Goal: Task Accomplishment & Management: Use online tool/utility

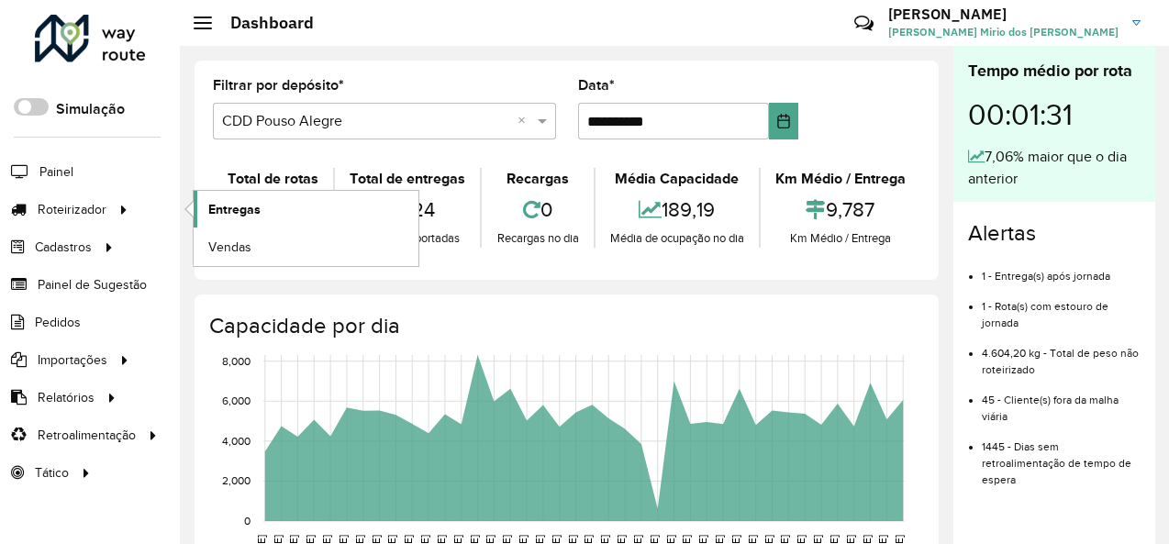
click at [220, 202] on span "Entregas" at bounding box center [234, 209] width 52 height 19
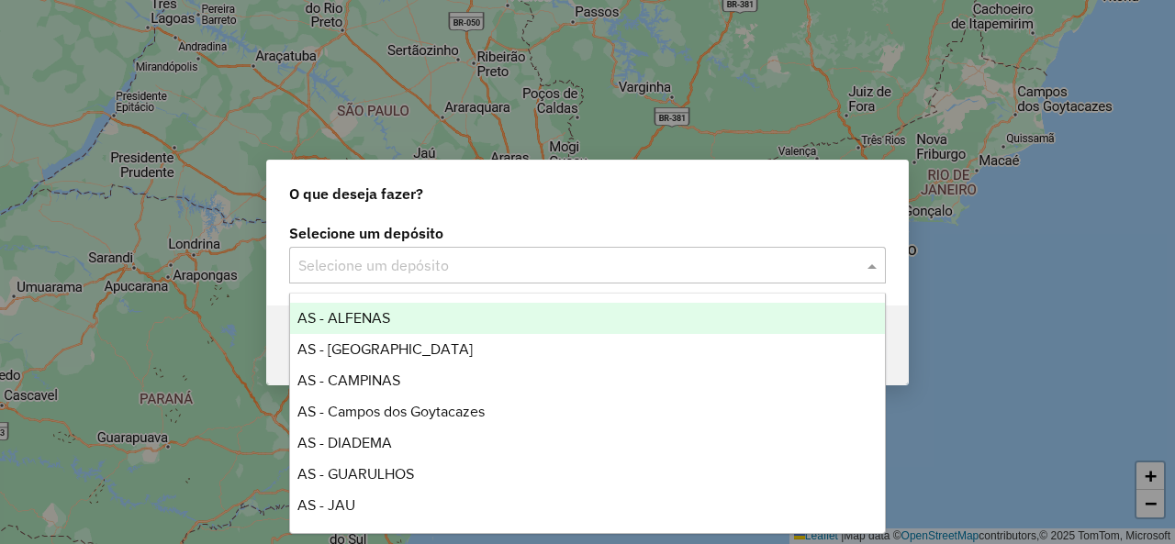
click at [375, 274] on input "text" at bounding box center [569, 266] width 542 height 22
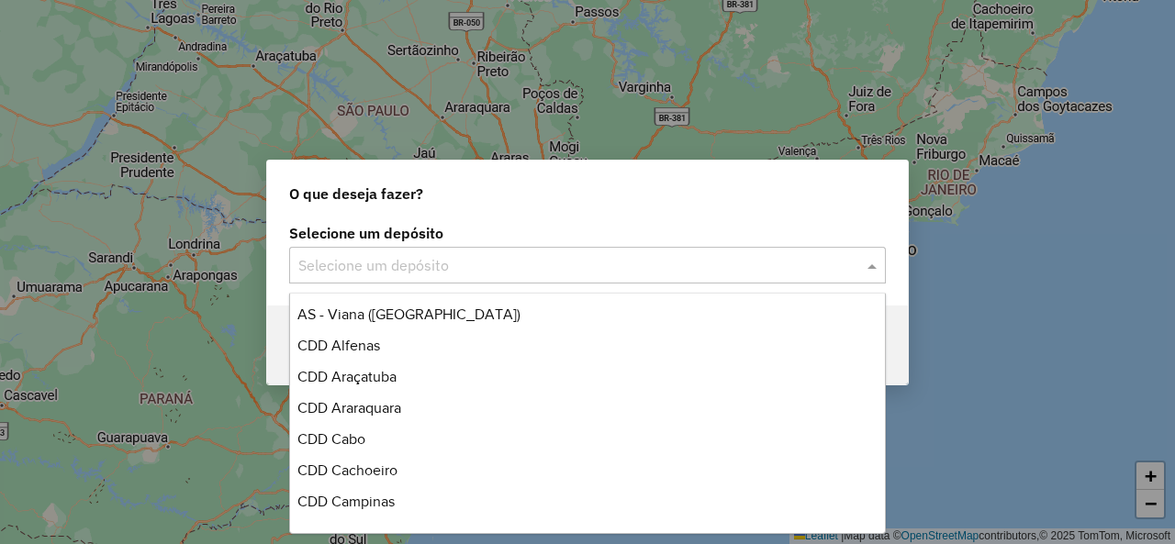
scroll to position [367, 0]
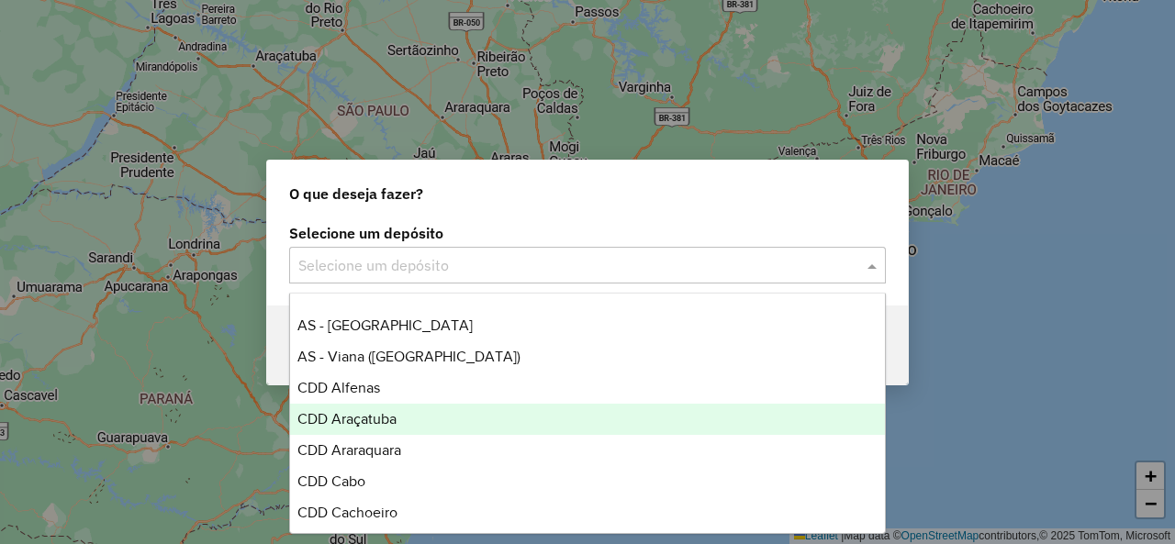
click at [423, 419] on div "CDD Araçatuba" at bounding box center [587, 419] width 594 height 31
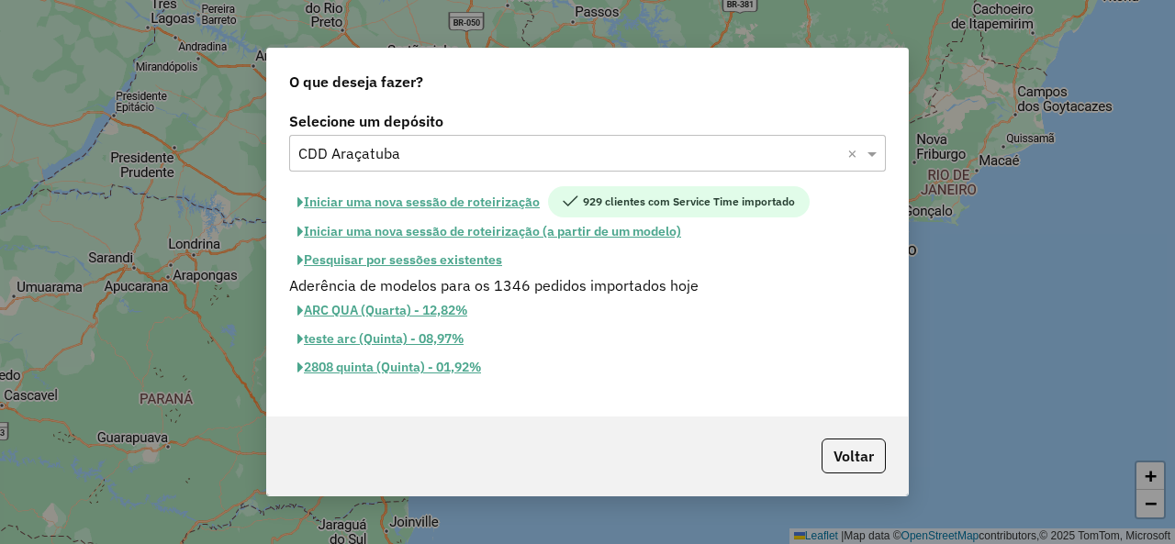
click at [451, 194] on button "Iniciar uma nova sessão de roteirização" at bounding box center [418, 201] width 259 height 31
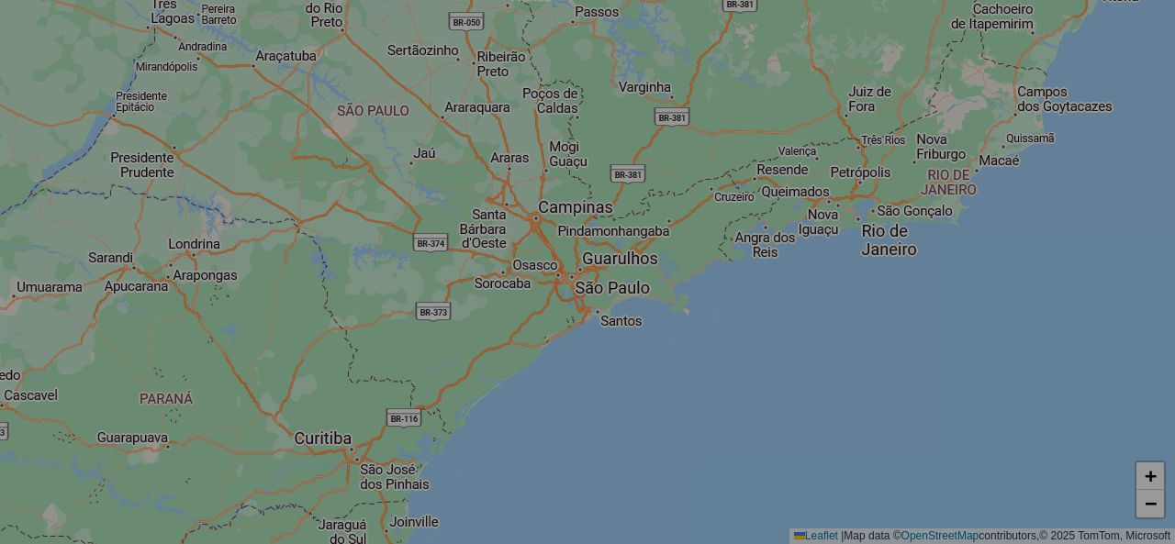
select select "*"
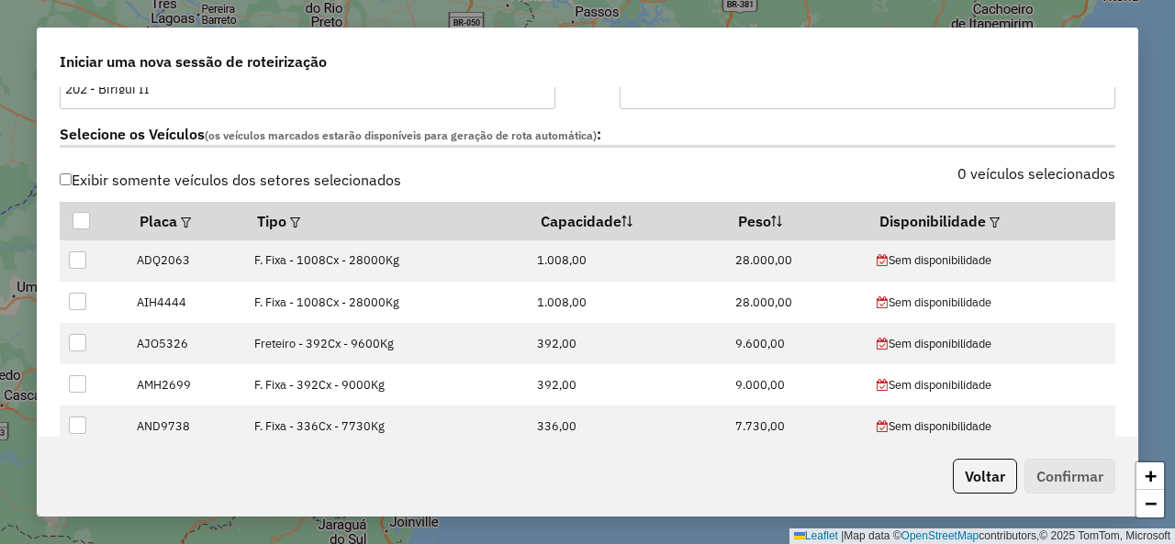
scroll to position [642, 0]
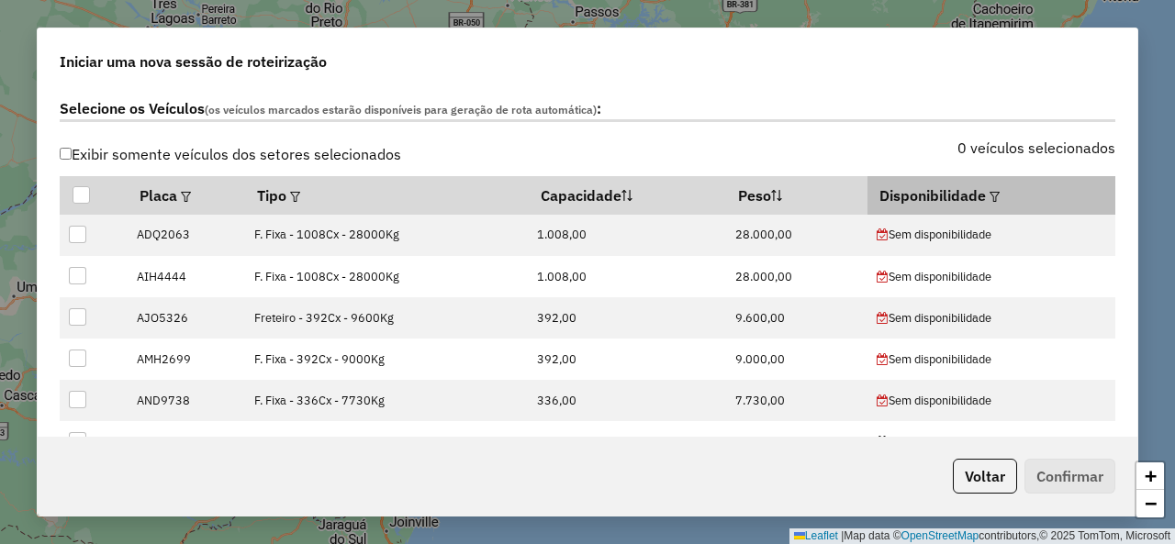
click at [992, 194] on em at bounding box center [994, 197] width 10 height 10
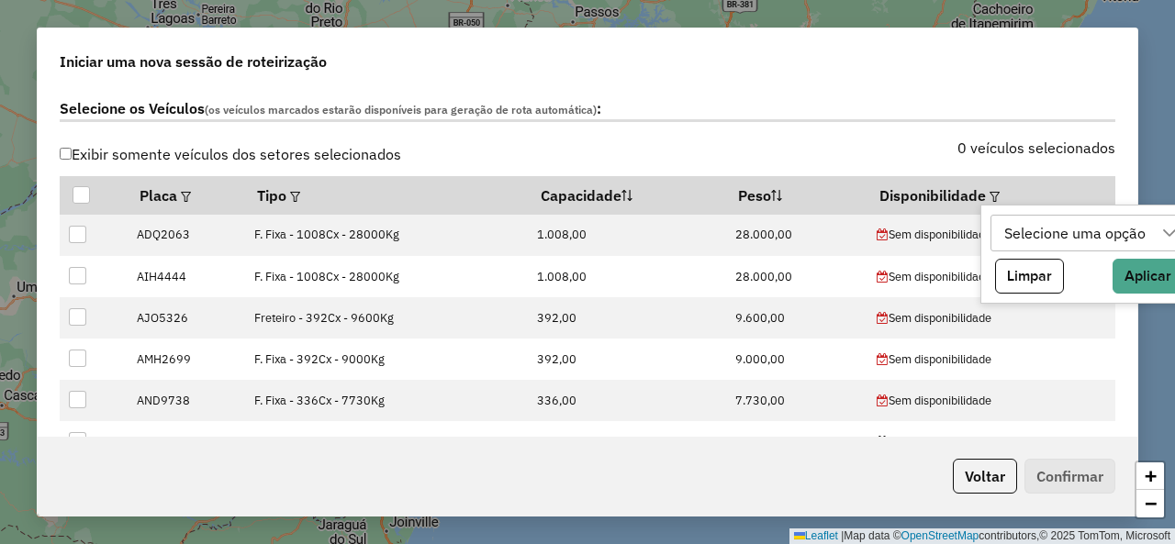
click at [1085, 236] on div "Selecione uma opção" at bounding box center [1076, 233] width 154 height 35
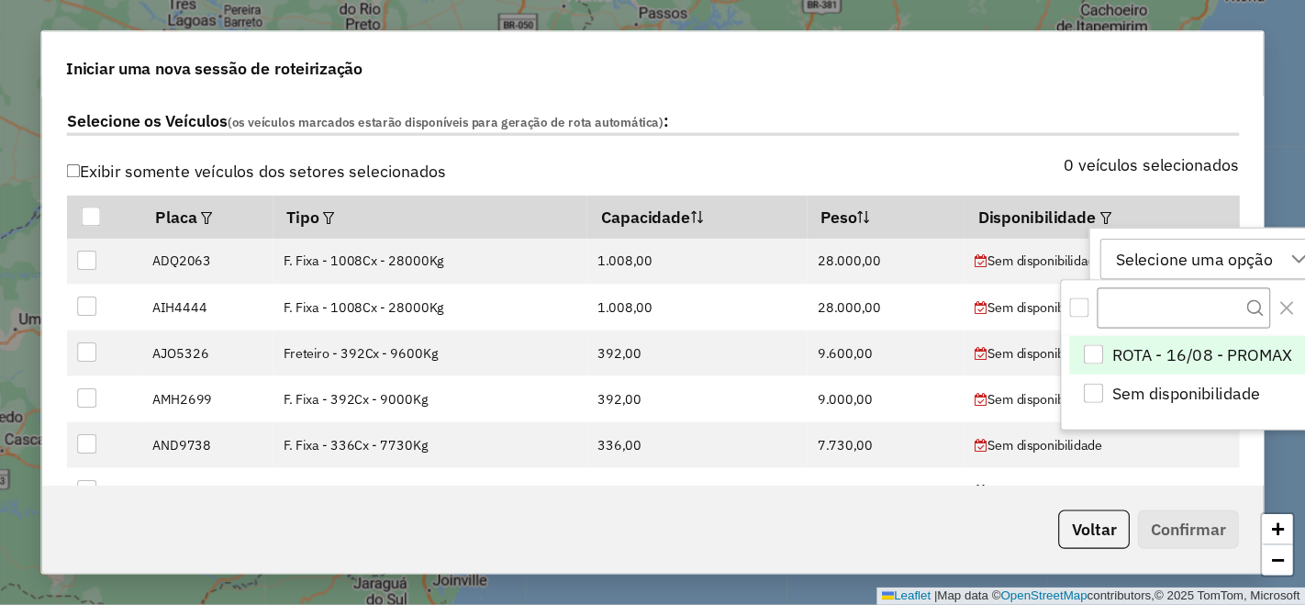
scroll to position [13, 83]
click at [986, 317] on div "ROTA - 16/08 - PROMAX" at bounding box center [984, 319] width 17 height 17
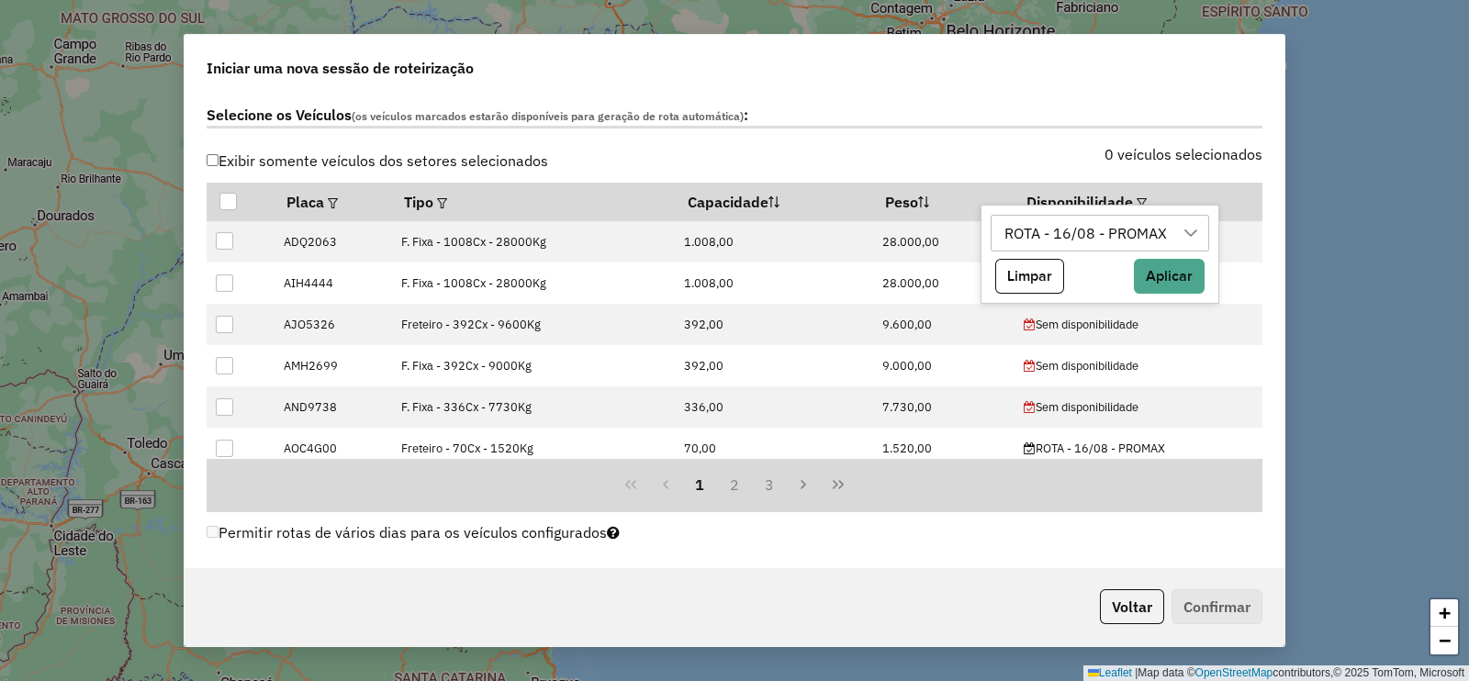
drag, startPoint x: 1157, startPoint y: 1, endPoint x: 1004, endPoint y: 20, distance: 154.5
click at [1004, 20] on div "**********" at bounding box center [734, 340] width 1469 height 681
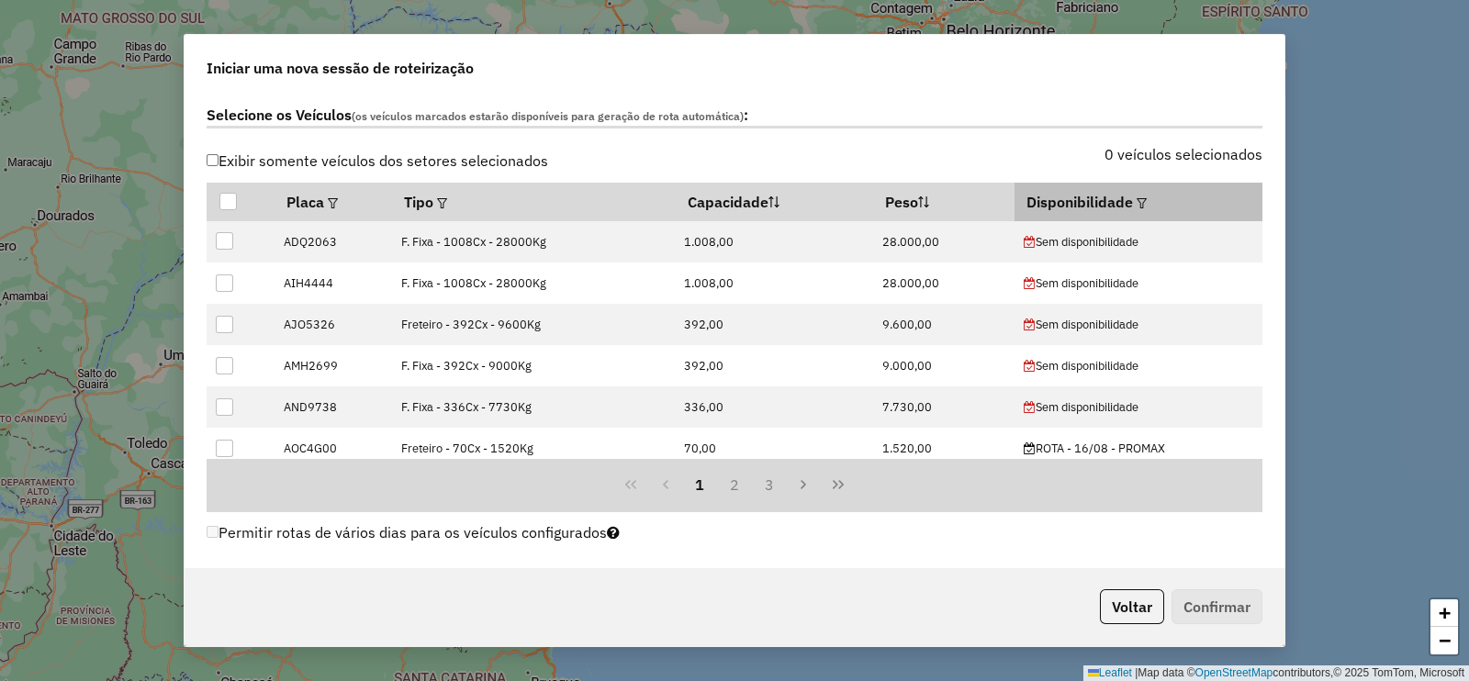
click at [1136, 204] on em at bounding box center [1141, 203] width 10 height 10
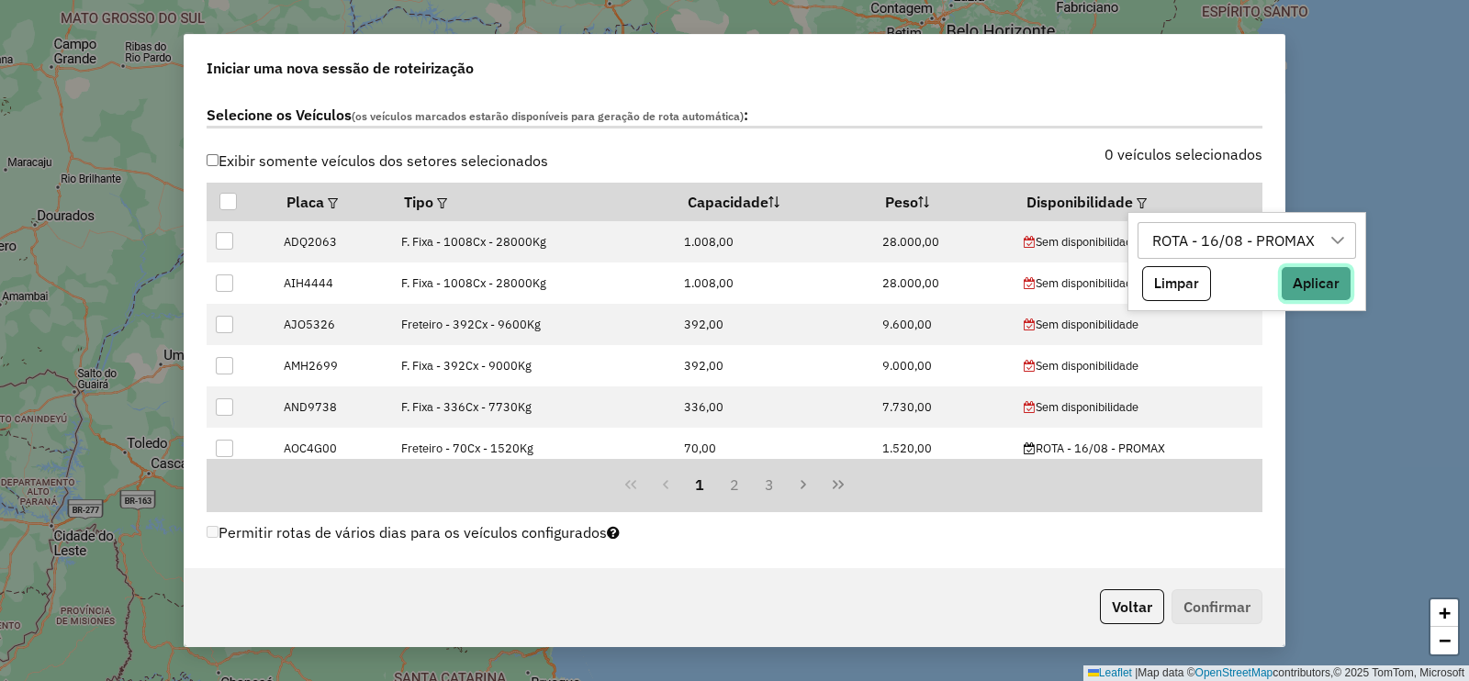
click at [1174, 277] on button "Aplicar" at bounding box center [1315, 283] width 71 height 35
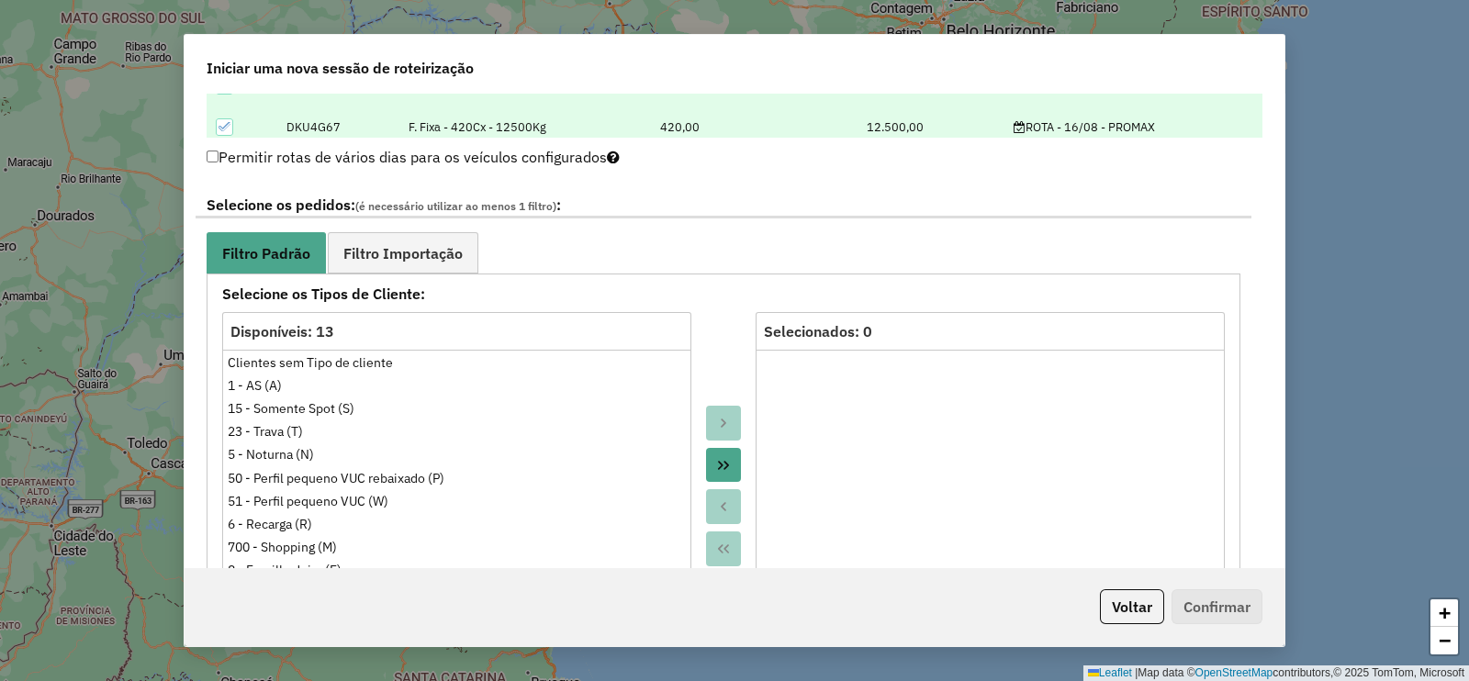
scroll to position [1101, 0]
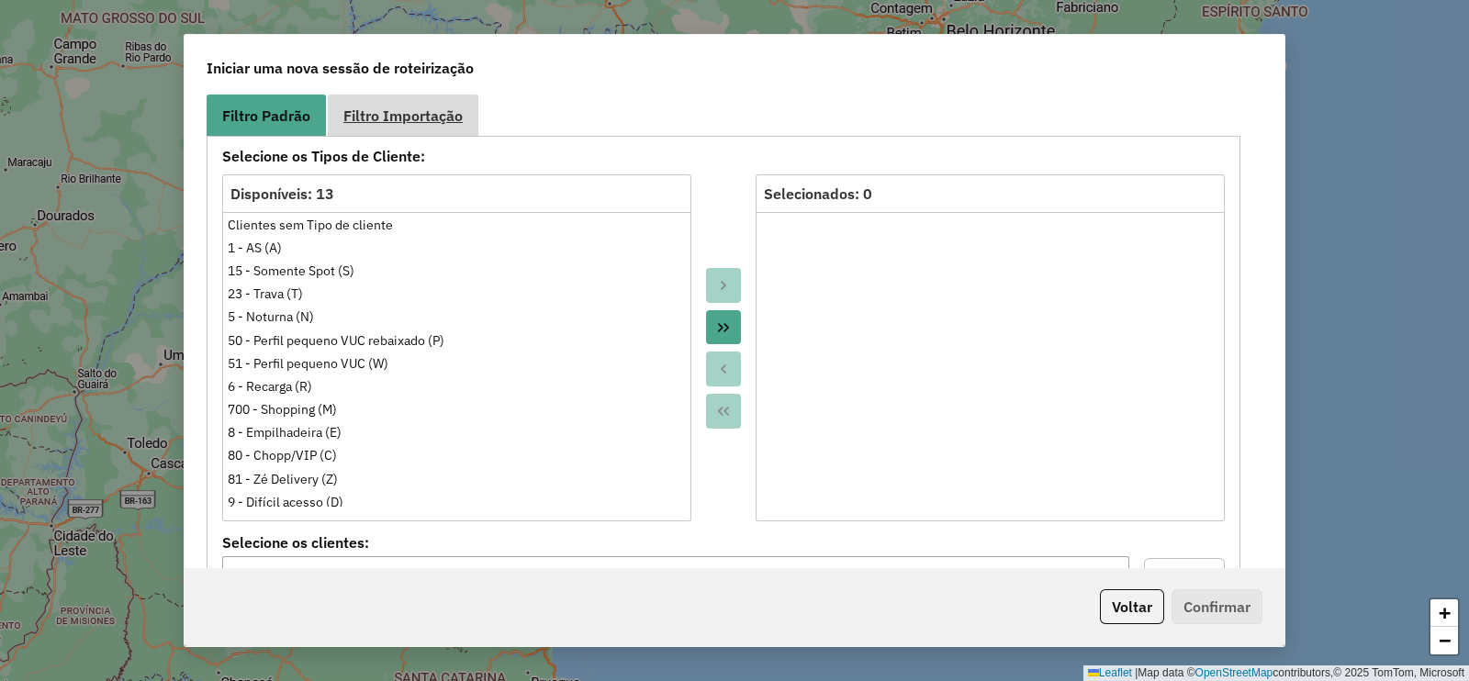
click at [413, 116] on span "Filtro Importação" at bounding box center [402, 115] width 119 height 15
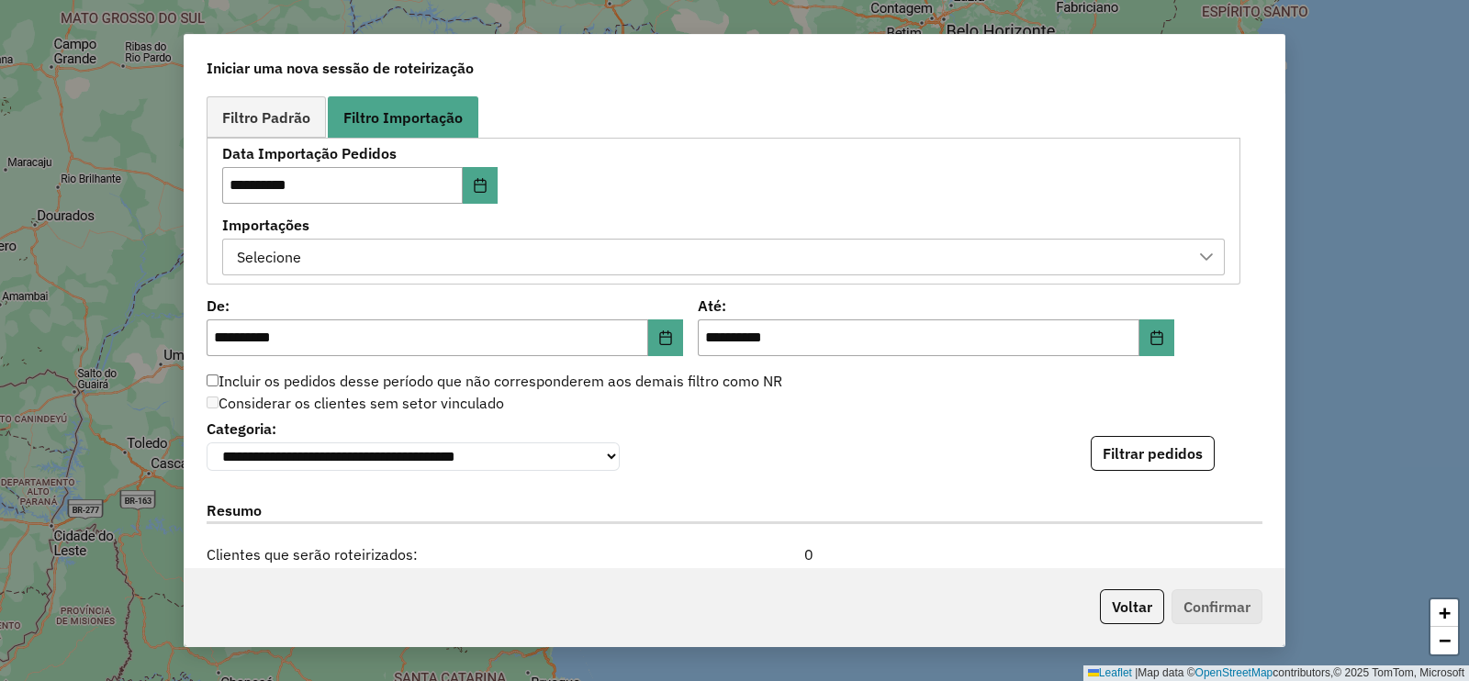
click at [632, 245] on div "Selecione" at bounding box center [709, 257] width 958 height 35
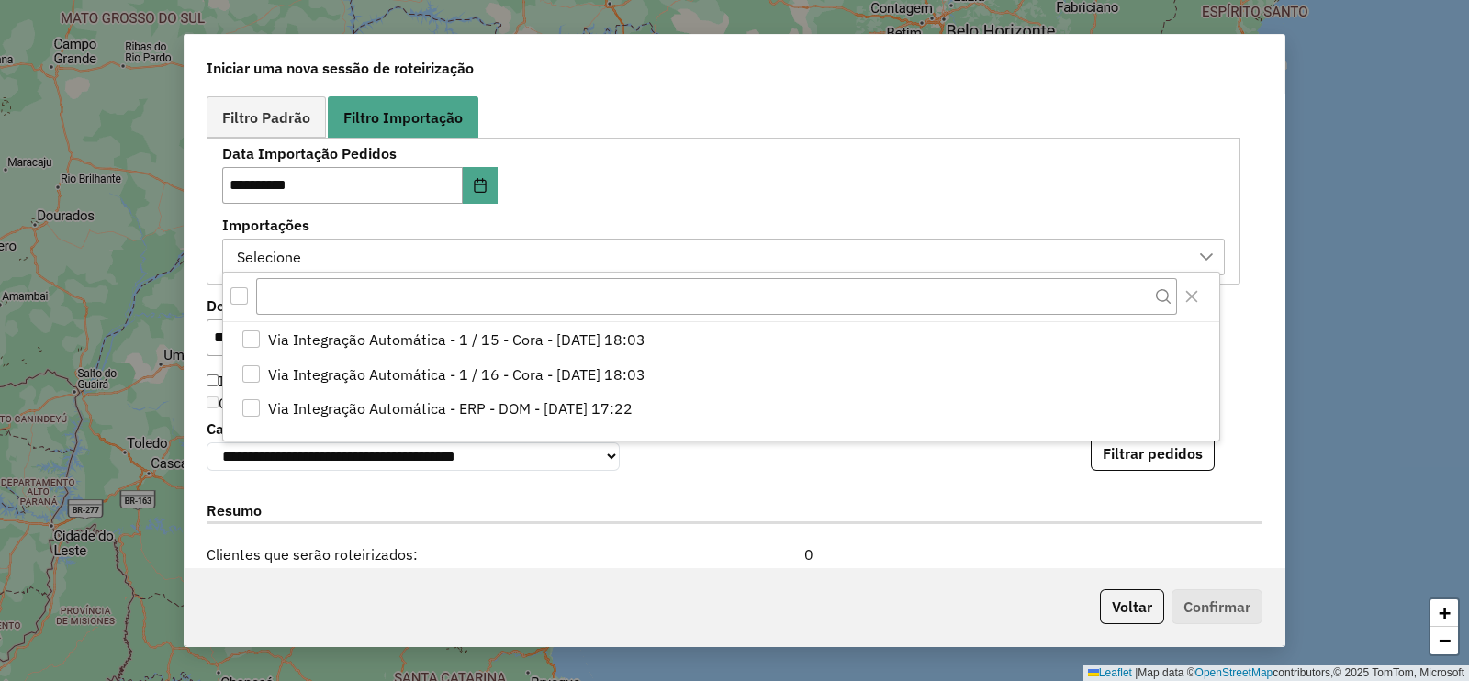
click at [240, 297] on div "All items unselected" at bounding box center [238, 295] width 17 height 17
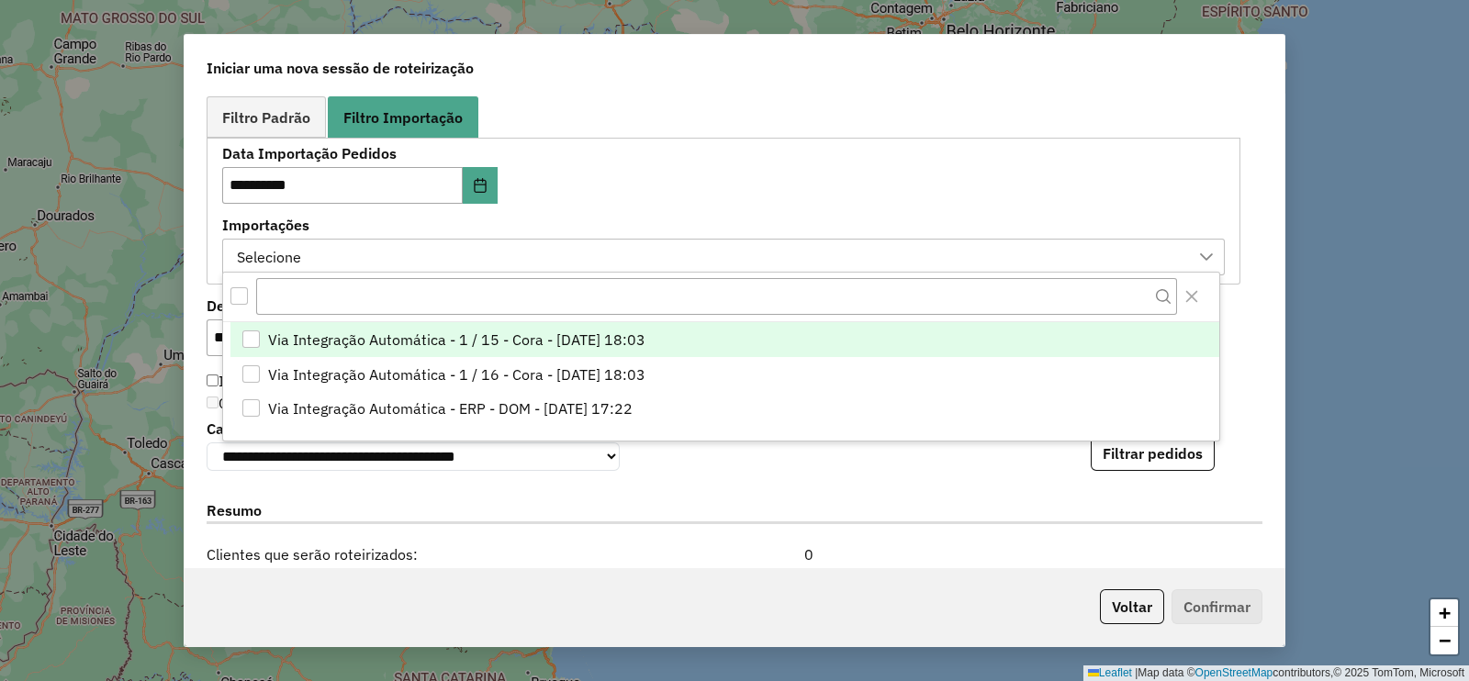
scroll to position [9, 6]
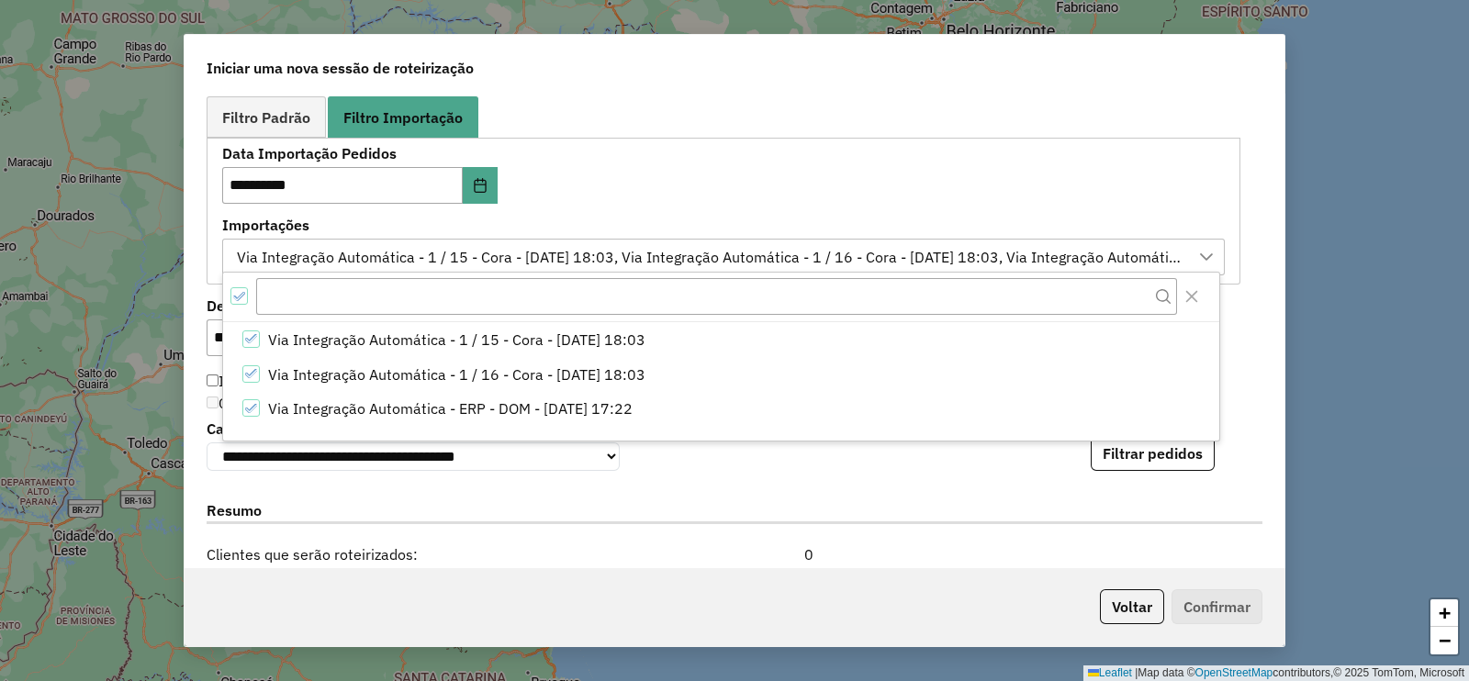
click at [1174, 193] on div "**********" at bounding box center [734, 331] width 1100 height 474
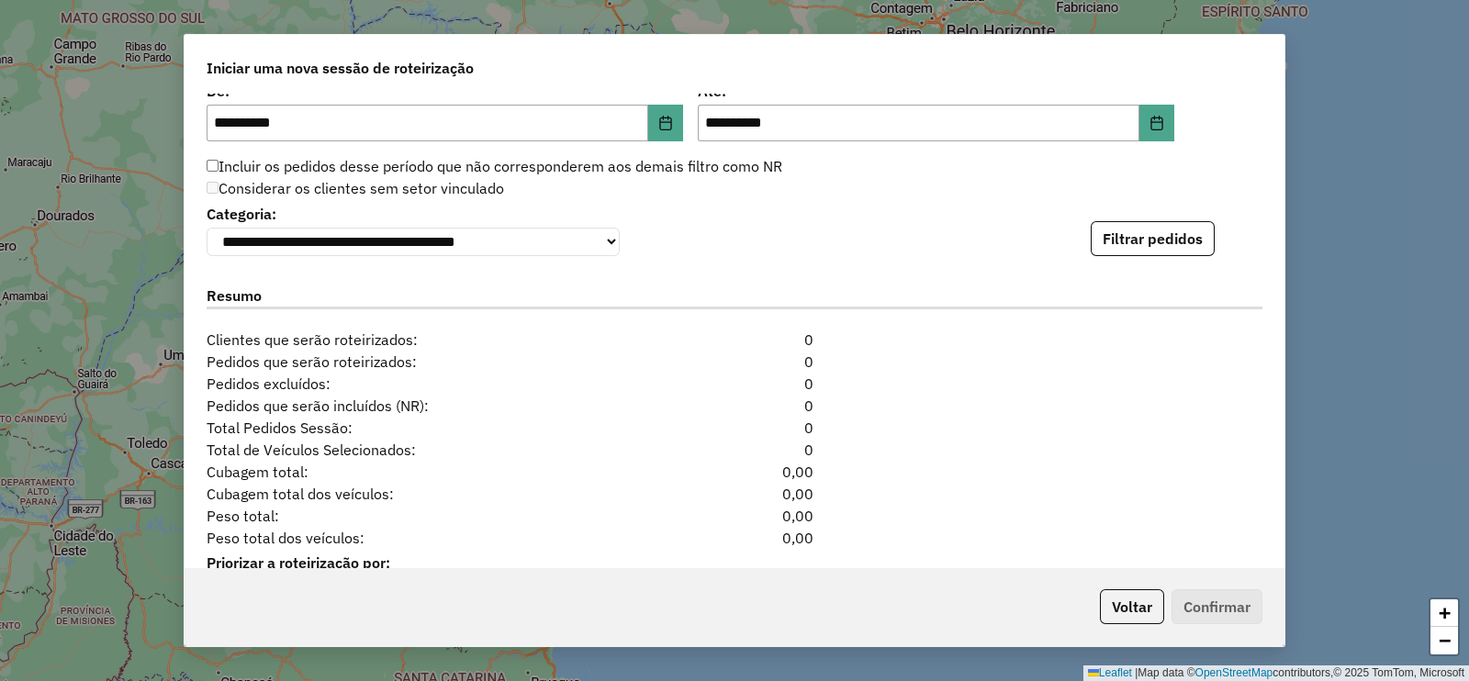
scroll to position [1329, 0]
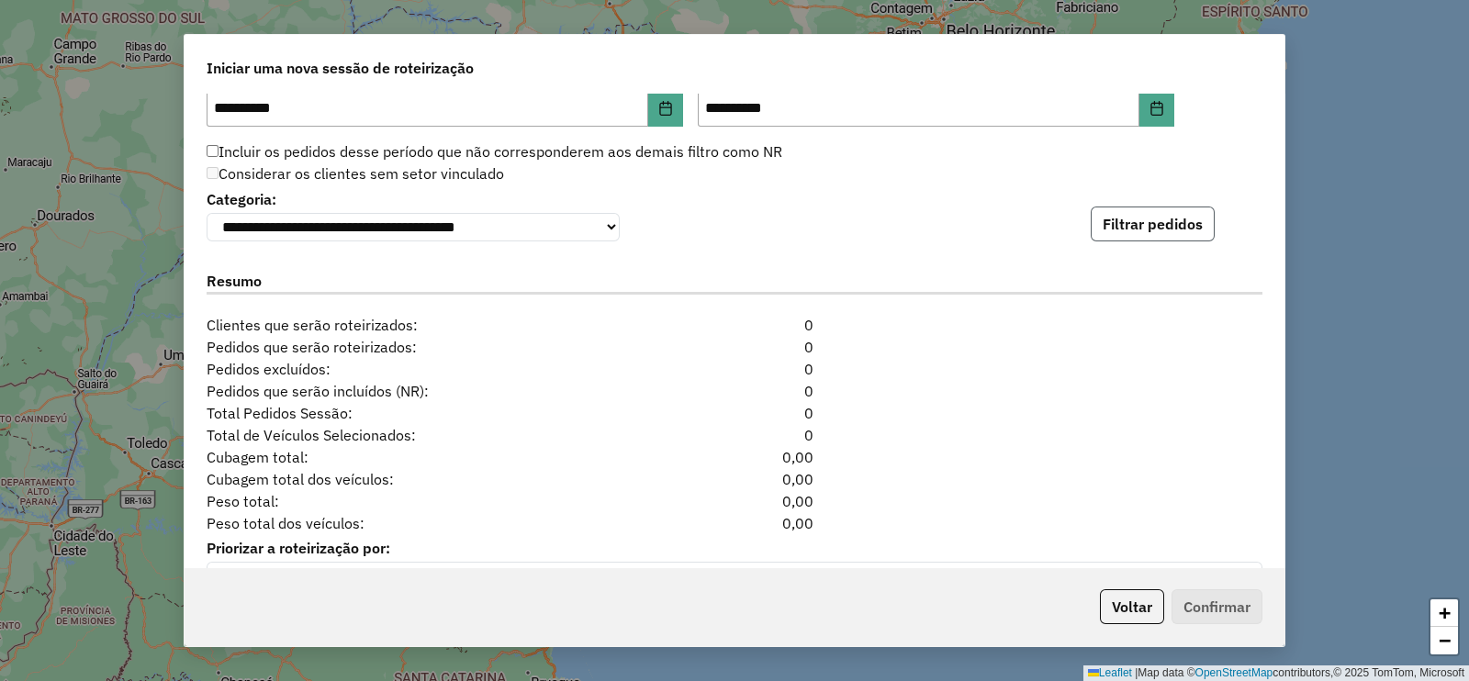
click at [1174, 219] on button "Filtrar pedidos" at bounding box center [1152, 224] width 124 height 35
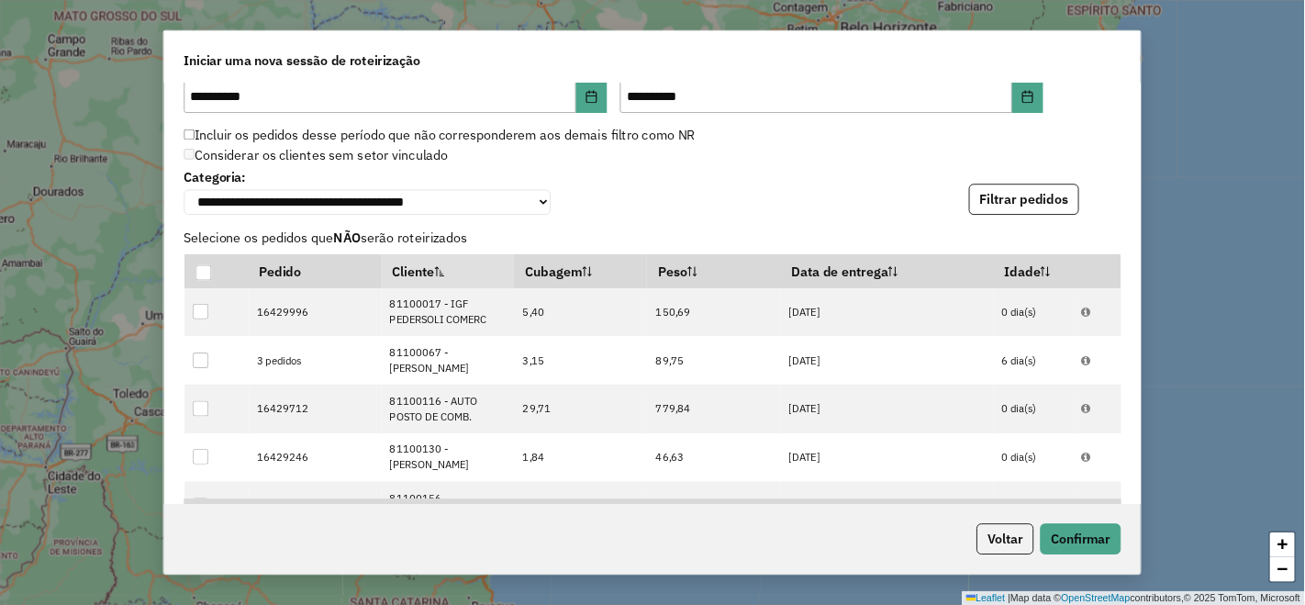
scroll to position [1820, 0]
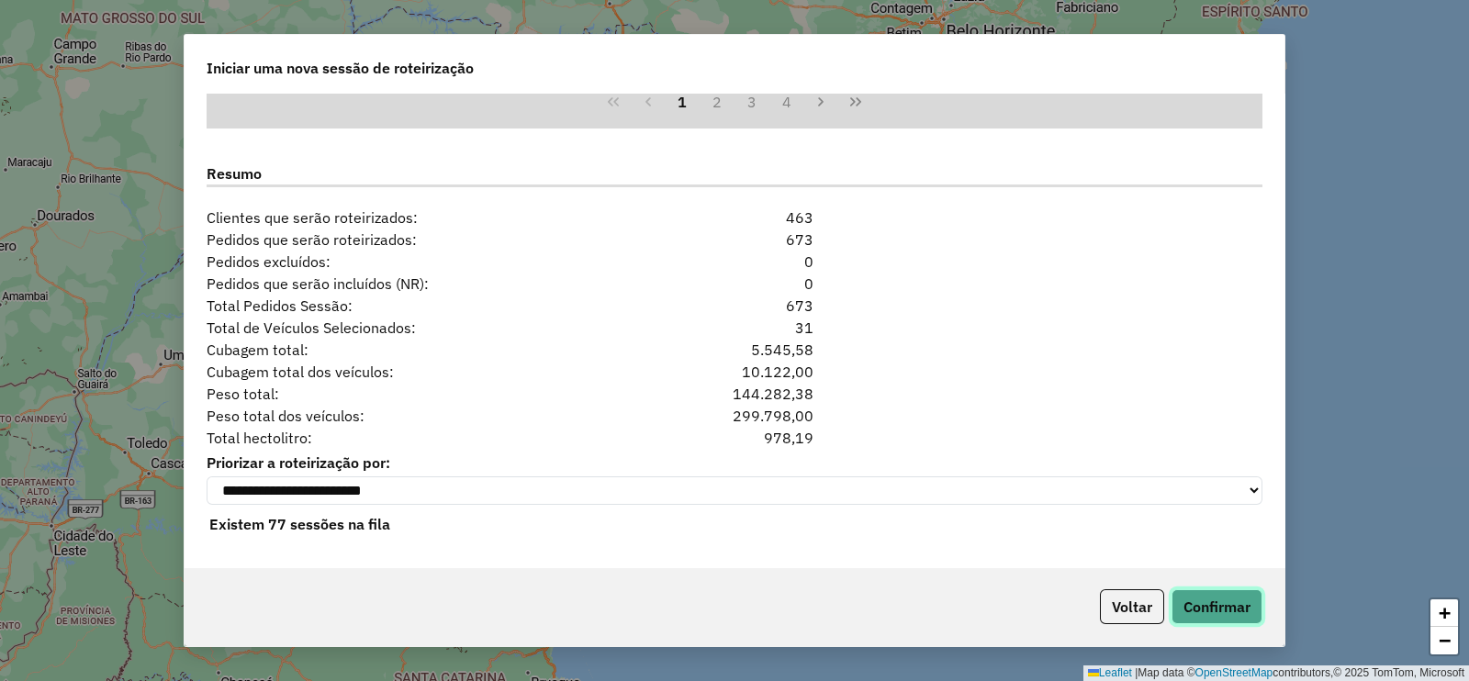
click at [1174, 543] on button "Confirmar" at bounding box center [1216, 606] width 91 height 35
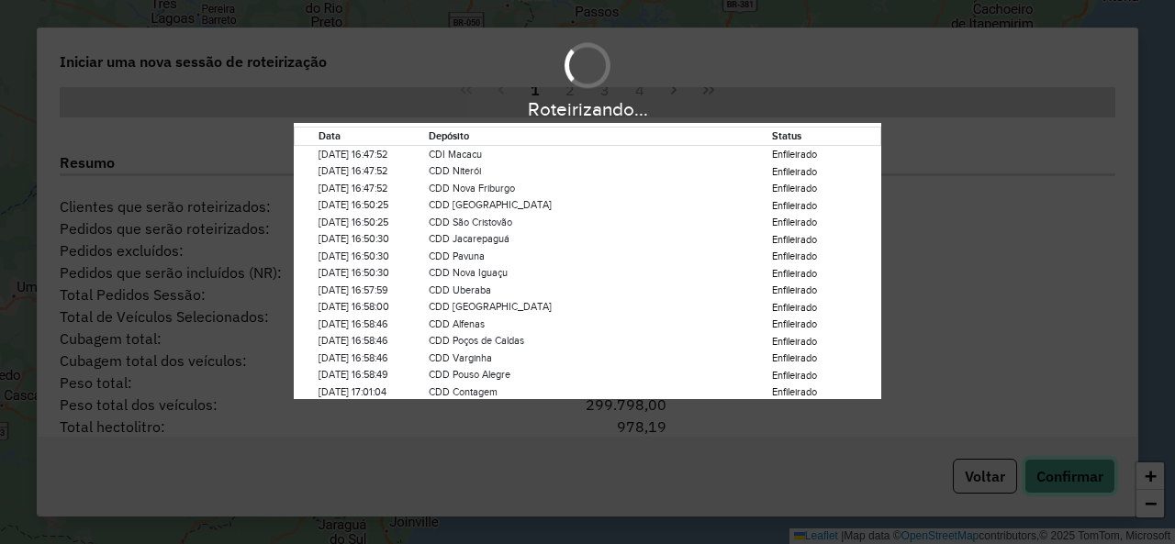
scroll to position [13, 84]
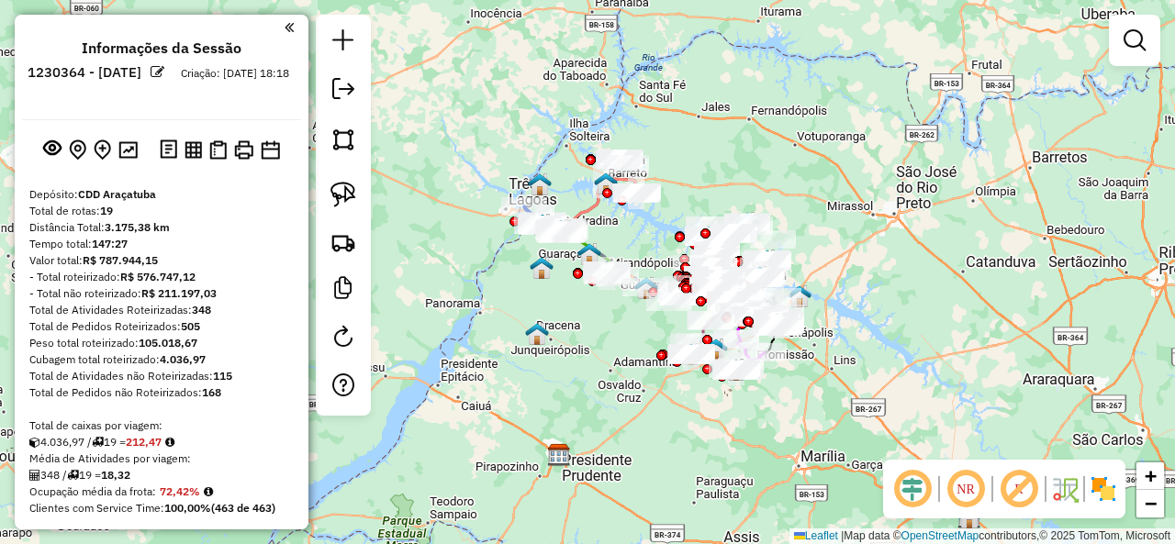
click at [1011, 494] on em at bounding box center [1019, 489] width 44 height 44
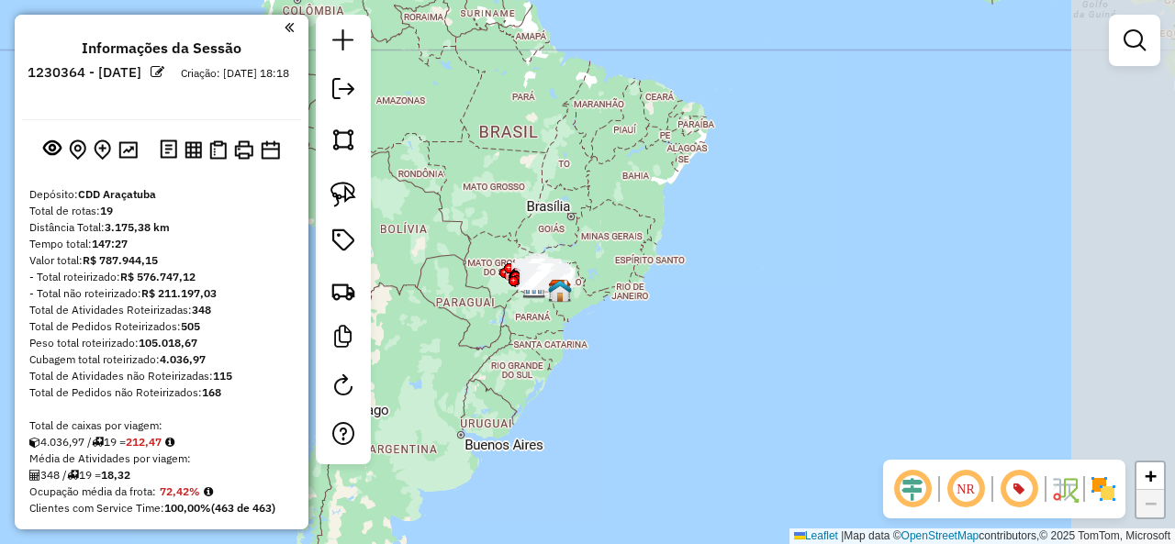
drag, startPoint x: 972, startPoint y: 258, endPoint x: 690, endPoint y: 226, distance: 283.6
click at [690, 226] on div "Janela de atendimento Grade de atendimento Capacidade Transportadoras Veículos …" at bounding box center [587, 272] width 1175 height 544
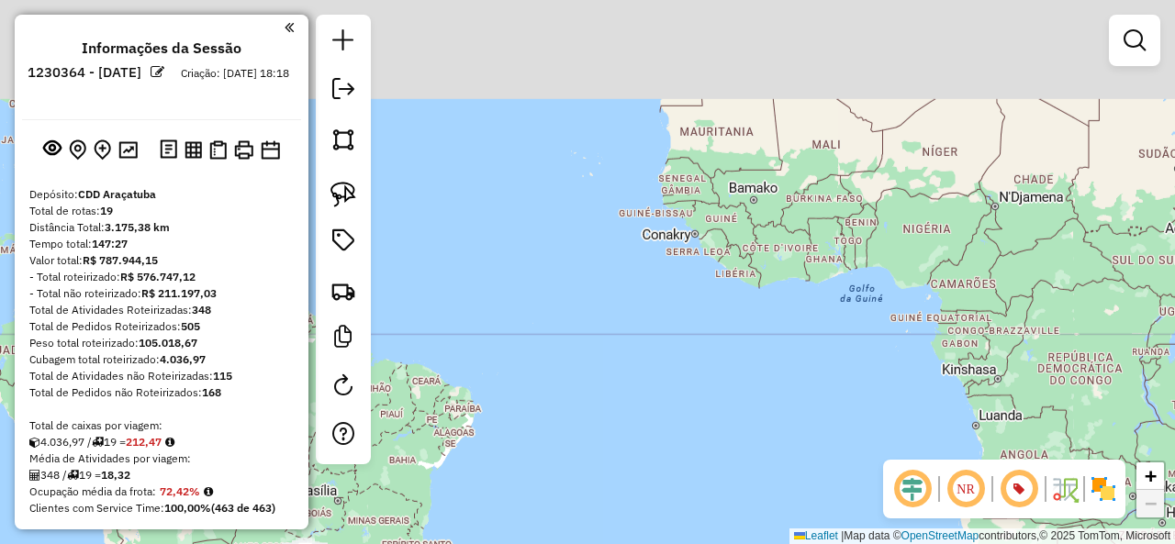
drag, startPoint x: 698, startPoint y: 102, endPoint x: 716, endPoint y: 417, distance: 315.3
click at [716, 417] on div "Janela de atendimento Grade de atendimento Capacidade Transportadoras Veículos …" at bounding box center [587, 272] width 1175 height 544
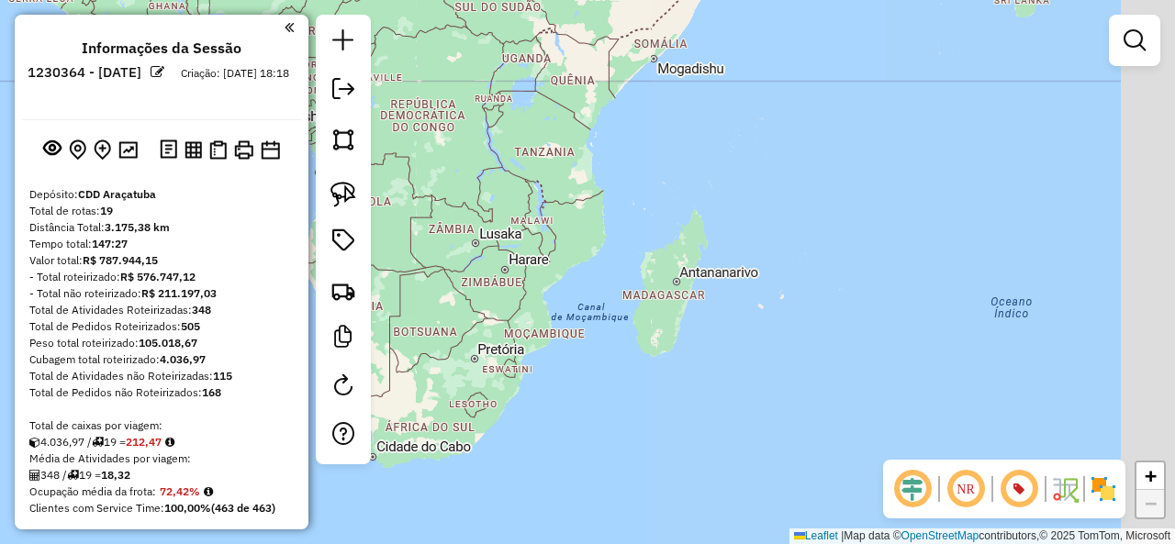
drag, startPoint x: 1093, startPoint y: 252, endPoint x: 435, endPoint y: -7, distance: 707.5
click at [435, 0] on html "Aguarde... Pop-up bloqueado! Seu navegador bloqueou automáticamente a abertura …" at bounding box center [587, 272] width 1175 height 544
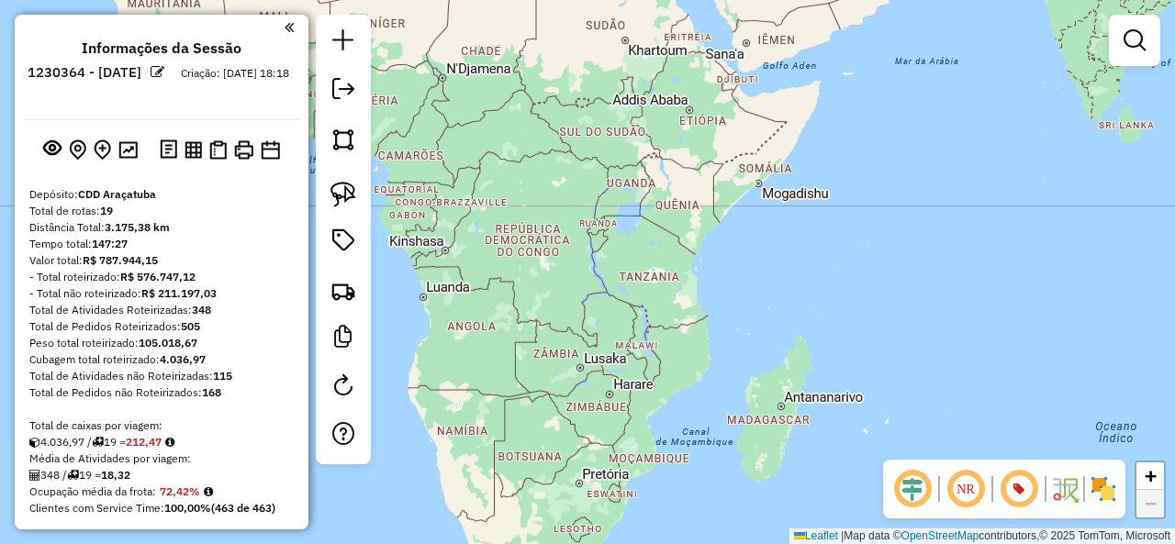
drag, startPoint x: 479, startPoint y: 73, endPoint x: 803, endPoint y: 396, distance: 457.5
click at [808, 397] on div "Janela de atendimento Grade de atendimento Capacidade Transportadoras Veículos …" at bounding box center [587, 272] width 1175 height 544
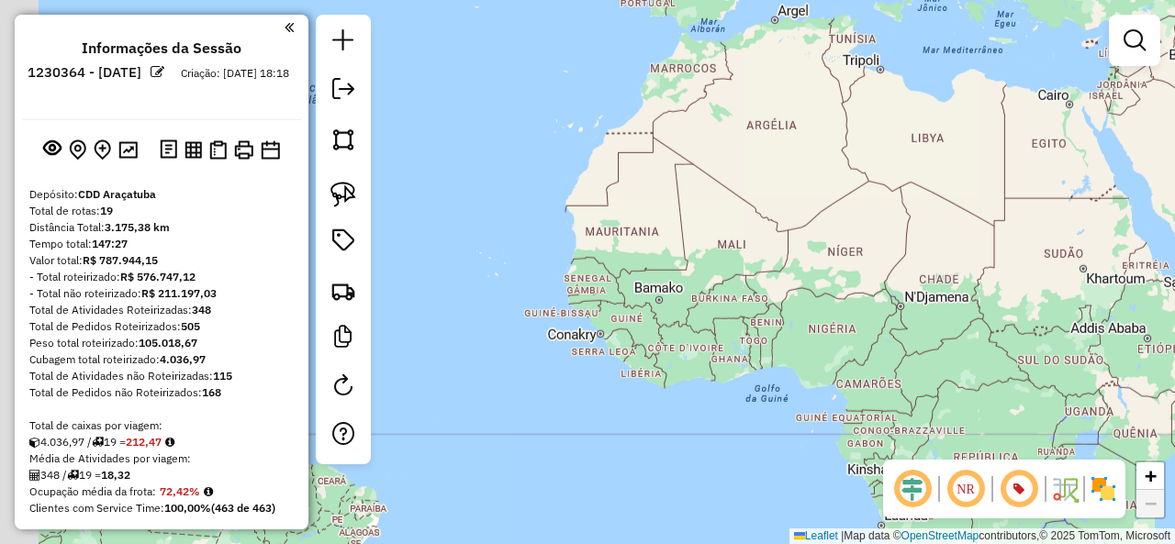
drag, startPoint x: 542, startPoint y: 271, endPoint x: 1124, endPoint y: 260, distance: 582.9
click at [1133, 260] on div "Janela de atendimento Grade de atendimento Capacidade Transportadoras Veículos …" at bounding box center [587, 272] width 1175 height 544
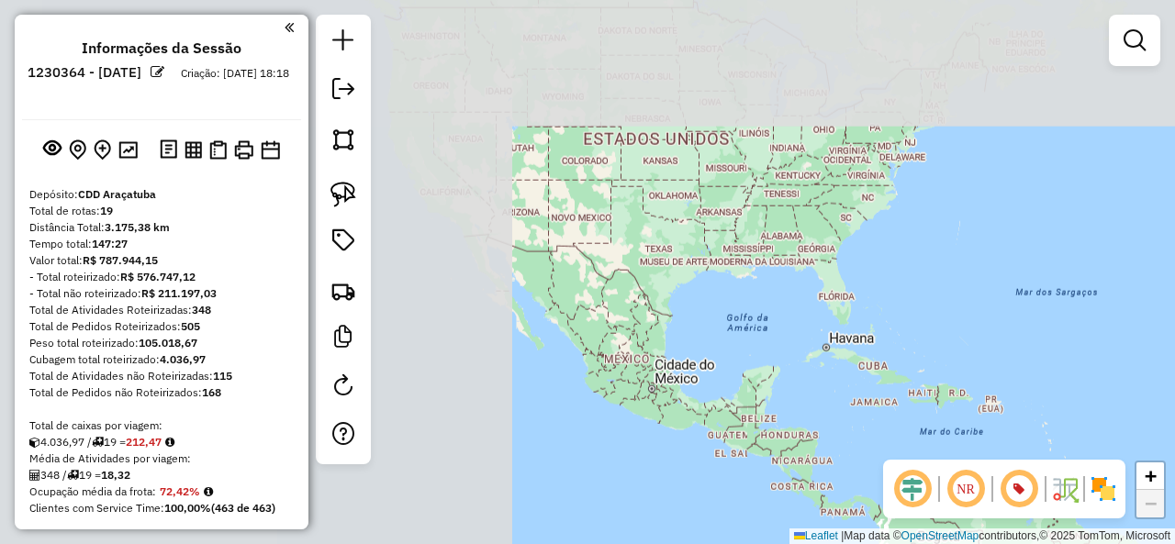
drag, startPoint x: 595, startPoint y: 161, endPoint x: 1094, endPoint y: 194, distance: 500.4
click at [1094, 194] on div "Janela de atendimento Grade de atendimento Capacidade Transportadoras Veículos …" at bounding box center [587, 272] width 1175 height 544
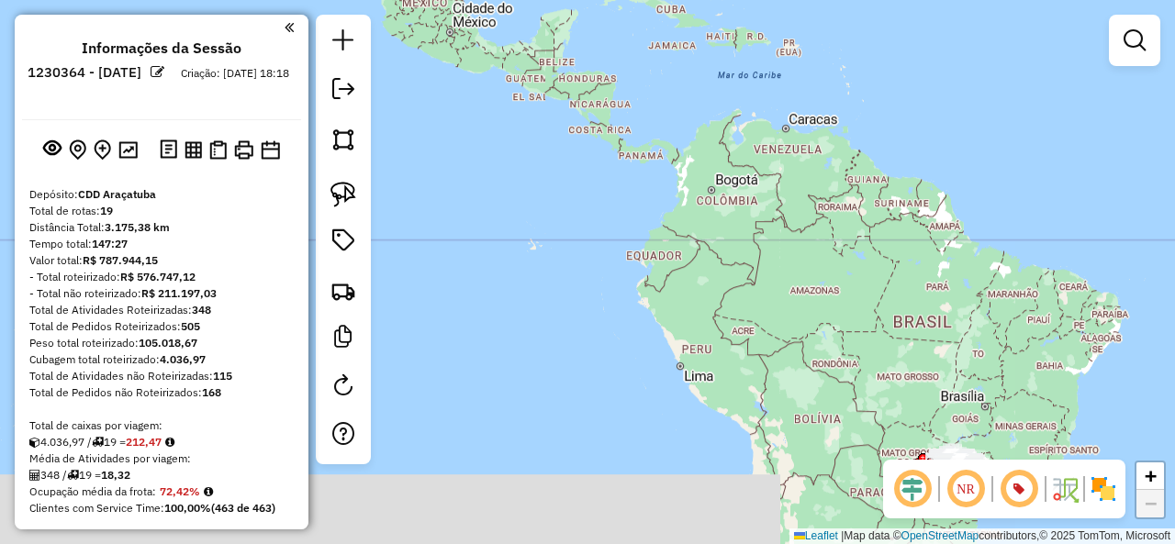
drag, startPoint x: 1052, startPoint y: 308, endPoint x: 808, endPoint y: 14, distance: 382.6
click at [808, 14] on div "Janela de atendimento Grade de atendimento Capacidade Transportadoras Veículos …" at bounding box center [587, 272] width 1175 height 544
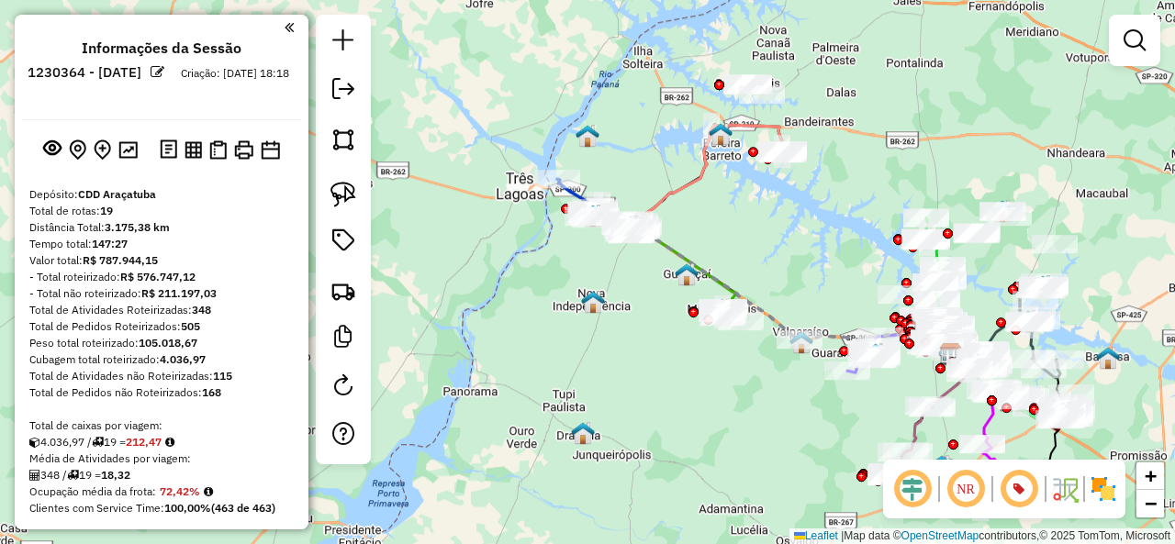
click at [696, 172] on icon at bounding box center [709, 177] width 148 height 104
select select "**********"
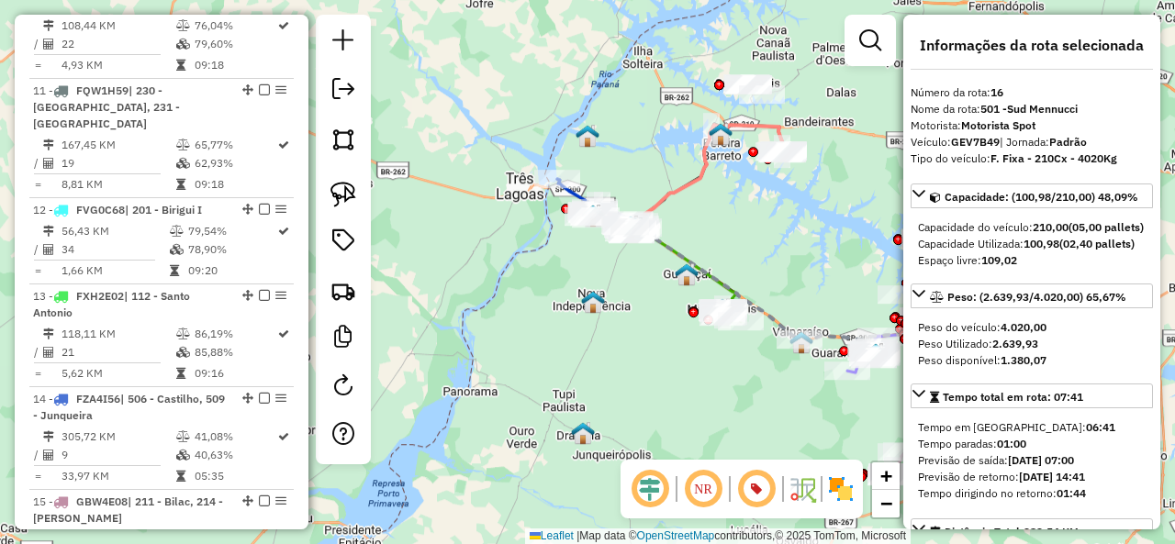
scroll to position [2227, 0]
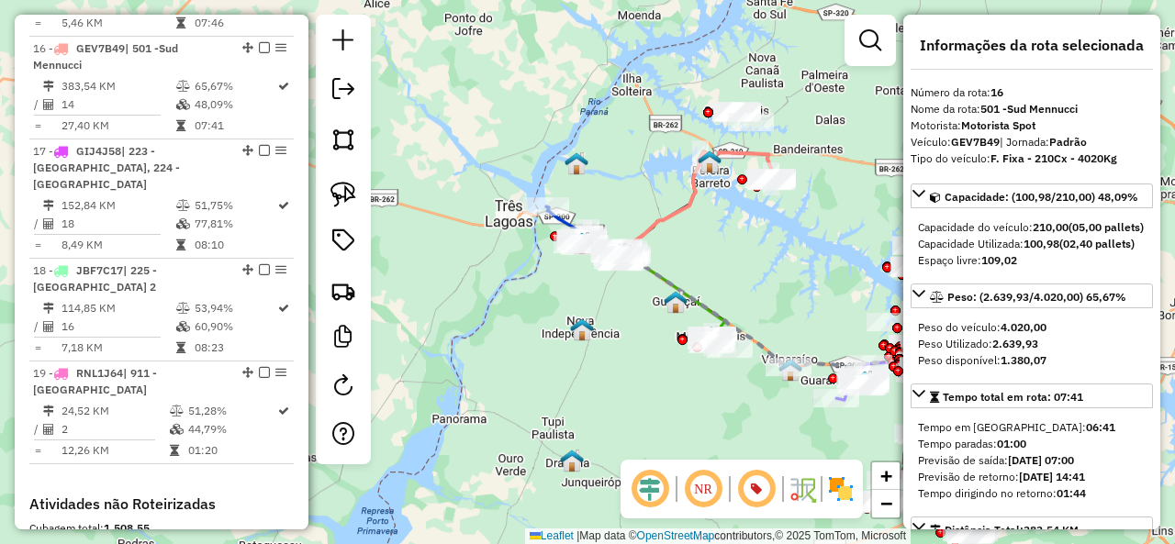
drag, startPoint x: 708, startPoint y: 192, endPoint x: 683, endPoint y: 223, distance: 39.8
click at [683, 223] on icon at bounding box center [698, 204] width 148 height 104
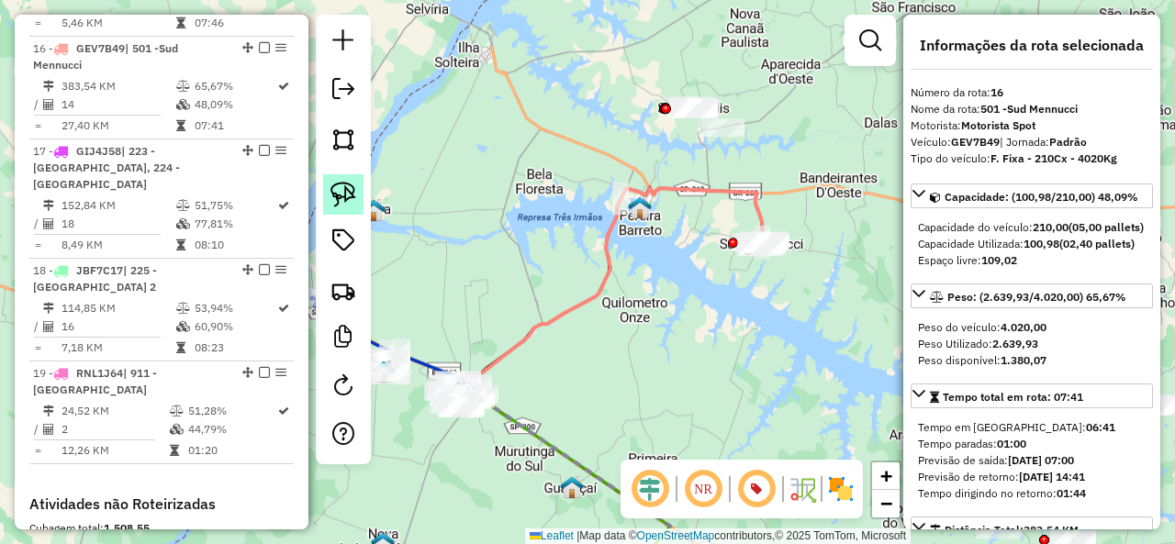
click at [352, 188] on img at bounding box center [343, 195] width 26 height 26
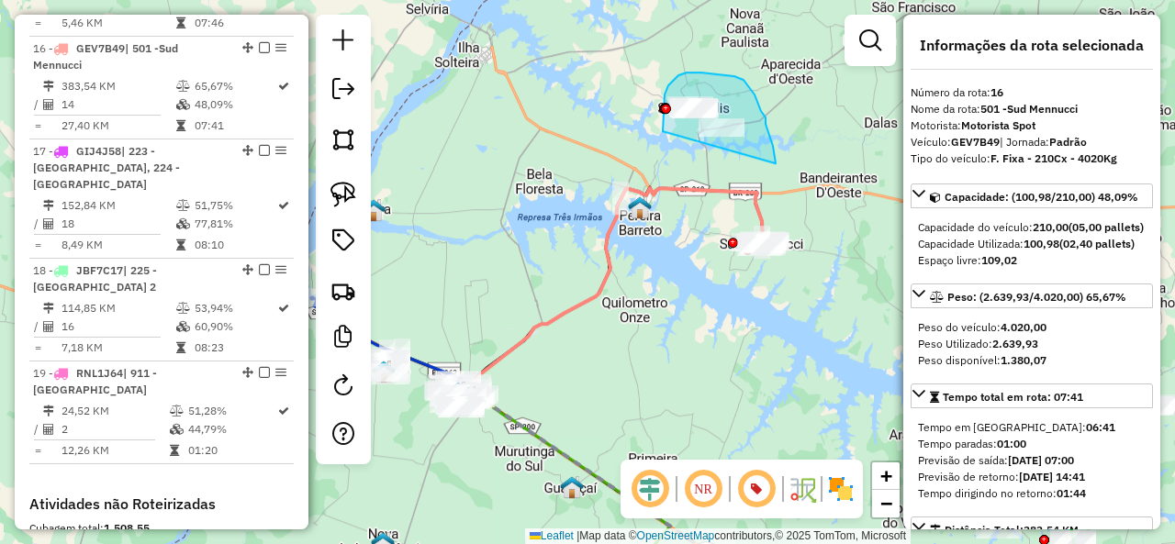
drag, startPoint x: 765, startPoint y: 117, endPoint x: 663, endPoint y: 131, distance: 103.7
click at [663, 131] on div "Janela de atendimento Grade de atendimento Capacidade Transportadoras Veículos …" at bounding box center [587, 272] width 1175 height 544
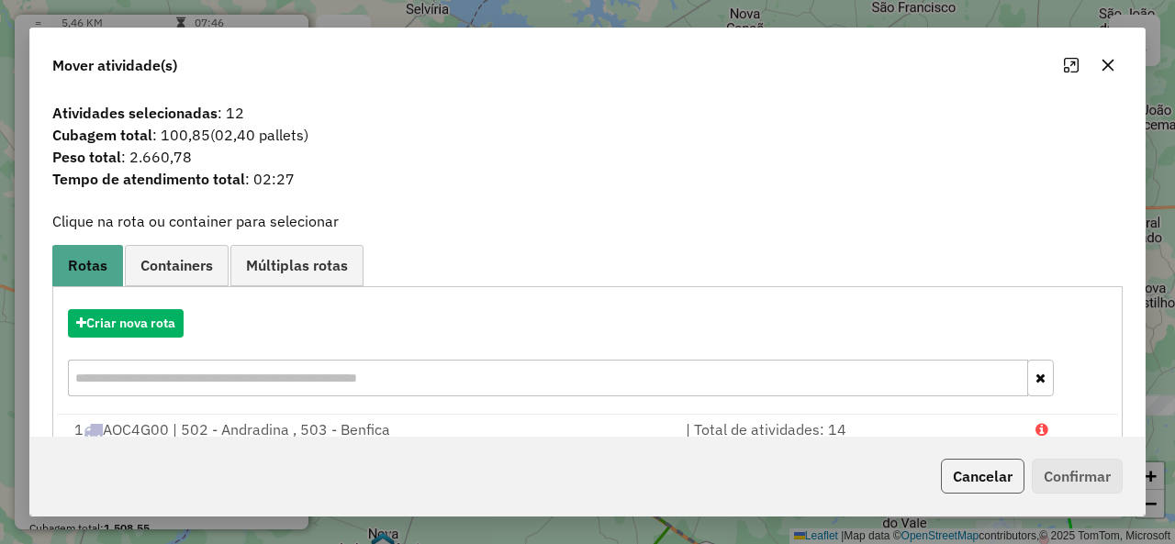
click at [986, 474] on button "Cancelar" at bounding box center [983, 476] width 84 height 35
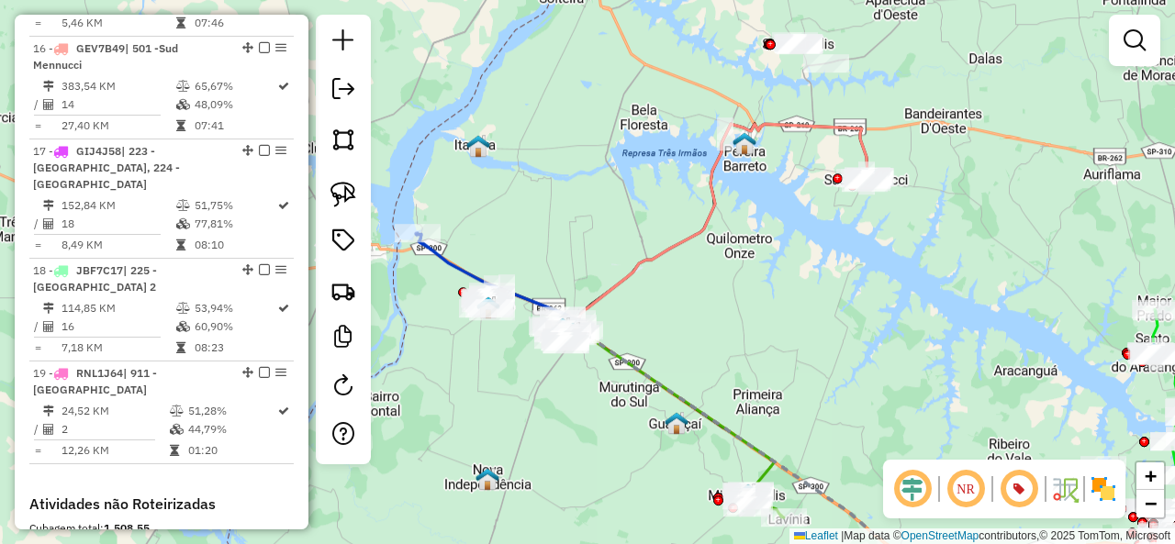
drag, startPoint x: 769, startPoint y: 289, endPoint x: 822, endPoint y: 253, distance: 64.1
click at [822, 253] on div "Janela de atendimento Grade de atendimento Capacidade Transportadoras Veículos …" at bounding box center [587, 272] width 1175 height 544
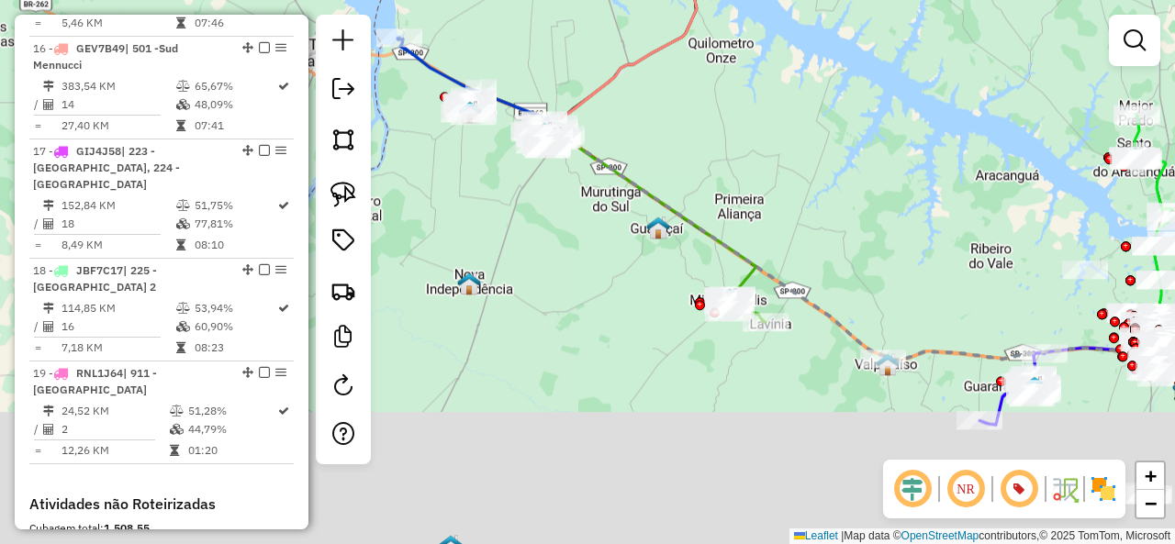
drag, startPoint x: 822, startPoint y: 302, endPoint x: 771, endPoint y: 244, distance: 77.4
click at [775, 192] on div "Janela de atendimento Grade de atendimento Capacidade Transportadoras Veículos …" at bounding box center [587, 272] width 1175 height 544
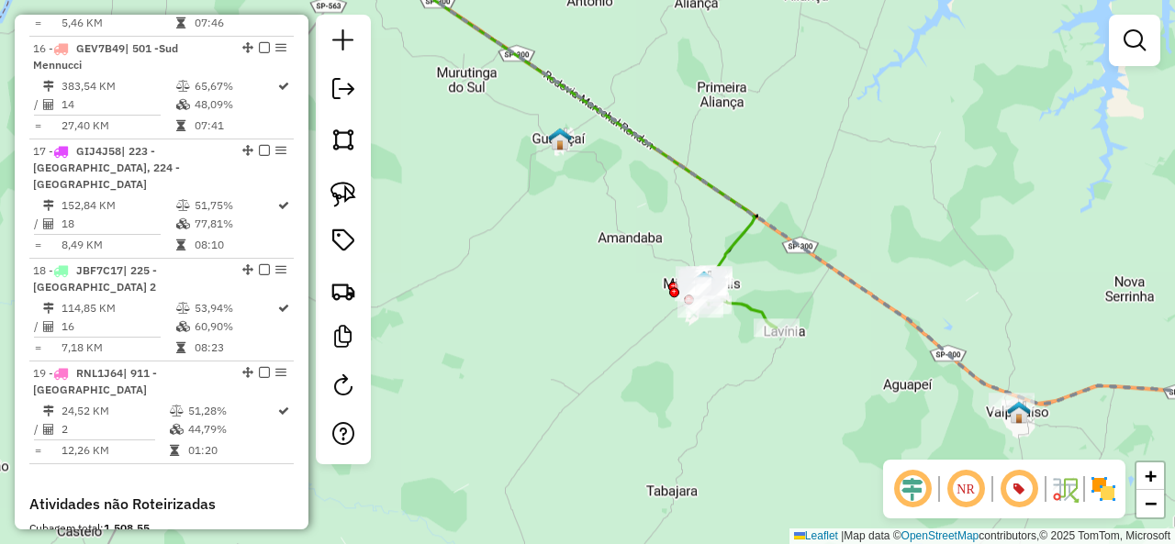
click at [720, 239] on div "Janela de atendimento Grade de atendimento Capacidade Transportadoras Veículos …" at bounding box center [587, 272] width 1175 height 544
click at [731, 240] on icon at bounding box center [553, 117] width 401 height 318
select select "**********"
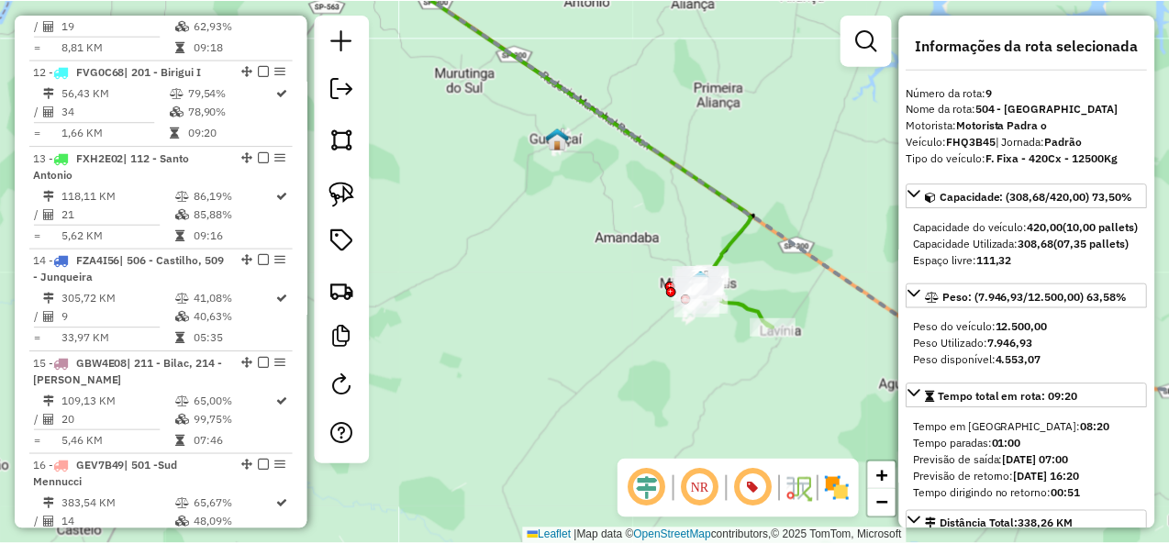
scroll to position [1526, 0]
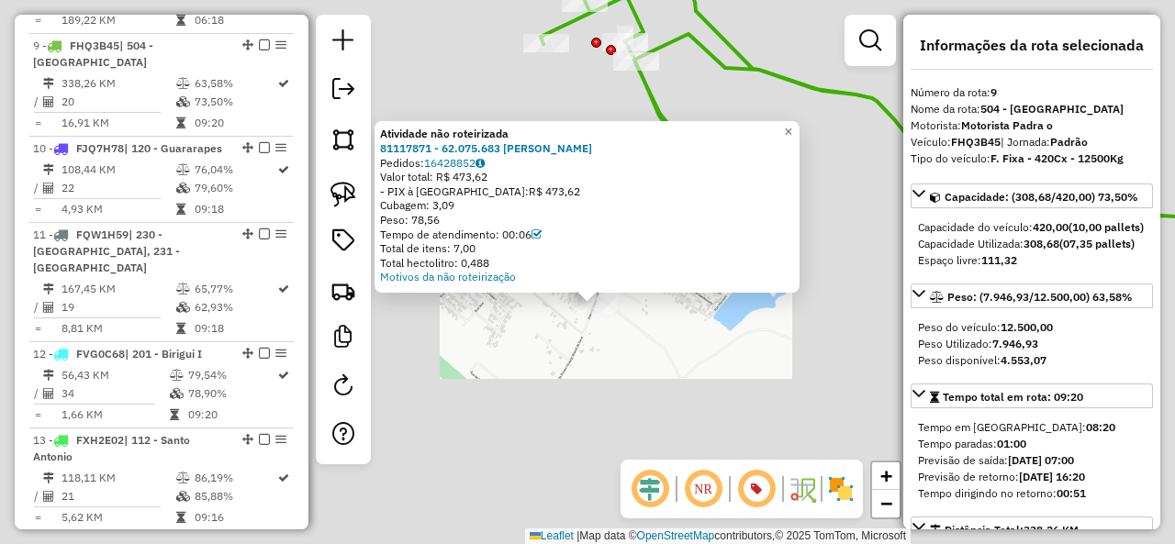
click at [620, 355] on div "Atividade não roteirizada 81117871 - 62.075.683 LUCIENE BARBOSA ANASTACIO DA Pe…" at bounding box center [587, 272] width 1175 height 544
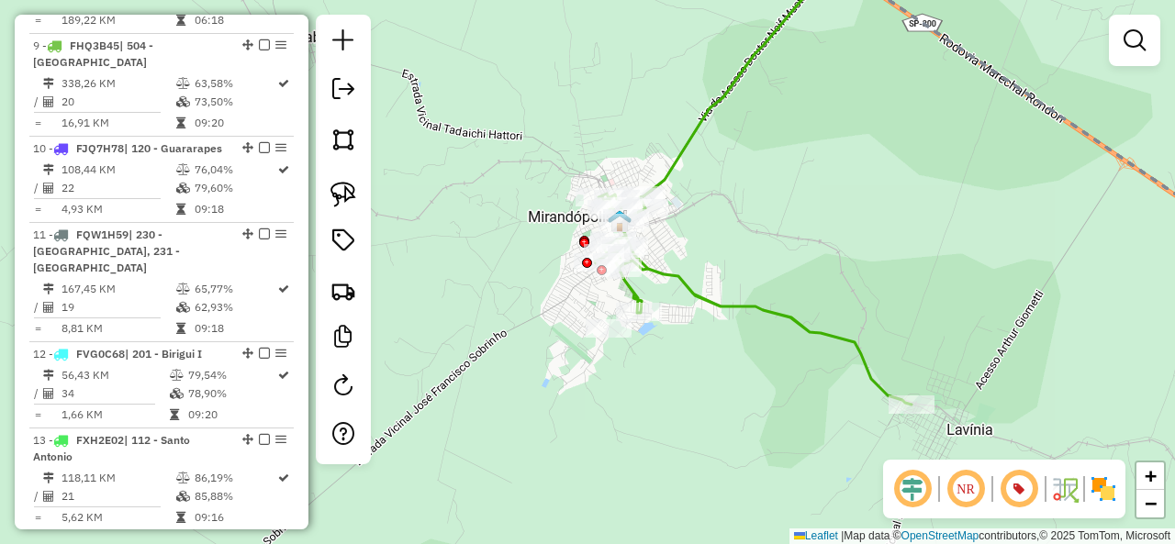
click at [685, 292] on icon at bounding box center [753, 299] width 317 height 211
select select "**********"
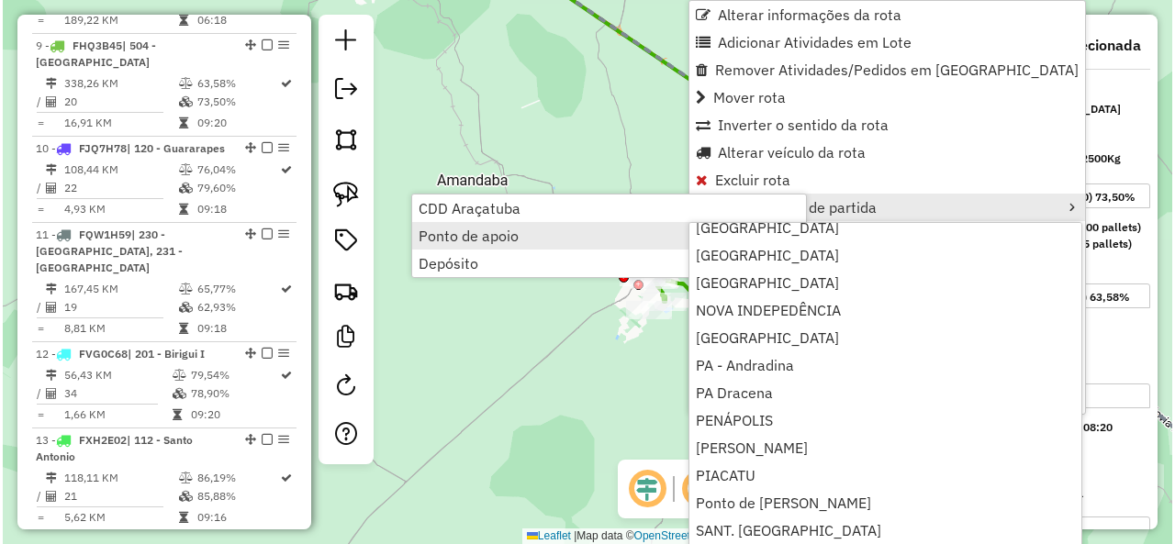
scroll to position [331, 0]
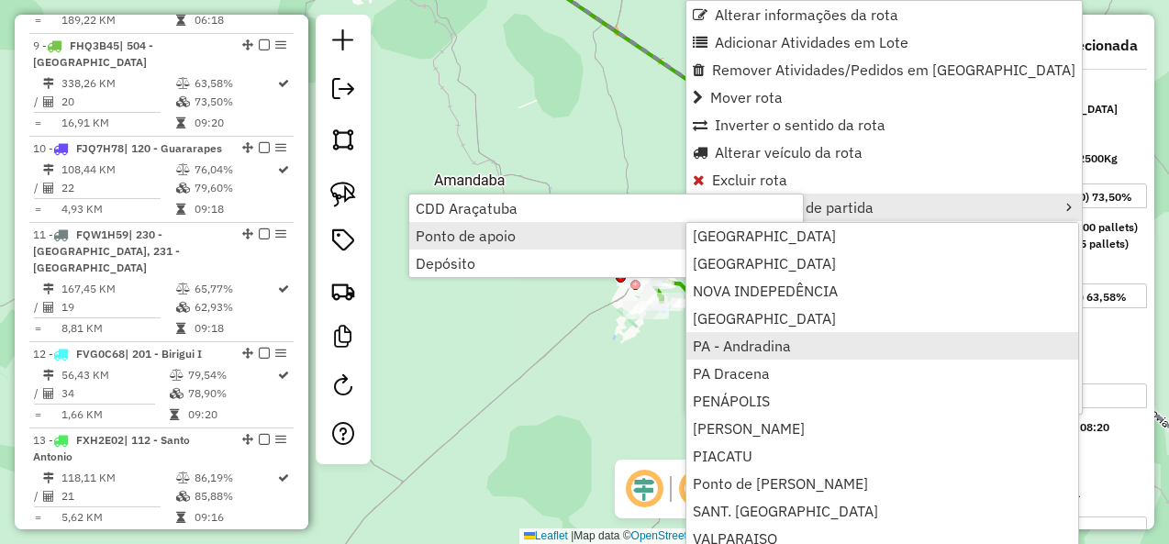
click at [798, 345] on link "PA - Andradina" at bounding box center [883, 346] width 392 height 28
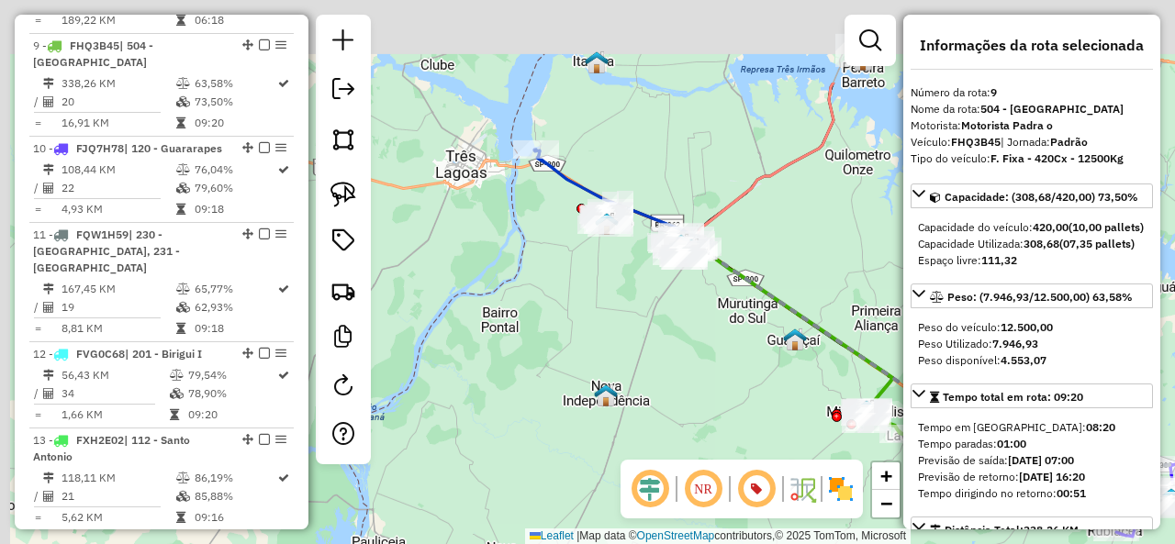
drag, startPoint x: 547, startPoint y: 154, endPoint x: 661, endPoint y: 322, distance: 202.9
click at [661, 322] on div "Janela de atendimento Grade de atendimento Capacidade Transportadoras Veículos …" at bounding box center [587, 272] width 1175 height 544
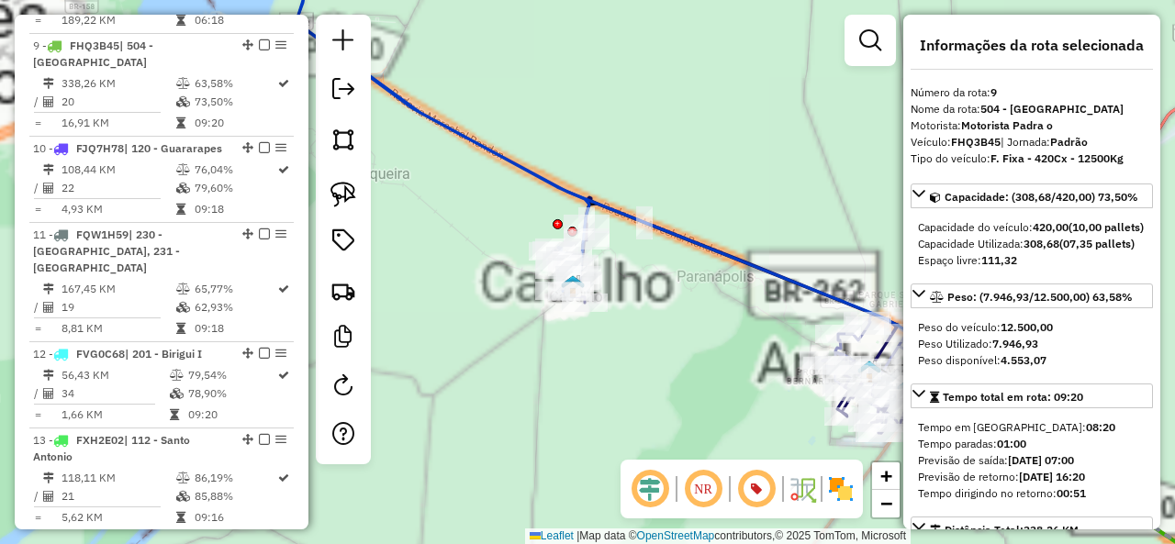
click at [508, 155] on icon at bounding box center [435, 140] width 307 height 301
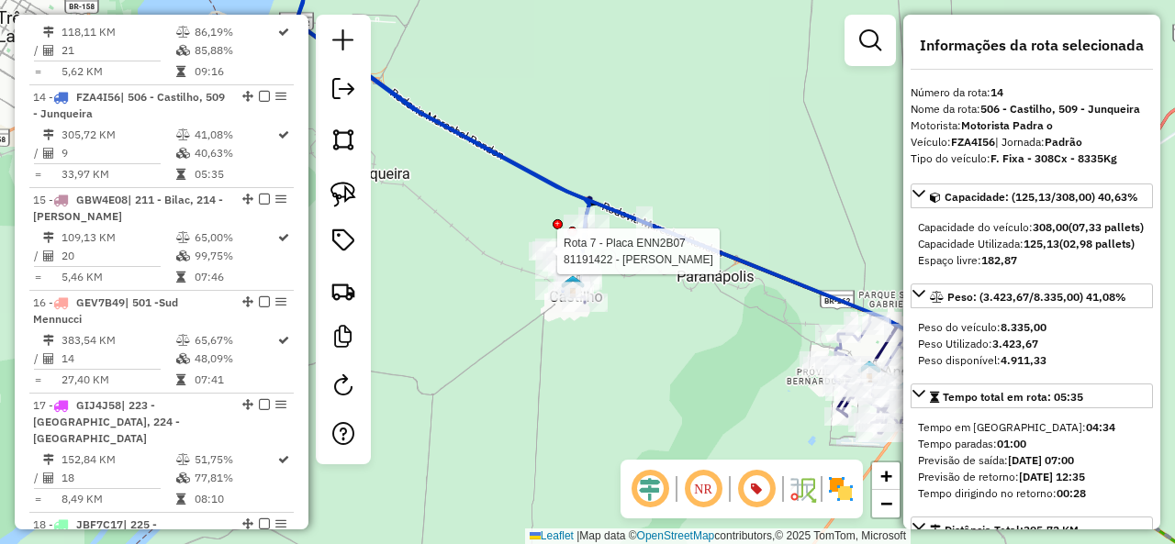
scroll to position [2022, 0]
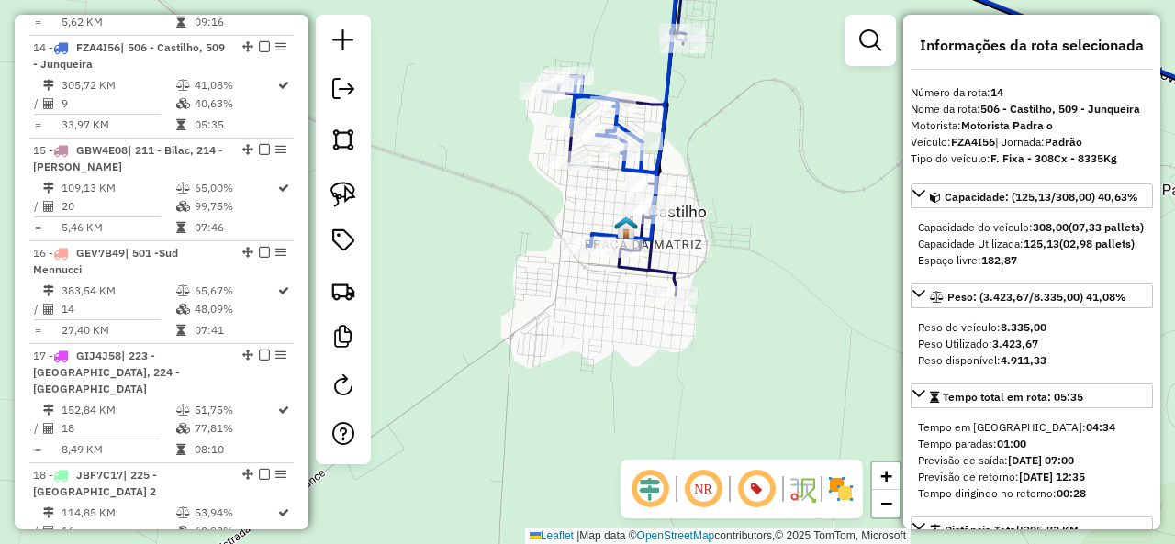
click at [619, 171] on icon at bounding box center [626, 96] width 111 height 300
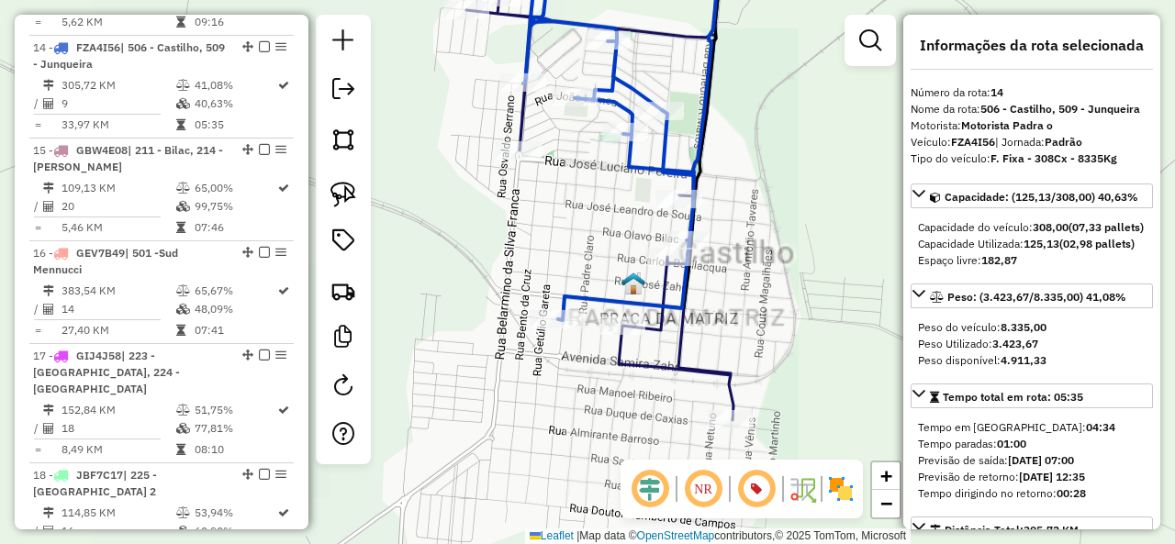
click at [633, 162] on icon at bounding box center [621, 133] width 197 height 374
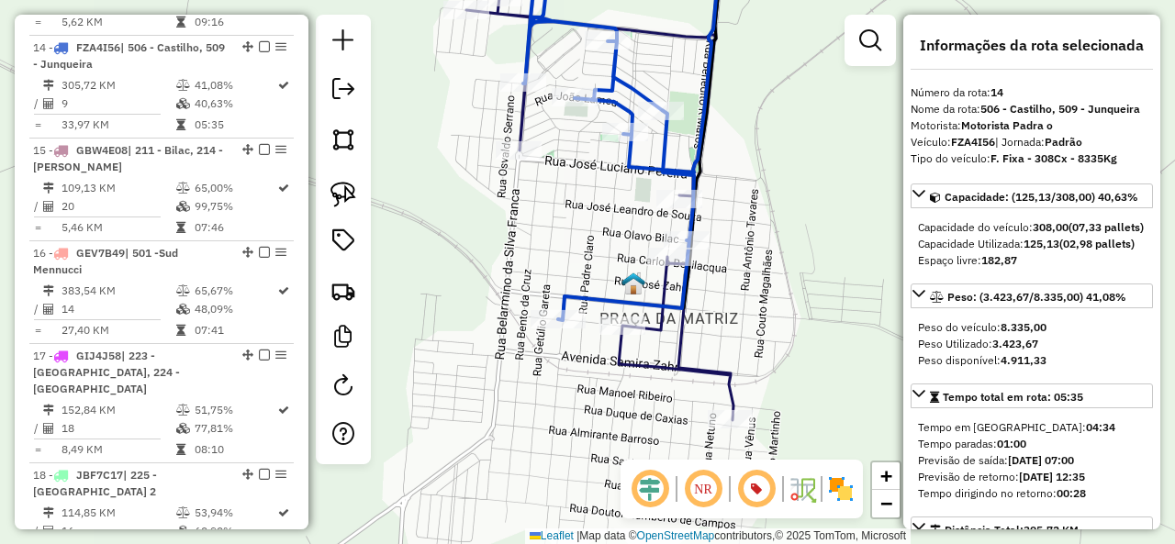
click at [529, 126] on icon at bounding box center [599, 183] width 267 height 475
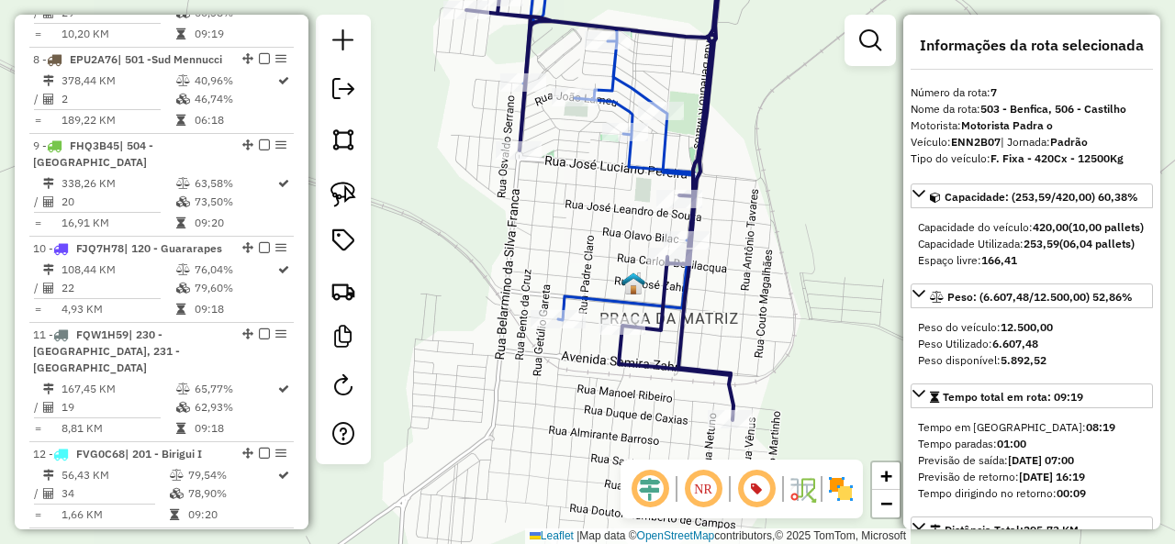
scroll to position [1321, 0]
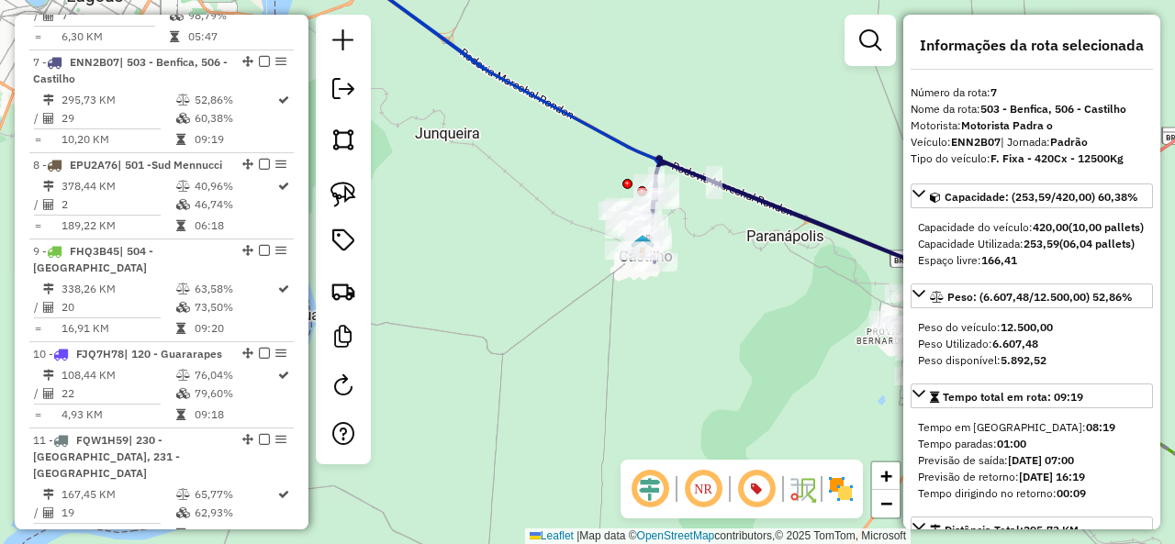
click at [582, 120] on icon at bounding box center [505, 100] width 307 height 301
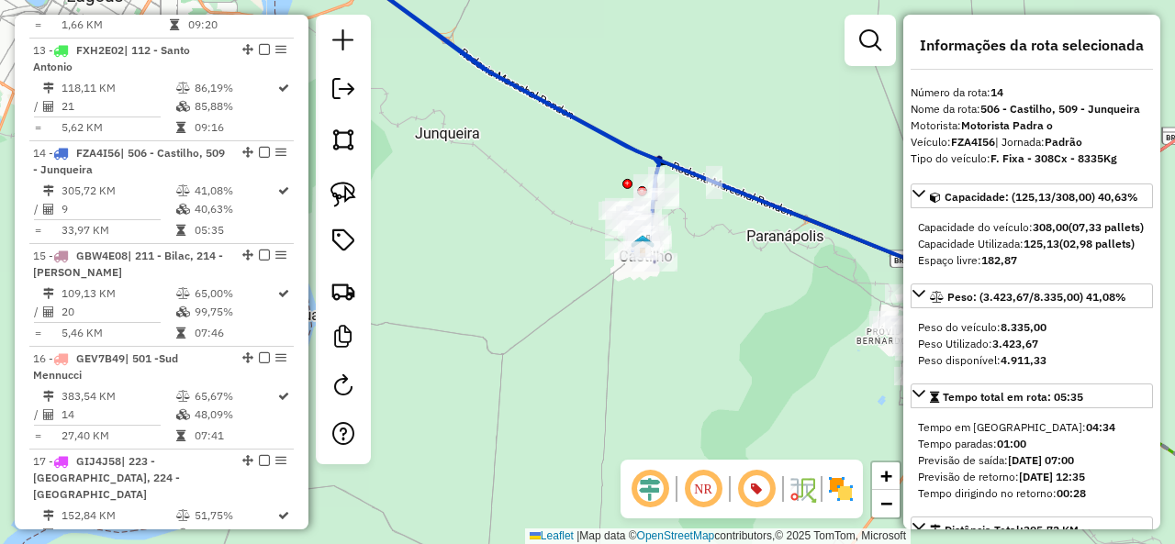
scroll to position [2022, 0]
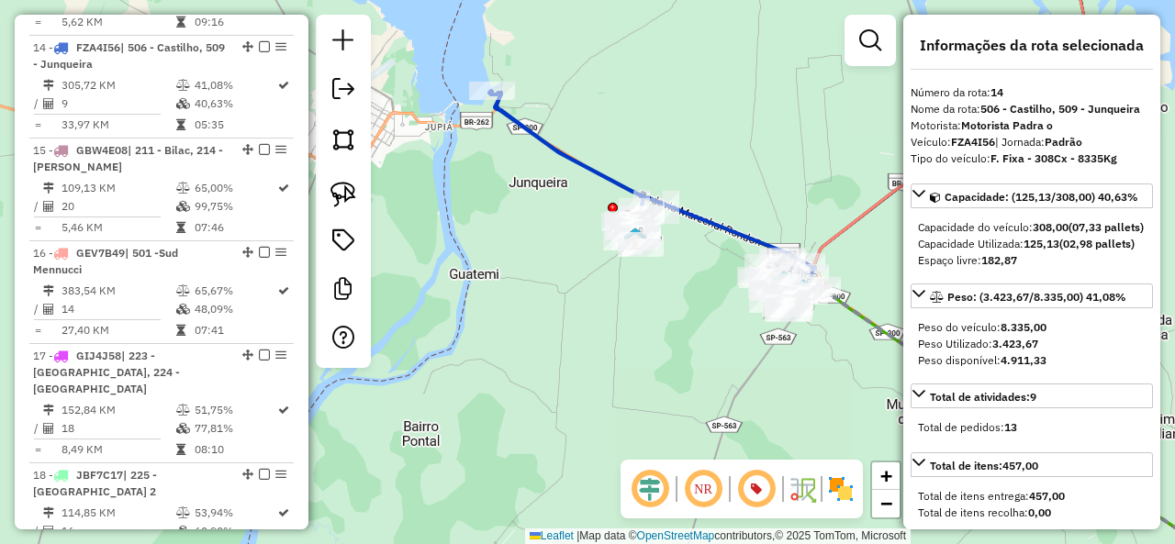
click at [365, 192] on div at bounding box center [343, 191] width 55 height 353
click at [341, 191] on img at bounding box center [343, 195] width 26 height 26
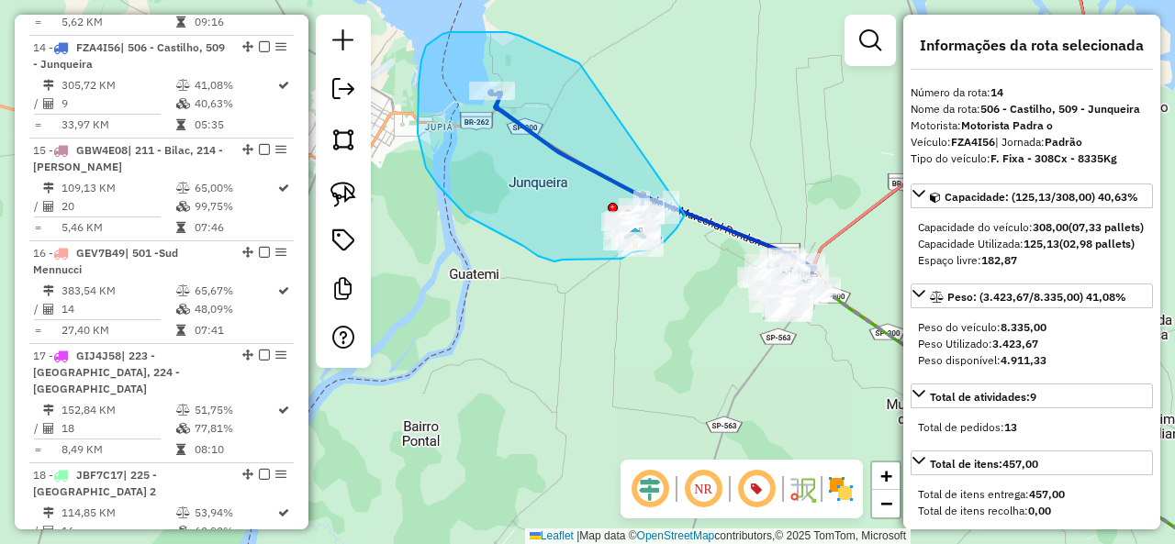
drag, startPoint x: 464, startPoint y: 32, endPoint x: 696, endPoint y: 194, distance: 282.1
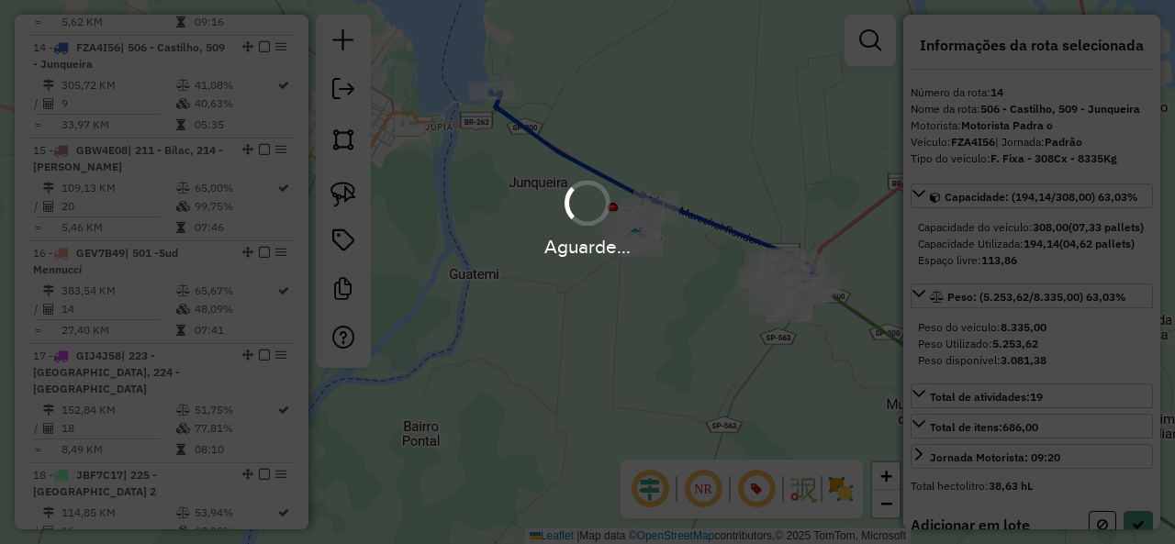
select select "**********"
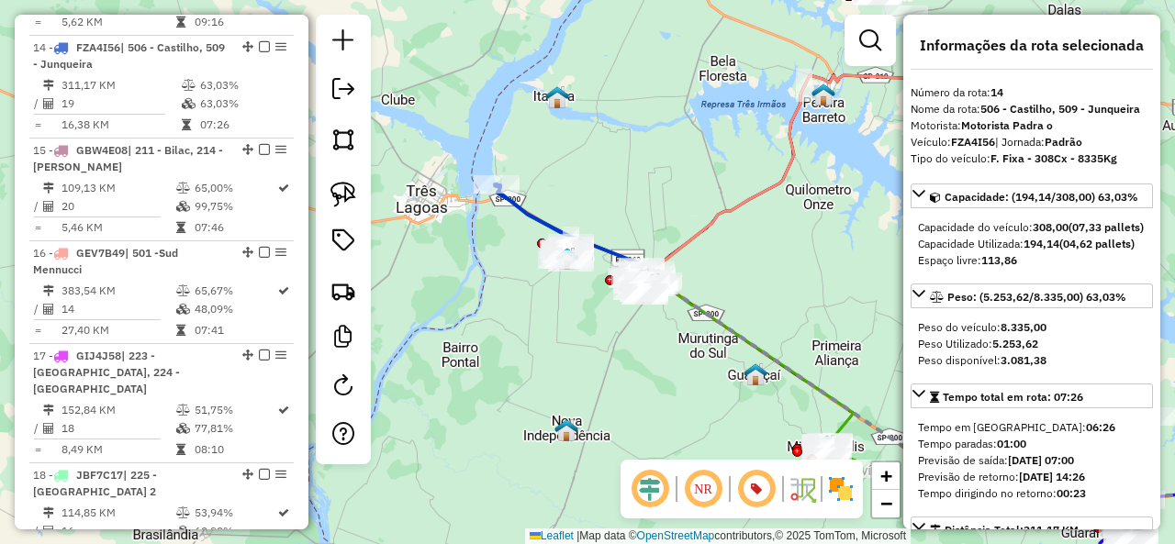
click at [526, 208] on icon at bounding box center [533, 223] width 77 height 78
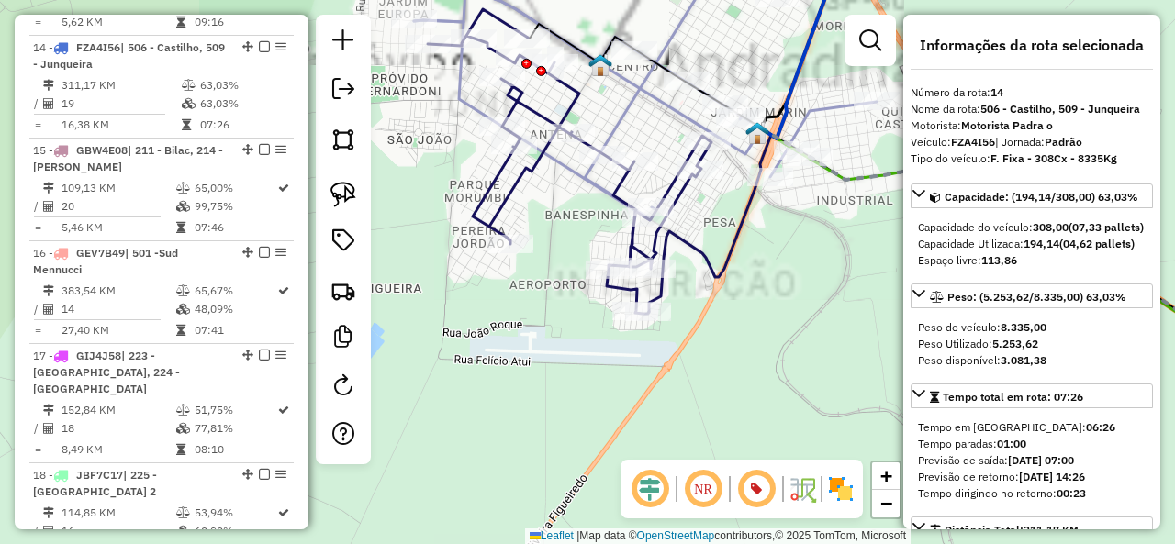
click at [499, 196] on icon at bounding box center [570, 161] width 284 height 305
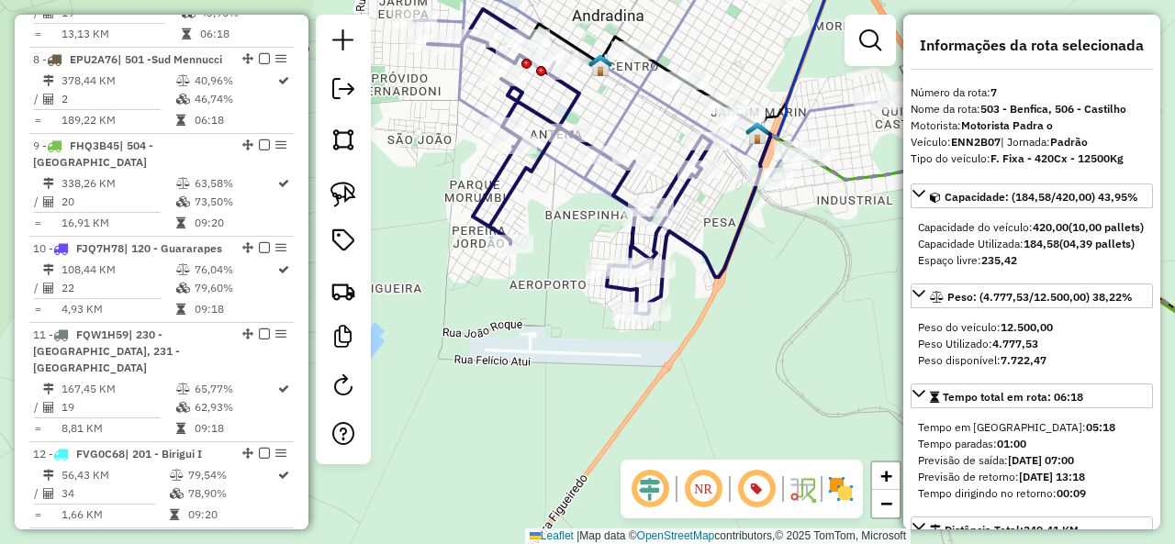
scroll to position [1321, 0]
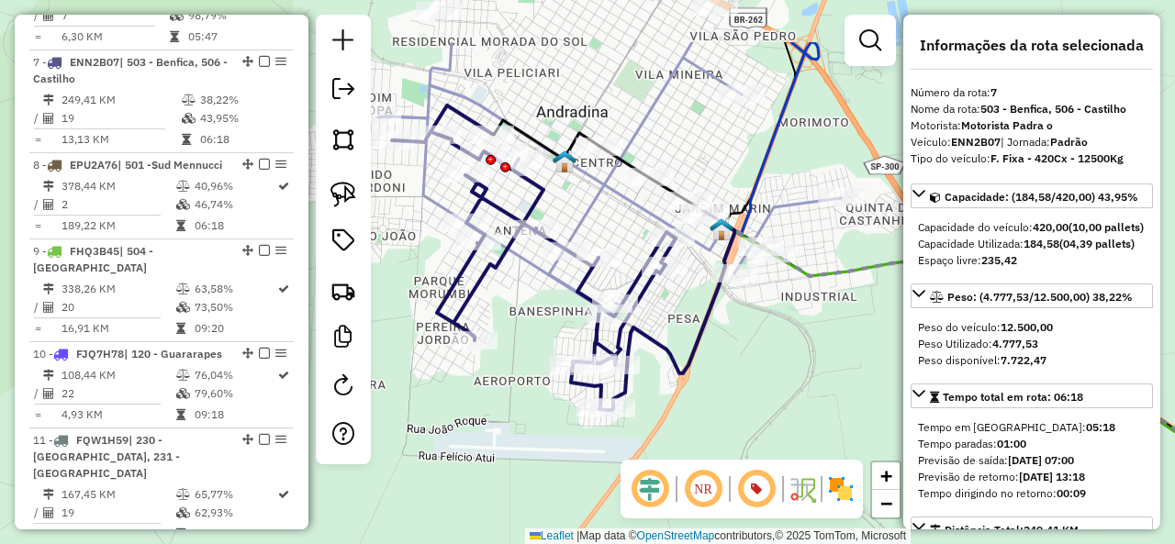
drag, startPoint x: 579, startPoint y: 230, endPoint x: 542, endPoint y: 333, distance: 109.5
click at [542, 333] on div "Janela de atendimento Grade de atendimento Capacidade Transportadoras Veículos …" at bounding box center [587, 272] width 1175 height 544
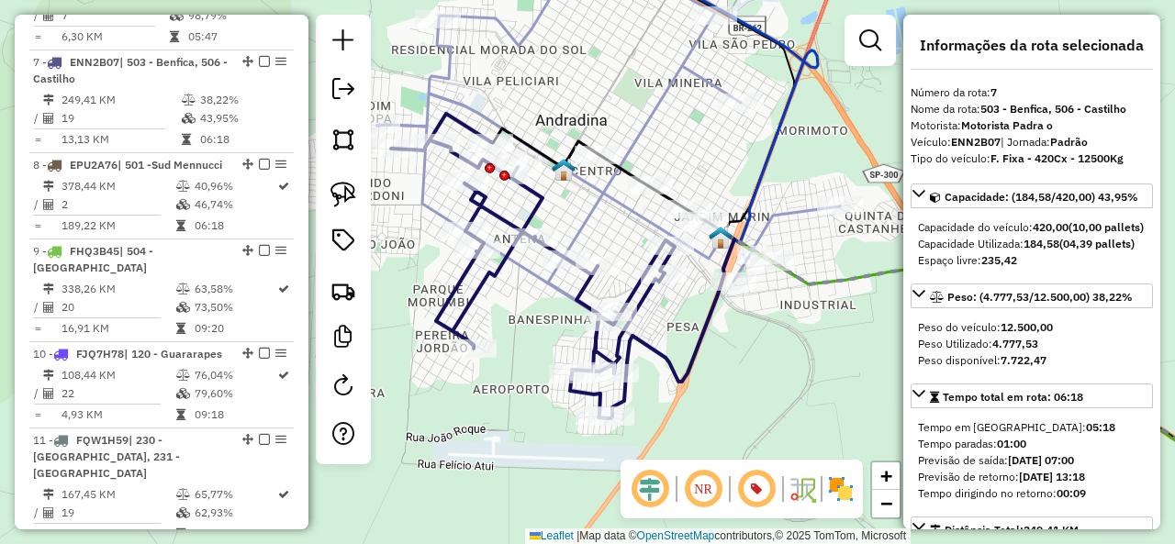
click at [620, 205] on icon at bounding box center [549, 176] width 344 height 165
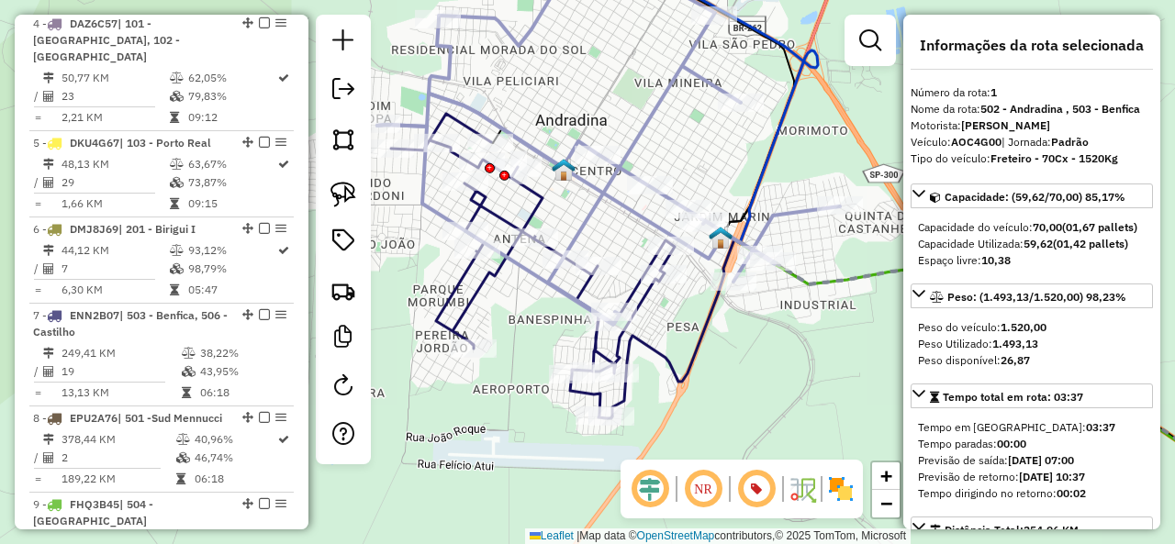
scroll to position [755, 0]
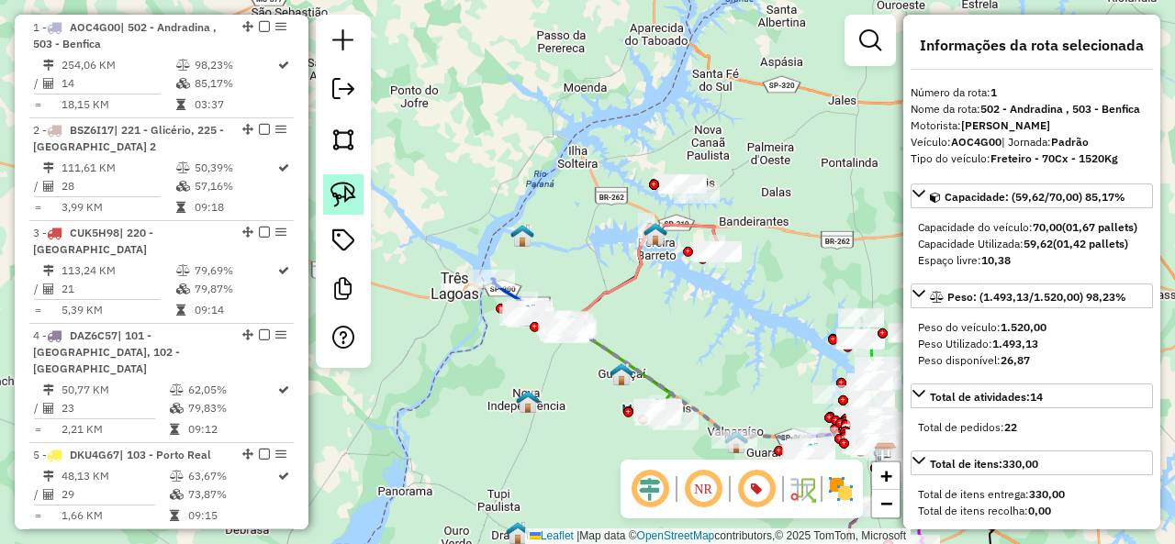
click at [349, 195] on img at bounding box center [343, 195] width 26 height 26
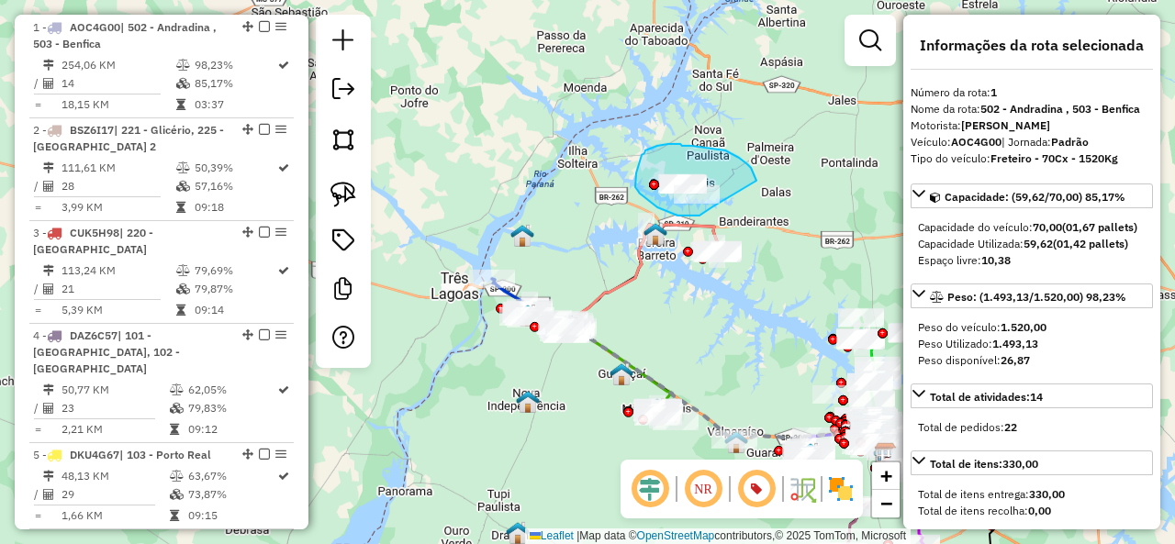
drag, startPoint x: 756, startPoint y: 181, endPoint x: 713, endPoint y: 207, distance: 50.2
click at [713, 207] on div "Janela de atendimento Grade de atendimento Capacidade Transportadoras Veículos …" at bounding box center [587, 272] width 1175 height 544
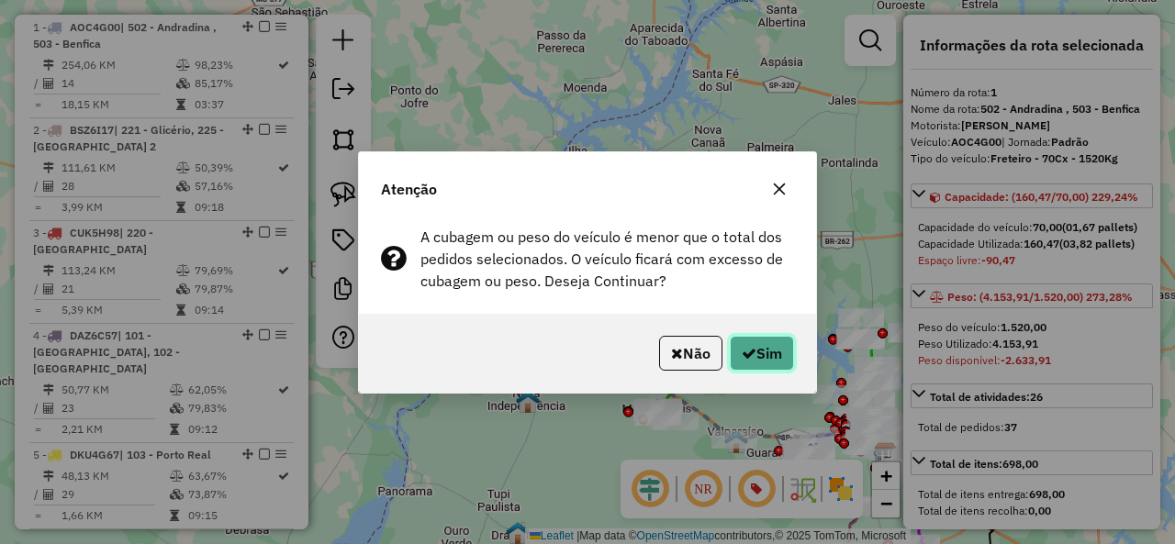
click at [768, 345] on button "Sim" at bounding box center [762, 353] width 64 height 35
select select "**********"
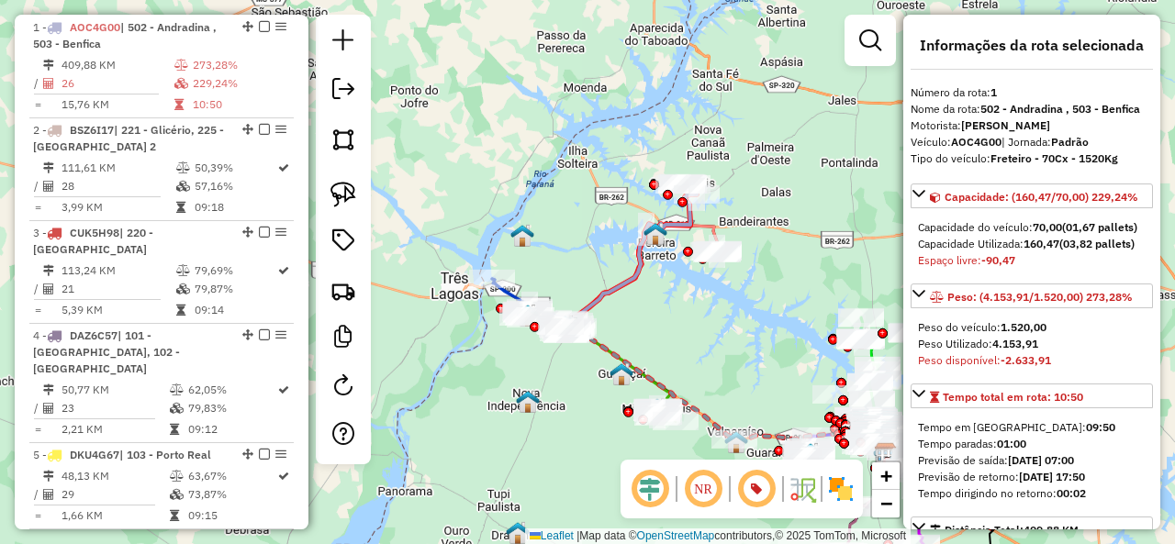
click at [635, 282] on icon at bounding box center [628, 257] width 138 height 149
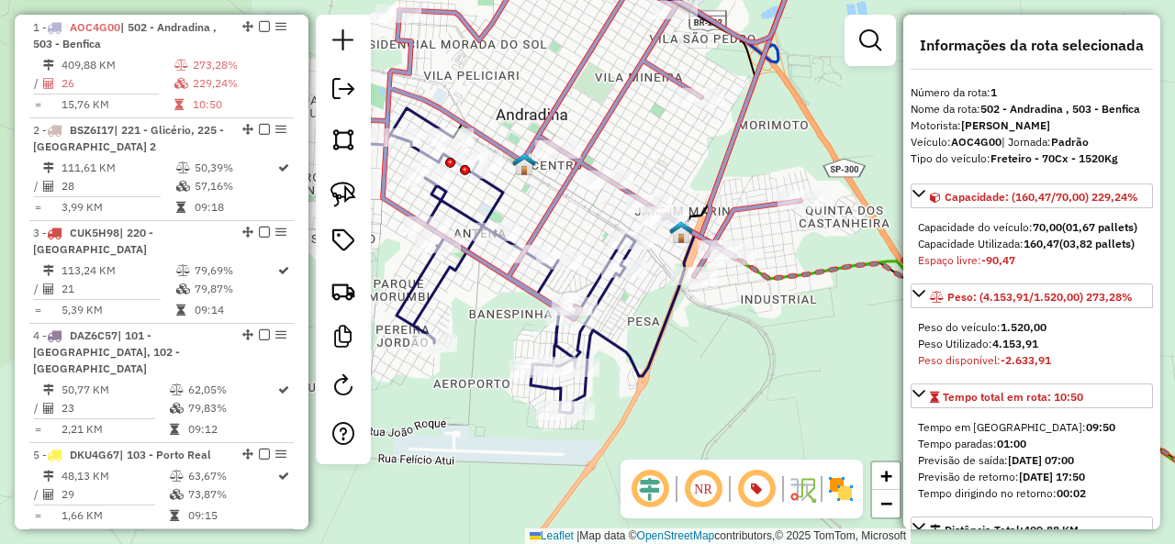
click at [618, 344] on icon at bounding box center [634, 320] width 122 height 184
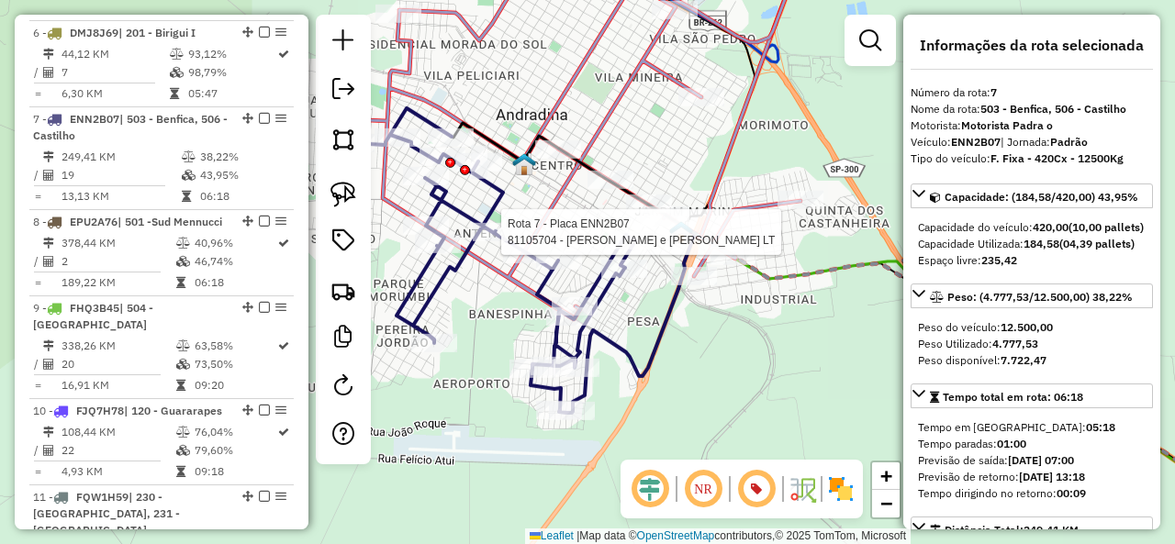
scroll to position [1321, 0]
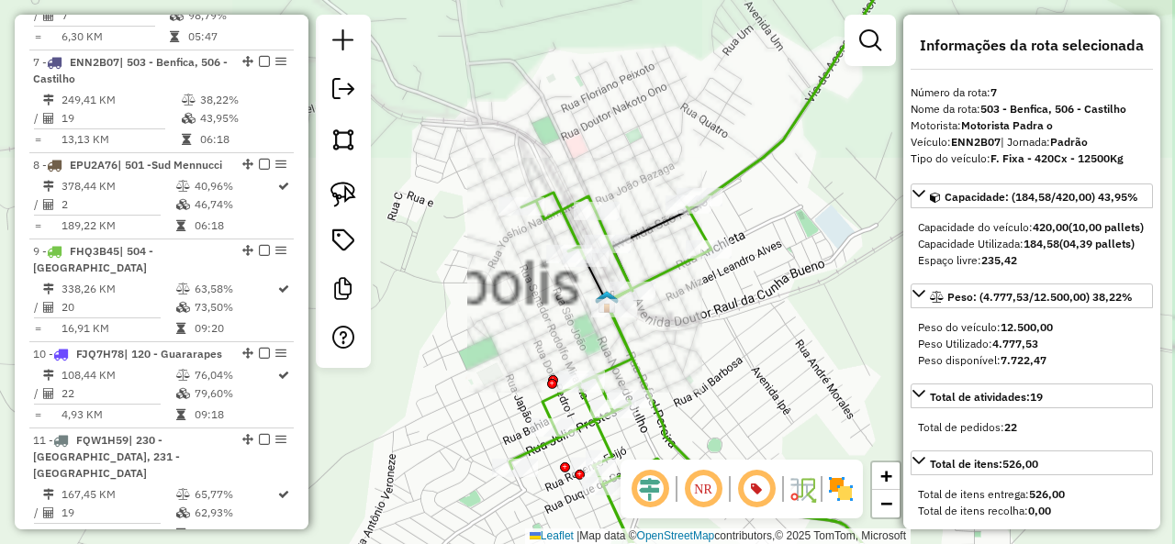
drag, startPoint x: 614, startPoint y: 194, endPoint x: 609, endPoint y: 148, distance: 46.1
click at [609, 148] on div "Janela de atendimento Grade de atendimento Capacidade Transportadoras Veículos …" at bounding box center [587, 272] width 1175 height 544
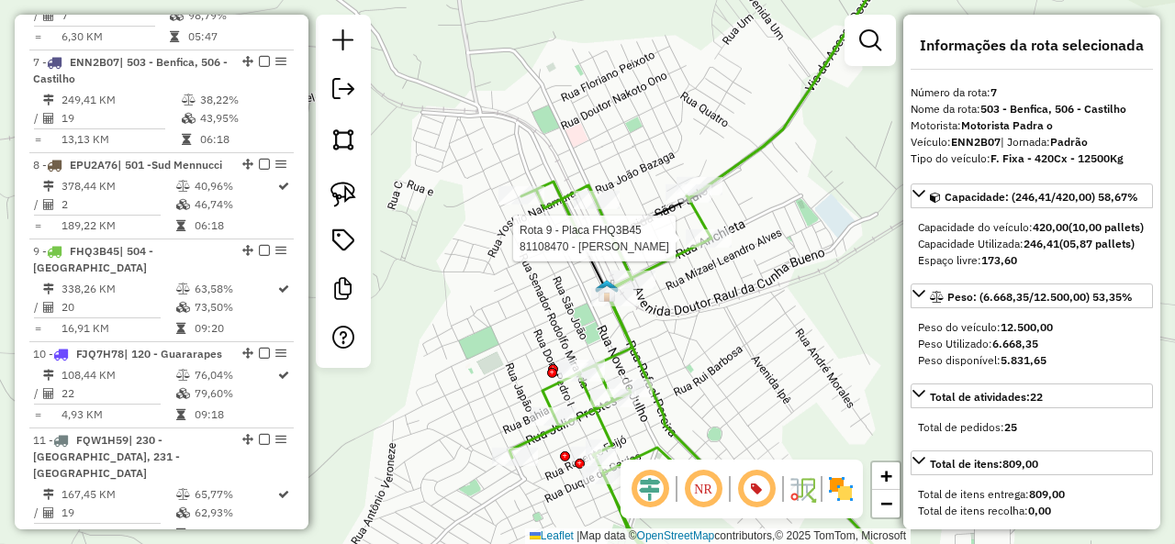
select select "**********"
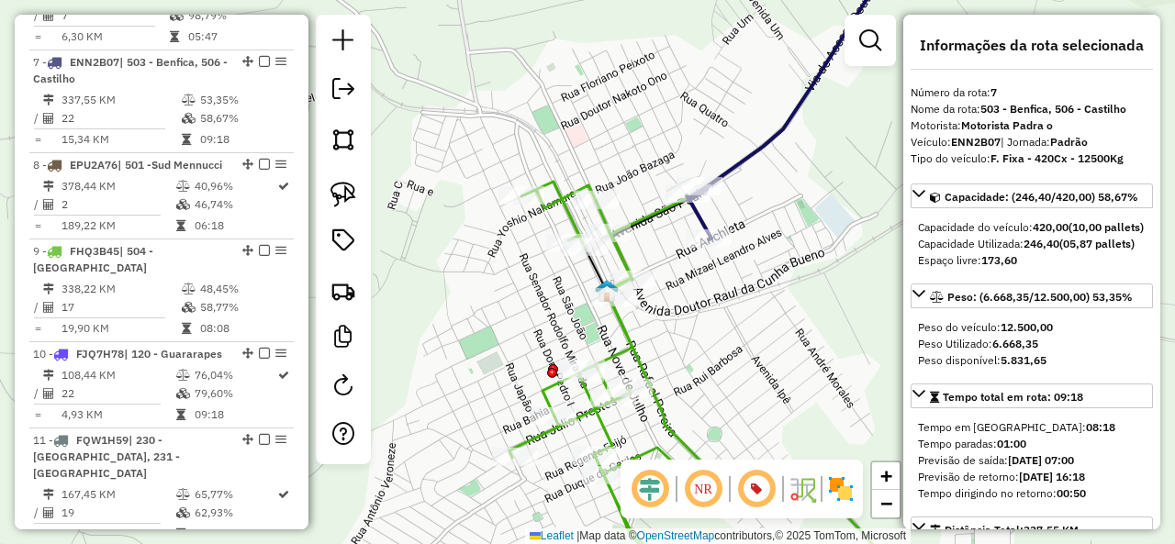
click at [749, 163] on icon at bounding box center [794, 93] width 214 height 294
drag, startPoint x: 770, startPoint y: 338, endPoint x: 775, endPoint y: 151, distance: 186.4
click at [775, 151] on div "Janela de atendimento Grade de atendimento Capacidade Transportadoras Veículos …" at bounding box center [587, 272] width 1175 height 544
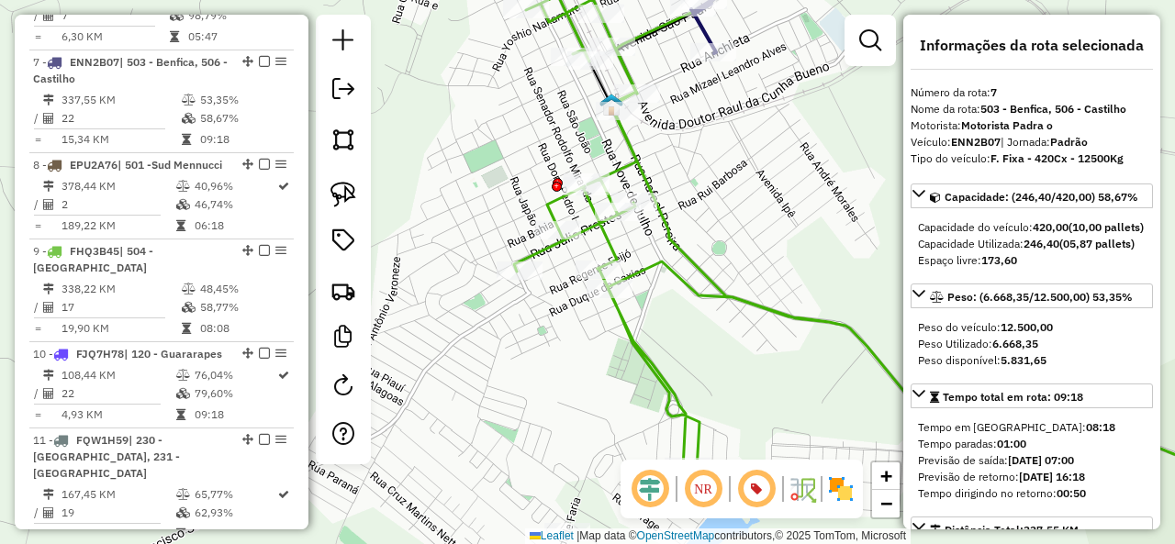
click at [692, 269] on icon at bounding box center [903, 241] width 778 height 493
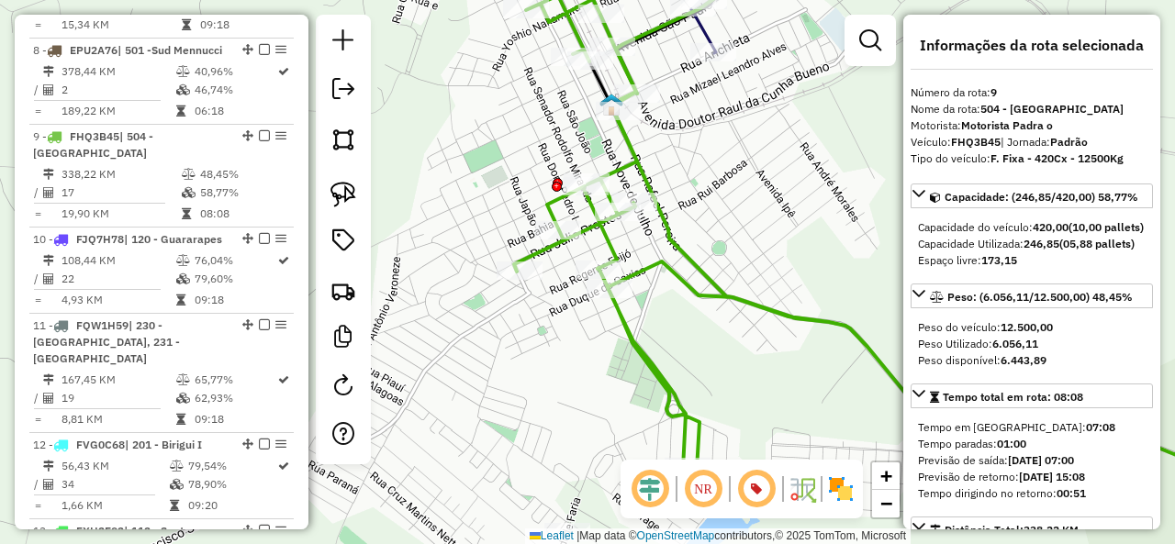
scroll to position [1526, 0]
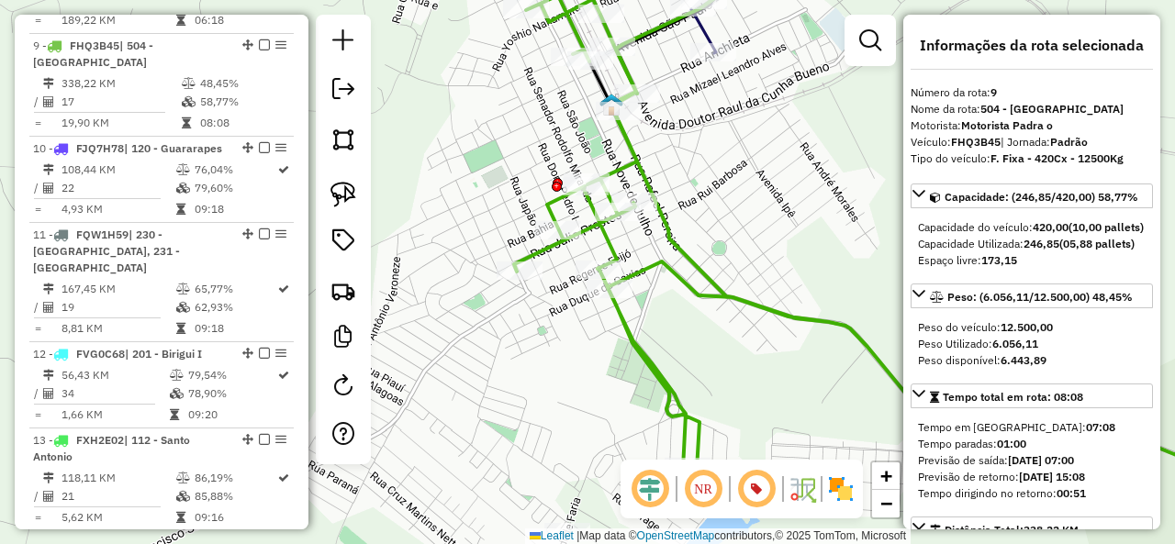
click at [731, 171] on div "Janela de atendimento Grade de atendimento Capacidade Transportadoras Veículos …" at bounding box center [587, 272] width 1175 height 544
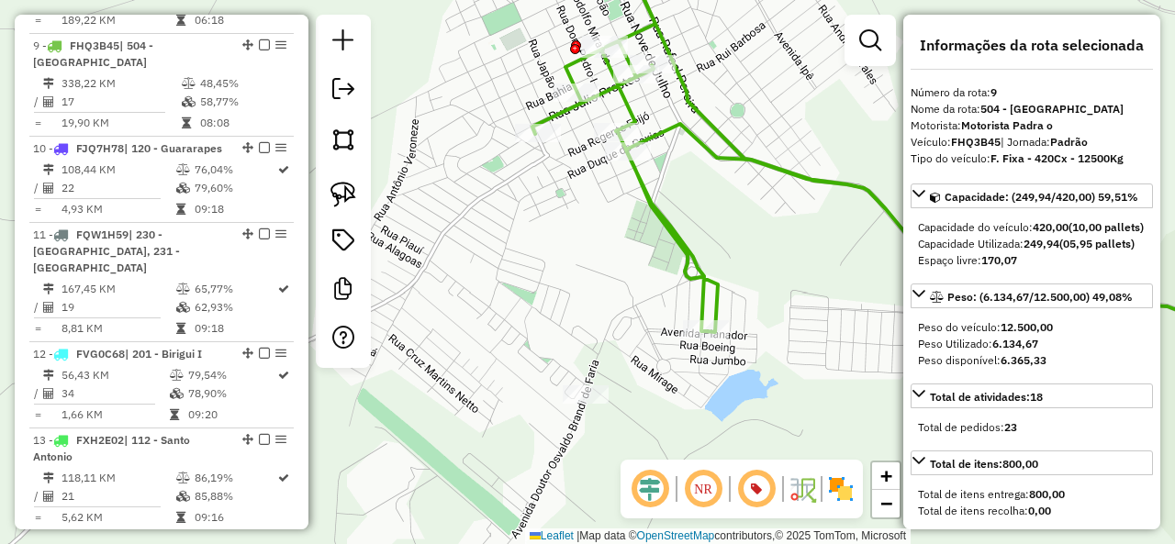
select select "**********"
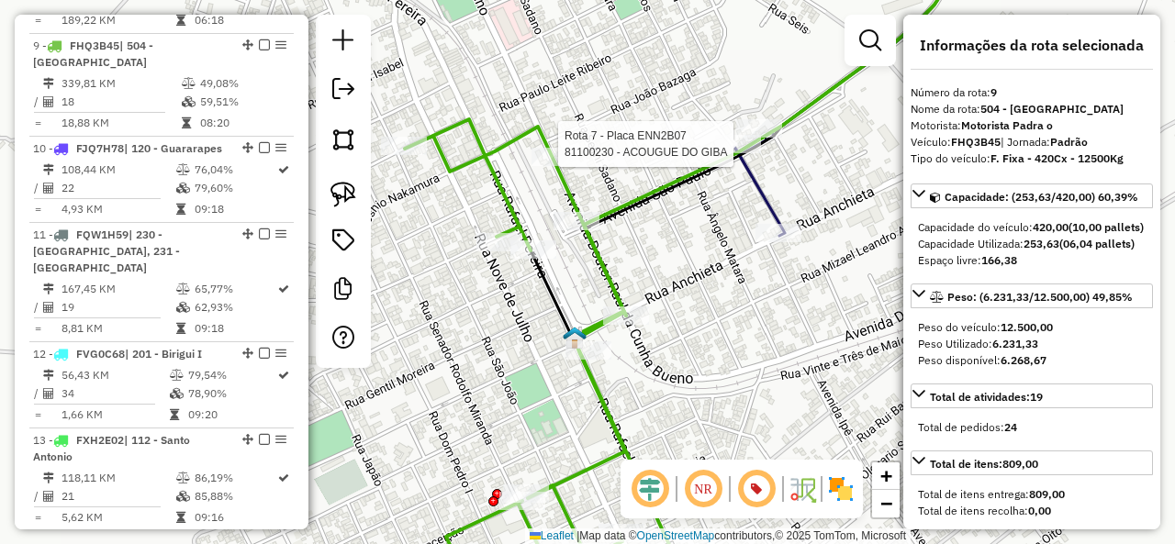
select select "**********"
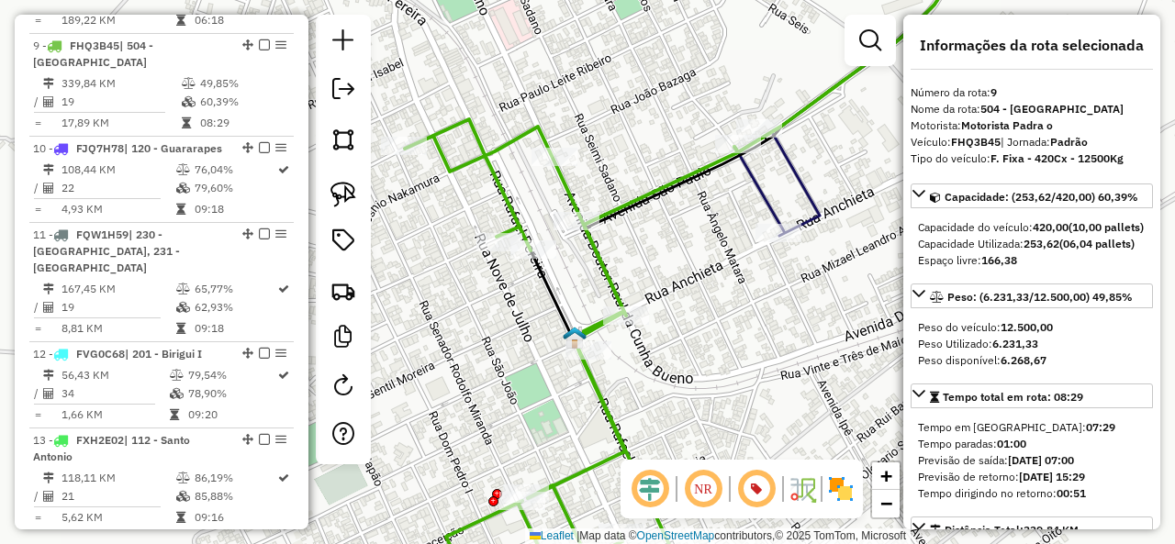
click at [755, 191] on icon at bounding box center [855, 91] width 235 height 290
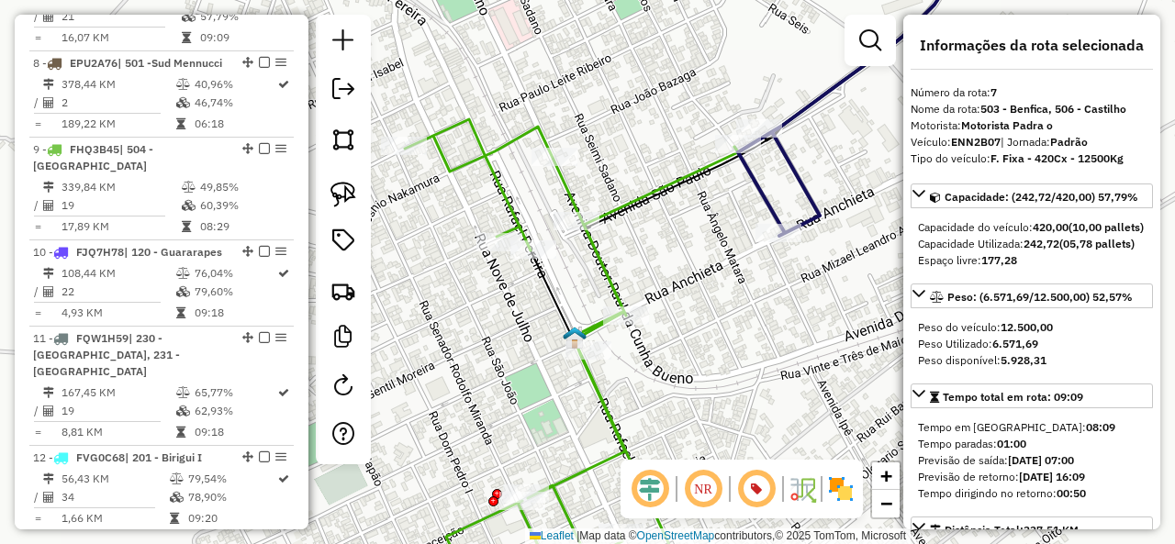
scroll to position [1321, 0]
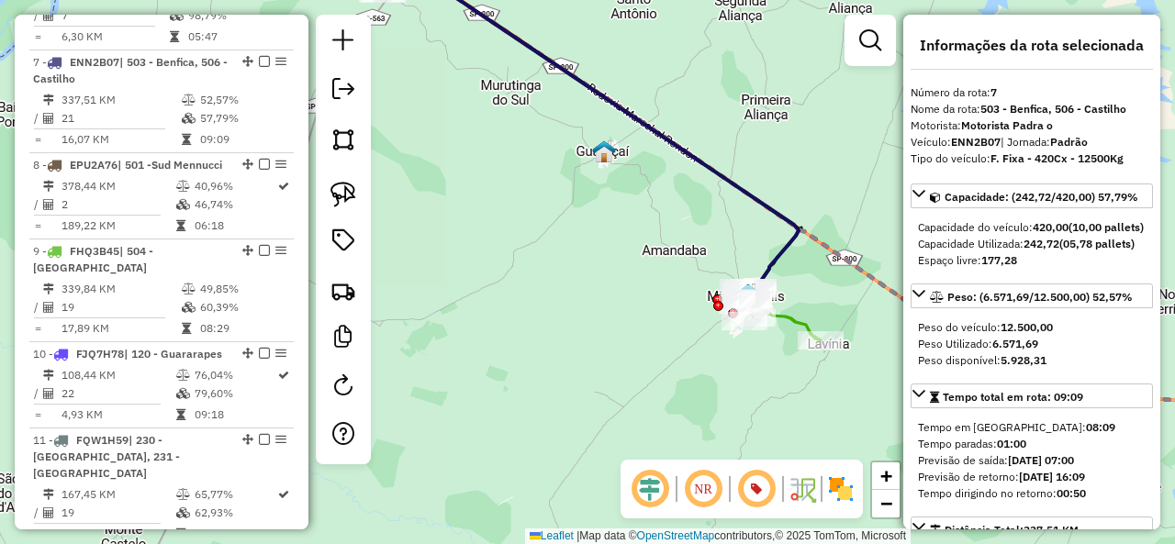
click at [803, 321] on icon at bounding box center [781, 313] width 79 height 53
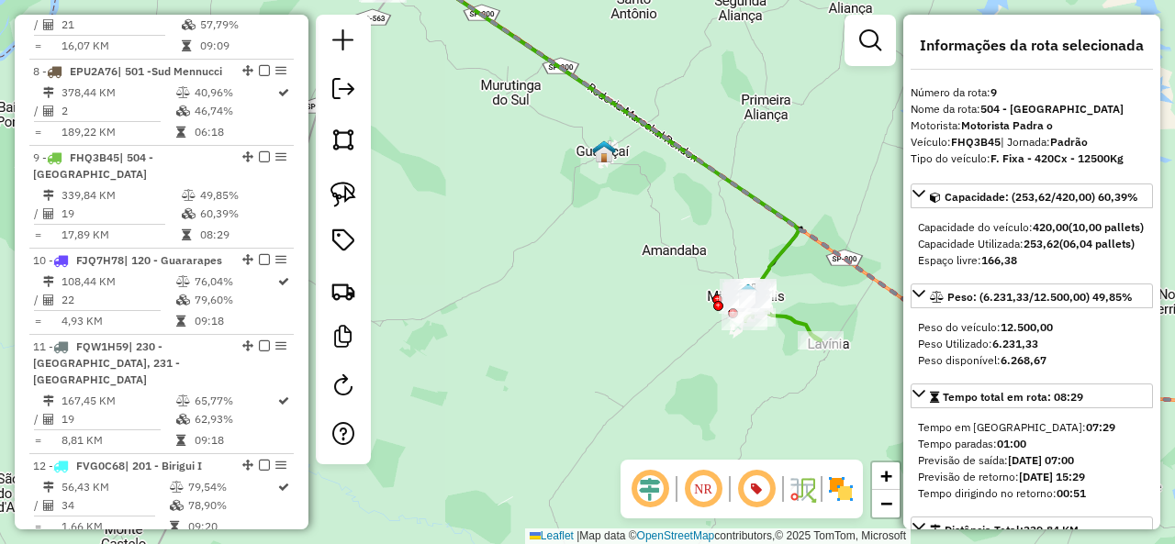
scroll to position [1526, 0]
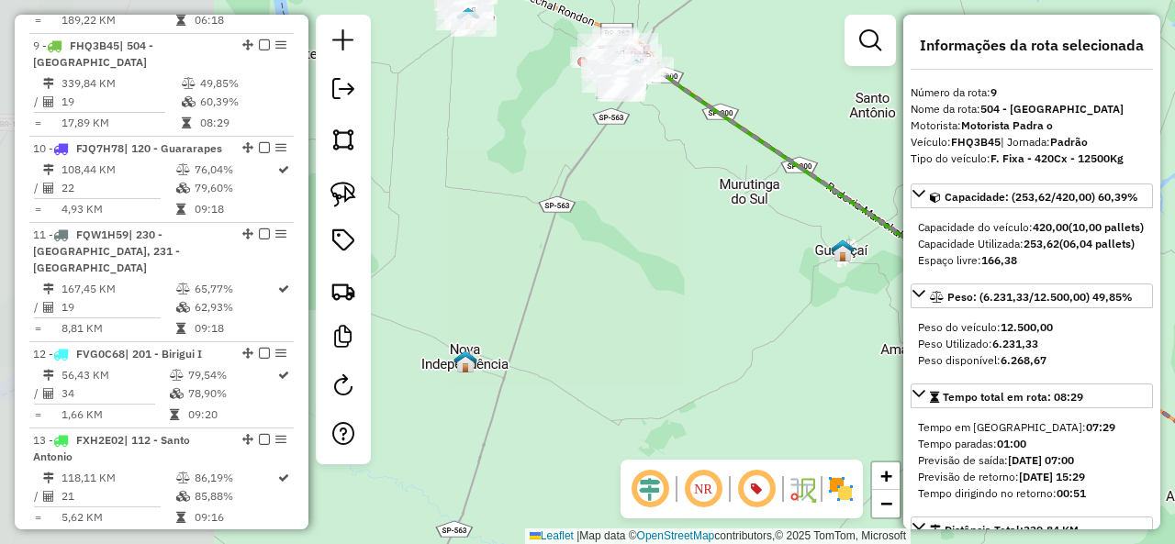
drag, startPoint x: 562, startPoint y: 244, endPoint x: 802, endPoint y: 344, distance: 260.4
click at [802, 344] on div "Janela de atendimento Grade de atendimento Capacidade Transportadoras Veículos …" at bounding box center [587, 272] width 1175 height 544
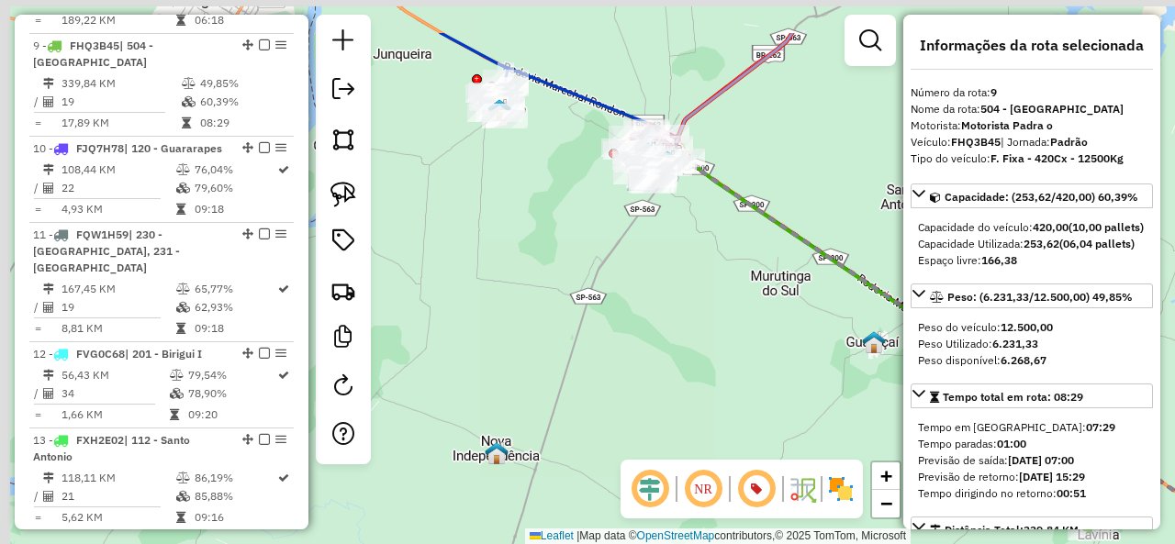
drag, startPoint x: 606, startPoint y: 227, endPoint x: 644, endPoint y: 286, distance: 71.0
click at [625, 366] on div "Janela de atendimento Grade de atendimento Capacidade Transportadoras Veículos …" at bounding box center [587, 272] width 1175 height 544
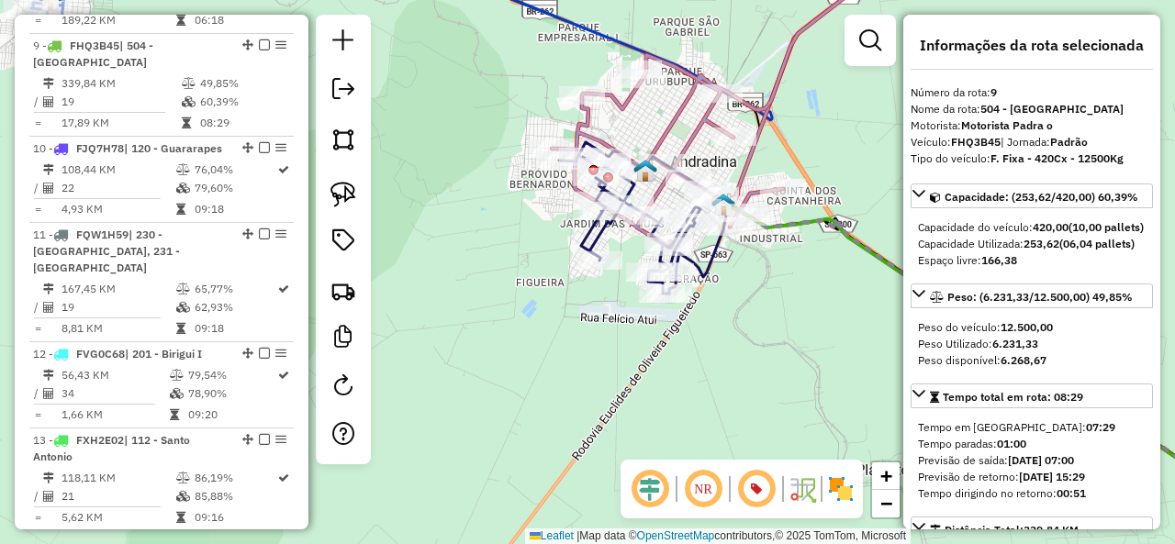
click at [707, 262] on icon at bounding box center [699, 248] width 61 height 92
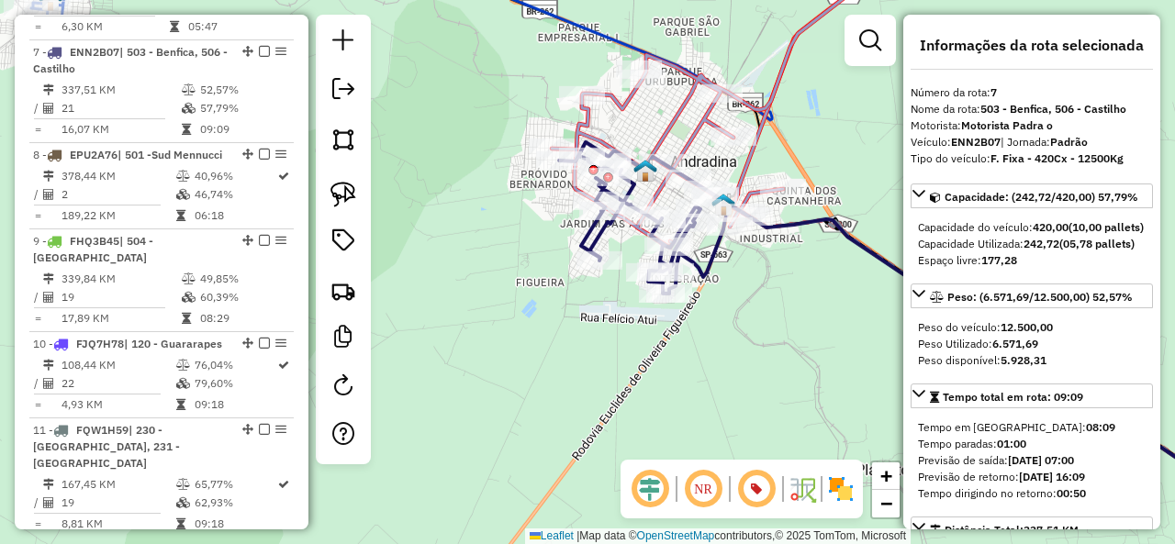
scroll to position [1321, 0]
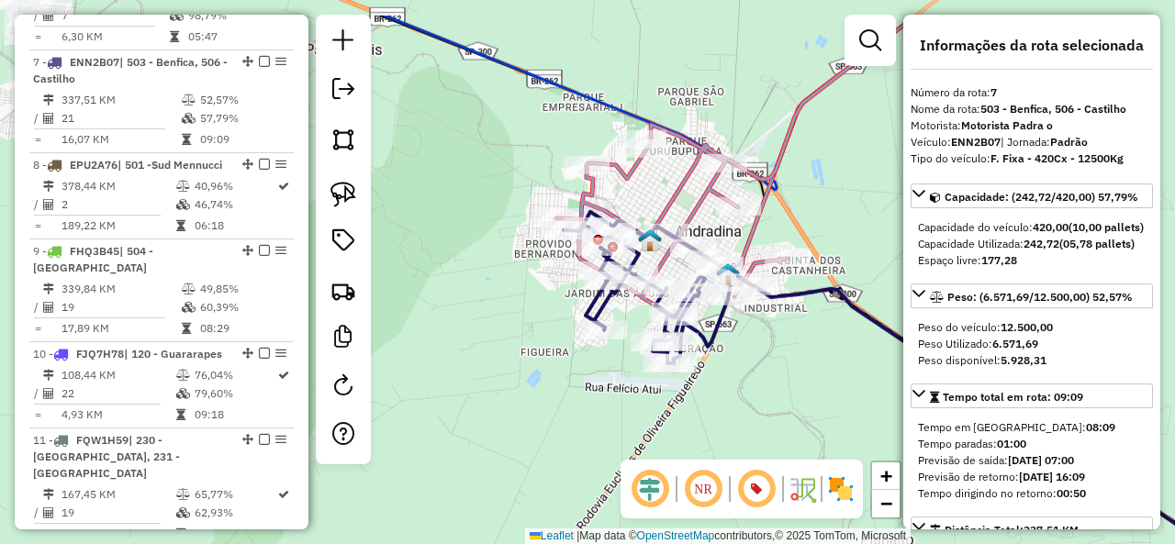
drag, startPoint x: 715, startPoint y: 319, endPoint x: 715, endPoint y: 363, distance: 43.1
click at [715, 363] on div "Janela de atendimento Grade de atendimento Capacidade Transportadoras Veículos …" at bounding box center [587, 272] width 1175 height 544
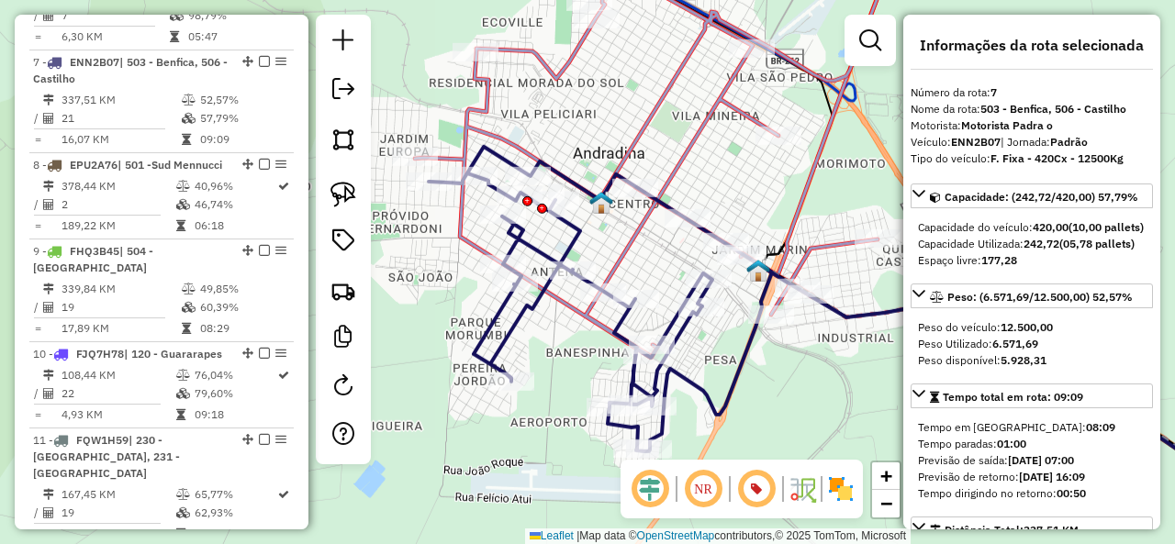
click at [688, 146] on icon at bounding box center [656, 152] width 482 height 412
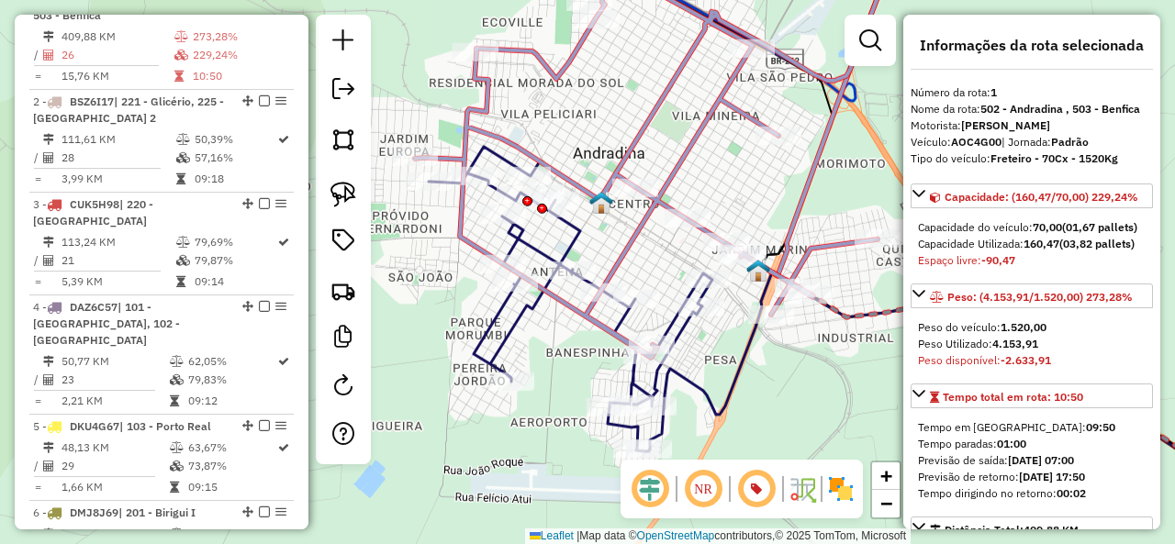
scroll to position [755, 0]
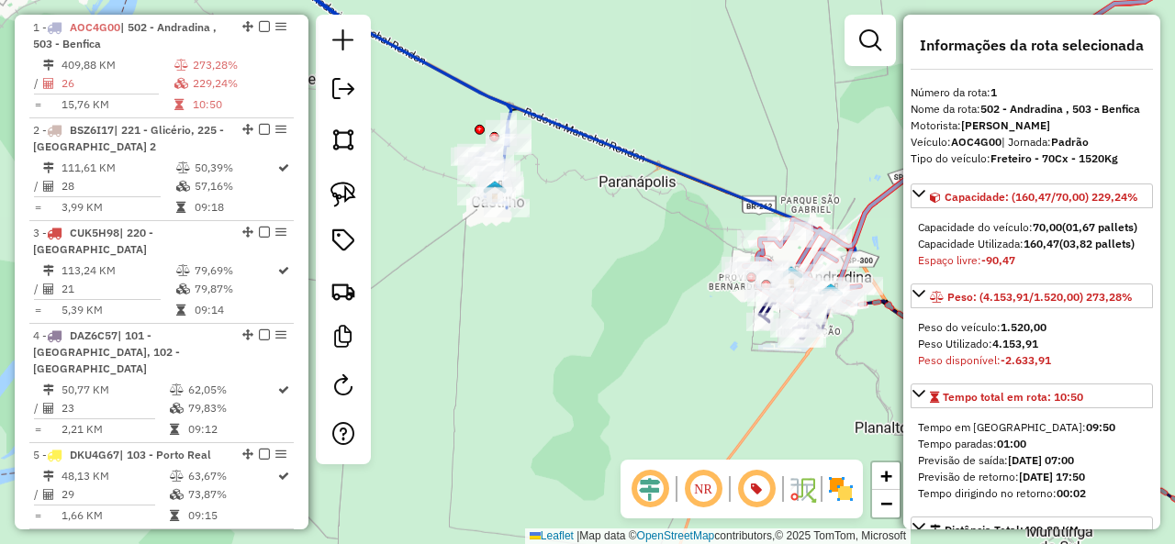
drag, startPoint x: 548, startPoint y: 249, endPoint x: 708, endPoint y: 281, distance: 162.9
click at [708, 281] on div "Janela de atendimento Grade de atendimento Capacidade Transportadoras Veículos …" at bounding box center [587, 272] width 1175 height 544
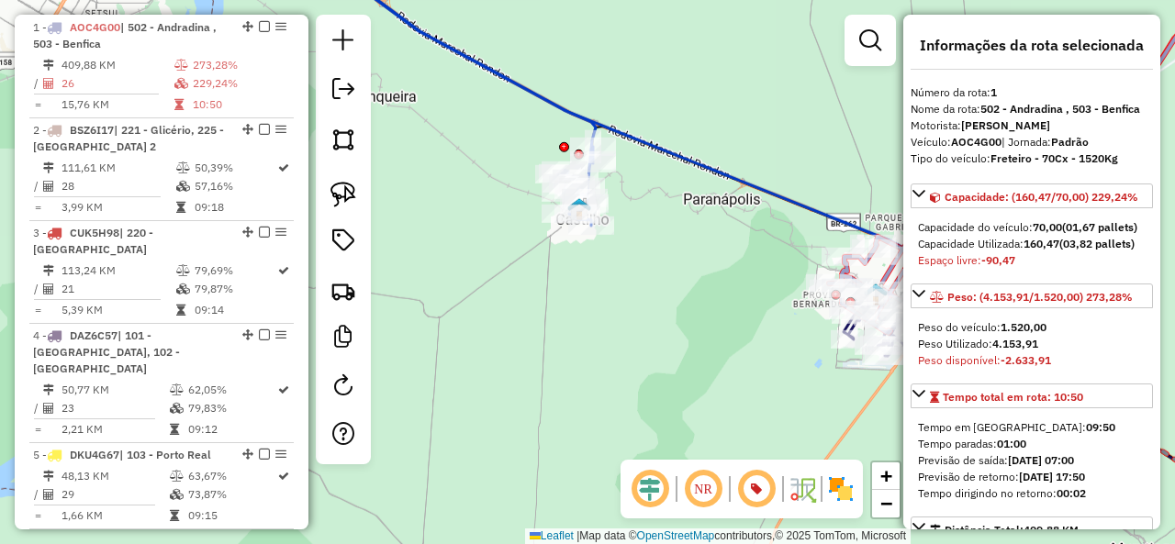
click at [695, 166] on icon at bounding box center [622, 129] width 636 height 367
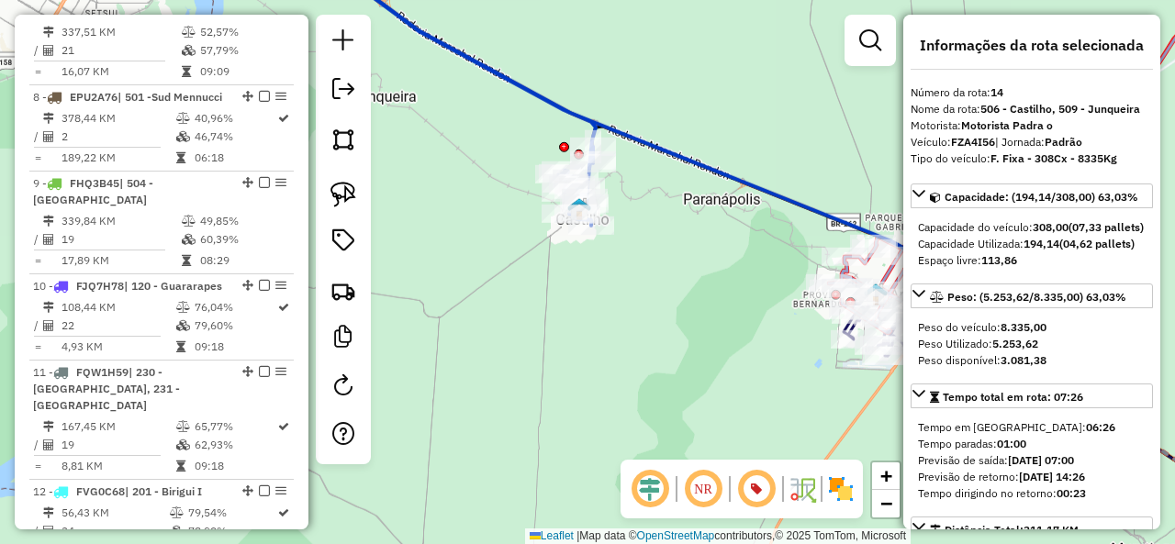
scroll to position [2022, 0]
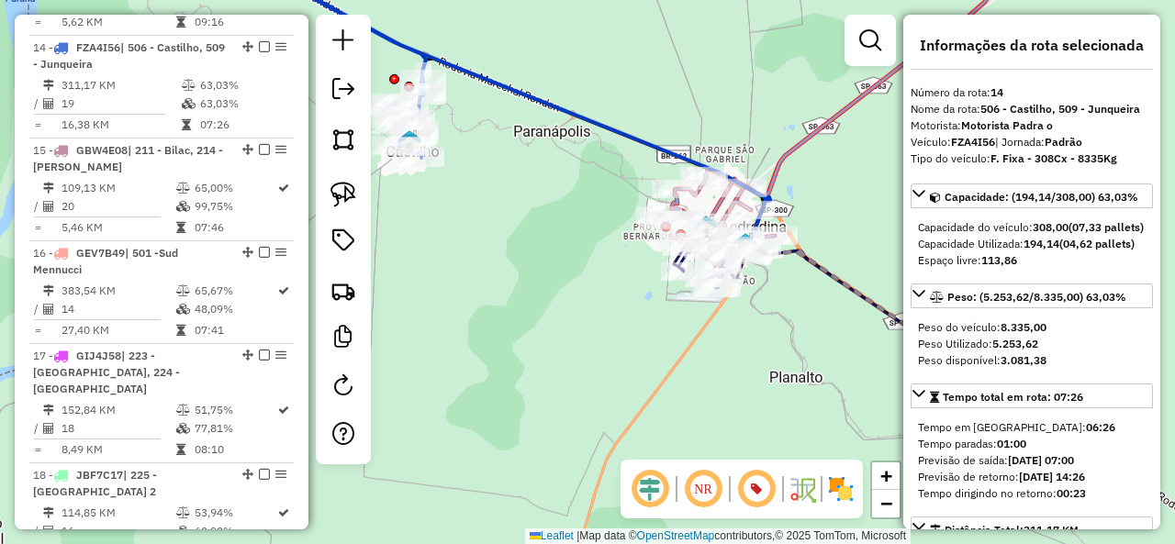
drag, startPoint x: 661, startPoint y: 199, endPoint x: 554, endPoint y: 162, distance: 112.6
click at [554, 162] on div "Janela de atendimento Grade de atendimento Capacidade Transportadoras Veículos …" at bounding box center [587, 272] width 1175 height 544
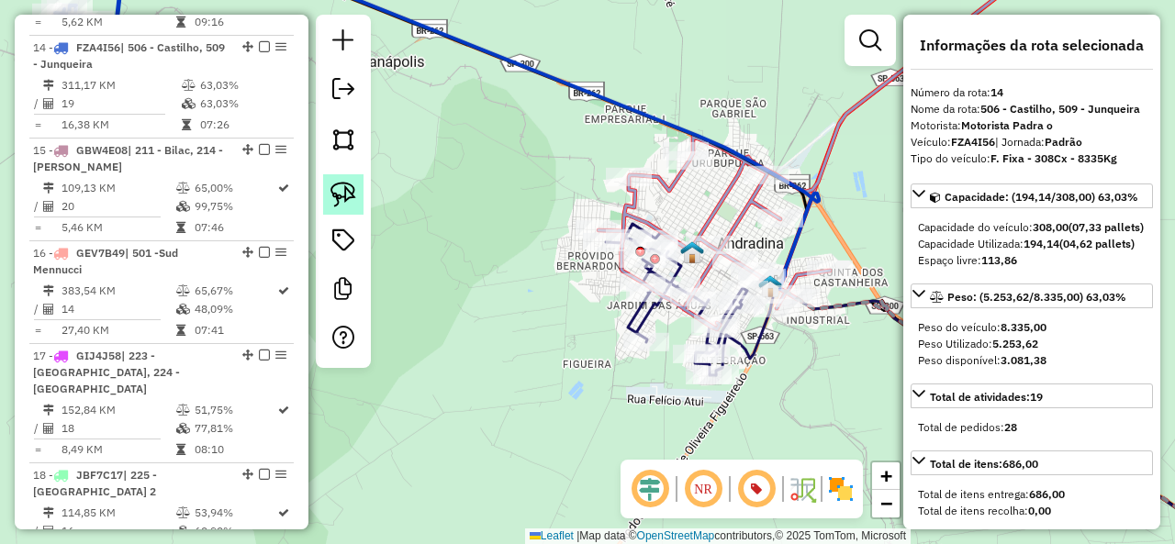
click at [336, 184] on img at bounding box center [343, 195] width 26 height 26
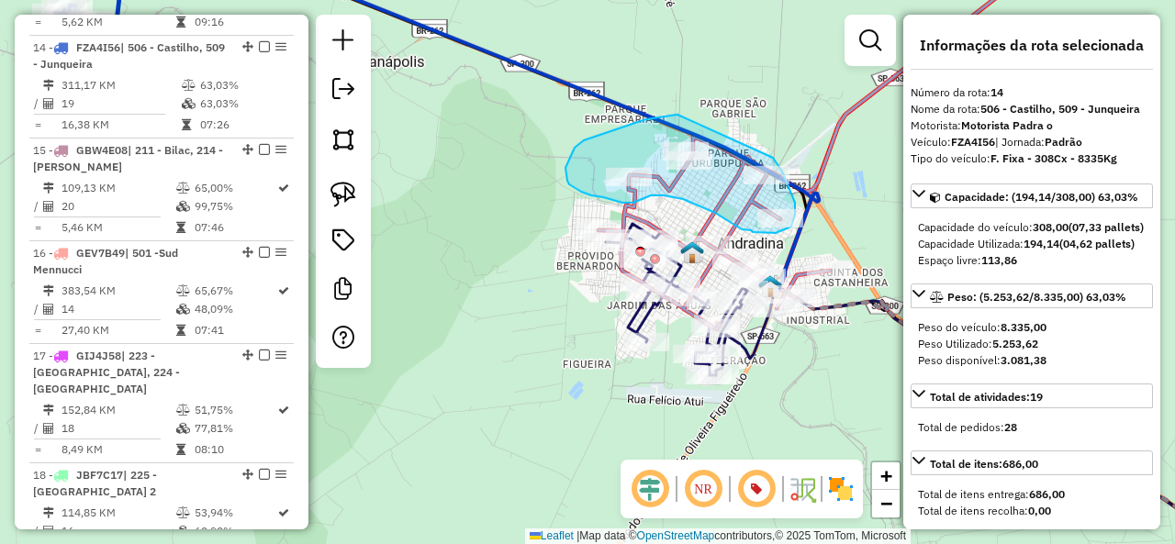
drag, startPoint x: 661, startPoint y: 117, endPoint x: 770, endPoint y: 151, distance: 114.4
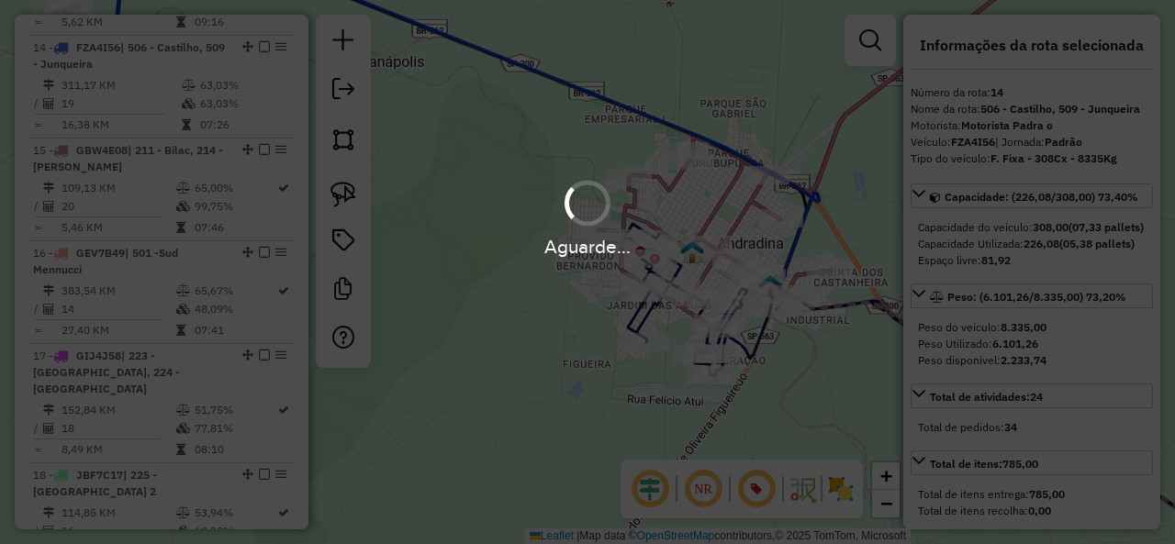
select select "**********"
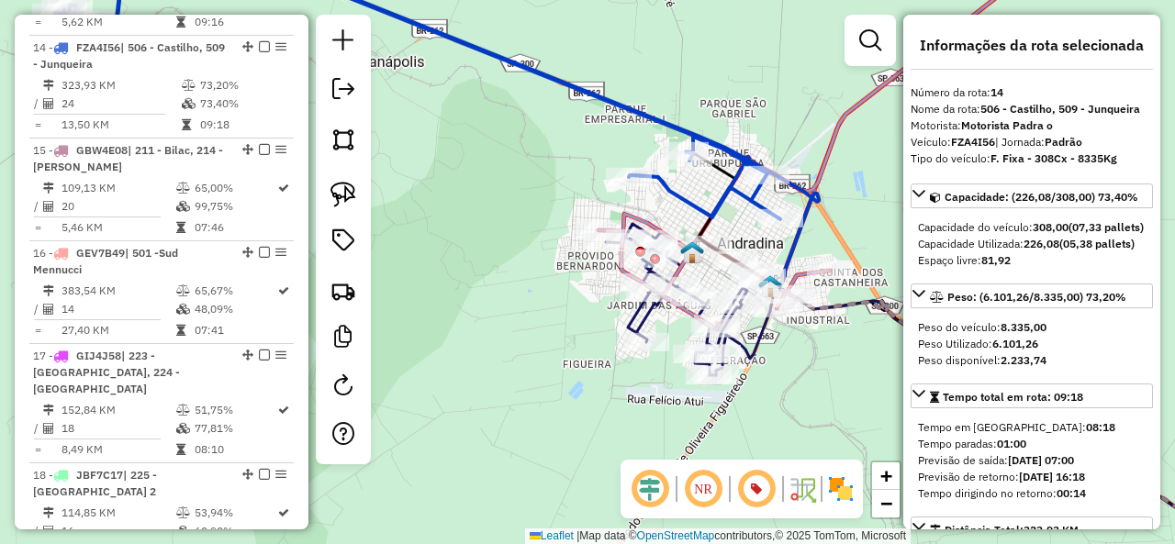
click at [571, 89] on icon at bounding box center [417, 83] width 725 height 274
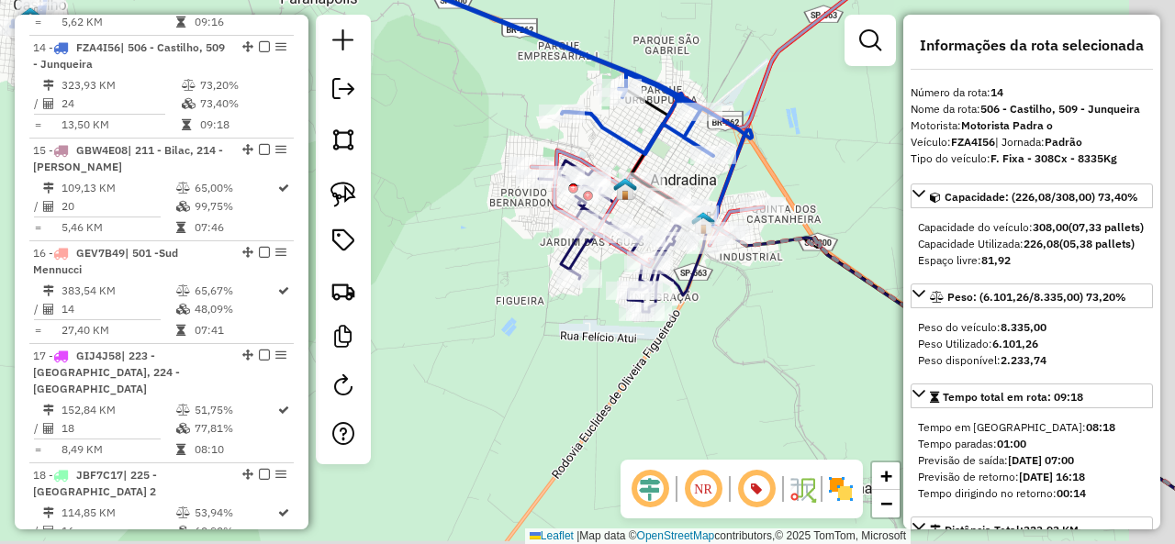
drag, startPoint x: 616, startPoint y: 149, endPoint x: 542, endPoint y: 79, distance: 101.9
click at [542, 79] on div "Janela de atendimento Grade de atendimento Capacidade Transportadoras Veículos …" at bounding box center [587, 272] width 1175 height 544
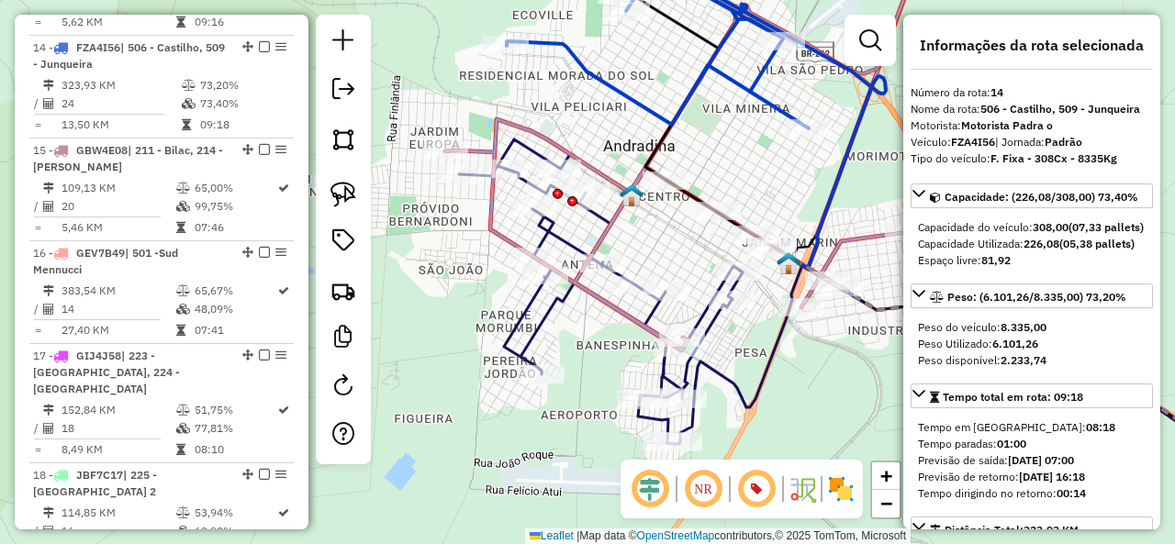
click at [603, 172] on icon at bounding box center [684, 148] width 478 height 405
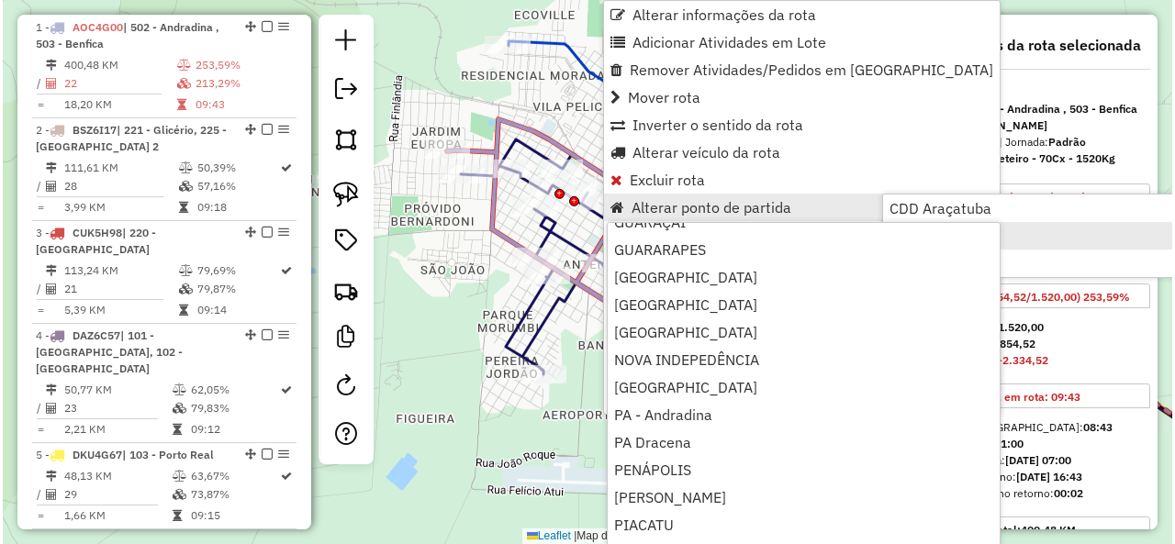
scroll to position [275, 0]
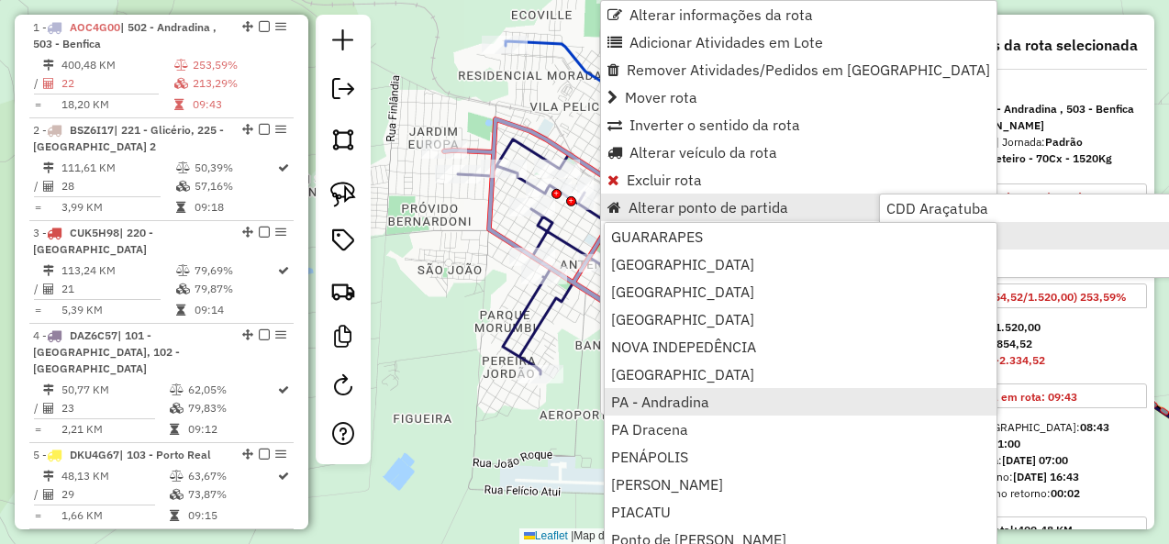
click at [729, 401] on link "PA - Andradina" at bounding box center [801, 402] width 392 height 28
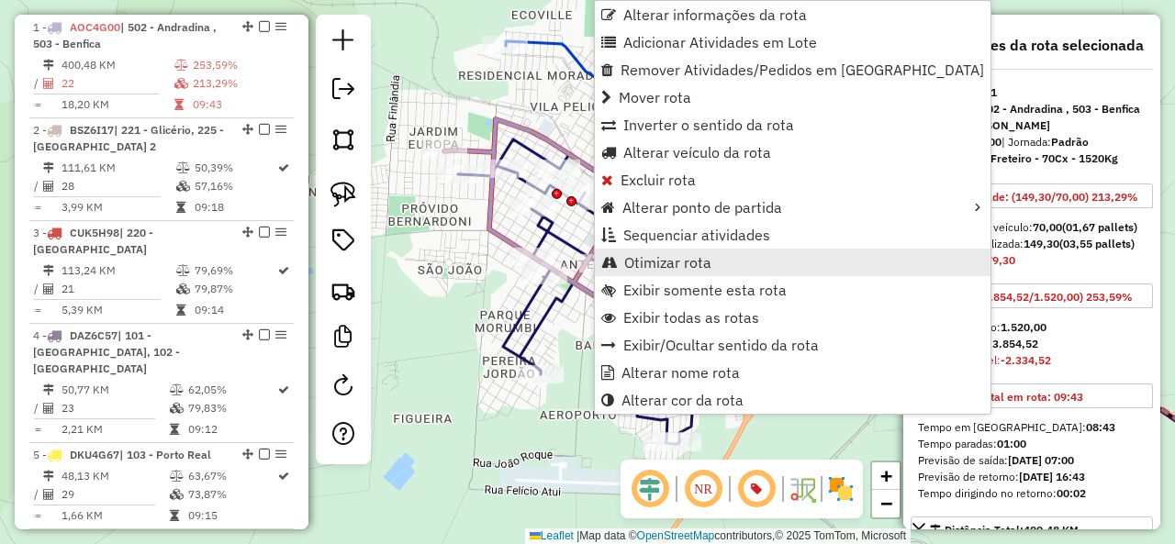
click at [705, 258] on span "Otimizar rota" at bounding box center [667, 262] width 87 height 15
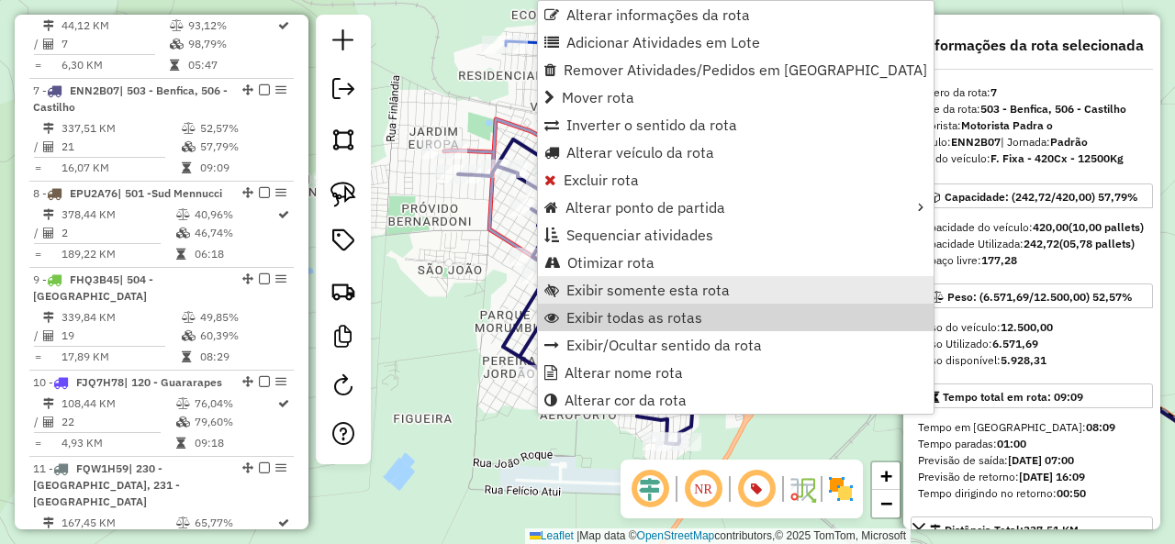
scroll to position [1321, 0]
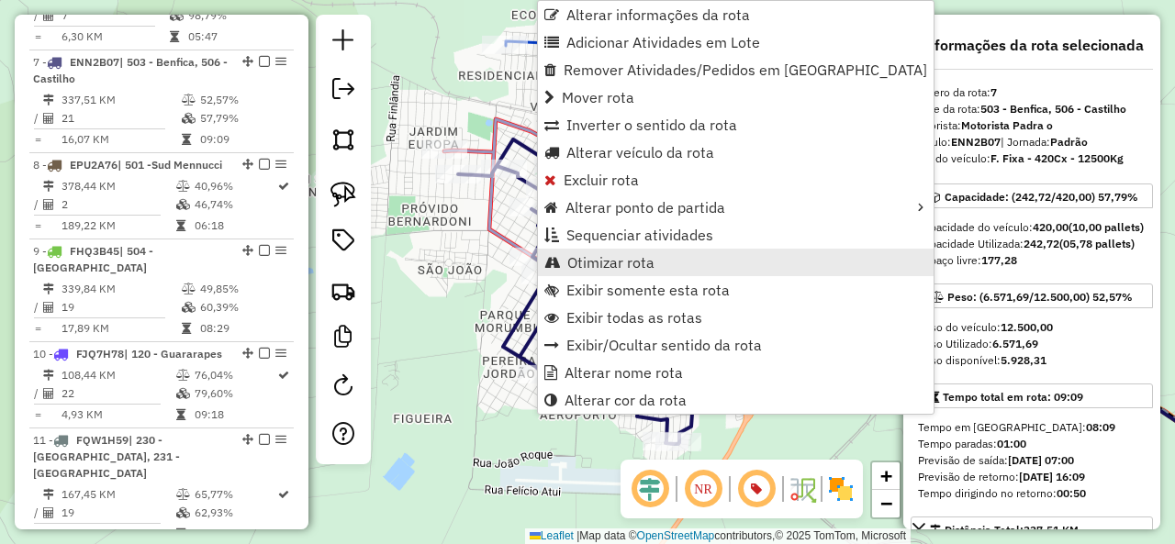
click at [678, 263] on link "Otimizar rota" at bounding box center [736, 263] width 396 height 28
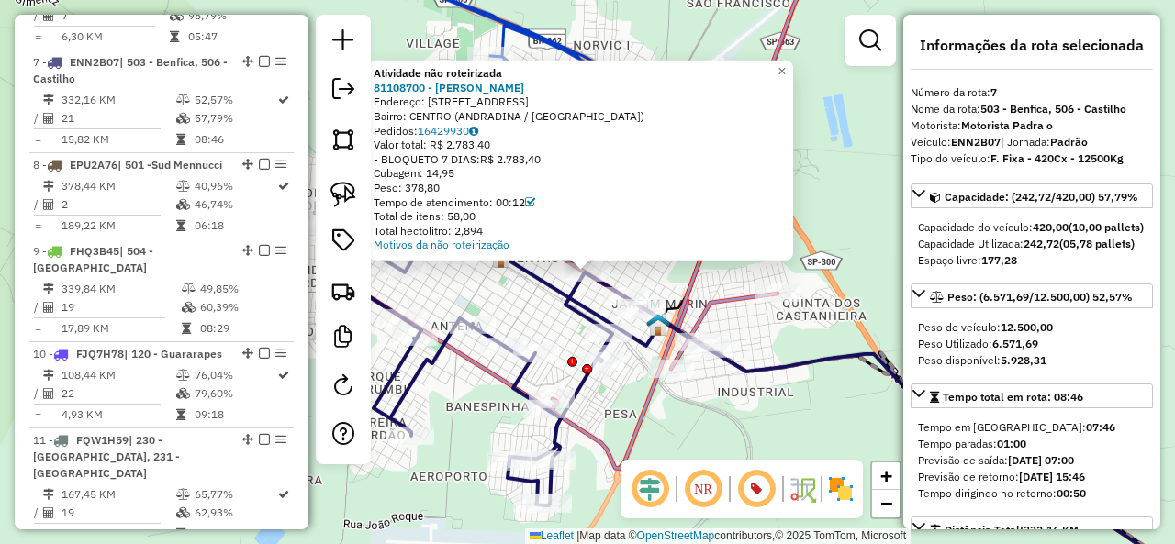
click at [540, 299] on div "Atividade não roteirizada 81108700 - DIEGO ROCHA OTSUKA Endereço: 081 RUA PARAI…" at bounding box center [587, 272] width 1175 height 544
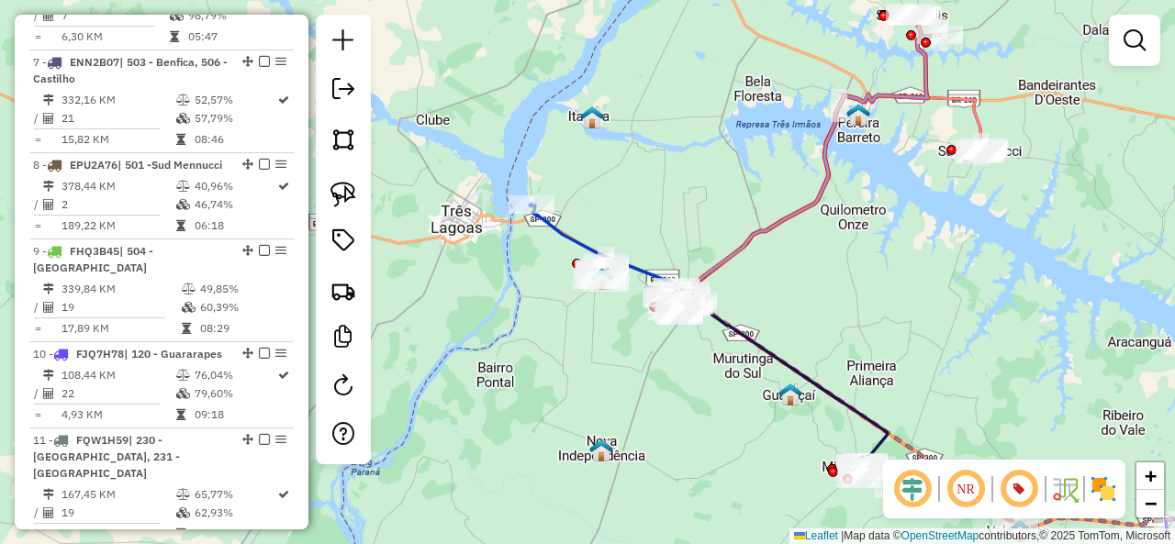
click at [982, 120] on icon at bounding box center [835, 199] width 296 height 209
select select "**********"
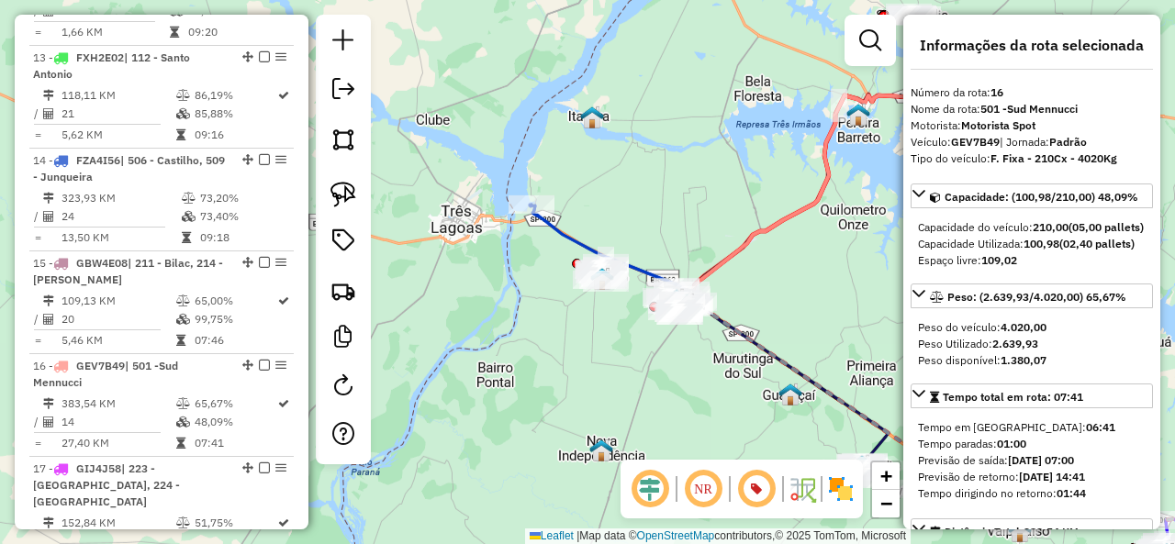
scroll to position [2227, 0]
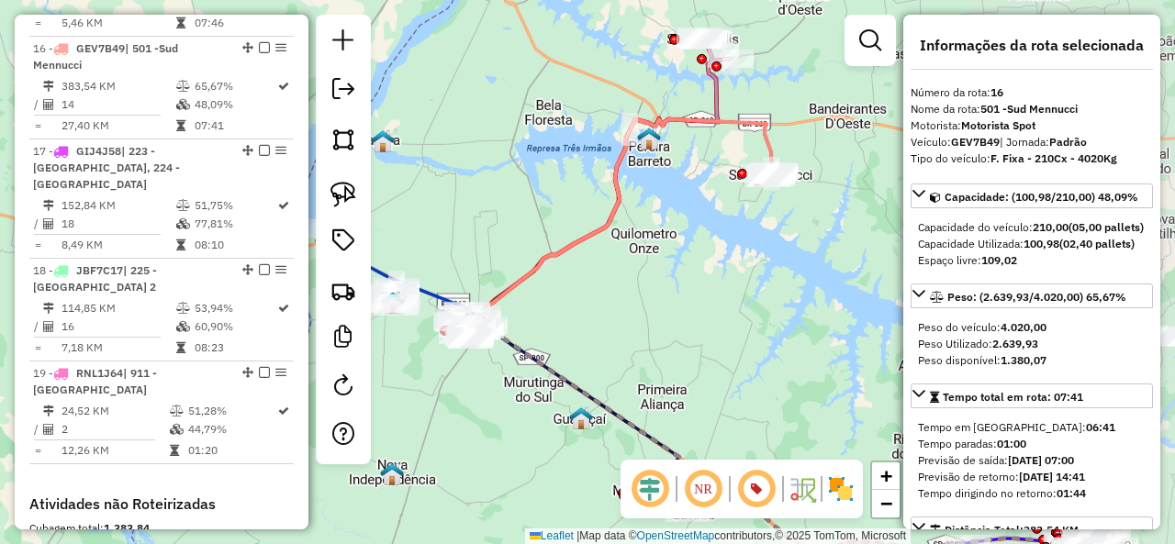
drag, startPoint x: 865, startPoint y: 243, endPoint x: 655, endPoint y: 267, distance: 210.6
click at [655, 267] on div "Janela de atendimento Grade de atendimento Capacidade Transportadoras Veículos …" at bounding box center [587, 272] width 1175 height 544
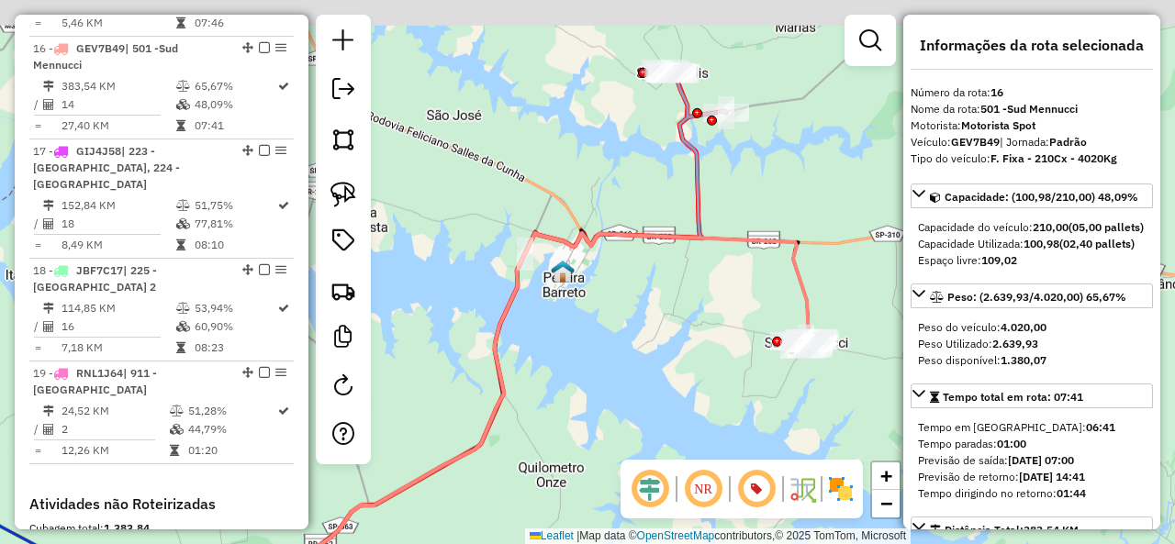
drag, startPoint x: 733, startPoint y: 106, endPoint x: 731, endPoint y: 208, distance: 102.8
click at [731, 208] on div "Janela de atendimento Grade de atendimento Capacidade Transportadoras Veículos …" at bounding box center [587, 272] width 1175 height 544
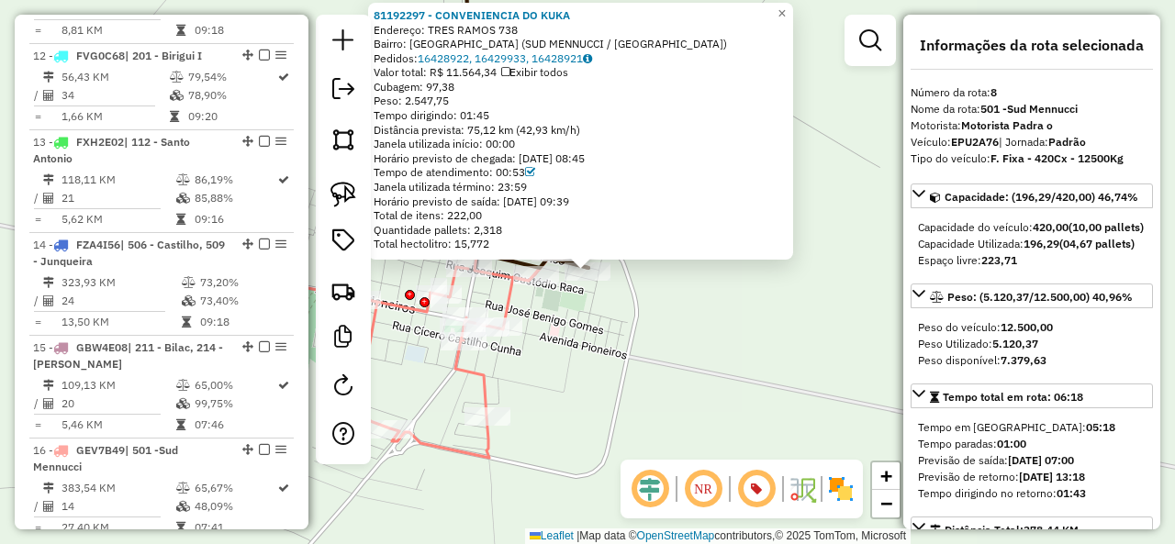
scroll to position [1424, 0]
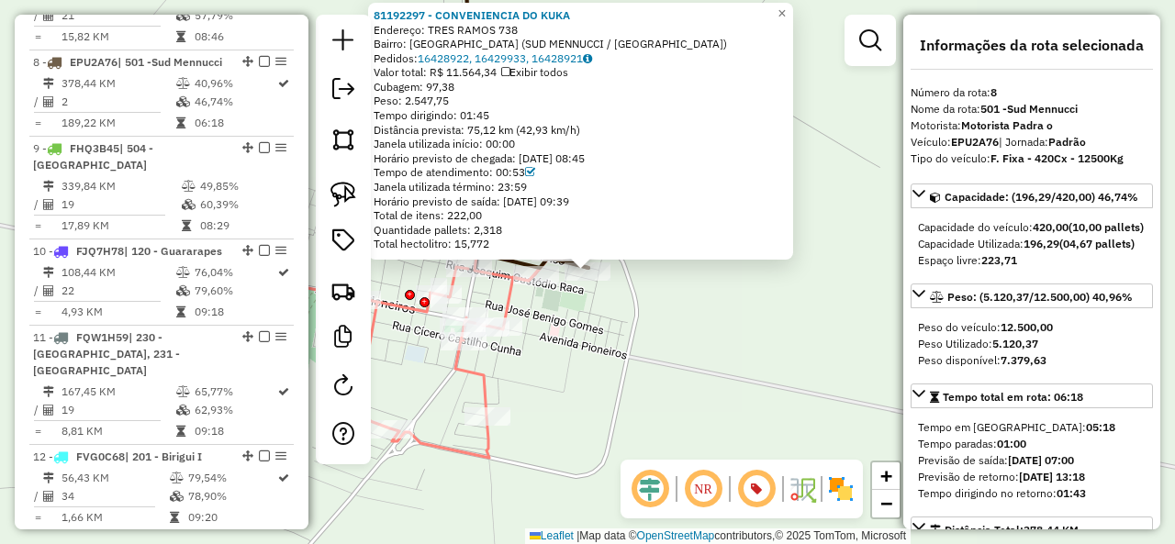
click at [726, 285] on div "81192297 - CONVENIENCIA DO KUKA Endereço: TRES RAMOS 738 Bairro: JARDIM FLOR (S…" at bounding box center [587, 272] width 1175 height 544
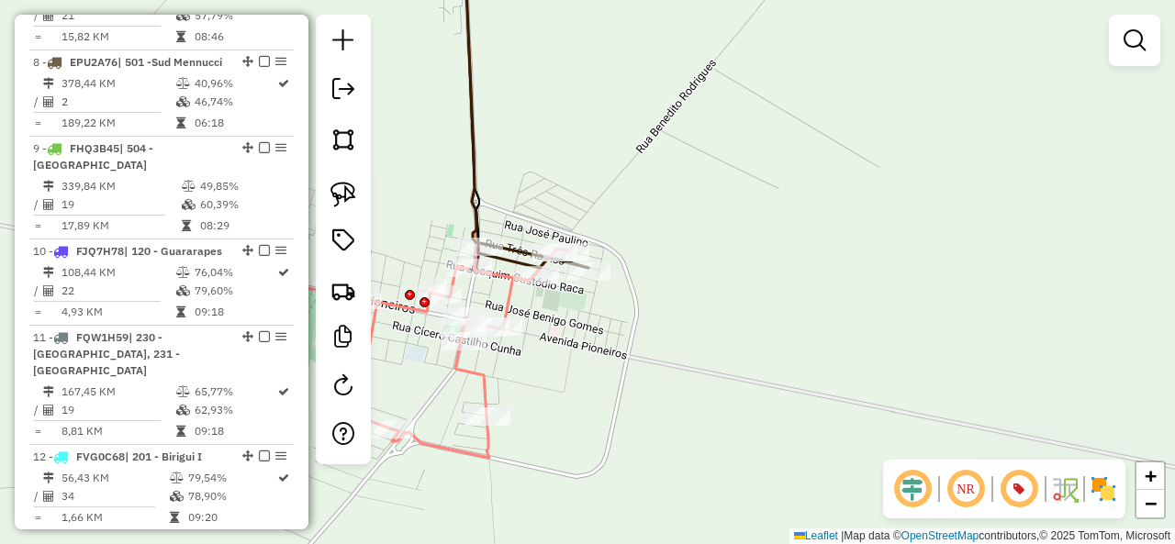
drag, startPoint x: 472, startPoint y: 189, endPoint x: 543, endPoint y: 217, distance: 76.7
click at [472, 188] on icon at bounding box center [526, 107] width 124 height 322
select select "**********"
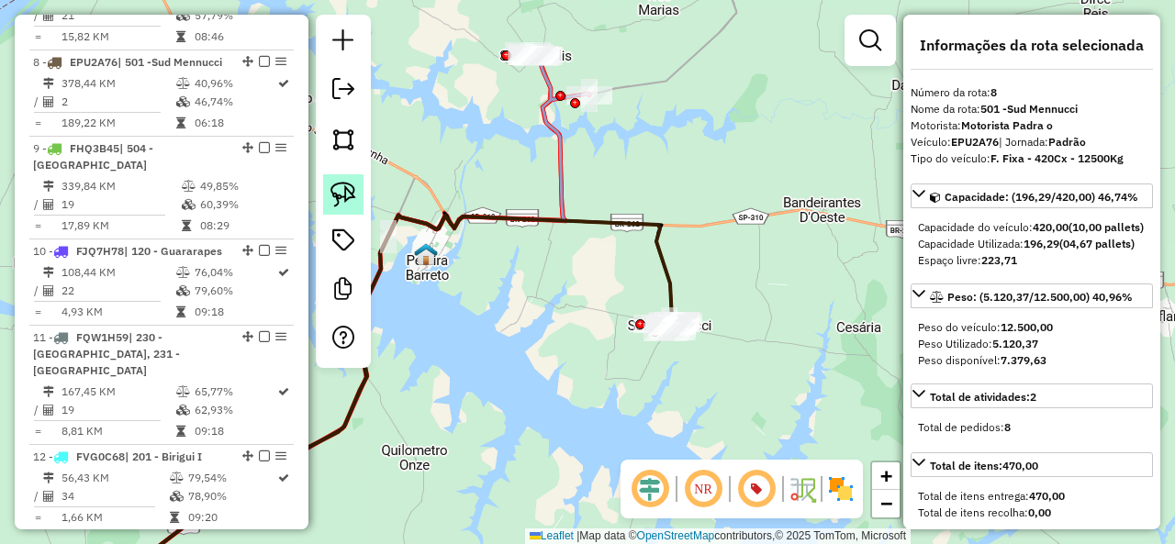
click at [354, 197] on img at bounding box center [343, 195] width 26 height 26
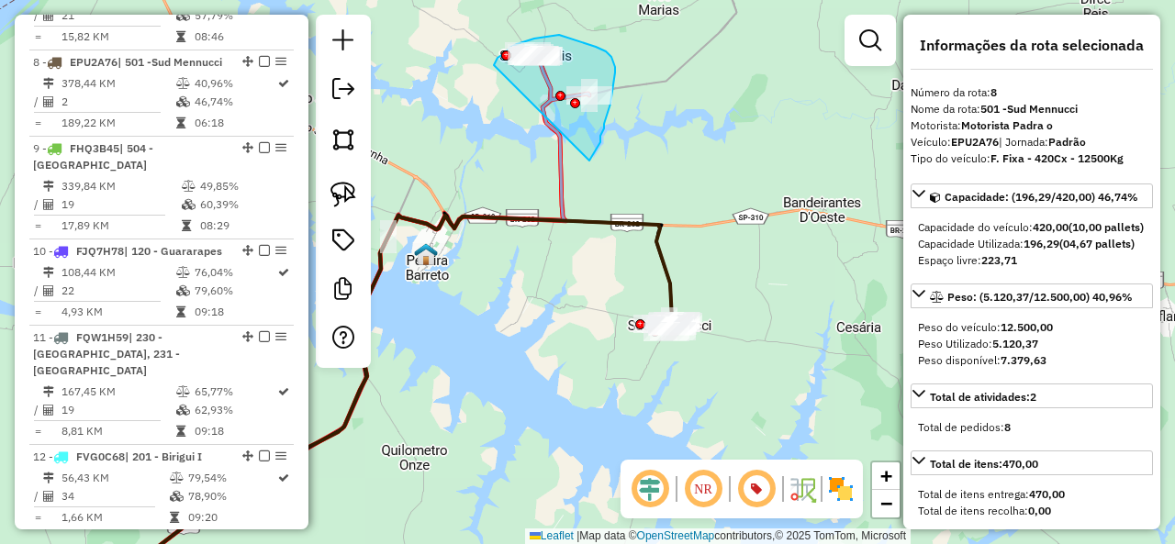
drag, startPoint x: 589, startPoint y: 161, endPoint x: 494, endPoint y: 65, distance: 135.0
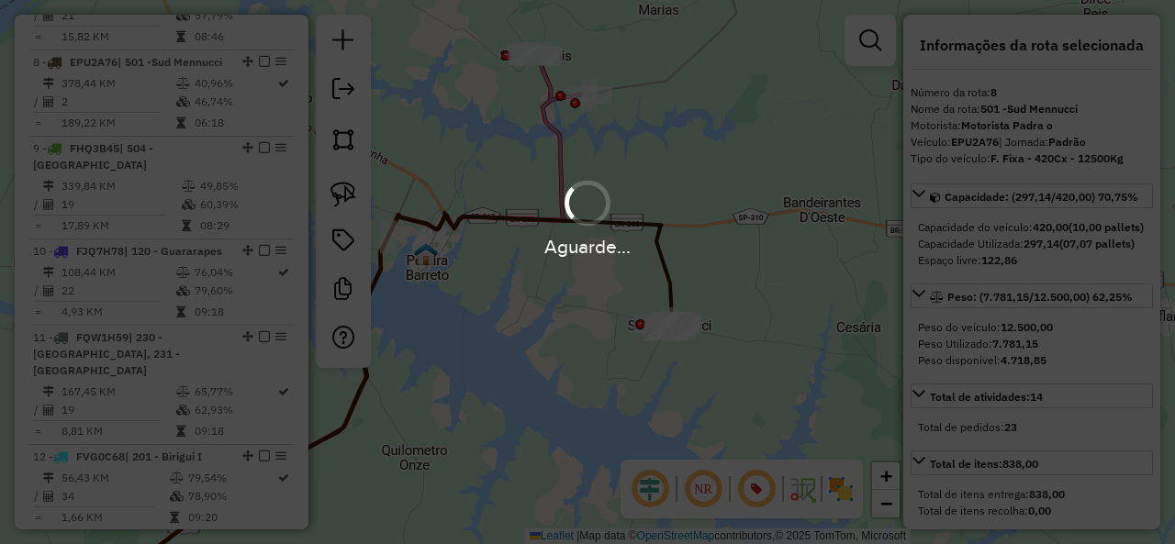
select select "**********"
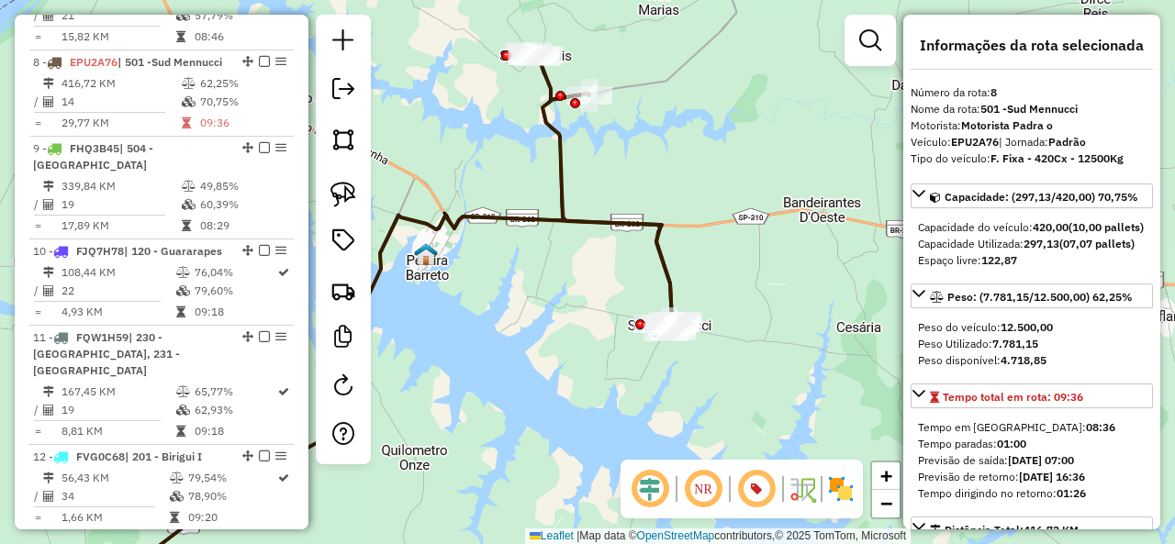
click at [552, 139] on icon at bounding box center [603, 186] width 151 height 274
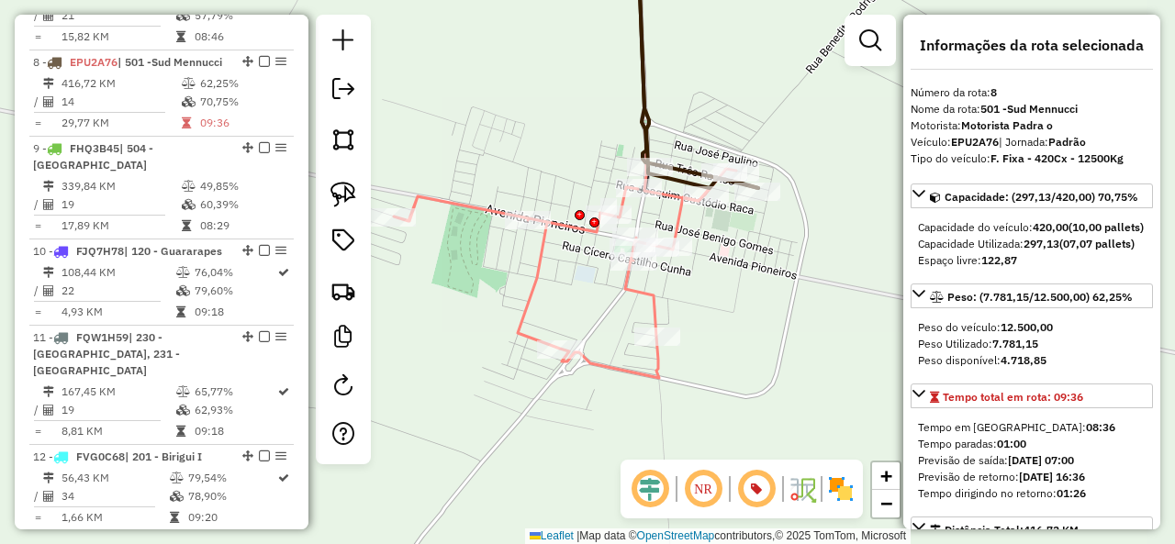
click at [663, 302] on icon at bounding box center [565, 273] width 342 height 209
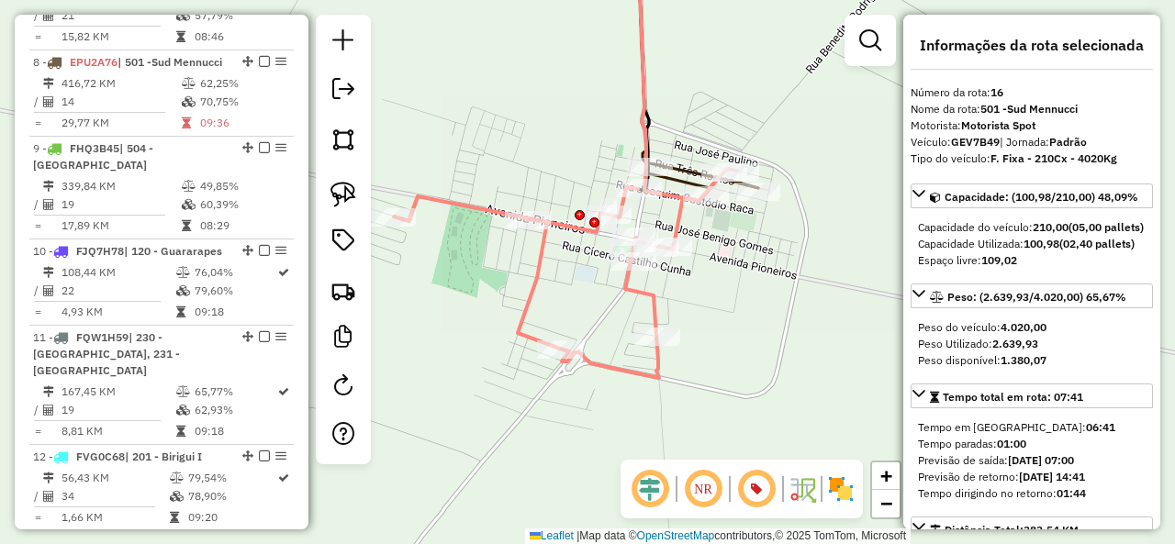
scroll to position [2227, 0]
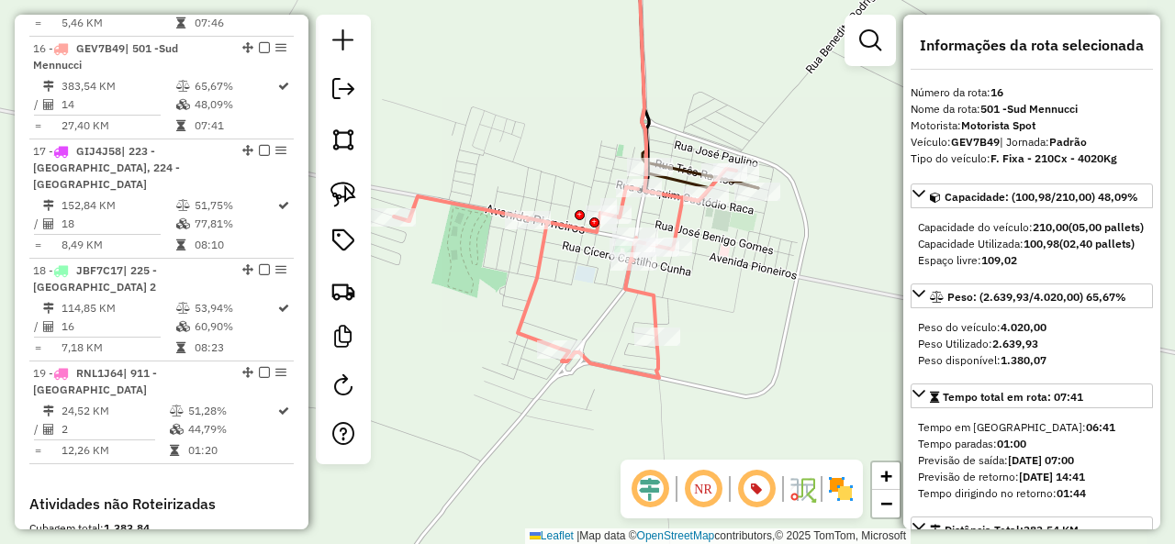
click at [647, 150] on icon at bounding box center [671, 73] width 67 height 255
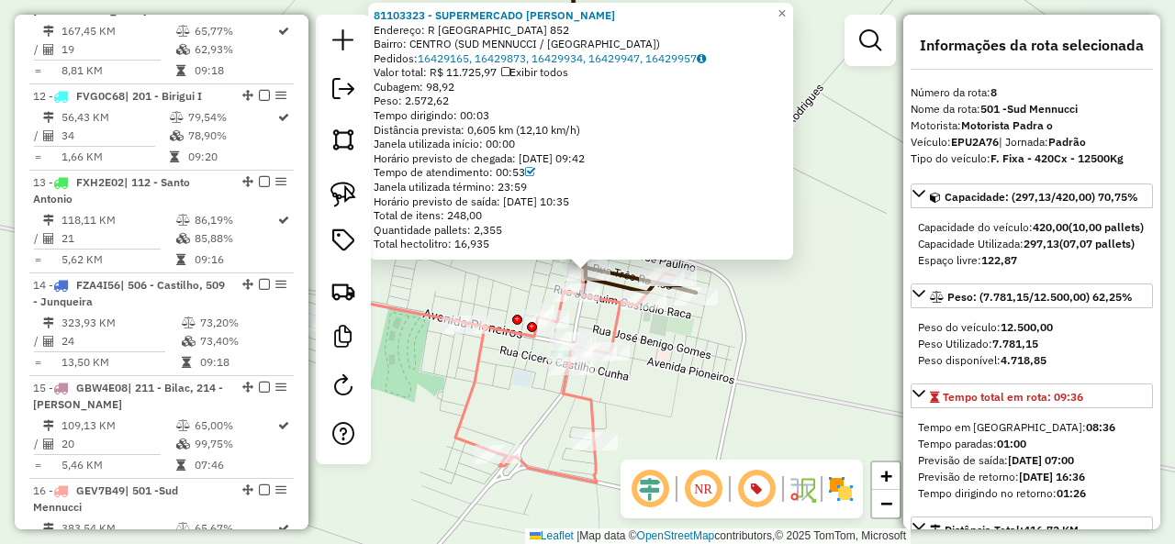
scroll to position [1424, 0]
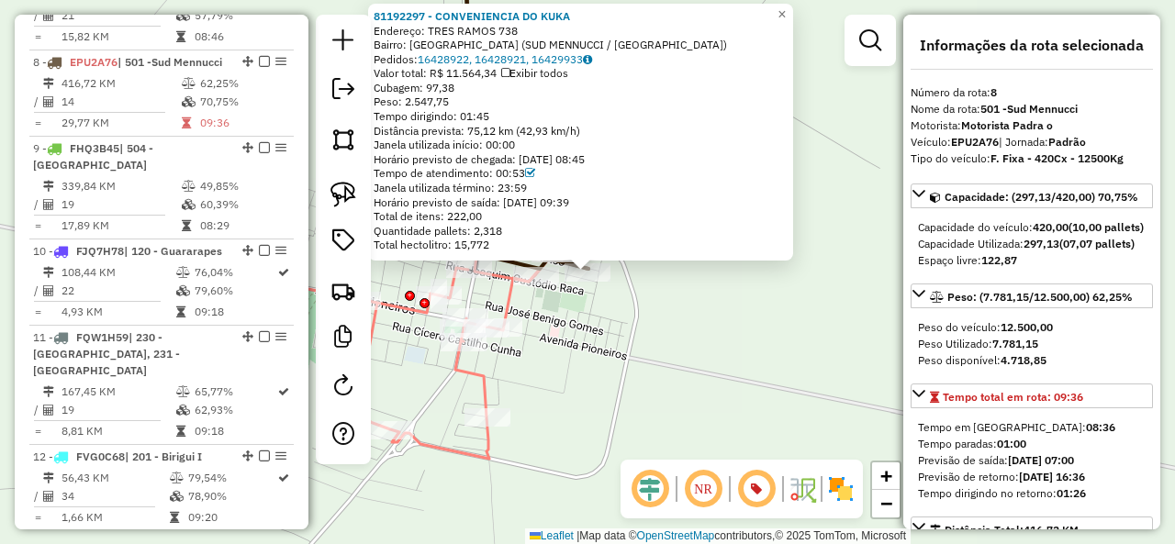
click at [627, 361] on div "81192297 - CONVENIENCIA DO KUKA Endereço: TRES RAMOS 738 Bairro: JARDIM FLOR (S…" at bounding box center [587, 272] width 1175 height 544
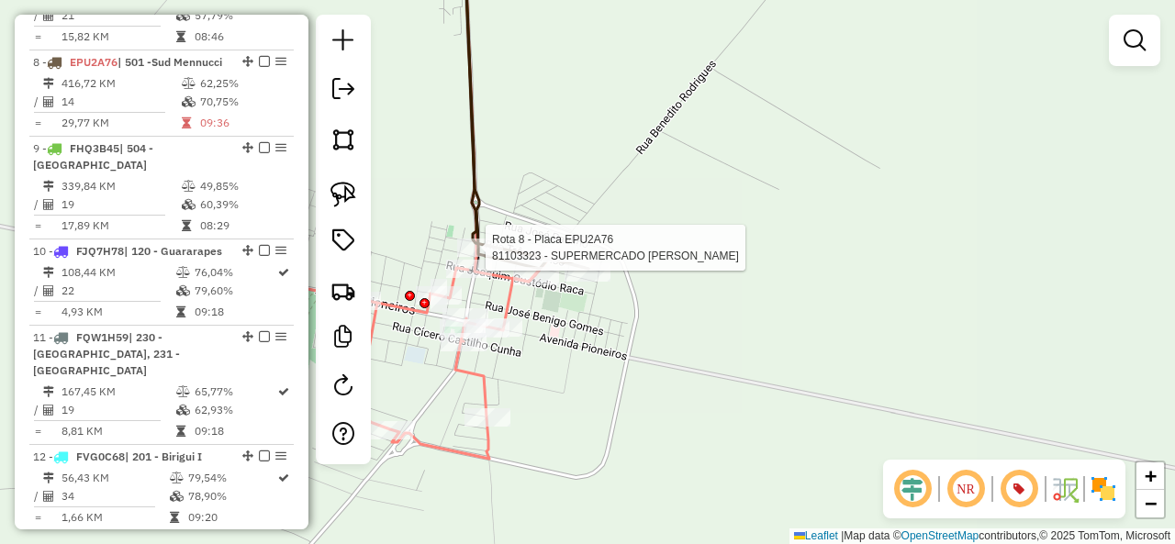
select select "**********"
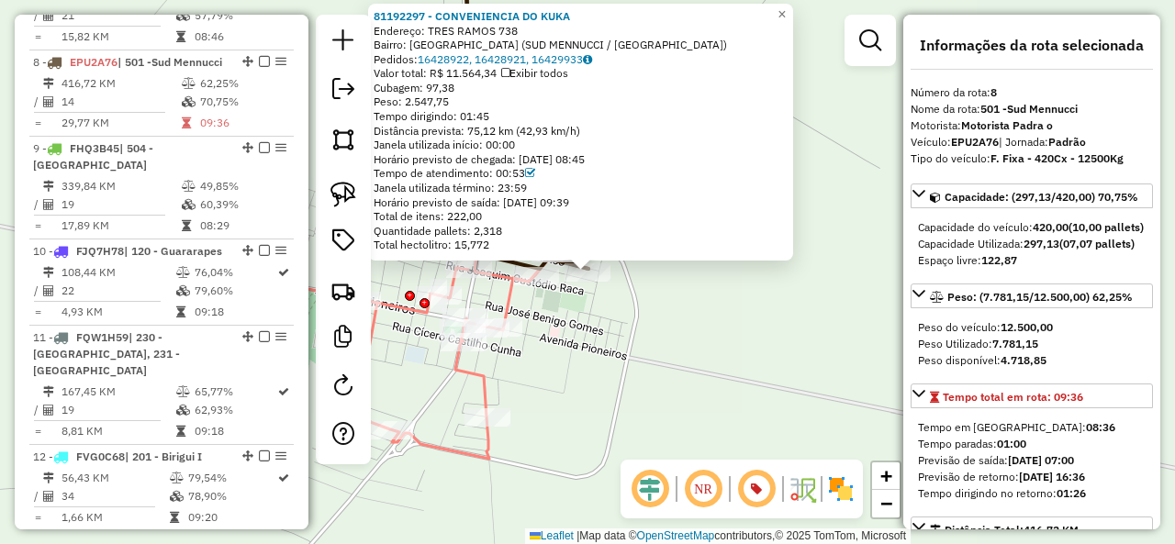
click at [483, 382] on icon at bounding box center [395, 354] width 342 height 209
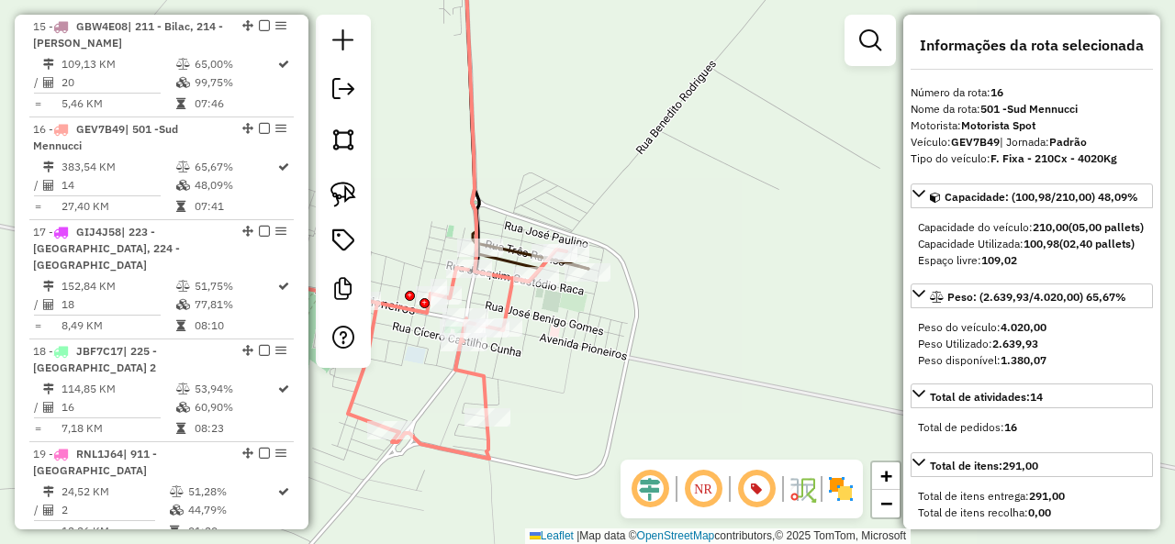
scroll to position [2227, 0]
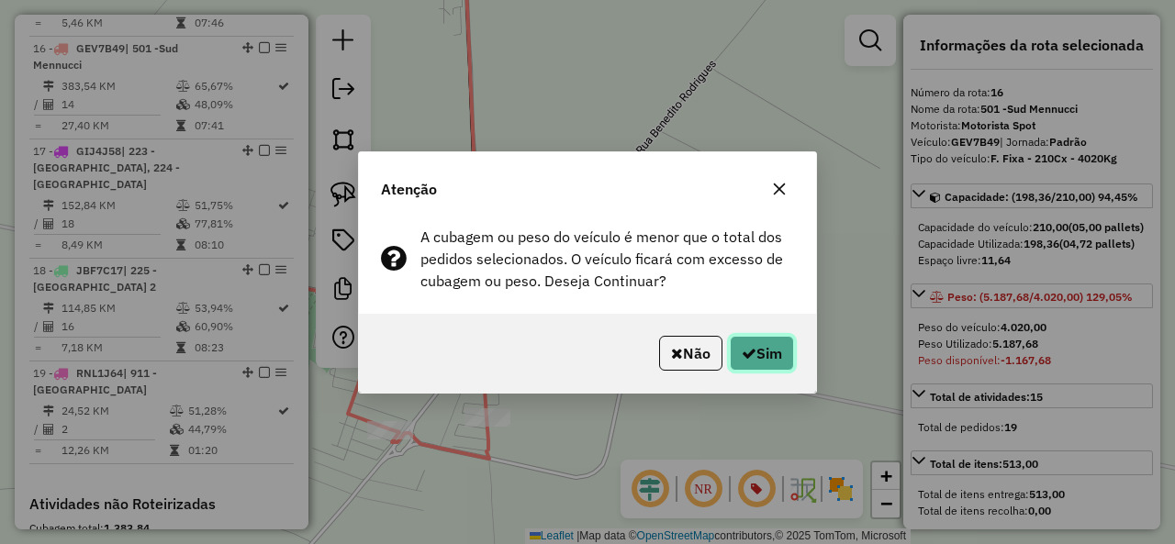
click at [781, 349] on button "Sim" at bounding box center [762, 353] width 64 height 35
select select "**********"
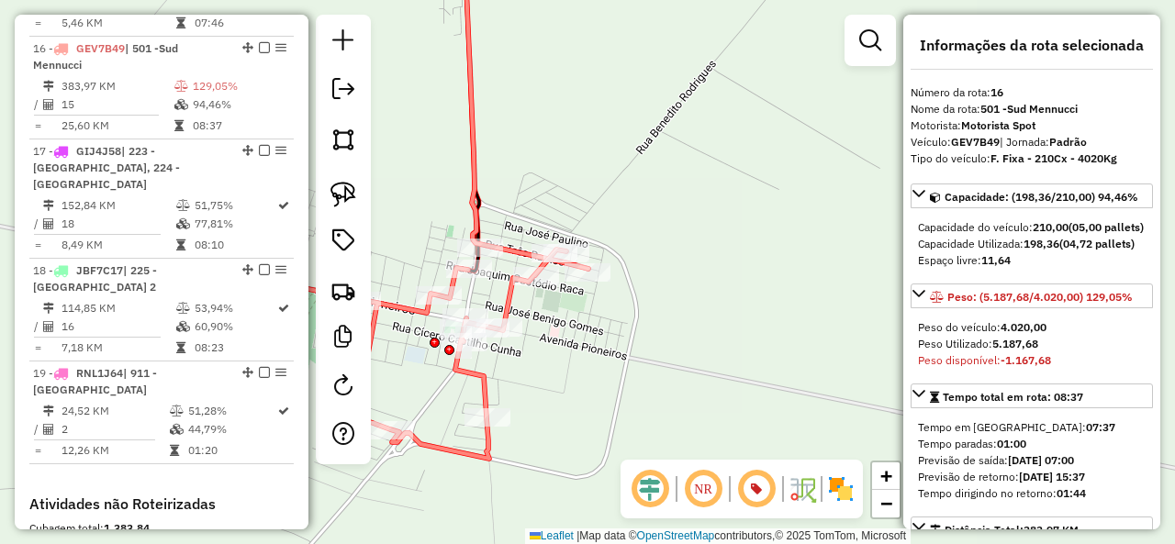
click at [477, 150] on icon at bounding box center [526, 107] width 124 height 323
drag, startPoint x: 564, startPoint y: 194, endPoint x: 740, endPoint y: 135, distance: 185.8
click at [740, 135] on div "Janela de atendimento Grade de atendimento Capacidade Transportadoras Veículos …" at bounding box center [587, 272] width 1175 height 544
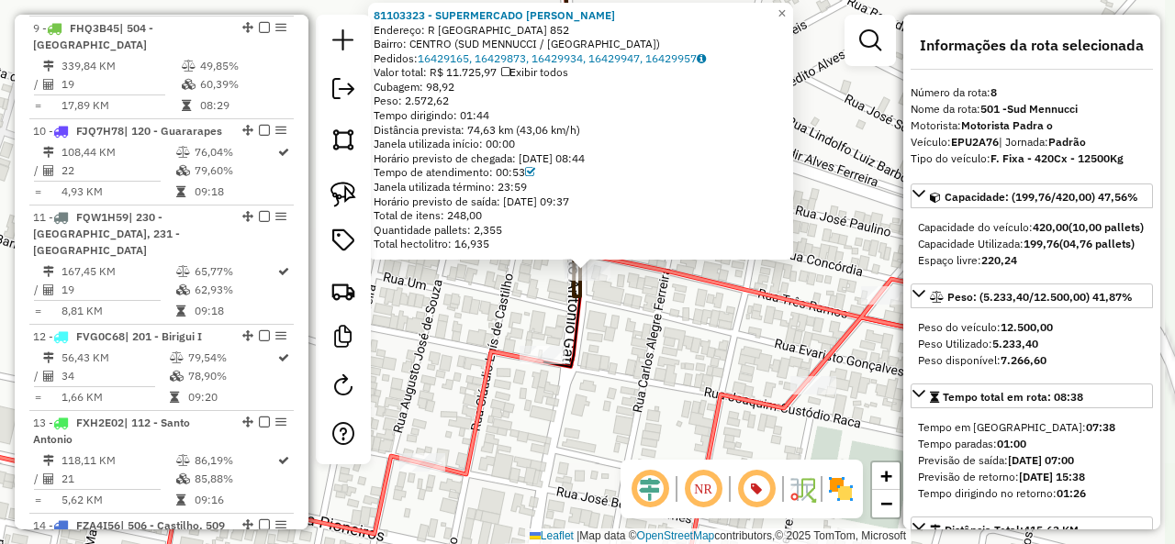
scroll to position [1424, 0]
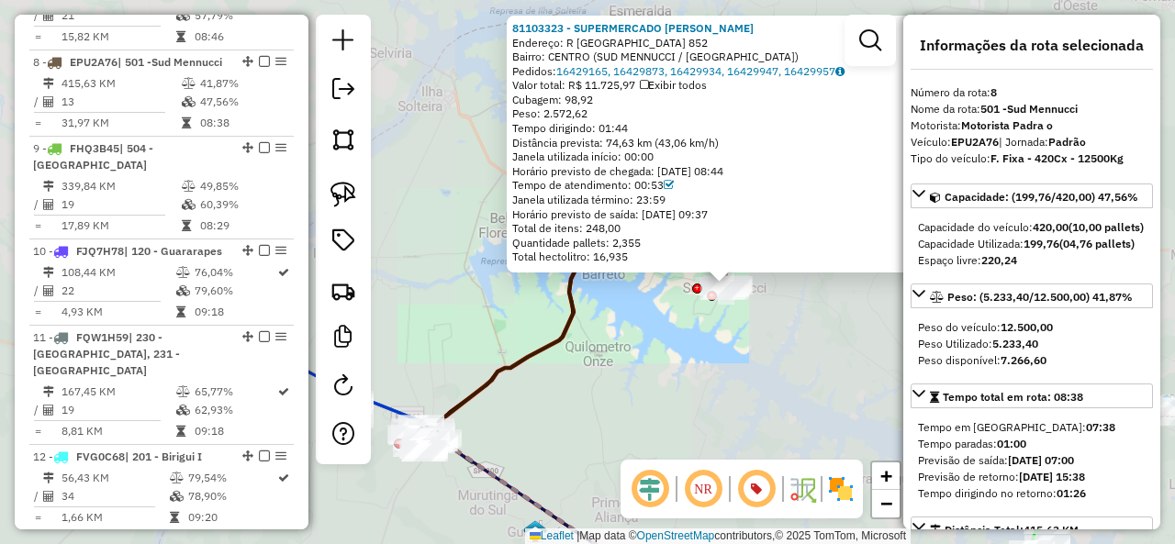
click at [646, 337] on div "Rota 16 - Placa GEV7B49 81113527 - HAMILTON SILVA DE SO 81103323 - SUPERMERCADO…" at bounding box center [587, 272] width 1175 height 544
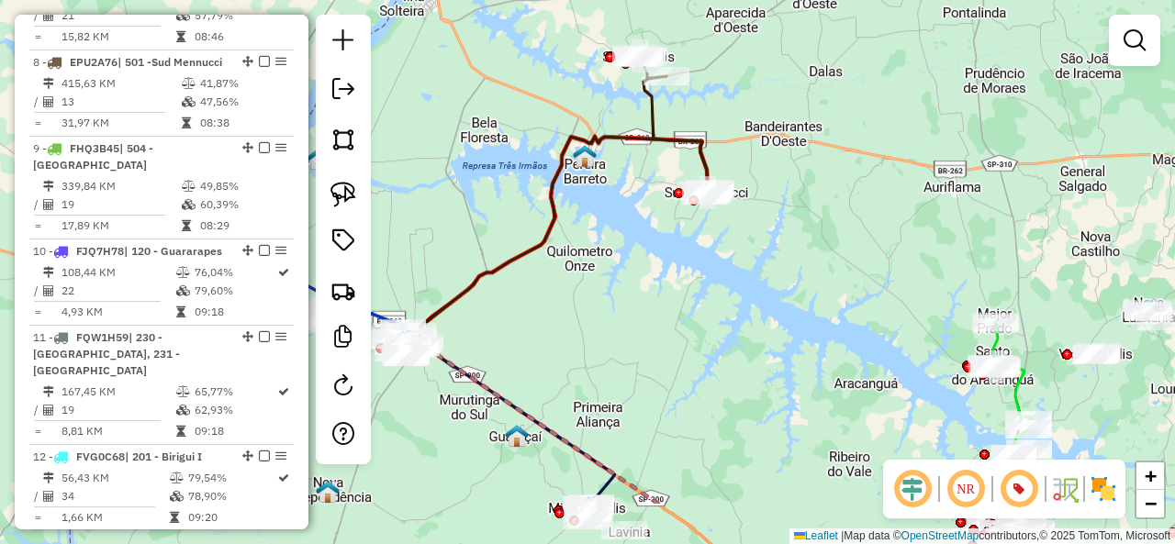
drag, startPoint x: 626, startPoint y: 375, endPoint x: 564, endPoint y: 307, distance: 91.6
click at [565, 307] on div "Janela de atendimento Grade de atendimento Capacidade Transportadoras Veículos …" at bounding box center [587, 272] width 1175 height 544
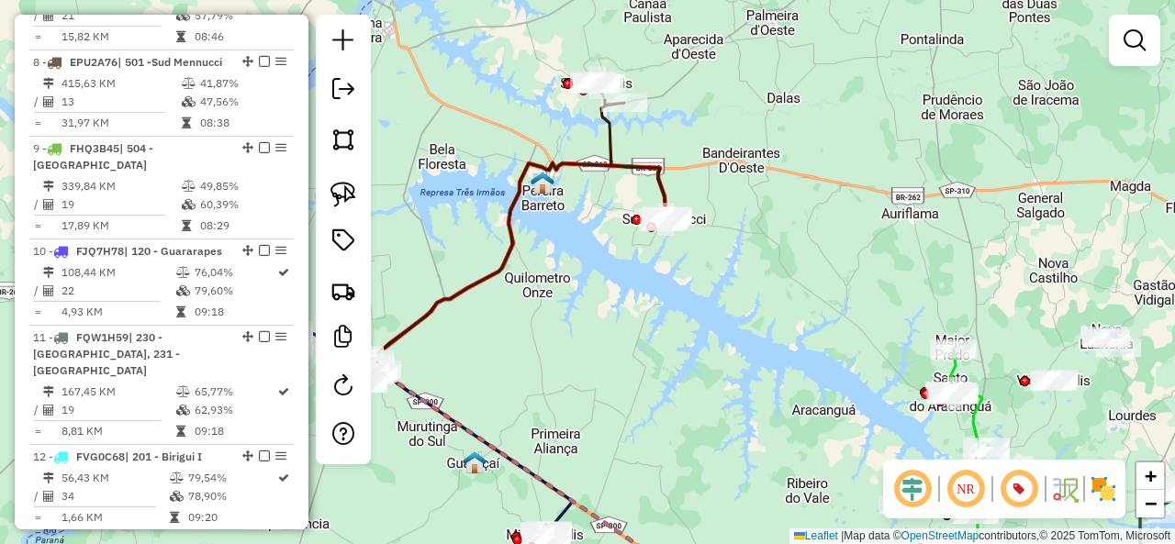
click at [650, 157] on icon at bounding box center [629, 148] width 73 height 136
select select "**********"
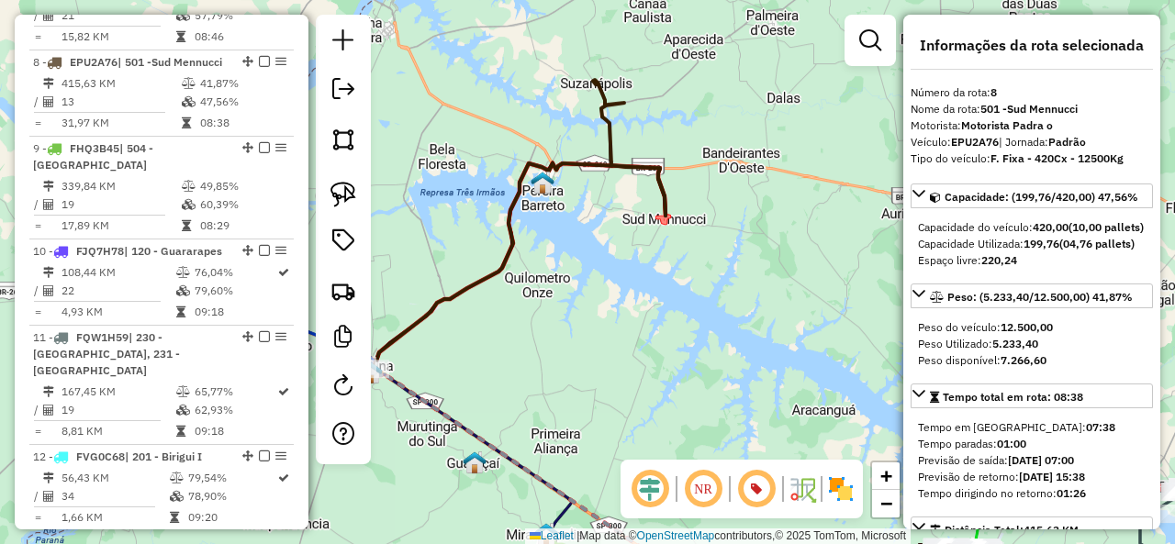
click at [650, 157] on icon at bounding box center [629, 148] width 73 height 136
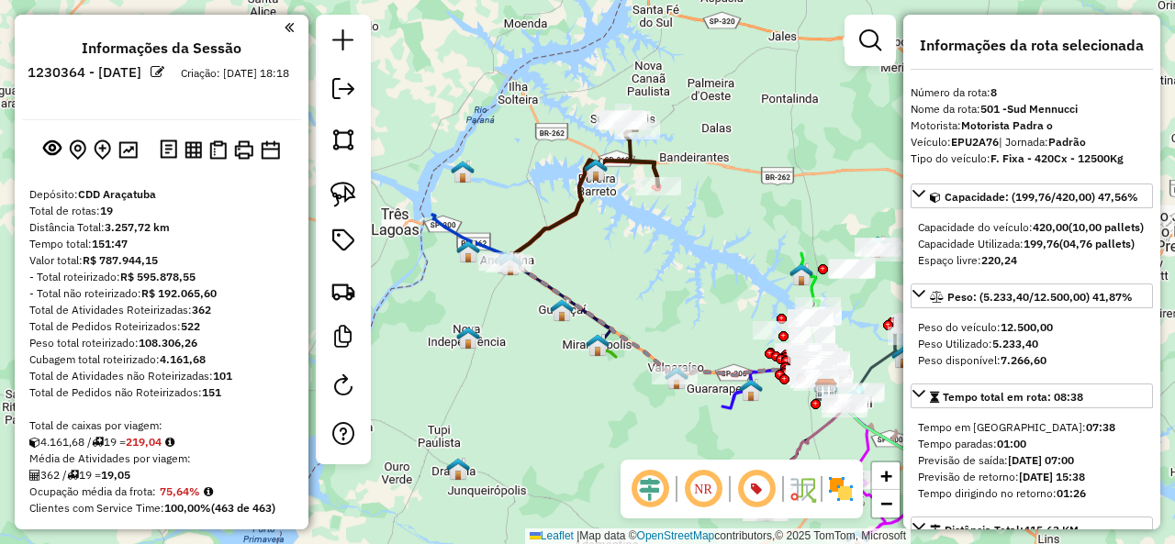
select select "**********"
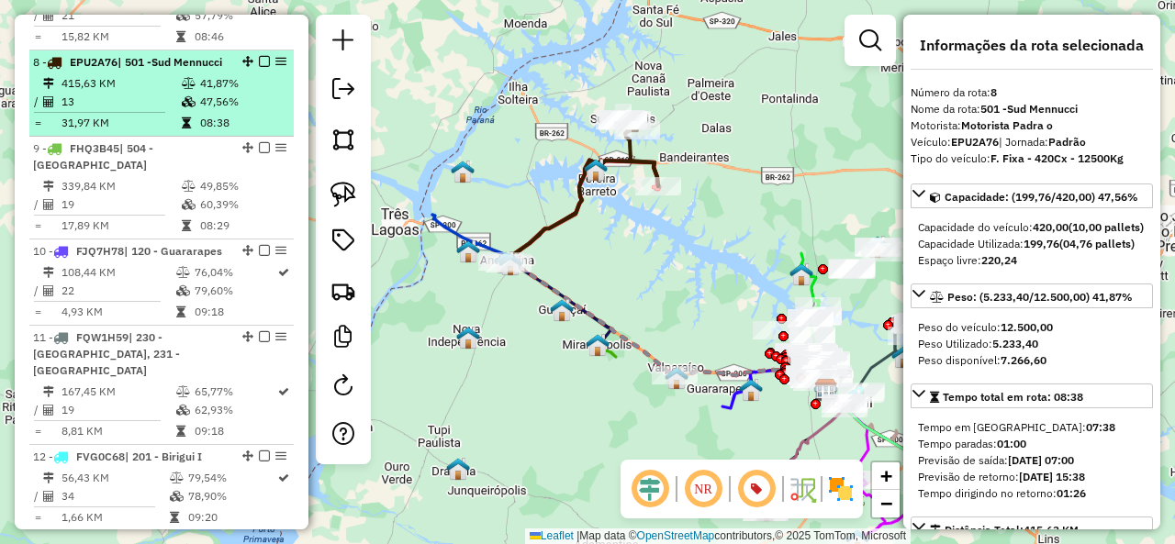
click at [259, 56] on em at bounding box center [264, 61] width 11 height 11
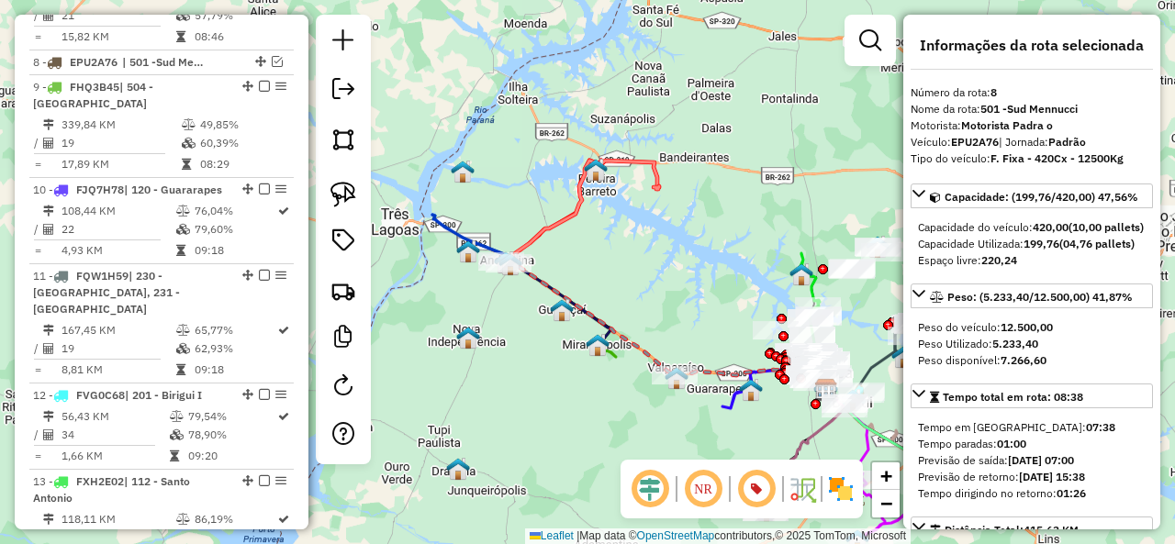
click at [656, 161] on icon at bounding box center [584, 213] width 149 height 104
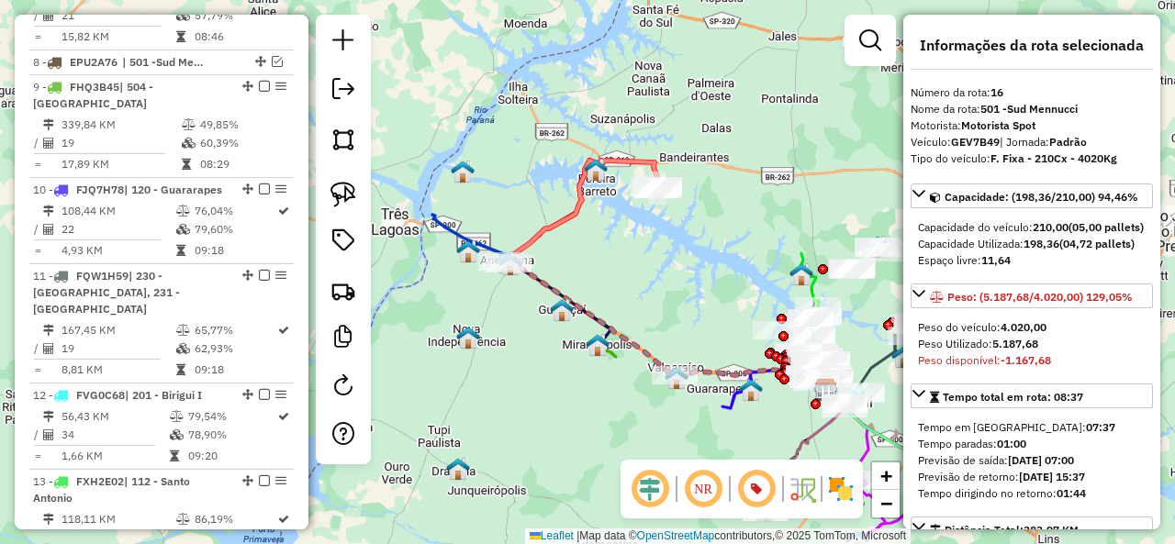
scroll to position [2149, 0]
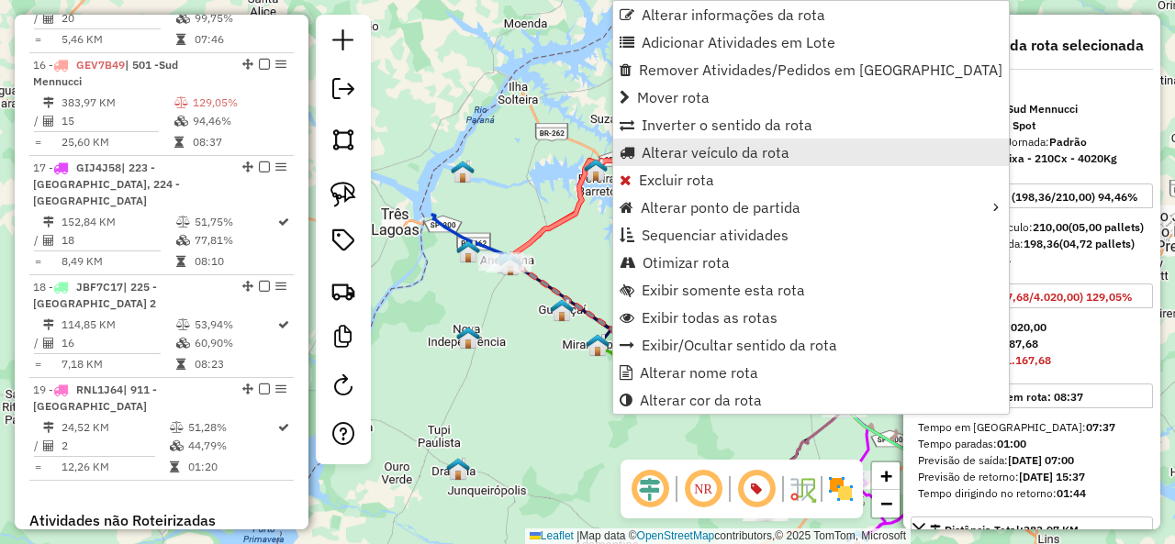
click at [692, 155] on span "Alterar veículo da rota" at bounding box center [716, 152] width 148 height 15
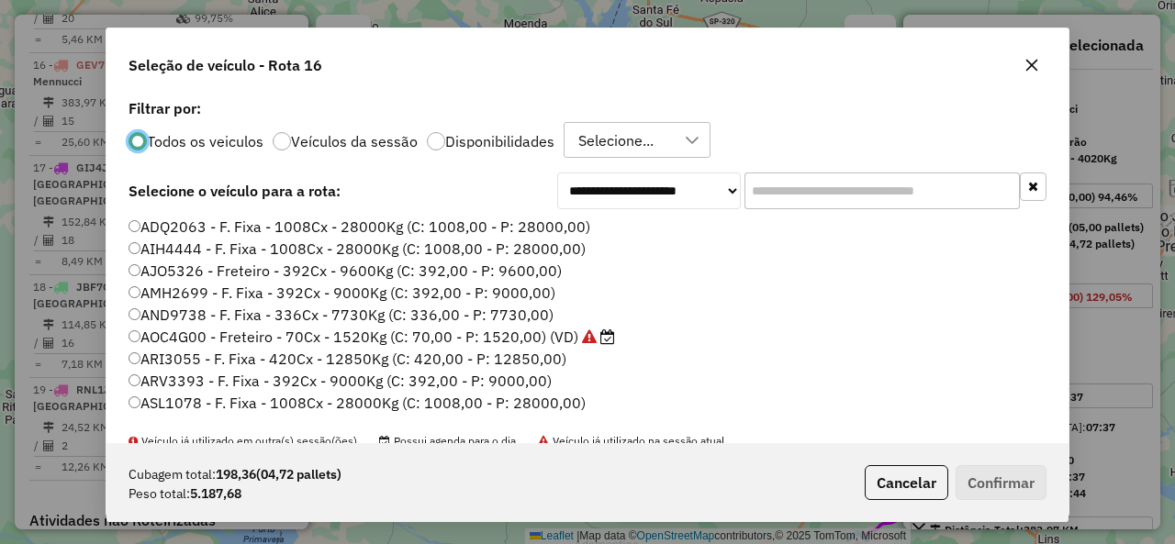
scroll to position [10, 6]
click at [821, 196] on input "text" at bounding box center [881, 191] width 275 height 37
paste input "*******"
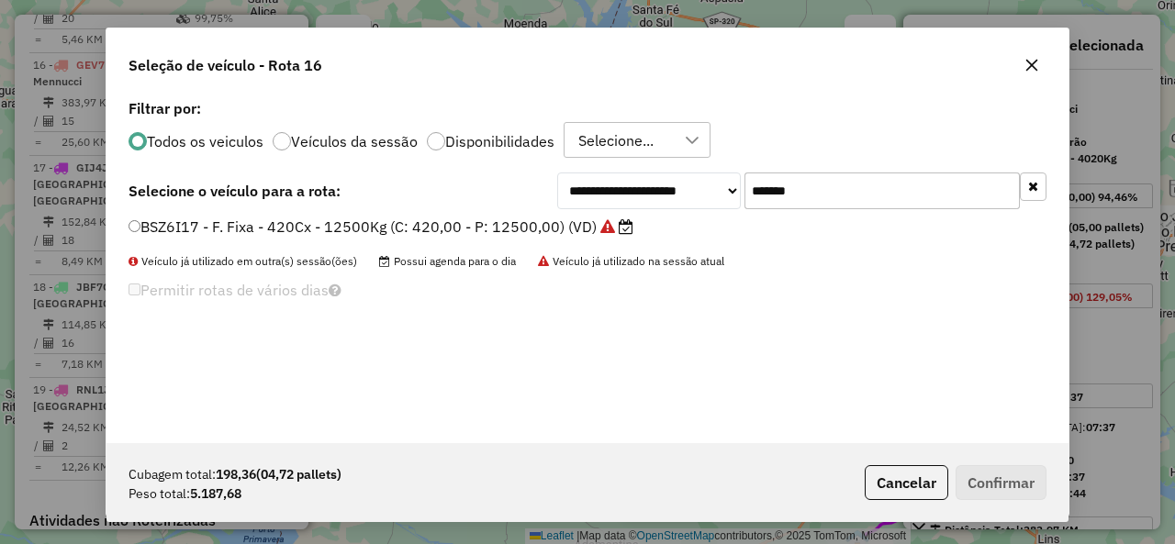
type input "*******"
click at [184, 214] on div "**********" at bounding box center [587, 269] width 962 height 349
click at [180, 221] on label "BSZ6I17 - F. Fixa - 420Cx - 12500Kg (C: 420,00 - P: 12500,00) (VD)" at bounding box center [380, 227] width 505 height 22
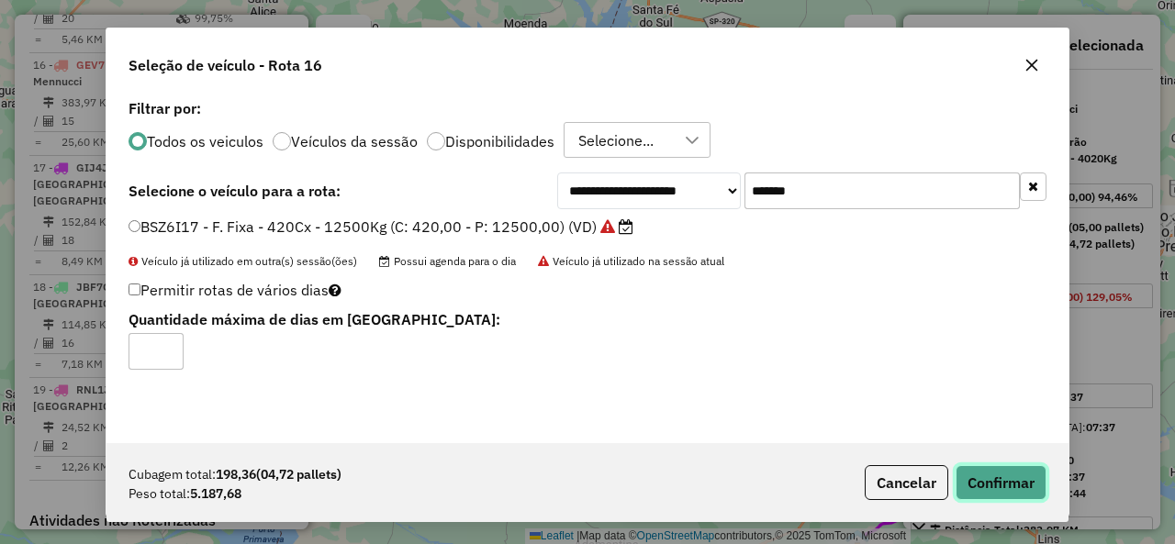
click at [1018, 469] on button "Confirmar" at bounding box center [1000, 482] width 91 height 35
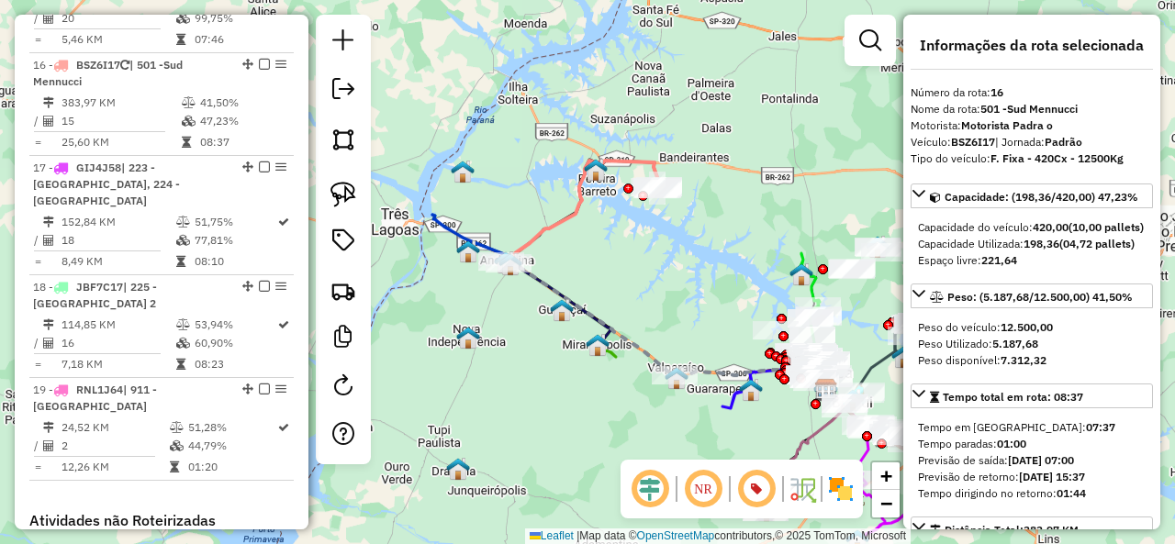
click at [259, 59] on em at bounding box center [264, 64] width 11 height 11
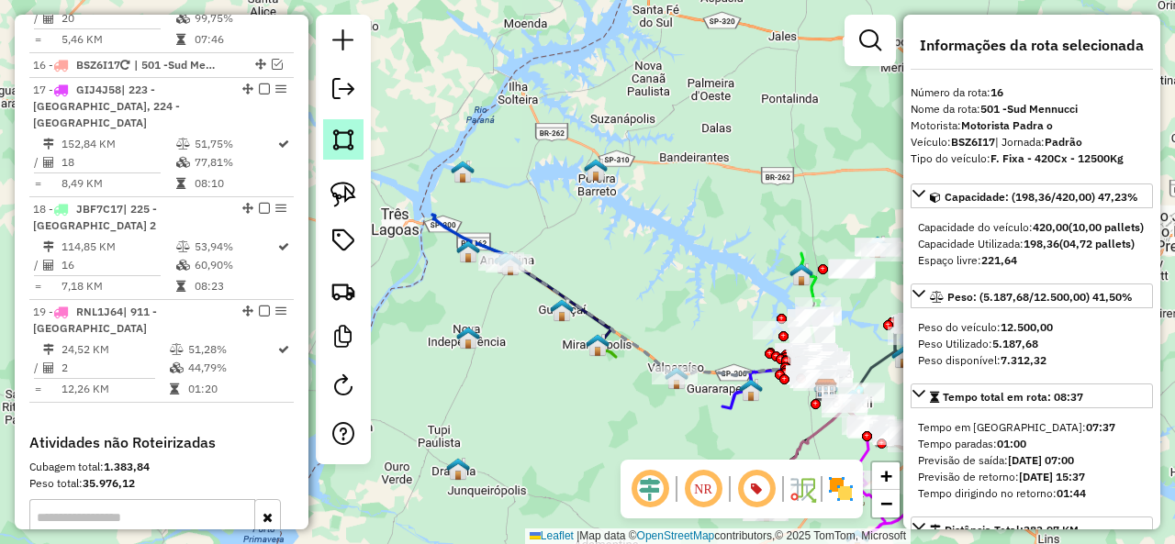
scroll to position [2071, 0]
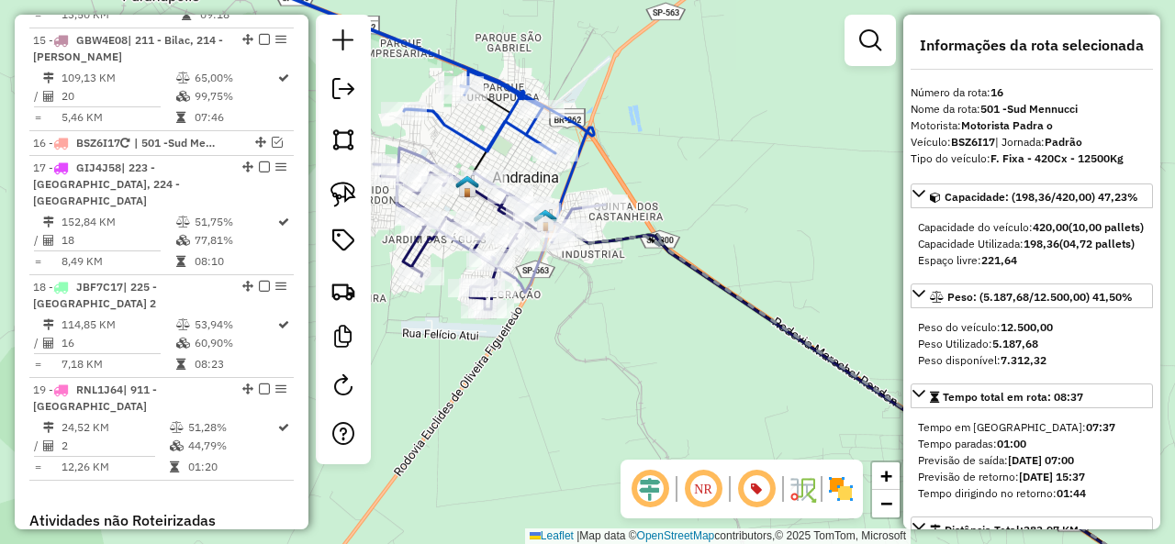
click at [418, 257] on icon at bounding box center [783, 386] width 804 height 427
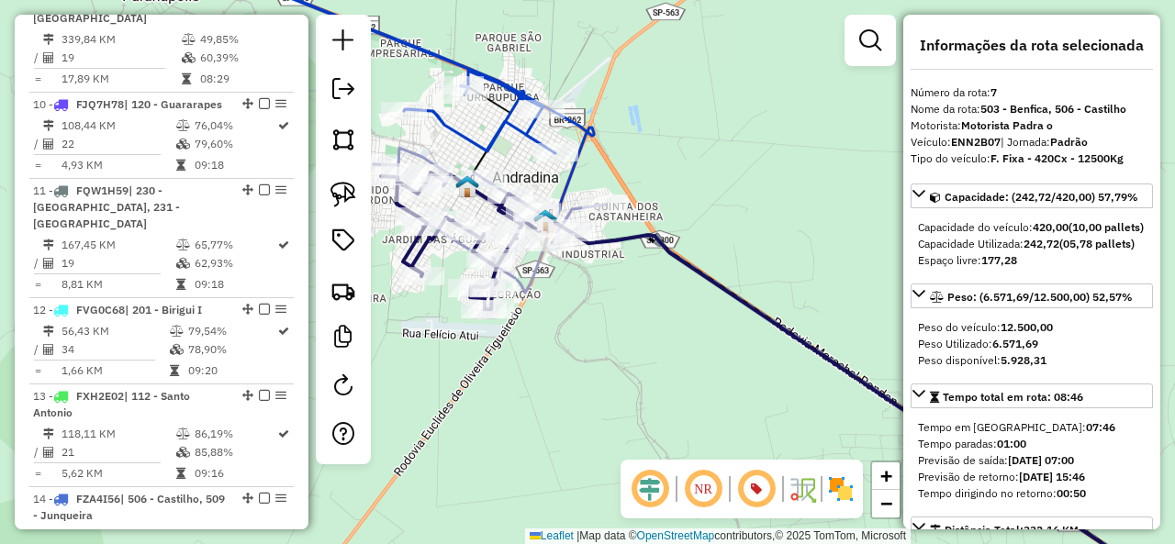
scroll to position [1321, 0]
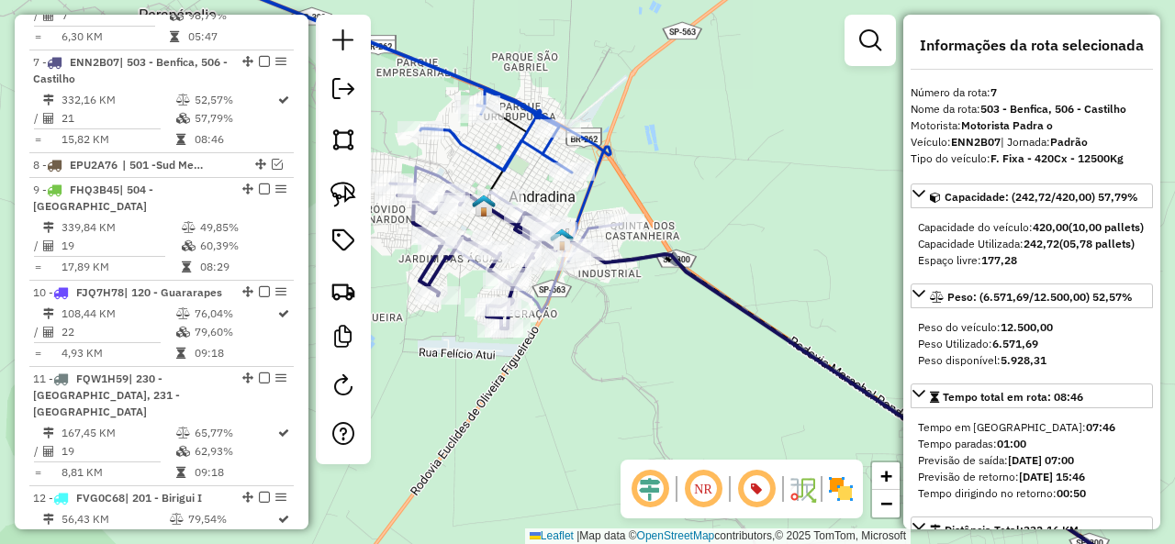
drag, startPoint x: 419, startPoint y: 317, endPoint x: 465, endPoint y: 357, distance: 61.8
click at [465, 357] on div "Rota 7 - Placa ENN2B07 81191679 - CICERO APARECIDO DOS REIS Janela de atendimen…" at bounding box center [587, 272] width 1175 height 544
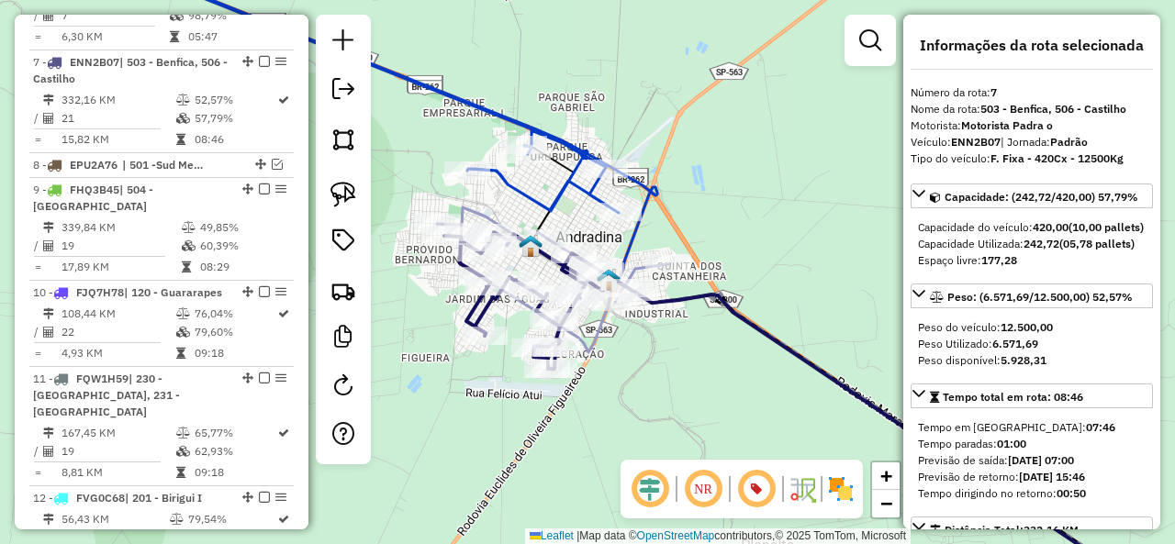
click at [486, 209] on icon at bounding box center [552, 265] width 231 height 116
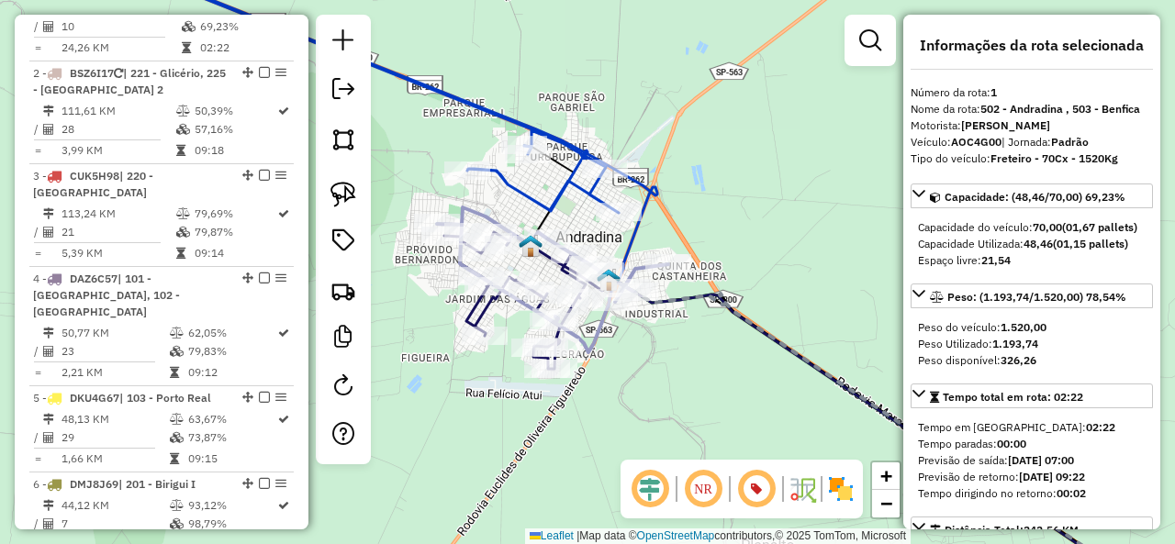
scroll to position [755, 0]
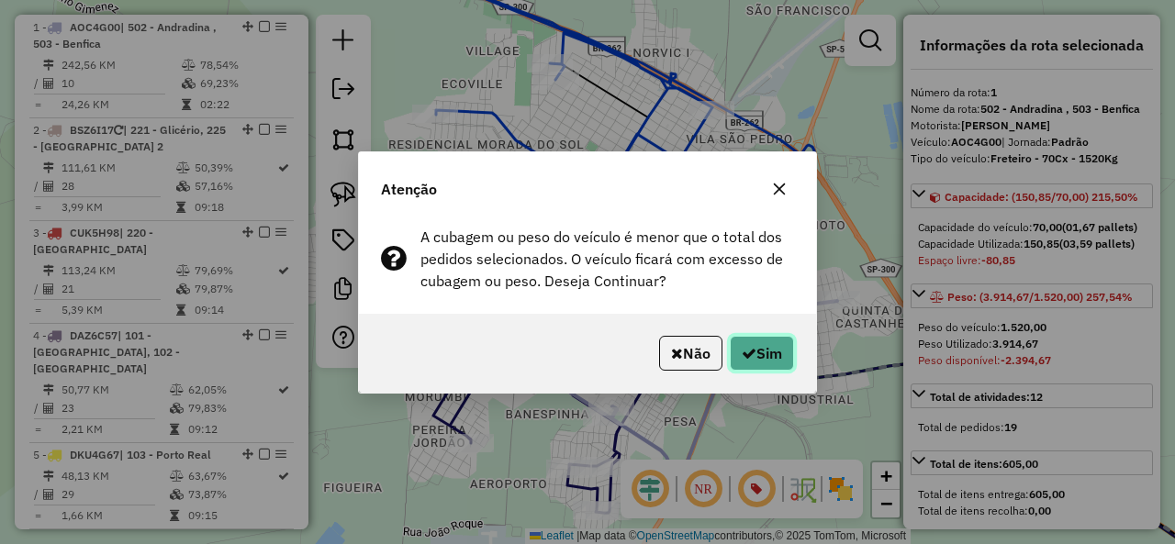
click at [747, 343] on button "Sim" at bounding box center [762, 353] width 64 height 35
select select "**********"
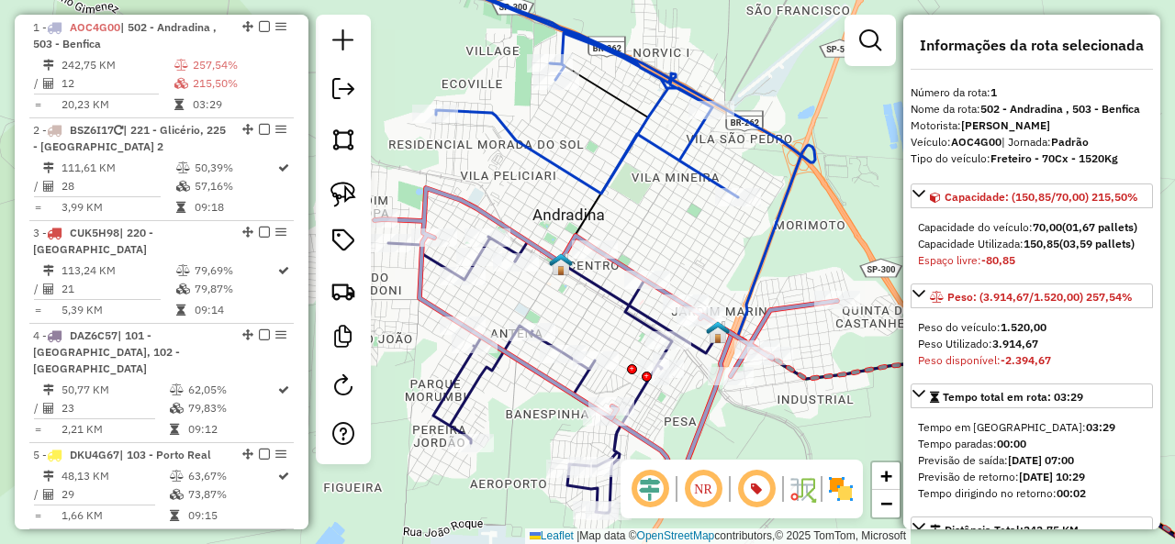
click at [702, 162] on icon at bounding box center [546, 71] width 384 height 251
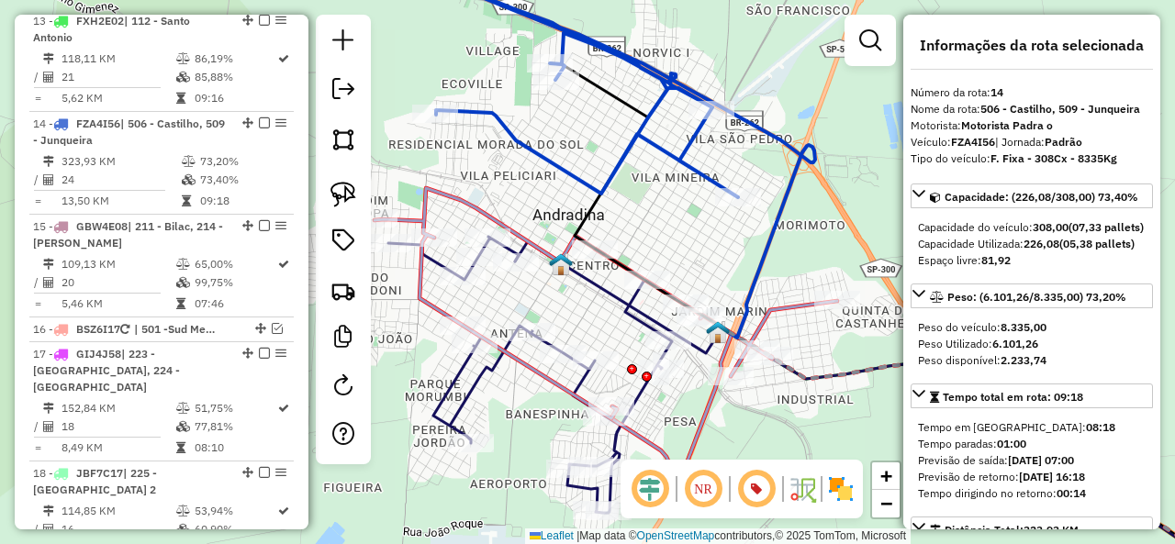
scroll to position [1944, 0]
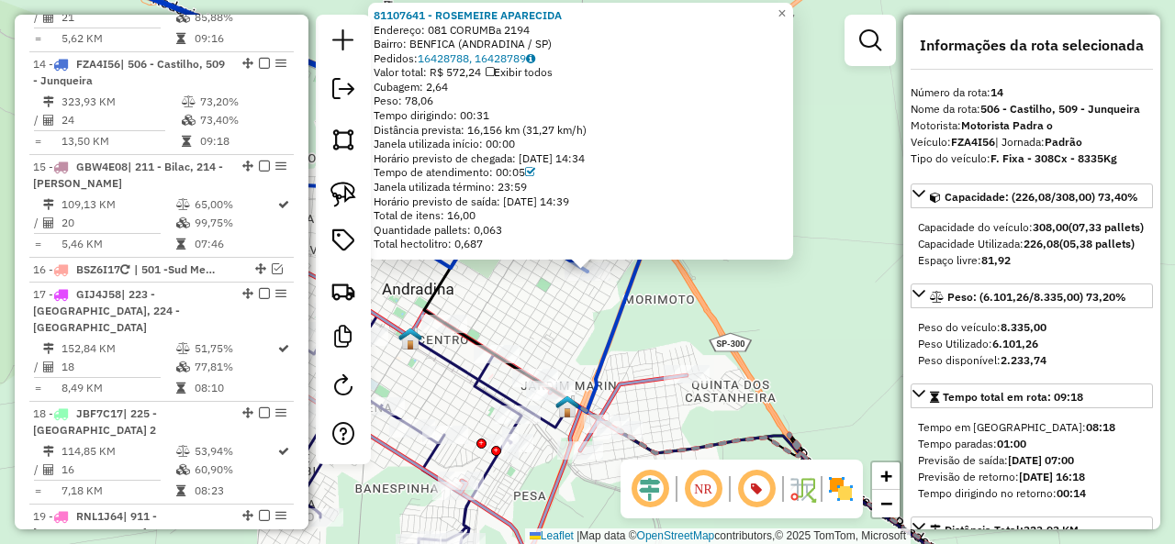
click at [547, 299] on div "Rota 14 - Placa FZA4I56 81107641 - ROSEMEIRE APARECIDA 81107641 - ROSEMEIRE APA…" at bounding box center [587, 272] width 1175 height 544
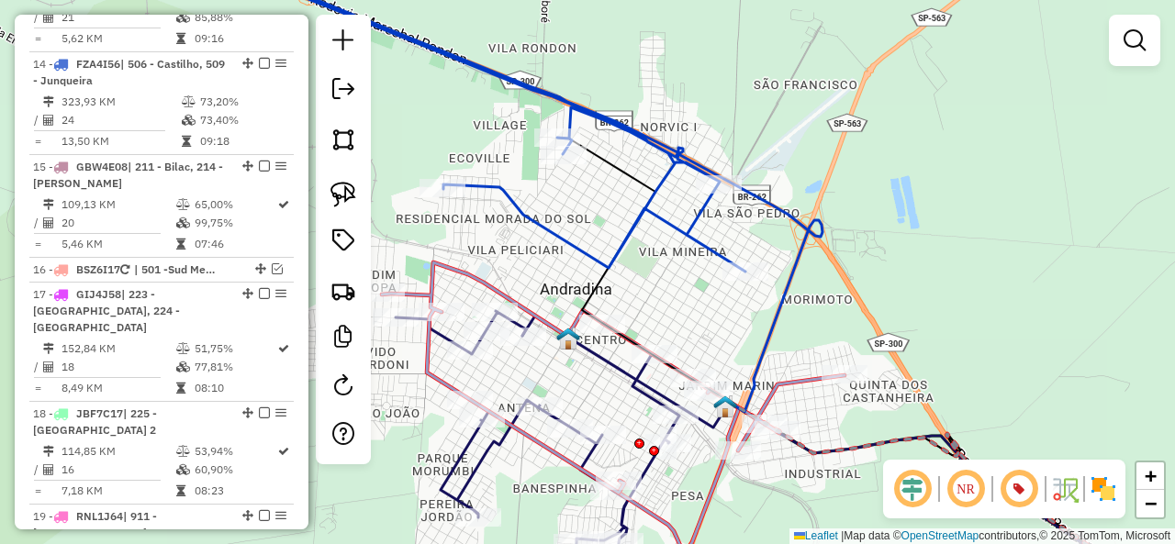
drag, startPoint x: 694, startPoint y: 285, endPoint x: 683, endPoint y: 276, distance: 13.8
click at [720, 284] on div "Janela de atendimento Grade de atendimento Capacidade Transportadoras Veículos …" at bounding box center [587, 272] width 1175 height 544
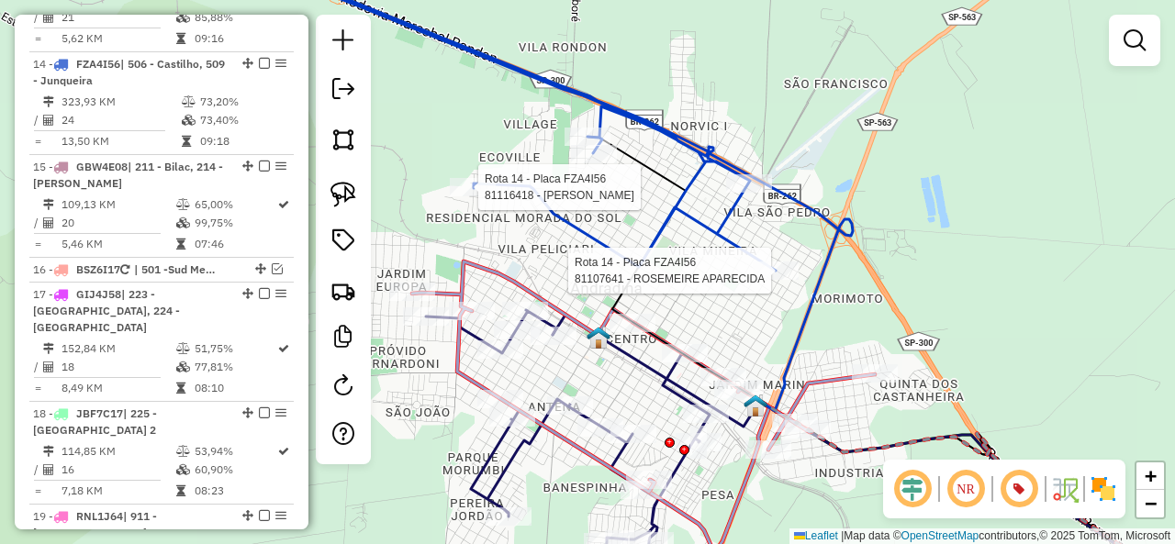
select select "**********"
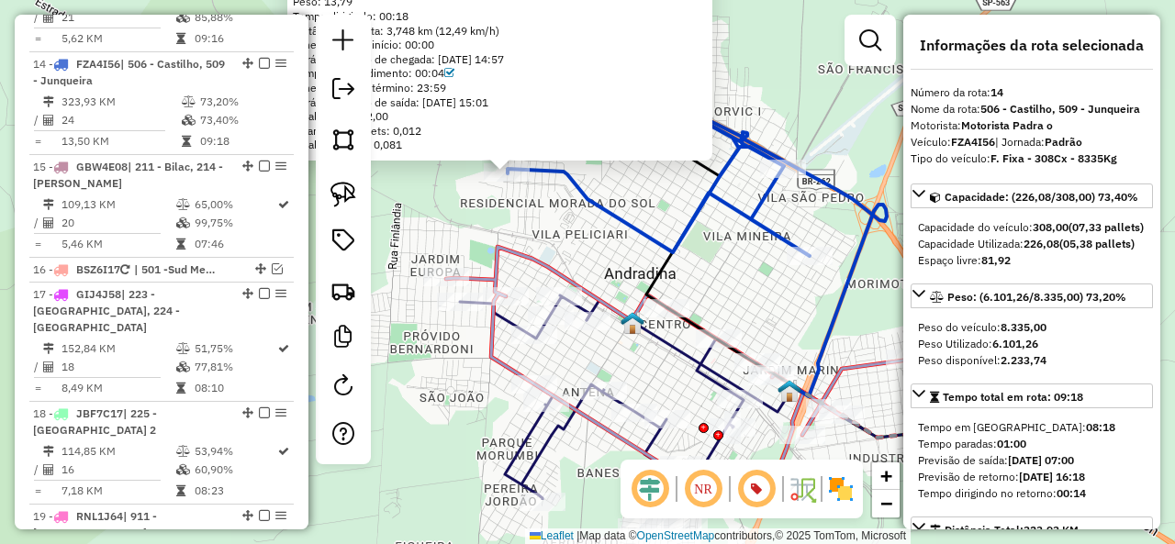
drag, startPoint x: 642, startPoint y: 329, endPoint x: 562, endPoint y: 230, distance: 127.9
click at [562, 230] on div "81116418 - LILIAM SAKATA Endereço: R CINCO 1655 Bairro: LOTEAMENTO RESIDENCIAL …" at bounding box center [587, 272] width 1175 height 544
click at [662, 352] on icon at bounding box center [688, 356] width 204 height 112
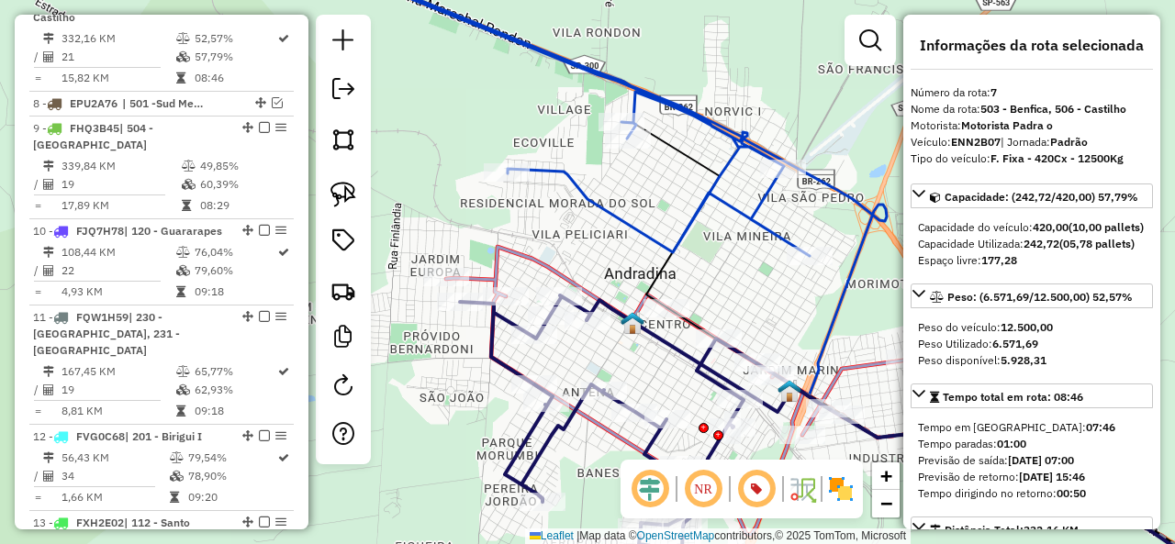
scroll to position [1321, 0]
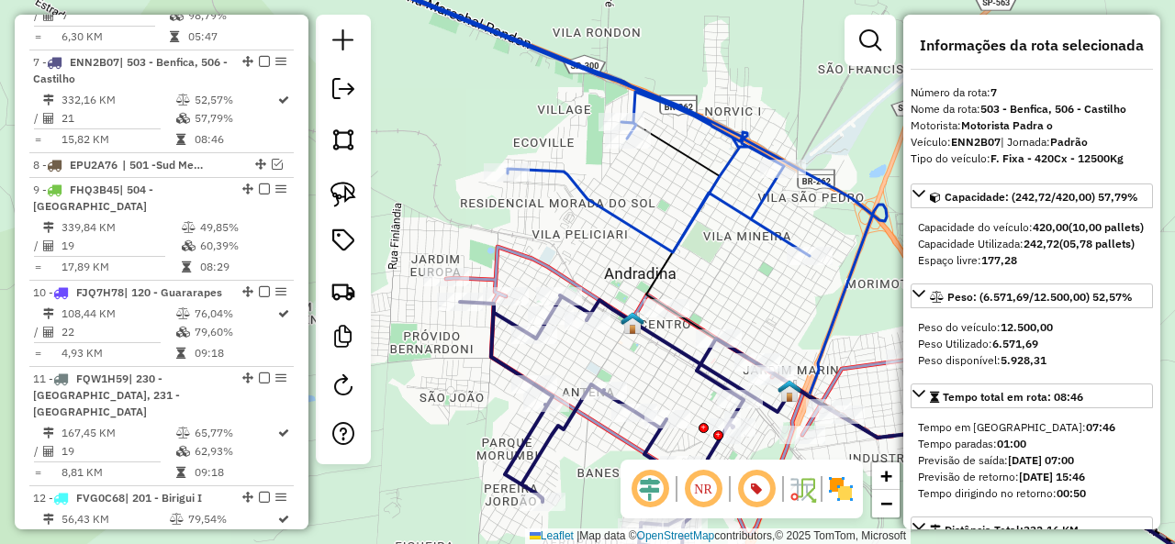
click at [557, 267] on icon at bounding box center [677, 362] width 463 height 230
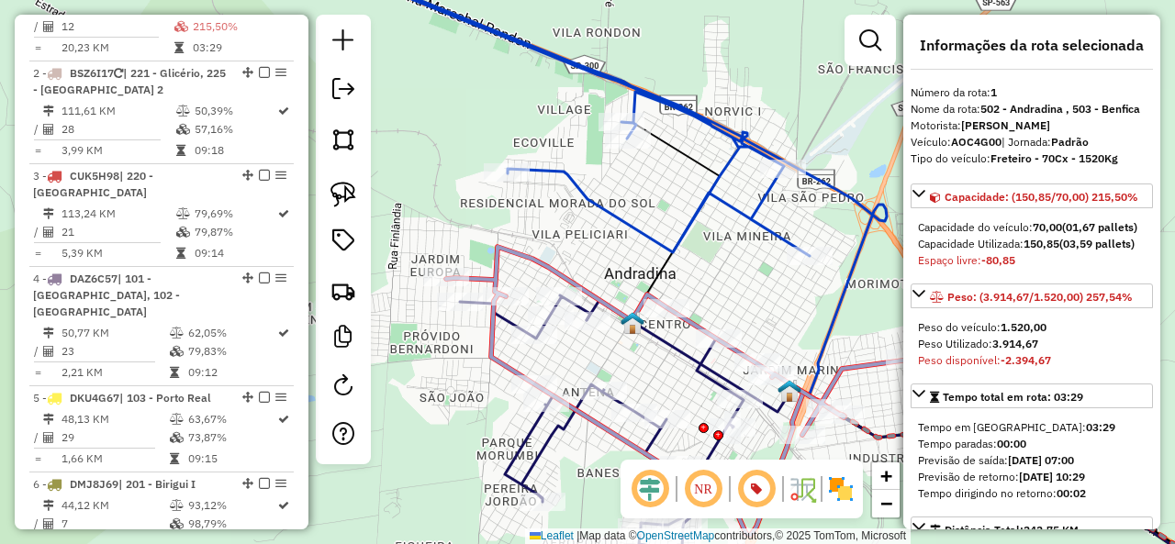
scroll to position [755, 0]
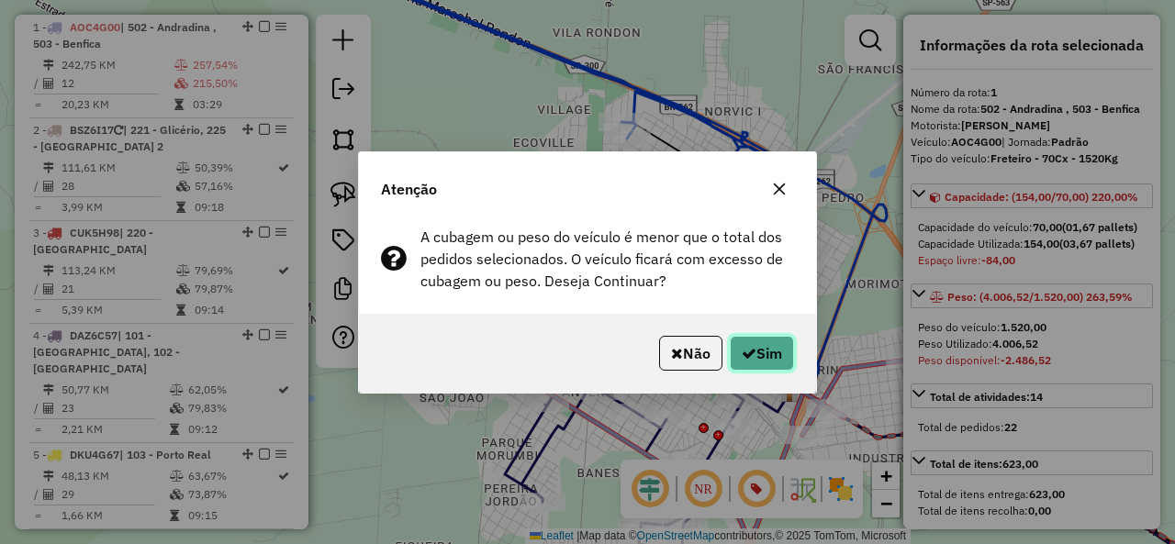
click at [771, 348] on button "Sim" at bounding box center [762, 353] width 64 height 35
select select "**********"
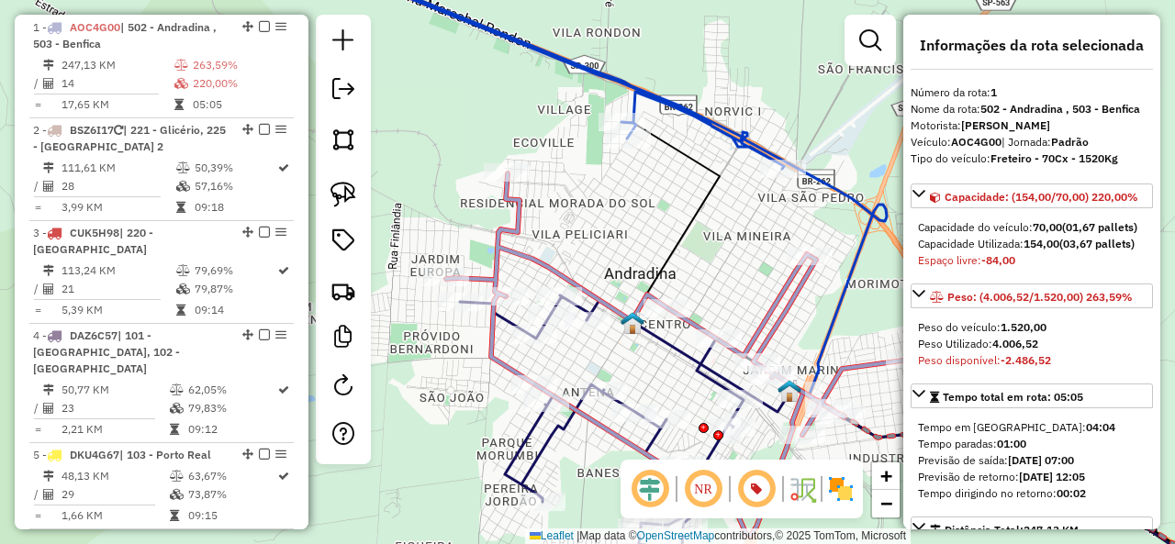
click at [834, 192] on icon at bounding box center [584, 171] width 605 height 451
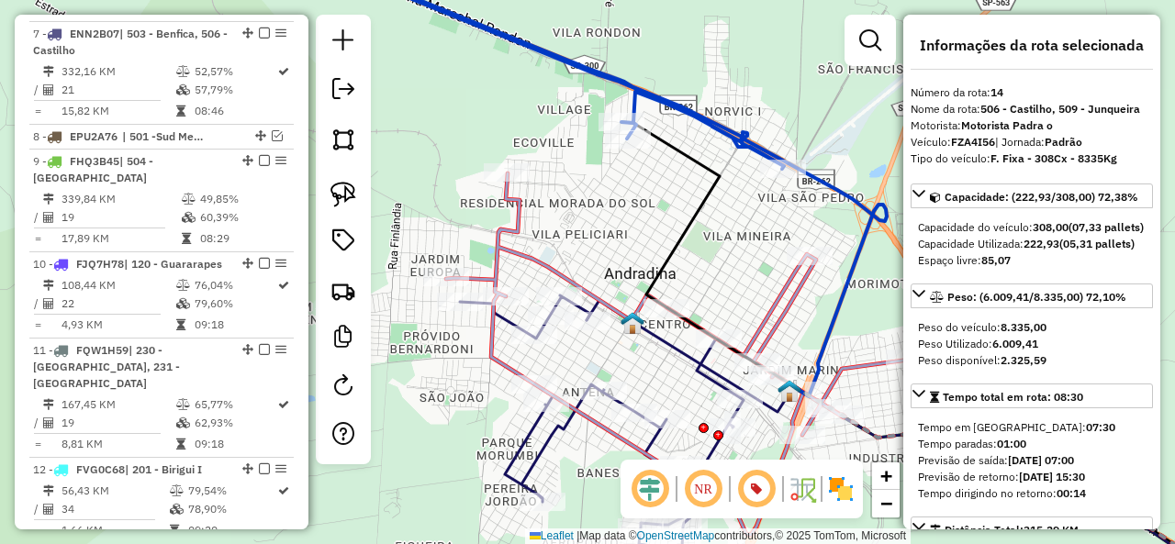
scroll to position [1944, 0]
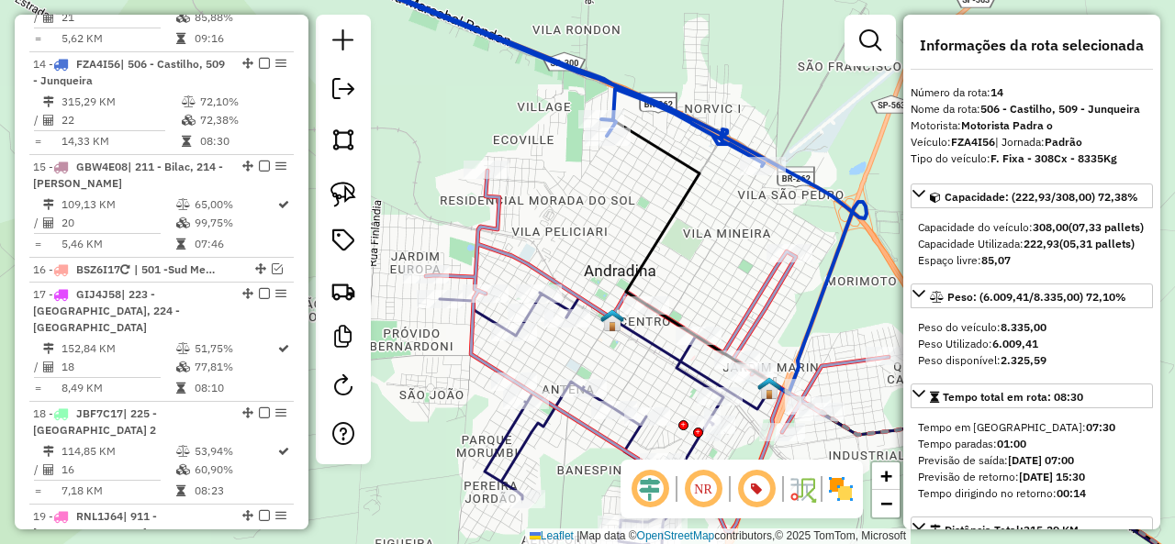
drag, startPoint x: 771, startPoint y: 199, endPoint x: 717, endPoint y: 190, distance: 54.9
click at [717, 190] on div "Janela de atendimento Grade de atendimento Capacidade Transportadoras Veículos …" at bounding box center [587, 272] width 1175 height 544
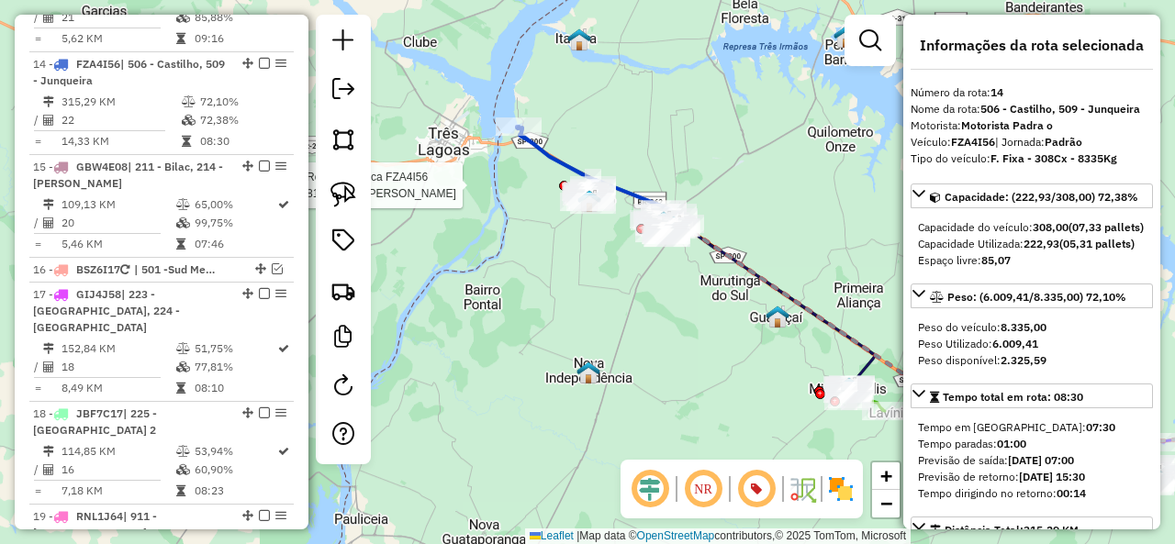
click at [561, 181] on div at bounding box center [564, 186] width 10 height 10
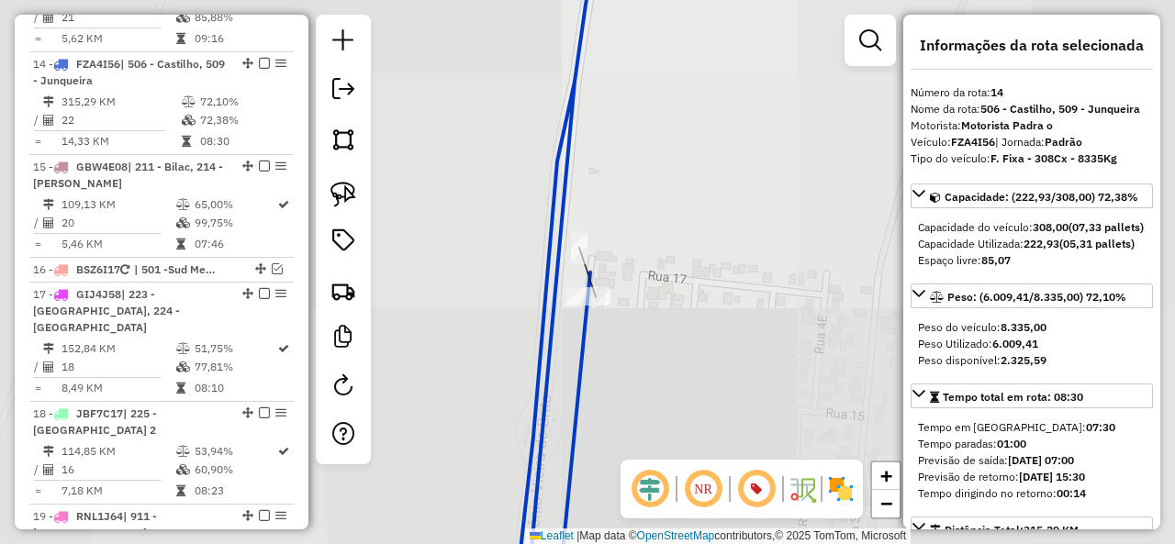
click at [561, 170] on icon at bounding box center [556, 272] width 82 height 653
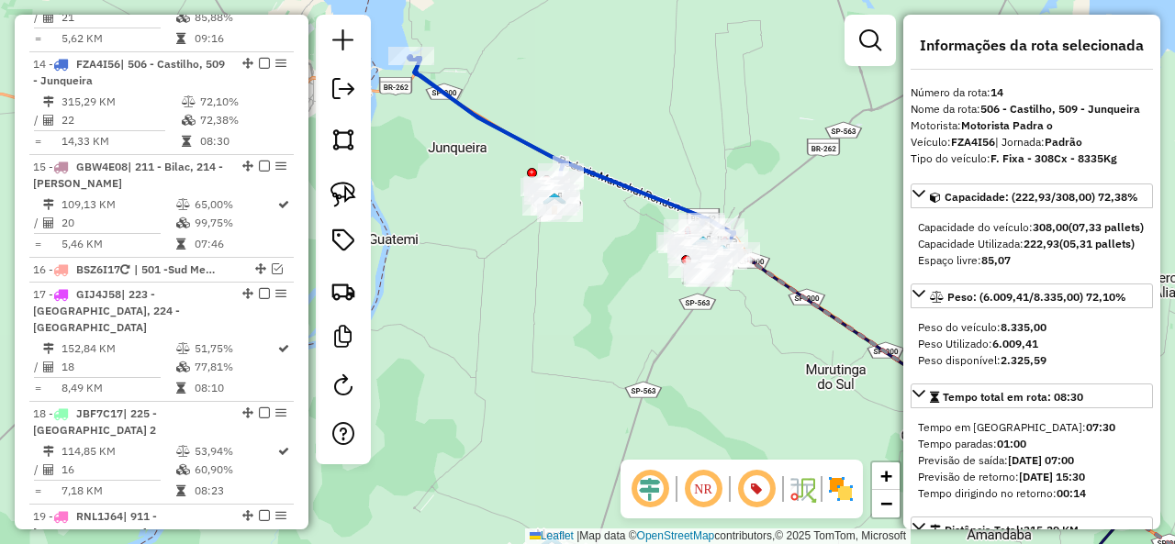
click at [635, 194] on icon at bounding box center [564, 142] width 313 height 172
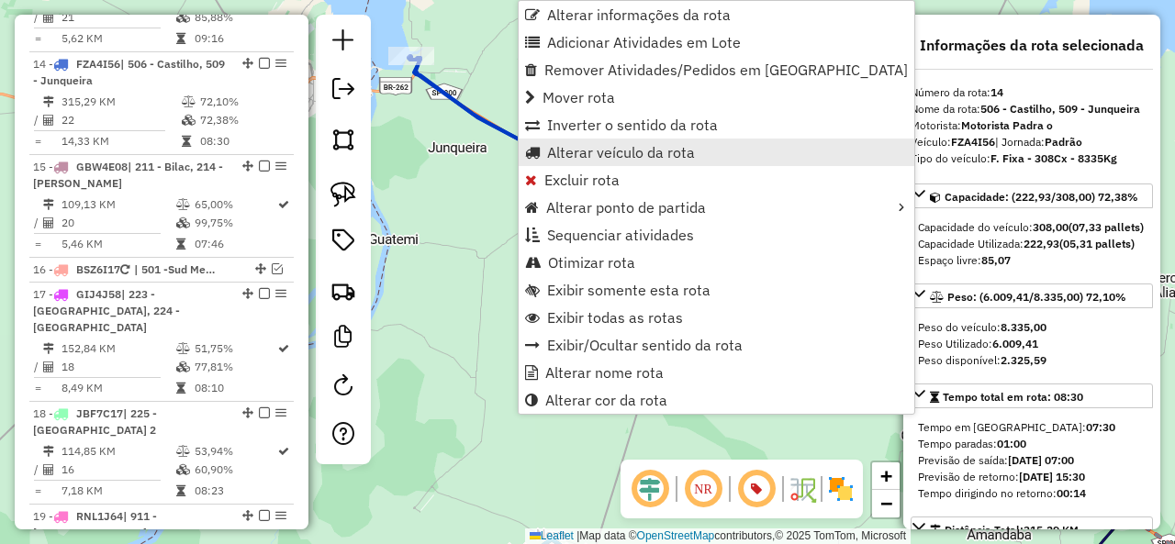
click at [648, 151] on span "Alterar veículo da rota" at bounding box center [621, 152] width 148 height 15
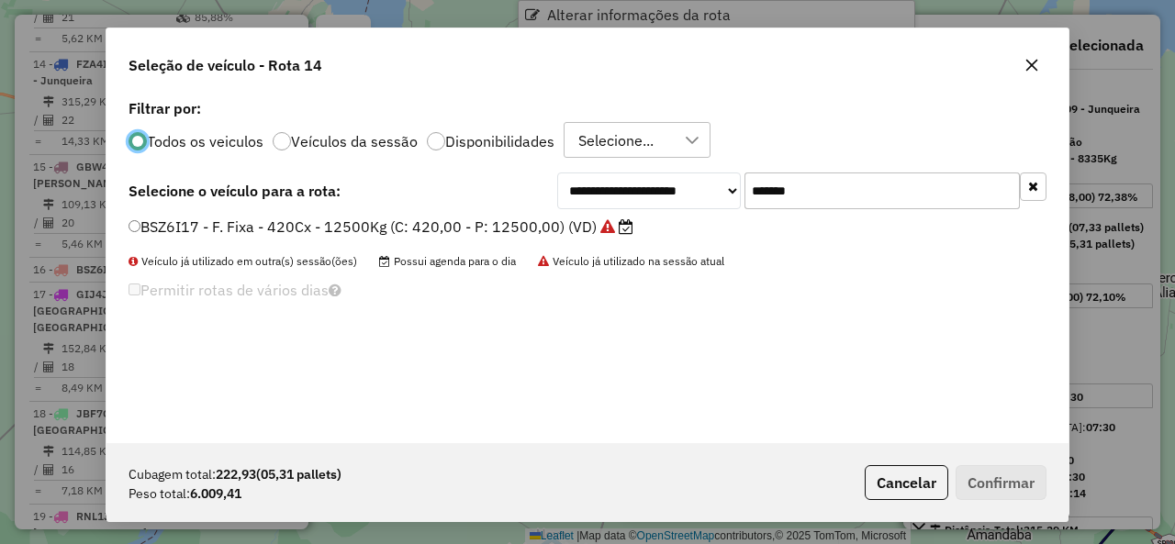
scroll to position [10, 6]
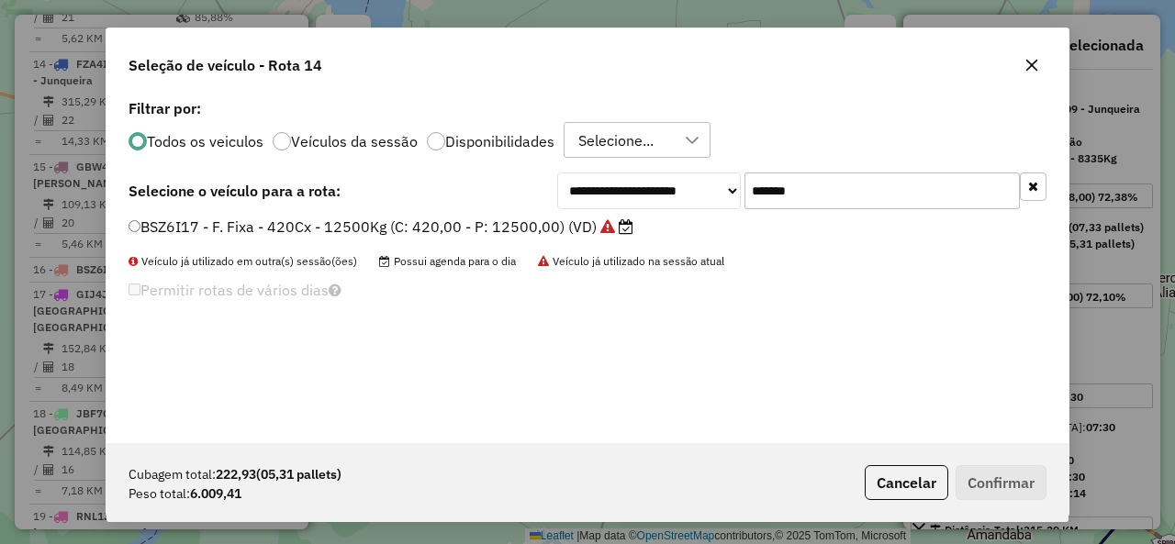
click at [856, 175] on input "*******" at bounding box center [881, 191] width 275 height 37
paste input "text"
type input "*******"
click at [146, 225] on label "DTC3H87 - F. Fixa - 420Cx - 12500Kg (C: 420,00 - P: 12500,00) (VD)" at bounding box center [374, 227] width 493 height 22
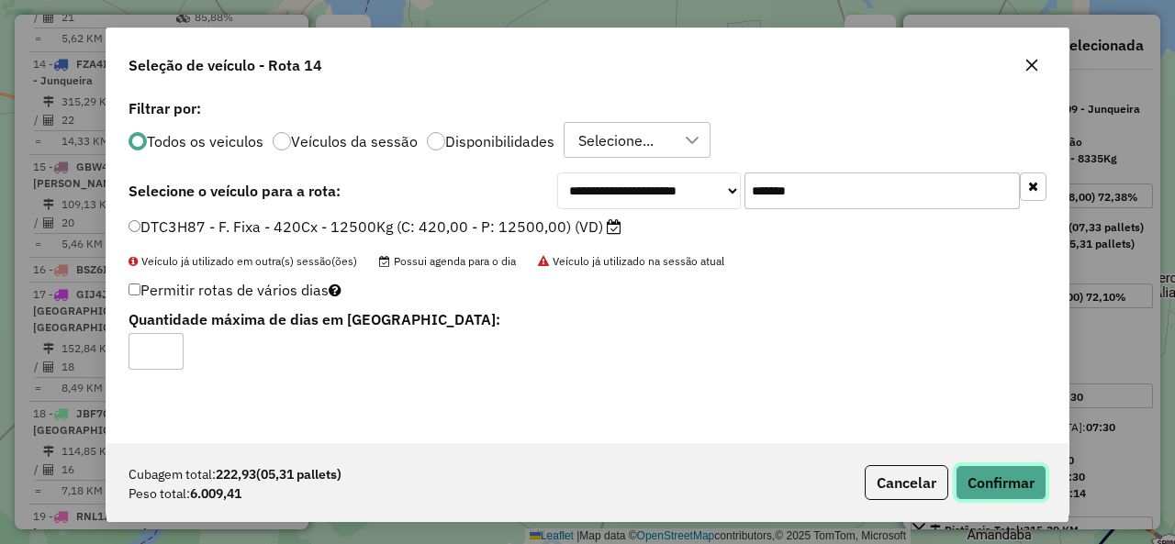
click at [1004, 479] on button "Confirmar" at bounding box center [1000, 482] width 91 height 35
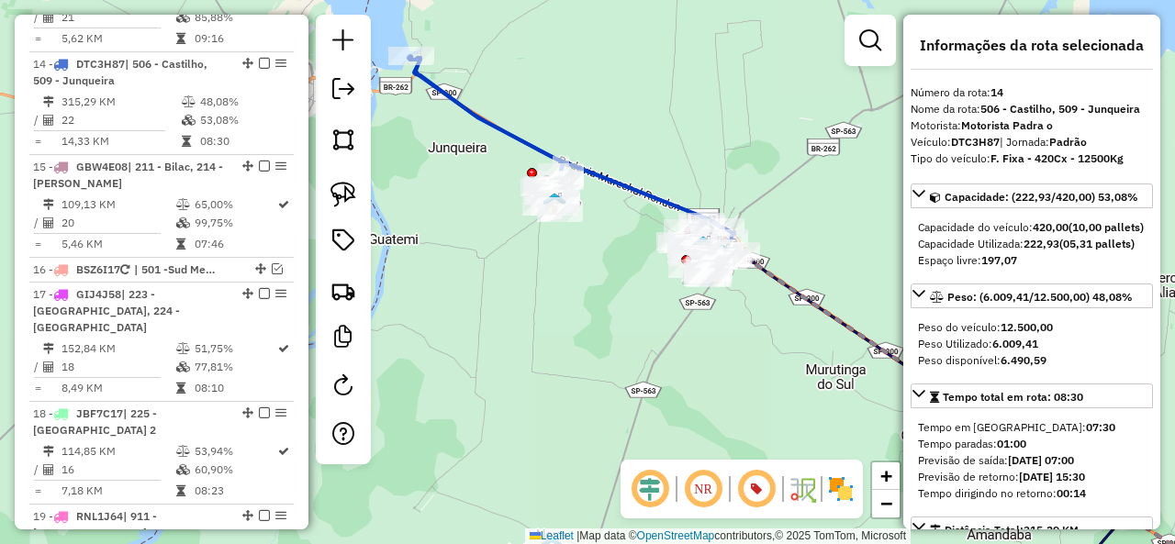
click at [259, 58] on em at bounding box center [264, 63] width 11 height 11
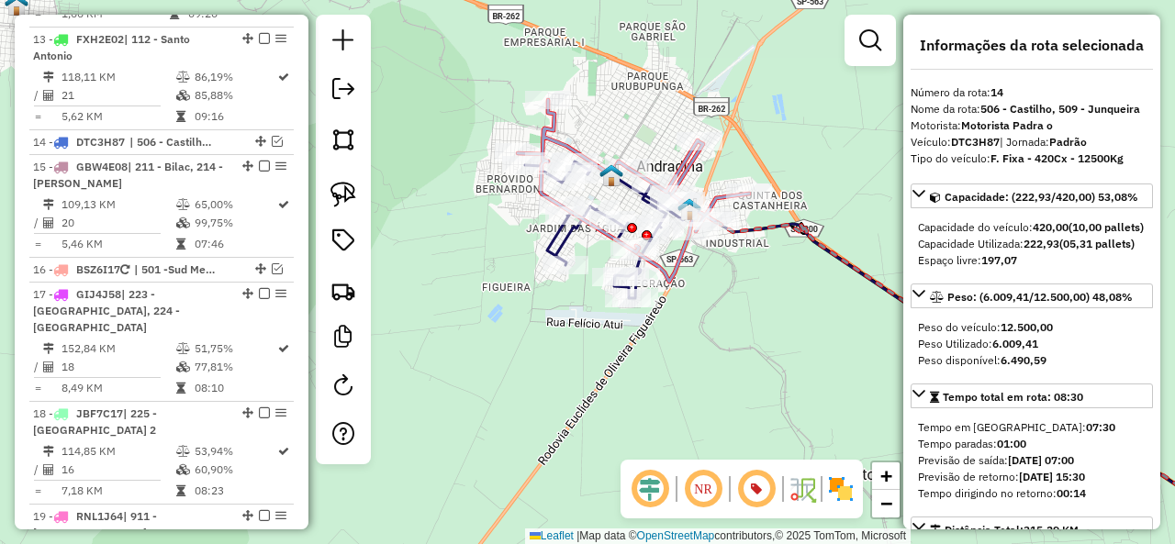
click at [556, 239] on icon at bounding box center [908, 363] width 767 height 402
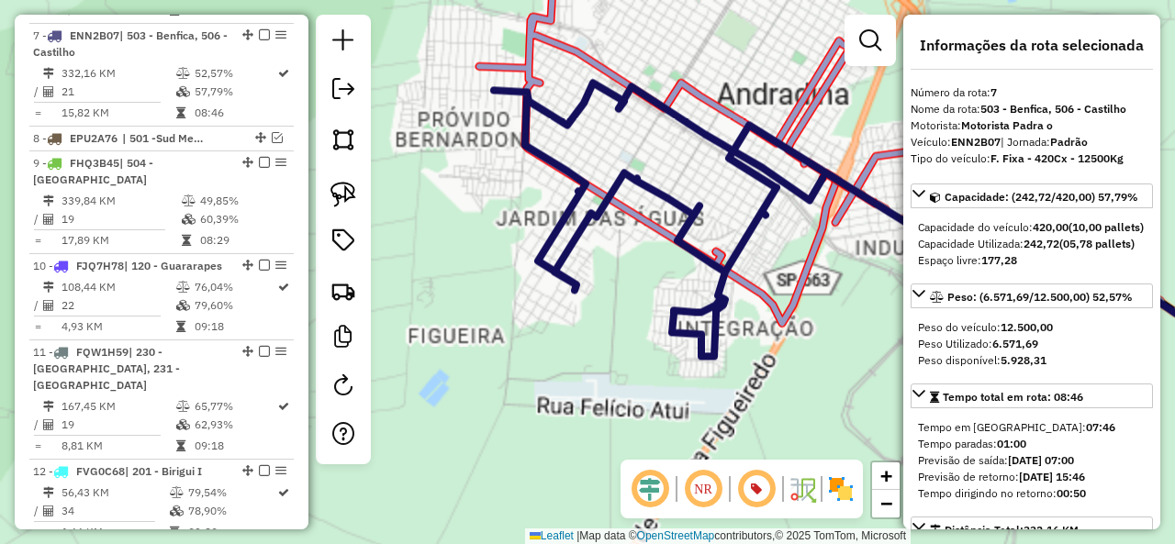
scroll to position [1321, 0]
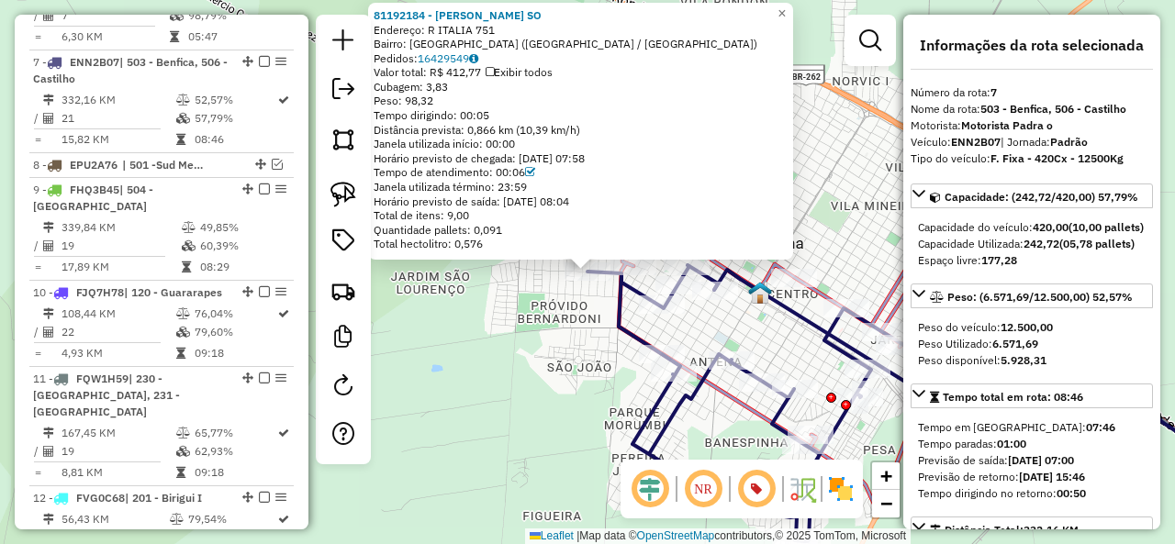
click at [530, 283] on div "81192184 - MANOEL FERNANDES SO Endereço: R ITALIA 751 Bairro: JARDIM EUROPA (AN…" at bounding box center [587, 272] width 1175 height 544
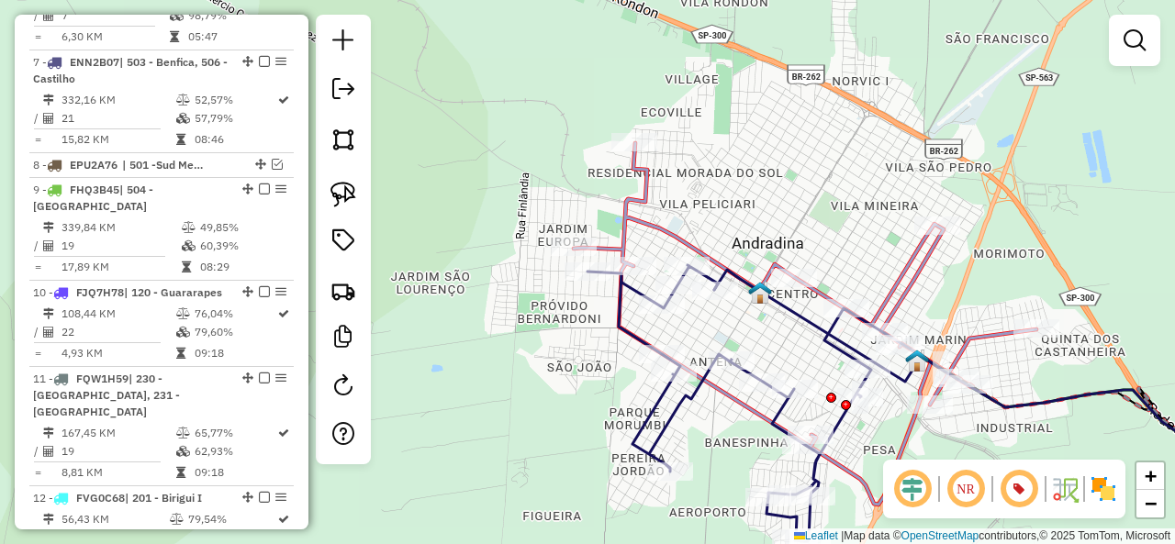
click at [622, 216] on icon at bounding box center [805, 295] width 463 height 304
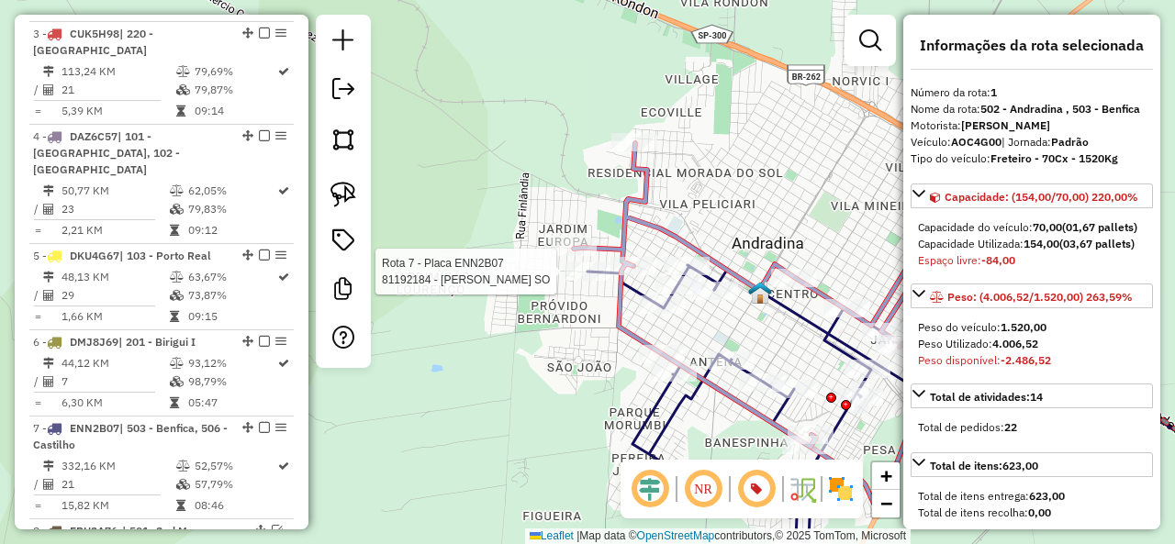
scroll to position [755, 0]
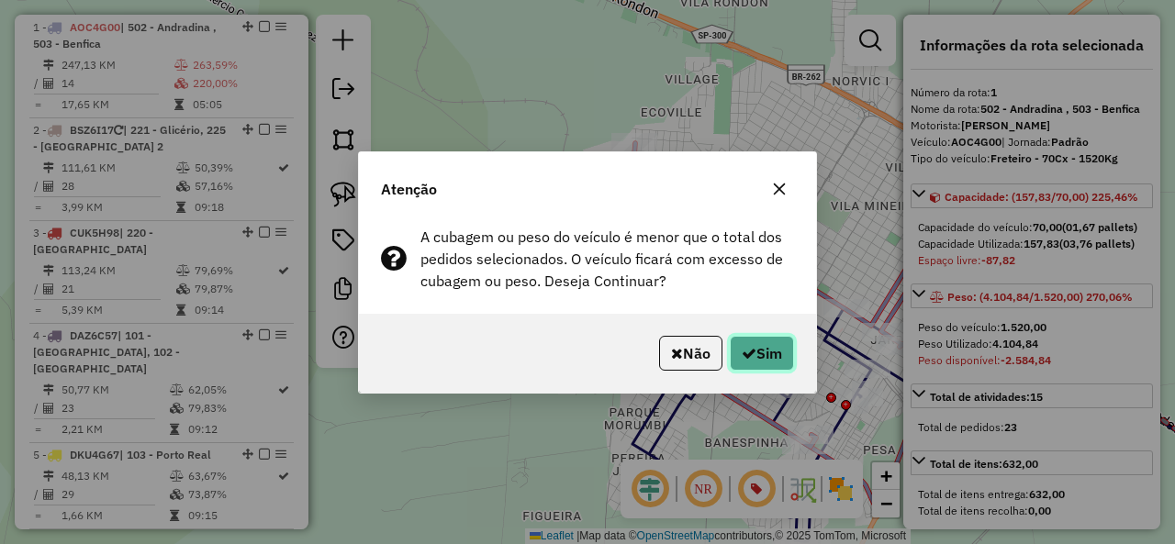
click at [749, 347] on icon "button" at bounding box center [749, 353] width 15 height 15
select select "**********"
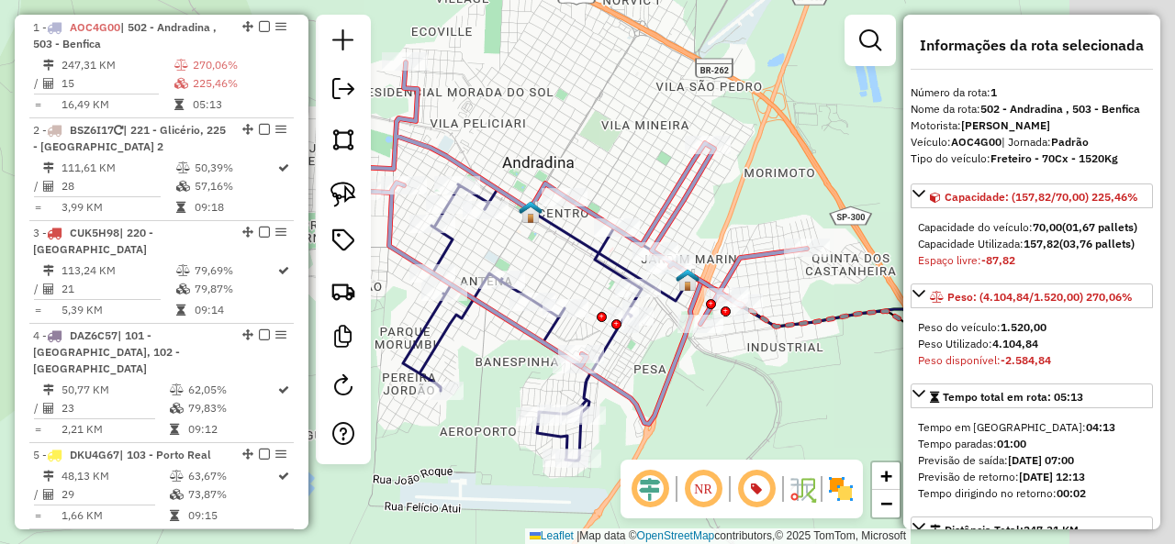
drag, startPoint x: 609, startPoint y: 161, endPoint x: 573, endPoint y: 148, distance: 38.0
click at [574, 148] on div "Janela de atendimento Grade de atendimento Capacidade Transportadoras Veículos …" at bounding box center [587, 272] width 1175 height 544
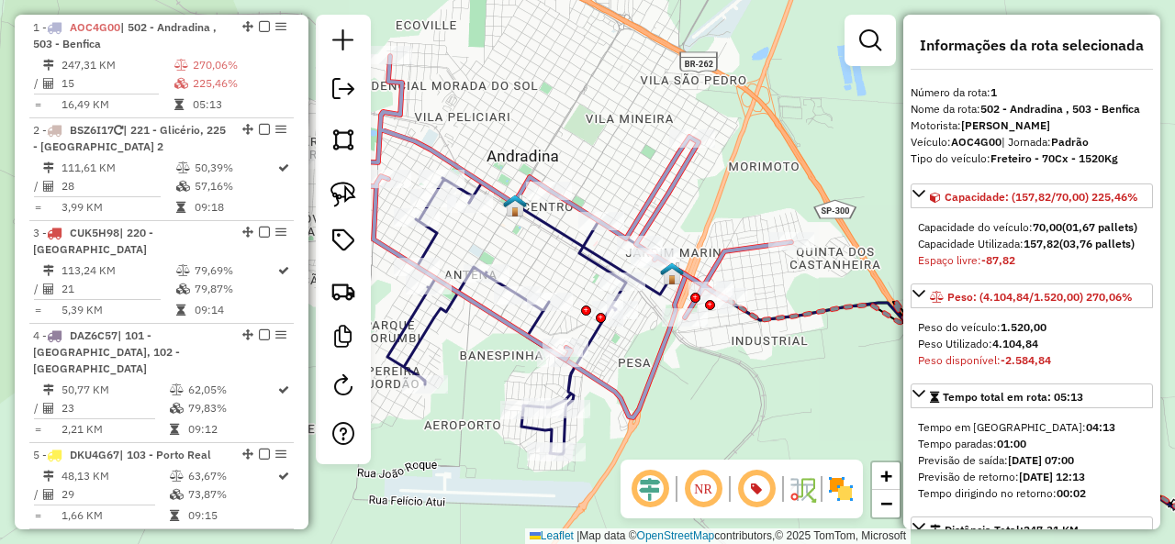
click at [435, 335] on icon at bounding box center [839, 383] width 905 height 410
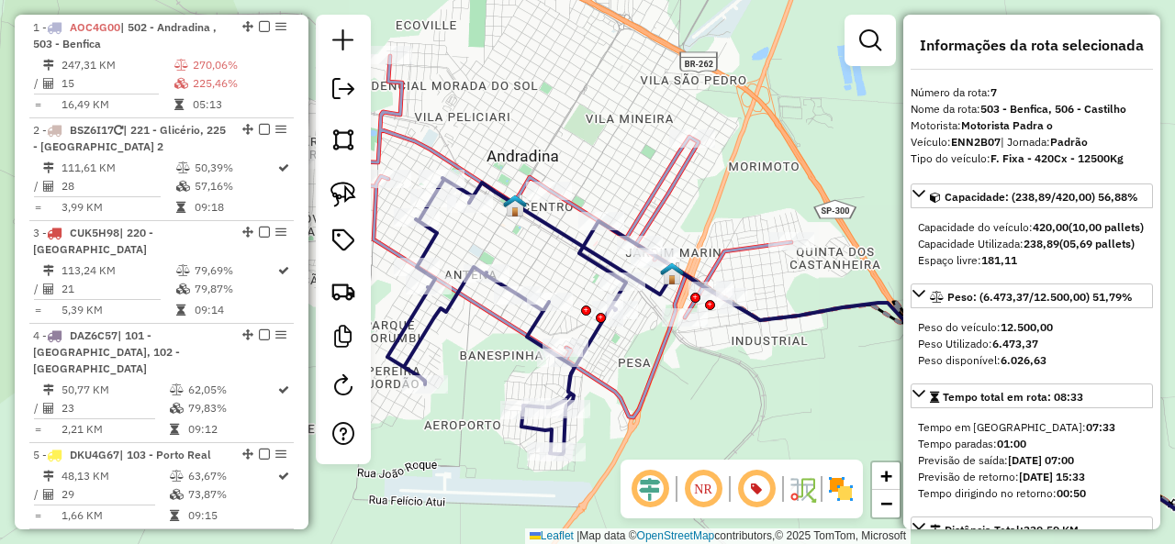
scroll to position [1321, 0]
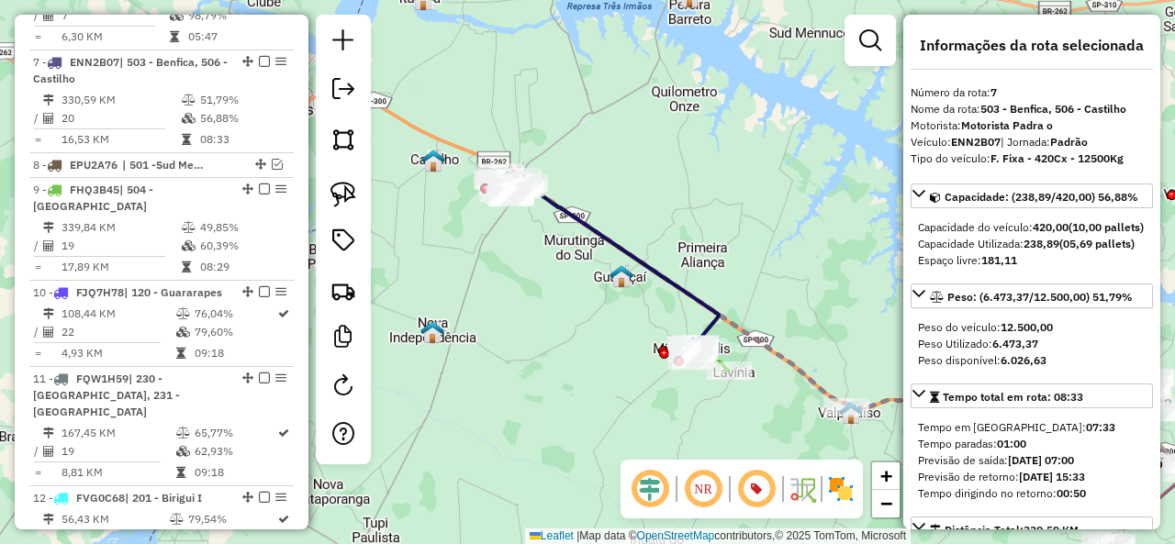
drag, startPoint x: 584, startPoint y: 359, endPoint x: 576, endPoint y: 280, distance: 79.3
click at [576, 280] on div "Janela de atendimento Grade de atendimento Capacidade Transportadoras Veículos …" at bounding box center [587, 272] width 1175 height 544
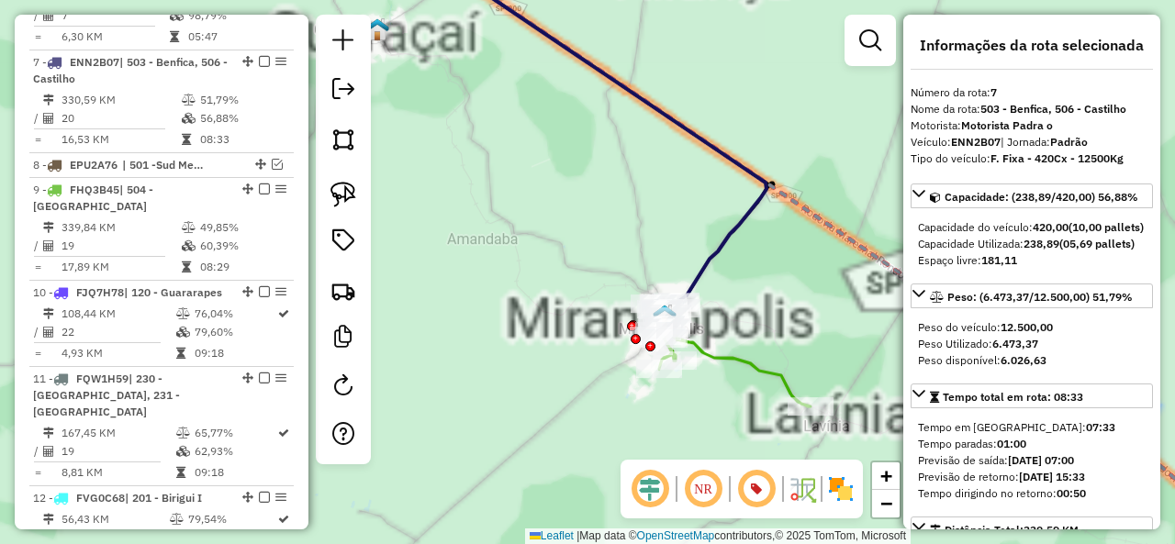
click at [732, 362] on icon at bounding box center [732, 354] width 158 height 105
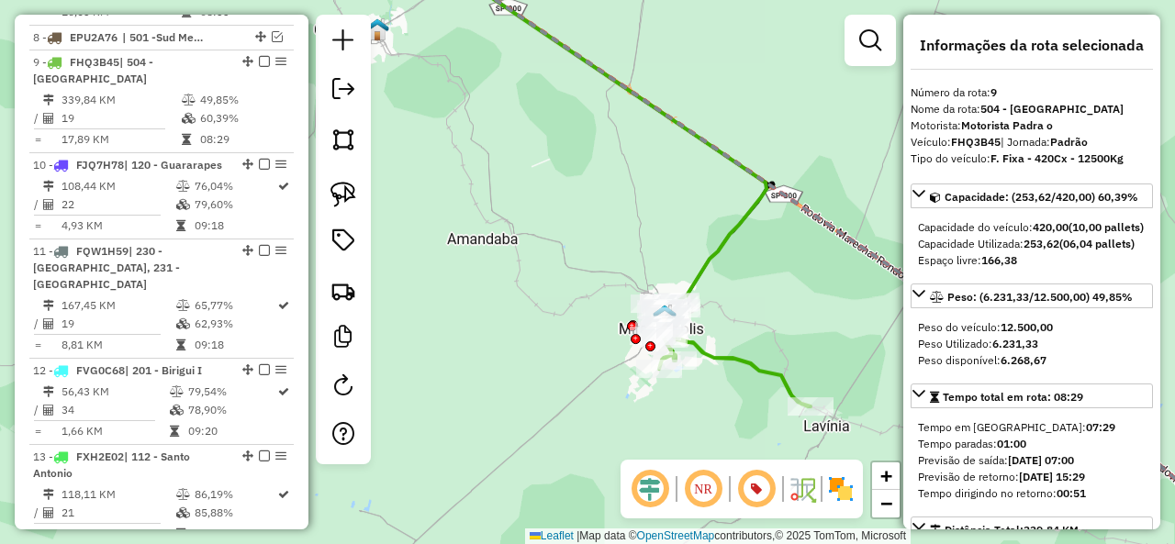
scroll to position [1448, 0]
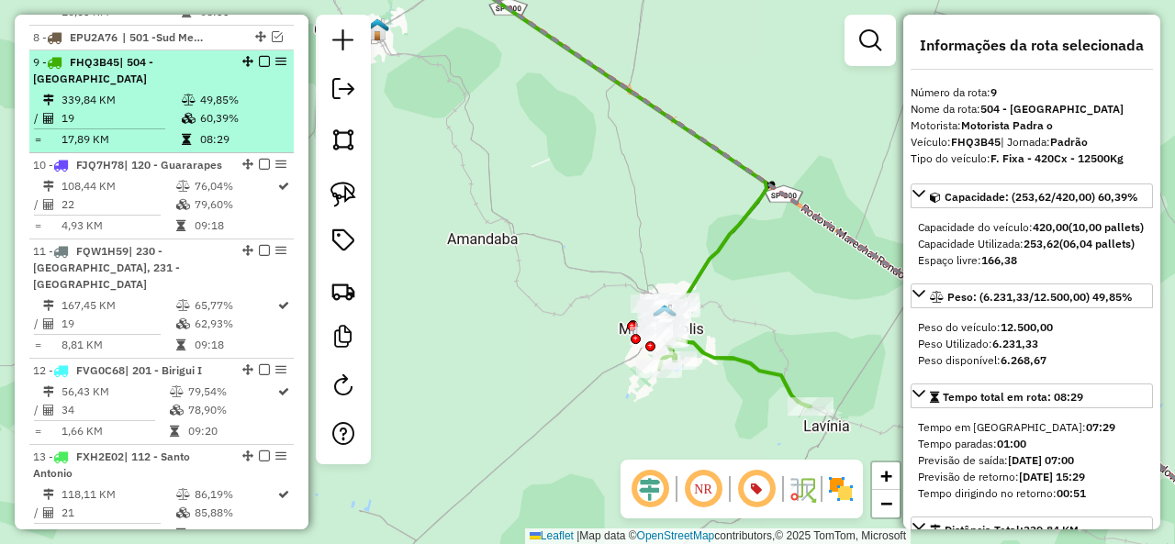
click at [260, 56] on em at bounding box center [264, 61] width 11 height 11
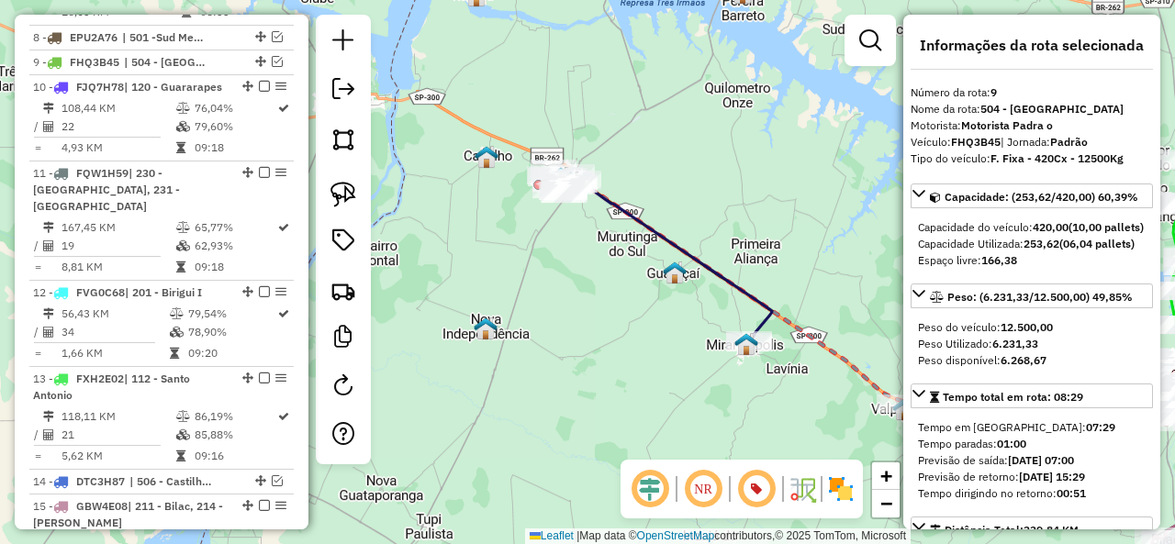
click at [694, 253] on icon at bounding box center [662, 259] width 218 height 166
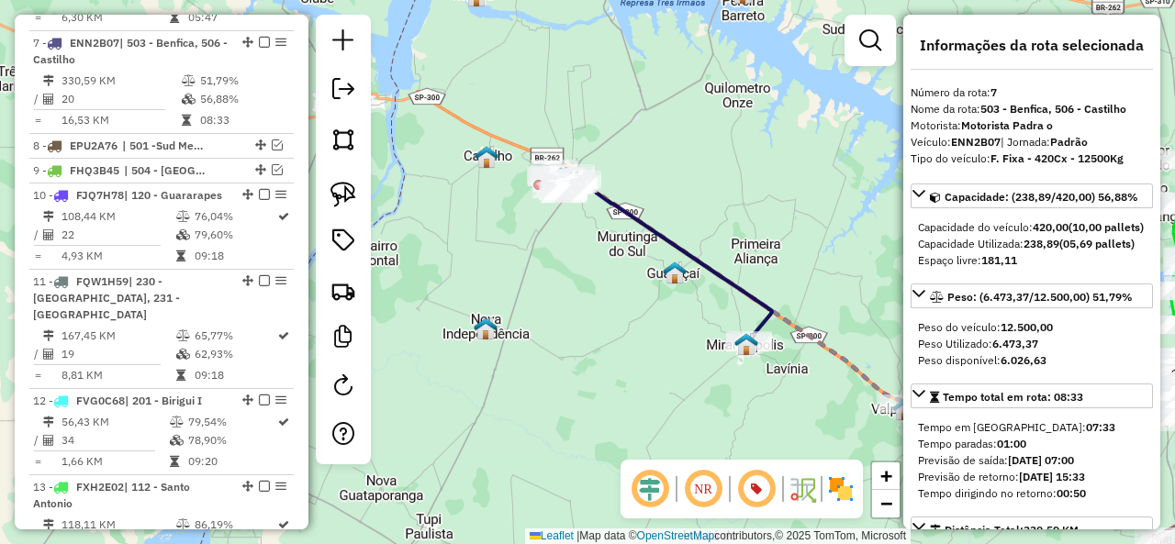
scroll to position [1321, 0]
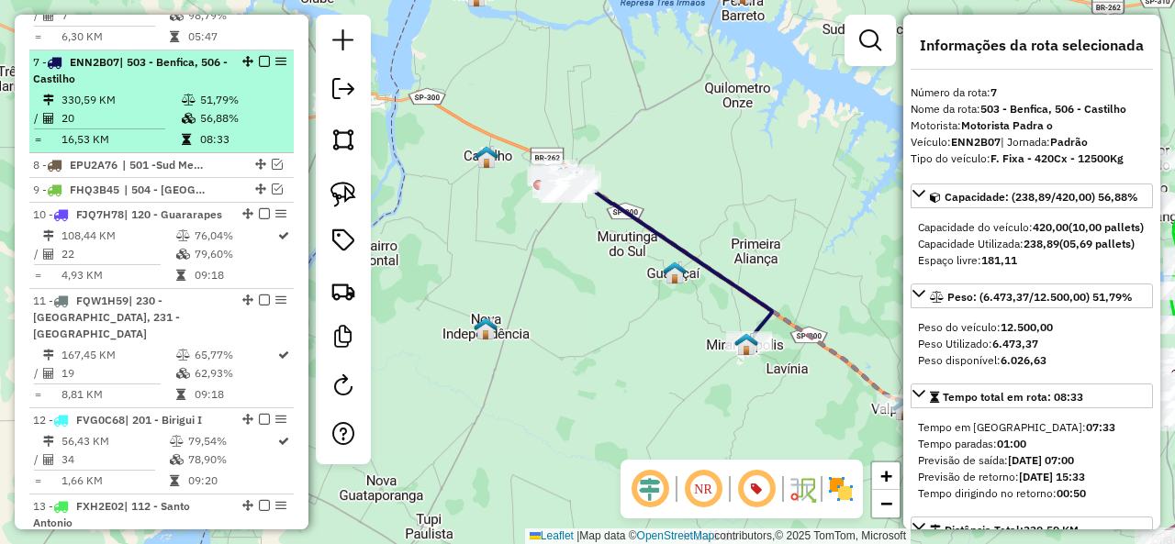
click at [259, 56] on em at bounding box center [264, 61] width 11 height 11
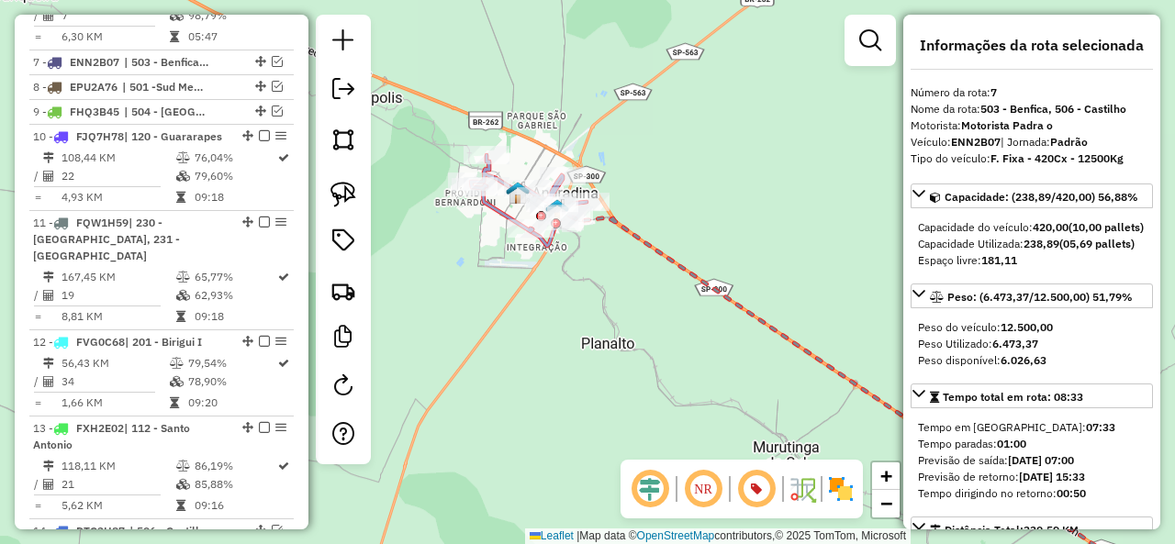
click at [486, 219] on div "Janela de atendimento Grade de atendimento Capacidade Transportadoras Veículos …" at bounding box center [587, 272] width 1175 height 544
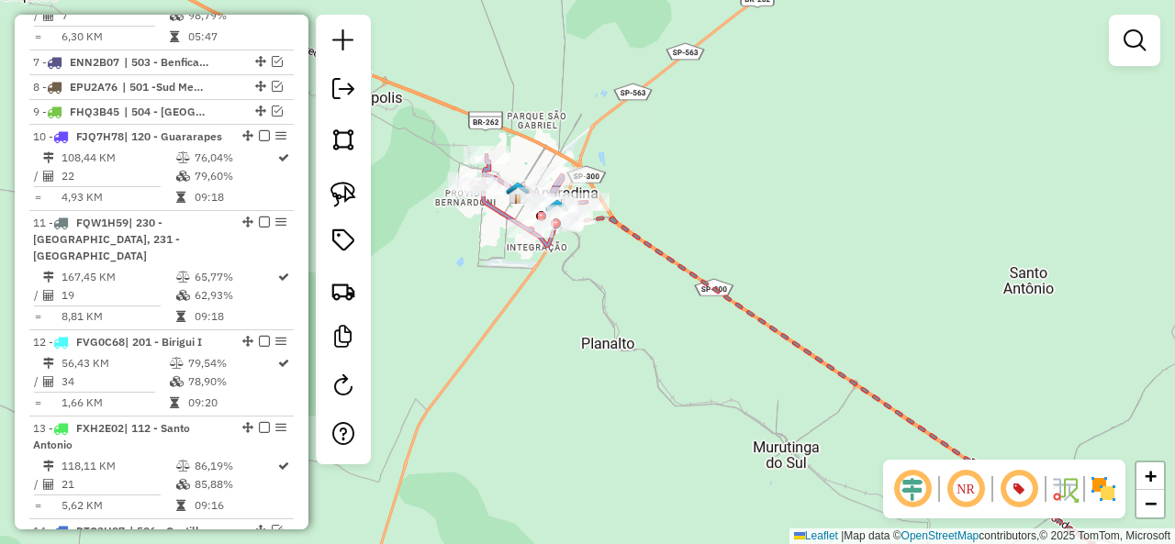
click at [497, 212] on icon at bounding box center [529, 193] width 116 height 76
select select "**********"
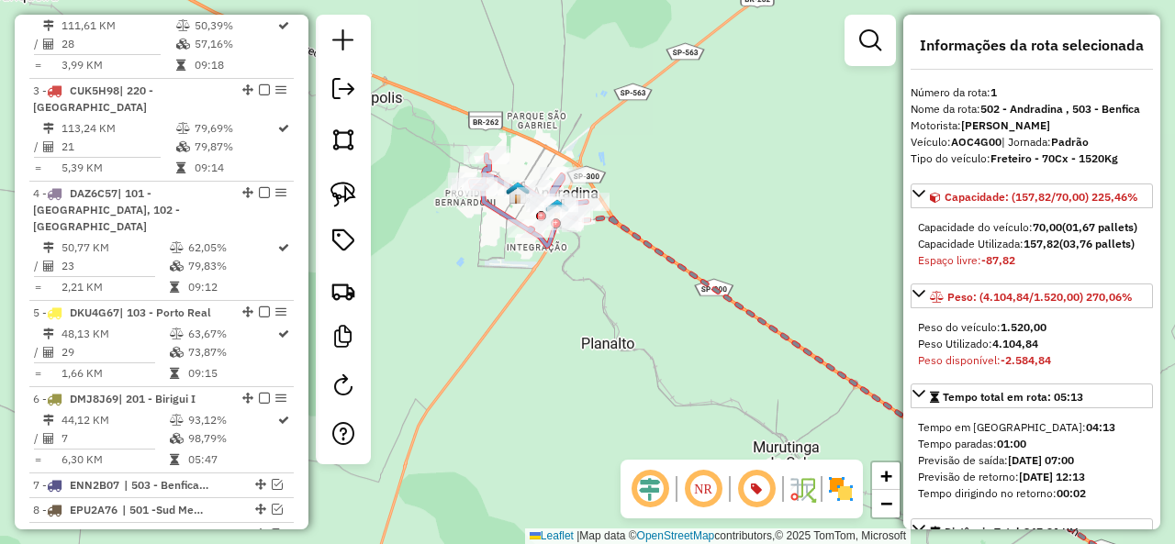
scroll to position [755, 0]
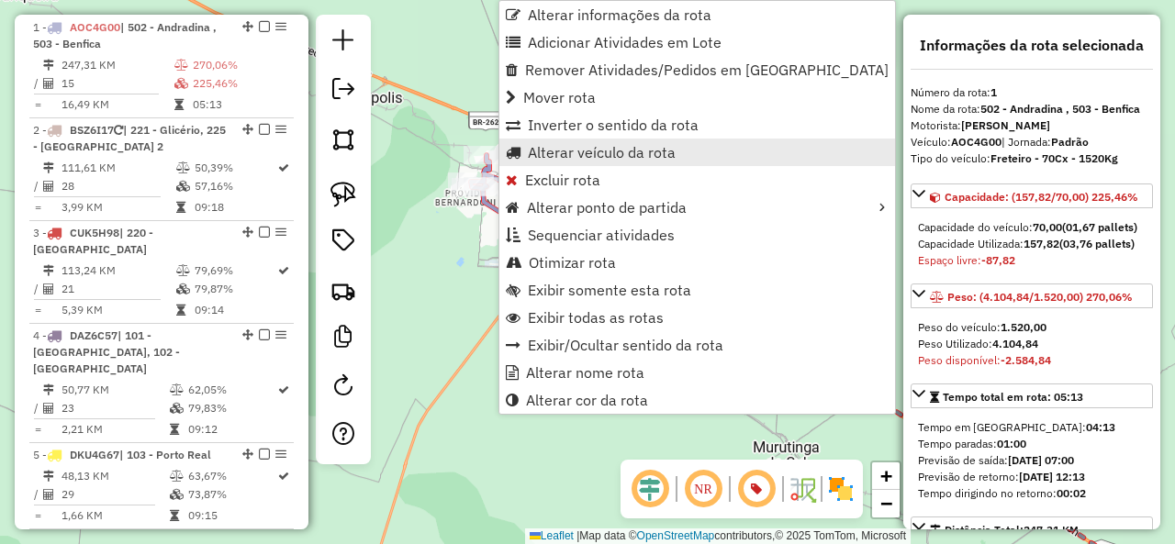
click at [631, 151] on span "Alterar veículo da rota" at bounding box center [602, 152] width 148 height 15
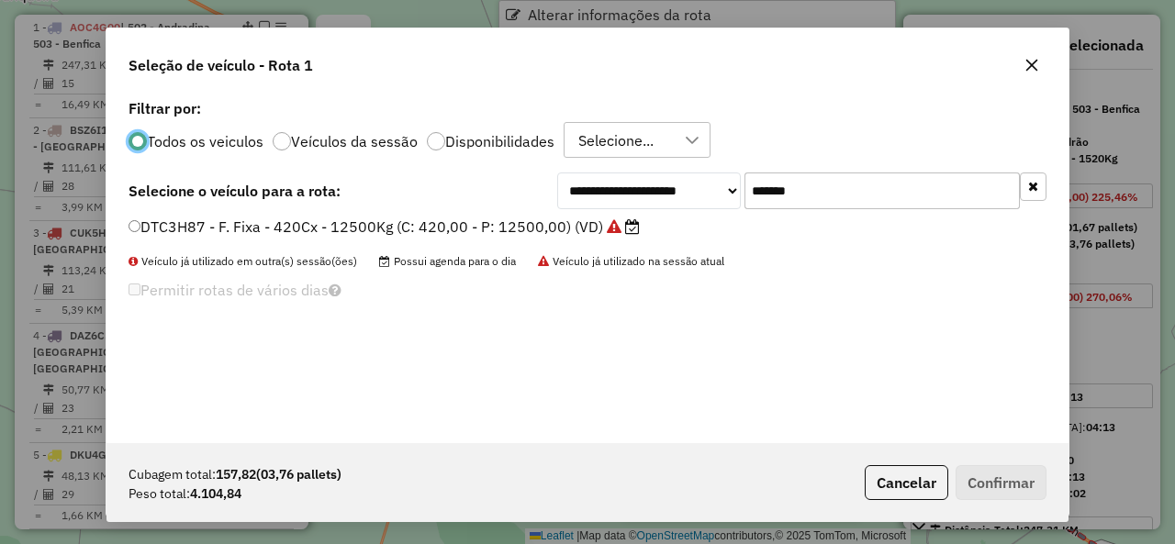
scroll to position [10, 6]
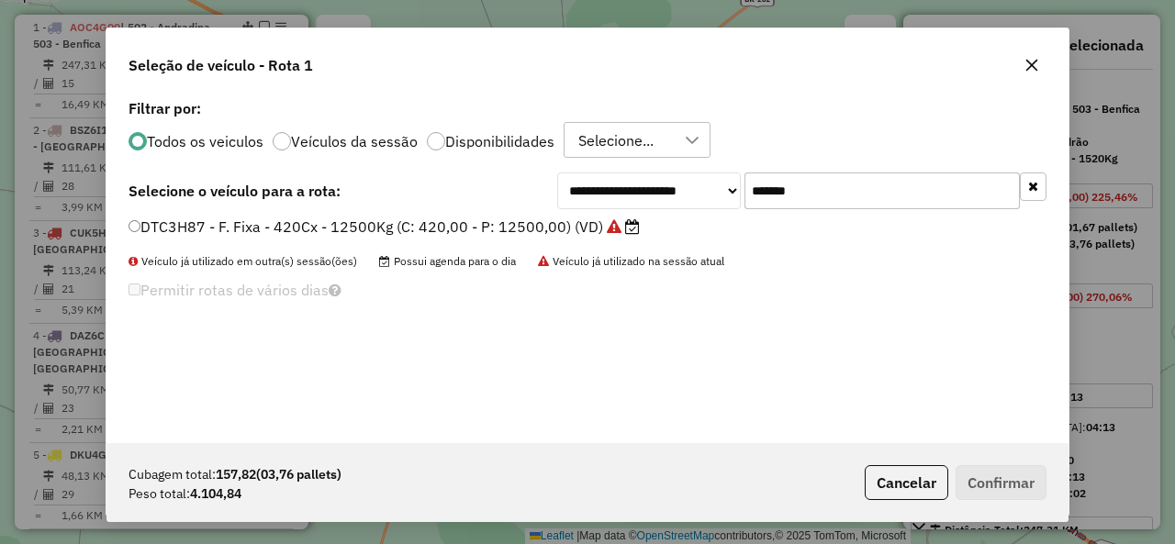
click at [796, 175] on input "*******" at bounding box center [881, 191] width 275 height 37
paste input "******"
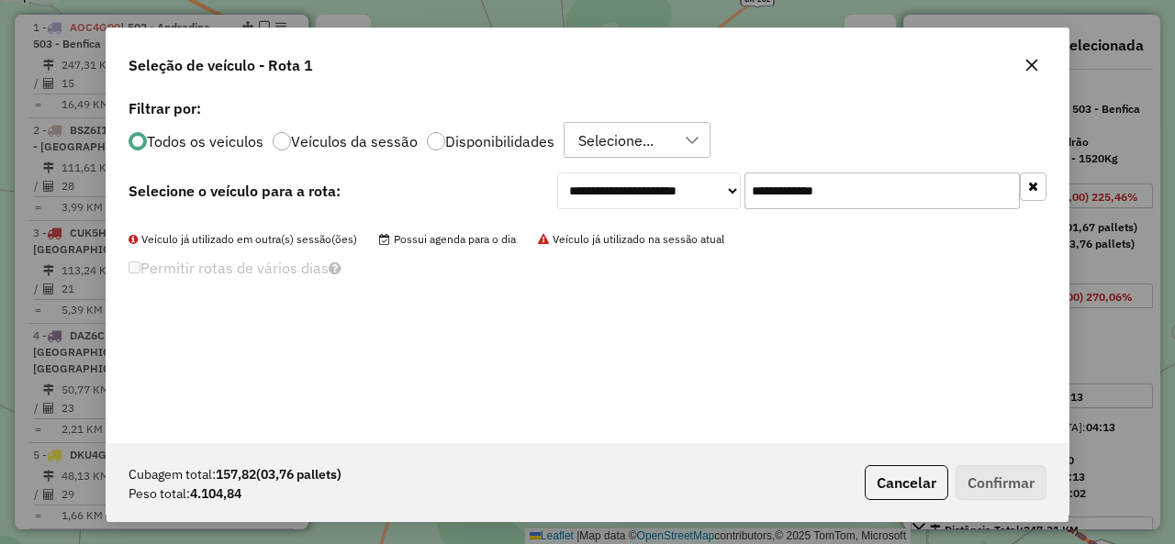
click at [754, 180] on input "**********" at bounding box center [881, 191] width 275 height 37
paste input "text"
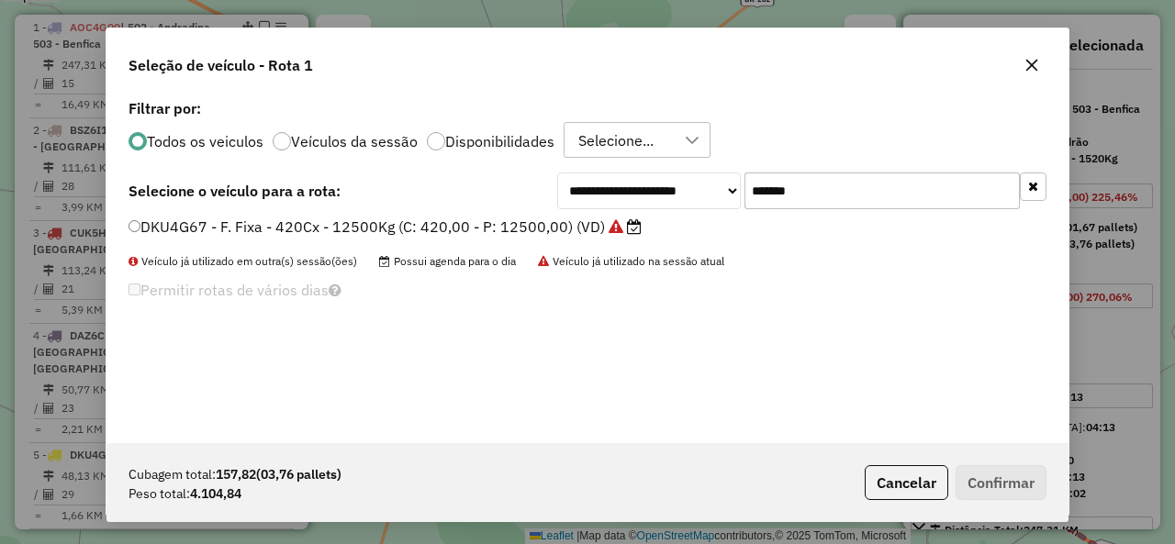
type input "*******"
click at [147, 225] on label "DKU4G67 - F. Fixa - 420Cx - 12500Kg (C: 420,00 - P: 12500,00) (VD)" at bounding box center [384, 227] width 513 height 22
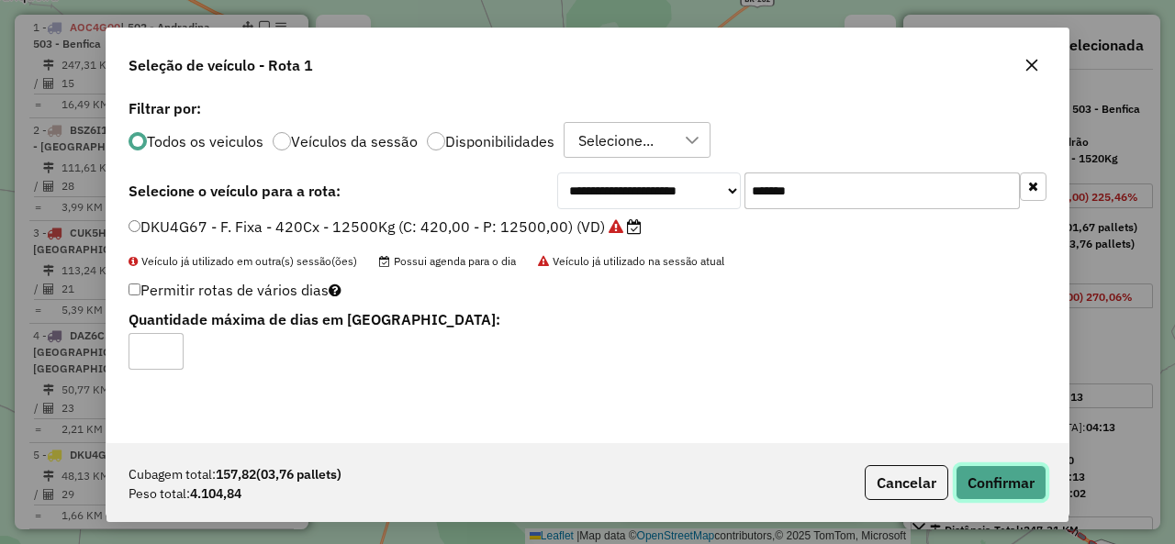
click at [1029, 474] on button "Confirmar" at bounding box center [1000, 482] width 91 height 35
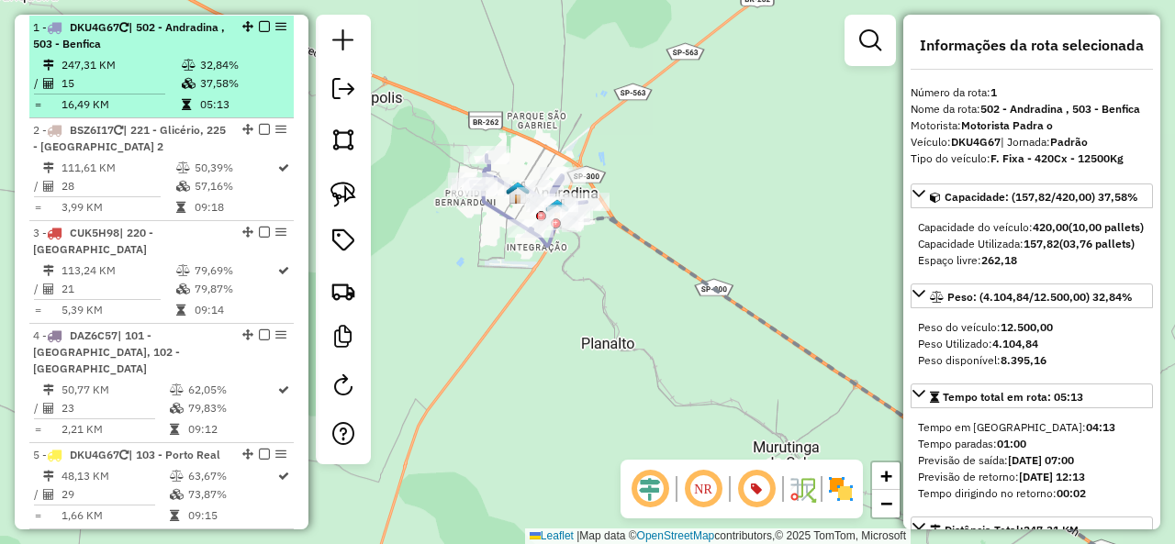
click at [259, 27] on em at bounding box center [264, 26] width 11 height 11
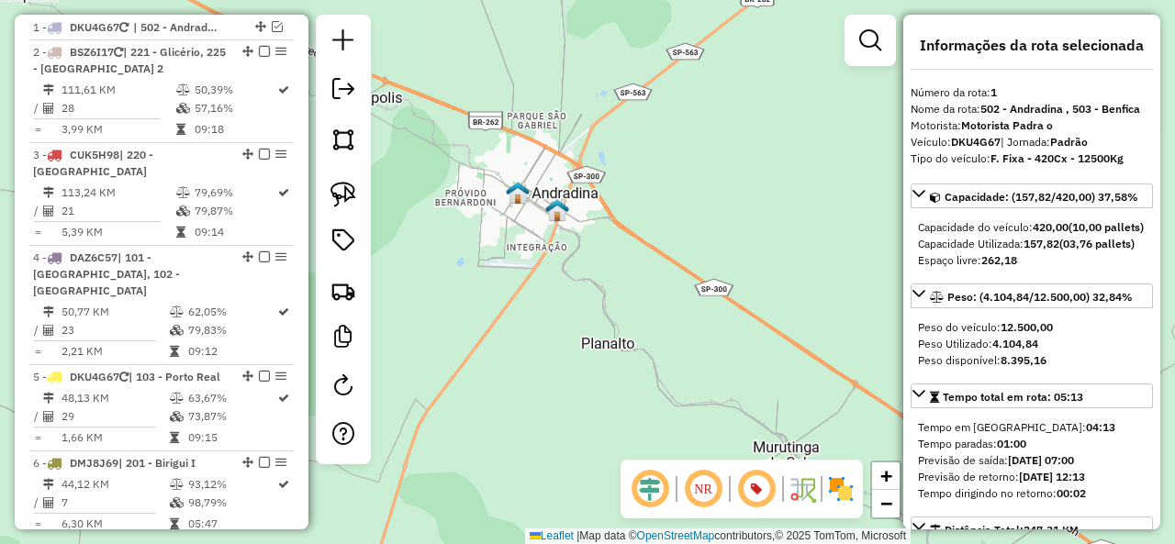
scroll to position [677, 0]
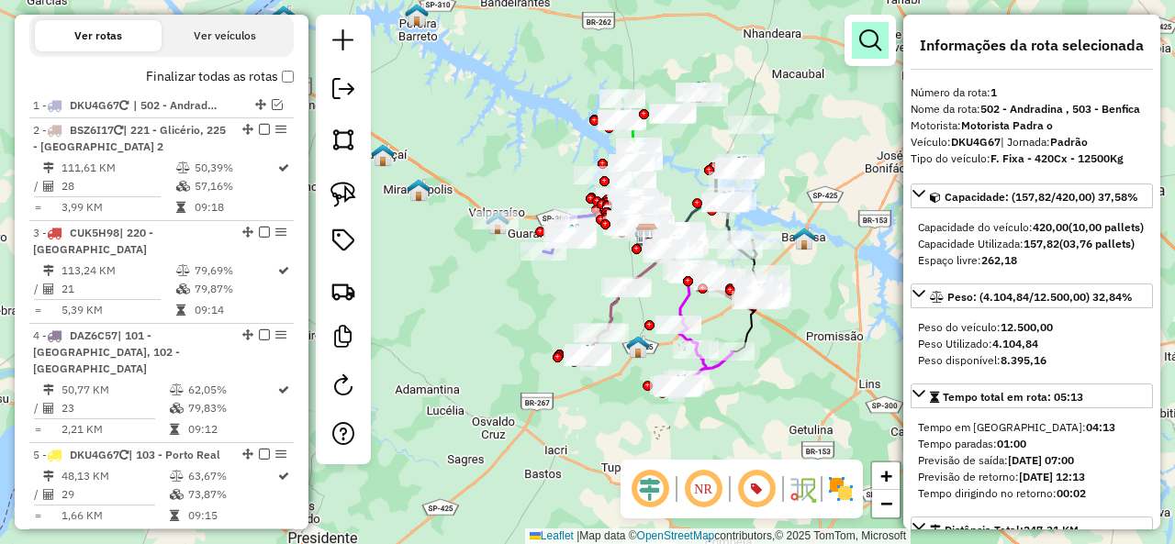
click at [870, 36] on em at bounding box center [870, 40] width 22 height 22
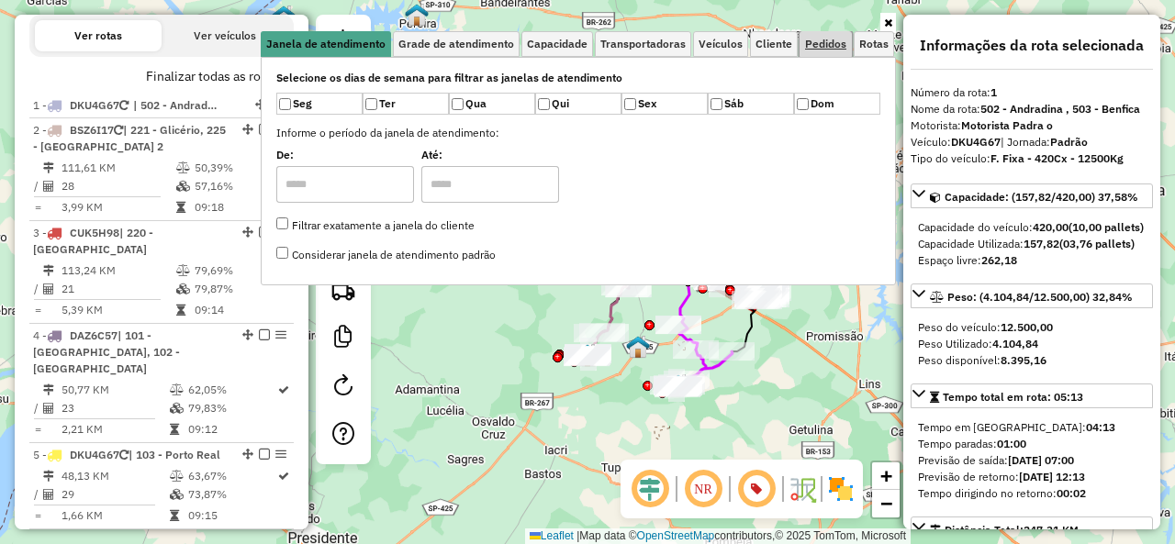
click at [812, 39] on span "Pedidos" at bounding box center [825, 44] width 41 height 11
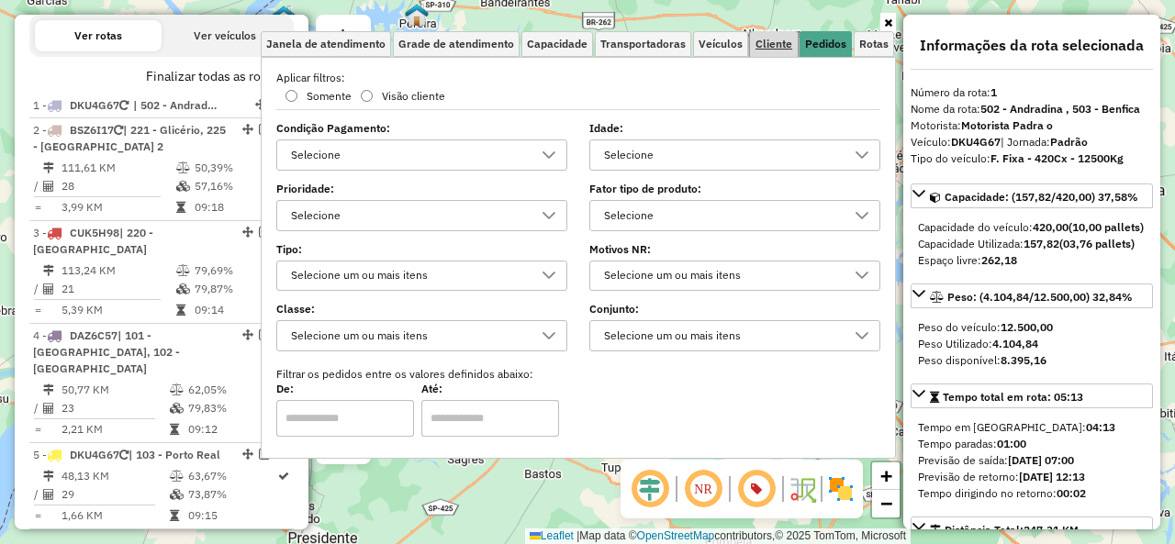
click at [791, 44] on span "Cliente" at bounding box center [773, 44] width 37 height 11
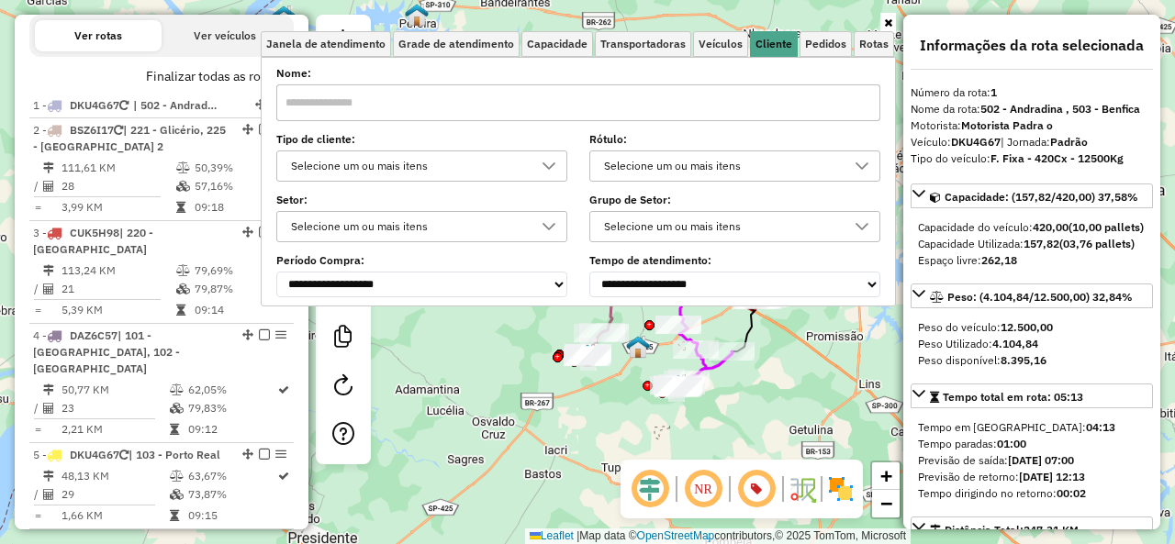
click at [351, 160] on div "Selecione um ou mais itens" at bounding box center [408, 165] width 247 height 29
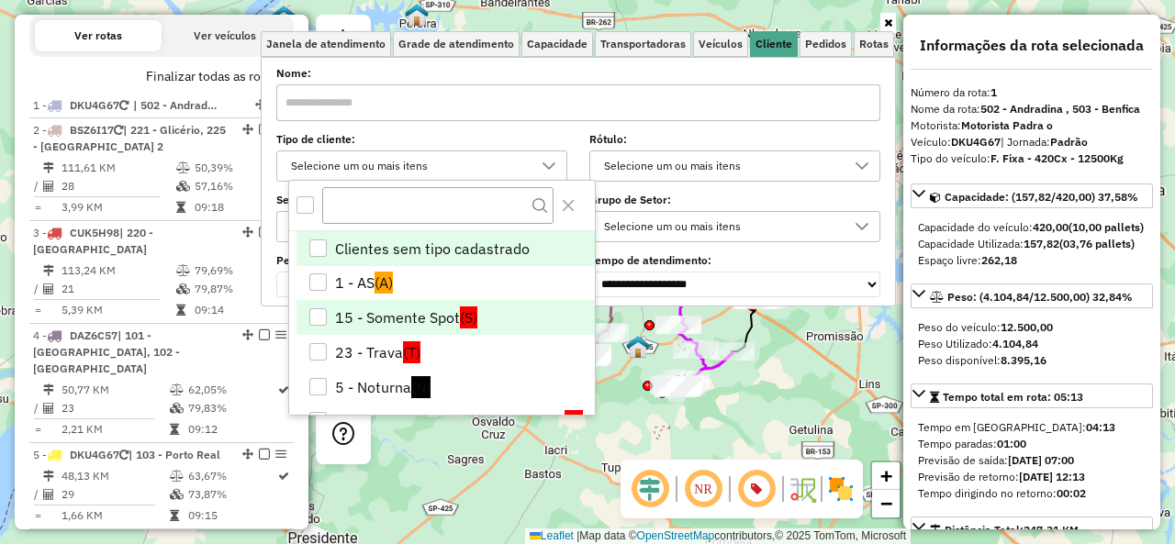
scroll to position [92, 0]
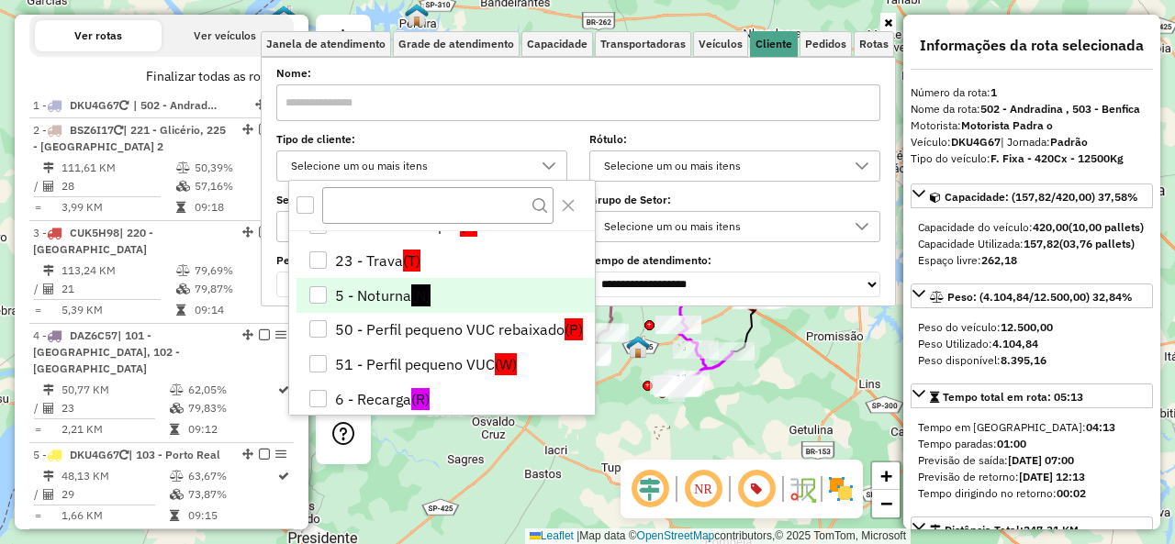
click at [352, 292] on li "5 - Noturna (N)" at bounding box center [445, 295] width 298 height 35
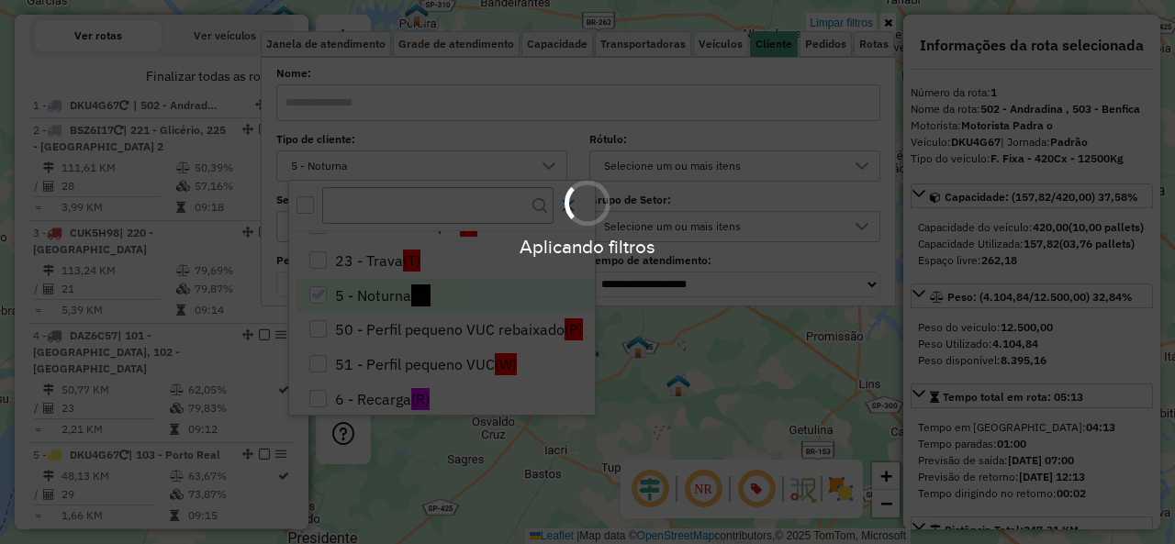
click at [579, 203] on div at bounding box center [587, 203] width 57 height 57
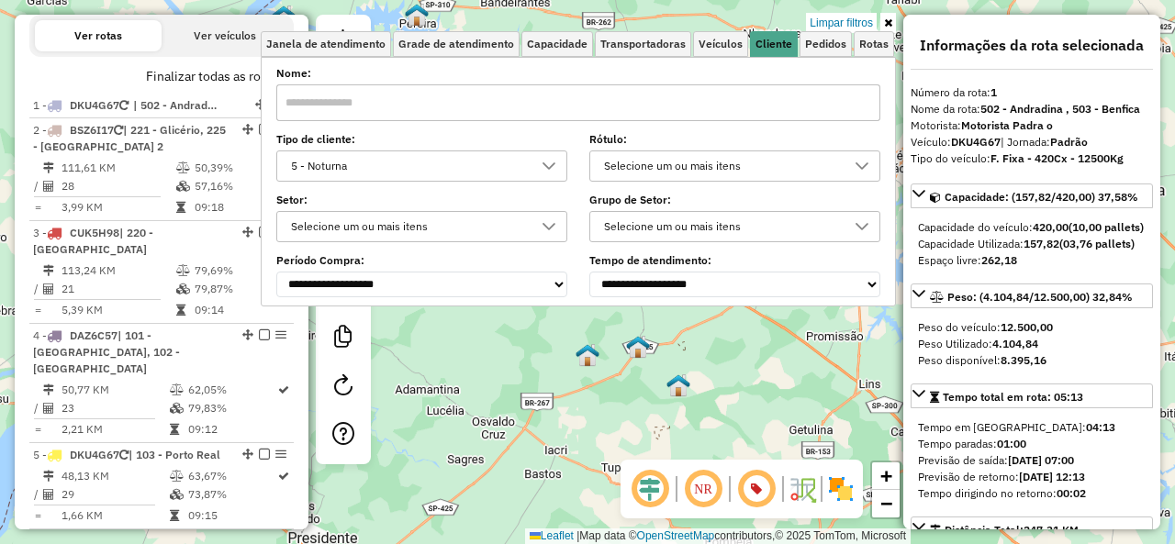
click at [892, 23] on link at bounding box center [888, 23] width 16 height 20
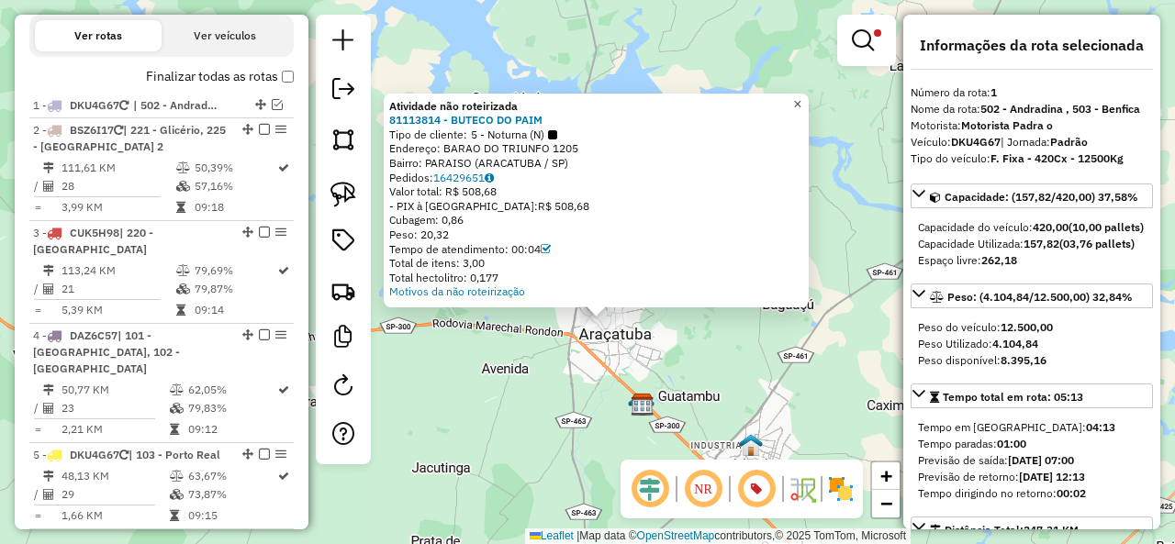
click at [801, 99] on span "×" at bounding box center [797, 104] width 8 height 16
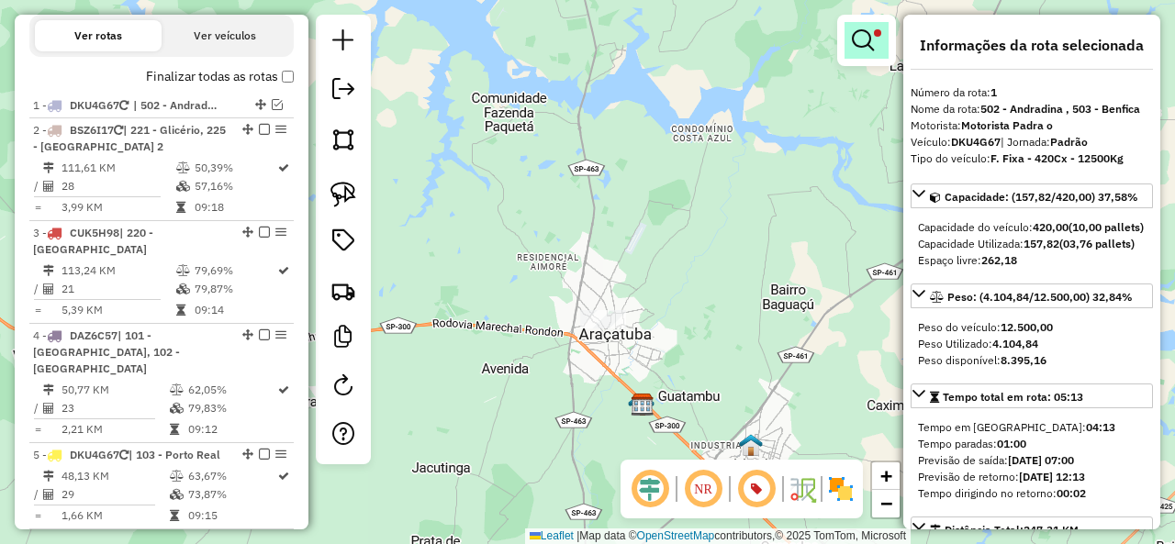
click at [855, 39] on em at bounding box center [863, 40] width 22 height 22
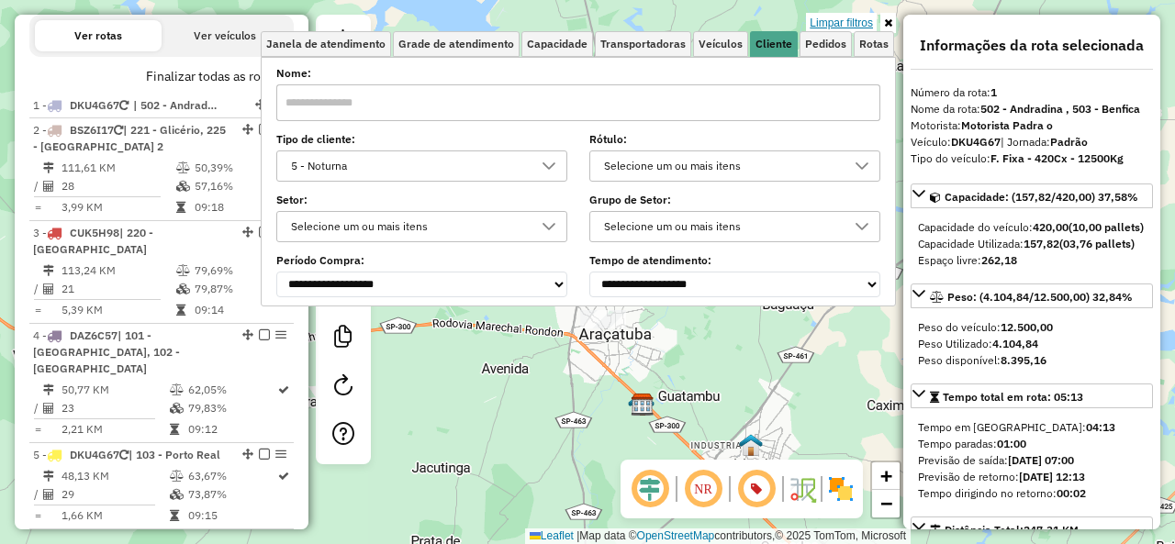
click at [855, 24] on link "Limpar filtros" at bounding box center [841, 23] width 71 height 20
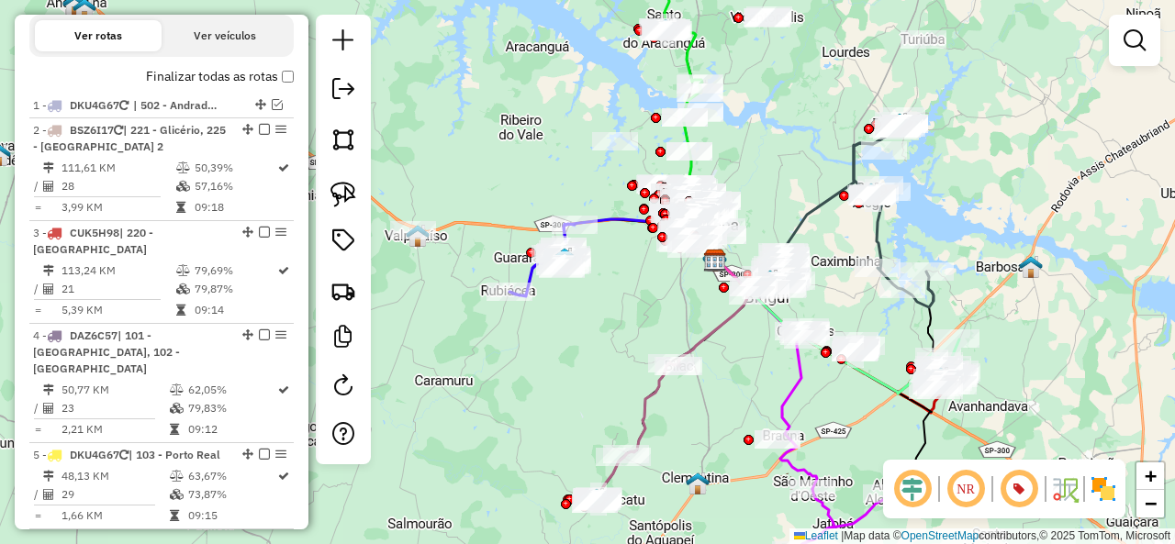
click at [611, 219] on icon at bounding box center [645, 243] width 162 height 49
select select "**********"
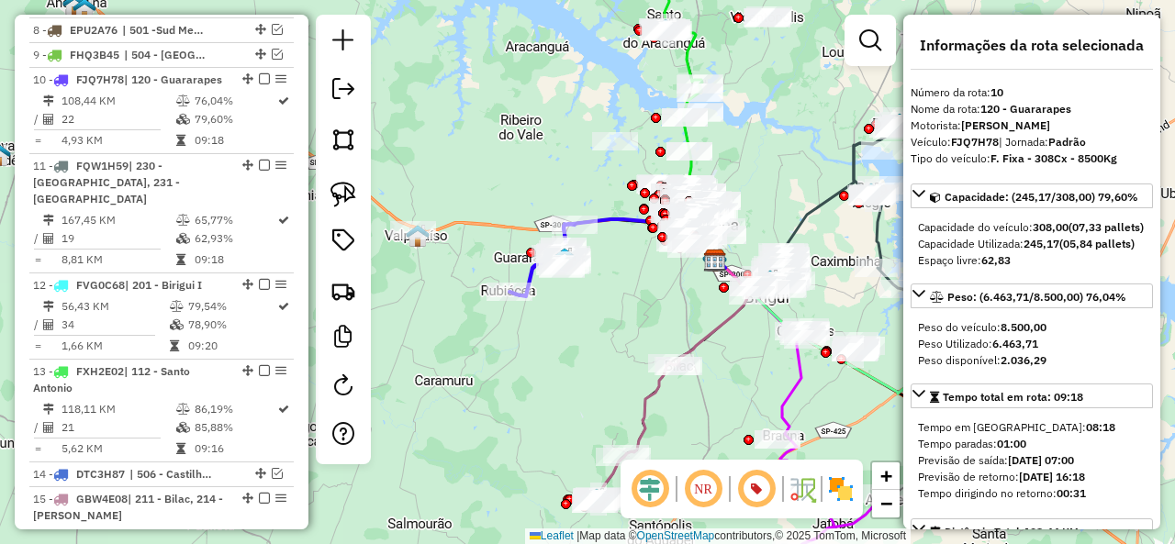
scroll to position [1333, 0]
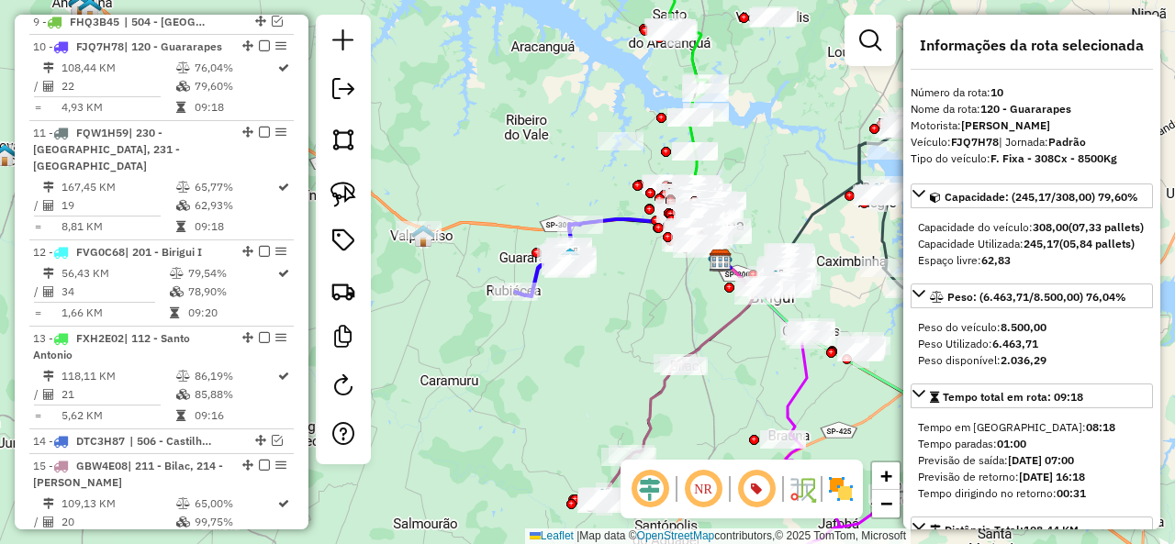
drag, startPoint x: 505, startPoint y: 186, endPoint x: 646, endPoint y: 173, distance: 141.9
click at [646, 173] on div "Janela de atendimento Grade de atendimento Capacidade Transportadoras Veículos …" at bounding box center [587, 272] width 1175 height 544
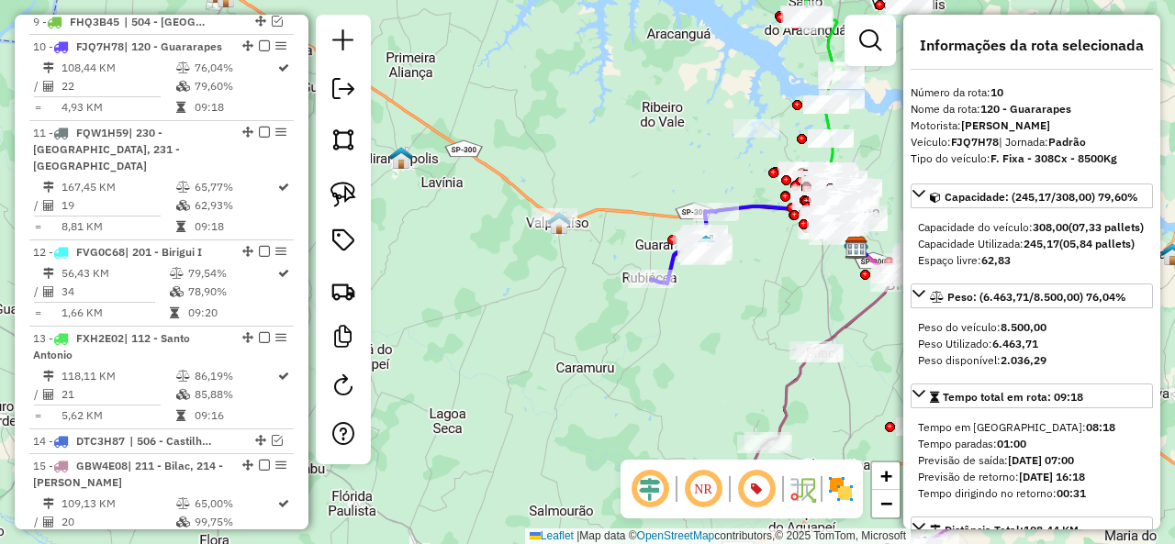
click at [550, 206] on div "Janela de atendimento Grade de atendimento Capacidade Transportadoras Veículos …" at bounding box center [587, 272] width 1175 height 544
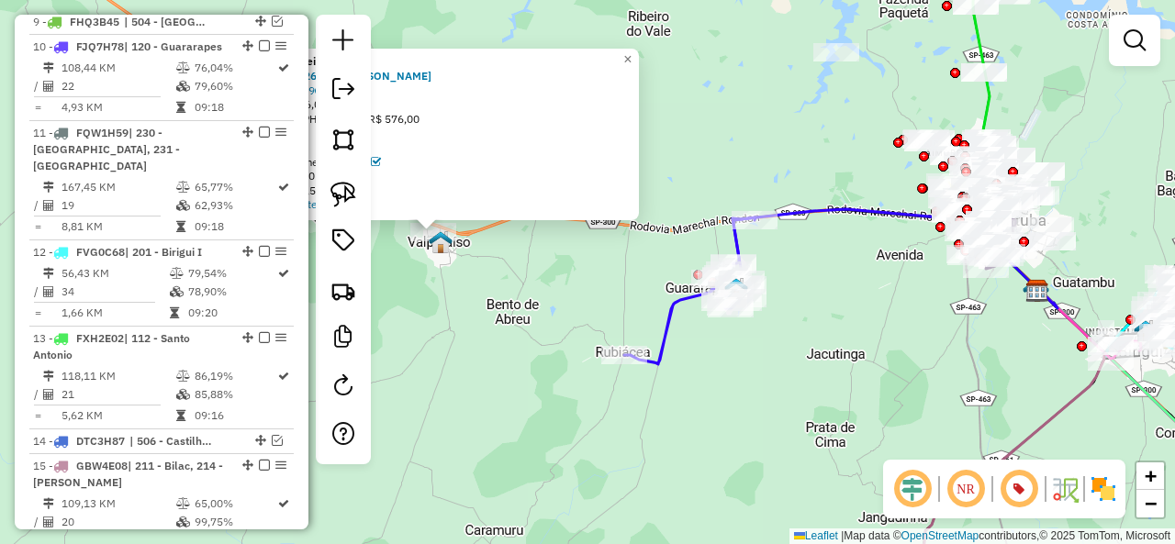
click at [672, 328] on icon at bounding box center [689, 291] width 131 height 147
select select "**********"
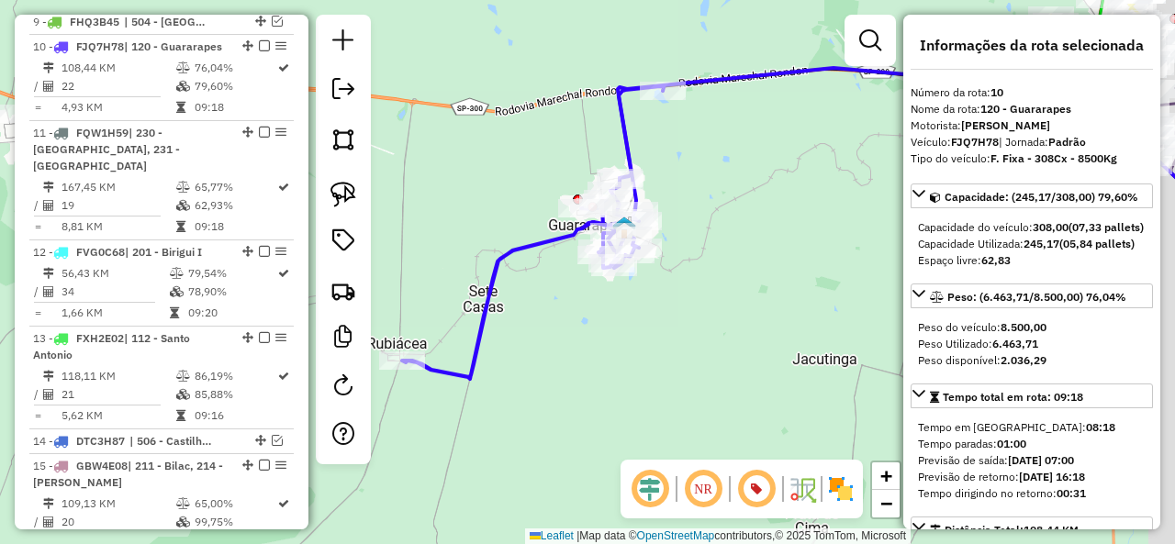
drag, startPoint x: 606, startPoint y: 375, endPoint x: 531, endPoint y: 336, distance: 84.2
click at [531, 336] on div "Janela de atendimento Grade de atendimento Capacidade Transportadoras Veículos …" at bounding box center [587, 272] width 1175 height 544
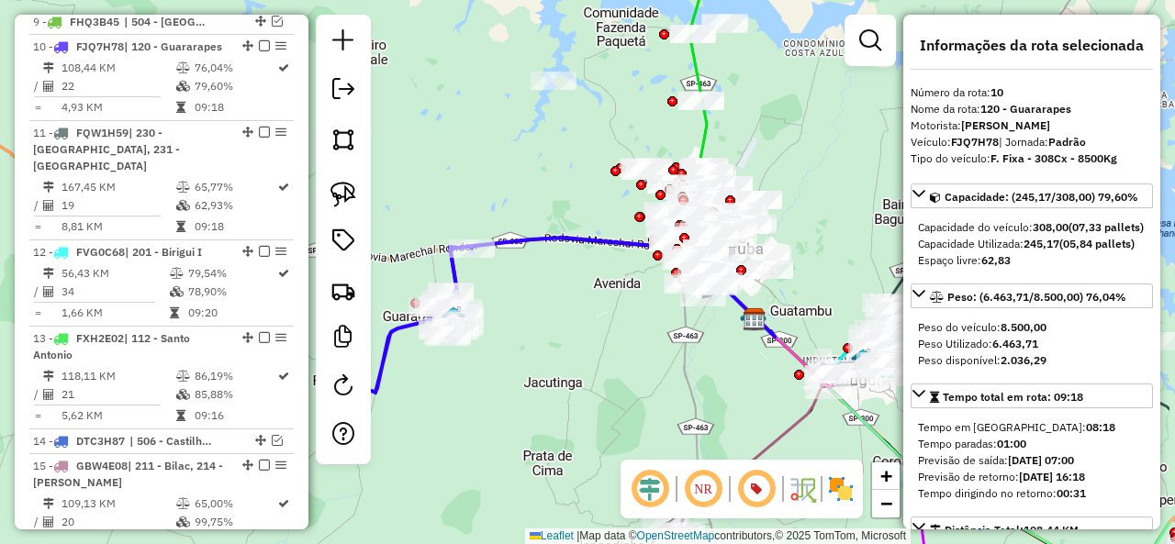
drag, startPoint x: 594, startPoint y: 322, endPoint x: 543, endPoint y: 353, distance: 59.3
click at [544, 353] on div "Janela de atendimento Grade de atendimento Capacidade Transportadoras Veículos …" at bounding box center [587, 272] width 1175 height 544
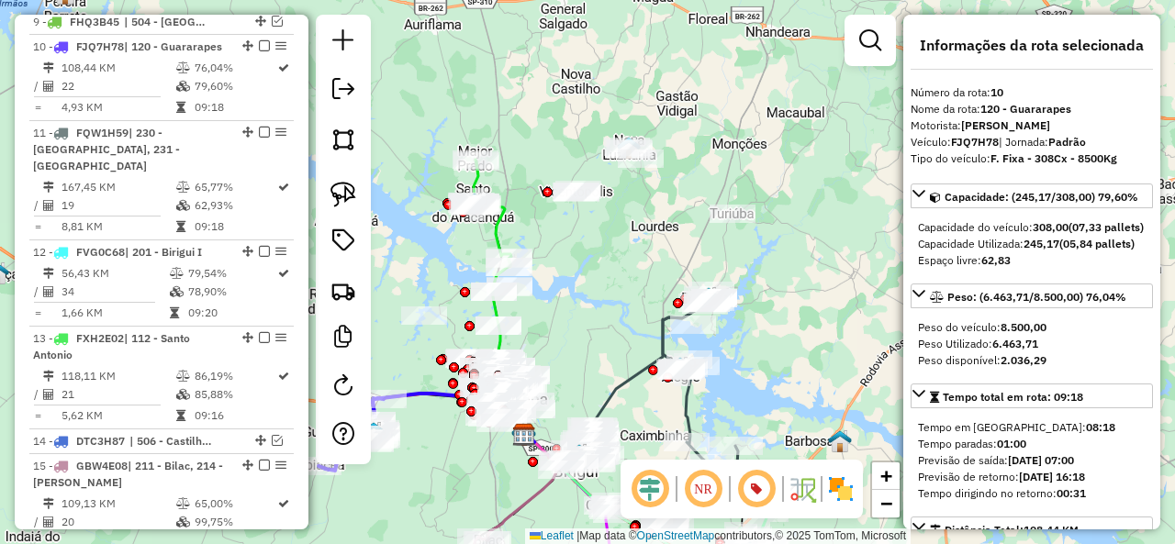
drag, startPoint x: 722, startPoint y: 210, endPoint x: 628, endPoint y: 282, distance: 118.6
click at [628, 282] on div "Janela de atendimento Grade de atendimento Capacidade Transportadoras Veículos …" at bounding box center [587, 272] width 1175 height 544
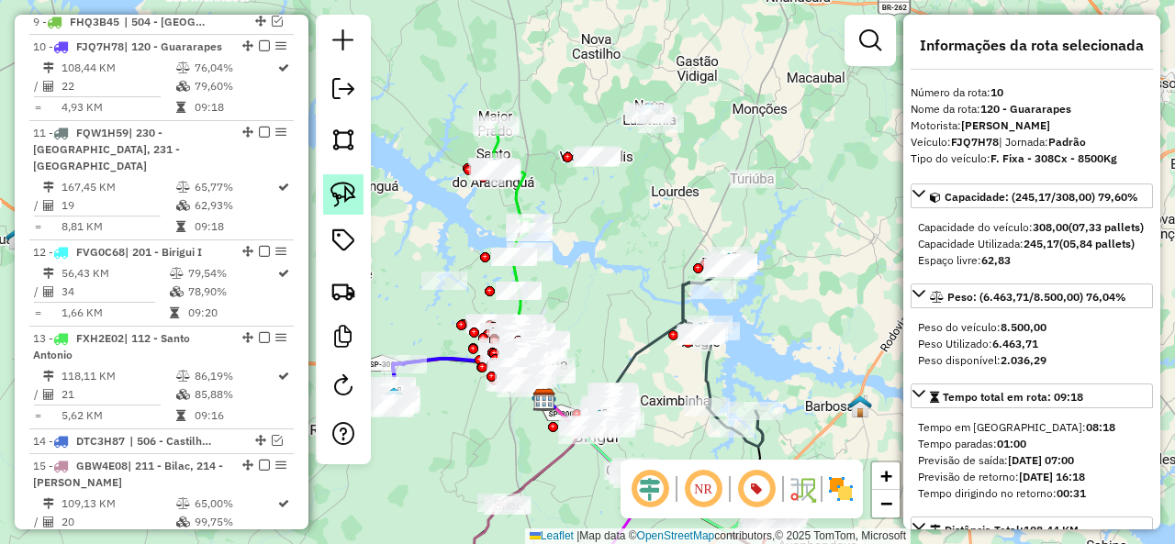
click at [351, 190] on img at bounding box center [343, 195] width 26 height 26
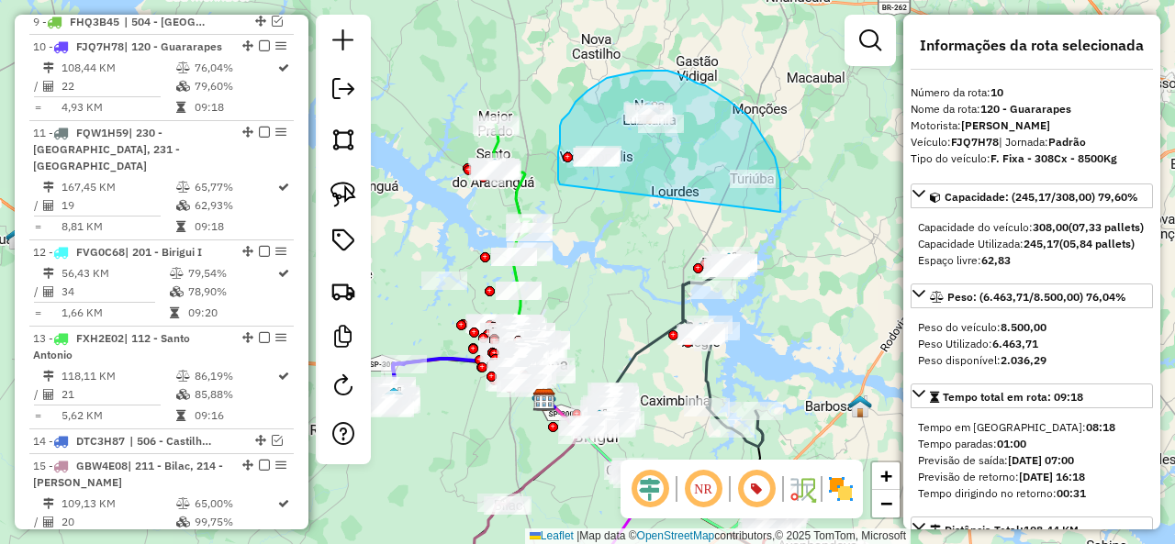
drag, startPoint x: 780, startPoint y: 212, endPoint x: 560, endPoint y: 184, distance: 222.0
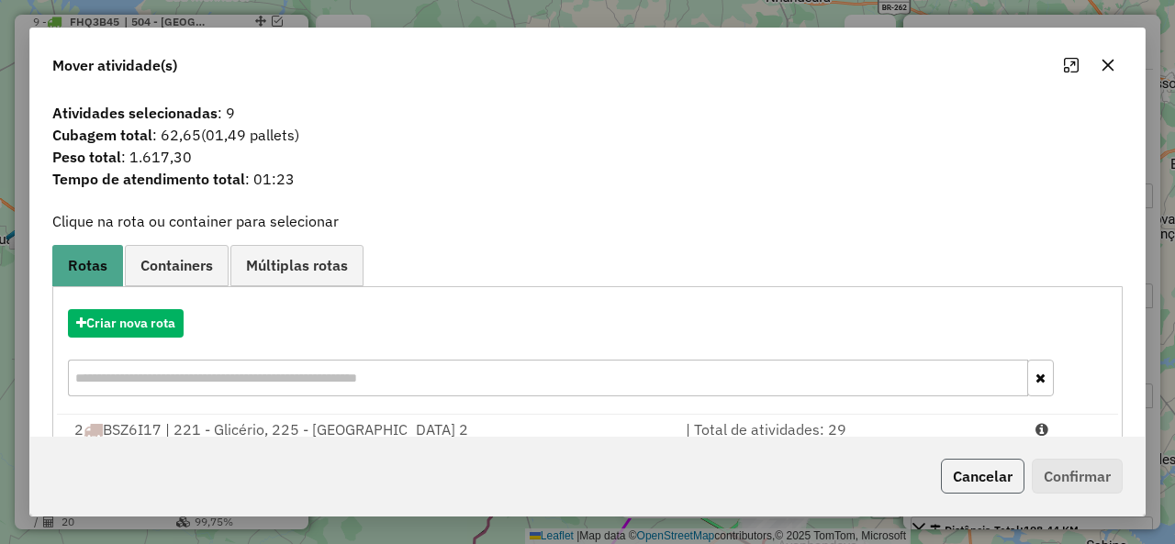
click at [994, 482] on button "Cancelar" at bounding box center [983, 476] width 84 height 35
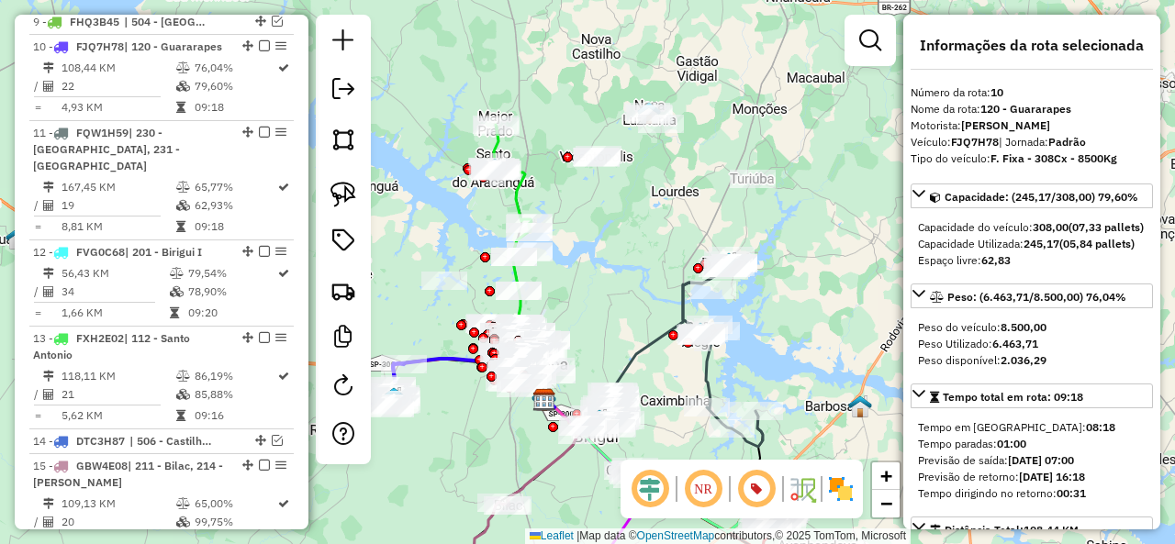
click at [530, 172] on icon at bounding box center [511, 178] width 40 height 106
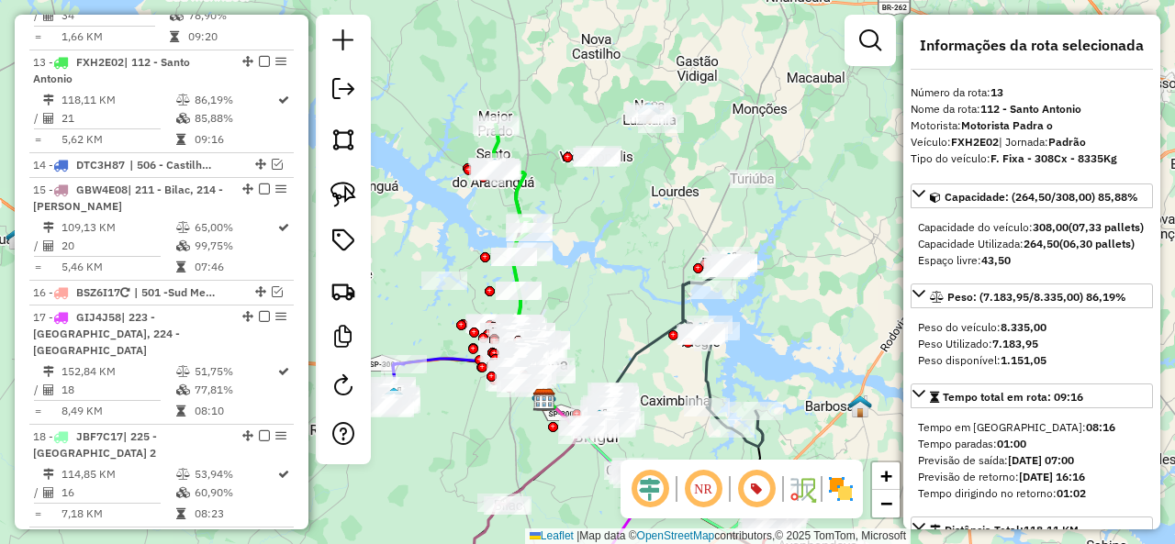
scroll to position [1624, 0]
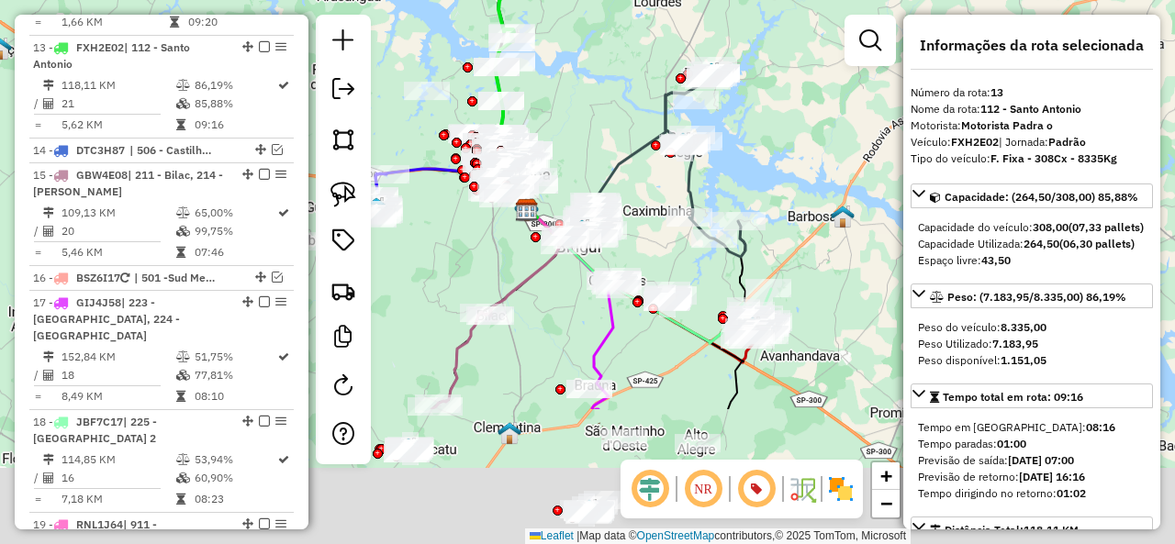
drag, startPoint x: 619, startPoint y: 342, endPoint x: 601, endPoint y: 135, distance: 208.2
click at [601, 135] on div "Janela de atendimento Grade de atendimento Capacidade Transportadoras Veículos …" at bounding box center [587, 272] width 1175 height 544
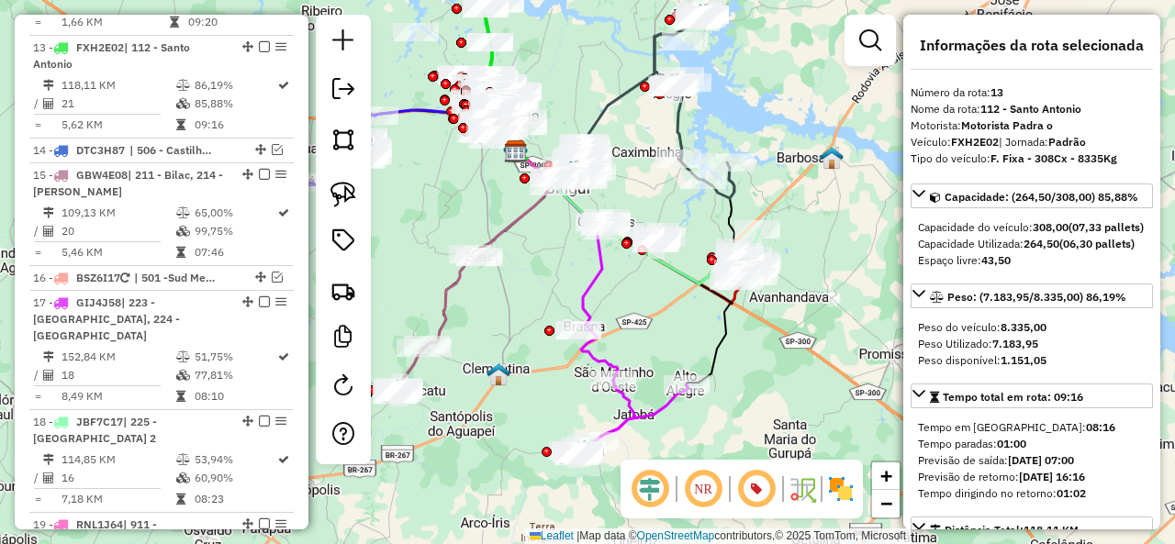
drag, startPoint x: 815, startPoint y: 426, endPoint x: 801, endPoint y: 347, distance: 80.1
click at [797, 346] on div "Janela de atendimento Grade de atendimento Capacidade Transportadoras Veículos …" at bounding box center [587, 272] width 1175 height 544
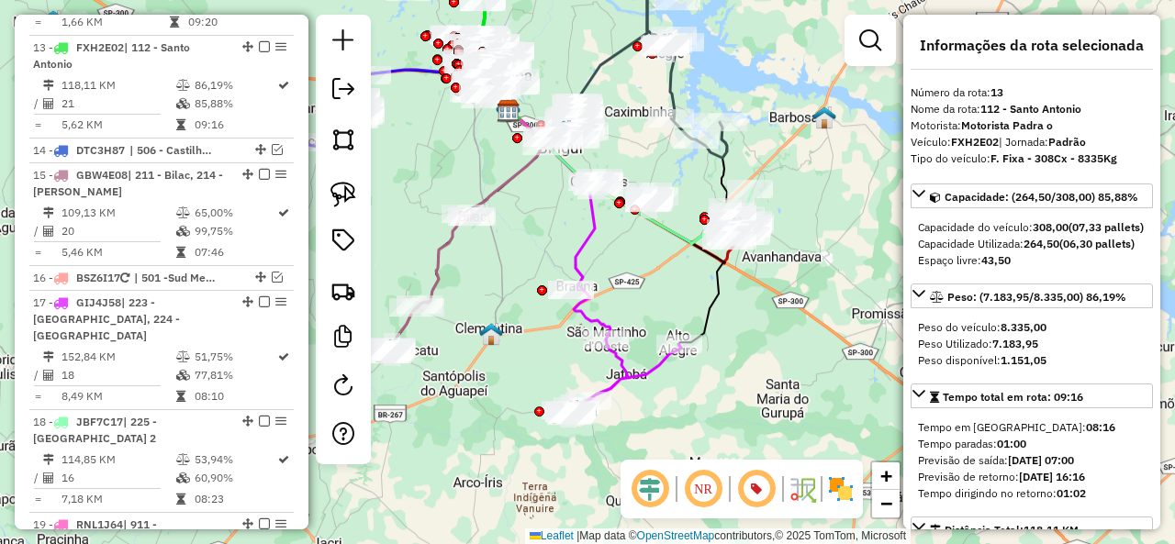
click at [647, 378] on icon at bounding box center [624, 378] width 113 height 76
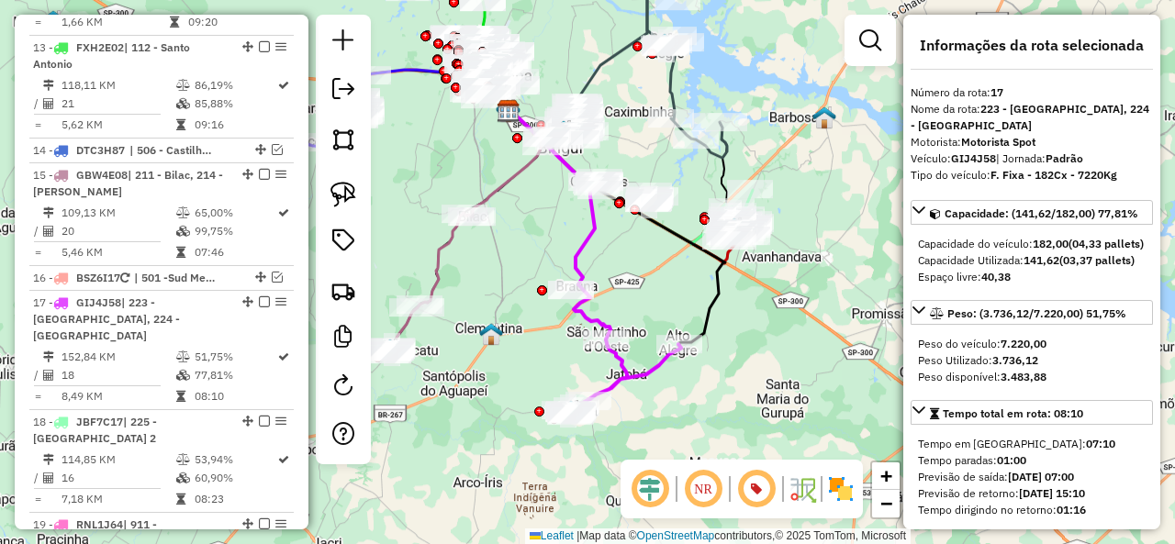
scroll to position [1878, 0]
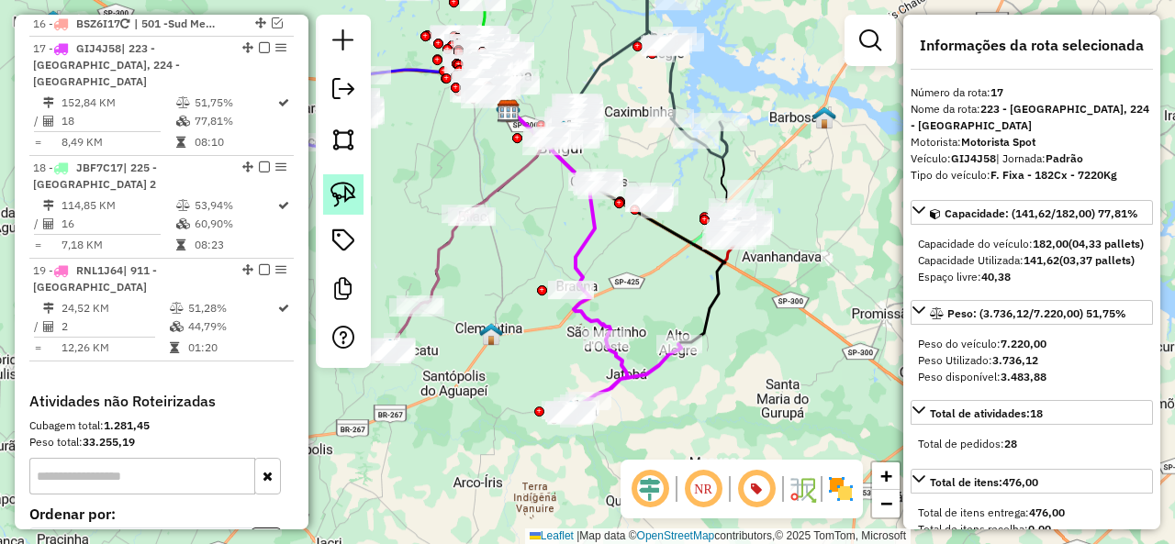
click at [350, 194] on img at bounding box center [343, 195] width 26 height 26
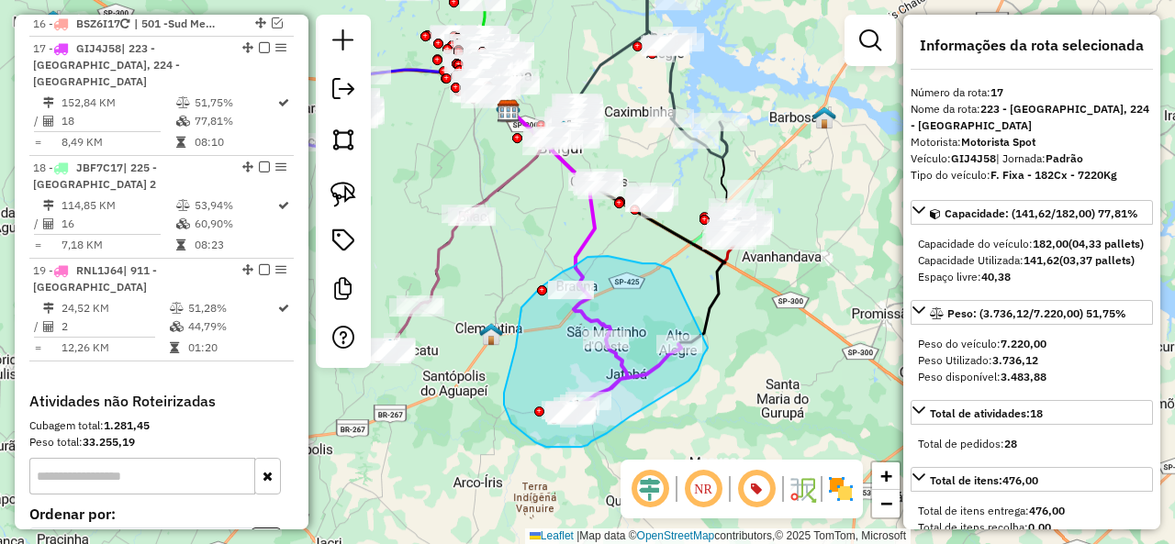
drag, startPoint x: 612, startPoint y: 258, endPoint x: 710, endPoint y: 337, distance: 126.0
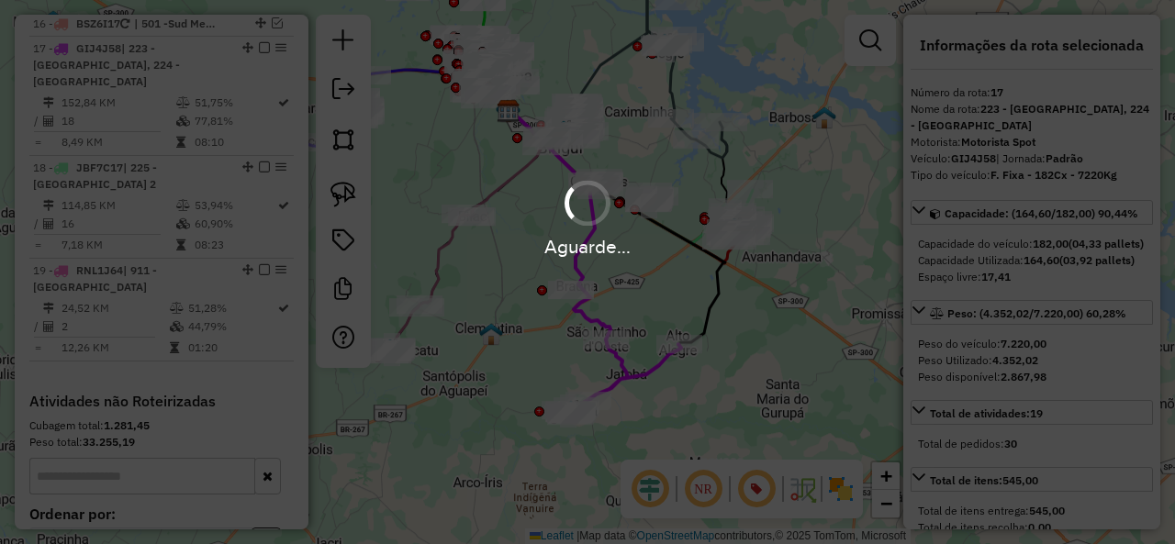
select select "**********"
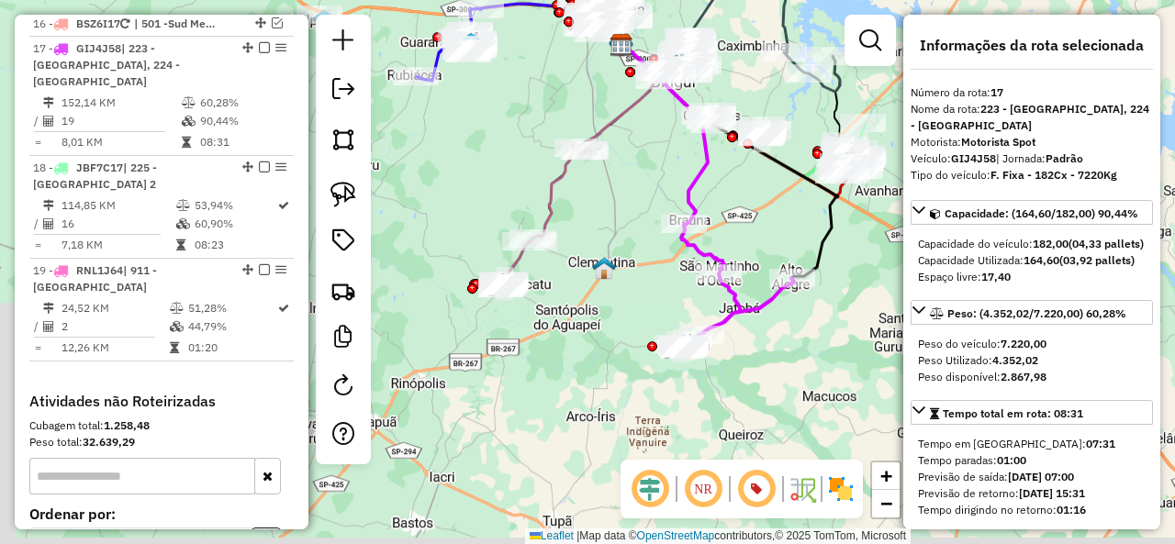
drag, startPoint x: 707, startPoint y: 410, endPoint x: 758, endPoint y: 345, distance: 83.0
click at [821, 344] on div "Janela de atendimento Grade de atendimento Capacidade Transportadoras Veículos …" at bounding box center [587, 272] width 1175 height 544
click at [545, 200] on icon at bounding box center [545, 217] width 84 height 140
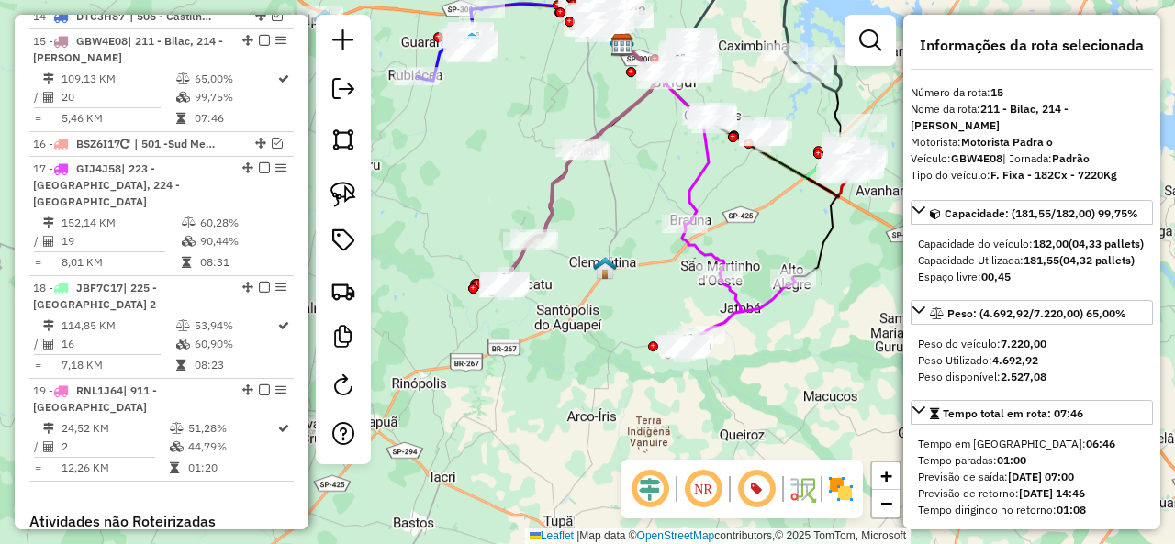
scroll to position [1751, 0]
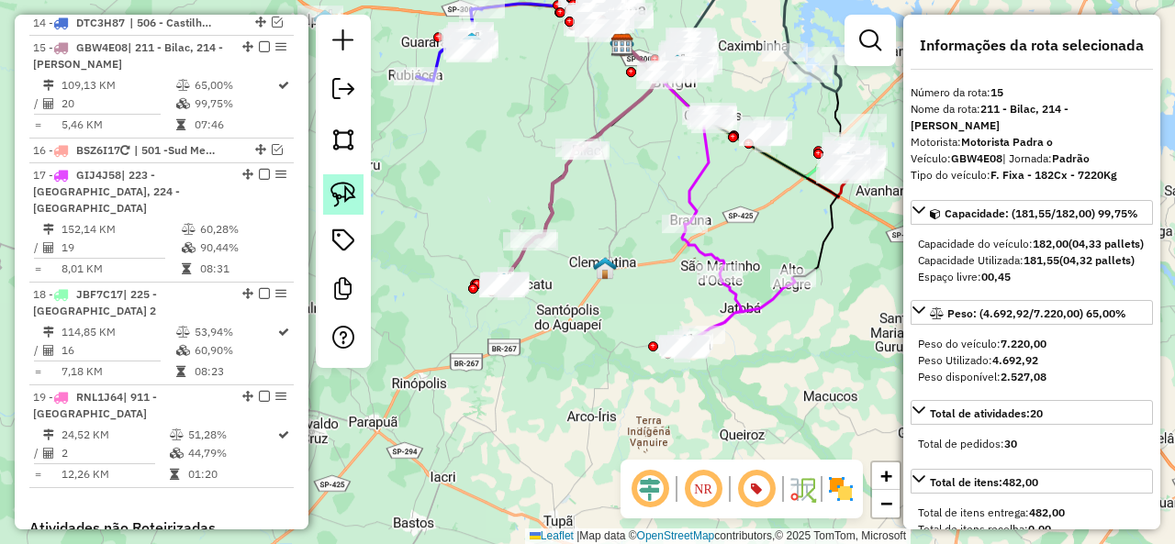
click at [349, 195] on img at bounding box center [343, 195] width 26 height 26
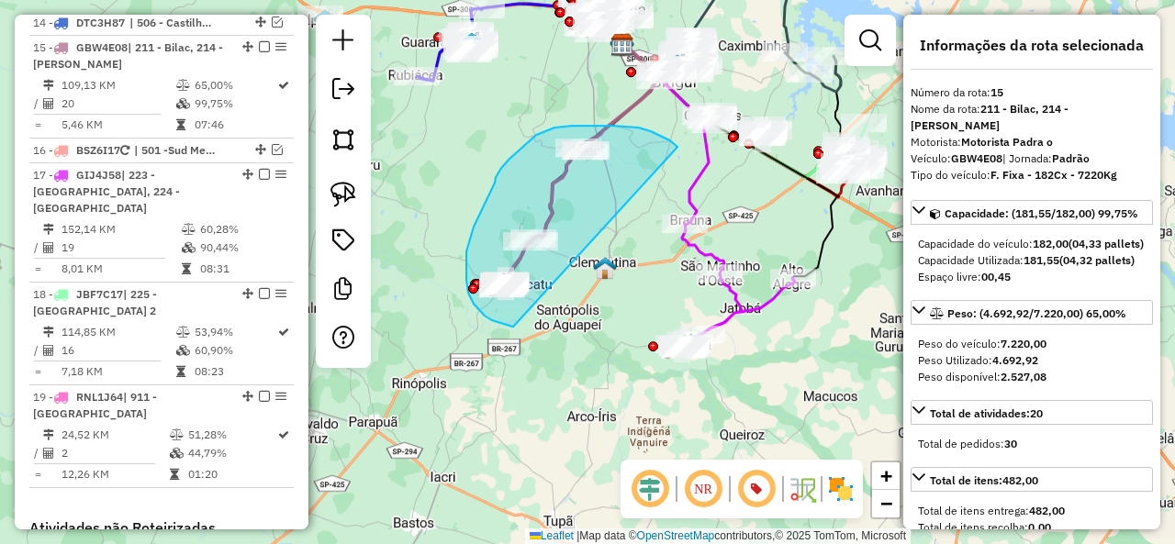
drag, startPoint x: 677, startPoint y: 147, endPoint x: 517, endPoint y: 327, distance: 241.2
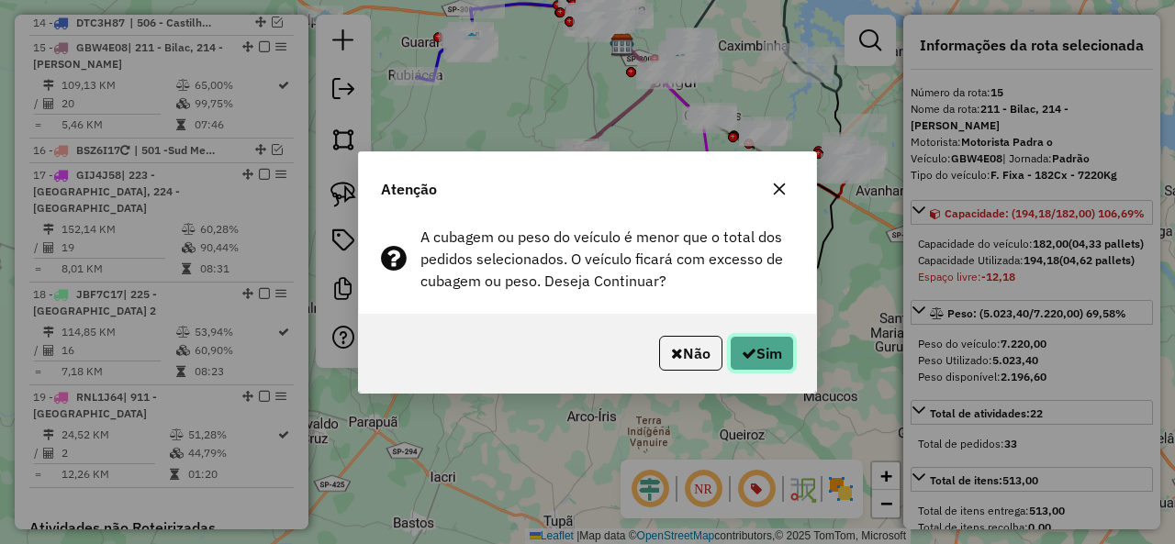
click at [759, 350] on button "Sim" at bounding box center [762, 353] width 64 height 35
select select "**********"
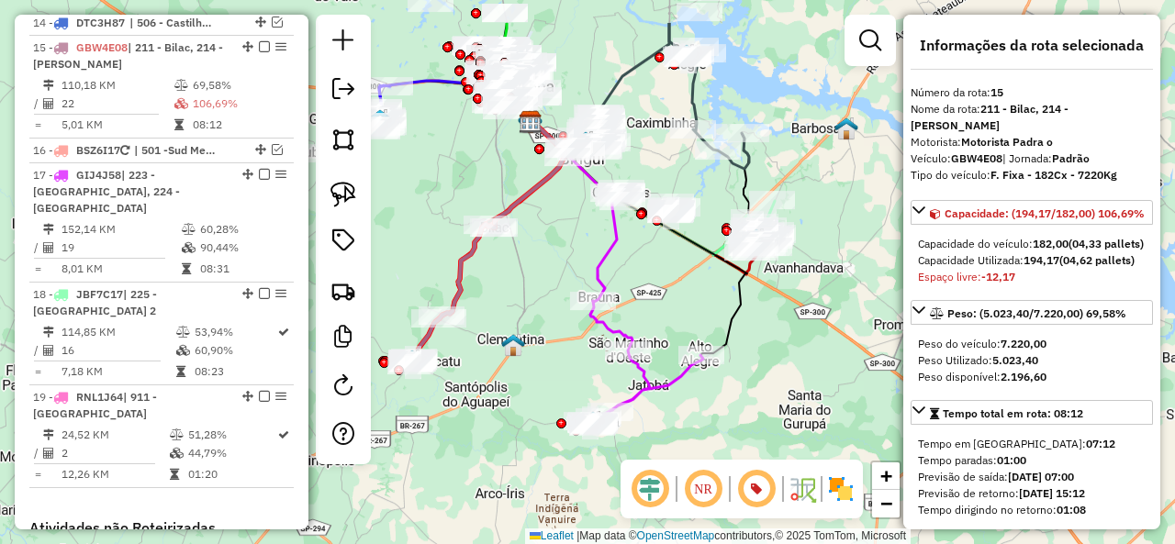
drag, startPoint x: 776, startPoint y: 229, endPoint x: 657, endPoint y: 313, distance: 145.4
click at [682, 306] on div "Janela de atendimento Grade de atendimento Capacidade Transportadoras Veículos …" at bounding box center [587, 272] width 1175 height 544
click at [597, 328] on icon at bounding box center [644, 364] width 113 height 126
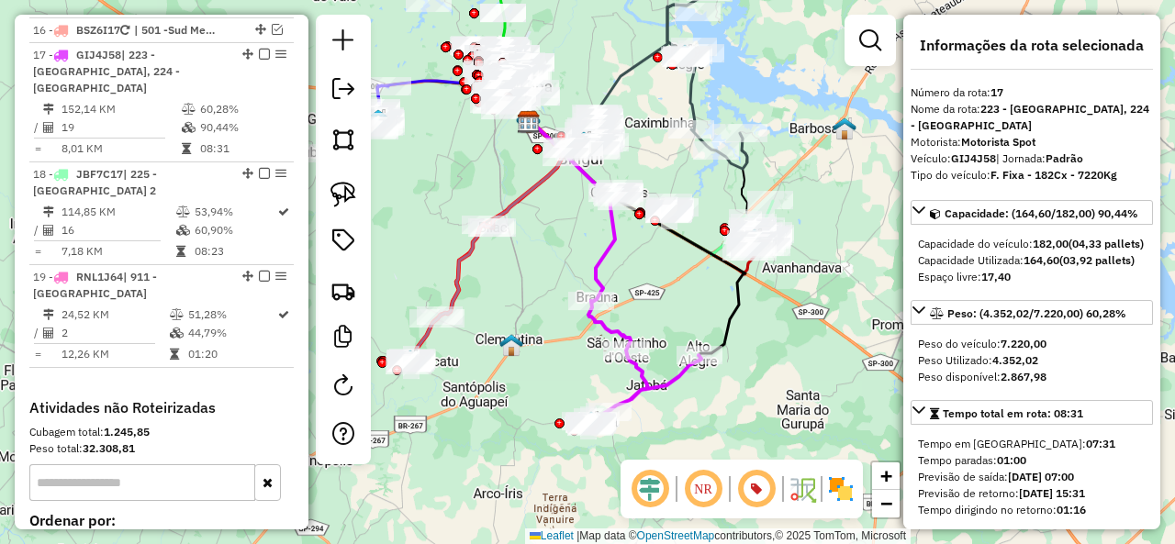
scroll to position [1878, 0]
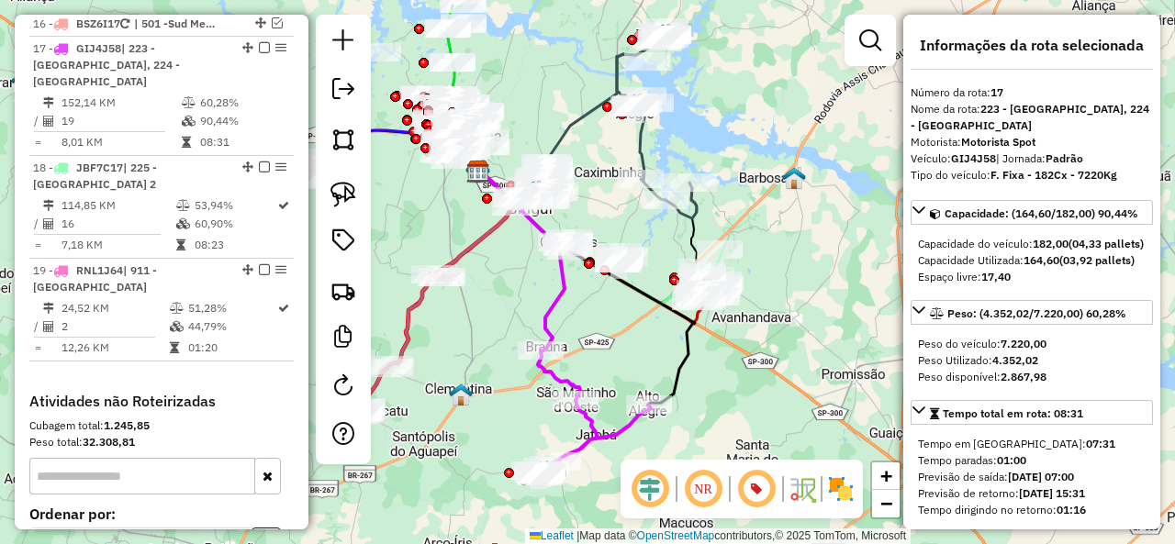
click at [754, 379] on div "Janela de atendimento Grade de atendimento Capacidade Transportadoras Veículos …" at bounding box center [587, 272] width 1175 height 544
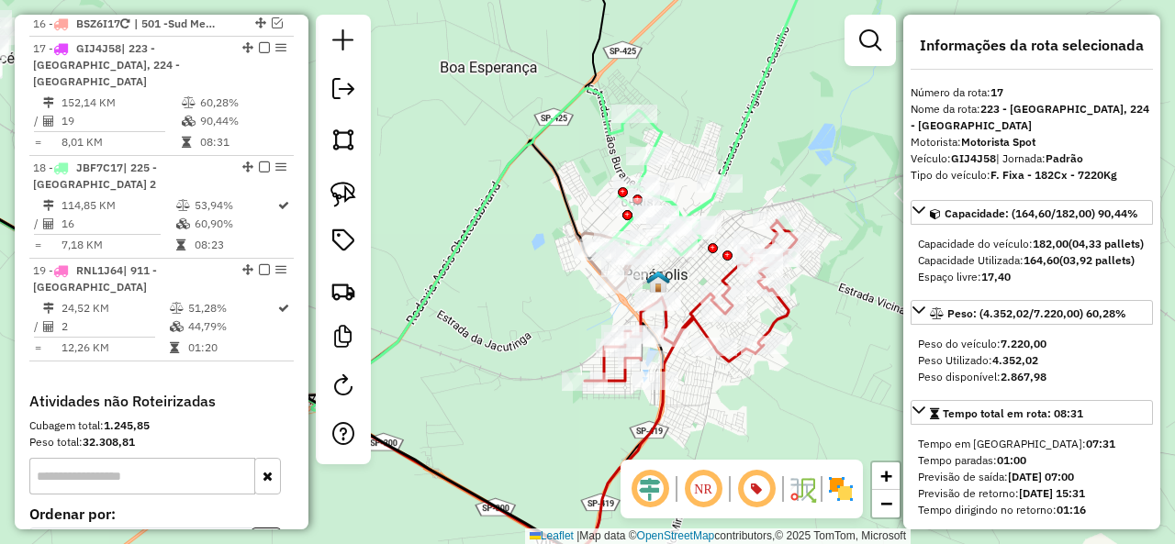
click at [791, 322] on icon at bounding box center [691, 300] width 212 height 161
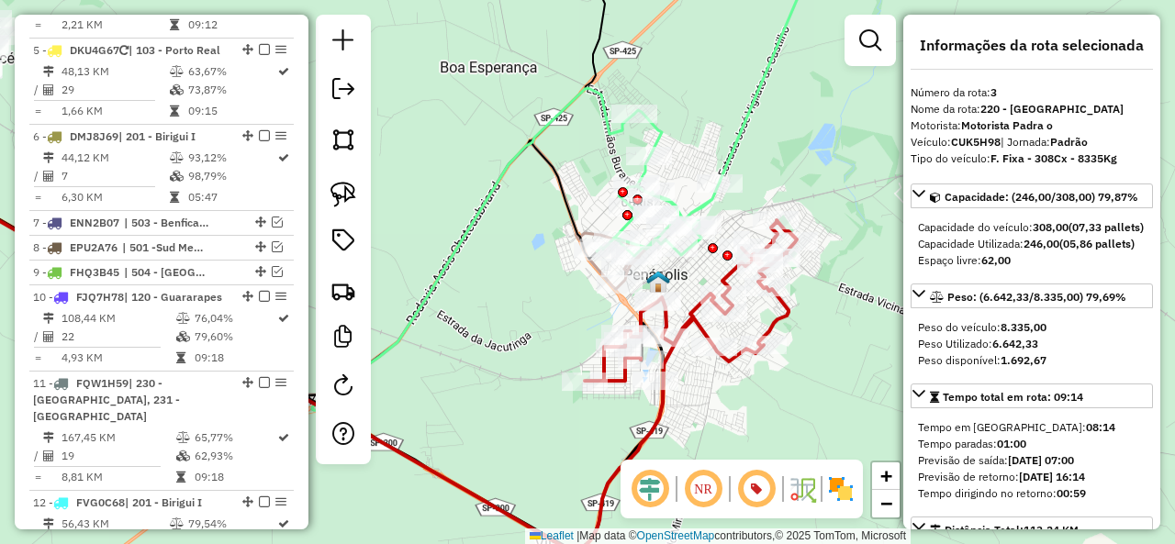
scroll to position [883, 0]
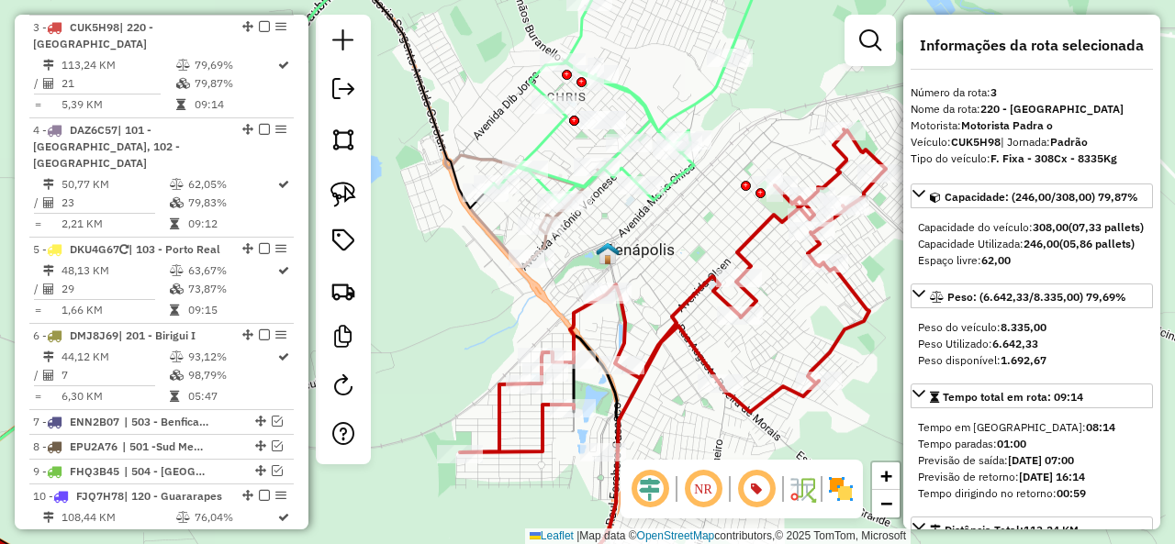
click at [549, 244] on icon at bounding box center [241, 225] width 717 height 511
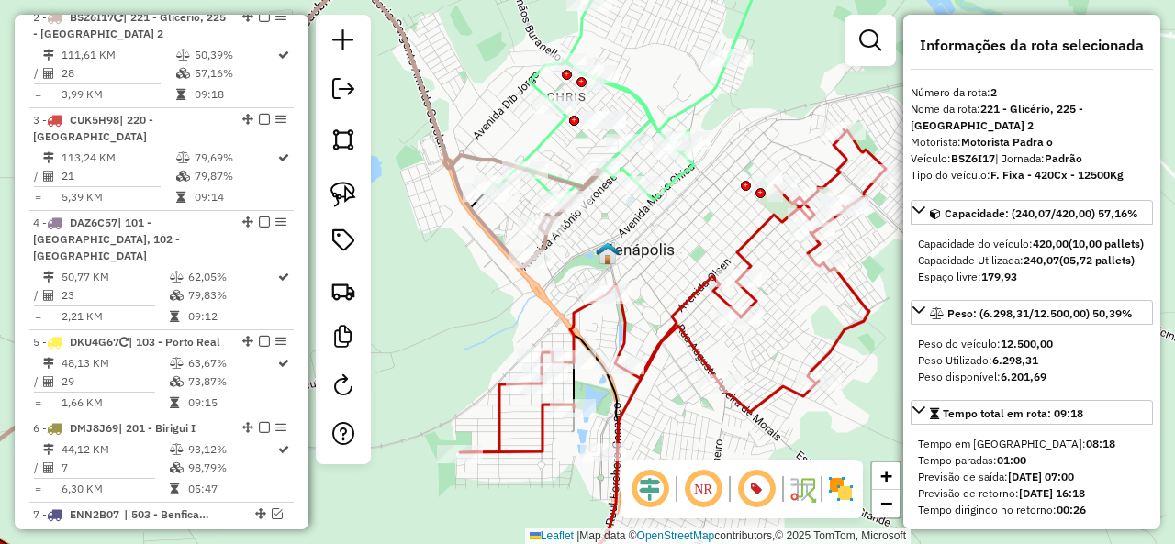
scroll to position [780, 0]
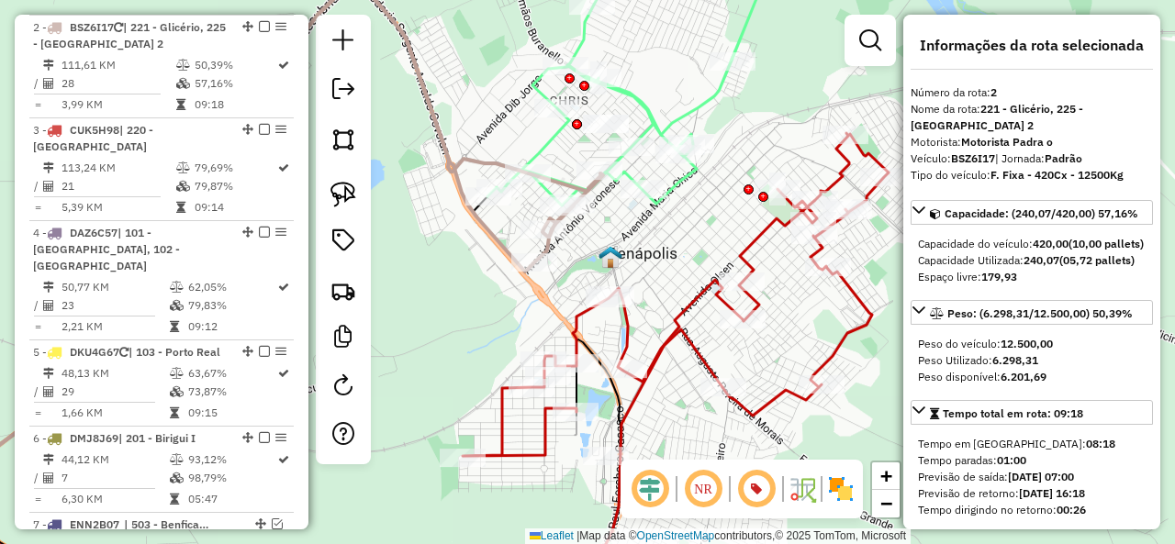
drag, startPoint x: 639, startPoint y: 247, endPoint x: 662, endPoint y: 322, distance: 78.7
click at [662, 322] on div "Janela de atendimento Grade de atendimento Capacidade Transportadoras Veículos …" at bounding box center [587, 272] width 1175 height 544
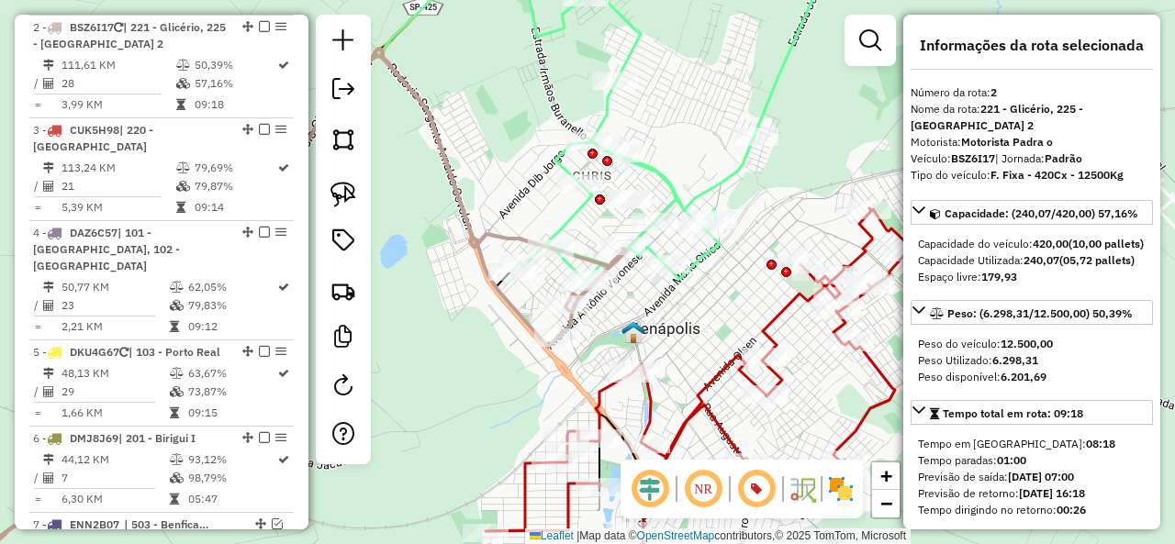
click at [710, 265] on div "Janela de atendimento Grade de atendimento Capacidade Transportadoras Veículos …" at bounding box center [587, 272] width 1175 height 544
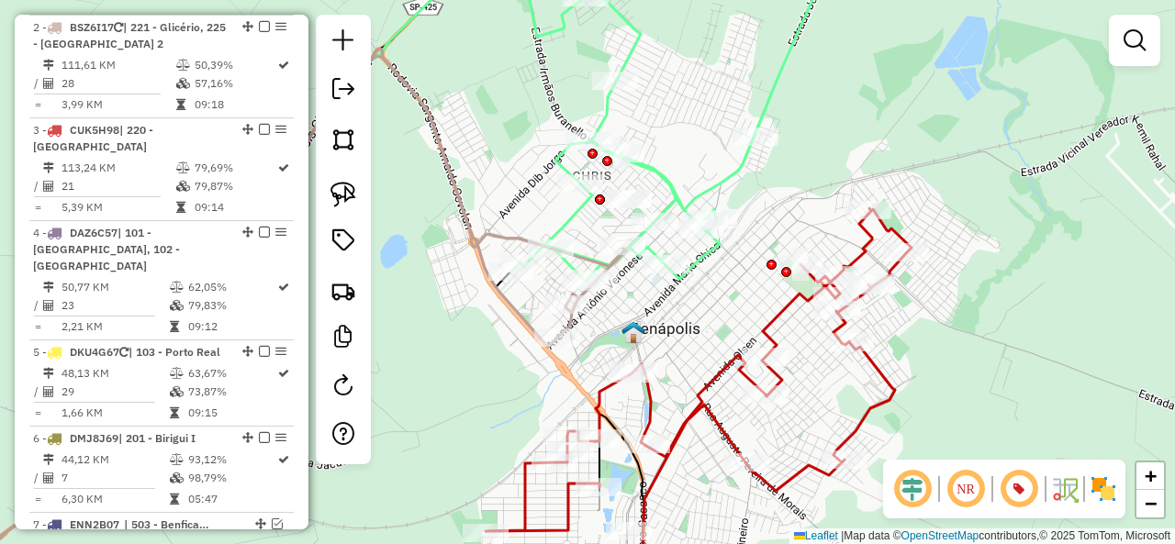
click at [706, 254] on icon at bounding box center [673, 113] width 326 height 335
select select "**********"
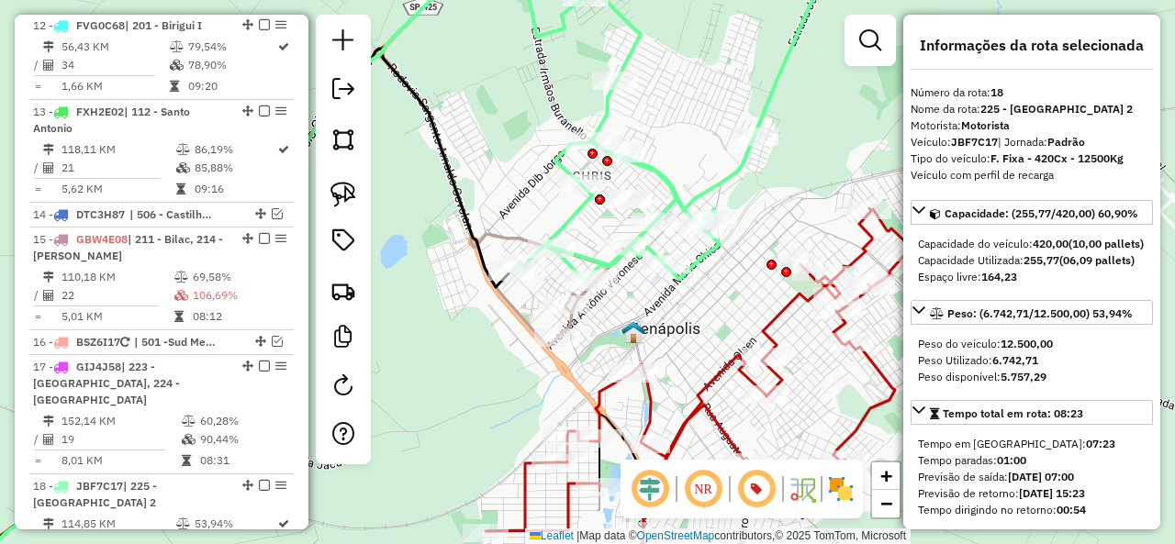
scroll to position [1981, 0]
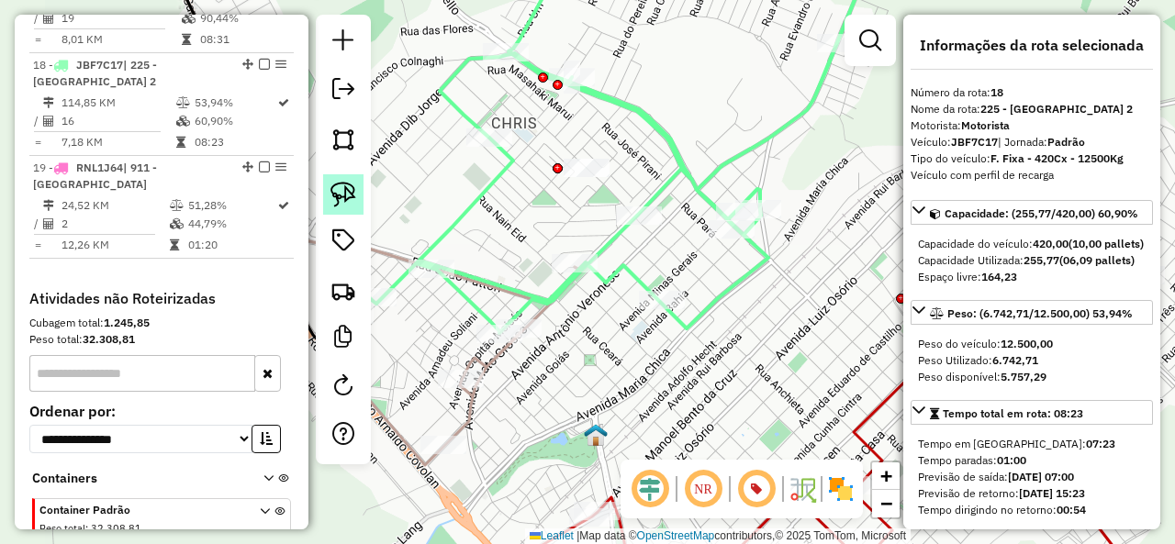
click at [338, 195] on img at bounding box center [343, 195] width 26 height 26
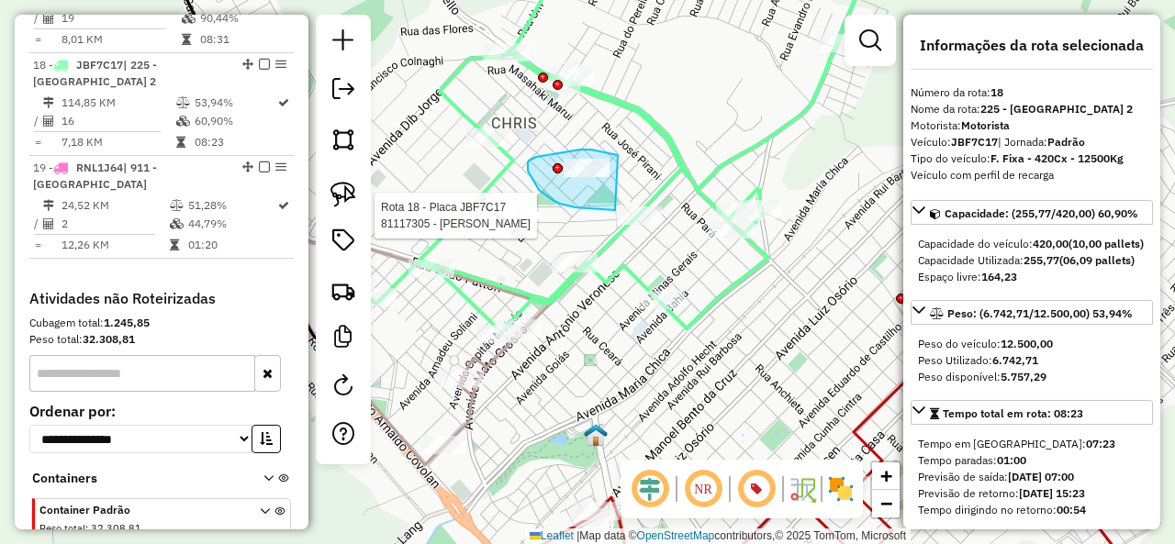
click at [625, 208] on div "Rota 18 - Placa JBF7C17 81117305 - GUILHERME CLEMENTINO FATTORI Janela de atend…" at bounding box center [587, 272] width 1175 height 544
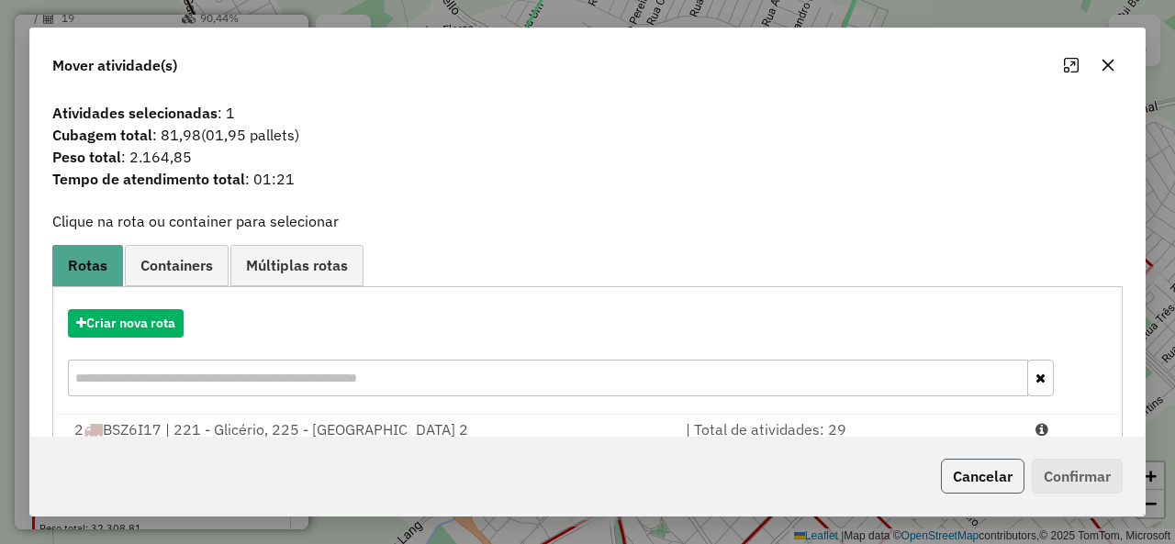
click at [1000, 477] on button "Cancelar" at bounding box center [983, 476] width 84 height 35
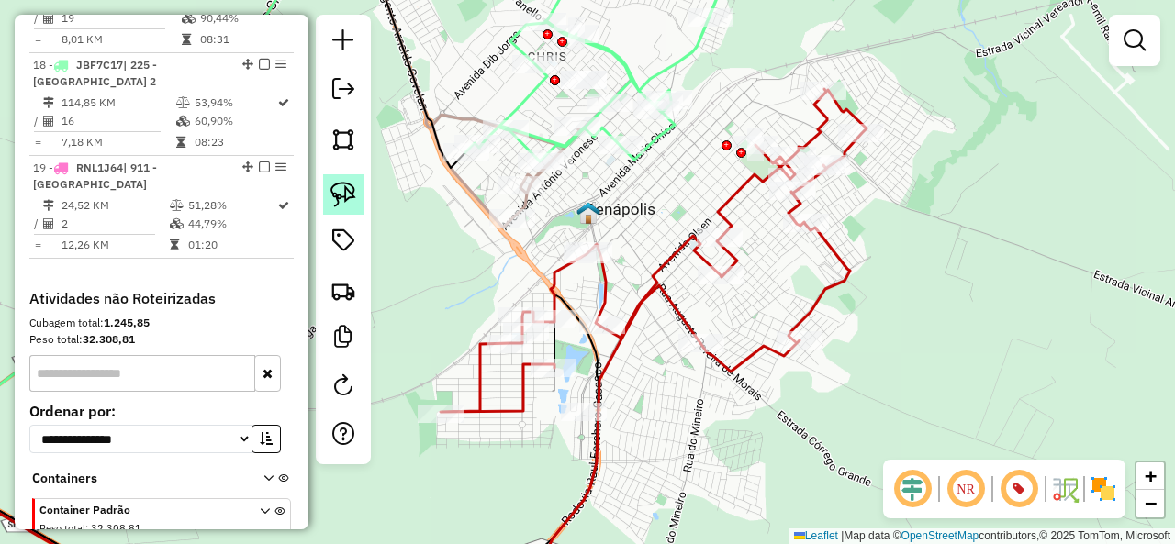
click at [363, 193] on link at bounding box center [343, 194] width 40 height 40
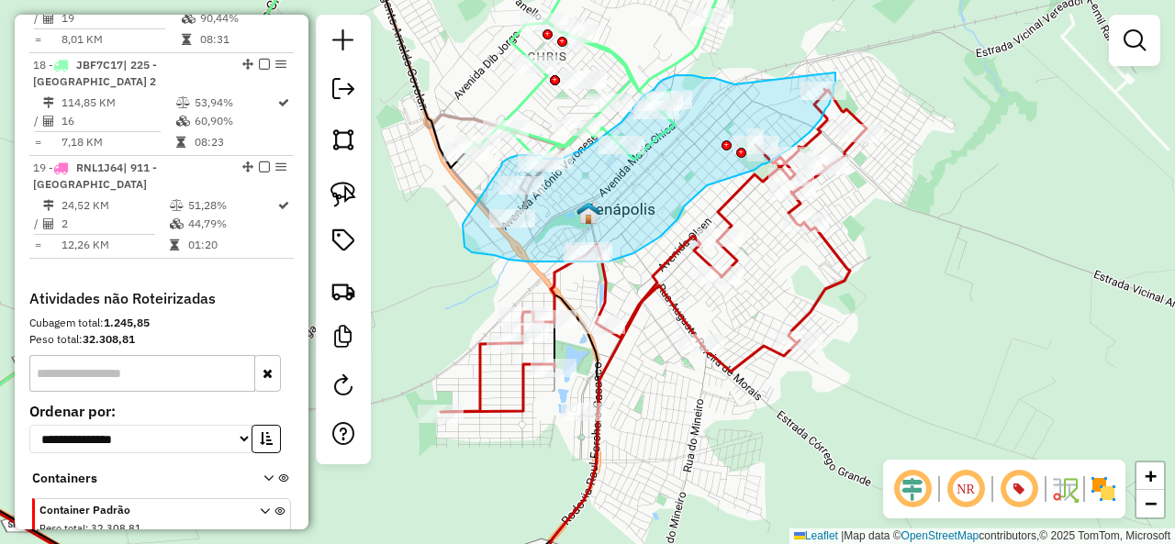
drag, startPoint x: 734, startPoint y: 84, endPoint x: 835, endPoint y: 73, distance: 101.7
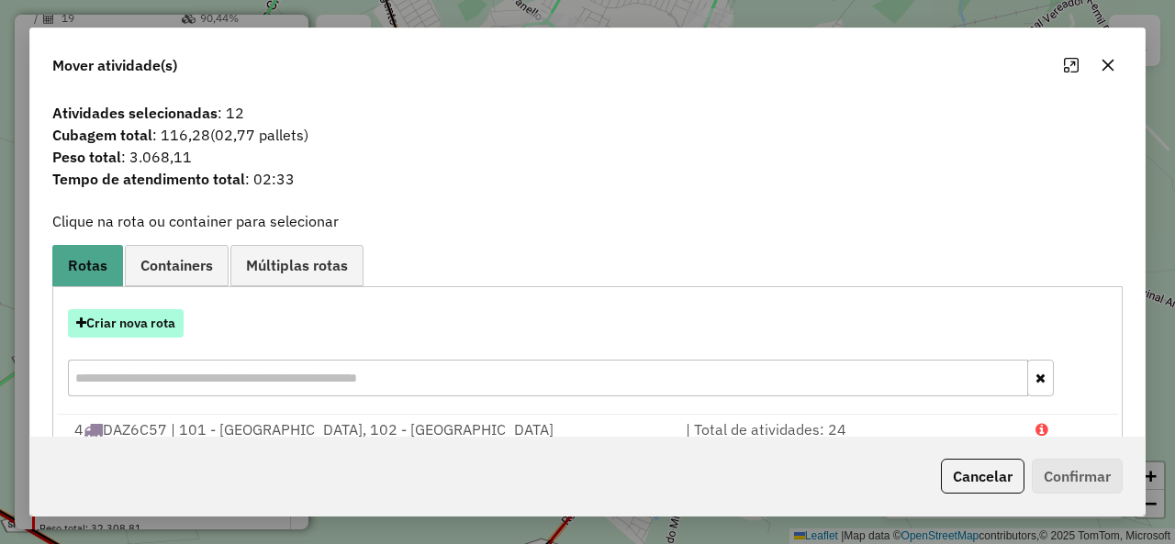
click at [160, 328] on button "Criar nova rota" at bounding box center [126, 323] width 116 height 28
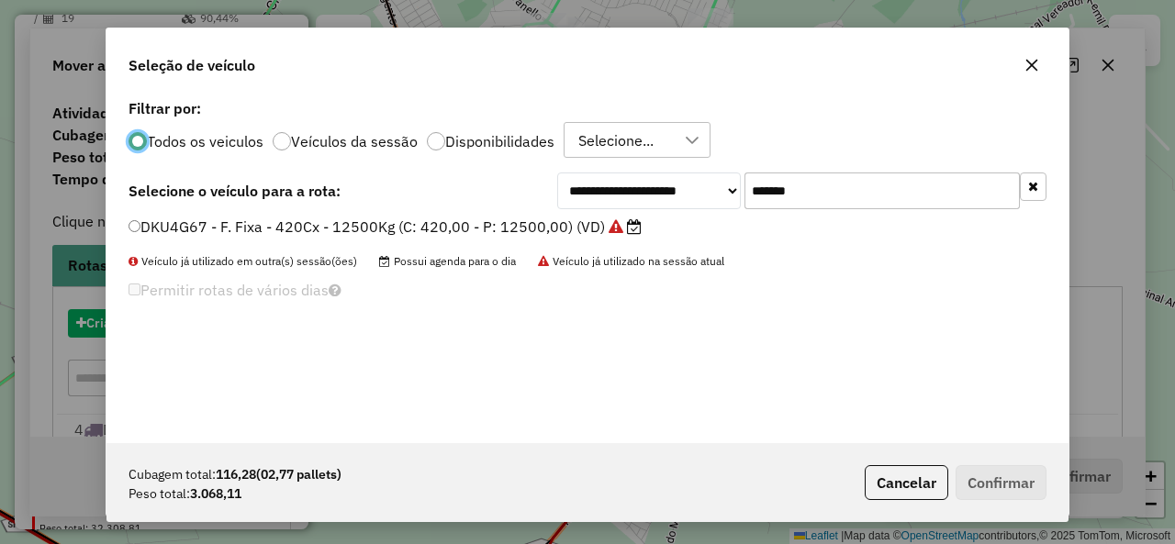
scroll to position [10, 6]
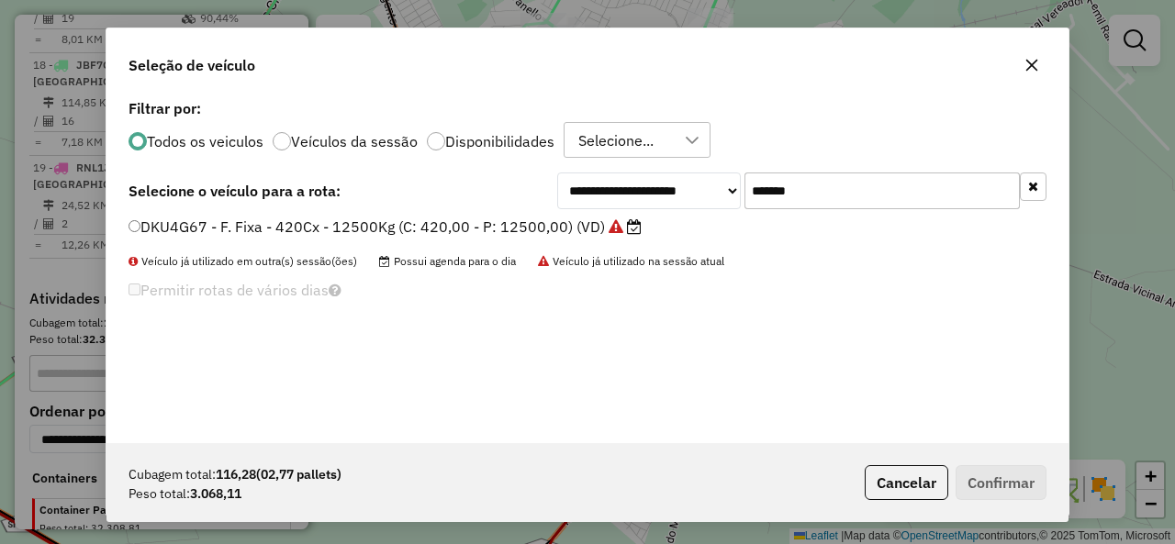
click at [855, 202] on input "*******" at bounding box center [881, 191] width 275 height 37
paste input "text"
type input "*******"
click at [185, 240] on div "GBW4E08 - F. Fixa - 182Cx - 7220Kg (C: 182,00 - P: 7220,00) (VD)" at bounding box center [587, 235] width 940 height 37
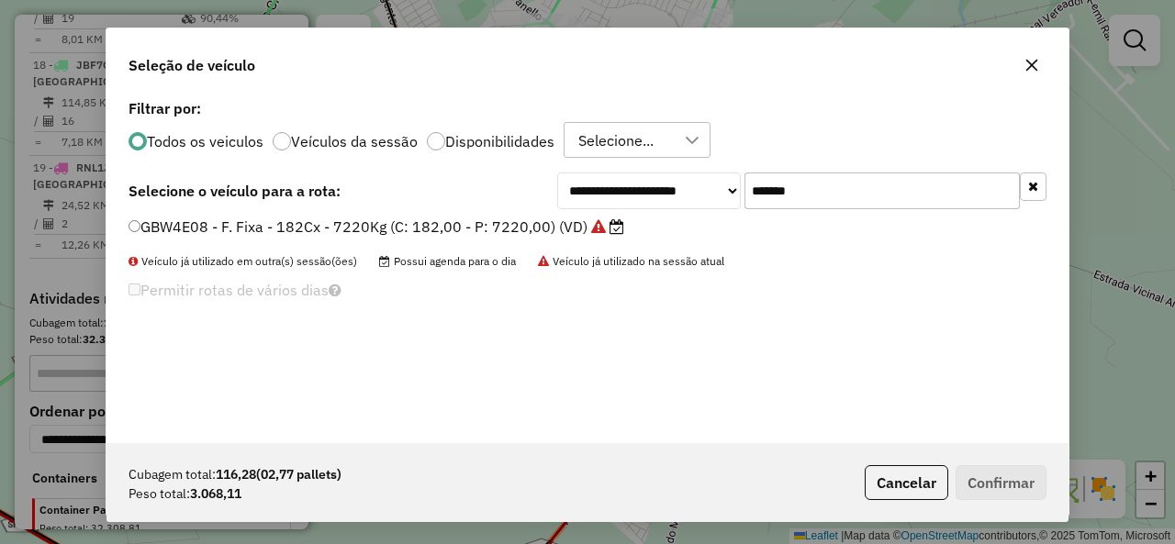
drag, startPoint x: 199, startPoint y: 229, endPoint x: 385, endPoint y: 276, distance: 191.4
click at [200, 228] on label "GBW4E08 - F. Fixa - 182Cx - 7220Kg (C: 182,00 - P: 7220,00) (VD)" at bounding box center [376, 227] width 496 height 22
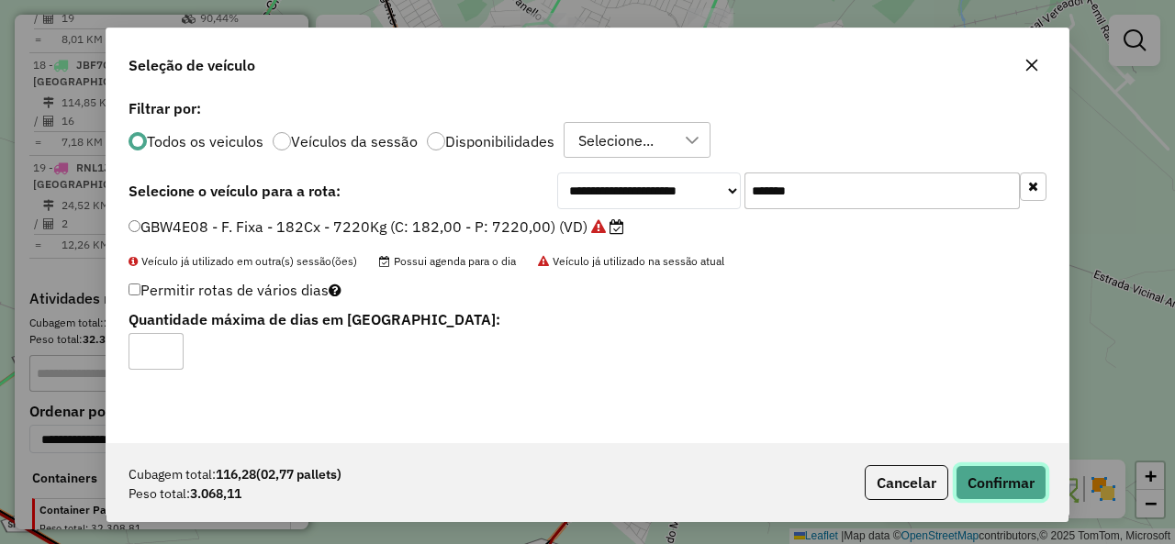
click at [1018, 478] on button "Confirmar" at bounding box center [1000, 482] width 91 height 35
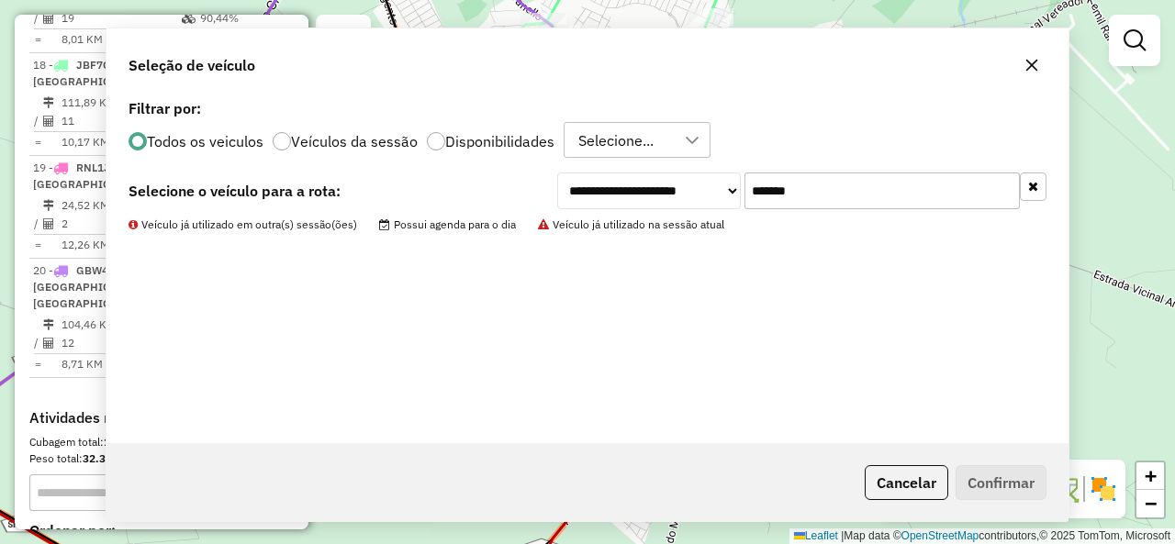
scroll to position [1878, 0]
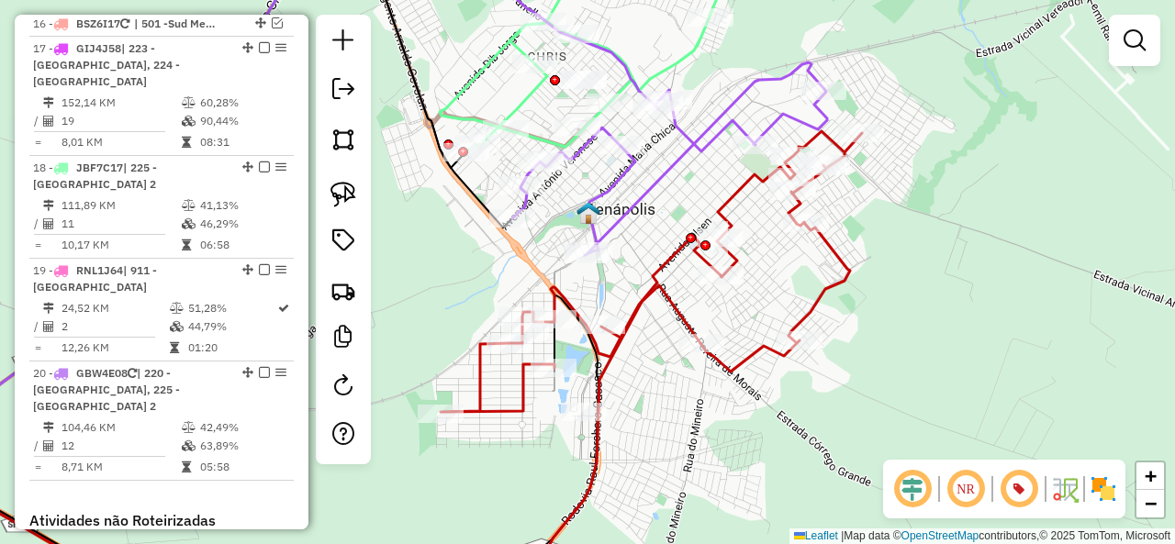
click at [641, 196] on icon at bounding box center [669, 158] width 315 height 193
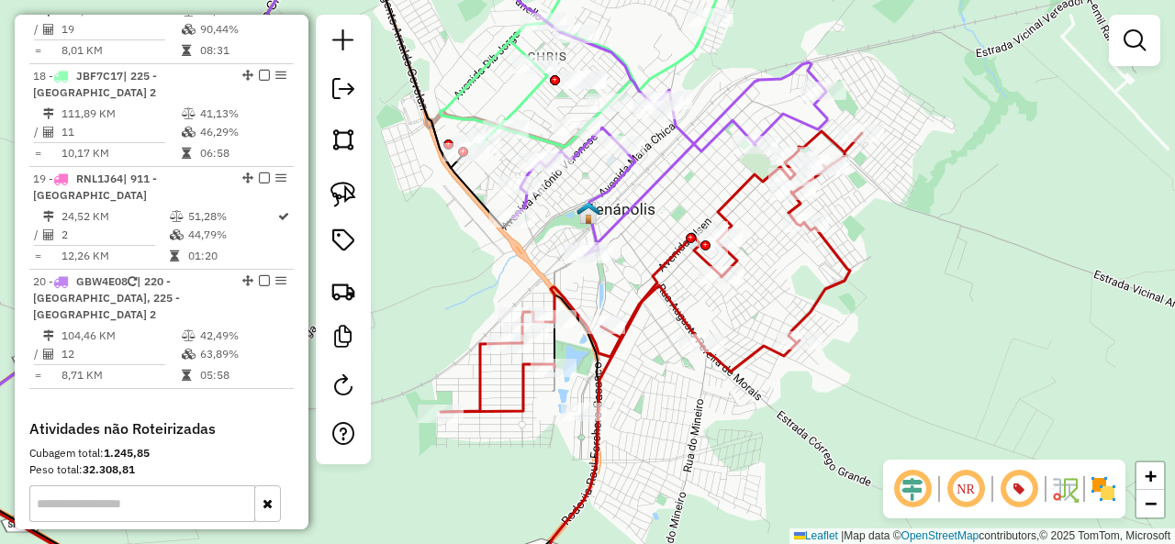
select select "**********"
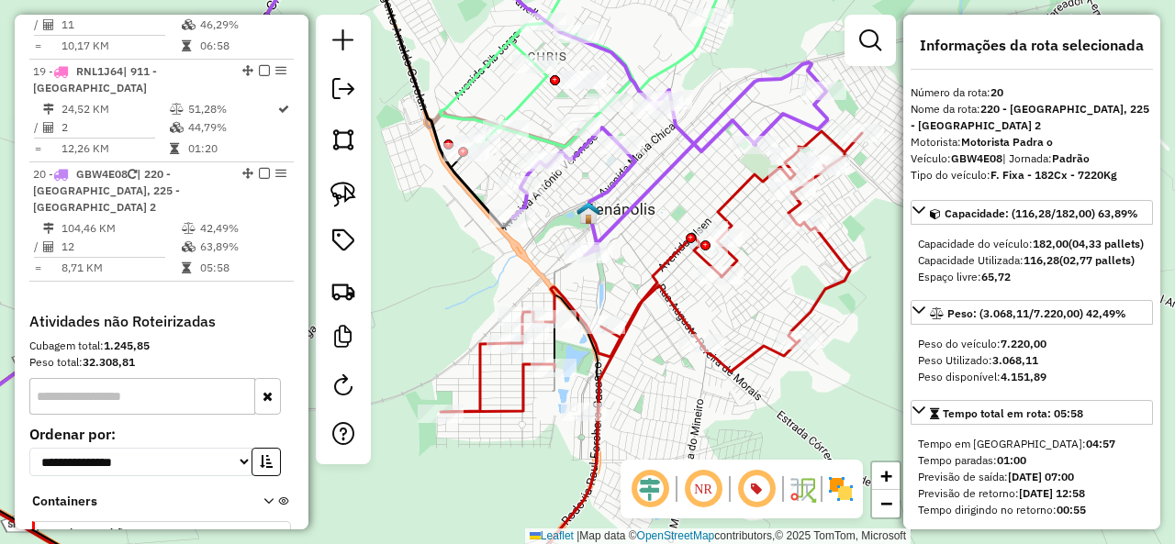
scroll to position [2182, 0]
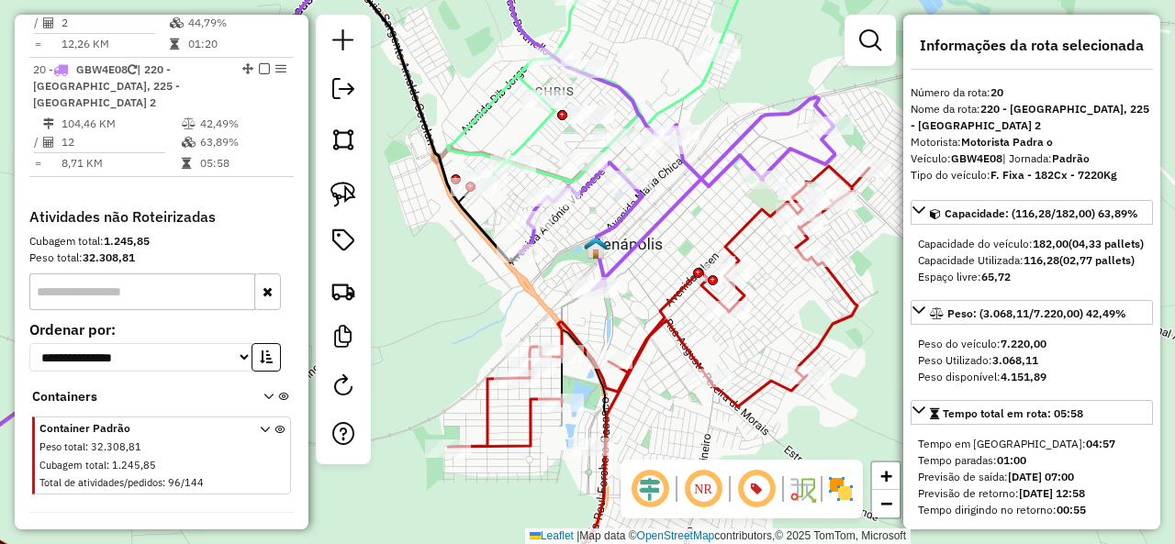
drag, startPoint x: 647, startPoint y: 213, endPoint x: 653, endPoint y: 248, distance: 35.5
click at [653, 248] on div "Janela de atendimento Grade de atendimento Capacidade Transportadoras Veículos …" at bounding box center [587, 272] width 1175 height 544
click at [732, 229] on icon at bounding box center [658, 307] width 421 height 281
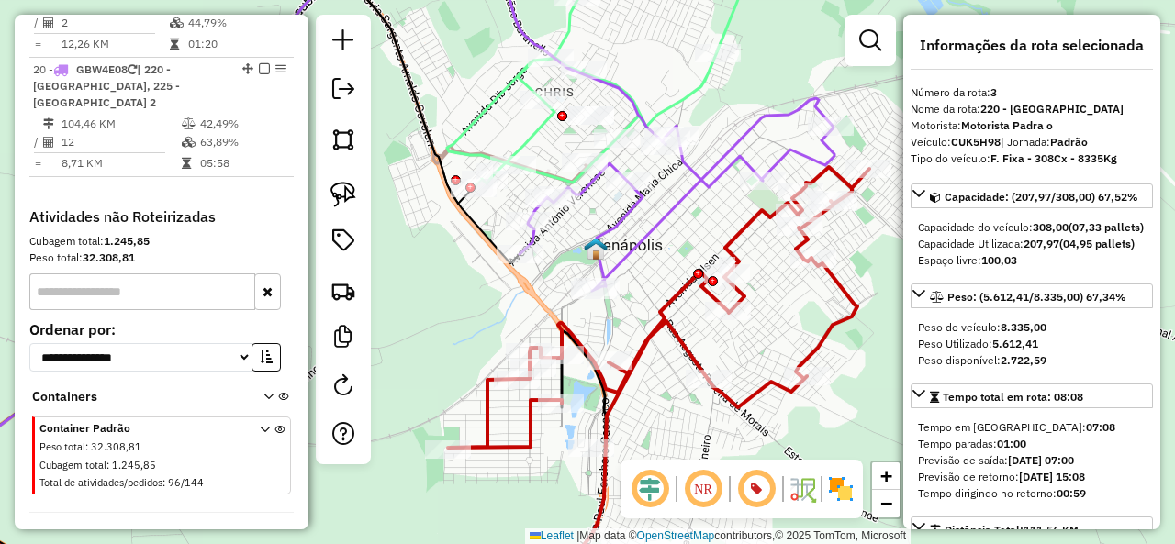
scroll to position [883, 0]
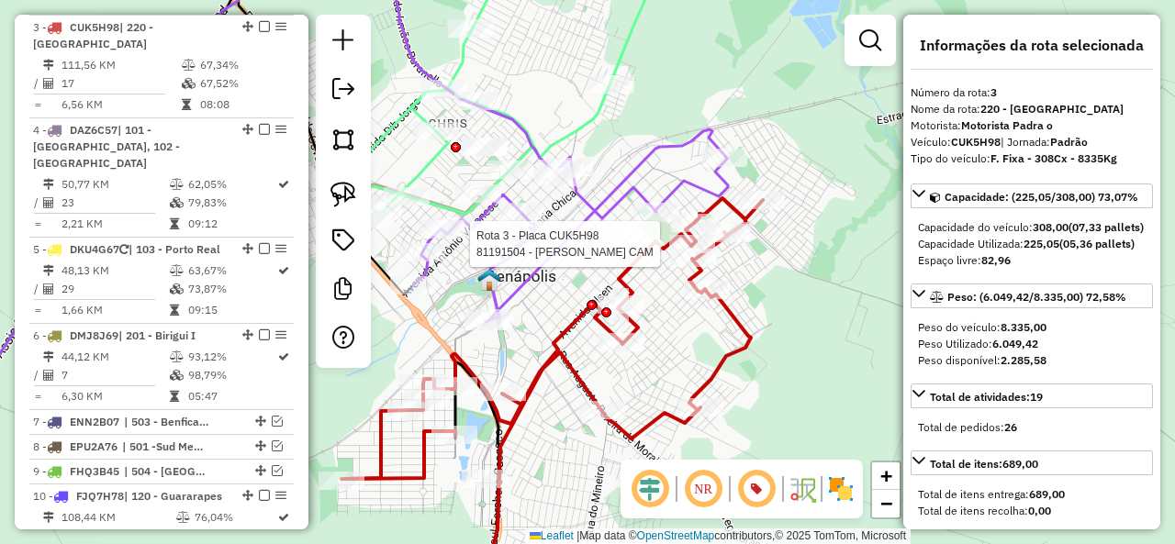
select select "**********"
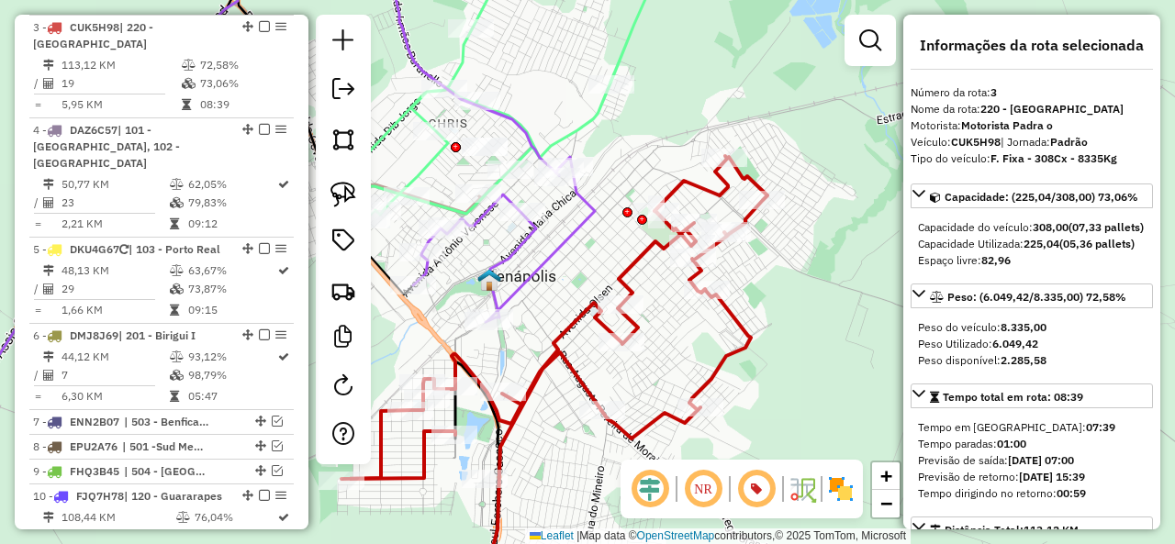
click at [548, 256] on icon at bounding box center [504, 239] width 182 height 165
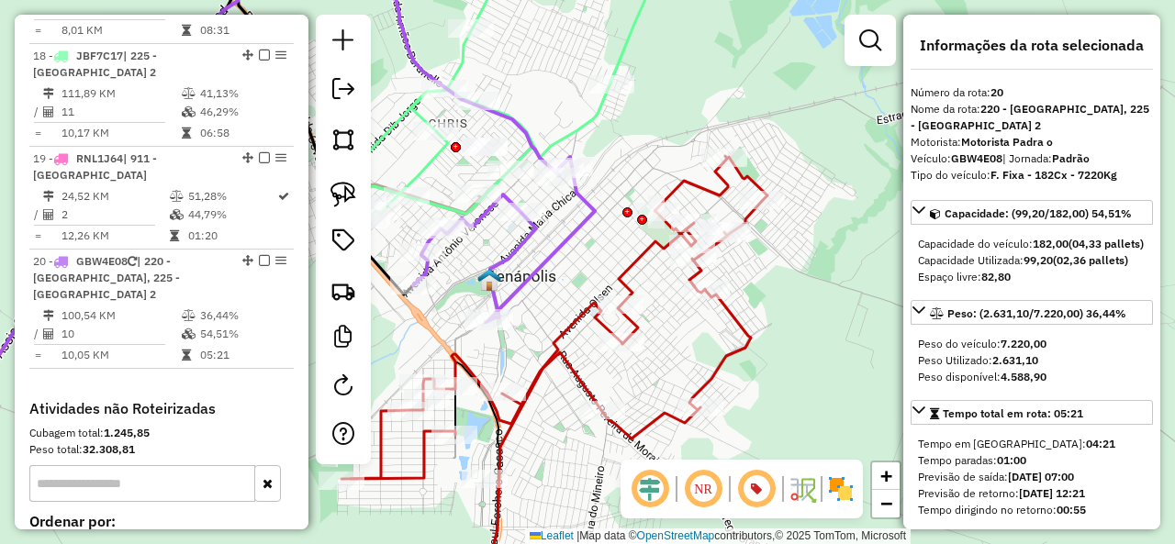
scroll to position [2182, 0]
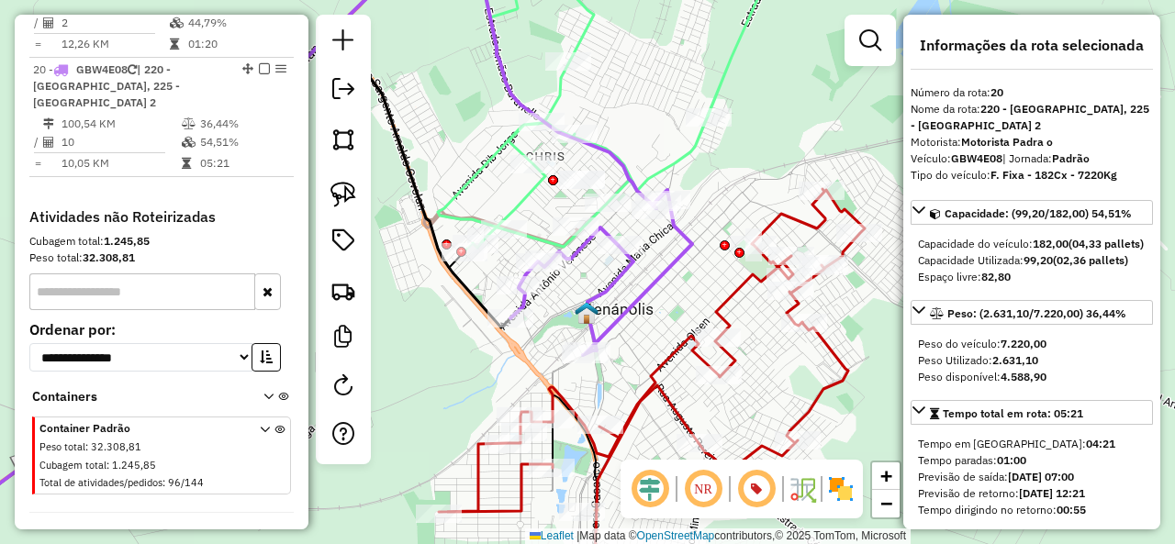
drag, startPoint x: 611, startPoint y: 284, endPoint x: 672, endPoint y: 301, distance: 63.0
click at [672, 301] on div "Janela de atendimento Grade de atendimento Capacidade Transportadoras Veículos …" at bounding box center [587, 272] width 1175 height 544
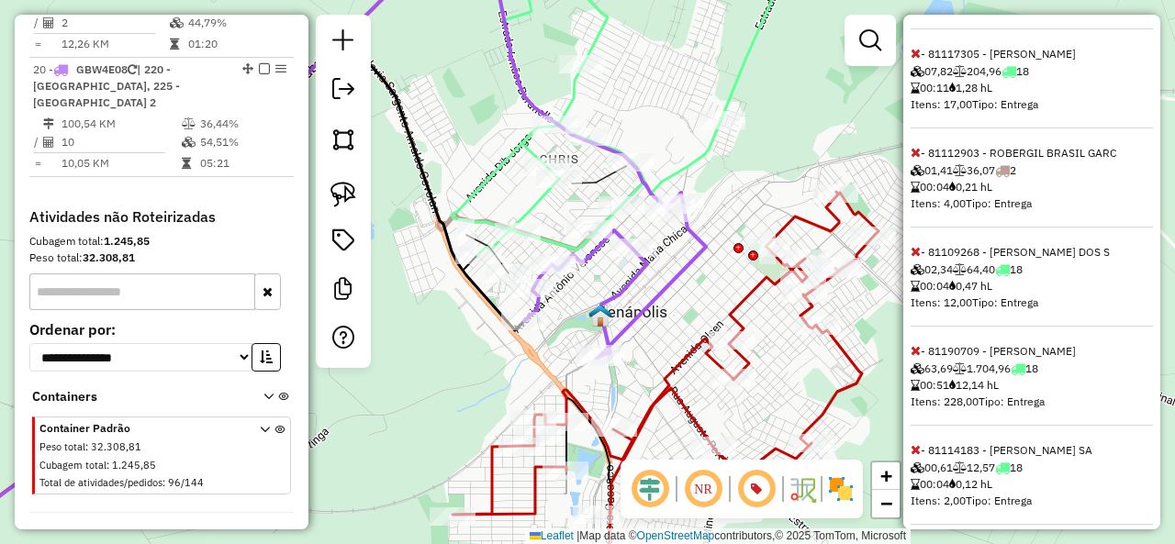
scroll to position [633, 0]
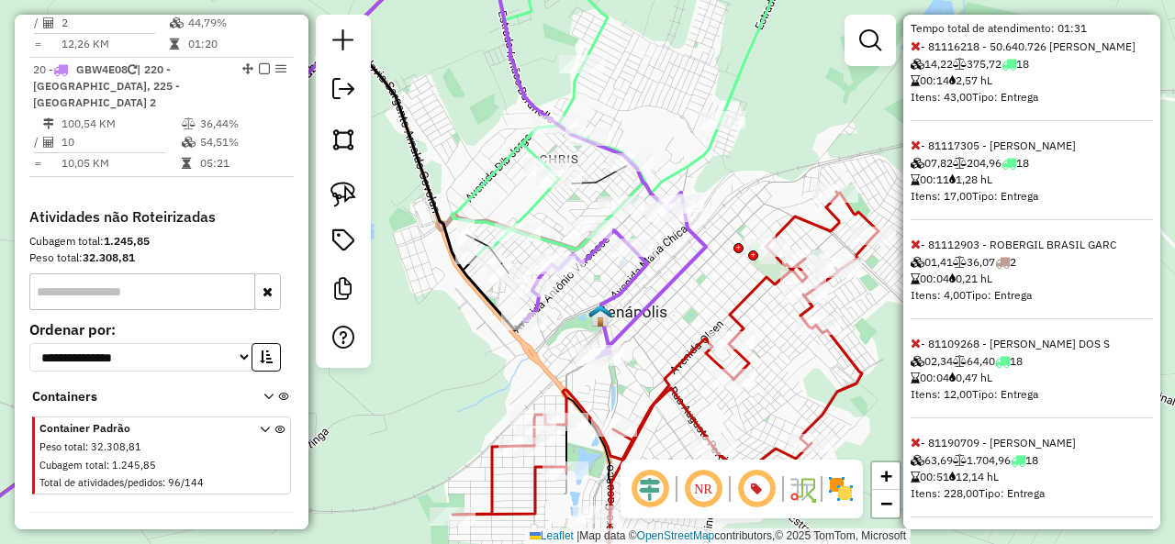
click at [912, 151] on icon at bounding box center [915, 145] width 10 height 13
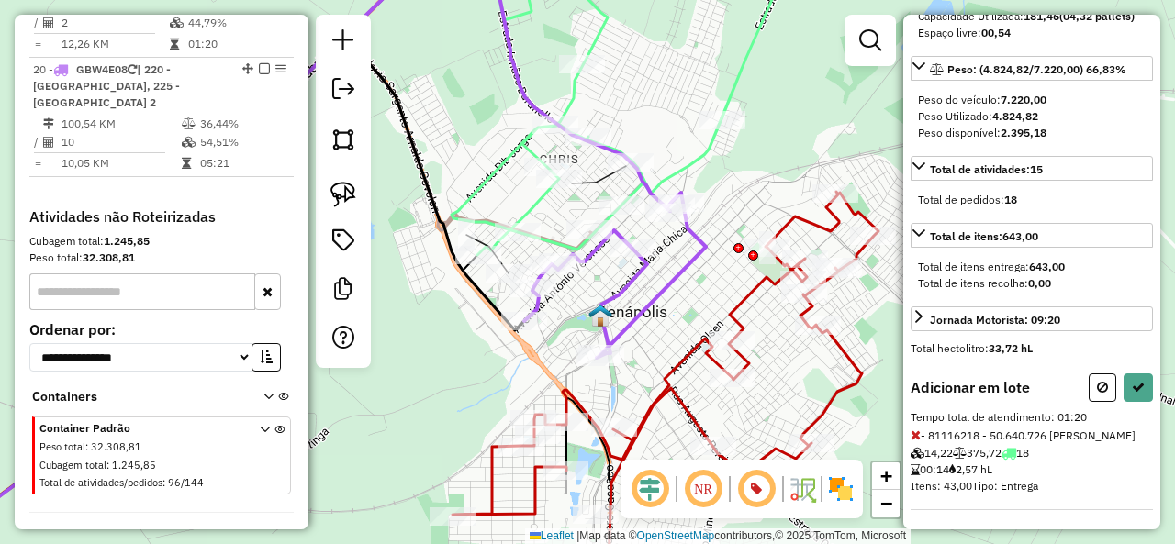
scroll to position [0, 0]
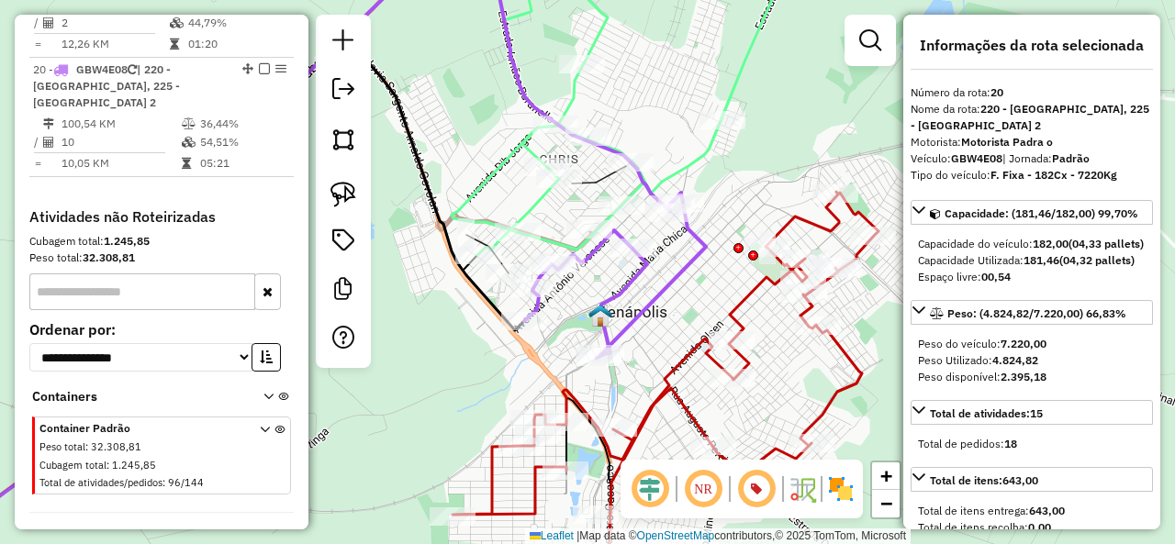
select select "**********"
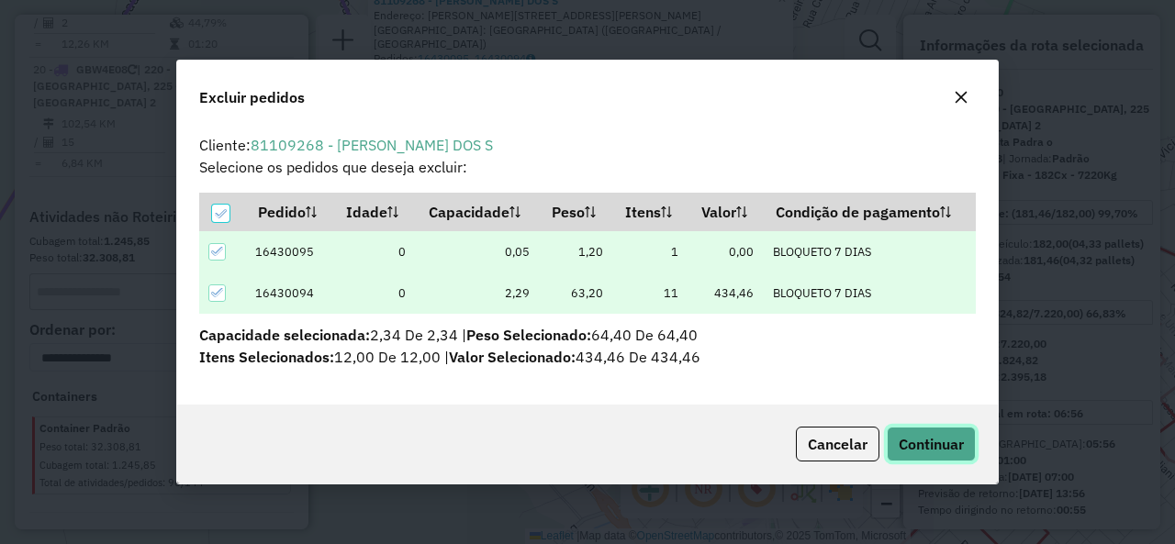
click at [949, 440] on span "Continuar" at bounding box center [931, 444] width 65 height 18
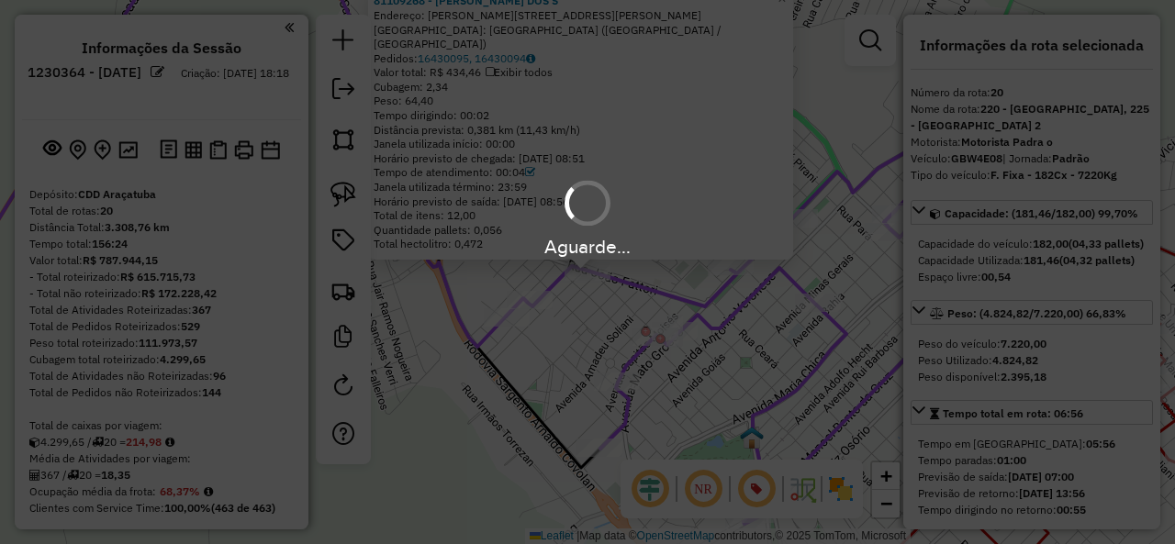
select select "**********"
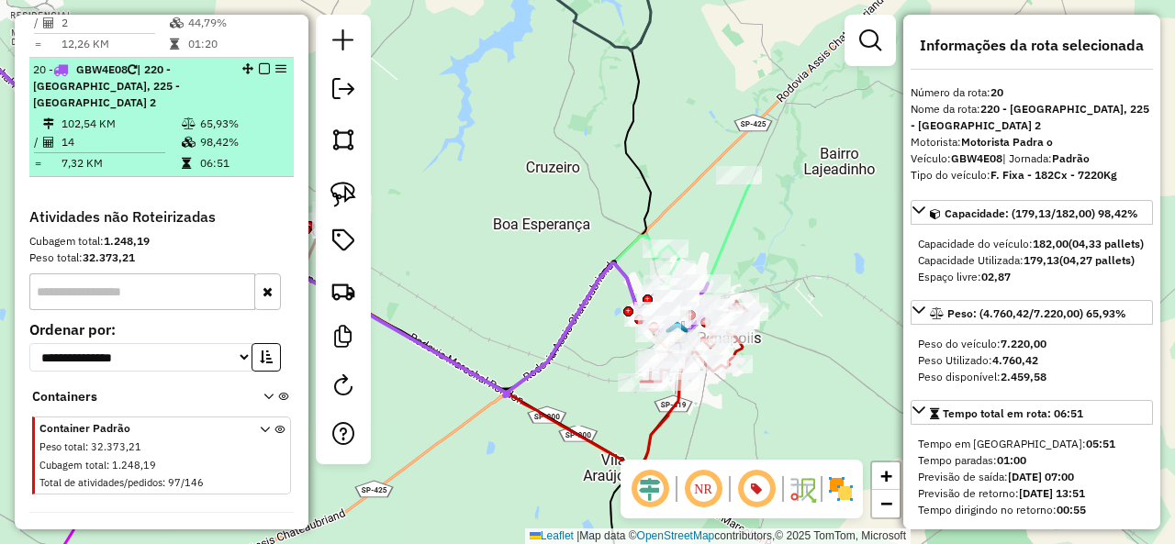
click at [260, 63] on em at bounding box center [264, 68] width 11 height 11
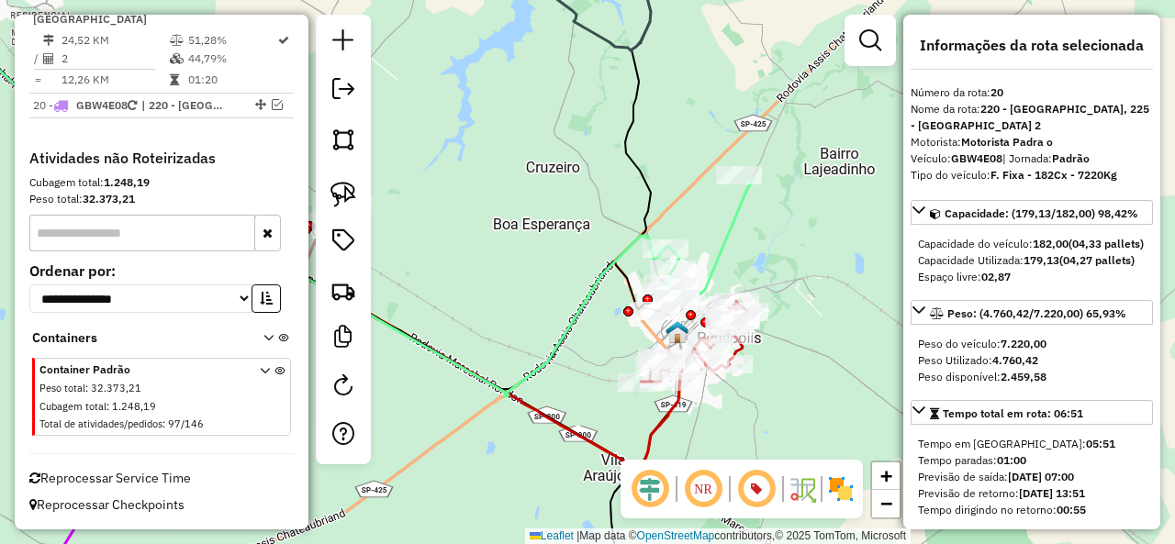
scroll to position [2104, 0]
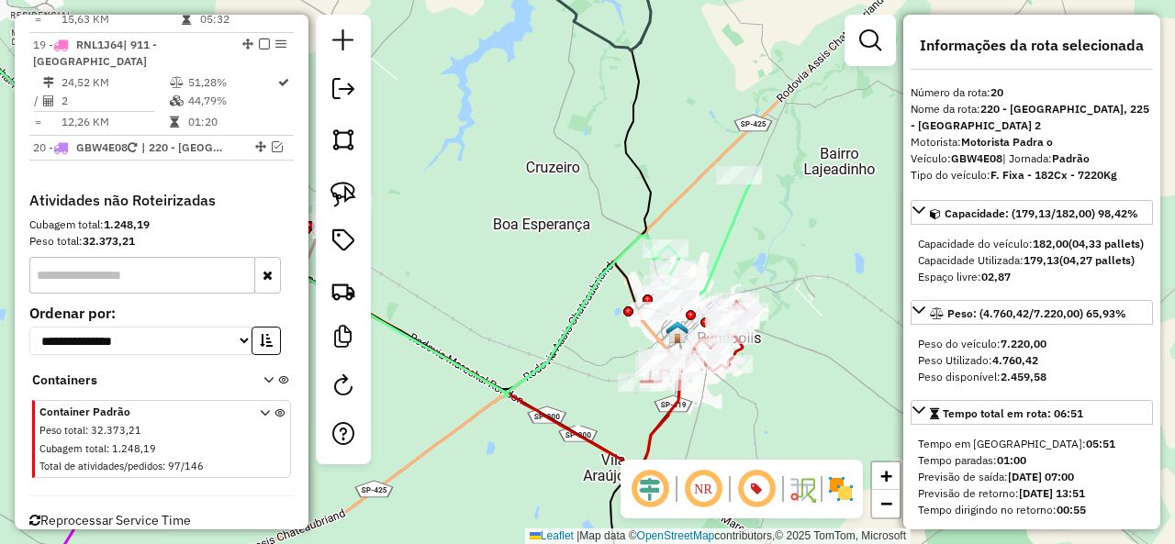
click at [732, 232] on icon at bounding box center [705, 243] width 94 height 124
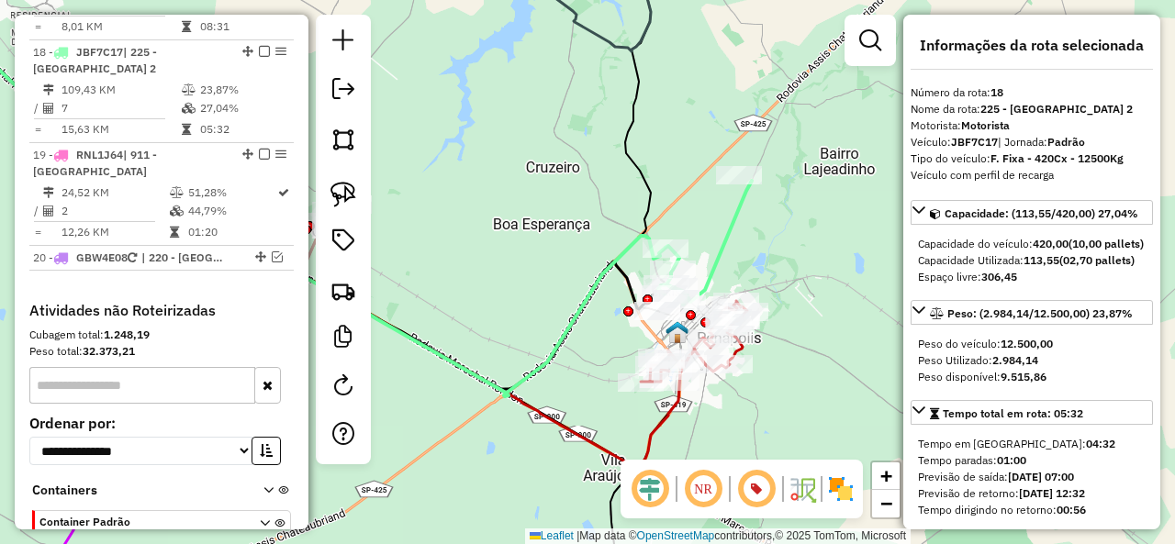
scroll to position [1981, 0]
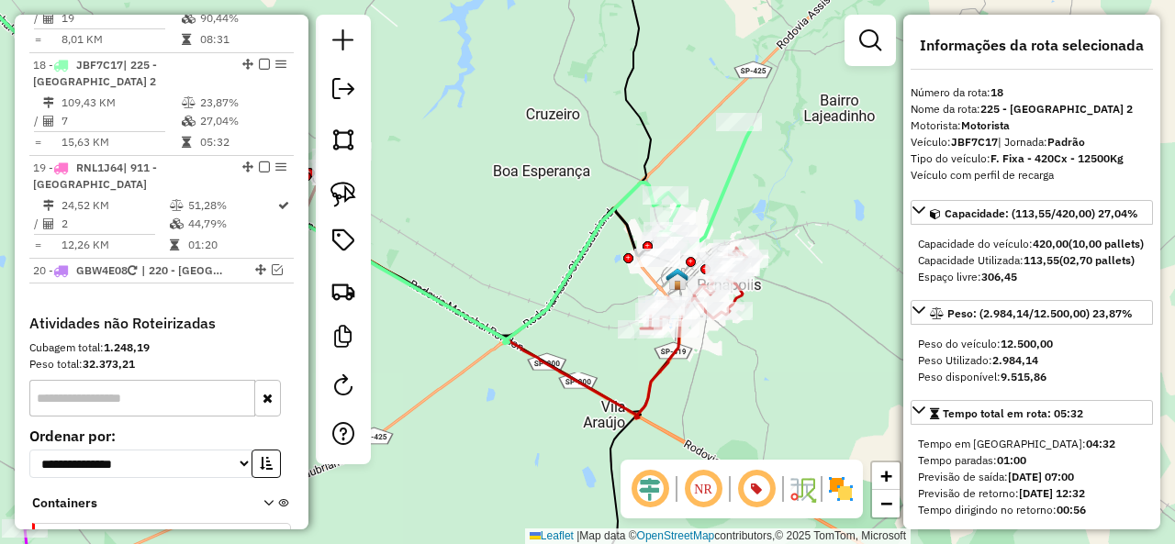
drag, startPoint x: 786, startPoint y: 287, endPoint x: 786, endPoint y: 188, distance: 99.1
click at [786, 188] on div "Janela de atendimento Grade de atendimento Capacidade Transportadoras Veículos …" at bounding box center [587, 272] width 1175 height 544
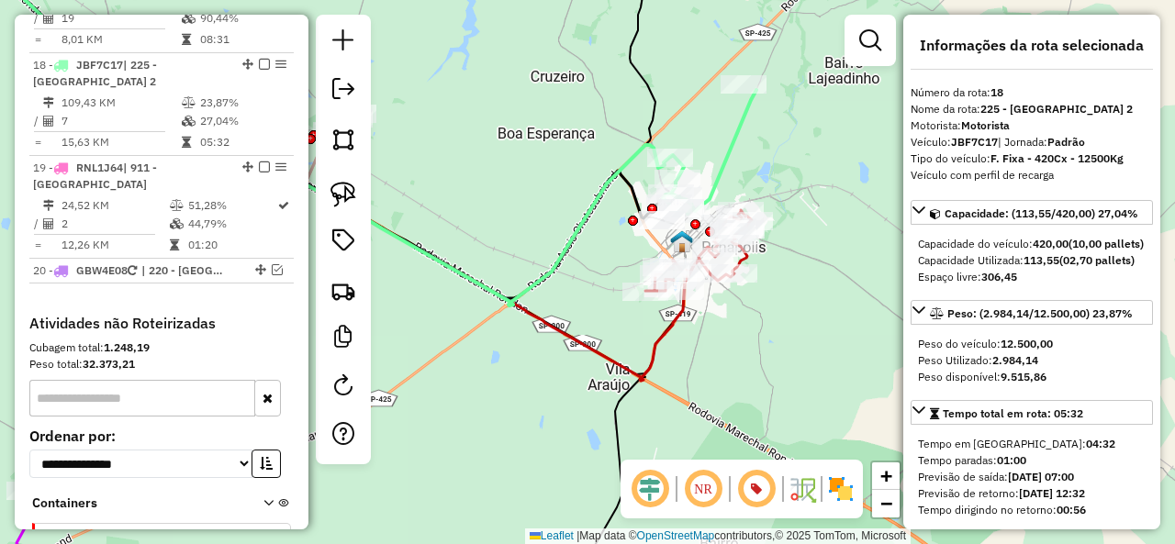
click at [669, 326] on icon at bounding box center [339, 163] width 743 height 435
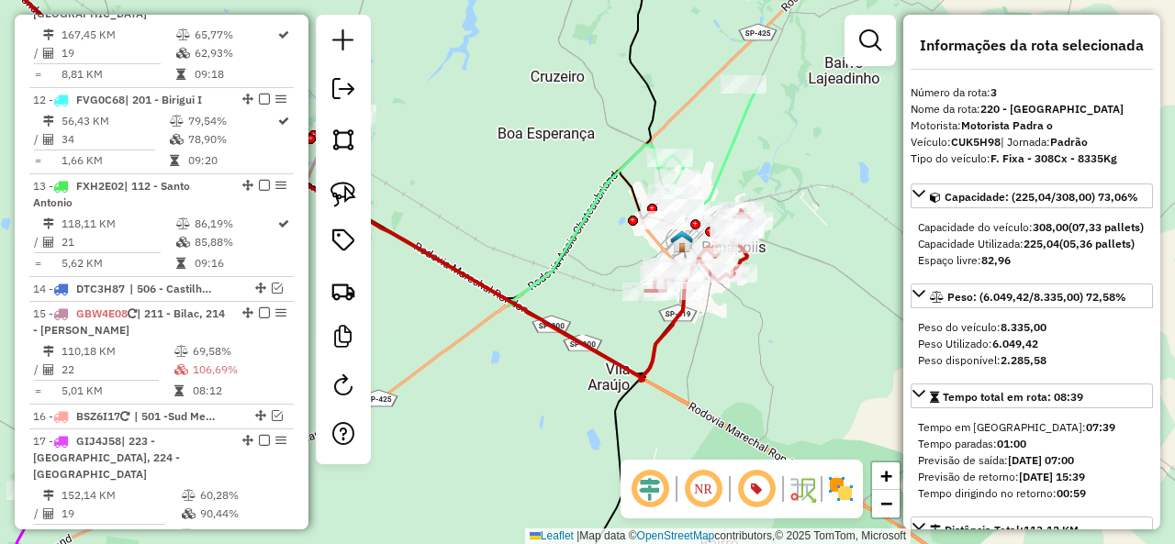
scroll to position [883, 0]
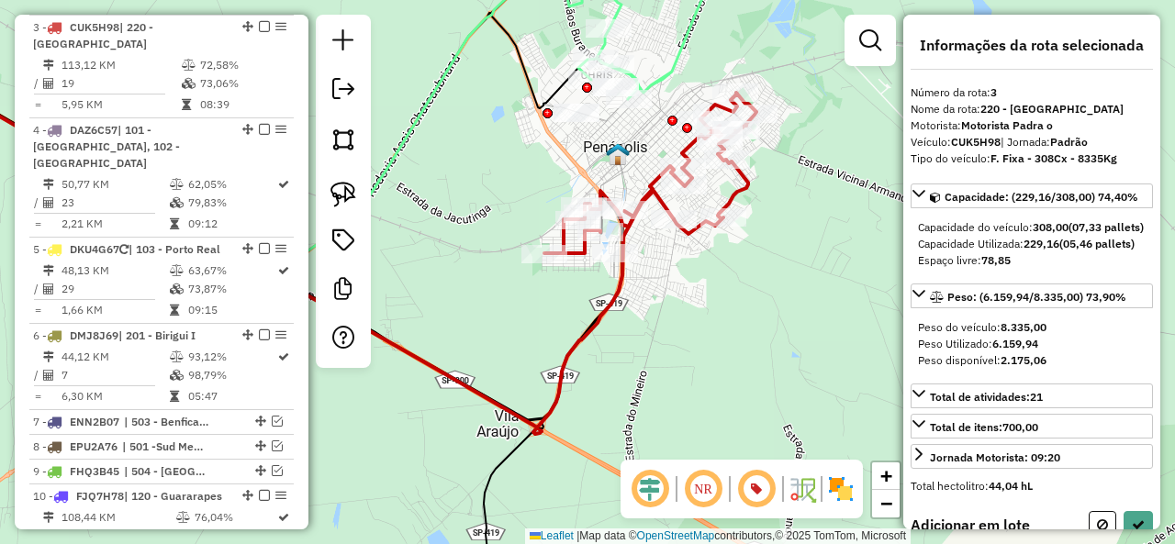
select select "**********"
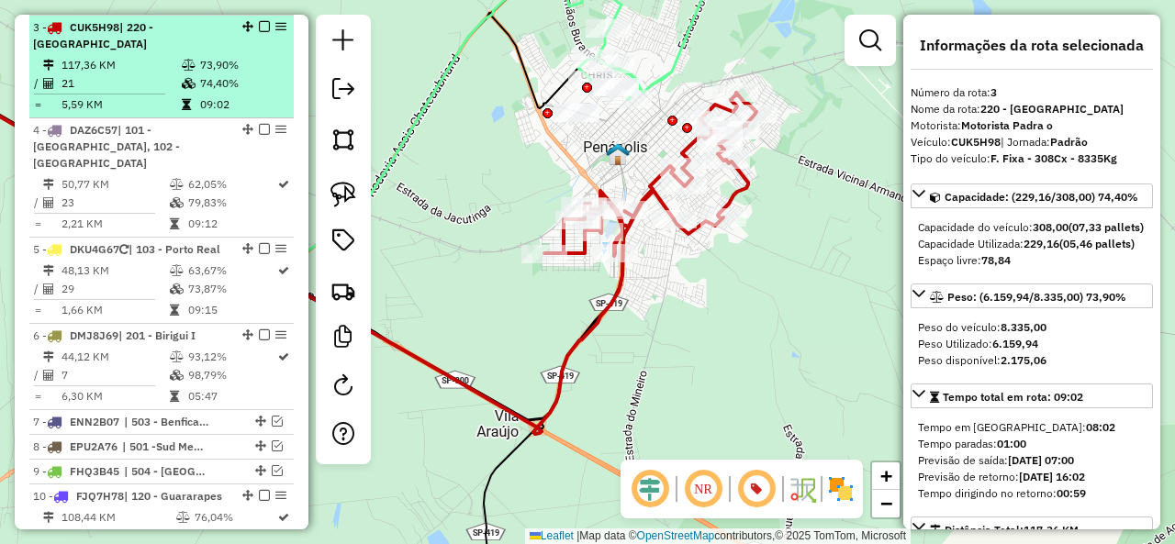
click at [261, 28] on em at bounding box center [264, 26] width 11 height 11
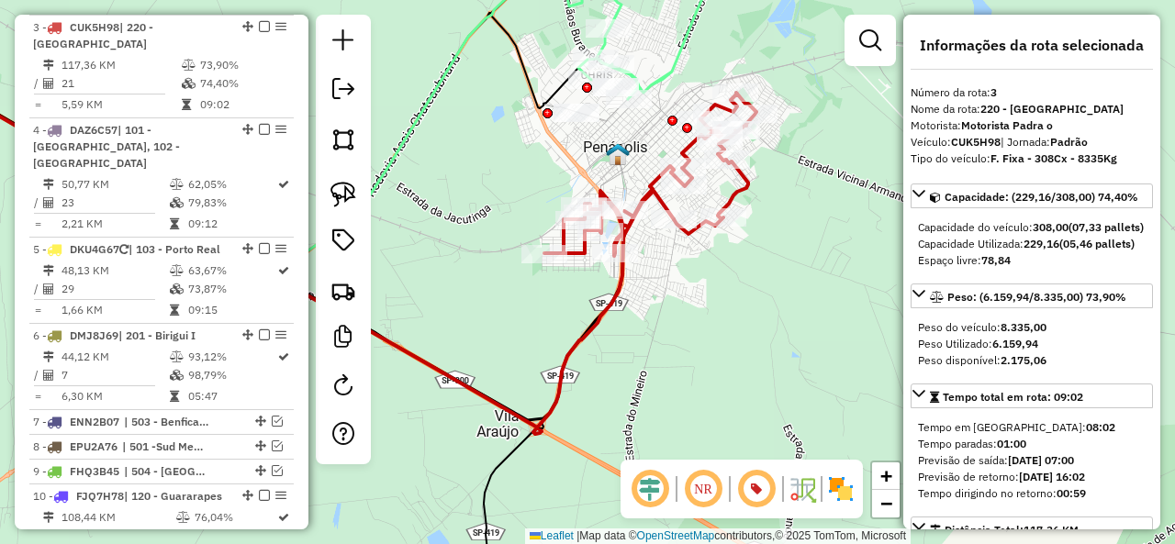
scroll to position [821, 0]
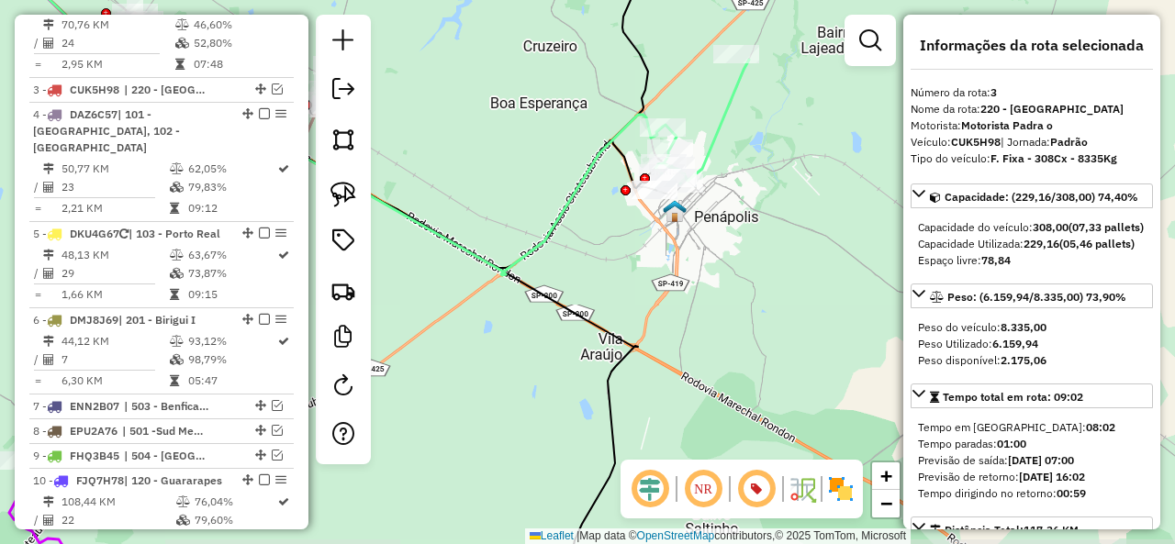
drag, startPoint x: 716, startPoint y: 131, endPoint x: 726, endPoint y: 150, distance: 20.9
click at [715, 131] on icon at bounding box center [702, 122] width 94 height 124
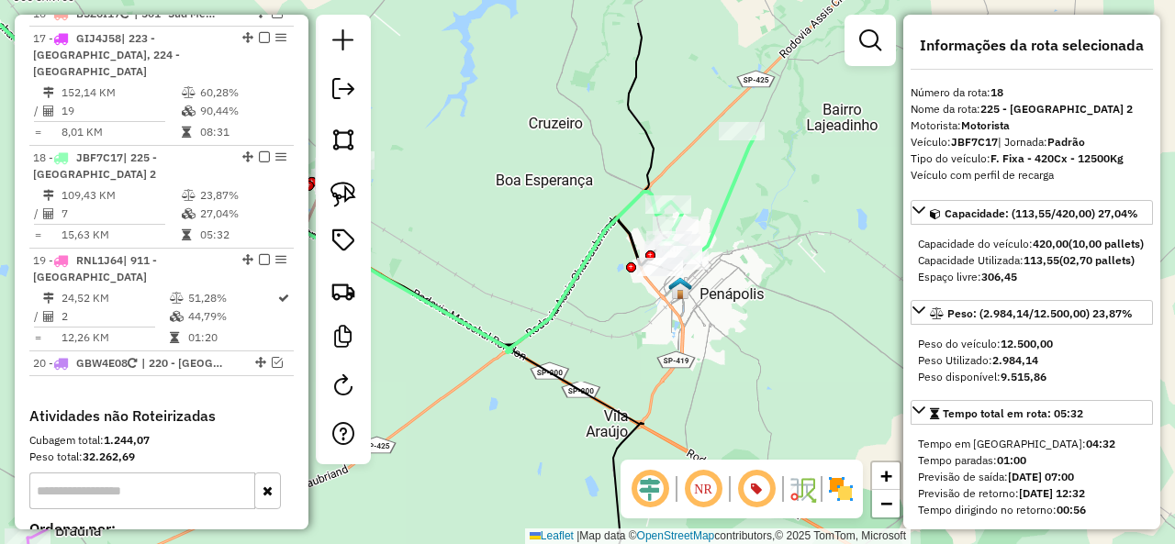
scroll to position [1919, 0]
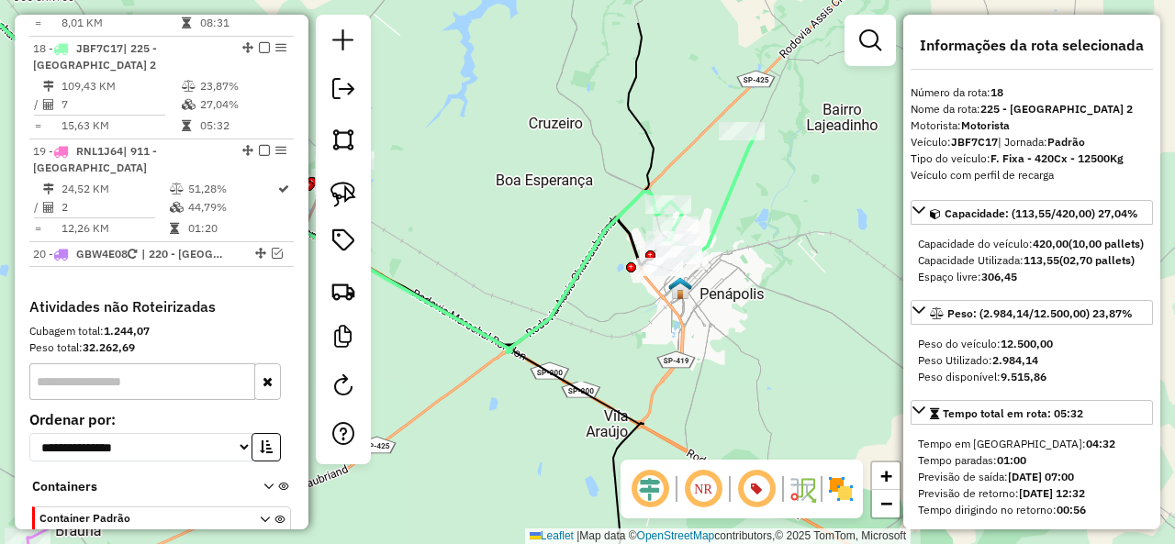
drag, startPoint x: 772, startPoint y: 176, endPoint x: 778, endPoint y: 269, distance: 92.9
click at [777, 268] on div "Janela de atendimento Grade de atendimento Capacidade Transportadoras Veículos …" at bounding box center [587, 272] width 1175 height 544
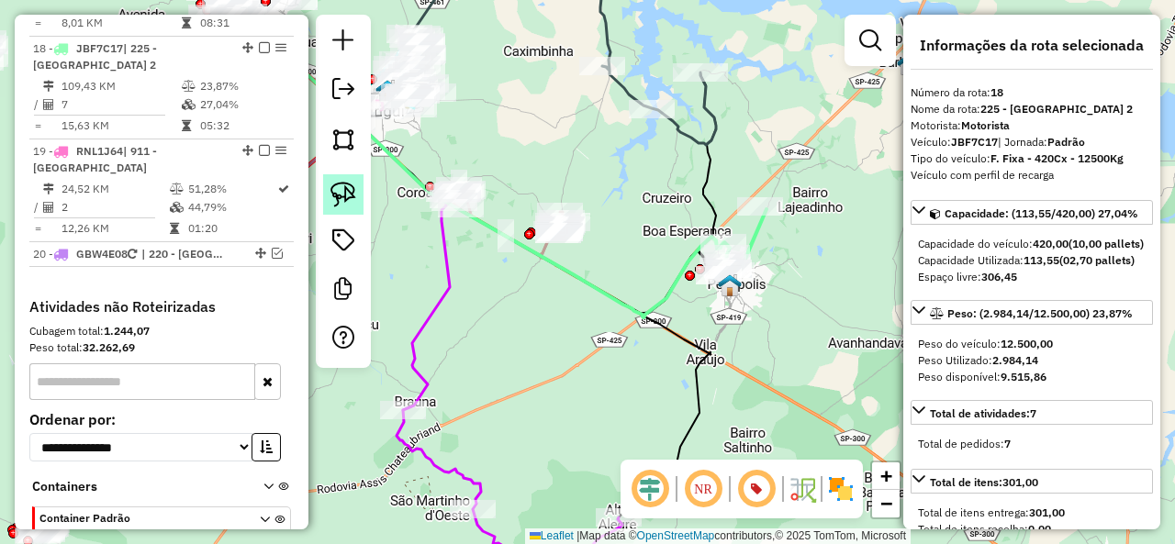
click at [349, 205] on img at bounding box center [343, 195] width 26 height 26
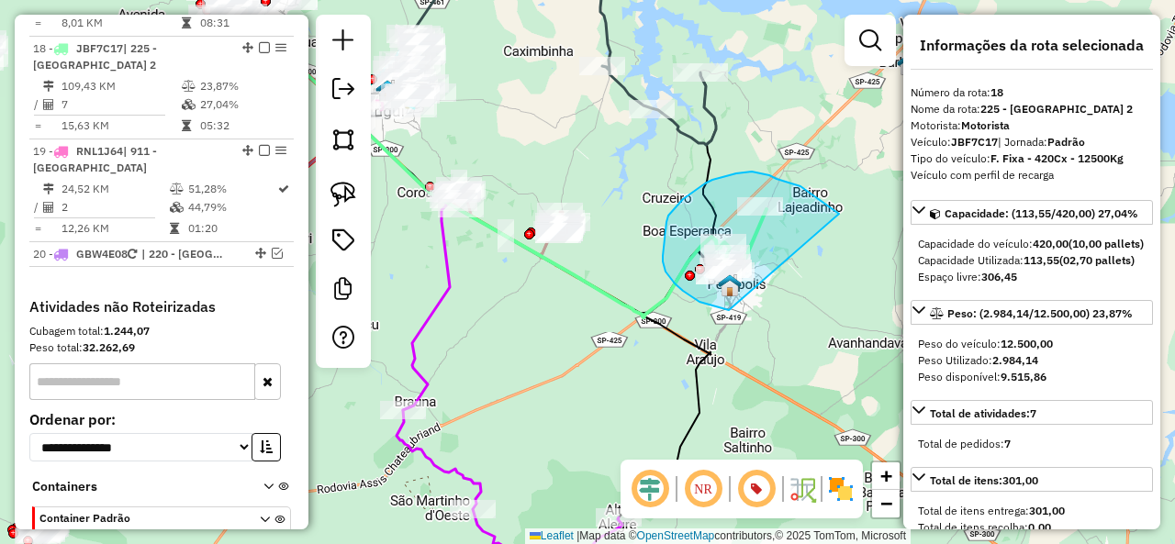
drag, startPoint x: 805, startPoint y: 190, endPoint x: 745, endPoint y: 305, distance: 129.3
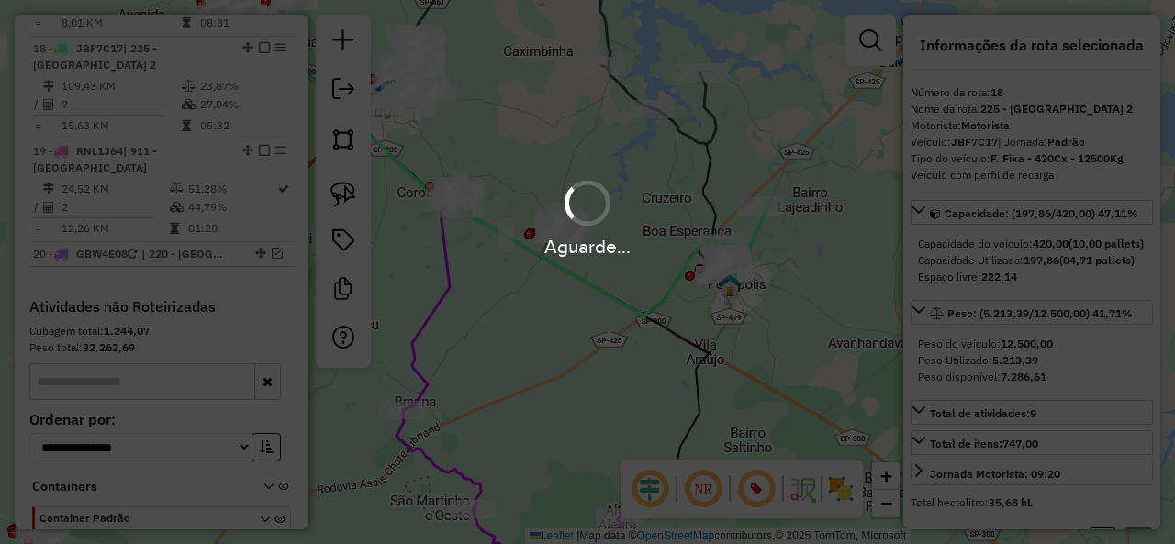
select select "**********"
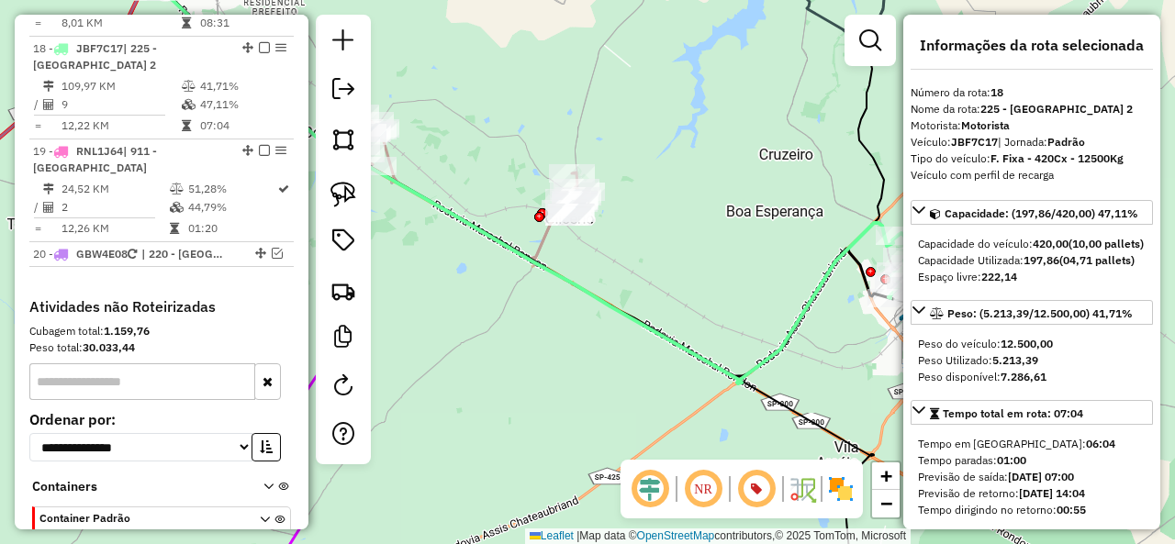
click at [550, 247] on icon at bounding box center [466, 190] width 223 height 138
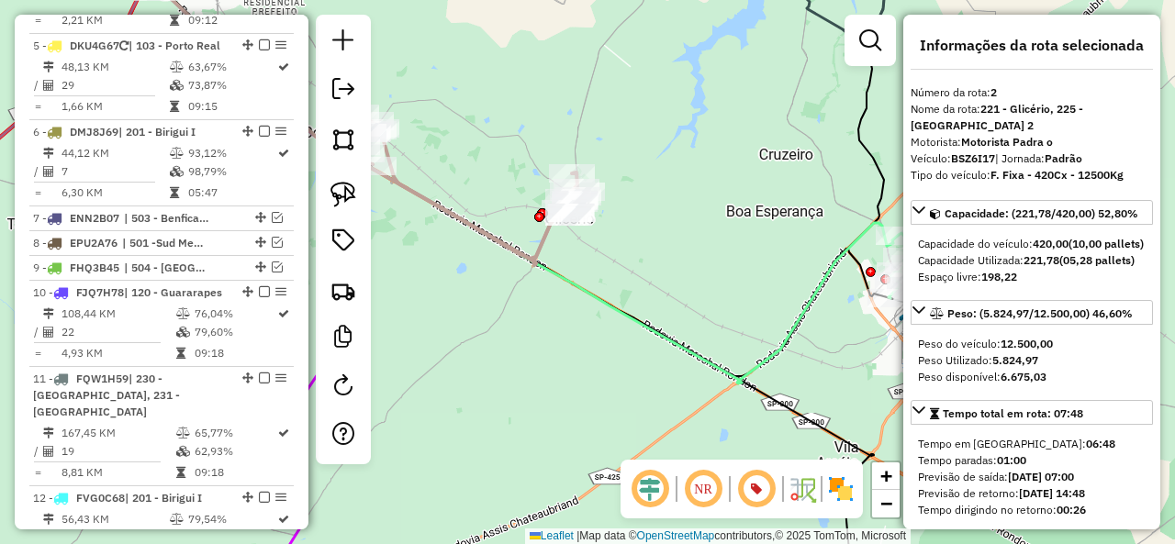
scroll to position [780, 0]
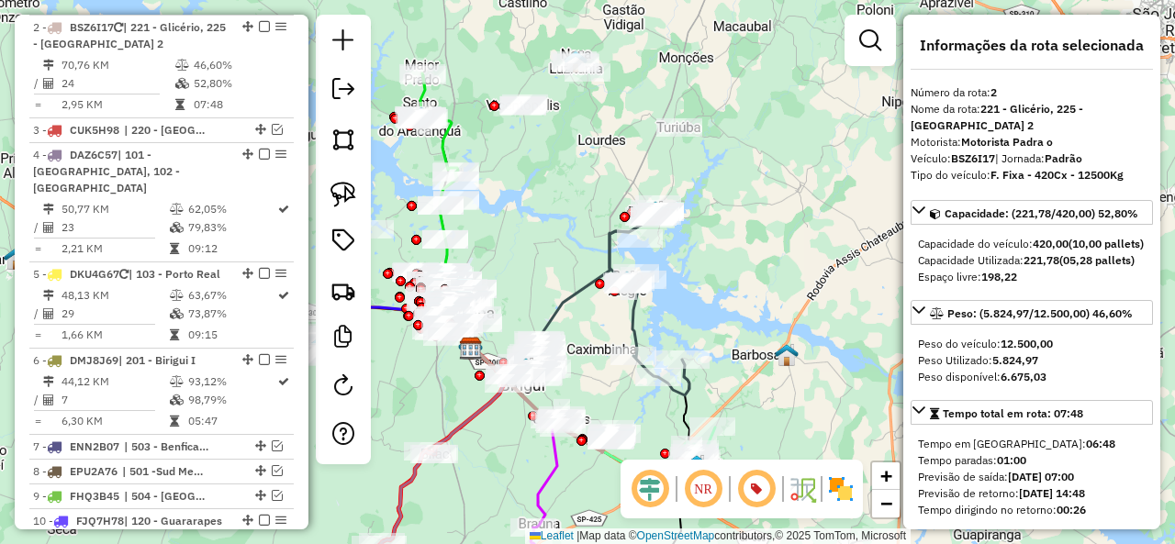
drag, startPoint x: 787, startPoint y: 164, endPoint x: 744, endPoint y: 190, distance: 50.2
click at [744, 190] on div "Janela de atendimento Grade de atendimento Capacidade Transportadoras Veículos …" at bounding box center [587, 272] width 1175 height 544
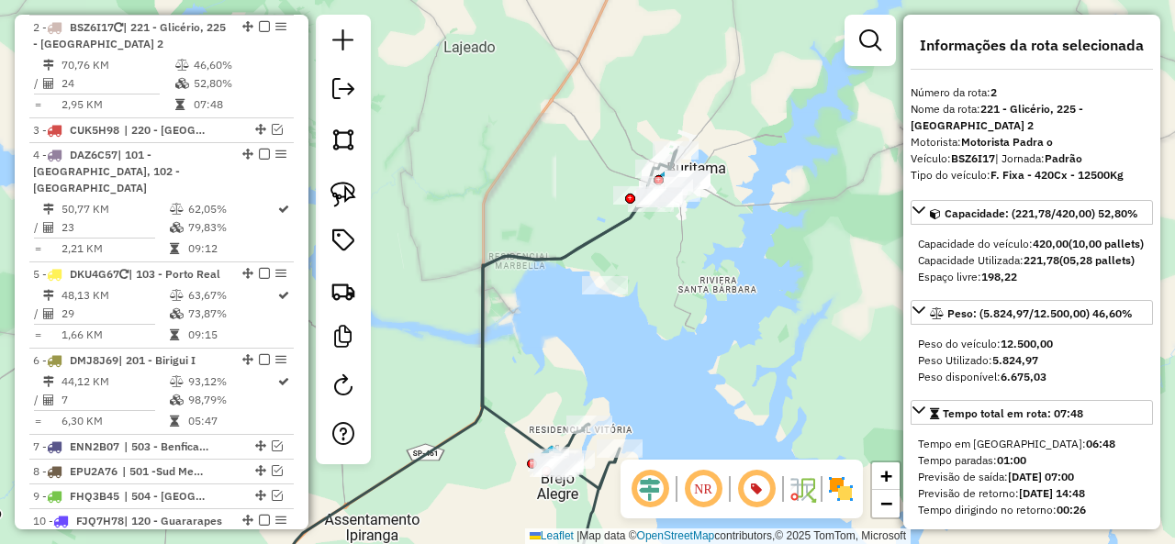
click at [589, 241] on icon at bounding box center [579, 375] width 195 height 449
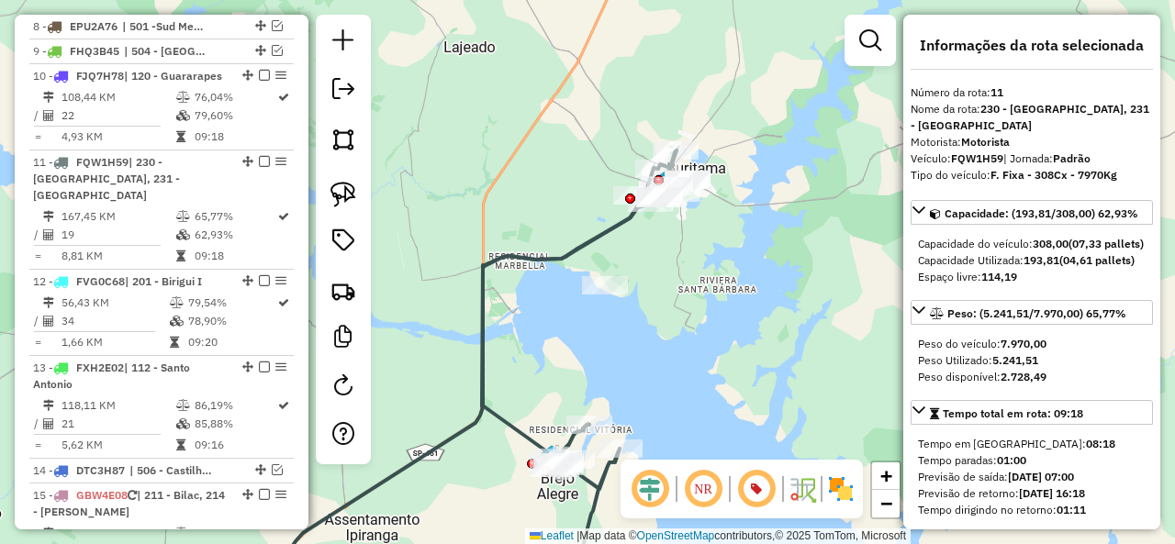
scroll to position [1374, 0]
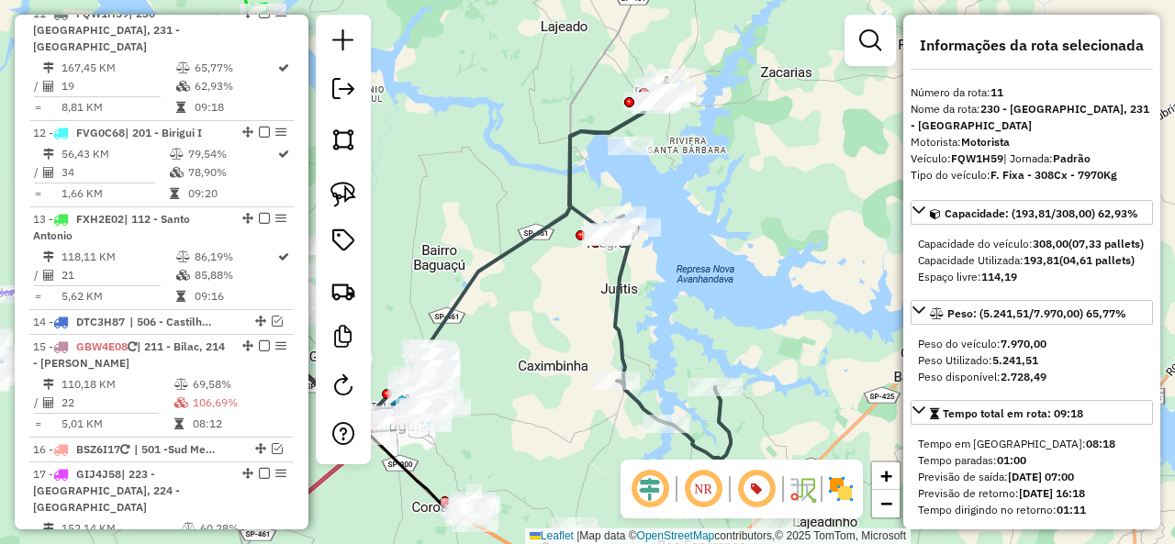
drag, startPoint x: 749, startPoint y: 231, endPoint x: 718, endPoint y: 140, distance: 96.9
click at [718, 140] on div "Janela de atendimento Grade de atendimento Capacidade Transportadoras Veículos …" at bounding box center [587, 272] width 1175 height 544
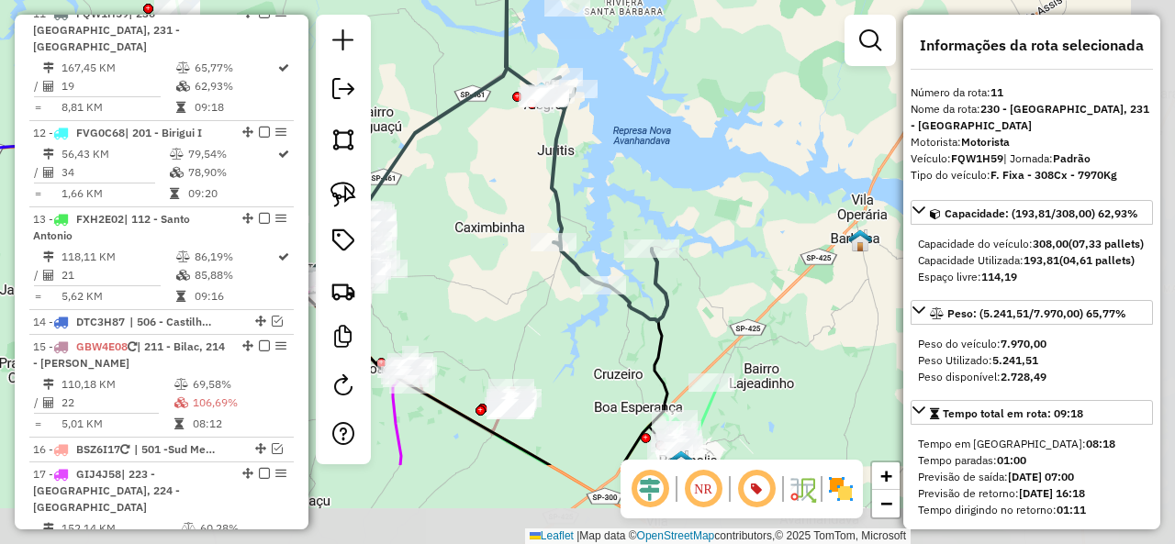
drag, startPoint x: 696, startPoint y: 260, endPoint x: 633, endPoint y: 124, distance: 149.5
click at [633, 124] on div "Janela de atendimento Grade de atendimento Capacidade Transportadoras Veículos …" at bounding box center [587, 272] width 1175 height 544
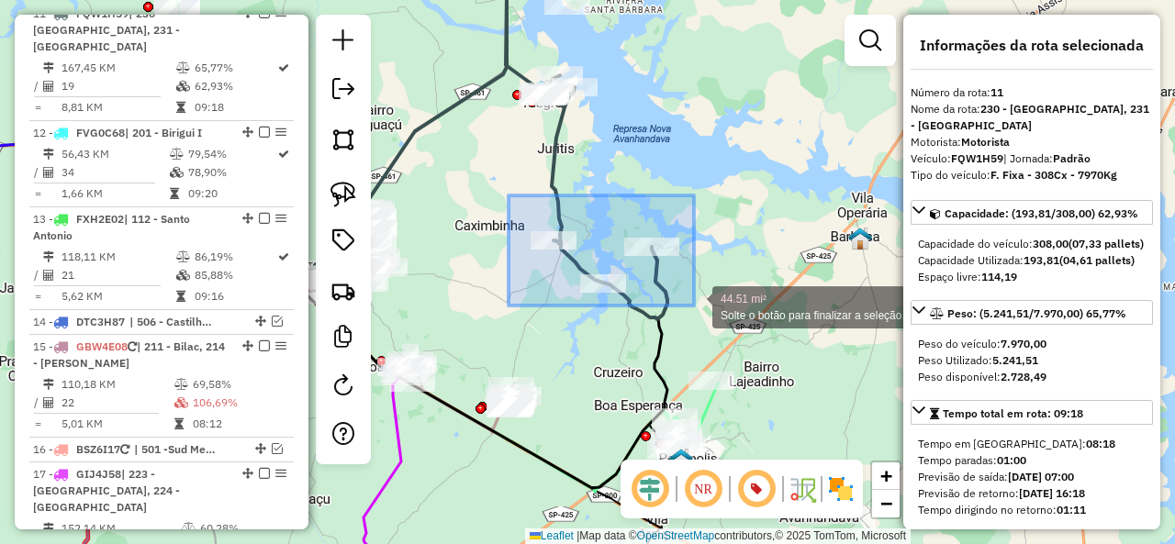
drag, startPoint x: 508, startPoint y: 195, endPoint x: 699, endPoint y: 309, distance: 222.3
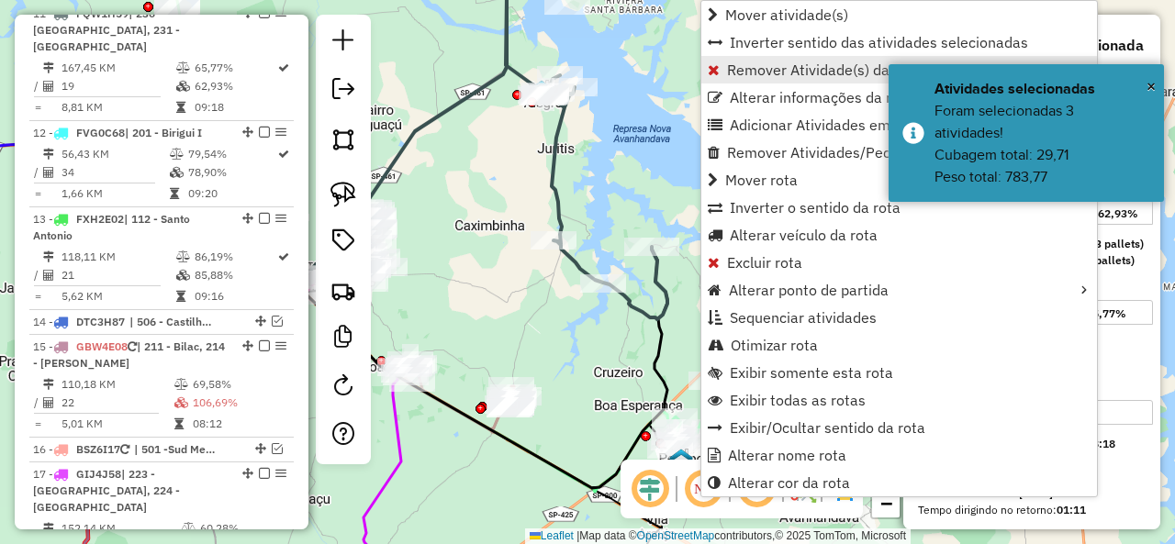
click at [733, 73] on span "Remover Atividade(s) da rota" at bounding box center [824, 69] width 194 height 15
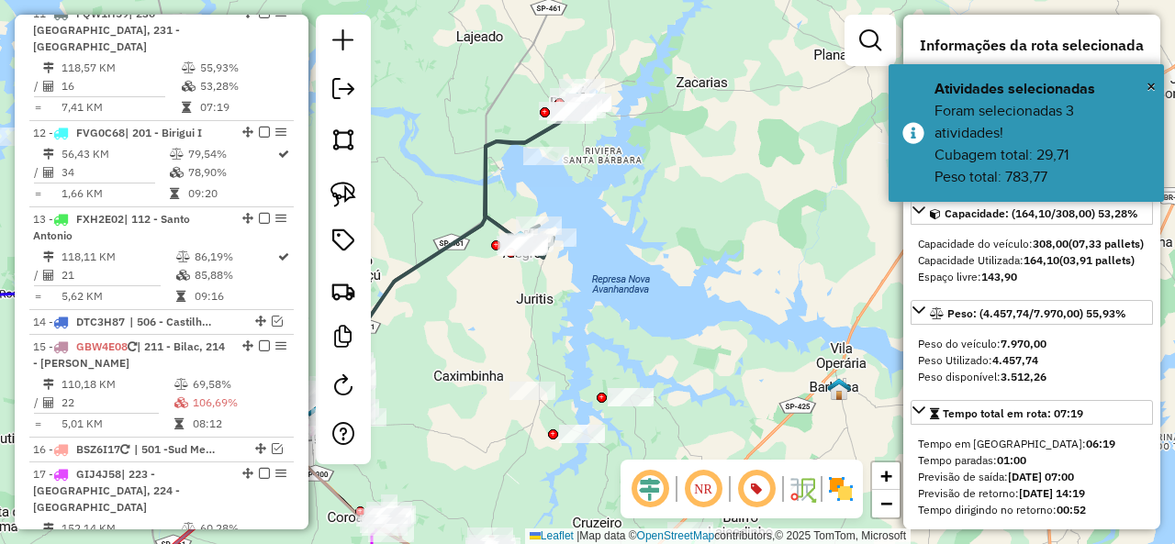
drag, startPoint x: 736, startPoint y: 353, endPoint x: 728, endPoint y: 374, distance: 22.7
click at [728, 374] on div "Janela de atendimento Grade de atendimento Capacidade Transportadoras Veículos …" at bounding box center [587, 272] width 1175 height 544
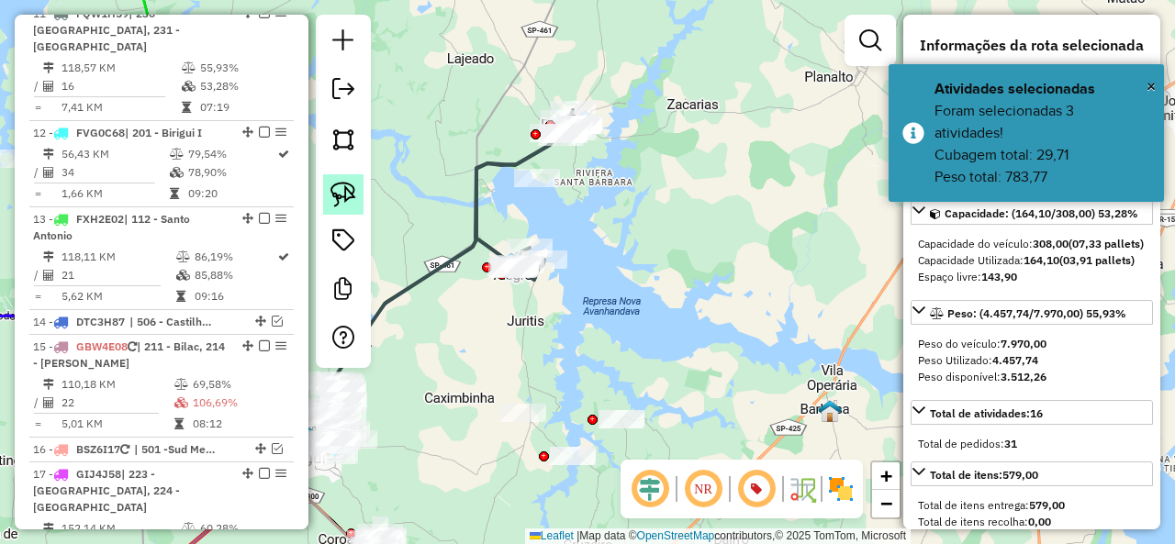
click at [351, 194] on img at bounding box center [343, 195] width 26 height 26
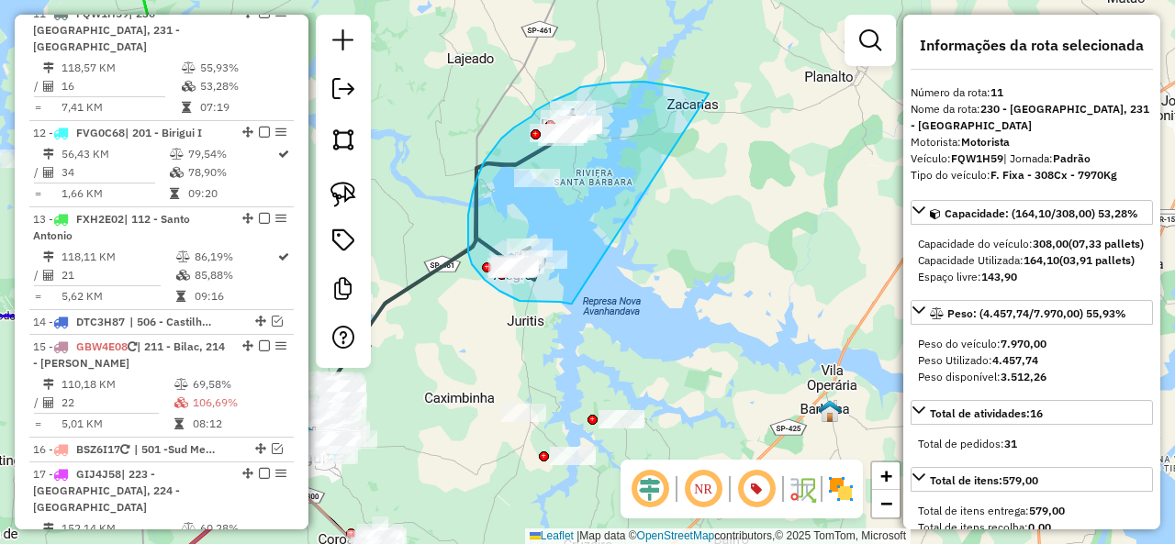
drag, startPoint x: 709, startPoint y: 94, endPoint x: 573, endPoint y: 302, distance: 248.7
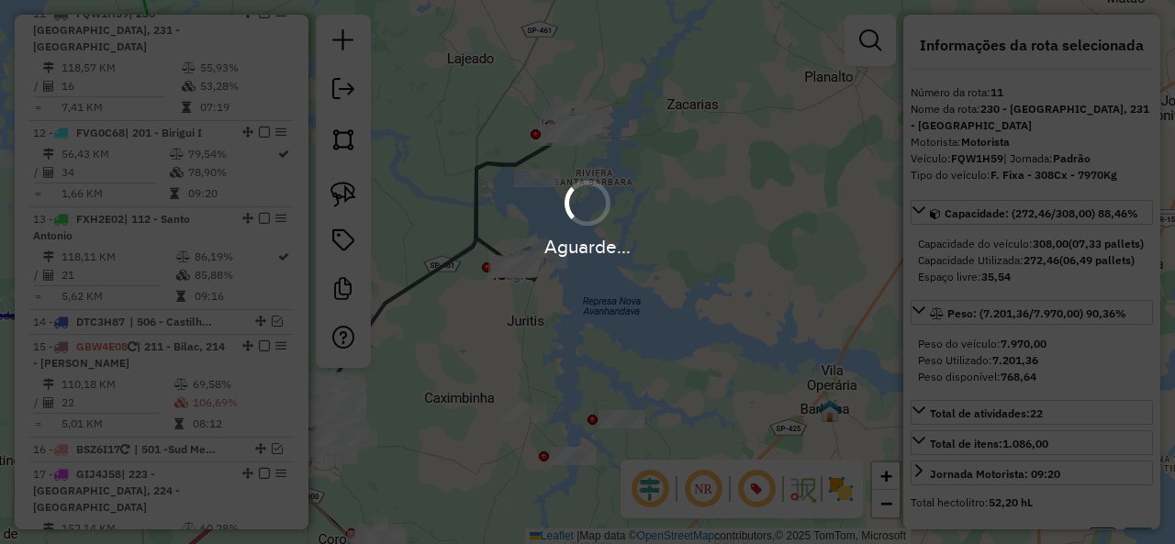
select select "**********"
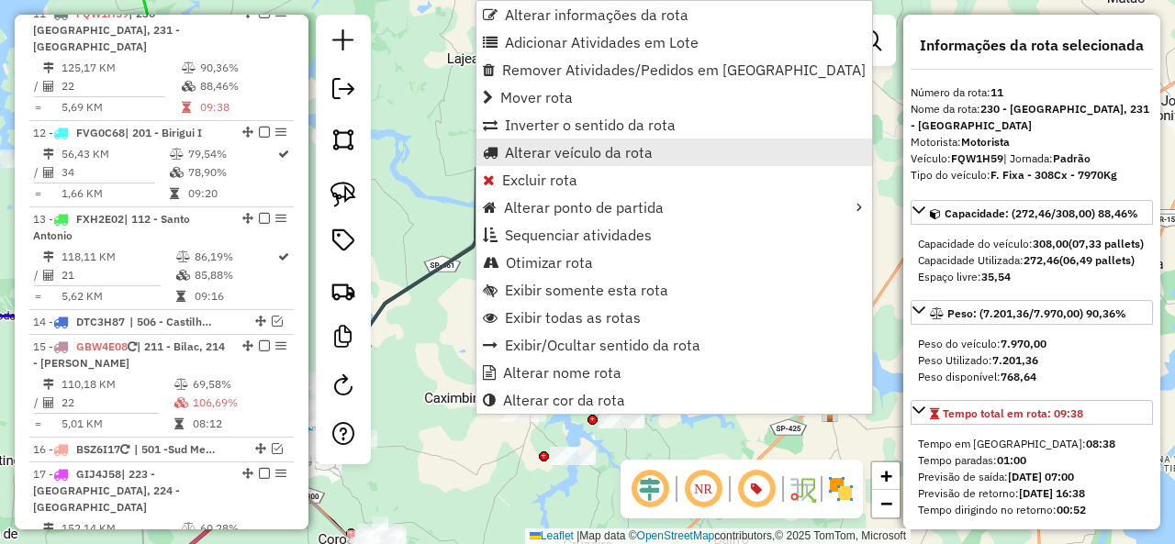
click at [550, 155] on span "Alterar veículo da rota" at bounding box center [579, 152] width 148 height 15
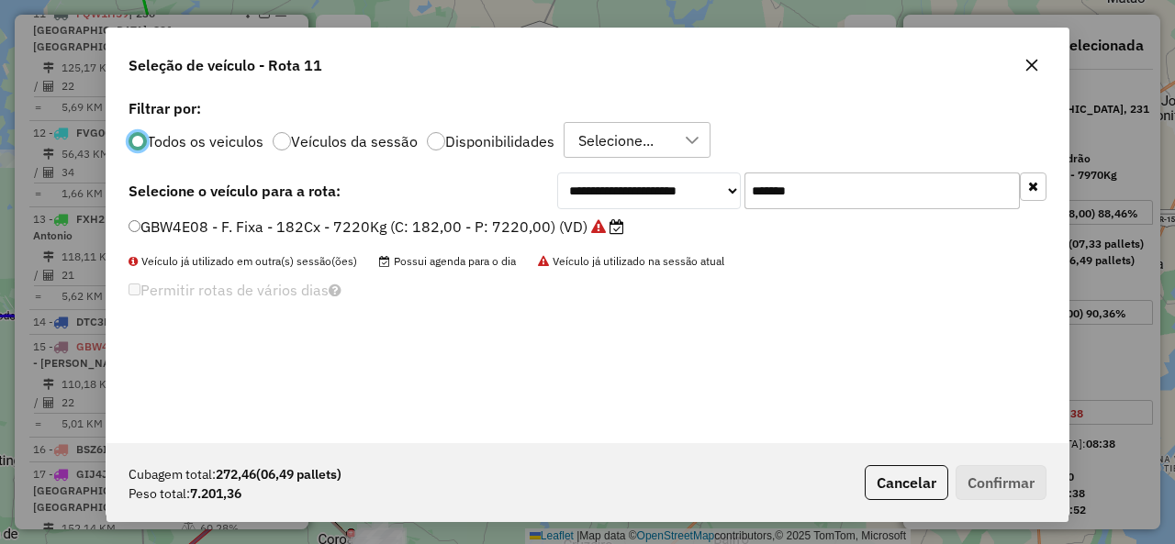
scroll to position [10, 6]
click at [792, 184] on input "*******" at bounding box center [881, 191] width 275 height 37
paste input "text"
type input "*******"
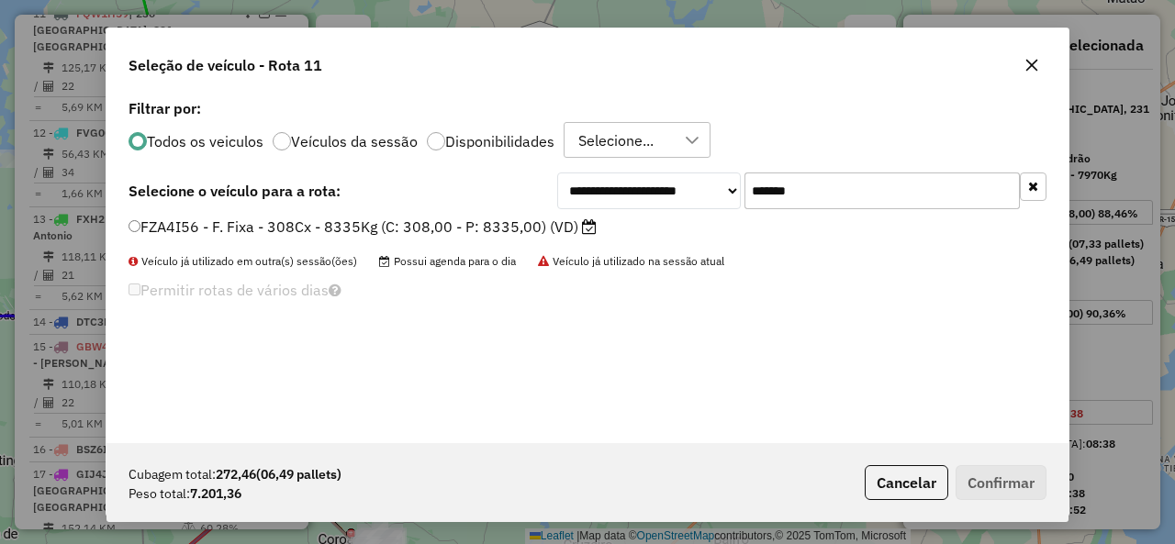
click at [253, 226] on label "FZA4I56 - F. Fixa - 308Cx - 8335Kg (C: 308,00 - P: 8335,00) (VD)" at bounding box center [362, 227] width 468 height 22
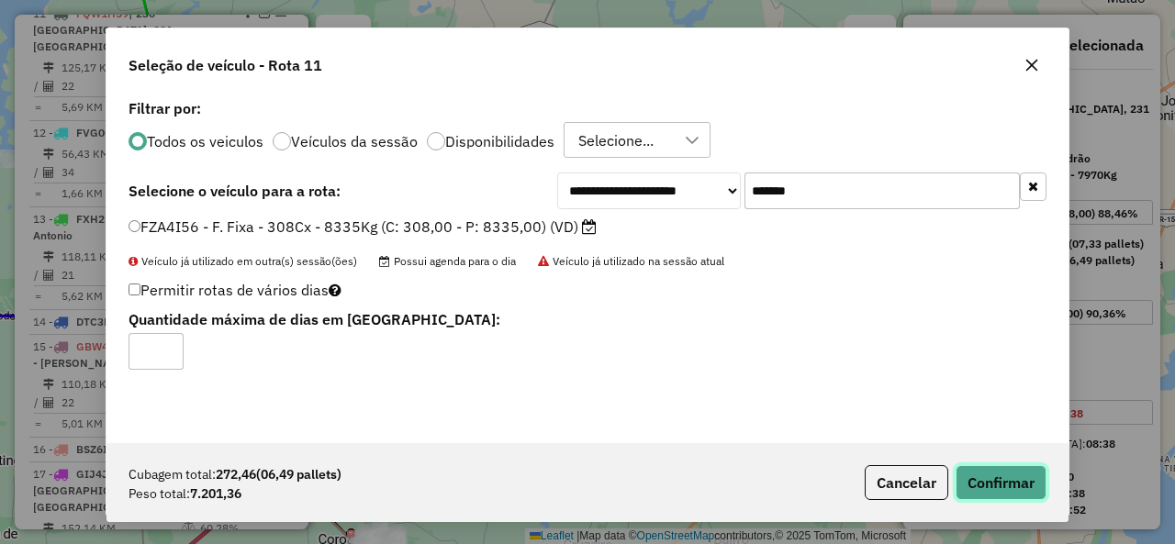
click at [977, 482] on button "Confirmar" at bounding box center [1000, 482] width 91 height 35
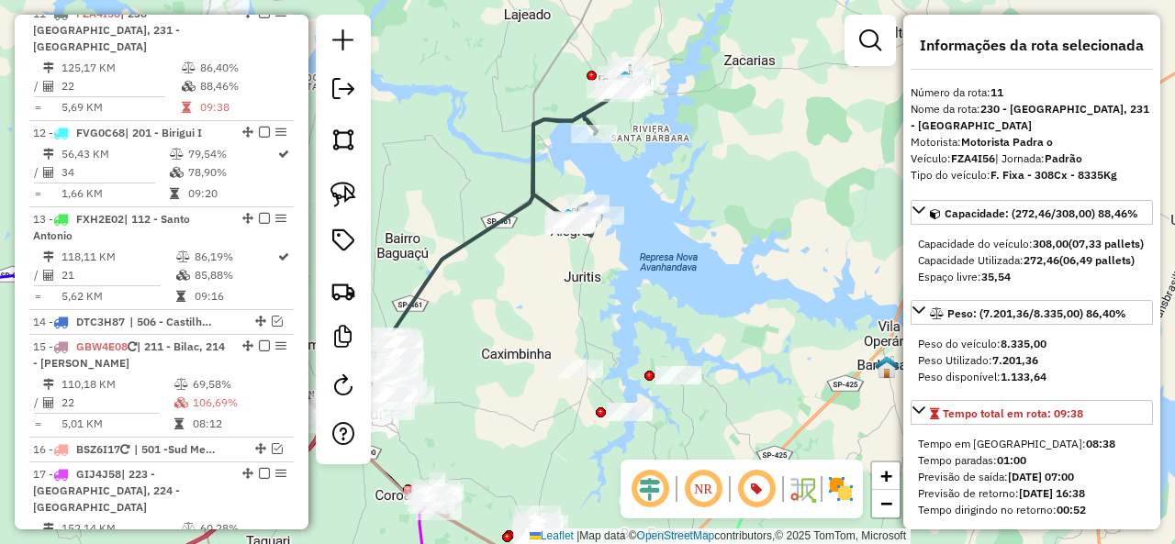
drag, startPoint x: 574, startPoint y: 333, endPoint x: 631, endPoint y: 289, distance: 72.0
click at [631, 289] on div "Janela de atendimento Grade de atendimento Capacidade Transportadoras Veículos …" at bounding box center [587, 272] width 1175 height 544
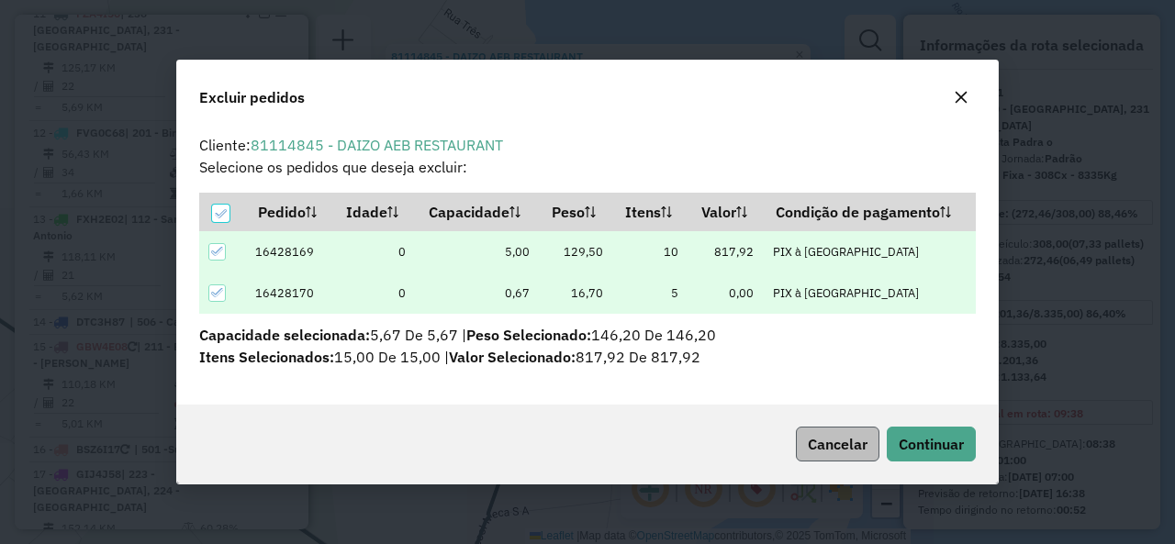
scroll to position [0, 0]
click at [932, 449] on span "Continuar" at bounding box center [931, 444] width 65 height 18
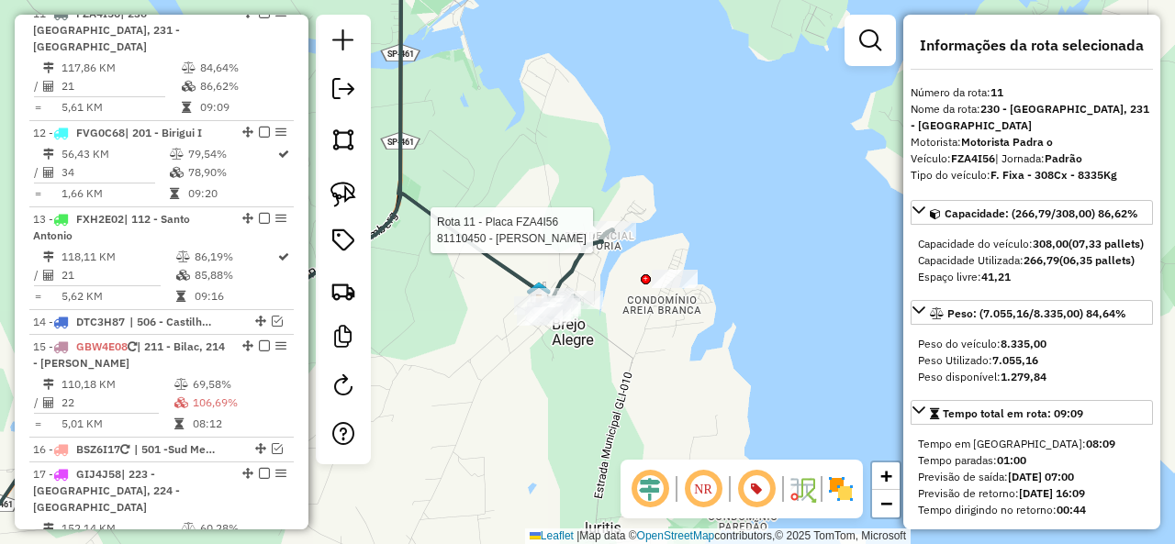
click at [623, 240] on div at bounding box center [613, 230] width 46 height 18
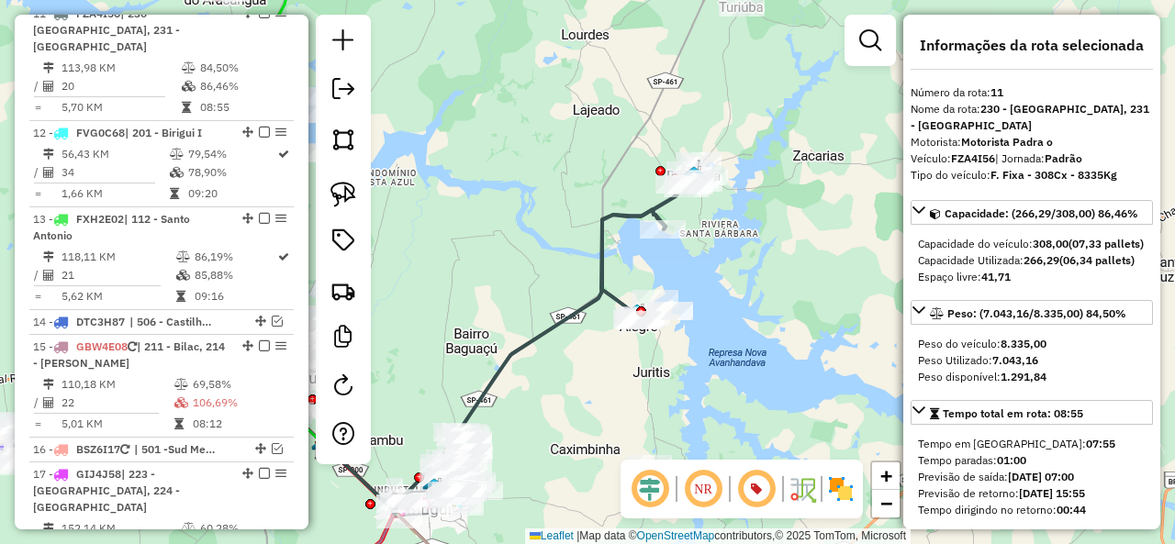
click at [601, 246] on icon at bounding box center [653, 242] width 104 height 160
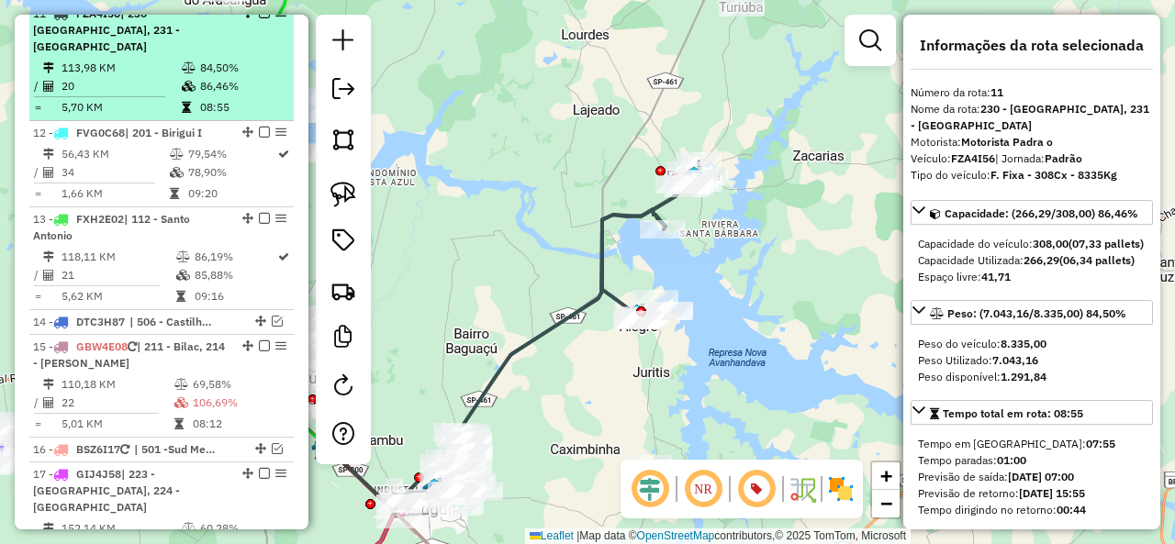
click at [259, 18] on em at bounding box center [264, 12] width 11 height 11
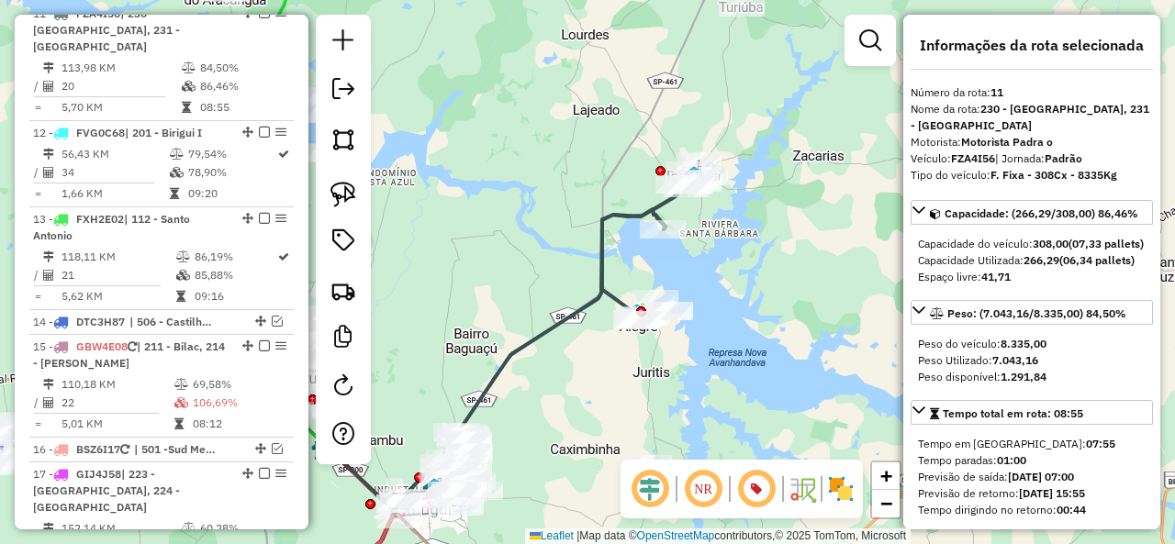
scroll to position [1296, 0]
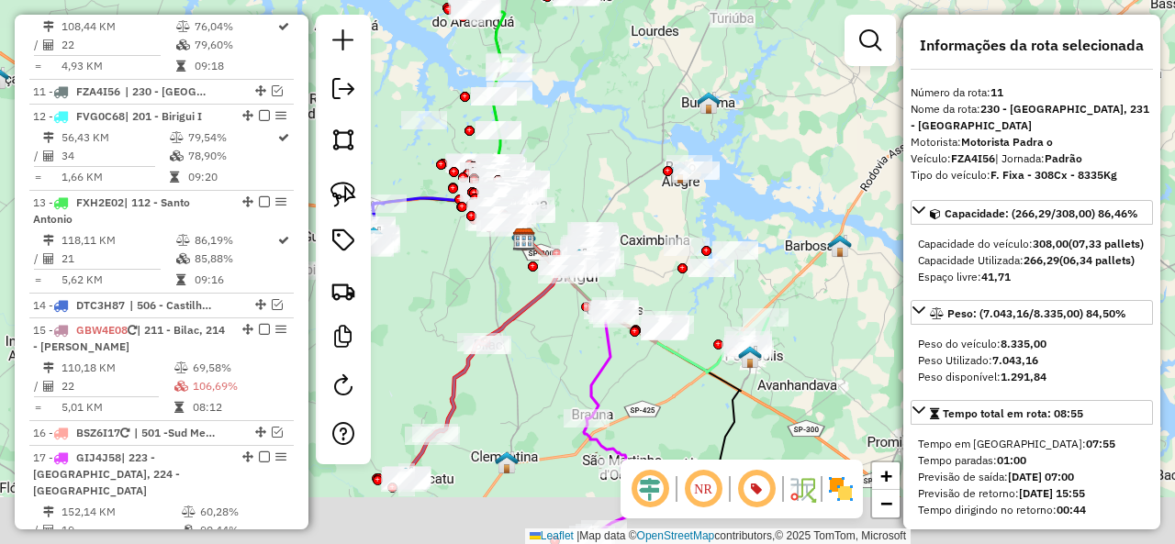
drag, startPoint x: 749, startPoint y: 260, endPoint x: 768, endPoint y: 168, distance: 93.8
click at [768, 168] on div "Janela de atendimento Grade de atendimento Capacidade Transportadoras Veículos …" at bounding box center [587, 272] width 1175 height 544
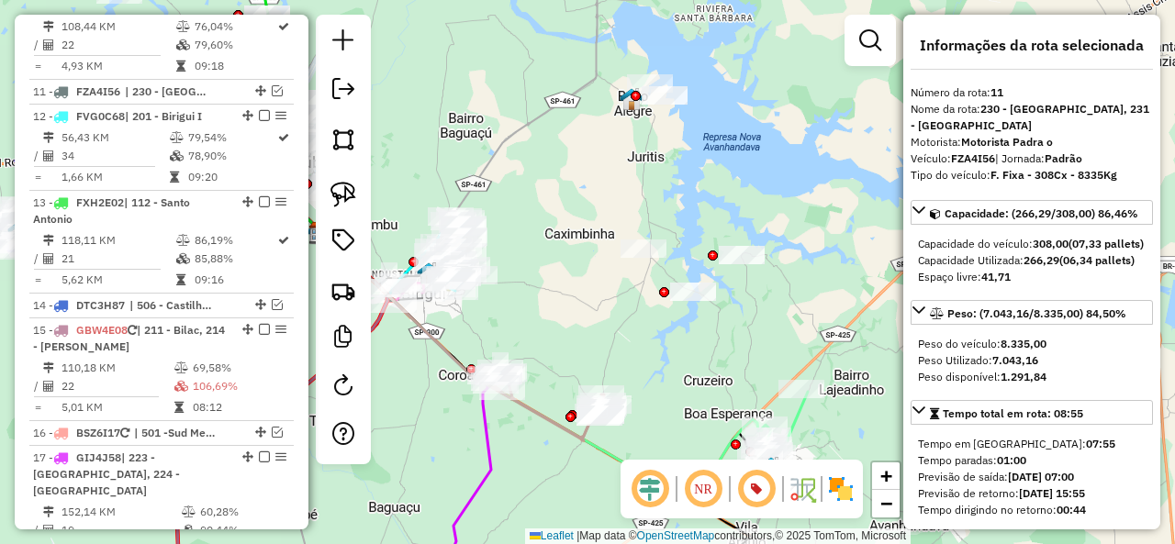
click at [804, 419] on icon at bounding box center [783, 425] width 49 height 66
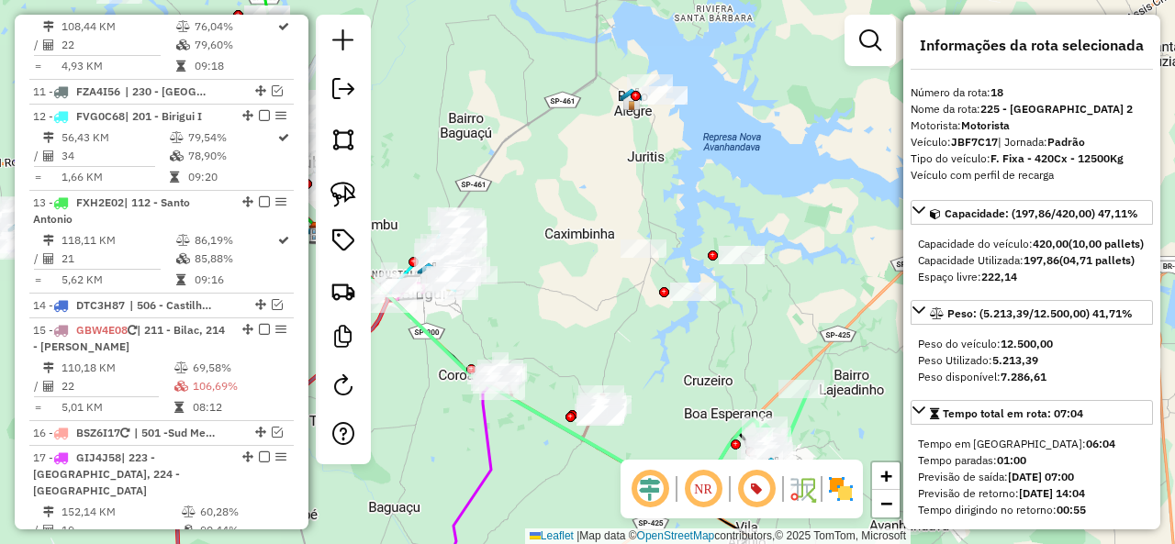
scroll to position [1841, 0]
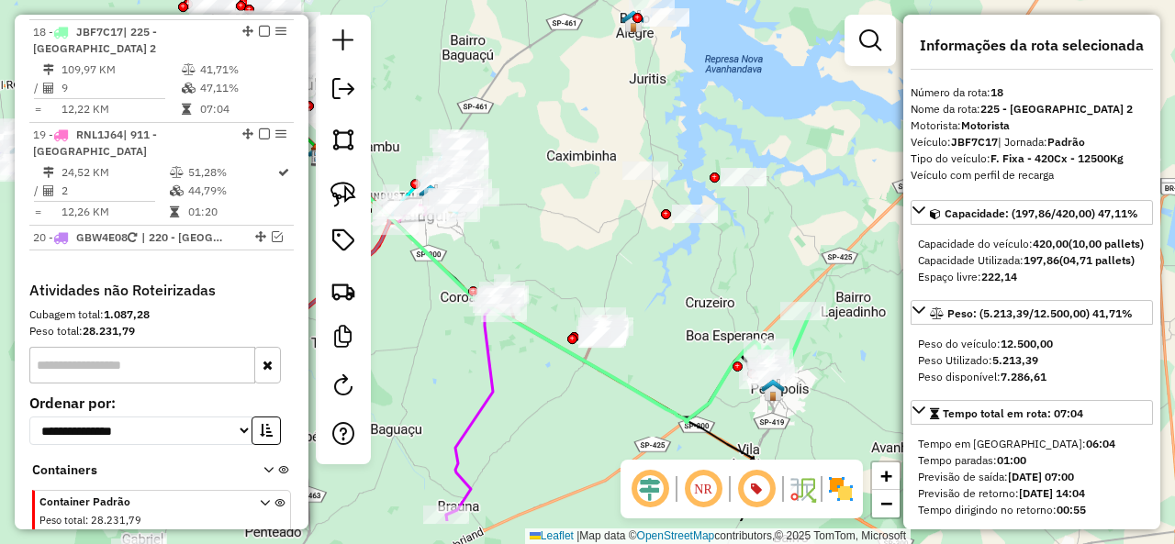
drag, startPoint x: 797, startPoint y: 316, endPoint x: 798, endPoint y: 266, distance: 49.6
click at [798, 266] on div "Janela de atendimento Grade de atendimento Capacidade Transportadoras Veículos …" at bounding box center [587, 272] width 1175 height 544
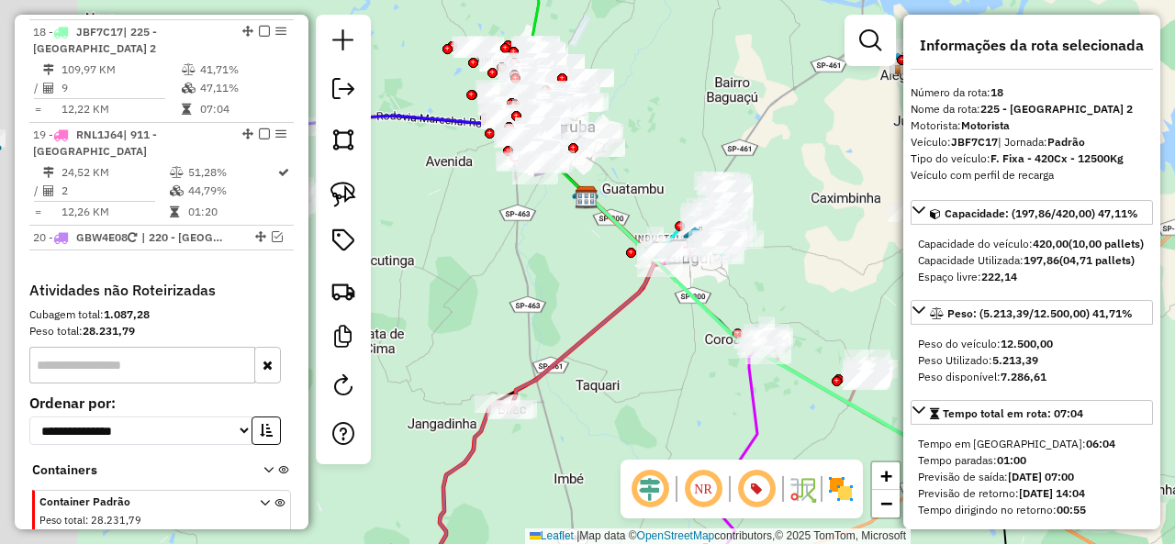
drag, startPoint x: 534, startPoint y: 238, endPoint x: 831, endPoint y: 298, distance: 302.6
click at [831, 298] on div "Janela de atendimento Grade de atendimento Capacidade Transportadoras Veículos …" at bounding box center [587, 272] width 1175 height 544
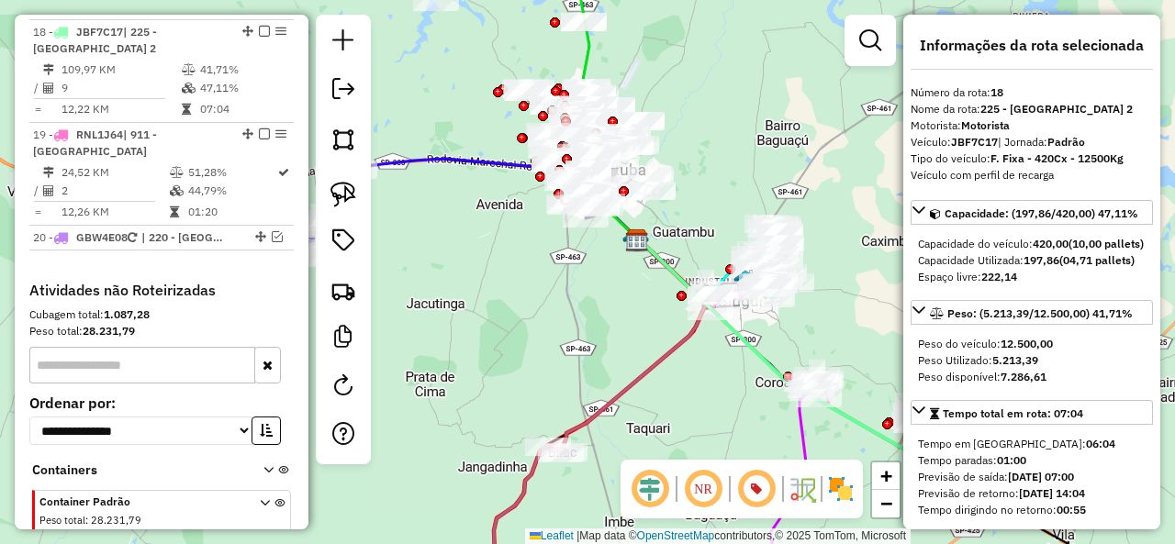
drag, startPoint x: 545, startPoint y: 283, endPoint x: 683, endPoint y: 315, distance: 141.4
click at [683, 315] on div "Janela de atendimento Grade de atendimento Capacidade Transportadoras Veículos …" at bounding box center [587, 272] width 1175 height 544
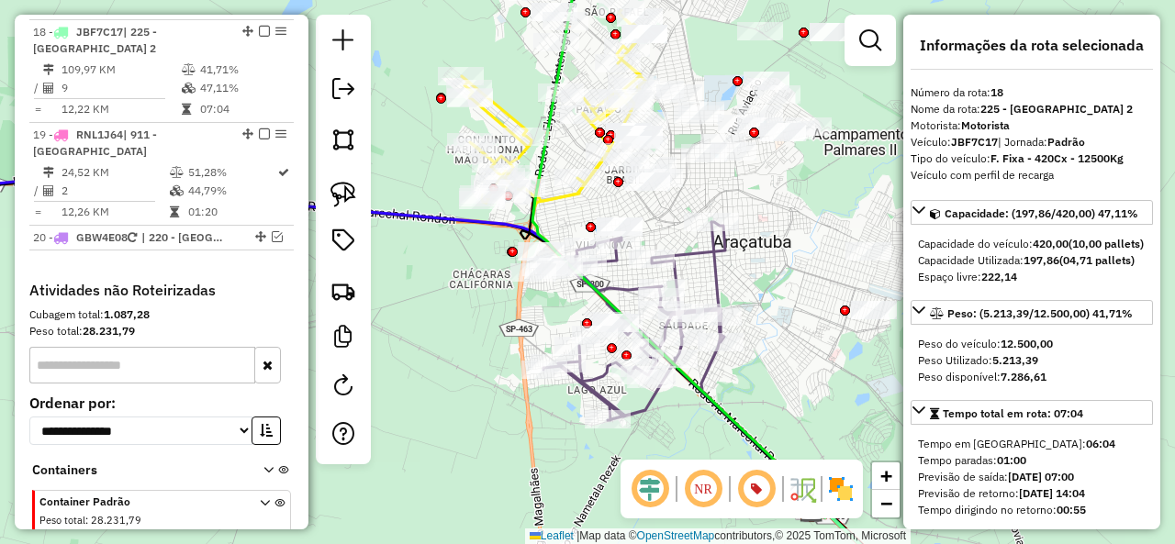
click at [705, 250] on icon at bounding box center [634, 321] width 182 height 198
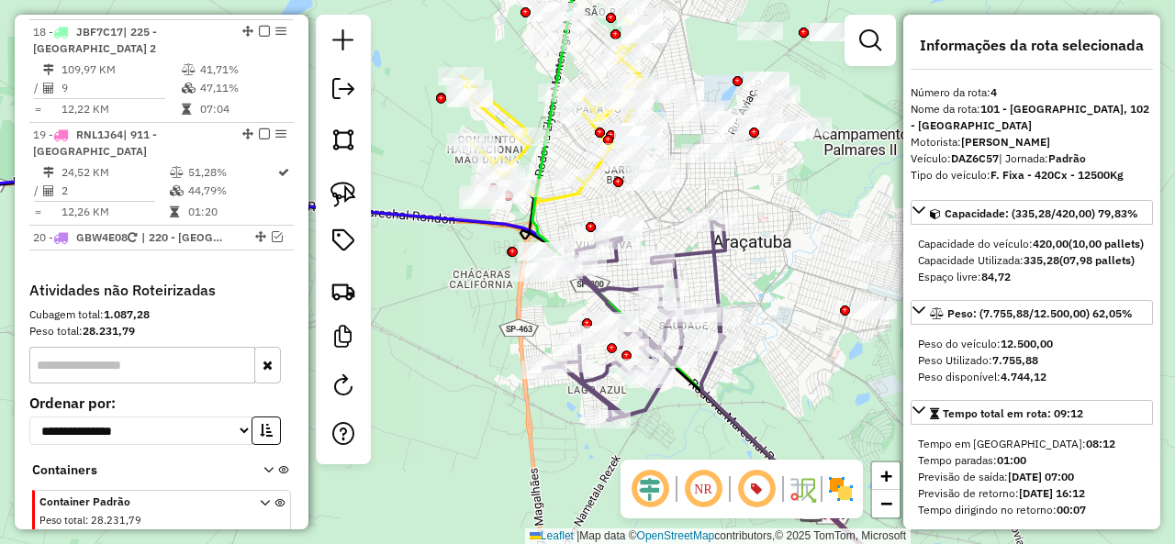
scroll to position [907, 0]
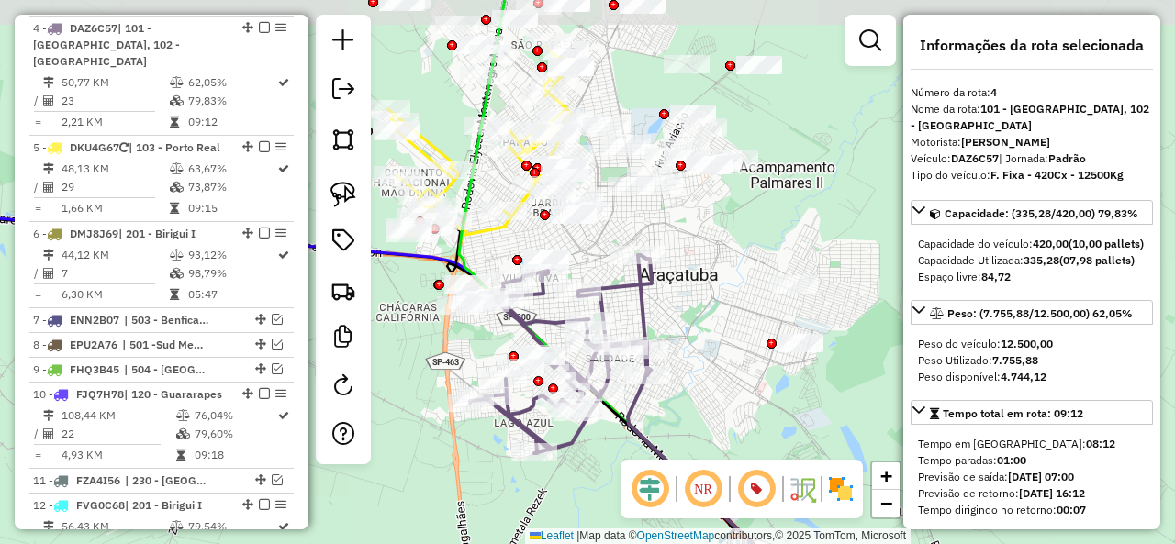
drag, startPoint x: 772, startPoint y: 291, endPoint x: 721, endPoint y: 323, distance: 59.8
click at [721, 322] on div "Janela de atendimento Grade de atendimento Capacidade Transportadoras Veículos …" at bounding box center [587, 272] width 1175 height 544
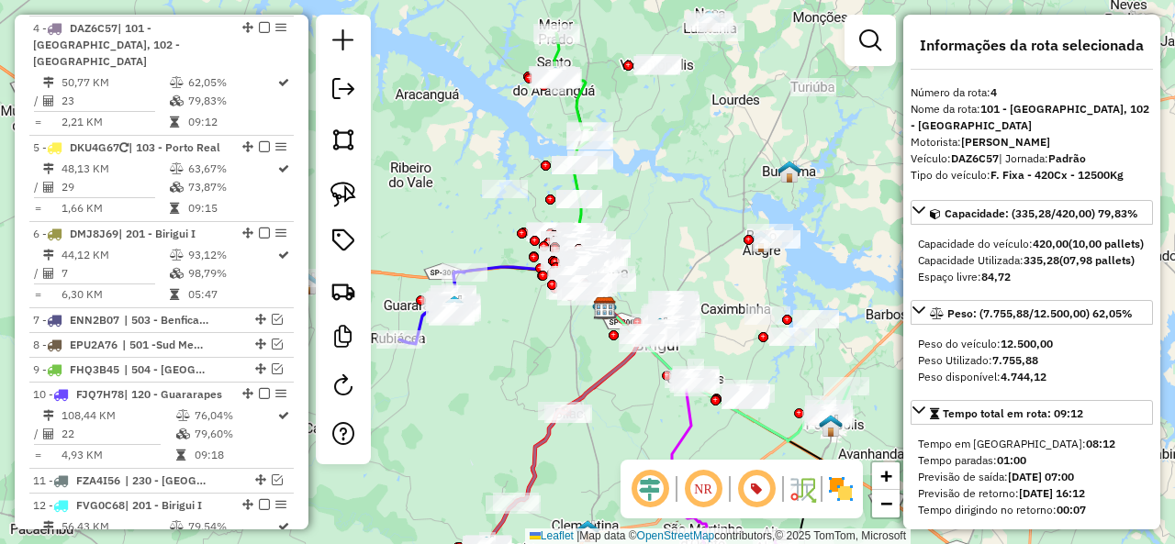
drag, startPoint x: 667, startPoint y: 233, endPoint x: 687, endPoint y: 95, distance: 139.9
click at [687, 95] on div "Janela de atendimento Grade de atendimento Capacidade Transportadoras Veículos …" at bounding box center [587, 272] width 1175 height 544
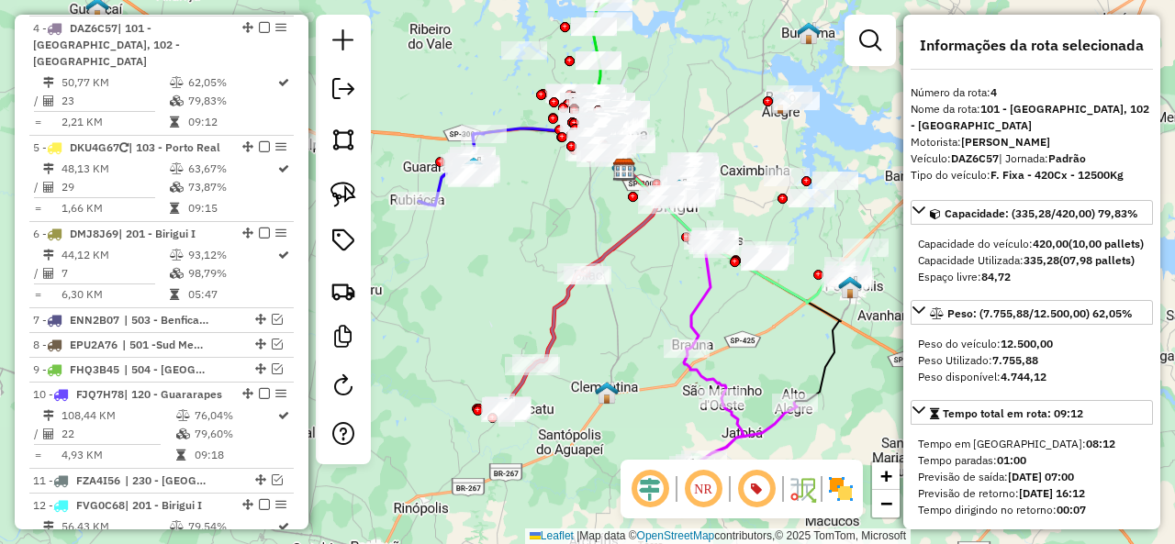
click at [558, 326] on icon at bounding box center [546, 342] width 84 height 141
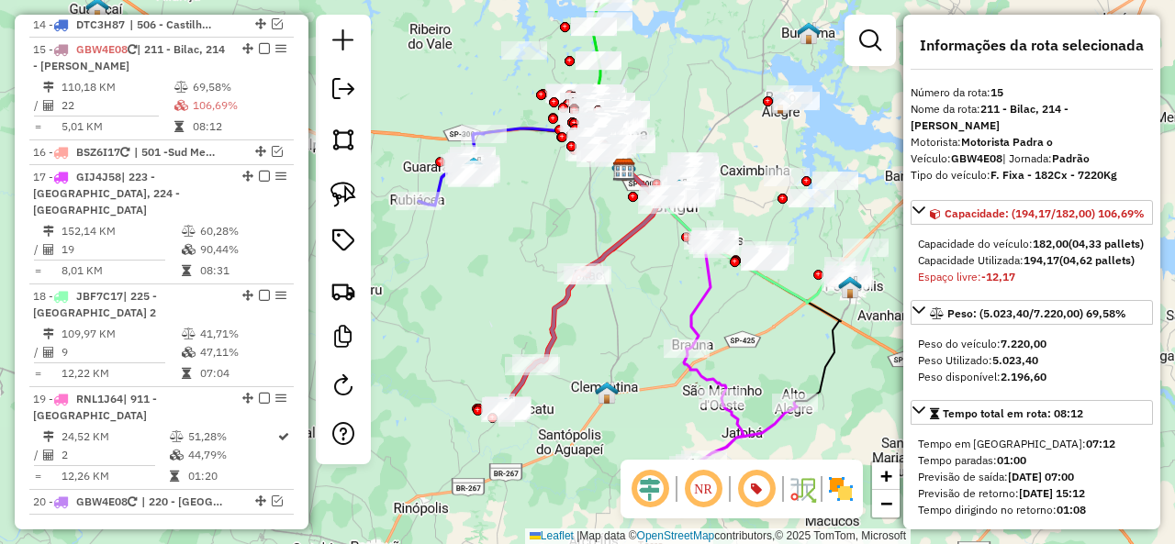
scroll to position [1612, 0]
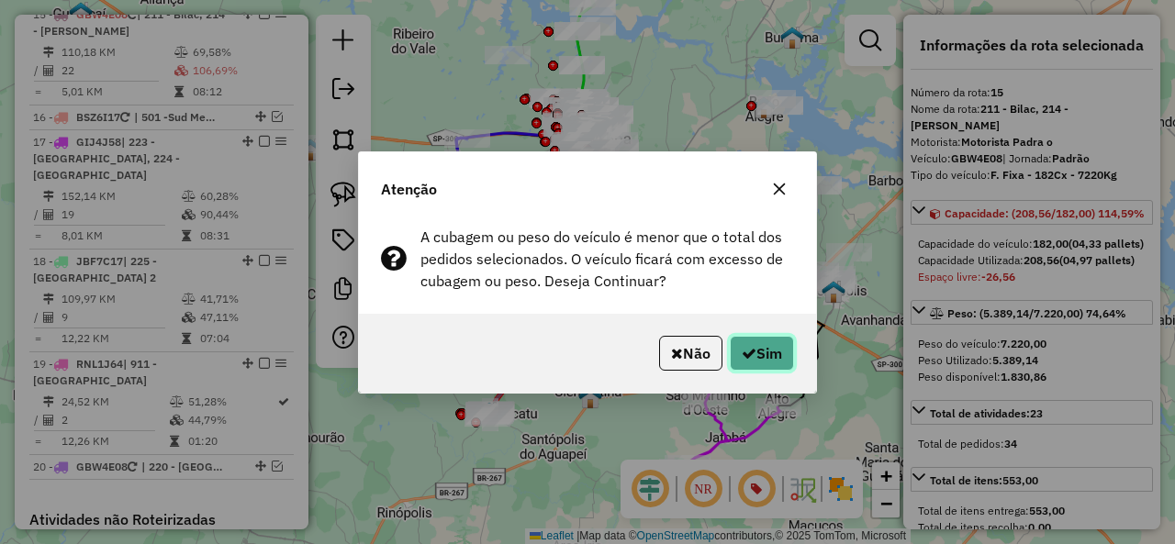
click at [767, 341] on button "Sim" at bounding box center [762, 353] width 64 height 35
select select "**********"
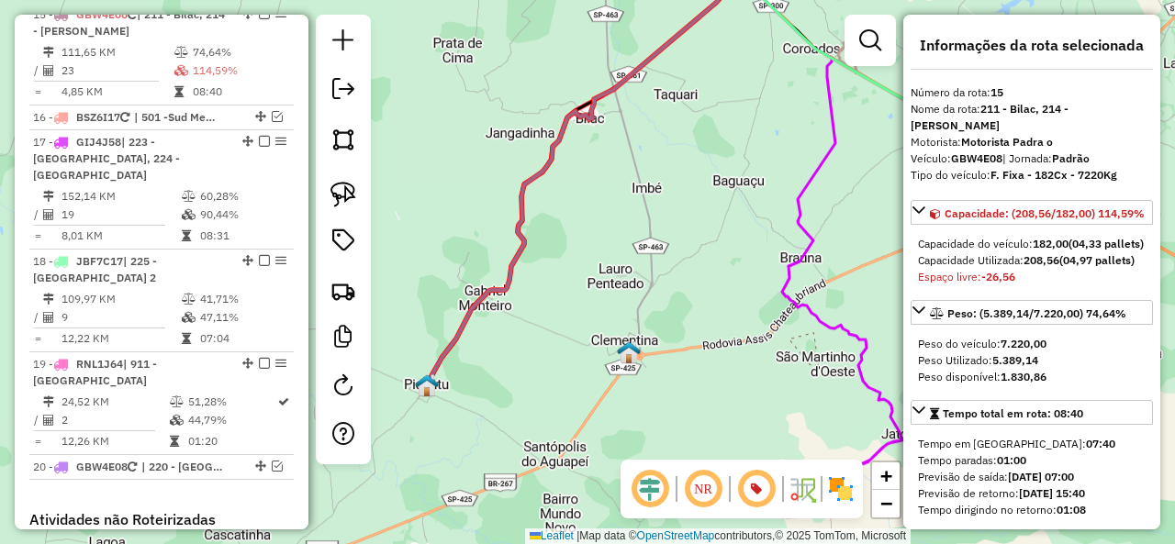
drag, startPoint x: 544, startPoint y: 364, endPoint x: 545, endPoint y: 328, distance: 36.7
click at [545, 328] on div "Janela de atendimento Grade de atendimento Capacidade Transportadoras Veículos …" at bounding box center [587, 272] width 1175 height 544
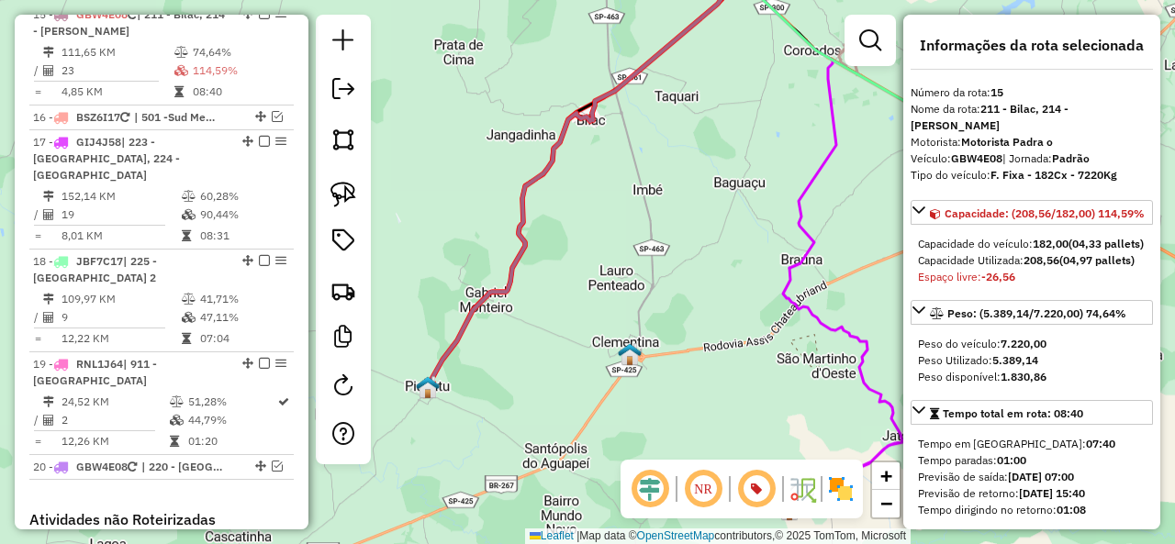
click at [501, 287] on icon at bounding box center [581, 185] width 316 height 419
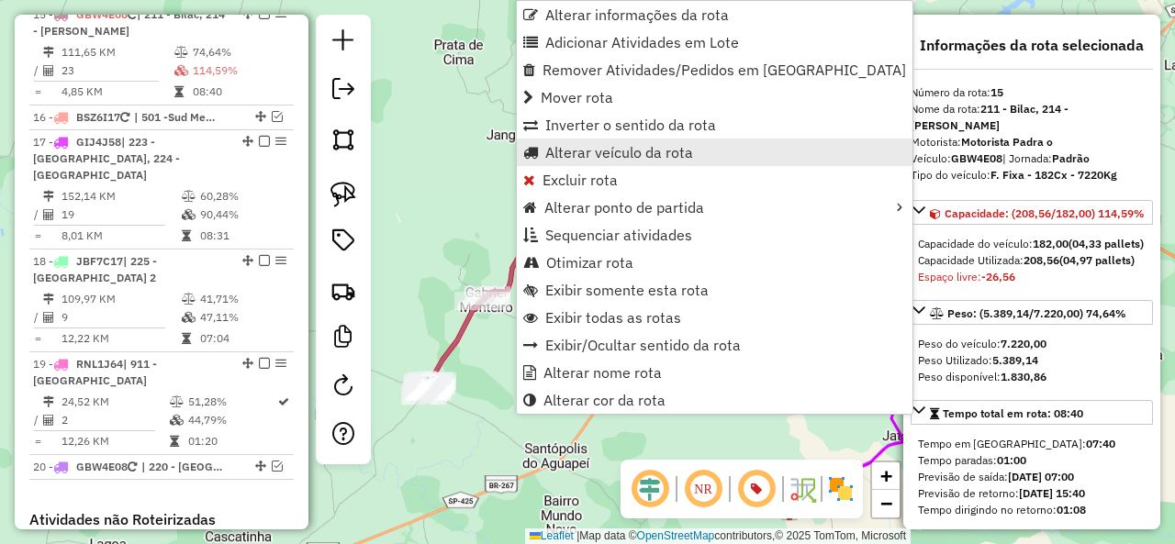
click at [615, 157] on span "Alterar veículo da rota" at bounding box center [619, 152] width 148 height 15
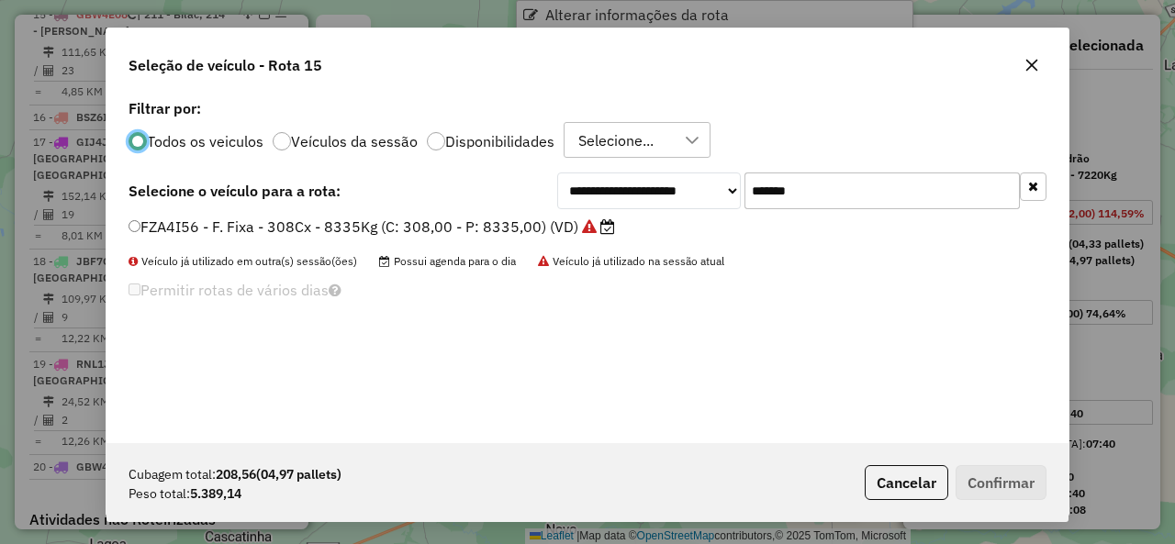
scroll to position [10, 6]
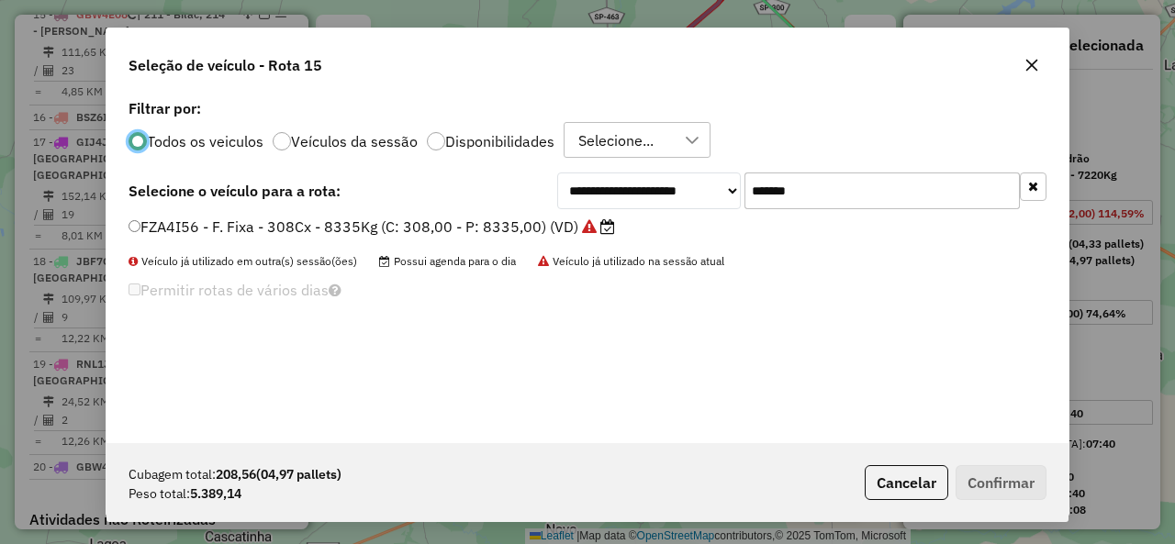
click at [776, 184] on input "*******" at bounding box center [881, 191] width 275 height 37
paste input "text"
type input "*******"
click at [170, 220] on label "FVG0C68 - F. Fixa - 308Cx - 7970Kg (C: 308,00 - P: 7970,00) (VD)" at bounding box center [374, 227] width 492 height 22
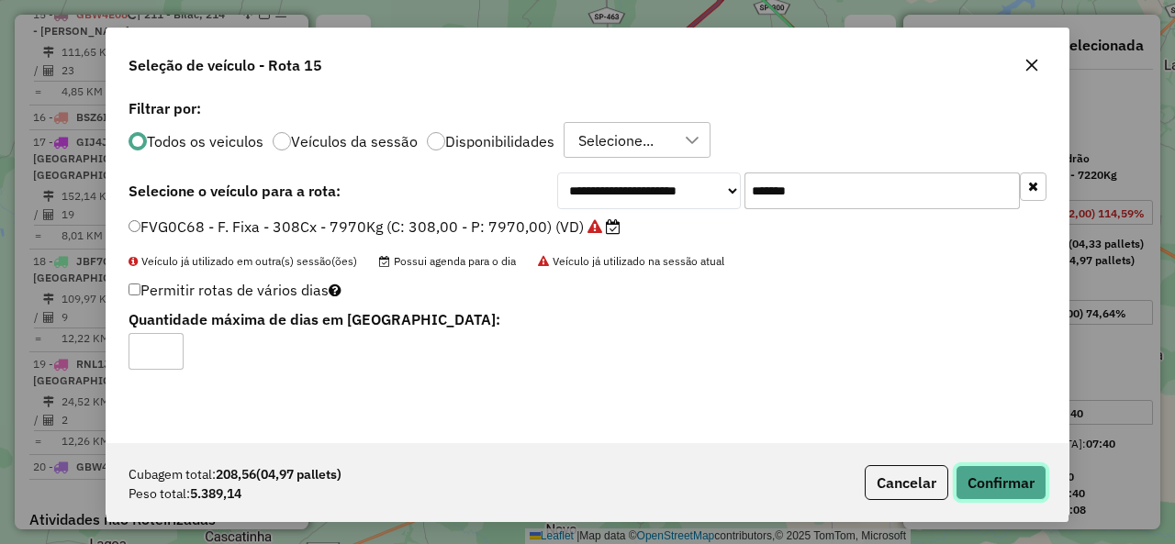
click at [1022, 487] on button "Confirmar" at bounding box center [1000, 482] width 91 height 35
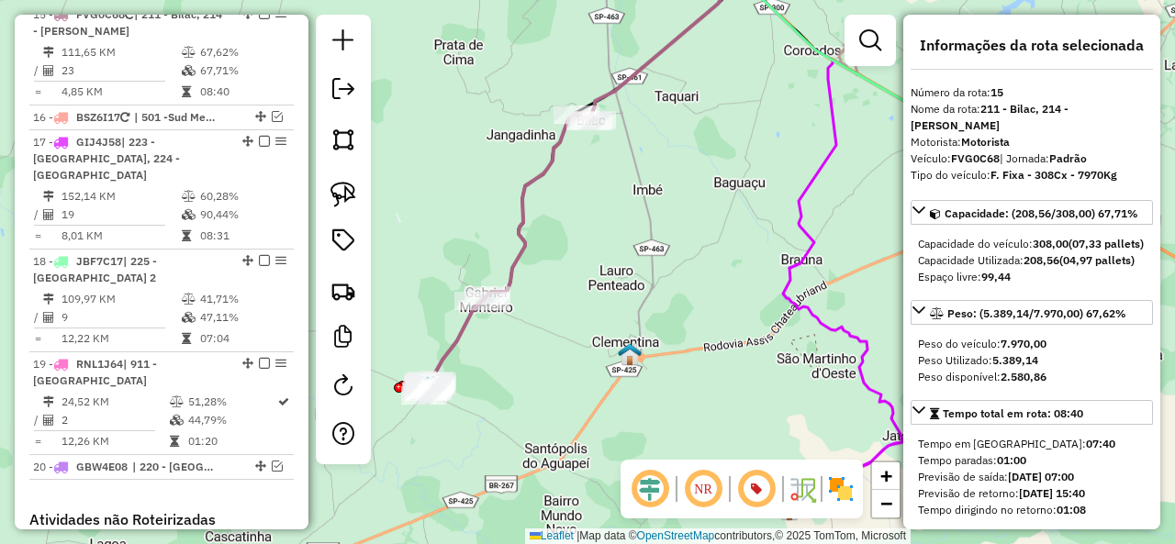
click at [259, 19] on em at bounding box center [264, 13] width 11 height 11
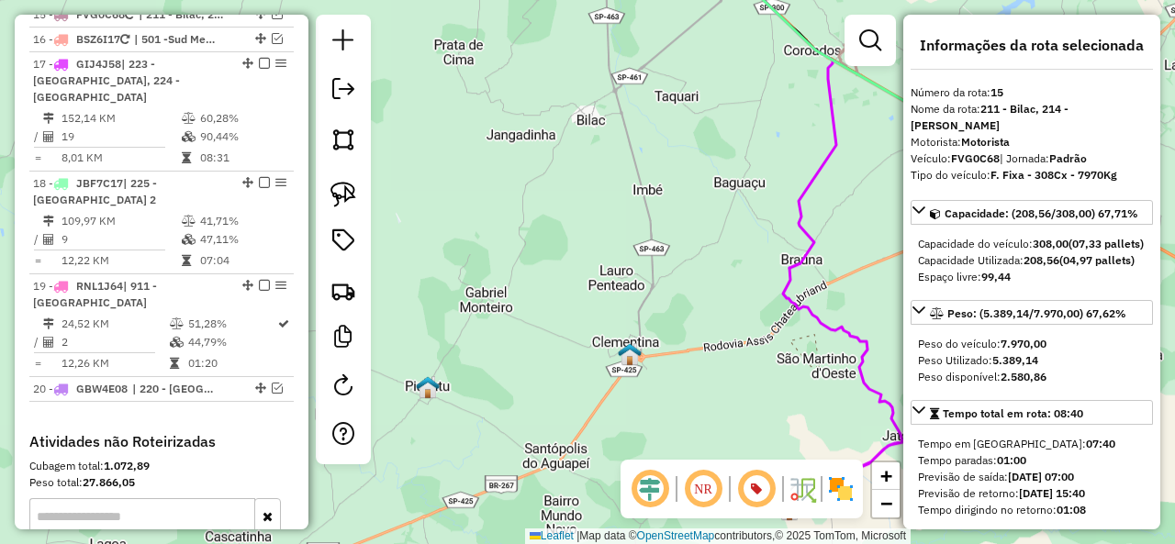
scroll to position [1533, 0]
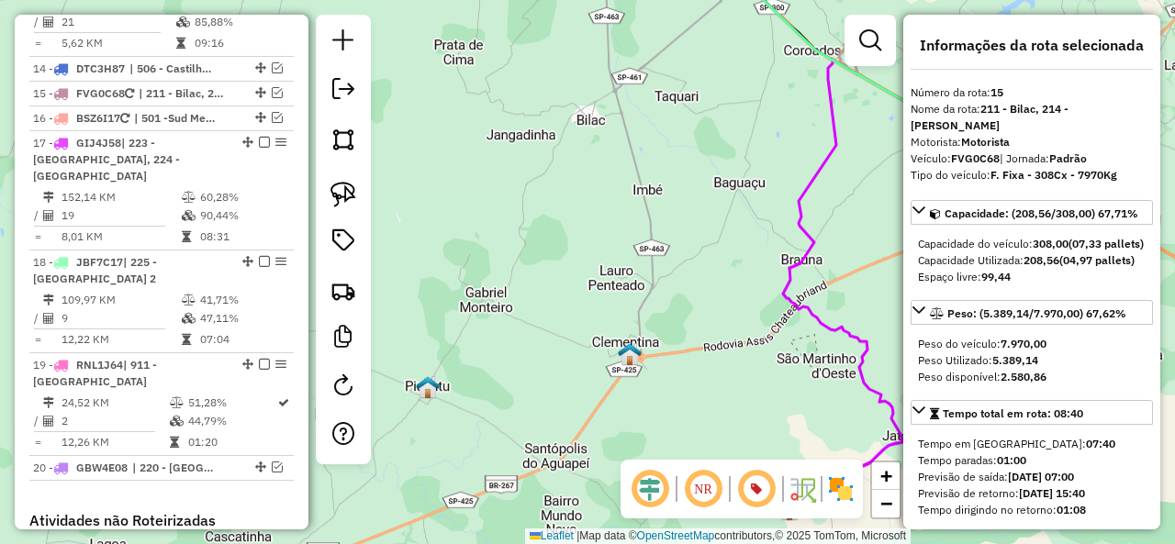
click at [796, 309] on icon at bounding box center [896, 393] width 226 height 251
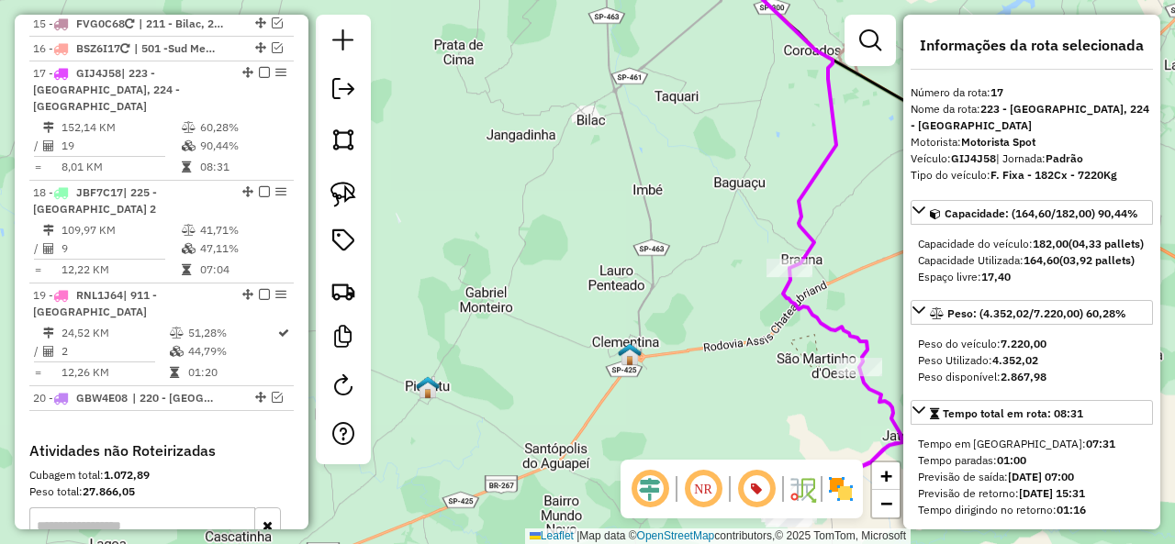
scroll to position [1660, 0]
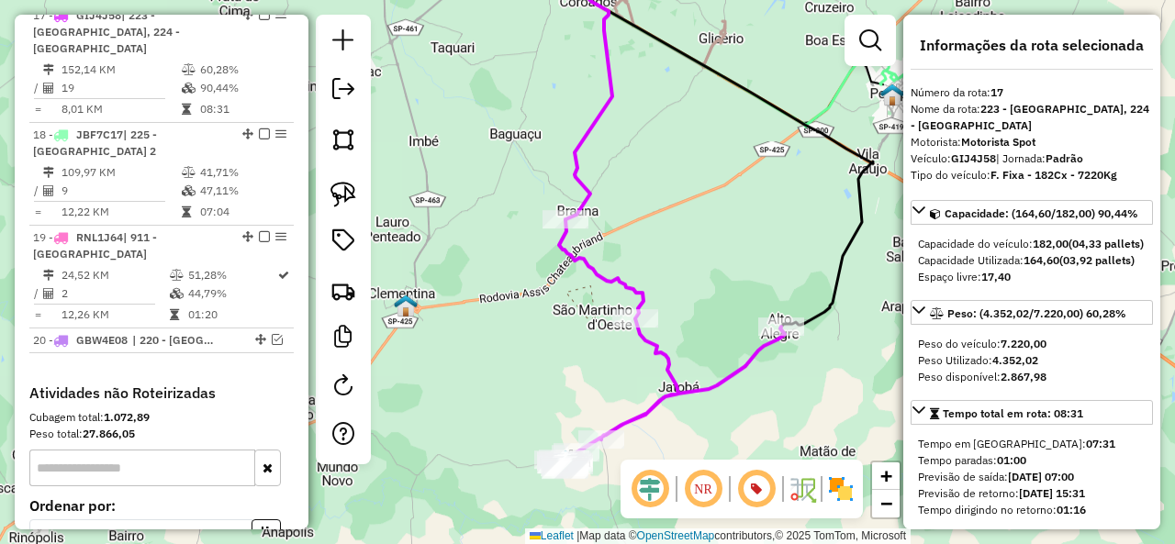
drag, startPoint x: 709, startPoint y: 304, endPoint x: 501, endPoint y: 260, distance: 213.0
click at [501, 260] on div "Janela de atendimento Grade de atendimento Capacidade Transportadoras Veículos …" at bounding box center [587, 272] width 1175 height 544
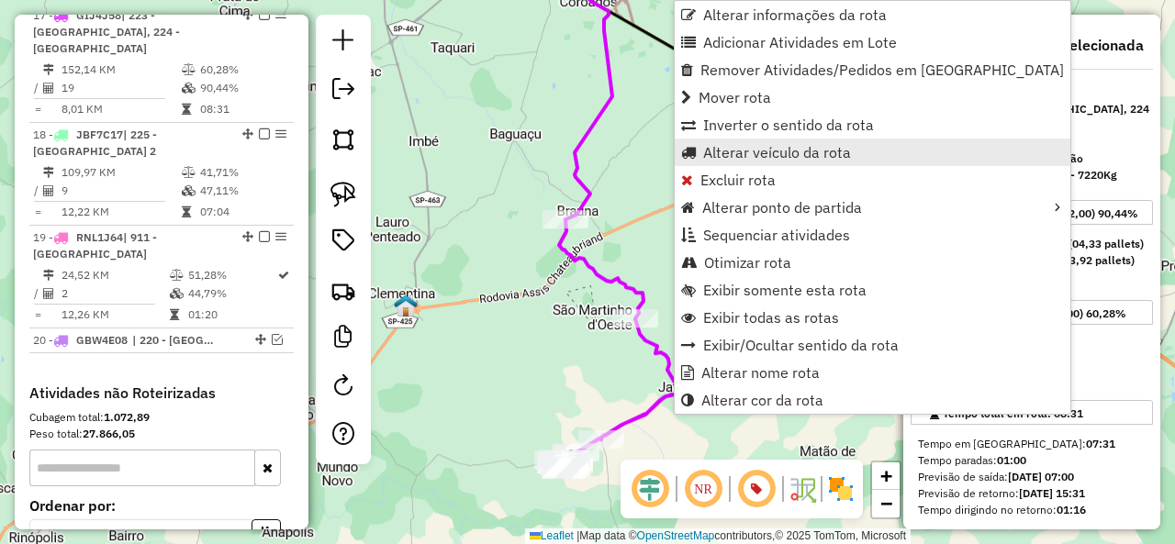
click at [743, 154] on span "Alterar veículo da rota" at bounding box center [777, 152] width 148 height 15
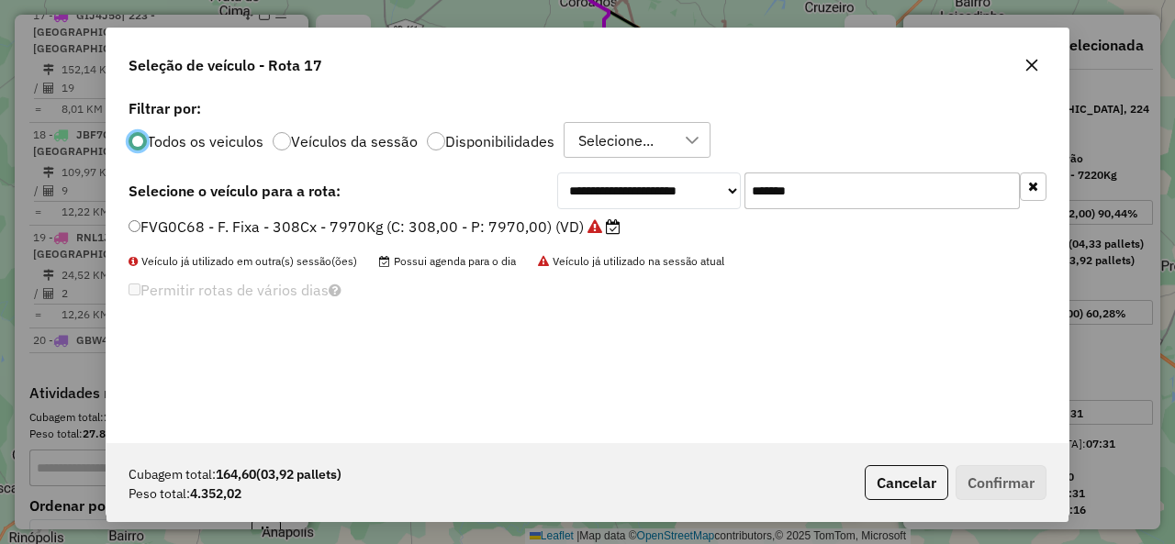
scroll to position [10, 6]
click at [810, 184] on input "*******" at bounding box center [881, 191] width 275 height 37
paste input "text"
type input "*******"
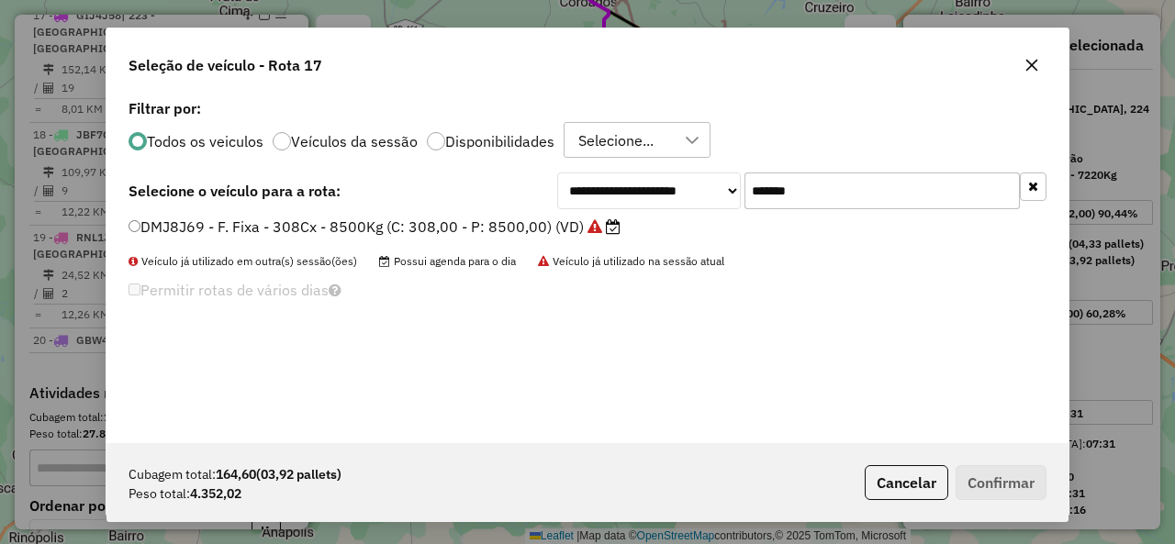
click at [145, 225] on label "DMJ8J69 - F. Fixa - 308Cx - 8500Kg (C: 308,00 - P: 8500,00) (VD)" at bounding box center [374, 227] width 492 height 22
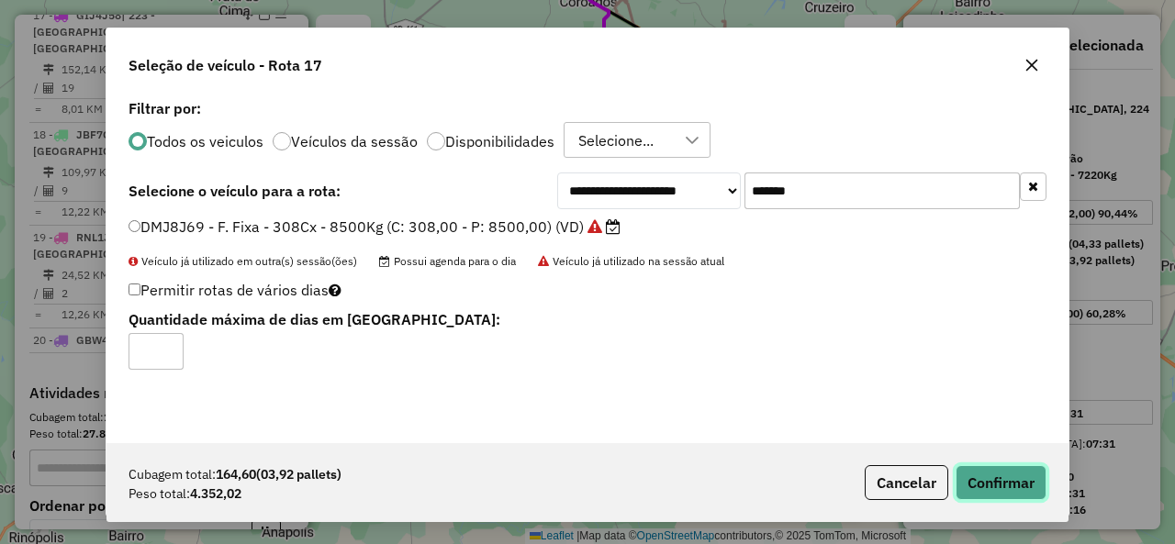
click at [1002, 488] on button "Confirmar" at bounding box center [1000, 482] width 91 height 35
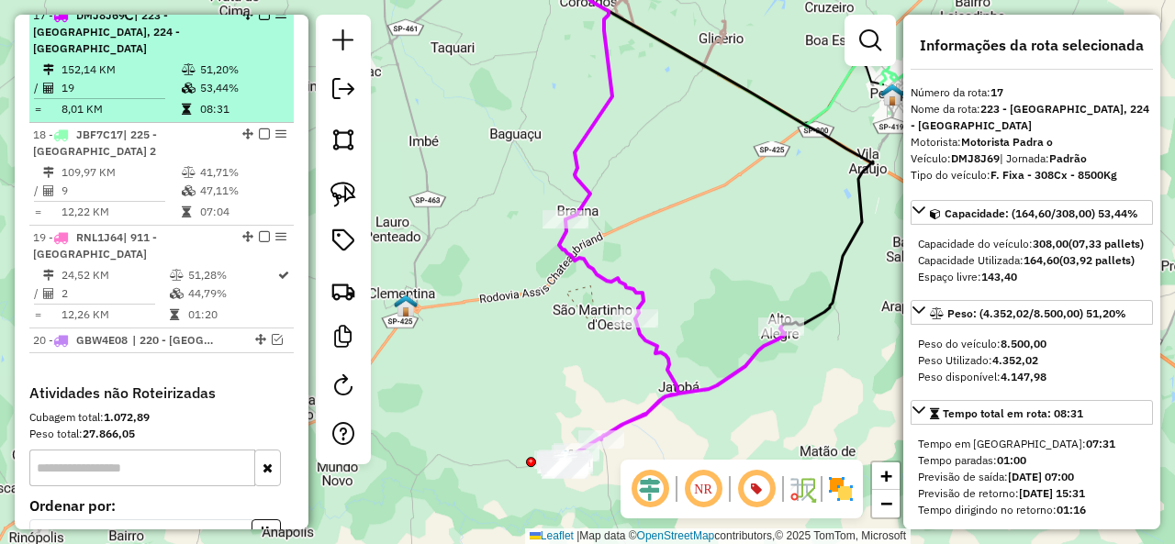
click at [260, 20] on em at bounding box center [264, 14] width 11 height 11
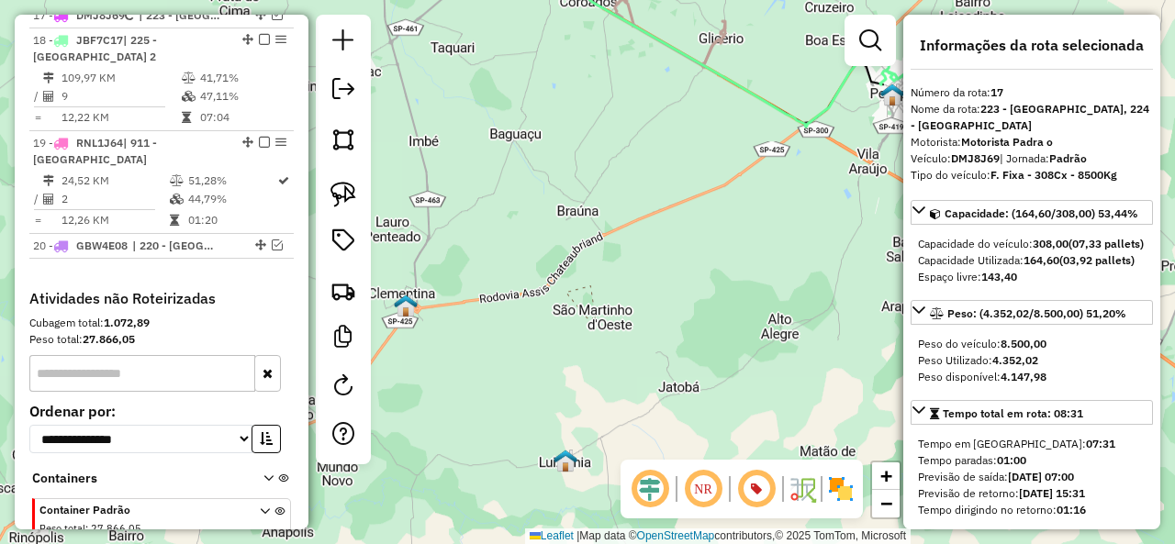
scroll to position [1582, 0]
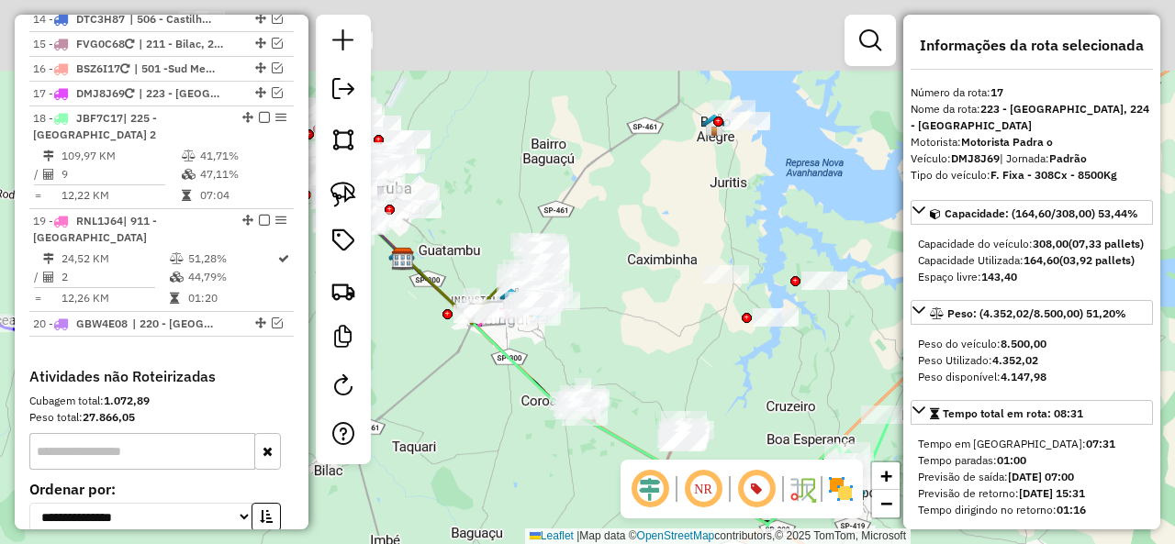
drag, startPoint x: 629, startPoint y: 148, endPoint x: 619, endPoint y: 289, distance: 141.7
click at [615, 297] on div "Janela de atendimento Grade de atendimento Capacidade Transportadoras Veículos …" at bounding box center [587, 272] width 1175 height 544
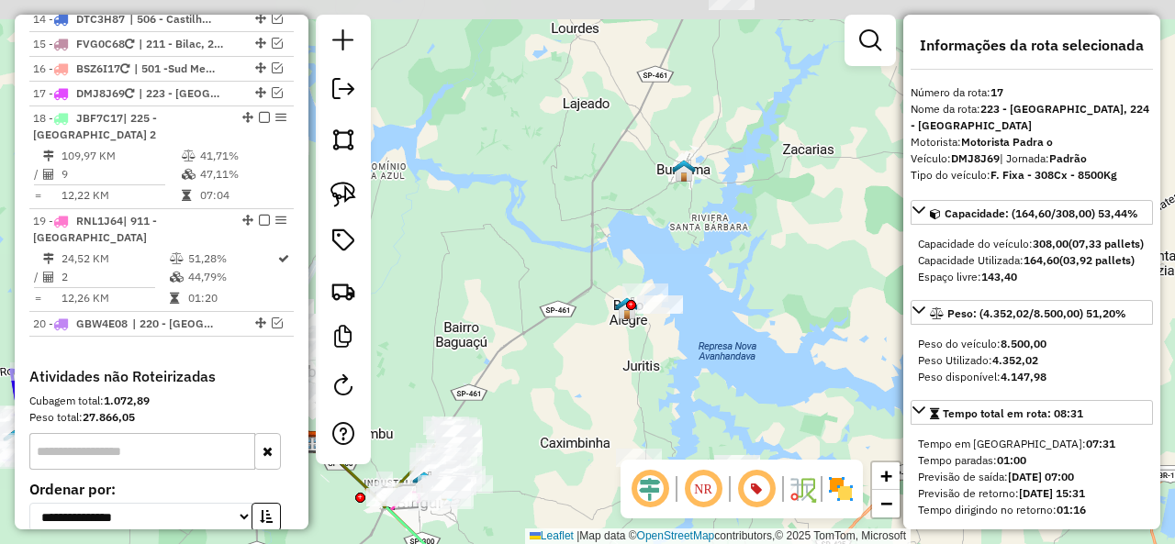
drag, startPoint x: 661, startPoint y: 183, endPoint x: 579, endPoint y: 330, distance: 168.8
click at [579, 330] on div "Janela de atendimento Grade de atendimento Capacidade Transportadoras Veículos …" at bounding box center [587, 272] width 1175 height 544
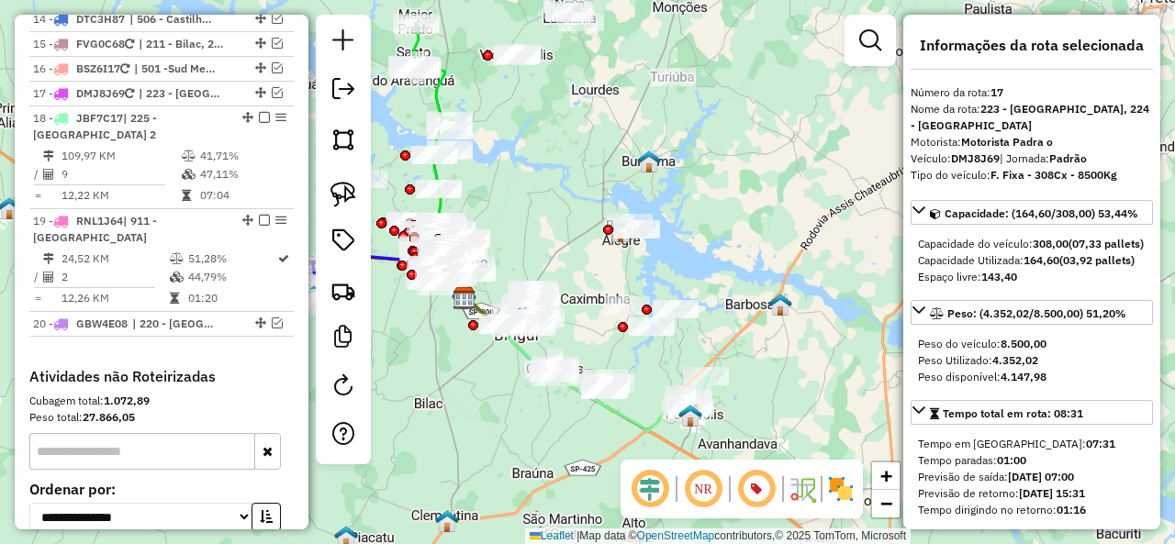
drag, startPoint x: 605, startPoint y: 302, endPoint x: 622, endPoint y: 216, distance: 88.0
click at [622, 216] on div "Janela de atendimento Grade de atendimento Capacidade Transportadoras Veículos …" at bounding box center [587, 272] width 1175 height 544
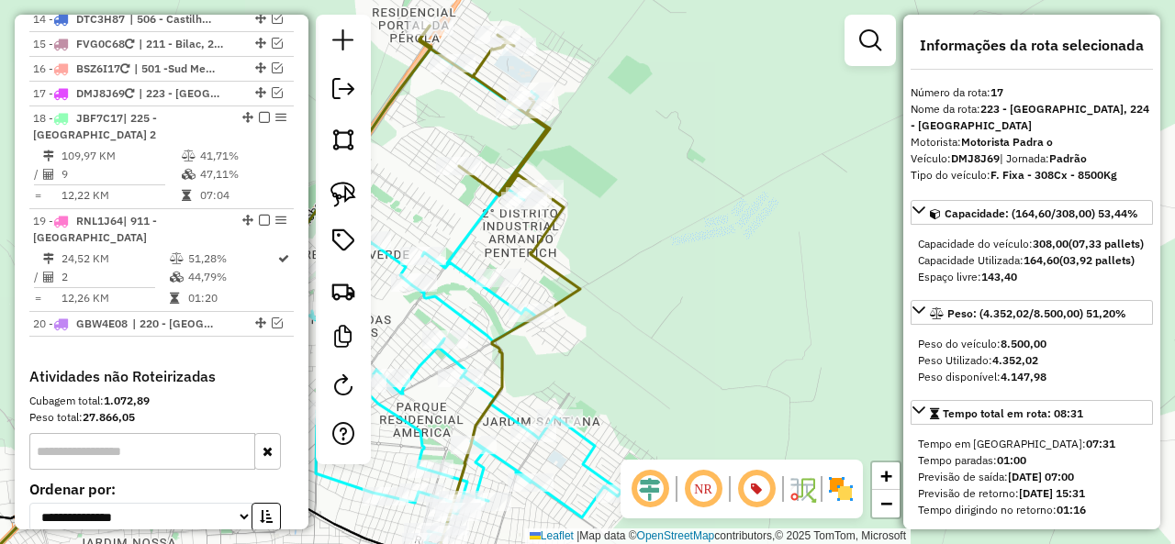
click at [538, 148] on icon at bounding box center [499, 313] width 161 height 574
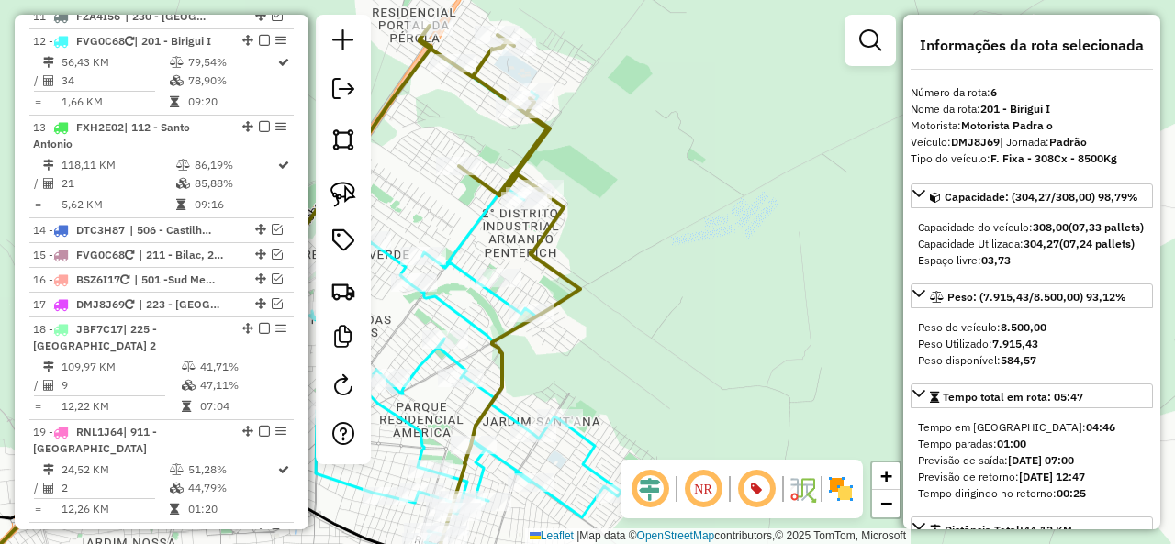
scroll to position [1112, 0]
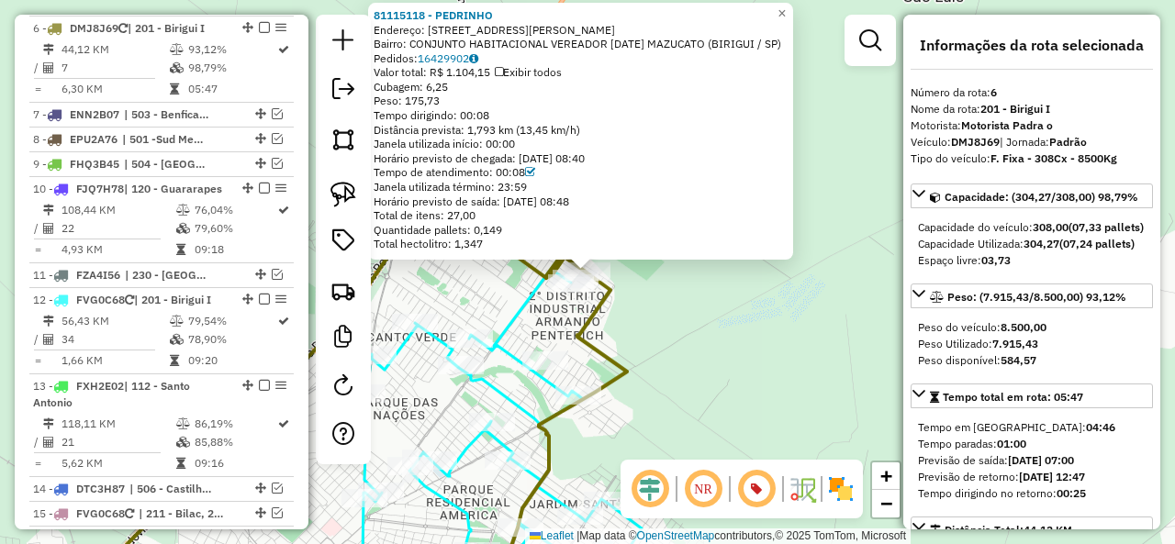
click at [521, 271] on icon at bounding box center [546, 353] width 161 height 491
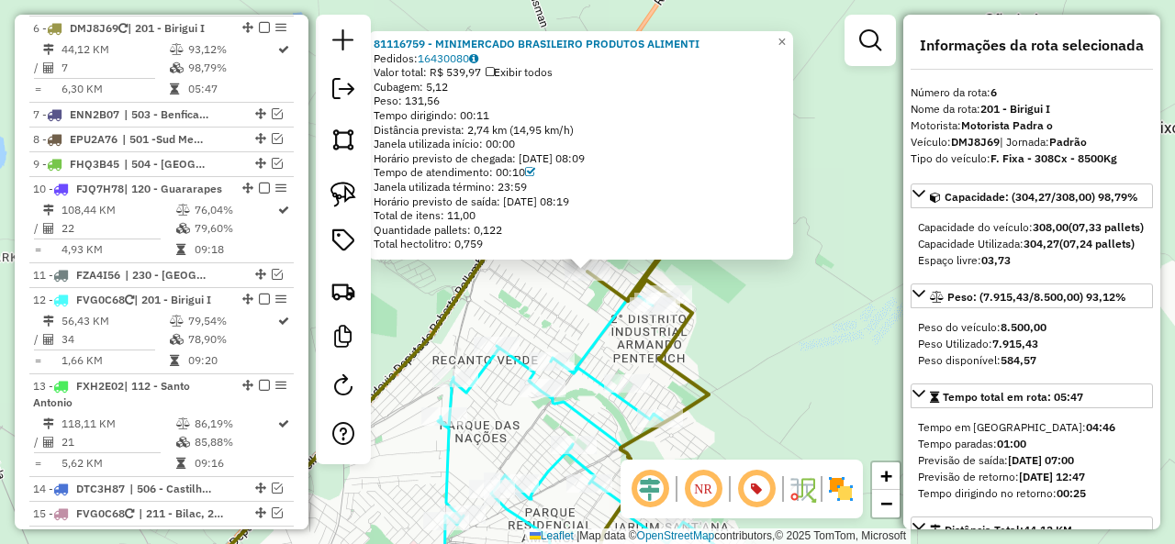
click at [507, 304] on div "81116759 - MINIMERCADO BRASILEIRO PRODUTOS ALIMENTI Pedidos: 16430080 Valor tot…" at bounding box center [587, 272] width 1175 height 544
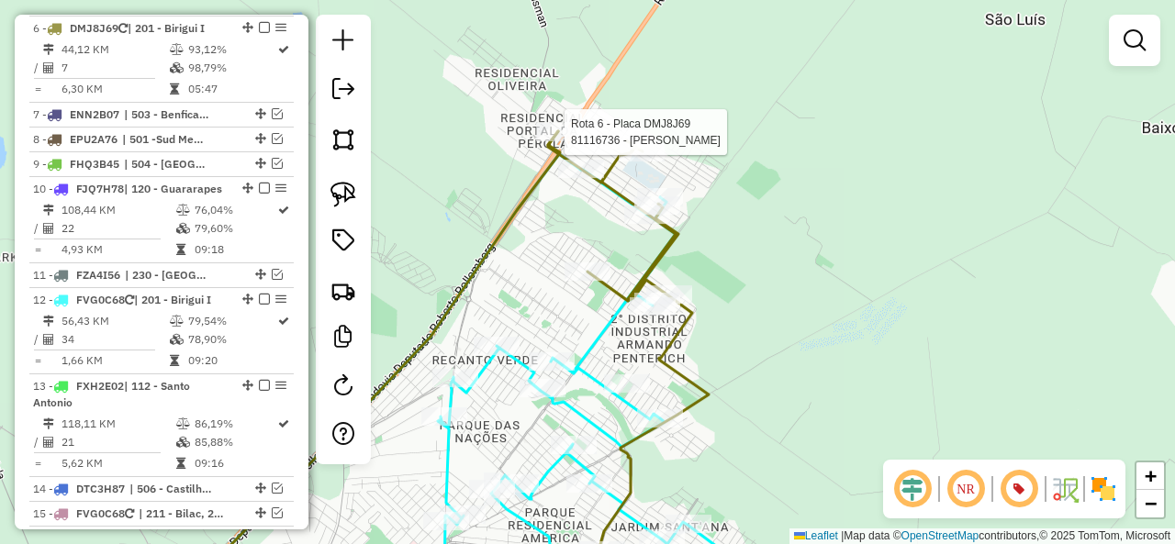
select select "**********"
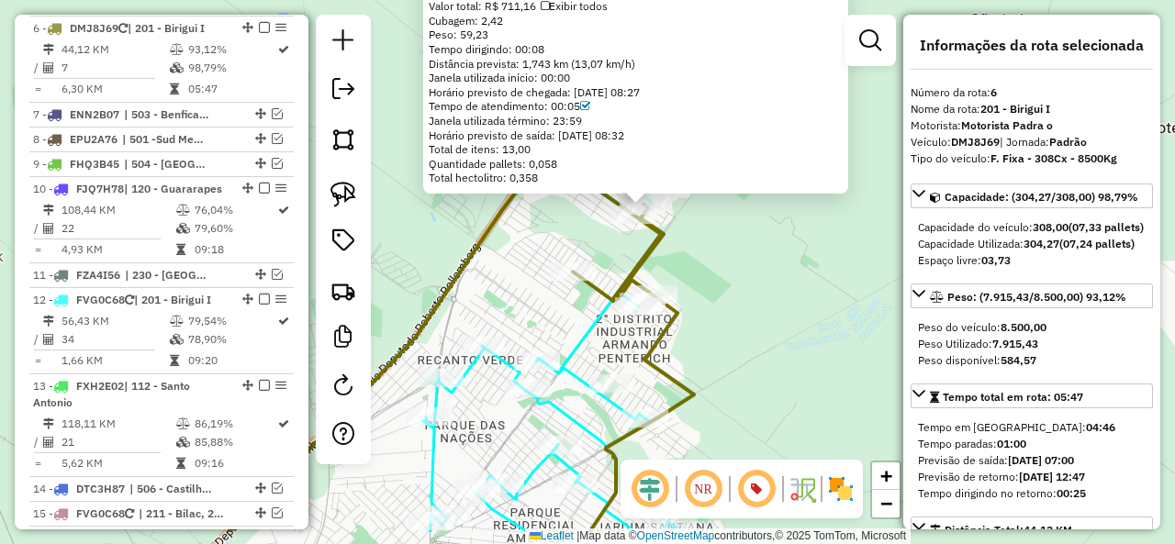
drag, startPoint x: 619, startPoint y: 307, endPoint x: 720, endPoint y: 211, distance: 138.9
click at [720, 212] on div "81117296 - 51.270.623 DANIEL FONSECA DA SILVA Pedidos: 16426797 Valor total: R$…" at bounding box center [587, 272] width 1175 height 544
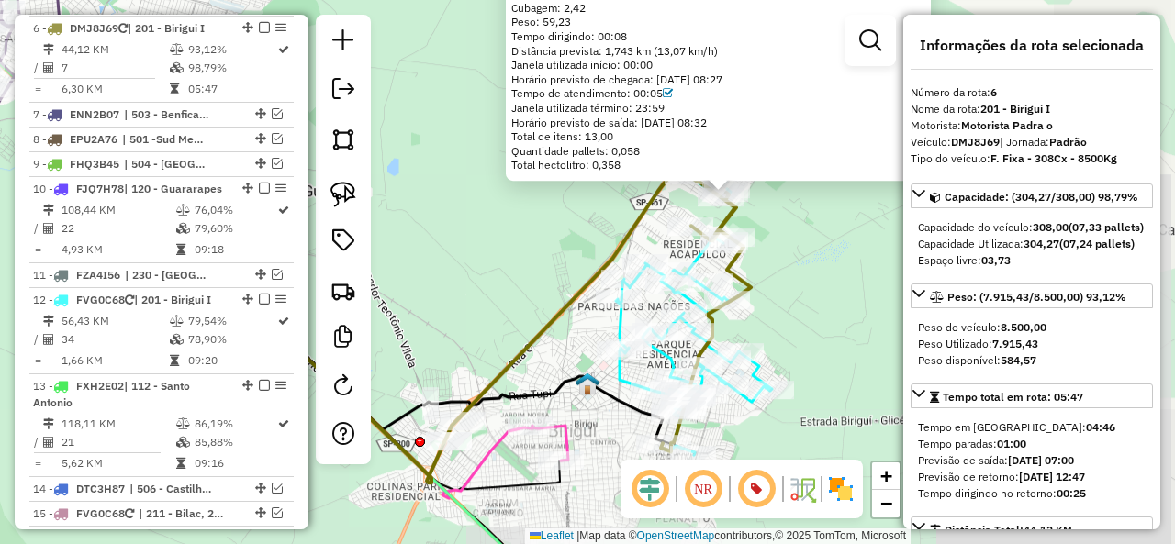
drag, startPoint x: 787, startPoint y: 321, endPoint x: 805, endPoint y: 221, distance: 101.7
click at [805, 218] on div "81117296 - 51.270.623 DANIEL FONSECA DA SILVA Pedidos: 16426797 Valor total: R$…" at bounding box center [587, 272] width 1175 height 544
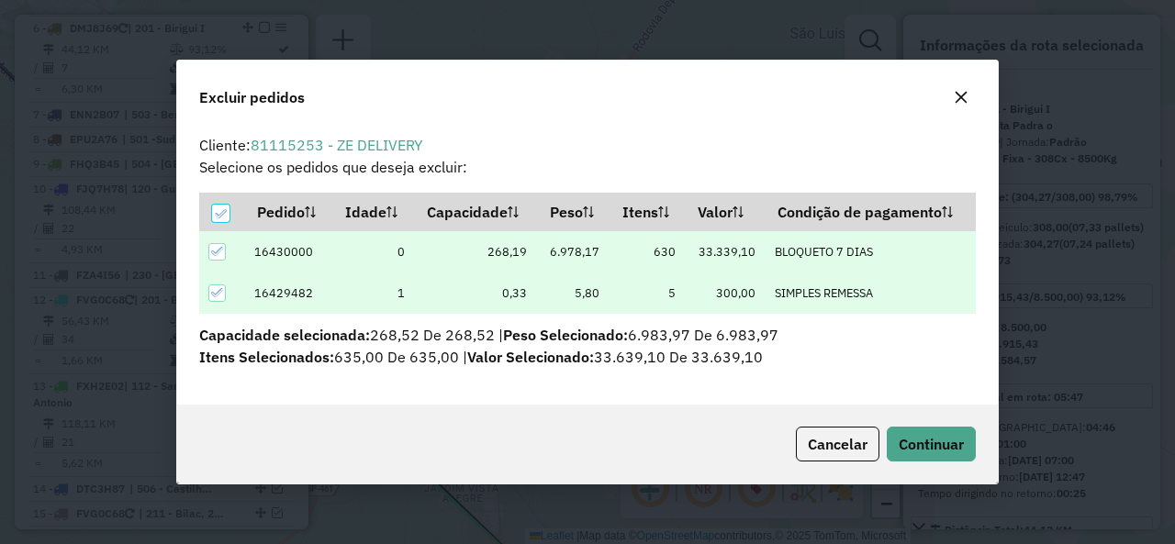
scroll to position [0, 0]
click at [992, 457] on div "Cancelar Continuar" at bounding box center [587, 444] width 821 height 79
click at [941, 446] on span "Continuar" at bounding box center [931, 444] width 65 height 18
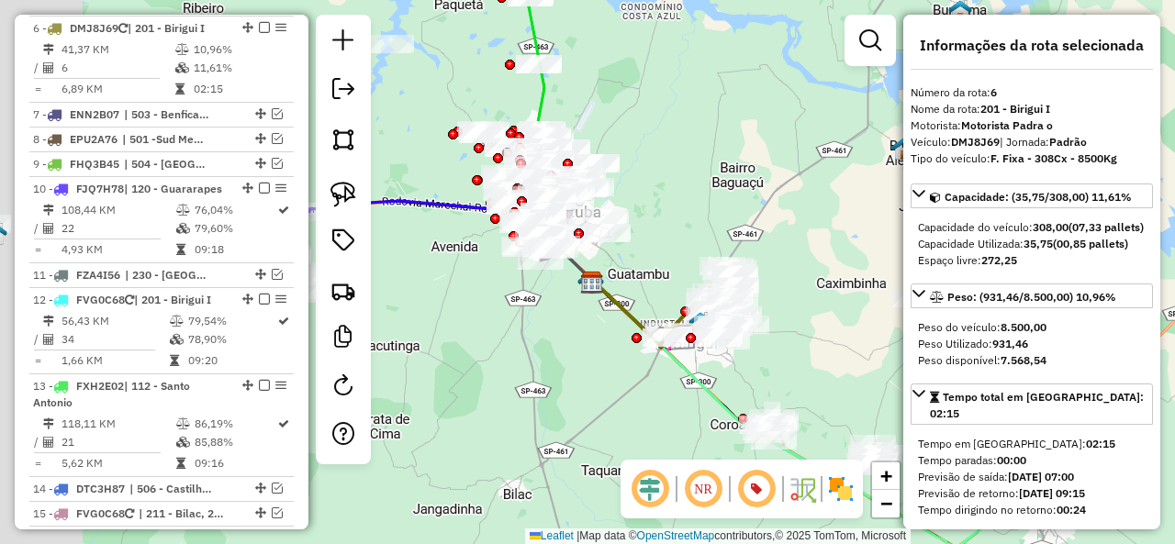
drag, startPoint x: 573, startPoint y: 158, endPoint x: 701, endPoint y: 211, distance: 139.1
click at [701, 211] on div "Janela de atendimento Grade de atendimento Capacidade Transportadoras Veículos …" at bounding box center [587, 272] width 1175 height 544
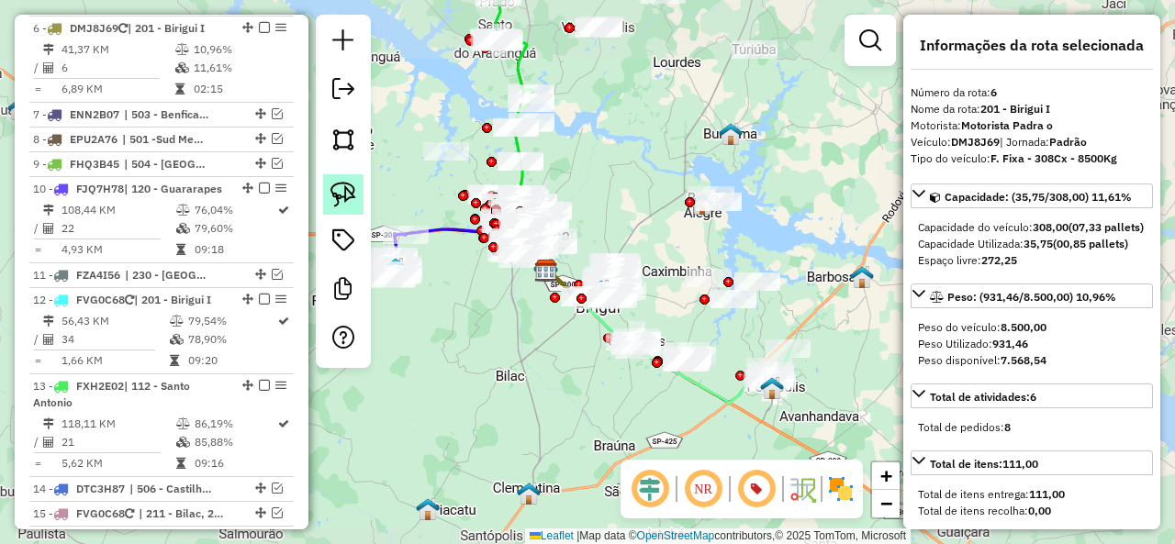
click at [358, 183] on link at bounding box center [343, 194] width 40 height 40
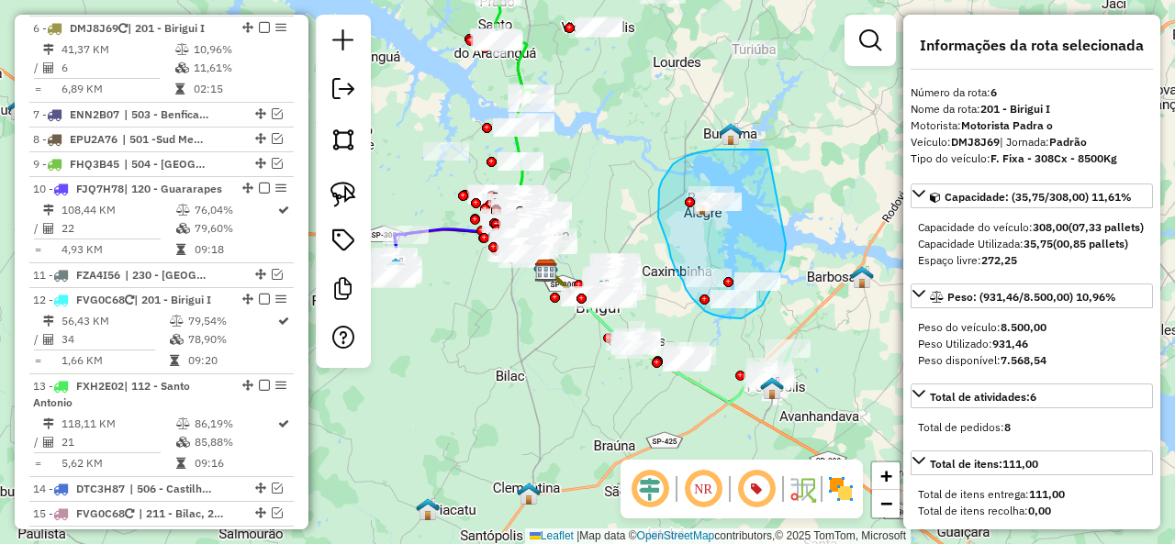
drag, startPoint x: 705, startPoint y: 151, endPoint x: 786, endPoint y: 244, distance: 122.9
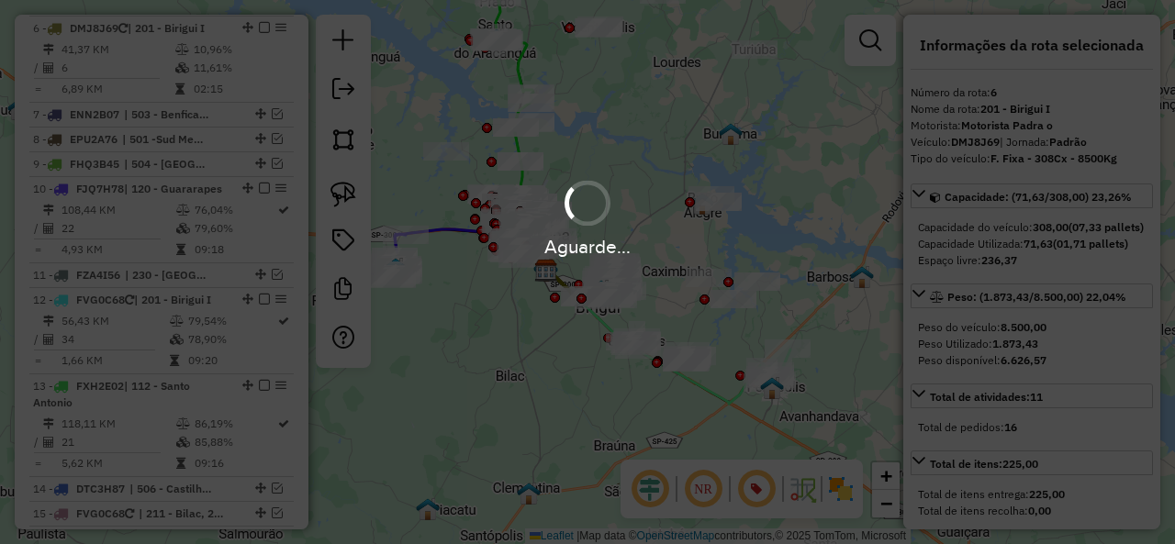
select select "**********"
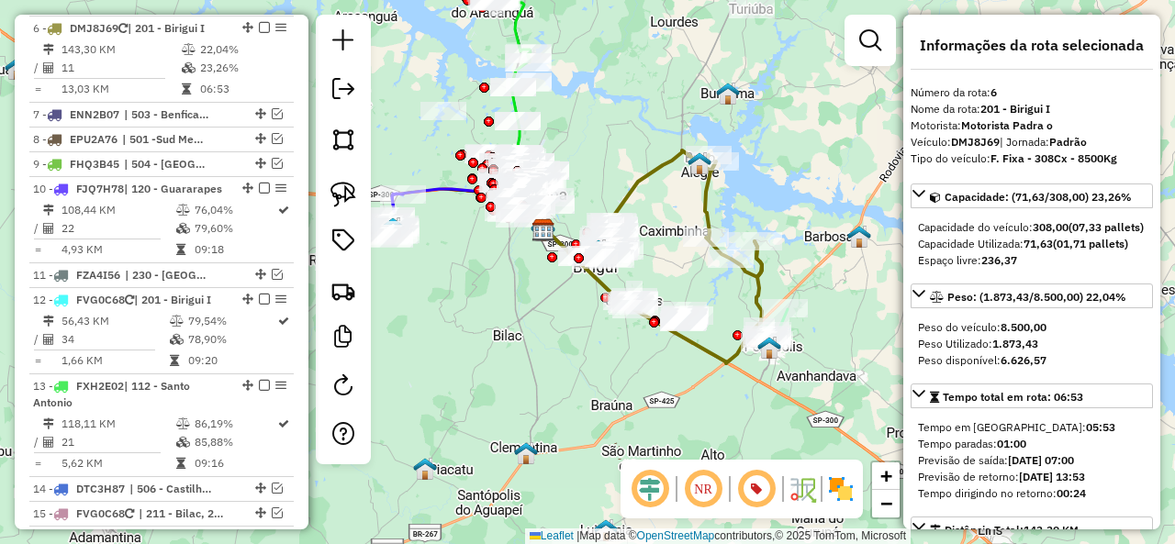
drag, startPoint x: 782, startPoint y: 233, endPoint x: 778, endPoint y: 182, distance: 51.5
click at [778, 182] on div "Janela de atendimento Grade de atendimento Capacidade Transportadoras Veículos …" at bounding box center [587, 272] width 1175 height 544
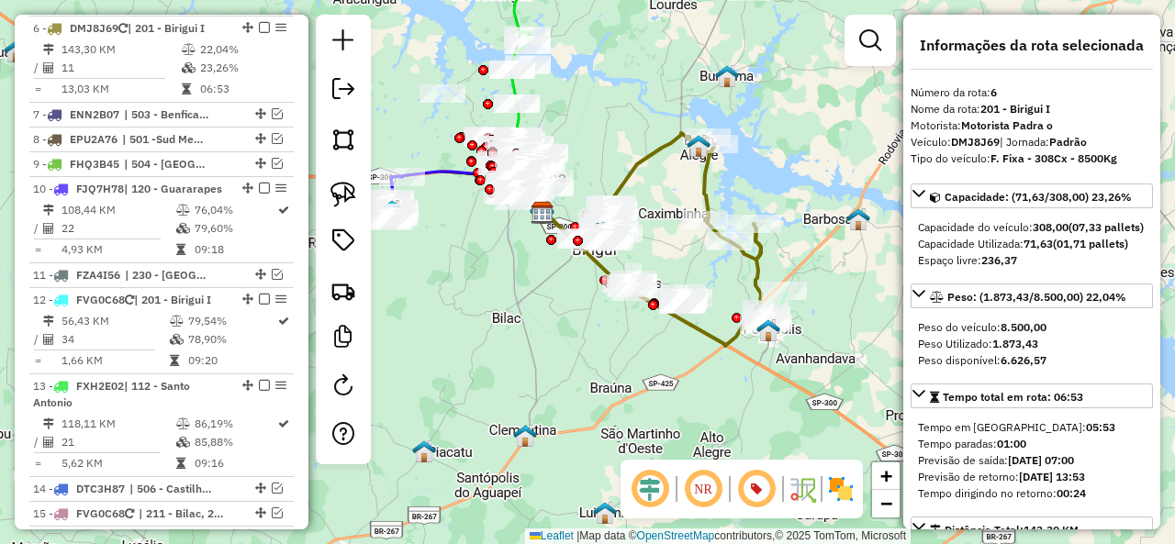
click at [710, 181] on icon at bounding box center [684, 196] width 153 height 127
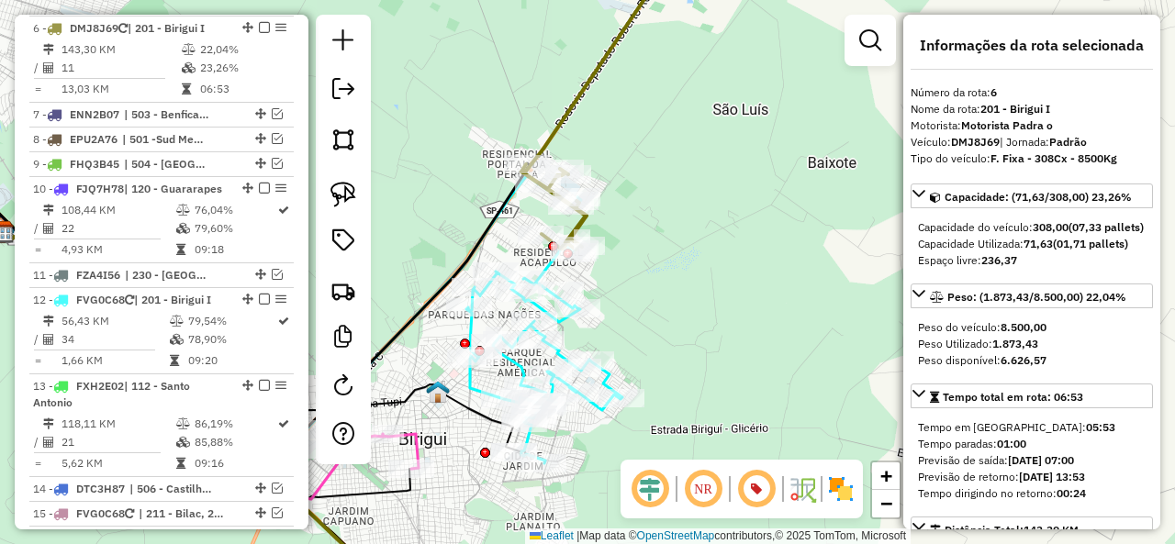
drag, startPoint x: 663, startPoint y: 207, endPoint x: 668, endPoint y: 141, distance: 65.4
click at [668, 141] on div "Janela de atendimento Grade de atendimento Capacidade Transportadoras Veículos …" at bounding box center [587, 272] width 1175 height 544
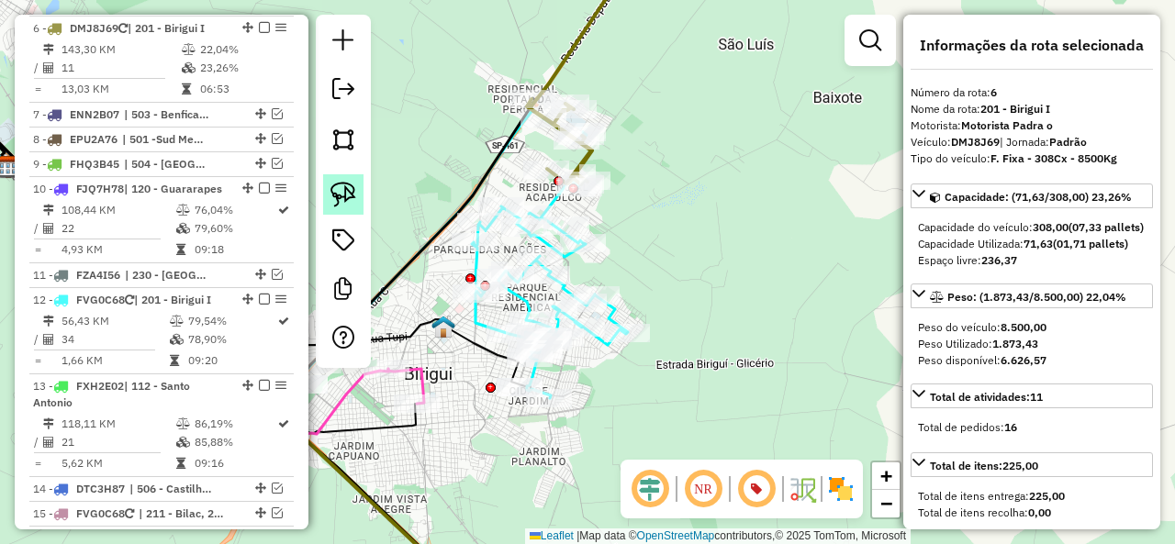
click at [346, 192] on img at bounding box center [343, 195] width 26 height 26
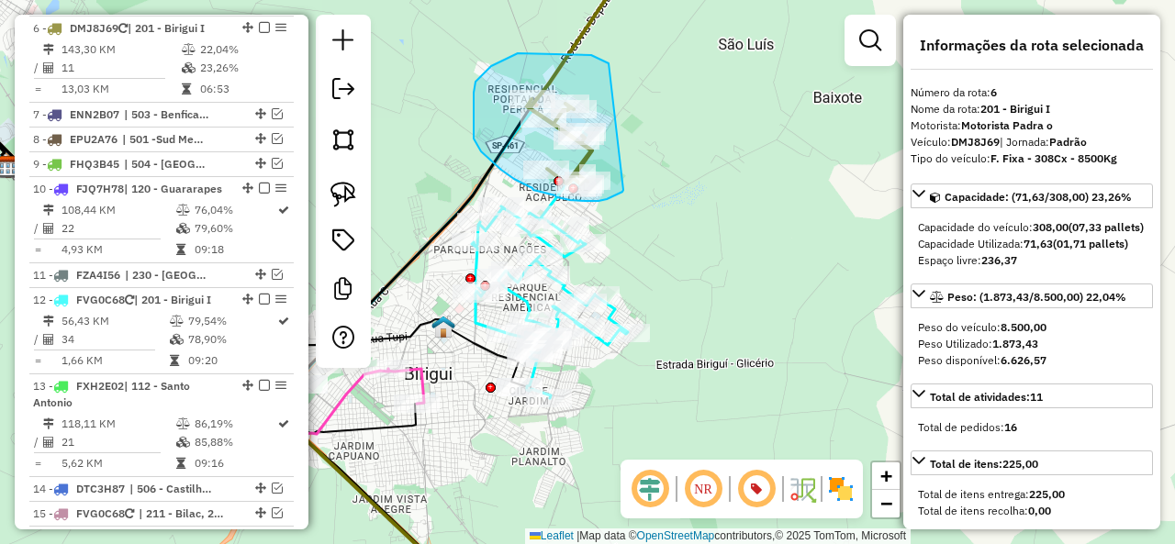
drag, startPoint x: 591, startPoint y: 55, endPoint x: 623, endPoint y: 190, distance: 138.7
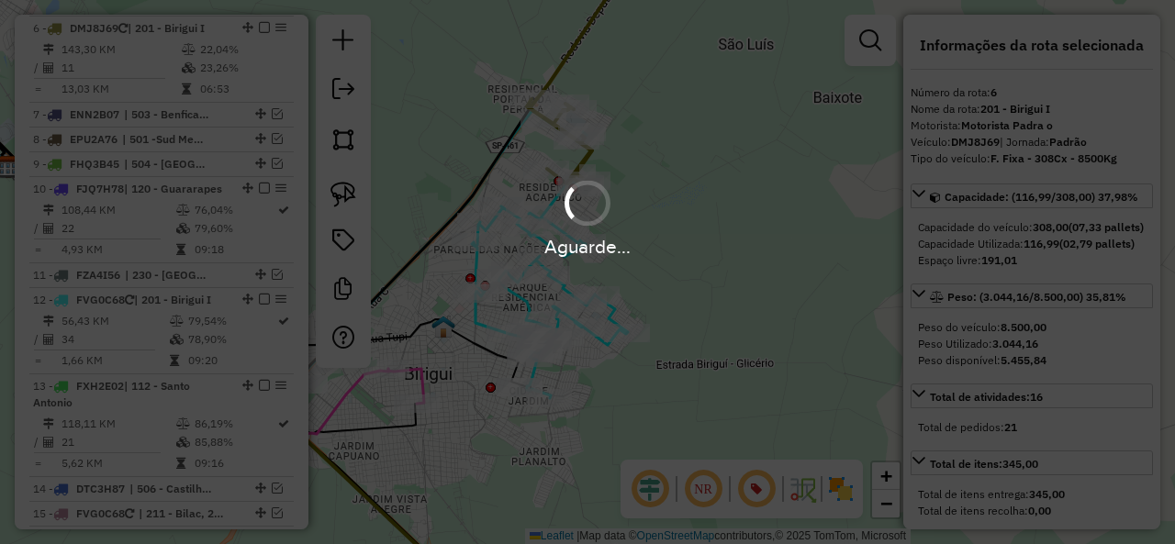
select select "**********"
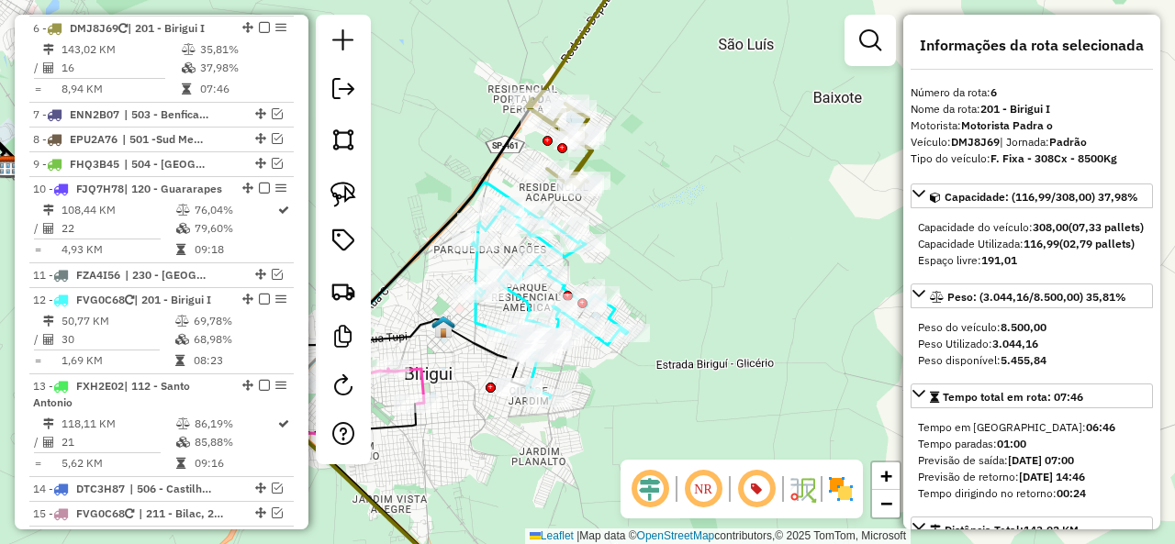
click at [583, 34] on icon at bounding box center [584, 66] width 115 height 241
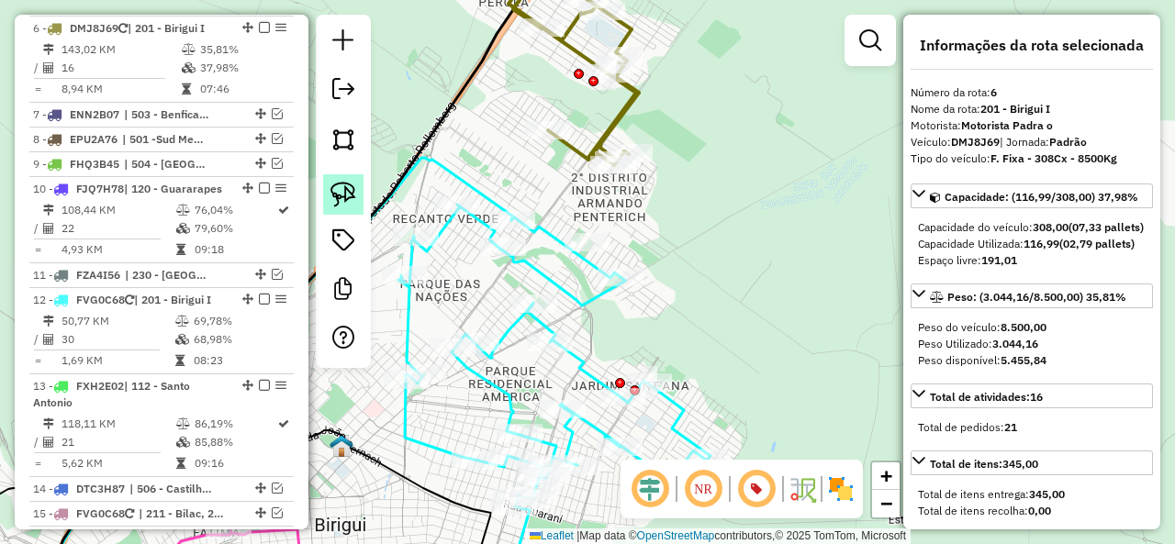
click at [344, 191] on img at bounding box center [343, 195] width 26 height 26
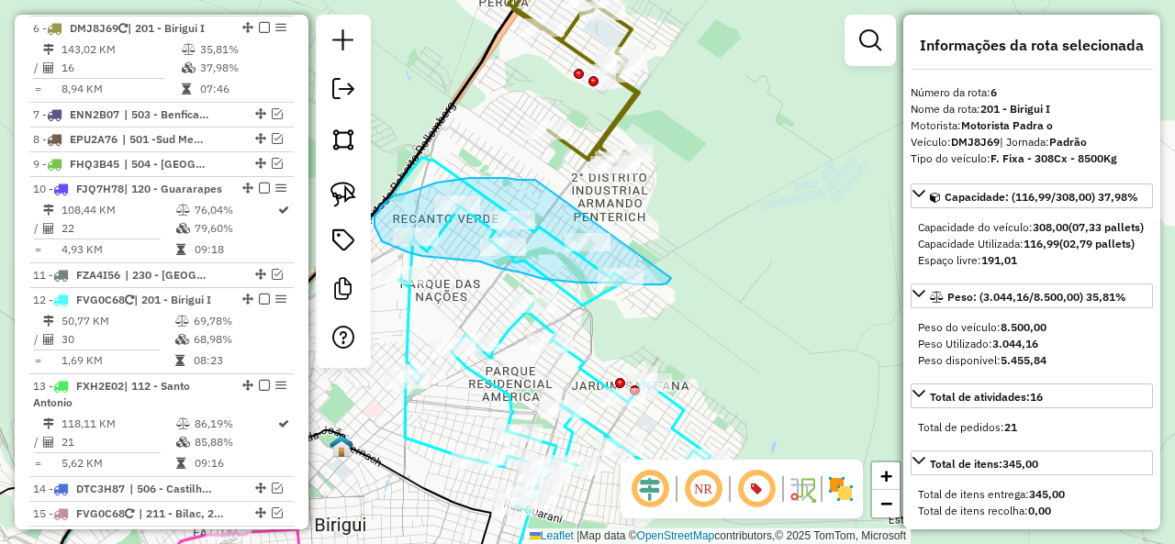
drag, startPoint x: 518, startPoint y: 180, endPoint x: 680, endPoint y: 261, distance: 181.4
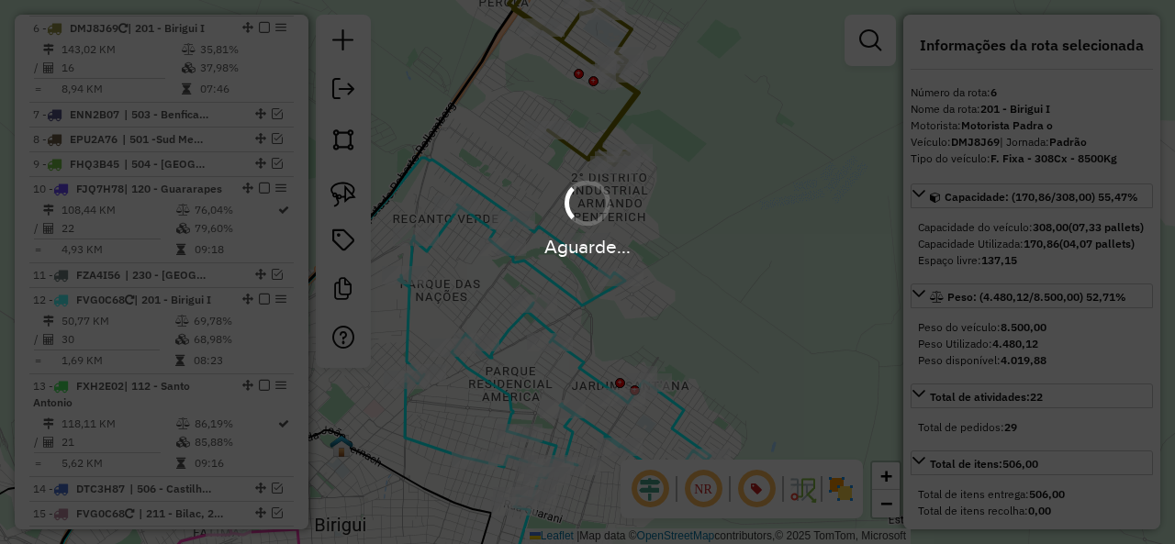
select select "**********"
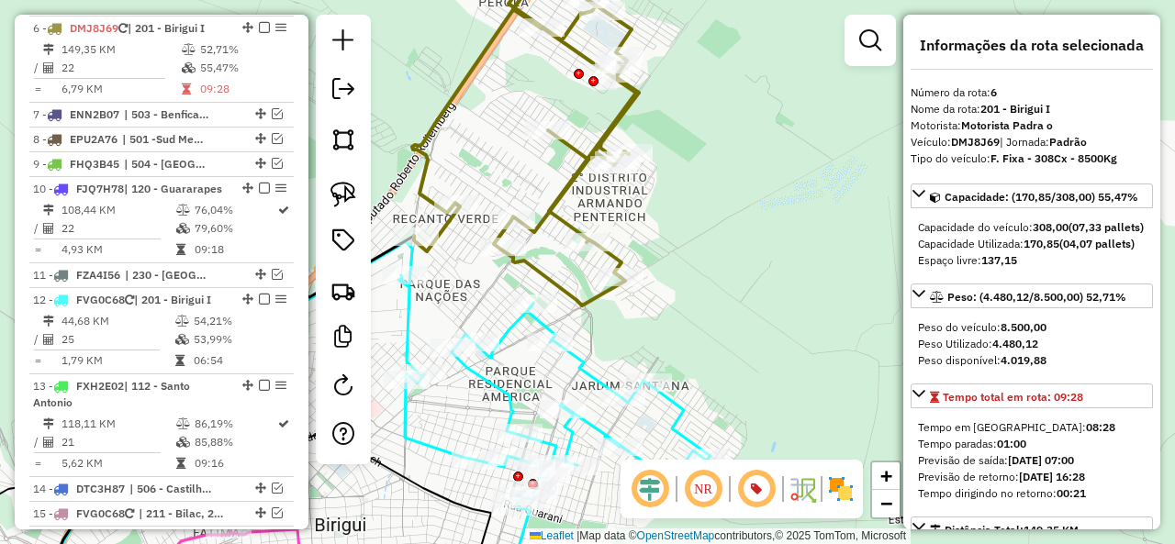
click at [390, 241] on icon at bounding box center [148, 417] width 531 height 363
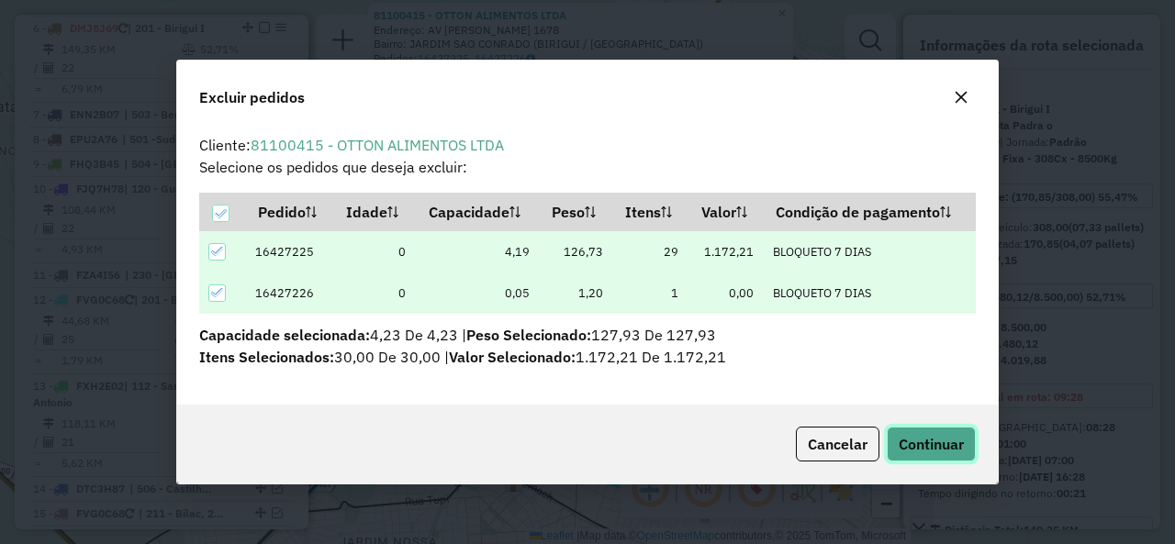
click at [932, 442] on span "Continuar" at bounding box center [931, 444] width 65 height 18
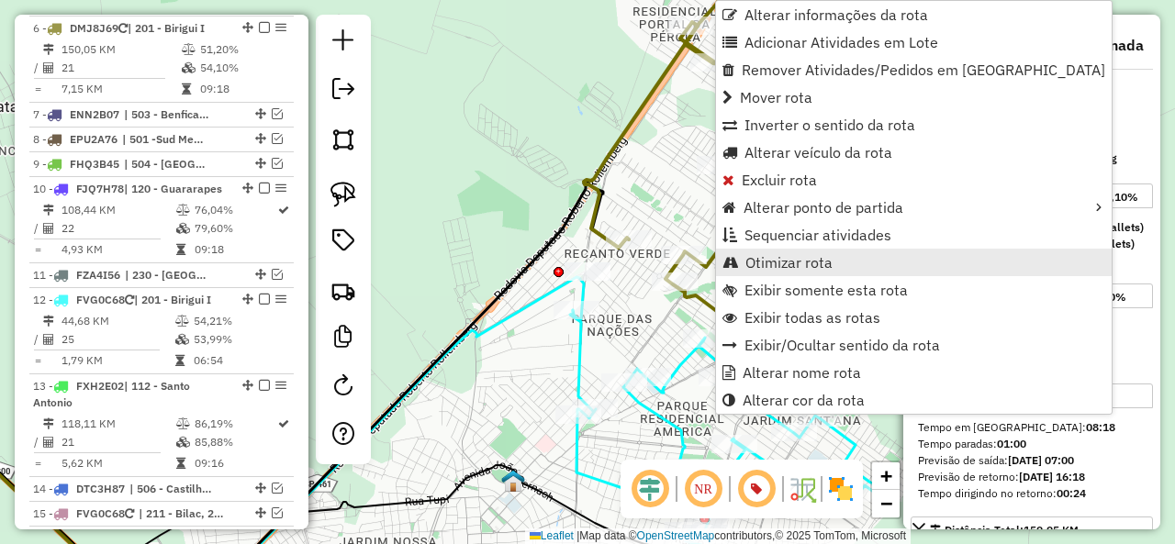
click at [827, 269] on span "Otimizar rota" at bounding box center [788, 262] width 87 height 15
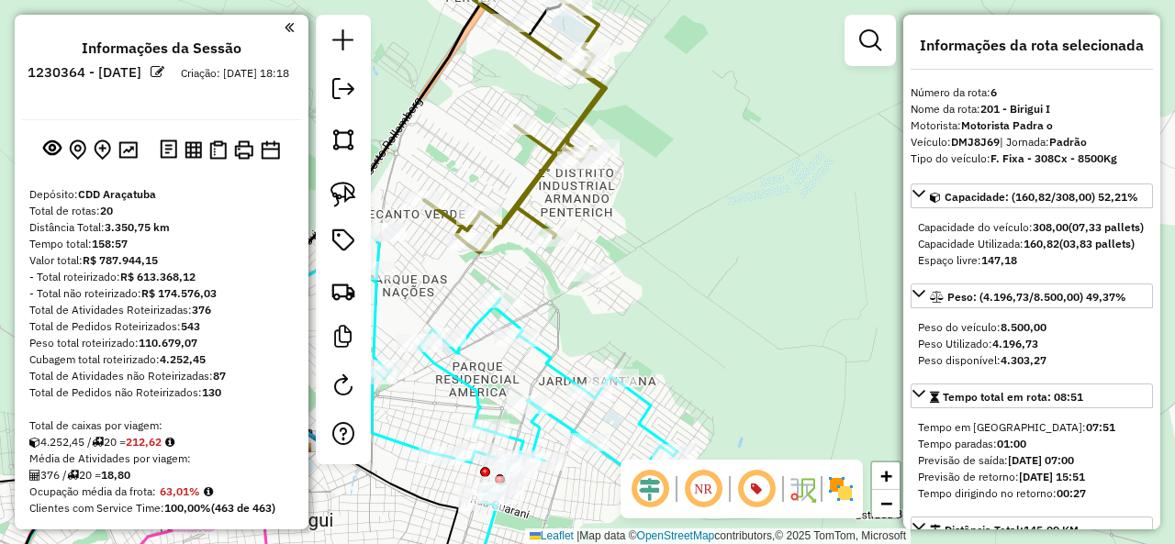
select select "**********"
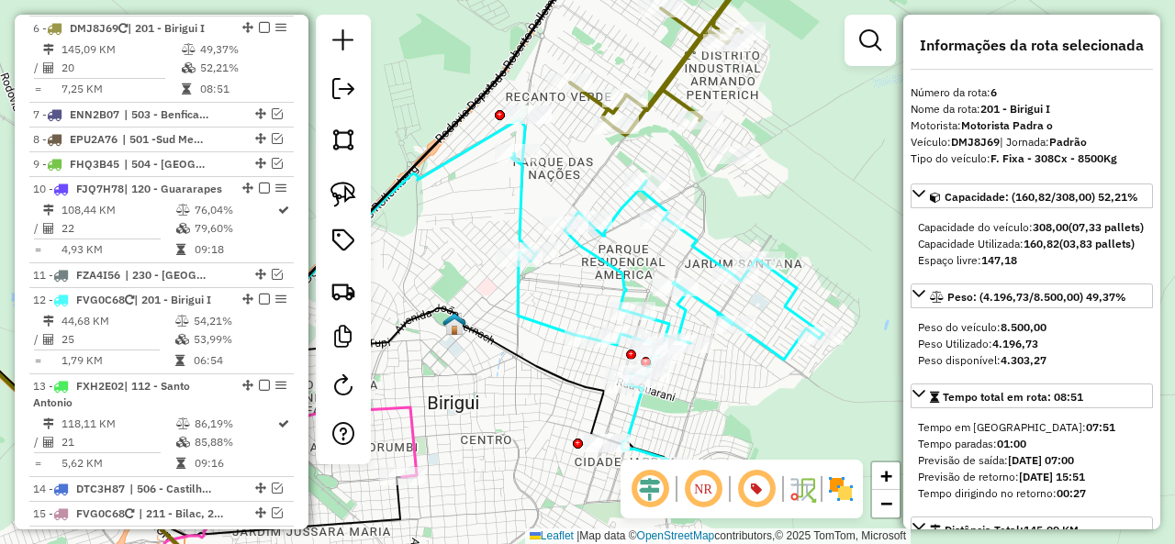
click at [609, 271] on icon at bounding box center [667, 309] width 312 height 313
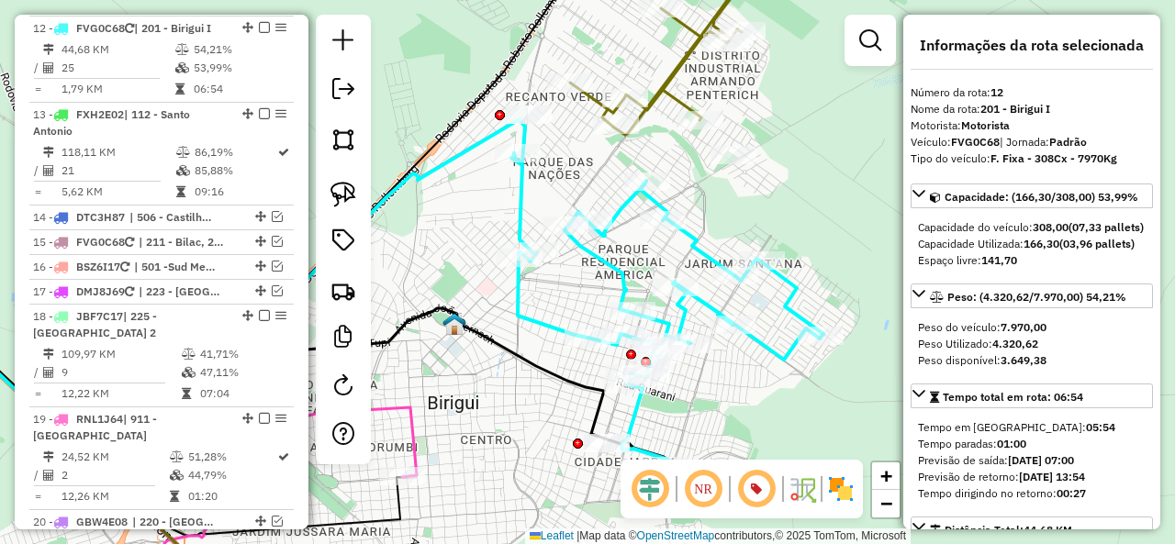
scroll to position [1399, 0]
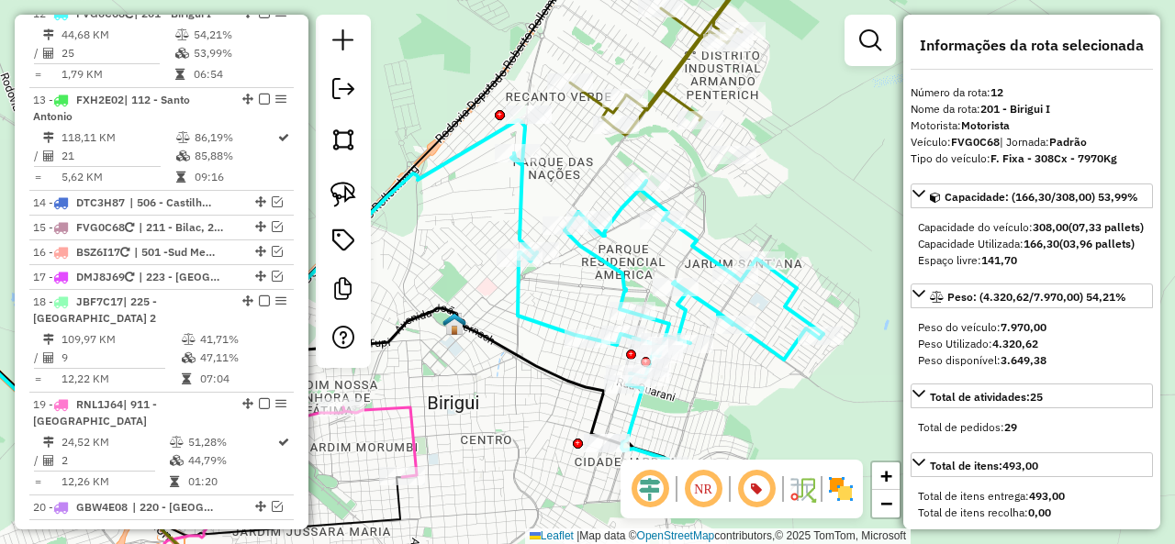
click at [369, 203] on div at bounding box center [343, 191] width 55 height 353
click at [343, 193] on img at bounding box center [343, 195] width 26 height 26
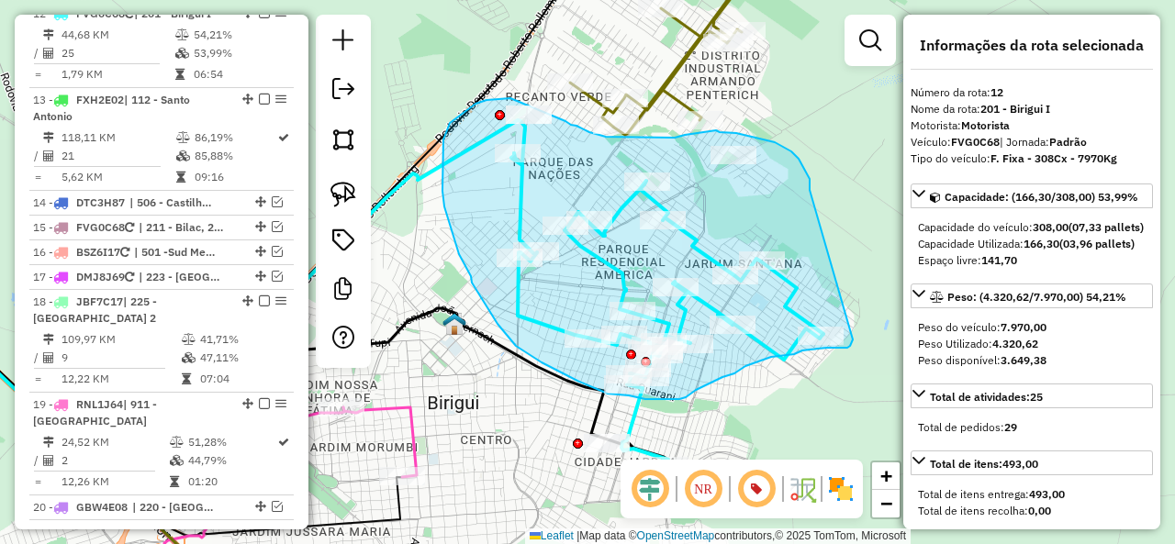
drag, startPoint x: 810, startPoint y: 190, endPoint x: 854, endPoint y: 326, distance: 143.1
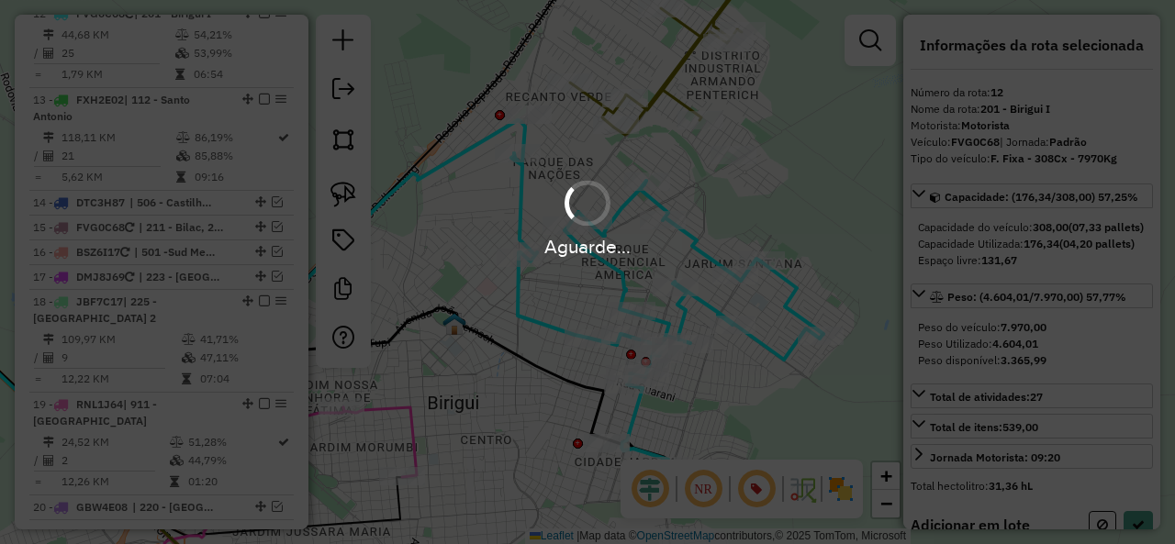
select select "**********"
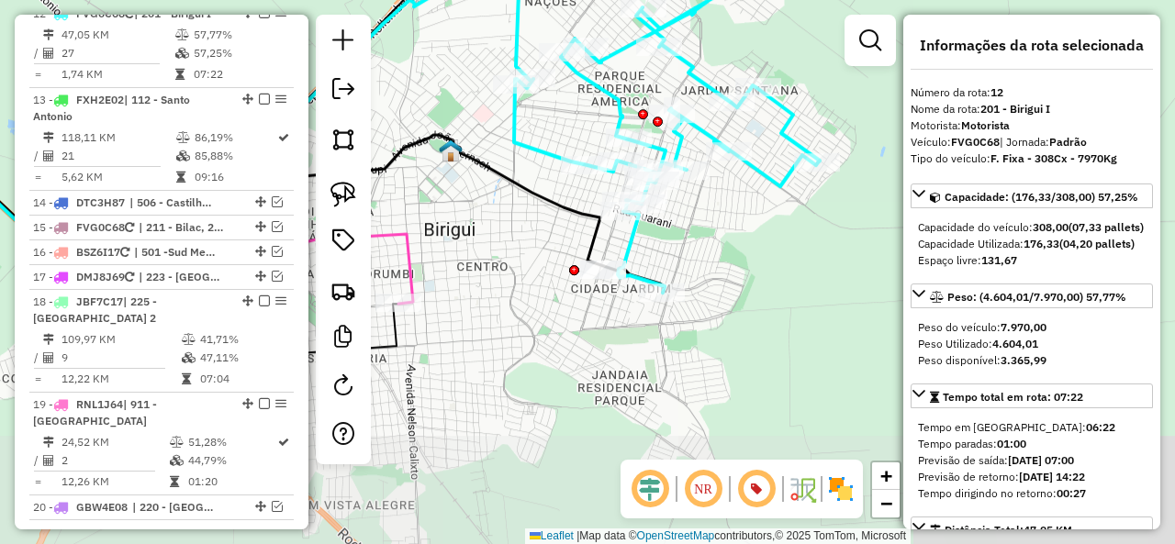
drag, startPoint x: 816, startPoint y: 269, endPoint x: 812, endPoint y: 113, distance: 156.1
click at [812, 80] on div "Janela de atendimento Grade de atendimento Capacidade Transportadoras Veículos …" at bounding box center [587, 272] width 1175 height 544
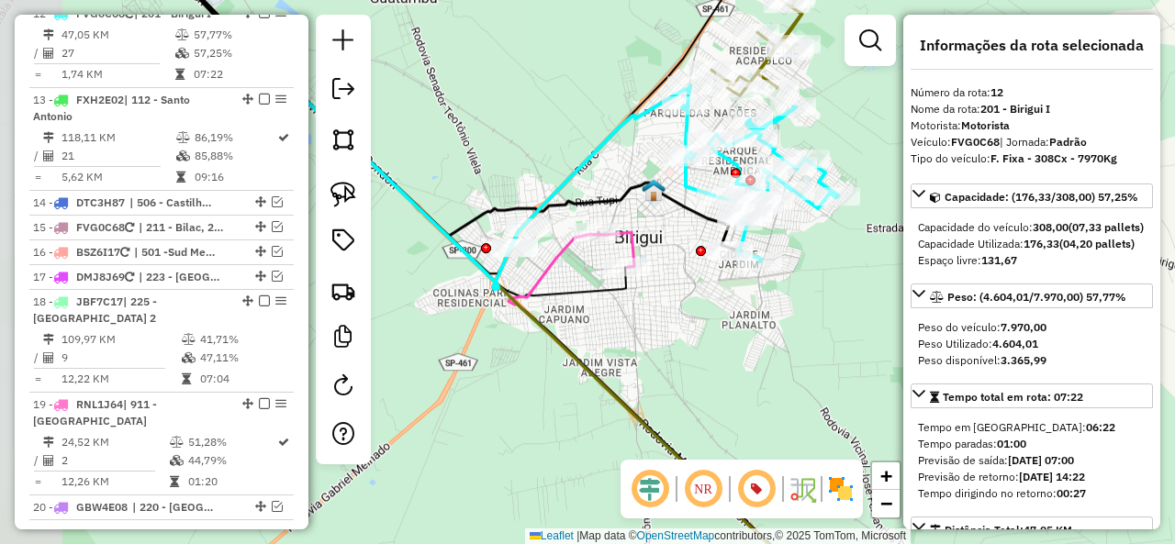
drag, startPoint x: 678, startPoint y: 348, endPoint x: 718, endPoint y: 327, distance: 44.8
click at [718, 327] on div "Janela de atendimento Grade de atendimento Capacidade Transportadoras Veículos …" at bounding box center [587, 272] width 1175 height 544
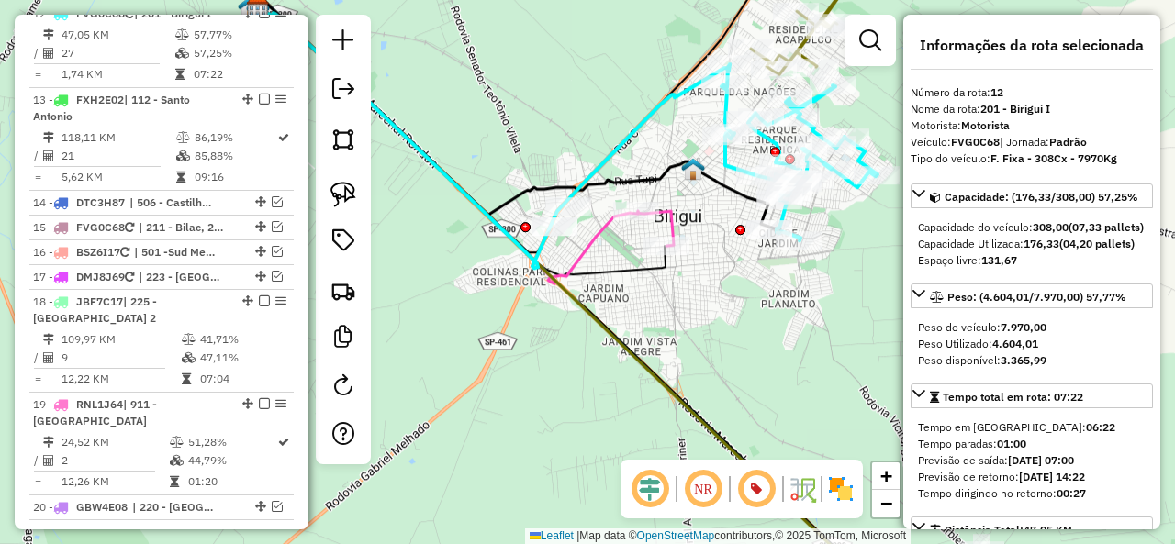
click at [670, 212] on icon at bounding box center [656, 228] width 36 height 35
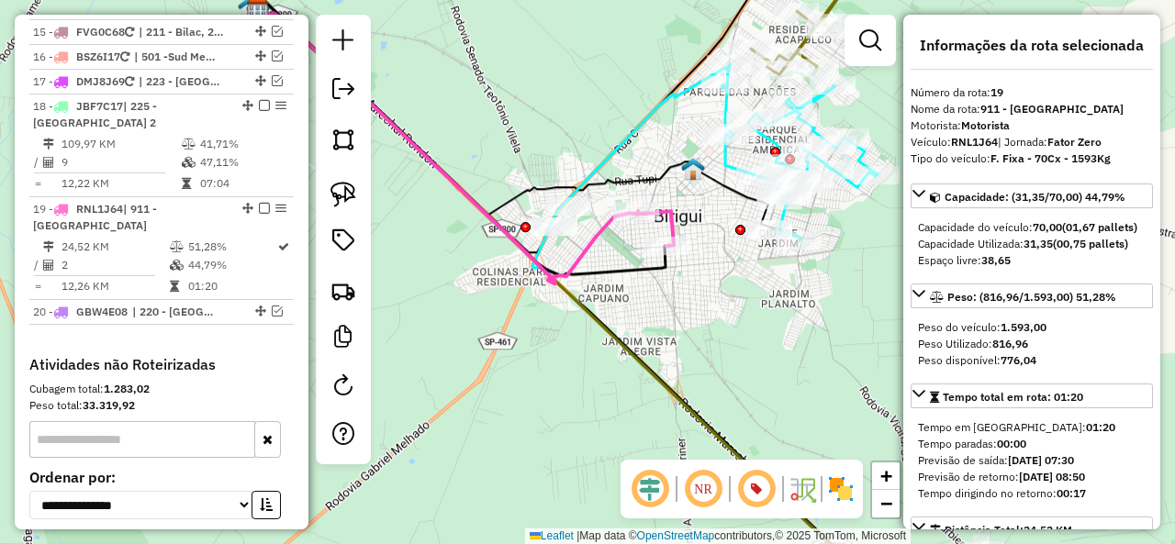
scroll to position [1787, 0]
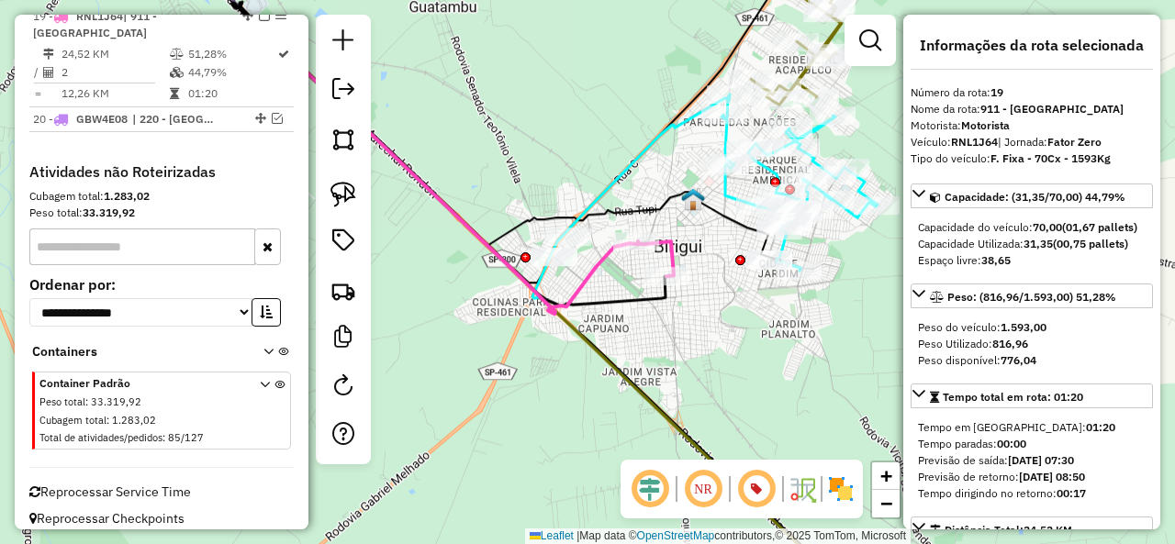
click at [723, 341] on div "Janela de atendimento Grade de atendimento Capacidade Transportadoras Veículos …" at bounding box center [587, 272] width 1175 height 544
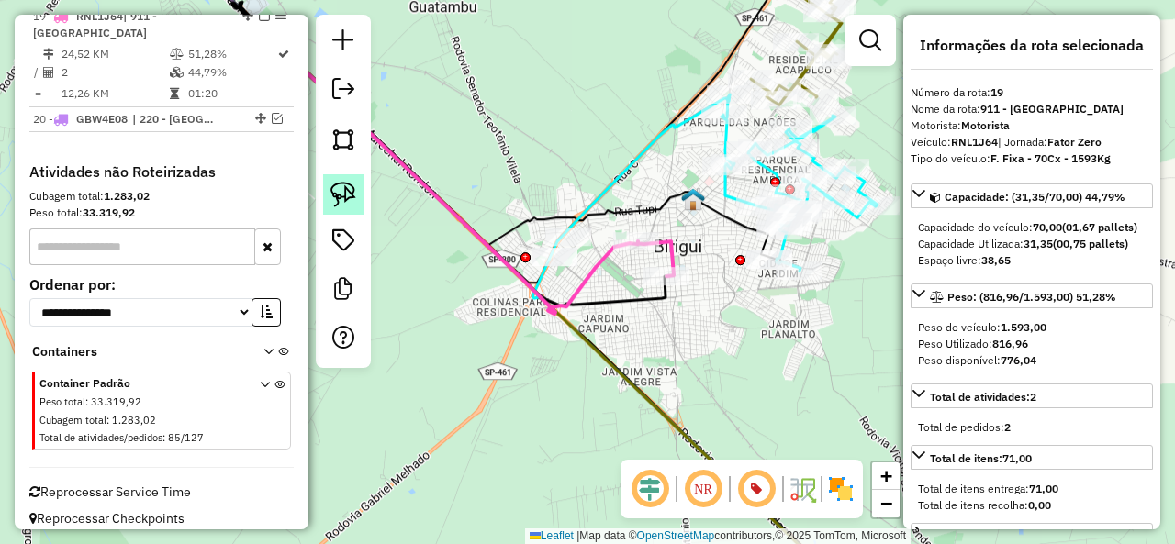
click at [330, 183] on img at bounding box center [343, 195] width 26 height 26
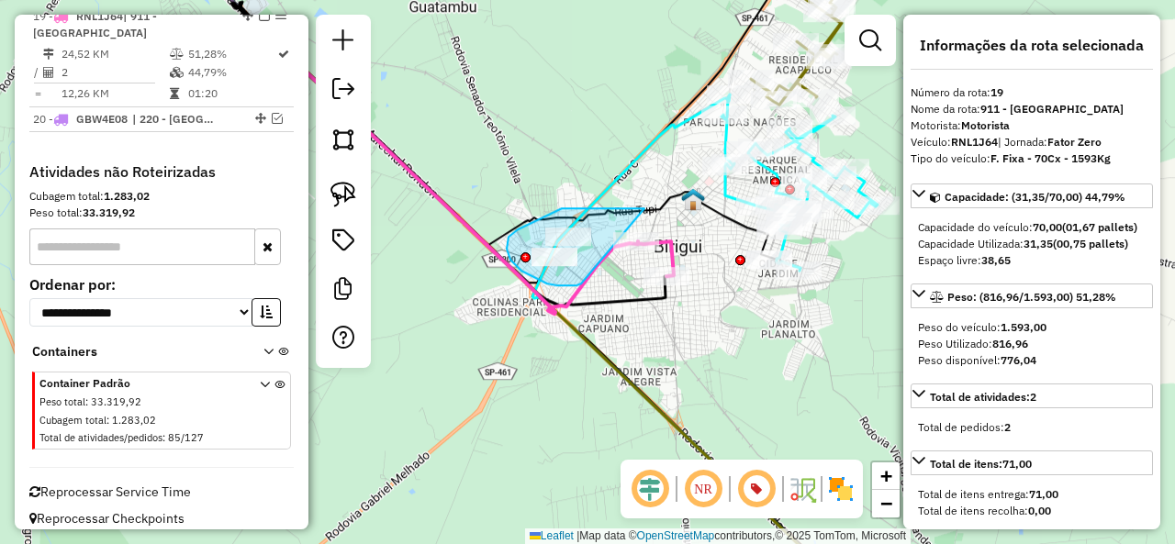
drag, startPoint x: 626, startPoint y: 208, endPoint x: 581, endPoint y: 284, distance: 87.7
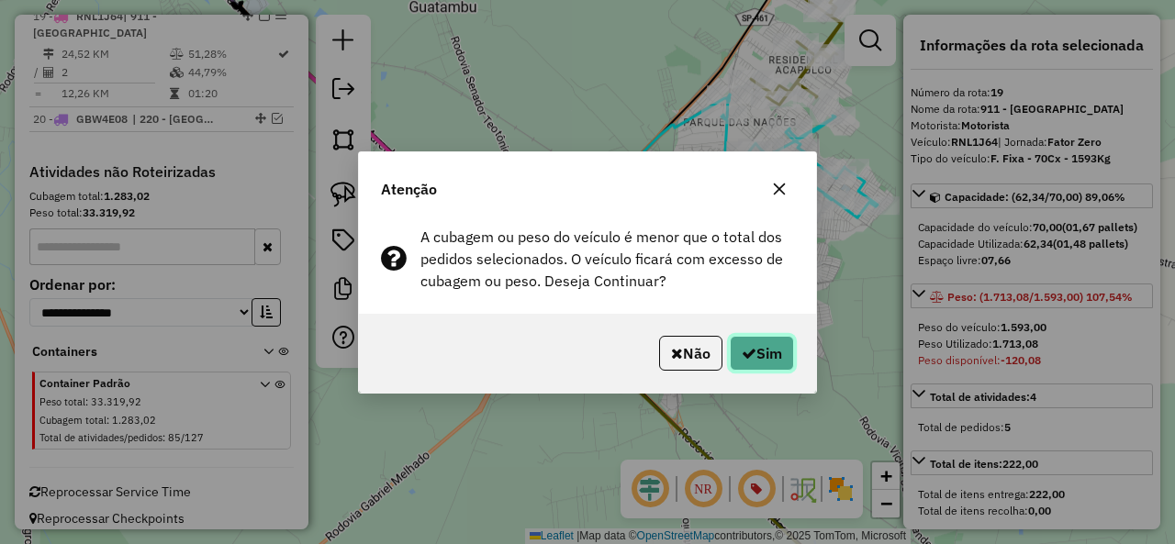
click at [772, 352] on button "Sim" at bounding box center [762, 353] width 64 height 35
select select "**********"
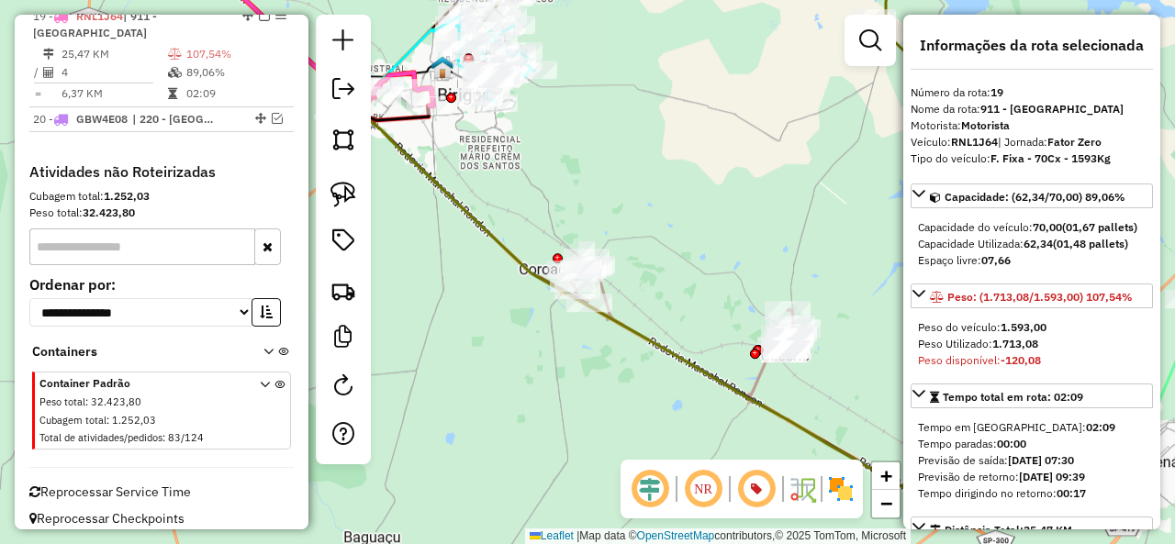
click at [764, 383] on icon at bounding box center [682, 327] width 223 height 138
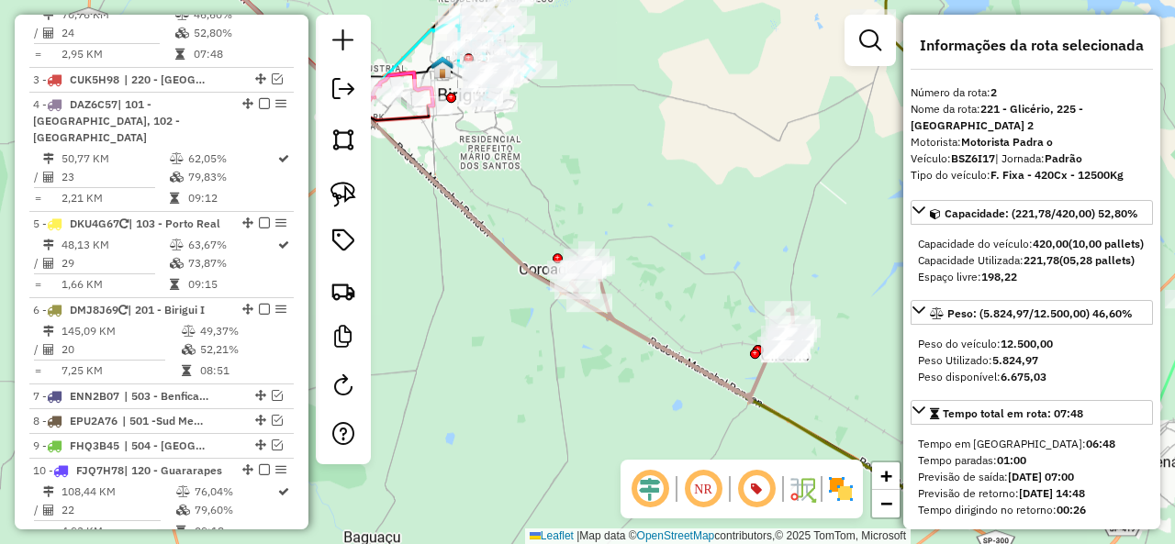
scroll to position [780, 0]
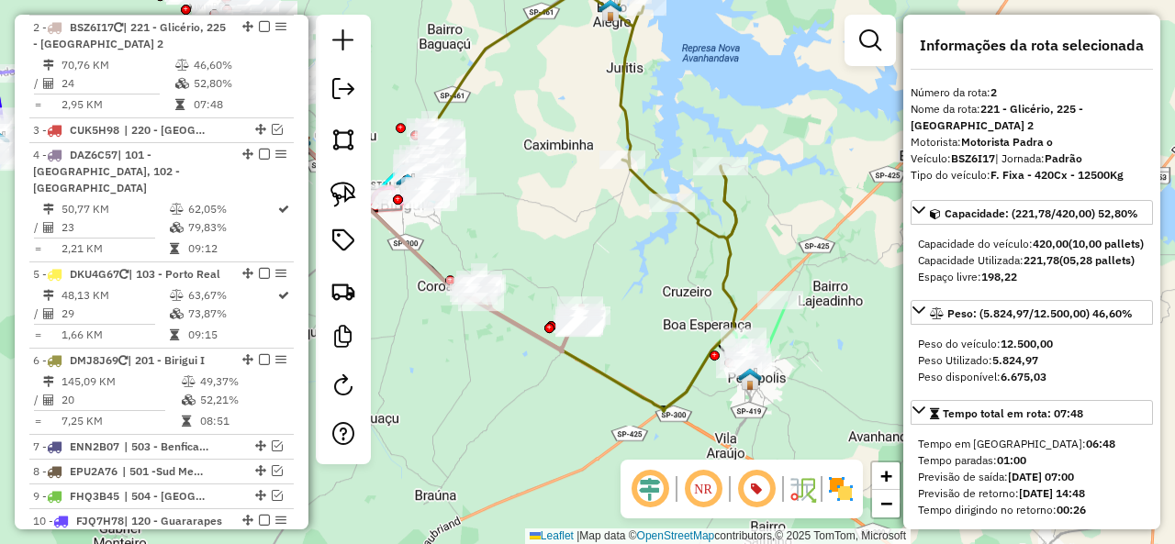
drag, startPoint x: 763, startPoint y: 289, endPoint x: 638, endPoint y: 319, distance: 128.4
click at [638, 319] on div "Janela de atendimento Grade de atendimento Capacidade Transportadoras Veículos …" at bounding box center [587, 272] width 1175 height 544
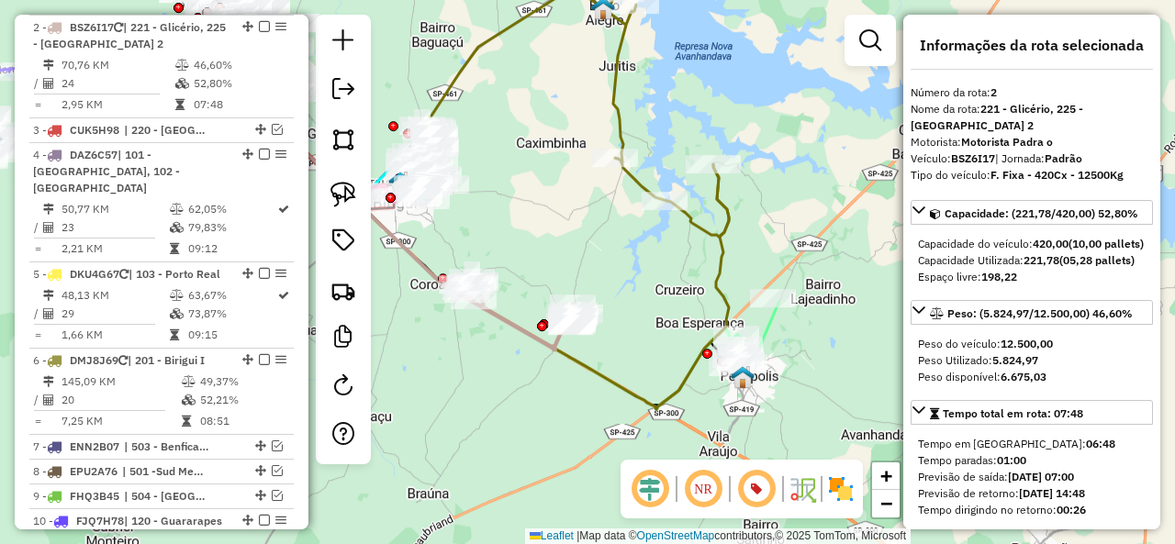
click at [773, 330] on icon at bounding box center [755, 334] width 49 height 66
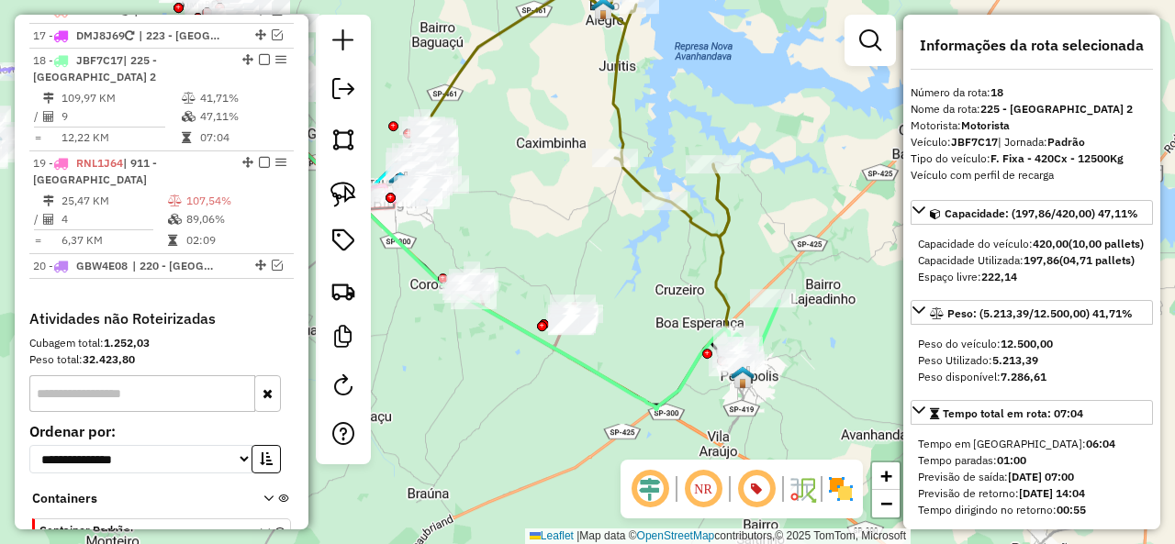
scroll to position [1685, 0]
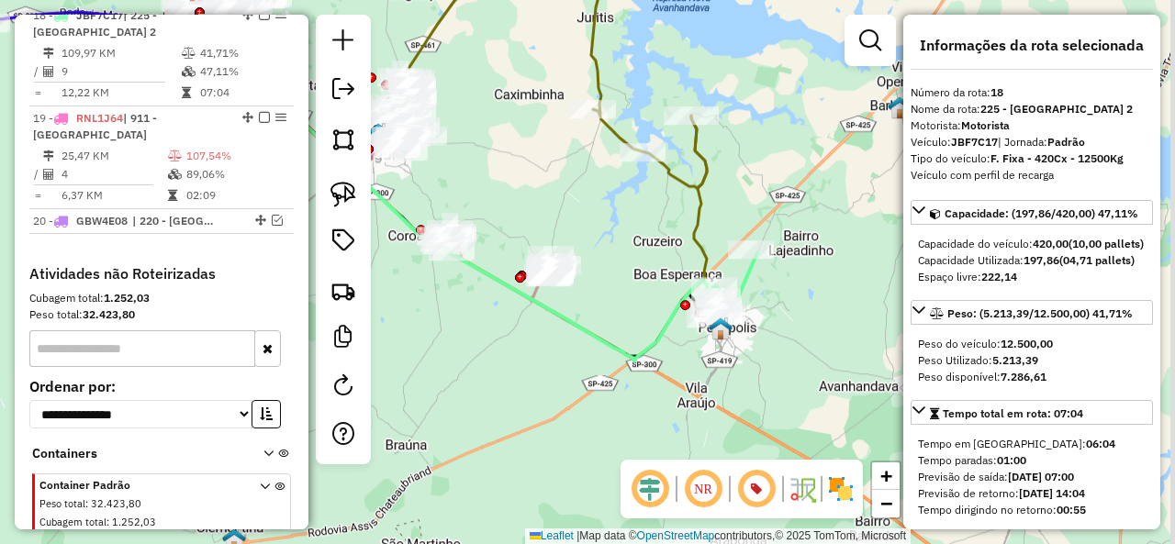
drag, startPoint x: 679, startPoint y: 302, endPoint x: 655, endPoint y: 251, distance: 55.8
click at [655, 251] on div "Janela de atendimento Grade de atendimento Capacidade Transportadoras Veículos …" at bounding box center [587, 272] width 1175 height 544
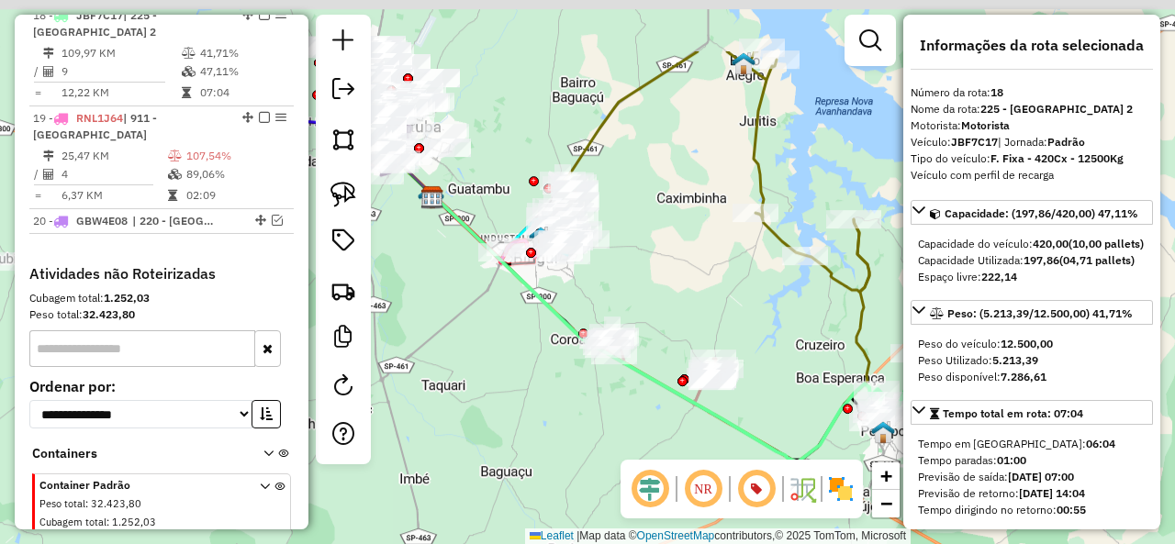
drag, startPoint x: 635, startPoint y: 258, endPoint x: 801, endPoint y: 363, distance: 196.3
click at [801, 363] on div "Janela de atendimento Grade de atendimento Capacidade Transportadoras Veículos …" at bounding box center [587, 272] width 1175 height 544
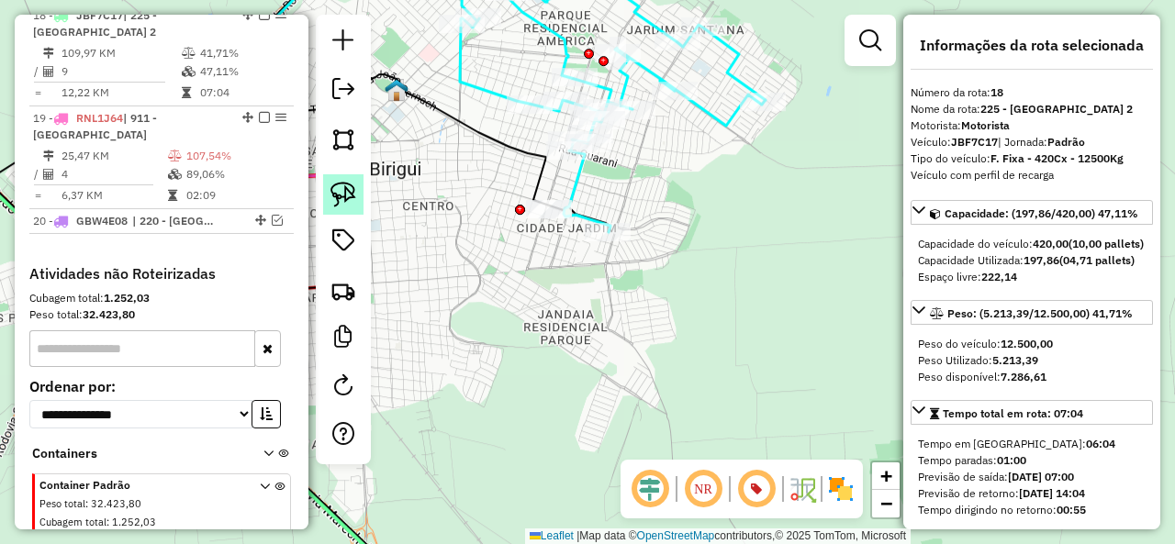
click at [349, 196] on img at bounding box center [343, 195] width 26 height 26
drag, startPoint x: 525, startPoint y: 245, endPoint x: 518, endPoint y: 187, distance: 58.3
click at [518, 187] on div "Janela de atendimento Grade de atendimento Capacidade Transportadoras Veículos …" at bounding box center [587, 272] width 1175 height 544
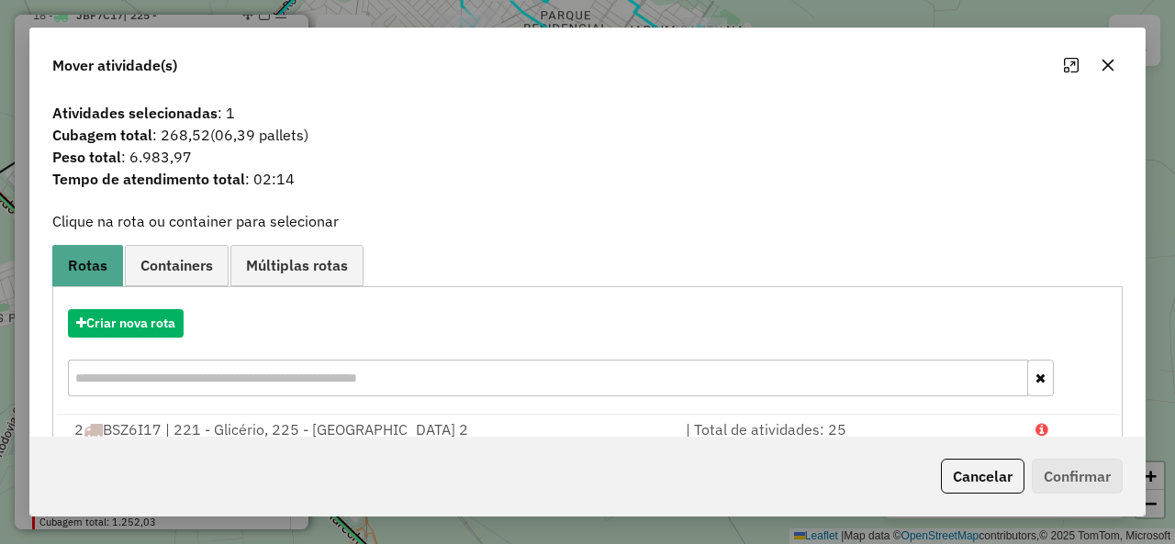
click at [989, 482] on button "Cancelar" at bounding box center [983, 476] width 84 height 35
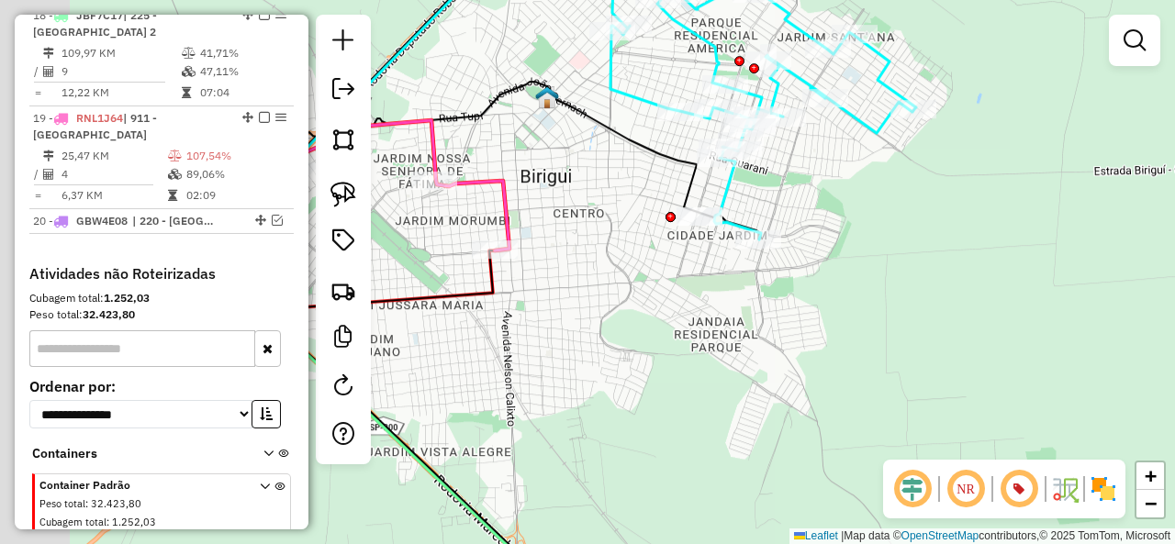
drag, startPoint x: 530, startPoint y: 310, endPoint x: 765, endPoint y: 331, distance: 235.9
click at [765, 331] on div "Janela de atendimento Grade de atendimento Capacidade Transportadoras Veículos …" at bounding box center [587, 272] width 1175 height 544
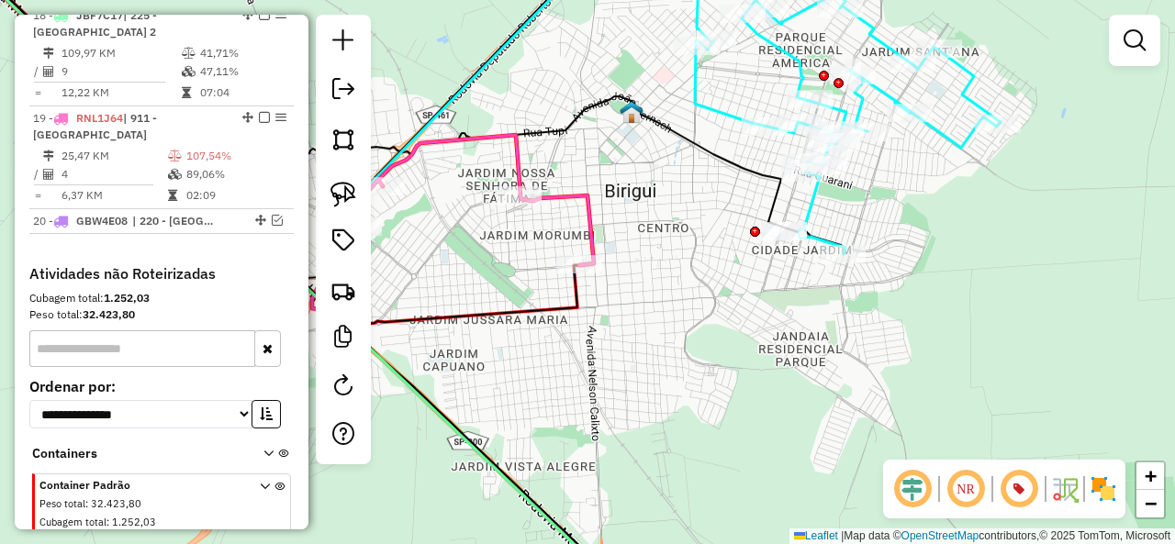
click at [586, 218] on icon at bounding box center [473, 200] width 242 height 130
select select "**********"
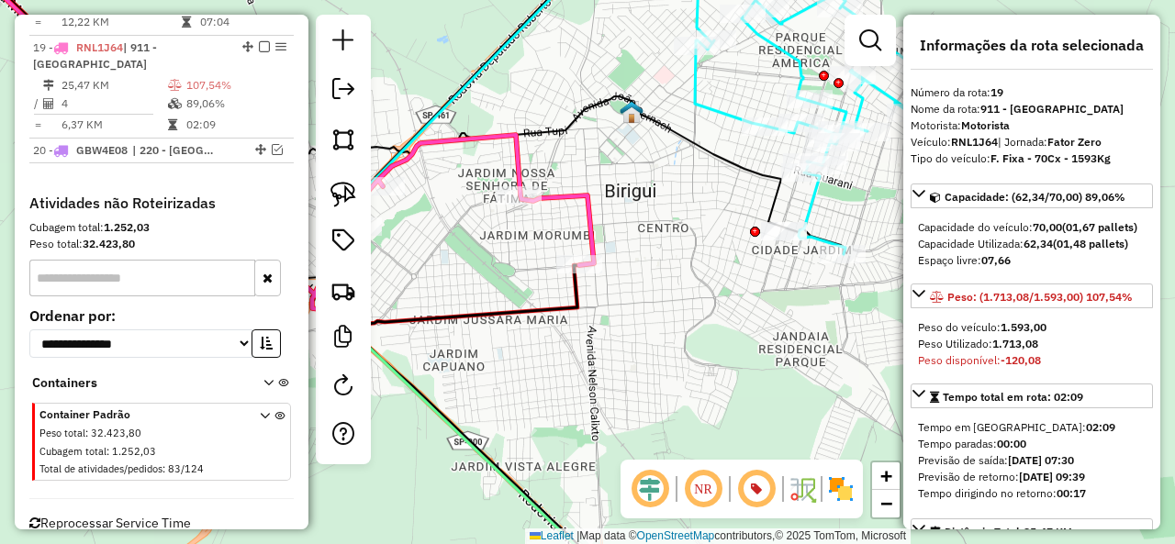
scroll to position [1787, 0]
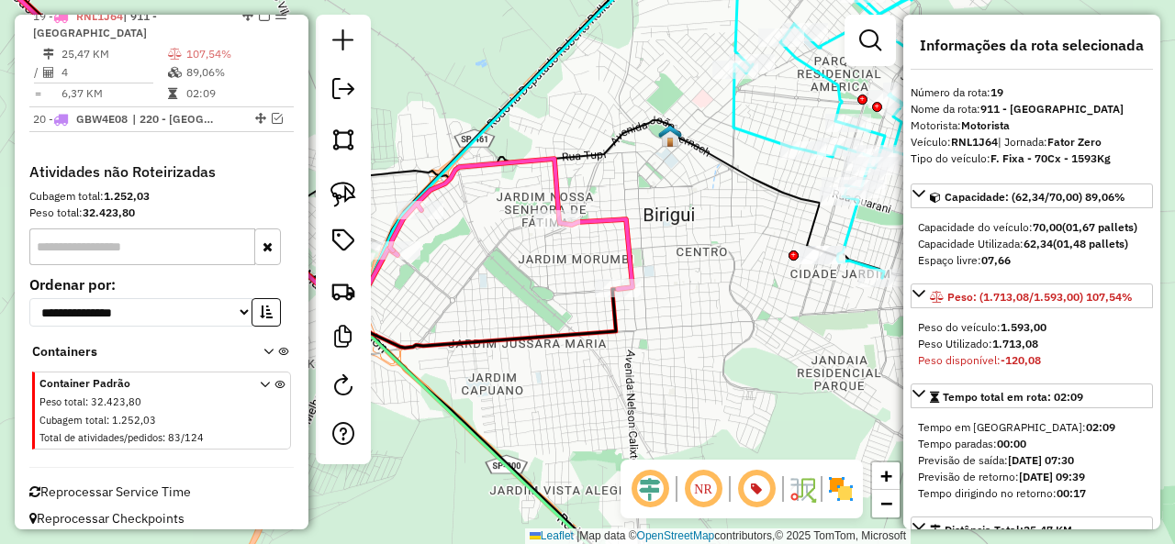
click at [718, 300] on div "Janela de atendimento Grade de atendimento Capacidade Transportadoras Veículos …" at bounding box center [587, 272] width 1175 height 544
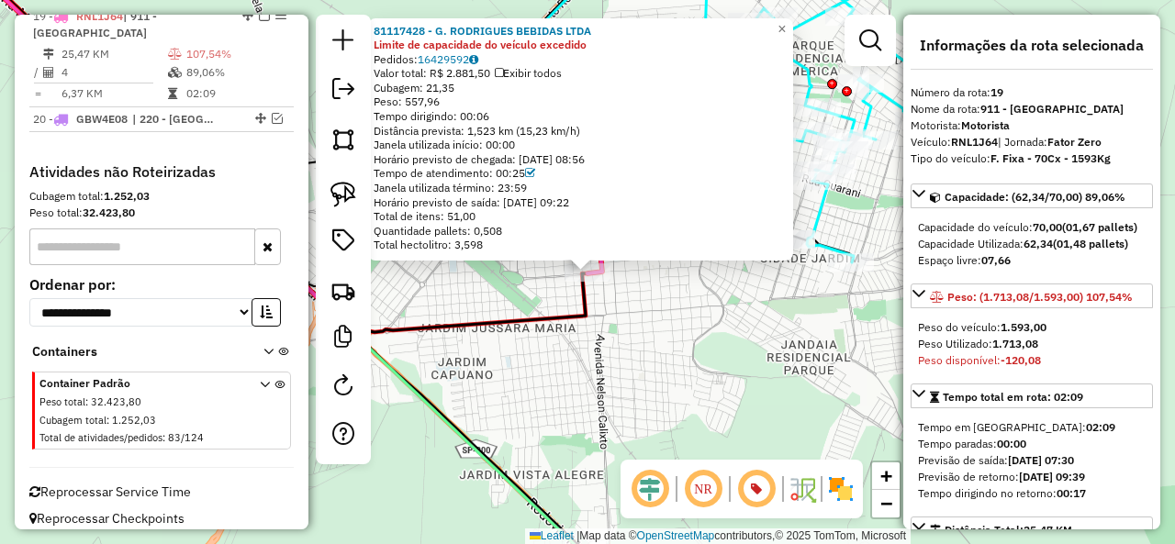
click at [666, 335] on div "81117428 - G. RODRIGUES BEBIDAS LTDA Limite de capacidade do veículo excedido P…" at bounding box center [587, 272] width 1175 height 544
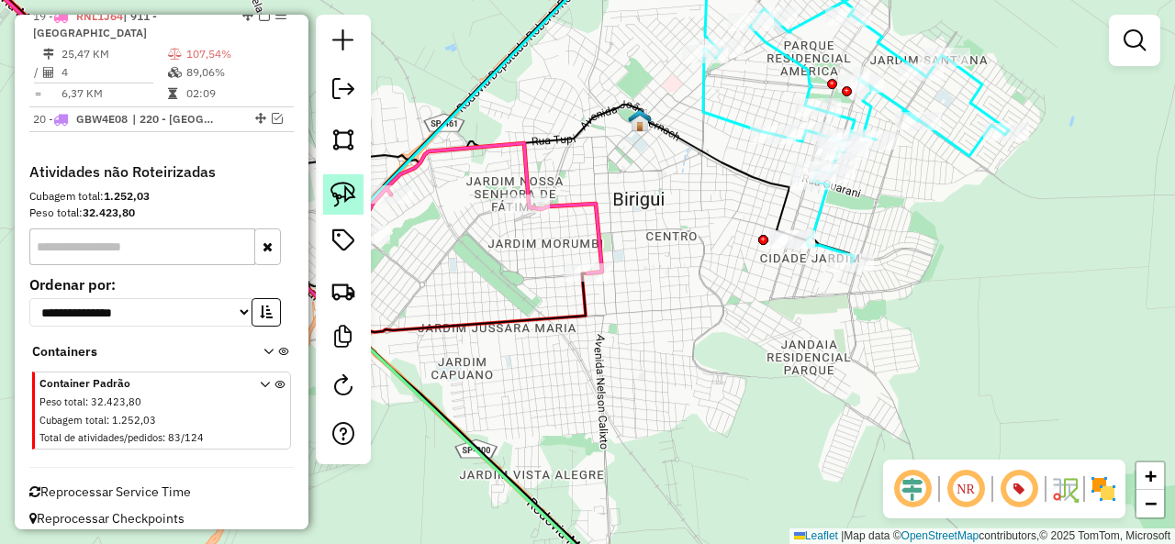
click at [342, 198] on img at bounding box center [343, 195] width 26 height 26
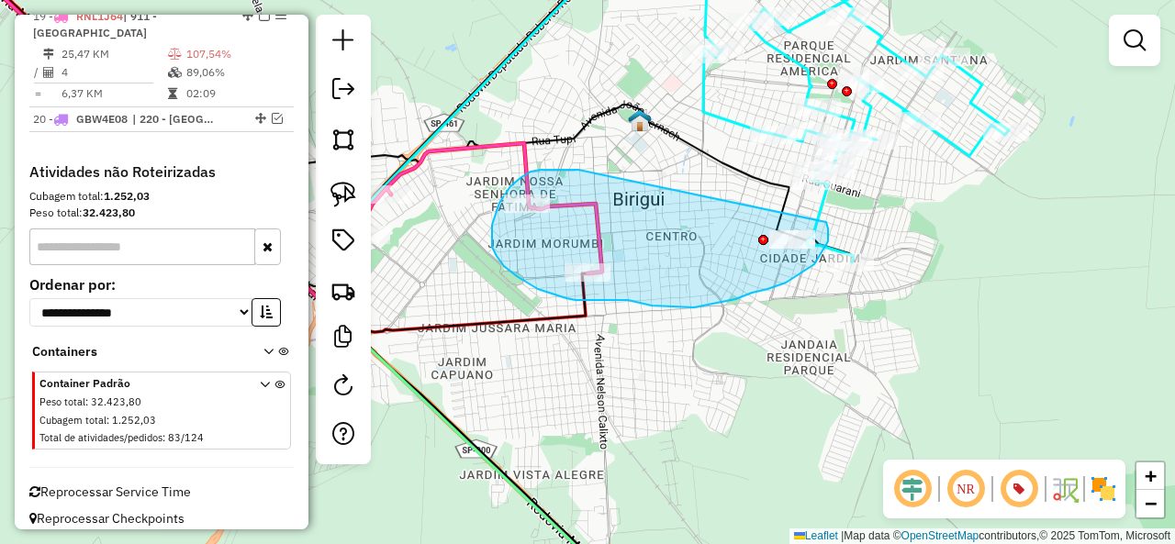
drag, startPoint x: 552, startPoint y: 170, endPoint x: 821, endPoint y: 214, distance: 272.5
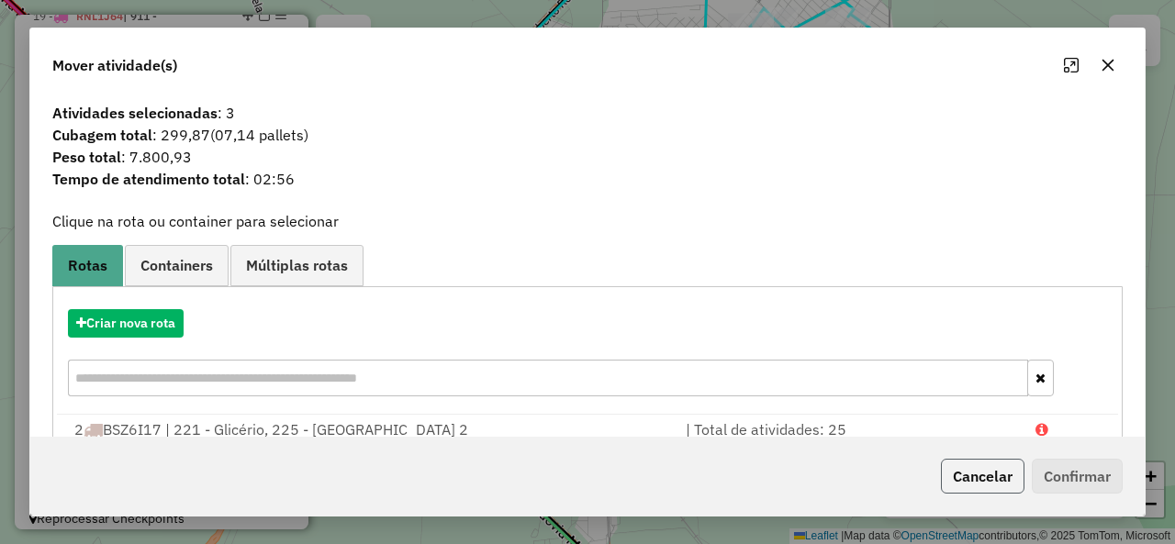
click at [1000, 473] on button "Cancelar" at bounding box center [983, 476] width 84 height 35
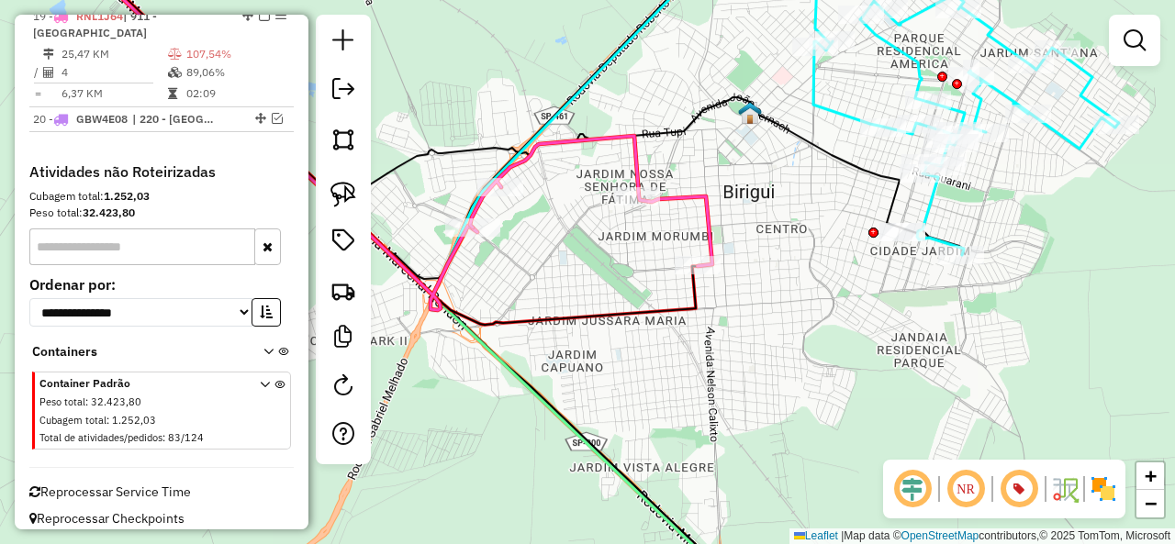
drag, startPoint x: 662, startPoint y: 309, endPoint x: 753, endPoint y: 295, distance: 92.0
click at [772, 300] on div "Janela de atendimento Grade de atendimento Capacidade Transportadoras Veículos …" at bounding box center [587, 272] width 1175 height 544
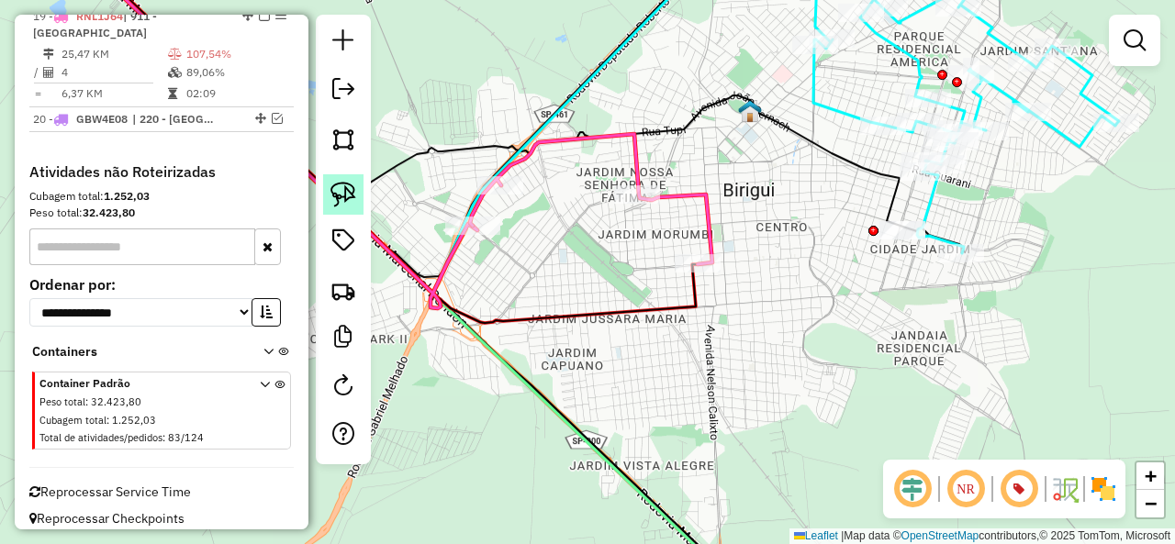
click at [354, 192] on img at bounding box center [343, 195] width 26 height 26
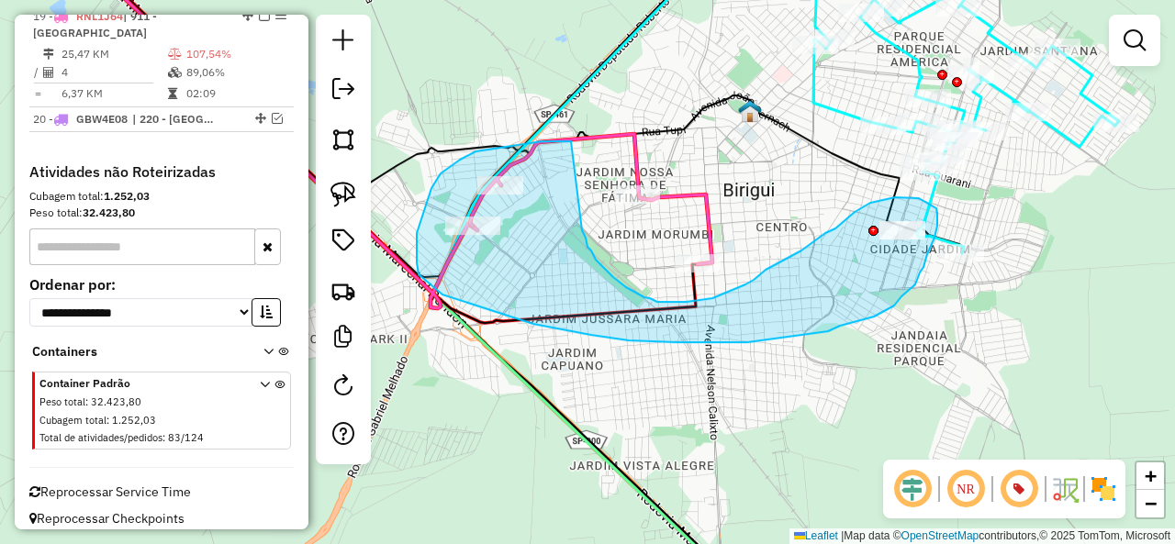
drag, startPoint x: 565, startPoint y: 141, endPoint x: 582, endPoint y: 230, distance: 90.5
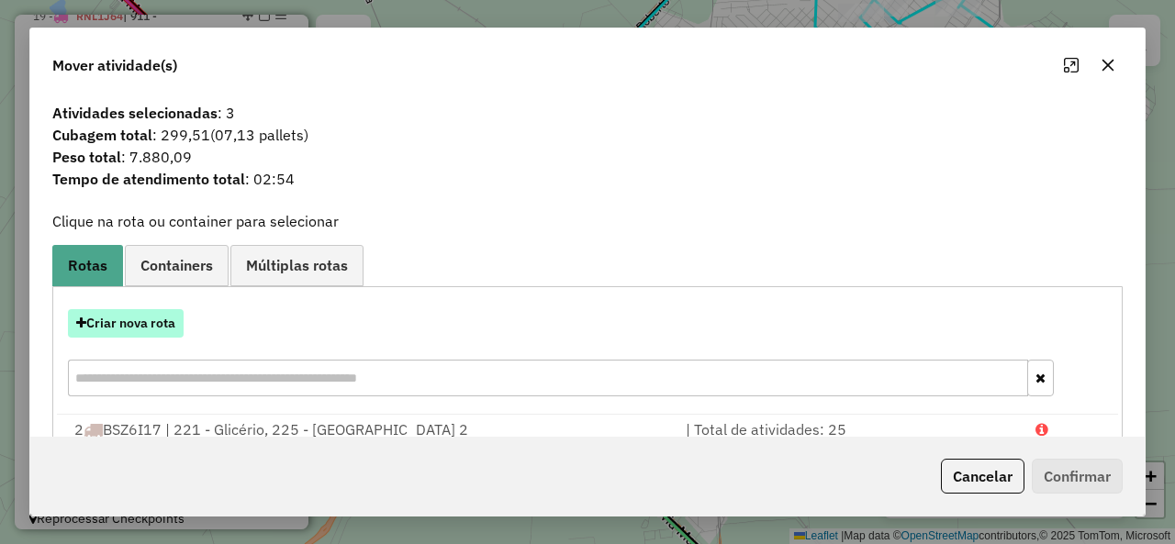
click at [130, 319] on button "Criar nova rota" at bounding box center [126, 323] width 116 height 28
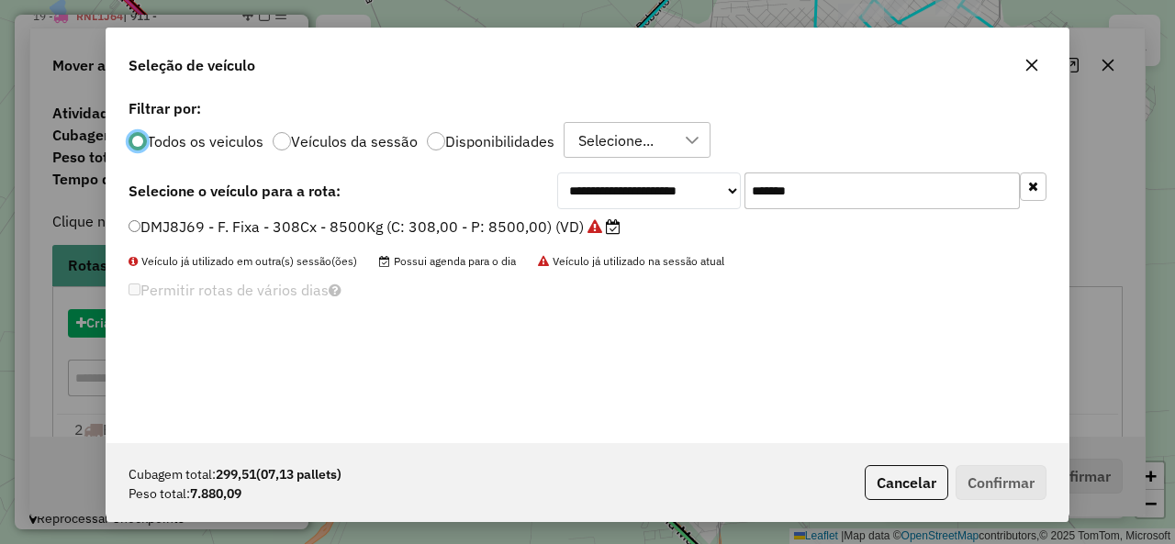
scroll to position [10, 6]
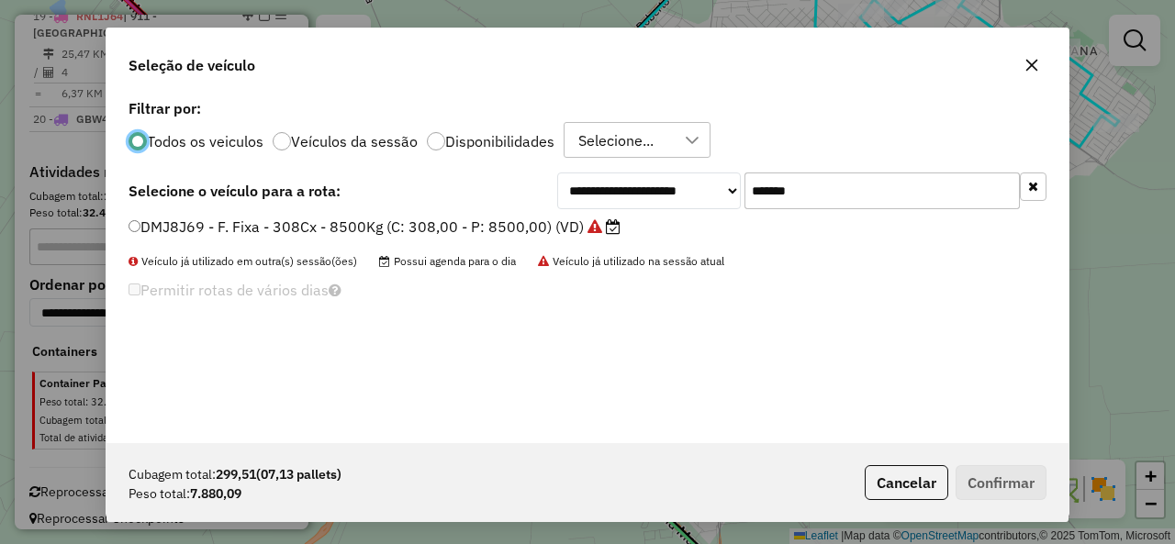
click at [778, 198] on input "*******" at bounding box center [881, 191] width 275 height 37
paste input "text"
type input "*******"
click at [195, 232] on label "GJO7G56 - F. Fixa - 308Cx - 8335Kg (C: 308,00 - P: 8335,00) (VD)" at bounding box center [365, 227] width 475 height 22
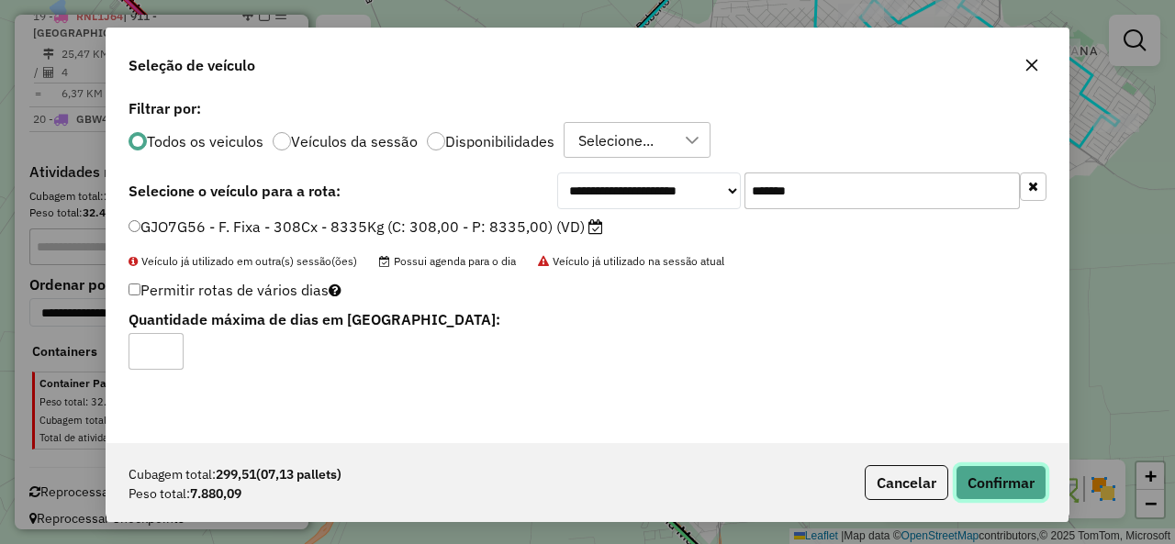
click at [994, 475] on button "Confirmar" at bounding box center [1000, 482] width 91 height 35
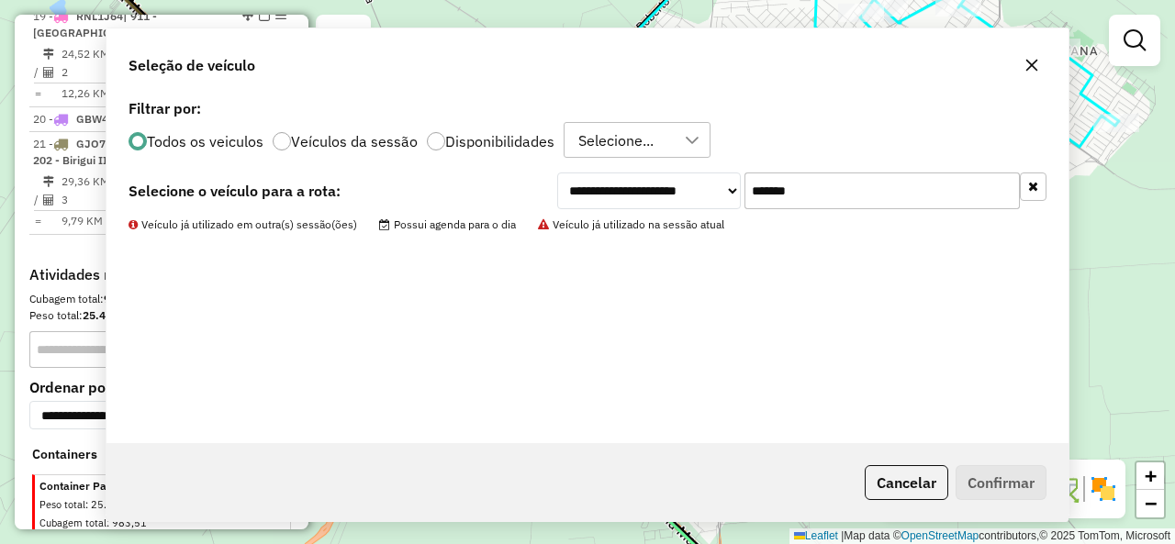
scroll to position [1685, 0]
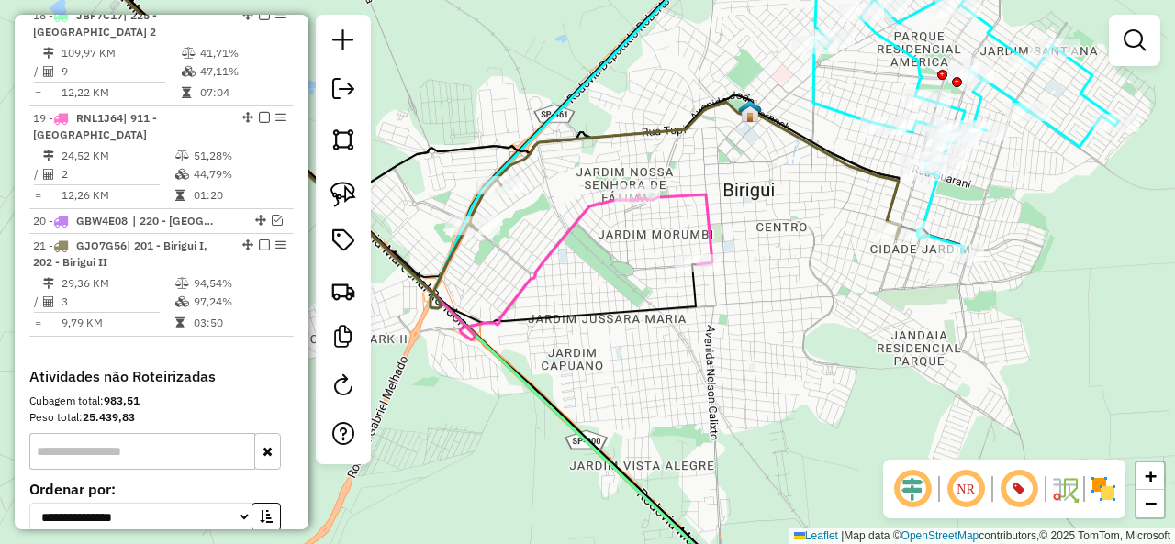
click at [805, 152] on icon at bounding box center [685, 170] width 430 height 137
select select "**********"
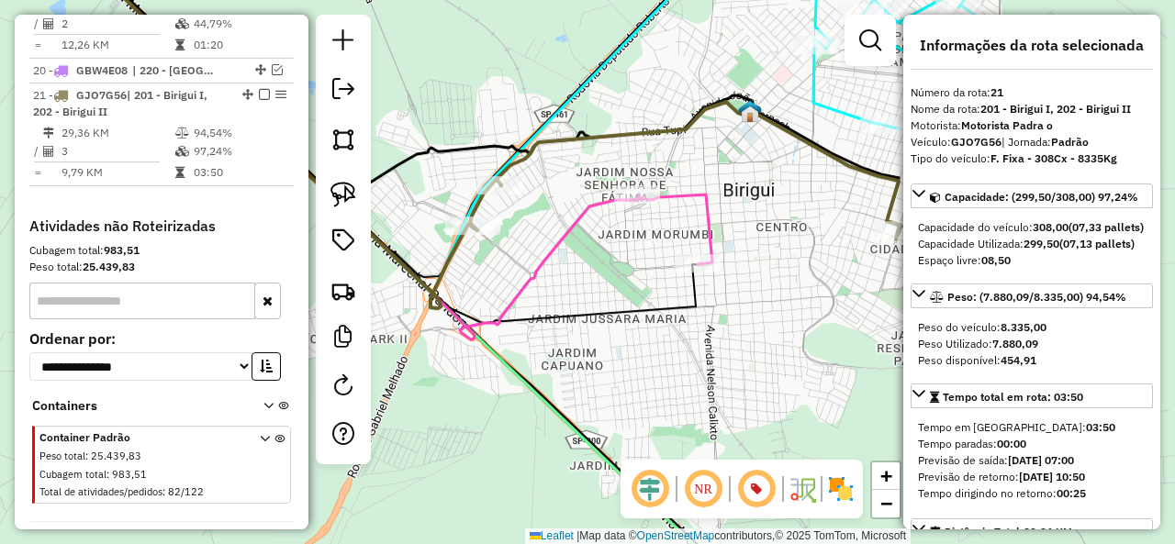
scroll to position [1911, 0]
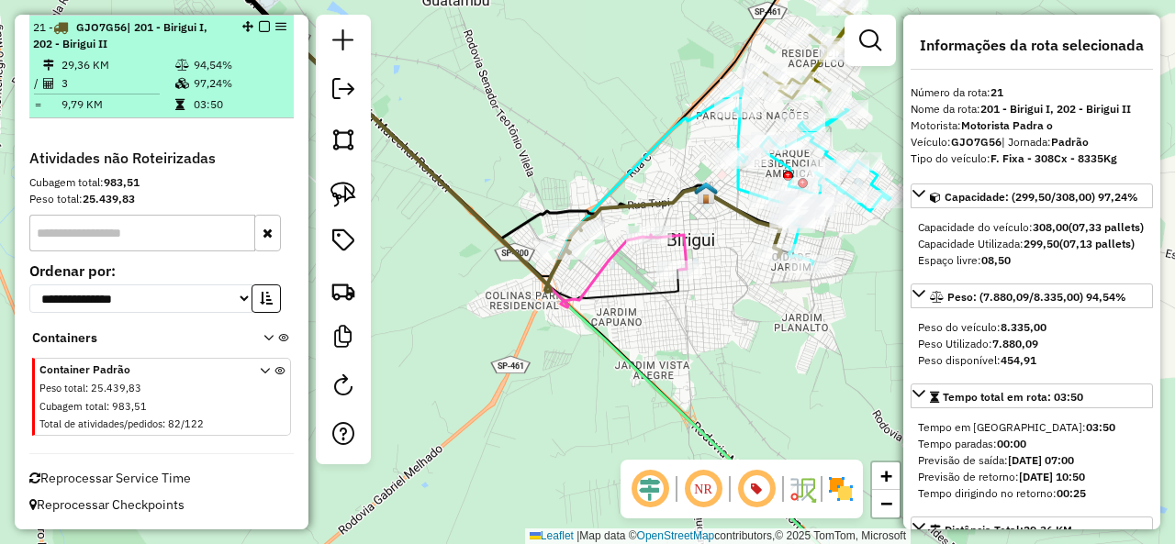
click at [259, 28] on em at bounding box center [264, 26] width 11 height 11
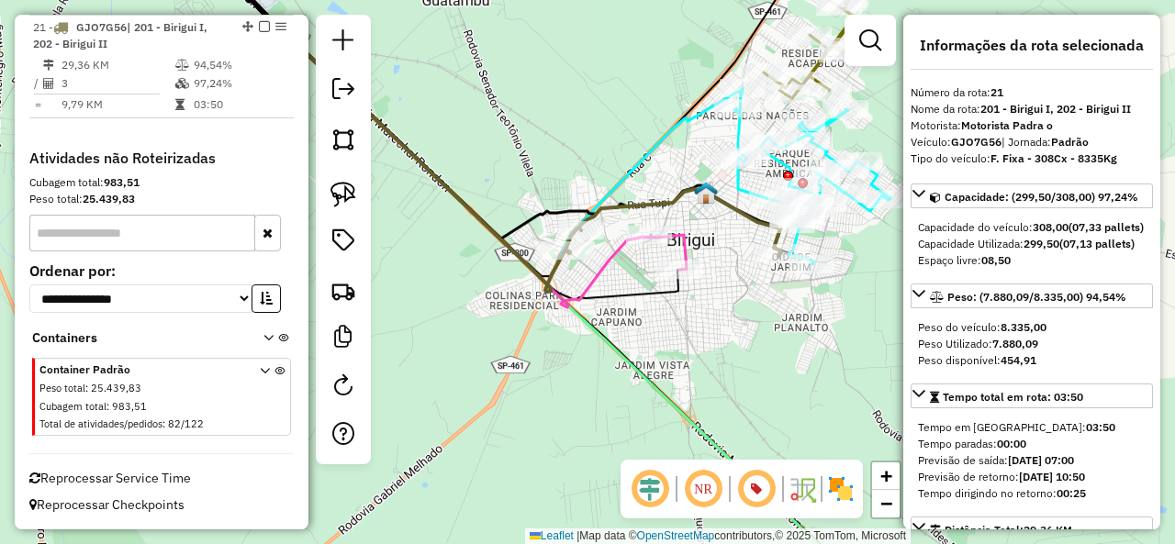
scroll to position [1833, 0]
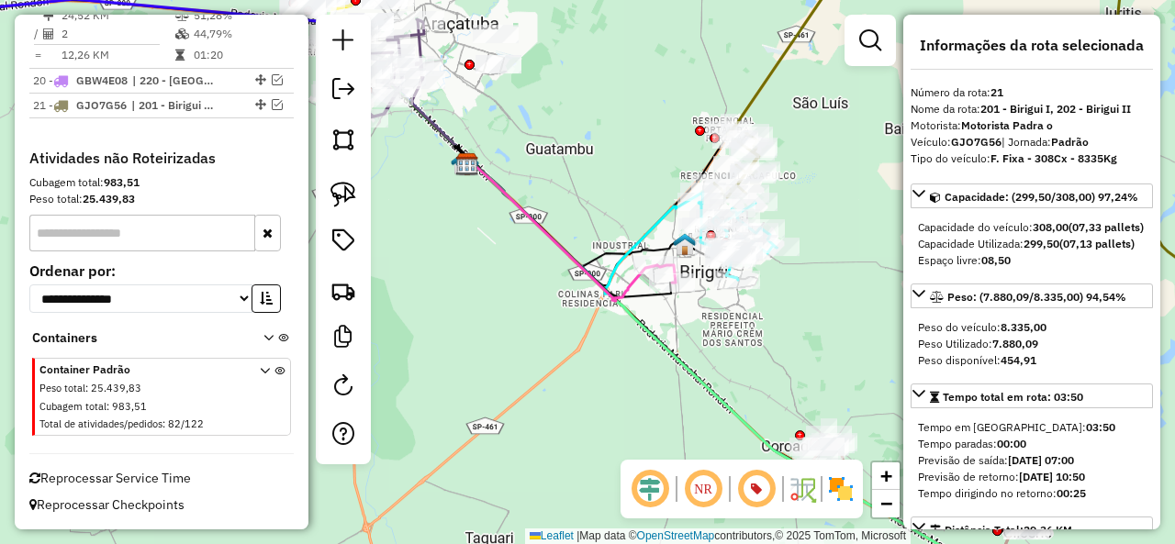
click at [776, 73] on icon at bounding box center [1003, 143] width 578 height 394
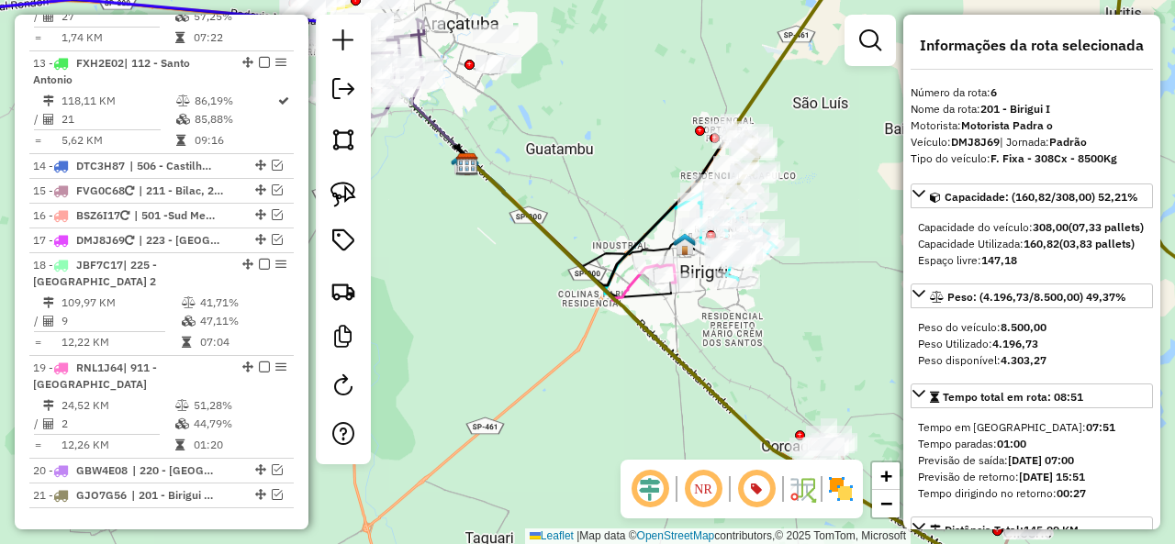
scroll to position [1112, 0]
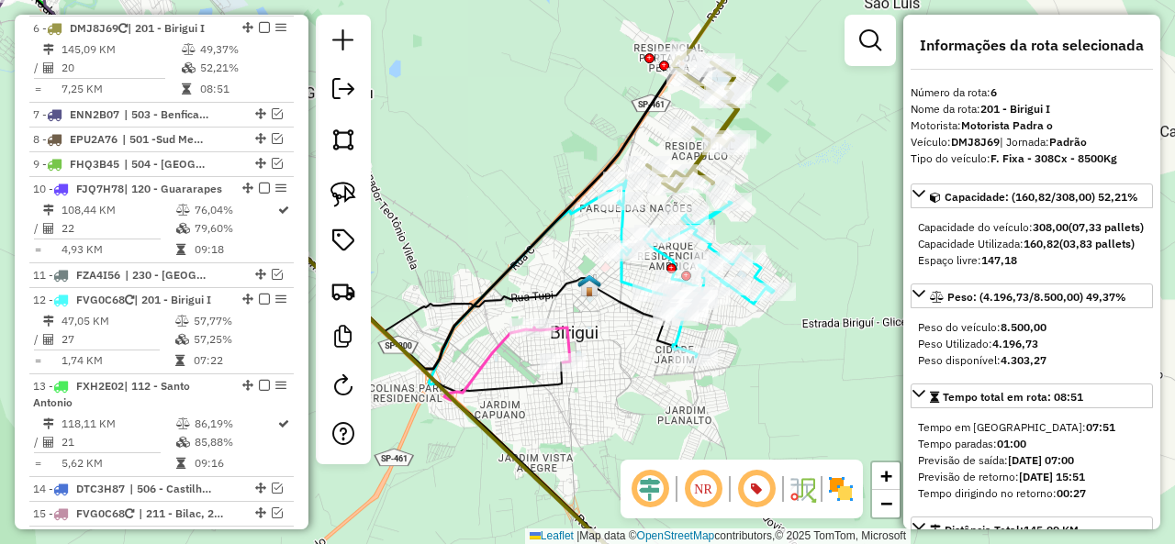
click at [720, 221] on icon at bounding box center [696, 269] width 156 height 176
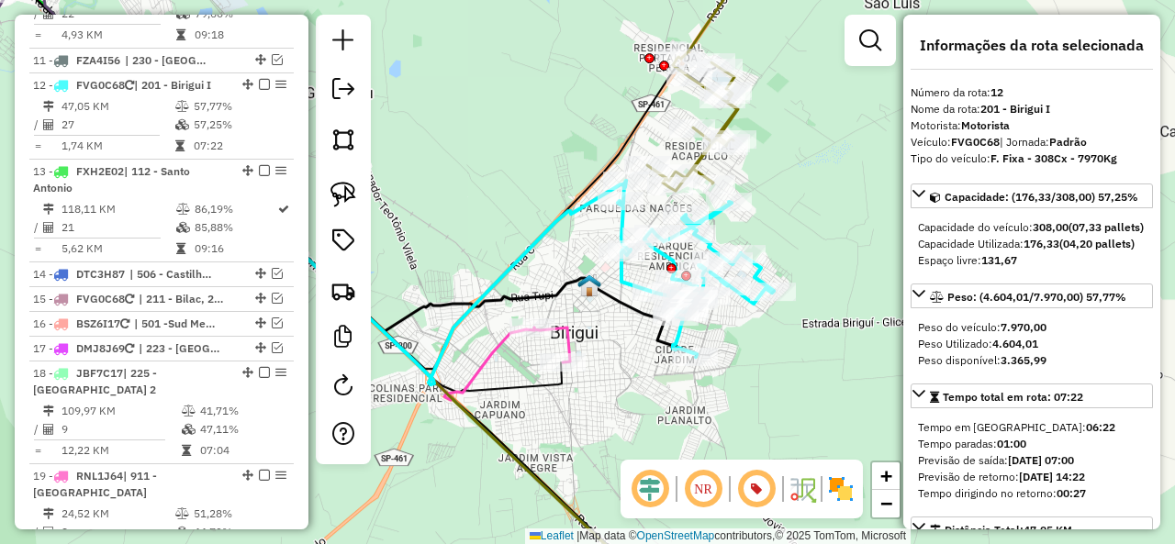
scroll to position [1399, 0]
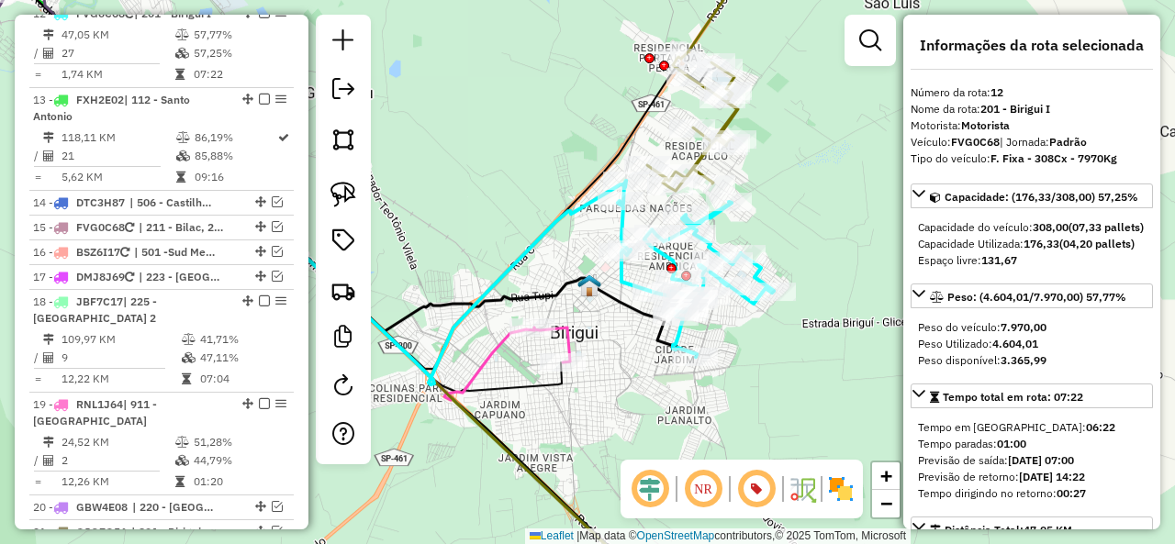
click at [569, 341] on icon at bounding box center [552, 345] width 36 height 35
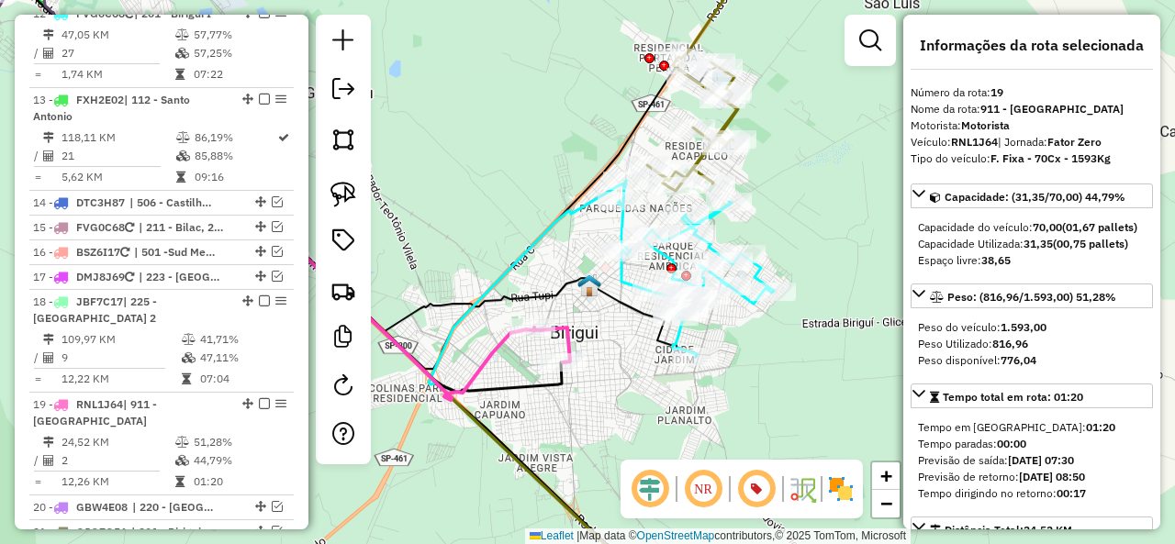
scroll to position [1787, 0]
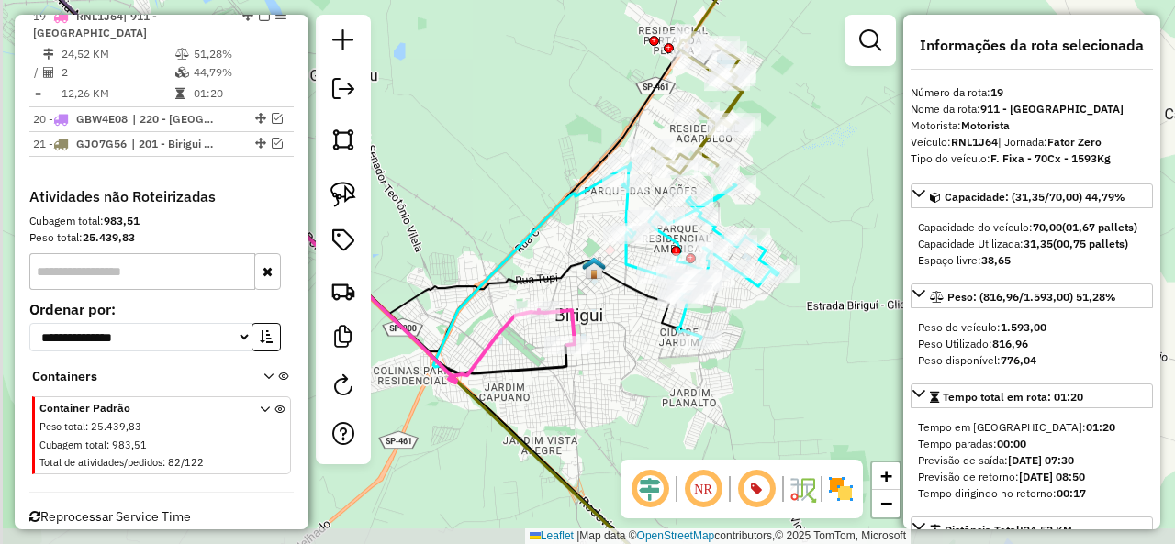
drag, startPoint x: 578, startPoint y: 341, endPoint x: 586, endPoint y: 309, distance: 32.3
click at [575, 310] on icon at bounding box center [557, 327] width 36 height 35
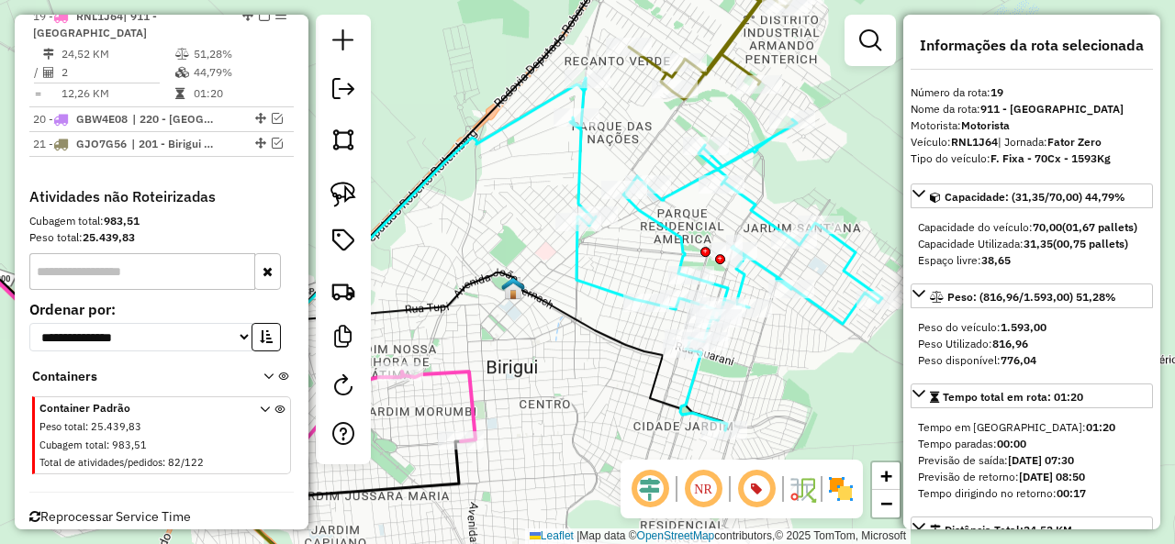
click at [600, 292] on icon at bounding box center [726, 254] width 312 height 352
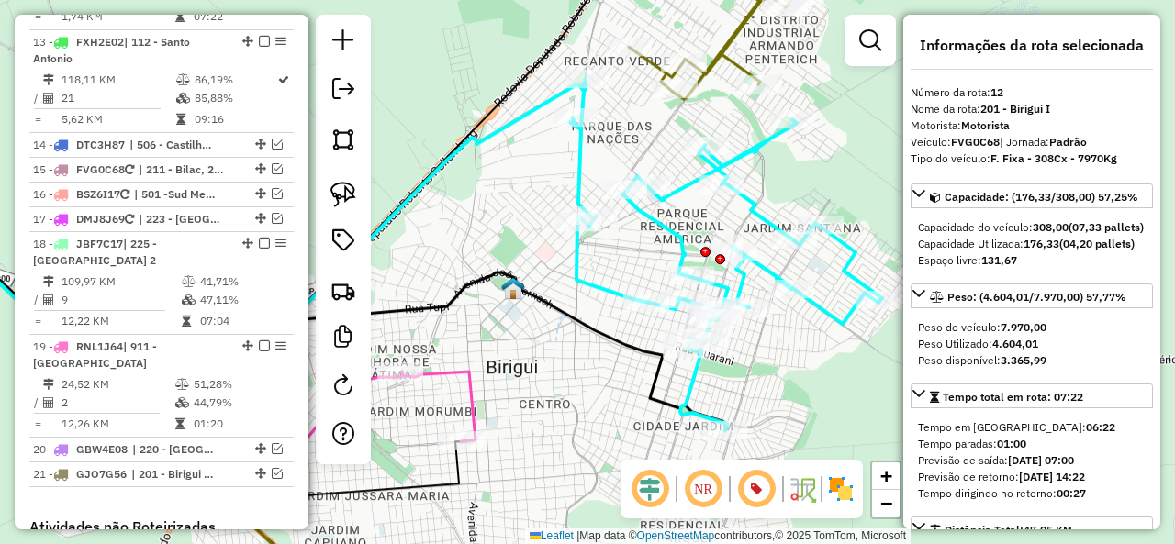
scroll to position [1399, 0]
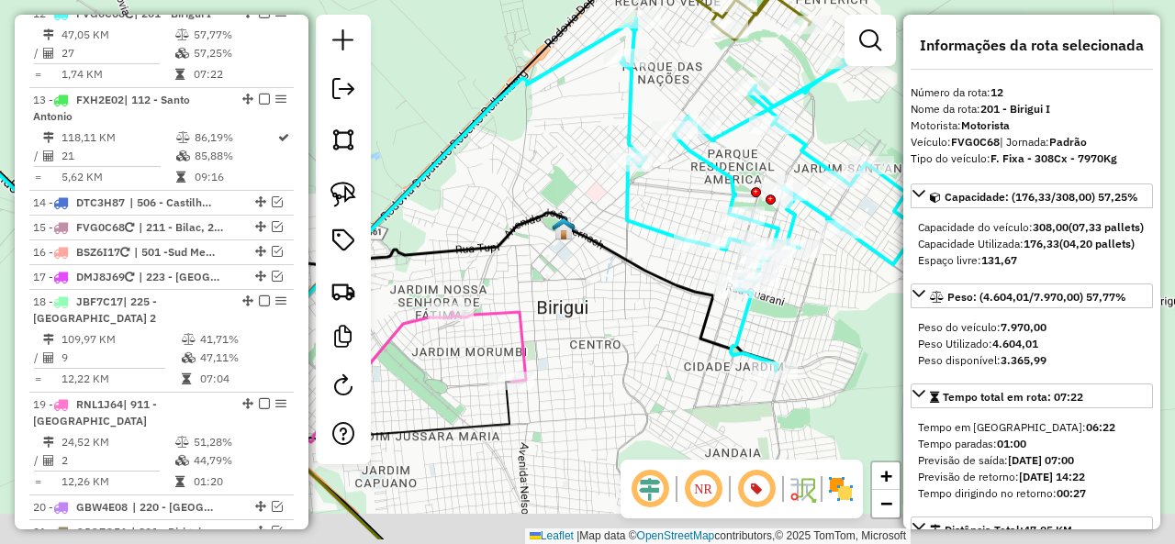
drag, startPoint x: 596, startPoint y: 302, endPoint x: 676, endPoint y: 201, distance: 128.7
click at [676, 201] on div "Janela de atendimento Grade de atendimento Capacidade Transportadoras Veículos …" at bounding box center [587, 272] width 1175 height 544
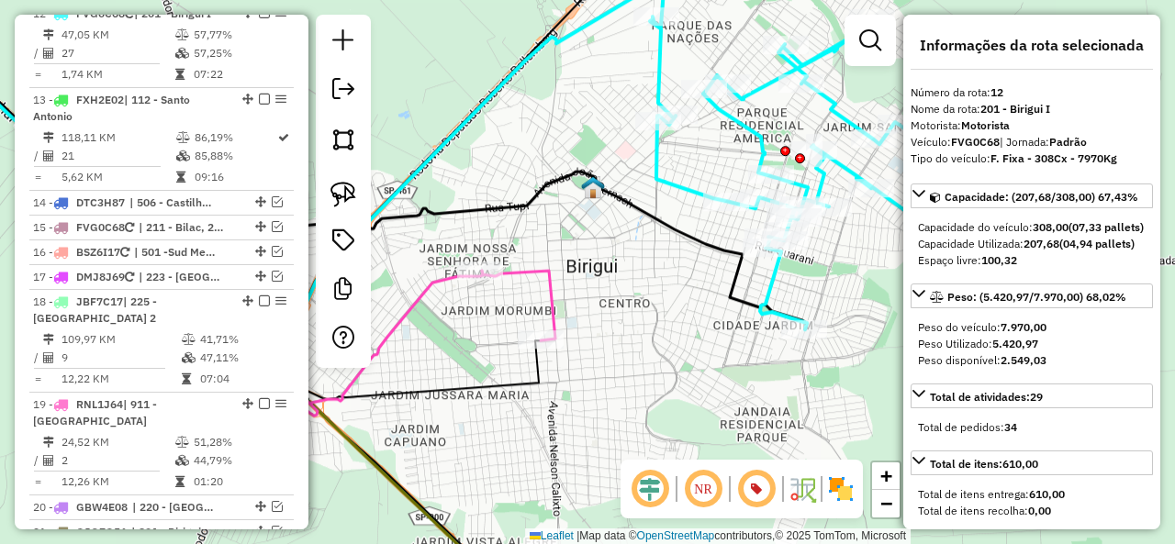
select select "**********"
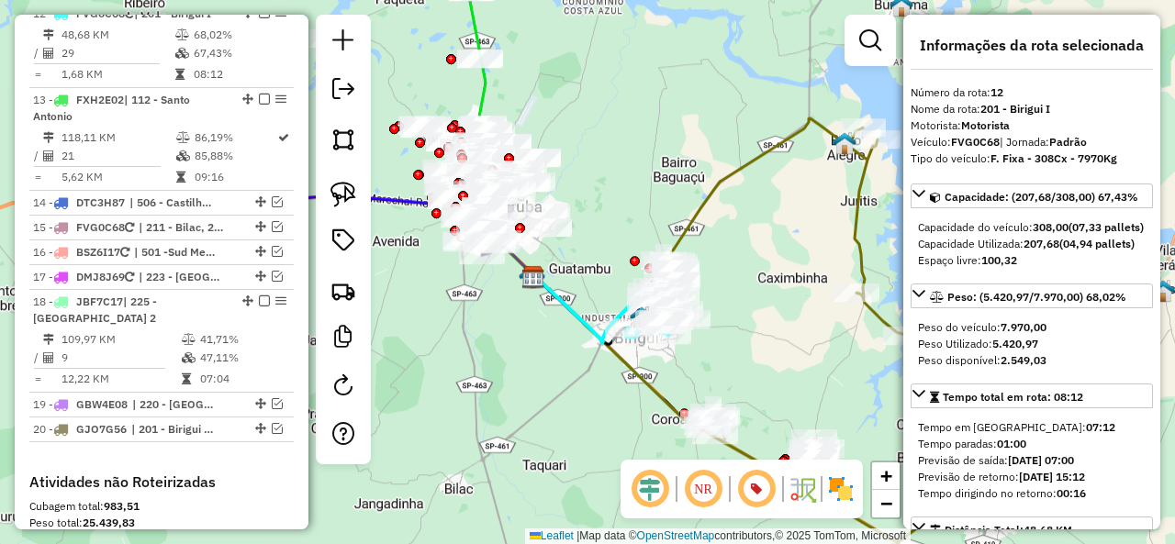
click at [779, 315] on div "Janela de atendimento Grade de atendimento Capacidade Transportadoras Veículos …" at bounding box center [587, 272] width 1175 height 544
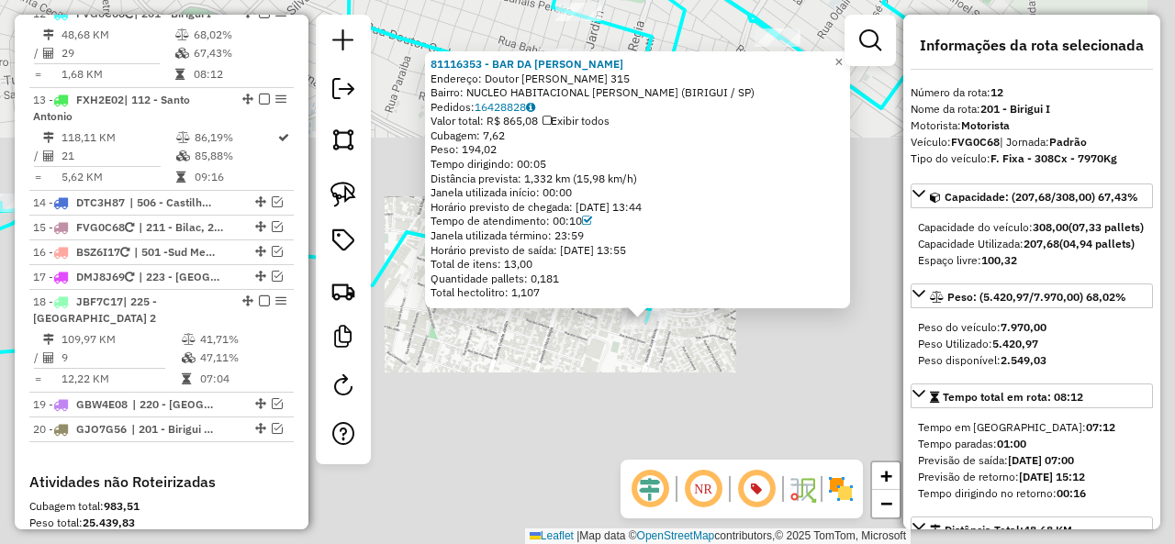
click at [676, 373] on div "81116353 - BAR DA [PERSON_NAME]: Doutor [PERSON_NAME] 315 Bairro: NUCLEO HABITA…" at bounding box center [587, 272] width 1175 height 544
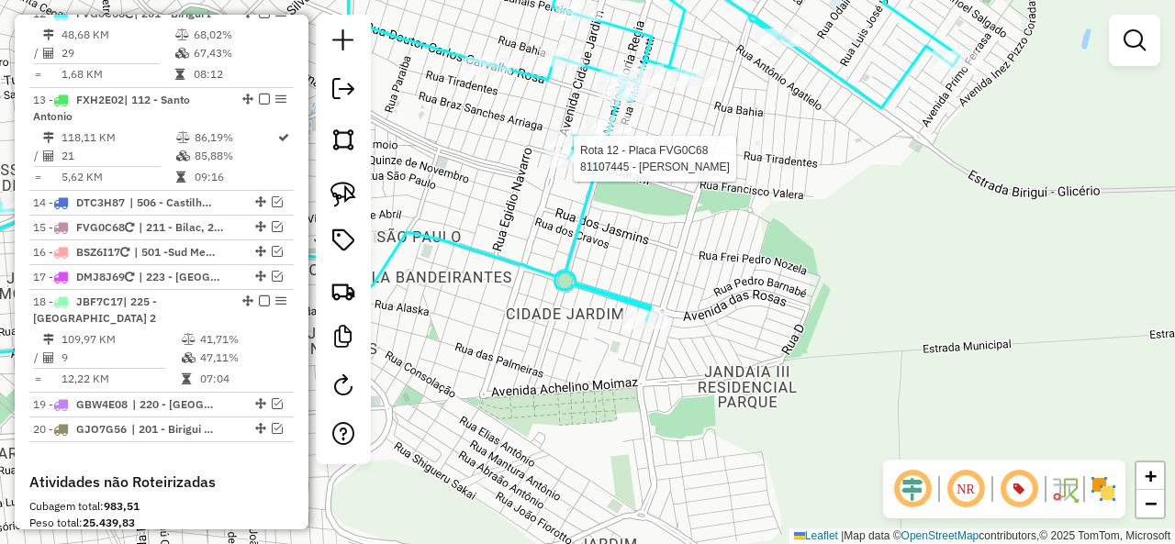
select select "**********"
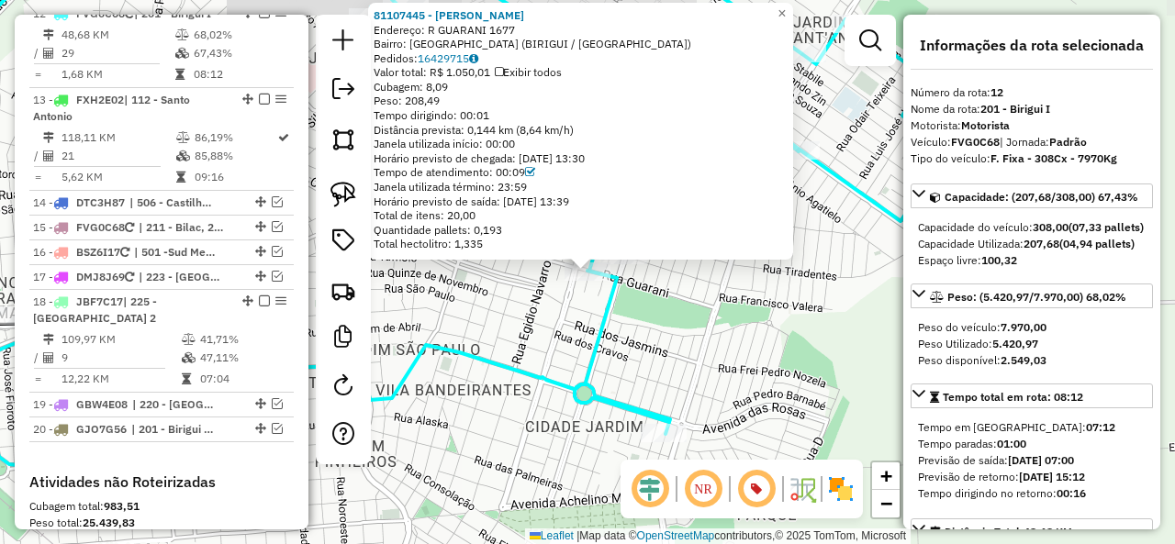
click at [608, 325] on icon at bounding box center [485, 205] width 988 height 519
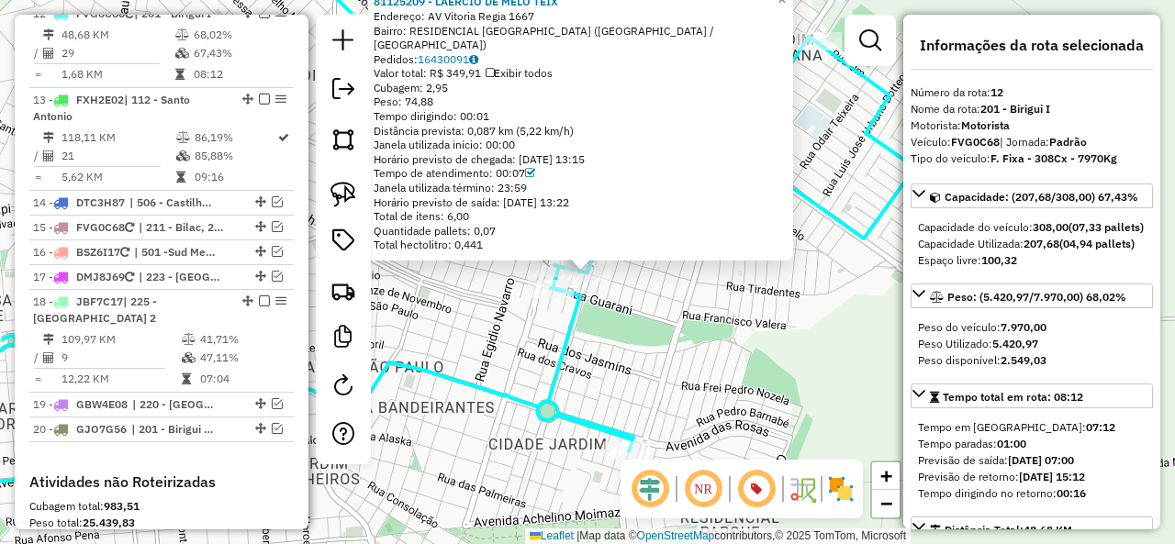
click at [626, 307] on div "81125209 - LAERCIO DE [PERSON_NAME] Endereço: AV Vitoria Regia 1667 Bairro: RES…" at bounding box center [587, 272] width 1175 height 544
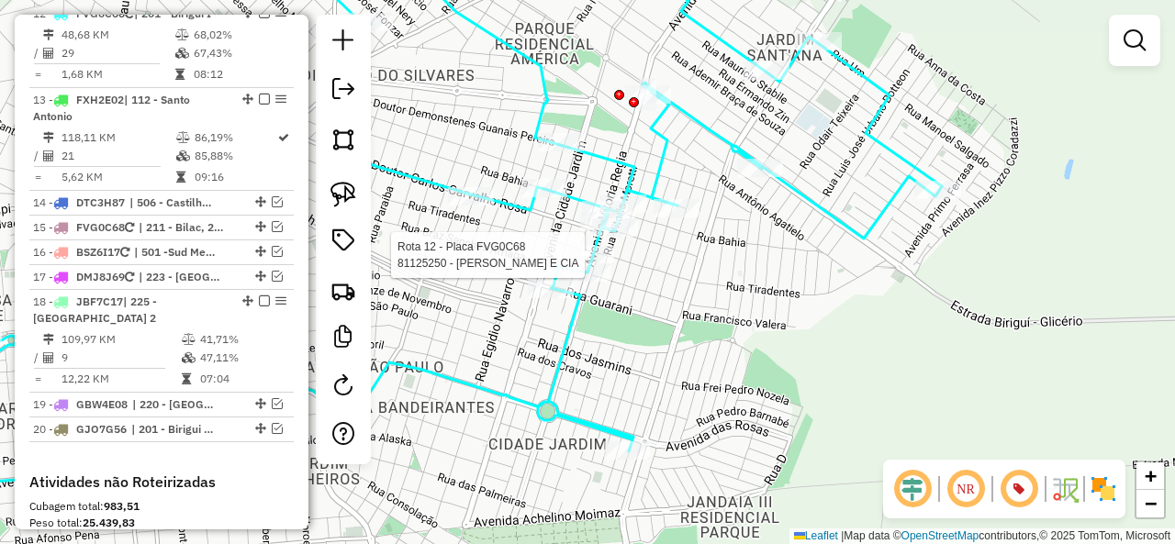
select select "**********"
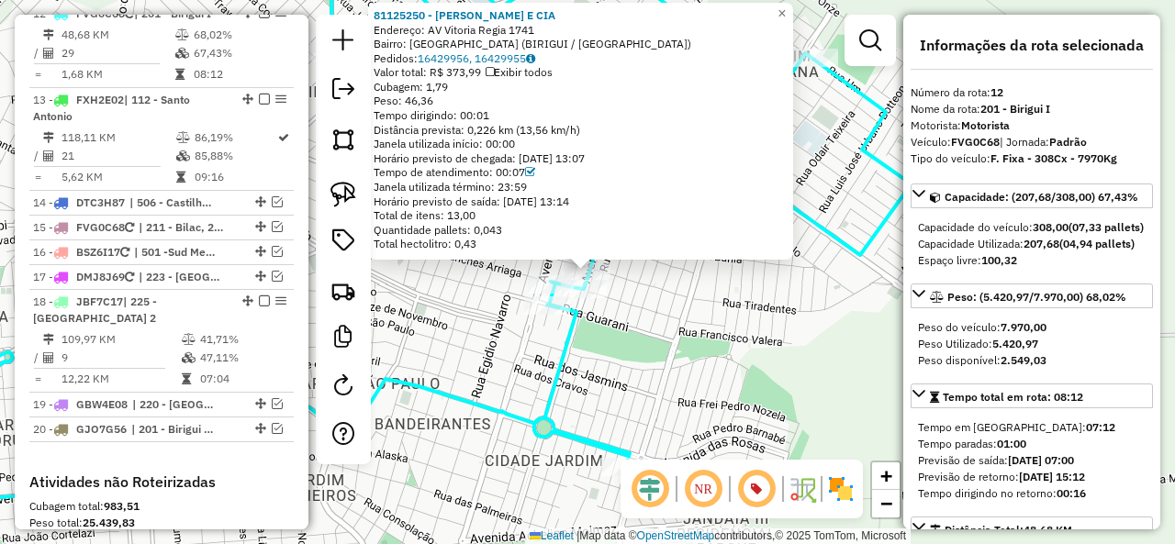
click at [645, 341] on div "81125250 - [PERSON_NAME] E CIA Endereço: AV [GEOGRAPHIC_DATA] 1741 Bairro: [GEO…" at bounding box center [587, 272] width 1175 height 544
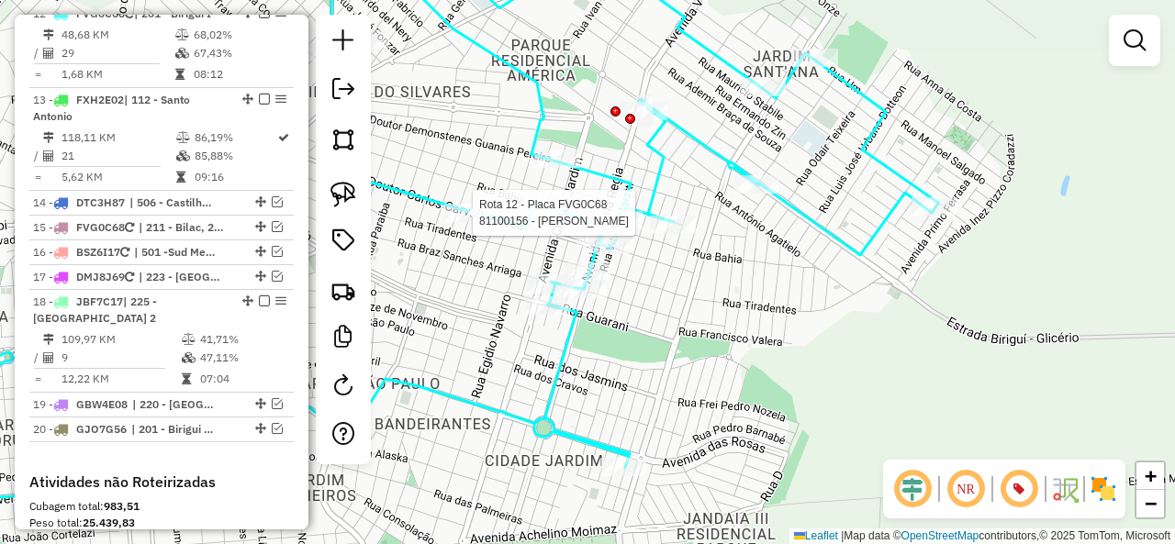
select select "**********"
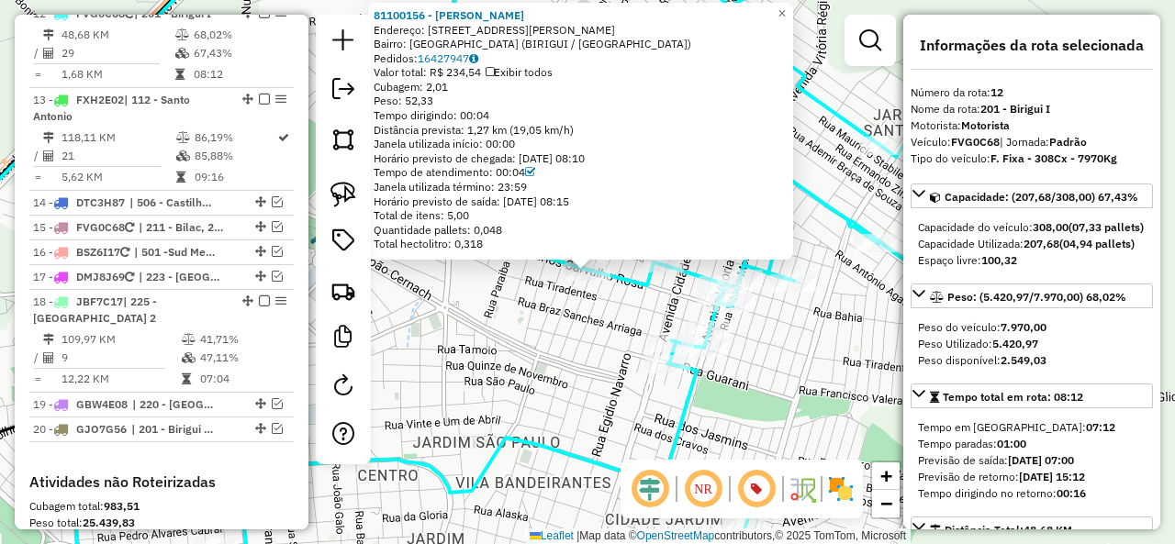
drag, startPoint x: 549, startPoint y: 331, endPoint x: 614, endPoint y: 324, distance: 65.6
click at [549, 331] on div "81100156 - [PERSON_NAME]: [STREET_ADDRESS][PERSON_NAME] (BIRIGUI / [GEOGRAPHIC_…" at bounding box center [587, 272] width 1175 height 544
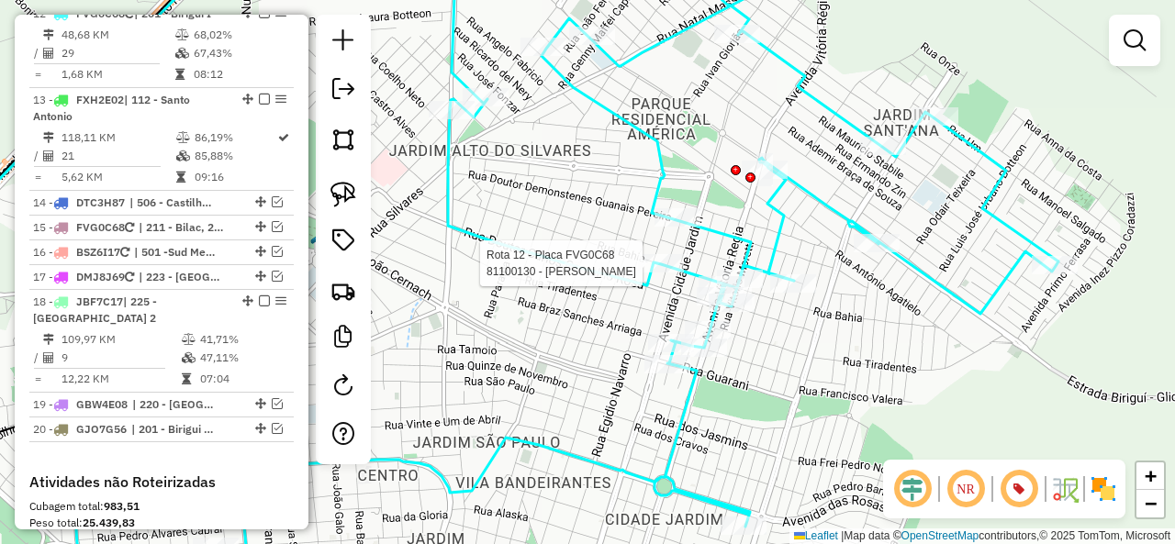
select select "**********"
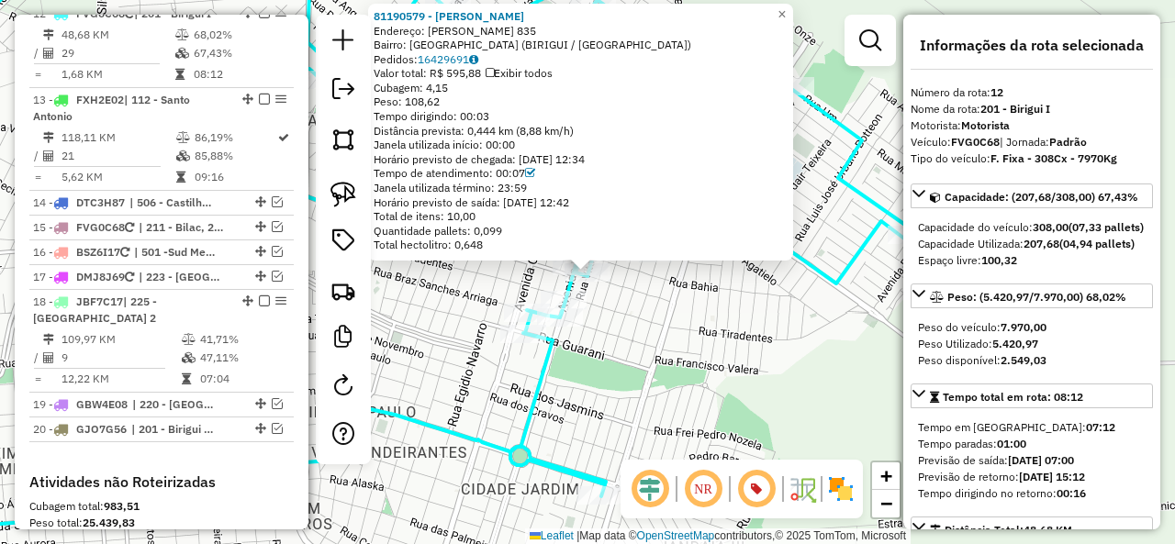
click at [625, 304] on div "Rota 12 - Placa FVG0C68 81190579 - [PERSON_NAME] 81190579 - [PERSON_NAME]: R [P…" at bounding box center [587, 272] width 1175 height 544
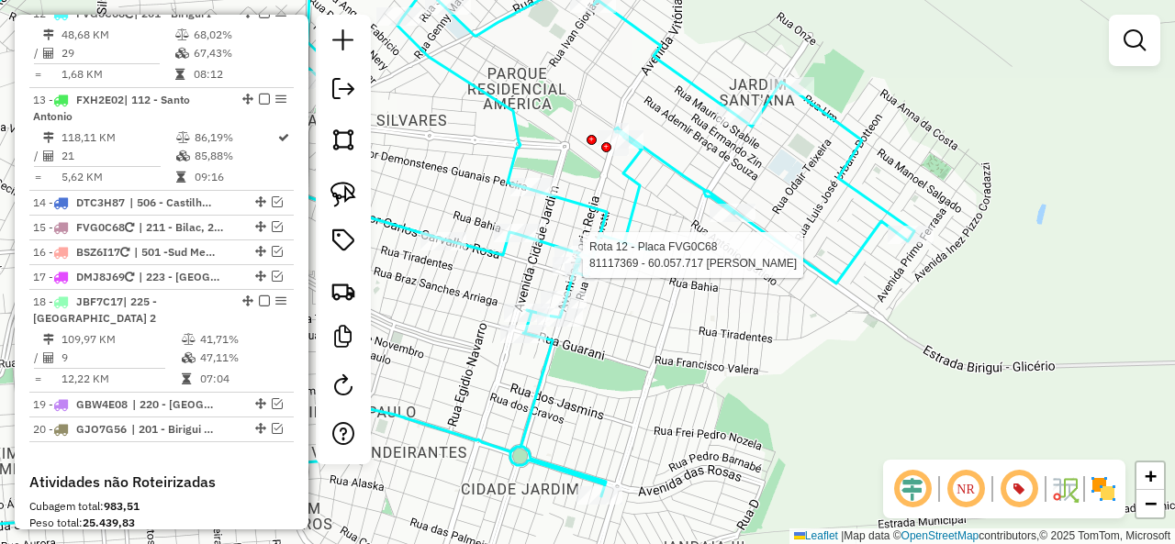
select select "**********"
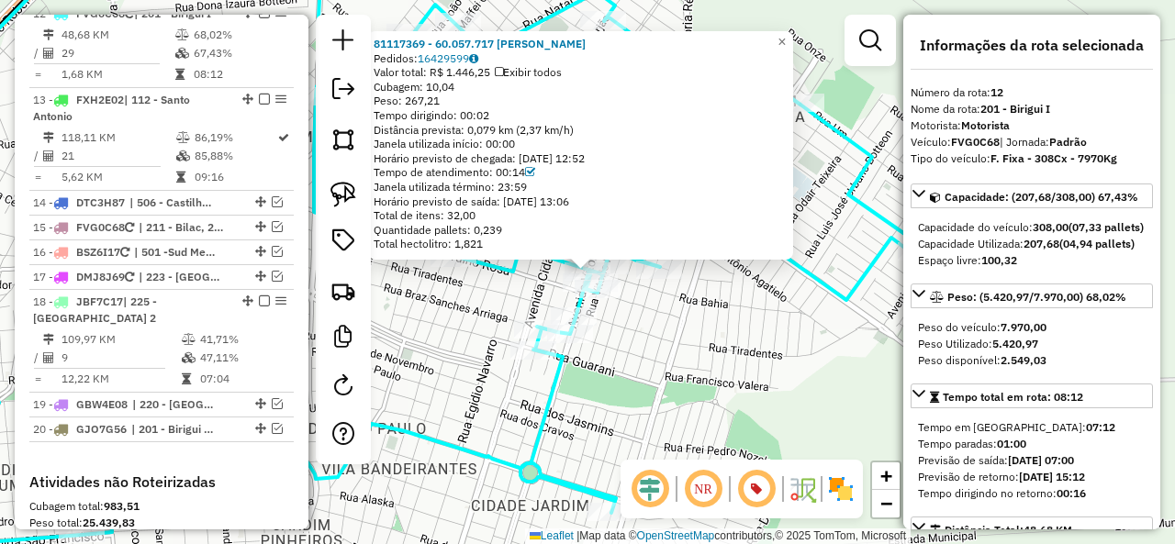
click at [651, 312] on div "Rota 12 - Placa FVG0C68 81190579 - [GEOGRAPHIC_DATA] 81117369 - 60.057.717 [PER…" at bounding box center [587, 272] width 1175 height 544
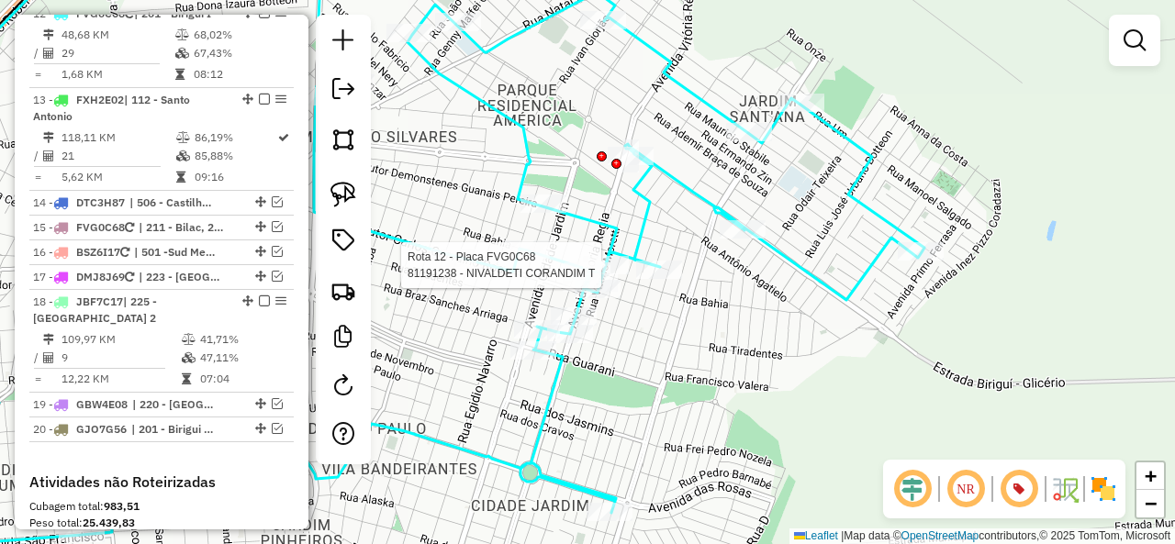
select select "**********"
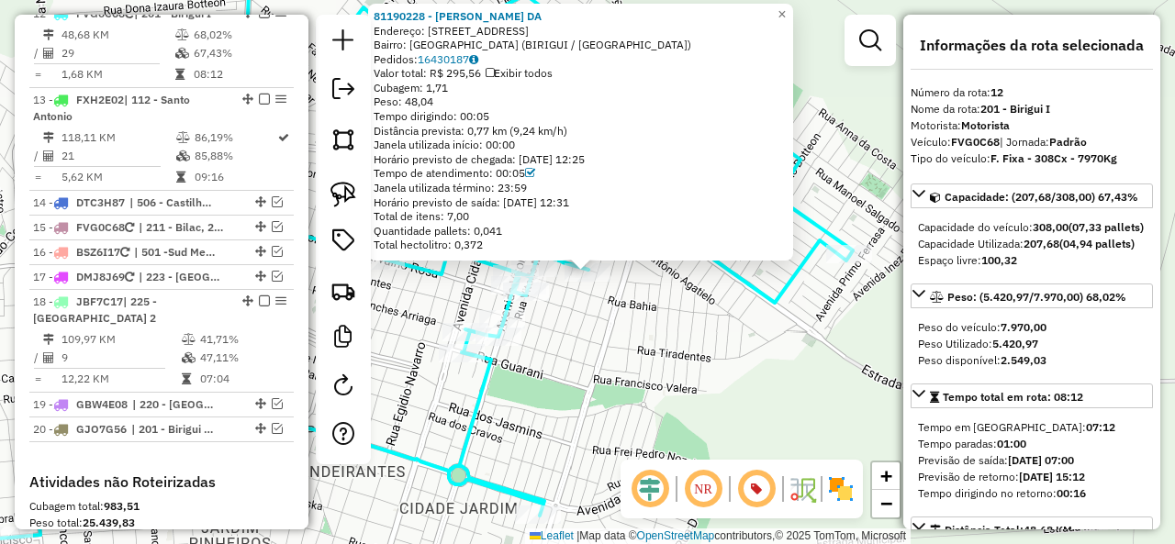
drag, startPoint x: 670, startPoint y: 342, endPoint x: 683, endPoint y: 297, distance: 46.8
click at [683, 297] on div "81190228 - [PERSON_NAME] DA Endereço: [STREET_ADDRESS] Bairro: [GEOGRAPHIC_DATA…" at bounding box center [587, 272] width 1175 height 544
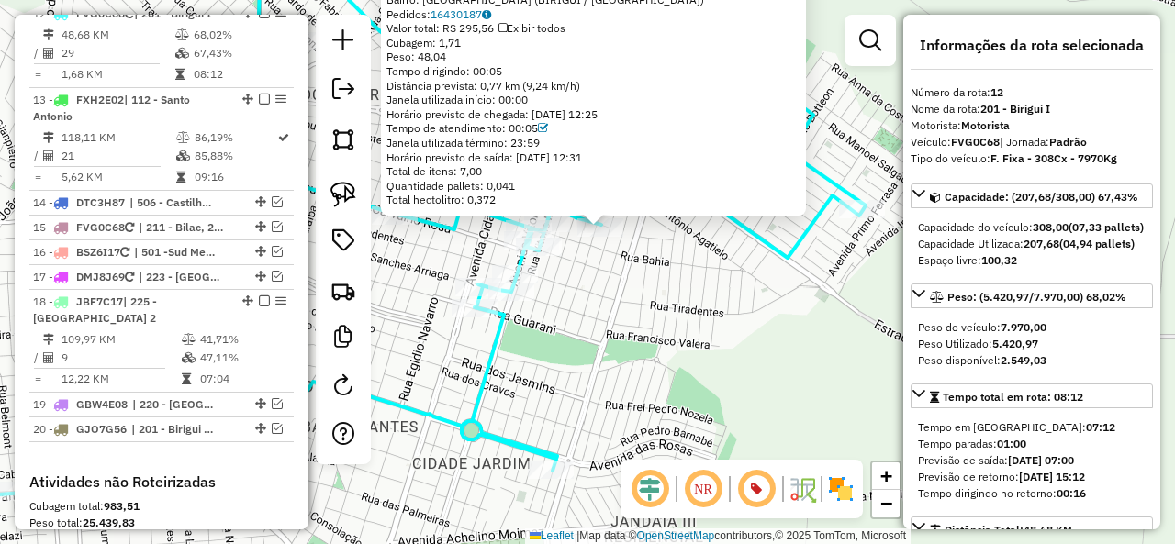
click at [685, 296] on div "81190228 - [PERSON_NAME] DA Endereço: [STREET_ADDRESS] Bairro: [GEOGRAPHIC_DATA…" at bounding box center [587, 272] width 1175 height 544
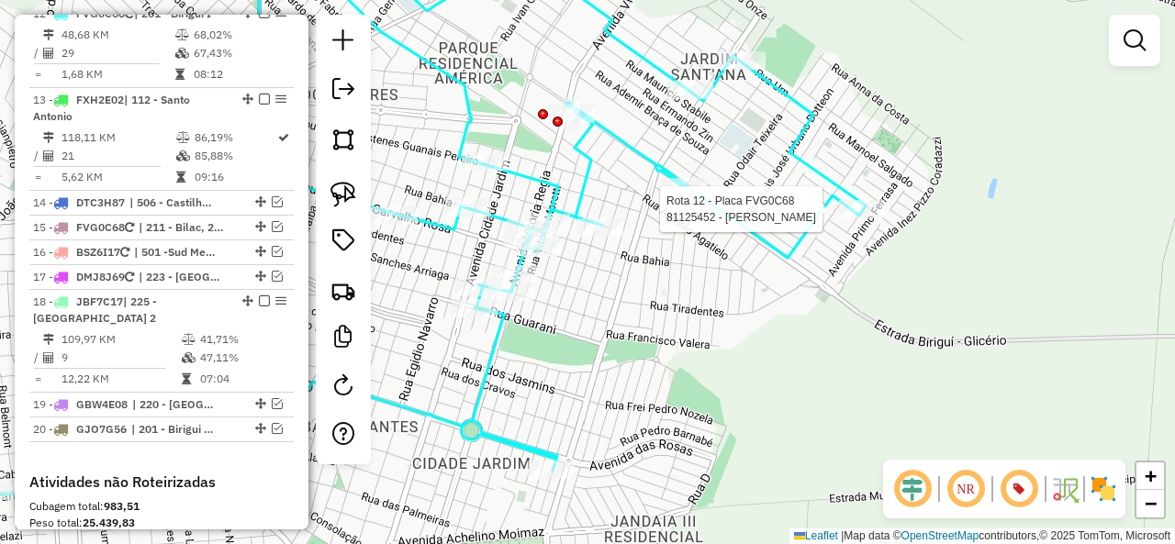
select select "**********"
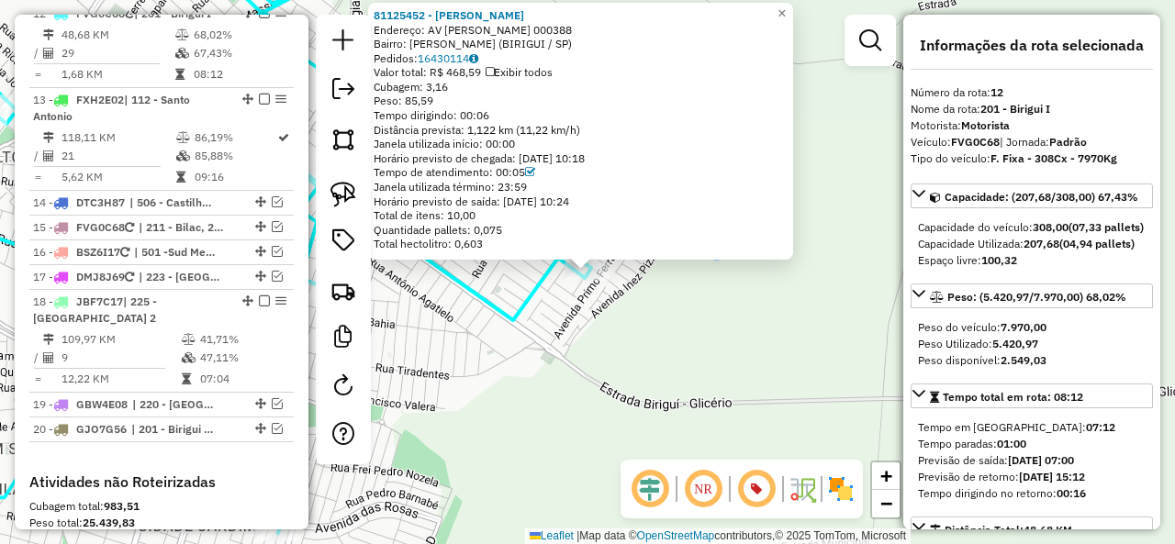
click at [511, 295] on div "81125452 - [PERSON_NAME] DOS R Endereço: AV [PERSON_NAME] 000388 Bairro: [PERSO…" at bounding box center [587, 272] width 1175 height 544
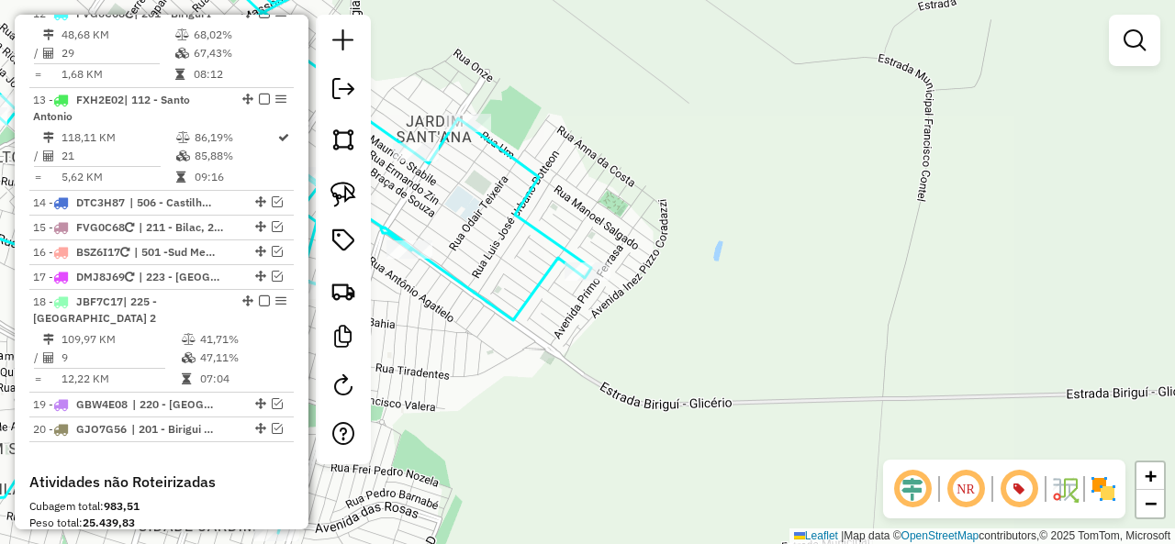
drag, startPoint x: 474, startPoint y: 289, endPoint x: 676, endPoint y: 287, distance: 202.8
click at [591, 287] on icon at bounding box center [237, 239] width 709 height 587
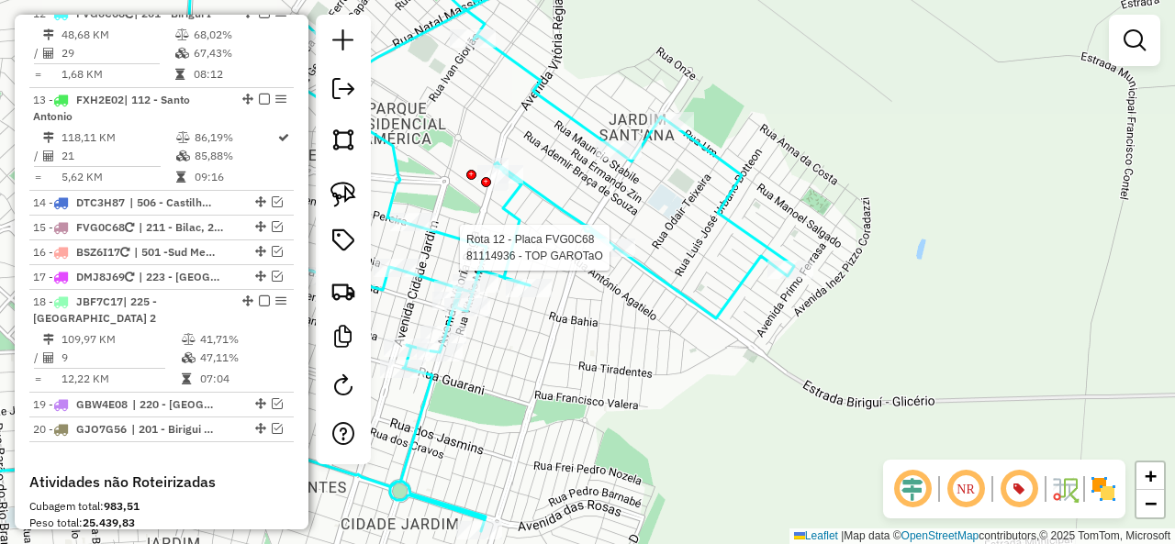
select select "**********"
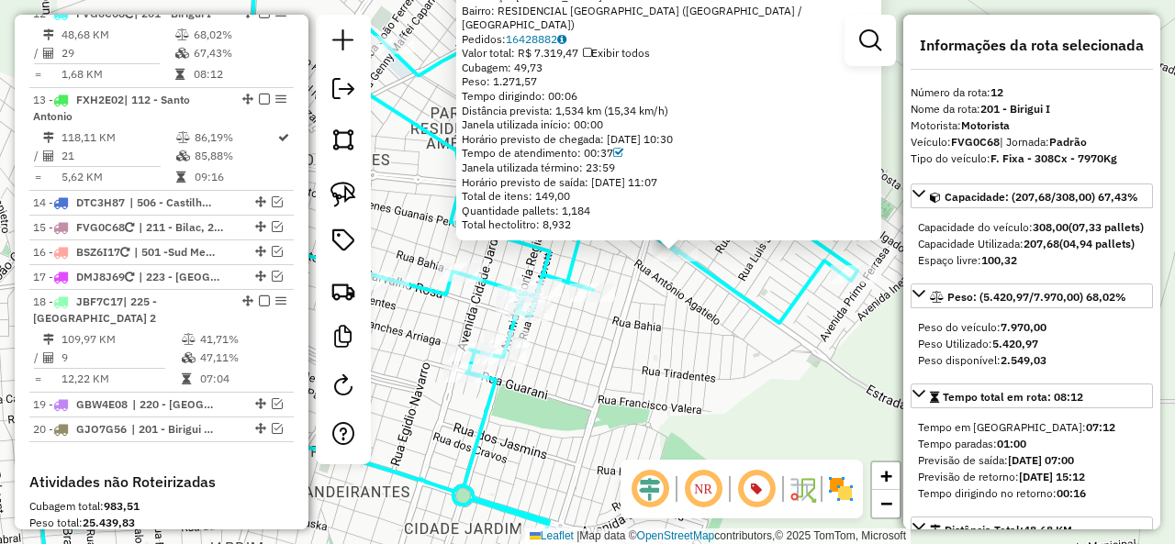
drag, startPoint x: 597, startPoint y: 323, endPoint x: 674, endPoint y: 312, distance: 77.9
click at [674, 312] on div "81114936 - TOP GAROTaO Endereço: [PERSON_NAME] 2580 Bairro: RESIDENCIAL [GEOGRA…" at bounding box center [587, 272] width 1175 height 544
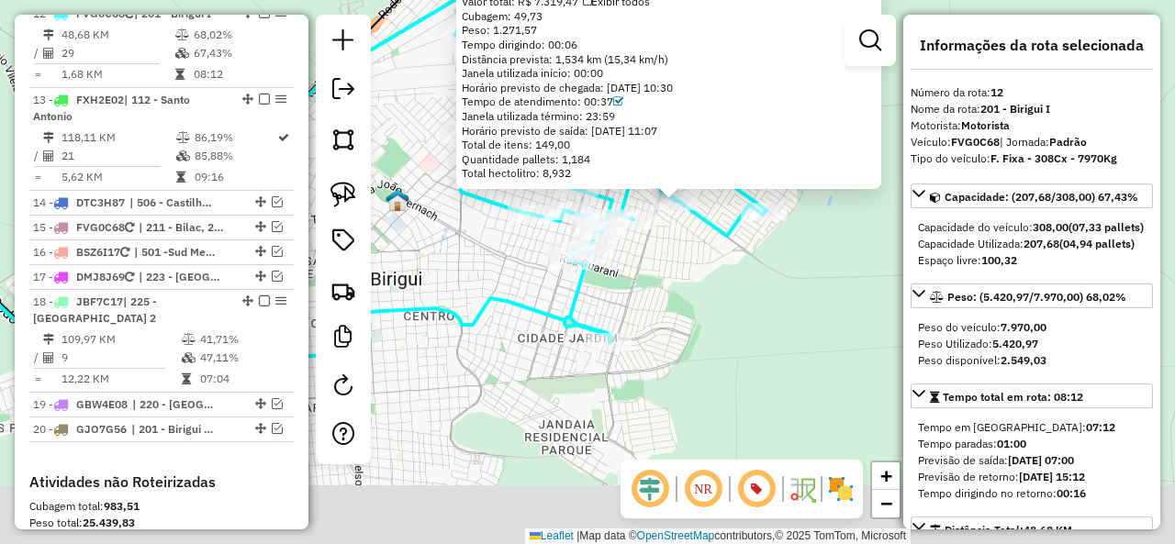
drag, startPoint x: 681, startPoint y: 385, endPoint x: 682, endPoint y: 304, distance: 81.7
click at [682, 304] on div "81114936 - TOP GAROTaO Endereço: [PERSON_NAME] 2580 Bairro: RESIDENCIAL [GEOGRA…" at bounding box center [587, 272] width 1175 height 544
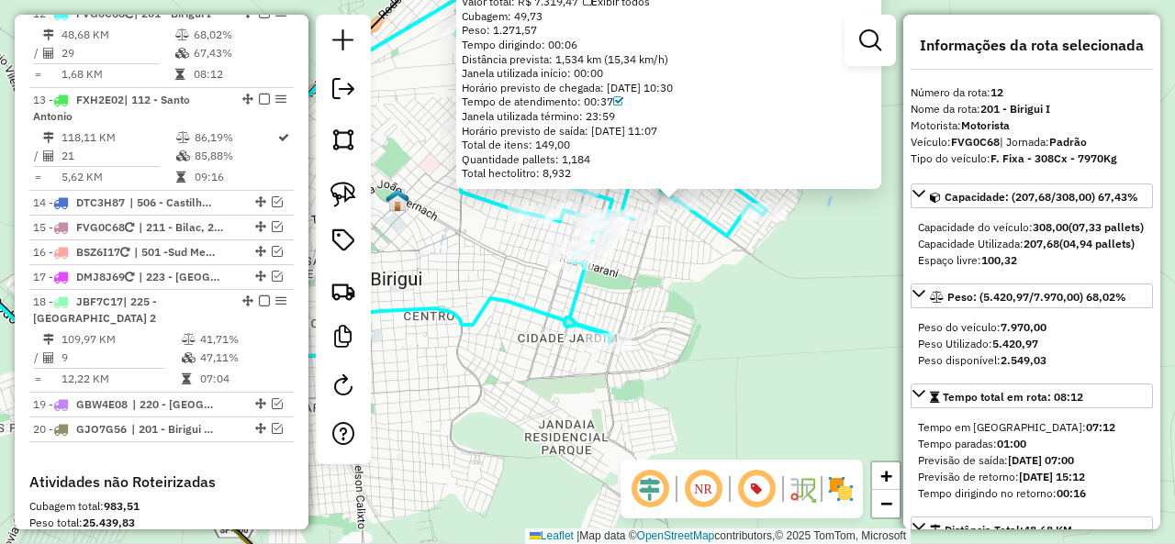
click at [675, 316] on div "81114936 - TOP GAROTaO Endereço: [PERSON_NAME] 2580 Bairro: RESIDENCIAL [GEOGRA…" at bounding box center [587, 272] width 1175 height 544
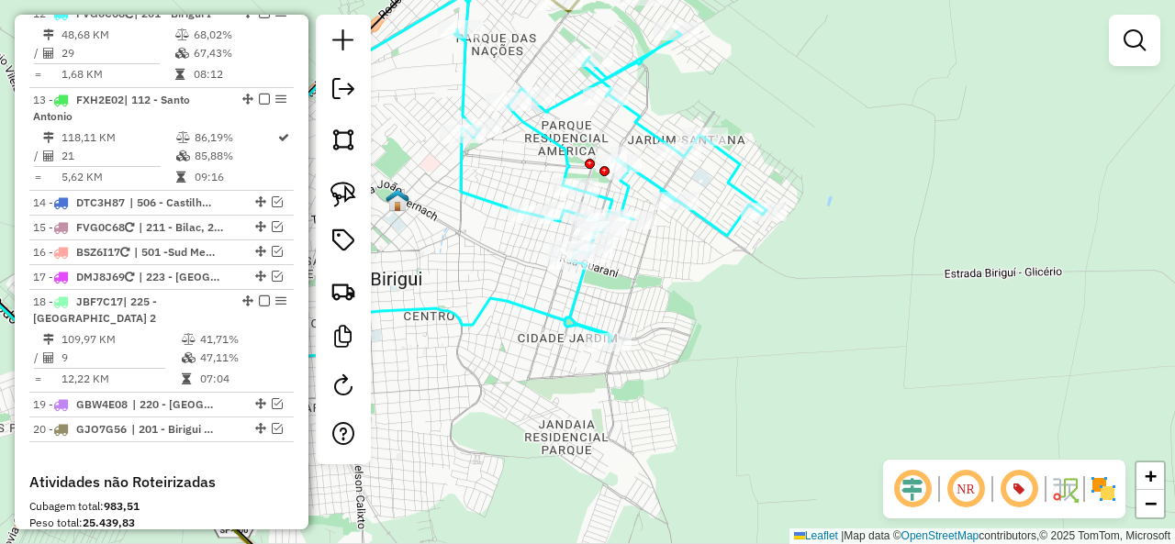
click at [571, 303] on icon at bounding box center [520, 174] width 494 height 368
select select "**********"
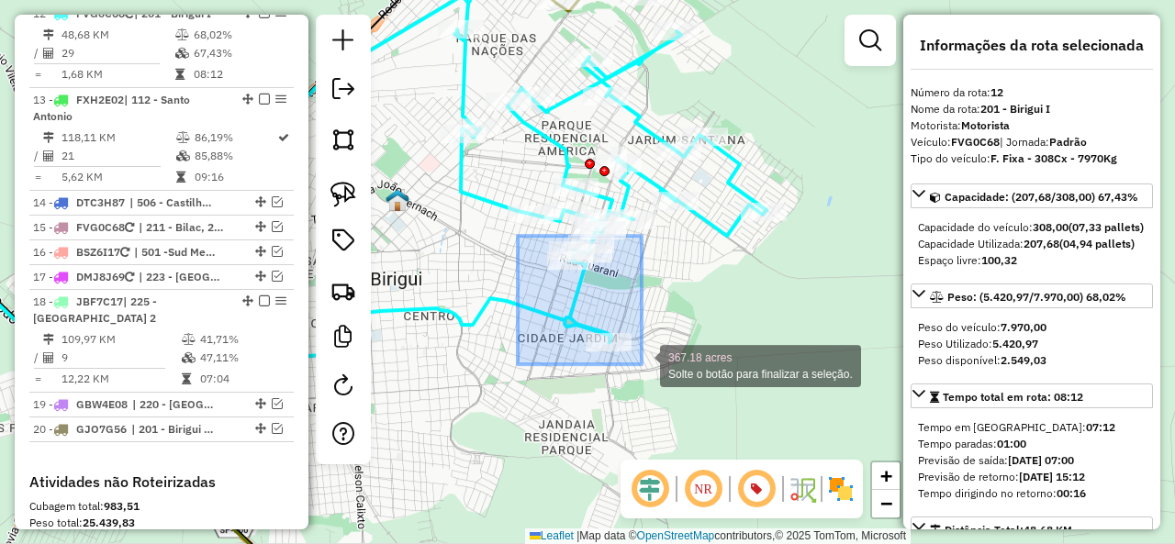
drag, startPoint x: 518, startPoint y: 236, endPoint x: 642, endPoint y: 364, distance: 179.1
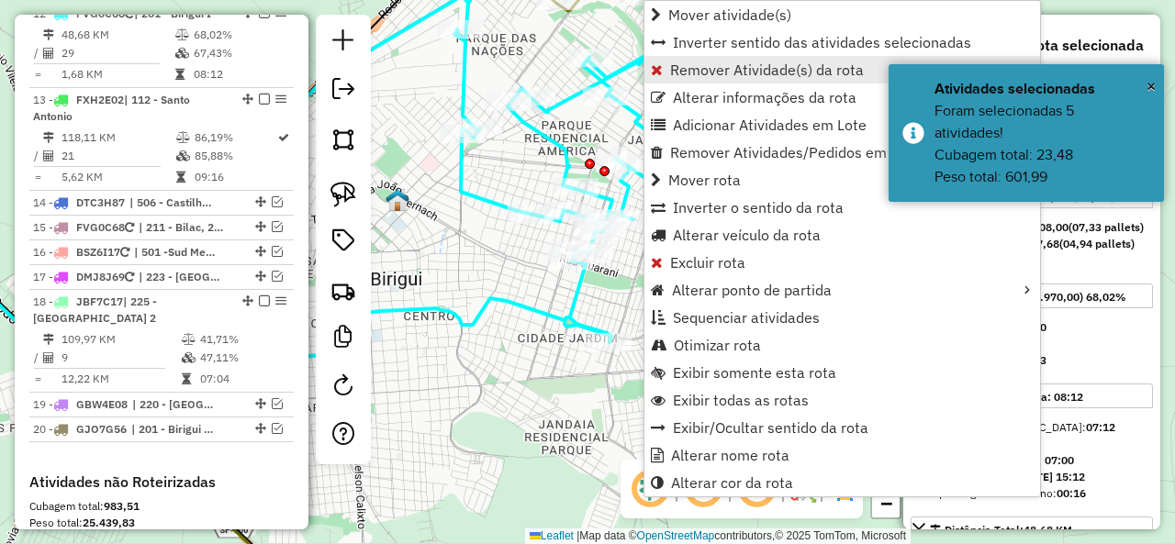
click at [724, 71] on span "Remover Atividade(s) da rota" at bounding box center [767, 69] width 194 height 15
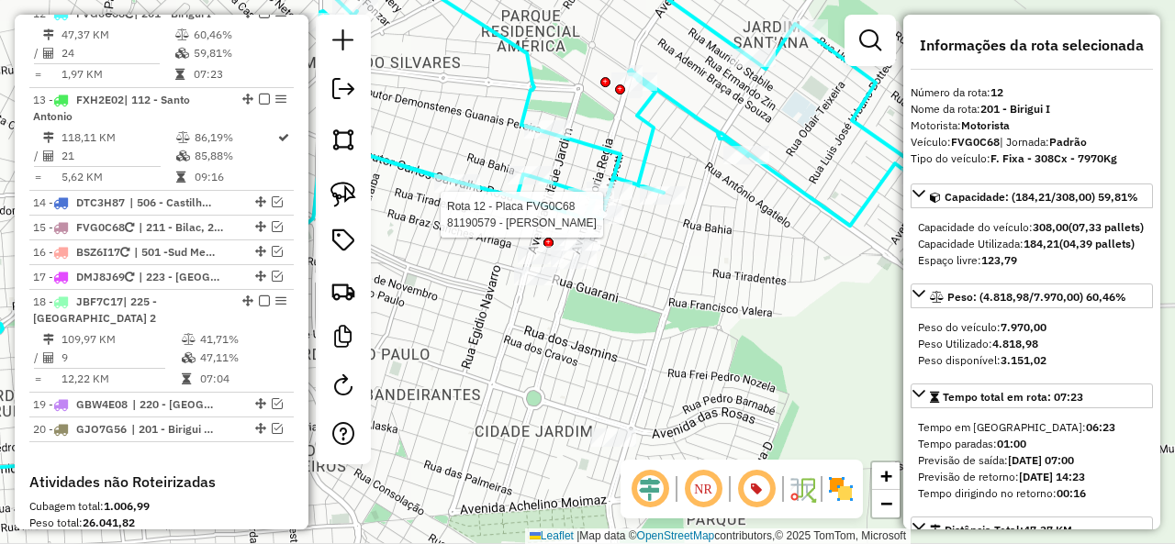
click at [610, 224] on div at bounding box center [601, 215] width 46 height 18
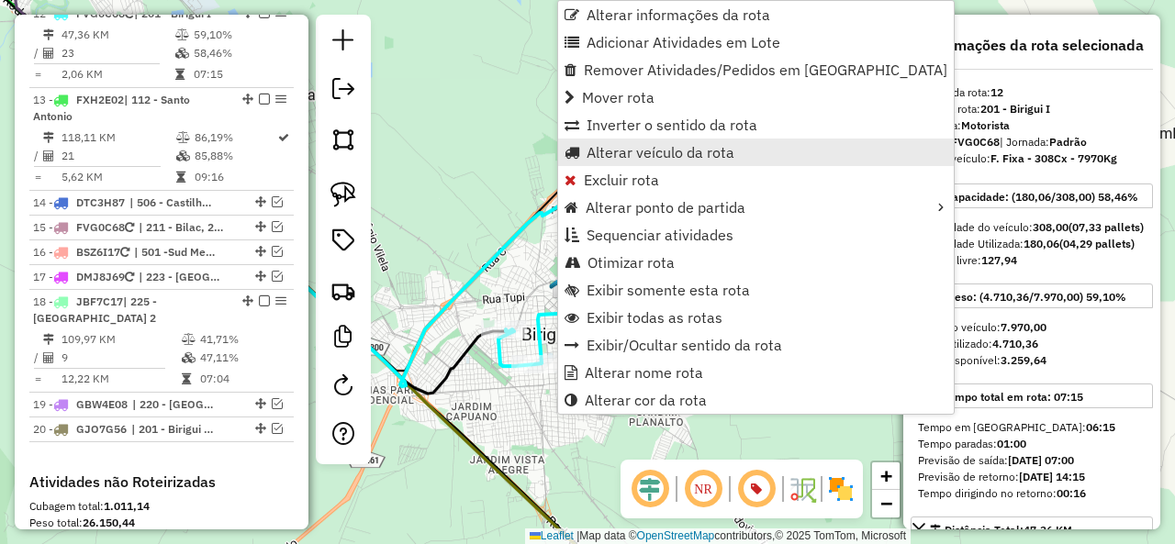
click at [660, 145] on span "Alterar veículo da rota" at bounding box center [660, 152] width 148 height 15
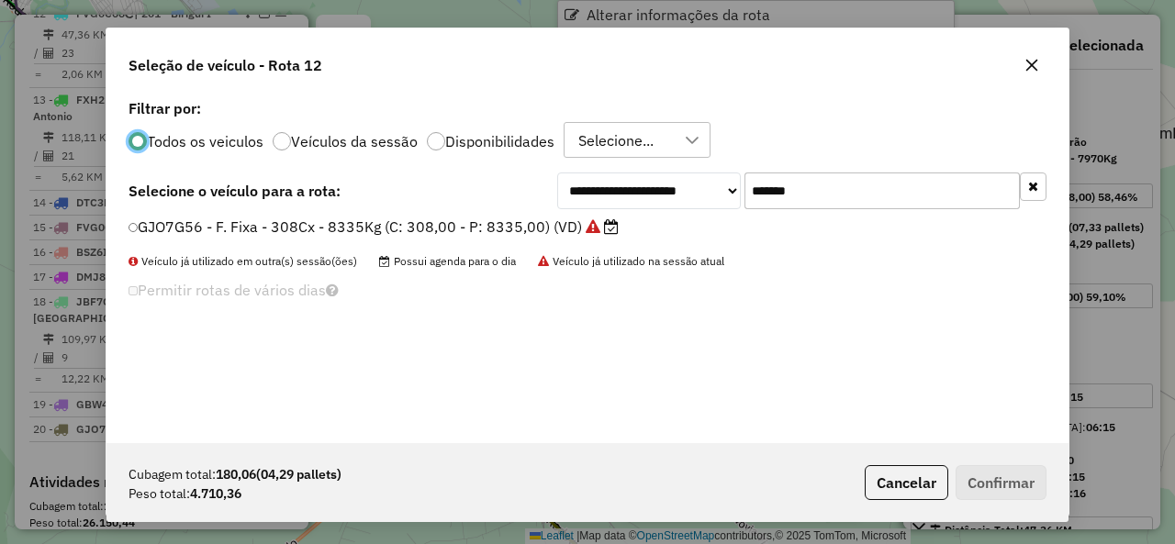
scroll to position [10, 6]
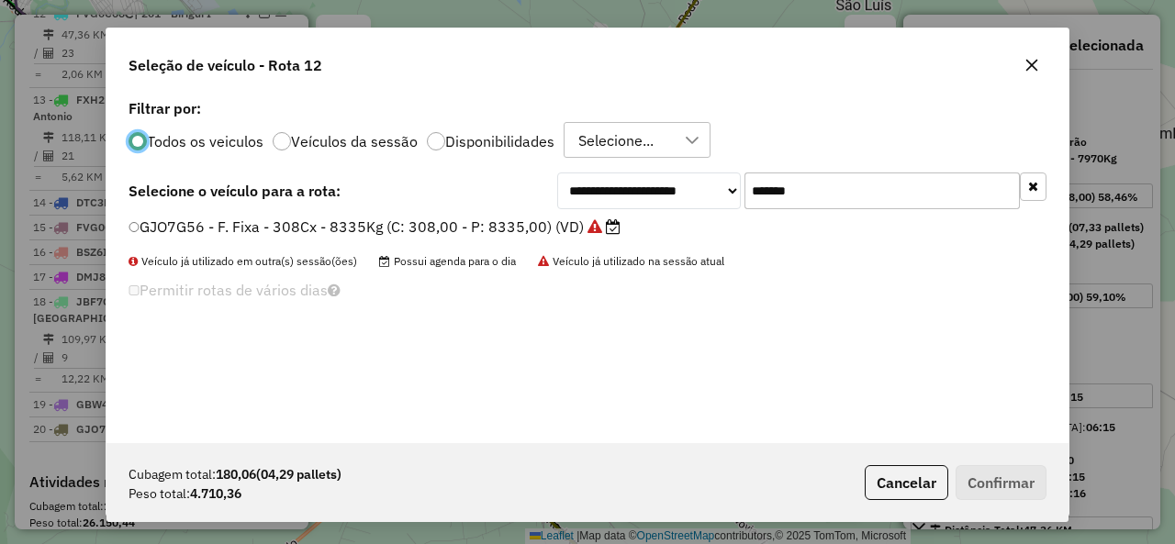
click at [808, 195] on input "*******" at bounding box center [881, 191] width 275 height 37
paste input "text"
type input "*******"
click at [211, 232] on label "FVA9I48 - F. Fixa - 182Cx - 7220Kg (C: 182,00 - P: 7220,00) (VD)" at bounding box center [362, 227] width 468 height 22
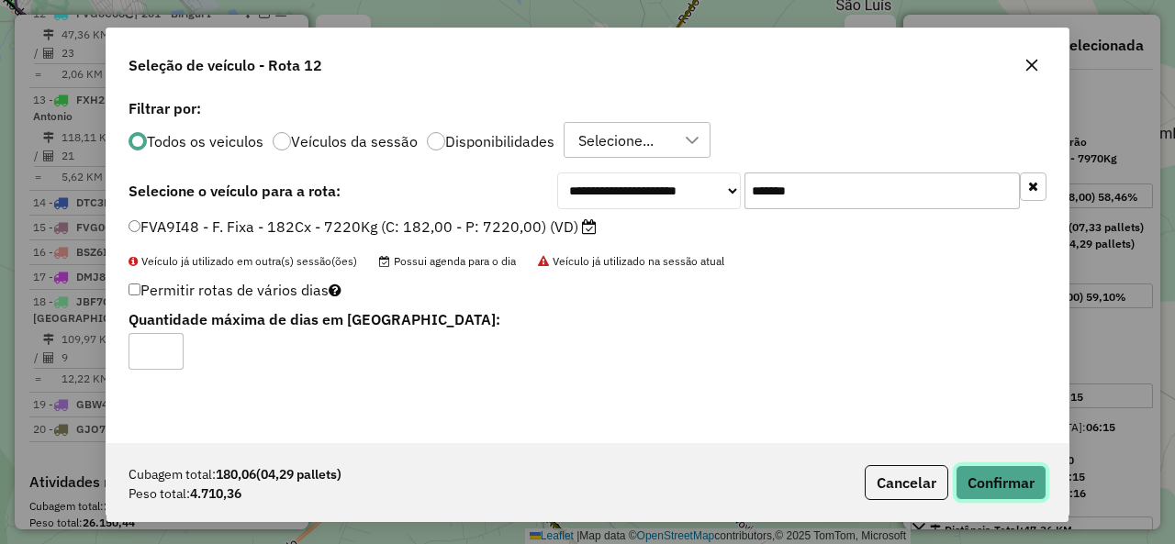
click at [1022, 476] on button "Confirmar" at bounding box center [1000, 482] width 91 height 35
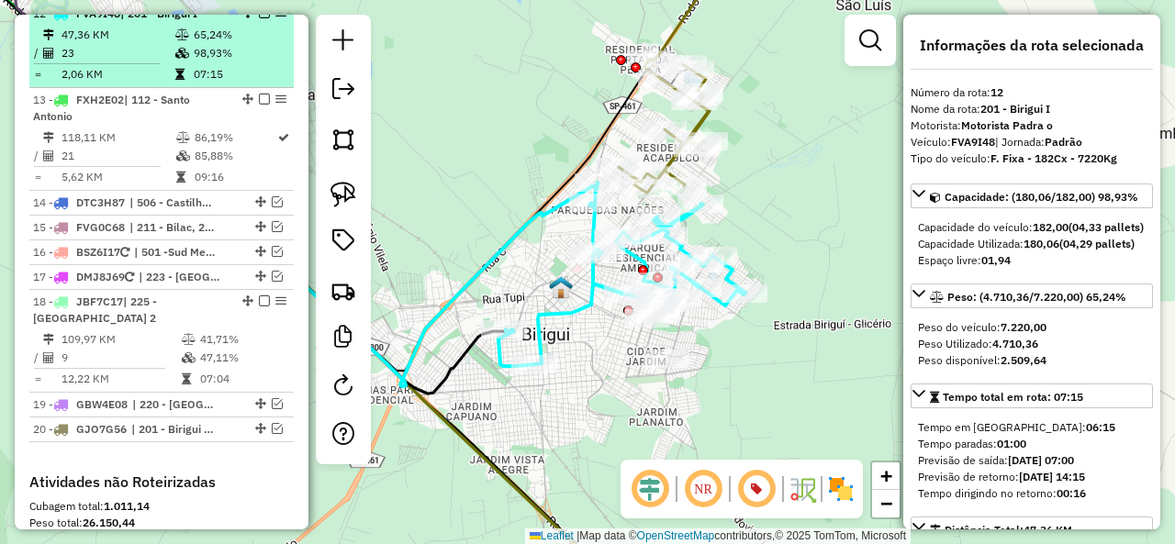
click at [259, 18] on em at bounding box center [264, 12] width 11 height 11
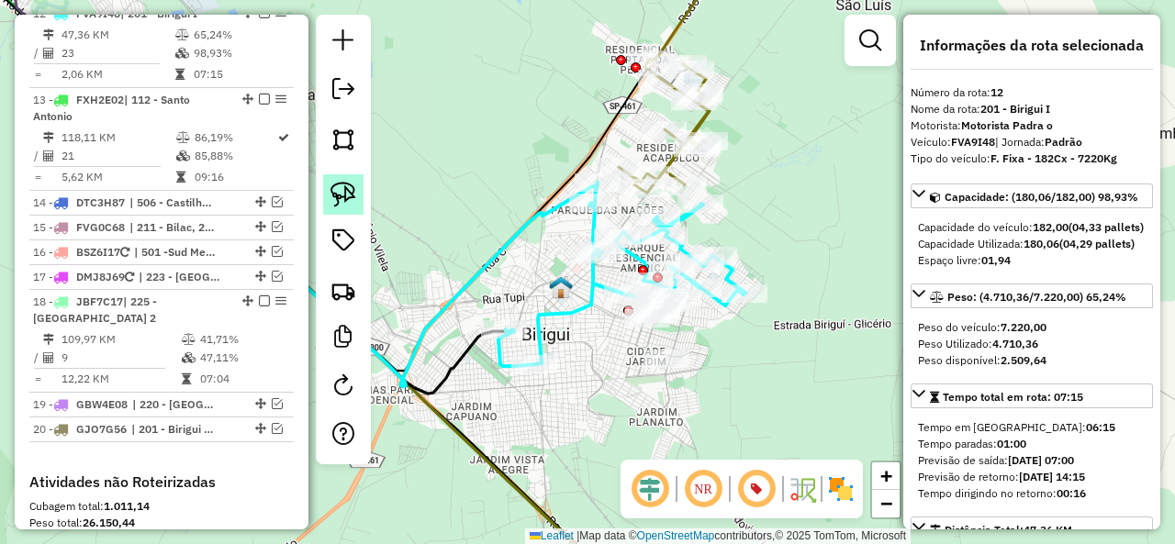
scroll to position [1336, 0]
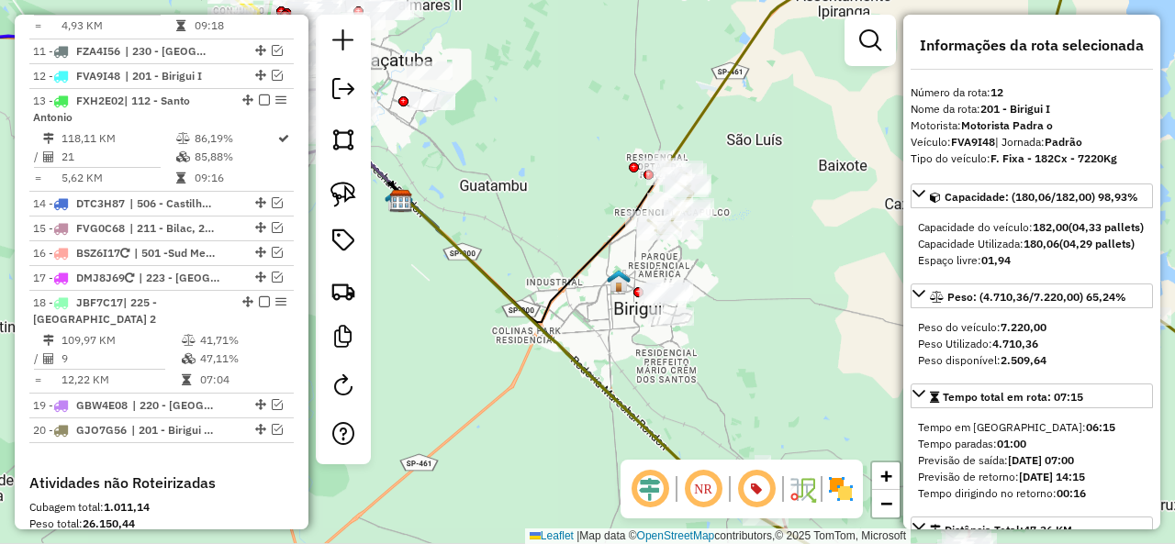
click at [690, 139] on icon at bounding box center [962, 167] width 628 height 443
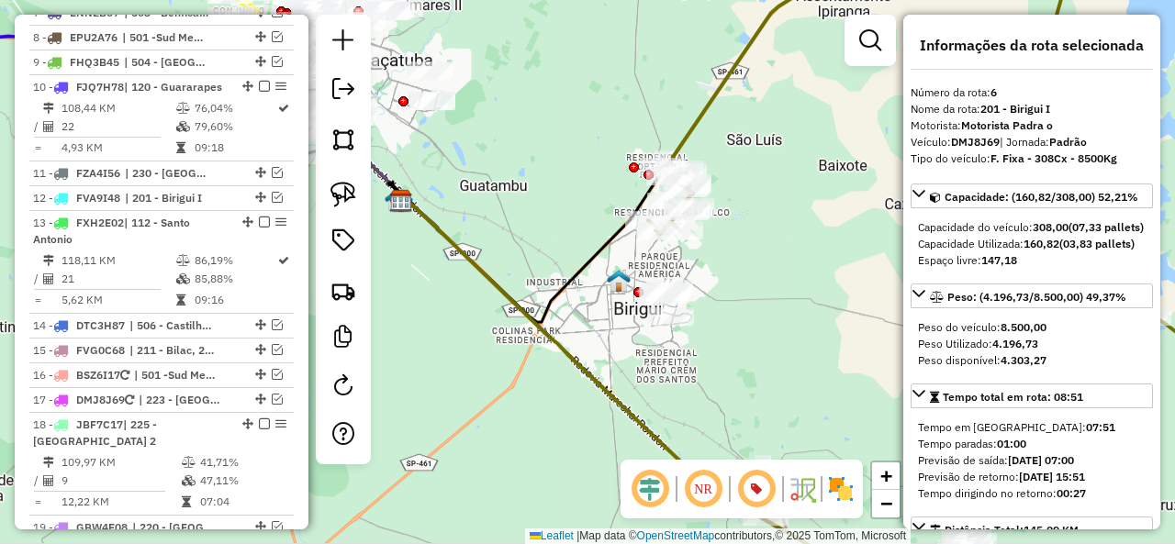
scroll to position [1112, 0]
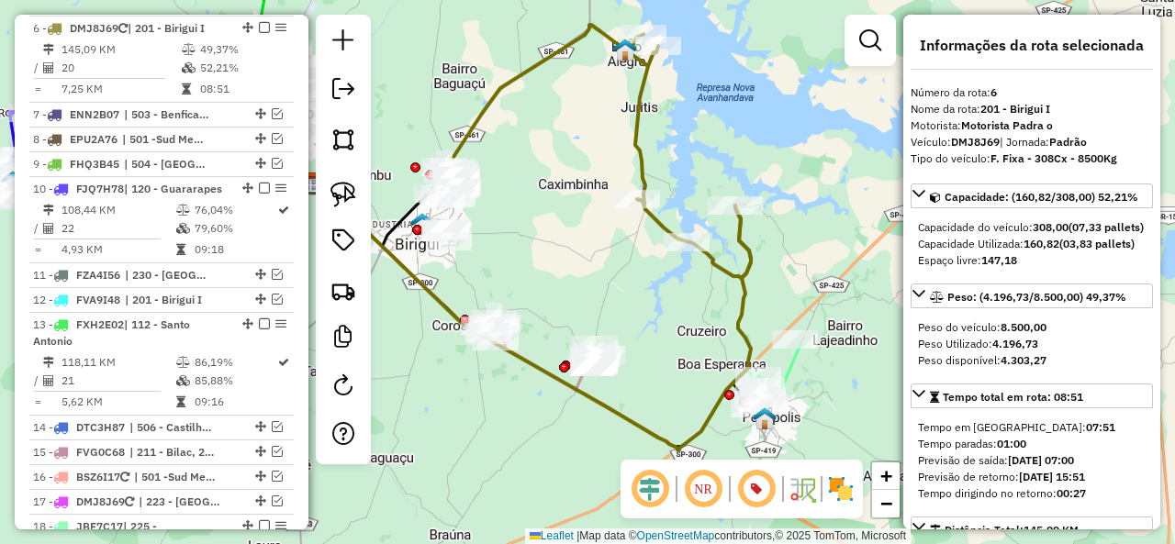
drag, startPoint x: 797, startPoint y: 246, endPoint x: 564, endPoint y: 261, distance: 232.7
click at [564, 261] on div "Janela de atendimento Grade de atendimento Capacidade Transportadoras Veículos …" at bounding box center [587, 272] width 1175 height 544
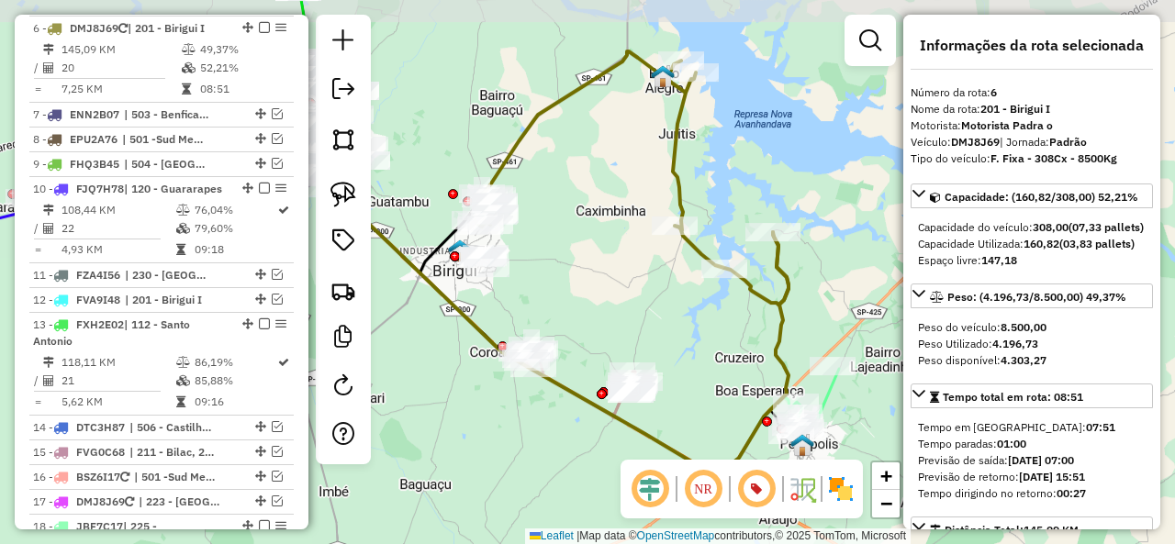
drag, startPoint x: 564, startPoint y: 260, endPoint x: 607, endPoint y: 294, distance: 54.9
click at [607, 294] on div "Janela de atendimento Grade de atendimento Capacidade Transportadoras Veículos …" at bounding box center [587, 272] width 1175 height 544
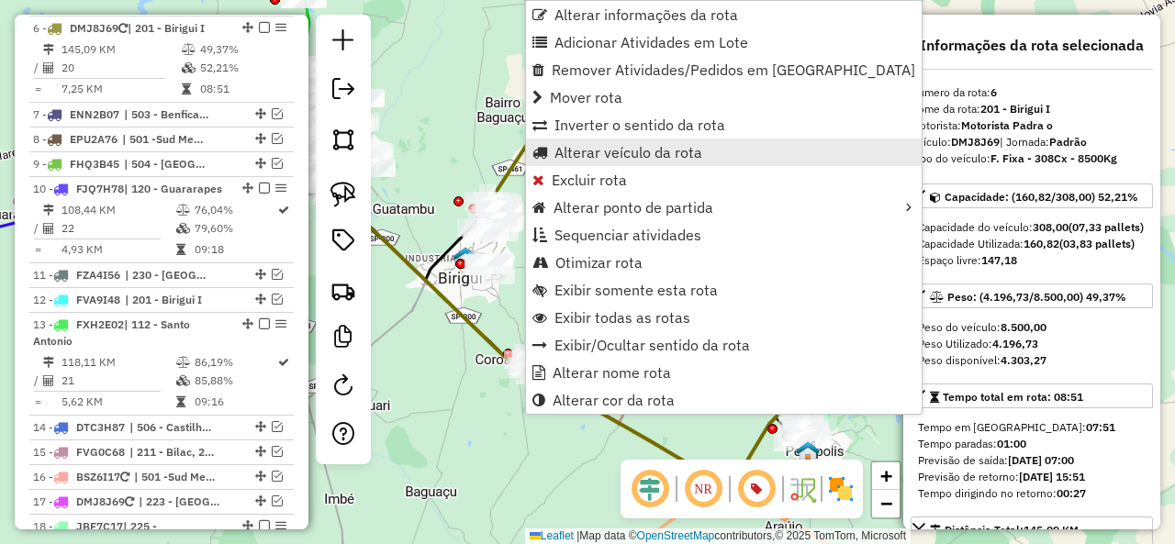
click at [652, 152] on span "Alterar veículo da rota" at bounding box center [628, 152] width 148 height 15
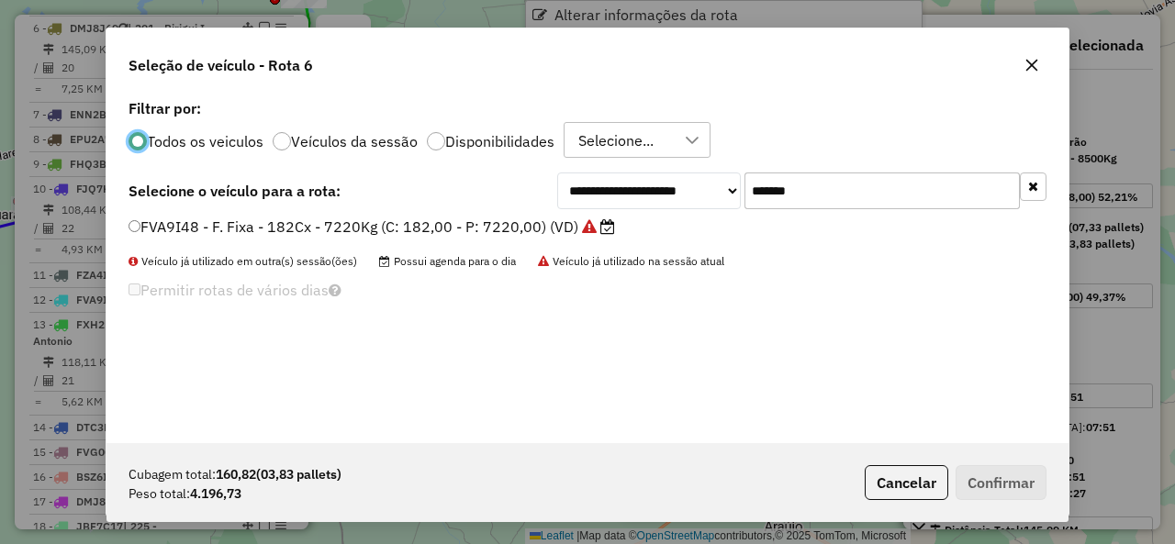
scroll to position [10, 6]
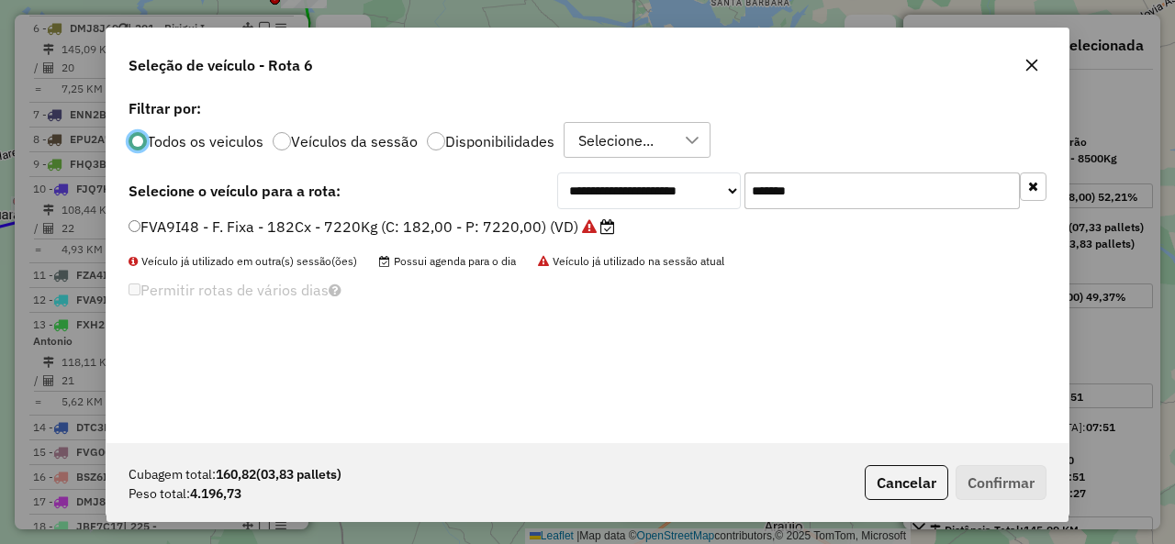
click at [911, 462] on div "Cubagem total: 160,82 (03,83 pallets) Peso total: 4.196,73 Cancelar Confirmar" at bounding box center [587, 482] width 962 height 79
click at [887, 473] on button "Cancelar" at bounding box center [907, 482] width 84 height 35
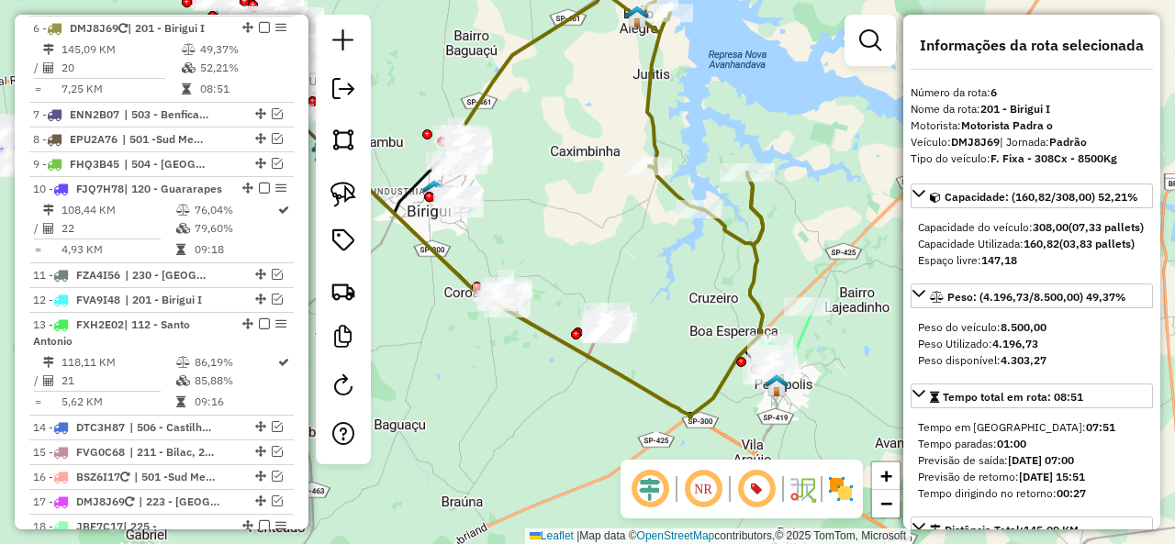
drag, startPoint x: 817, startPoint y: 350, endPoint x: 777, endPoint y: 266, distance: 92.4
click at [777, 266] on div "Janela de atendimento Grade de atendimento Capacidade Transportadoras Veículos …" at bounding box center [587, 272] width 1175 height 544
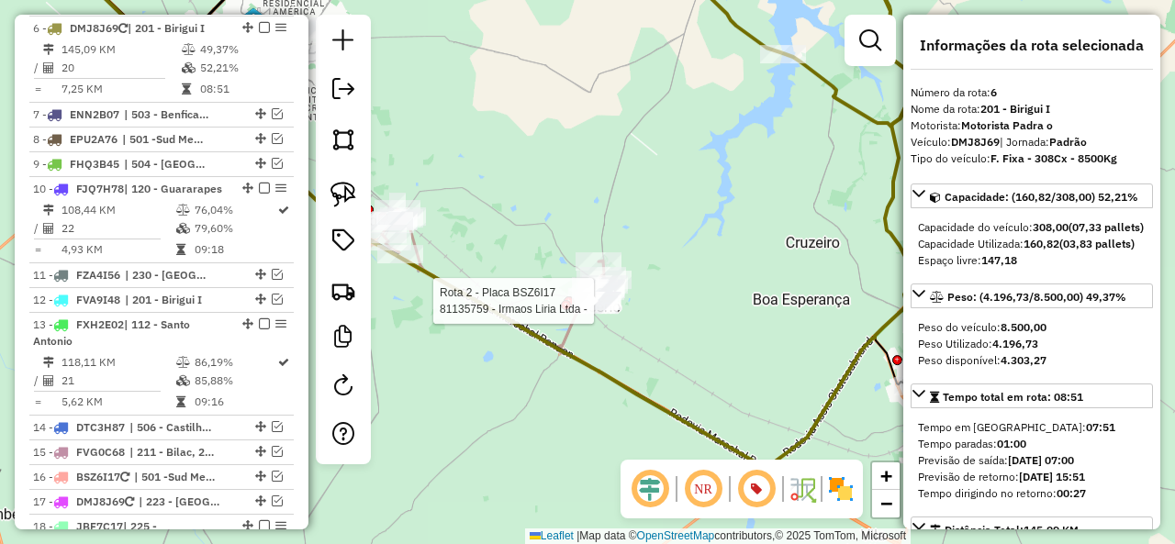
click at [570, 307] on div at bounding box center [569, 301] width 10 height 10
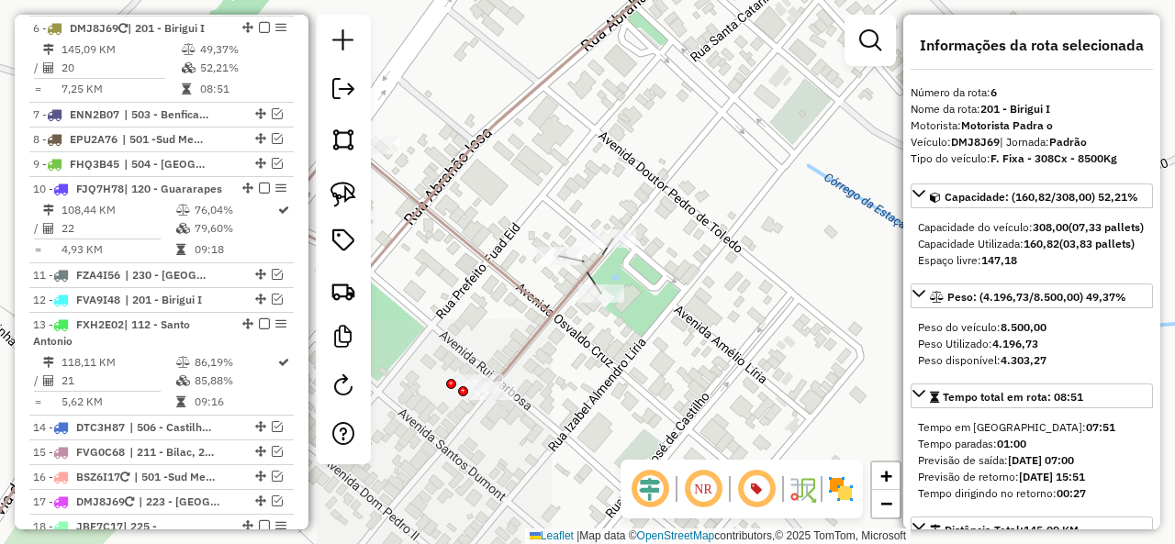
click at [556, 310] on icon at bounding box center [321, 272] width 755 height 653
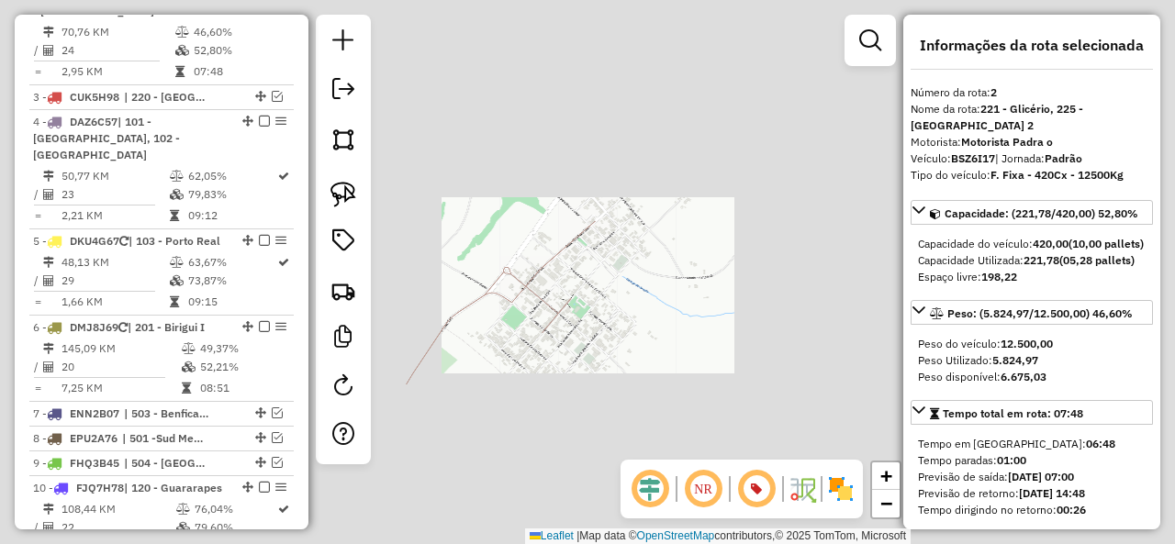
scroll to position [780, 0]
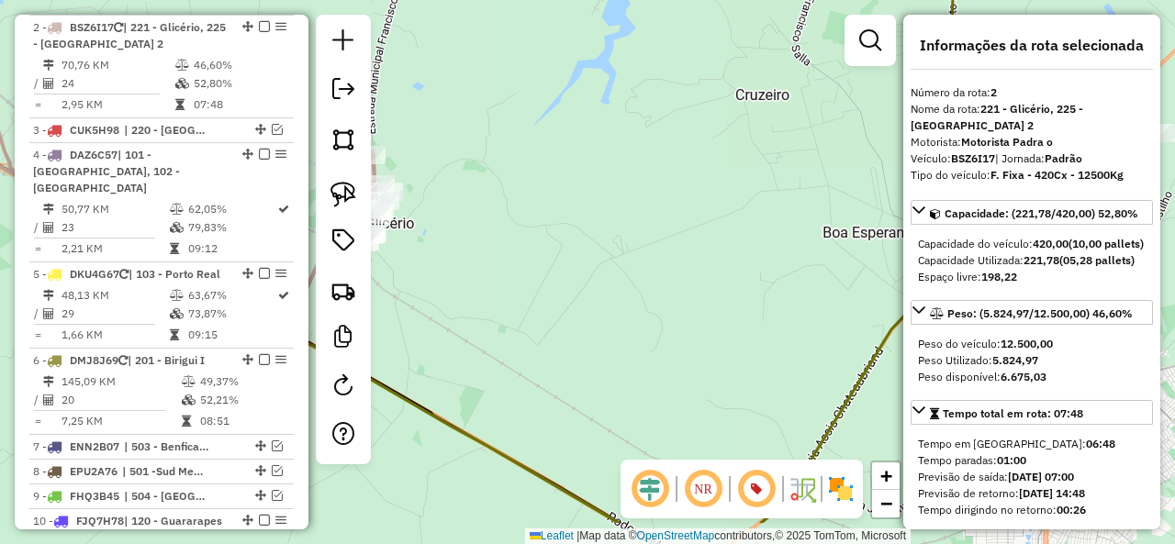
drag, startPoint x: 806, startPoint y: 375, endPoint x: 503, endPoint y: 262, distance: 323.2
click at [503, 262] on div "Janela de atendimento Grade de atendimento Capacidade Transportadoras Veículos …" at bounding box center [587, 272] width 1175 height 544
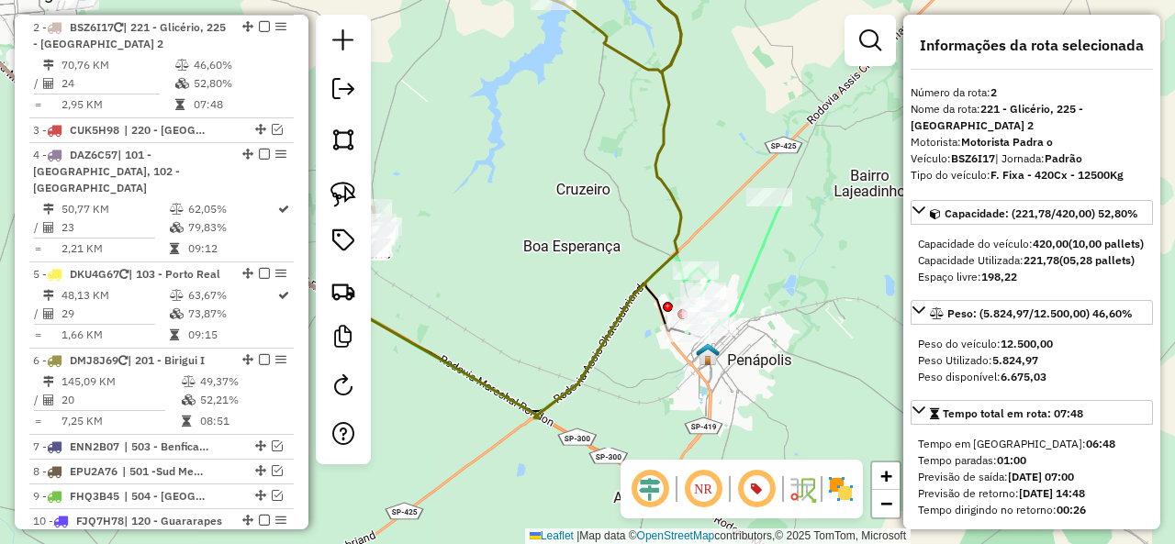
click at [764, 251] on icon at bounding box center [734, 268] width 96 height 130
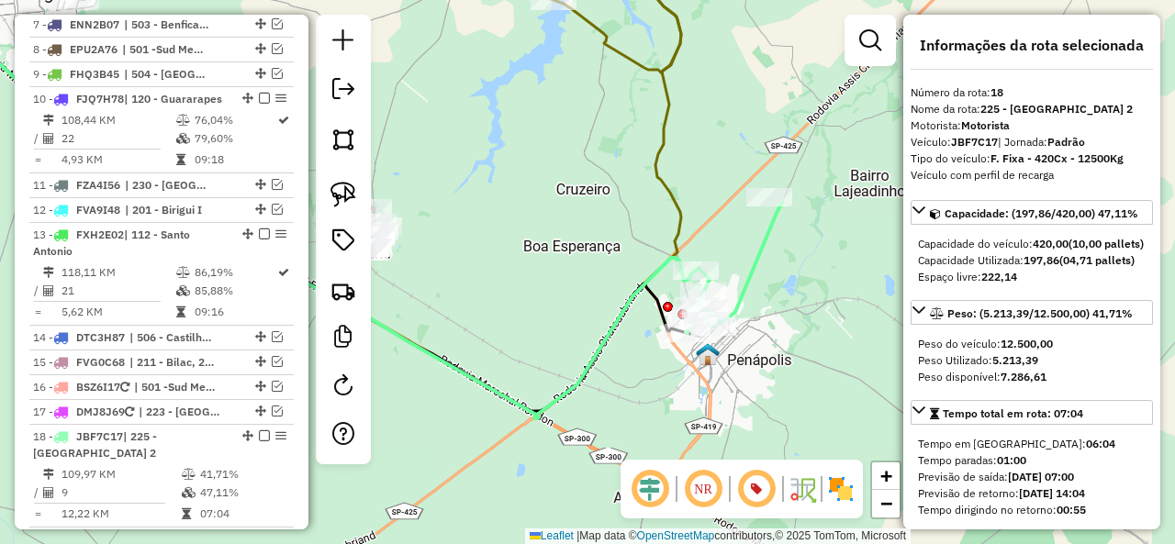
scroll to position [1624, 0]
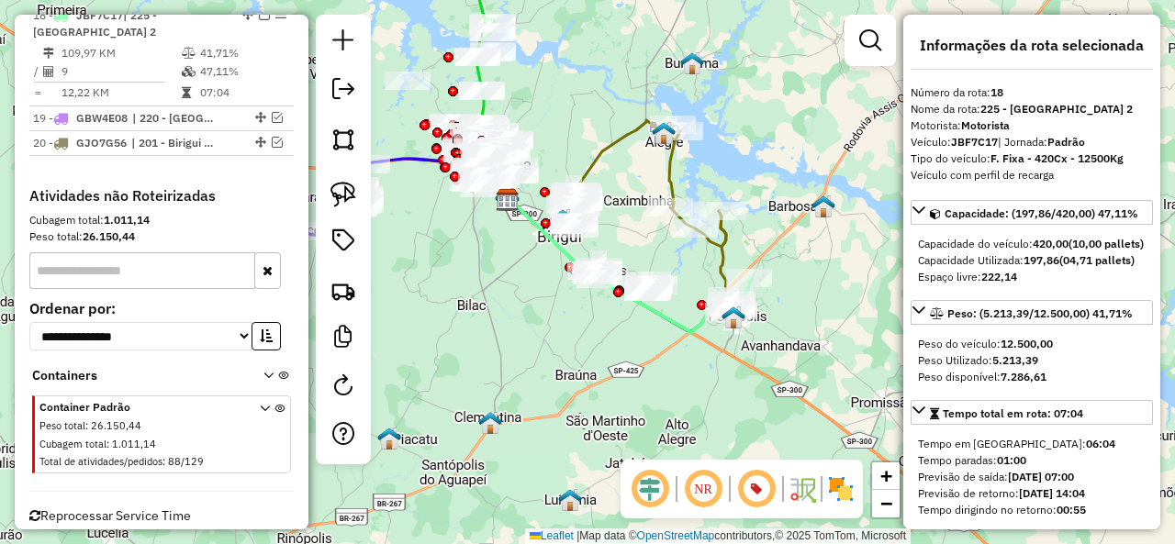
click at [599, 159] on icon at bounding box center [647, 183] width 157 height 127
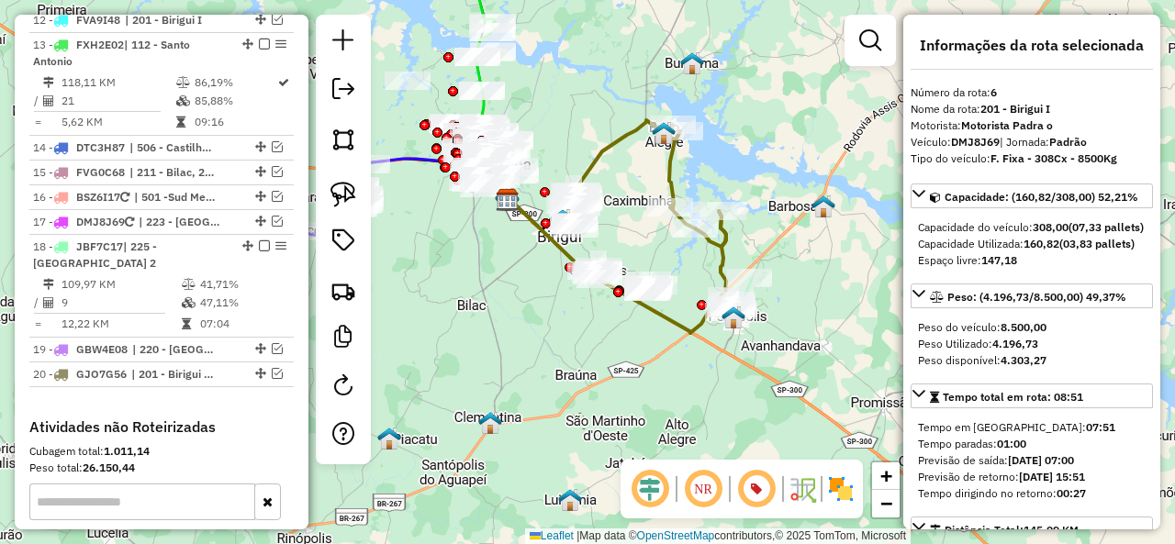
scroll to position [1112, 0]
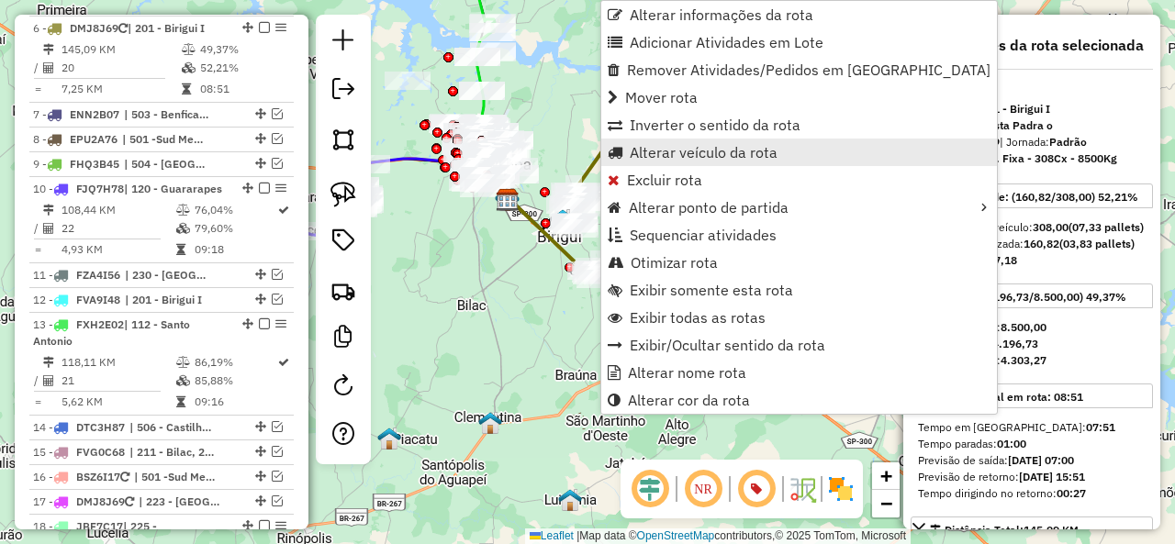
click at [647, 148] on span "Alterar veículo da rota" at bounding box center [704, 152] width 148 height 15
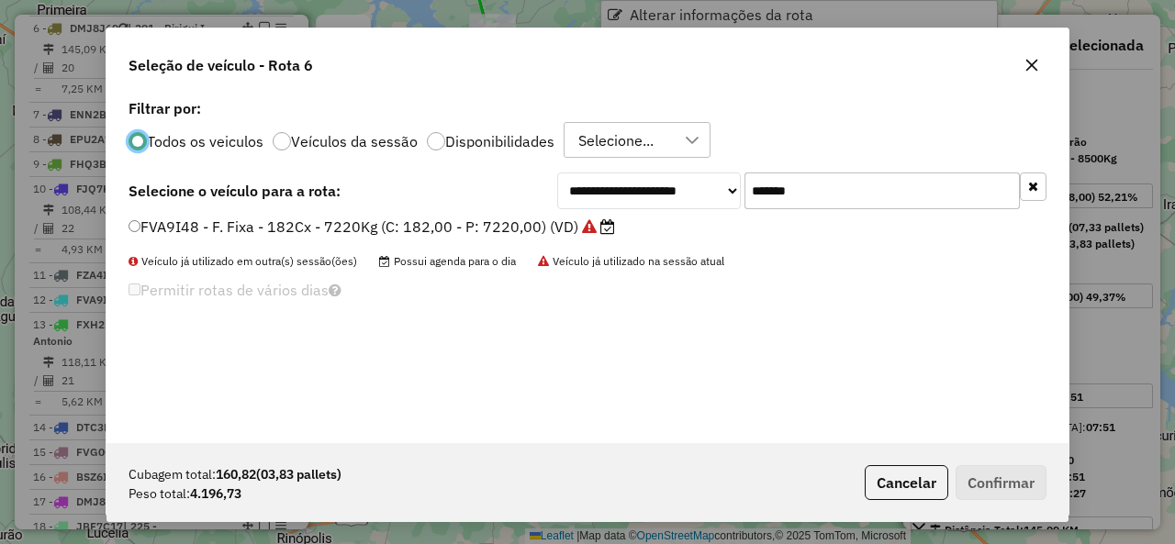
scroll to position [10, 6]
click at [760, 200] on input "*******" at bounding box center [881, 191] width 275 height 37
paste input "text"
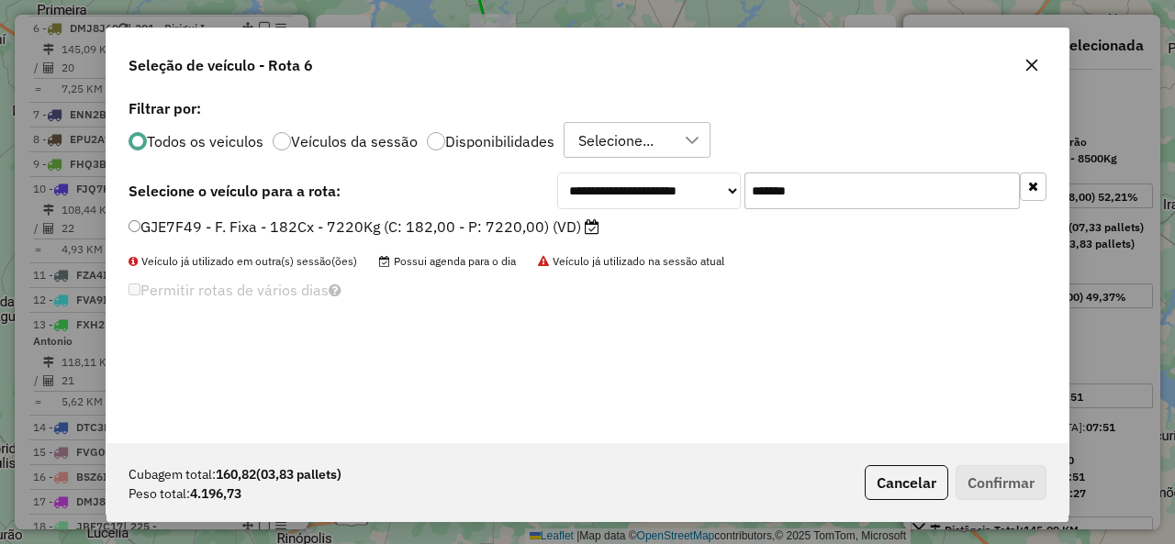
type input "*******"
click at [171, 214] on div "**********" at bounding box center [587, 269] width 962 height 349
click at [235, 232] on label "GJE7F49 - F. Fixa - 182Cx - 7220Kg (C: 182,00 - P: 7220,00) (VD)" at bounding box center [363, 227] width 471 height 22
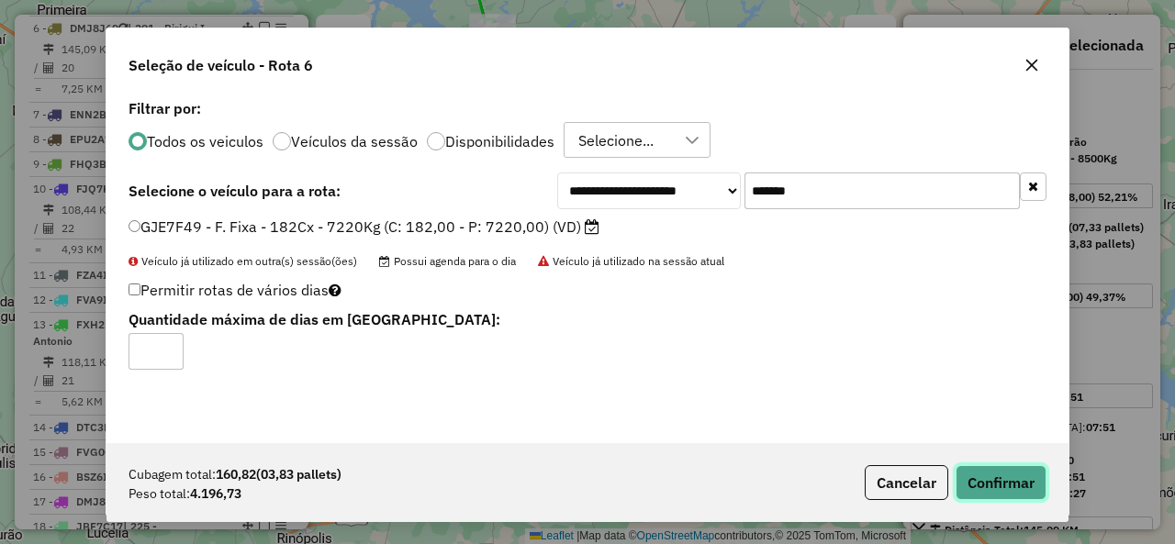
click at [968, 473] on button "Confirmar" at bounding box center [1000, 482] width 91 height 35
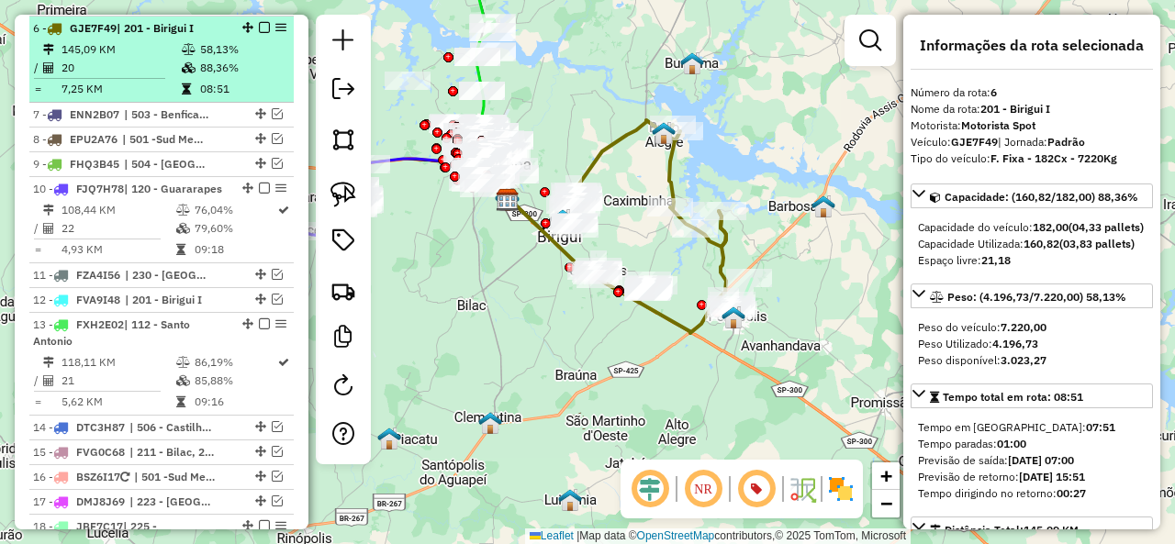
click at [259, 27] on em at bounding box center [264, 27] width 11 height 11
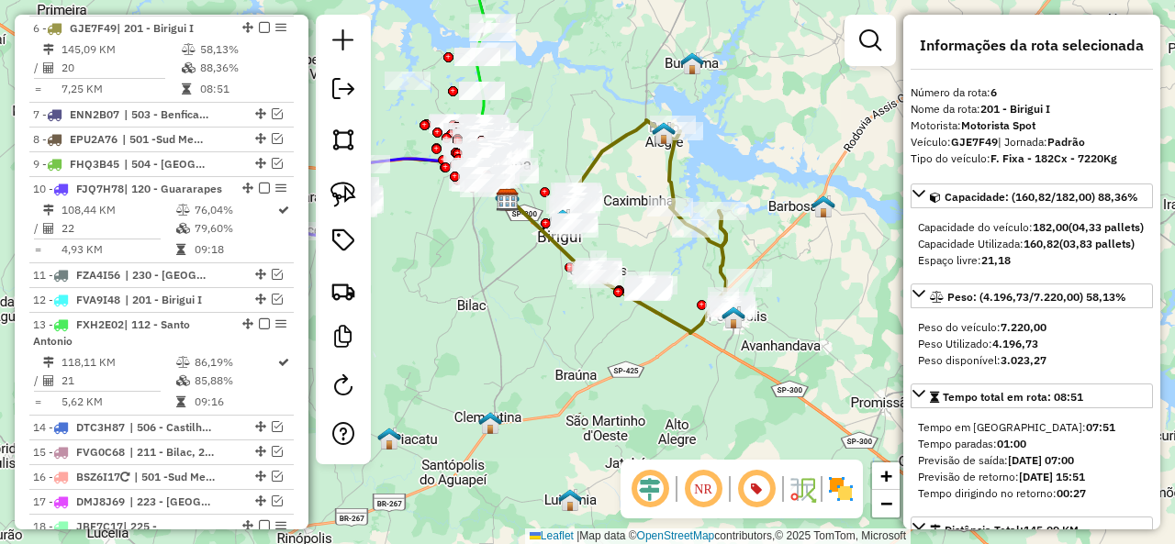
scroll to position [1050, 0]
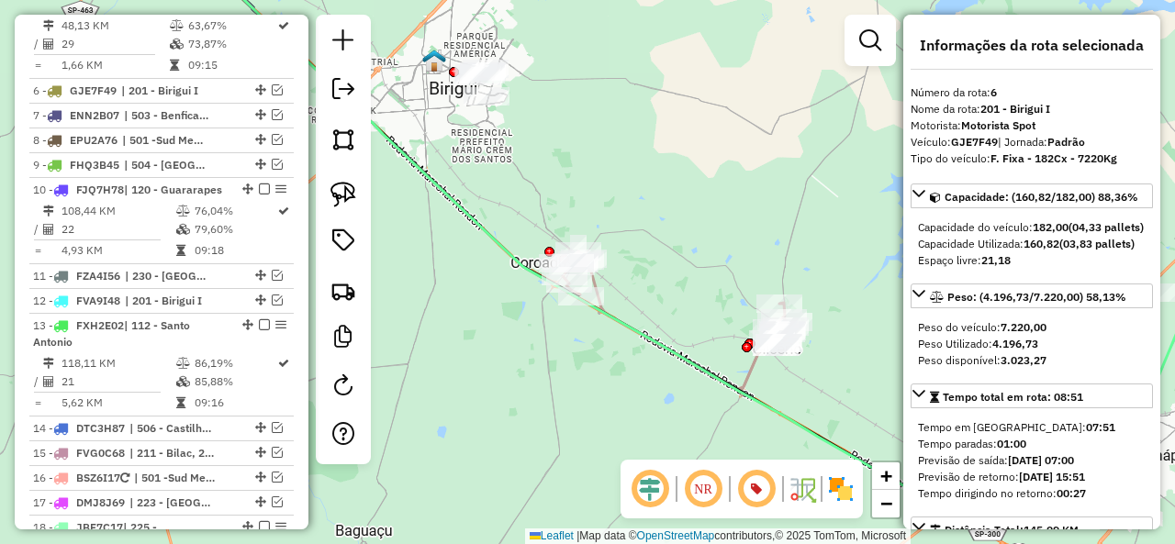
click at [606, 284] on icon at bounding box center [674, 320] width 223 height 138
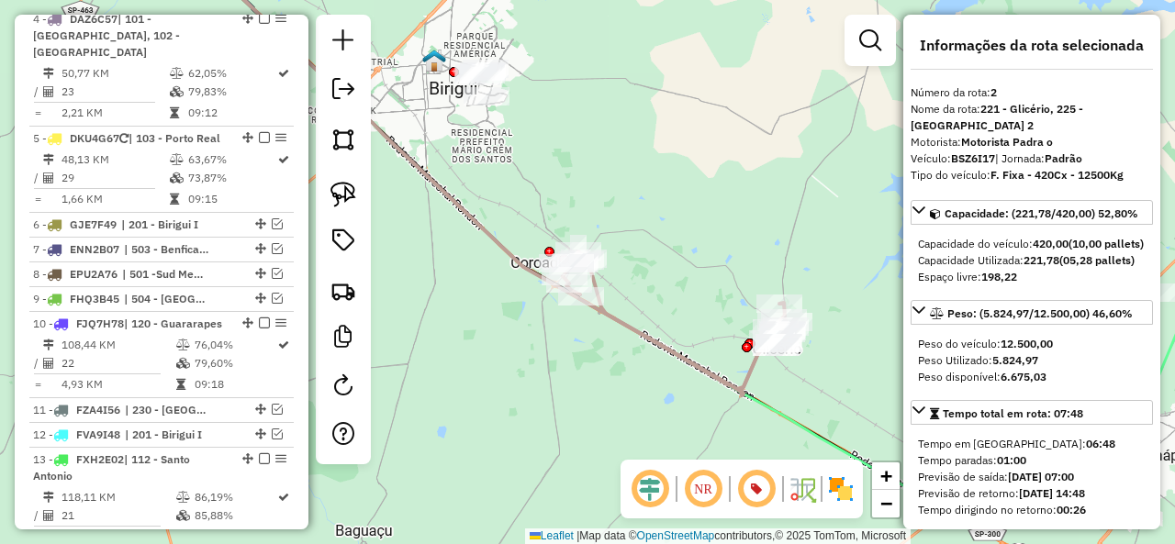
scroll to position [780, 0]
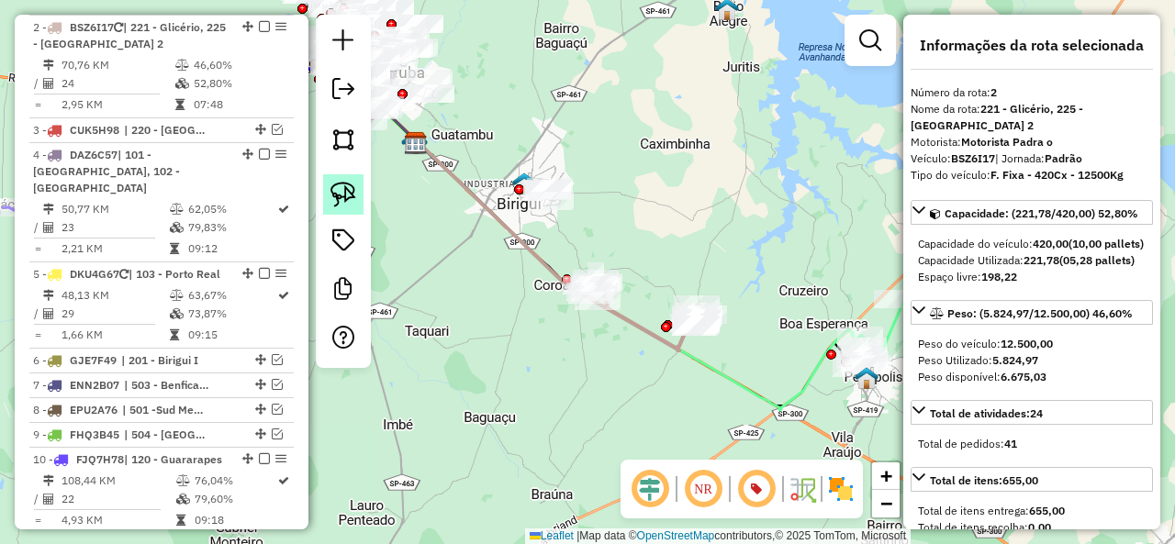
click at [341, 195] on img at bounding box center [343, 195] width 26 height 26
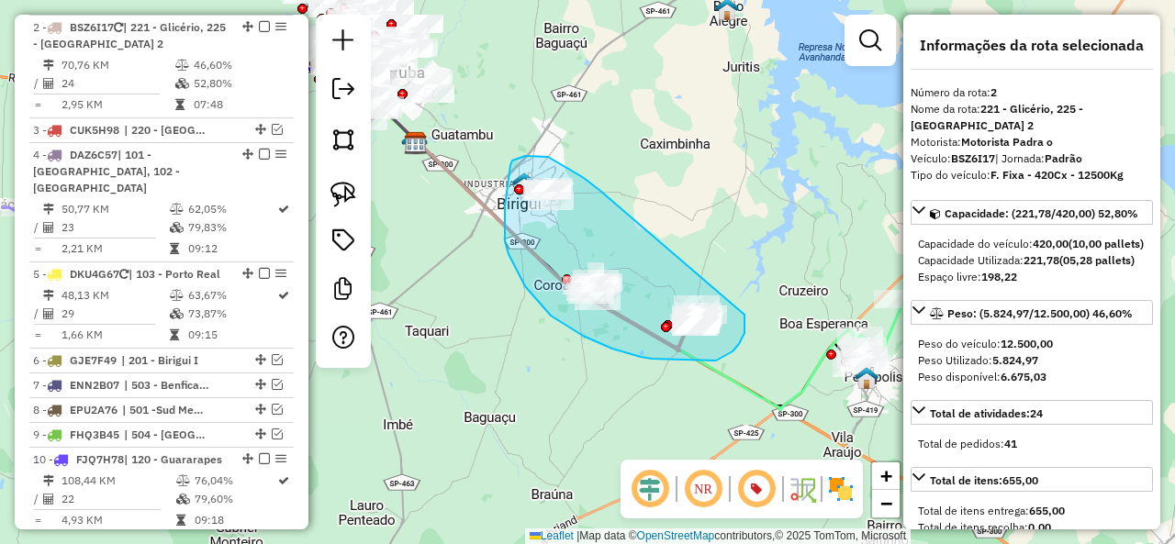
drag, startPoint x: 600, startPoint y: 191, endPoint x: 744, endPoint y: 313, distance: 188.9
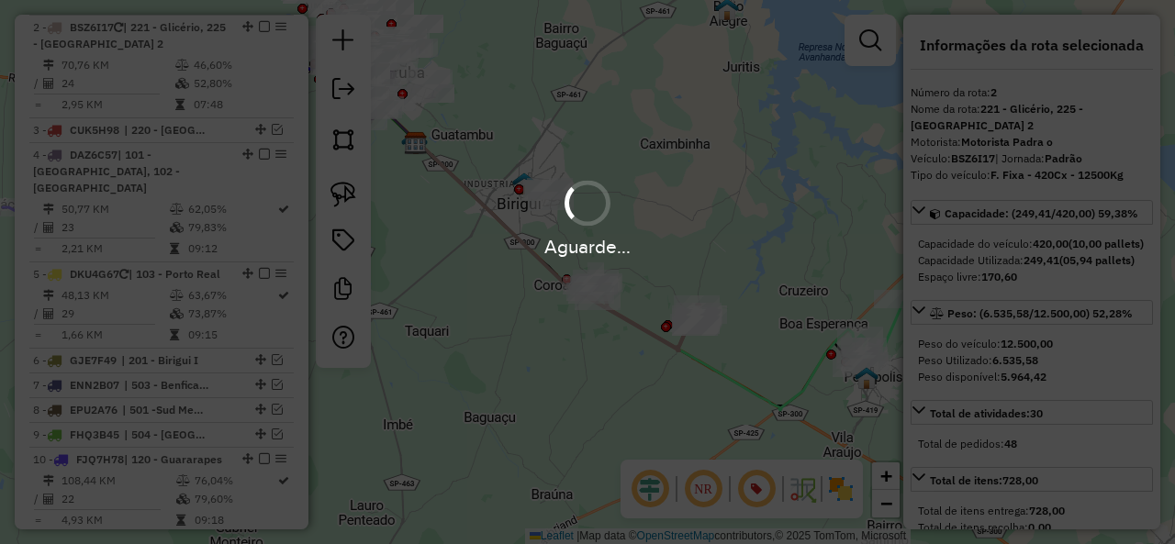
select select "**********"
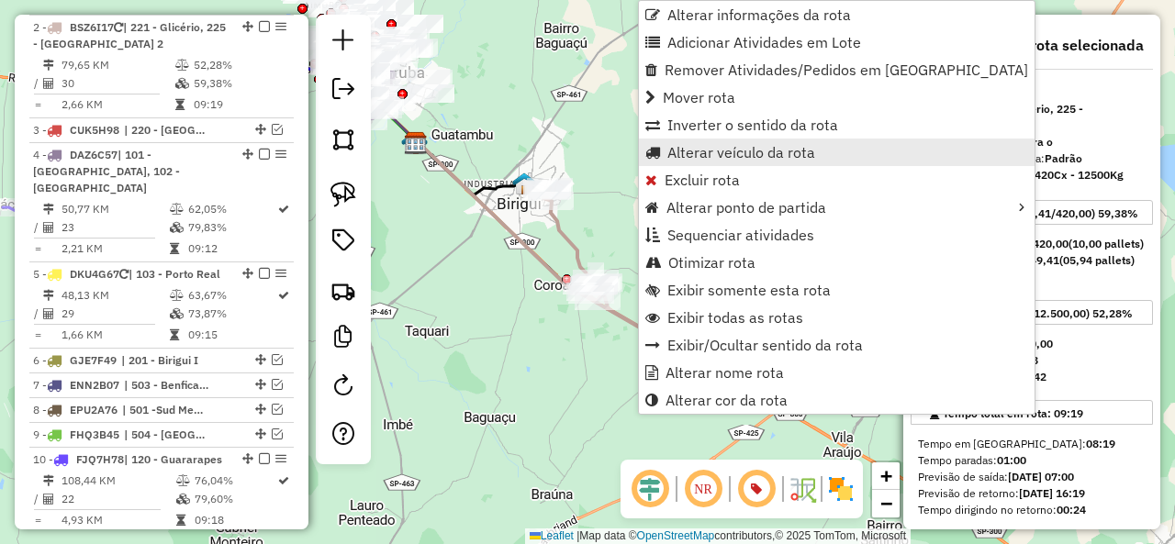
click at [709, 155] on span "Alterar veículo da rota" at bounding box center [741, 152] width 148 height 15
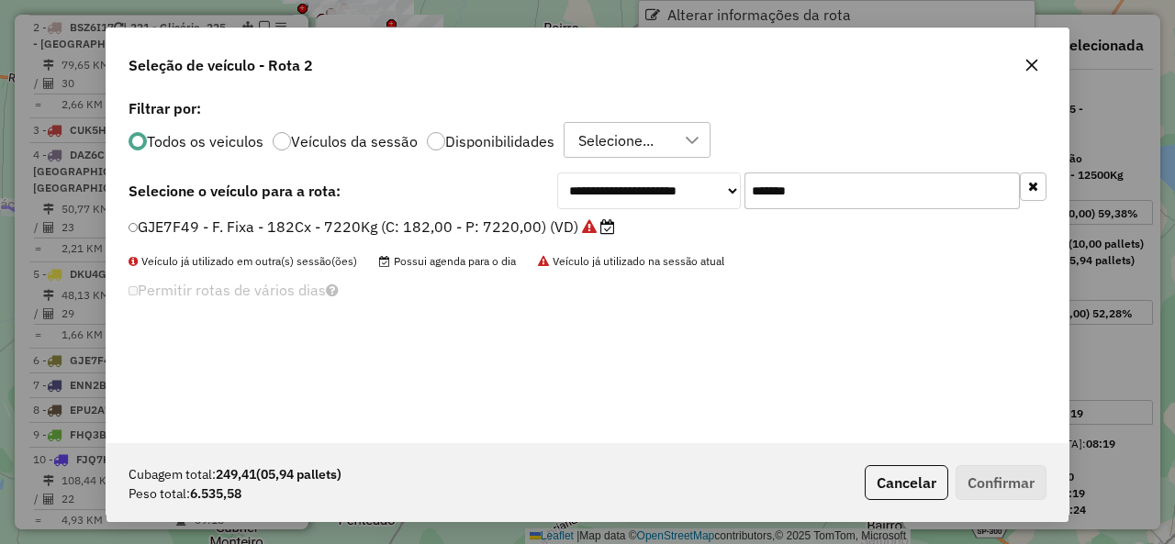
scroll to position [10, 6]
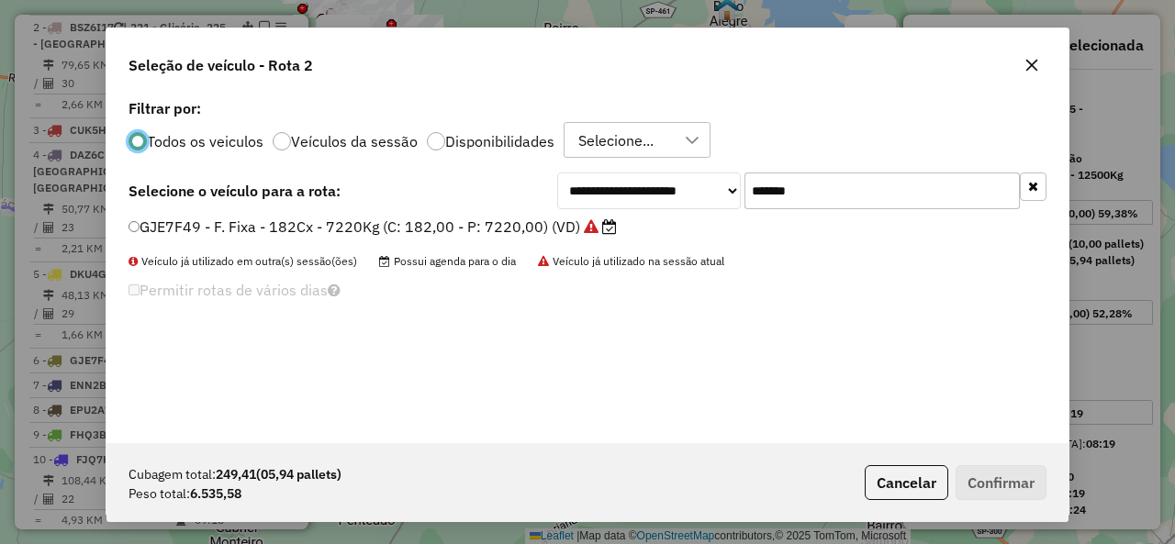
click at [858, 203] on input "*******" at bounding box center [881, 191] width 275 height 37
paste input "text"
type input "*******"
click at [262, 230] on label "EOA6I05 - F. Fixa - 308Cx - 8335Kg (C: 308,00 - P: 8335,00) (VD)" at bounding box center [363, 227] width 470 height 22
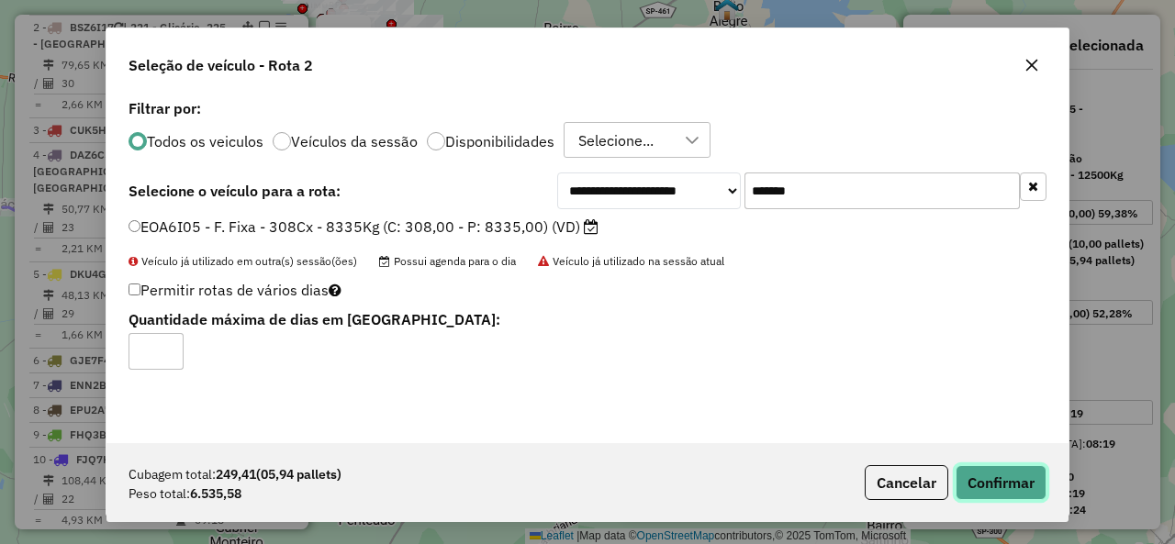
click at [1005, 480] on button "Confirmar" at bounding box center [1000, 482] width 91 height 35
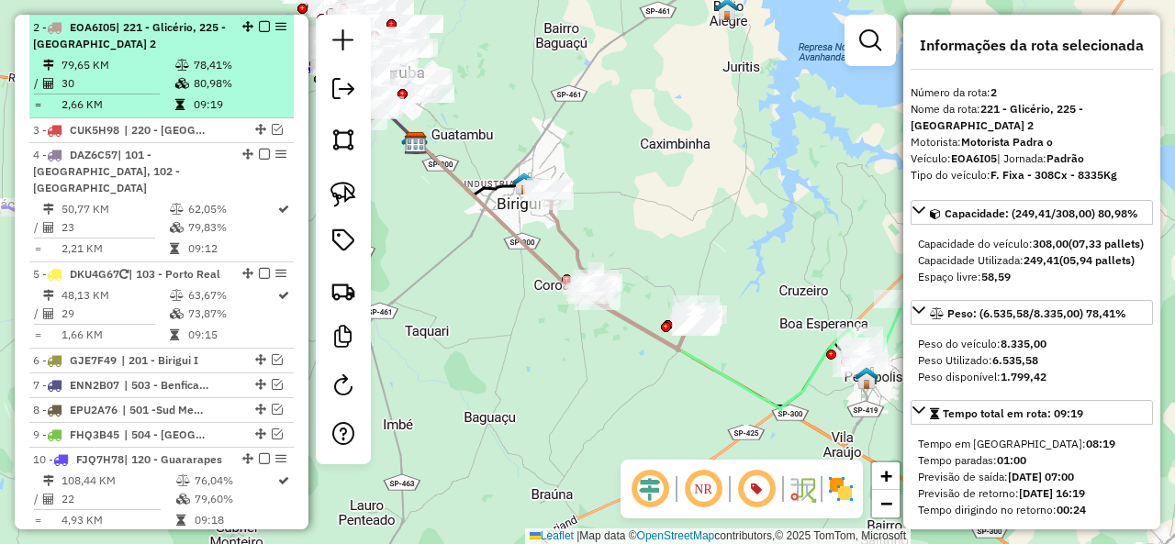
click at [261, 27] on em at bounding box center [264, 26] width 11 height 11
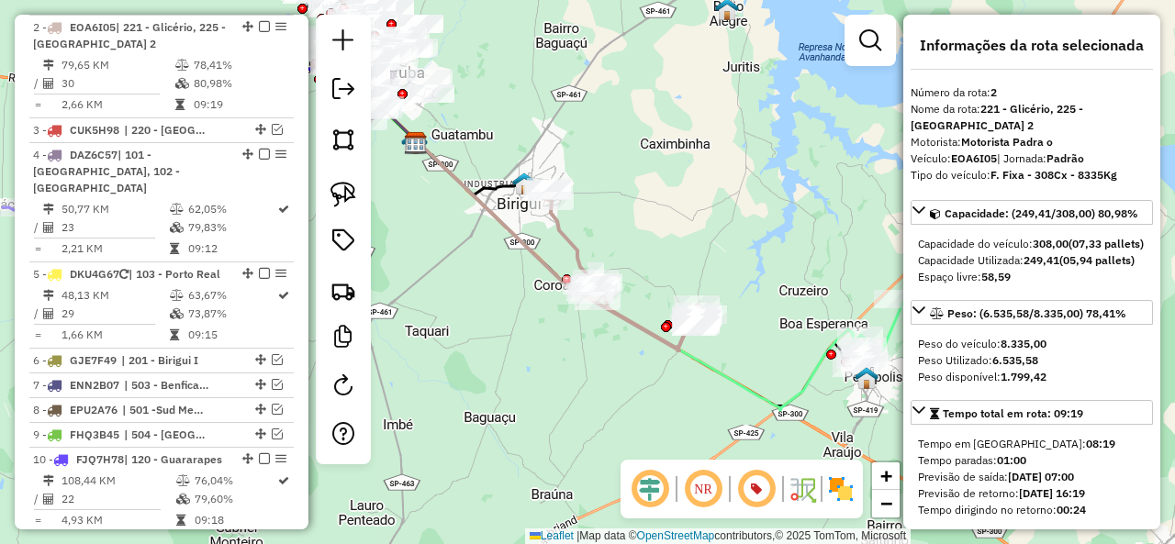
scroll to position [702, 0]
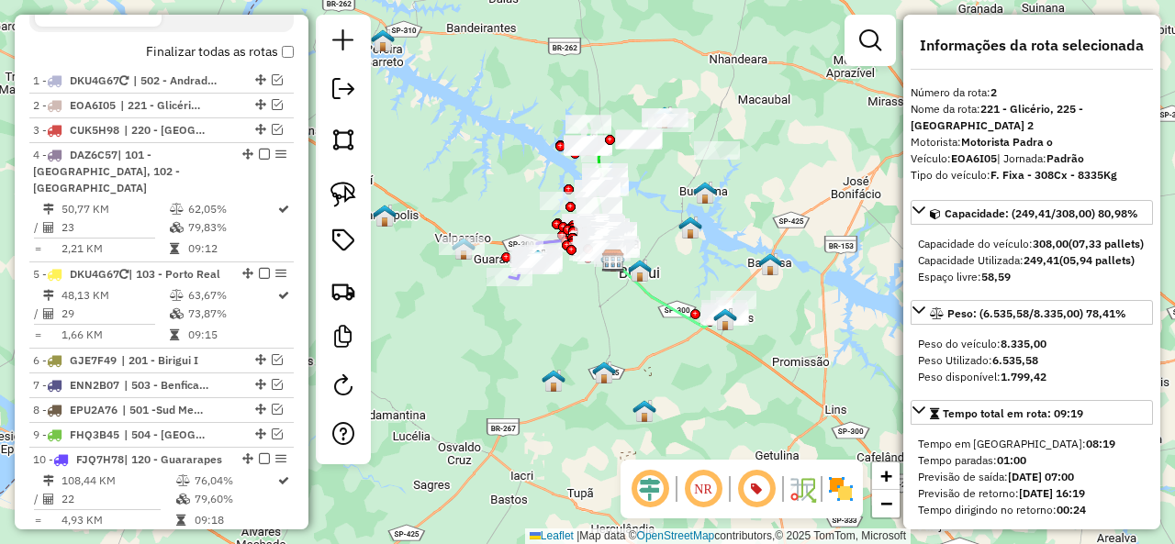
click at [674, 306] on icon at bounding box center [668, 294] width 111 height 67
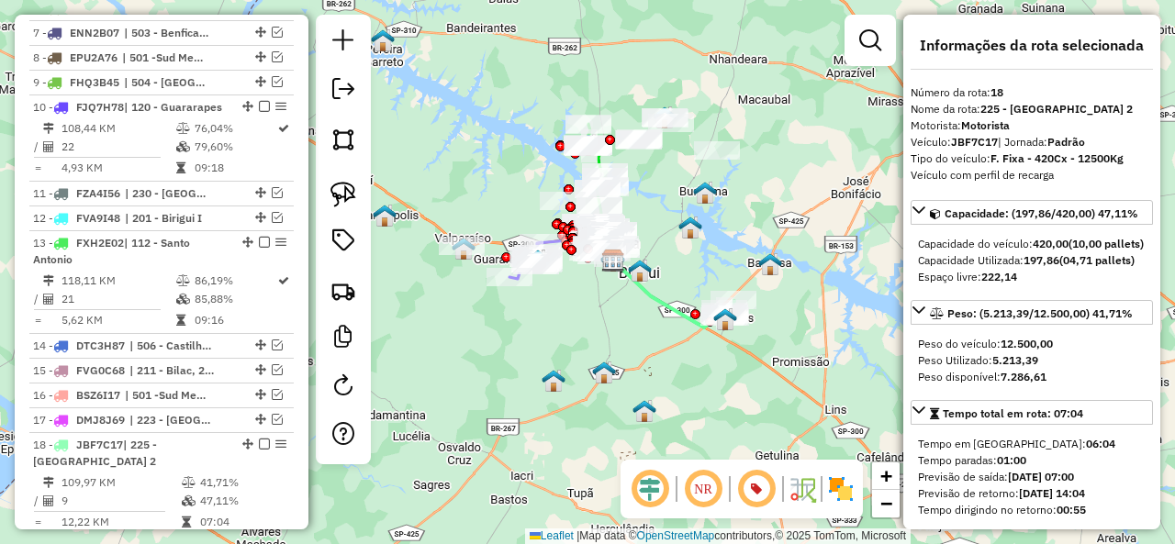
scroll to position [1484, 0]
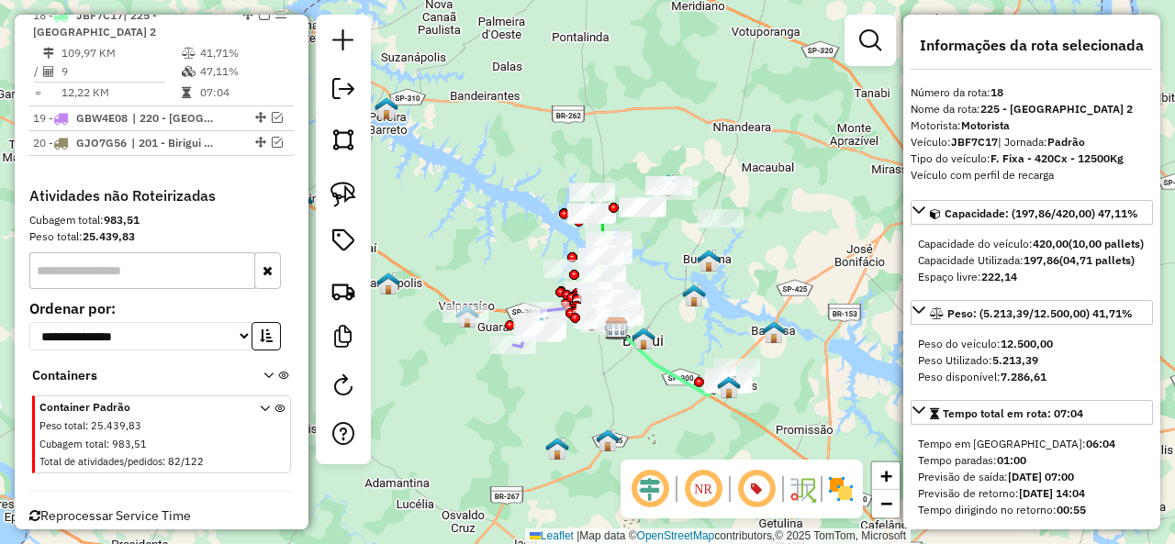
drag, startPoint x: 668, startPoint y: 199, endPoint x: 672, endPoint y: 267, distance: 68.0
click at [672, 267] on div "Janela de atendimento Grade de atendimento Capacidade Transportadoras Veículos …" at bounding box center [587, 272] width 1175 height 544
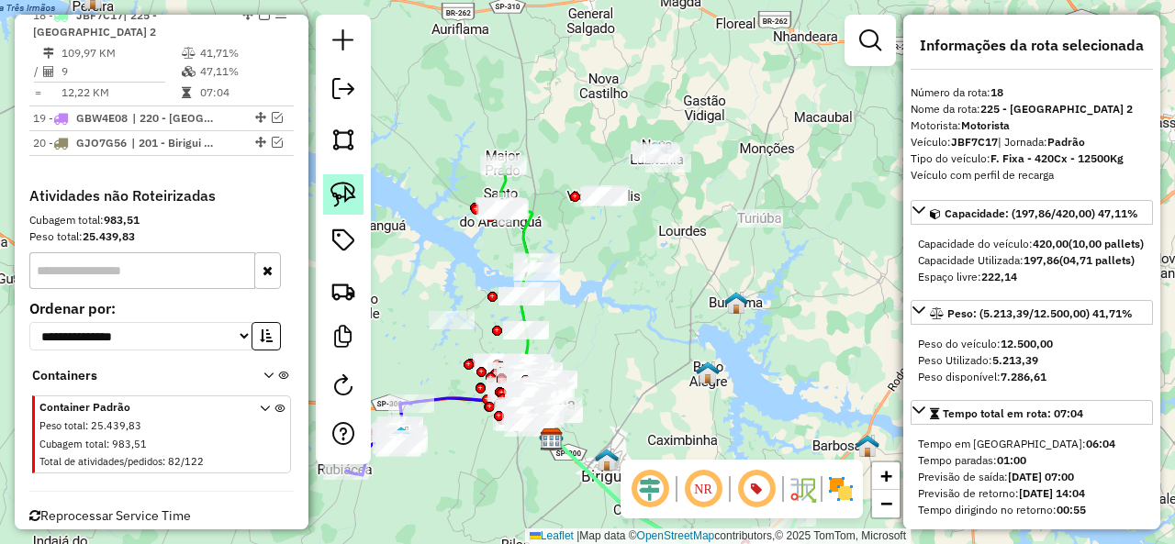
click at [329, 180] on link at bounding box center [343, 194] width 40 height 40
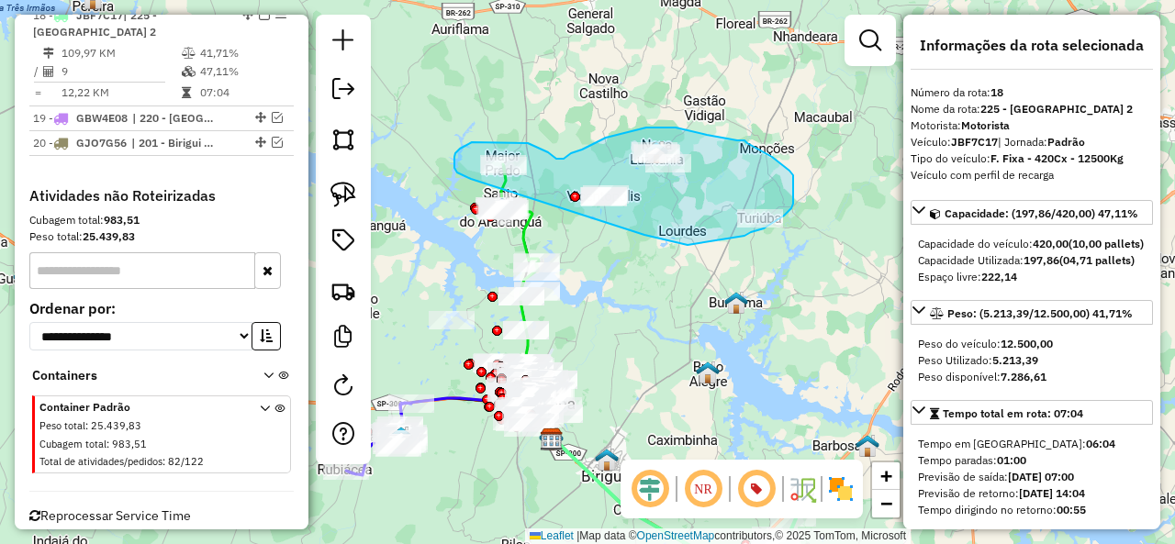
drag, startPoint x: 687, startPoint y: 245, endPoint x: 471, endPoint y: 179, distance: 226.5
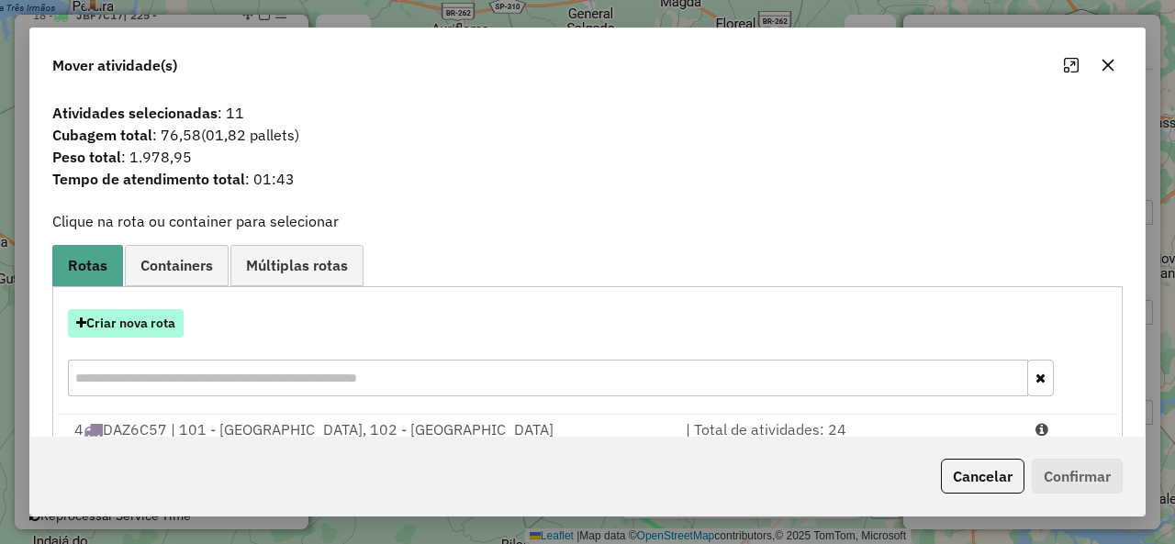
click at [138, 311] on button "Criar nova rota" at bounding box center [126, 323] width 116 height 28
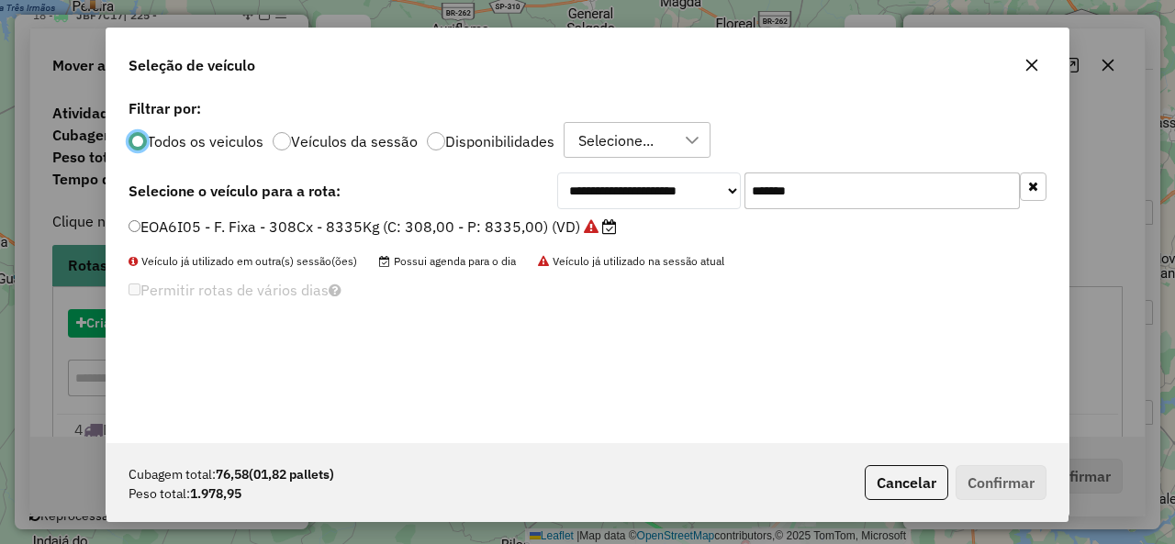
scroll to position [10, 6]
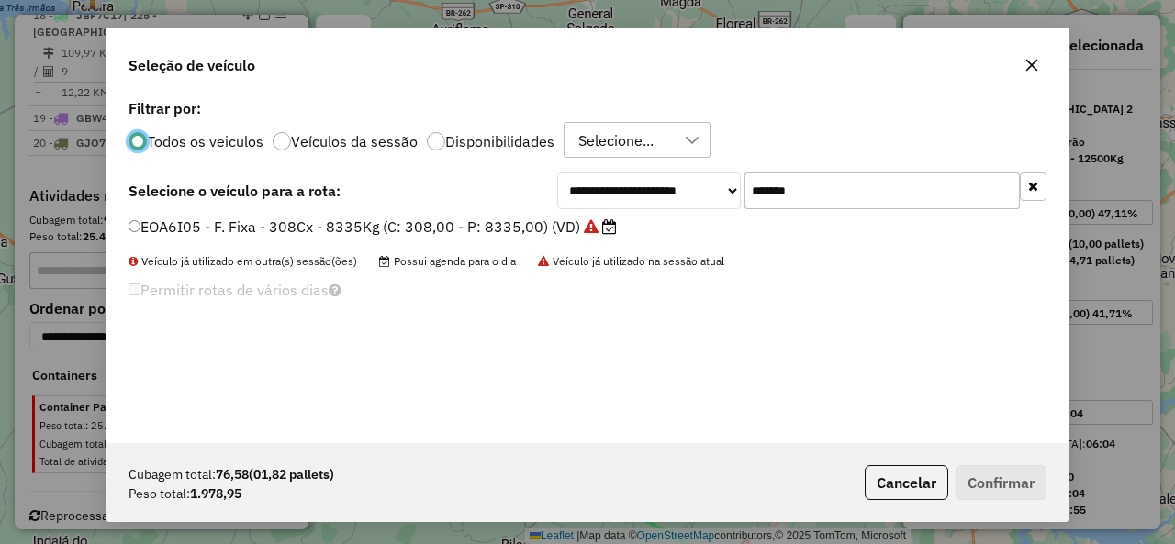
click at [816, 196] on input "*******" at bounding box center [881, 191] width 275 height 37
paste input "text"
type input "*******"
click at [162, 223] on label "FQW1H59 - F. Fixa - 308Cx - 7970Kg (C: 308,00 - P: 7970,00) (VD)" at bounding box center [367, 227] width 478 height 22
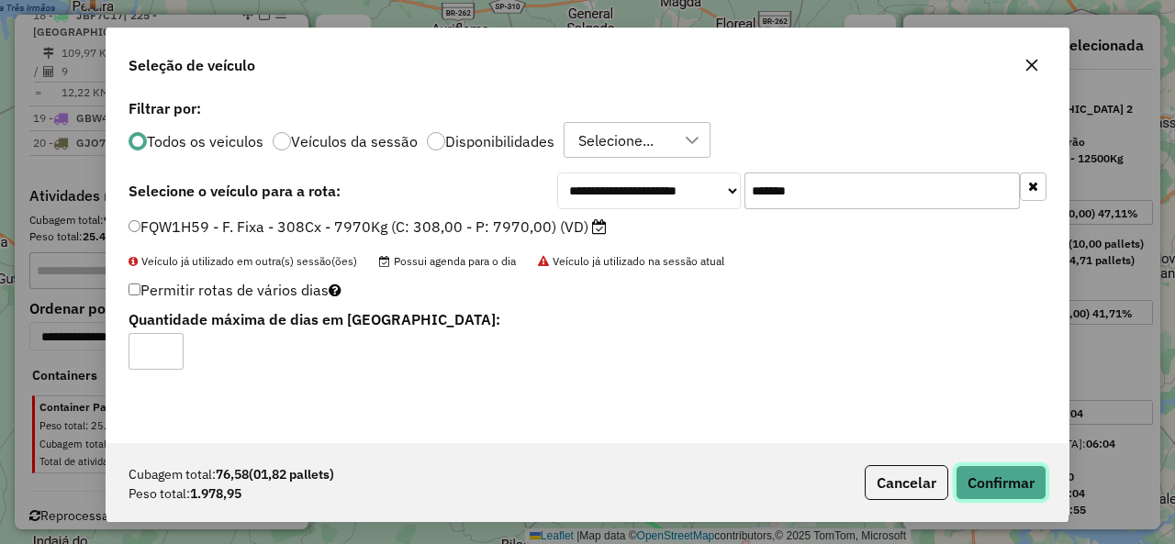
click at [1024, 478] on button "Confirmar" at bounding box center [1000, 482] width 91 height 35
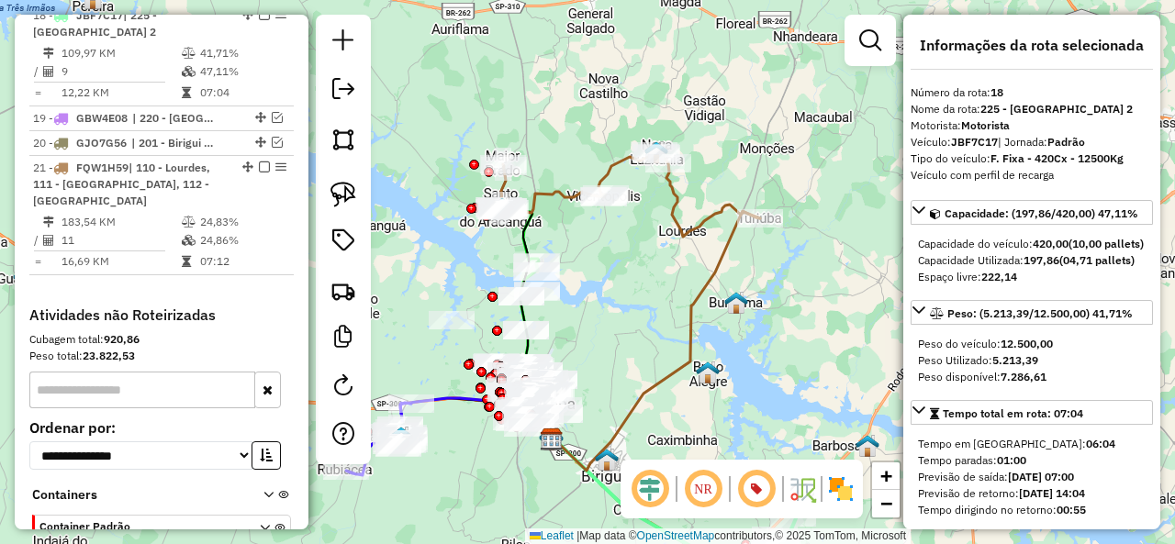
click at [553, 191] on icon at bounding box center [630, 193] width 260 height 85
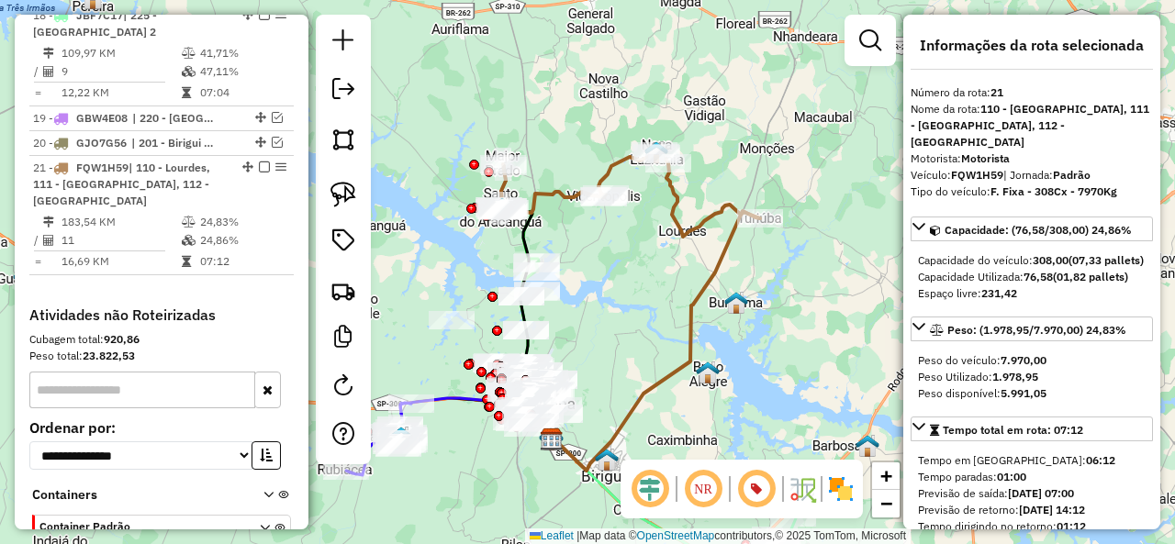
scroll to position [1636, 0]
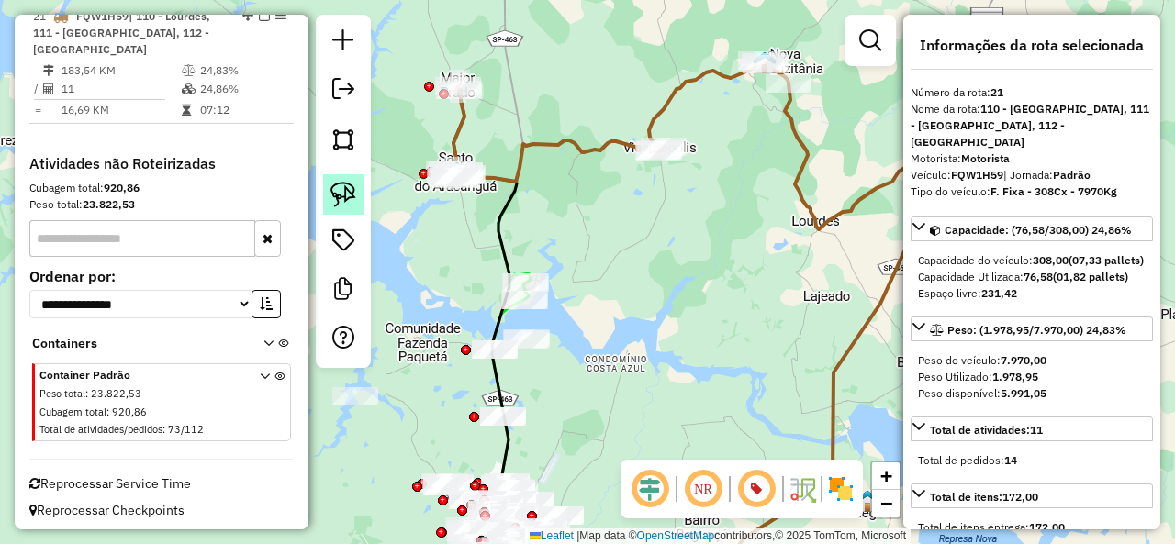
click at [336, 187] on img at bounding box center [343, 195] width 26 height 26
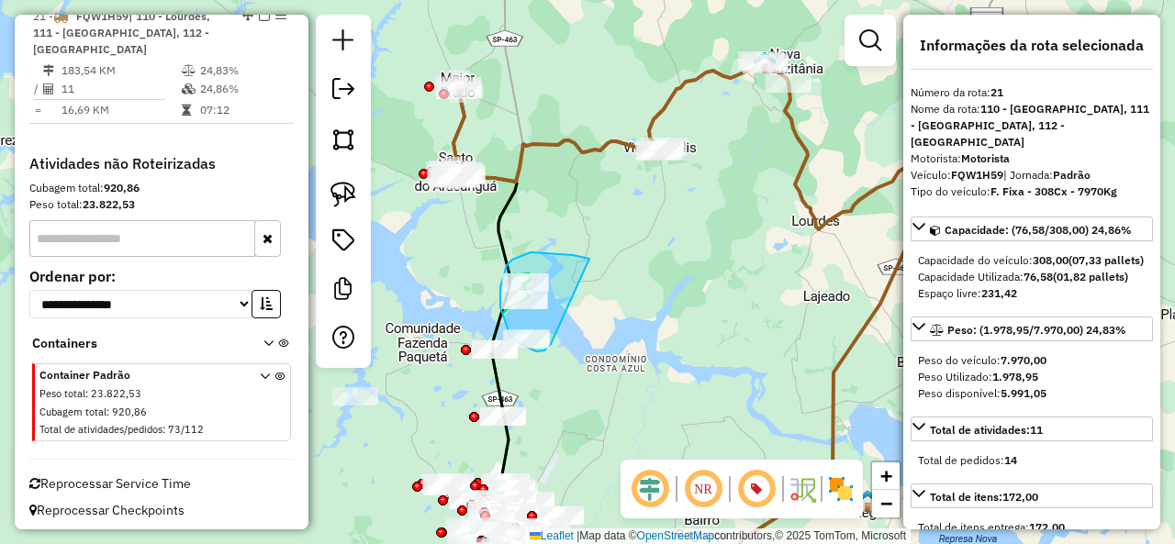
drag, startPoint x: 530, startPoint y: 252, endPoint x: 562, endPoint y: 325, distance: 78.9
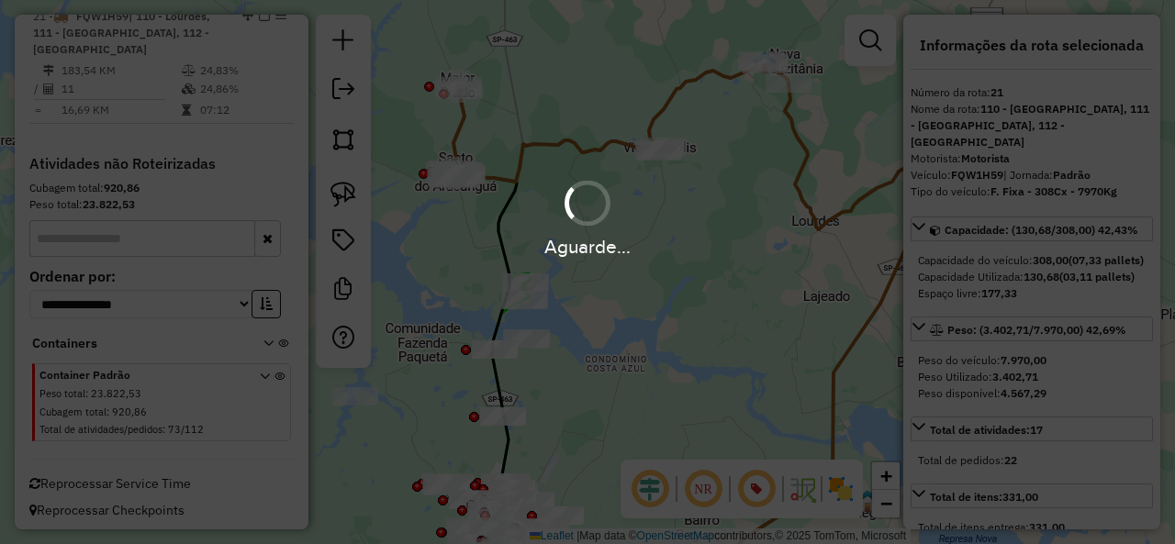
select select "**********"
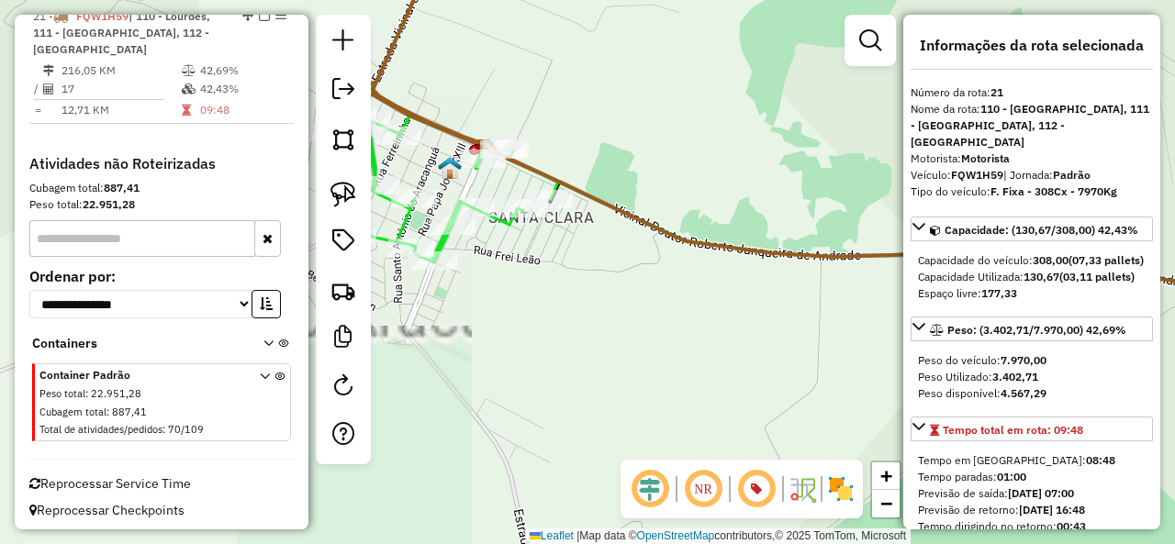
click at [508, 232] on icon at bounding box center [441, 173] width 233 height 179
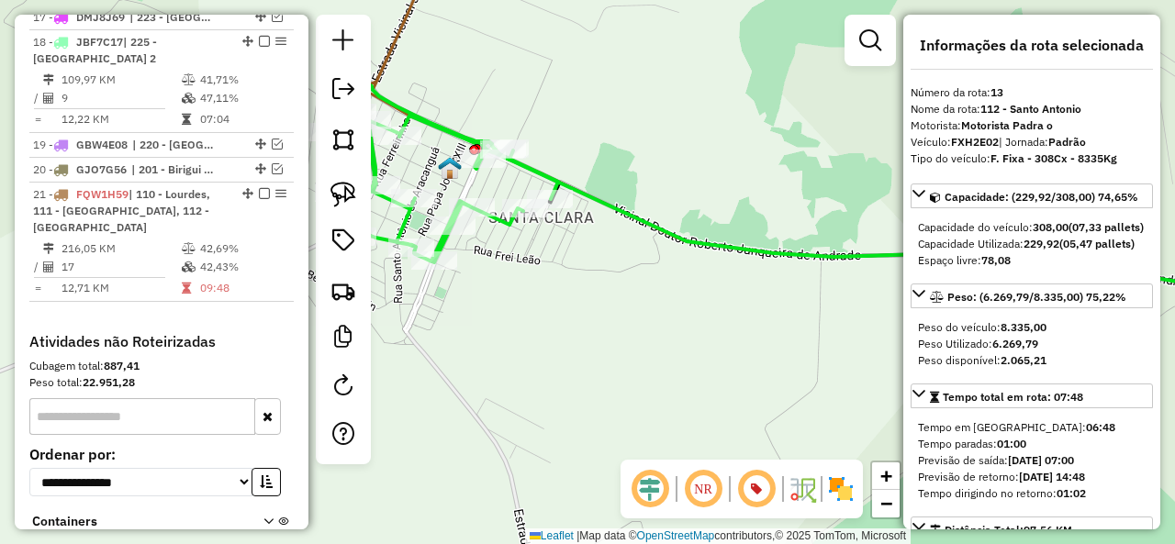
scroll to position [1283, 0]
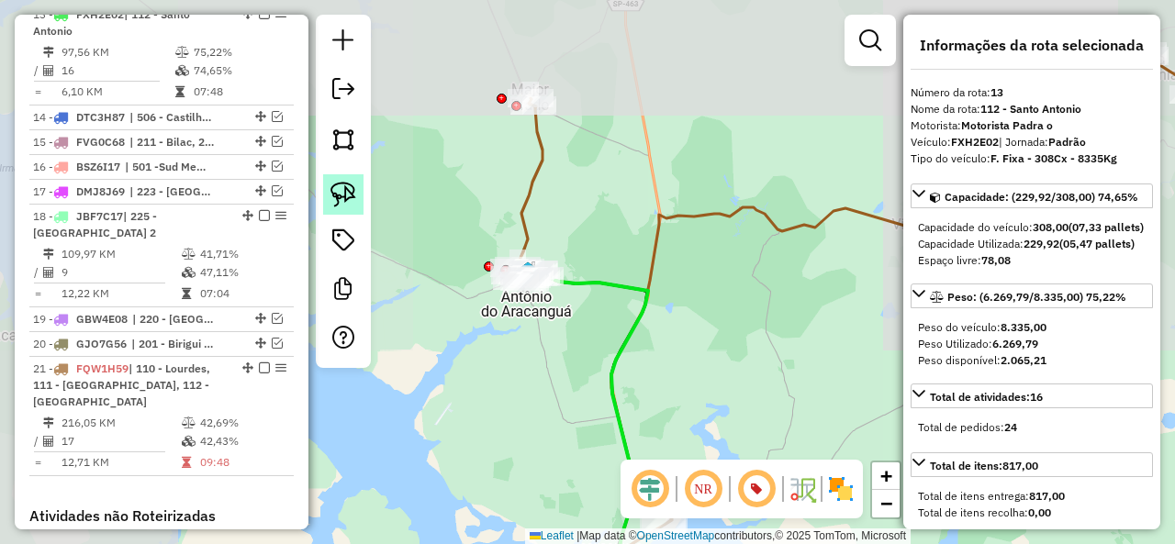
click at [345, 198] on img at bounding box center [343, 195] width 26 height 26
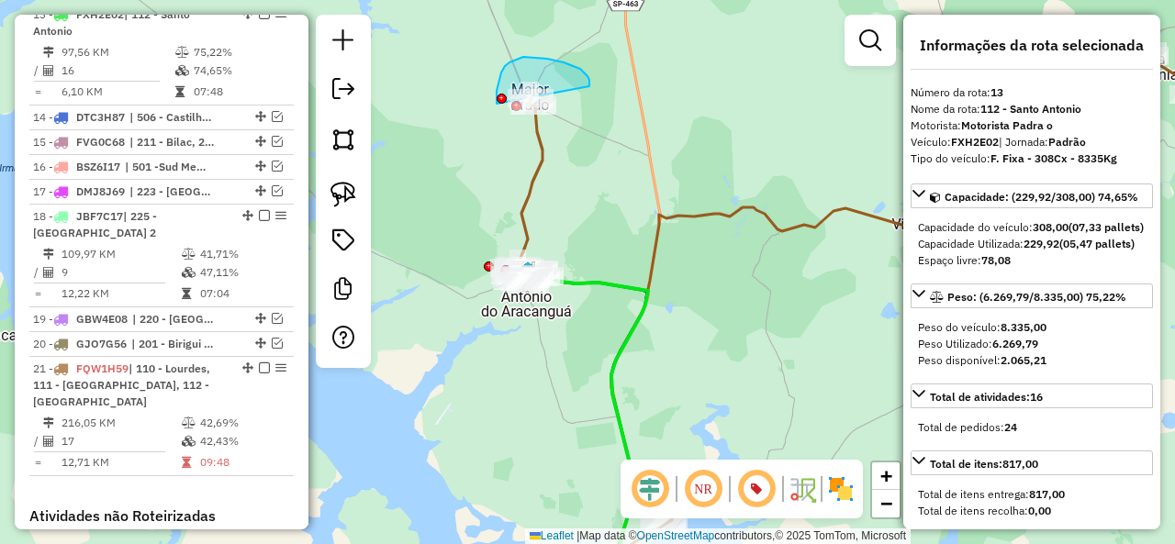
drag, startPoint x: 571, startPoint y: 65, endPoint x: 553, endPoint y: 131, distance: 68.6
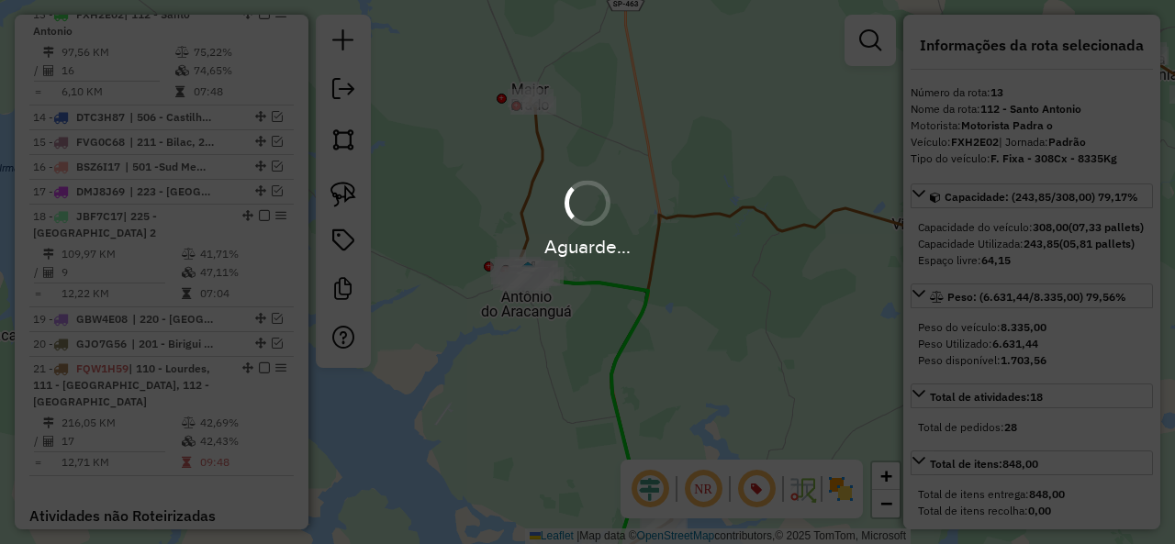
select select "**********"
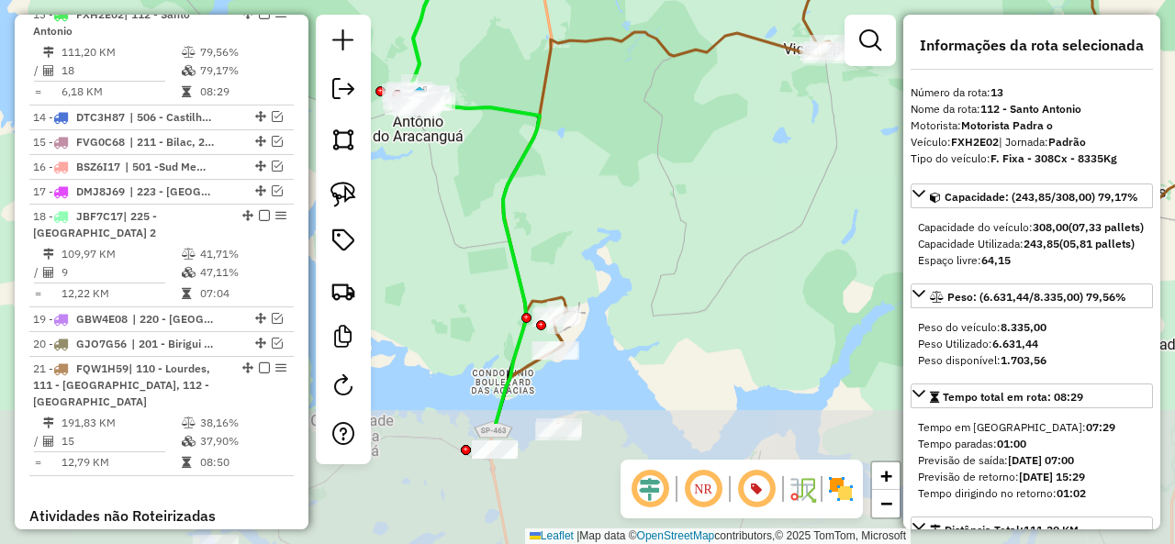
drag, startPoint x: 701, startPoint y: 296, endPoint x: 609, endPoint y: 144, distance: 177.9
click at [609, 144] on div "Janela de atendimento Grade de atendimento Capacidade Transportadoras Veículos …" at bounding box center [587, 272] width 1175 height 544
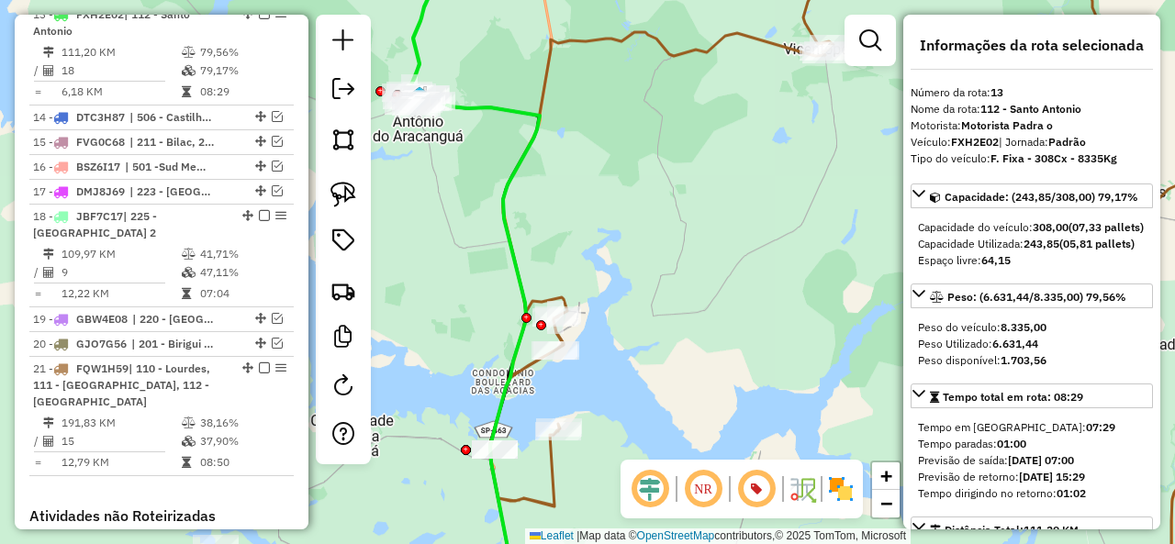
click at [655, 41] on icon at bounding box center [891, 226] width 802 height 561
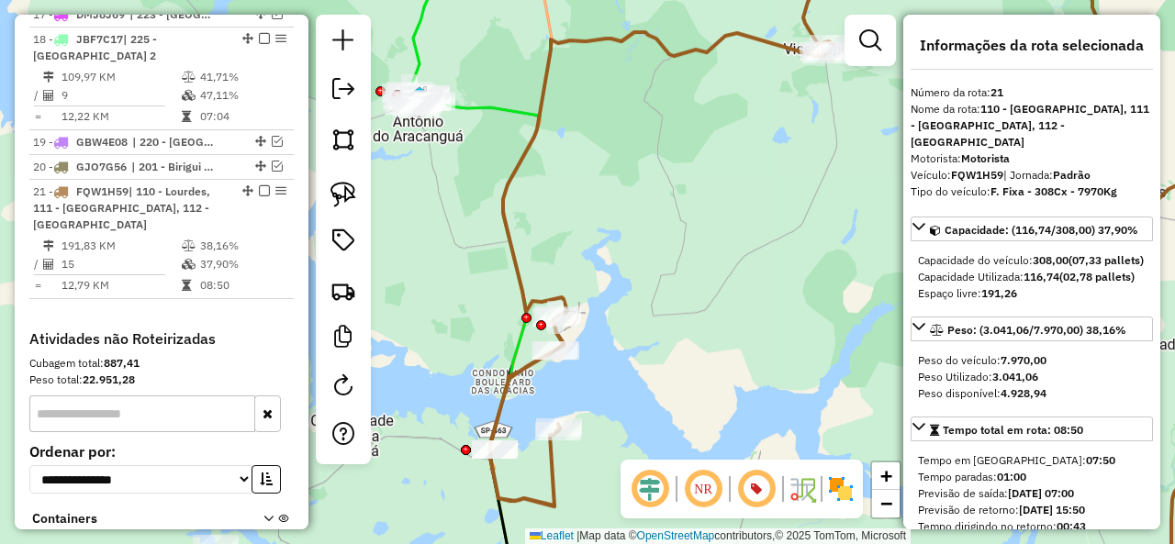
scroll to position [1636, 0]
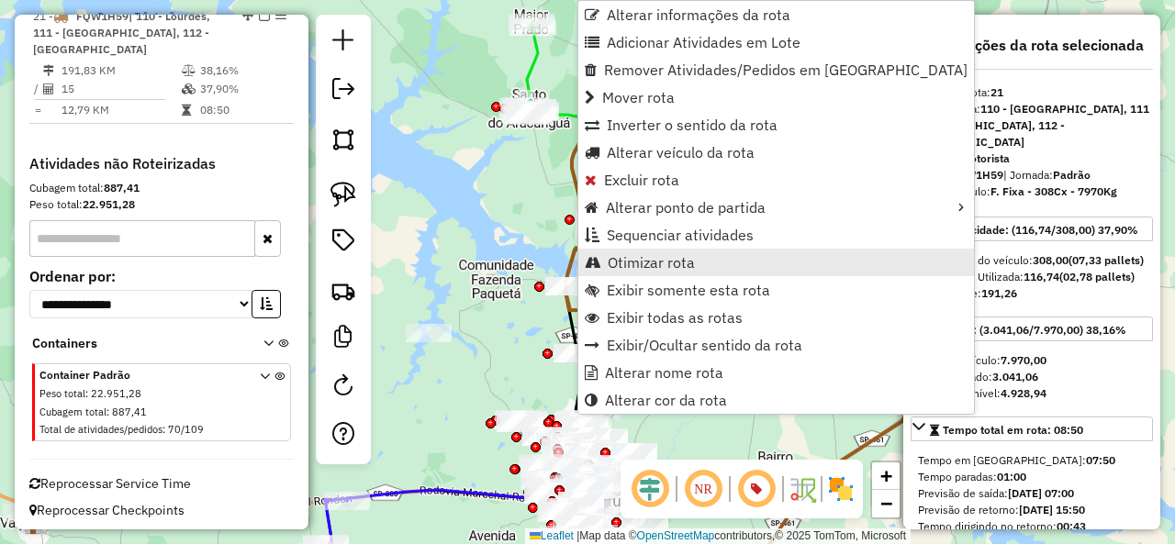
click at [677, 259] on span "Otimizar rota" at bounding box center [651, 262] width 87 height 15
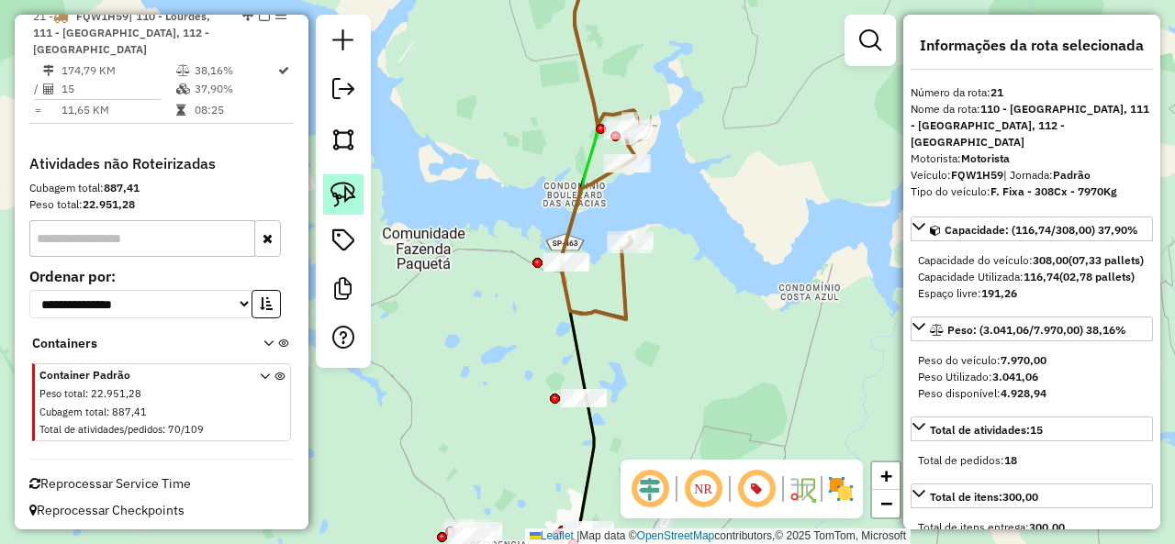
click at [351, 191] on img at bounding box center [343, 195] width 26 height 26
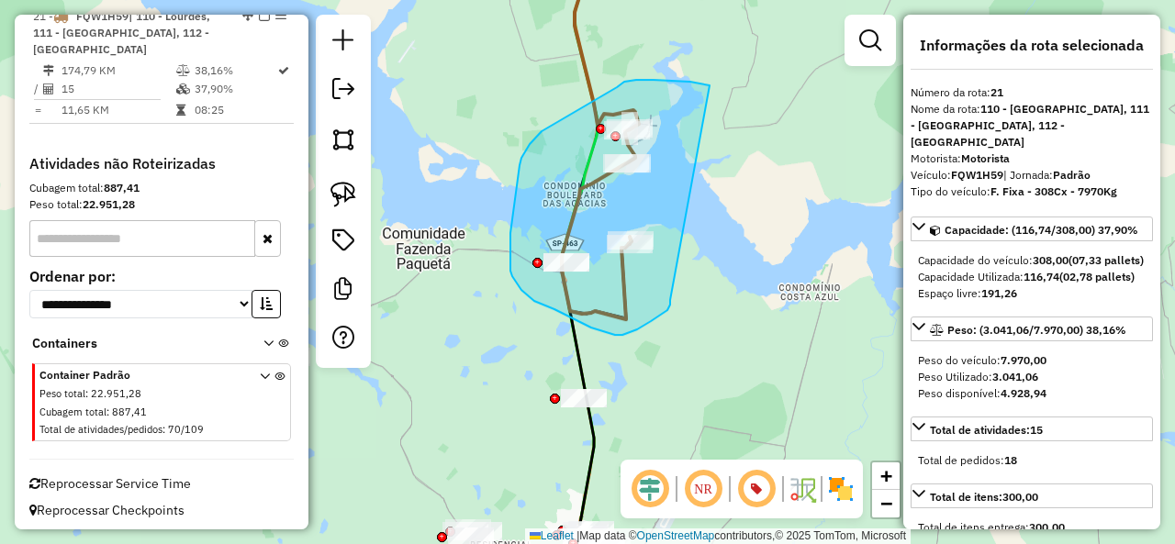
drag, startPoint x: 690, startPoint y: 82, endPoint x: 670, endPoint y: 300, distance: 219.4
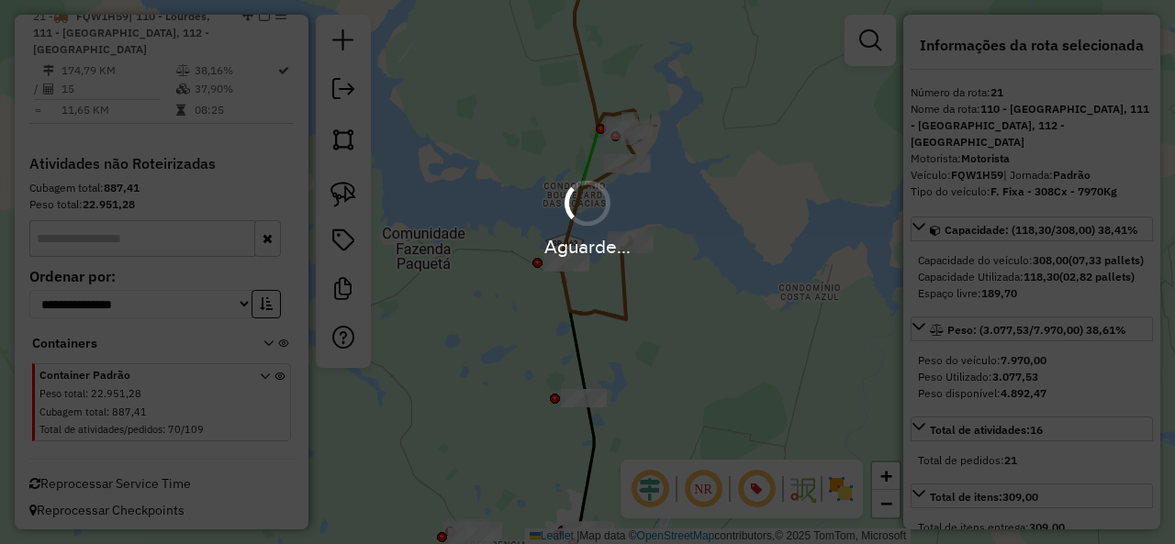
select select "**********"
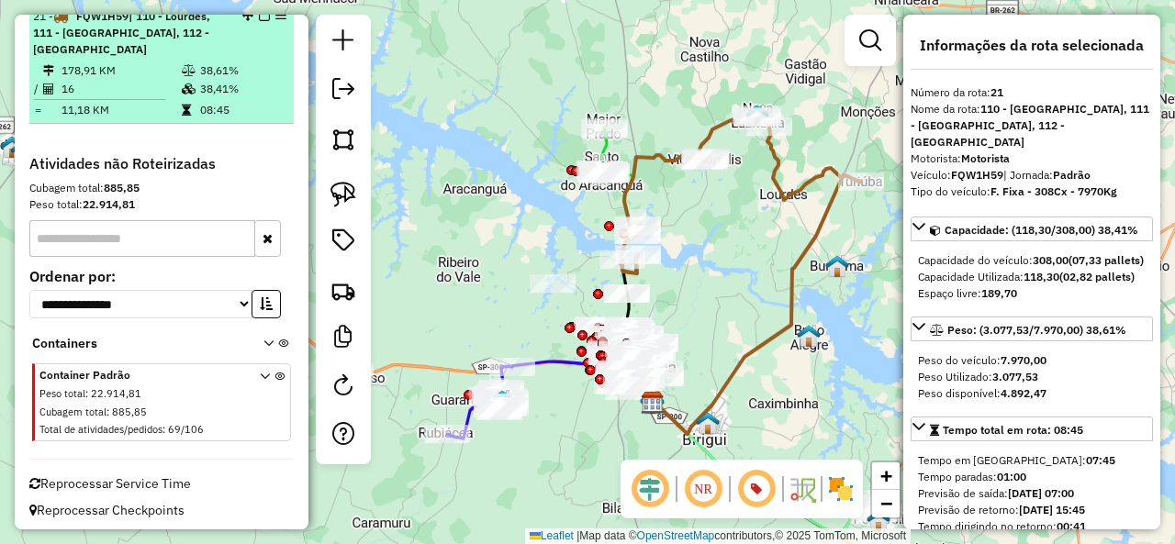
click at [259, 21] on em at bounding box center [264, 15] width 11 height 11
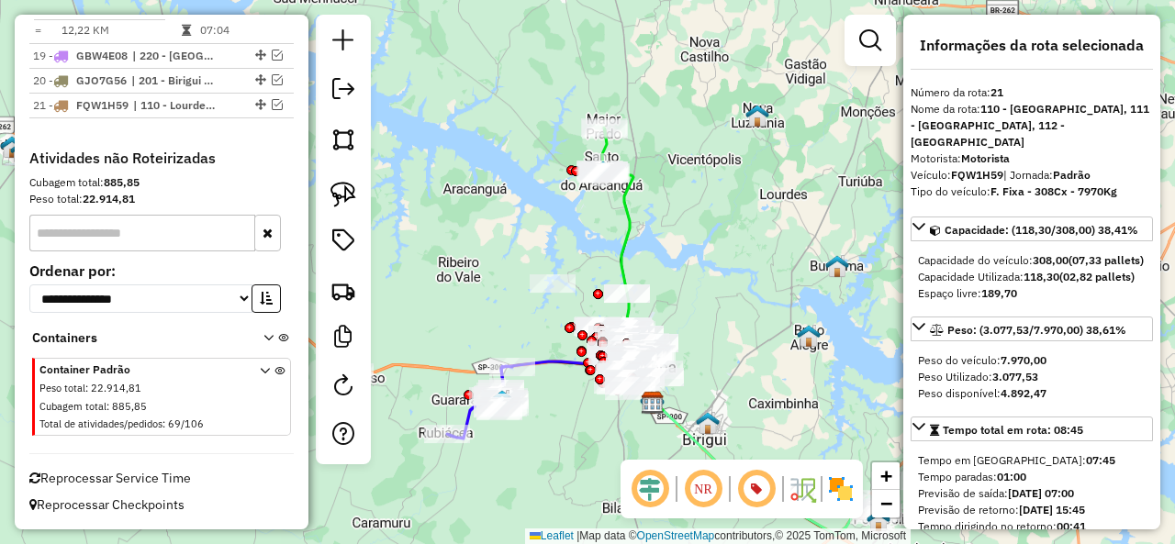
click at [626, 225] on icon at bounding box center [633, 291] width 59 height 240
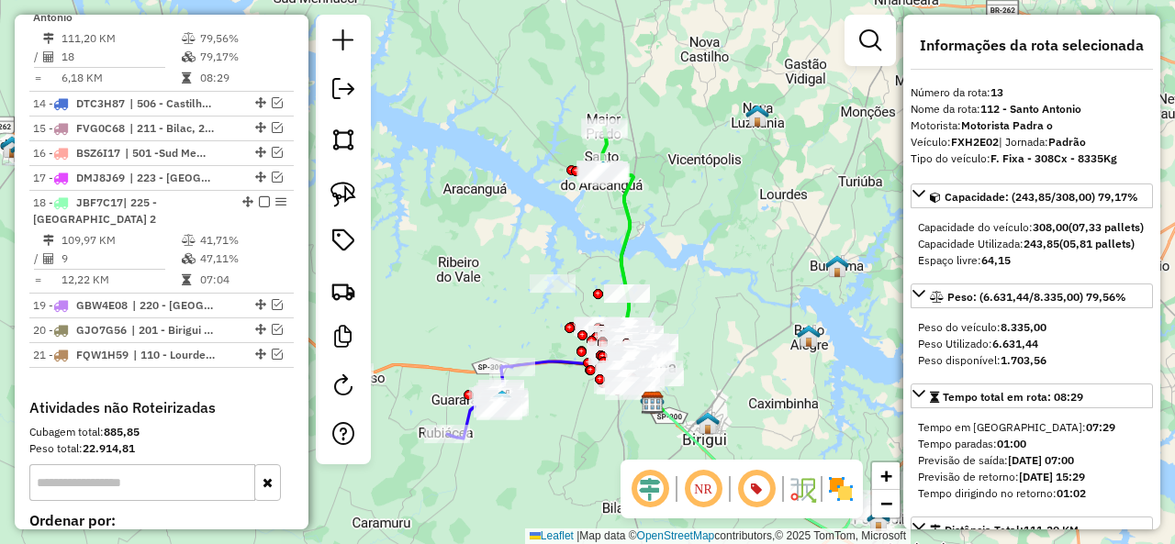
scroll to position [1283, 0]
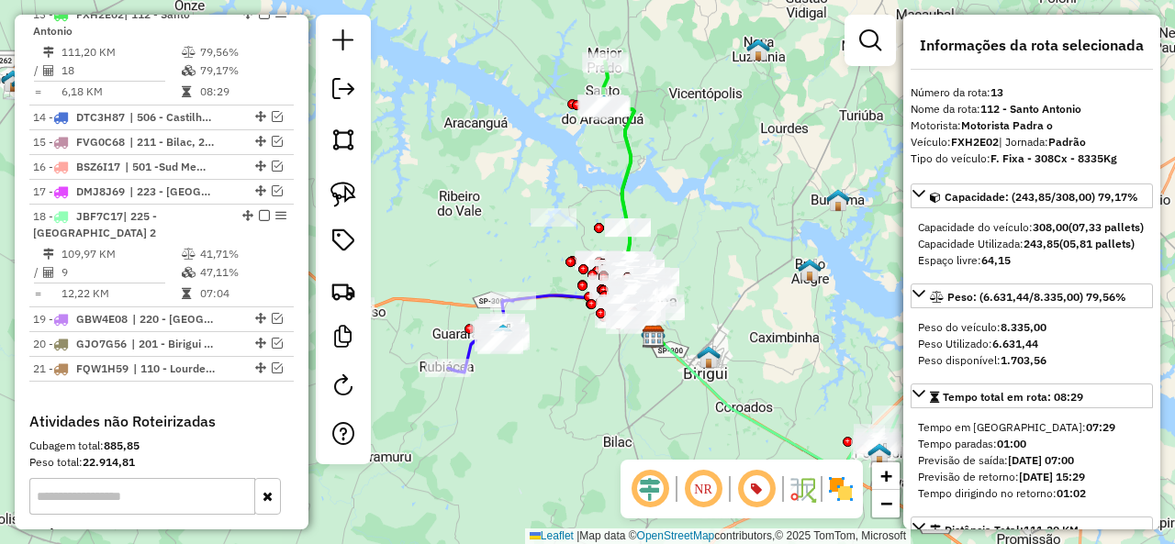
drag, startPoint x: 669, startPoint y: 254, endPoint x: 669, endPoint y: 180, distance: 74.3
click at [669, 180] on div "Janela de atendimento Grade de atendimento Capacidade Transportadoras Veículos …" at bounding box center [587, 272] width 1175 height 544
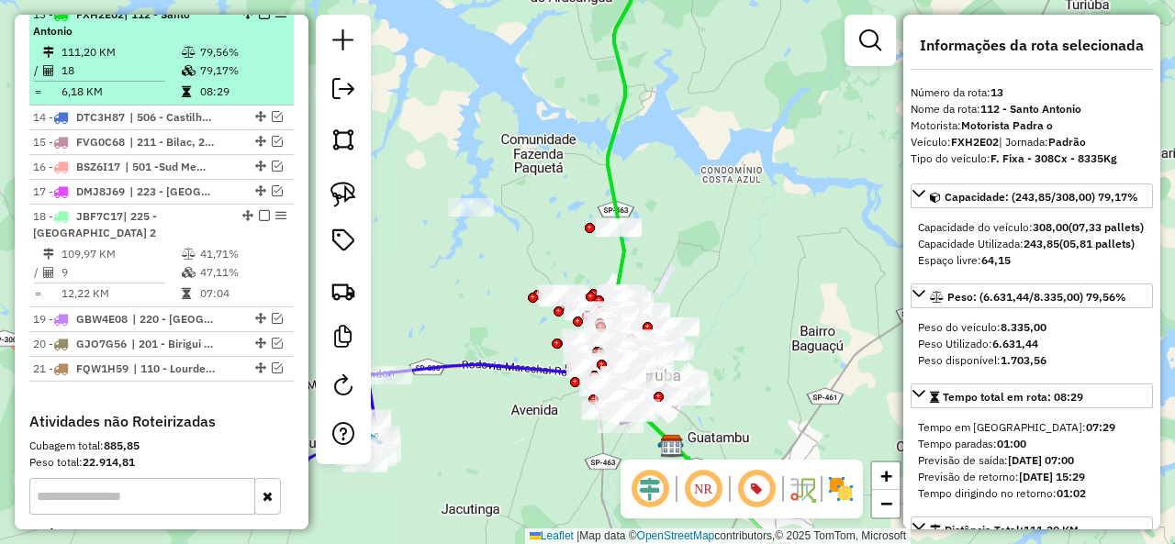
click at [259, 19] on em at bounding box center [264, 13] width 11 height 11
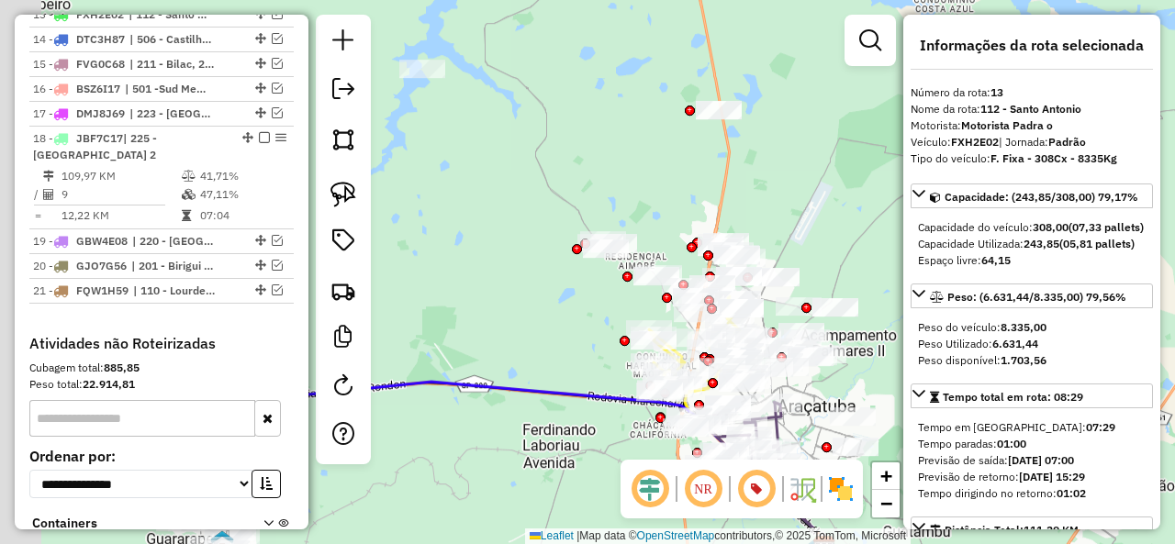
drag, startPoint x: 608, startPoint y: 274, endPoint x: 698, endPoint y: 201, distance: 116.1
click at [698, 201] on div "Janela de atendimento Grade de atendimento Capacidade Transportadoras Veículos …" at bounding box center [587, 272] width 1175 height 544
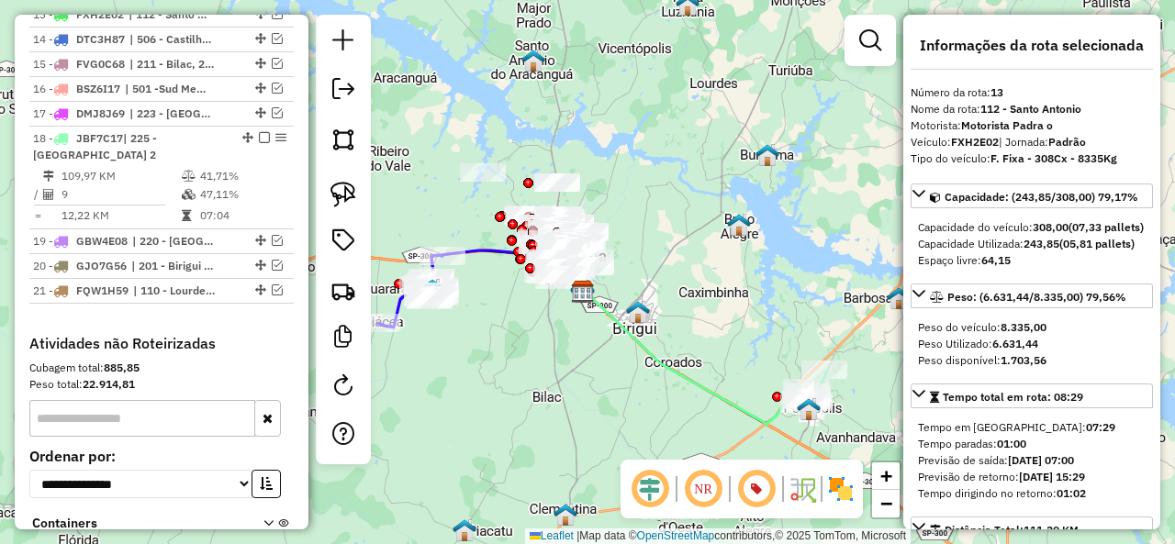
click at [696, 385] on icon at bounding box center [694, 358] width 222 height 133
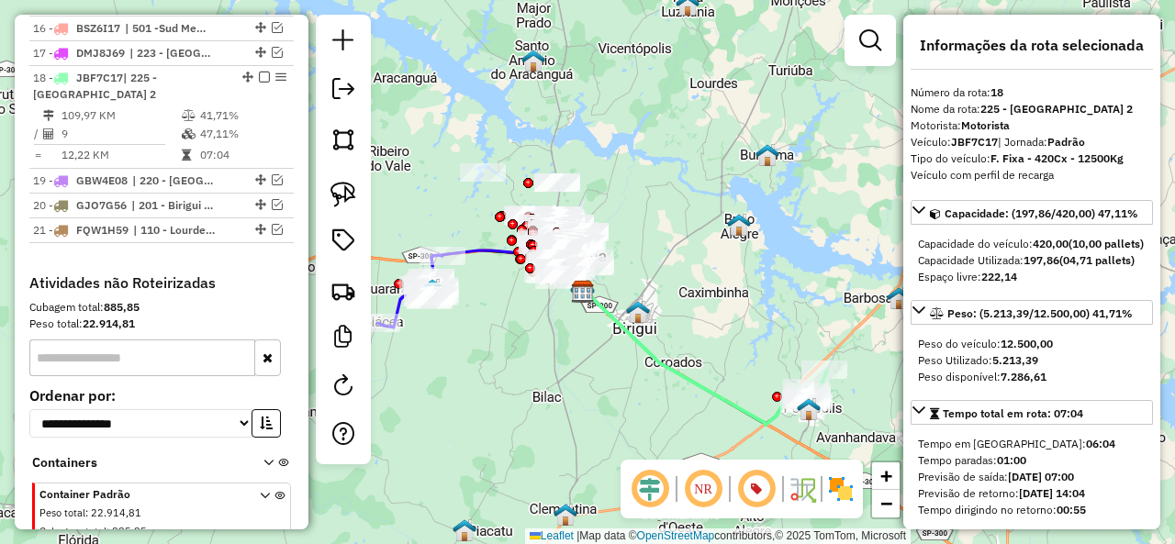
scroll to position [1406, 0]
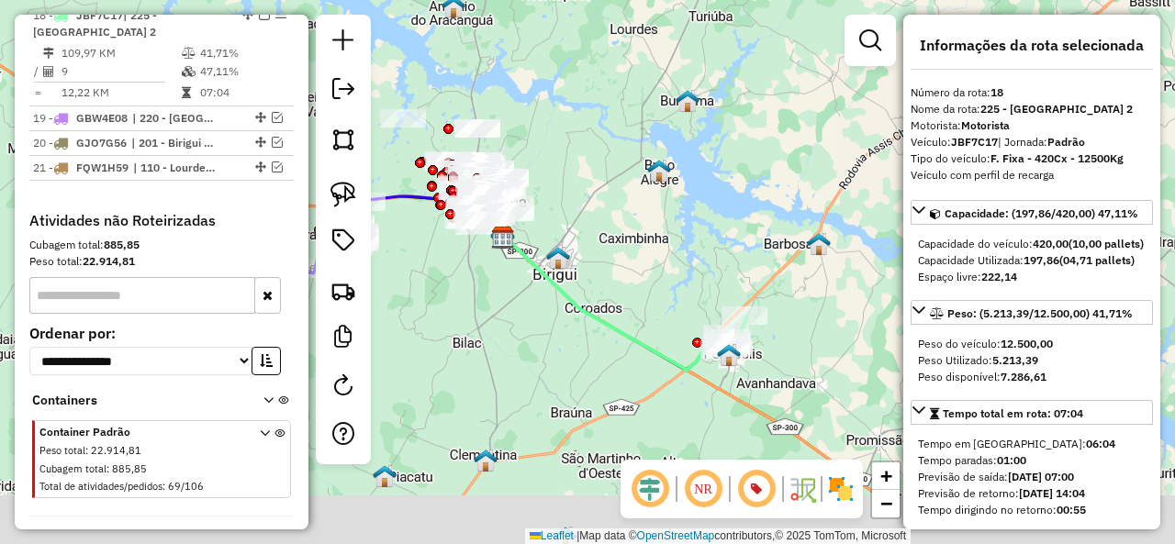
drag, startPoint x: 684, startPoint y: 344, endPoint x: 605, endPoint y: 302, distance: 89.5
click at [606, 297] on div "Janela de atendimento Grade de atendimento Capacidade Transportadoras Veículos …" at bounding box center [587, 272] width 1175 height 544
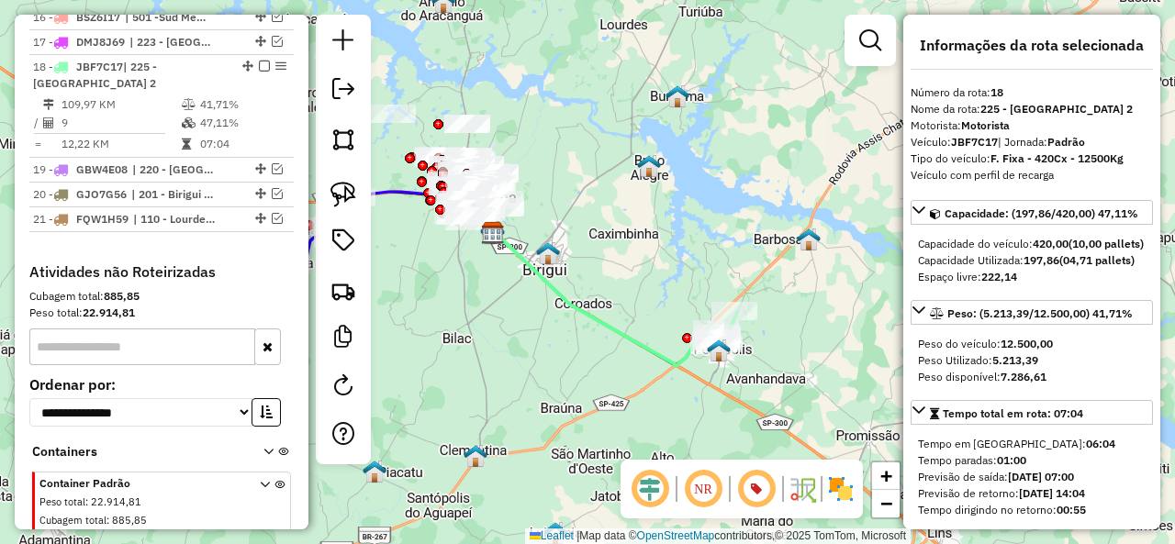
scroll to position [1314, 0]
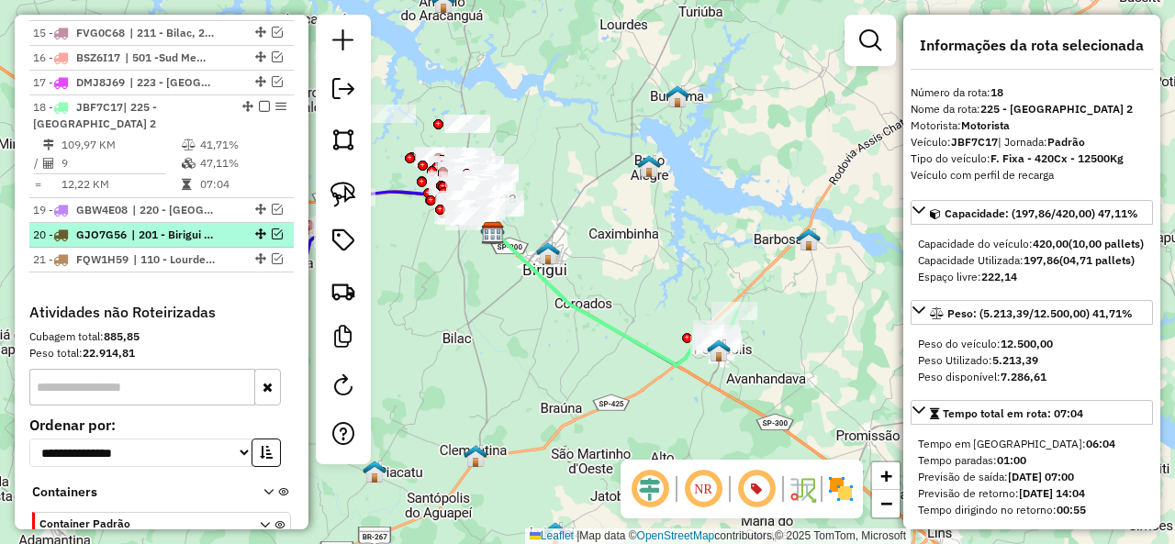
click at [274, 240] on em at bounding box center [277, 234] width 11 height 11
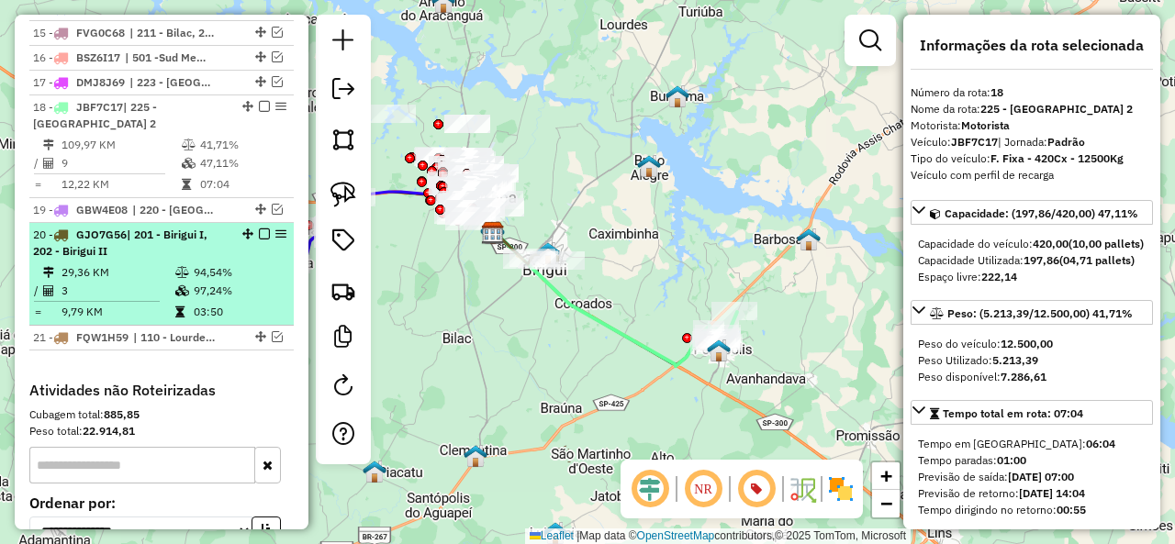
click at [259, 240] on em at bounding box center [264, 234] width 11 height 11
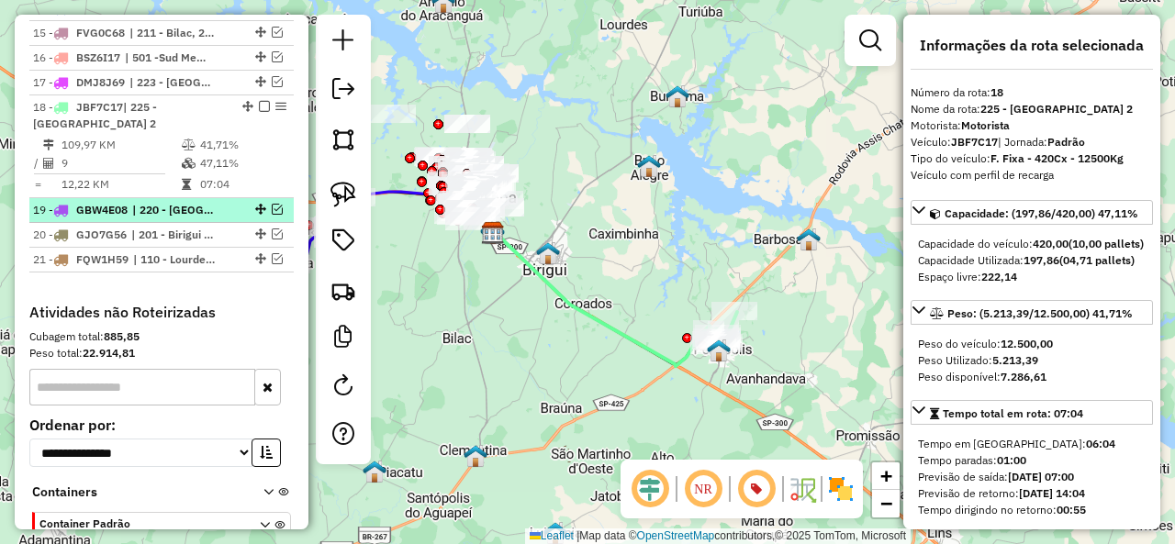
click at [273, 215] on em at bounding box center [277, 209] width 11 height 11
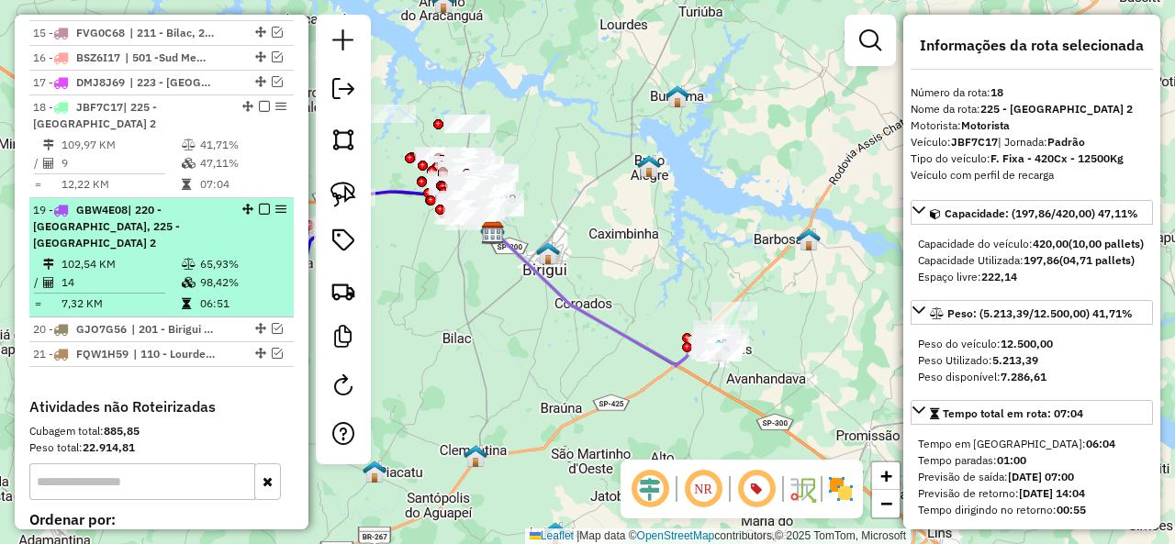
click at [260, 215] on em at bounding box center [264, 209] width 11 height 11
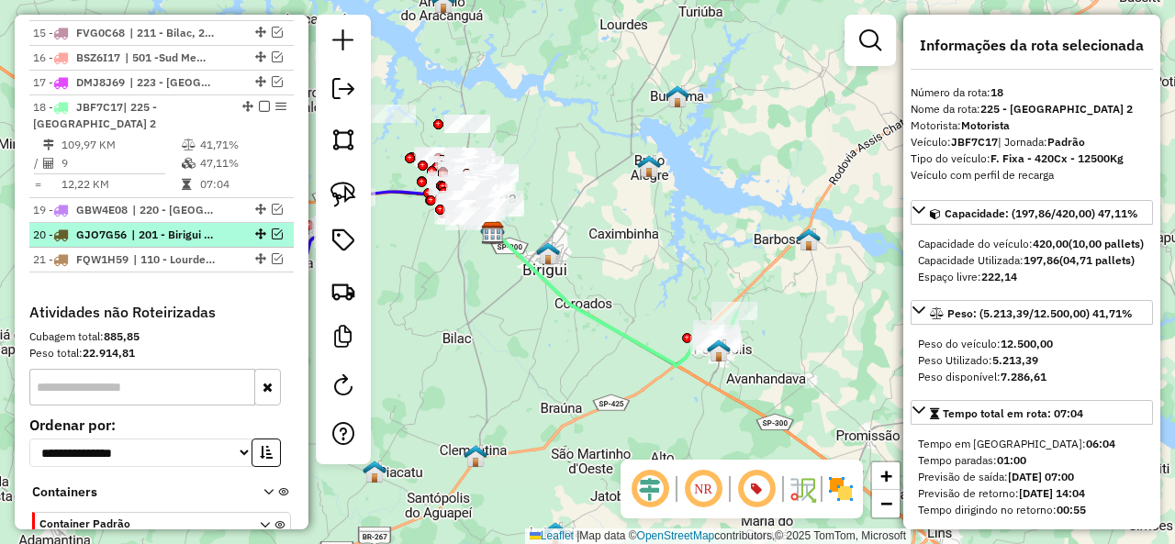
scroll to position [1223, 0]
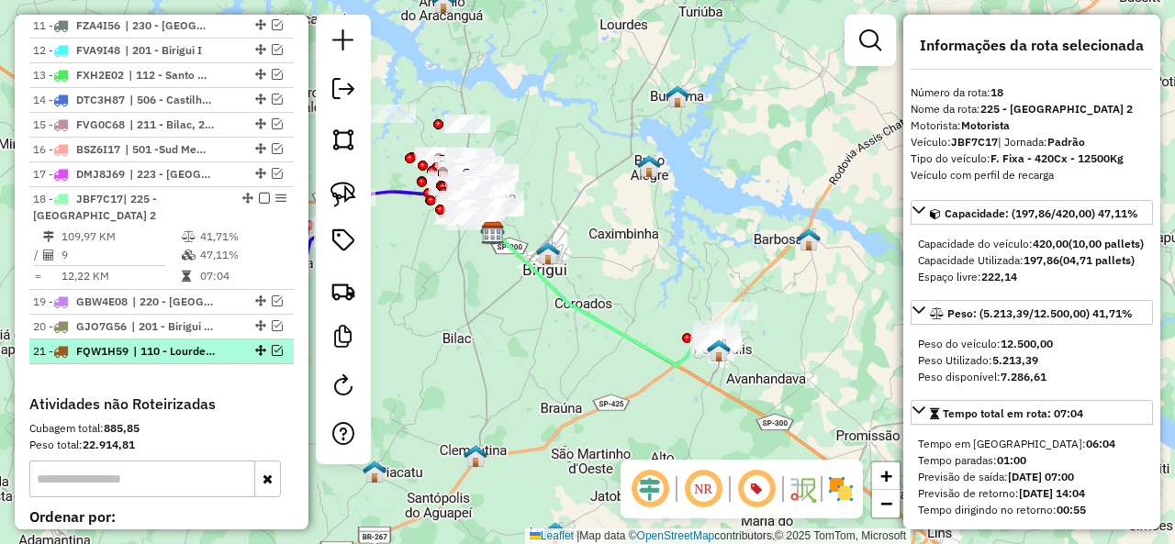
click at [272, 356] on em at bounding box center [277, 350] width 11 height 11
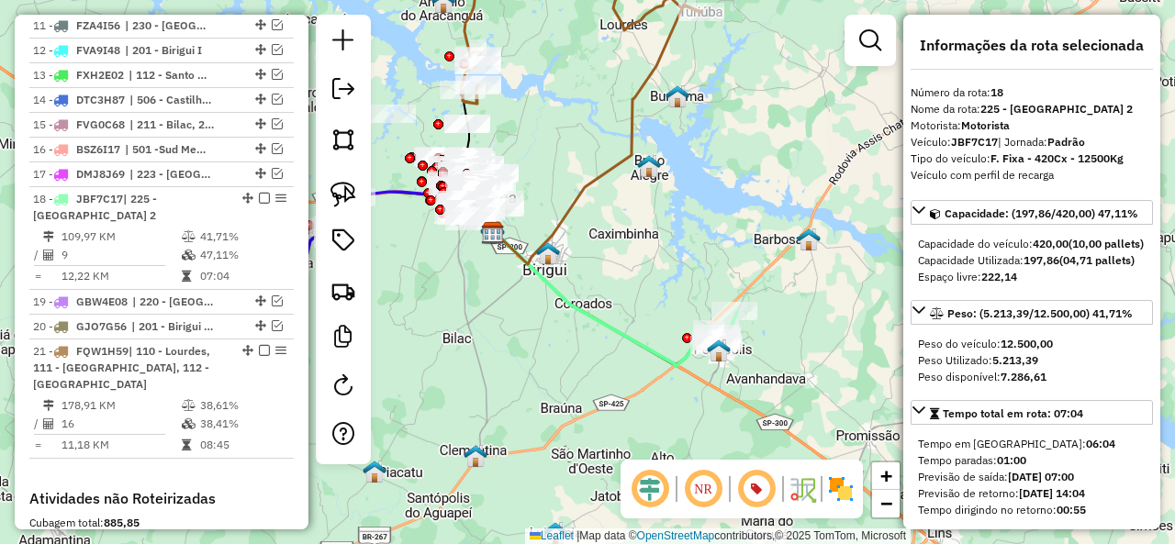
click at [638, 121] on icon at bounding box center [597, 135] width 208 height 259
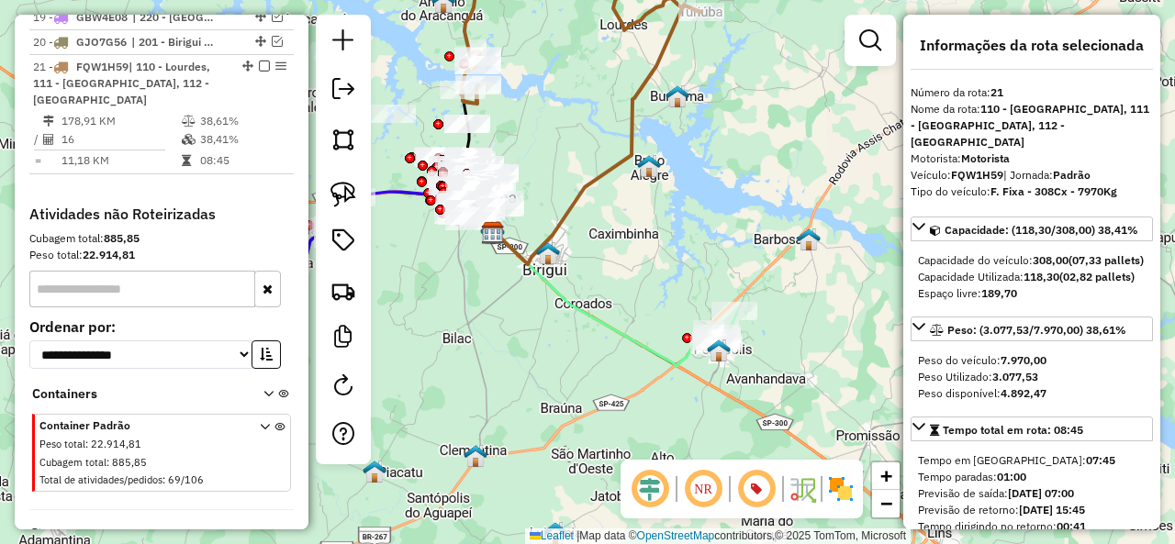
scroll to position [1558, 0]
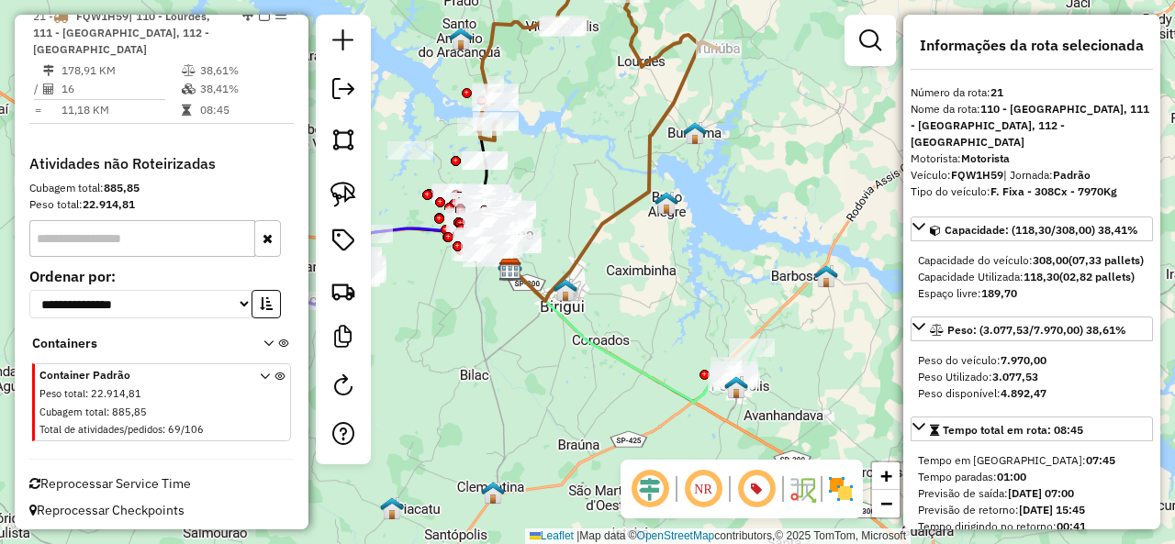
drag, startPoint x: 629, startPoint y: 161, endPoint x: 639, endPoint y: 192, distance: 32.8
click at [639, 192] on div "Janela de atendimento Grade de atendimento Capacidade Transportadoras Veículos …" at bounding box center [587, 272] width 1175 height 544
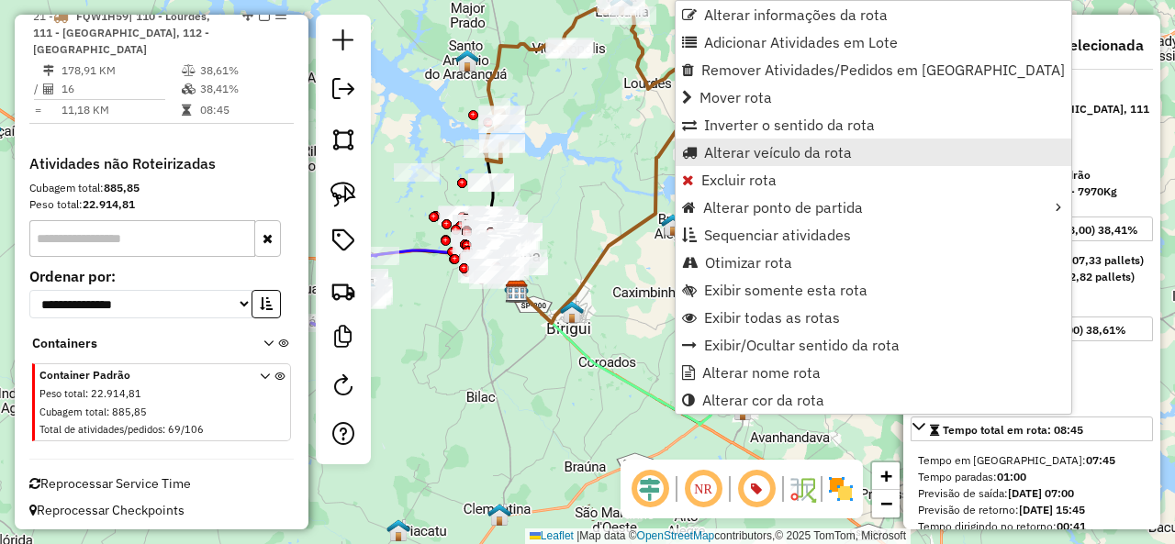
click at [798, 153] on span "Alterar veículo da rota" at bounding box center [778, 152] width 148 height 15
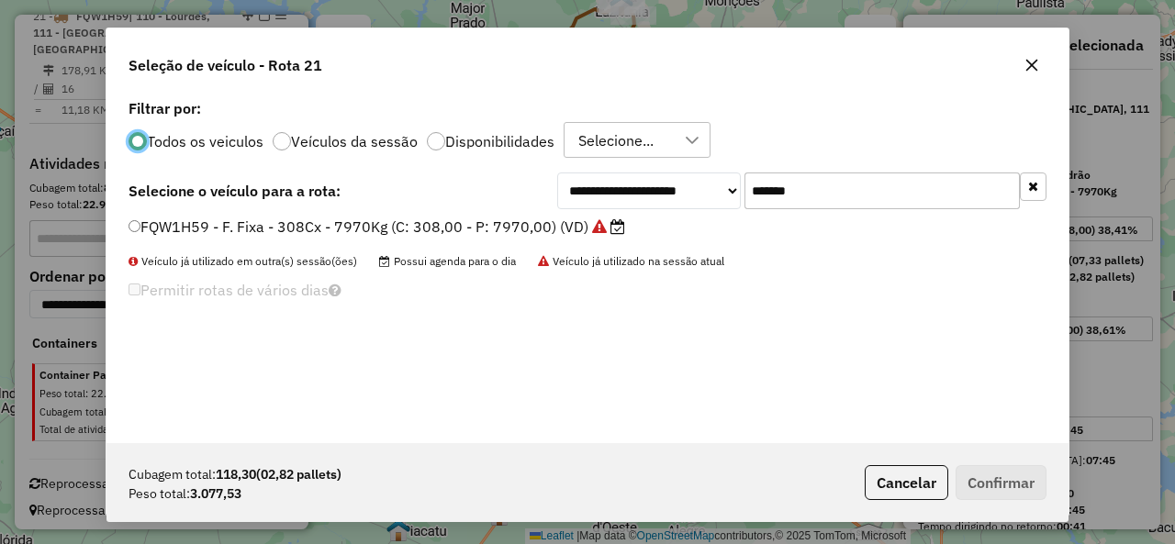
scroll to position [10, 6]
click at [866, 179] on input "*******" at bounding box center [881, 191] width 275 height 37
paste input "text"
type input "*******"
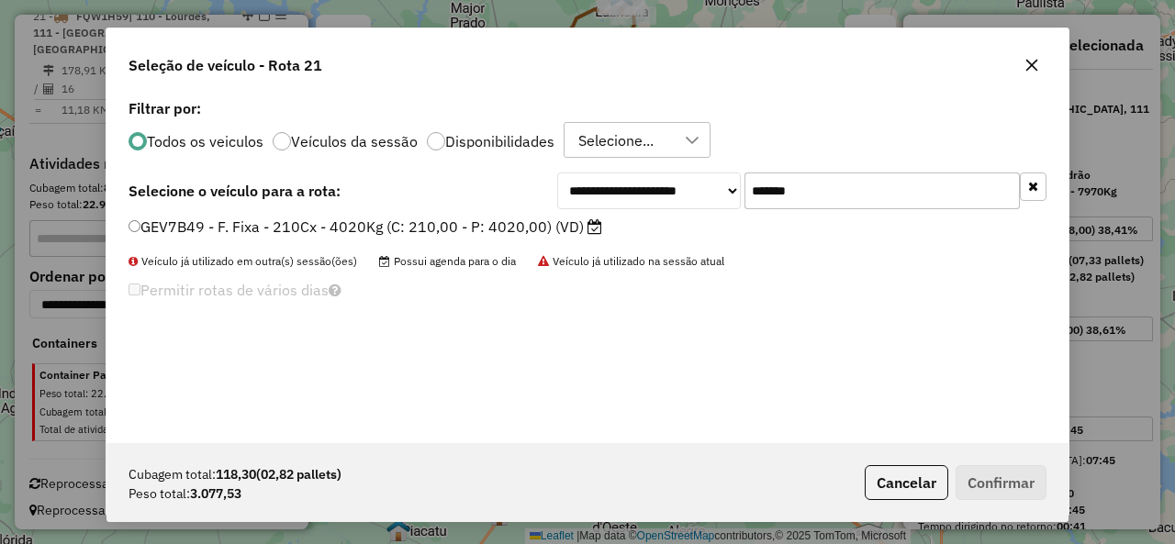
drag, startPoint x: 149, startPoint y: 218, endPoint x: 520, endPoint y: 295, distance: 379.4
click at [149, 218] on label "GEV7B49 - F. Fixa - 210Cx - 4020Kg (C: 210,00 - P: 4020,00) (VD)" at bounding box center [365, 227] width 474 height 22
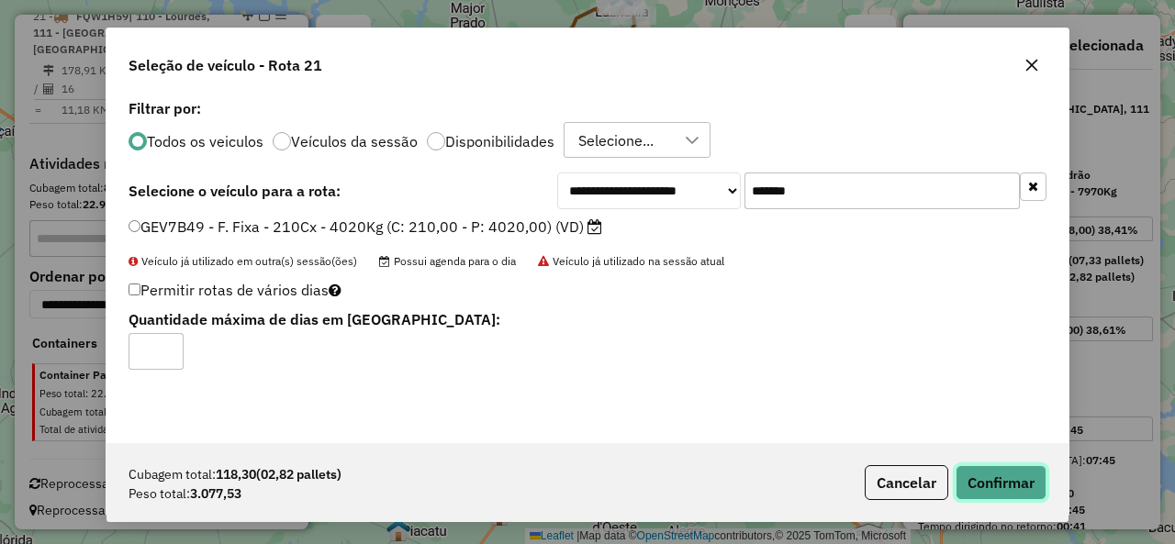
click at [1023, 486] on button "Confirmar" at bounding box center [1000, 482] width 91 height 35
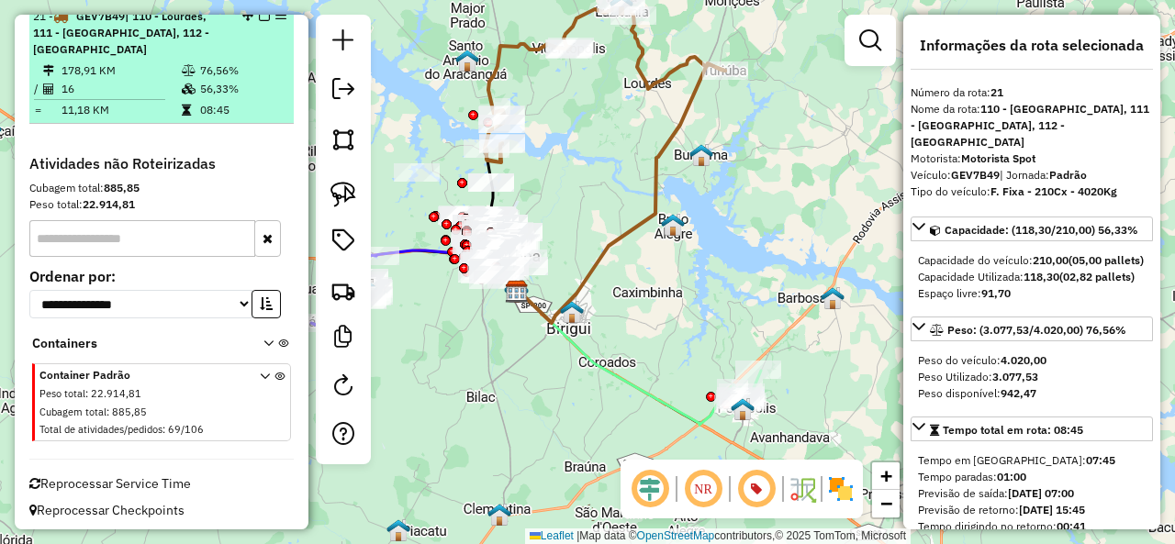
click at [259, 21] on em at bounding box center [264, 15] width 11 height 11
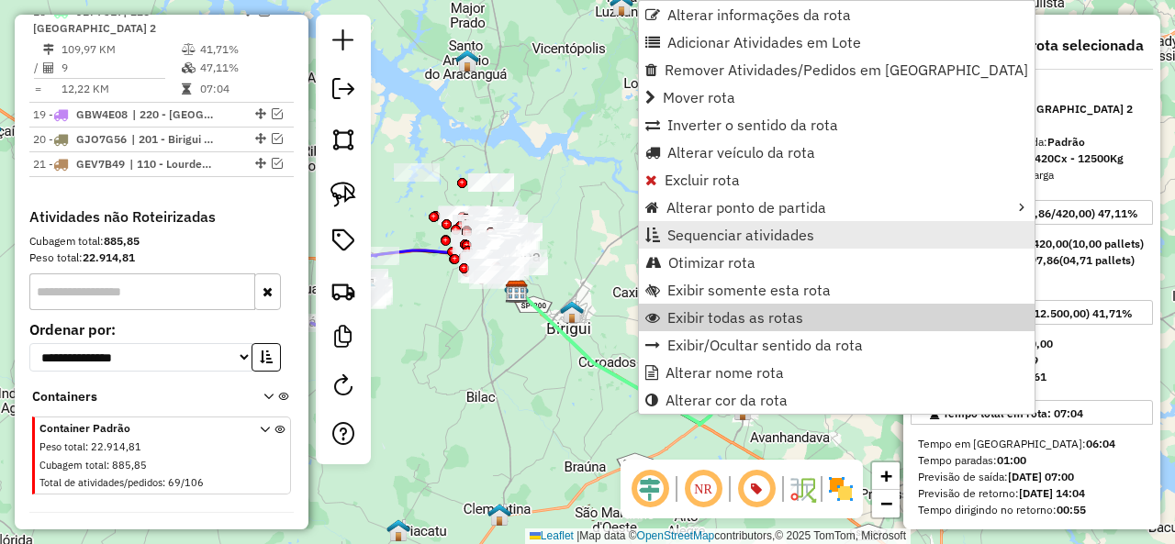
scroll to position [1406, 0]
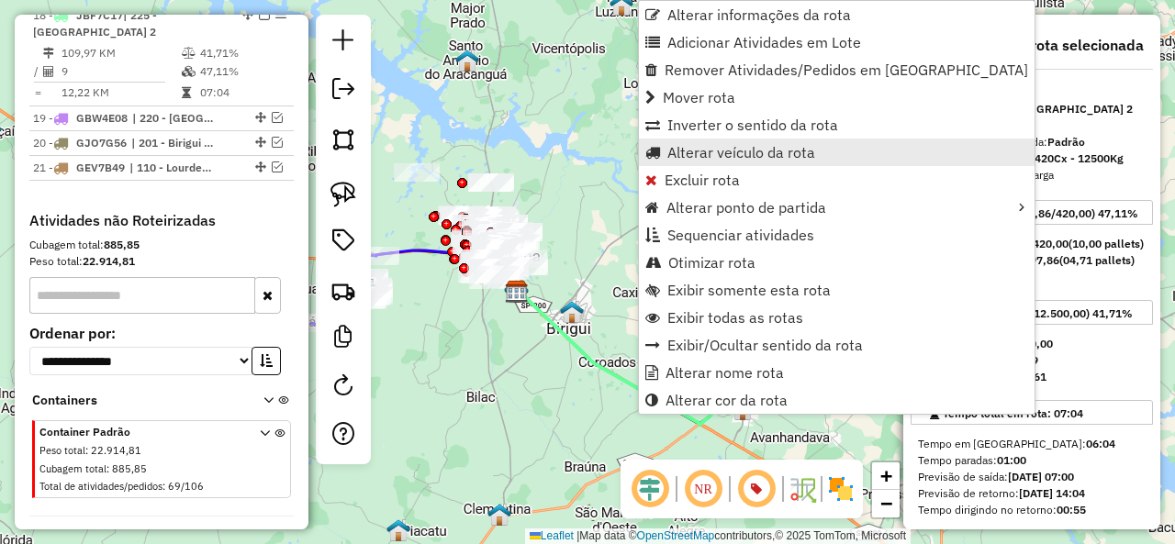
click at [741, 157] on span "Alterar veículo da rota" at bounding box center [741, 152] width 148 height 15
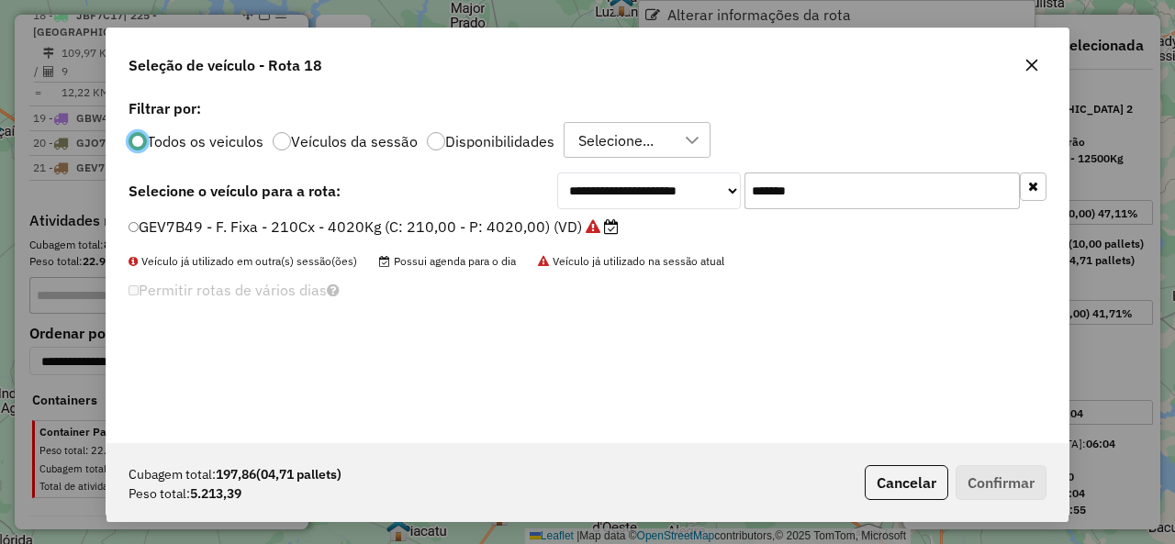
scroll to position [10, 6]
click at [830, 185] on input "*******" at bounding box center [881, 191] width 275 height 37
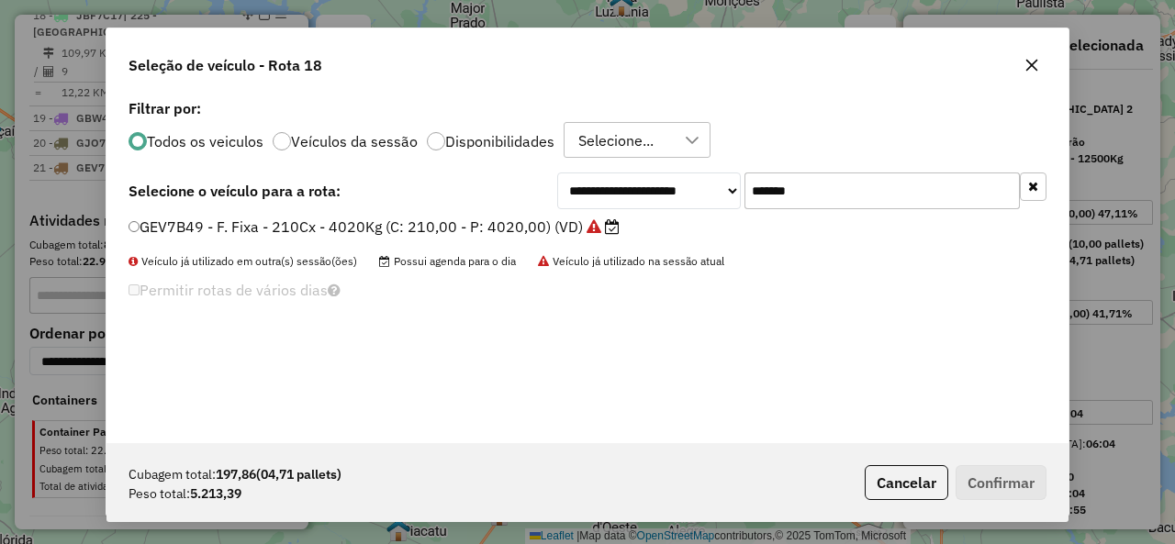
paste input "text"
type input "*******"
click at [191, 251] on div "FQW1H59 - F. Fixa - 308Cx - 7970Kg (C: 308,00 - P: 7970,00) (VD)" at bounding box center [587, 235] width 940 height 37
click at [180, 223] on label "FQW1H59 - F. Fixa - 308Cx - 7970Kg (C: 308,00 - P: 7970,00) (VD)" at bounding box center [367, 227] width 478 height 22
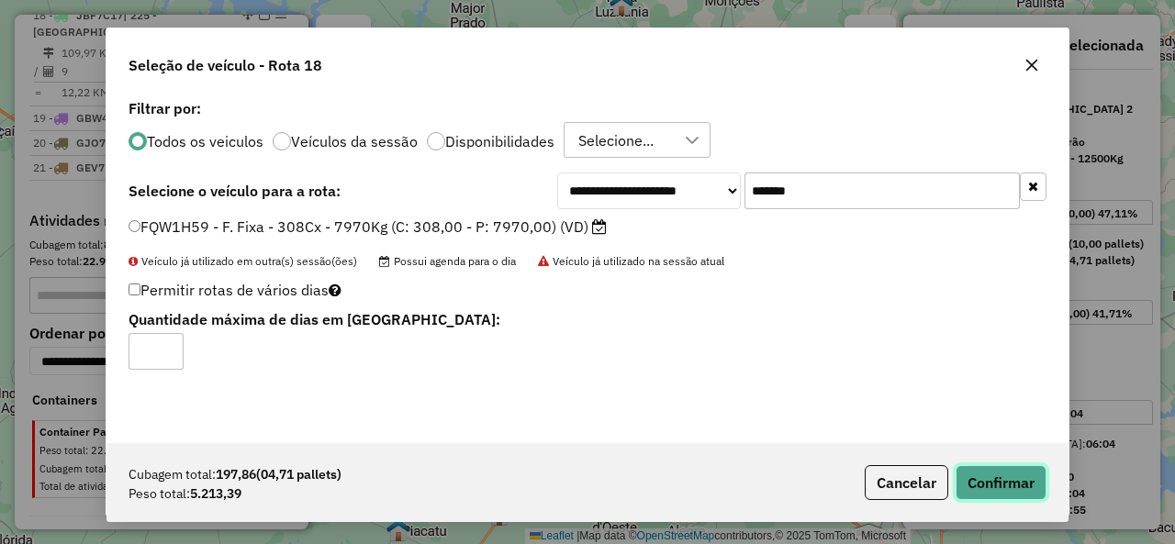
click at [979, 470] on button "Confirmar" at bounding box center [1000, 482] width 91 height 35
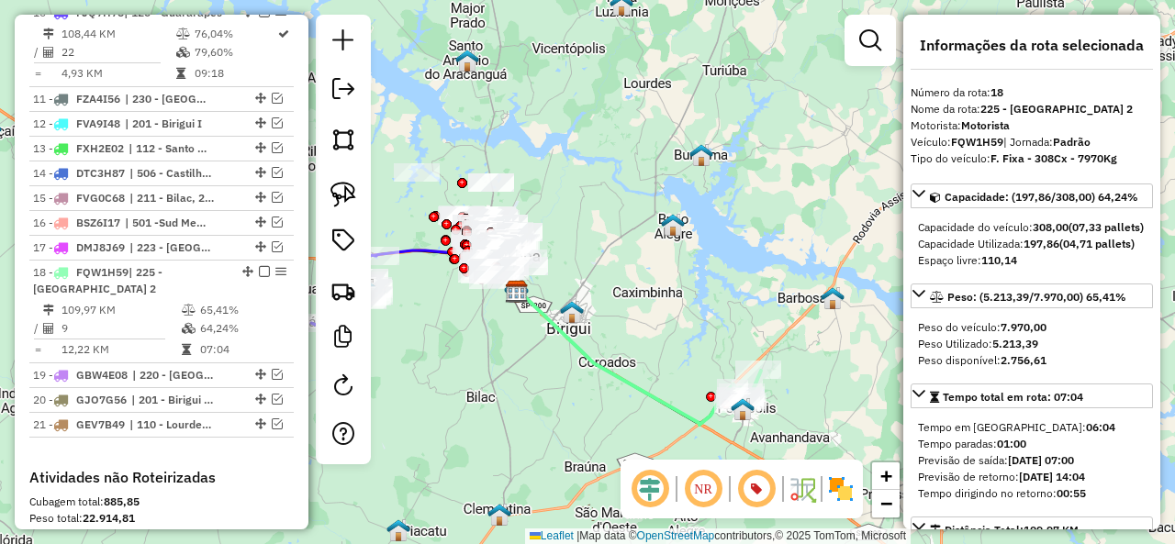
scroll to position [1131, 0]
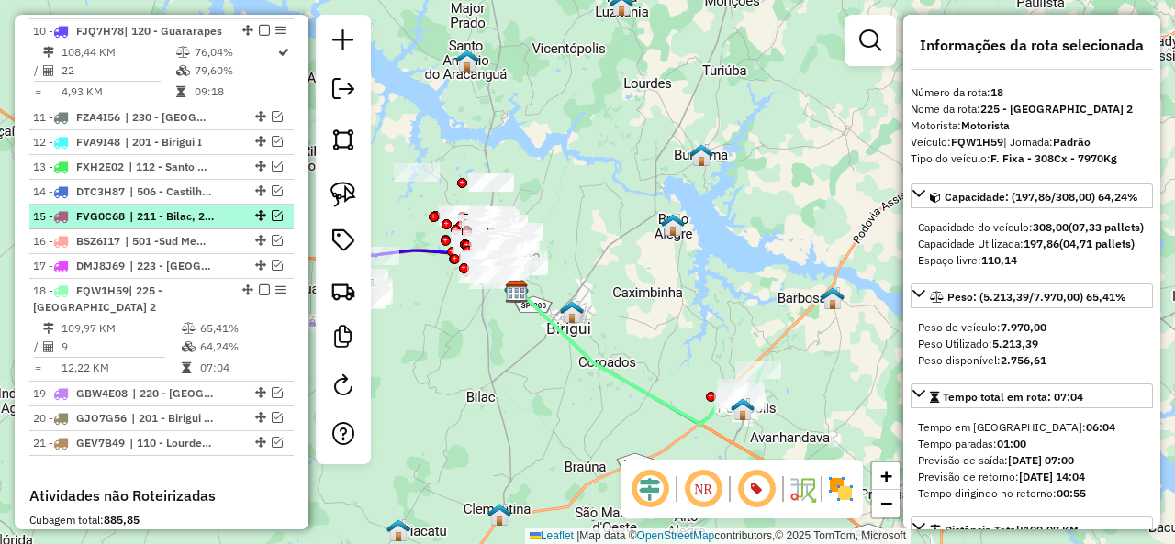
click at [273, 221] on em at bounding box center [277, 215] width 11 height 11
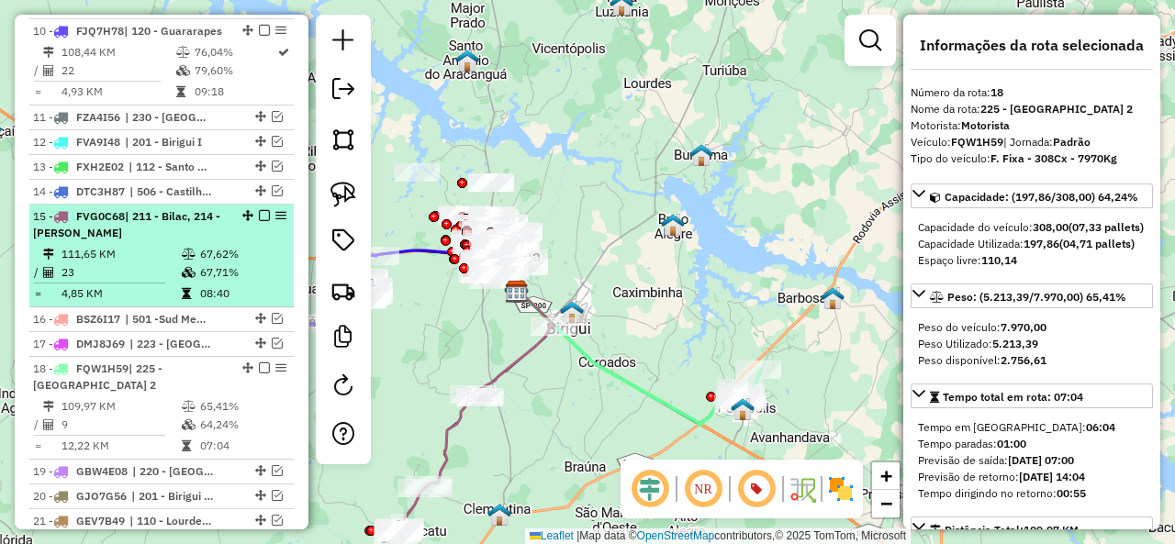
click at [259, 221] on em at bounding box center [264, 215] width 11 height 11
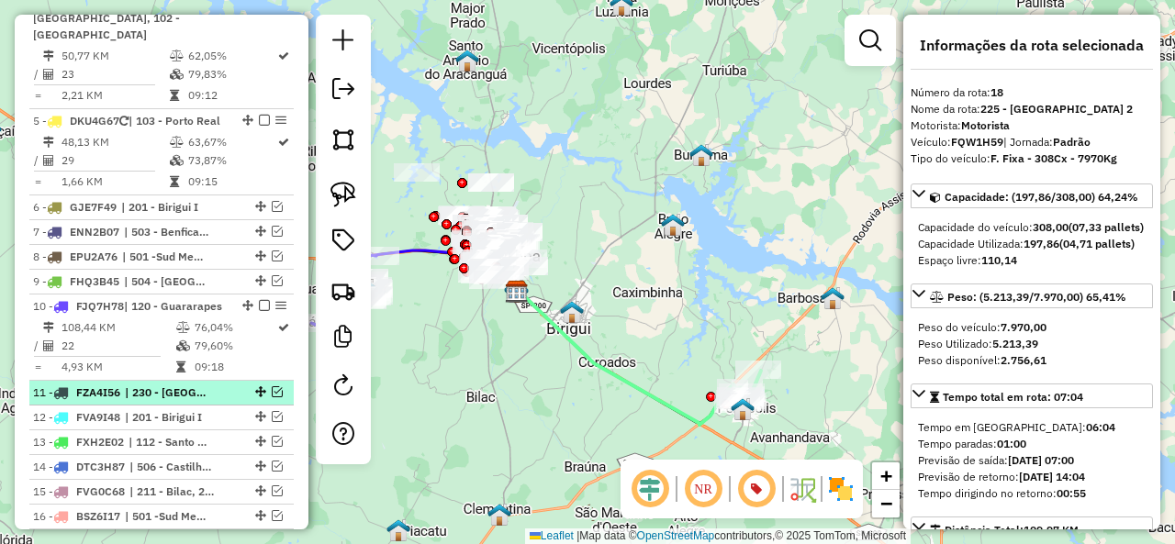
scroll to position [764, 0]
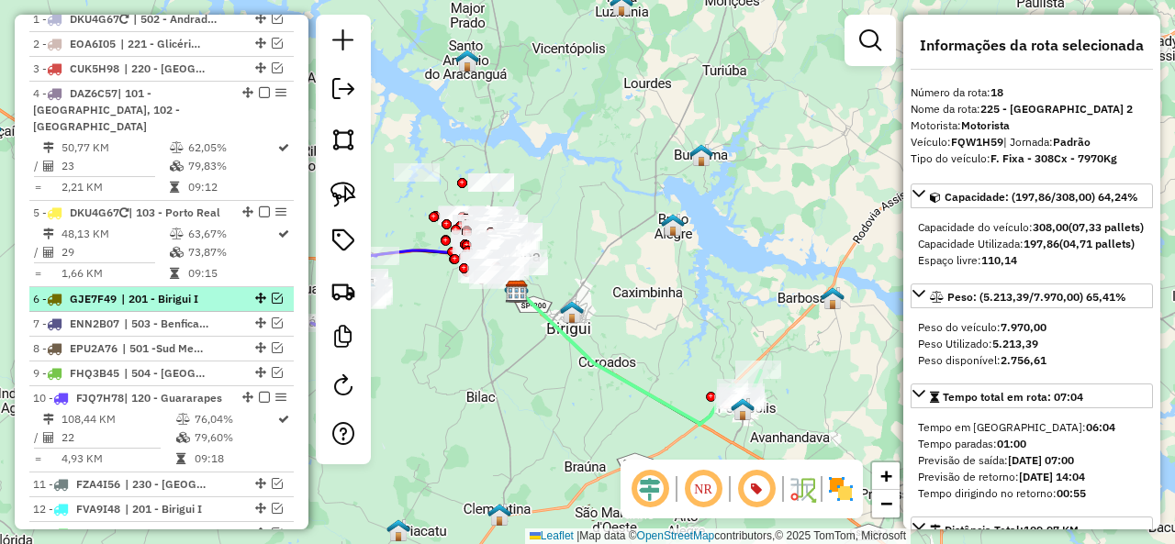
click at [274, 293] on em at bounding box center [277, 298] width 11 height 11
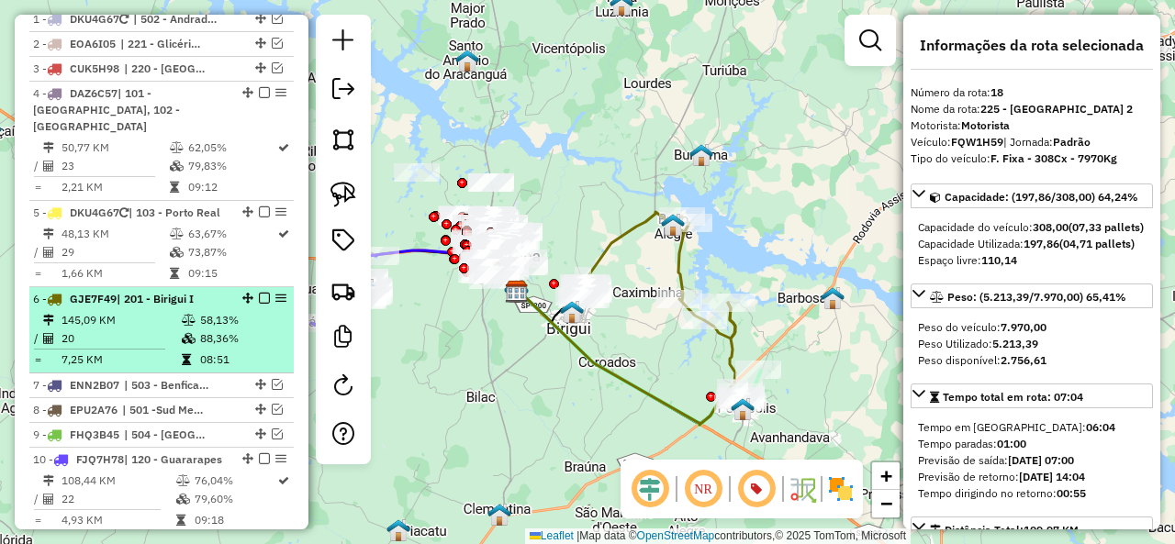
click at [261, 296] on em at bounding box center [264, 298] width 11 height 11
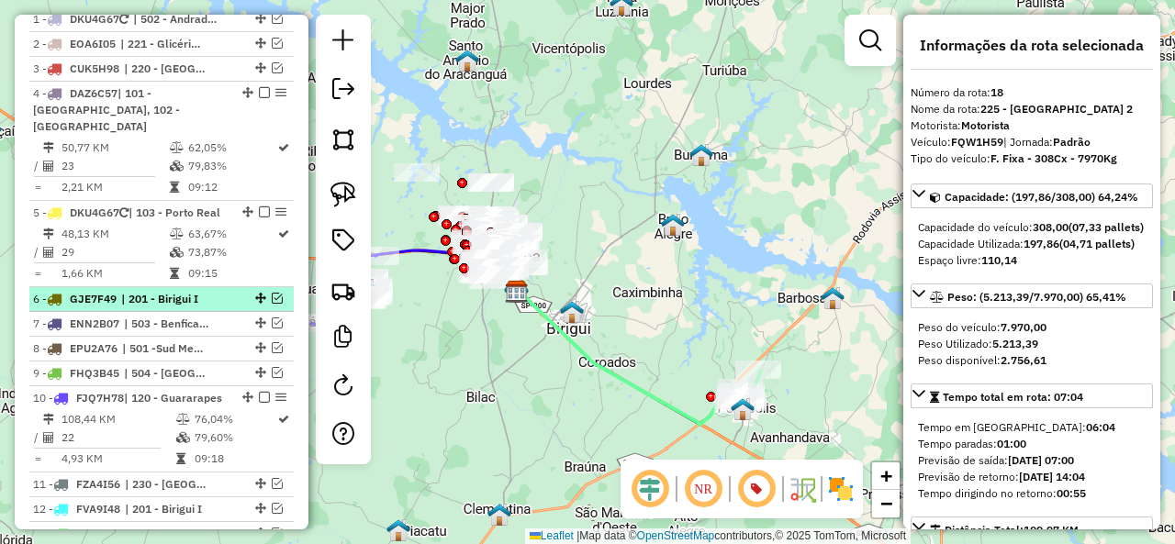
scroll to position [672, 0]
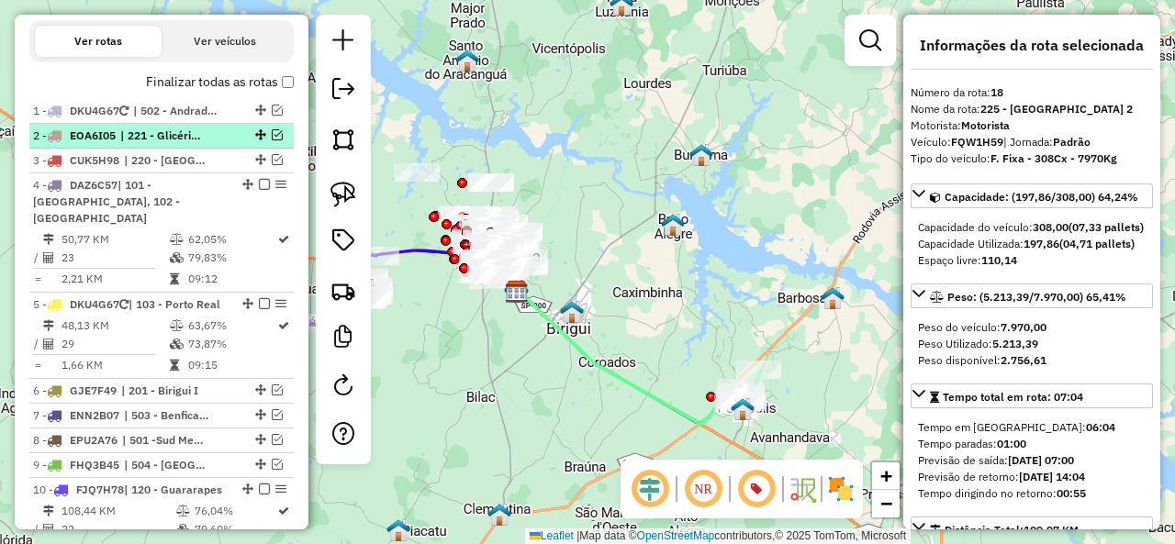
click at [272, 137] on em at bounding box center [277, 134] width 11 height 11
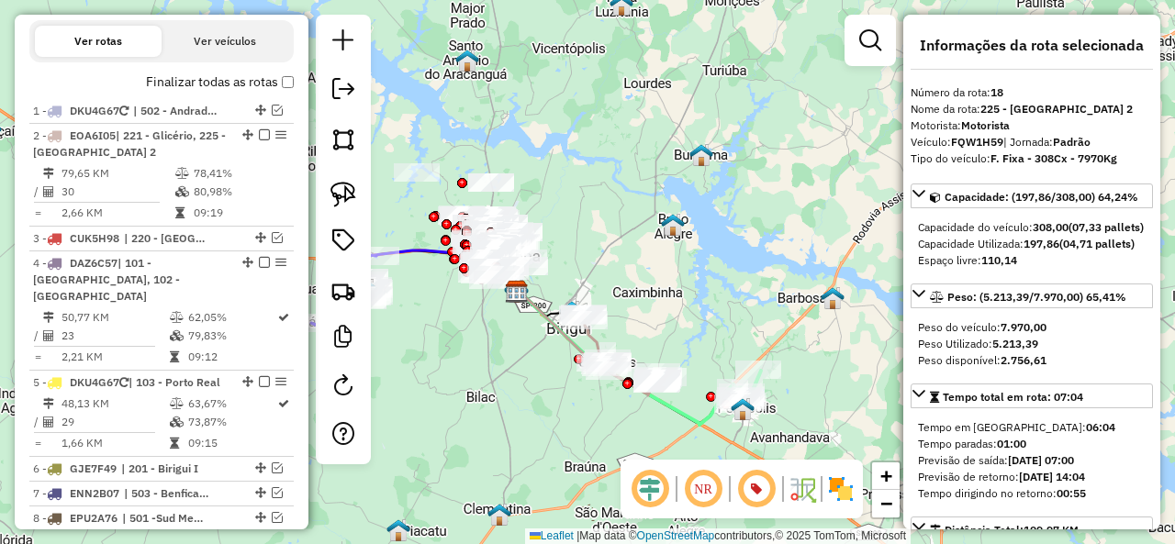
click at [688, 408] on icon at bounding box center [628, 358] width 222 height 133
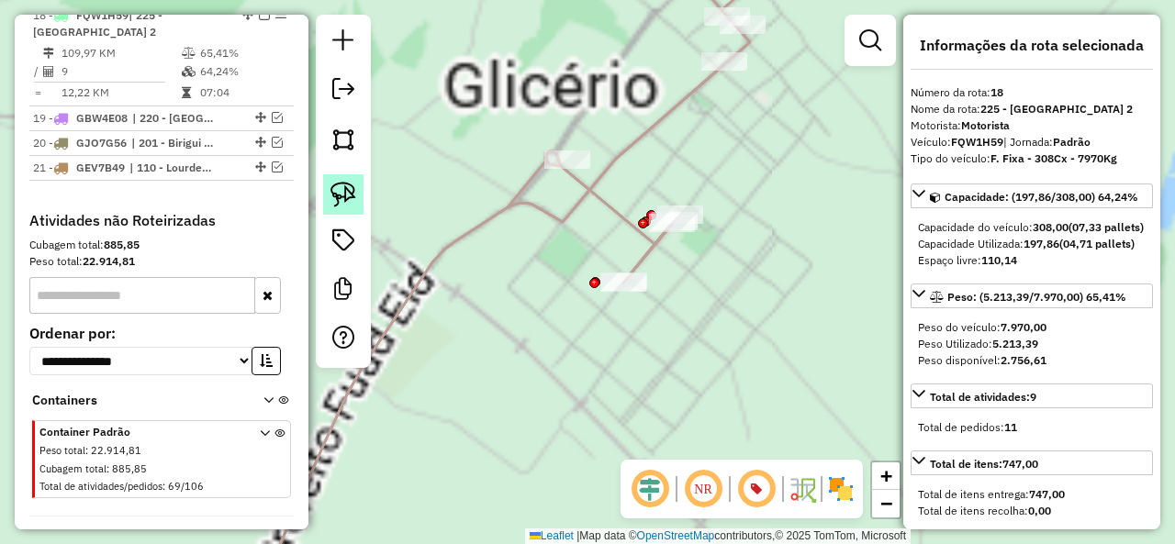
click at [342, 195] on img at bounding box center [343, 195] width 26 height 26
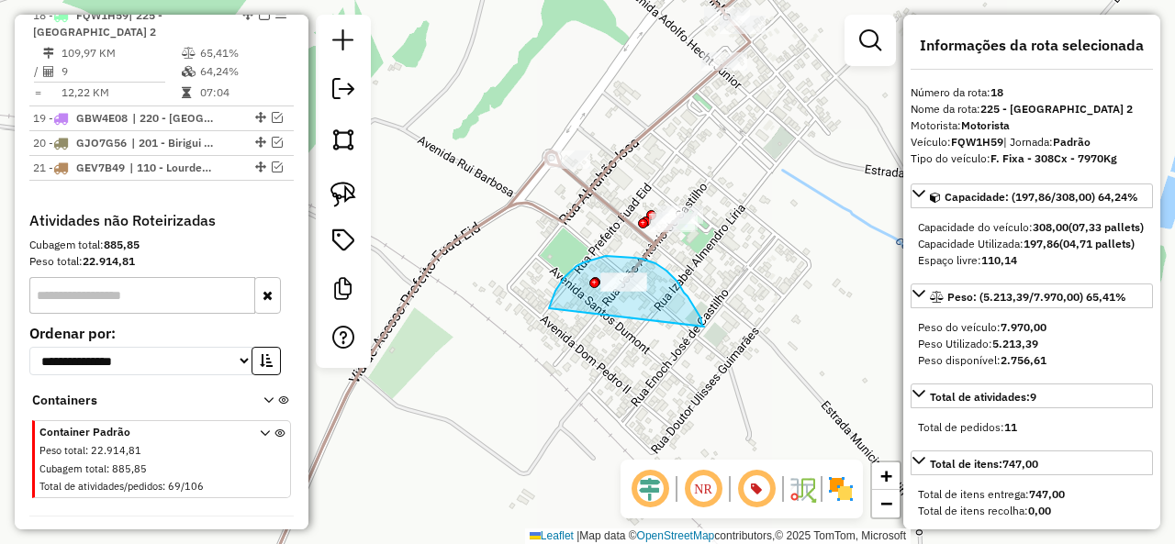
drag, startPoint x: 704, startPoint y: 327, endPoint x: 549, endPoint y: 311, distance: 155.9
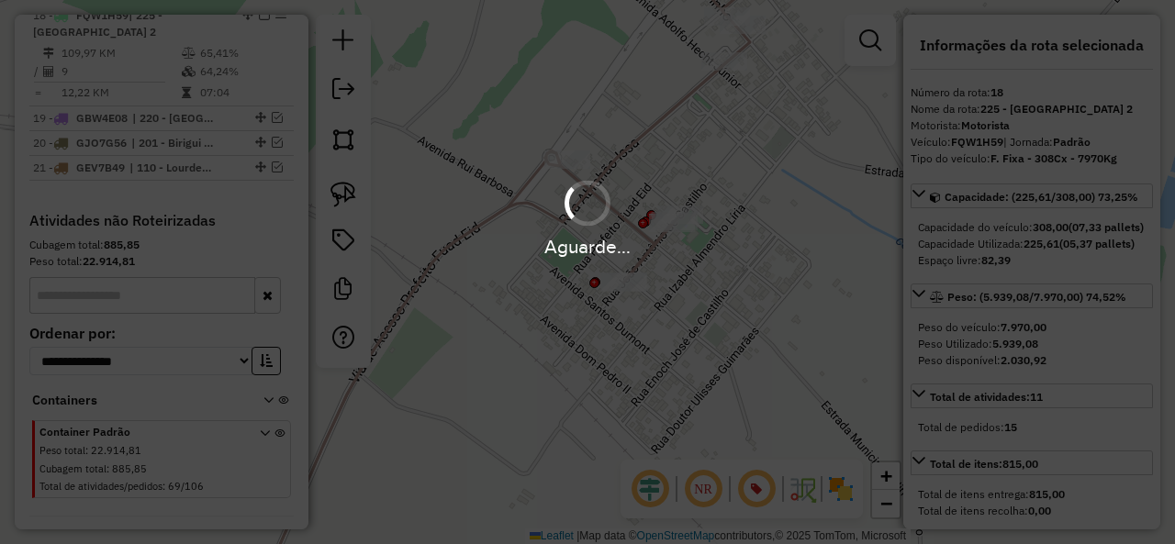
select select "**********"
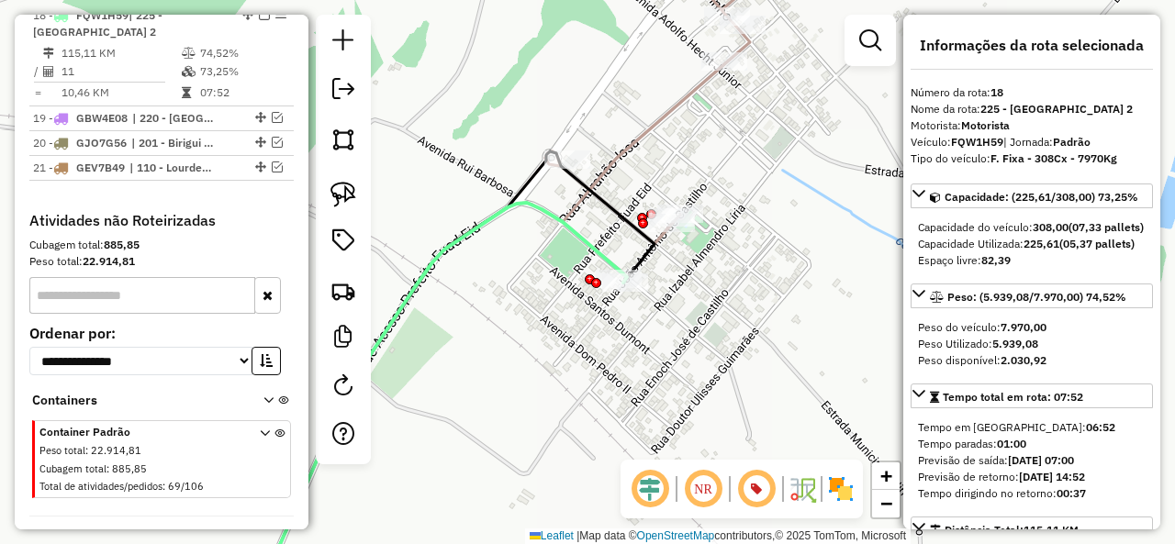
click at [622, 151] on icon at bounding box center [521, 272] width 530 height 653
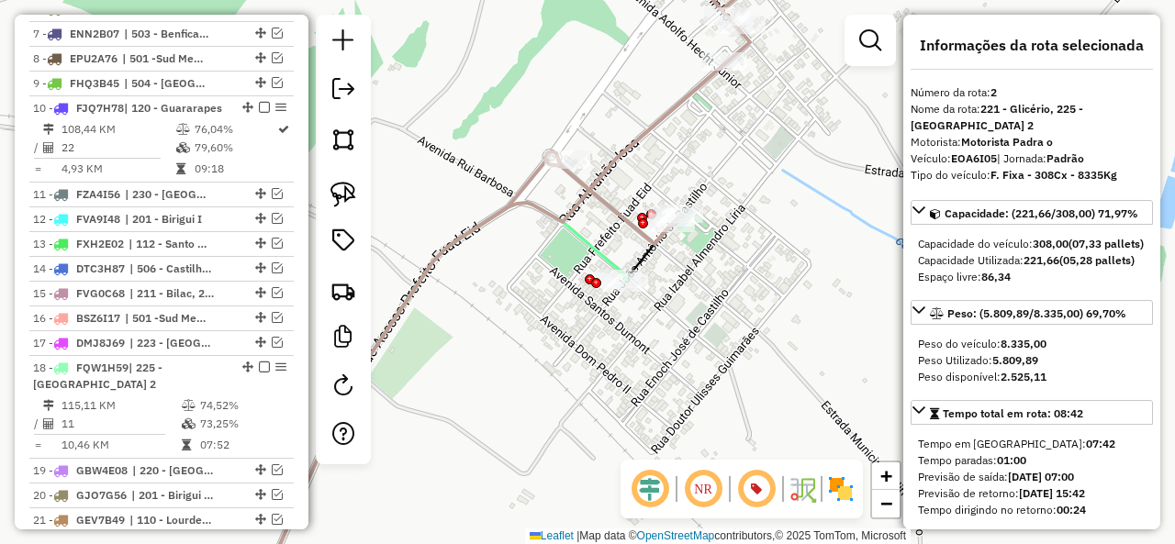
scroll to position [780, 0]
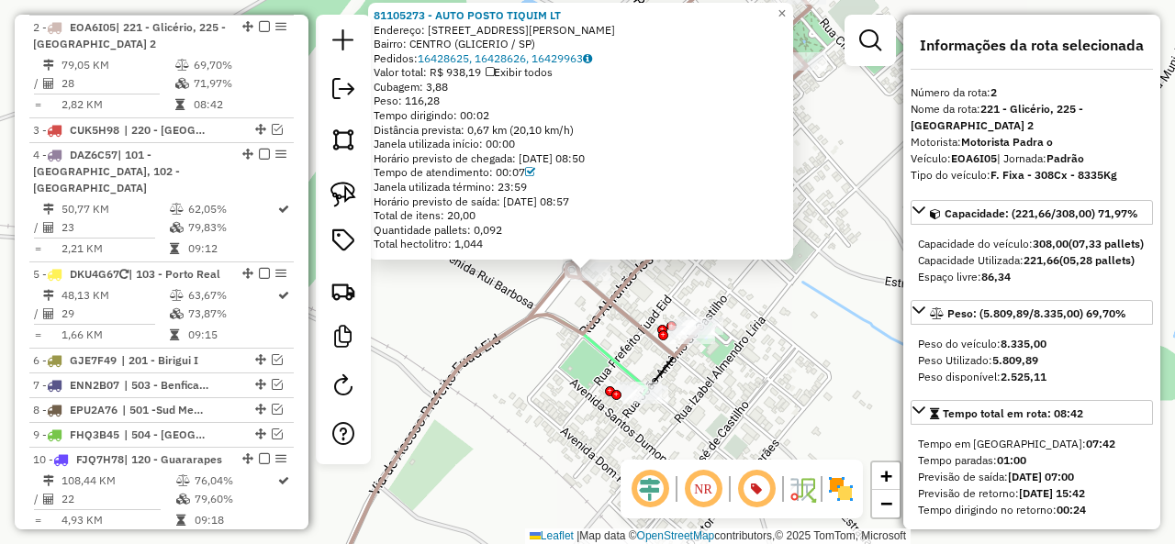
click at [609, 352] on icon at bounding box center [486, 457] width 322 height 285
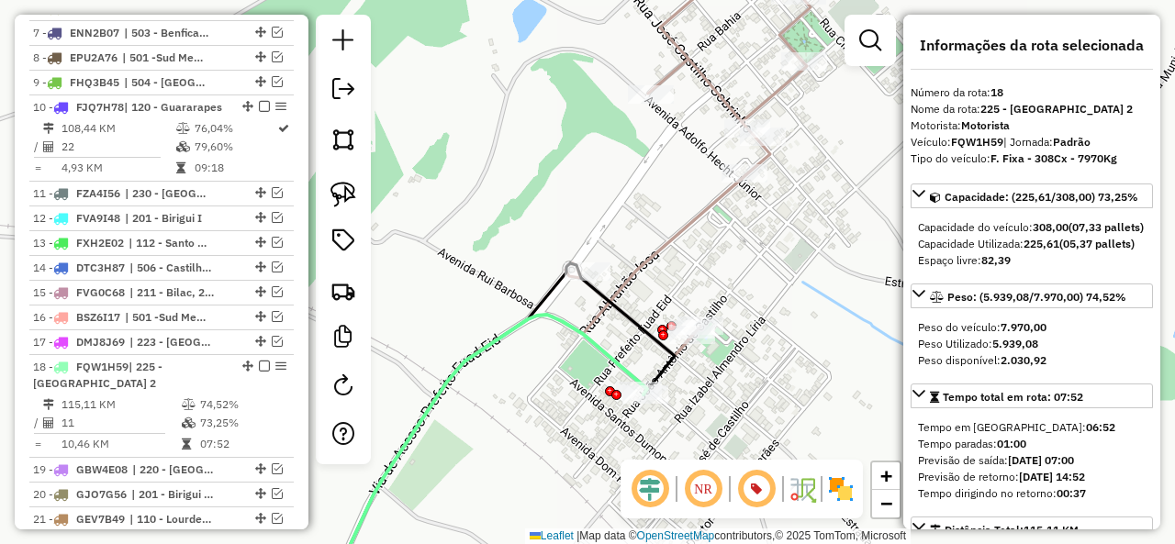
scroll to position [1484, 0]
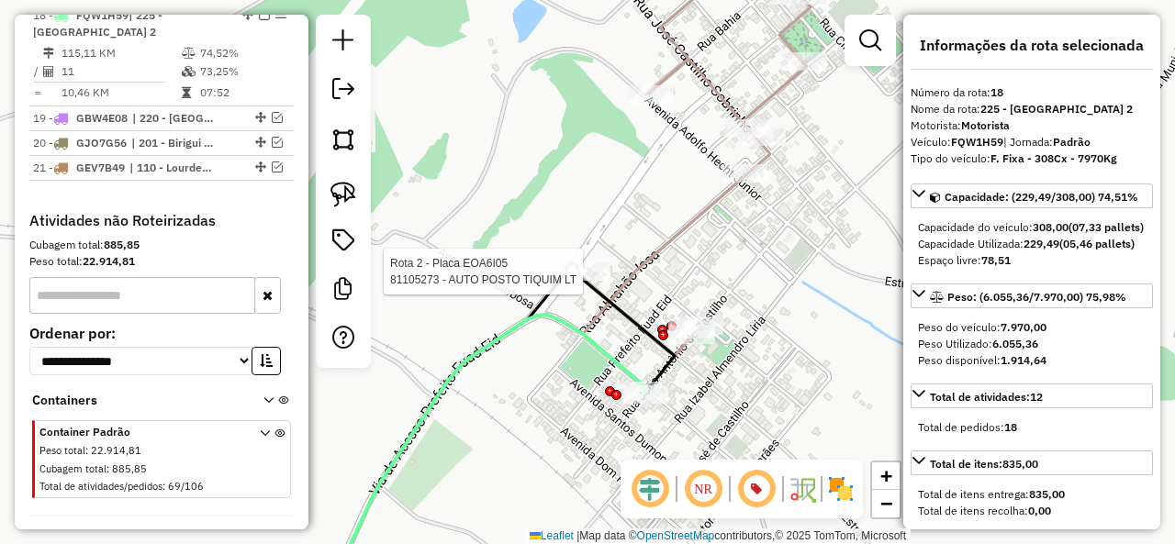
select select "**********"
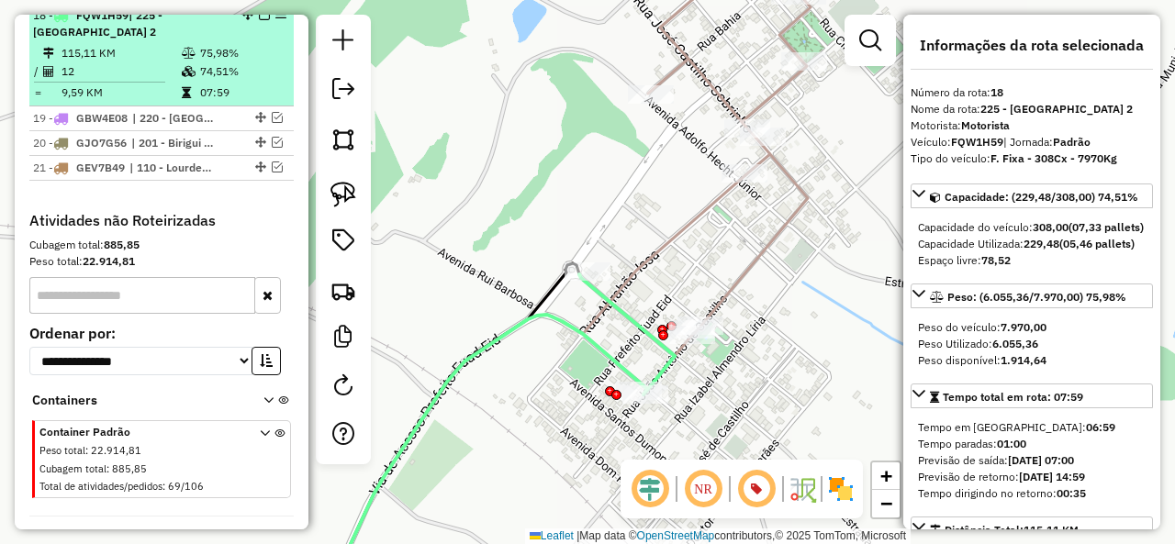
click at [262, 20] on em at bounding box center [264, 14] width 11 height 11
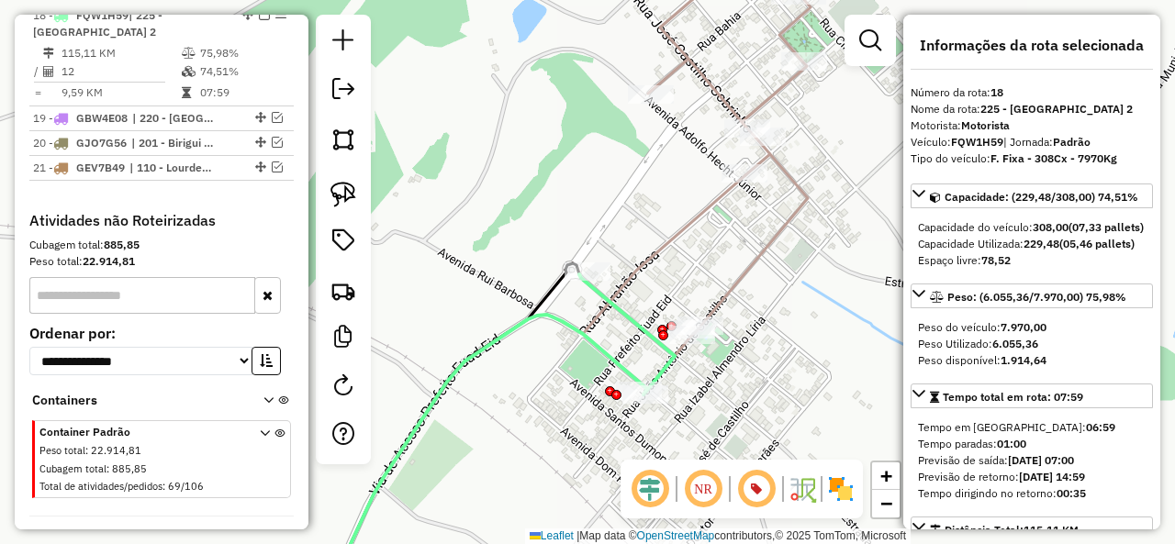
scroll to position [1406, 0]
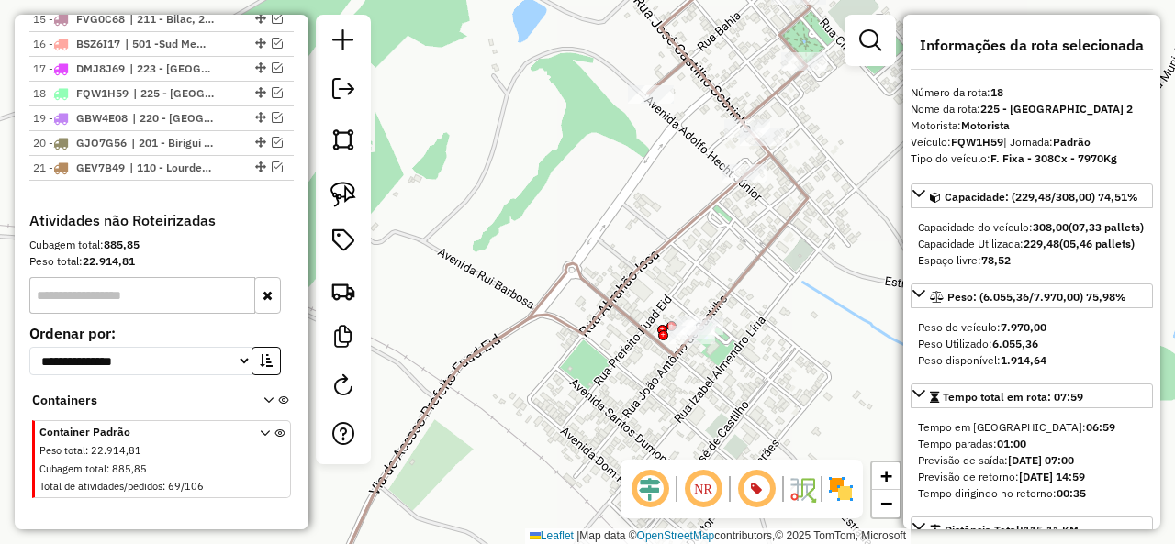
click at [705, 226] on div "Janela de atendimento Grade de atendimento Capacidade Transportadoras Veículos …" at bounding box center [587, 272] width 1175 height 544
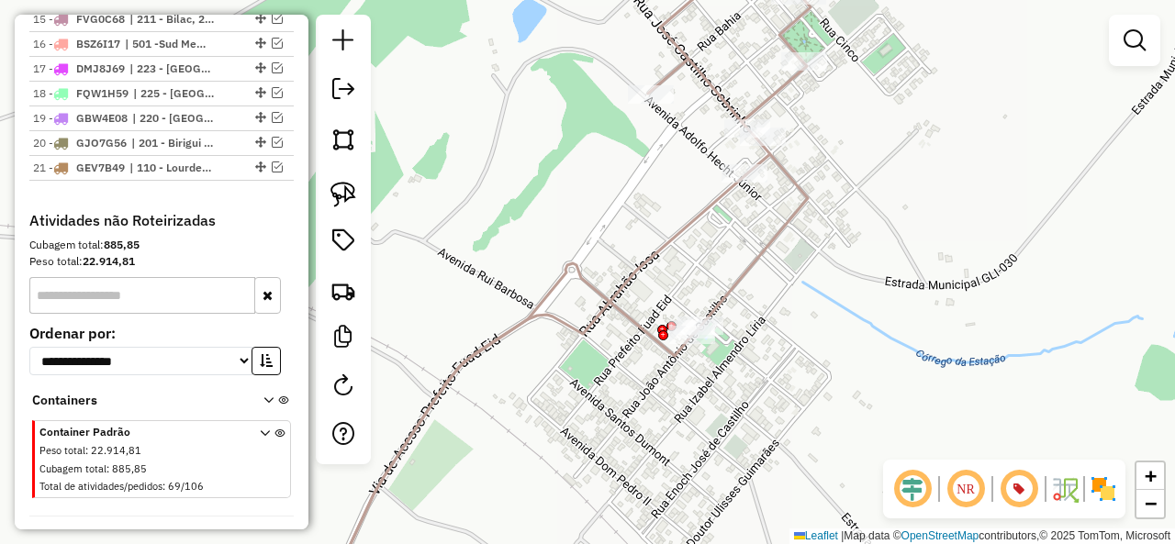
click at [680, 229] on icon at bounding box center [535, 387] width 420 height 424
select select "**********"
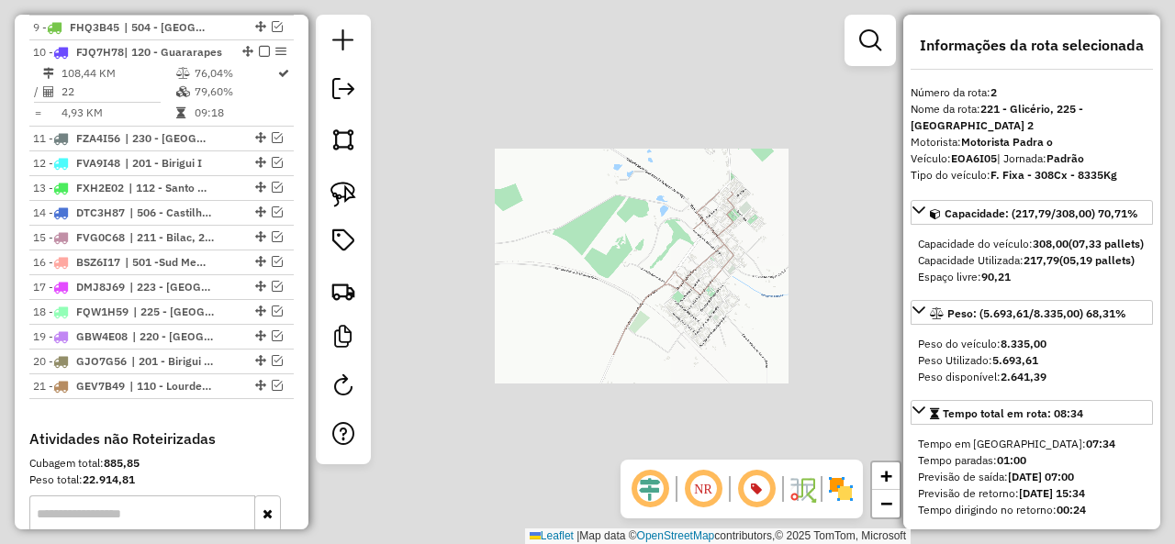
scroll to position [780, 0]
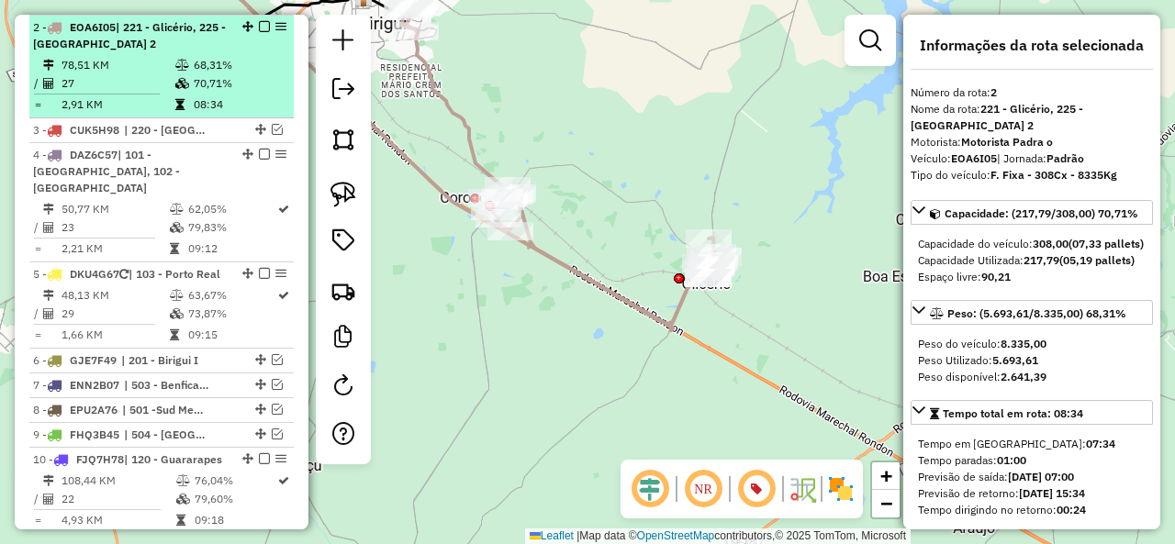
click at [259, 27] on em at bounding box center [264, 26] width 11 height 11
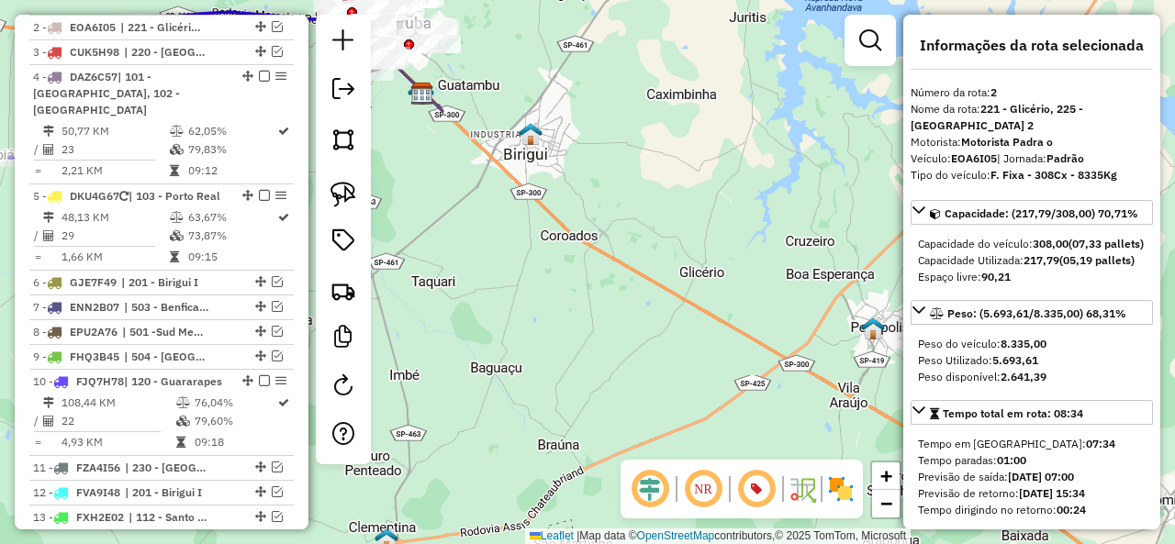
click at [659, 317] on div "Janela de atendimento Grade de atendimento Capacidade Transportadoras Veículos …" at bounding box center [587, 272] width 1175 height 544
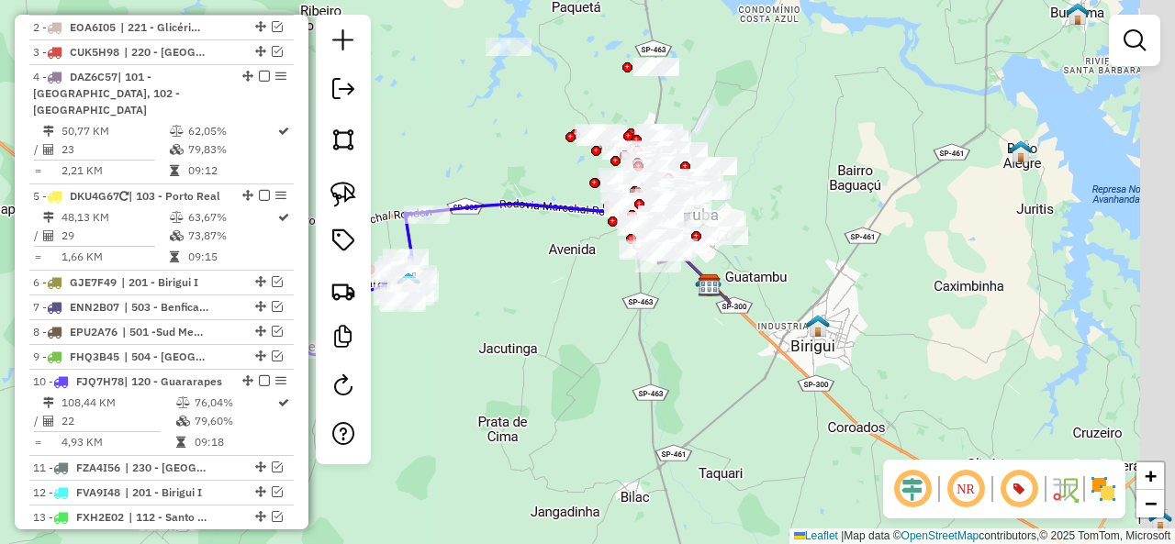
drag, startPoint x: 676, startPoint y: 290, endPoint x: 531, endPoint y: 329, distance: 149.4
click at [531, 329] on div "Janela de atendimento Grade de atendimento Capacidade Transportadoras Veículos …" at bounding box center [587, 272] width 1175 height 544
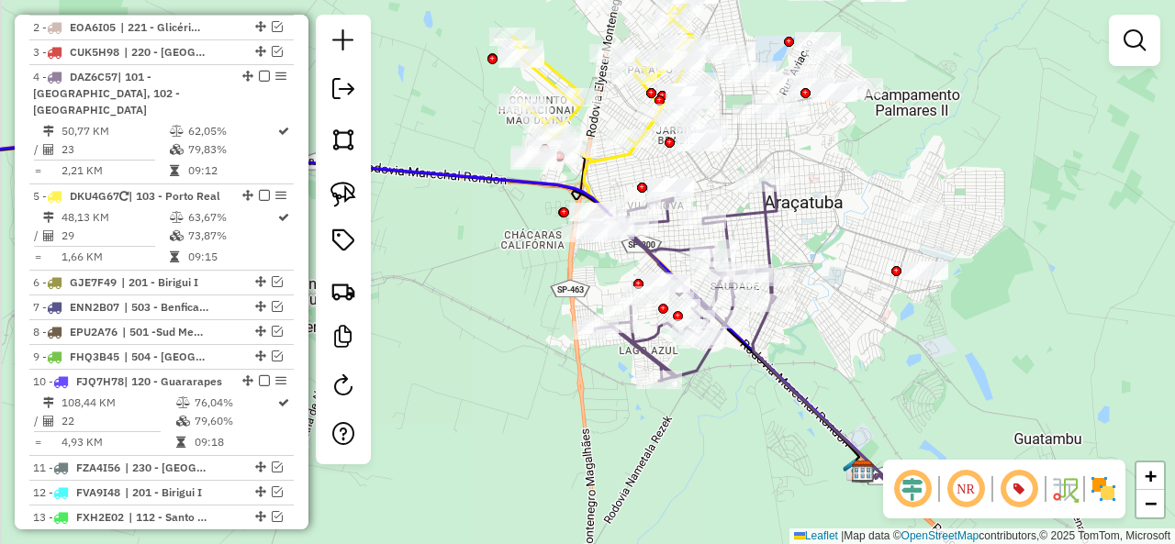
drag, startPoint x: 739, startPoint y: 341, endPoint x: 840, endPoint y: 212, distance: 163.4
click at [840, 212] on div "Janela de atendimento Grade de atendimento Capacidade Transportadoras Veículos …" at bounding box center [587, 272] width 1175 height 544
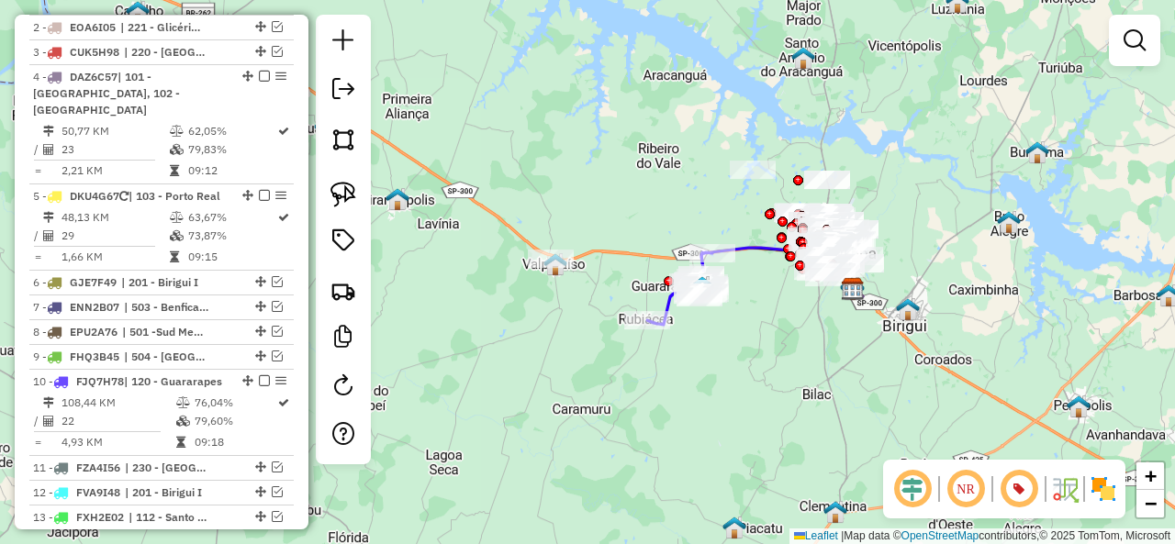
click at [749, 248] on icon at bounding box center [782, 272] width 162 height 49
select select "**********"
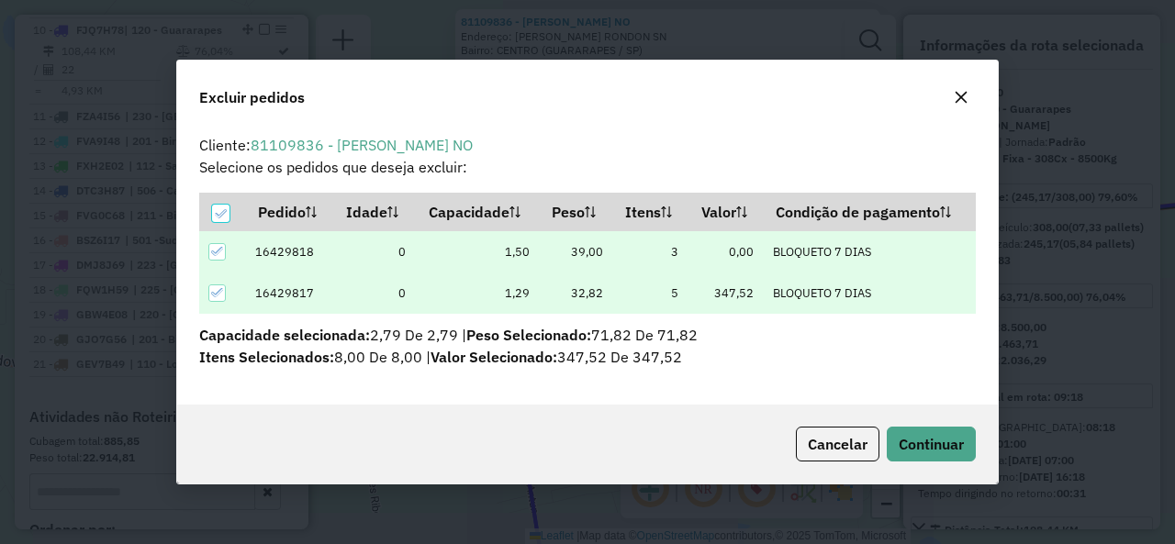
scroll to position [0, 0]
click at [953, 429] on button "Continuar" at bounding box center [931, 444] width 89 height 35
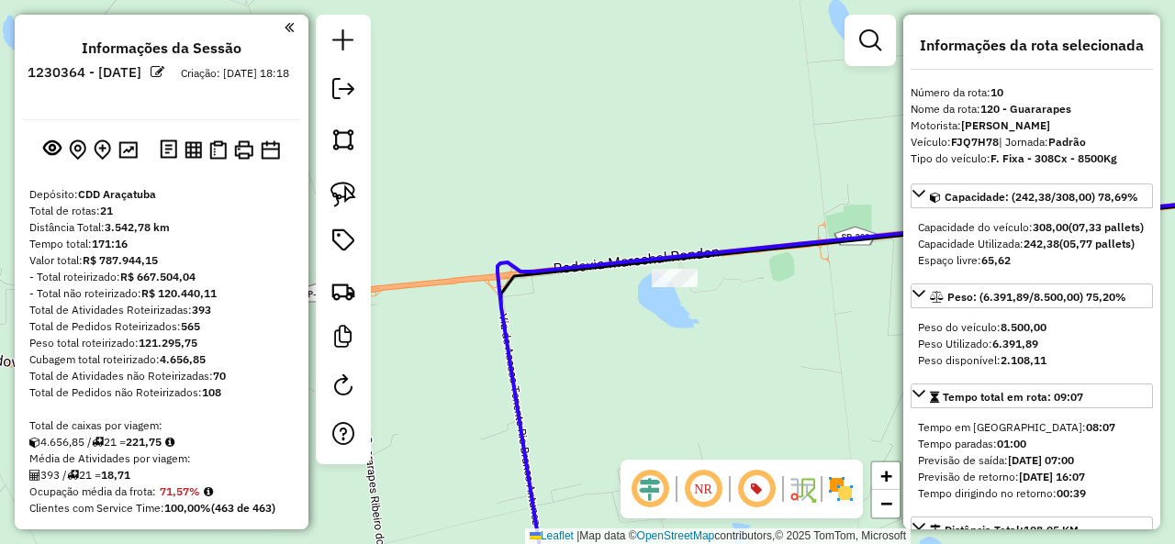
select select "**********"
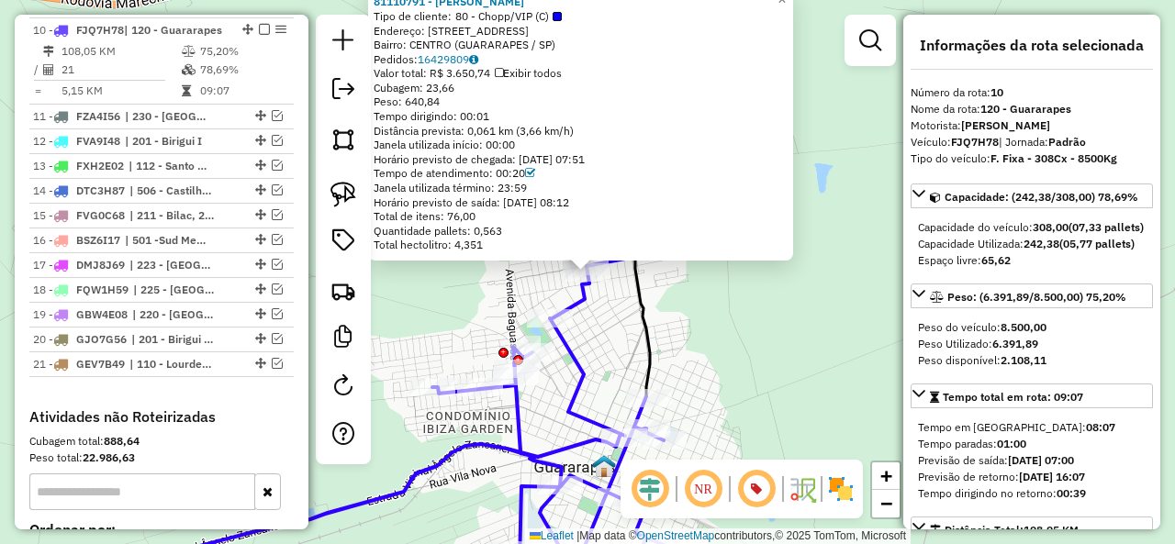
click at [638, 281] on icon at bounding box center [617, 171] width 66 height 451
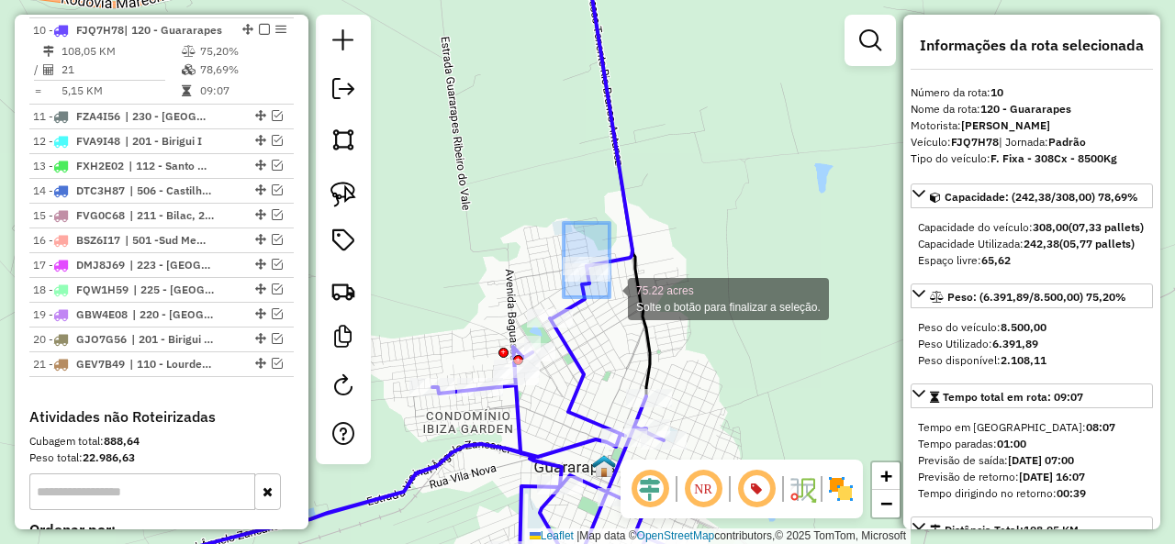
drag, startPoint x: 564, startPoint y: 223, endPoint x: 616, endPoint y: 301, distance: 93.9
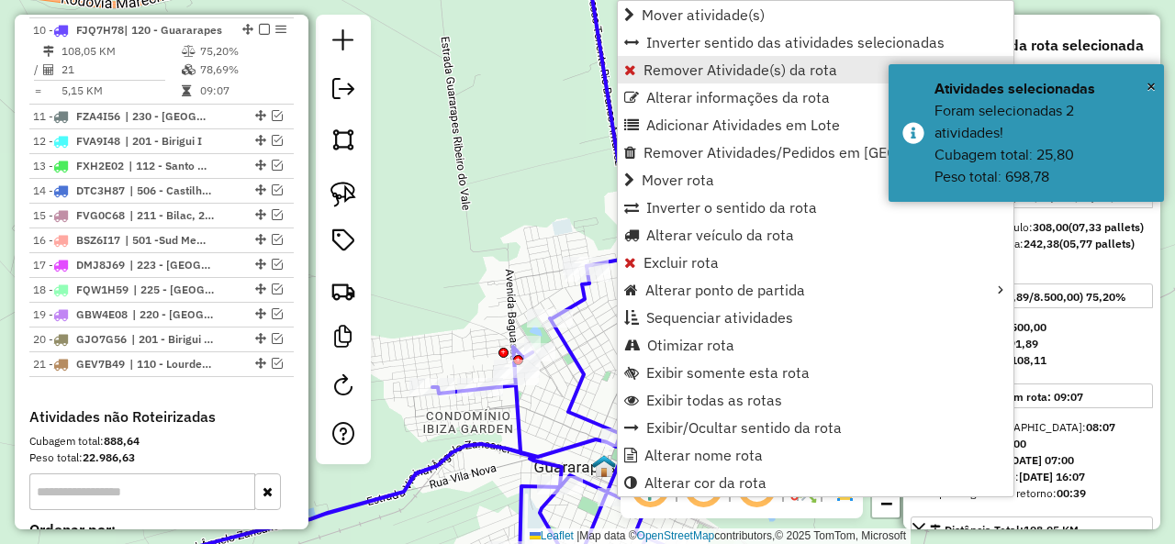
click at [692, 67] on span "Remover Atividade(s) da rota" at bounding box center [740, 69] width 194 height 15
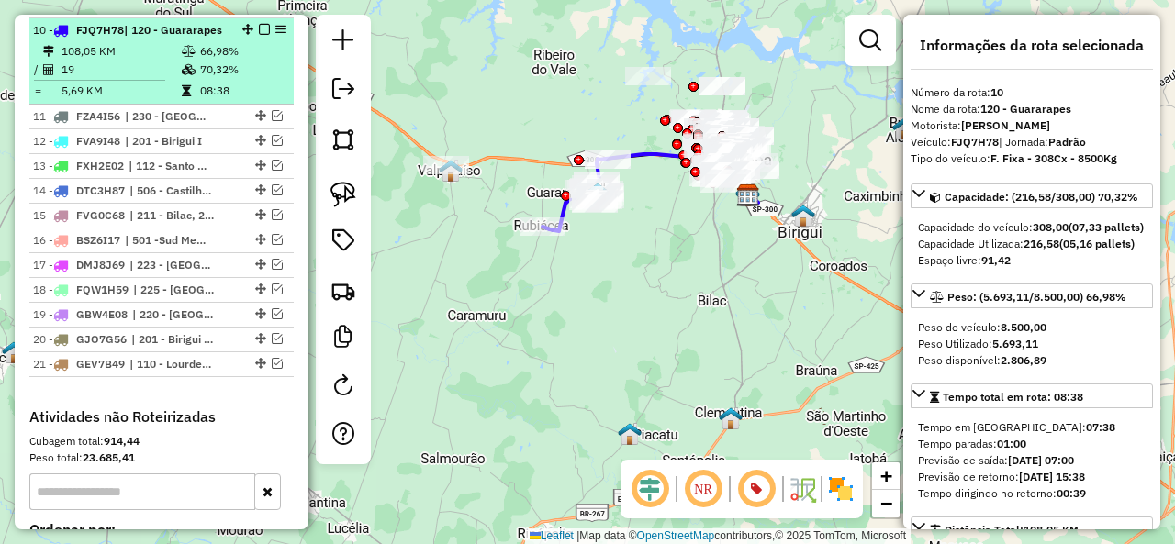
click at [259, 25] on em at bounding box center [264, 29] width 11 height 11
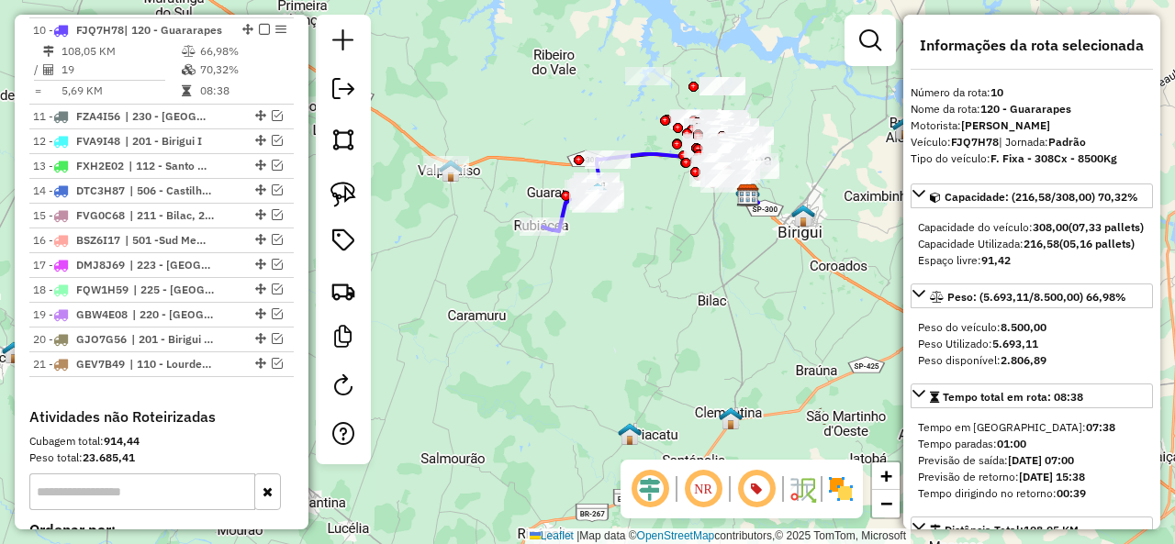
scroll to position [1054, 0]
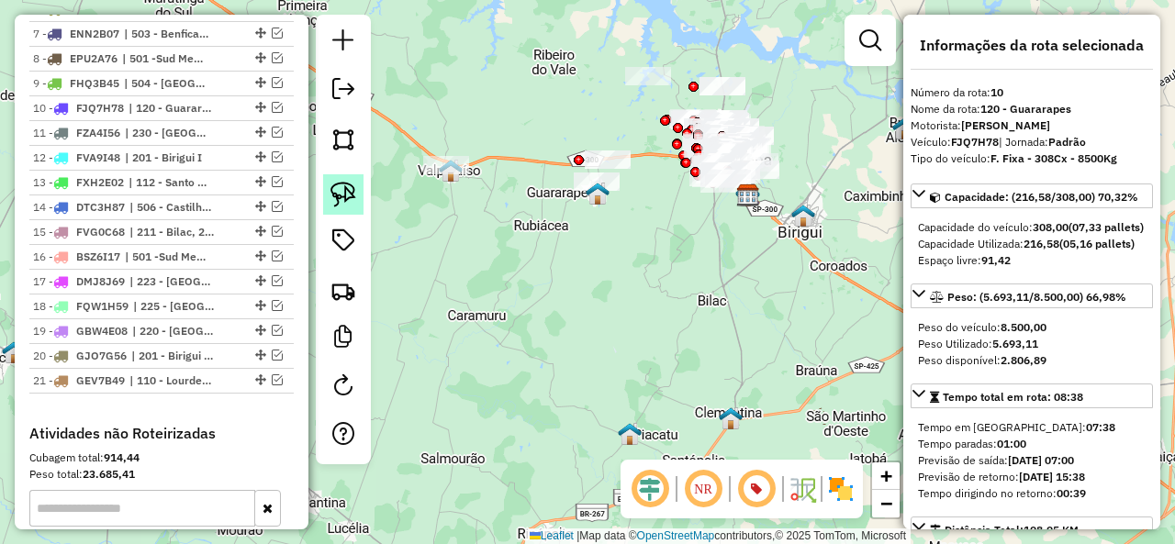
click at [334, 198] on img at bounding box center [343, 195] width 26 height 26
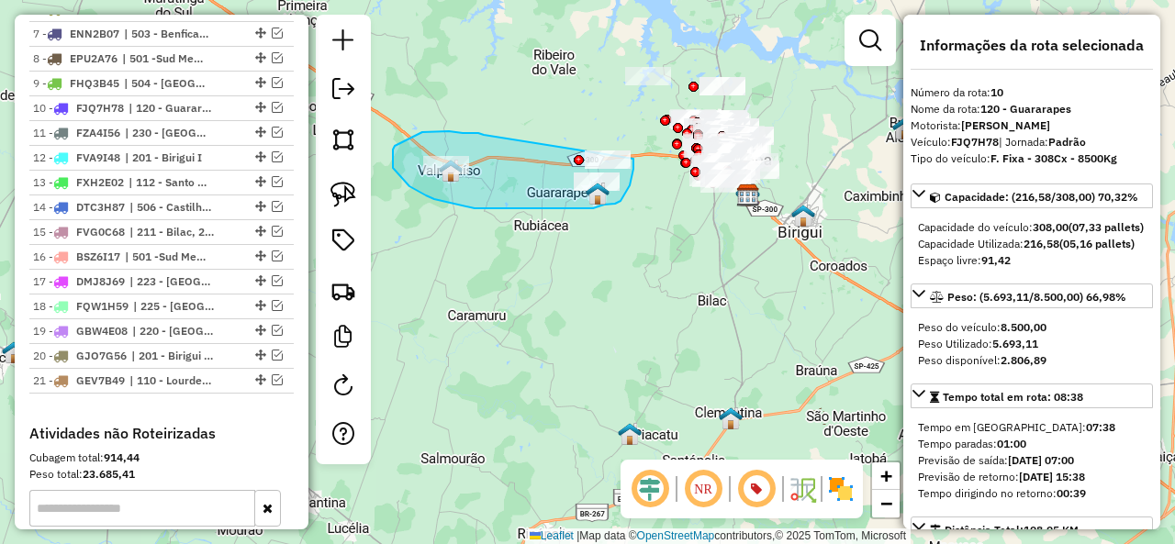
drag, startPoint x: 417, startPoint y: 135, endPoint x: 624, endPoint y: 129, distance: 207.5
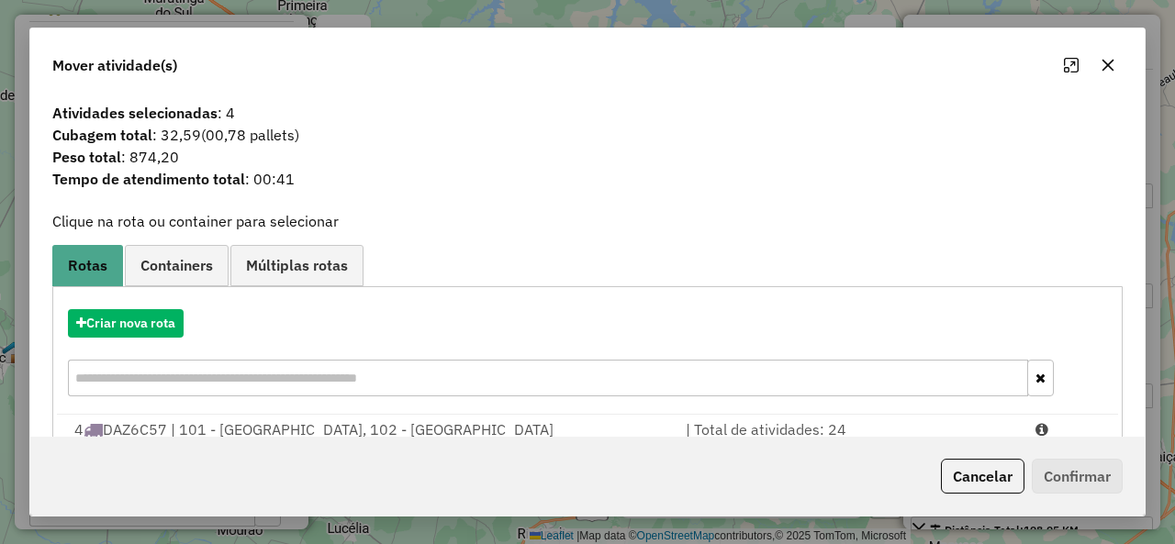
click at [143, 307] on div "Criar nova rota" at bounding box center [587, 355] width 1061 height 119
click at [128, 329] on button "Criar nova rota" at bounding box center [126, 323] width 116 height 28
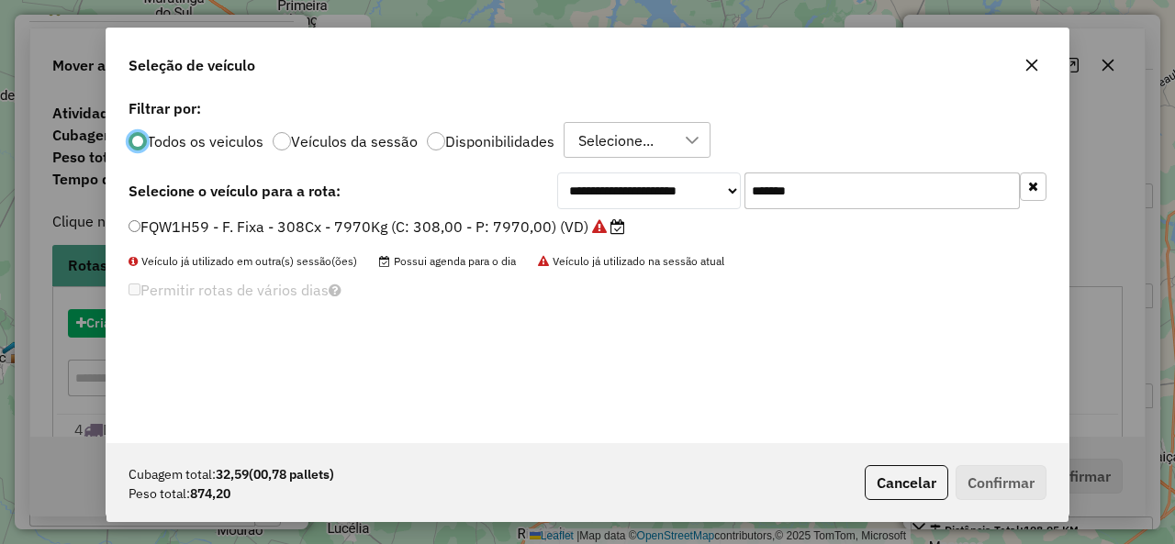
scroll to position [10, 6]
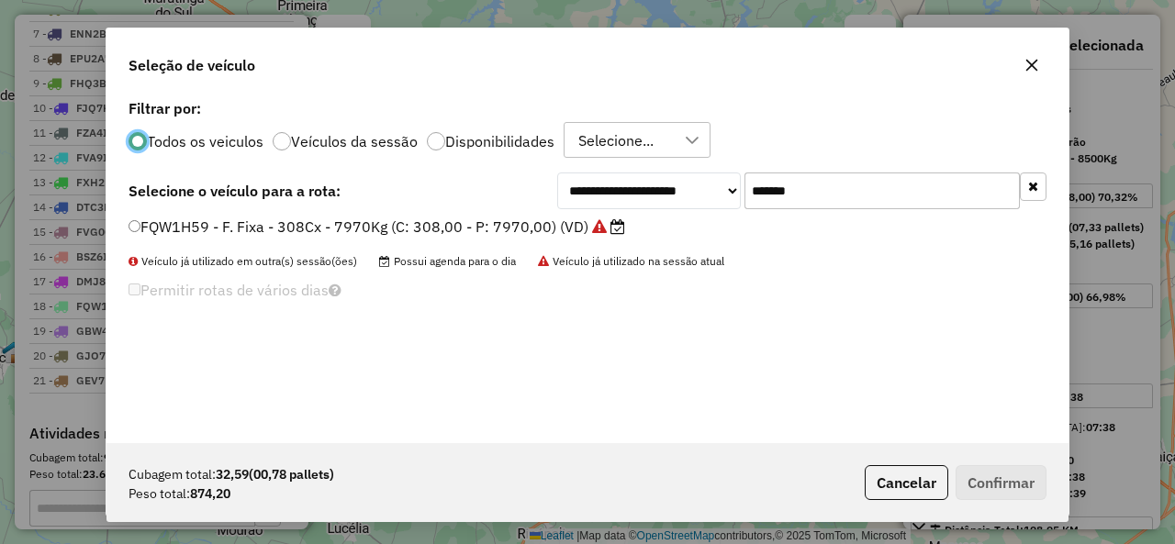
click at [833, 189] on input "*******" at bounding box center [881, 191] width 275 height 37
paste input "text"
type input "*******"
click at [216, 224] on label "GJK1E76 - F. Fixa - 420Cx - 12500Kg (C: 420,00 - P: 12500,00) (VD)" at bounding box center [373, 227] width 490 height 22
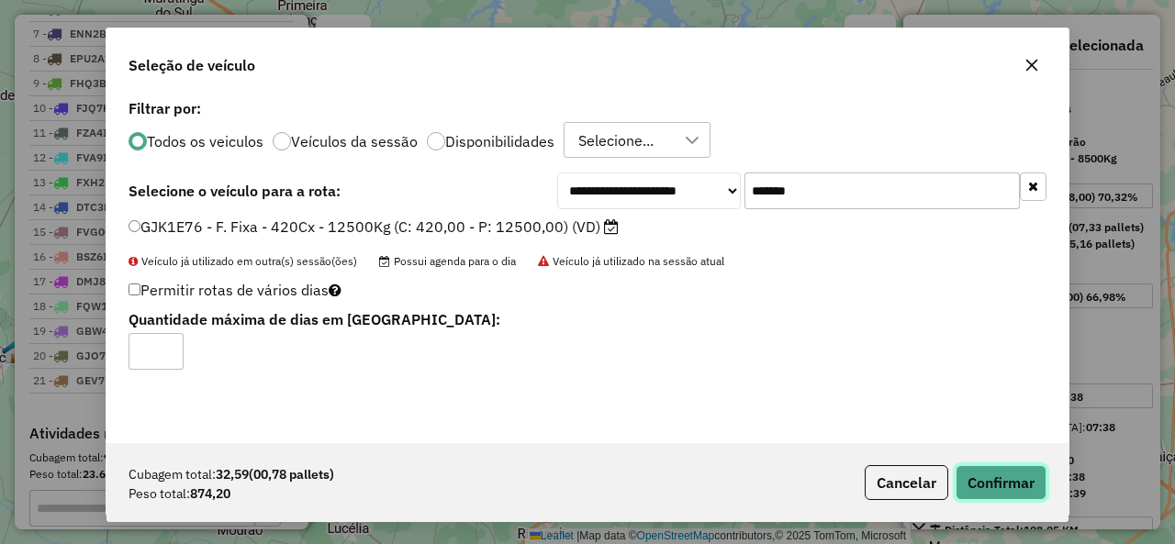
click at [1016, 486] on button "Confirmar" at bounding box center [1000, 482] width 91 height 35
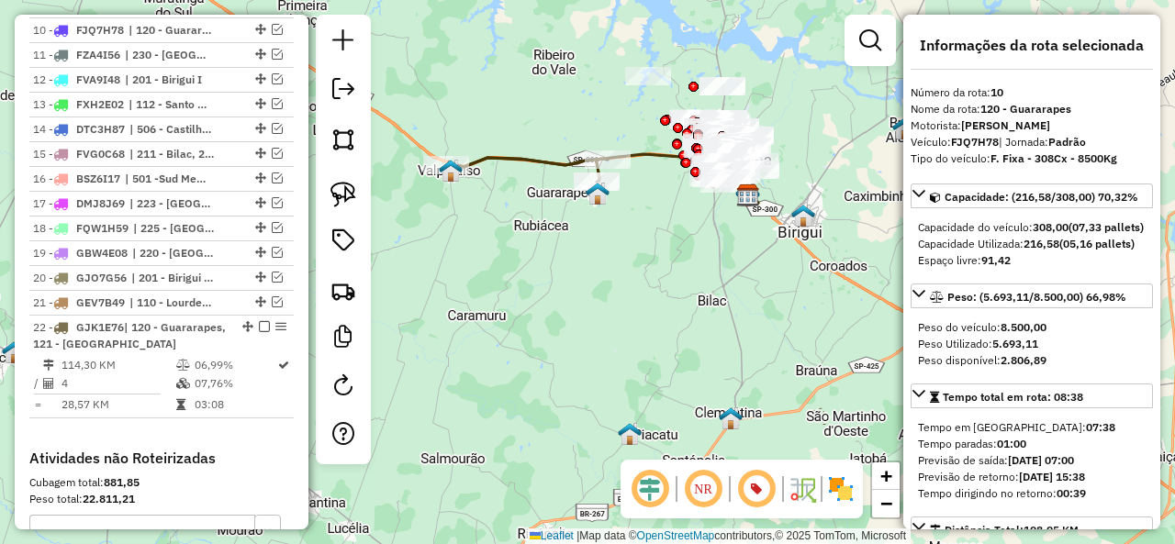
click at [529, 158] on icon at bounding box center [527, 170] width 162 height 24
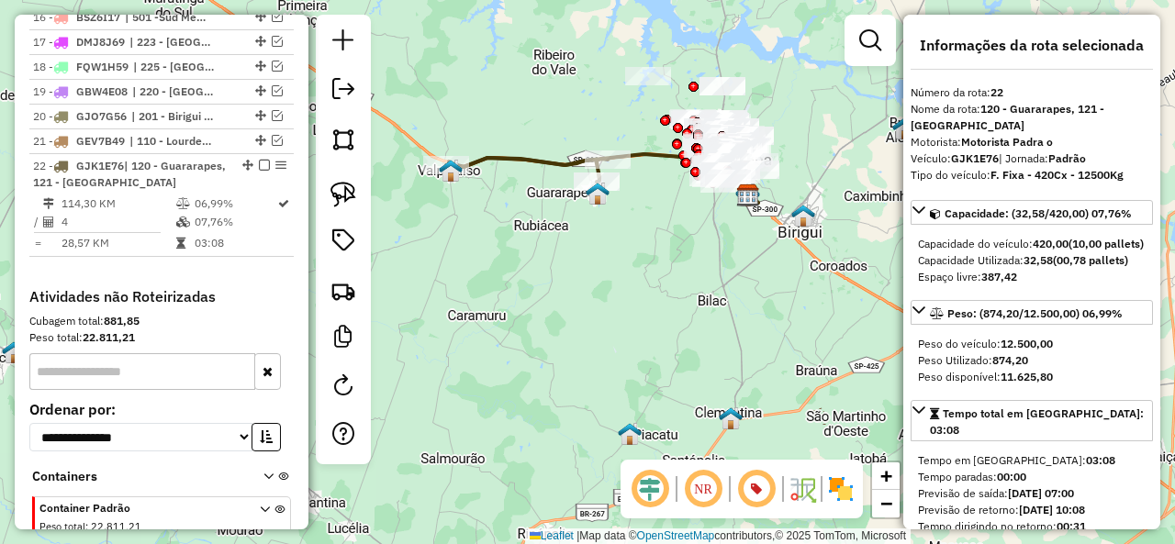
scroll to position [1423, 0]
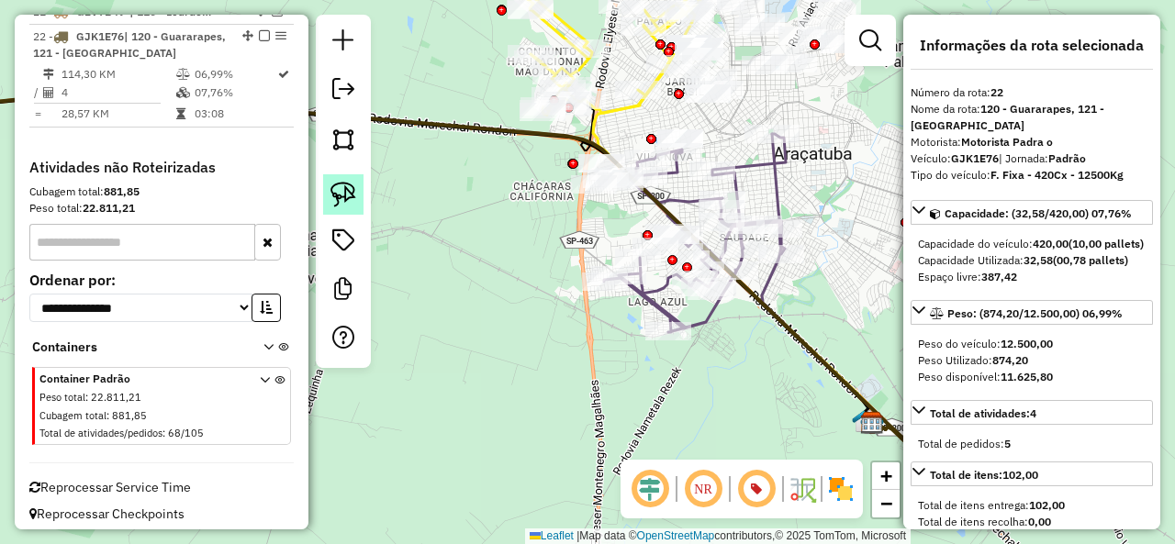
click at [330, 196] on img at bounding box center [343, 195] width 26 height 26
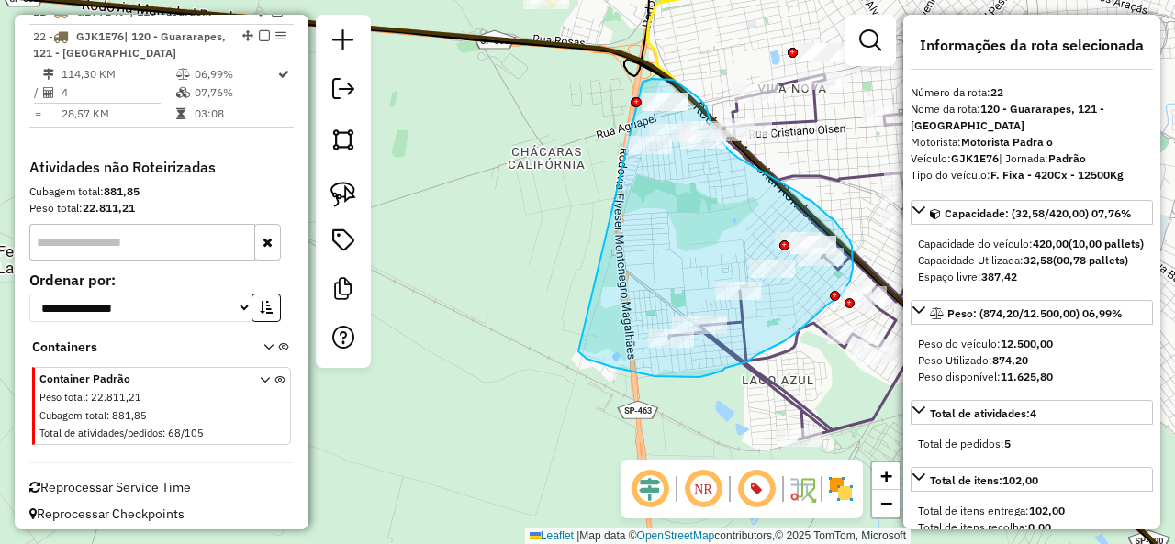
drag, startPoint x: 580, startPoint y: 353, endPoint x: 625, endPoint y: 89, distance: 268.1
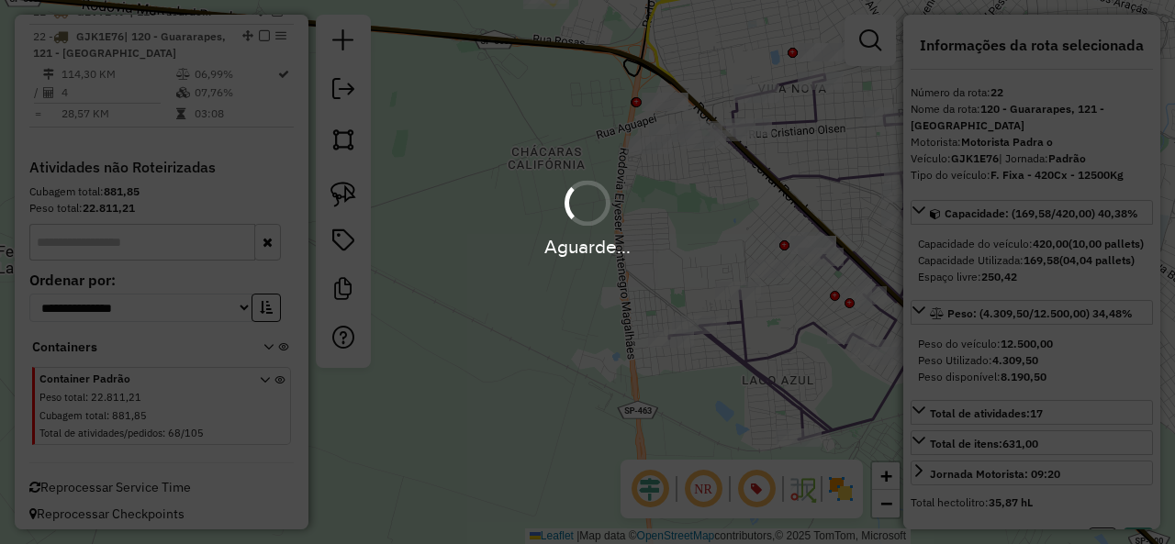
select select "**********"
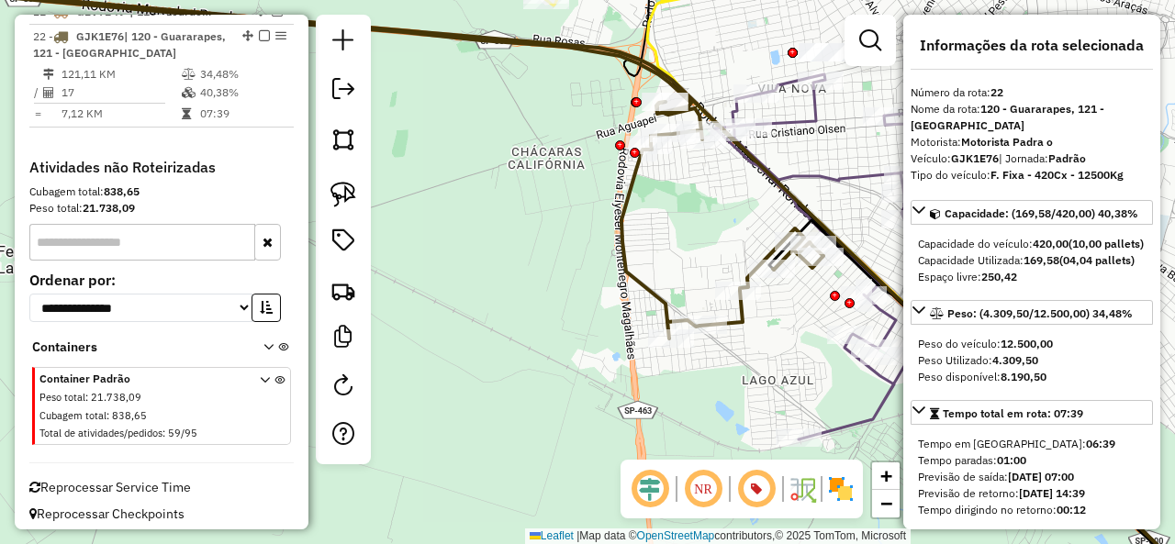
click at [626, 206] on icon at bounding box center [353, 162] width 941 height 352
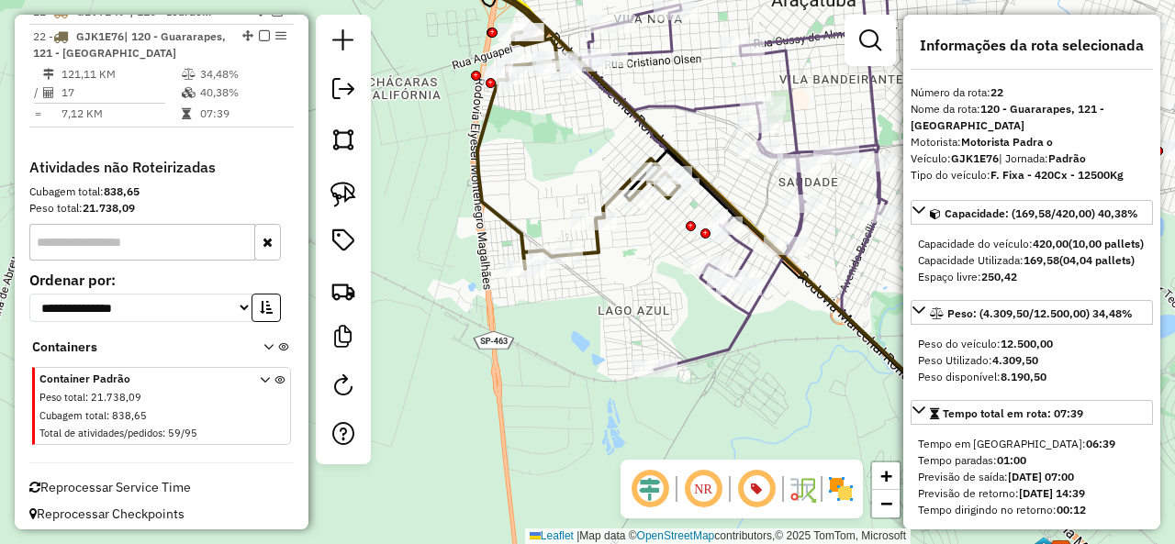
drag, startPoint x: 676, startPoint y: 241, endPoint x: 501, endPoint y: 155, distance: 195.4
click at [501, 155] on div "Janela de atendimento Grade de atendimento Capacidade Transportadoras Veículos …" at bounding box center [587, 272] width 1175 height 544
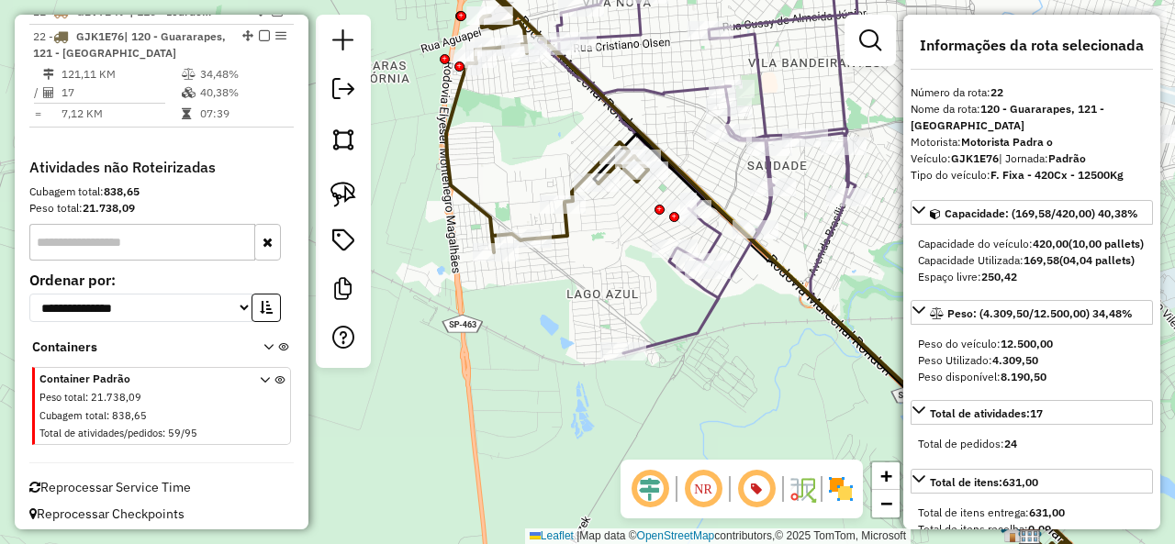
drag, startPoint x: 322, startPoint y: 192, endPoint x: 396, endPoint y: 261, distance: 100.6
click at [322, 192] on div at bounding box center [343, 191] width 55 height 353
click at [354, 189] on img at bounding box center [343, 195] width 26 height 26
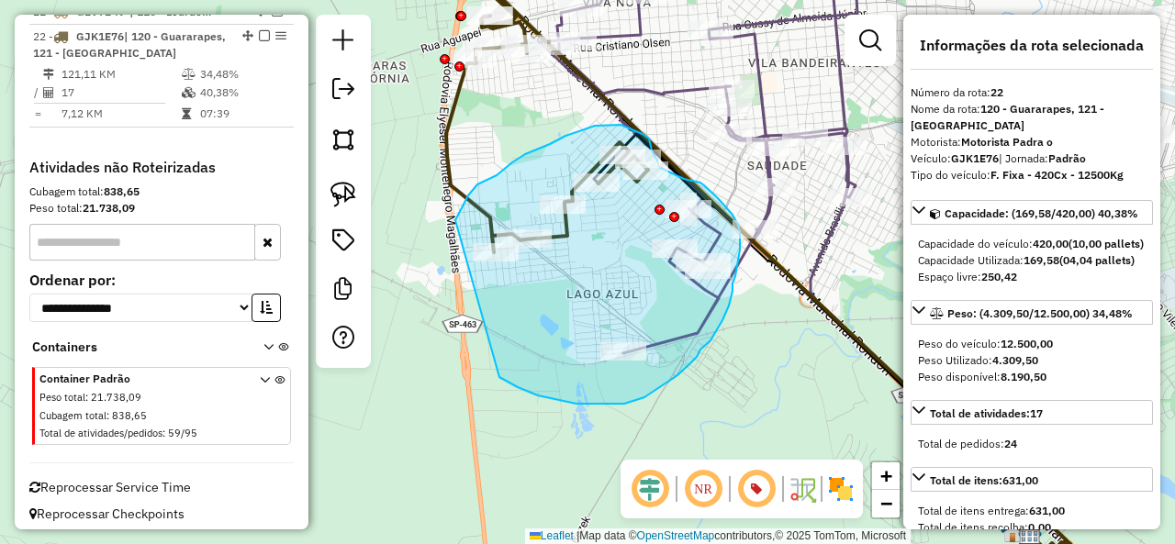
drag, startPoint x: 624, startPoint y: 404, endPoint x: 453, endPoint y: 221, distance: 250.0
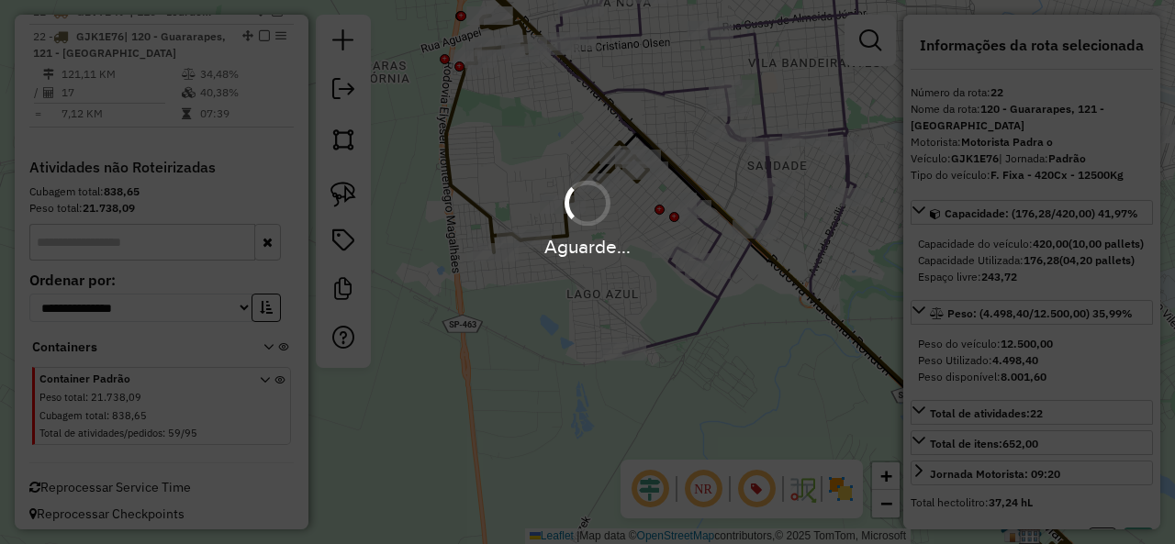
select select "**********"
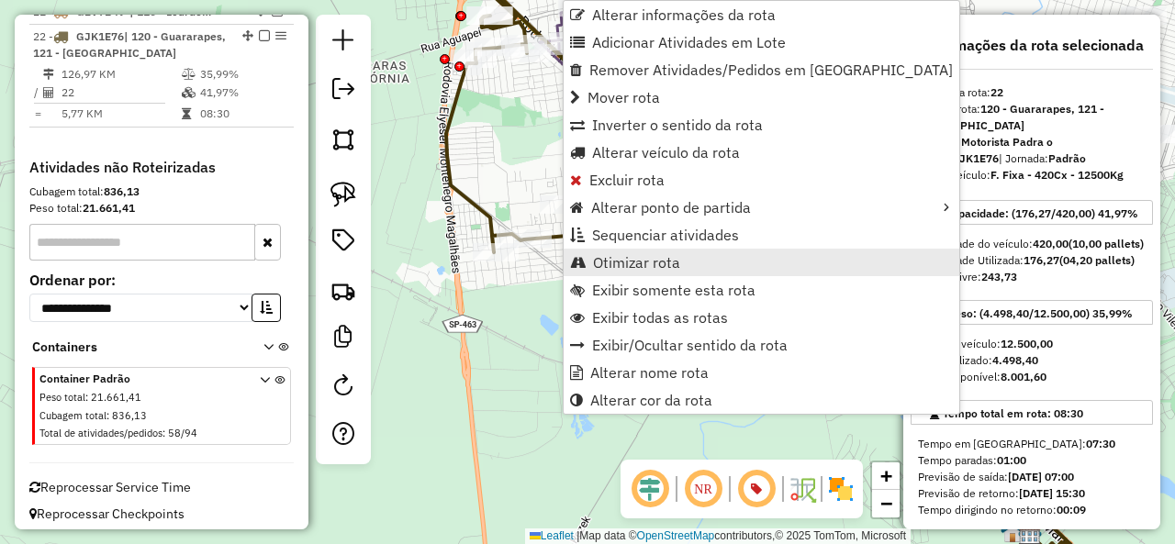
click at [664, 265] on span "Otimizar rota" at bounding box center [636, 262] width 87 height 15
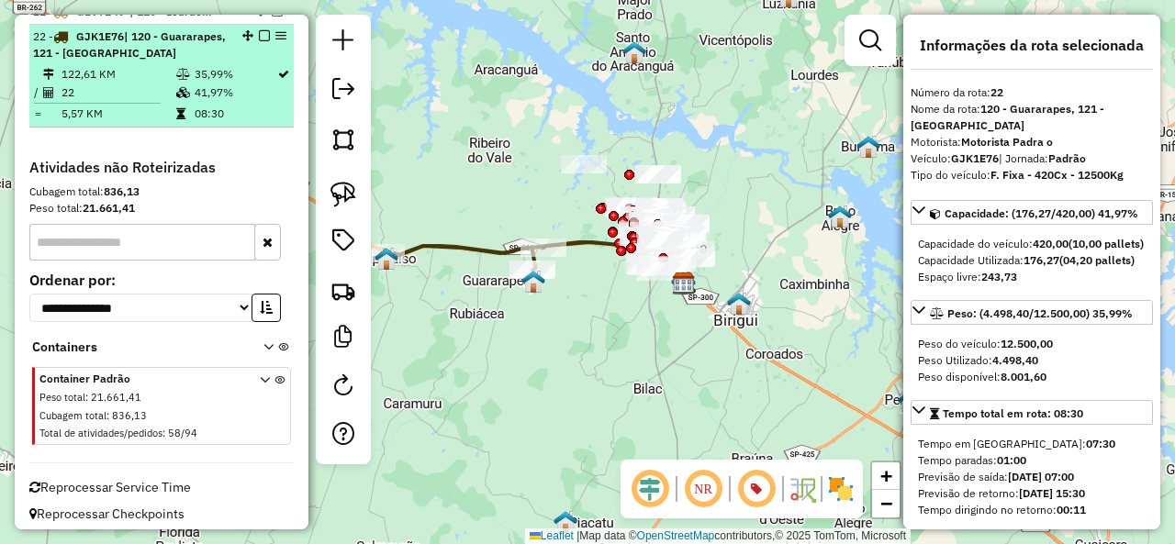
click at [259, 30] on em at bounding box center [264, 35] width 11 height 11
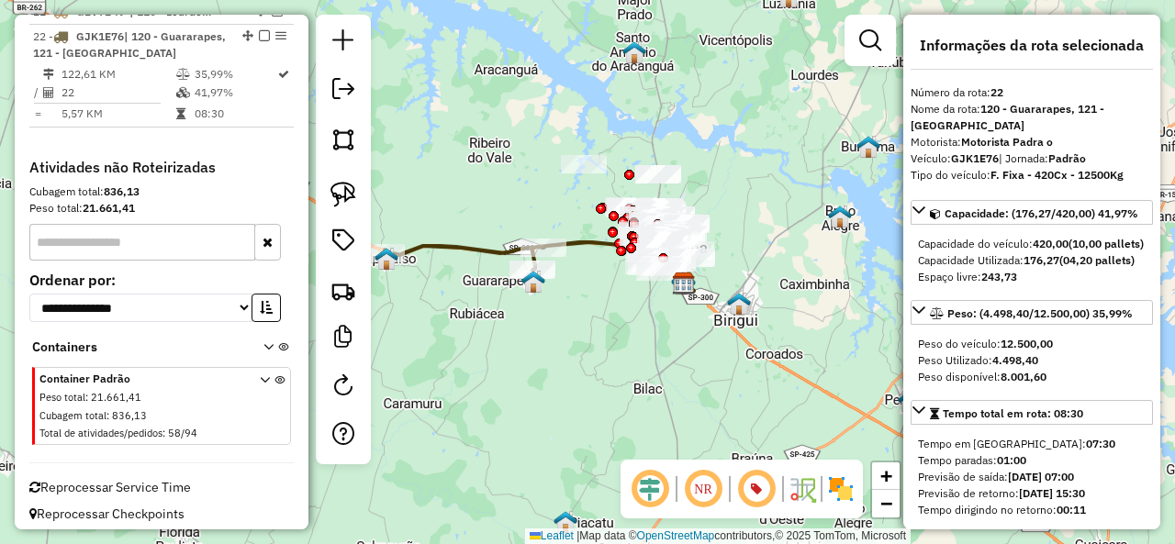
scroll to position [1344, 0]
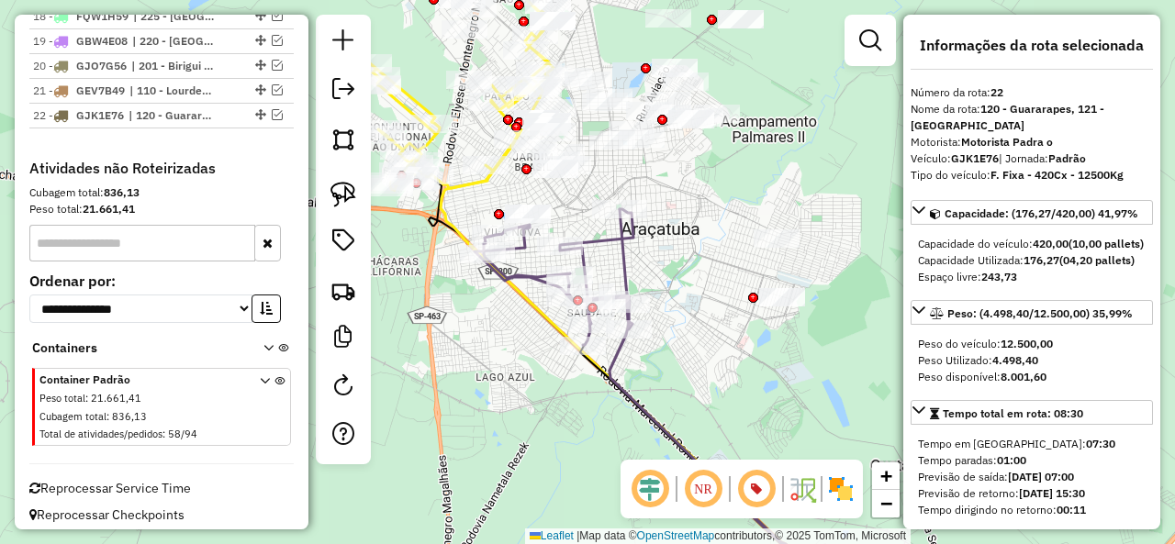
click at [620, 266] on icon at bounding box center [705, 386] width 192 height 355
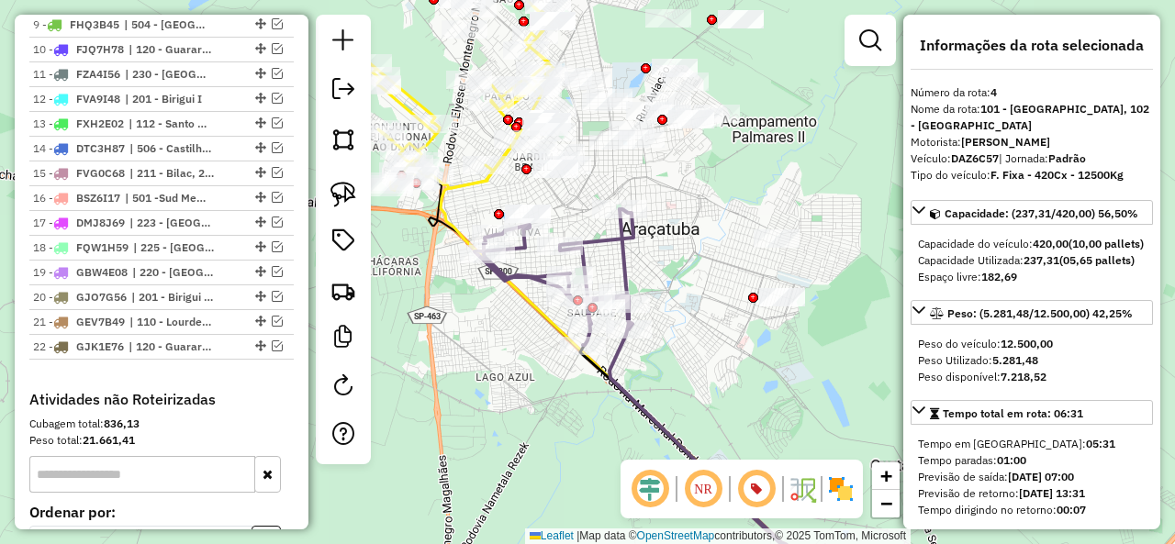
scroll to position [829, 0]
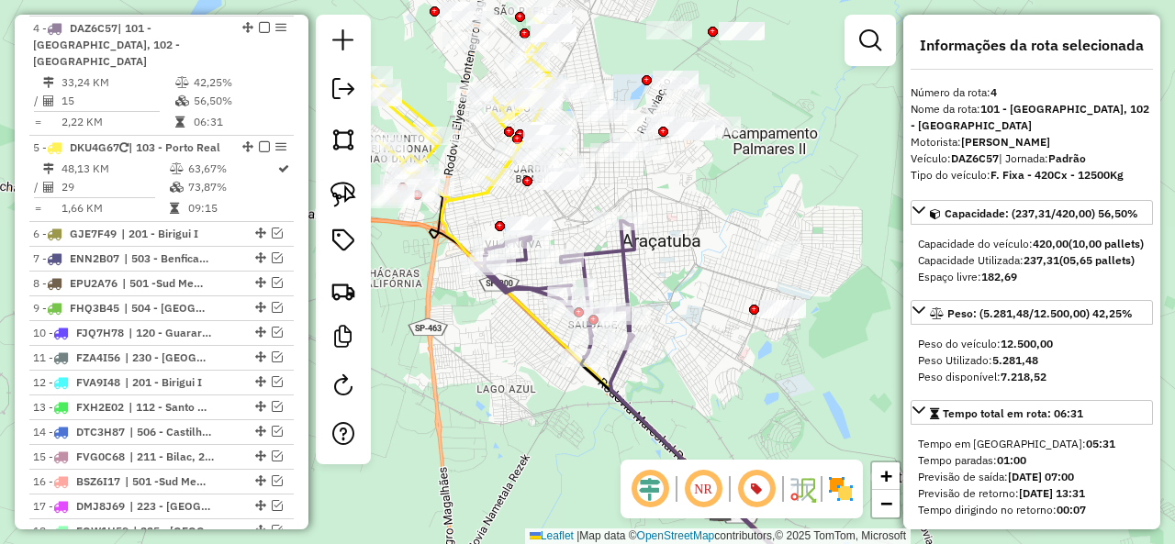
drag, startPoint x: 691, startPoint y: 283, endPoint x: 692, endPoint y: 295, distance: 12.0
click at [692, 295] on div "Janela de atendimento Grade de atendimento Capacidade Transportadoras Veículos …" at bounding box center [587, 272] width 1175 height 544
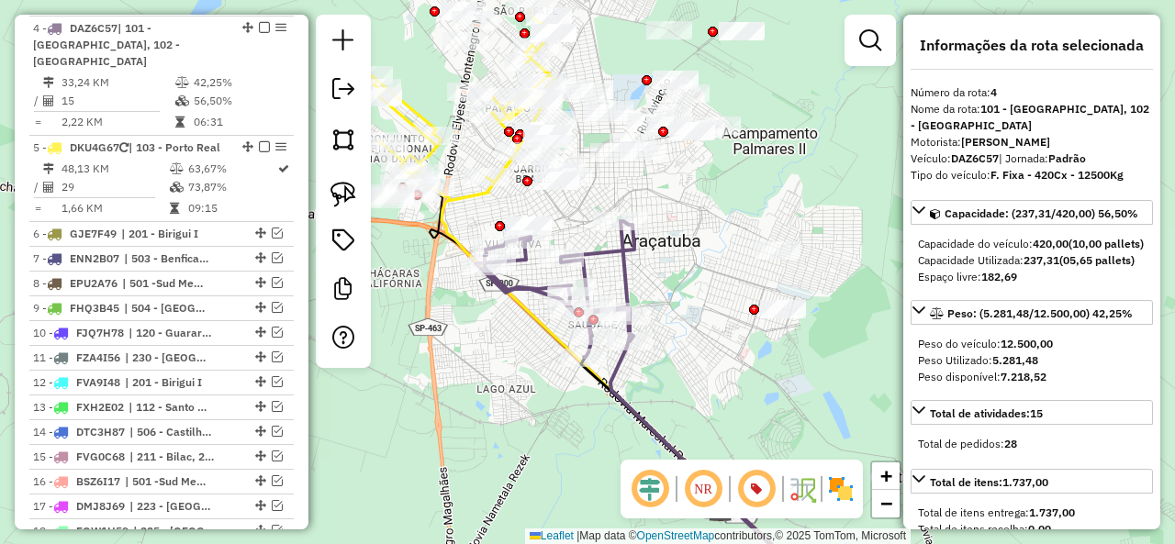
drag, startPoint x: 347, startPoint y: 189, endPoint x: 363, endPoint y: 186, distance: 16.7
click at [346, 188] on img at bounding box center [343, 195] width 26 height 26
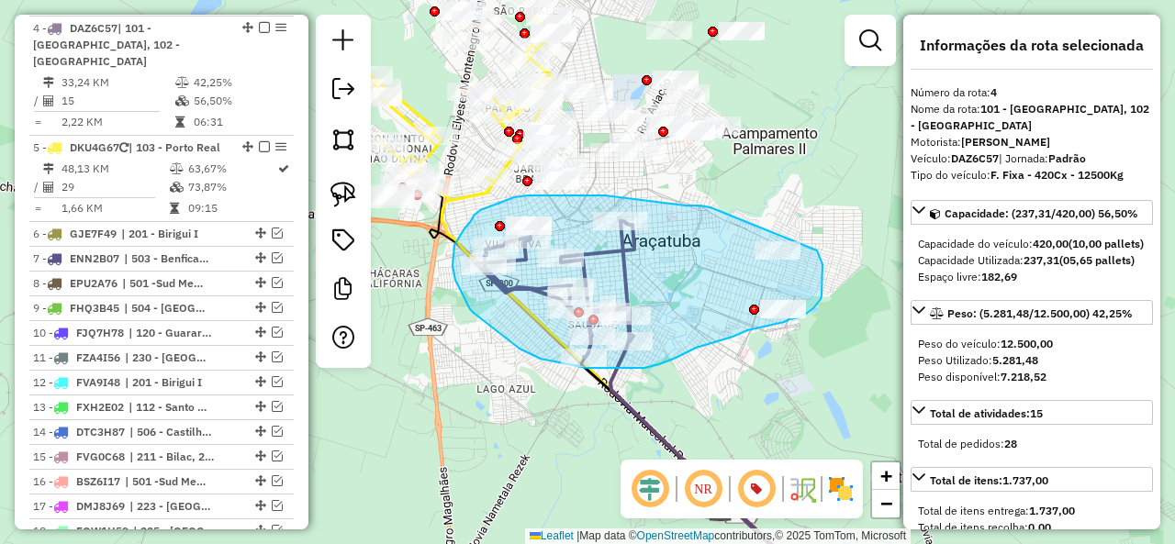
drag, startPoint x: 710, startPoint y: 207, endPoint x: 812, endPoint y: 241, distance: 107.4
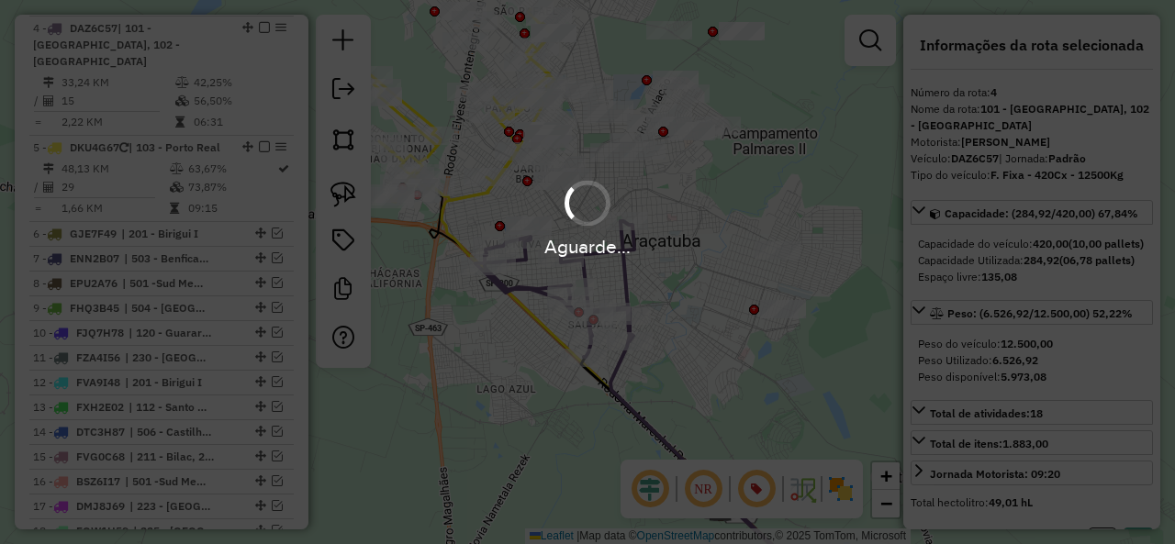
select select "**********"
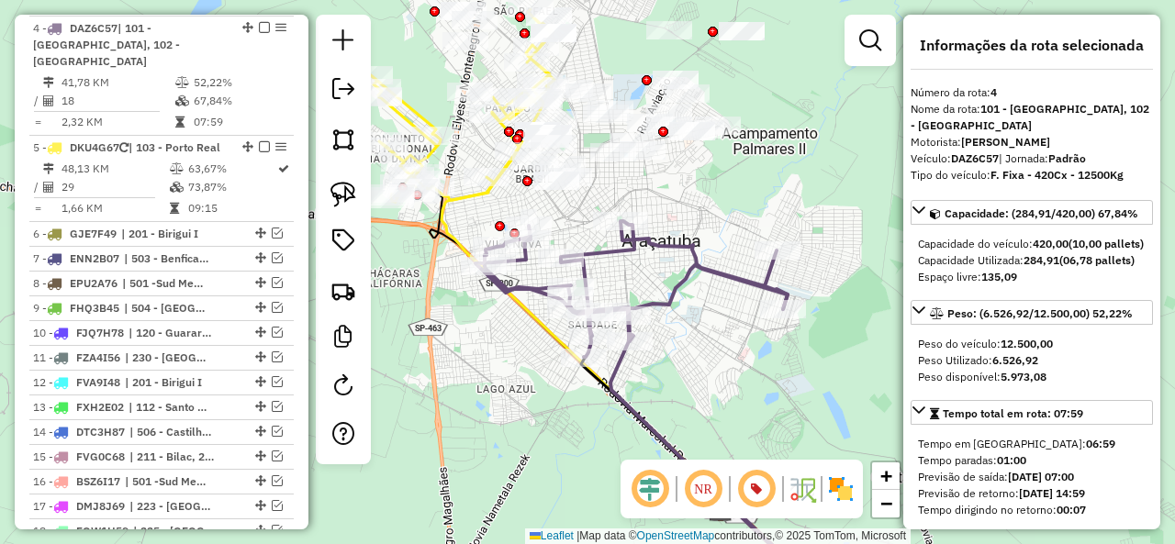
click at [712, 276] on icon at bounding box center [631, 289] width 312 height 136
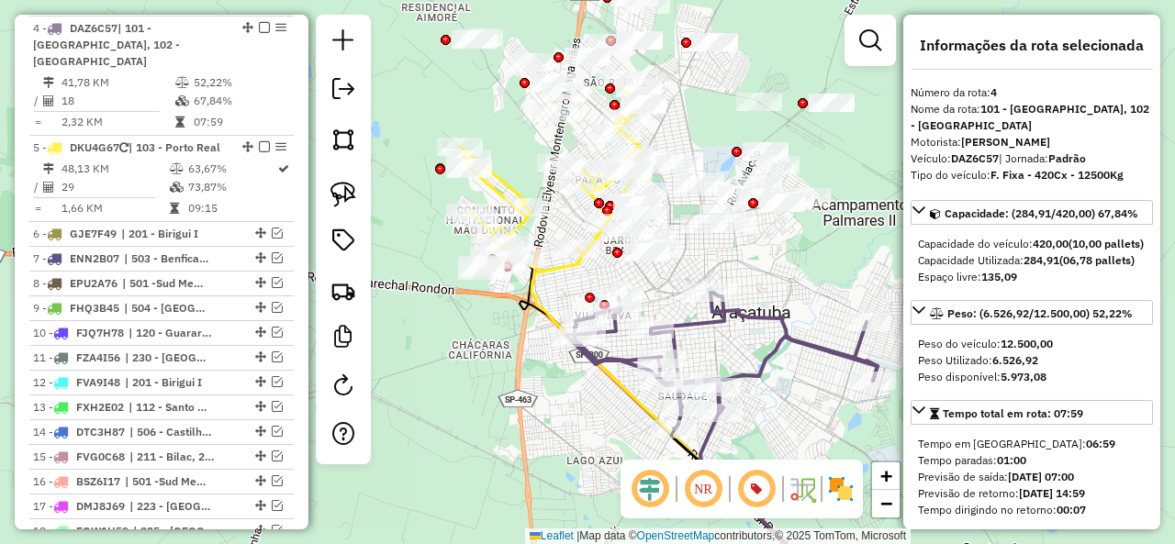
drag, startPoint x: 714, startPoint y: 287, endPoint x: 804, endPoint y: 359, distance: 115.0
click at [804, 359] on div "Janela de atendimento Grade de atendimento Capacidade Transportadoras Veículos …" at bounding box center [587, 272] width 1175 height 544
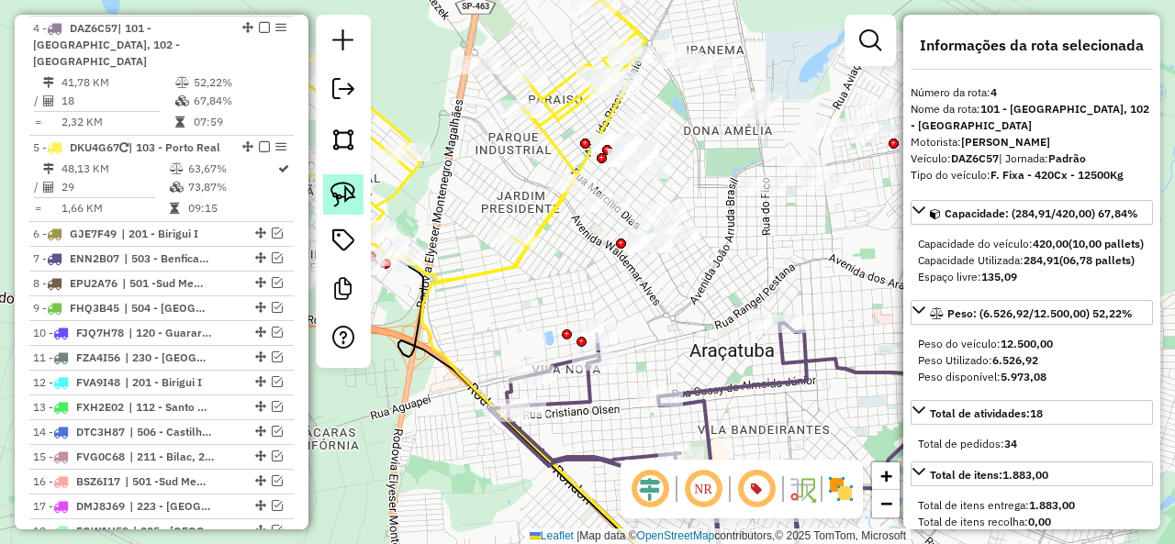
click at [335, 182] on img at bounding box center [343, 195] width 26 height 26
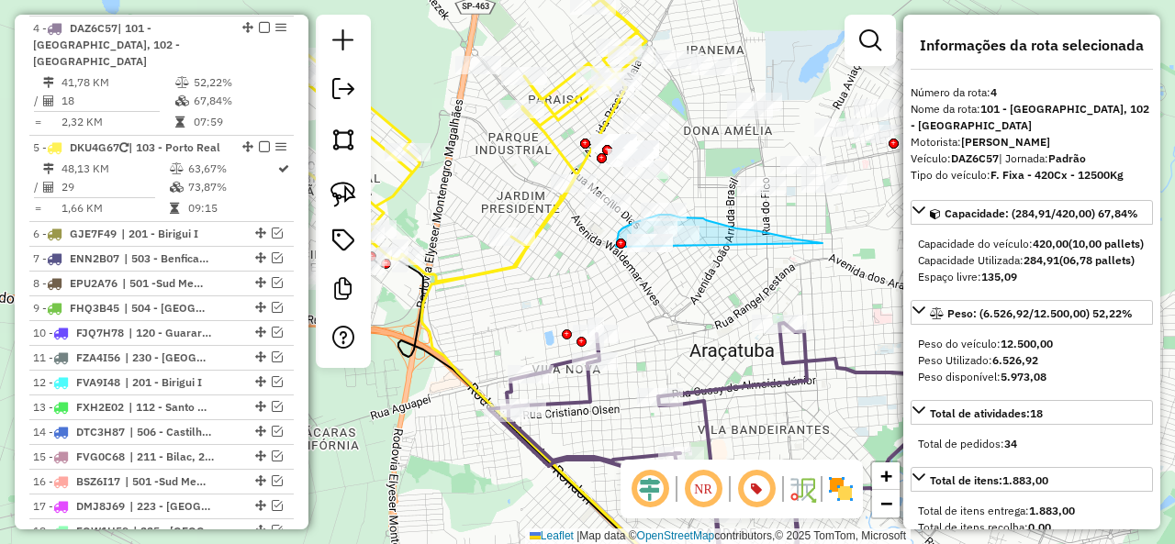
drag, startPoint x: 768, startPoint y: 234, endPoint x: 696, endPoint y: 321, distance: 113.4
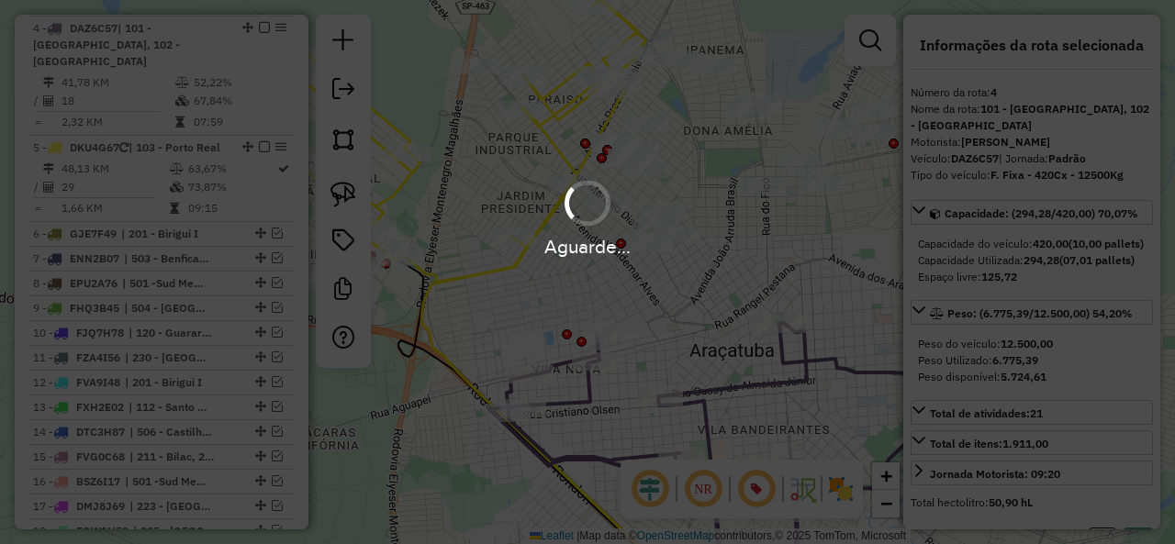
select select "**********"
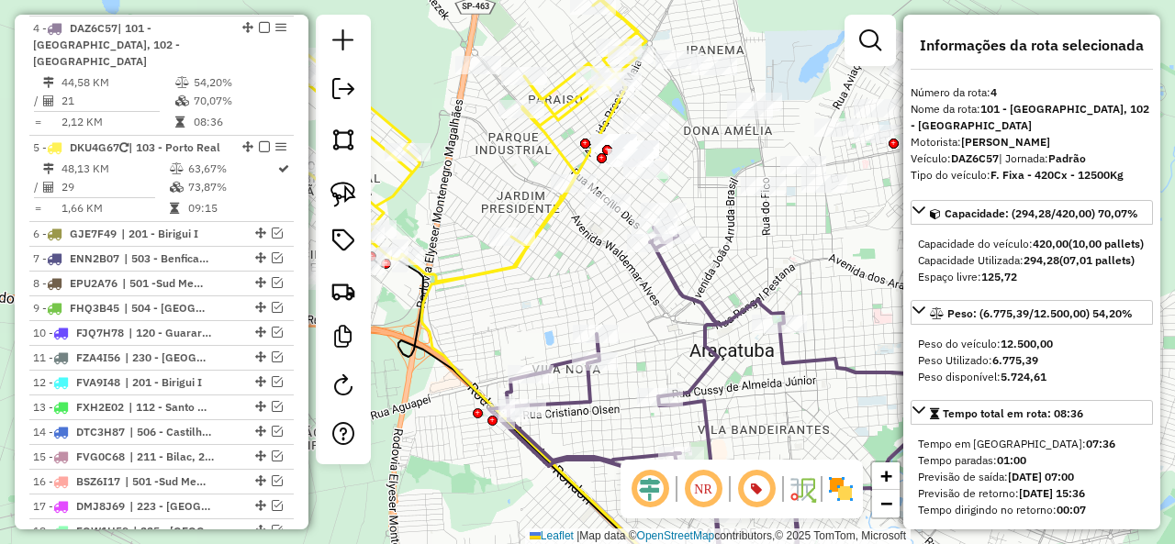
click at [703, 340] on icon at bounding box center [801, 413] width 624 height 371
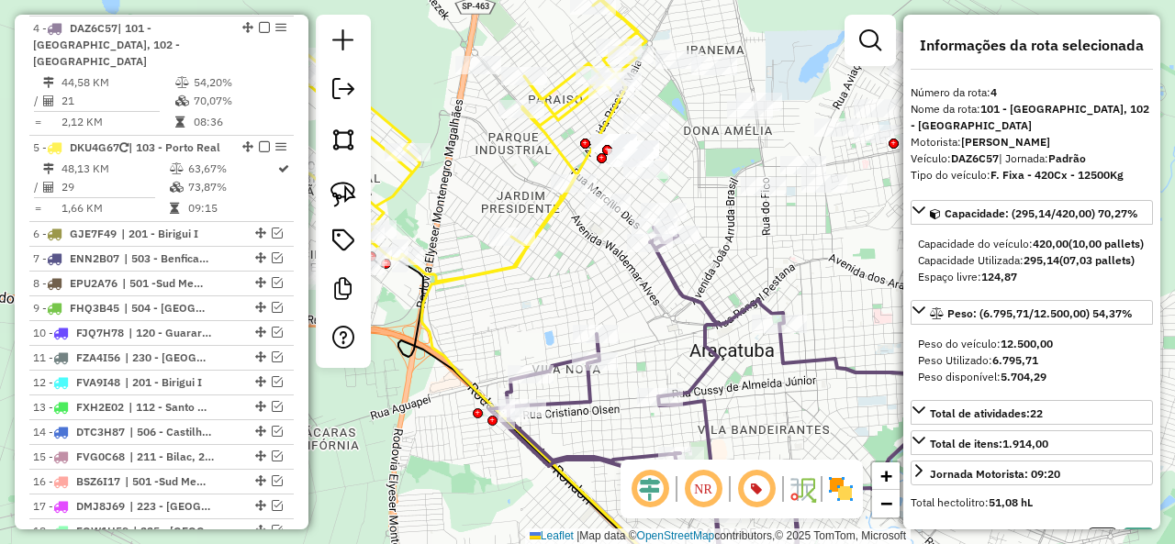
select select "**********"
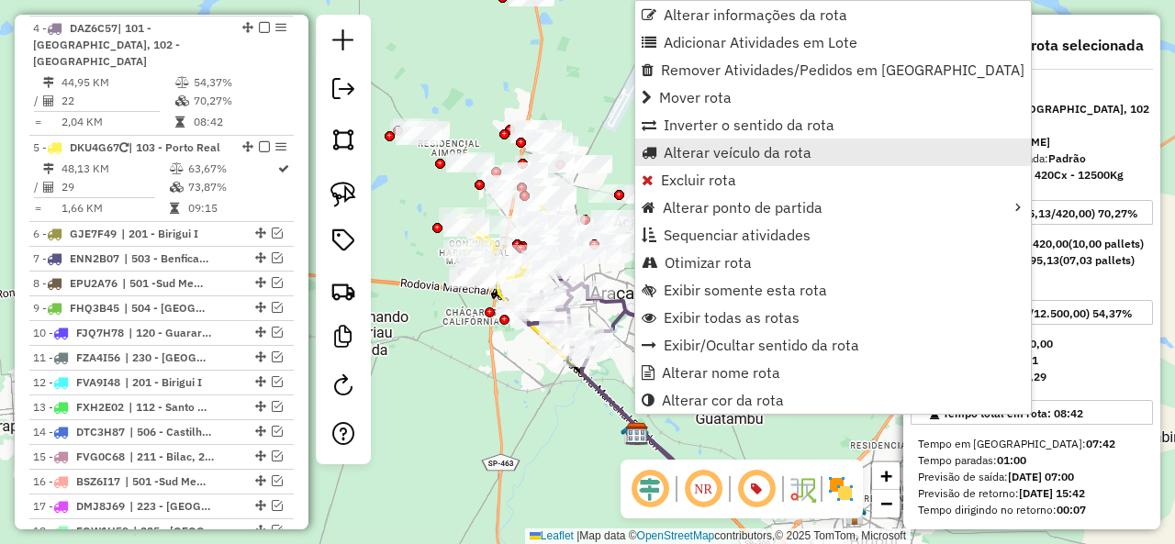
click at [740, 150] on span "Alterar veículo da rota" at bounding box center [738, 152] width 148 height 15
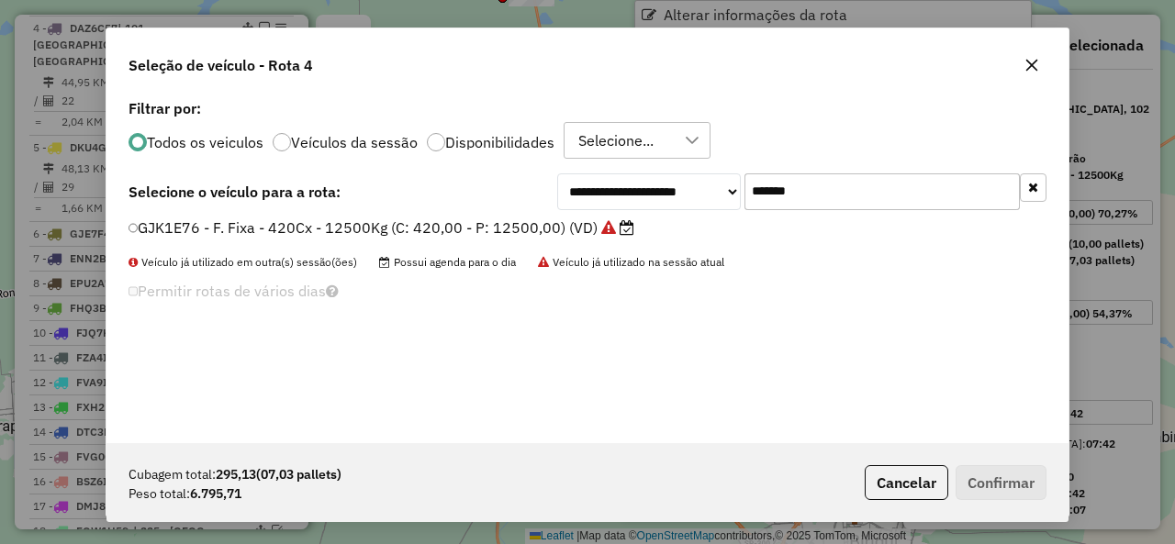
scroll to position [10, 6]
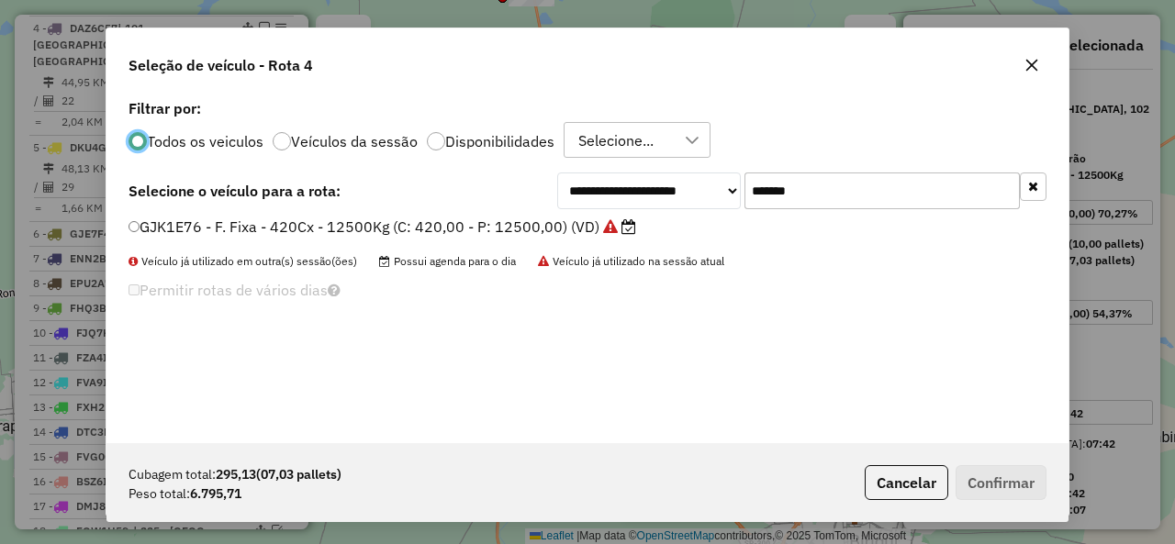
click at [838, 183] on input "*******" at bounding box center [881, 191] width 275 height 37
paste input "text"
type input "*******"
click at [173, 221] on label "FJF0H18 - F. Fixa - 420Cx - 12810Kg (C: 420,00 - P: 12810,00) (VD)" at bounding box center [372, 227] width 488 height 22
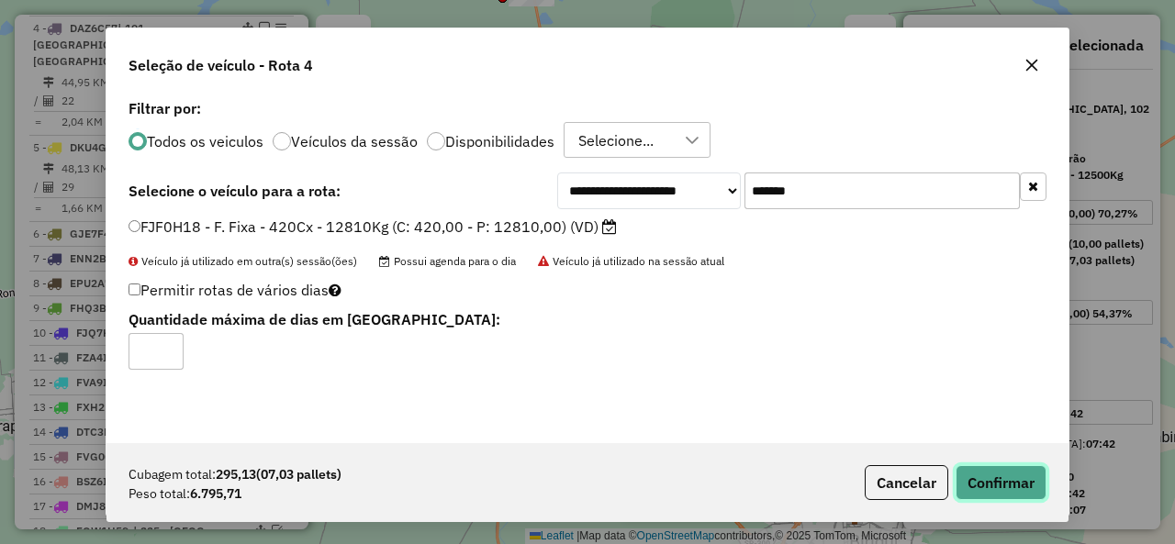
click at [962, 474] on button "Confirmar" at bounding box center [1000, 482] width 91 height 35
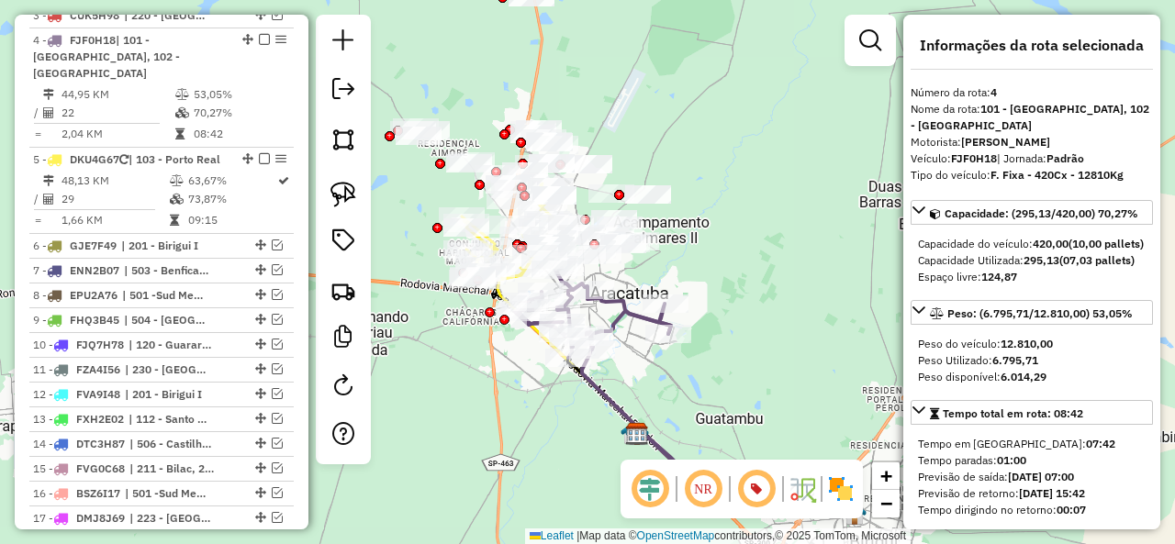
scroll to position [829, 0]
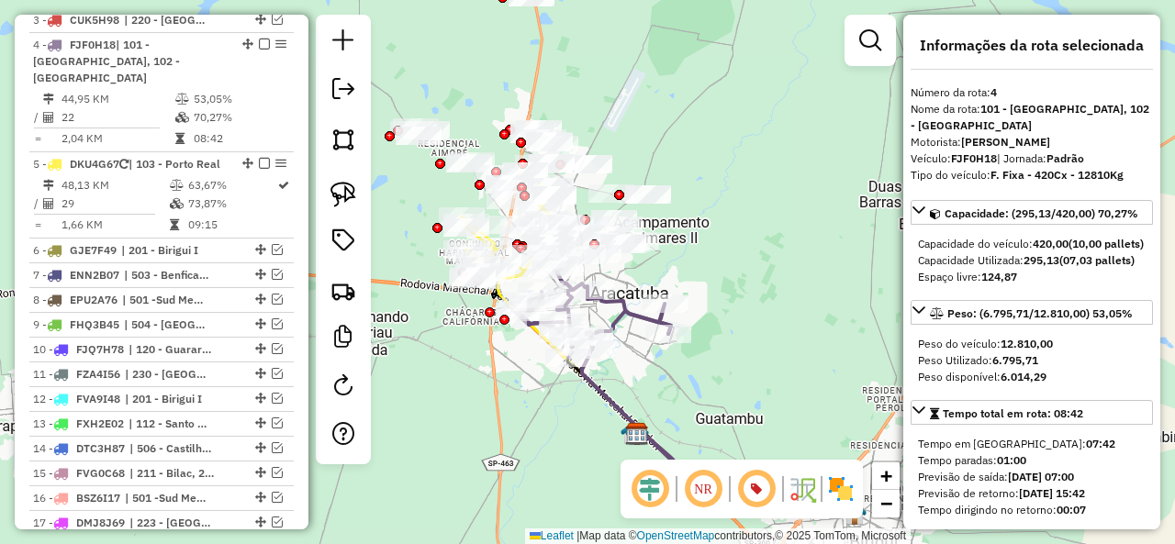
click at [262, 28] on li "3 - CUK5H98 | 220 - Penápolis" at bounding box center [161, 20] width 264 height 25
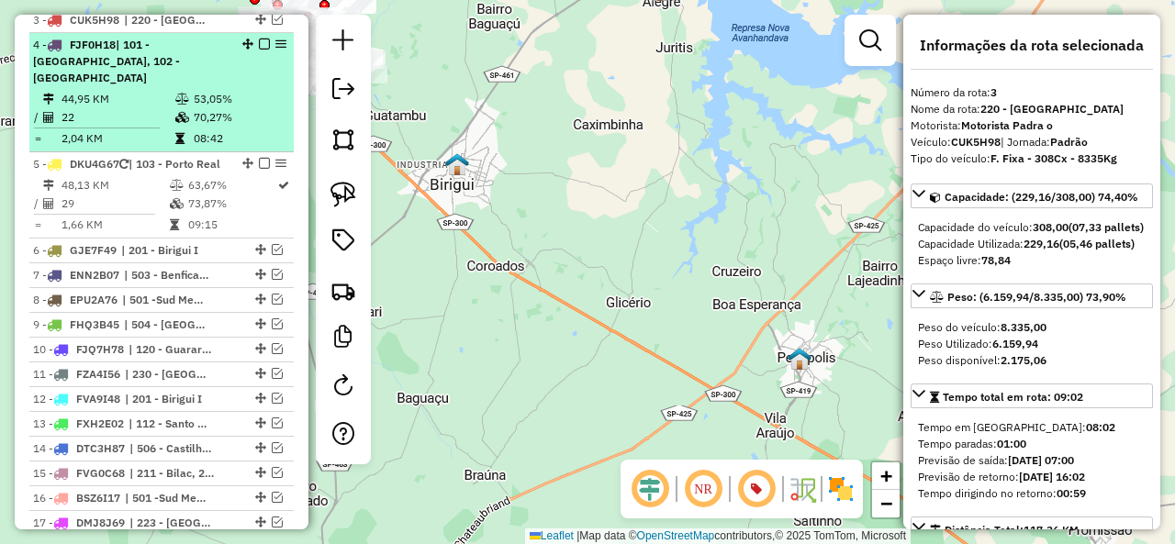
click at [259, 42] on em at bounding box center [264, 44] width 11 height 11
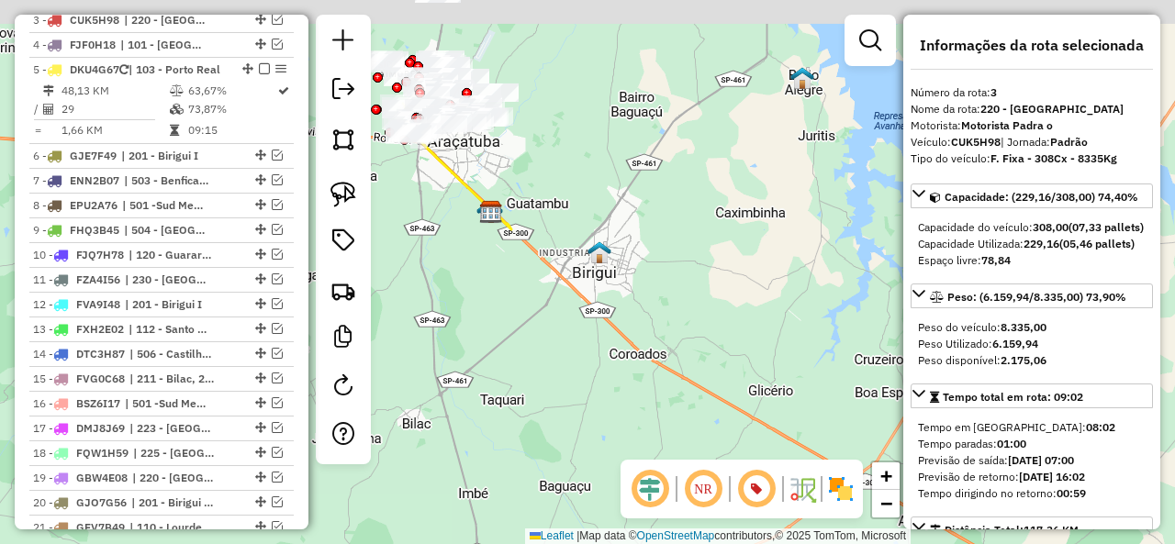
drag, startPoint x: 492, startPoint y: 157, endPoint x: 812, endPoint y: 377, distance: 388.7
click at [812, 377] on div "Janela de atendimento Grade de atendimento Capacidade Transportadoras Veículos …" at bounding box center [587, 272] width 1175 height 544
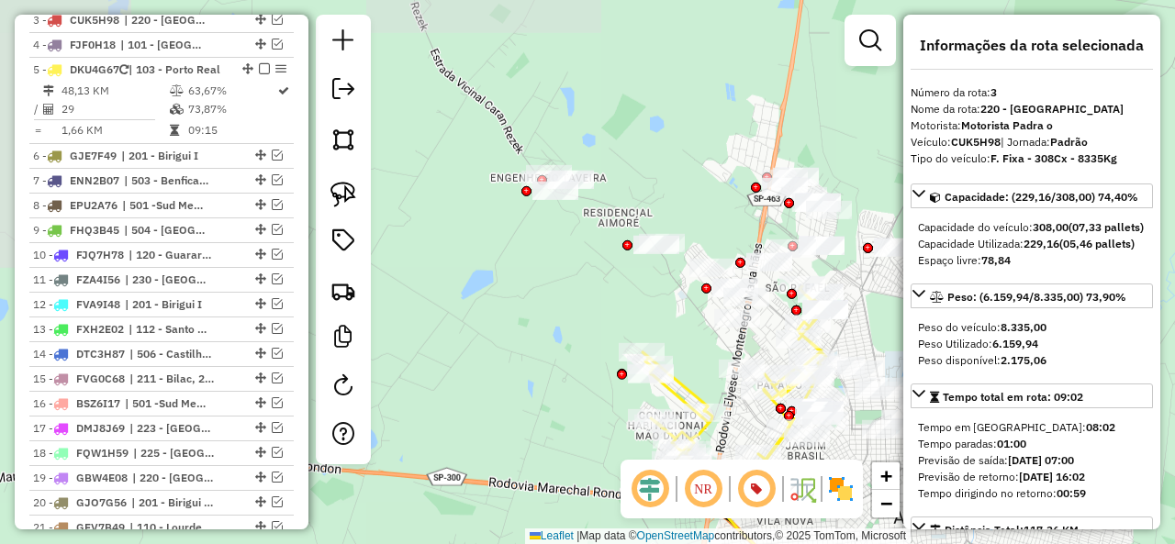
drag, startPoint x: 524, startPoint y: 212, endPoint x: 669, endPoint y: 317, distance: 178.8
click at [669, 317] on div "Janela de atendimento Grade de atendimento Capacidade Transportadoras Veículos …" at bounding box center [587, 272] width 1175 height 544
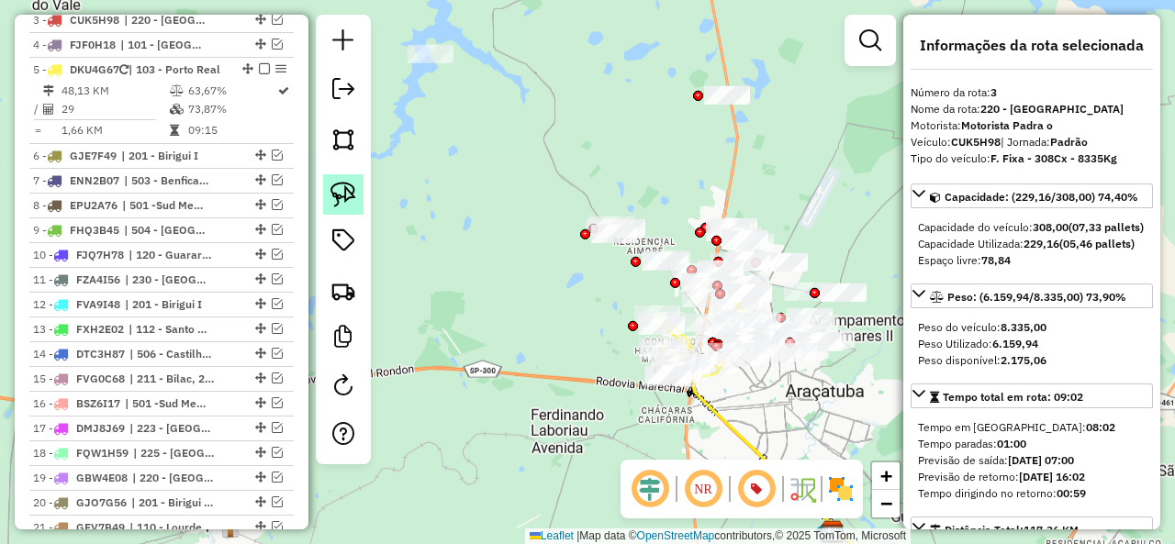
click at [350, 193] on img at bounding box center [343, 195] width 26 height 26
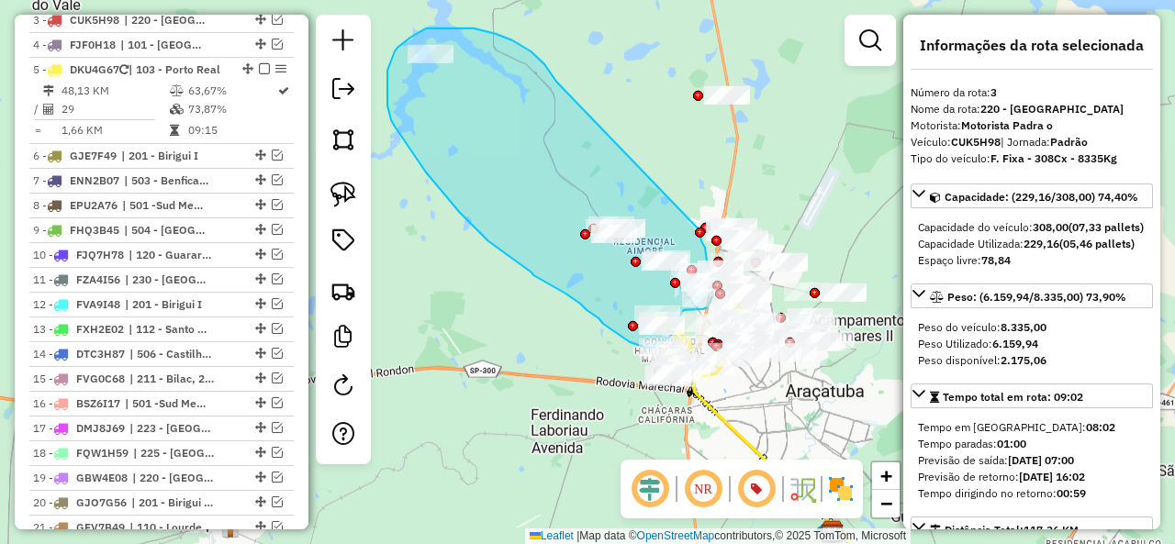
drag, startPoint x: 512, startPoint y: 40, endPoint x: 698, endPoint y: 229, distance: 264.1
click at [698, 229] on div "Janela de atendimento Grade de atendimento Capacidade Transportadoras Veículos …" at bounding box center [587, 272] width 1175 height 544
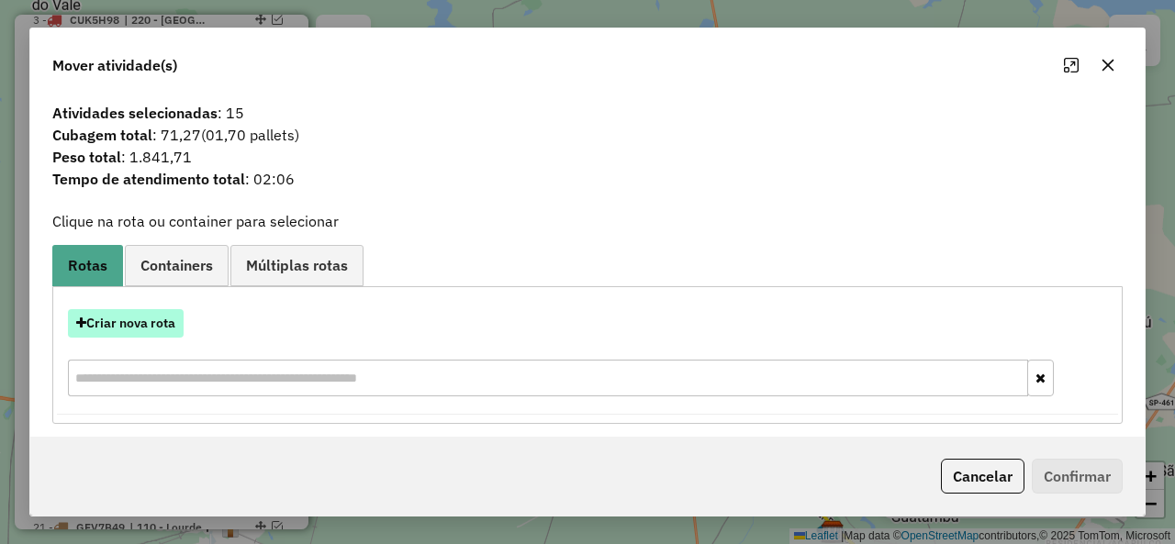
click at [154, 326] on button "Criar nova rota" at bounding box center [126, 323] width 116 height 28
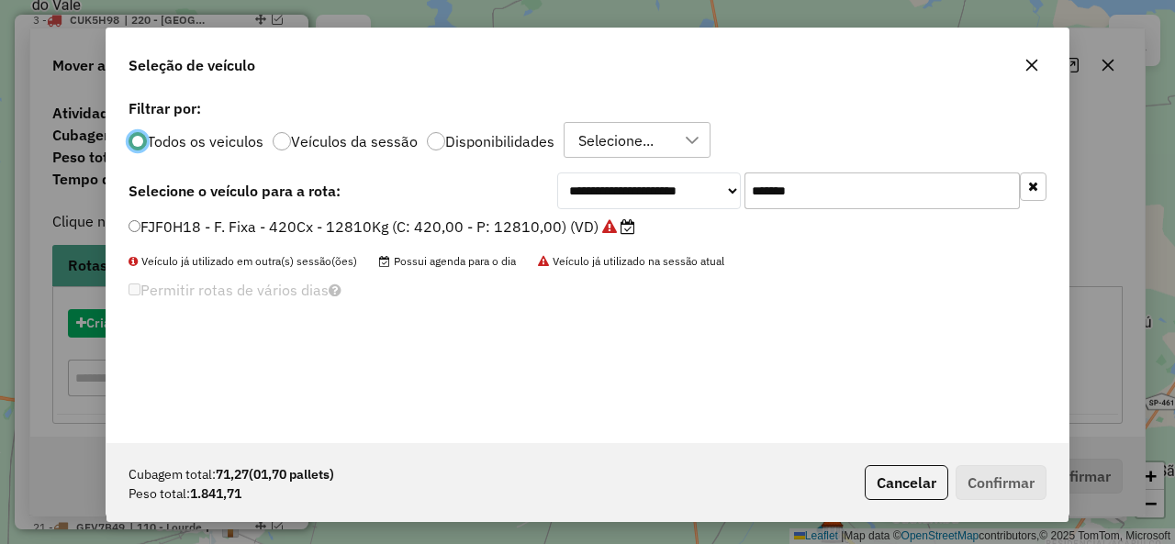
scroll to position [10, 6]
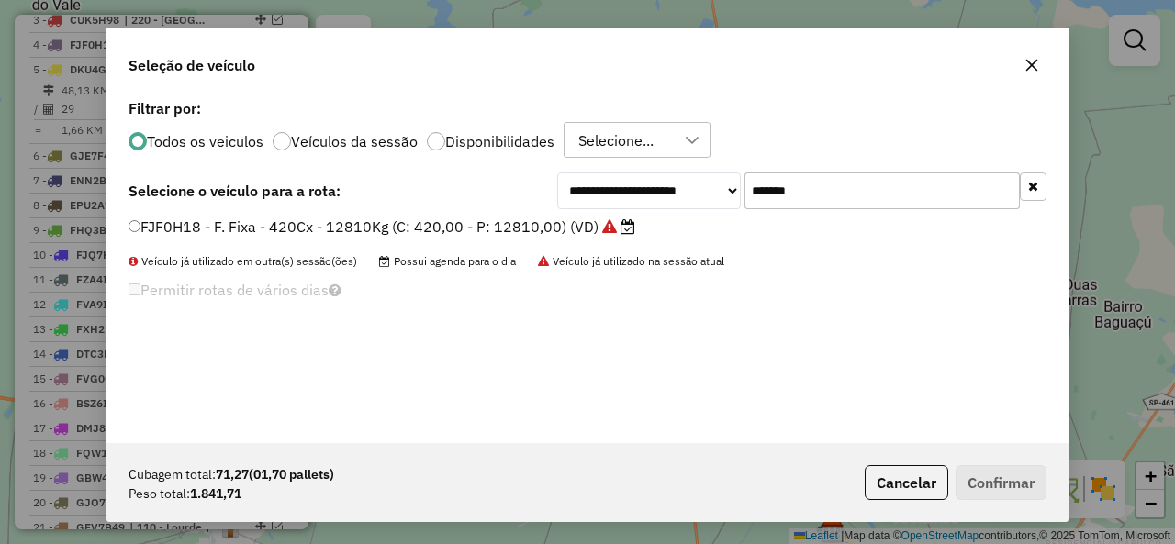
click at [841, 197] on input "*******" at bounding box center [881, 191] width 275 height 37
click at [842, 197] on input "*******" at bounding box center [881, 191] width 275 height 37
paste input "text"
type input "*******"
click at [219, 229] on label "FDC6F29 - F. Fixa - 420Cx - 12850Kg (C: 420,00 - P: 12850,00) (VD)" at bounding box center [373, 227] width 491 height 22
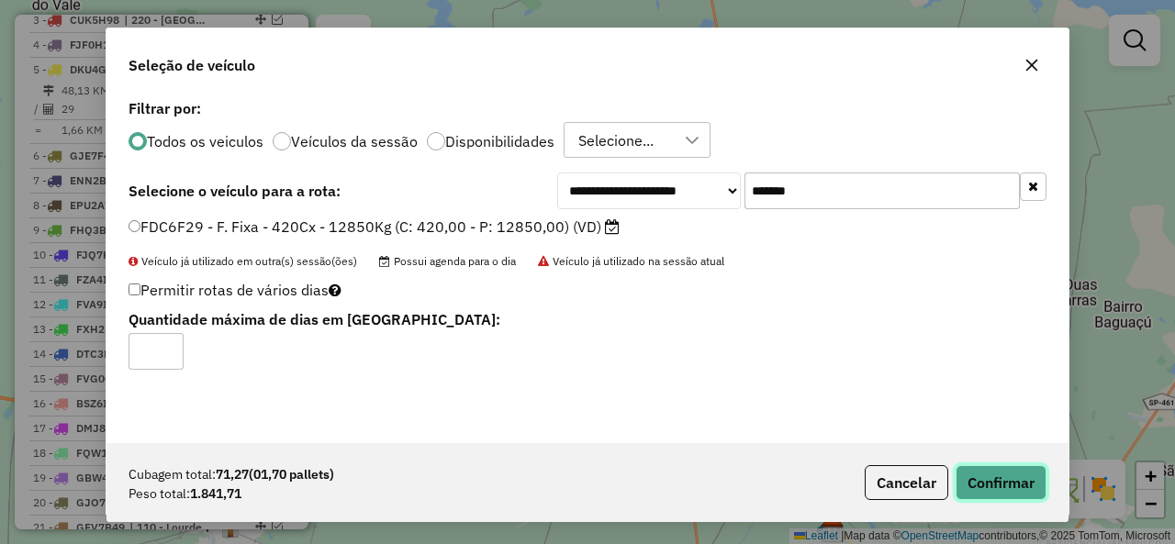
click at [989, 473] on button "Confirmar" at bounding box center [1000, 482] width 91 height 35
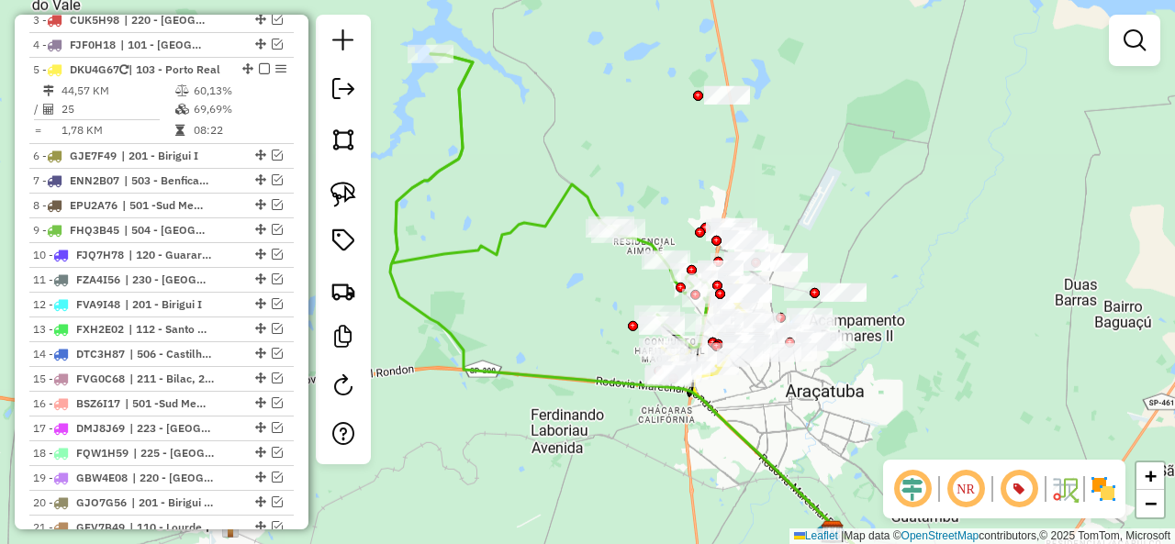
click at [549, 229] on icon at bounding box center [551, 201] width 318 height 295
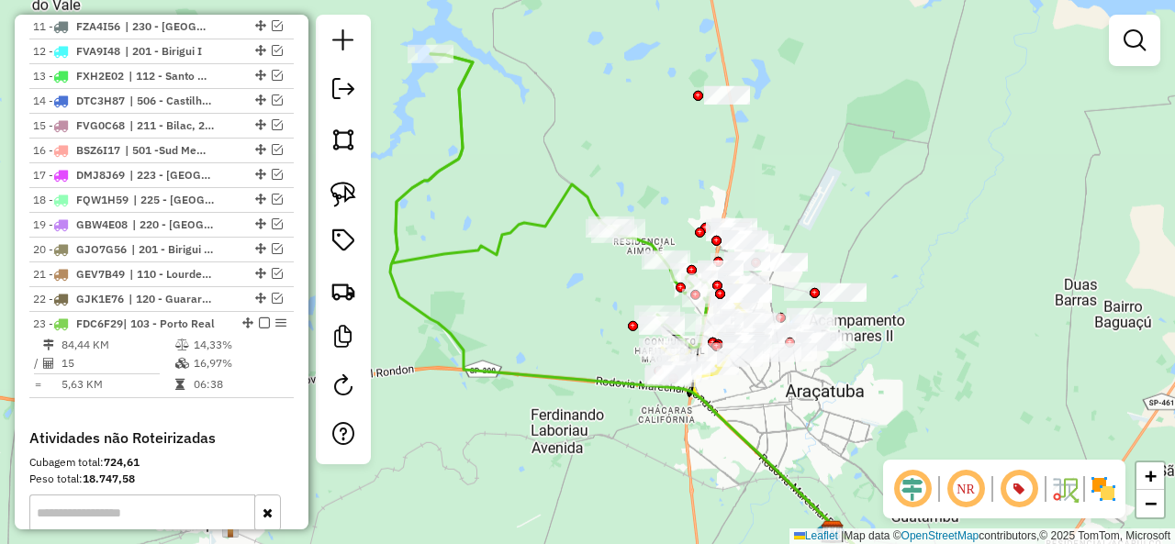
select select "**********"
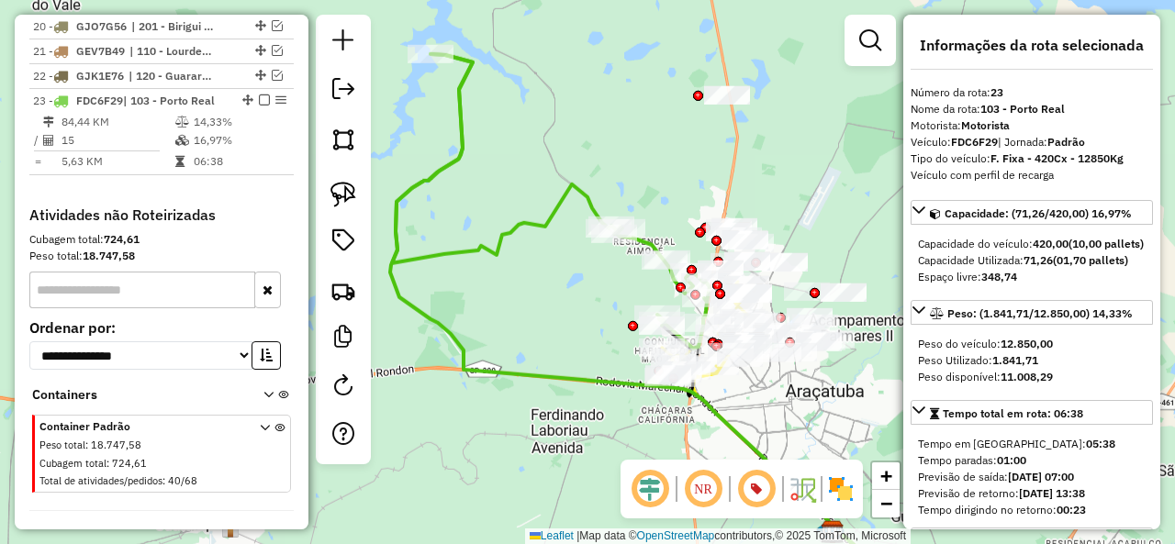
scroll to position [1368, 0]
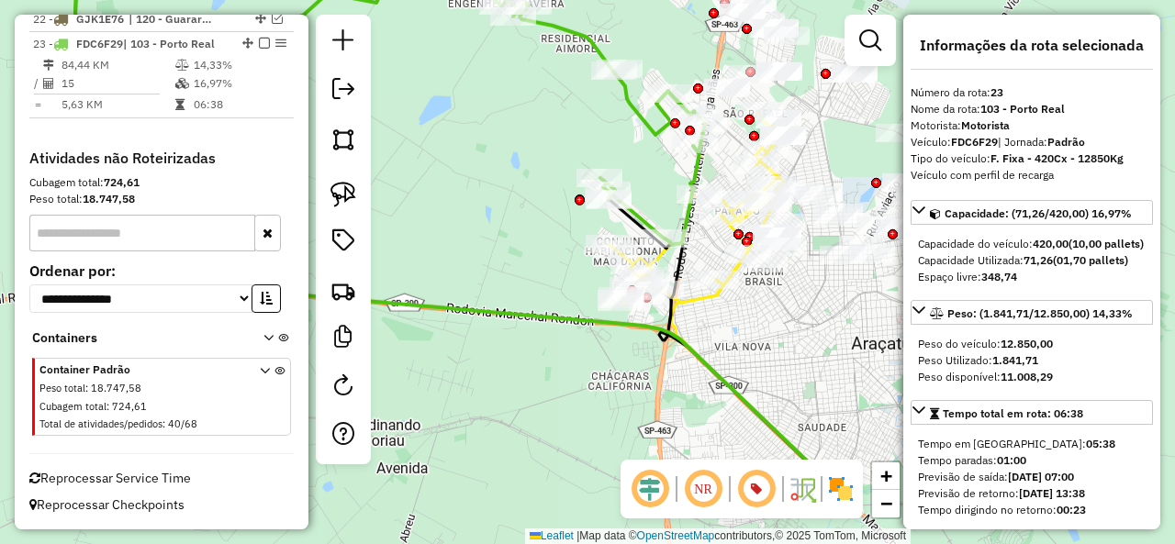
drag, startPoint x: 672, startPoint y: 266, endPoint x: 637, endPoint y: 154, distance: 117.3
click at [637, 154] on div "Janela de atendimento Grade de atendimento Capacidade Transportadoras Veículos …" at bounding box center [587, 272] width 1175 height 544
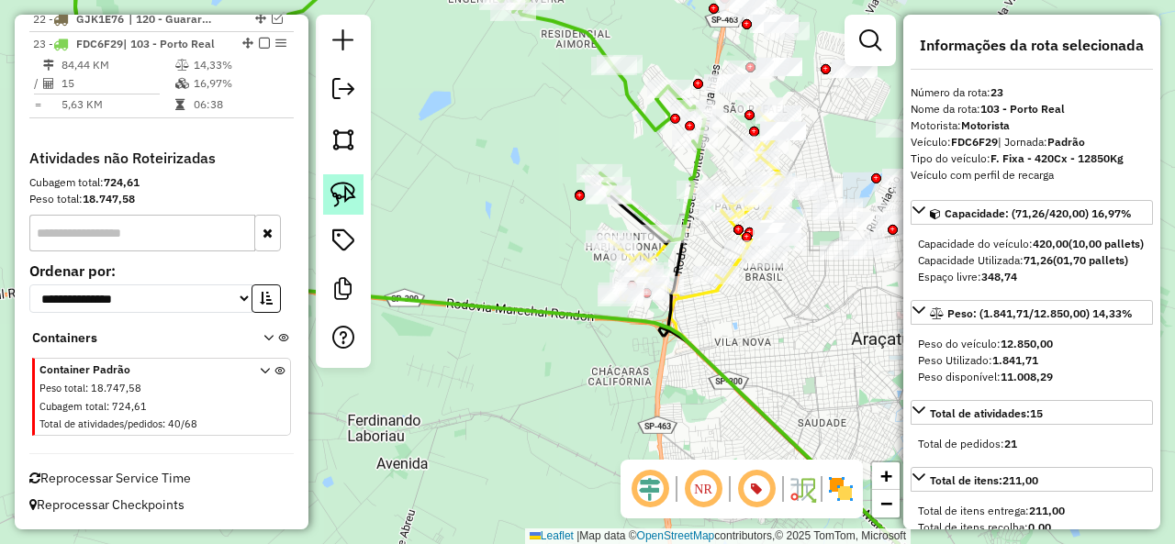
click at [349, 193] on img at bounding box center [343, 195] width 26 height 26
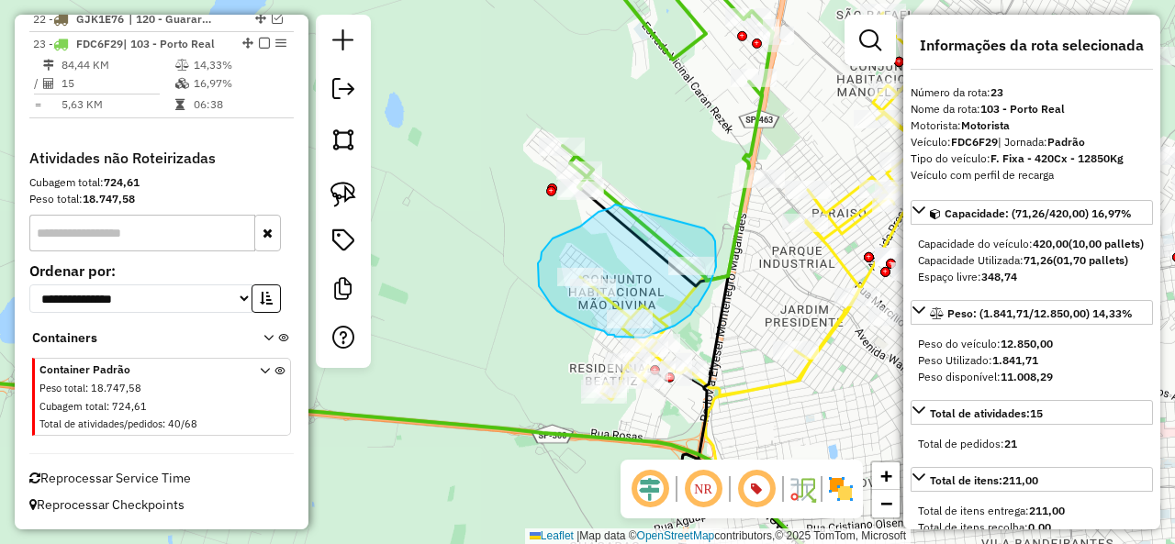
drag, startPoint x: 598, startPoint y: 212, endPoint x: 704, endPoint y: 229, distance: 106.8
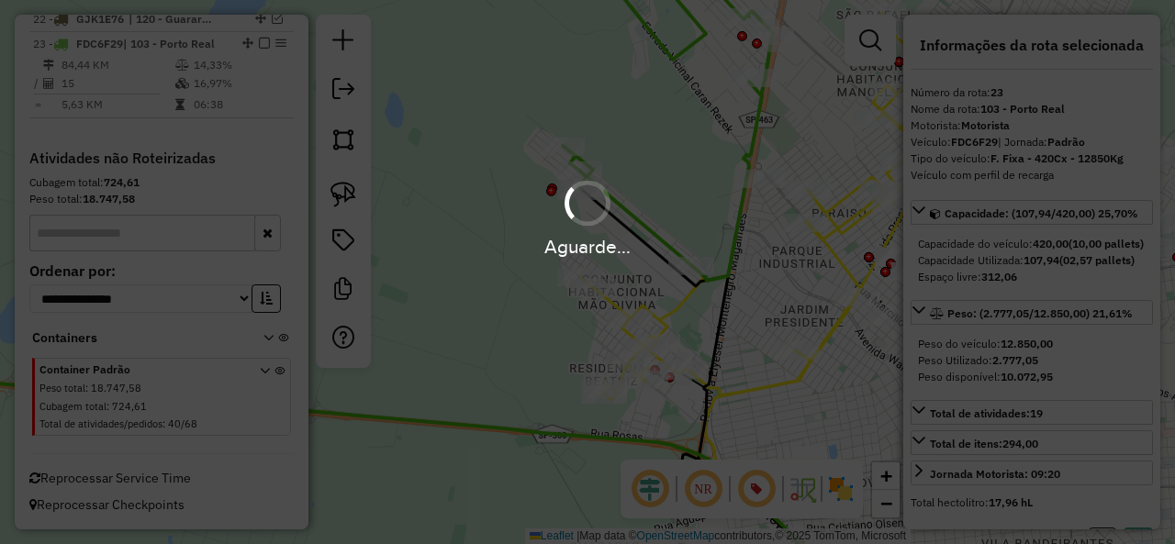
select select "**********"
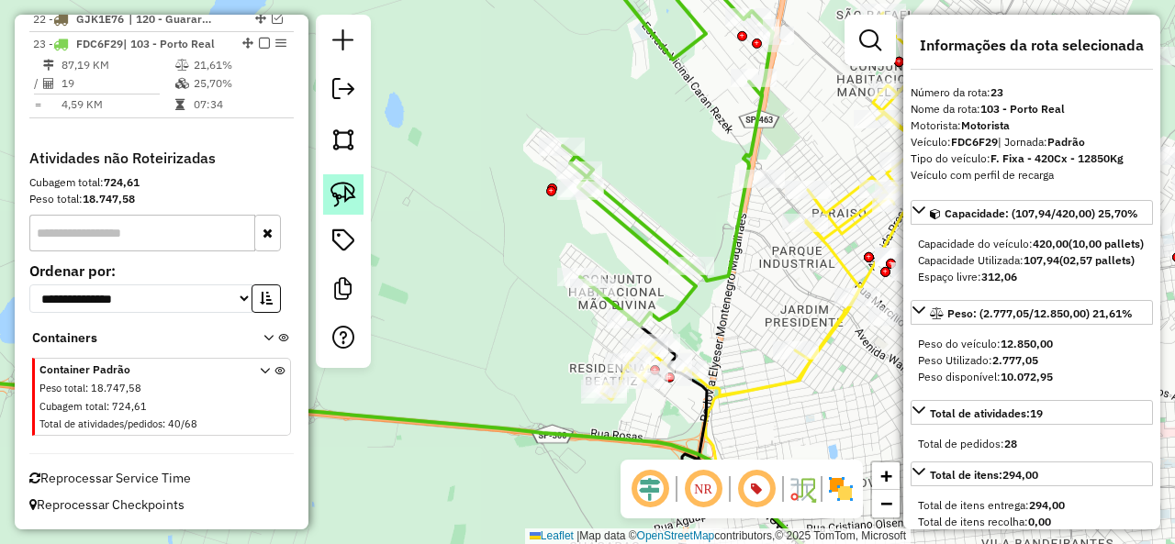
click at [332, 187] on img at bounding box center [343, 195] width 26 height 26
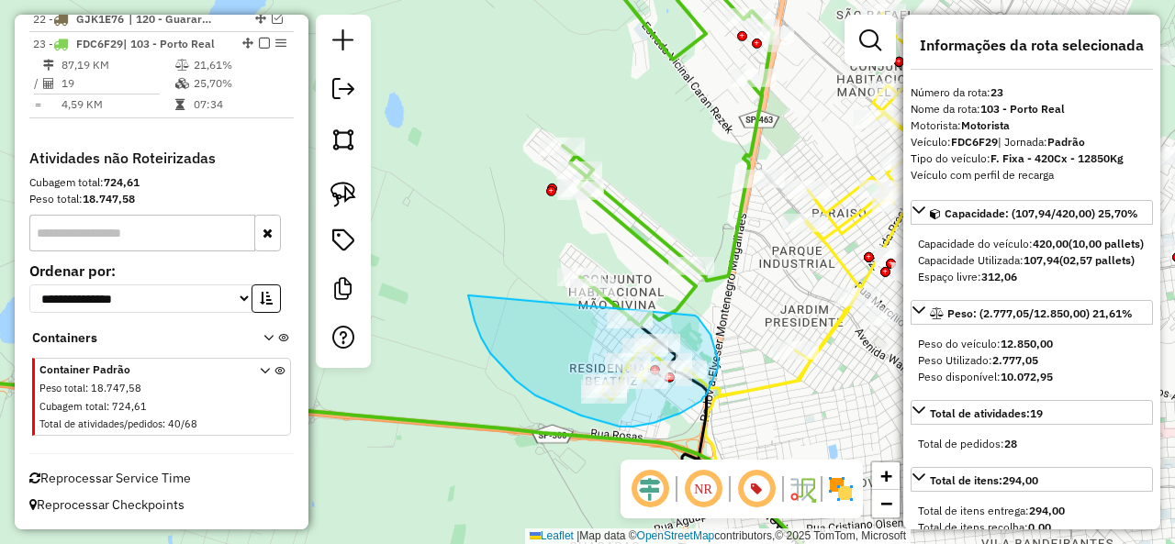
drag, startPoint x: 516, startPoint y: 381, endPoint x: 681, endPoint y: 307, distance: 181.2
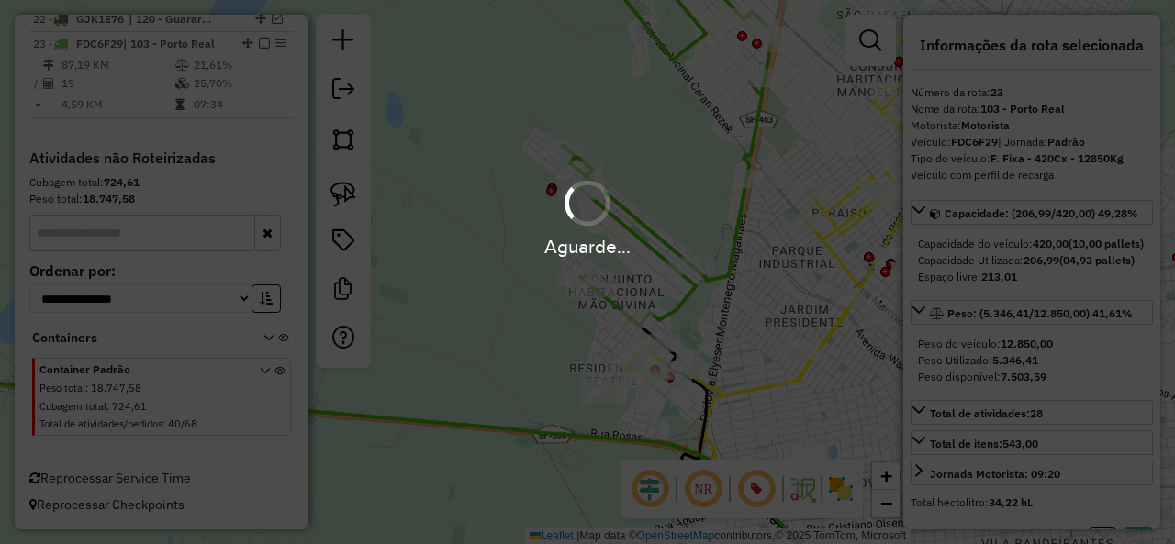
select select "**********"
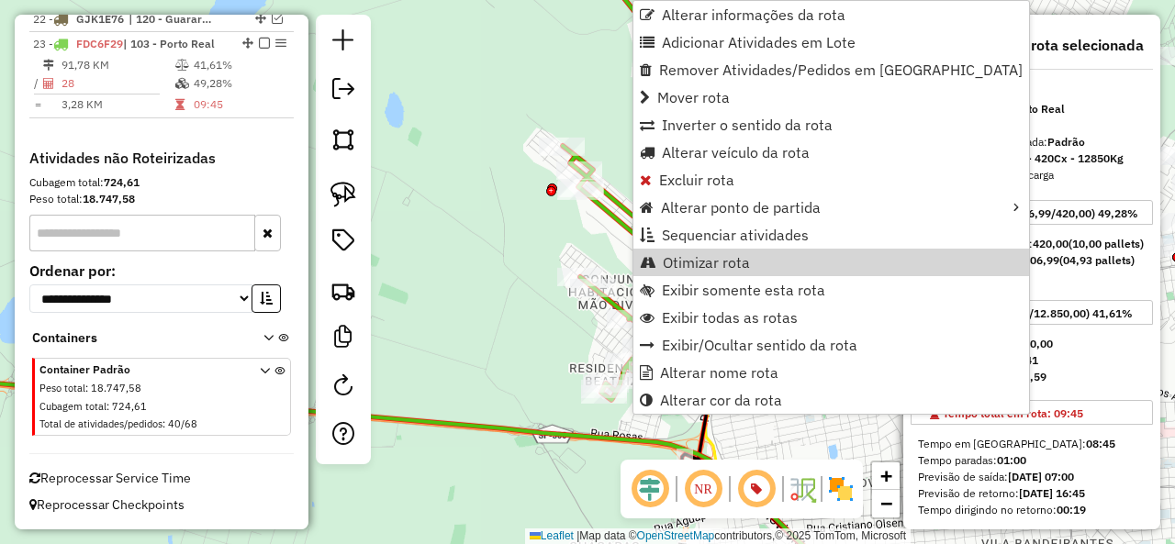
click at [718, 265] on span "Otimizar rota" at bounding box center [706, 262] width 87 height 15
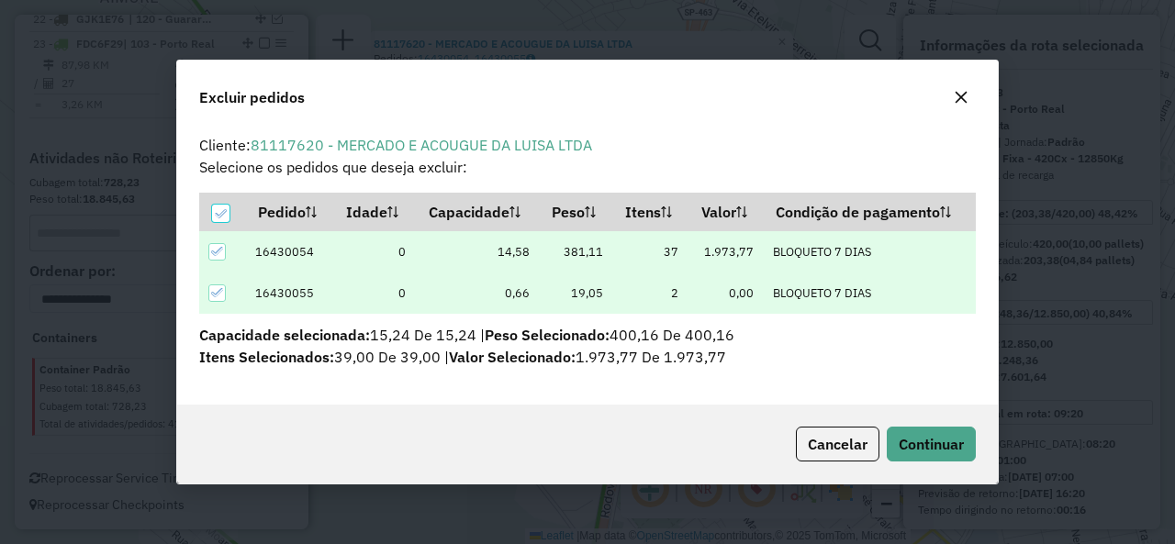
scroll to position [0, 0]
click at [942, 450] on span "Continuar" at bounding box center [931, 444] width 65 height 18
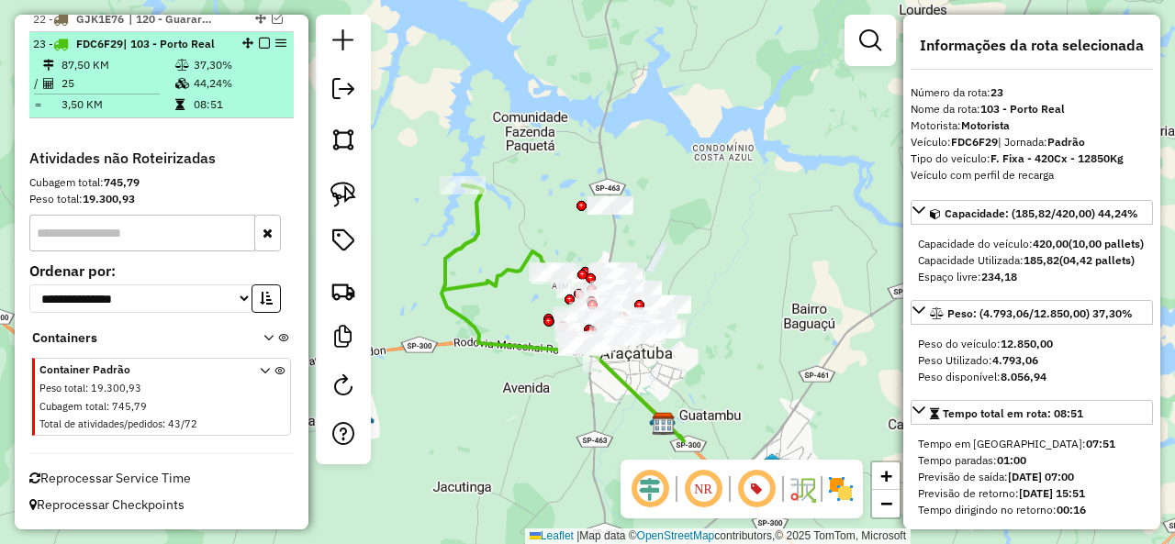
click at [259, 42] on em at bounding box center [264, 43] width 11 height 11
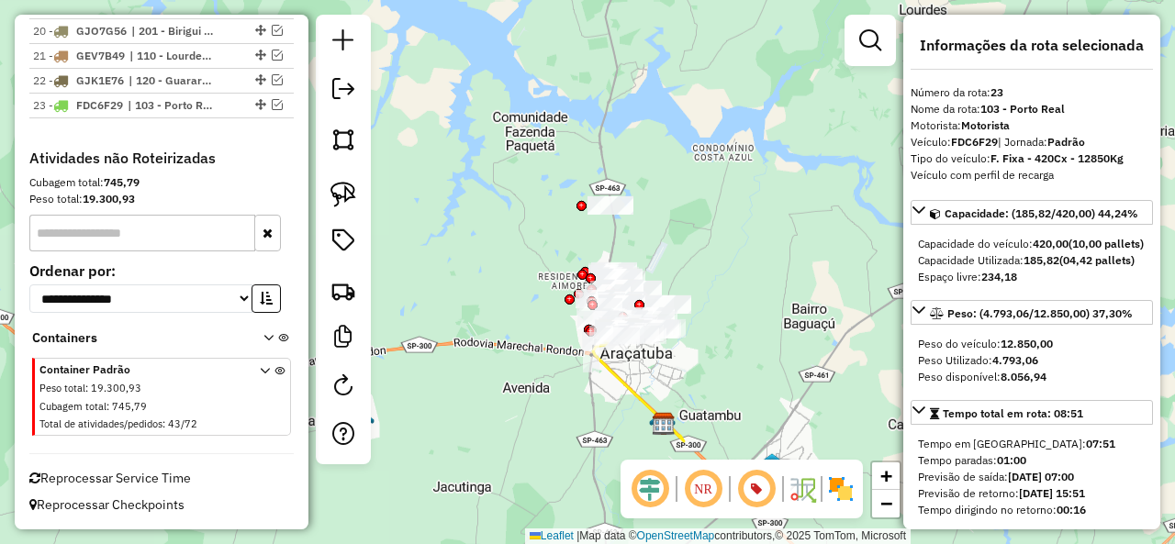
scroll to position [1307, 0]
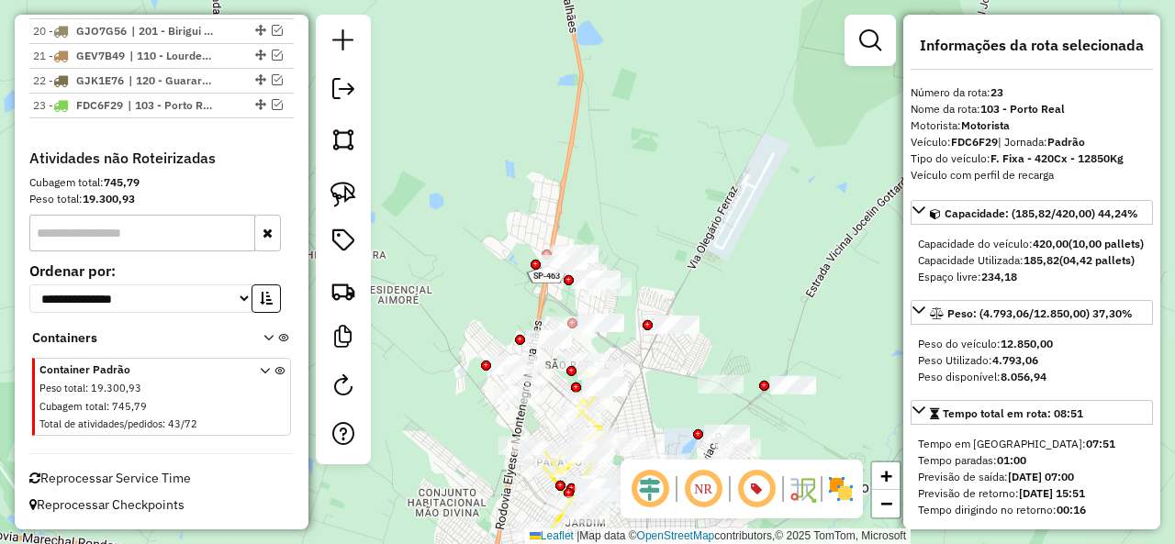
drag, startPoint x: 652, startPoint y: 144, endPoint x: 641, endPoint y: 229, distance: 86.1
click at [644, 229] on div "Janela de atendimento Grade de atendimento Capacidade Transportadoras Veículos …" at bounding box center [587, 272] width 1175 height 544
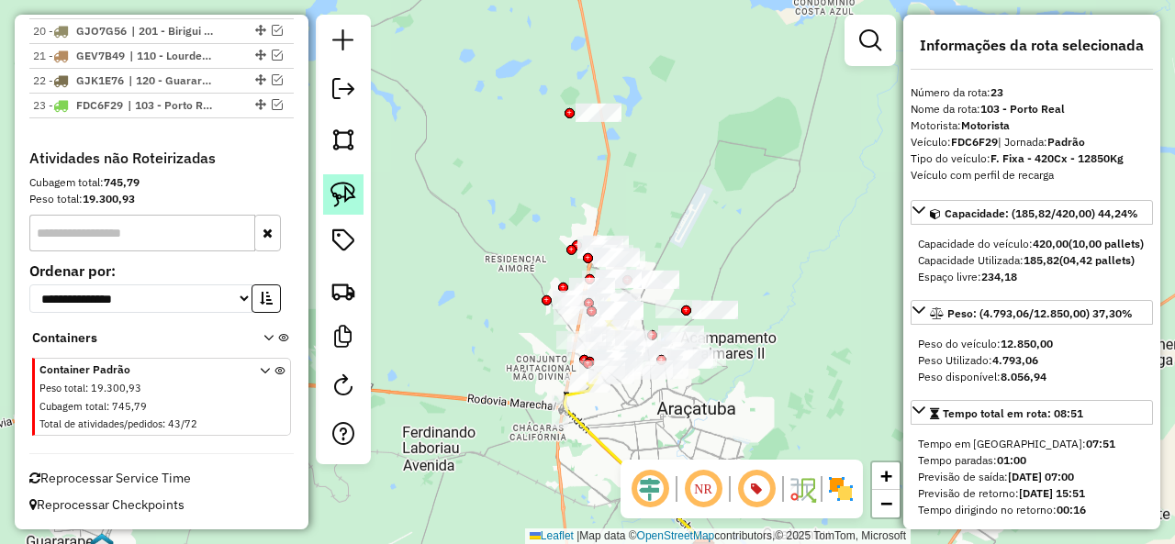
click at [339, 195] on img at bounding box center [343, 195] width 26 height 26
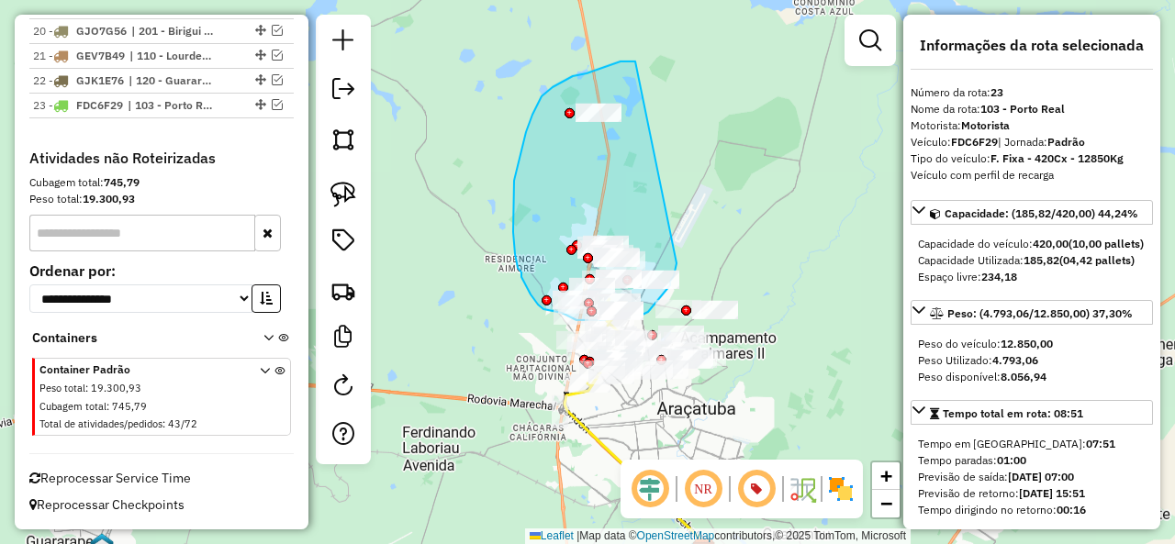
drag, startPoint x: 633, startPoint y: 61, endPoint x: 679, endPoint y: 254, distance: 198.1
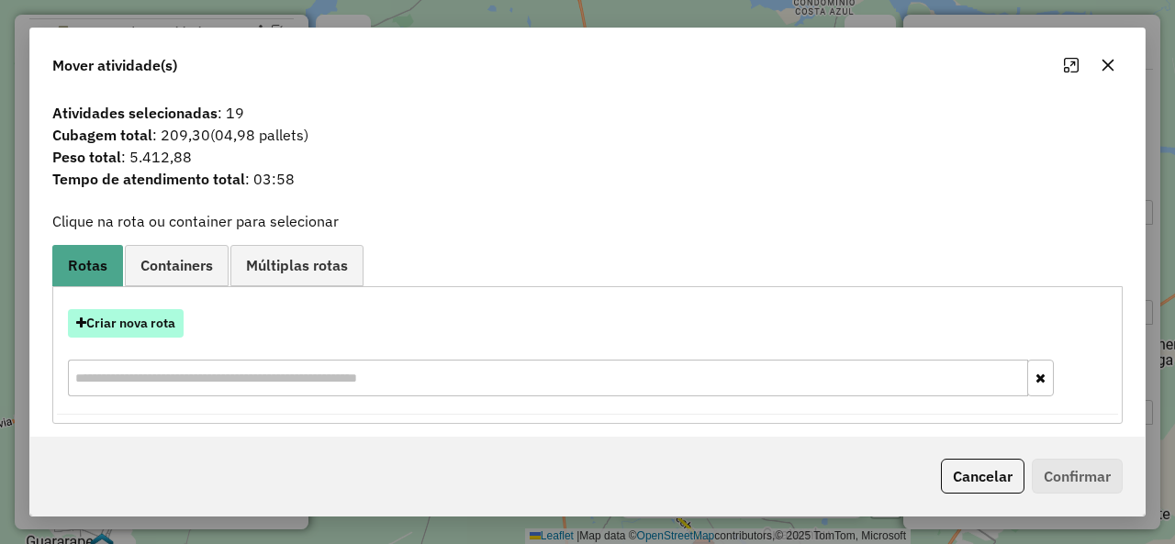
click at [136, 326] on button "Criar nova rota" at bounding box center [126, 323] width 116 height 28
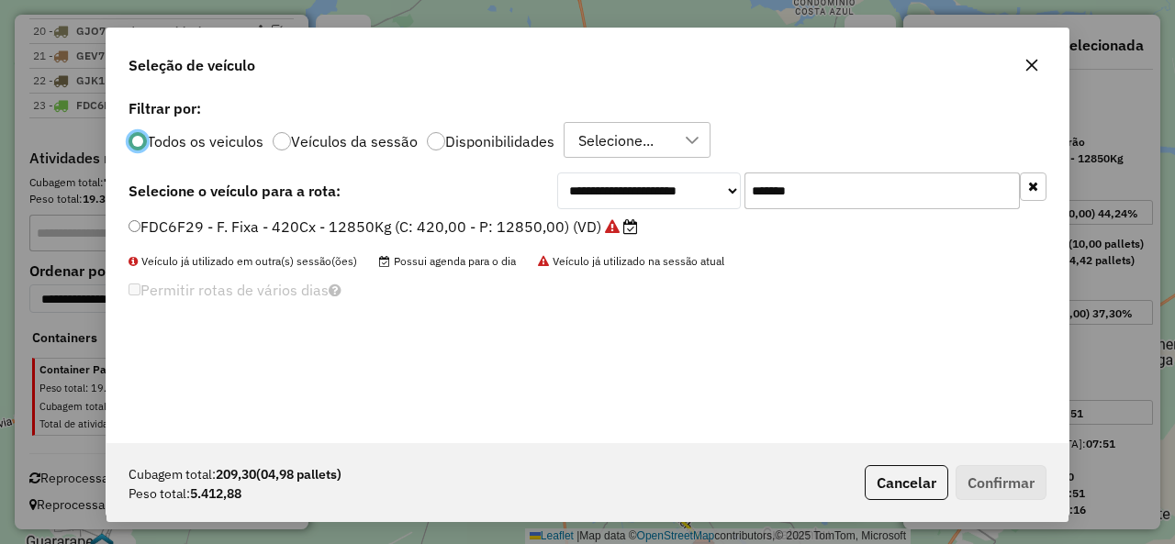
scroll to position [10, 6]
click at [817, 194] on input "*******" at bounding box center [881, 191] width 275 height 37
paste input "text"
type input "*******"
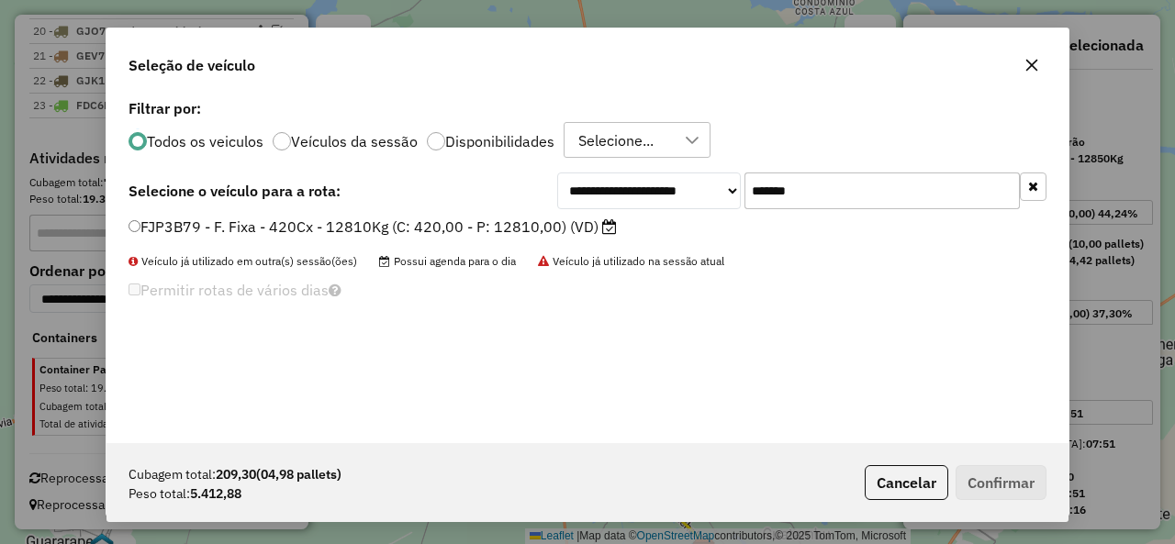
click at [174, 220] on label "FJP3B79 - F. Fixa - 420Cx - 12810Kg (C: 420,00 - P: 12810,00) (VD)" at bounding box center [372, 227] width 488 height 22
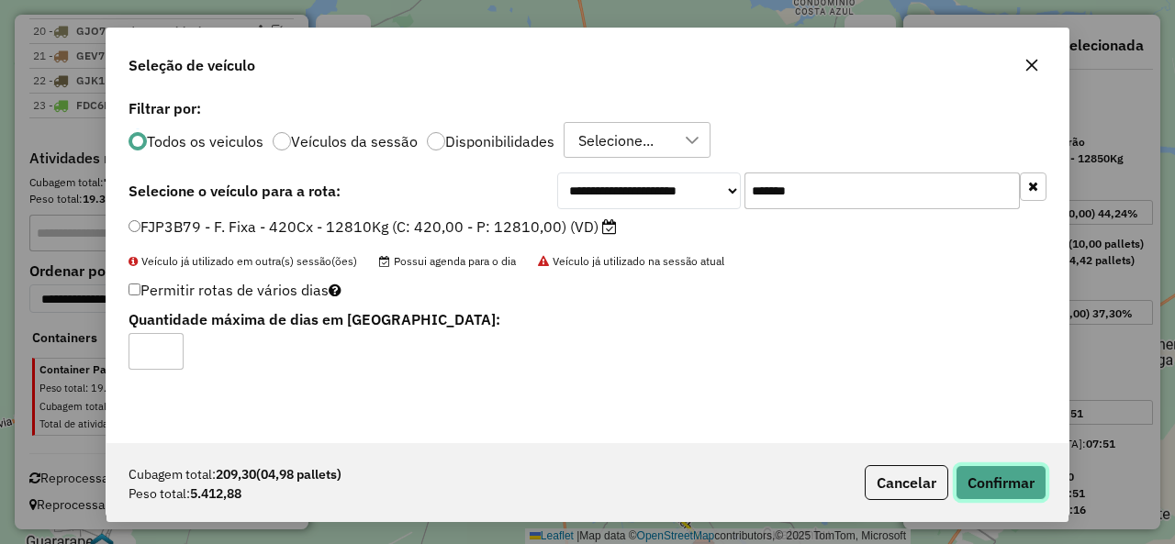
click at [1022, 487] on button "Confirmar" at bounding box center [1000, 482] width 91 height 35
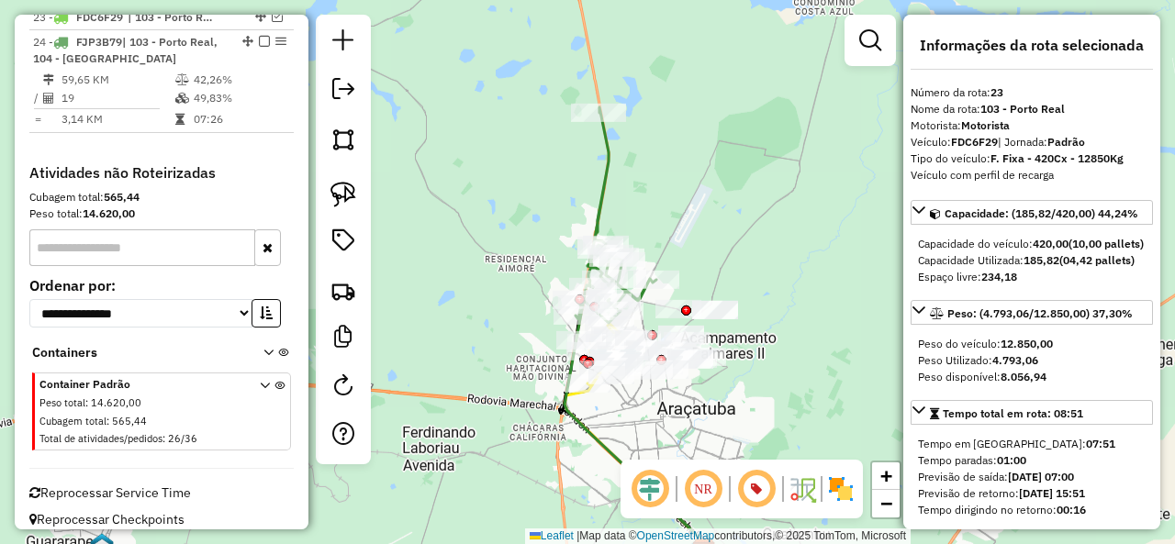
click at [602, 187] on icon at bounding box center [615, 215] width 81 height 216
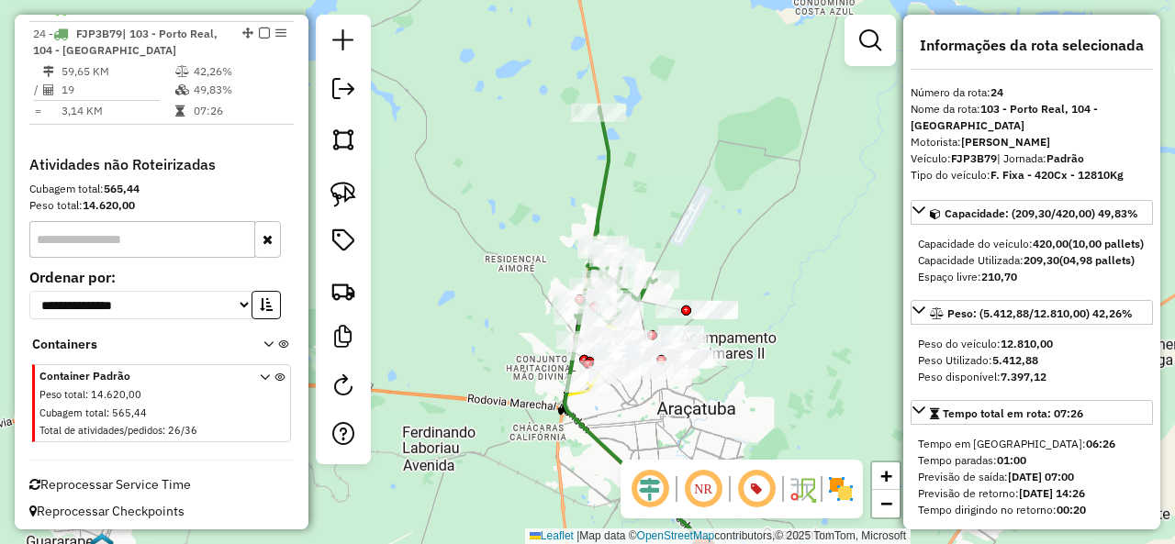
scroll to position [1410, 0]
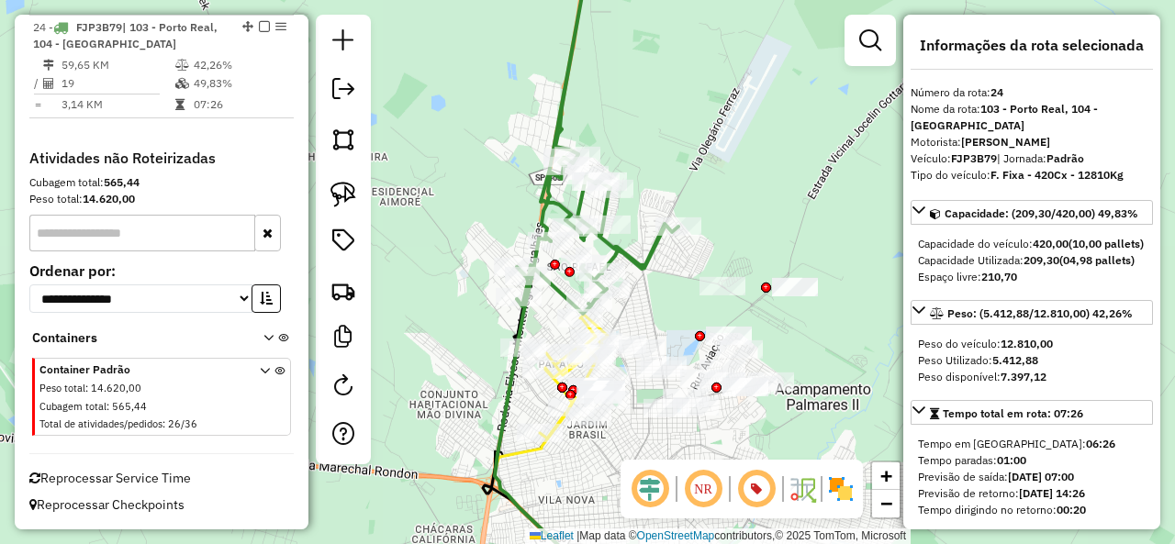
drag, startPoint x: 658, startPoint y: 326, endPoint x: 640, endPoint y: 209, distance: 118.0
click at [640, 209] on div "Janela de atendimento Grade de atendimento Capacidade Transportadoras Veículos …" at bounding box center [587, 272] width 1175 height 544
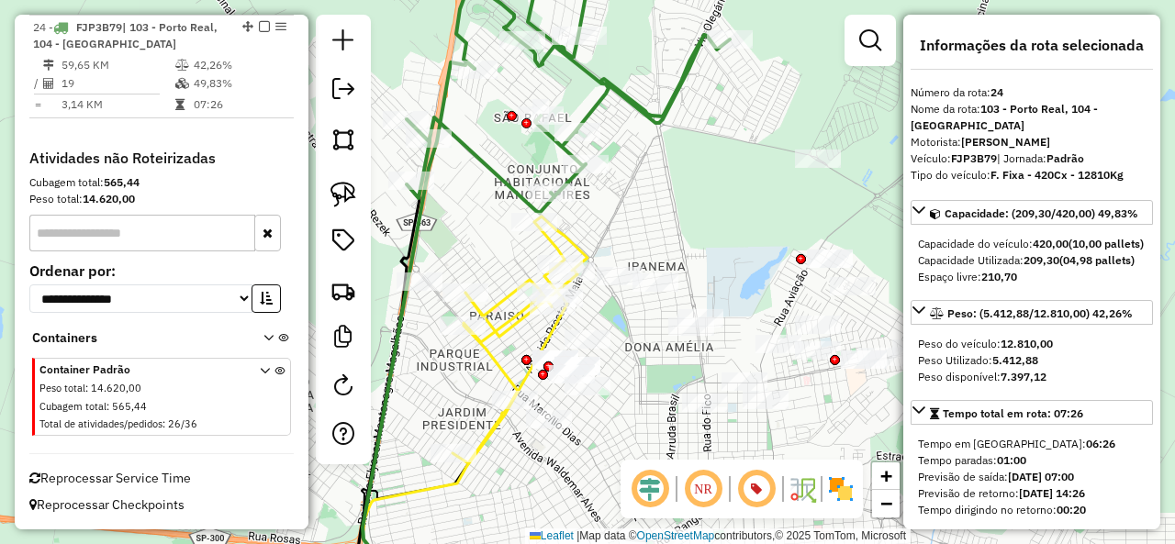
click at [585, 240] on icon at bounding box center [519, 340] width 135 height 247
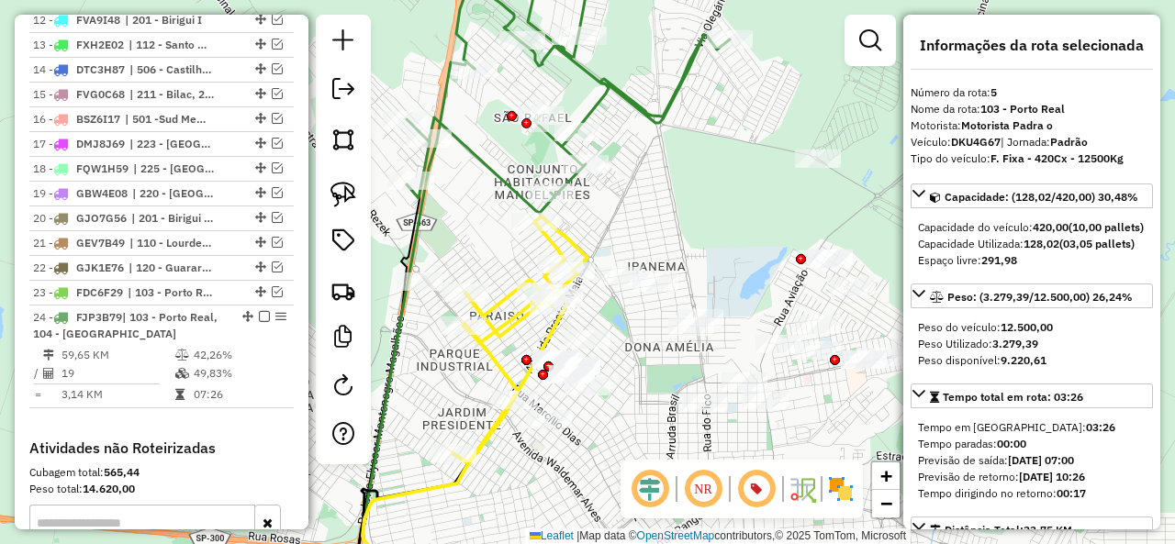
scroll to position [870, 0]
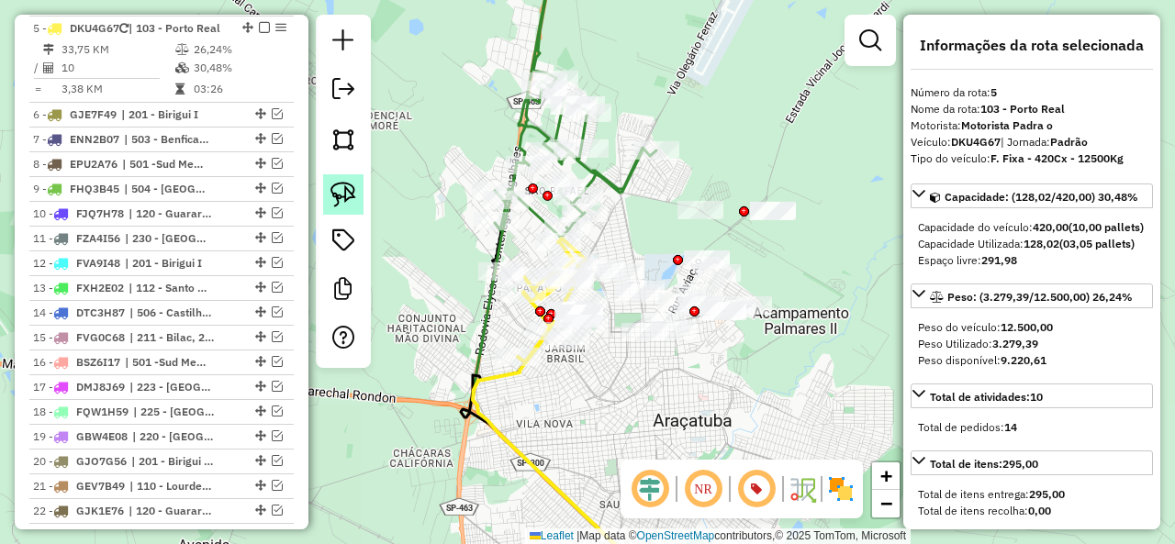
click at [345, 188] on img at bounding box center [343, 195] width 26 height 26
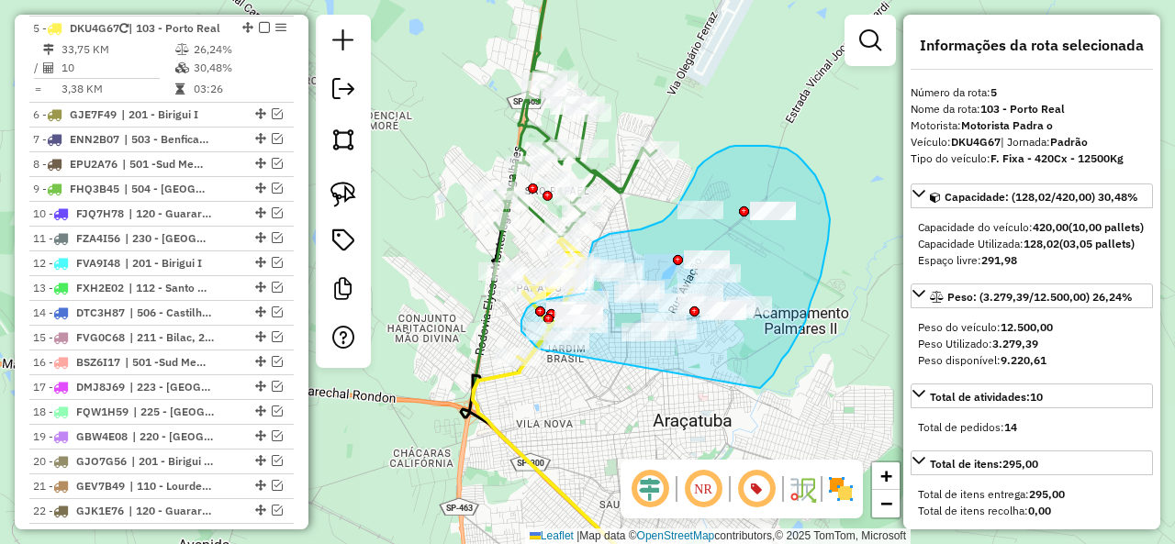
drag, startPoint x: 773, startPoint y: 374, endPoint x: 542, endPoint y: 352, distance: 231.4
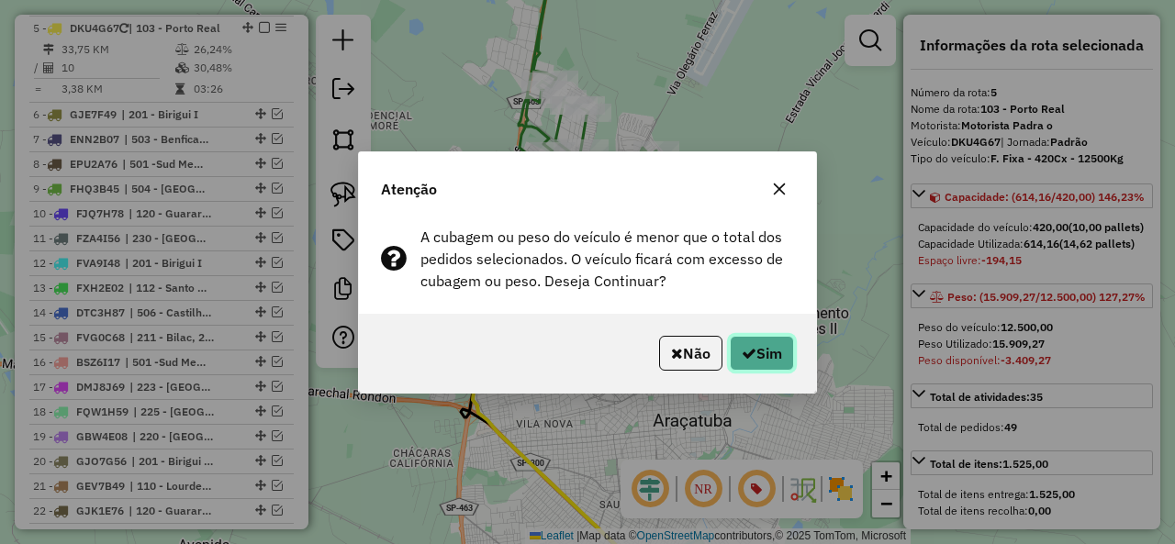
click at [754, 346] on button "Sim" at bounding box center [762, 353] width 64 height 35
select select "**********"
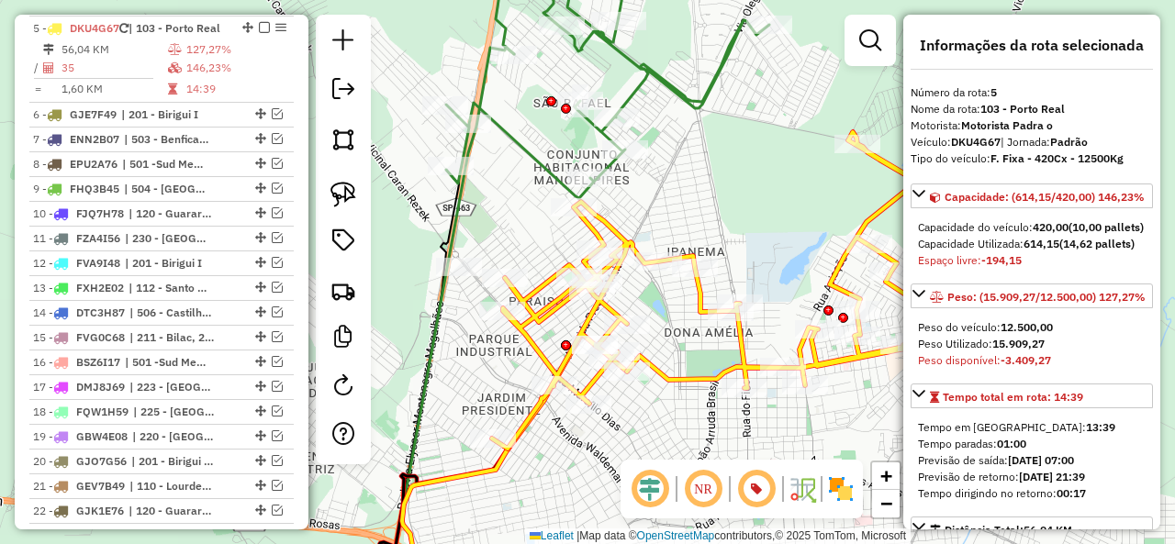
click at [549, 167] on icon at bounding box center [607, 72] width 323 height 252
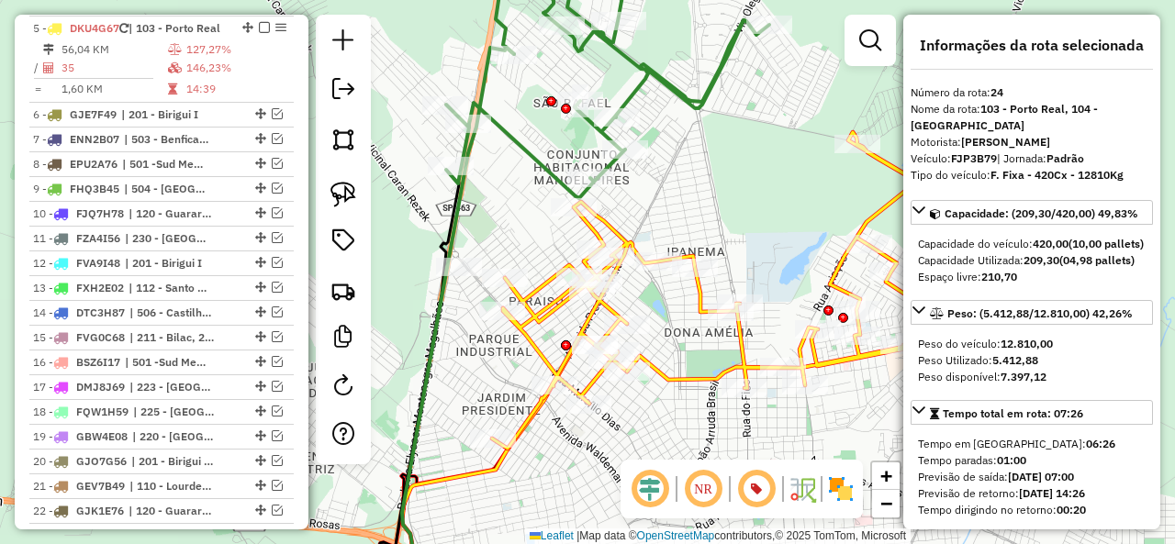
scroll to position [1410, 0]
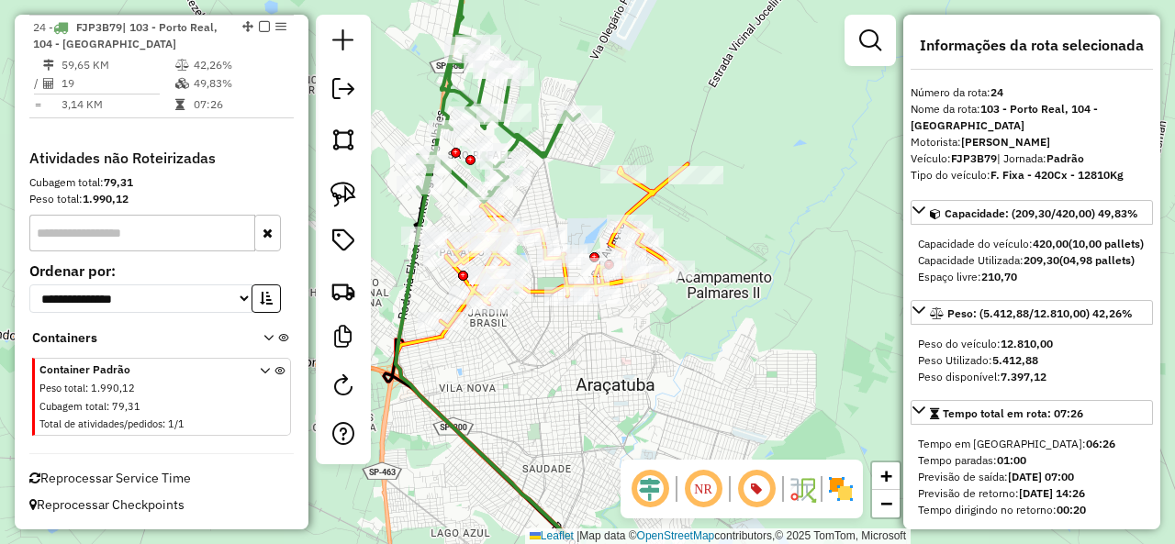
drag, startPoint x: 702, startPoint y: 252, endPoint x: 609, endPoint y: 179, distance: 118.3
click at [609, 179] on div "Rota 5 - Placa DKU4G67 81111354 - SIMONE SANTIAGO 2263 Janela de atendimento Gr…" at bounding box center [587, 272] width 1175 height 544
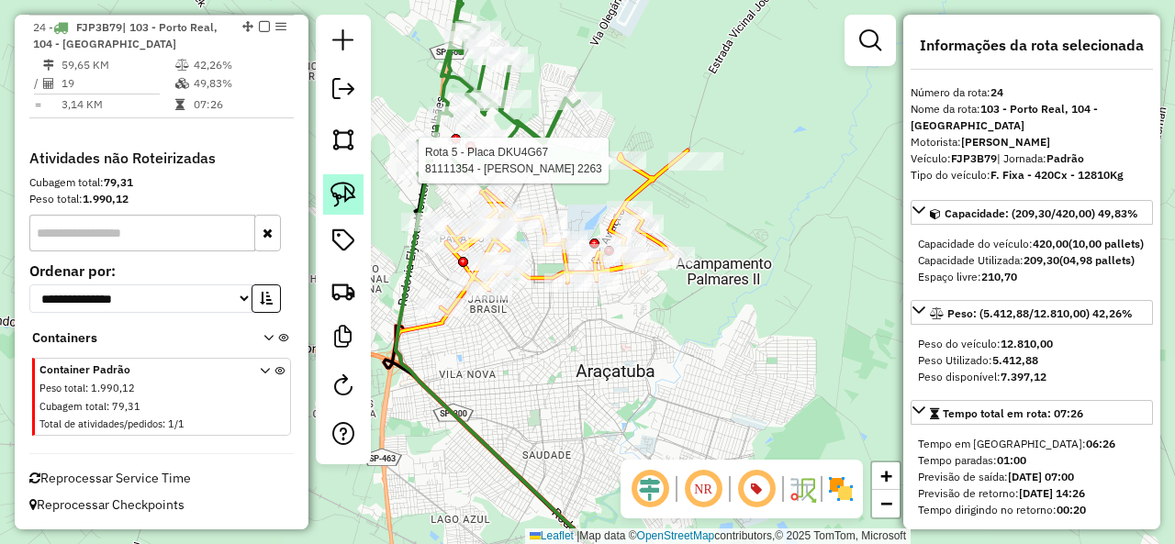
click at [331, 191] on img at bounding box center [343, 195] width 26 height 26
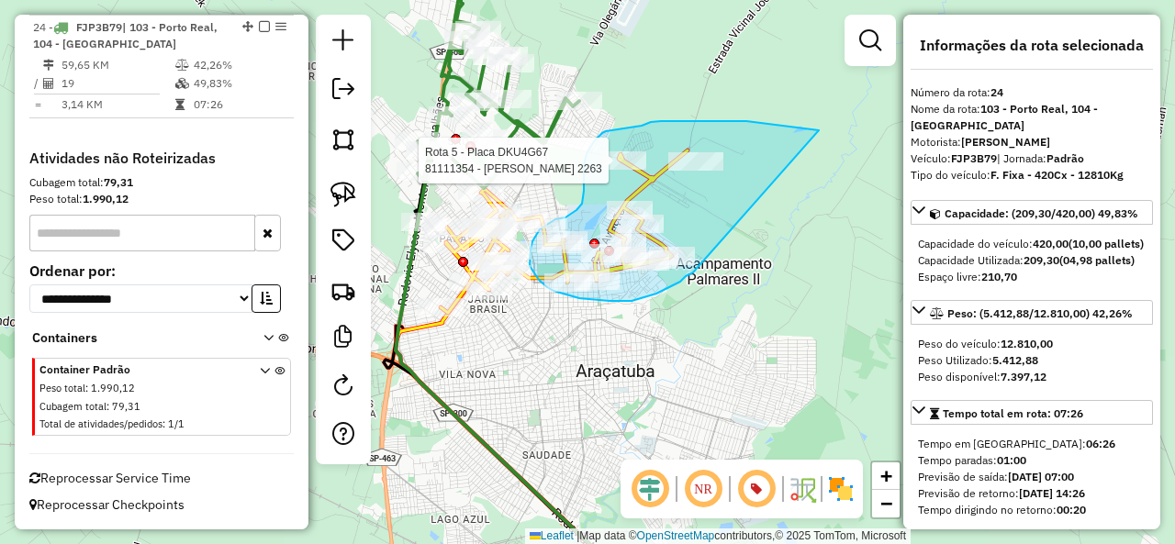
drag, startPoint x: 742, startPoint y: 121, endPoint x: 693, endPoint y: 273, distance: 159.1
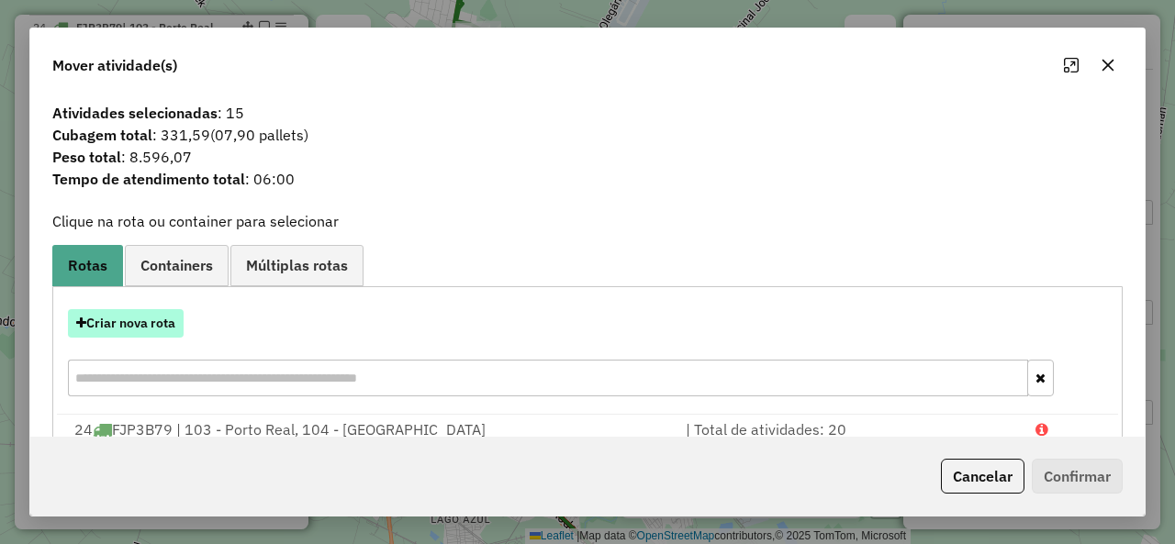
click at [162, 316] on button "Criar nova rota" at bounding box center [126, 323] width 116 height 28
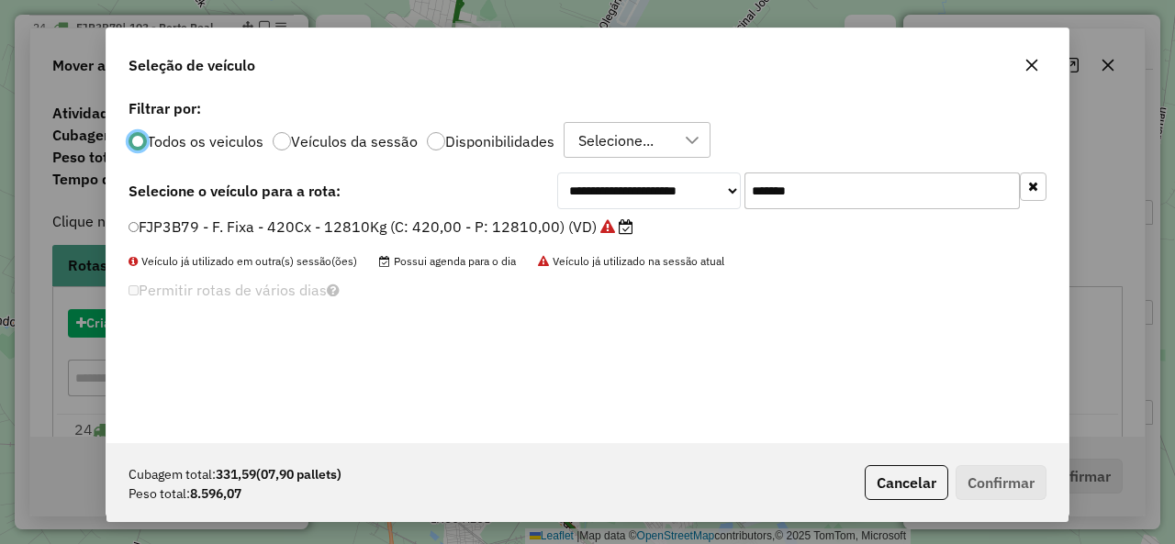
scroll to position [10, 6]
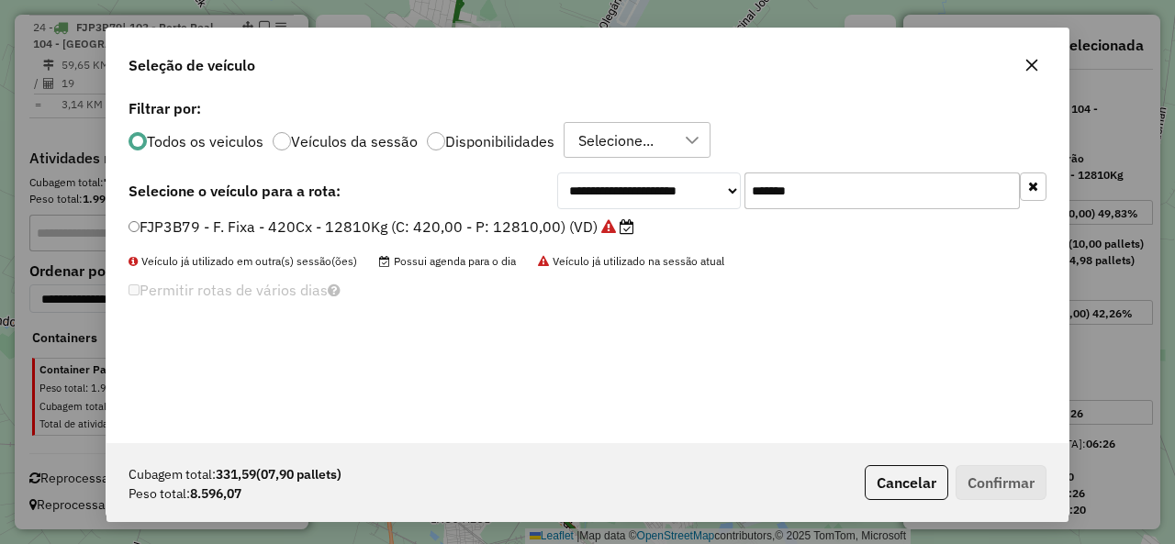
click at [806, 183] on input "*******" at bounding box center [881, 191] width 275 height 37
paste input "text"
type input "*******"
click at [228, 230] on label "CDV1D49 - F. Fixa - 420Cx - 12850Kg (C: 420,00 - P: 12850,00) (VD)" at bounding box center [375, 227] width 494 height 22
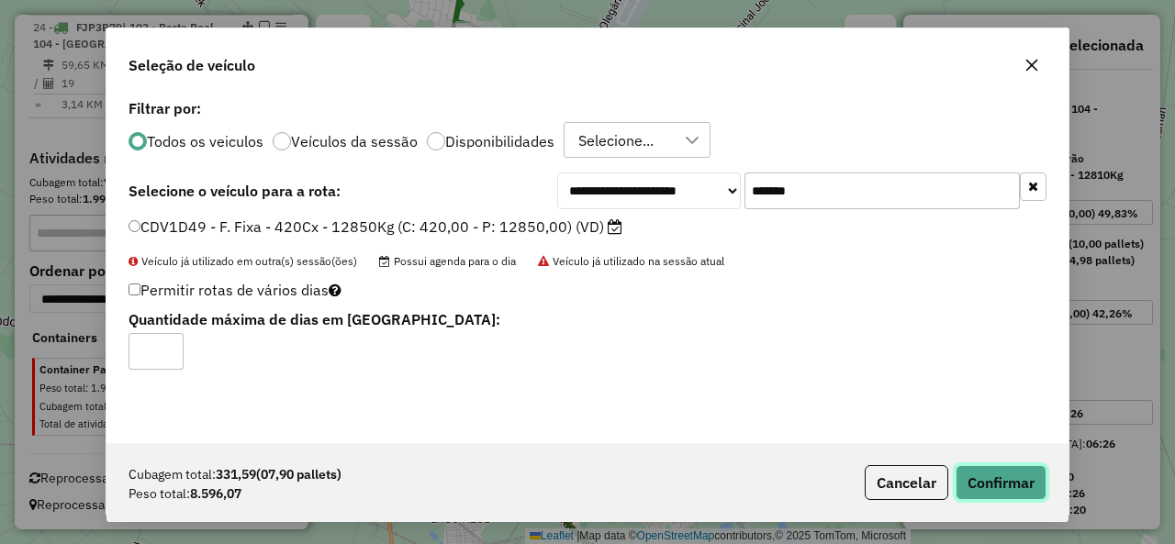
click at [997, 479] on button "Confirmar" at bounding box center [1000, 482] width 91 height 35
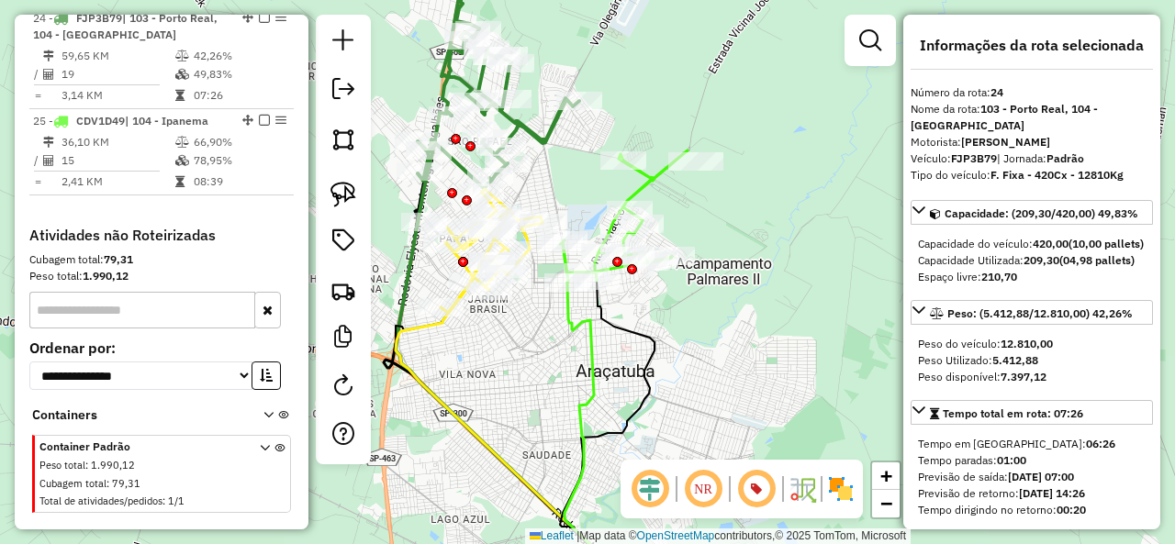
scroll to position [1413, 0]
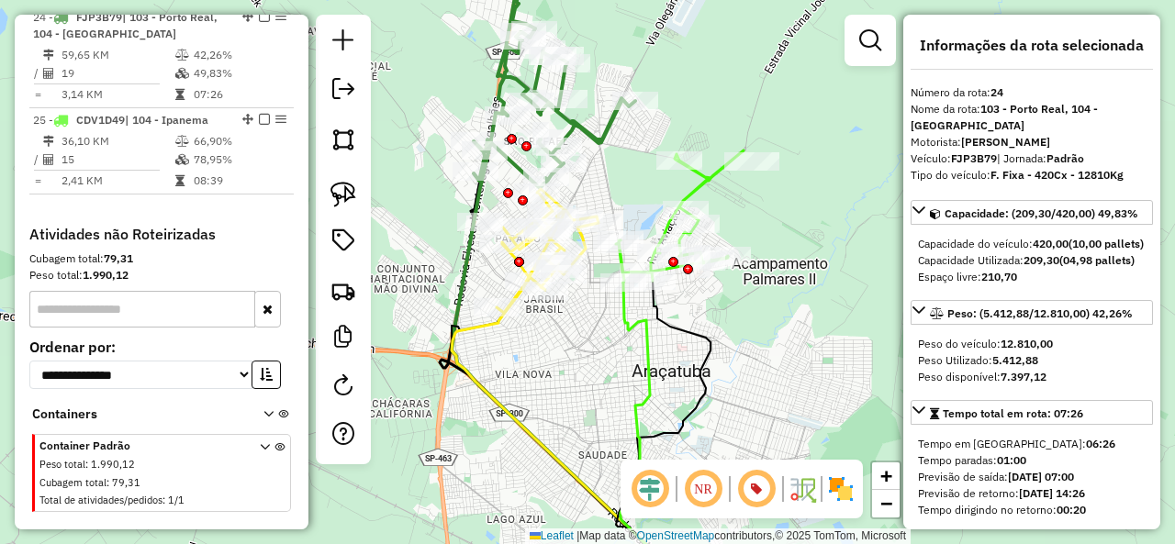
drag, startPoint x: 561, startPoint y: 396, endPoint x: 738, endPoint y: 406, distance: 177.4
click at [738, 407] on div "Janela de atendimento Grade de atendimento Capacidade Transportadoras Veículos …" at bounding box center [587, 272] width 1175 height 544
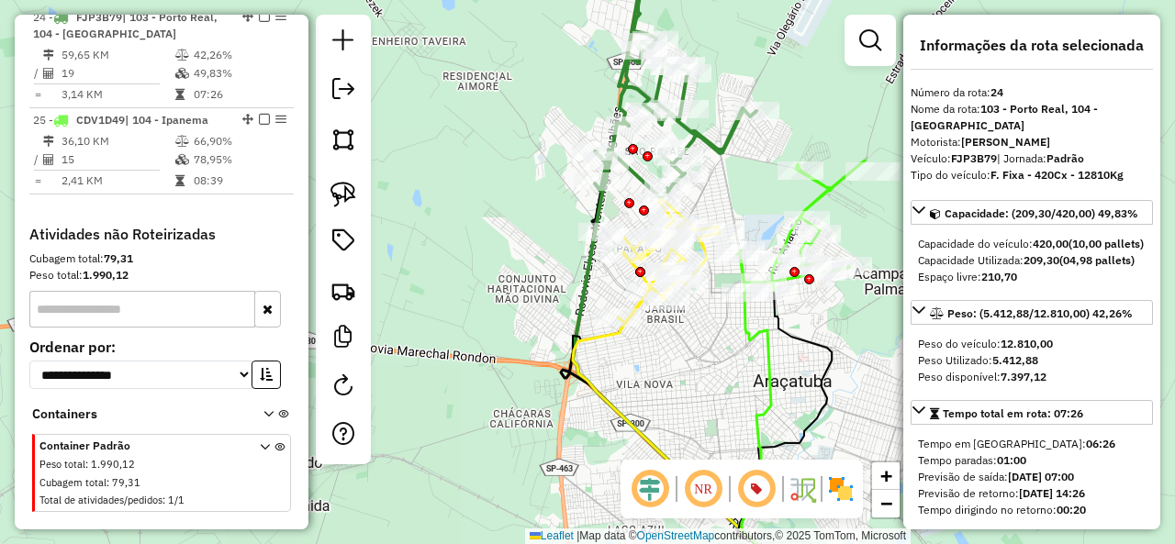
click at [764, 364] on icon at bounding box center [778, 446] width 72 height 307
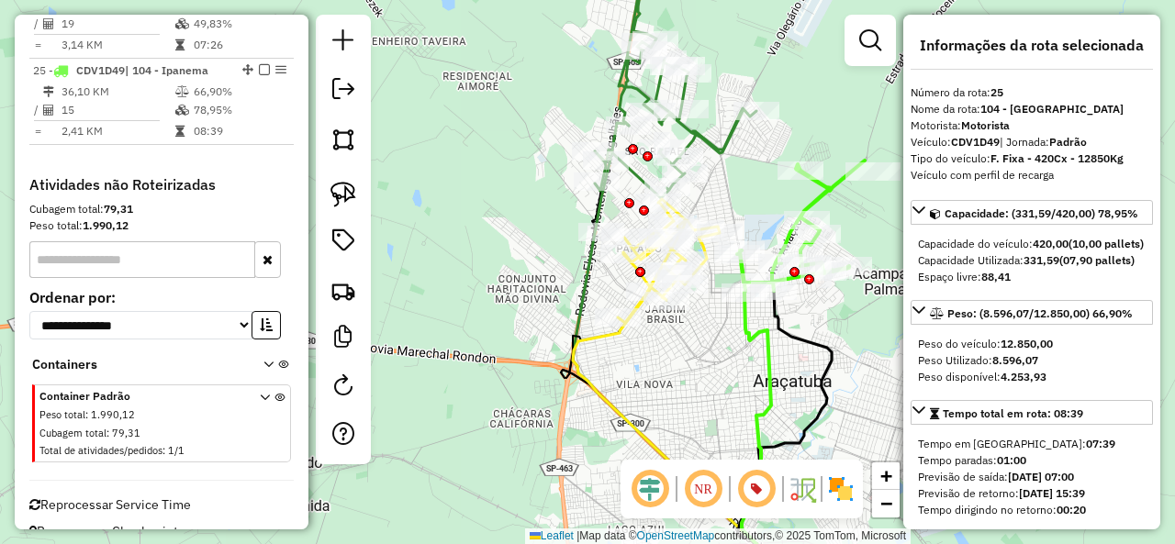
scroll to position [1496, 0]
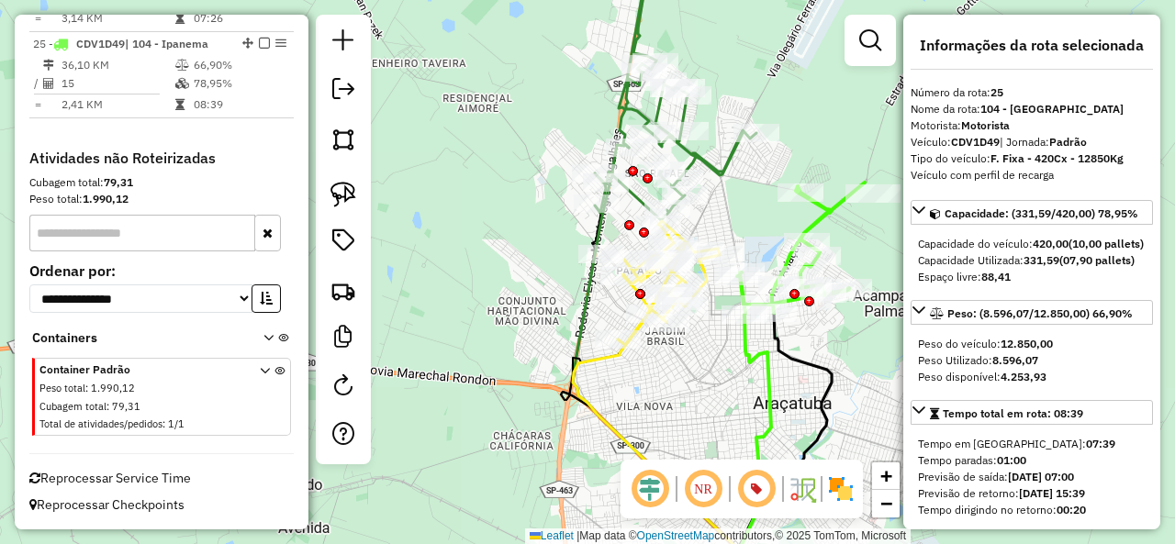
drag, startPoint x: 716, startPoint y: 348, endPoint x: 711, endPoint y: 376, distance: 28.8
click at [714, 377] on div "Janela de atendimento Grade de atendimento Capacidade Transportadoras Veículos …" at bounding box center [587, 272] width 1175 height 544
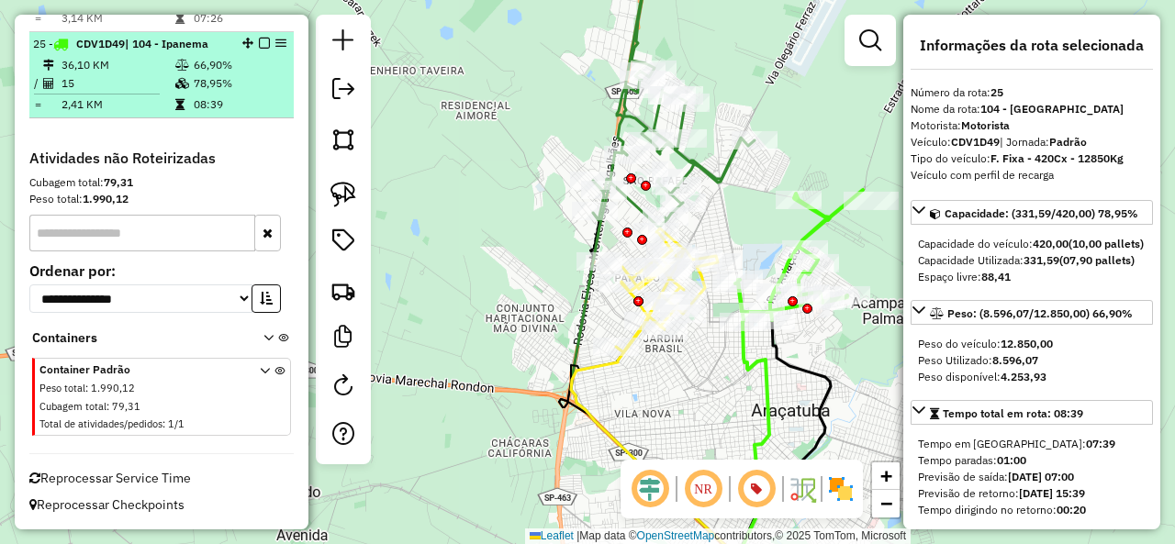
click at [262, 45] on em at bounding box center [264, 43] width 11 height 11
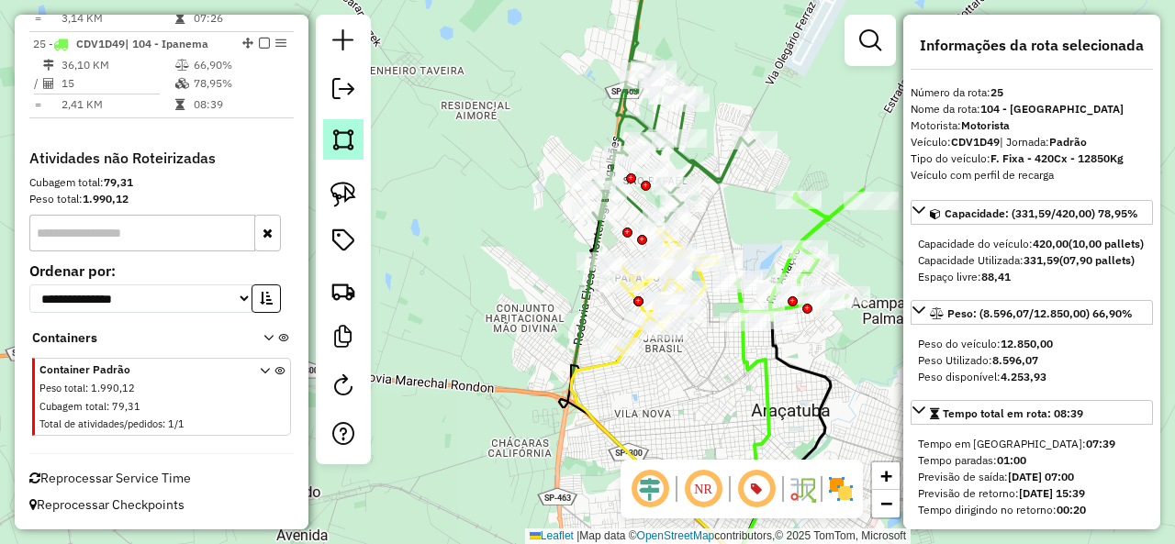
scroll to position [1434, 0]
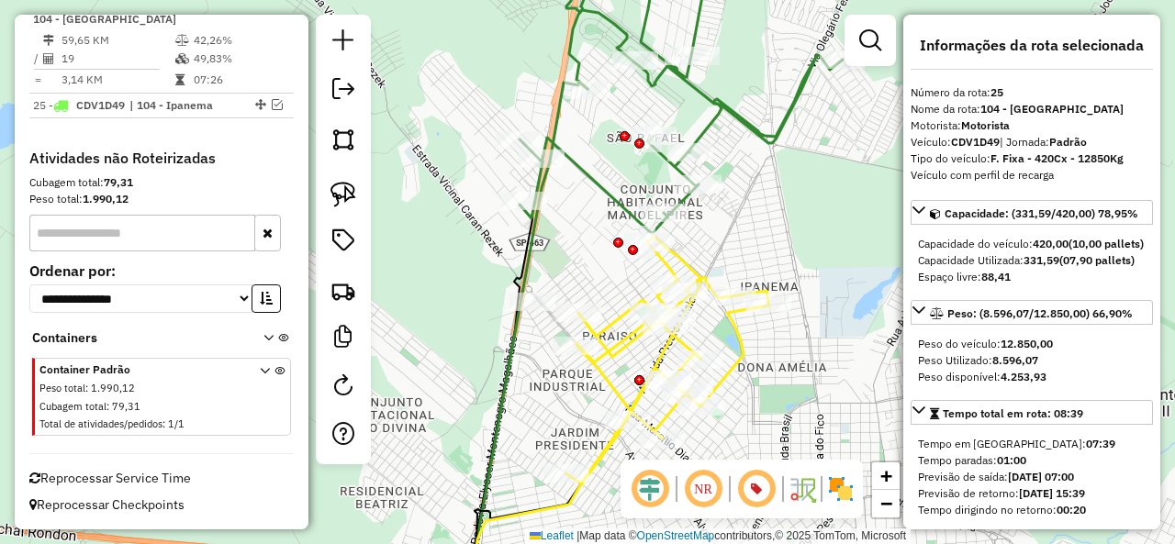
click at [746, 343] on icon at bounding box center [667, 360] width 204 height 247
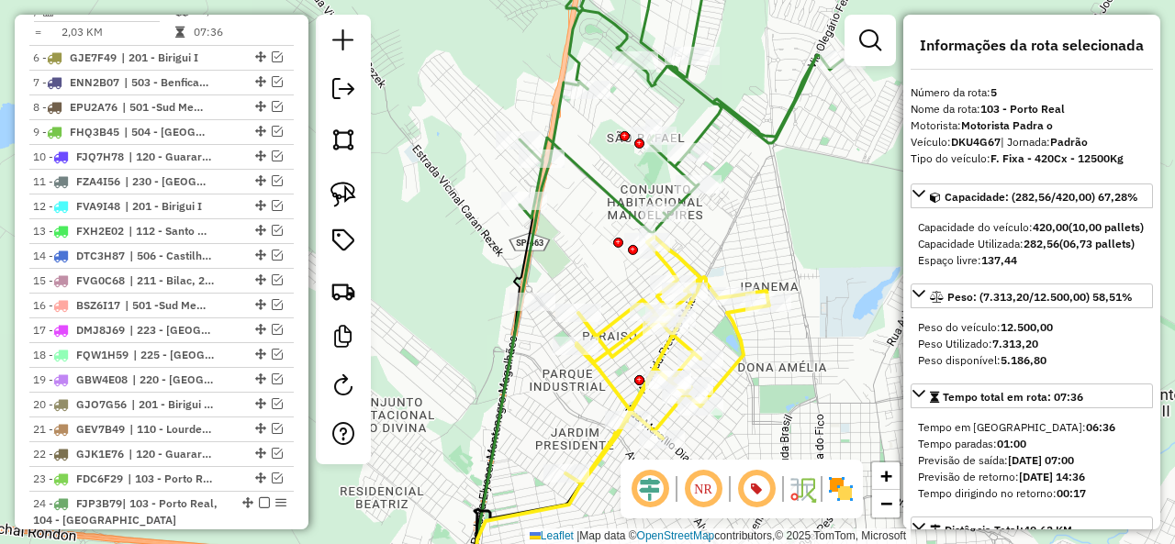
scroll to position [870, 0]
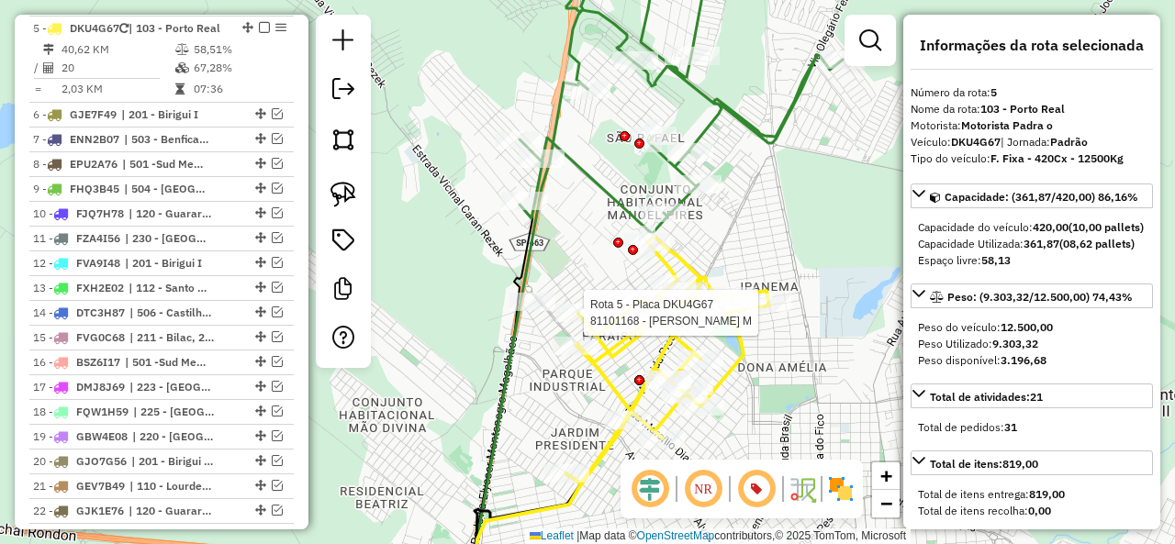
select select "**********"
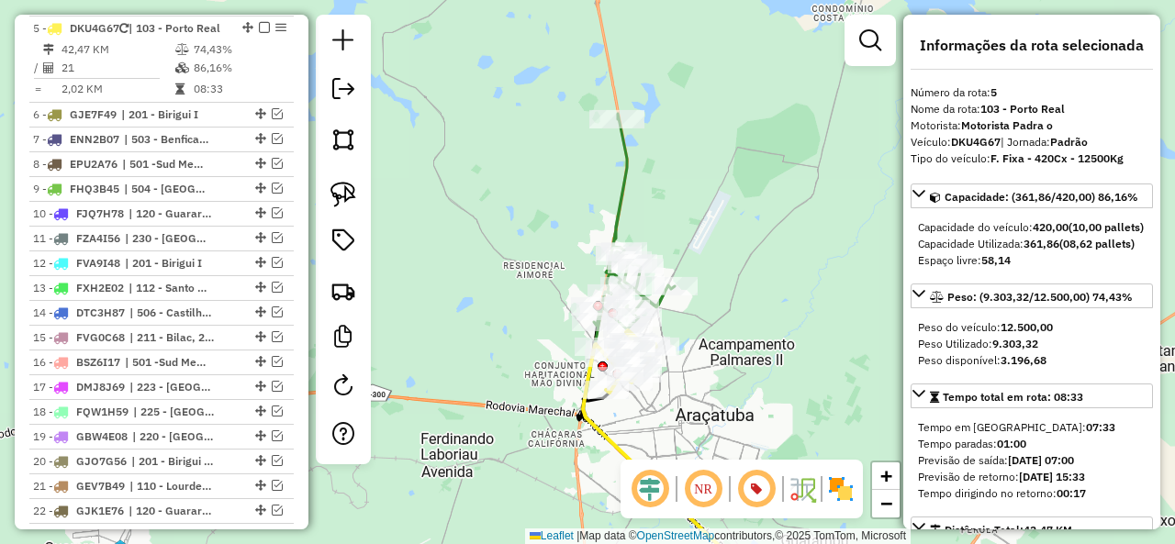
click at [626, 205] on icon at bounding box center [634, 222] width 81 height 216
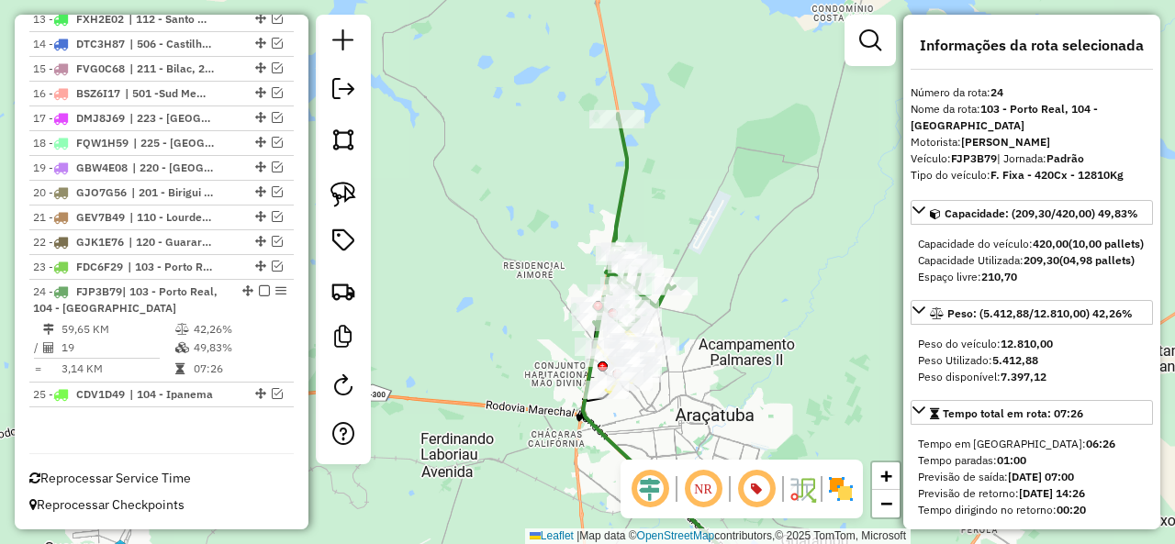
scroll to position [1146, 0]
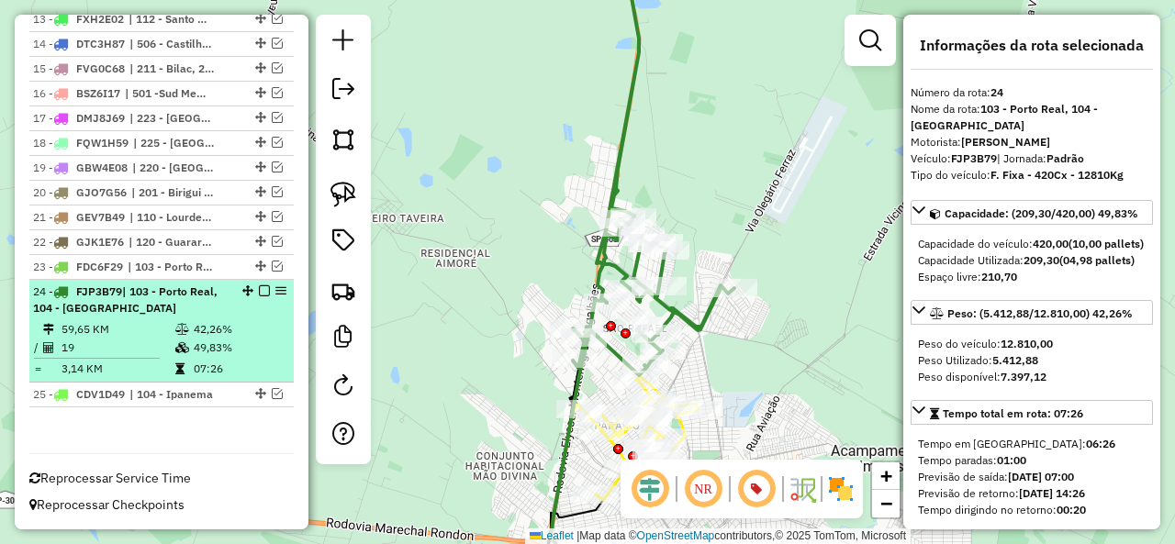
click at [262, 295] on em at bounding box center [264, 290] width 11 height 11
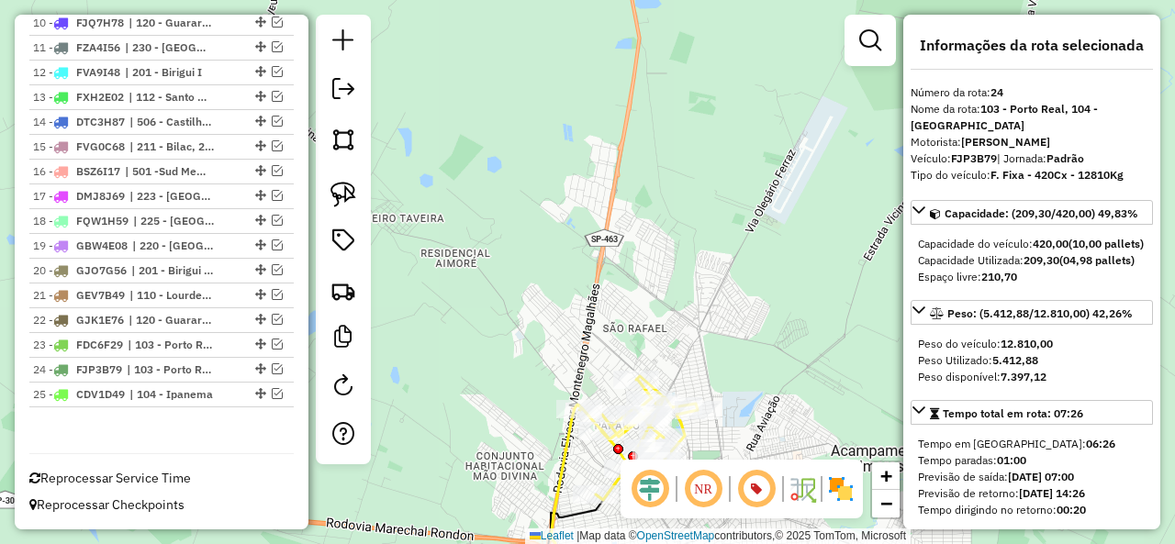
scroll to position [1068, 0]
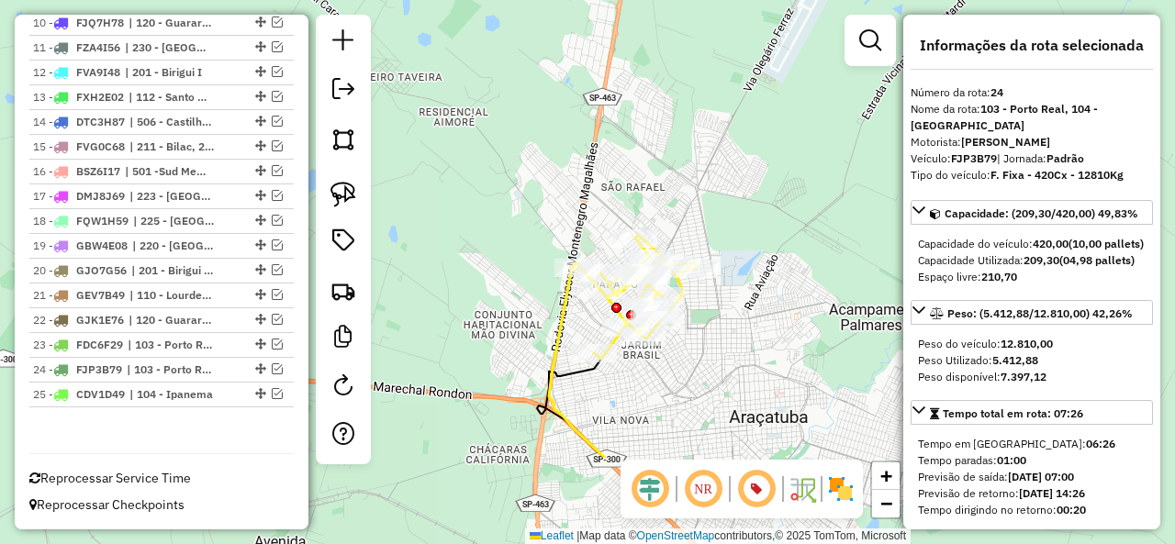
drag, startPoint x: 679, startPoint y: 272, endPoint x: 689, endPoint y: 120, distance: 151.8
click at [689, 120] on div "Janela de atendimento Grade de atendimento Capacidade Transportadoras Veículos …" at bounding box center [587, 272] width 1175 height 544
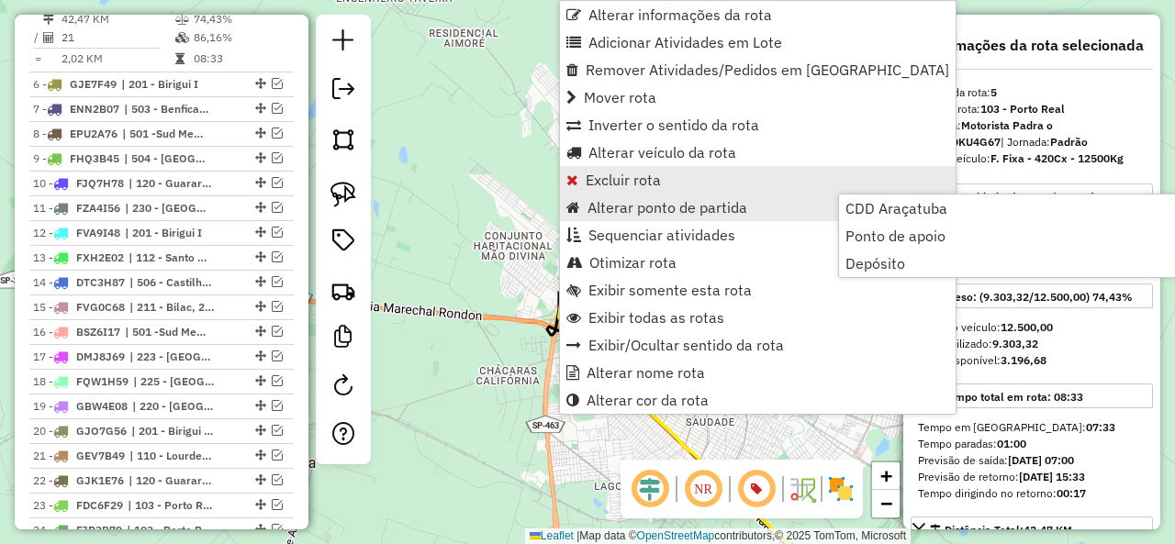
scroll to position [870, 0]
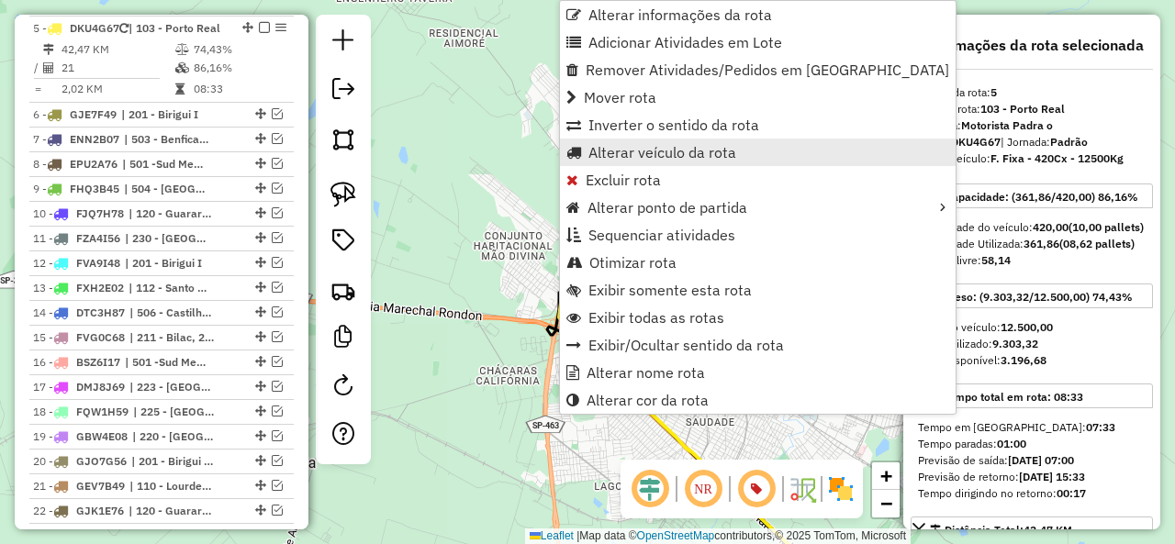
click at [670, 151] on span "Alterar veículo da rota" at bounding box center [662, 152] width 148 height 15
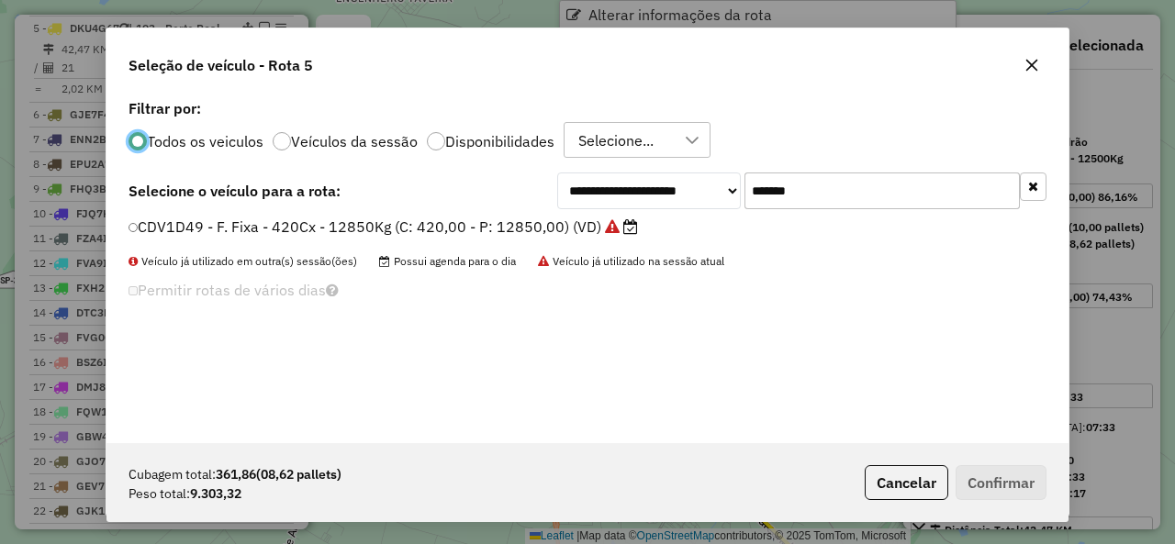
scroll to position [10, 6]
click at [914, 197] on input "*******" at bounding box center [881, 191] width 275 height 37
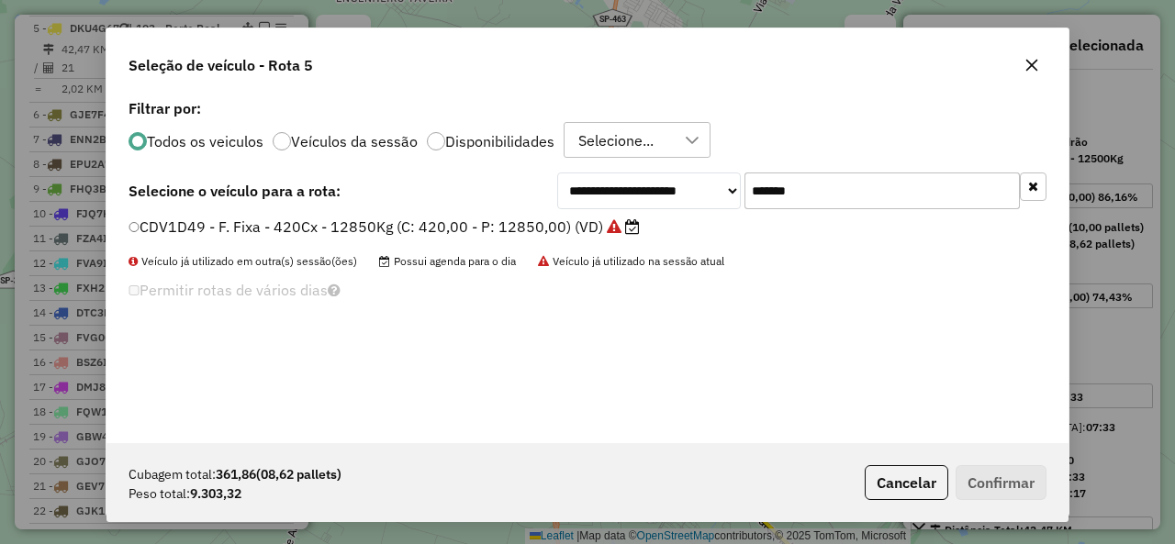
paste input "text"
type input "*******"
click at [240, 224] on label "FXD2057 - F. Fixa - 392Cx - 12850Kg (C: 392,00 - P: 12850,00) (VD)" at bounding box center [374, 227] width 492 height 22
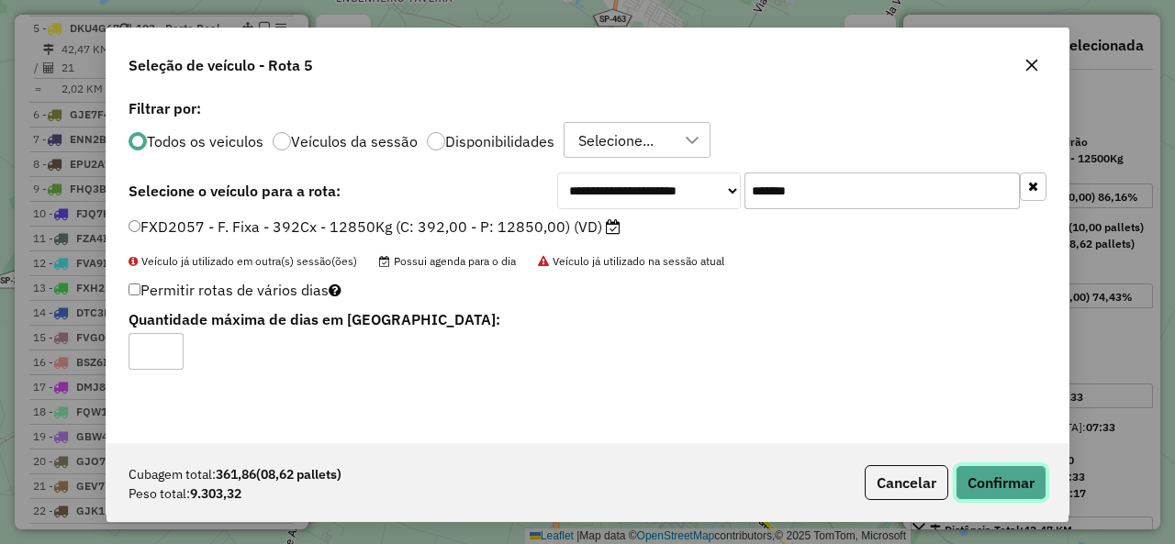
click at [970, 475] on button "Confirmar" at bounding box center [1000, 482] width 91 height 35
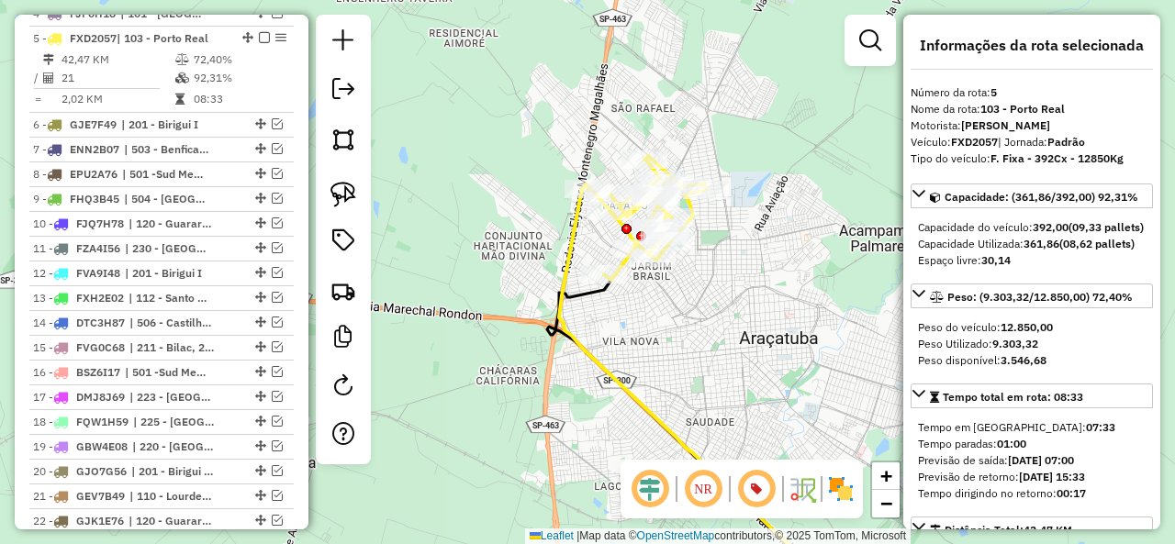
scroll to position [870, 0]
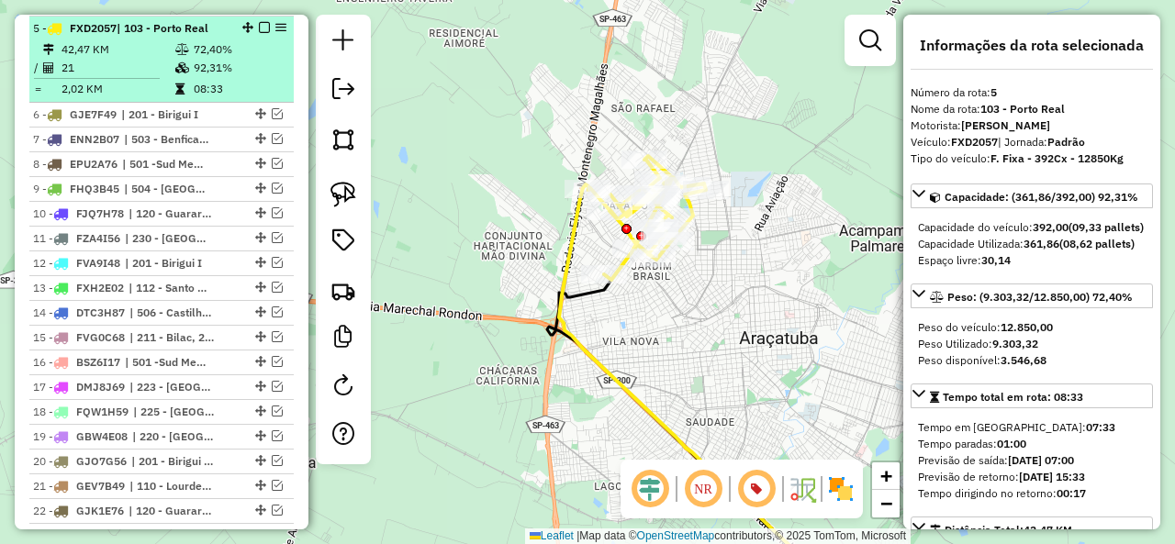
click at [261, 26] on em at bounding box center [264, 27] width 11 height 11
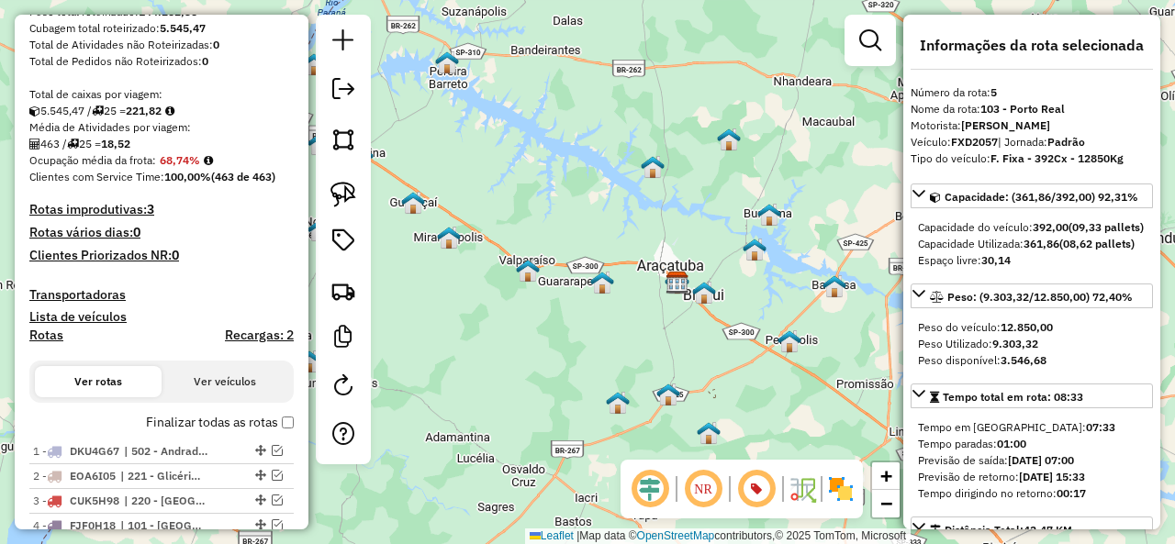
scroll to position [0, 0]
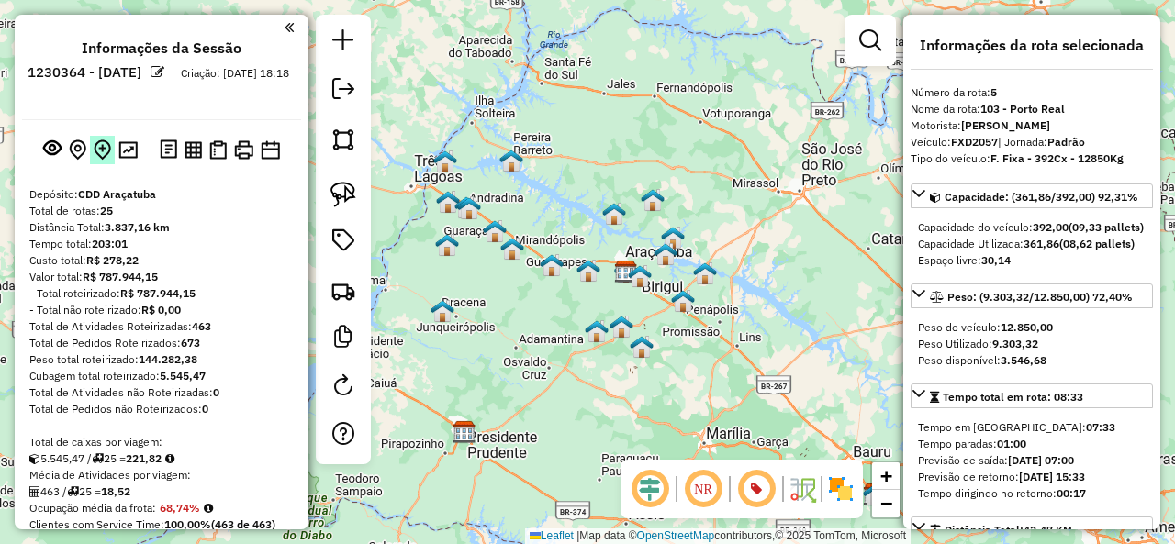
click at [108, 151] on button at bounding box center [102, 150] width 25 height 28
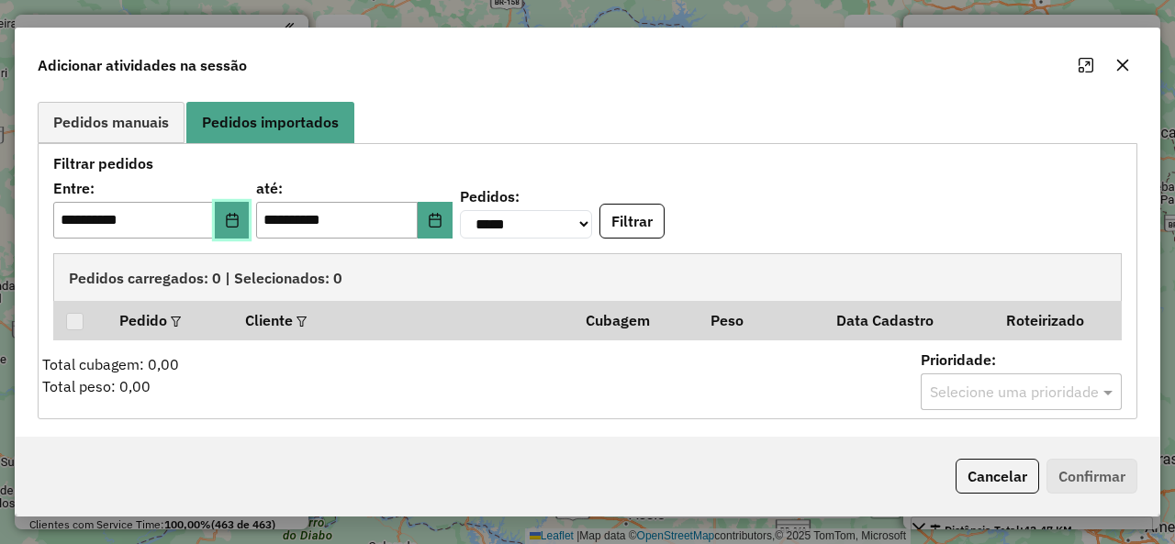
click at [238, 219] on icon "Choose Date" at bounding box center [232, 220] width 12 height 15
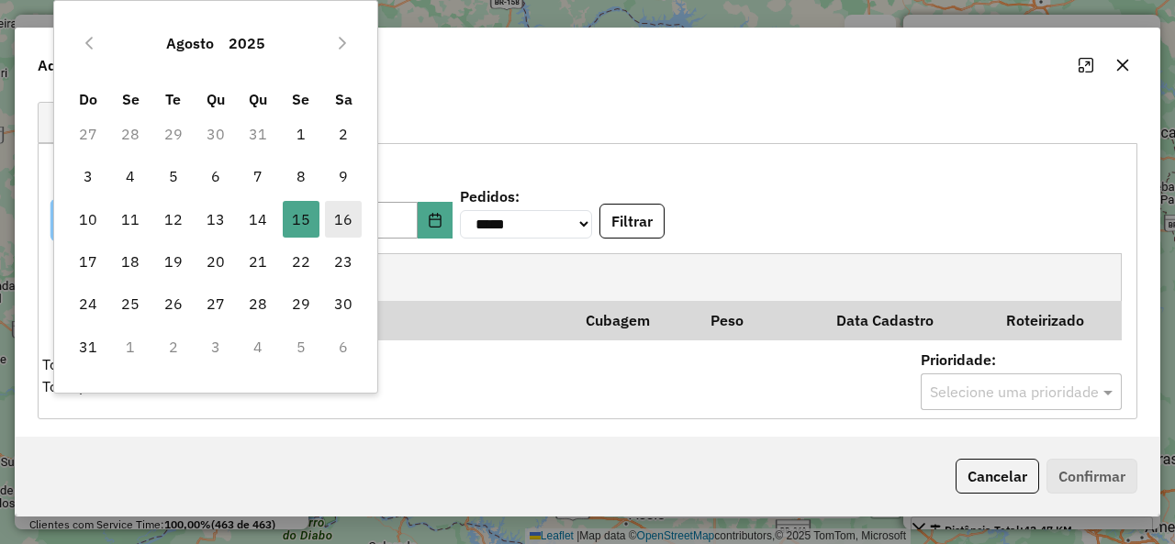
click at [345, 217] on span "16" at bounding box center [343, 219] width 37 height 37
type input "**********"
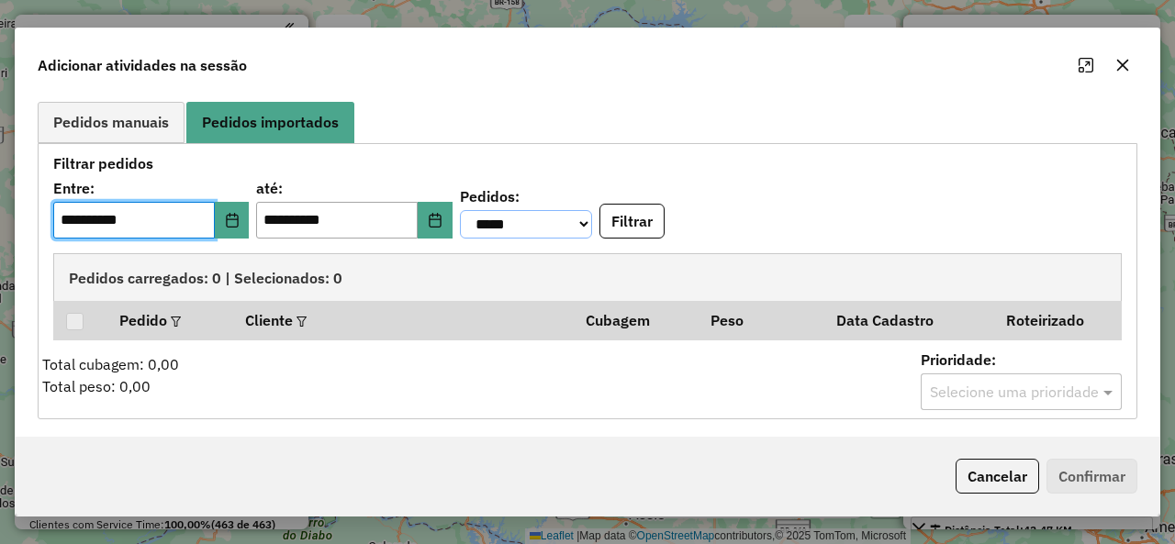
click at [567, 229] on select "**********" at bounding box center [526, 224] width 132 height 28
select select "********"
click at [484, 210] on select "**********" at bounding box center [526, 224] width 132 height 28
click at [662, 225] on button "Filtrar" at bounding box center [631, 221] width 65 height 35
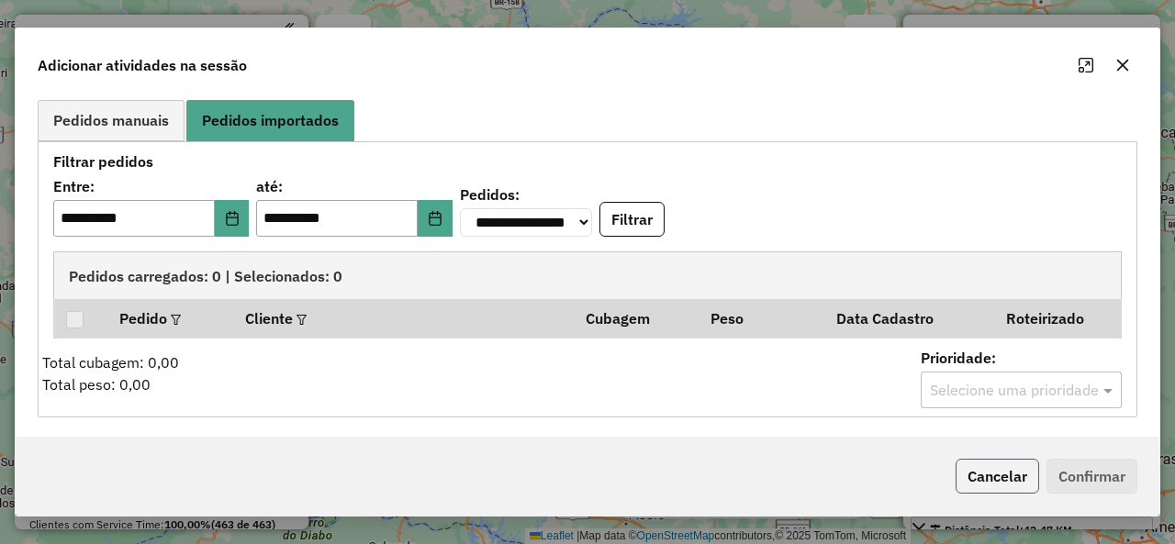
click at [1021, 475] on button "Cancelar" at bounding box center [997, 476] width 84 height 35
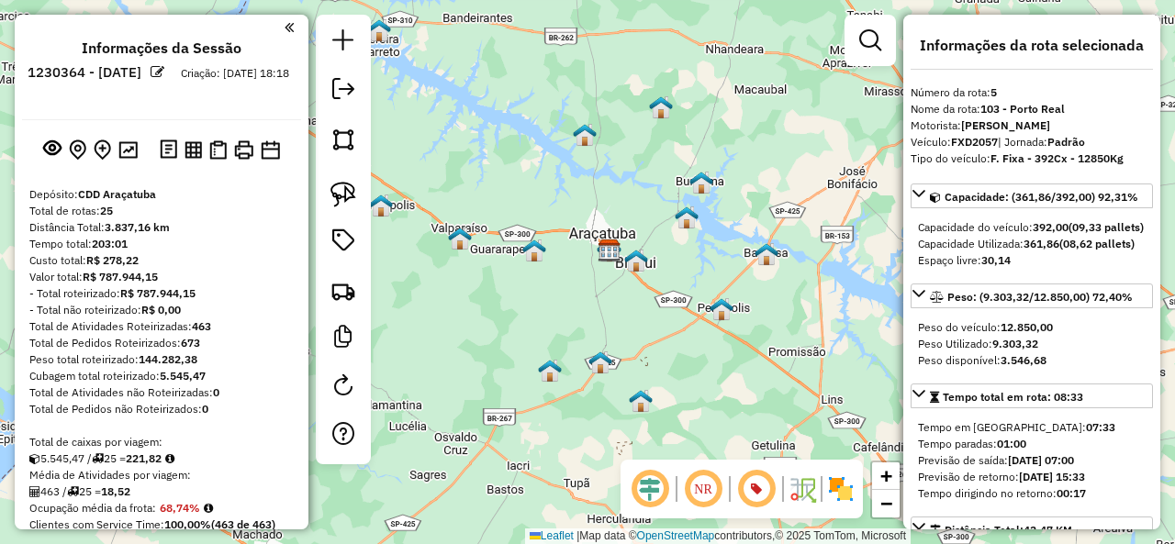
click at [668, 210] on div "Janela de atendimento Grade de atendimento Capacidade Transportadoras Veículos …" at bounding box center [587, 272] width 1175 height 544
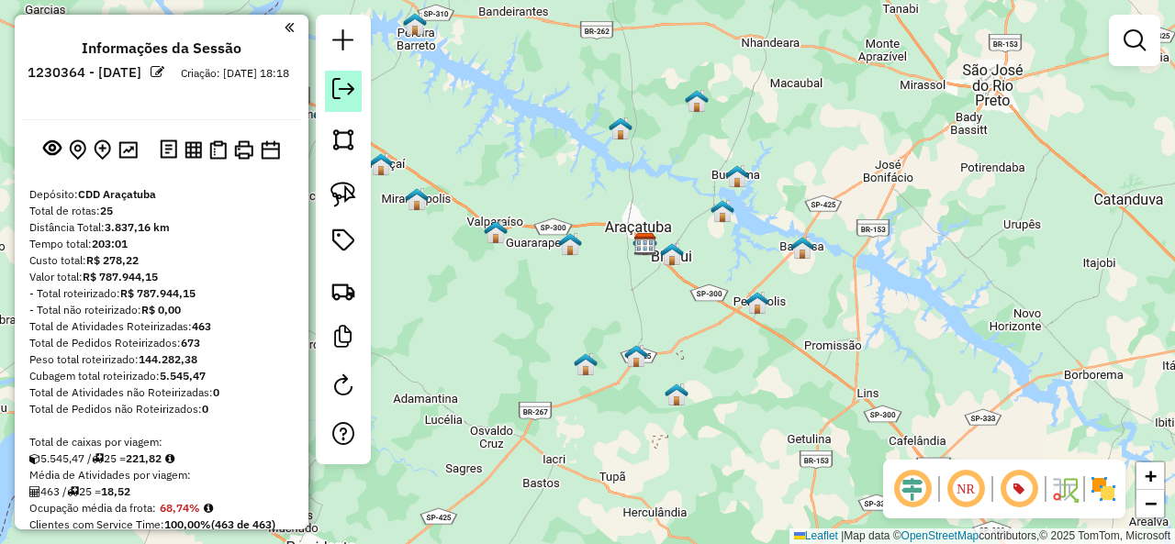
click at [355, 86] on link at bounding box center [343, 91] width 37 height 41
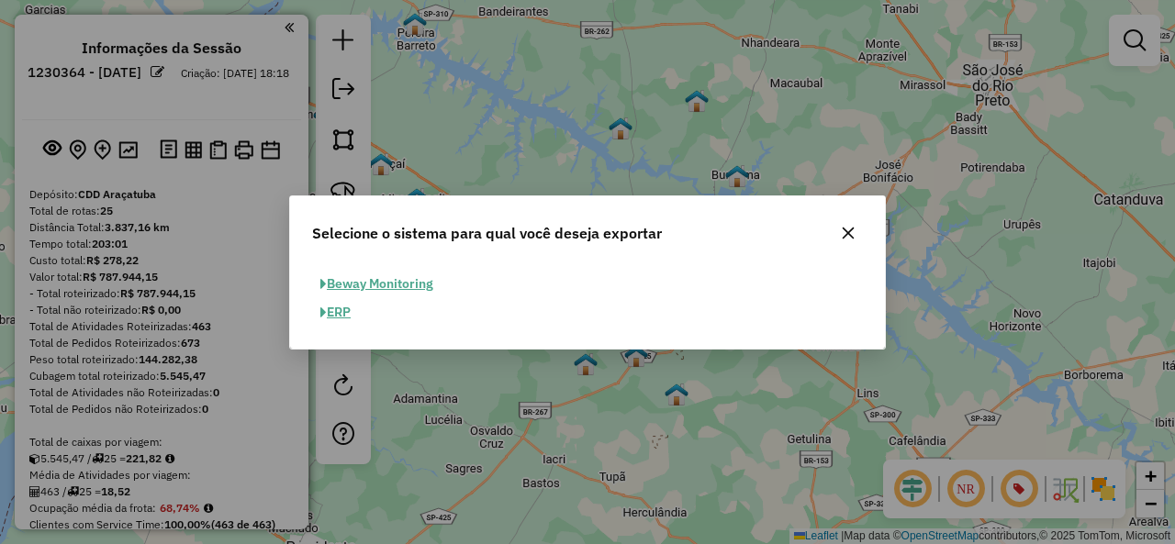
click at [321, 311] on span "button" at bounding box center [323, 313] width 6 height 13
select select "*********"
select select "**"
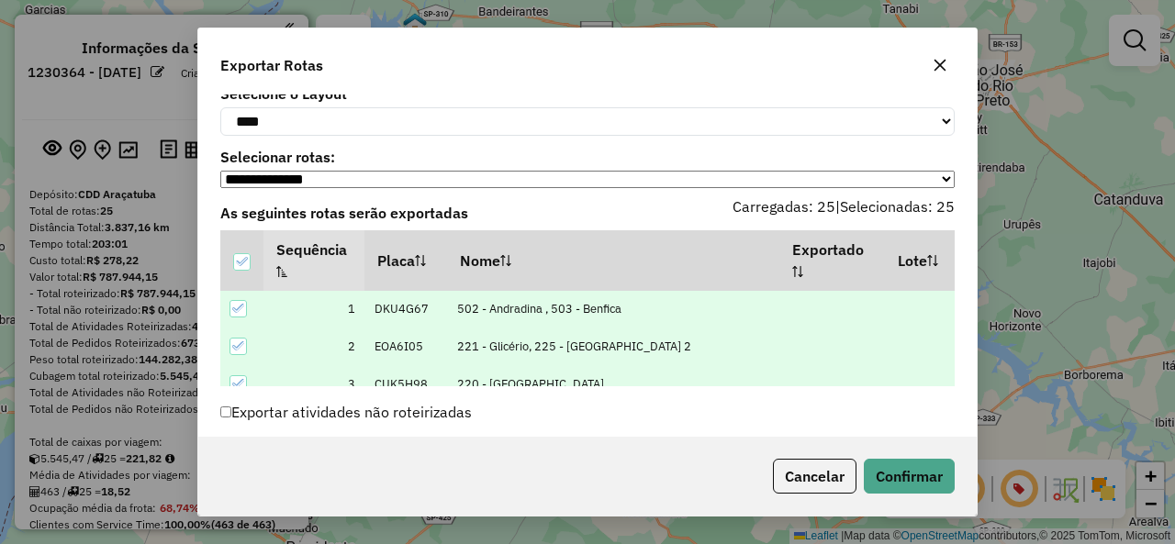
scroll to position [99, 0]
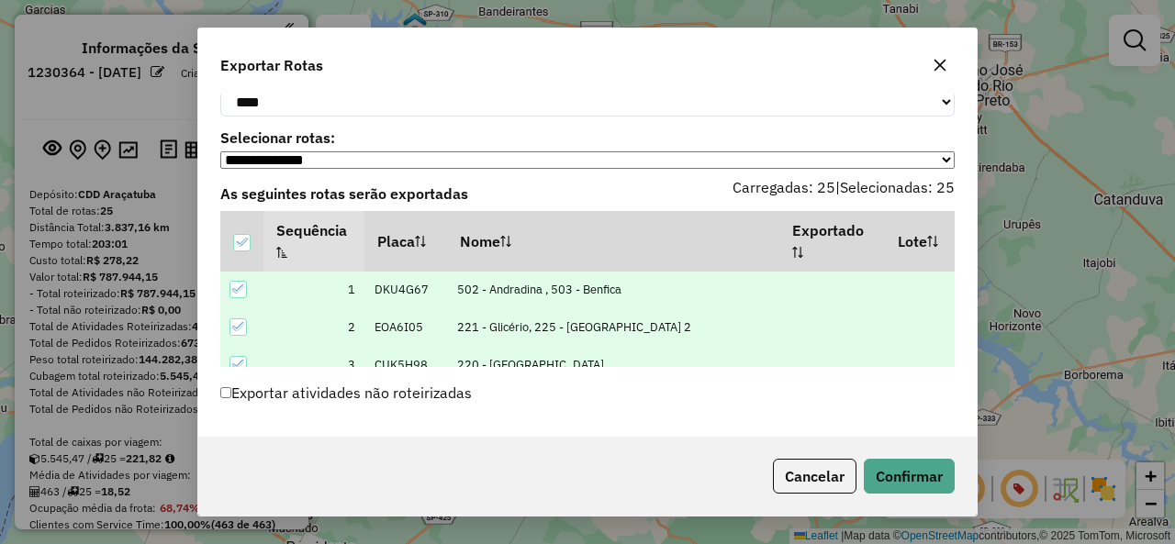
click at [255, 399] on label "Exportar atividades não roteirizadas" at bounding box center [345, 392] width 251 height 35
click at [912, 473] on button "Confirmar" at bounding box center [909, 476] width 91 height 35
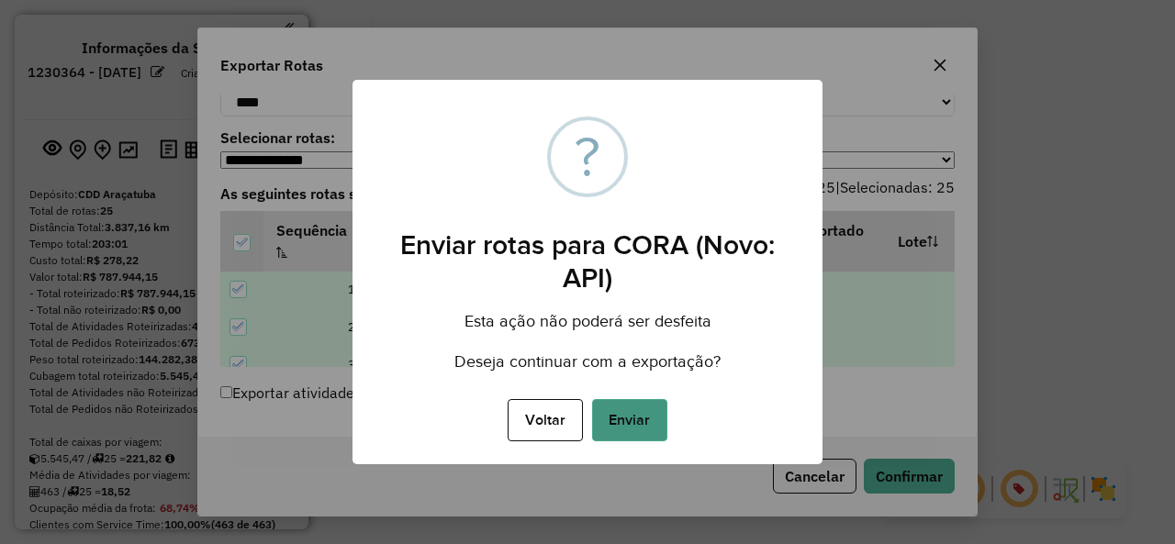
click at [626, 404] on button "Enviar" at bounding box center [629, 420] width 75 height 42
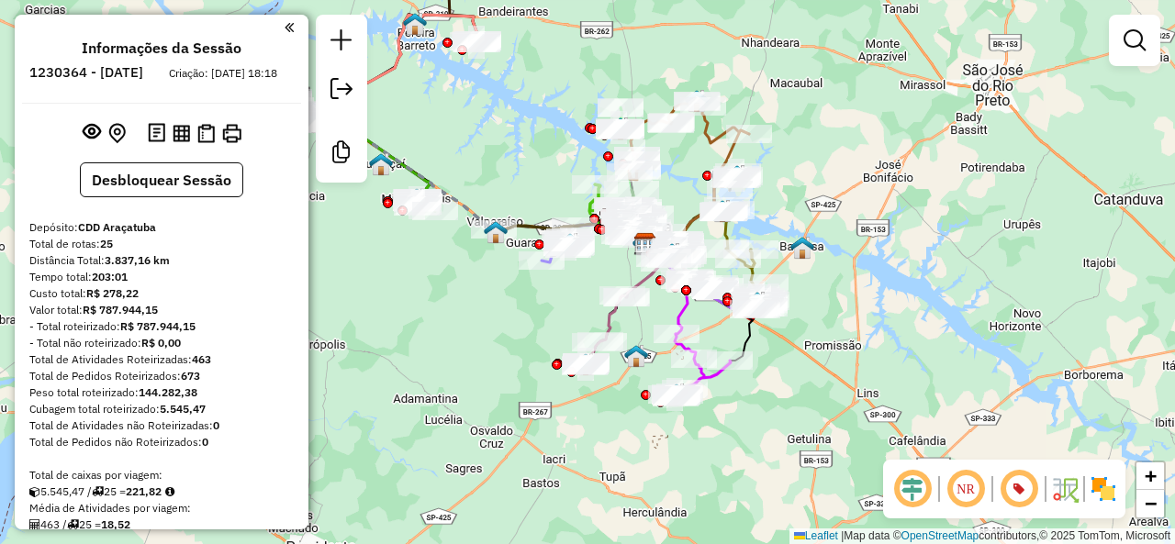
scroll to position [92, 0]
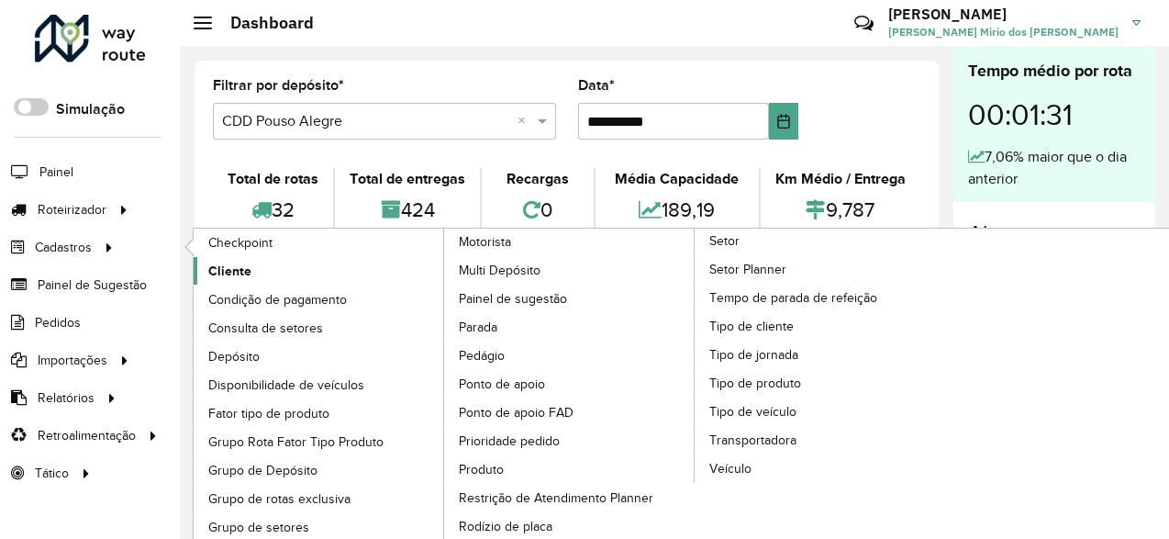
click at [240, 269] on span "Cliente" at bounding box center [229, 271] width 43 height 19
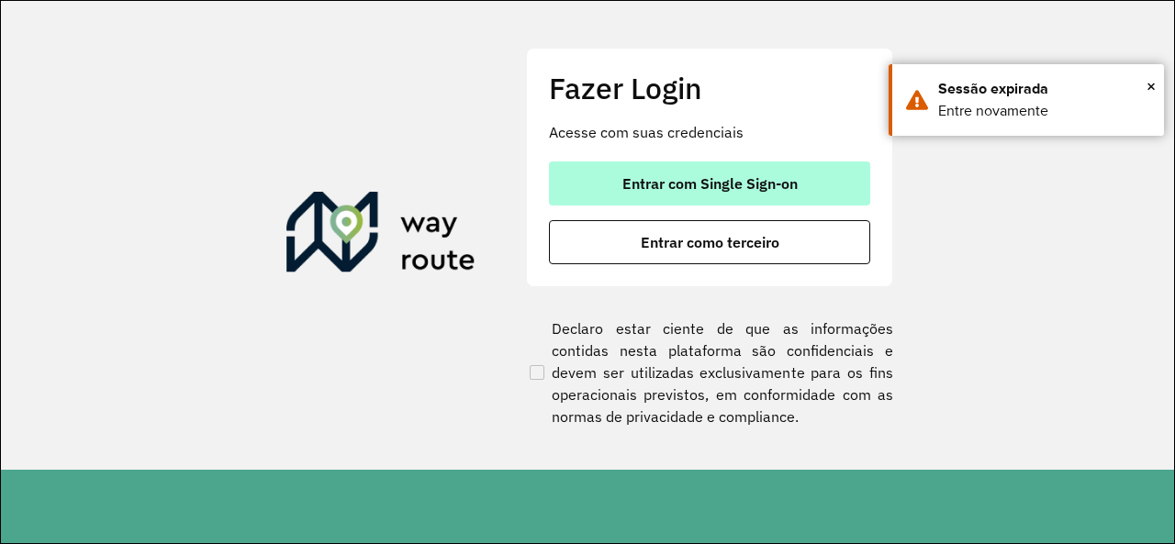
click at [731, 183] on span "Entrar com Single Sign-on" at bounding box center [709, 183] width 175 height 15
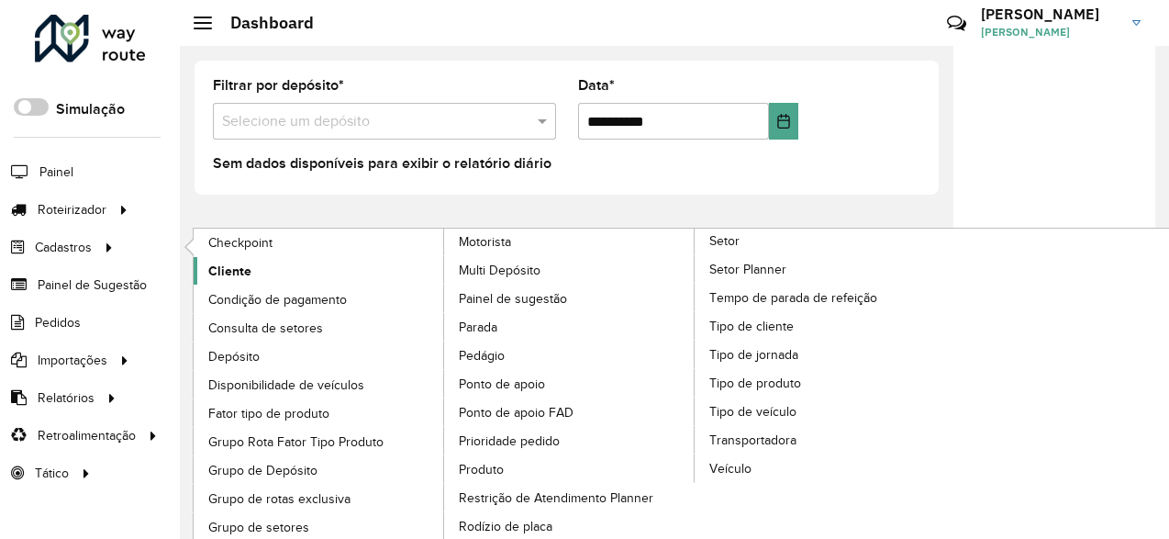
click at [240, 271] on span "Cliente" at bounding box center [229, 271] width 43 height 19
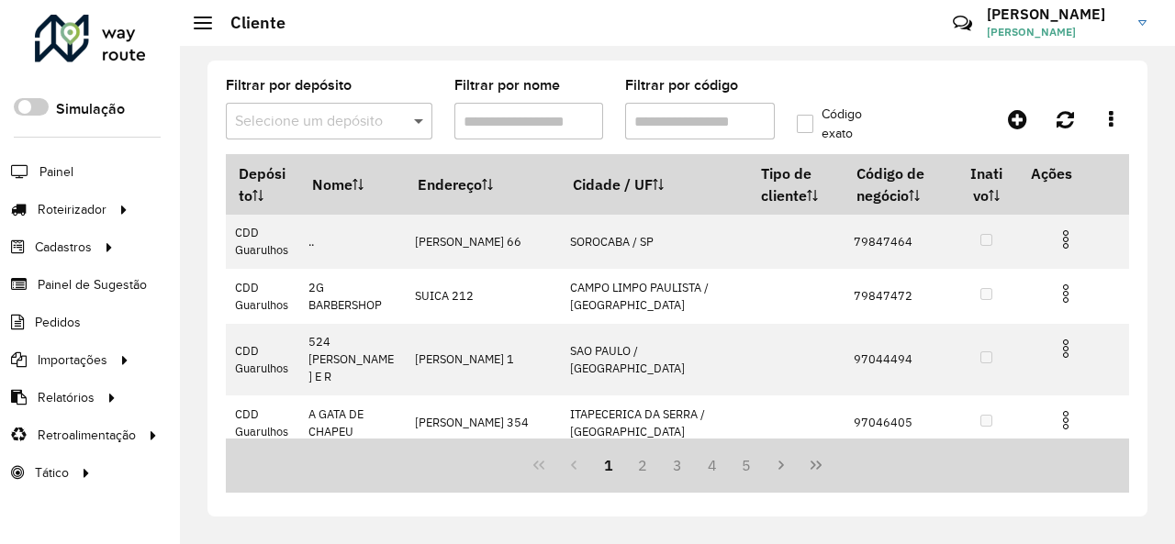
click at [422, 117] on span at bounding box center [420, 121] width 23 height 22
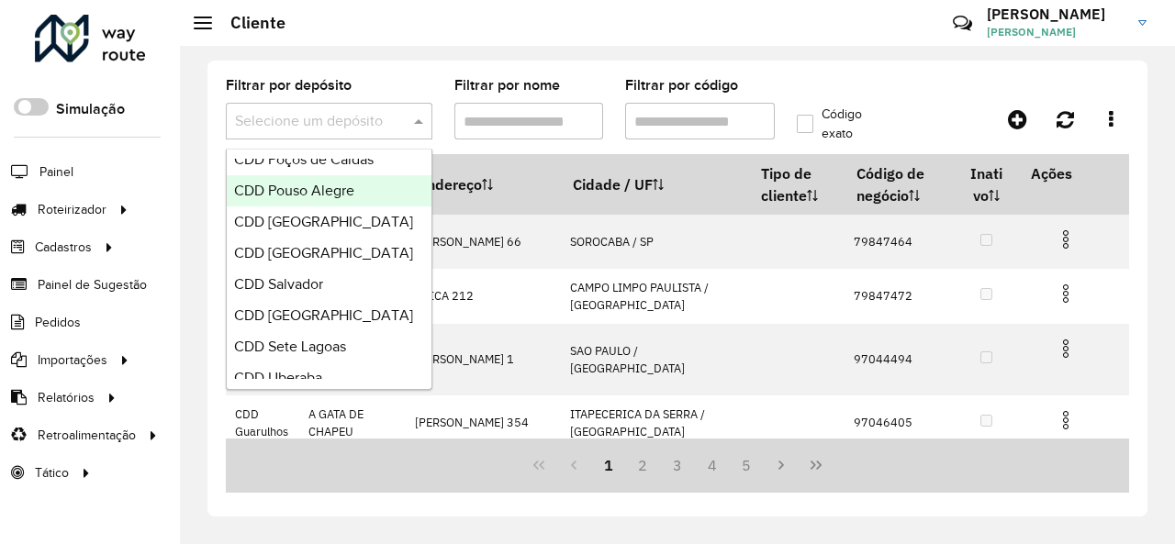
scroll to position [918, 0]
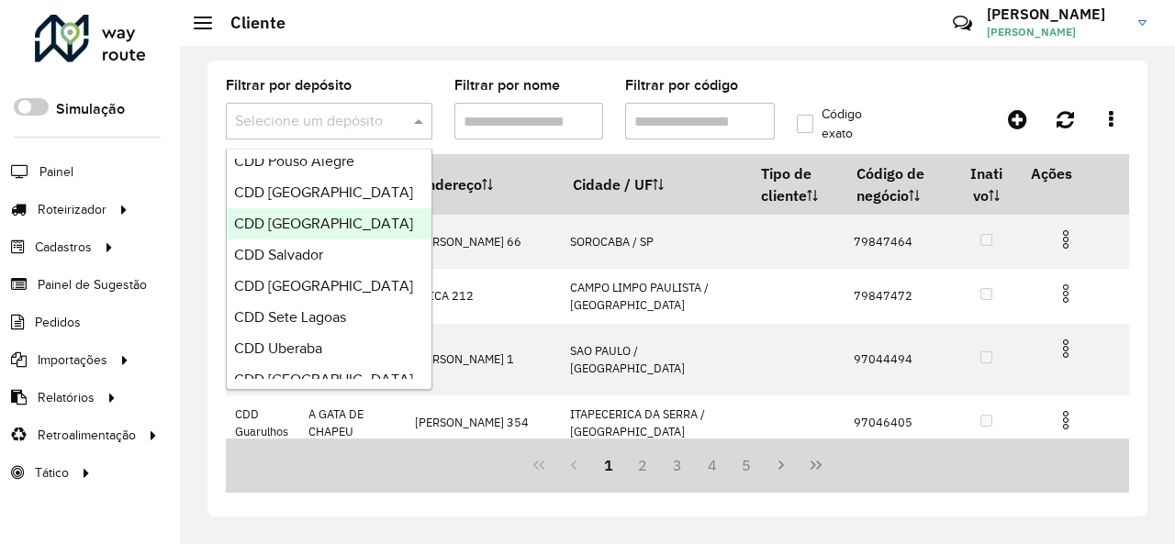
click at [352, 223] on span "CDD [GEOGRAPHIC_DATA]" at bounding box center [323, 224] width 179 height 16
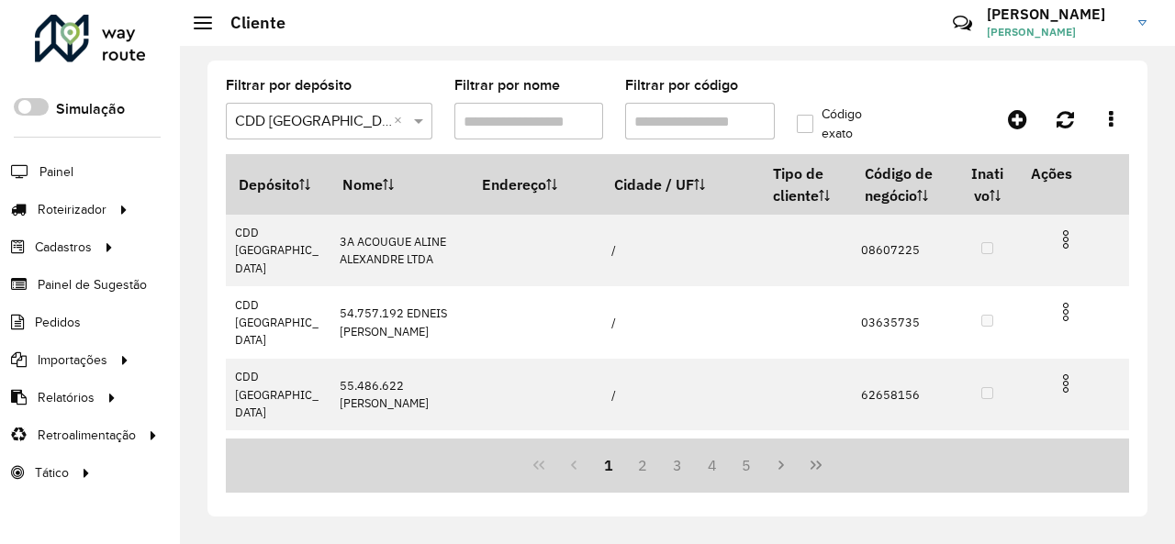
click at [689, 117] on input "Filtrar por código" at bounding box center [700, 121] width 150 height 37
paste input "*****"
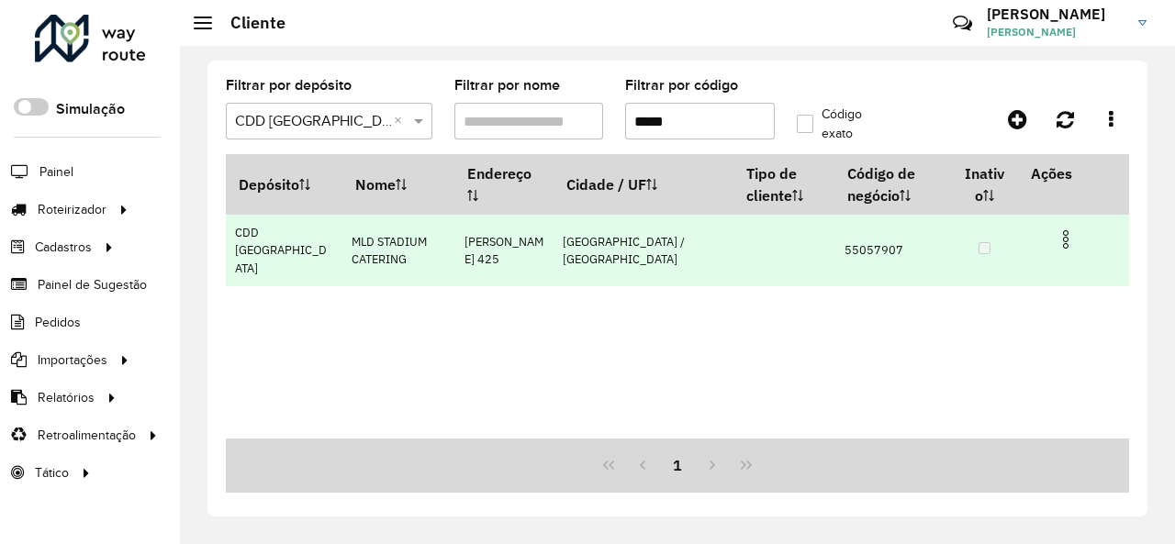
type input "*****"
click at [1068, 243] on img at bounding box center [1066, 240] width 22 height 22
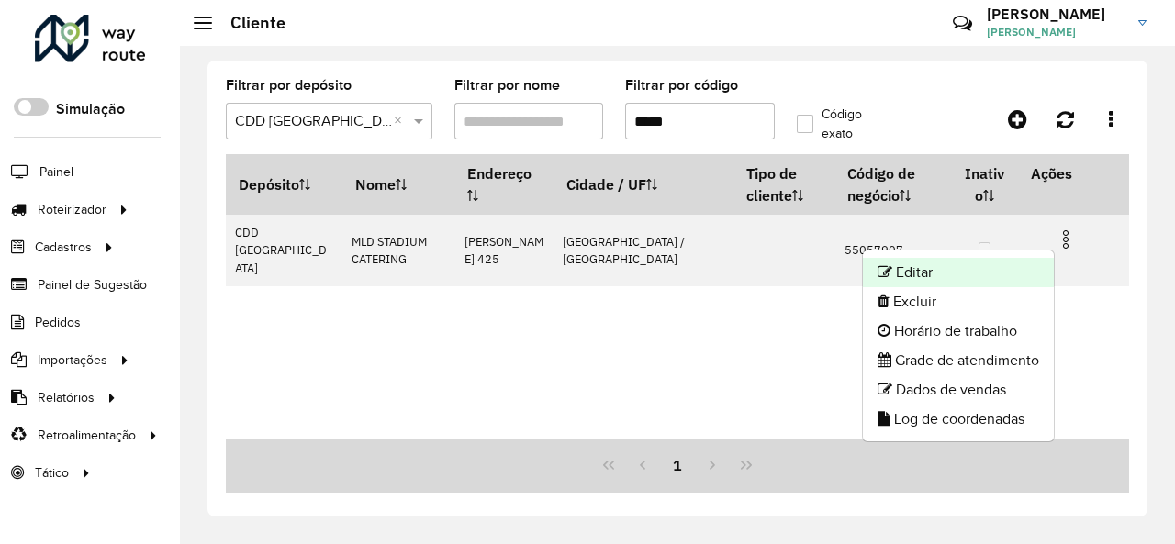
click at [951, 273] on li "Editar" at bounding box center [958, 272] width 191 height 29
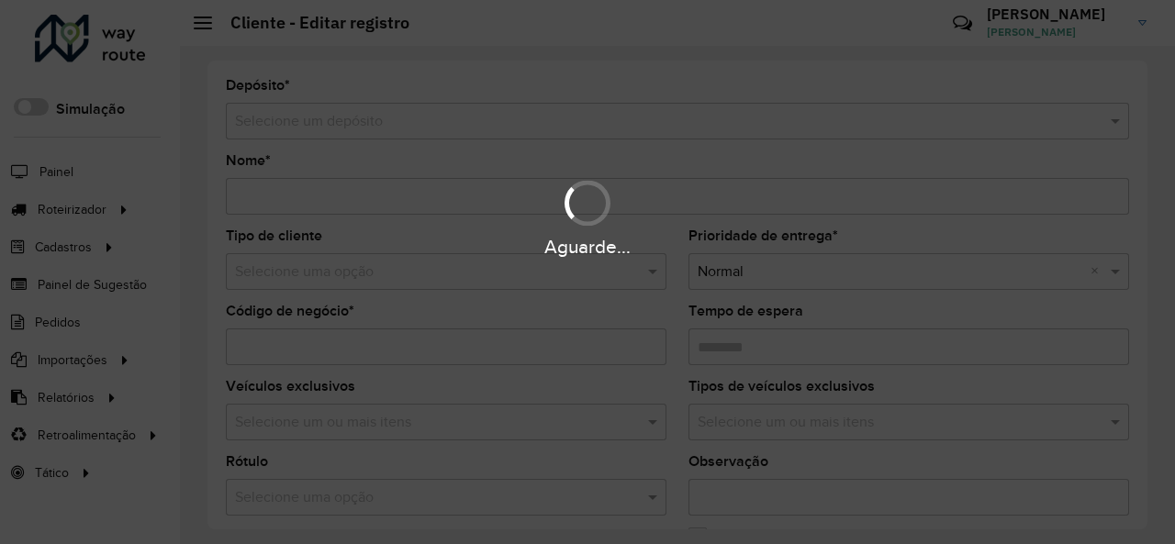
type input "**********"
type input "********"
type input "**********"
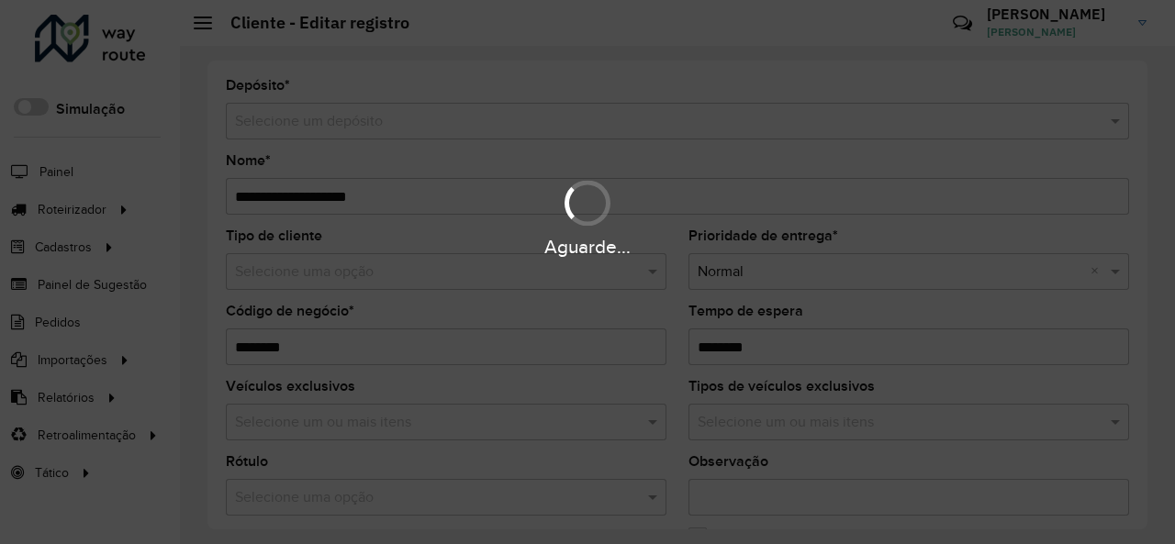
type input "**********"
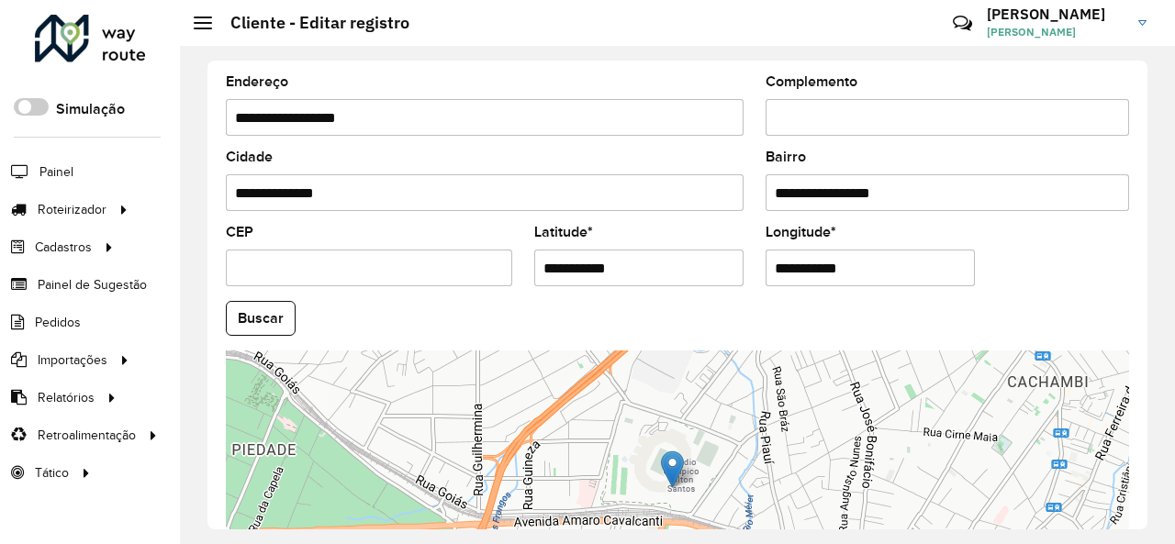
scroll to position [817, 0]
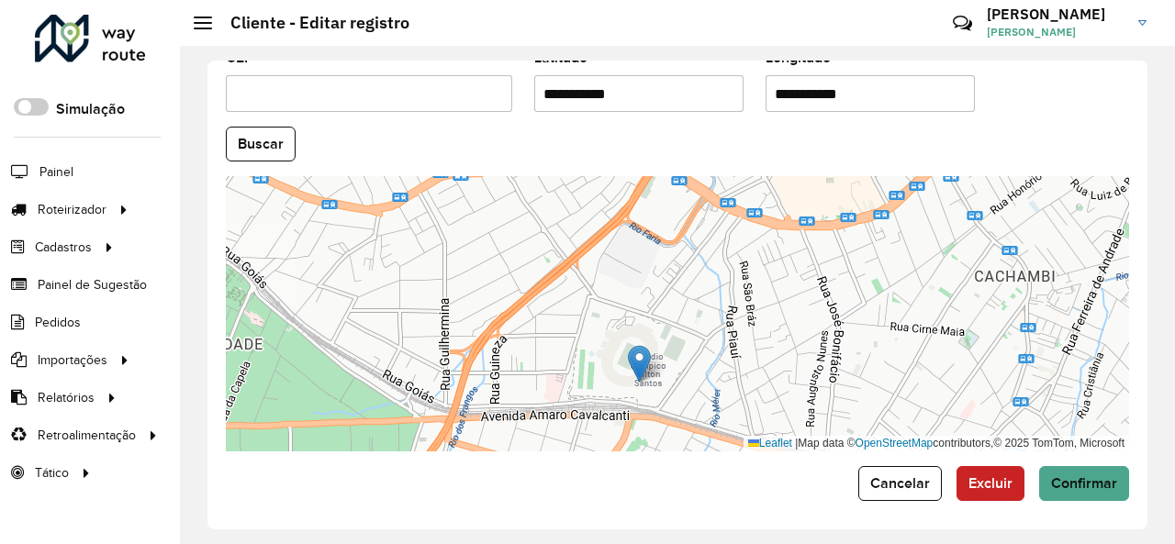
drag, startPoint x: 694, startPoint y: 348, endPoint x: 667, endPoint y: 265, distance: 86.8
click at [667, 265] on div "Leaflet | Map data © OpenStreetMap contributors,© 2025 TomTom, Microsoft" at bounding box center [677, 313] width 903 height 275
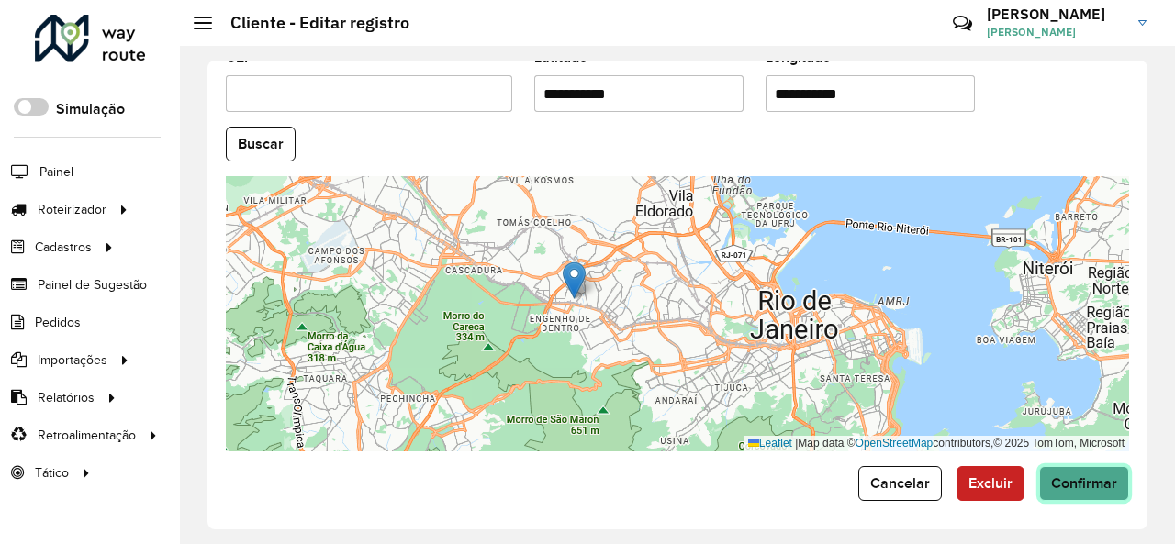
click at [1105, 478] on span "Confirmar" at bounding box center [1084, 483] width 66 height 16
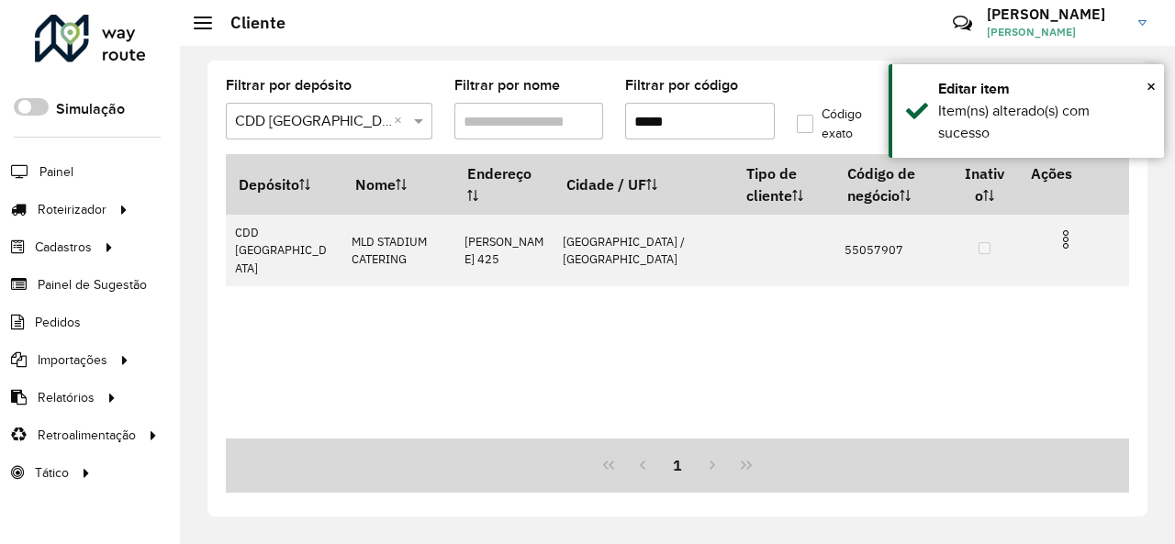
drag, startPoint x: 703, startPoint y: 119, endPoint x: 461, endPoint y: 102, distance: 242.9
click at [461, 102] on formly-group "Filtrar por depósito Selecione um depósito × CDD [GEOGRAPHIC_DATA] × Filtrar po…" at bounding box center [557, 116] width 685 height 75
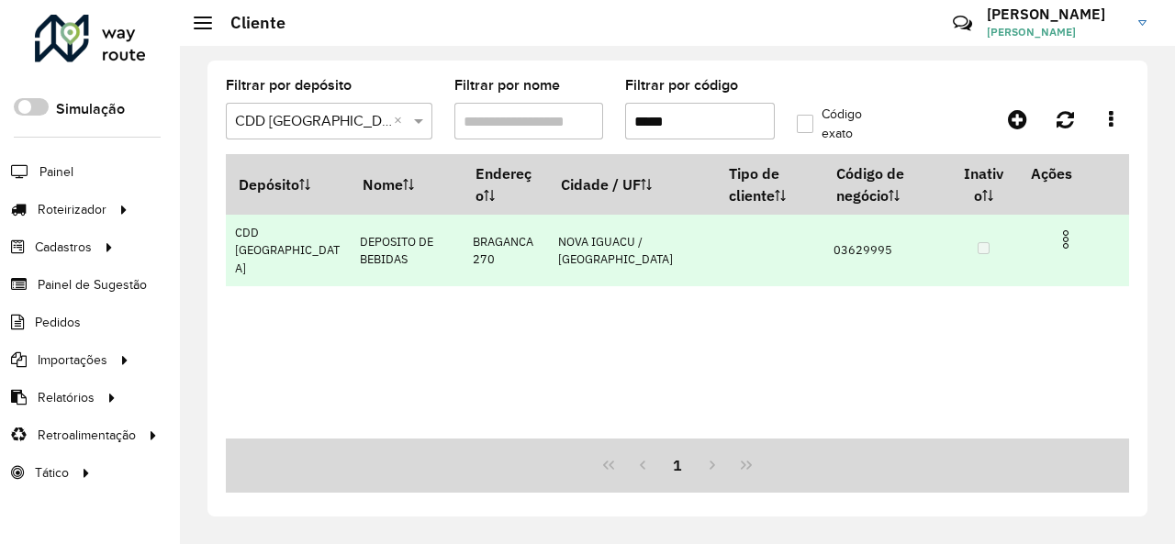
type input "*****"
click at [1076, 241] on img at bounding box center [1066, 240] width 22 height 22
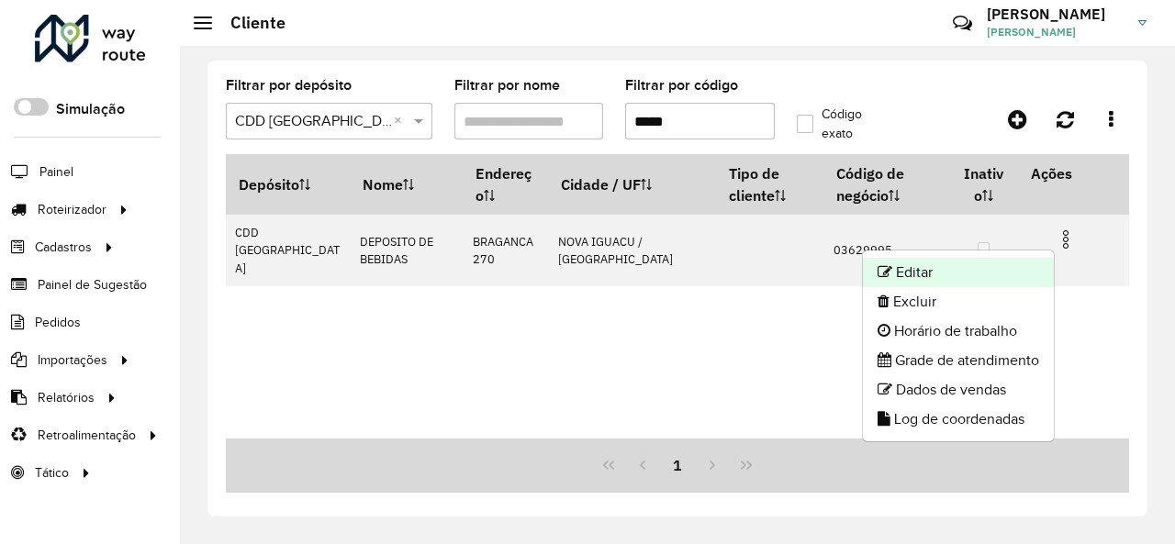
click at [973, 277] on li "Editar" at bounding box center [958, 272] width 191 height 29
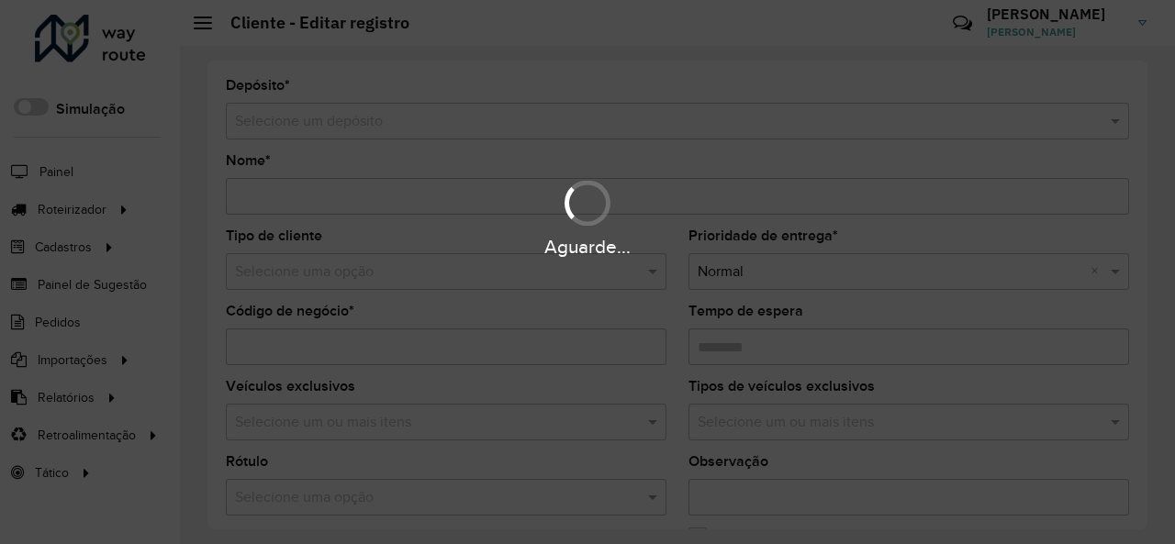
type input "**********"
type input "********"
type input "**********"
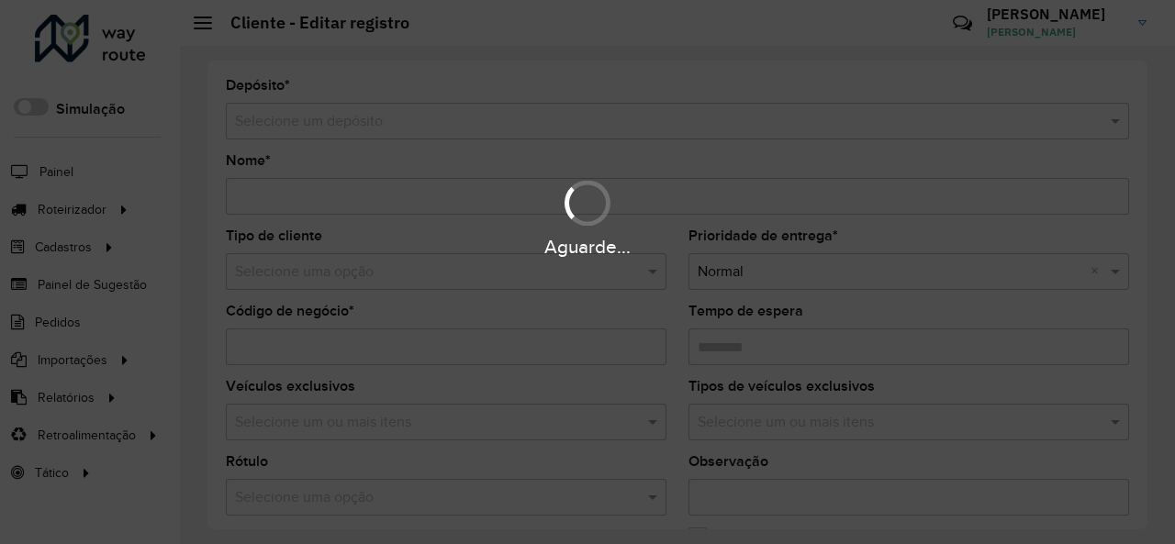
type input "******"
type input "**********"
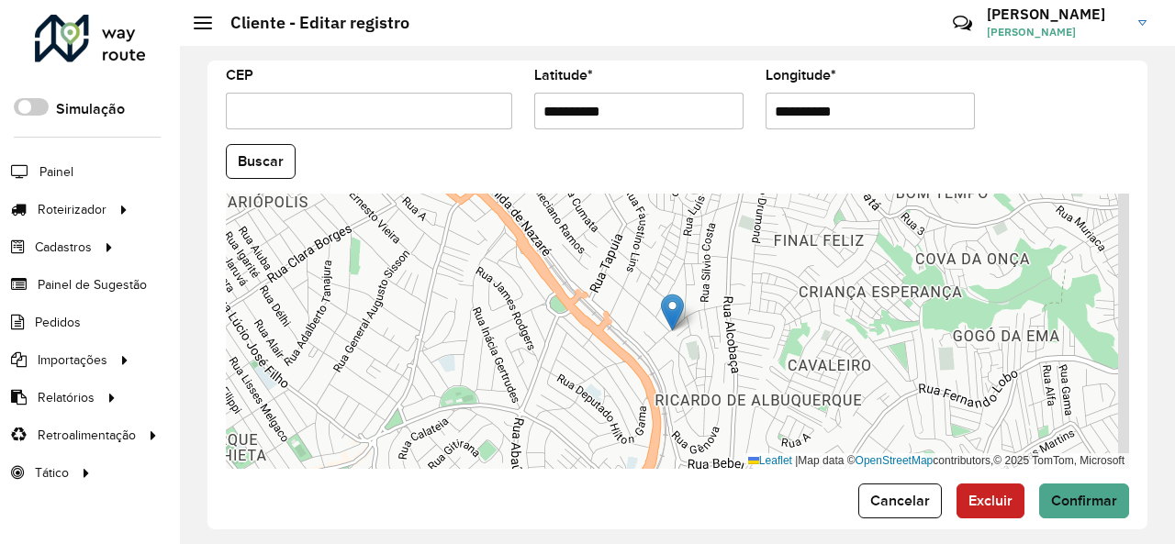
scroll to position [817, 0]
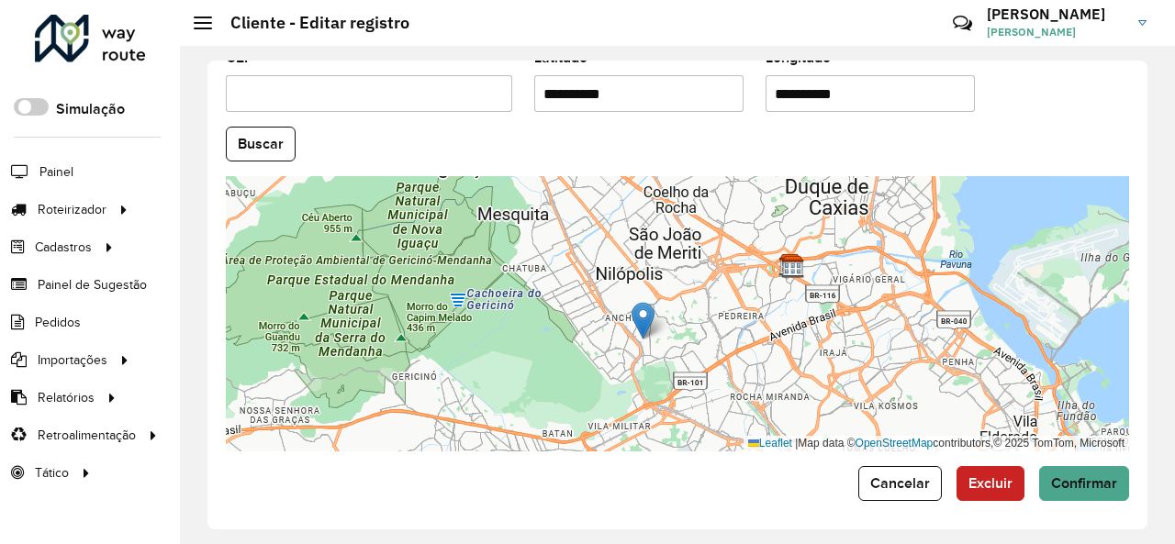
drag, startPoint x: 566, startPoint y: 78, endPoint x: 666, endPoint y: 84, distance: 100.2
click at [666, 84] on input "**********" at bounding box center [638, 93] width 209 height 37
type input "**********"
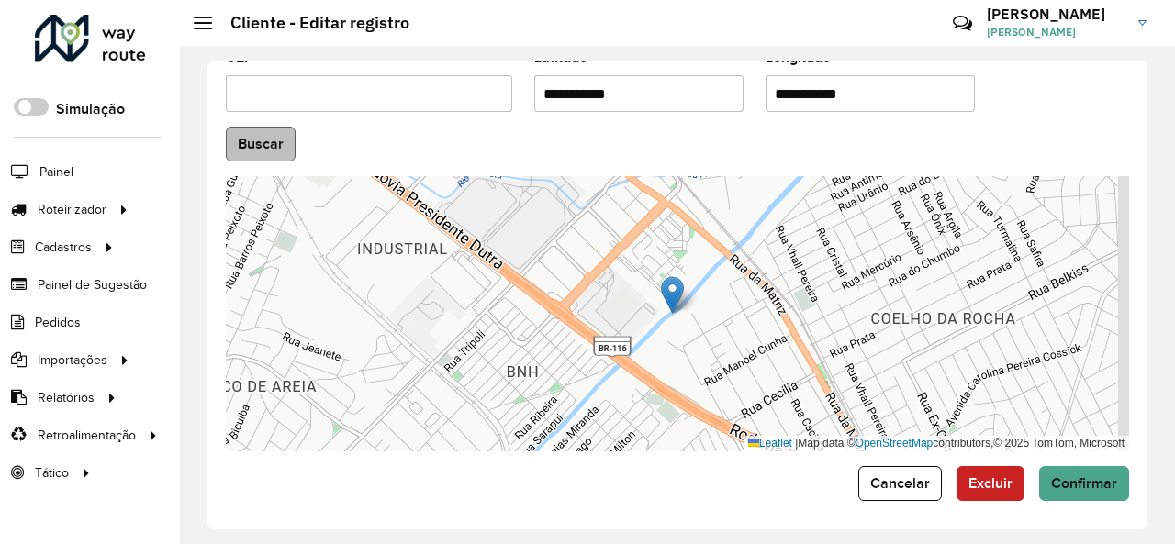
type input "**********"
click at [285, 134] on hb-app "Aguarde... Pop-up bloqueado! Seu navegador bloqueou automáticamente a abertura …" at bounding box center [587, 272] width 1175 height 544
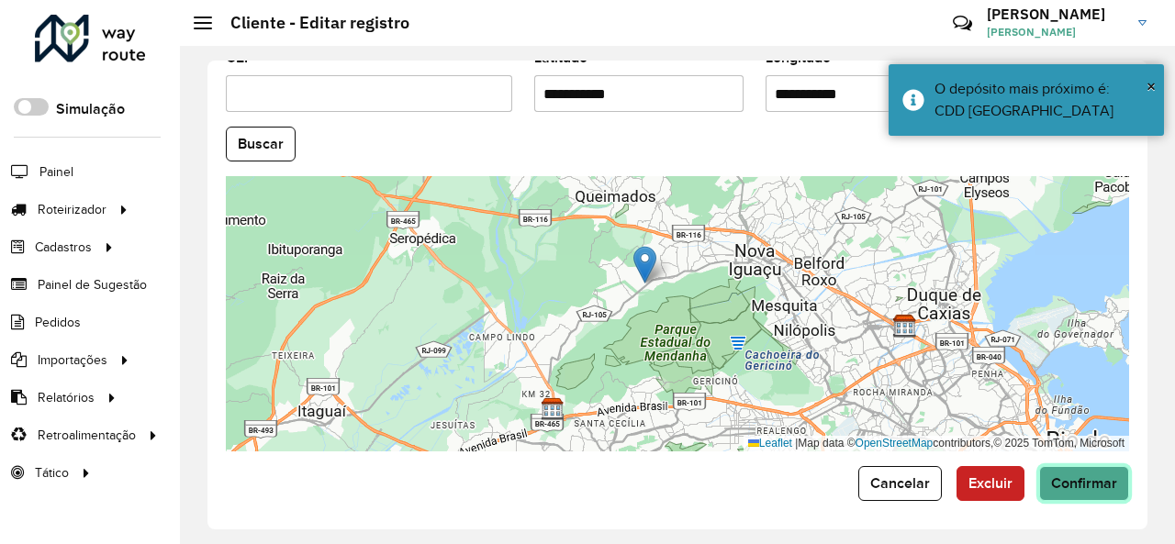
click at [1098, 484] on span "Confirmar" at bounding box center [1084, 483] width 66 height 16
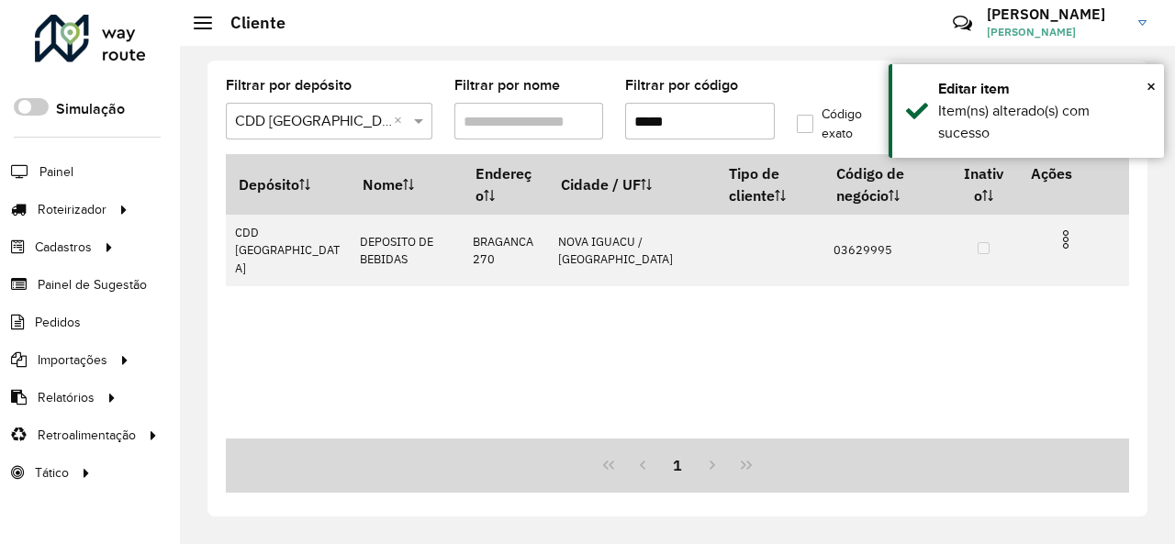
drag, startPoint x: 547, startPoint y: 116, endPoint x: 518, endPoint y: 118, distance: 29.5
click at [518, 118] on formly-group "Filtrar por depósito Selecione um depósito × CDD Rio de Janeiro × Filtrar por n…" at bounding box center [557, 116] width 685 height 75
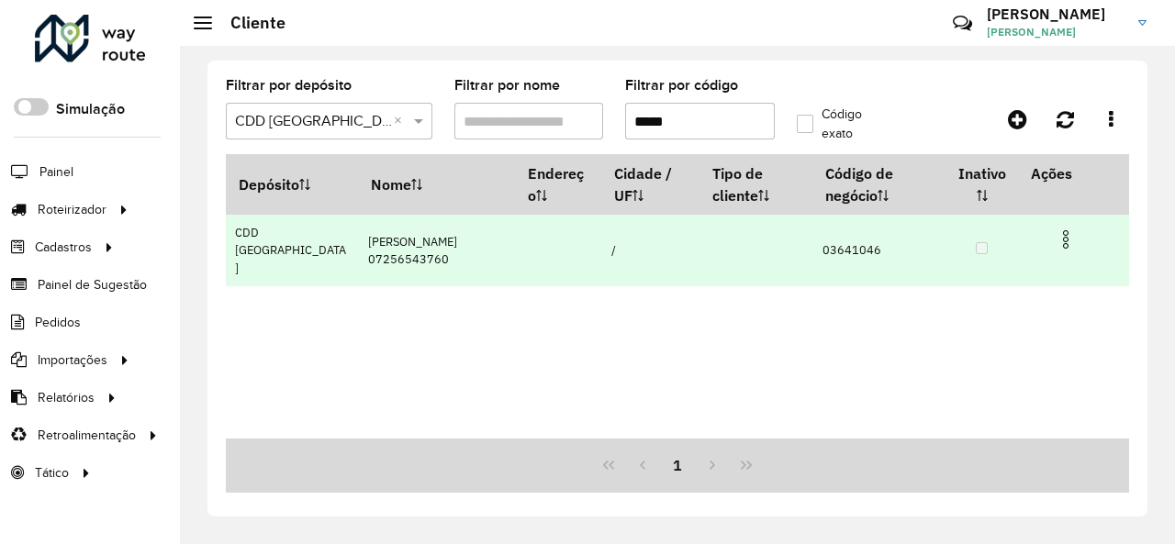
type input "*****"
click at [1063, 242] on img at bounding box center [1066, 240] width 22 height 22
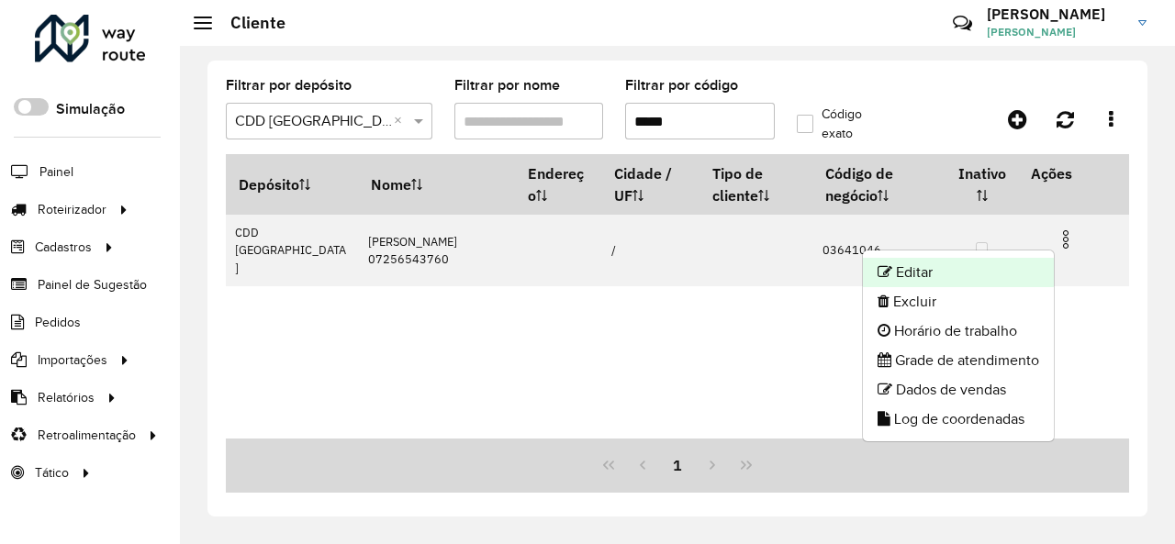
click at [1006, 272] on li "Editar" at bounding box center [958, 272] width 191 height 29
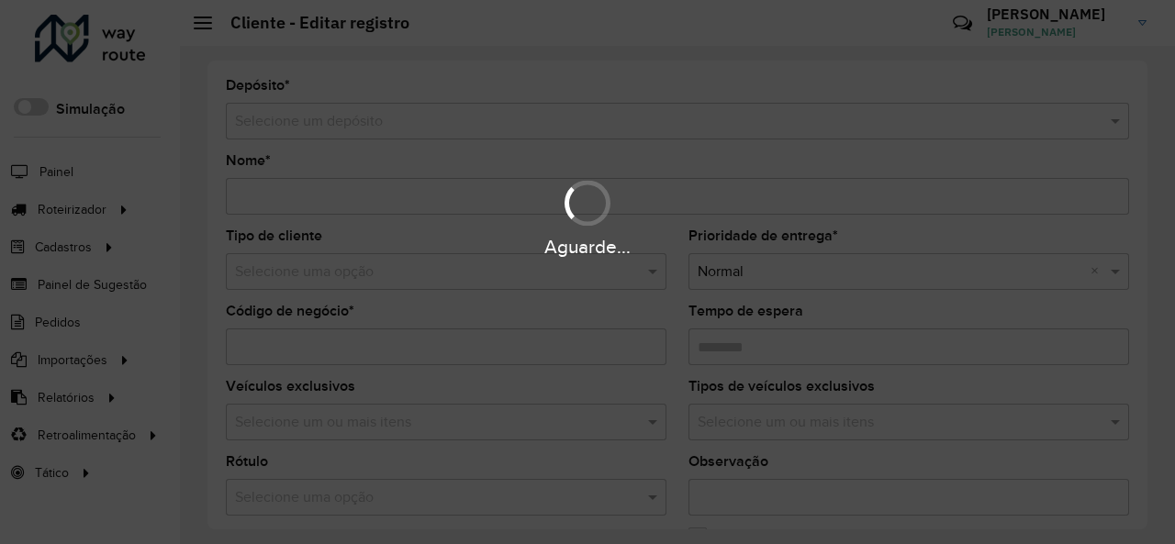
type input "**********"
type input "********"
type input "**********"
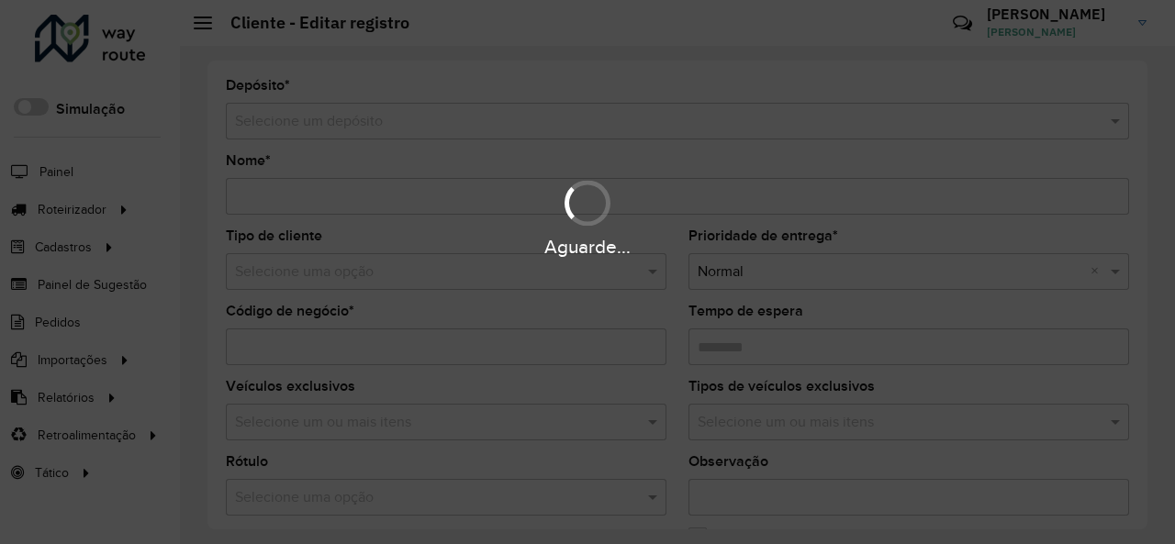
type input "**********"
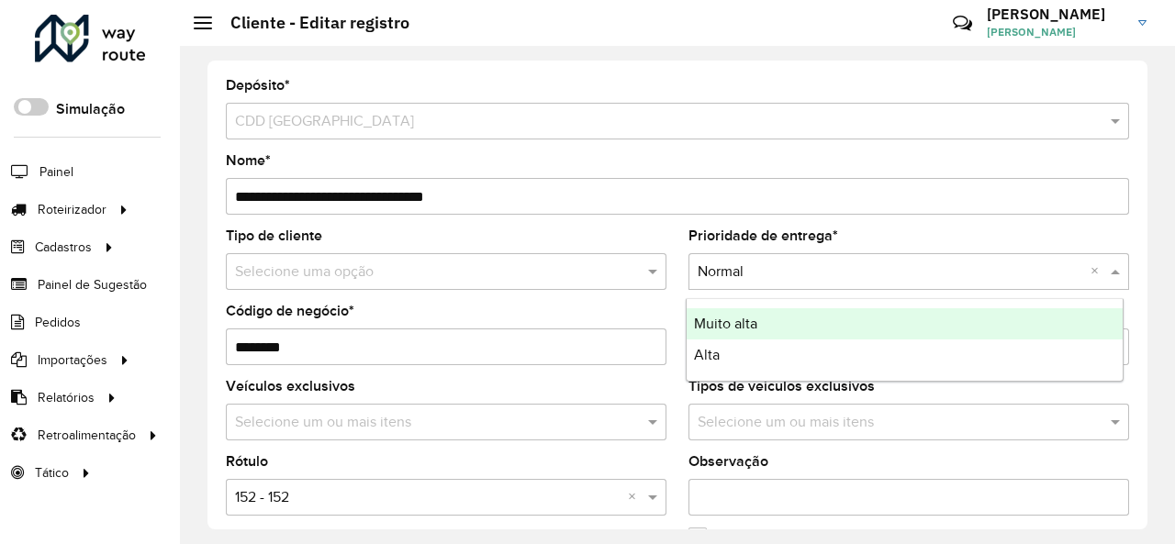
click at [1006, 272] on input "text" at bounding box center [890, 273] width 385 height 22
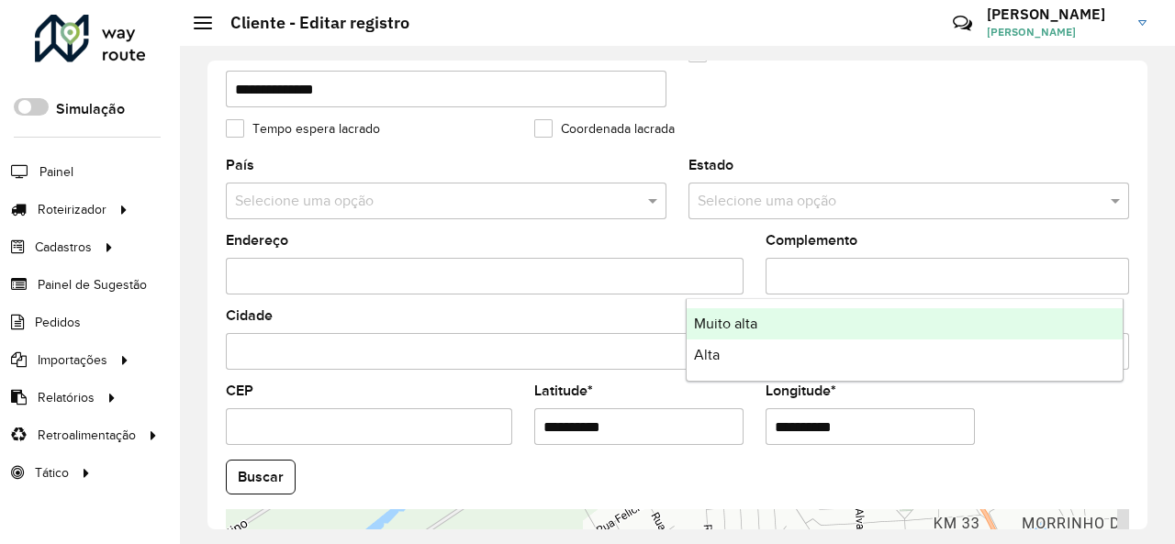
scroll to position [734, 0]
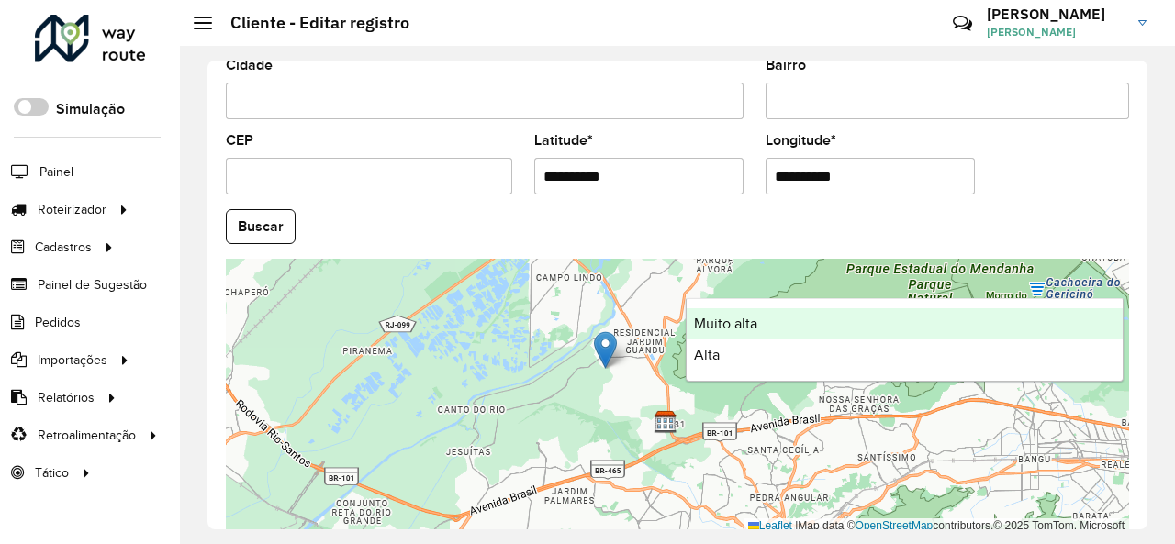
drag, startPoint x: 571, startPoint y: 172, endPoint x: 645, endPoint y: 165, distance: 74.6
click at [645, 165] on input "**********" at bounding box center [638, 176] width 209 height 37
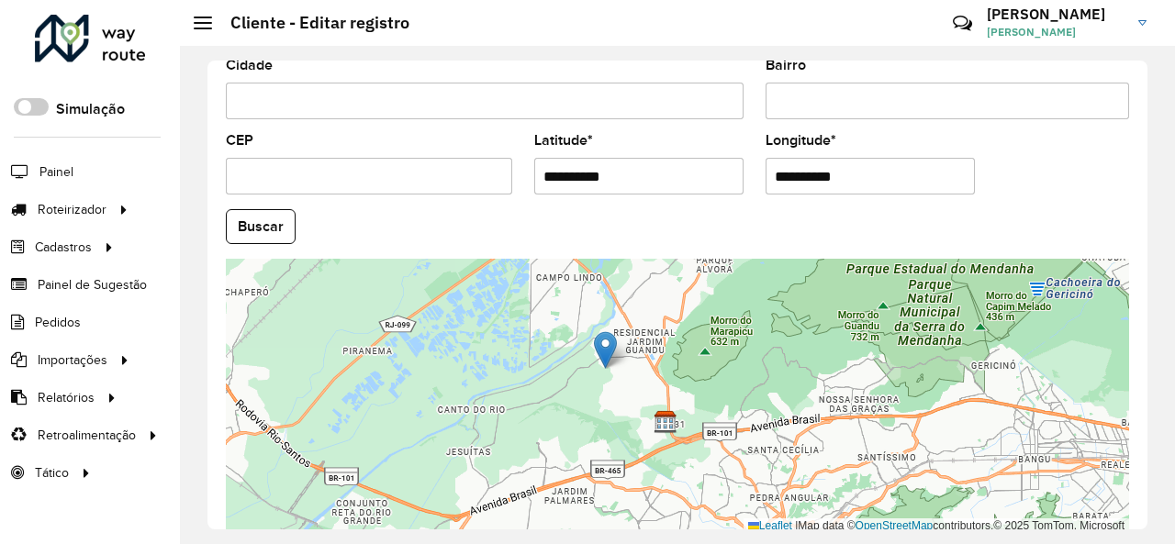
type input "**********"
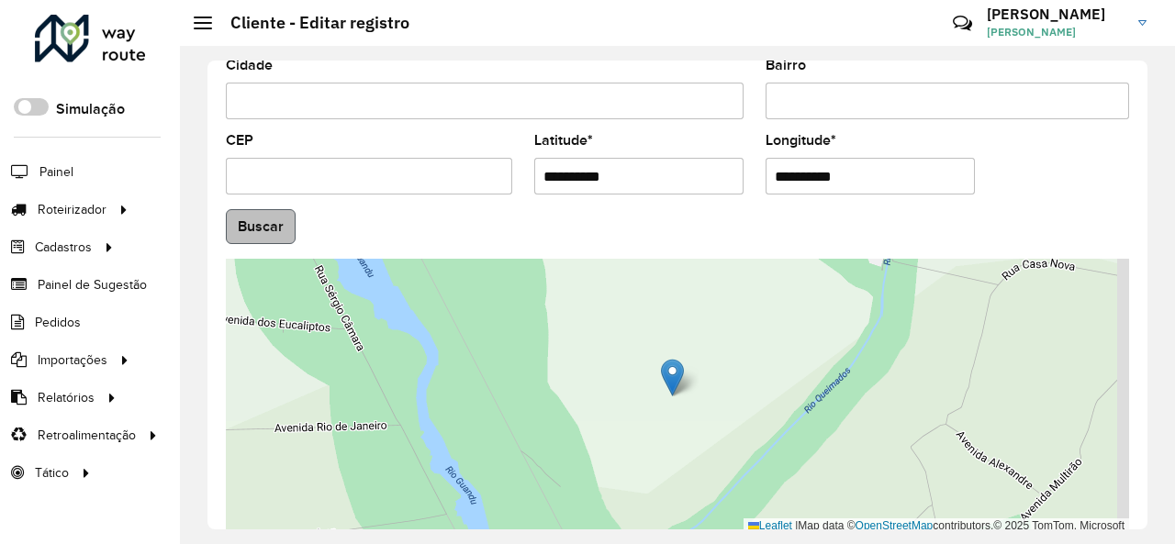
type input "**********"
click at [249, 216] on hb-app "Aguarde... Pop-up bloqueado! Seu navegador bloqueou automáticamente a abertura …" at bounding box center [587, 272] width 1175 height 544
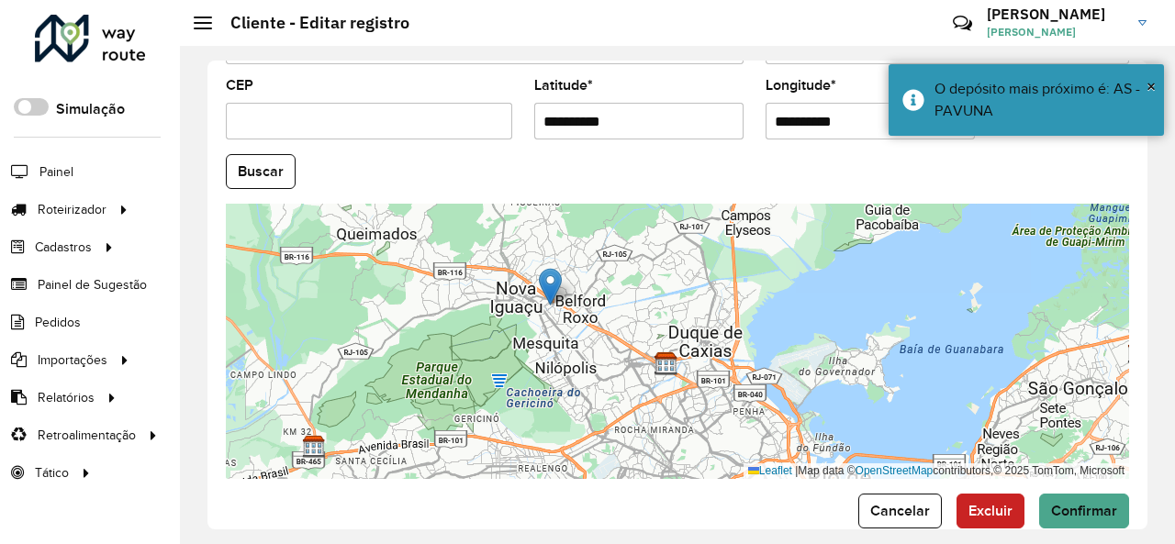
scroll to position [817, 0]
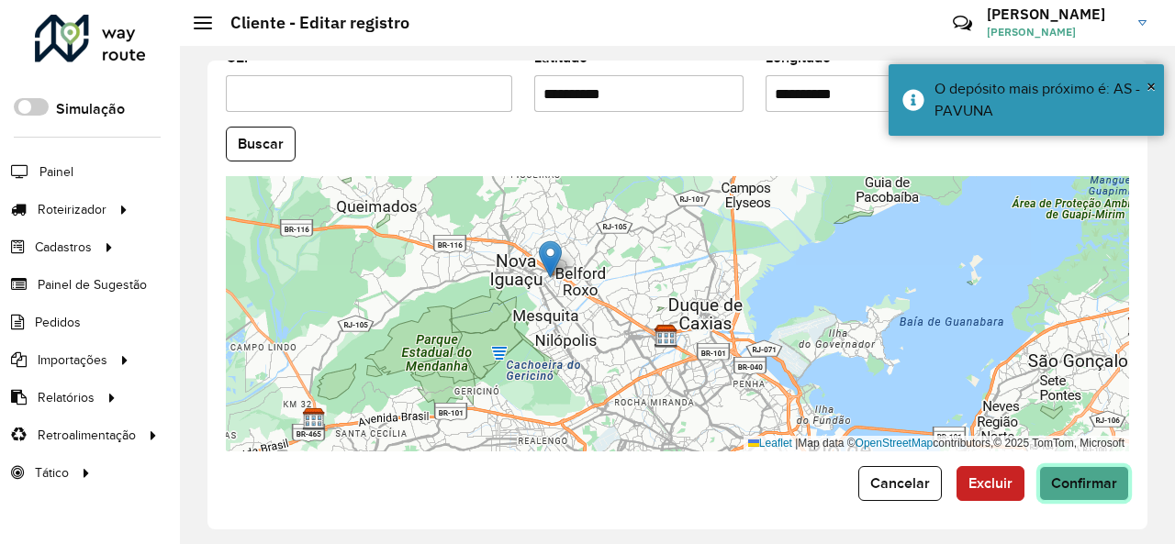
click at [1084, 483] on span "Confirmar" at bounding box center [1084, 483] width 66 height 16
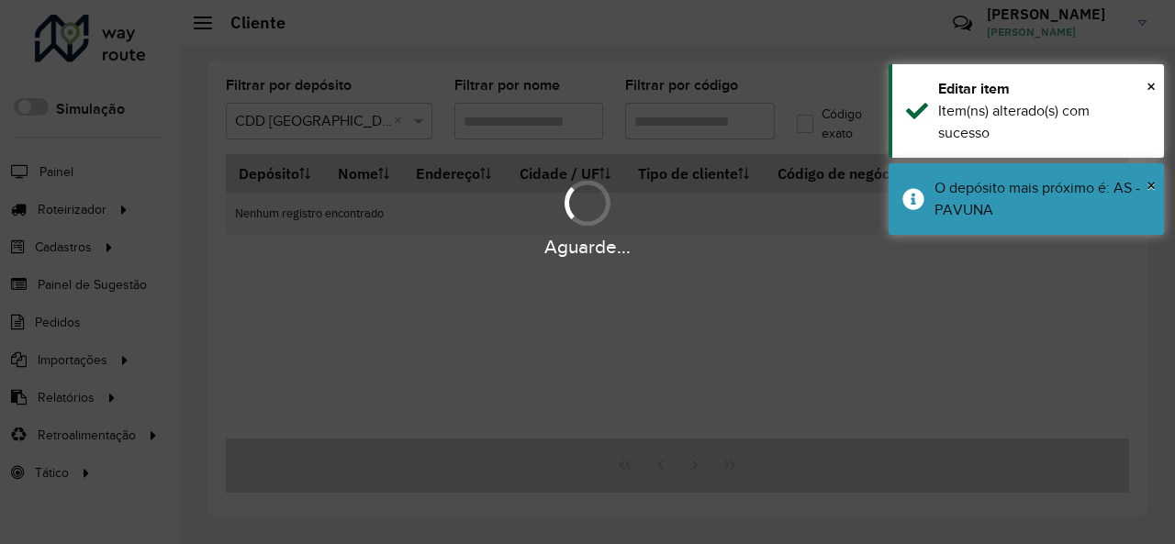
type input "*****"
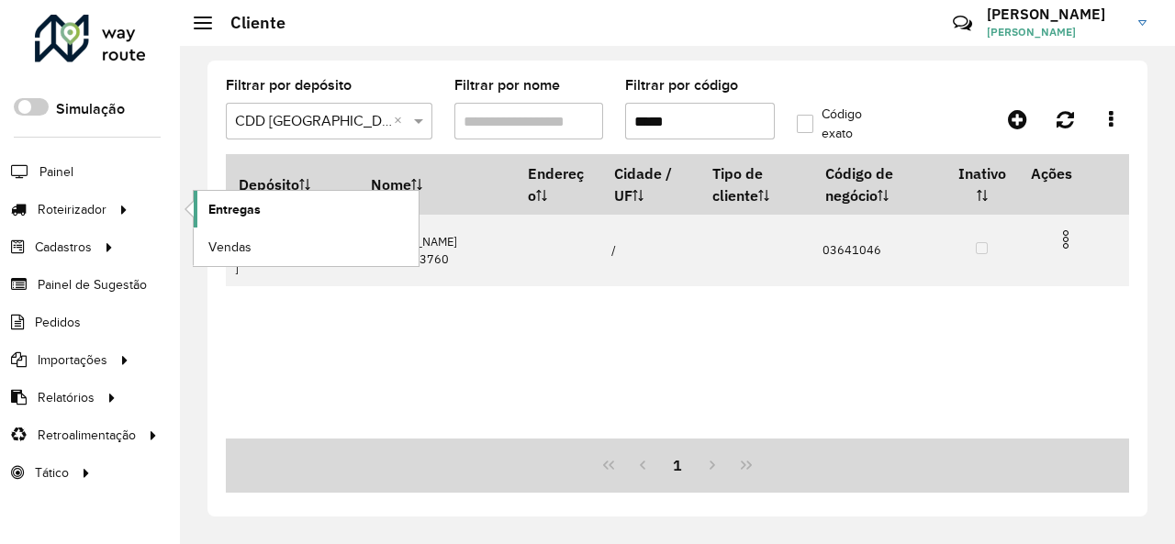
click at [313, 208] on link "Entregas" at bounding box center [306, 209] width 225 height 37
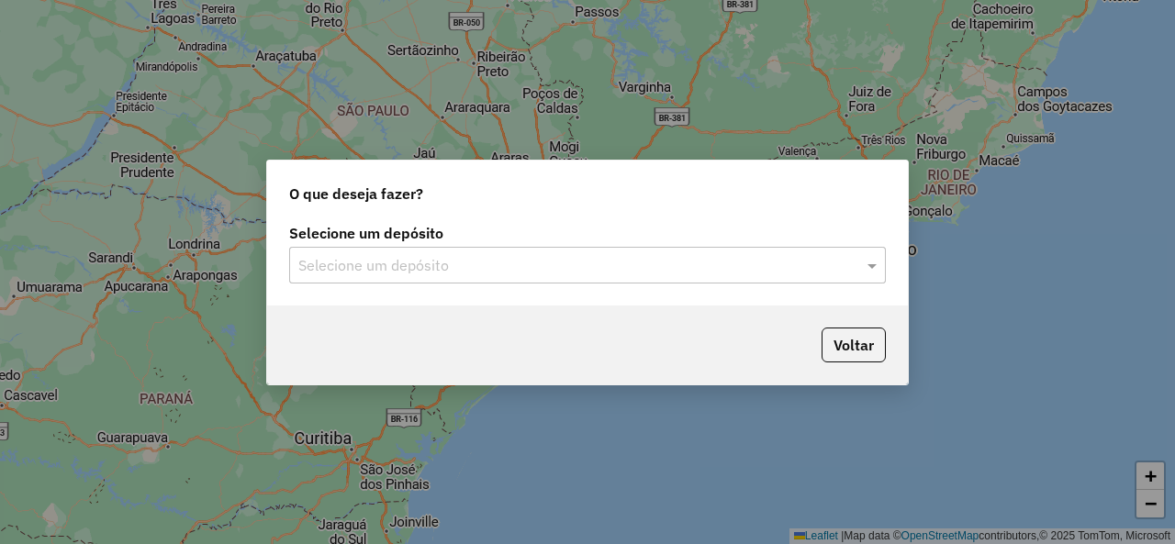
click at [453, 269] on input "text" at bounding box center [569, 266] width 542 height 22
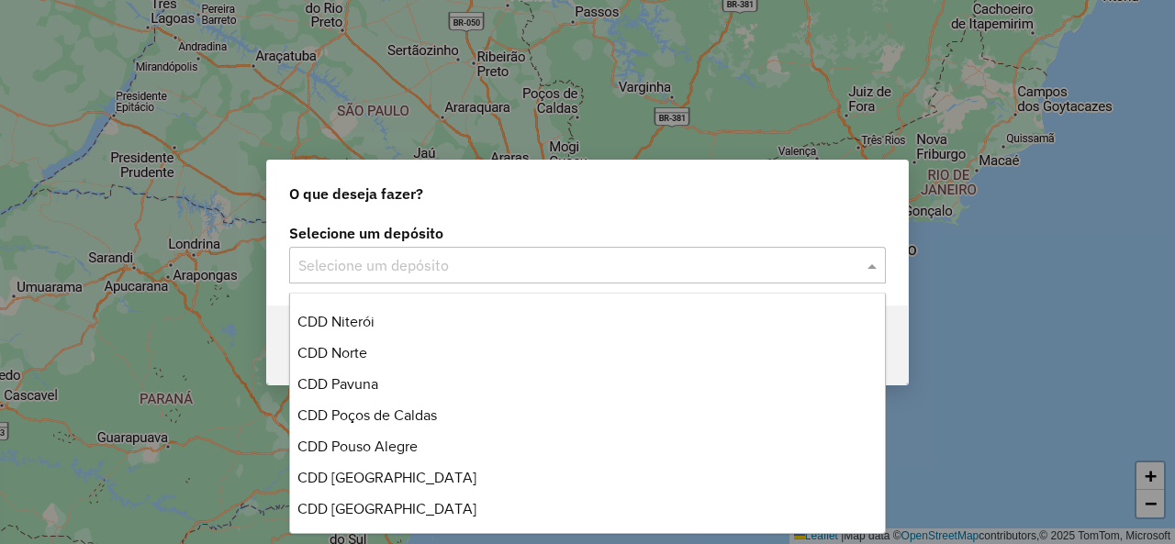
scroll to position [918, 0]
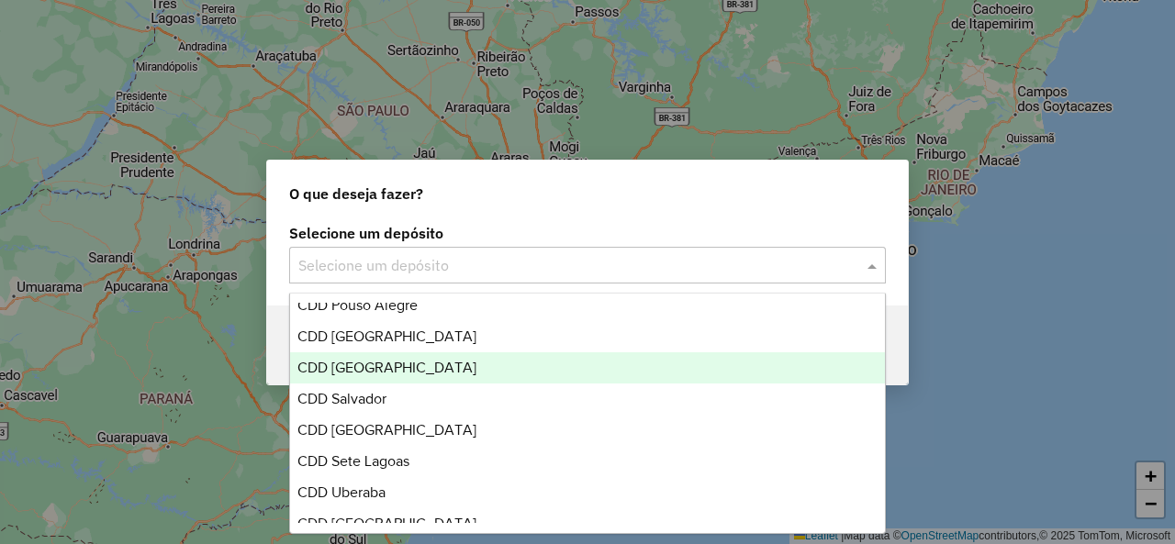
click at [454, 367] on div "CDD Rio de Janeiro" at bounding box center [587, 367] width 594 height 31
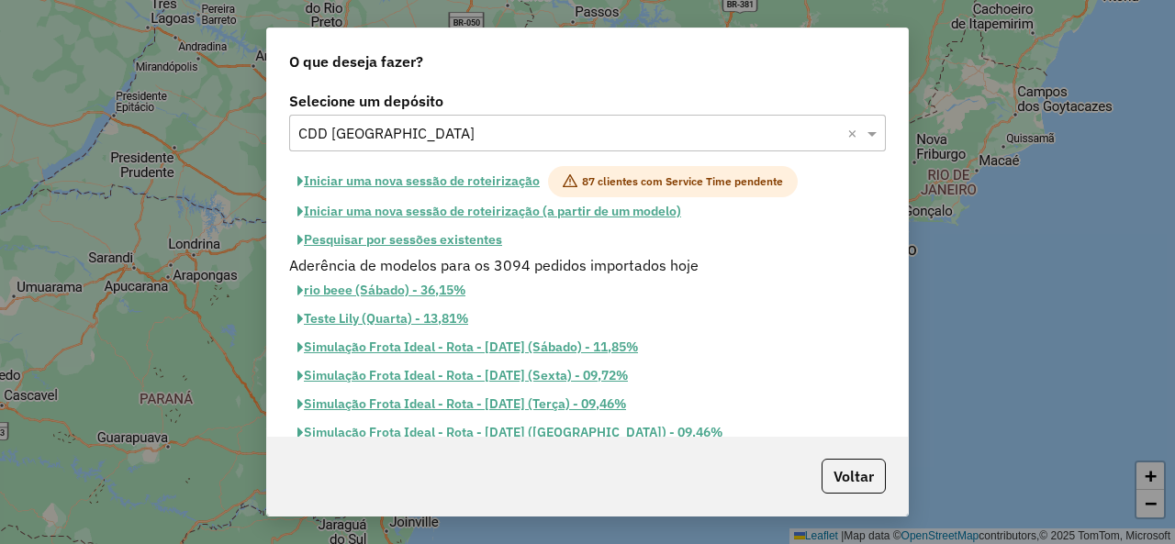
click at [454, 183] on button "Iniciar uma nova sessão de roteirização" at bounding box center [418, 181] width 259 height 31
select select "*"
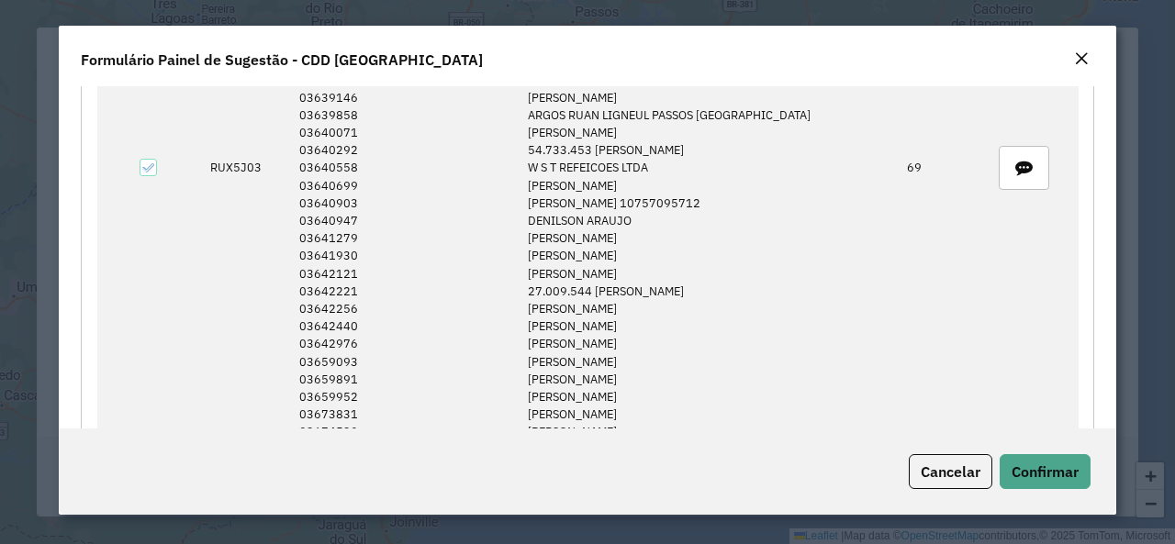
scroll to position [2662, 0]
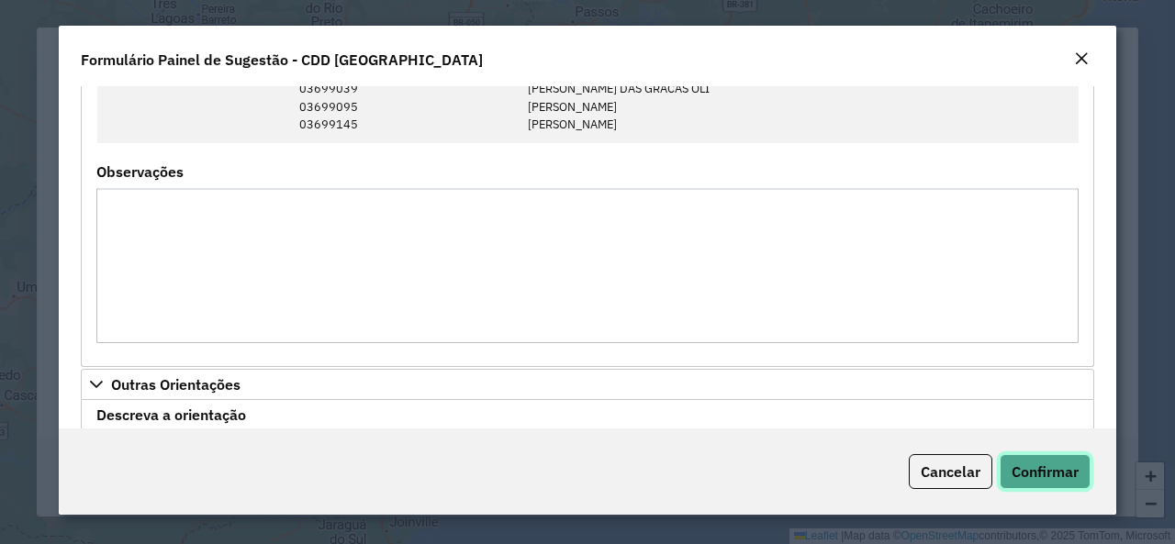
click at [1067, 477] on span "Confirmar" at bounding box center [1044, 472] width 67 height 18
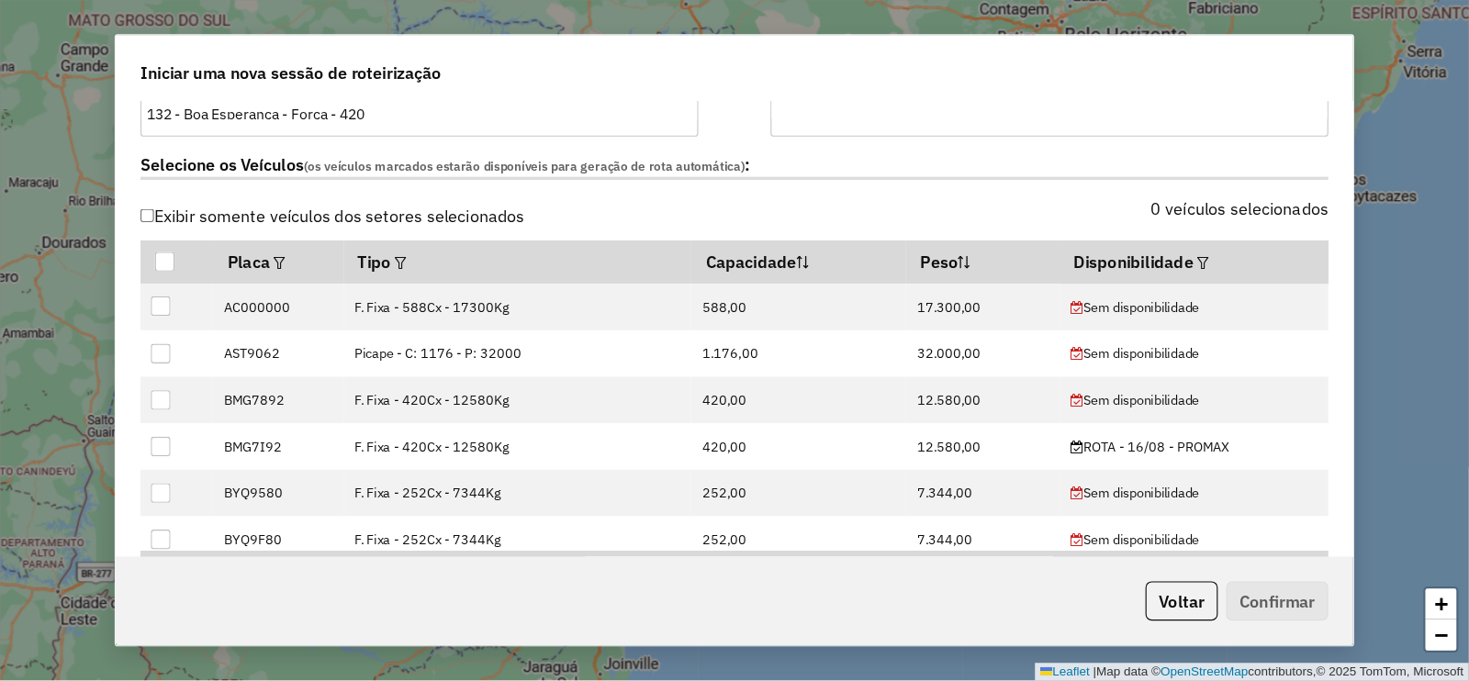
scroll to position [642, 0]
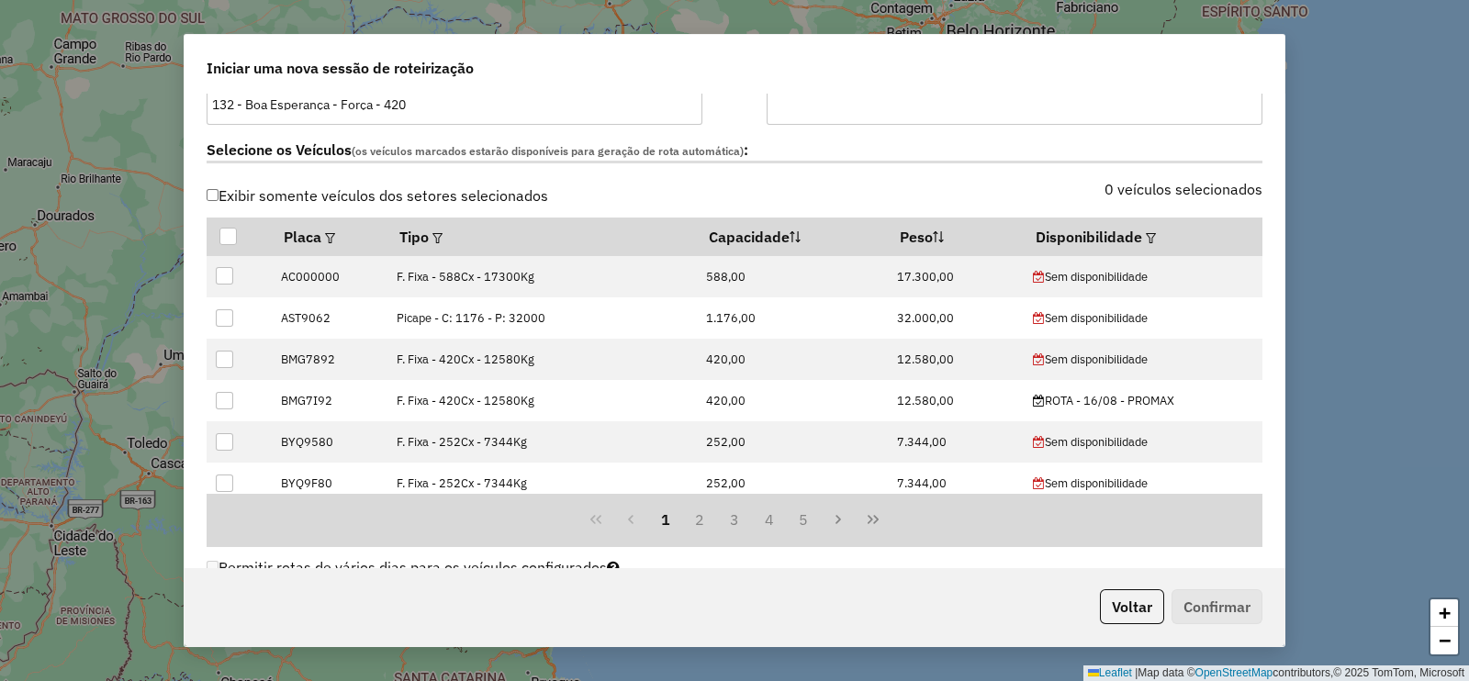
drag, startPoint x: 1119, startPoint y: 2, endPoint x: 927, endPoint y: 84, distance: 208.9
click at [927, 80] on div "Iniciar uma nova sessão de roteirização" at bounding box center [734, 64] width 1100 height 59
click at [1142, 229] on div at bounding box center [1149, 237] width 14 height 22
click at [1147, 238] on em at bounding box center [1150, 238] width 10 height 10
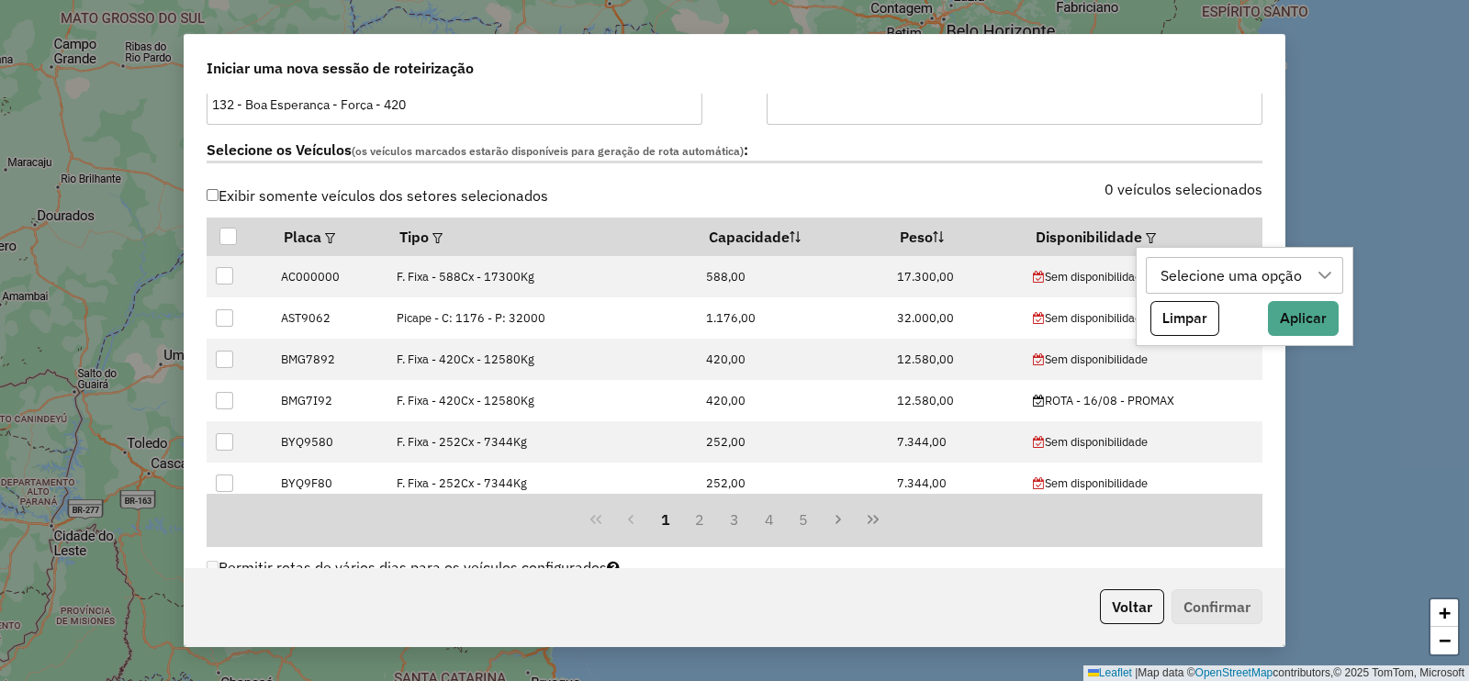
click at [1174, 273] on div "Selecione uma opção" at bounding box center [1231, 275] width 154 height 35
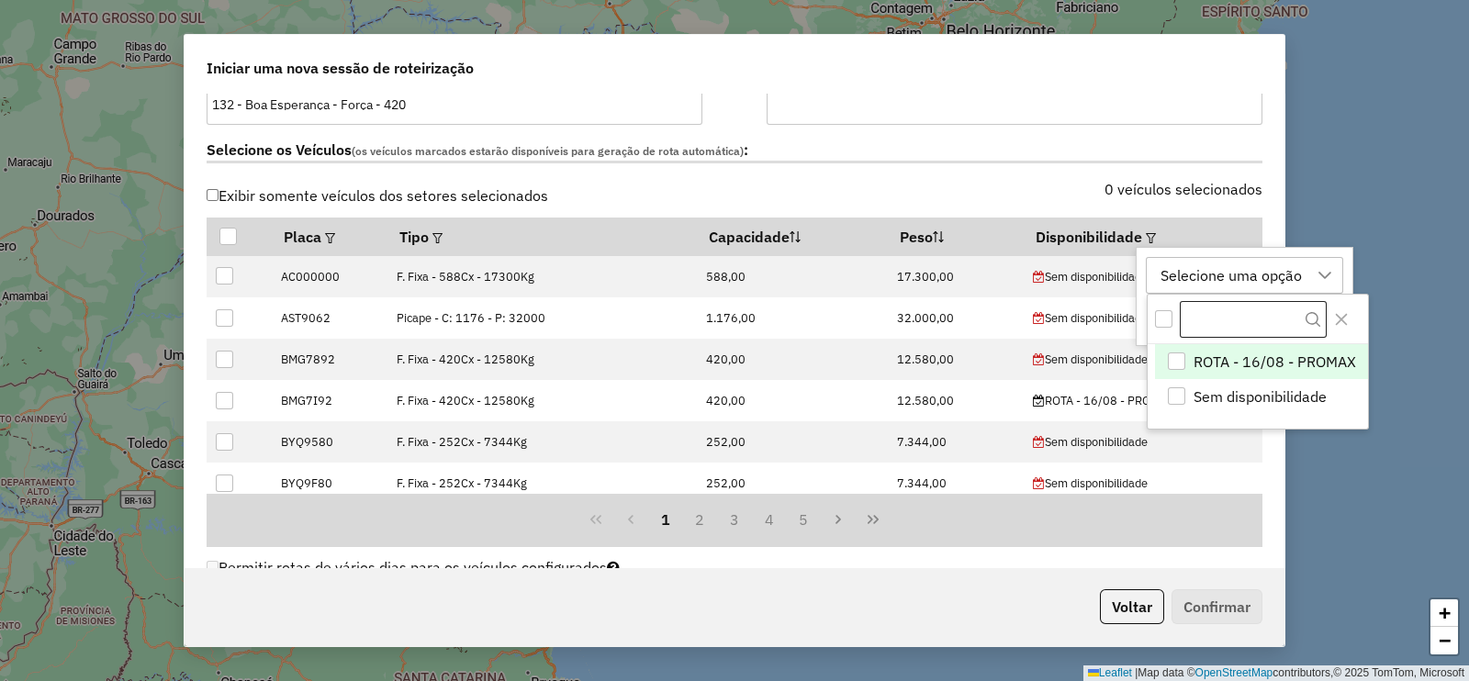
scroll to position [13, 84]
click at [1174, 354] on span "ROTA - 16/08 - PROMAX" at bounding box center [1273, 362] width 162 height 22
click at [1174, 318] on icon "Close" at bounding box center [1341, 319] width 12 height 12
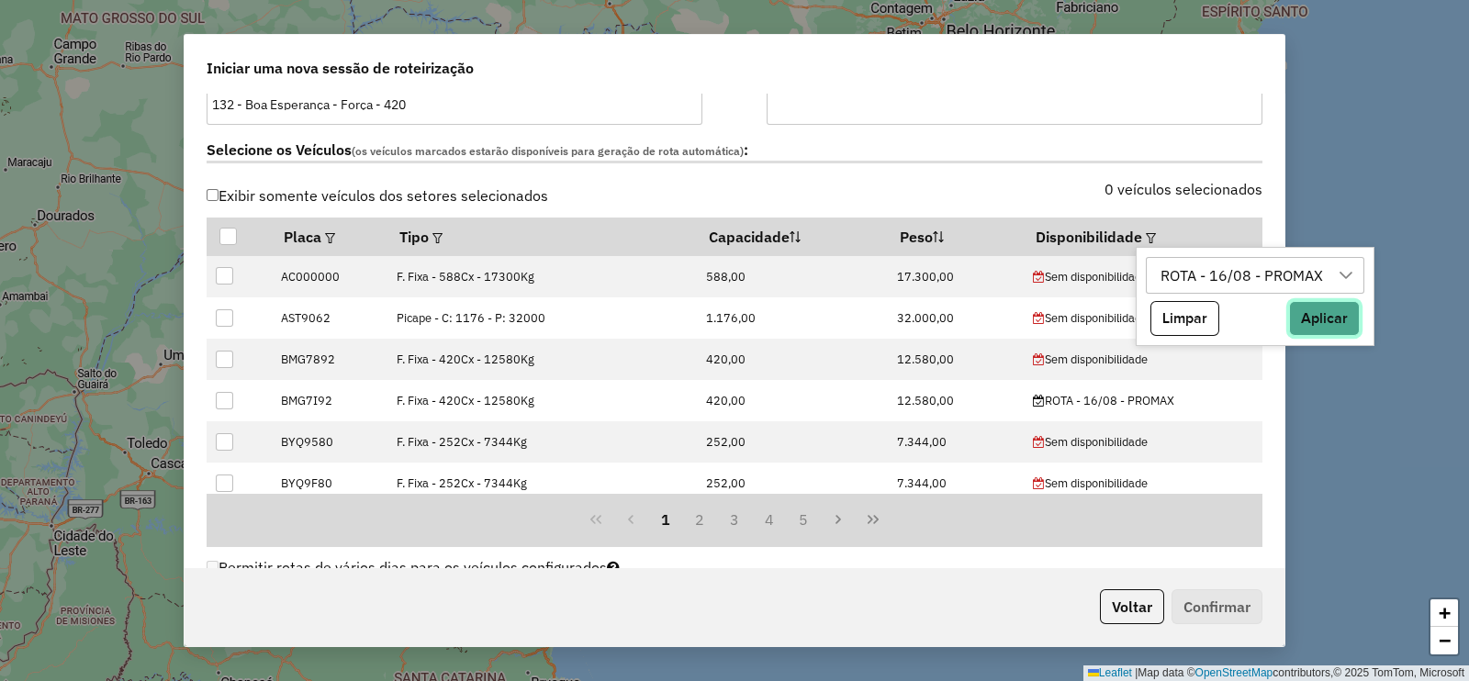
click at [1174, 323] on button "Aplicar" at bounding box center [1324, 318] width 71 height 35
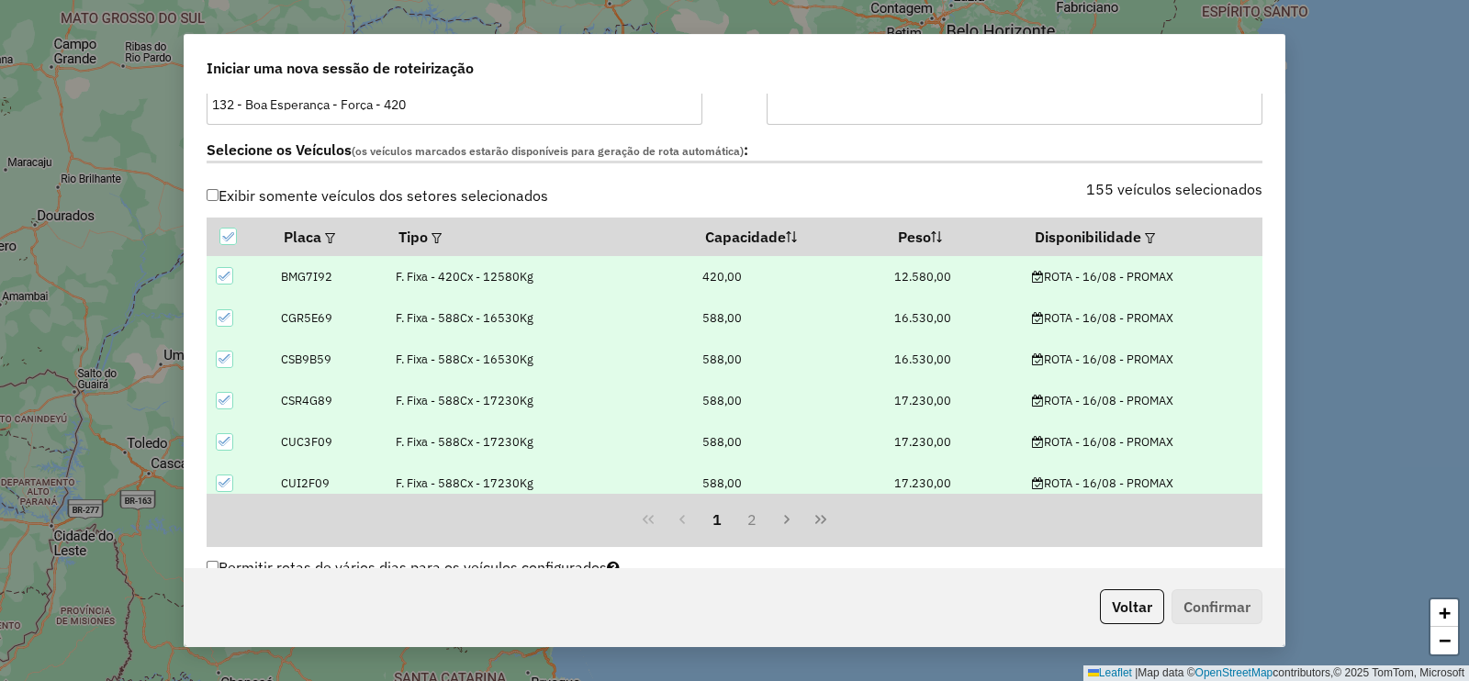
click at [1174, 273] on div "**********" at bounding box center [734, 331] width 1100 height 474
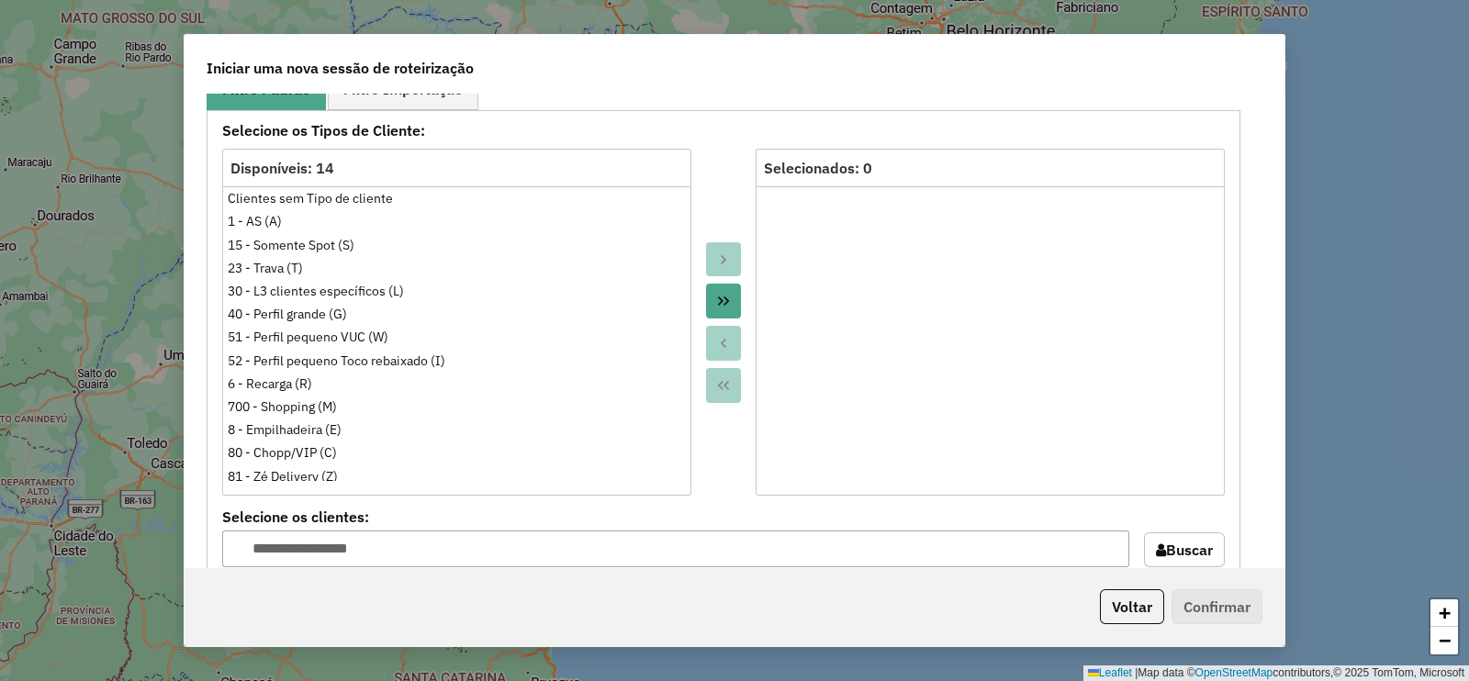
scroll to position [1101, 0]
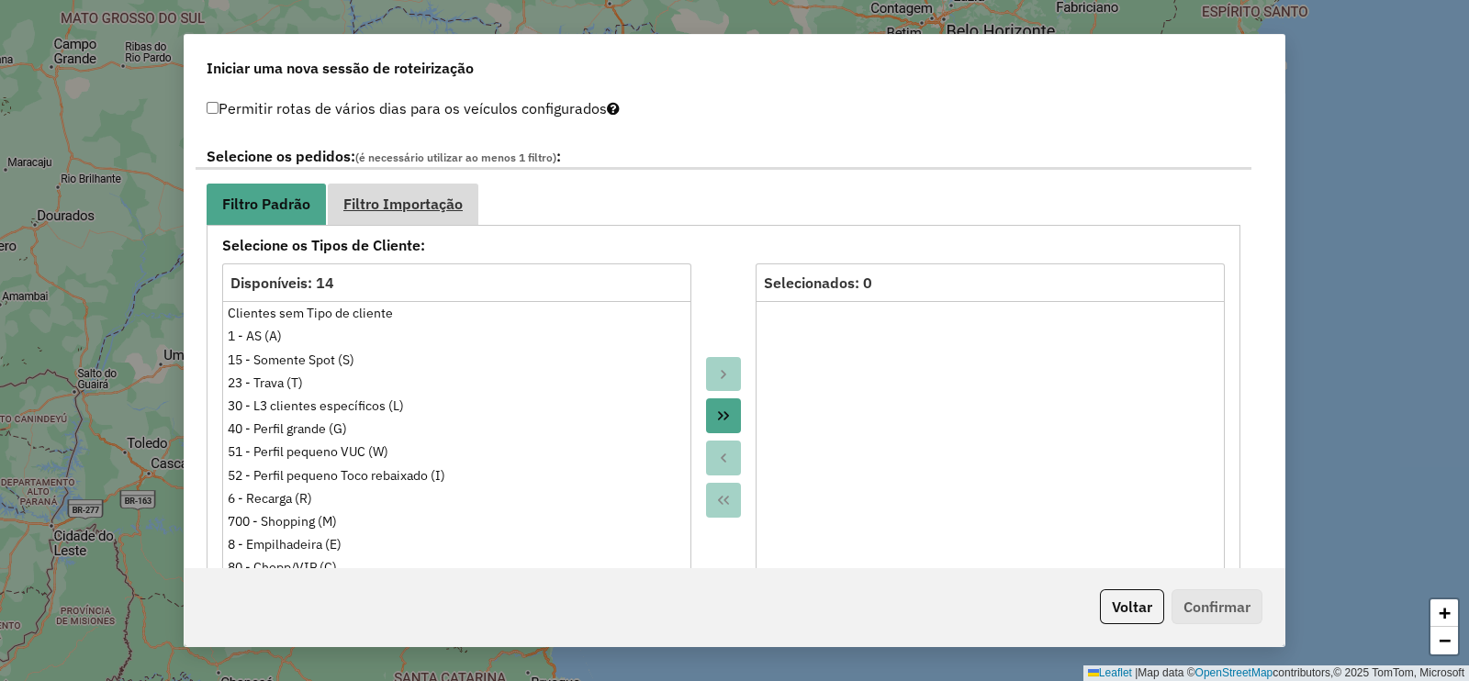
click at [393, 186] on link "Filtro Importação" at bounding box center [403, 204] width 151 height 41
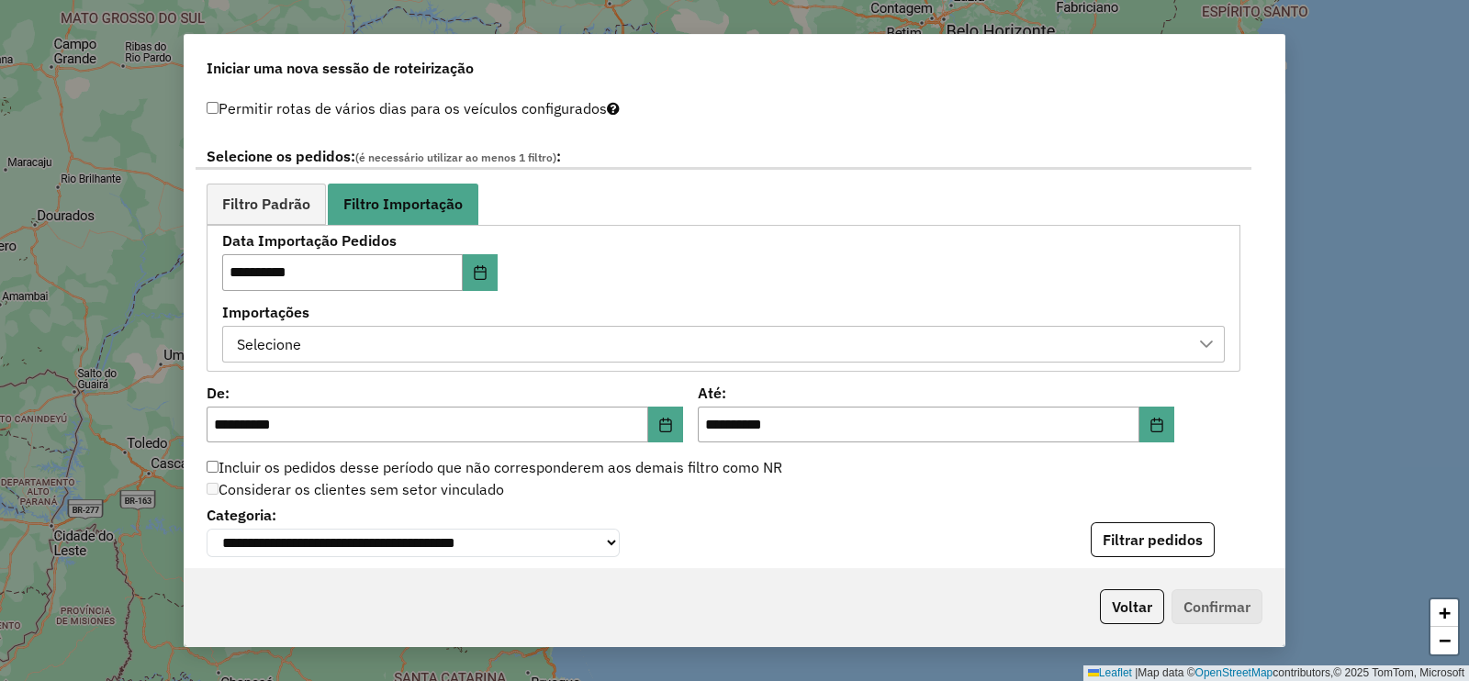
click at [592, 349] on div "Selecione" at bounding box center [709, 344] width 958 height 35
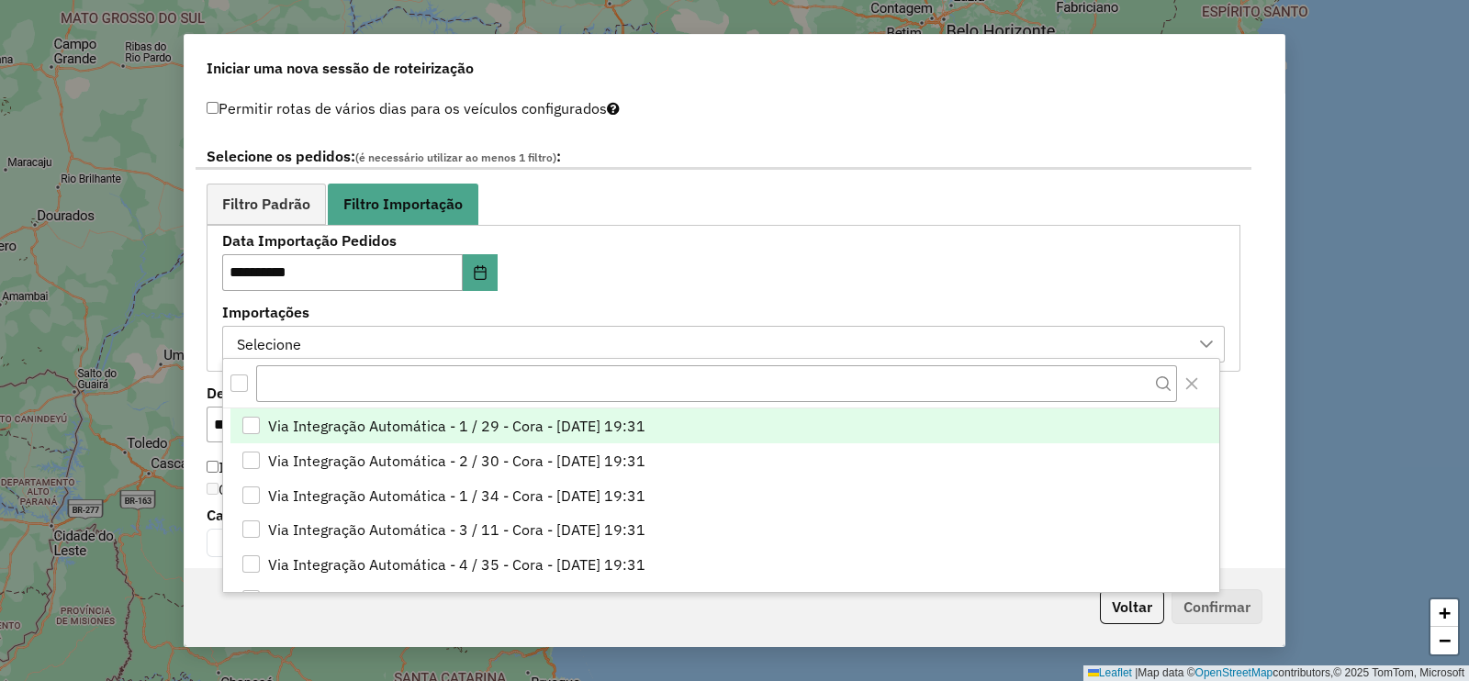
scroll to position [13, 84]
click at [238, 385] on div "All items unselected" at bounding box center [238, 382] width 17 height 17
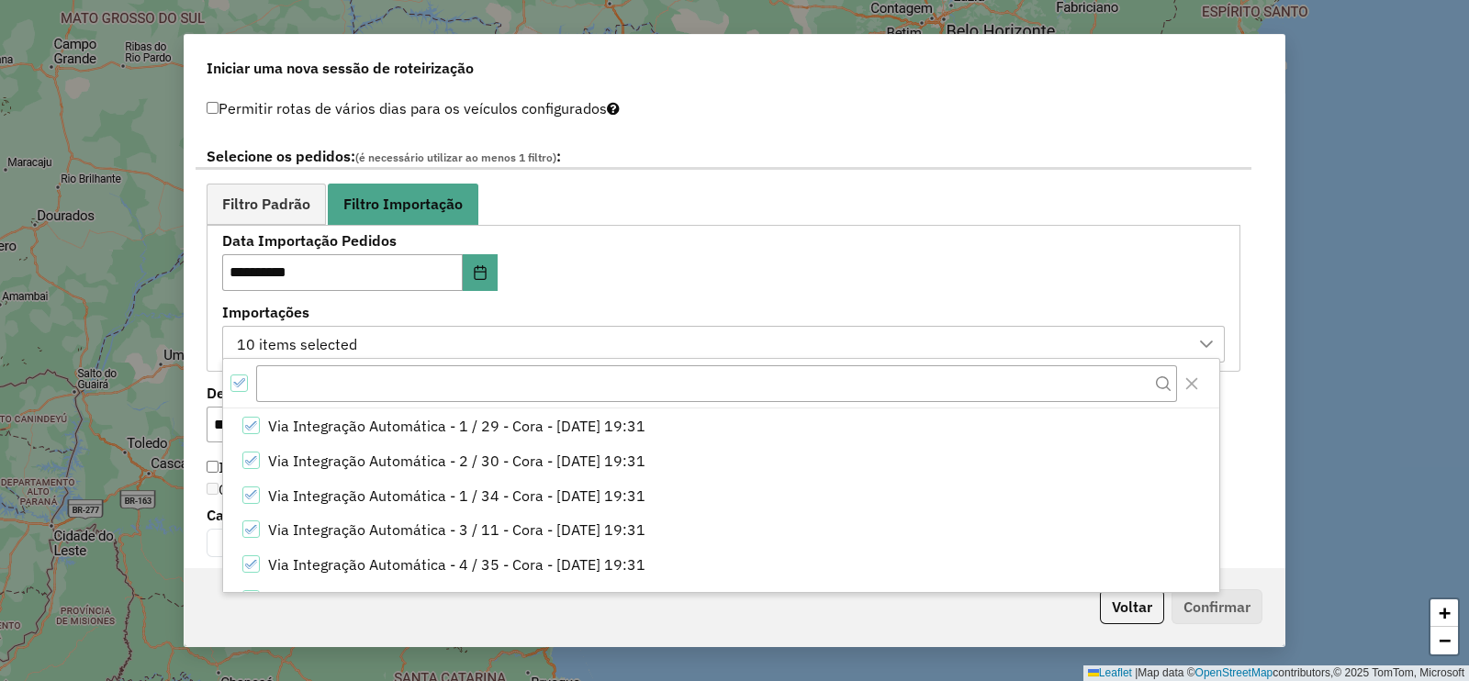
click at [1174, 237] on div "**********" at bounding box center [734, 331] width 1100 height 474
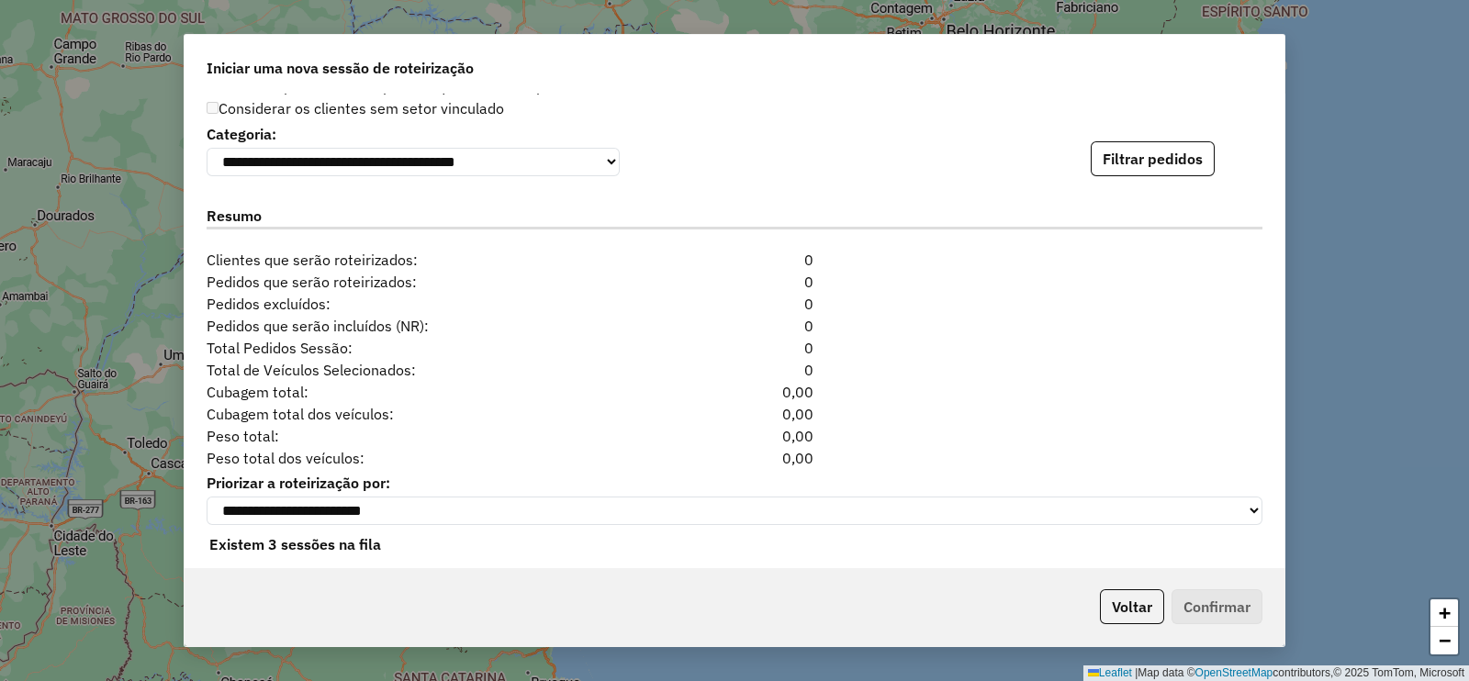
scroll to position [1507, 0]
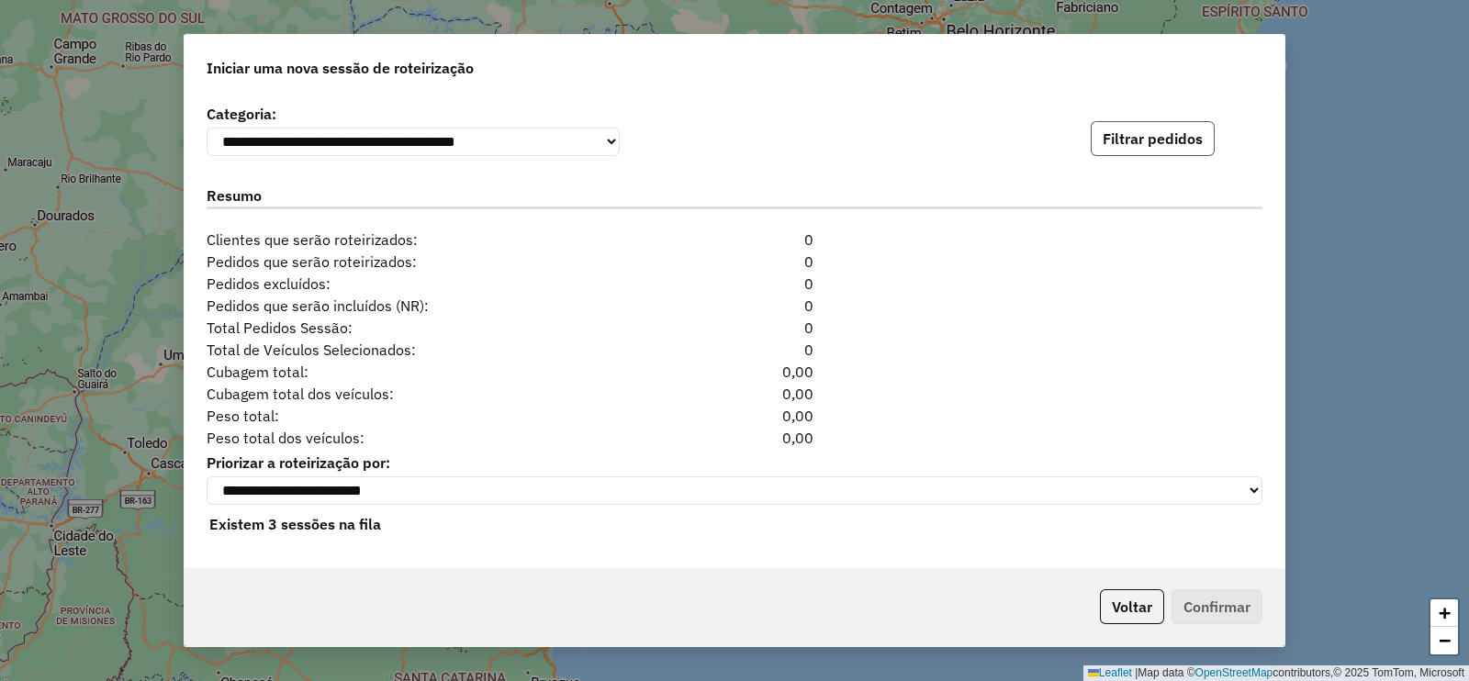
click at [1174, 142] on button "Filtrar pedidos" at bounding box center [1152, 138] width 124 height 35
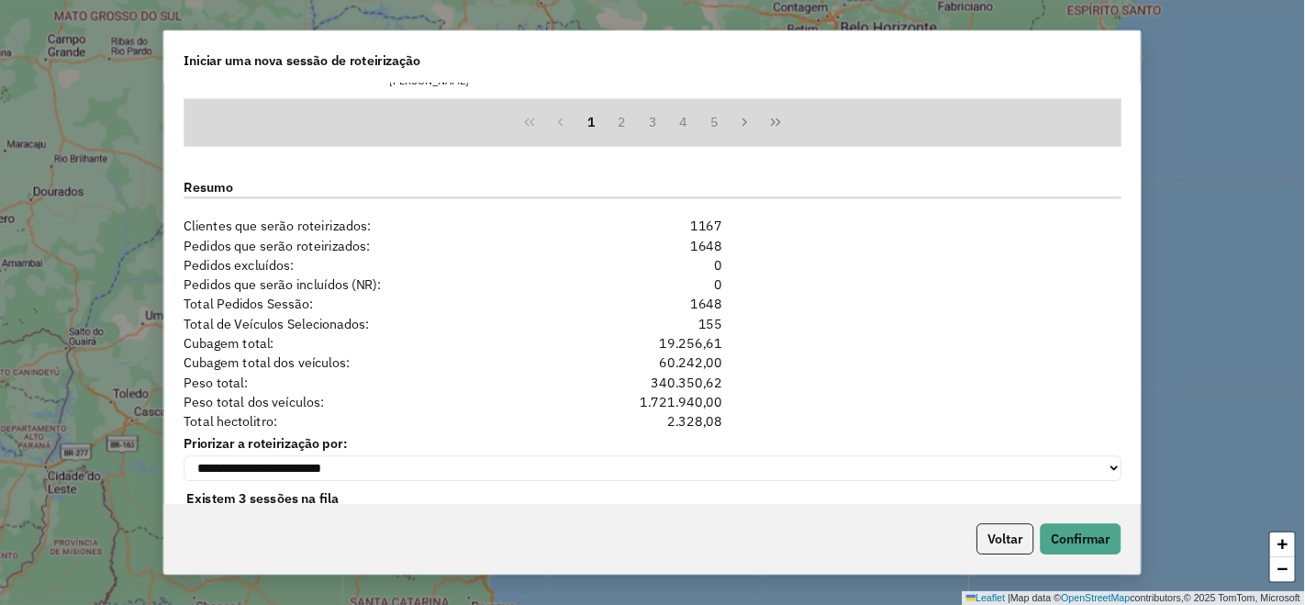
scroll to position [1908, 0]
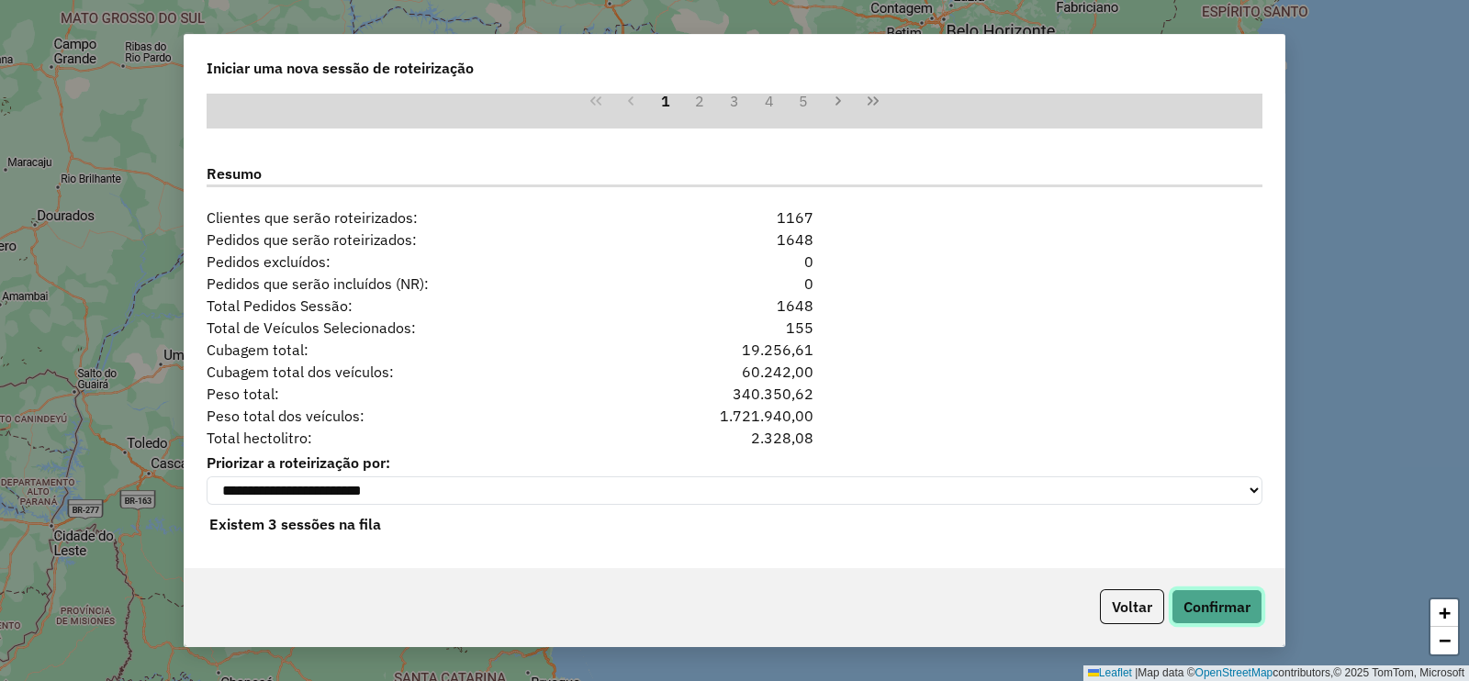
click at [1174, 543] on button "Confirmar" at bounding box center [1216, 606] width 91 height 35
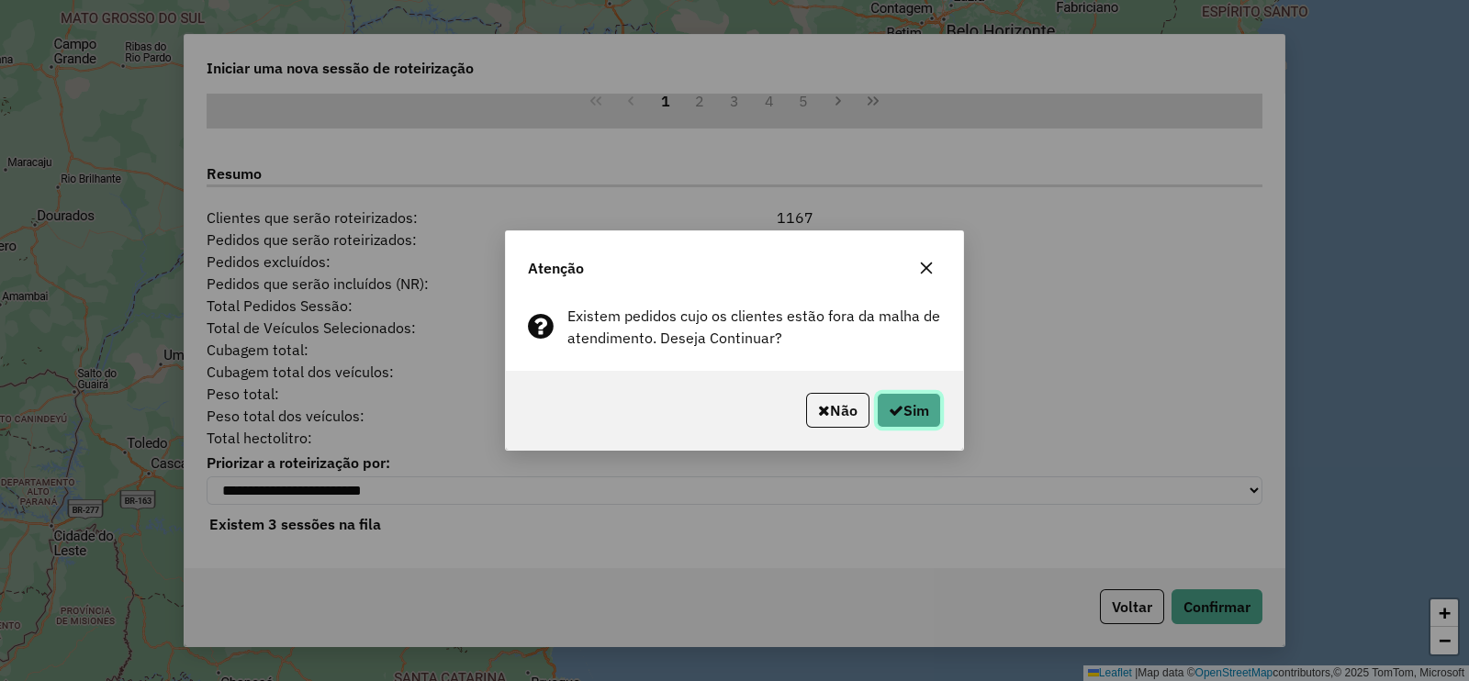
click at [916, 404] on button "Sim" at bounding box center [909, 410] width 64 height 35
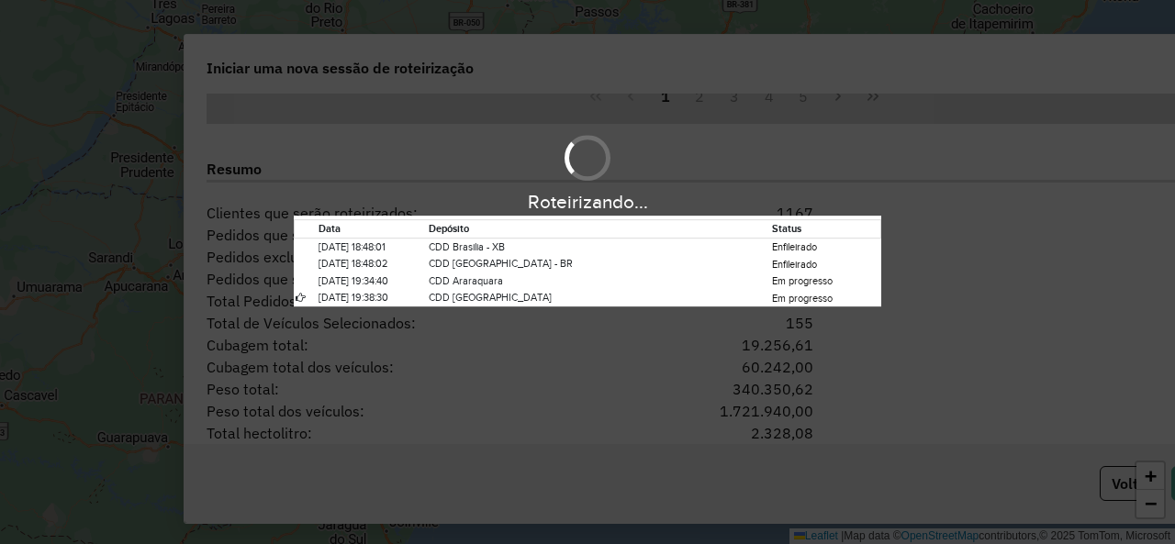
scroll to position [13, 84]
drag, startPoint x: 1257, startPoint y: 6, endPoint x: 821, endPoint y: 47, distance: 438.7
click at [821, 47] on div "Roteirizando... Data Depósito Status 15/08/2025 18:48:01 CDD Brasilia - XB Enfi…" at bounding box center [587, 272] width 1175 height 544
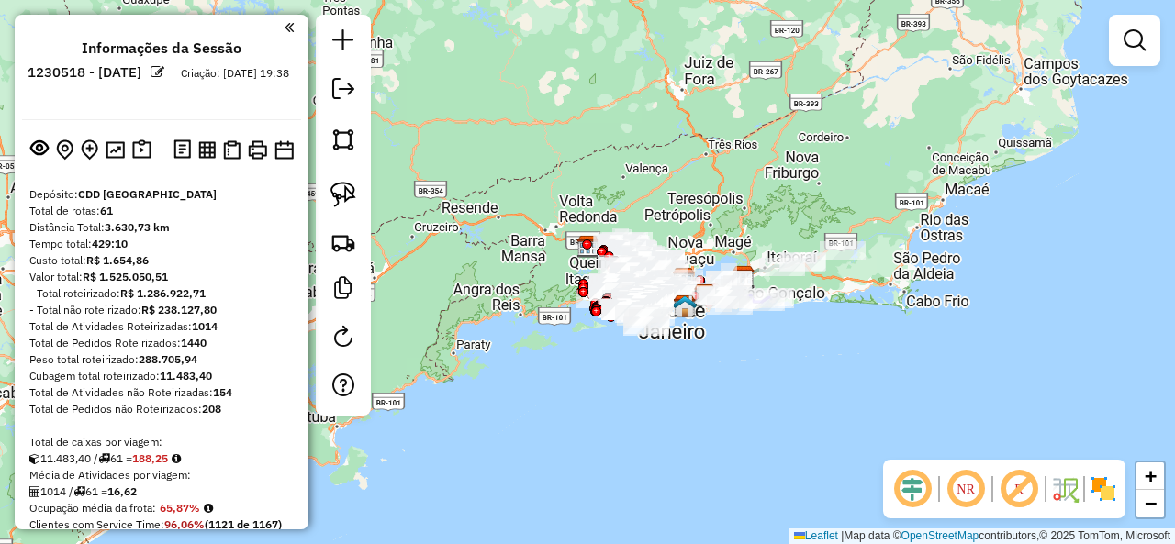
drag, startPoint x: 1013, startPoint y: 491, endPoint x: 685, endPoint y: 299, distance: 380.5
click at [1013, 491] on em at bounding box center [1019, 489] width 44 height 44
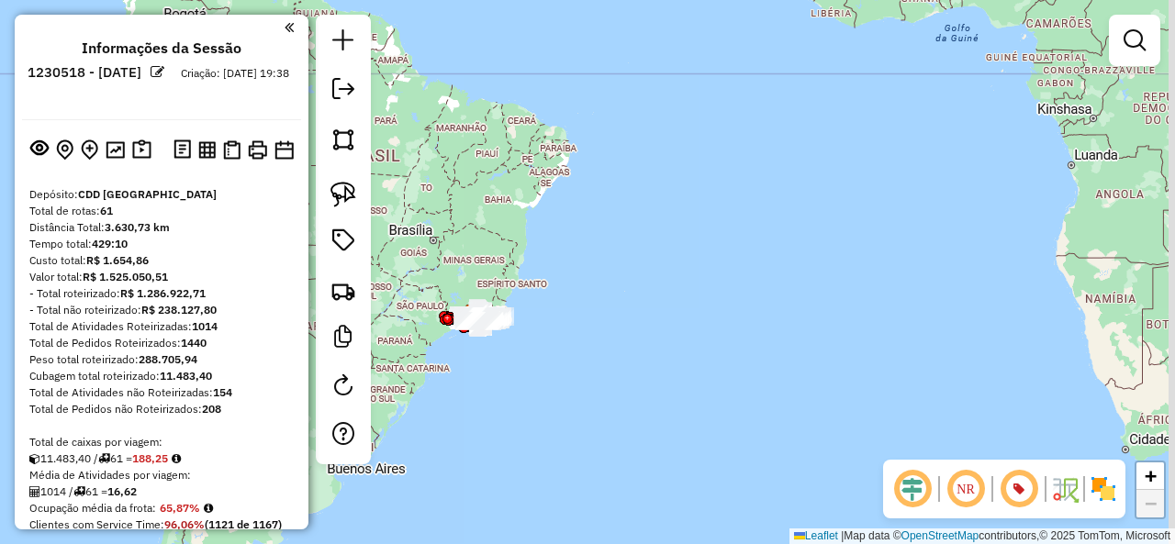
drag, startPoint x: 1017, startPoint y: 218, endPoint x: 597, endPoint y: 263, distance: 422.9
click at [598, 263] on div "Janela de atendimento Grade de atendimento Capacidade Transportadoras Veículos …" at bounding box center [587, 272] width 1175 height 544
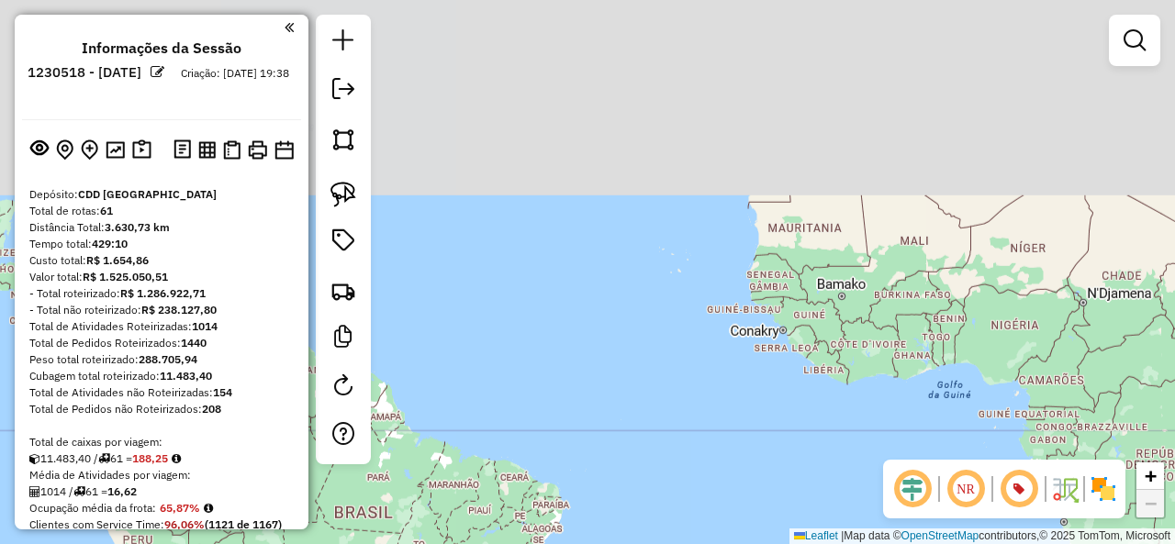
drag, startPoint x: 622, startPoint y: 120, endPoint x: 837, endPoint y: 438, distance: 383.4
click at [857, 447] on div "Janela de atendimento Grade de atendimento Capacidade Transportadoras Veículos …" at bounding box center [587, 272] width 1175 height 544
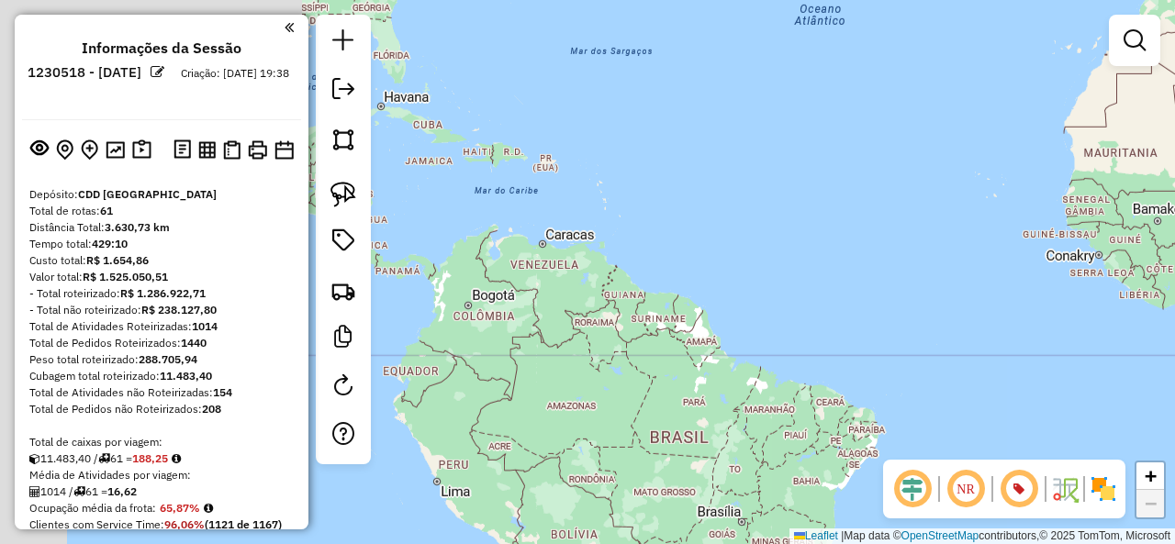
drag, startPoint x: 561, startPoint y: 357, endPoint x: 994, endPoint y: 279, distance: 440.2
click at [1006, 262] on div "Janela de atendimento Grade de atendimento Capacidade Transportadoras Veículos …" at bounding box center [587, 272] width 1175 height 544
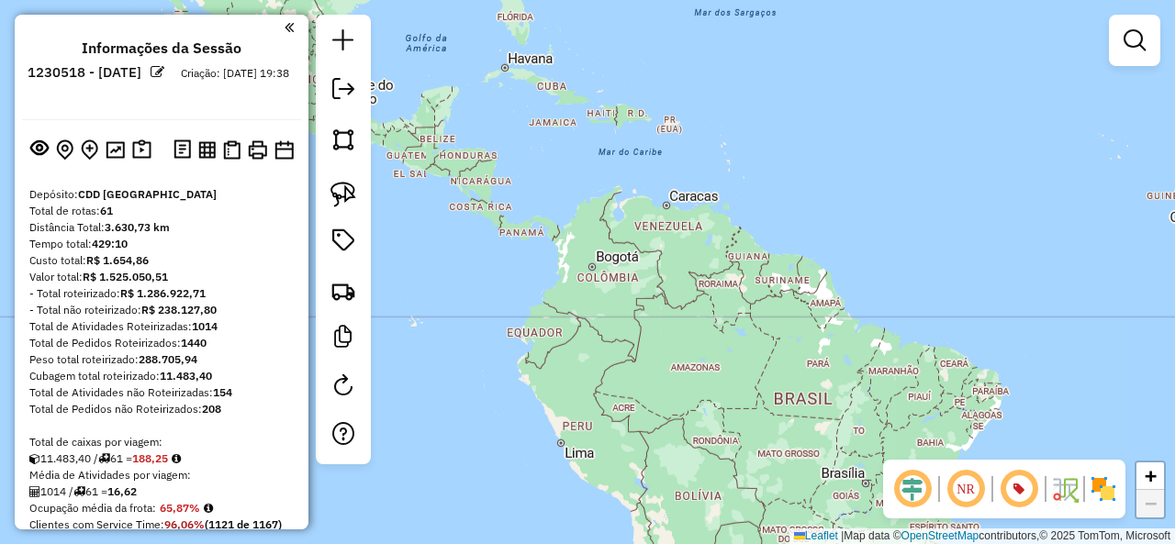
drag, startPoint x: 852, startPoint y: 358, endPoint x: 609, endPoint y: 41, distance: 398.7
click at [613, 36] on div "Janela de atendimento Grade de atendimento Capacidade Transportadoras Veículos …" at bounding box center [587, 272] width 1175 height 544
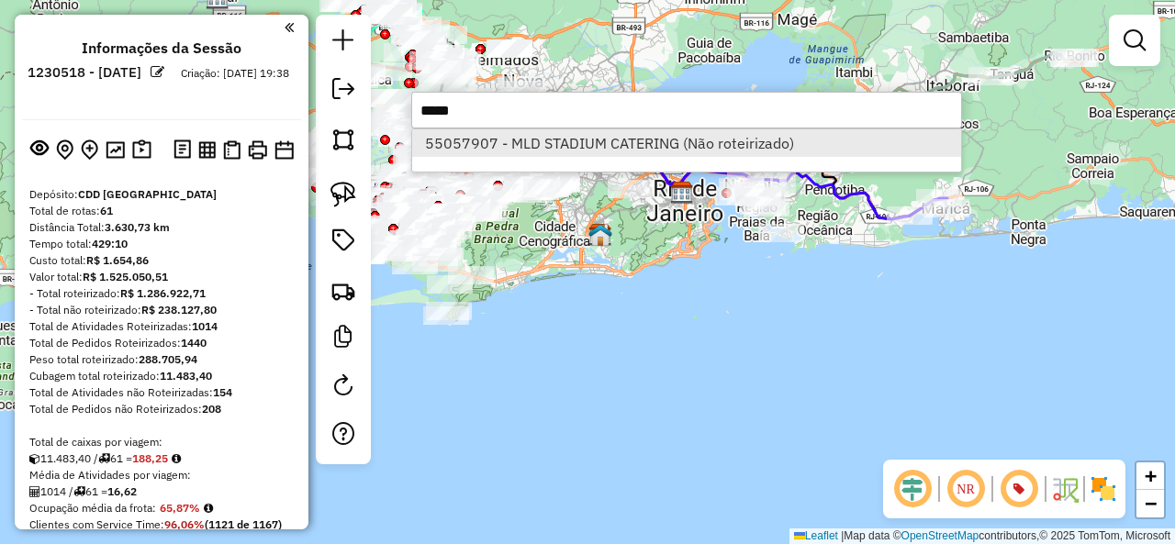
type input "*****"
click at [676, 151] on li "55057907 - MLD STADIUM CATERING (Não roteirizado)" at bounding box center [686, 143] width 549 height 28
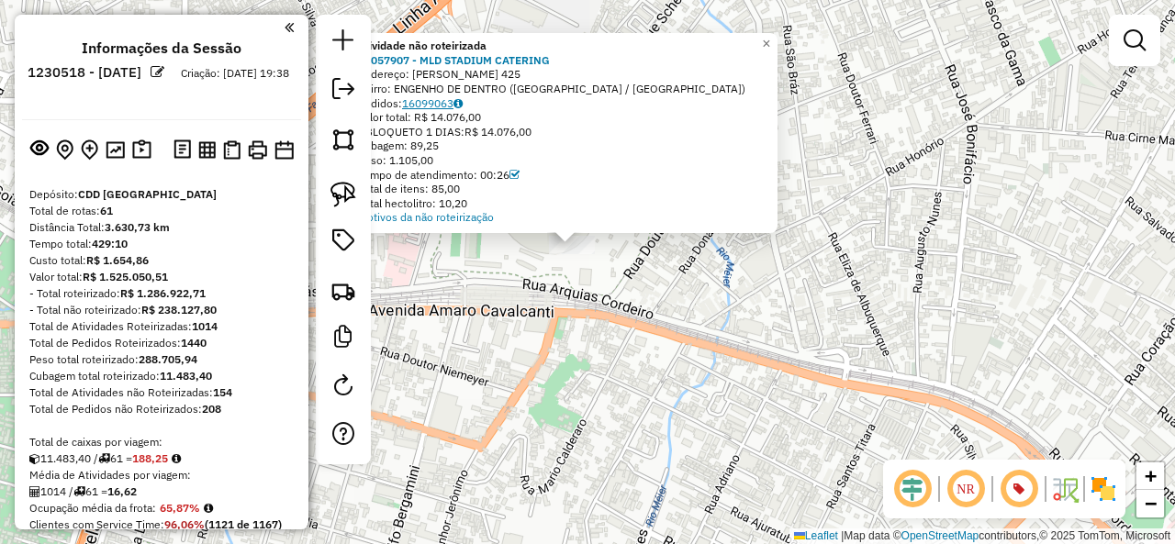
click at [428, 105] on link "16099063" at bounding box center [432, 103] width 61 height 14
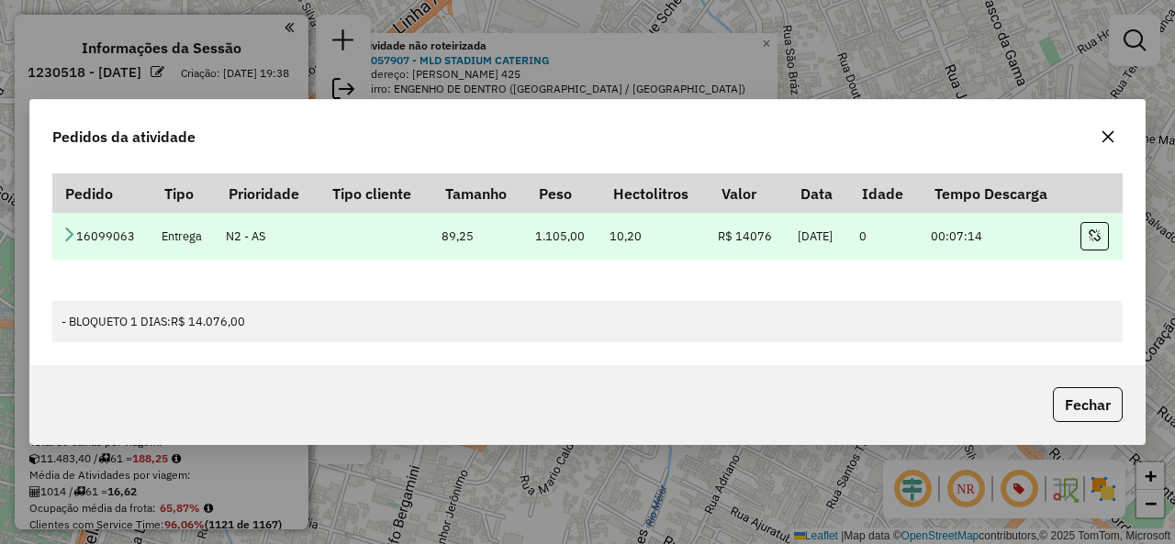
click at [72, 230] on icon at bounding box center [68, 234] width 15 height 15
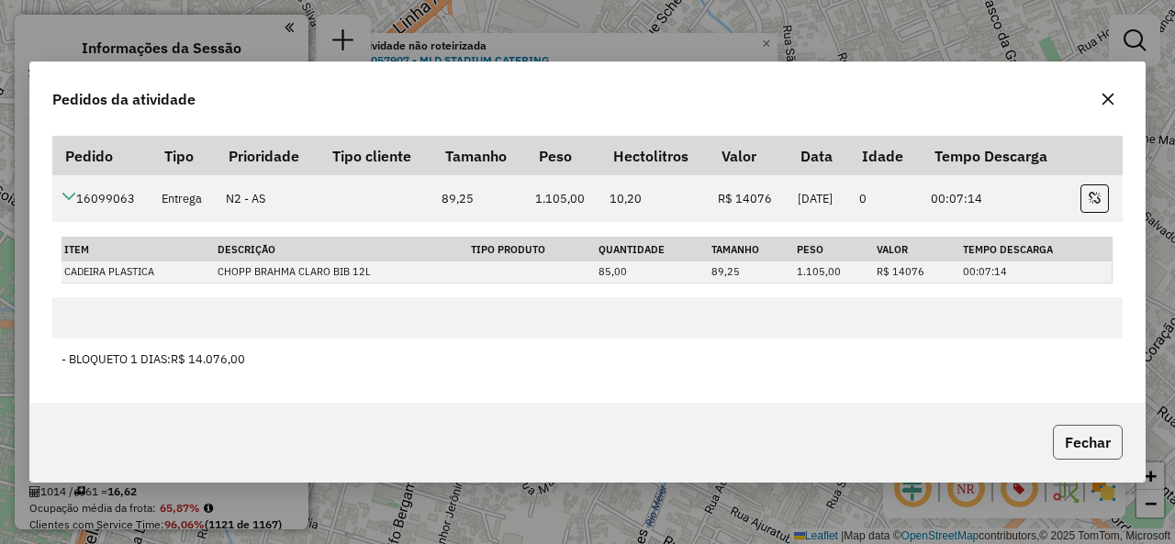
click at [1087, 438] on button "Fechar" at bounding box center [1088, 442] width 70 height 35
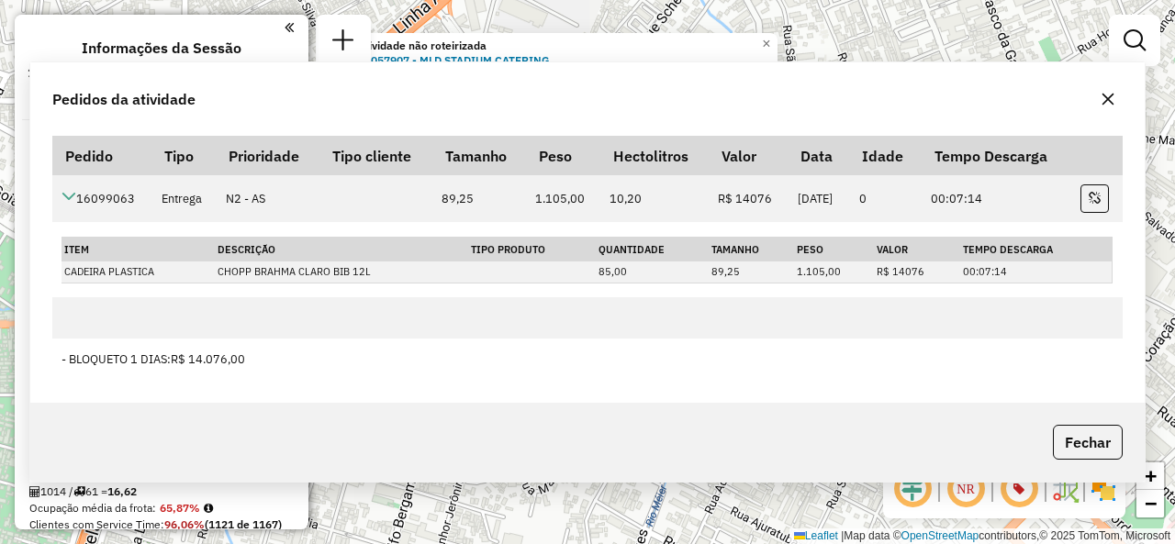
click at [764, 423] on div "Atividade não roteirizada 55057907 - MLD STADIUM CATERING Endereço: JOSE DOS RE…" at bounding box center [587, 272] width 1175 height 544
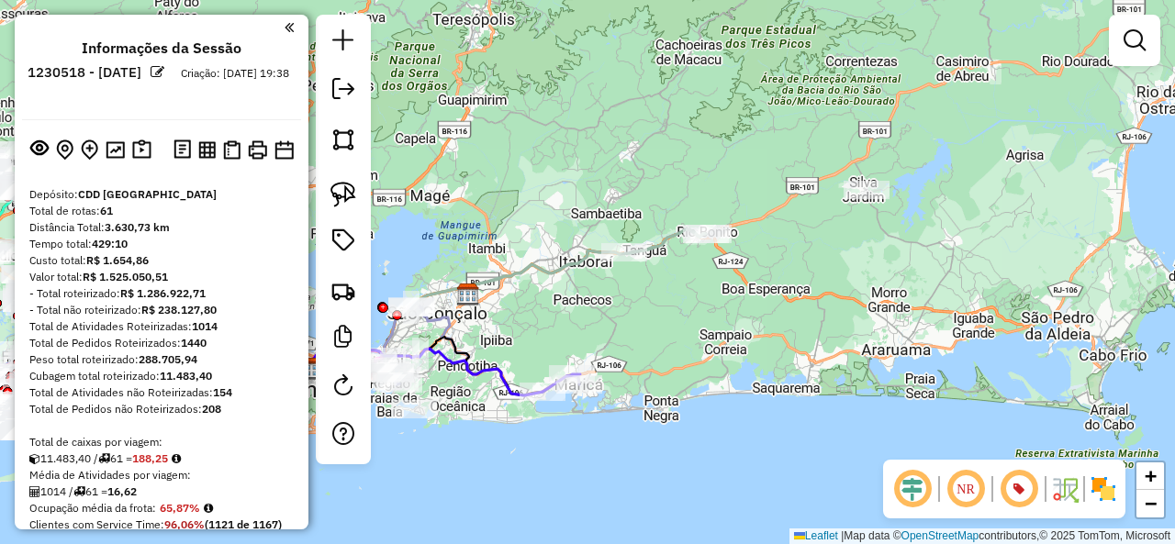
click at [666, 239] on icon at bounding box center [558, 269] width 296 height 80
select select "**********"
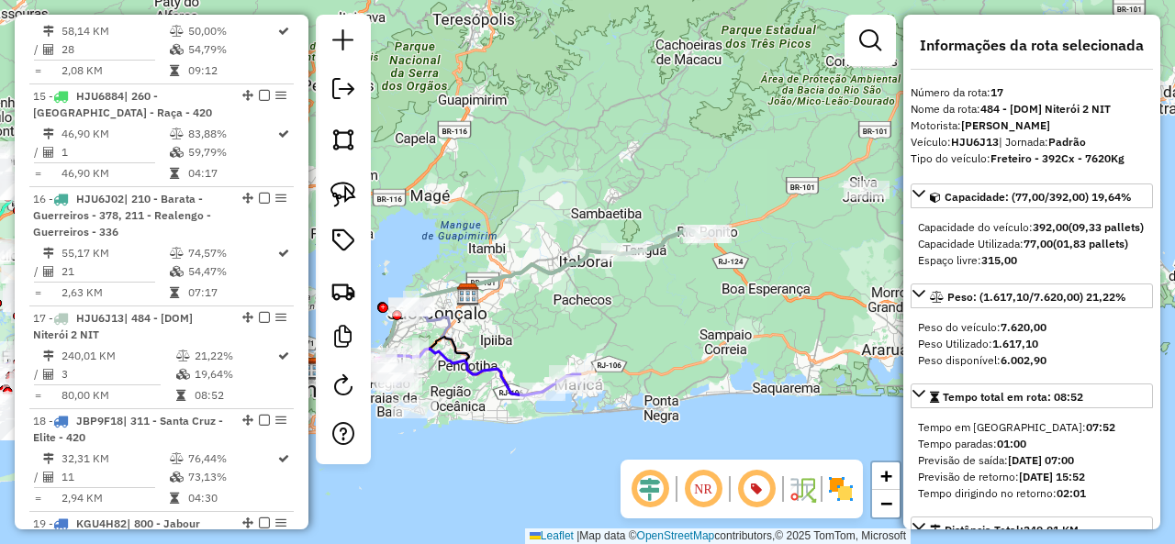
scroll to position [2528, 0]
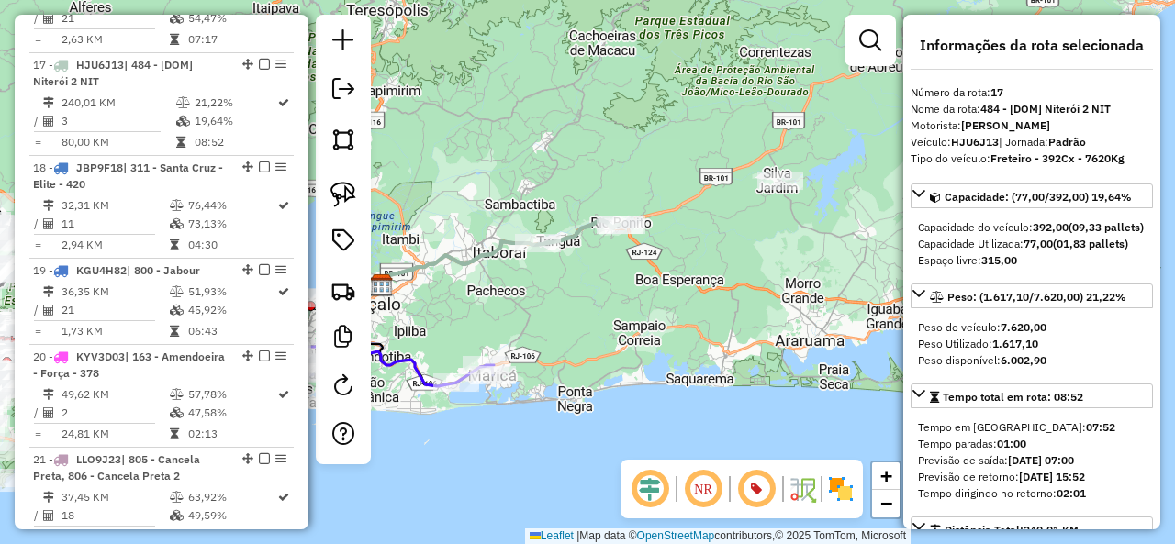
drag, startPoint x: 670, startPoint y: 221, endPoint x: 584, endPoint y: 212, distance: 86.8
click at [584, 212] on div "Janela de atendimento Grade de atendimento Capacidade Transportadoras Veículos …" at bounding box center [587, 272] width 1175 height 544
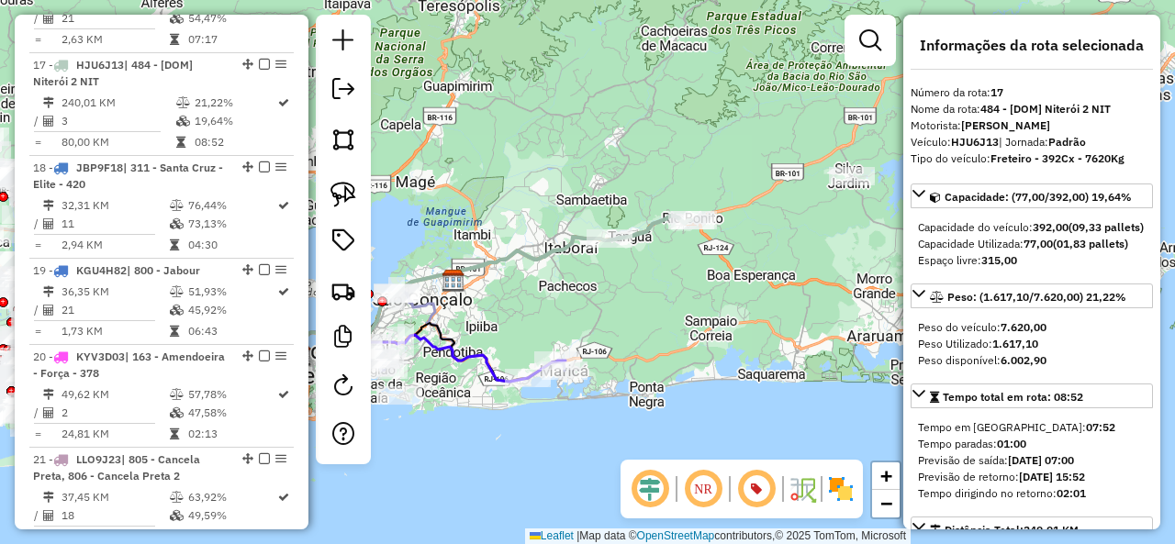
drag, startPoint x: 564, startPoint y: 297, endPoint x: 635, endPoint y: 293, distance: 71.7
click at [635, 293] on div "Janela de atendimento Grade de atendimento Capacidade Transportadoras Veículos …" at bounding box center [587, 272] width 1175 height 544
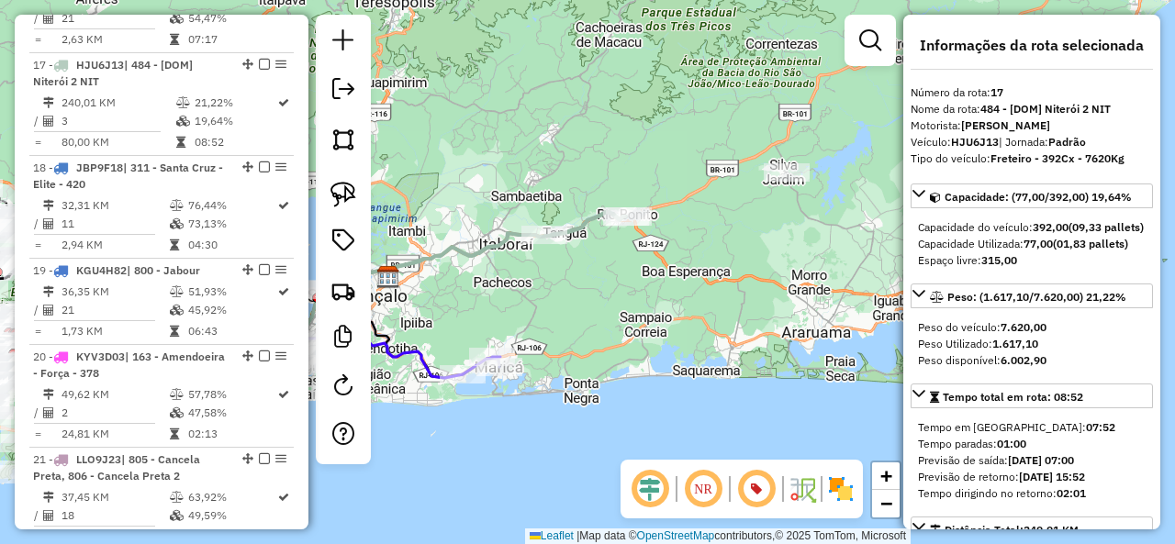
drag, startPoint x: 636, startPoint y: 295, endPoint x: 571, endPoint y: 291, distance: 65.3
click at [571, 291] on div "Janela de atendimento Grade de atendimento Capacidade Transportadoras Veículos …" at bounding box center [587, 272] width 1175 height 544
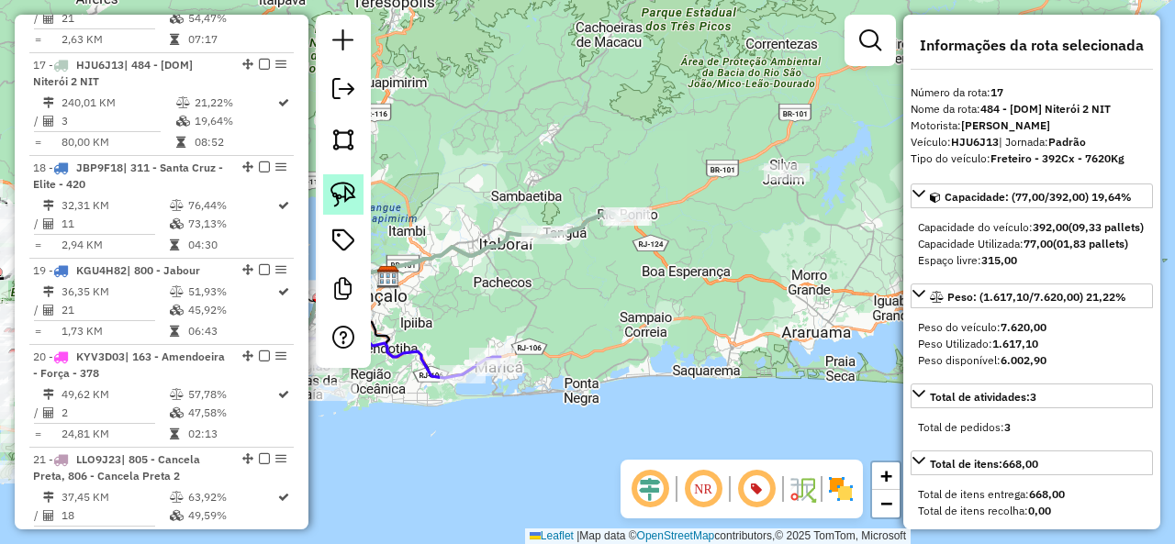
click at [343, 197] on img at bounding box center [343, 195] width 26 height 26
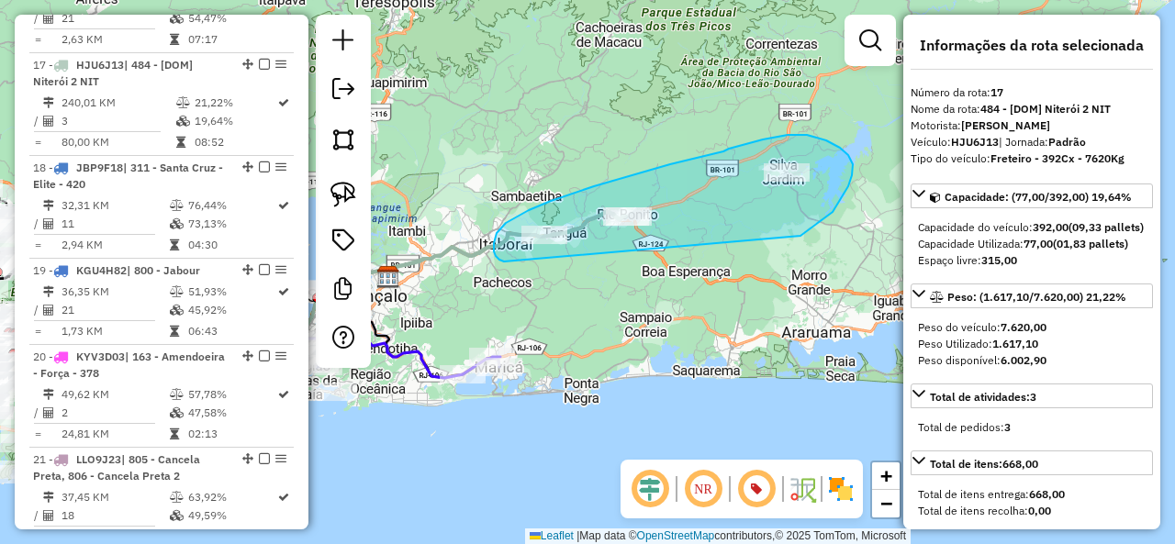
drag, startPoint x: 822, startPoint y: 219, endPoint x: 508, endPoint y: 263, distance: 317.0
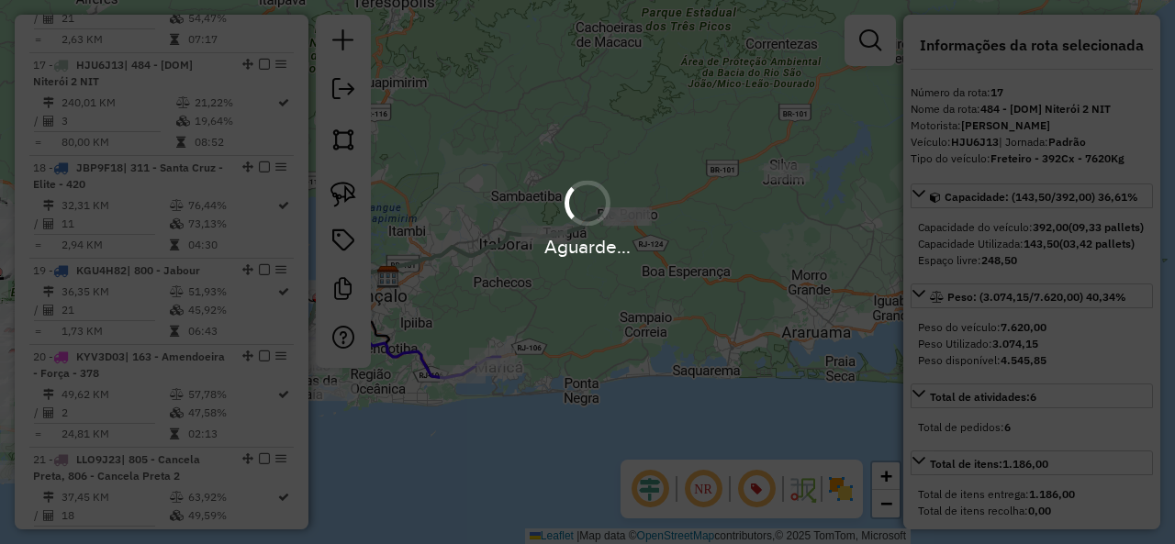
select select "**********"
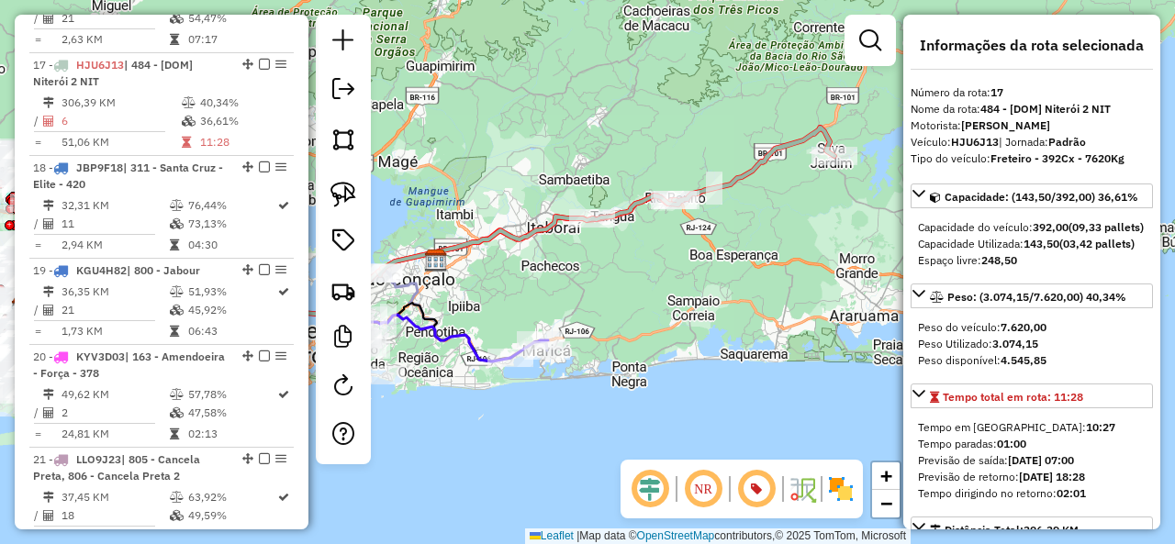
drag, startPoint x: 543, startPoint y: 278, endPoint x: 642, endPoint y: 249, distance: 103.4
click at [701, 238] on div "Janela de atendimento Grade de atendimento Capacidade Transportadoras Veículos …" at bounding box center [587, 272] width 1175 height 544
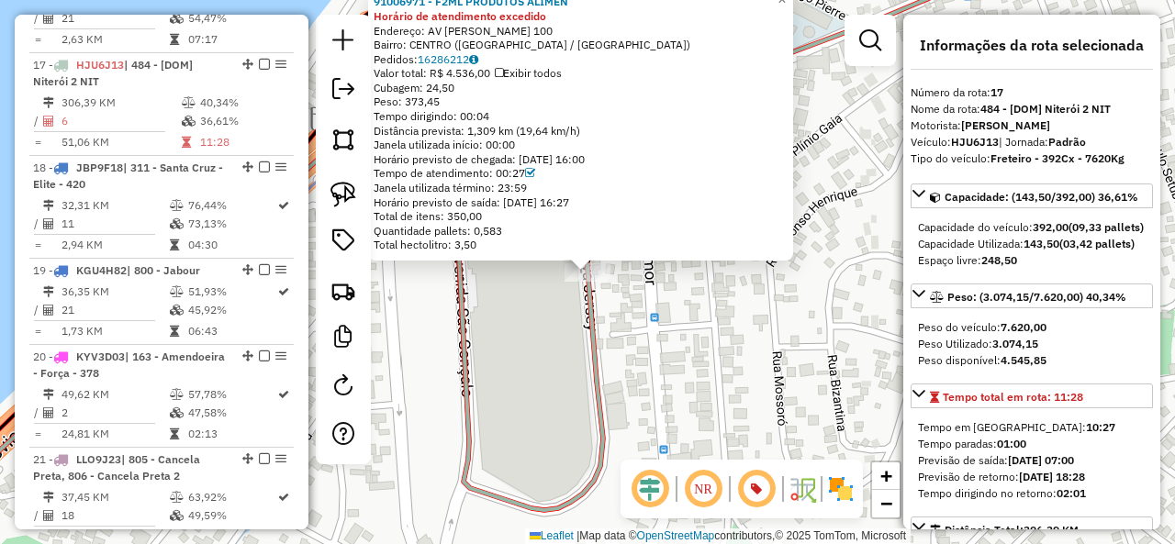
click at [548, 279] on div "91006971 - F2ML PRODUTOS ALIMEN Horário de atendimento excedido Endereço: AV Sa…" at bounding box center [587, 272] width 1175 height 544
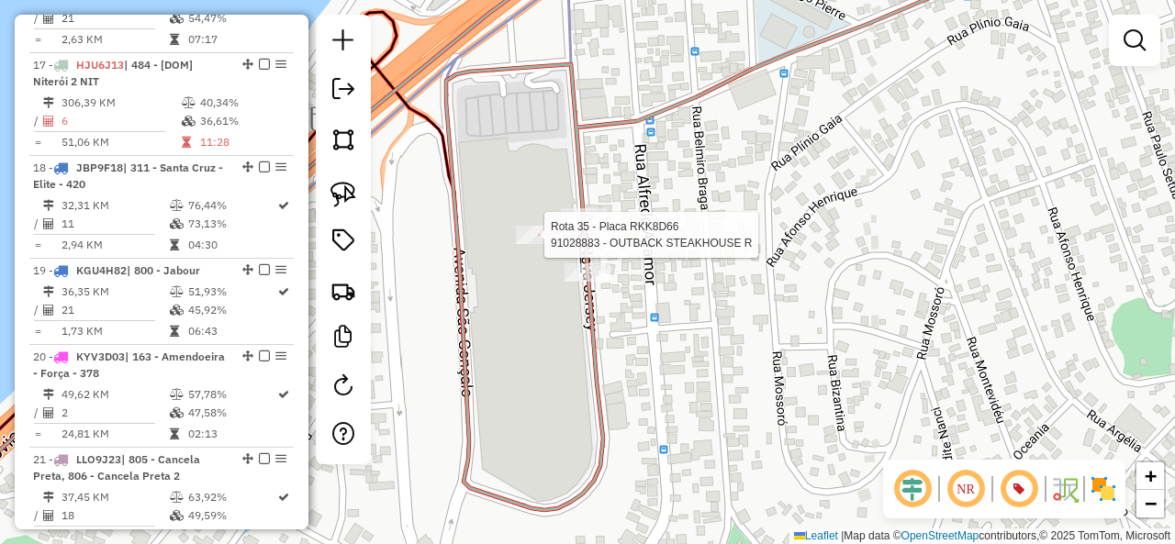
select select "**********"
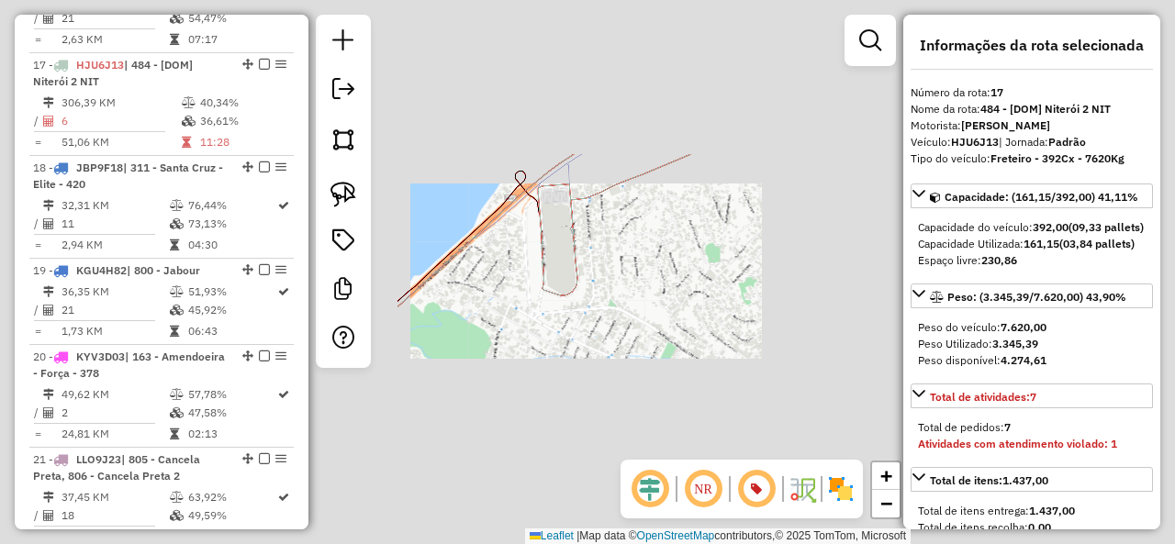
select select "**********"
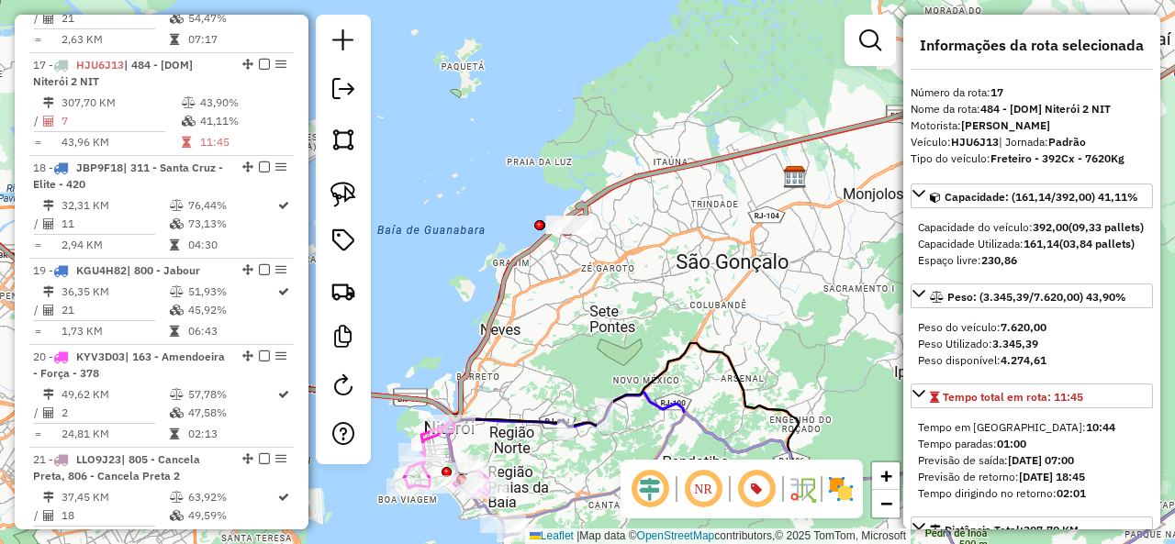
drag, startPoint x: 608, startPoint y: 320, endPoint x: 609, endPoint y: 243, distance: 77.1
click at [609, 243] on div "Janela de atendimento Grade de atendimento Capacidade Transportadoras Veículos …" at bounding box center [587, 272] width 1175 height 544
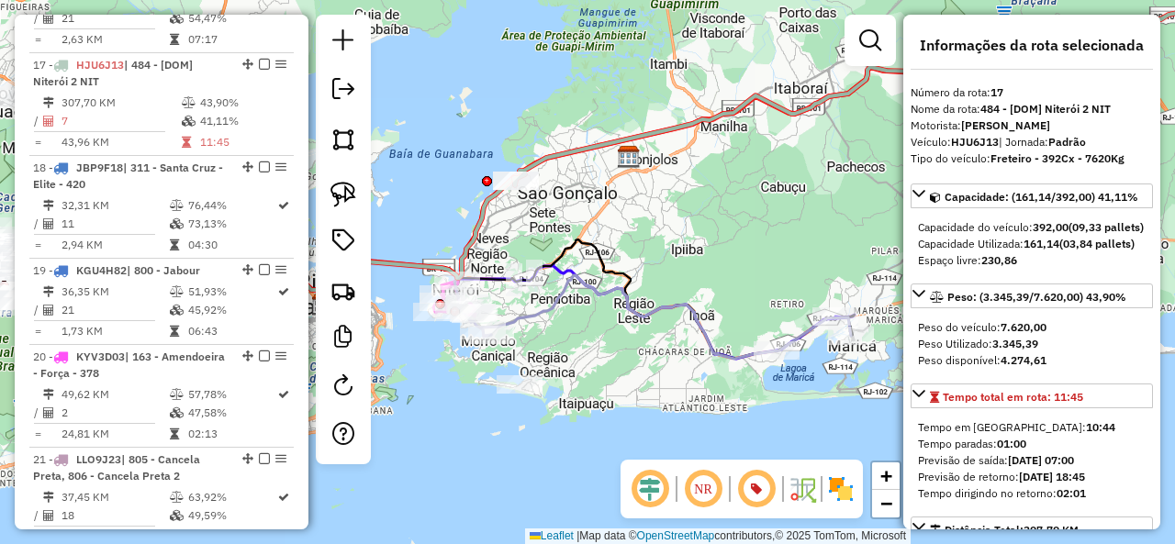
drag, startPoint x: 681, startPoint y: 241, endPoint x: 708, endPoint y: 291, distance: 56.3
click at [616, 220] on div "Janela de atendimento Grade de atendimento Capacidade Transportadoras Veículos …" at bounding box center [587, 272] width 1175 height 544
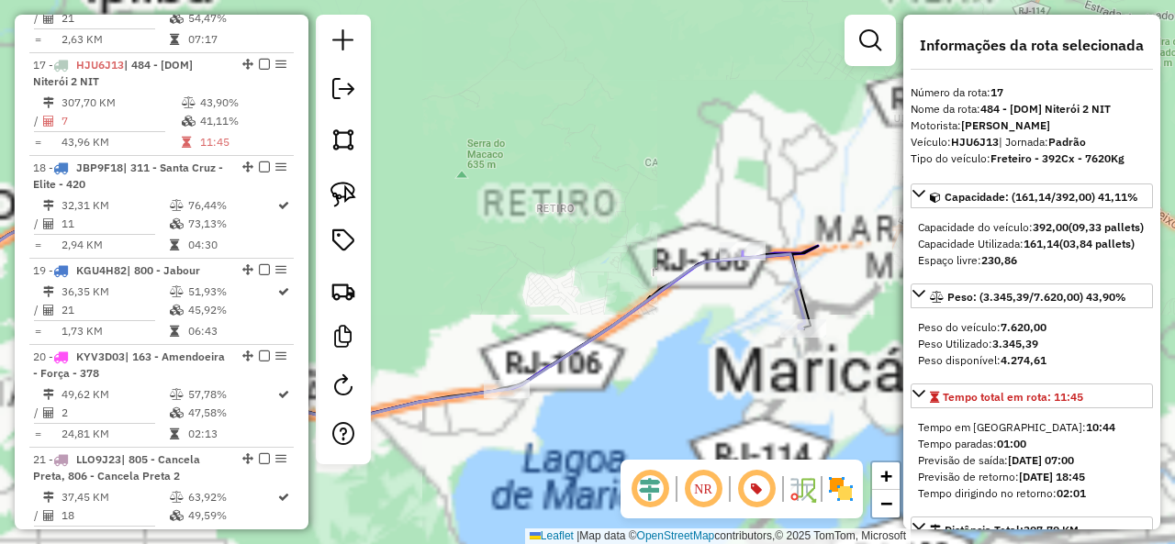
click at [801, 300] on icon at bounding box center [344, 280] width 922 height 279
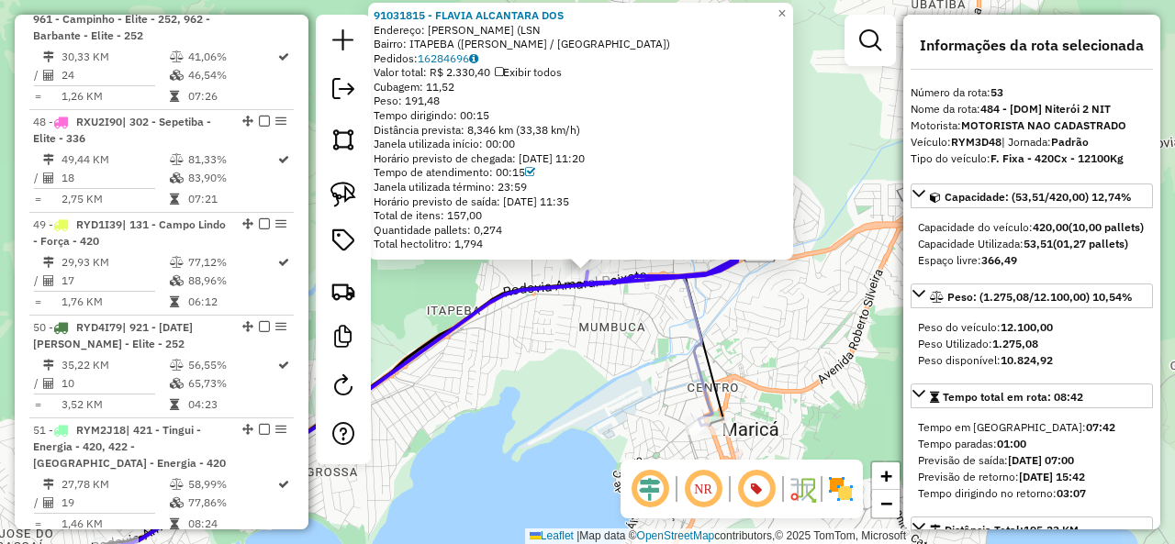
scroll to position [6696, 0]
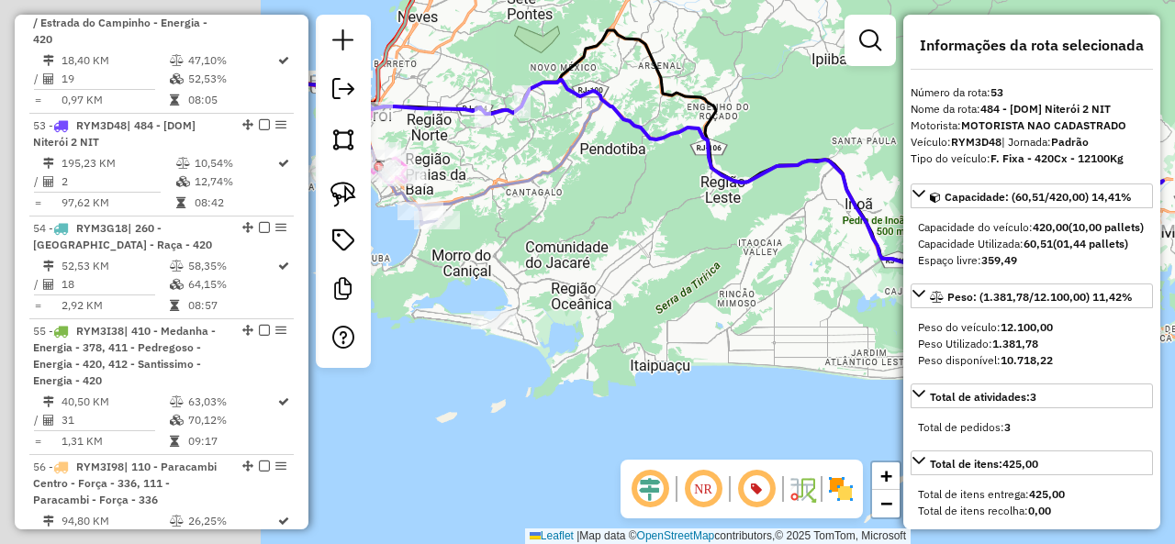
drag, startPoint x: 455, startPoint y: 372, endPoint x: 797, endPoint y: 309, distance: 347.1
click at [847, 285] on div "Janela de atendimento Grade de atendimento Capacidade Transportadoras Veículos …" at bounding box center [587, 272] width 1175 height 544
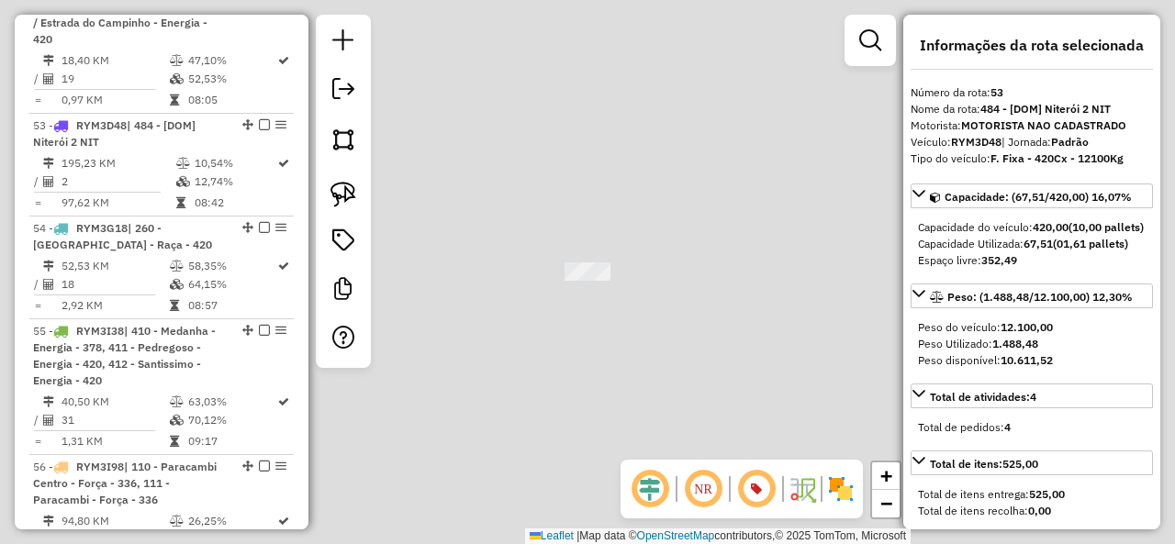
select select "**********"
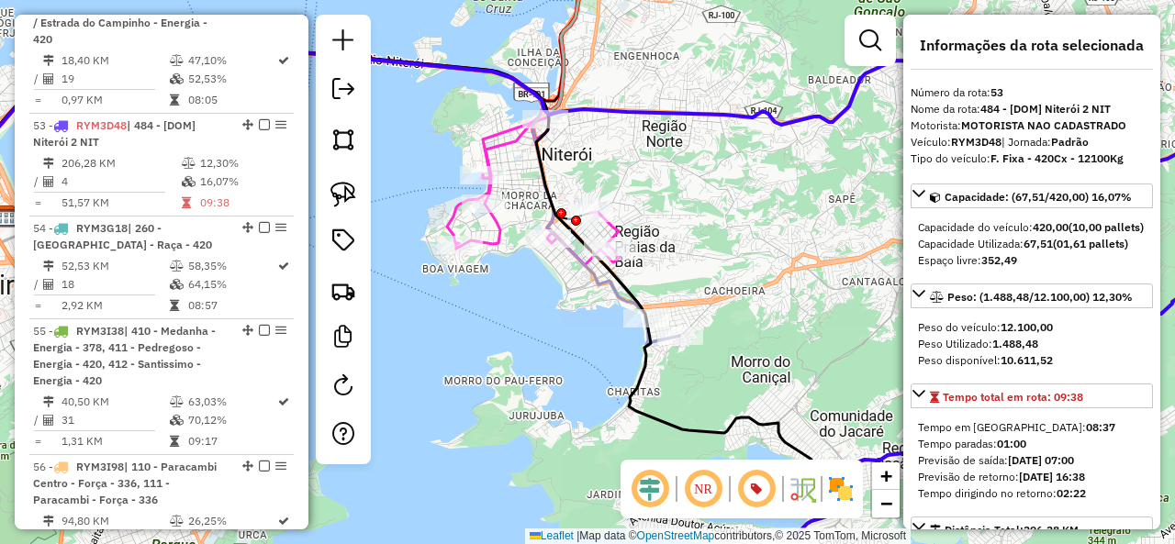
click at [602, 290] on icon at bounding box center [281, 190] width 797 height 312
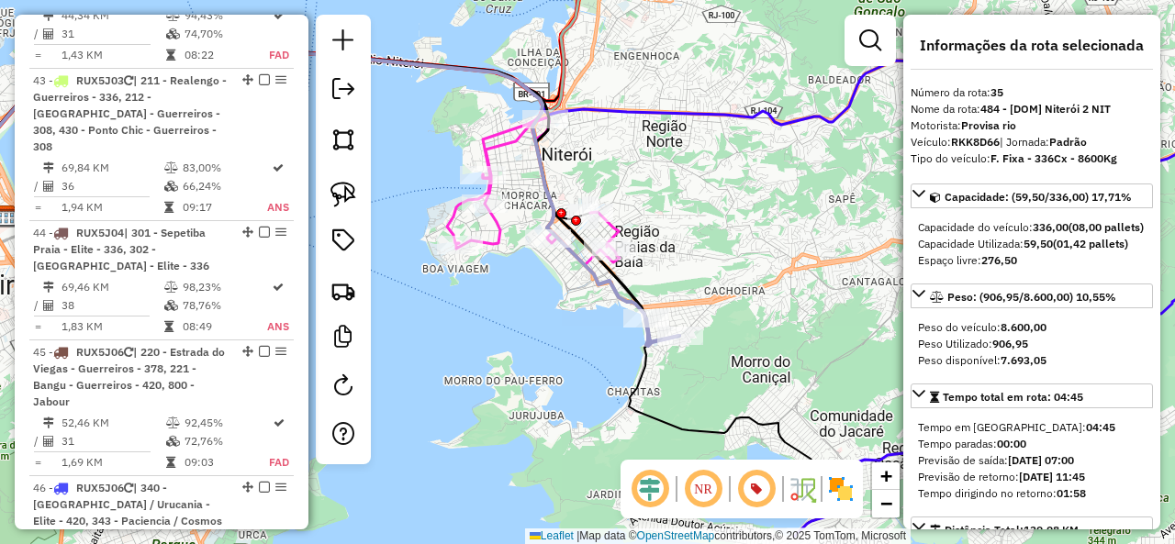
scroll to position [4521, 0]
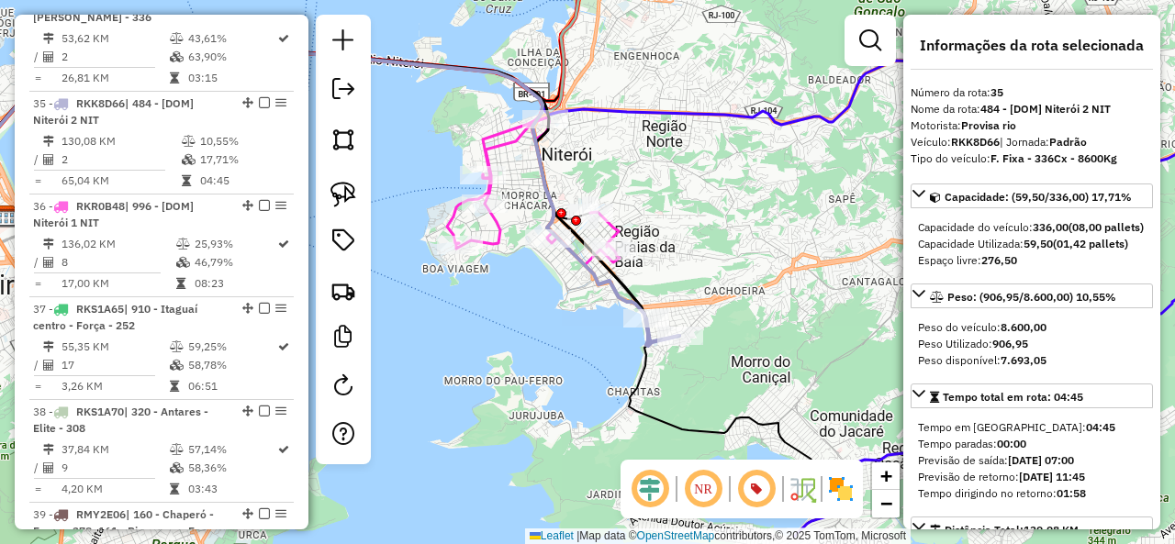
click at [620, 234] on icon at bounding box center [533, 191] width 173 height 148
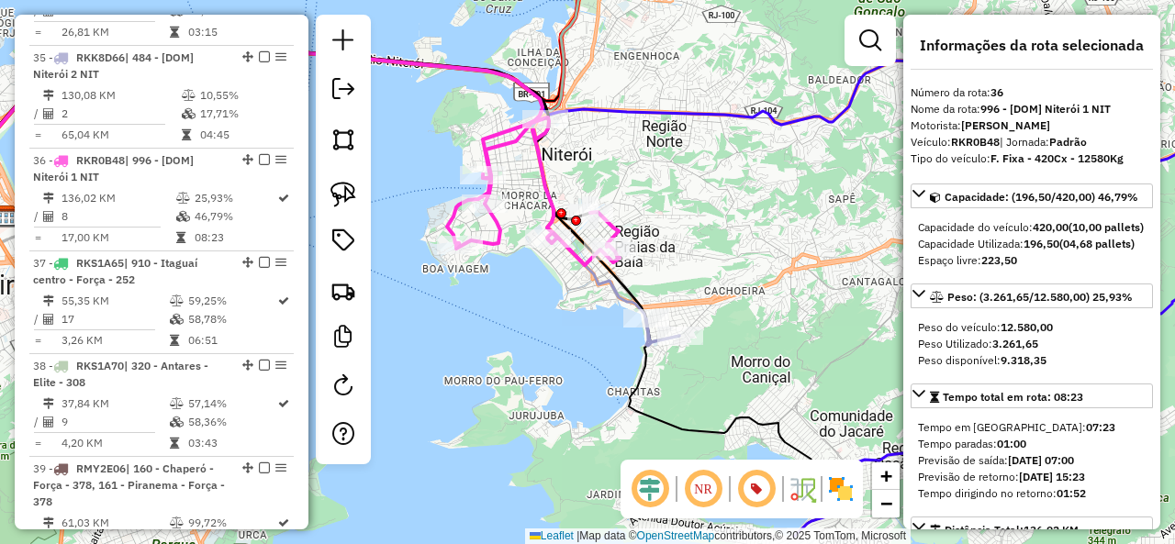
click at [620, 226] on icon at bounding box center [533, 191] width 173 height 148
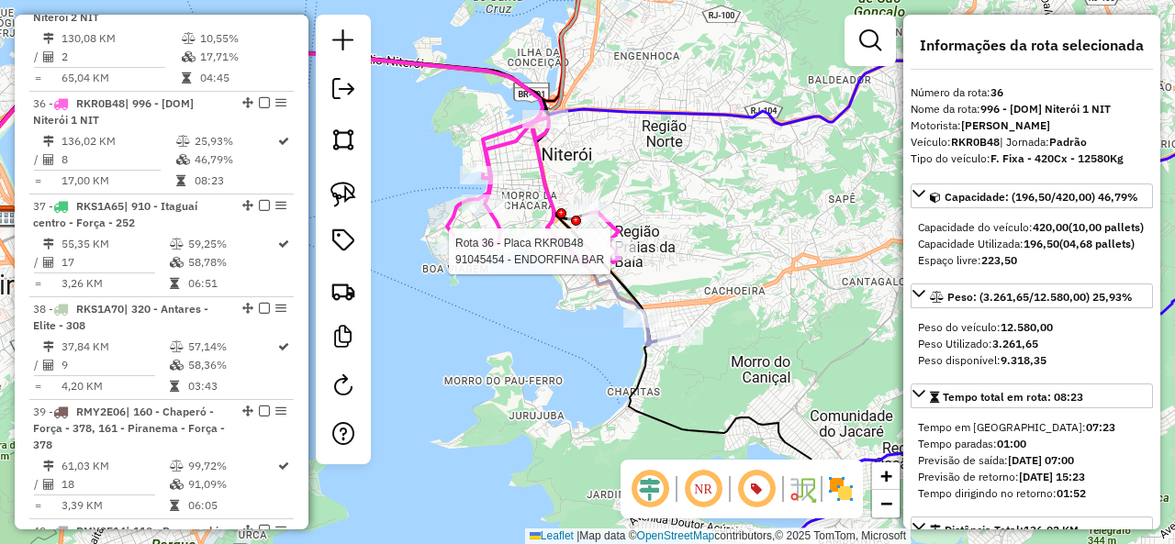
scroll to position [4624, 0]
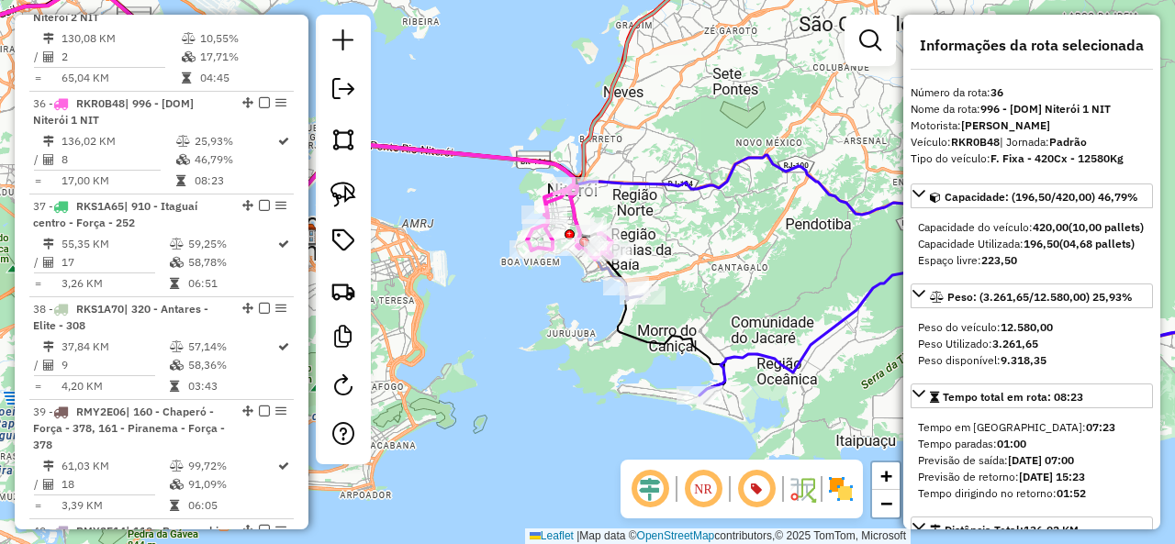
click at [811, 340] on icon at bounding box center [995, 313] width 593 height 164
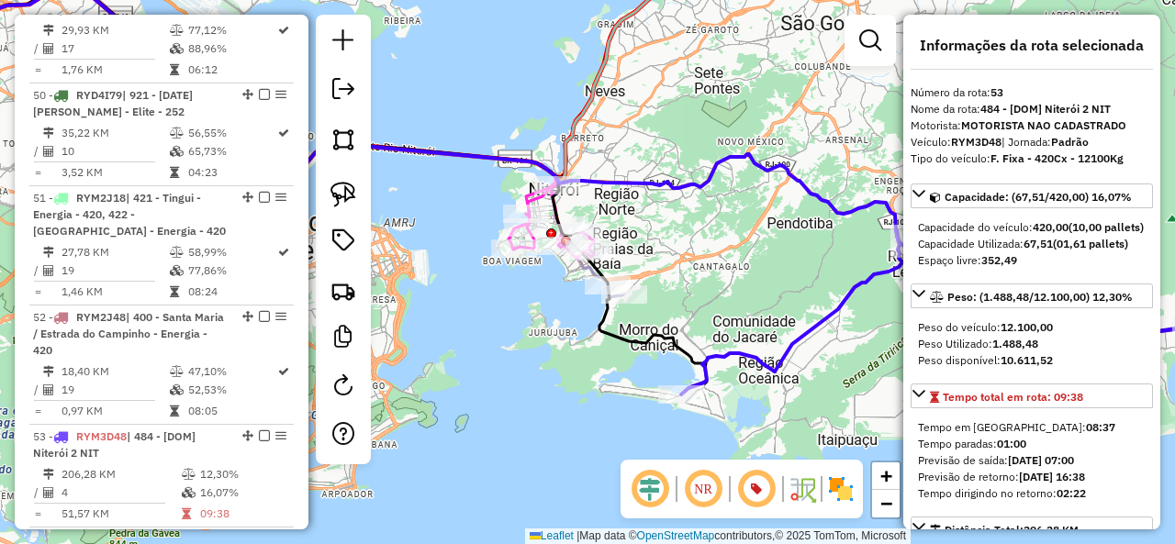
scroll to position [6696, 0]
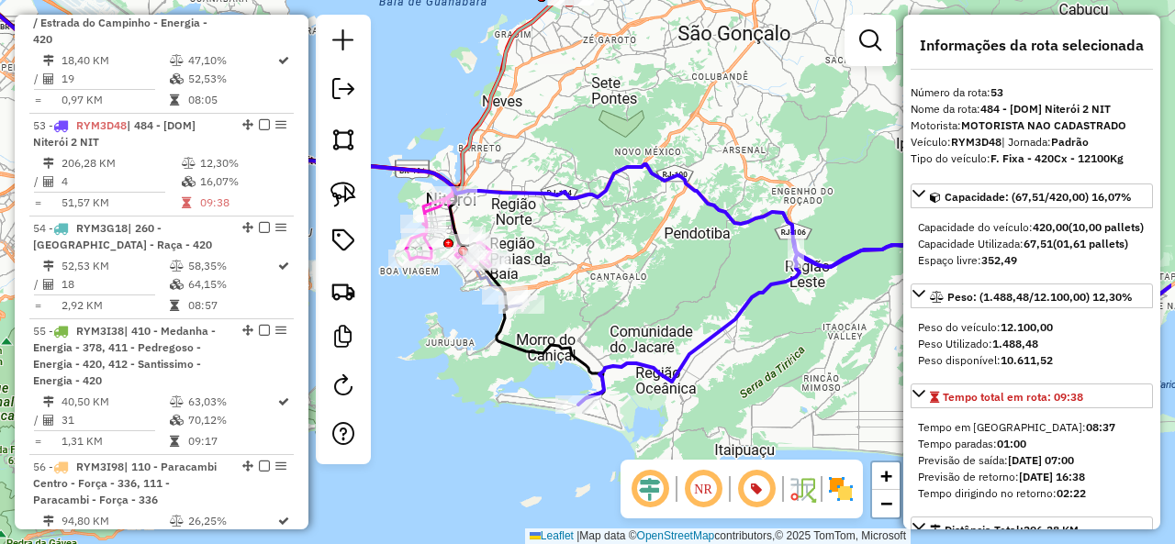
drag, startPoint x: 808, startPoint y: 339, endPoint x: 688, endPoint y: 350, distance: 119.8
click at [688, 350] on icon at bounding box center [874, 322] width 593 height 164
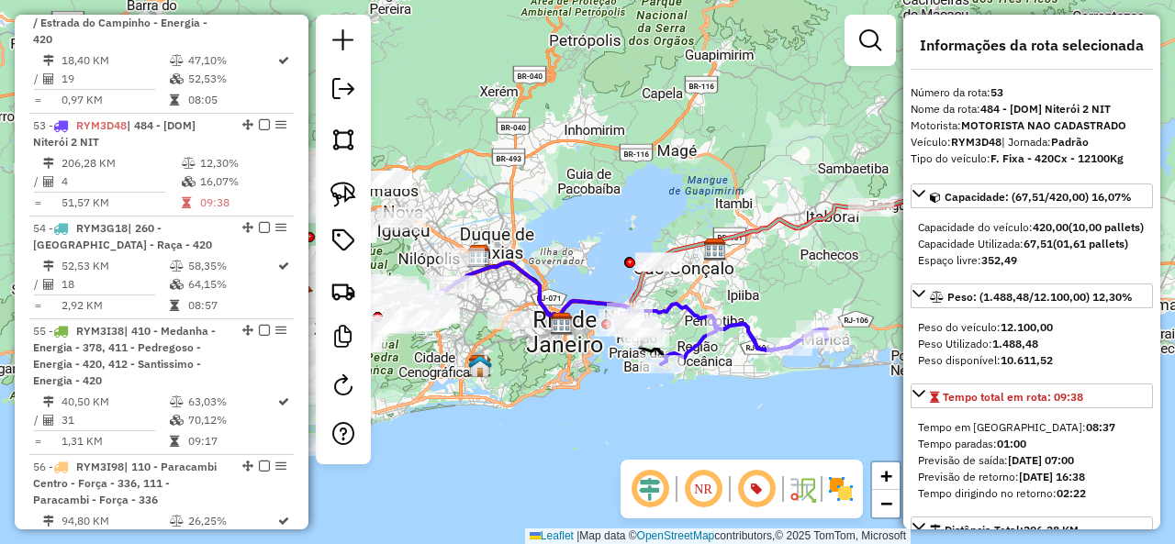
click at [775, 224] on icon at bounding box center [885, 191] width 456 height 148
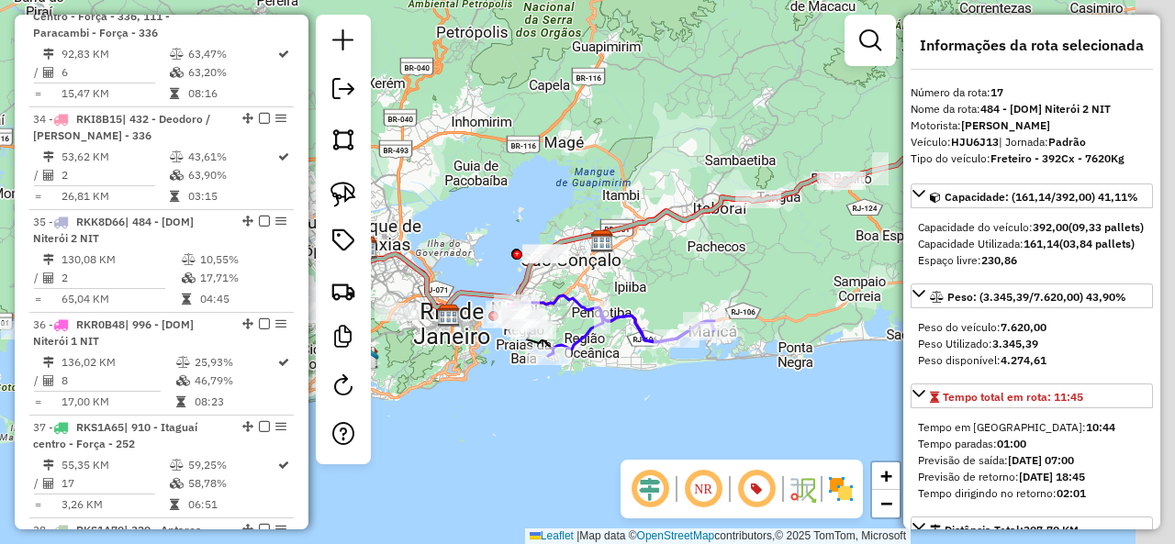
drag, startPoint x: 697, startPoint y: 259, endPoint x: 652, endPoint y: 254, distance: 45.2
click at [652, 254] on div "Janela de atendimento Grade de atendimento Capacidade Transportadoras Veículos …" at bounding box center [587, 272] width 1175 height 544
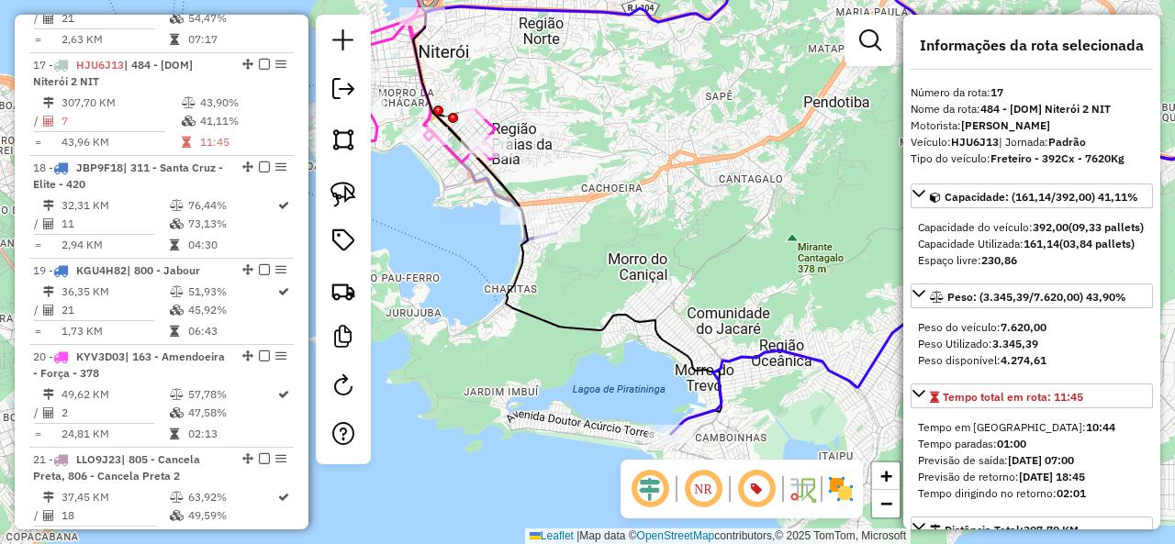
click at [774, 344] on icon at bounding box center [981, 270] width 621 height 329
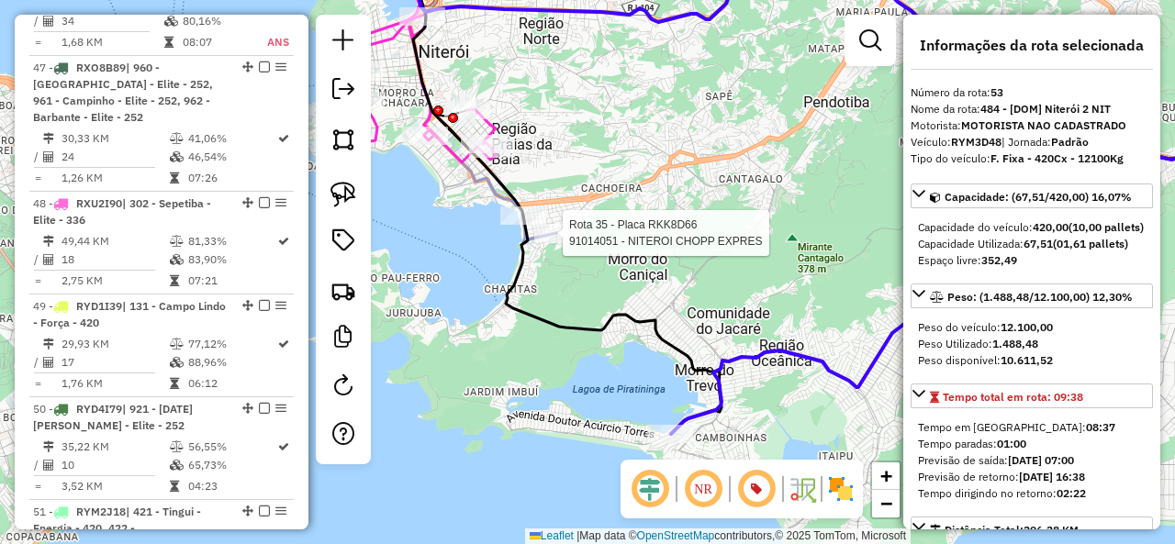
scroll to position [6696, 0]
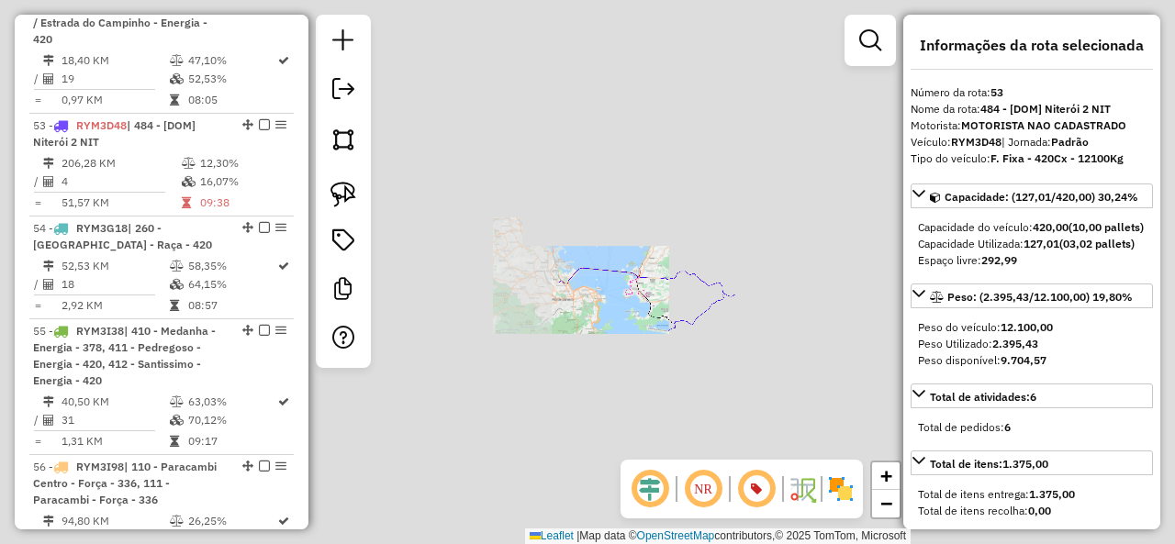
select select "**********"
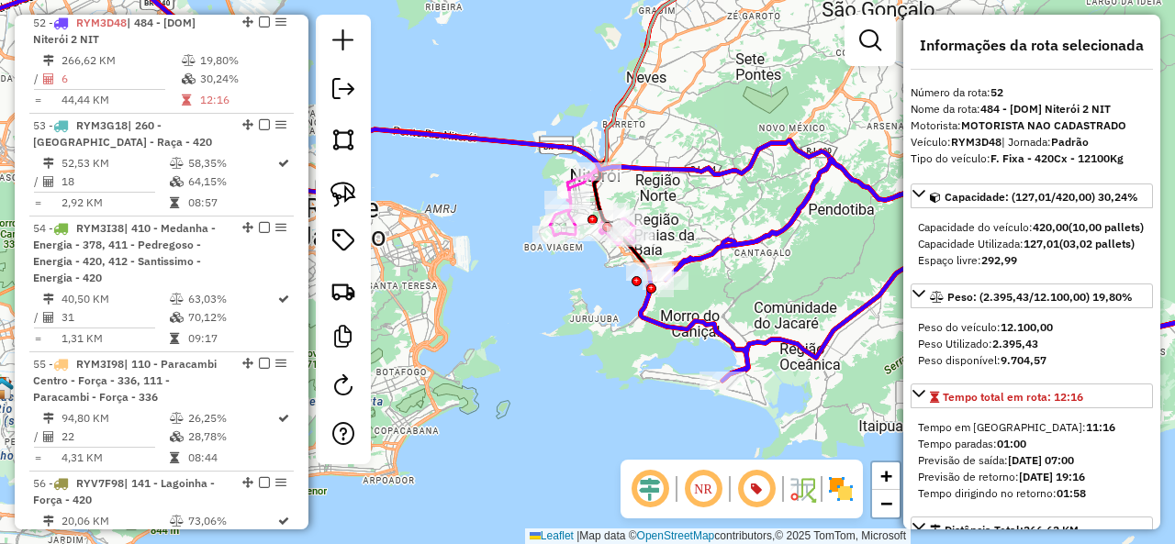
drag, startPoint x: 776, startPoint y: 287, endPoint x: 759, endPoint y: 352, distance: 66.3
click at [760, 352] on div "Janela de atendimento Grade de atendimento Capacidade Transportadoras Veículos …" at bounding box center [587, 272] width 1175 height 544
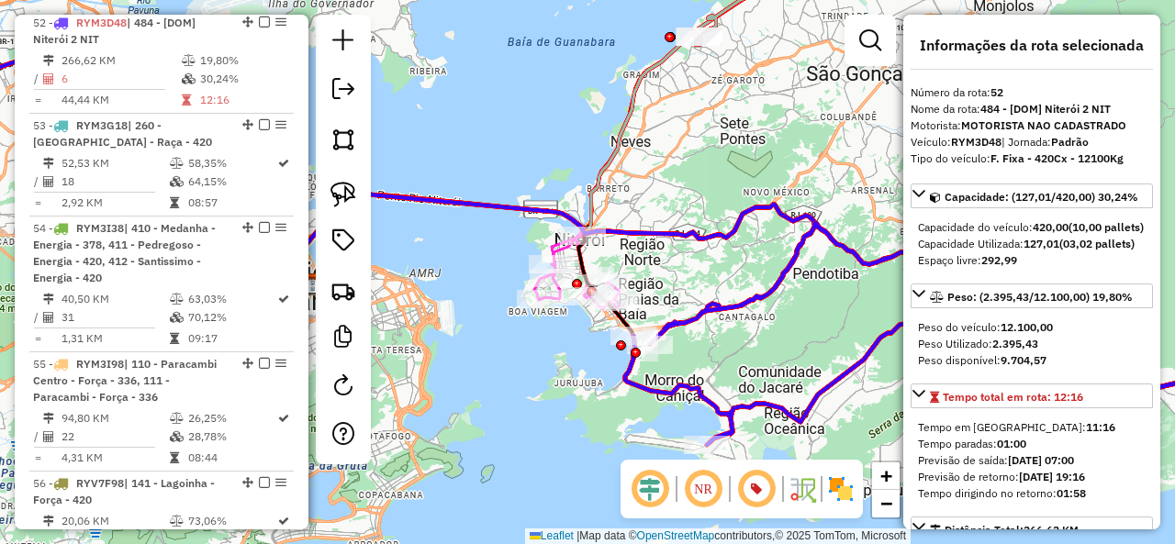
click at [734, 297] on icon at bounding box center [958, 334] width 667 height 222
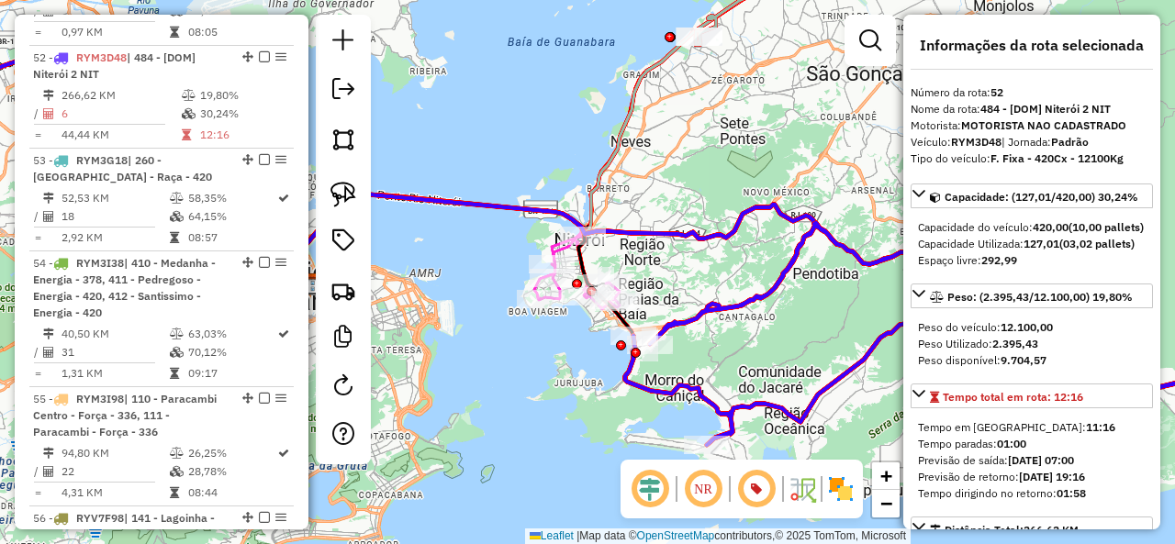
scroll to position [6594, 0]
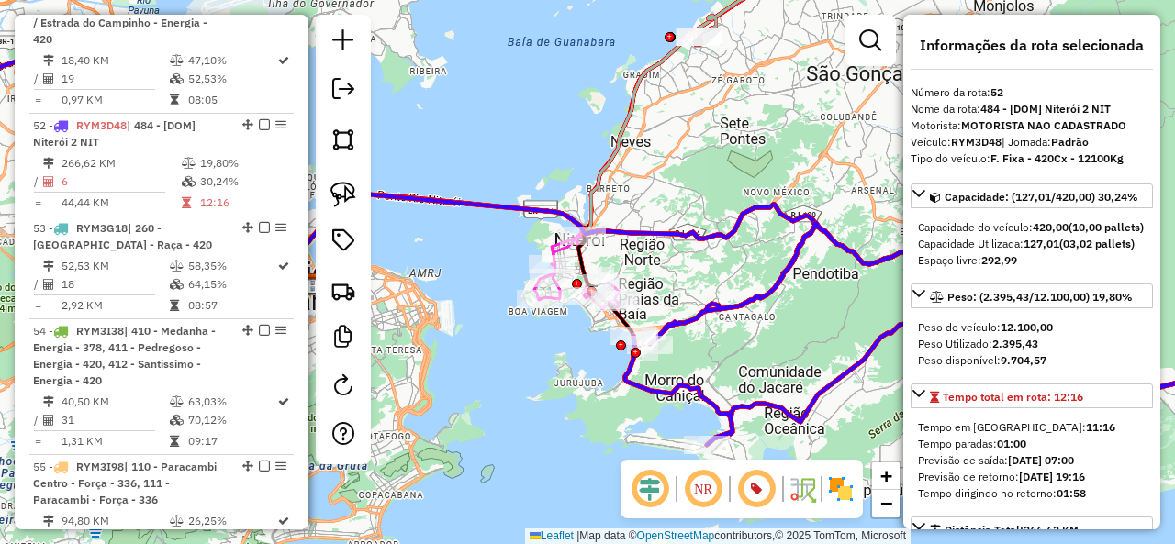
click at [642, 85] on icon at bounding box center [420, 101] width 1075 height 310
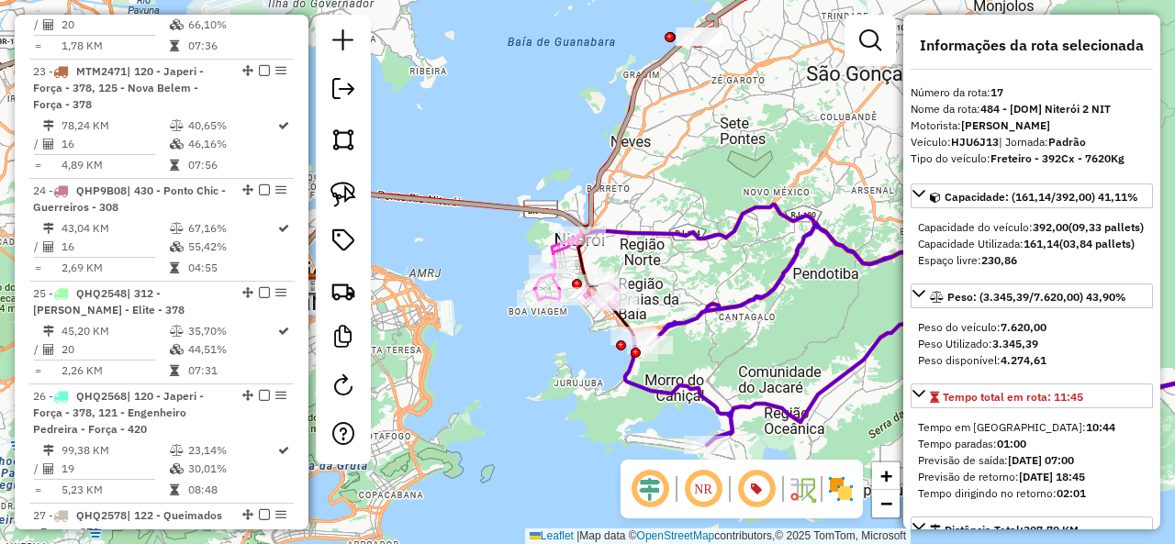
scroll to position [2528, 0]
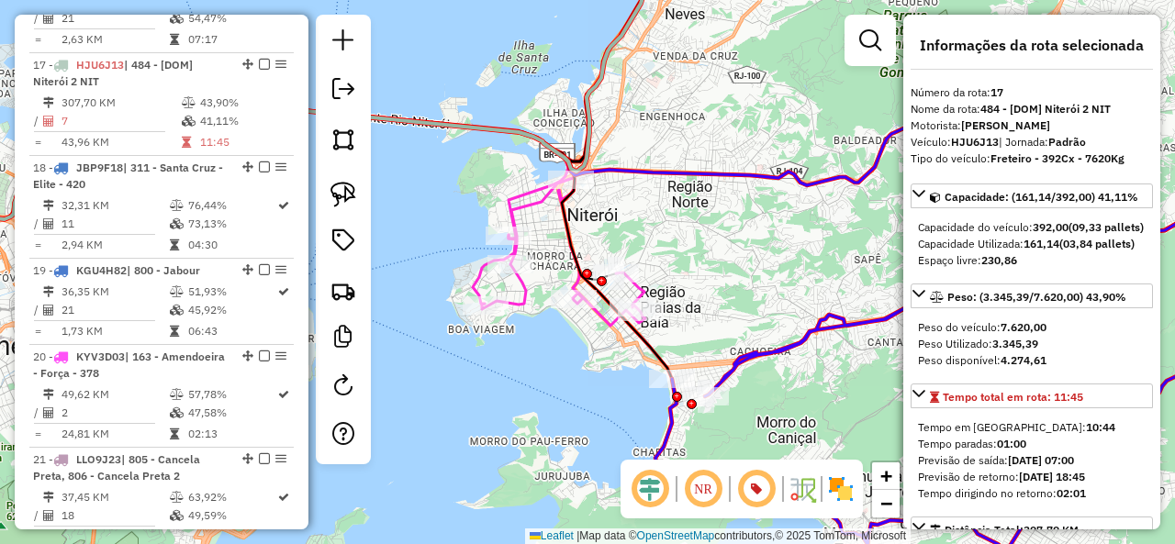
click at [530, 207] on icon at bounding box center [559, 252] width 173 height 148
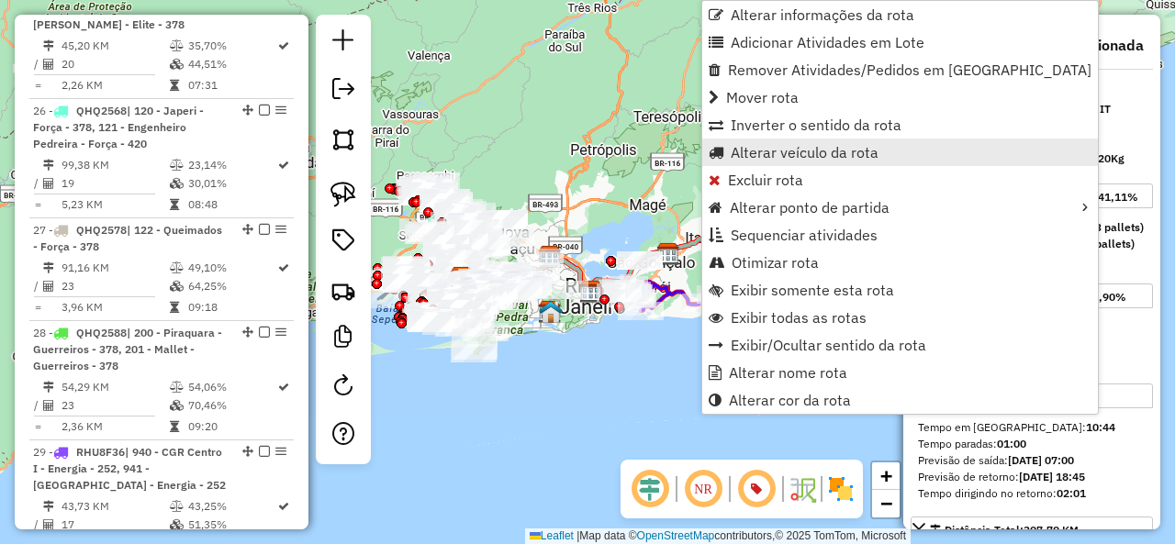
scroll to position [2925, 0]
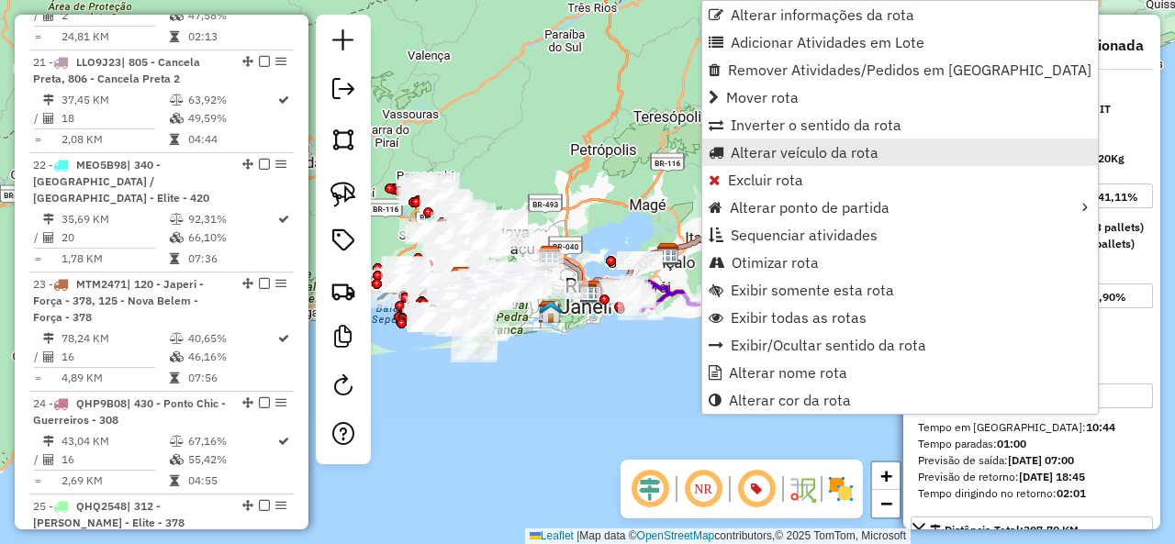
click at [780, 149] on span "Alterar veículo da rota" at bounding box center [805, 152] width 148 height 15
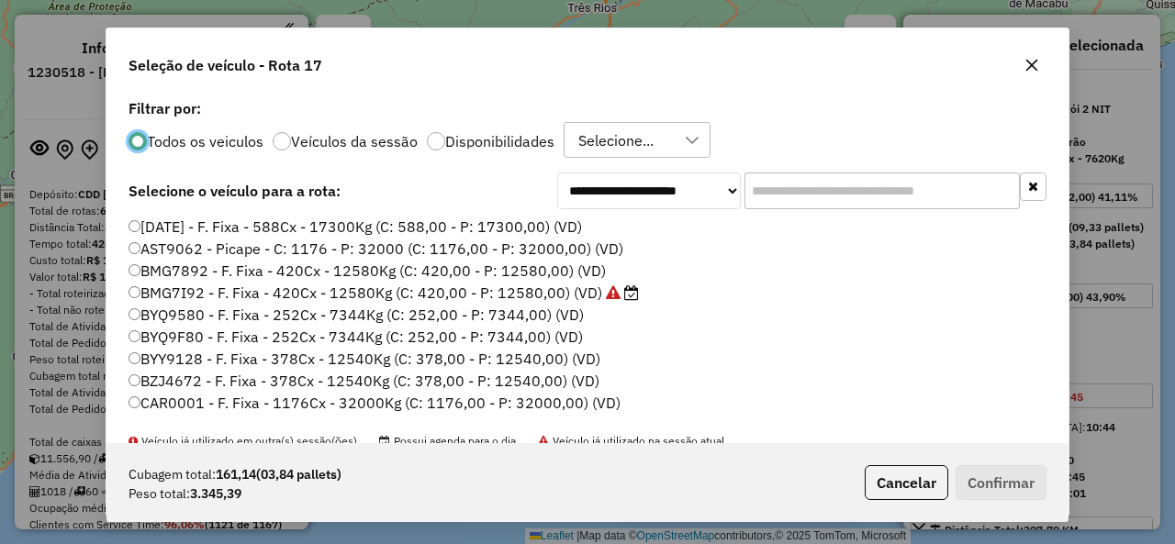
select select "**********"
click at [861, 184] on input "text" at bounding box center [881, 191] width 275 height 37
paste input "*******"
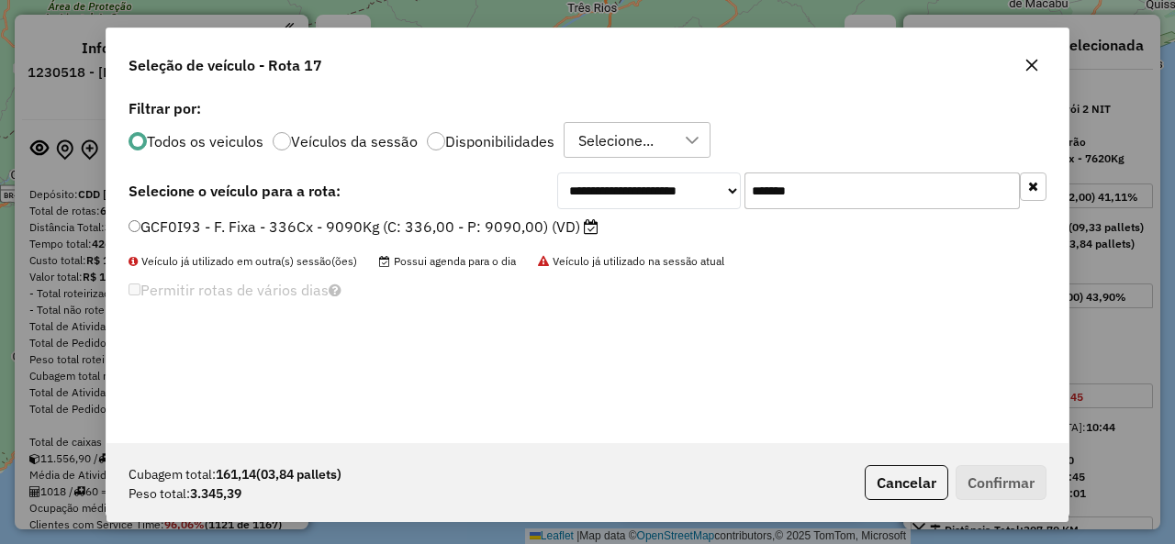
scroll to position [10, 6]
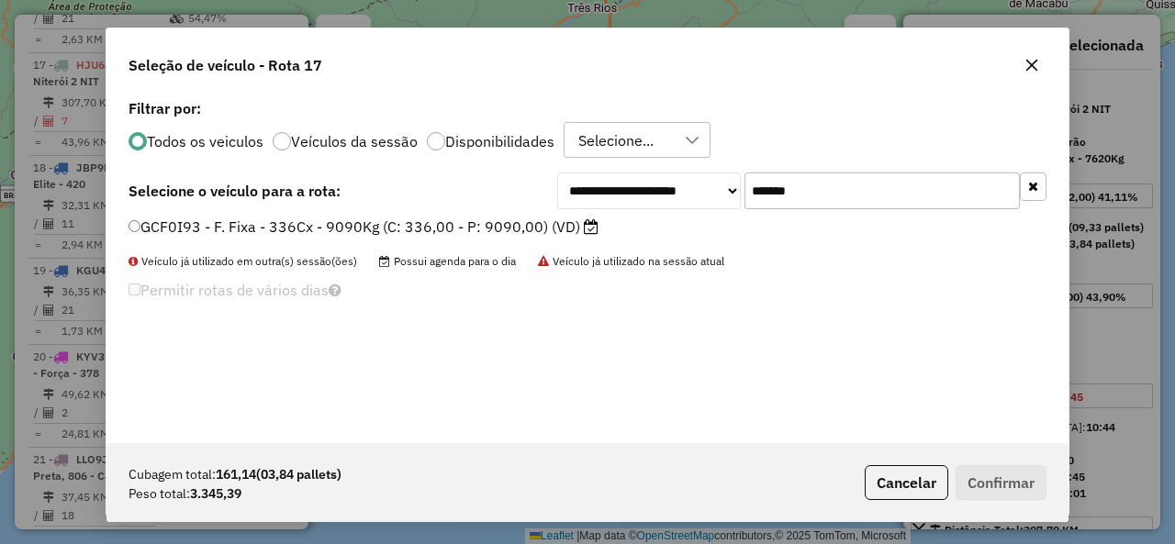
type input "*******"
click at [227, 218] on label "GCF0I93 - F. Fixa - 336Cx - 9090Kg (C: 336,00 - P: 9090,00) (VD)" at bounding box center [363, 227] width 470 height 22
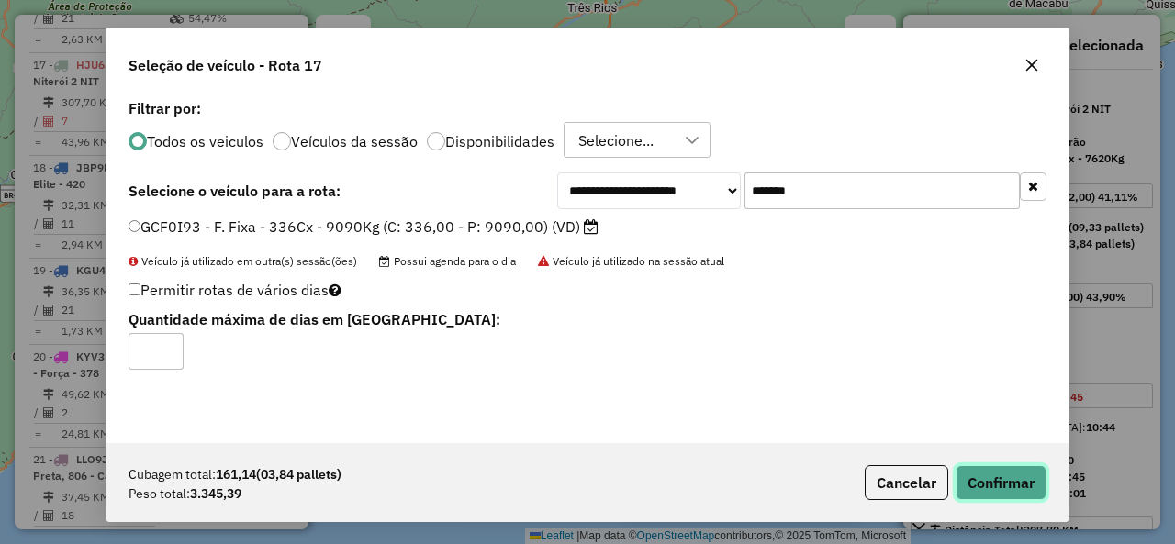
click at [1003, 479] on button "Confirmar" at bounding box center [1000, 482] width 91 height 35
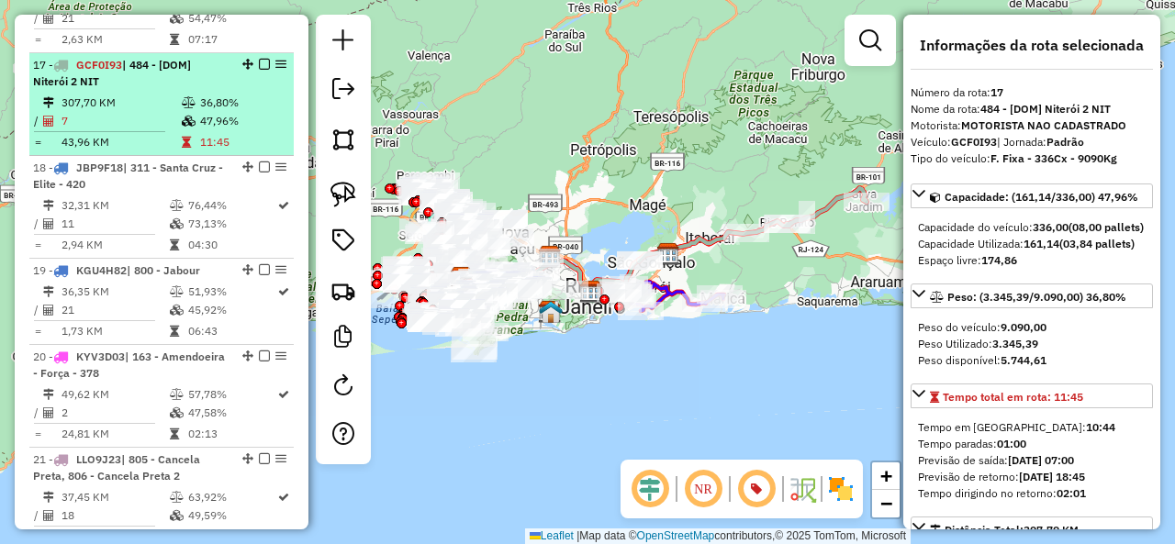
drag, startPoint x: 264, startPoint y: 101, endPoint x: 258, endPoint y: 28, distance: 73.7
click at [259, 59] on em at bounding box center [264, 64] width 11 height 11
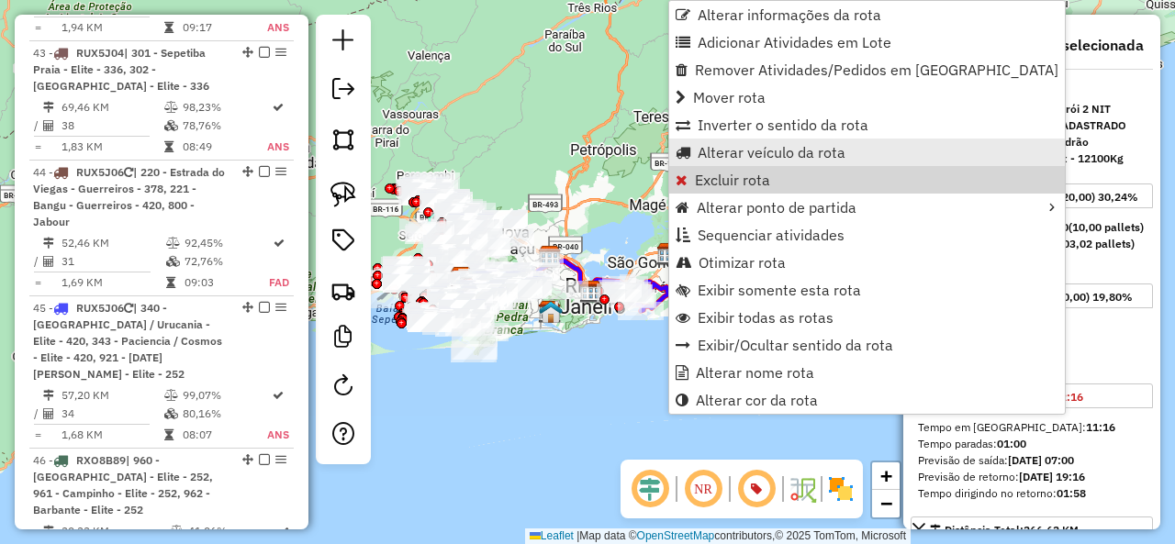
scroll to position [6516, 0]
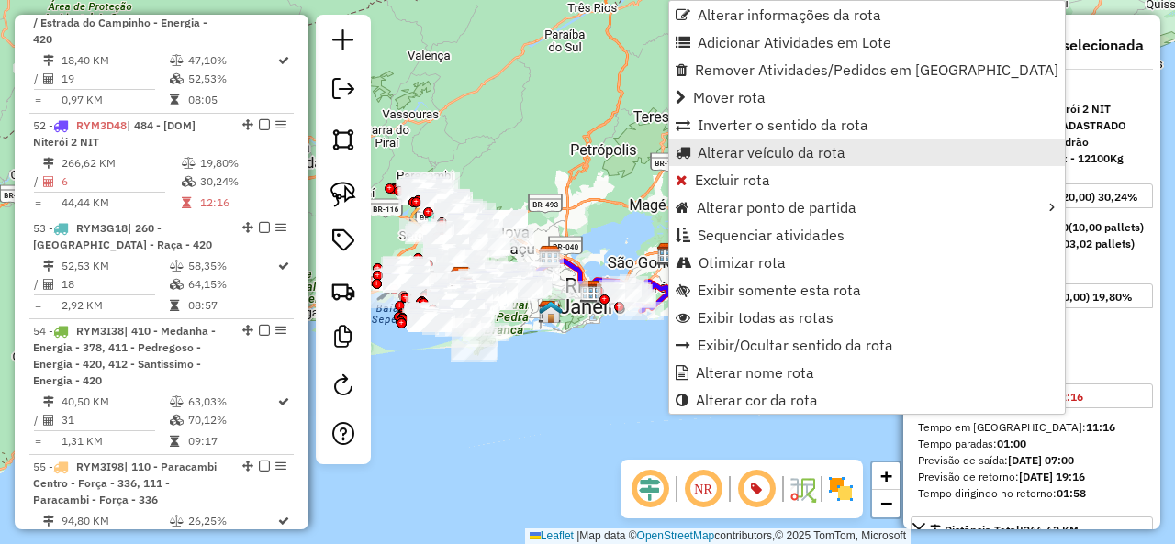
click at [745, 150] on span "Alterar veículo da rota" at bounding box center [772, 152] width 148 height 15
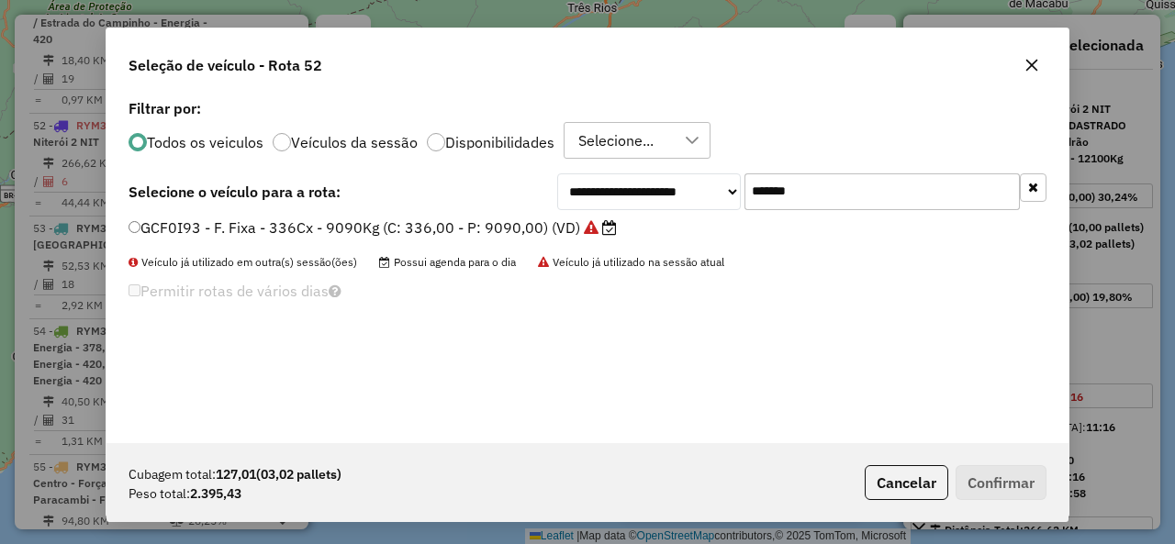
scroll to position [10, 6]
click at [864, 187] on input "*******" at bounding box center [881, 191] width 275 height 37
paste input "text"
type input "*******"
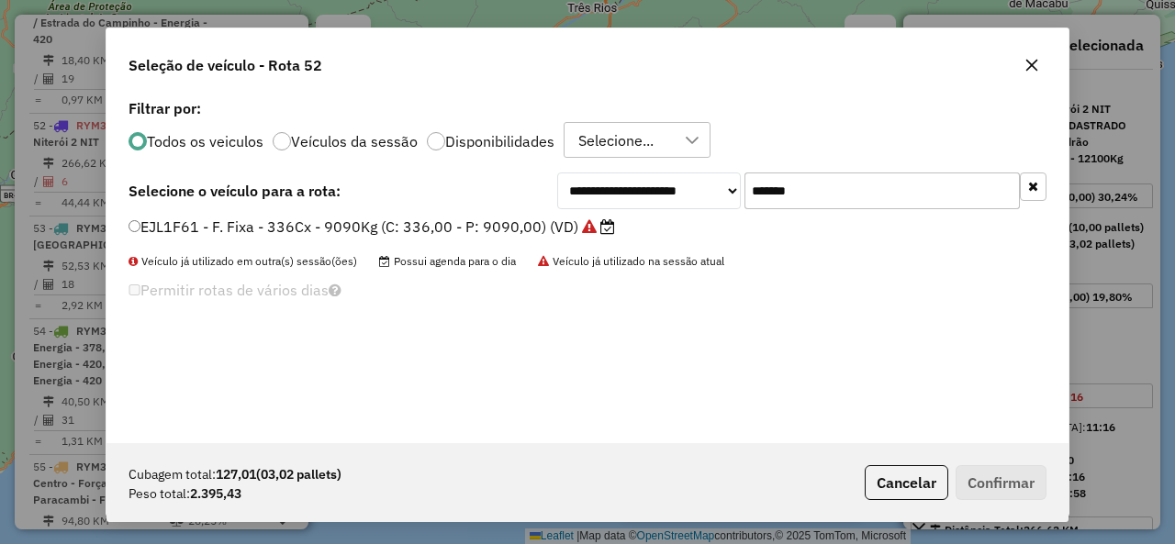
click at [227, 207] on div "**********" at bounding box center [587, 191] width 918 height 37
click at [225, 223] on label "EJL1F61 - F. Fixa - 336Cx - 9090Kg (C: 336,00 - P: 9090,00) (VD)" at bounding box center [371, 227] width 486 height 22
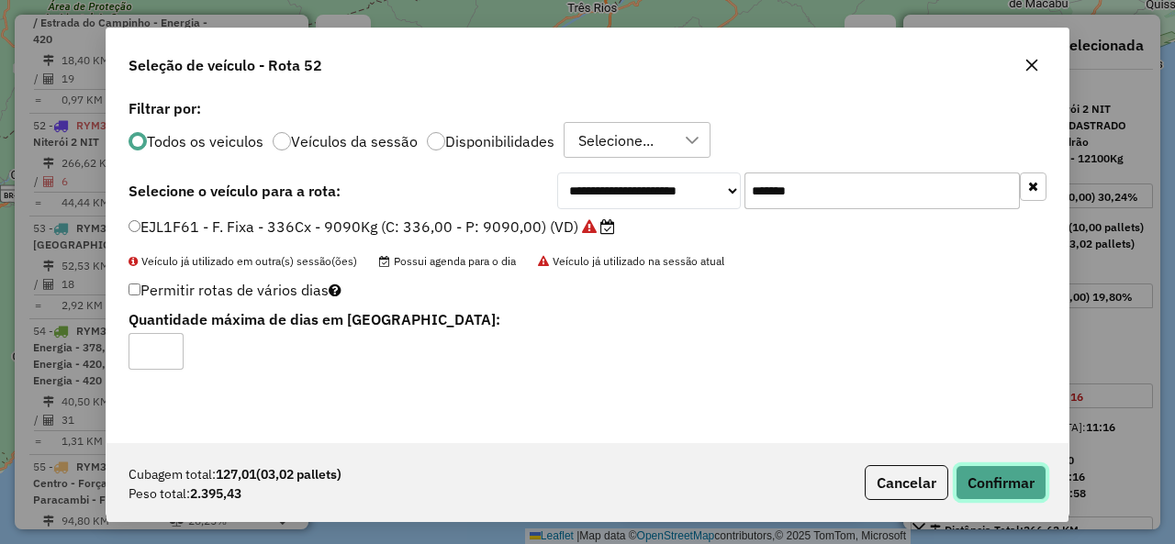
click at [1030, 476] on button "Confirmar" at bounding box center [1000, 482] width 91 height 35
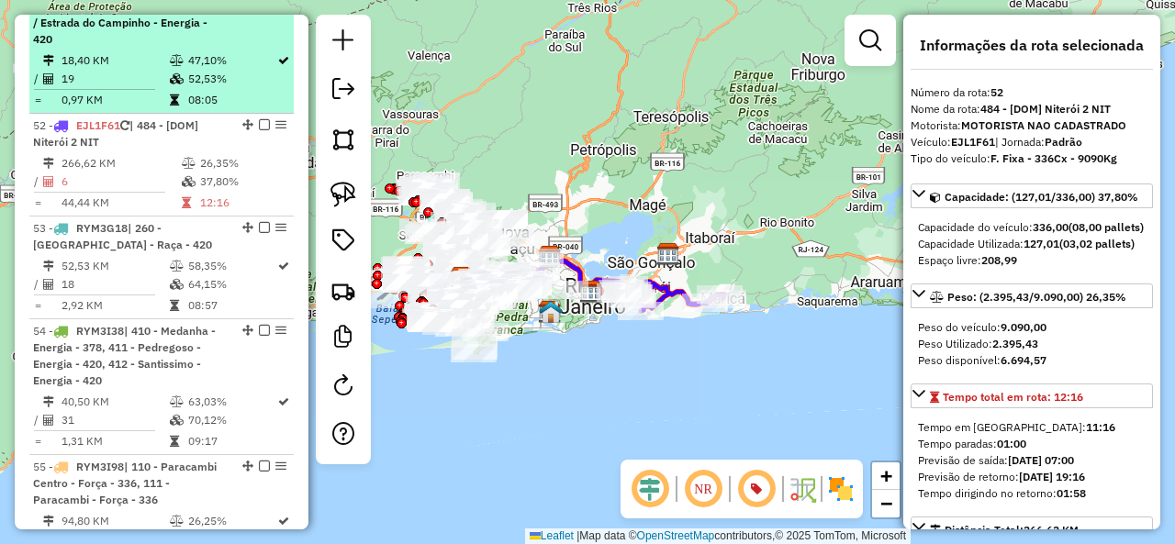
click at [259, 119] on em at bounding box center [264, 124] width 11 height 11
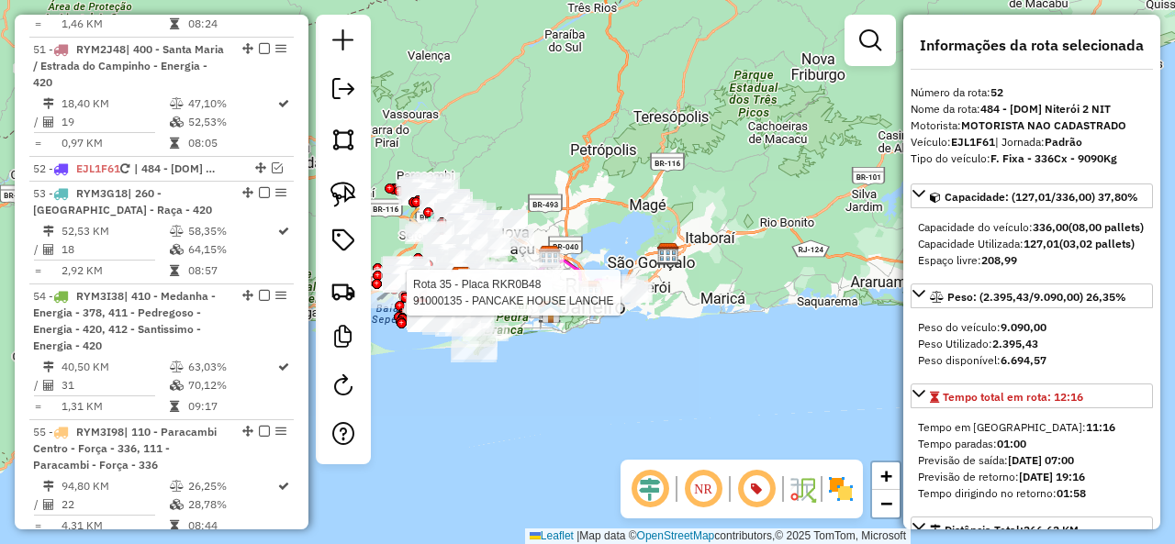
scroll to position [6516, 0]
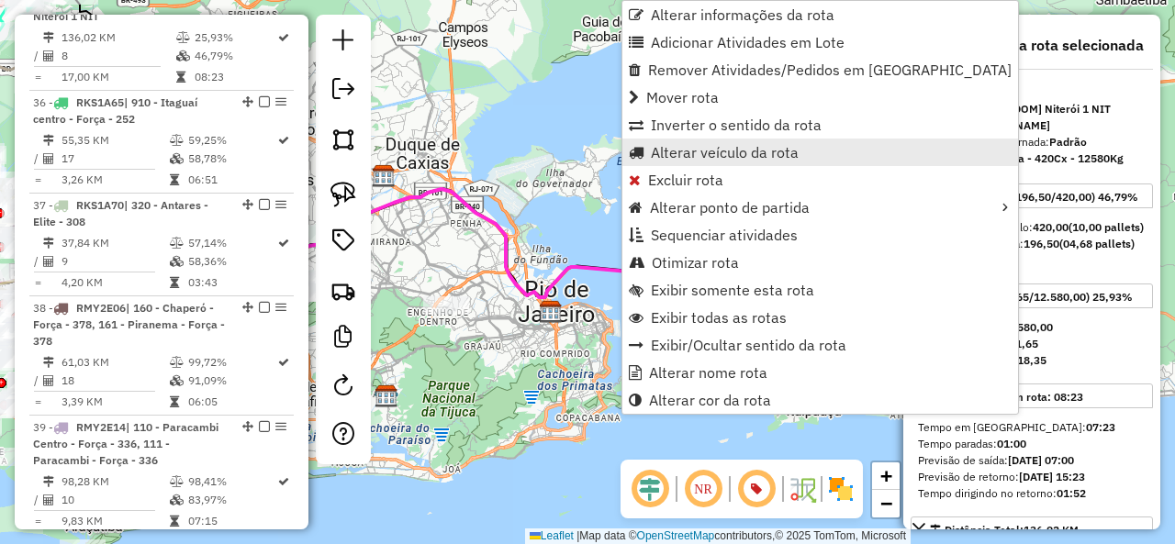
click at [648, 155] on link "Alterar veículo da rota" at bounding box center [820, 153] width 396 height 28
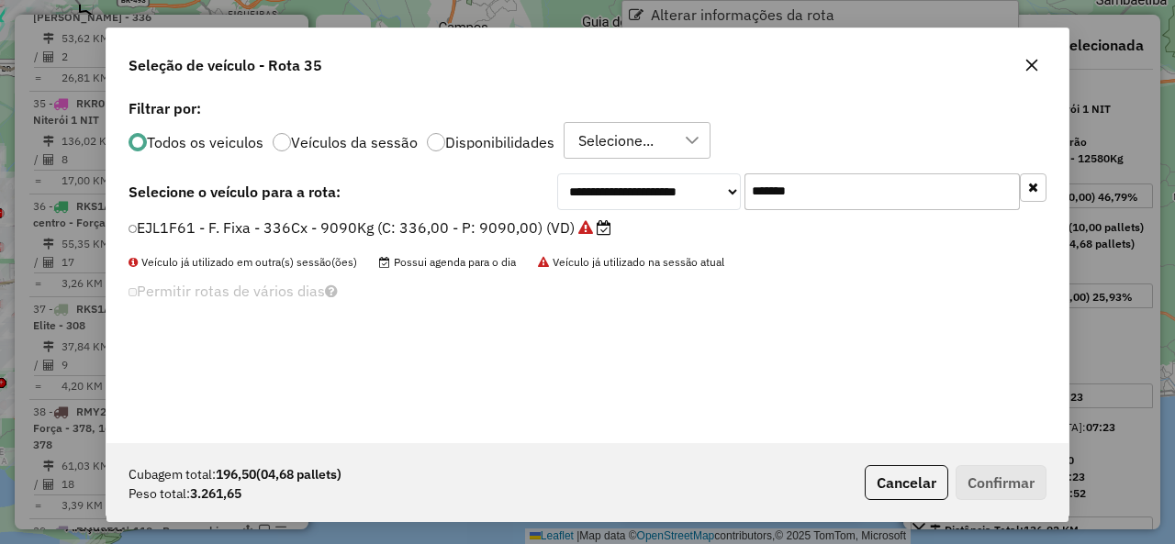
scroll to position [10, 6]
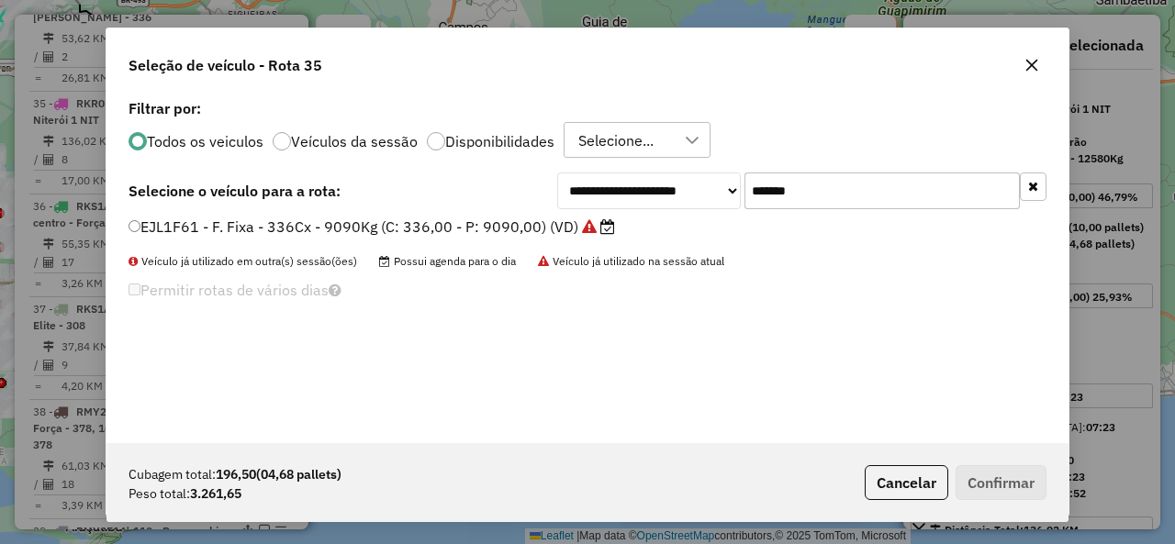
click at [854, 181] on input "*******" at bounding box center [881, 191] width 275 height 37
paste input "text"
type input "*******"
click at [180, 227] on label "FSK4G43 - F. Fixa - 336Cx - 9090Kg (C: 336,00 - P: 9090,00) (VD)" at bounding box center [364, 227] width 473 height 22
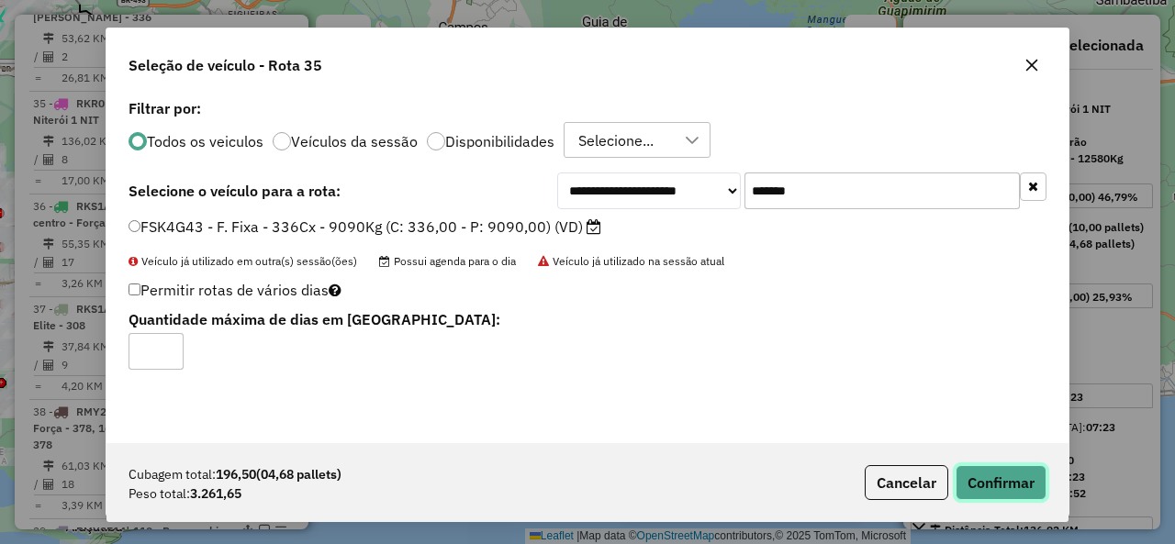
click at [1000, 471] on button "Confirmar" at bounding box center [1000, 482] width 91 height 35
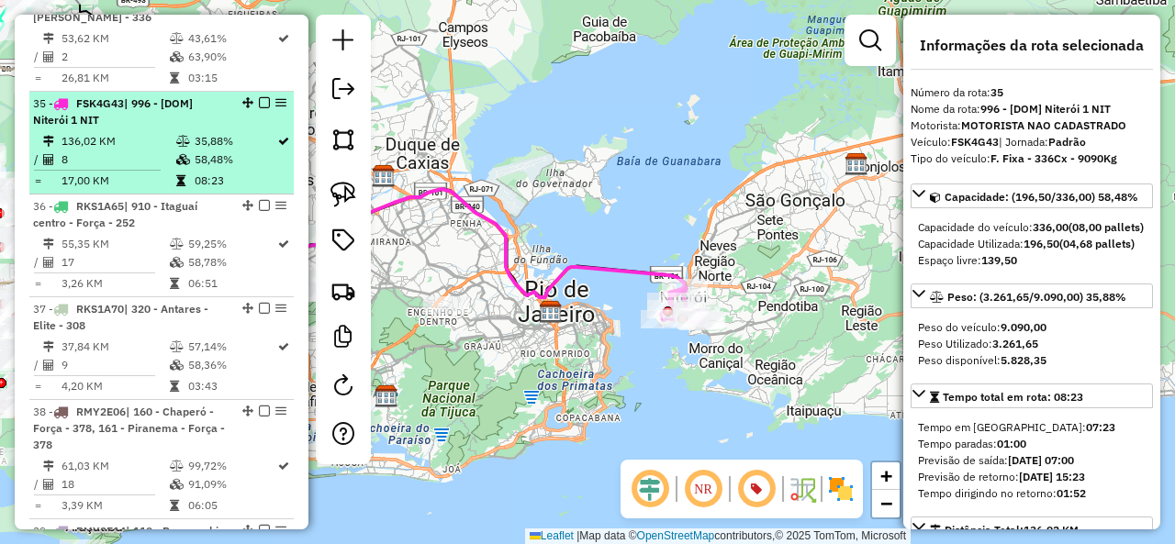
click at [259, 97] on em at bounding box center [264, 102] width 11 height 11
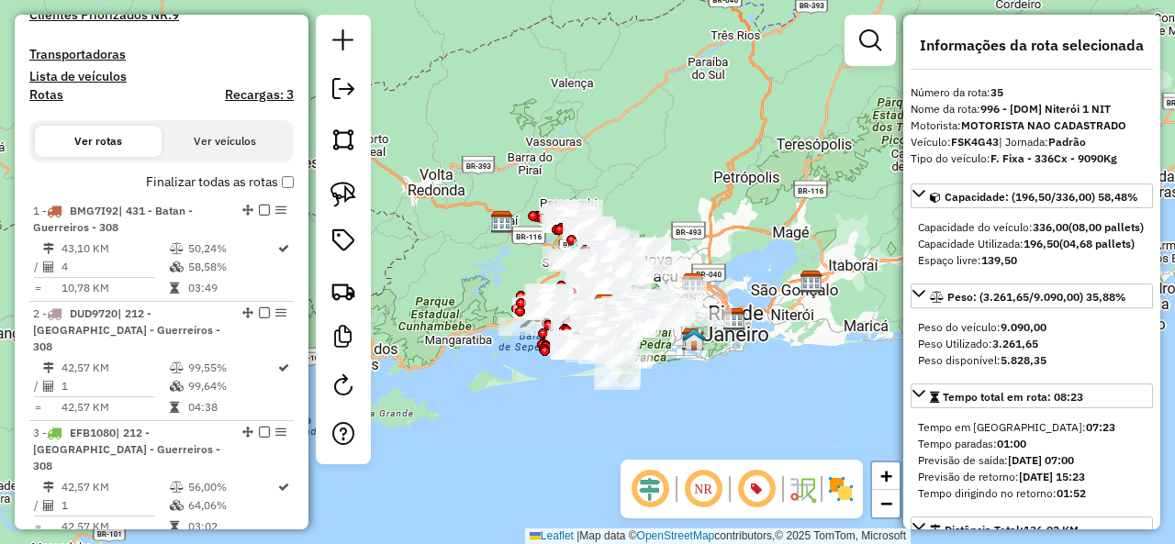
scroll to position [0, 0]
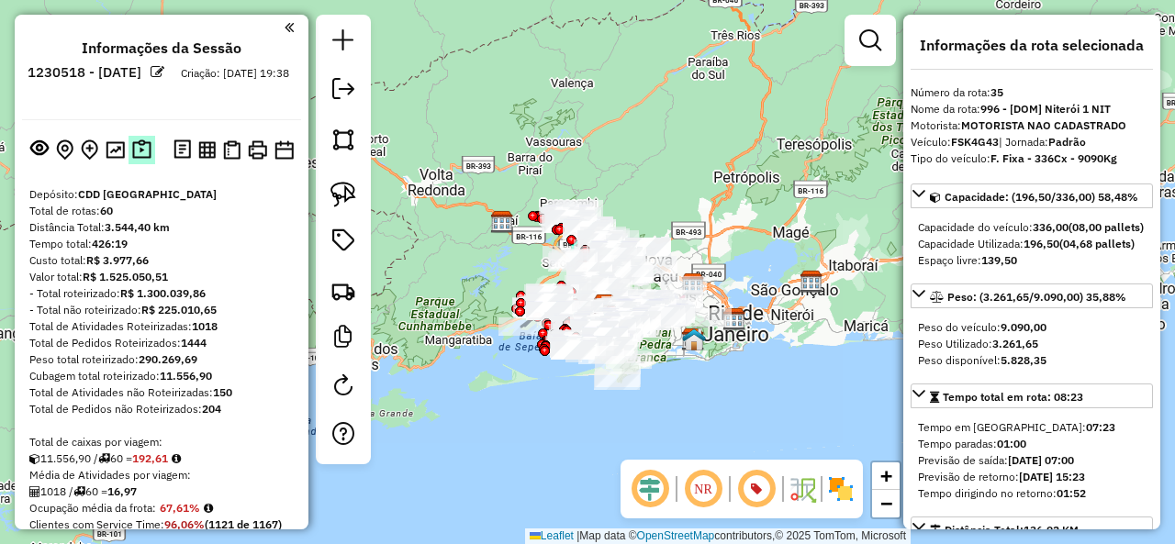
click at [146, 155] on img at bounding box center [141, 150] width 19 height 21
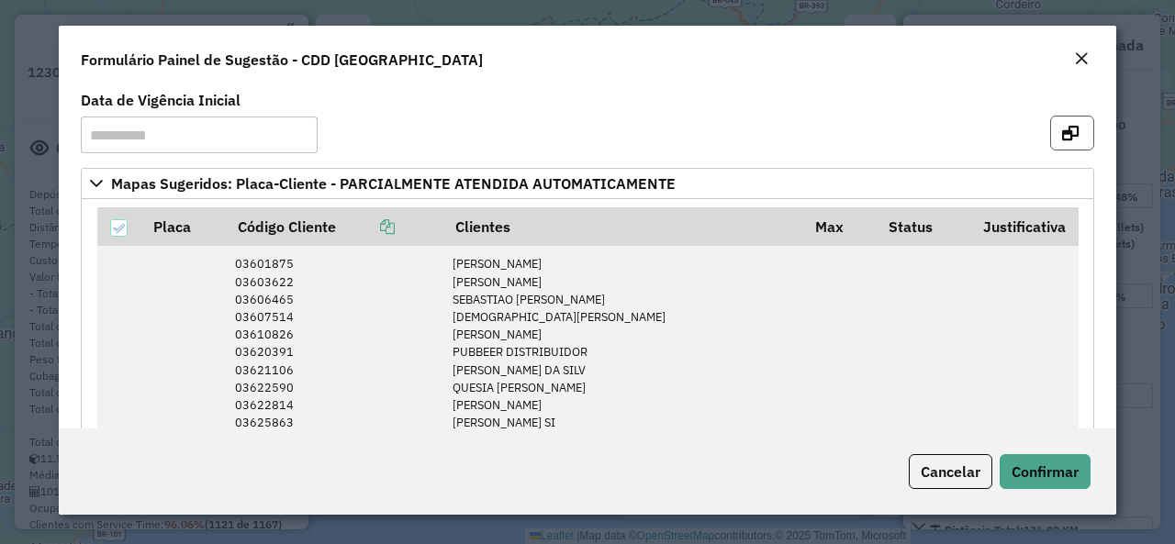
click at [1054, 128] on button "button" at bounding box center [1072, 133] width 44 height 35
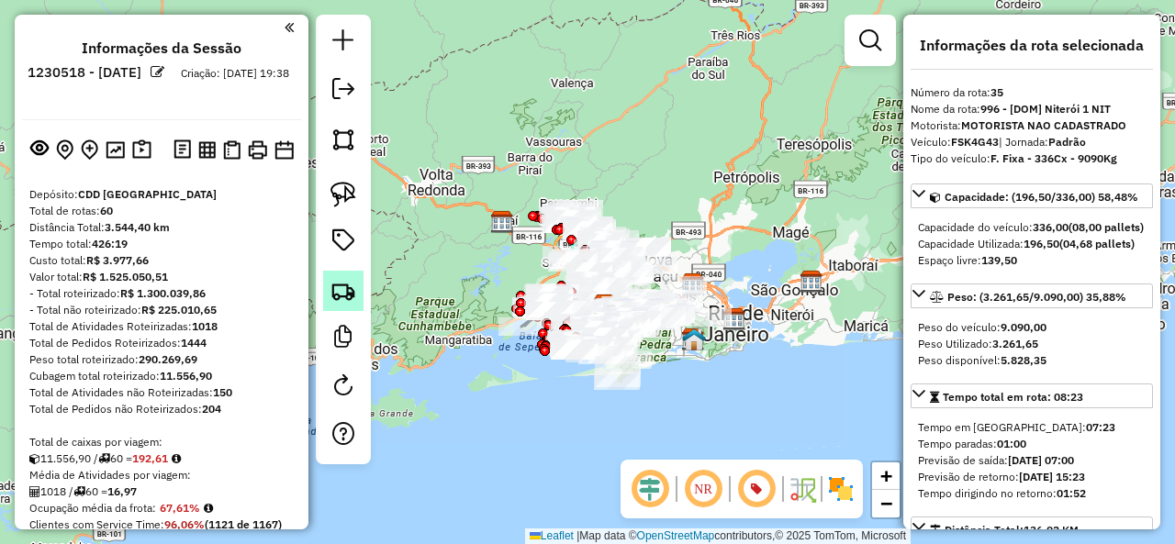
click at [347, 297] on img at bounding box center [343, 291] width 26 height 26
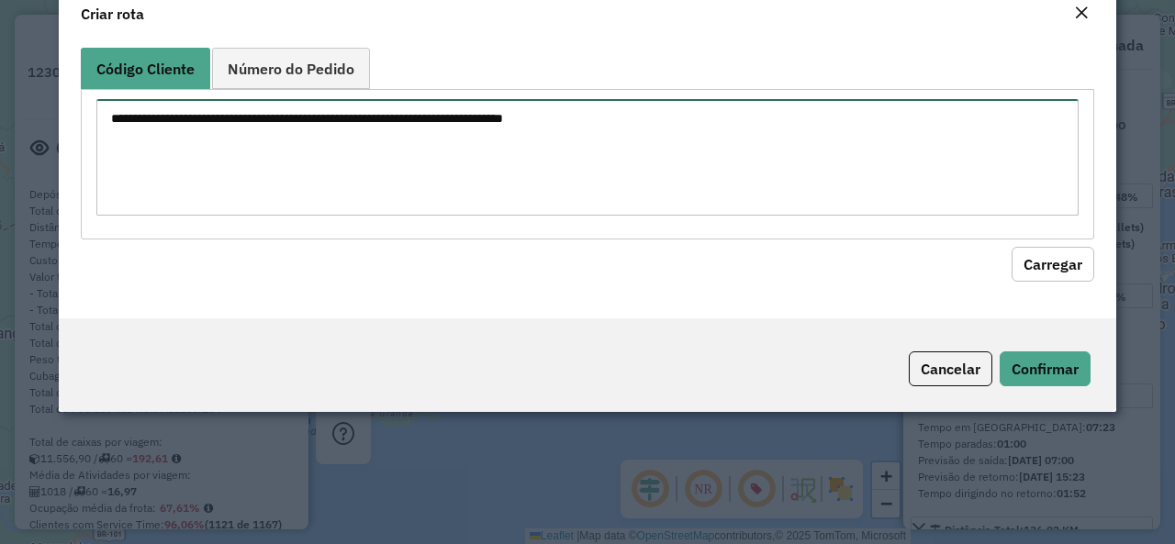
click at [421, 179] on textarea at bounding box center [587, 157] width 982 height 117
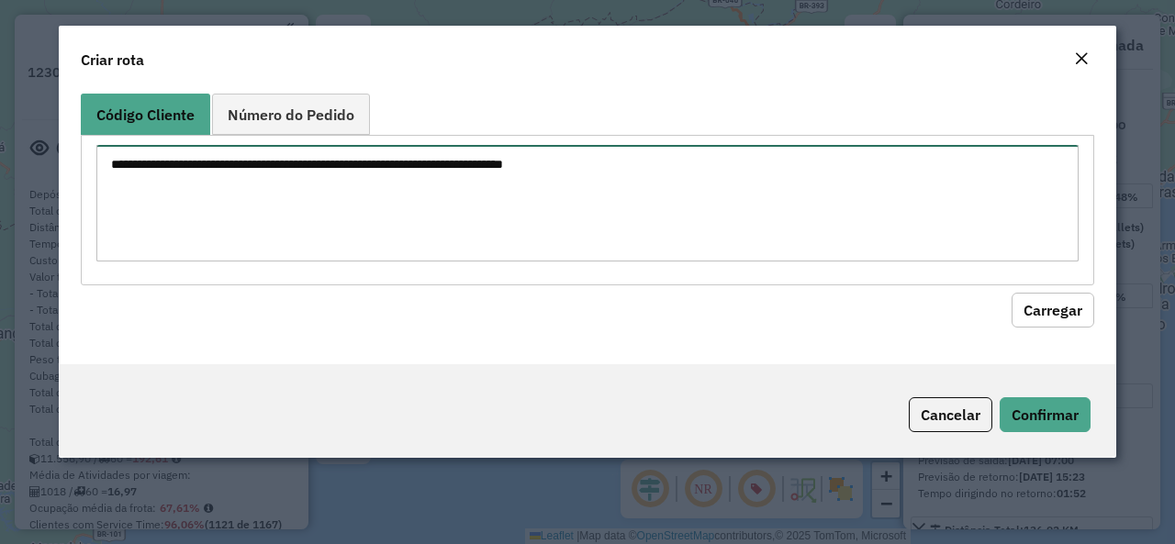
paste textarea "******** ******** ******** ******** ******** ******** ******** ******** *******…"
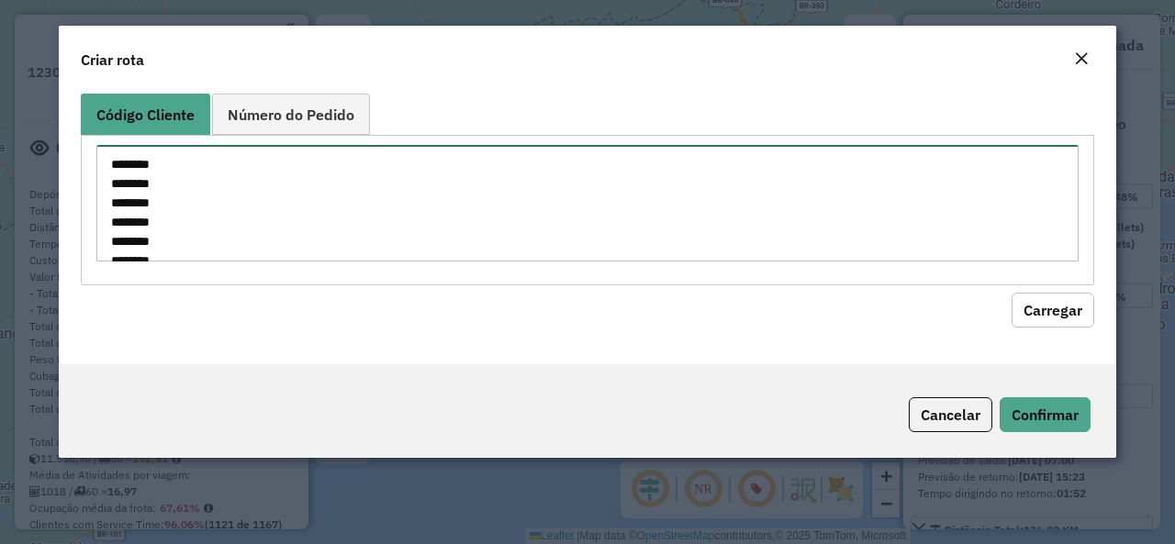
scroll to position [566, 0]
type textarea "******** ******** ******** ******** ******** ******** ******** ******** *******…"
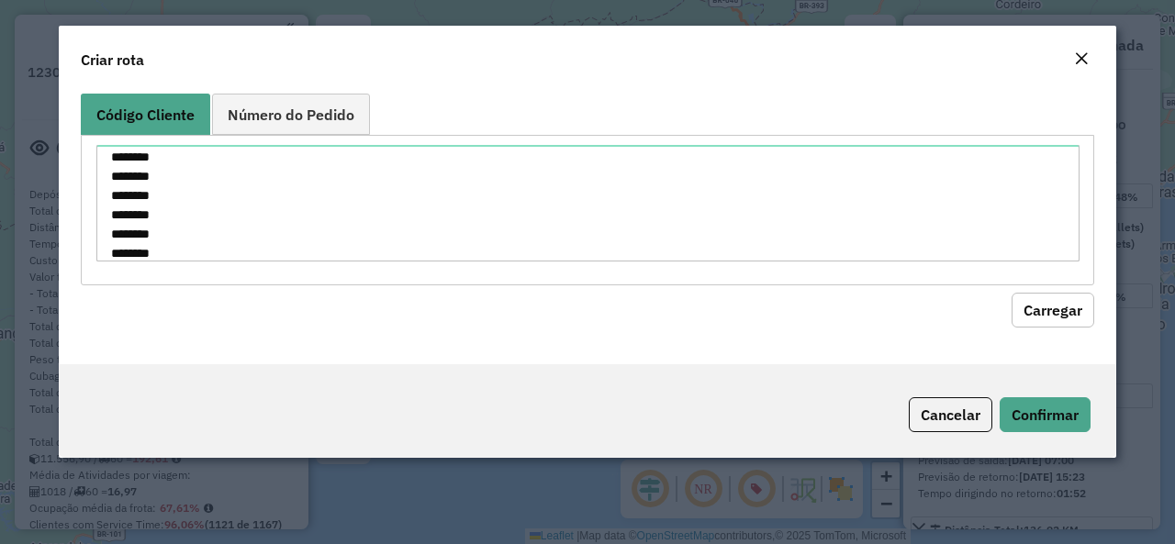
click at [1089, 302] on button "Carregar" at bounding box center [1052, 310] width 83 height 35
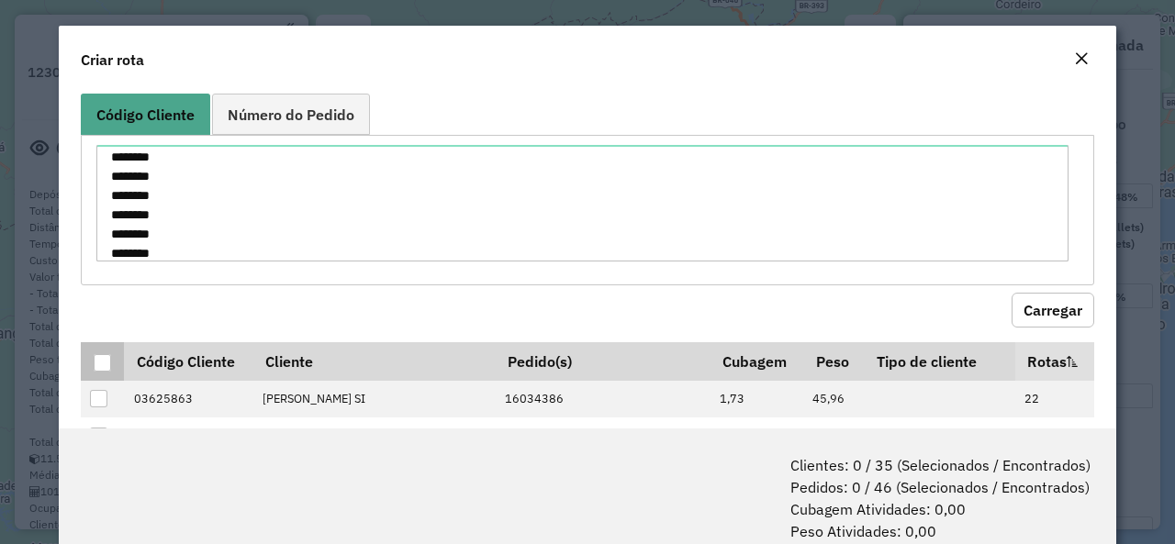
click at [95, 363] on div at bounding box center [102, 362] width 17 height 17
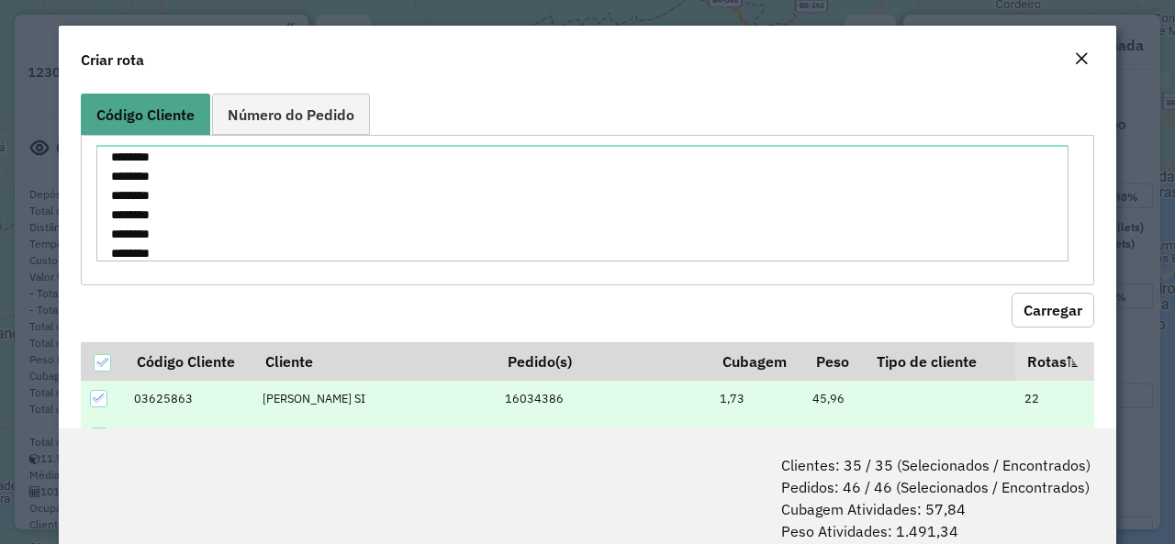
scroll to position [412, 0]
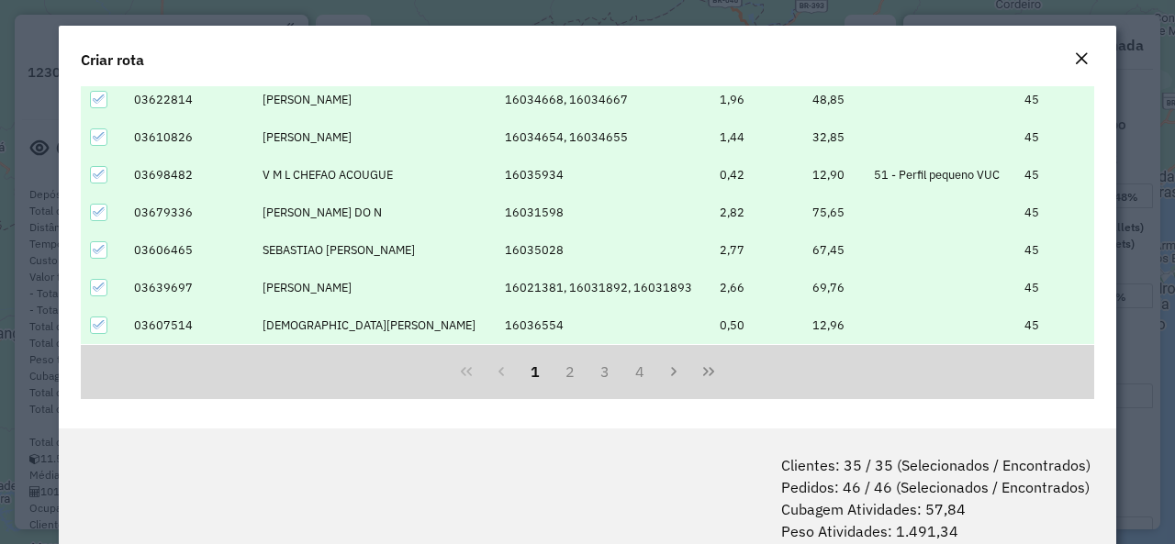
click at [95, 136] on icon at bounding box center [99, 137] width 12 height 8
click at [95, 136] on div at bounding box center [98, 136] width 17 height 17
click at [103, 95] on icon at bounding box center [99, 99] width 13 height 13
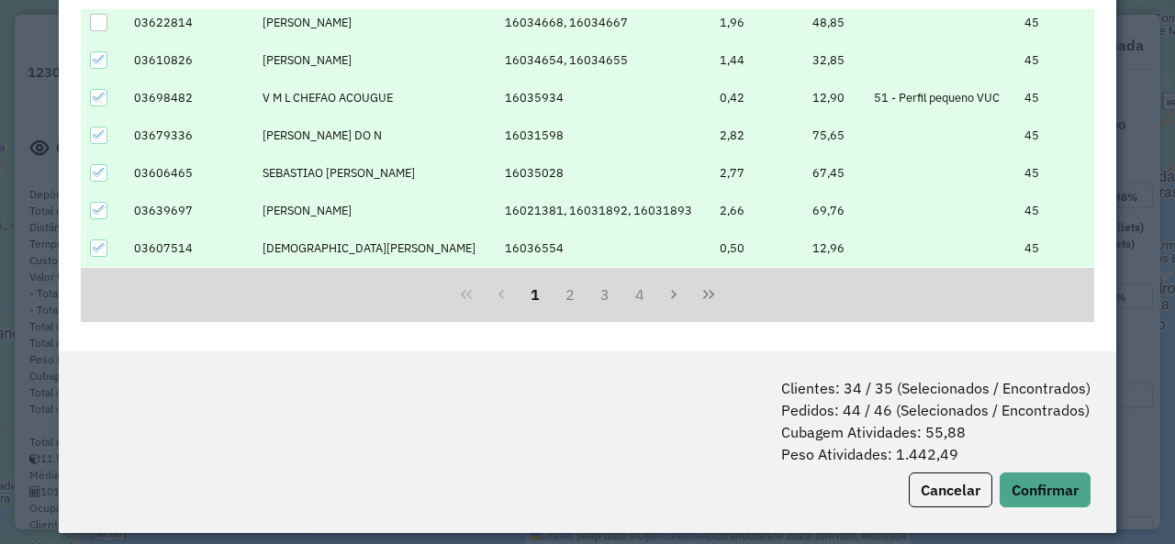
scroll to position [91, 0]
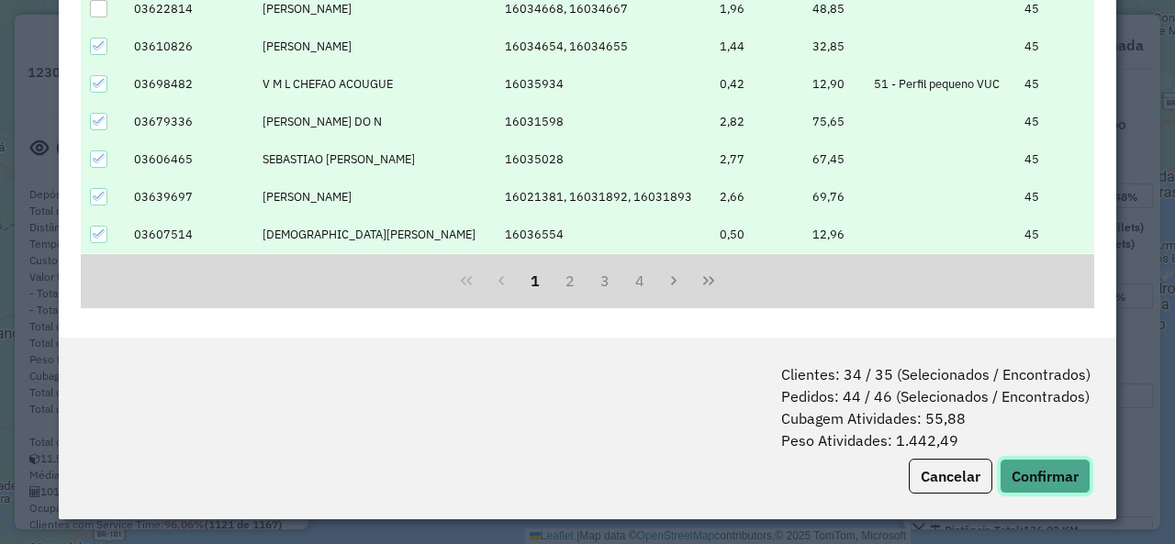
click at [1058, 477] on button "Confirmar" at bounding box center [1044, 476] width 91 height 35
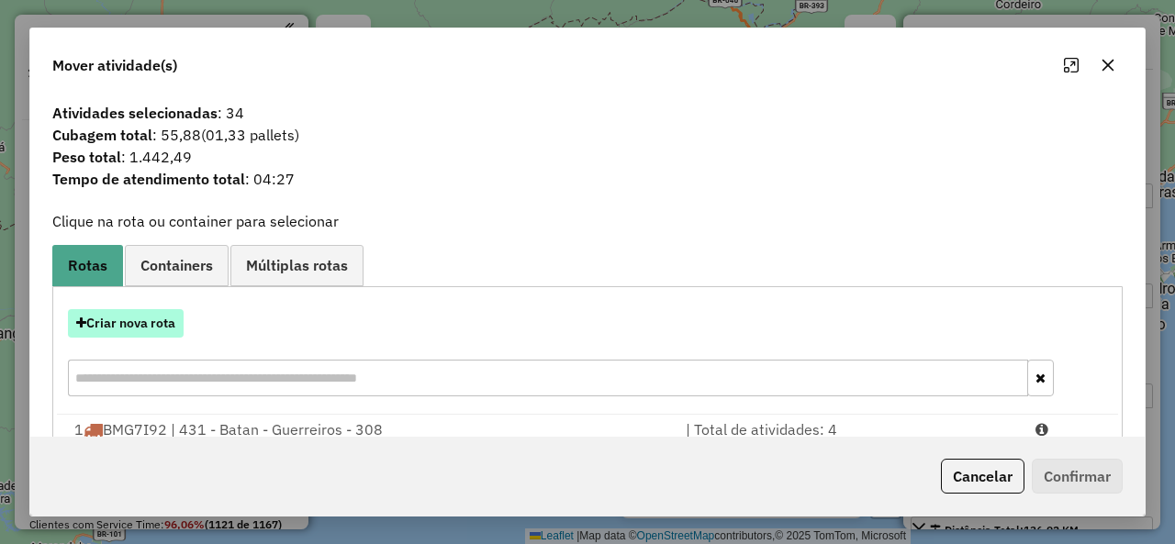
click at [141, 319] on button "Criar nova rota" at bounding box center [126, 323] width 116 height 28
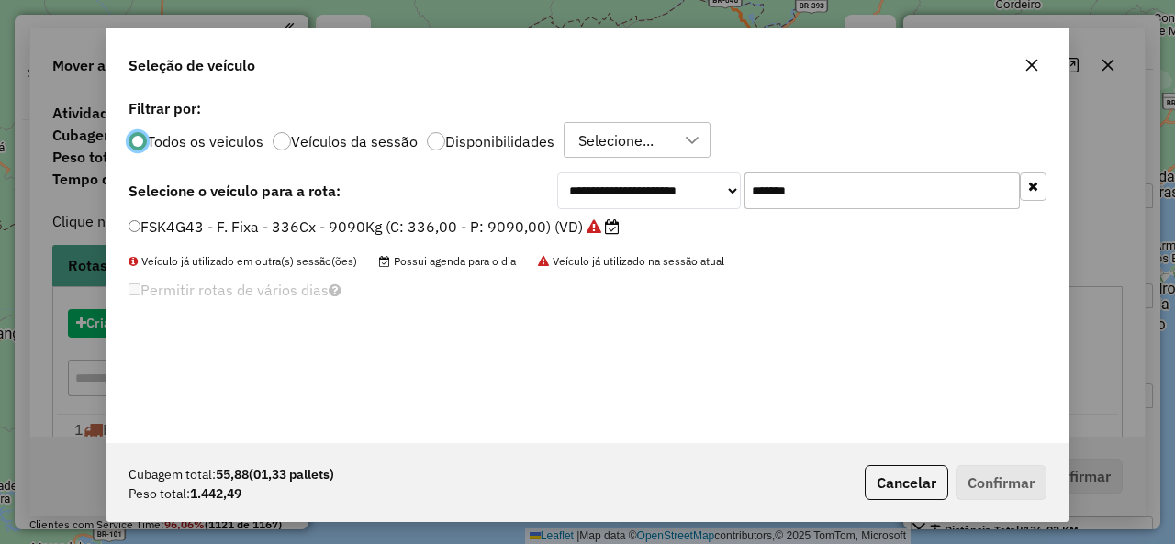
scroll to position [10, 6]
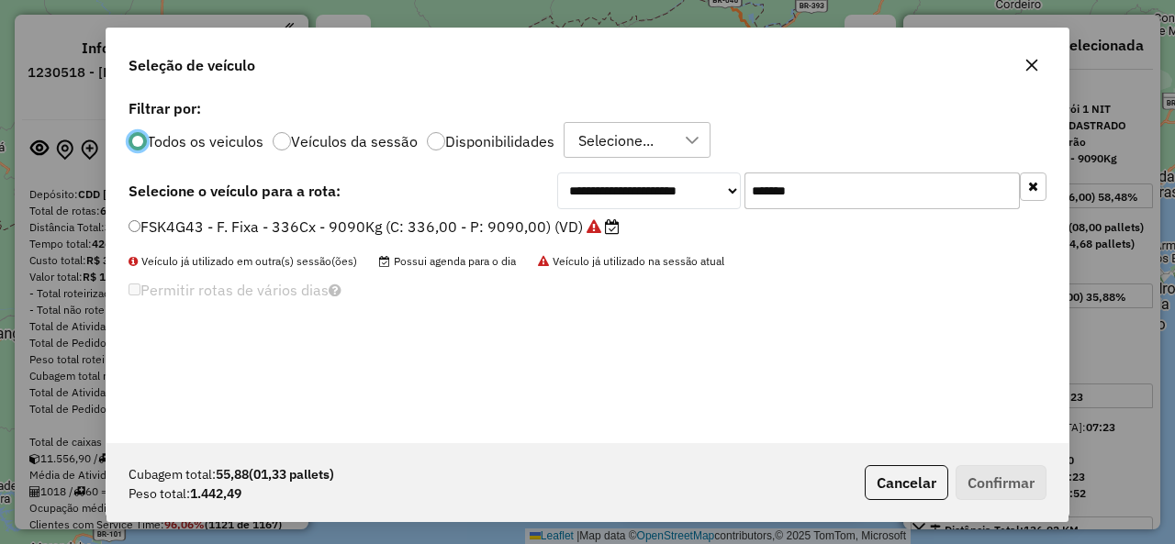
click at [797, 173] on input "*******" at bounding box center [881, 191] width 275 height 37
paste input "text"
type input "*******"
click at [188, 229] on label "RUX5J06 - F. Fixa - 70Cx - 1459Kg (C: 70,00 - P: 1459,00) (VD)" at bounding box center [364, 227] width 473 height 22
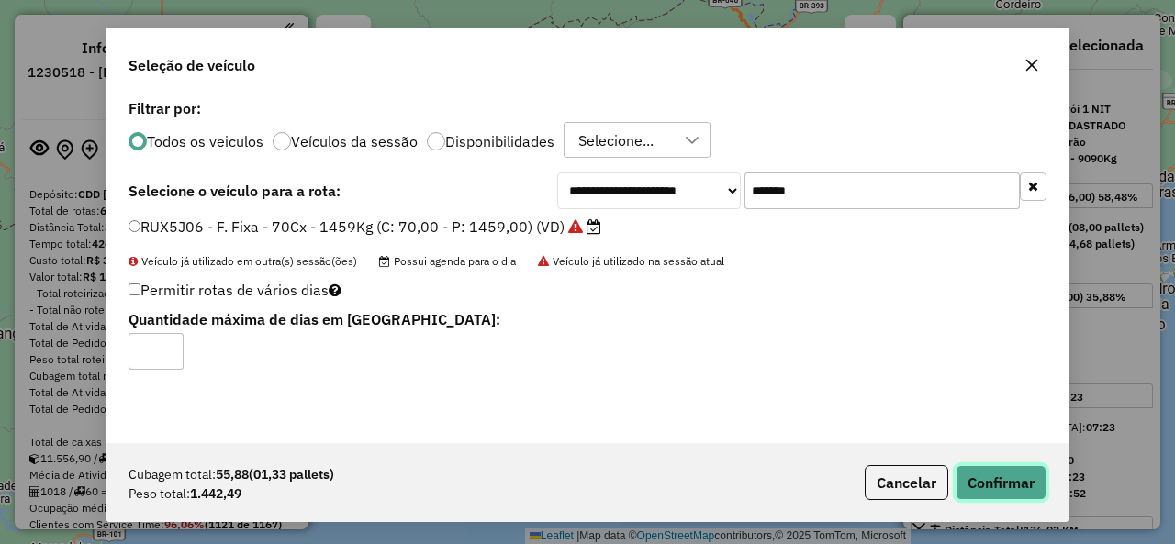
click at [1018, 474] on button "Confirmar" at bounding box center [1000, 482] width 91 height 35
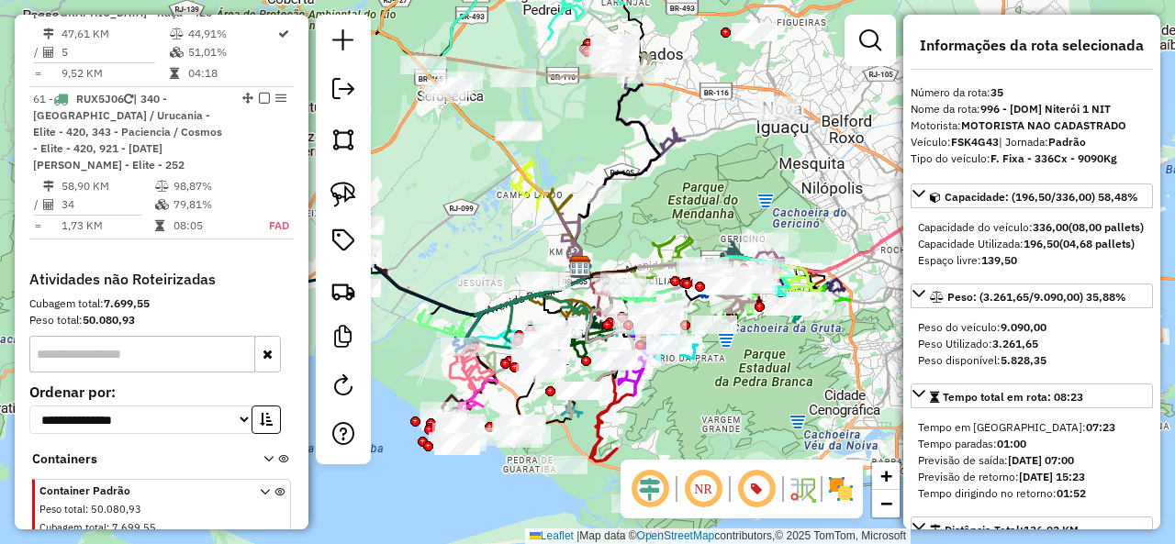
scroll to position [7210, 0]
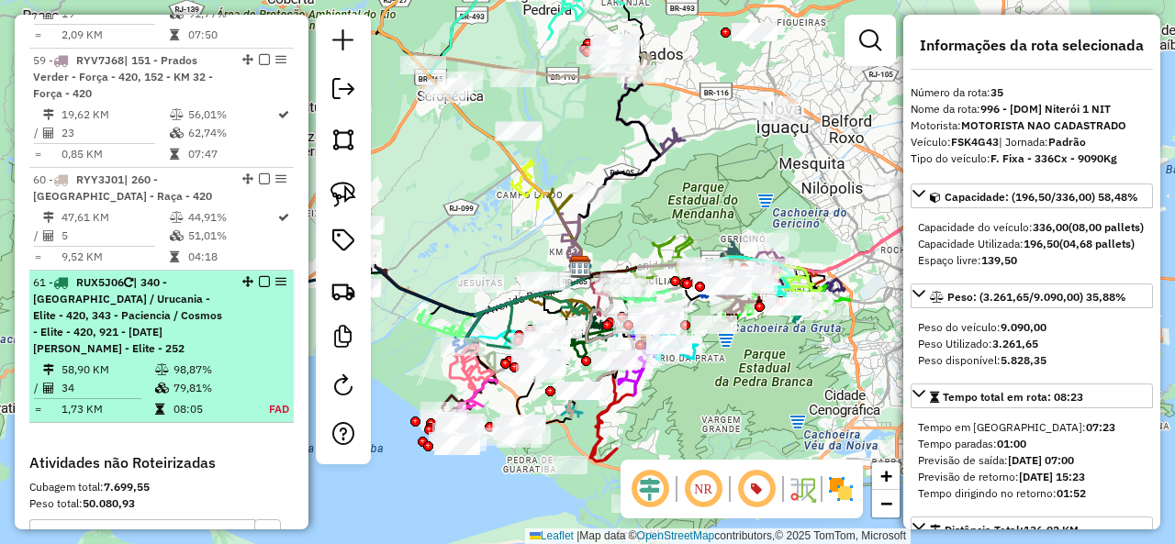
click at [259, 276] on em at bounding box center [264, 281] width 11 height 11
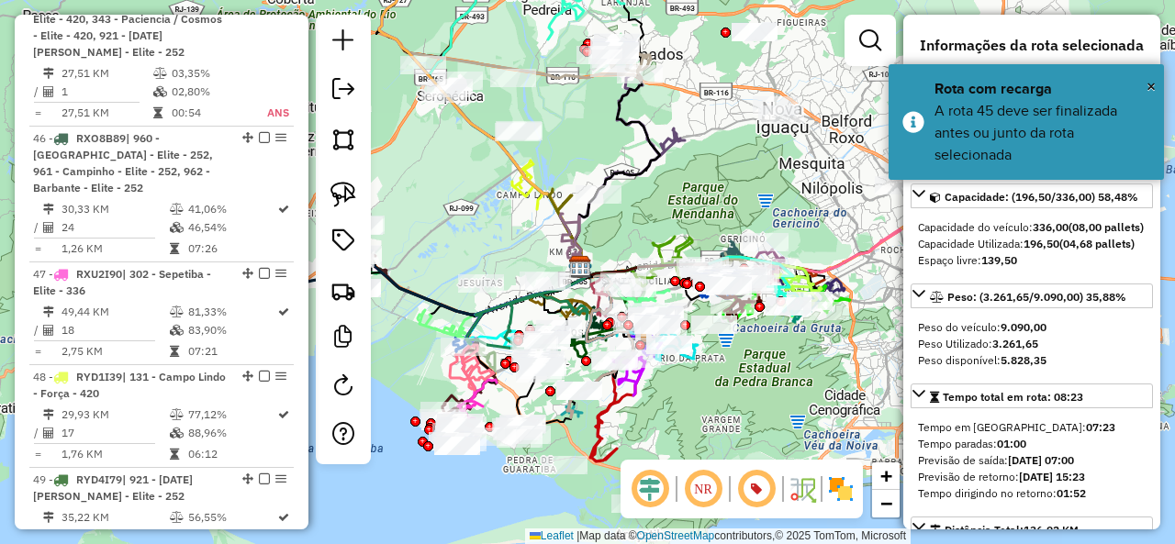
scroll to position [5558, 0]
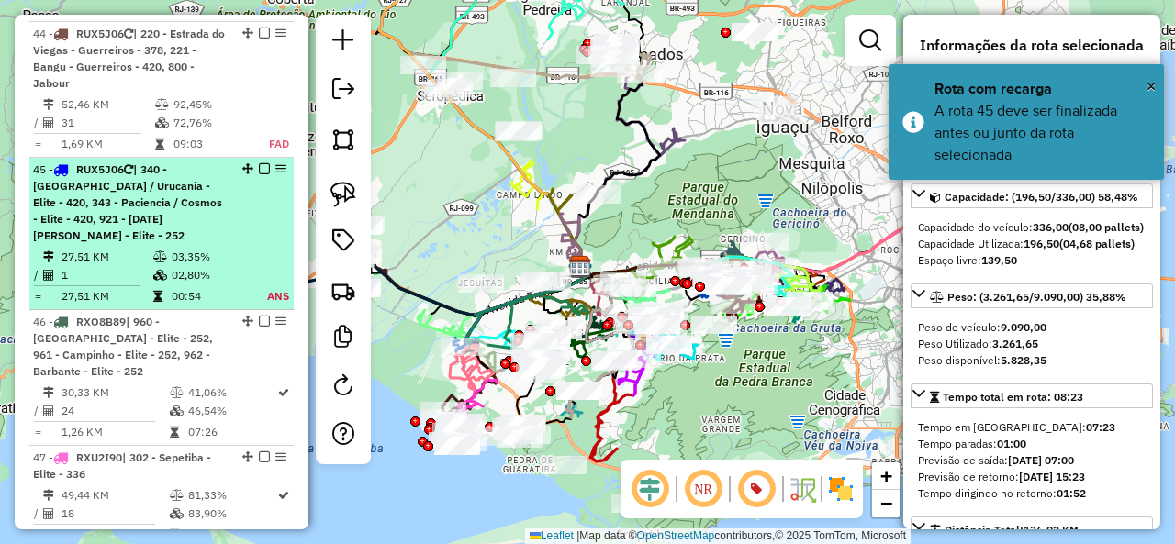
click at [178, 158] on li "45 - RUX5J06 | 340 - Morro do chá / Urucania - Elite - 420, 343 - Paciencia / C…" at bounding box center [161, 234] width 264 height 152
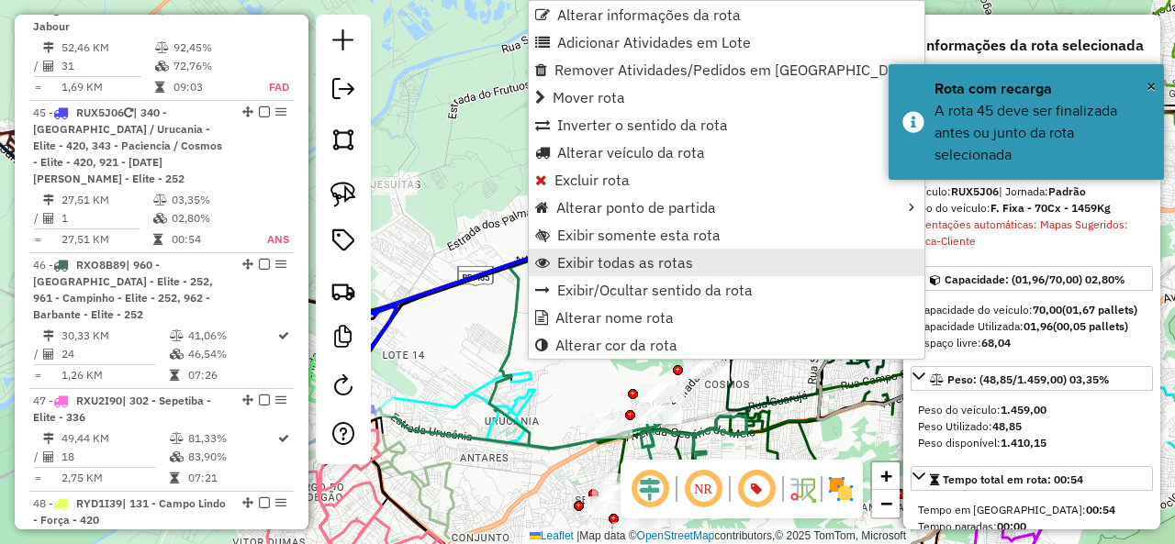
scroll to position [5622, 0]
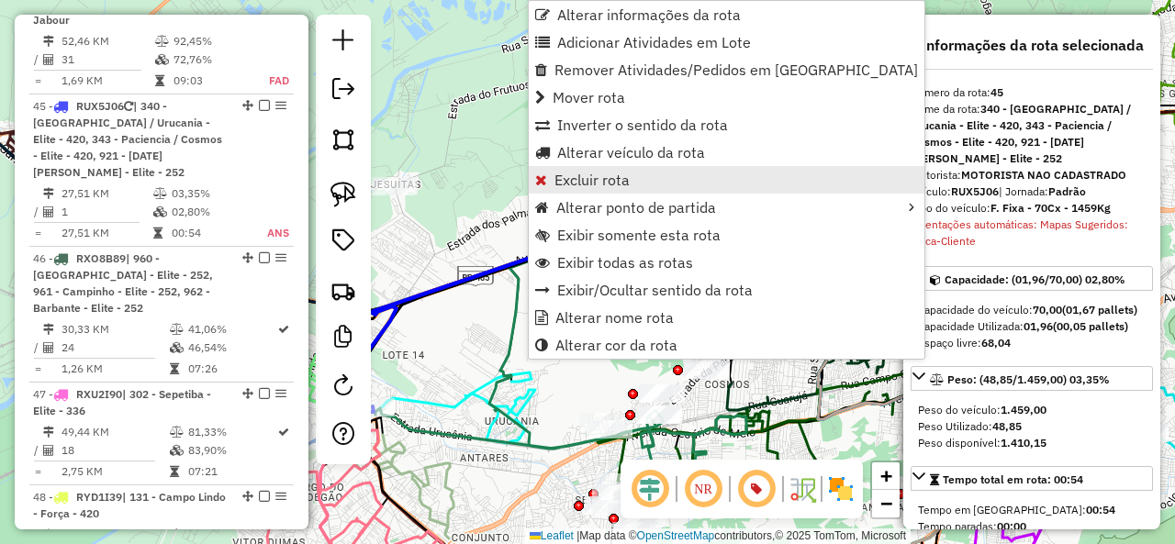
click at [626, 179] on span "Excluir rota" at bounding box center [591, 180] width 75 height 15
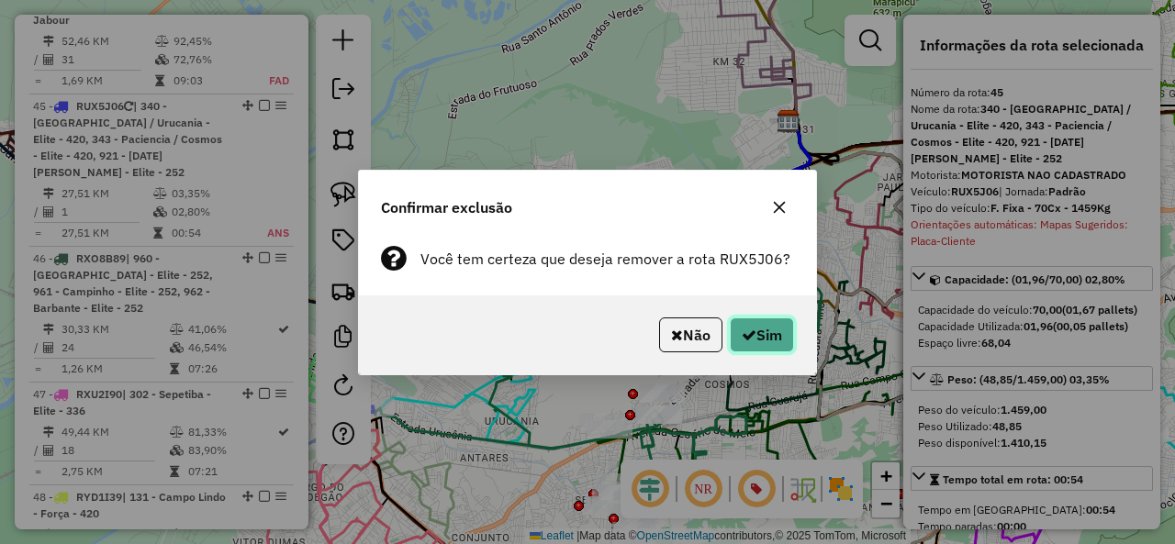
click at [769, 335] on button "Sim" at bounding box center [762, 335] width 64 height 35
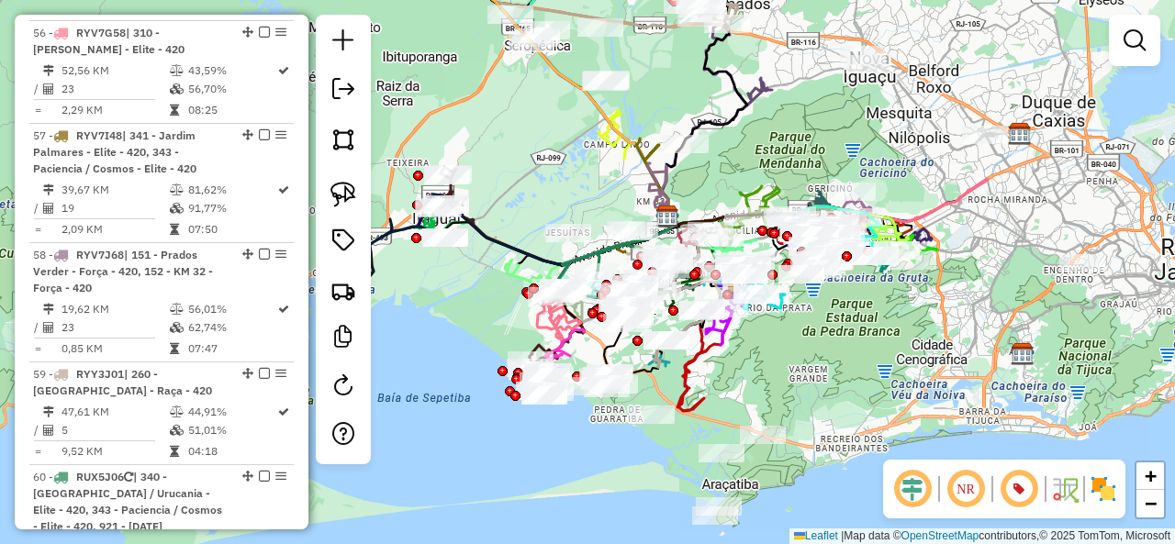
scroll to position [7231, 0]
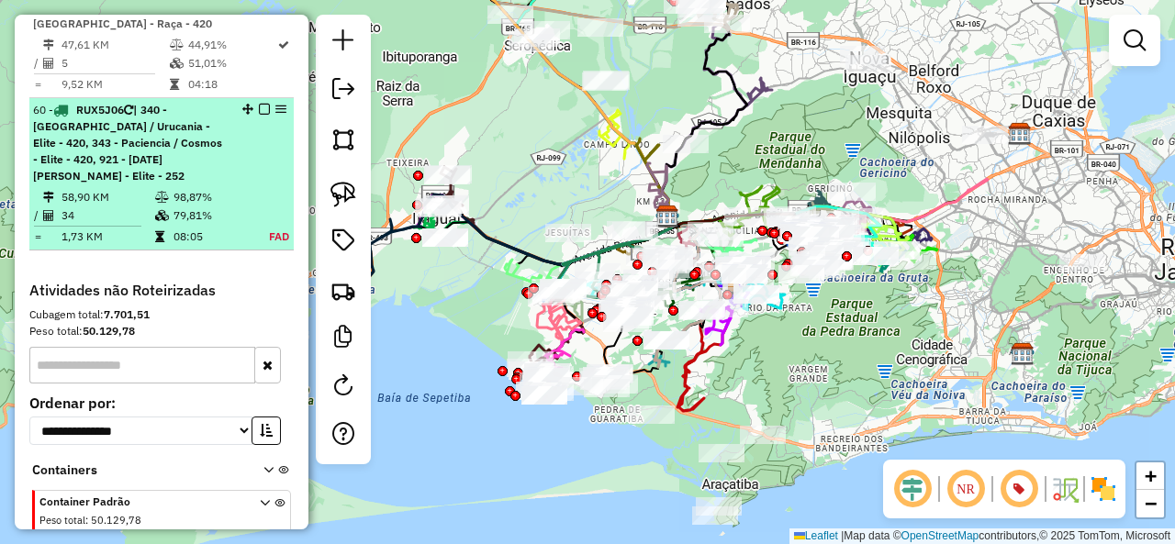
click at [149, 103] on span "| 340 - [GEOGRAPHIC_DATA] / Urucania - Elite - 420, 343 - Paciencia / Cosmos - …" at bounding box center [127, 143] width 189 height 80
select select "**********"
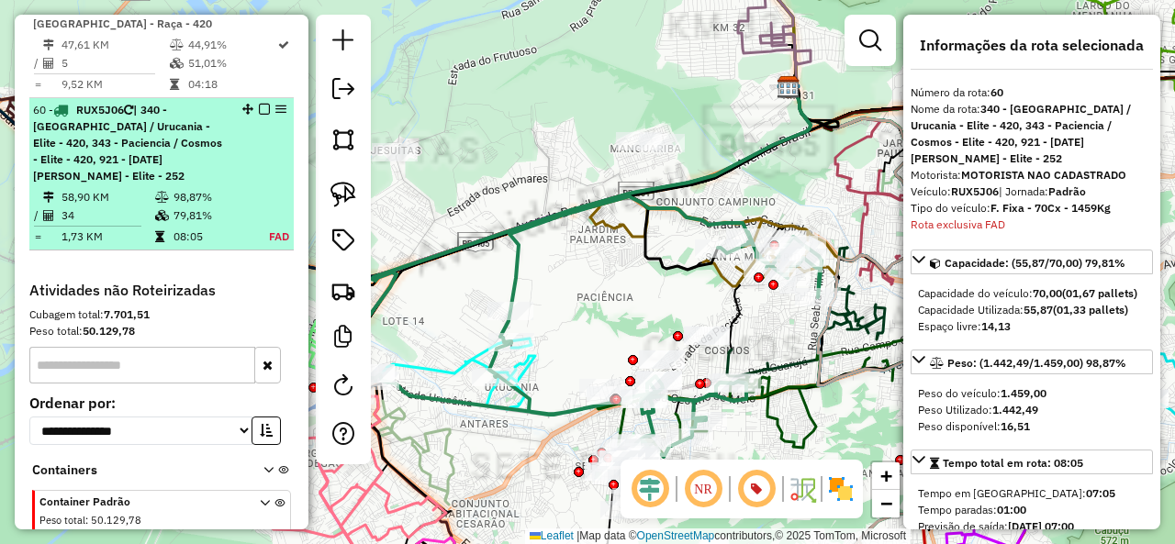
scroll to position [7230, 0]
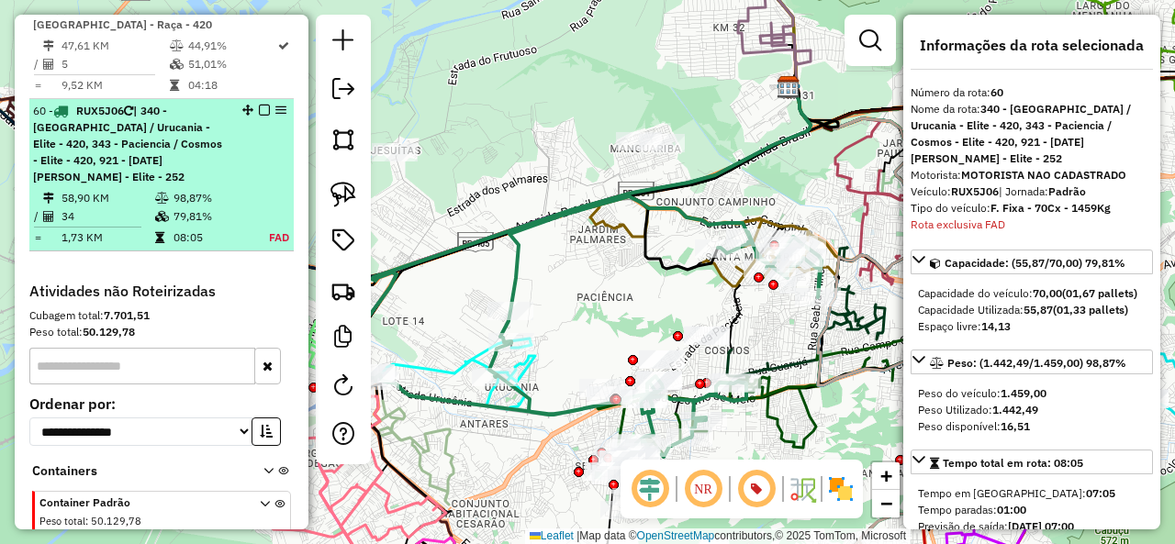
click at [261, 105] on em at bounding box center [264, 110] width 11 height 11
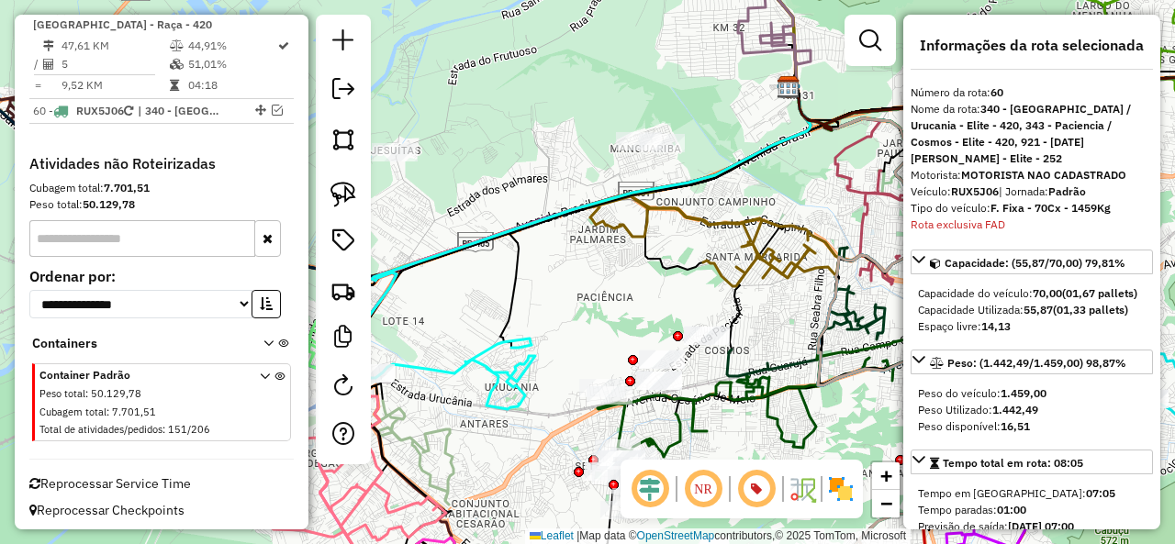
scroll to position [7148, 0]
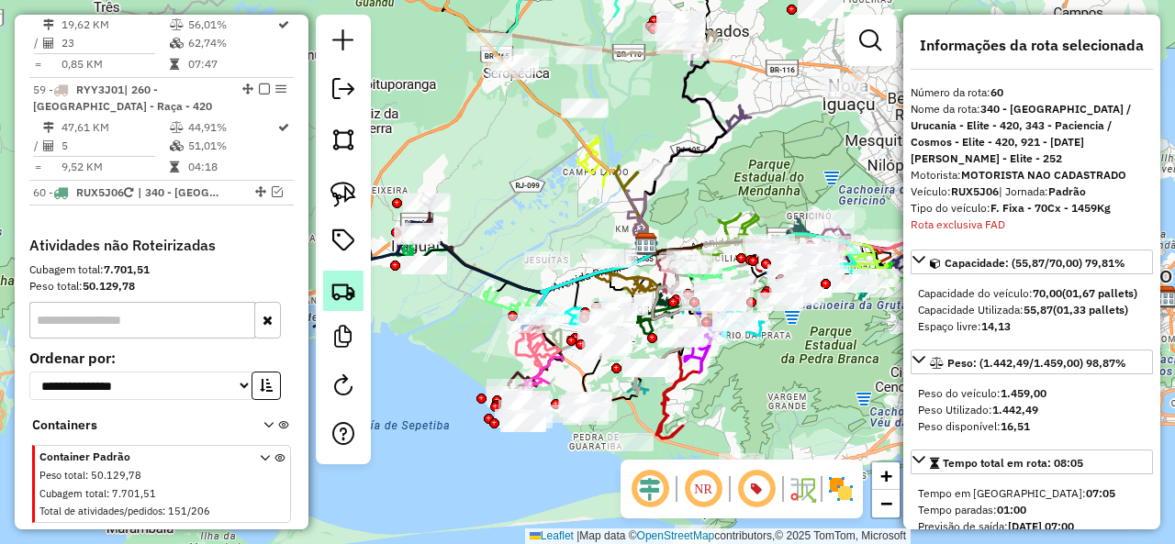
click at [330, 289] on img at bounding box center [343, 291] width 26 height 26
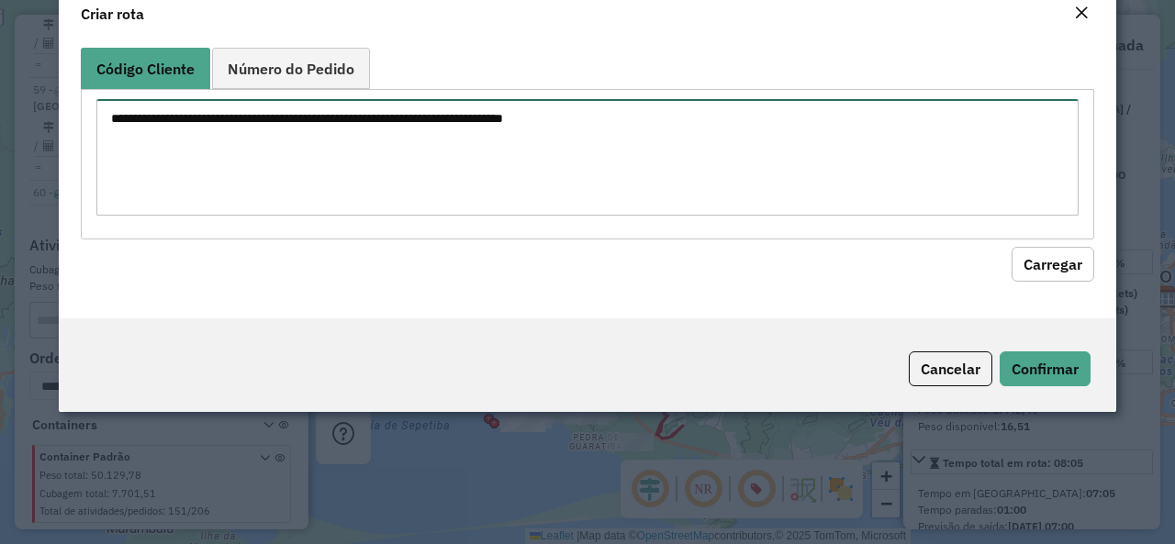
click at [396, 174] on textarea at bounding box center [587, 157] width 982 height 117
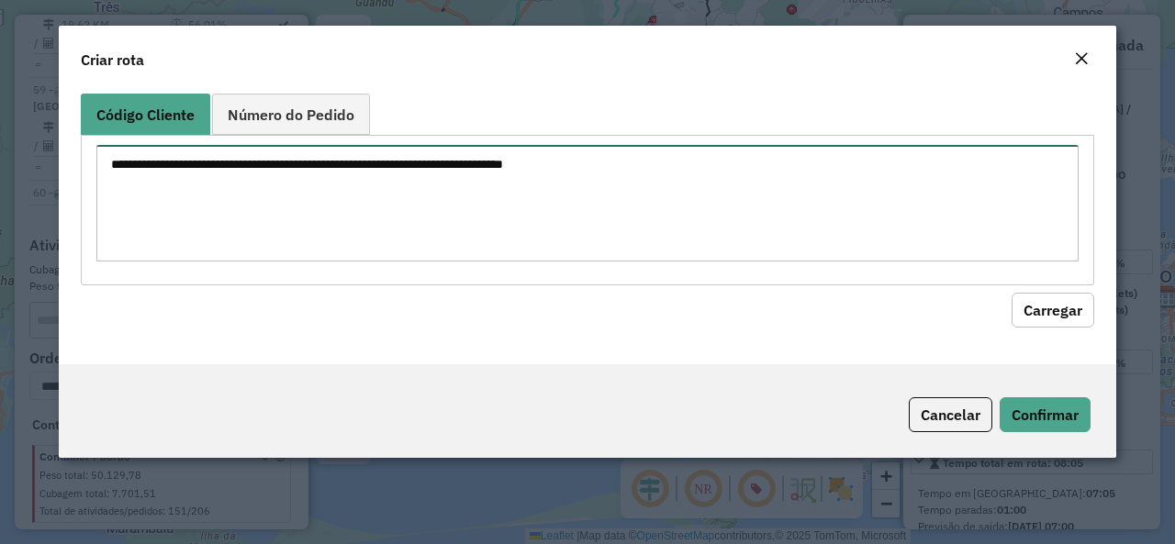
paste textarea "******** ******** ******** ******** ******** ******** ******** ******** *******…"
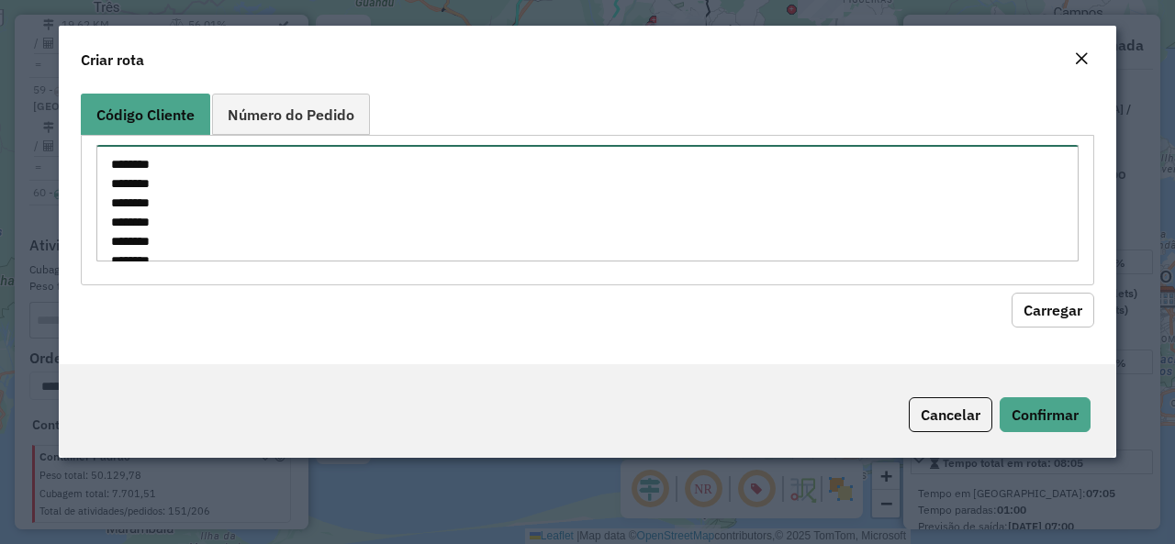
scroll to position [624, 0]
type textarea "******** ******** ******** ******** ******** ******** ******** ******** *******…"
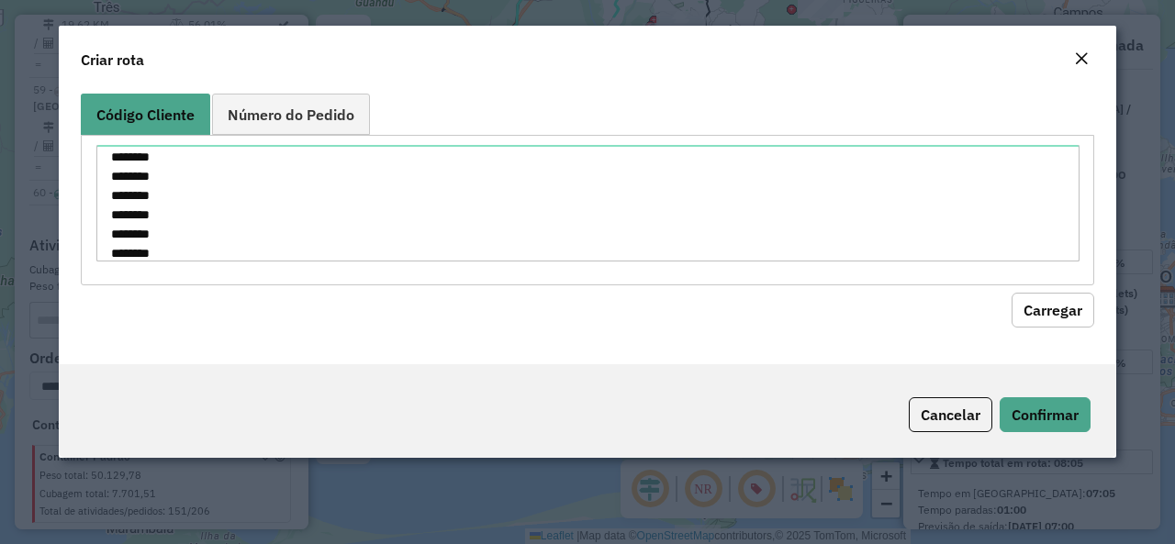
click at [1054, 304] on button "Carregar" at bounding box center [1052, 310] width 83 height 35
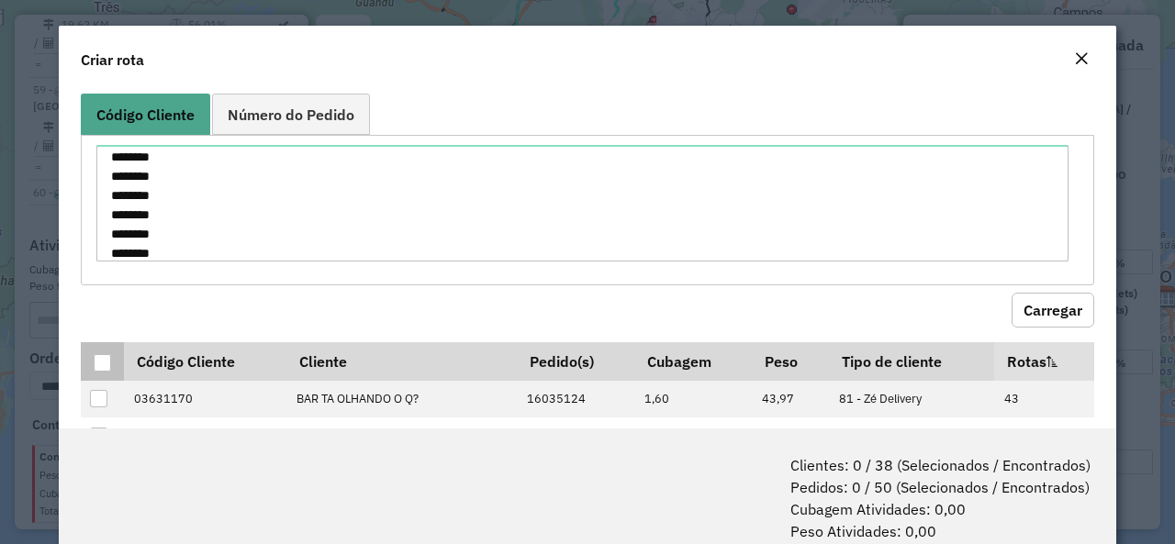
click at [108, 359] on div at bounding box center [102, 362] width 17 height 17
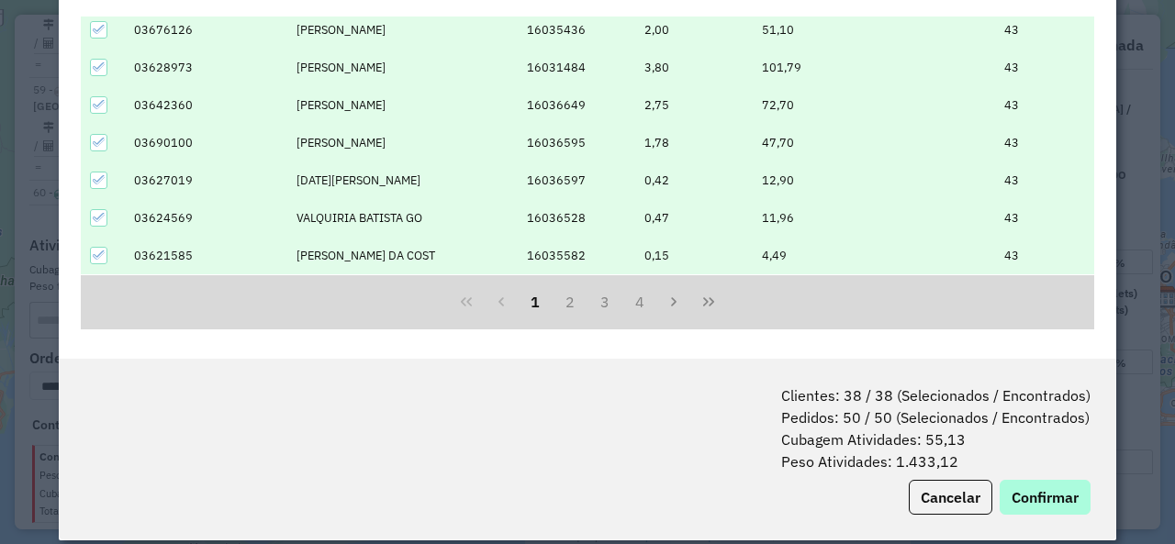
scroll to position [91, 0]
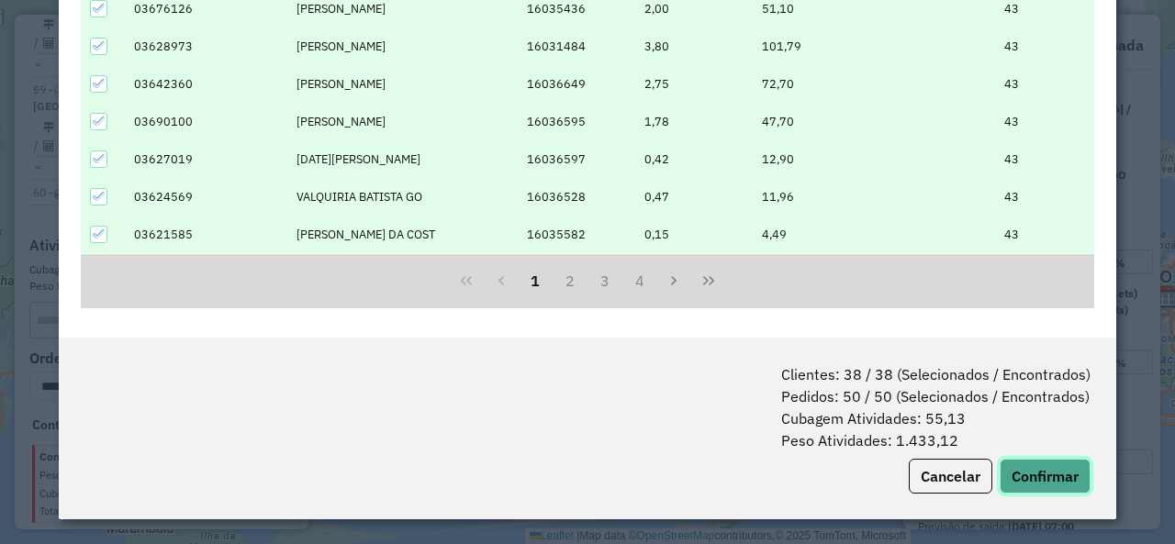
click at [1059, 464] on button "Confirmar" at bounding box center [1044, 476] width 91 height 35
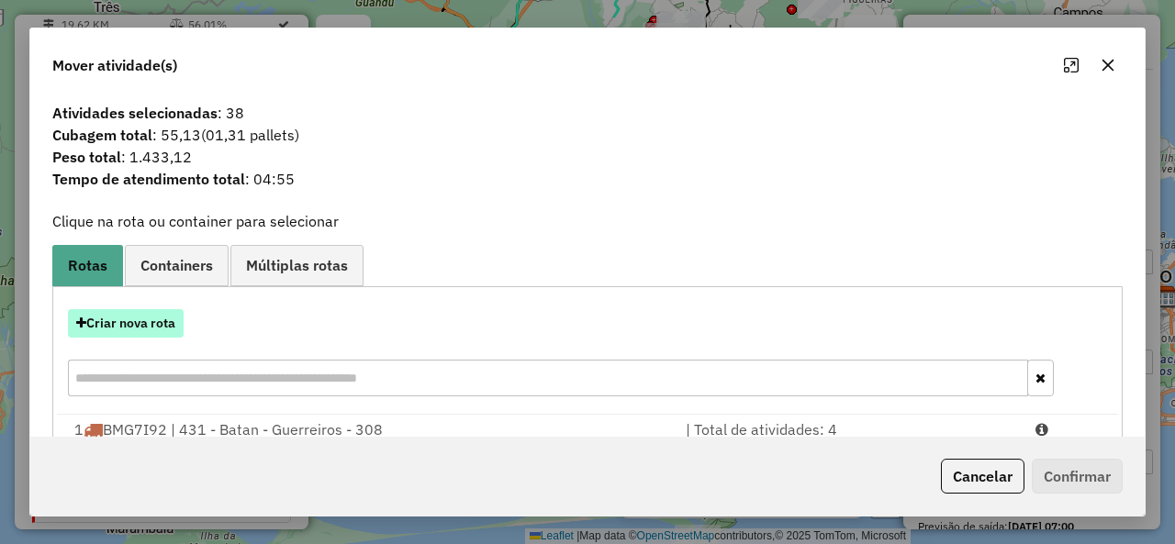
click at [151, 329] on button "Criar nova rota" at bounding box center [126, 323] width 116 height 28
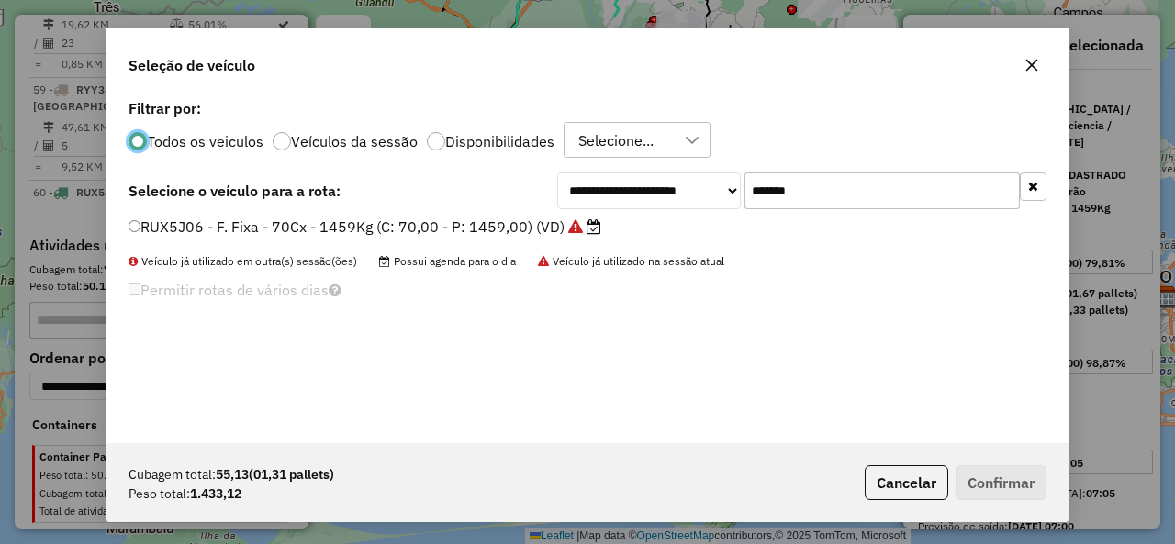
scroll to position [10, 6]
click at [787, 184] on input "*******" at bounding box center [881, 191] width 275 height 37
paste input "text"
type input "*******"
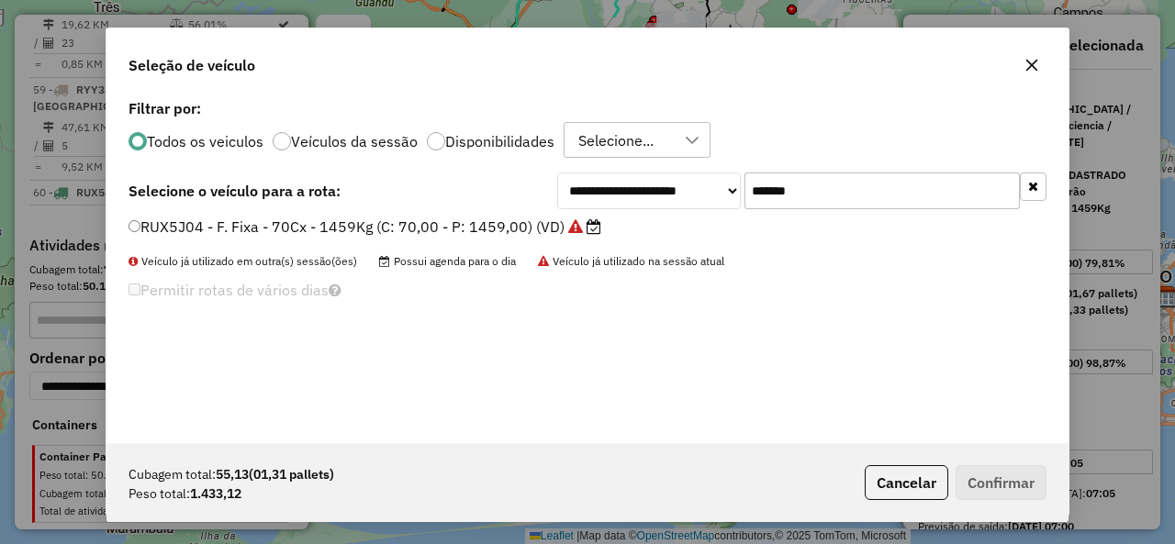
click at [225, 226] on label "RUX5J04 - F. Fixa - 70Cx - 1459Kg (C: 70,00 - P: 1459,00) (VD)" at bounding box center [364, 227] width 473 height 22
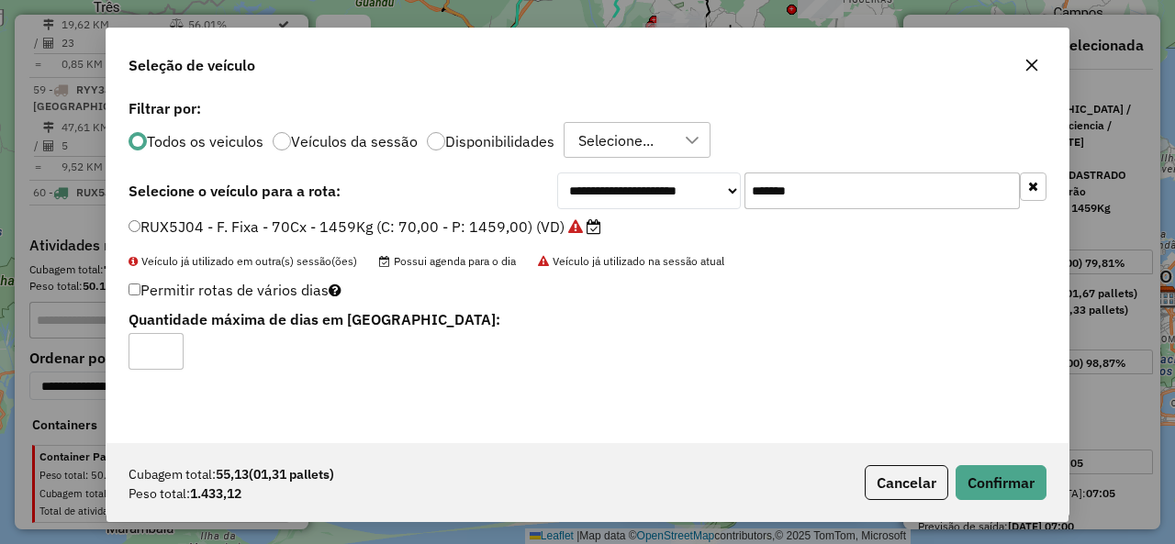
click at [989, 463] on div "Cubagem total: 55,13 (01,31 pallets) Peso total: 1.433,12 Cancelar Confirmar" at bounding box center [587, 482] width 962 height 79
click at [997, 472] on button "Confirmar" at bounding box center [1000, 482] width 91 height 35
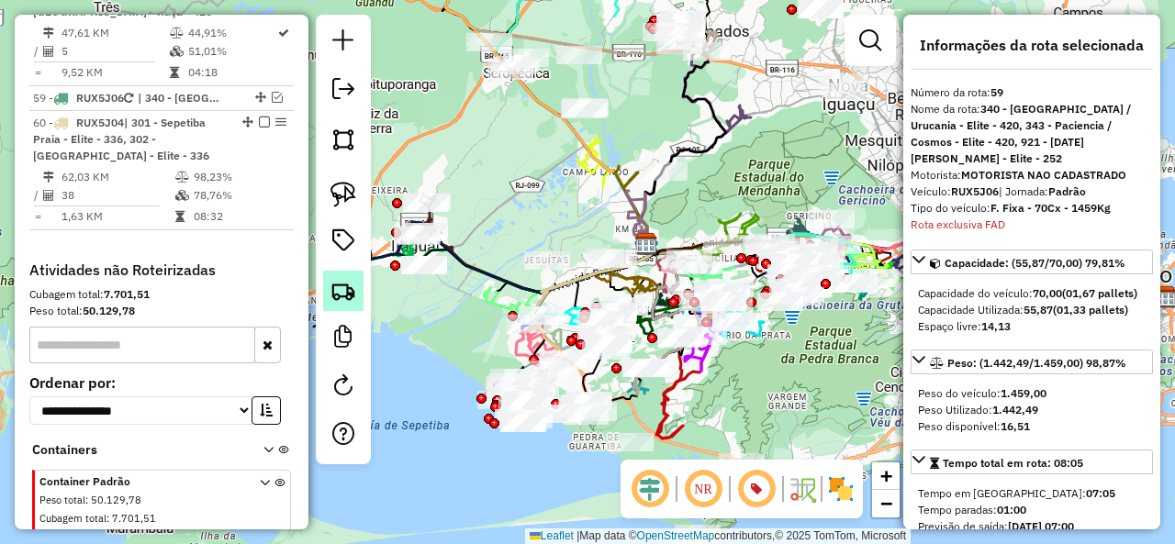
scroll to position [7087, 0]
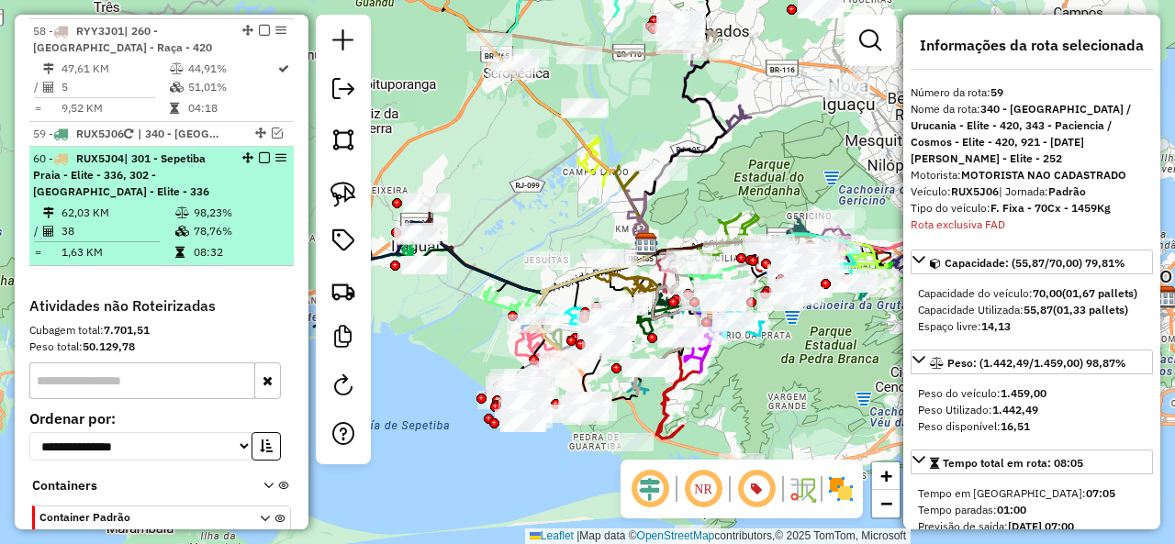
click at [259, 152] on em at bounding box center [264, 157] width 11 height 11
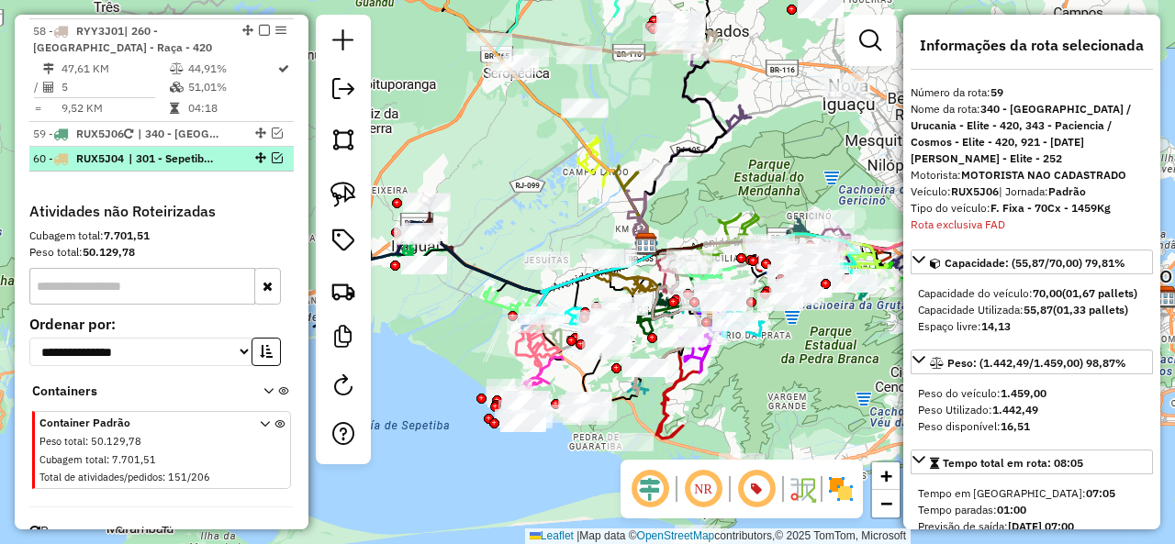
scroll to position [7053, 0]
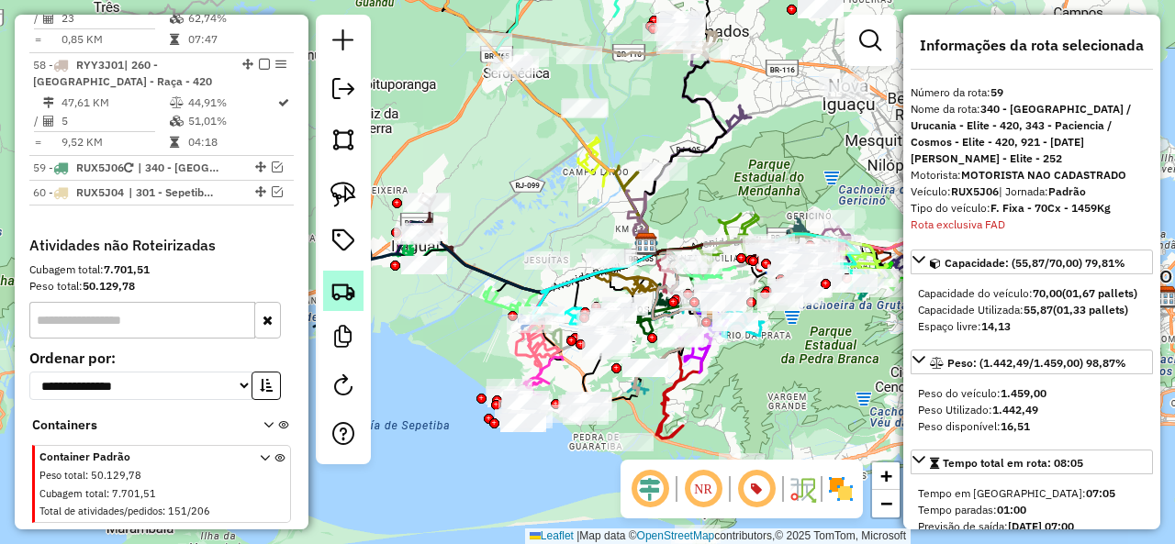
click at [347, 286] on img at bounding box center [343, 291] width 26 height 26
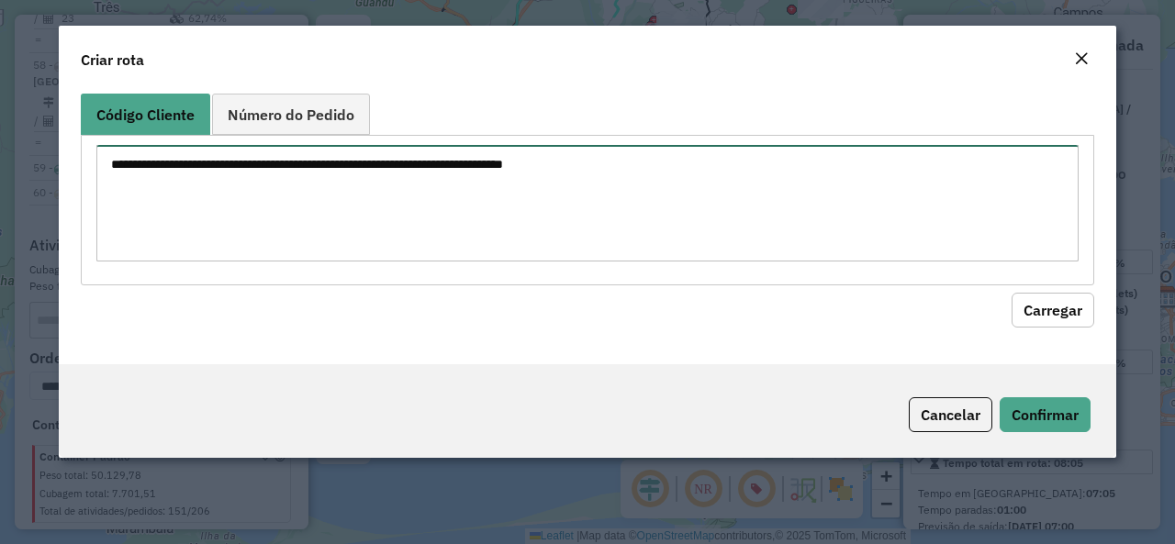
click at [397, 179] on textarea at bounding box center [587, 203] width 982 height 117
paste textarea "******** ******** ******** ******** ******** ******** ******** ******** *******…"
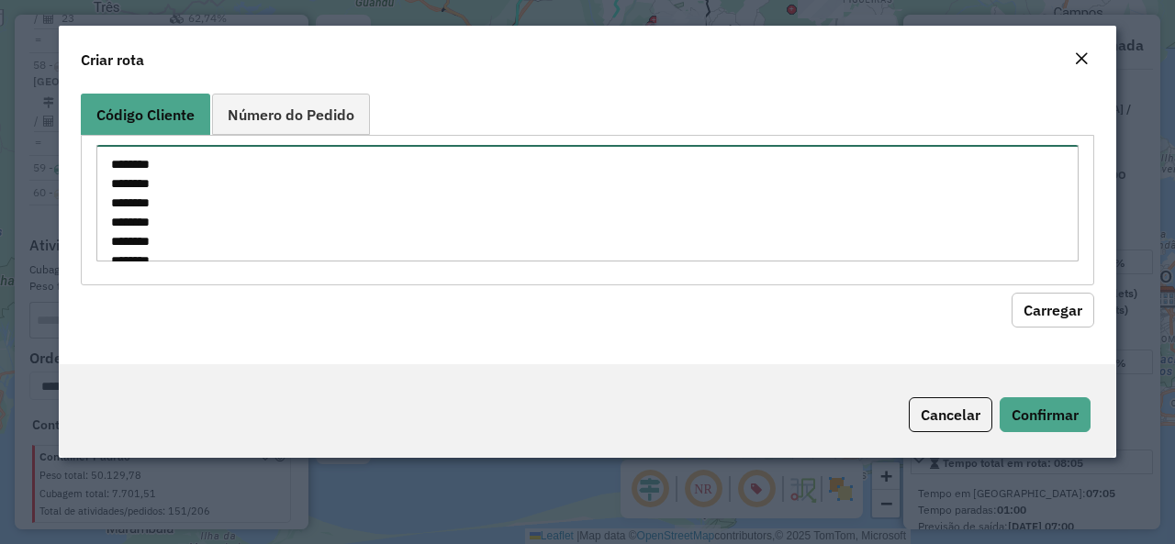
scroll to position [1222, 0]
type textarea "******** ******** ******** ******** ******** ******** ******** ******** *******…"
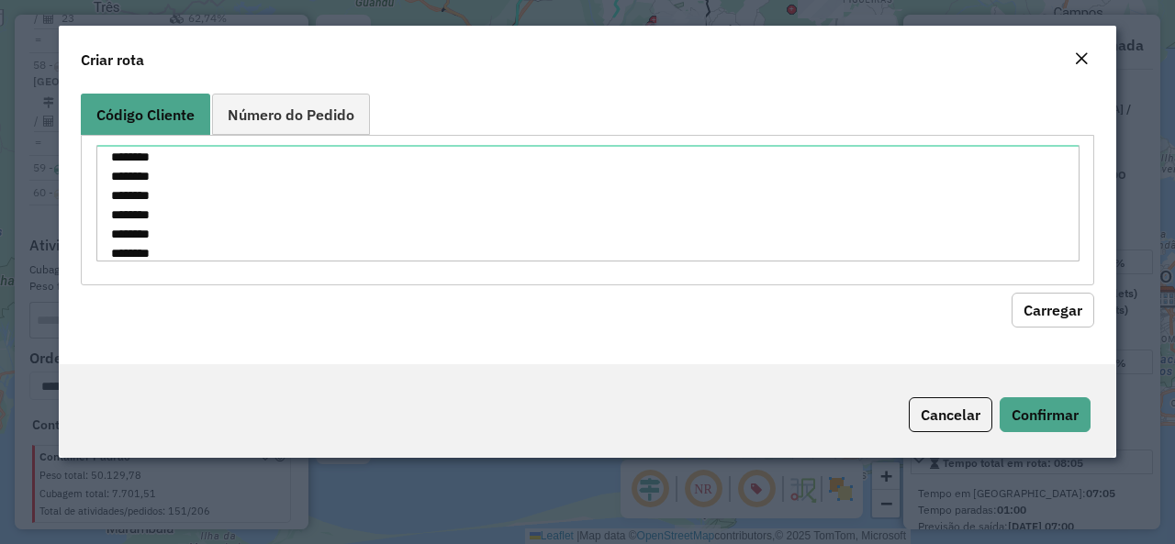
click at [1072, 302] on button "Carregar" at bounding box center [1052, 310] width 83 height 35
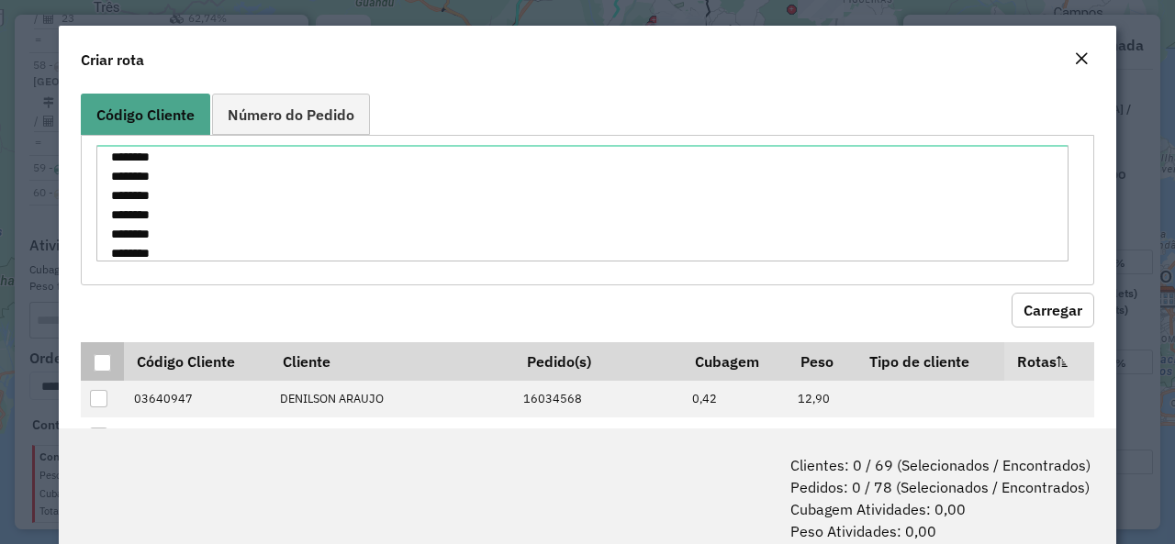
click at [106, 367] on div at bounding box center [102, 362] width 17 height 17
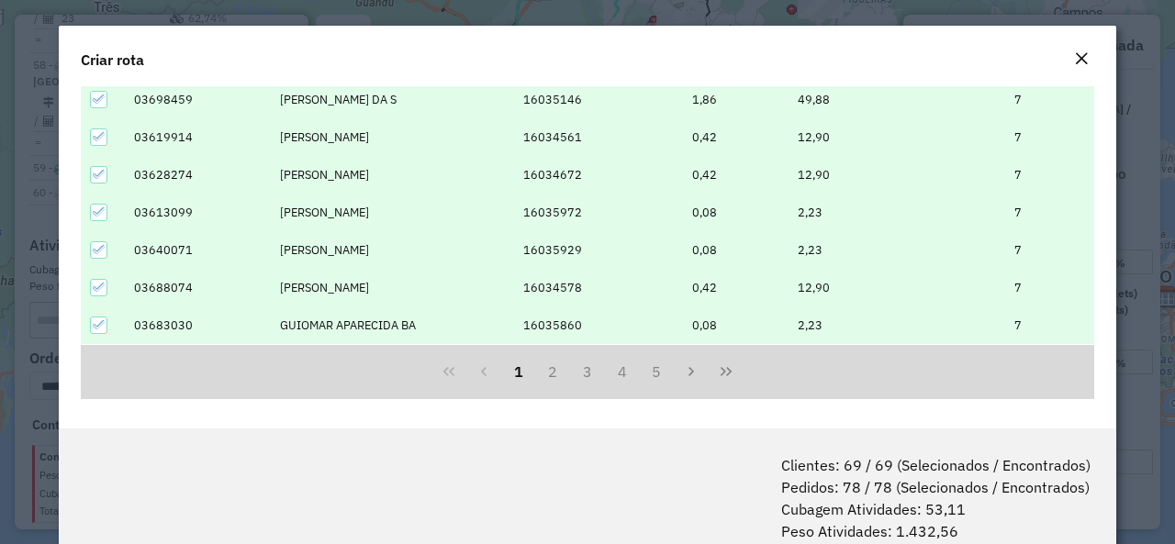
scroll to position [91, 0]
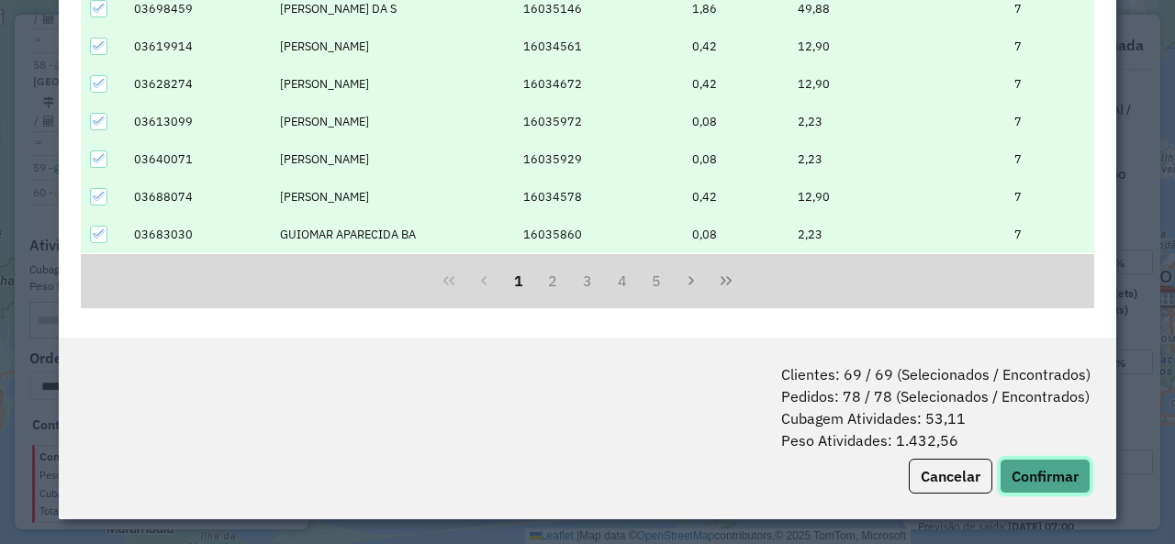
click at [1054, 465] on button "Confirmar" at bounding box center [1044, 476] width 91 height 35
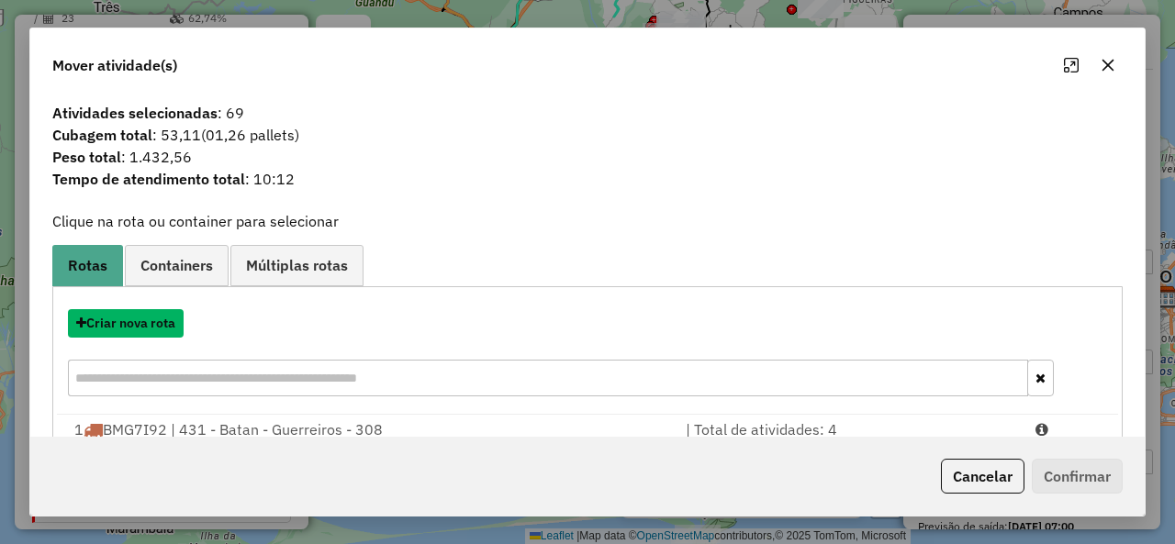
click at [142, 318] on button "Criar nova rota" at bounding box center [126, 323] width 116 height 28
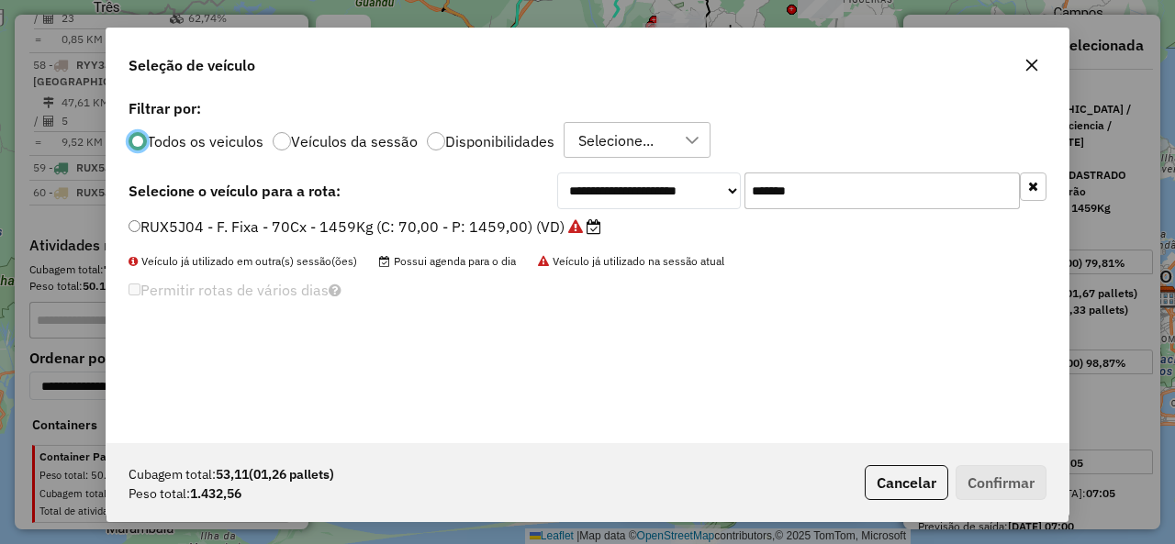
scroll to position [10, 6]
click at [832, 181] on input "*******" at bounding box center [881, 191] width 275 height 37
paste input "text"
type input "*******"
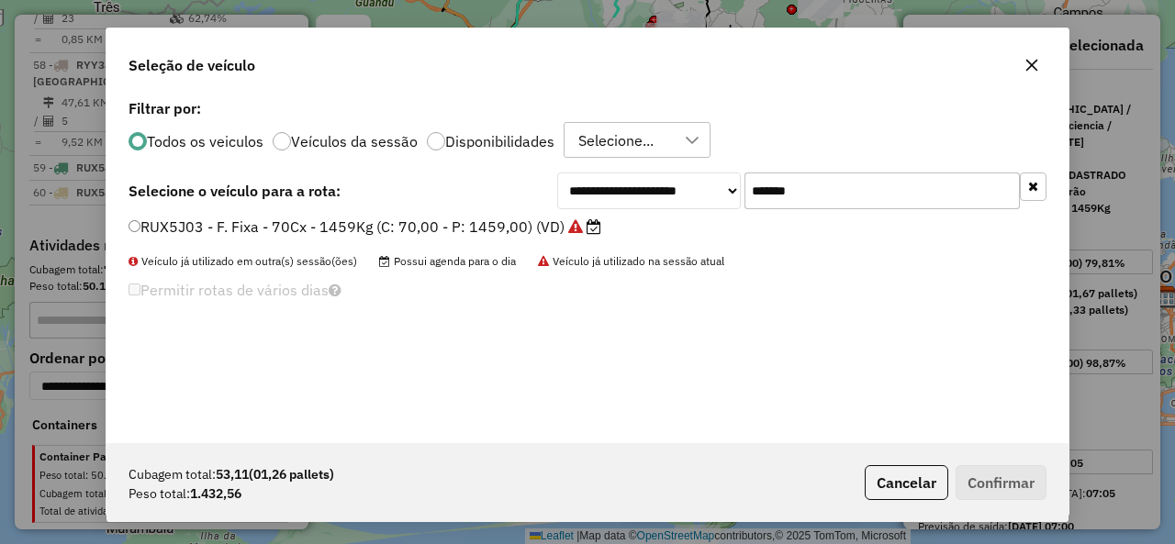
click at [185, 221] on label "RUX5J03 - F. Fixa - 70Cx - 1459Kg (C: 70,00 - P: 1459,00) (VD)" at bounding box center [364, 227] width 473 height 22
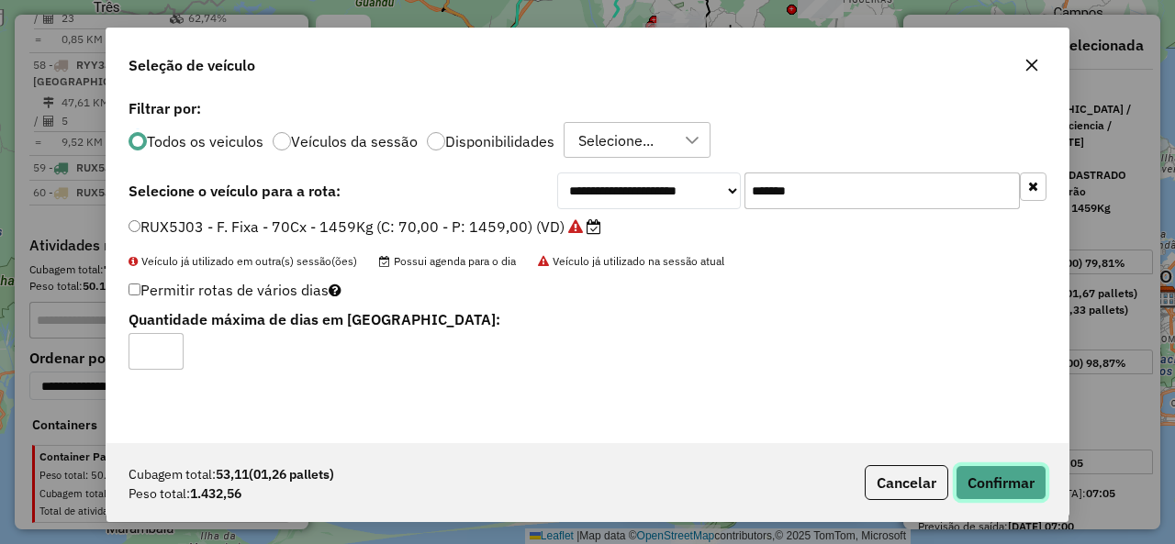
click at [1011, 487] on button "Confirmar" at bounding box center [1000, 482] width 91 height 35
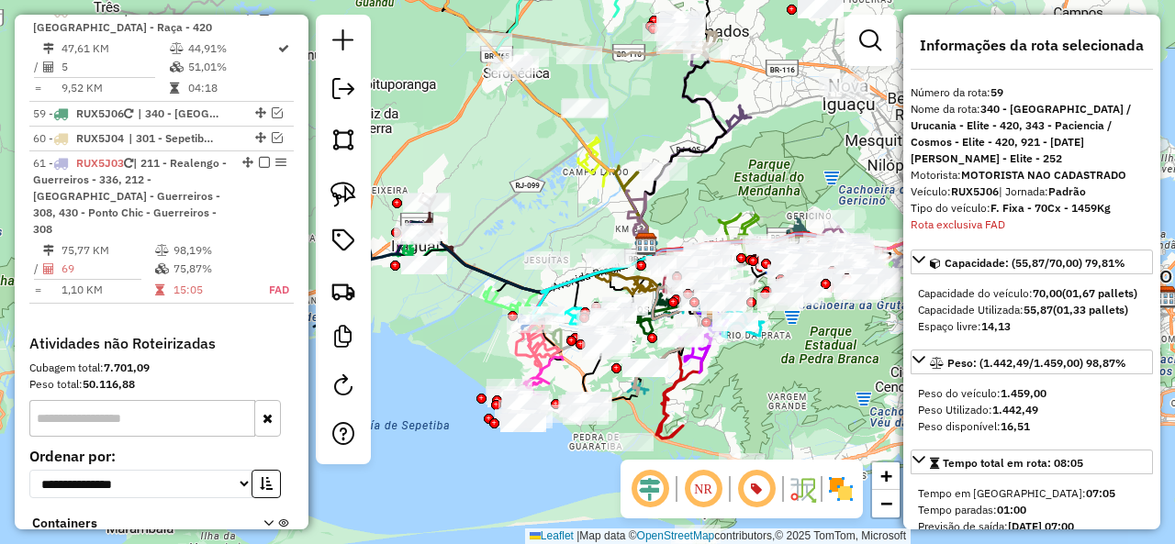
scroll to position [7110, 0]
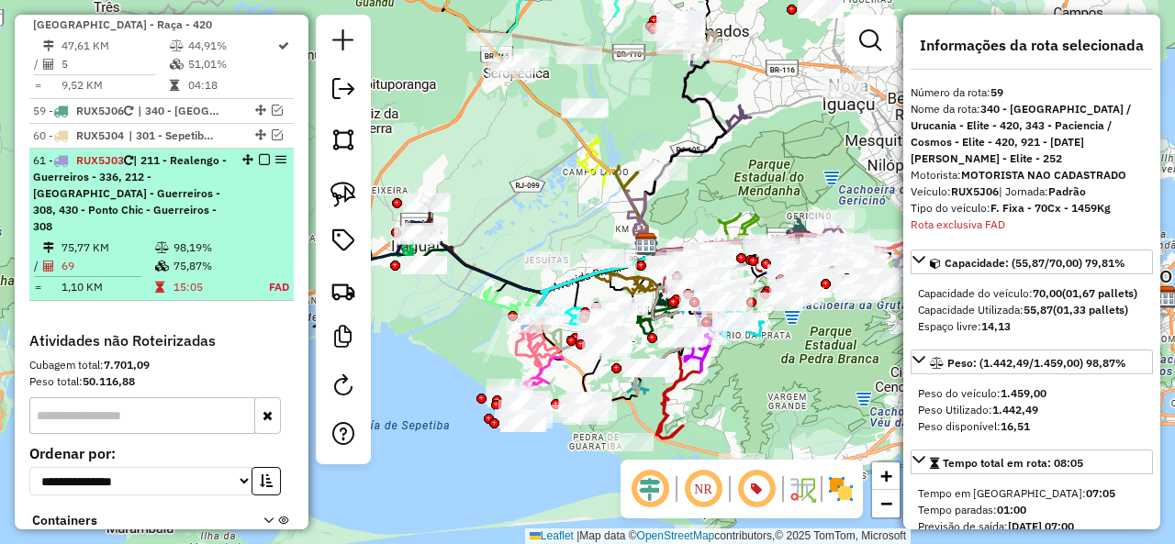
click at [259, 154] on em at bounding box center [264, 159] width 11 height 11
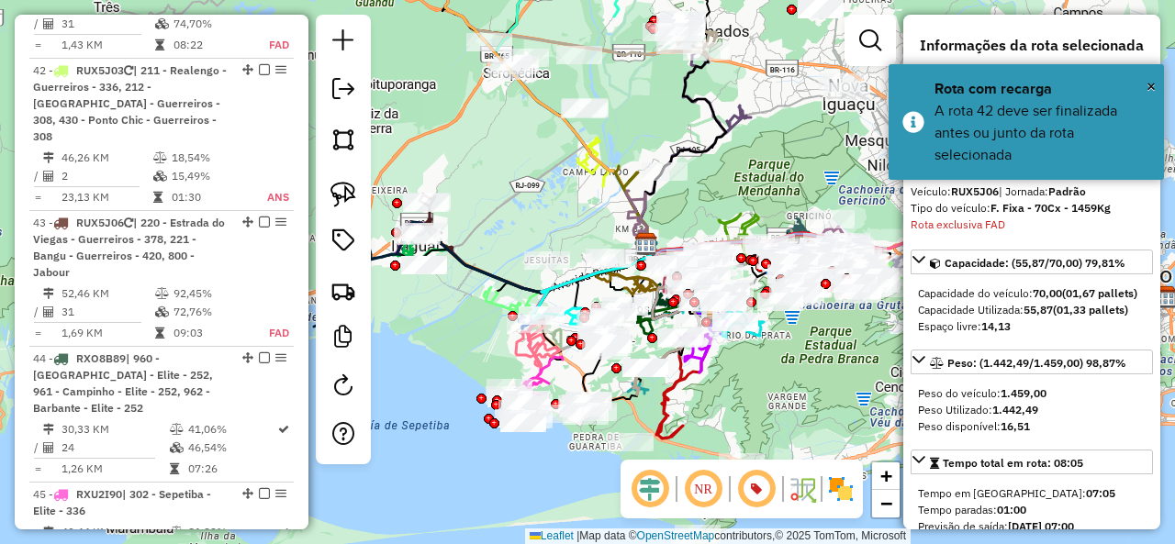
scroll to position [5091, 0]
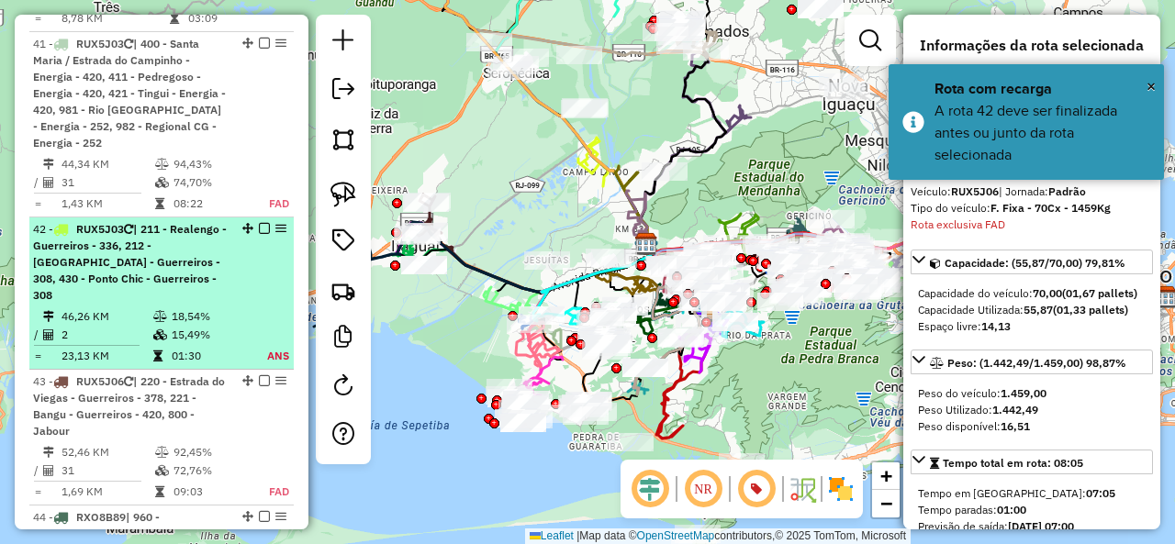
click at [178, 222] on span "| 211 - Realengo - Guerreiros - 336, 212 - [GEOGRAPHIC_DATA] - Guerreiros - 308…" at bounding box center [130, 262] width 194 height 80
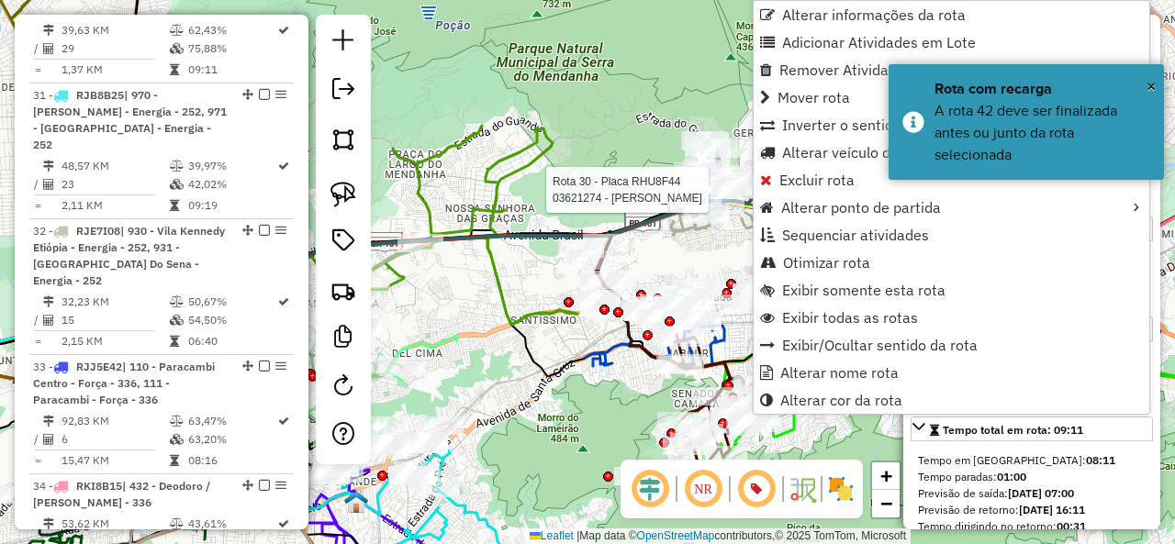
scroll to position [3832, 0]
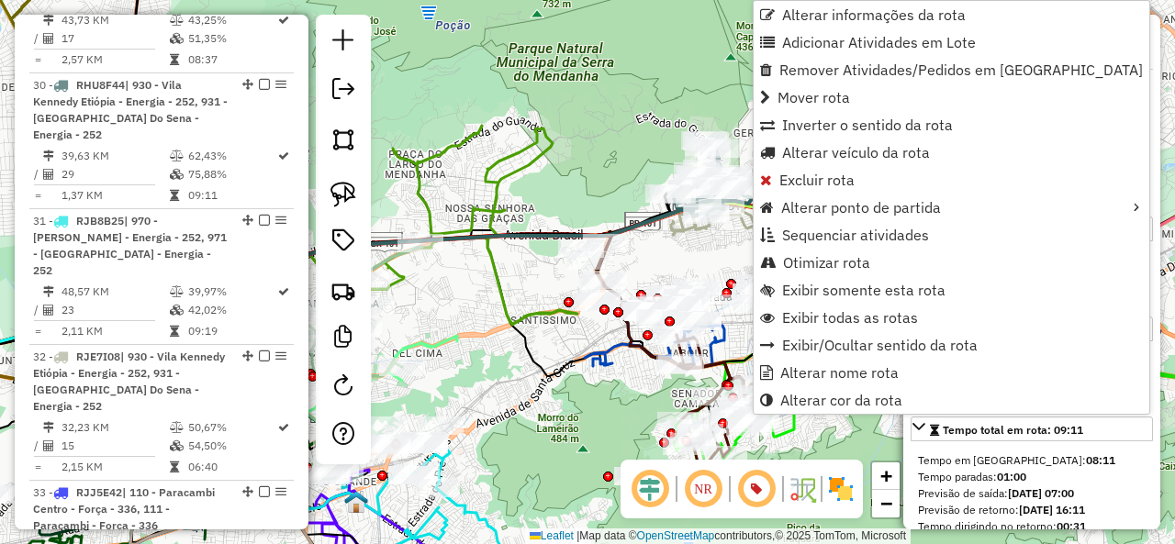
click at [711, 255] on div "Janela de atendimento Grade de atendimento Capacidade Transportadoras Veículos …" at bounding box center [587, 272] width 1175 height 544
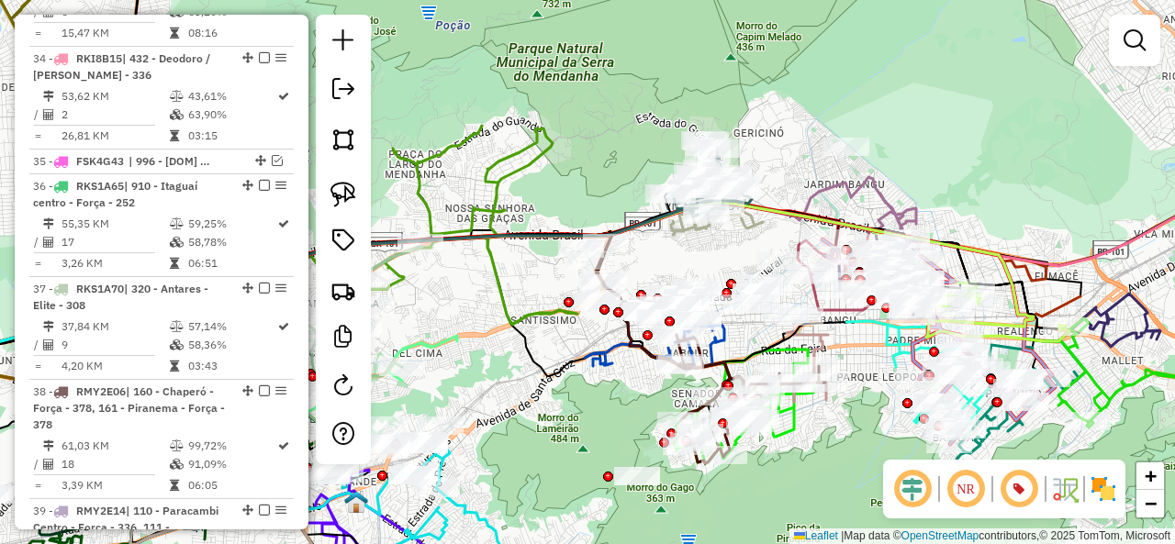
select select "**********"
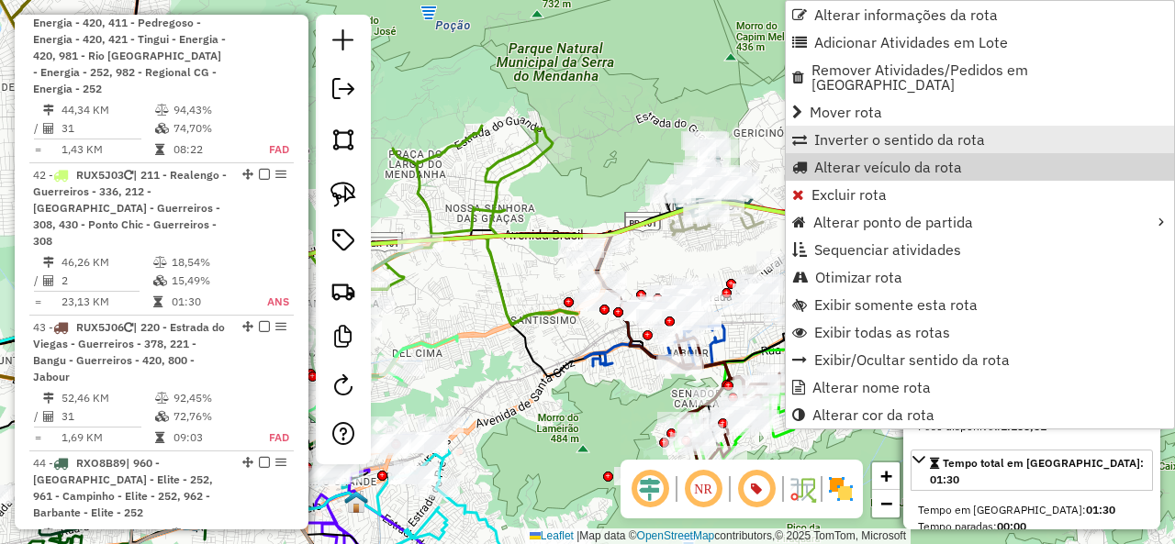
scroll to position [5215, 0]
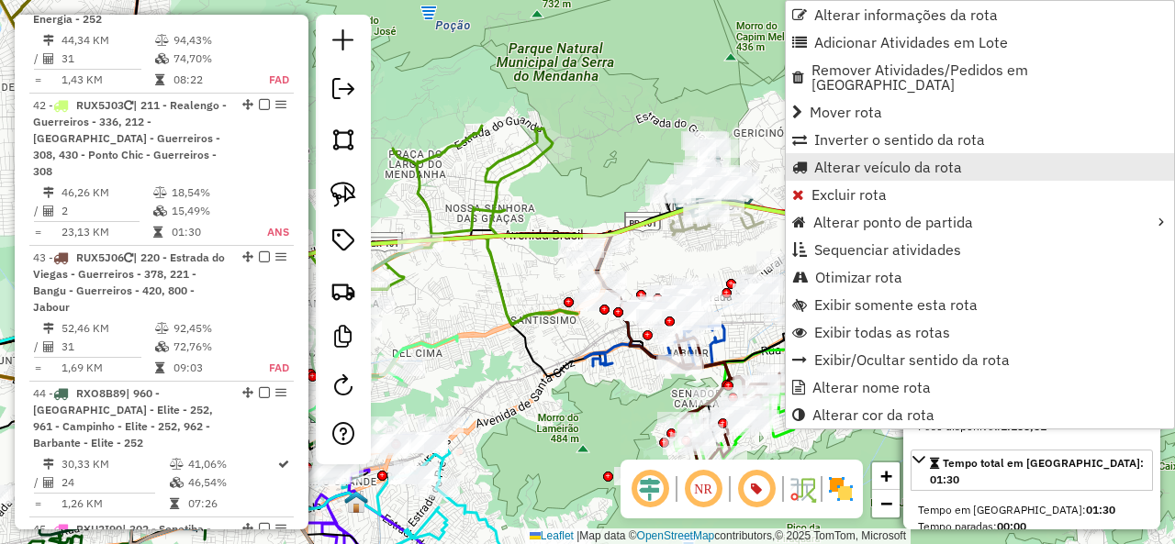
click at [833, 160] on span "Alterar veículo da rota" at bounding box center [888, 167] width 148 height 15
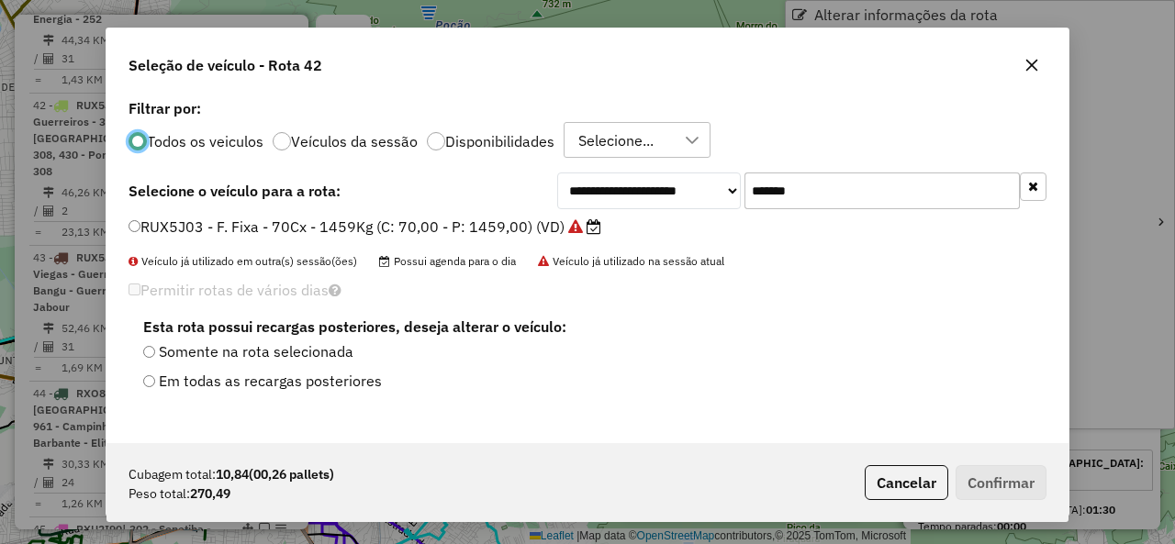
scroll to position [10, 6]
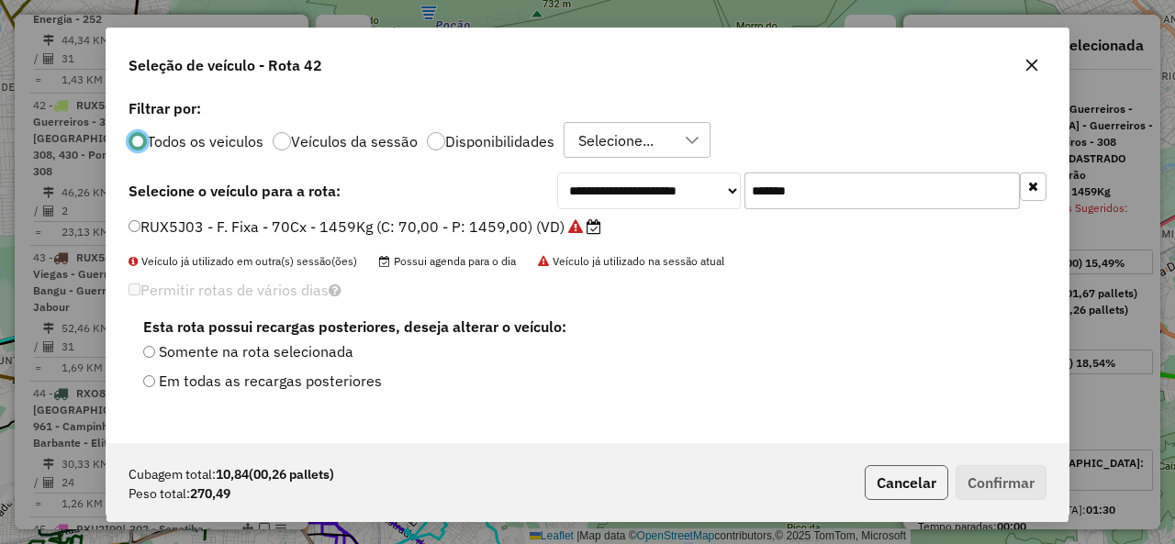
click at [930, 480] on button "Cancelar" at bounding box center [907, 482] width 84 height 35
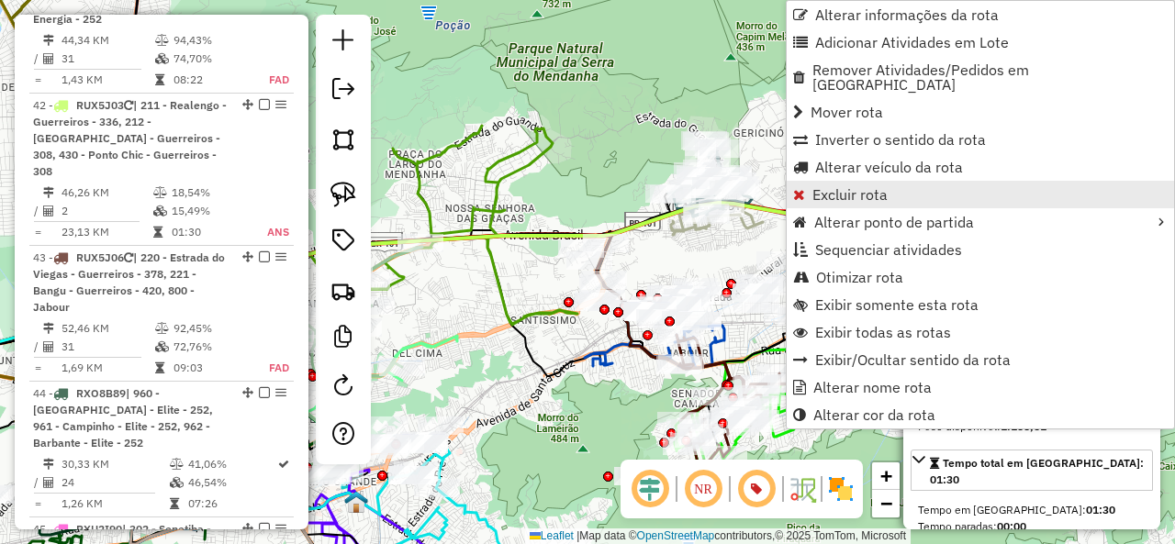
click at [852, 187] on span "Excluir rota" at bounding box center [849, 194] width 75 height 15
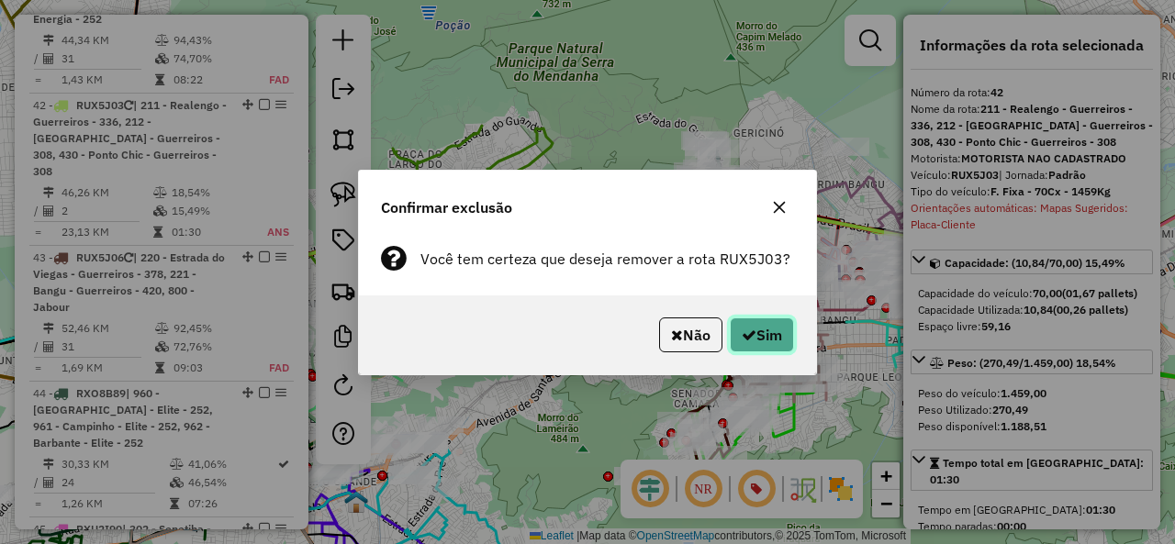
click at [775, 345] on button "Sim" at bounding box center [762, 335] width 64 height 35
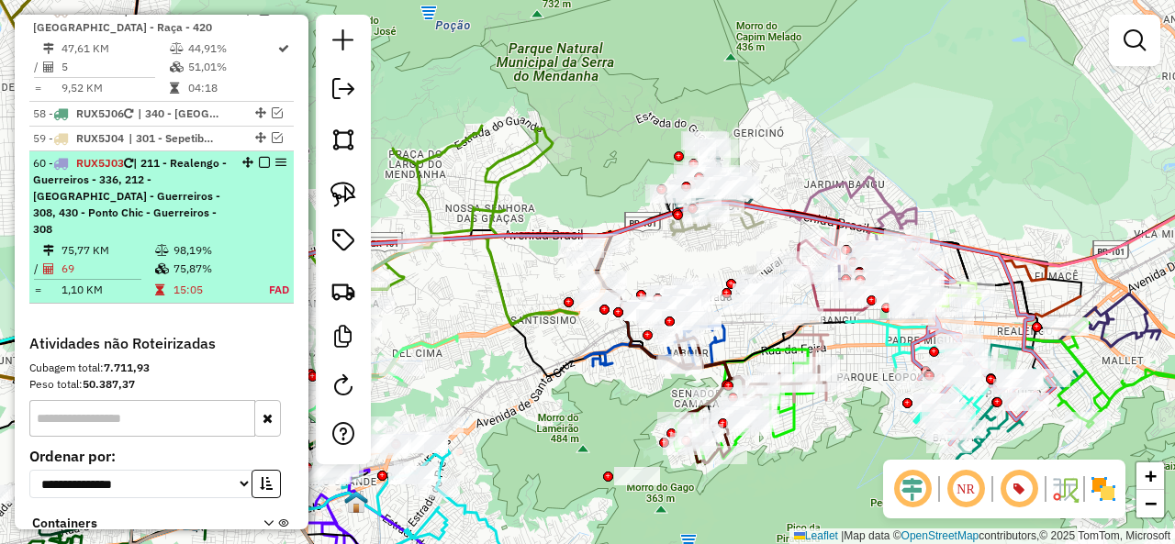
scroll to position [6870, 0]
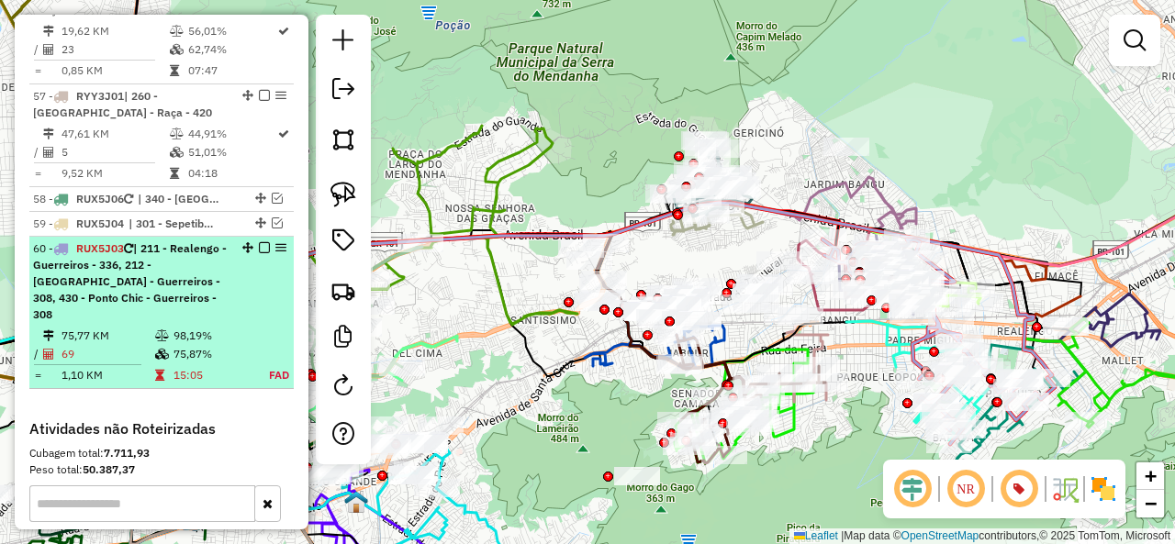
click at [182, 240] on div "60 - RUX5J03 | 211 - Realengo - Guerreiros - 336, 212 - Morro do Morundu - Guer…" at bounding box center [130, 281] width 195 height 83
select select "**********"
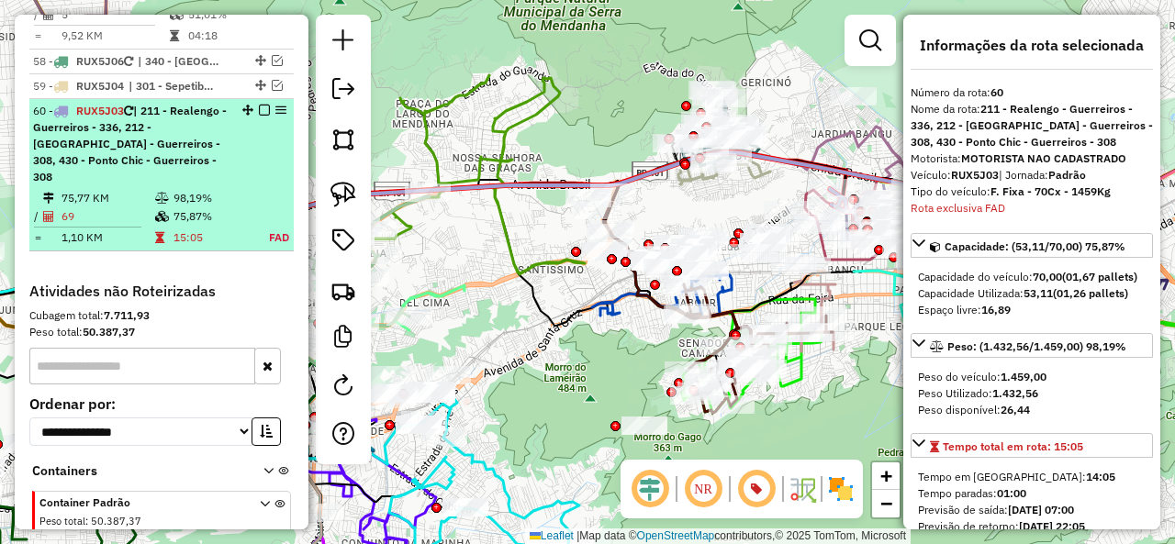
click at [259, 105] on em at bounding box center [264, 110] width 11 height 11
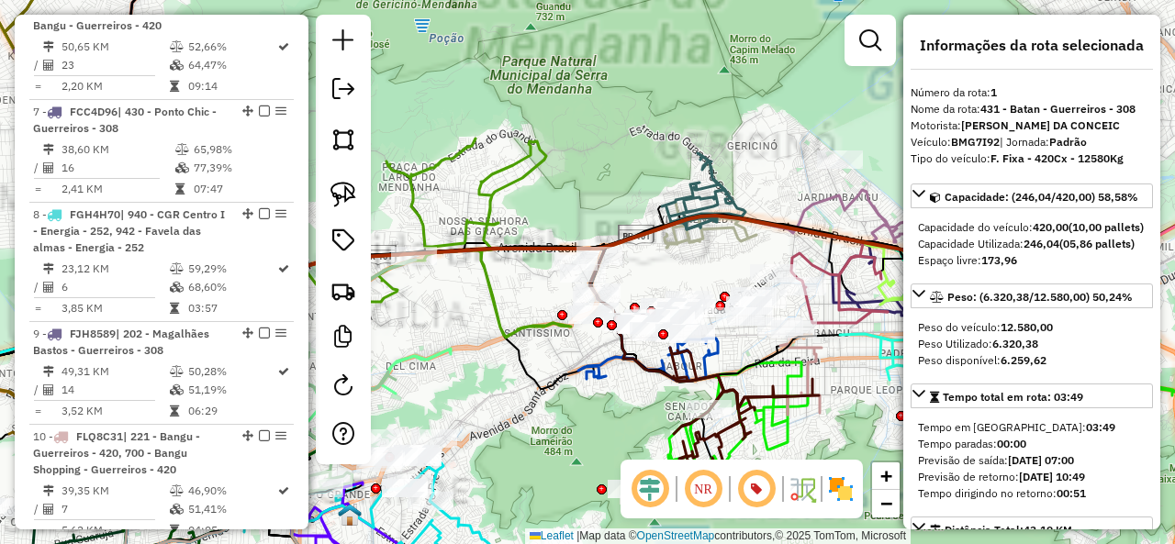
scroll to position [772, 0]
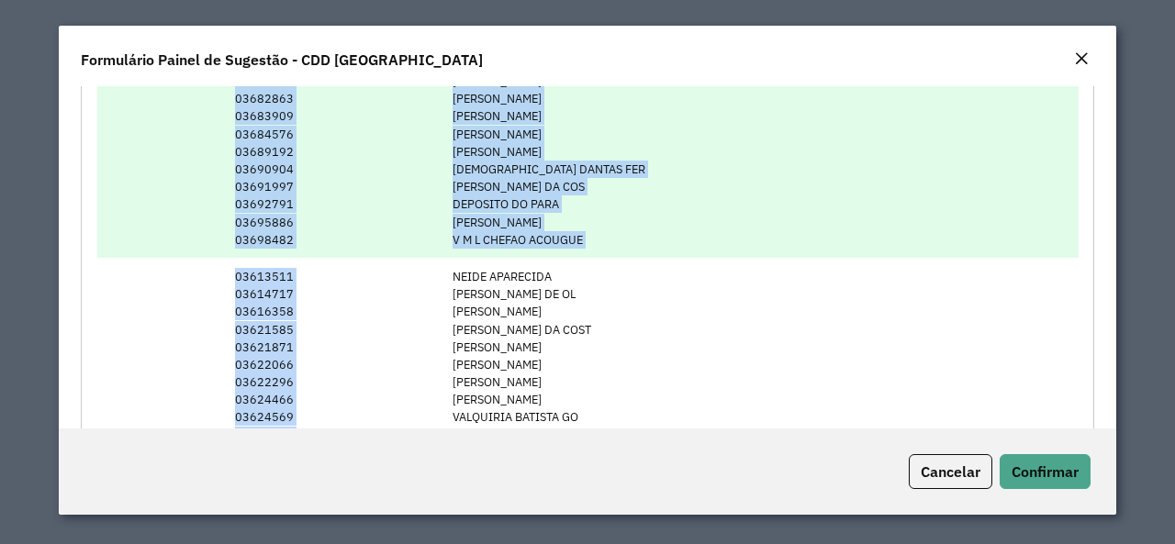
scroll to position [667, 0]
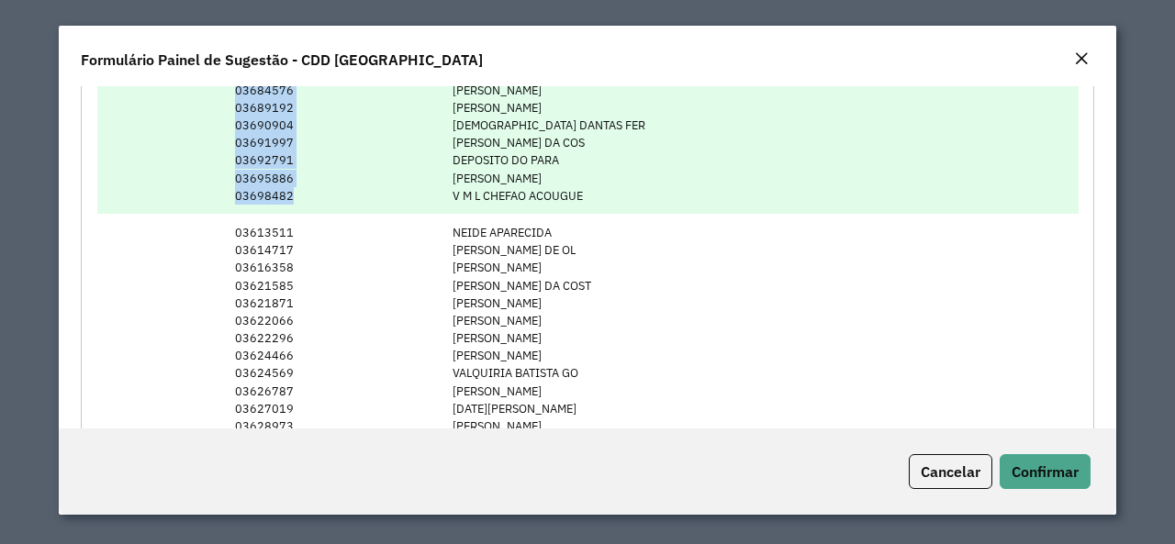
drag, startPoint x: 231, startPoint y: 263, endPoint x: 299, endPoint y: 204, distance: 90.4
copy td "03601875 03603622 03606465 03607514 03610826 03620391 03621106 03622590 0362281…"
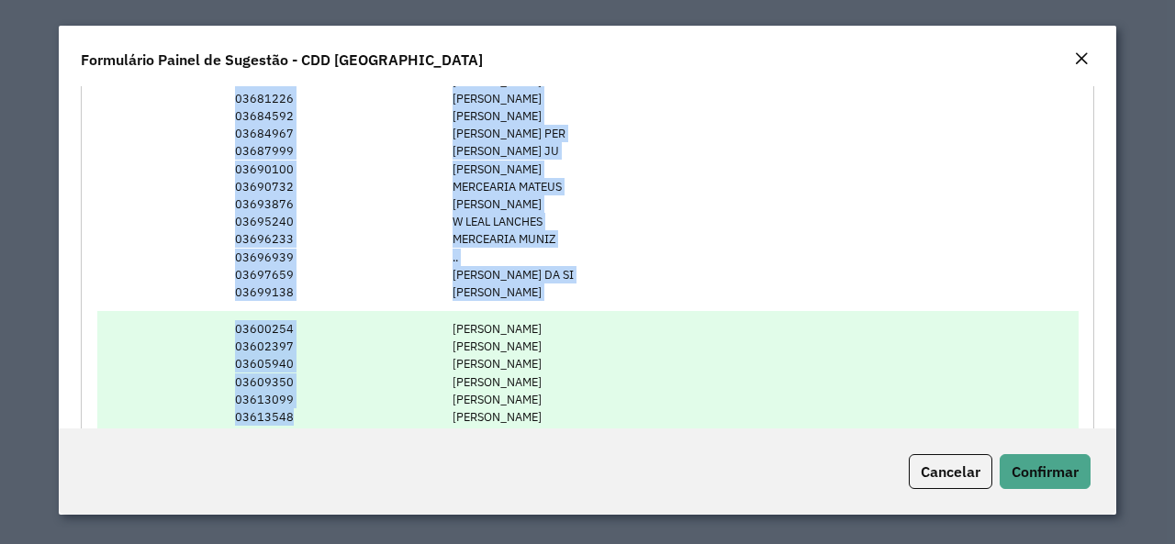
scroll to position [1279, 0]
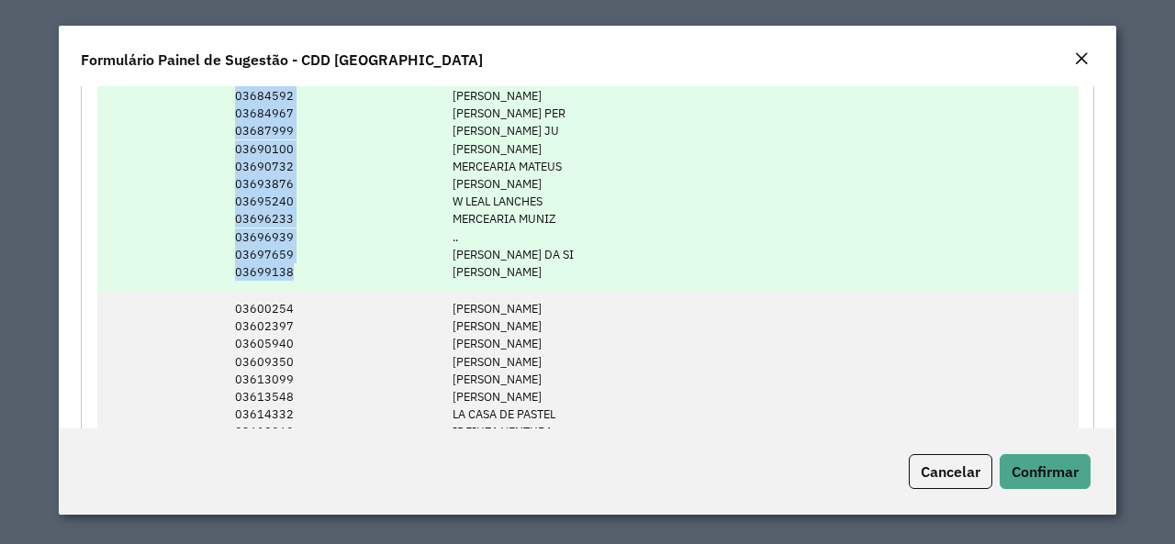
drag, startPoint x: 231, startPoint y: 229, endPoint x: 315, endPoint y: 270, distance: 93.2
copy td "03613511 03614717 03616358 03621585 03621871 03622066 03622296 03624466 0362456…"
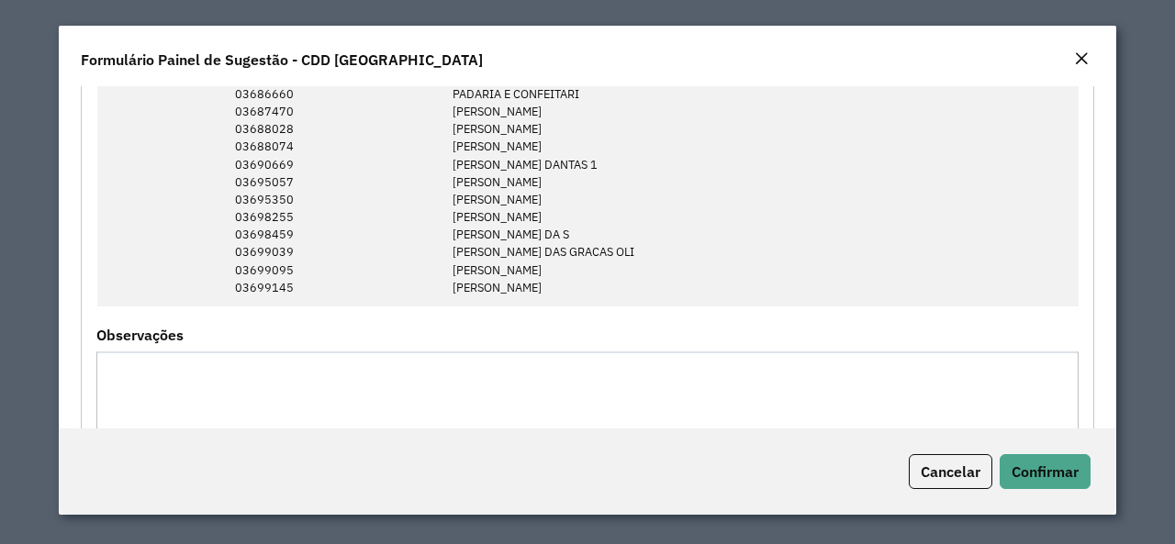
scroll to position [2558, 0]
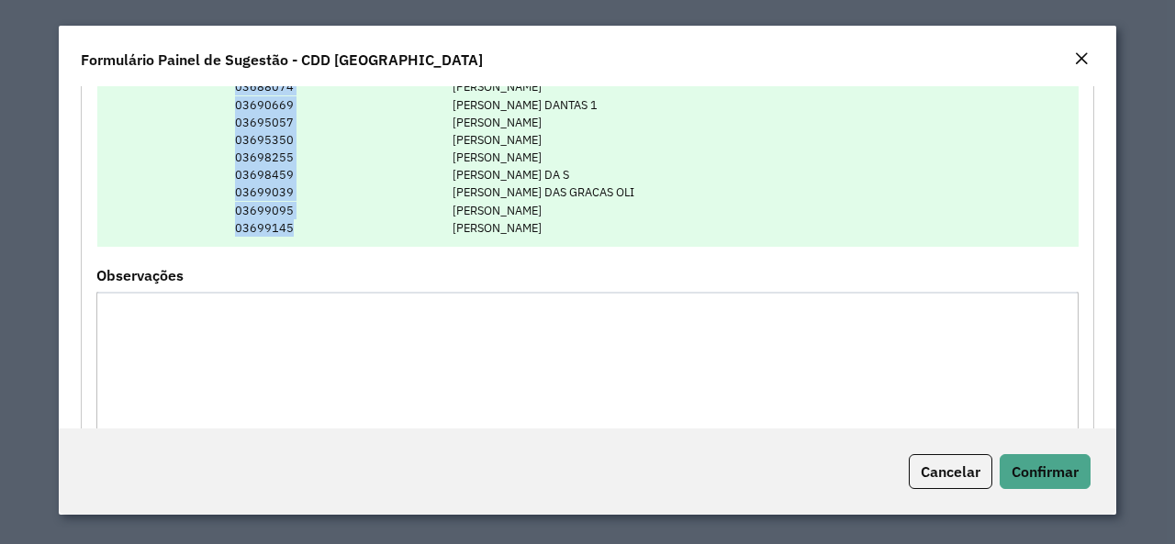
drag, startPoint x: 231, startPoint y: 214, endPoint x: 300, endPoint y: 227, distance: 70.0
copy td "03600254 03602397 03605940 03609350 03613099 03613548 03614332 03618060 0361991…"
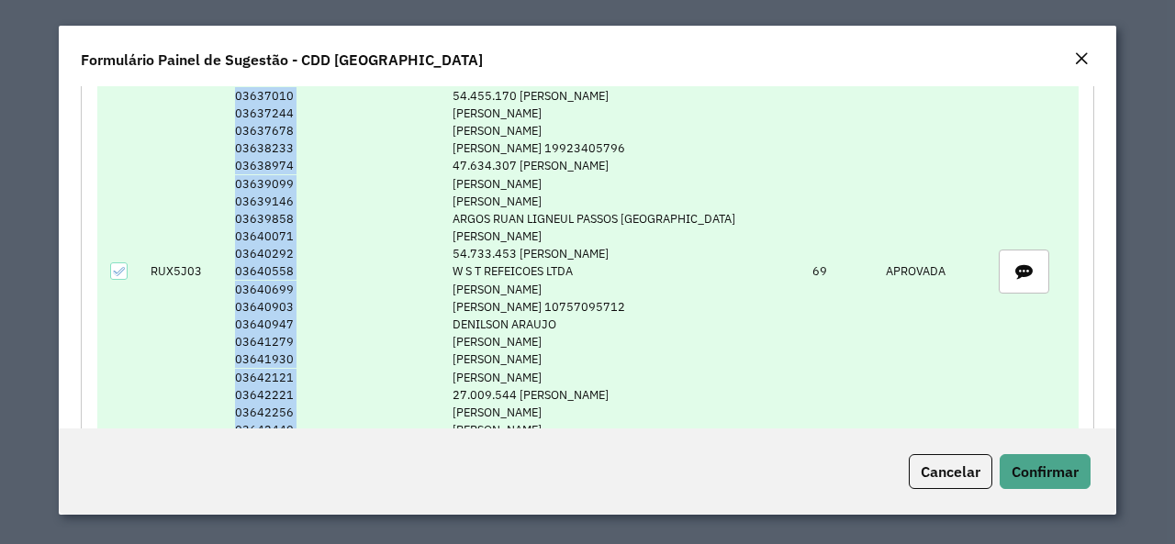
copy td "03600254 03602397 03605940 03609350 03613099 03613548 03614332 03618060 0361991…"
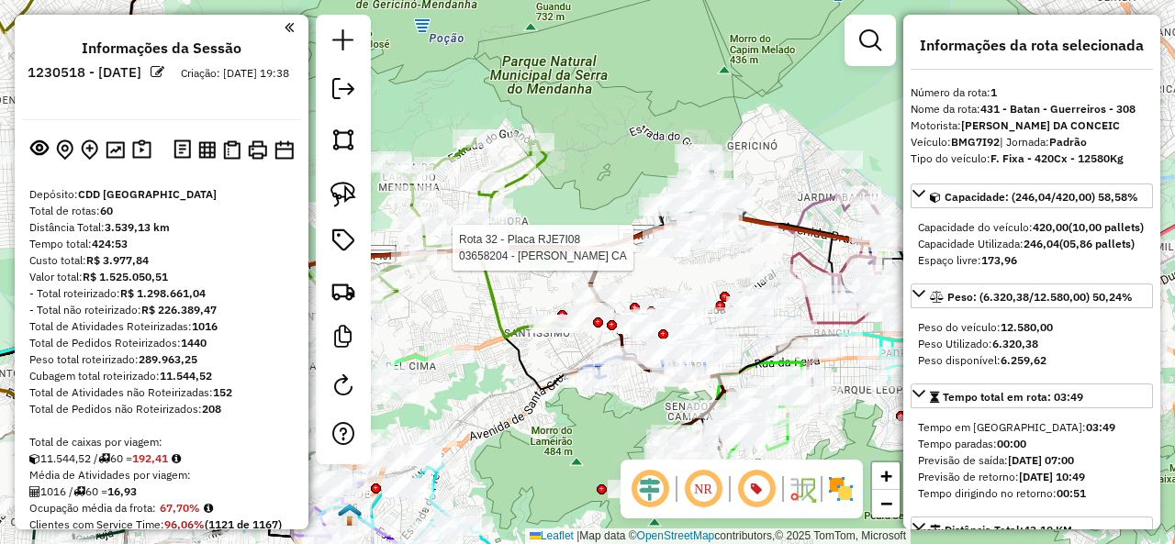
select select "**********"
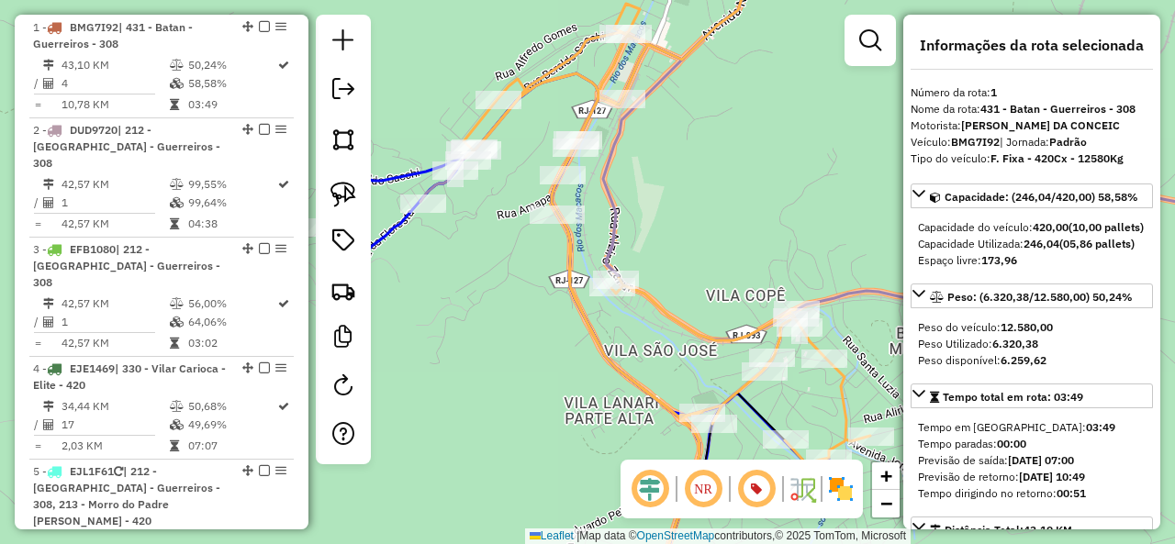
click at [624, 64] on icon at bounding box center [666, 272] width 407 height 653
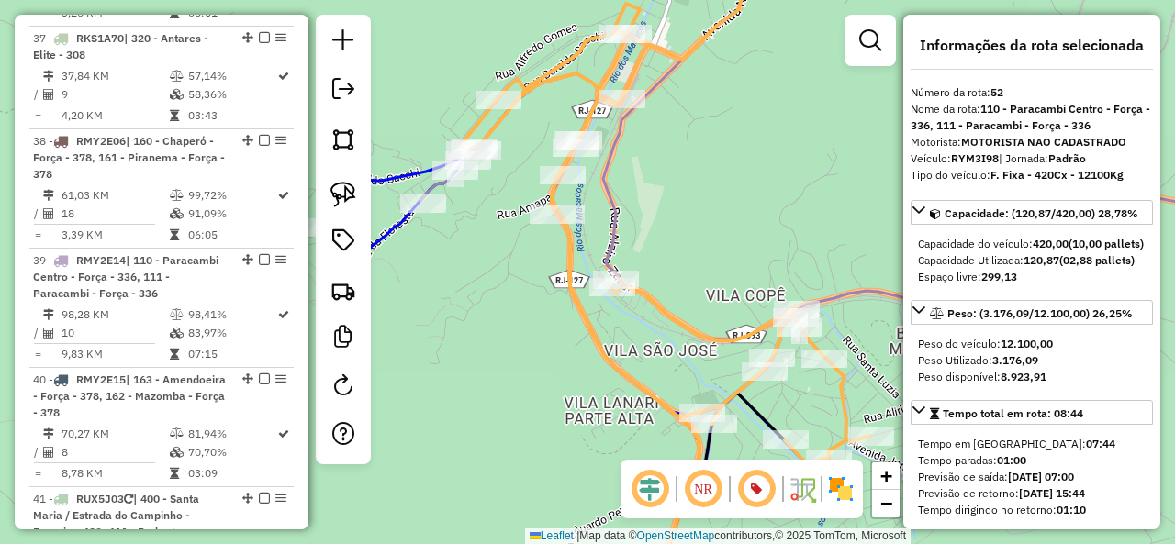
scroll to position [6293, 0]
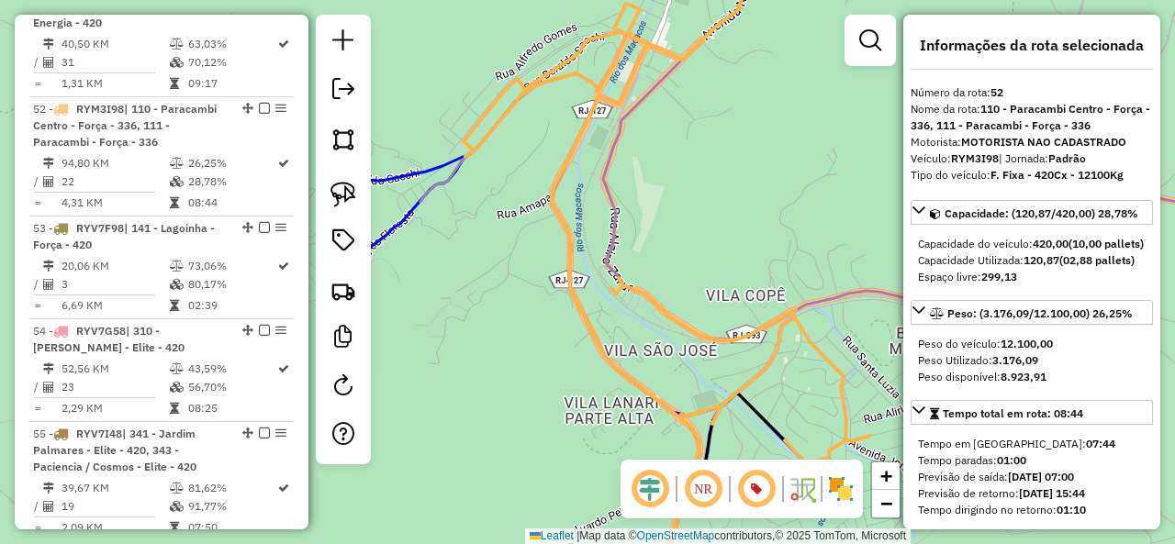
click at [624, 64] on icon at bounding box center [666, 272] width 407 height 653
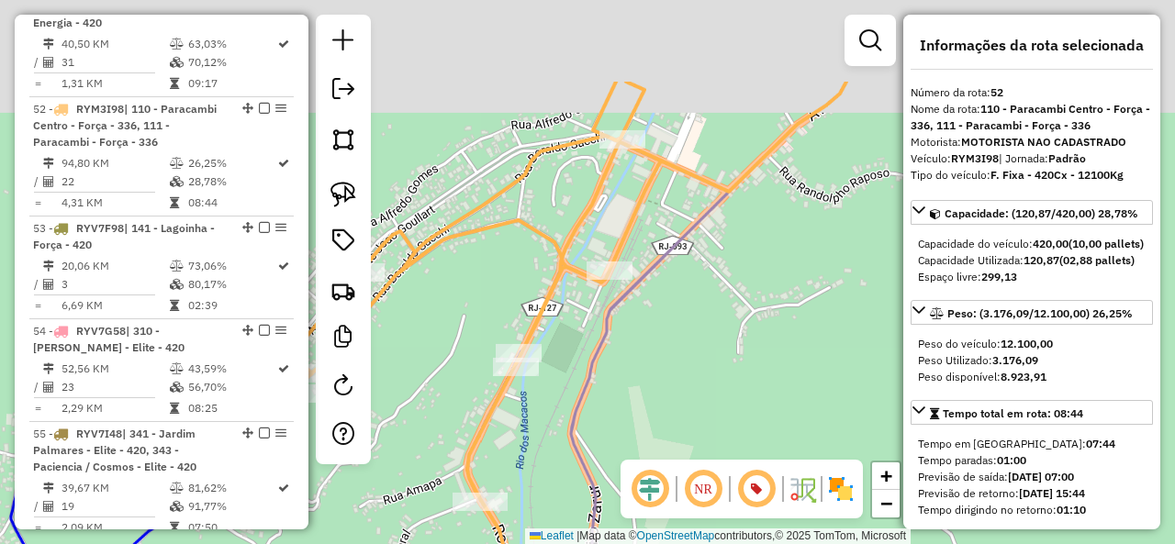
drag, startPoint x: 623, startPoint y: 63, endPoint x: 608, endPoint y: 214, distance: 151.3
click at [609, 213] on div "Janela de atendimento Grade de atendimento Capacidade Transportadoras Veículos …" at bounding box center [587, 272] width 1175 height 544
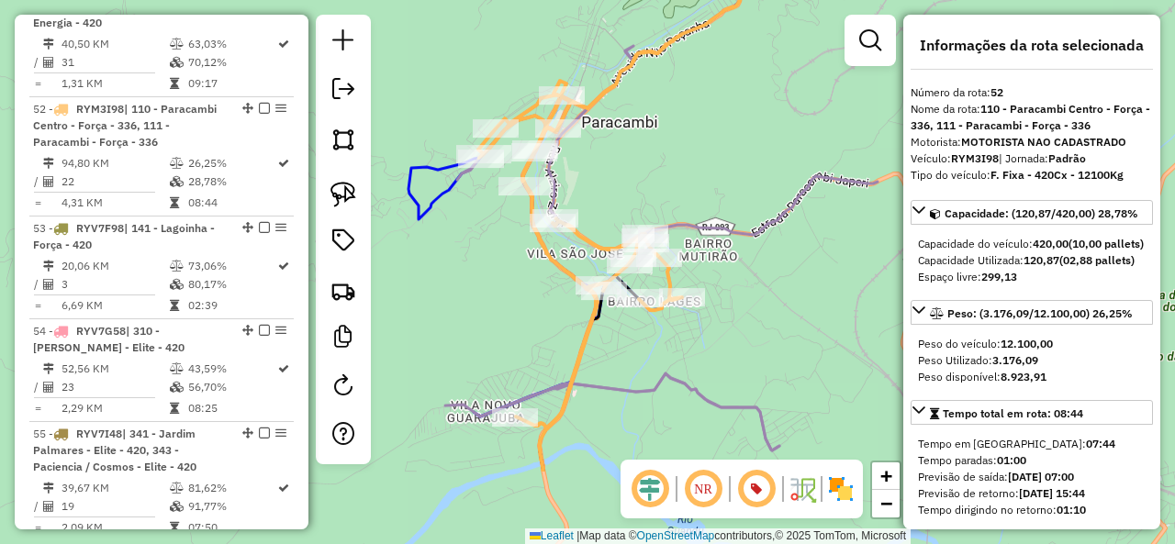
drag, startPoint x: 727, startPoint y: 296, endPoint x: 685, endPoint y: 156, distance: 146.6
click at [685, 156] on div "Janela de atendimento Grade de atendimento Capacidade Transportadoras Veículos …" at bounding box center [587, 272] width 1175 height 544
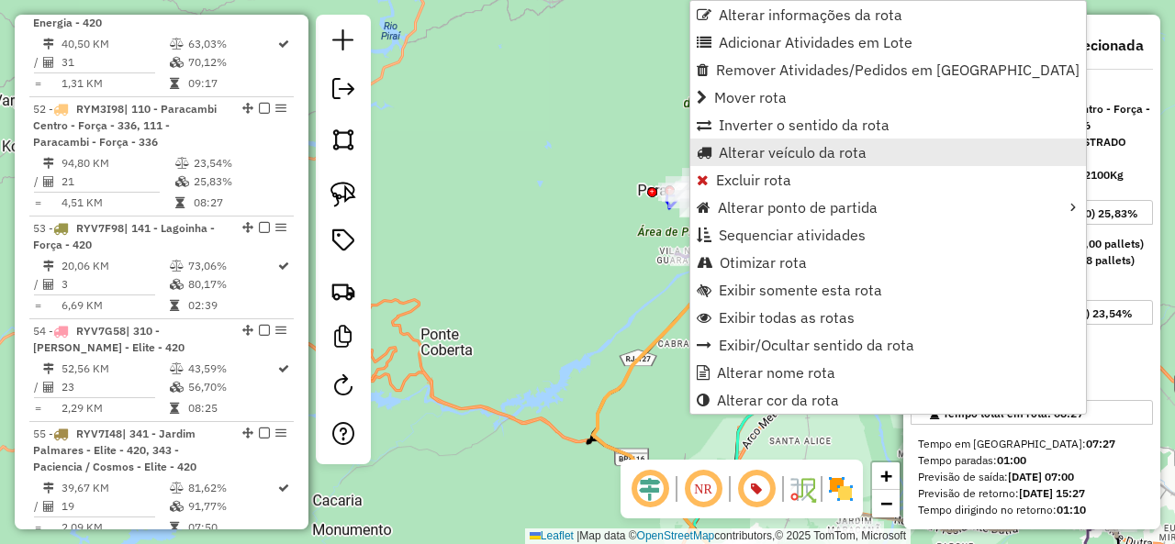
click at [776, 152] on span "Alterar veículo da rota" at bounding box center [793, 152] width 148 height 15
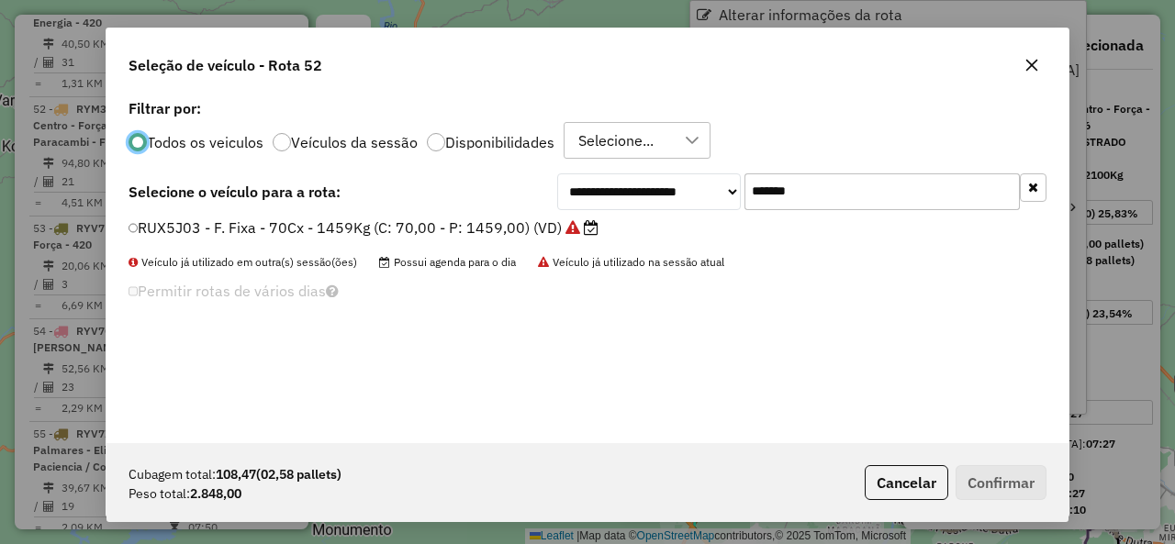
scroll to position [10, 6]
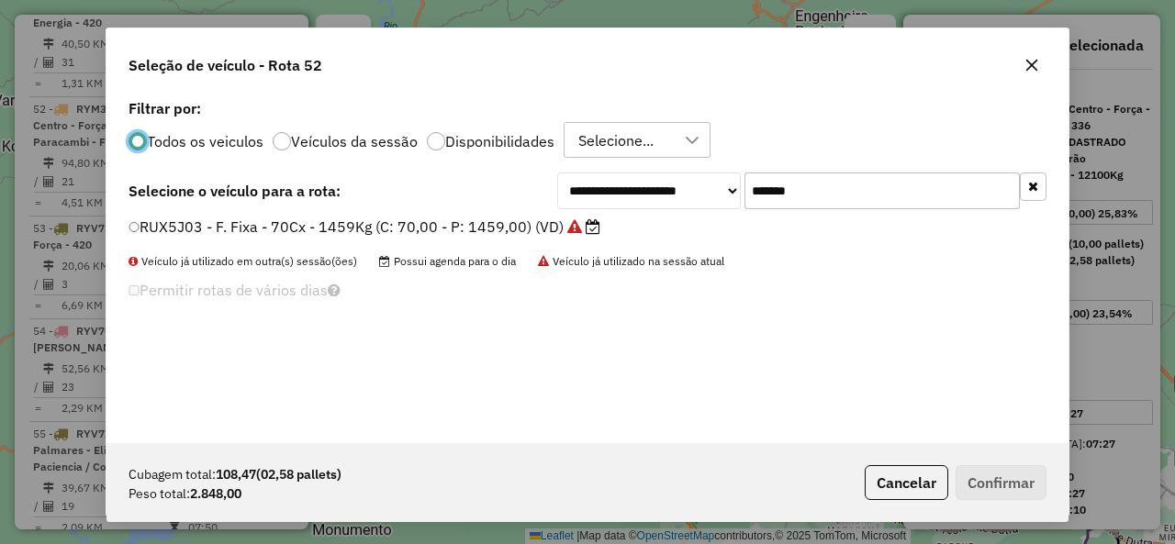
click at [843, 178] on input "*******" at bounding box center [881, 191] width 275 height 37
paste input "text"
type input "*******"
click at [187, 224] on label "JBP9F18 - F. Fixa - 336Cx - 8500Kg (C: 336,00 - P: 8500,00) (VD)" at bounding box center [372, 227] width 489 height 22
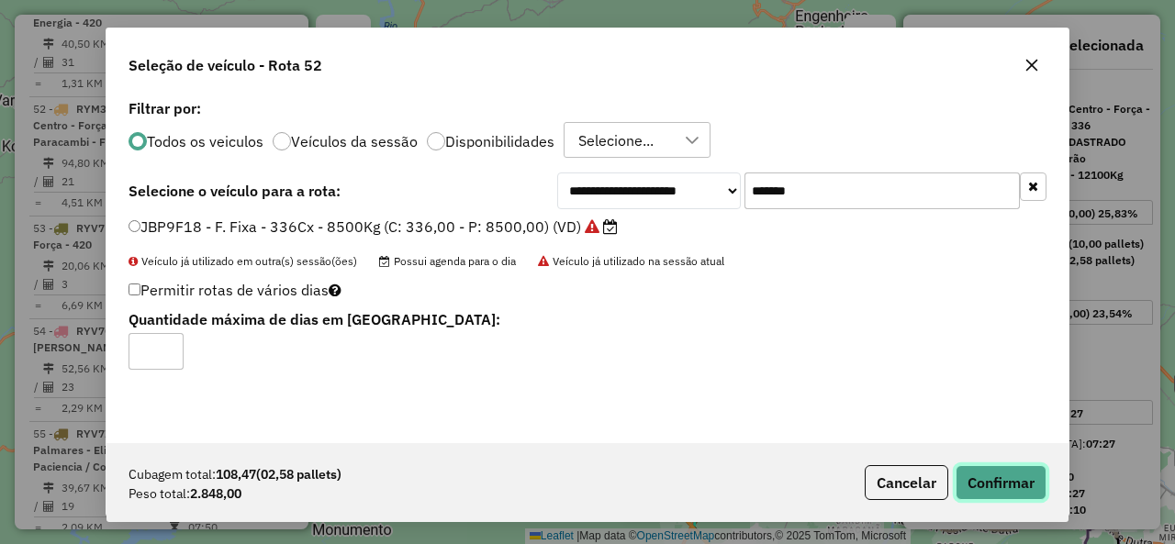
click at [1038, 476] on button "Confirmar" at bounding box center [1000, 482] width 91 height 35
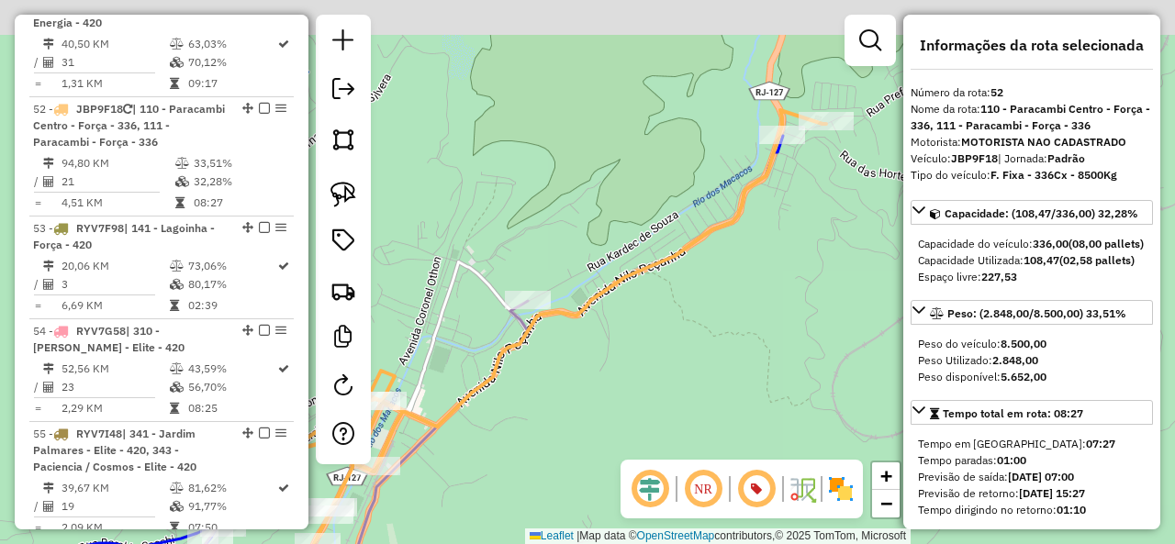
drag, startPoint x: 718, startPoint y: 259, endPoint x: 636, endPoint y: 331, distance: 109.2
click at [636, 331] on div "Janela de atendimento Grade de atendimento Capacidade Transportadoras Veículos …" at bounding box center [587, 272] width 1175 height 544
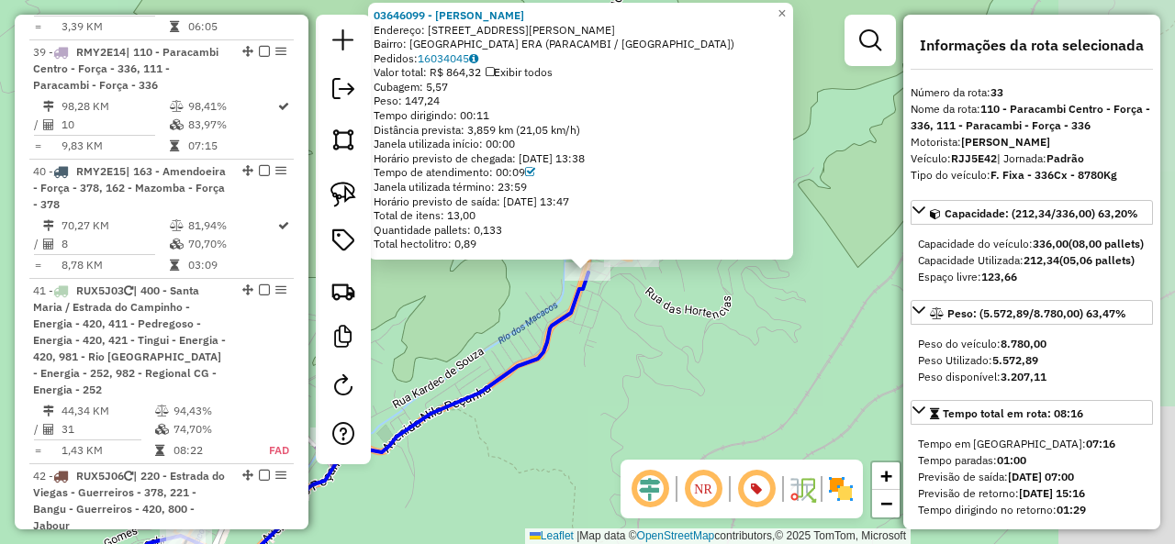
scroll to position [4222, 0]
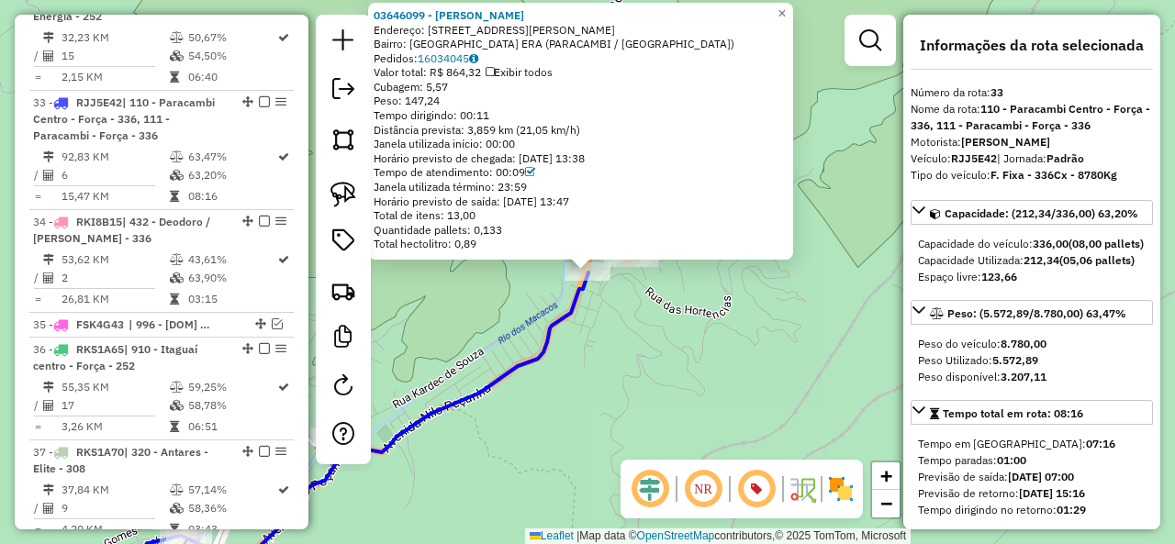
click at [650, 353] on div "03646099 - JOSE TEOFILO RIBEIRO Endereço: AV MARIA AMALIA 248 Bairro: JARDIM NO…" at bounding box center [587, 272] width 1175 height 544
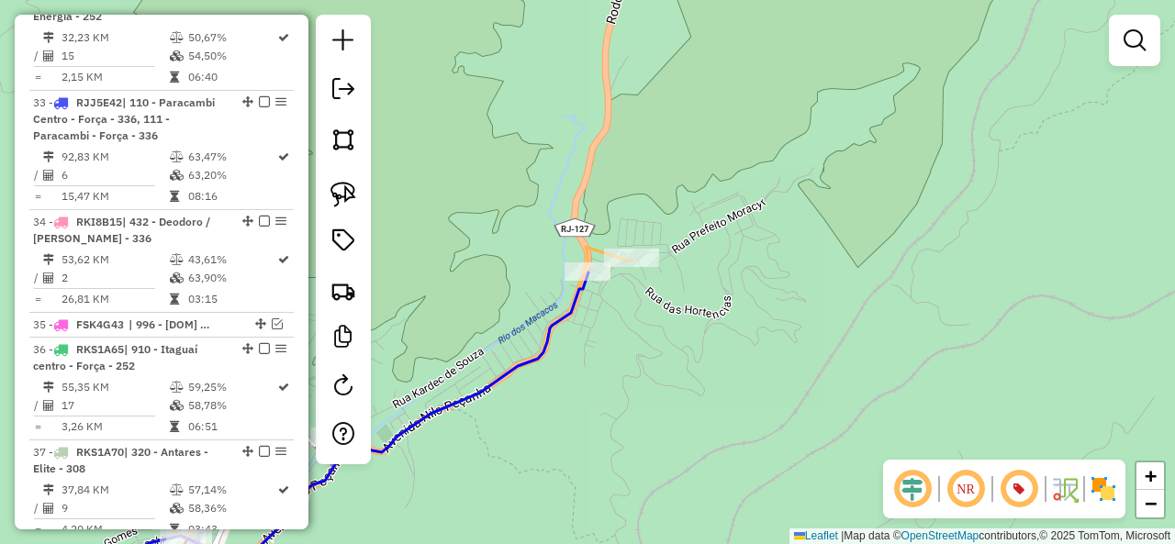
click at [587, 247] on icon at bounding box center [346, 423] width 571 height 352
select select "**********"
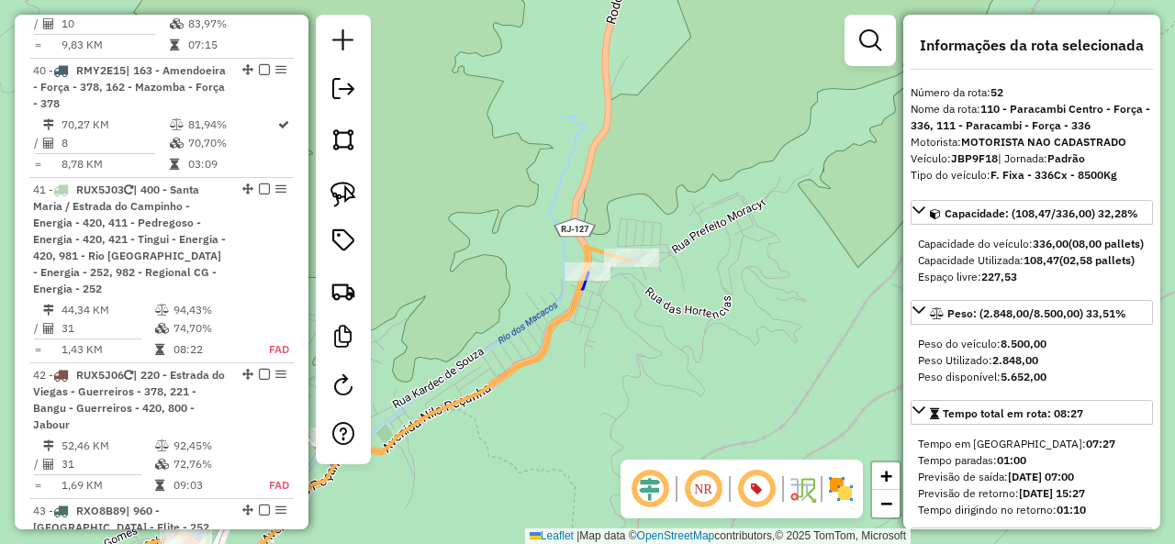
scroll to position [6293, 0]
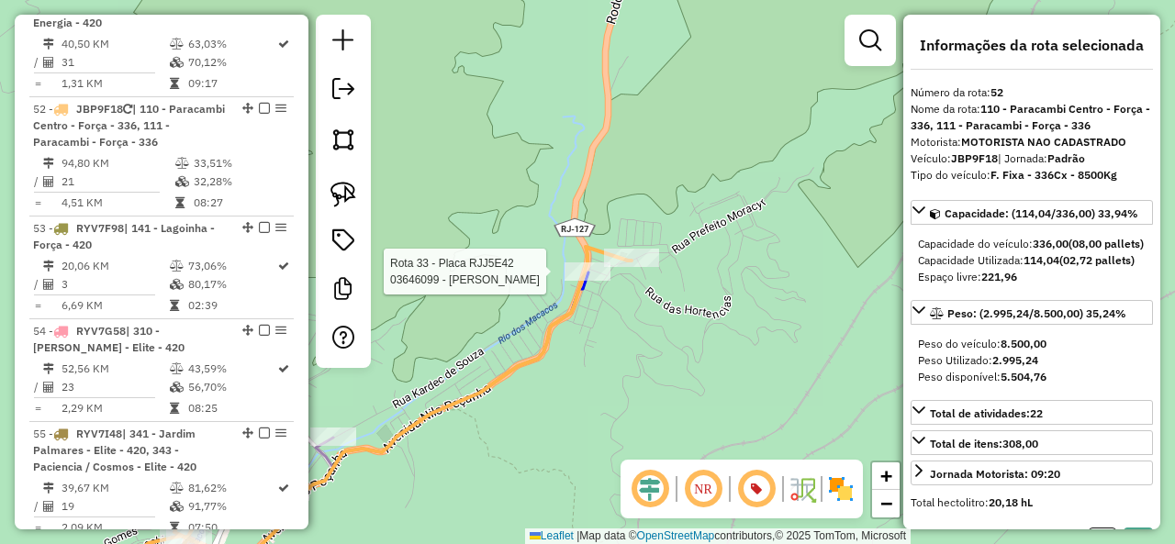
select select "**********"
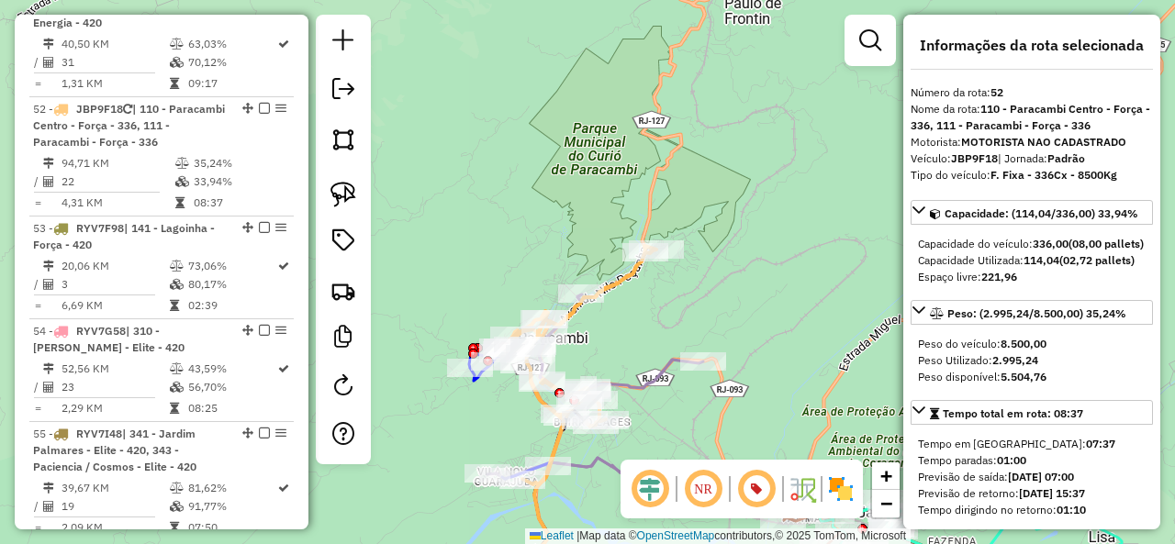
click at [617, 291] on icon at bounding box center [580, 366] width 152 height 240
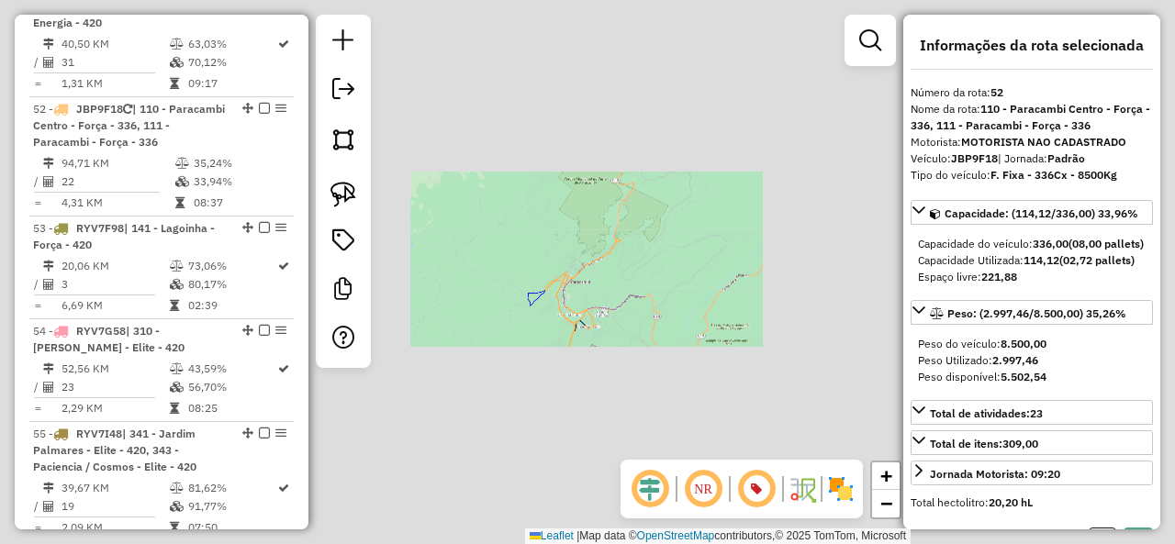
select select "**********"
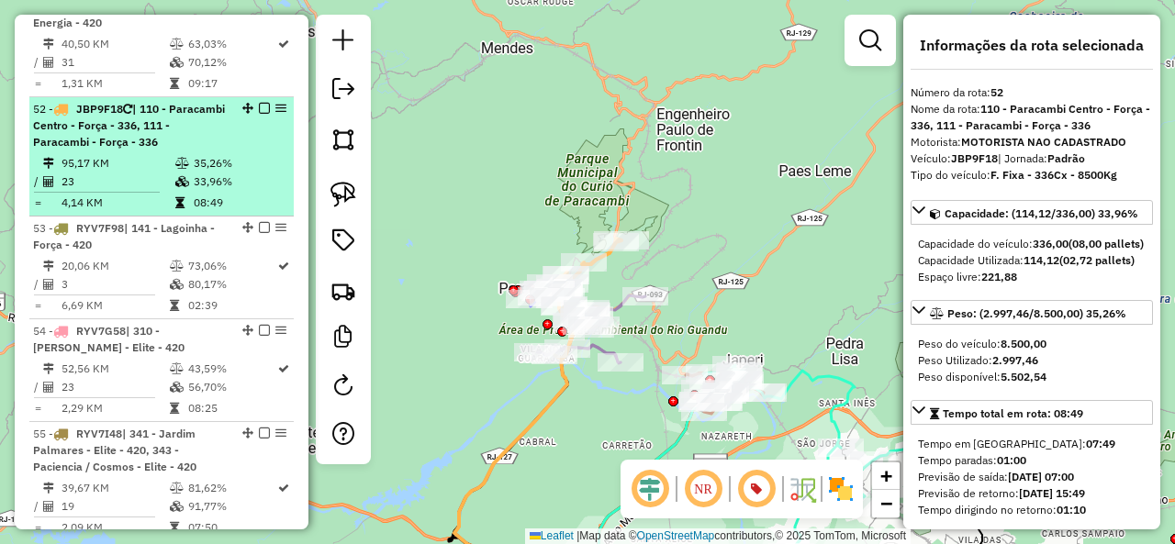
click at [261, 103] on em at bounding box center [264, 108] width 11 height 11
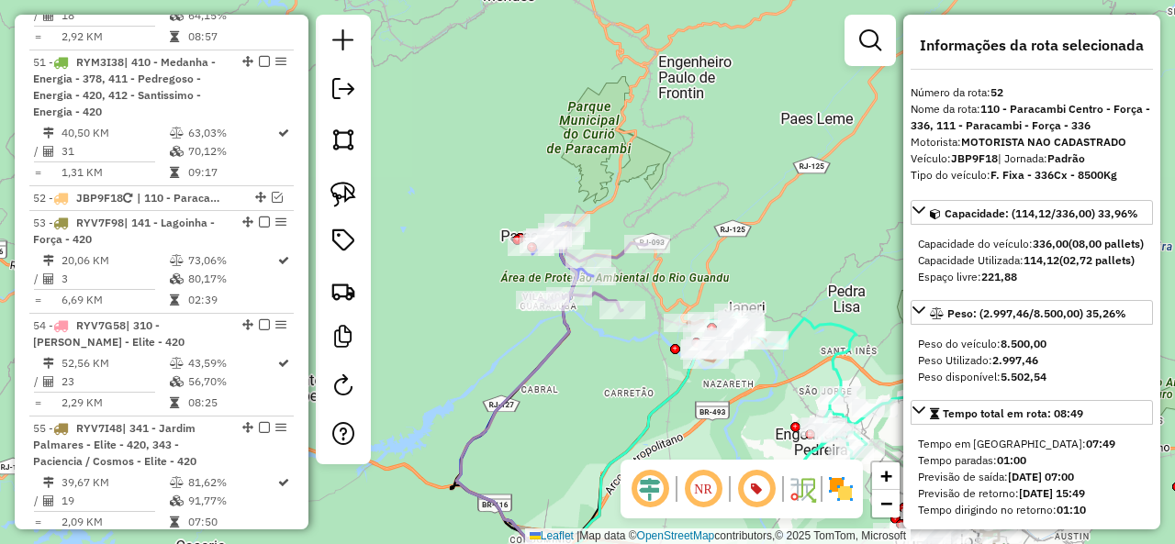
drag, startPoint x: 663, startPoint y: 204, endPoint x: 637, endPoint y: 212, distance: 27.0
click at [668, 183] on div "Janela de atendimento Grade de atendimento Capacidade Transportadoras Veículos …" at bounding box center [587, 272] width 1175 height 544
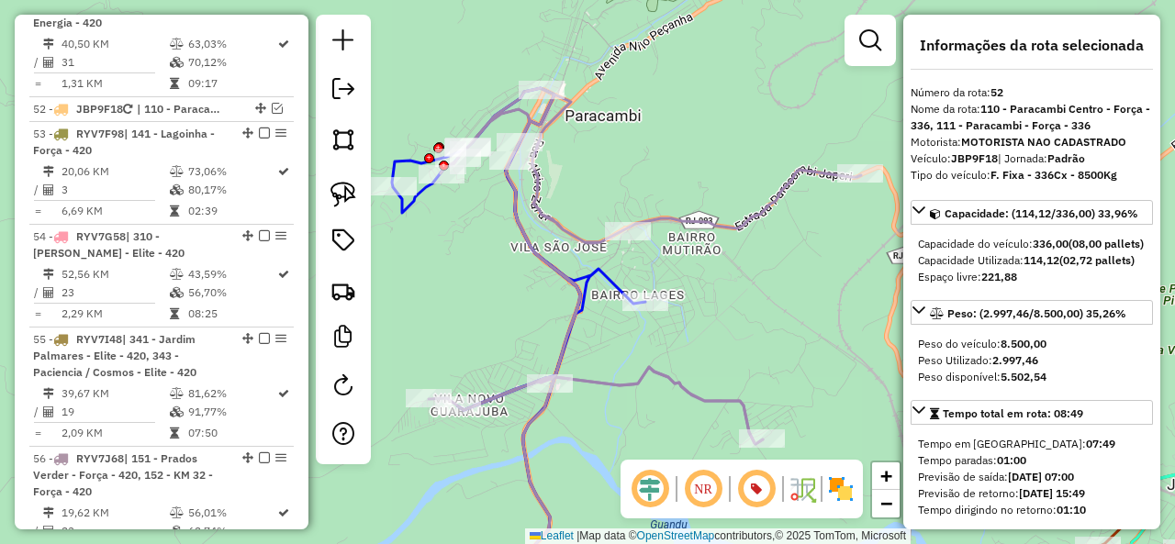
click at [536, 200] on icon at bounding box center [645, 266] width 432 height 356
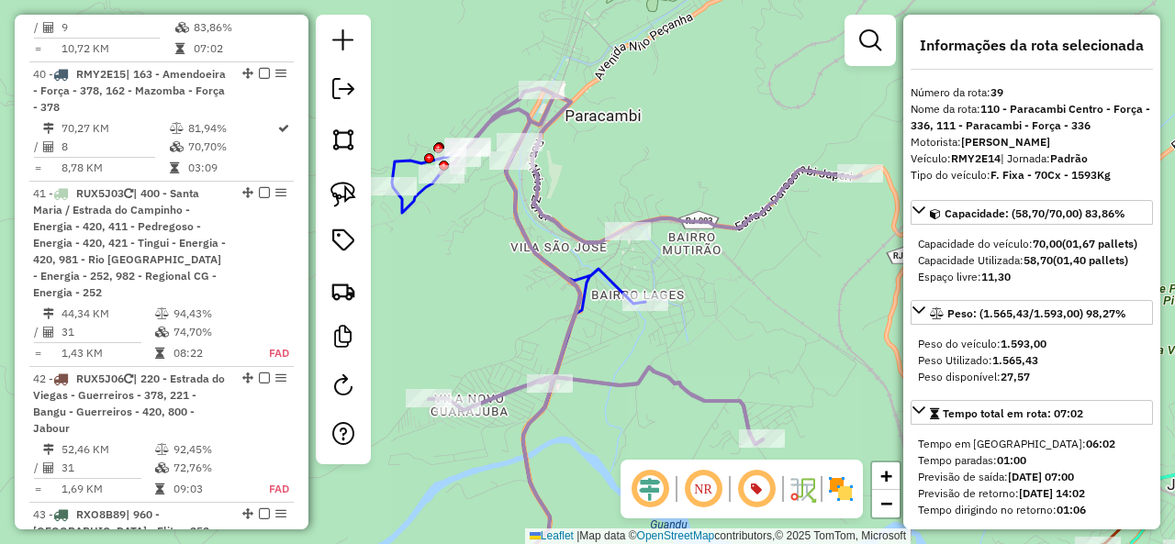
scroll to position [4792, 0]
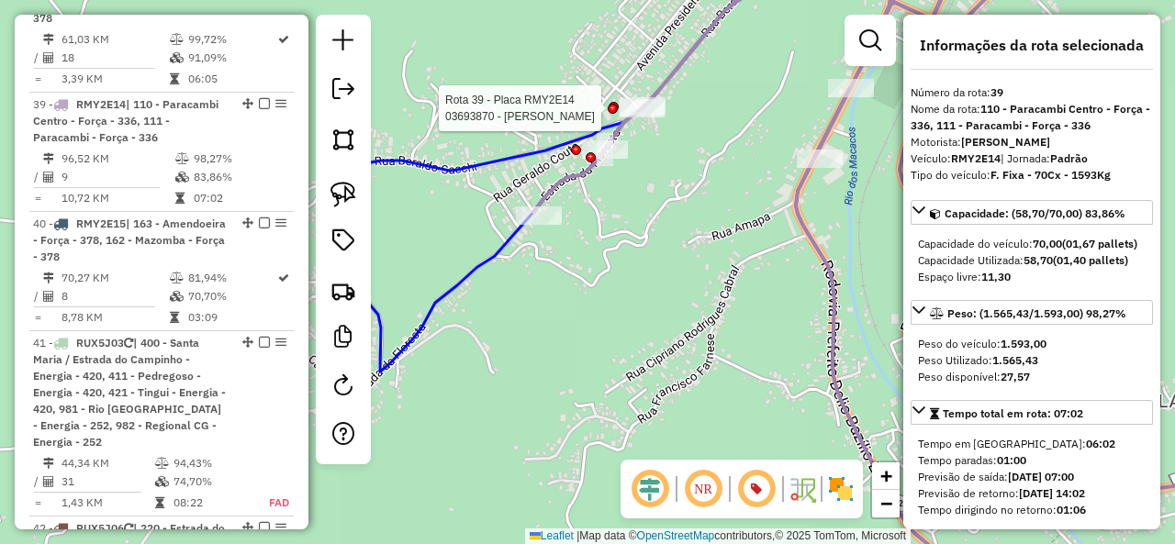
click at [641, 117] on div at bounding box center [642, 108] width 46 height 18
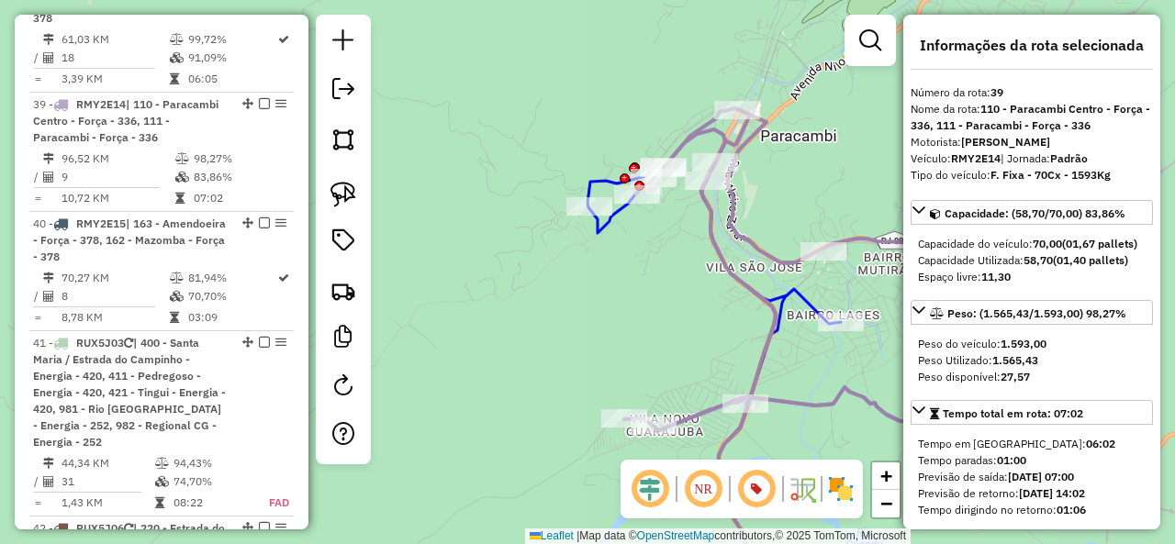
click at [756, 247] on icon at bounding box center [840, 286] width 432 height 356
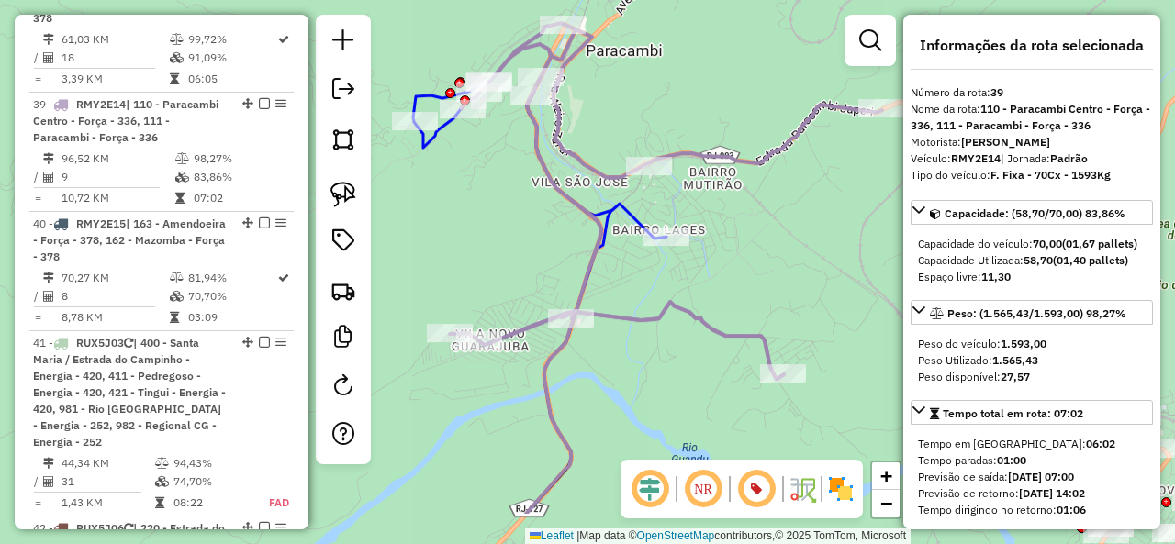
drag, startPoint x: 754, startPoint y: 248, endPoint x: 575, endPoint y: 162, distance: 199.1
click at [575, 162] on icon at bounding box center [666, 201] width 432 height 356
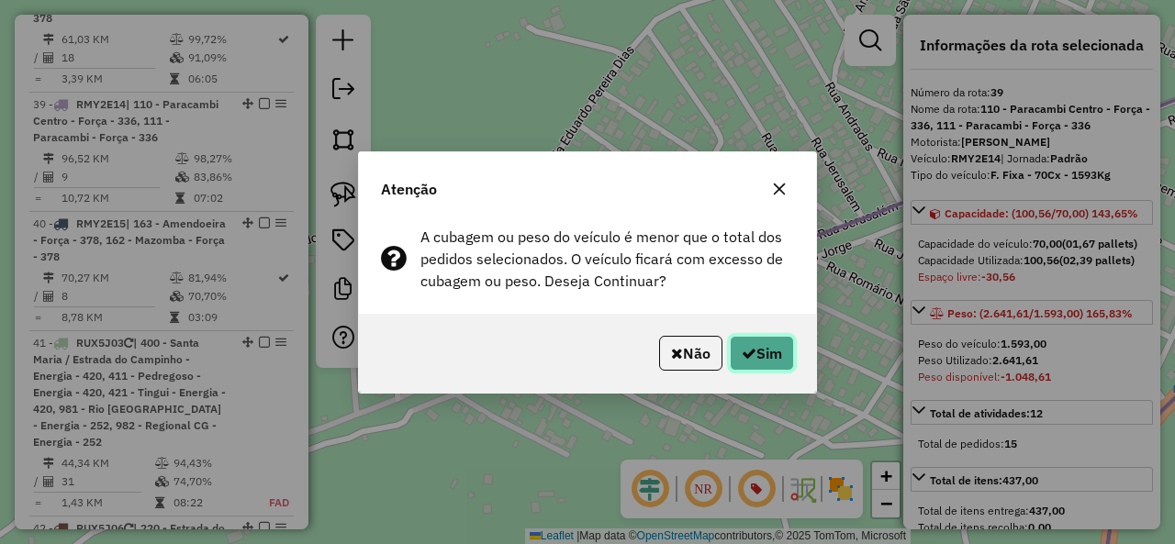
click at [788, 362] on button "Sim" at bounding box center [762, 353] width 64 height 35
select select "**********"
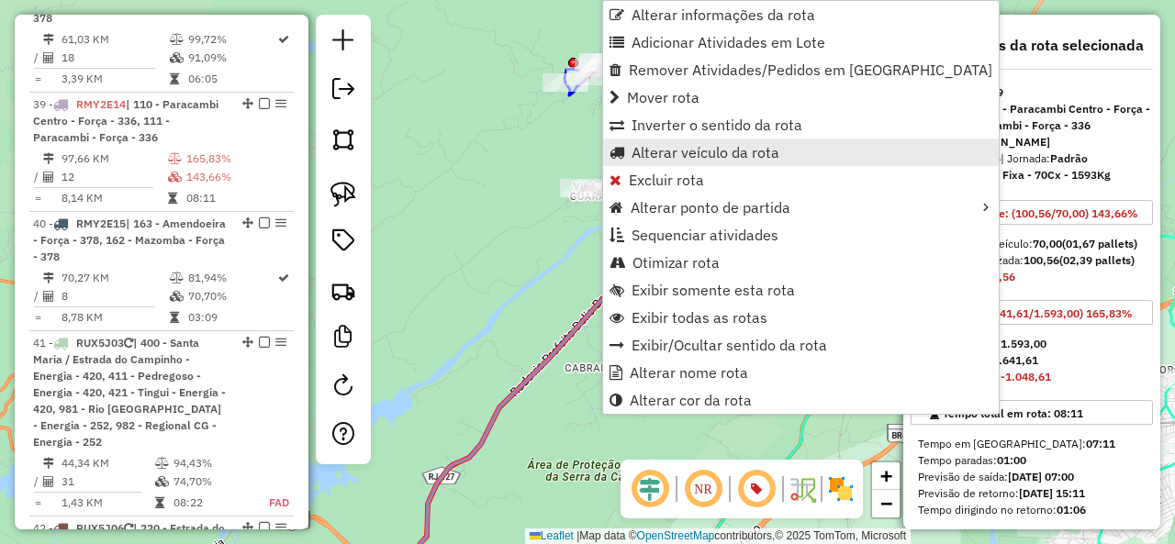
click at [688, 145] on span "Alterar veículo da rota" at bounding box center [705, 152] width 148 height 15
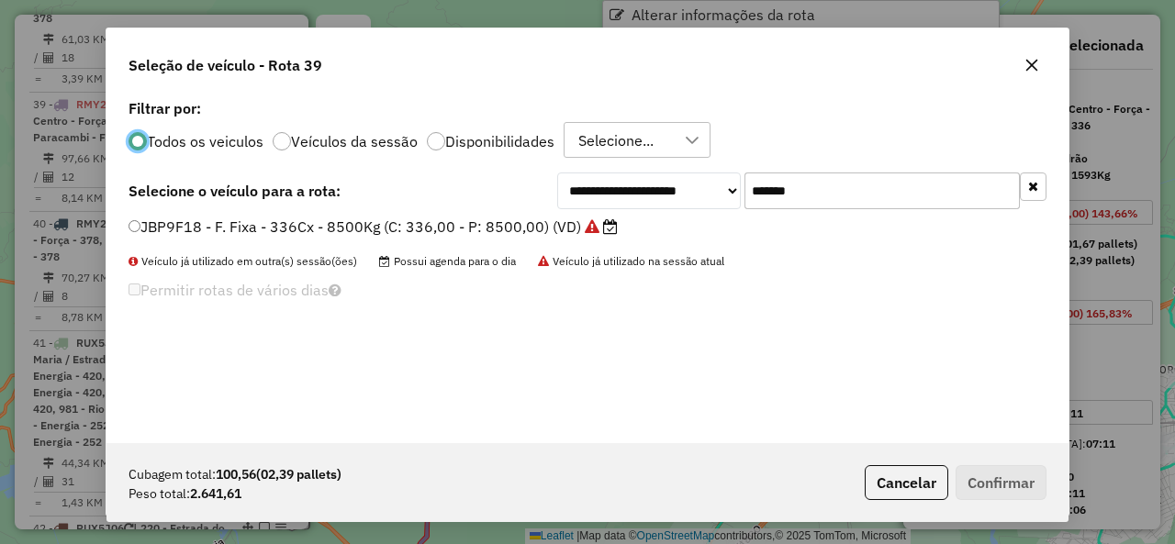
click at [859, 195] on input "*******" at bounding box center [881, 191] width 275 height 37
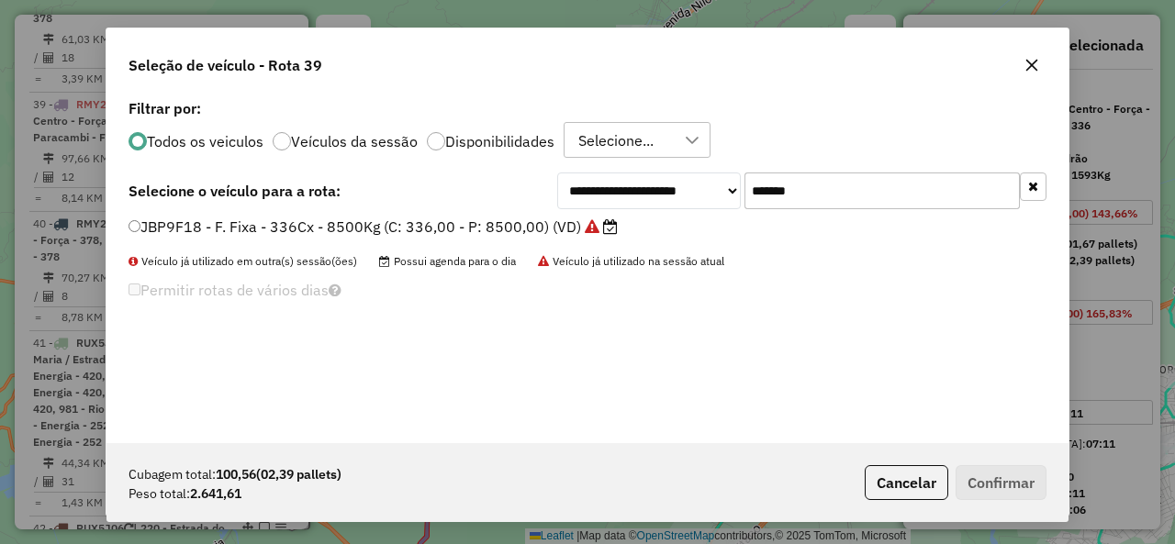
scroll to position [10, 6]
click at [859, 195] on input "*******" at bounding box center [881, 191] width 275 height 37
paste input "text"
type input "*******"
click at [211, 230] on label "JBP9F21 - F. Fixa - 336Cx - 8500Kg (C: 336,00 - P: 8500,00) (VD)" at bounding box center [363, 227] width 471 height 22
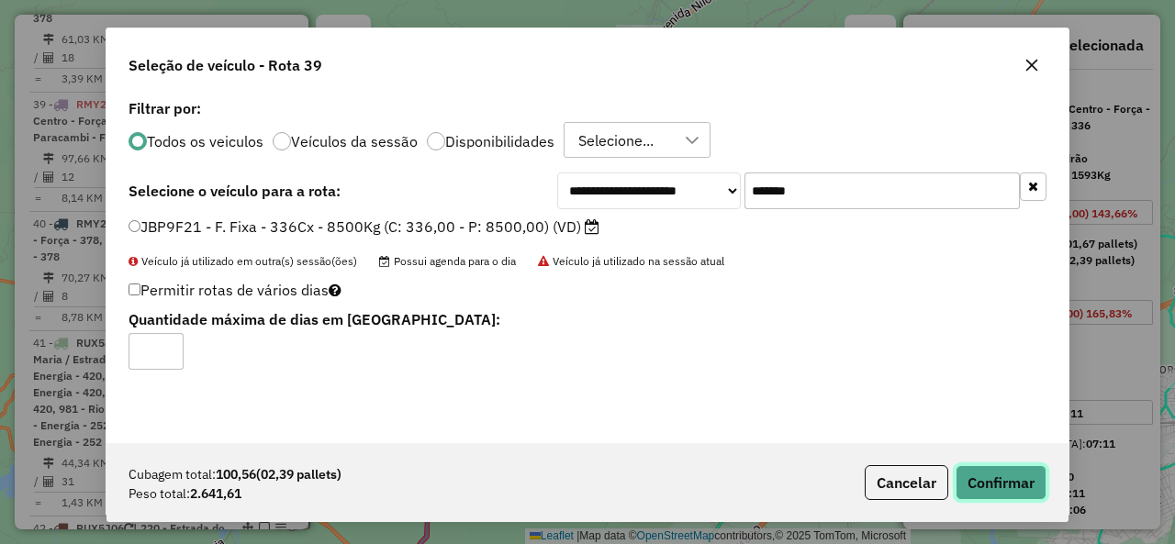
click at [989, 487] on button "Confirmar" at bounding box center [1000, 482] width 91 height 35
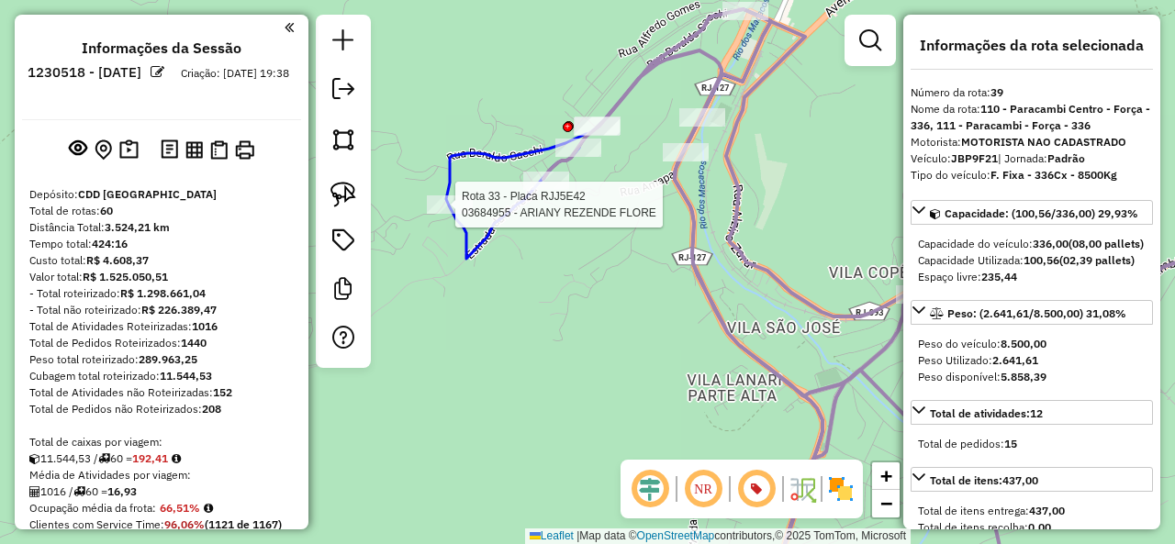
scroll to position [4792, 0]
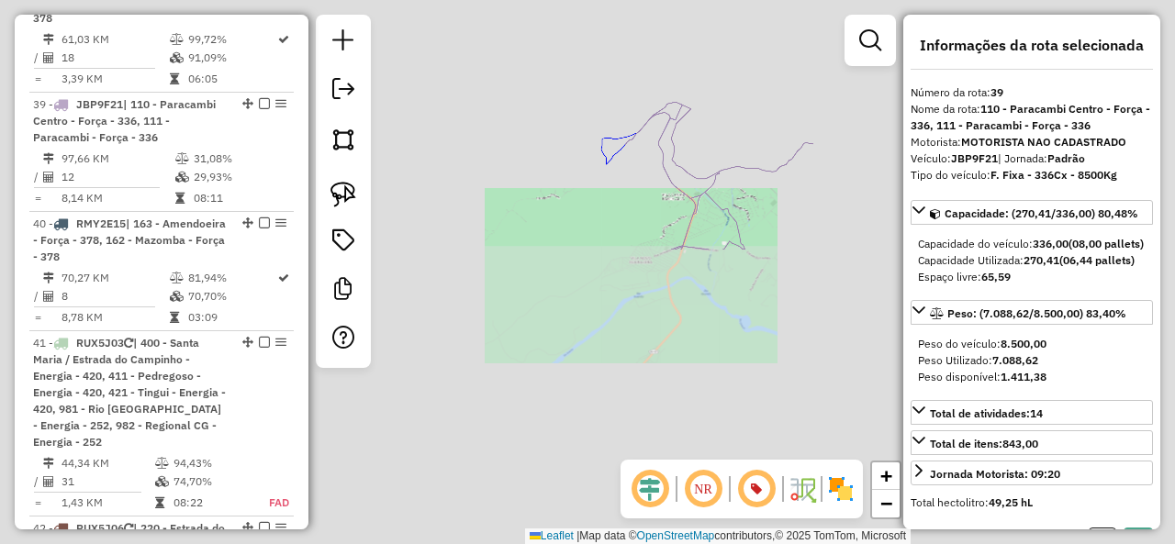
select select "**********"
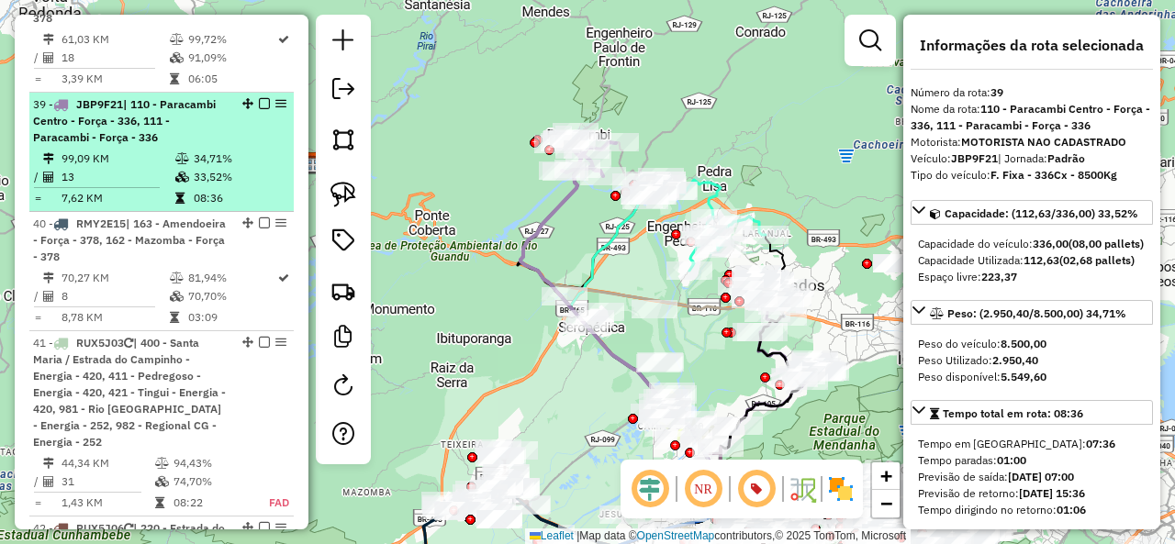
click at [259, 98] on em at bounding box center [264, 103] width 11 height 11
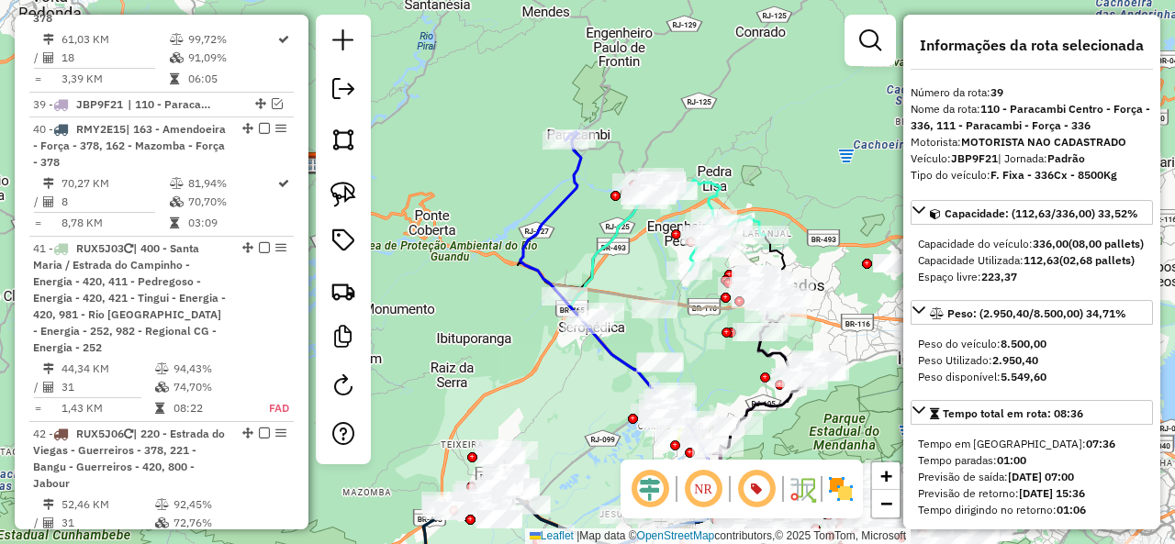
scroll to position [4697, 0]
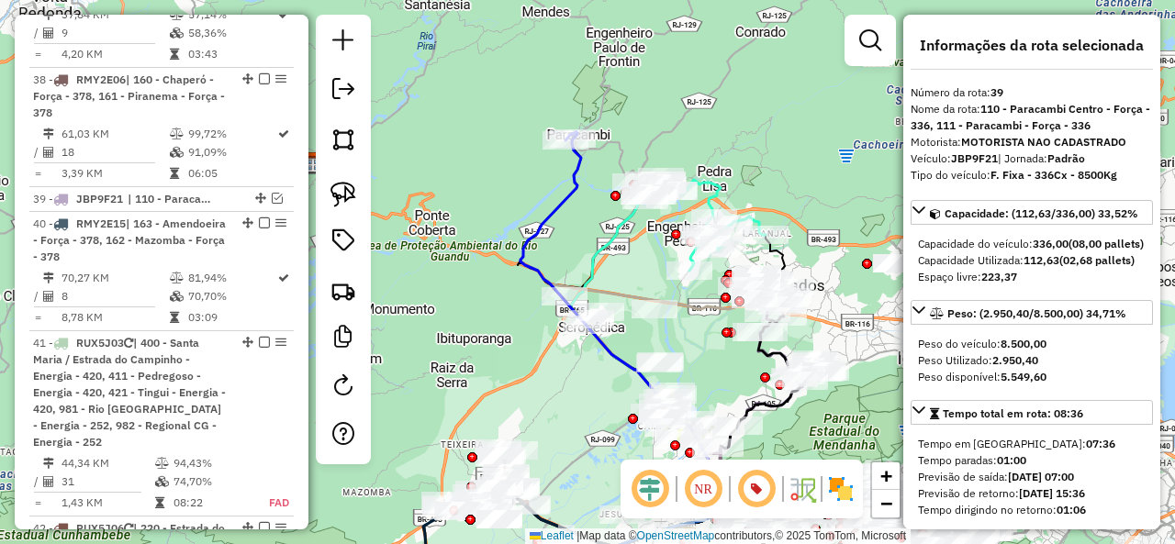
click at [540, 230] on div "Janela de atendimento Grade de atendimento Capacidade Transportadoras Veículos …" at bounding box center [587, 272] width 1175 height 544
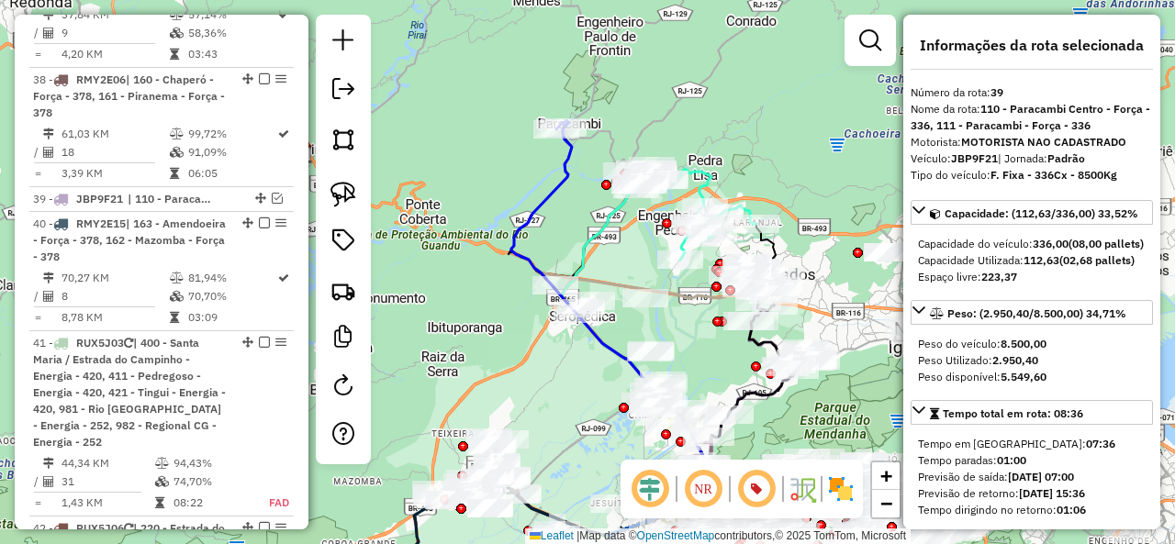
click at [536, 208] on icon at bounding box center [612, 304] width 202 height 366
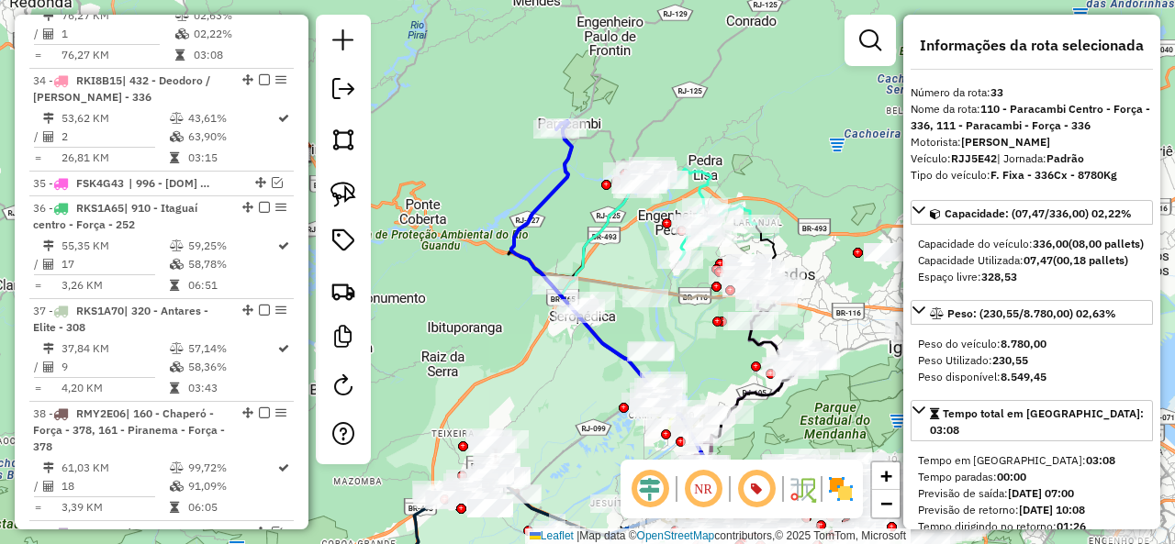
scroll to position [4222, 0]
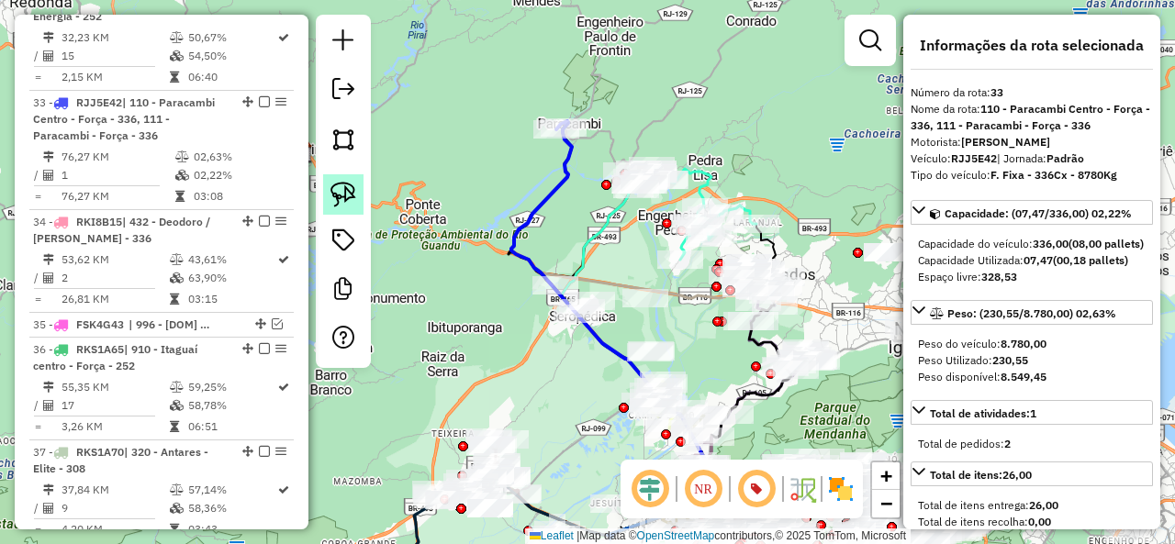
click at [339, 197] on img at bounding box center [343, 195] width 26 height 26
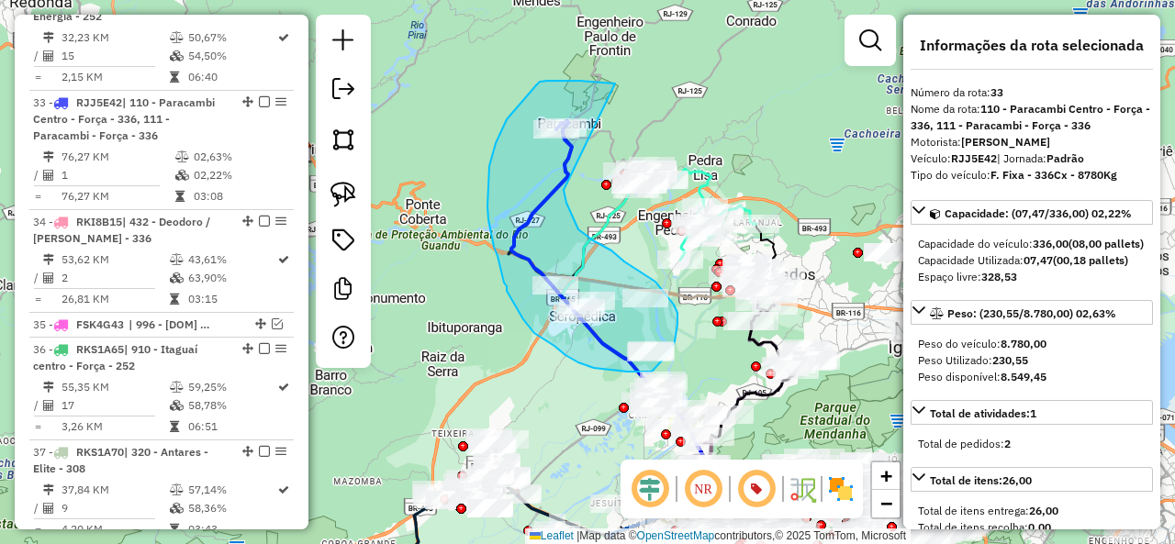
drag, startPoint x: 536, startPoint y: 85, endPoint x: 564, endPoint y: 190, distance: 108.2
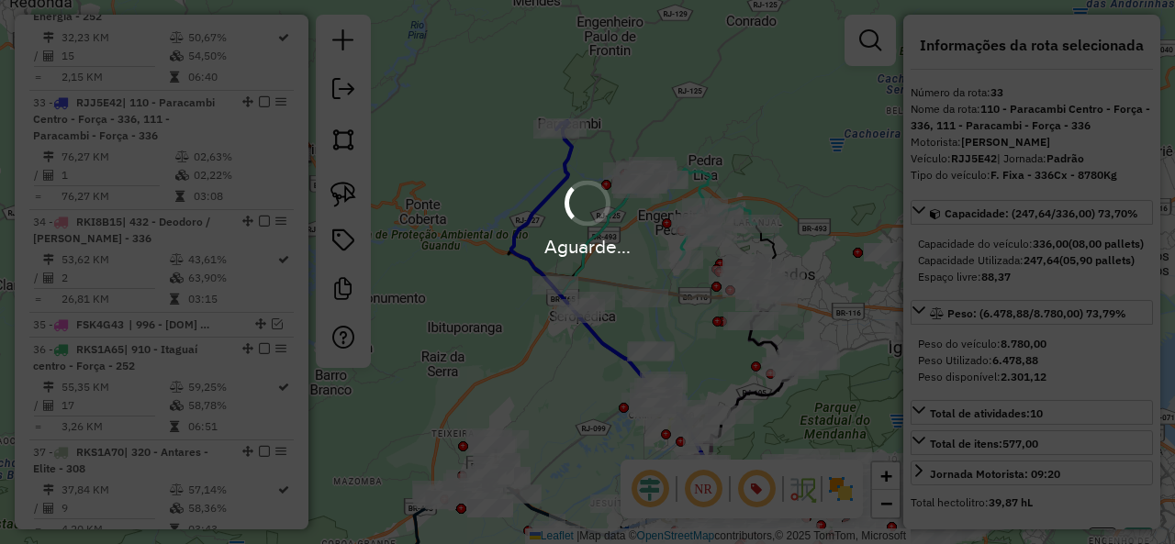
select select "**********"
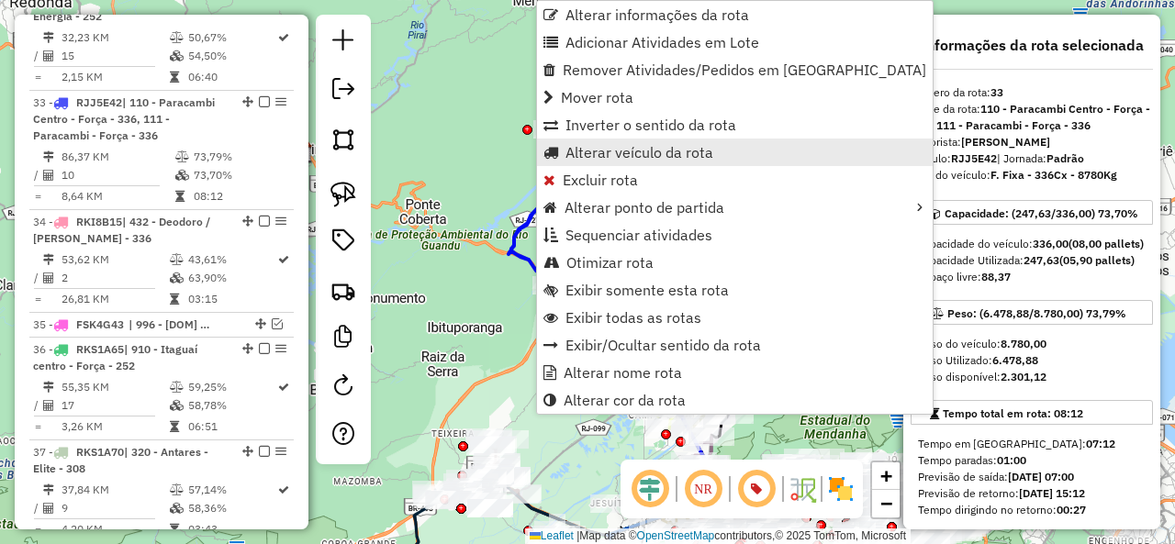
click at [609, 145] on span "Alterar veículo da rota" at bounding box center [639, 152] width 148 height 15
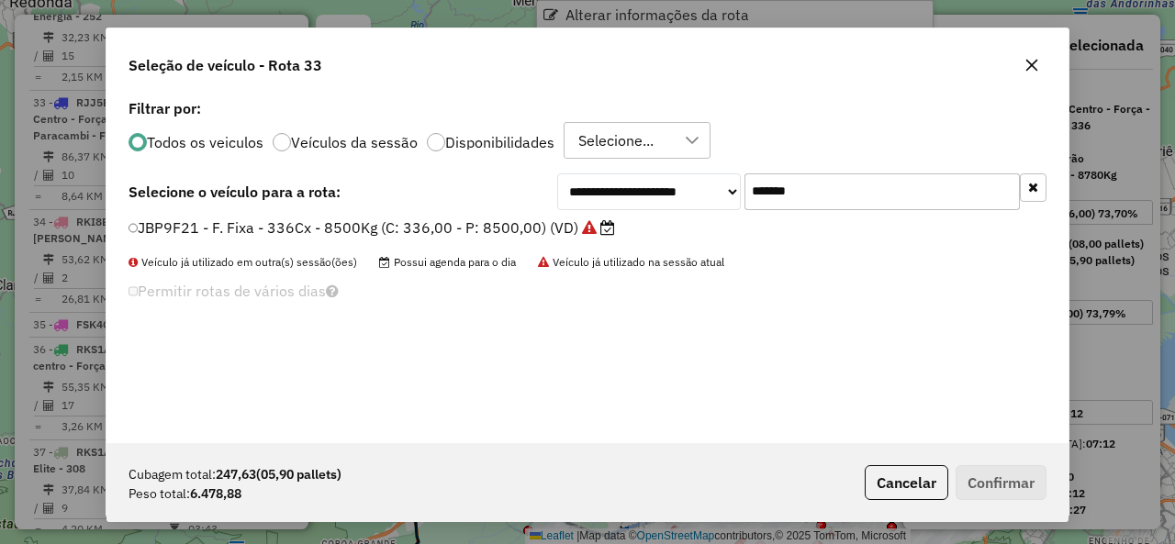
scroll to position [10, 6]
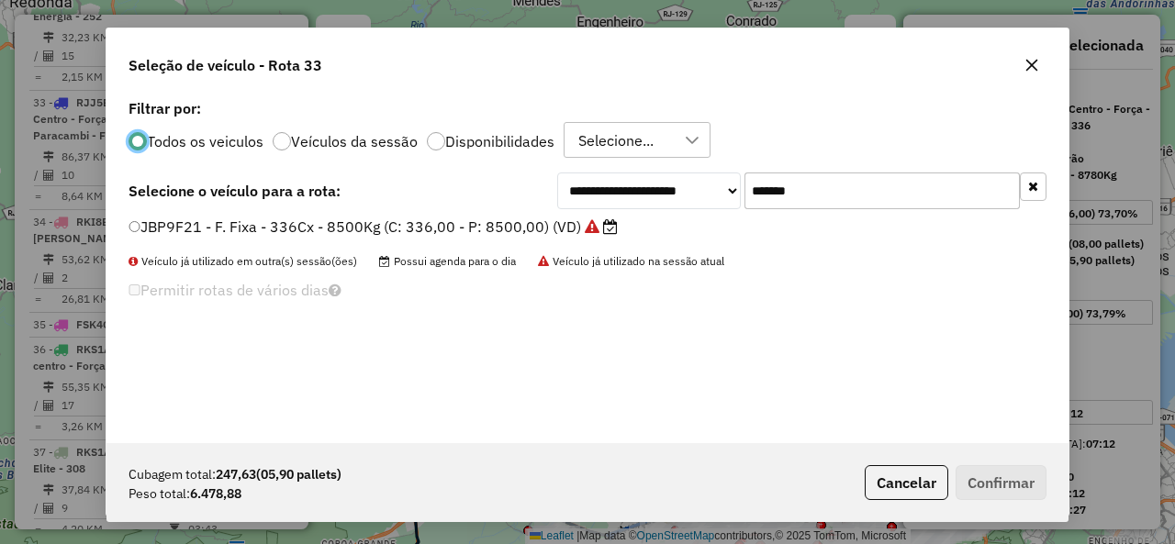
click at [804, 201] on input "*******" at bounding box center [881, 191] width 275 height 37
paste input "text"
type input "*******"
click at [165, 236] on label "RXT0J67 - F. Fixa - 336Cx - 8780Kg (C: 336,00 - P: 8780,00) (VD)" at bounding box center [363, 227] width 471 height 22
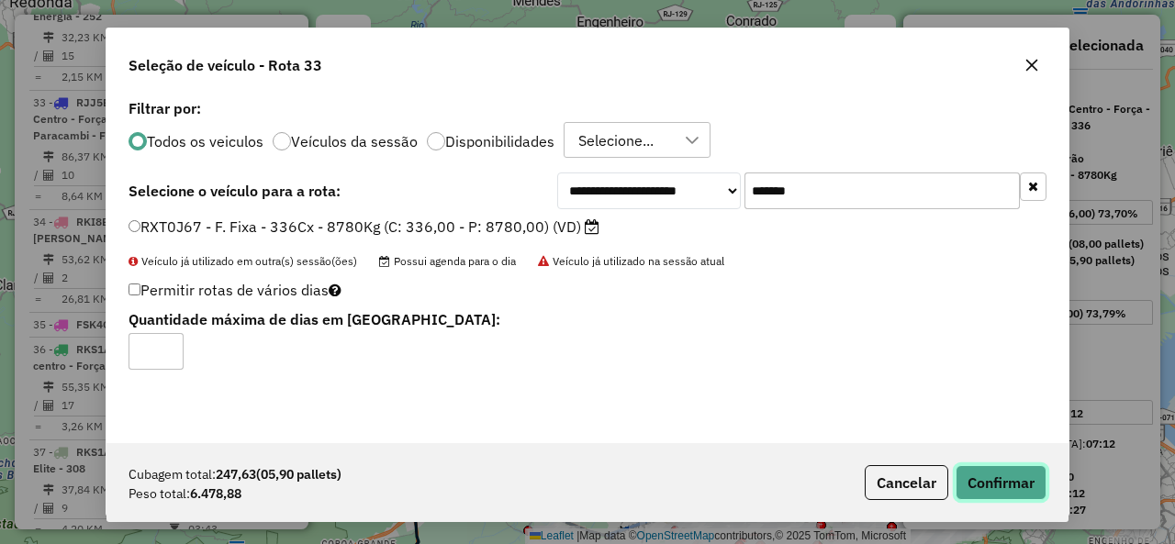
click at [999, 495] on button "Confirmar" at bounding box center [1000, 482] width 91 height 35
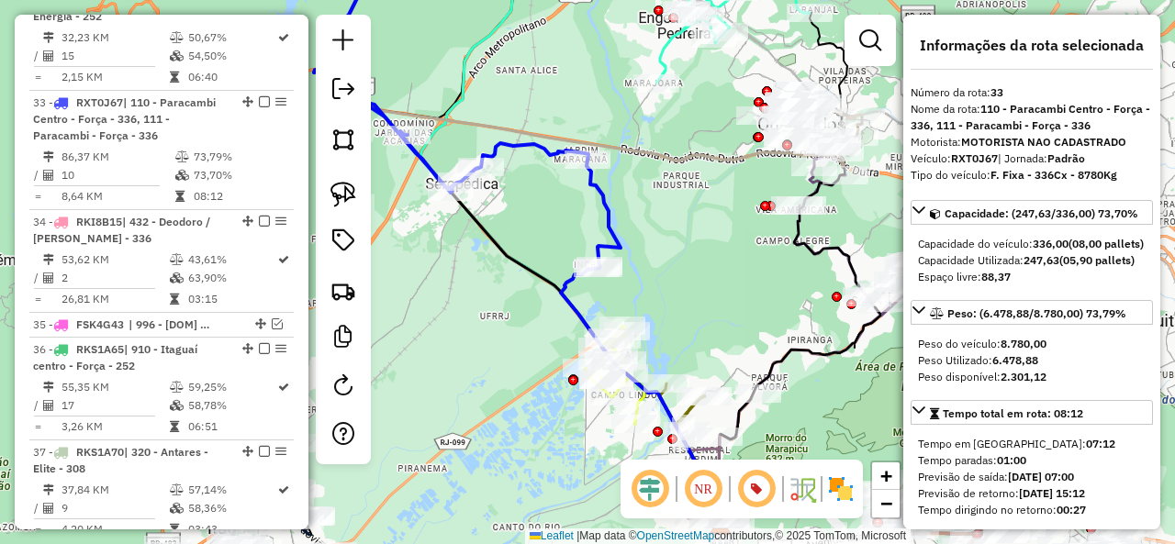
drag, startPoint x: 634, startPoint y: 318, endPoint x: 538, endPoint y: 253, distance: 116.3
click at [538, 253] on div "Janela de atendimento Grade de atendimento Capacidade Transportadoras Veículos …" at bounding box center [587, 272] width 1175 height 544
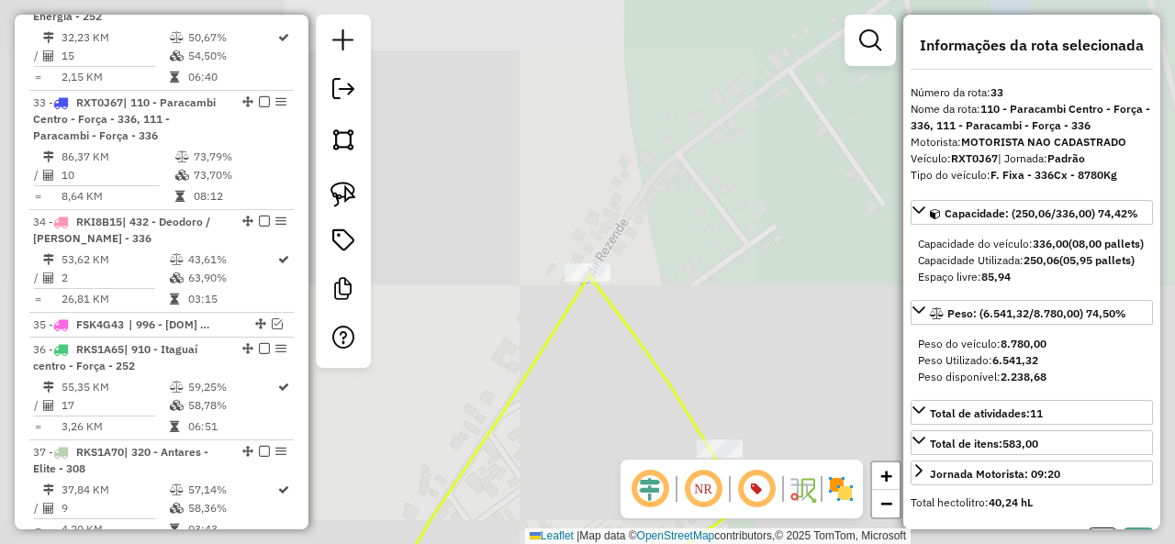
select select "**********"
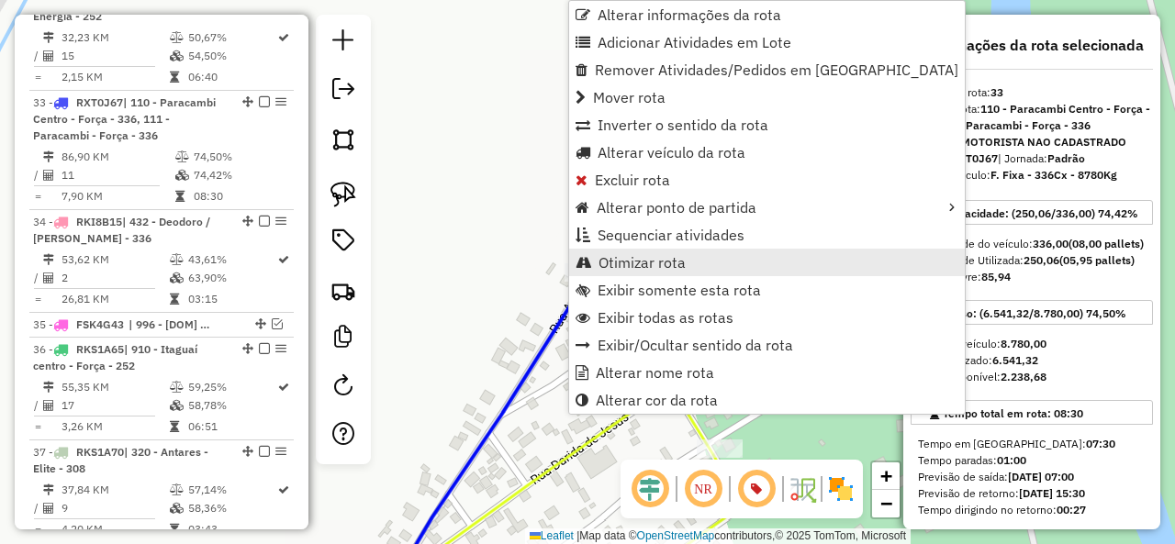
click at [646, 267] on span "Otimizar rota" at bounding box center [641, 262] width 87 height 15
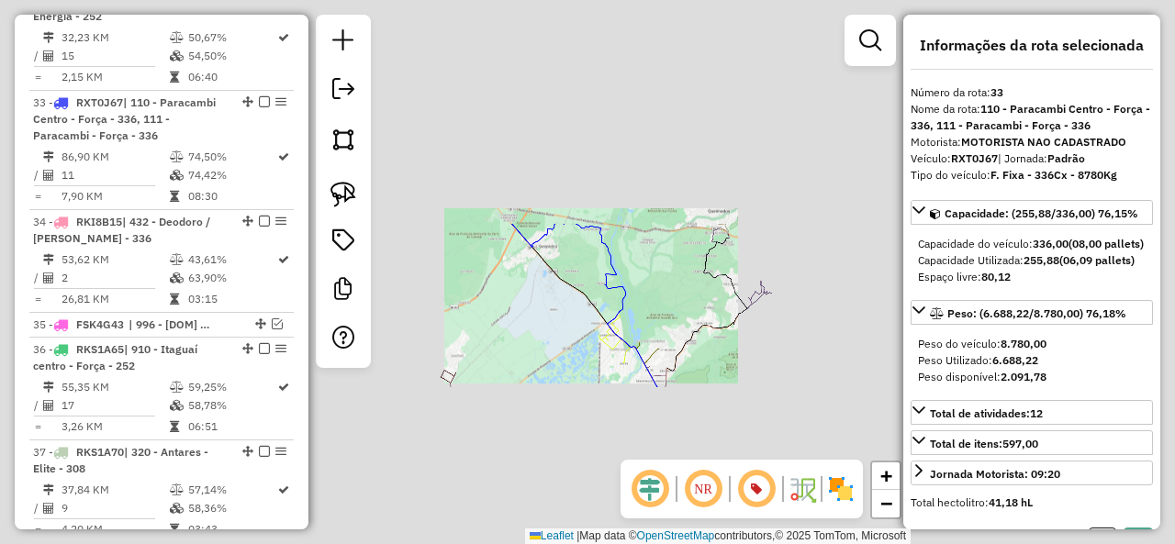
select select "**********"
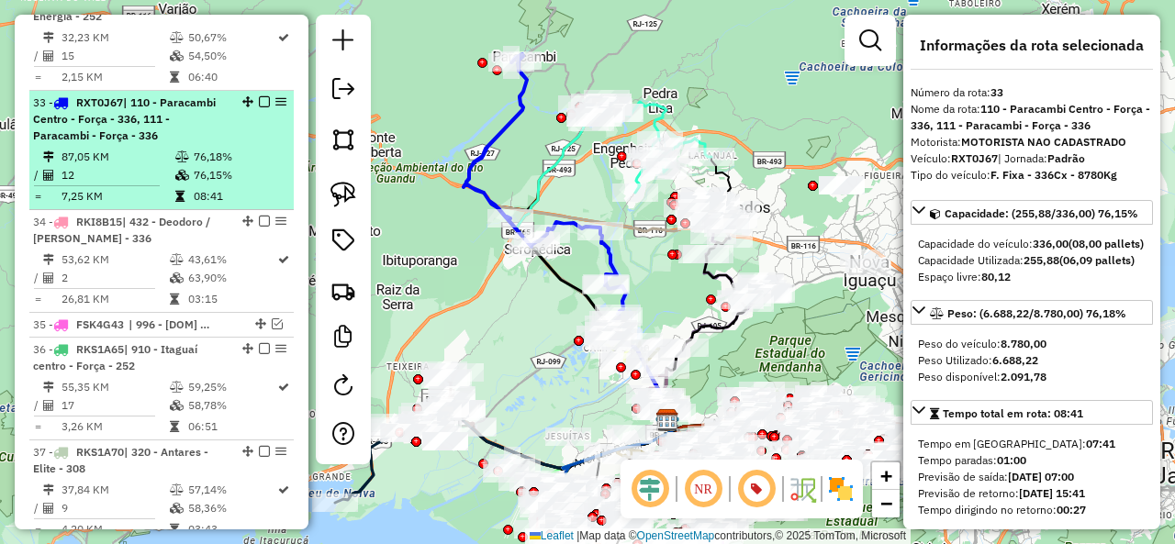
drag, startPoint x: 290, startPoint y: 91, endPoint x: 258, endPoint y: 25, distance: 73.5
click at [259, 96] on em at bounding box center [264, 101] width 11 height 11
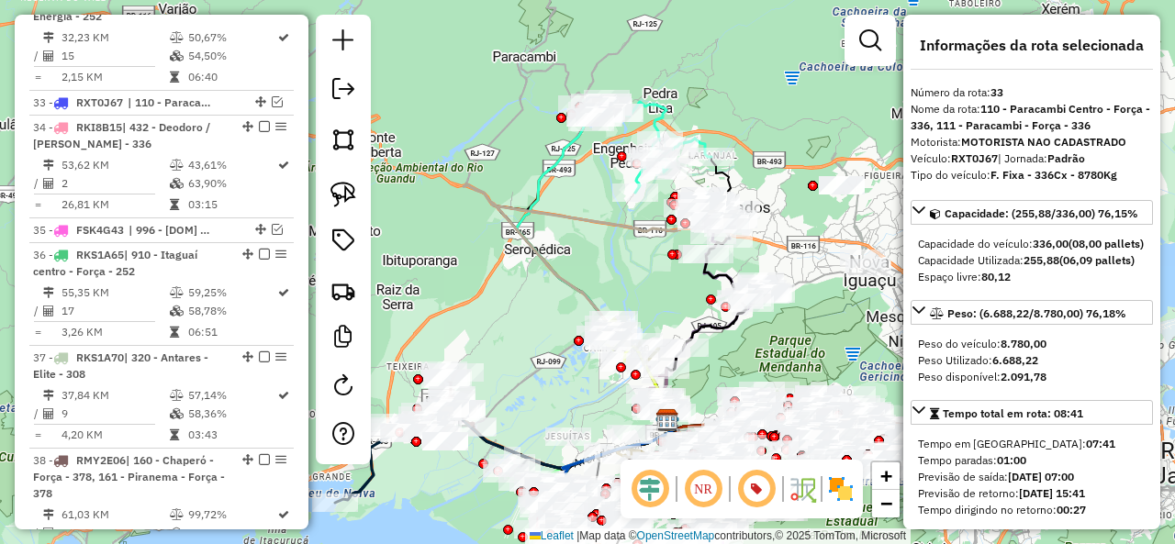
scroll to position [4126, 0]
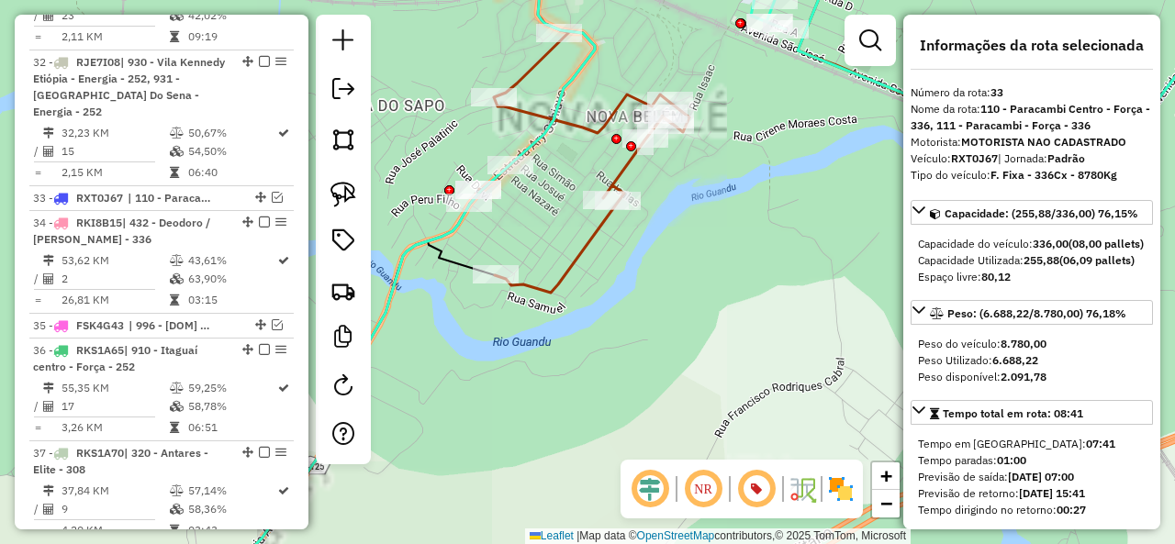
click at [597, 238] on icon at bounding box center [656, 119] width 630 height 347
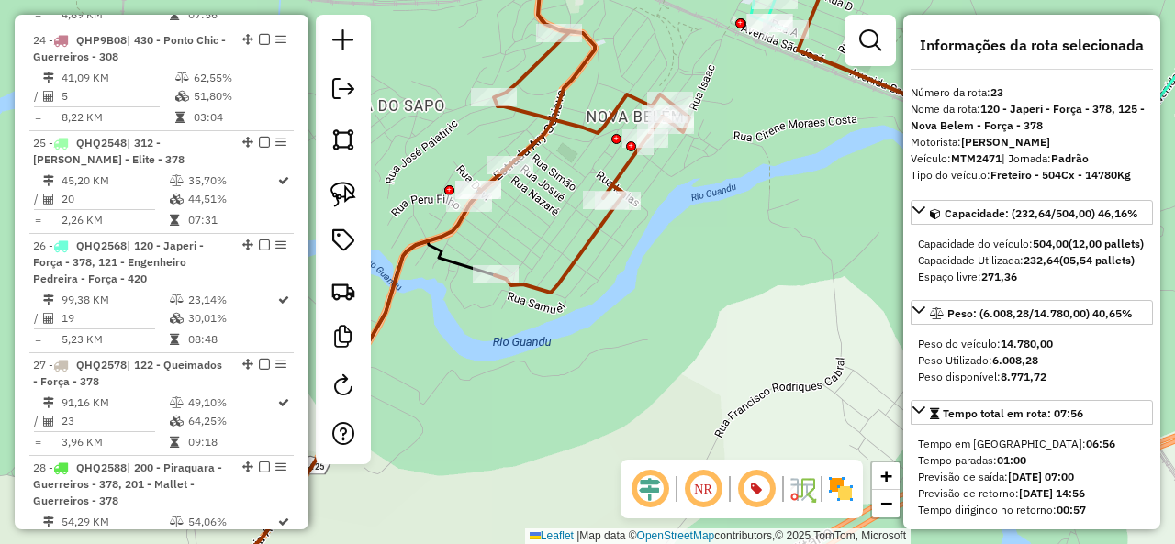
scroll to position [3048, 0]
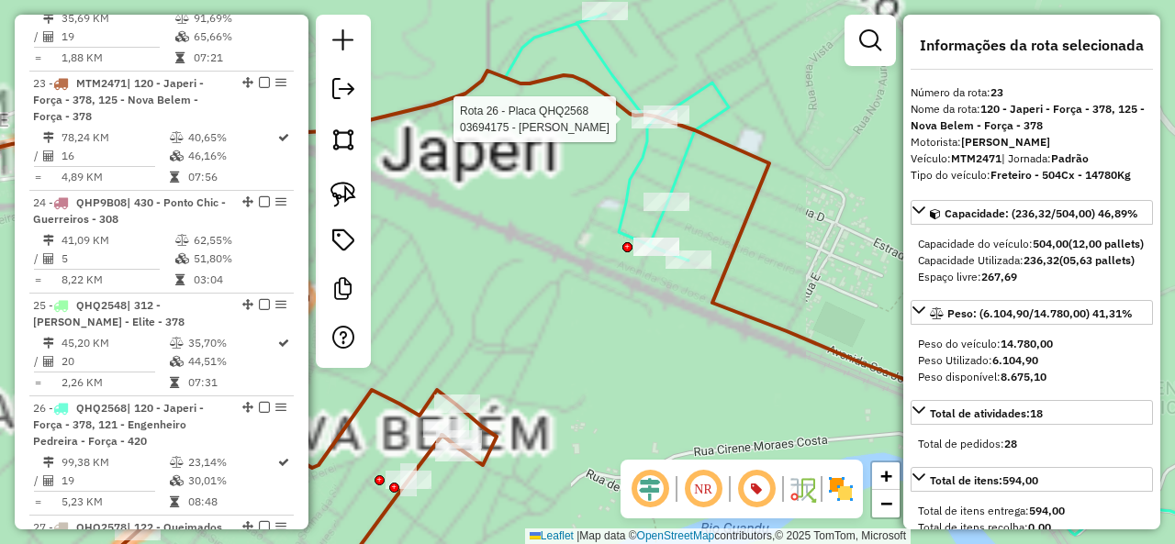
click at [657, 128] on div at bounding box center [654, 119] width 46 height 18
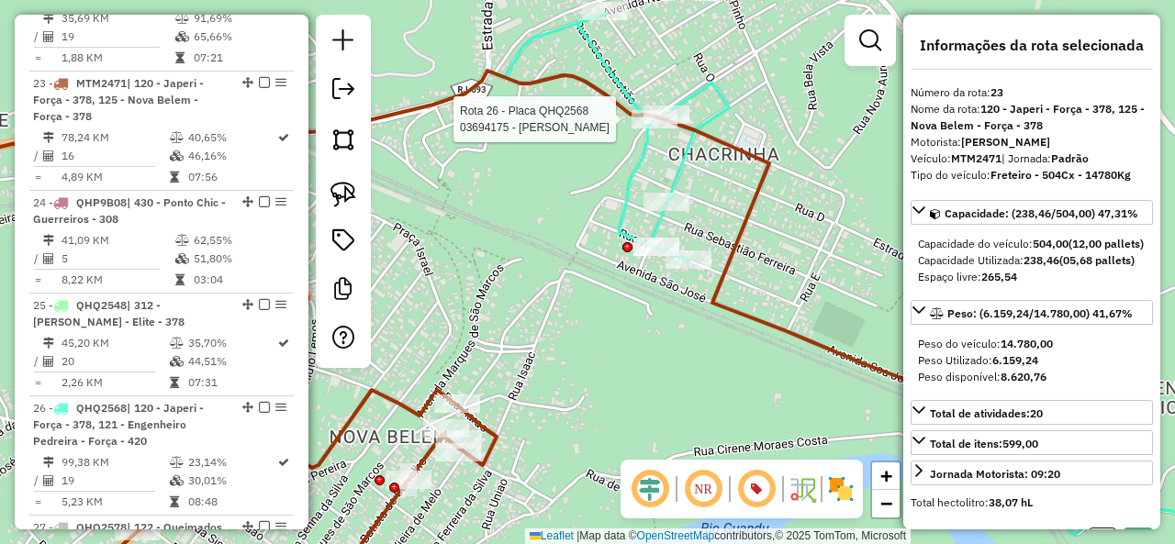
select select "**********"
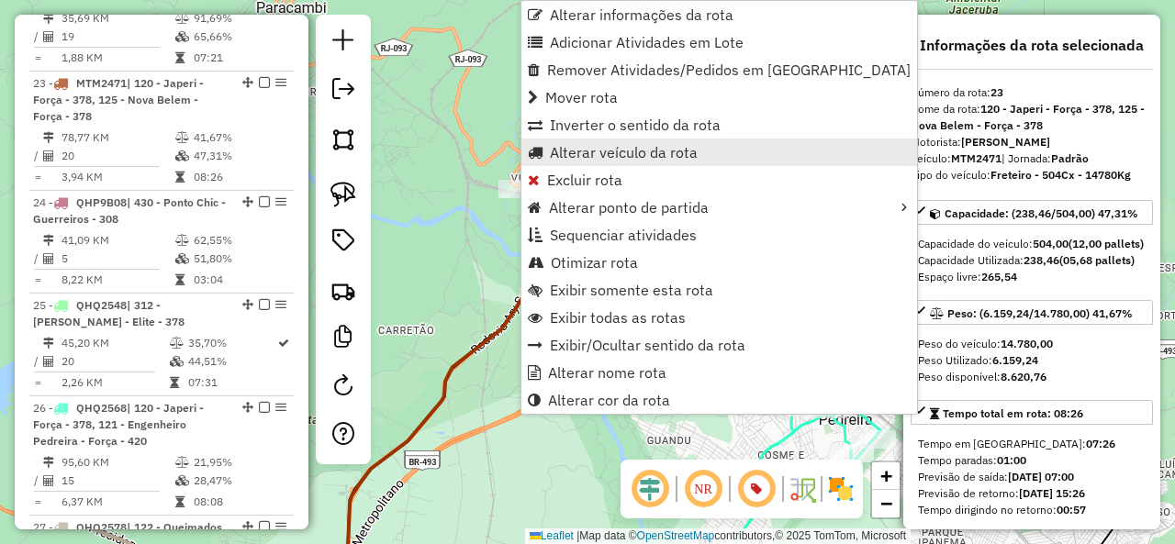
click at [652, 151] on span "Alterar veículo da rota" at bounding box center [624, 152] width 148 height 15
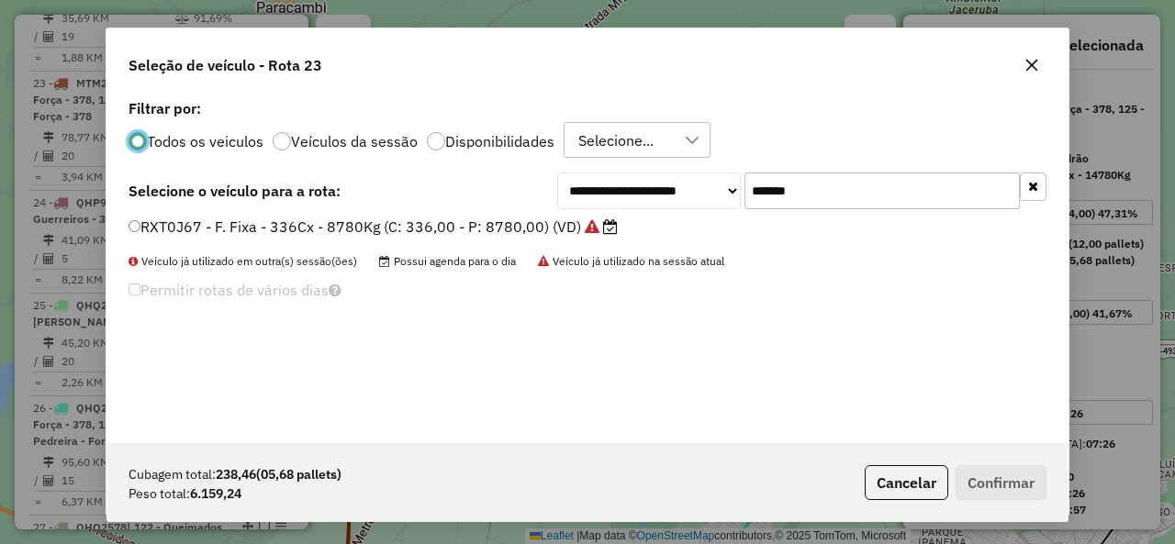
click at [792, 190] on input "*******" at bounding box center [881, 191] width 275 height 37
paste input "text"
type input "*******"
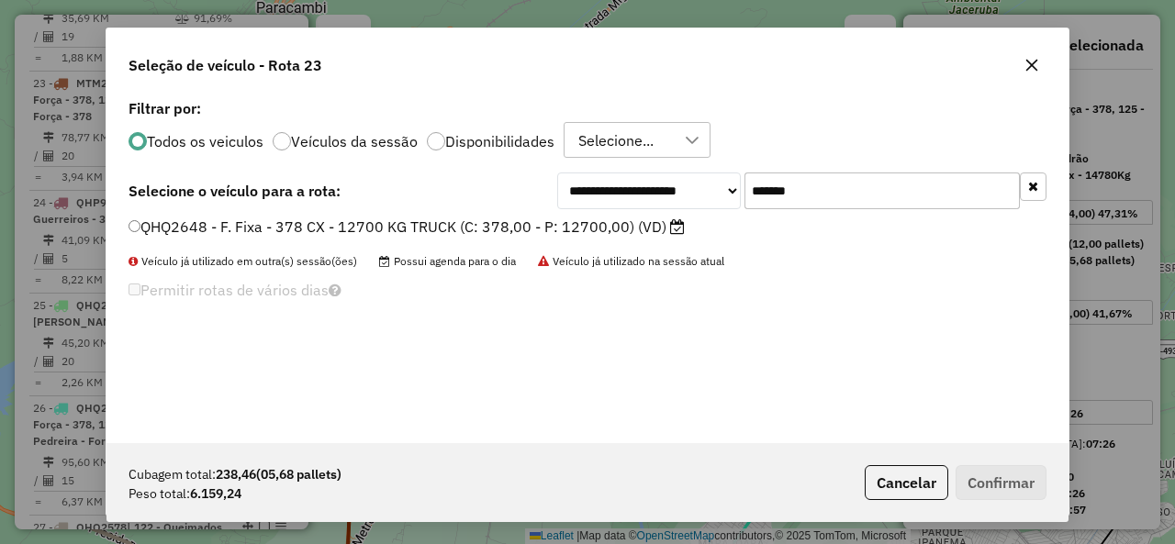
click at [277, 222] on label "QHQ2648 - F. Fixa - 378 CX - 12700 KG TRUCK (C: 378,00 - P: 12700,00) (VD)" at bounding box center [406, 227] width 556 height 22
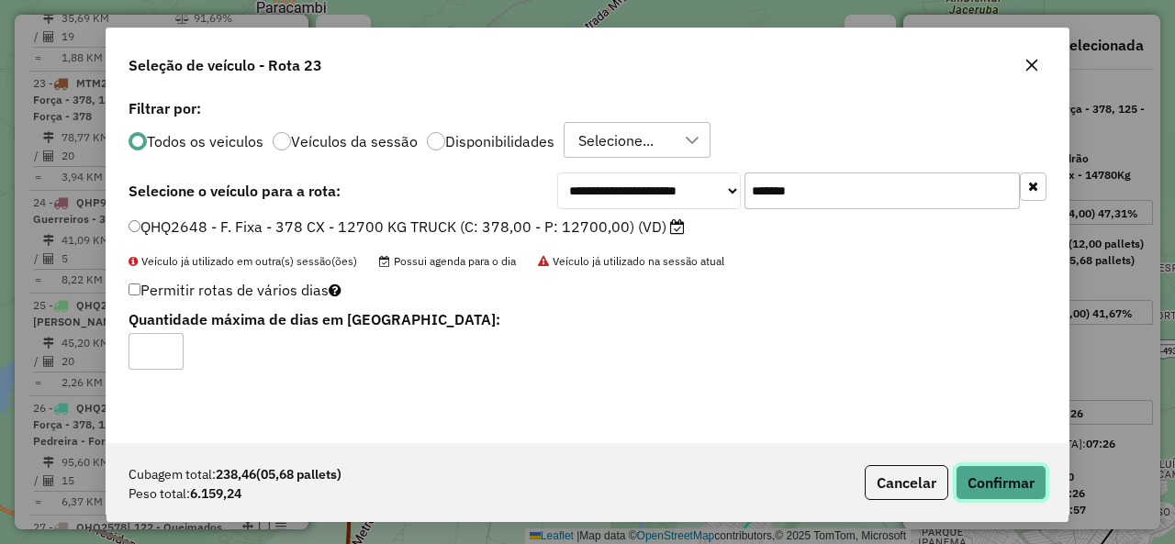
click at [1005, 484] on button "Confirmar" at bounding box center [1000, 482] width 91 height 35
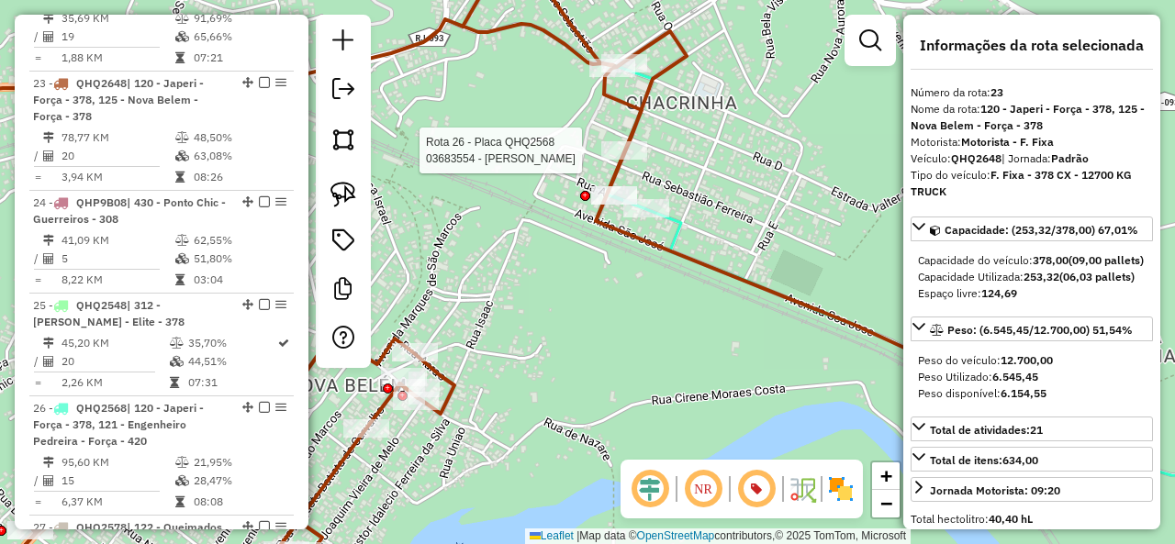
select select "**********"
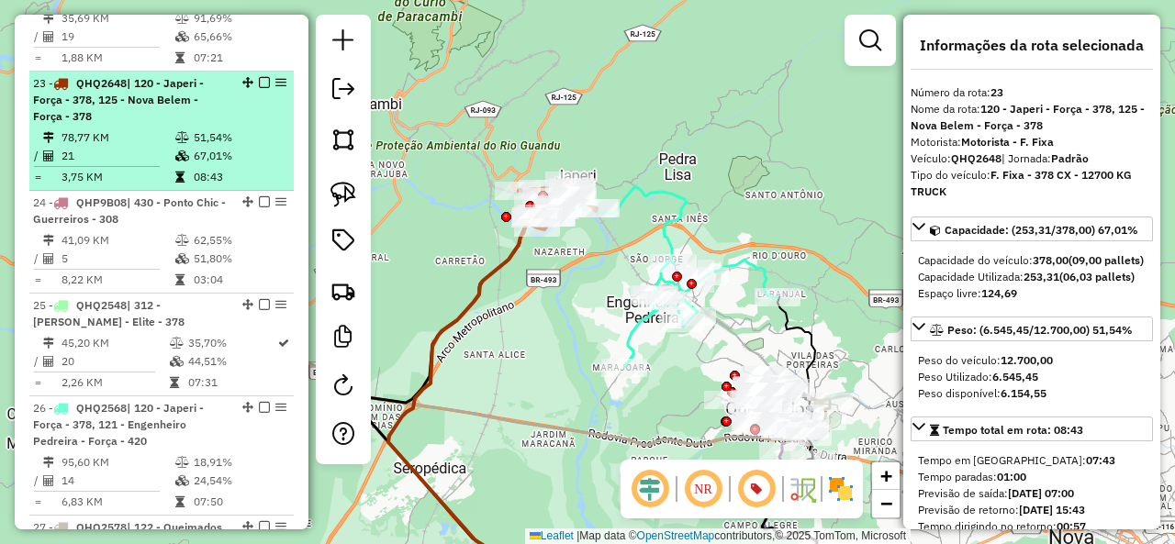
click at [261, 77] on em at bounding box center [264, 82] width 11 height 11
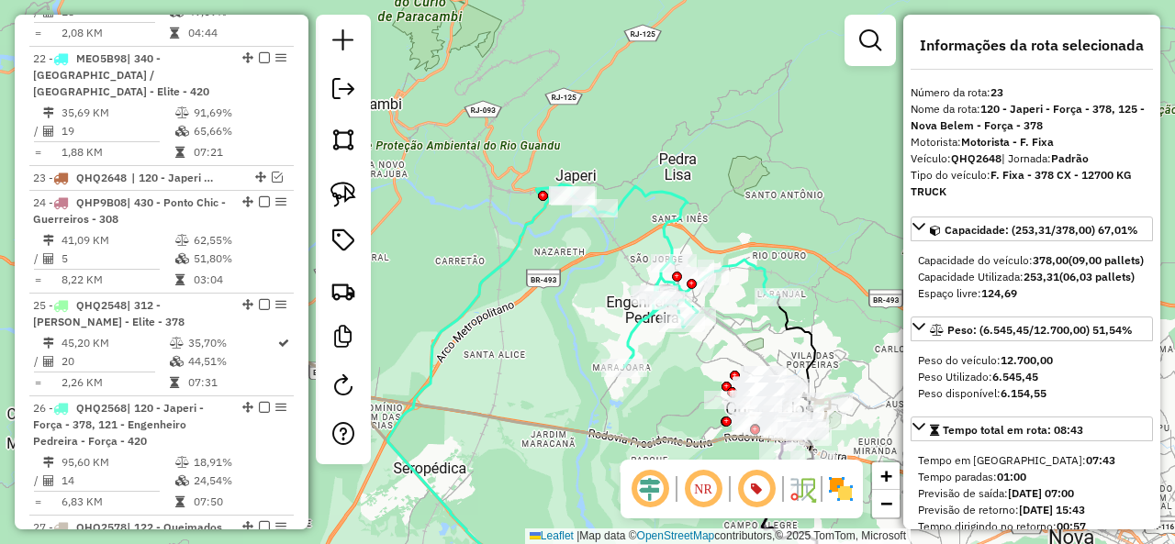
click at [674, 188] on icon at bounding box center [675, 276] width 206 height 181
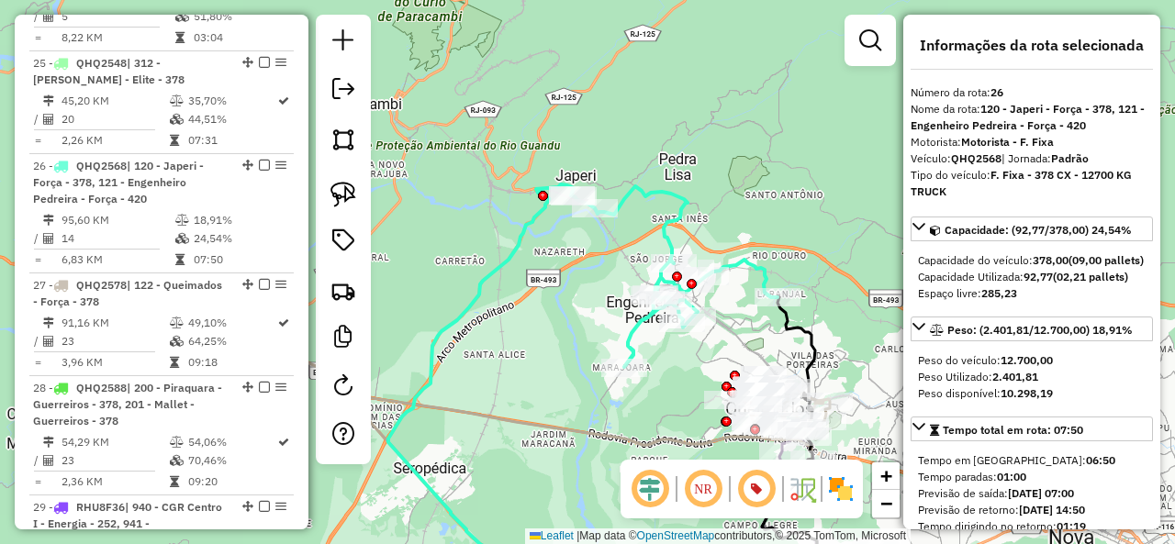
scroll to position [3278, 0]
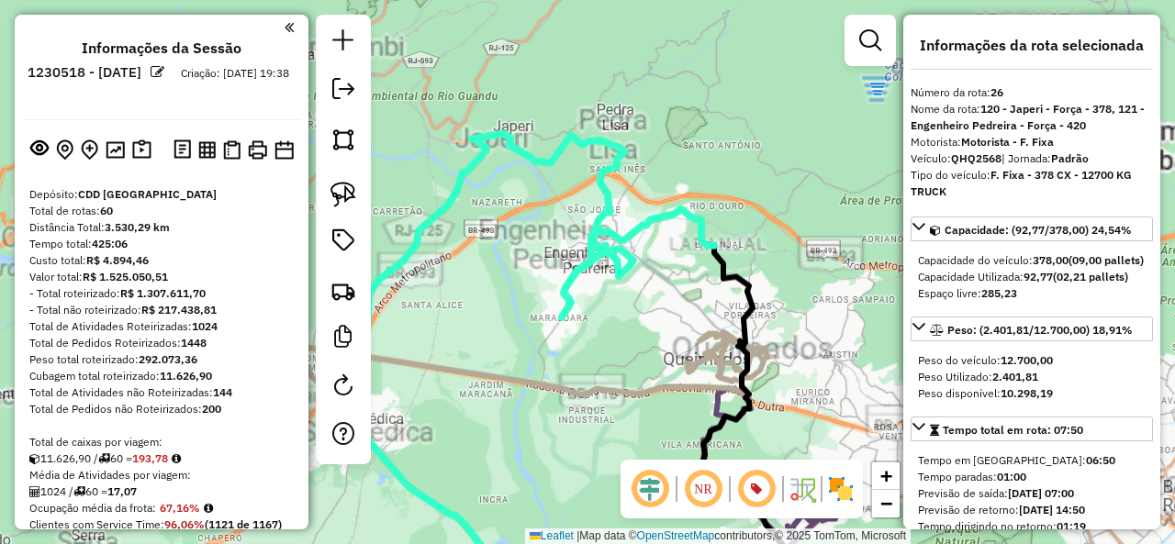
select select "**********"
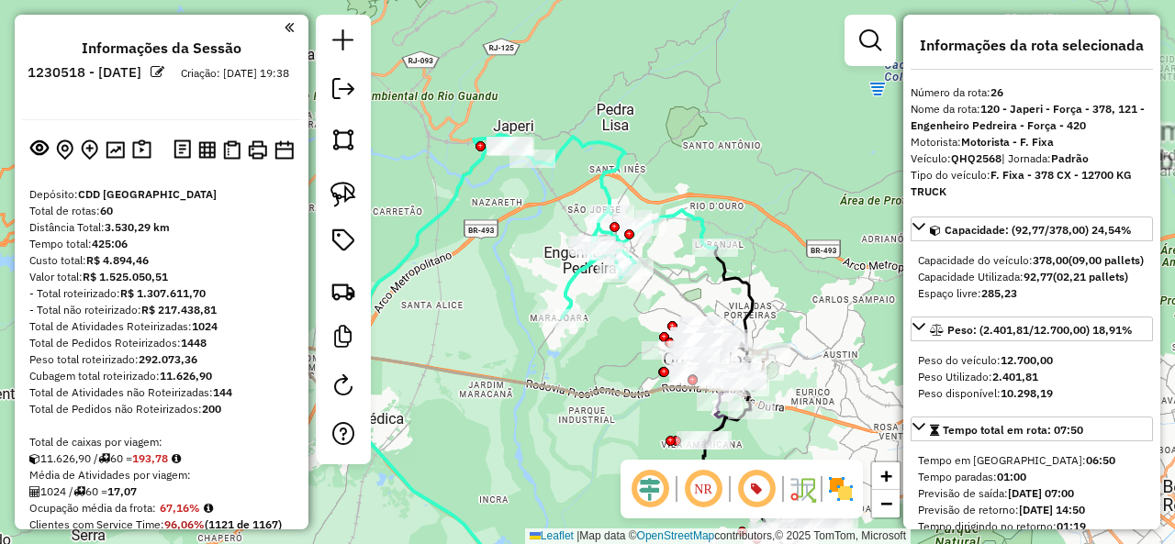
scroll to position [3278, 0]
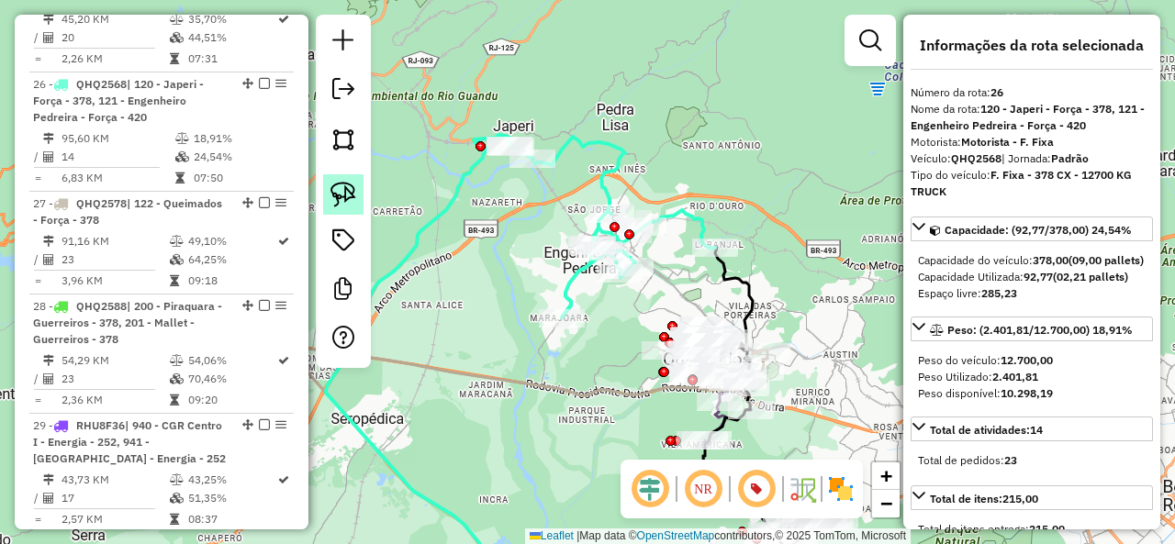
click at [336, 194] on img at bounding box center [343, 195] width 26 height 26
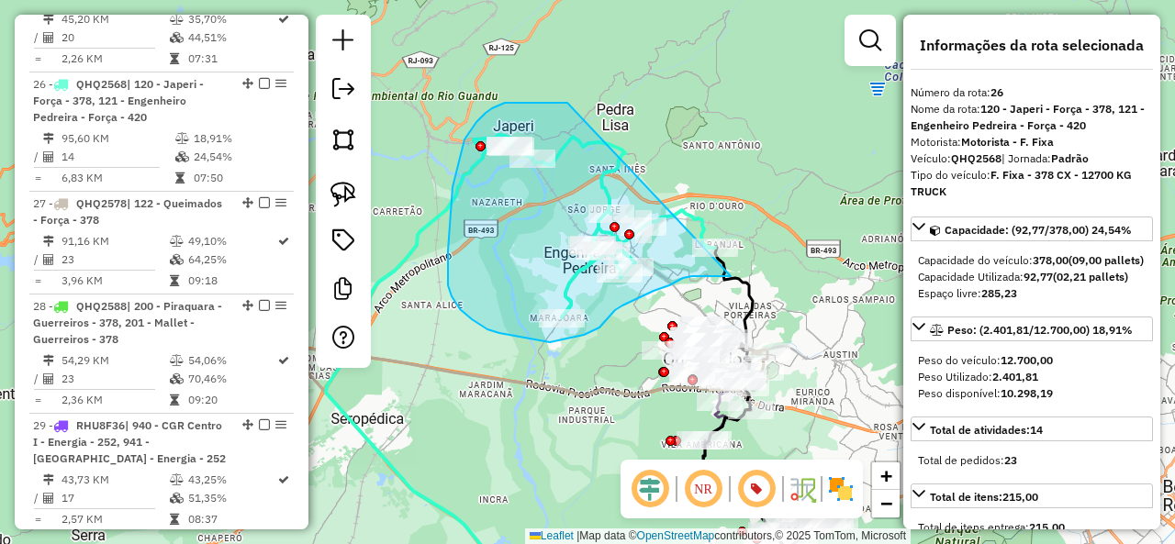
drag, startPoint x: 557, startPoint y: 103, endPoint x: 771, endPoint y: 239, distance: 253.3
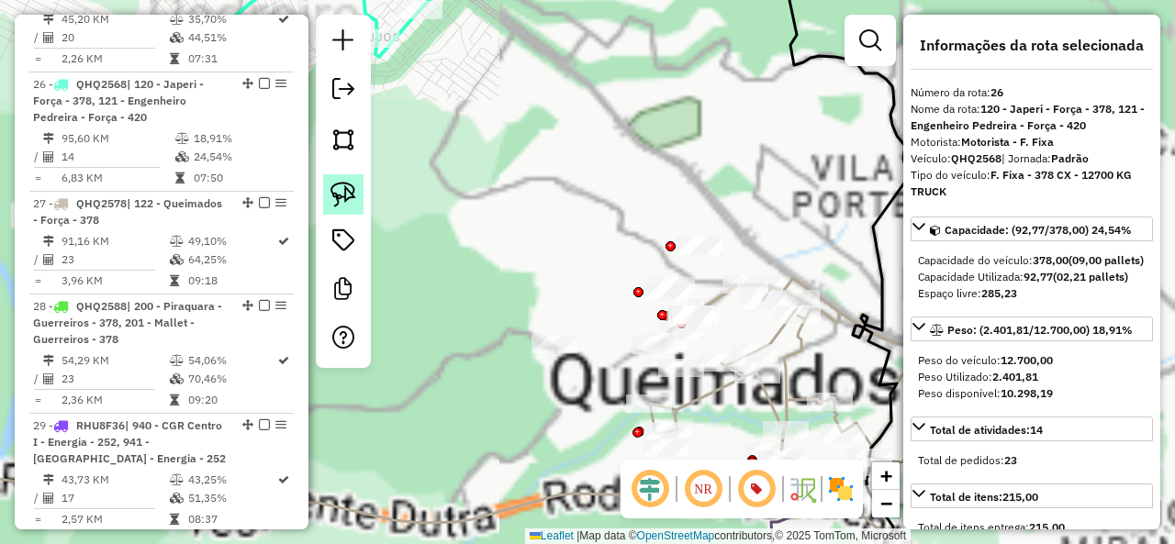
click at [342, 187] on img at bounding box center [343, 195] width 26 height 26
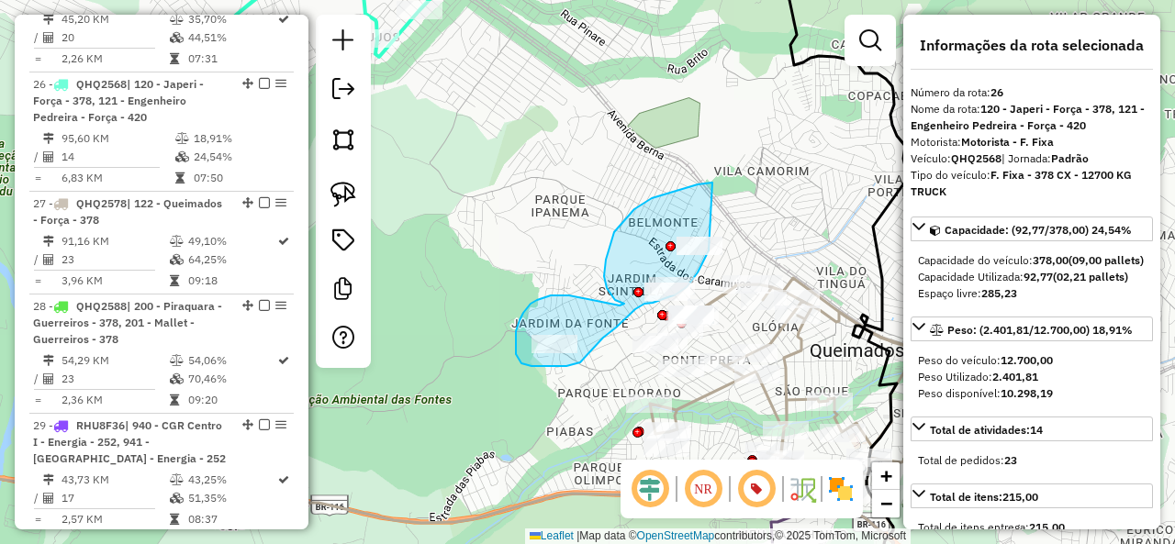
drag, startPoint x: 685, startPoint y: 188, endPoint x: 725, endPoint y: 212, distance: 46.9
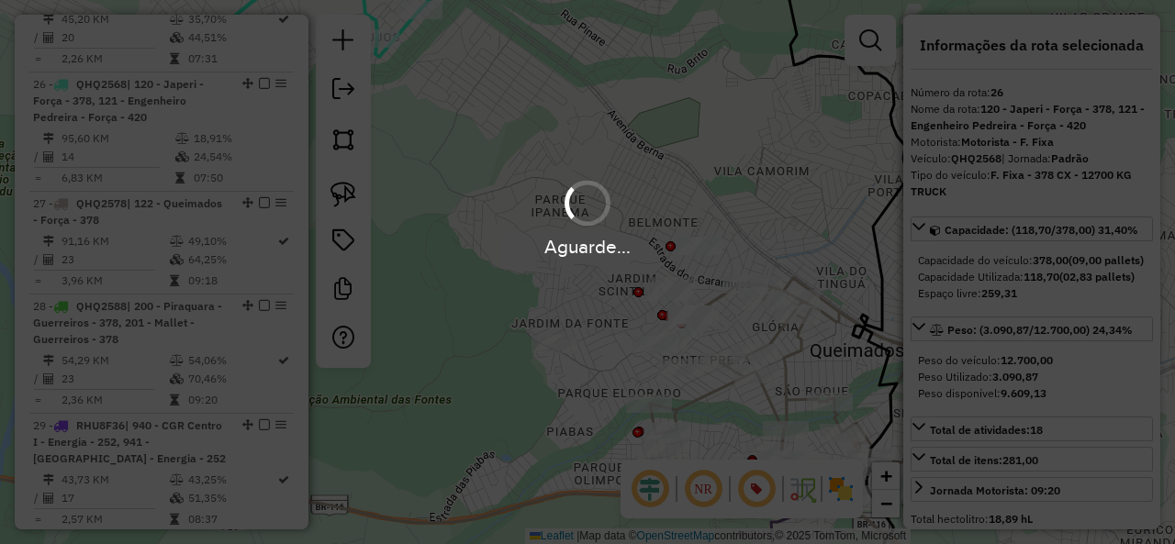
select select "**********"
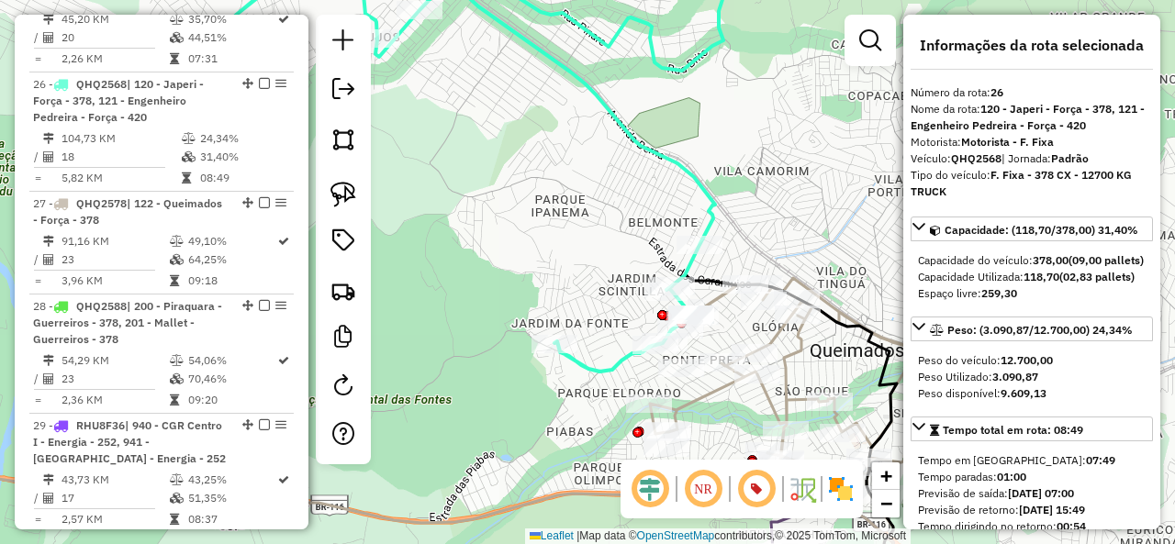
click at [690, 171] on icon at bounding box center [453, 159] width 618 height 426
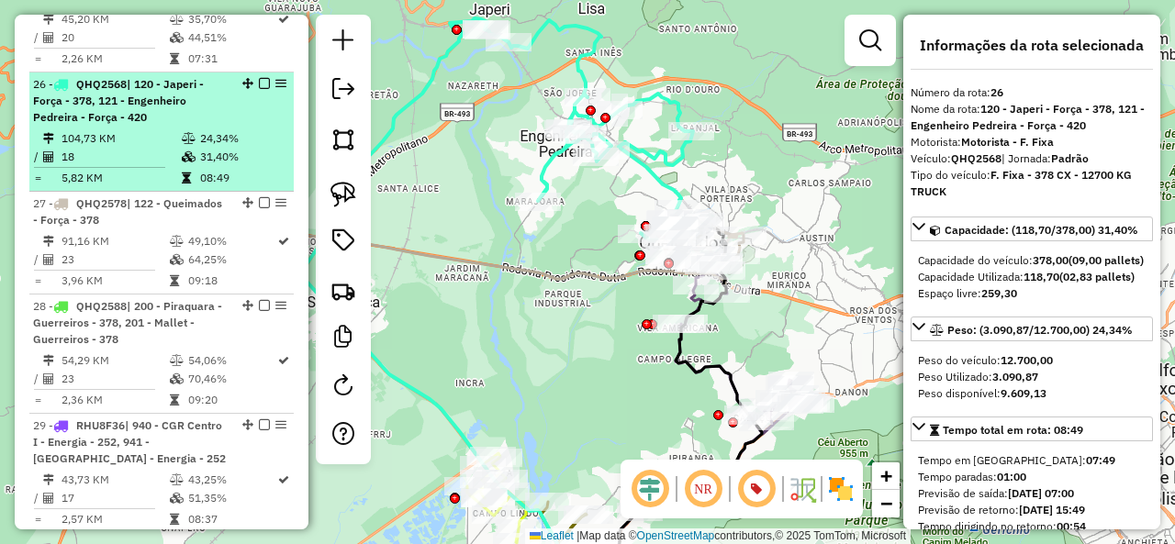
click at [259, 78] on em at bounding box center [264, 83] width 11 height 11
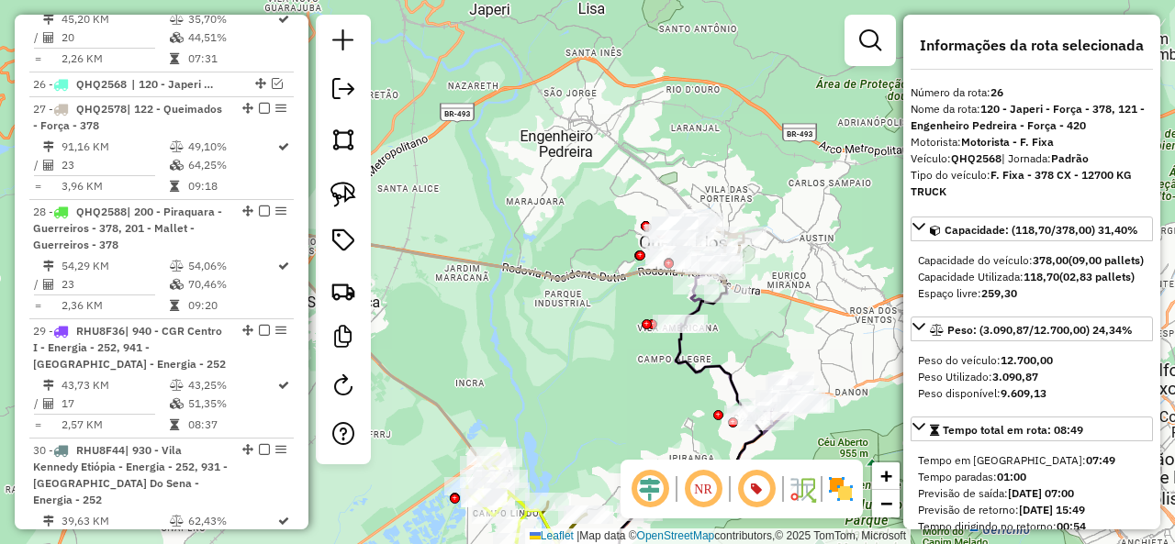
scroll to position [3183, 0]
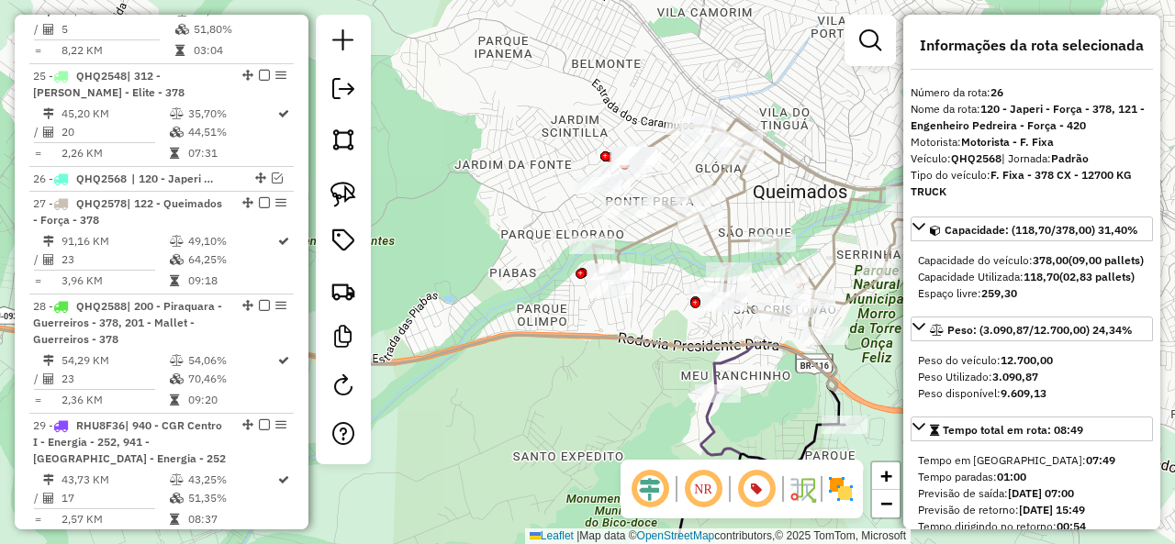
click at [744, 195] on icon at bounding box center [751, 217] width 317 height 197
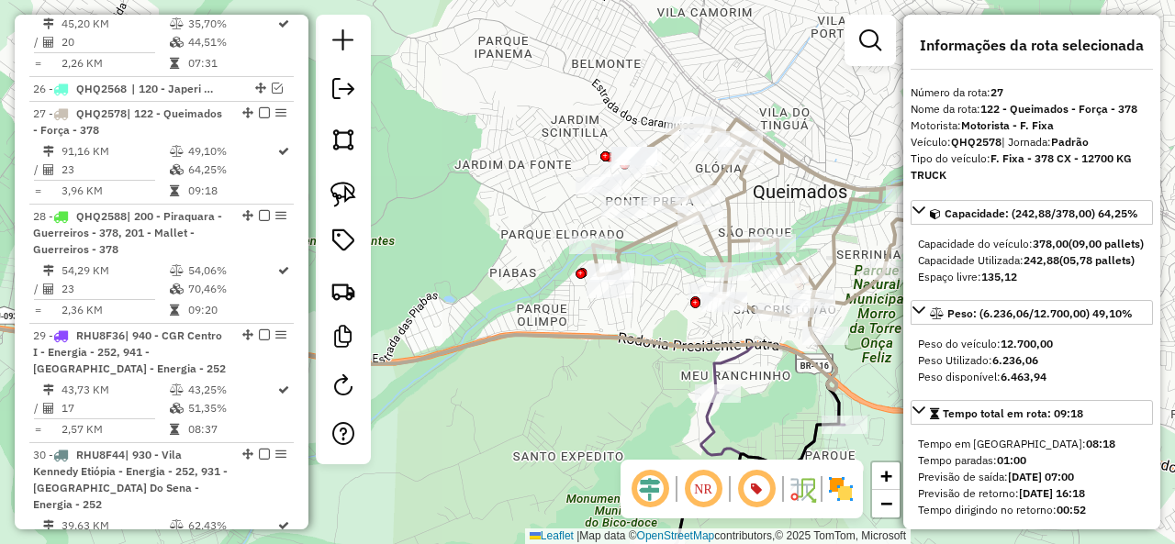
scroll to position [3302, 0]
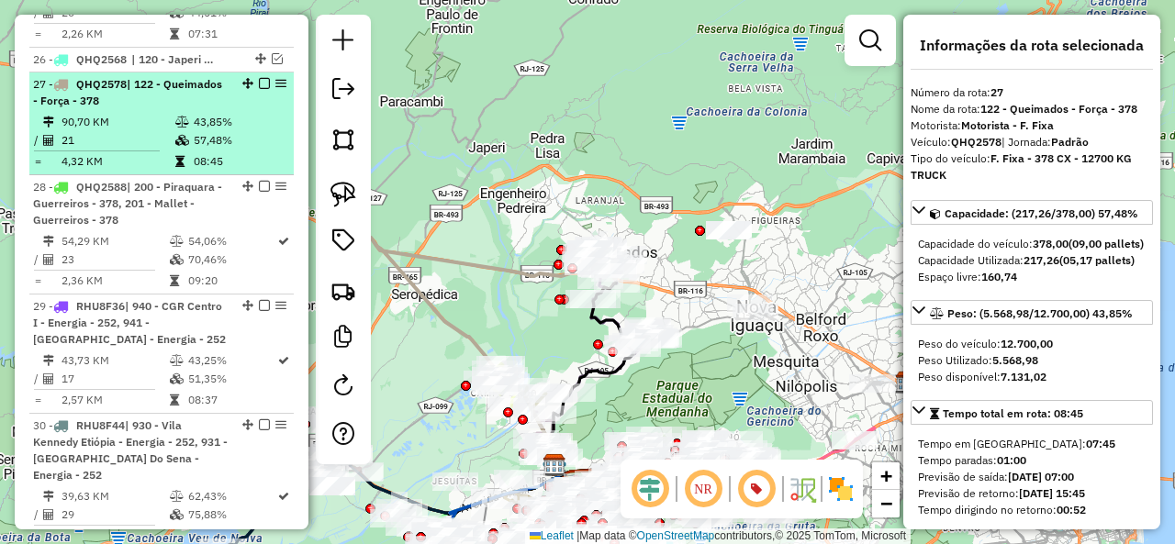
click at [260, 78] on em at bounding box center [264, 83] width 11 height 11
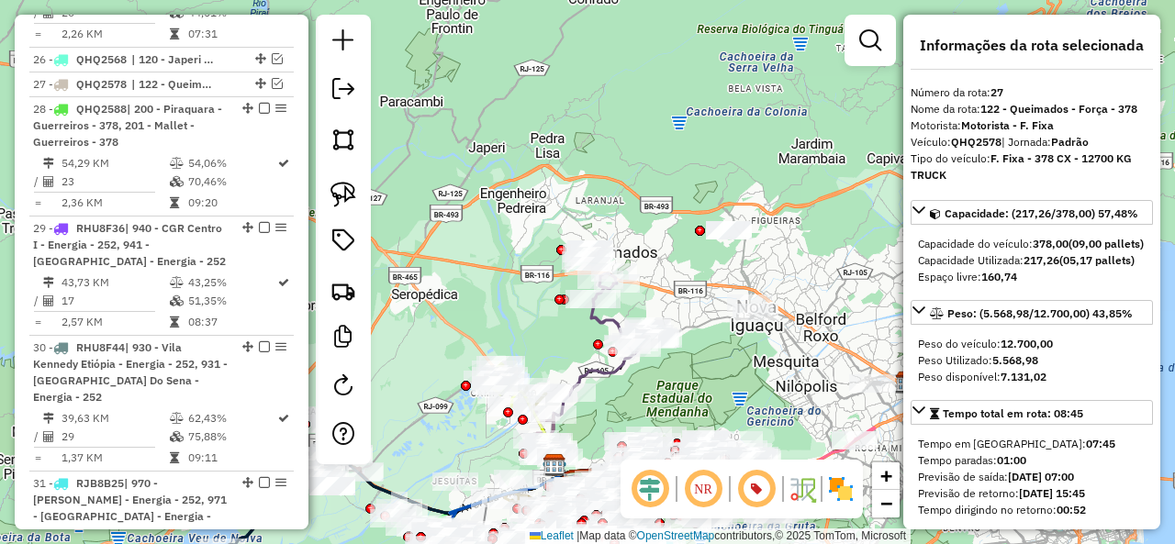
scroll to position [3223, 0]
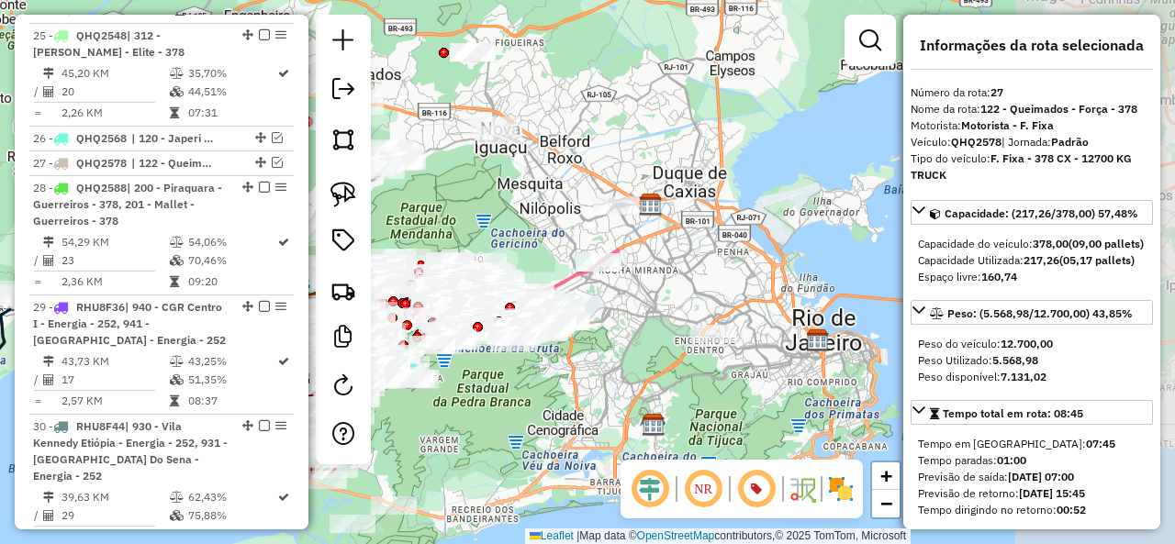
drag, startPoint x: 740, startPoint y: 300, endPoint x: 563, endPoint y: 198, distance: 204.3
click at [543, 168] on div "Janela de atendimento Grade de atendimento Capacidade Transportadoras Veículos …" at bounding box center [587, 272] width 1175 height 544
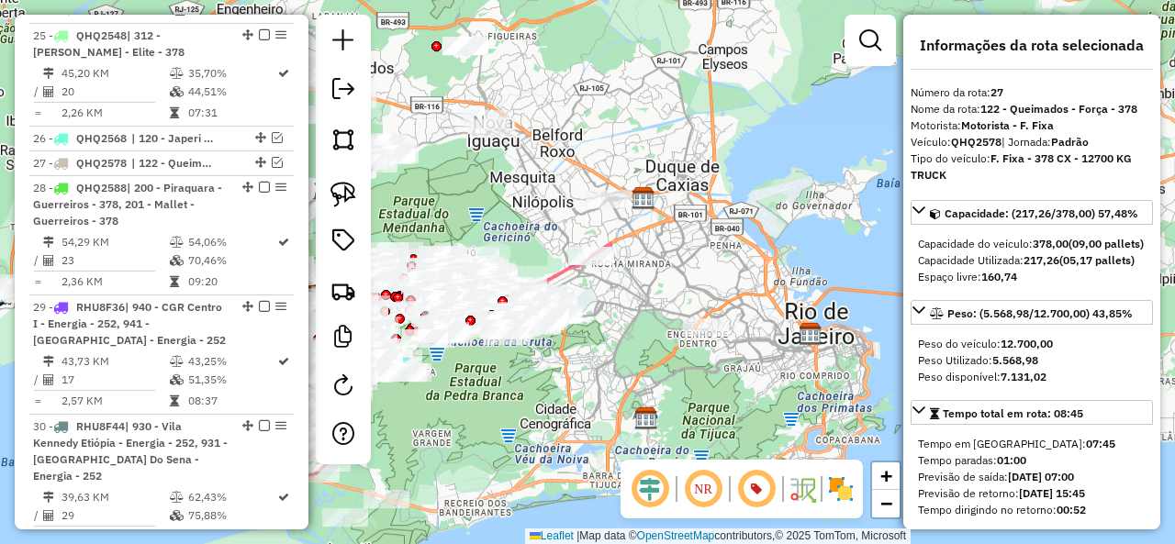
click at [580, 276] on icon at bounding box center [451, 267] width 319 height 49
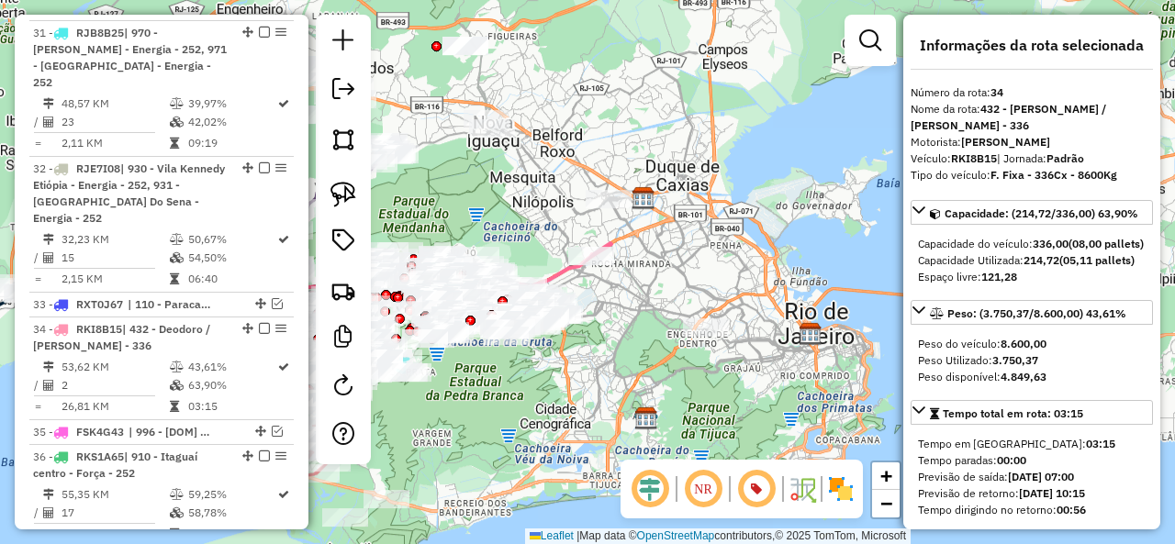
scroll to position [3979, 0]
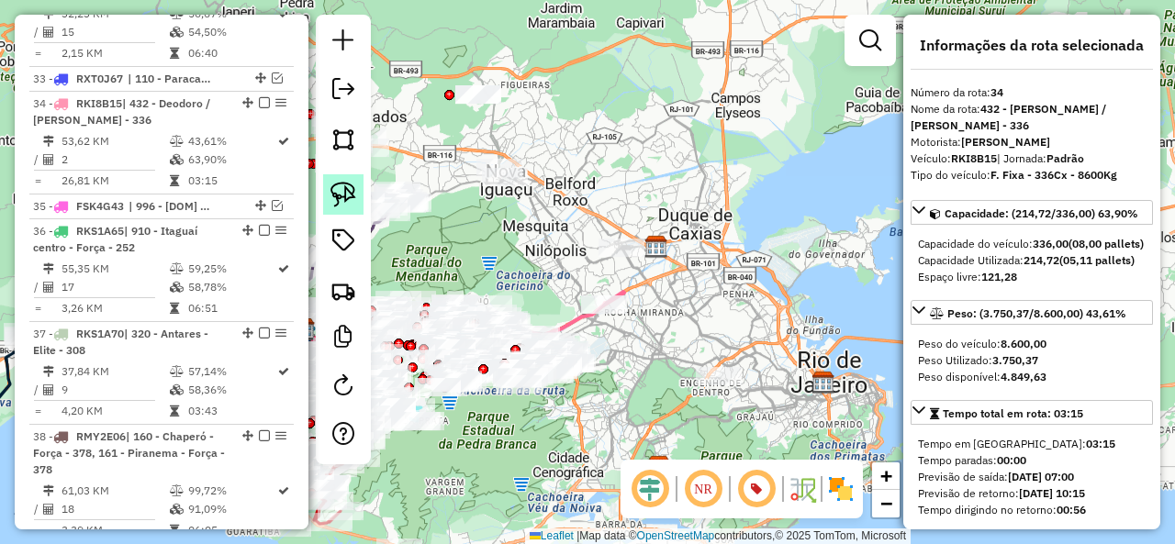
click at [332, 192] on img at bounding box center [343, 195] width 26 height 26
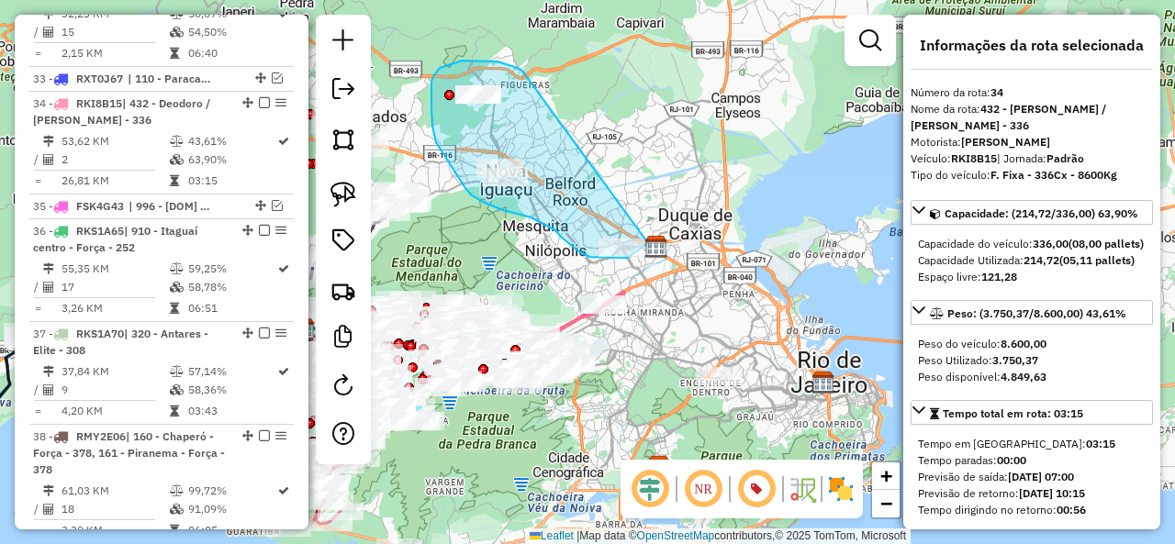
drag, startPoint x: 497, startPoint y: 61, endPoint x: 648, endPoint y: 243, distance: 236.0
click at [648, 243] on div "Janela de atendimento Grade de atendimento Capacidade Transportadoras Veículos …" at bounding box center [587, 272] width 1175 height 544
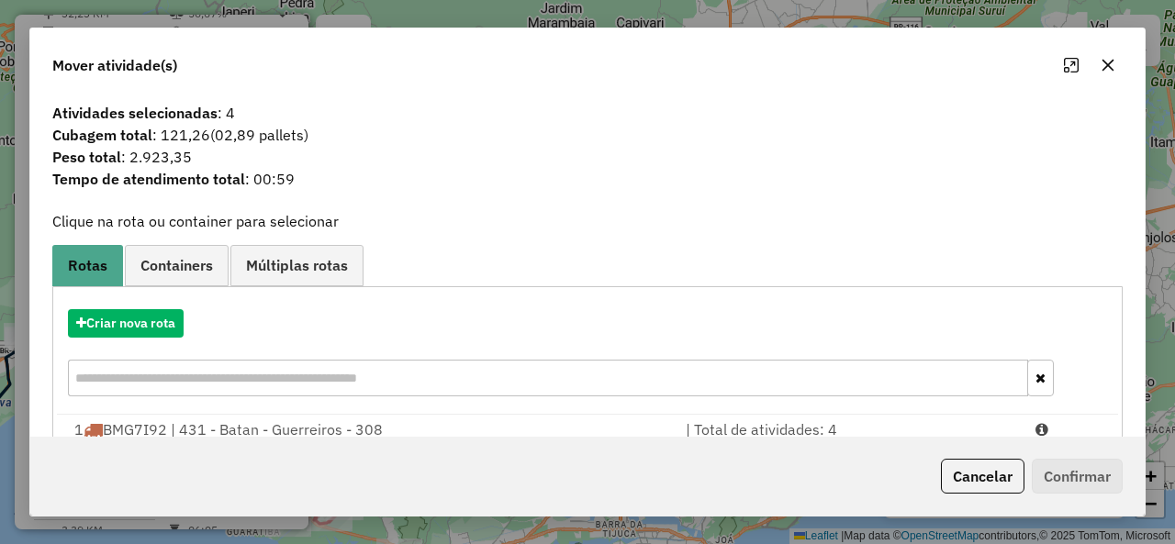
click at [995, 475] on button "Cancelar" at bounding box center [983, 476] width 84 height 35
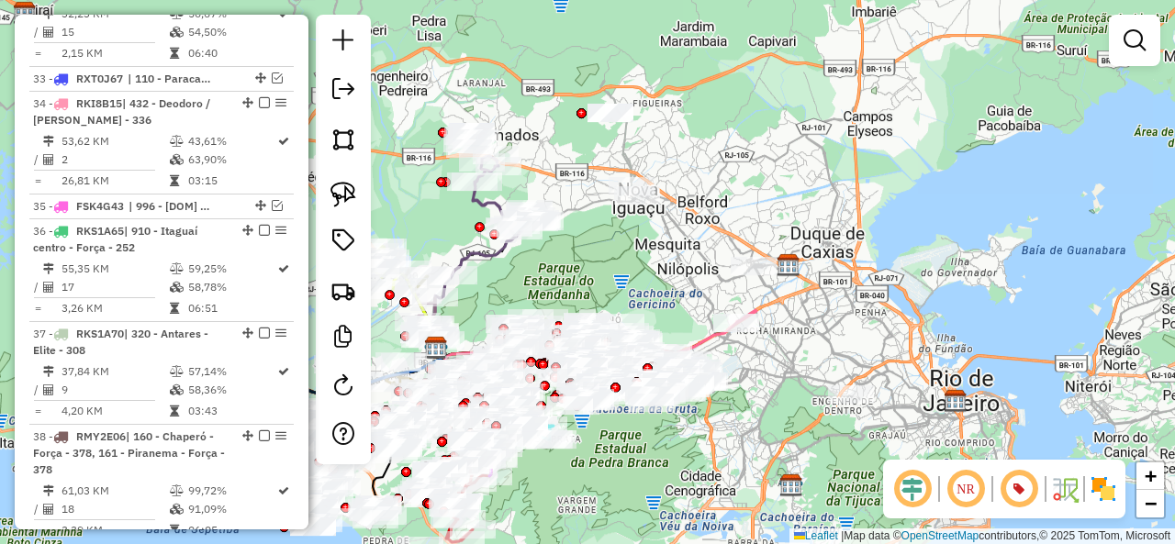
drag, startPoint x: 536, startPoint y: 260, endPoint x: 666, endPoint y: 282, distance: 132.2
click at [666, 282] on div "Janela de atendimento Grade de atendimento Capacidade Transportadoras Veículos …" at bounding box center [587, 272] width 1175 height 544
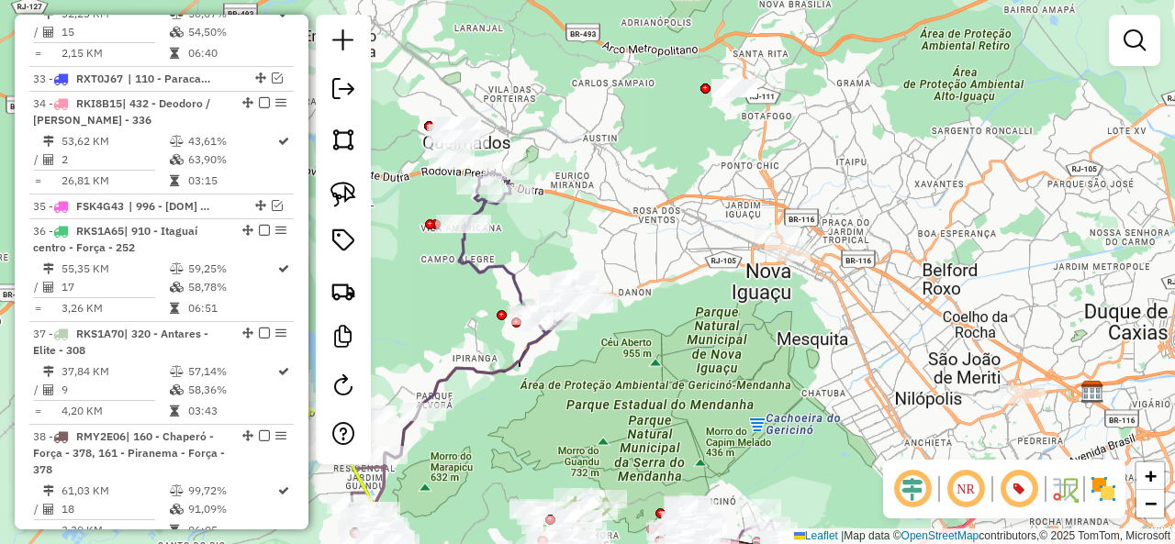
click at [635, 184] on div "Janela de atendimento Grade de atendimento Capacidade Transportadoras Veículos …" at bounding box center [587, 272] width 1175 height 544
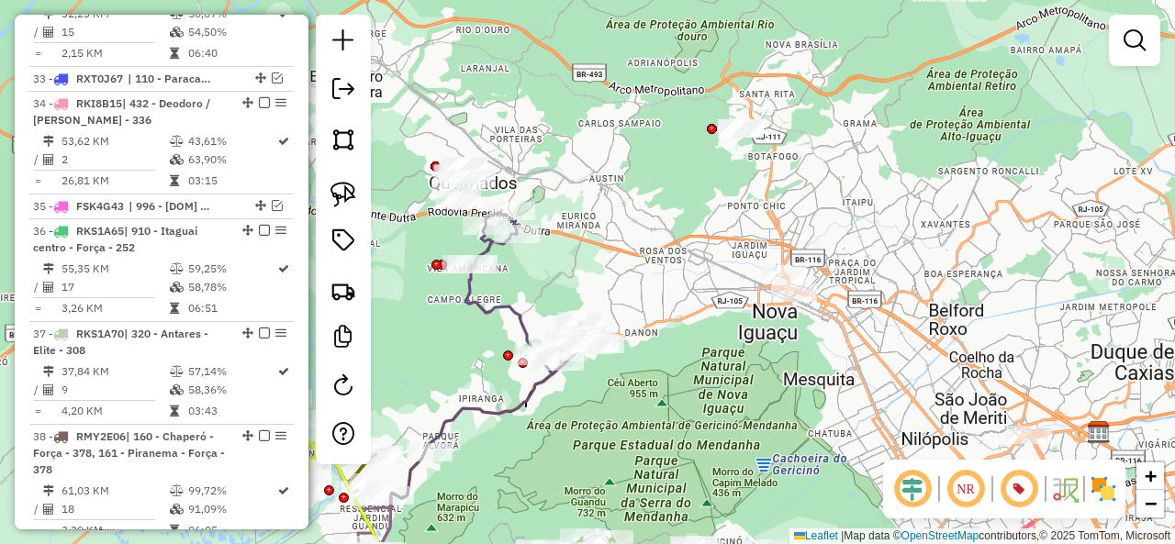
drag, startPoint x: 641, startPoint y: 223, endPoint x: 642, endPoint y: 234, distance: 11.2
click at [642, 234] on div "Janela de atendimento Grade de atendimento Capacidade Transportadoras Veículos …" at bounding box center [587, 272] width 1175 height 544
click at [349, 194] on img at bounding box center [343, 195] width 26 height 26
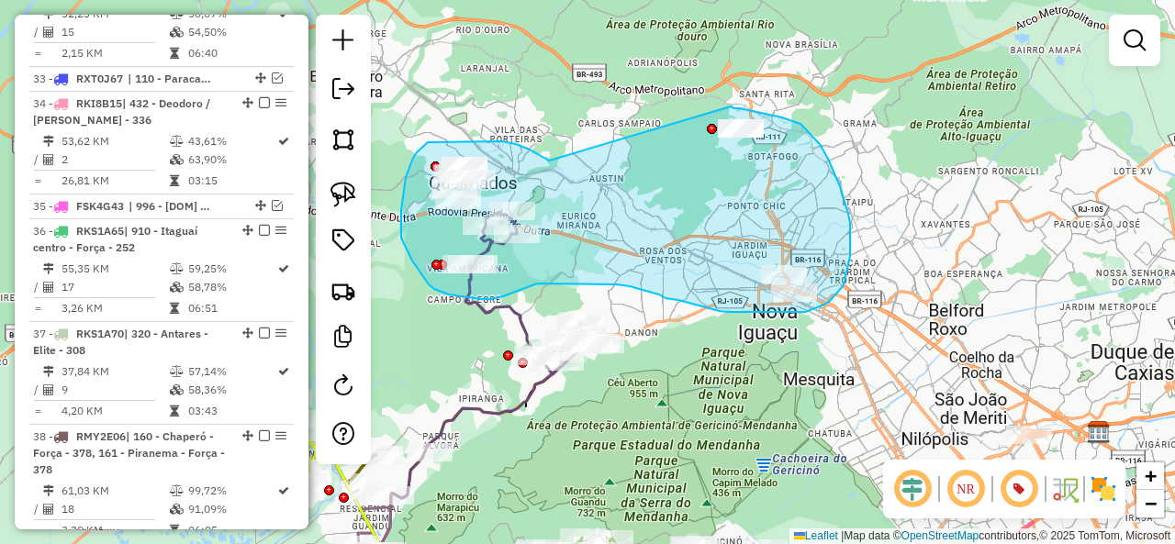
drag, startPoint x: 537, startPoint y: 153, endPoint x: 721, endPoint y: 106, distance: 190.6
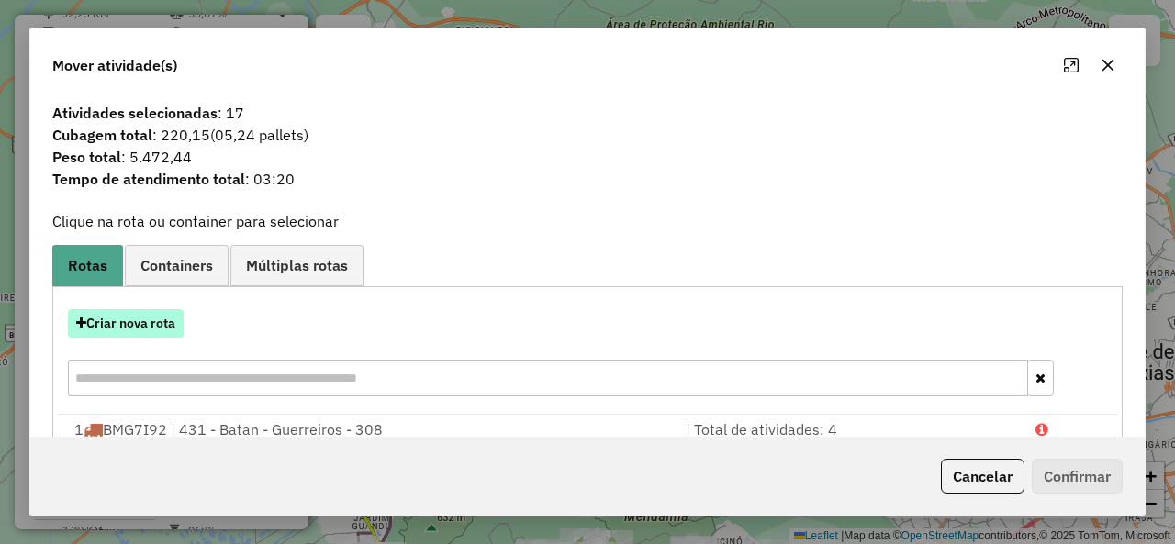
click at [165, 324] on button "Criar nova rota" at bounding box center [126, 323] width 116 height 28
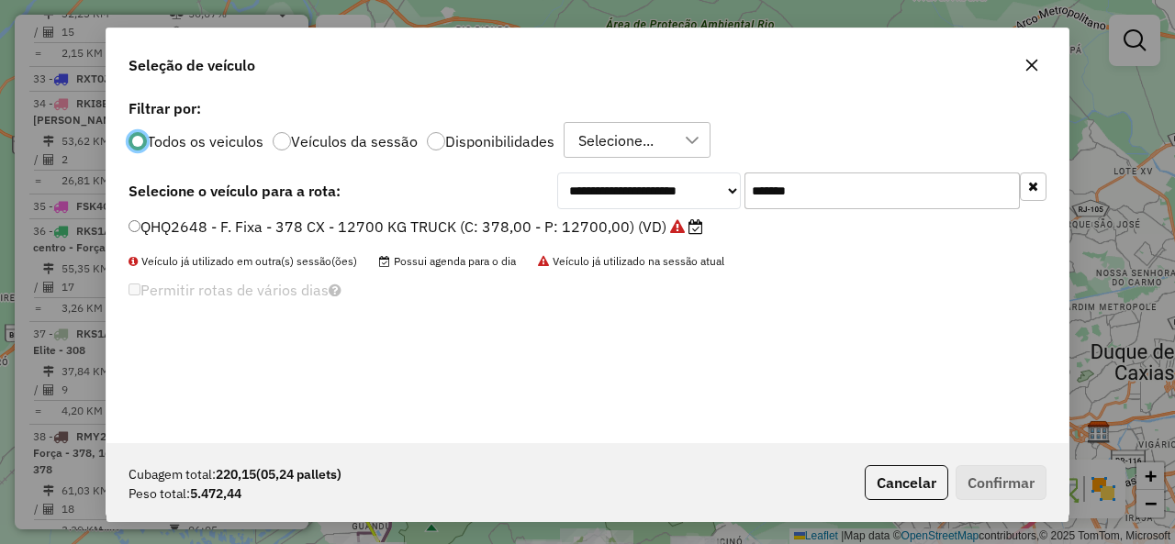
scroll to position [10, 6]
click at [754, 175] on input "*******" at bounding box center [881, 191] width 275 height 37
paste input "text"
type input "*******"
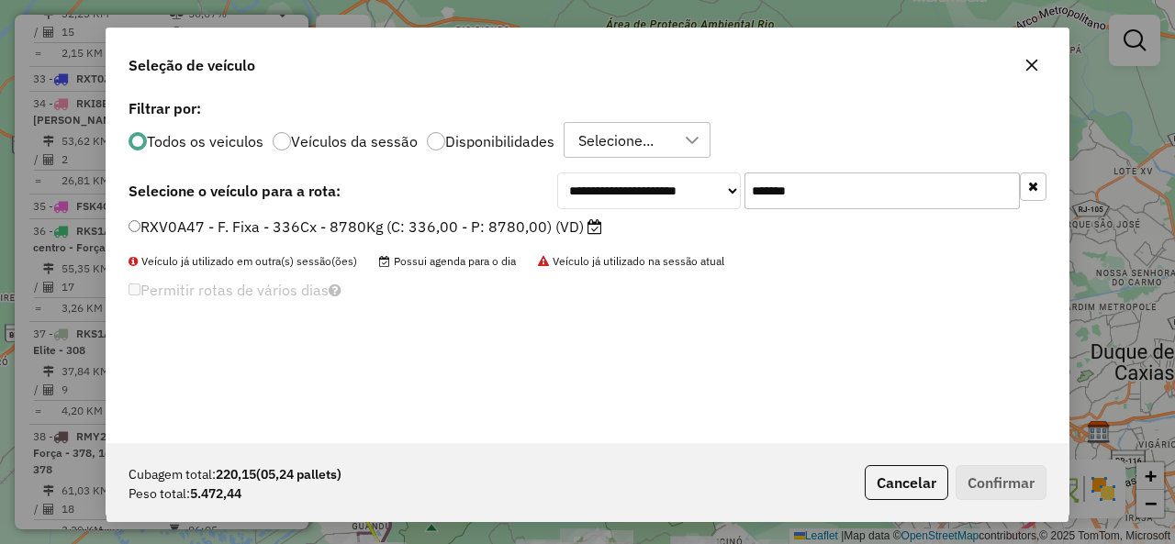
click at [185, 231] on label "RXV0A47 - F. Fixa - 336Cx - 8780Kg (C: 336,00 - P: 8780,00) (VD)" at bounding box center [365, 227] width 474 height 22
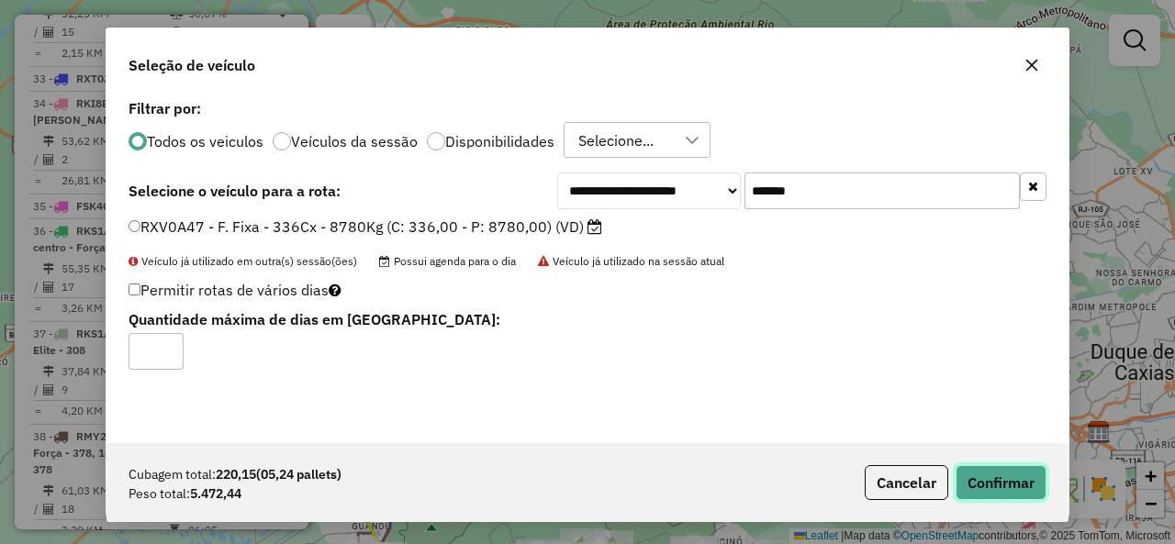
click at [1015, 486] on button "Confirmar" at bounding box center [1000, 482] width 91 height 35
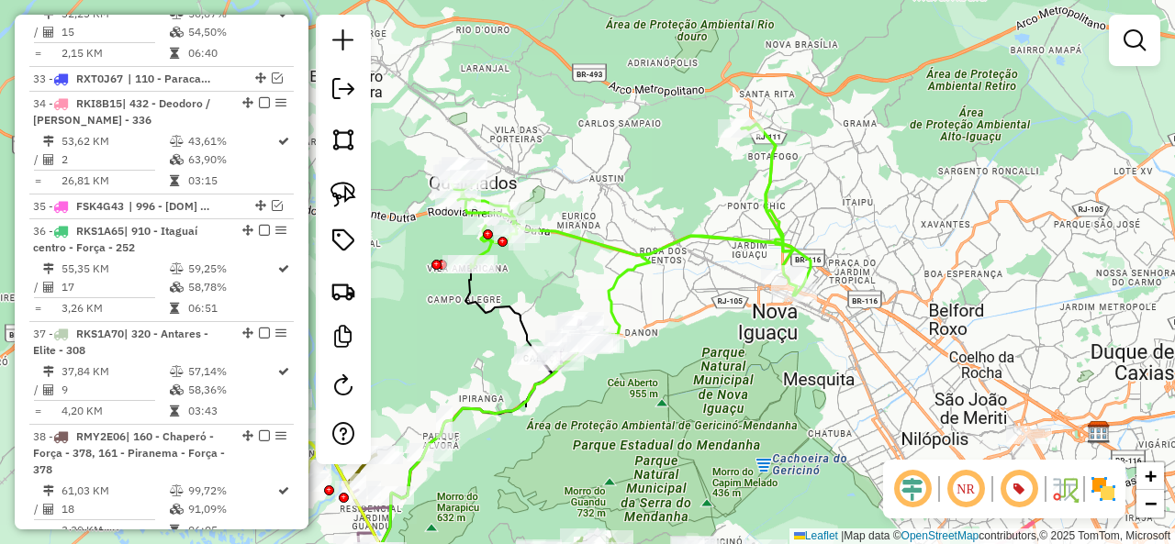
click at [702, 230] on icon at bounding box center [630, 210] width 362 height 172
select select "**********"
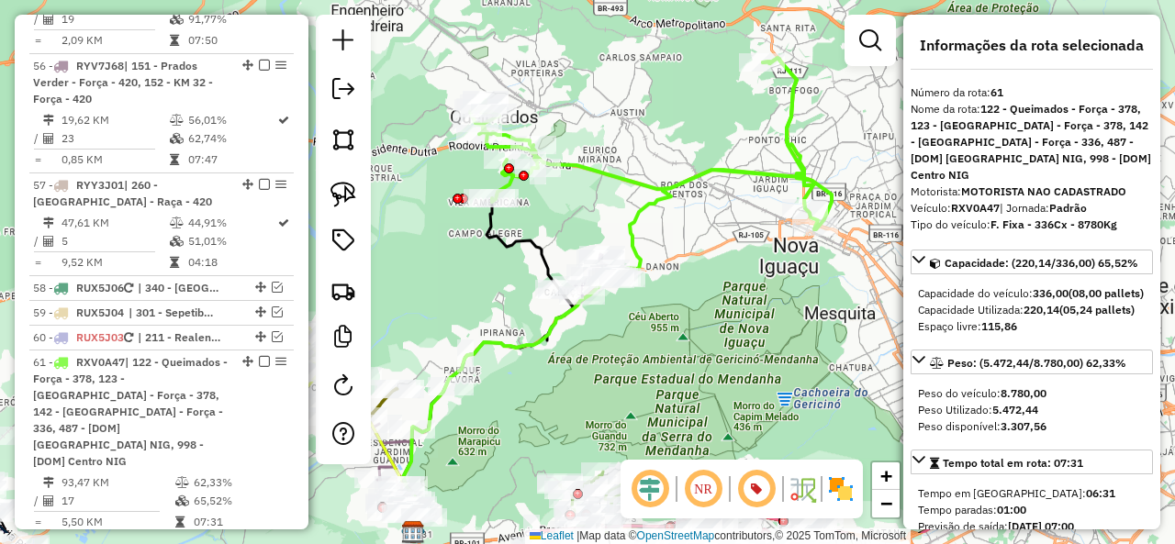
drag, startPoint x: 709, startPoint y: 289, endPoint x: 736, endPoint y: 207, distance: 86.8
click at [736, 207] on div "Janela de atendimento Grade de atendimento Capacidade Transportadoras Veículos …" at bounding box center [587, 272] width 1175 height 544
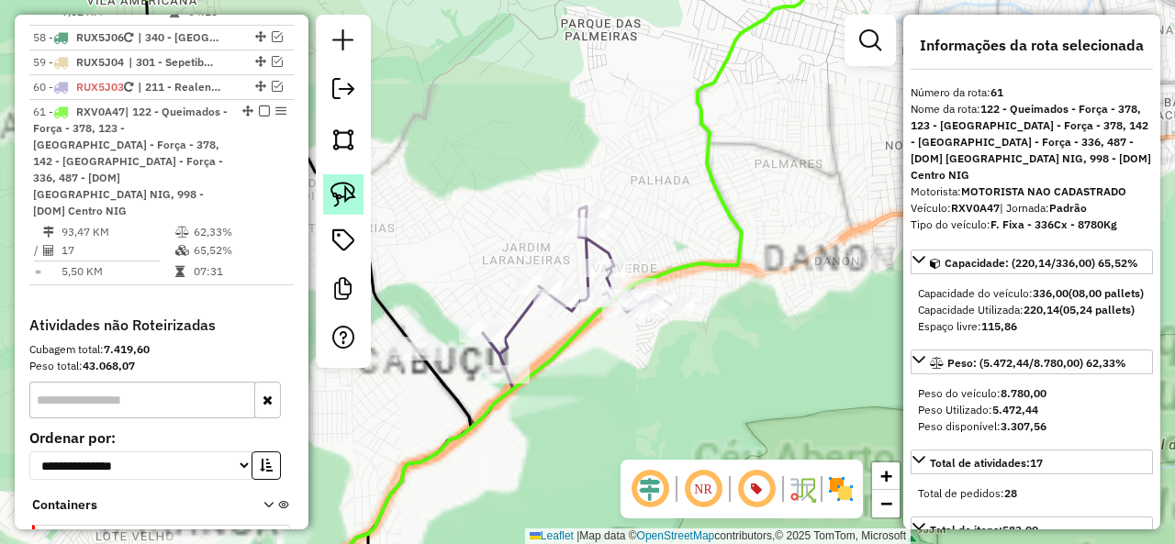
click at [345, 199] on img at bounding box center [343, 195] width 26 height 26
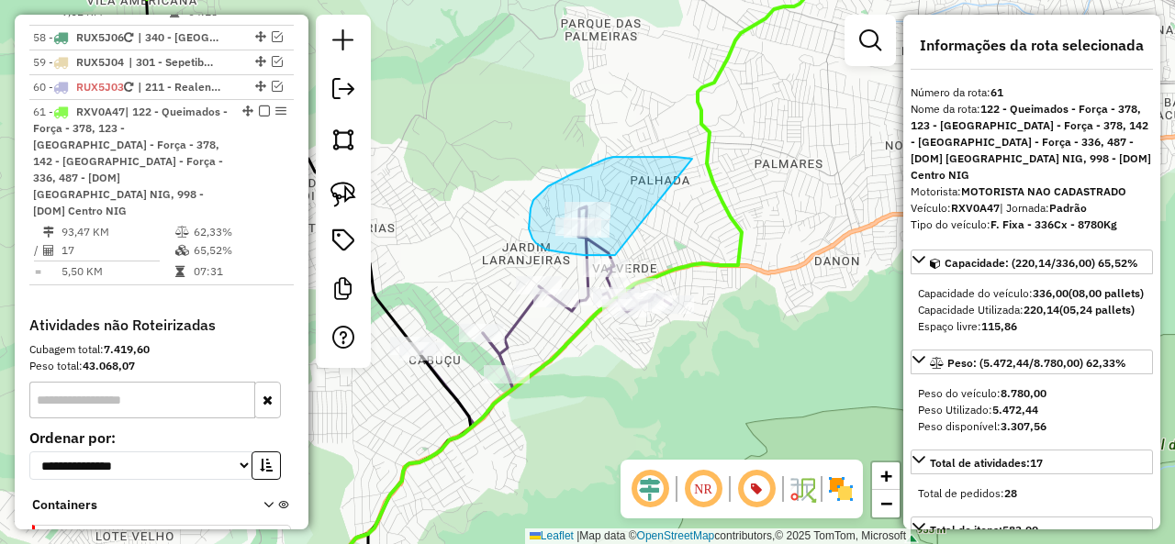
drag, startPoint x: 676, startPoint y: 157, endPoint x: 677, endPoint y: 238, distance: 80.8
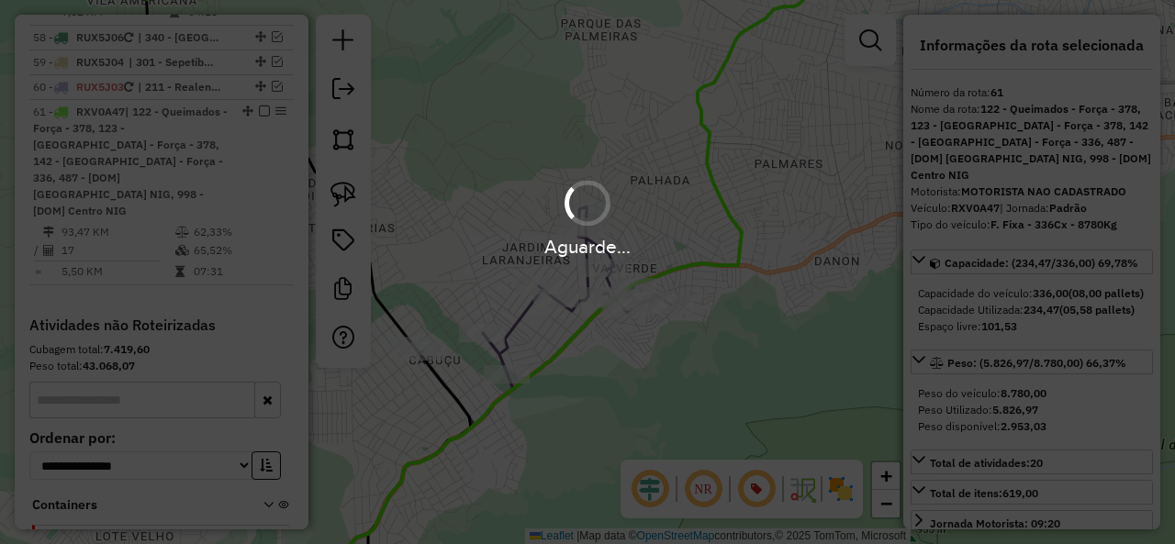
select select "**********"
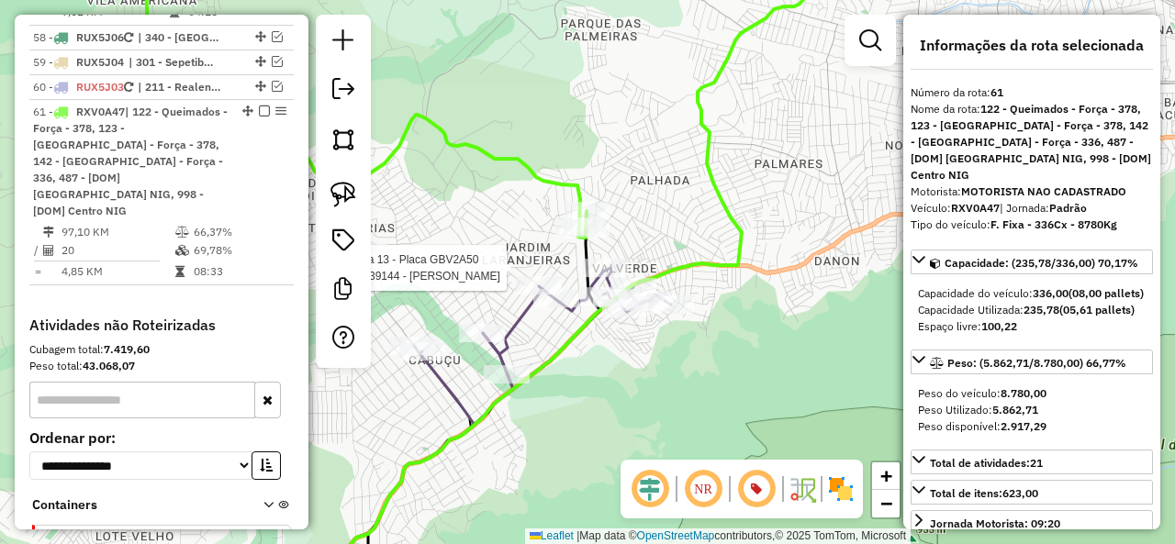
select select "**********"
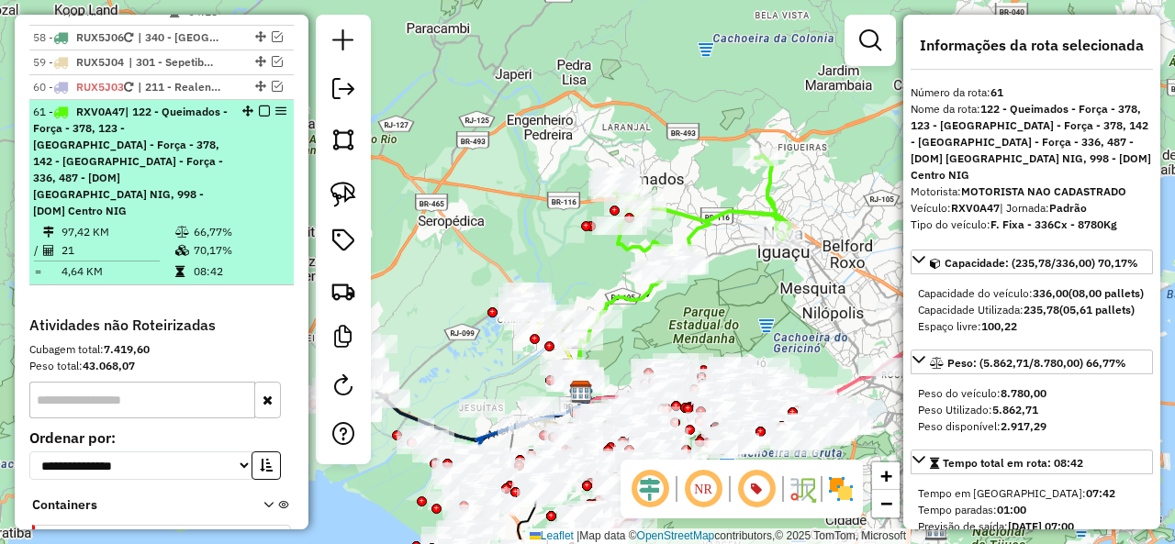
click at [259, 106] on em at bounding box center [264, 111] width 11 height 11
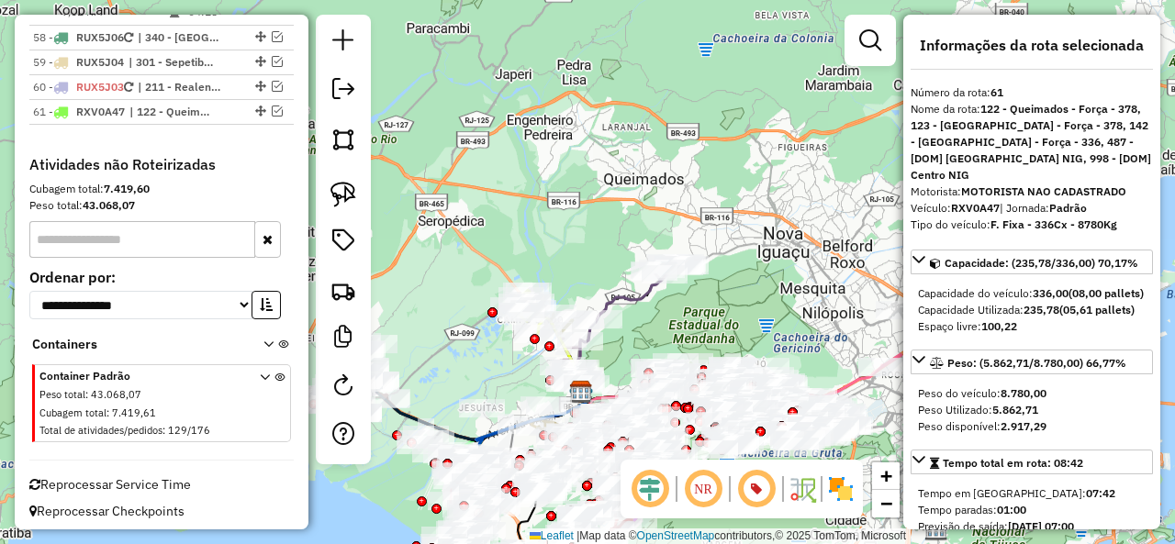
scroll to position [6399, 0]
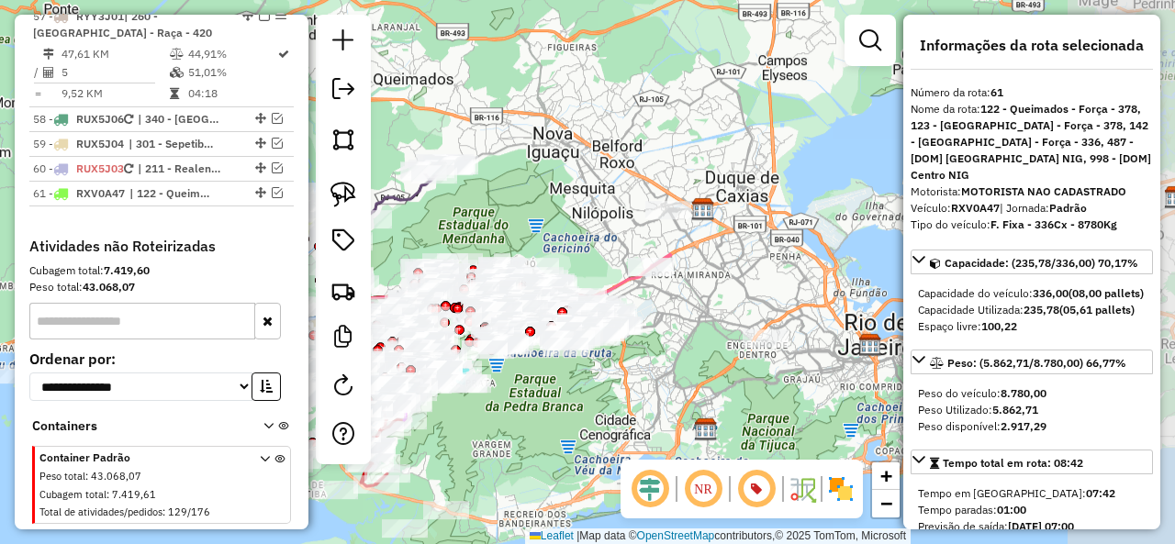
drag, startPoint x: 725, startPoint y: 280, endPoint x: 501, endPoint y: 195, distance: 239.7
click at [501, 195] on div "Janela de atendimento Grade de atendimento Capacidade Transportadoras Veículos …" at bounding box center [587, 272] width 1175 height 544
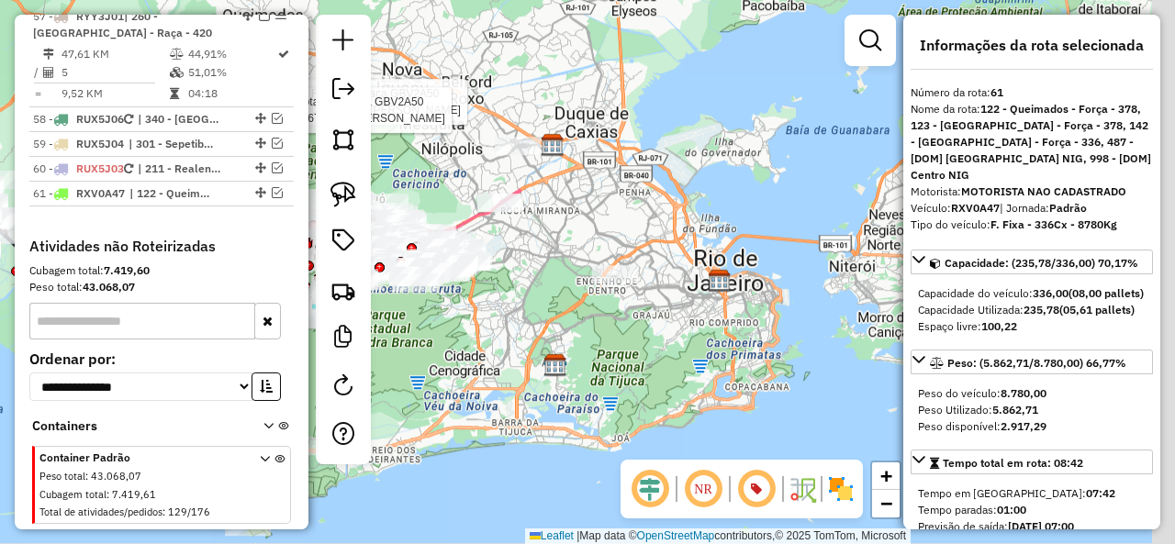
drag, startPoint x: 773, startPoint y: 303, endPoint x: 597, endPoint y: 242, distance: 185.5
click at [624, 240] on div "Rota 13 - Placa GBV2A50 03648420 - LUIZ ALBERTO CARVALH Rota 13 - Placa GBV2A50…" at bounding box center [587, 272] width 1175 height 544
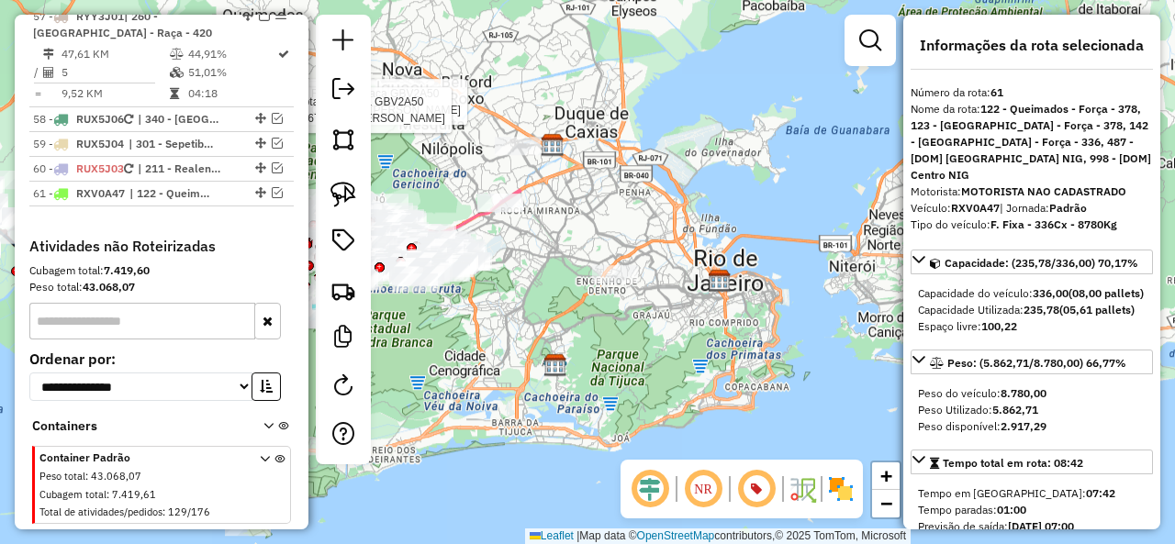
click at [485, 220] on icon at bounding box center [360, 214] width 319 height 49
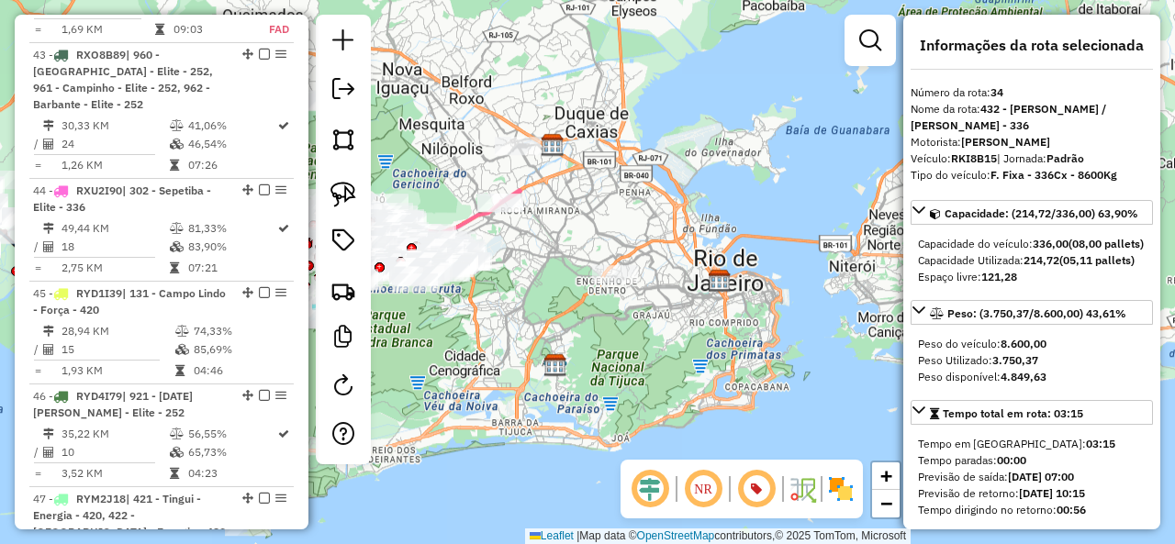
scroll to position [3979, 0]
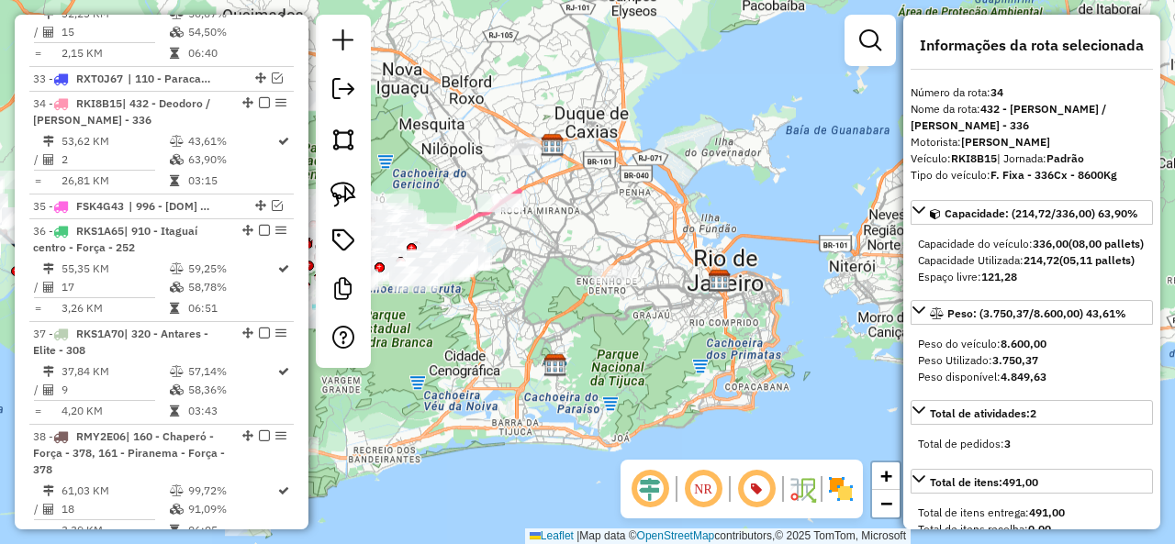
click at [365, 197] on div at bounding box center [343, 191] width 55 height 353
click at [341, 197] on img at bounding box center [343, 195] width 26 height 26
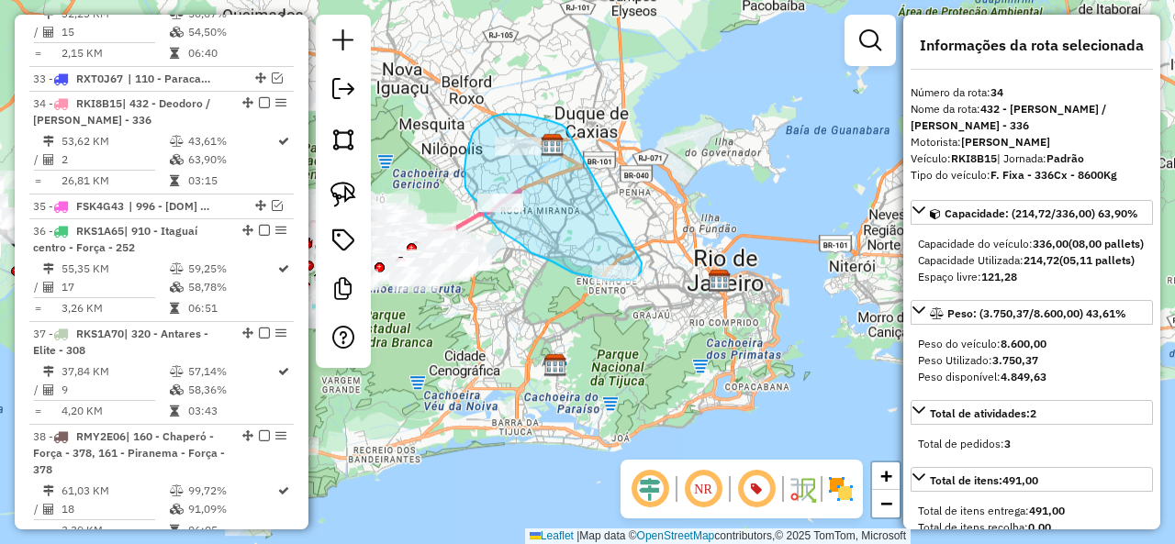
drag, startPoint x: 518, startPoint y: 114, endPoint x: 642, endPoint y: 262, distance: 193.5
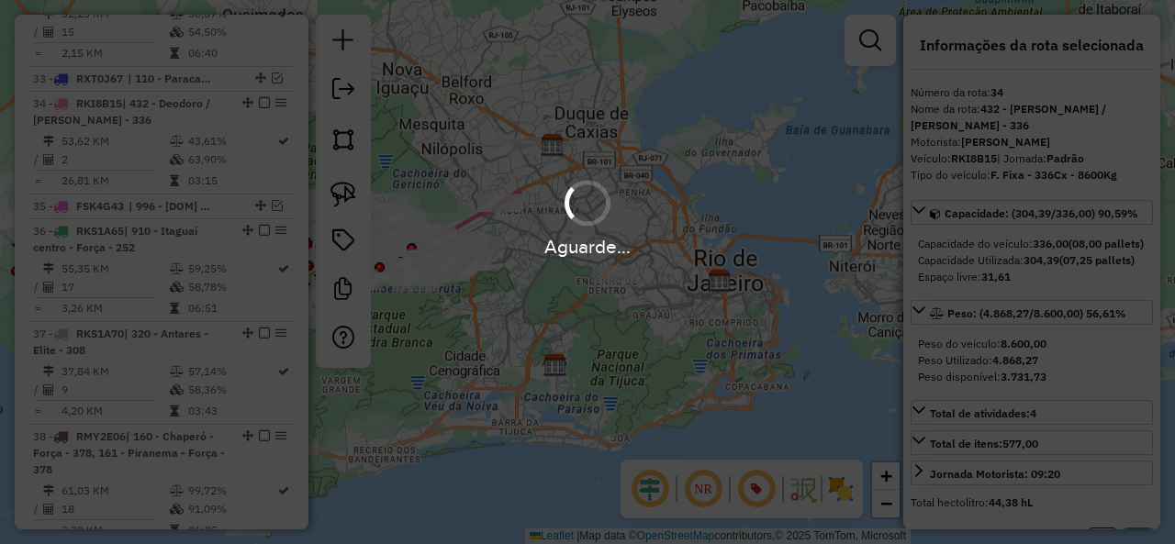
select select "**********"
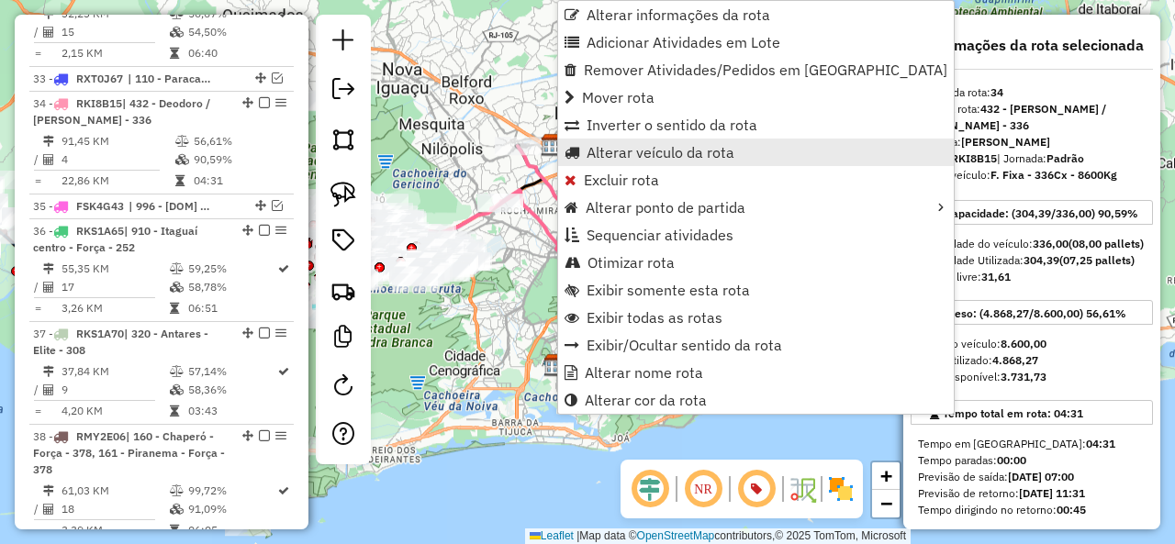
click at [658, 150] on span "Alterar veículo da rota" at bounding box center [660, 152] width 148 height 15
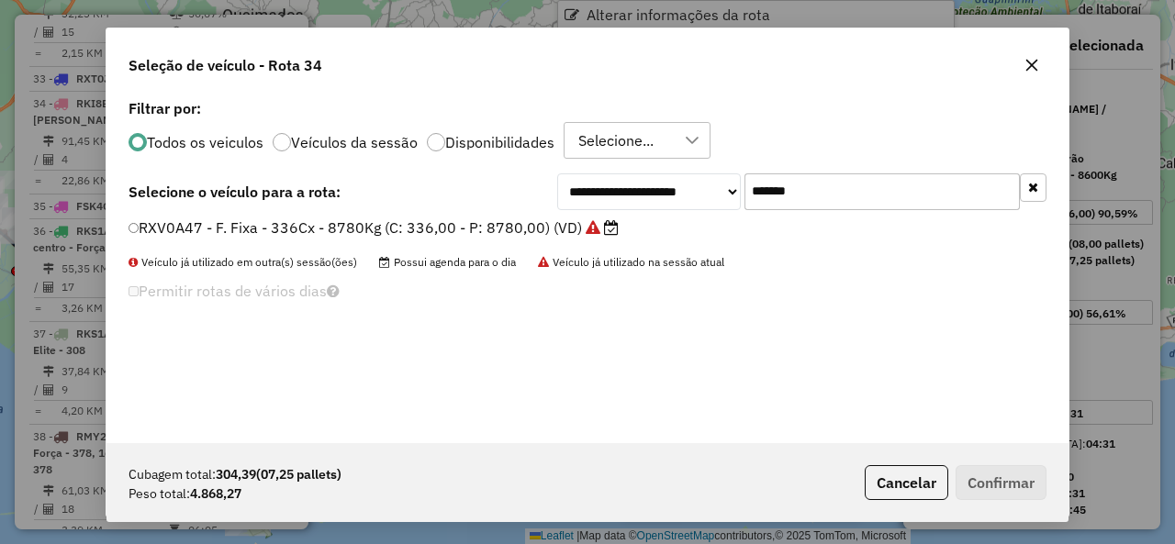
scroll to position [10, 6]
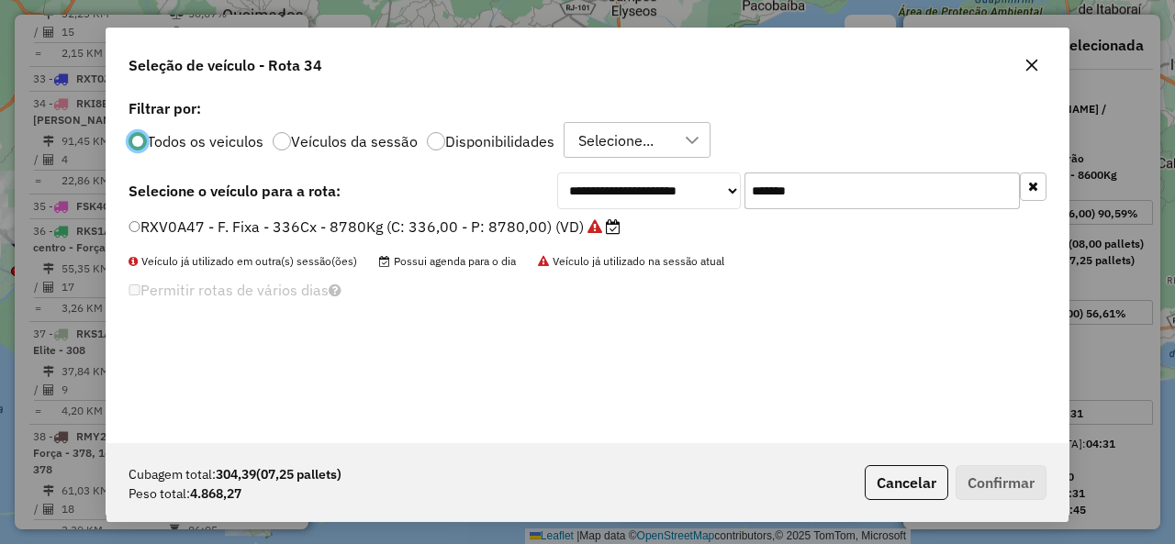
click at [820, 199] on input "*******" at bounding box center [881, 191] width 275 height 37
paste input "text"
type input "*******"
click at [207, 243] on div "RXV0A17 - F. Fixa - 336Cx - 8780Kg (C: 336,00 - P: 8780,00) (VD)" at bounding box center [587, 235] width 940 height 37
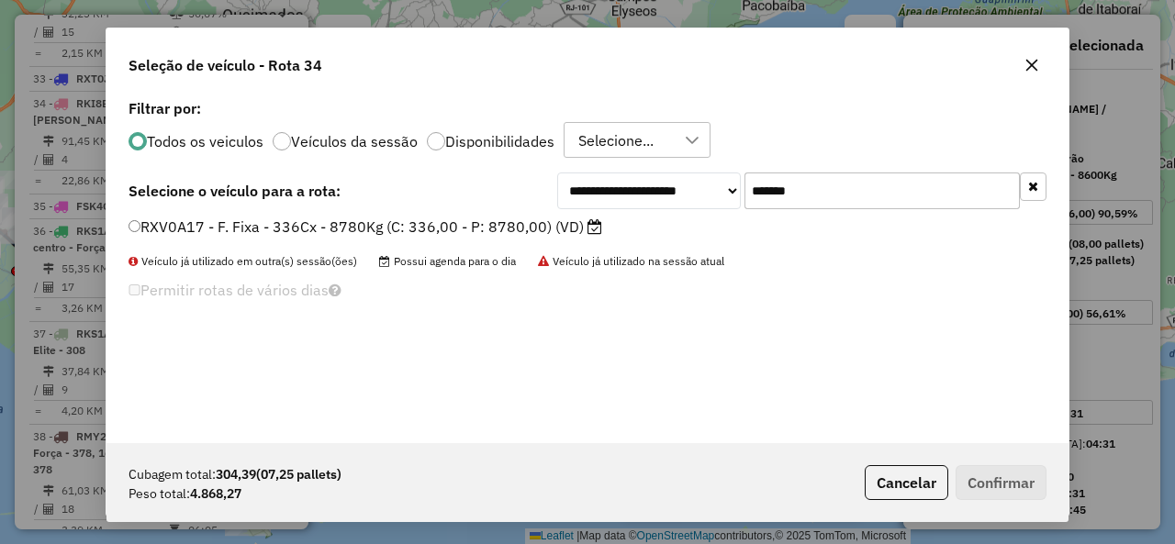
click at [196, 230] on label "RXV0A17 - F. Fixa - 336Cx - 8780Kg (C: 336,00 - P: 8780,00) (VD)" at bounding box center [365, 227] width 474 height 22
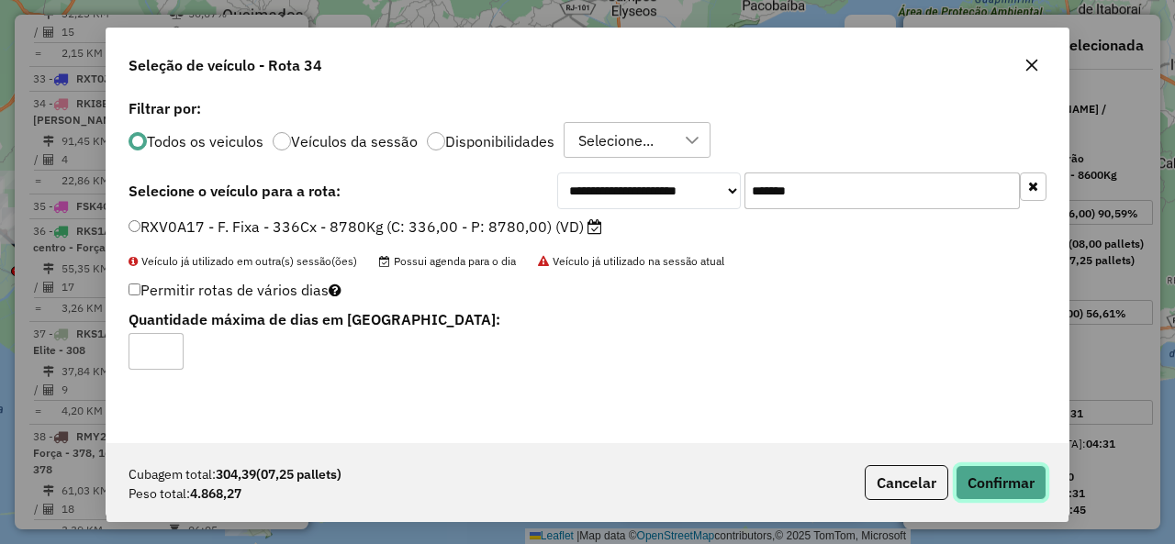
click at [1003, 480] on button "Confirmar" at bounding box center [1000, 482] width 91 height 35
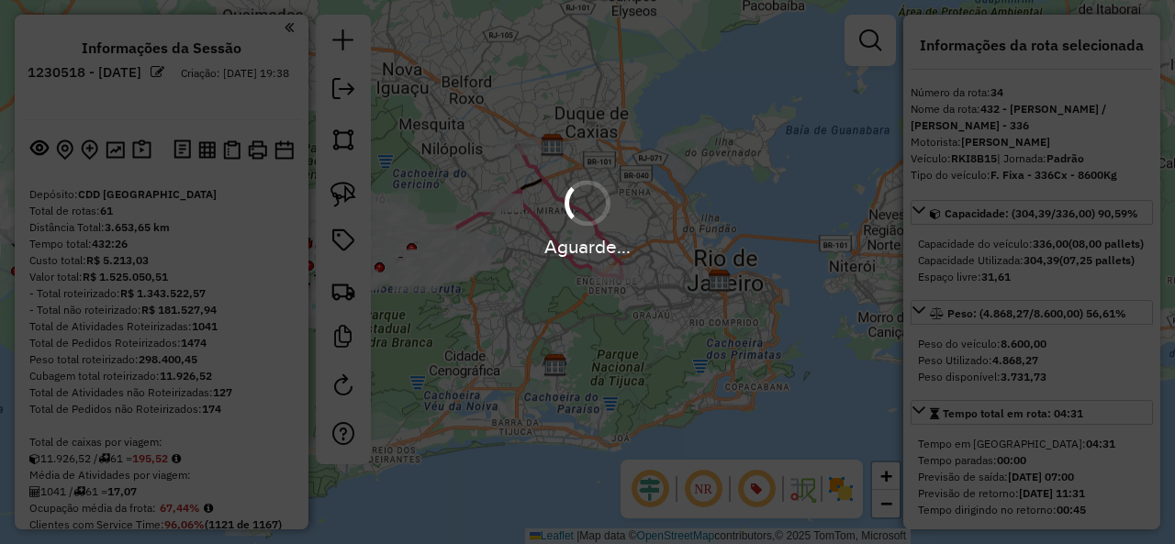
select select "**********"
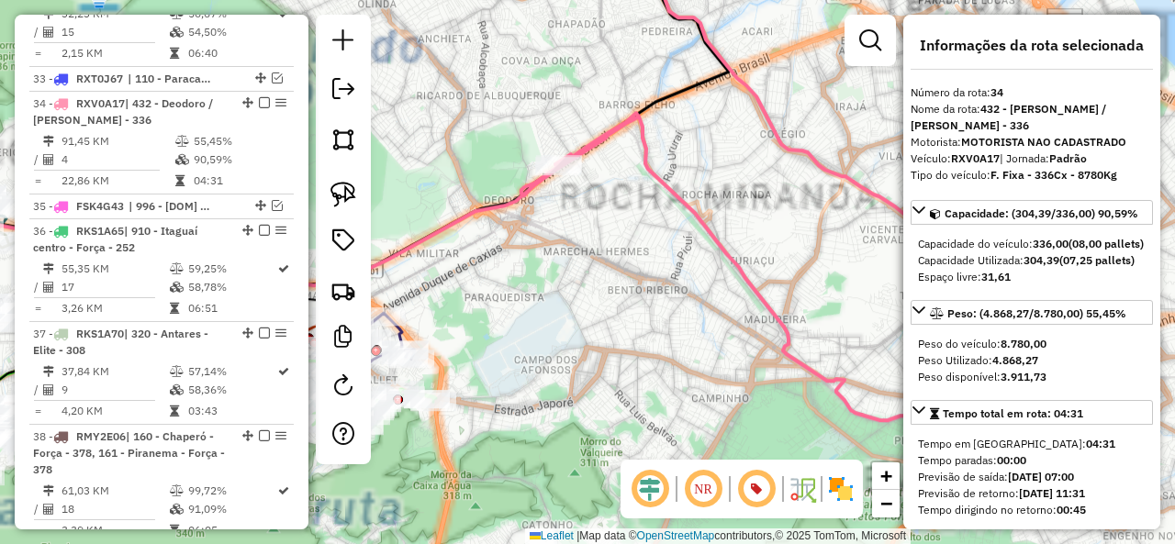
click at [490, 210] on icon at bounding box center [261, 199] width 756 height 173
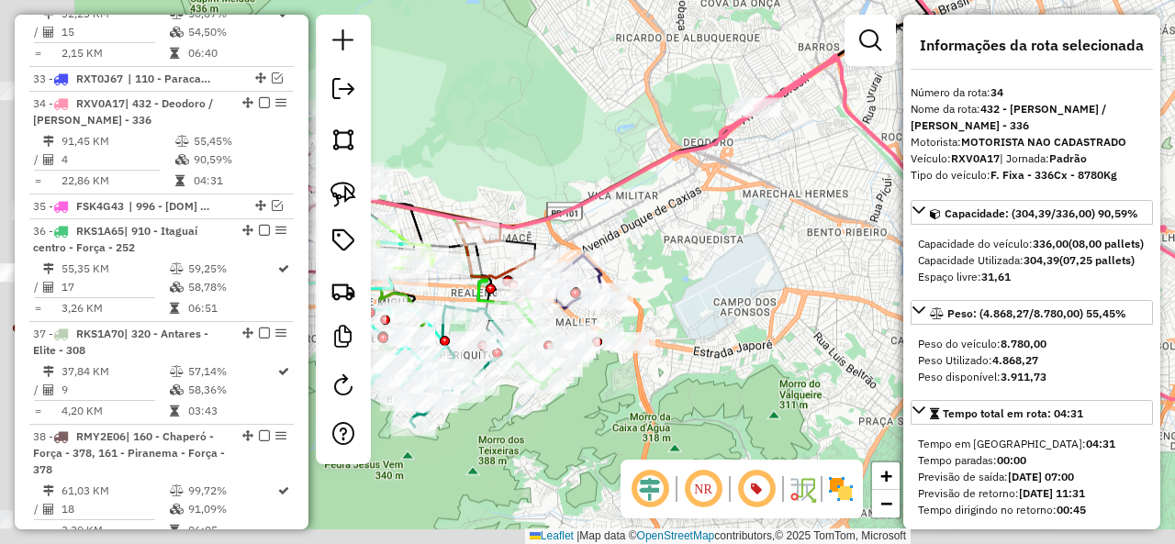
drag, startPoint x: 508, startPoint y: 258, endPoint x: 708, endPoint y: 198, distance: 208.8
click at [708, 198] on div "Janela de atendimento Grade de atendimento Capacidade Transportadoras Veículos …" at bounding box center [587, 272] width 1175 height 544
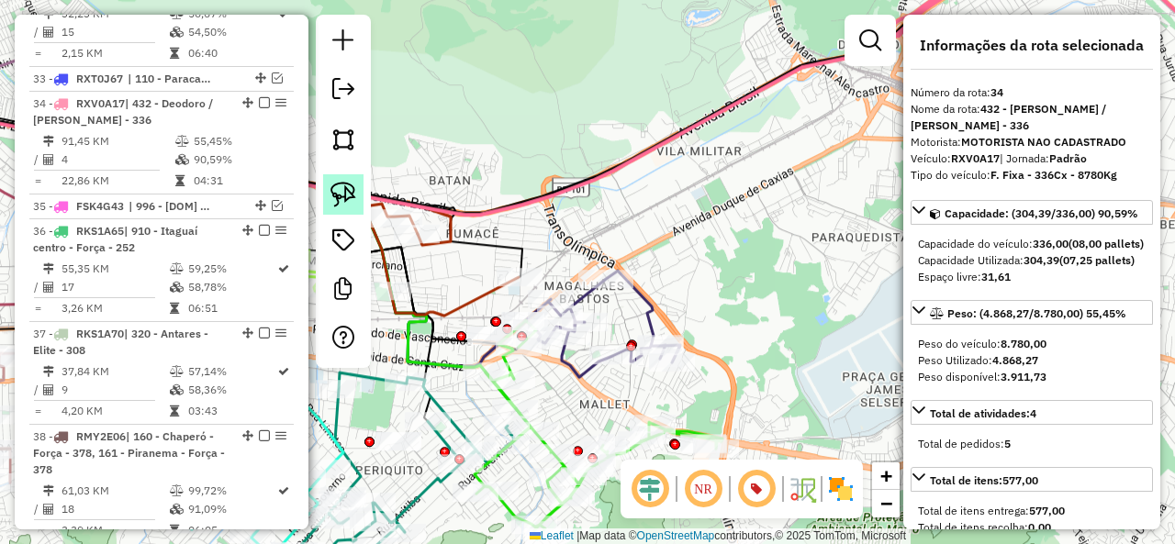
click at [343, 185] on img at bounding box center [343, 195] width 26 height 26
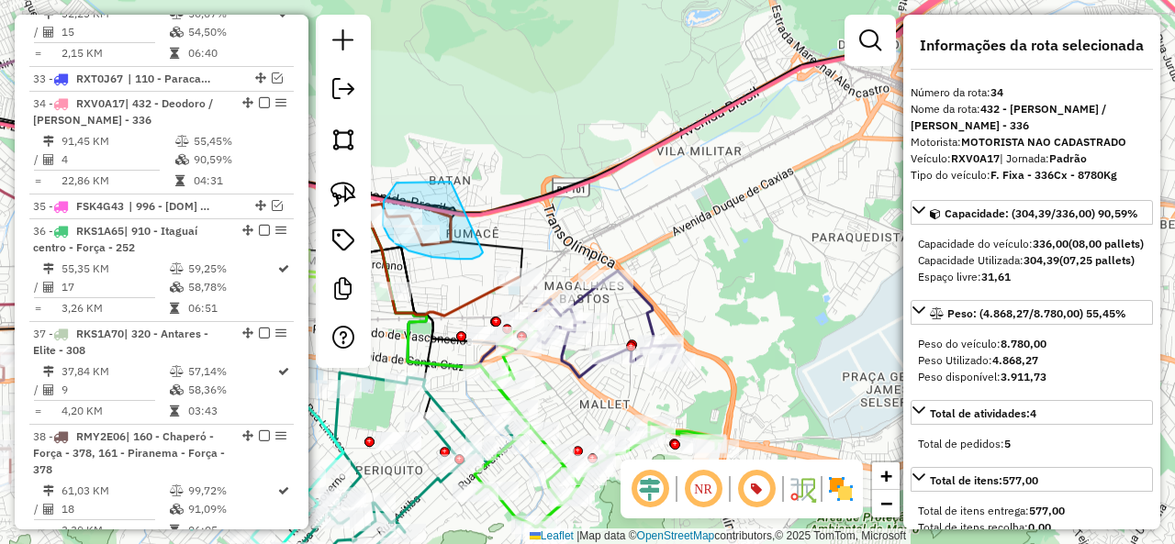
drag, startPoint x: 429, startPoint y: 182, endPoint x: 485, endPoint y: 251, distance: 89.4
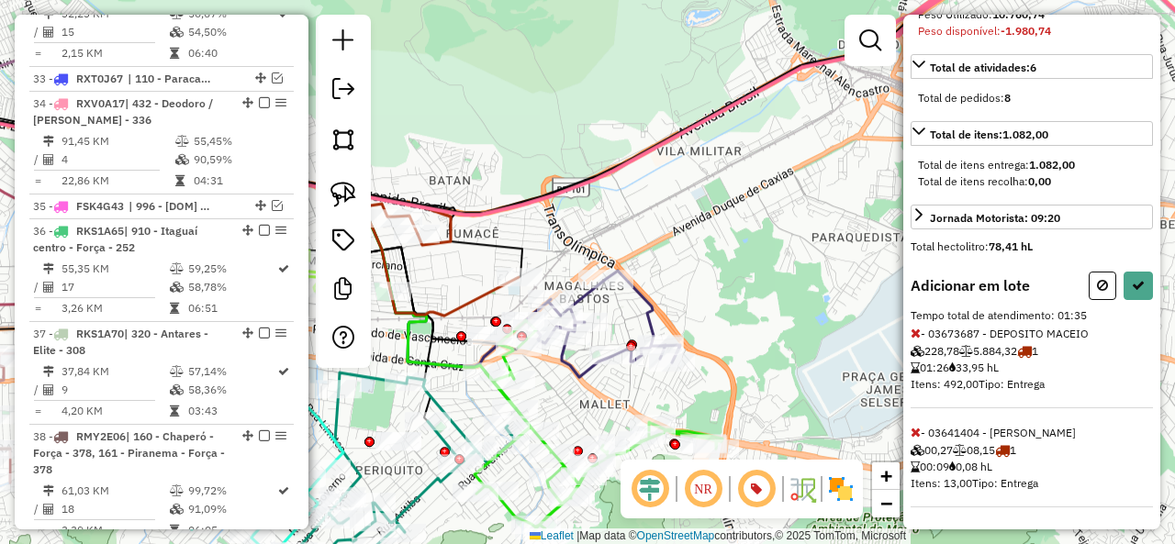
scroll to position [389, 0]
click at [920, 337] on icon at bounding box center [915, 333] width 10 height 13
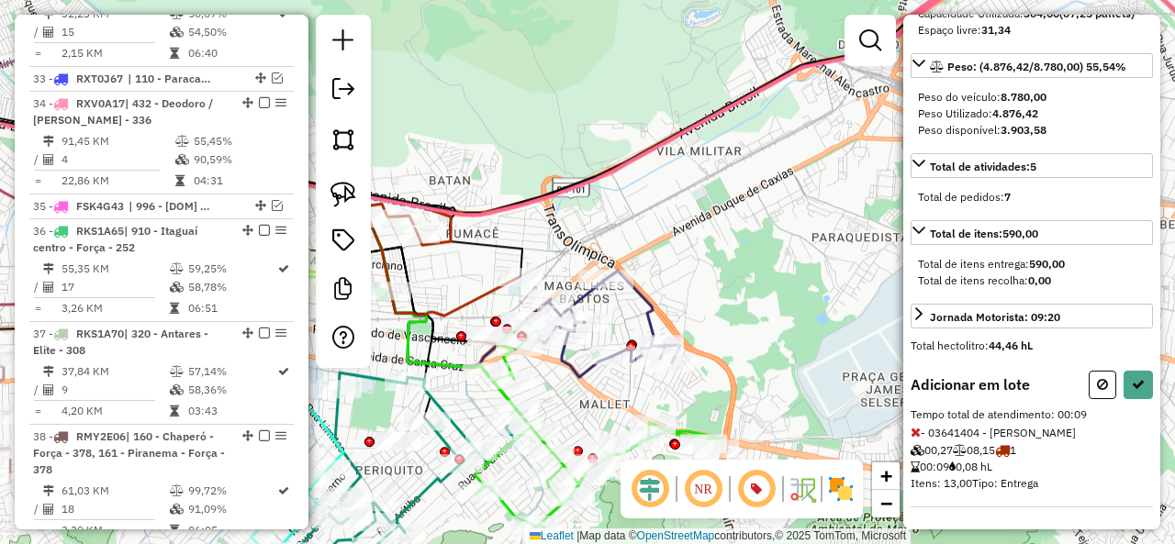
scroll to position [0, 0]
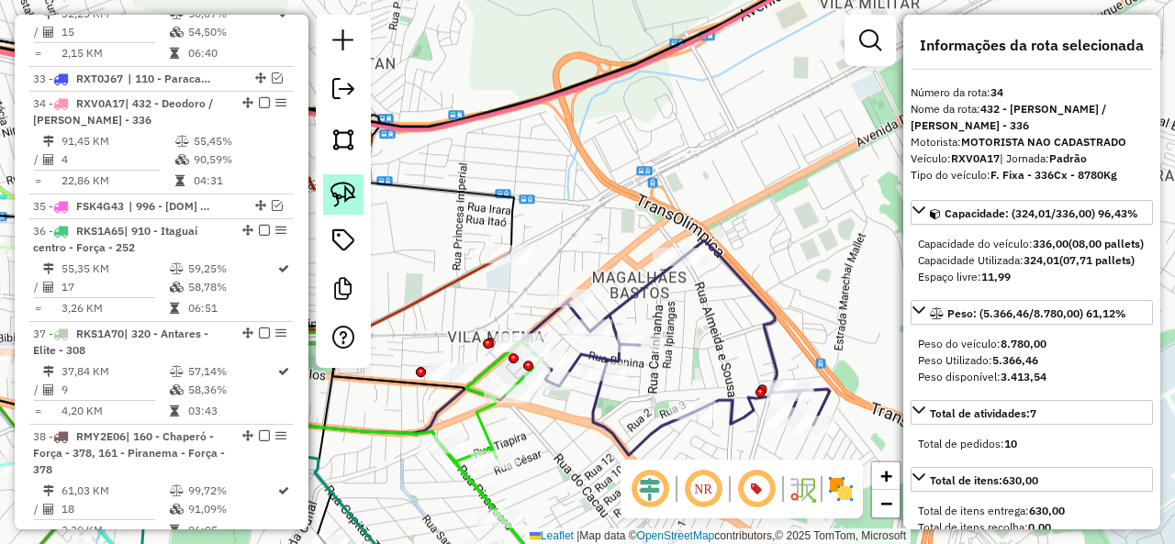
click at [340, 195] on img at bounding box center [343, 195] width 26 height 26
drag, startPoint x: 419, startPoint y: 323, endPoint x: 473, endPoint y: 341, distance: 56.9
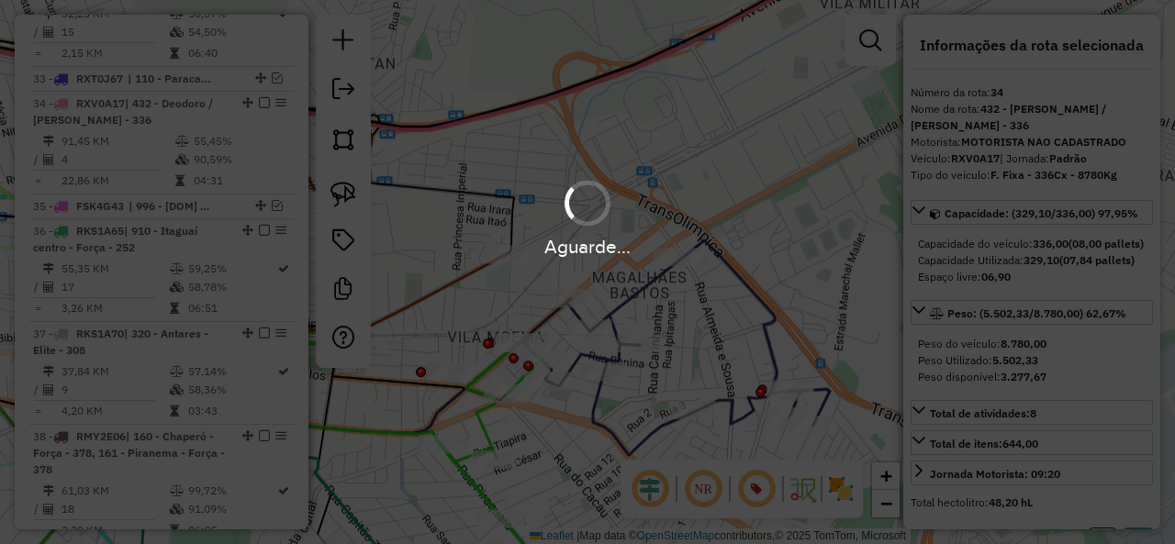
select select "**********"
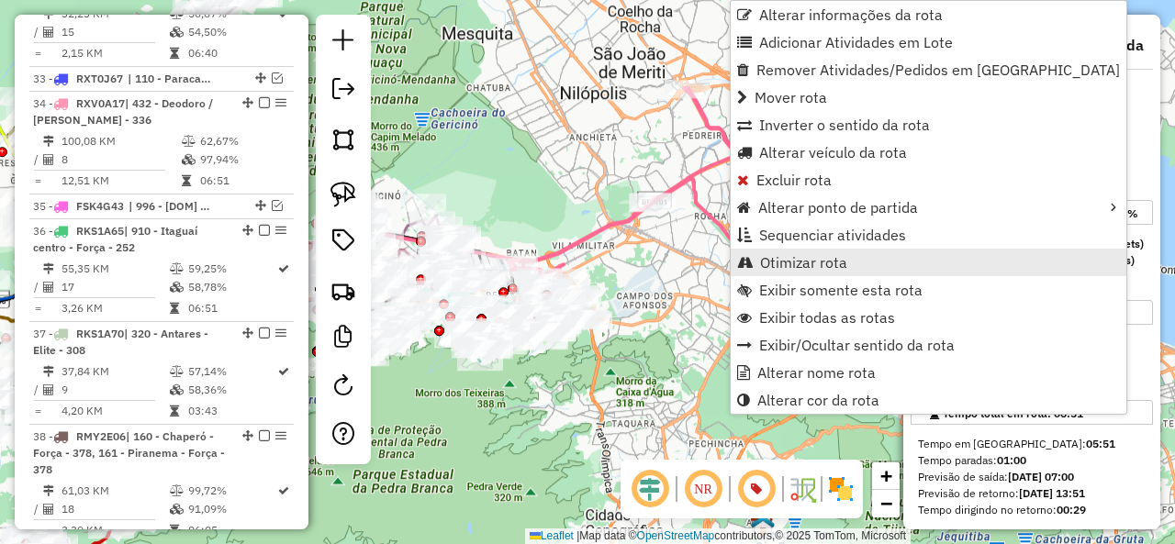
click at [811, 263] on span "Otimizar rota" at bounding box center [803, 262] width 87 height 15
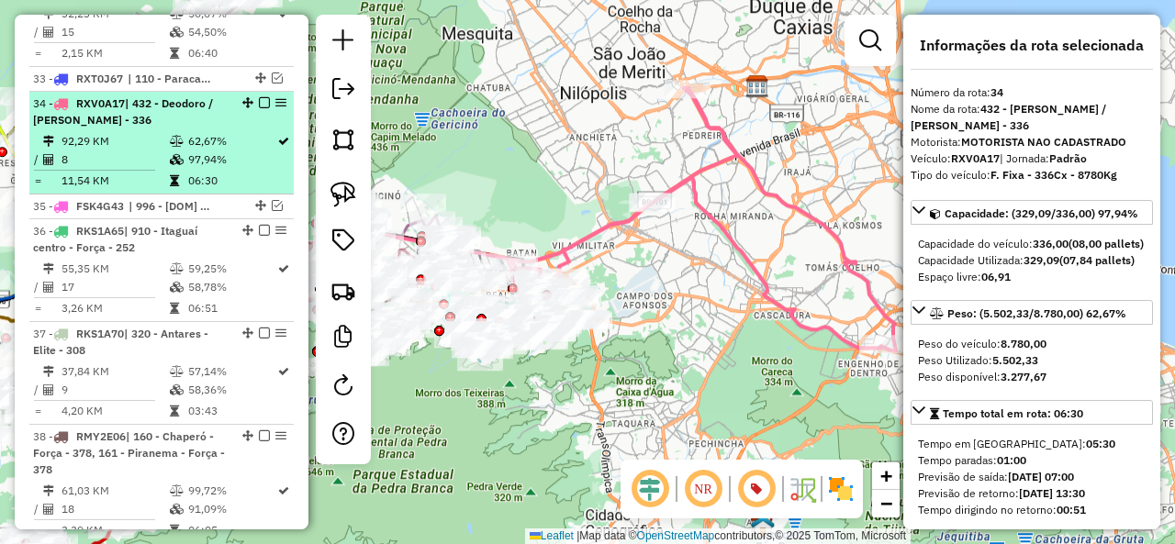
click at [262, 97] on em at bounding box center [264, 102] width 11 height 11
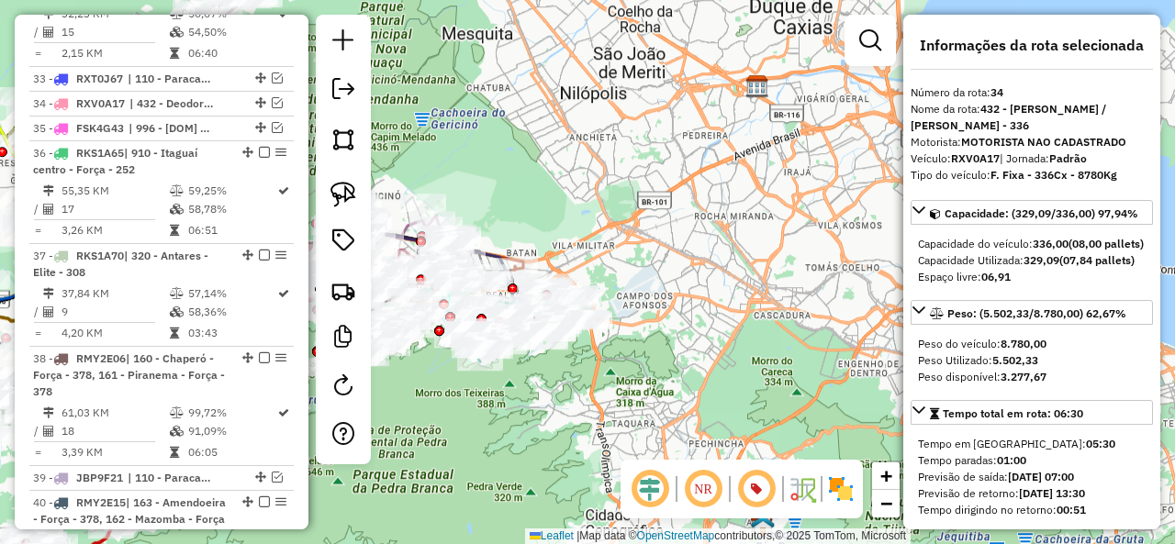
scroll to position [3901, 0]
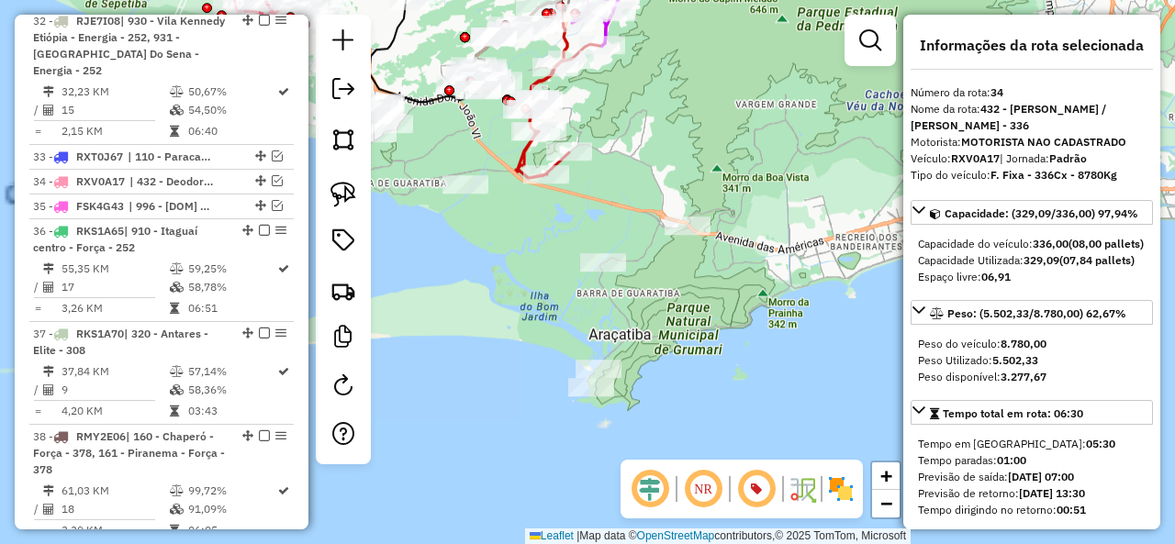
click at [707, 322] on div "Janela de atendimento Grade de atendimento Capacidade Transportadoras Veículos …" at bounding box center [587, 272] width 1175 height 544
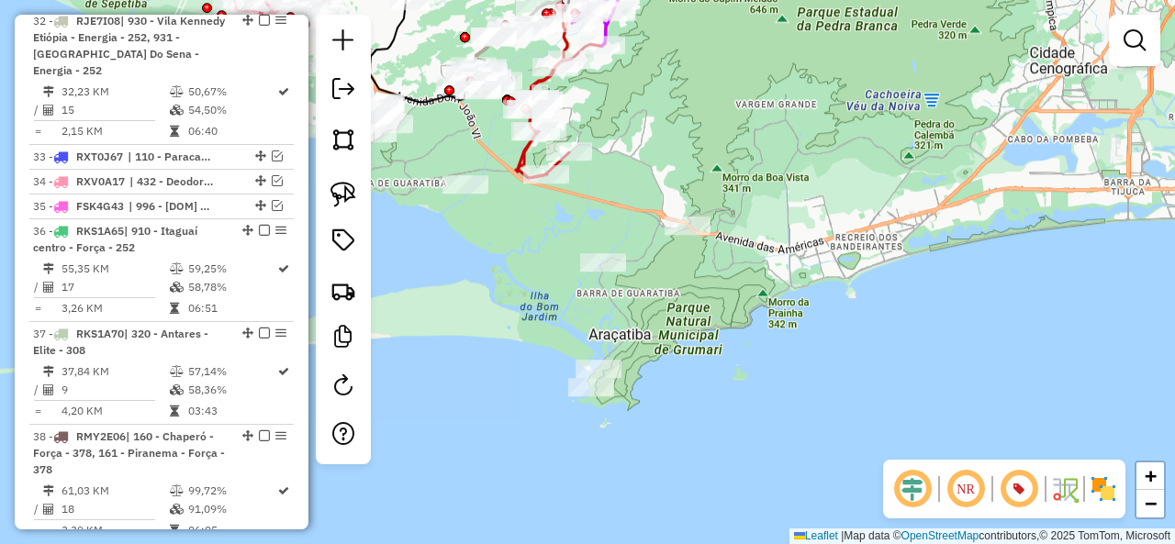
drag, startPoint x: 783, startPoint y: 285, endPoint x: 771, endPoint y: 319, distance: 36.0
click at [771, 319] on div "Janela de atendimento Grade de atendimento Capacidade Transportadoras Veículos …" at bounding box center [587, 272] width 1175 height 544
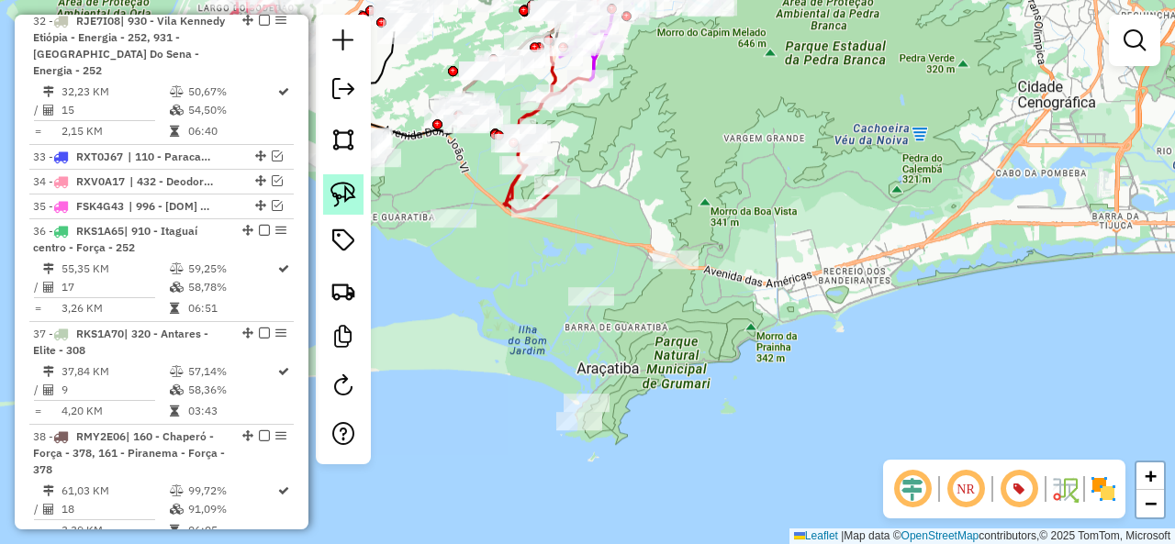
click at [349, 203] on img at bounding box center [343, 195] width 26 height 26
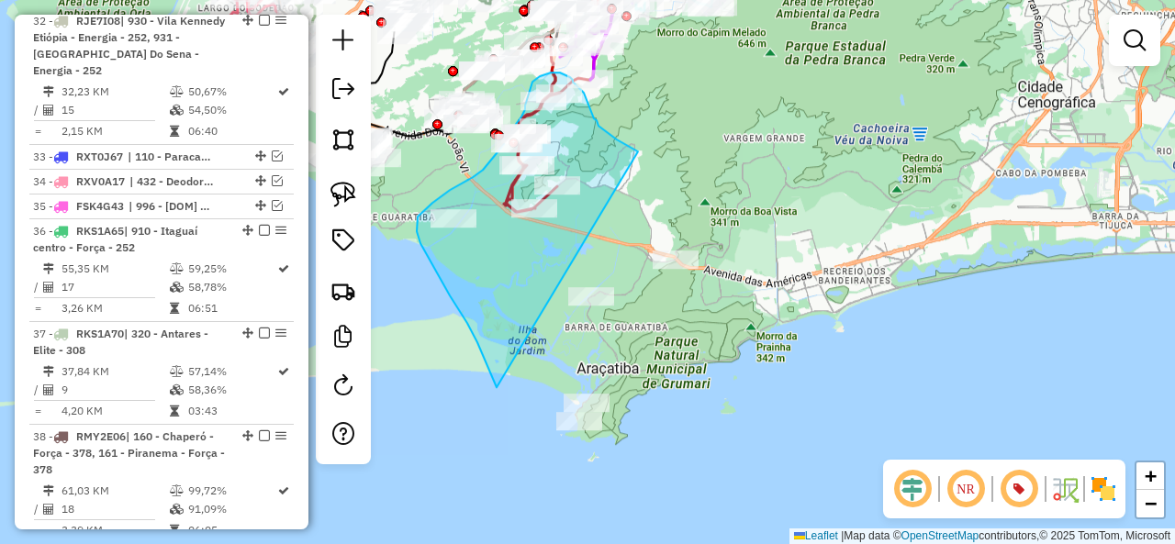
drag, startPoint x: 513, startPoint y: 431, endPoint x: 571, endPoint y: 445, distance: 59.4
click at [343, 197] on img at bounding box center [343, 195] width 26 height 26
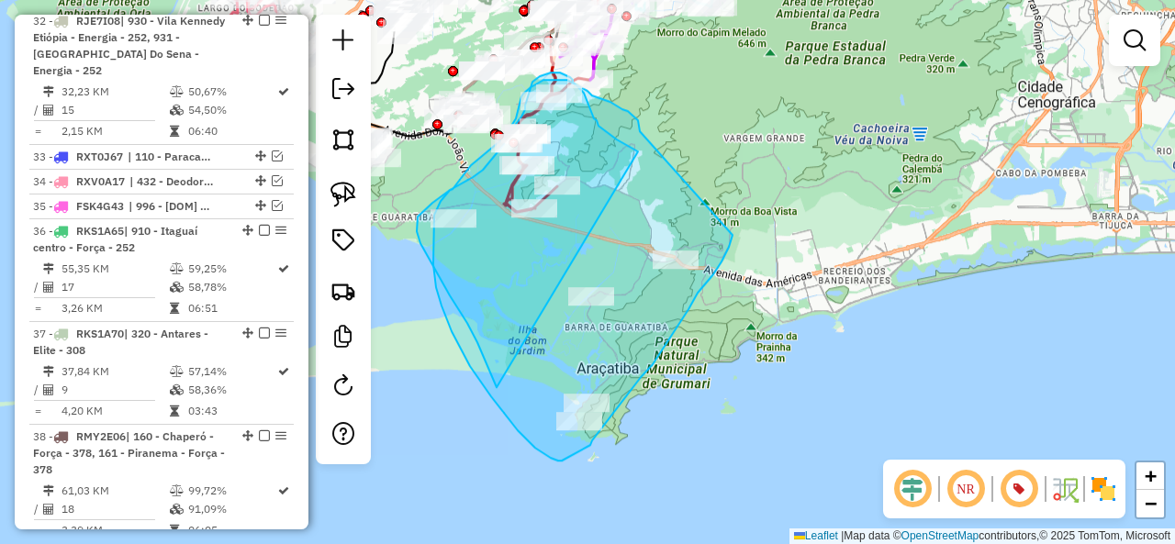
drag, startPoint x: 640, startPoint y: 126, endPoint x: 732, endPoint y: 235, distance: 143.3
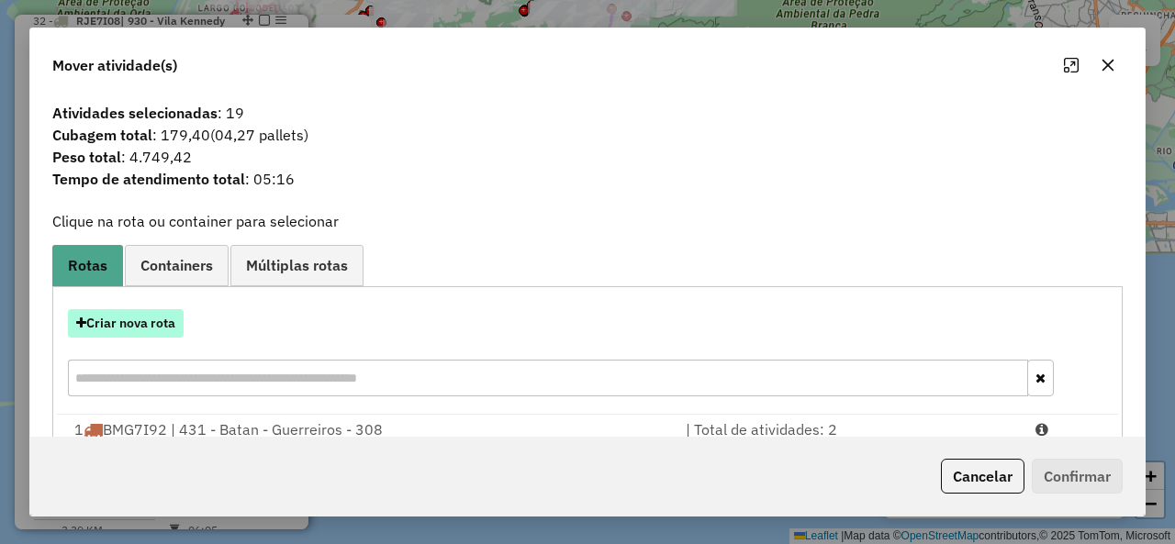
click at [134, 327] on button "Criar nova rota" at bounding box center [126, 323] width 116 height 28
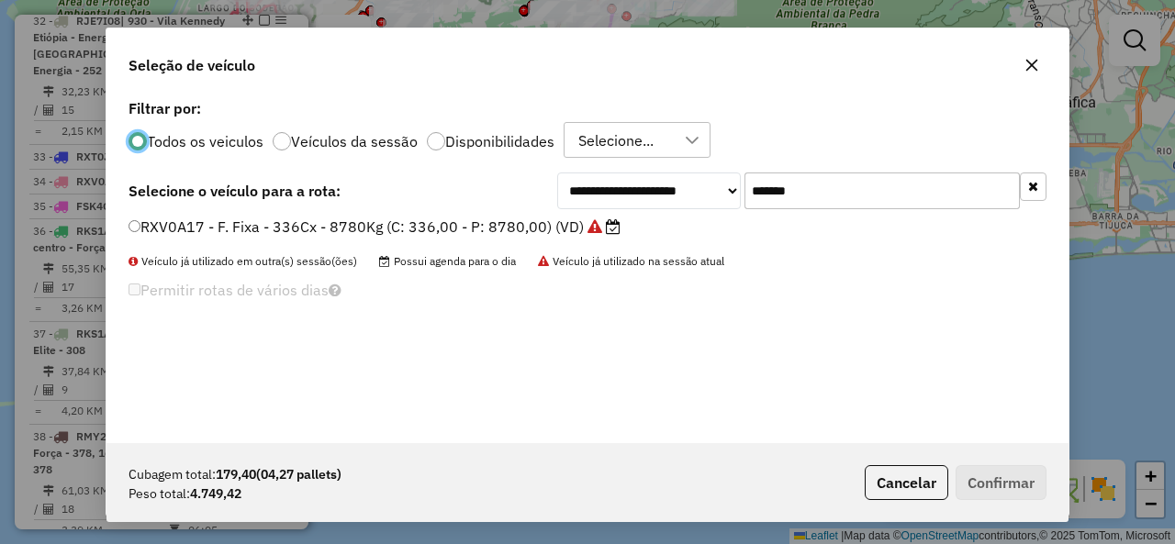
scroll to position [10, 6]
click at [867, 173] on input "*******" at bounding box center [881, 191] width 275 height 37
paste input "text"
type input "*******"
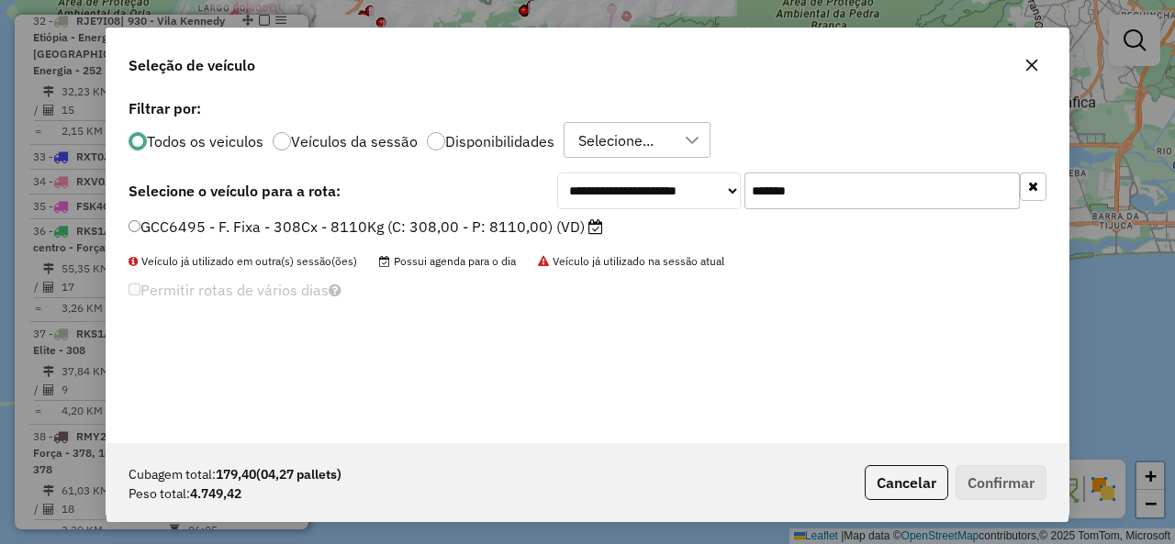
click at [212, 241] on div "GCC6495 - F. Fixa - 308Cx - 8110Kg (C: 308,00 - P: 8110,00) (VD)" at bounding box center [587, 235] width 940 height 37
click at [210, 241] on div "GCC6495 - F. Fixa - 308Cx - 8110Kg (C: 308,00 - P: 8110,00) (VD)" at bounding box center [587, 235] width 940 height 37
click at [197, 236] on label "GCC6495 - F. Fixa - 308Cx - 8110Kg (C: 308,00 - P: 8110,00) (VD)" at bounding box center [365, 227] width 475 height 22
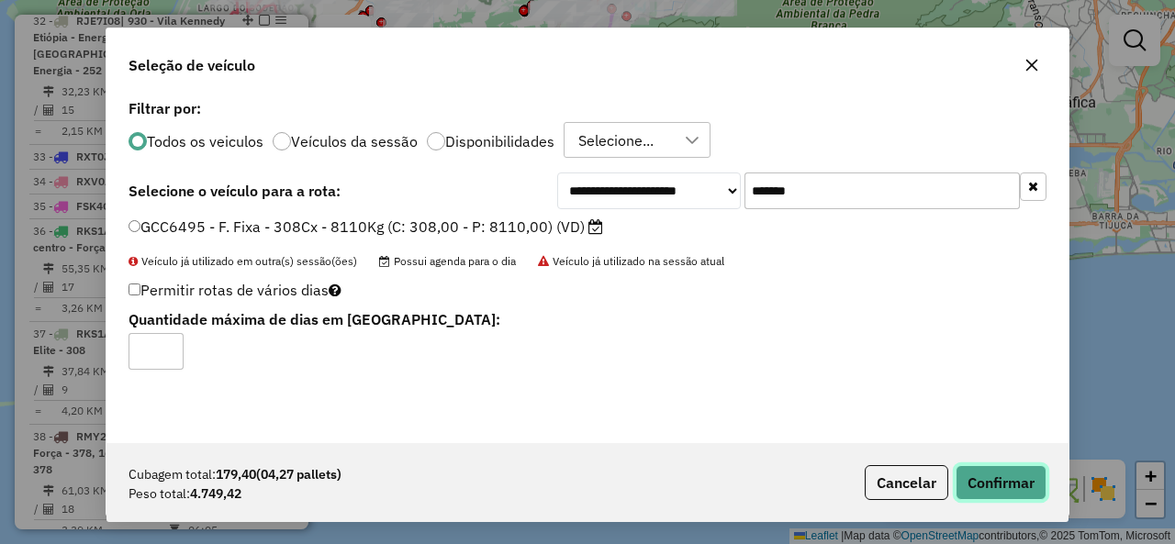
click at [972, 469] on button "Confirmar" at bounding box center [1000, 482] width 91 height 35
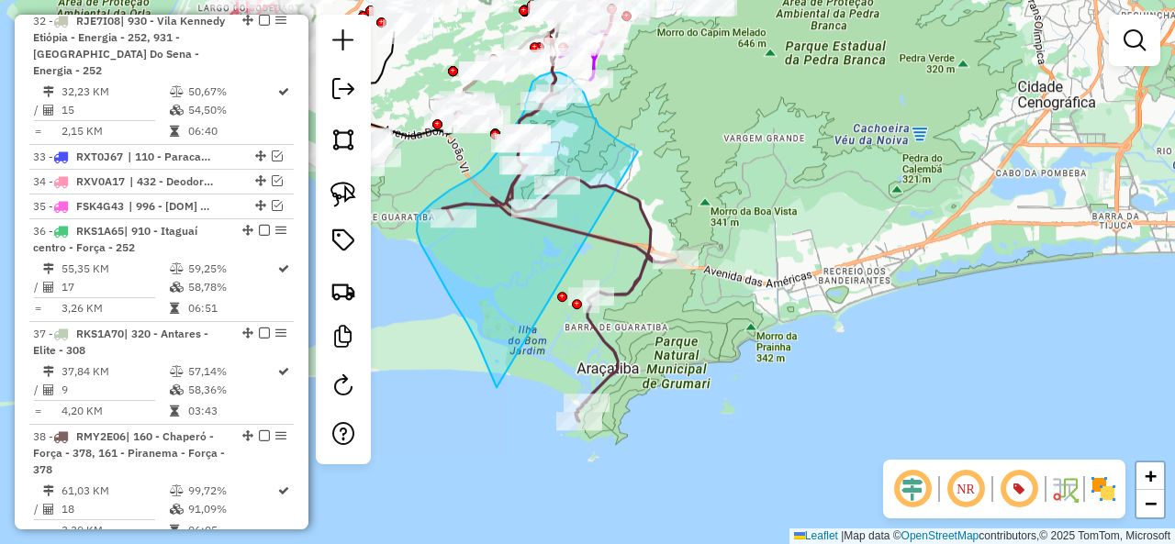
click at [641, 271] on icon at bounding box center [558, 257] width 233 height 329
select select "**********"
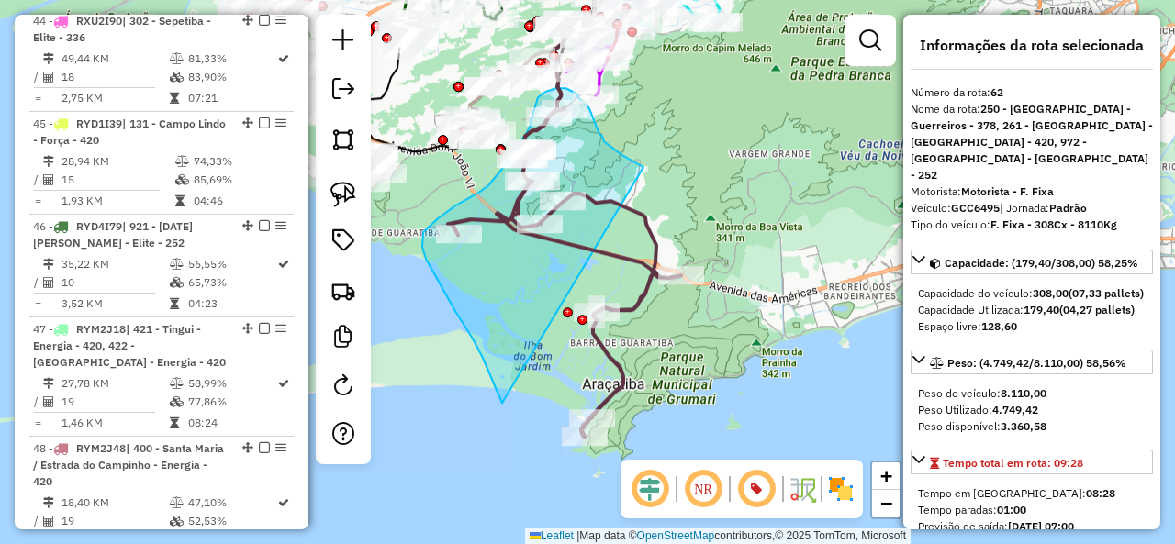
drag, startPoint x: 651, startPoint y: 306, endPoint x: 680, endPoint y: 355, distance: 57.6
click at [673, 354] on div "Janela de atendimento Grade de atendimento Capacidade Transportadoras Veículos …" at bounding box center [587, 272] width 1175 height 544
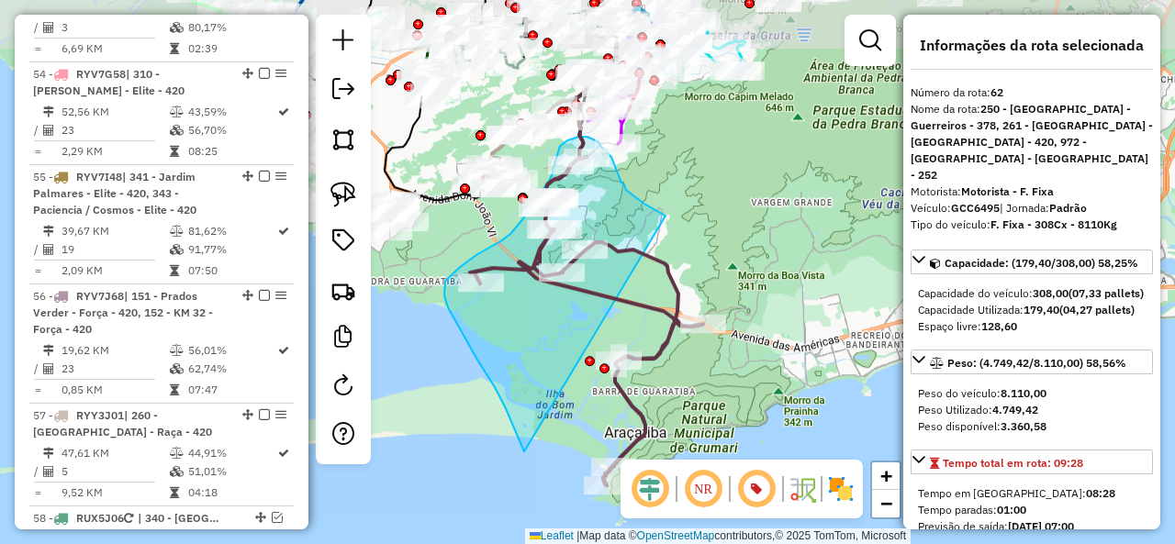
scroll to position [6427, 0]
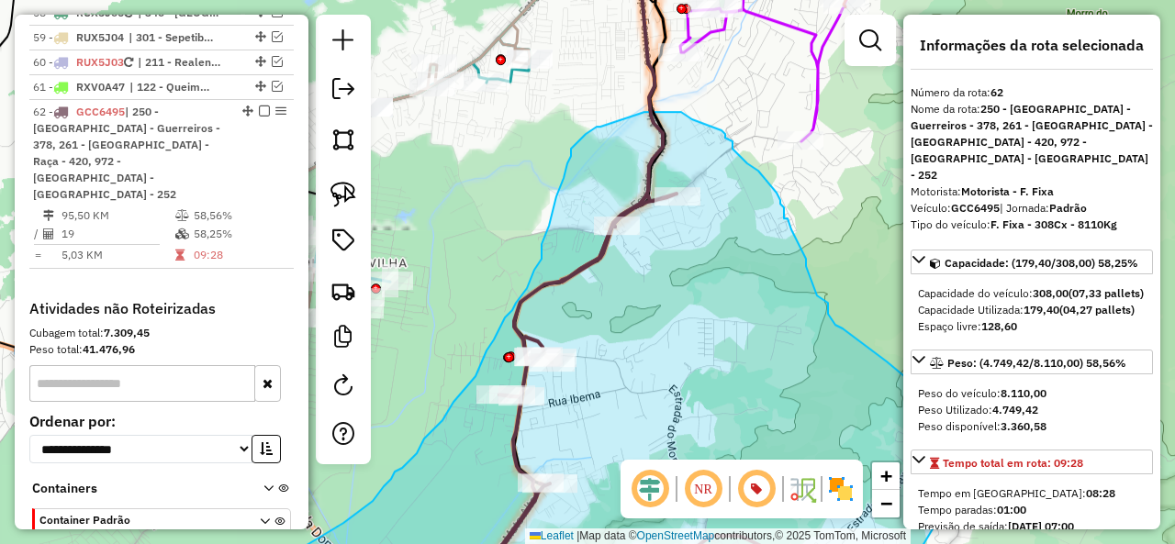
click at [677, 194] on icon at bounding box center [709, 397] width 468 height 406
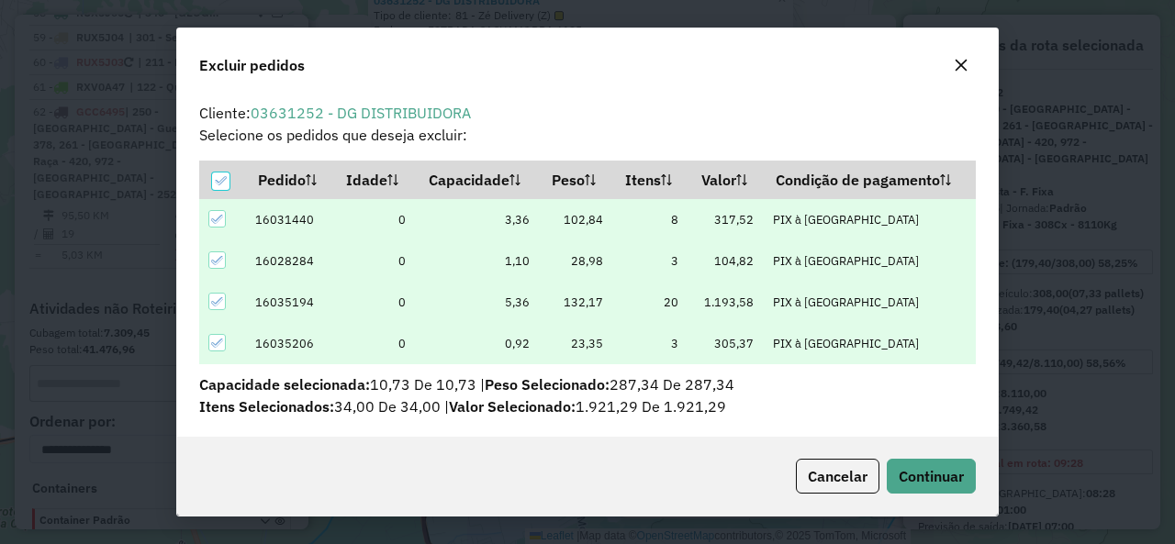
scroll to position [10, 6]
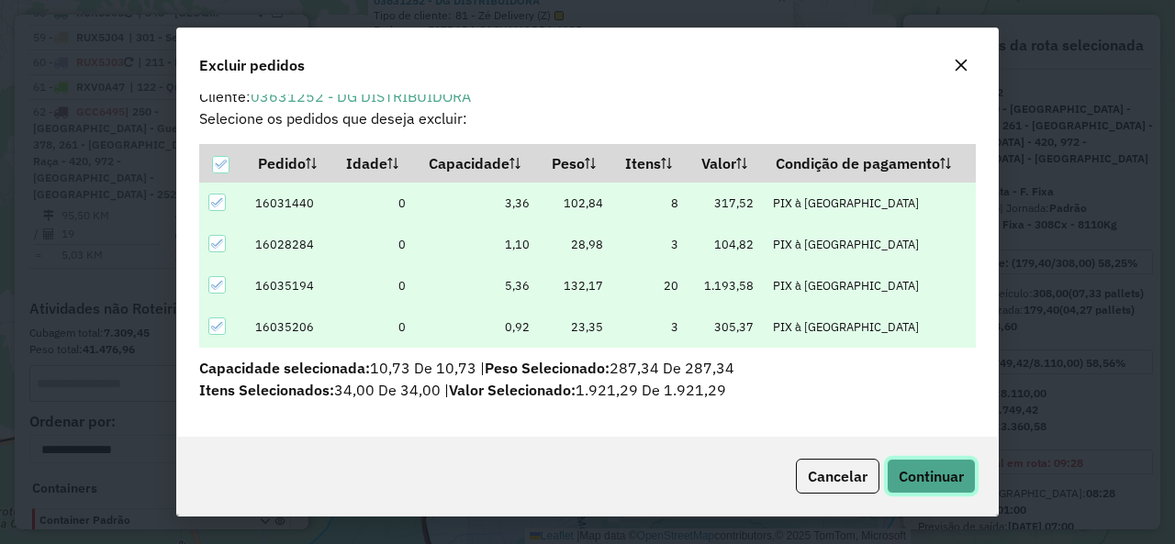
click at [926, 463] on button "Continuar" at bounding box center [931, 476] width 89 height 35
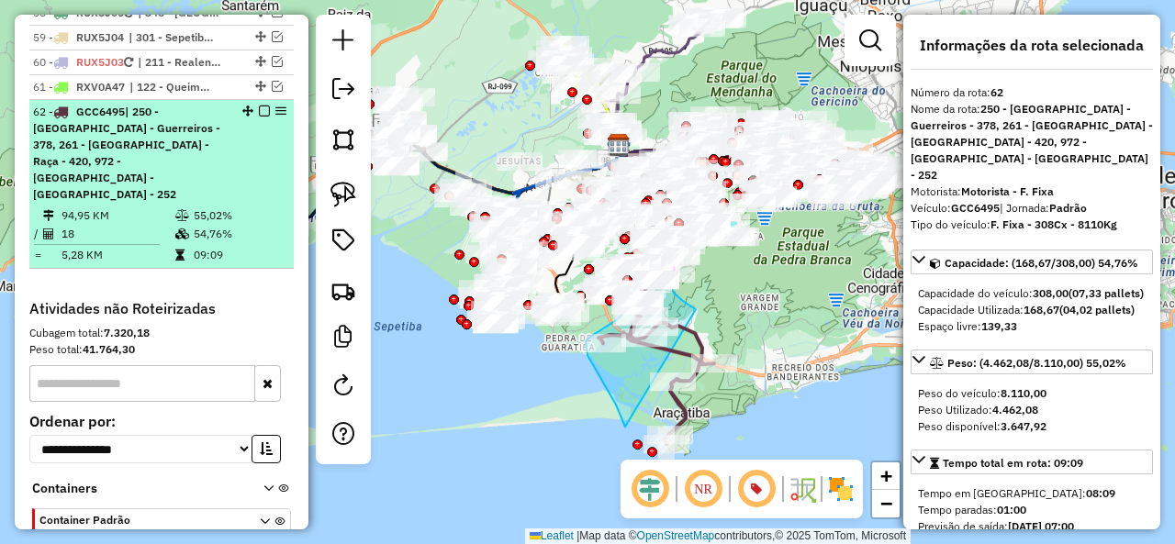
click at [261, 106] on em at bounding box center [264, 111] width 11 height 11
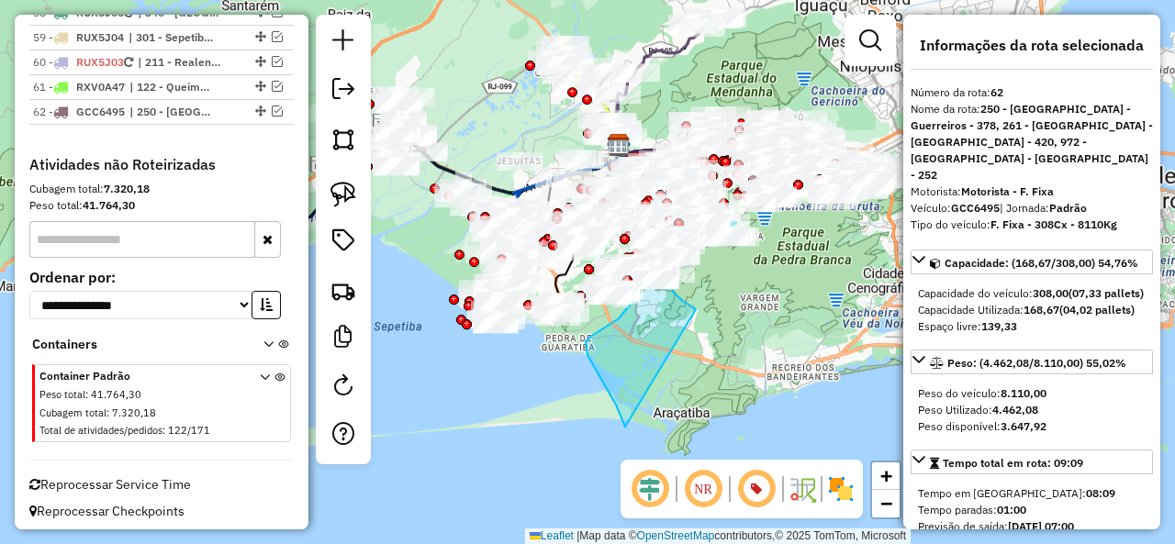
scroll to position [6346, 0]
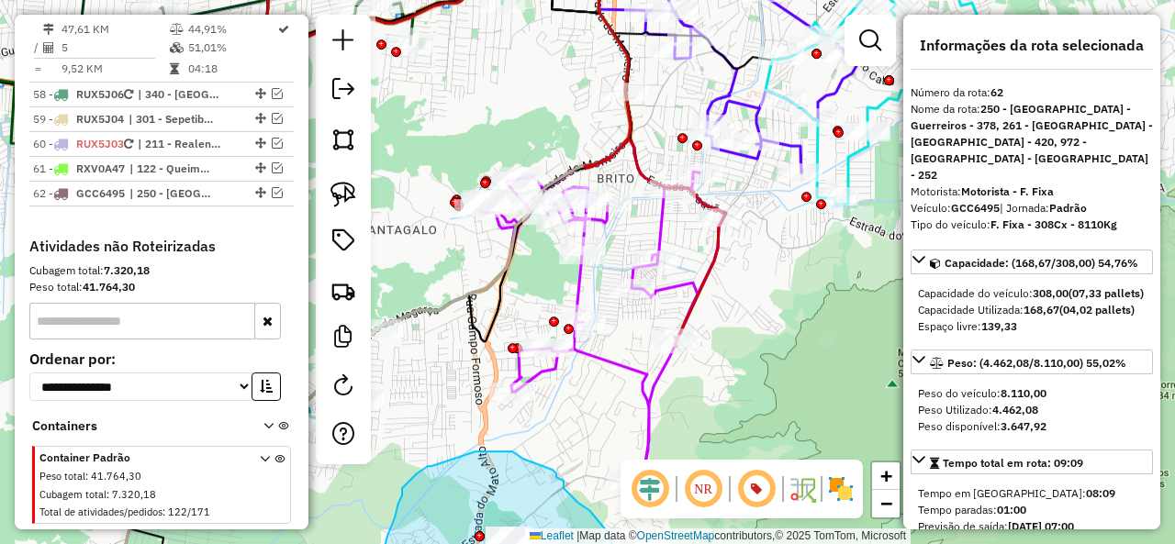
click at [783, 297] on div "Rota 14 - Placa GFG1395 03631246 - DISTRIBUIDORA THDEZ Janela de atendimento Gr…" at bounding box center [587, 272] width 1175 height 544
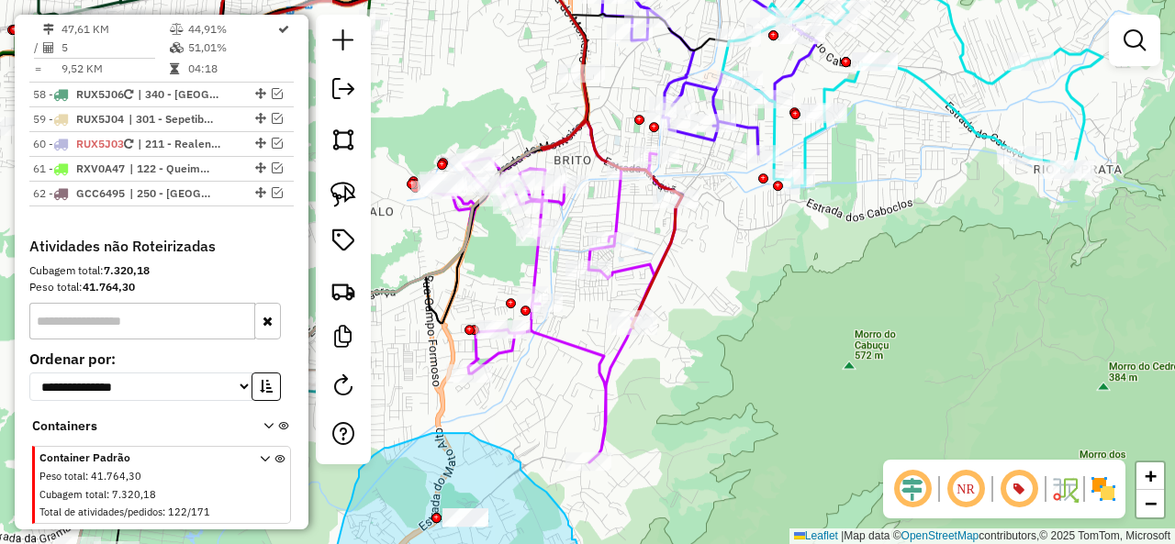
drag, startPoint x: 776, startPoint y: 326, endPoint x: 732, endPoint y: 307, distance: 47.7
click at [732, 307] on div "Janela de atendimento Grade de atendimento Capacidade Transportadoras Veículos …" at bounding box center [587, 272] width 1175 height 544
click at [333, 188] on img at bounding box center [343, 195] width 26 height 26
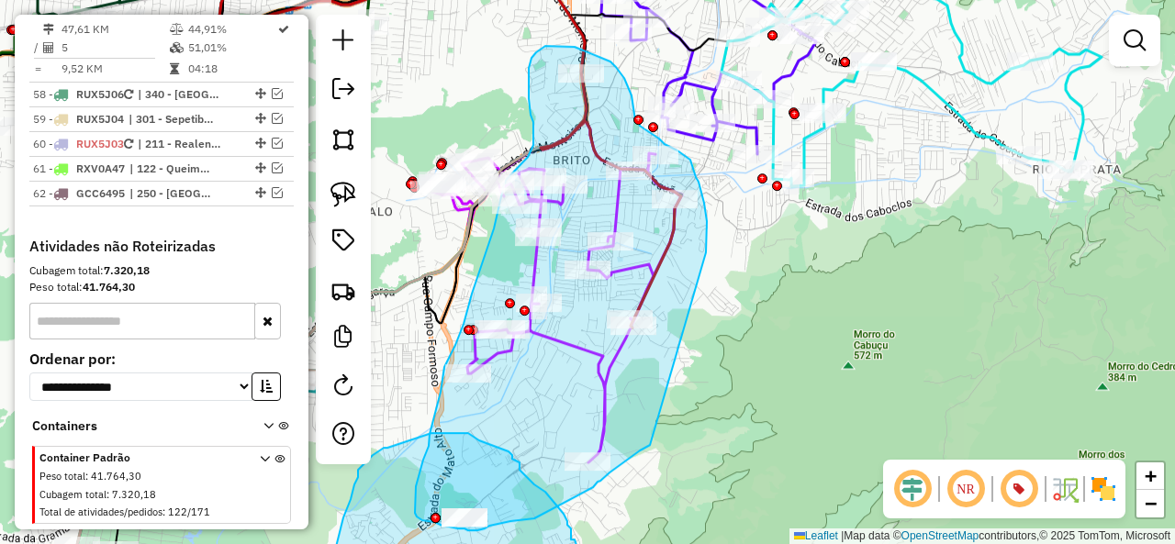
drag, startPoint x: 706, startPoint y: 252, endPoint x: 661, endPoint y: 436, distance: 189.0
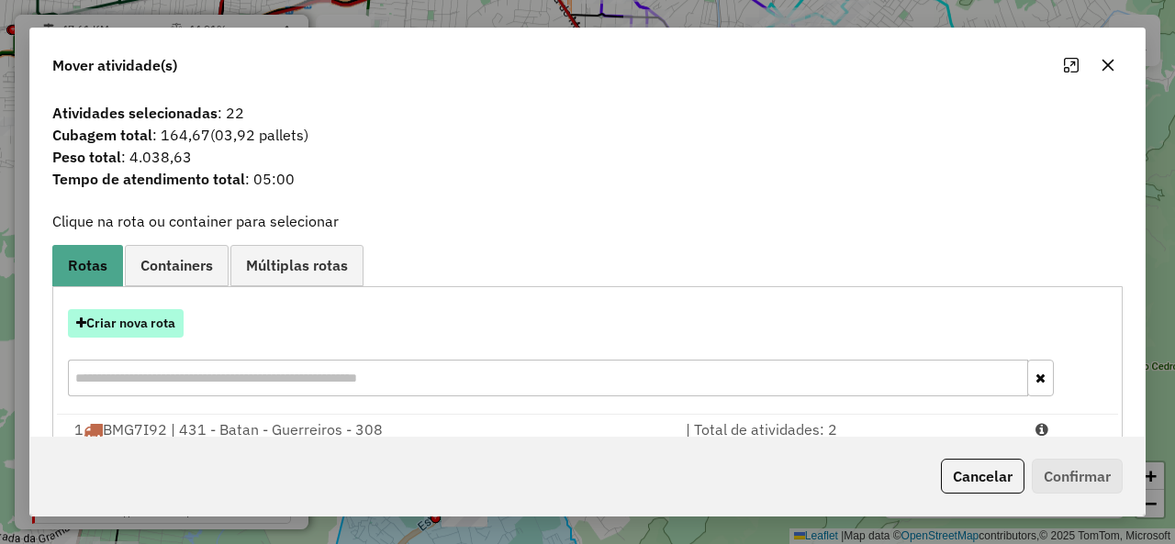
click at [138, 323] on button "Criar nova rota" at bounding box center [126, 323] width 116 height 28
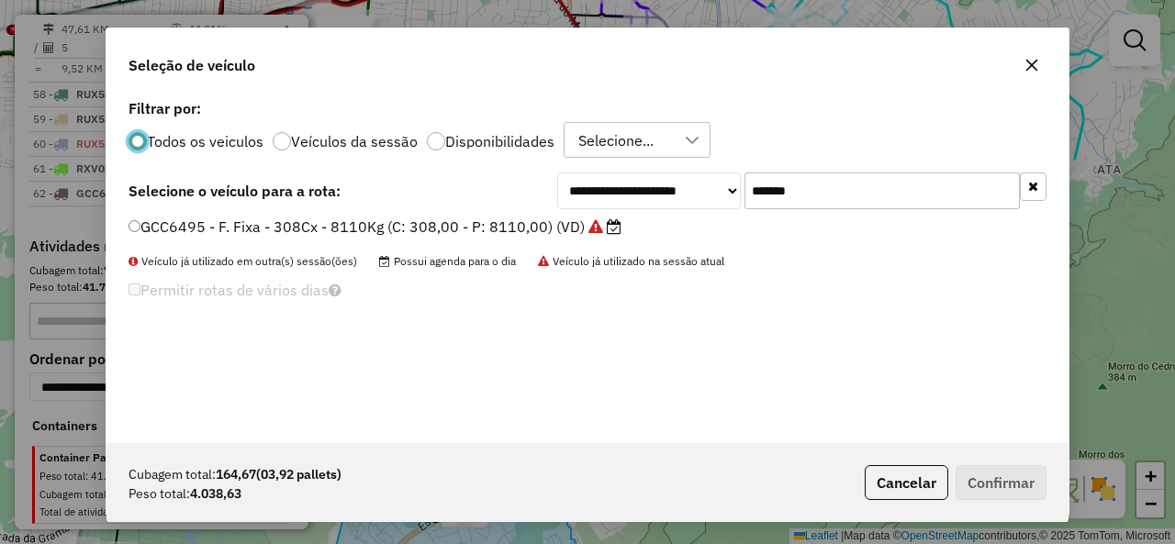
scroll to position [10, 6]
click at [840, 191] on input "*******" at bounding box center [881, 191] width 275 height 37
paste input "text"
type input "*******"
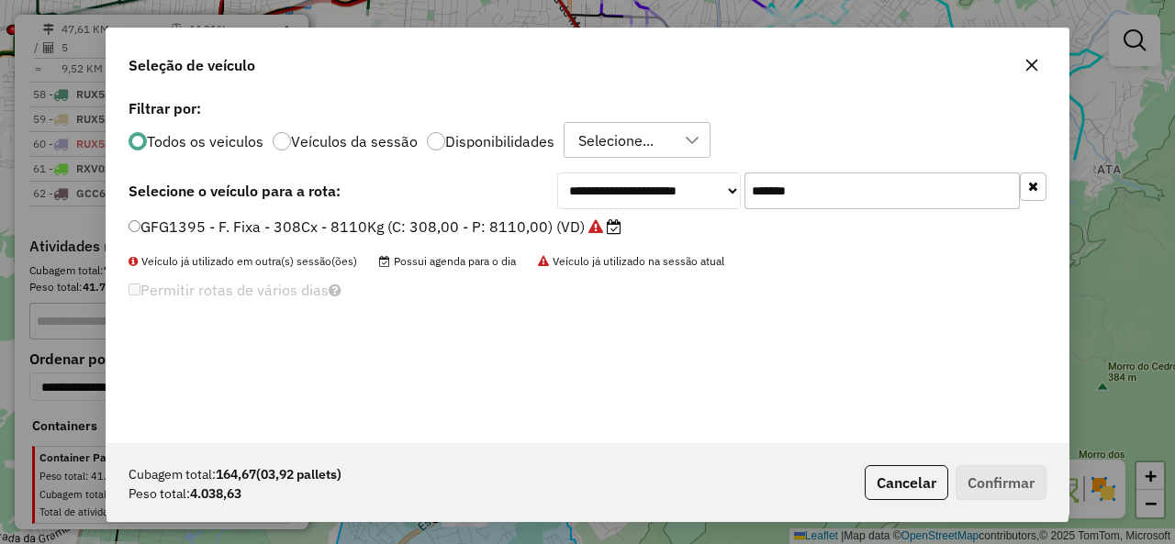
click at [200, 232] on label "GFG1395 - F. Fixa - 308Cx - 8110Kg (C: 308,00 - P: 8110,00) (VD)" at bounding box center [374, 227] width 493 height 22
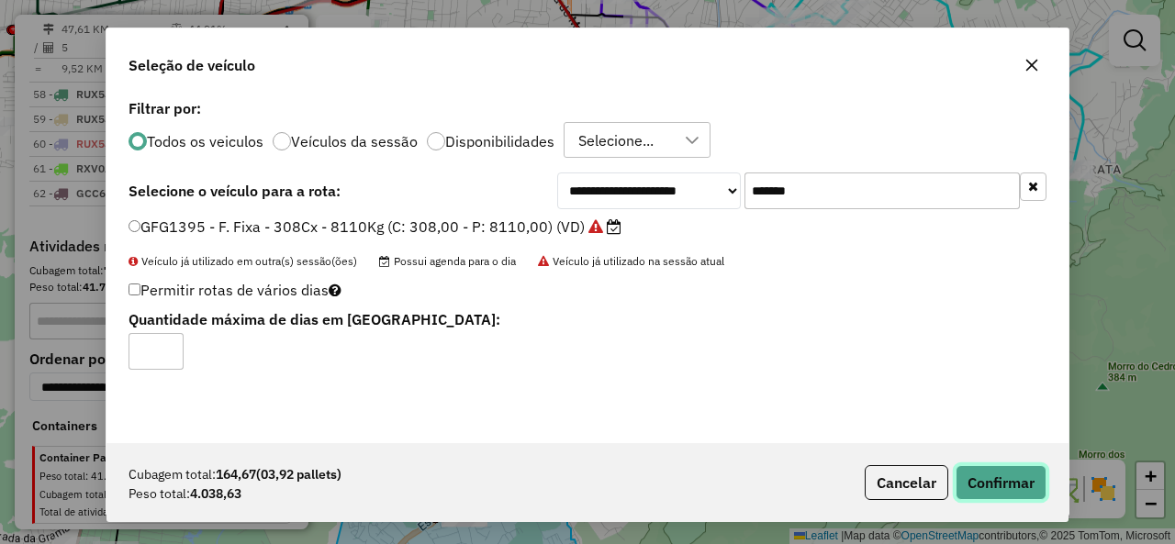
click at [1032, 486] on button "Confirmar" at bounding box center [1000, 482] width 91 height 35
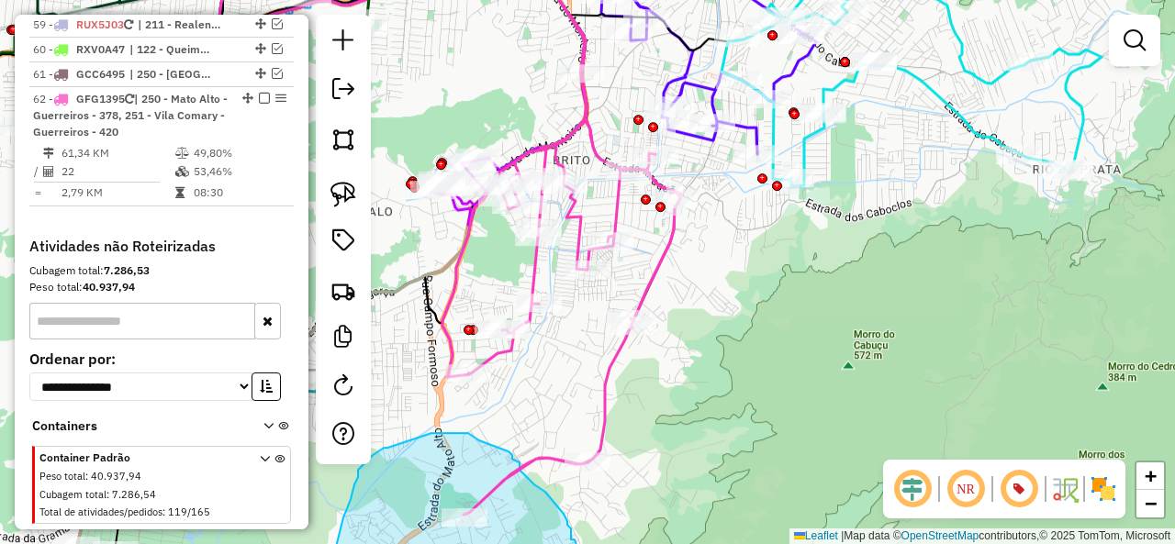
click at [599, 368] on icon at bounding box center [562, 254] width 240 height 520
select select "**********"
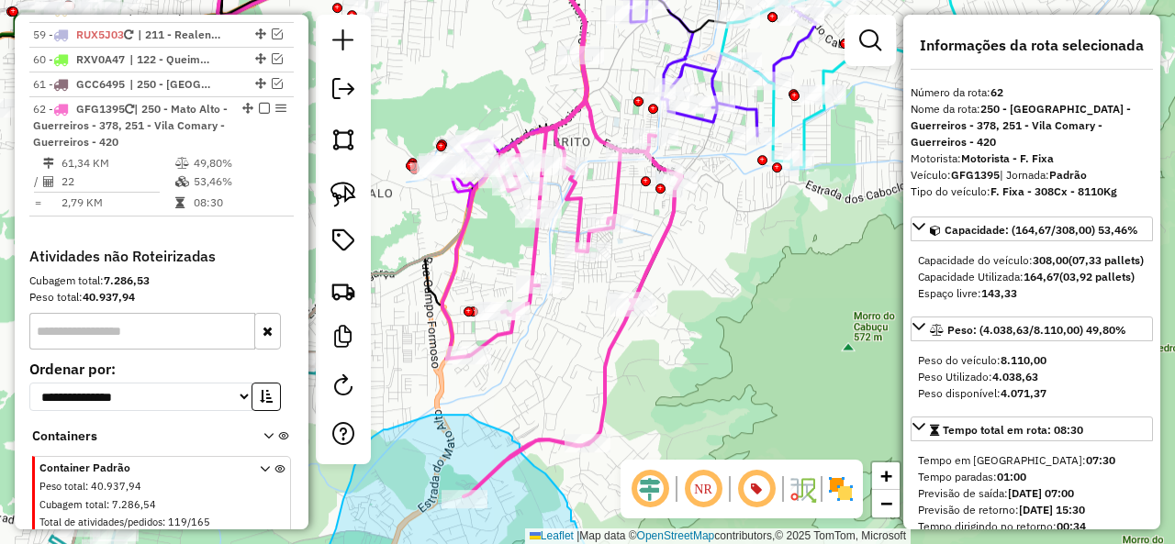
scroll to position [6349, 0]
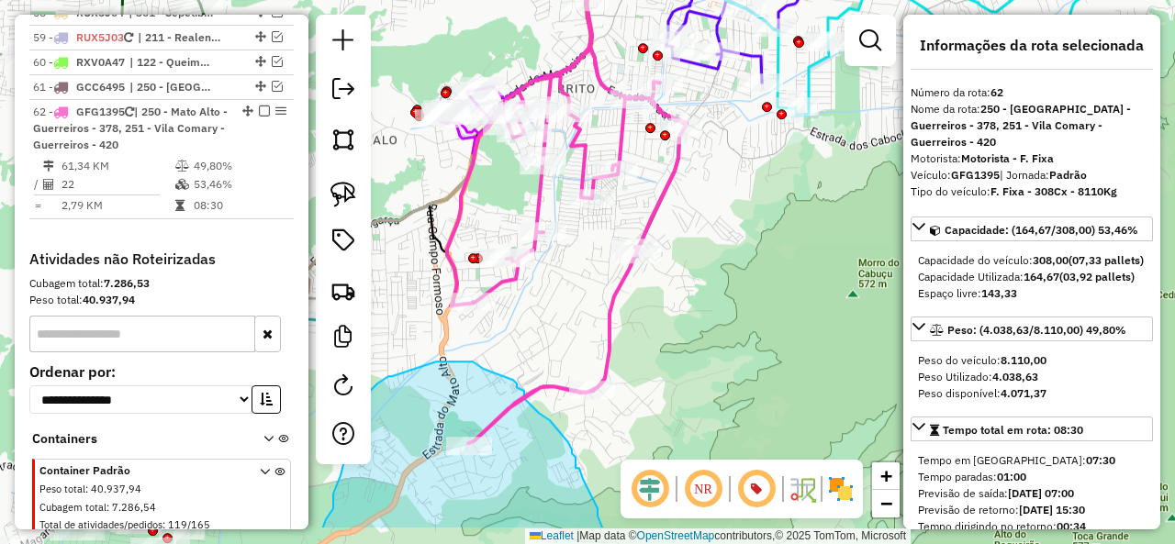
drag, startPoint x: 787, startPoint y: 385, endPoint x: 791, endPoint y: 331, distance: 53.4
click at [791, 331] on div "Janela de atendimento Grade de atendimento Capacidade Transportadoras Veículos …" at bounding box center [587, 272] width 1175 height 544
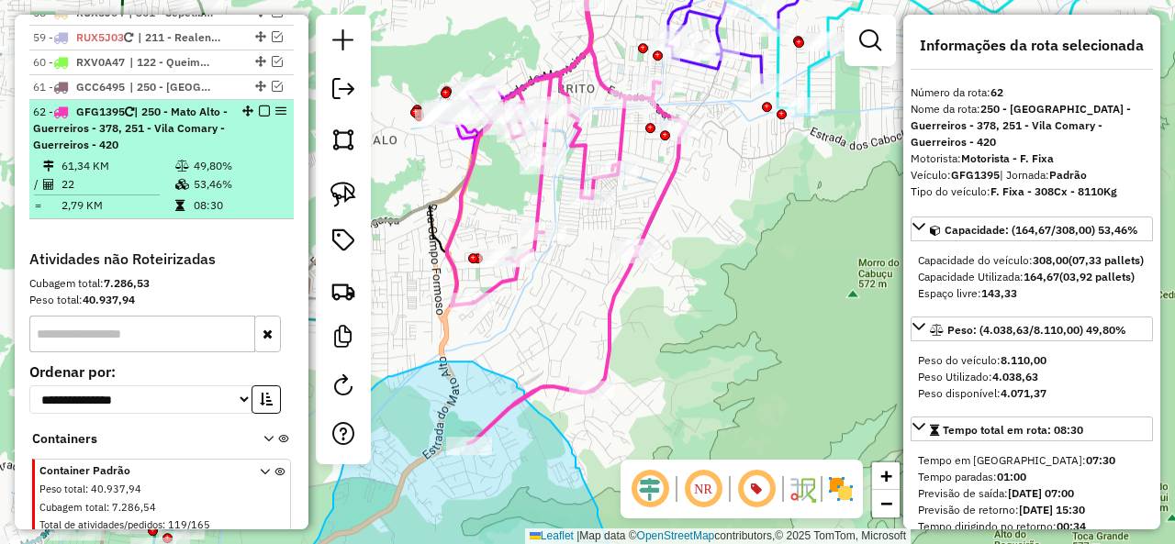
click at [263, 106] on em at bounding box center [264, 111] width 11 height 11
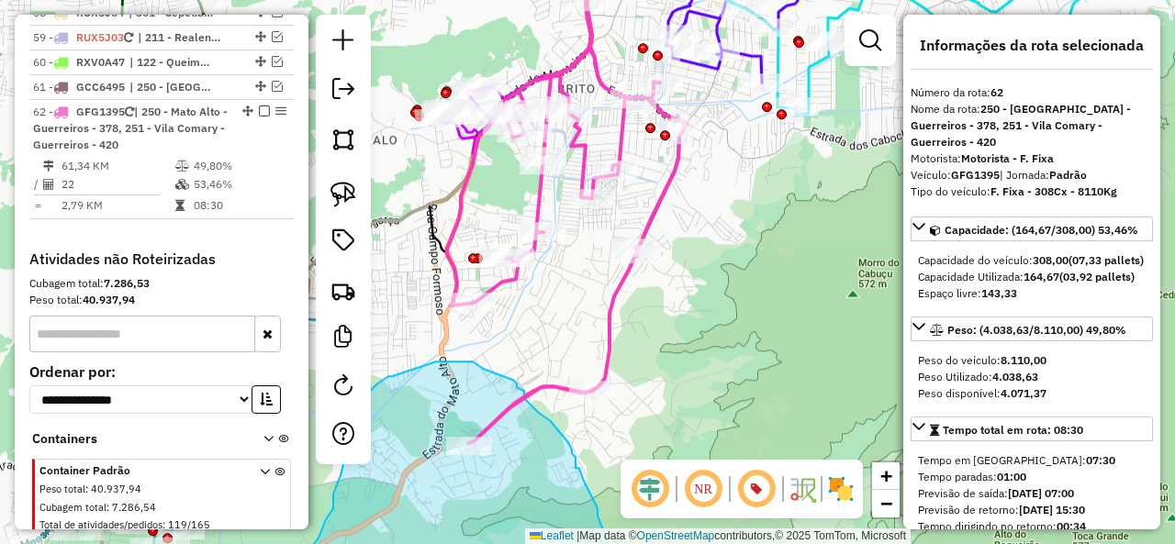
scroll to position [6268, 0]
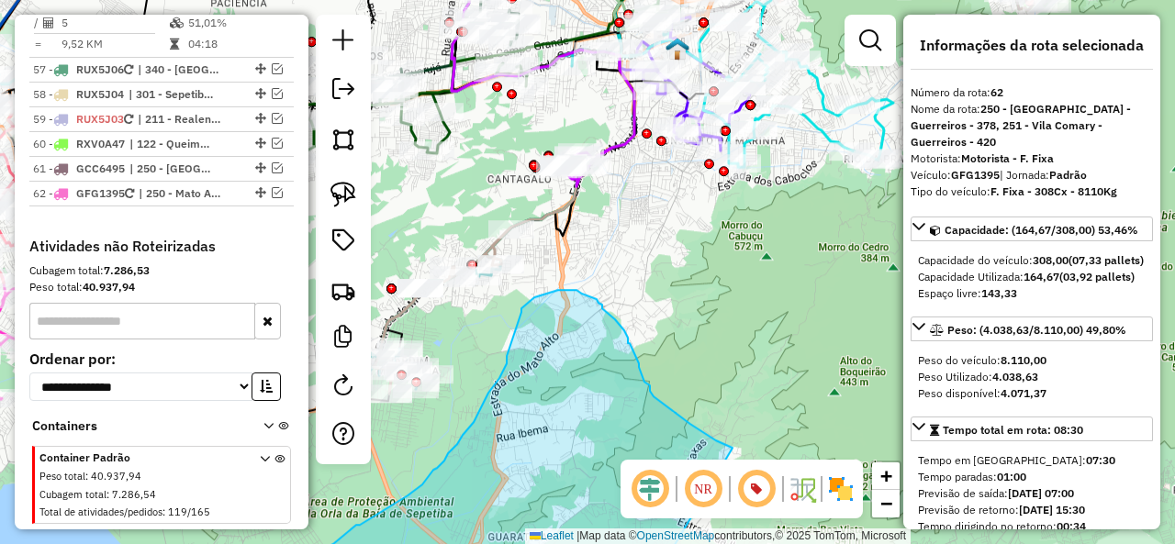
click at [634, 137] on icon at bounding box center [543, 60] width 183 height 231
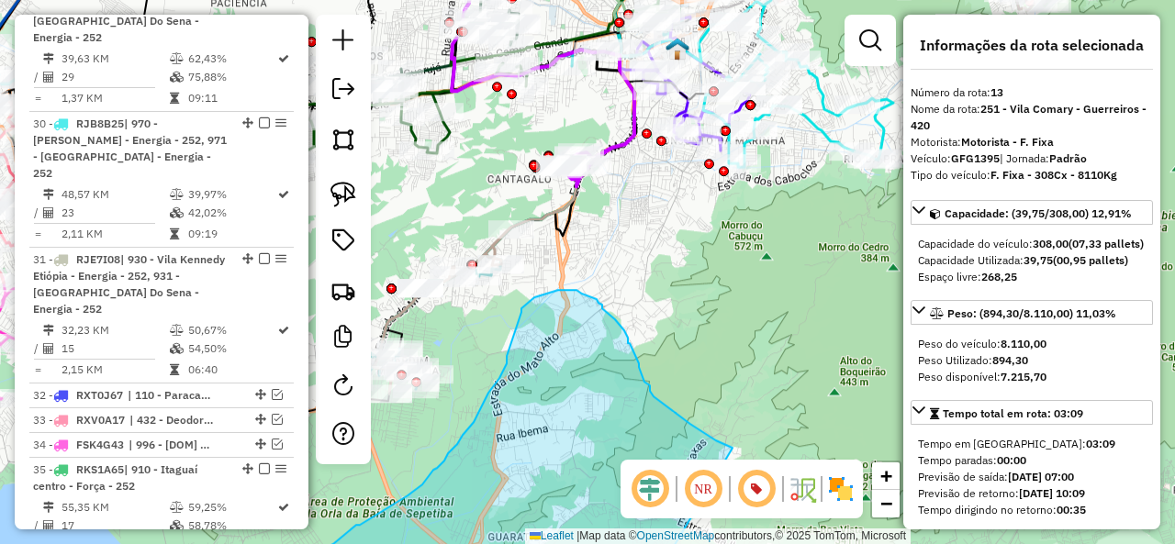
scroll to position [2101, 0]
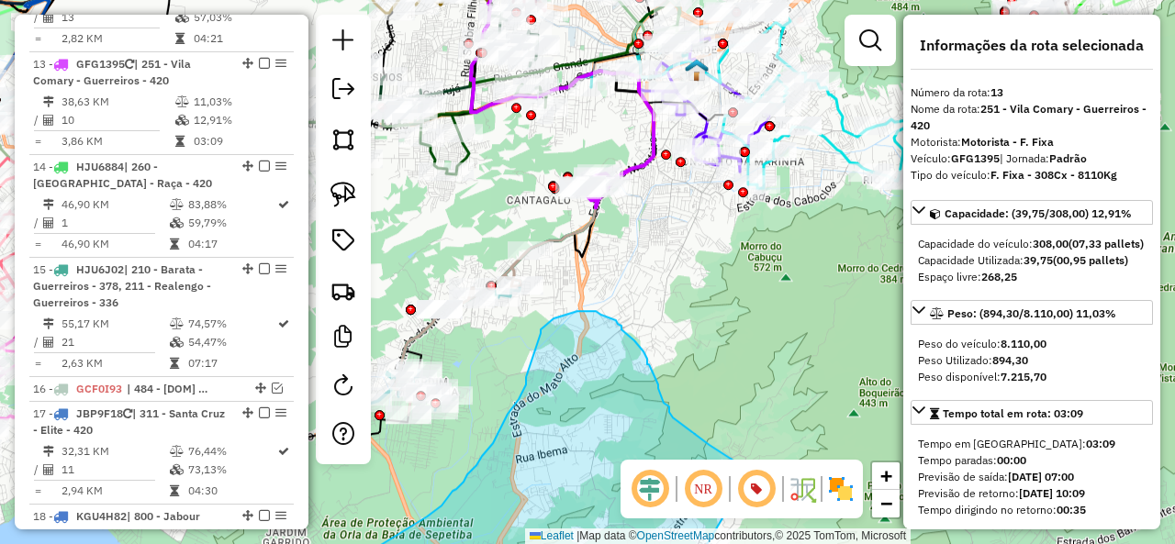
drag, startPoint x: 661, startPoint y: 208, endPoint x: 672, endPoint y: 225, distance: 19.9
click at [672, 225] on div "Janela de atendimento Grade de atendimento Capacidade Transportadoras Veículos …" at bounding box center [587, 272] width 1175 height 544
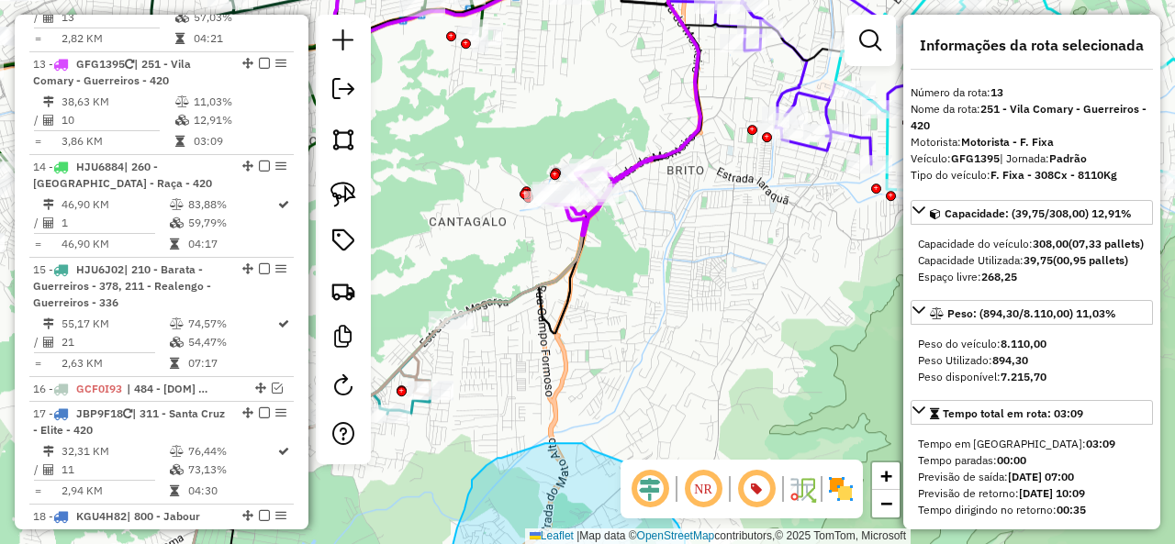
click at [664, 152] on icon at bounding box center [515, 80] width 369 height 271
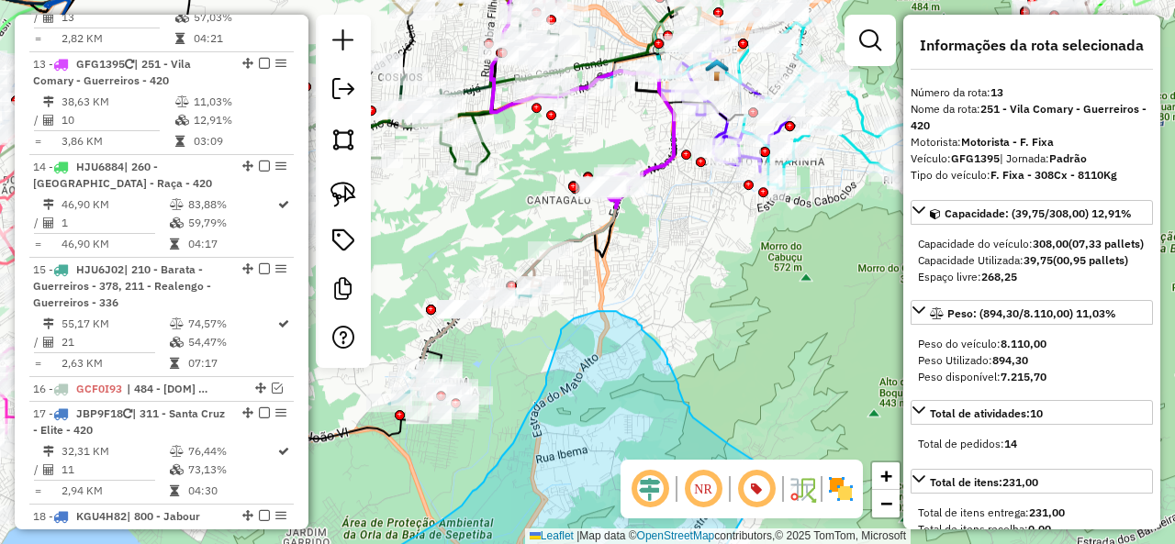
drag, startPoint x: 350, startPoint y: 190, endPoint x: 457, endPoint y: 205, distance: 108.4
click at [350, 190] on img at bounding box center [343, 195] width 26 height 26
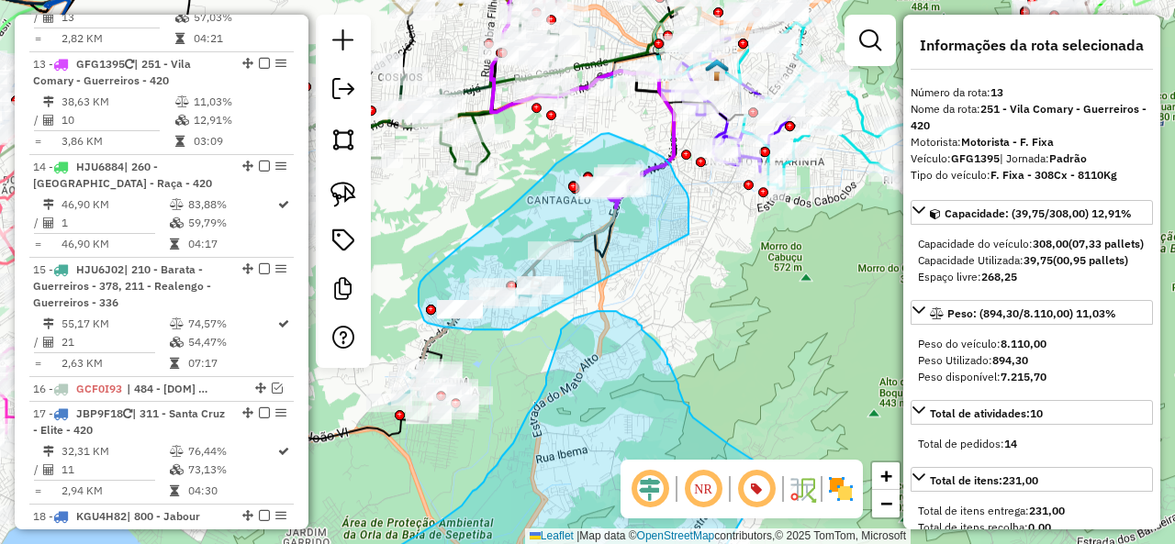
drag, startPoint x: 687, startPoint y: 193, endPoint x: 542, endPoint y: 317, distance: 190.7
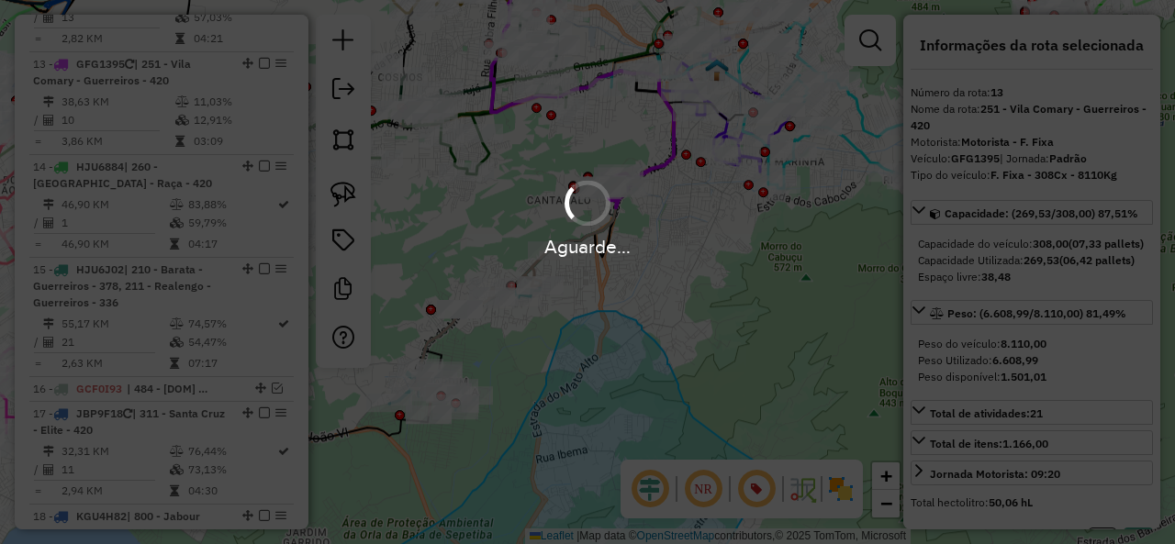
select select "**********"
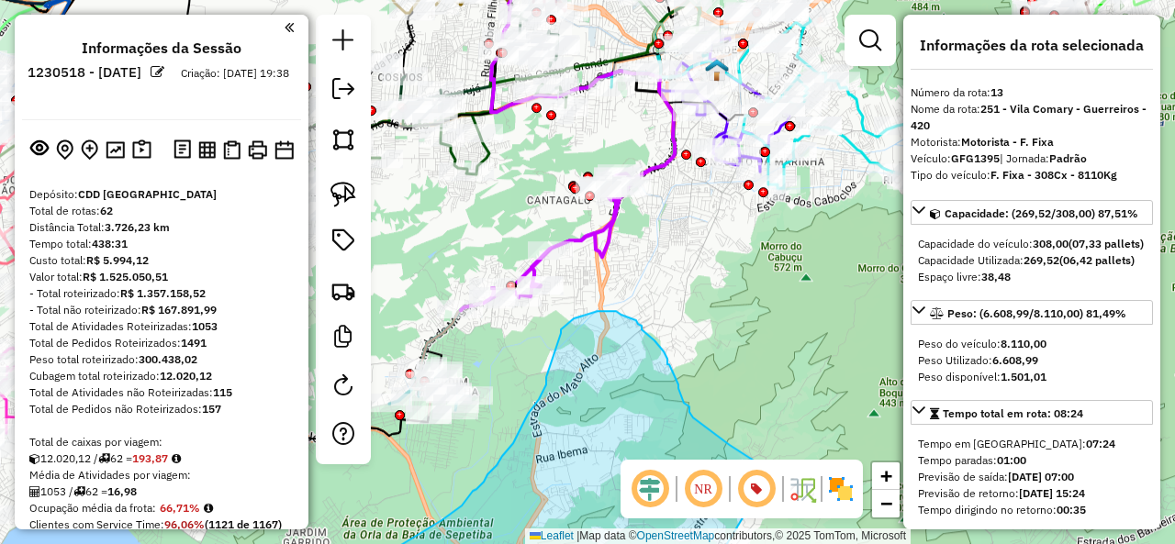
select select "**********"
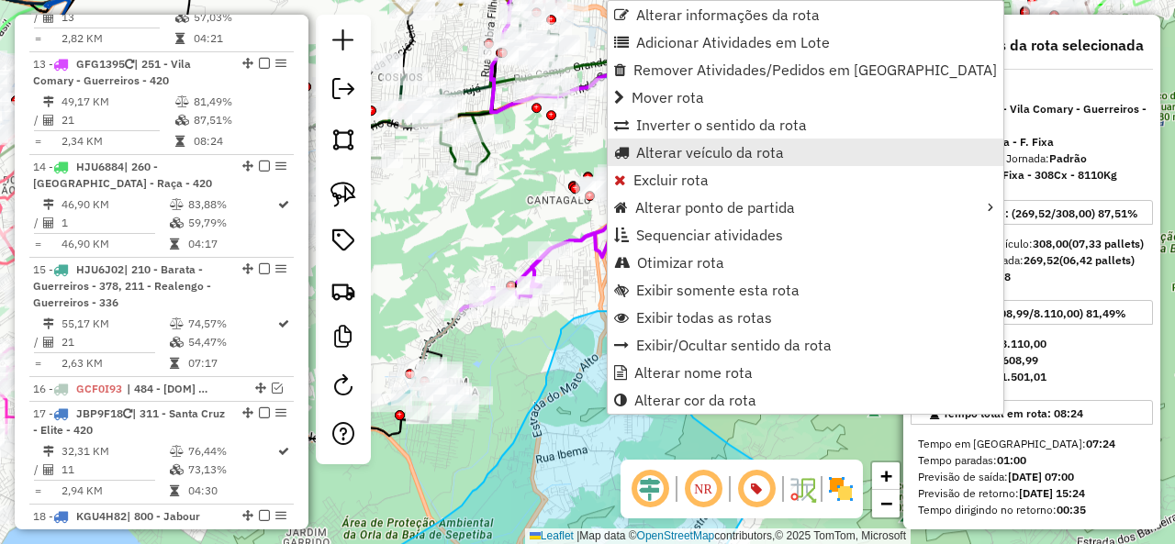
click at [696, 148] on span "Alterar veículo da rota" at bounding box center [710, 152] width 148 height 15
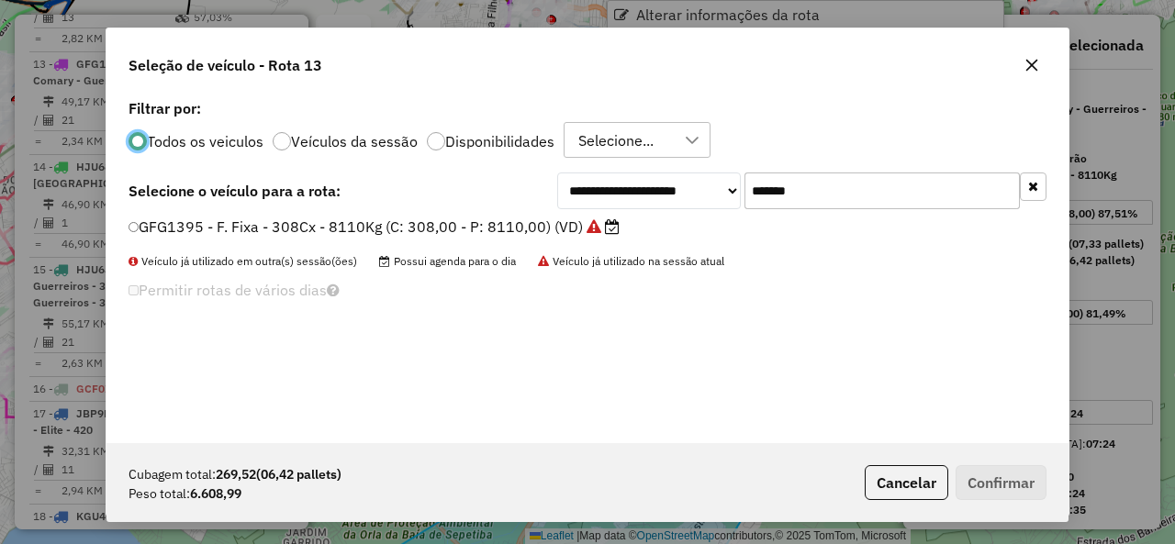
scroll to position [10, 6]
click at [861, 203] on input "*******" at bounding box center [881, 191] width 275 height 37
paste input "text"
type input "*******"
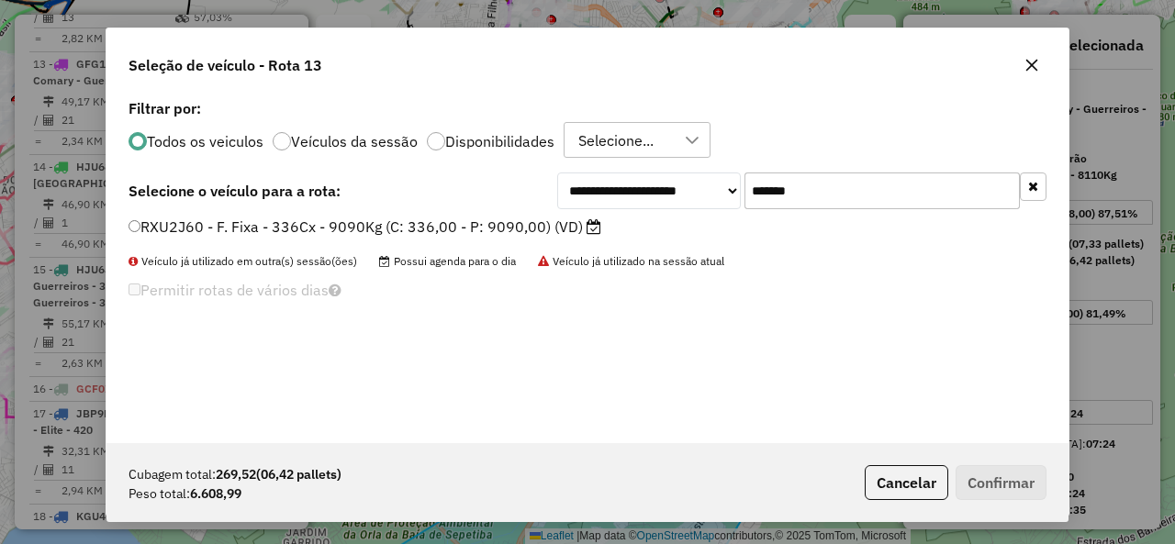
click at [162, 223] on label "RXU2J60 - F. Fixa - 336Cx - 9090Kg (C: 336,00 - P: 9090,00) (VD)" at bounding box center [364, 227] width 473 height 22
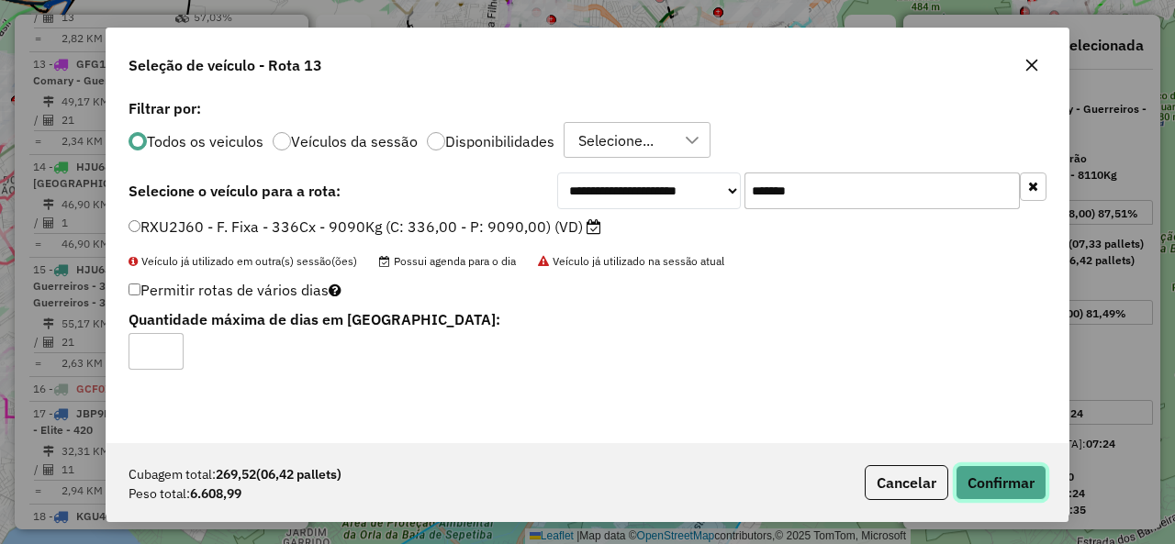
click at [1005, 475] on button "Confirmar" at bounding box center [1000, 482] width 91 height 35
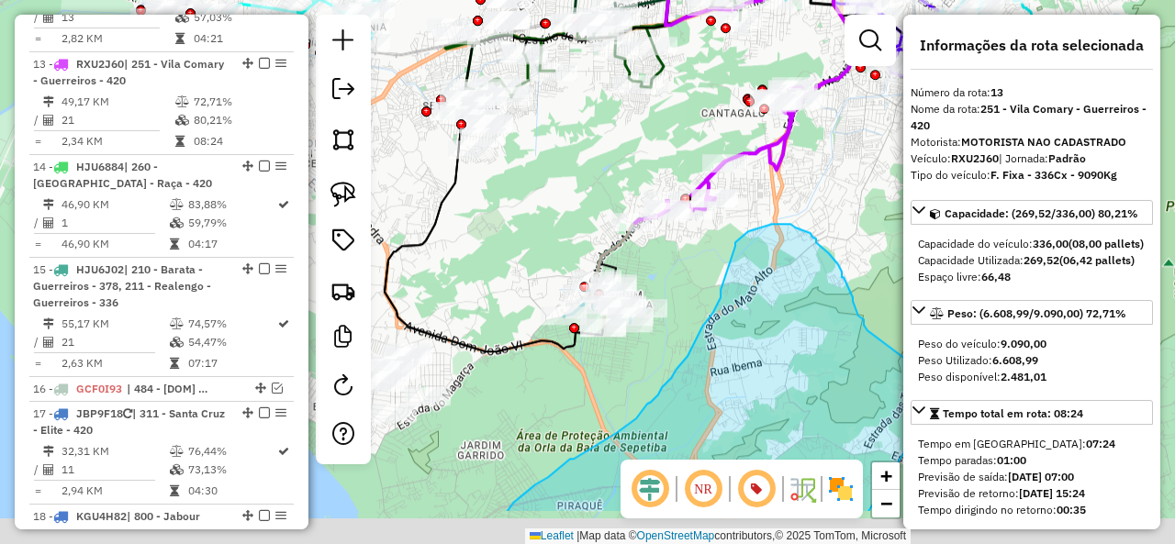
drag, startPoint x: 571, startPoint y: 365, endPoint x: 756, endPoint y: 271, distance: 208.1
click at [756, 271] on icon at bounding box center [726, 368] width 441 height 289
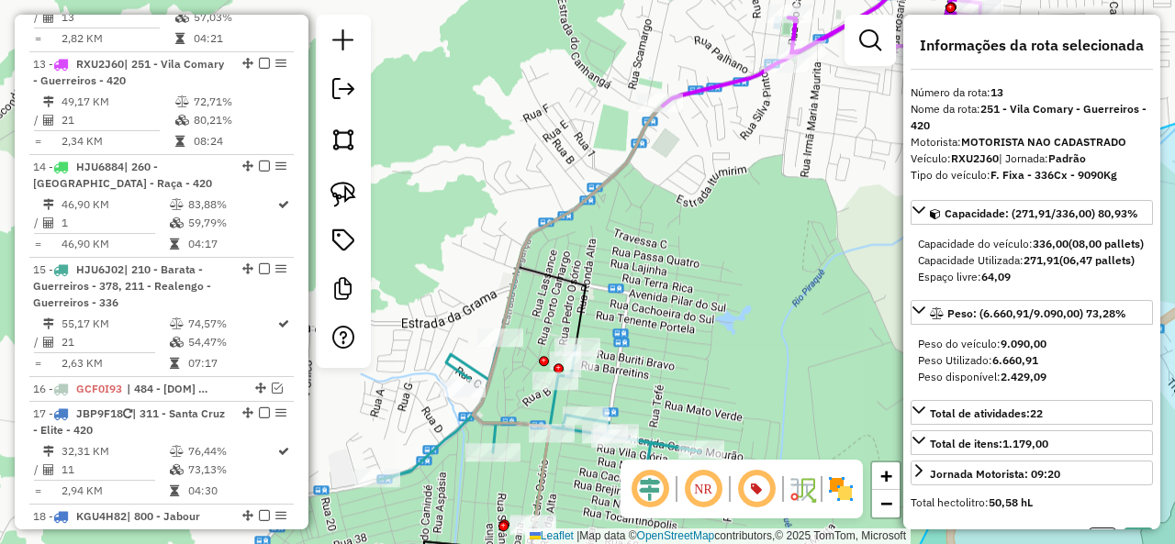
select select "**********"
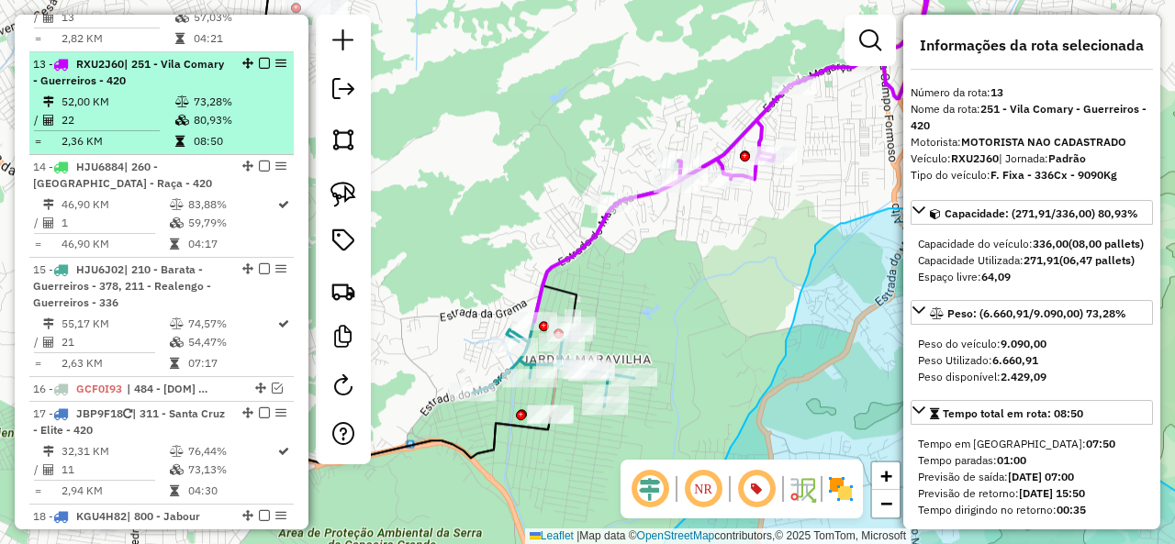
click at [261, 58] on em at bounding box center [264, 63] width 11 height 11
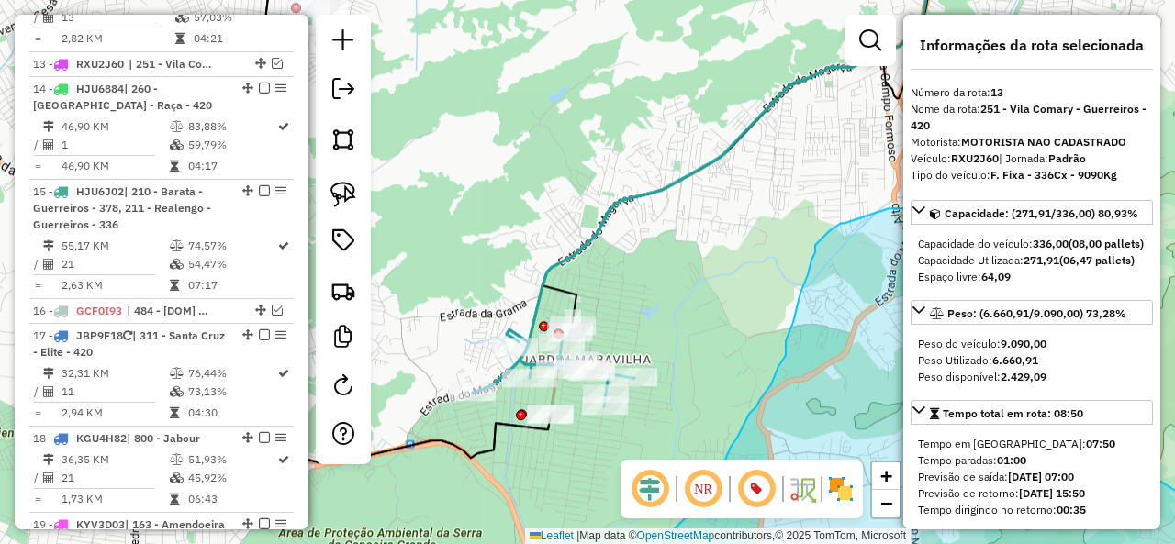
click at [594, 234] on icon at bounding box center [733, 143] width 452 height 397
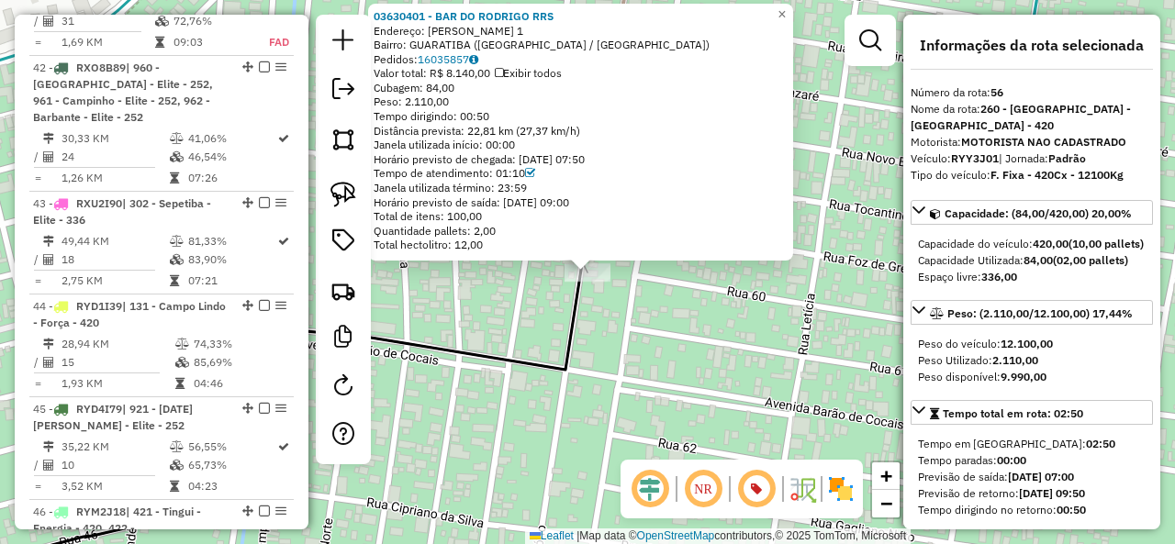
scroll to position [6047, 0]
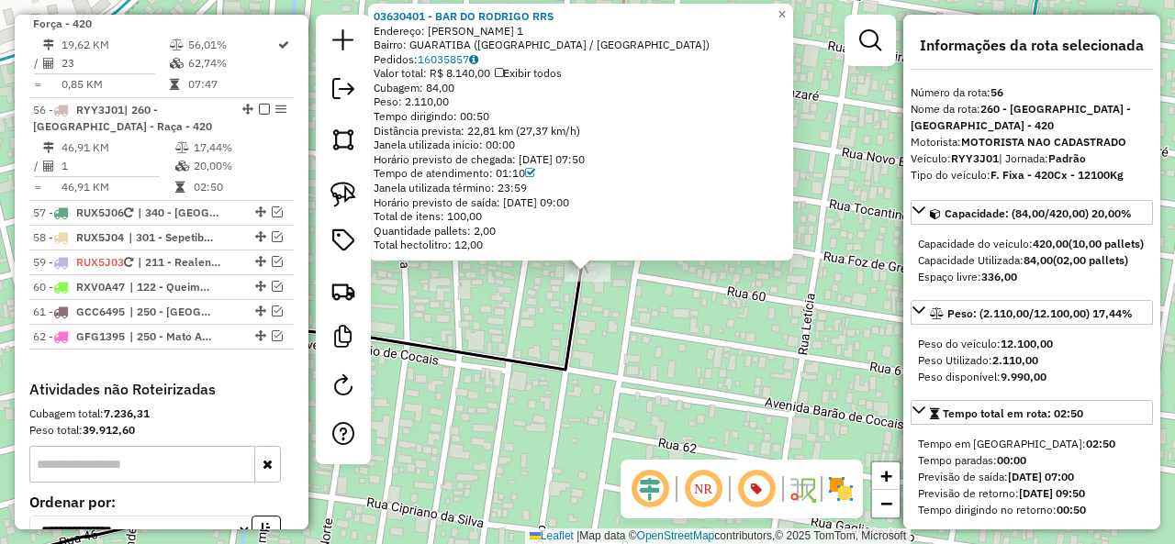
click at [615, 345] on div "03630401 - BAR DO RODRIGO RRS Endereço: [PERSON_NAME] 1 Bairro: GUARATIBA ([GEO…" at bounding box center [587, 272] width 1175 height 544
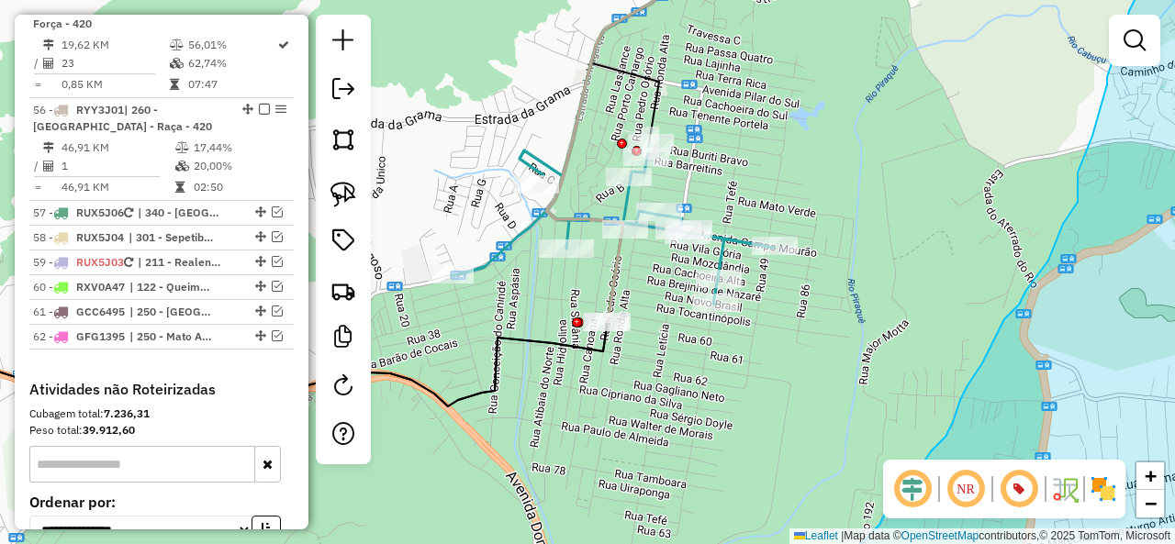
click at [730, 240] on icon at bounding box center [613, 223] width 322 height 161
select select "**********"
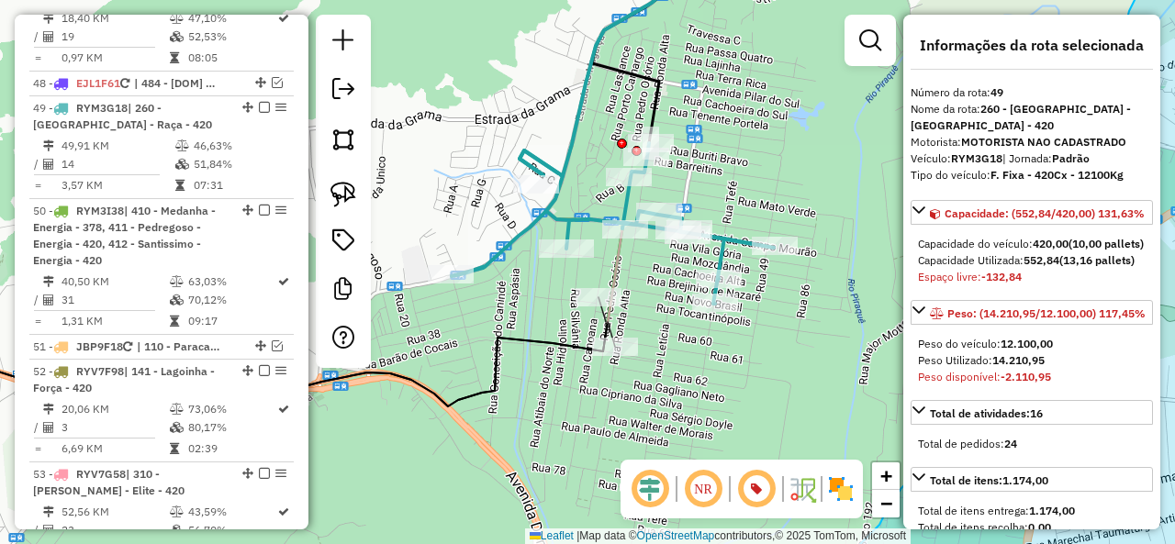
scroll to position [406, 0]
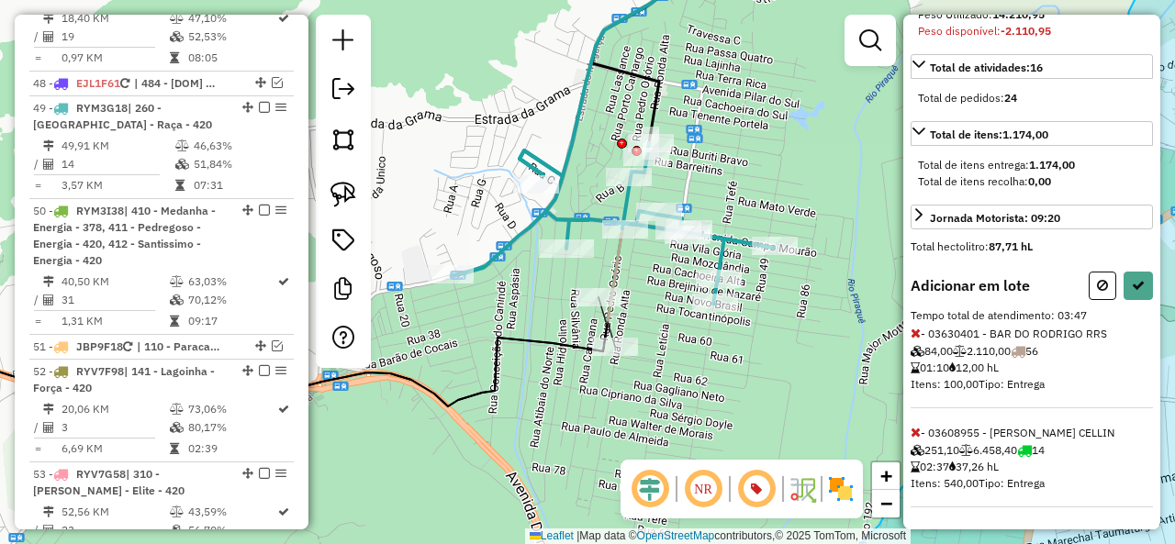
click at [914, 329] on icon at bounding box center [915, 333] width 10 height 13
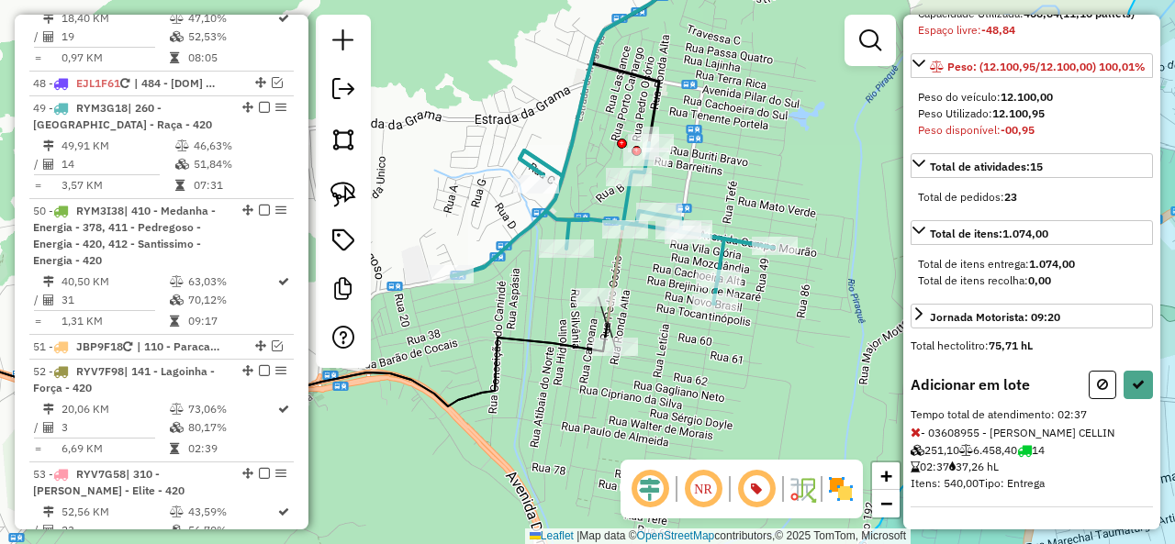
scroll to position [0, 0]
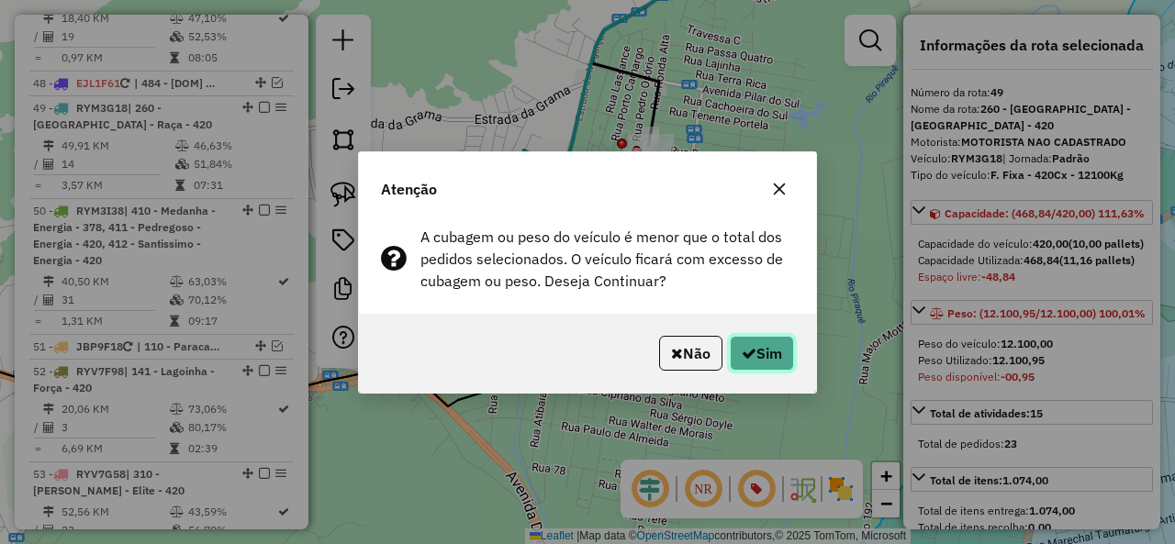
click at [742, 348] on icon "button" at bounding box center [749, 353] width 15 height 15
select select "**********"
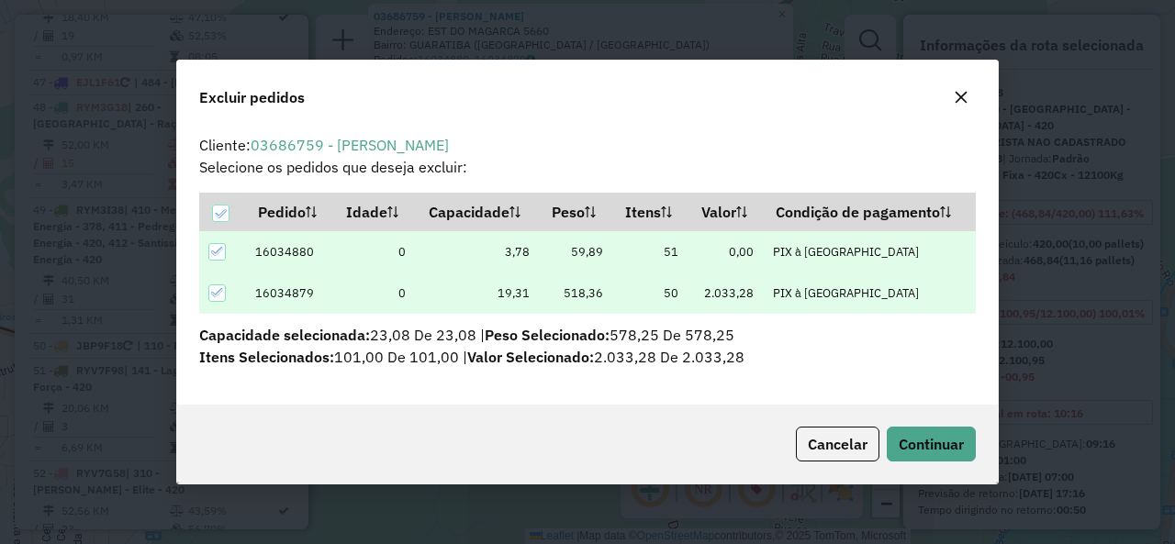
click at [936, 467] on div "Cancelar Continuar" at bounding box center [587, 444] width 821 height 79
click at [925, 456] on button "Continuar" at bounding box center [931, 444] width 89 height 35
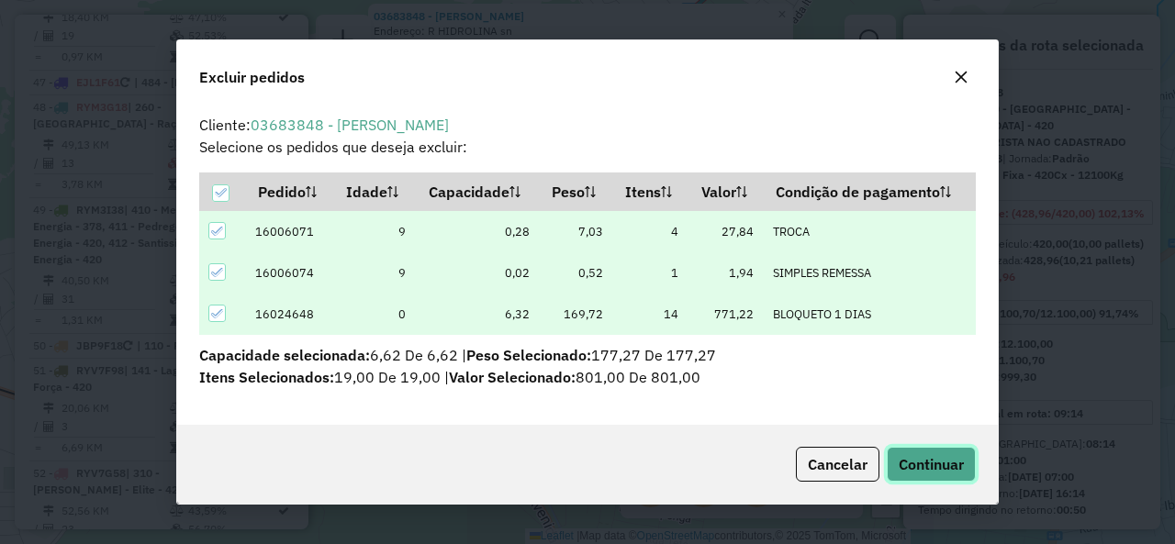
click at [932, 451] on button "Continuar" at bounding box center [931, 464] width 89 height 35
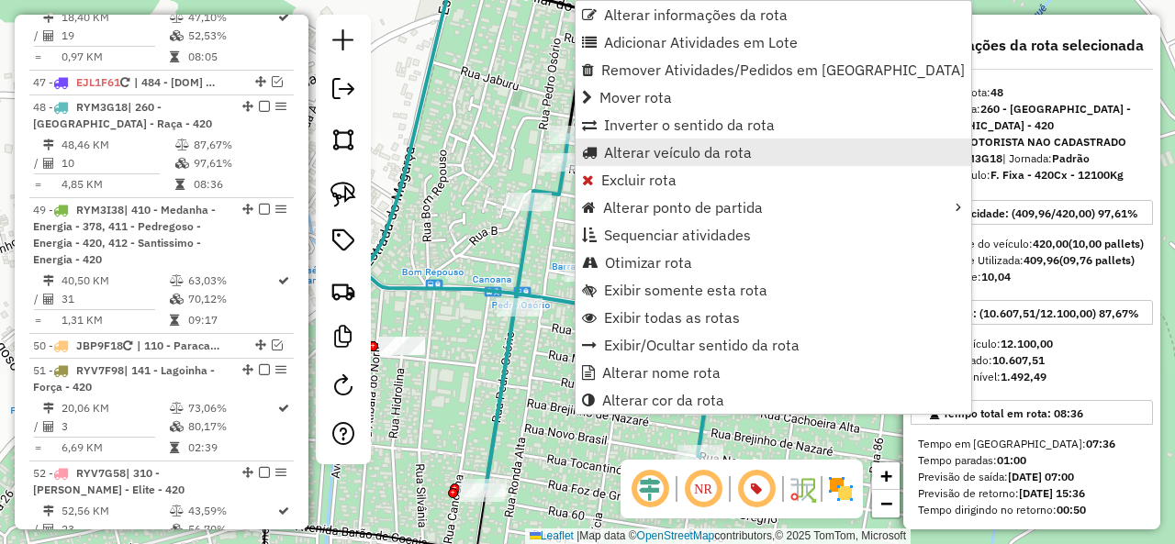
click at [676, 151] on span "Alterar veículo da rota" at bounding box center [678, 152] width 148 height 15
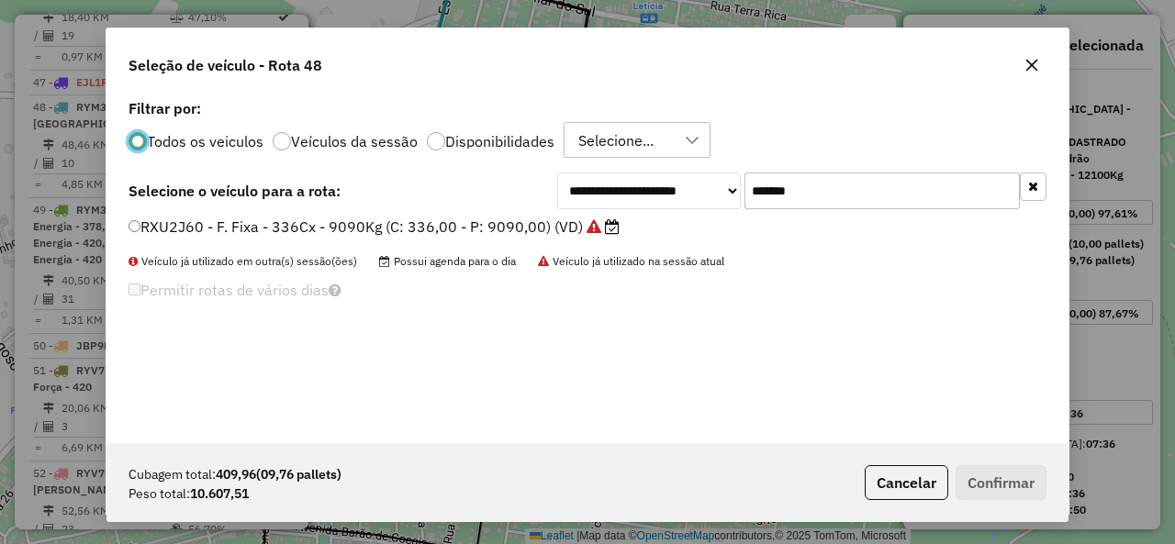
scroll to position [10, 6]
click at [870, 203] on input "*******" at bounding box center [881, 191] width 275 height 37
paste input "text"
type input "*******"
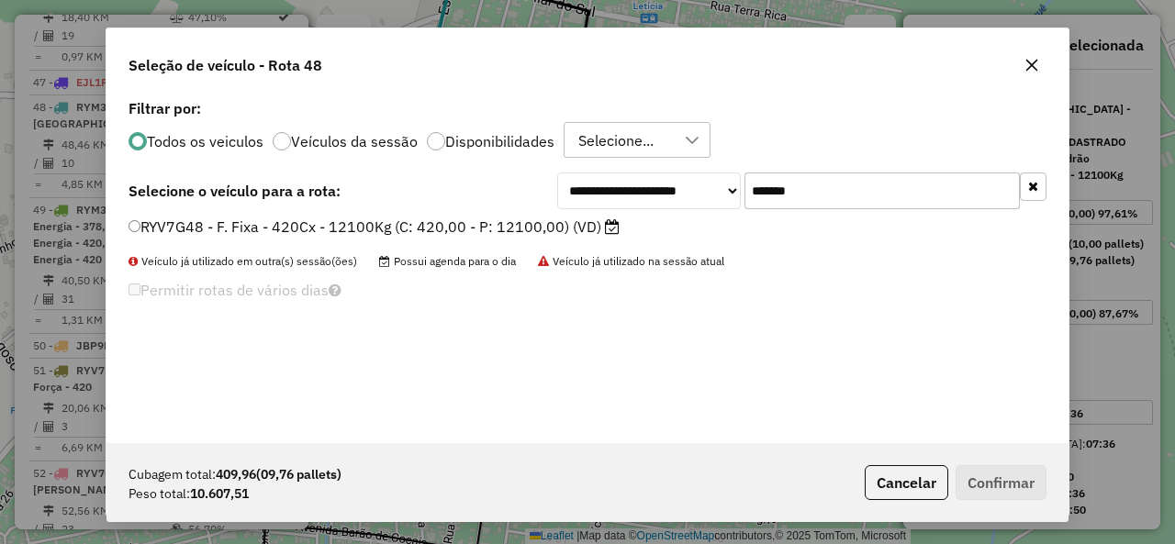
click at [275, 218] on label "RYV7G48 - F. Fixa - 420Cx - 12100Kg (C: 420,00 - P: 12100,00) (VD)" at bounding box center [373, 227] width 491 height 22
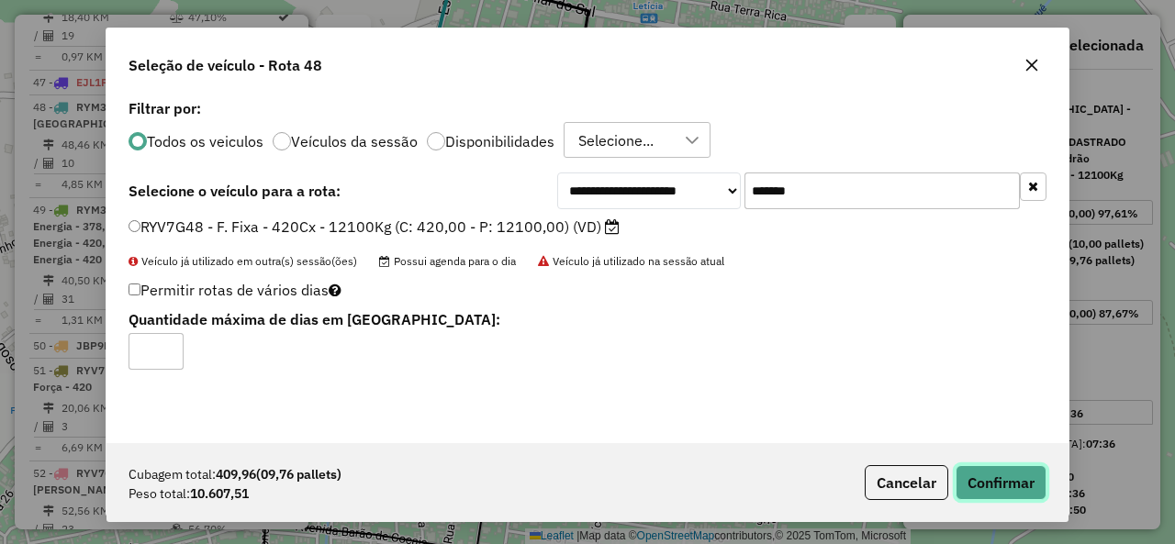
click at [985, 476] on button "Confirmar" at bounding box center [1000, 482] width 91 height 35
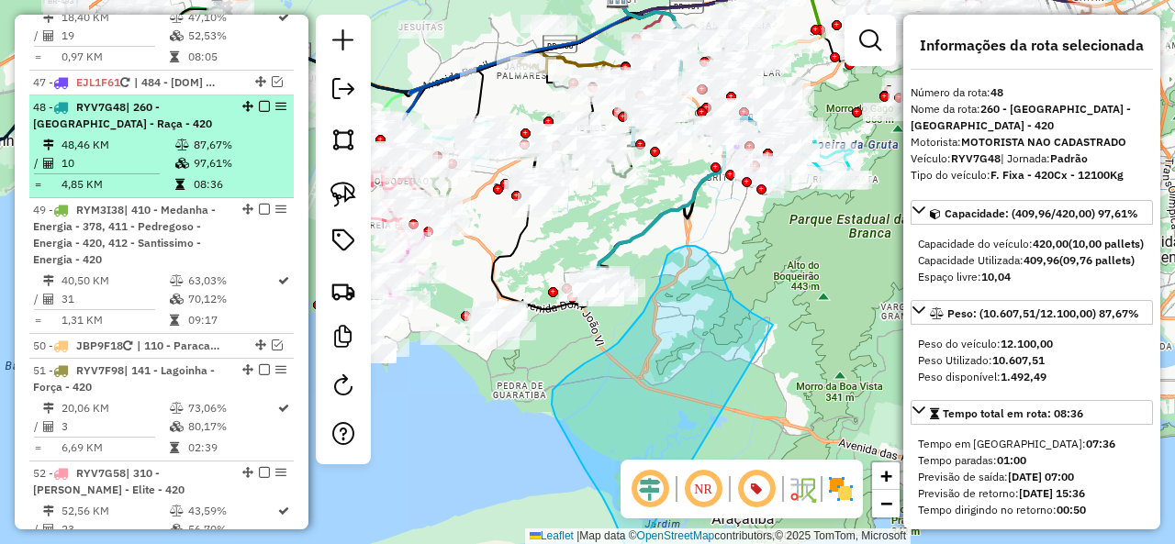
click at [261, 101] on em at bounding box center [264, 106] width 11 height 11
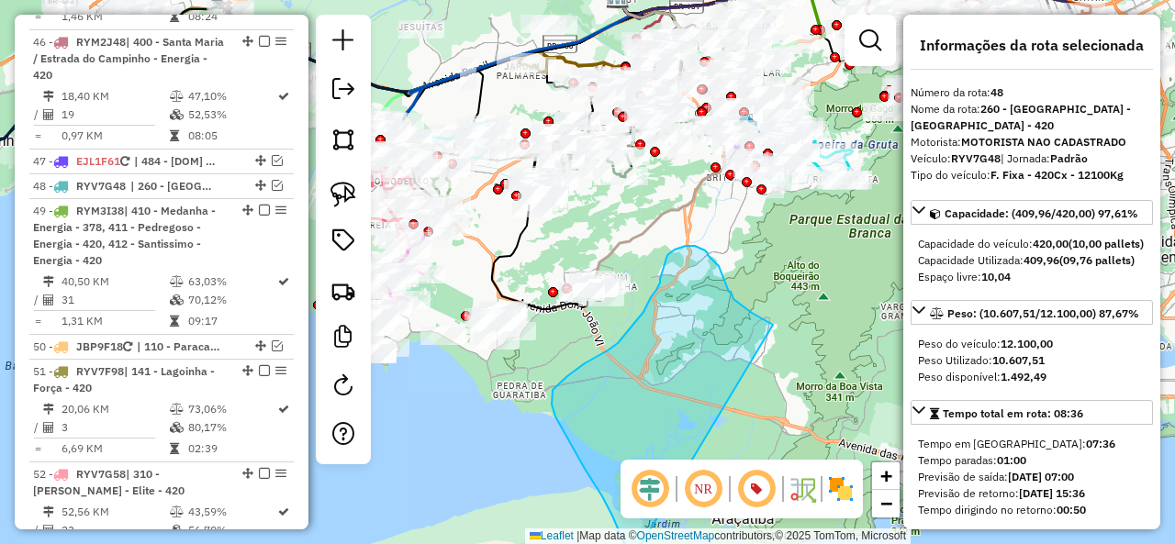
click at [631, 246] on icon at bounding box center [659, 147] width 130 height 300
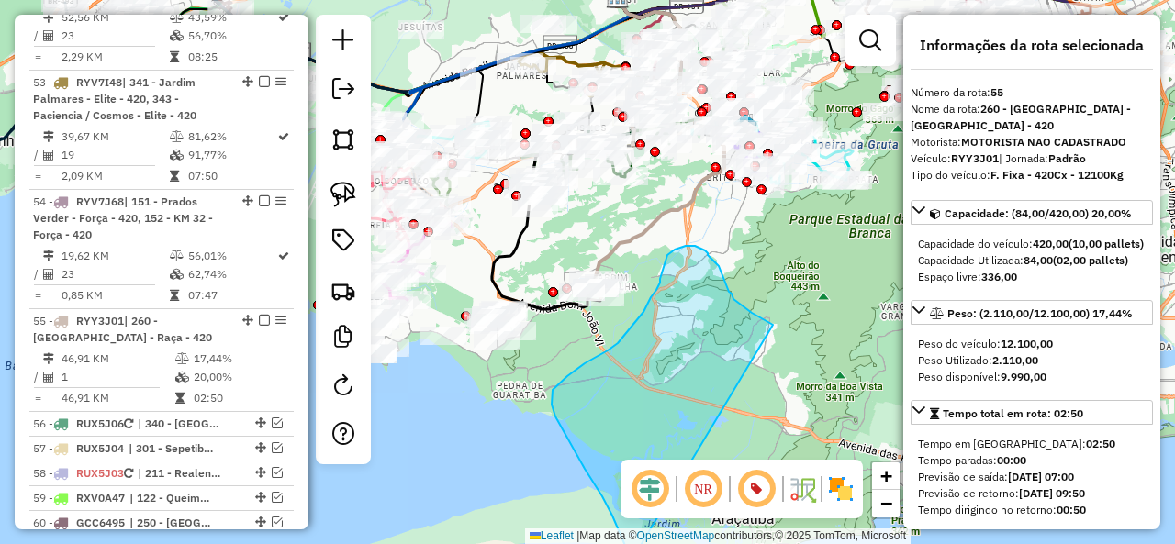
scroll to position [5866, 0]
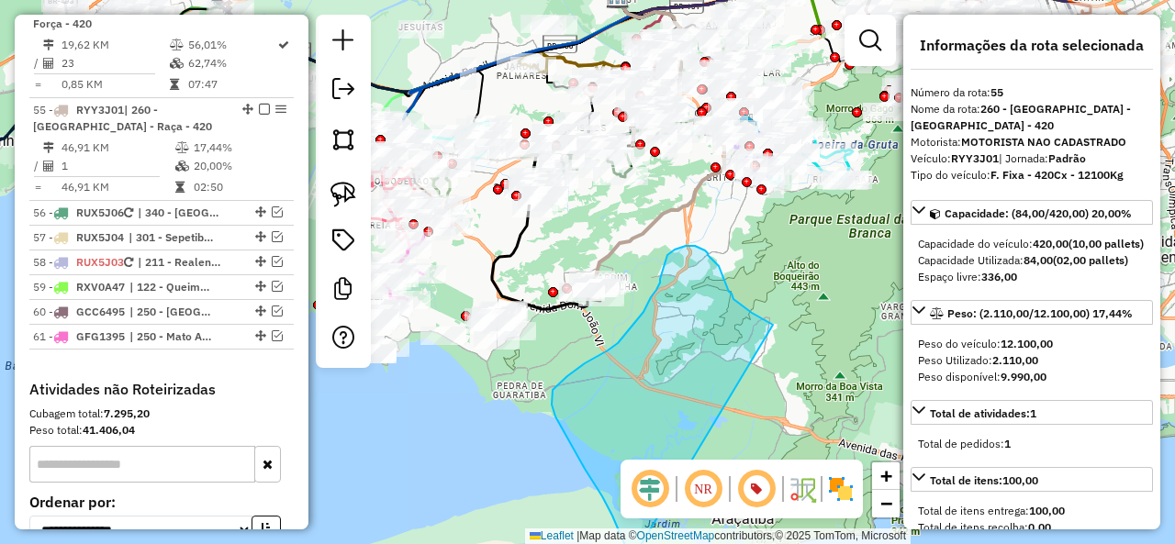
drag, startPoint x: 329, startPoint y: 193, endPoint x: 655, endPoint y: 265, distance: 333.8
click at [329, 192] on link at bounding box center [343, 194] width 40 height 40
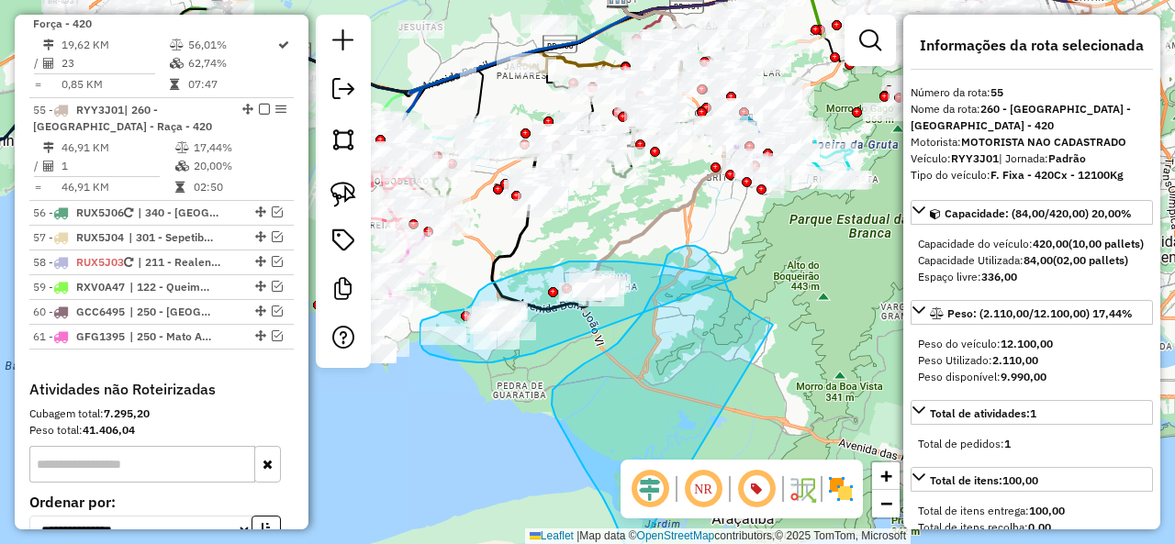
drag, startPoint x: 734, startPoint y: 277, endPoint x: 586, endPoint y: 341, distance: 162.0
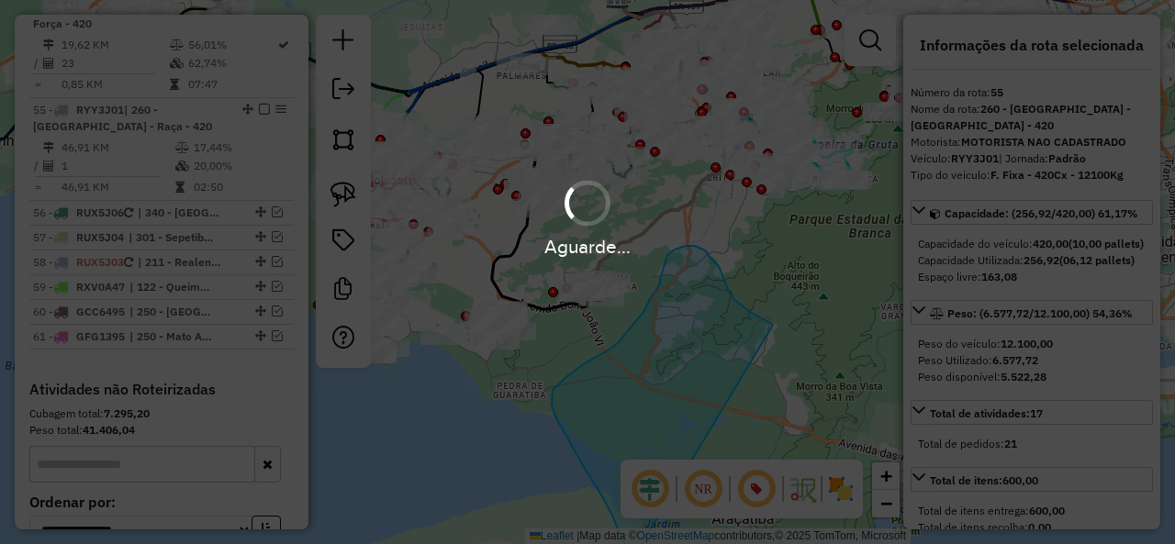
select select "**********"
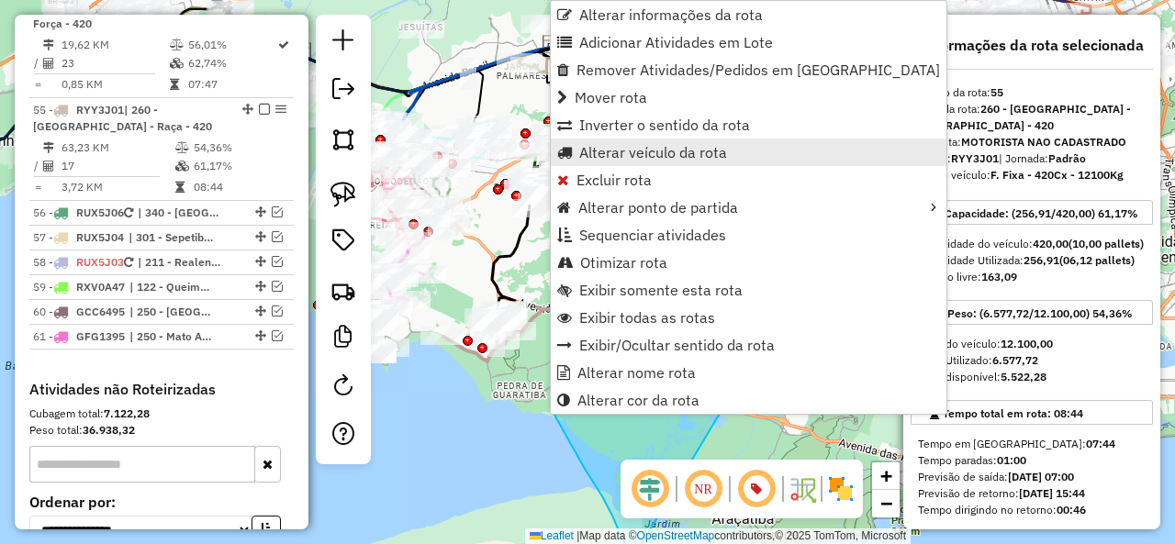
click at [622, 160] on span "Alterar veículo da rota" at bounding box center [653, 152] width 148 height 15
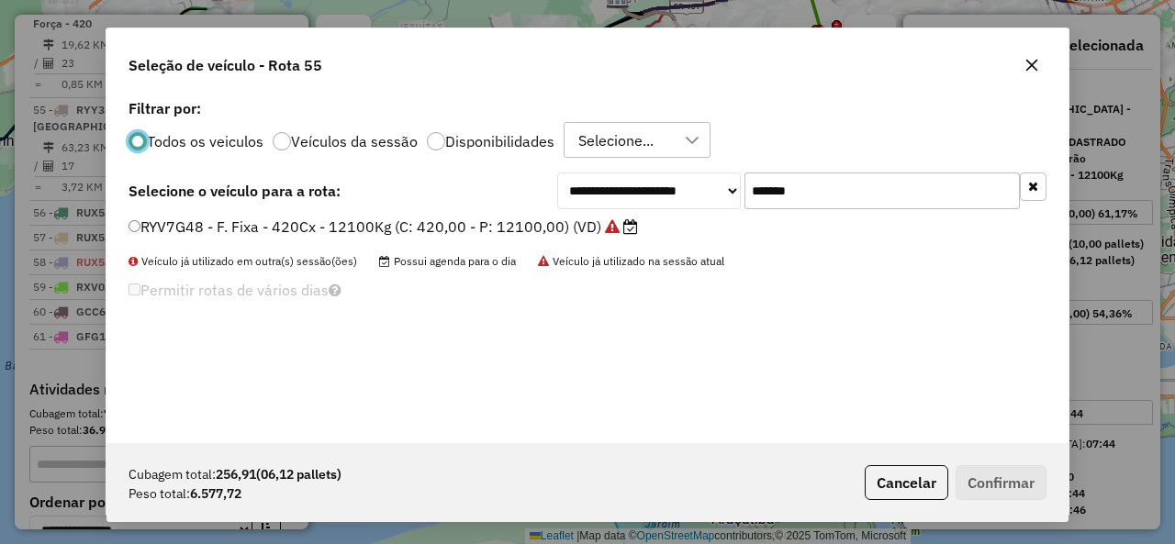
scroll to position [10, 6]
click at [829, 187] on input "*******" at bounding box center [881, 191] width 275 height 37
paste input "text"
type input "*******"
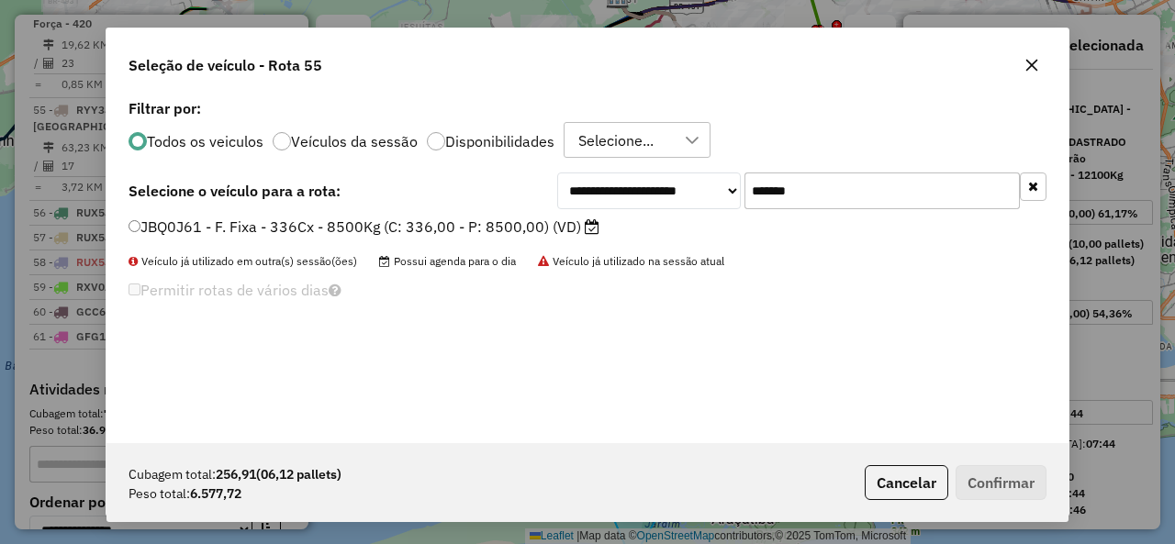
click at [201, 221] on label "JBQ0J61 - F. Fixa - 336Cx - 8500Kg (C: 336,00 - P: 8500,00) (VD)" at bounding box center [363, 227] width 471 height 22
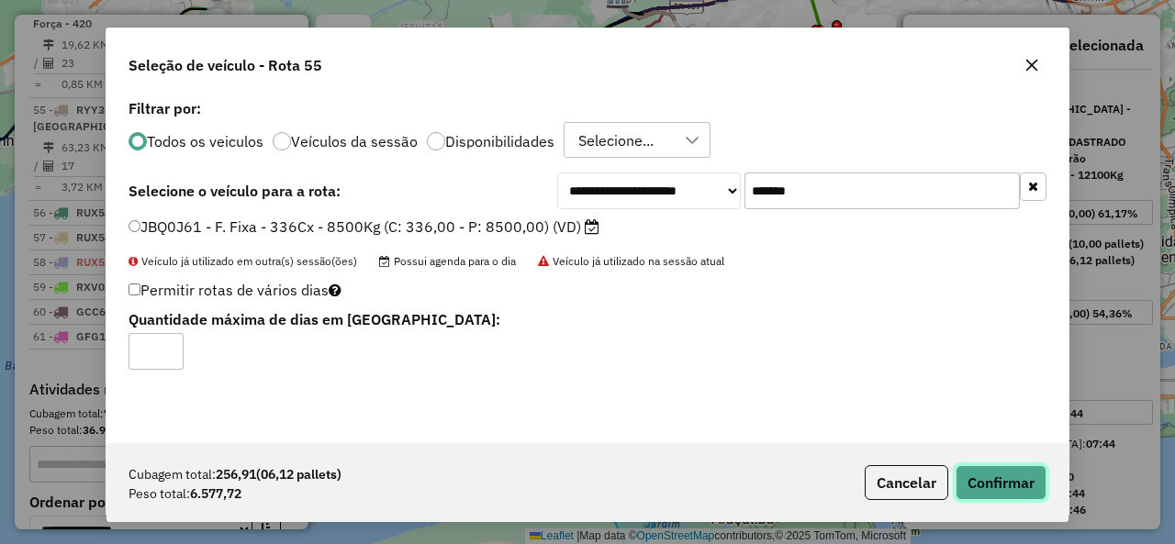
click at [971, 479] on button "Confirmar" at bounding box center [1000, 482] width 91 height 35
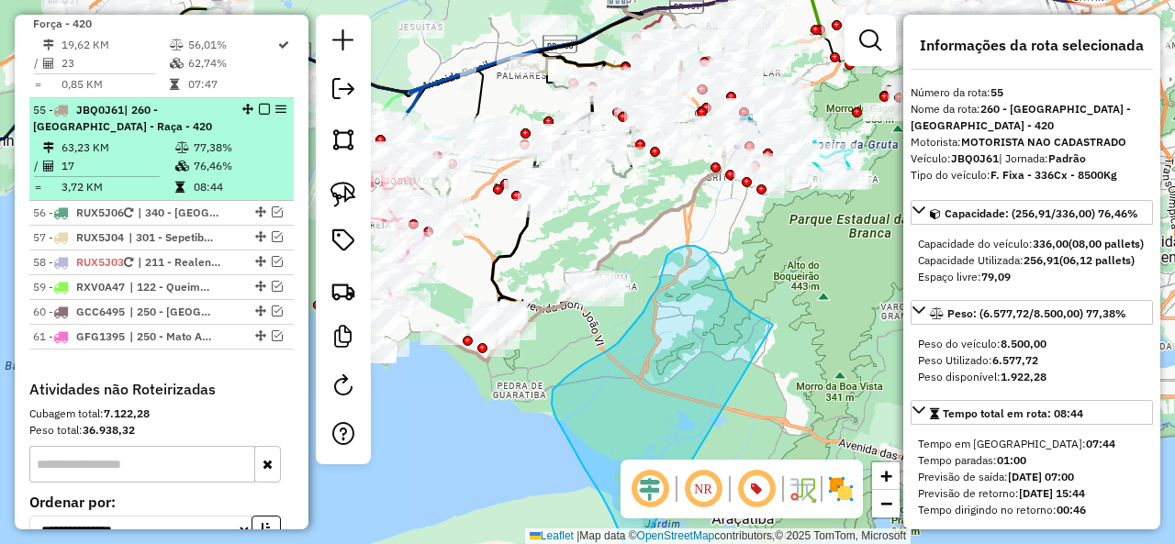
click at [261, 104] on em at bounding box center [264, 109] width 11 height 11
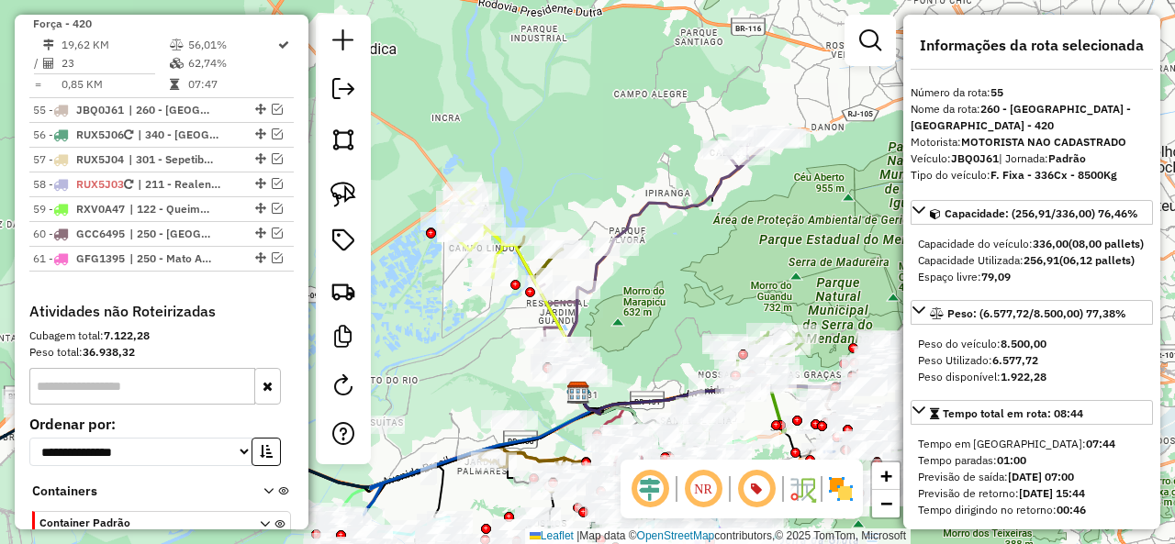
click at [714, 191] on icon at bounding box center [658, 269] width 181 height 247
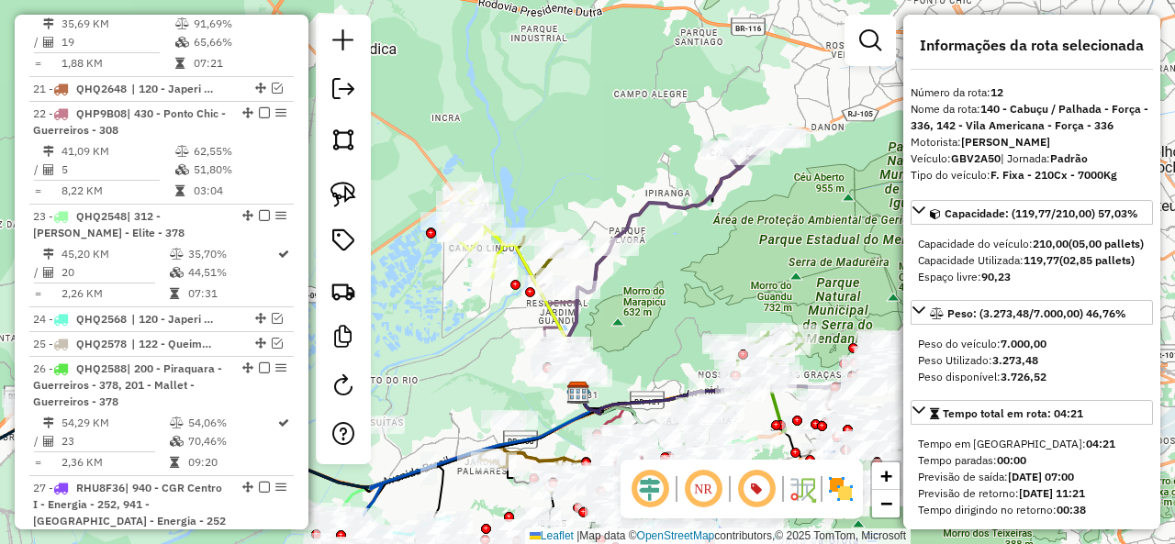
scroll to position [1982, 0]
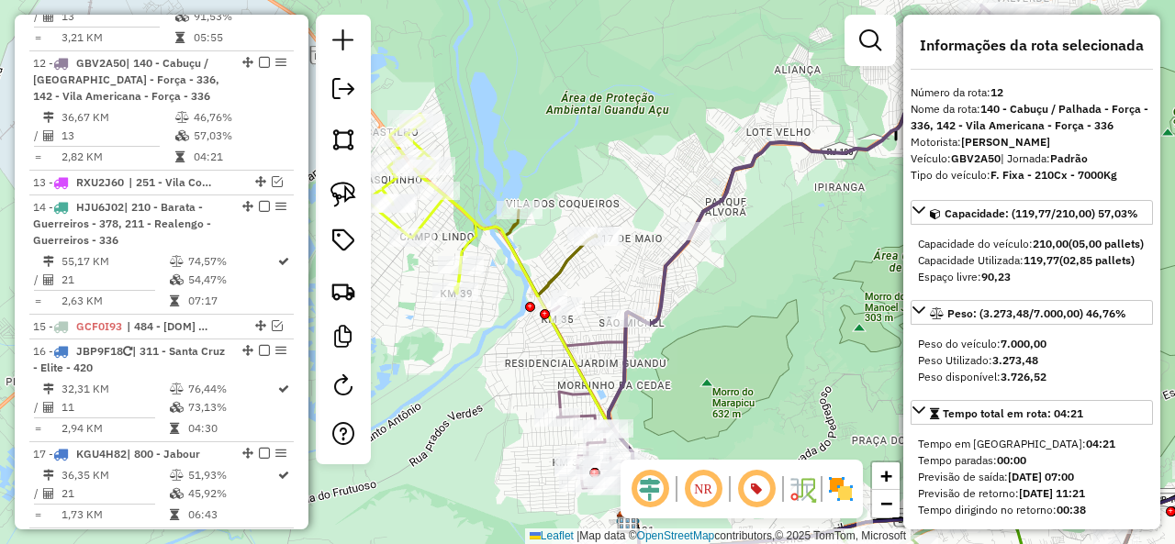
click at [561, 265] on icon at bounding box center [551, 252] width 92 height 85
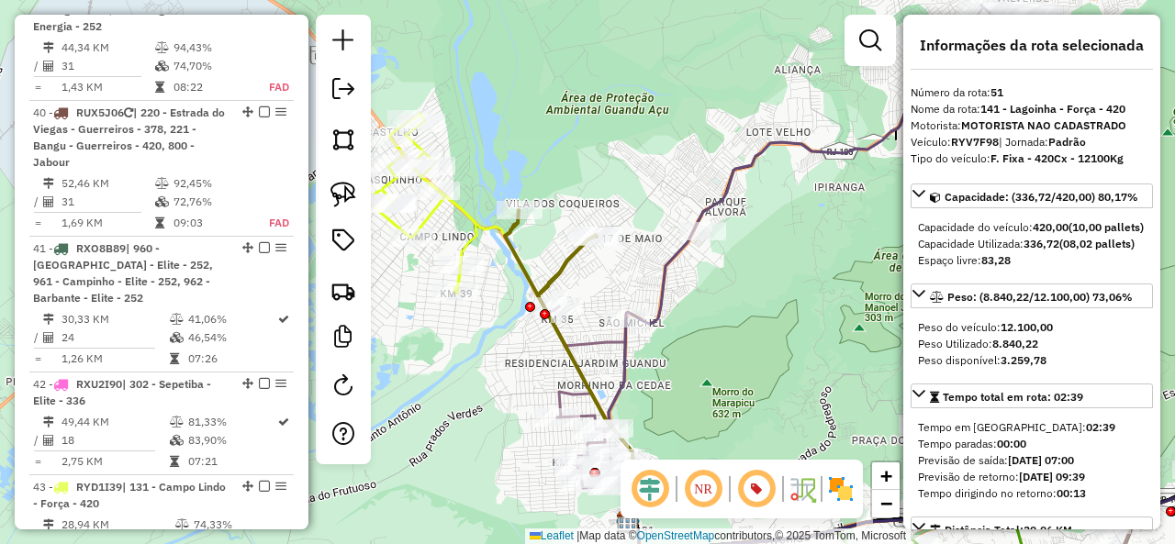
scroll to position [5423, 0]
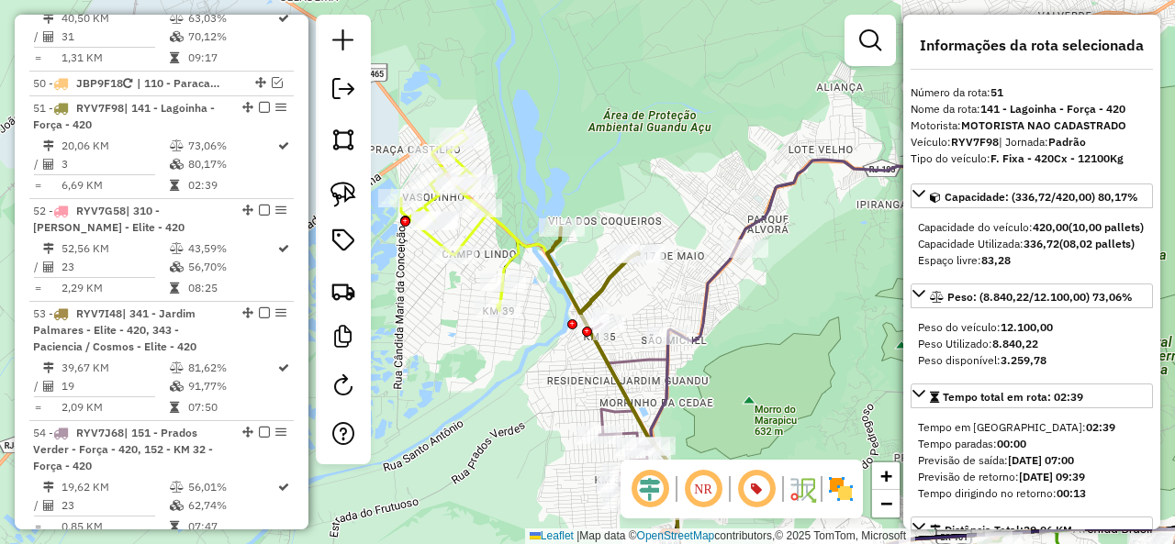
click at [503, 230] on icon at bounding box center [459, 221] width 117 height 180
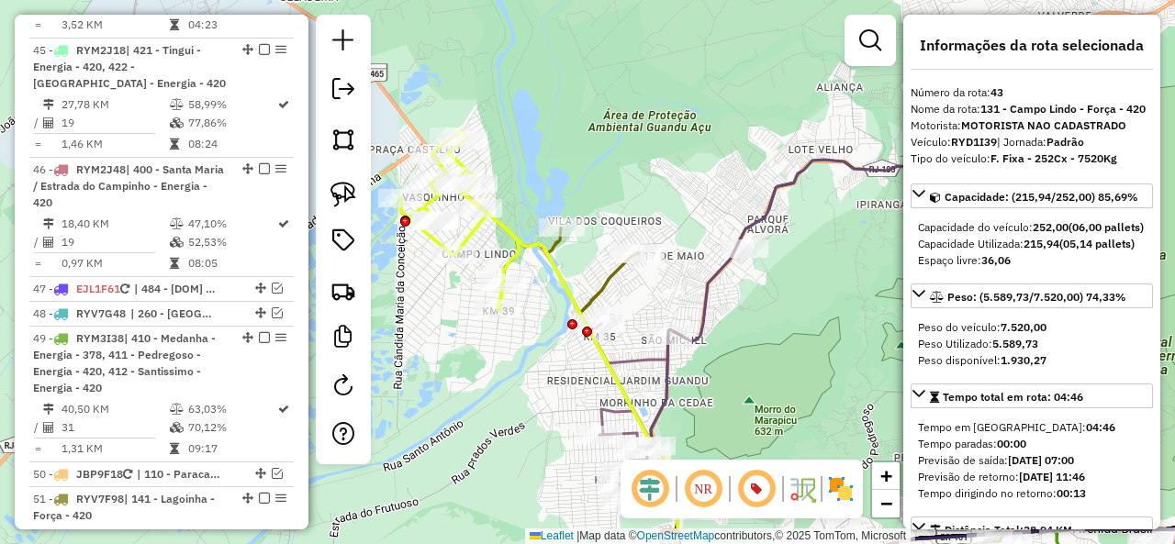
scroll to position [4771, 0]
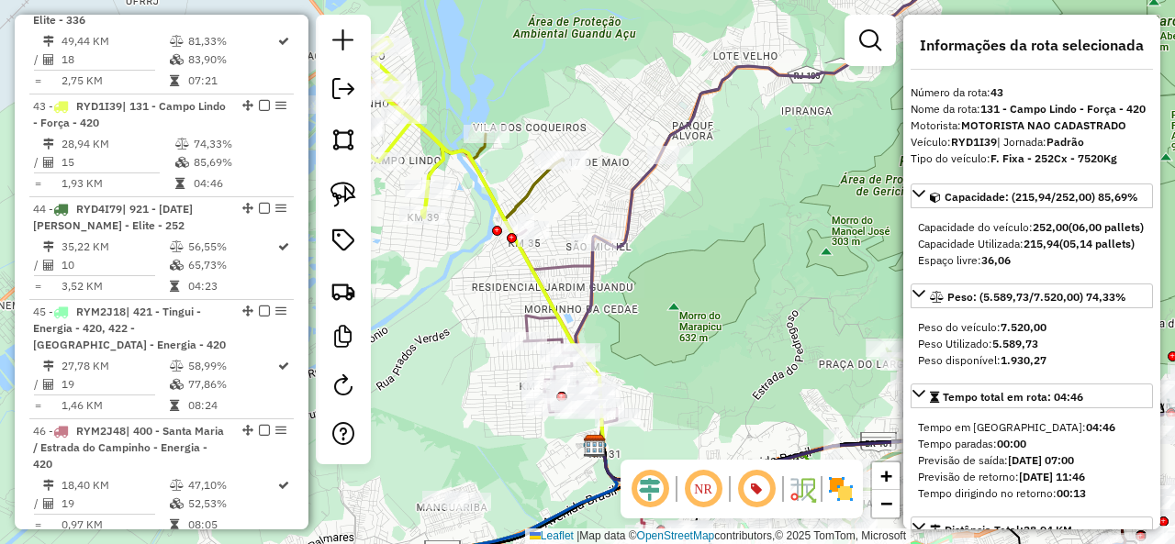
click at [564, 269] on icon at bounding box center [565, 326] width 103 height 193
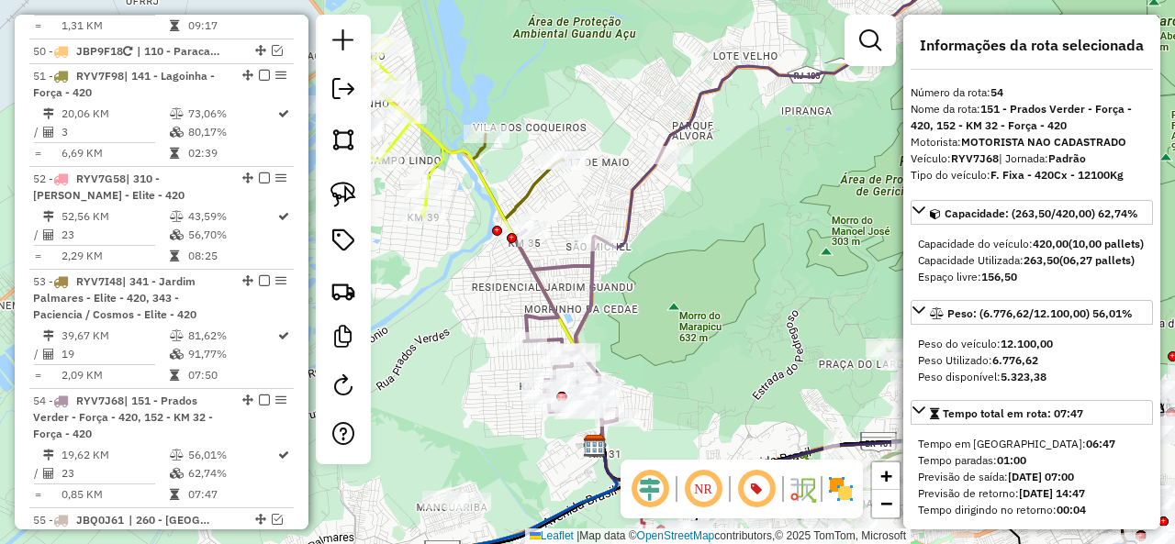
scroll to position [5747, 0]
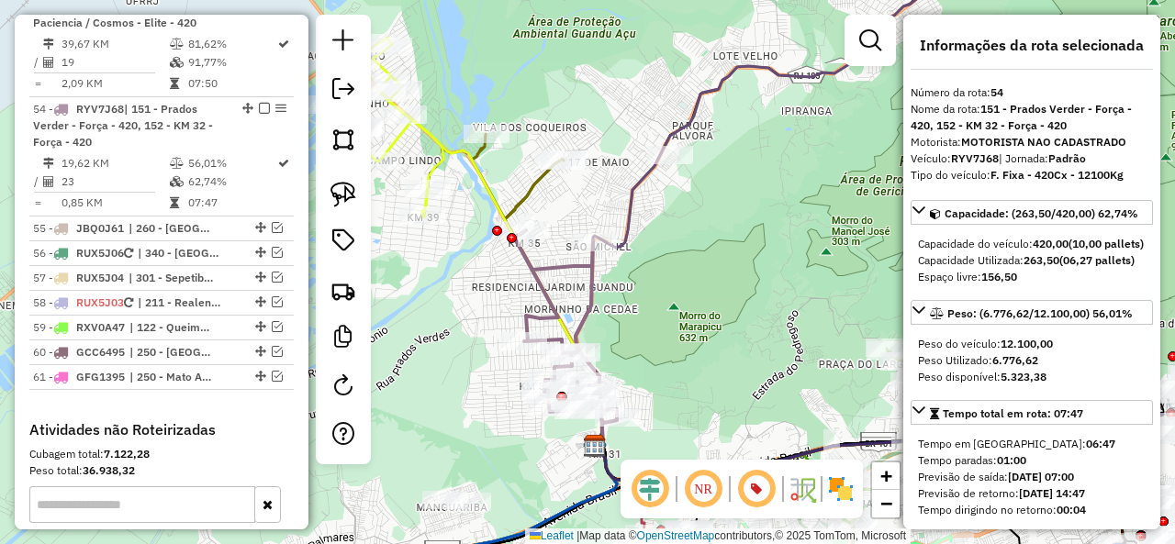
drag, startPoint x: 710, startPoint y: 259, endPoint x: 652, endPoint y: 329, distance: 91.2
click at [652, 329] on div "Janela de atendimento Grade de atendimento Capacidade Transportadoras Veículos …" at bounding box center [587, 272] width 1175 height 544
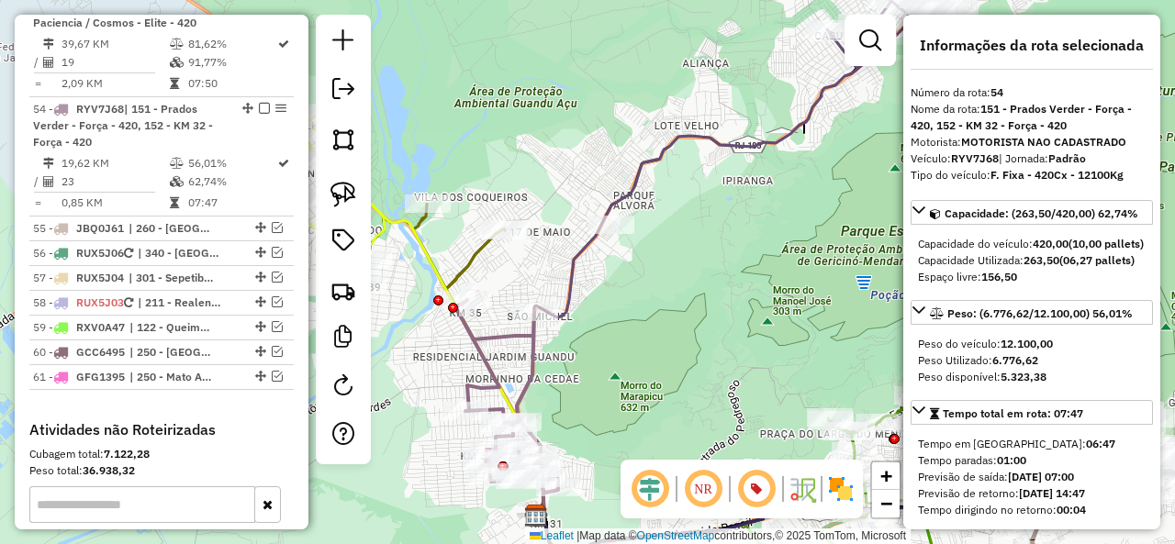
click at [782, 142] on icon at bounding box center [697, 269] width 360 height 493
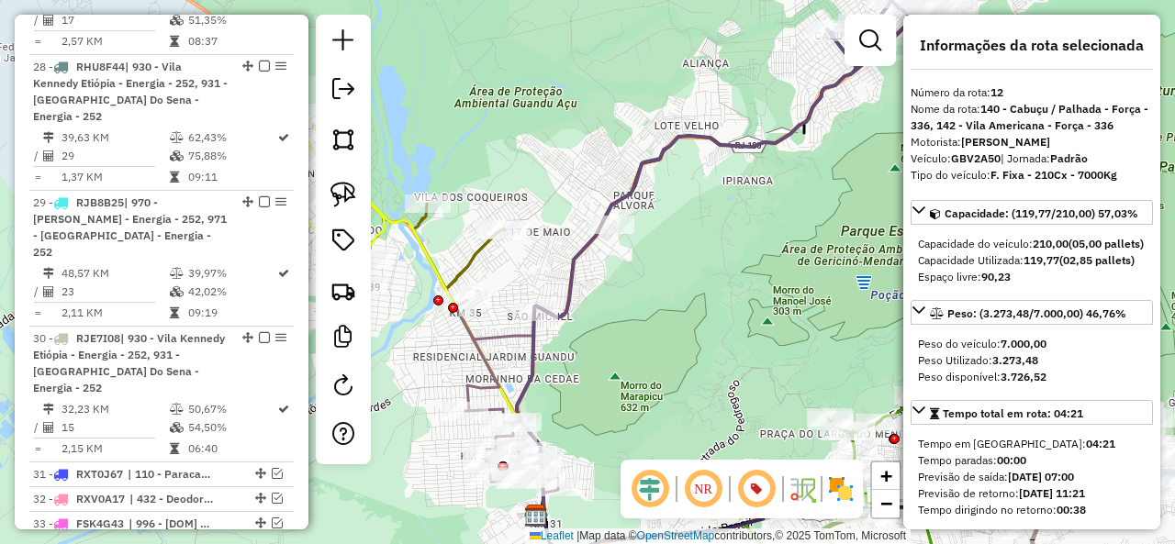
scroll to position [1982, 0]
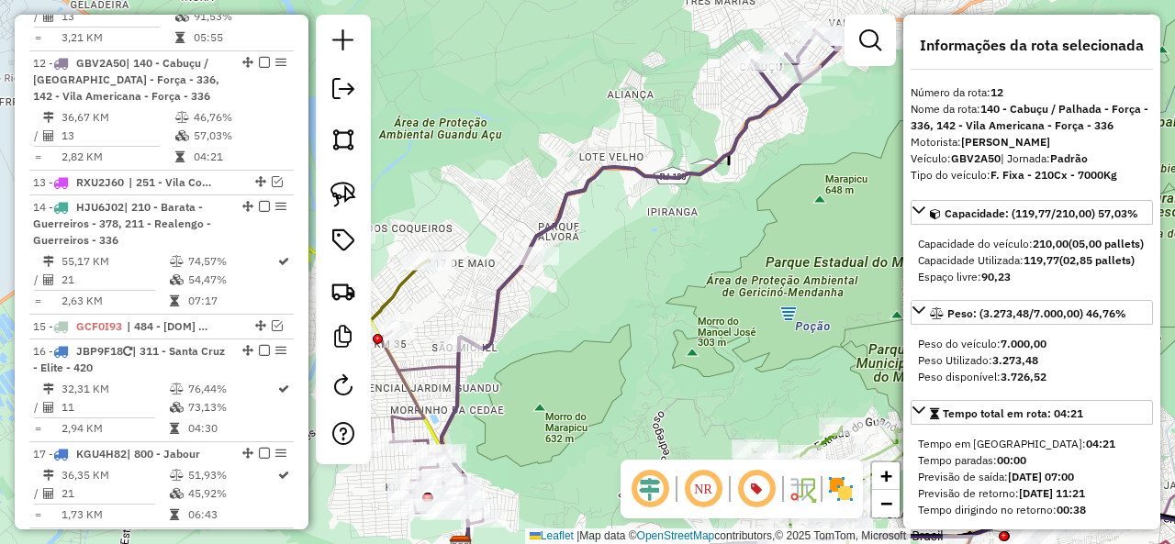
drag, startPoint x: 779, startPoint y: 173, endPoint x: 707, endPoint y: 201, distance: 77.6
click at [707, 201] on div "Janela de atendimento Grade de atendimento Capacidade Transportadoras Veículos …" at bounding box center [587, 272] width 1175 height 544
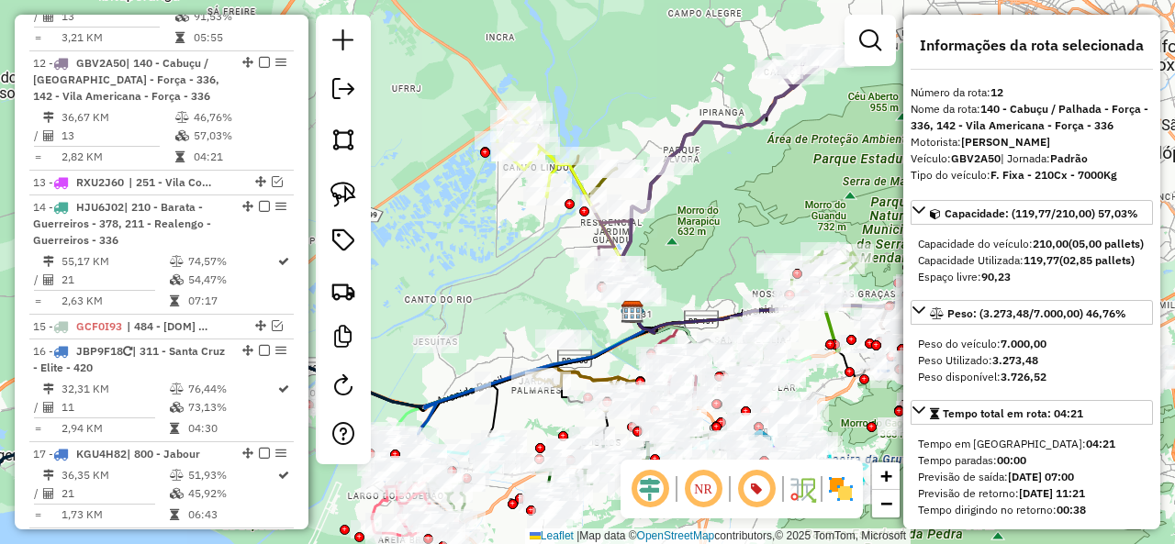
drag, startPoint x: 724, startPoint y: 207, endPoint x: 755, endPoint y: 183, distance: 39.8
click at [755, 183] on div "Janela de atendimento Grade de atendimento Capacidade Transportadoras Veículos …" at bounding box center [587, 272] width 1175 height 544
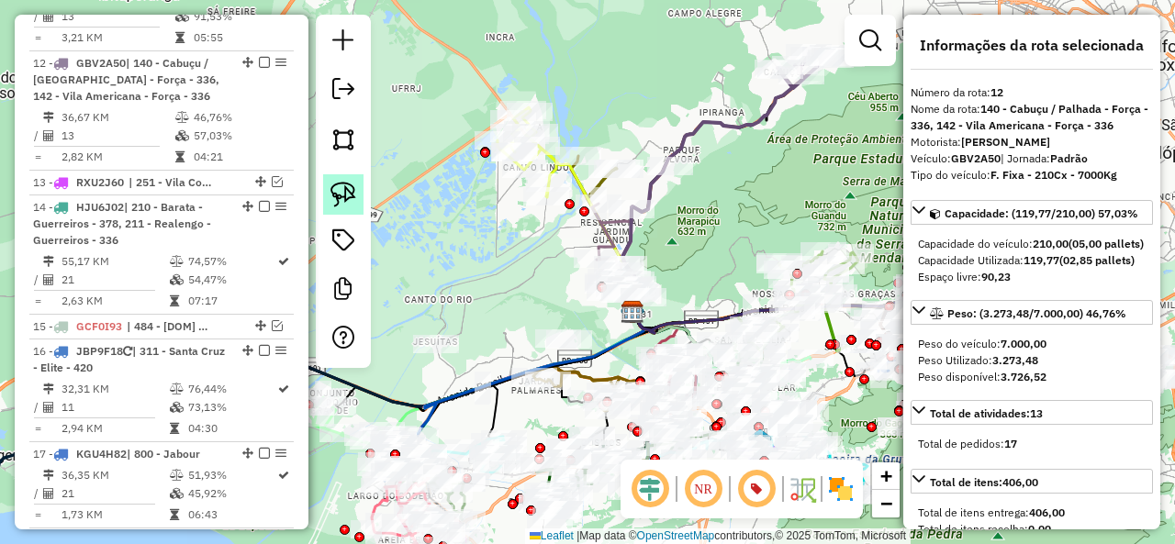
click at [343, 195] on img at bounding box center [343, 195] width 26 height 26
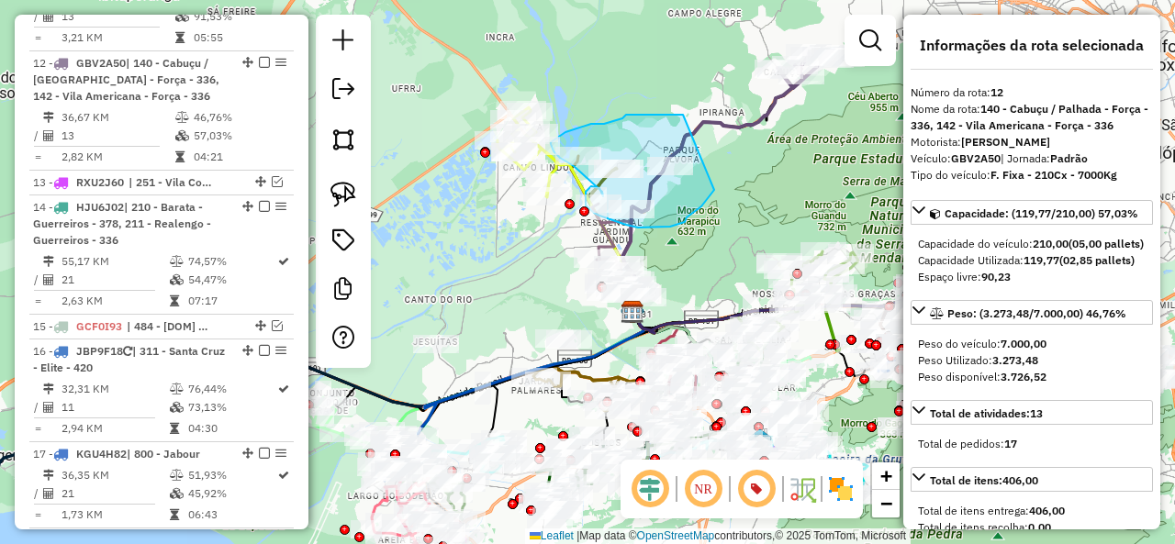
drag, startPoint x: 622, startPoint y: 118, endPoint x: 714, endPoint y: 190, distance: 116.4
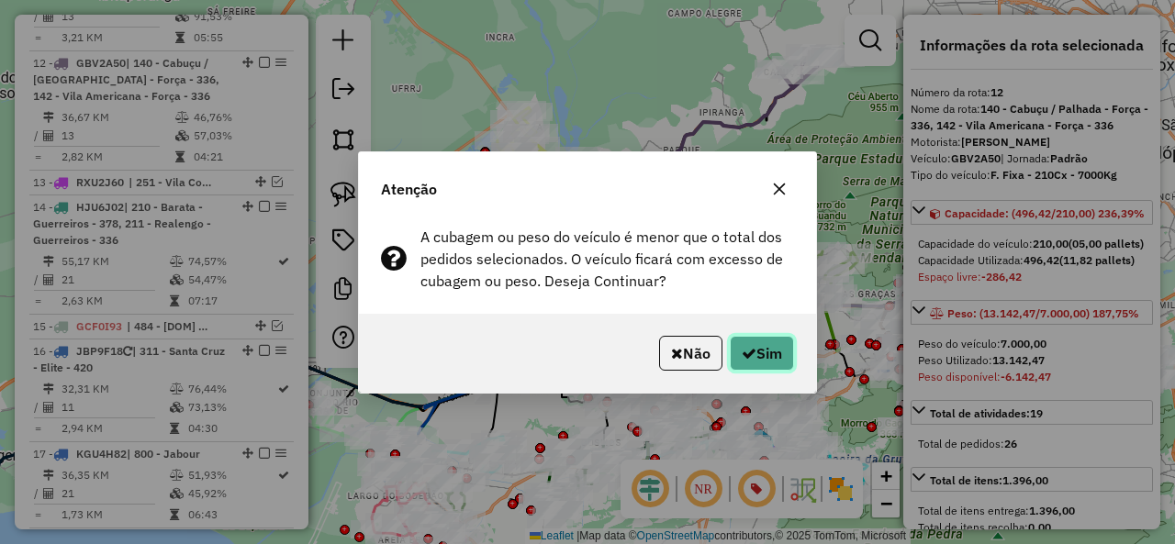
click at [775, 352] on button "Sim" at bounding box center [762, 353] width 64 height 35
select select "**********"
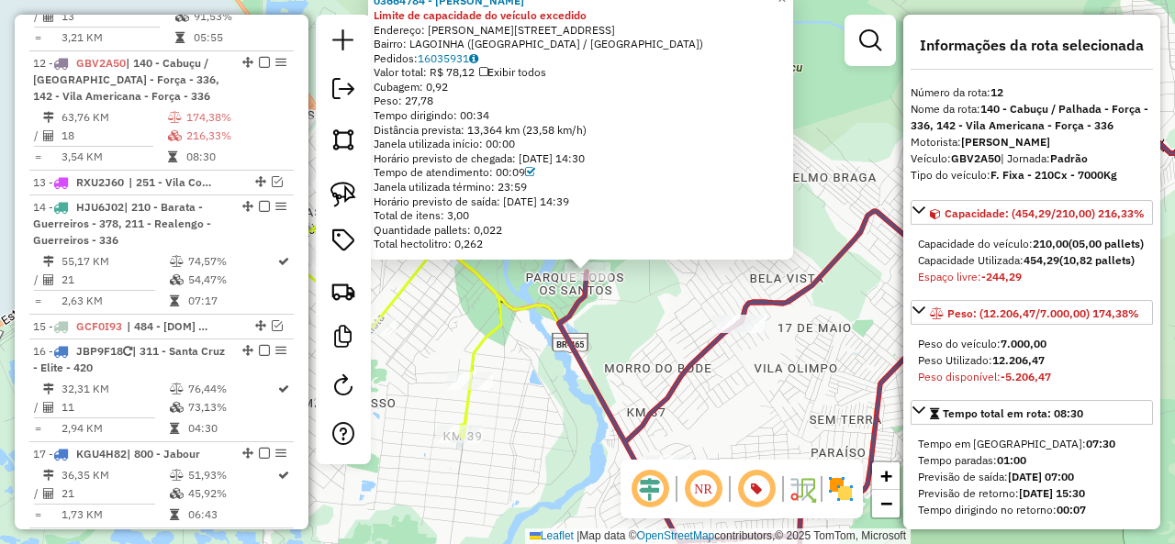
drag, startPoint x: 629, startPoint y: 353, endPoint x: 580, endPoint y: 191, distance: 169.6
click at [587, 207] on div "03664784 - MARCO ANTONIO DA SIL Limite de capacidade do veículo excedido Endere…" at bounding box center [587, 272] width 1175 height 544
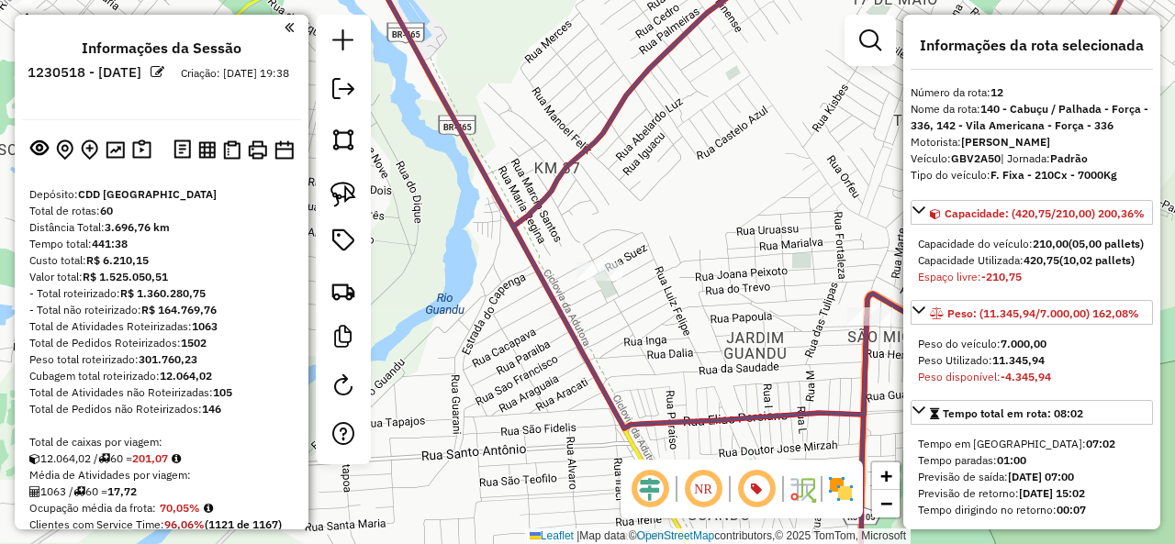
select select "**********"
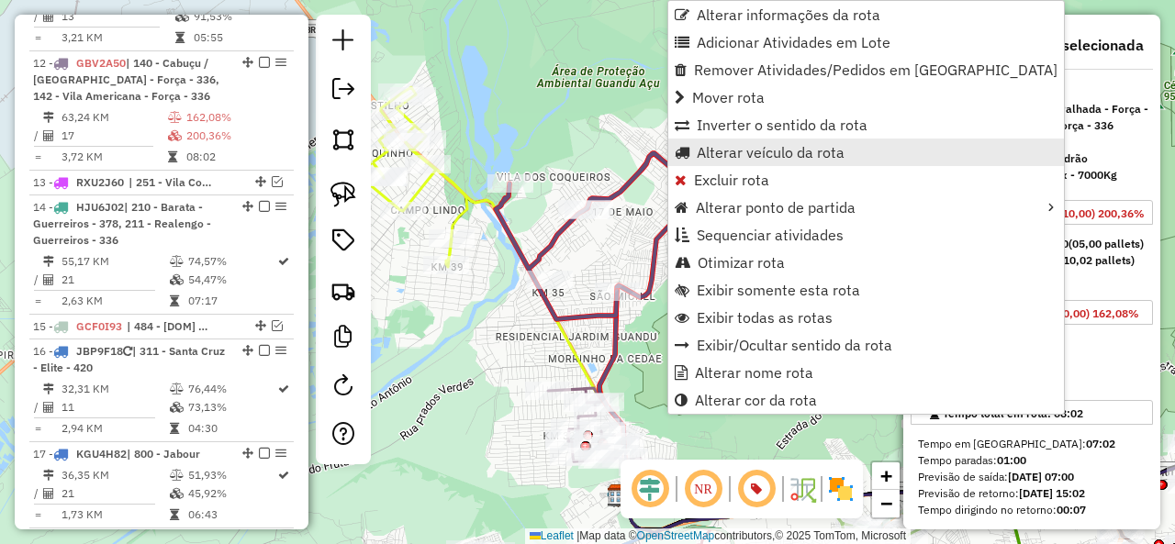
click at [762, 150] on span "Alterar veículo da rota" at bounding box center [771, 152] width 148 height 15
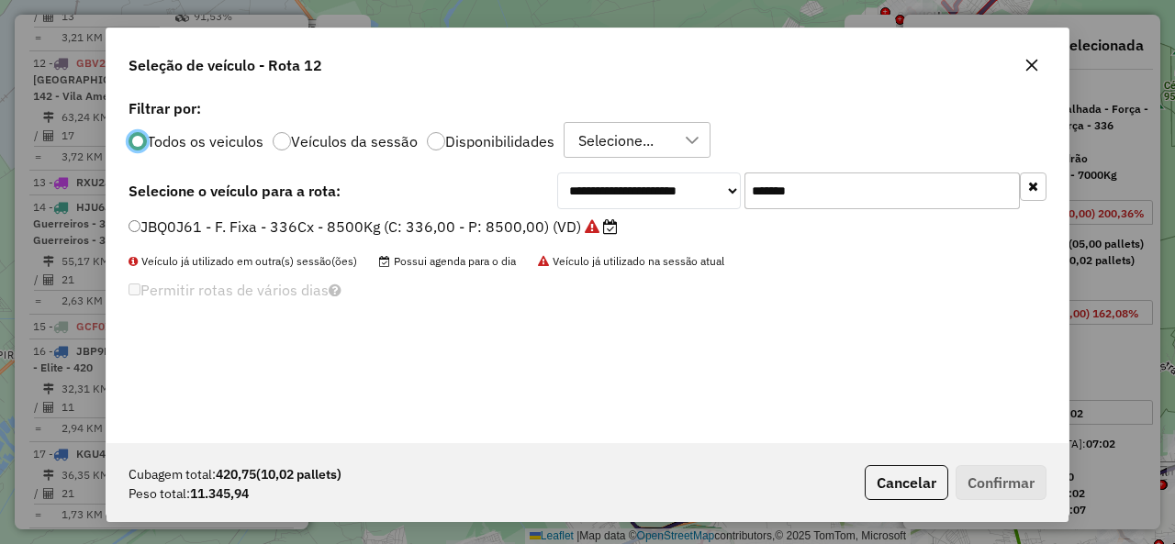
click at [857, 176] on input "*******" at bounding box center [881, 191] width 275 height 37
paste input "text"
type input "*******"
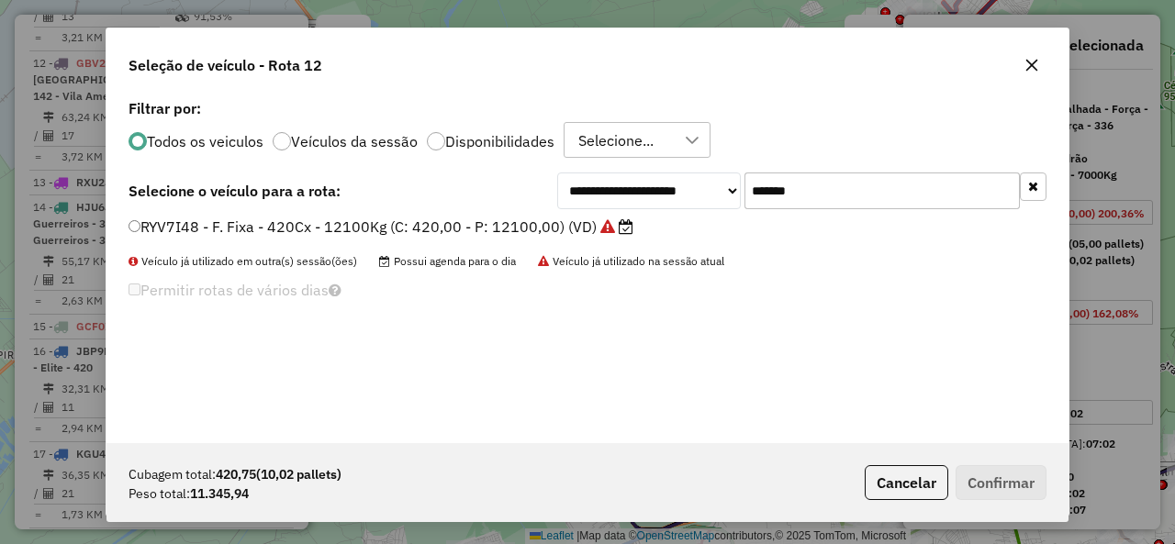
click at [347, 221] on label "RYV7I48 - F. Fixa - 420Cx - 12100Kg (C: 420,00 - P: 12100,00) (VD)" at bounding box center [380, 227] width 505 height 22
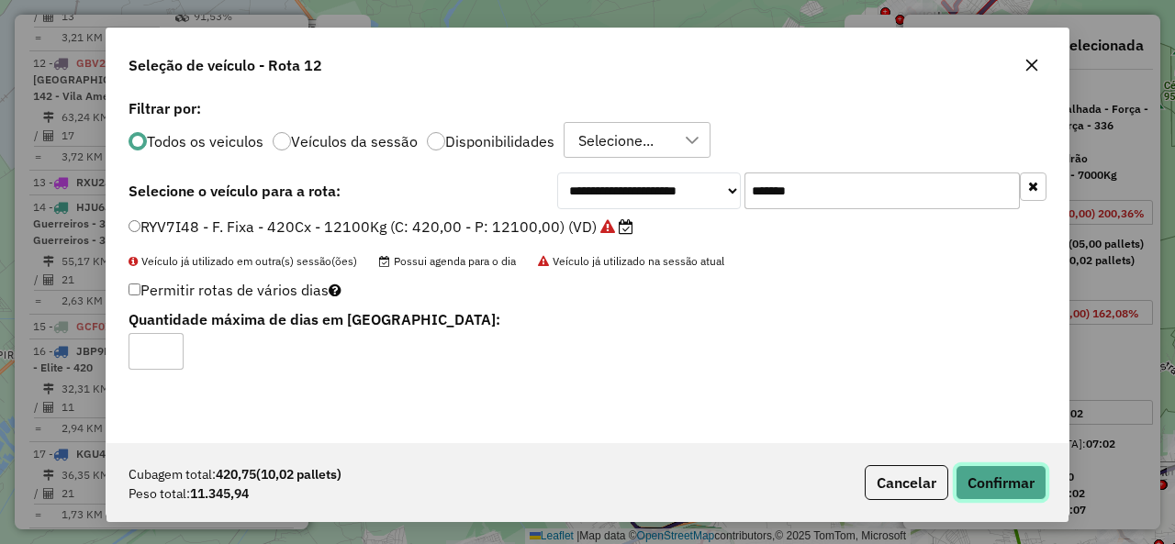
click at [987, 472] on button "Confirmar" at bounding box center [1000, 482] width 91 height 35
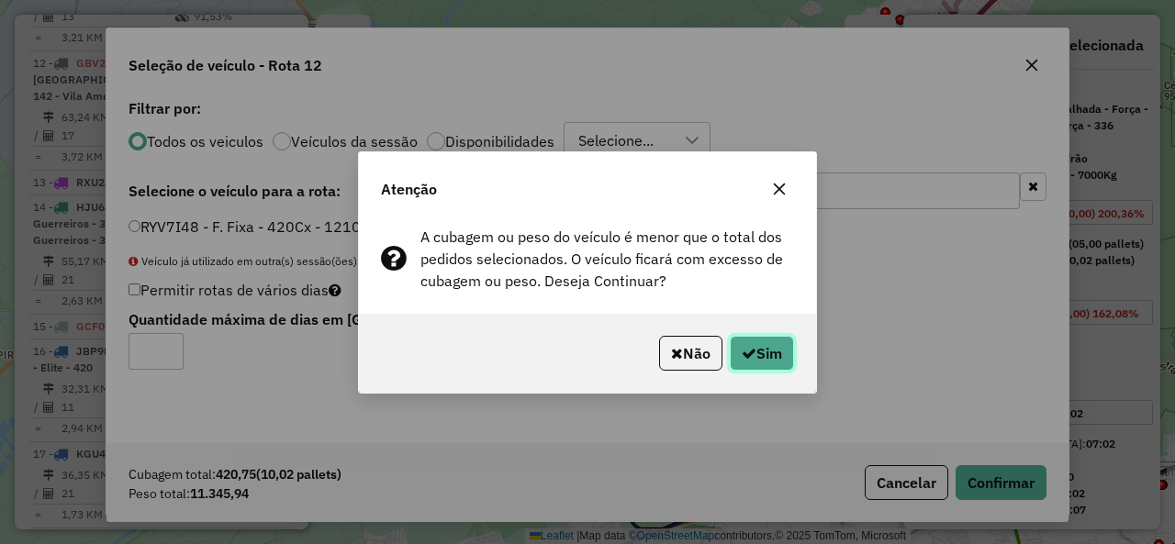
click at [770, 353] on button "Sim" at bounding box center [762, 353] width 64 height 35
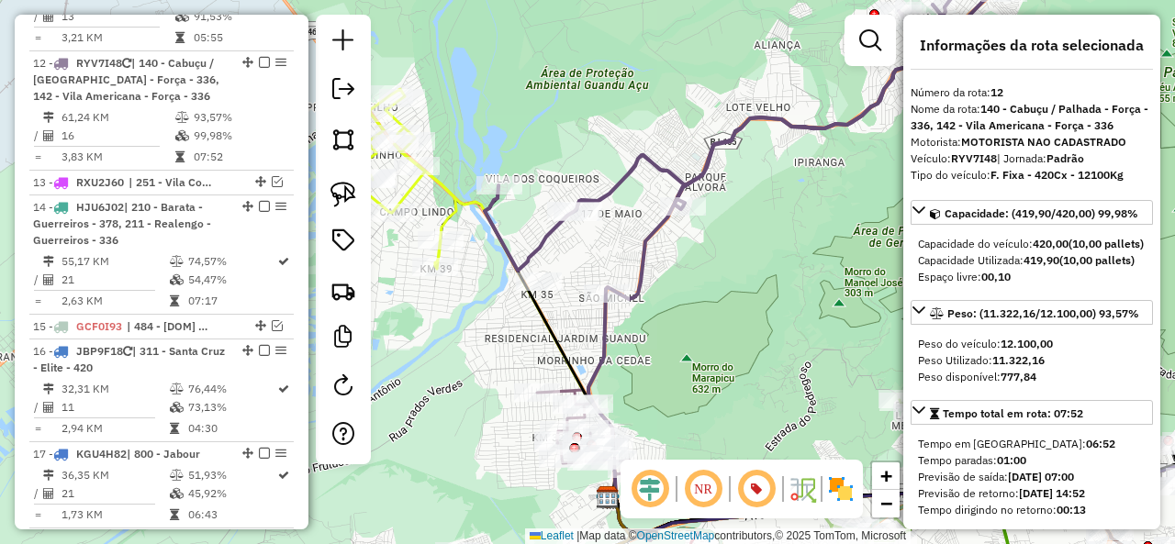
click at [688, 189] on icon at bounding box center [756, 126] width 542 height 290
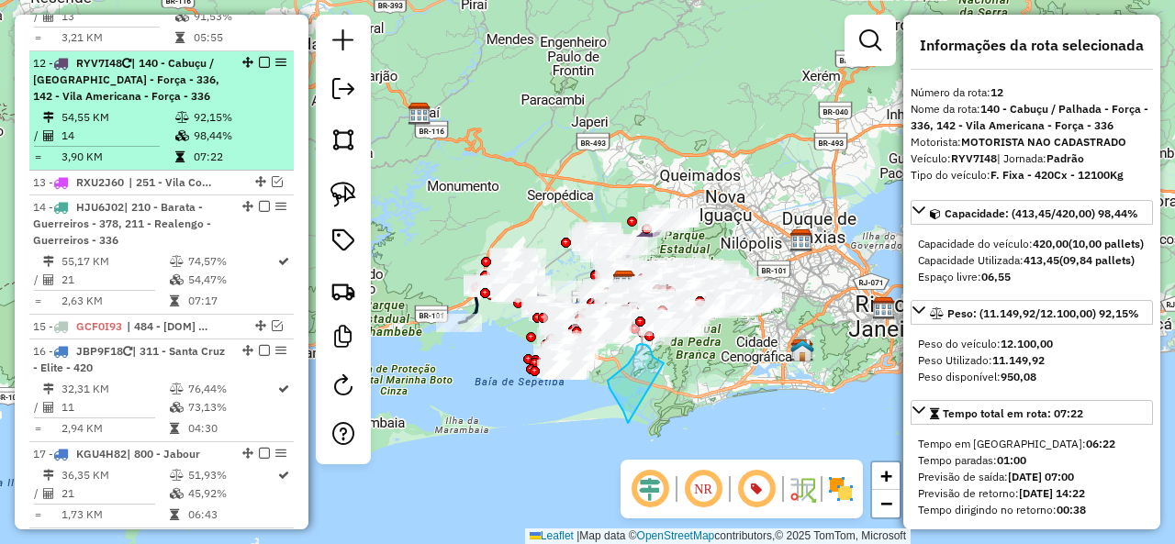
click at [259, 57] on em at bounding box center [264, 62] width 11 height 11
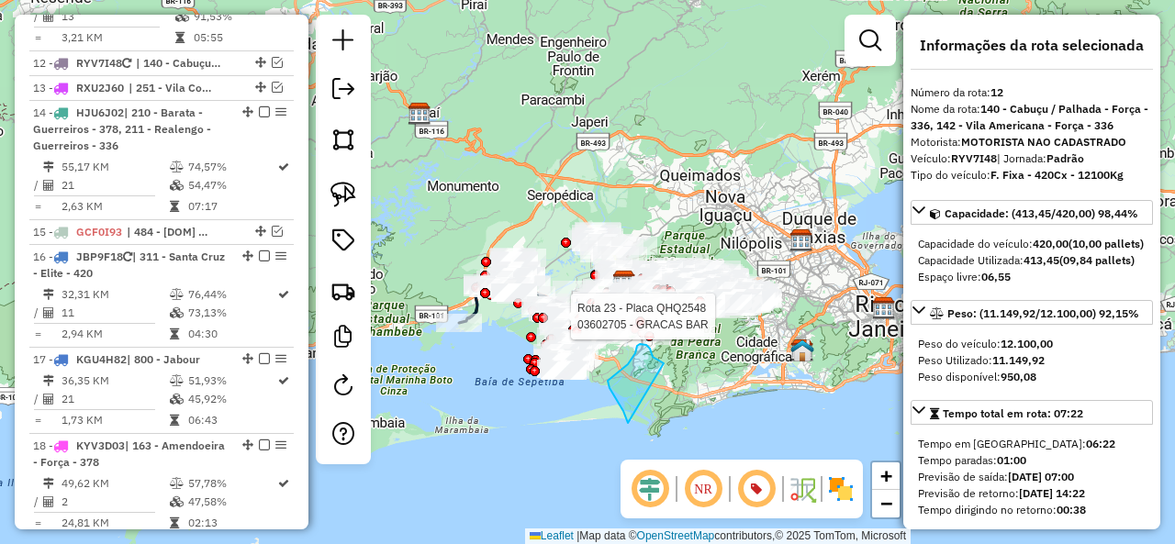
scroll to position [1887, 0]
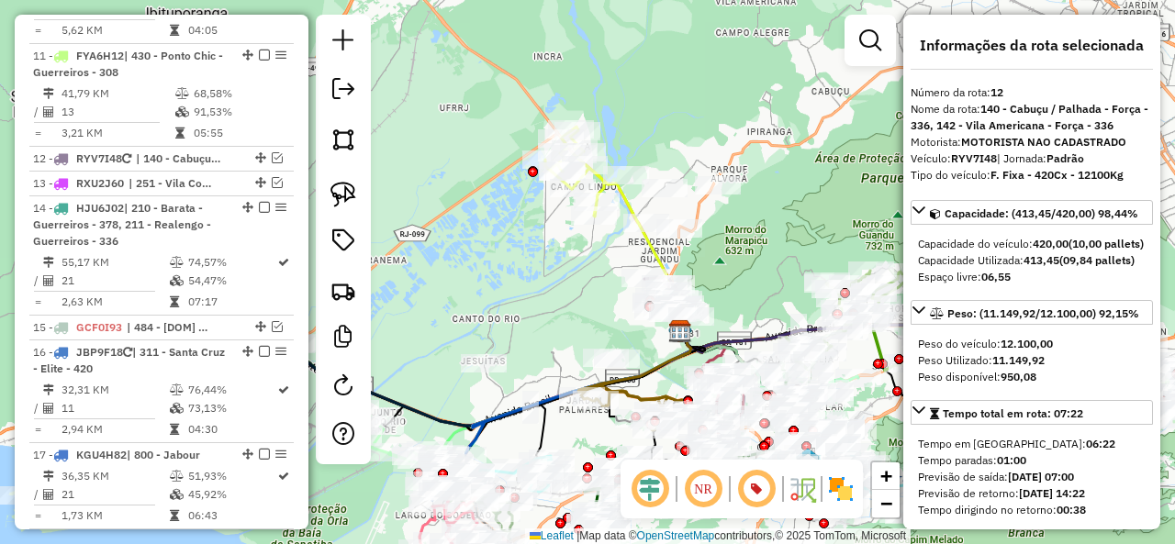
drag, startPoint x: 475, startPoint y: 355, endPoint x: 561, endPoint y: 311, distance: 96.1
click at [561, 311] on div "Janela de atendimento Grade de atendimento Capacidade Transportadoras Veículos …" at bounding box center [587, 272] width 1175 height 544
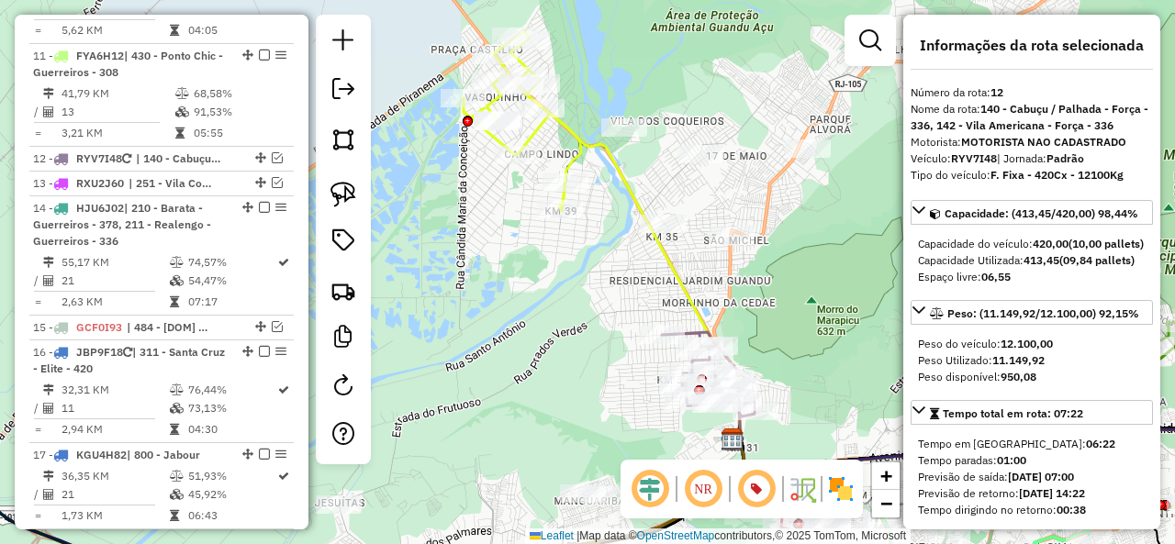
click at [618, 173] on icon at bounding box center [629, 262] width 221 height 353
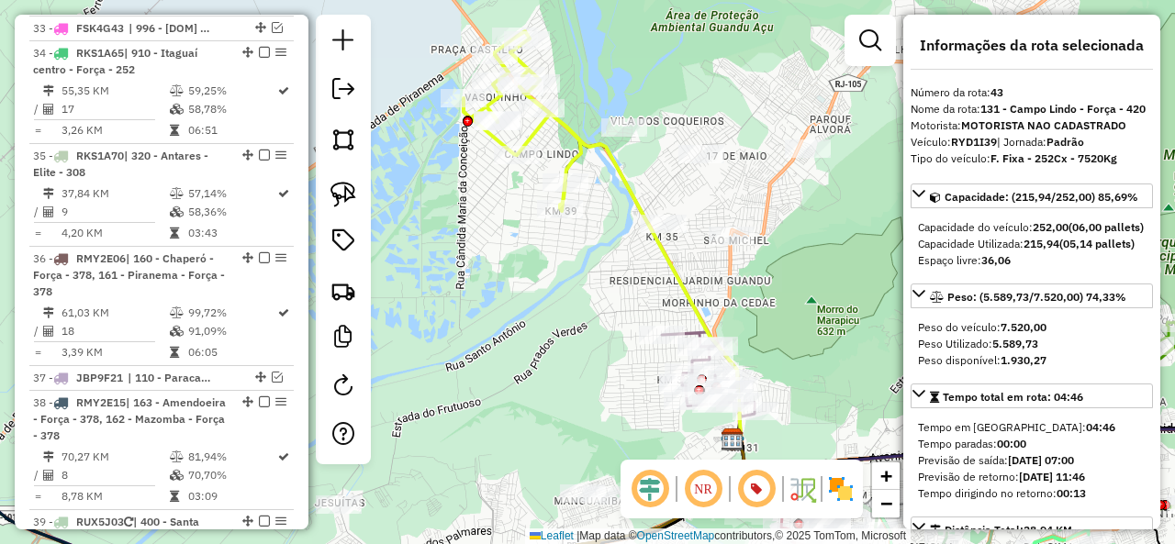
scroll to position [4676, 0]
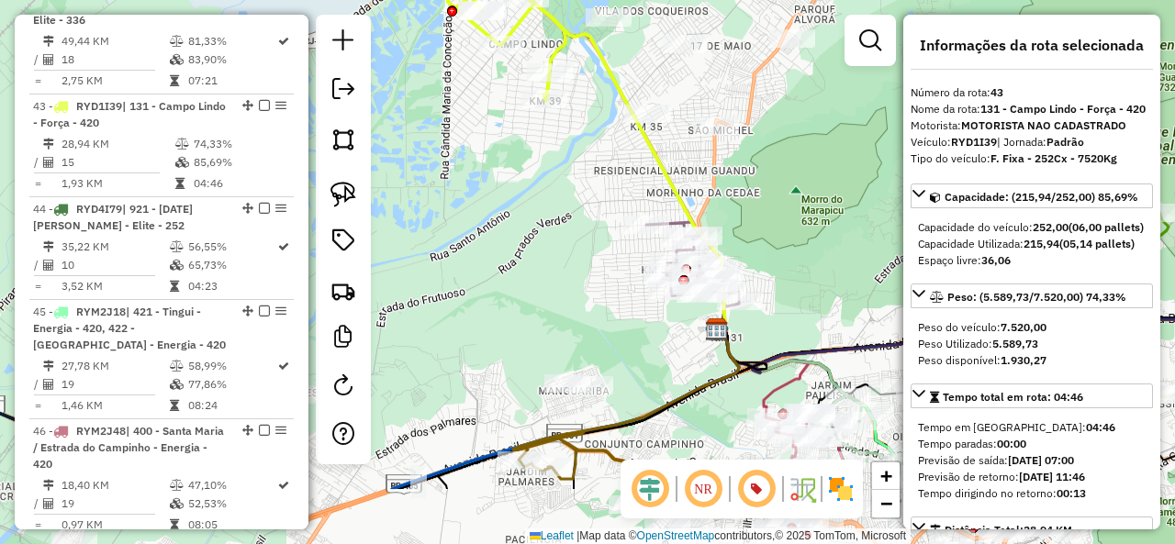
drag, startPoint x: 790, startPoint y: 277, endPoint x: 788, endPoint y: 227, distance: 50.5
click at [788, 227] on div "Janela de atendimento Grade de atendimento Capacidade Transportadoras Veículos …" at bounding box center [587, 272] width 1175 height 544
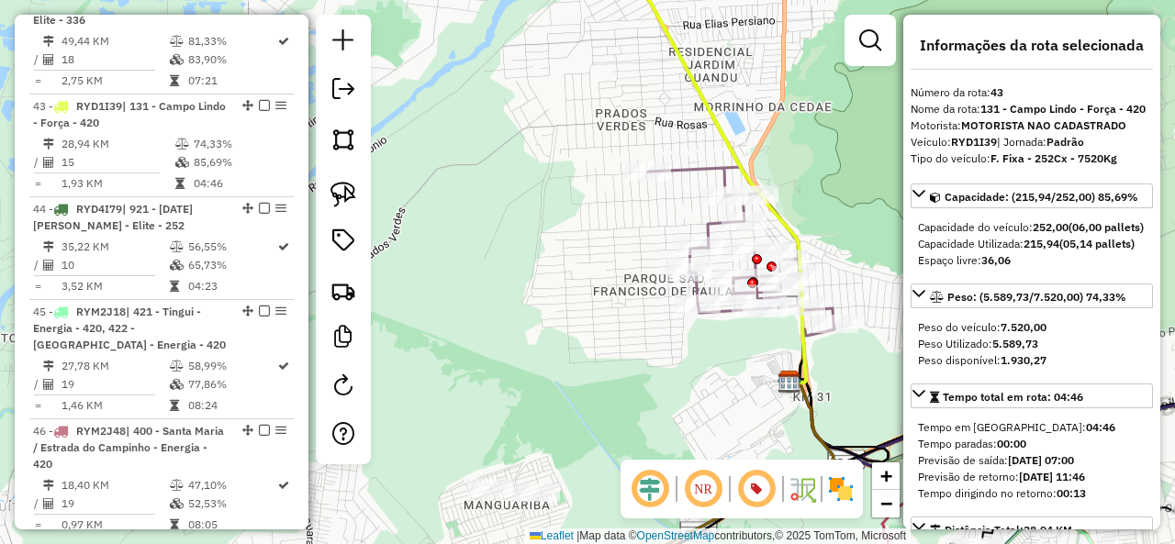
click at [693, 170] on icon at bounding box center [741, 251] width 186 height 169
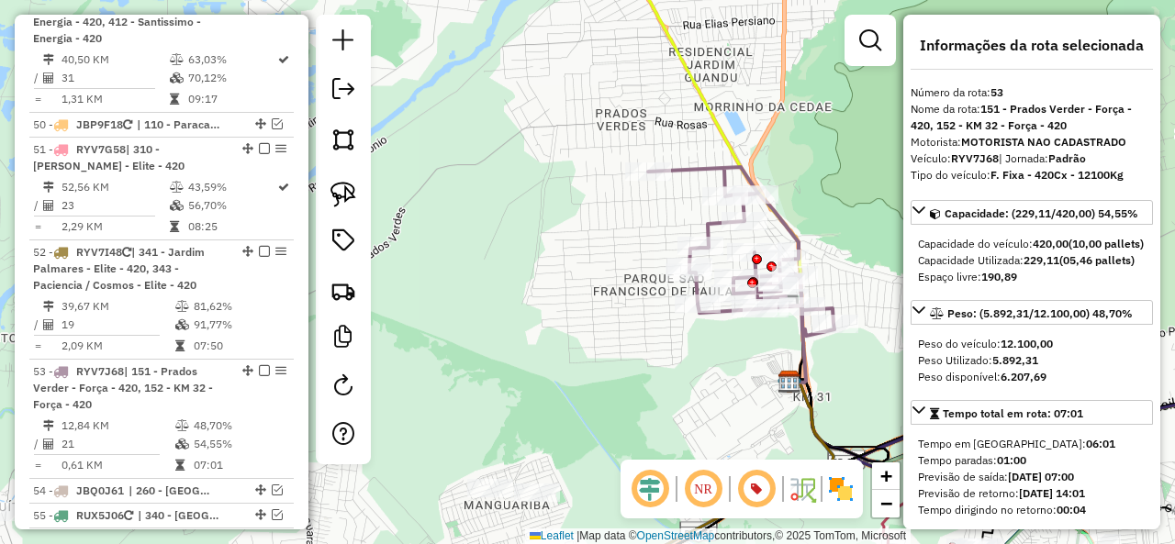
scroll to position [5550, 0]
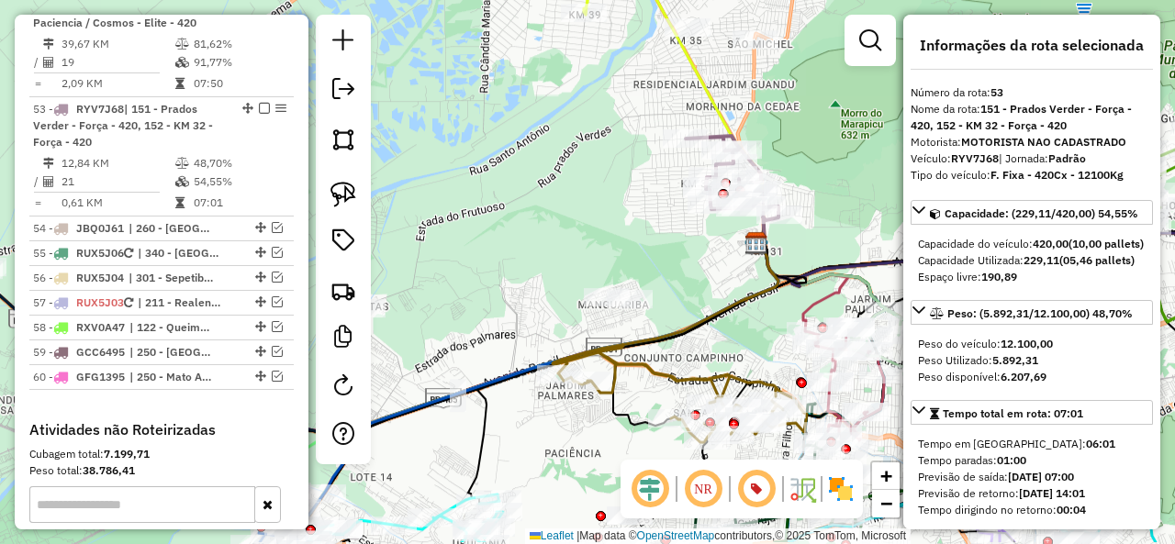
drag, startPoint x: 631, startPoint y: 260, endPoint x: 490, endPoint y: 222, distance: 146.3
click at [567, 230] on div "Janela de atendimento Grade de atendimento Capacidade Transportadoras Veículos …" at bounding box center [587, 272] width 1175 height 544
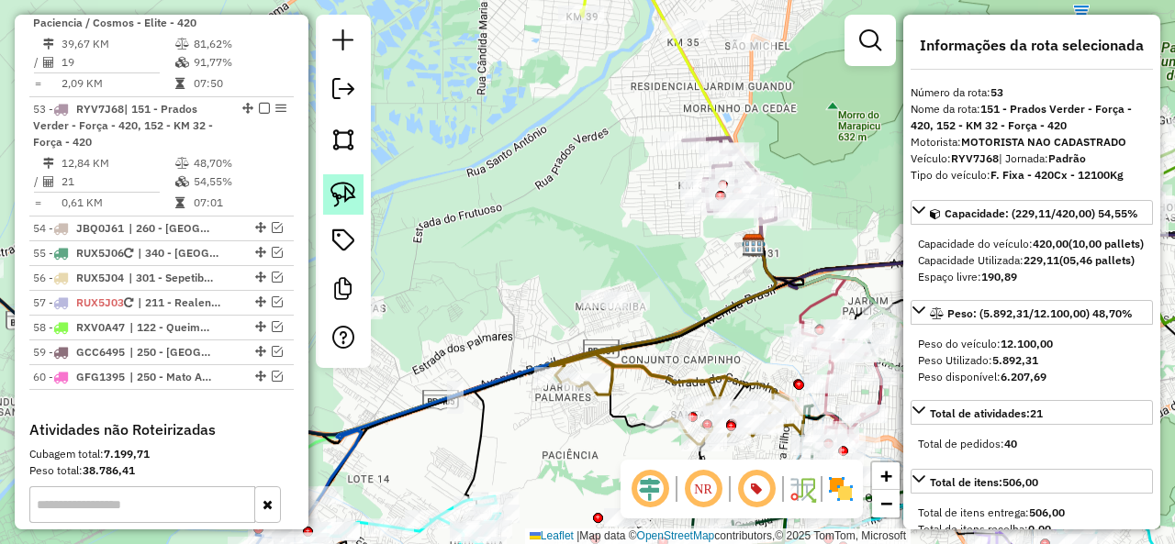
click at [351, 186] on img at bounding box center [343, 195] width 26 height 26
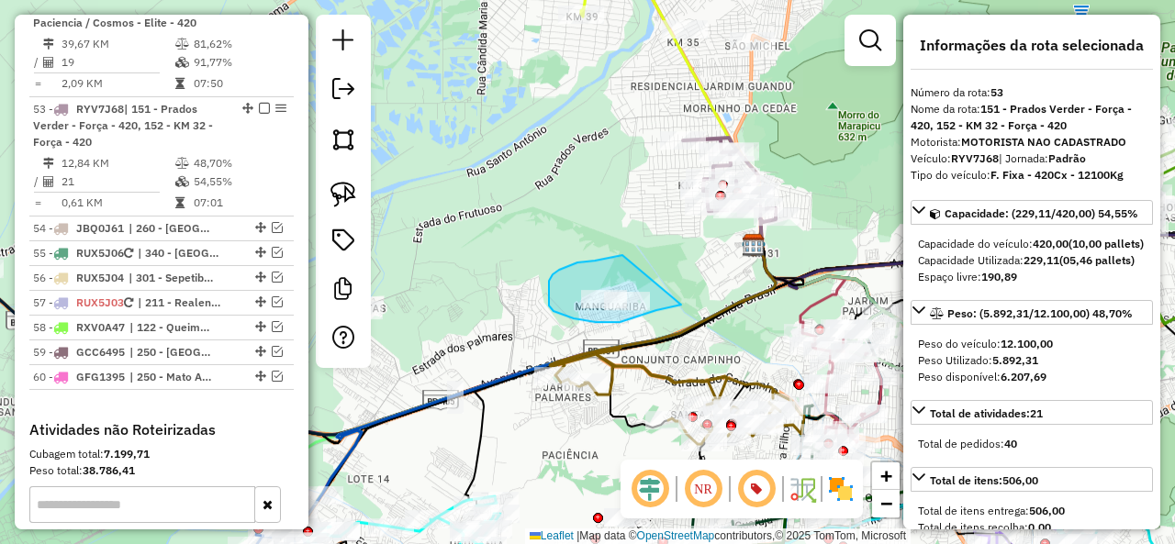
drag, startPoint x: 613, startPoint y: 257, endPoint x: 697, endPoint y: 285, distance: 88.2
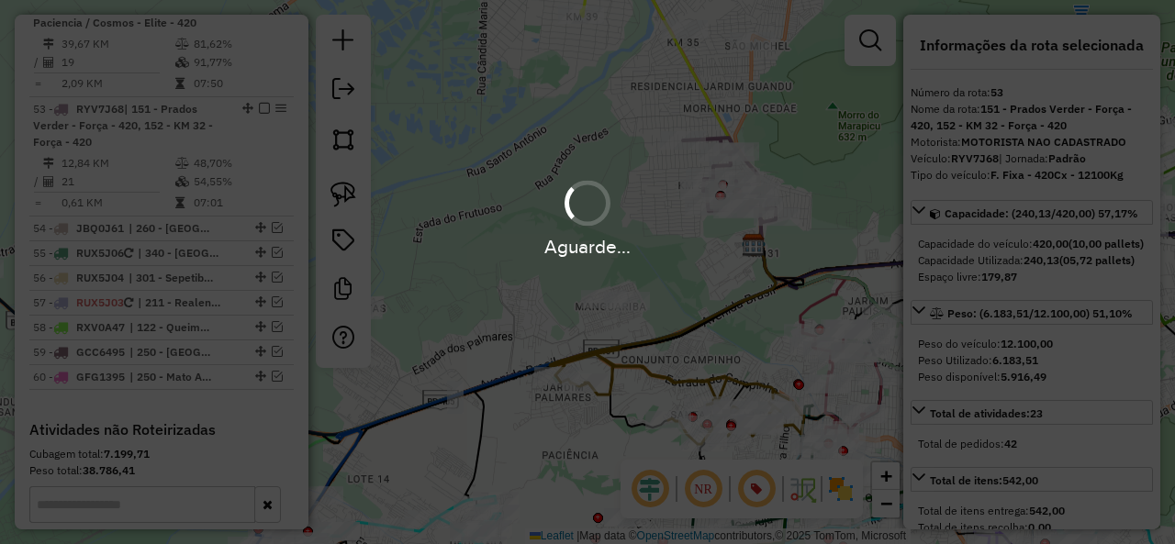
select select "**********"
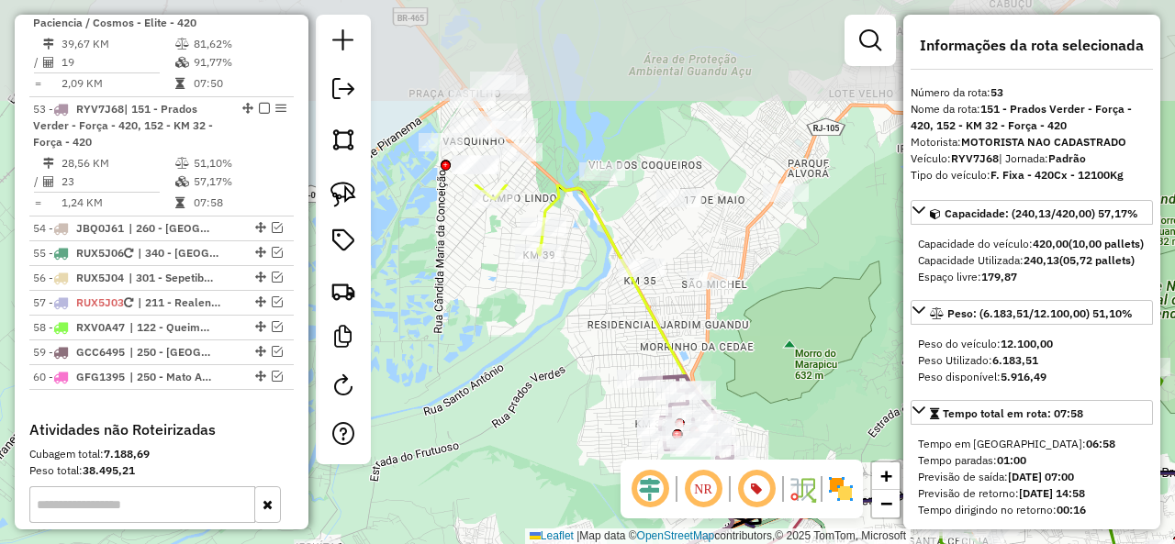
drag, startPoint x: 837, startPoint y: 123, endPoint x: 788, endPoint y: 372, distance: 253.4
click at [789, 372] on div "Janela de atendimento Grade de atendimento Capacidade Transportadoras Veículos …" at bounding box center [587, 272] width 1175 height 544
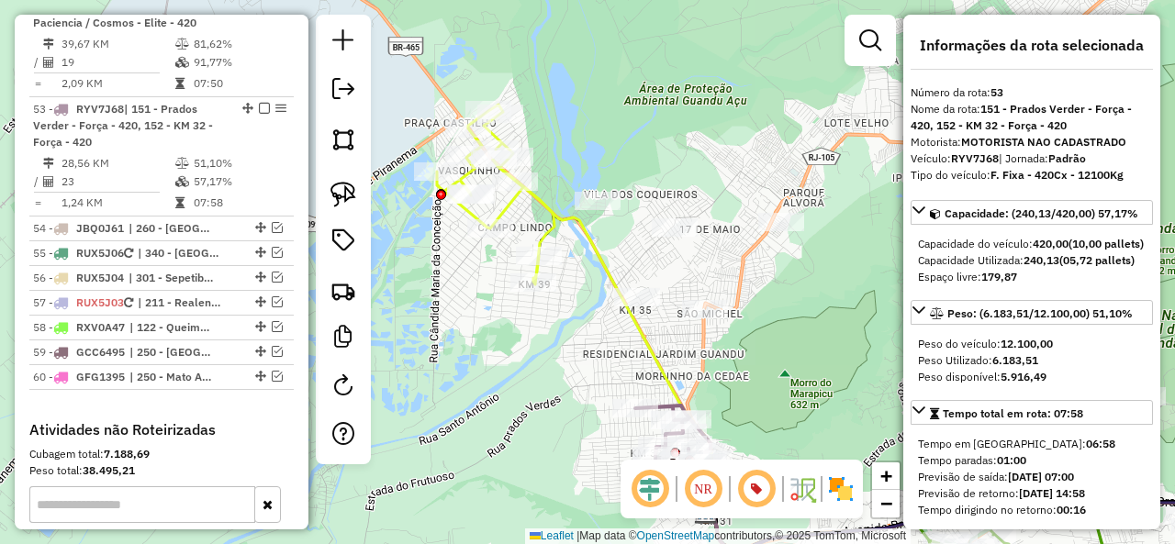
click at [585, 224] on icon at bounding box center [603, 336] width 221 height 353
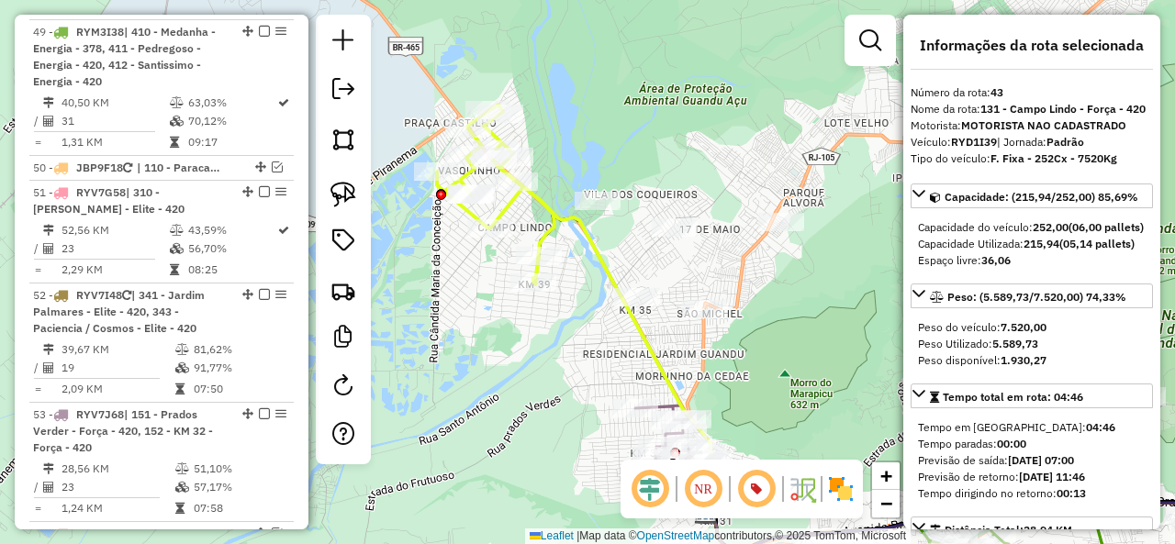
scroll to position [4676, 0]
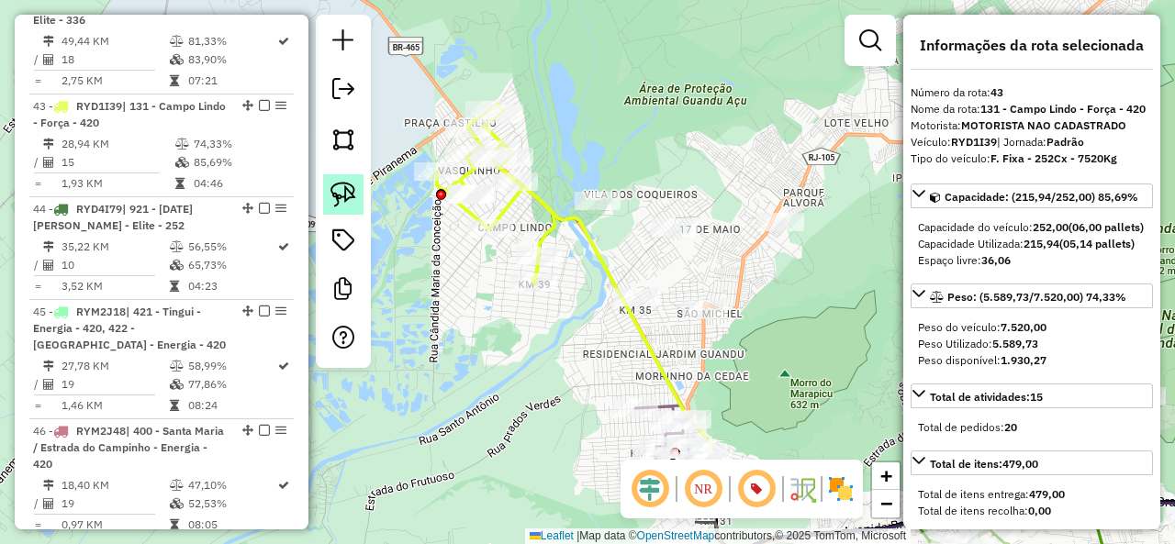
click at [345, 199] on img at bounding box center [343, 195] width 26 height 26
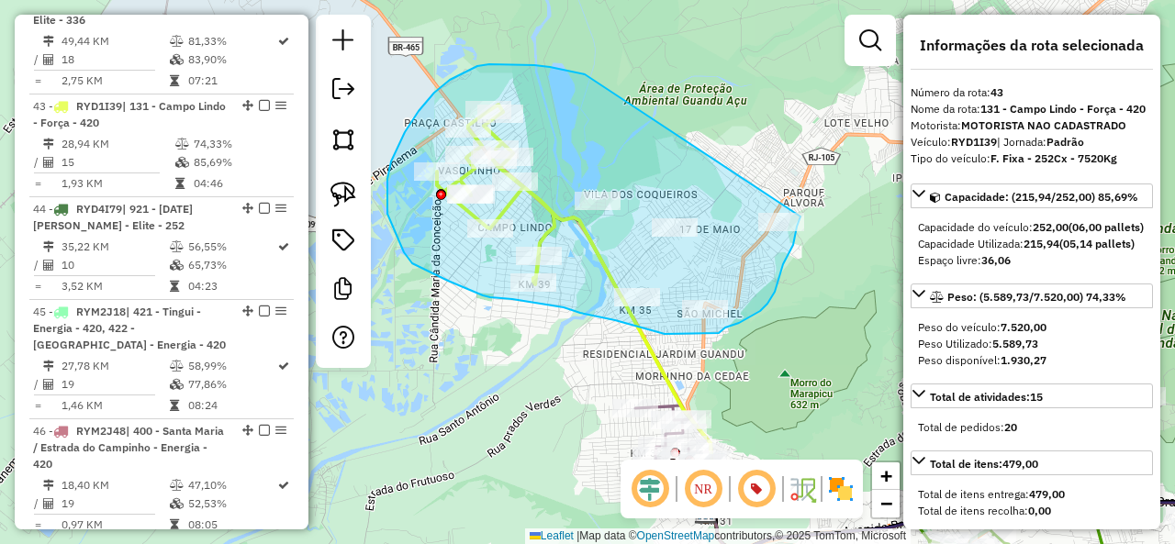
drag, startPoint x: 497, startPoint y: 64, endPoint x: 802, endPoint y: 195, distance: 331.8
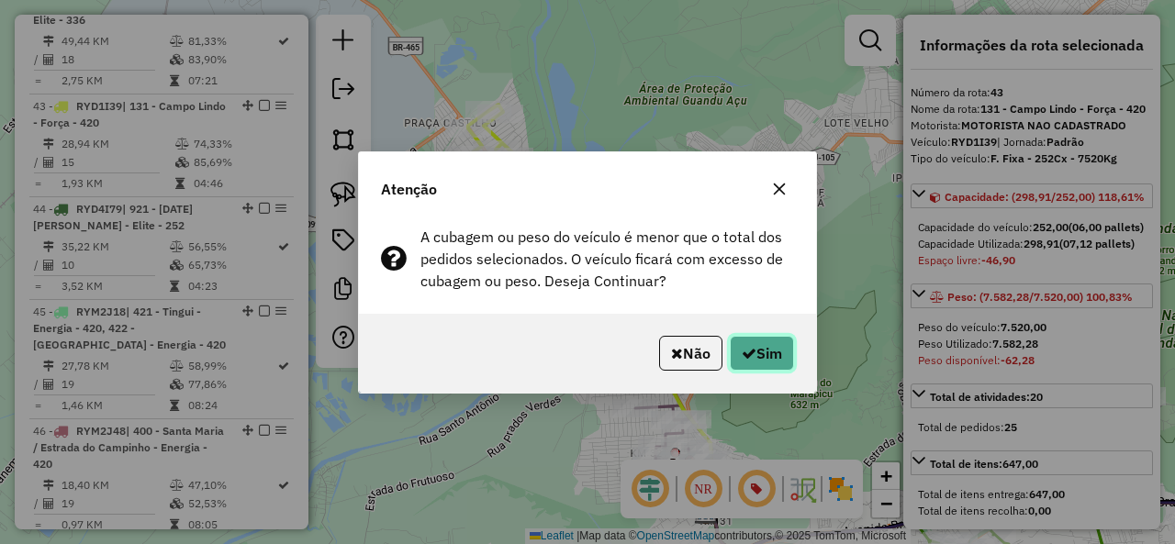
click at [767, 353] on button "Sim" at bounding box center [762, 353] width 64 height 35
select select "**********"
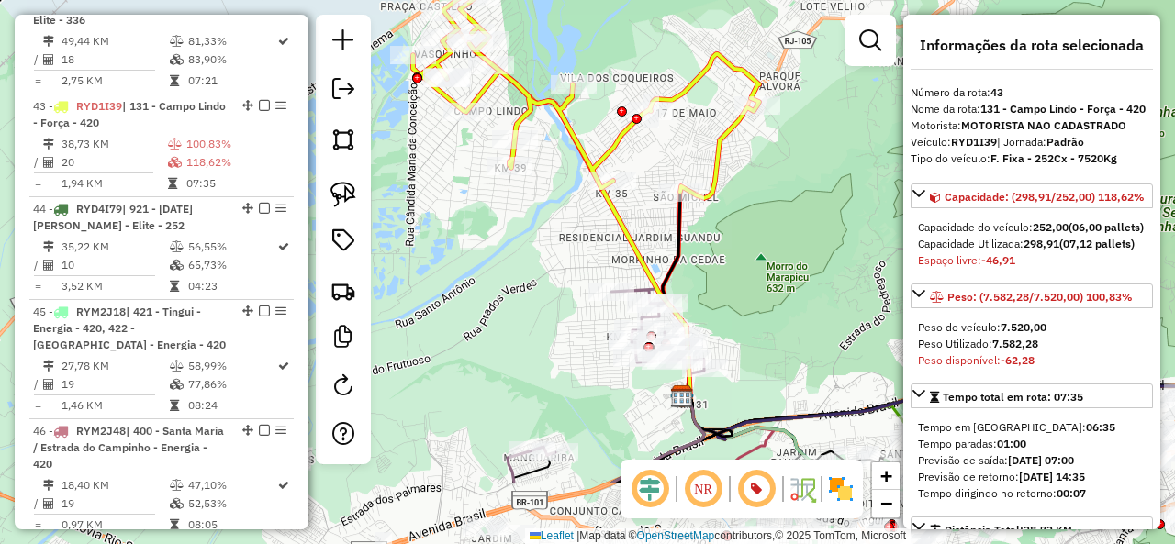
drag, startPoint x: 774, startPoint y: 327, endPoint x: 753, endPoint y: 248, distance: 81.7
click at [753, 248] on div "Janela de atendimento Grade de atendimento Capacidade Transportadoras Veículos …" at bounding box center [587, 272] width 1175 height 544
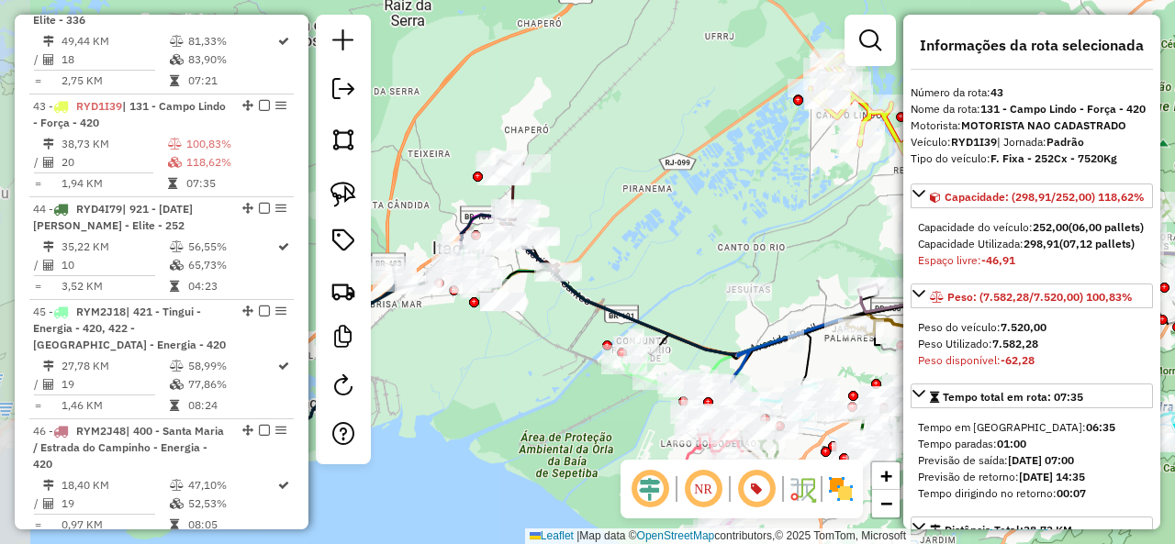
drag, startPoint x: 560, startPoint y: 299, endPoint x: 829, endPoint y: 230, distance: 277.6
click at [829, 230] on div "Janela de atendimento Grade de atendimento Capacidade Transportadoras Veículos …" at bounding box center [587, 272] width 1175 height 544
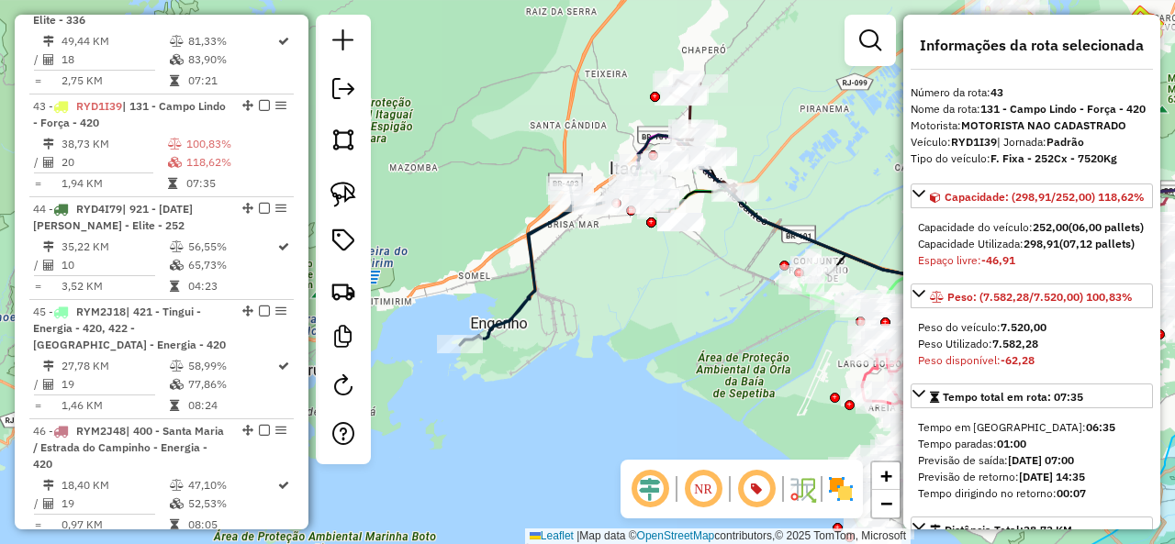
click at [519, 295] on icon at bounding box center [546, 264] width 172 height 161
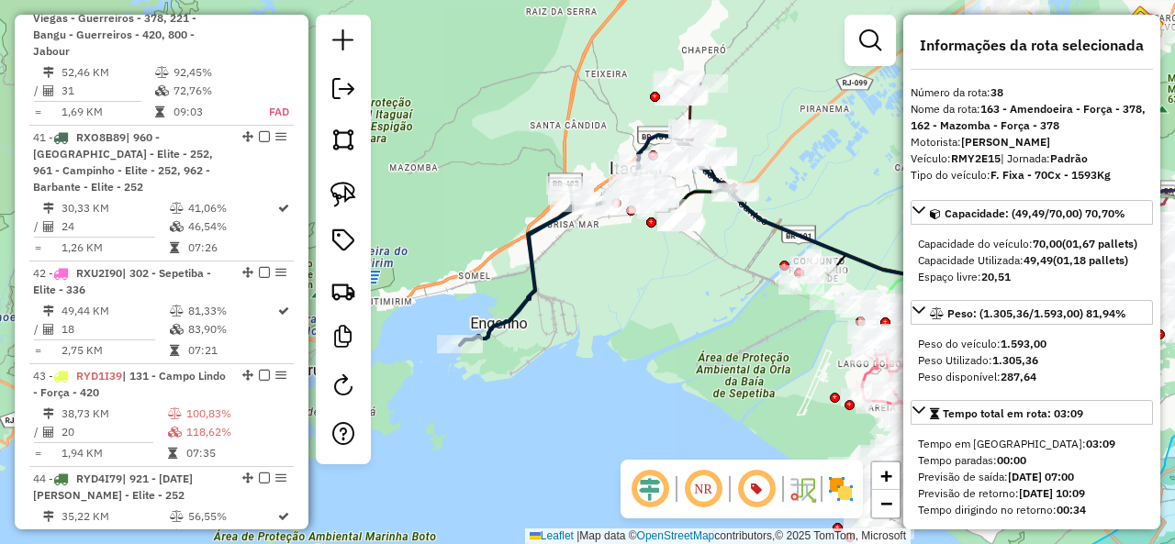
scroll to position [3999, 0]
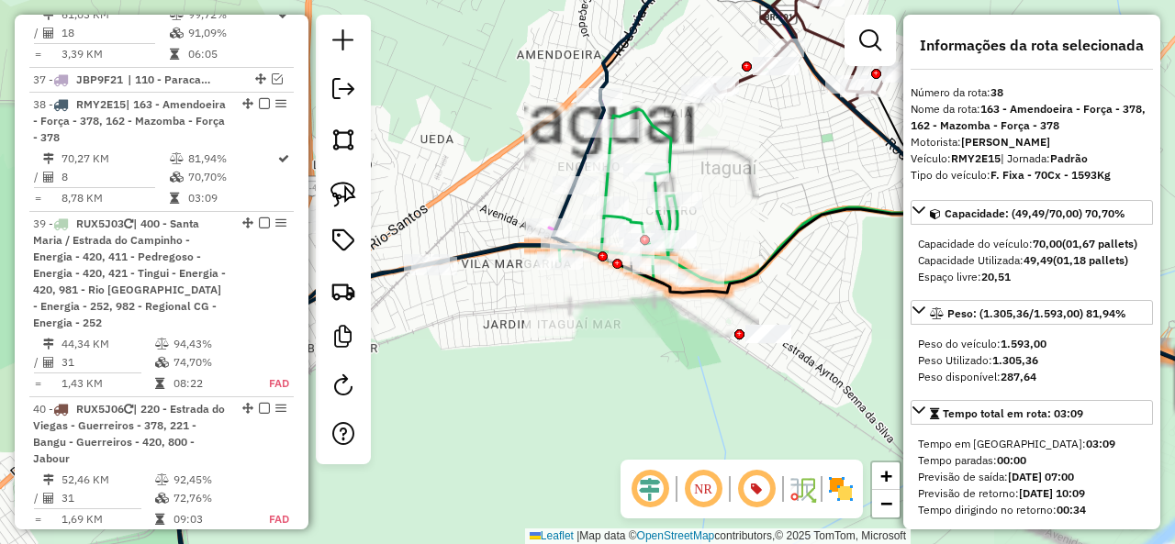
click at [558, 357] on div "Janela de atendimento Grade de atendimento Capacidade Transportadoras Veículos …" at bounding box center [587, 272] width 1175 height 544
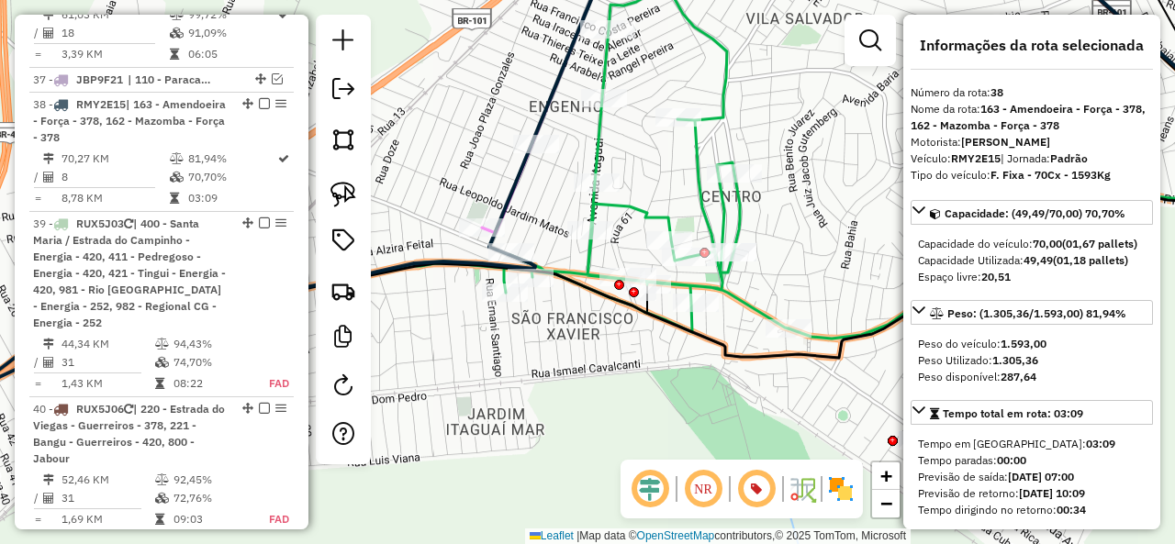
click at [601, 142] on icon at bounding box center [602, 162] width 374 height 341
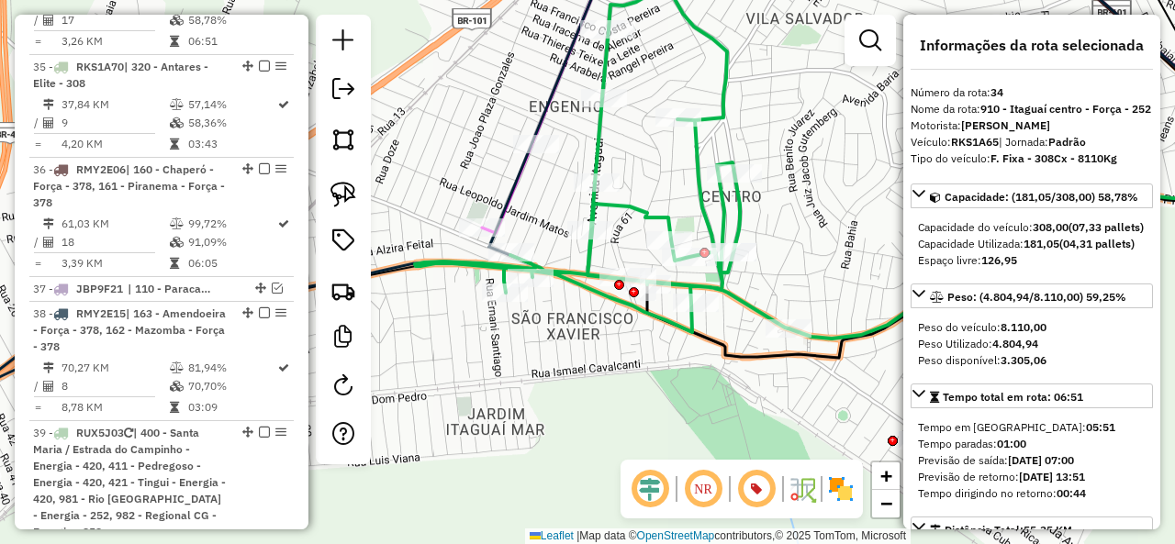
scroll to position [3650, 0]
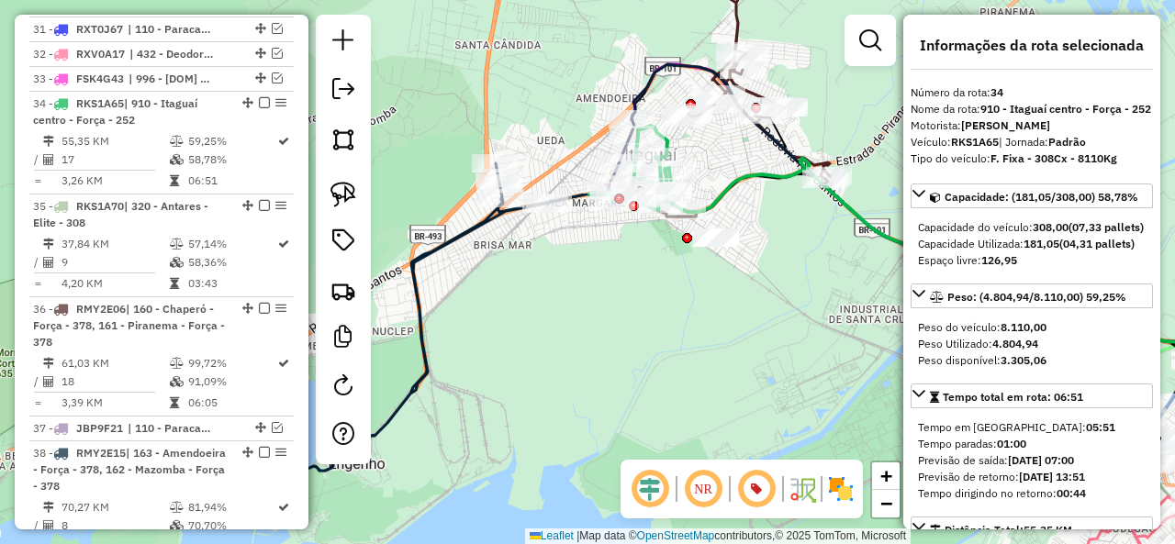
drag, startPoint x: 609, startPoint y: 284, endPoint x: 537, endPoint y: 335, distance: 88.9
click at [537, 335] on div "Janela de atendimento Grade de atendimento Capacidade Transportadoras Veículos …" at bounding box center [587, 272] width 1175 height 544
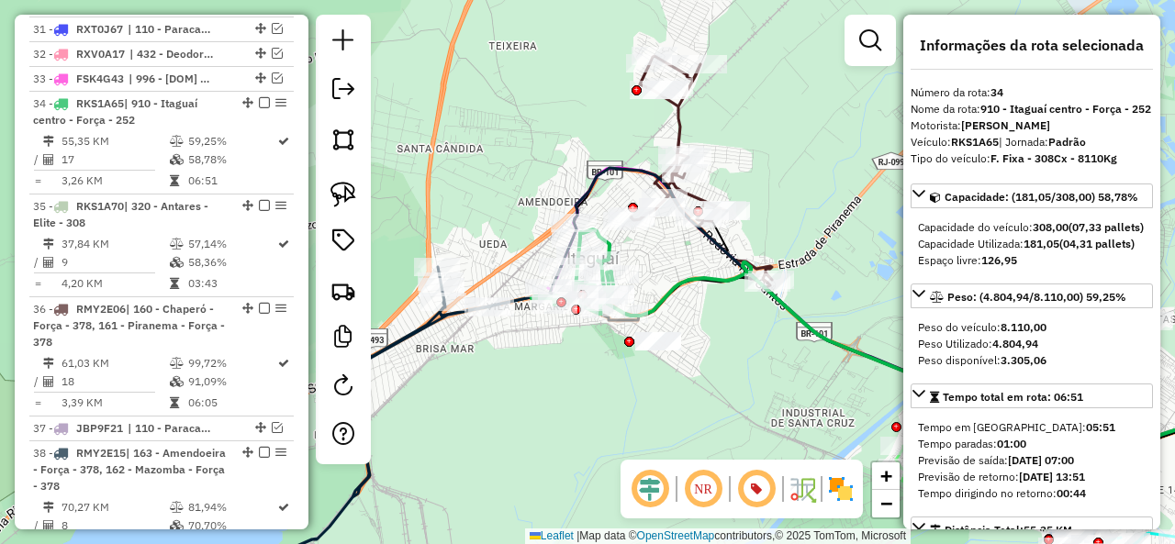
drag, startPoint x: 696, startPoint y: 225, endPoint x: 650, endPoint y: 267, distance: 62.4
click at [670, 272] on div "Janela de atendimento Grade de atendimento Capacidade Transportadoras Veículos …" at bounding box center [587, 272] width 1175 height 544
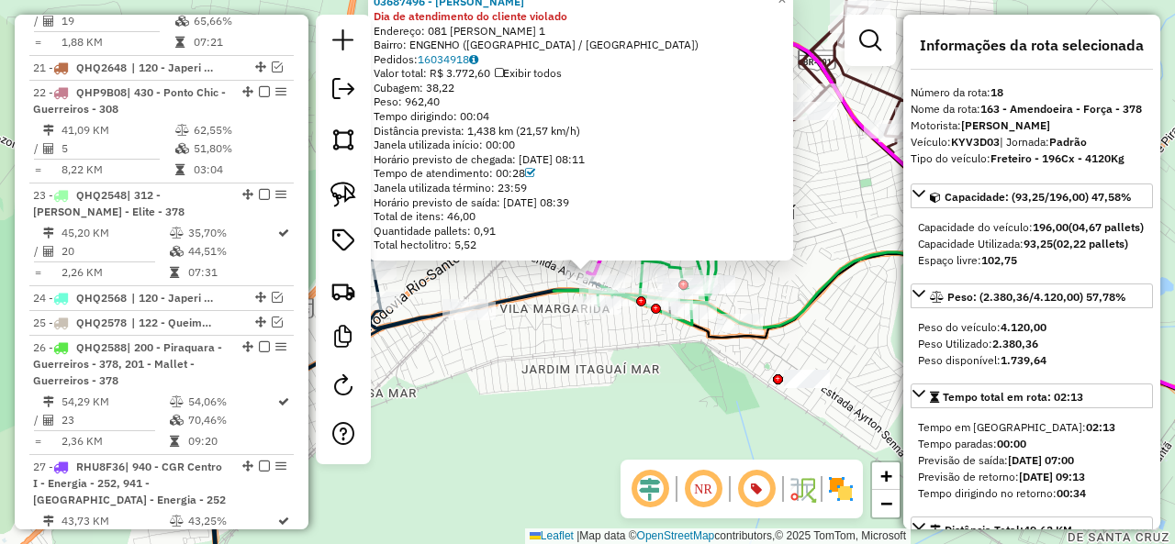
scroll to position [2363, 0]
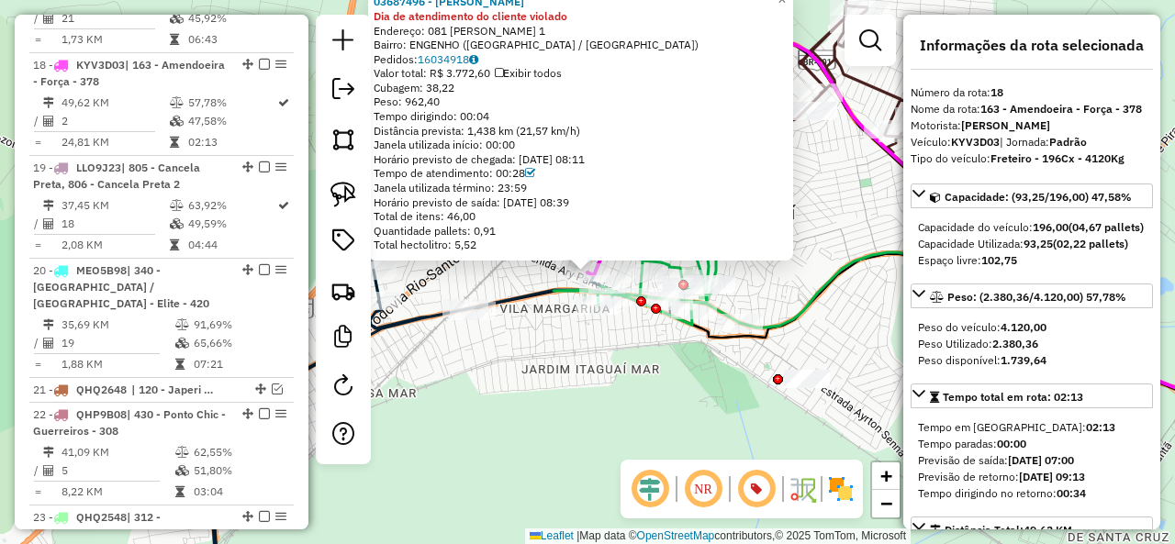
click at [550, 353] on div "03687496 - CLAUDEMIR SOUZA DE M Dia de atendimento do cliente violado Endereço:…" at bounding box center [587, 272] width 1175 height 544
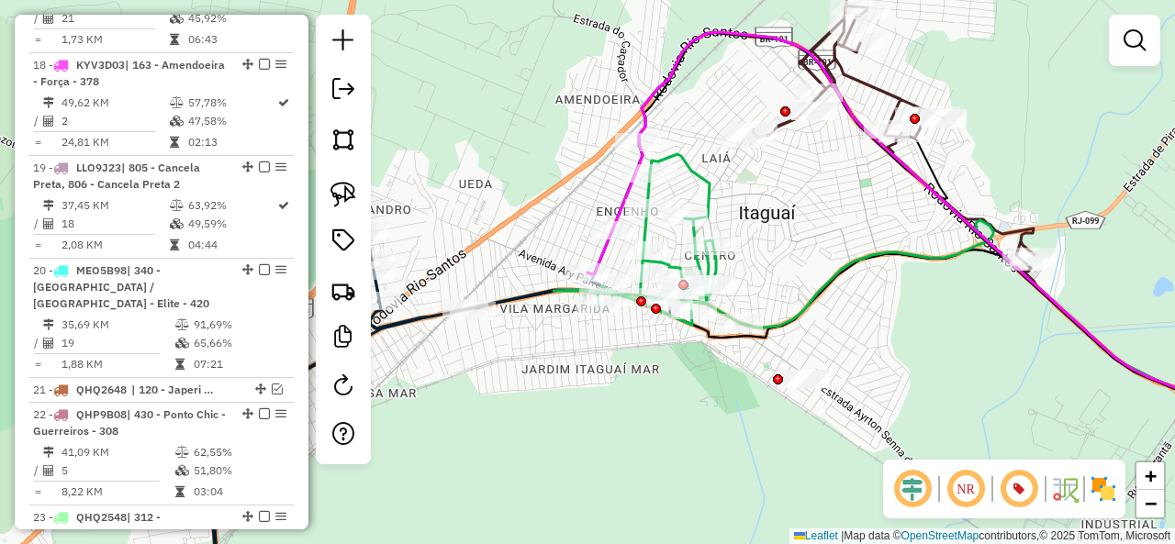
click at [647, 229] on icon at bounding box center [646, 239] width 186 height 171
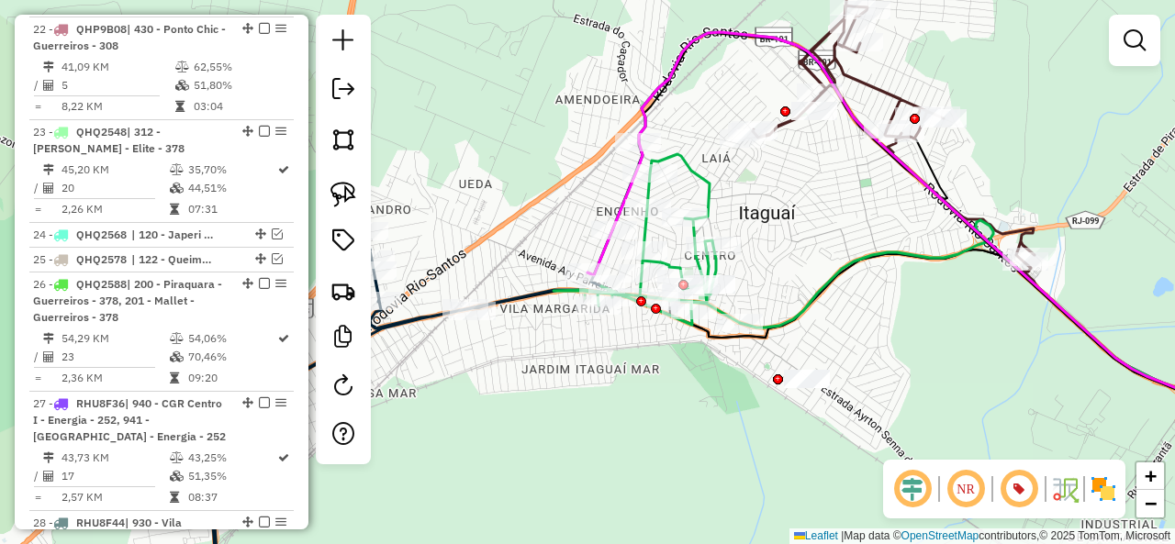
select select "**********"
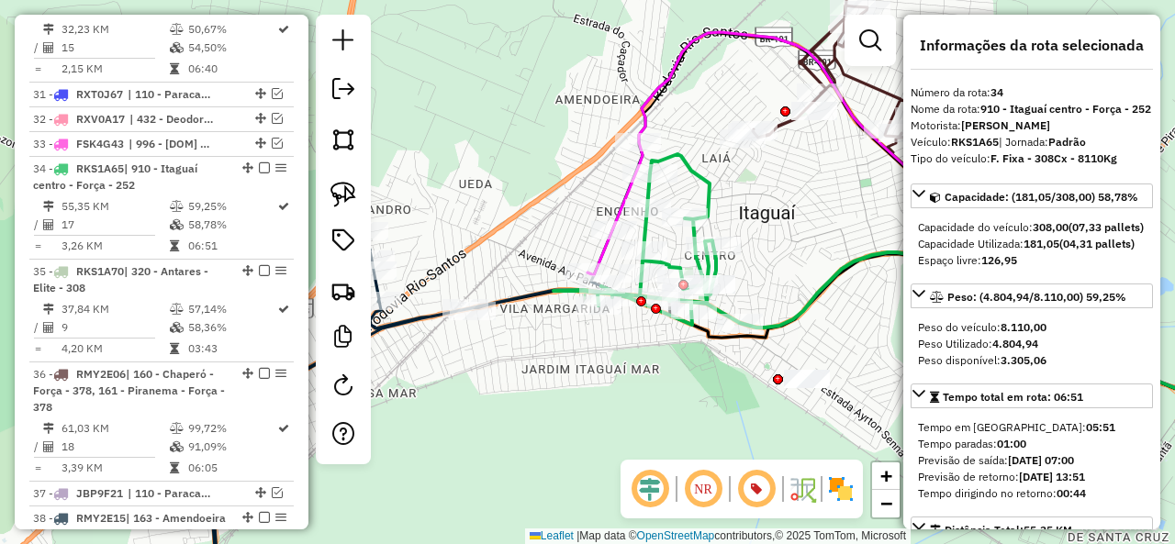
scroll to position [3650, 0]
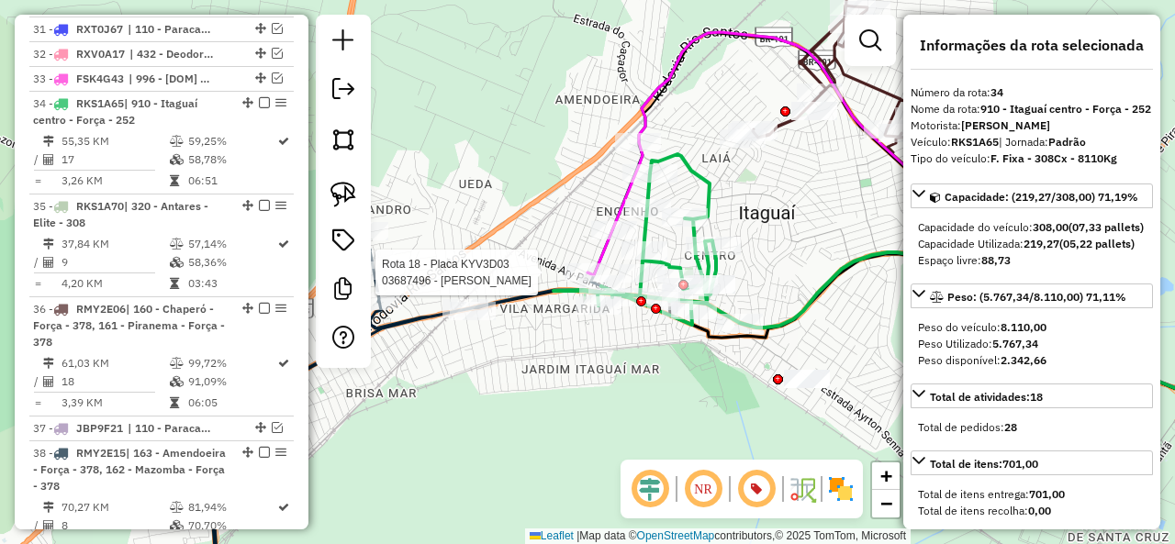
select select "**********"
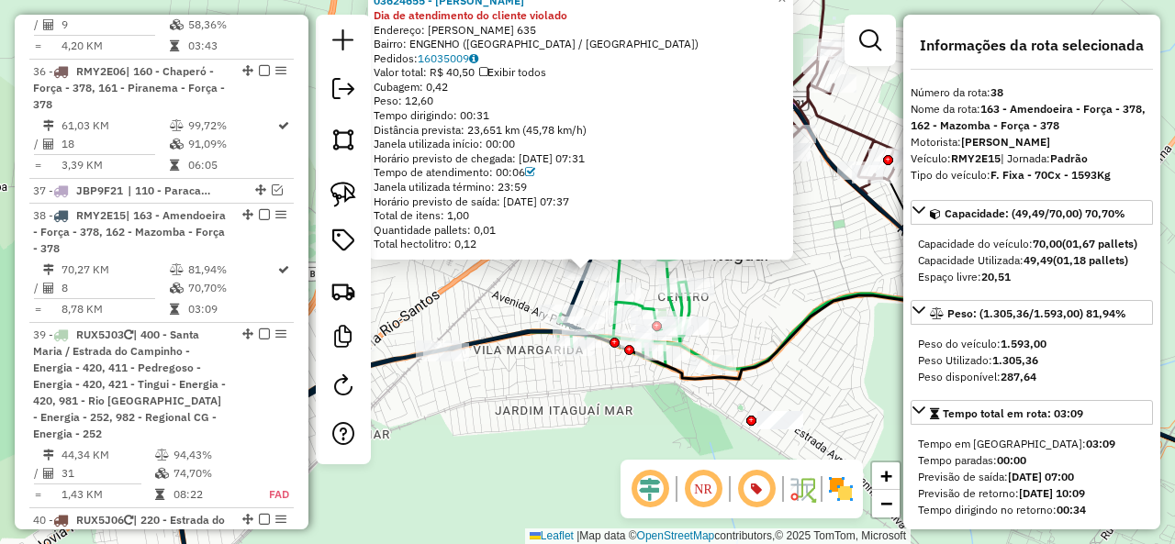
scroll to position [3999, 0]
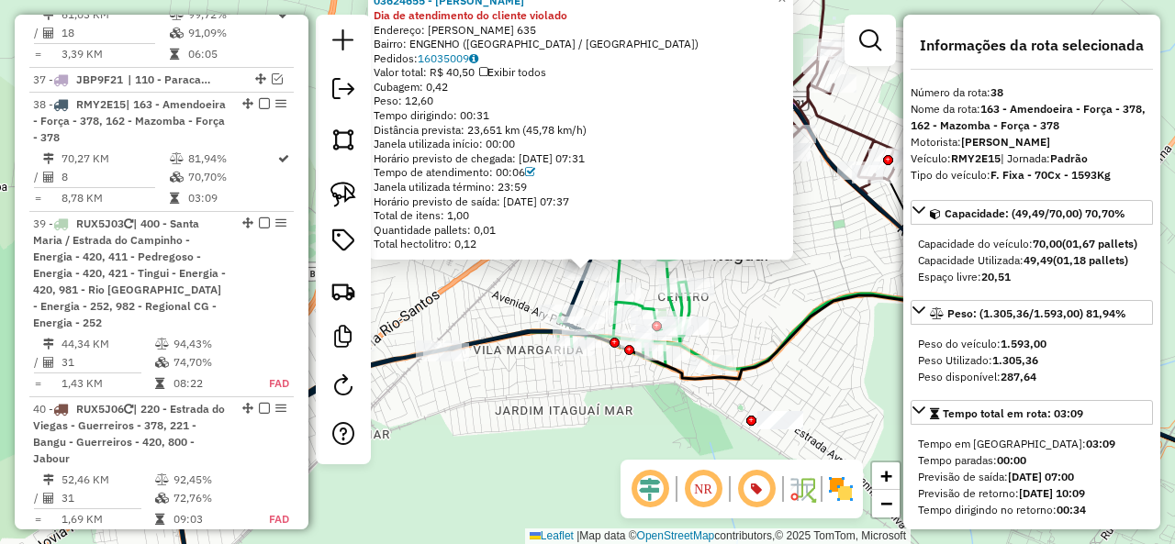
click at [714, 306] on div "03624655 - ROMARIO MOURA Dia de atendimento do cliente violado Endereço: JOÃO R…" at bounding box center [587, 272] width 1175 height 544
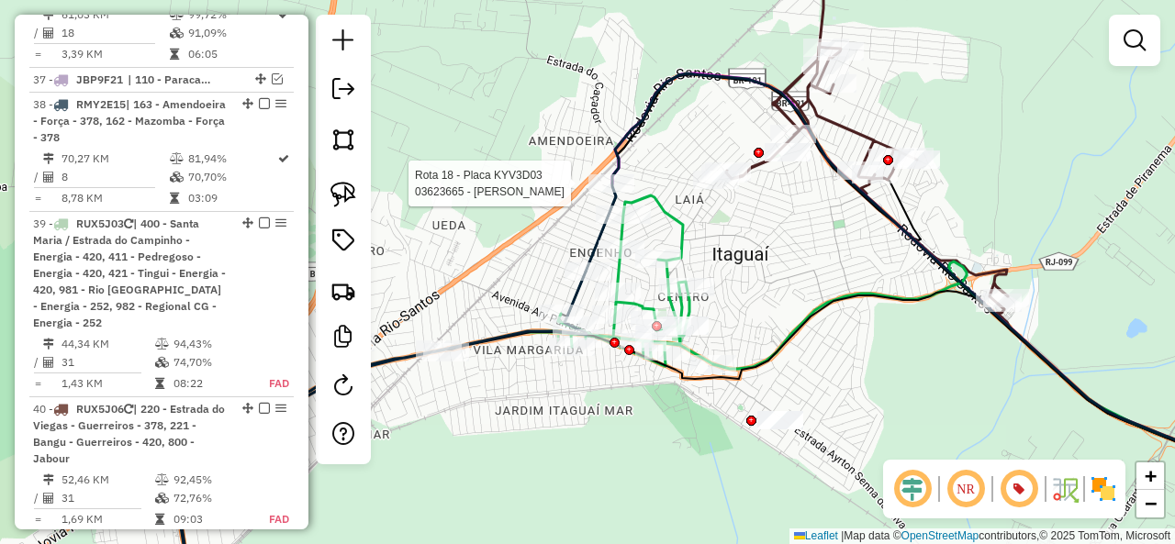
select select "**********"
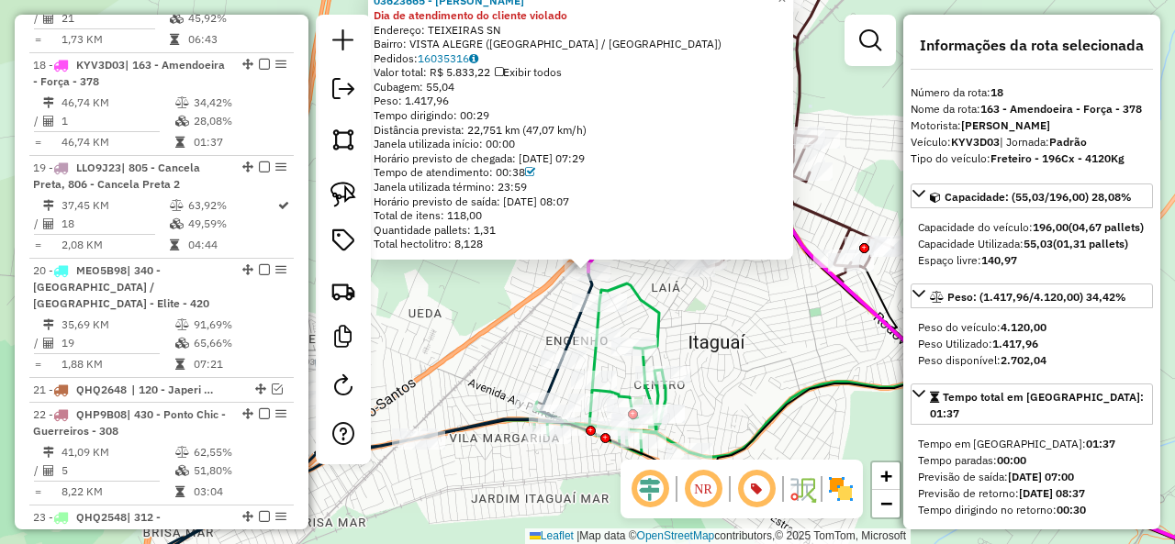
click at [667, 333] on icon at bounding box center [596, 369] width 186 height 171
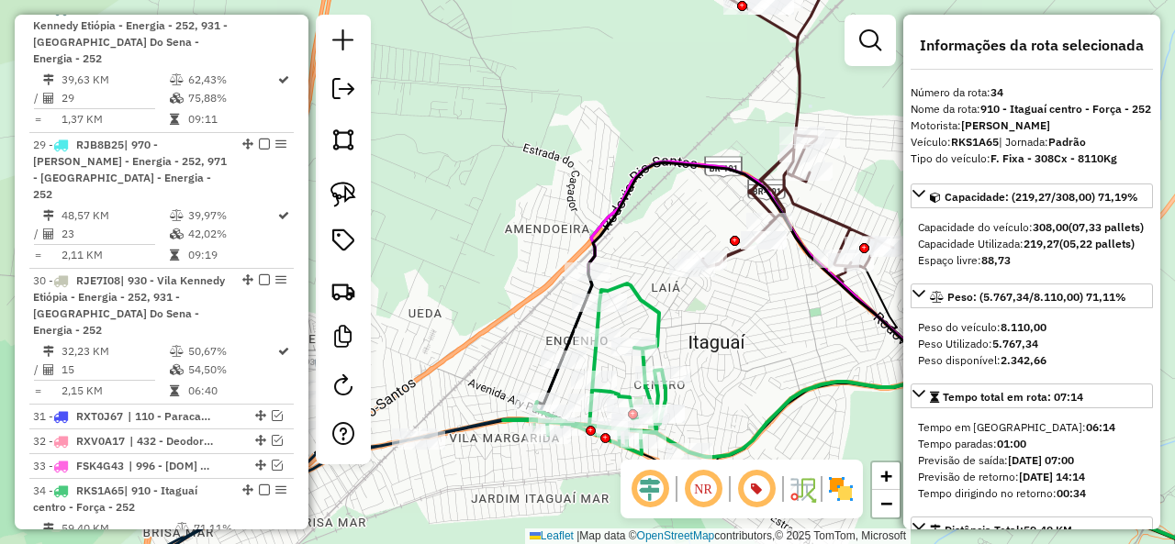
scroll to position [3650, 0]
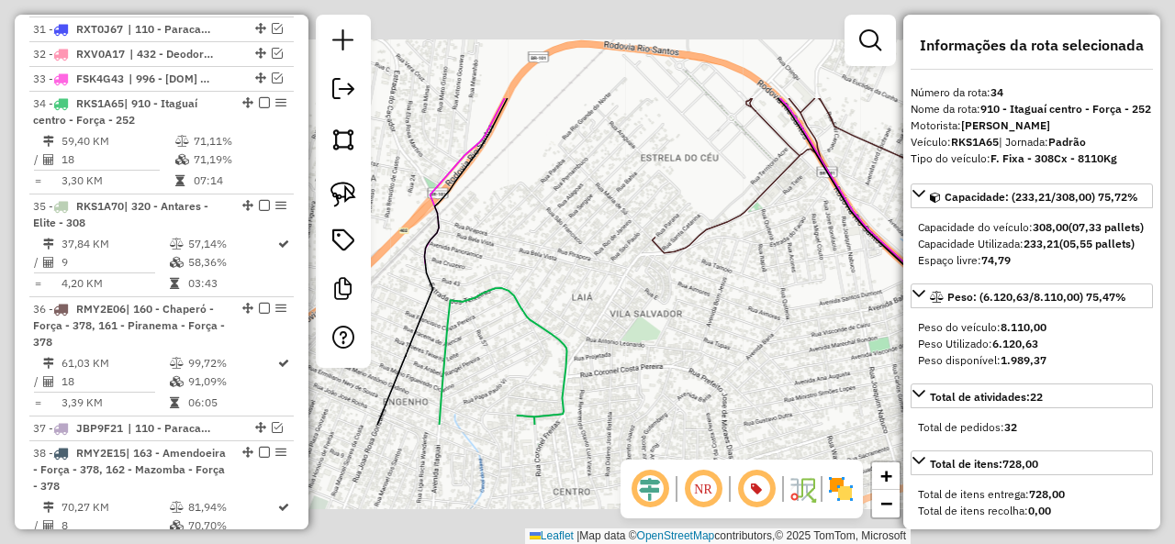
select select "**********"
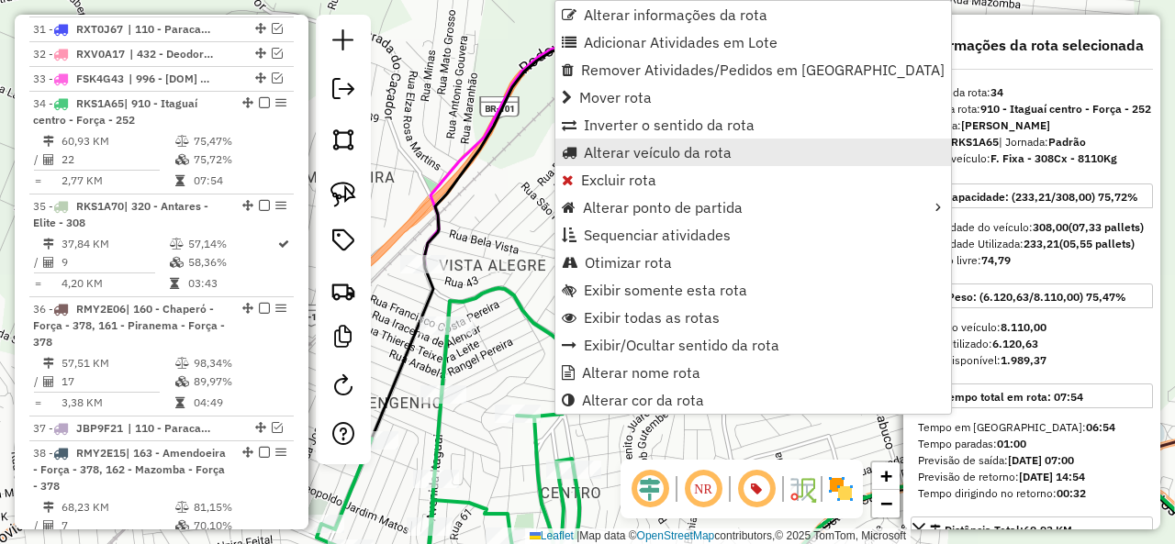
click at [639, 146] on span "Alterar veículo da rota" at bounding box center [658, 152] width 148 height 15
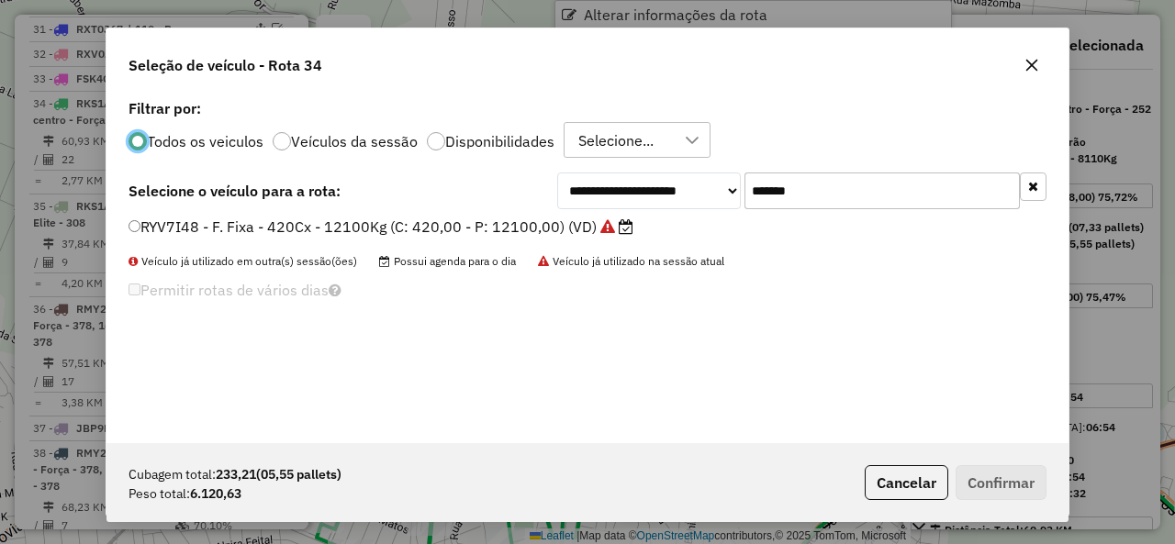
scroll to position [10, 6]
click at [845, 178] on input "*******" at bounding box center [881, 191] width 275 height 37
click at [846, 178] on input "*******" at bounding box center [881, 191] width 275 height 37
paste input "text"
type input "*******"
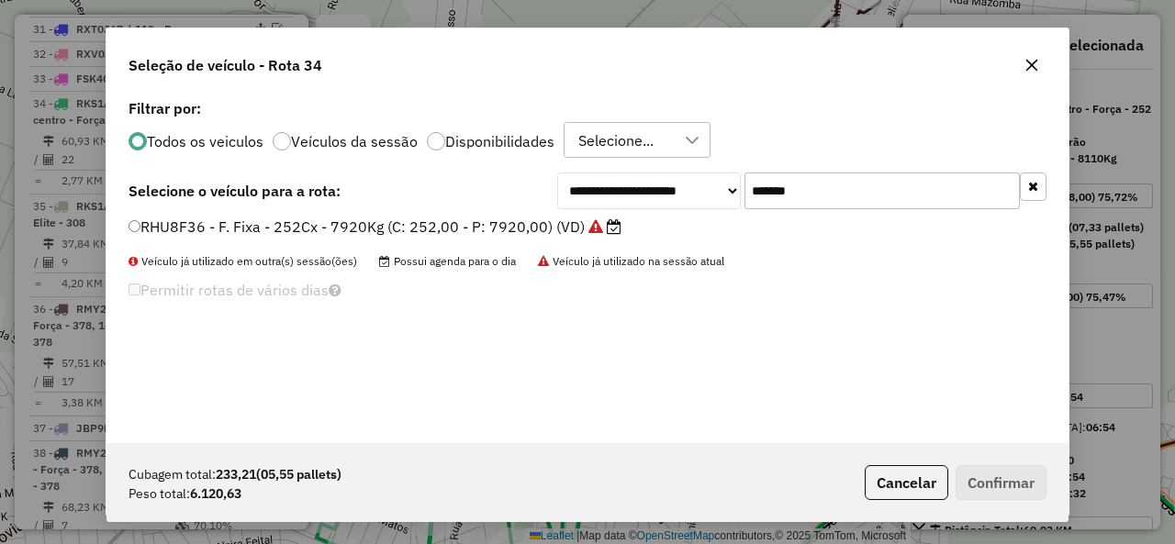
drag, startPoint x: 279, startPoint y: 223, endPoint x: 466, endPoint y: 255, distance: 190.0
click at [279, 223] on label "RHU8F36 - F. Fixa - 252Cx - 7920Kg (C: 252,00 - P: 7920,00) (VD)" at bounding box center [374, 227] width 493 height 22
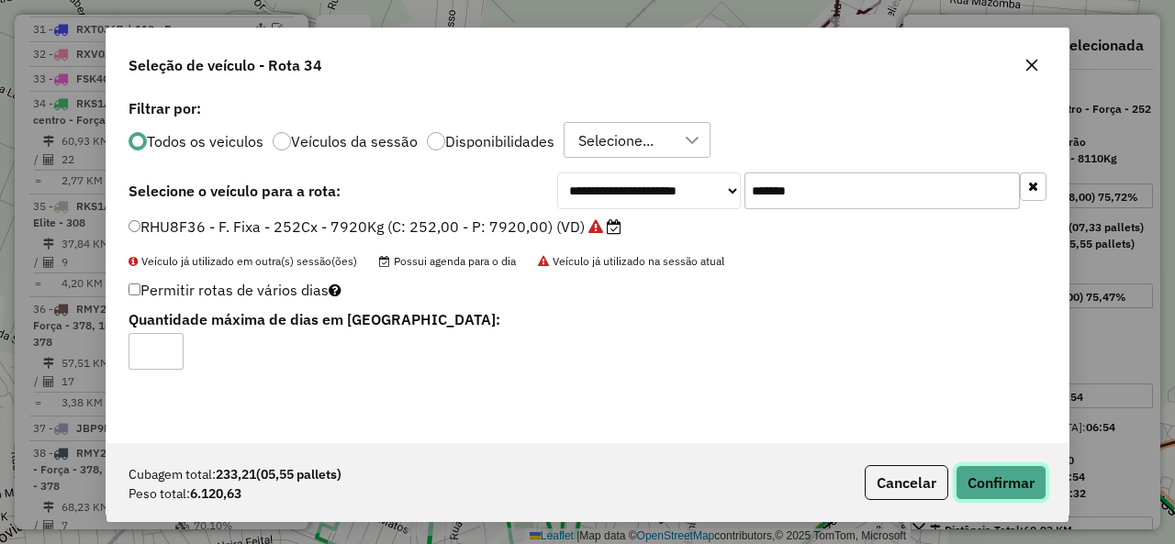
click at [973, 476] on button "Confirmar" at bounding box center [1000, 482] width 91 height 35
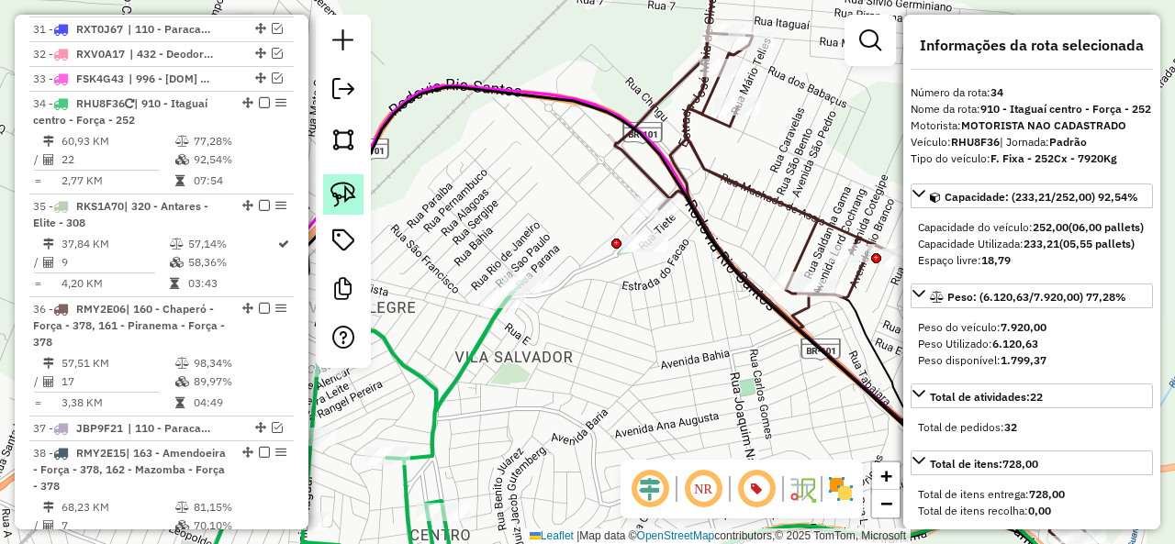
click at [354, 190] on img at bounding box center [343, 195] width 26 height 26
drag, startPoint x: 664, startPoint y: 229, endPoint x: 603, endPoint y: 285, distance: 83.8
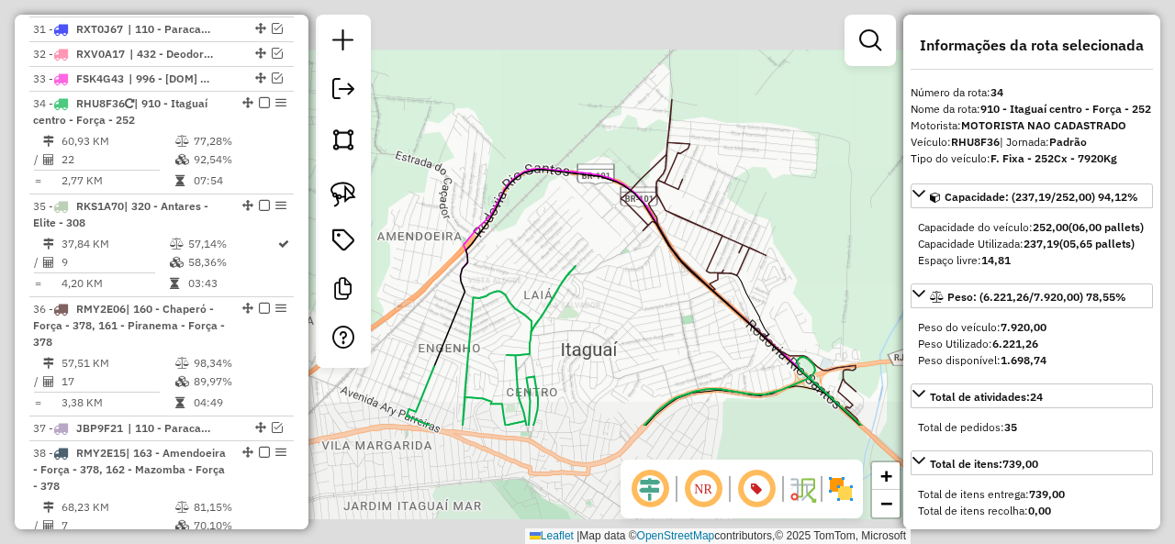
select select "**********"
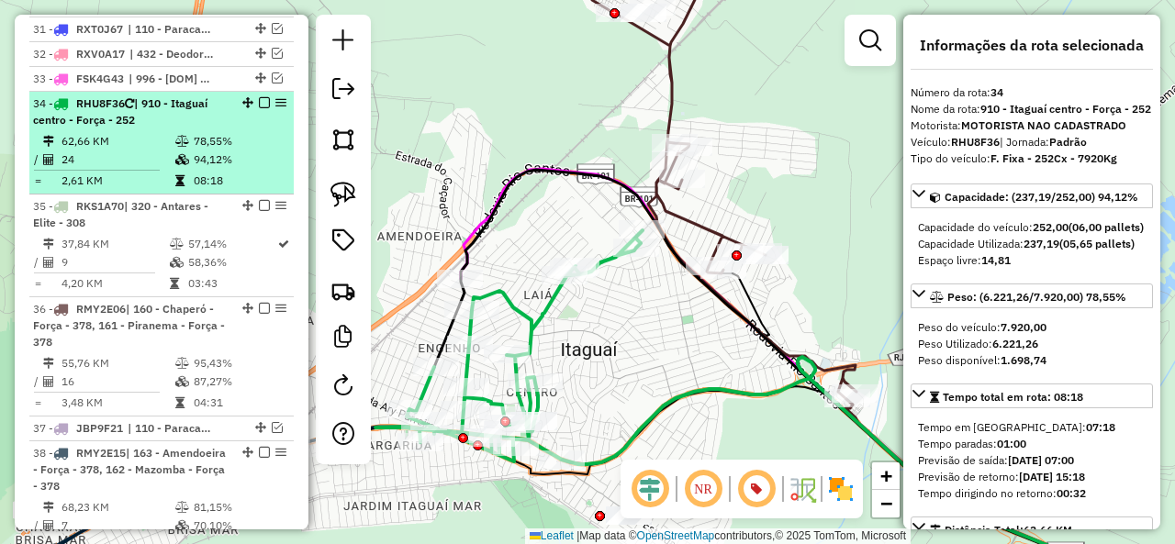
click at [259, 97] on em at bounding box center [264, 102] width 11 height 11
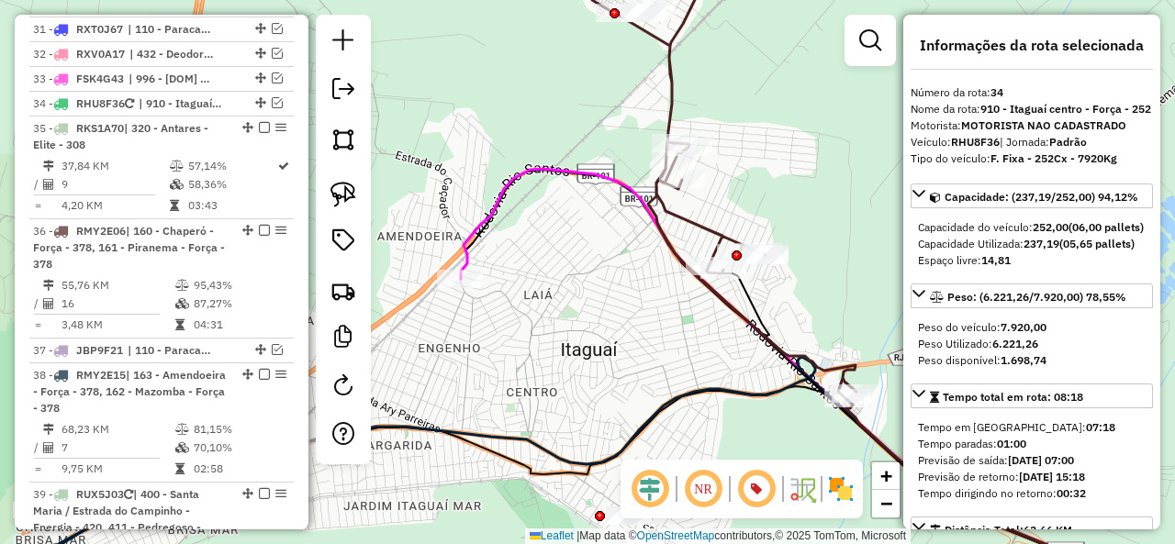
scroll to position [3572, 0]
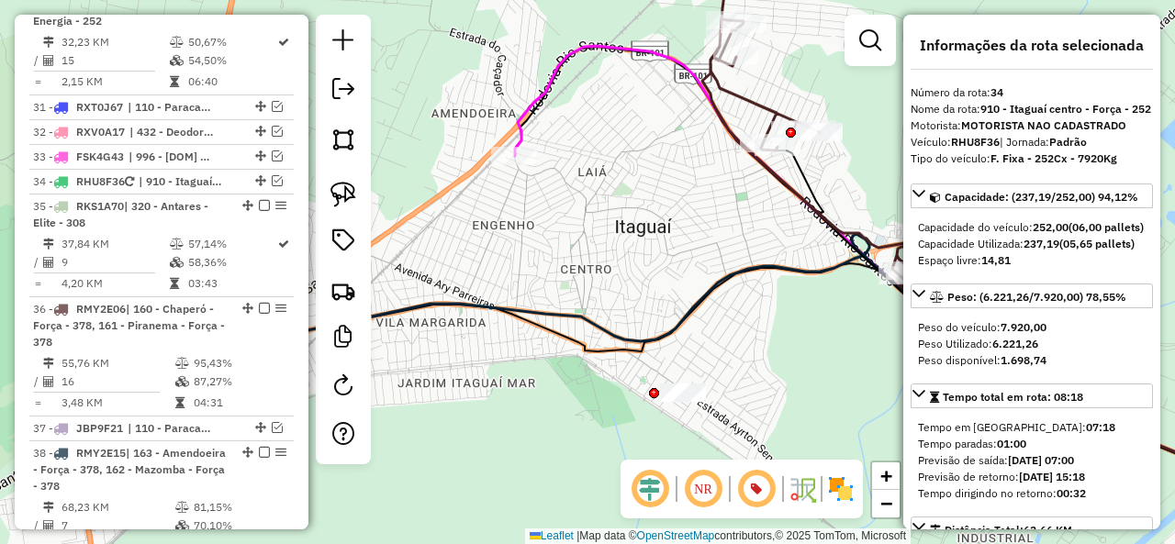
drag, startPoint x: 545, startPoint y: 345, endPoint x: 619, endPoint y: 176, distance: 184.1
click at [617, 167] on div "Janela de atendimento Grade de atendimento Capacidade Transportadoras Veículos …" at bounding box center [587, 272] width 1175 height 544
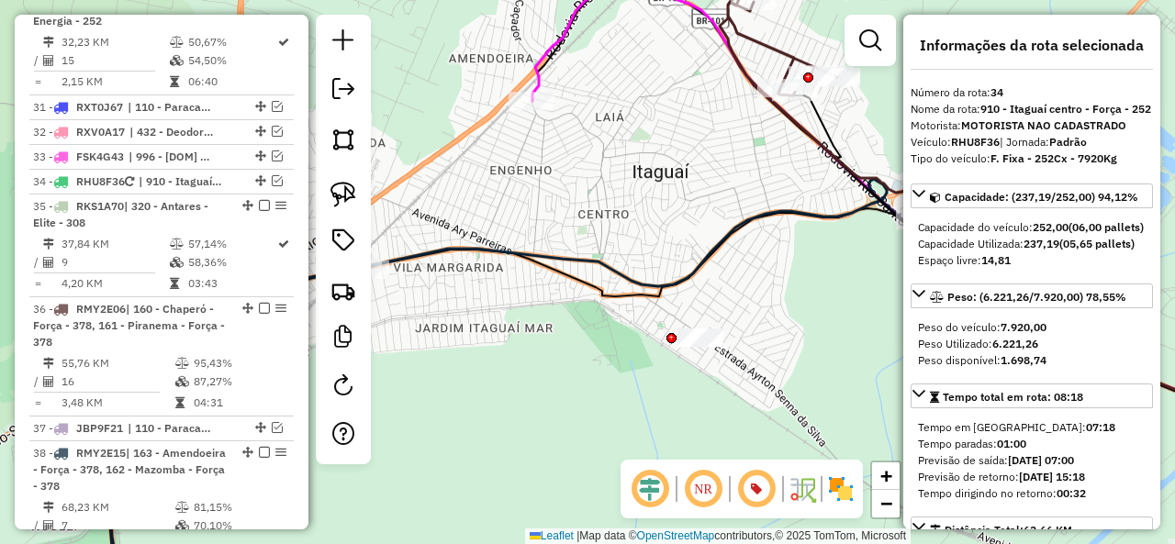
click at [710, 347] on div at bounding box center [700, 338] width 46 height 18
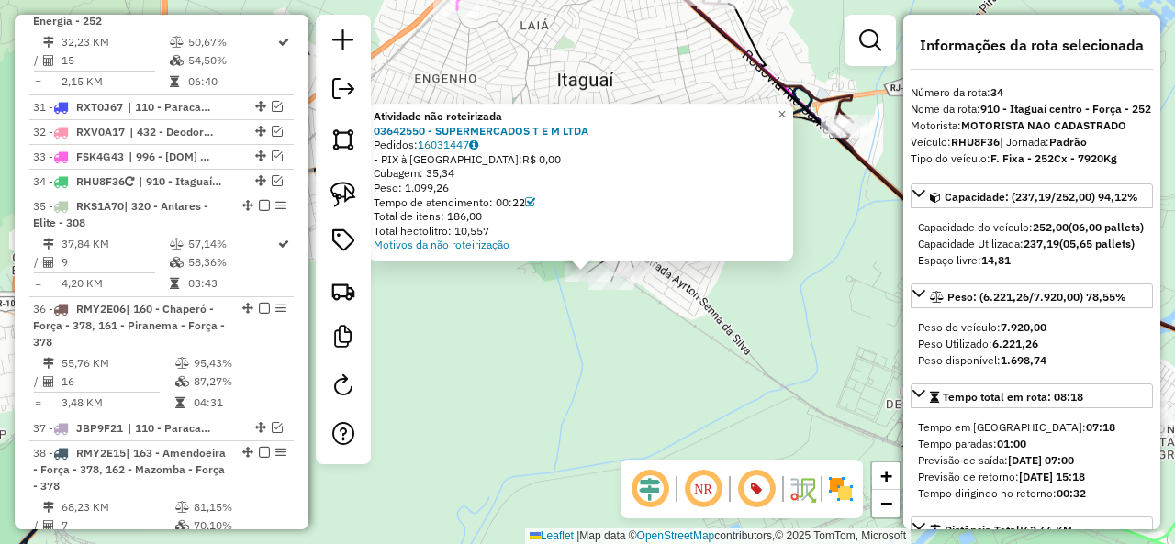
click at [548, 336] on div "Atividade não roteirizada 03642550 - SUPERMERCADOS T E M LTDA Pedidos: 16031447…" at bounding box center [587, 272] width 1175 height 544
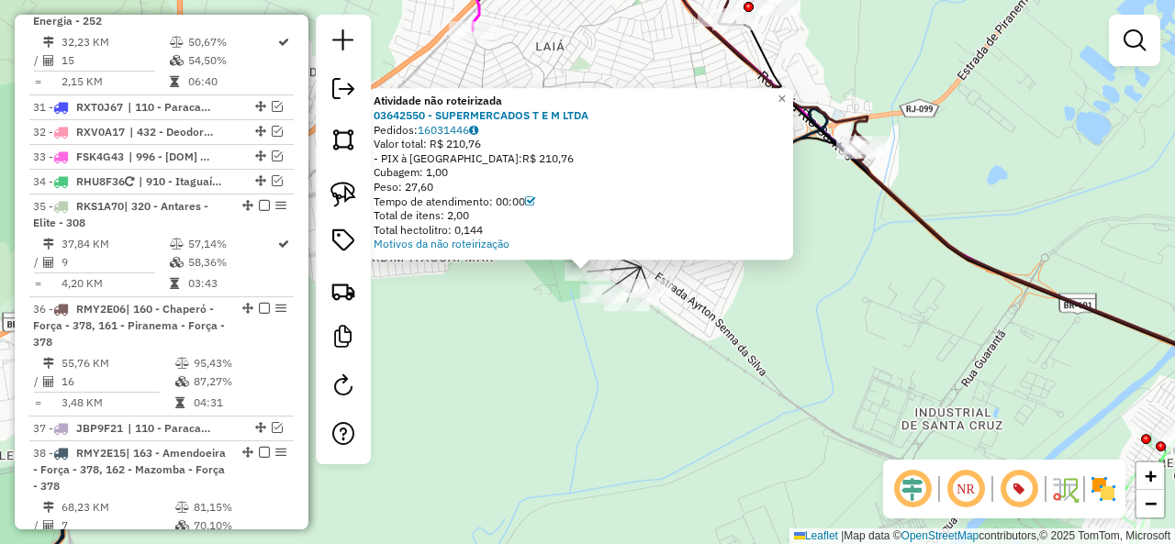
click at [530, 304] on div "Atividade não roteirizada 03642550 - SUPERMERCADOS T E M LTDA Pedidos: 16031446…" at bounding box center [587, 272] width 1175 height 544
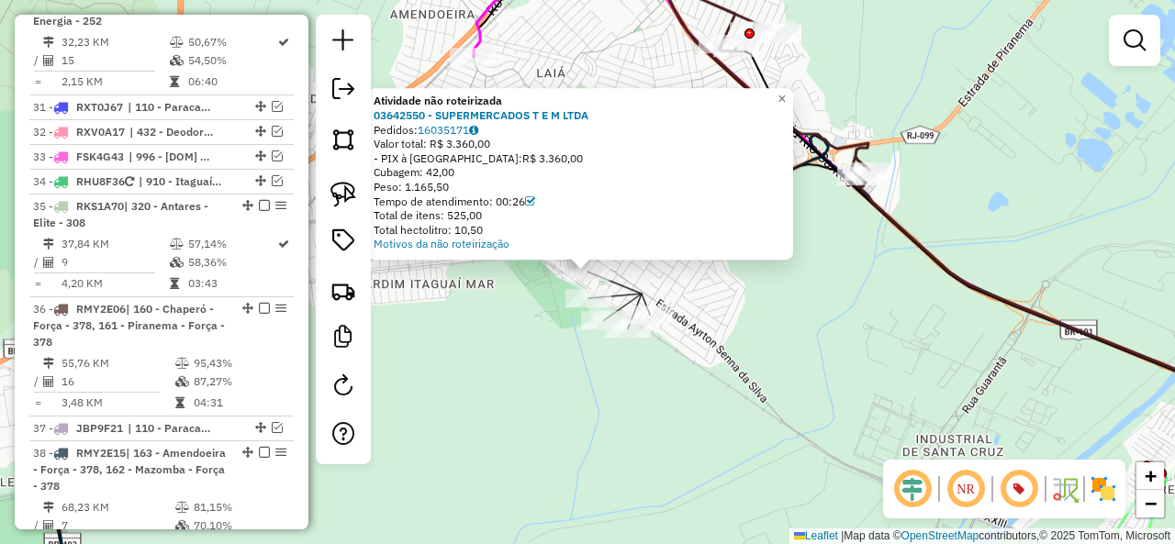
click at [507, 318] on div "Atividade não roteirizada 03642550 - SUPERMERCADOS T E M LTDA Pedidos: 16035171…" at bounding box center [587, 272] width 1175 height 544
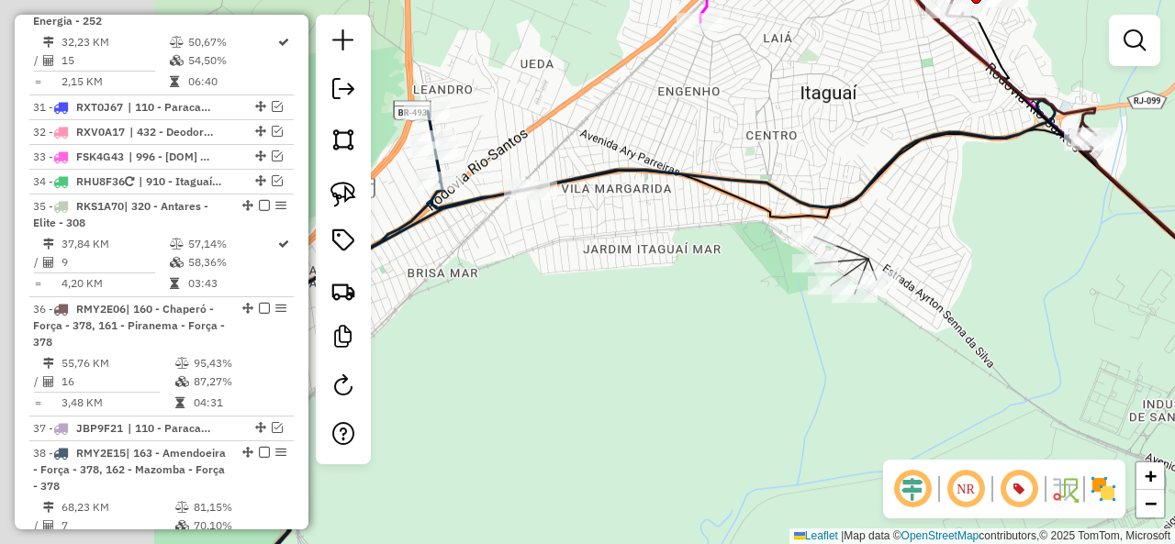
drag, startPoint x: 689, startPoint y: 298, endPoint x: 734, endPoint y: 285, distance: 46.8
click at [734, 285] on div "Janela de atendimento Grade de atendimento Capacidade Transportadoras Veículos …" at bounding box center [587, 272] width 1175 height 544
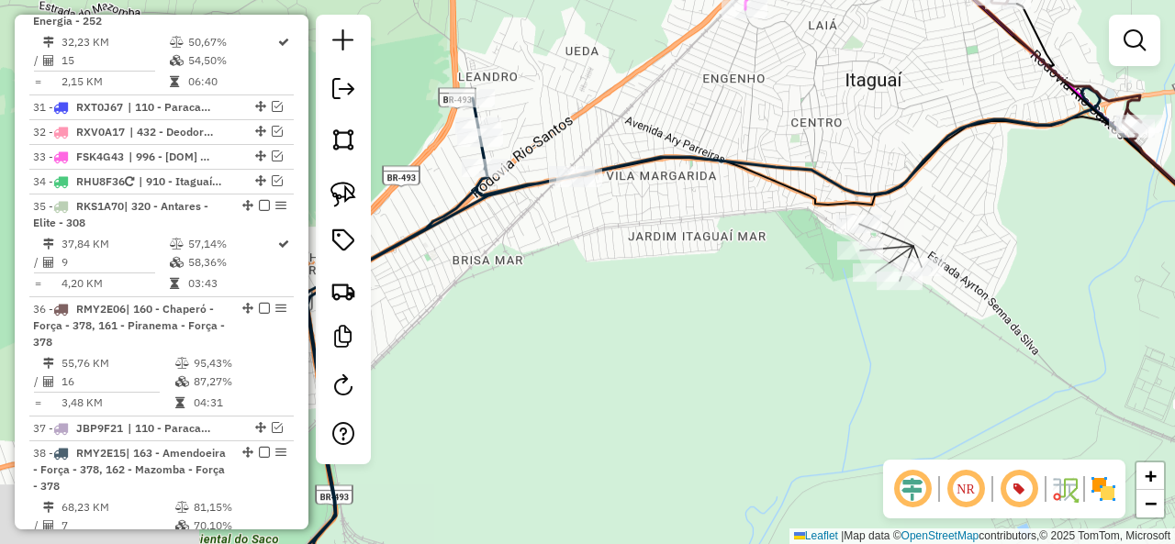
click at [458, 219] on icon at bounding box center [424, 348] width 308 height 501
select select "**********"
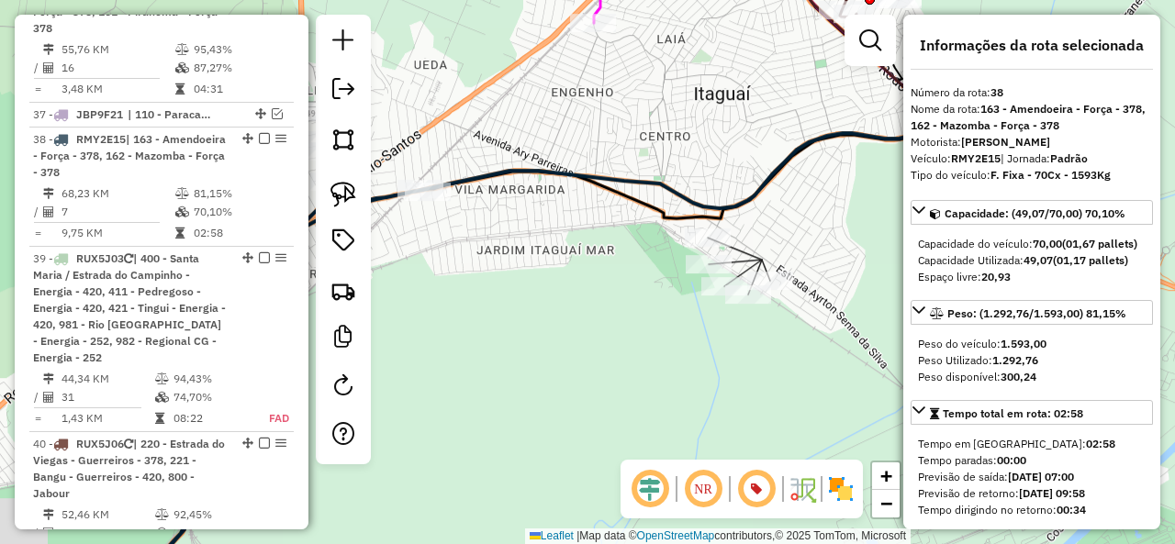
scroll to position [3921, 0]
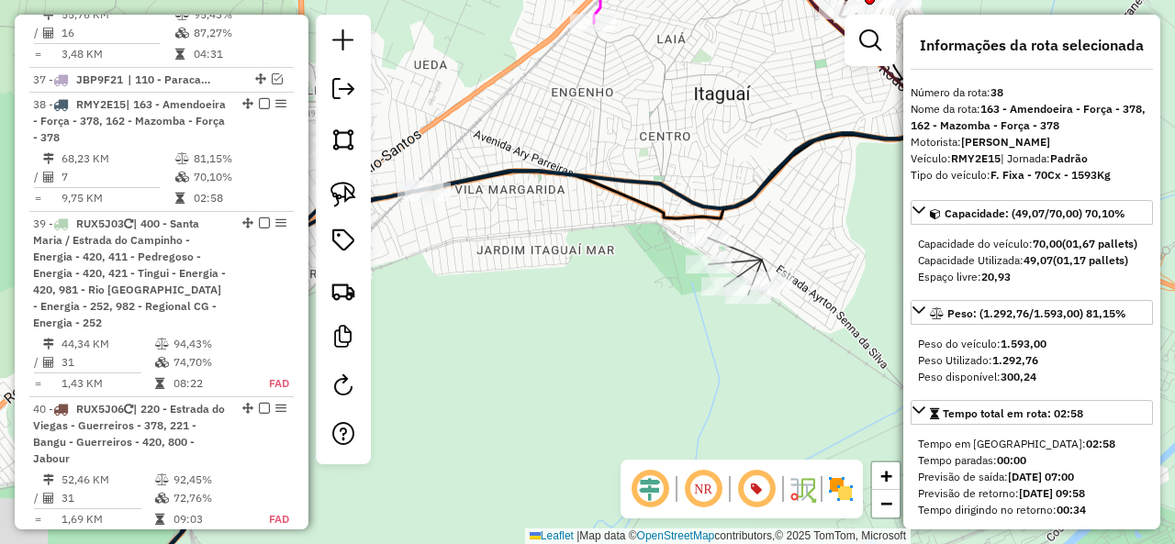
drag, startPoint x: 731, startPoint y: 281, endPoint x: 518, endPoint y: 315, distance: 215.6
click at [518, 315] on div "Janela de atendimento Grade de atendimento Capacidade Transportadoras Veículos …" at bounding box center [587, 272] width 1175 height 544
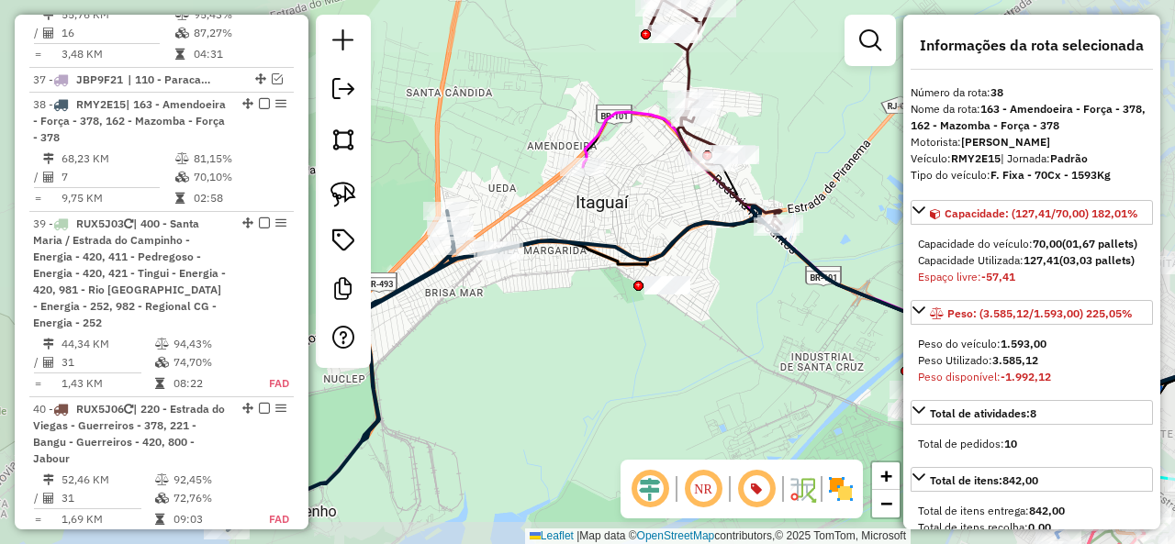
drag, startPoint x: 514, startPoint y: 320, endPoint x: 567, endPoint y: 329, distance: 54.0
click at [553, 346] on div "Janela de atendimento Grade de atendimento Capacidade Transportadoras Veículos …" at bounding box center [587, 272] width 1175 height 544
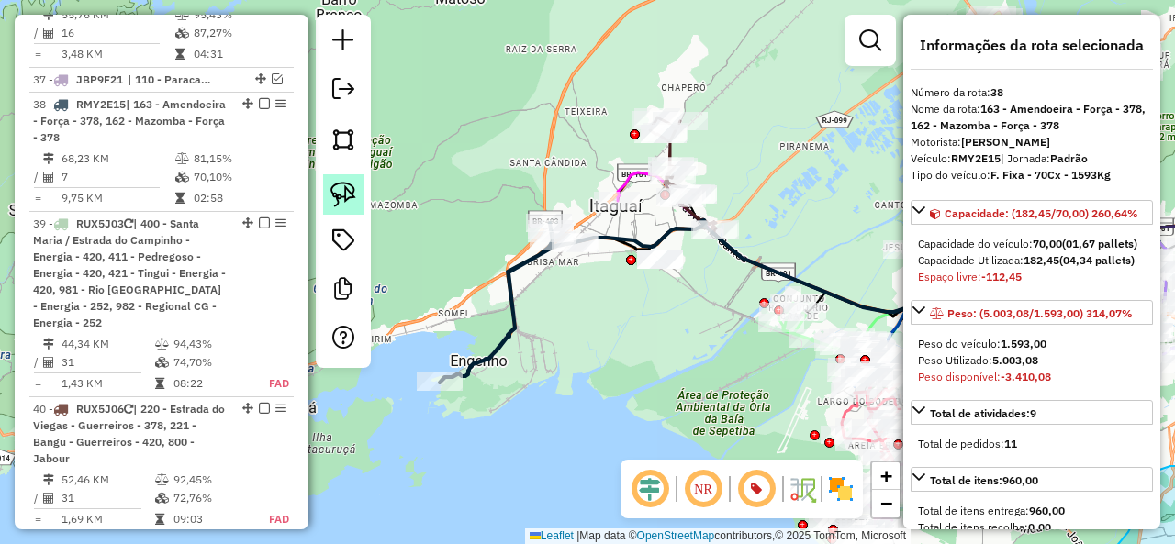
click at [352, 193] on img at bounding box center [343, 195] width 26 height 26
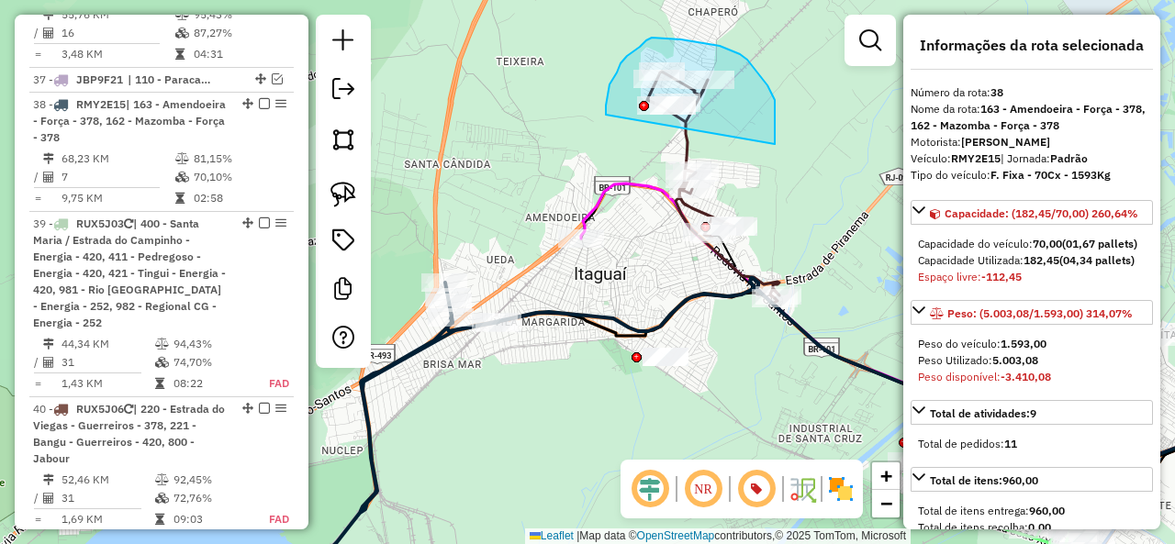
drag, startPoint x: 775, startPoint y: 141, endPoint x: 606, endPoint y: 120, distance: 170.2
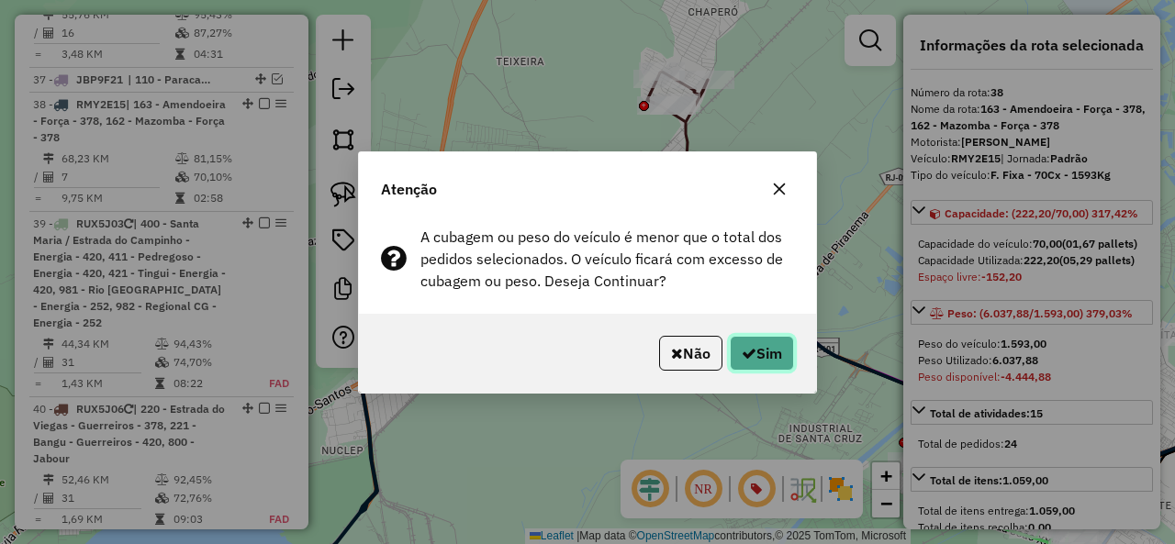
click at [765, 366] on button "Sim" at bounding box center [762, 353] width 64 height 35
select select "**********"
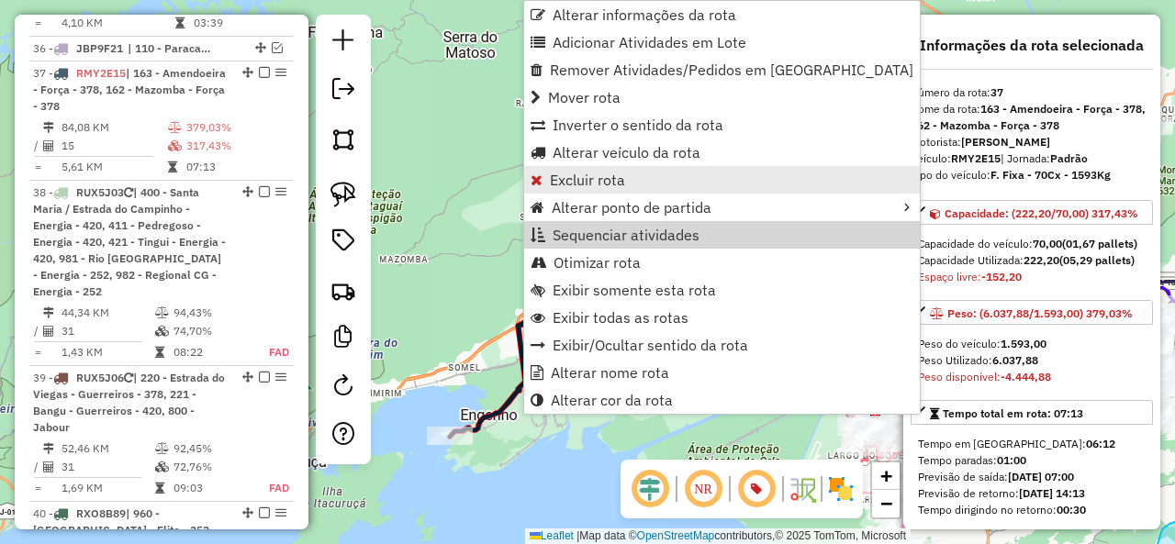
scroll to position [3818, 0]
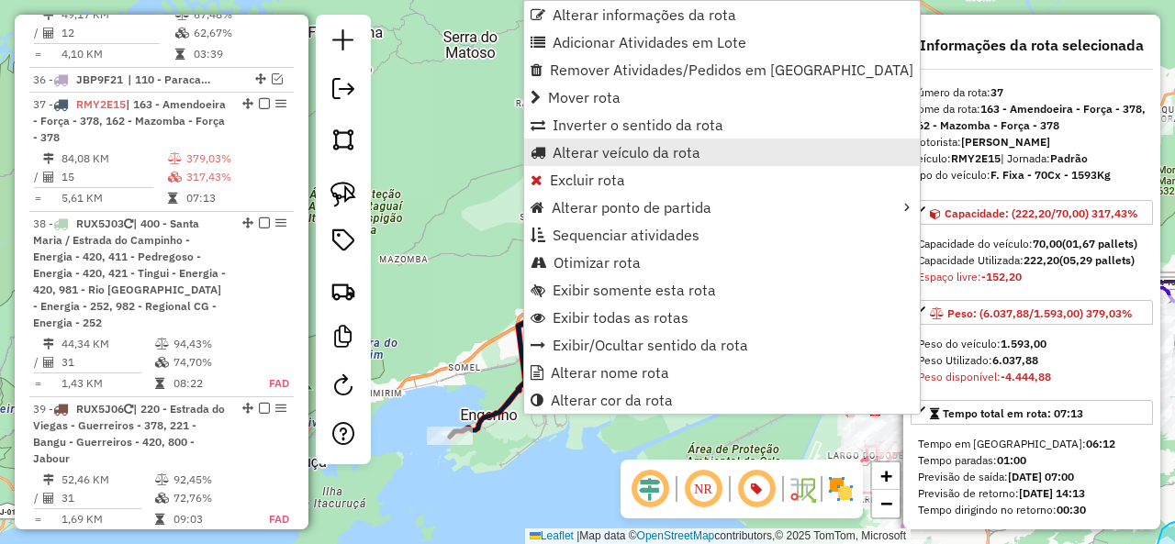
click at [615, 148] on span "Alterar veículo da rota" at bounding box center [627, 152] width 148 height 15
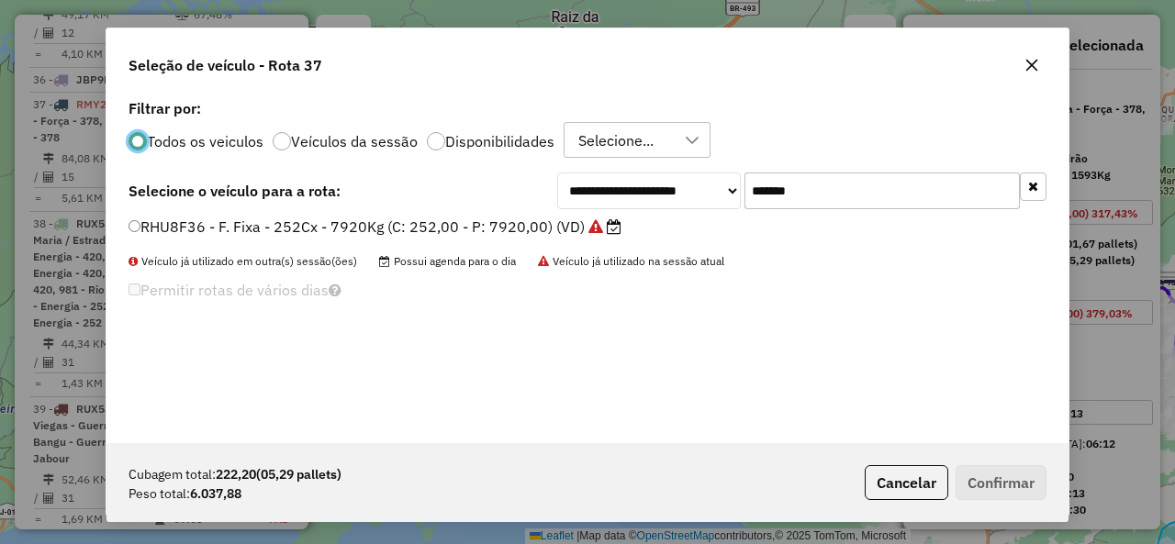
scroll to position [10, 6]
click at [903, 205] on input "*******" at bounding box center [881, 191] width 275 height 37
paste input "text"
type input "*******"
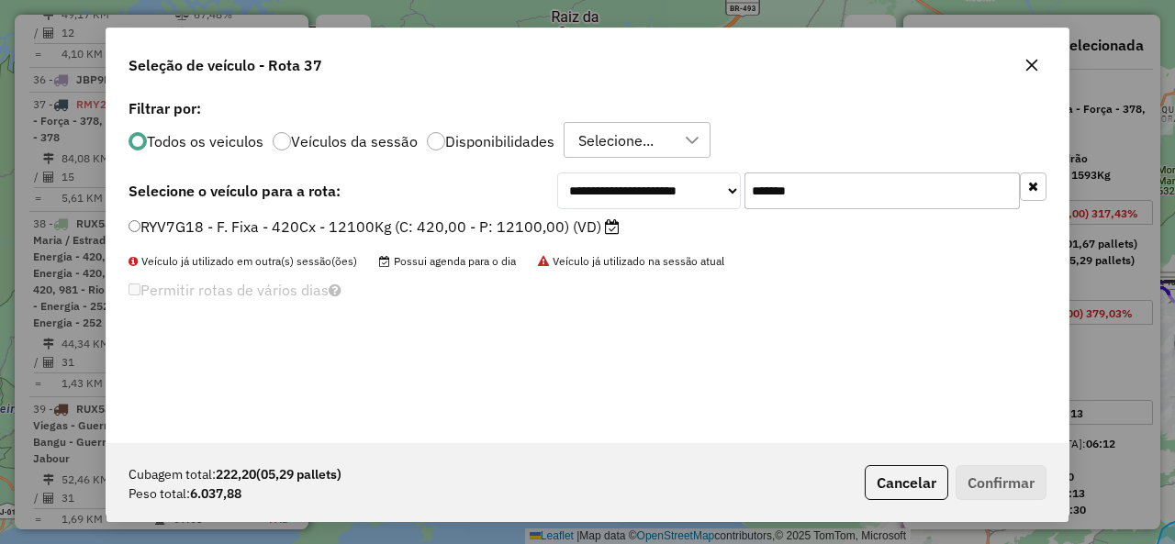
click at [218, 232] on label "RYV7G18 - F. Fixa - 420Cx - 12100Kg (C: 420,00 - P: 12100,00) (VD)" at bounding box center [373, 227] width 491 height 22
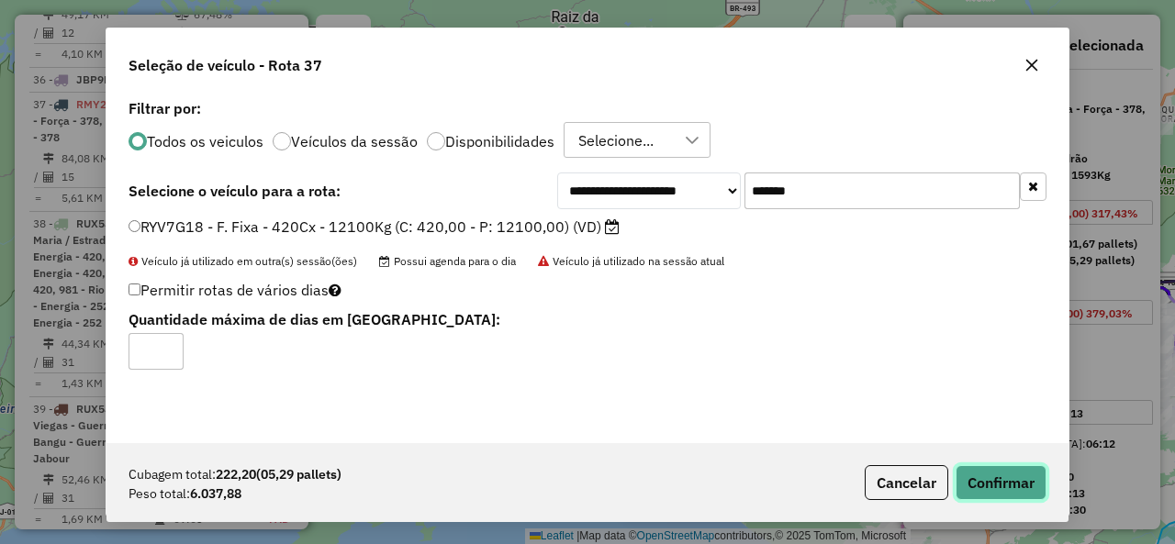
click at [989, 484] on button "Confirmar" at bounding box center [1000, 482] width 91 height 35
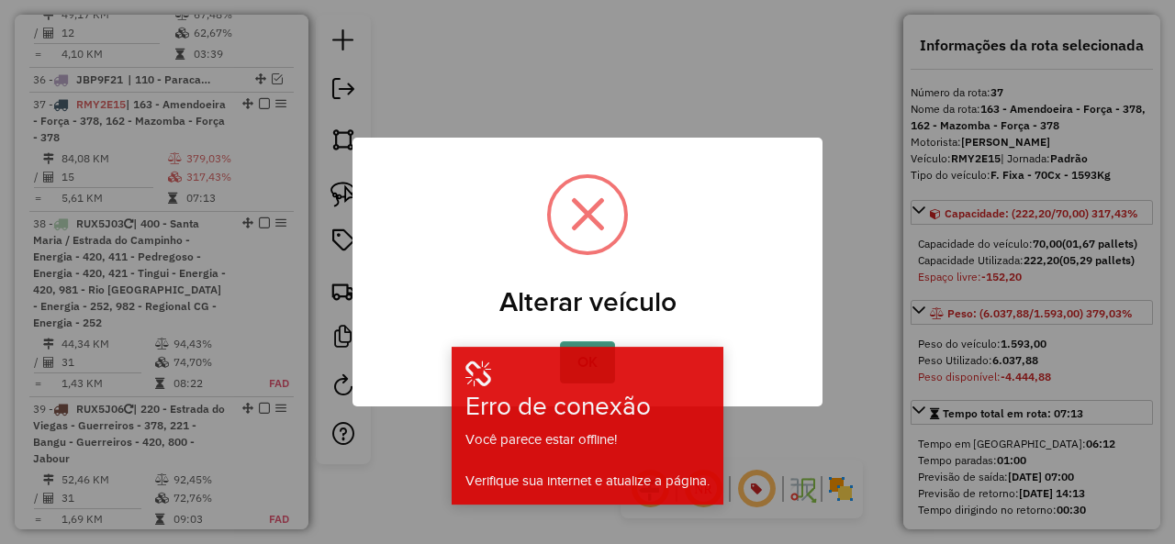
click at [578, 344] on button "OK" at bounding box center [587, 362] width 54 height 42
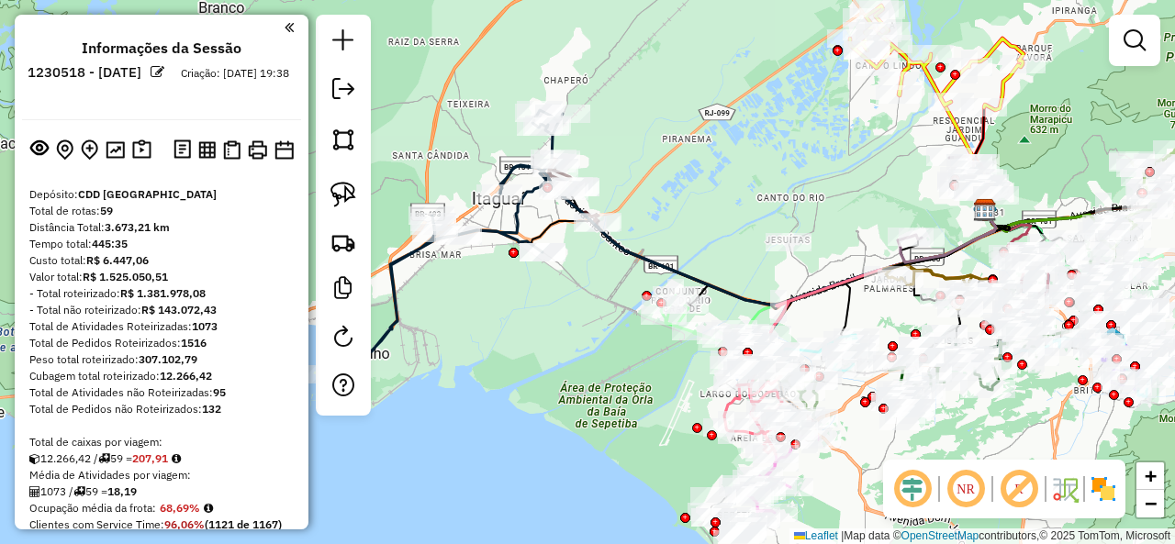
click at [1023, 487] on em at bounding box center [1019, 489] width 44 height 44
click at [402, 253] on icon at bounding box center [442, 242] width 240 height 265
select select "**********"
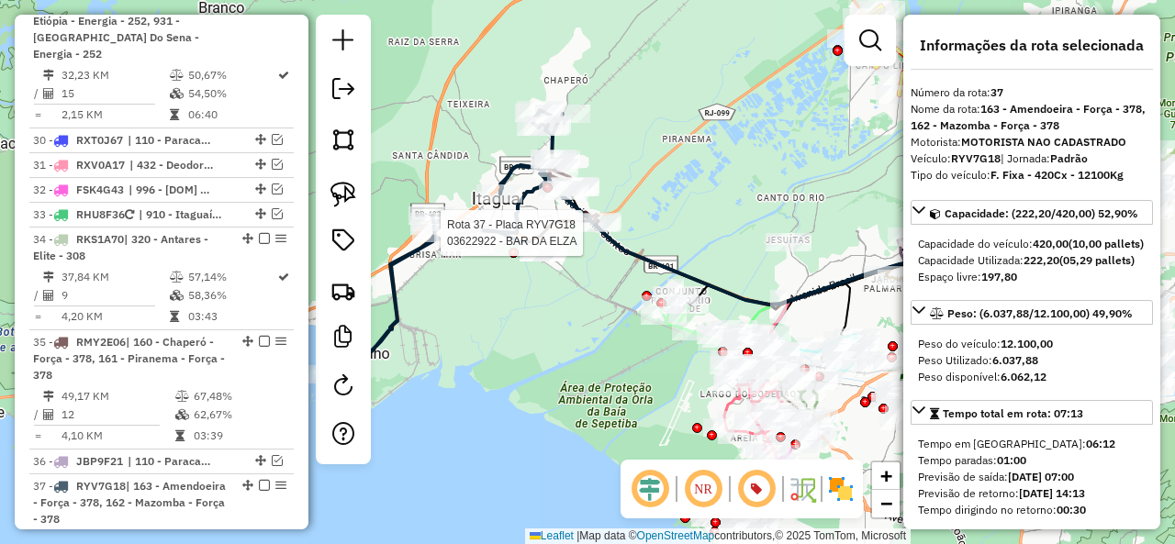
scroll to position [3818, 0]
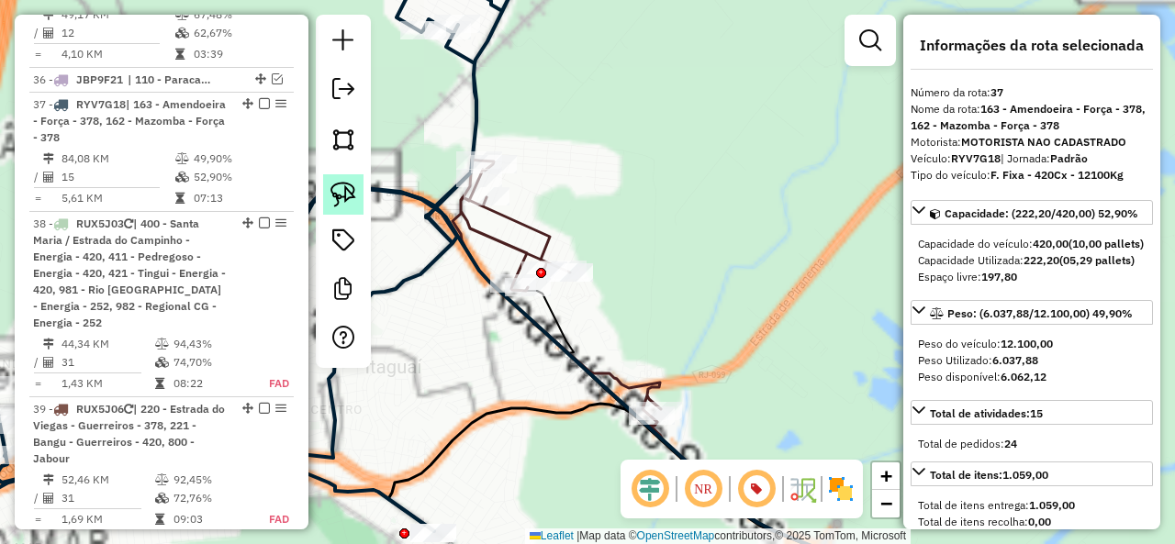
click at [329, 185] on link at bounding box center [343, 194] width 40 height 40
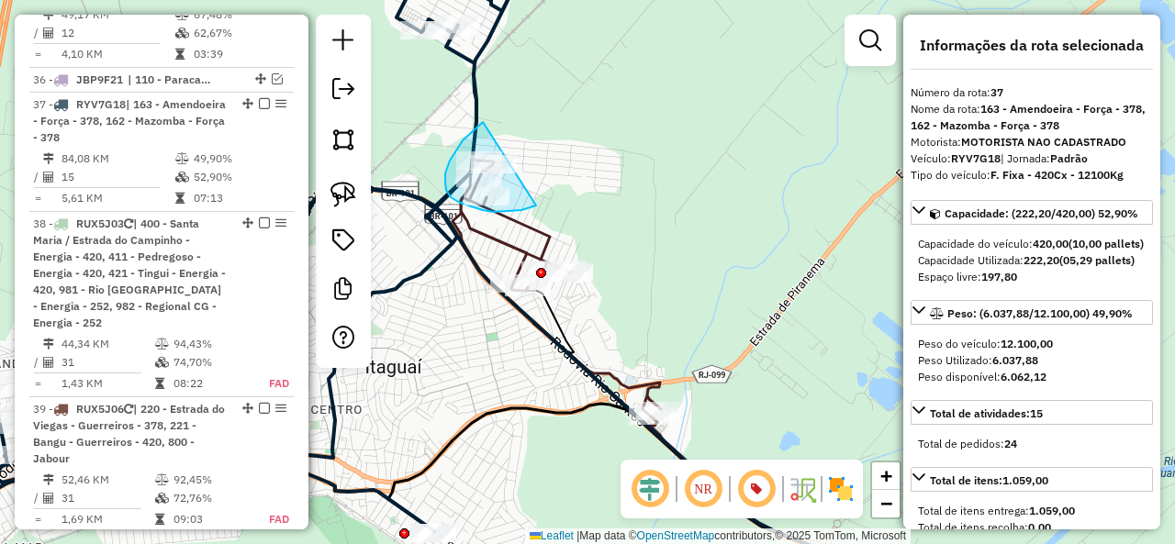
drag, startPoint x: 457, startPoint y: 149, endPoint x: 550, endPoint y: 166, distance: 94.3
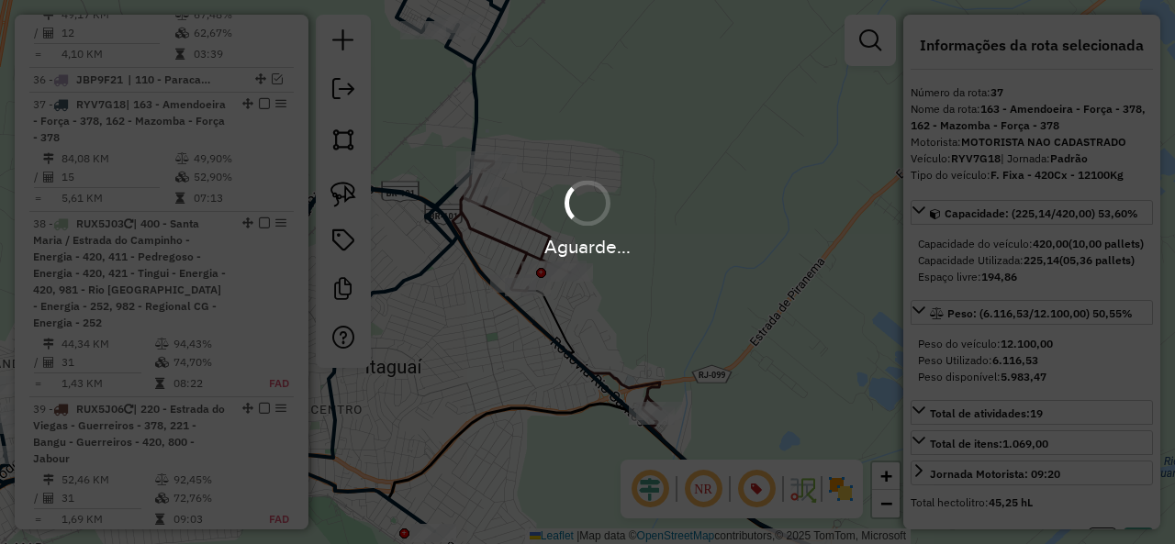
select select "**********"
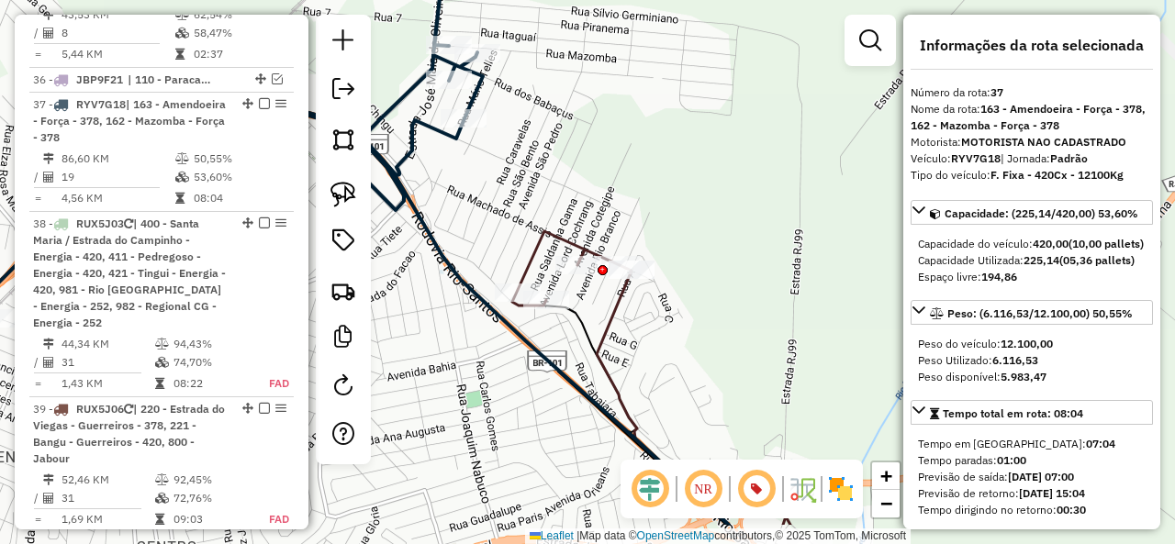
drag, startPoint x: 569, startPoint y: 257, endPoint x: 619, endPoint y: 102, distance: 162.8
click at [619, 102] on div "Janela de atendimento Grade de atendimento Capacidade Transportadoras Veículos …" at bounding box center [587, 272] width 1175 height 544
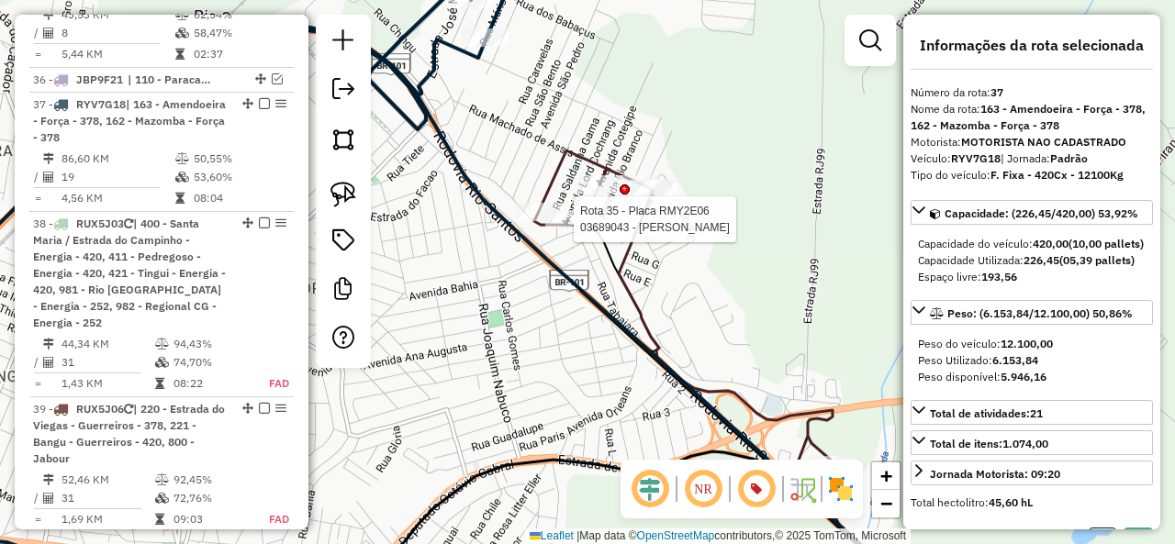
select select "**********"
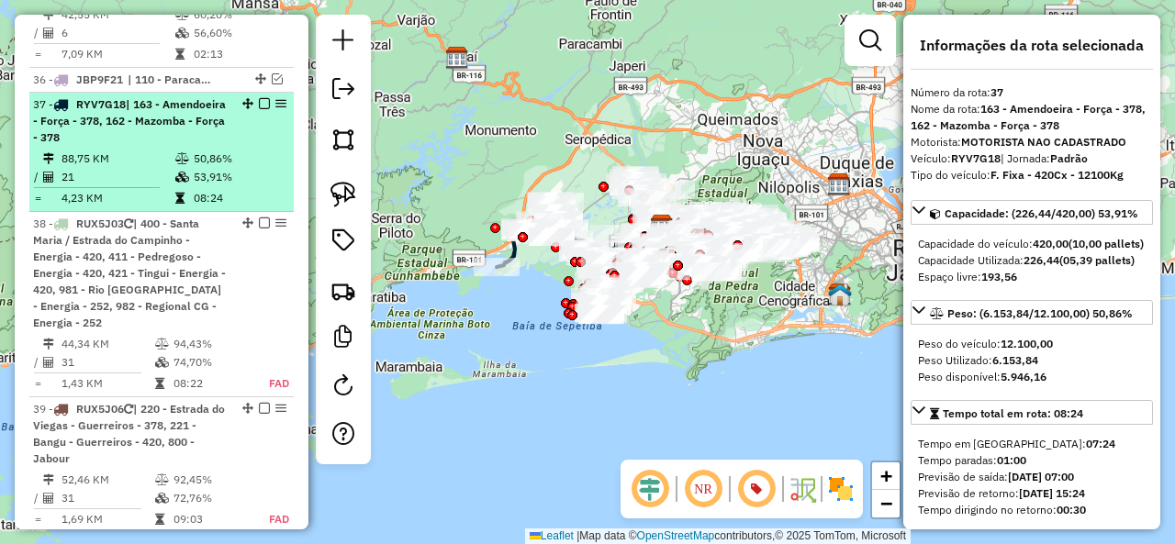
click at [259, 98] on em at bounding box center [264, 103] width 11 height 11
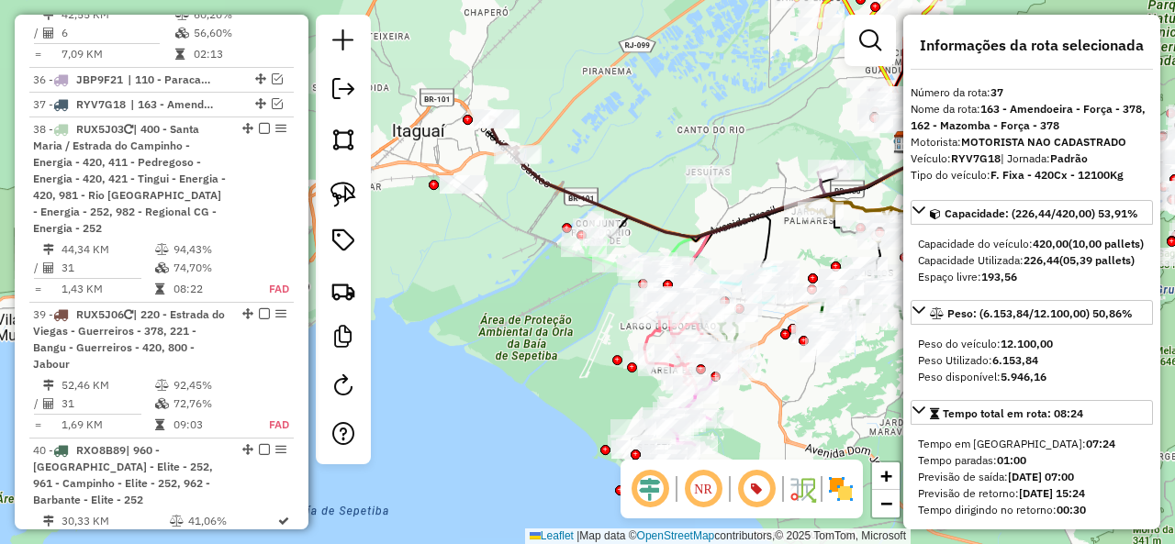
click at [564, 186] on icon at bounding box center [716, 189] width 399 height 95
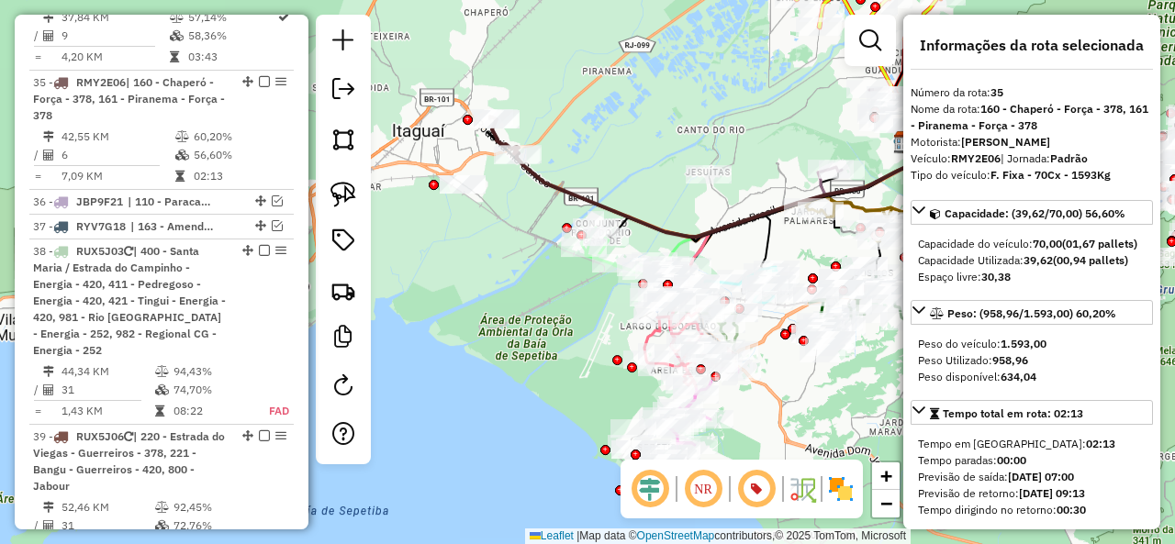
scroll to position [3675, 0]
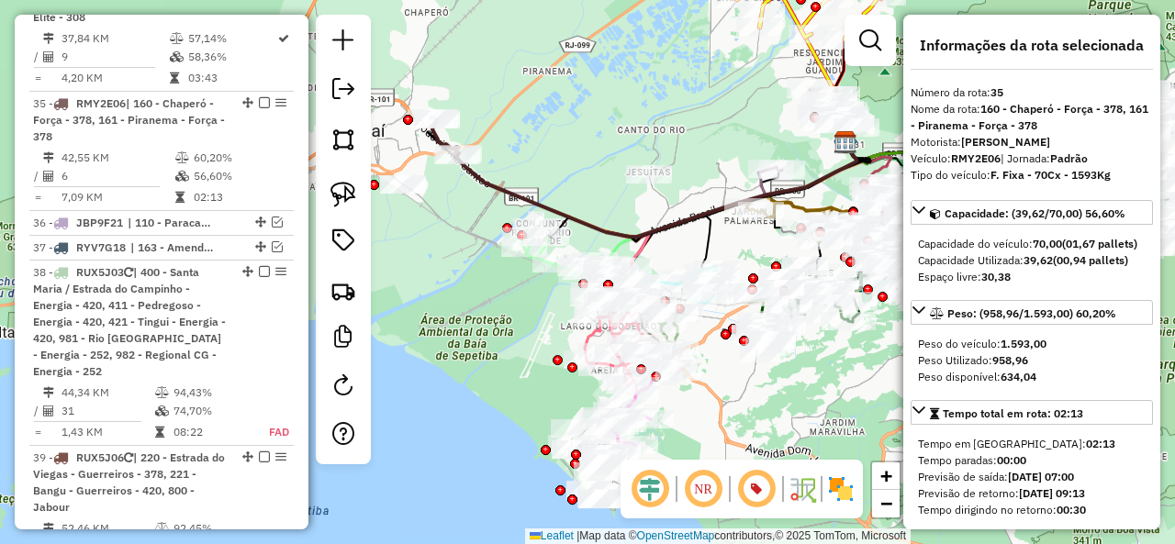
drag, startPoint x: 596, startPoint y: 184, endPoint x: 536, endPoint y: 184, distance: 59.7
click at [536, 184] on div "Janela de atendimento Grade de atendimento Capacidade Transportadoras Veículos …" at bounding box center [587, 272] width 1175 height 544
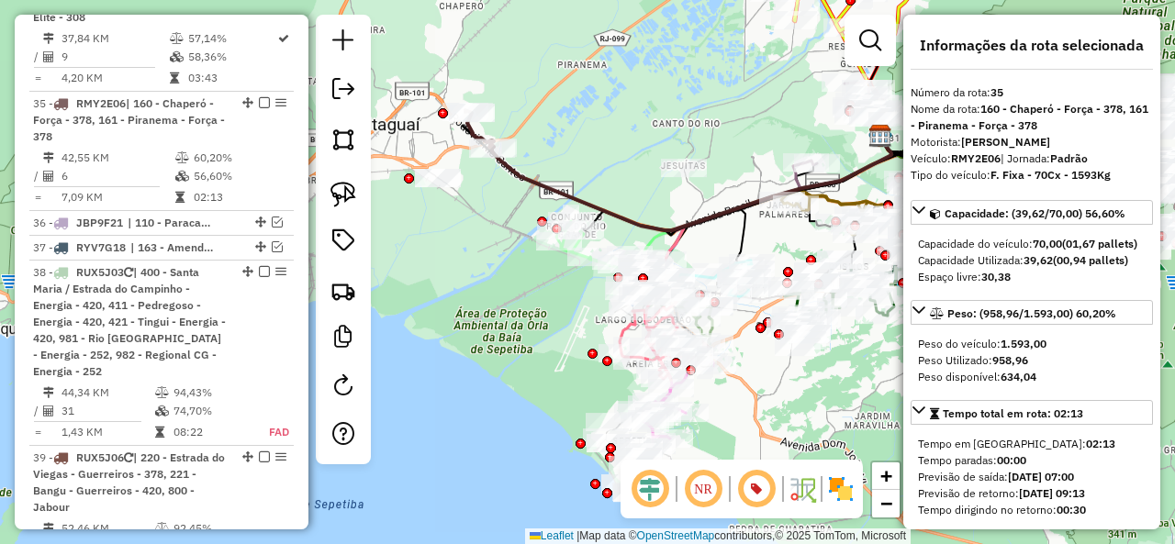
drag, startPoint x: 554, startPoint y: 180, endPoint x: 589, endPoint y: 173, distance: 35.5
click at [589, 173] on div "Janela de atendimento Grade de atendimento Capacidade Transportadoras Veículos …" at bounding box center [587, 272] width 1175 height 544
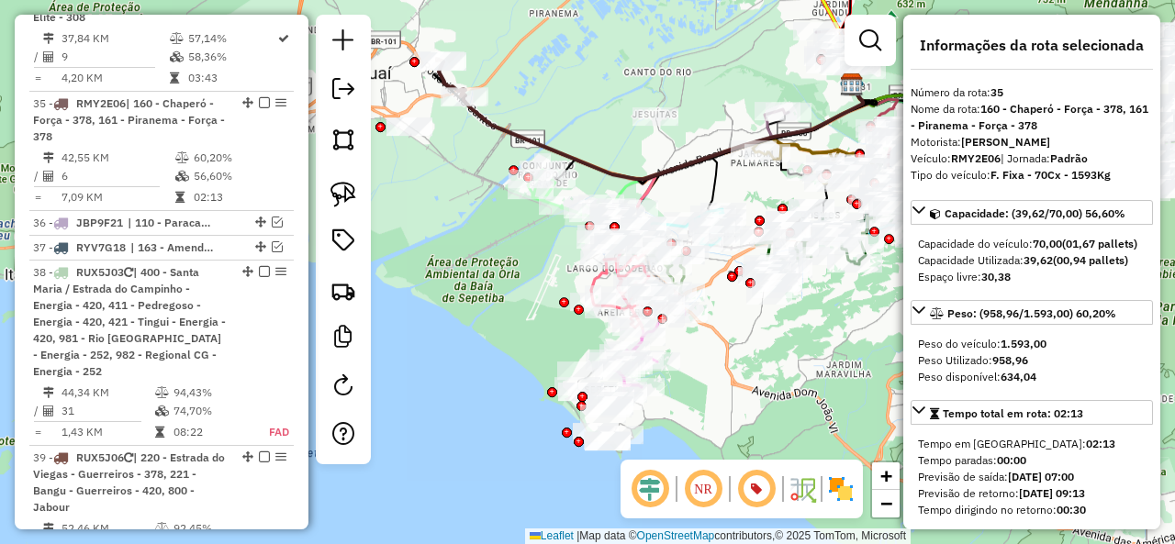
drag, startPoint x: 561, startPoint y: 355, endPoint x: 510, endPoint y: 296, distance: 78.1
click at [510, 296] on div "Janela de atendimento Grade de atendimento Capacidade Transportadoras Veículos …" at bounding box center [587, 272] width 1175 height 544
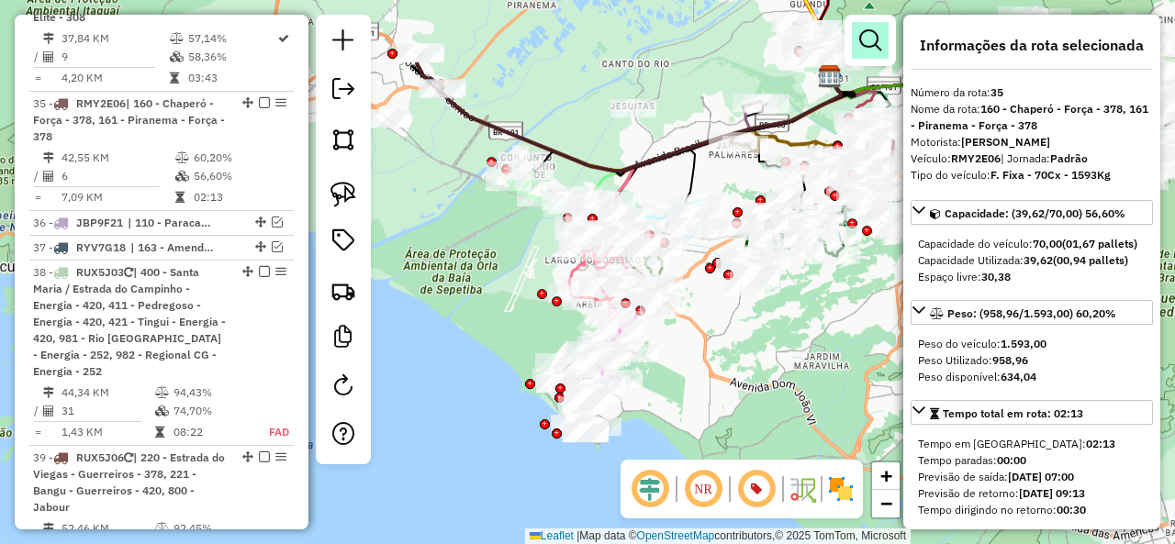
click at [871, 34] on em at bounding box center [870, 40] width 22 height 22
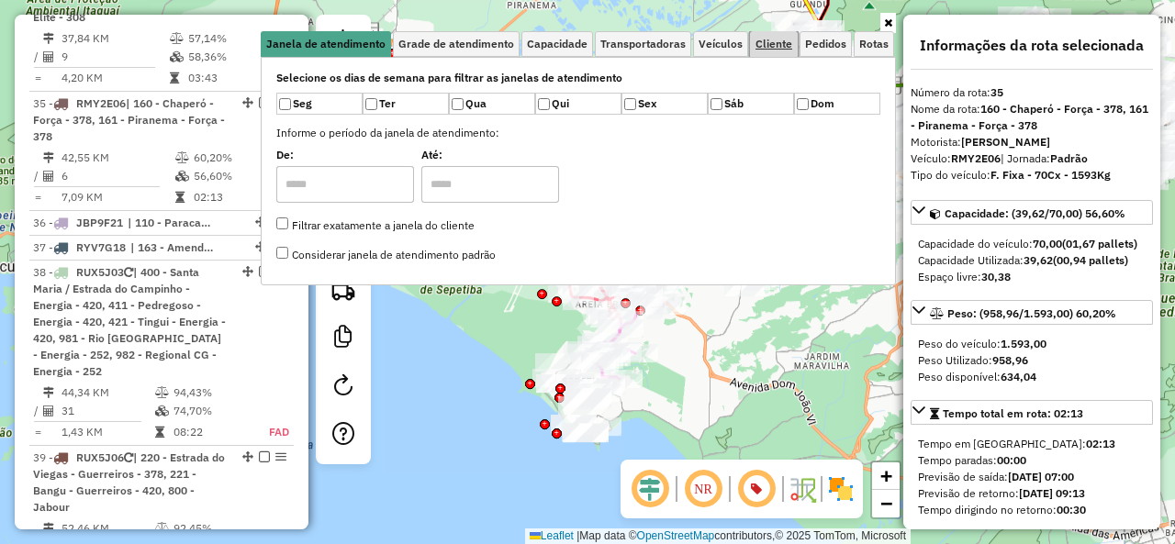
click at [791, 44] on span "Cliente" at bounding box center [773, 44] width 37 height 11
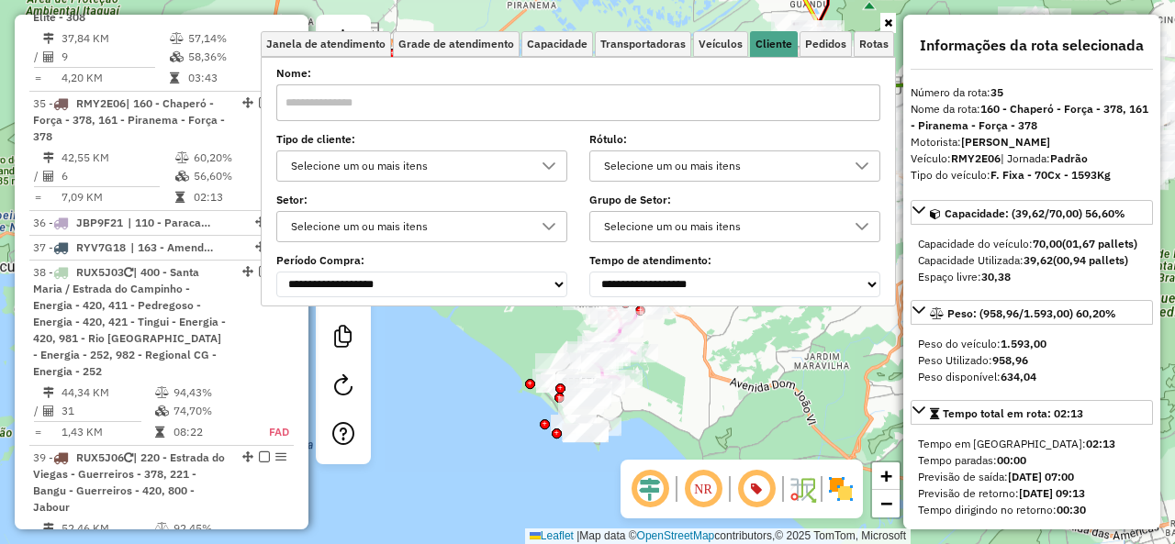
click at [341, 162] on div "Selecione um ou mais itens" at bounding box center [408, 165] width 247 height 29
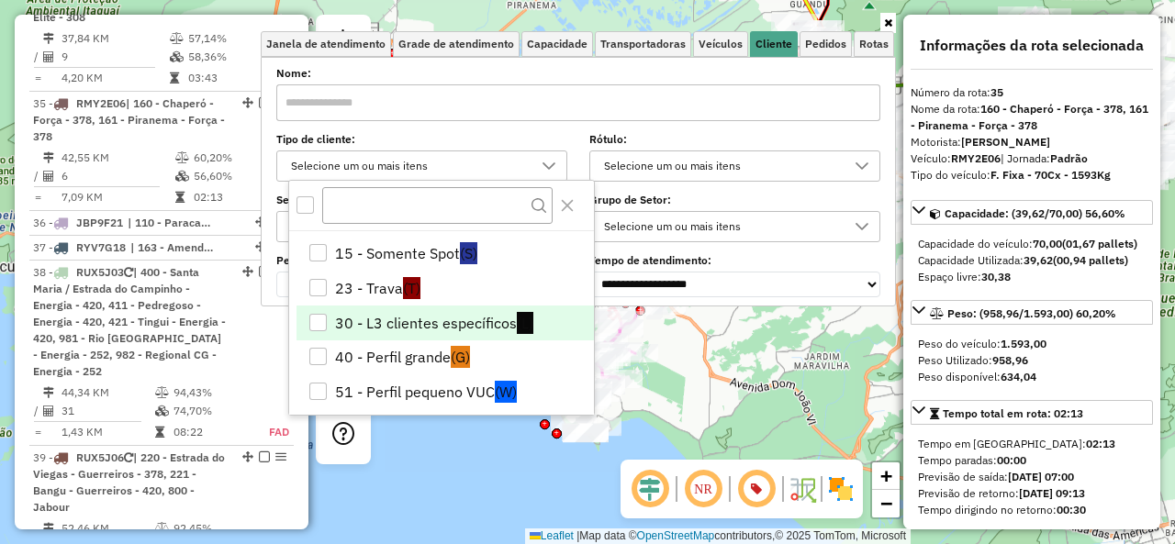
scroll to position [92, 0]
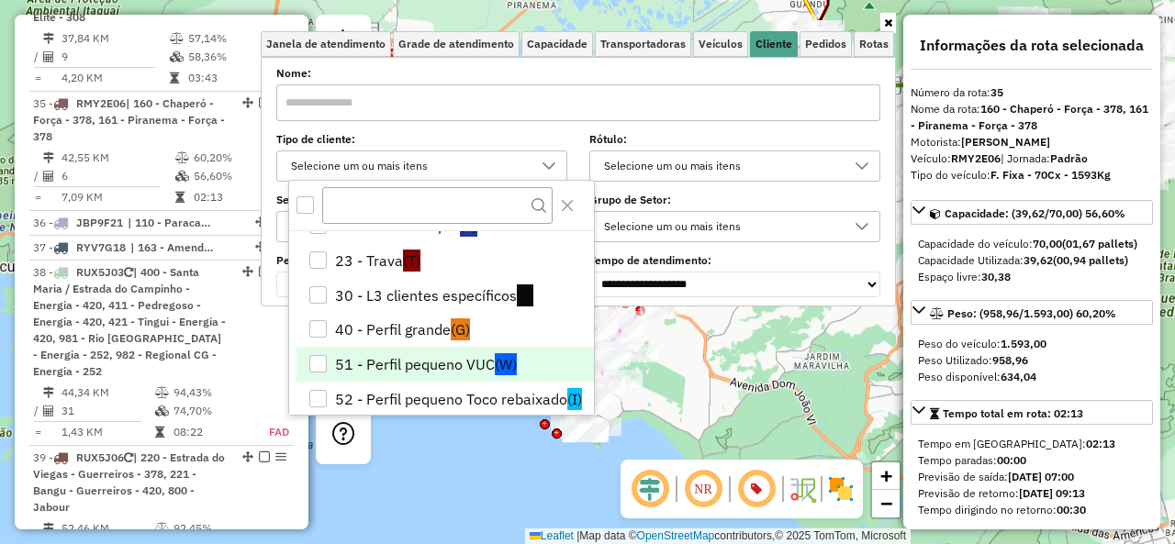
click at [336, 357] on li "51 - Perfil pequeno VUC (W)" at bounding box center [444, 364] width 297 height 35
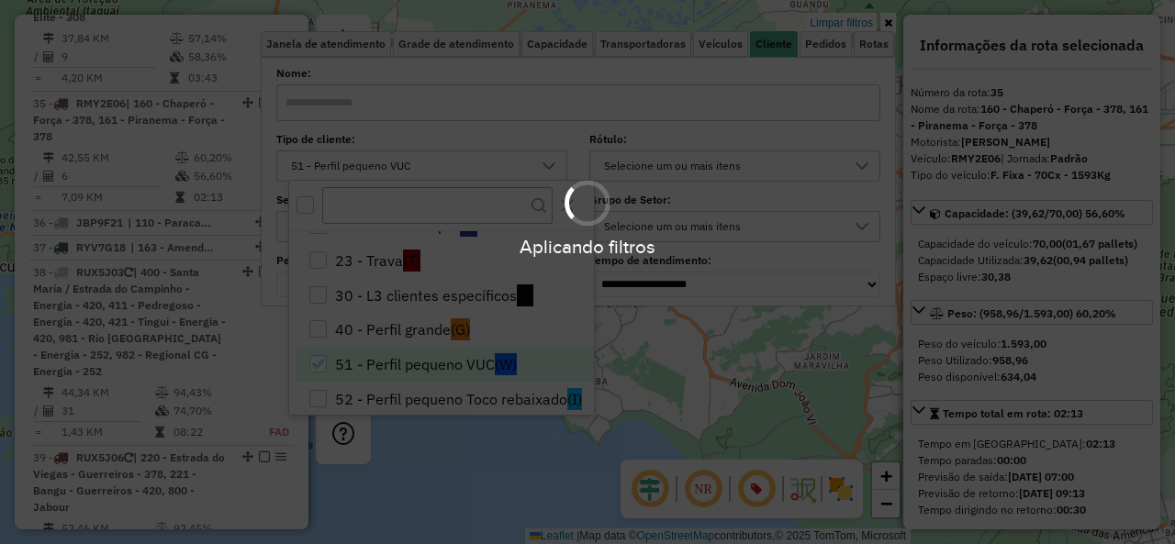
click at [573, 200] on div at bounding box center [587, 203] width 57 height 57
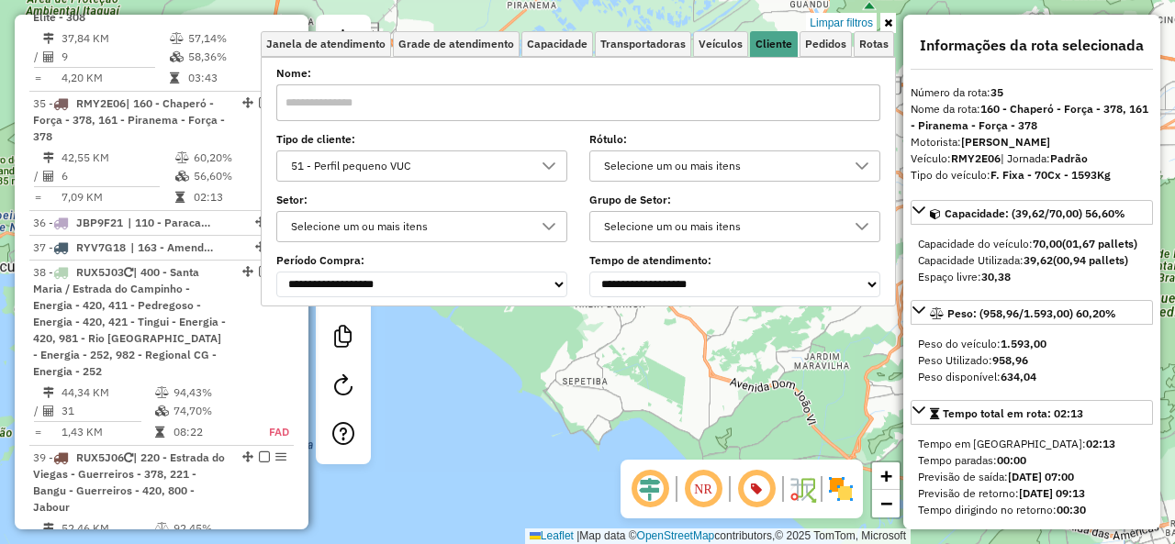
click at [889, 19] on icon at bounding box center [888, 22] width 8 height 11
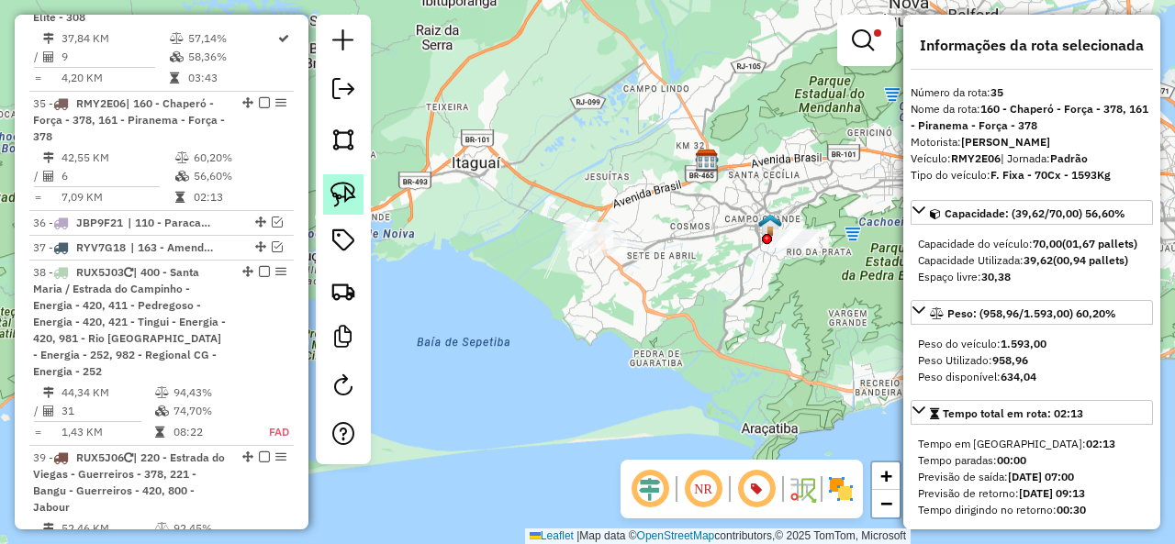
click at [339, 194] on img at bounding box center [343, 195] width 26 height 26
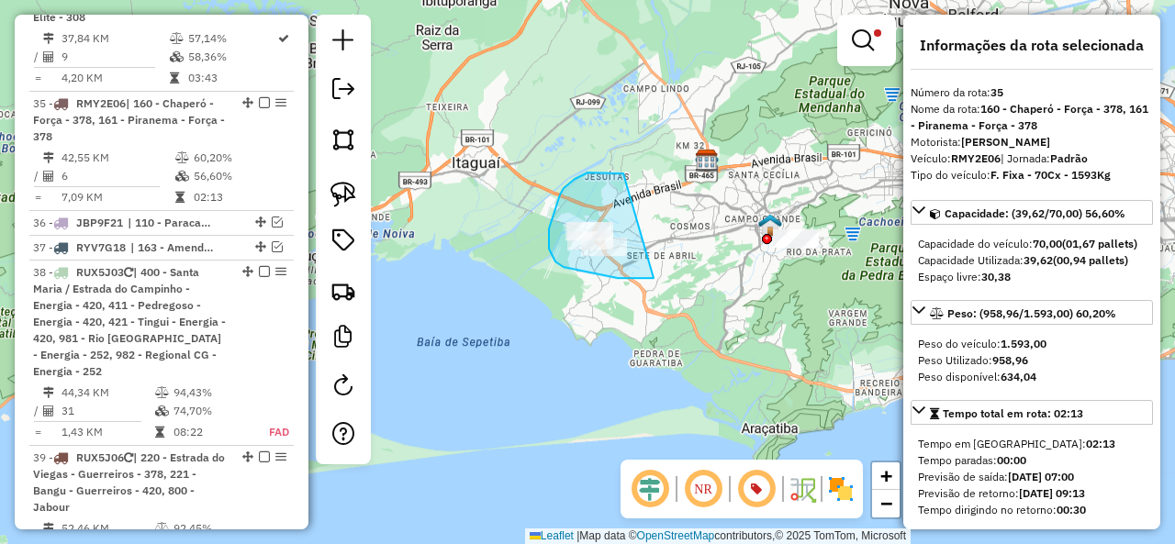
drag, startPoint x: 615, startPoint y: 173, endPoint x: 653, endPoint y: 278, distance: 112.4
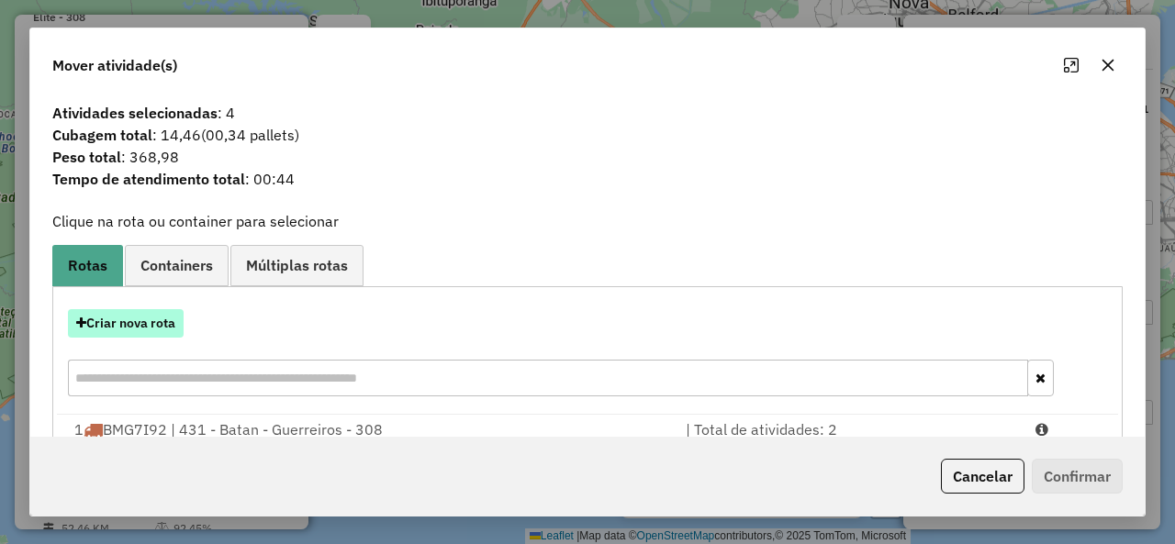
click at [108, 314] on button "Criar nova rota" at bounding box center [126, 323] width 116 height 28
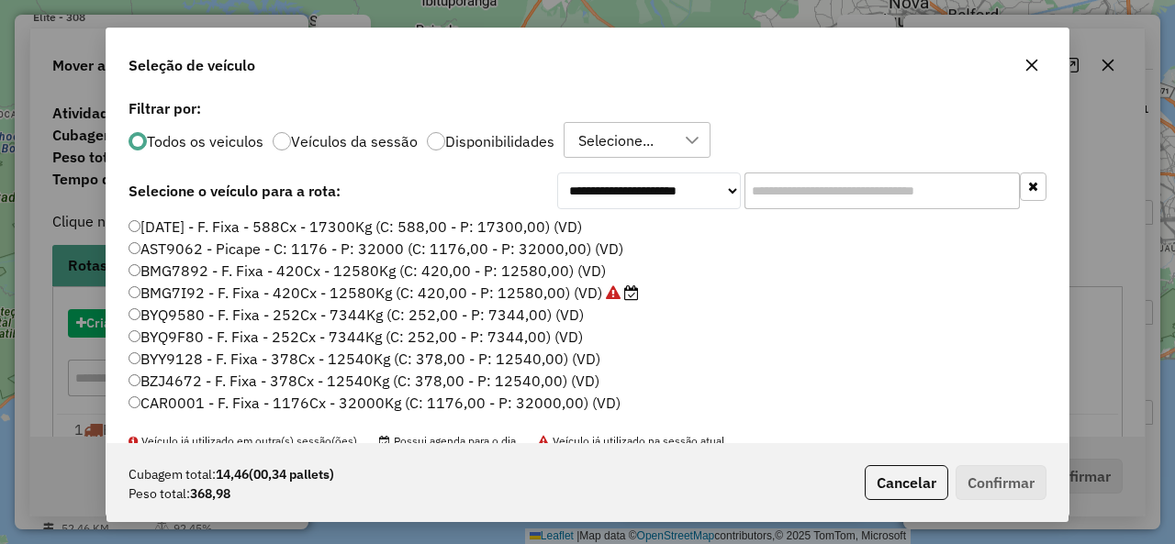
click at [784, 173] on input "text" at bounding box center [881, 191] width 275 height 37
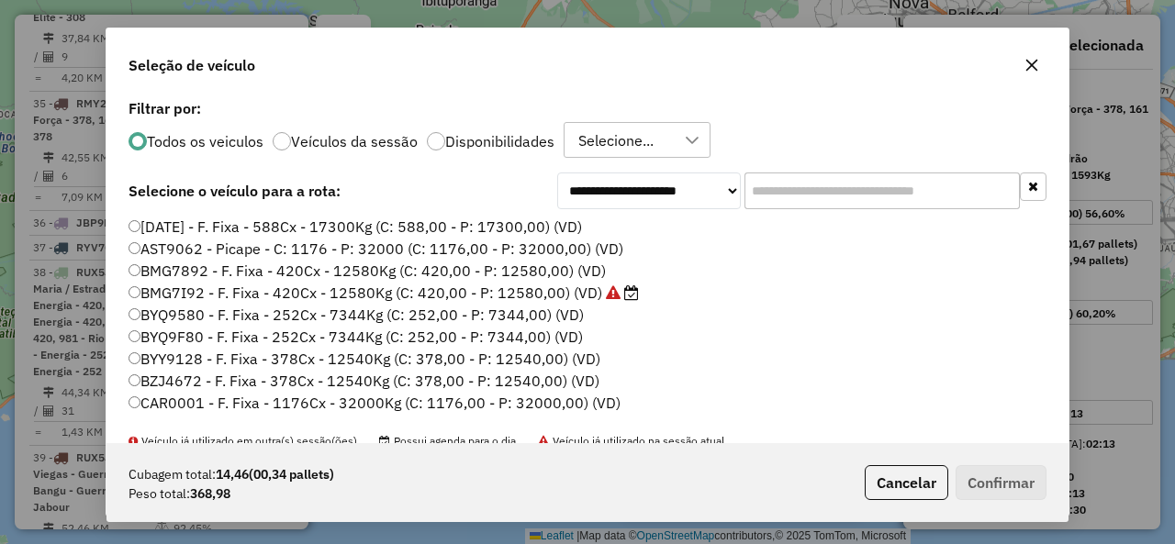
scroll to position [10, 6]
paste input "*******"
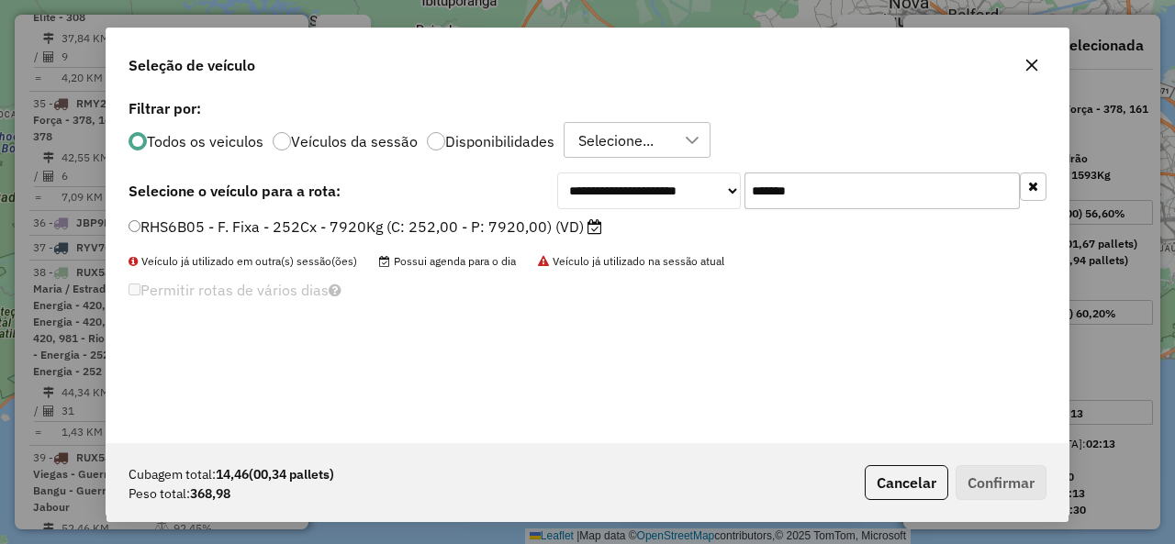
type input "*******"
click at [182, 220] on label "RHS6B05 - F. Fixa - 252Cx - 7920Kg (C: 252,00 - P: 7920,00) (VD)" at bounding box center [365, 227] width 474 height 22
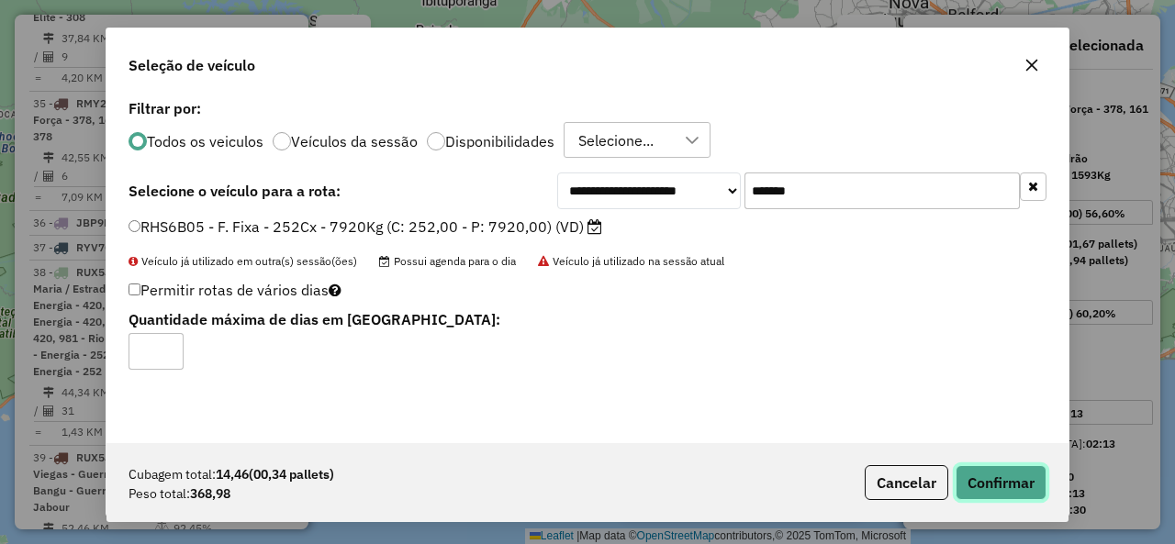
click at [1011, 480] on button "Confirmar" at bounding box center [1000, 482] width 91 height 35
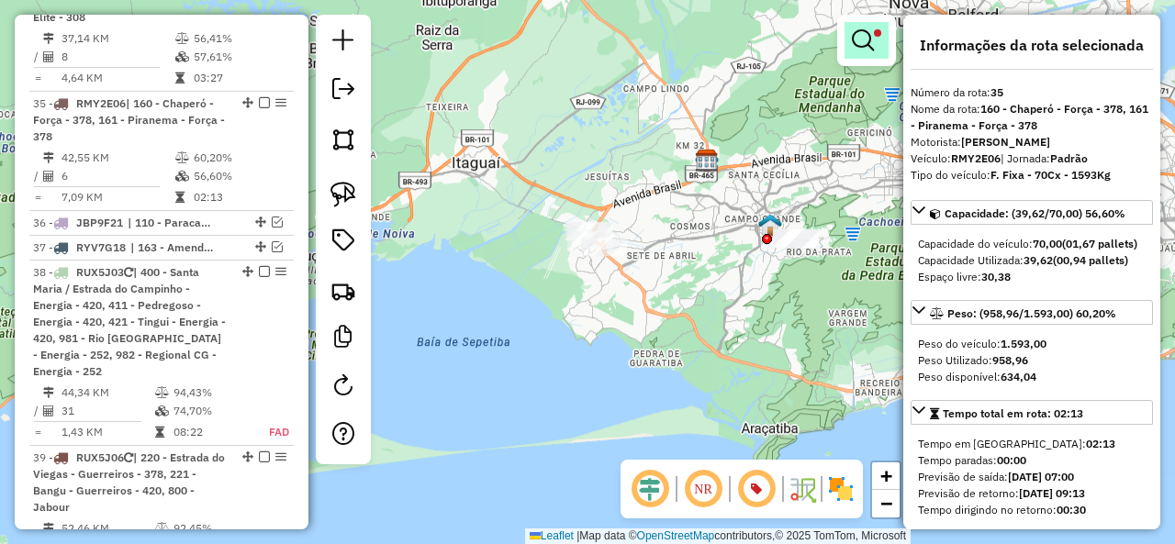
click at [870, 30] on em at bounding box center [863, 40] width 22 height 22
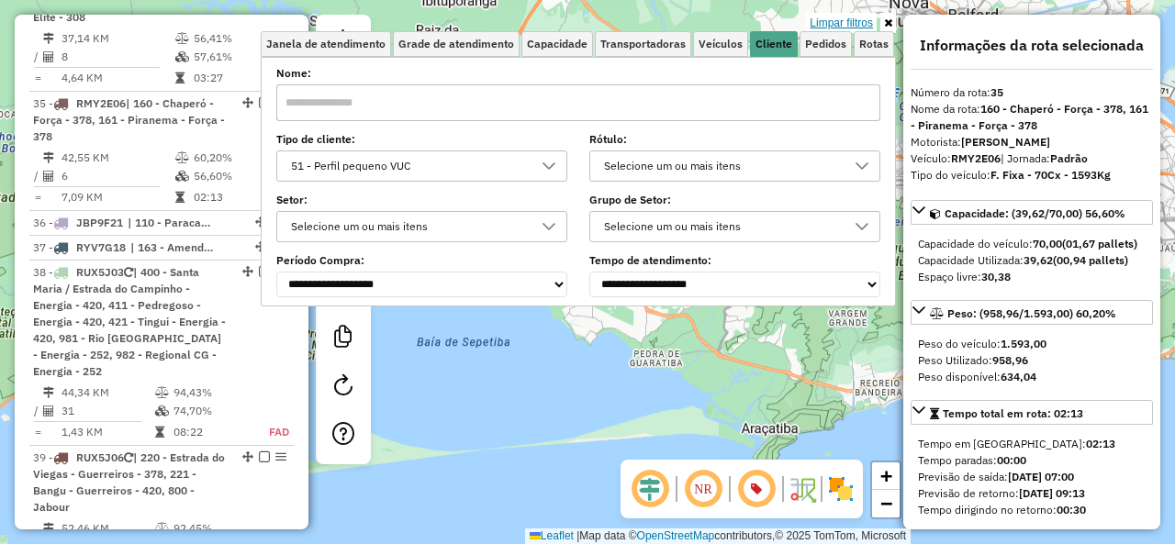
click at [866, 17] on link "Limpar filtros" at bounding box center [841, 23] width 71 height 20
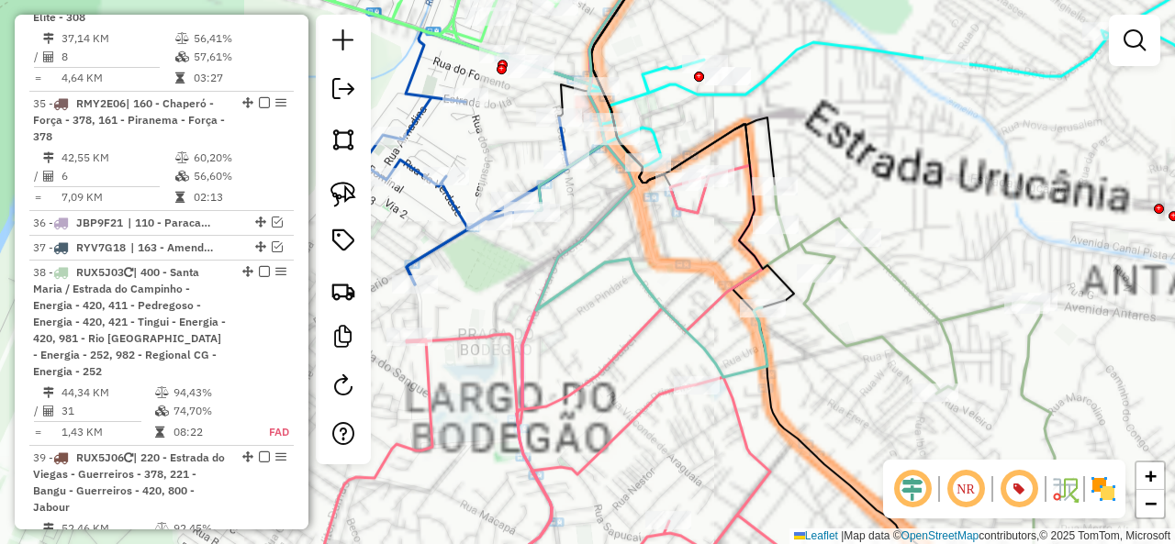
click at [626, 255] on icon at bounding box center [634, 216] width 266 height 322
select select "**********"
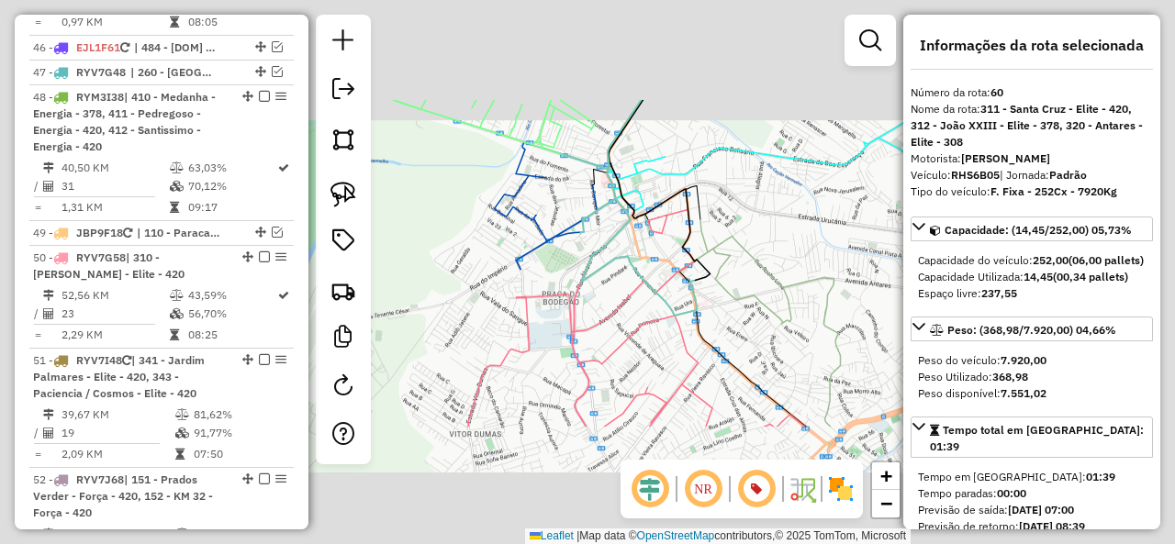
scroll to position [5566, 0]
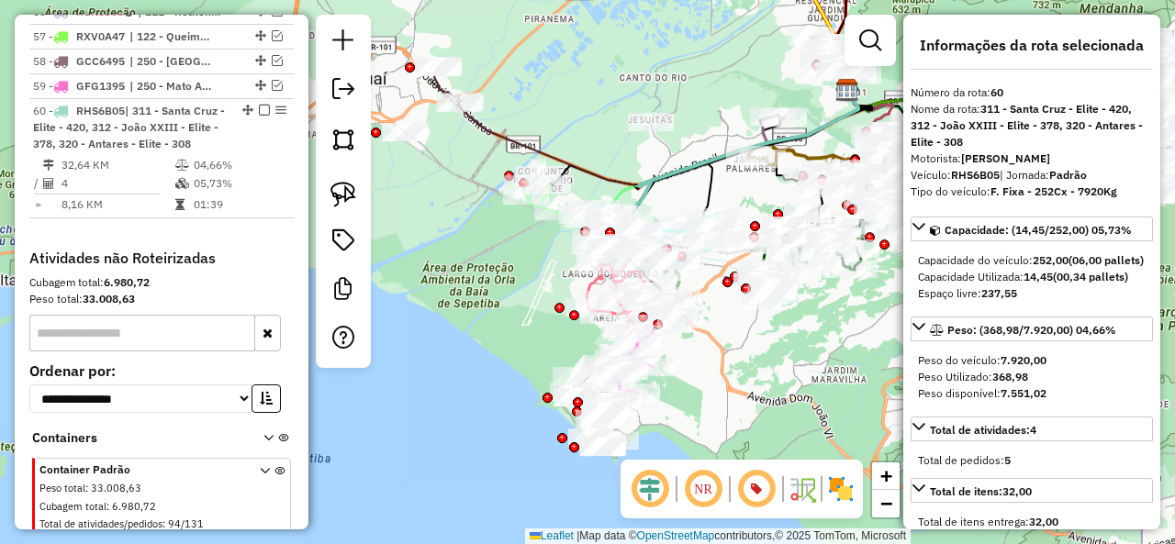
click at [365, 194] on div at bounding box center [343, 191] width 55 height 353
click at [347, 193] on img at bounding box center [343, 195] width 26 height 26
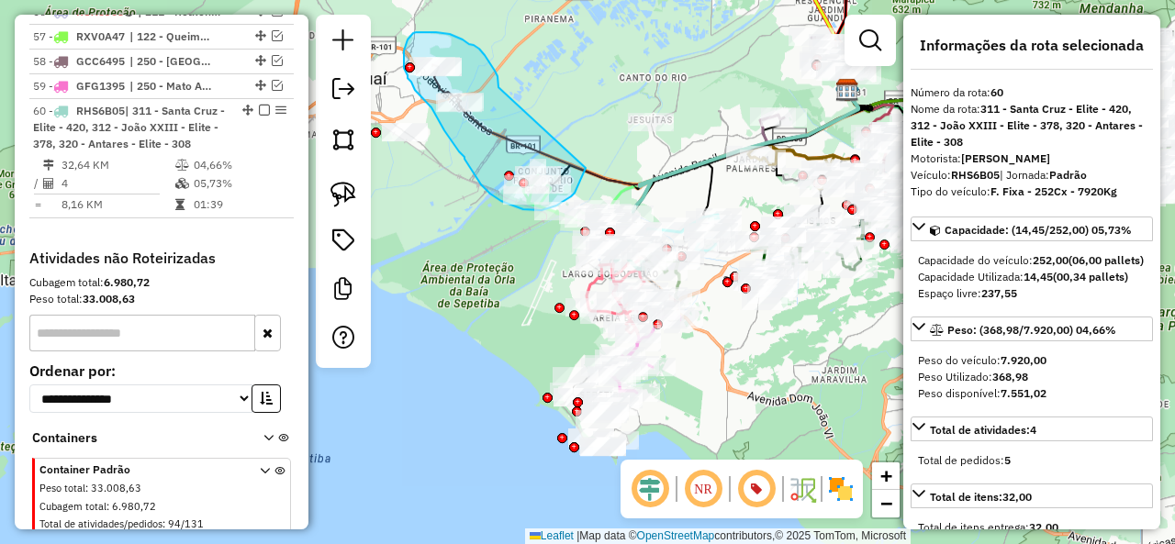
drag, startPoint x: 497, startPoint y: 76, endPoint x: 586, endPoint y: 168, distance: 127.2
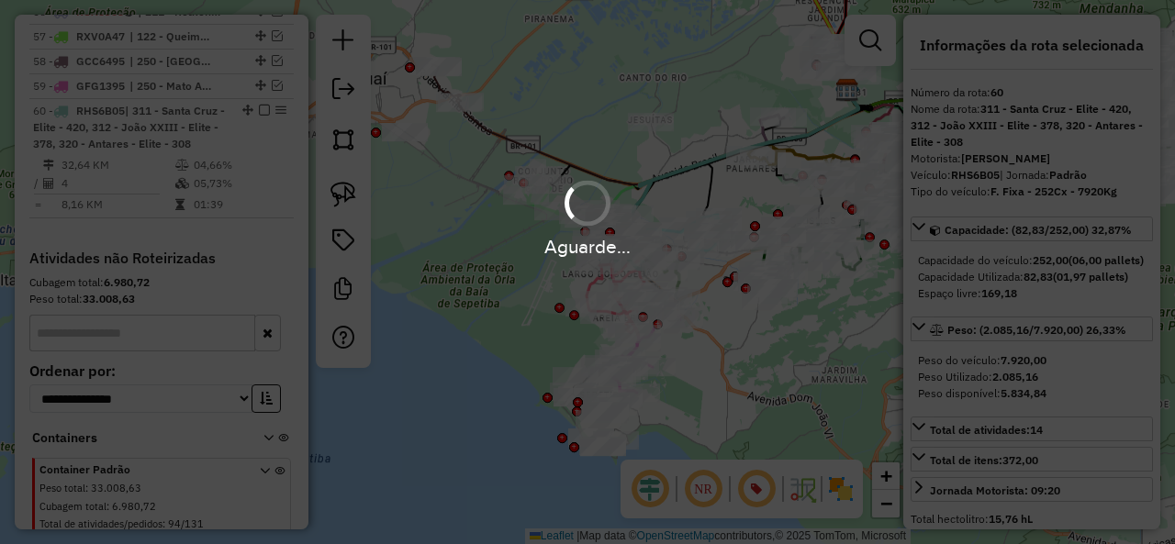
select select "**********"
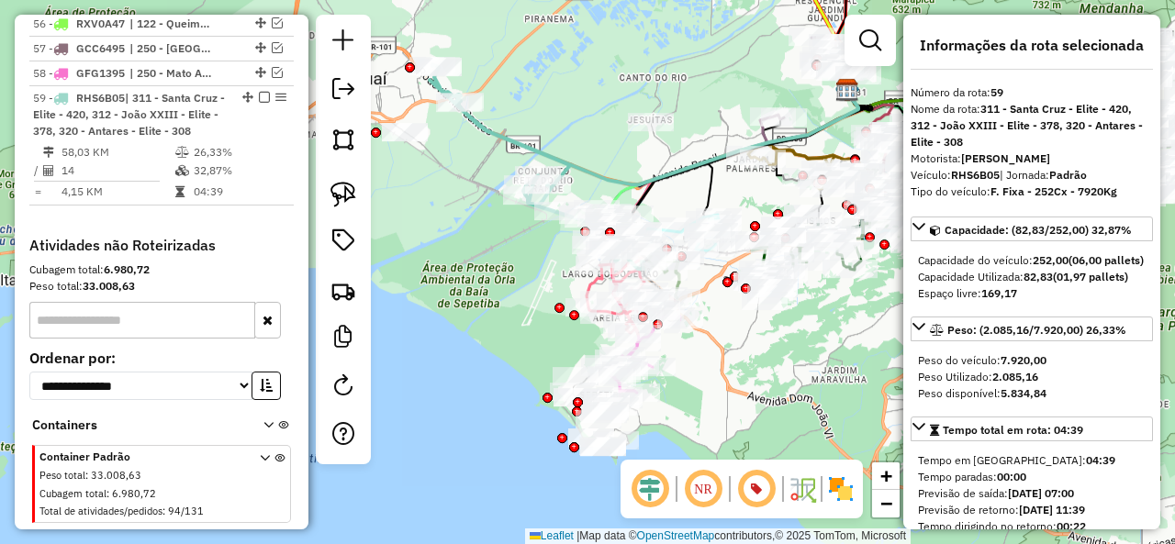
click at [508, 139] on icon at bounding box center [537, 166] width 214 height 205
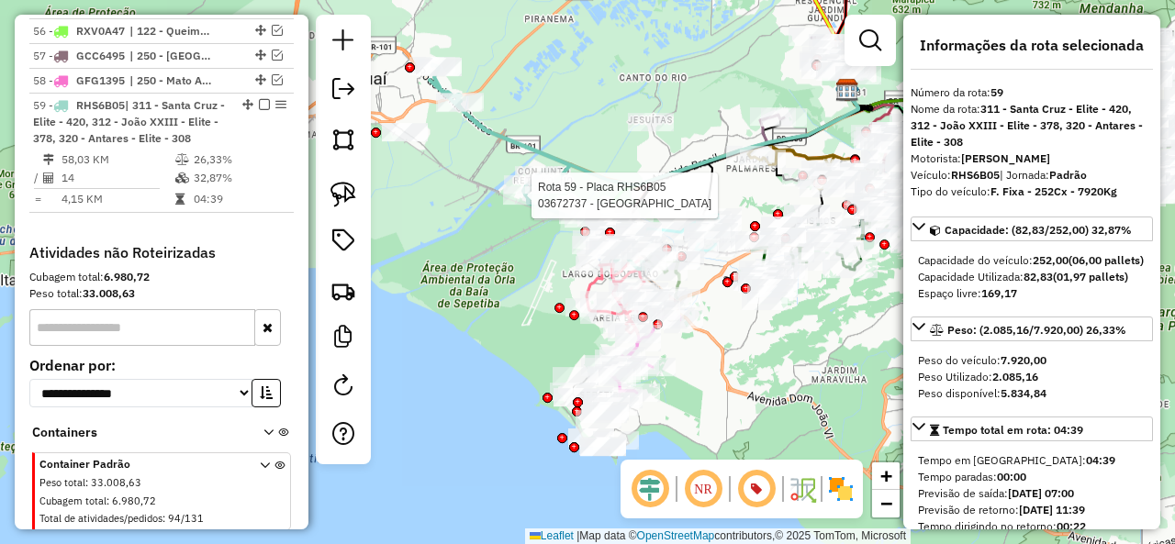
scroll to position [5446, 0]
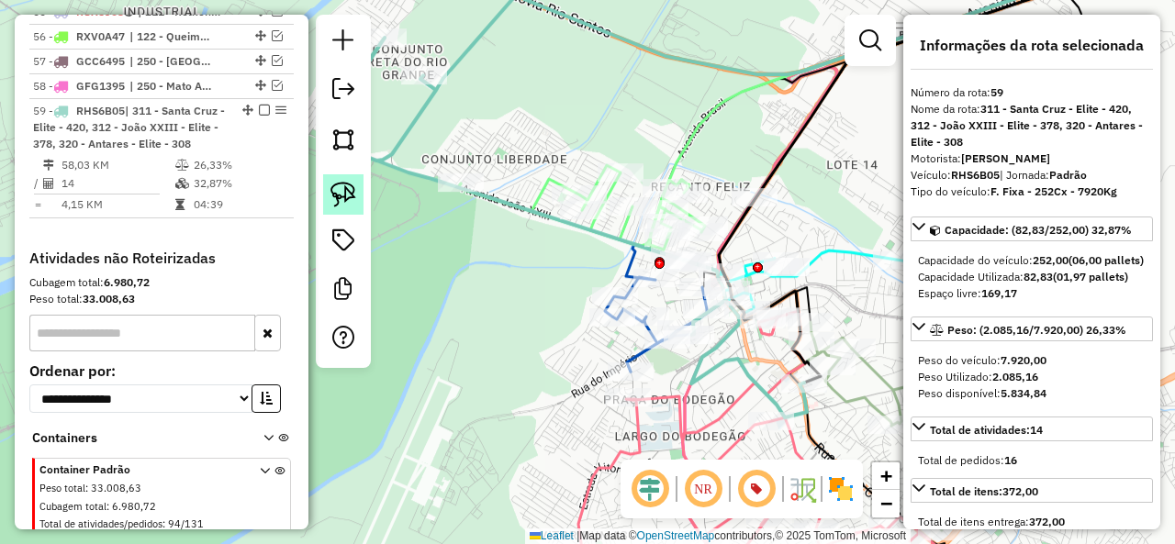
click at [346, 188] on img at bounding box center [343, 195] width 26 height 26
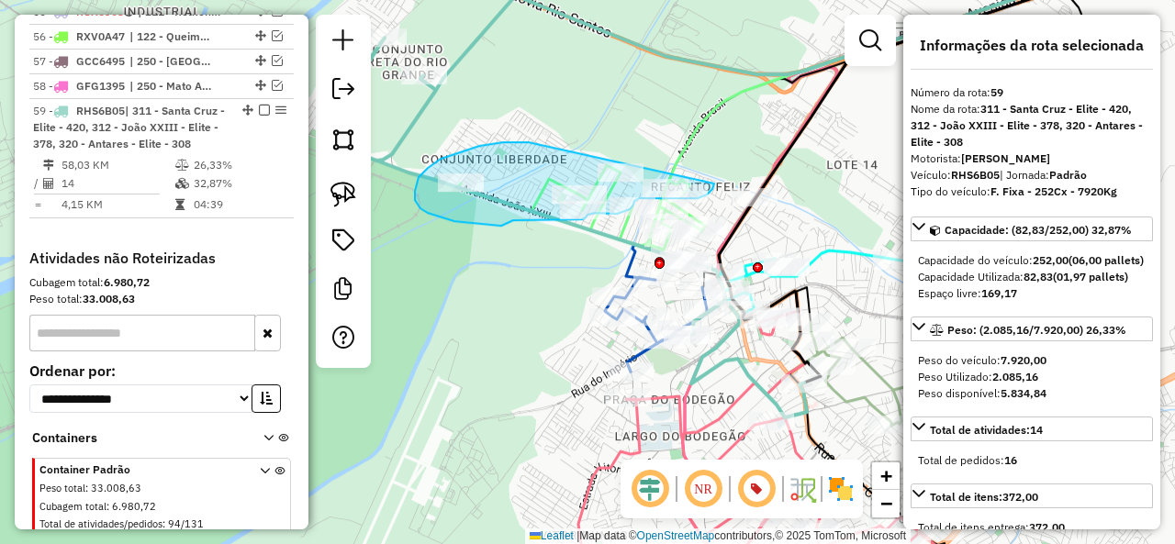
drag, startPoint x: 507, startPoint y: 142, endPoint x: 716, endPoint y: 168, distance: 210.8
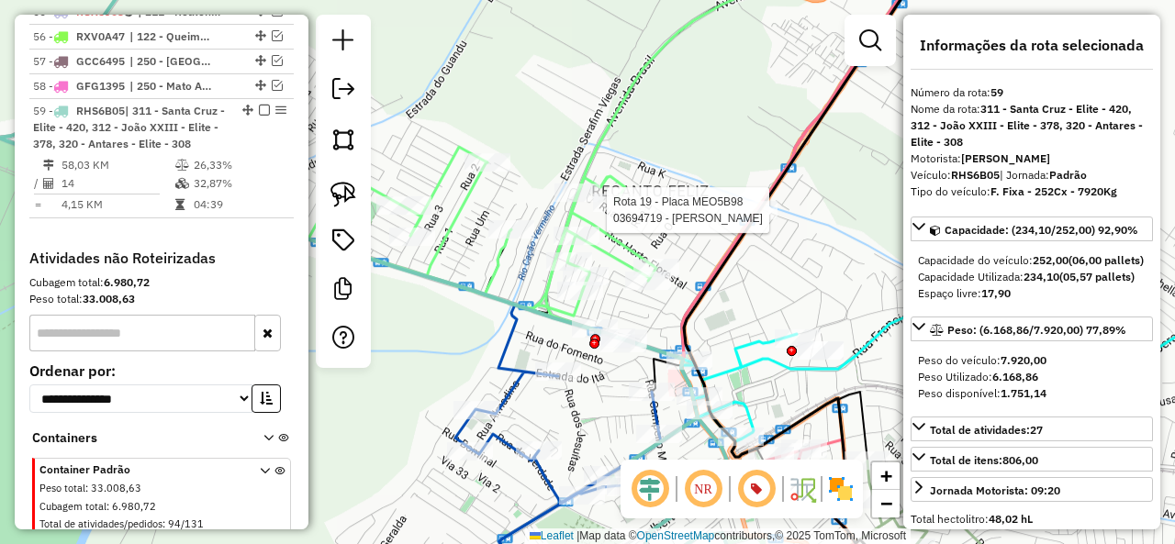
select select "**********"
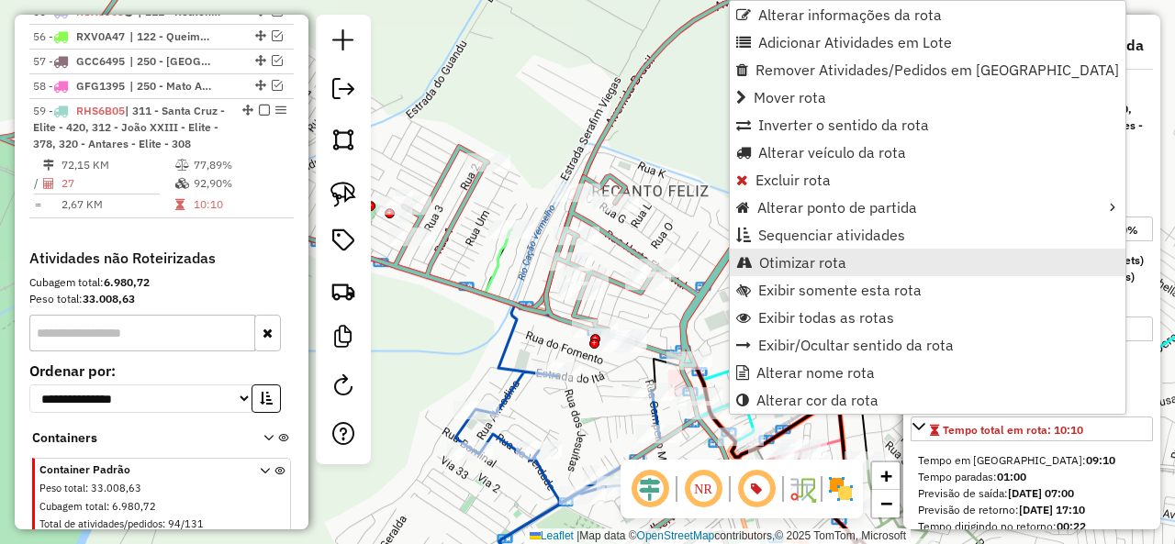
click at [842, 265] on span "Otimizar rota" at bounding box center [802, 262] width 87 height 15
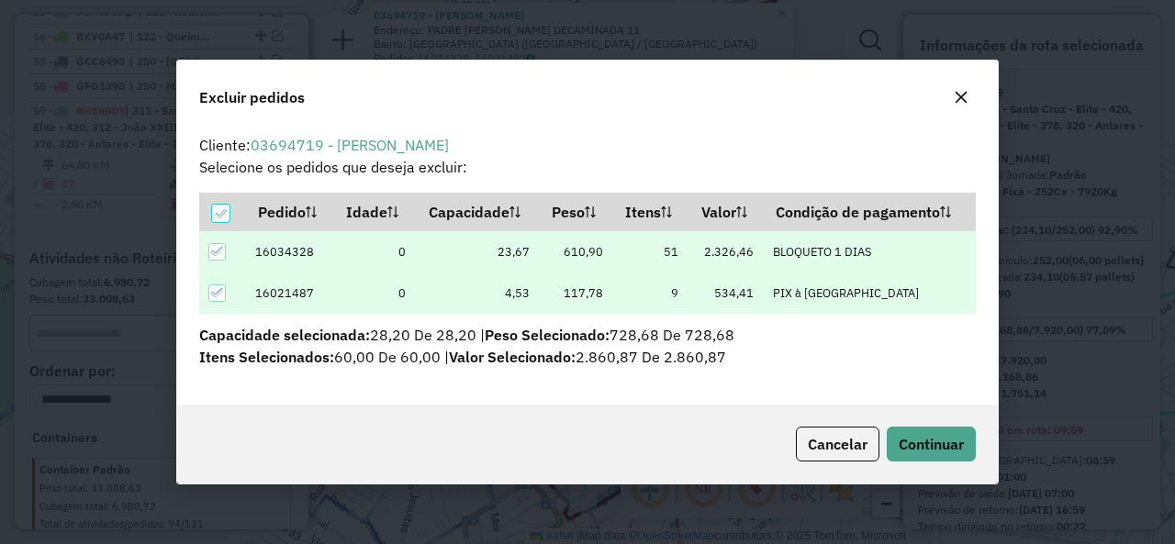
scroll to position [10, 6]
click at [975, 441] on div "Cancelar Continuar" at bounding box center [587, 444] width 821 height 79
click at [965, 439] on button "Continuar" at bounding box center [931, 444] width 89 height 35
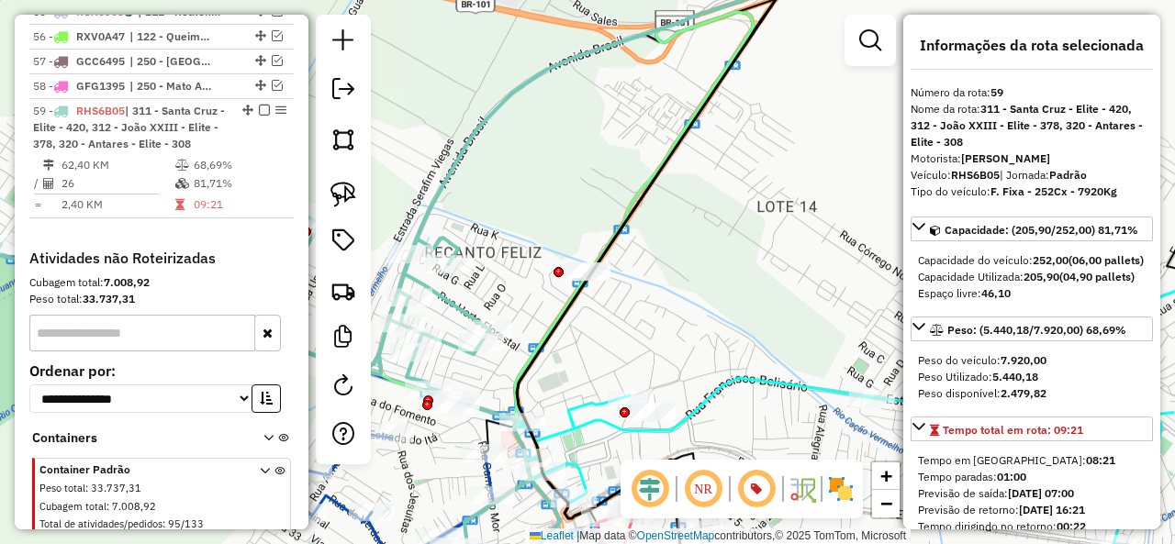
drag, startPoint x: 537, startPoint y: 285, endPoint x: 615, endPoint y: 251, distance: 85.1
click at [615, 251] on div "Janela de atendimento Grade de atendimento Capacidade Transportadoras Veículos …" at bounding box center [587, 272] width 1175 height 544
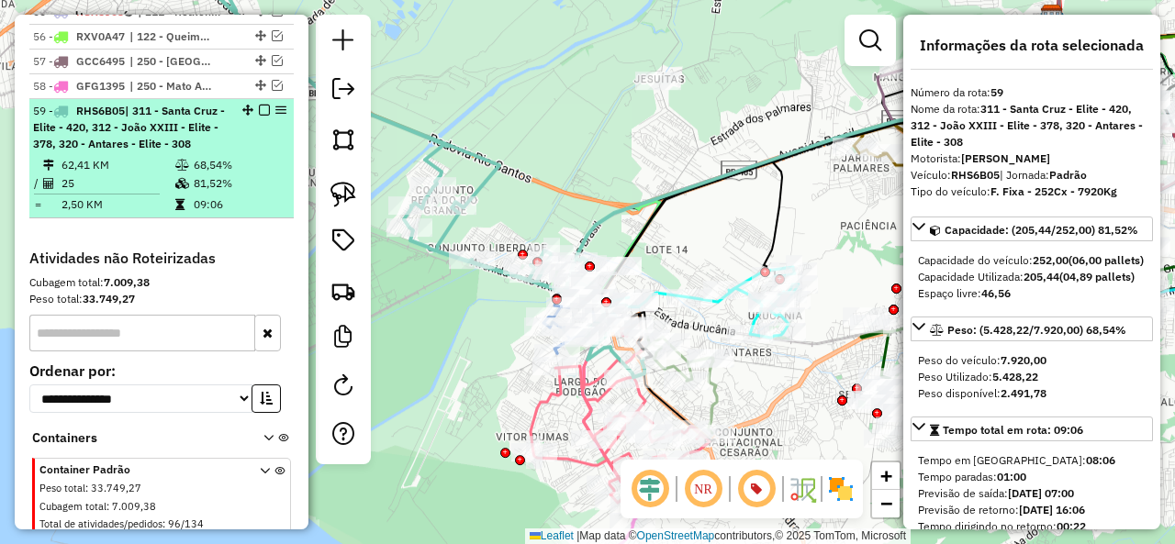
click at [257, 103] on div "59 - RHS6B05 | 311 - Santa Cruz - Elite - 420, 312 - João XXIII - Elite - 378, …" at bounding box center [161, 128] width 257 height 50
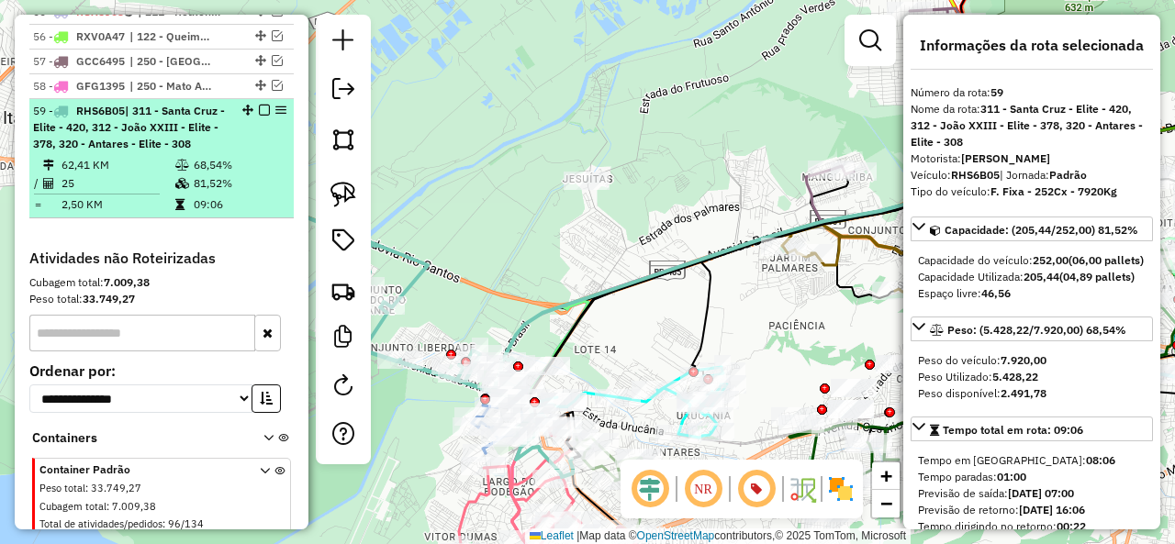
click at [259, 105] on em at bounding box center [264, 110] width 11 height 11
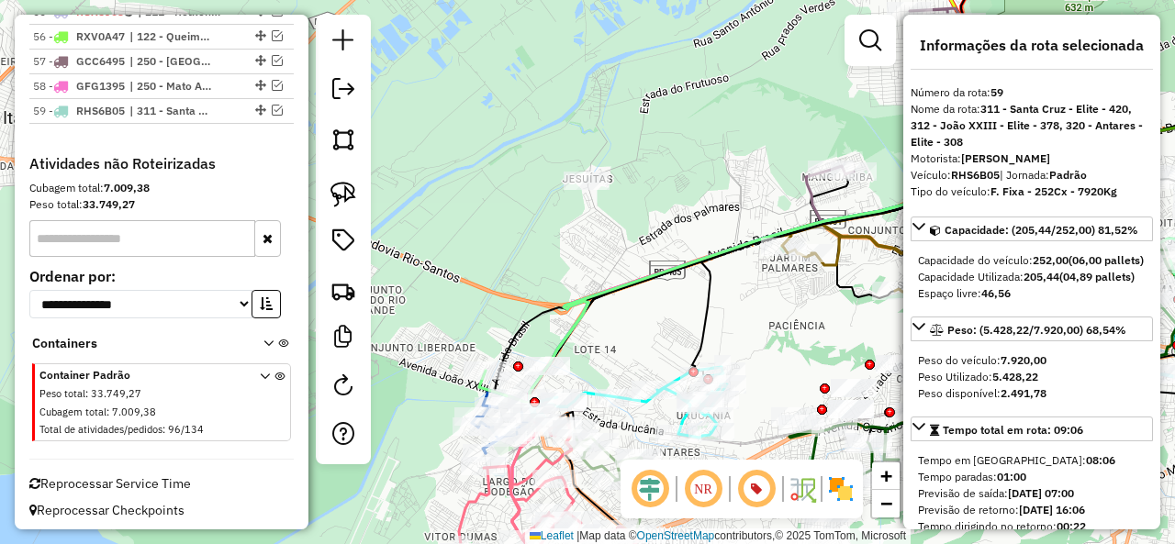
scroll to position [5365, 0]
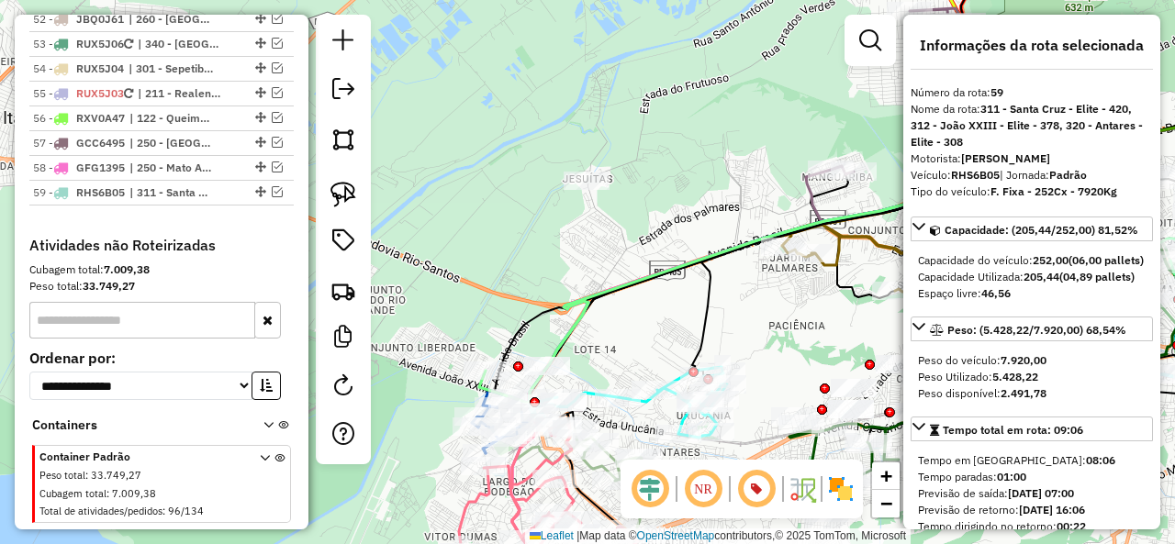
drag, startPoint x: 495, startPoint y: 282, endPoint x: 594, endPoint y: 83, distance: 222.5
click at [594, 83] on div "Janela de atendimento Grade de atendimento Capacidade Transportadoras Veículos …" at bounding box center [587, 272] width 1175 height 544
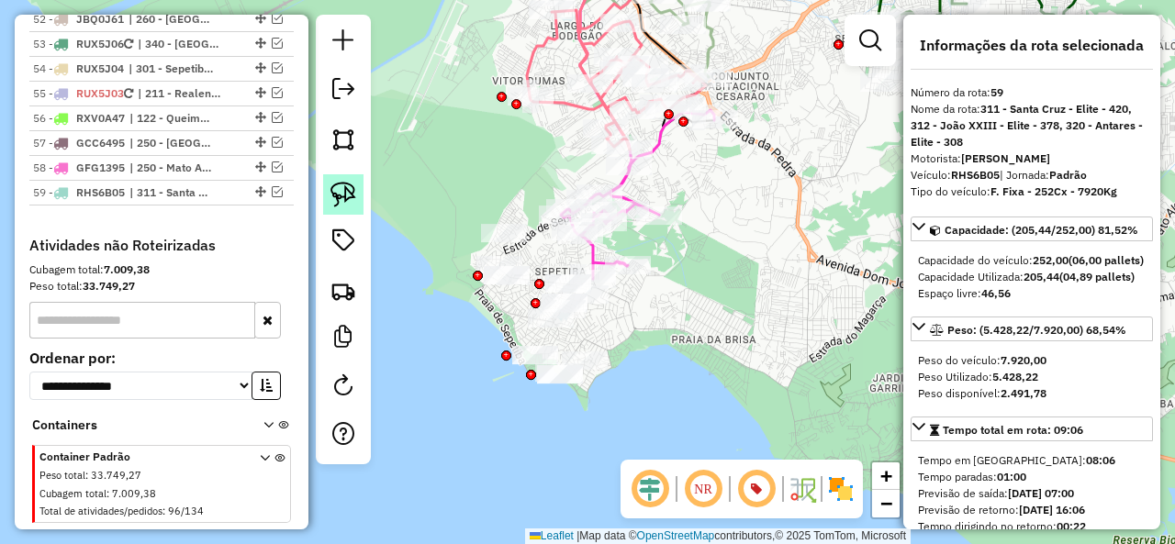
click at [354, 192] on img at bounding box center [343, 195] width 26 height 26
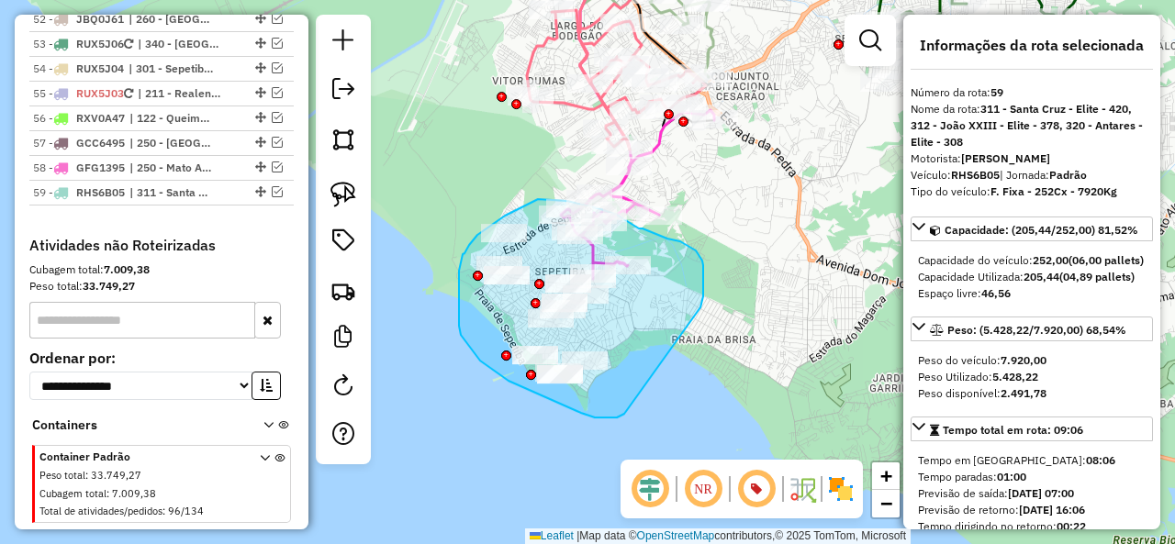
drag, startPoint x: 703, startPoint y: 296, endPoint x: 624, endPoint y: 414, distance: 141.5
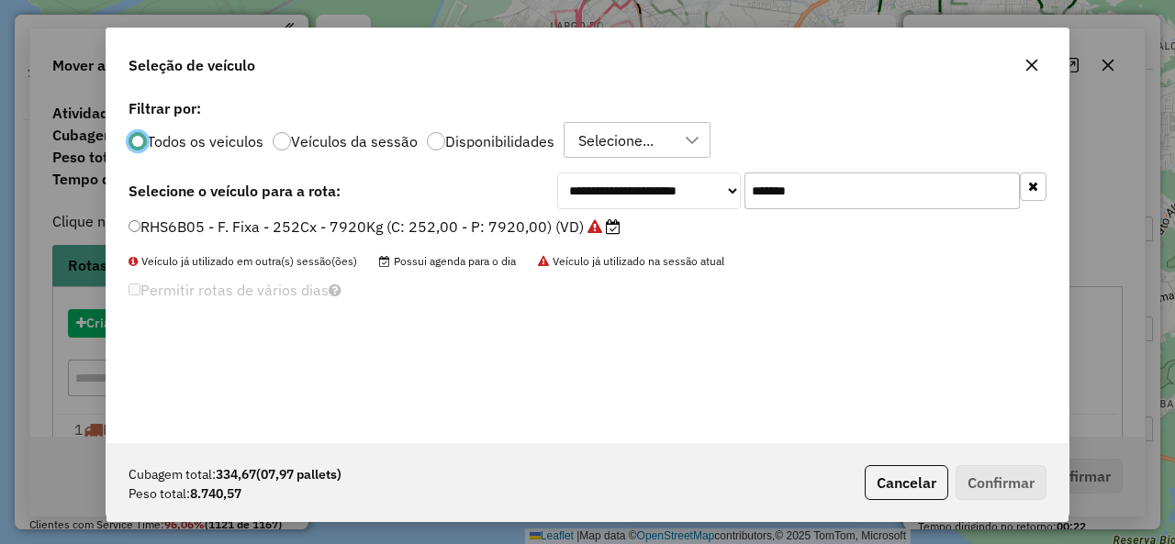
select select "**********"
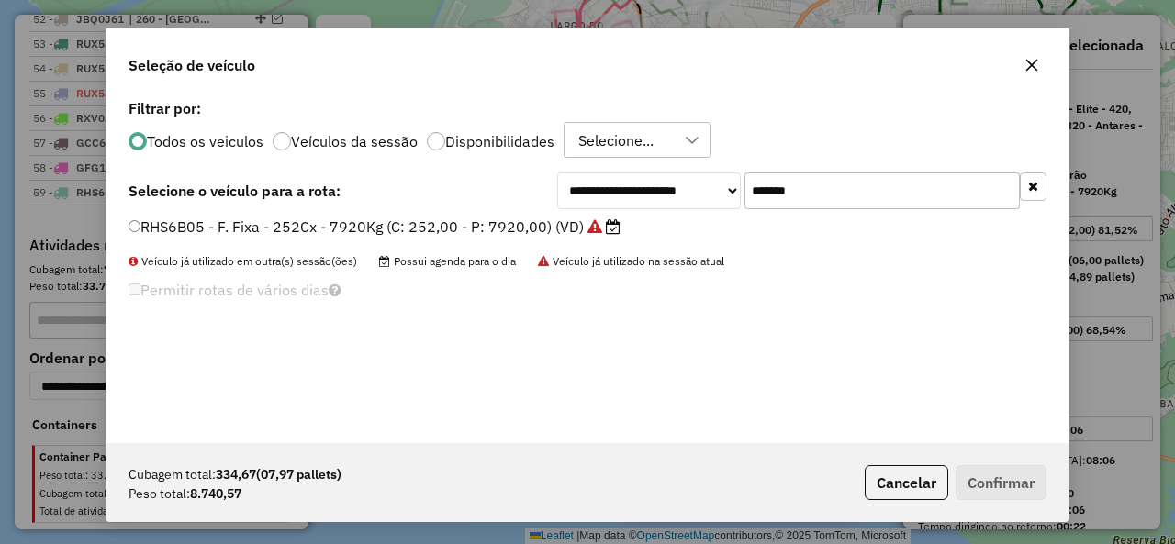
click at [775, 181] on input "*******" at bounding box center [881, 191] width 275 height 37
paste input "text"
type input "*******"
click at [227, 216] on label "RXU2I90 - F. Fixa - 336Cx - 9090Kg (C: 336,00 - P: 9090,00) (VD)" at bounding box center [372, 227] width 489 height 22
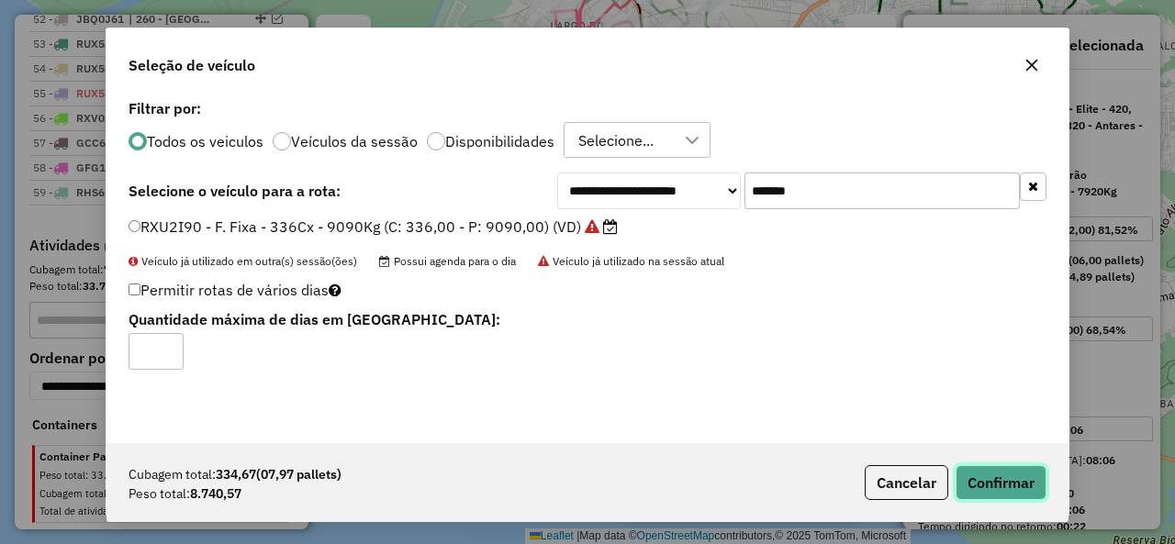
click at [1026, 467] on button "Confirmar" at bounding box center [1000, 482] width 91 height 35
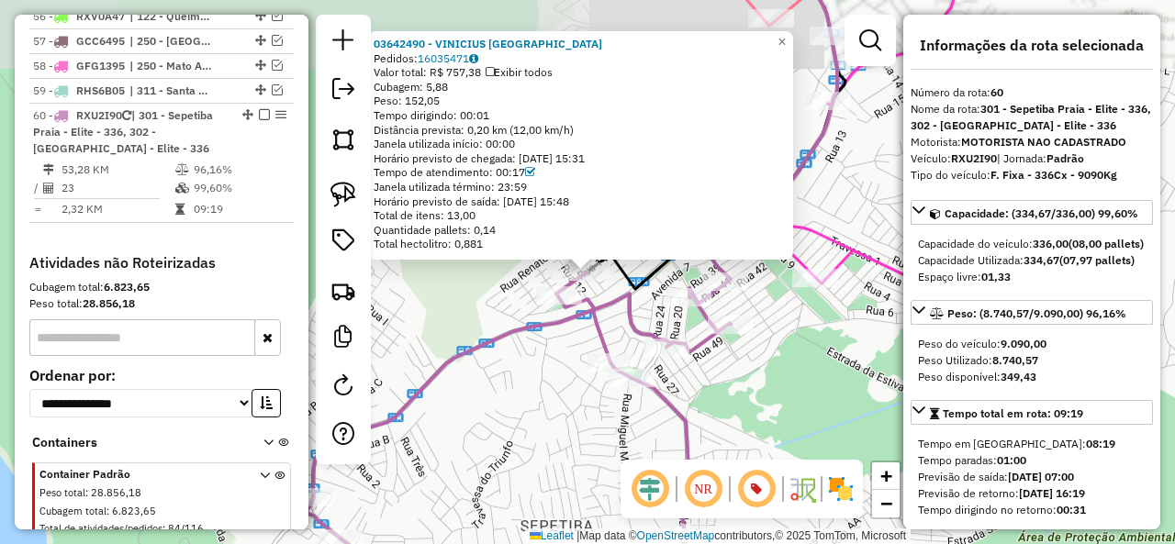
scroll to position [5471, 0]
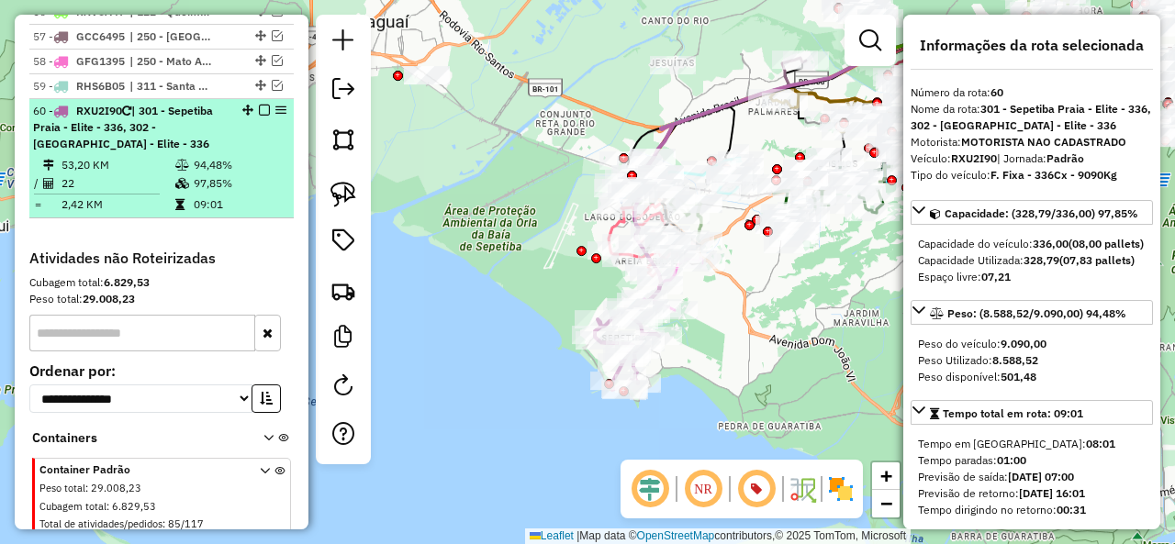
click at [259, 105] on em at bounding box center [264, 110] width 11 height 11
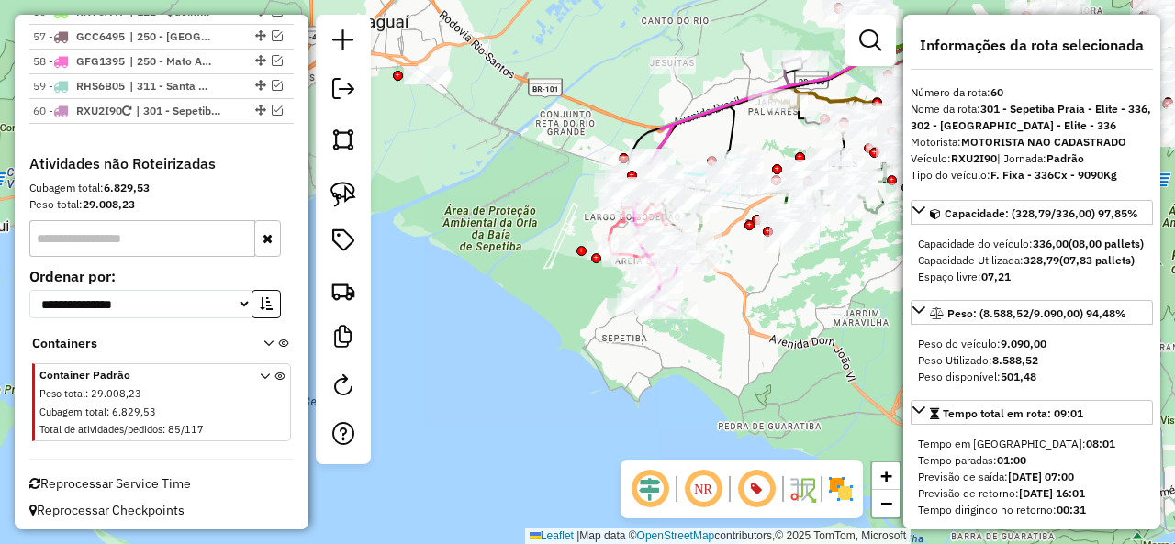
scroll to position [5389, 0]
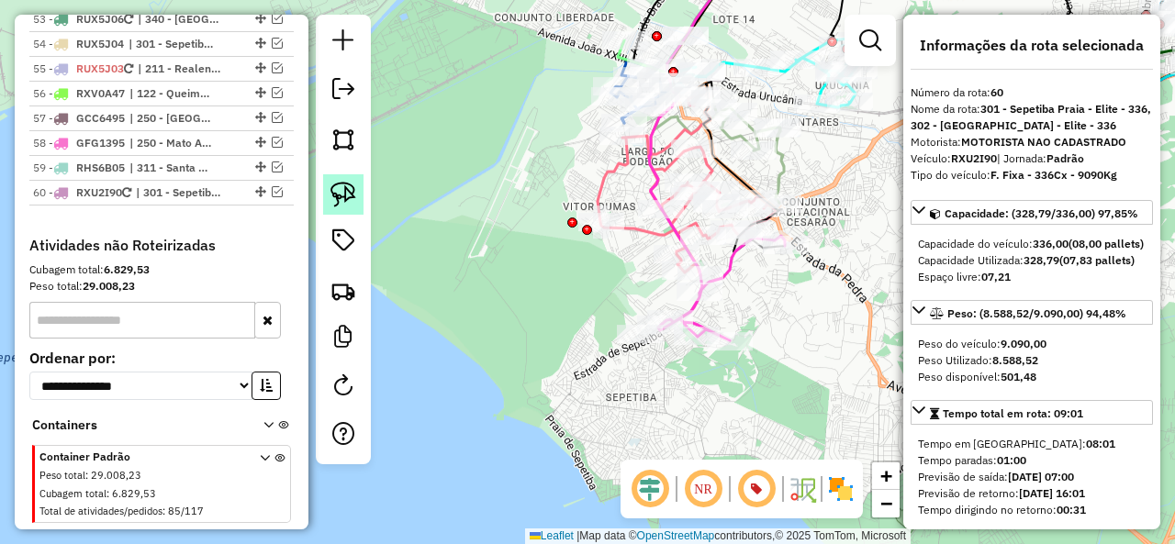
click at [347, 190] on img at bounding box center [343, 195] width 26 height 26
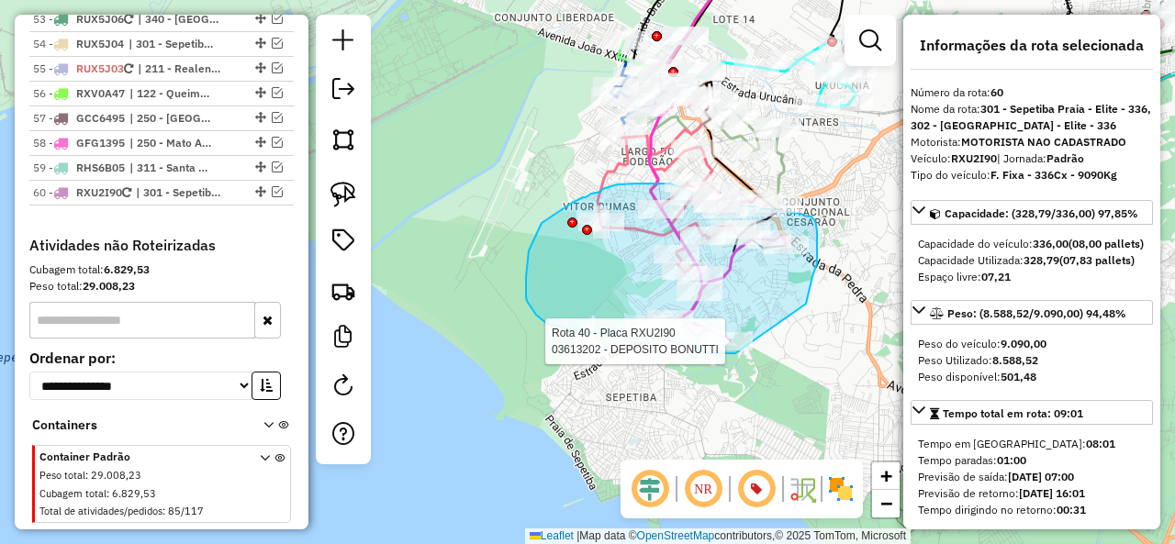
drag, startPoint x: 812, startPoint y: 276, endPoint x: 735, endPoint y: 353, distance: 109.0
click at [735, 353] on div "Rota 40 - Placa RXU2I90 03613202 - DEPOSITO BONUTTI Janela de atendimento Grade…" at bounding box center [587, 272] width 1175 height 544
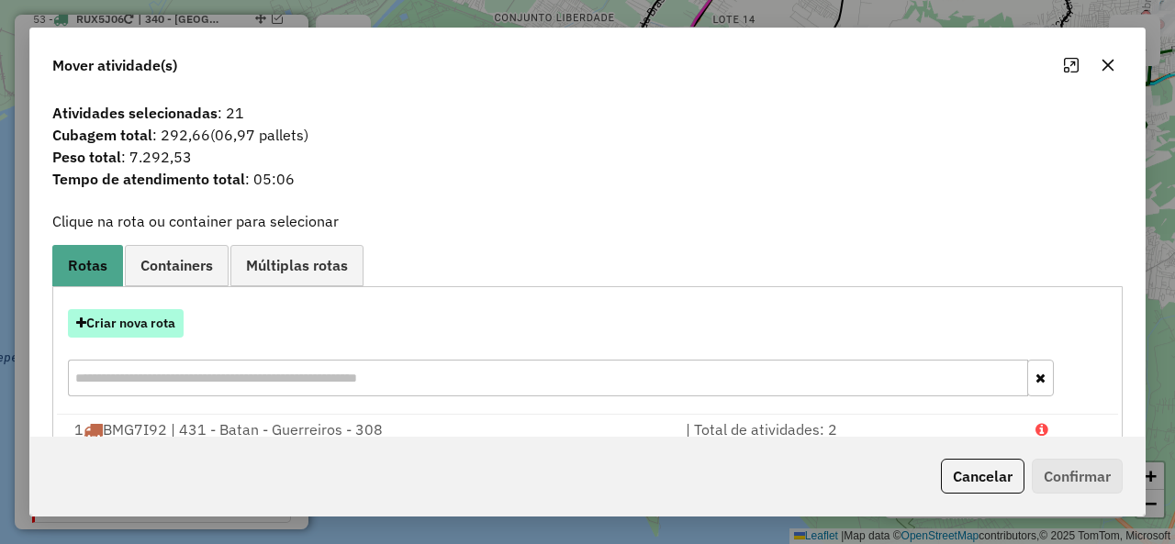
click at [156, 312] on button "Criar nova rota" at bounding box center [126, 323] width 116 height 28
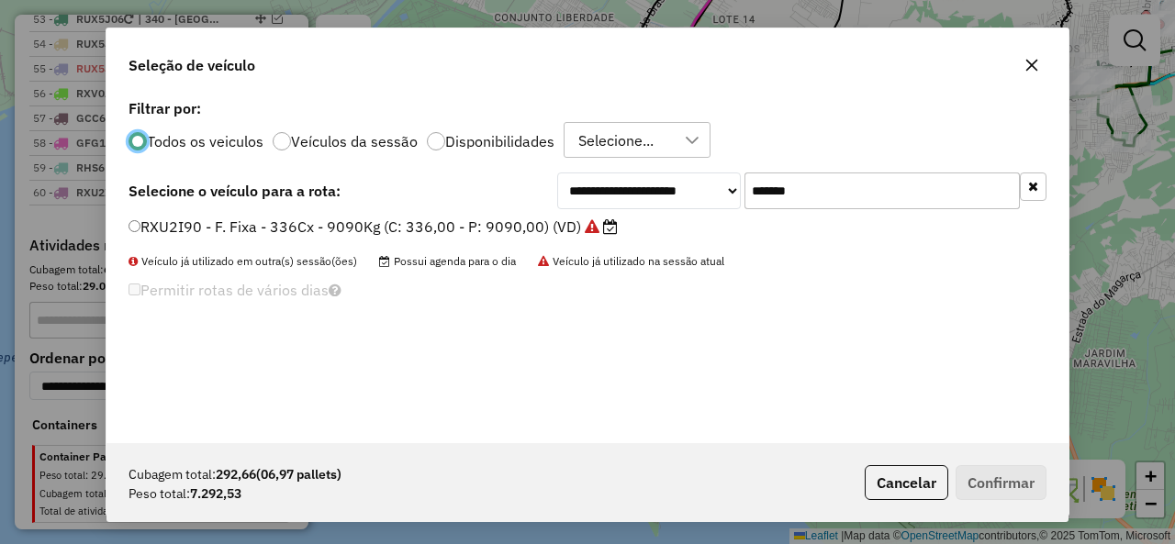
scroll to position [10, 6]
click at [830, 184] on input "*******" at bounding box center [881, 191] width 275 height 37
paste input "text"
type input "*******"
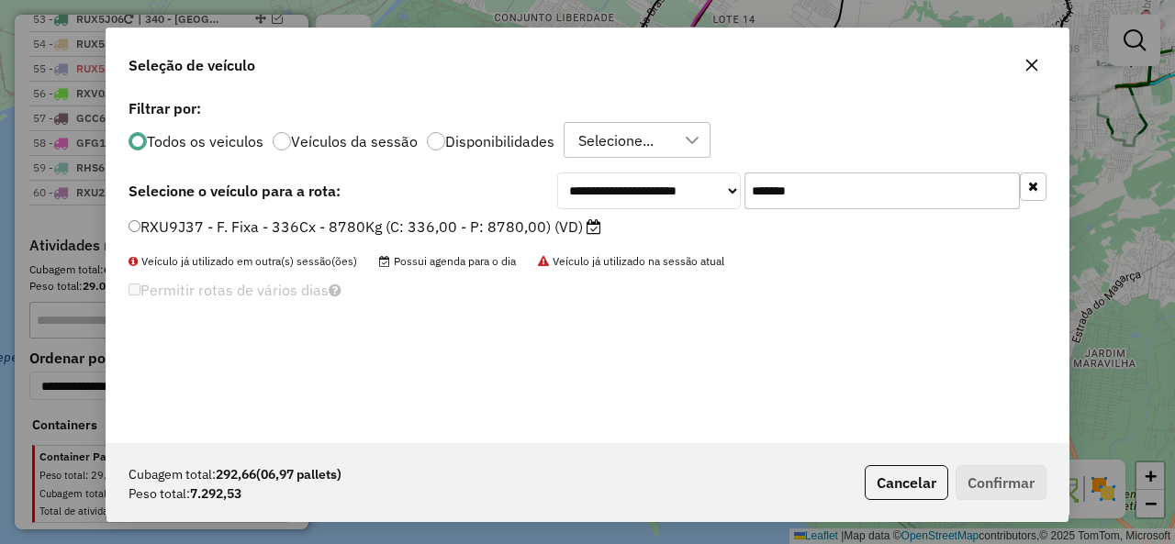
click at [247, 230] on label "RXU9J37 - F. Fixa - 336Cx - 8780Kg (C: 336,00 - P: 8780,00) (VD)" at bounding box center [364, 227] width 473 height 22
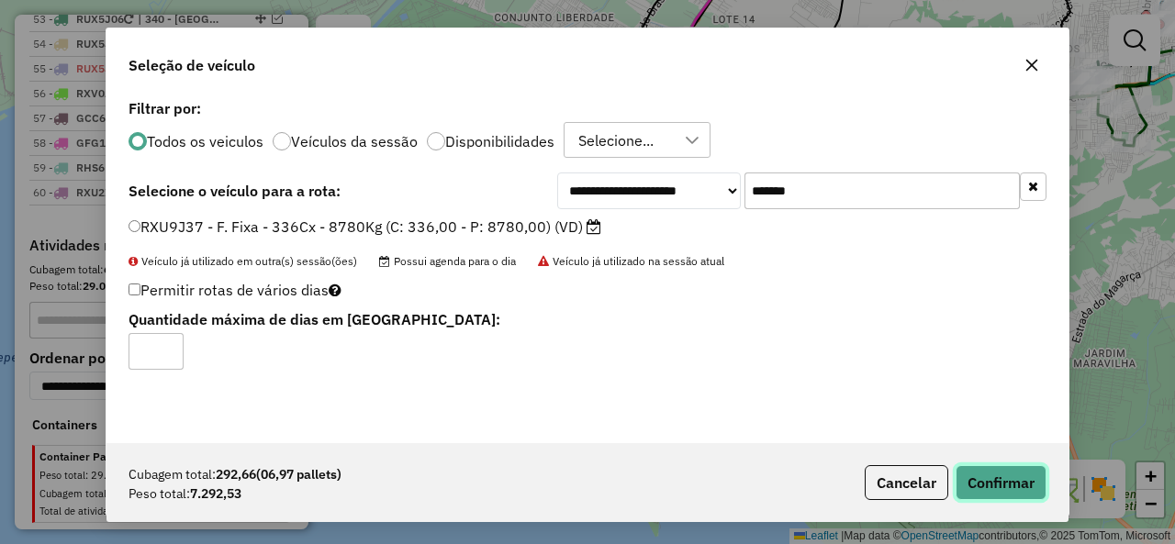
click at [1010, 477] on button "Confirmar" at bounding box center [1000, 482] width 91 height 35
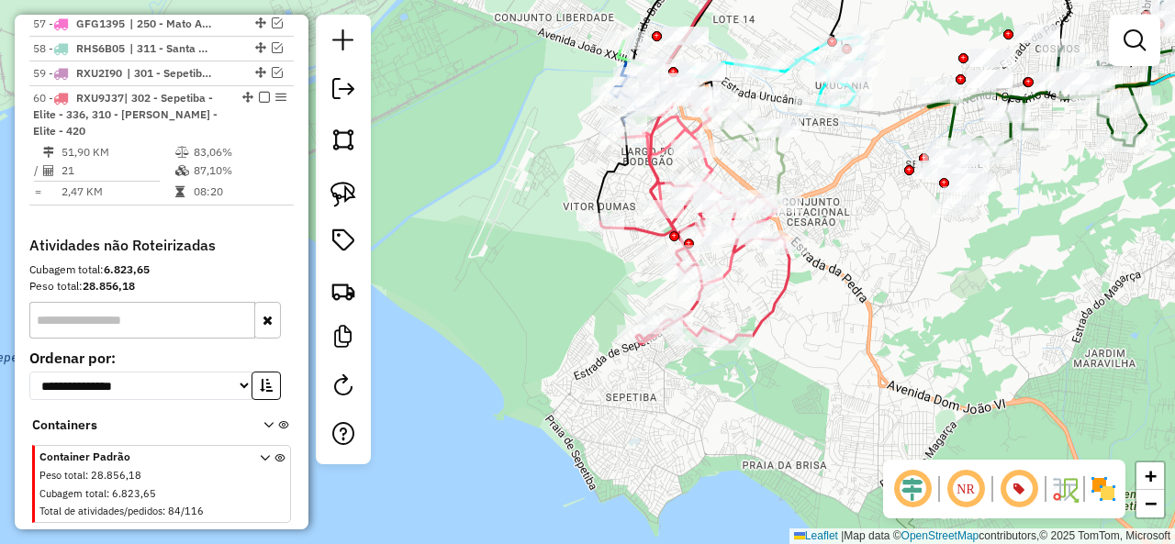
click at [769, 318] on icon at bounding box center [694, 263] width 189 height 162
select select "**********"
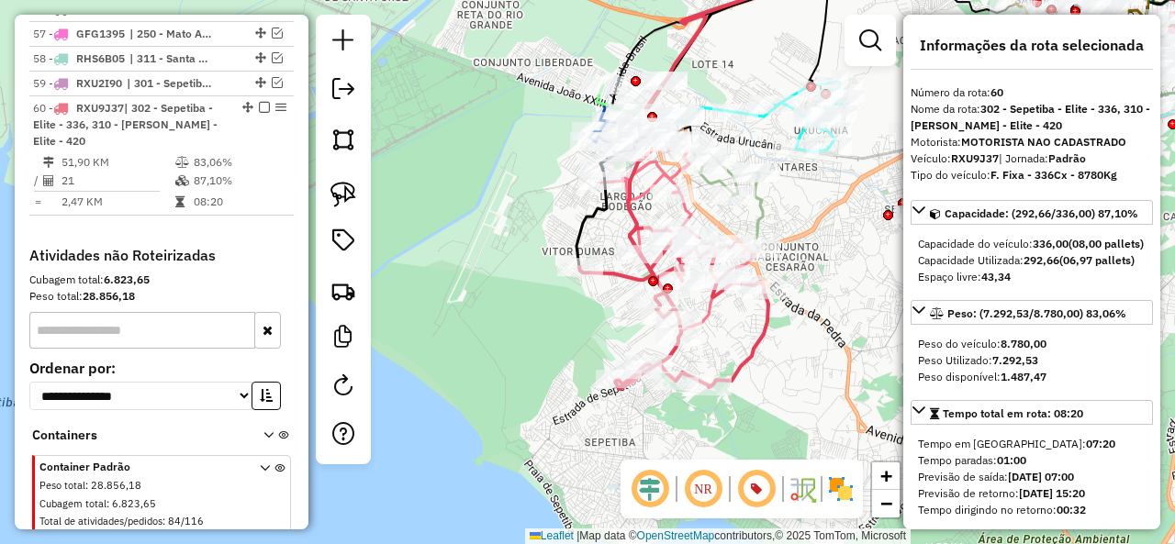
scroll to position [5393, 0]
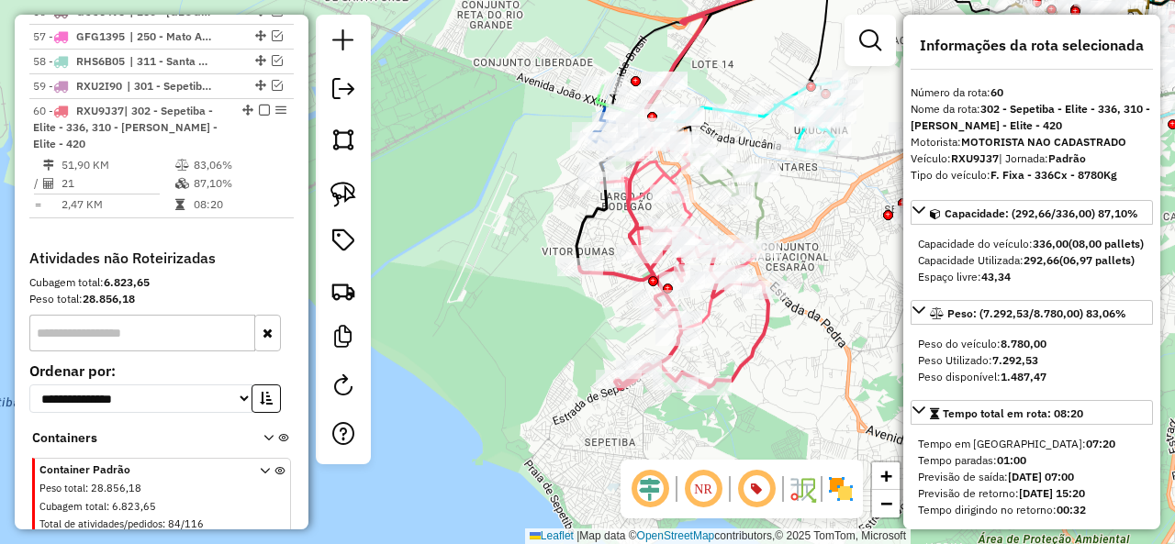
drag, startPoint x: 772, startPoint y: 318, endPoint x: 749, endPoint y: 370, distance: 57.1
click at [749, 370] on icon at bounding box center [673, 308] width 189 height 162
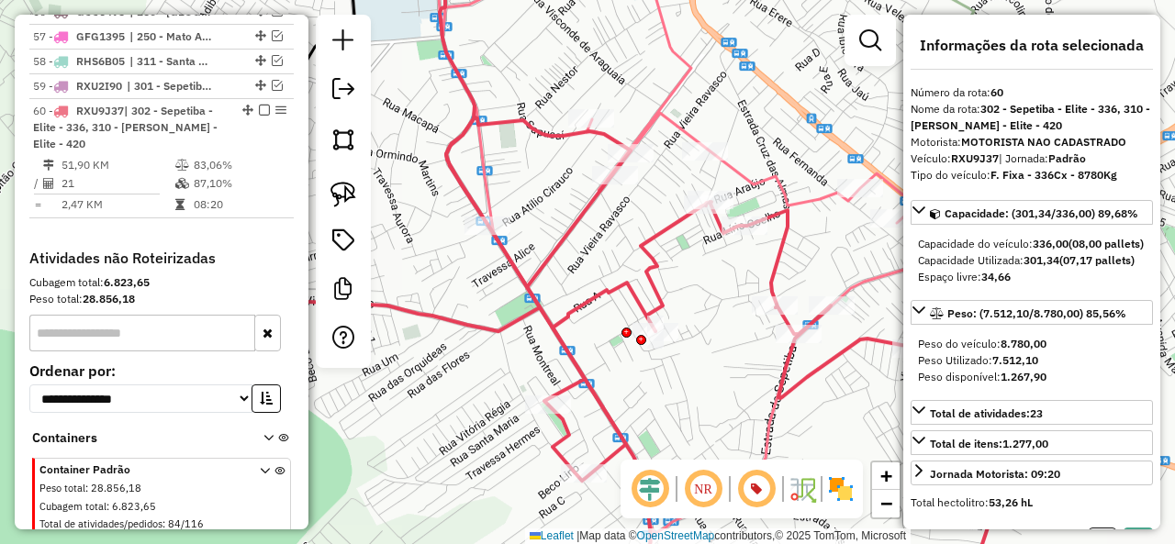
select select "**********"
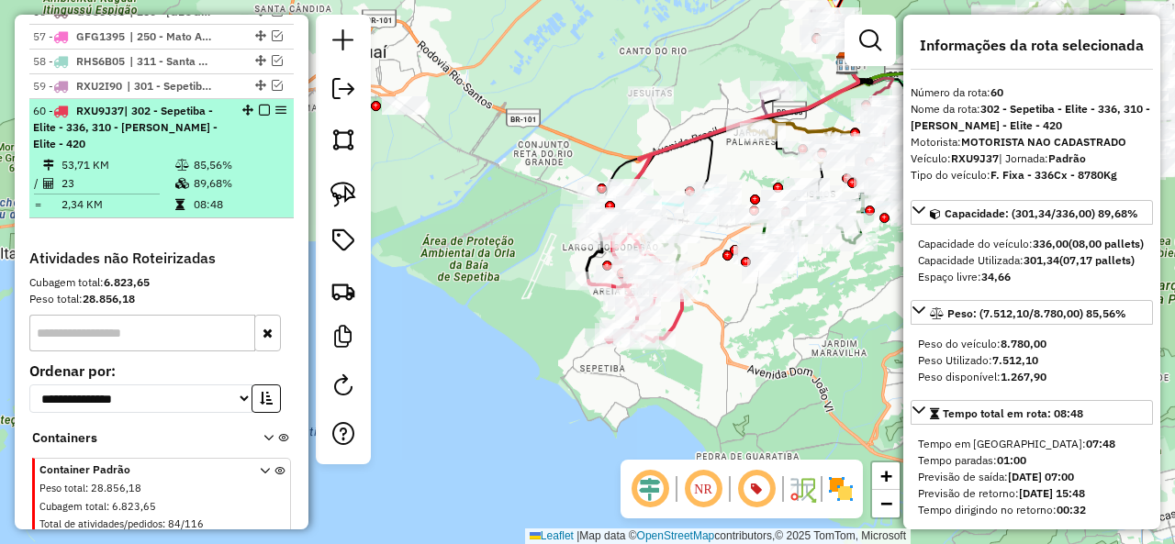
click at [259, 105] on em at bounding box center [264, 110] width 11 height 11
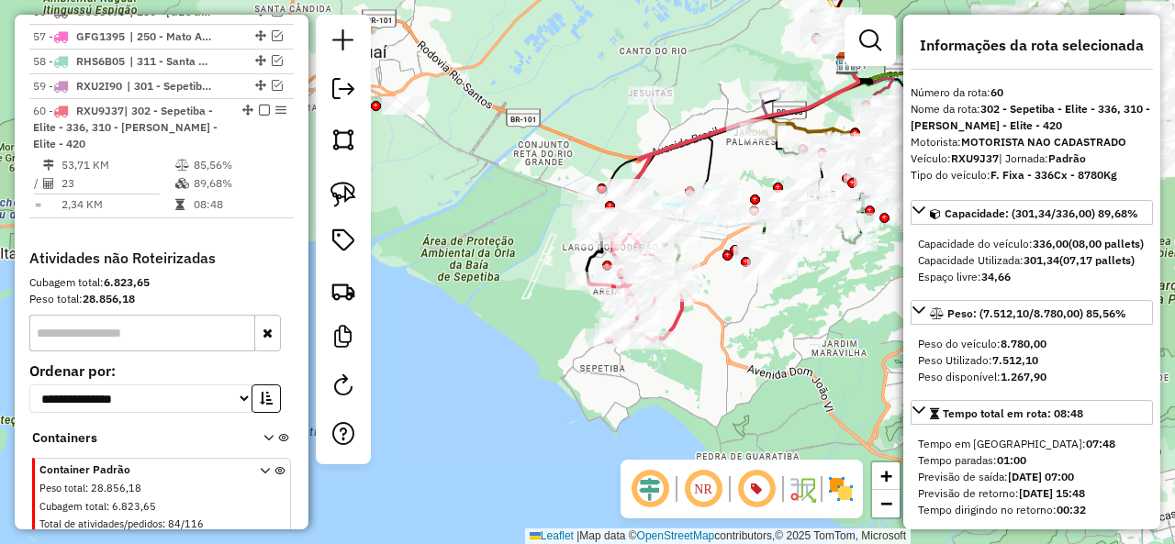
scroll to position [5311, 0]
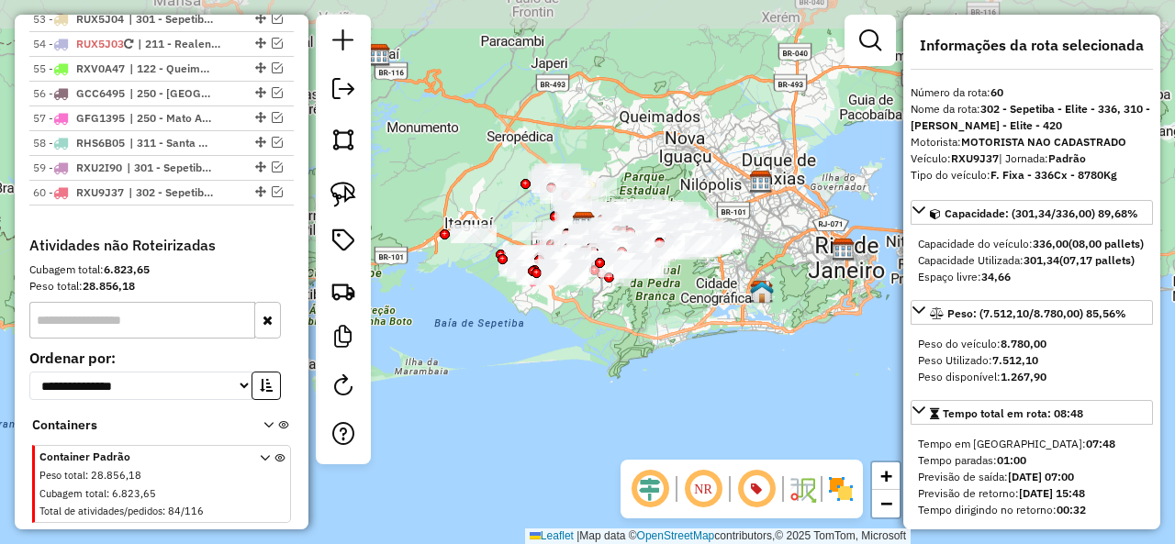
drag, startPoint x: 565, startPoint y: 303, endPoint x: 591, endPoint y: 326, distance: 34.5
click at [589, 333] on div "Janela de atendimento Grade de atendimento Capacidade Transportadoras Veículos …" at bounding box center [587, 272] width 1175 height 544
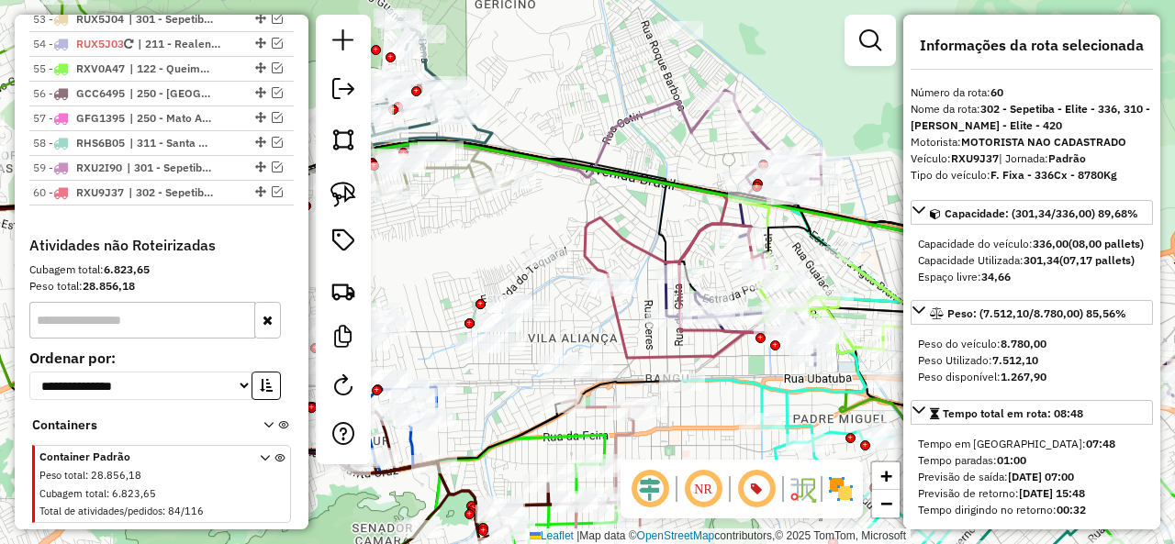
click at [639, 110] on icon at bounding box center [300, 158] width 835 height 116
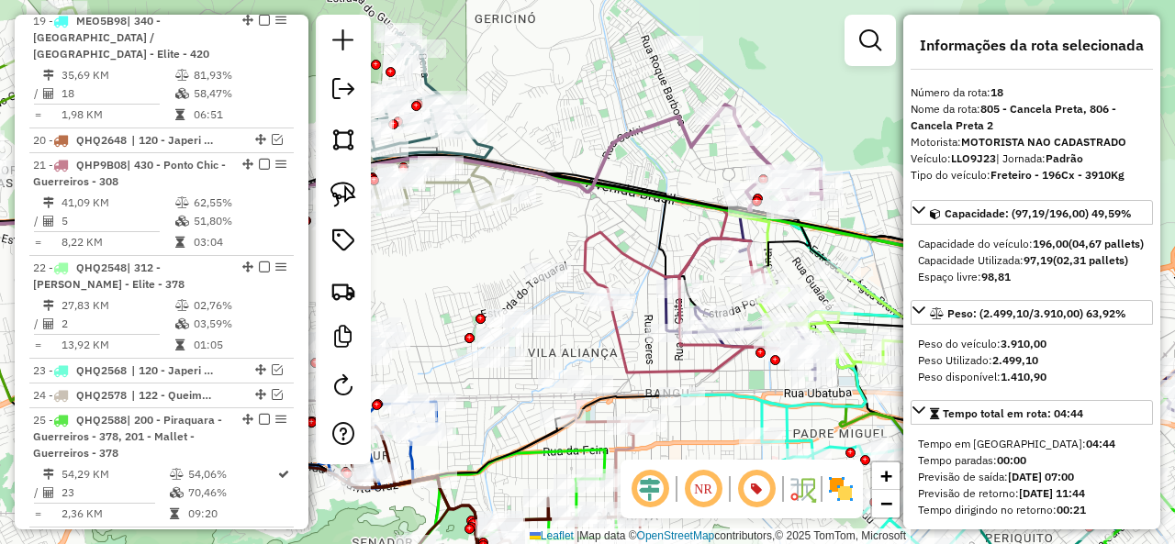
scroll to position [2363, 0]
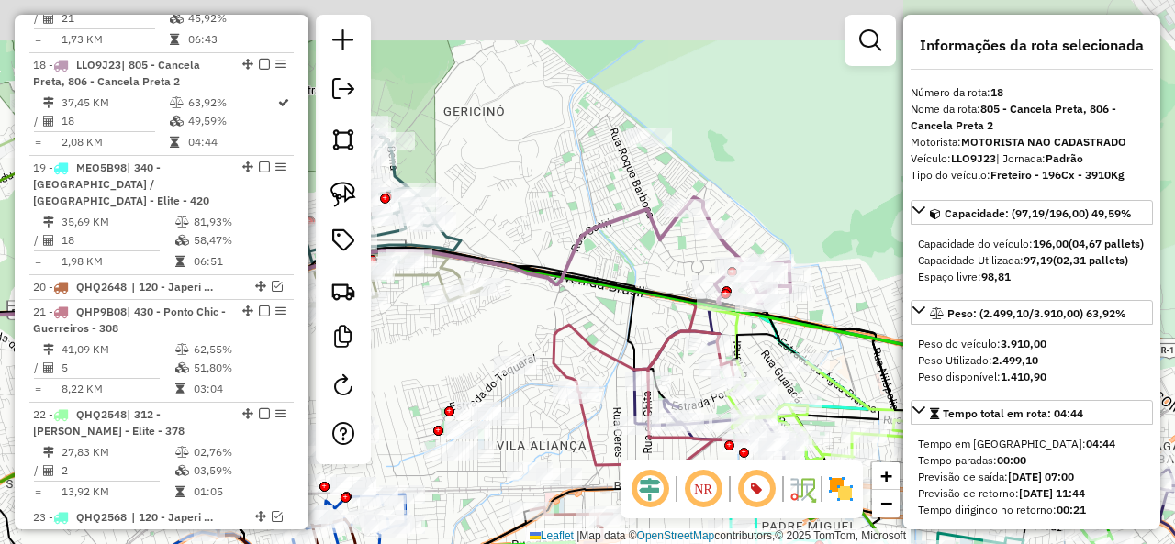
drag, startPoint x: 650, startPoint y: 145, endPoint x: 617, endPoint y: 241, distance: 101.9
click at [617, 241] on div "Janela de atendimento Grade de atendimento Capacidade Transportadoras Veículos …" at bounding box center [587, 272] width 1175 height 544
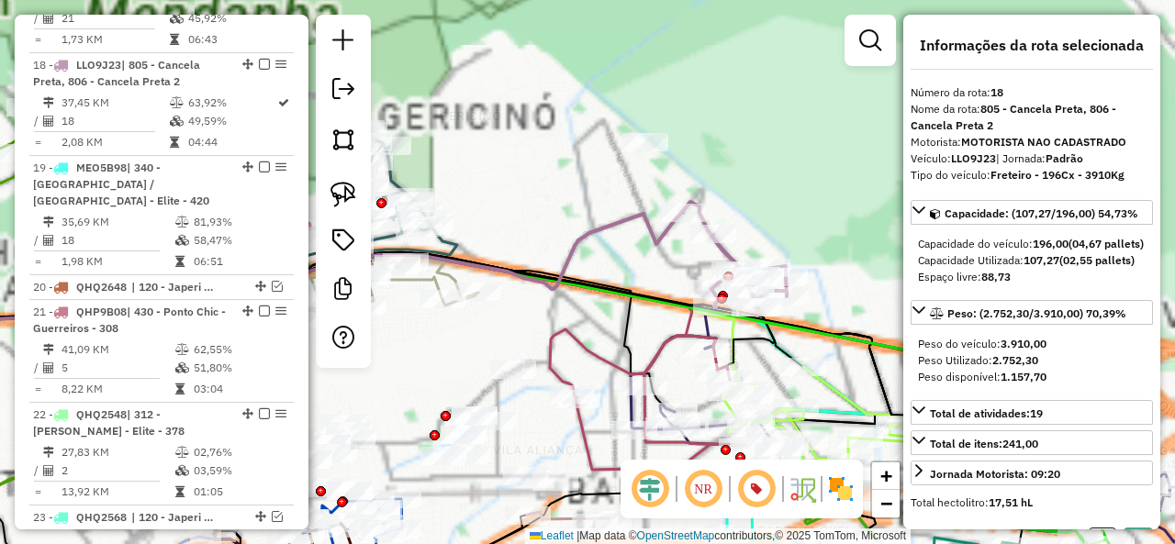
select select "**********"
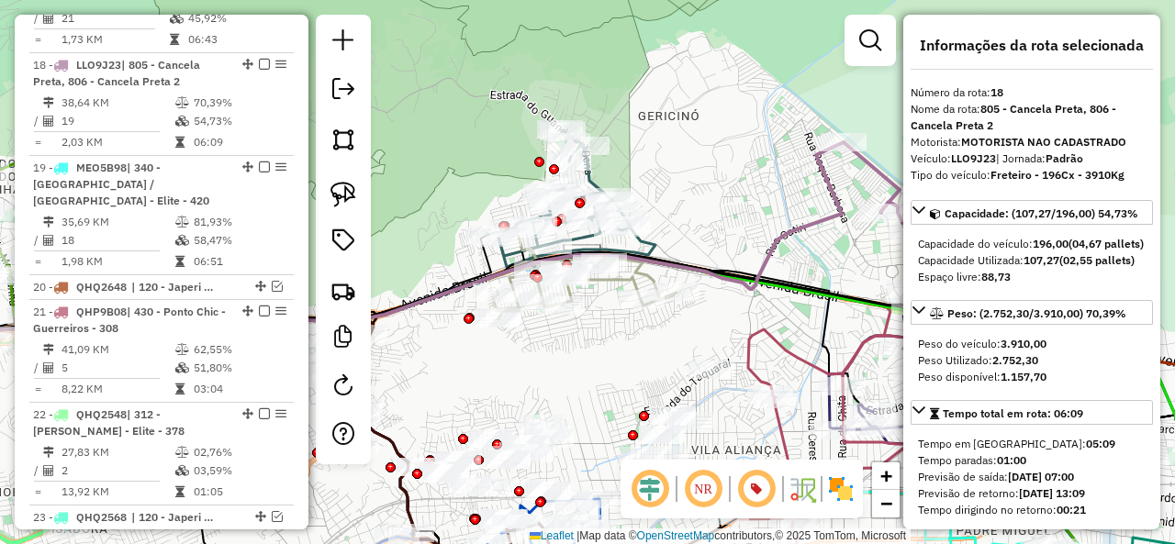
click at [813, 218] on icon at bounding box center [363, 239] width 961 height 195
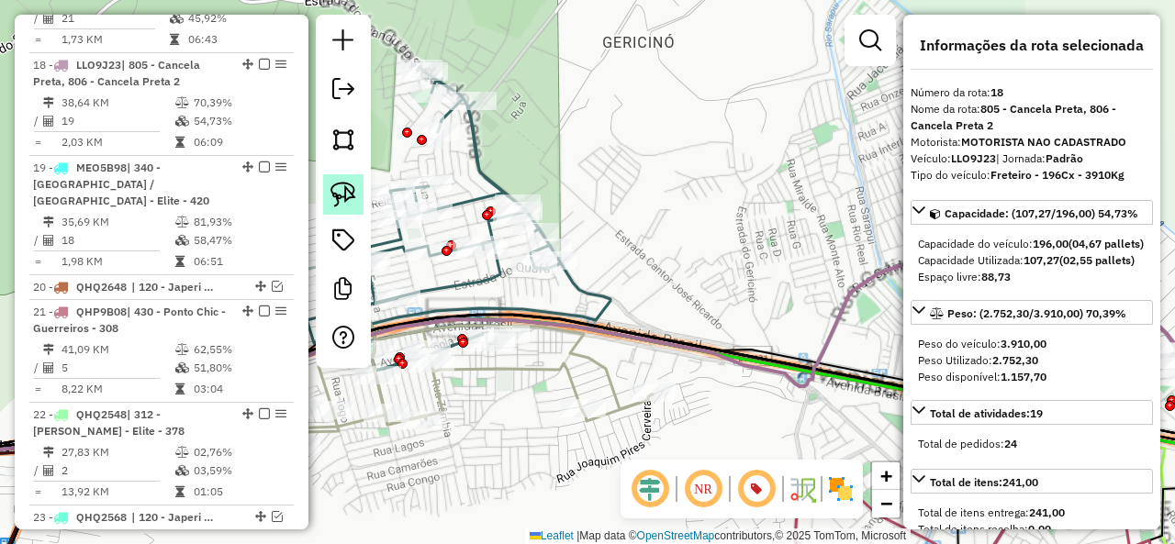
click at [338, 184] on img at bounding box center [343, 195] width 26 height 26
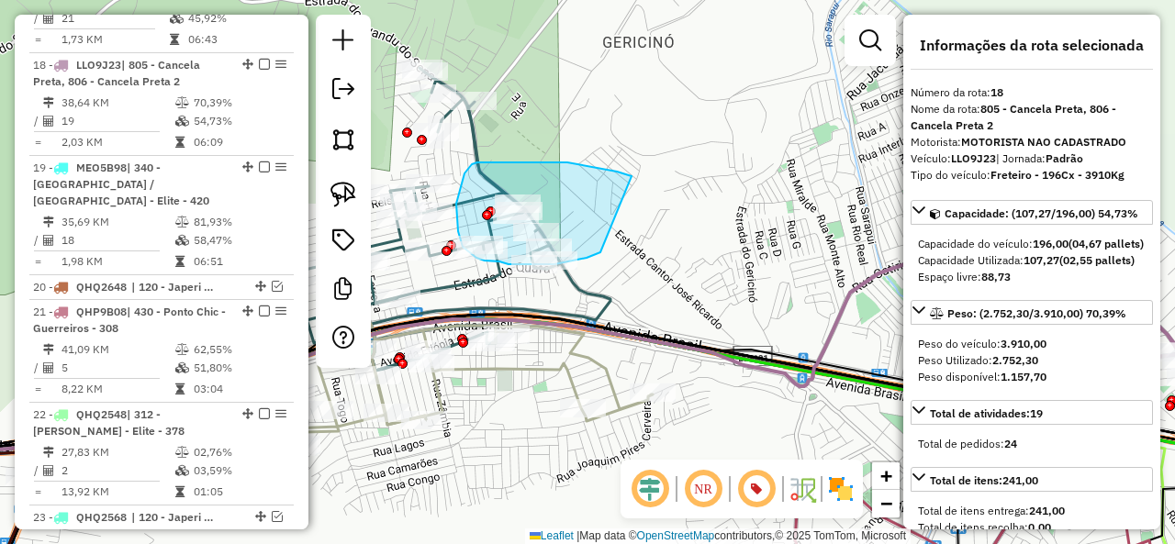
drag, startPoint x: 529, startPoint y: 162, endPoint x: 600, endPoint y: 252, distance: 115.0
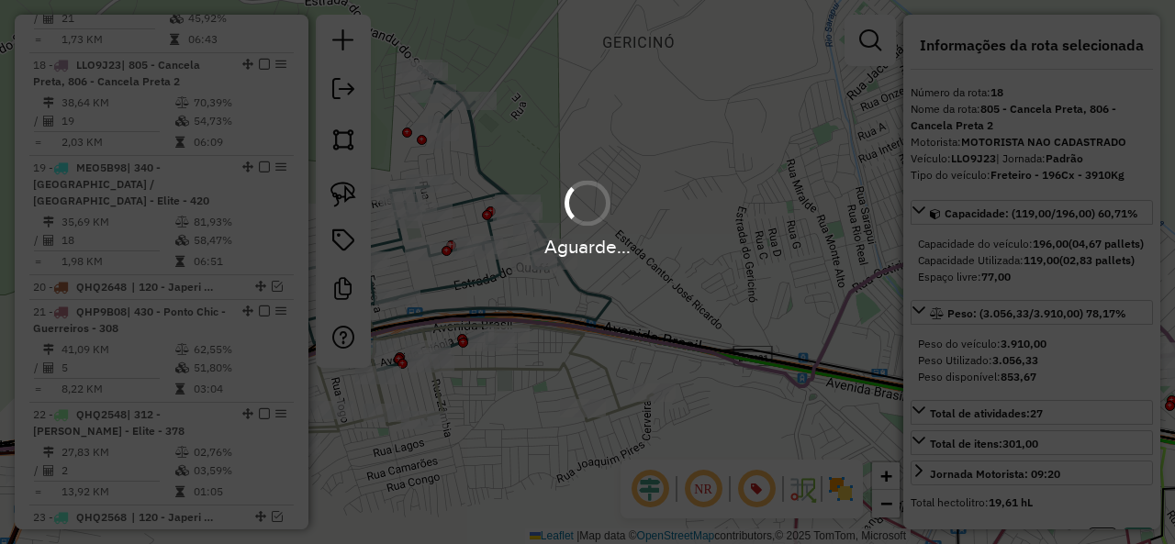
select select "**********"
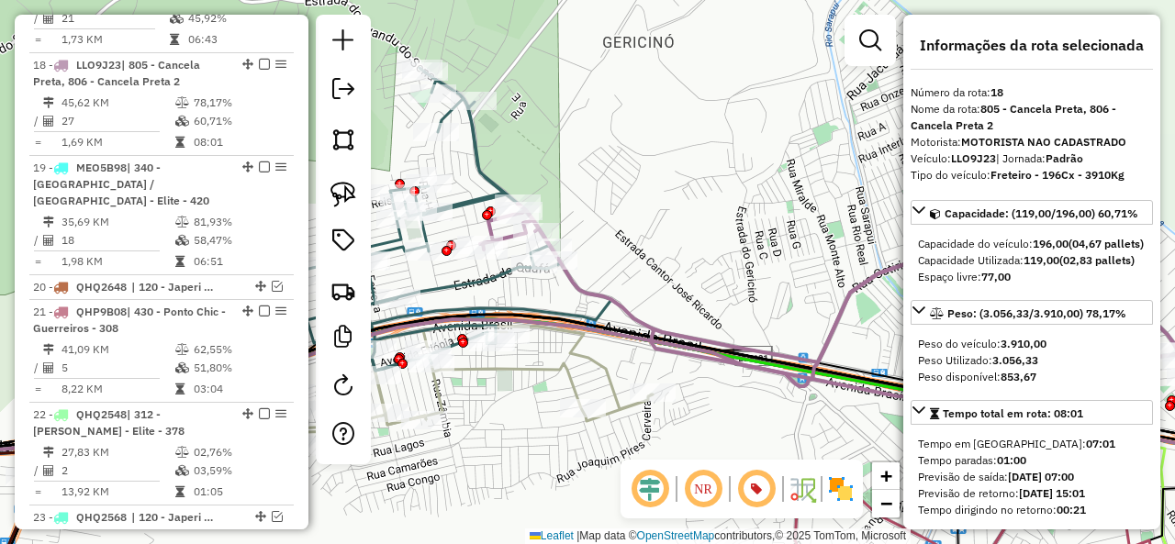
click at [593, 295] on icon at bounding box center [874, 279] width 789 height 368
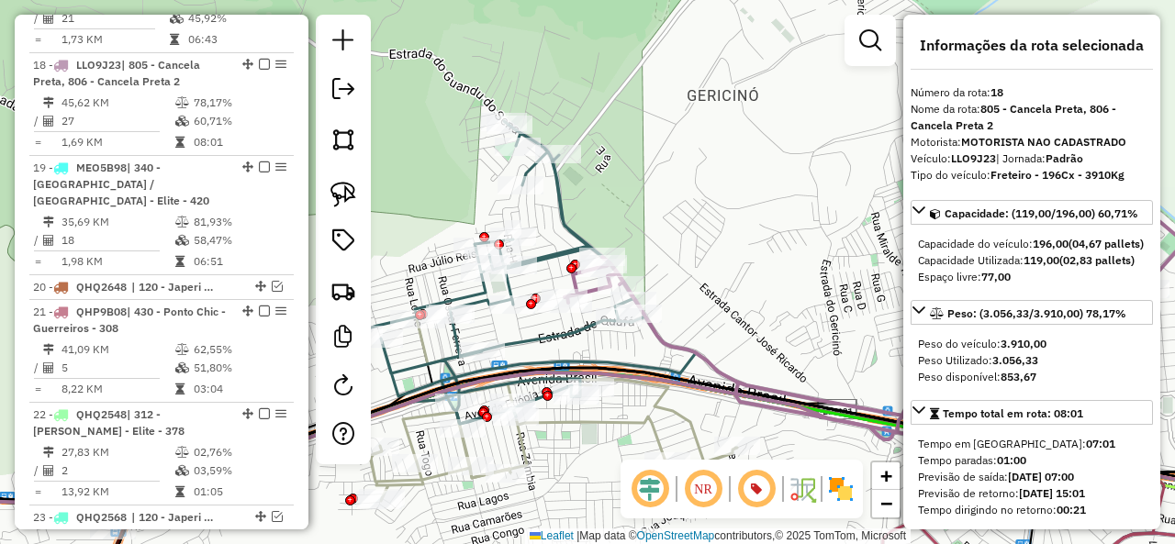
drag, startPoint x: 672, startPoint y: 284, endPoint x: 769, endPoint y: 331, distance: 108.4
click at [769, 331] on div "Janela de atendimento Grade de atendimento Capacidade Transportadoras Veículos …" at bounding box center [587, 272] width 1175 height 544
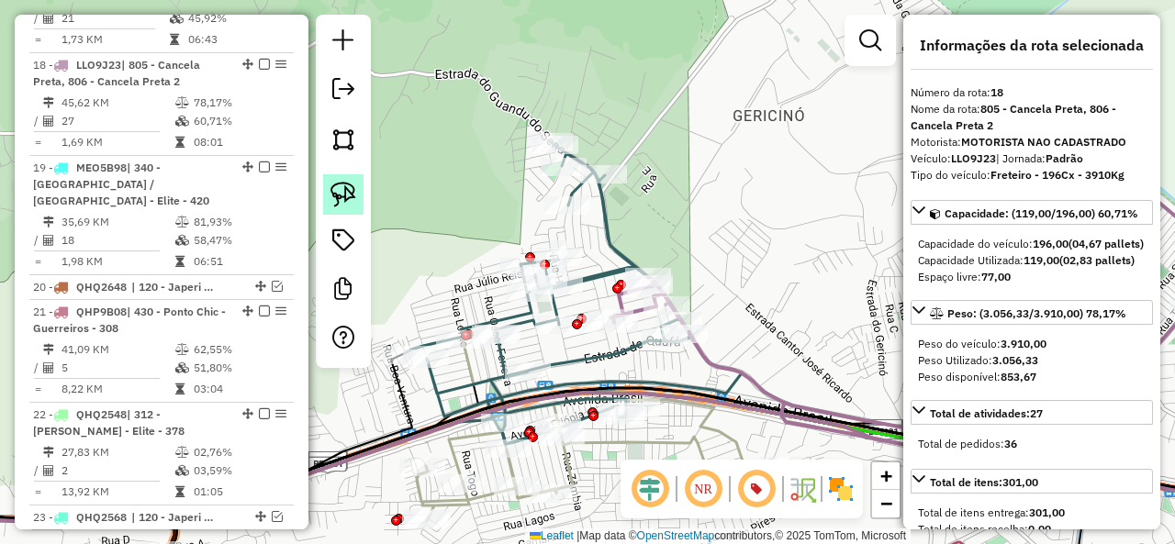
click at [342, 185] on img at bounding box center [343, 195] width 26 height 26
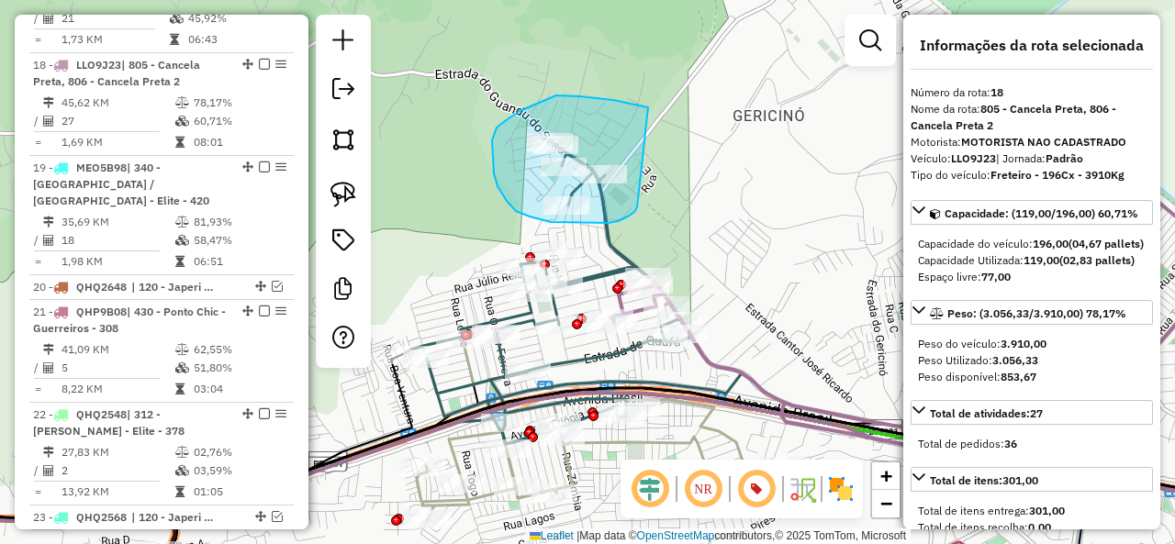
drag, startPoint x: 648, startPoint y: 107, endPoint x: 638, endPoint y: 206, distance: 98.7
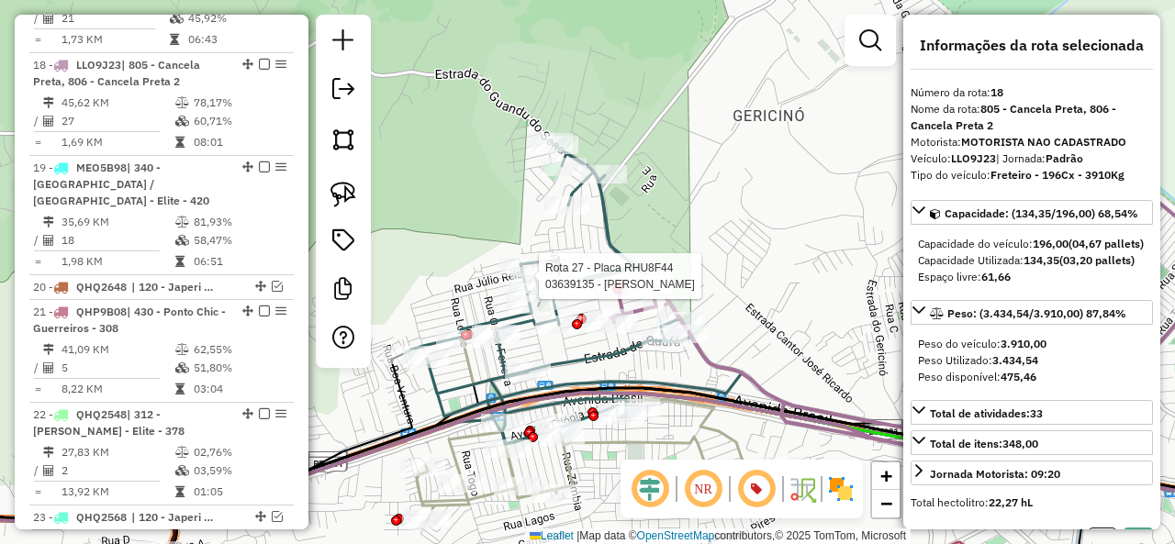
select select "**********"
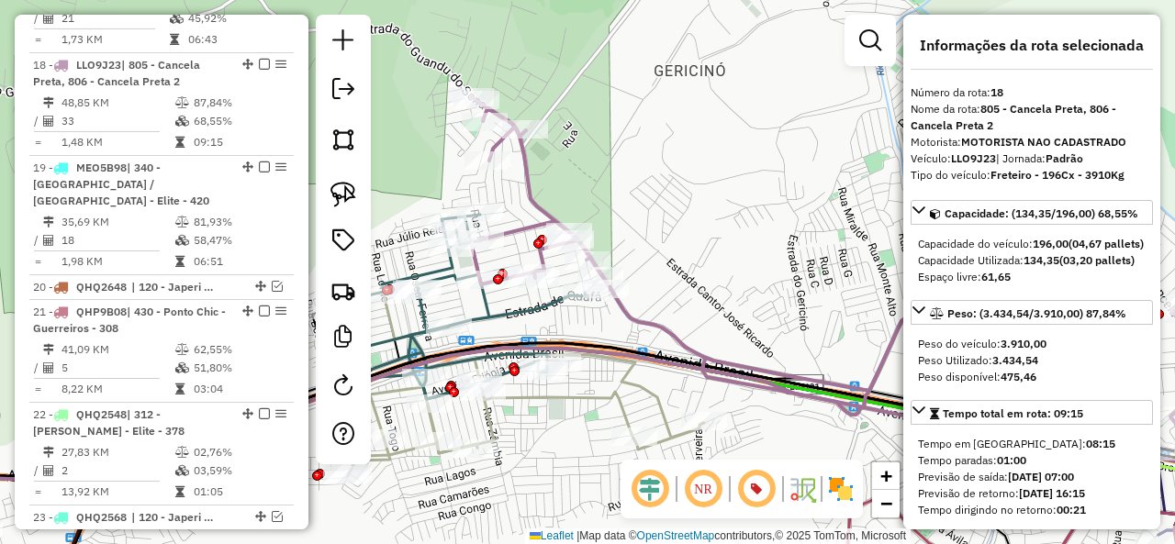
drag, startPoint x: 793, startPoint y: 303, endPoint x: 714, endPoint y: 258, distance: 90.8
click at [714, 258] on div "Janela de atendimento Grade de atendimento Capacidade Transportadoras Veículos …" at bounding box center [587, 272] width 1175 height 544
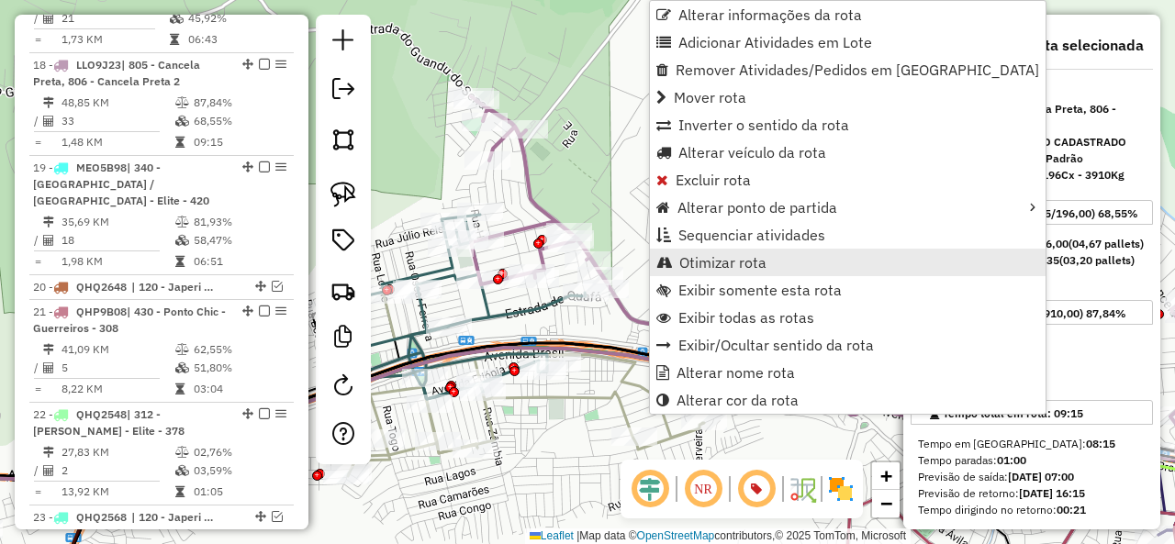
click at [750, 258] on span "Otimizar rota" at bounding box center [722, 262] width 87 height 15
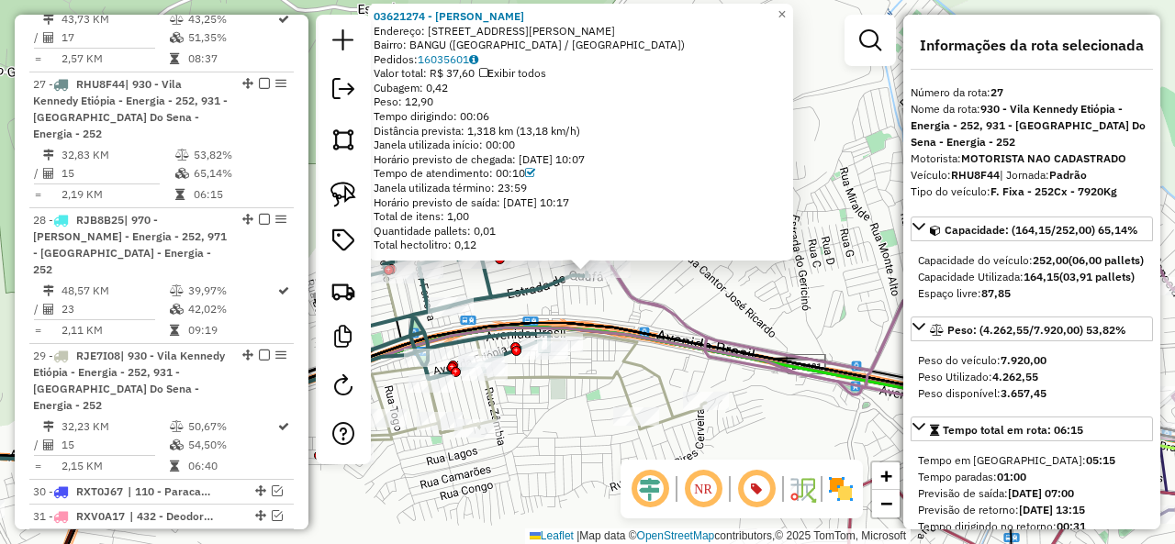
click at [648, 296] on icon at bounding box center [883, 273] width 820 height 395
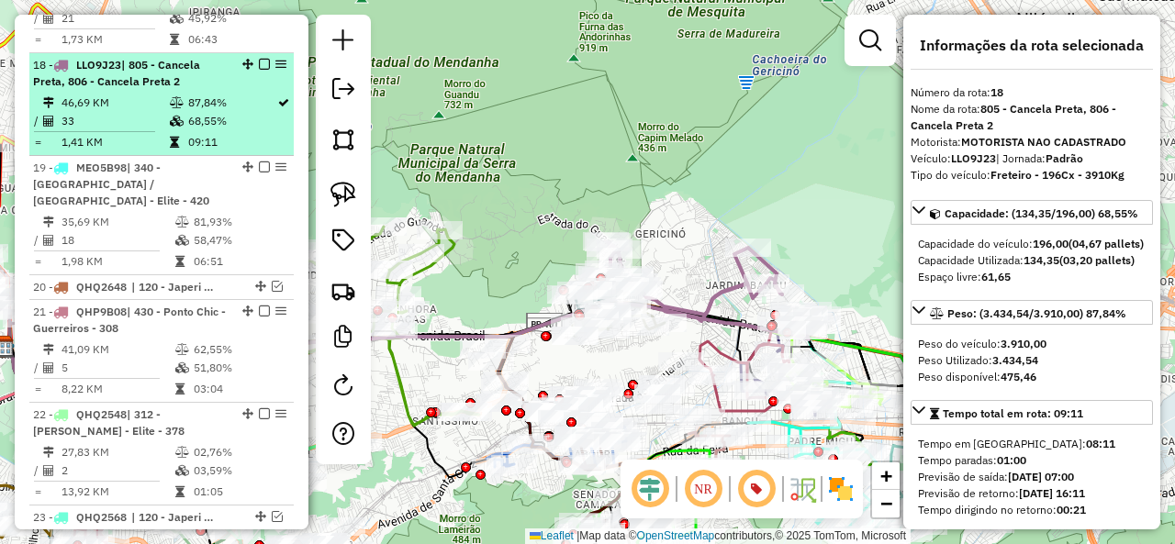
click at [259, 59] on em at bounding box center [264, 64] width 11 height 11
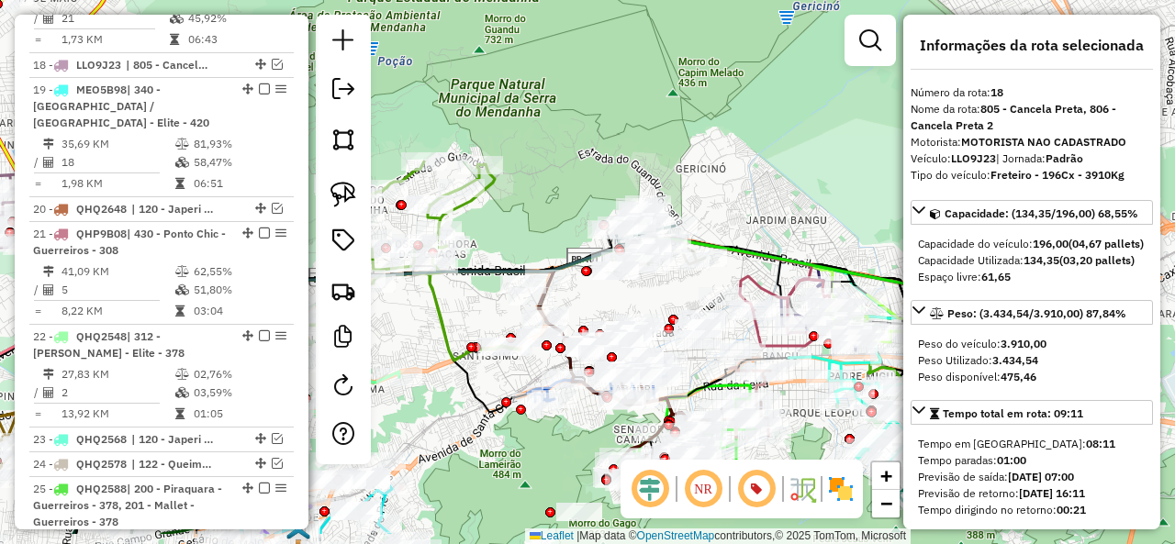
drag, startPoint x: 665, startPoint y: 162, endPoint x: 725, endPoint y: 74, distance: 106.4
click at [725, 74] on div "Janela de atendimento Grade de atendimento Capacidade Transportadoras Veículos …" at bounding box center [587, 272] width 1175 height 544
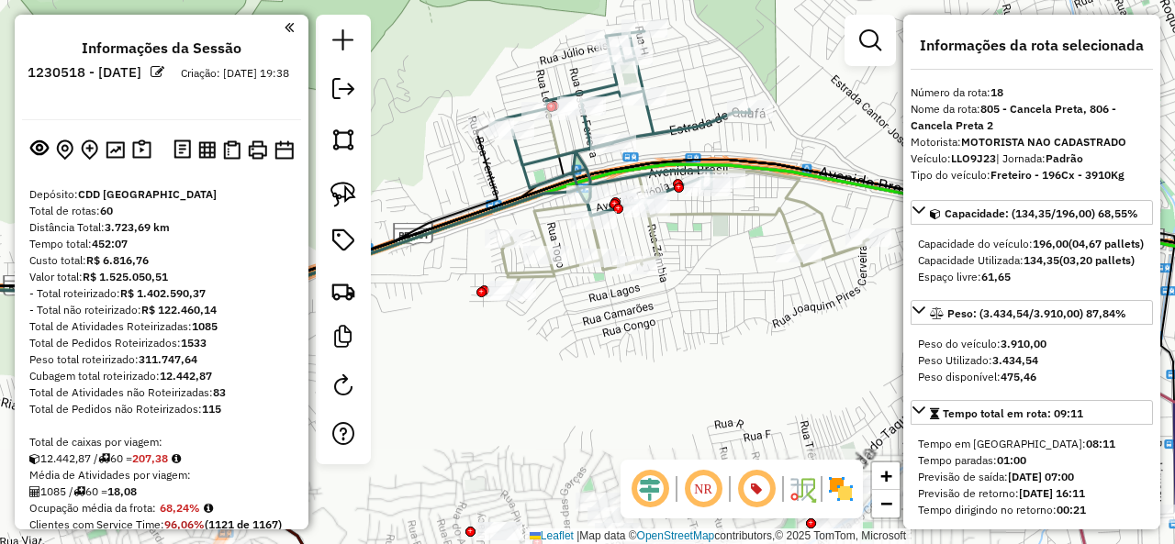
select select "**********"
click at [675, 133] on icon at bounding box center [620, 123] width 260 height 184
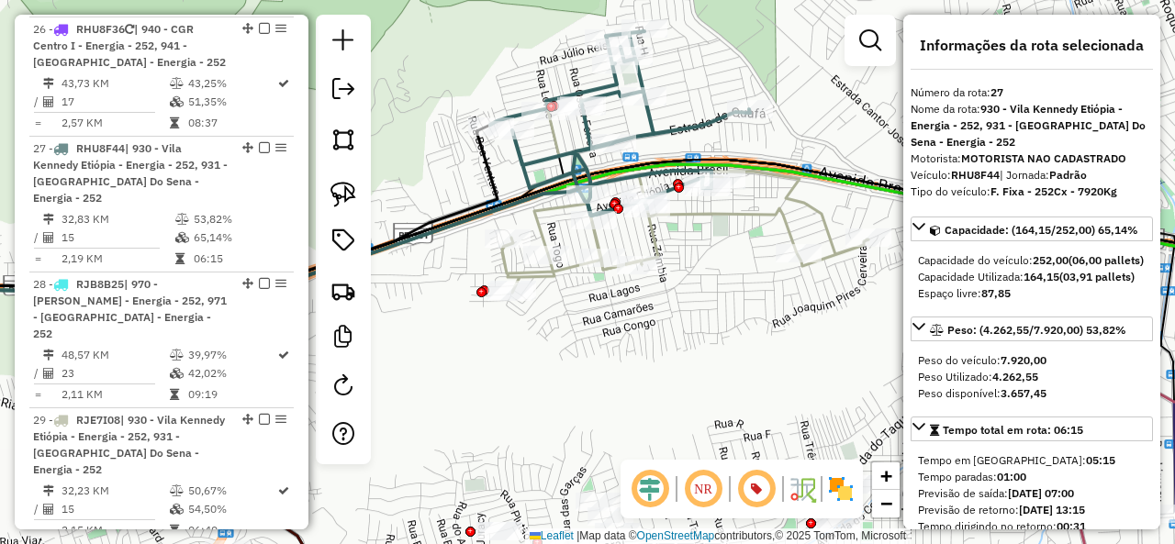
scroll to position [3007, 0]
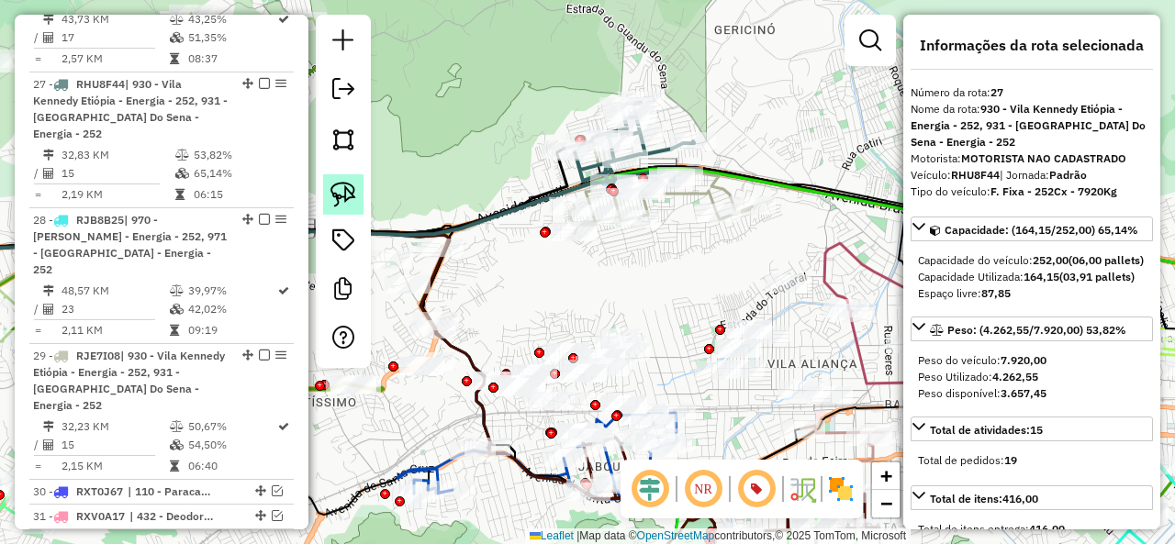
click at [336, 188] on img at bounding box center [343, 195] width 26 height 26
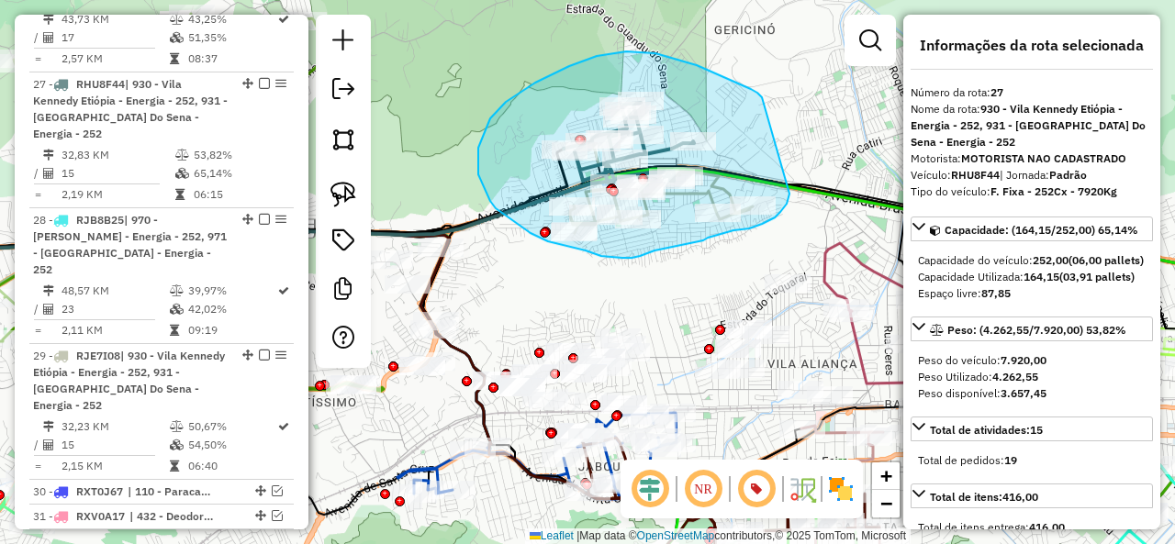
drag, startPoint x: 655, startPoint y: 53, endPoint x: 789, endPoint y: 194, distance: 194.1
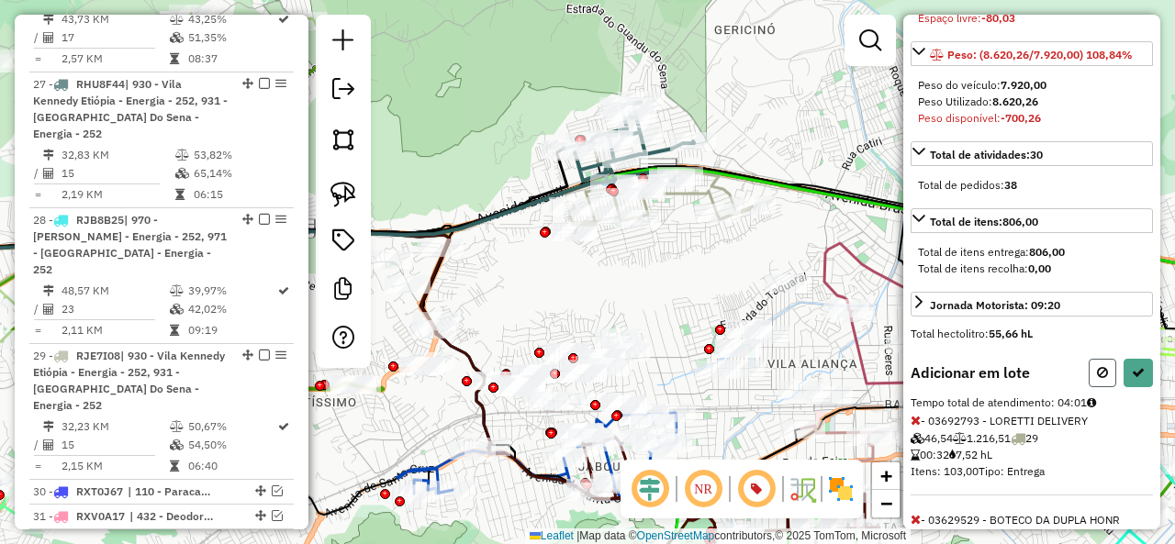
click at [1097, 379] on icon at bounding box center [1102, 372] width 11 height 13
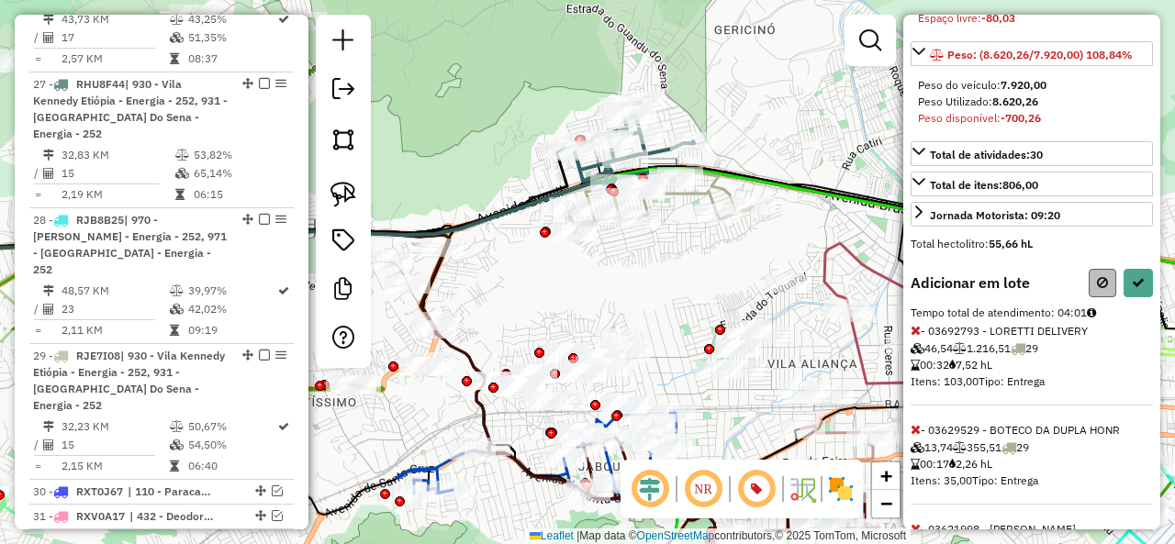
select select "**********"
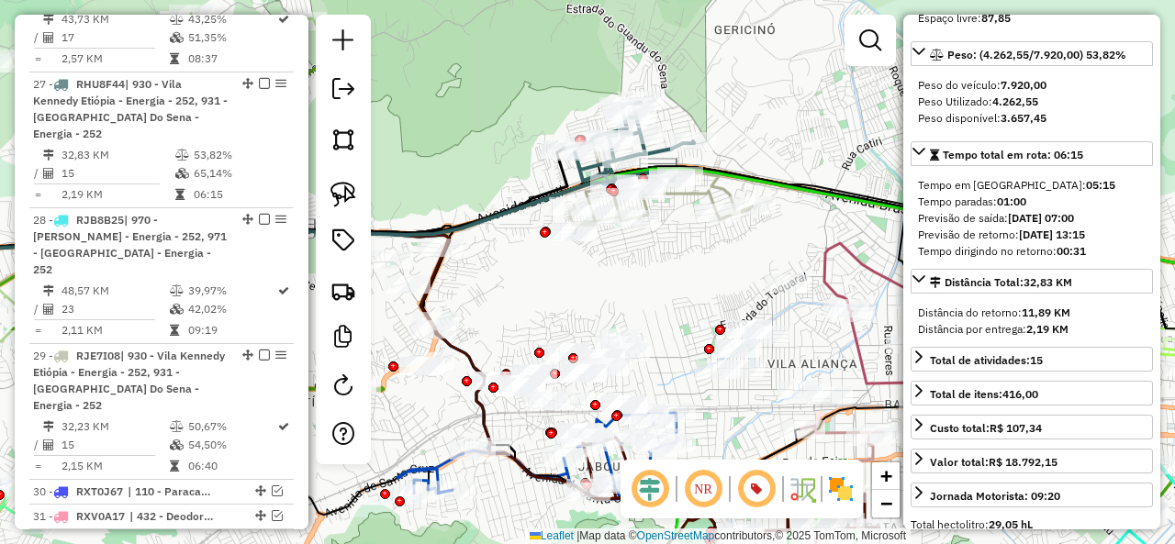
scroll to position [259, 0]
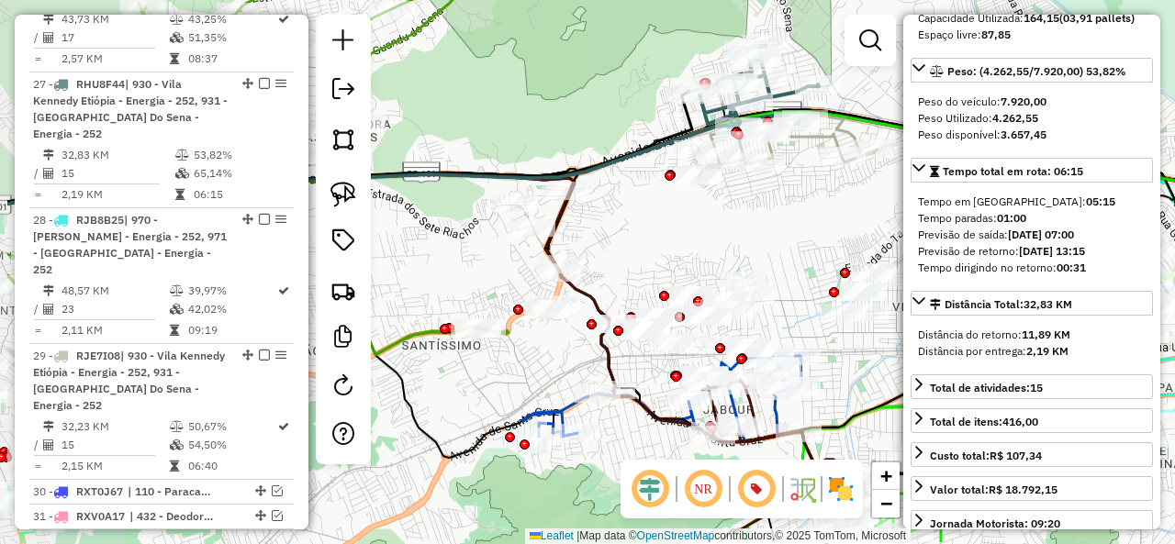
drag, startPoint x: 667, startPoint y: 287, endPoint x: 871, endPoint y: 238, distance: 209.7
click at [871, 238] on div "Janela de atendimento Grade de atendimento Capacidade Transportadoras Veículos …" at bounding box center [587, 272] width 1175 height 544
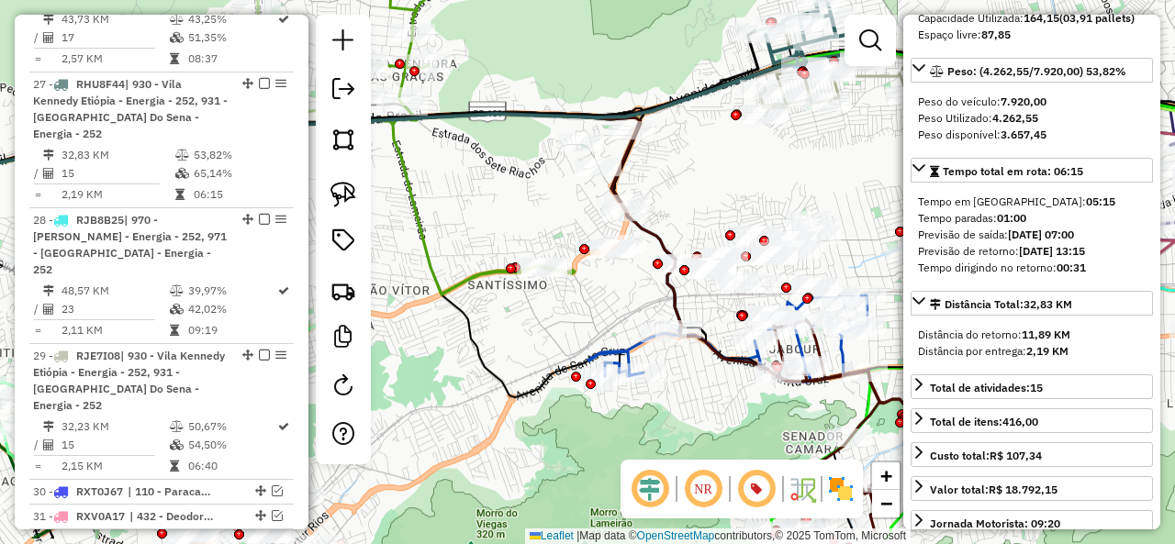
drag, startPoint x: 554, startPoint y: 267, endPoint x: 520, endPoint y: 186, distance: 87.6
click at [520, 186] on div "Janela de atendimento Grade de atendimento Capacidade Transportadoras Veículos …" at bounding box center [587, 272] width 1175 height 544
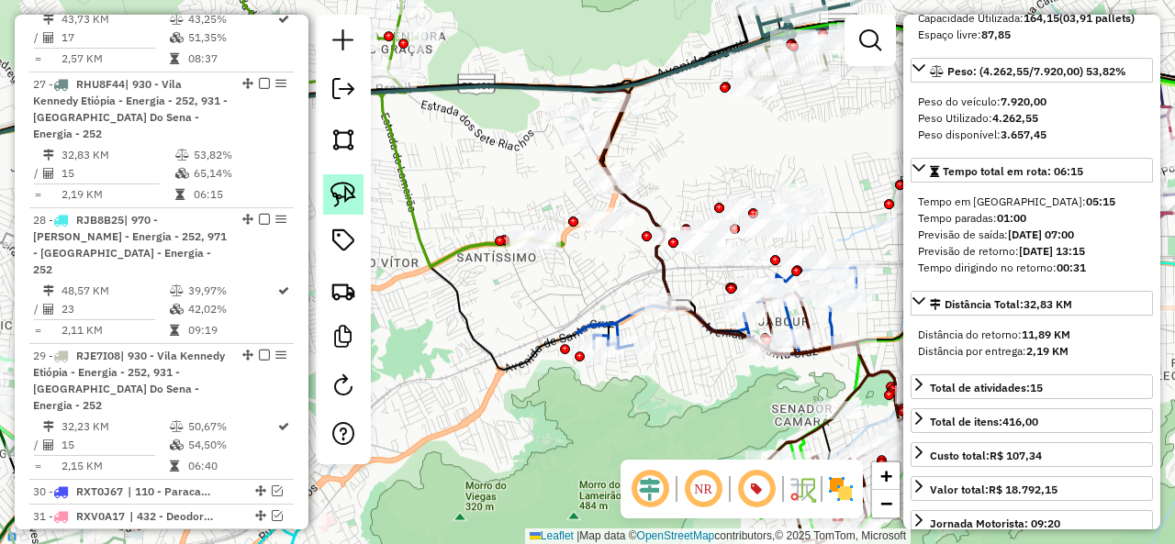
click at [345, 195] on img at bounding box center [343, 195] width 26 height 26
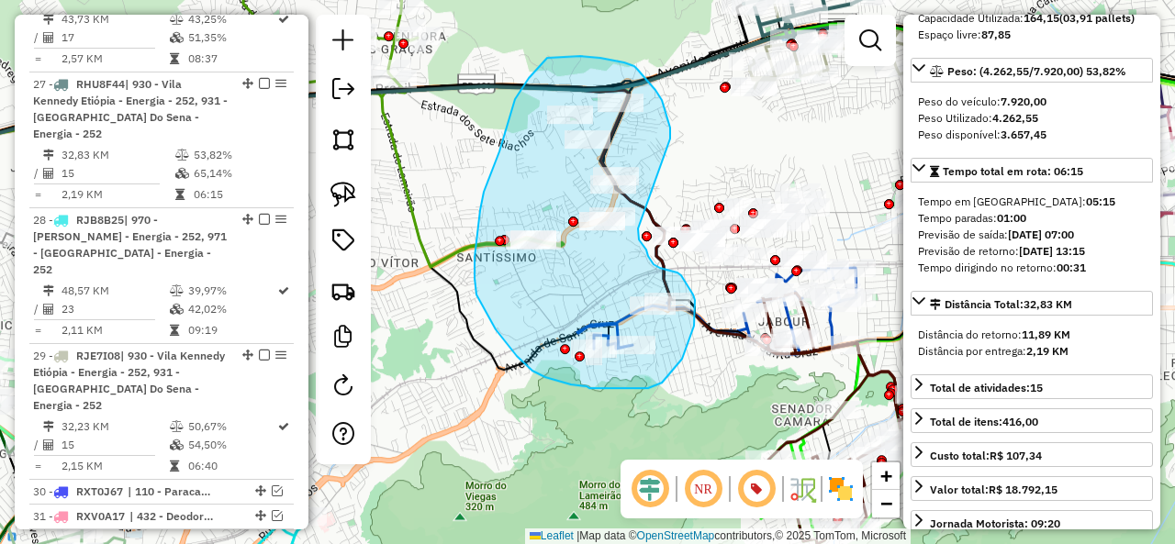
drag, startPoint x: 670, startPoint y: 139, endPoint x: 639, endPoint y: 226, distance: 92.6
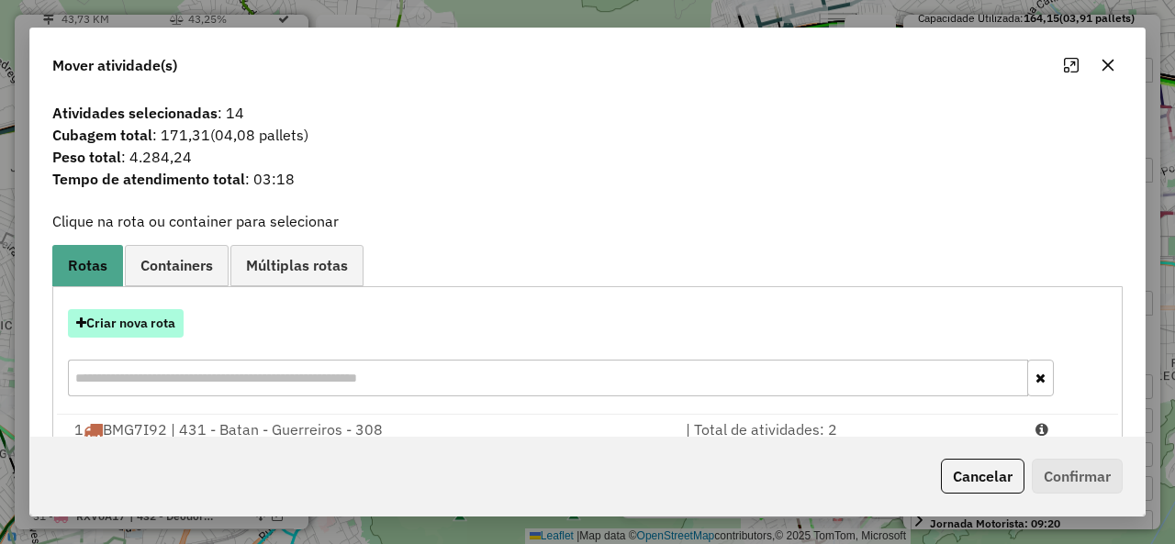
click at [157, 318] on button "Criar nova rota" at bounding box center [126, 323] width 116 height 28
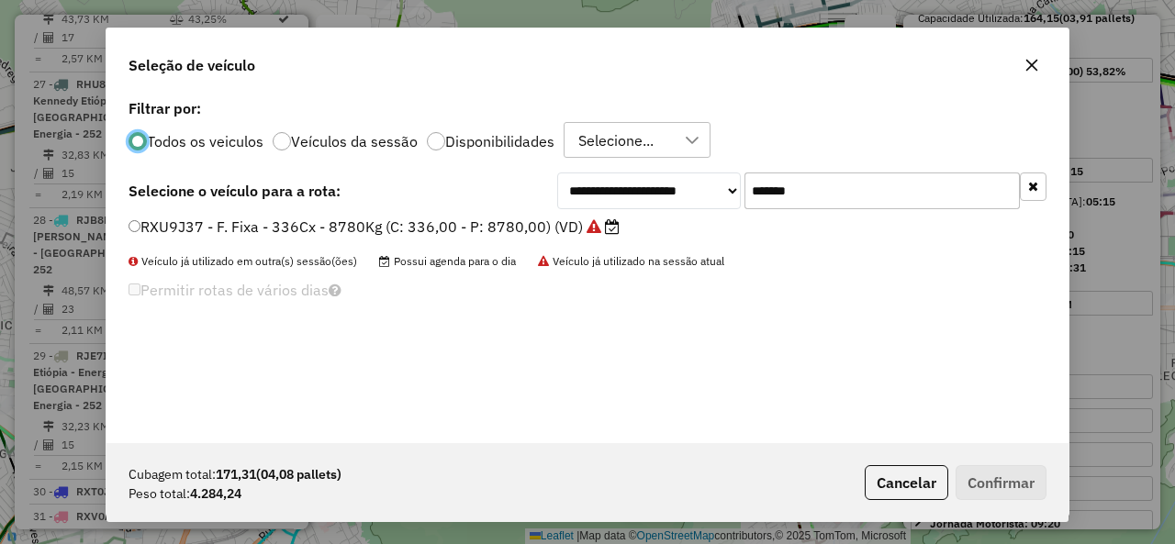
scroll to position [10, 6]
click at [747, 191] on input "*******" at bounding box center [881, 191] width 275 height 37
paste input "text"
type input "*******"
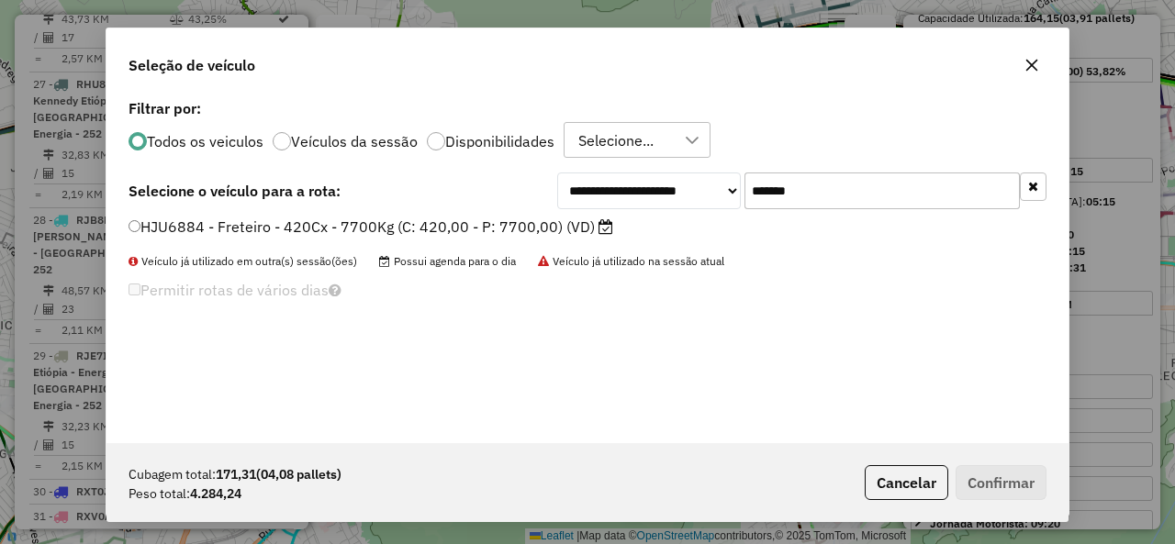
click at [212, 226] on label "HJU6884 - Freteiro - 420Cx - 7700Kg (C: 420,00 - P: 7700,00) (VD)" at bounding box center [370, 227] width 485 height 22
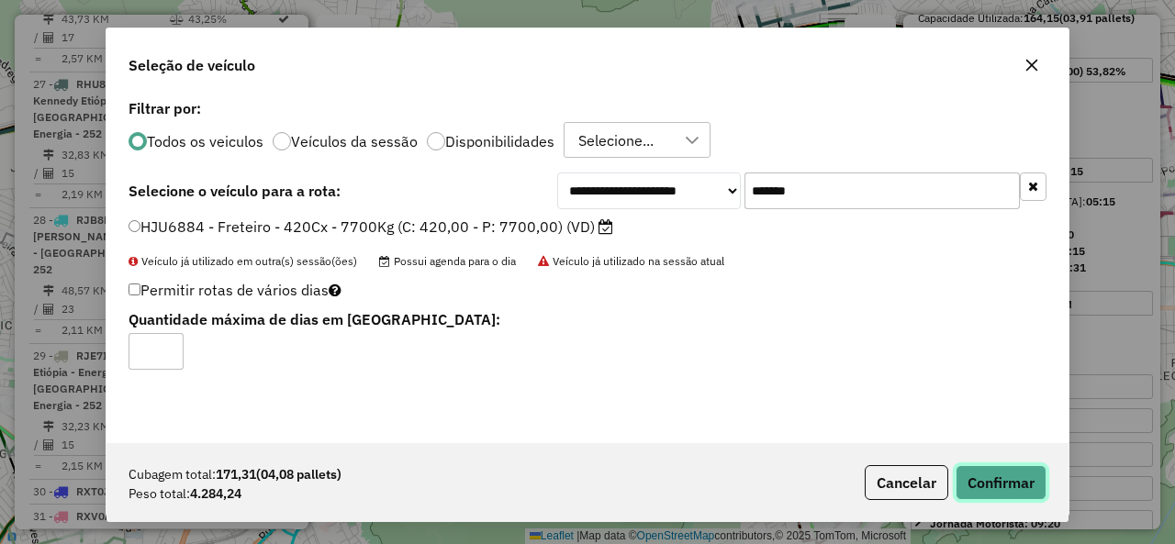
click at [1013, 475] on button "Confirmar" at bounding box center [1000, 482] width 91 height 35
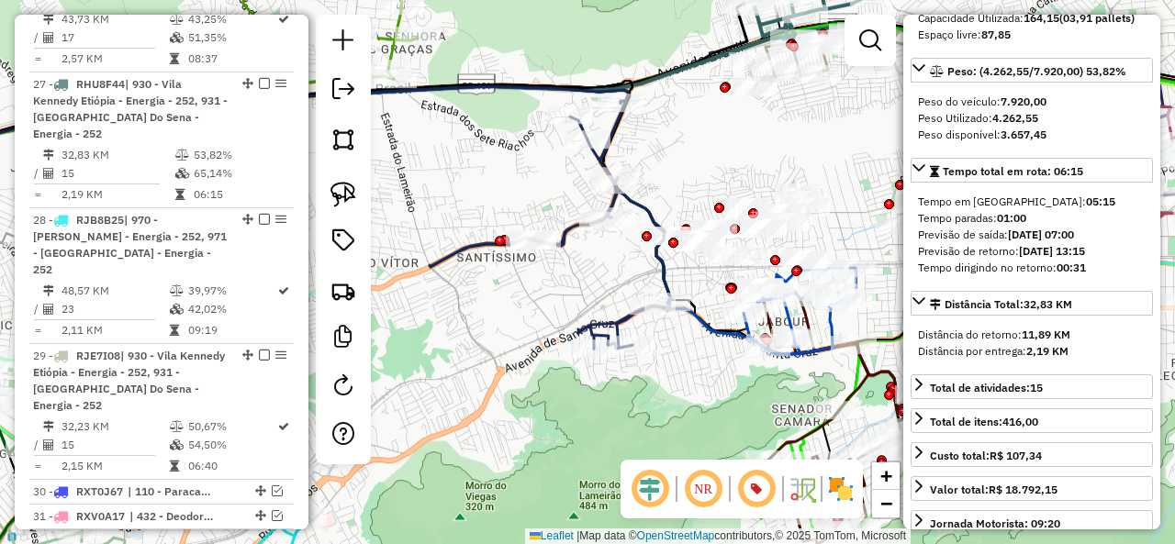
click at [568, 250] on icon at bounding box center [550, 225] width 241 height 248
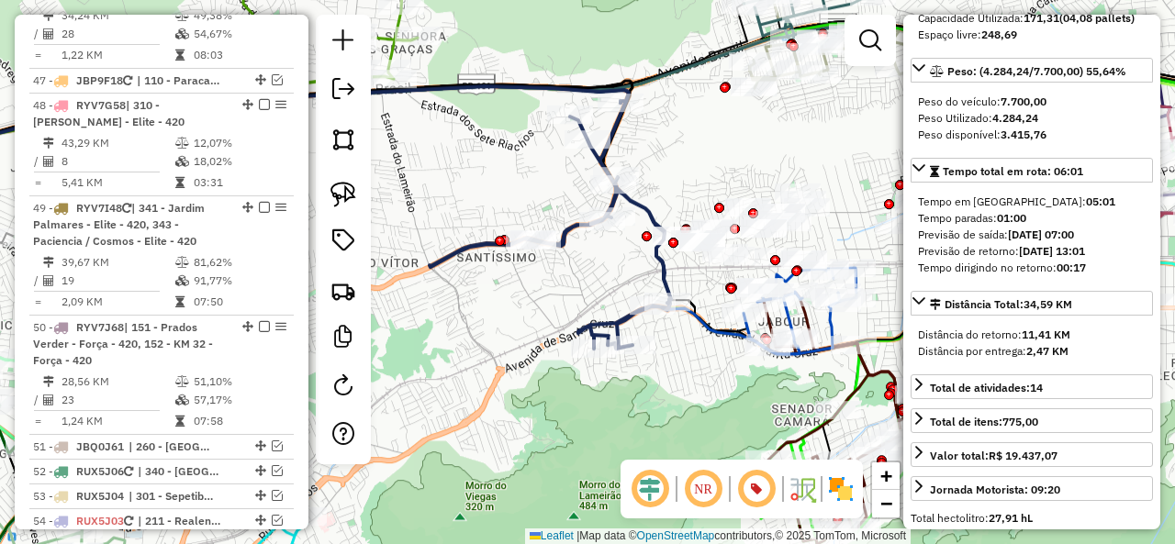
scroll to position [5339, 0]
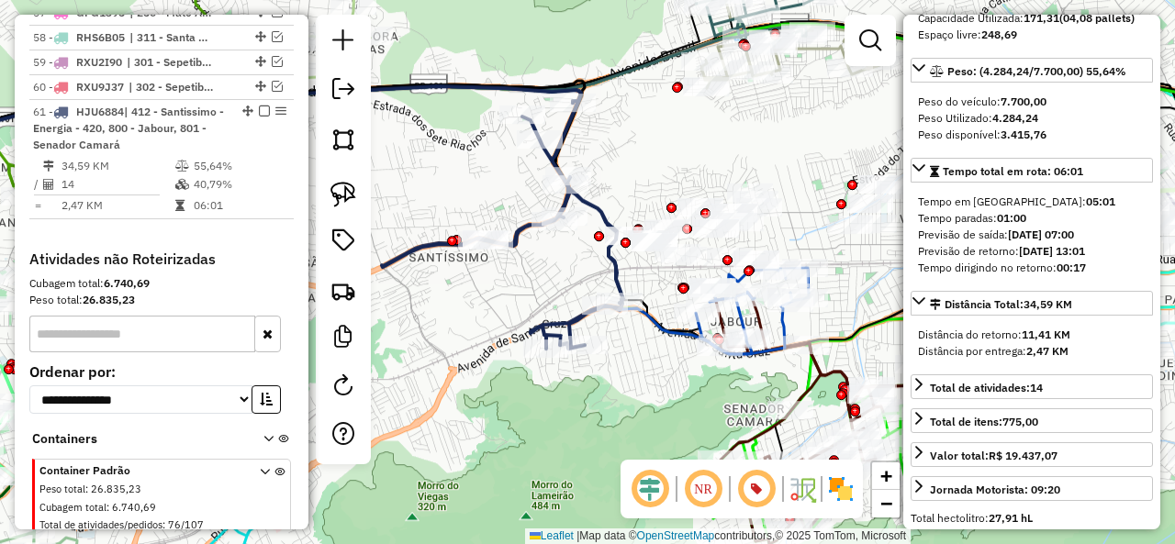
drag, startPoint x: 589, startPoint y: 271, endPoint x: 549, endPoint y: 274, distance: 40.5
click at [541, 273] on div "Janela de atendimento Grade de atendimento Capacidade Transportadoras Veículos …" at bounding box center [587, 272] width 1175 height 544
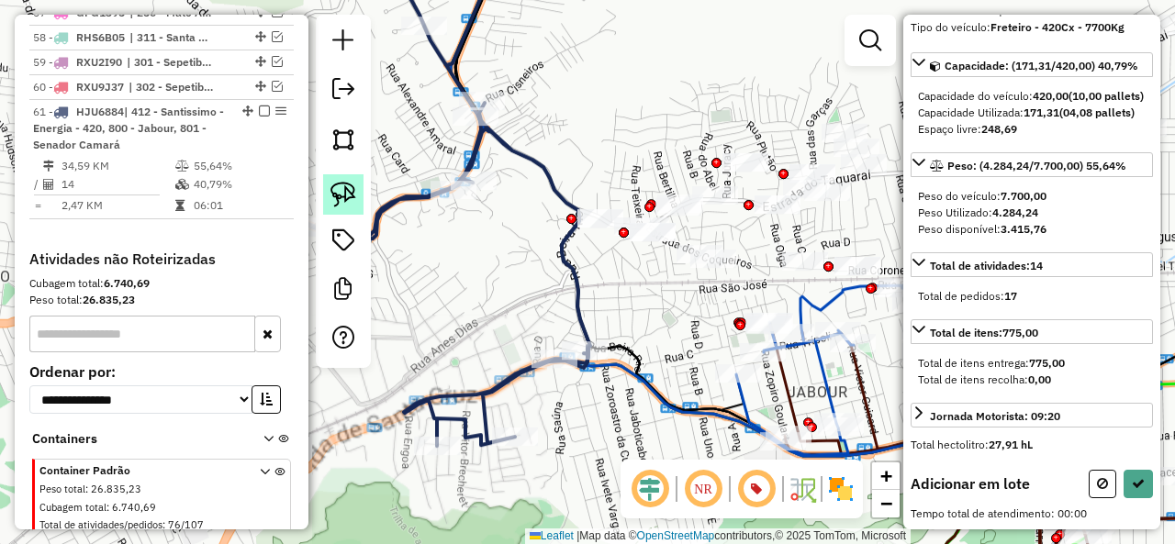
click at [340, 190] on img at bounding box center [343, 195] width 26 height 26
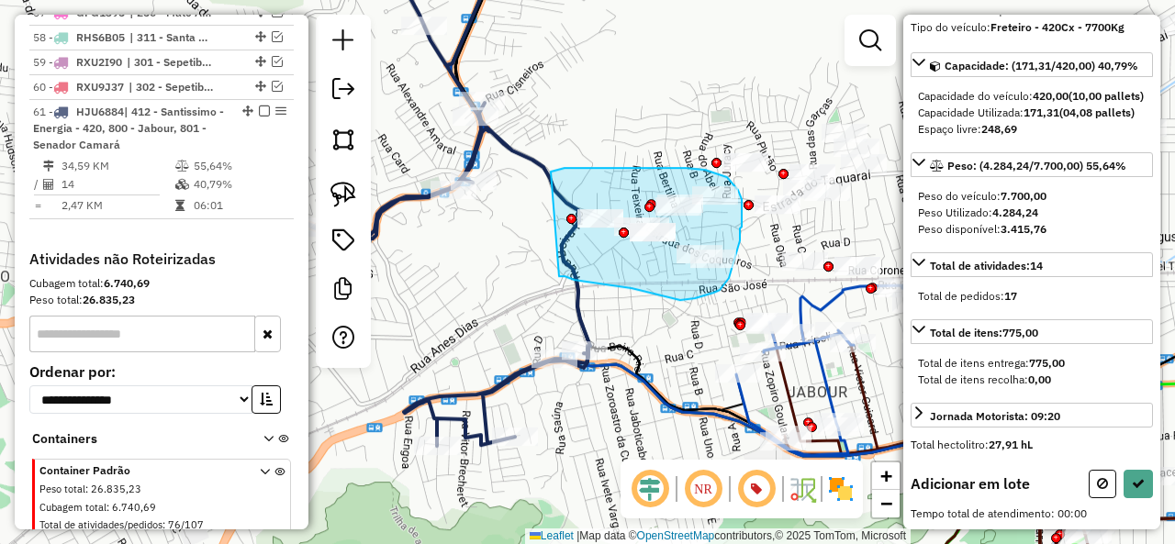
drag, startPoint x: 575, startPoint y: 280, endPoint x: 551, endPoint y: 172, distance: 110.9
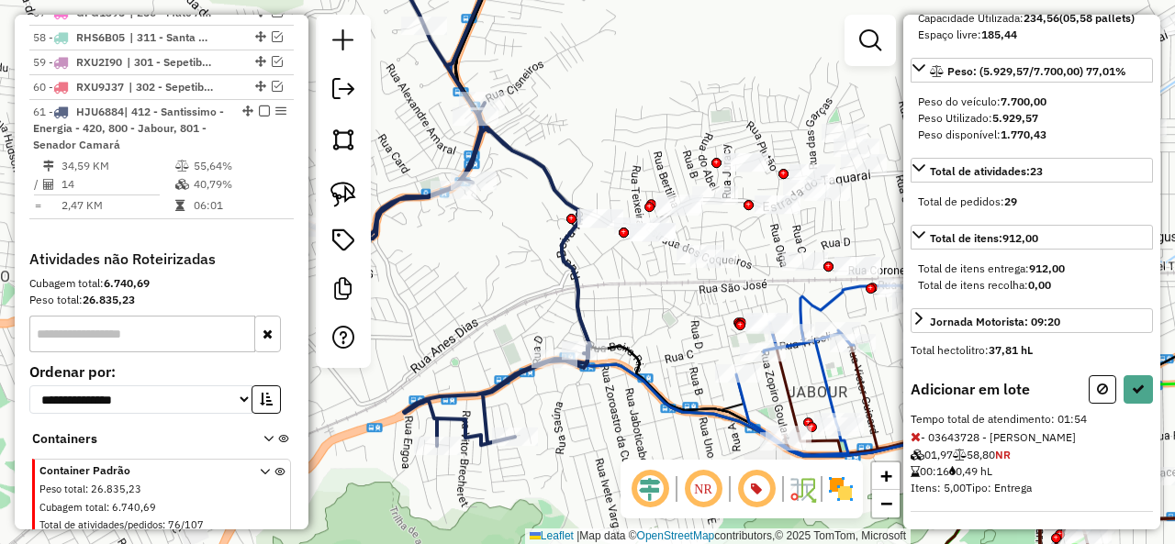
scroll to position [0, 0]
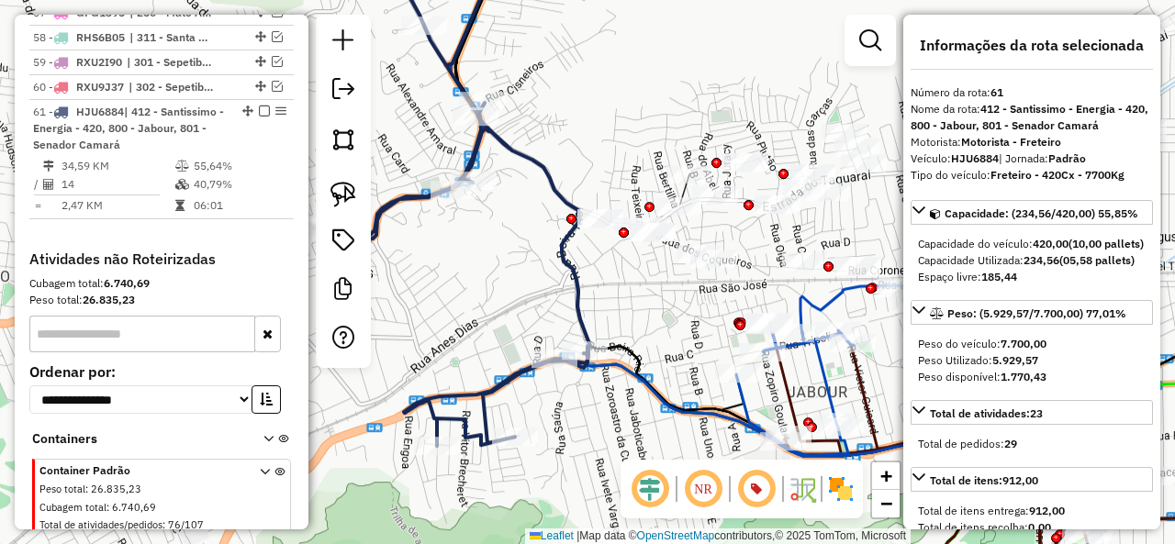
click at [342, 172] on div at bounding box center [343, 191] width 55 height 353
drag, startPoint x: 340, startPoint y: 190, endPoint x: 639, endPoint y: 142, distance: 303.0
click at [341, 190] on img at bounding box center [343, 195] width 26 height 26
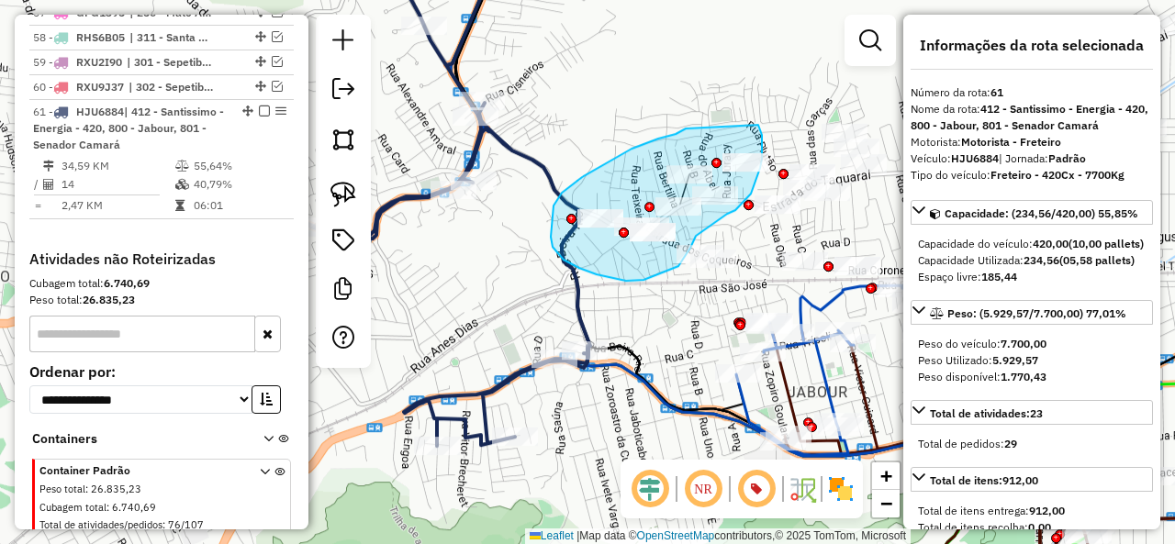
drag, startPoint x: 631, startPoint y: 149, endPoint x: 758, endPoint y: 125, distance: 128.9
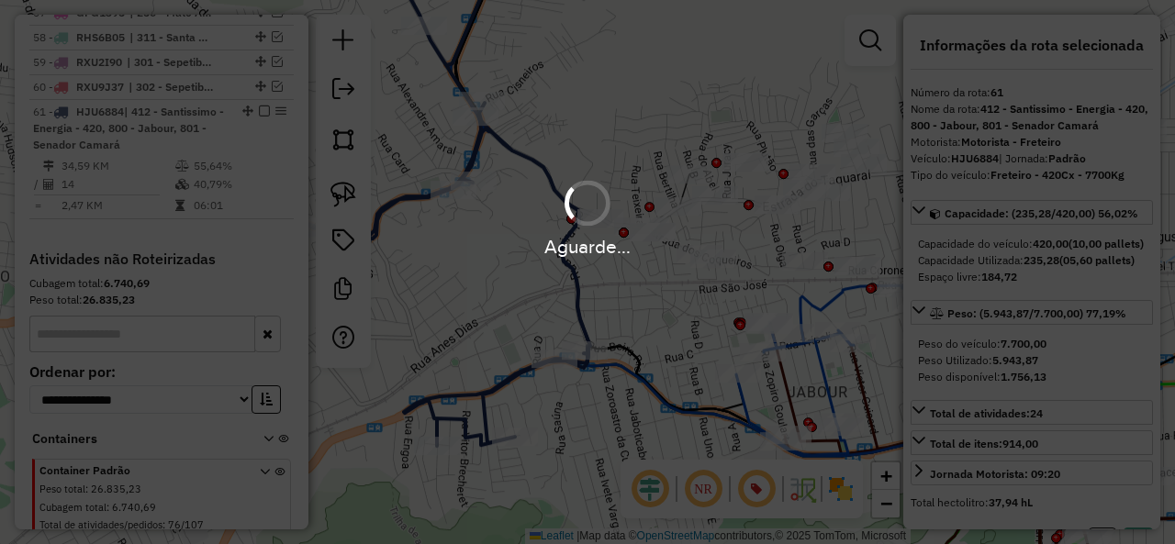
select select "**********"
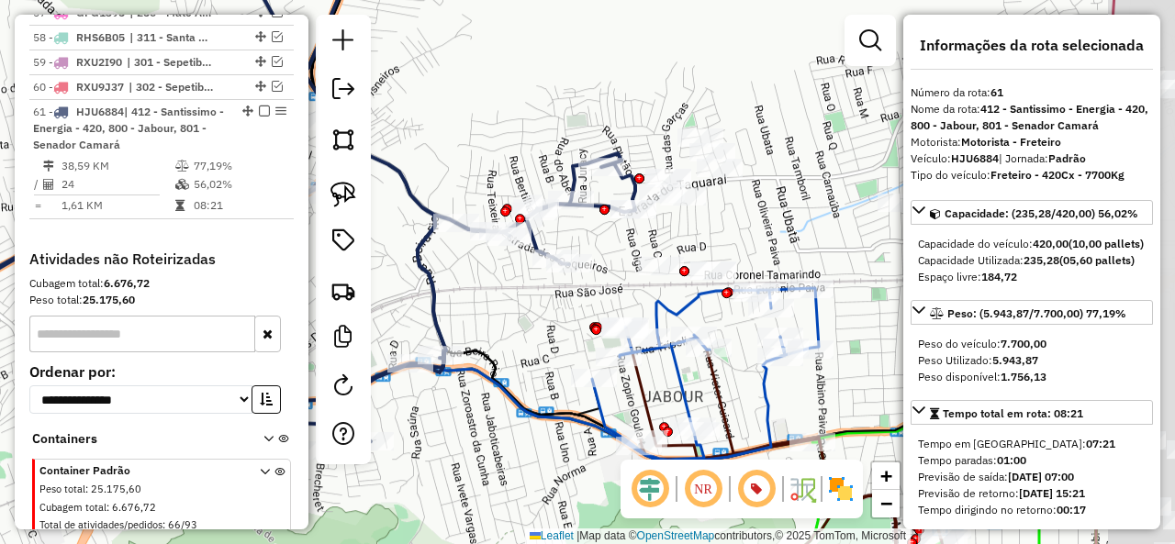
drag, startPoint x: 695, startPoint y: 300, endPoint x: 579, endPoint y: 291, distance: 116.0
click at [549, 306] on div "Janela de atendimento Grade de atendimento Capacidade Transportadoras Veículos …" at bounding box center [587, 272] width 1175 height 544
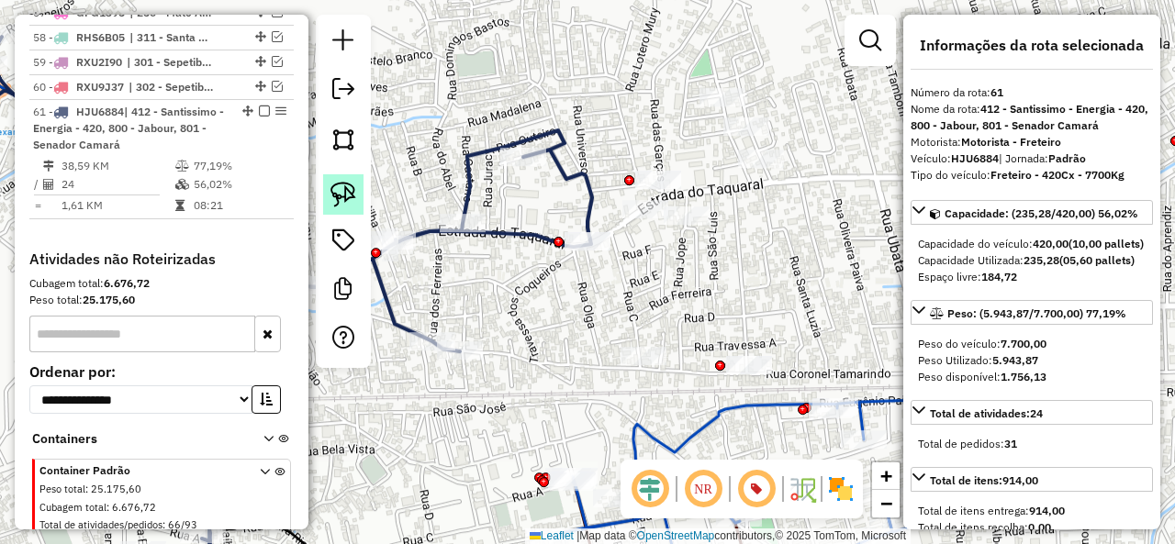
click at [338, 186] on img at bounding box center [343, 195] width 26 height 26
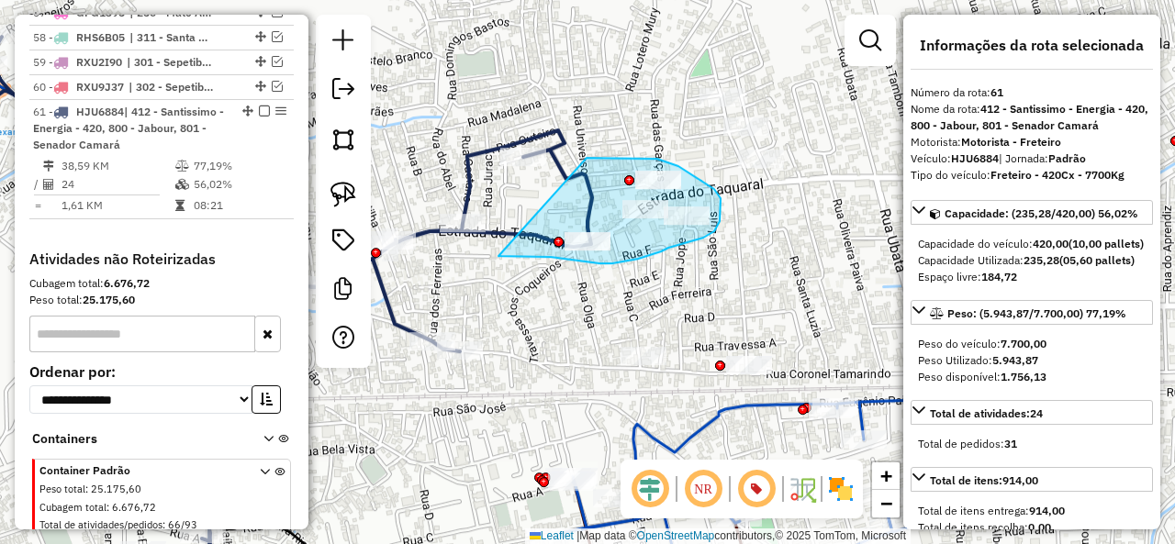
drag, startPoint x: 502, startPoint y: 257, endPoint x: 567, endPoint y: 158, distance: 118.6
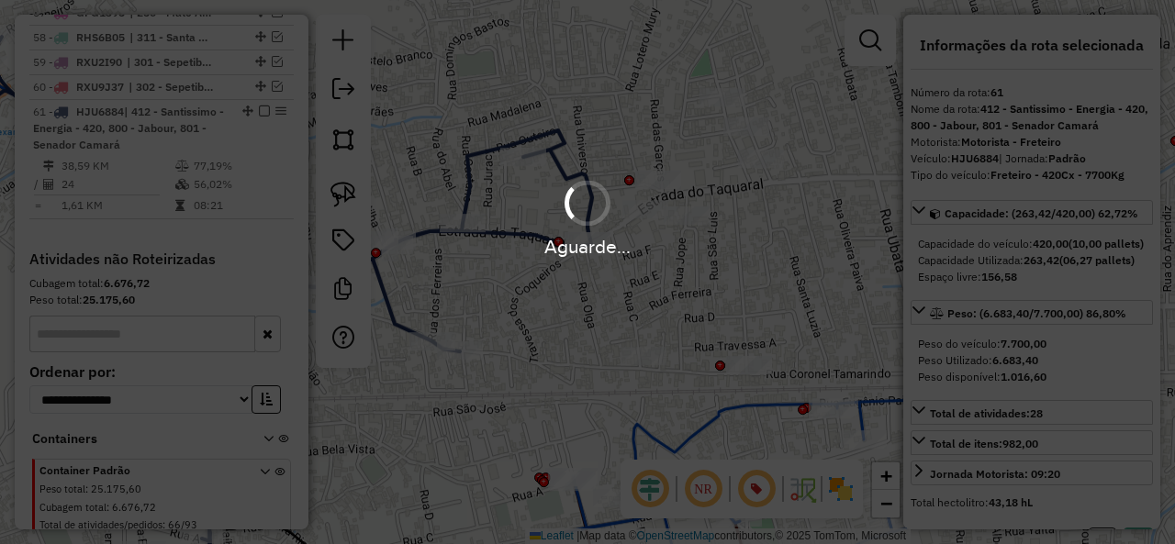
select select "**********"
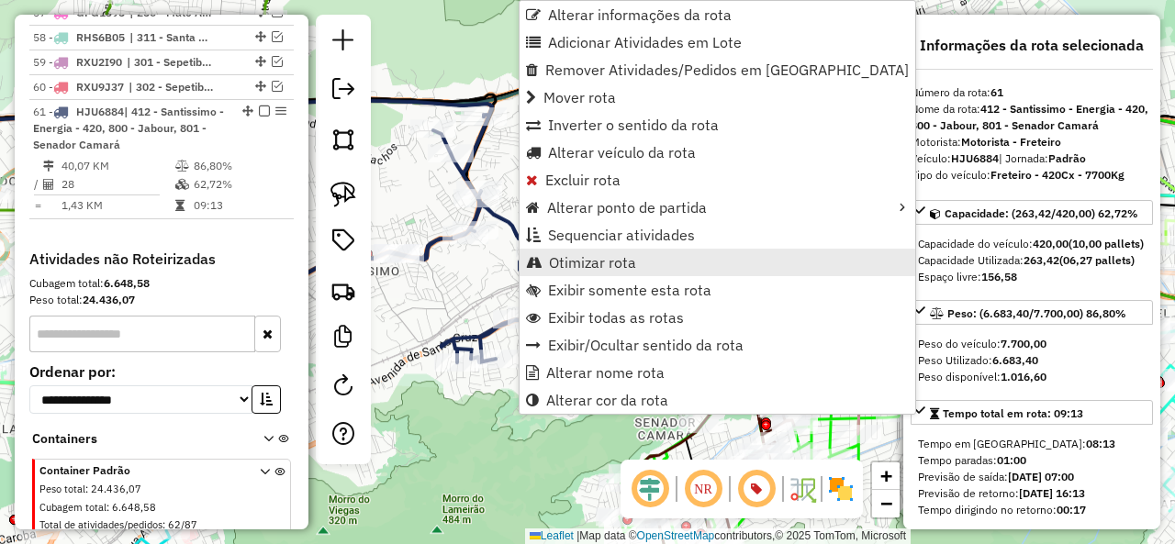
click at [646, 263] on link "Otimizar rota" at bounding box center [717, 263] width 396 height 28
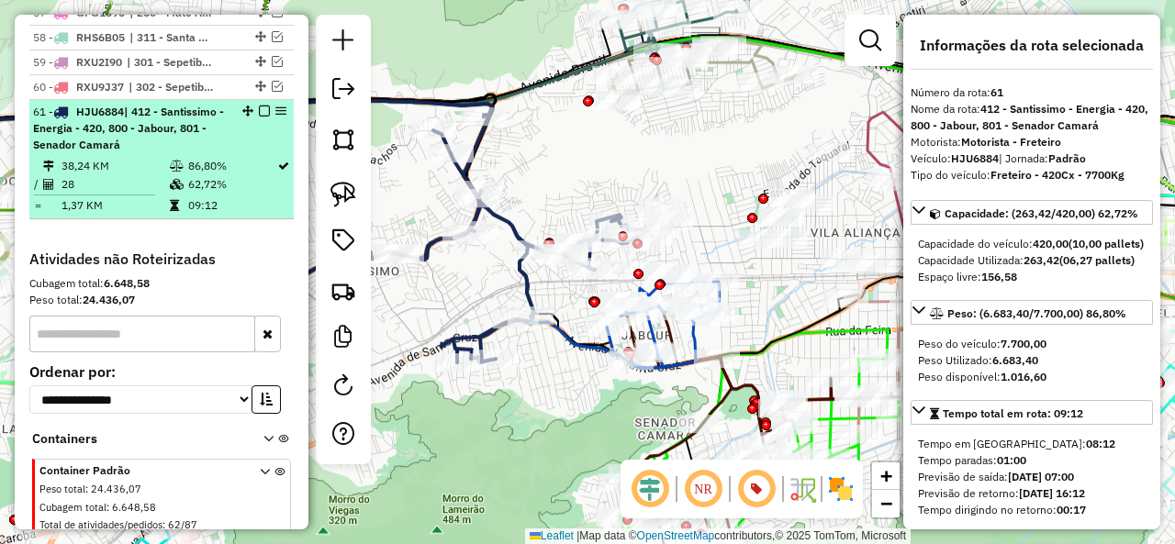
click at [259, 106] on em at bounding box center [264, 111] width 11 height 11
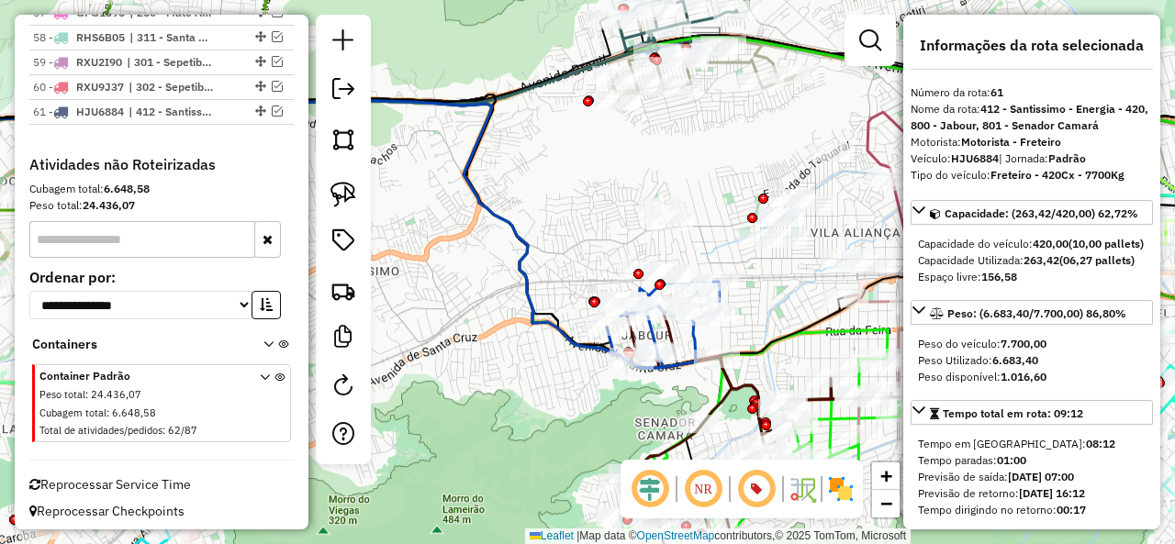
scroll to position [5257, 0]
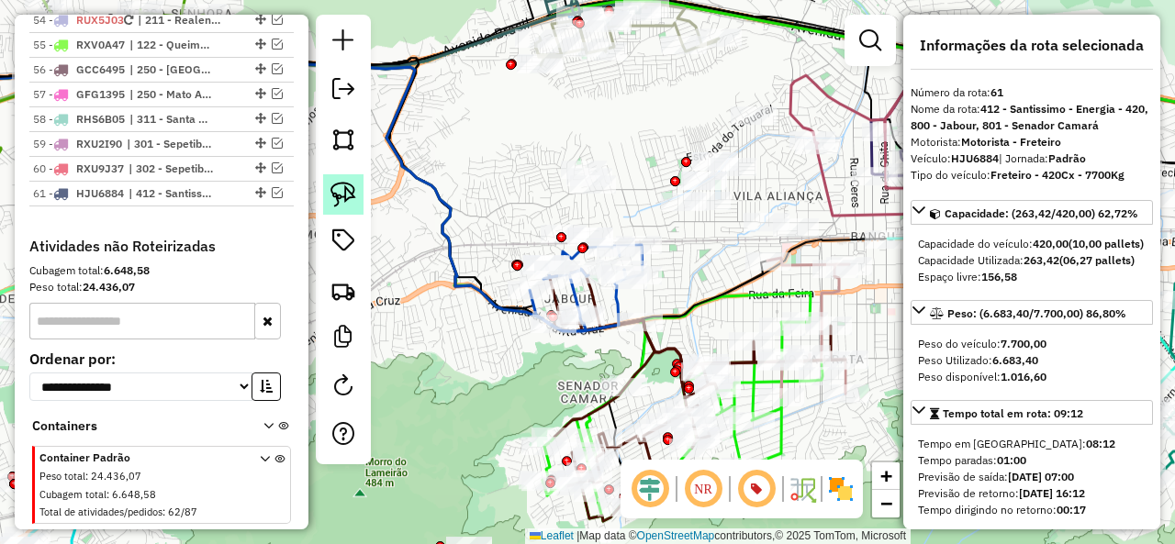
click at [333, 200] on img at bounding box center [343, 195] width 26 height 26
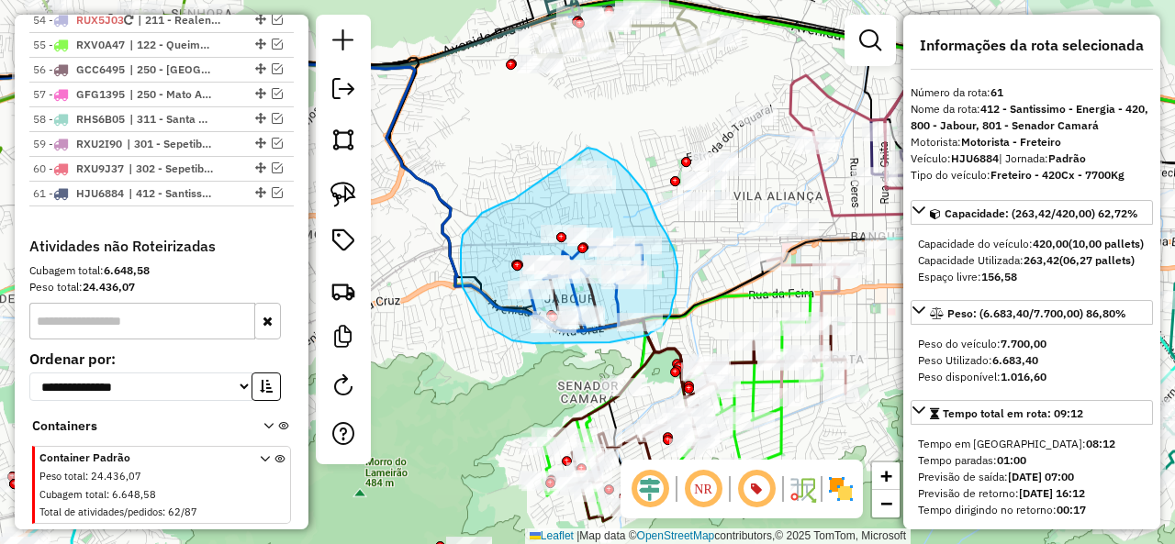
drag, startPoint x: 493, startPoint y: 207, endPoint x: 565, endPoint y: 147, distance: 94.5
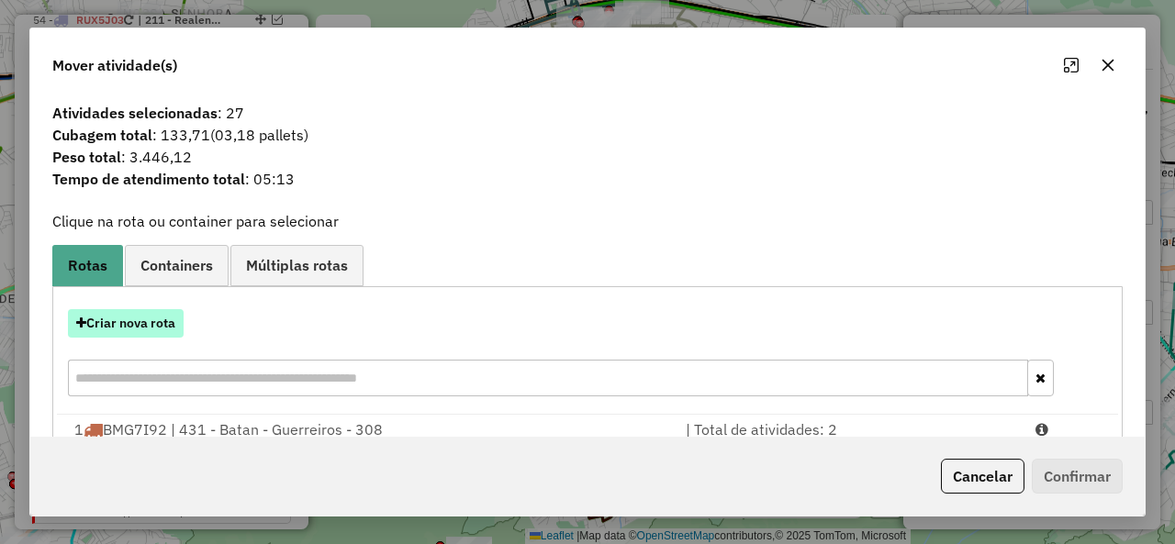
click at [149, 333] on button "Criar nova rota" at bounding box center [126, 323] width 116 height 28
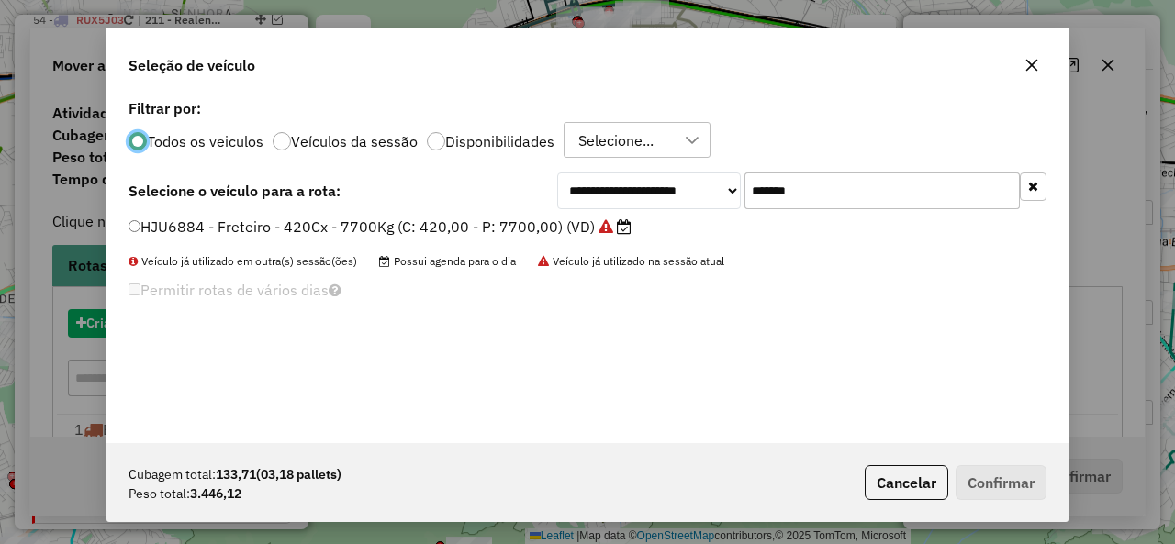
scroll to position [10, 6]
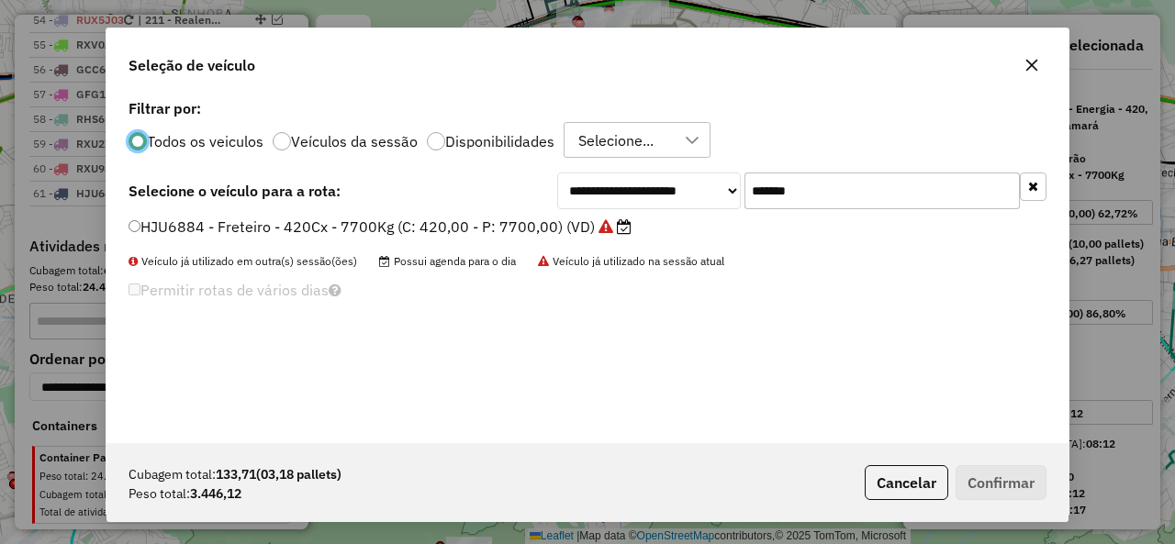
click at [796, 195] on input "*******" at bounding box center [881, 191] width 275 height 37
paste input "text"
type input "*******"
click at [187, 227] on label "KYV3D03 - Freteiro - 196Cx - 4120Kg (C: 196,00 - P: 4120,00) (VD)" at bounding box center [361, 227] width 466 height 22
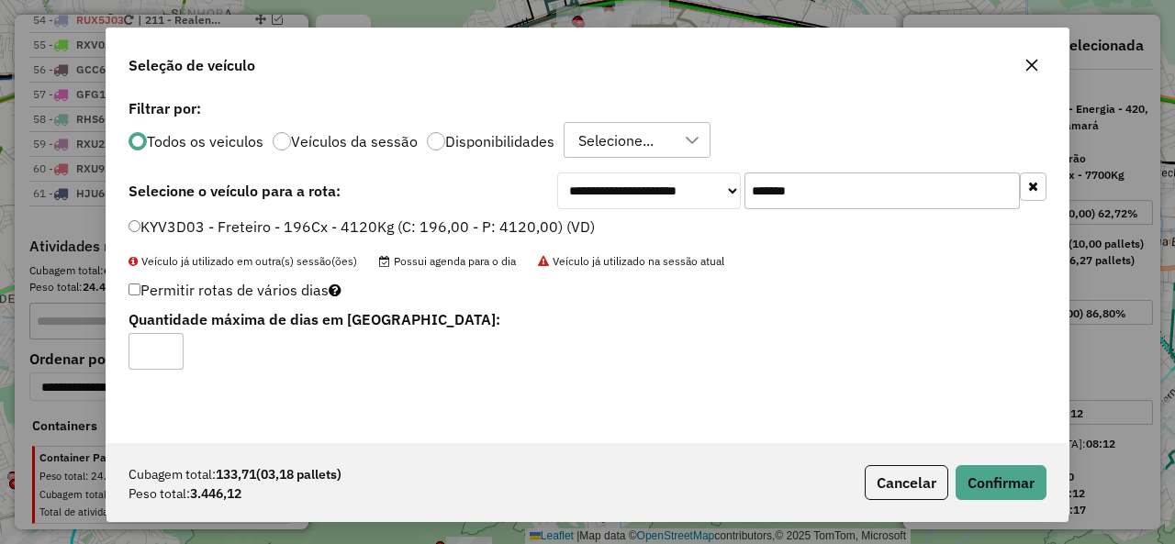
click at [993, 463] on div "Cubagem total: 133,71 (03,18 pallets) Peso total: 3.446,12 Cancelar Confirmar" at bounding box center [587, 482] width 962 height 79
click at [995, 465] on div "Cubagem total: 133,71 (03,18 pallets) Peso total: 3.446,12 Cancelar Confirmar" at bounding box center [587, 482] width 962 height 79
click at [1002, 488] on button "Confirmar" at bounding box center [1000, 482] width 91 height 35
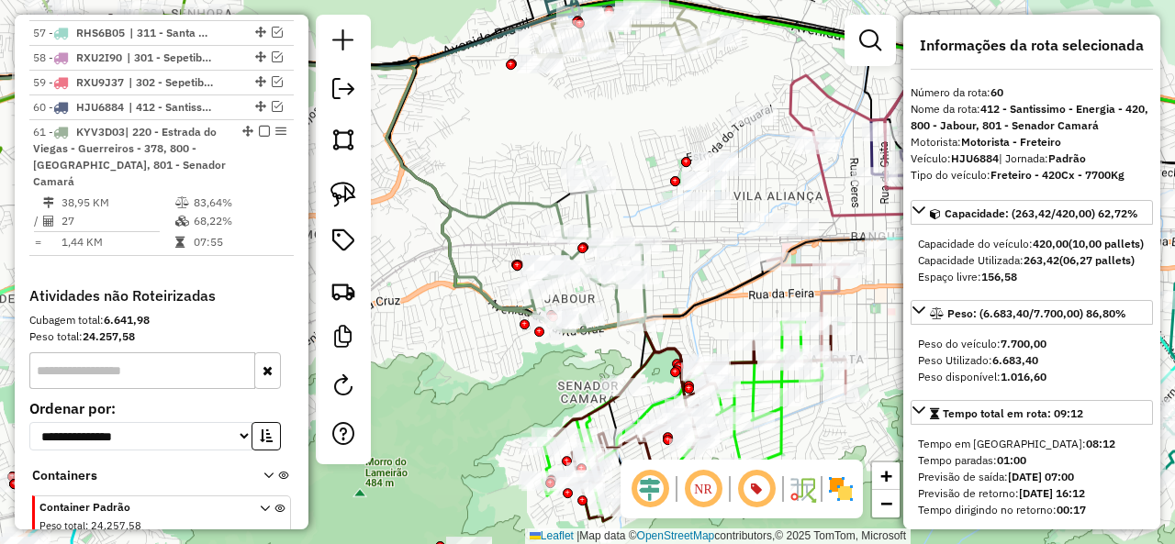
scroll to position [5290, 0]
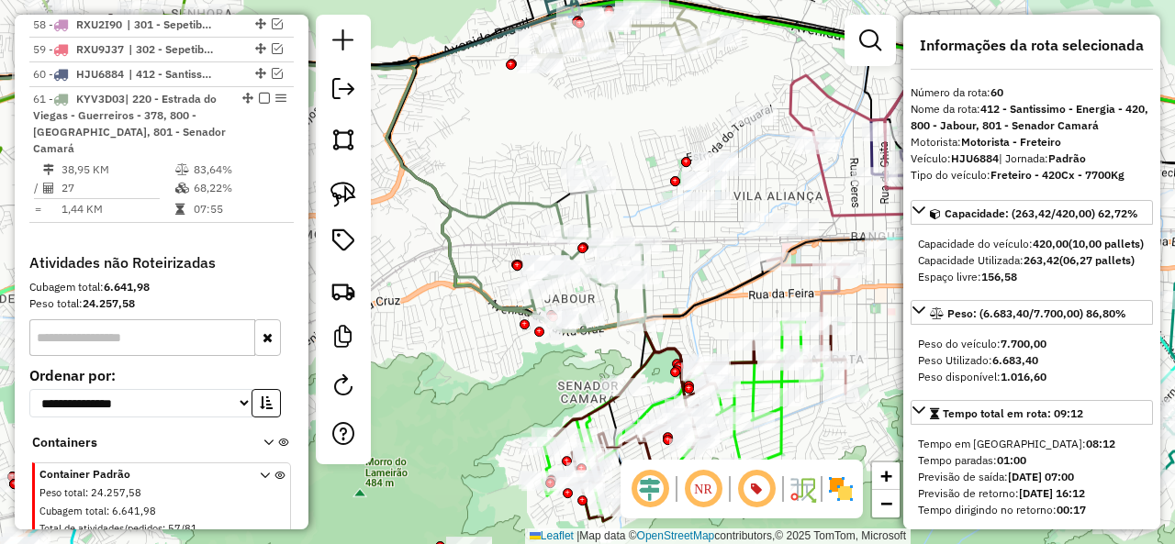
click at [529, 199] on icon at bounding box center [543, 250] width 203 height 161
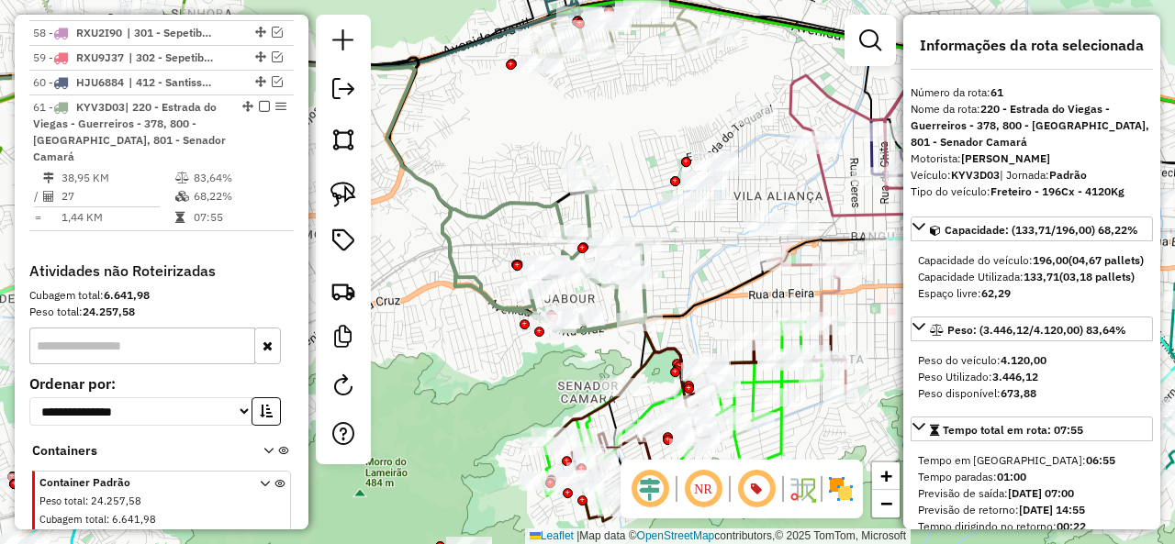
scroll to position [5277, 0]
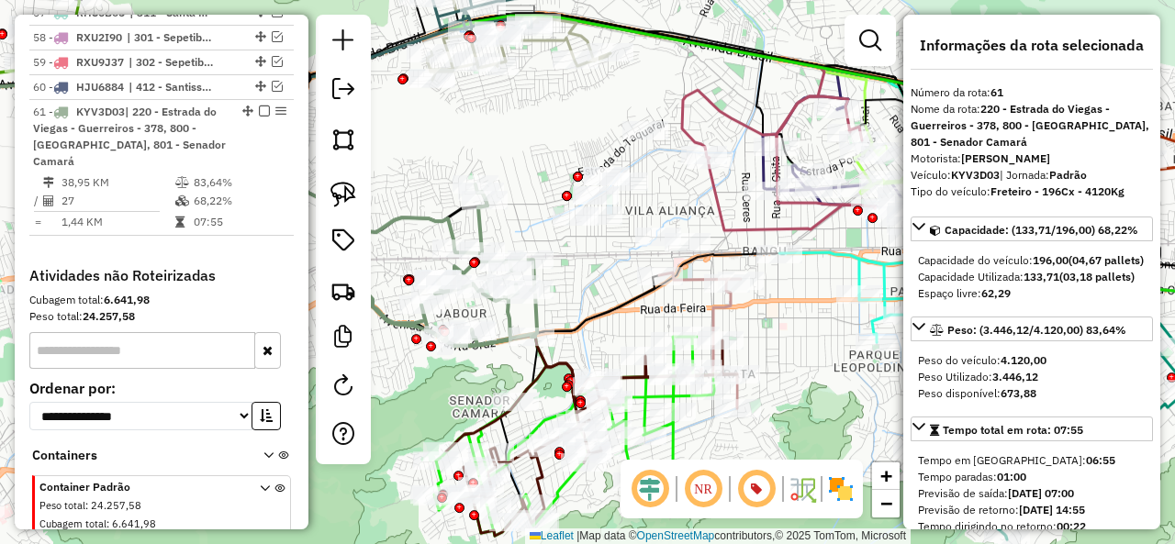
drag, startPoint x: 697, startPoint y: 260, endPoint x: 604, endPoint y: 271, distance: 93.4
click at [604, 271] on div "Janela de atendimento Grade de atendimento Capacidade Transportadoras Veículos …" at bounding box center [587, 272] width 1175 height 544
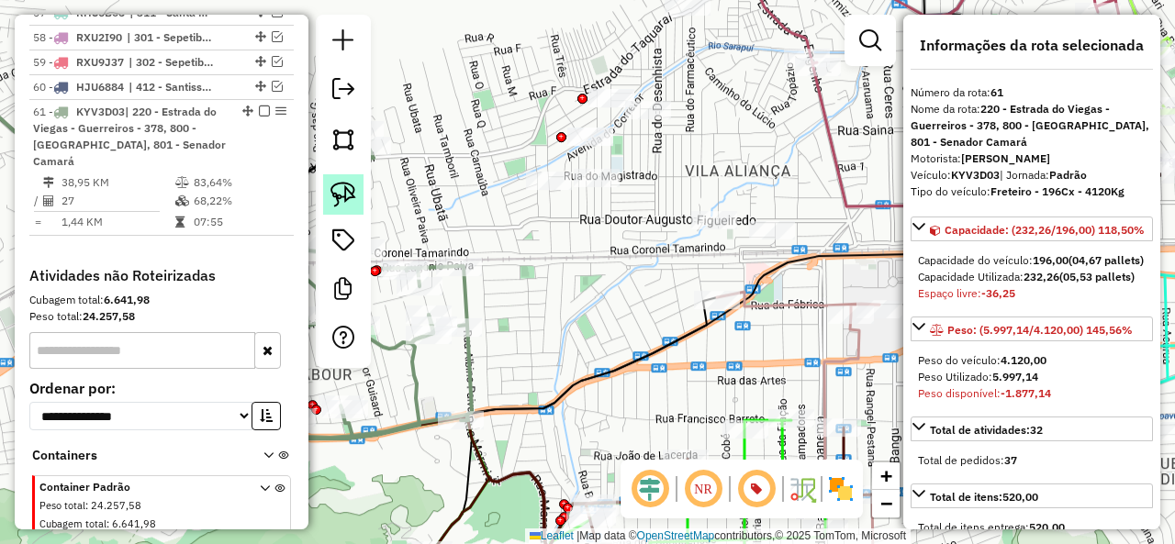
click at [356, 199] on link at bounding box center [343, 194] width 40 height 40
drag, startPoint x: 683, startPoint y: 160, endPoint x: 546, endPoint y: 145, distance: 137.5
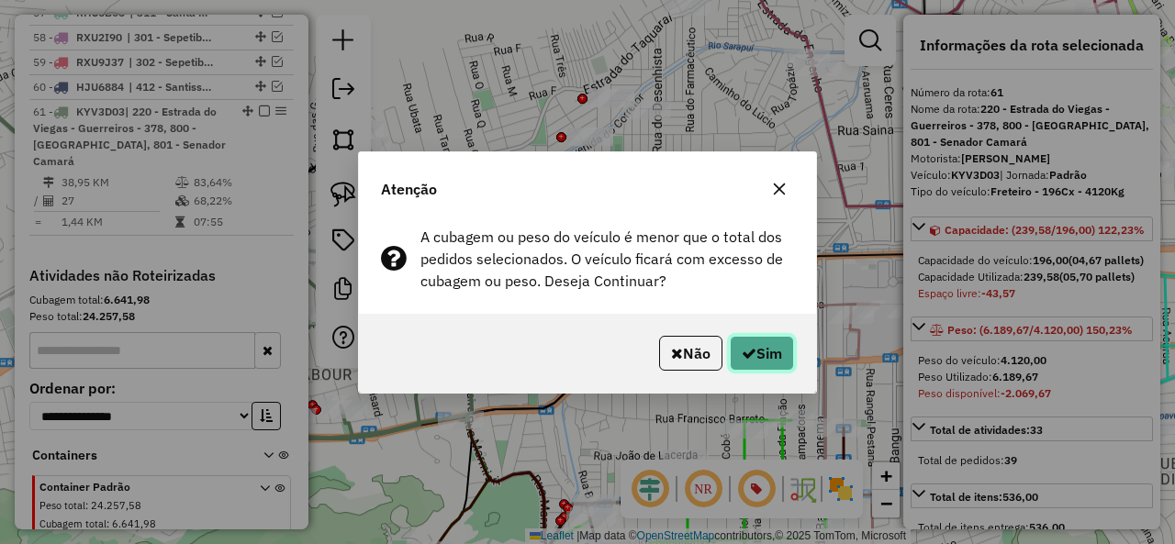
click at [782, 365] on button "Sim" at bounding box center [762, 353] width 64 height 35
select select "**********"
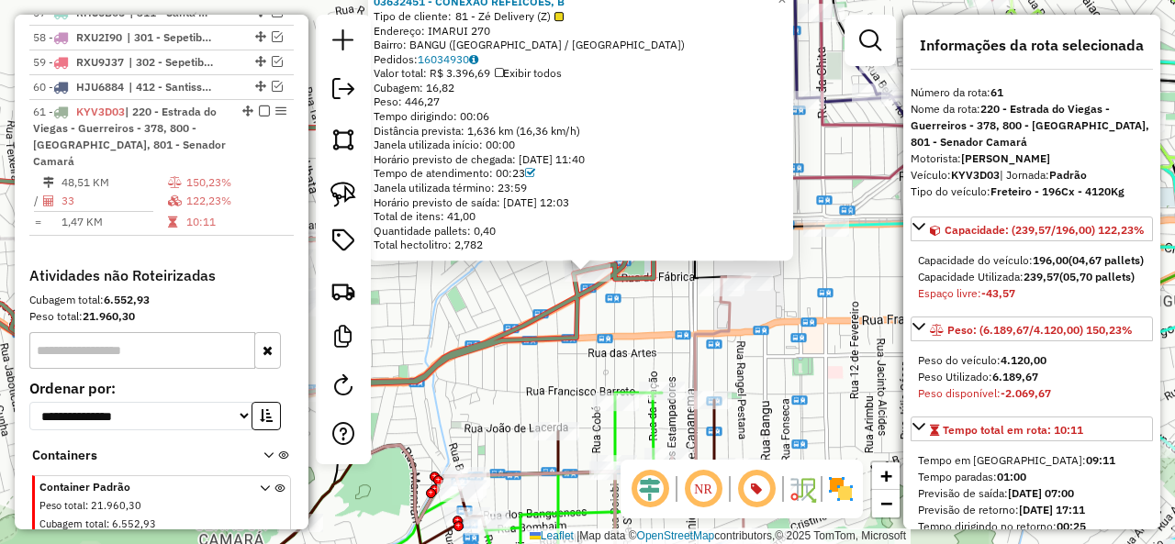
click at [580, 328] on icon at bounding box center [331, 249] width 789 height 322
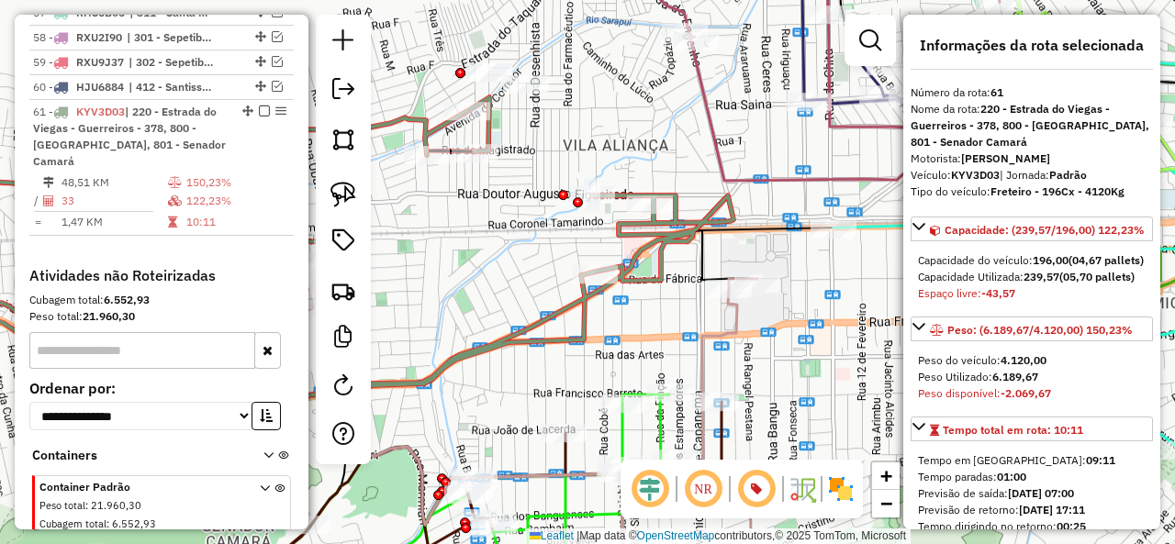
drag, startPoint x: 617, startPoint y: 318, endPoint x: 667, endPoint y: 350, distance: 59.3
click at [667, 350] on div "Janela de atendimento Grade de atendimento Capacidade Transportadoras Veículos …" at bounding box center [587, 272] width 1175 height 544
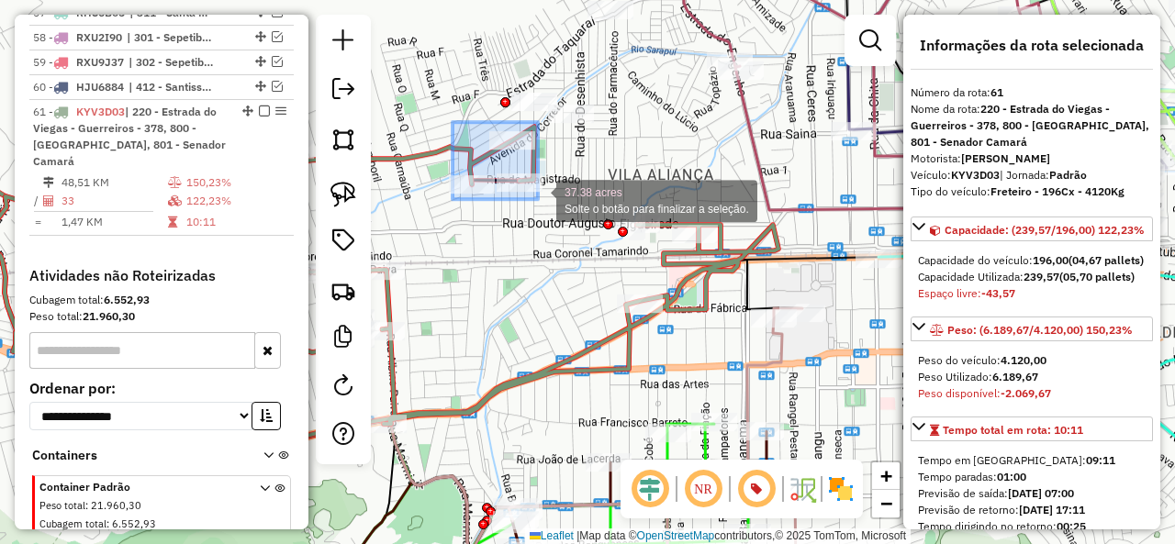
drag, startPoint x: 488, startPoint y: 154, endPoint x: 538, endPoint y: 199, distance: 66.9
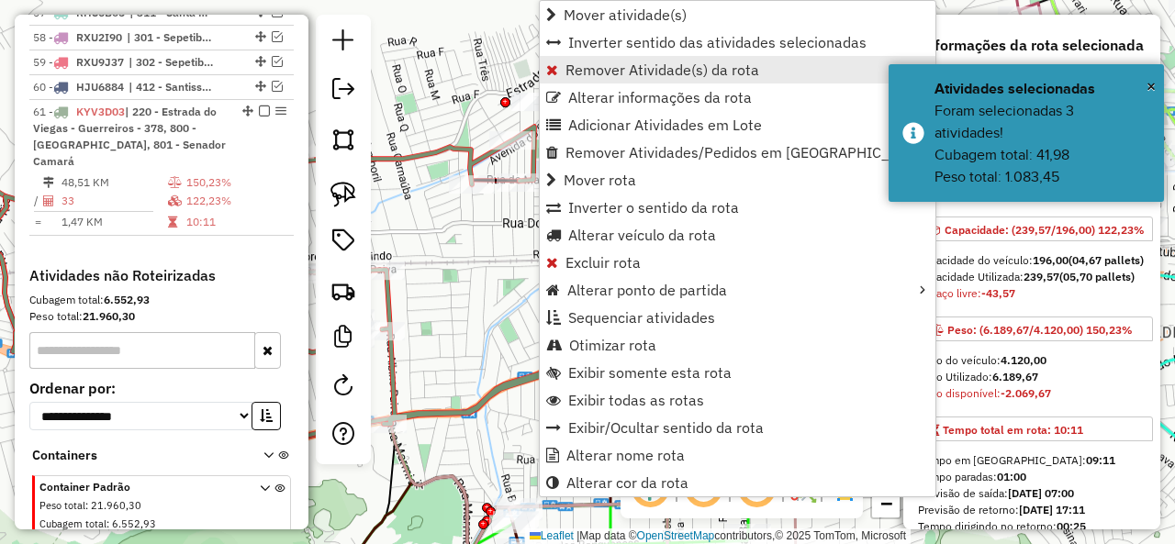
click at [609, 70] on span "Remover Atividade(s) da rota" at bounding box center [662, 69] width 194 height 15
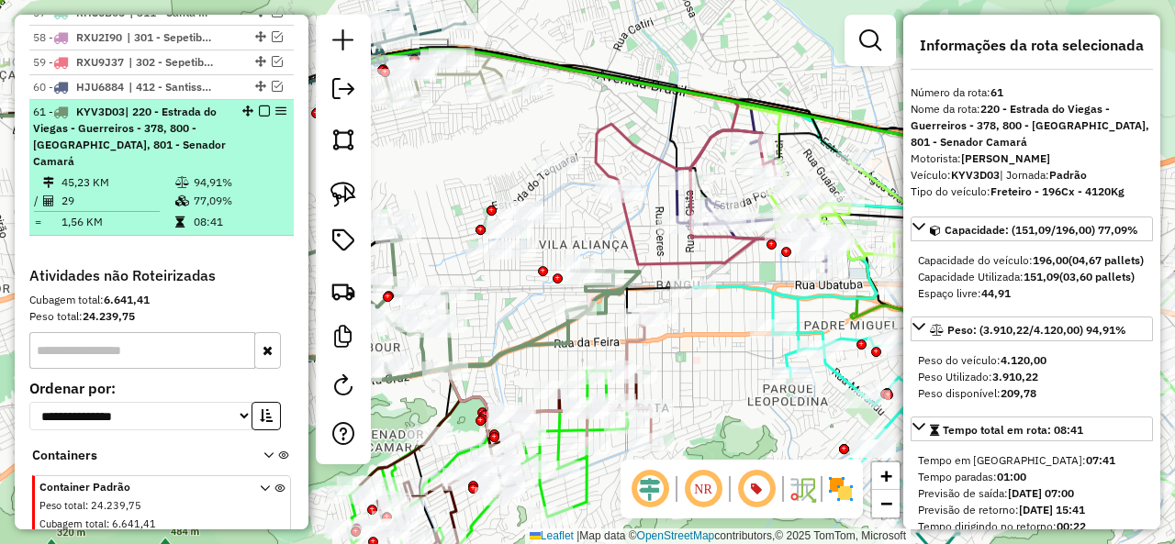
click at [259, 106] on em at bounding box center [264, 111] width 11 height 11
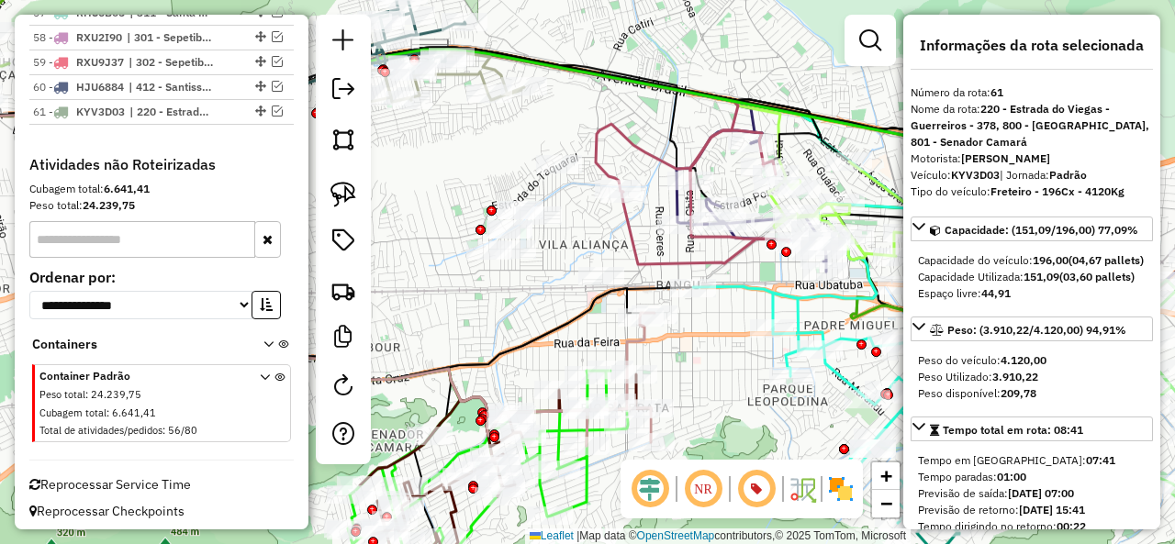
scroll to position [5197, 0]
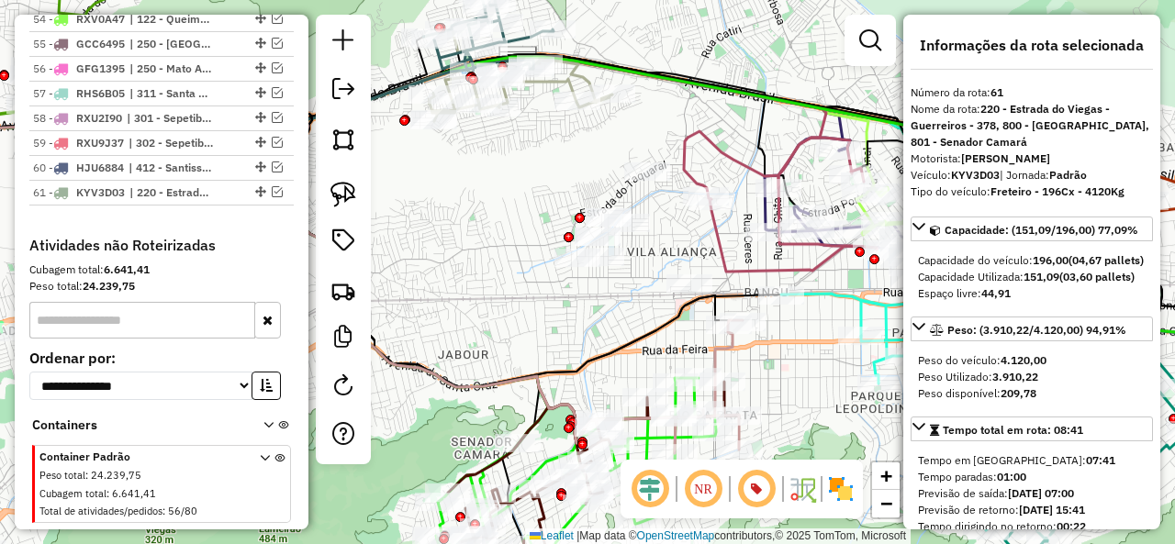
drag, startPoint x: 477, startPoint y: 295, endPoint x: 579, endPoint y: 298, distance: 101.9
click at [580, 298] on div "Janela de atendimento Grade de atendimento Capacidade Transportadoras Veículos …" at bounding box center [587, 272] width 1175 height 544
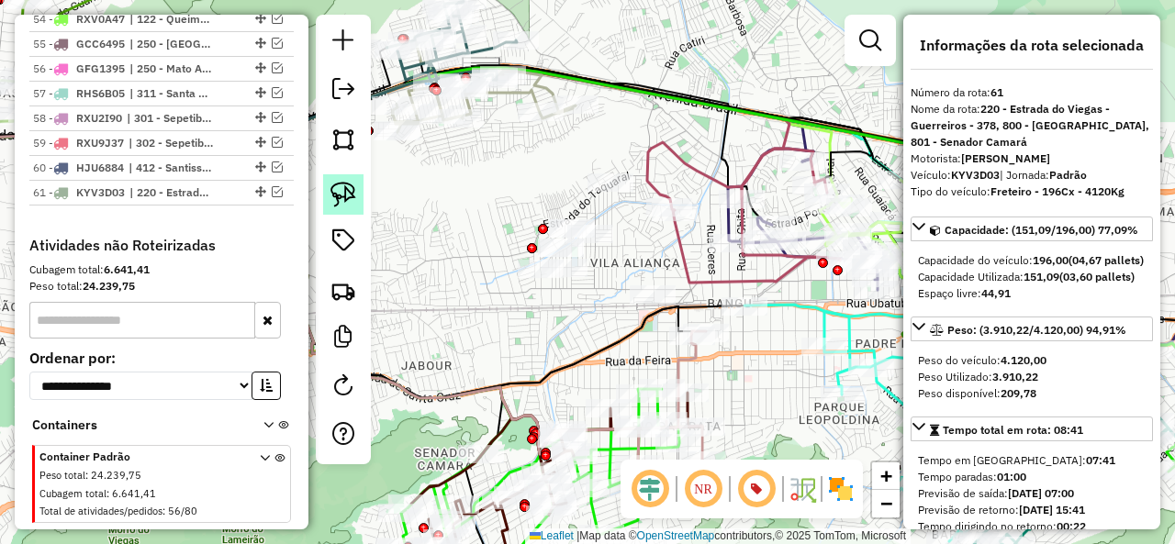
click at [351, 194] on img at bounding box center [343, 195] width 26 height 26
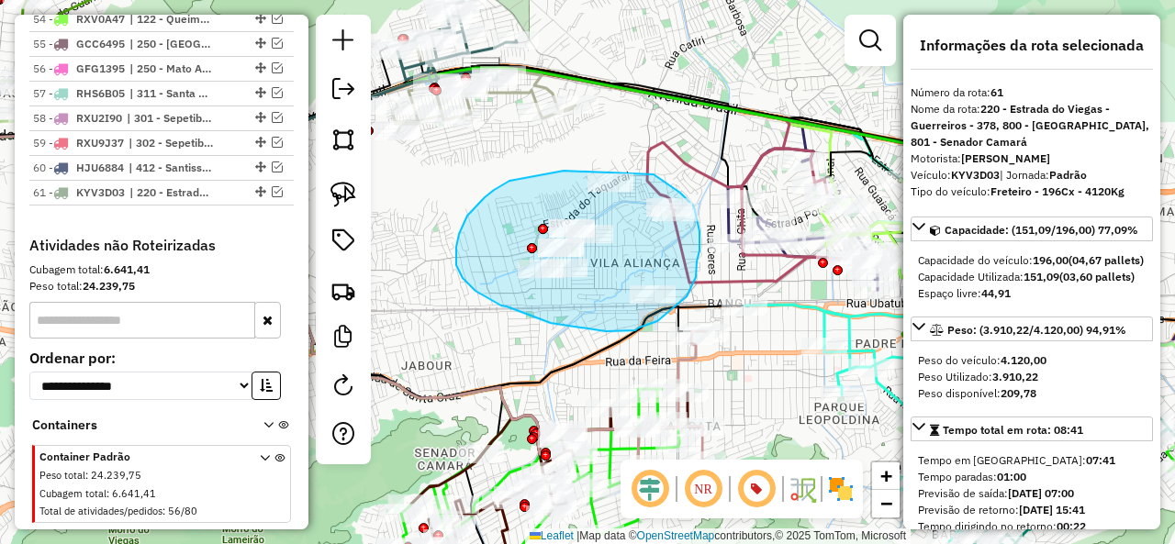
drag, startPoint x: 550, startPoint y: 173, endPoint x: 631, endPoint y: 172, distance: 80.8
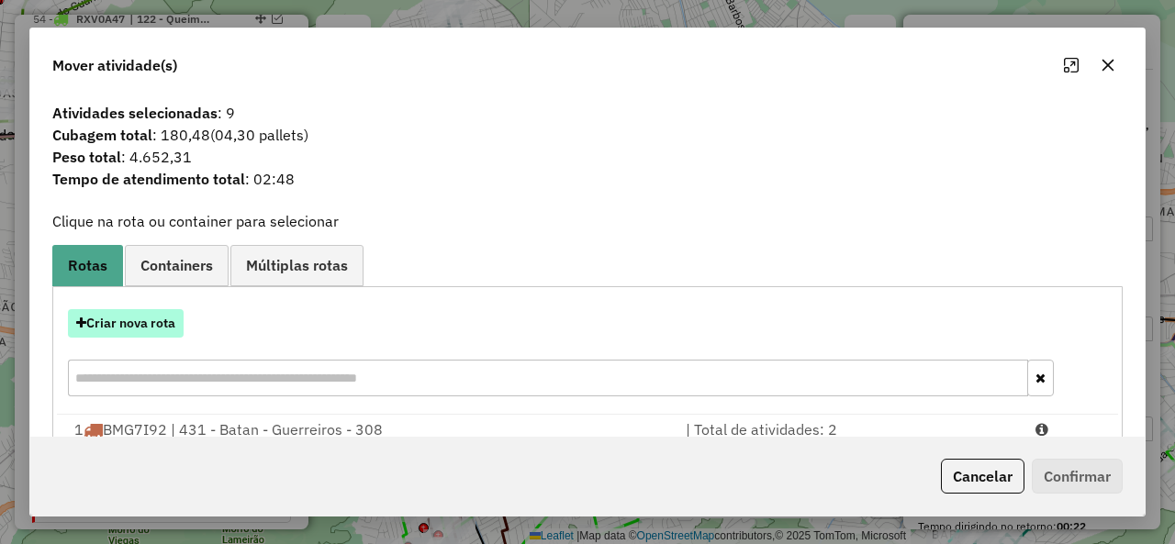
click at [151, 328] on button "Criar nova rota" at bounding box center [126, 323] width 116 height 28
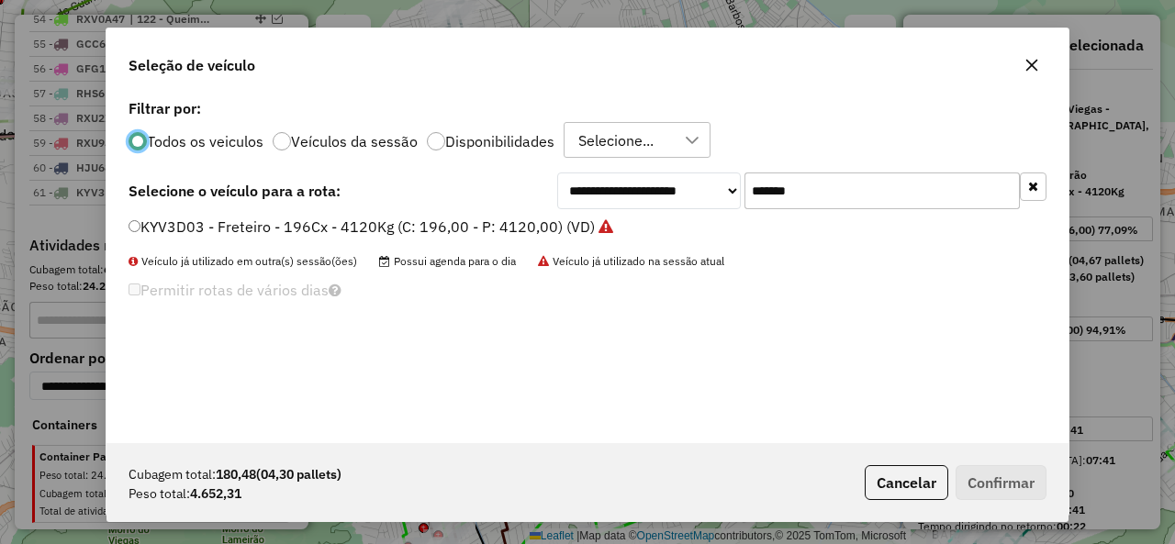
scroll to position [10, 6]
click at [910, 175] on input "*******" at bounding box center [881, 191] width 275 height 37
paste input "text"
type input "*******"
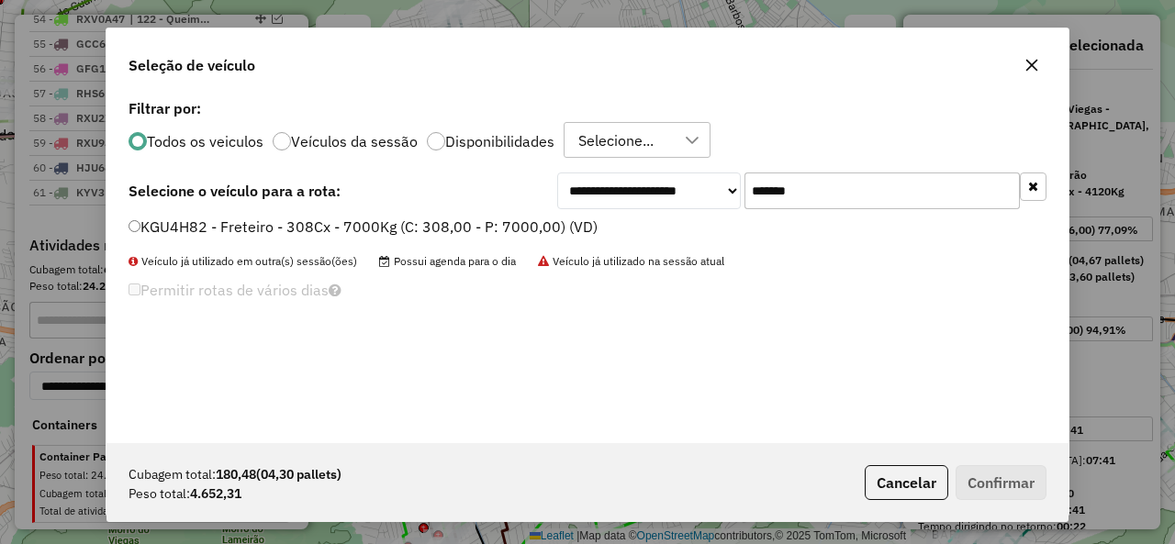
click at [227, 223] on label "KGU4H82 - Freteiro - 308Cx - 7000Kg (C: 308,00 - P: 7000,00) (VD)" at bounding box center [362, 227] width 469 height 22
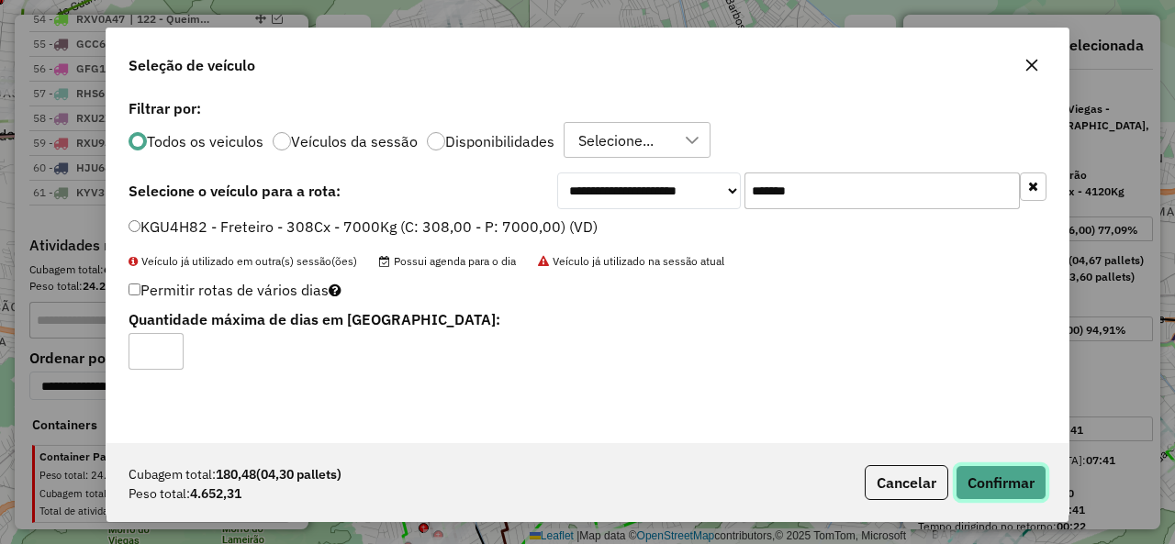
click at [1020, 472] on button "Confirmar" at bounding box center [1000, 482] width 91 height 35
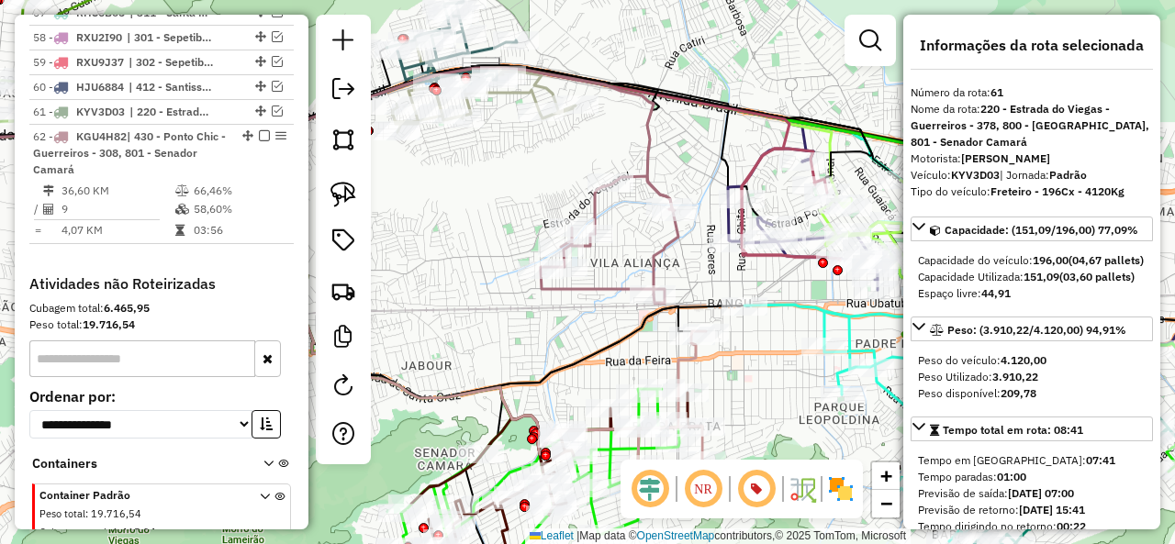
click at [601, 205] on icon at bounding box center [608, 239] width 134 height 127
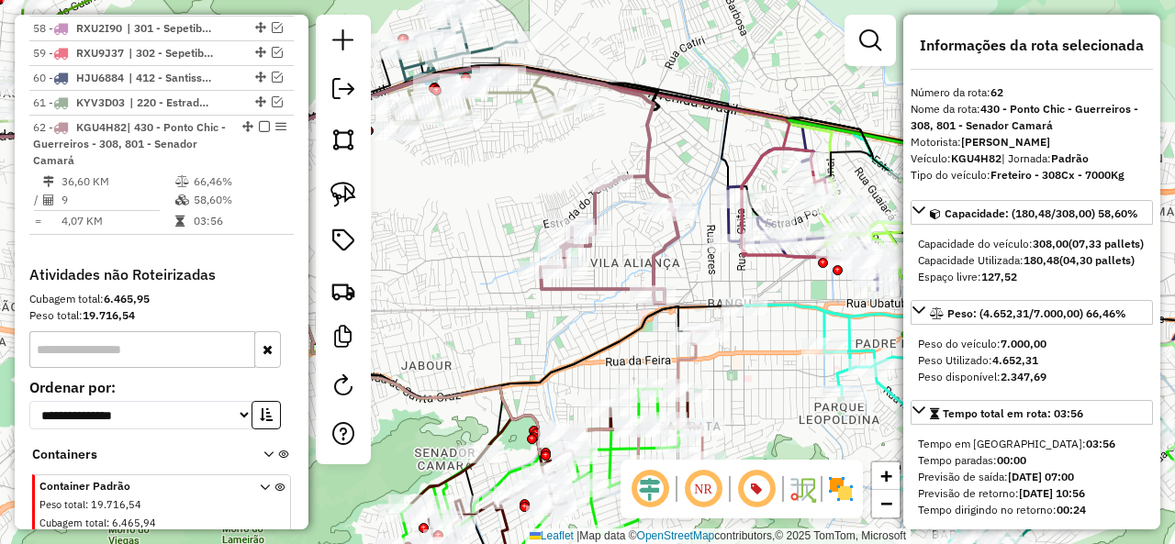
scroll to position [5302, 0]
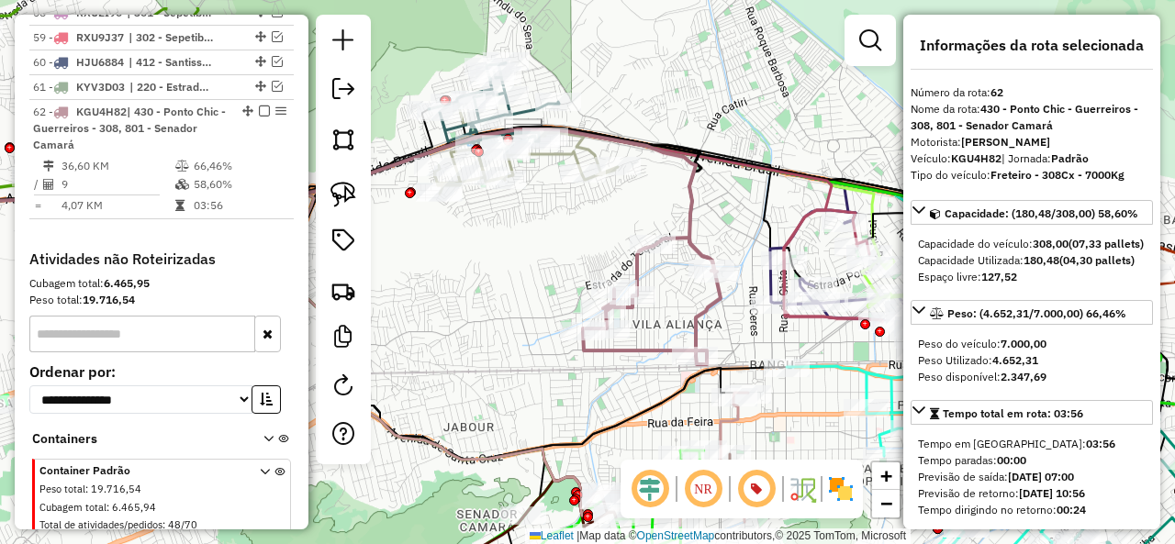
drag, startPoint x: 620, startPoint y: 205, endPoint x: 678, endPoint y: 281, distance: 95.6
click at [688, 291] on div "Janela de atendimento Grade de atendimento Capacidade Transportadoras Veículos …" at bounding box center [587, 272] width 1175 height 544
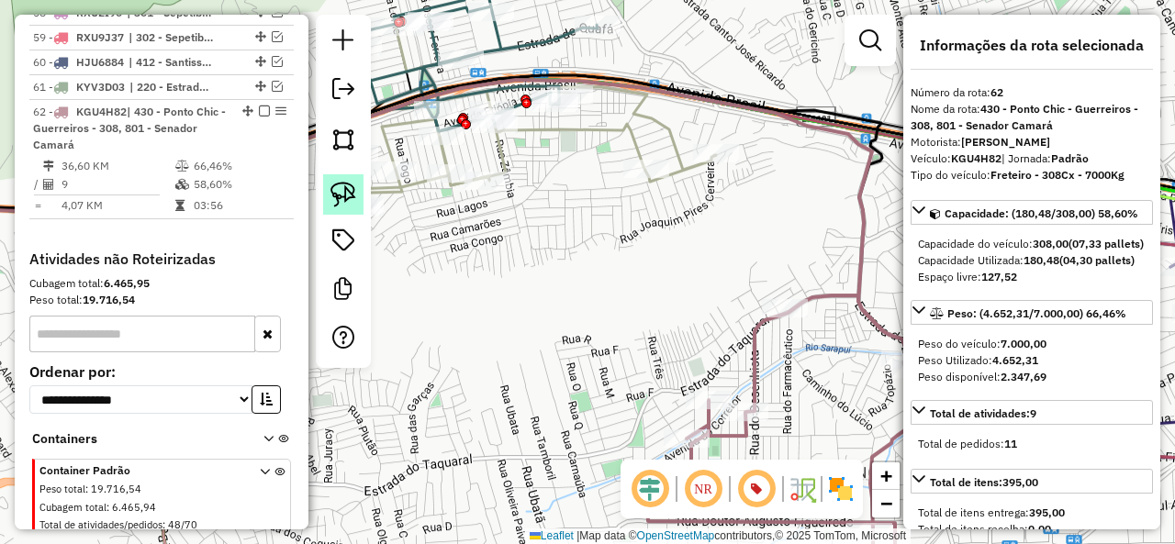
click at [340, 190] on img at bounding box center [343, 195] width 26 height 26
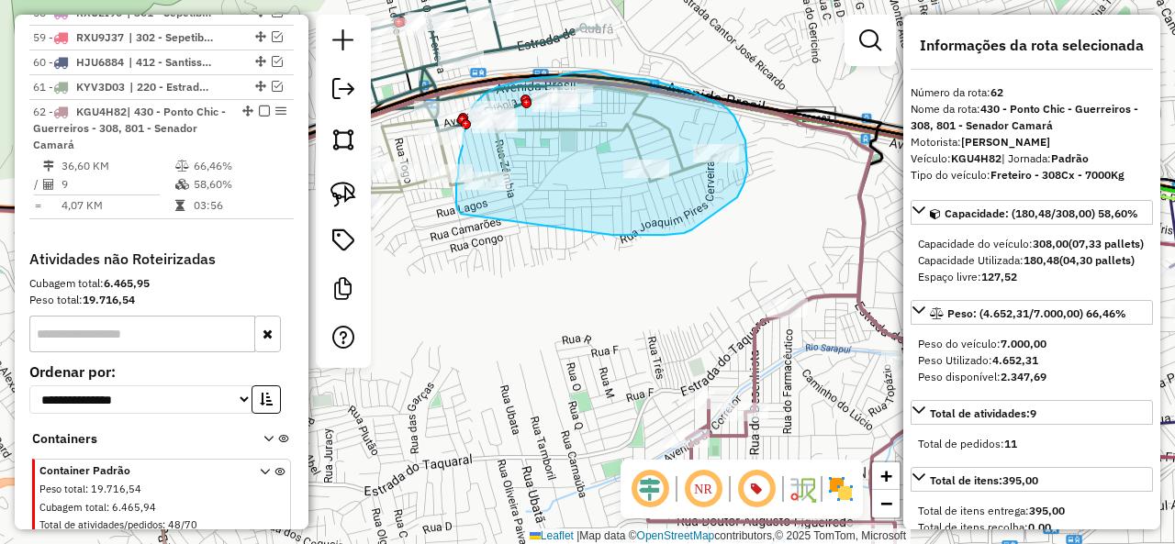
drag, startPoint x: 700, startPoint y: 223, endPoint x: 463, endPoint y: 214, distance: 237.9
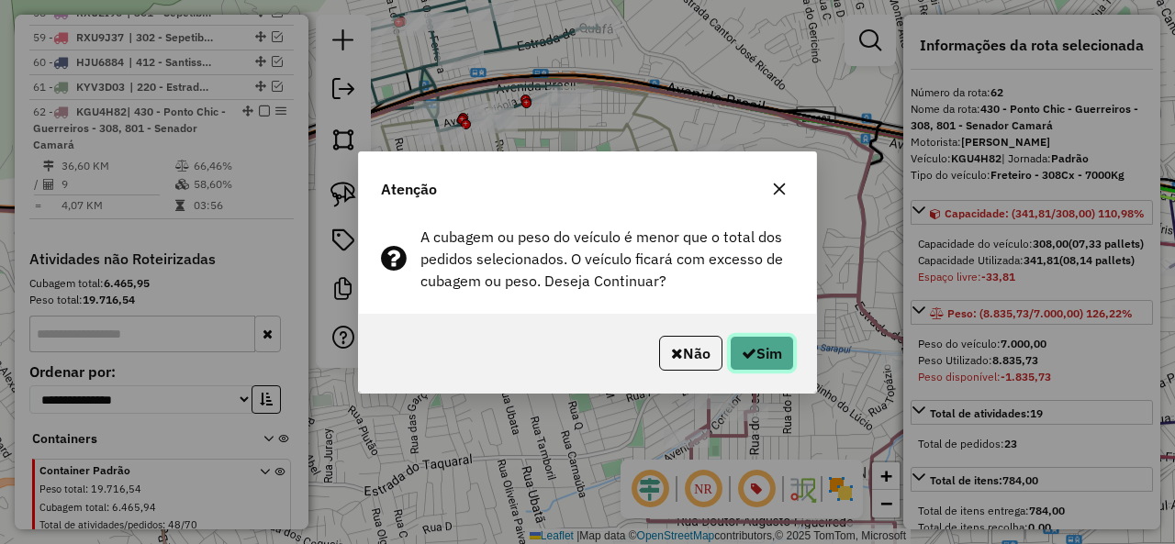
click at [755, 346] on button "Sim" at bounding box center [762, 353] width 64 height 35
select select "**********"
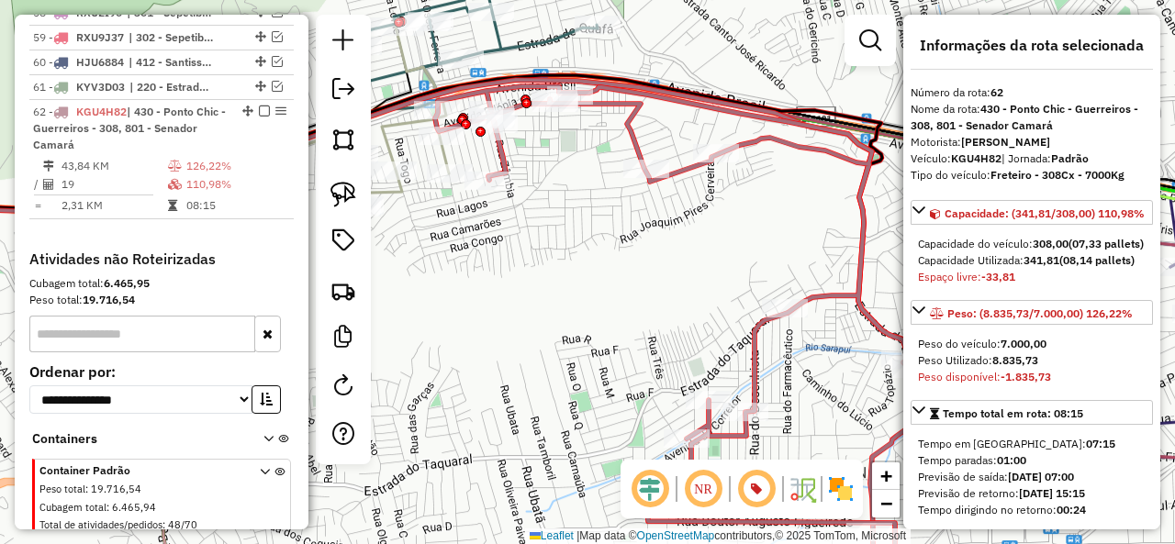
drag, startPoint x: 580, startPoint y: 280, endPoint x: 652, endPoint y: 313, distance: 78.8
click at [653, 313] on div "Janela de atendimento Grade de atendimento Capacidade Transportadoras Veículos …" at bounding box center [587, 272] width 1175 height 544
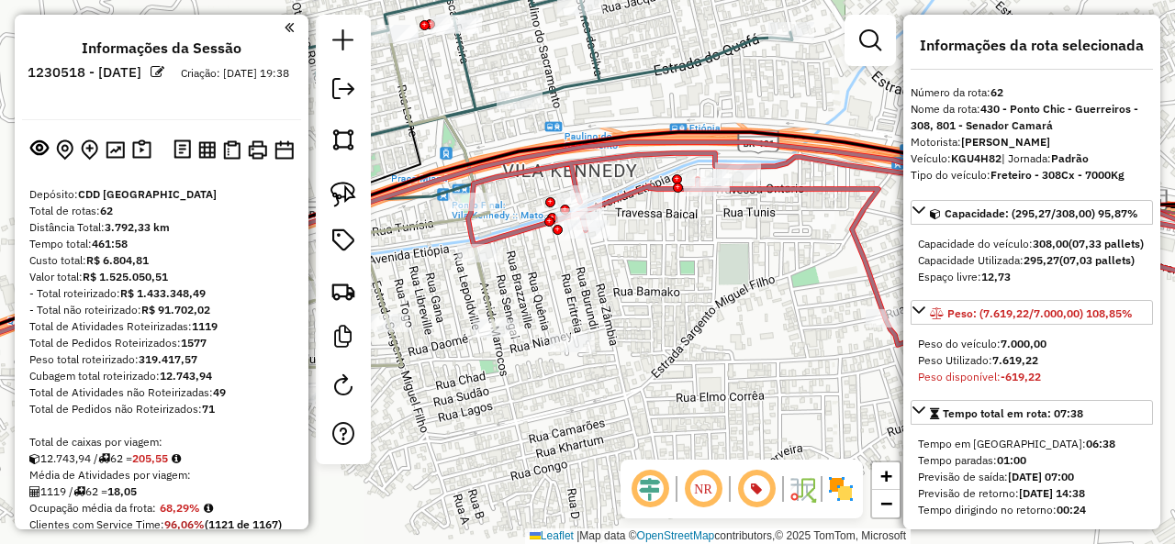
select select "**********"
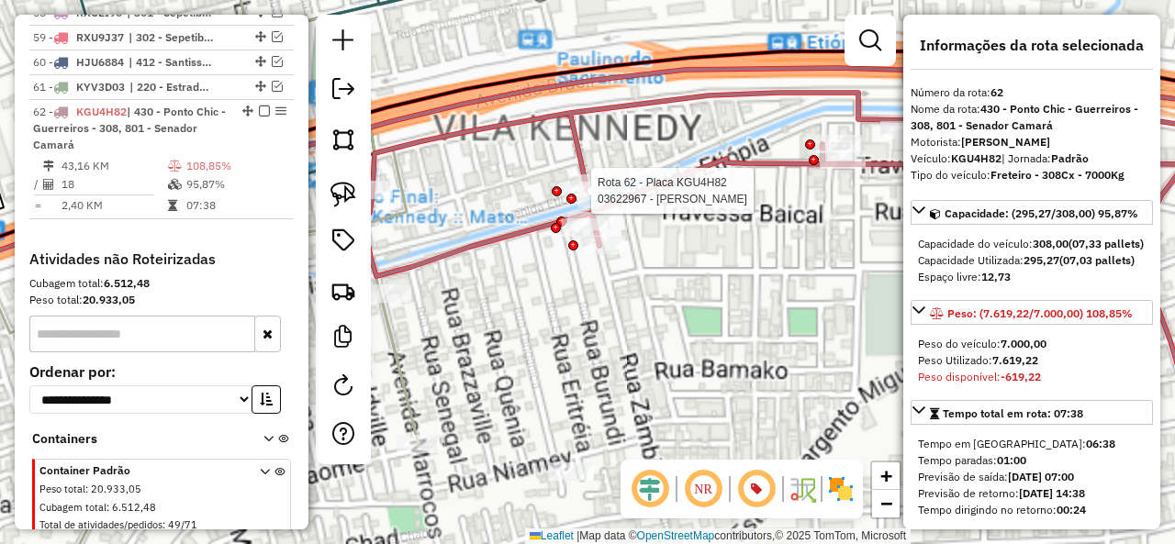
click at [578, 172] on icon at bounding box center [828, 284] width 928 height 383
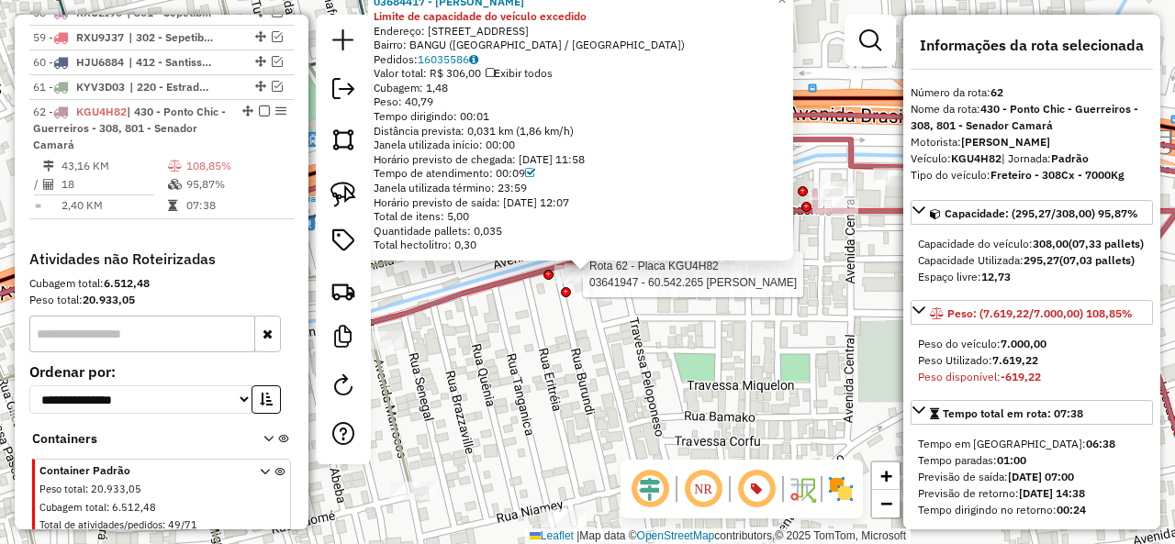
click at [550, 274] on div at bounding box center [548, 275] width 10 height 10
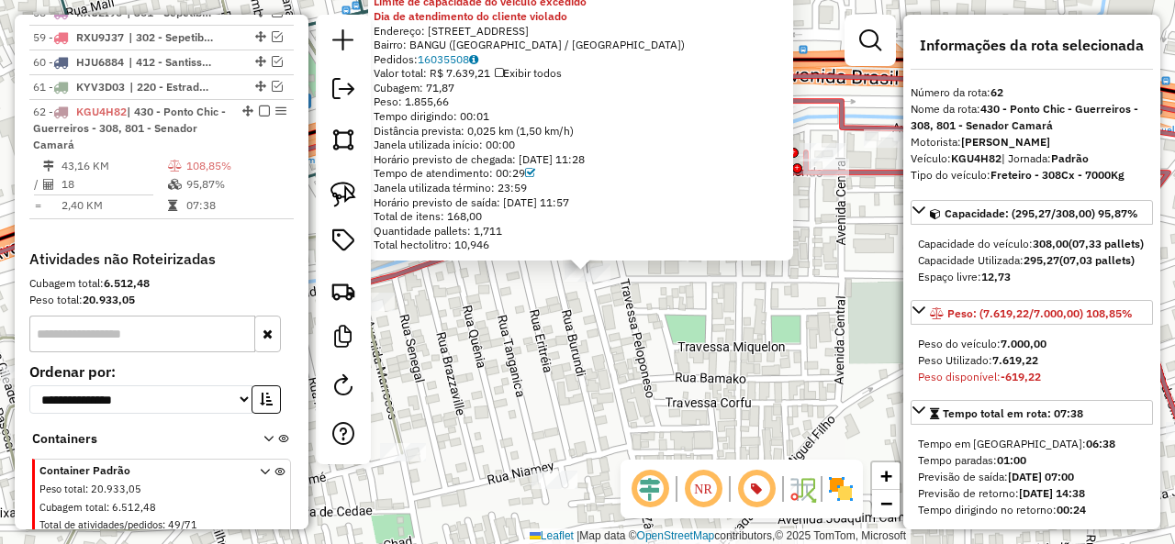
click at [615, 330] on div "03609939 - [PERSON_NAME] Limite de capacidade do veículo excedido Dia de atendi…" at bounding box center [587, 272] width 1175 height 544
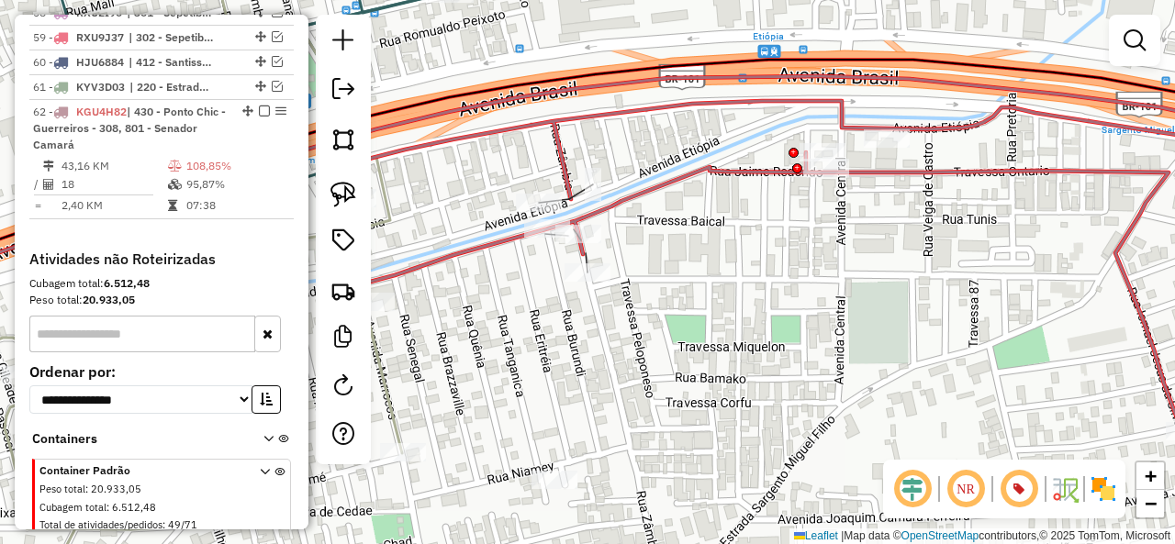
click at [650, 195] on icon at bounding box center [820, 292] width 944 height 383
select select "**********"
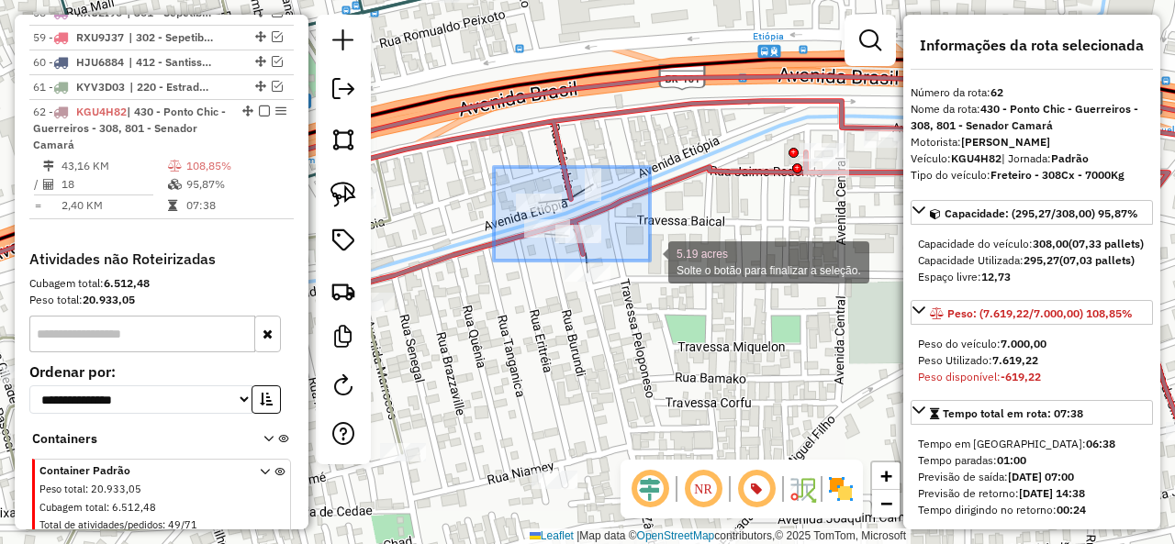
drag, startPoint x: 494, startPoint y: 167, endPoint x: 650, endPoint y: 261, distance: 182.0
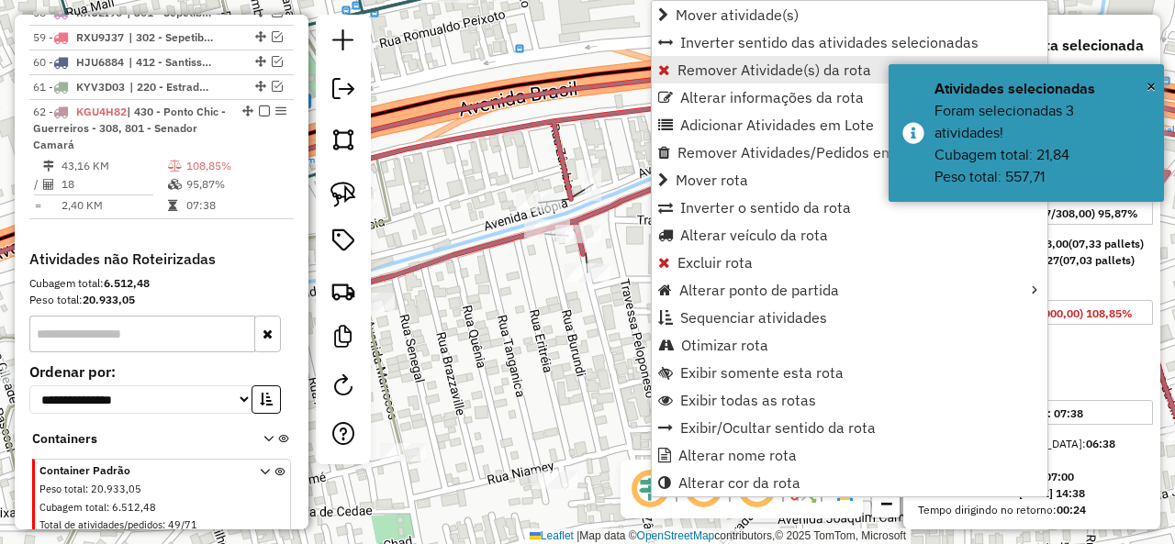
click at [732, 70] on span "Remover Atividade(s) da rota" at bounding box center [774, 69] width 194 height 15
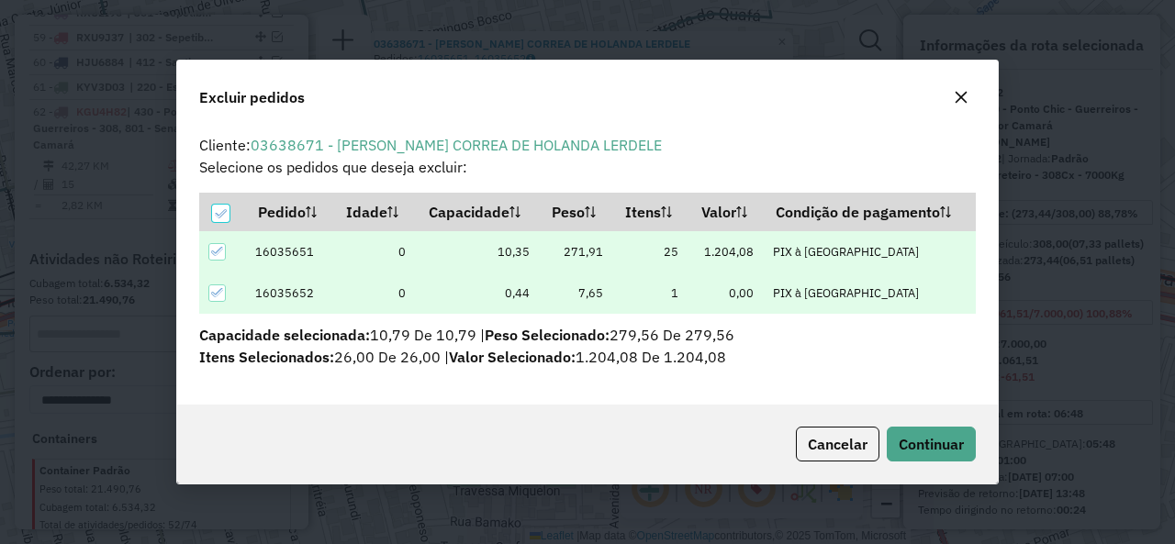
scroll to position [0, 0]
click at [912, 435] on span "Continuar" at bounding box center [931, 444] width 65 height 18
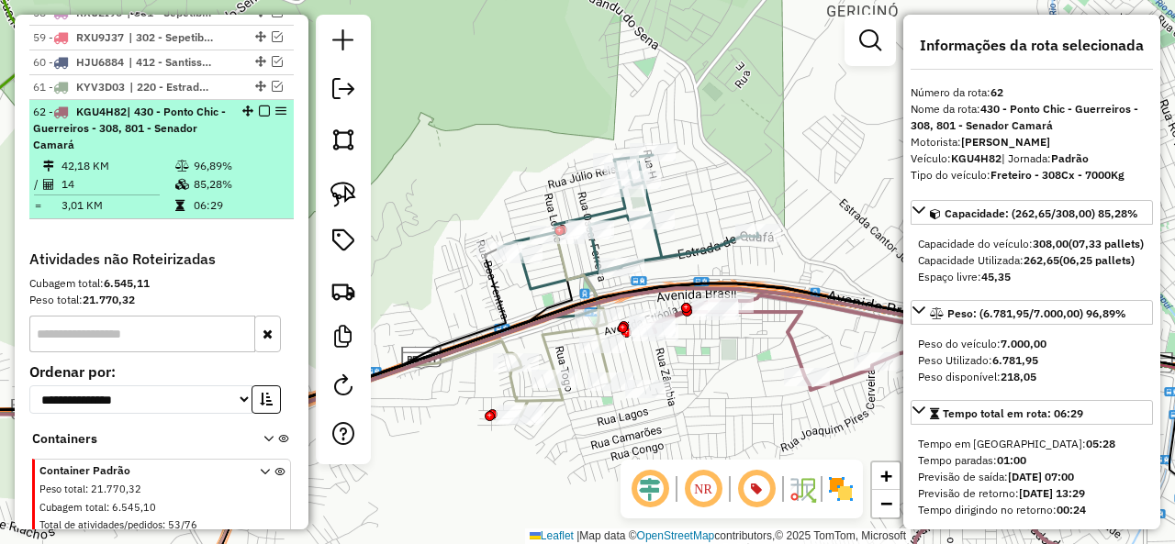
click at [259, 106] on em at bounding box center [264, 111] width 11 height 11
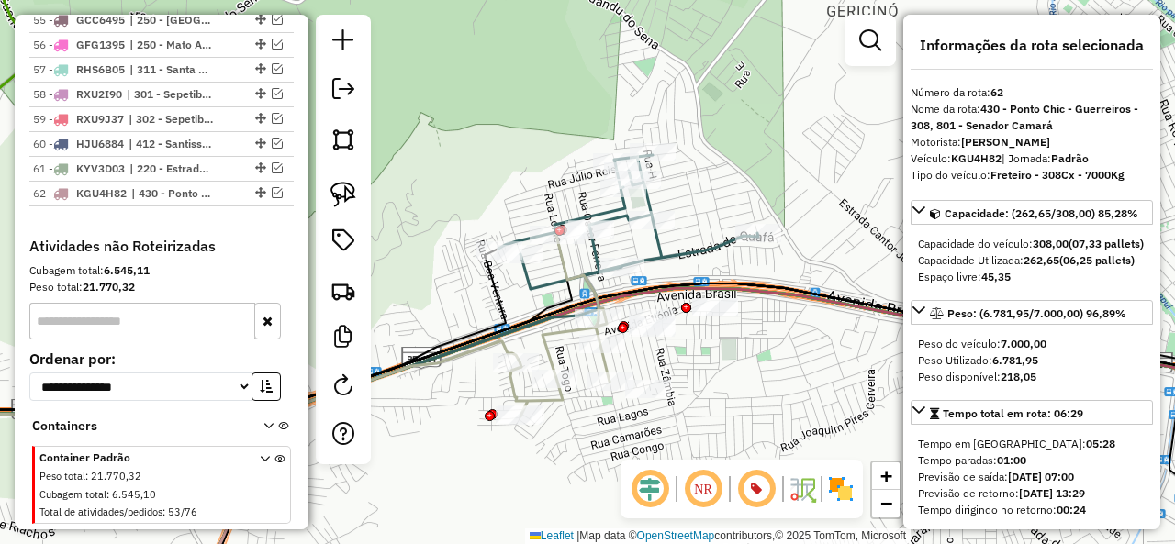
click at [687, 245] on icon at bounding box center [628, 222] width 260 height 134
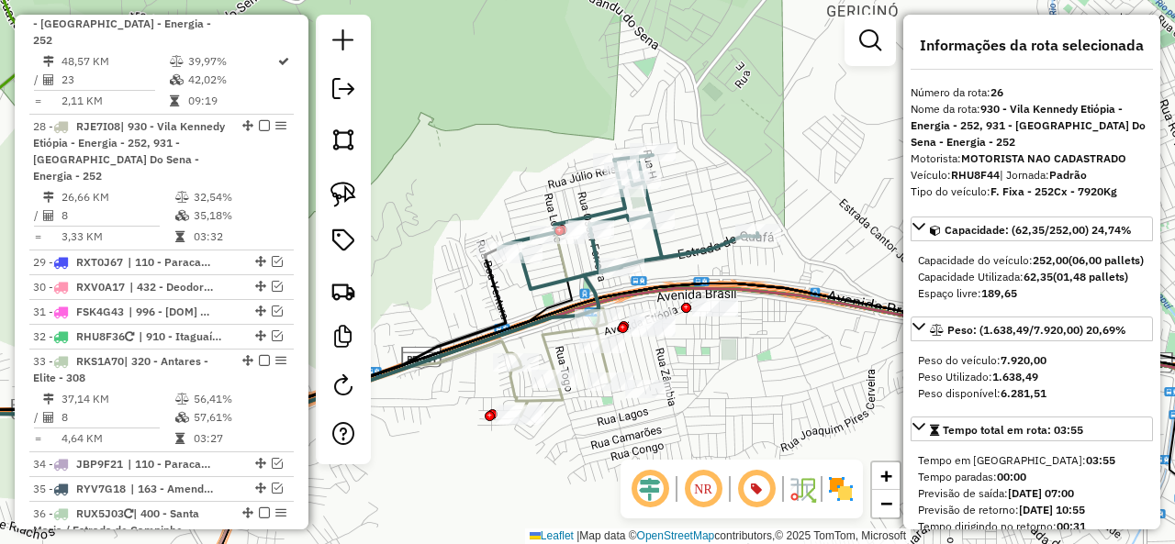
scroll to position [2920, 0]
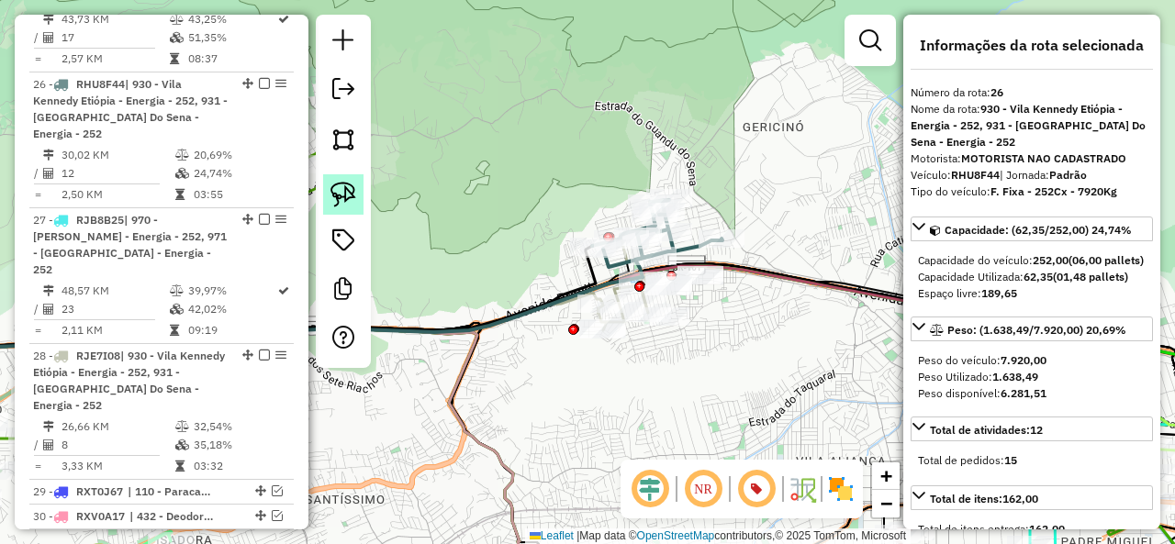
click at [341, 199] on img at bounding box center [343, 195] width 26 height 26
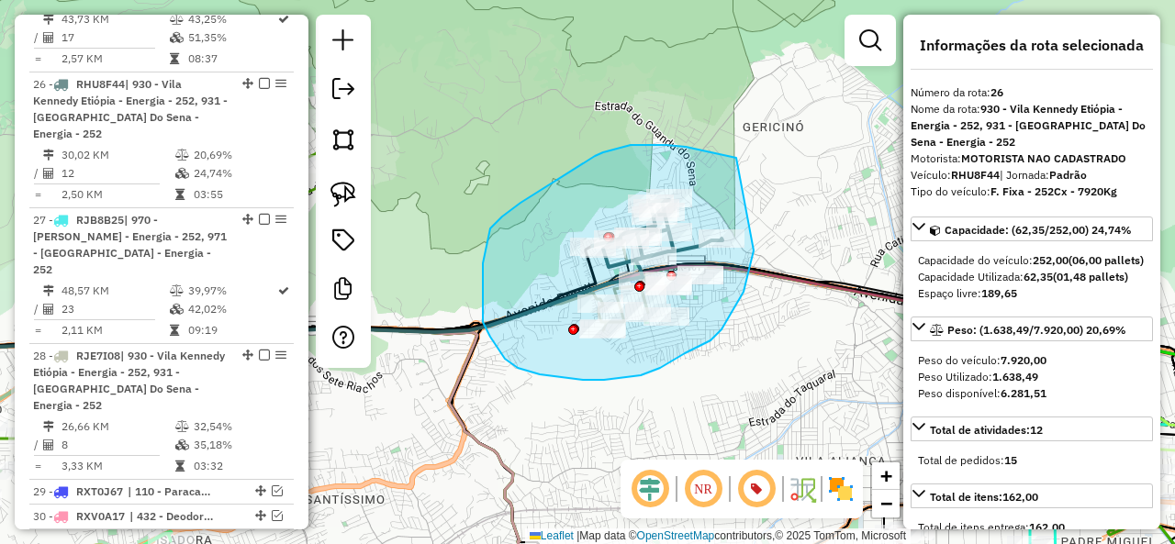
drag, startPoint x: 595, startPoint y: 156, endPoint x: 756, endPoint y: 225, distance: 175.6
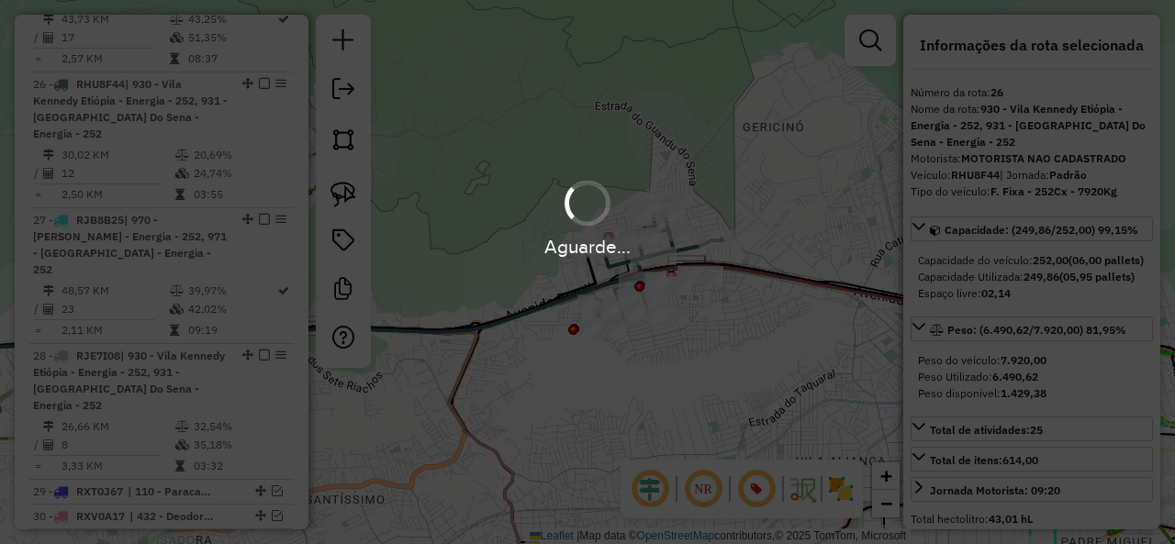
select select "**********"
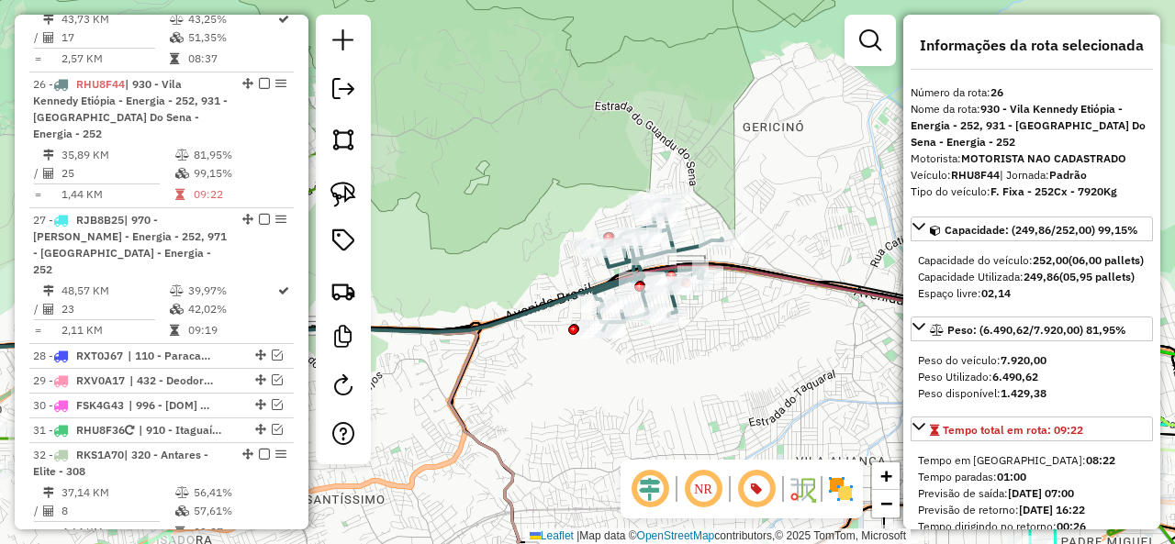
click at [543, 306] on icon at bounding box center [263, 303] width 760 height 127
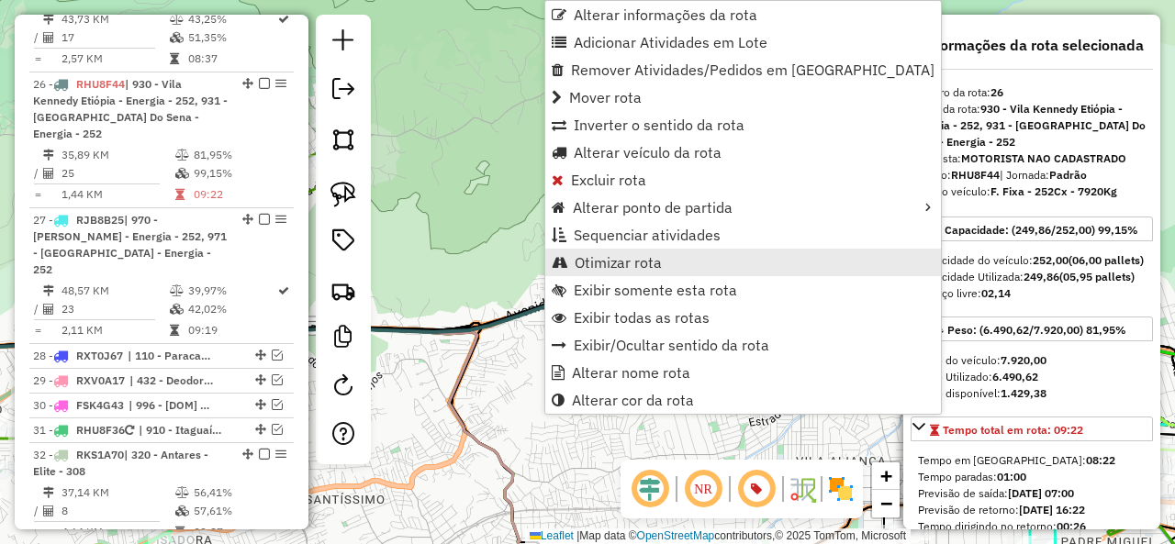
click at [678, 255] on link "Otimizar rota" at bounding box center [743, 263] width 396 height 28
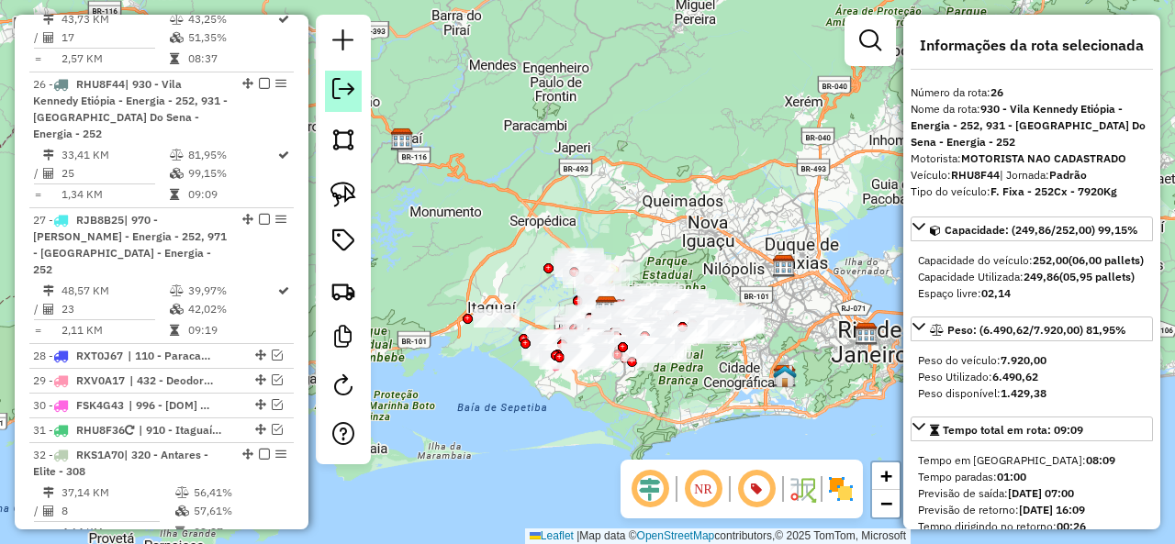
click at [345, 96] on em at bounding box center [343, 89] width 22 height 22
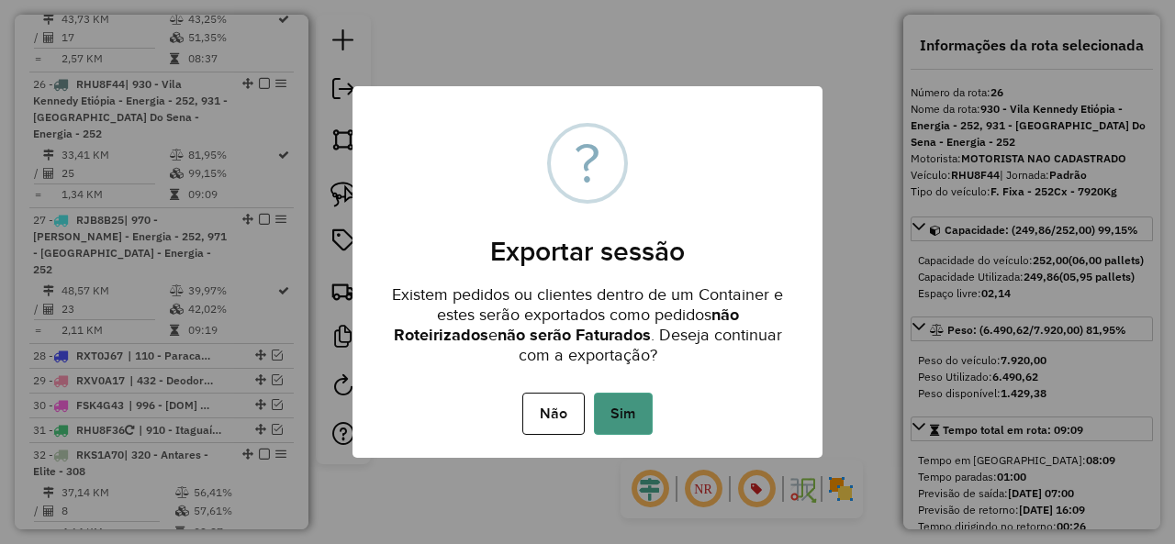
click at [641, 408] on button "Sim" at bounding box center [623, 414] width 59 height 42
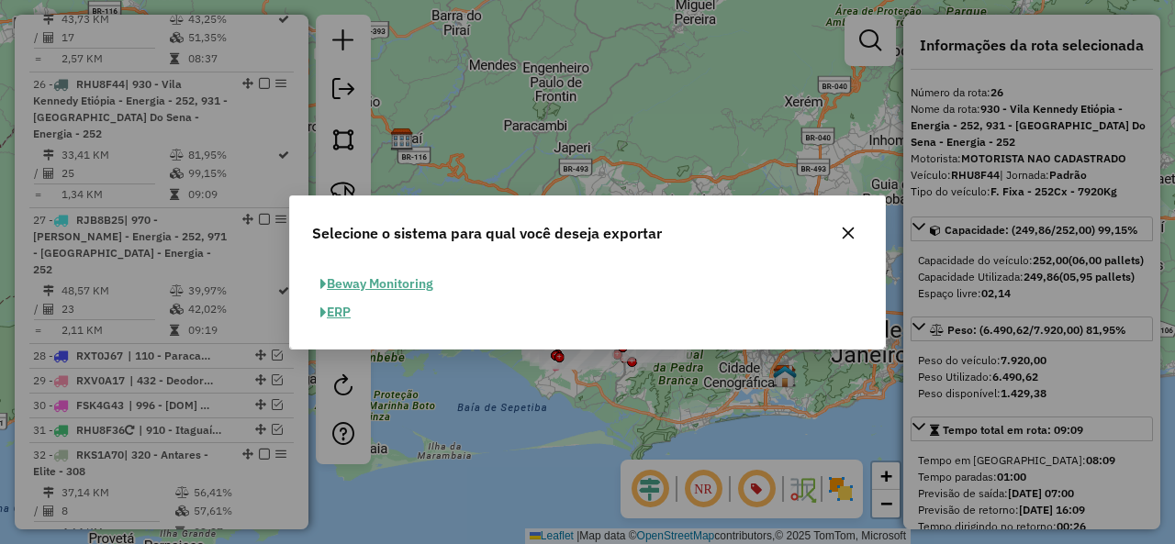
click at [347, 314] on button "ERP" at bounding box center [335, 312] width 47 height 28
select select "**"
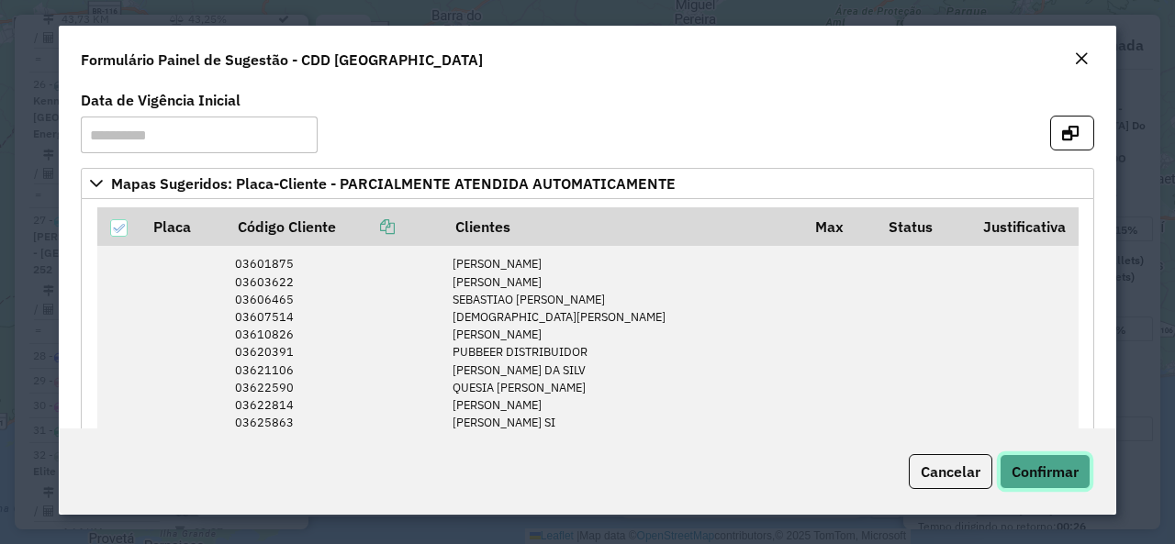
click at [1055, 470] on span "Confirmar" at bounding box center [1044, 472] width 67 height 18
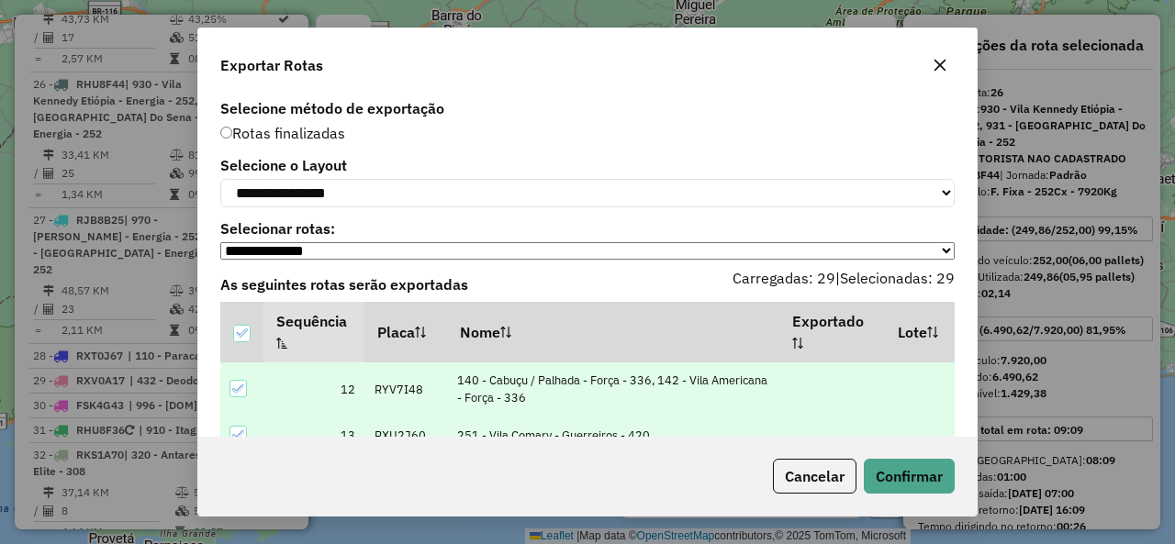
scroll to position [99, 0]
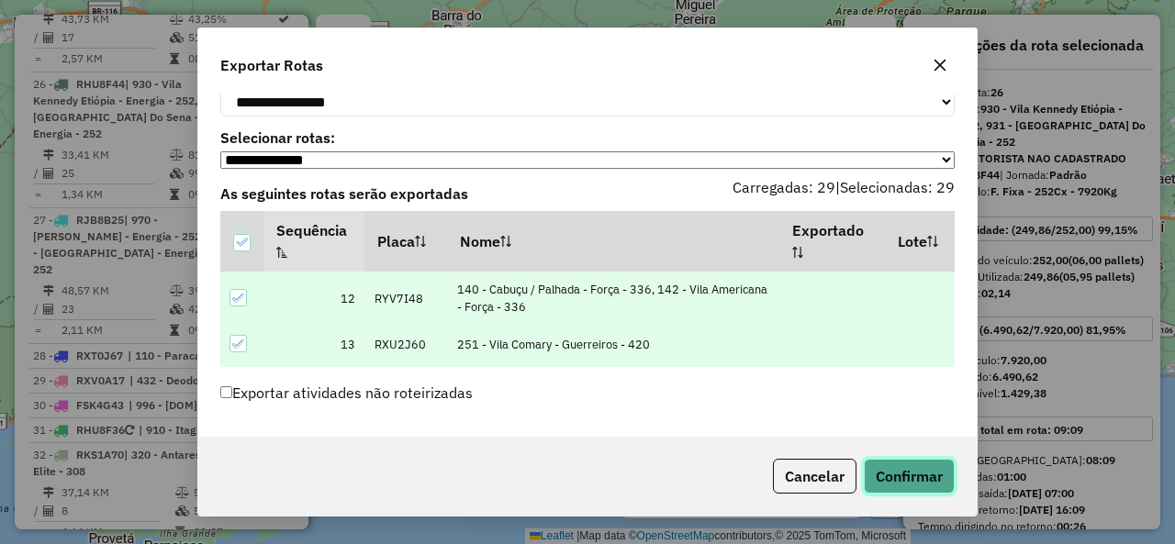
click at [918, 471] on button "Confirmar" at bounding box center [909, 476] width 91 height 35
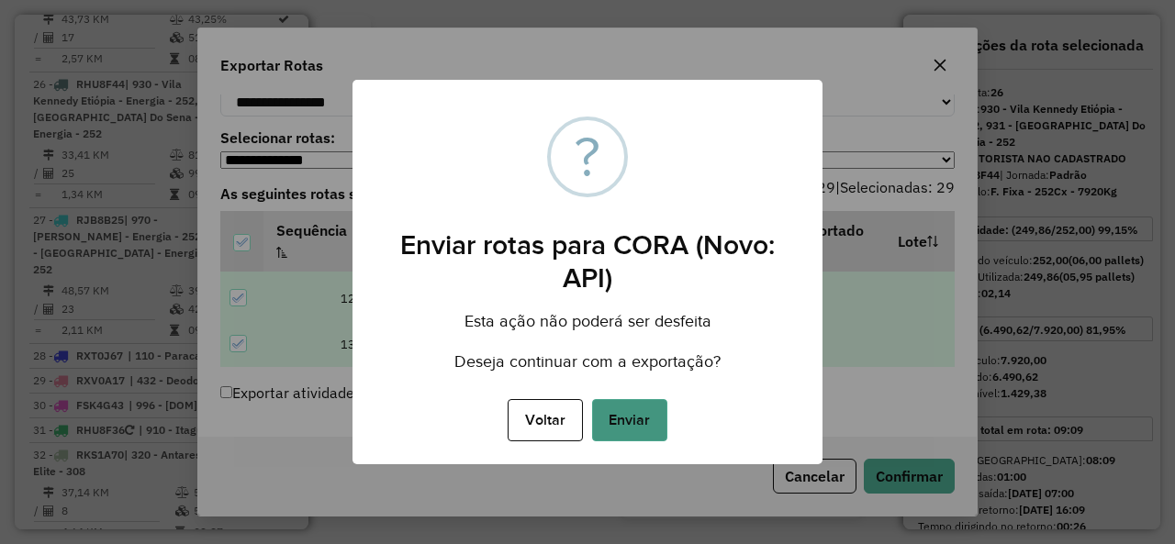
click at [630, 431] on button "Enviar" at bounding box center [629, 420] width 75 height 42
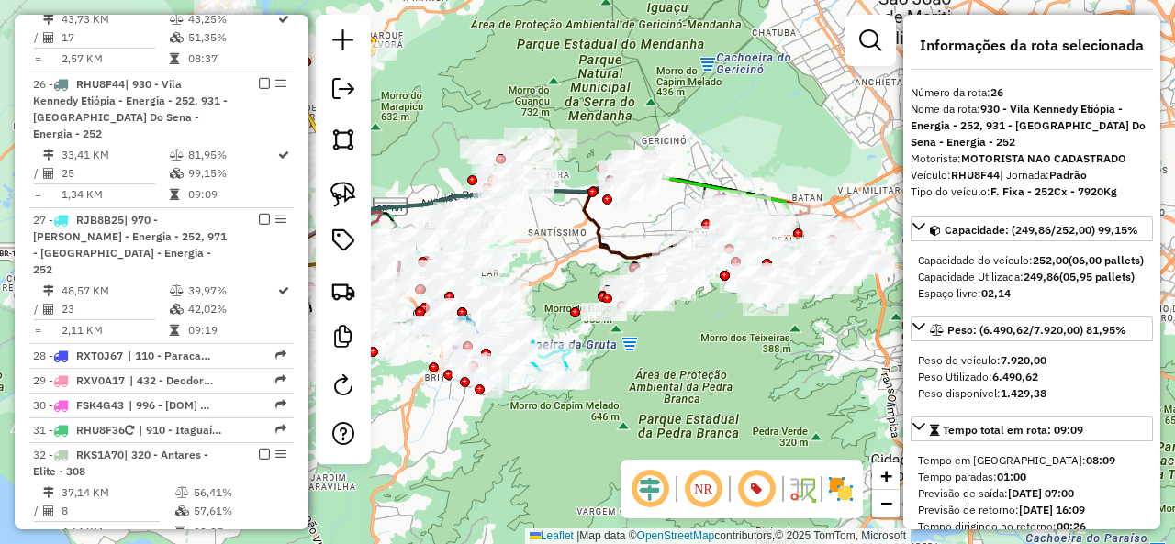
drag, startPoint x: 664, startPoint y: 366, endPoint x: 660, endPoint y: 381, distance: 15.4
click at [660, 381] on div "Janela de atendimento Grade de atendimento Capacidade Transportadoras Veículos …" at bounding box center [587, 272] width 1175 height 544
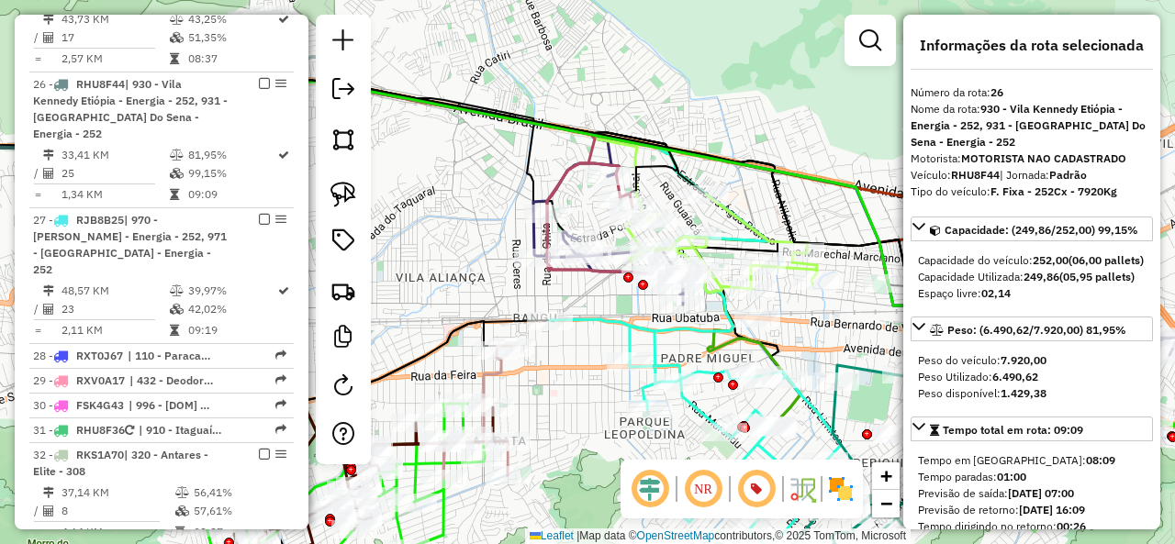
drag, startPoint x: 531, startPoint y: 217, endPoint x: 471, endPoint y: 241, distance: 65.4
click at [474, 241] on div "Janela de atendimento Grade de atendimento Capacidade Transportadoras Veículos …" at bounding box center [587, 272] width 1175 height 544
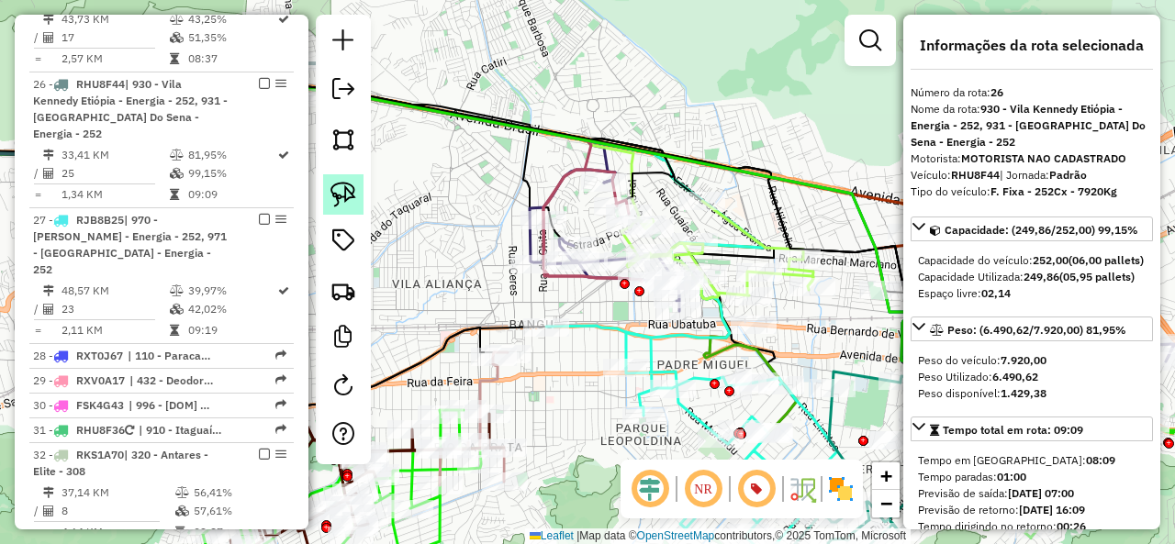
click at [337, 190] on img at bounding box center [343, 195] width 26 height 26
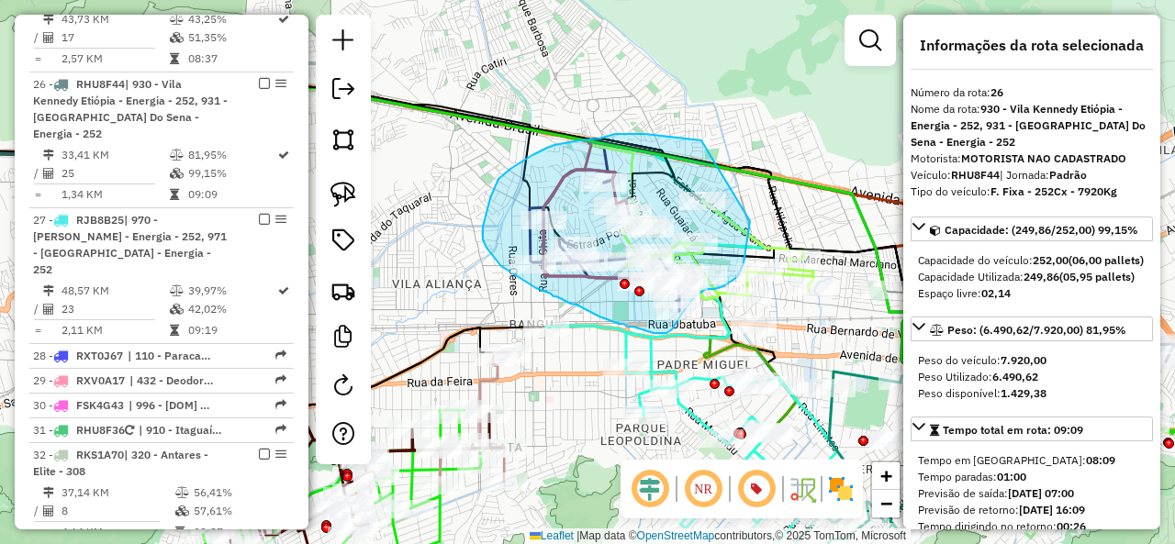
drag, startPoint x: 687, startPoint y: 139, endPoint x: 750, endPoint y: 221, distance: 103.5
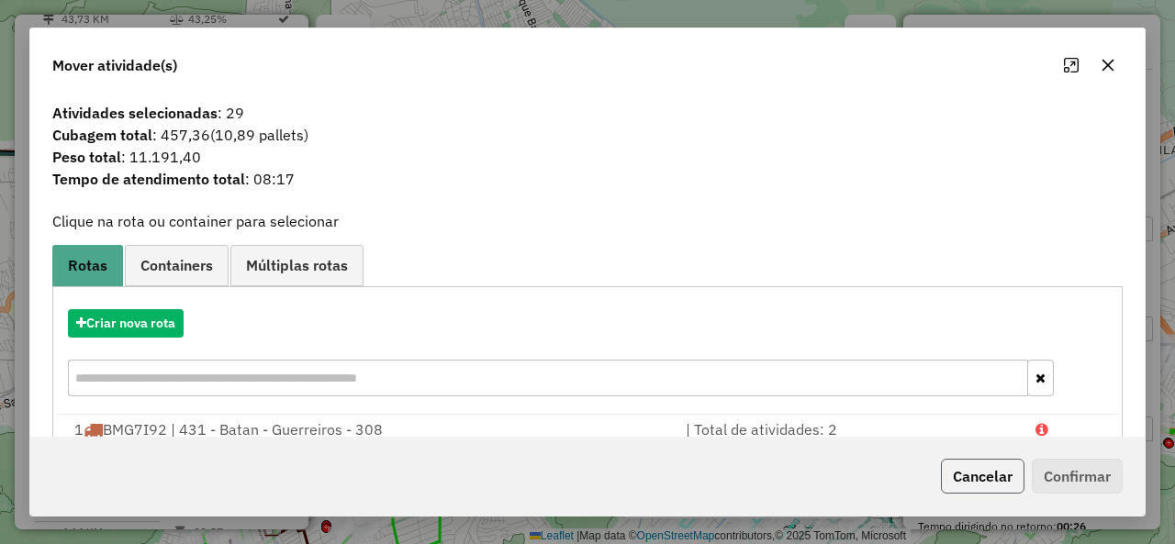
click at [1017, 486] on button "Cancelar" at bounding box center [983, 476] width 84 height 35
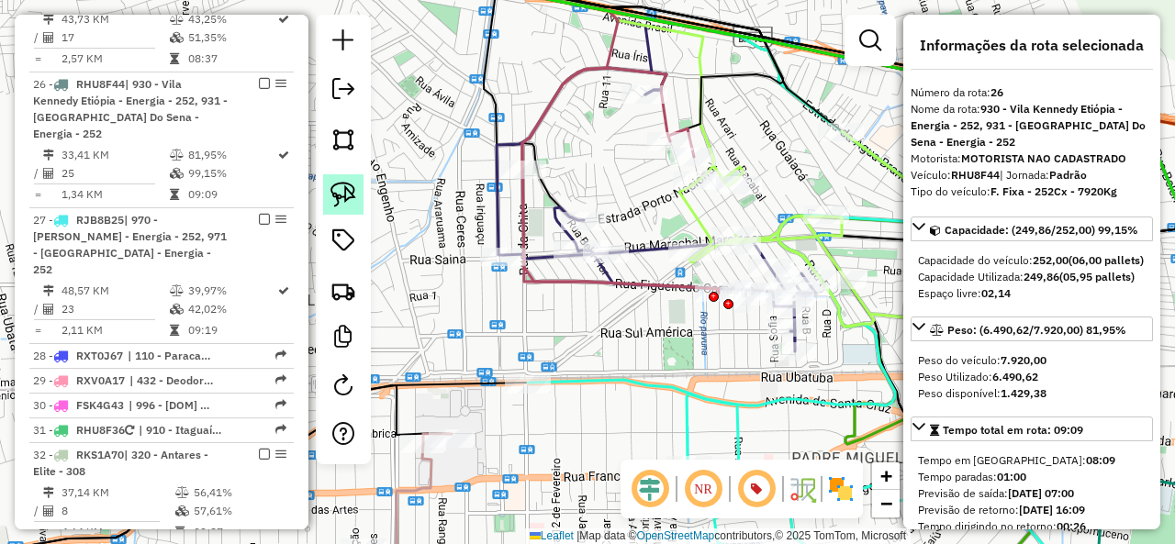
click at [351, 191] on img at bounding box center [343, 195] width 26 height 26
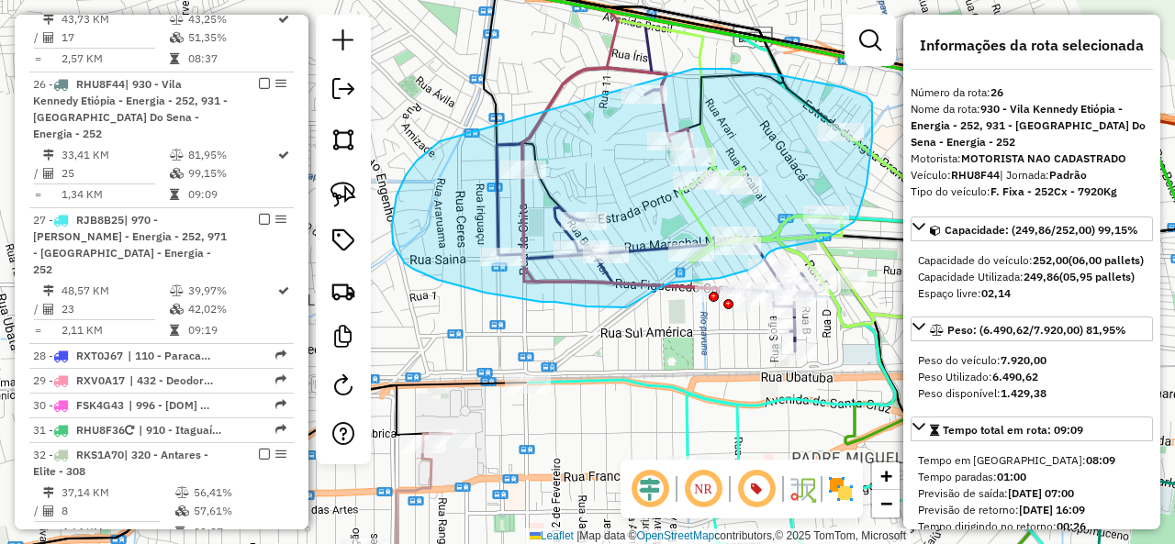
drag, startPoint x: 427, startPoint y: 151, endPoint x: 654, endPoint y: 65, distance: 243.4
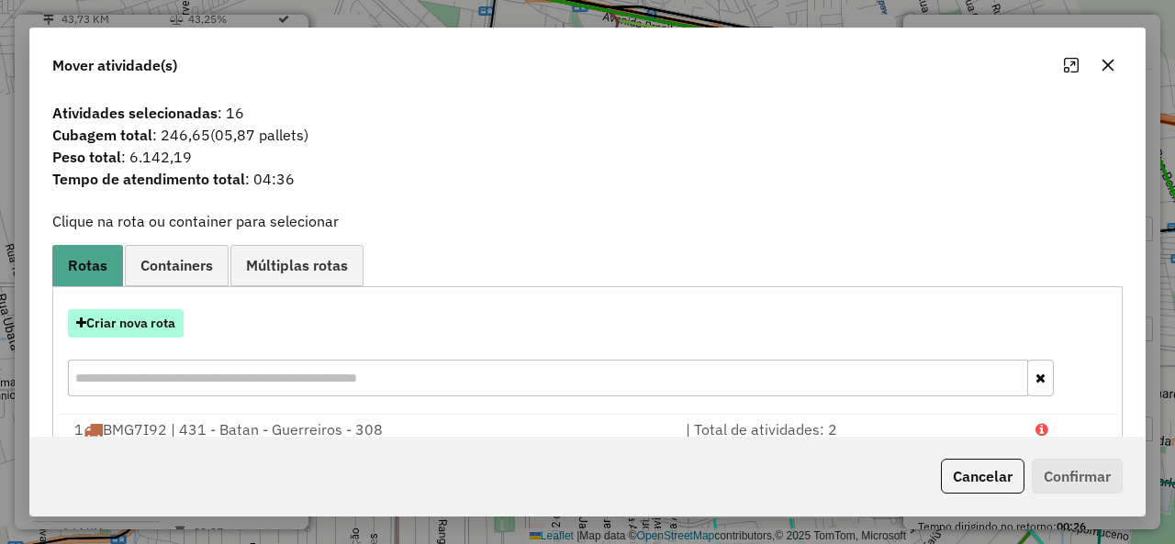
click at [154, 318] on button "Criar nova rota" at bounding box center [126, 323] width 116 height 28
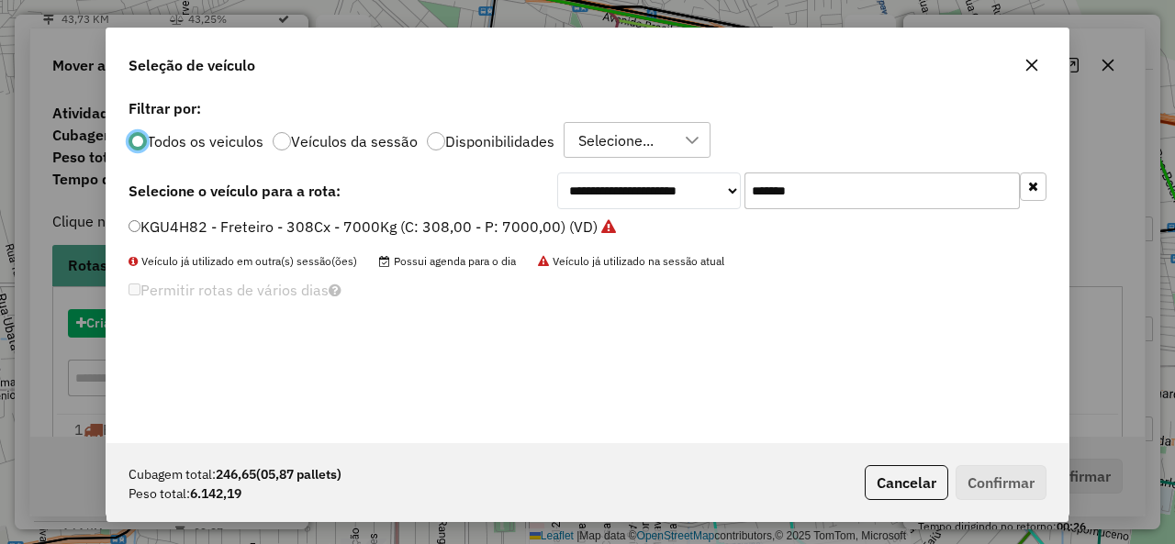
scroll to position [10, 6]
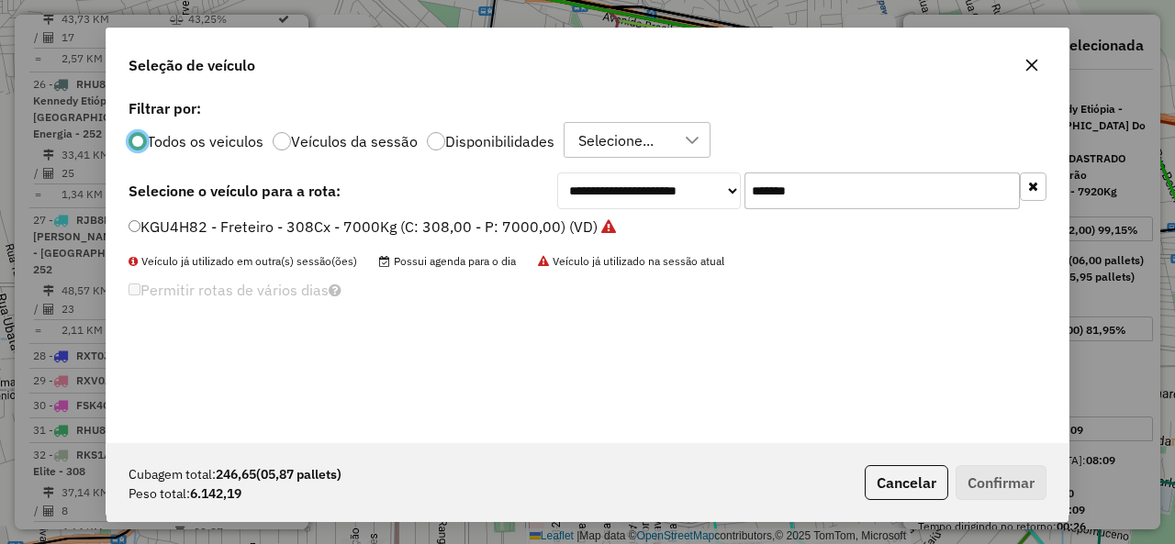
click at [775, 184] on input "*******" at bounding box center [881, 191] width 275 height 37
paste input "text"
type input "*******"
click at [154, 239] on div "FPM4475 - F. Fixa - 308Cx - 8110Kg (C: 308,00 - P: 8110,00) (VD)" at bounding box center [587, 235] width 940 height 37
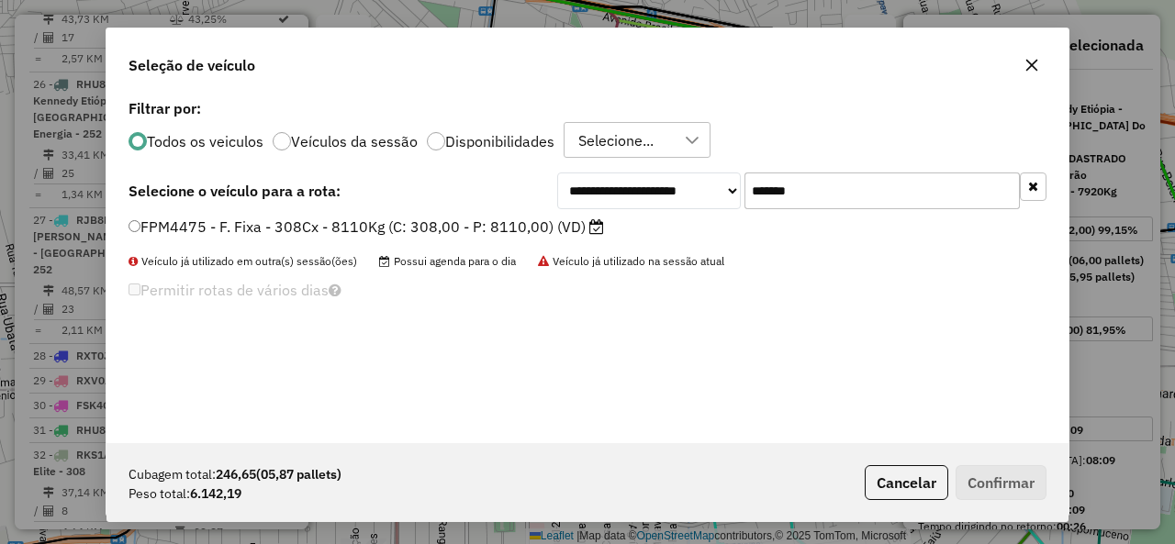
click at [203, 234] on label "FPM4475 - F. Fixa - 308Cx - 8110Kg (C: 308,00 - P: 8110,00) (VD)" at bounding box center [365, 227] width 475 height 22
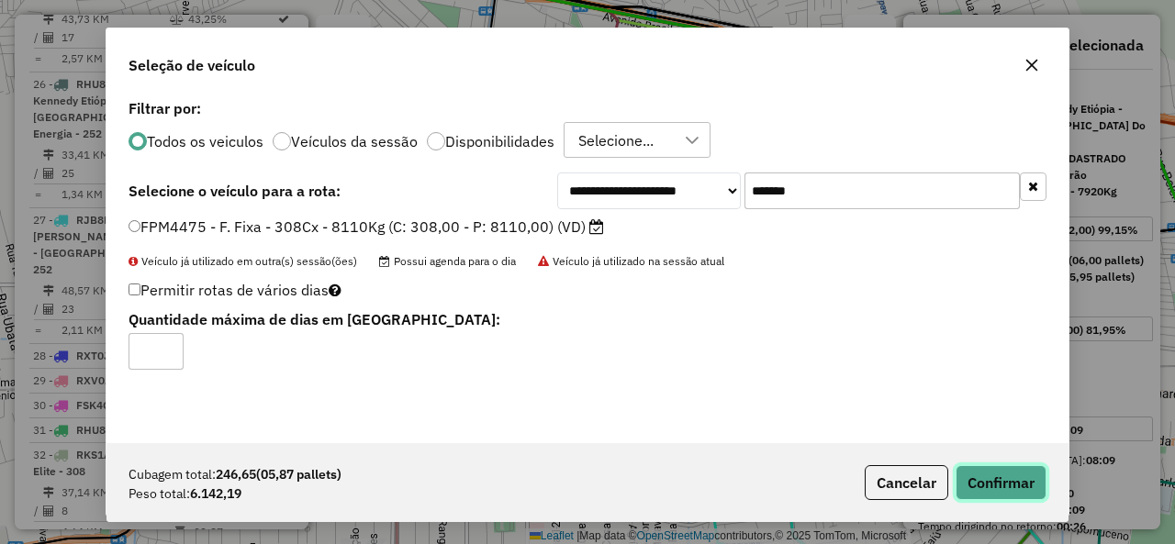
click at [982, 471] on button "Confirmar" at bounding box center [1000, 482] width 91 height 35
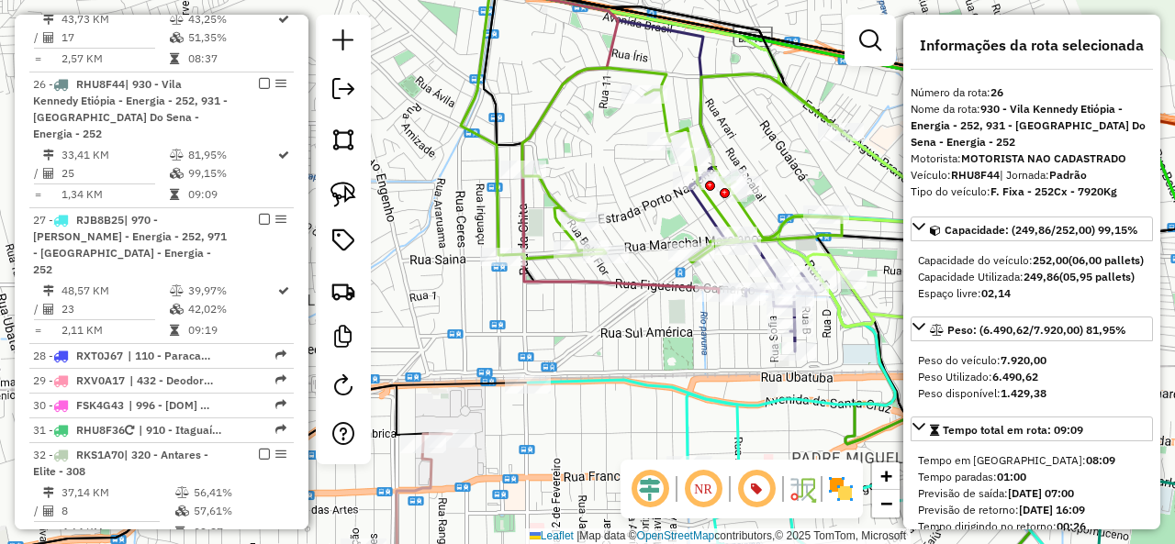
click at [538, 188] on icon at bounding box center [672, 165] width 339 height 195
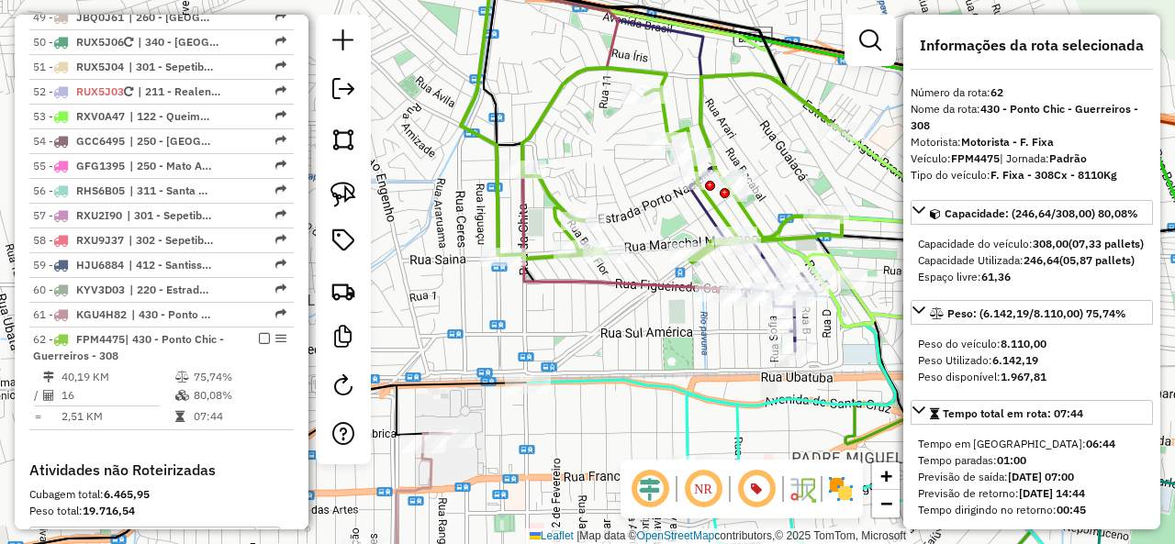
scroll to position [5187, 0]
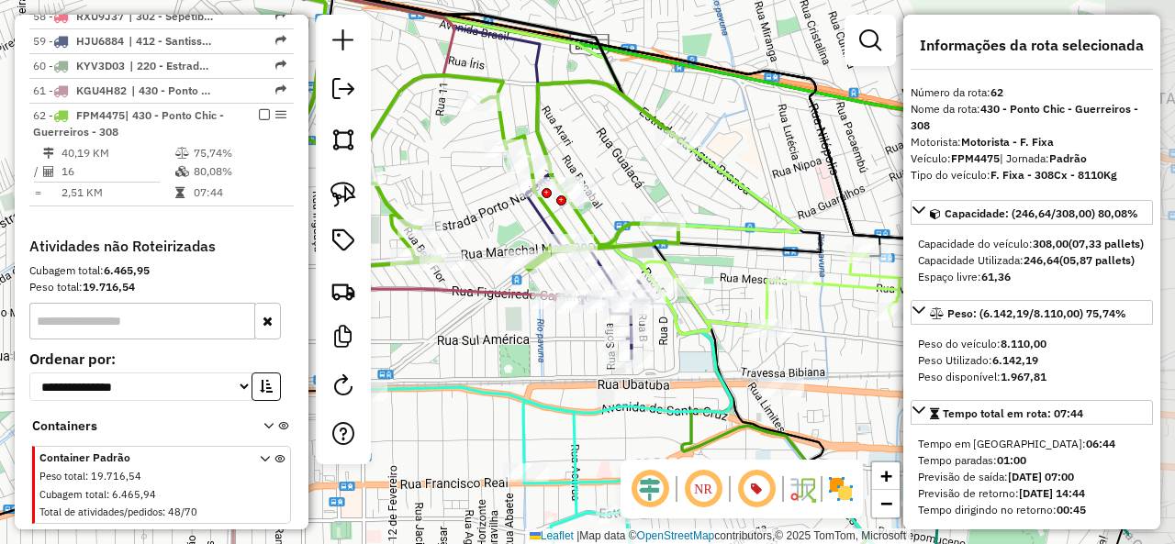
drag, startPoint x: 610, startPoint y: 181, endPoint x: 448, endPoint y: 185, distance: 162.5
click at [444, 184] on div "Janela de atendimento Grade de atendimento Capacidade Transportadoras Veículos …" at bounding box center [587, 272] width 1175 height 544
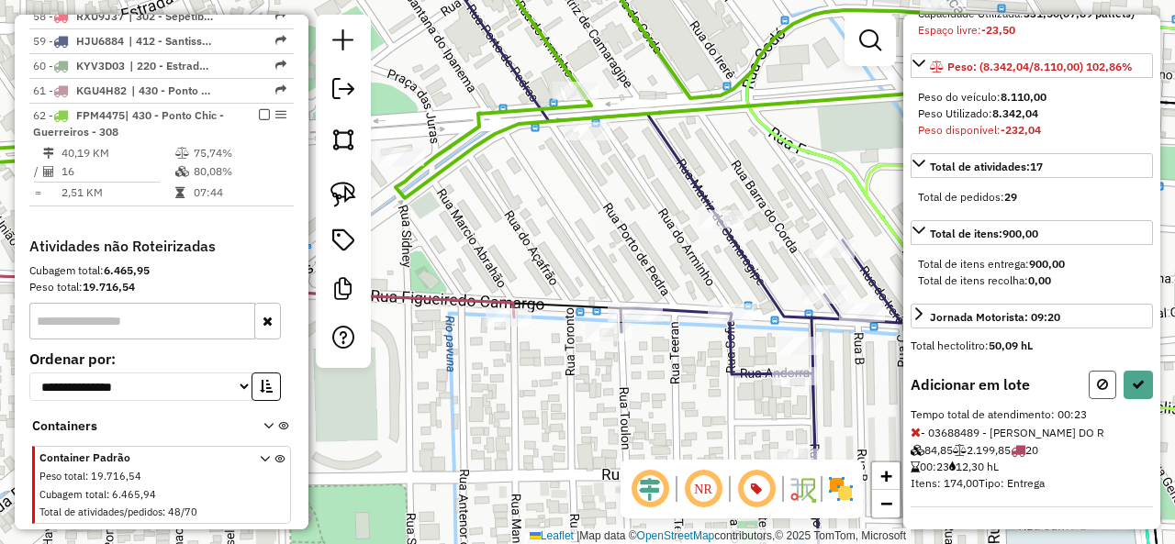
click at [1097, 391] on icon at bounding box center [1102, 384] width 11 height 13
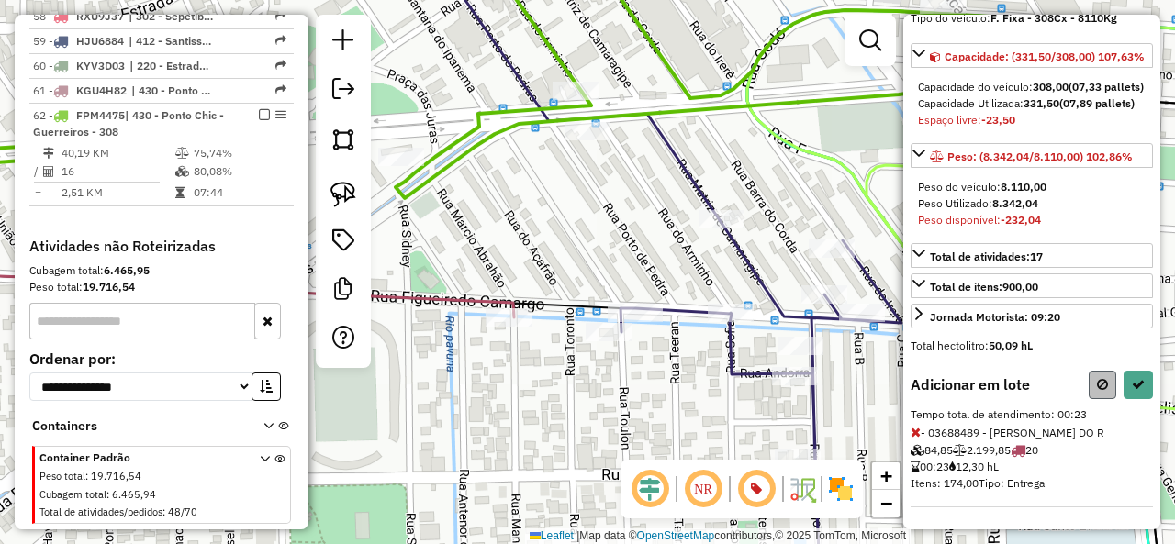
select select "**********"
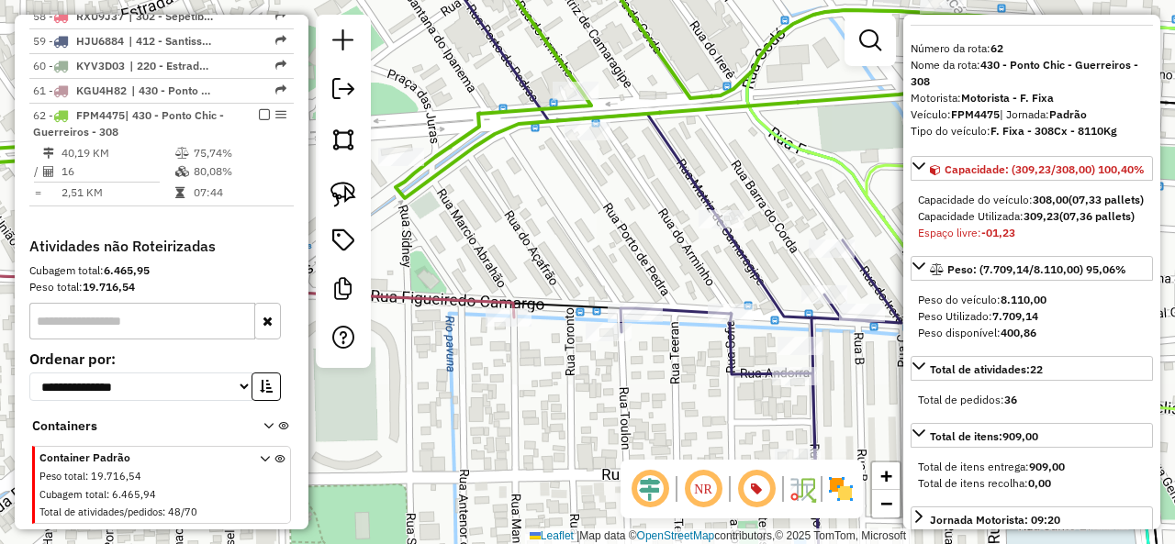
scroll to position [0, 0]
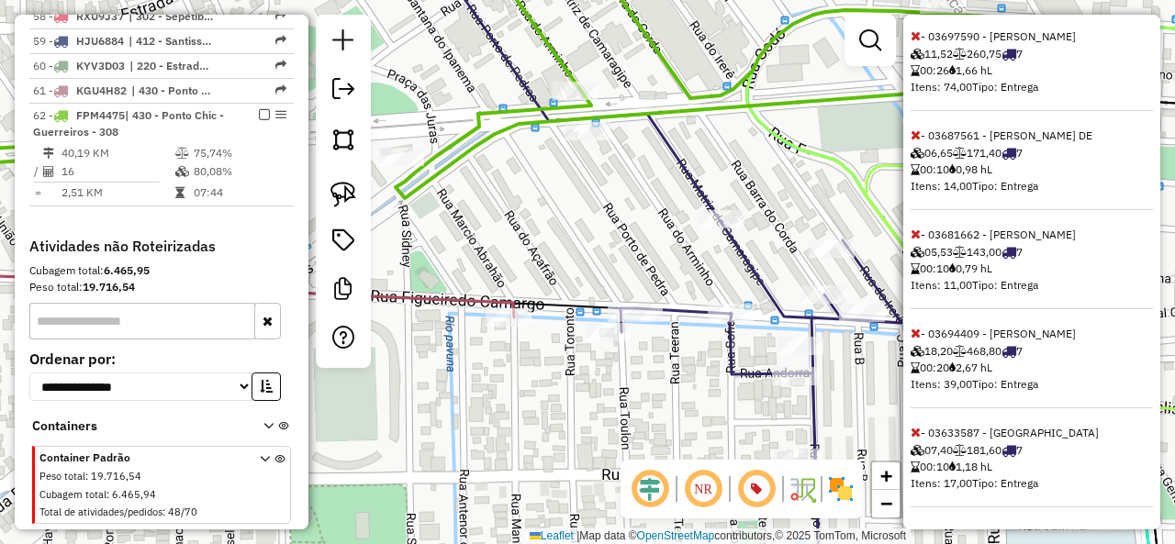
click at [916, 432] on icon at bounding box center [915, 432] width 10 height 13
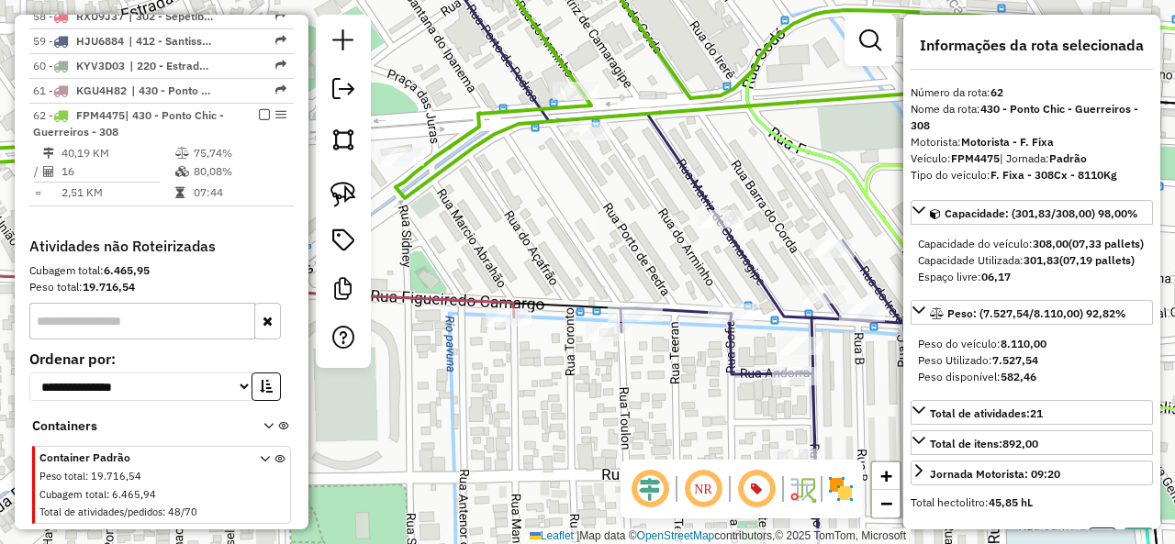
select select "**********"
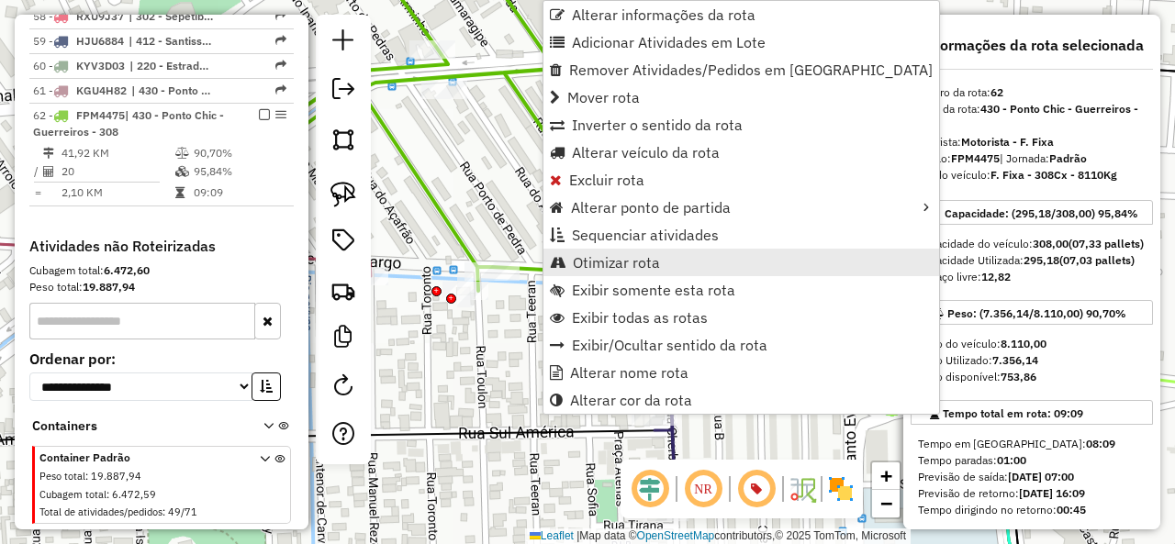
click at [636, 272] on link "Otimizar rota" at bounding box center [741, 263] width 396 height 28
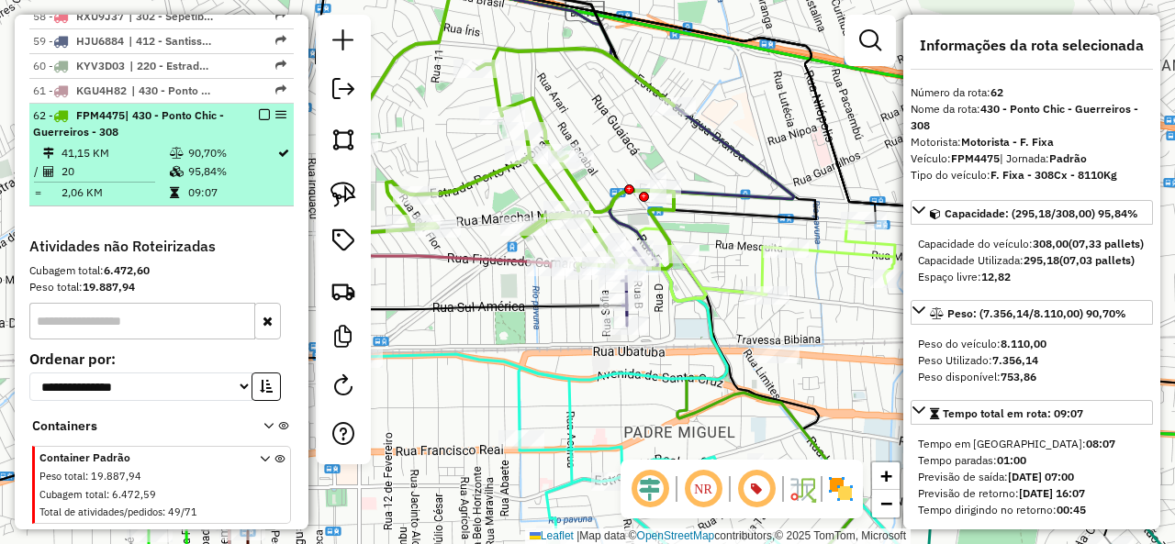
click at [260, 109] on em at bounding box center [264, 114] width 11 height 11
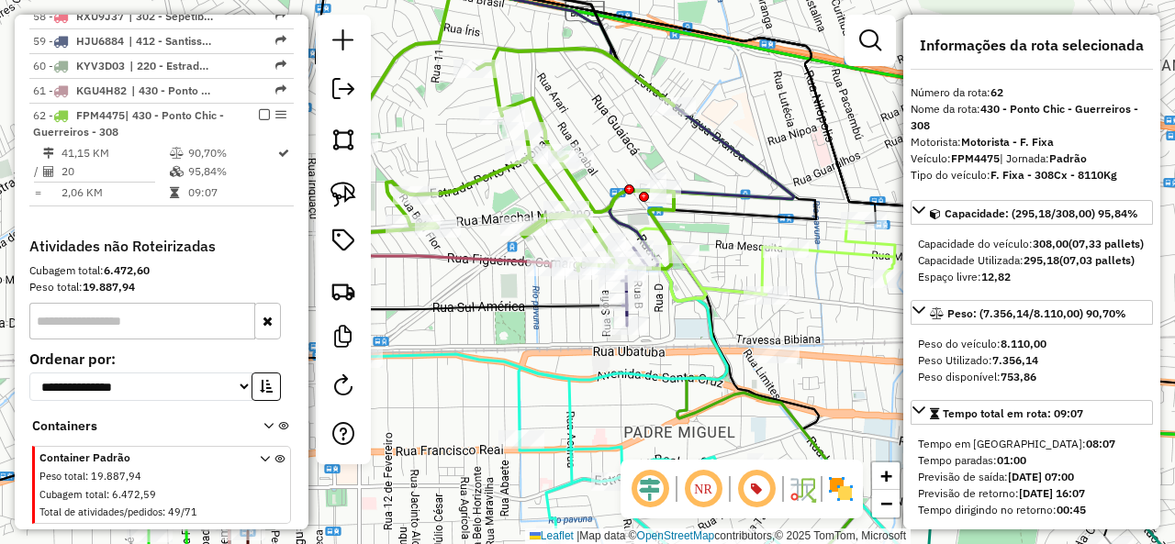
scroll to position [5109, 0]
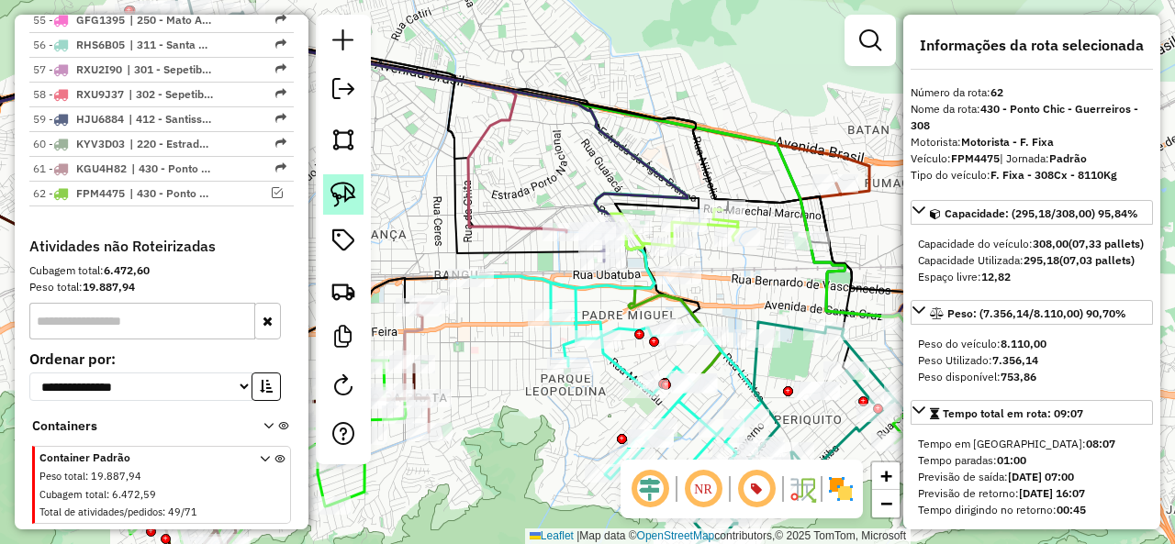
click at [340, 199] on img at bounding box center [343, 195] width 26 height 26
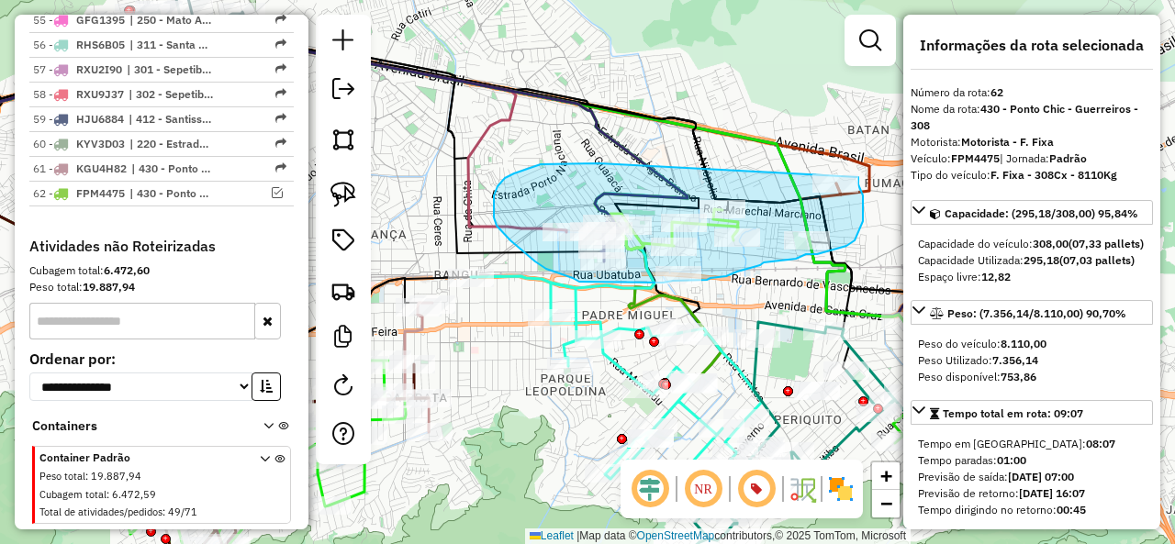
drag, startPoint x: 562, startPoint y: 163, endPoint x: 855, endPoint y: 165, distance: 293.7
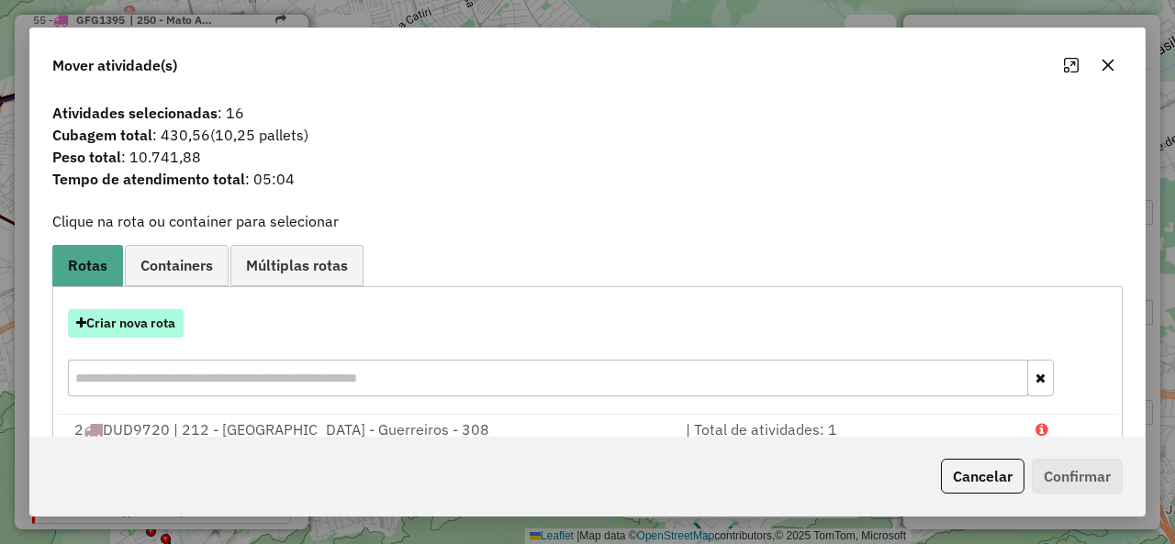
click at [166, 318] on button "Criar nova rota" at bounding box center [126, 323] width 116 height 28
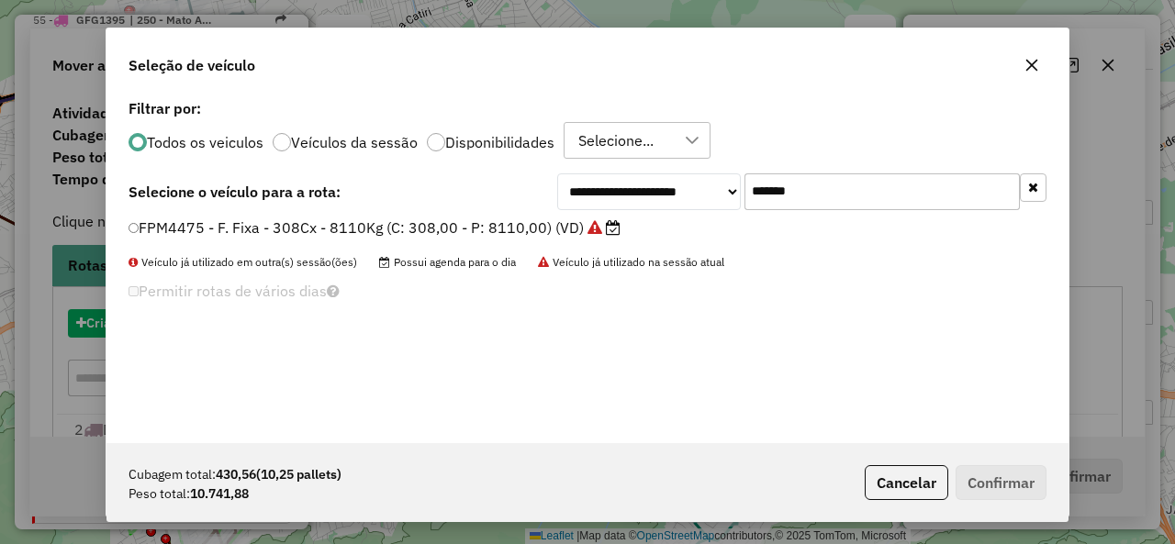
scroll to position [10, 6]
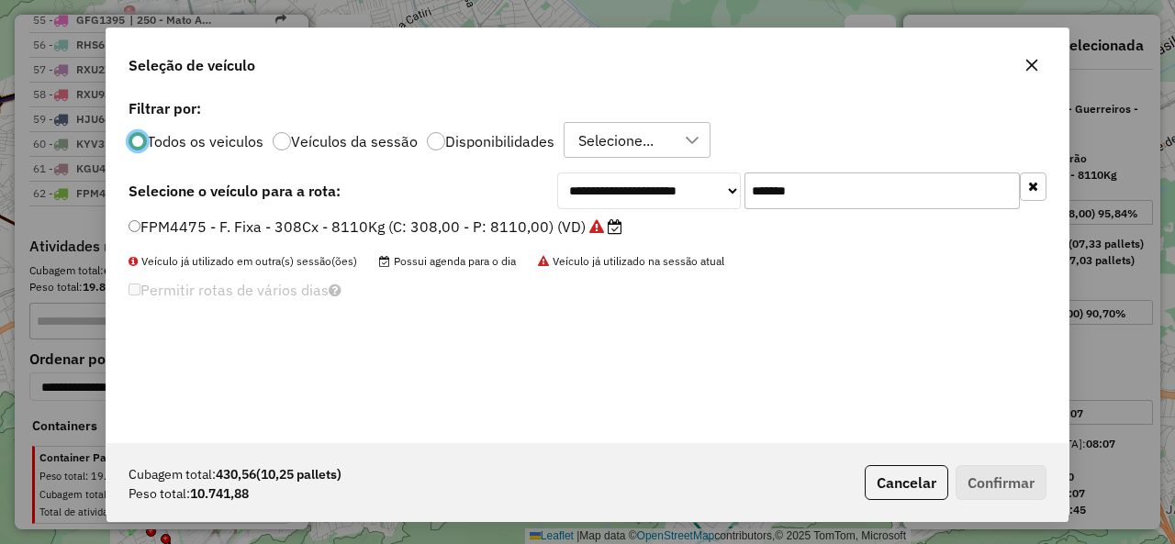
click at [872, 204] on input "*******" at bounding box center [881, 191] width 275 height 37
paste input "text"
type input "*******"
click at [198, 223] on label "EJE1469 - F. Fixa - 308Cx - 7940Kg (C: 308,00 - P: 7940,00) (VD)" at bounding box center [372, 227] width 488 height 22
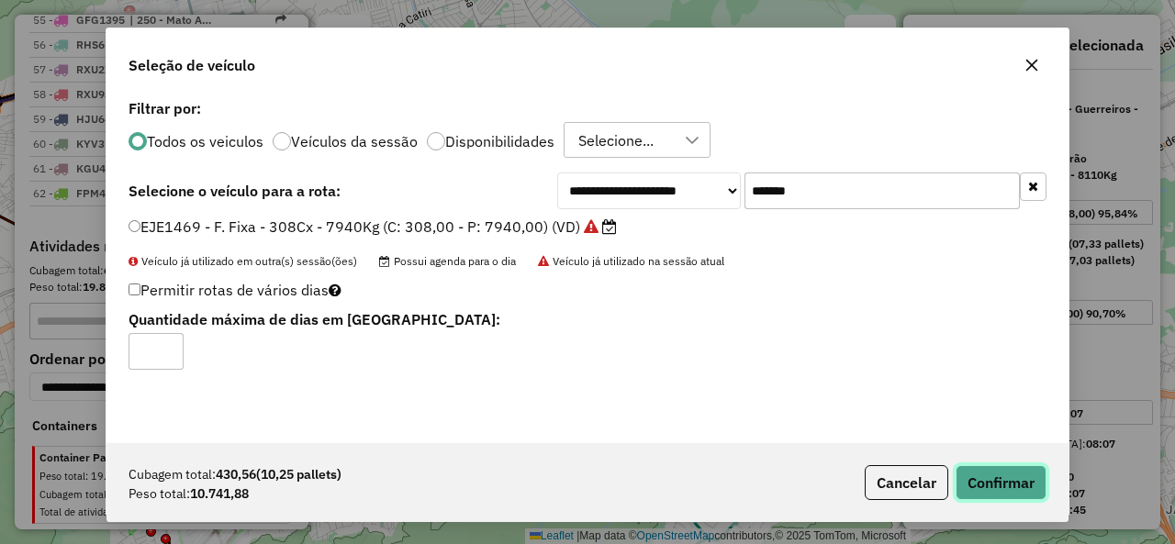
click at [1015, 469] on button "Confirmar" at bounding box center [1000, 482] width 91 height 35
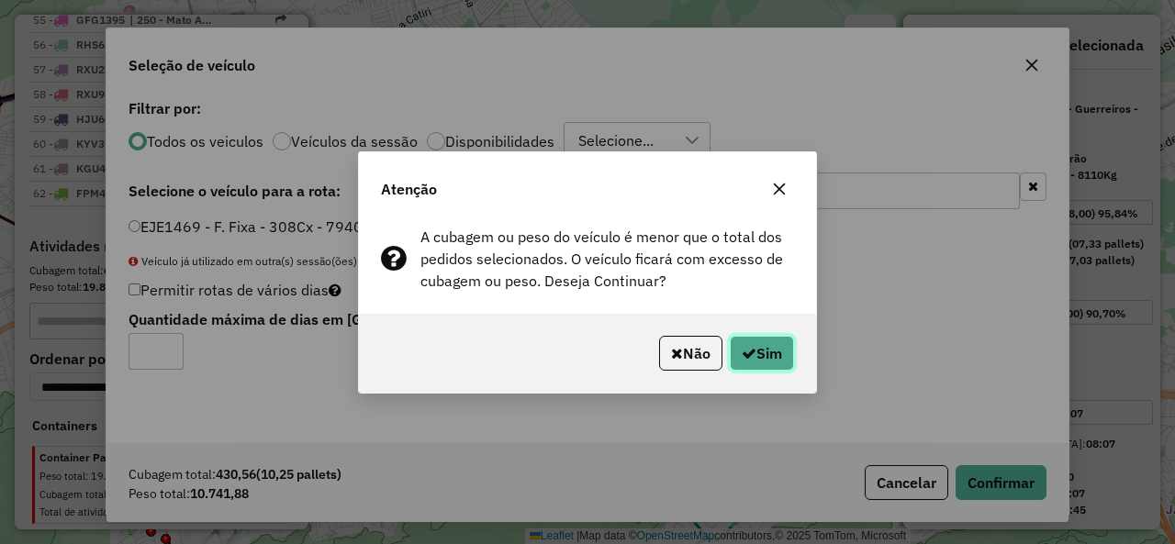
click at [764, 360] on button "Sim" at bounding box center [762, 353] width 64 height 35
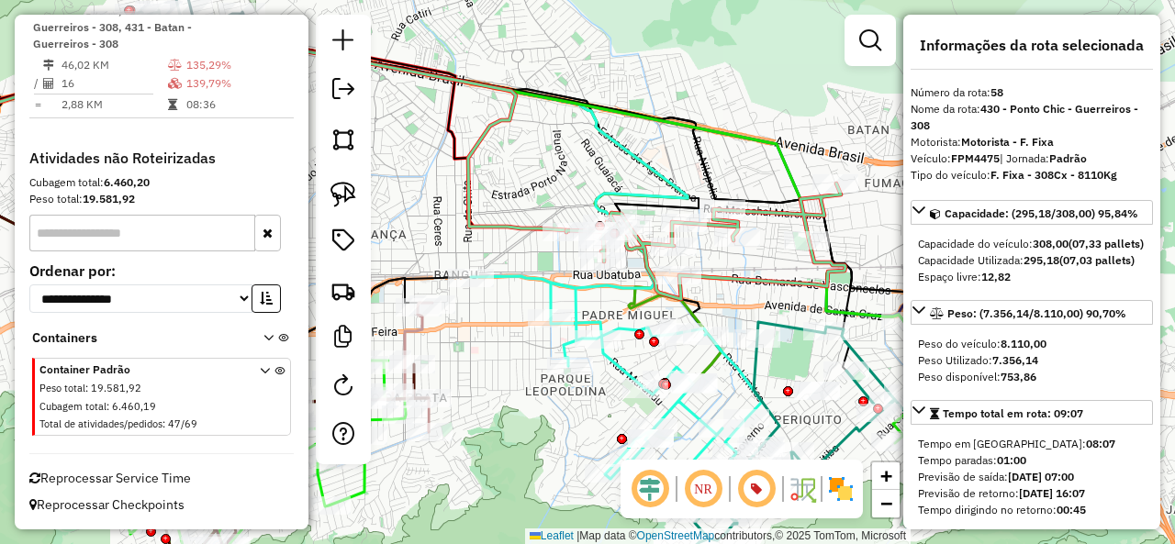
scroll to position [4835, 0]
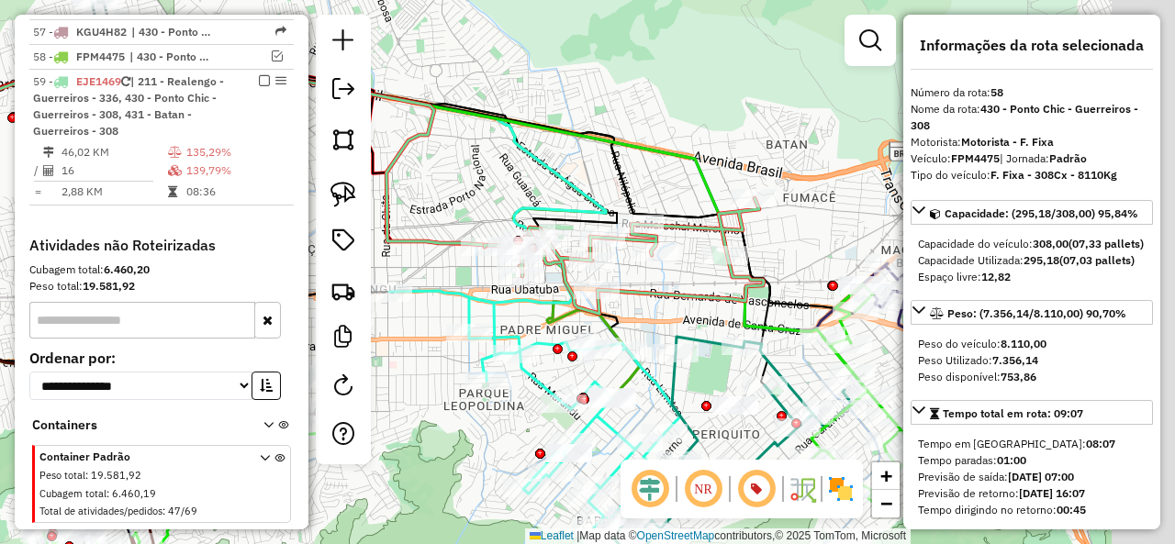
drag, startPoint x: 738, startPoint y: 252, endPoint x: 651, endPoint y: 267, distance: 88.4
click at [651, 267] on div "Janela de atendimento Grade de atendimento Capacidade Transportadoras Veículos …" at bounding box center [587, 272] width 1175 height 544
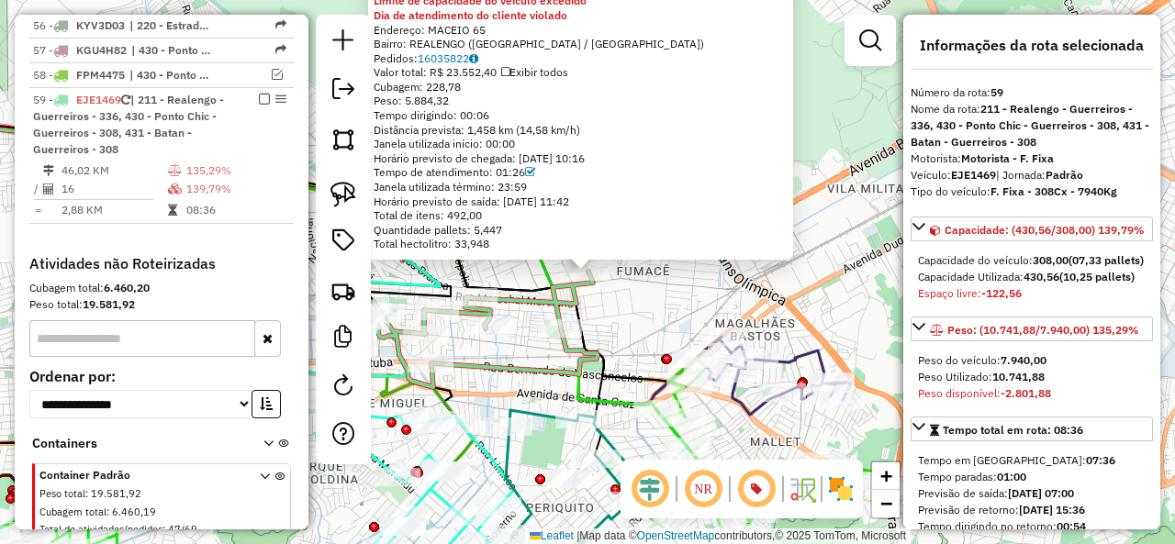
scroll to position [4806, 0]
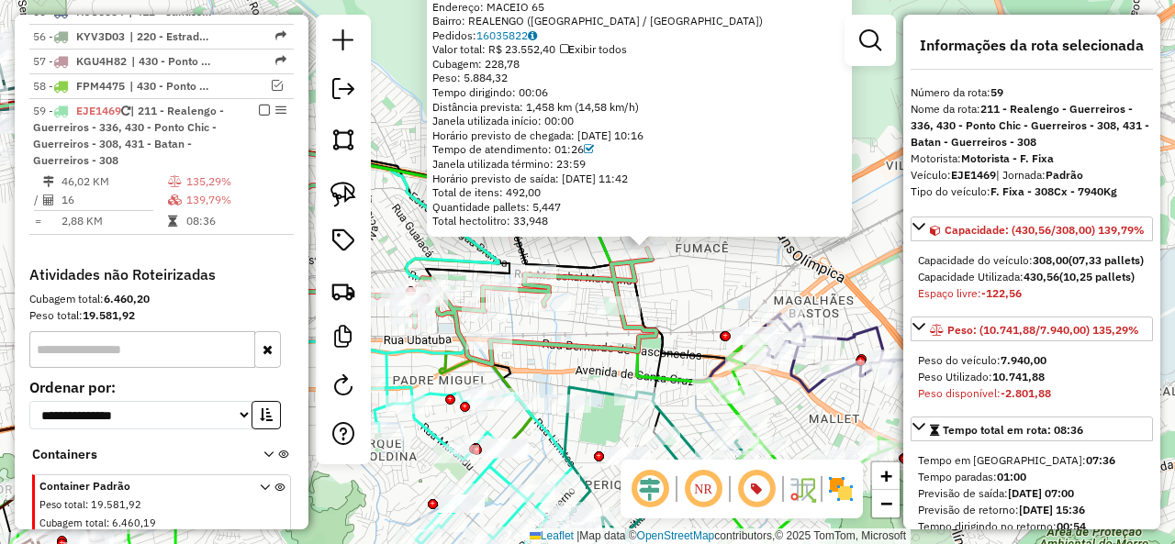
drag, startPoint x: 617, startPoint y: 301, endPoint x: 689, endPoint y: 274, distance: 77.2
click at [689, 274] on div "03673687 - DEPOSITO MACEIO Tipo de cliente: 81 - Zé Delivery (Z) Limite de capa…" at bounding box center [587, 272] width 1175 height 544
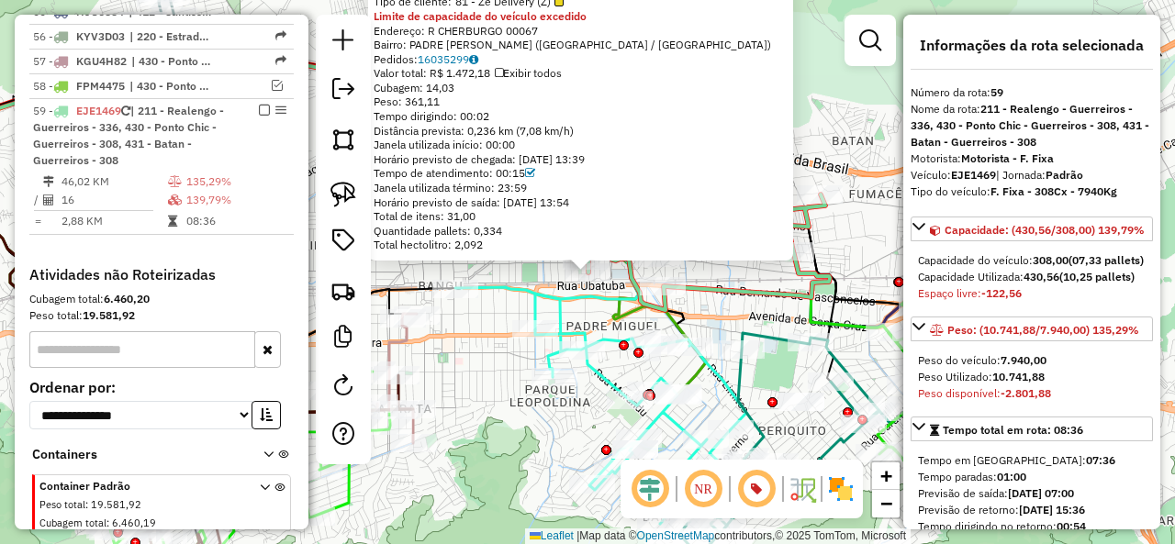
click at [532, 278] on div "03627273 - COMERCIO DE BEBIDAS Tipo de cliente: 81 - Zé Delivery (Z) Limite de …" at bounding box center [587, 272] width 1175 height 544
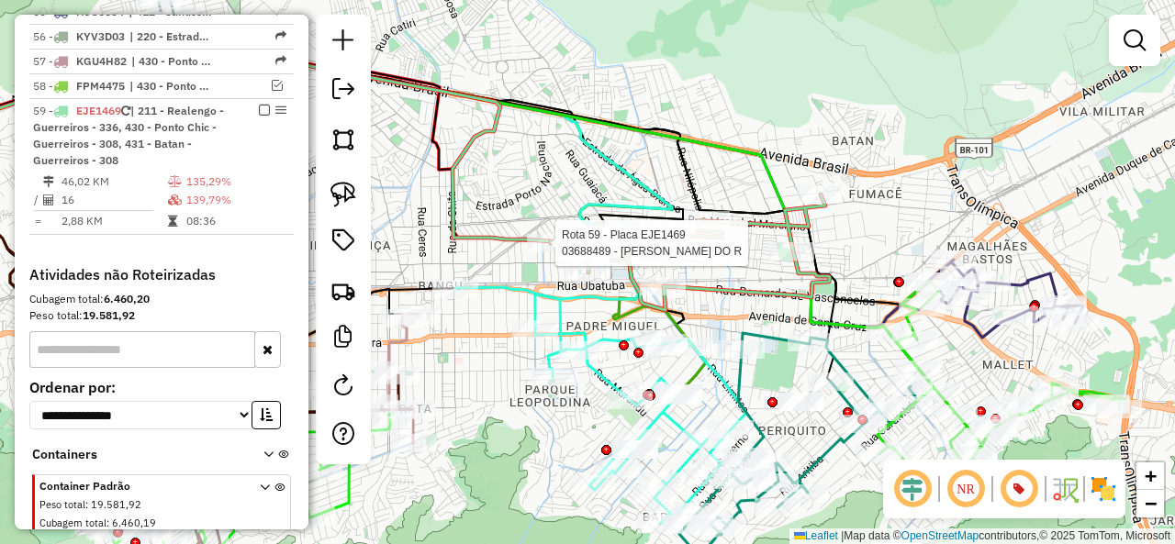
select select "**********"
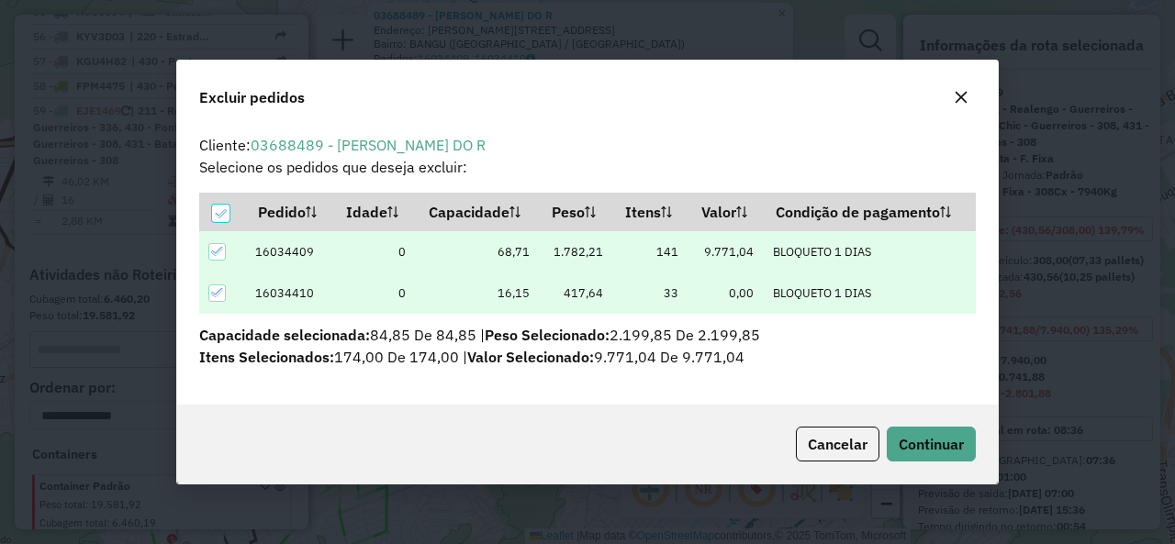
scroll to position [0, 0]
click at [956, 441] on span "Continuar" at bounding box center [931, 444] width 65 height 18
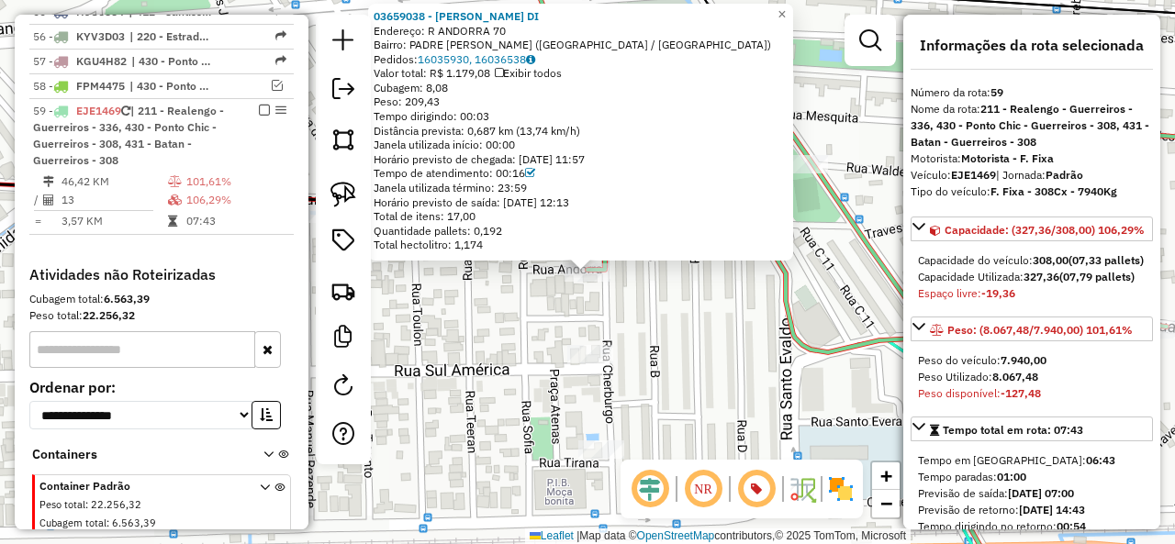
click at [675, 306] on div "03659038 - [PERSON_NAME] DI Endereço: R ANDORRA 70 Bairro: PADRE [PERSON_NAME] …" at bounding box center [587, 272] width 1175 height 544
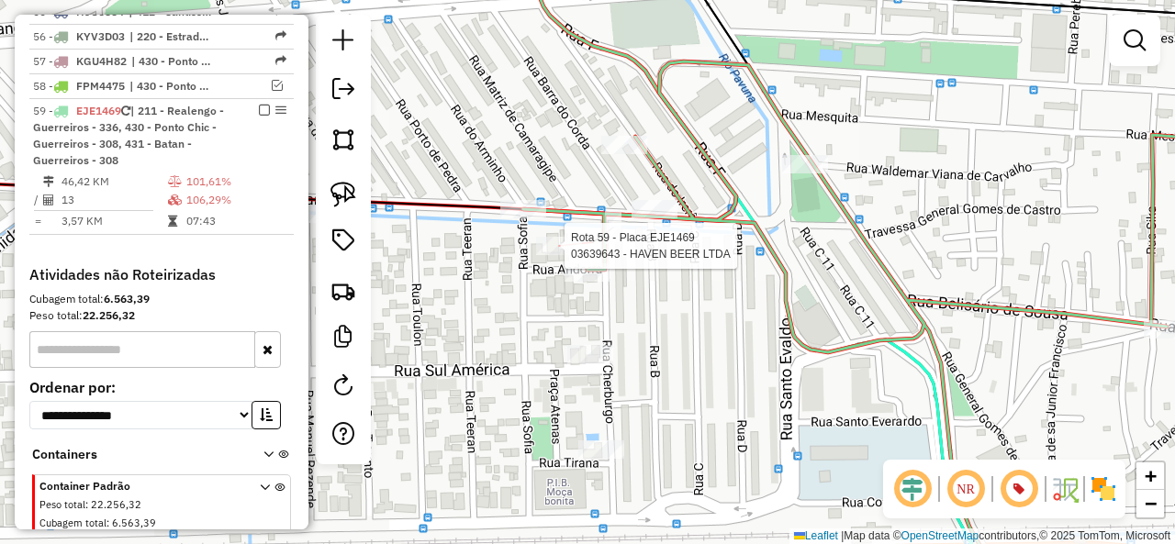
select select "**********"
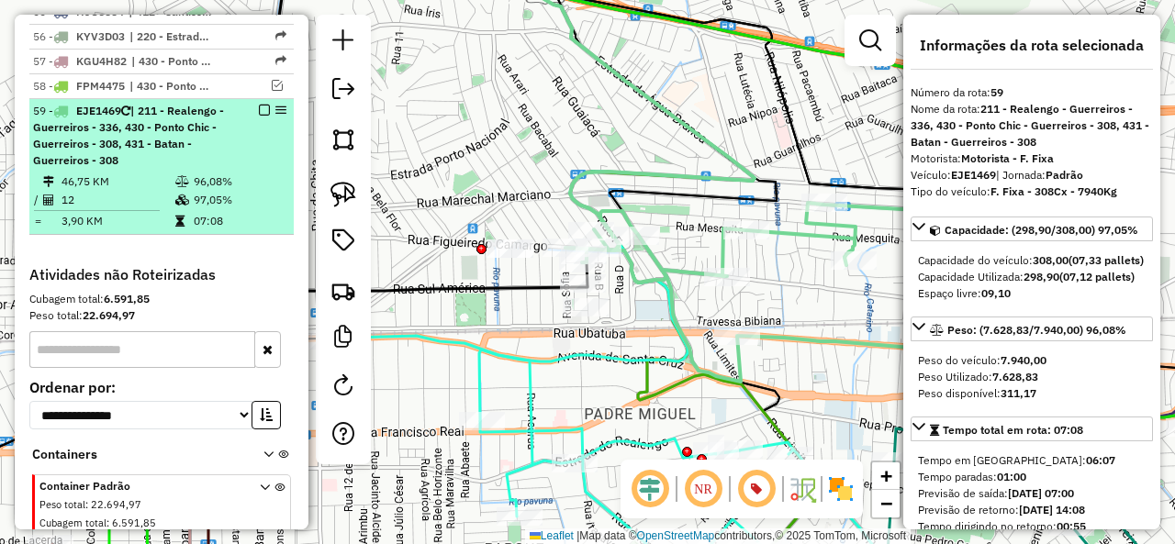
click at [260, 105] on em at bounding box center [264, 110] width 11 height 11
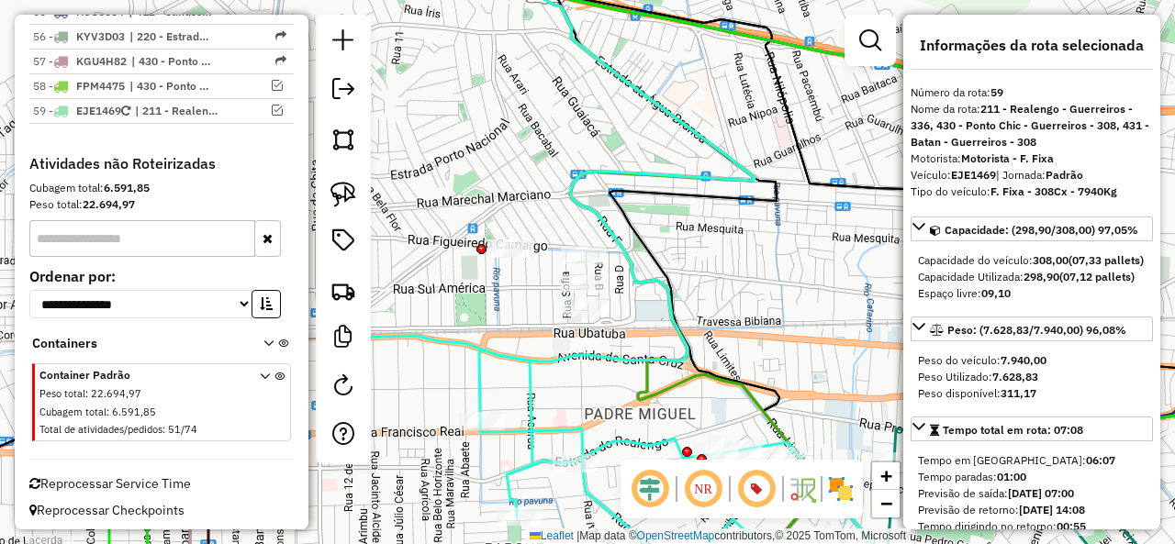
scroll to position [4724, 0]
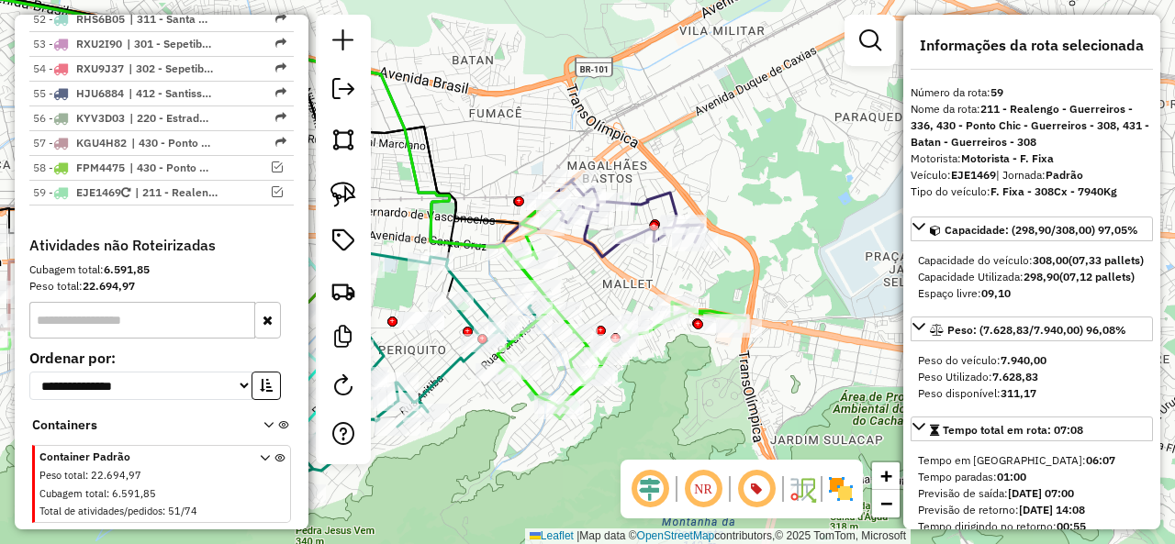
click at [593, 257] on icon at bounding box center [625, 218] width 156 height 78
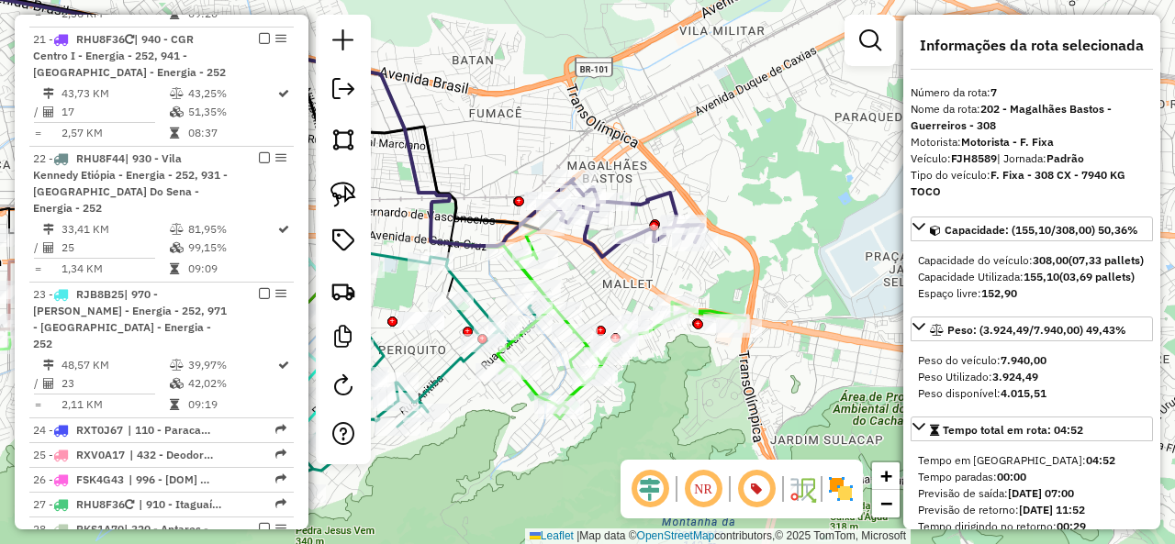
scroll to position [1453, 0]
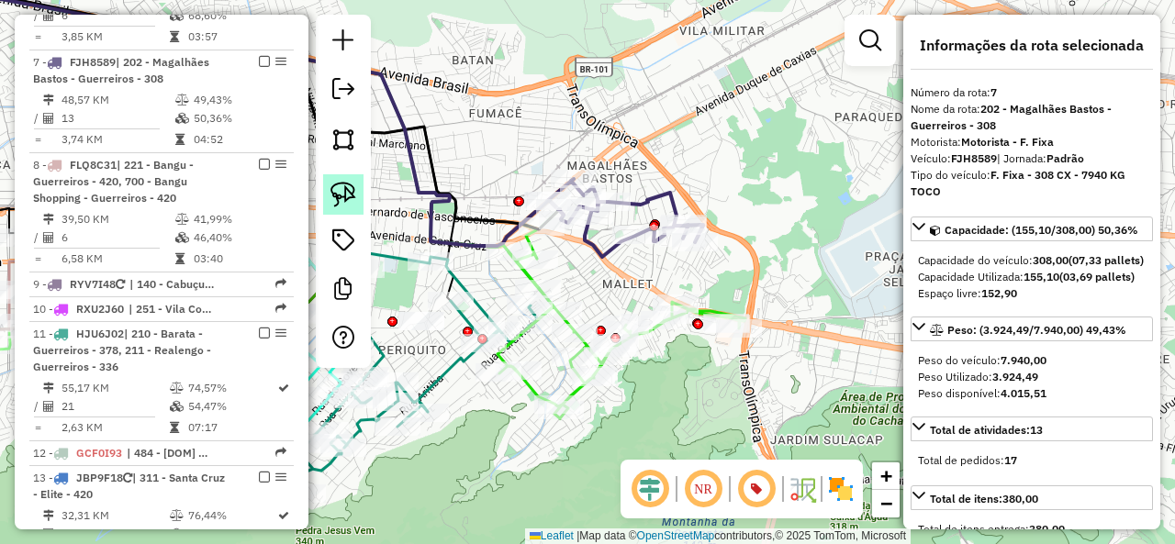
click at [354, 198] on img at bounding box center [343, 195] width 26 height 26
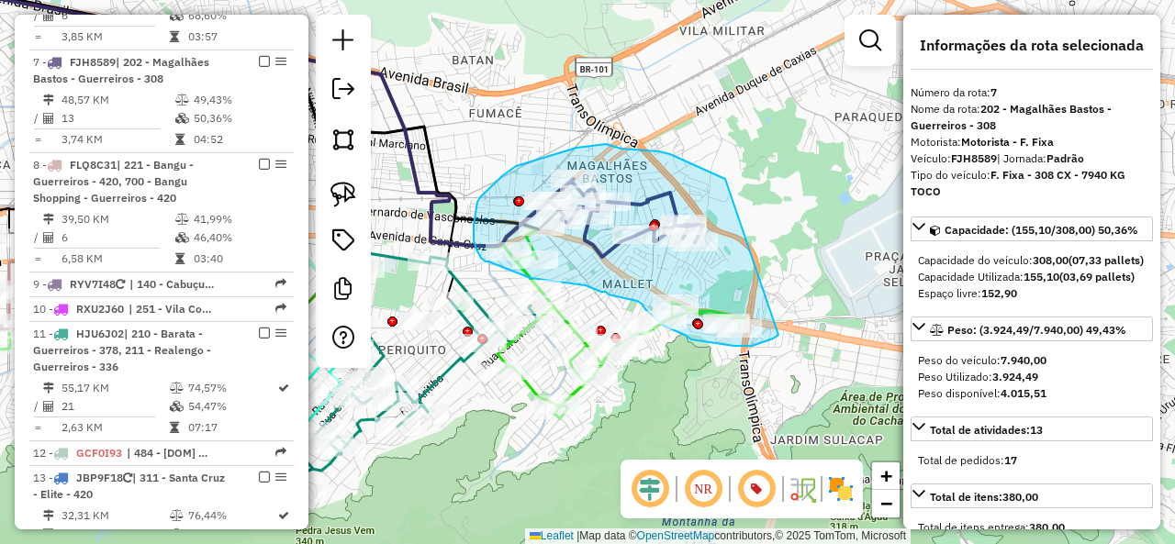
drag, startPoint x: 629, startPoint y: 149, endPoint x: 789, endPoint y: 318, distance: 233.1
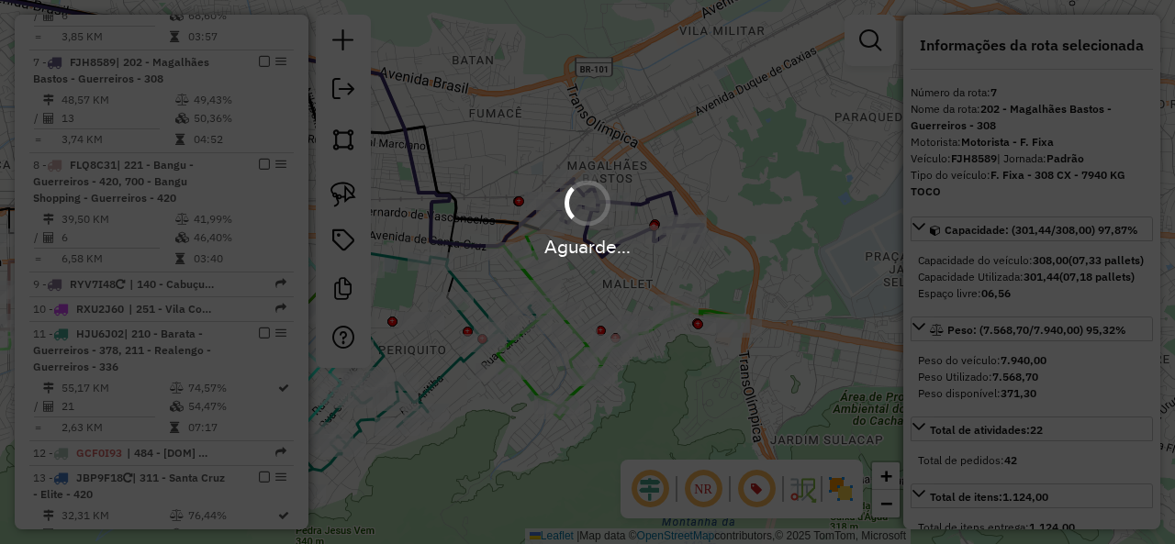
select select "**********"
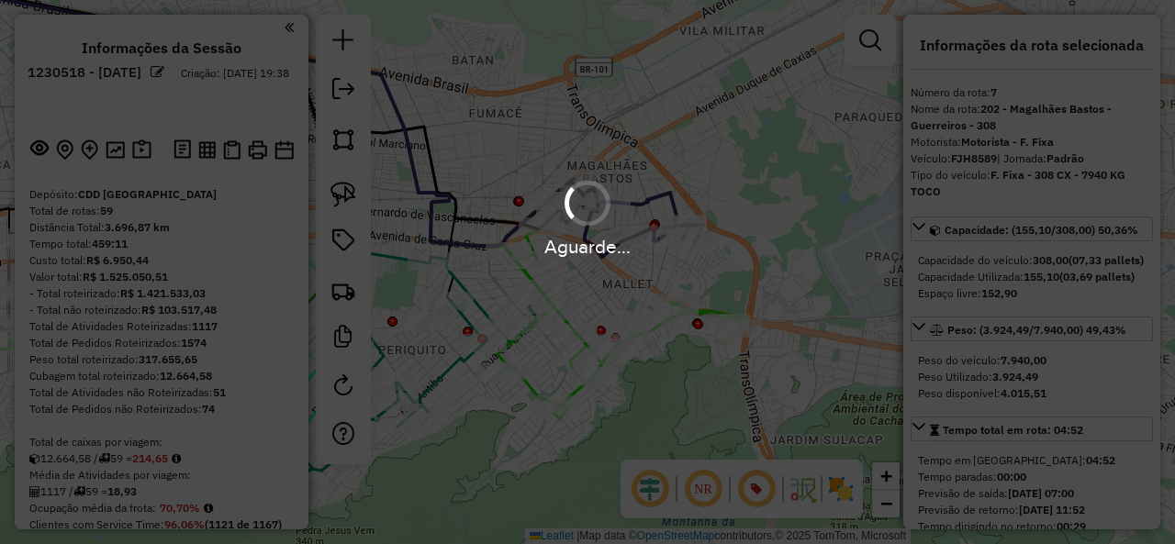
select select "**********"
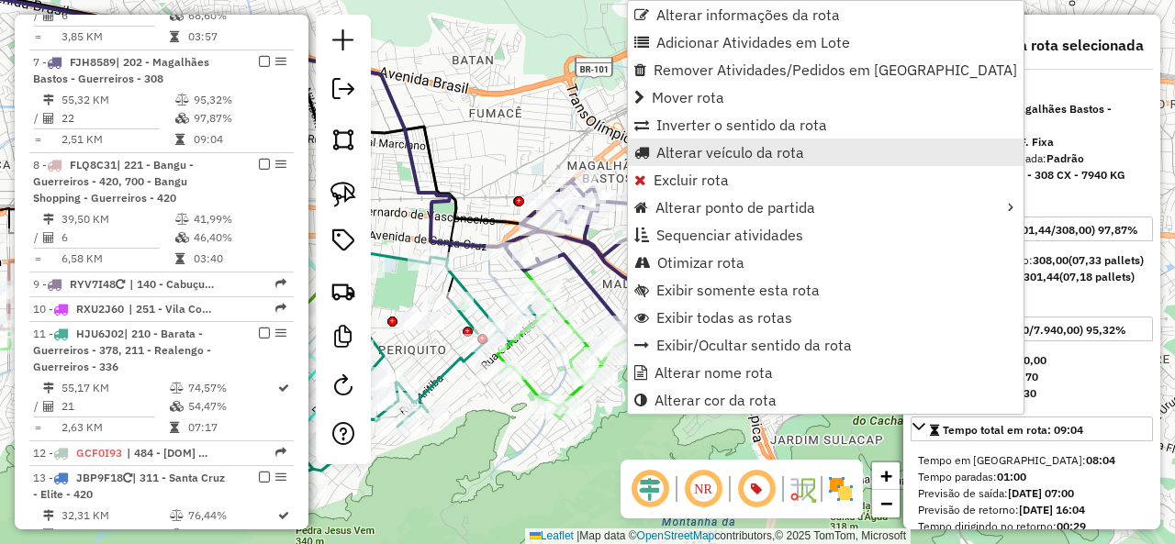
click at [731, 145] on span "Alterar veículo da rota" at bounding box center [730, 152] width 148 height 15
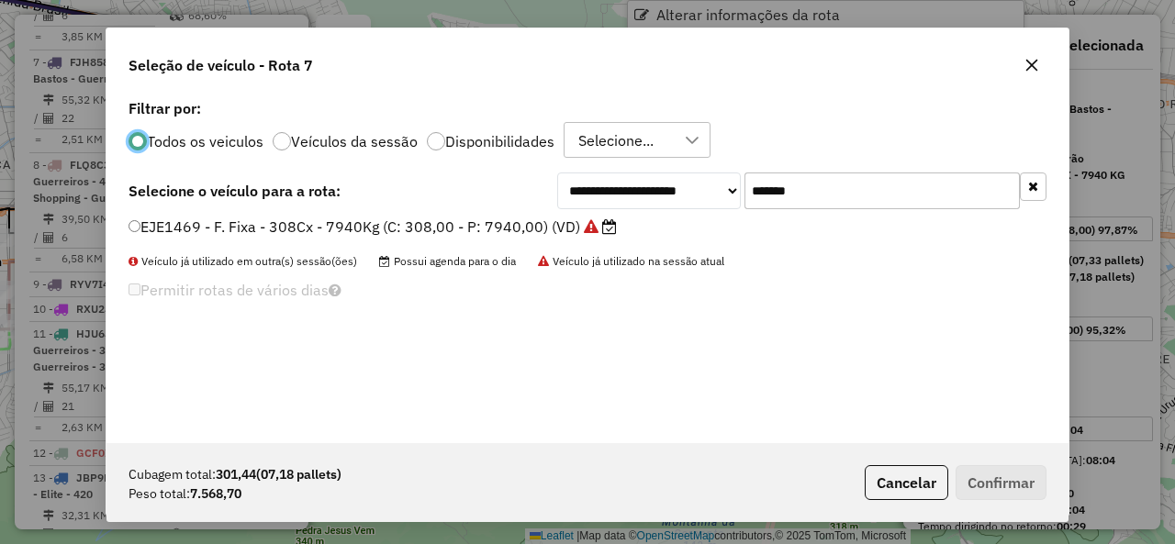
scroll to position [10, 6]
click at [890, 187] on input "*******" at bounding box center [881, 191] width 275 height 37
paste input "text"
type input "*******"
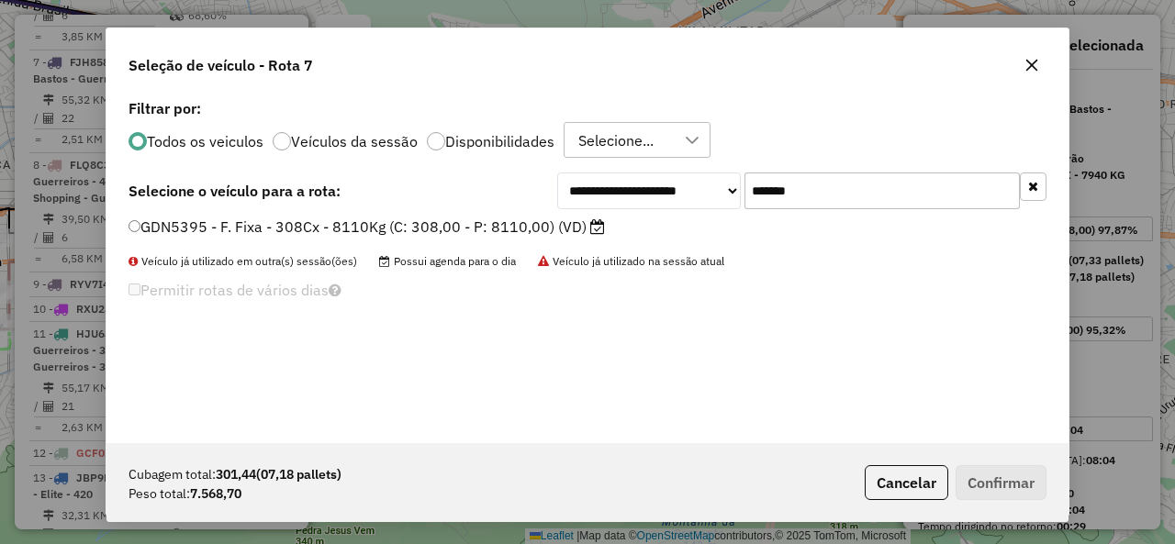
click at [274, 225] on label "GDN5395 - F. Fixa - 308Cx - 8110Kg (C: 308,00 - P: 8110,00) (VD)" at bounding box center [366, 227] width 476 height 22
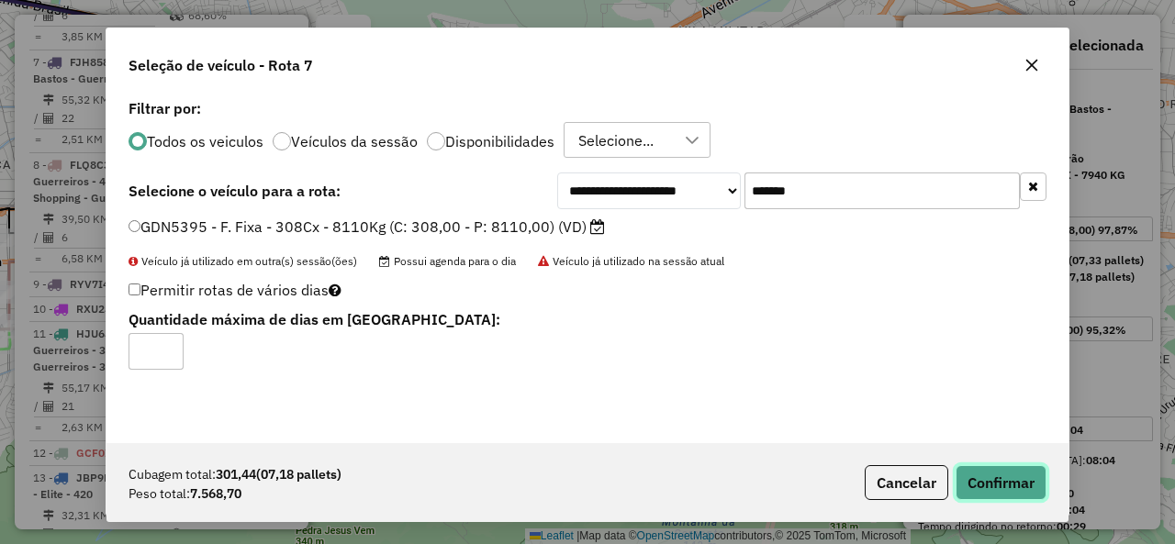
click at [1006, 479] on button "Confirmar" at bounding box center [1000, 482] width 91 height 35
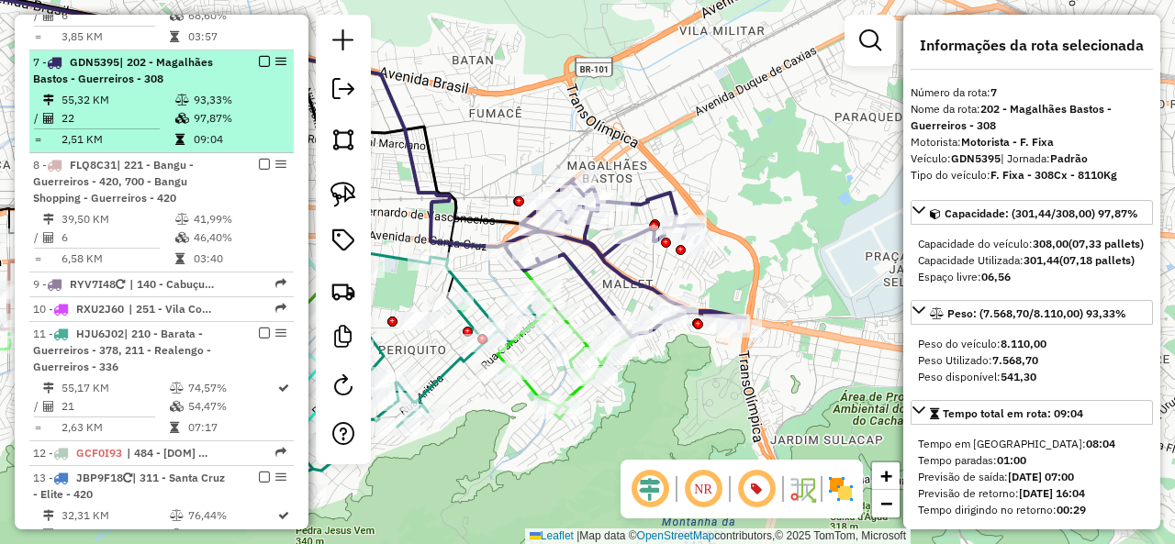
click at [261, 56] on em at bounding box center [264, 61] width 11 height 11
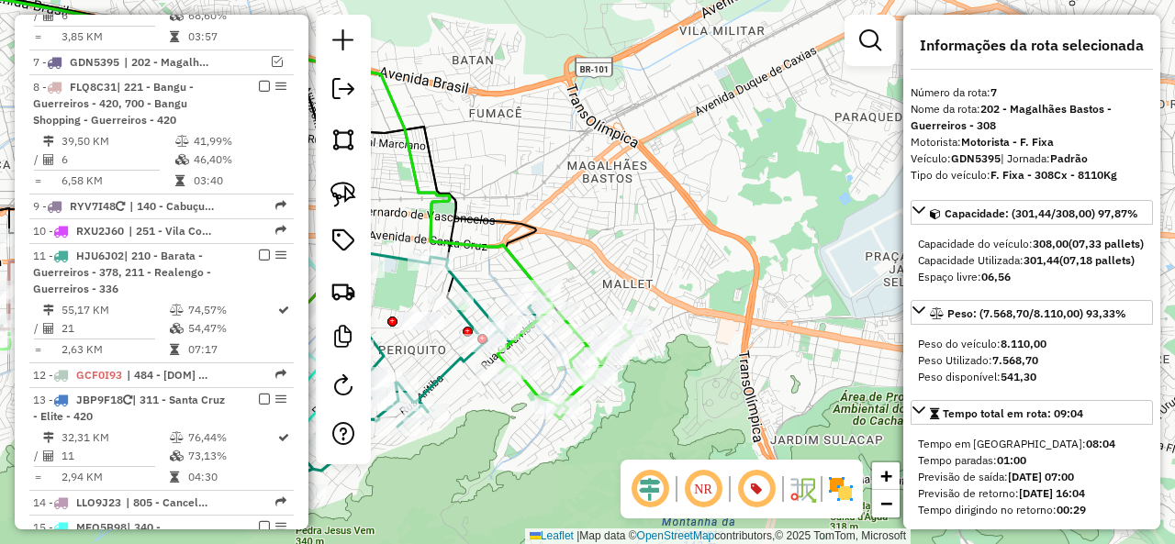
scroll to position [1375, 0]
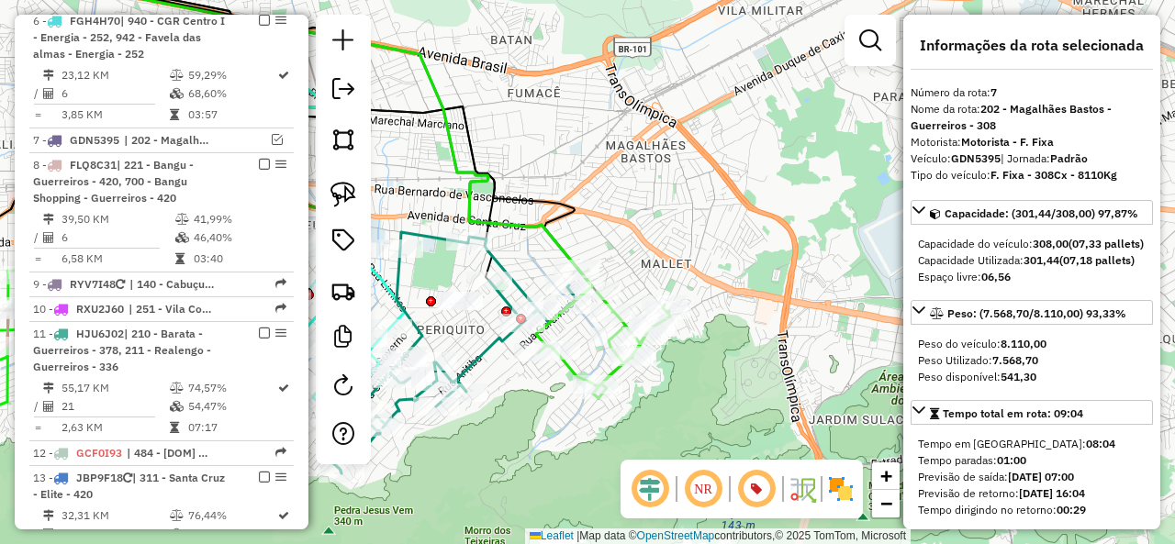
drag, startPoint x: 661, startPoint y: 221, endPoint x: 734, endPoint y: 208, distance: 74.5
click at [734, 208] on div "Janela de atendimento Grade de atendimento Capacidade Transportadoras Veículos …" at bounding box center [587, 272] width 1175 height 544
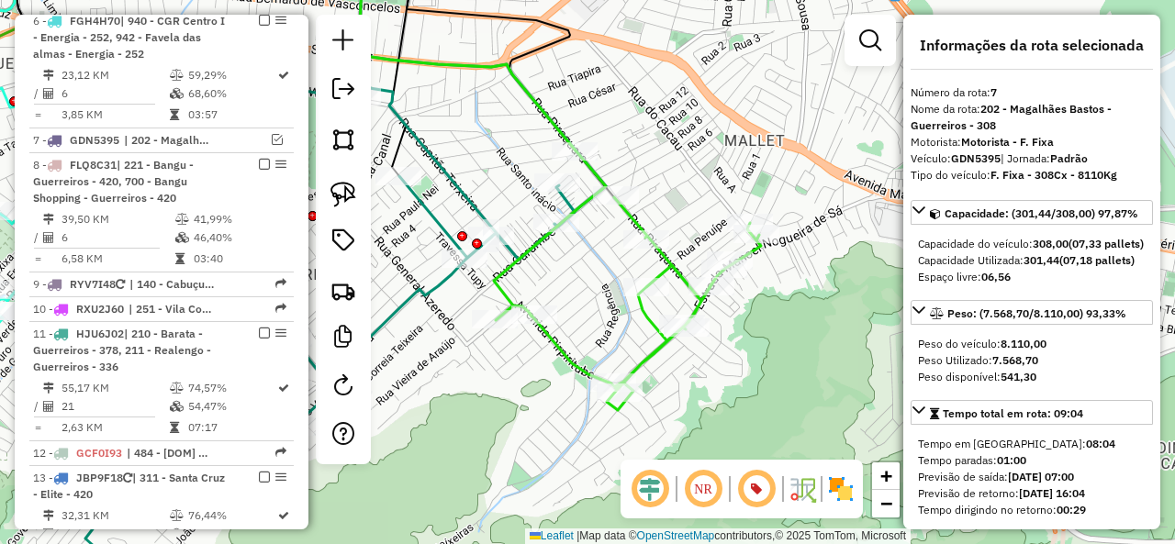
click at [707, 309] on icon at bounding box center [627, 281] width 267 height 260
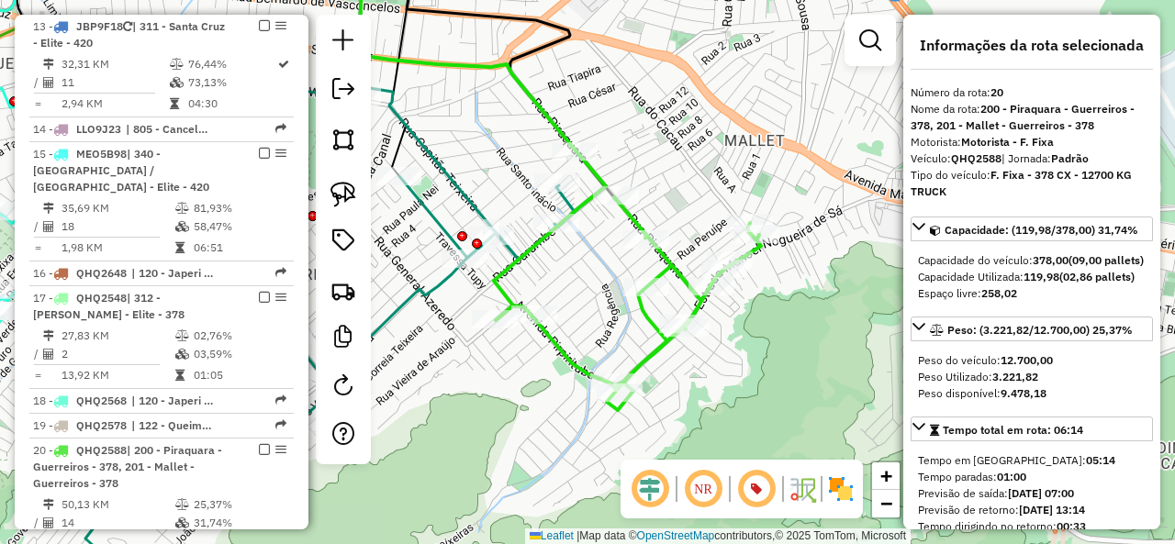
scroll to position [2194, 0]
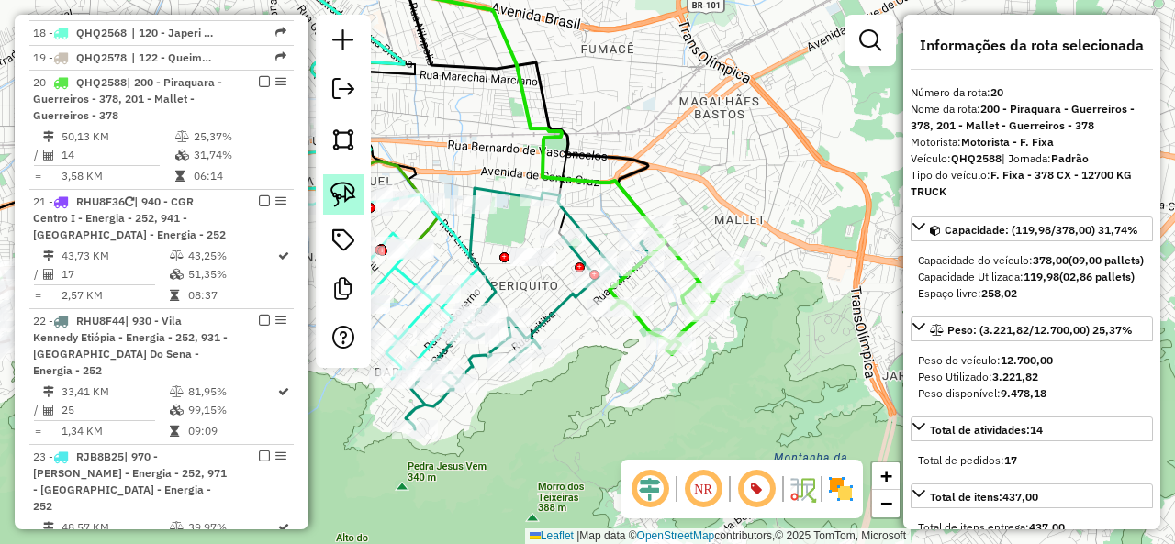
click at [341, 192] on img at bounding box center [343, 195] width 26 height 26
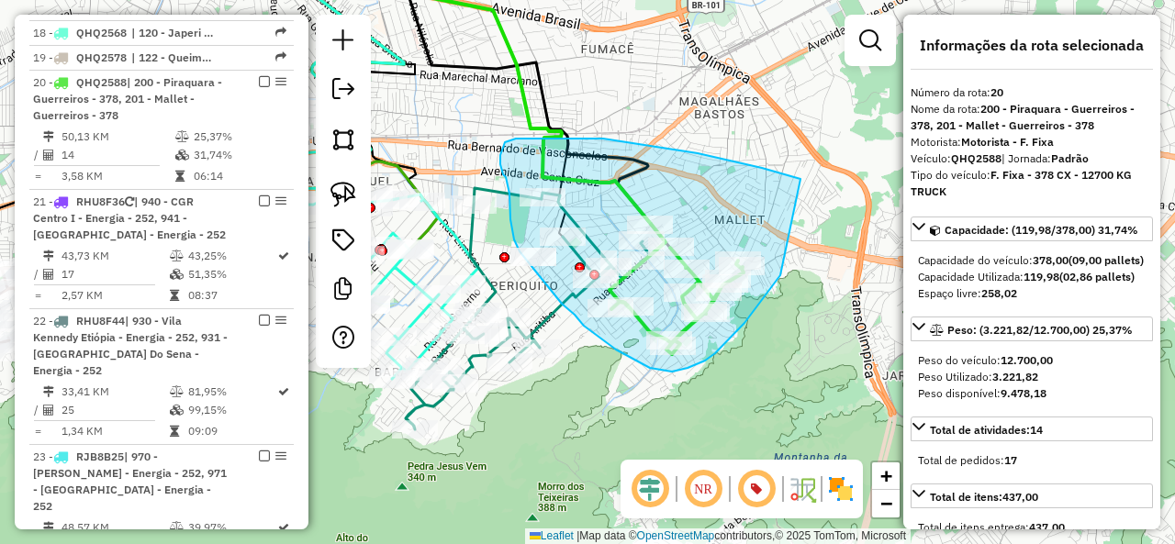
drag, startPoint x: 742, startPoint y: 163, endPoint x: 781, endPoint y: 273, distance: 116.1
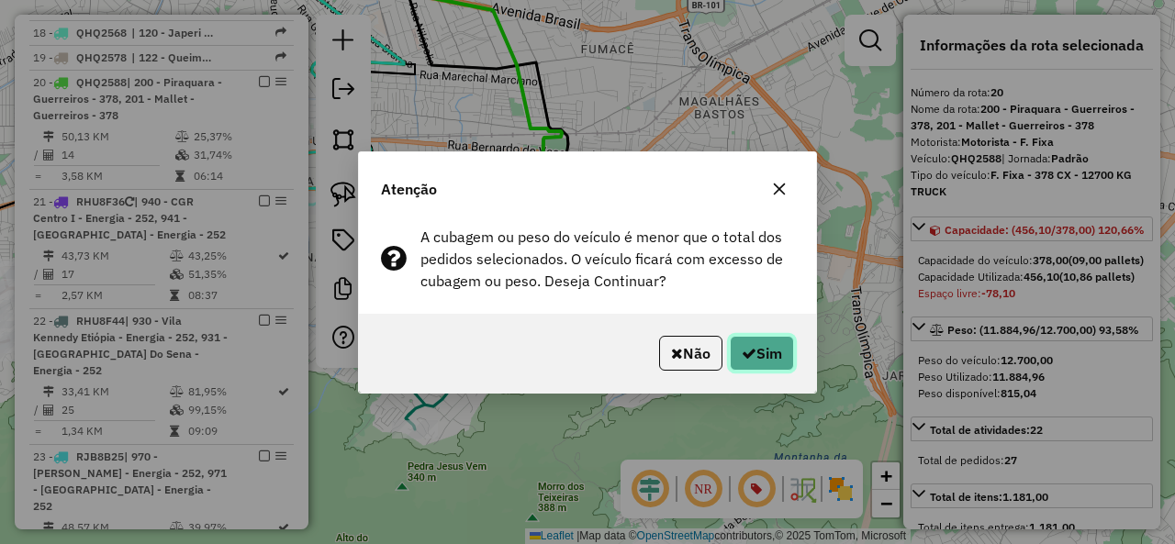
click at [746, 359] on icon "button" at bounding box center [749, 353] width 15 height 15
select select "**********"
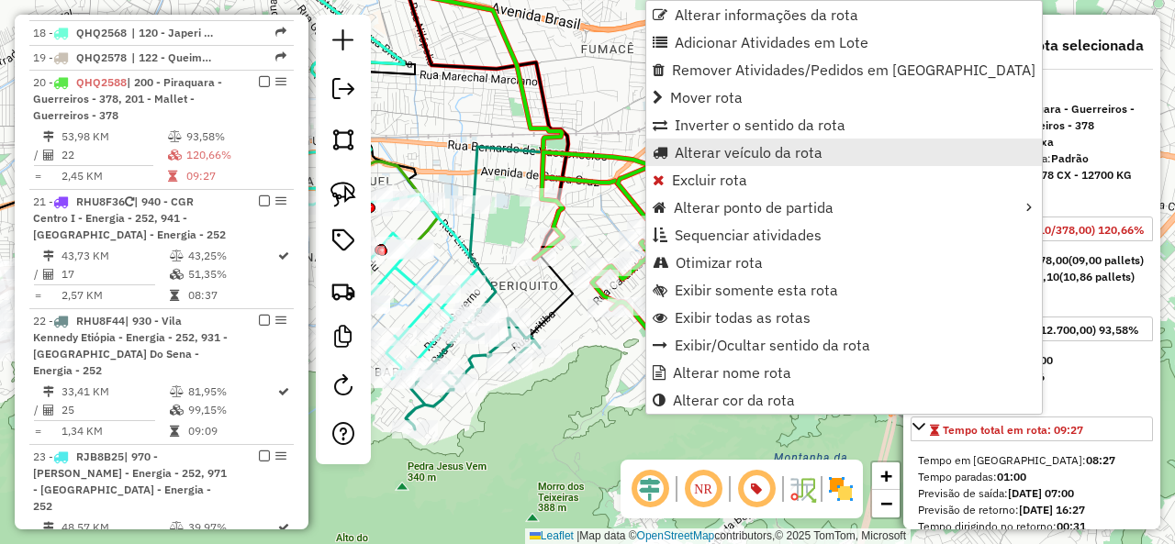
click at [731, 151] on span "Alterar veículo da rota" at bounding box center [749, 152] width 148 height 15
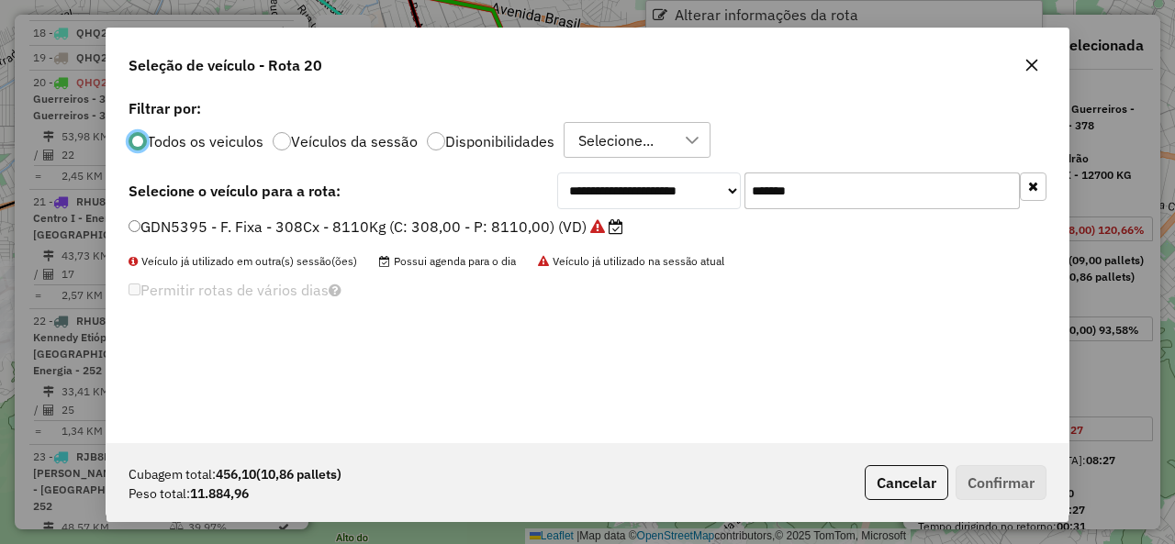
scroll to position [10, 6]
click at [859, 186] on input "*******" at bounding box center [881, 191] width 275 height 37
paste input "text"
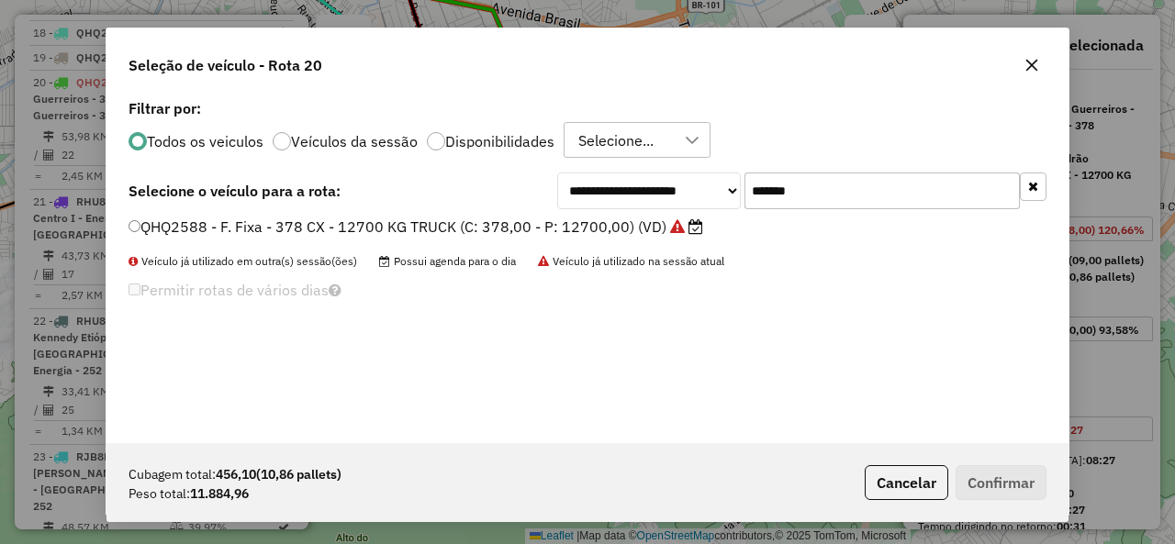
type input "*******"
drag, startPoint x: 154, startPoint y: 222, endPoint x: 411, endPoint y: 262, distance: 260.0
click at [154, 223] on label "QHQ2588 - F. Fixa - 378 CX - 12700 KG TRUCK (C: 378,00 - P: 12700,00) (VD)" at bounding box center [415, 227] width 575 height 22
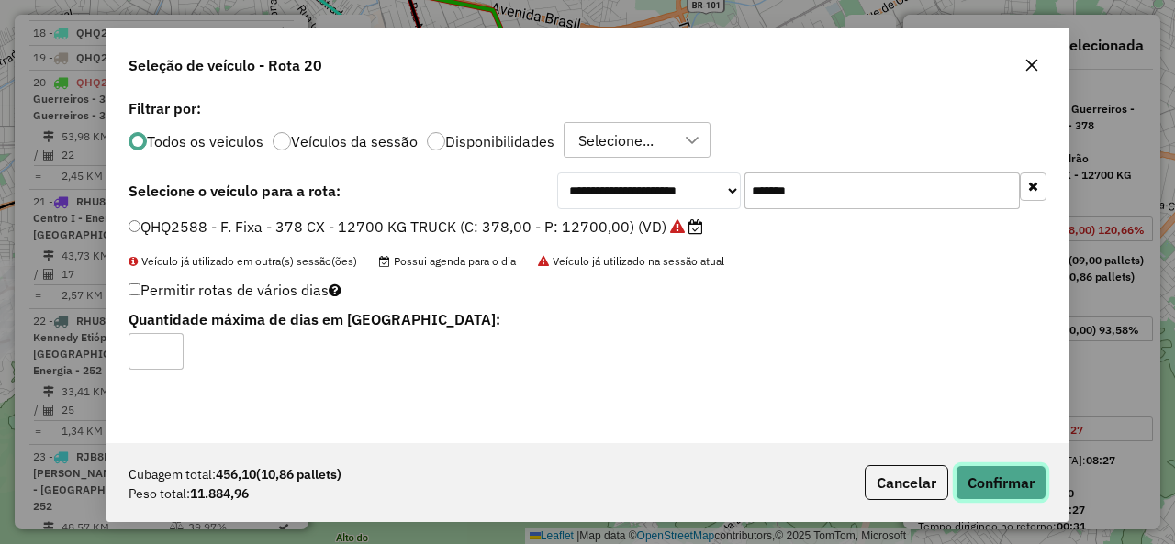
click at [990, 480] on button "Confirmar" at bounding box center [1000, 482] width 91 height 35
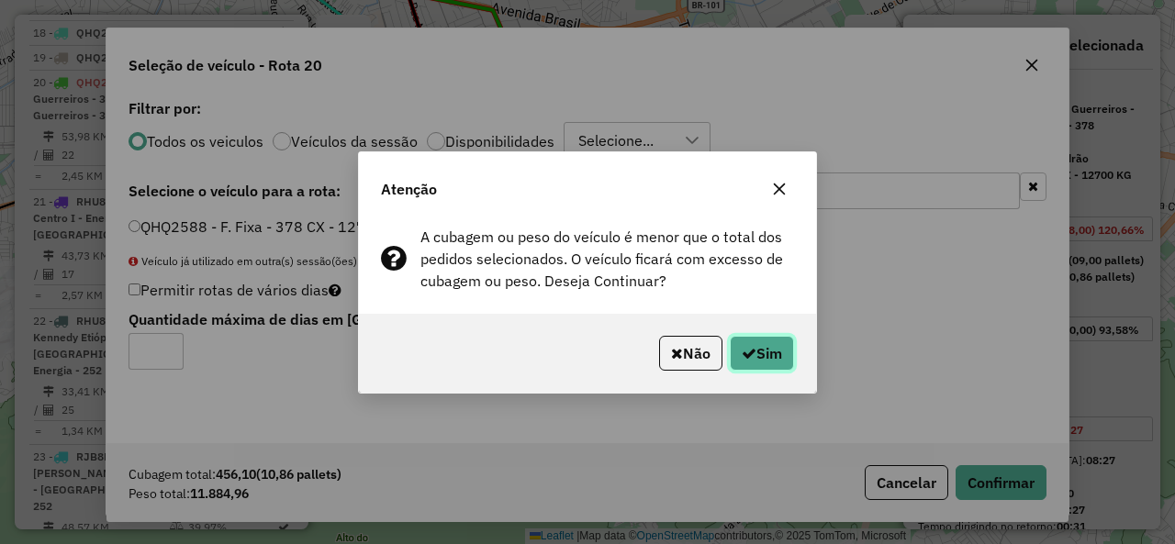
click at [775, 353] on button "Sim" at bounding box center [762, 353] width 64 height 35
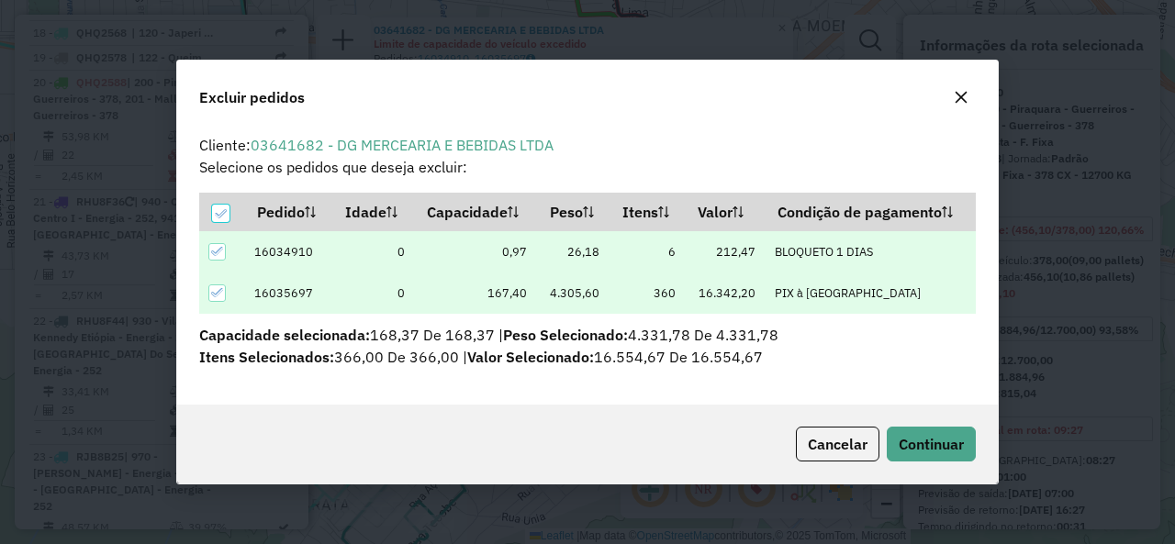
scroll to position [0, 0]
click at [934, 441] on span "Continuar" at bounding box center [931, 444] width 65 height 18
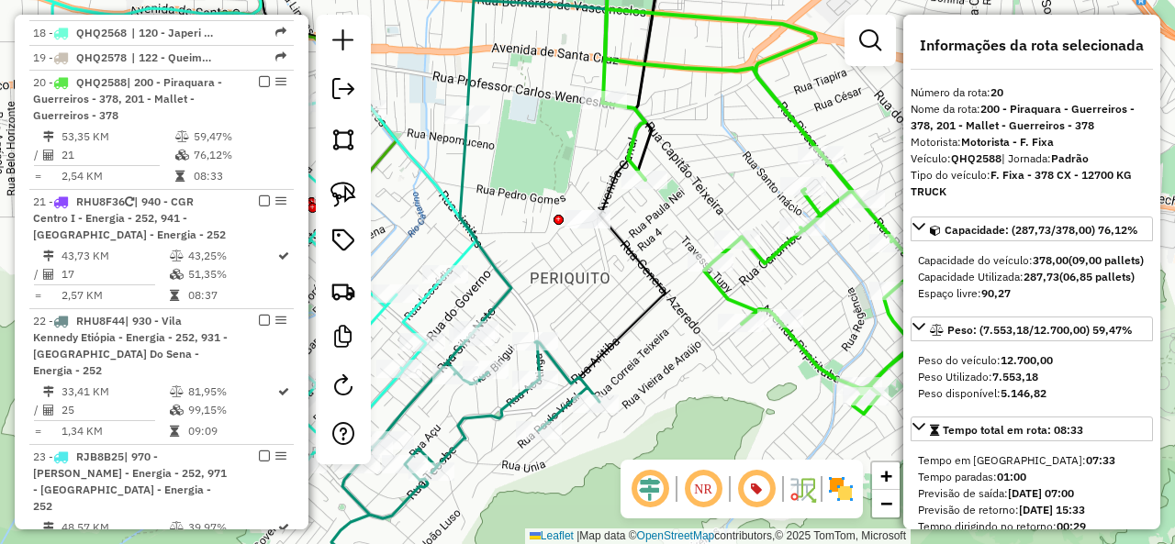
drag, startPoint x: 677, startPoint y: 352, endPoint x: 672, endPoint y: 322, distance: 29.9
click at [672, 322] on div "Janela de atendimento Grade de atendimento Capacidade Transportadoras Veículos …" at bounding box center [587, 272] width 1175 height 544
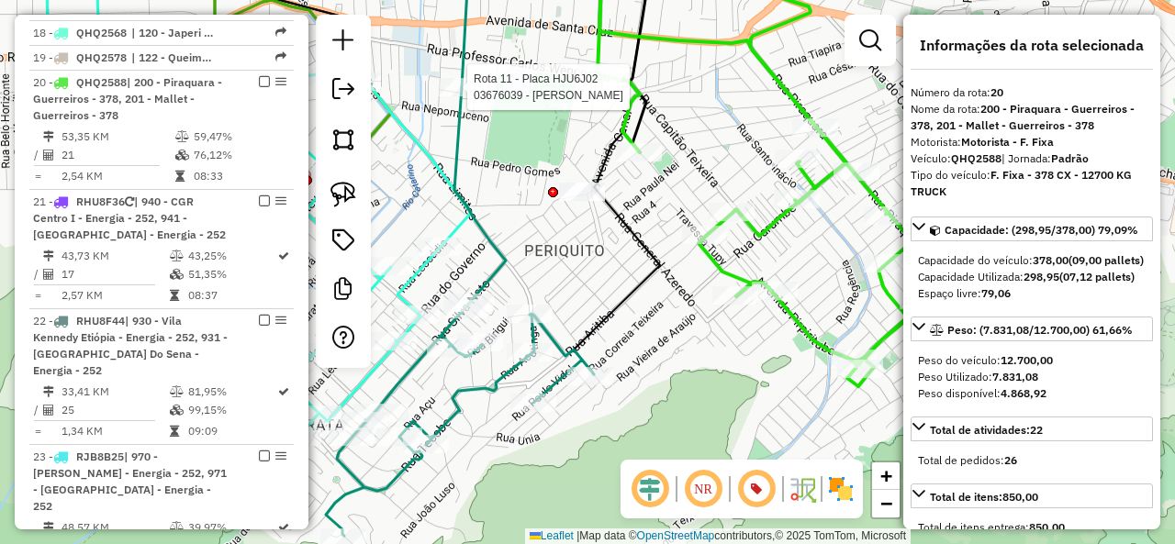
select select "**********"
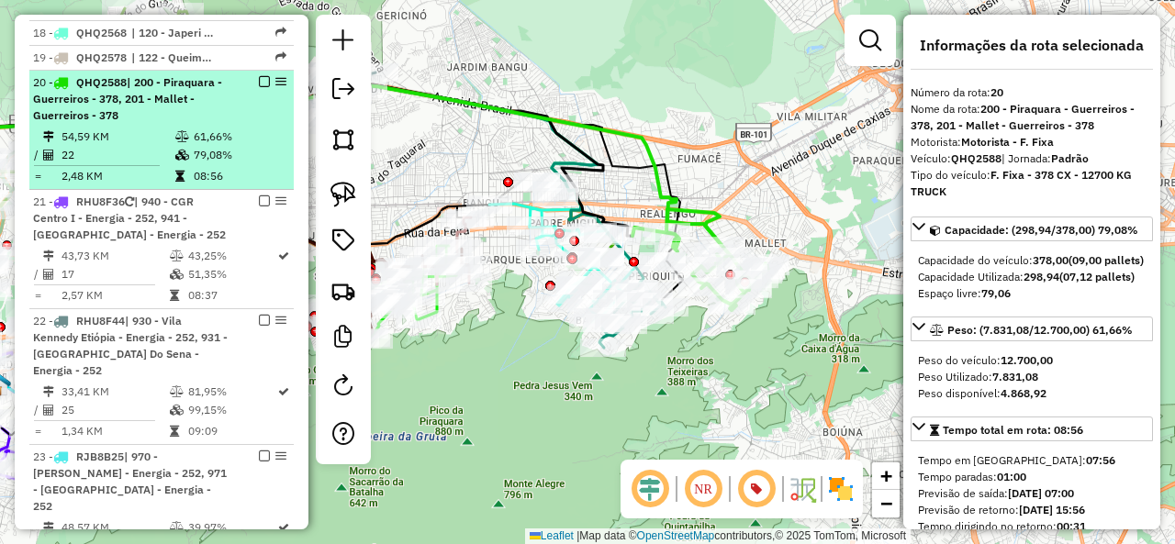
click at [259, 76] on em at bounding box center [264, 81] width 11 height 11
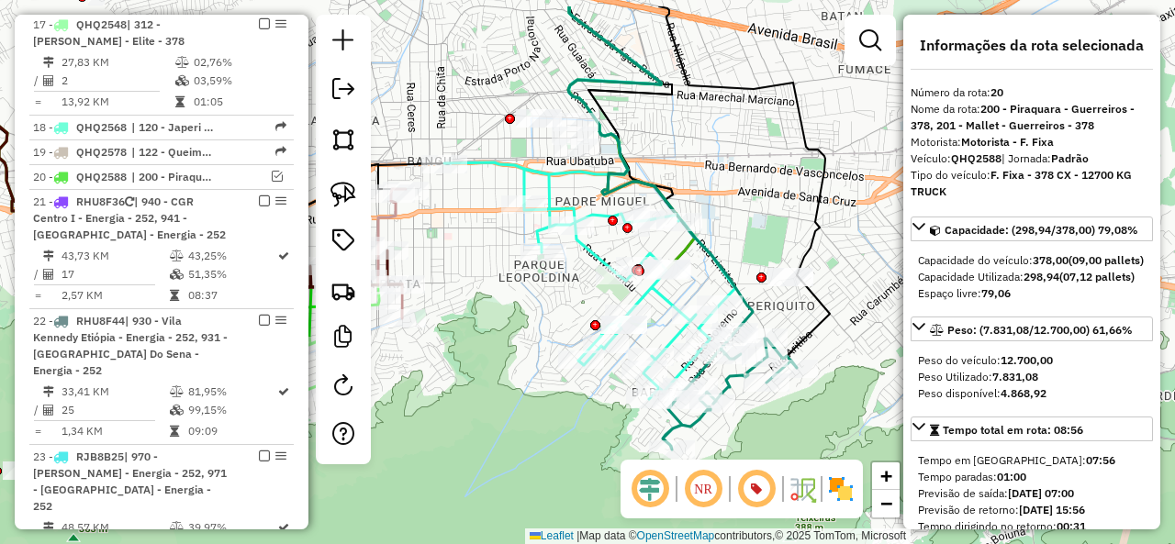
drag, startPoint x: 819, startPoint y: 321, endPoint x: 912, endPoint y: 331, distance: 94.2
click at [912, 331] on hb-router-mapa "Informações da Sessão 1230518 - 16/08/2025 Criação: 15/08/2025 19:38 Depósito: …" at bounding box center [587, 272] width 1175 height 544
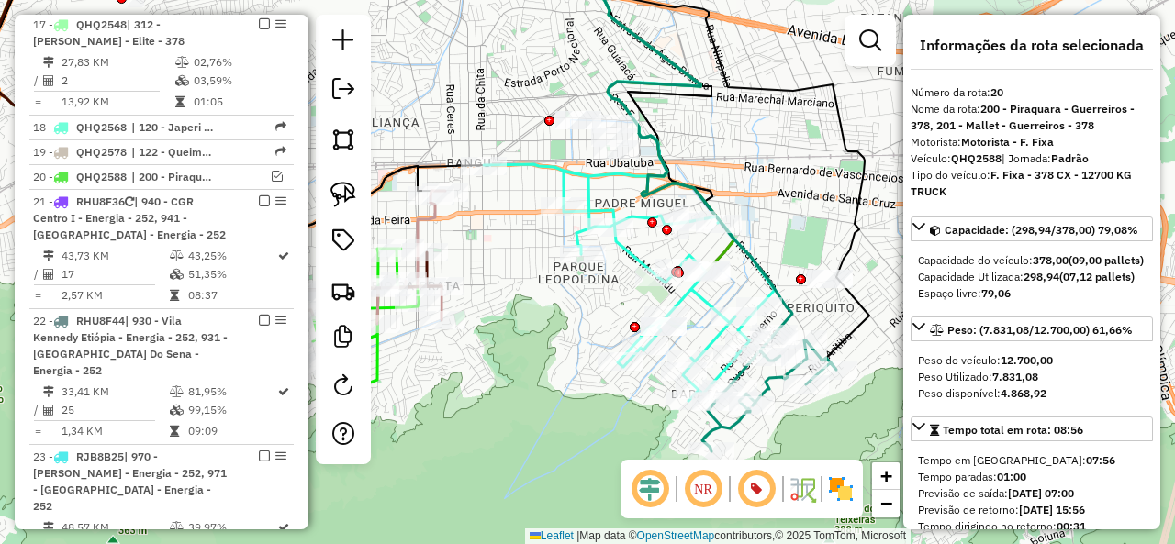
drag, startPoint x: 519, startPoint y: 255, endPoint x: 509, endPoint y: 251, distance: 9.9
click at [509, 251] on div "Janela de atendimento Grade de atendimento Capacidade Transportadoras Veículos …" at bounding box center [587, 272] width 1175 height 544
click at [352, 191] on img at bounding box center [343, 195] width 26 height 26
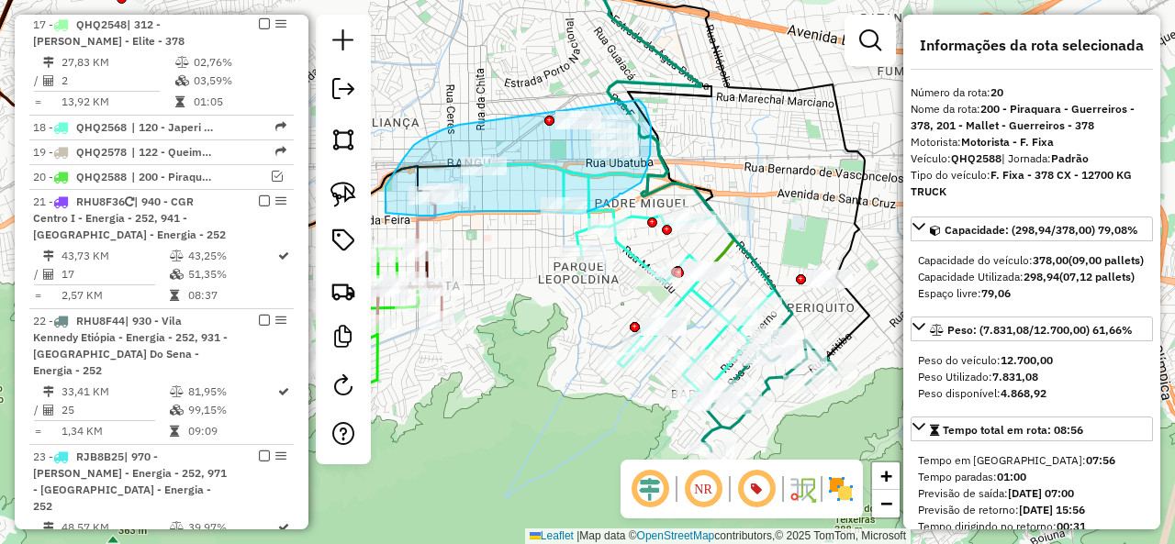
drag, startPoint x: 459, startPoint y: 125, endPoint x: 639, endPoint y: 100, distance: 181.6
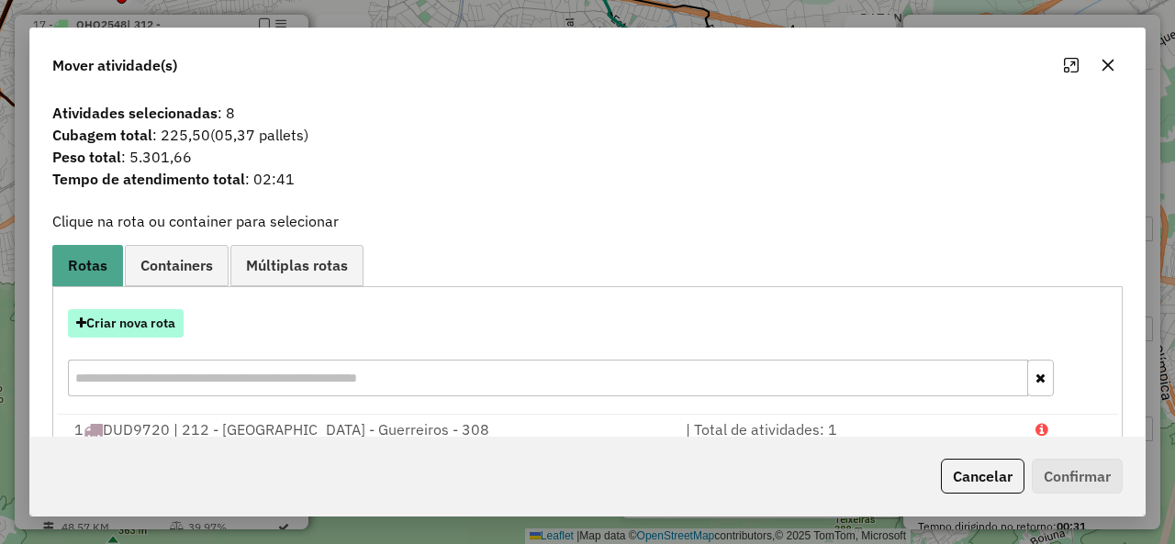
click at [162, 317] on button "Criar nova rota" at bounding box center [126, 323] width 116 height 28
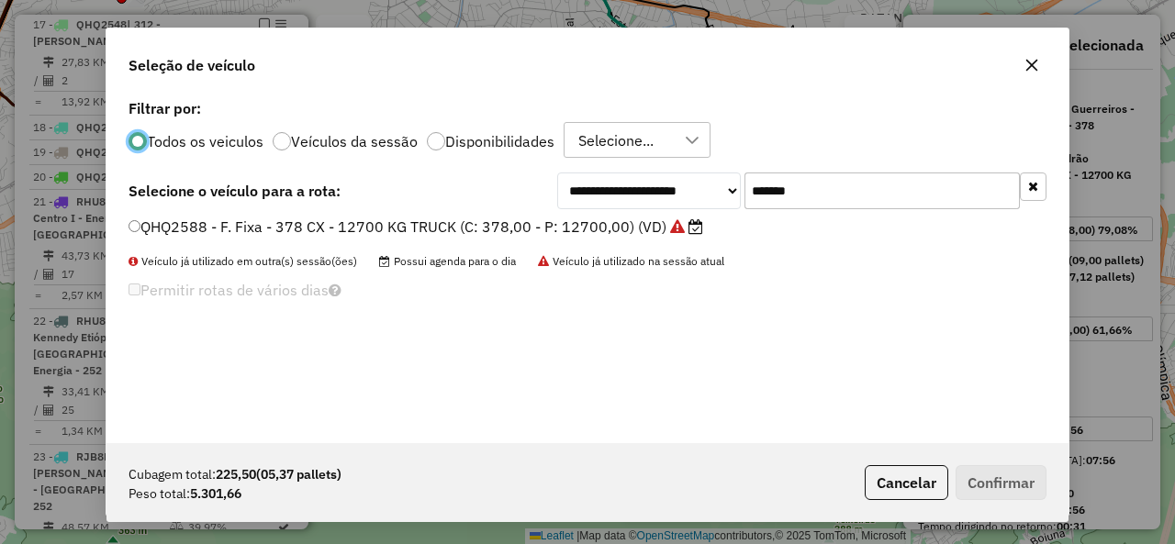
scroll to position [10, 6]
click at [806, 190] on input "*******" at bounding box center [881, 191] width 275 height 37
paste input "text"
type input "*******"
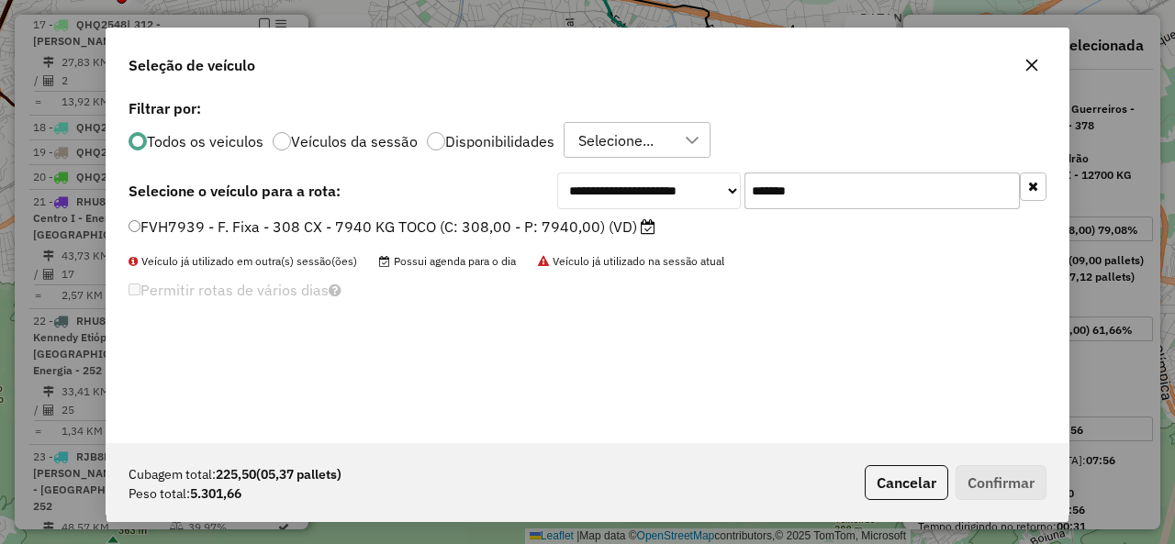
click at [288, 229] on label "FVH7939 - F. Fixa - 308 CX - 7940 KG TOCO (C: 308,00 - P: 7940,00) (VD)" at bounding box center [391, 227] width 527 height 22
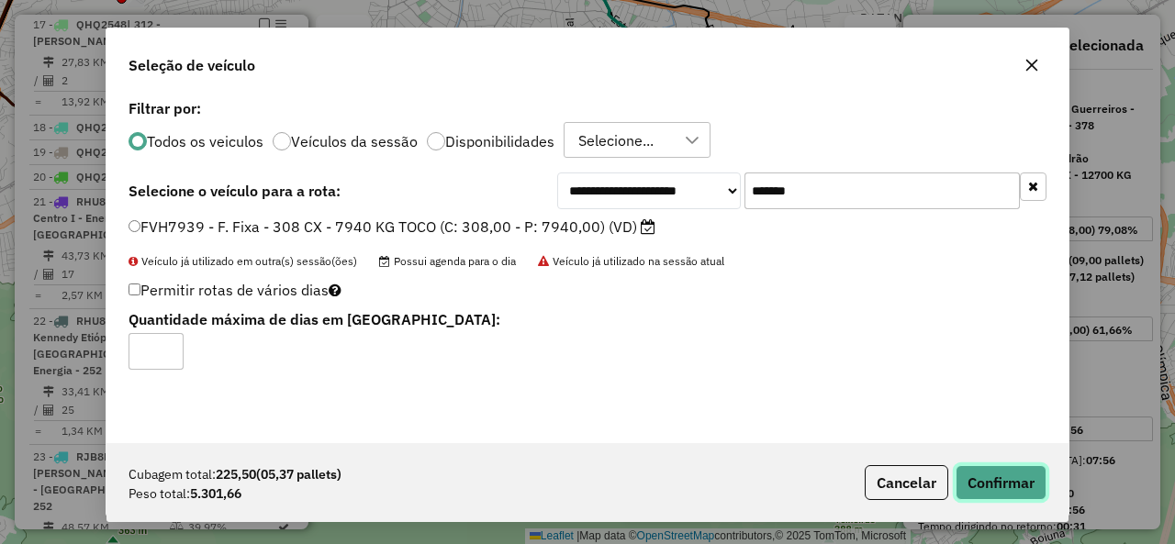
click at [1024, 484] on button "Confirmar" at bounding box center [1000, 482] width 91 height 35
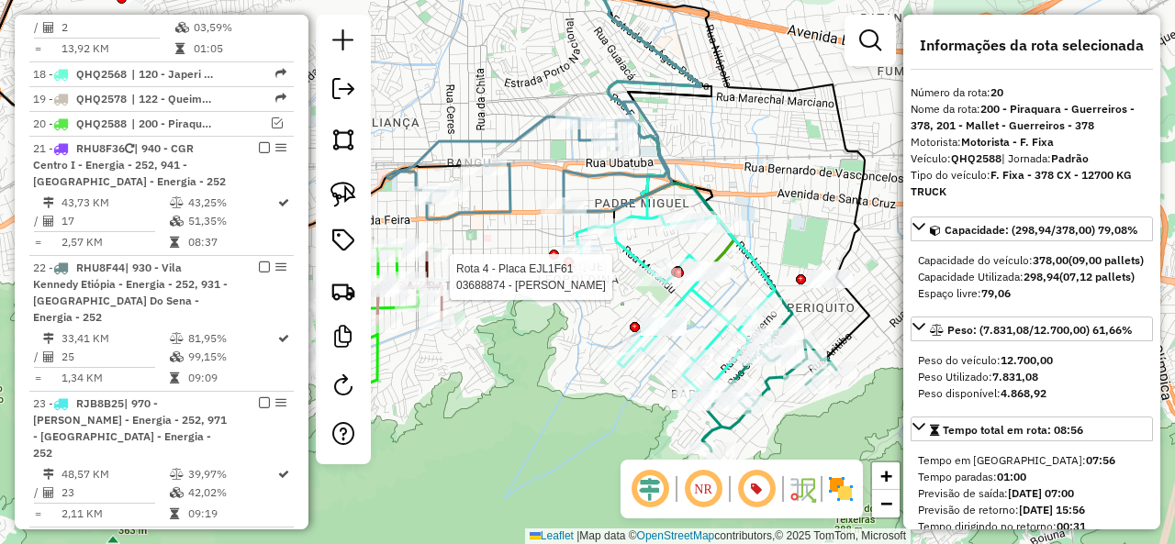
scroll to position [2194, 0]
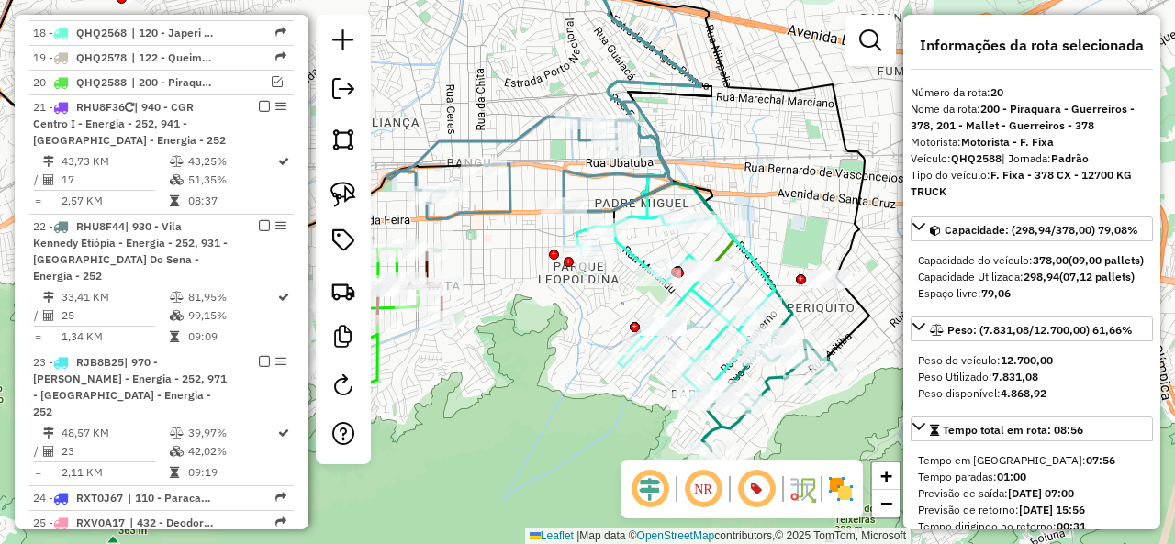
click at [519, 201] on icon at bounding box center [529, 160] width 285 height 117
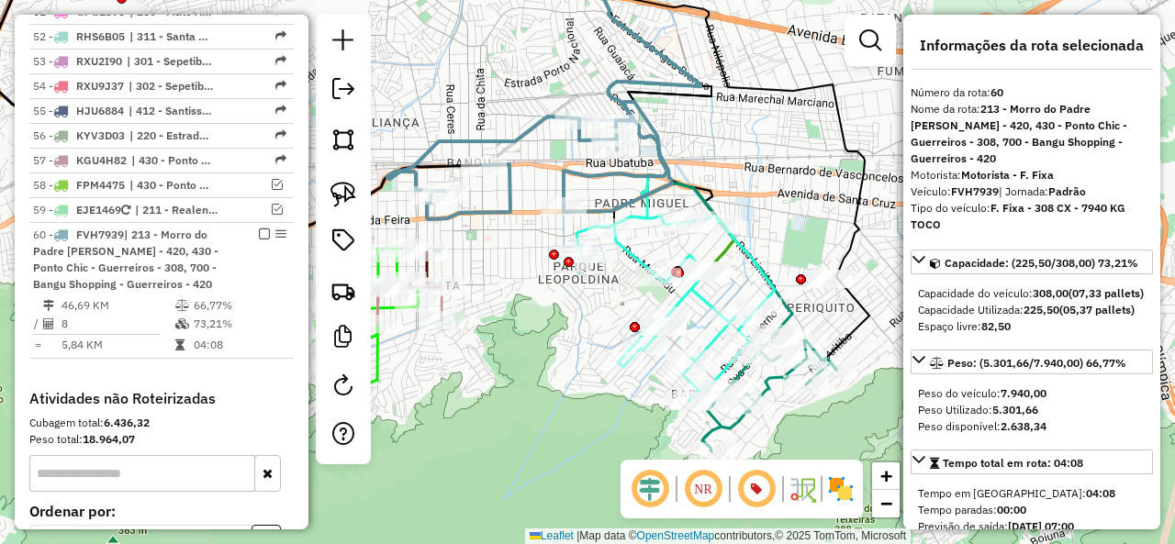
scroll to position [4658, 0]
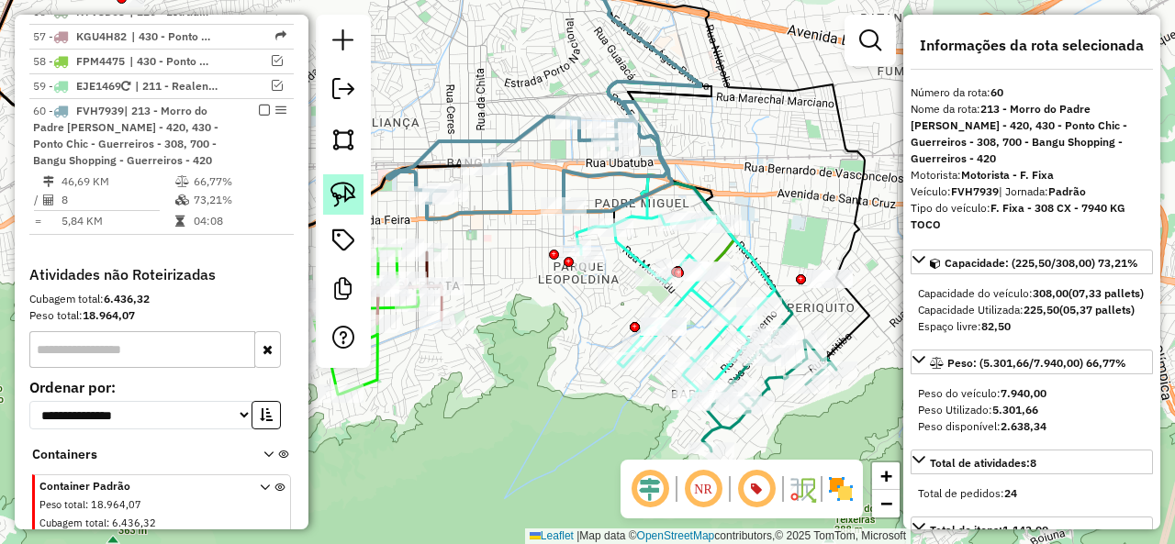
click at [344, 188] on img at bounding box center [343, 195] width 26 height 26
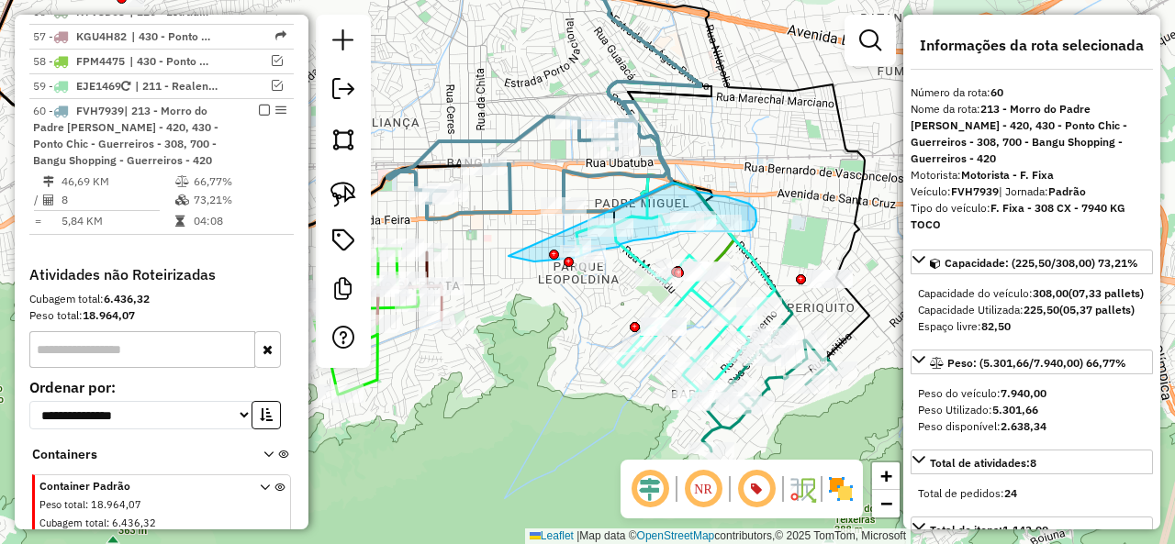
drag, startPoint x: 518, startPoint y: 258, endPoint x: 673, endPoint y: 183, distance: 172.4
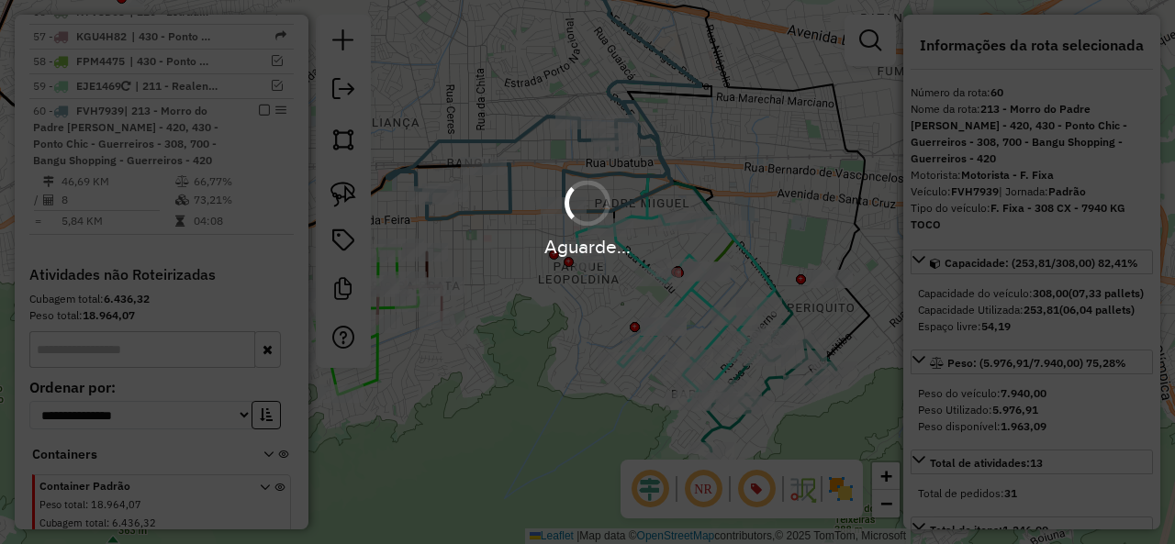
select select "**********"
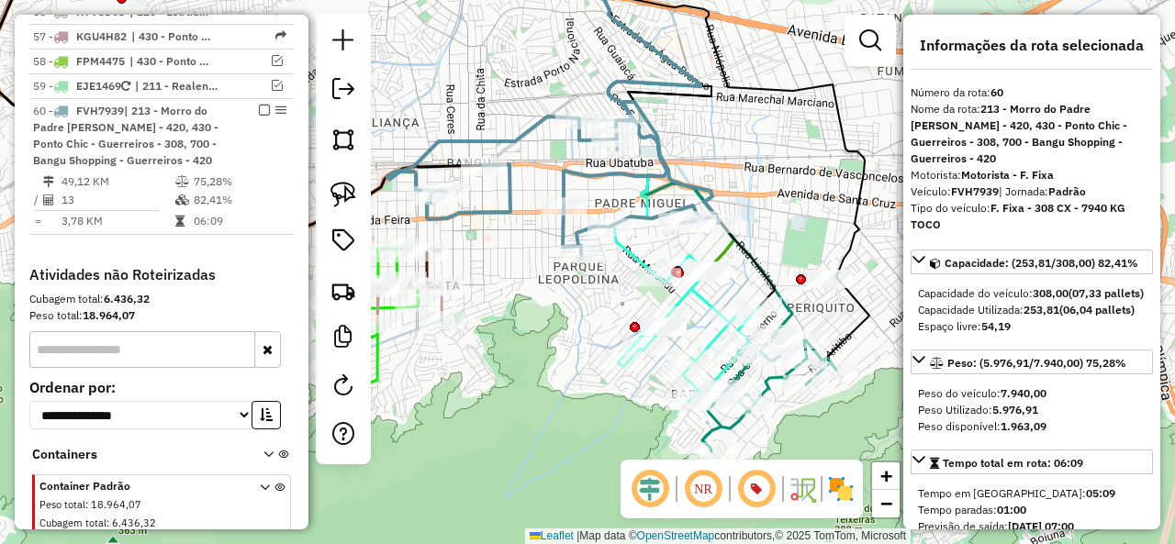
click at [641, 219] on icon at bounding box center [553, 178] width 332 height 152
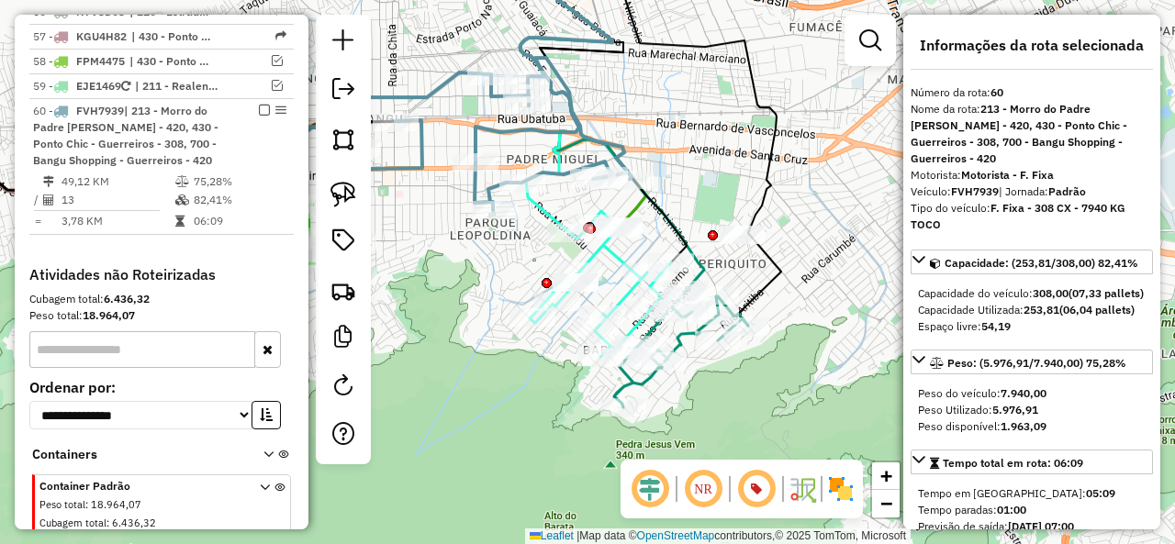
drag, startPoint x: 644, startPoint y: 199, endPoint x: 556, endPoint y: 155, distance: 98.5
click at [556, 155] on icon at bounding box center [203, 67] width 818 height 331
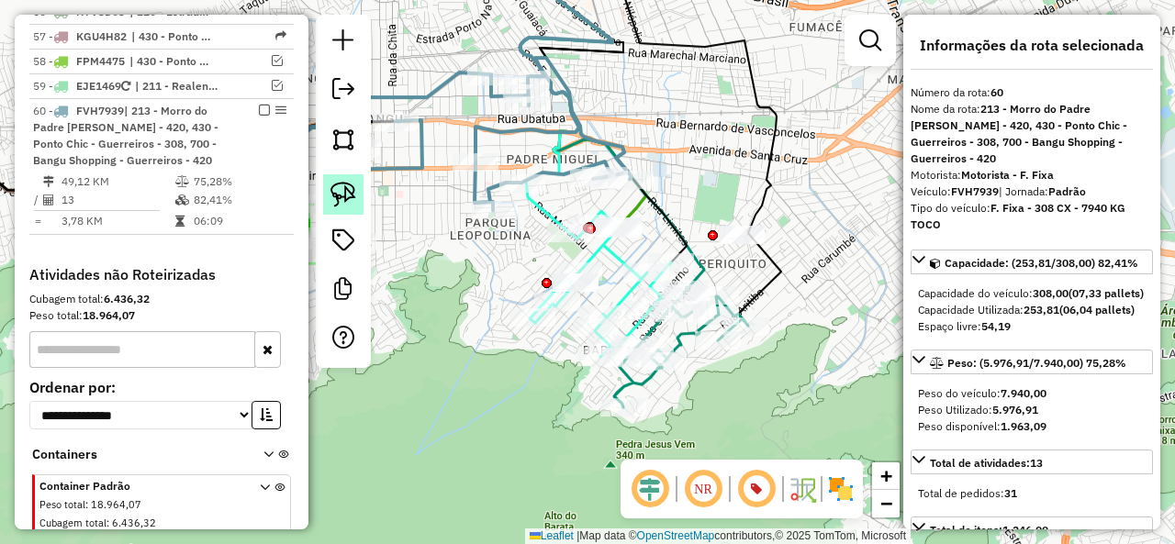
click at [350, 190] on img at bounding box center [343, 195] width 26 height 26
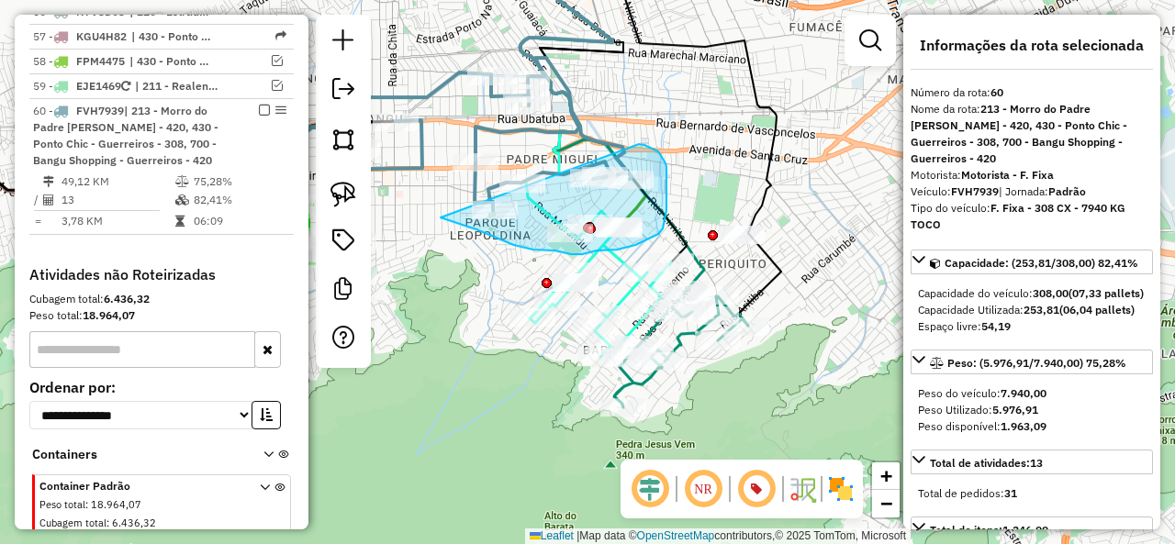
drag, startPoint x: 450, startPoint y: 221, endPoint x: 615, endPoint y: 137, distance: 185.5
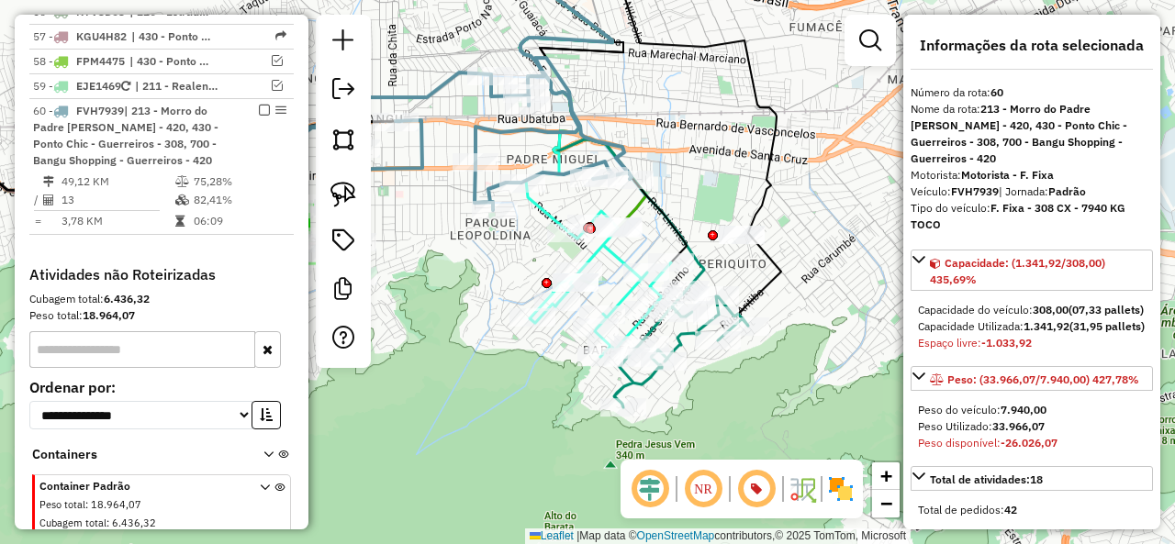
scroll to position [551, 0]
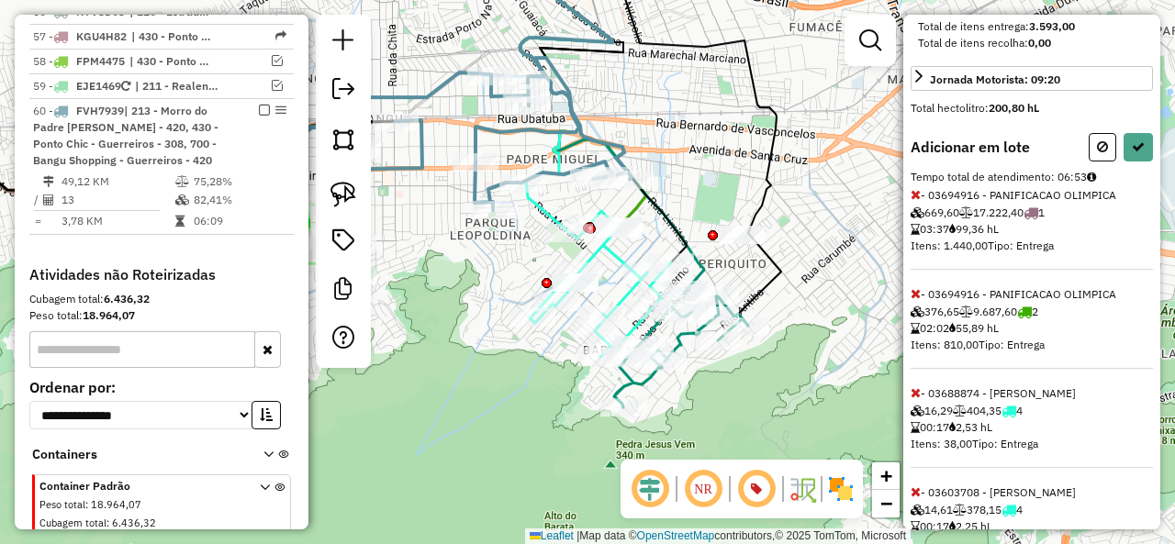
click at [915, 201] on icon at bounding box center [915, 194] width 10 height 13
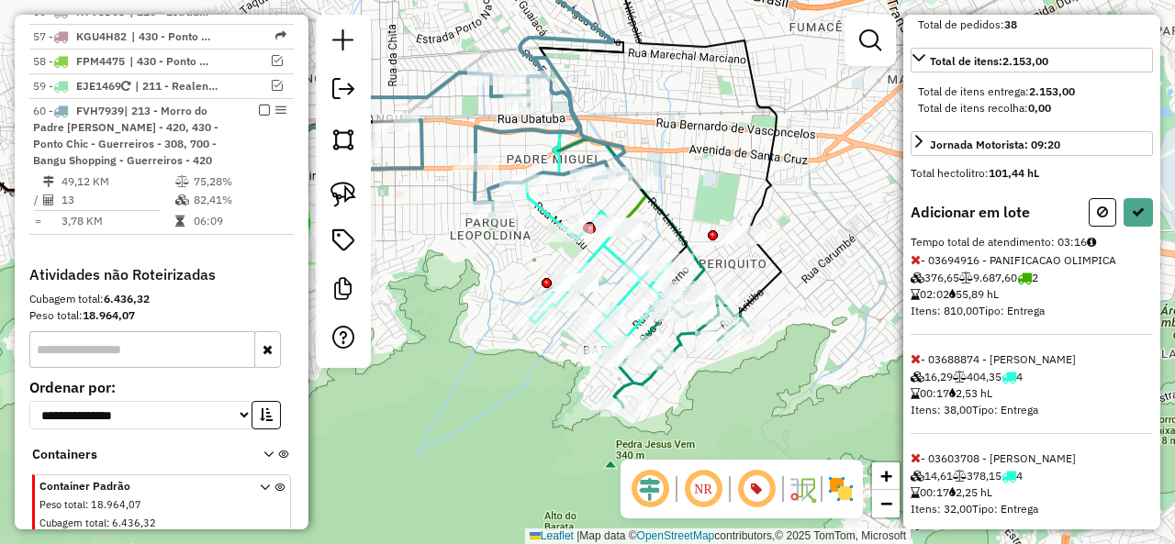
scroll to position [642, 0]
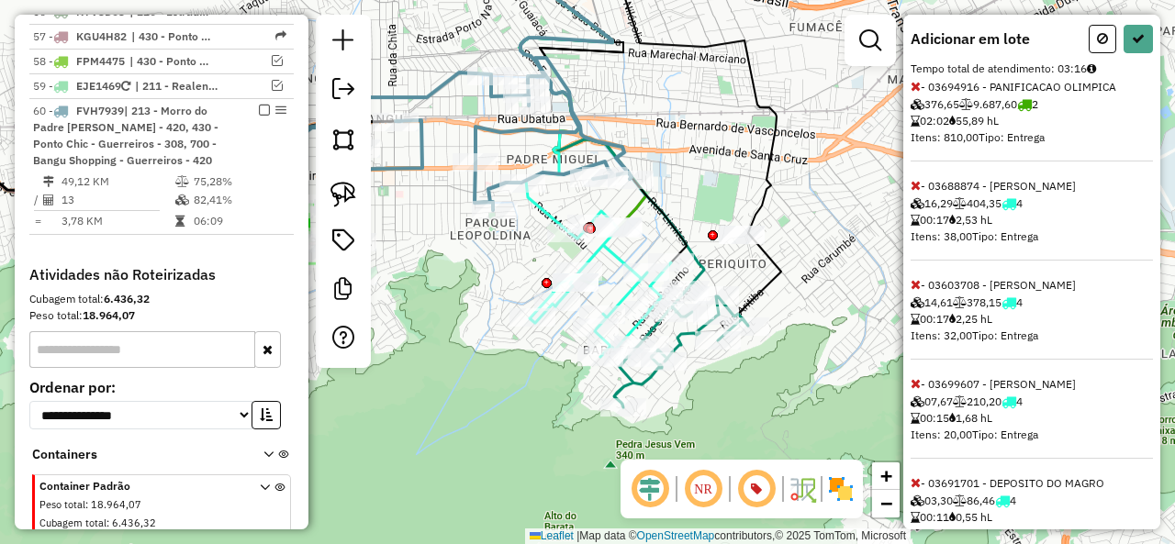
click at [917, 93] on icon at bounding box center [915, 86] width 10 height 13
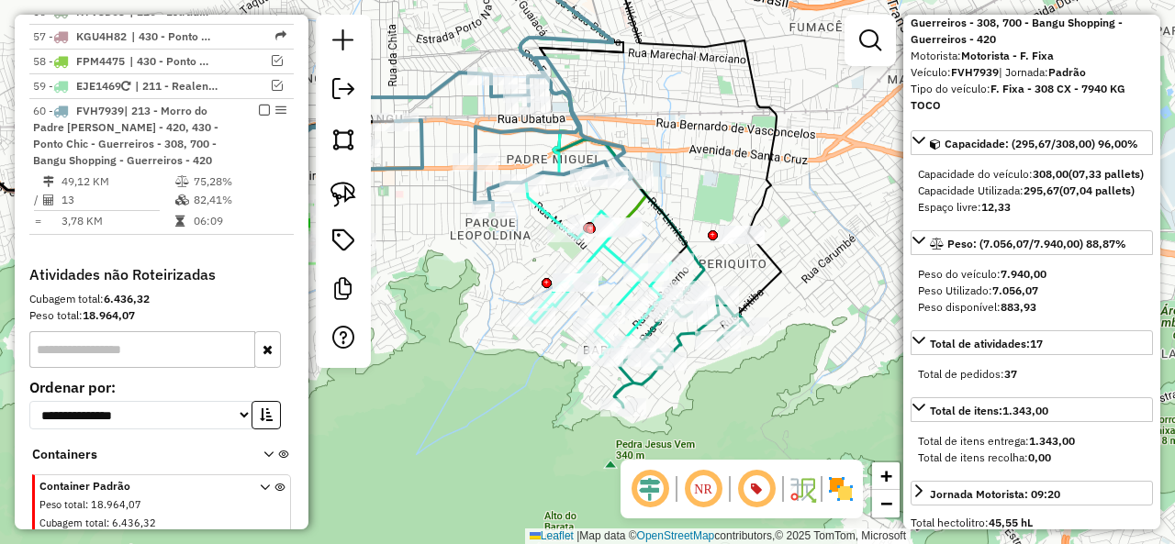
scroll to position [0, 0]
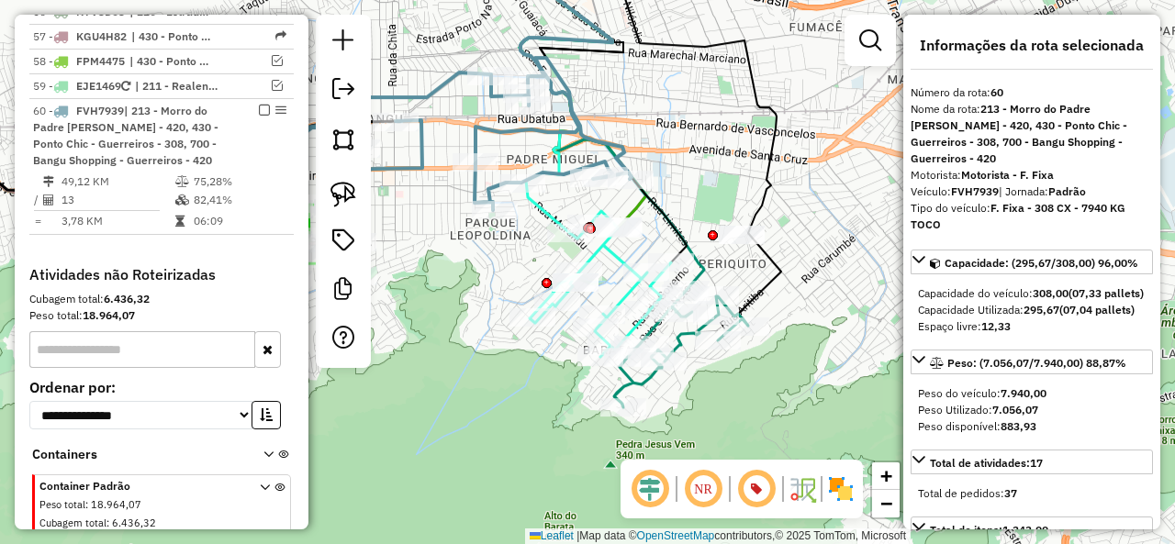
select select "**********"
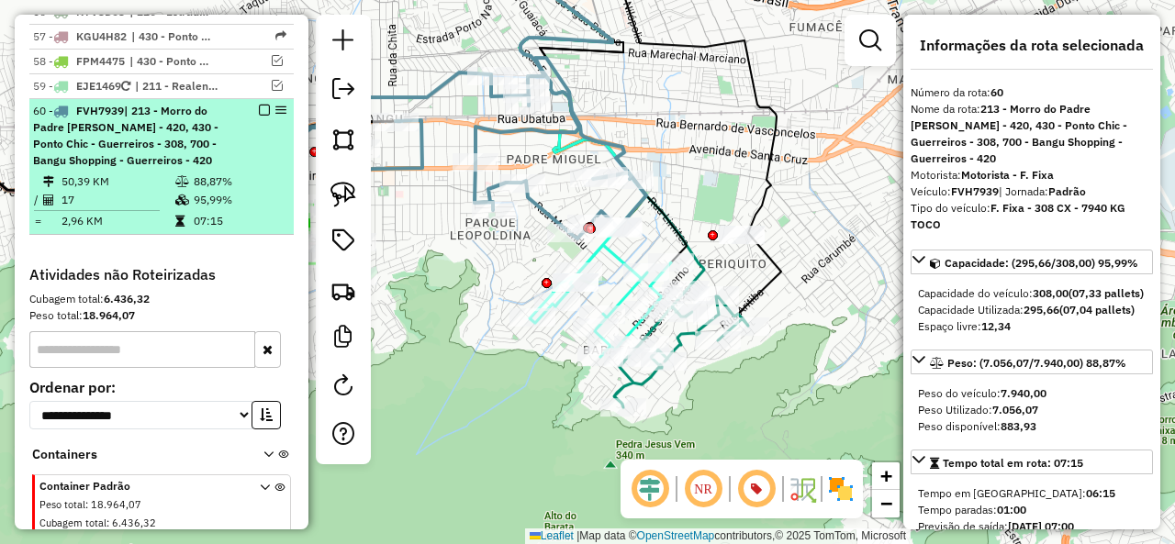
click at [260, 105] on em at bounding box center [264, 110] width 11 height 11
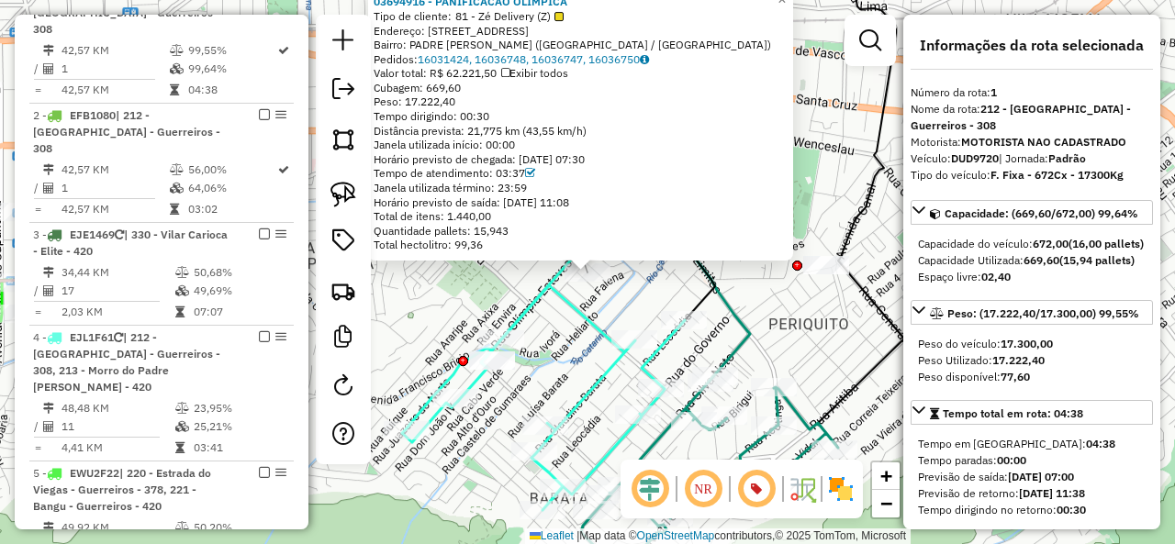
scroll to position [772, 0]
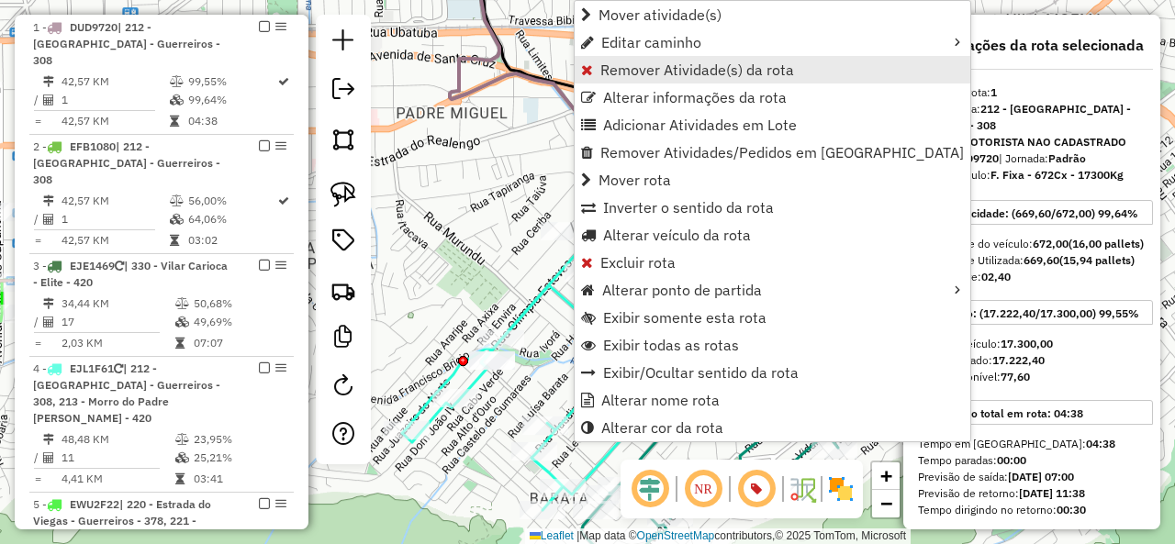
click at [672, 69] on span "Remover Atividade(s) da rota" at bounding box center [697, 69] width 194 height 15
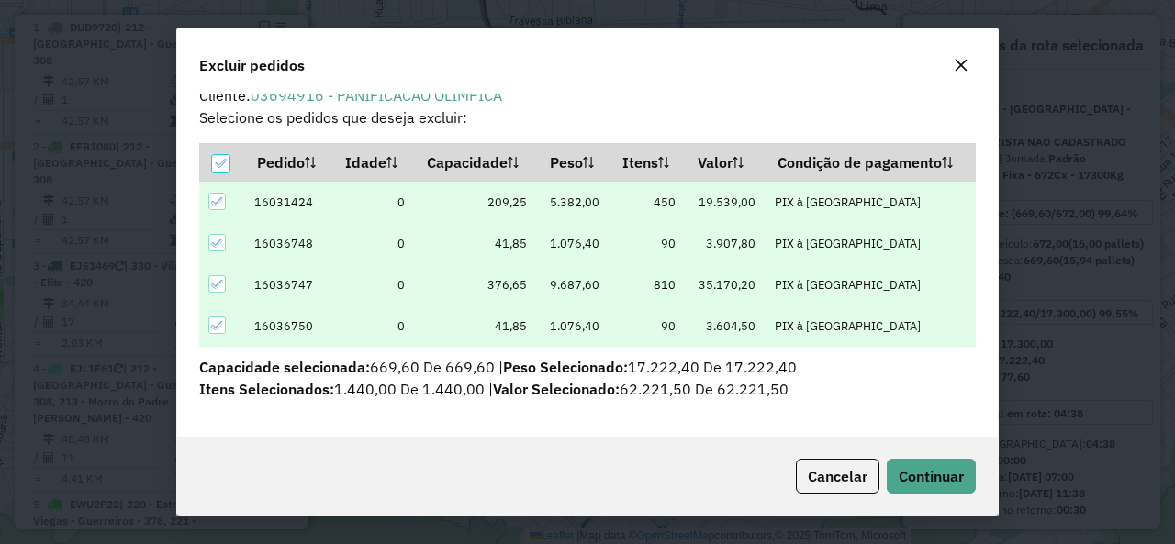
scroll to position [17, 0]
click at [213, 157] on div at bounding box center [220, 164] width 17 height 17
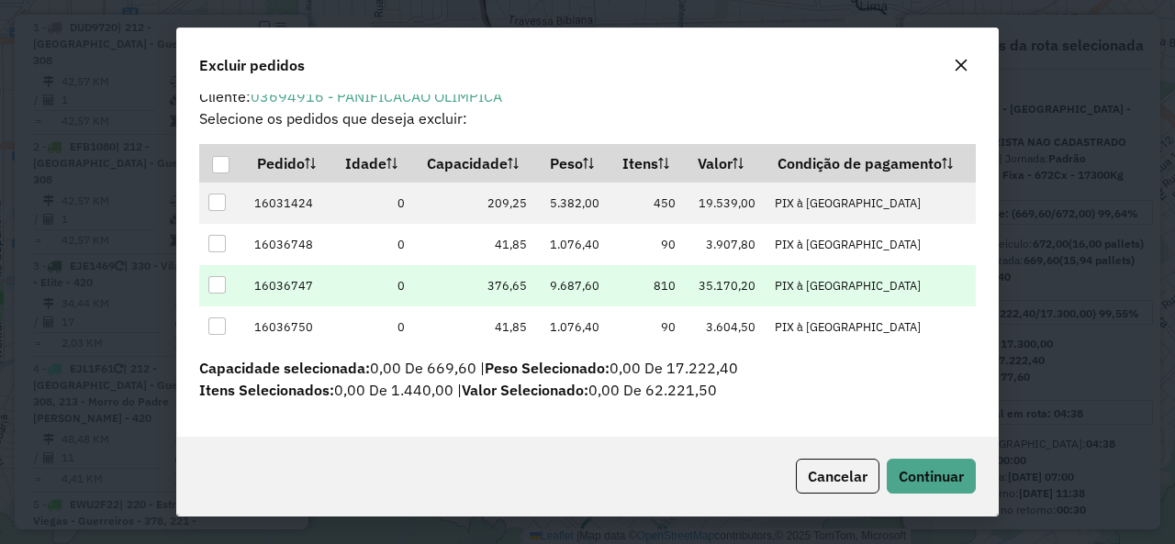
click at [217, 280] on div at bounding box center [216, 284] width 17 height 17
drag, startPoint x: 952, startPoint y: 475, endPoint x: 903, endPoint y: 473, distance: 48.7
click at [953, 476] on span "Continuar" at bounding box center [931, 476] width 65 height 18
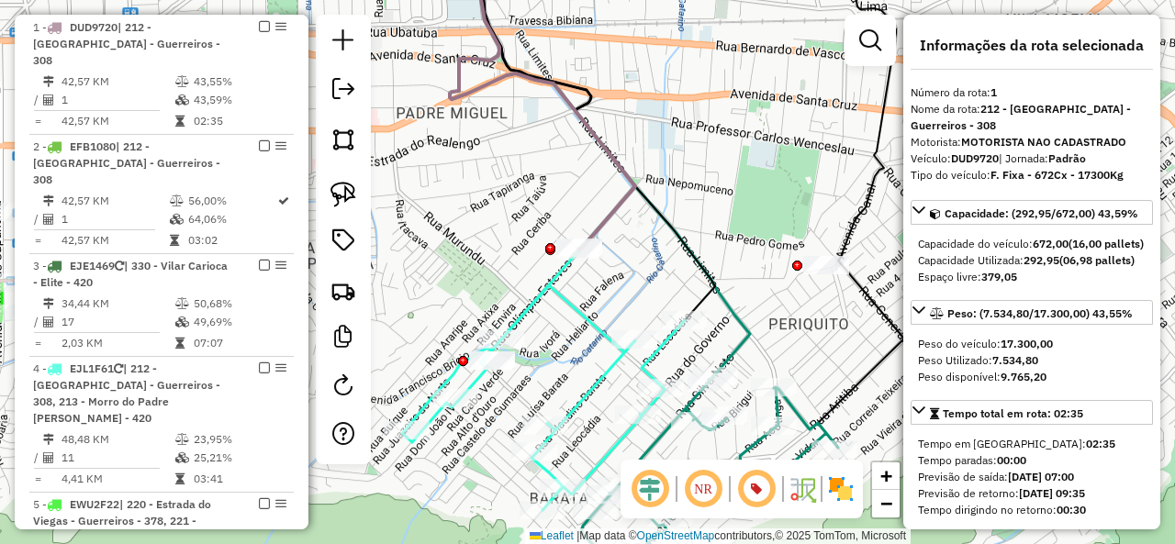
click at [615, 212] on icon at bounding box center [534, 98] width 202 height 304
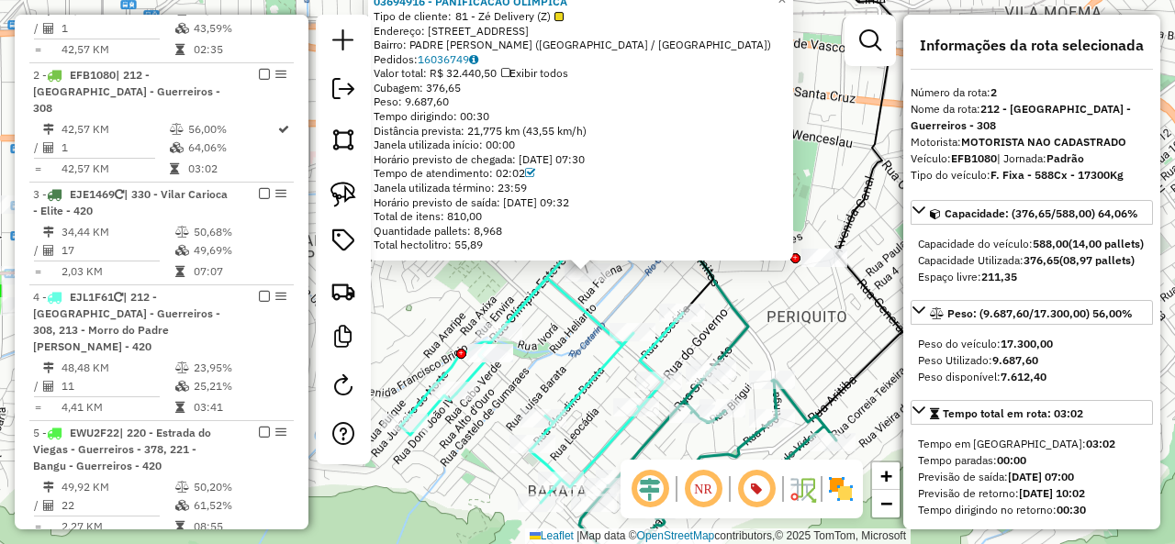
scroll to position [875, 0]
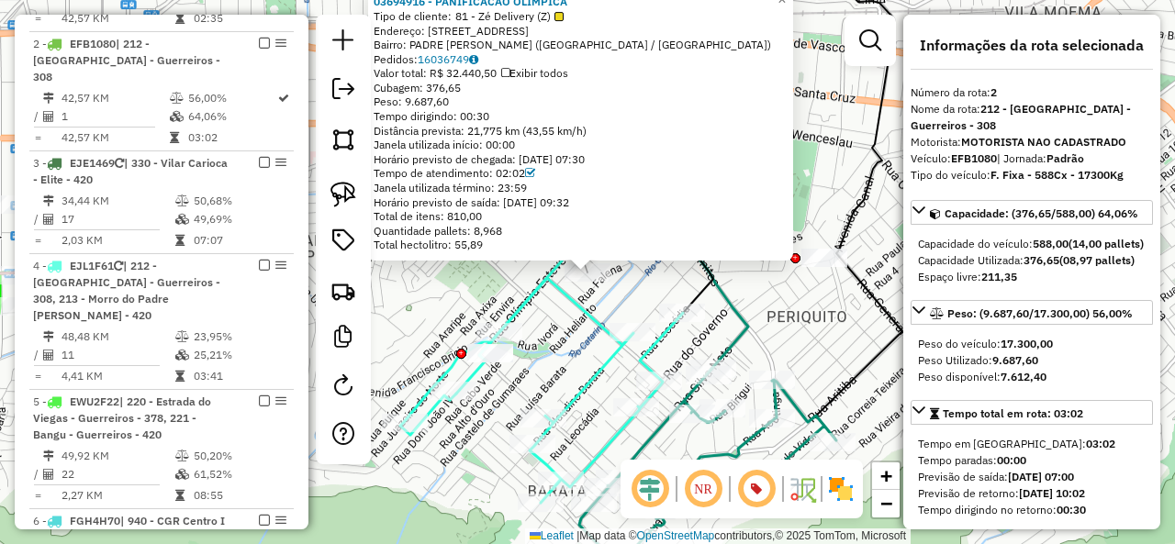
click at [661, 284] on div "03694916 - PANIFICACAO OLIMPICA Tipo de cliente: 81 - Zé Delivery (Z) Endereço:…" at bounding box center [587, 272] width 1175 height 544
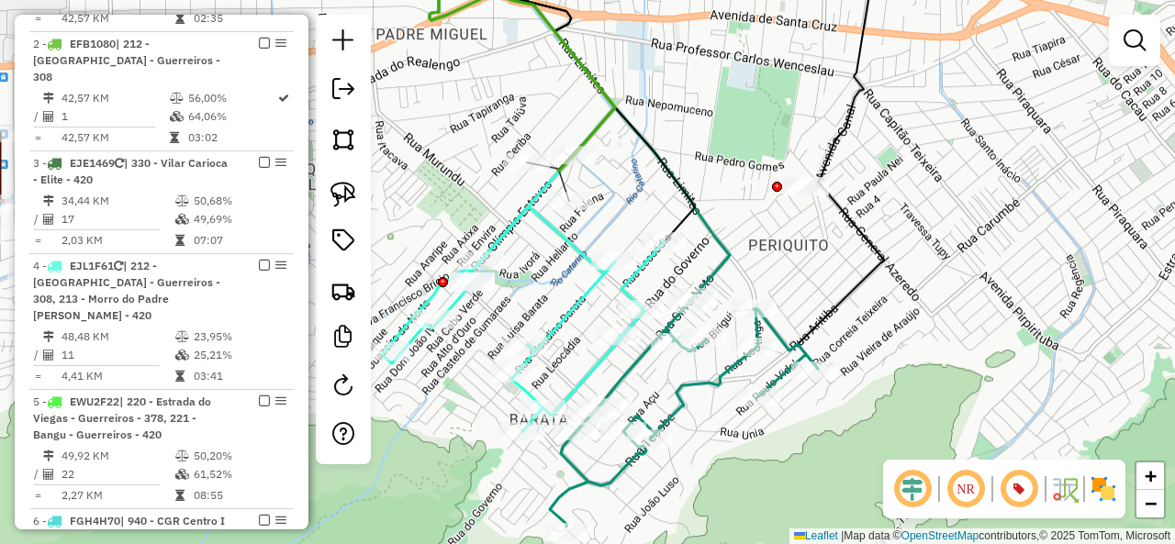
drag, startPoint x: 636, startPoint y: 213, endPoint x: 624, endPoint y: 176, distance: 38.6
click at [627, 181] on div "Janela de atendimento Grade de atendimento Capacidade Transportadoras Veículos …" at bounding box center [587, 272] width 1175 height 544
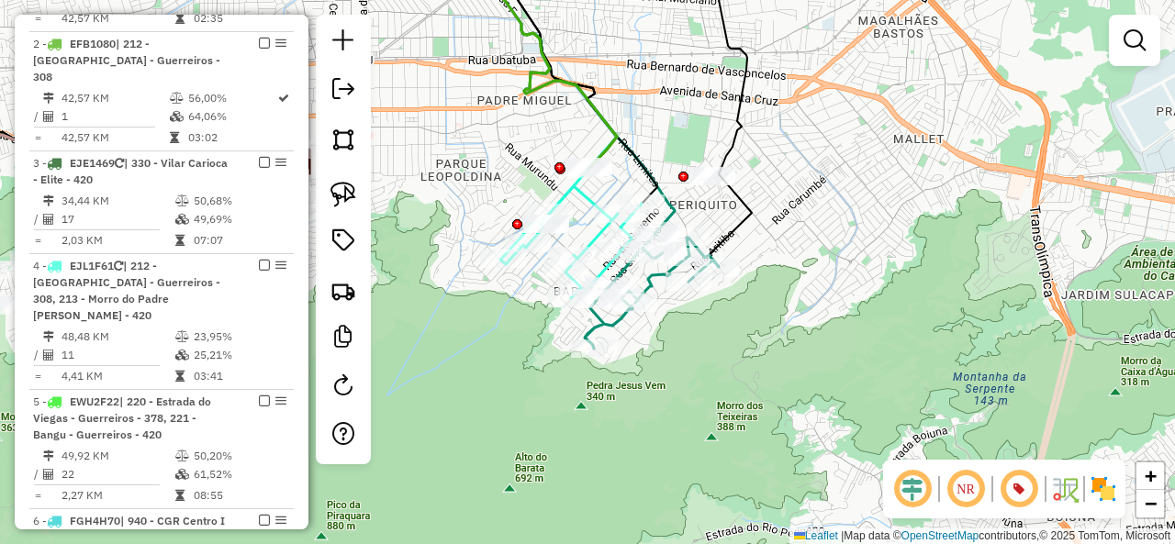
click at [611, 335] on icon at bounding box center [652, 289] width 134 height 117
select select "**********"
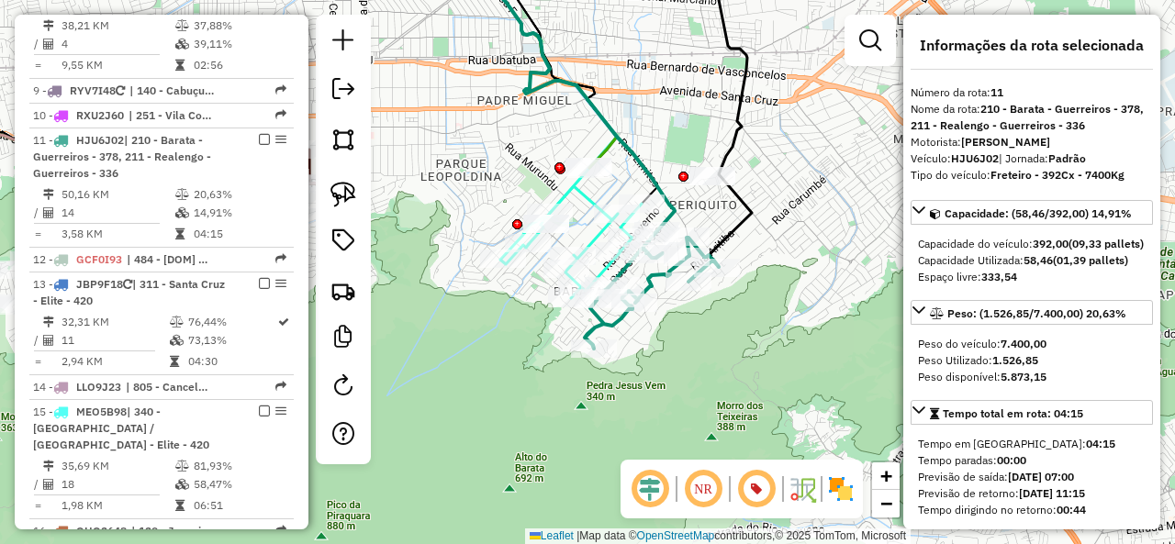
scroll to position [1646, 0]
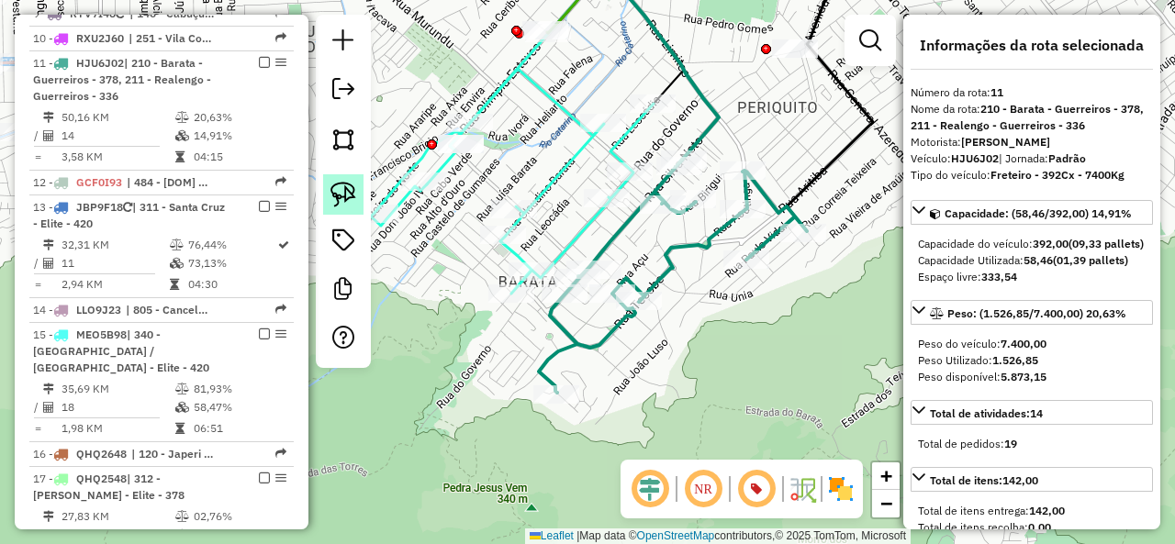
click at [337, 195] on img at bounding box center [343, 195] width 26 height 26
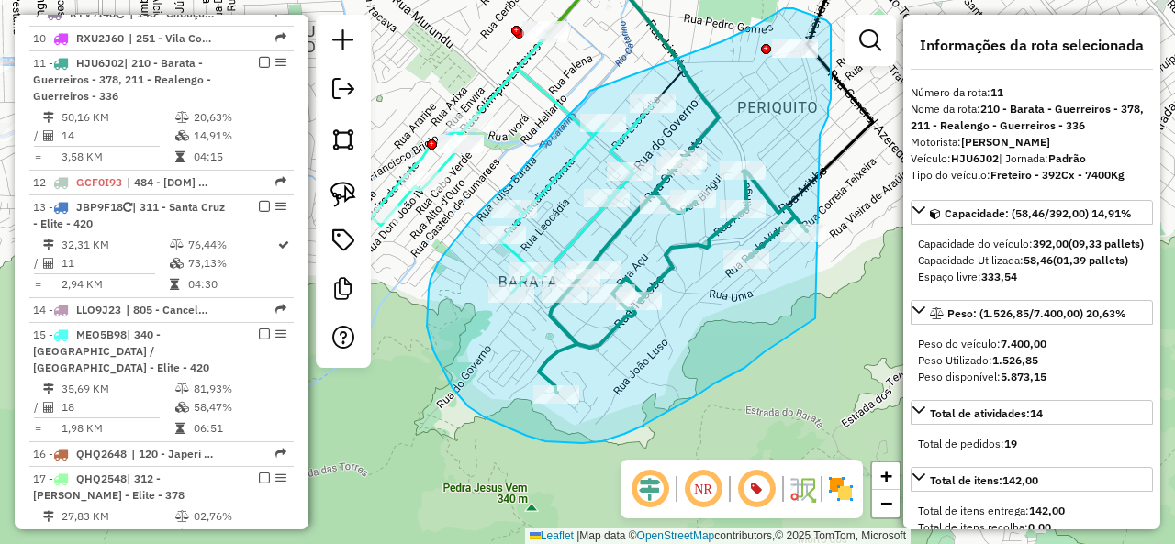
drag, startPoint x: 821, startPoint y: 133, endPoint x: 819, endPoint y: 314, distance: 180.8
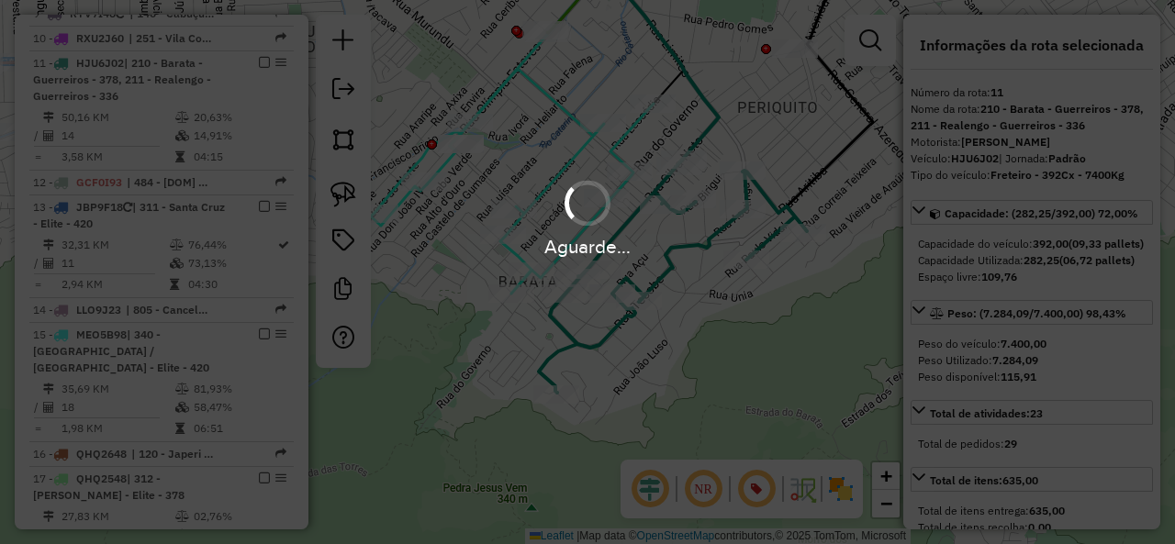
select select "**********"
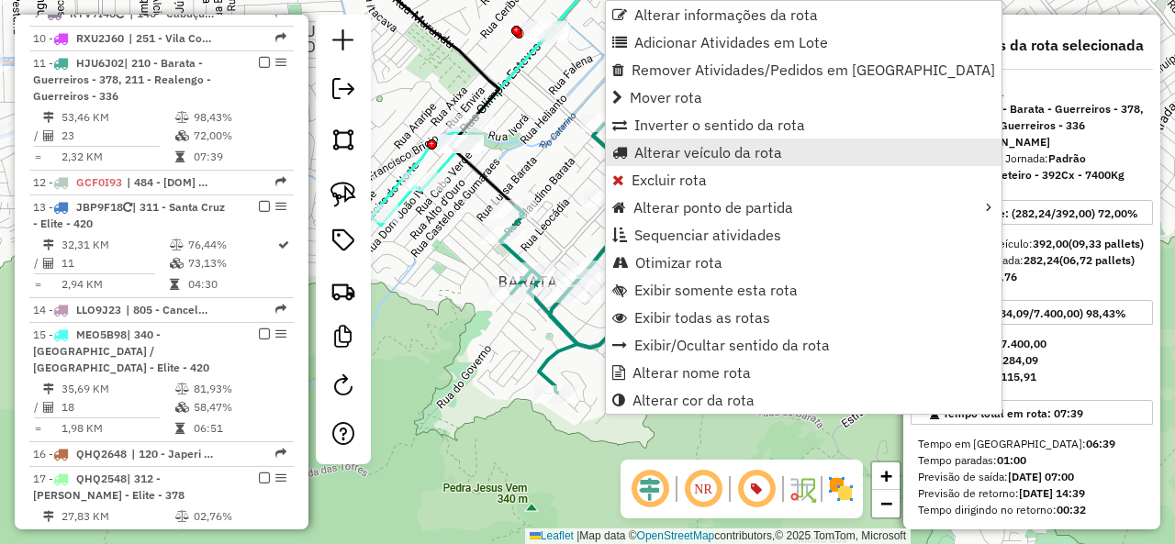
click at [694, 150] on span "Alterar veículo da rota" at bounding box center [708, 152] width 148 height 15
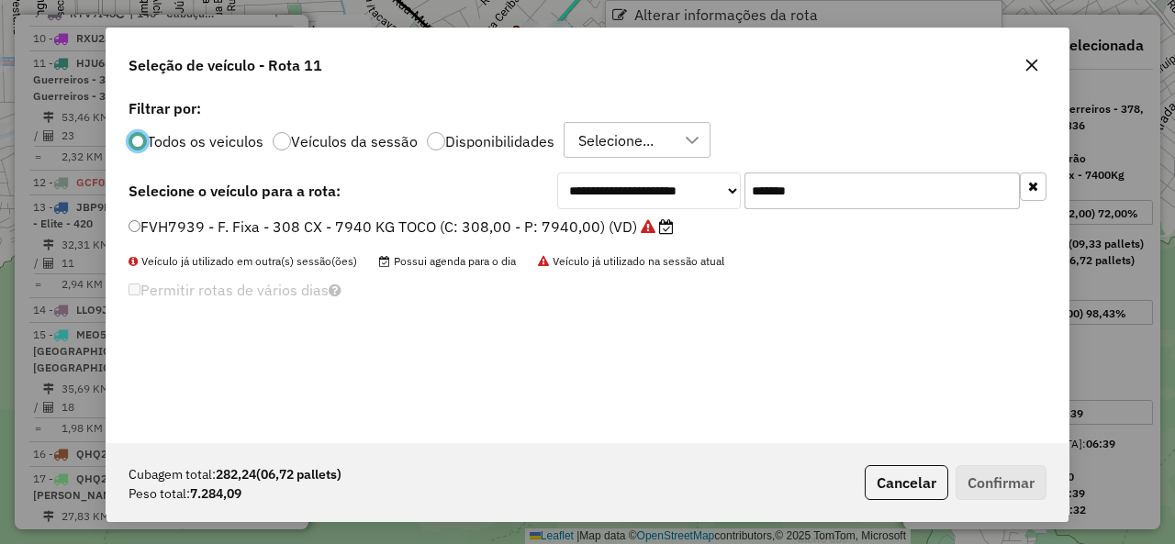
scroll to position [10, 6]
click at [865, 191] on input "*******" at bounding box center [881, 191] width 275 height 37
paste input "text"
type input "*******"
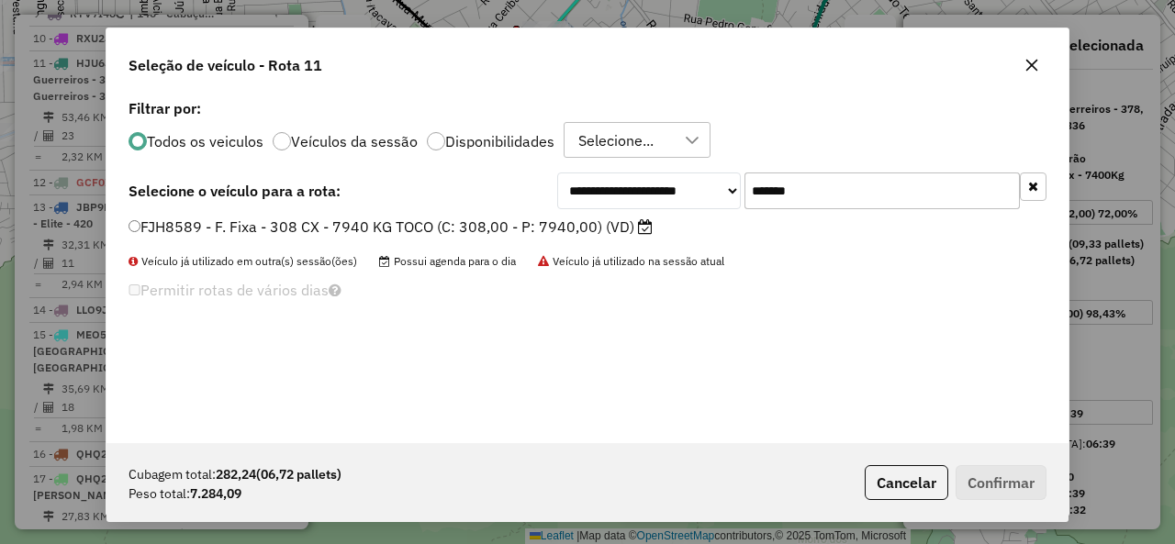
click at [199, 216] on label "FJH8589 - F. Fixa - 308 CX - 7940 KG TOCO (C: 308,00 - P: 7940,00) (VD)" at bounding box center [390, 227] width 524 height 22
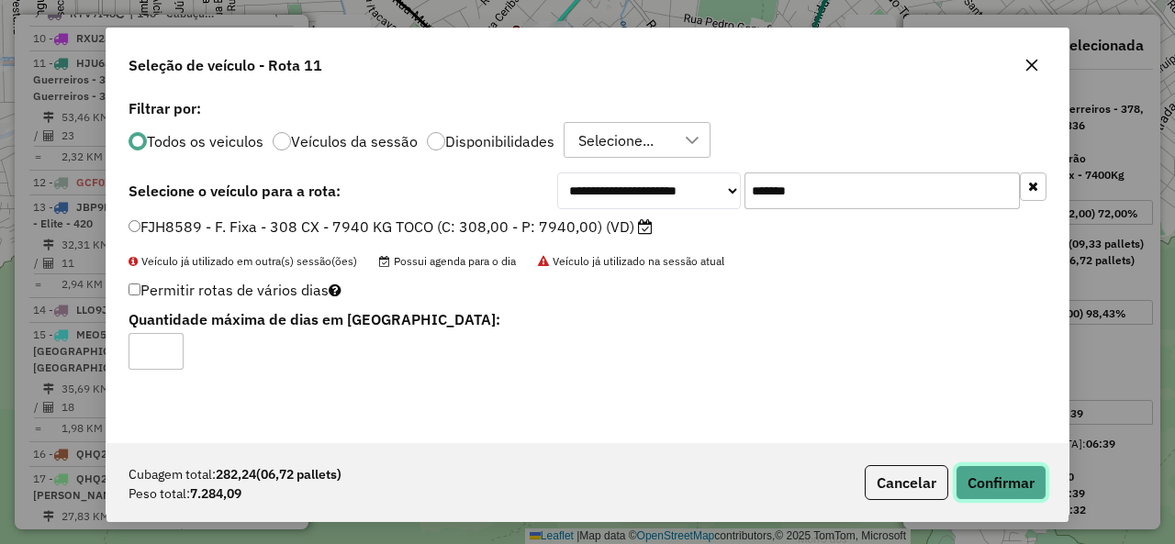
click at [964, 480] on button "Confirmar" at bounding box center [1000, 482] width 91 height 35
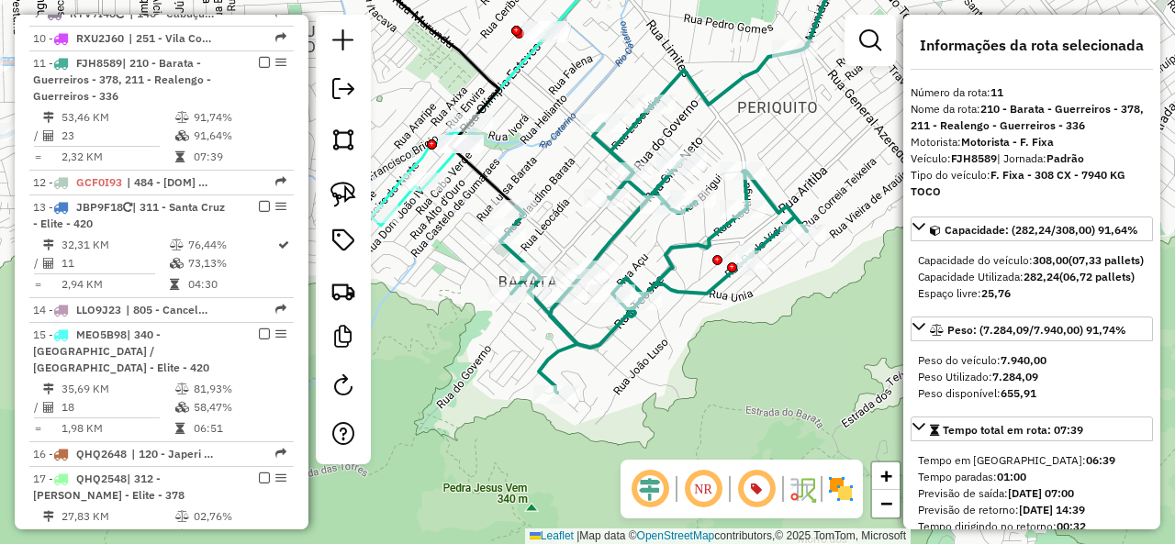
click at [697, 296] on icon at bounding box center [653, 221] width 307 height 341
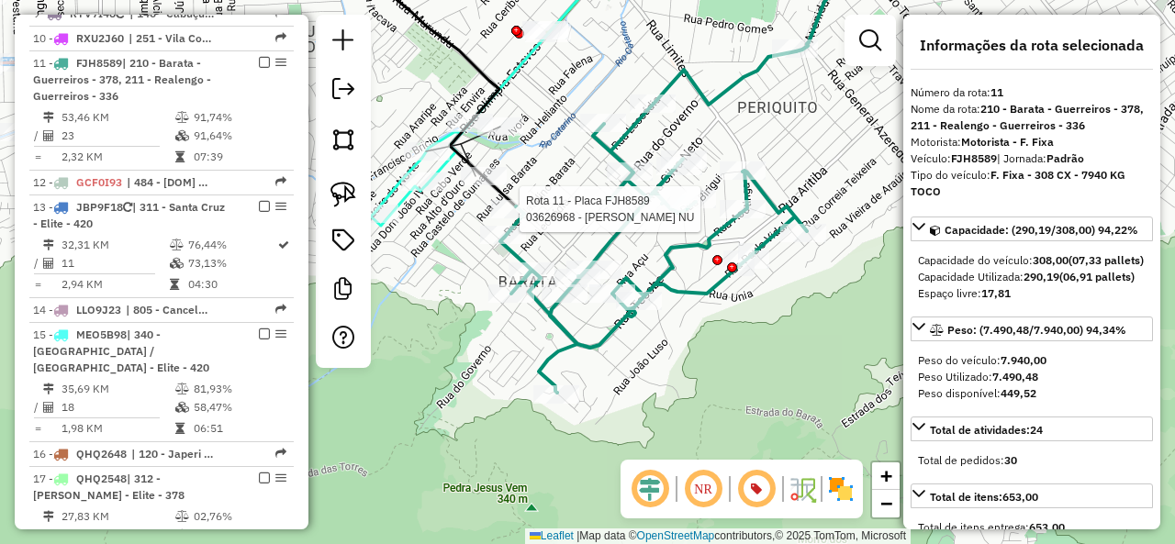
select select "**********"
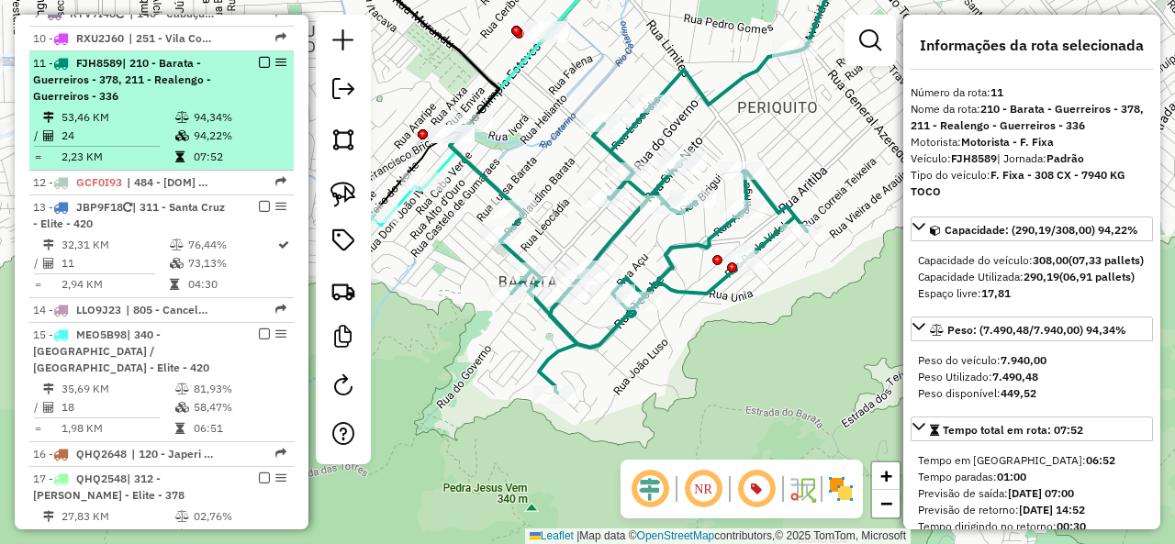
click at [261, 57] on em at bounding box center [264, 62] width 11 height 11
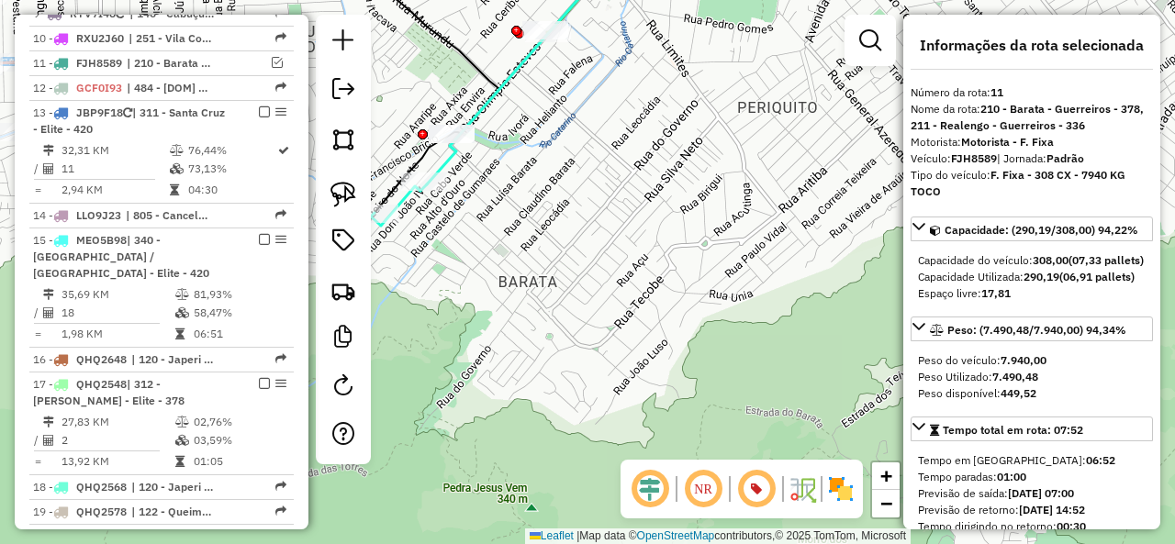
scroll to position [1551, 0]
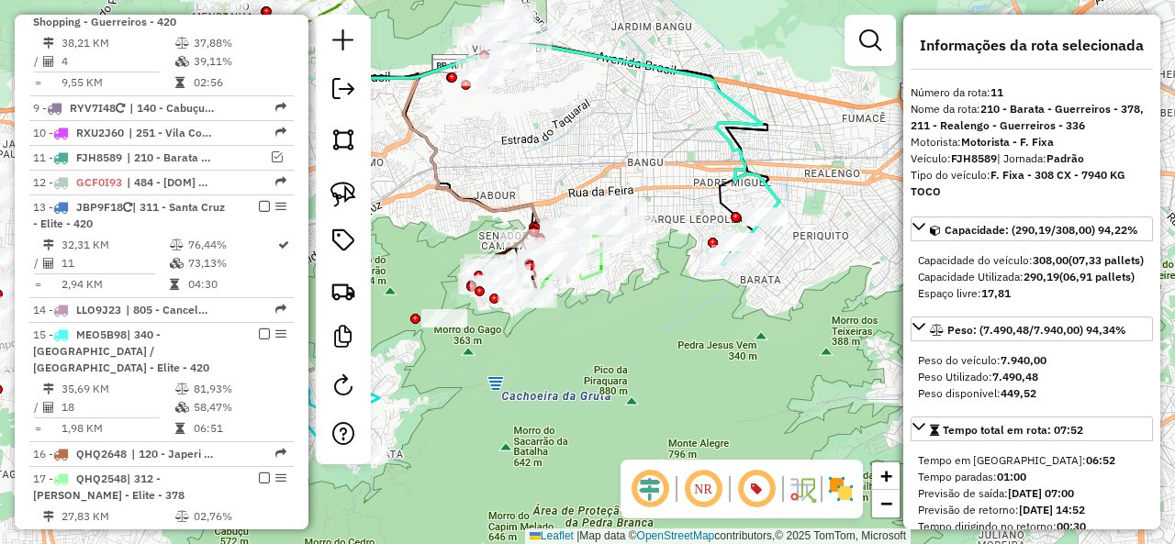
drag, startPoint x: 566, startPoint y: 315, endPoint x: 723, endPoint y: 306, distance: 157.2
click at [723, 306] on div "Janela de atendimento Grade de atendimento Capacidade Transportadoras Veículos …" at bounding box center [587, 272] width 1175 height 544
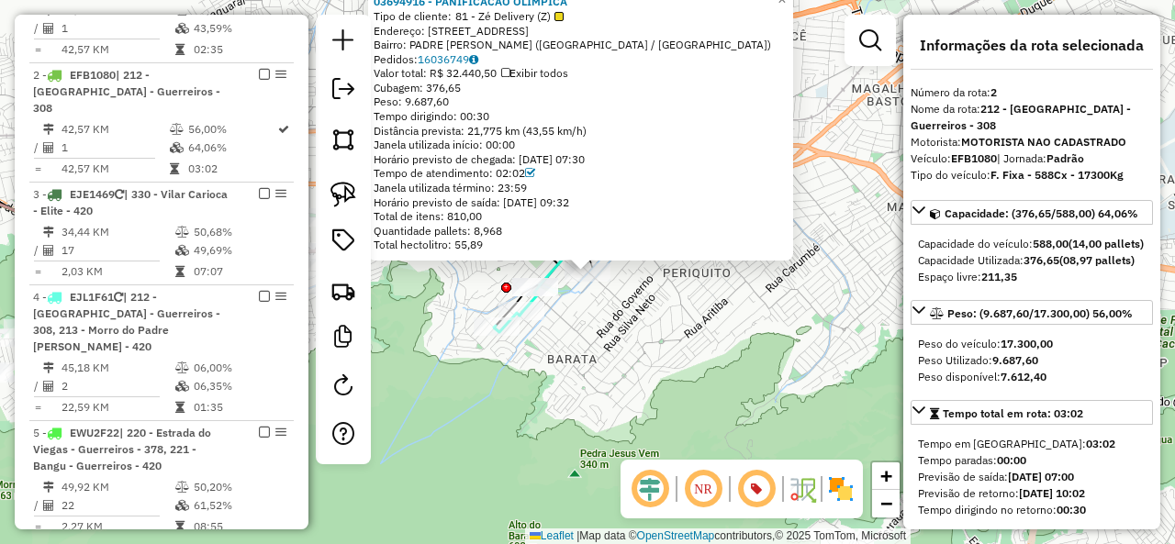
scroll to position [875, 0]
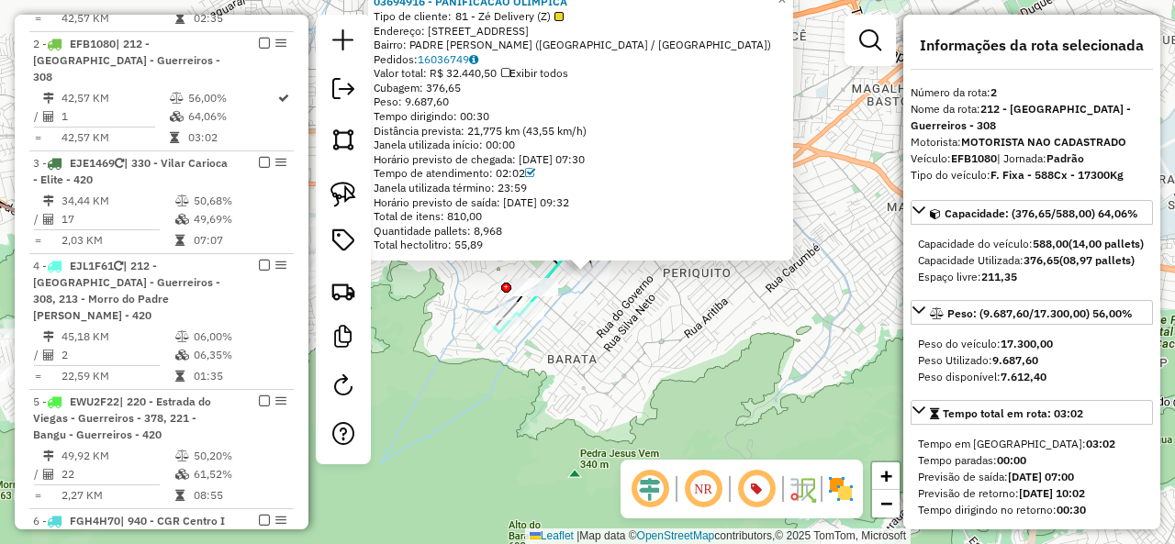
click at [639, 339] on div "03694916 - PANIFICACAO OLIMPICA Tipo de cliente: 81 - Zé Delivery (Z) Endereço:…" at bounding box center [587, 272] width 1175 height 544
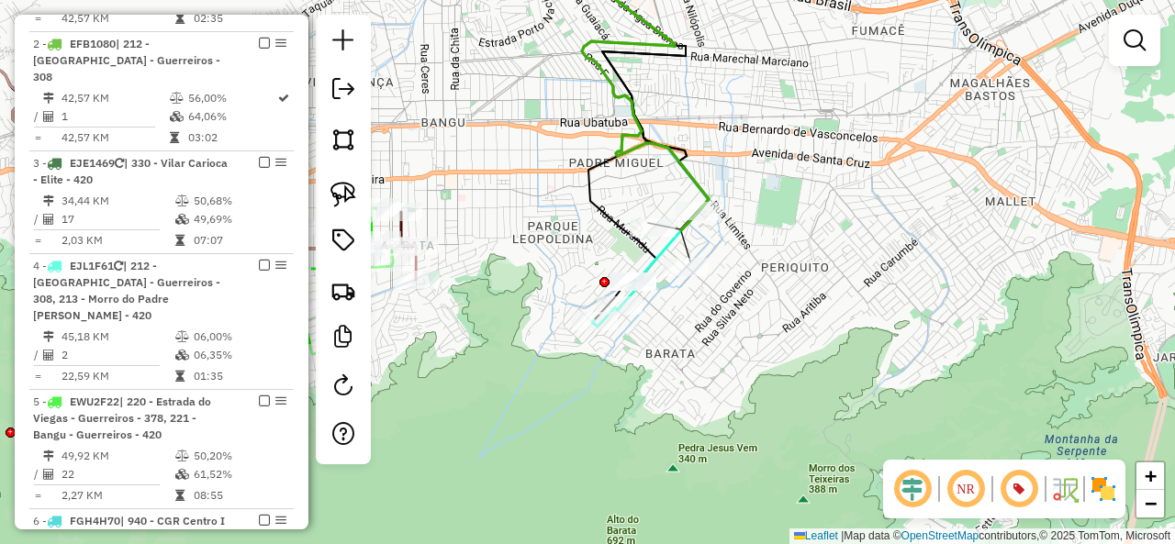
drag, startPoint x: 609, startPoint y: 341, endPoint x: 716, endPoint y: 334, distance: 107.6
click at [716, 334] on div "Janela de atendimento Grade de atendimento Capacidade Transportadoras Veículos …" at bounding box center [587, 272] width 1175 height 544
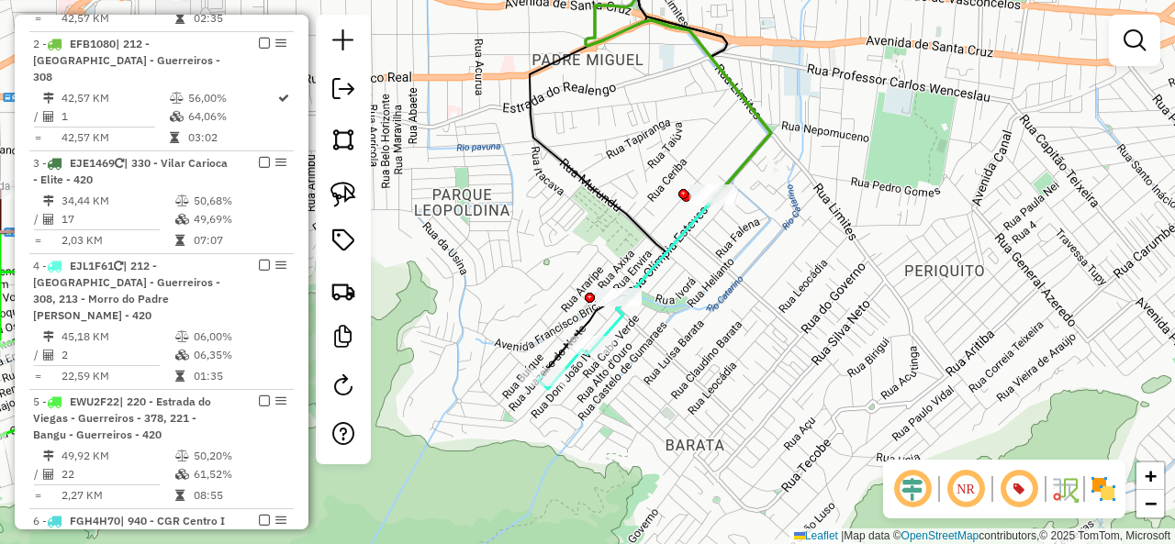
click at [764, 147] on icon at bounding box center [678, 71] width 185 height 251
select select "**********"
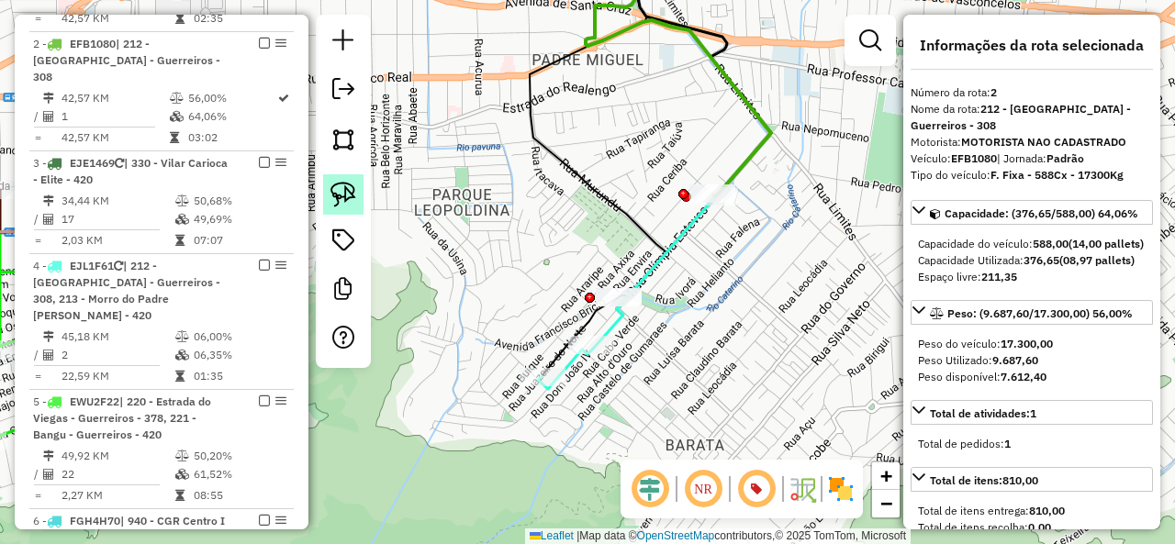
click at [350, 188] on img at bounding box center [343, 195] width 26 height 26
drag, startPoint x: 630, startPoint y: 240, endPoint x: 650, endPoint y: 315, distance: 77.0
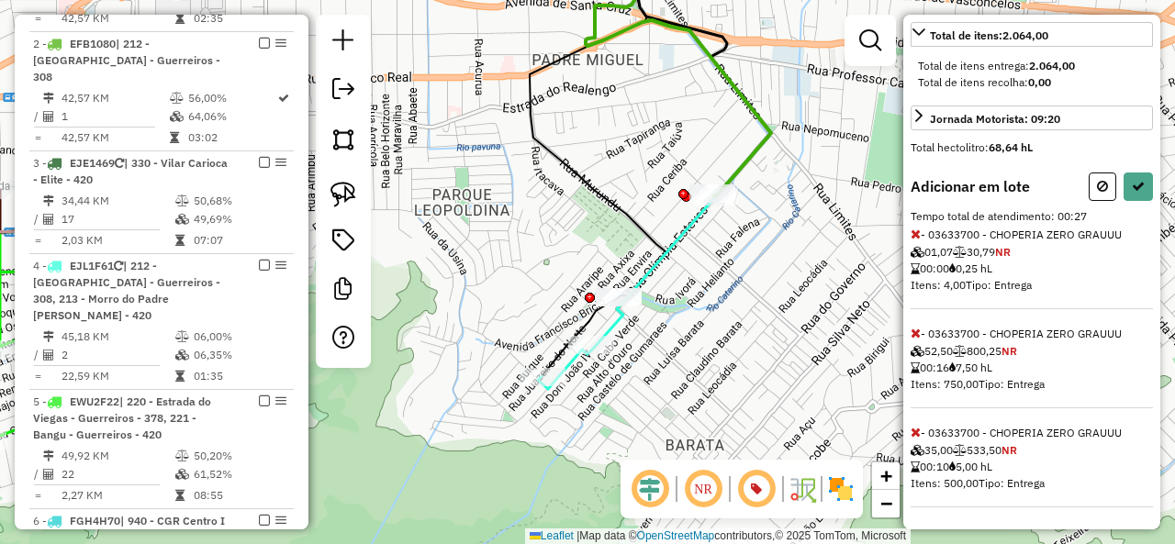
scroll to position [472, 0]
click at [1100, 190] on icon at bounding box center [1102, 186] width 11 height 13
select select "**********"
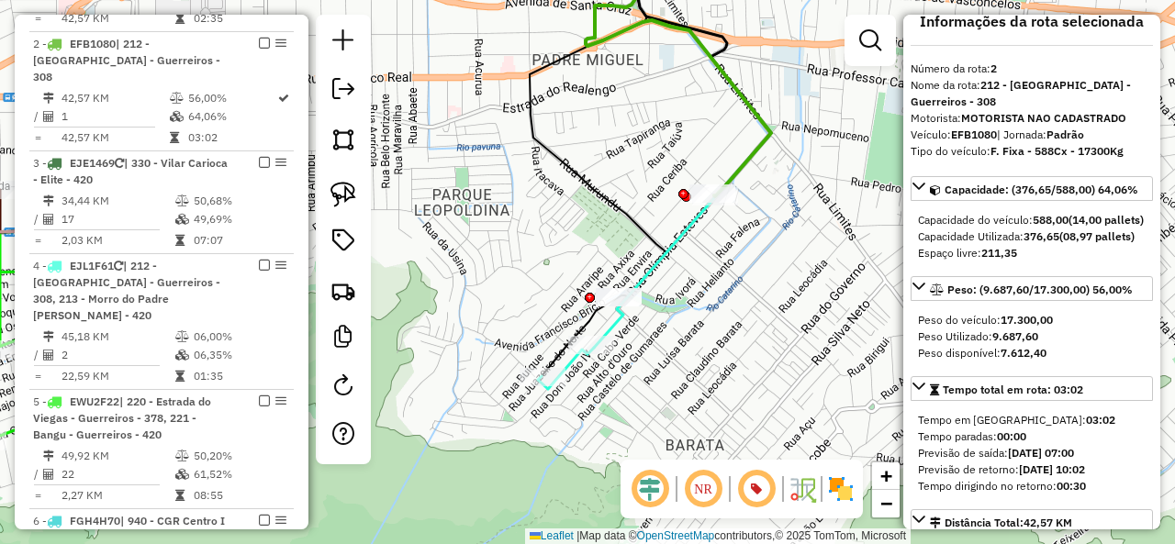
scroll to position [0, 0]
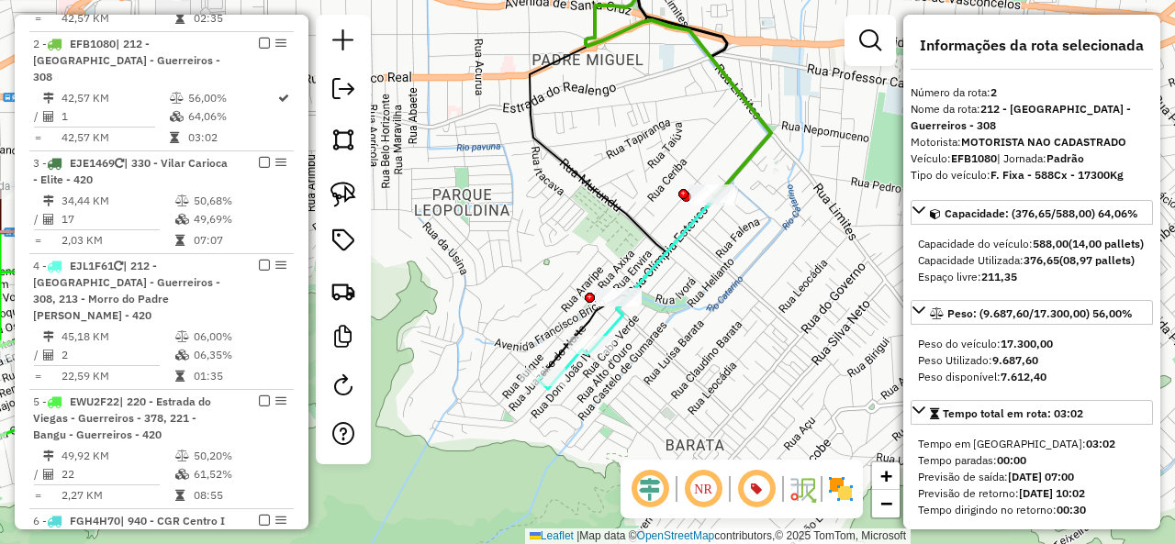
click at [761, 140] on icon at bounding box center [678, 71] width 185 height 251
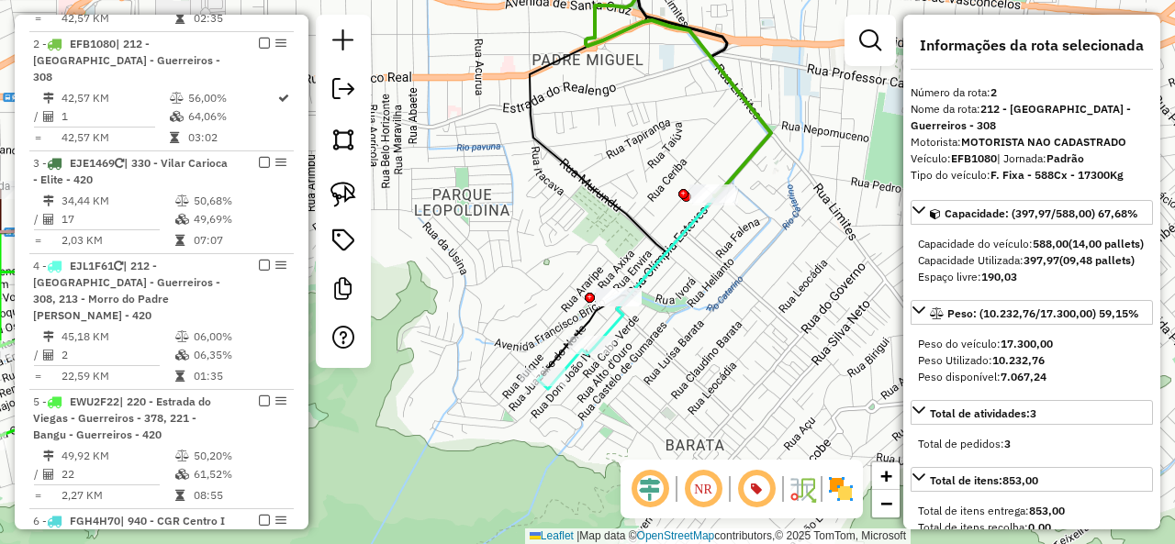
select select "**********"
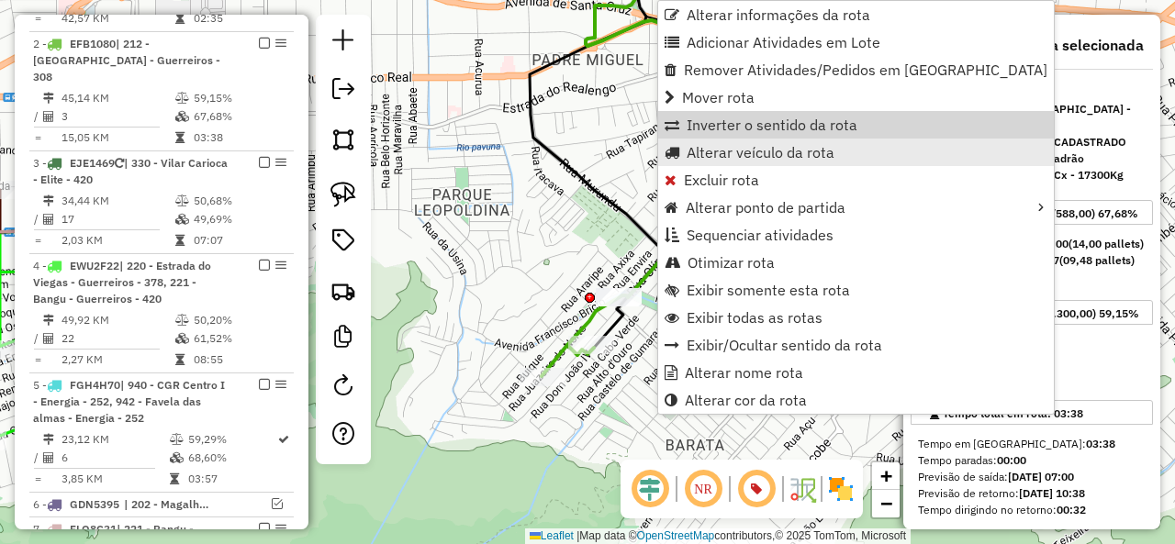
click at [758, 146] on span "Alterar veículo da rota" at bounding box center [761, 152] width 148 height 15
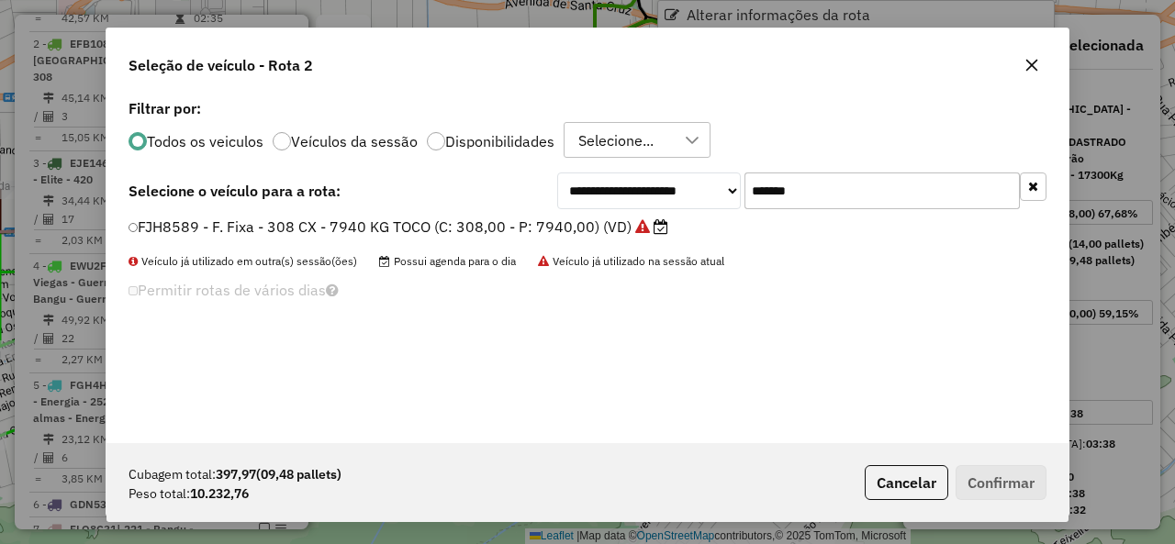
scroll to position [10, 6]
click at [835, 201] on input "*******" at bounding box center [881, 191] width 275 height 37
paste input "text"
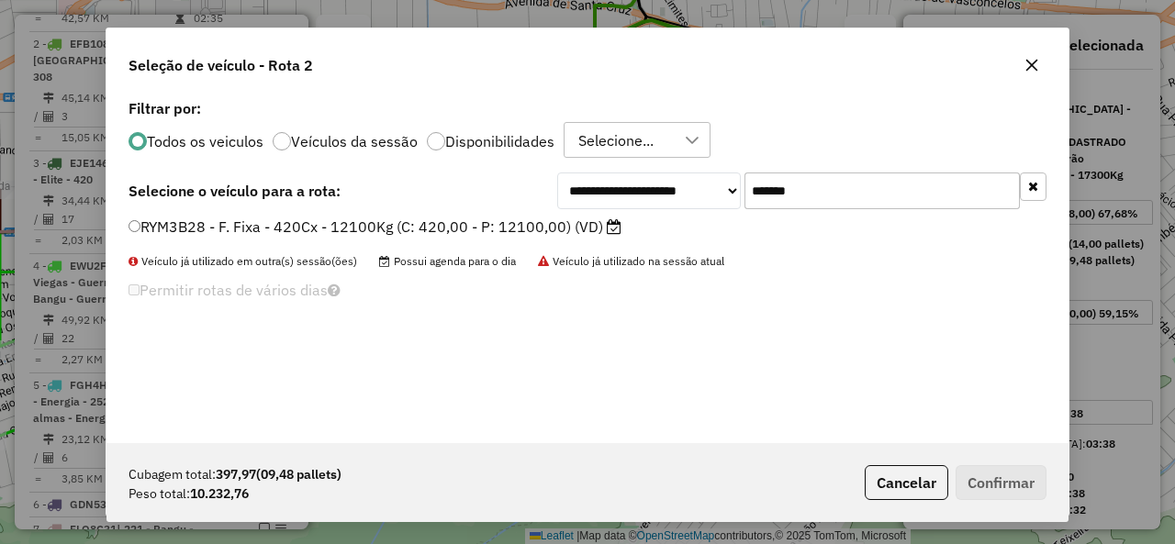
type input "*******"
click at [181, 230] on label "RYM3B28 - F. Fixa - 420Cx - 12100Kg (C: 420,00 - P: 12100,00) (VD)" at bounding box center [374, 227] width 493 height 22
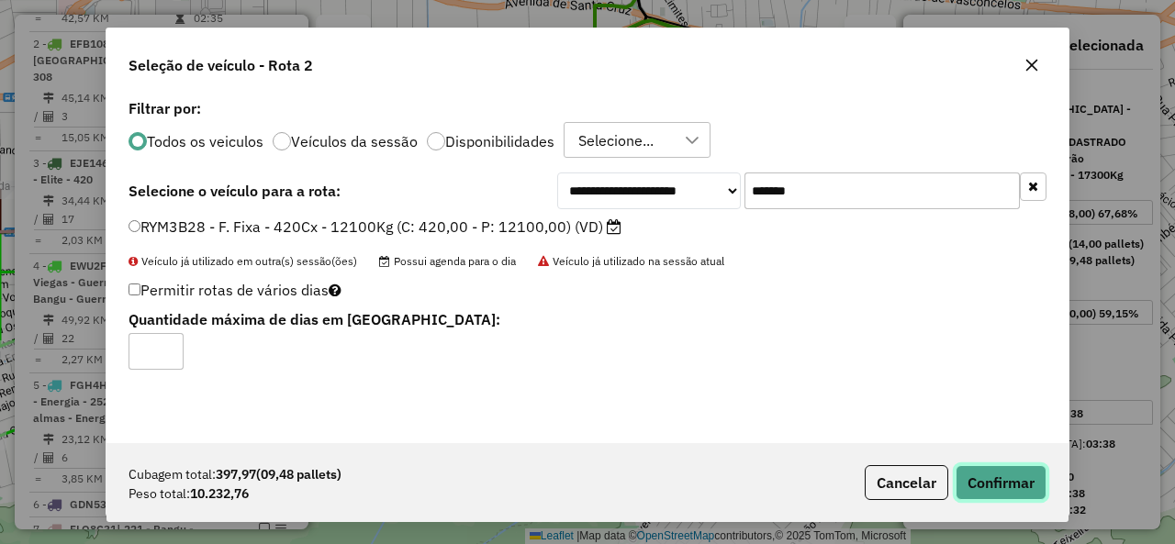
click at [1011, 497] on button "Confirmar" at bounding box center [1000, 482] width 91 height 35
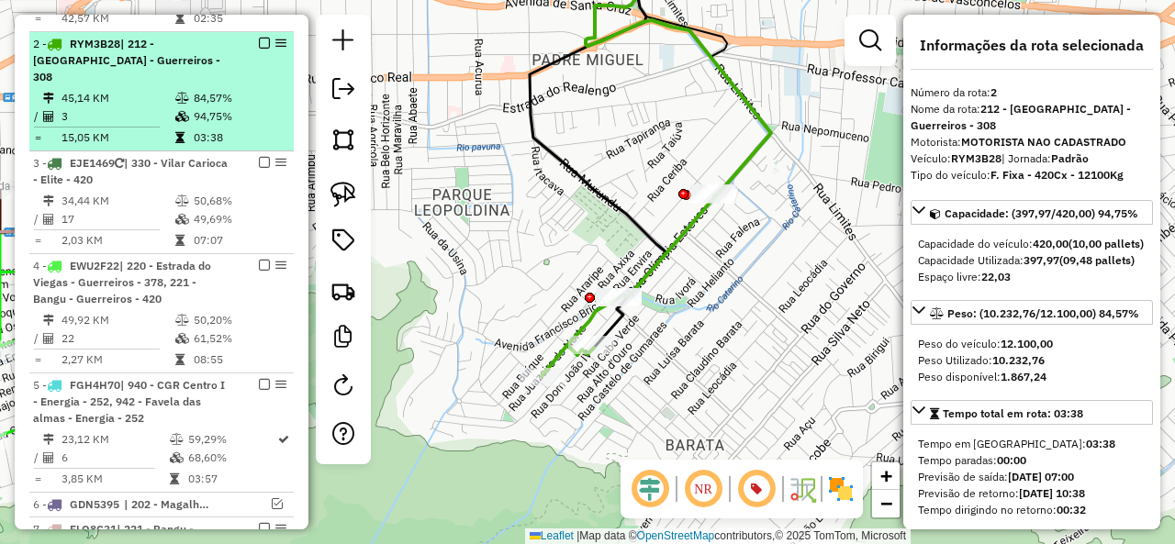
click at [259, 38] on em at bounding box center [264, 43] width 11 height 11
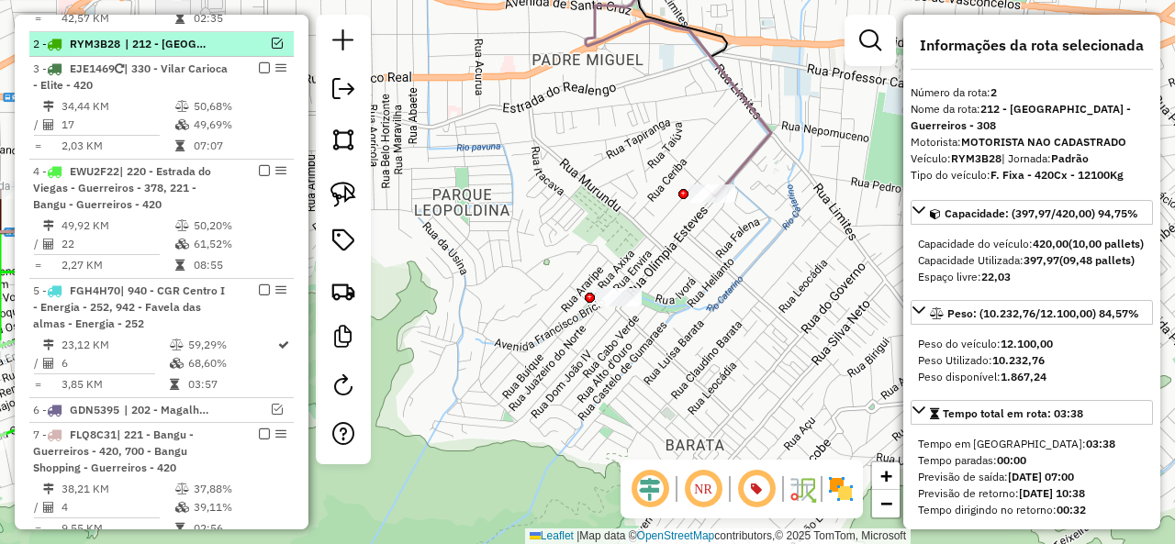
scroll to position [797, 0]
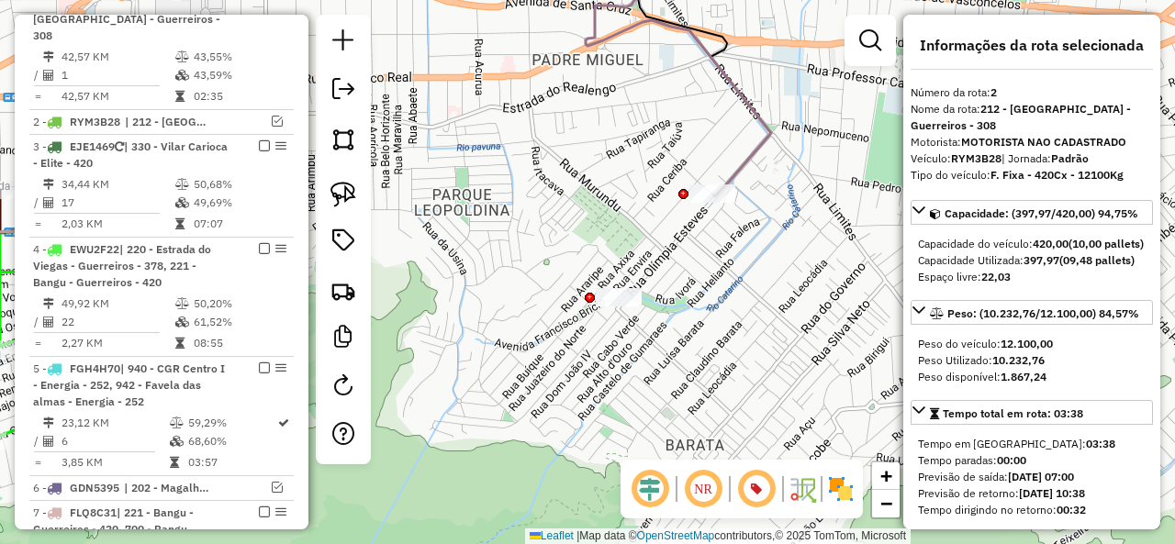
click at [743, 152] on icon at bounding box center [678, 71] width 185 height 251
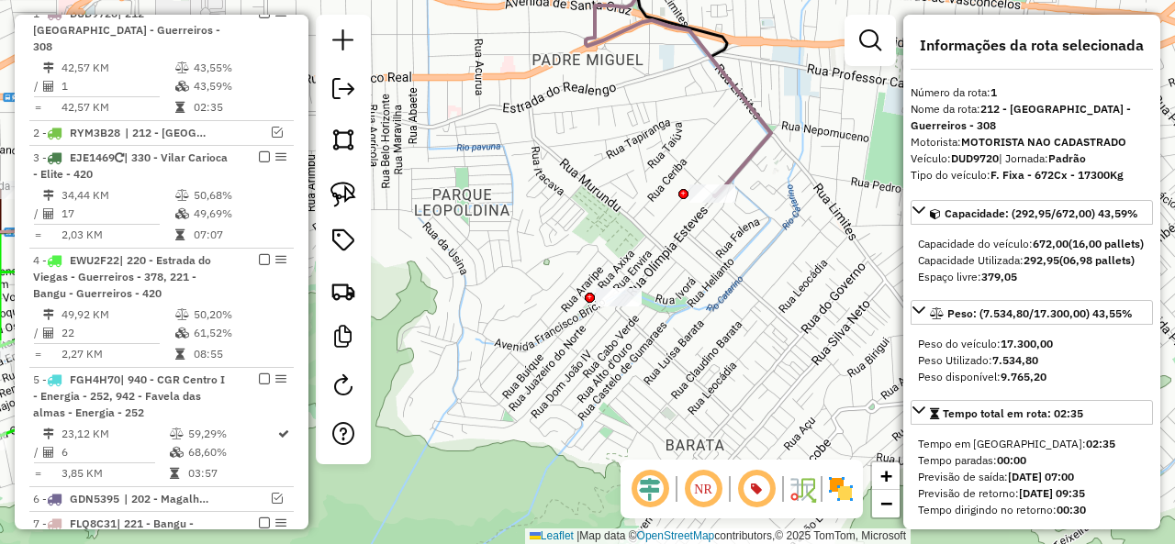
scroll to position [772, 0]
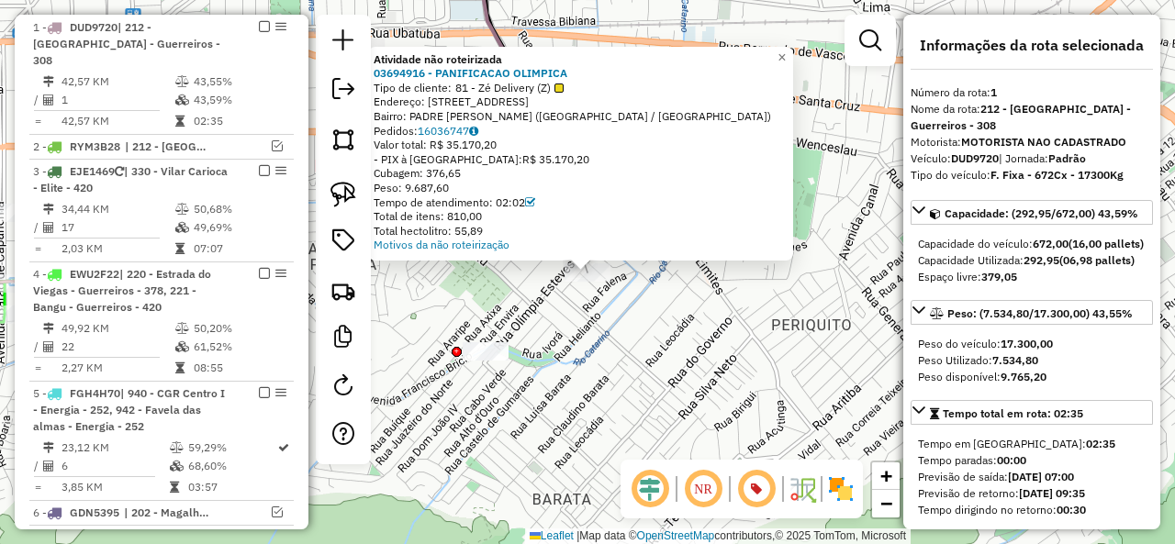
click at [615, 308] on div "Atividade não roteirizada 03694916 - PANIFICACAO OLIMPICA Tipo de cliente: 81 -…" at bounding box center [587, 272] width 1175 height 544
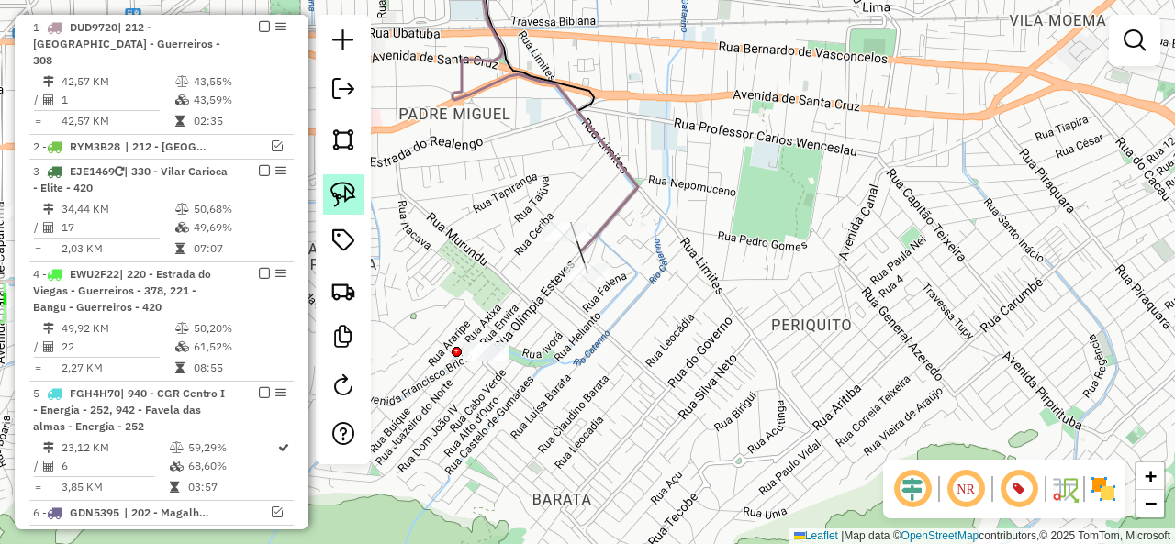
click at [342, 184] on img at bounding box center [343, 195] width 26 height 26
drag, startPoint x: 595, startPoint y: 251, endPoint x: 602, endPoint y: 298, distance: 47.4
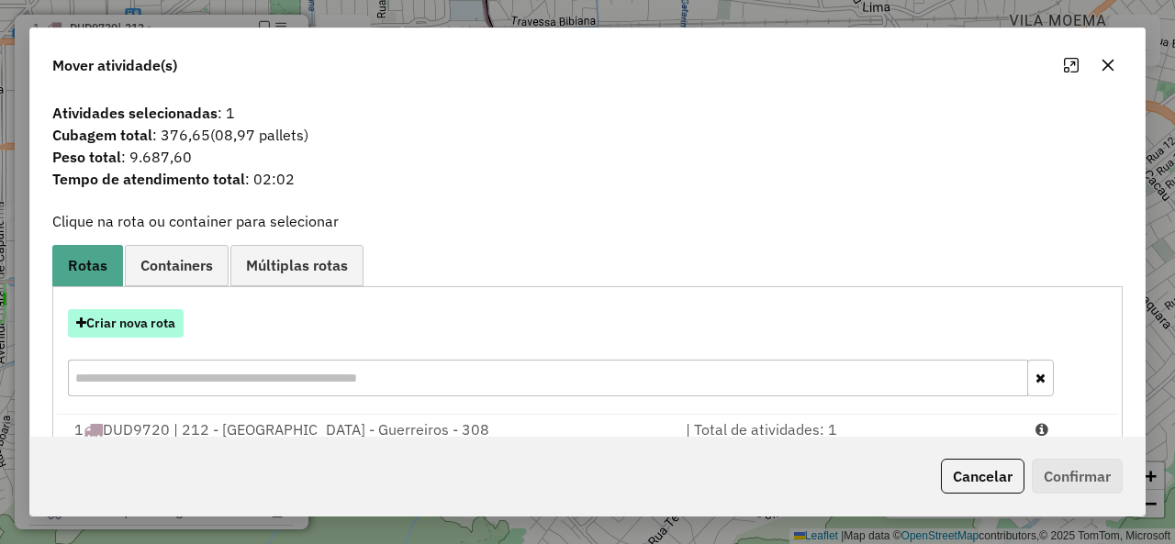
click at [151, 328] on button "Criar nova rota" at bounding box center [126, 323] width 116 height 28
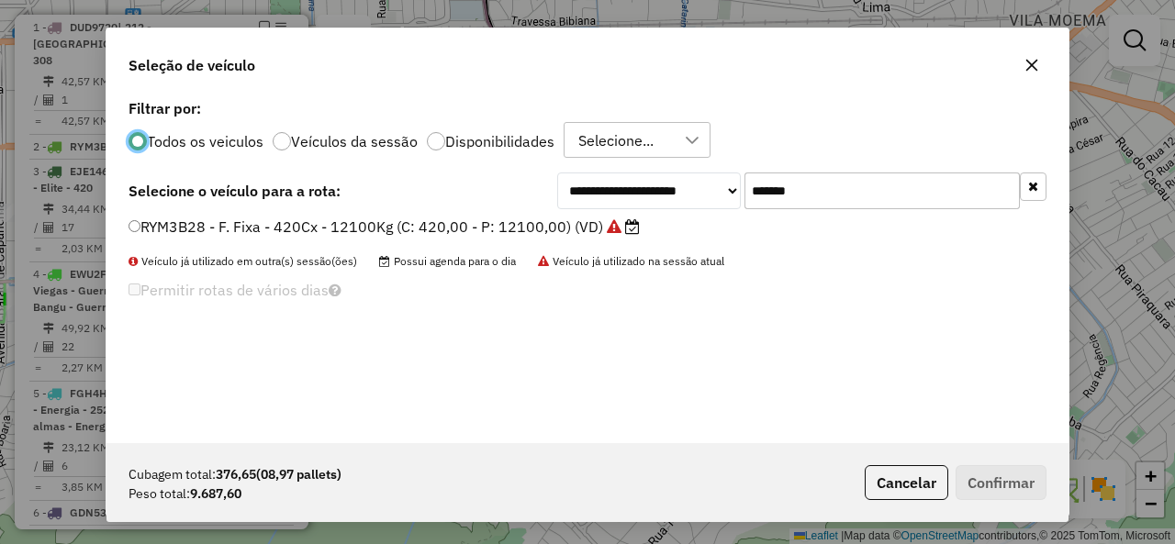
scroll to position [10, 6]
click at [794, 179] on input "*******" at bounding box center [881, 191] width 275 height 37
paste input "text"
type input "*******"
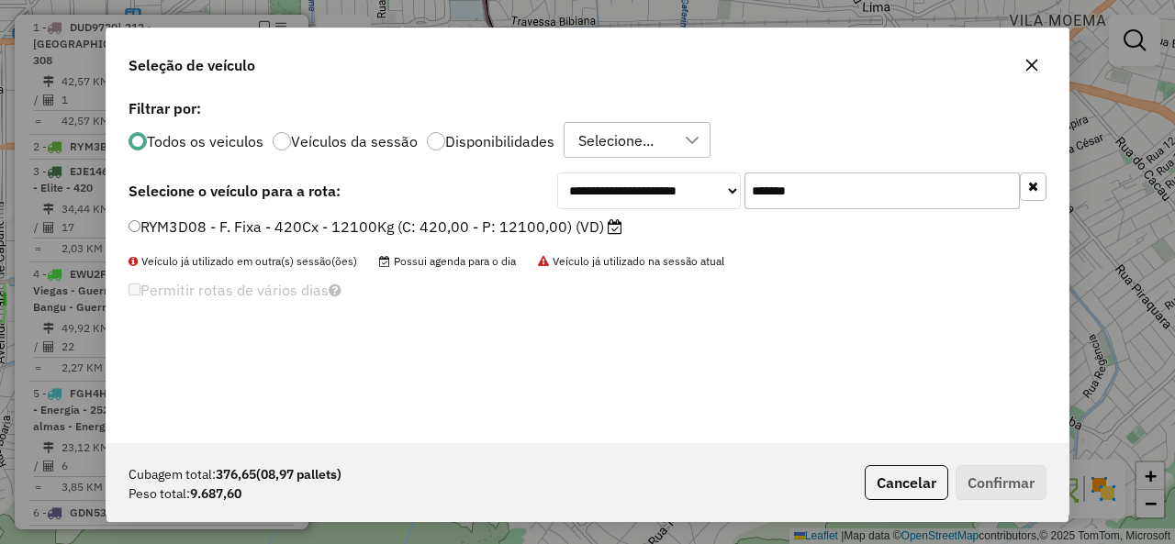
click at [173, 219] on label "RYM3D08 - F. Fixa - 420Cx - 12100Kg (C: 420,00 - P: 12100,00) (VD)" at bounding box center [375, 227] width 494 height 22
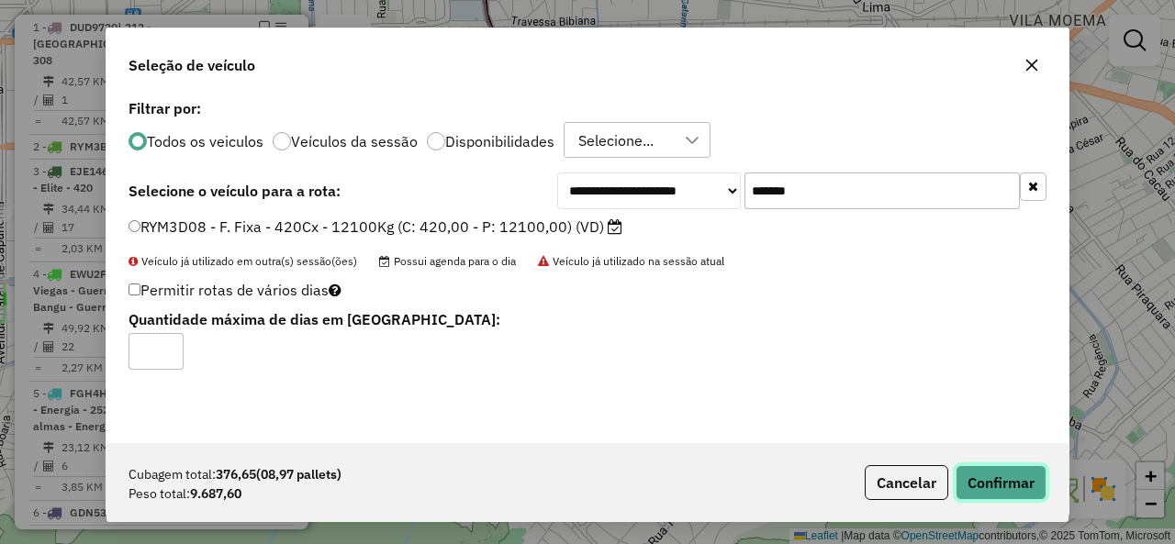
click at [1001, 470] on button "Confirmar" at bounding box center [1000, 482] width 91 height 35
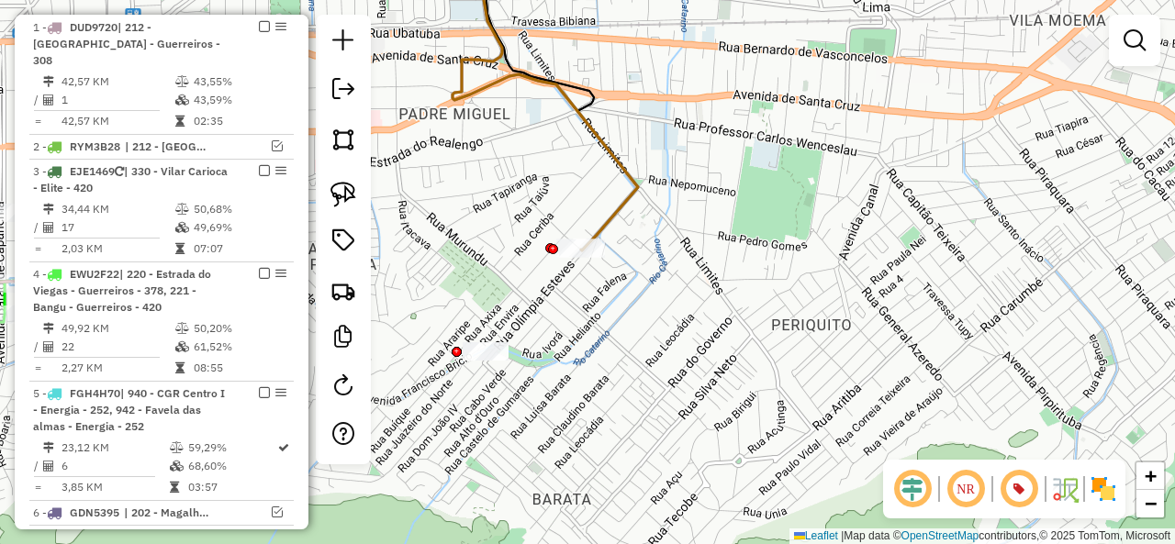
click at [620, 194] on icon at bounding box center [536, 98] width 203 height 305
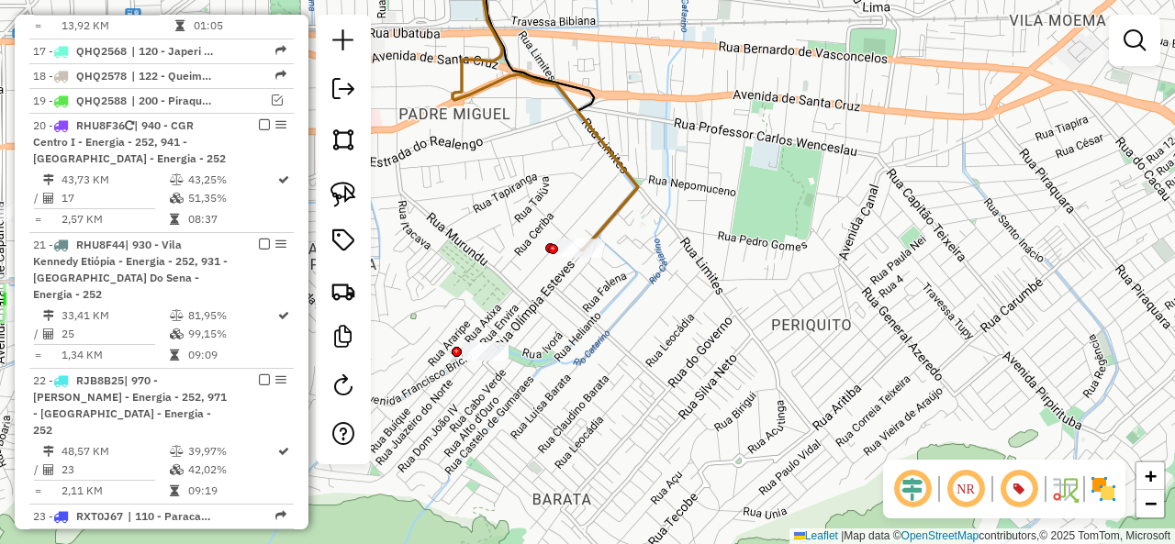
select select "**********"
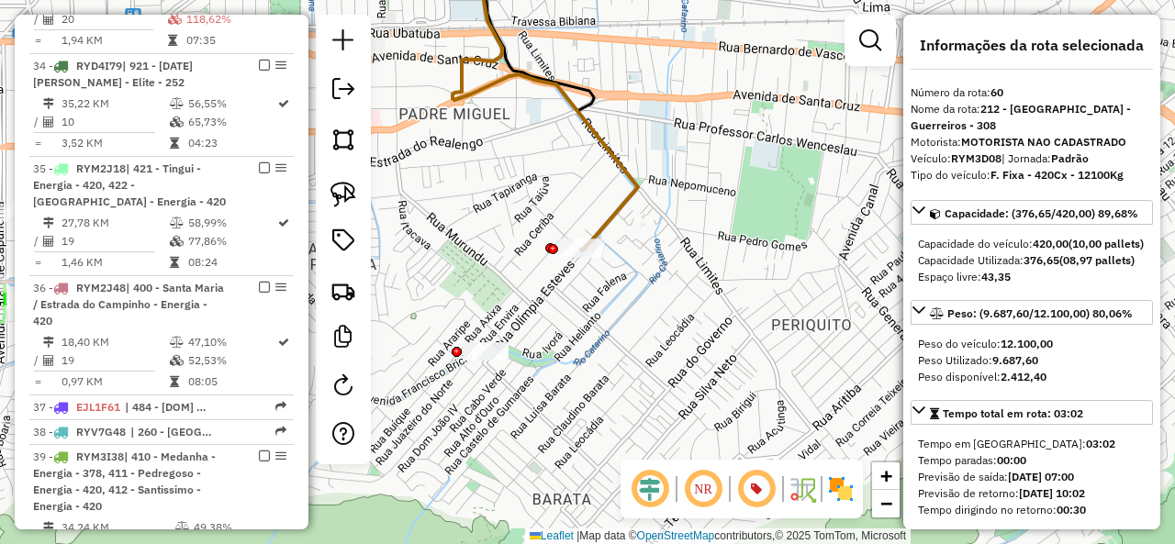
scroll to position [4371, 0]
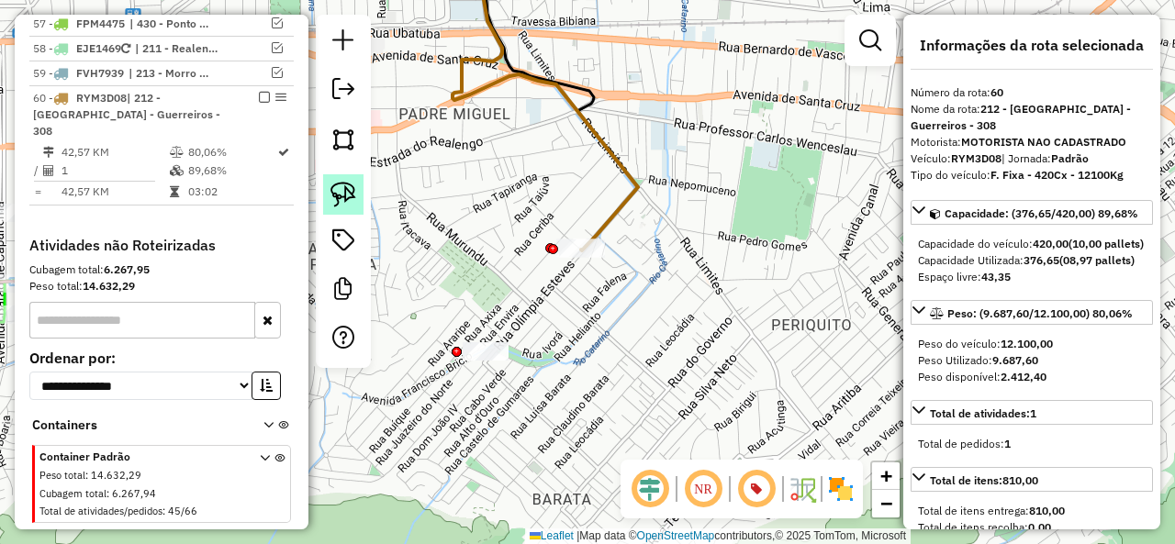
click at [341, 195] on img at bounding box center [343, 195] width 26 height 26
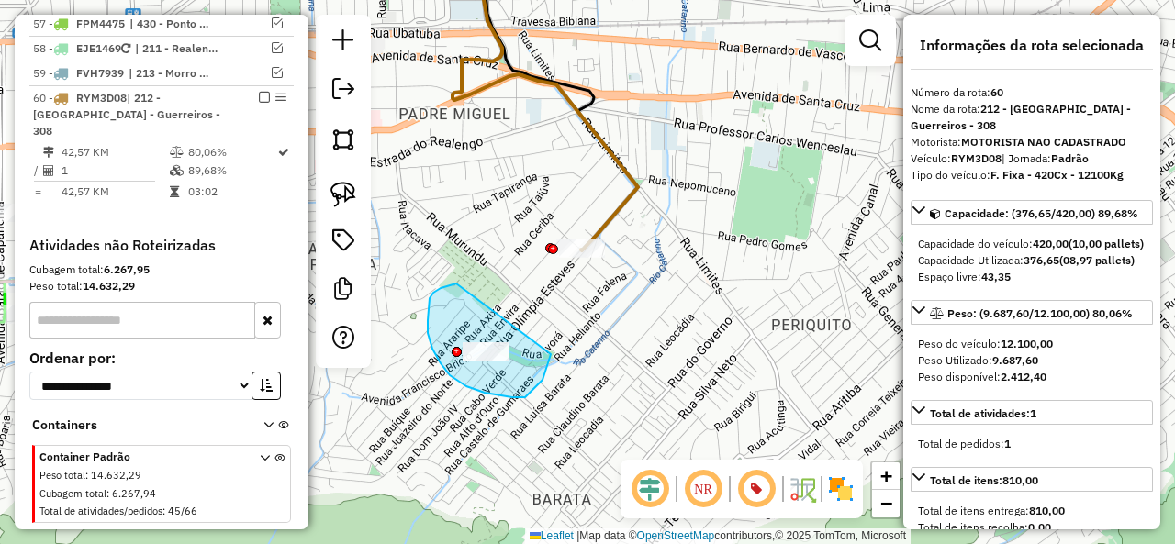
drag, startPoint x: 430, startPoint y: 298, endPoint x: 551, endPoint y: 353, distance: 133.1
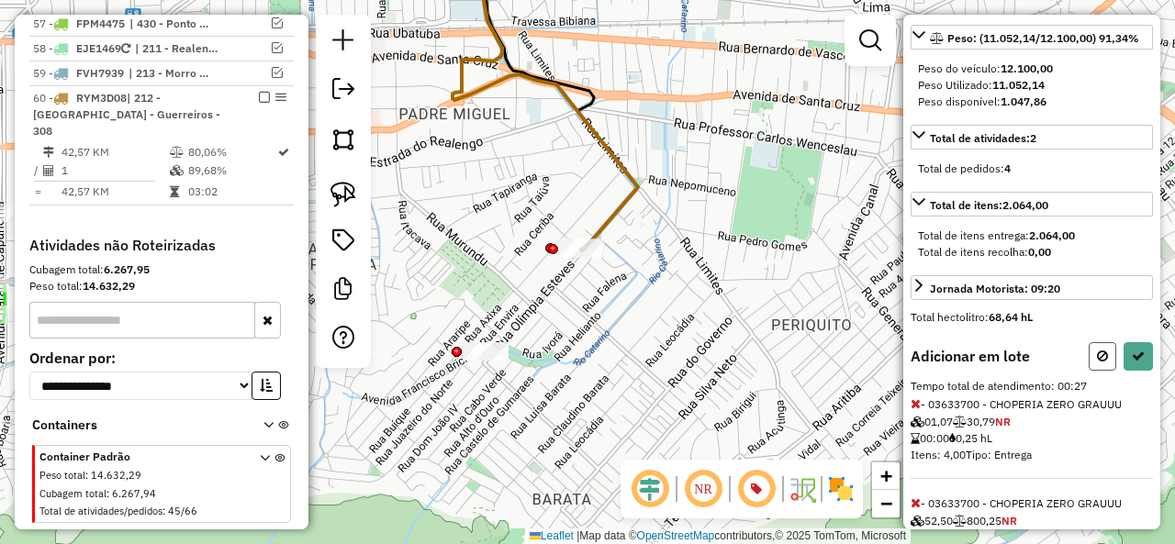
click at [1098, 363] on icon at bounding box center [1102, 356] width 11 height 13
select select "**********"
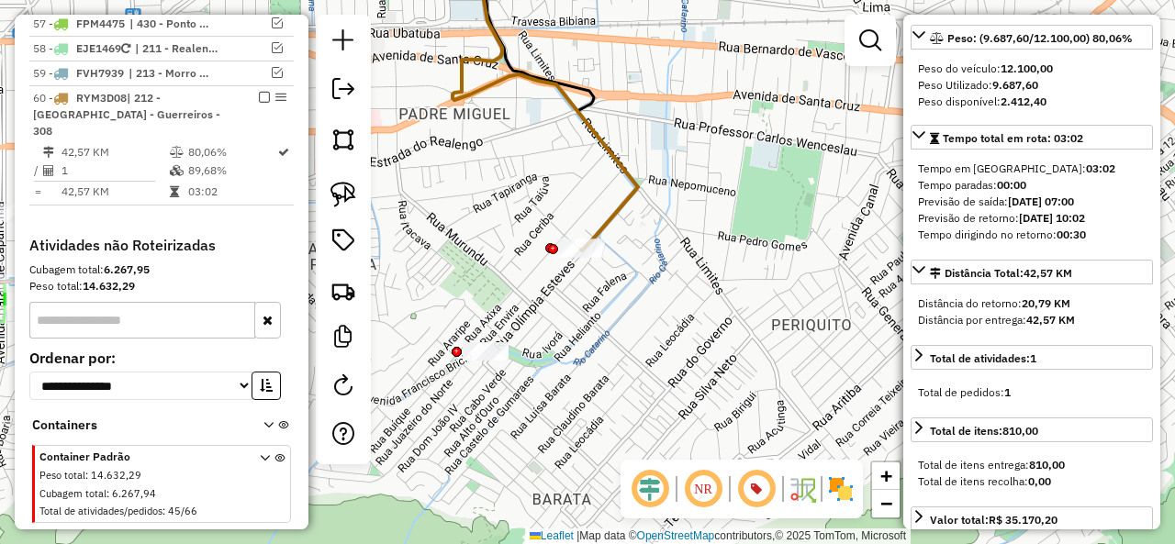
scroll to position [259, 0]
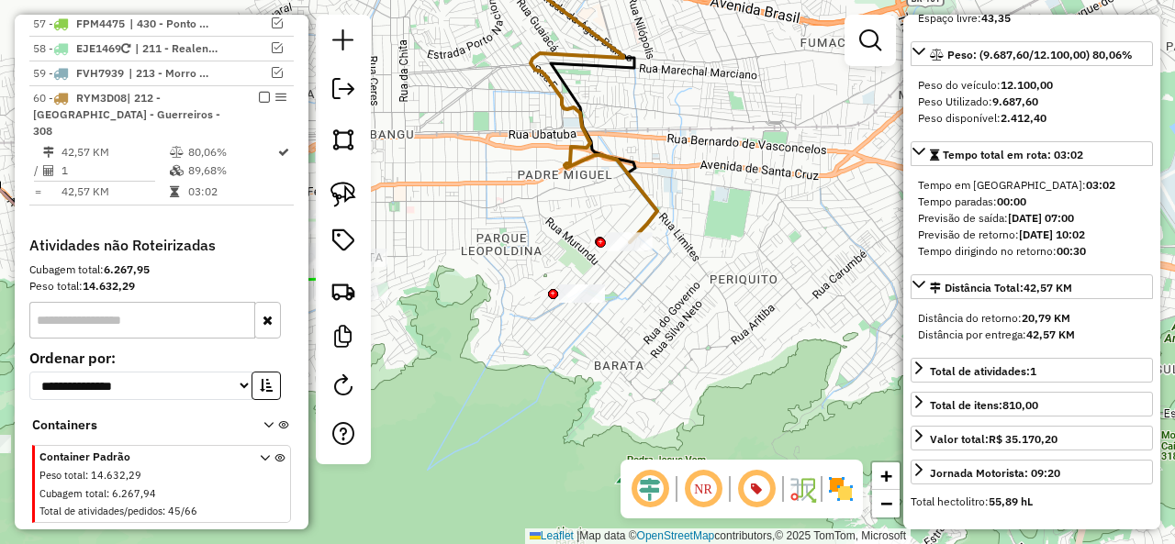
click at [644, 195] on icon at bounding box center [270, 94] width 775 height 296
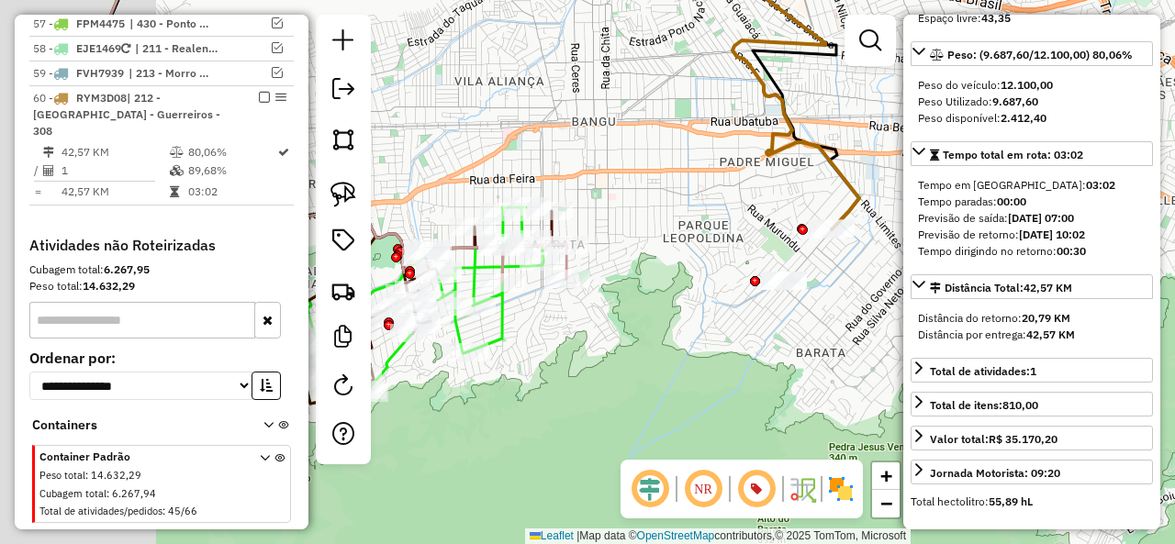
drag, startPoint x: 694, startPoint y: 194, endPoint x: 764, endPoint y: 192, distance: 69.8
click at [764, 192] on div "Janela de atendimento Grade de atendimento Capacidade Transportadoras Veículos …" at bounding box center [587, 272] width 1175 height 544
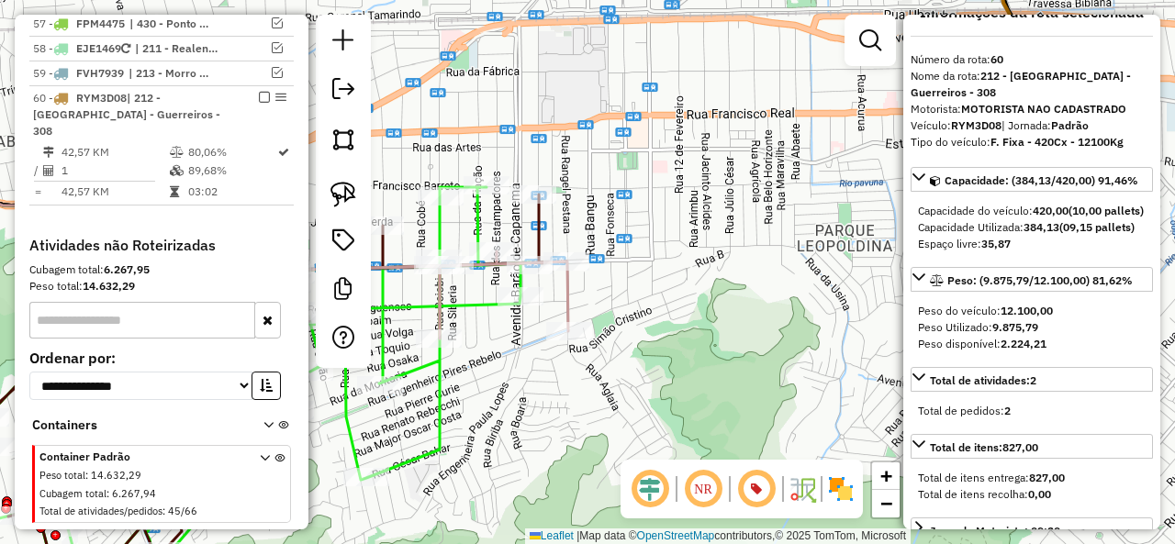
scroll to position [0, 0]
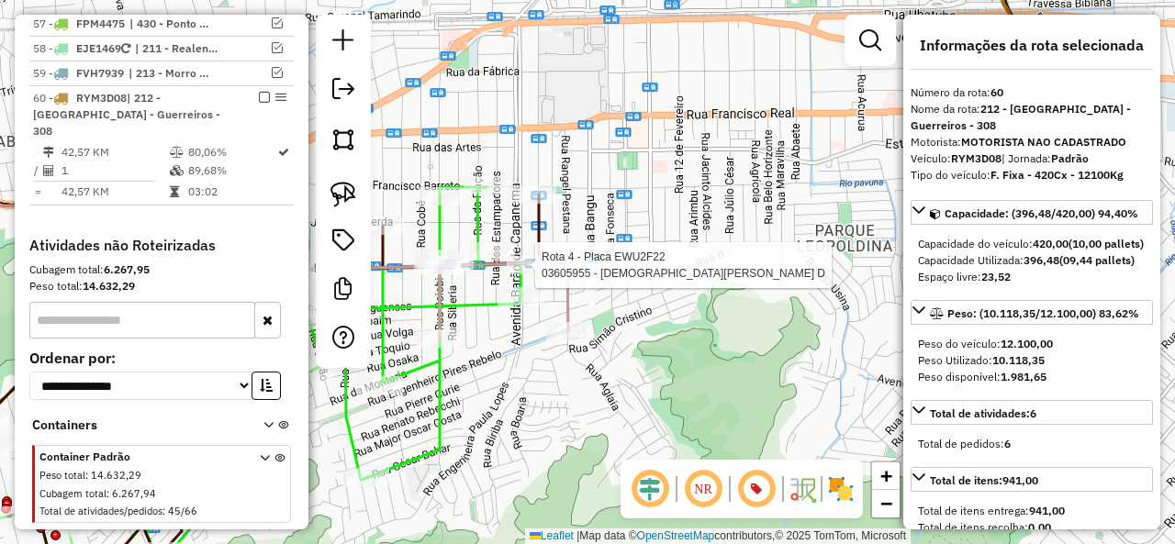
select select "**********"
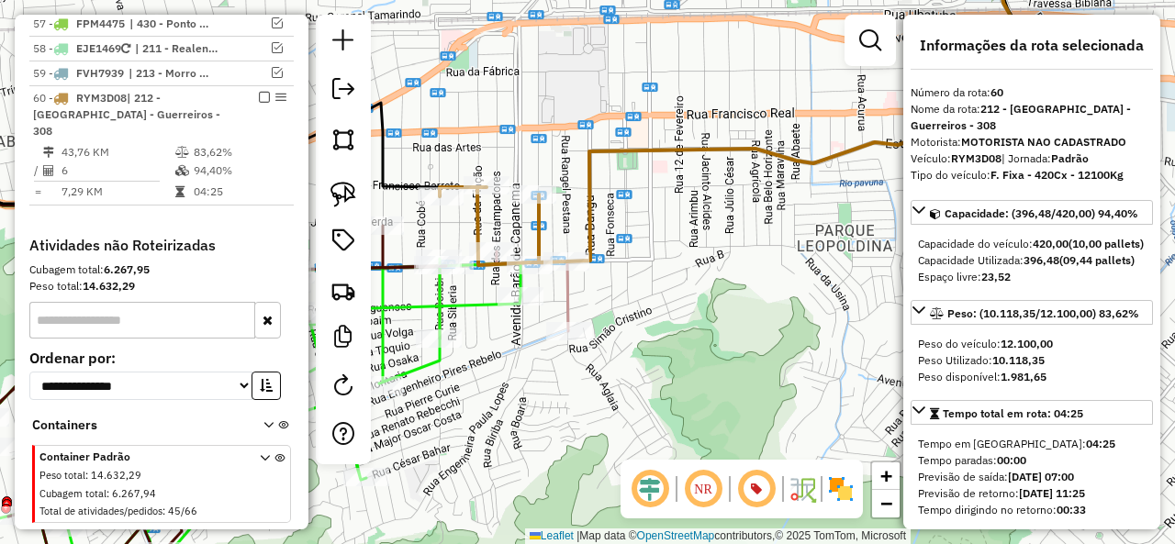
click at [259, 92] on em at bounding box center [264, 97] width 11 height 11
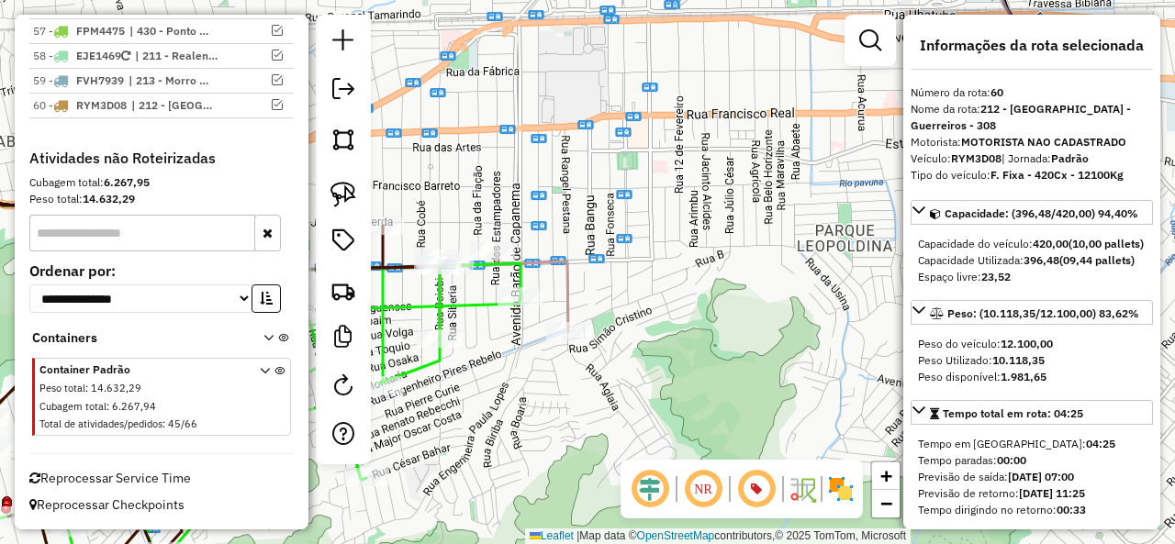
scroll to position [4293, 0]
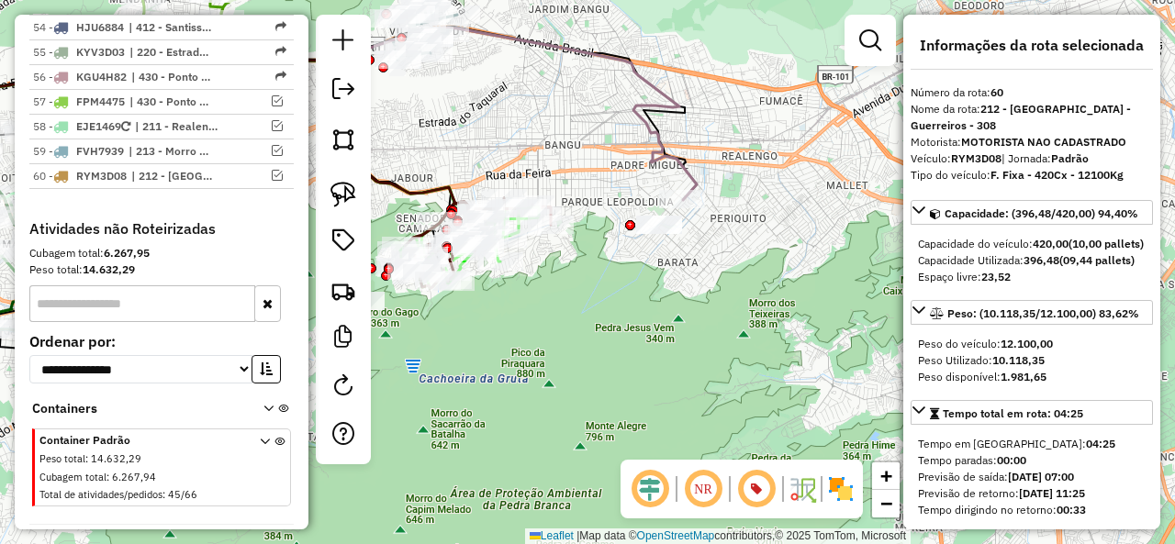
click at [687, 164] on icon at bounding box center [290, 114] width 814 height 173
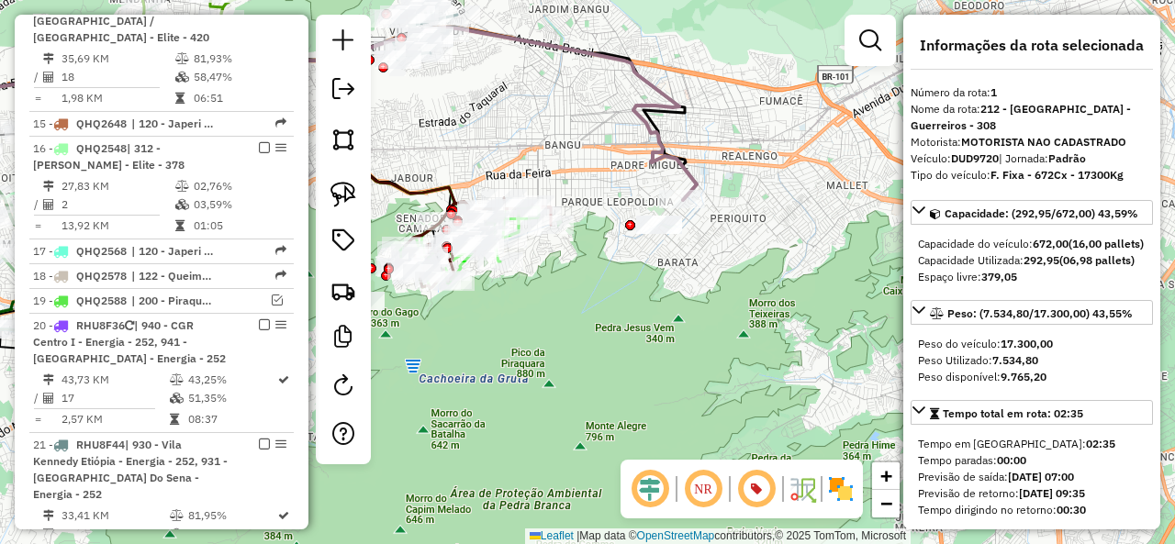
scroll to position [772, 0]
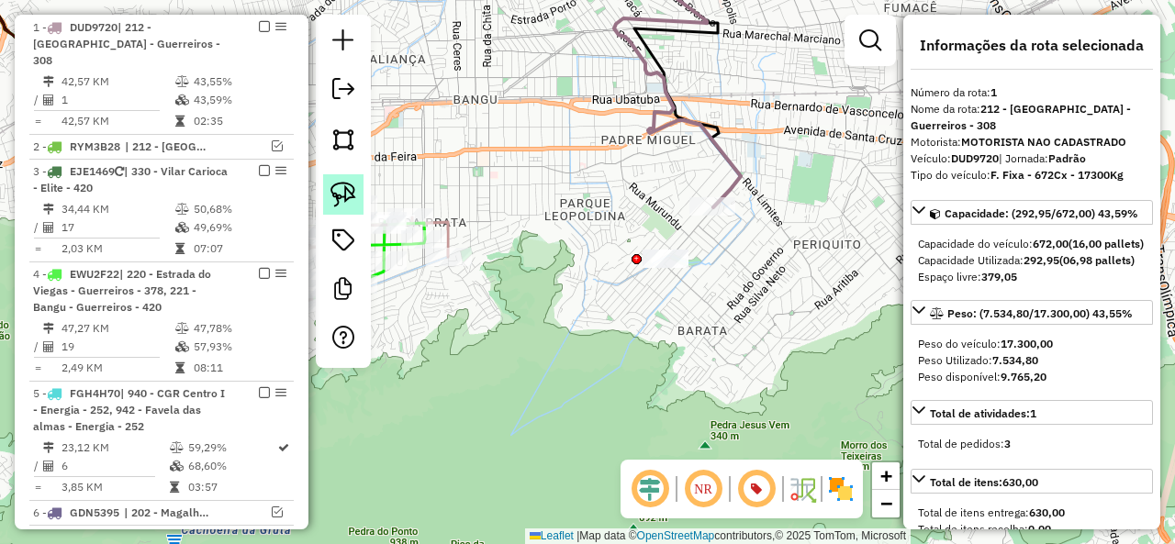
click at [345, 187] on img at bounding box center [343, 195] width 26 height 26
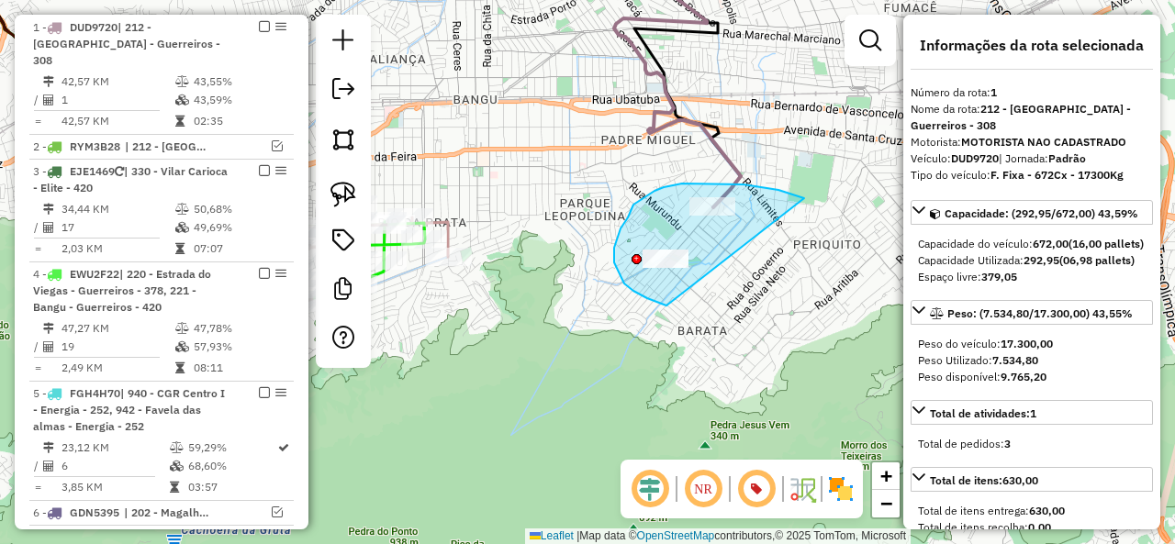
drag, startPoint x: 698, startPoint y: 184, endPoint x: 706, endPoint y: 304, distance: 120.5
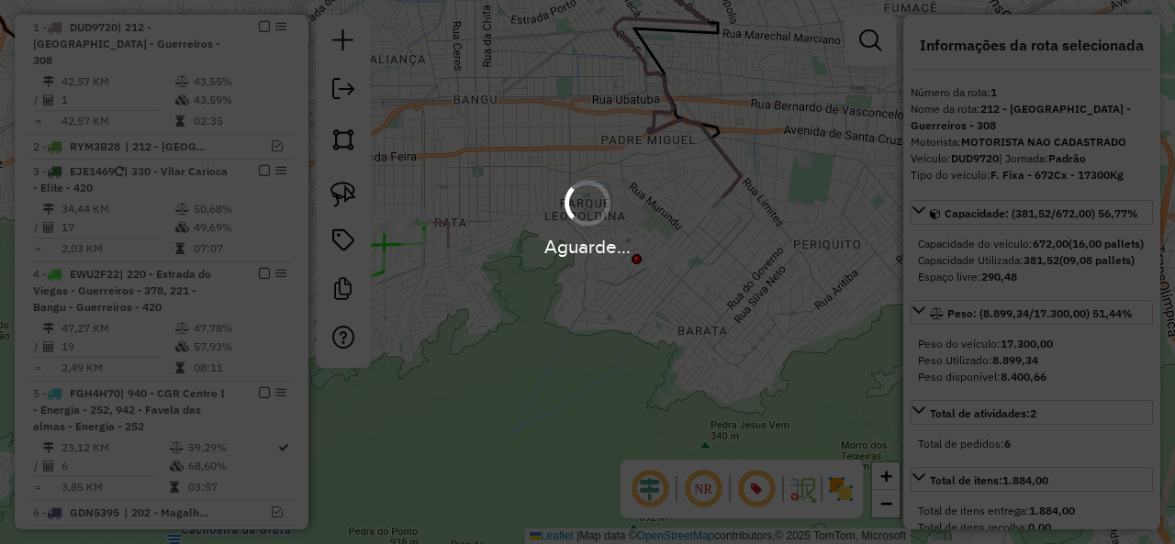
select select "**********"
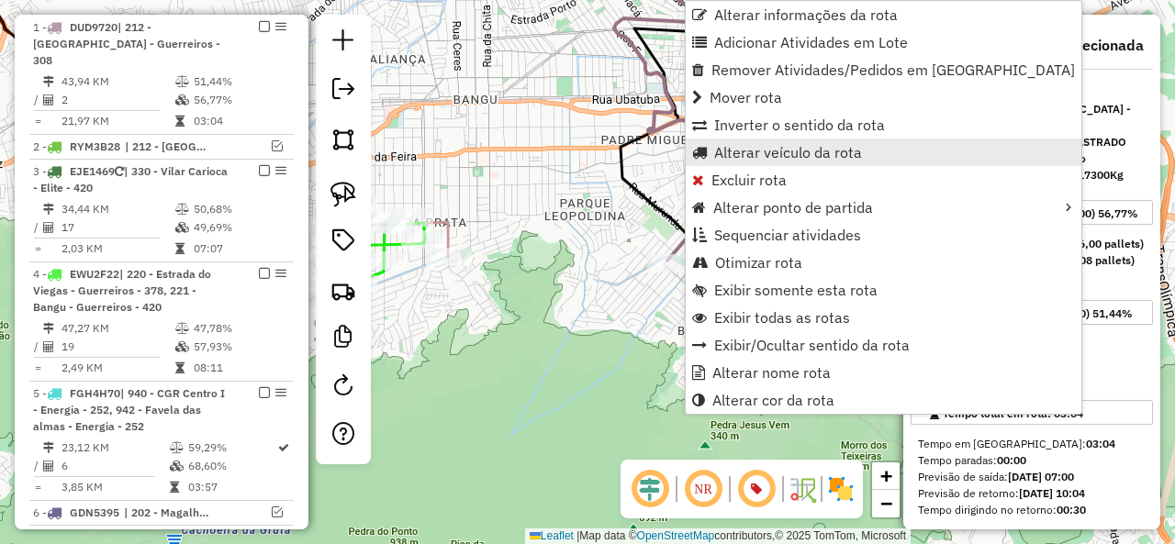
click at [780, 152] on span "Alterar veículo da rota" at bounding box center [788, 152] width 148 height 15
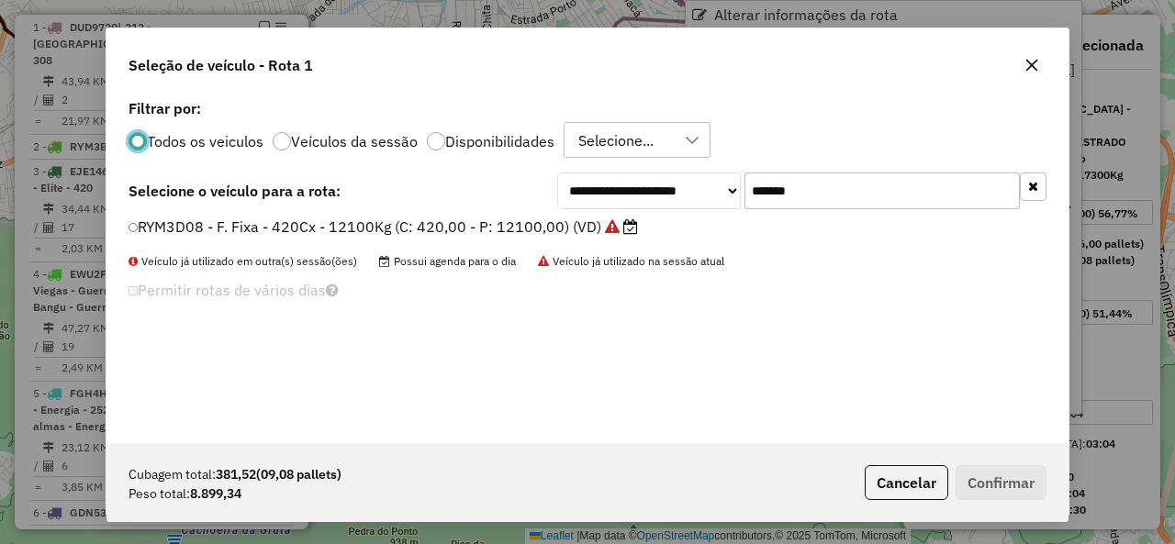
scroll to position [10, 6]
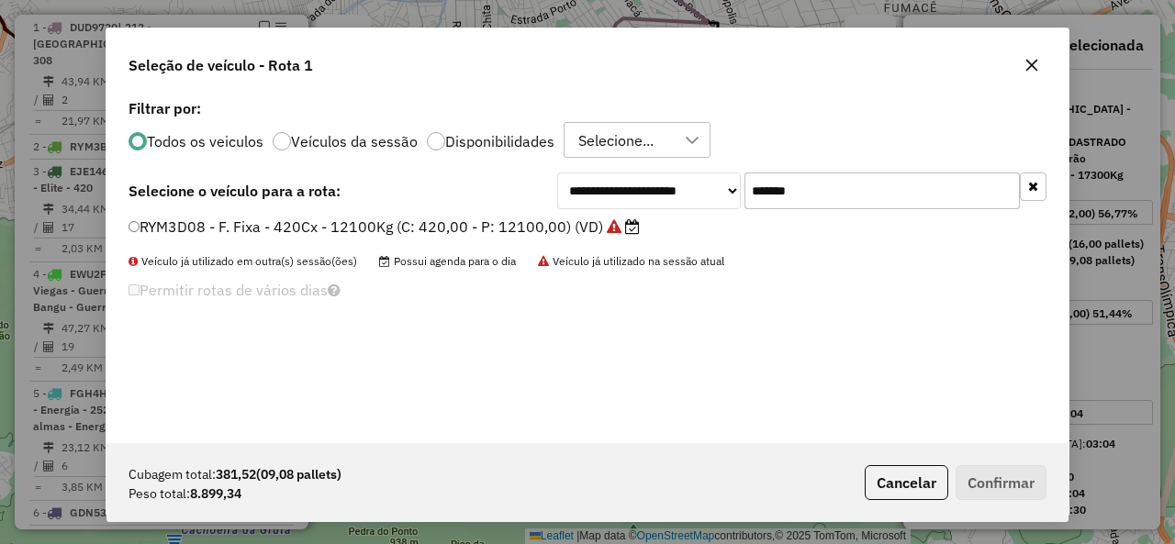
click at [830, 192] on input "*******" at bounding box center [881, 191] width 275 height 37
paste input "text"
type input "*******"
click at [185, 225] on label "RYM3I98 - F. Fixa - 420Cx - 12100Kg (C: 420,00 - P: 12100,00) (VD)" at bounding box center [372, 227] width 489 height 22
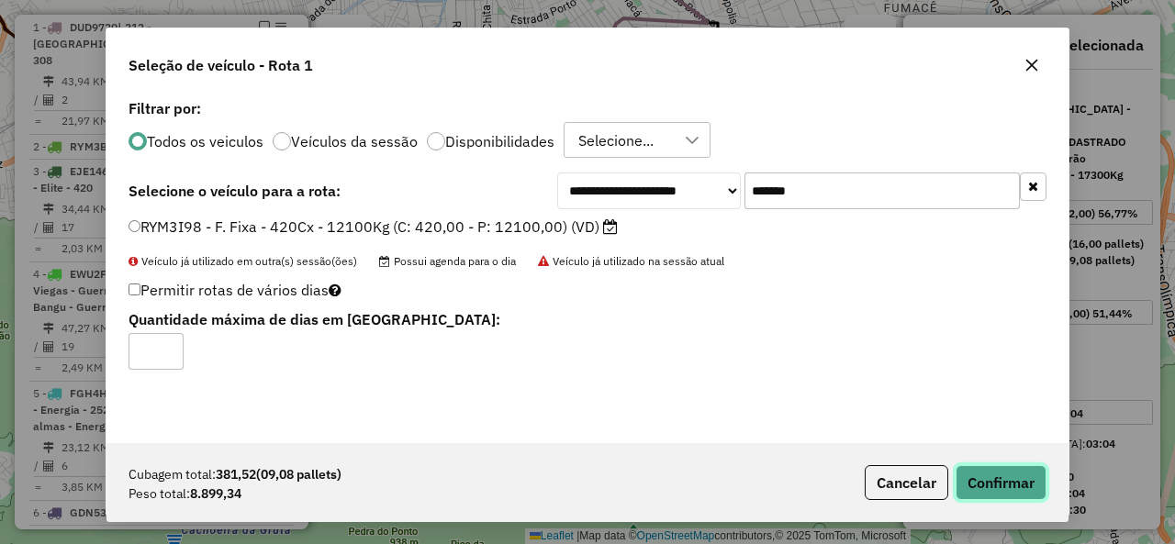
click at [1005, 475] on button "Confirmar" at bounding box center [1000, 482] width 91 height 35
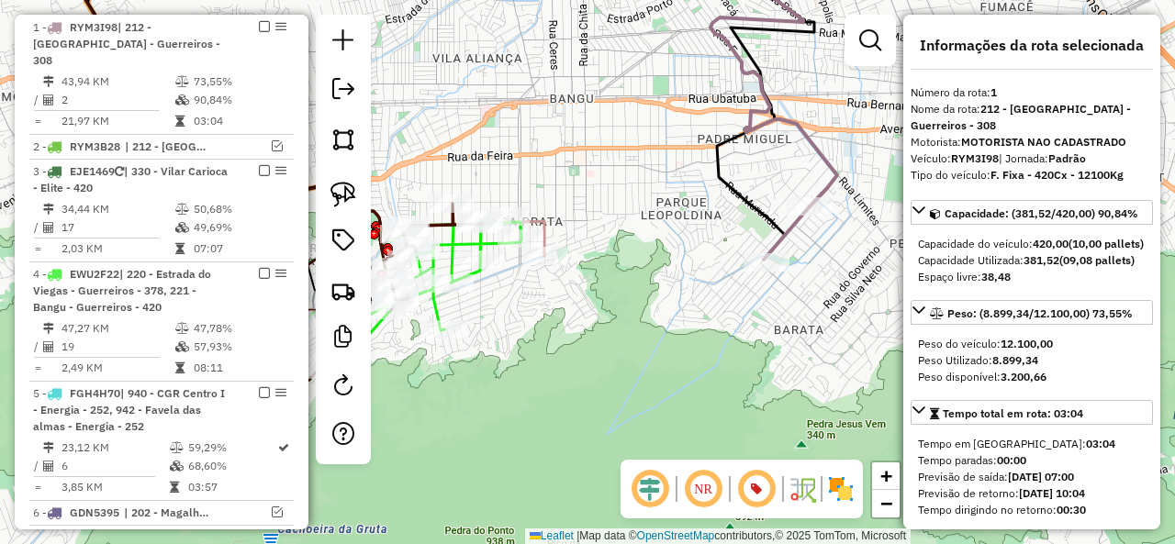
drag, startPoint x: 574, startPoint y: 288, endPoint x: 641, endPoint y: 264, distance: 71.1
click at [678, 287] on div "Janela de atendimento Grade de atendimento Capacidade Transportadoras Veículos …" at bounding box center [587, 272] width 1175 height 544
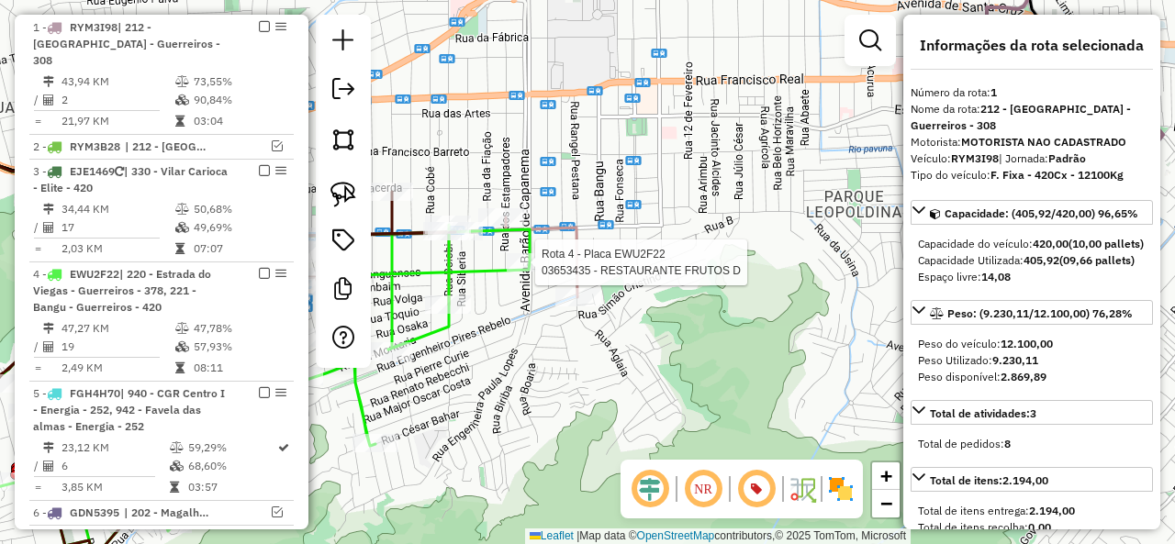
select select "**********"
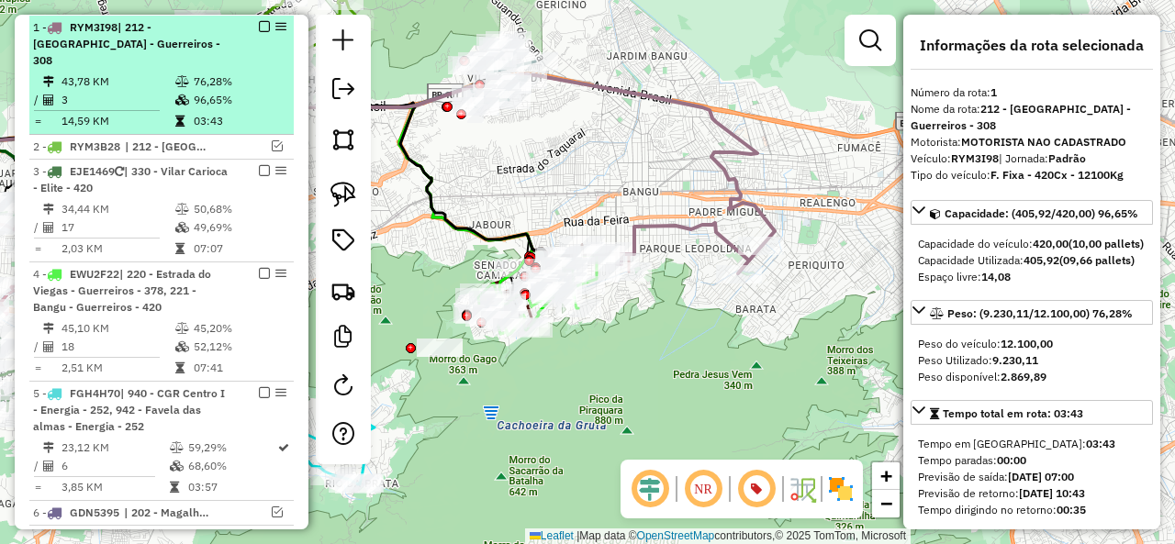
click at [259, 23] on em at bounding box center [264, 26] width 11 height 11
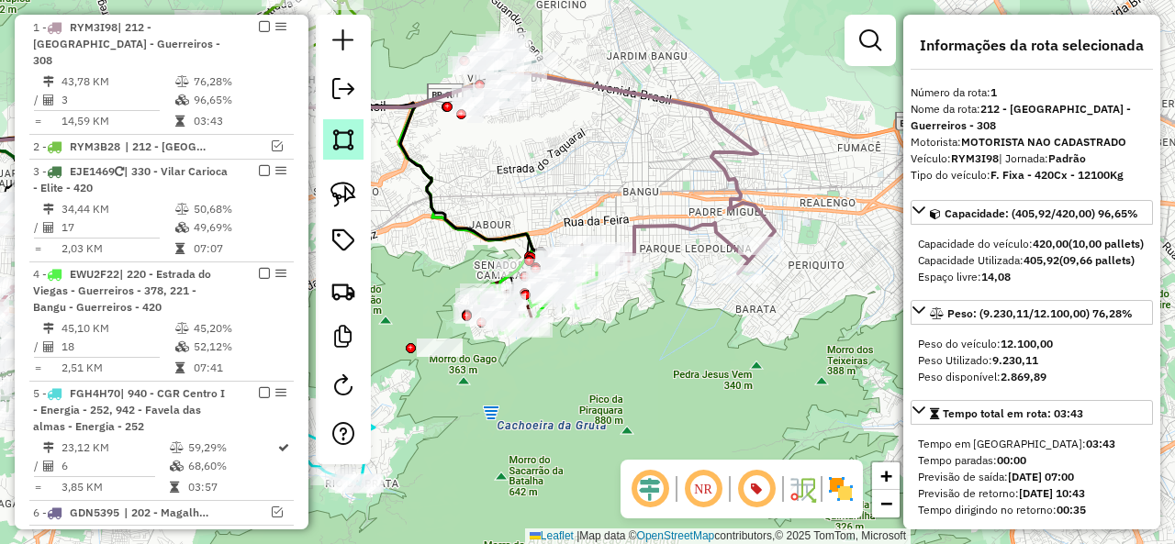
scroll to position [694, 0]
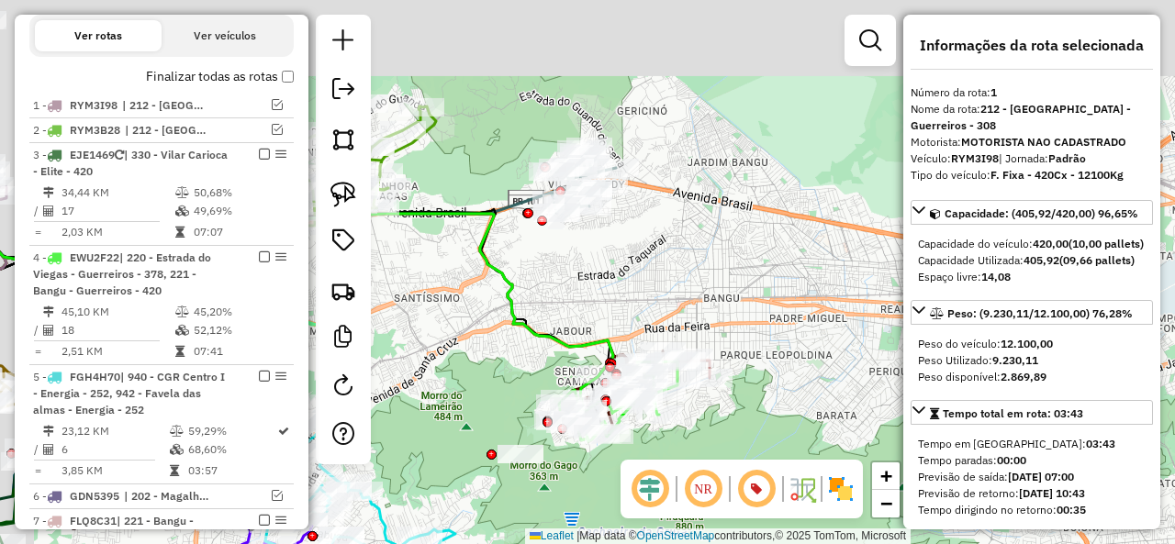
drag, startPoint x: 576, startPoint y: 161, endPoint x: 659, endPoint y: 230, distance: 108.1
click at [698, 296] on div "Janela de atendimento Grade de atendimento Capacidade Transportadoras Veículos …" at bounding box center [587, 272] width 1175 height 544
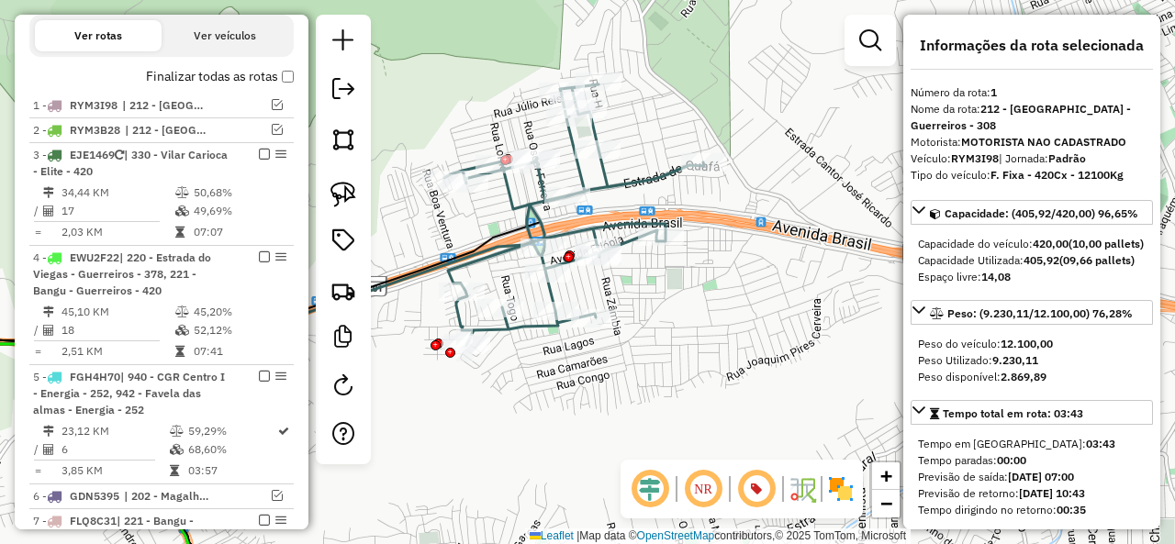
click at [623, 171] on div "Janela de atendimento Grade de atendimento Capacidade Transportadoras Veículos …" at bounding box center [587, 272] width 1175 height 544
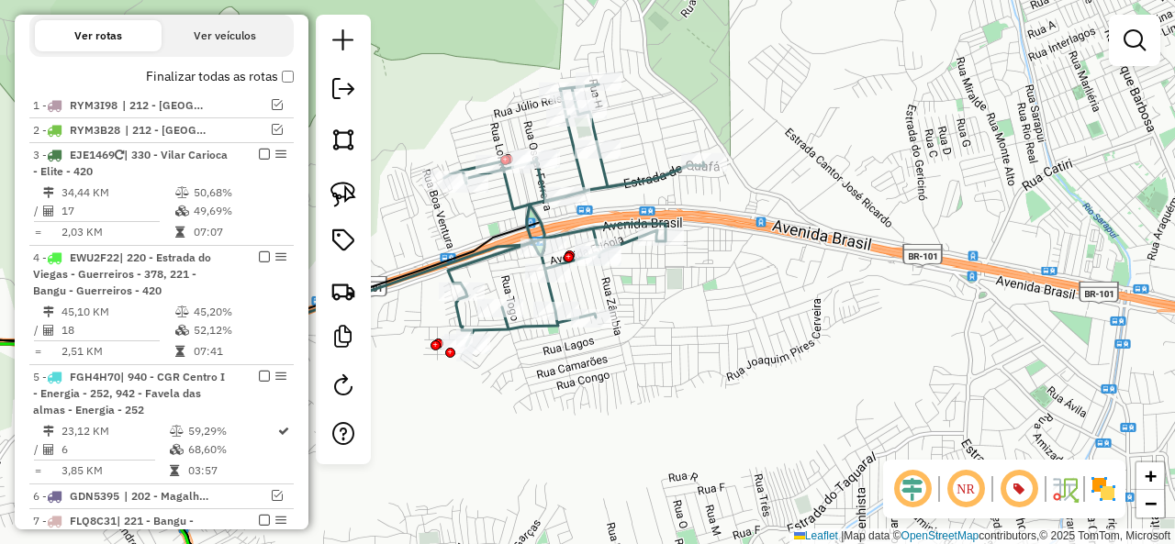
click at [624, 186] on icon at bounding box center [574, 215] width 260 height 262
select select "**********"
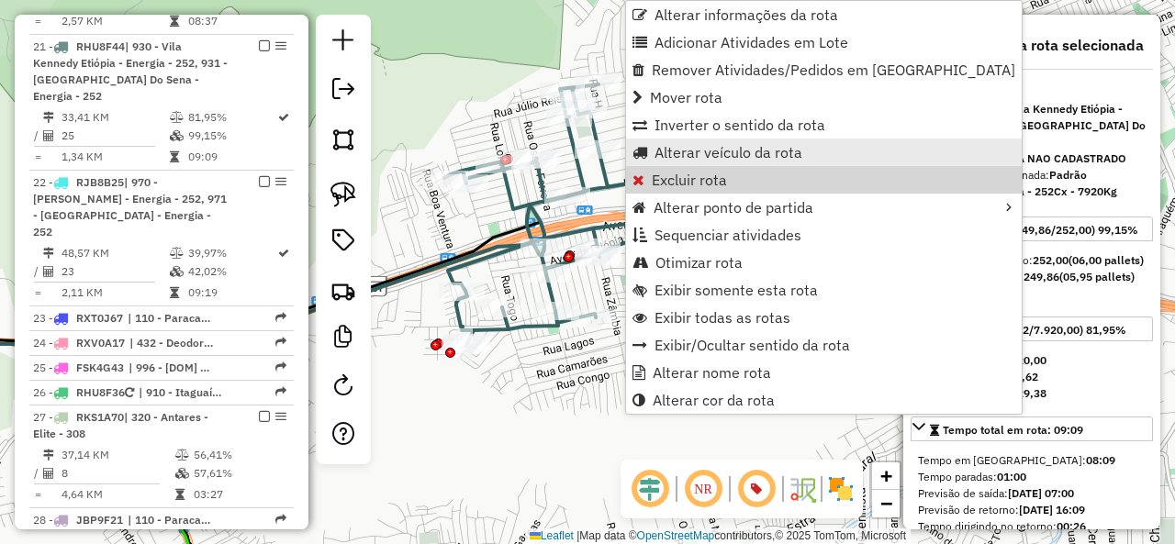
scroll to position [1952, 0]
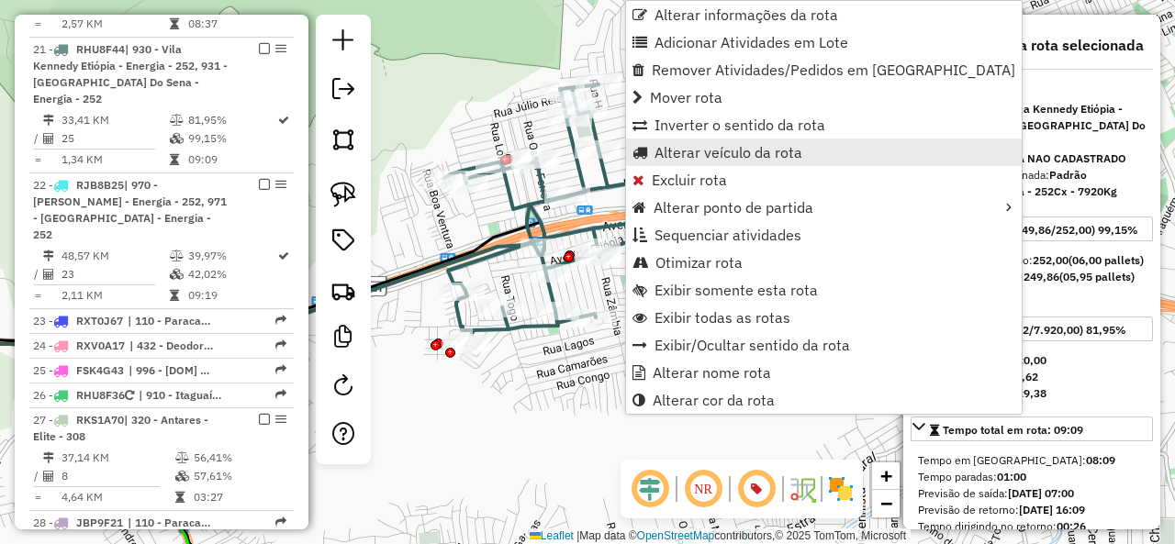
click at [691, 151] on span "Alterar veículo da rota" at bounding box center [728, 152] width 148 height 15
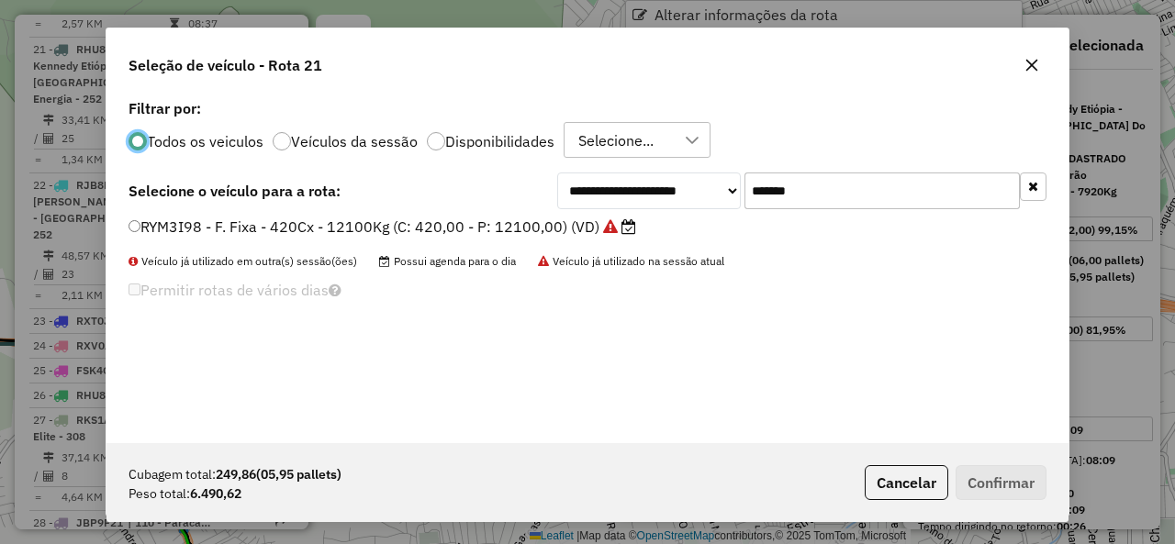
scroll to position [10, 6]
click at [916, 469] on button "Cancelar" at bounding box center [907, 482] width 84 height 35
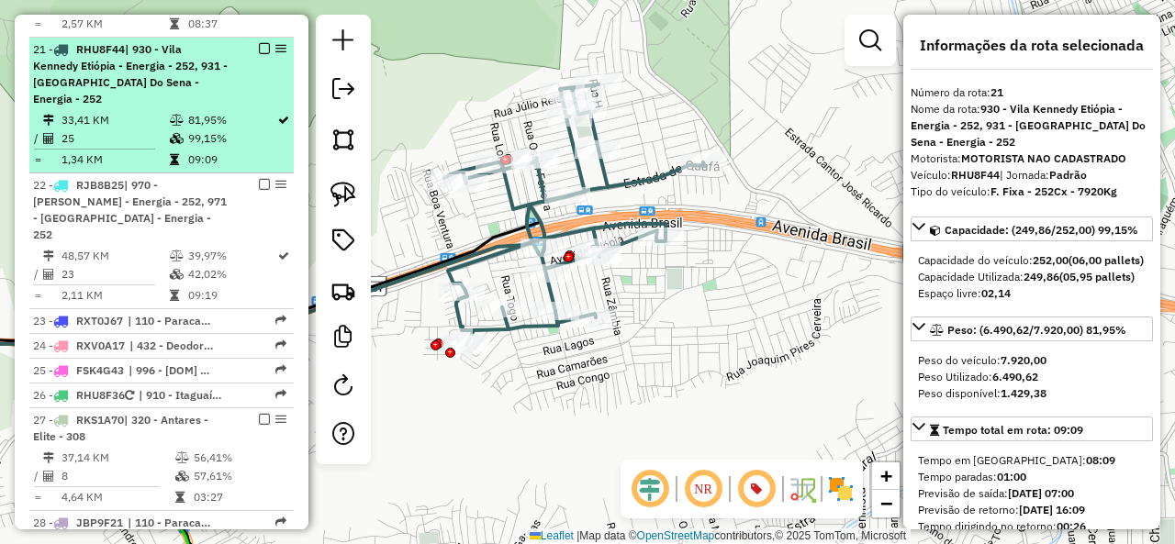
click at [259, 43] on em at bounding box center [264, 48] width 11 height 11
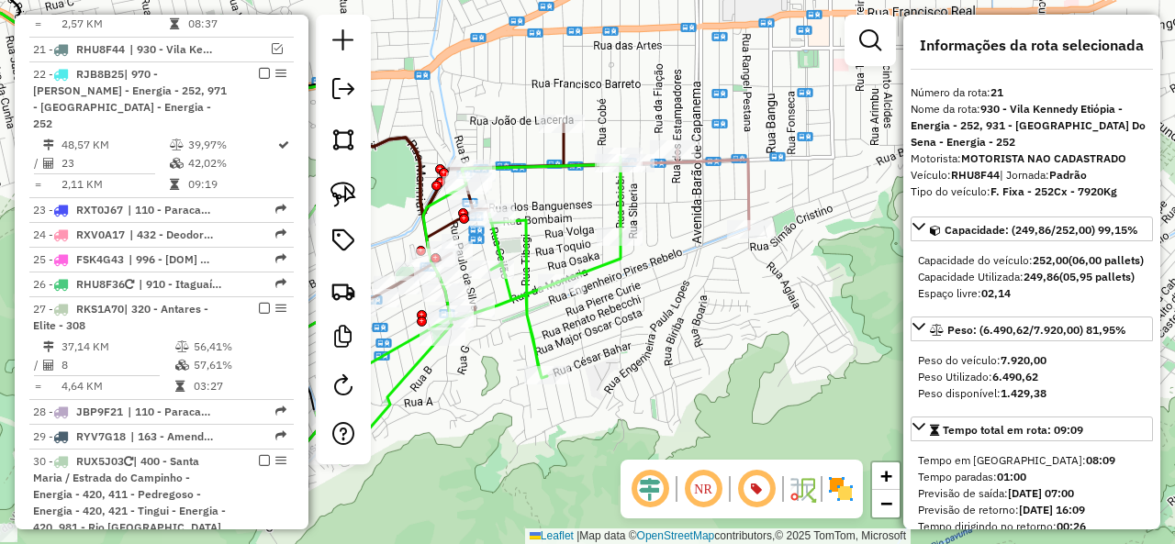
click at [749, 168] on icon at bounding box center [605, 193] width 287 height 87
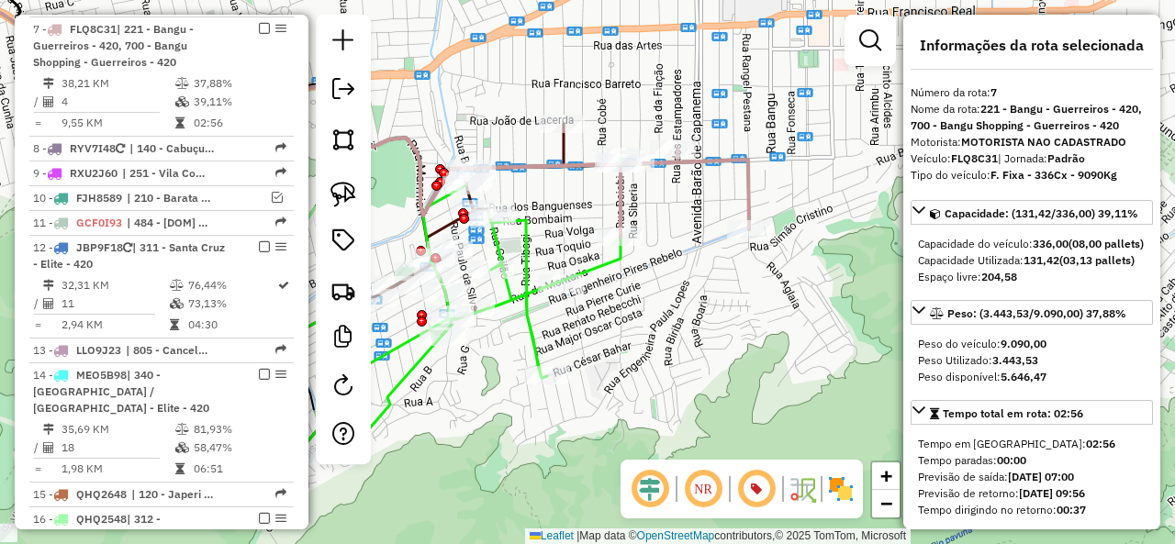
scroll to position [1186, 0]
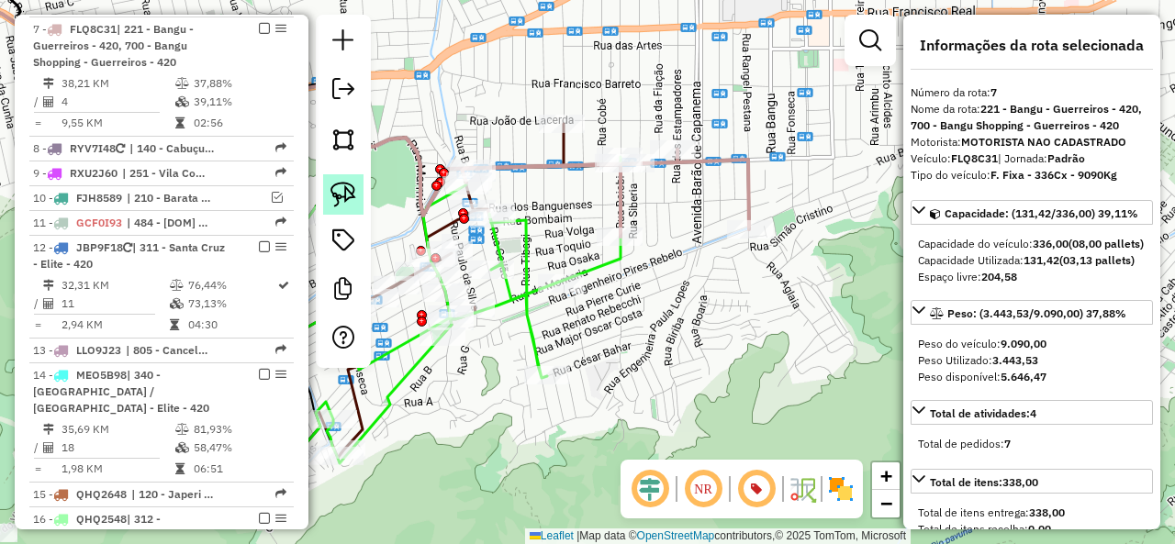
click at [329, 194] on link at bounding box center [343, 194] width 40 height 40
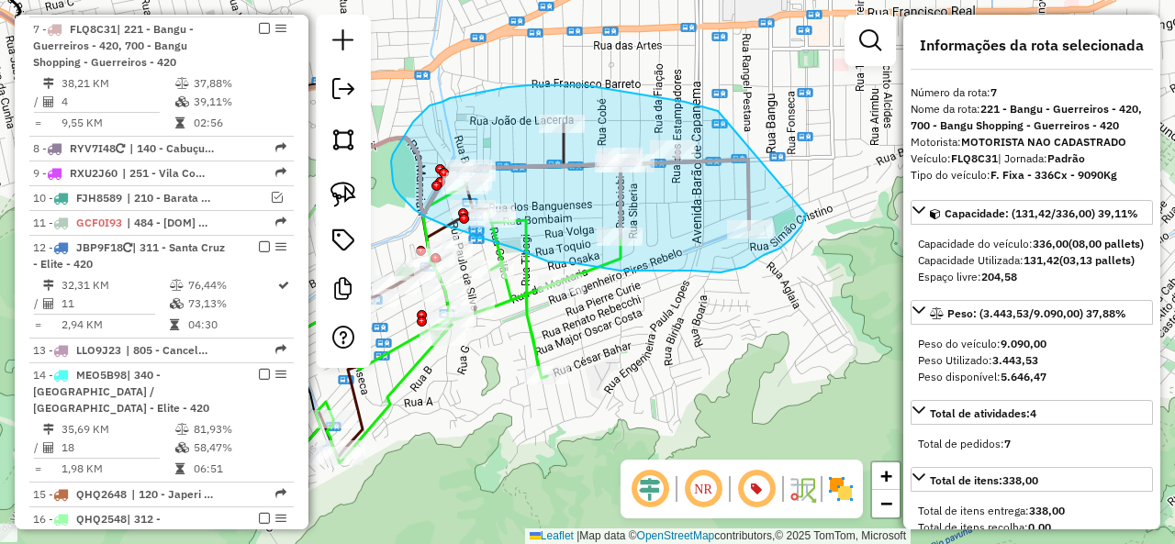
drag, startPoint x: 659, startPoint y: 98, endPoint x: 806, endPoint y: 209, distance: 184.1
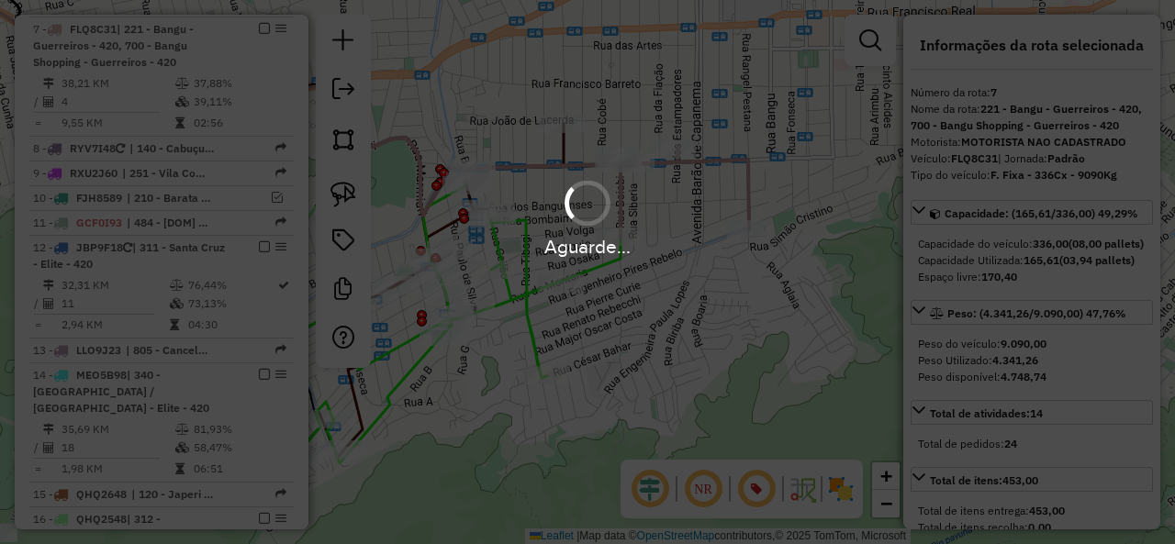
select select "**********"
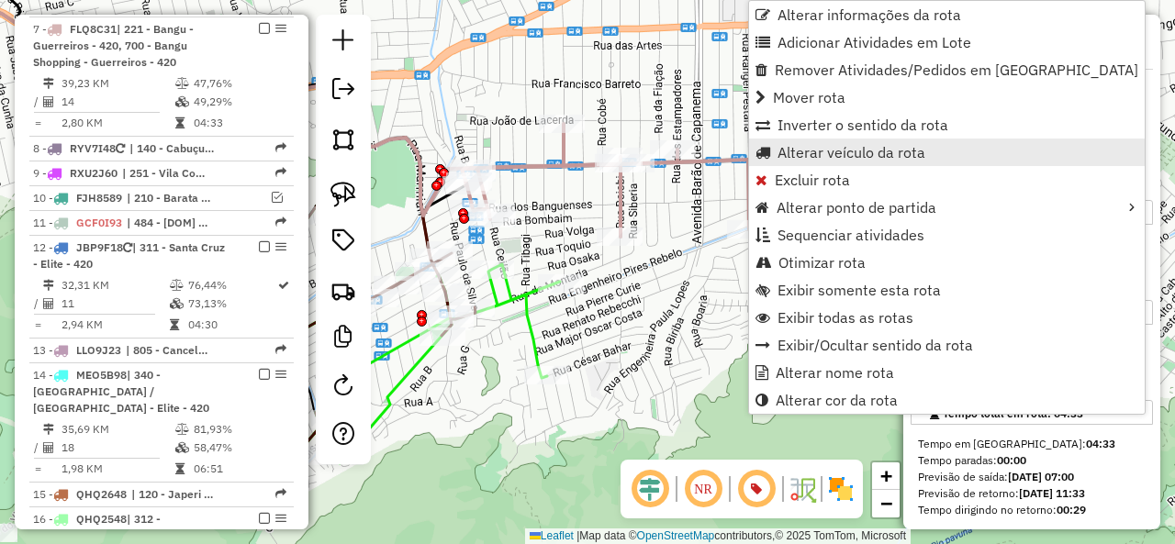
click at [818, 151] on span "Alterar veículo da rota" at bounding box center [851, 152] width 148 height 15
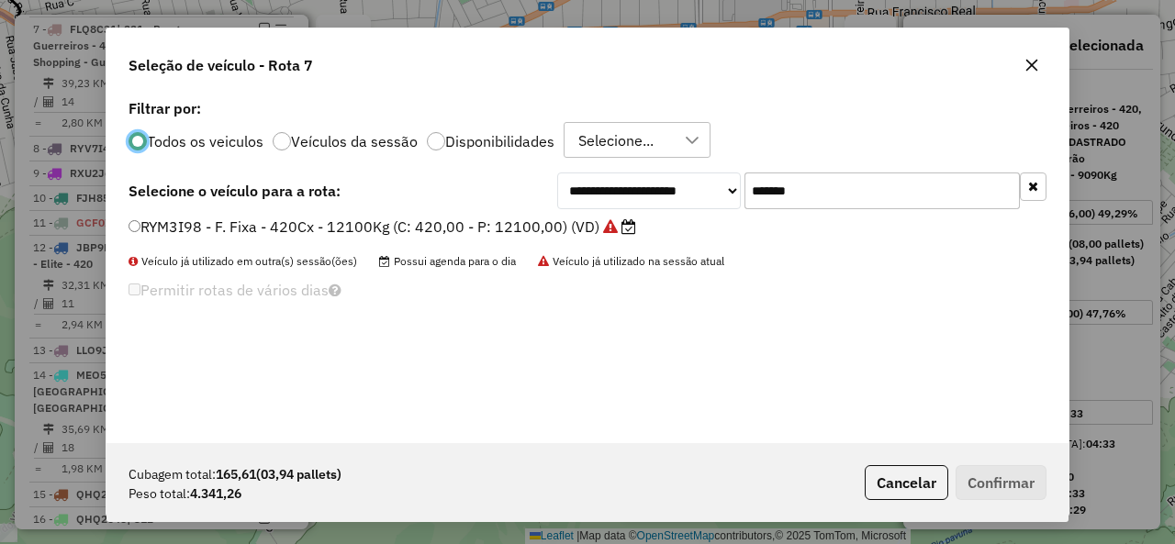
scroll to position [10, 6]
click at [854, 198] on input "*******" at bounding box center [881, 191] width 275 height 37
paste input "text"
type input "*******"
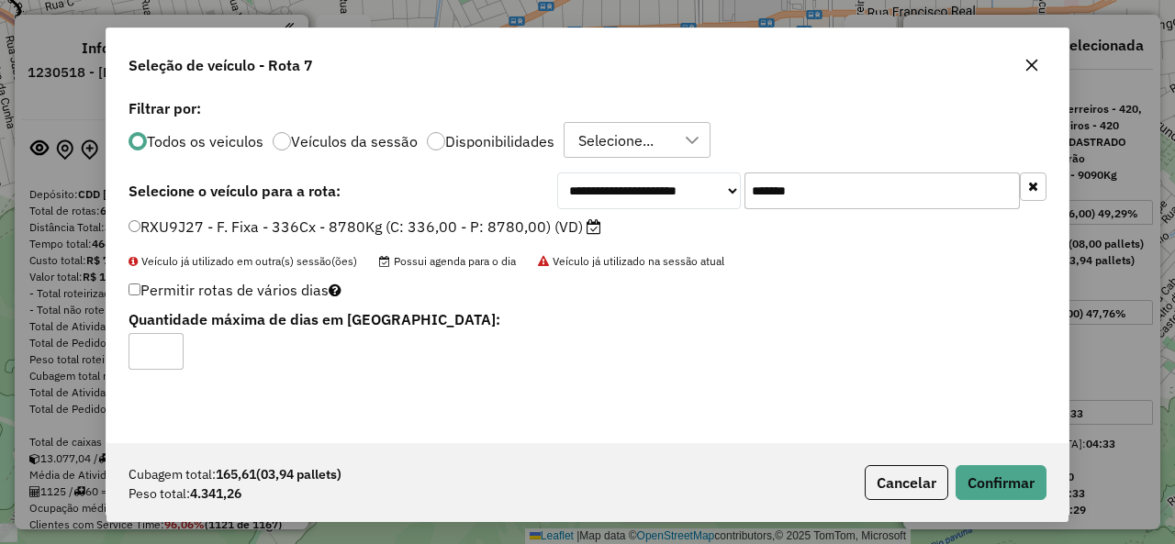
select select "**********"
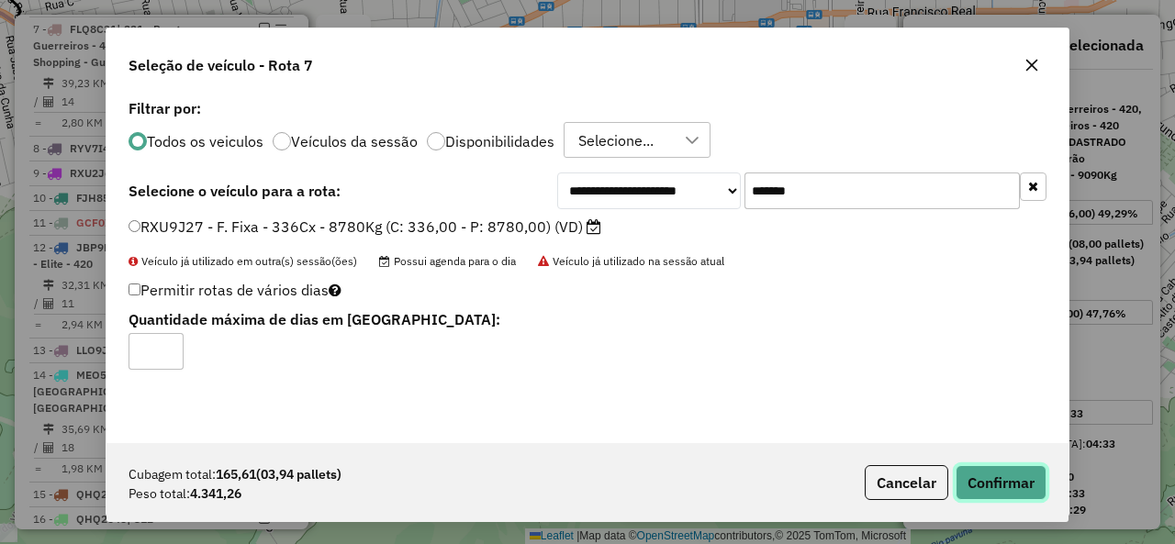
click at [1015, 482] on button "Confirmar" at bounding box center [1000, 482] width 91 height 35
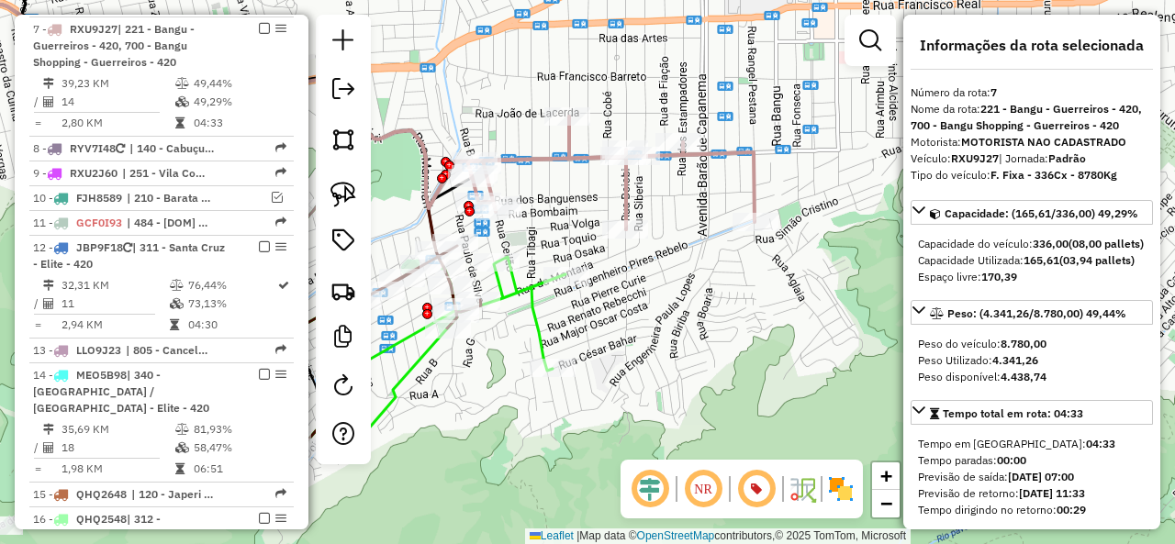
drag, startPoint x: 681, startPoint y: 353, endPoint x: 745, endPoint y: 328, distance: 69.2
click at [743, 328] on div "Janela de atendimento Grade de atendimento Capacidade Transportadoras Veículos …" at bounding box center [587, 272] width 1175 height 544
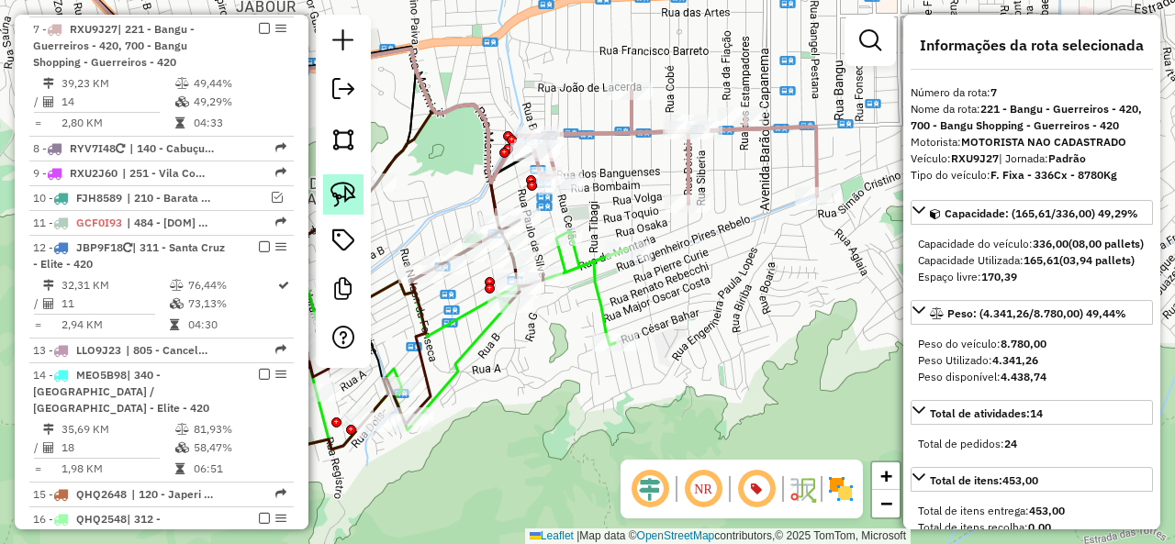
click at [347, 207] on img at bounding box center [343, 195] width 26 height 26
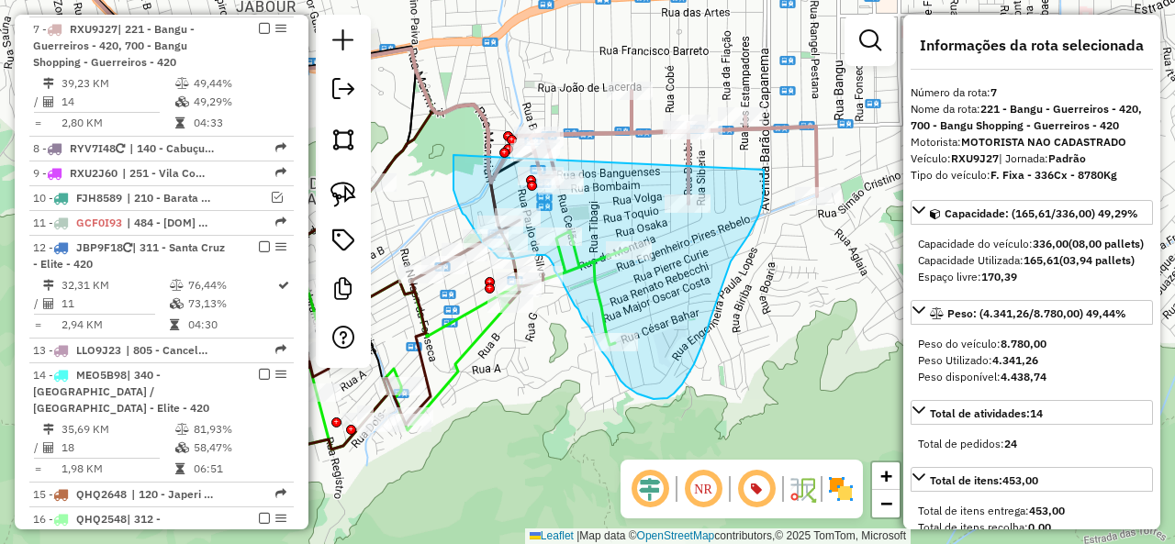
drag, startPoint x: 453, startPoint y: 190, endPoint x: 743, endPoint y: 128, distance: 296.7
click at [743, 128] on div "Janela de atendimento Grade de atendimento Capacidade Transportadoras Veículos …" at bounding box center [587, 272] width 1175 height 544
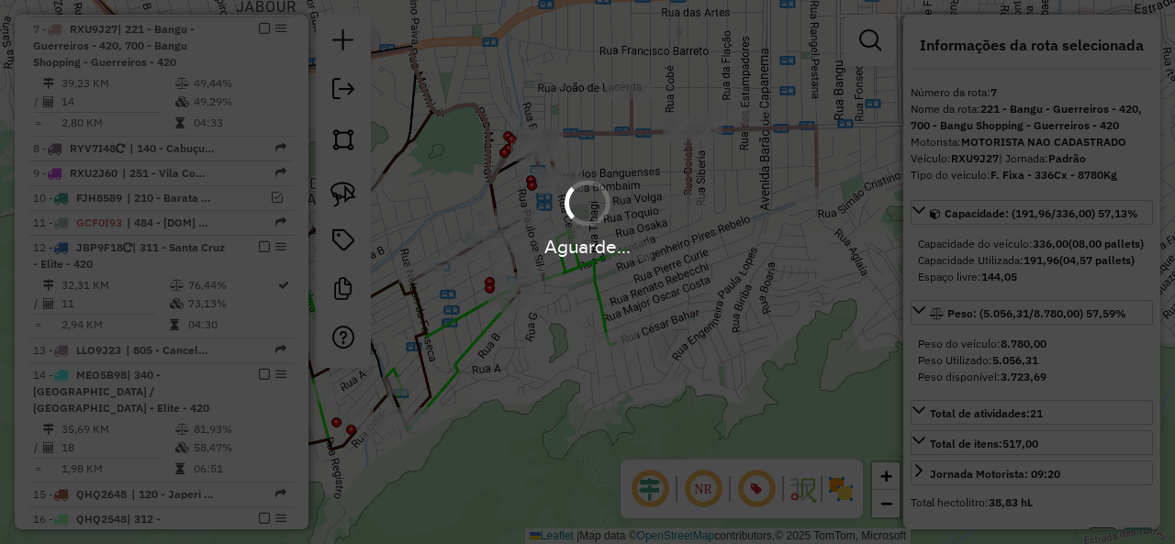
select select "**********"
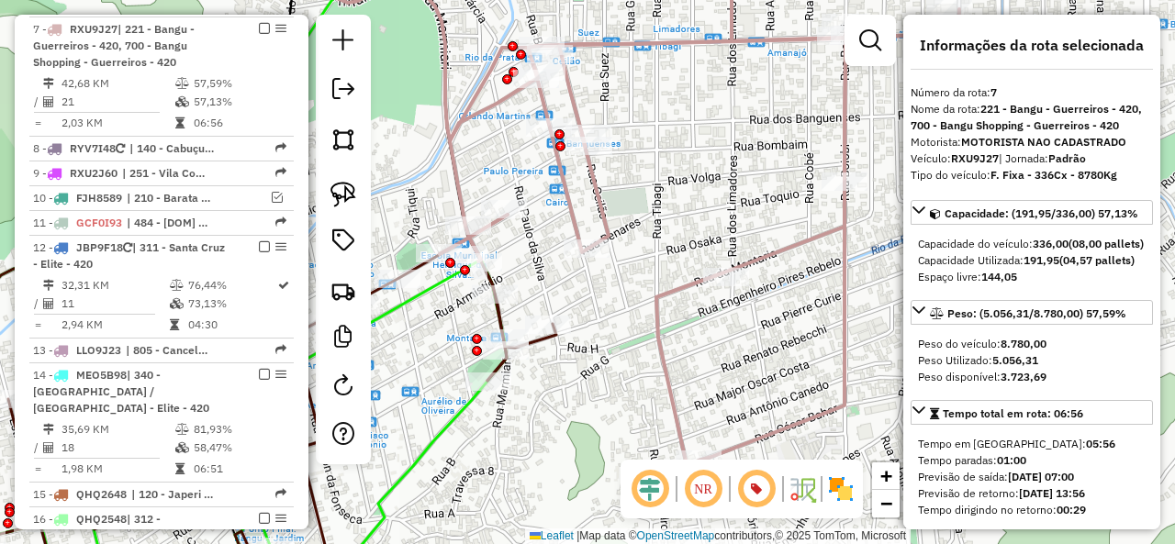
click at [604, 214] on icon at bounding box center [771, 210] width 663 height 509
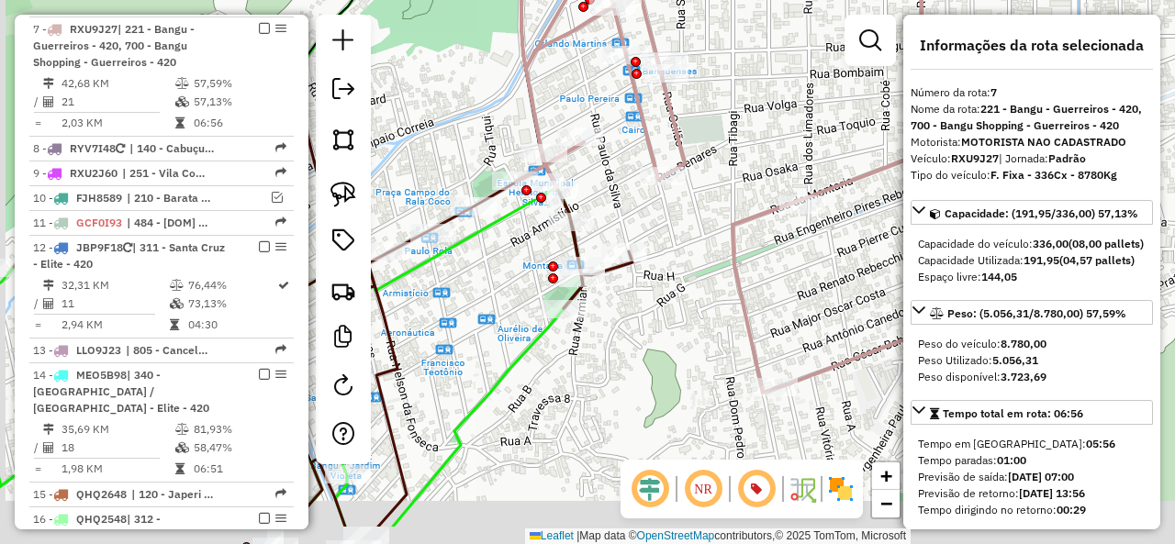
drag, startPoint x: 622, startPoint y: 210, endPoint x: 714, endPoint y: 124, distance: 126.0
click at [714, 124] on div "Janela de atendimento Grade de atendimento Capacidade Transportadoras Veículos …" at bounding box center [587, 272] width 1175 height 544
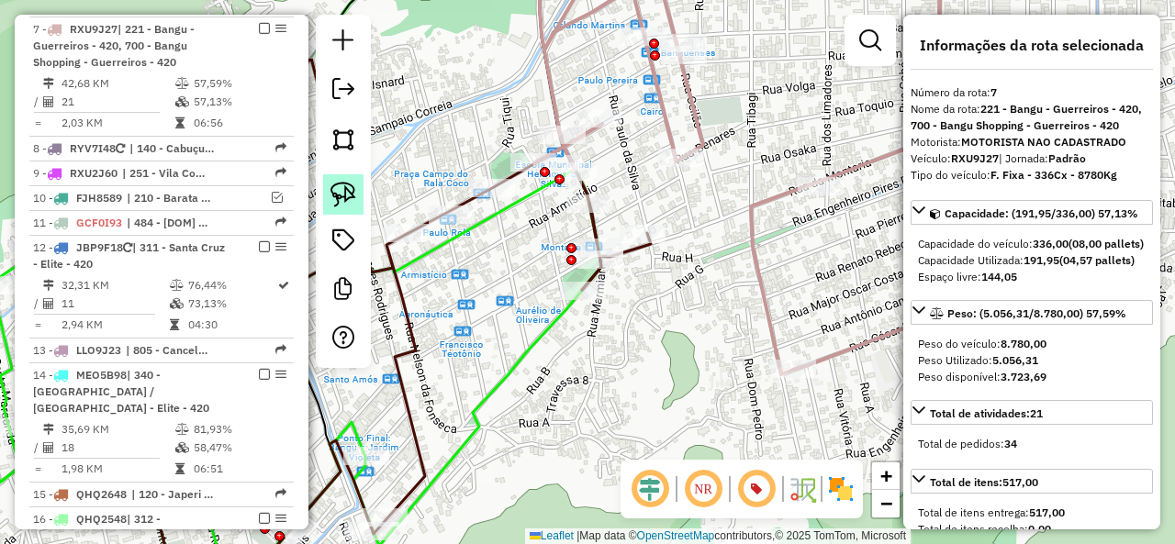
click at [337, 192] on img at bounding box center [343, 195] width 26 height 26
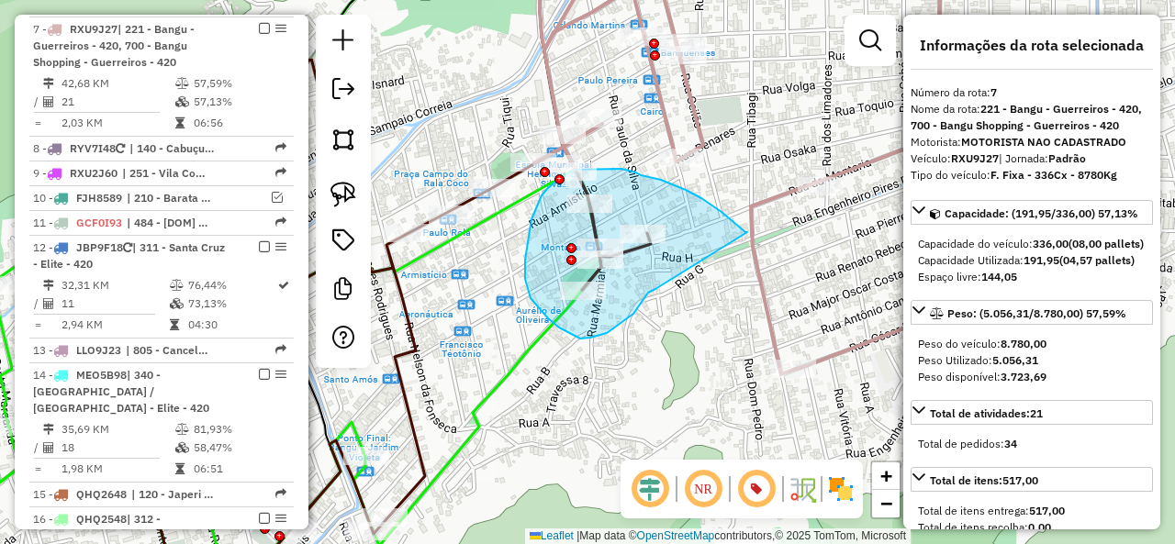
drag, startPoint x: 734, startPoint y: 222, endPoint x: 655, endPoint y: 289, distance: 103.5
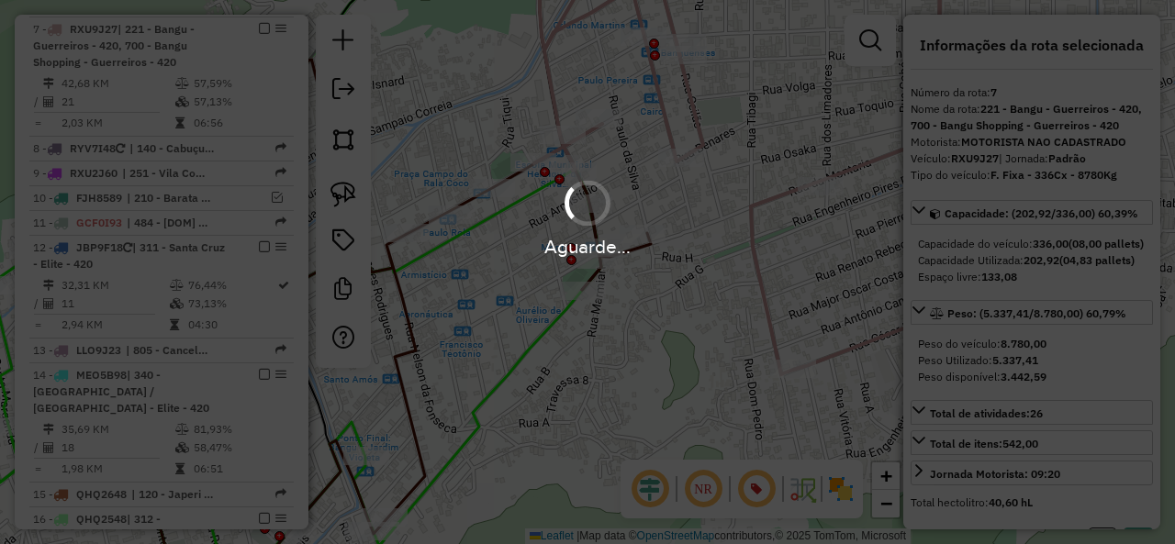
select select "**********"
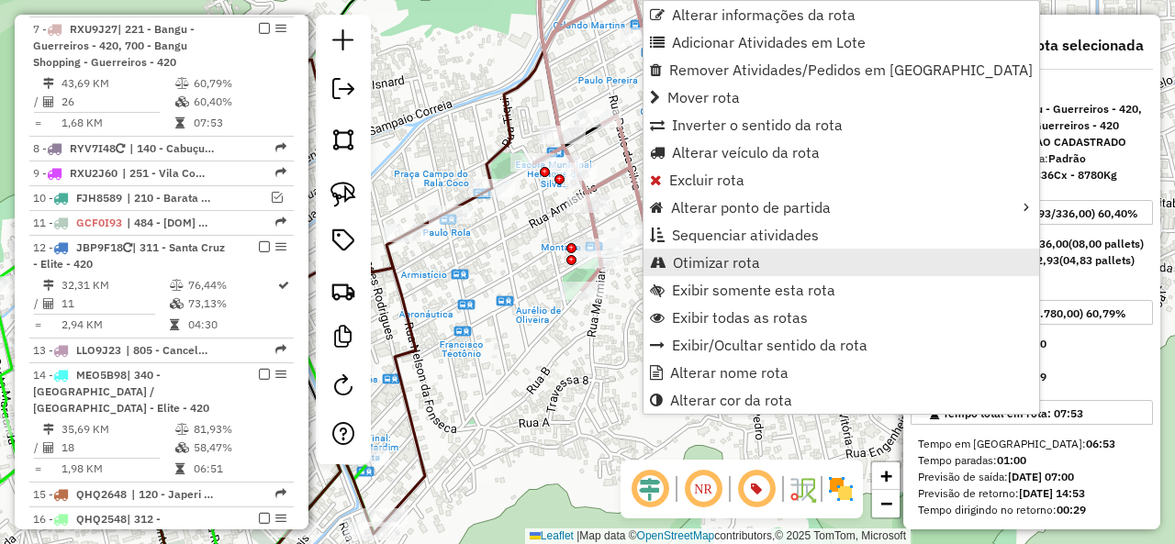
click at [743, 257] on span "Otimizar rota" at bounding box center [716, 262] width 87 height 15
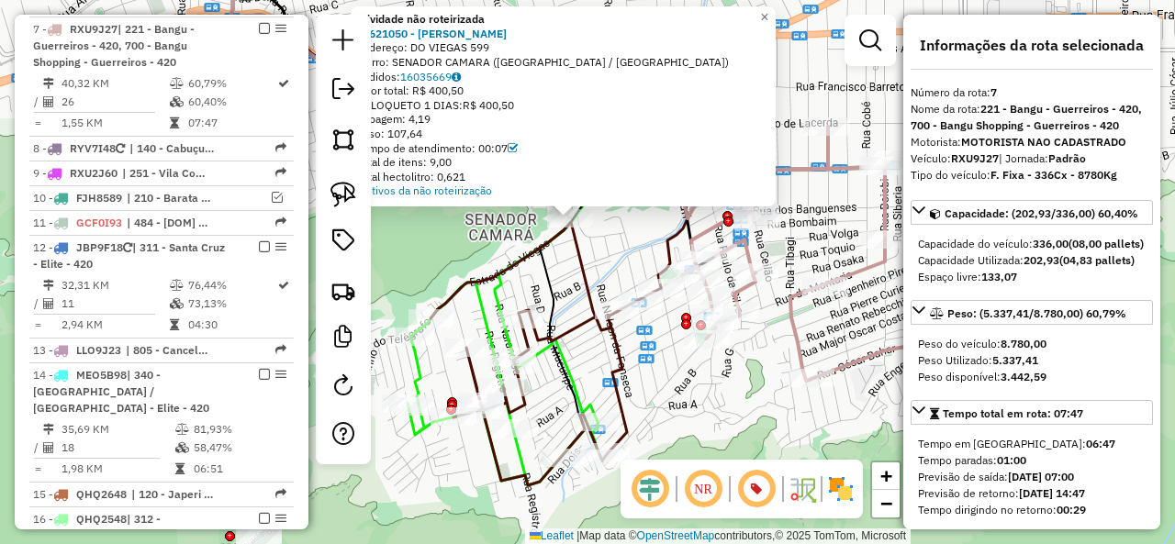
drag, startPoint x: 650, startPoint y: 295, endPoint x: 639, endPoint y: 272, distance: 25.5
click at [632, 241] on div "Atividade não roteirizada 03621050 - MOYSES DA SILVA Endereço: DO VIEGAS 599 Ba…" at bounding box center [587, 272] width 1175 height 544
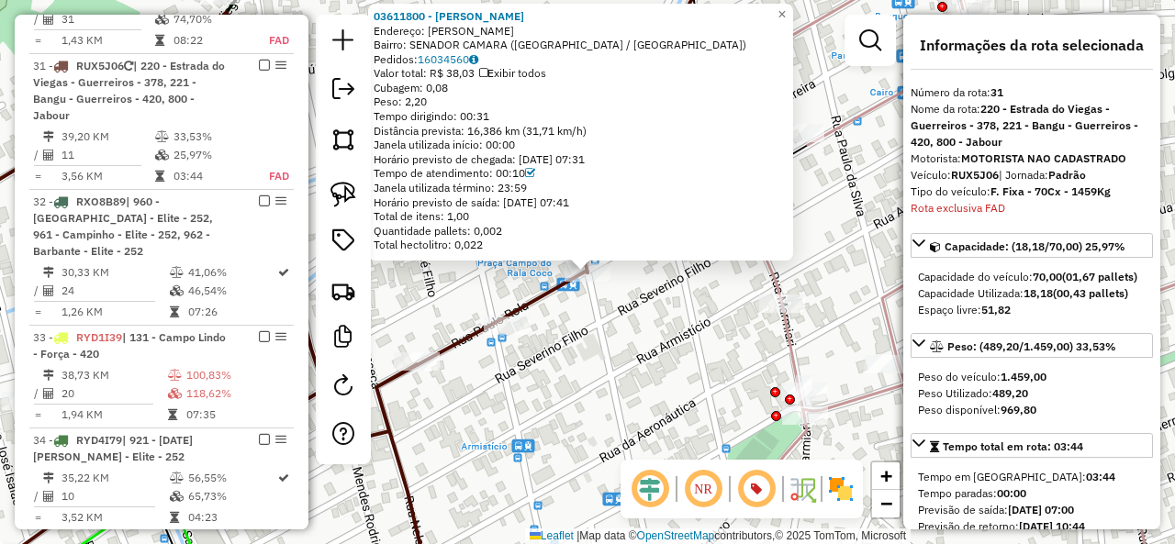
scroll to position [2529, 0]
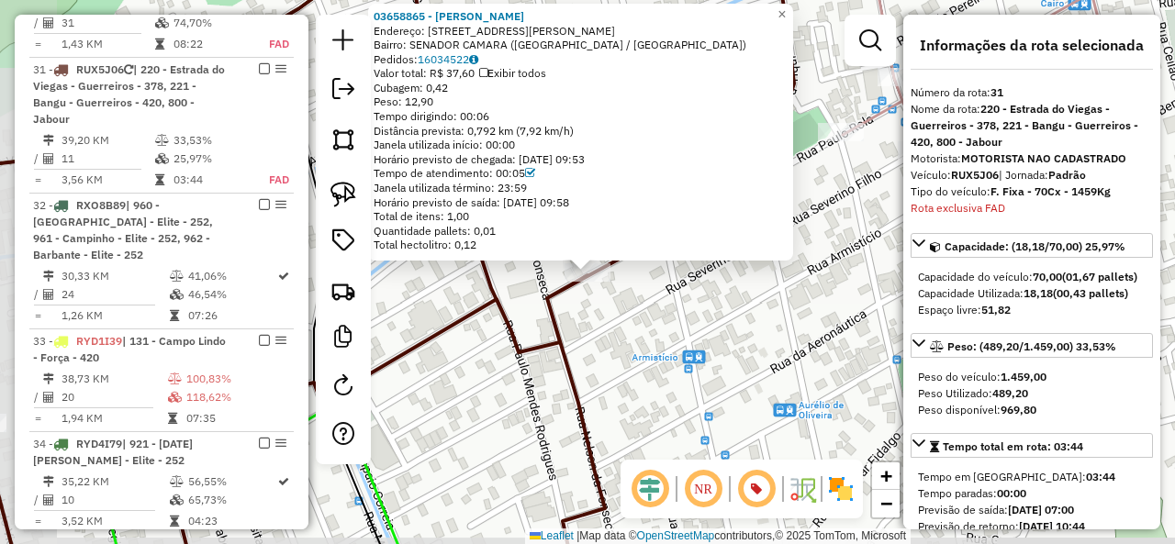
click at [619, 339] on div "03658865 - EDNA SOARES DA SILVA Endereço: R PAULO ROLA 670 Bairro: SENADOR CAMA…" at bounding box center [587, 272] width 1175 height 544
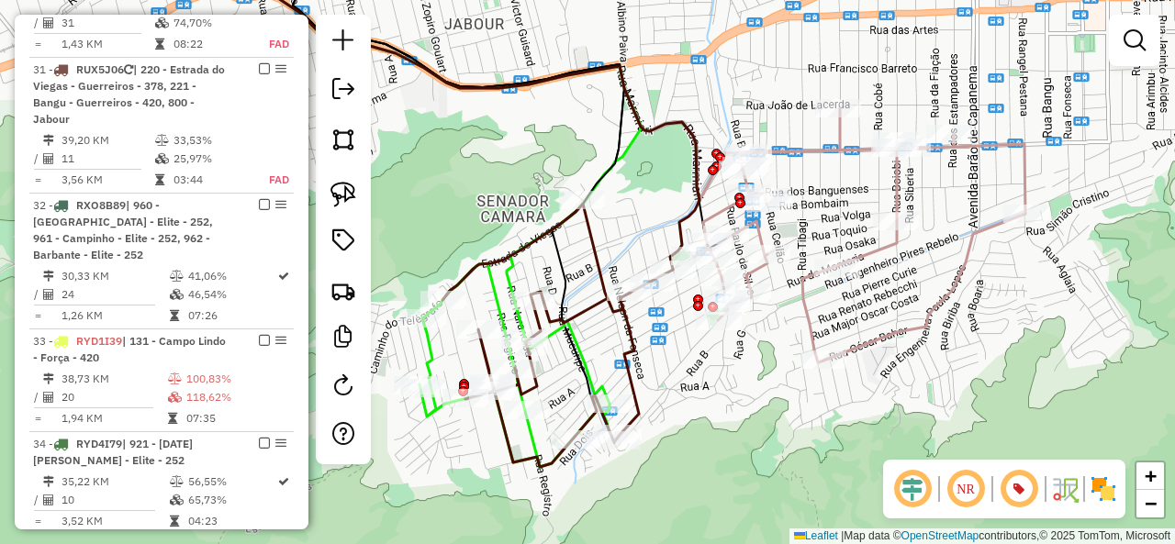
click at [811, 320] on icon at bounding box center [859, 235] width 331 height 254
select select "**********"
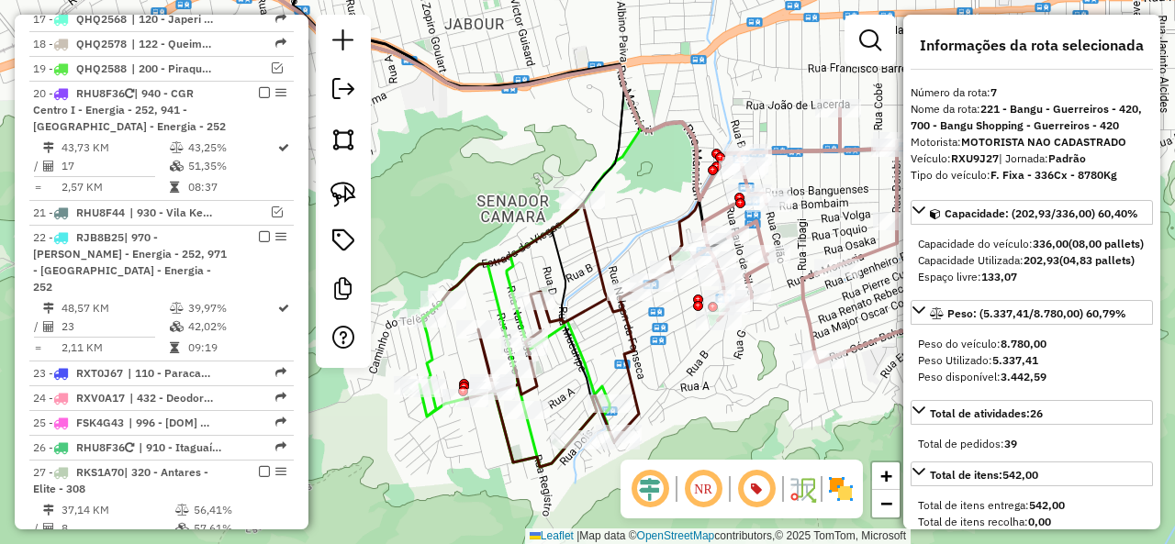
scroll to position [1186, 0]
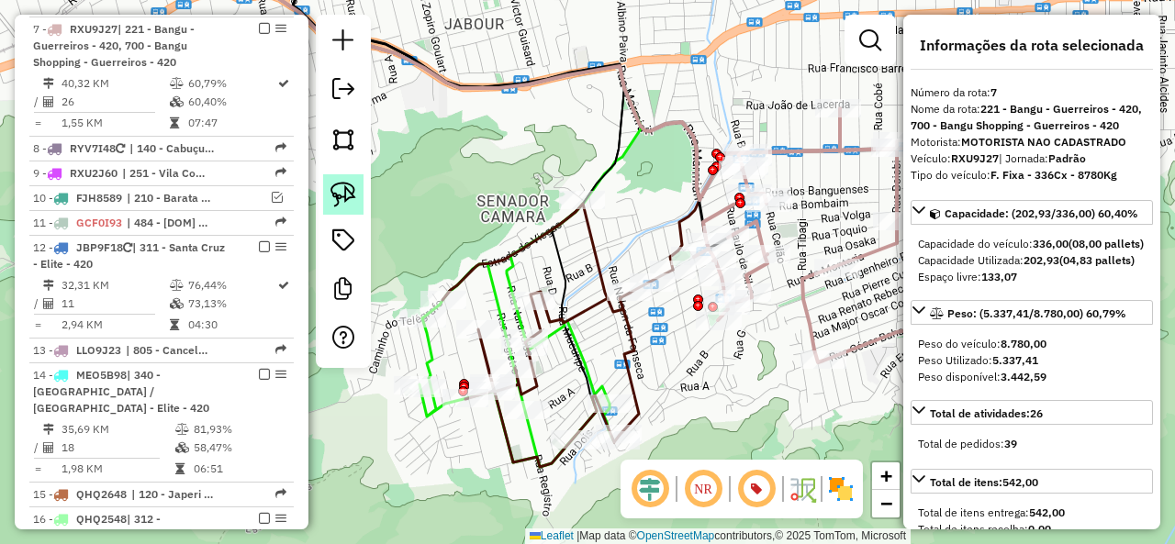
click at [351, 188] on img at bounding box center [343, 195] width 26 height 26
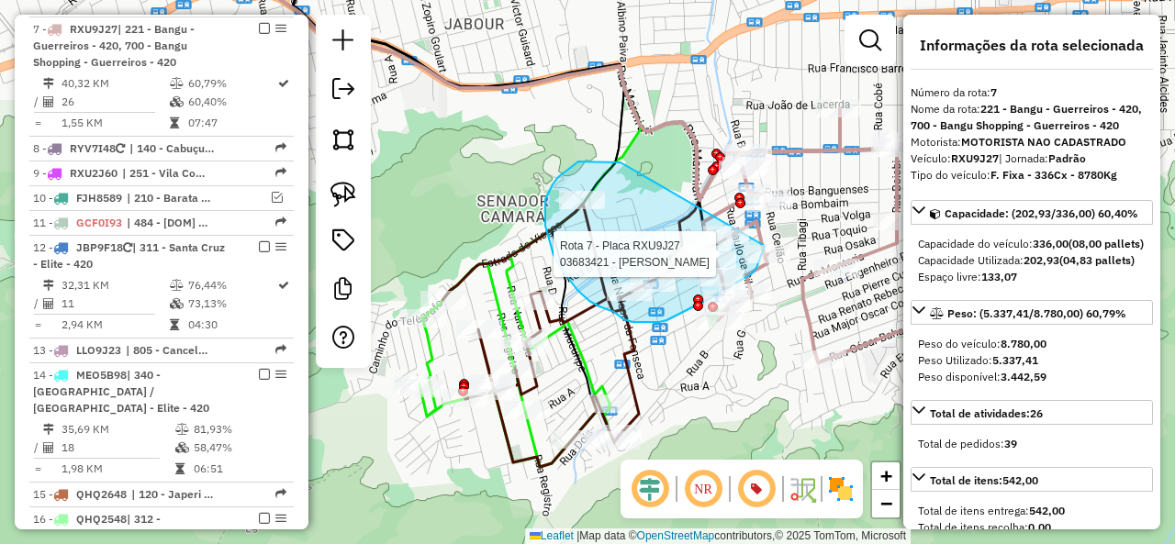
drag, startPoint x: 553, startPoint y: 184, endPoint x: 772, endPoint y: 218, distance: 221.8
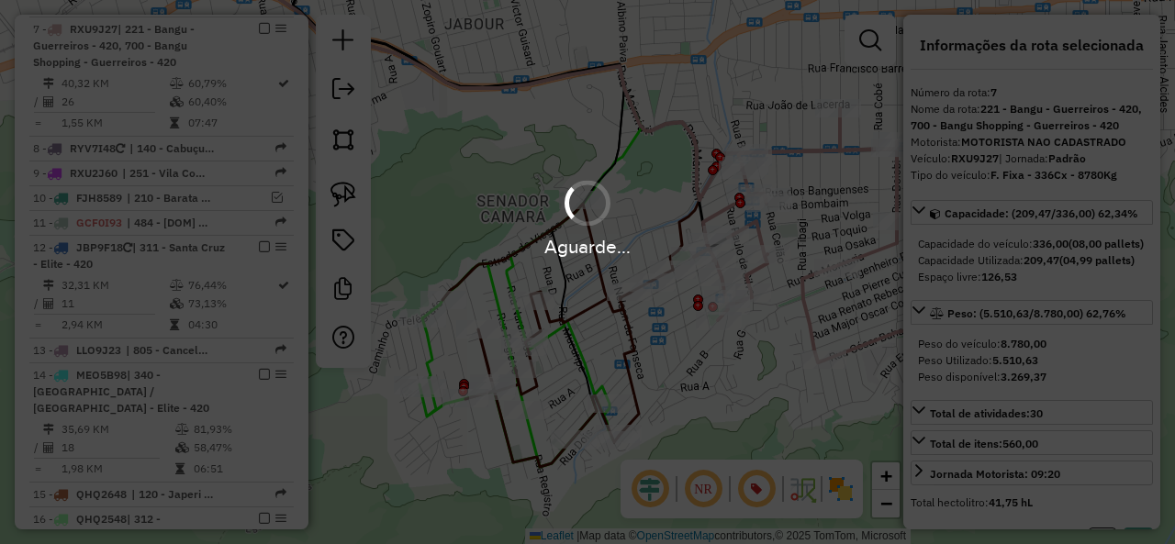
select select "**********"
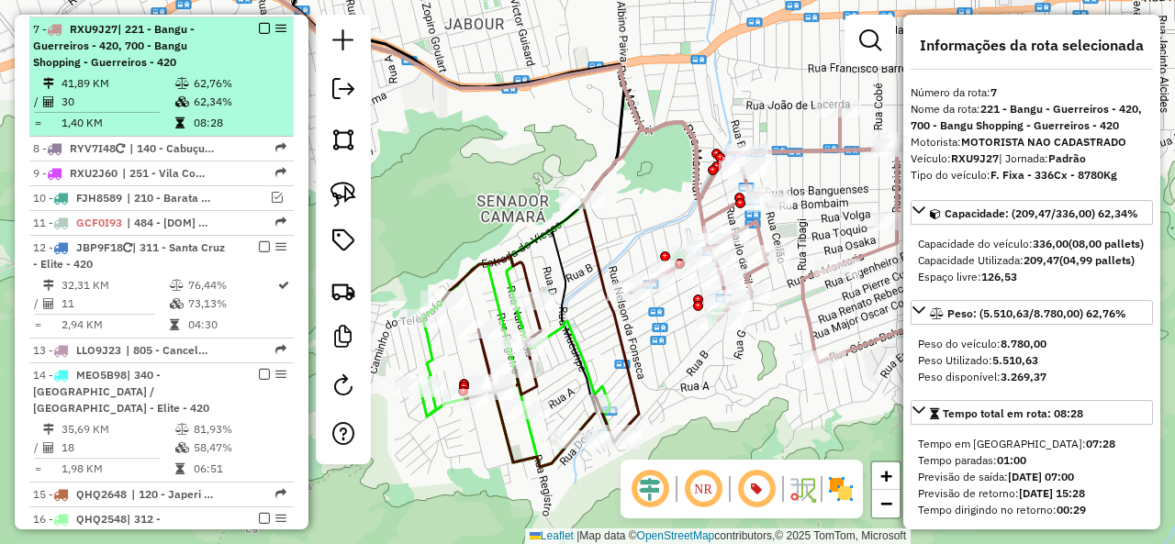
click at [260, 24] on em at bounding box center [264, 28] width 11 height 11
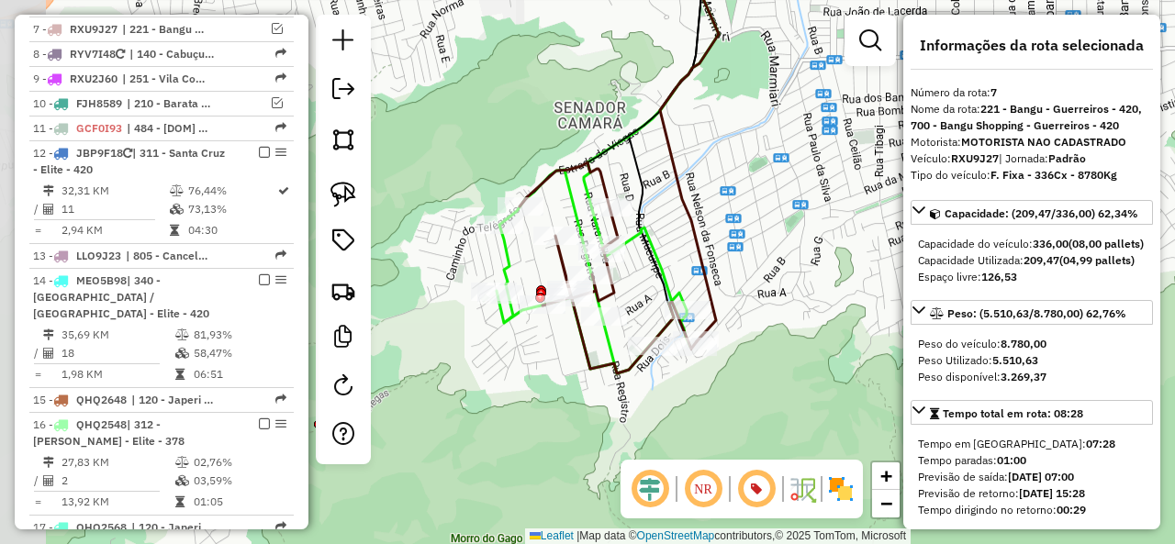
drag, startPoint x: 673, startPoint y: 201, endPoint x: 688, endPoint y: 188, distance: 20.2
click at [688, 188] on icon at bounding box center [516, 96] width 406 height 489
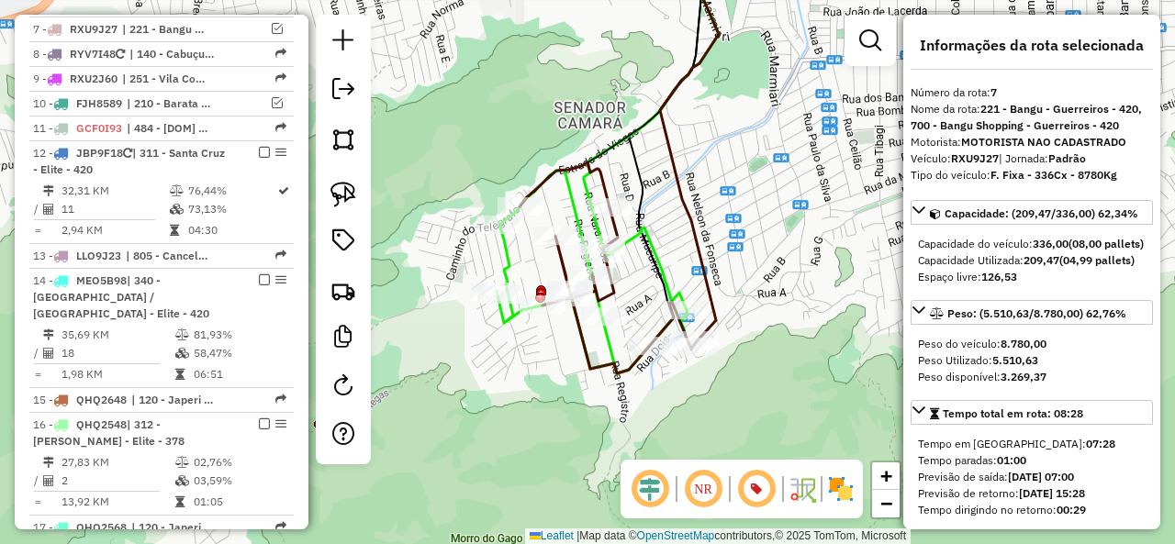
click at [616, 347] on icon at bounding box center [594, 272] width 194 height 204
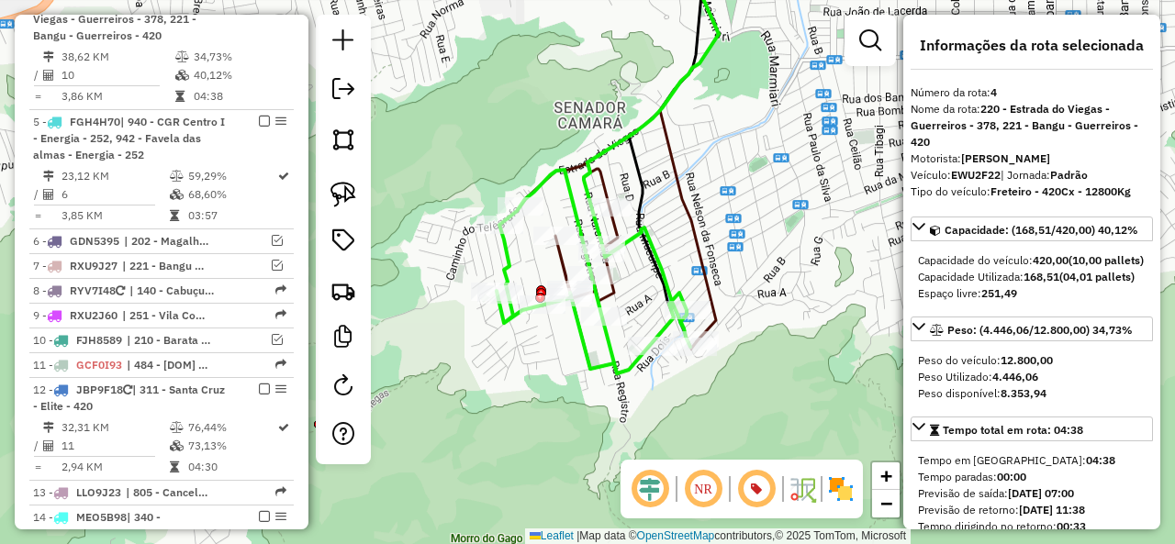
scroll to position [923, 0]
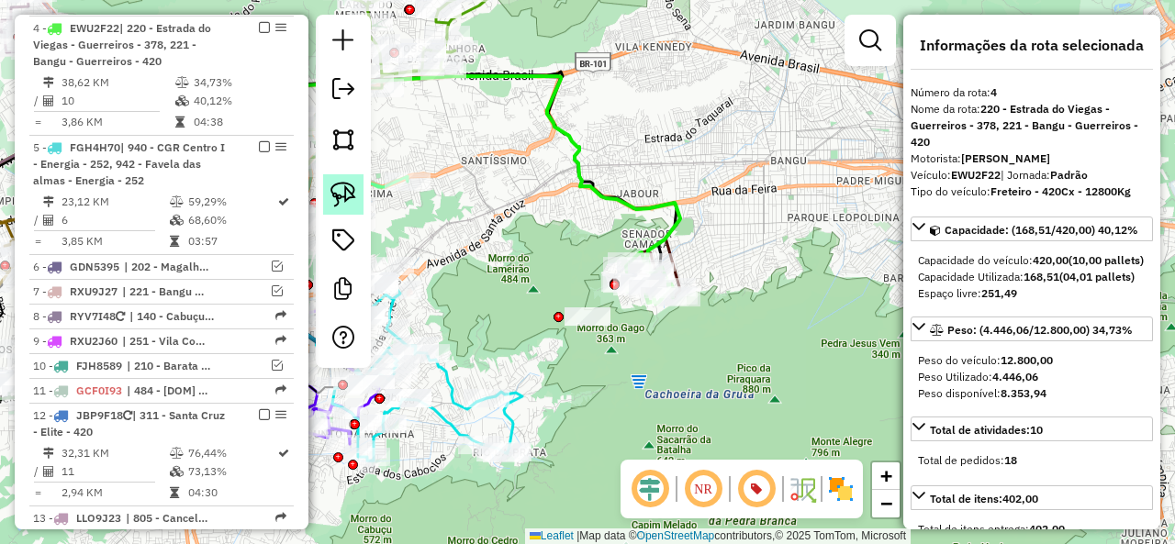
click at [346, 190] on img at bounding box center [343, 195] width 26 height 26
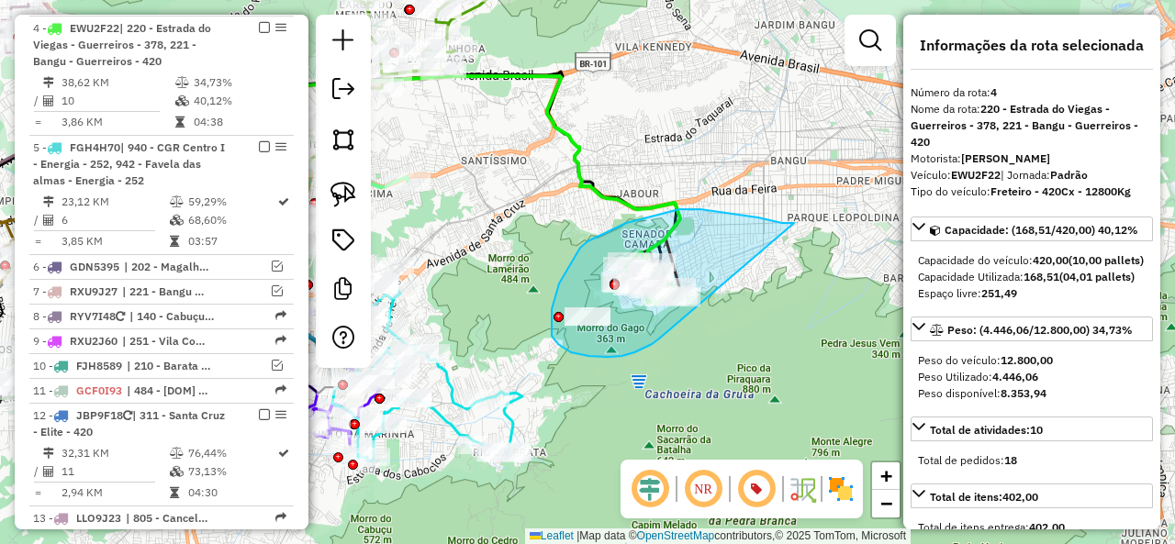
drag, startPoint x: 794, startPoint y: 223, endPoint x: 703, endPoint y: 318, distance: 131.1
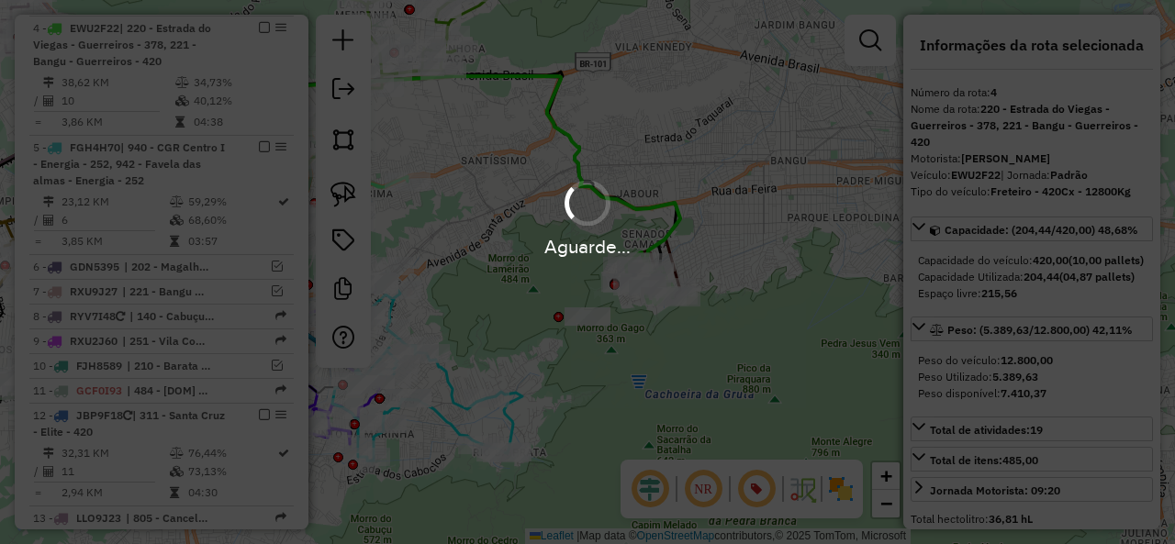
select select "**********"
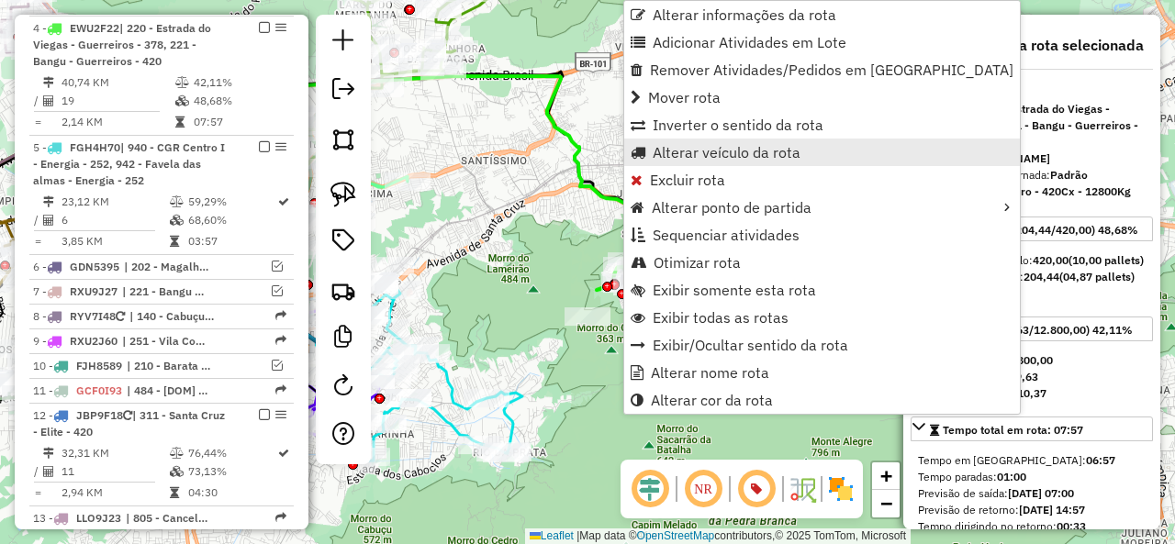
click at [742, 151] on span "Alterar veículo da rota" at bounding box center [727, 152] width 148 height 15
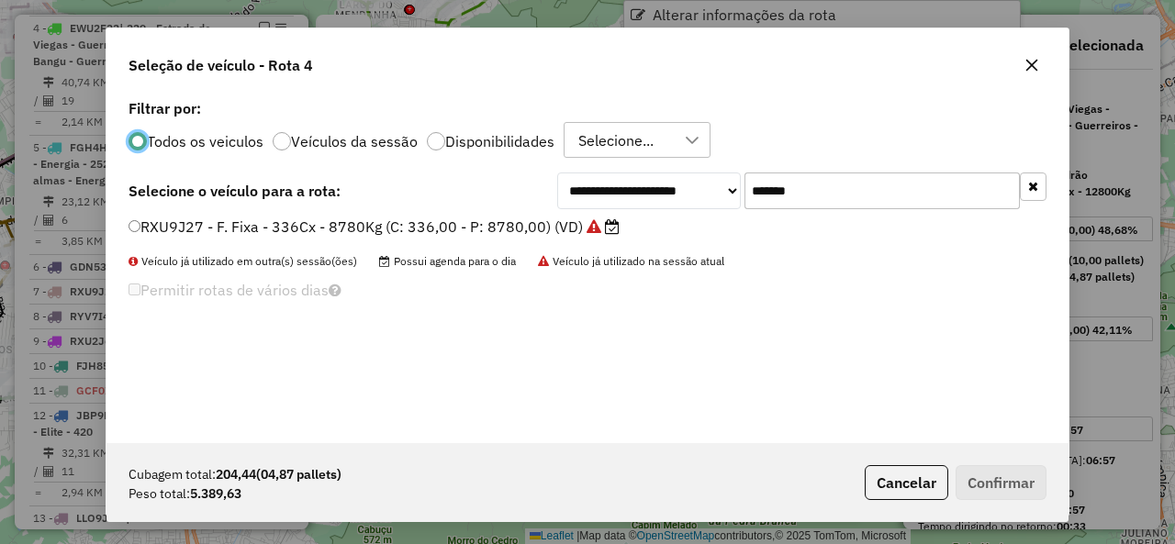
scroll to position [10, 6]
click at [859, 195] on input "*******" at bounding box center [881, 191] width 275 height 37
paste input "text"
type input "*******"
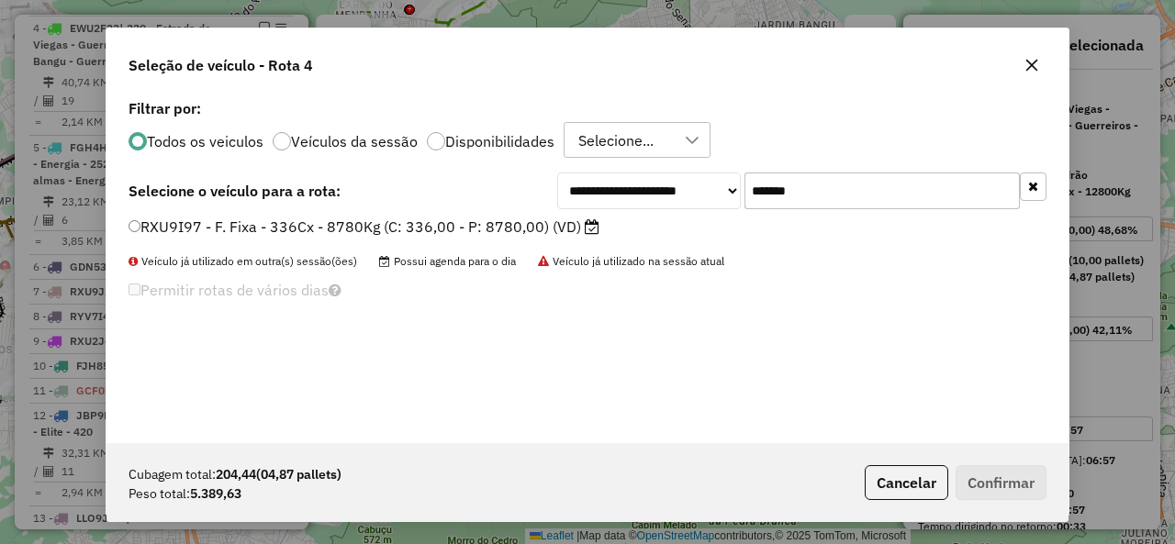
click at [236, 221] on label "RXU9I97 - F. Fixa - 336Cx - 8780Kg (C: 336,00 - P: 8780,00) (VD)" at bounding box center [363, 227] width 471 height 22
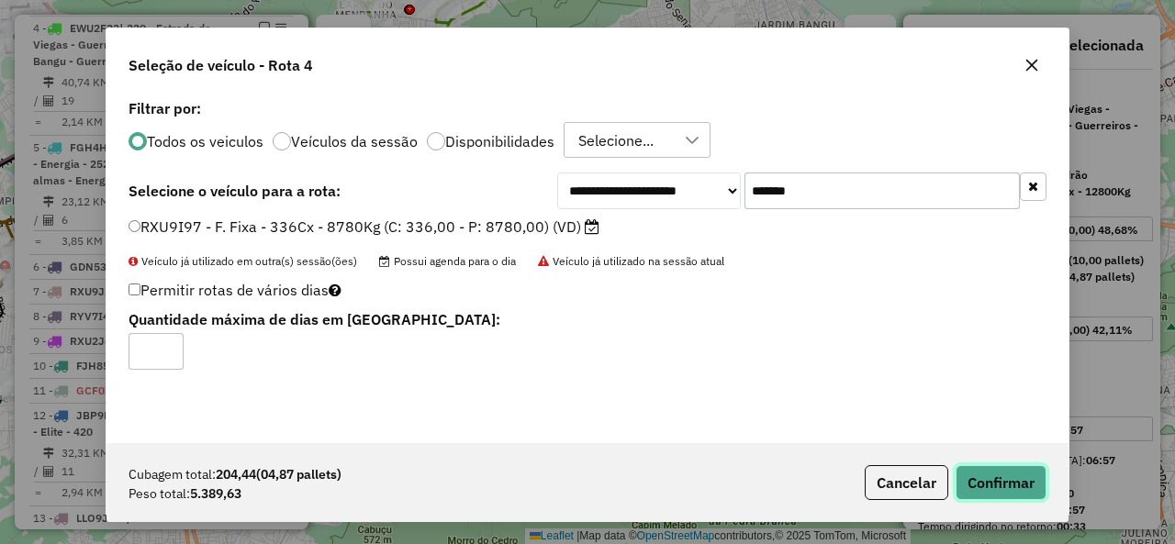
click at [1010, 480] on button "Confirmar" at bounding box center [1000, 482] width 91 height 35
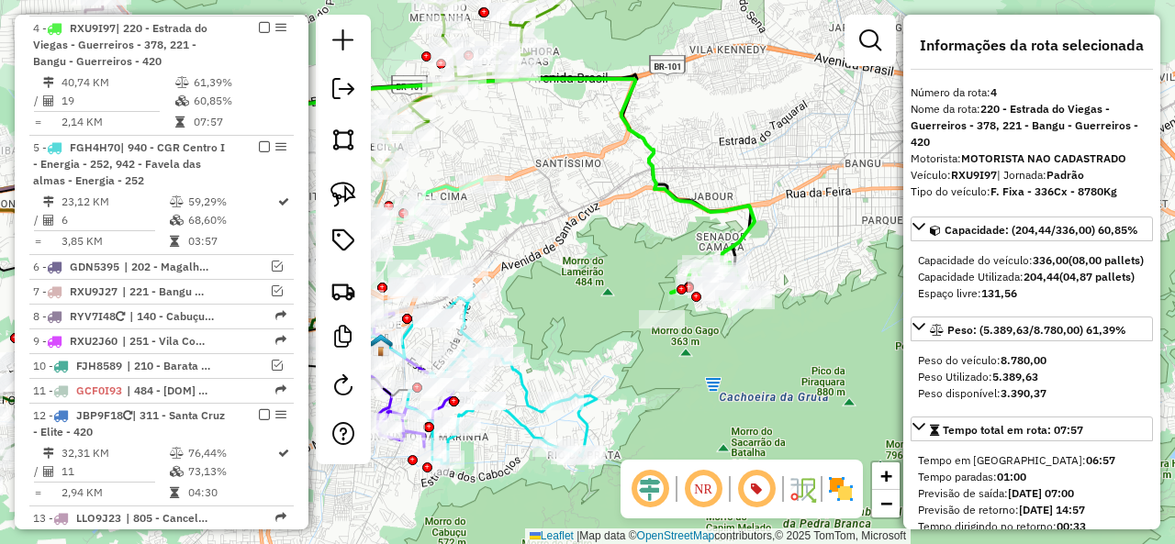
drag, startPoint x: 531, startPoint y: 251, endPoint x: 606, endPoint y: 253, distance: 74.4
click at [606, 253] on div "Janela de atendimento Grade de atendimento Capacidade Transportadoras Veículos …" at bounding box center [587, 272] width 1175 height 544
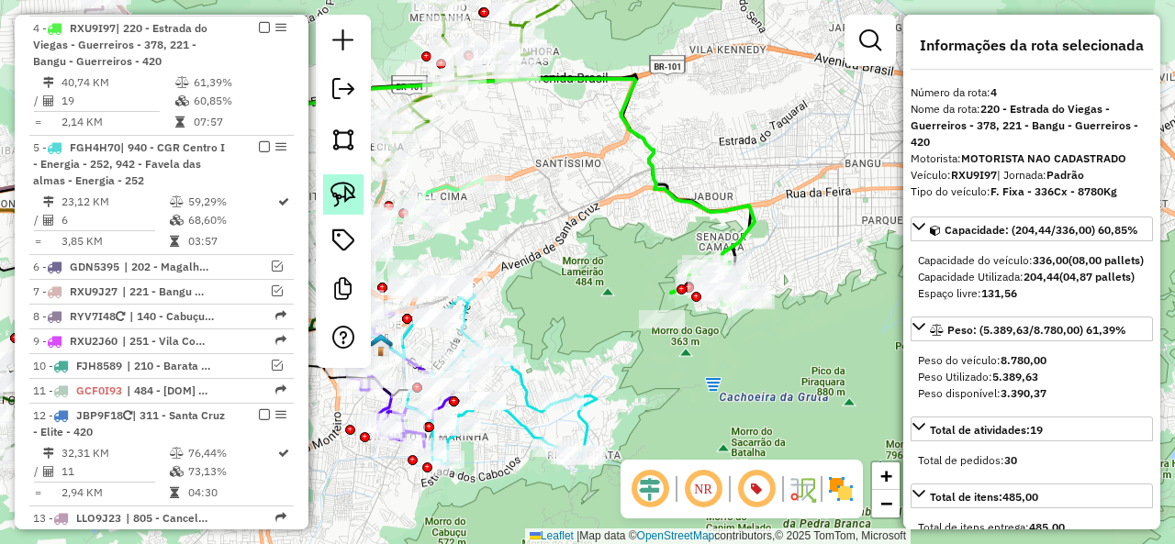
click at [348, 197] on img at bounding box center [343, 195] width 26 height 26
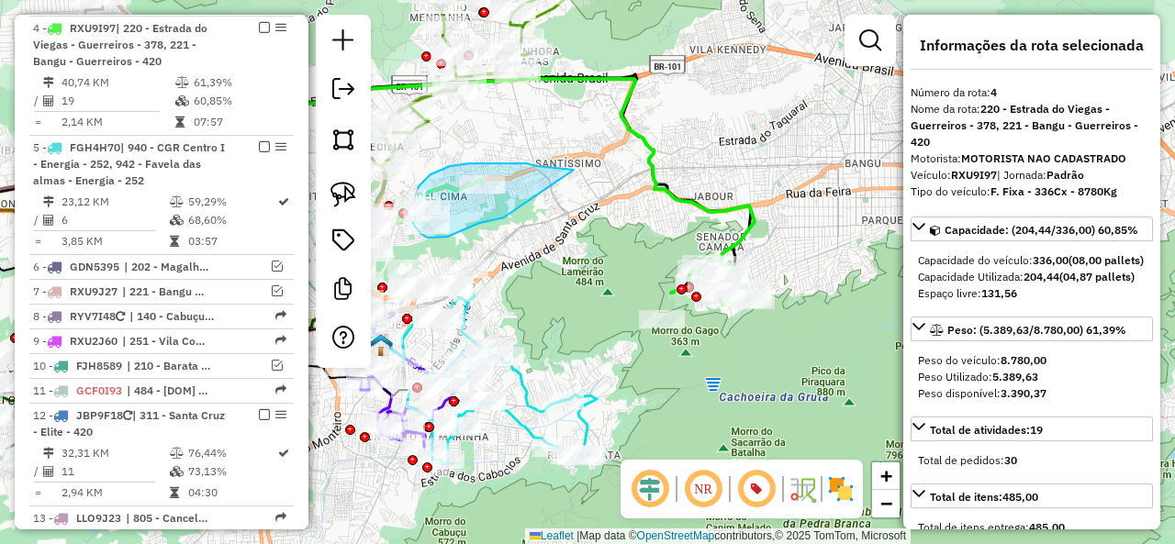
drag, startPoint x: 527, startPoint y: 163, endPoint x: 513, endPoint y: 212, distance: 50.6
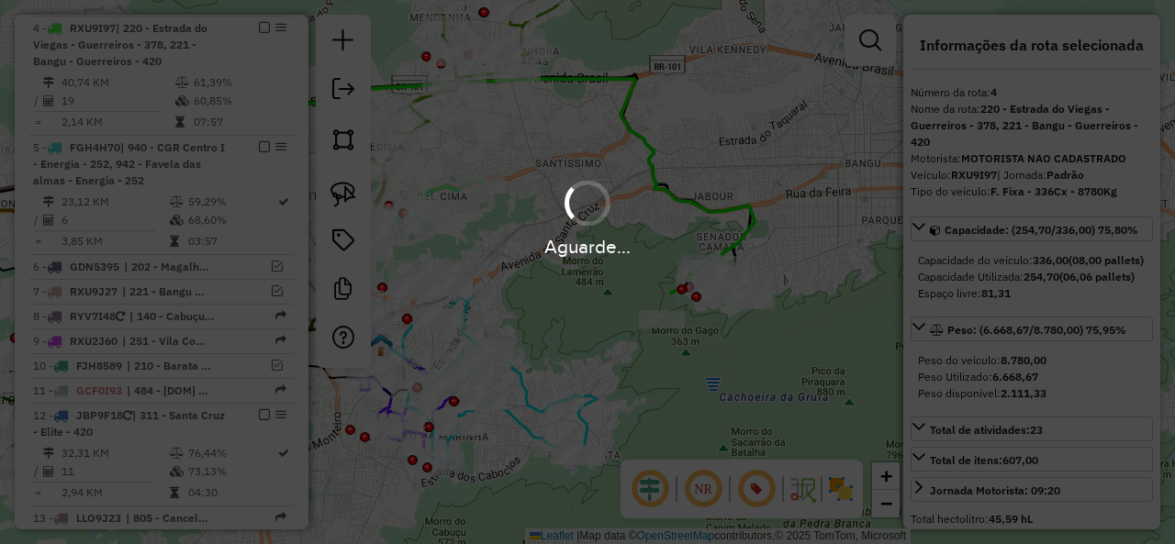
select select "**********"
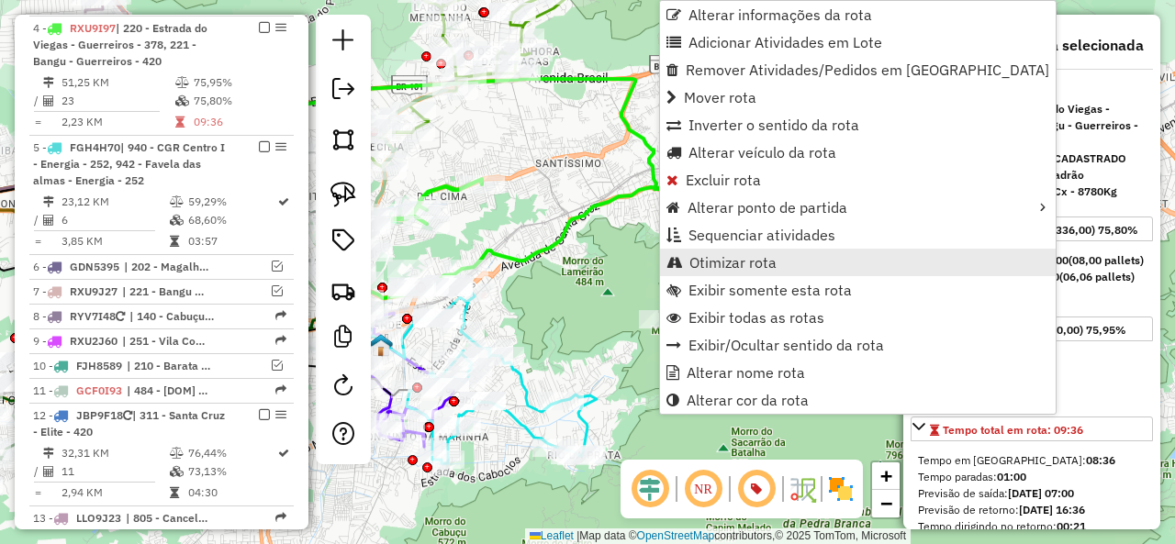
click at [797, 254] on link "Otimizar rota" at bounding box center [858, 263] width 396 height 28
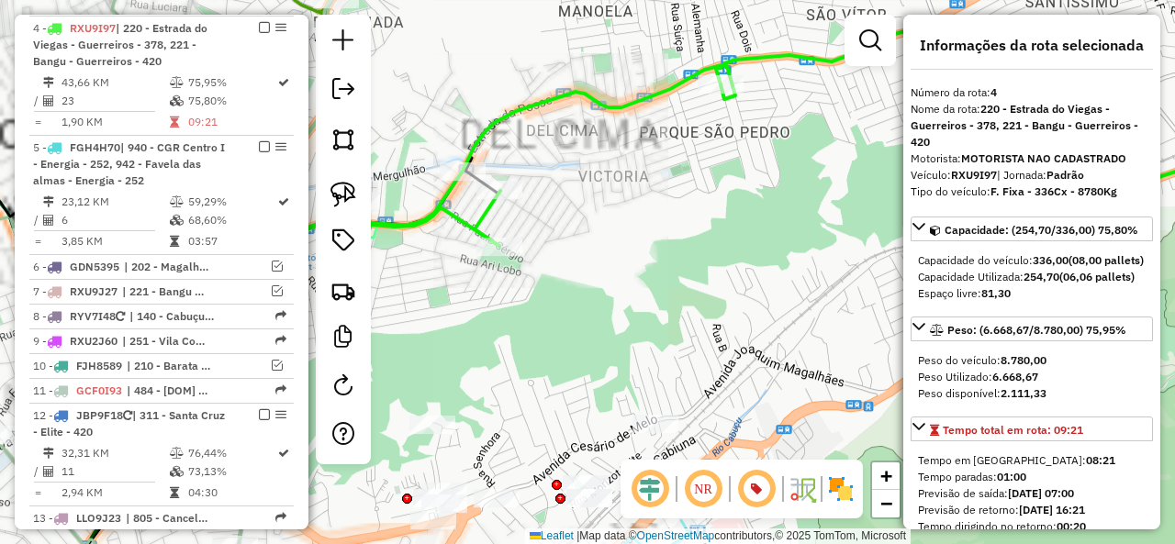
drag, startPoint x: 586, startPoint y: 245, endPoint x: 607, endPoint y: 244, distance: 20.2
click at [607, 244] on div "Janela de atendimento Grade de atendimento Capacidade Transportadoras Veículos …" at bounding box center [587, 272] width 1175 height 544
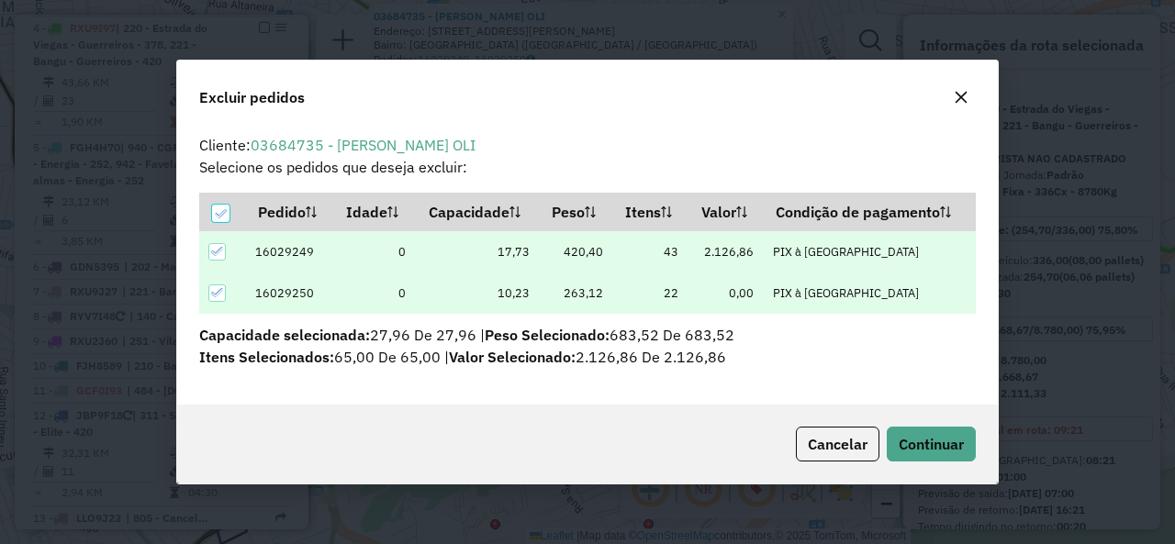
scroll to position [0, 0]
click at [947, 445] on span "Continuar" at bounding box center [931, 444] width 65 height 18
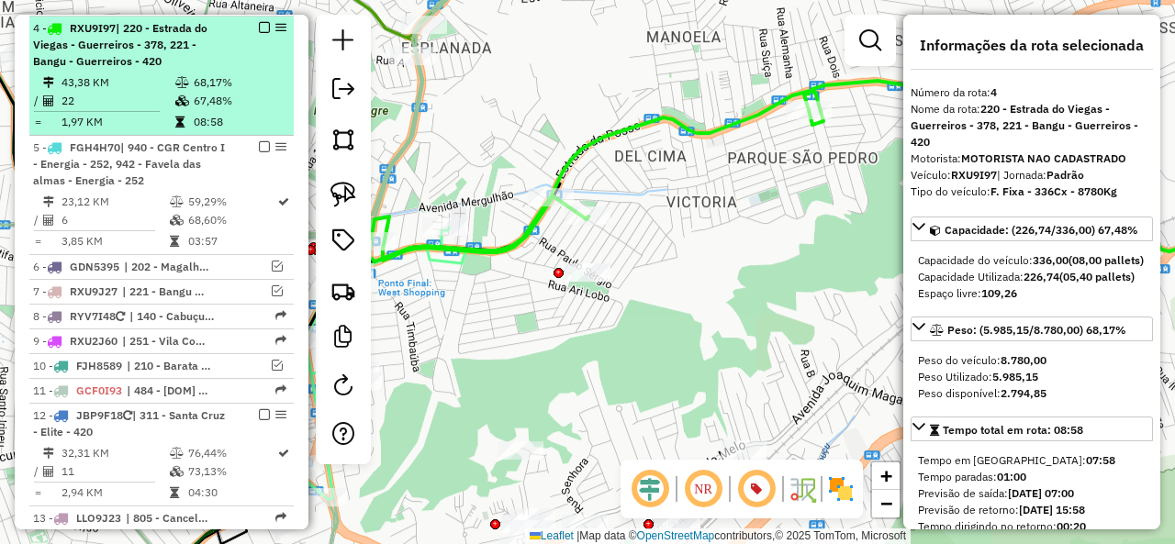
click at [261, 26] on em at bounding box center [264, 27] width 11 height 11
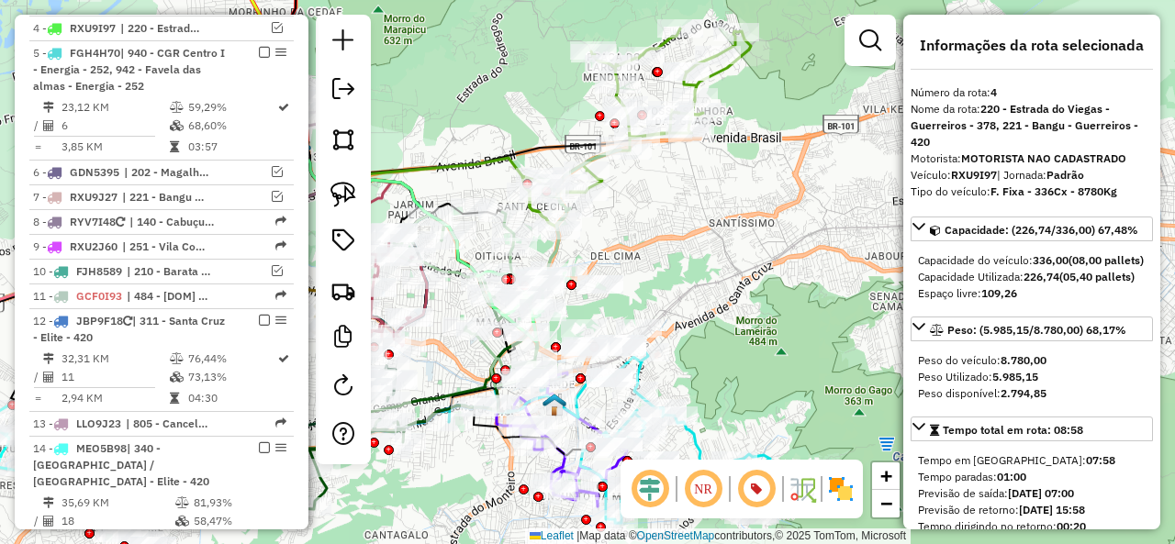
drag, startPoint x: 821, startPoint y: 229, endPoint x: 765, endPoint y: 144, distance: 101.3
click at [765, 144] on div "Janela de atendimento Grade de atendimento Capacidade Transportadoras Veículos …" at bounding box center [587, 272] width 1175 height 544
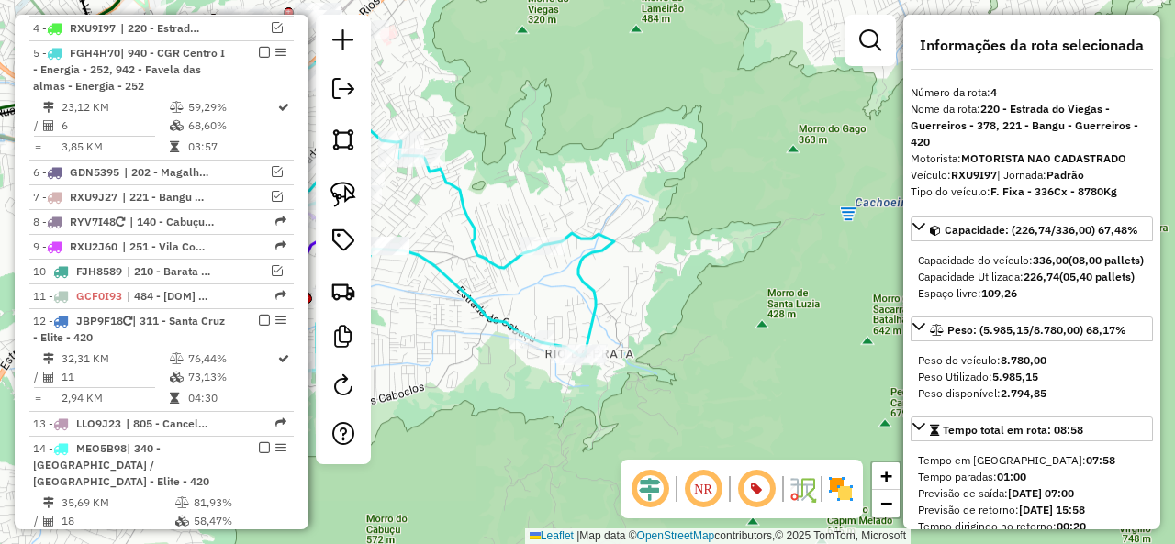
click at [598, 305] on icon at bounding box center [420, 199] width 388 height 341
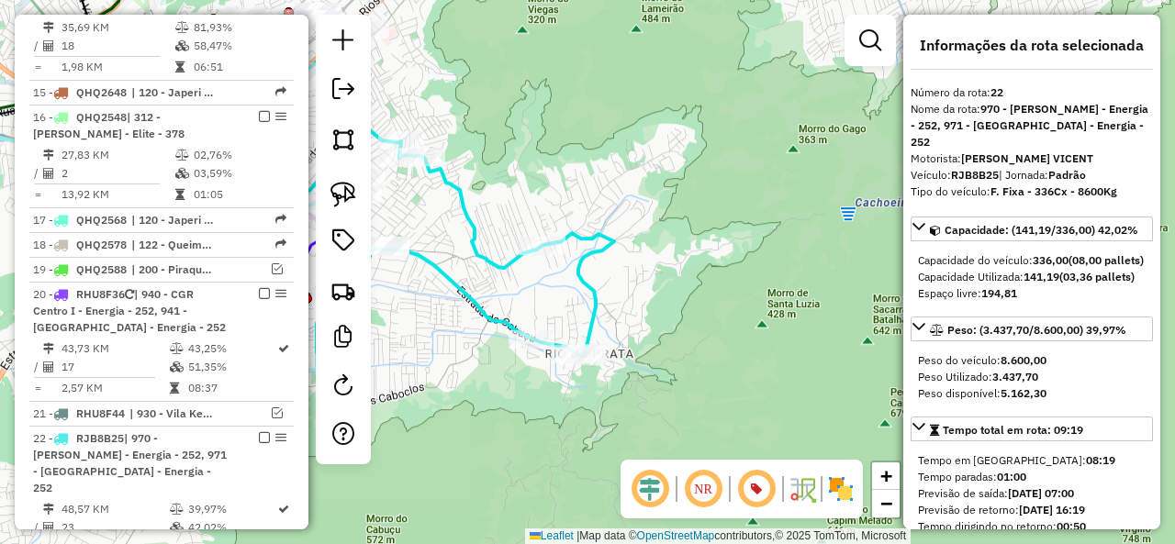
scroll to position [1787, 0]
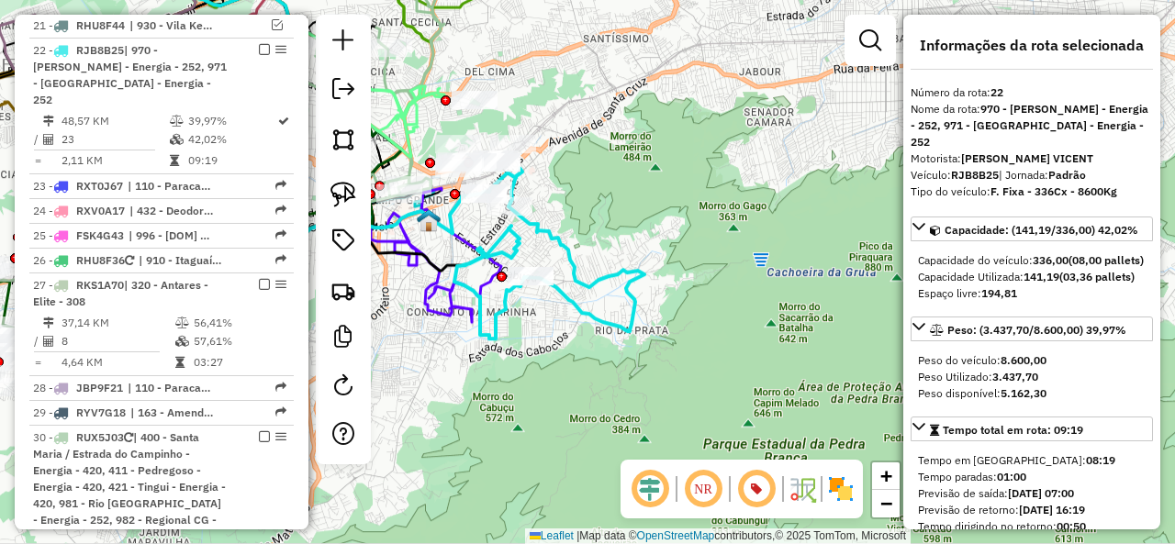
click at [639, 299] on icon at bounding box center [547, 253] width 195 height 171
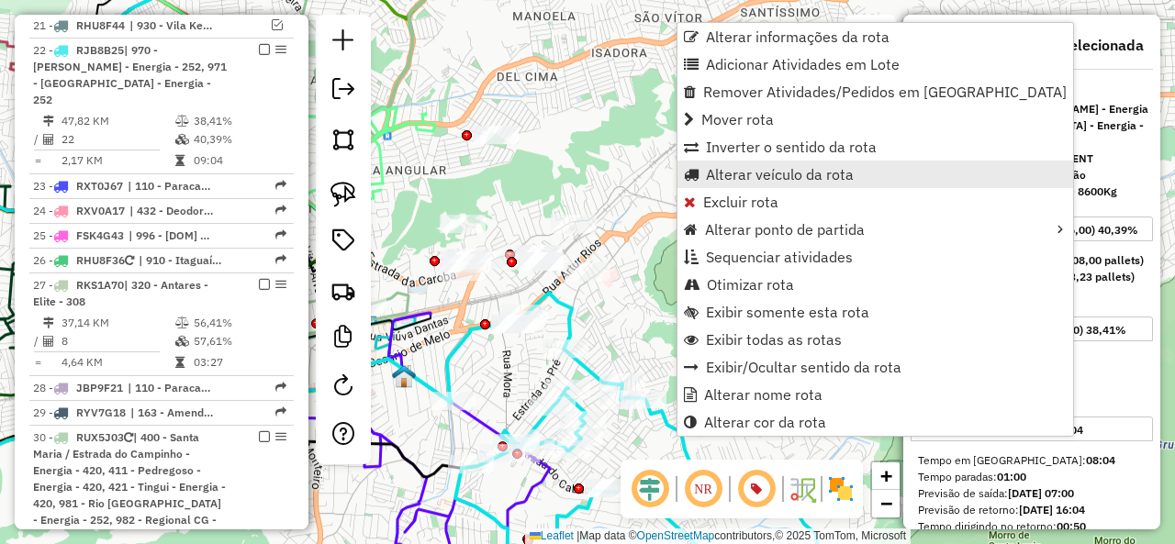
click at [791, 174] on span "Alterar veículo da rota" at bounding box center [780, 174] width 148 height 15
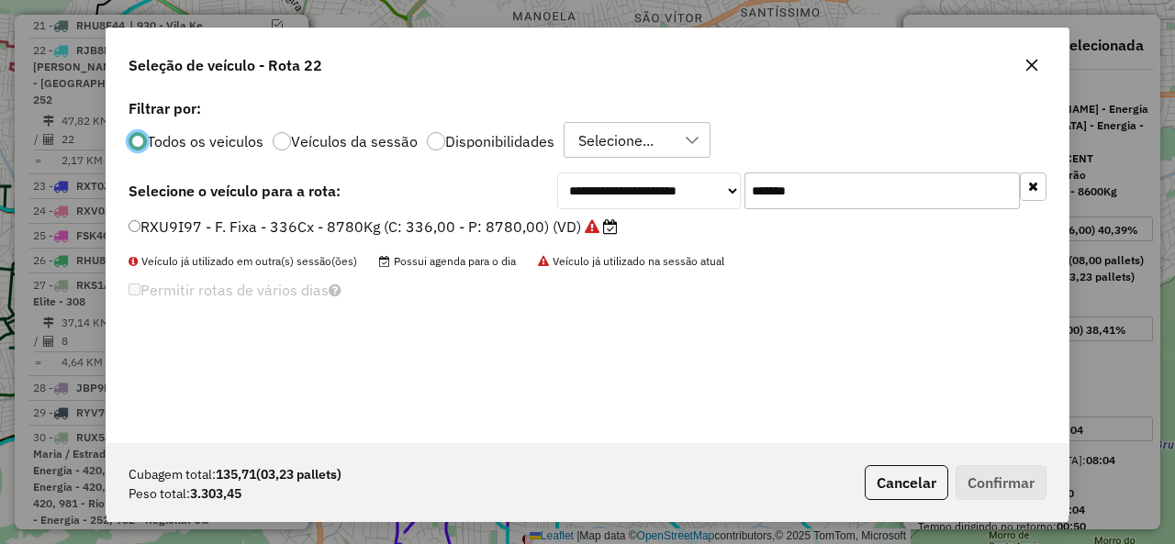
scroll to position [10, 6]
click at [876, 200] on input "*******" at bounding box center [881, 191] width 275 height 37
paste input "text"
type input "*******"
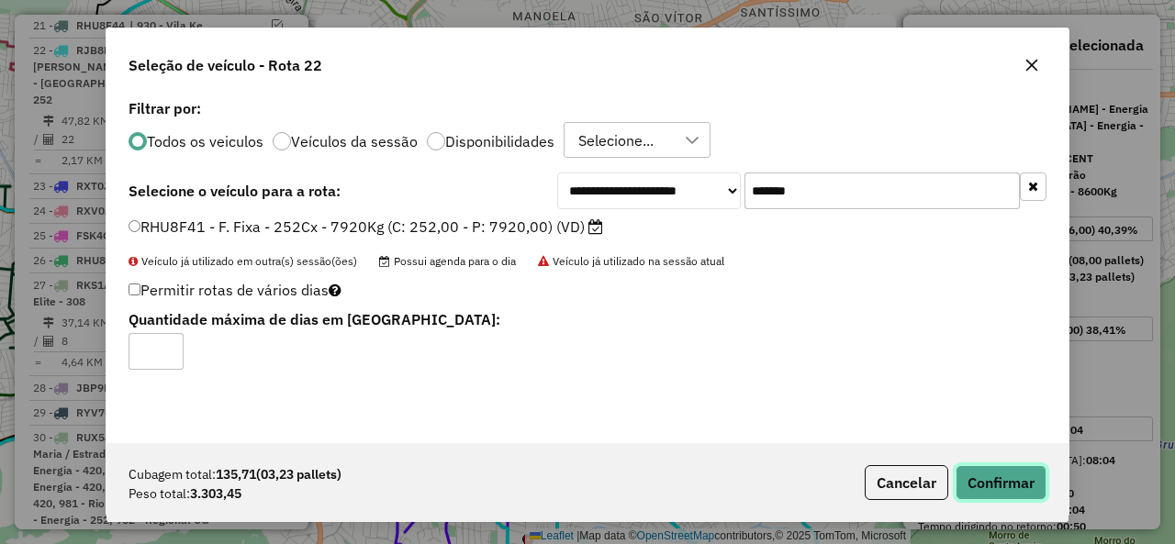
click at [1015, 482] on button "Confirmar" at bounding box center [1000, 482] width 91 height 35
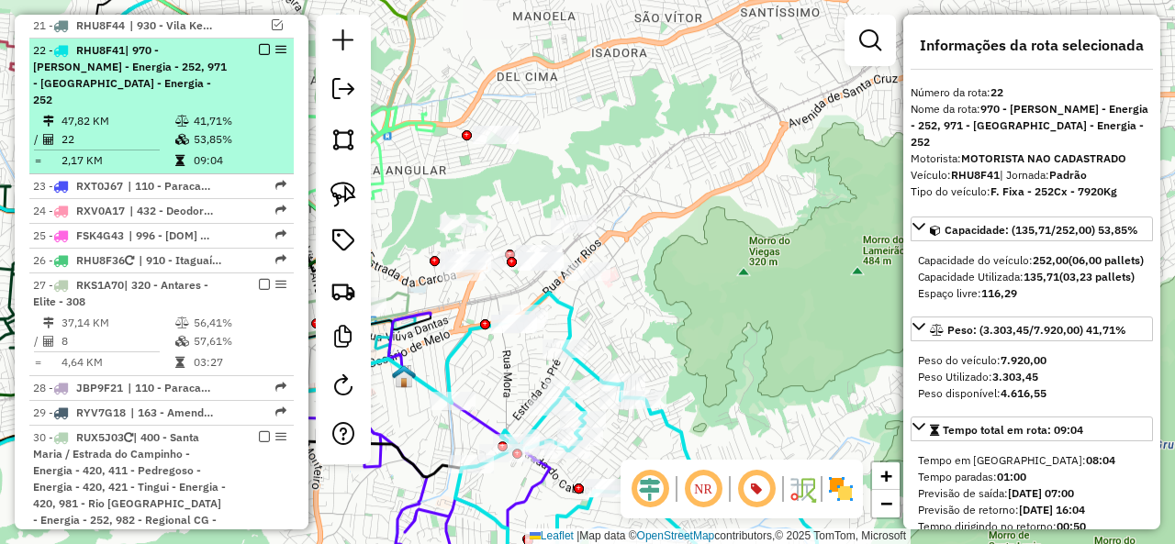
click at [259, 44] on em at bounding box center [264, 49] width 11 height 11
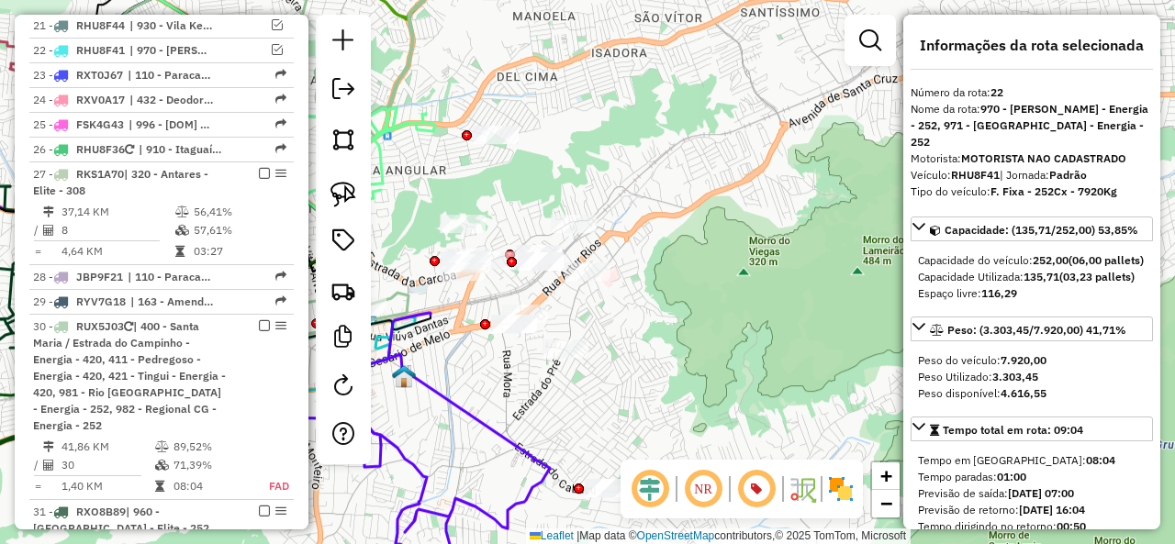
scroll to position [1692, 0]
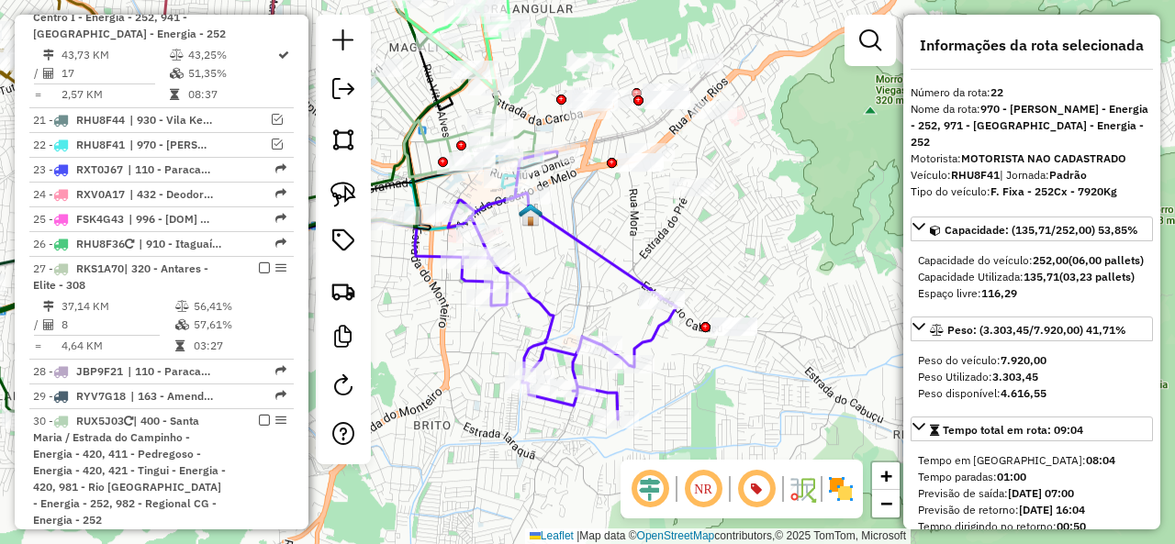
click at [615, 254] on icon at bounding box center [562, 285] width 229 height 268
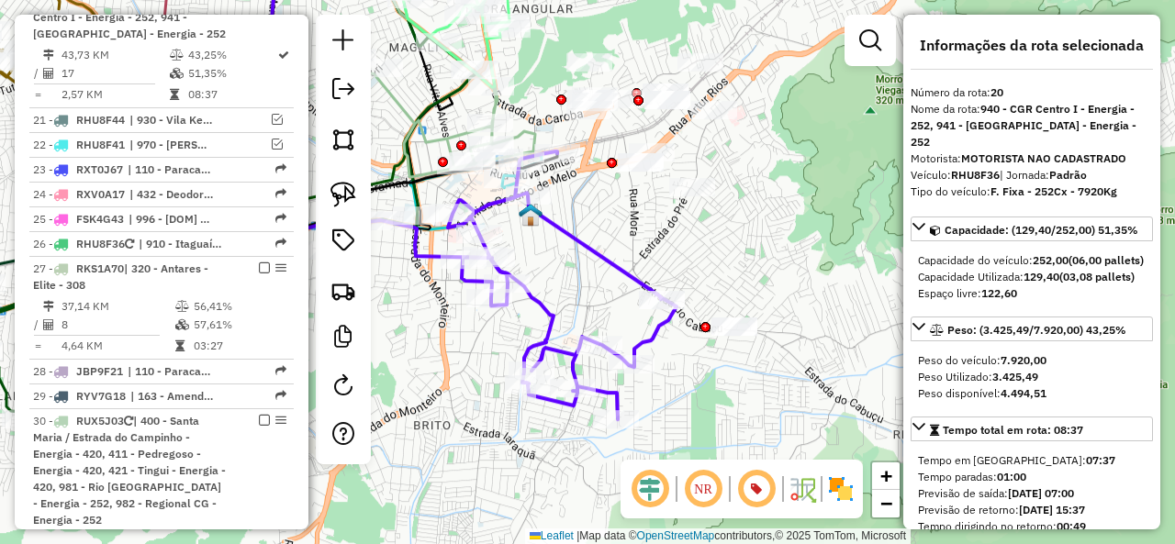
scroll to position [1644, 0]
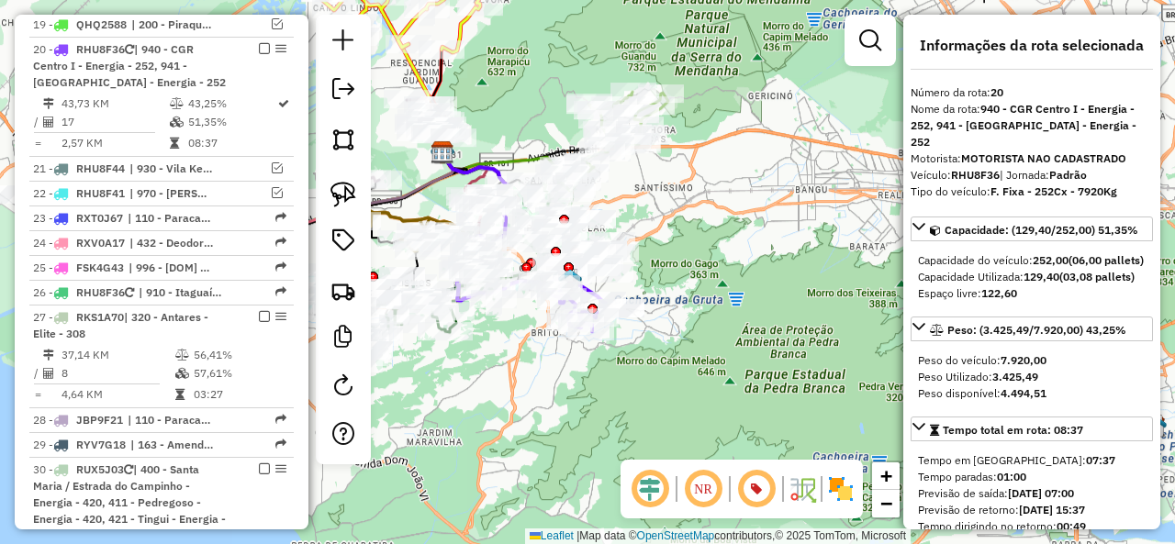
drag, startPoint x: 696, startPoint y: 282, endPoint x: 718, endPoint y: 341, distance: 62.7
click at [718, 341] on div "Janela de atendimento Grade de atendimento Capacidade Transportadoras Veículos …" at bounding box center [587, 272] width 1175 height 544
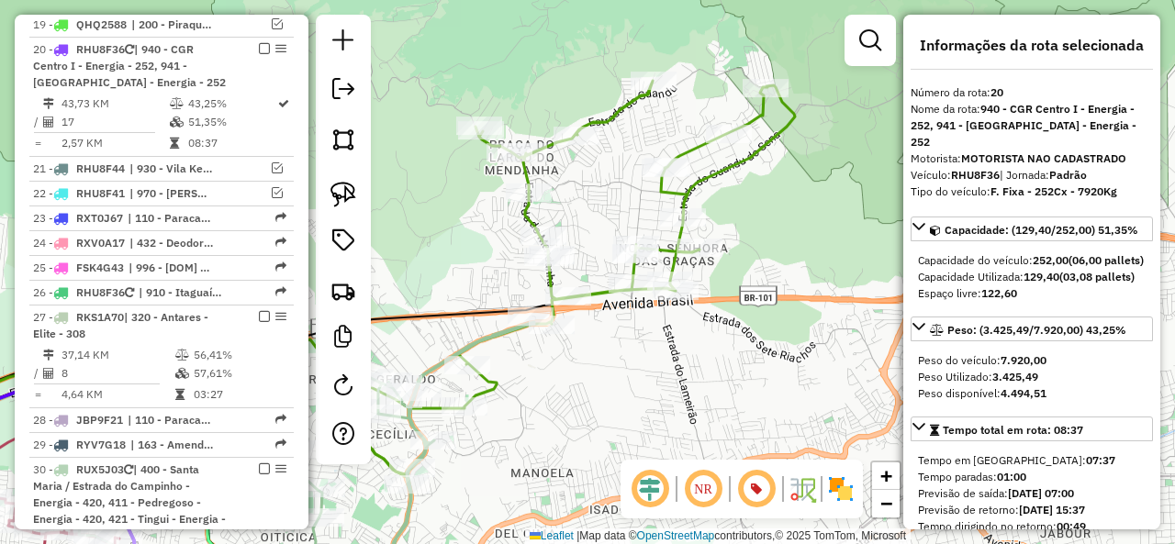
click at [743, 155] on icon at bounding box center [567, 278] width 456 height 394
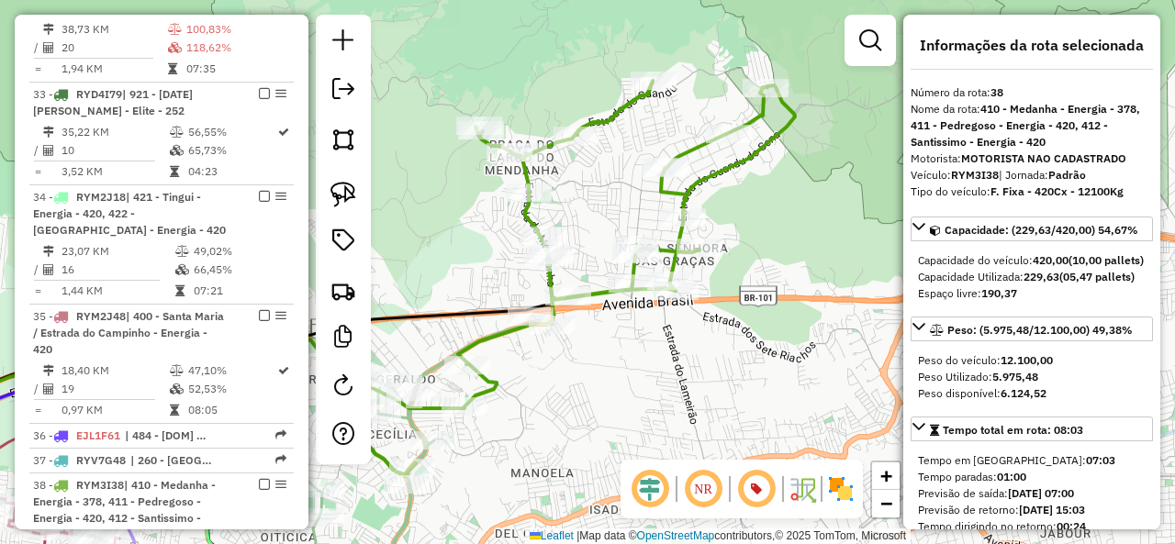
scroll to position [2874, 0]
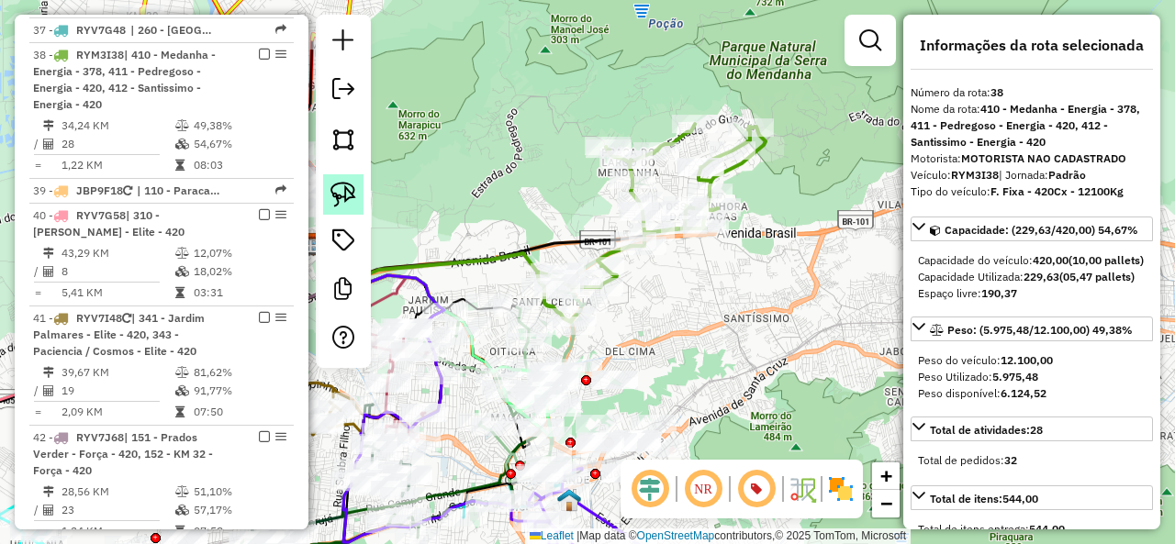
click at [339, 191] on img at bounding box center [343, 195] width 26 height 26
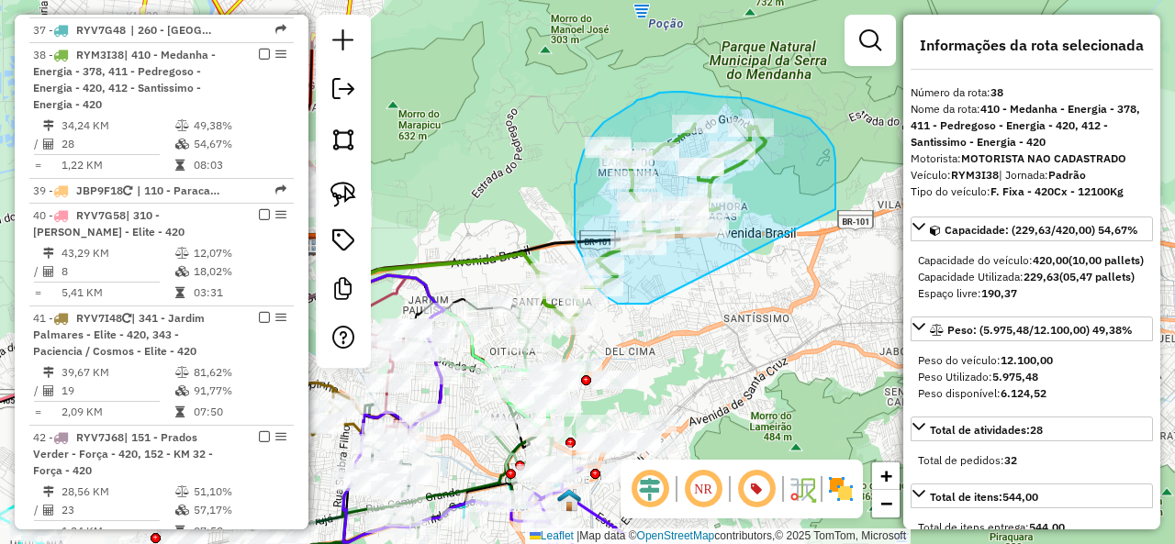
drag, startPoint x: 835, startPoint y: 209, endPoint x: 652, endPoint y: 304, distance: 206.5
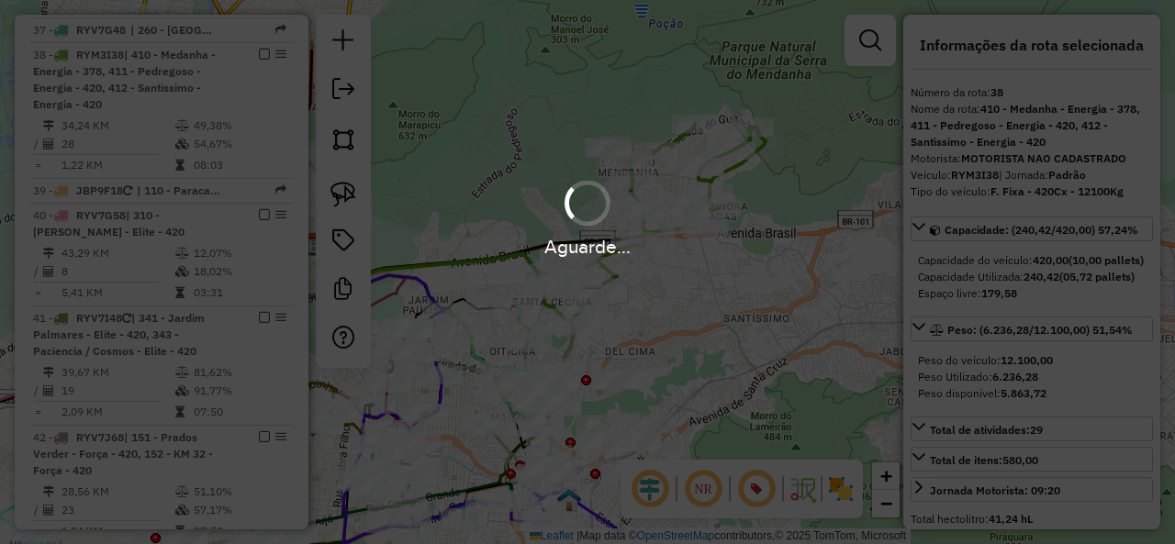
select select "**********"
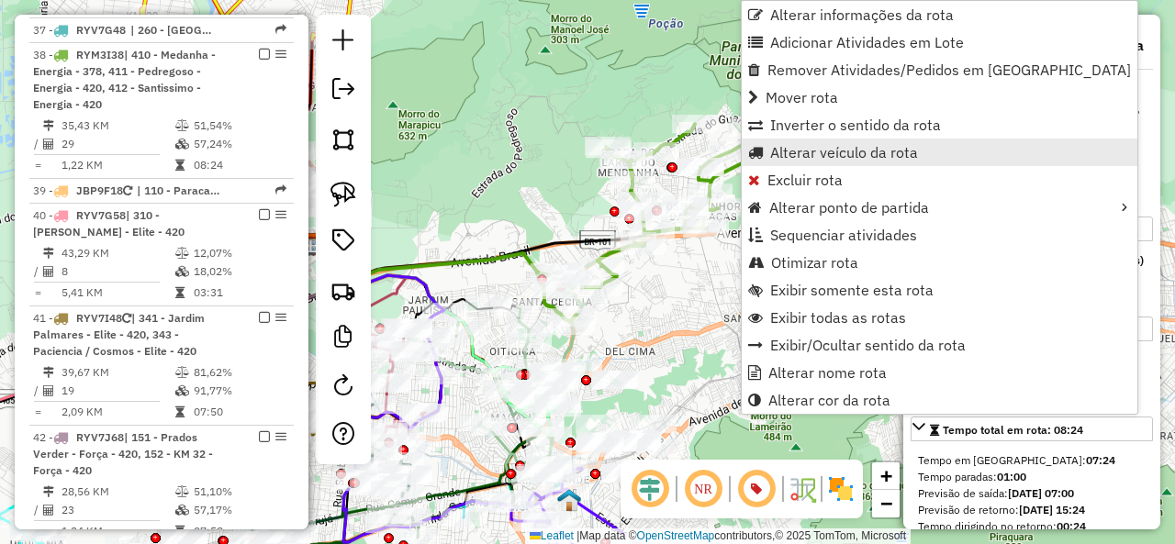
click at [821, 157] on span "Alterar veículo da rota" at bounding box center [844, 152] width 148 height 15
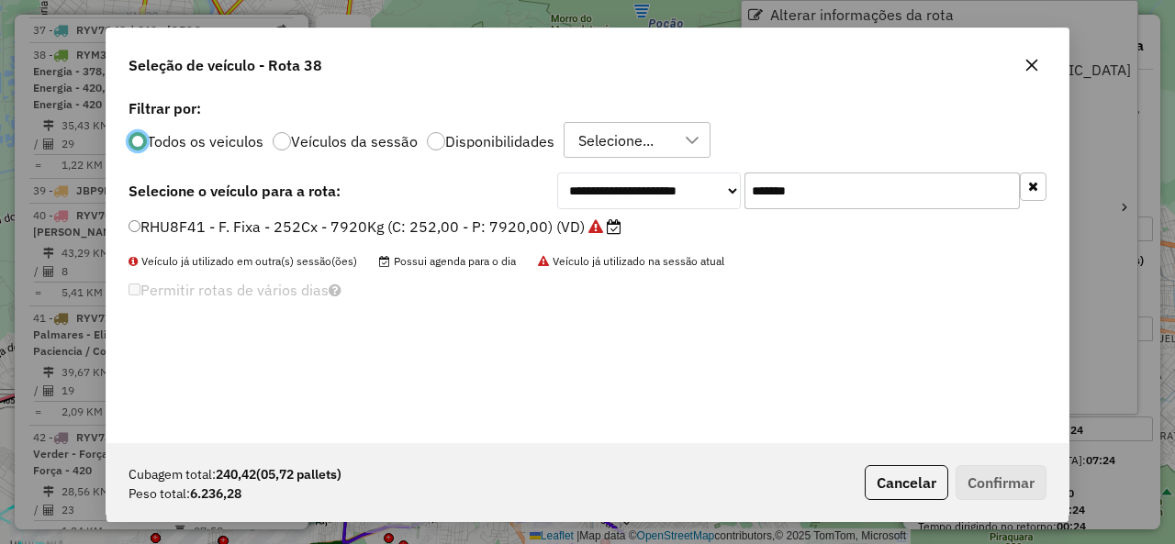
scroll to position [10, 6]
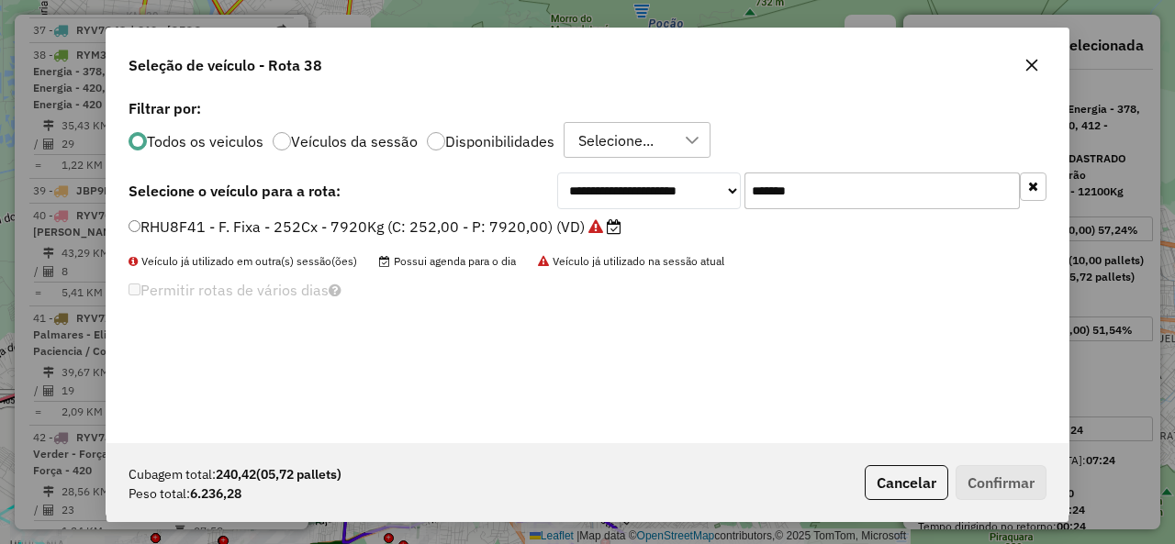
click at [861, 193] on input "*******" at bounding box center [881, 191] width 275 height 37
paste input "text"
type input "*******"
click at [165, 233] on label "RYM3C38 - F. Fixa - 420Cx - 12100Kg (C: 420,00 - P: 12100,00) (VD)" at bounding box center [374, 227] width 493 height 22
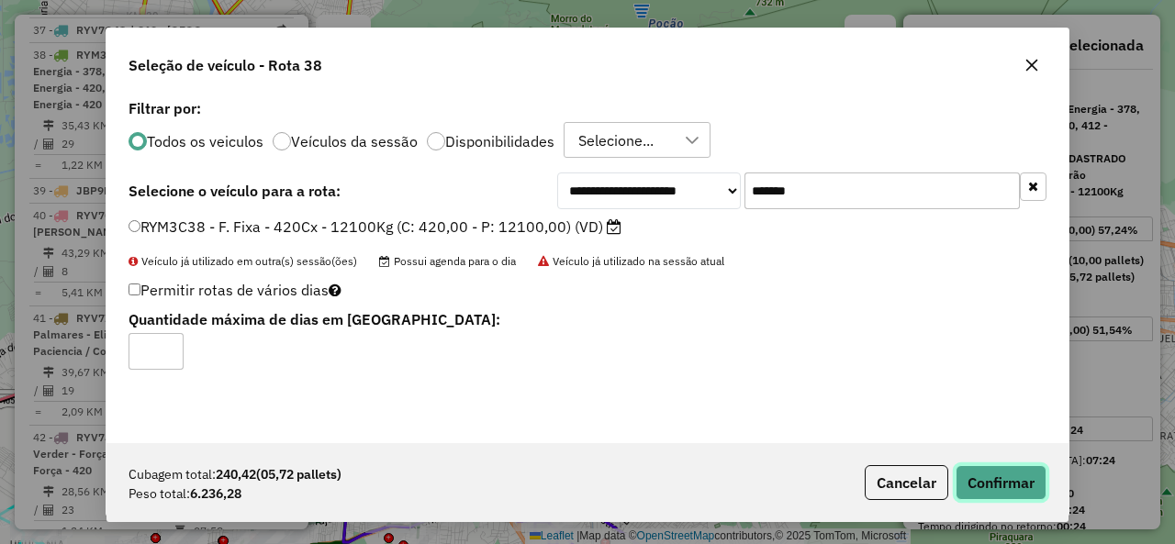
click at [1008, 468] on button "Confirmar" at bounding box center [1000, 482] width 91 height 35
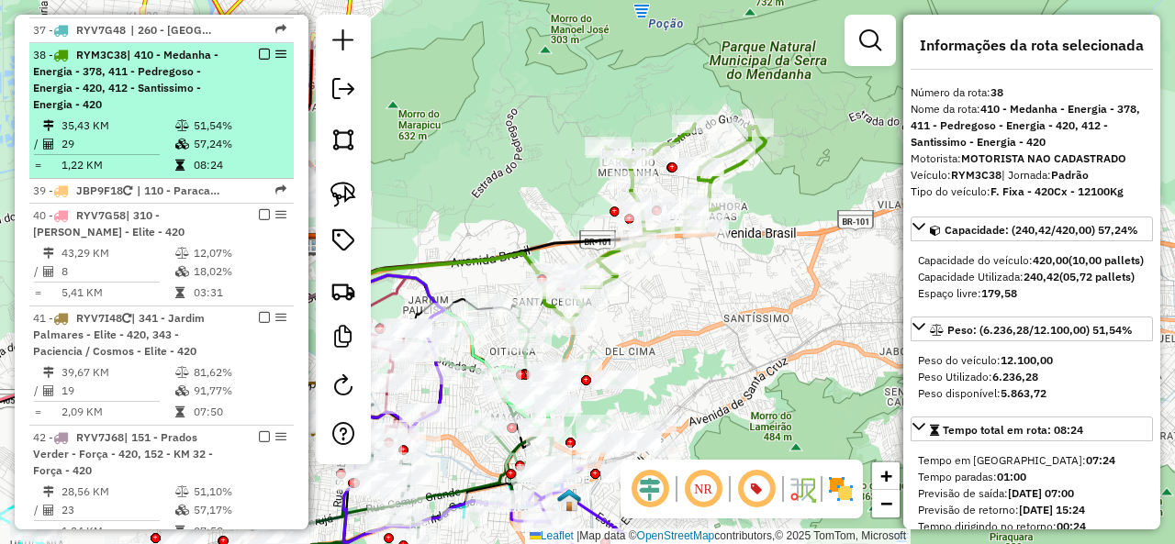
click at [260, 49] on em at bounding box center [264, 54] width 11 height 11
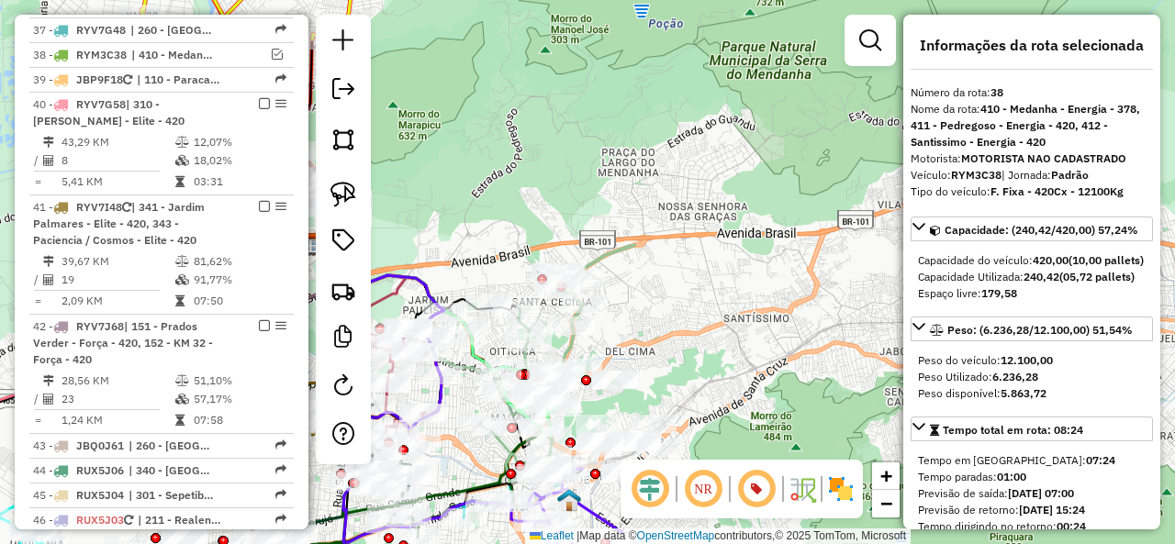
scroll to position [2763, 0]
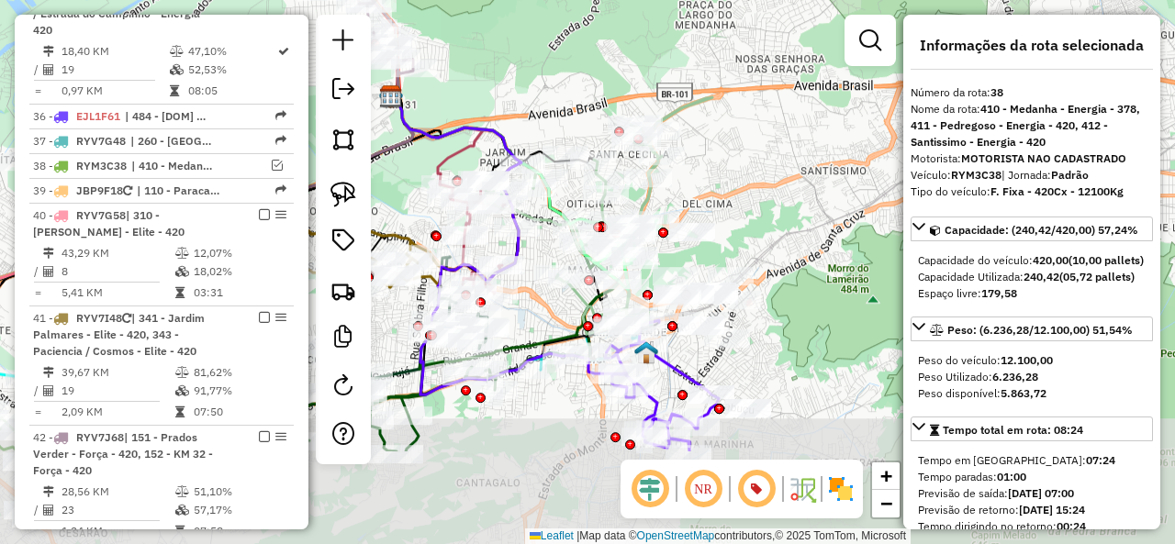
drag, startPoint x: 686, startPoint y: 301, endPoint x: 751, endPoint y: 184, distance: 133.5
click at [751, 184] on div "Janela de atendimento Grade de atendimento Capacidade Transportadoras Veículos …" at bounding box center [587, 272] width 1175 height 544
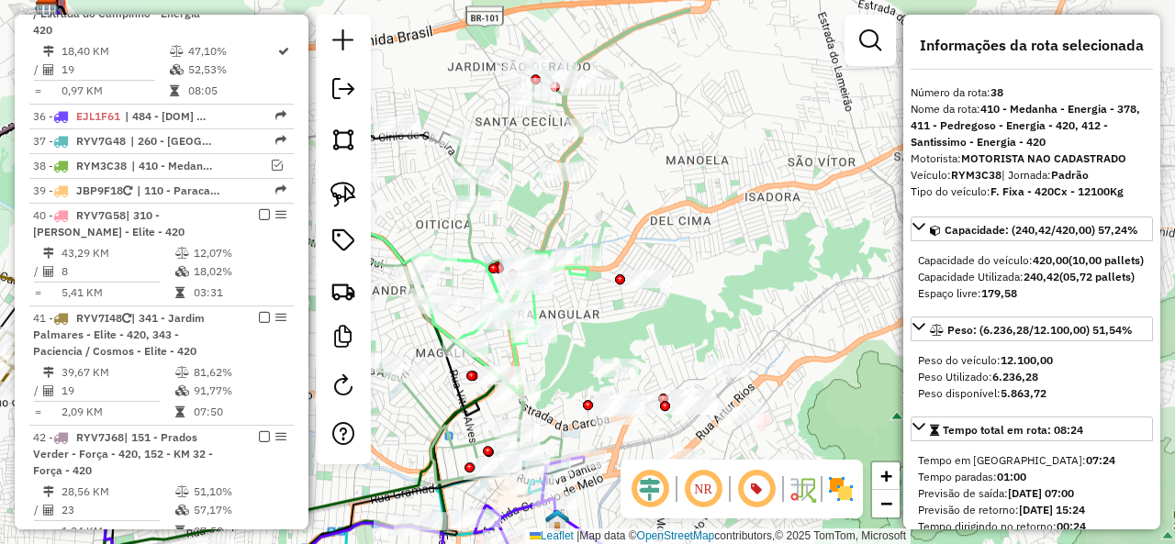
drag, startPoint x: 782, startPoint y: 184, endPoint x: 747, endPoint y: 188, distance: 35.1
click at [747, 188] on div "Janela de atendimento Grade de atendimento Capacidade Transportadoras Veículos …" at bounding box center [587, 272] width 1175 height 544
click at [351, 202] on img at bounding box center [343, 195] width 26 height 26
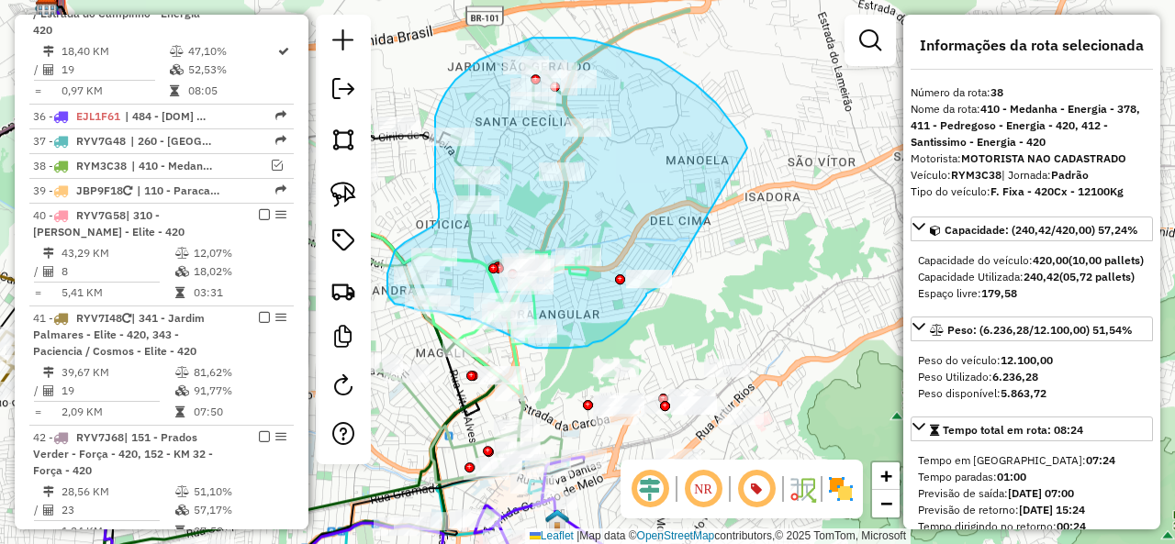
click at [670, 279] on div "Janela de atendimento Grade de atendimento Capacidade Transportadoras Veículos …" at bounding box center [587, 272] width 1175 height 544
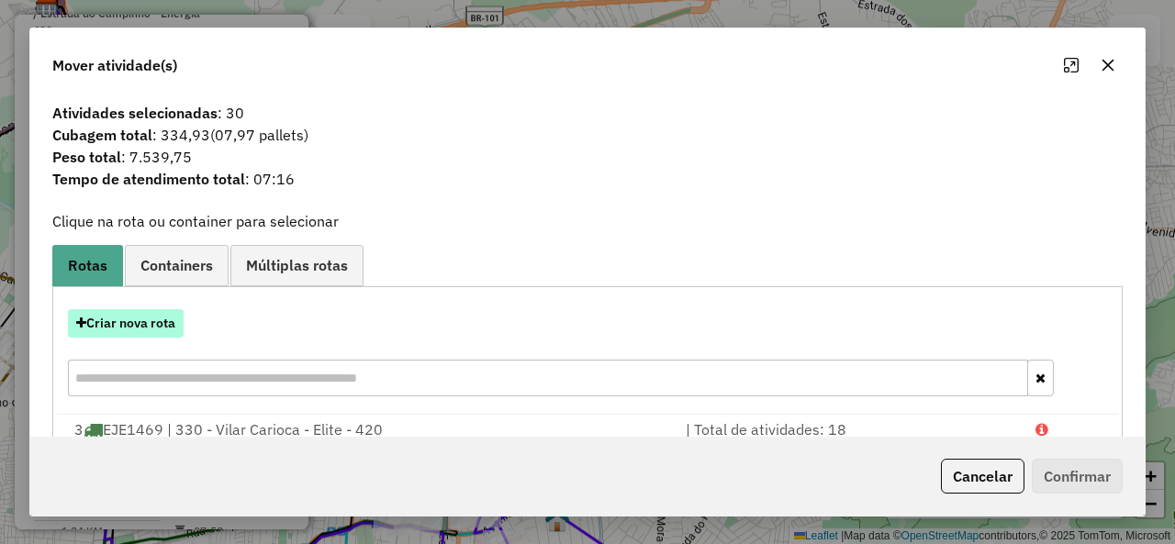
click at [128, 327] on button "Criar nova rota" at bounding box center [126, 323] width 116 height 28
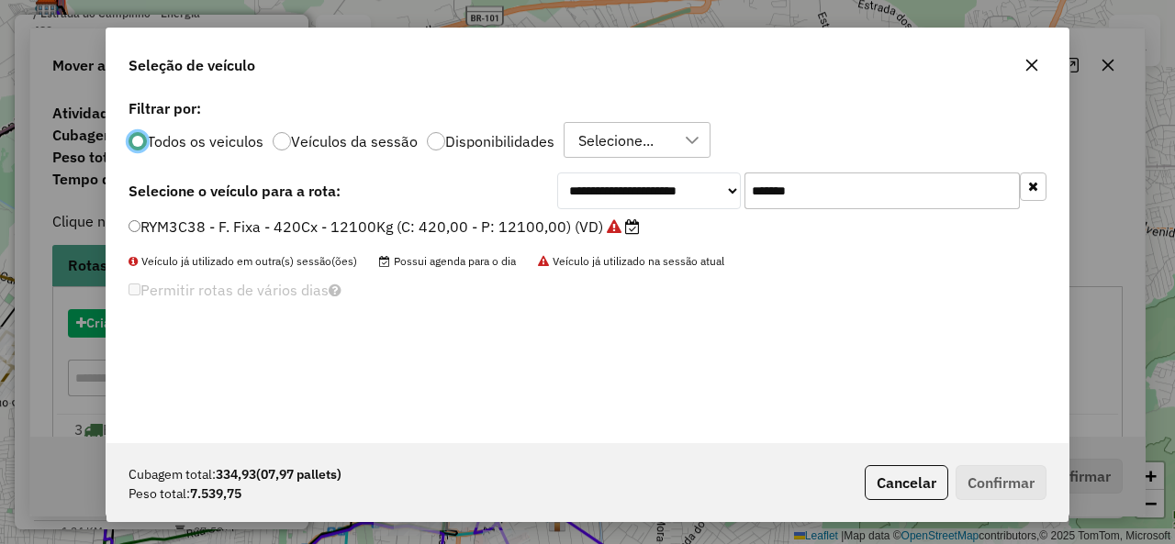
scroll to position [10, 6]
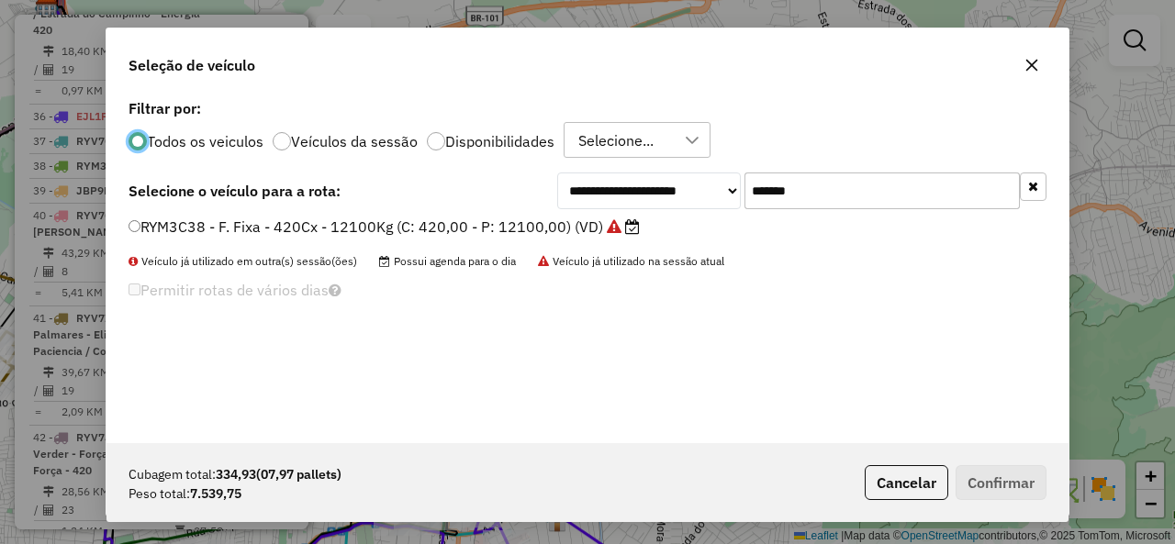
click at [838, 188] on input "*******" at bounding box center [881, 191] width 275 height 37
paste input "text"
type input "*******"
click at [203, 227] on label "RYM2J48 - F. Fixa - 420Cx - 12100Kg (C: 420,00 - P: 12100,00) (VD)" at bounding box center [382, 227] width 509 height 22
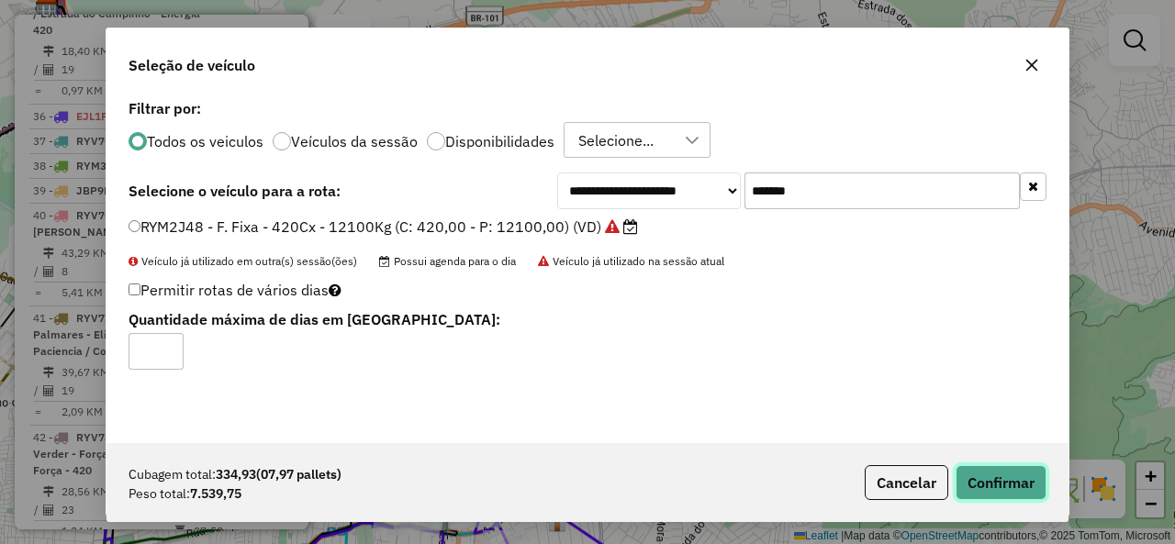
click at [990, 491] on button "Confirmar" at bounding box center [1000, 482] width 91 height 35
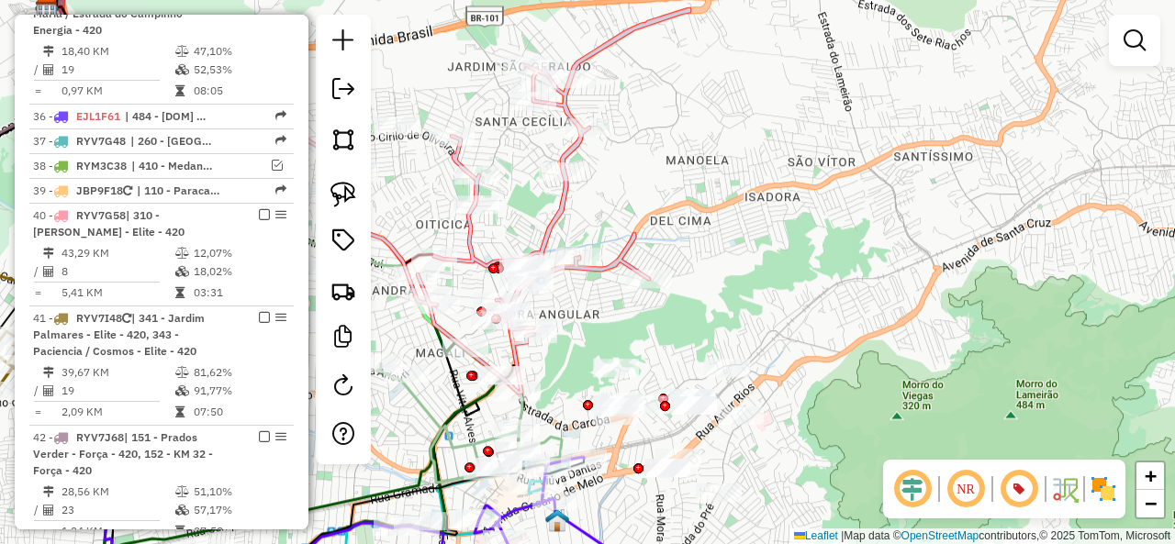
click at [623, 256] on icon at bounding box center [554, 201] width 272 height 384
select select "**********"
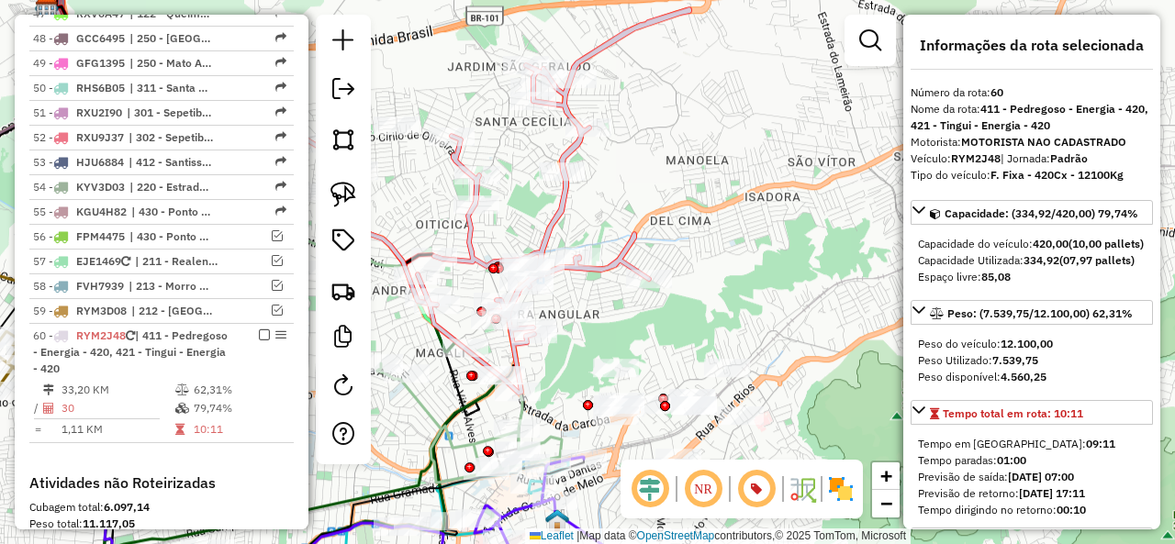
scroll to position [3680, 0]
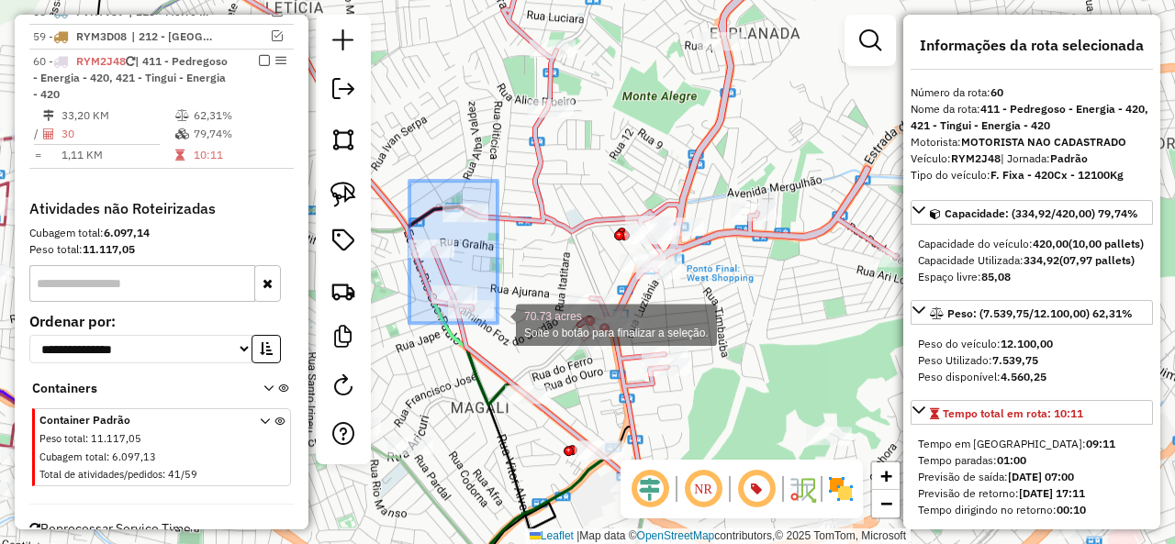
drag, startPoint x: 409, startPoint y: 181, endPoint x: 497, endPoint y: 323, distance: 167.3
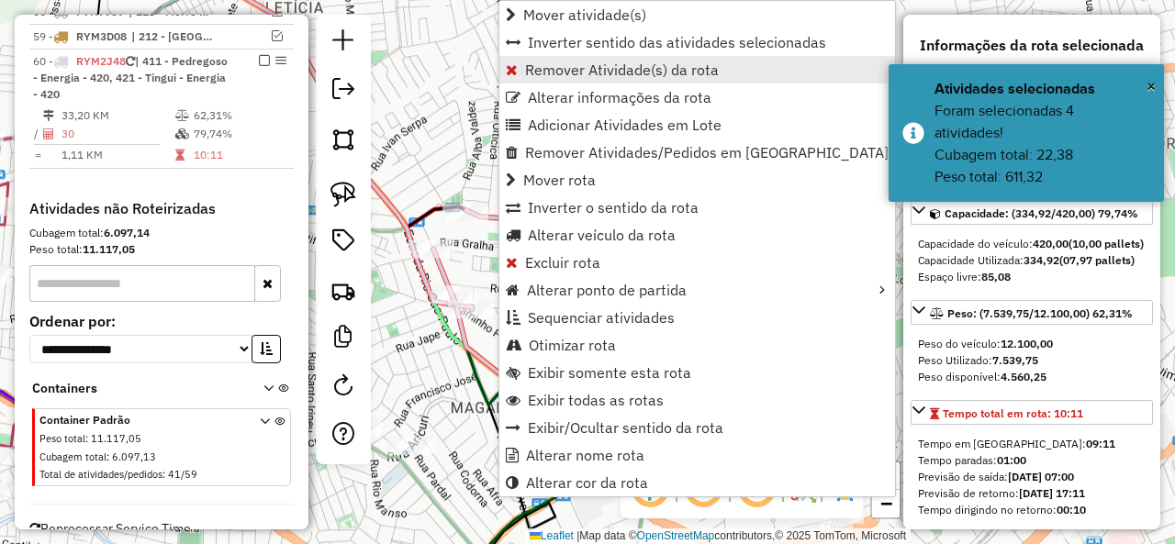
click at [614, 65] on span "Remover Atividade(s) da rota" at bounding box center [622, 69] width 194 height 15
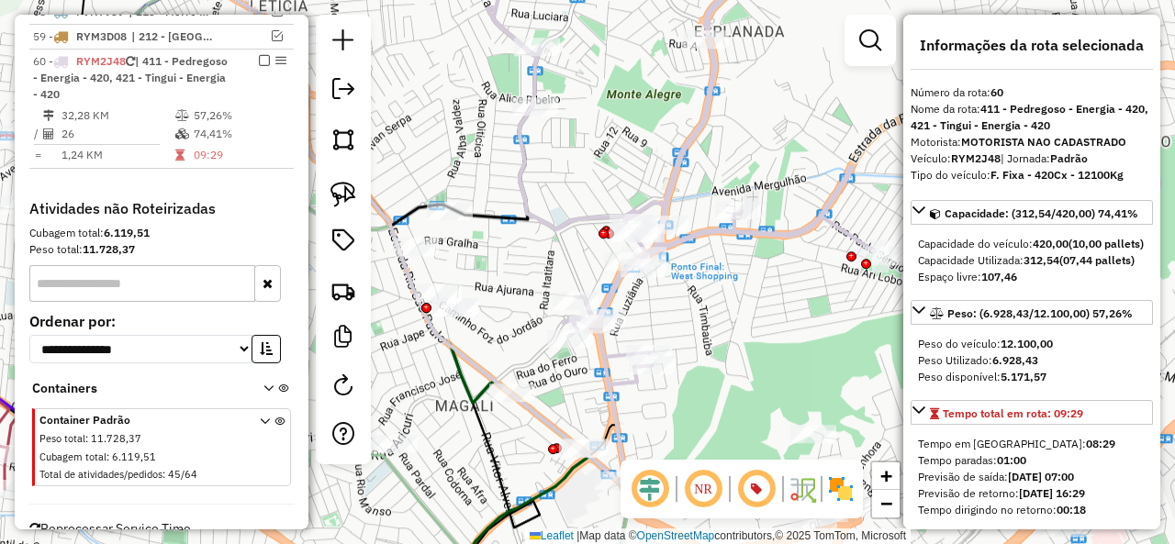
drag, startPoint x: 738, startPoint y: 324, endPoint x: 671, endPoint y: 312, distance: 68.1
click at [672, 313] on div "Janela de atendimento Grade de atendimento Capacidade Transportadoras Veículos …" at bounding box center [587, 272] width 1175 height 544
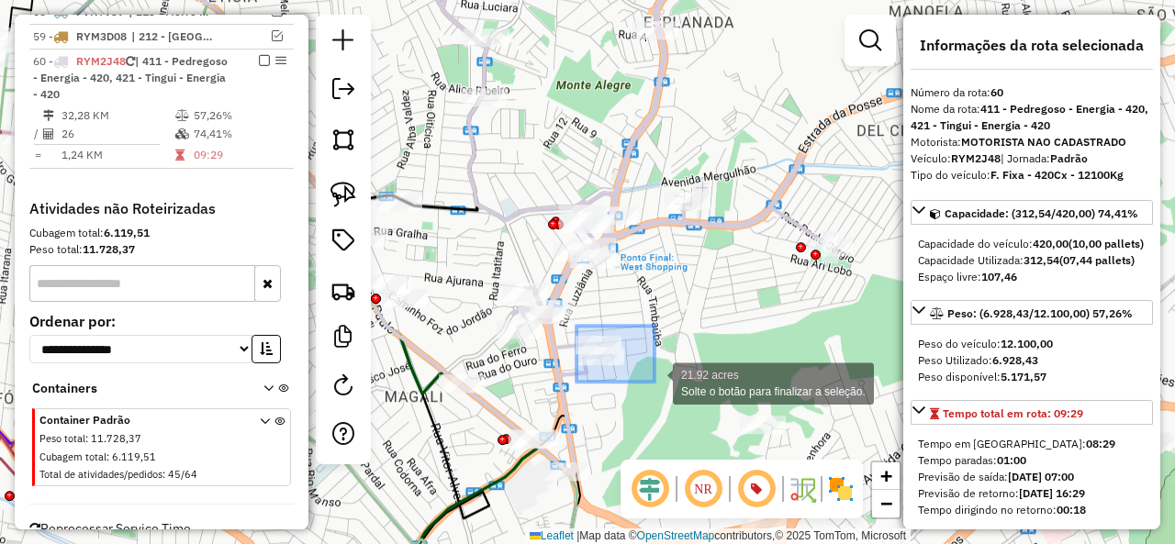
drag, startPoint x: 576, startPoint y: 326, endPoint x: 654, endPoint y: 382, distance: 96.0
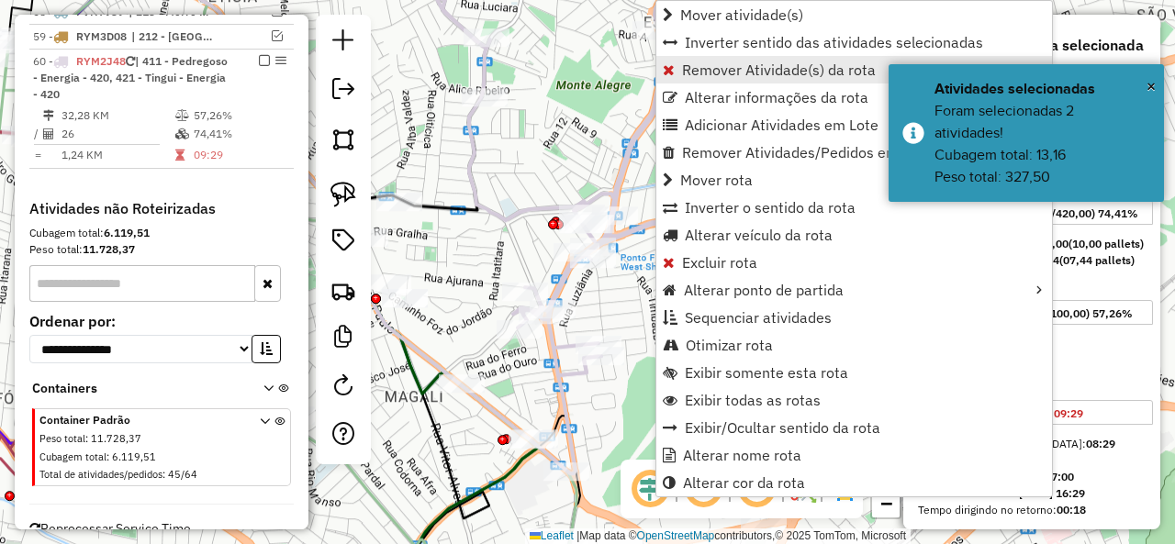
click at [756, 75] on span "Remover Atividade(s) da rota" at bounding box center [779, 69] width 194 height 15
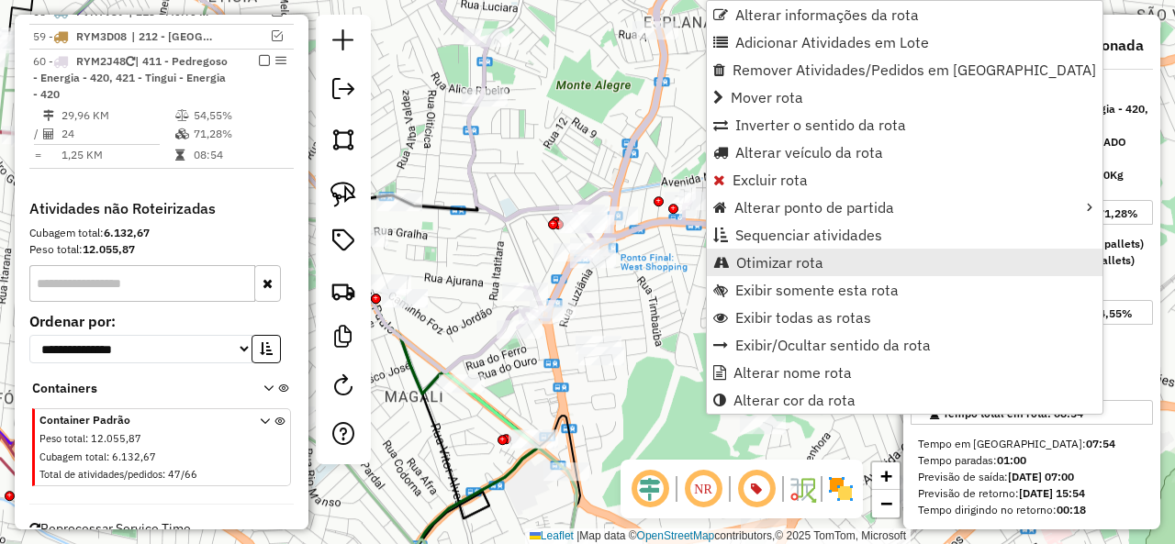
click at [817, 272] on link "Otimizar rota" at bounding box center [905, 263] width 396 height 28
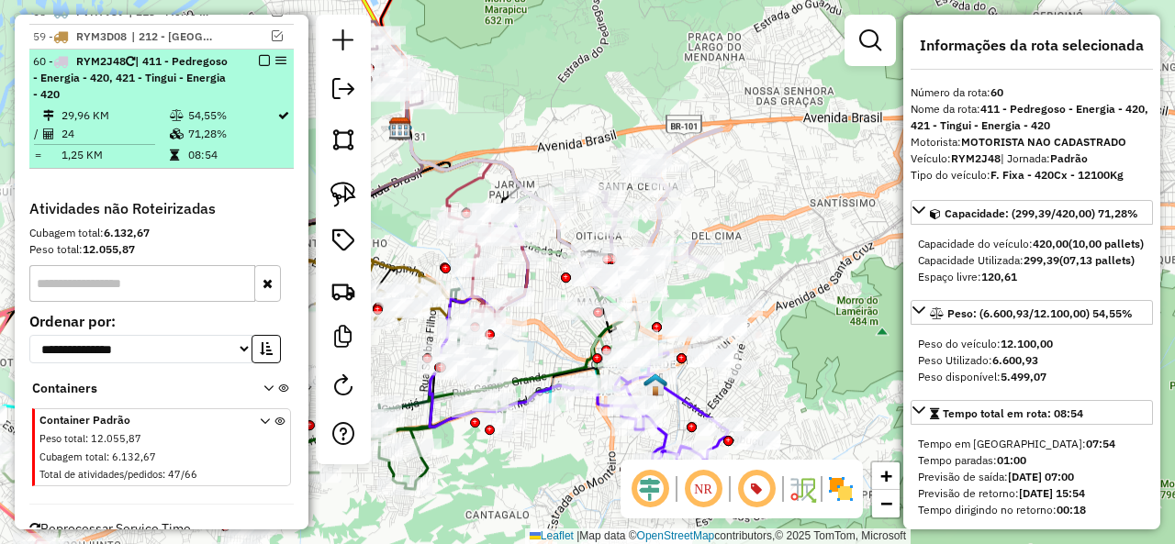
click at [259, 55] on em at bounding box center [264, 60] width 11 height 11
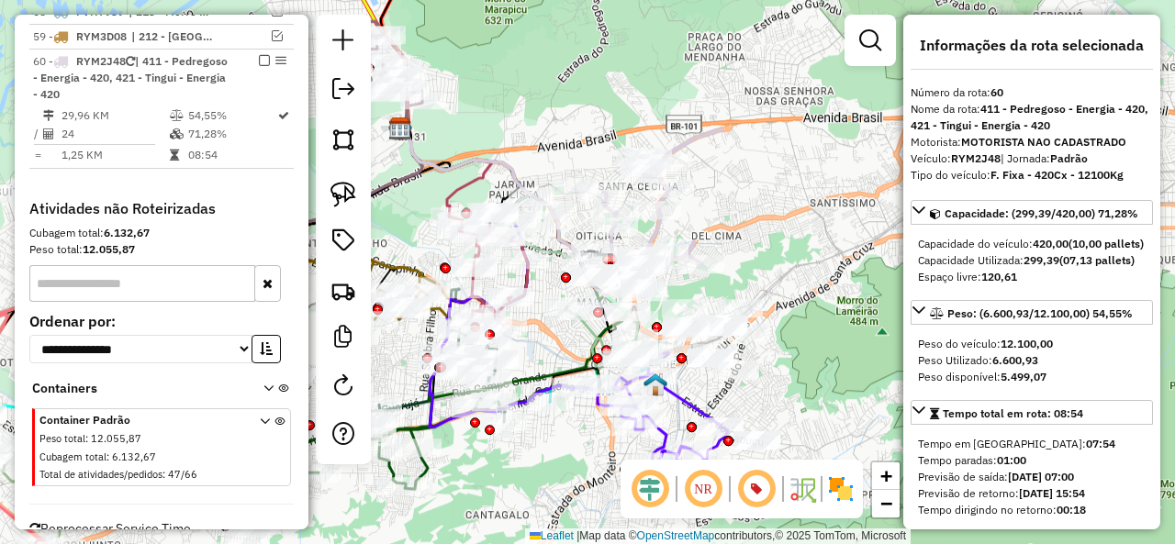
scroll to position [3598, 0]
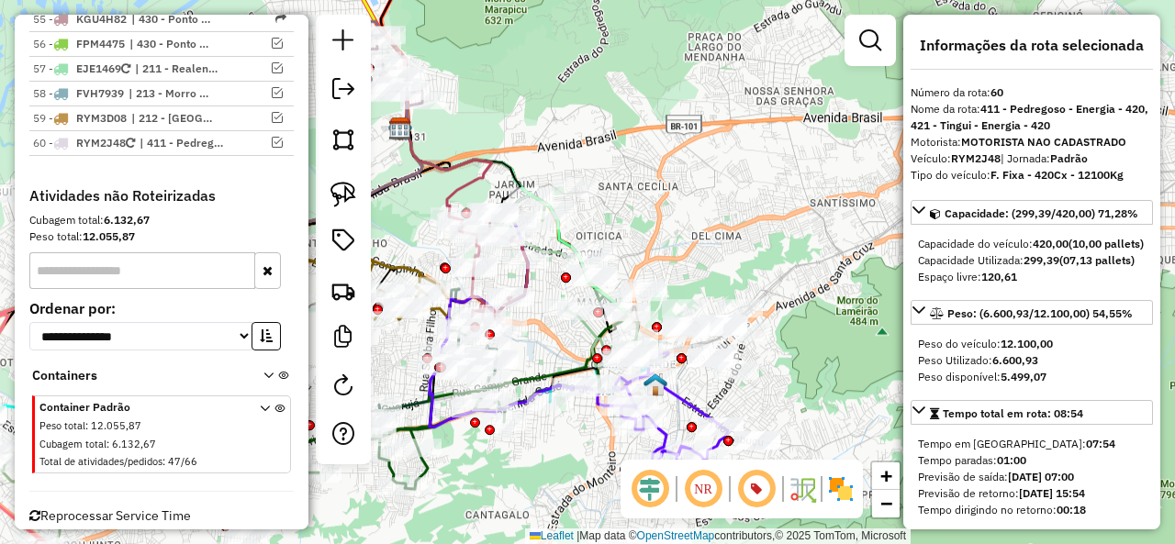
click at [710, 240] on div "Janela de atendimento Grade de atendimento Capacidade Transportadoras Veículos …" at bounding box center [587, 272] width 1175 height 544
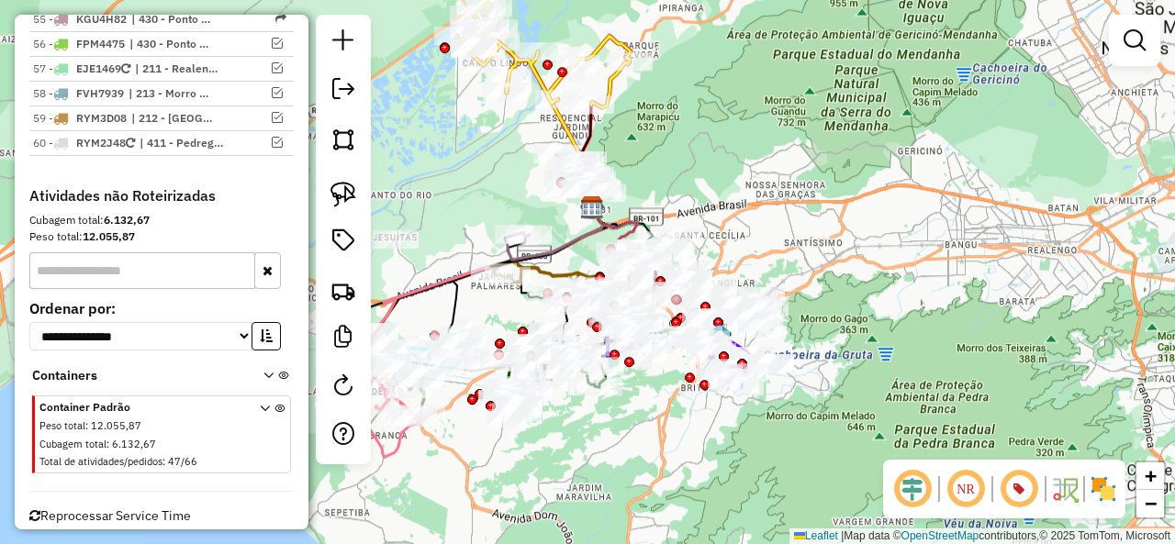
click at [613, 39] on icon at bounding box center [543, 55] width 173 height 105
select select "**********"
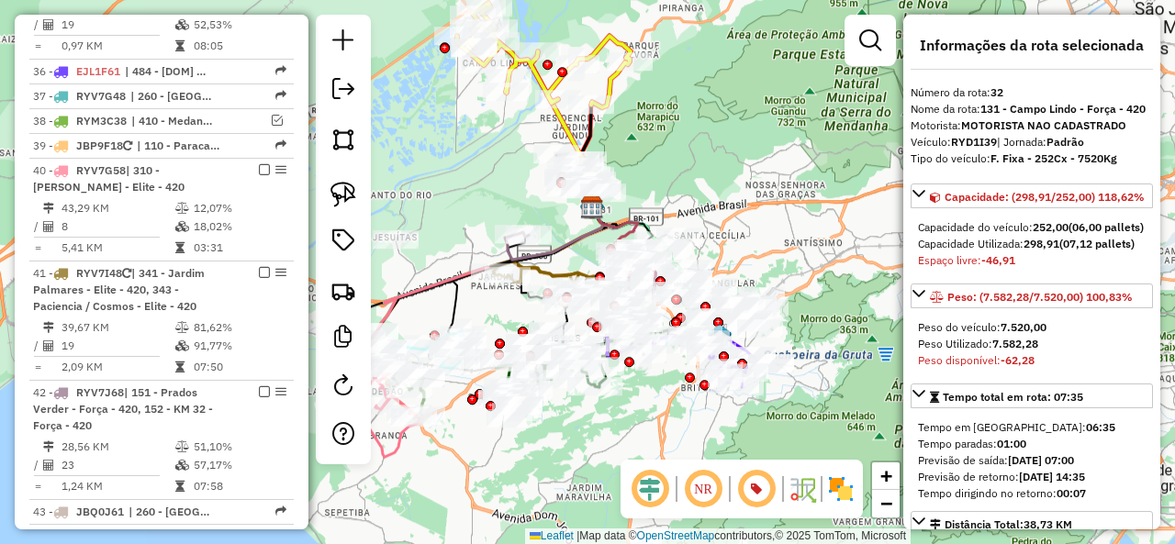
scroll to position [2382, 0]
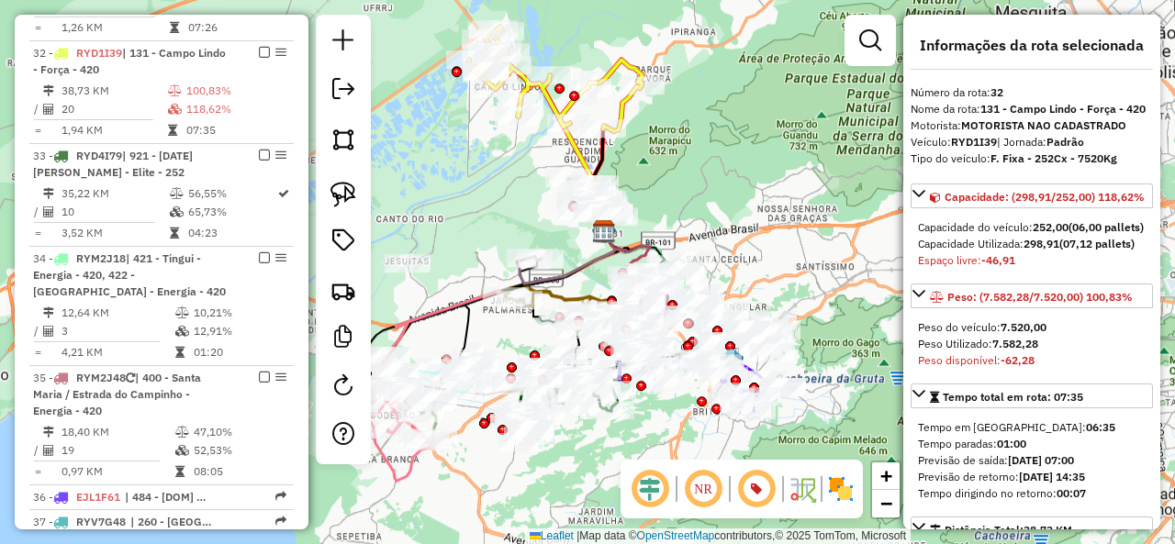
drag, startPoint x: 748, startPoint y: 168, endPoint x: 765, endPoint y: 207, distance: 42.3
click at [766, 205] on div "Janela de atendimento Grade de atendimento Capacidade Transportadoras Veículos …" at bounding box center [587, 272] width 1175 height 544
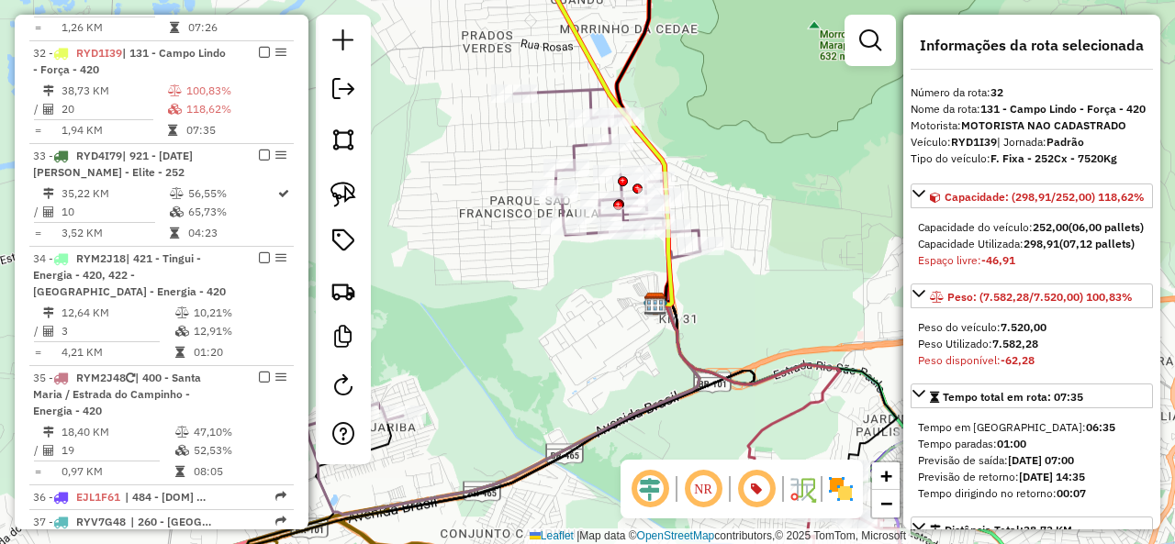
click at [584, 240] on icon at bounding box center [504, 302] width 394 height 426
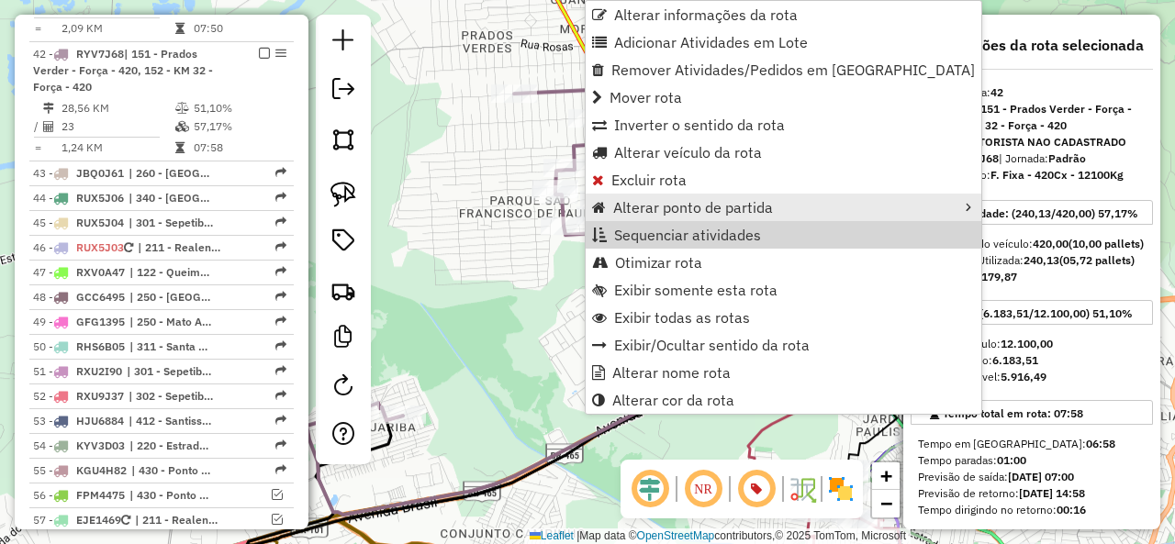
scroll to position [3144, 0]
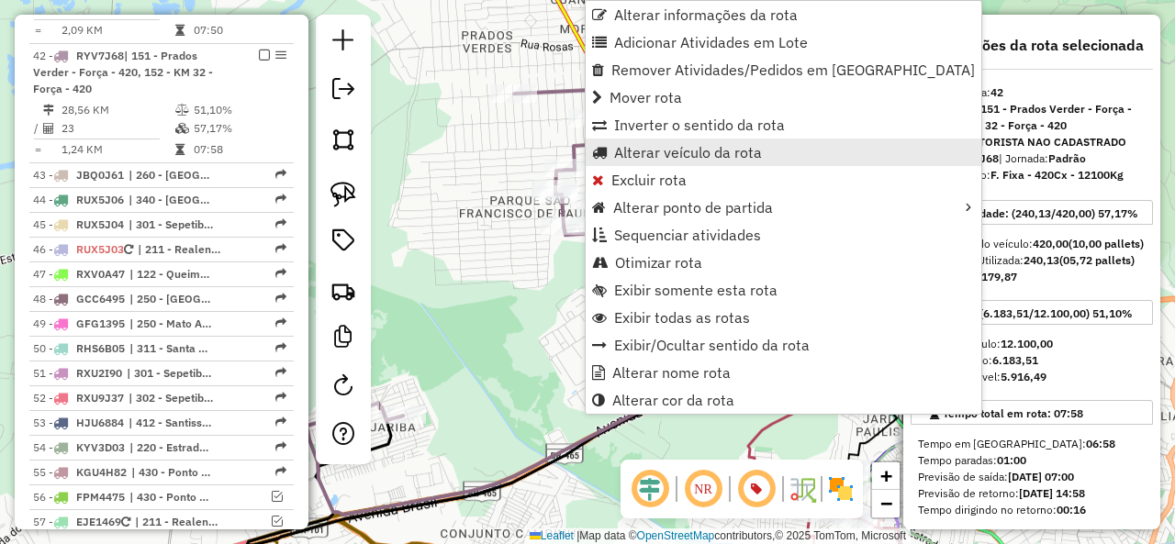
click at [664, 152] on span "Alterar veículo da rota" at bounding box center [688, 152] width 148 height 15
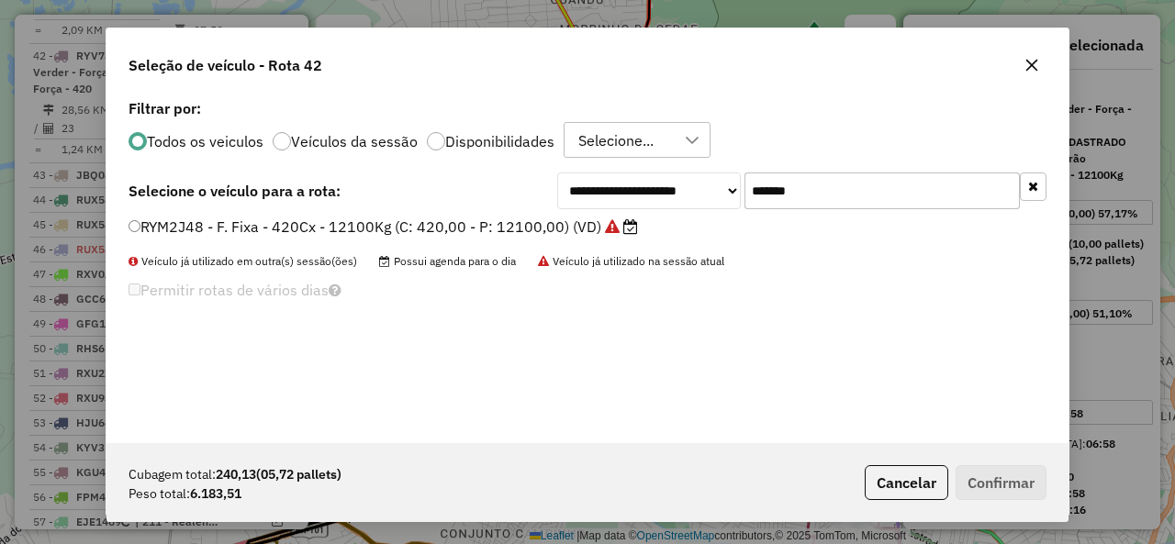
scroll to position [10, 6]
click at [854, 188] on input "*******" at bounding box center [881, 191] width 275 height 37
paste input "text"
type input "*******"
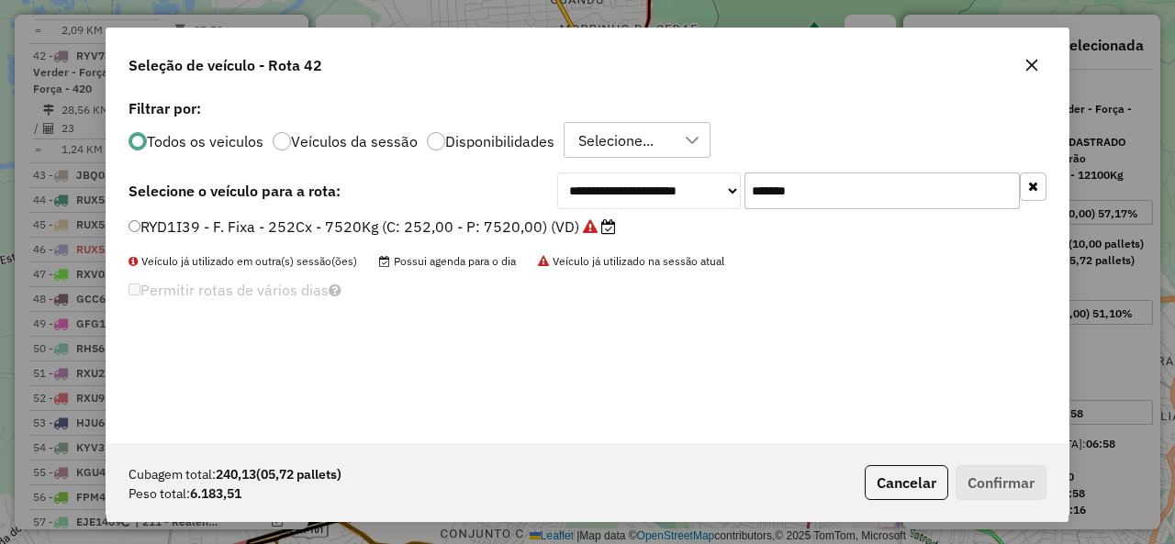
click at [209, 232] on label "RYD1I39 - F. Fixa - 252Cx - 7520Kg (C: 252,00 - P: 7520,00) (VD)" at bounding box center [371, 227] width 487 height 22
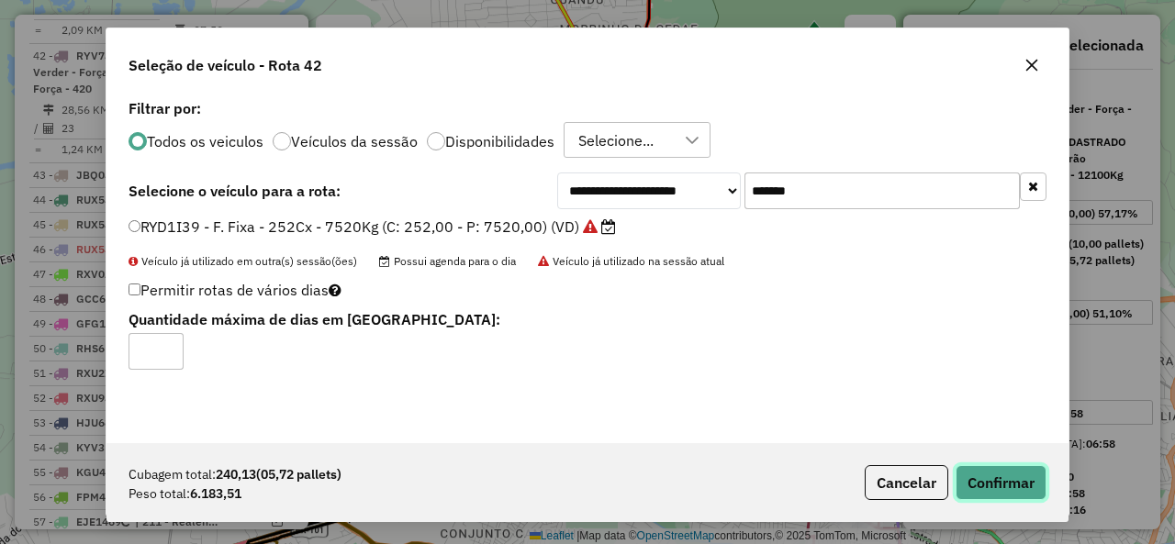
click at [1009, 473] on button "Confirmar" at bounding box center [1000, 482] width 91 height 35
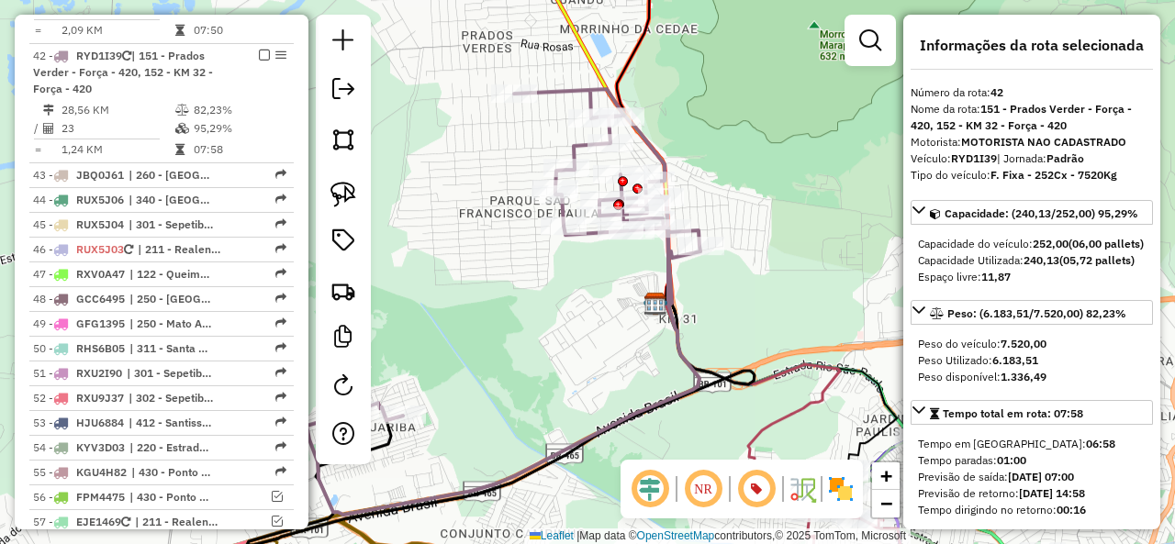
click at [261, 50] on em at bounding box center [264, 55] width 11 height 11
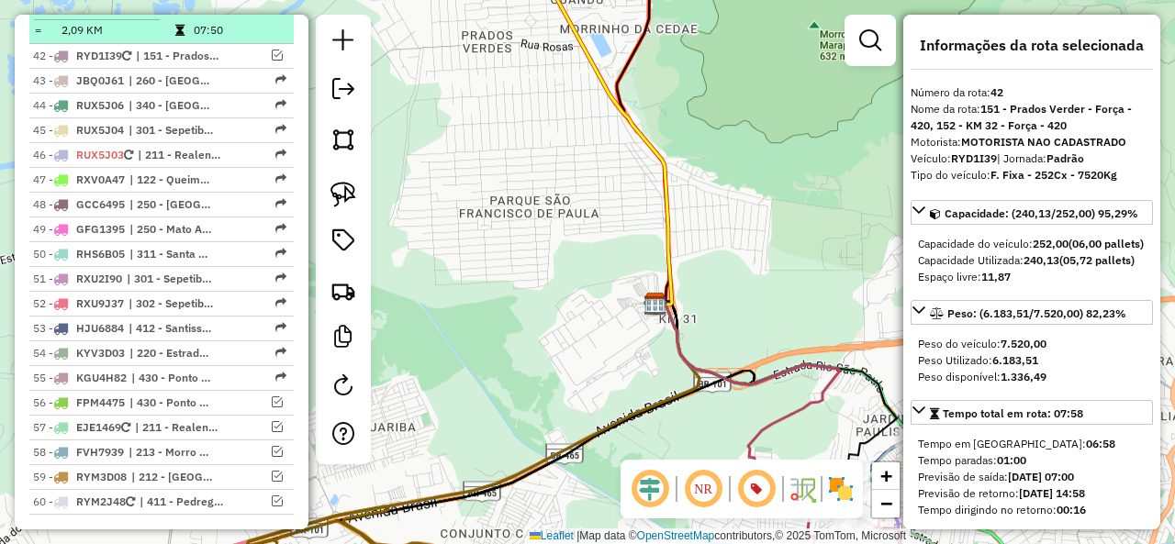
scroll to position [3049, 0]
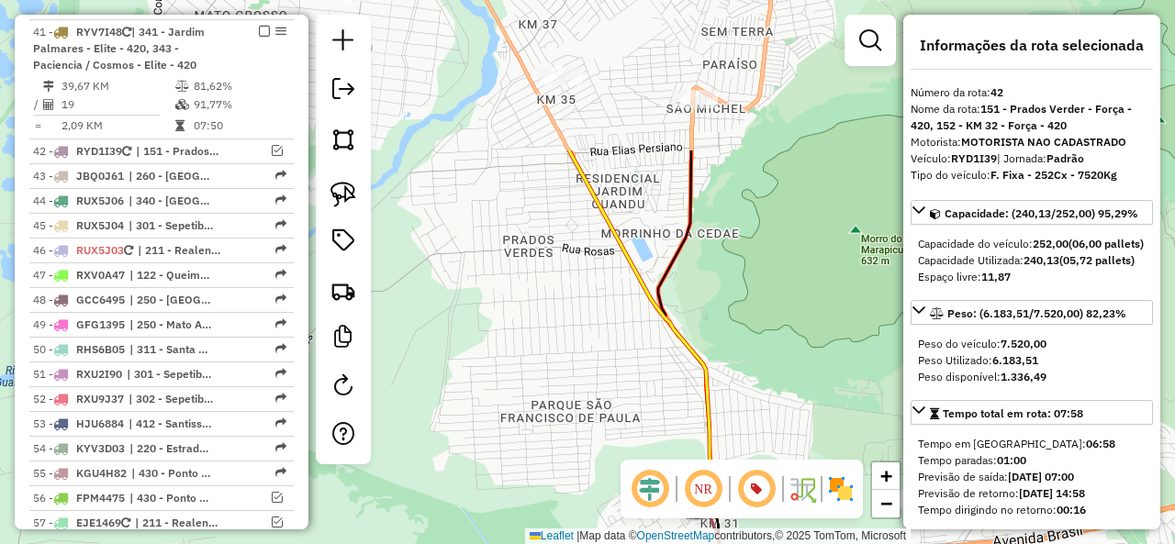
drag, startPoint x: 576, startPoint y: 159, endPoint x: 655, endPoint y: 416, distance: 268.8
click at [657, 478] on hb-router-mapa "Informações da Sessão 1230518 - 16/08/2025 Criação: 15/08/2025 19:38 Depósito: …" at bounding box center [587, 272] width 1175 height 544
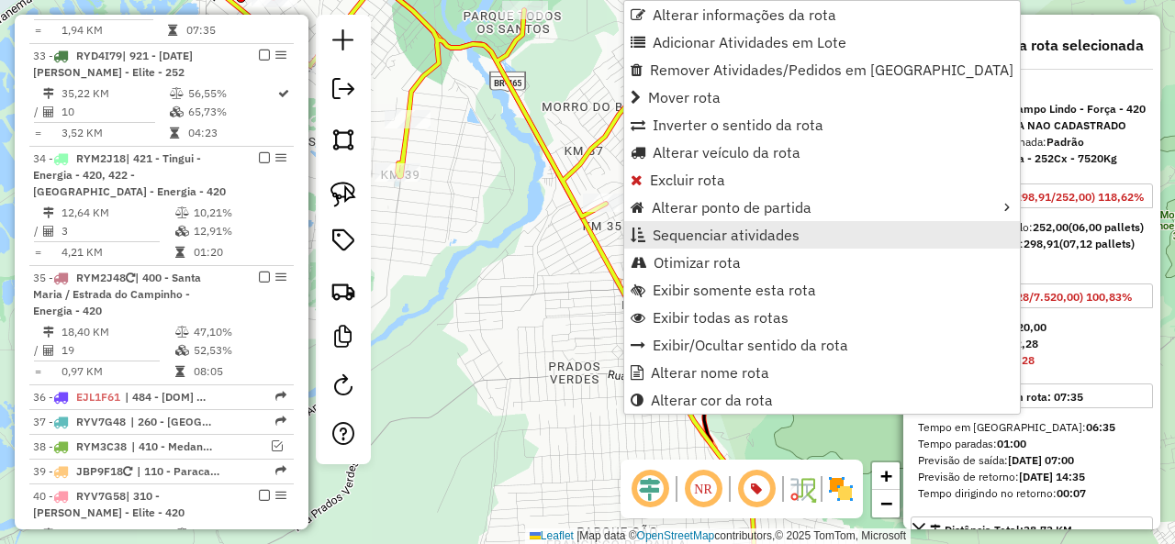
scroll to position [2382, 0]
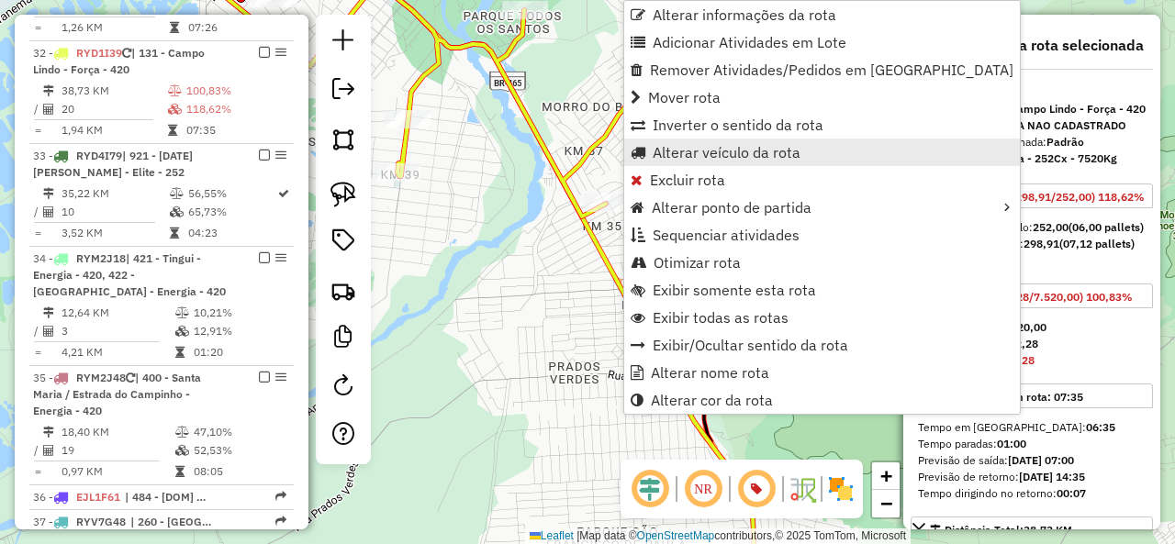
click at [694, 153] on span "Alterar veículo da rota" at bounding box center [727, 152] width 148 height 15
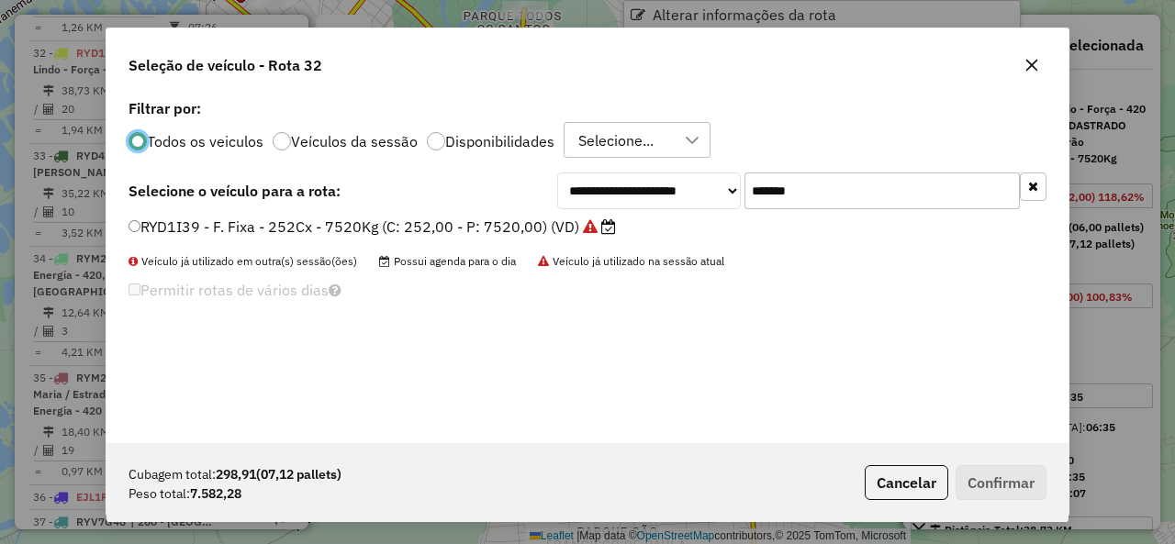
scroll to position [10, 6]
click at [843, 197] on input "*******" at bounding box center [881, 191] width 275 height 37
paste input "text"
type input "*******"
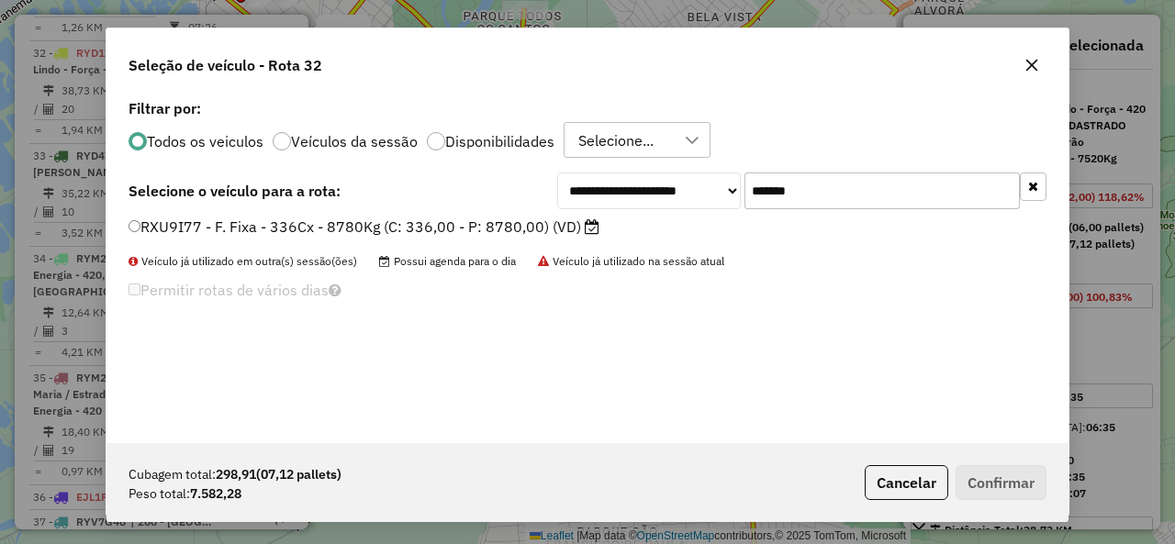
click at [162, 225] on label "RXU9I77 - F. Fixa - 336Cx - 8780Kg (C: 336,00 - P: 8780,00) (VD)" at bounding box center [363, 227] width 471 height 22
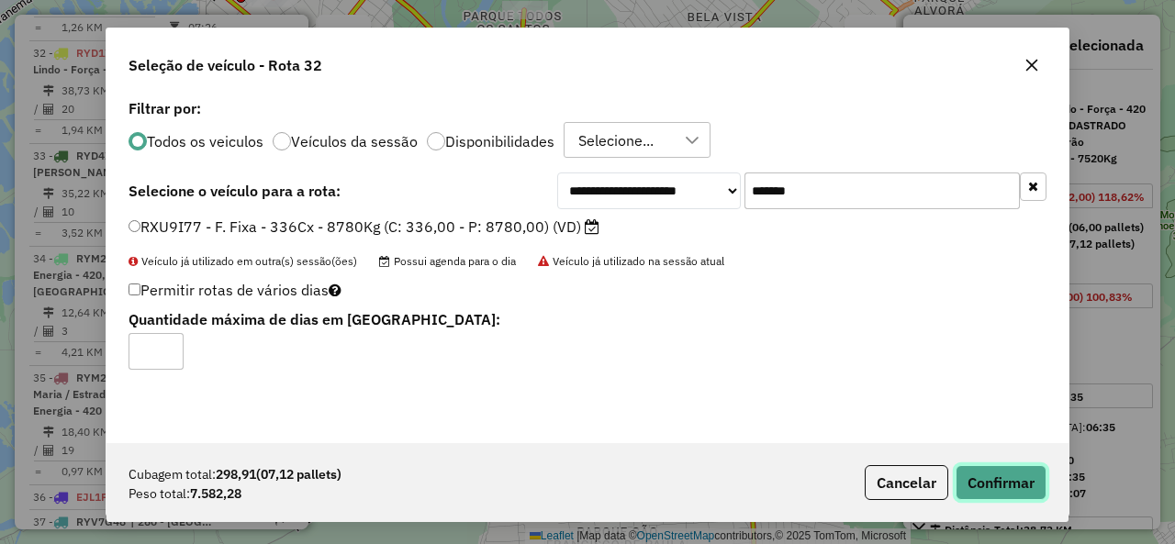
click at [1034, 482] on button "Confirmar" at bounding box center [1000, 482] width 91 height 35
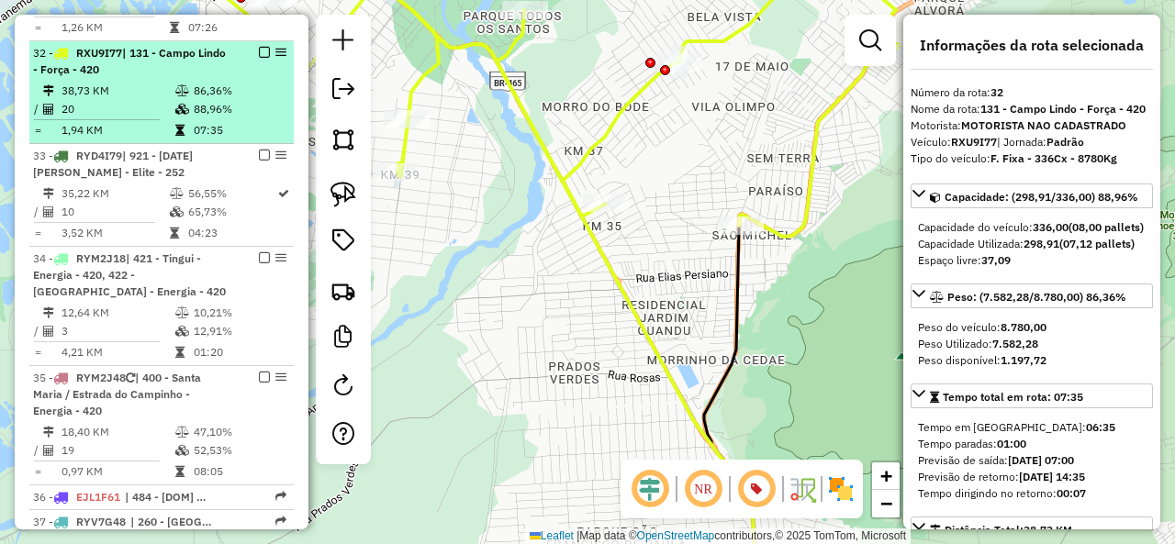
click at [259, 47] on em at bounding box center [264, 52] width 11 height 11
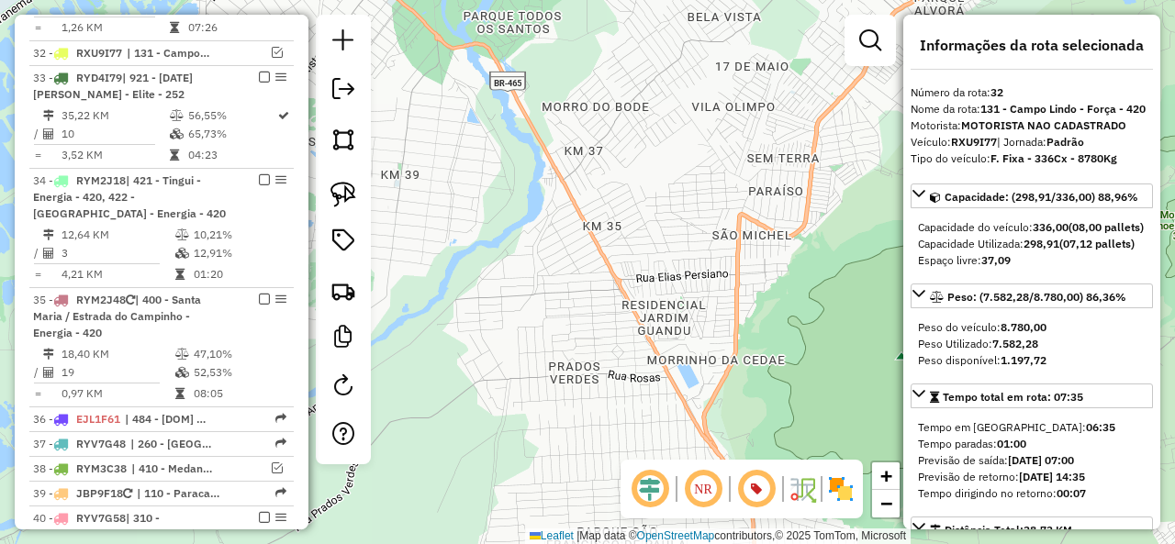
scroll to position [2304, 0]
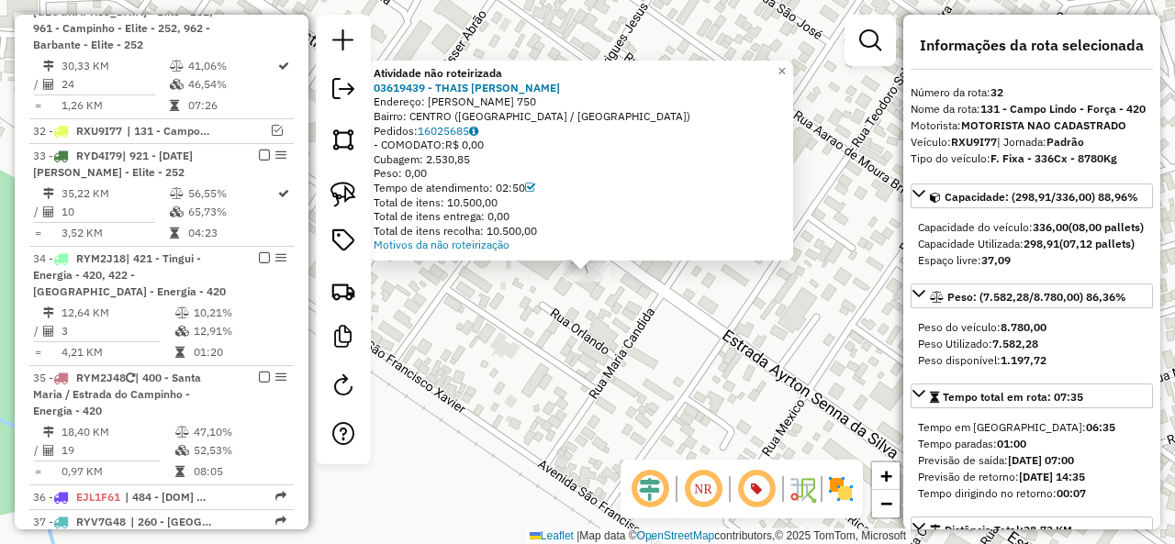
click at [512, 318] on div "Atividade não roteirizada 03619439 - THAIS ALANA ANGELO S Endereço: AYRTON SENN…" at bounding box center [587, 272] width 1175 height 544
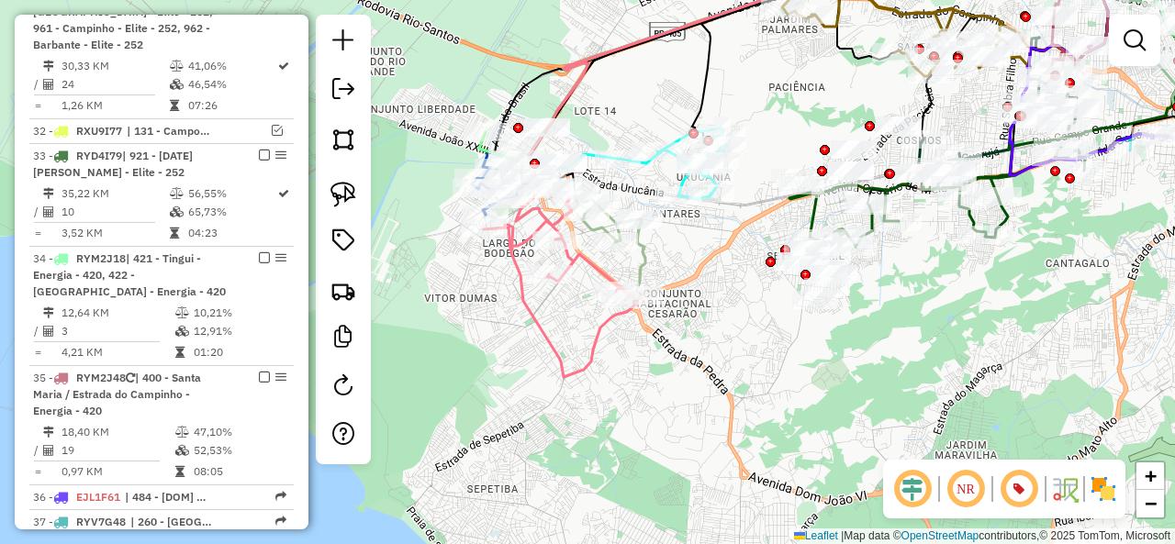
click at [542, 335] on icon at bounding box center [561, 281] width 154 height 191
select select "**********"
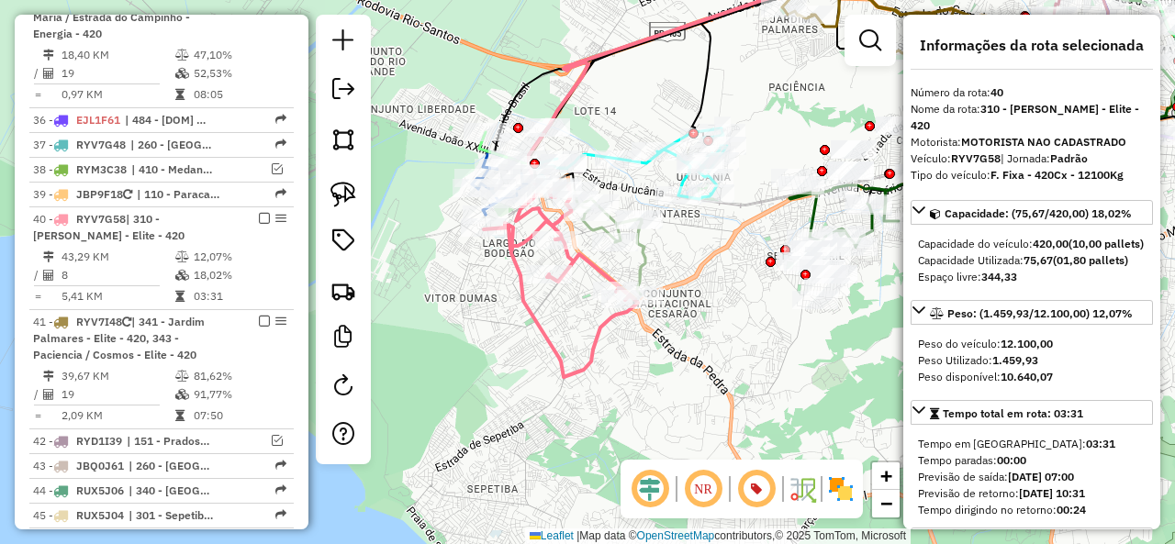
scroll to position [2844, 0]
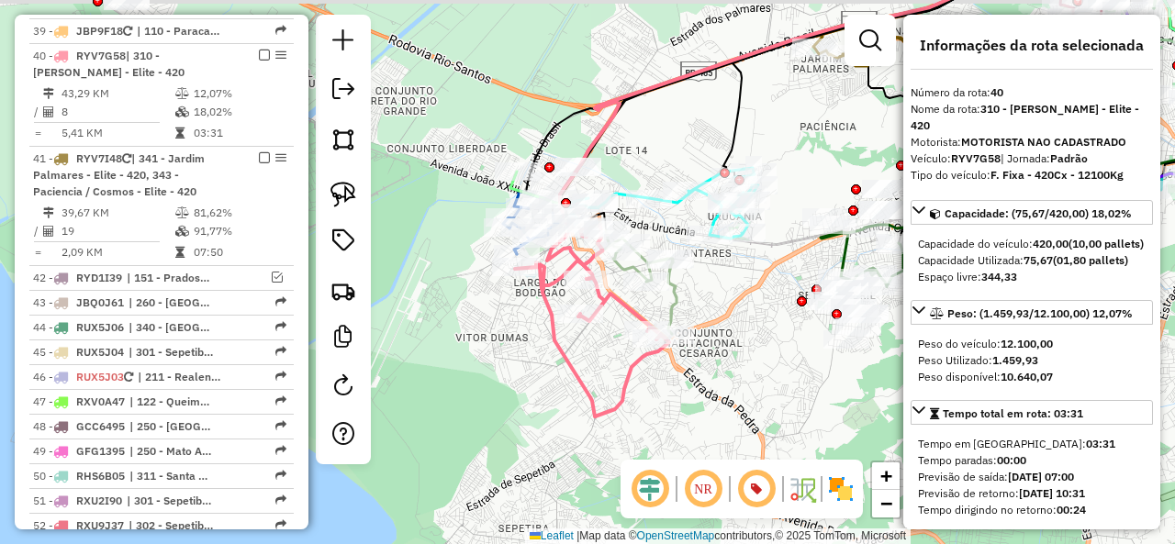
drag, startPoint x: 519, startPoint y: 309, endPoint x: 551, endPoint y: 349, distance: 50.3
click at [551, 349] on icon at bounding box center [592, 321] width 154 height 191
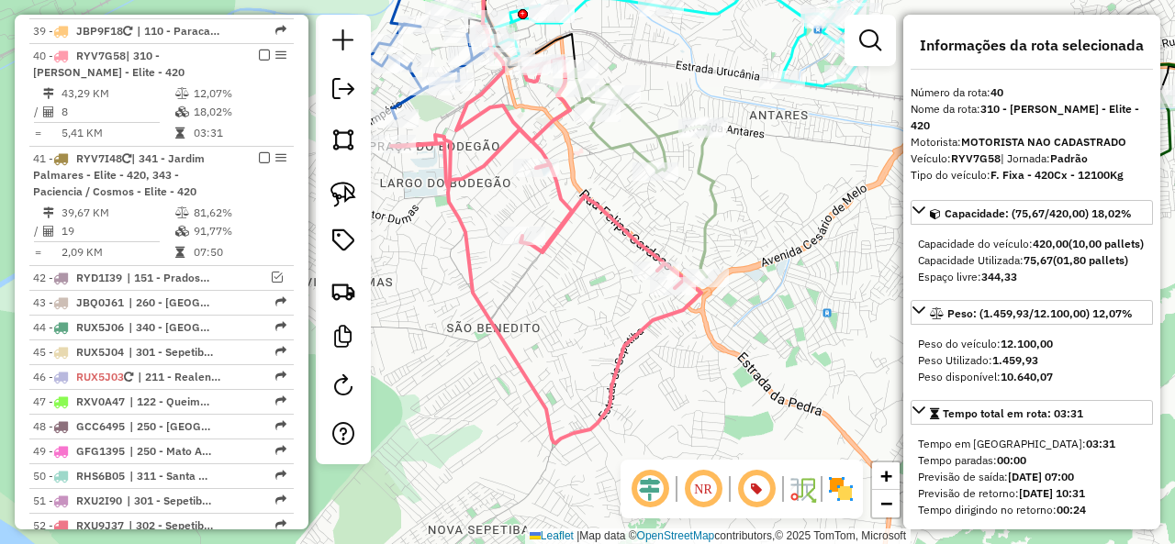
drag, startPoint x: 664, startPoint y: 401, endPoint x: 573, endPoint y: 314, distance: 125.9
click at [573, 314] on div "Janela de atendimento Grade de atendimento Capacidade Transportadoras Veículos …" at bounding box center [587, 272] width 1175 height 544
click at [701, 173] on icon at bounding box center [645, 173] width 140 height 208
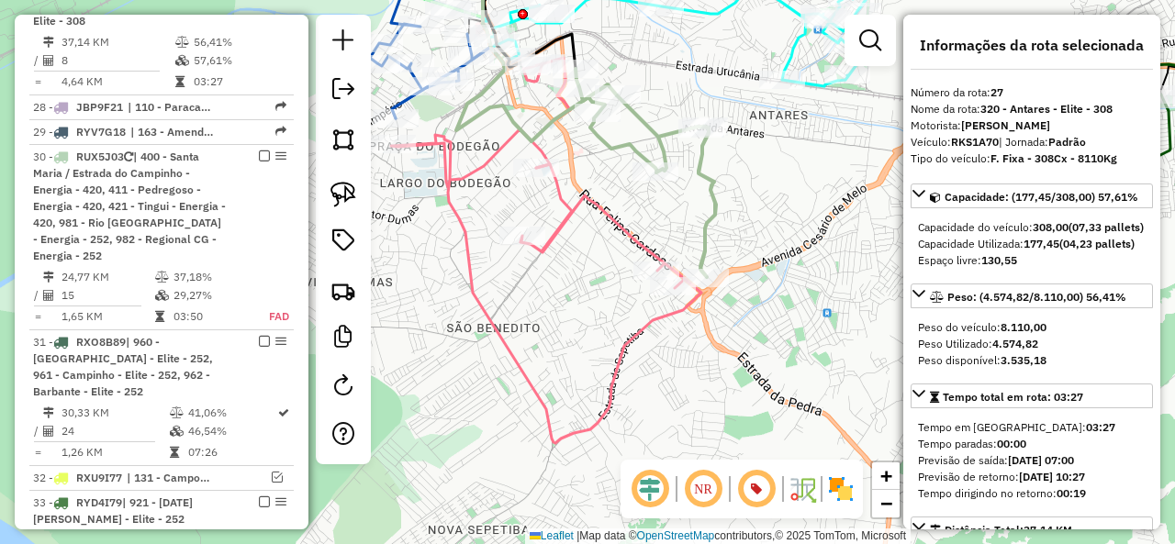
scroll to position [1910, 0]
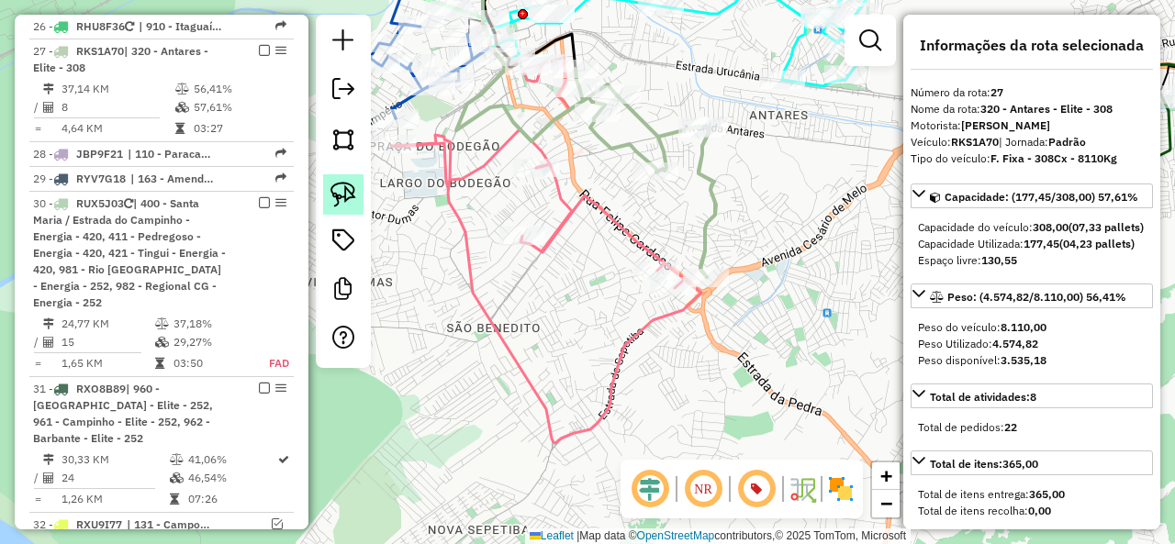
click at [341, 194] on img at bounding box center [343, 195] width 26 height 26
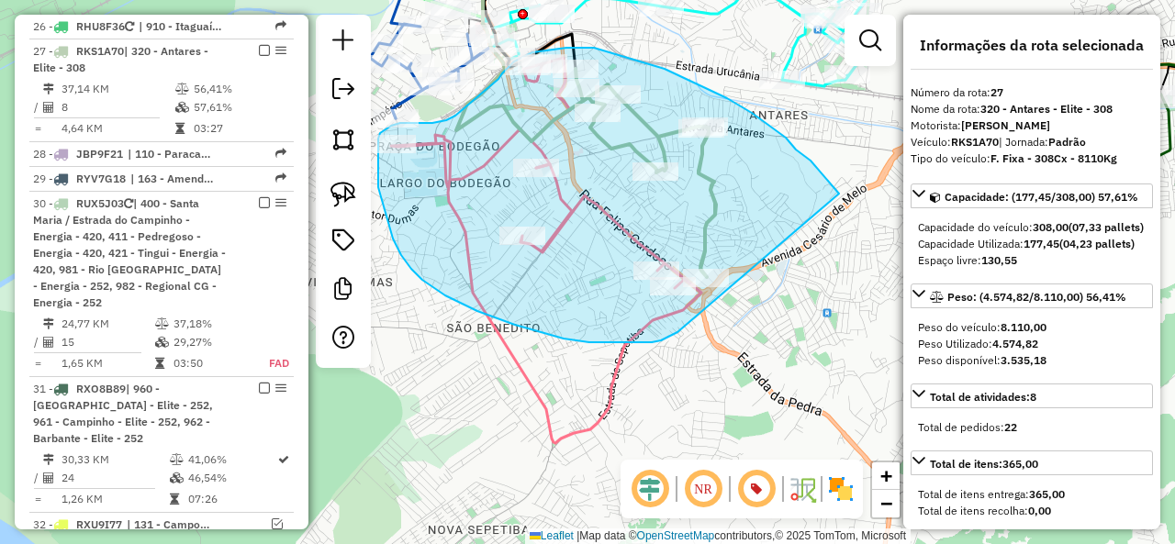
drag, startPoint x: 828, startPoint y: 182, endPoint x: 677, endPoint y: 332, distance: 212.9
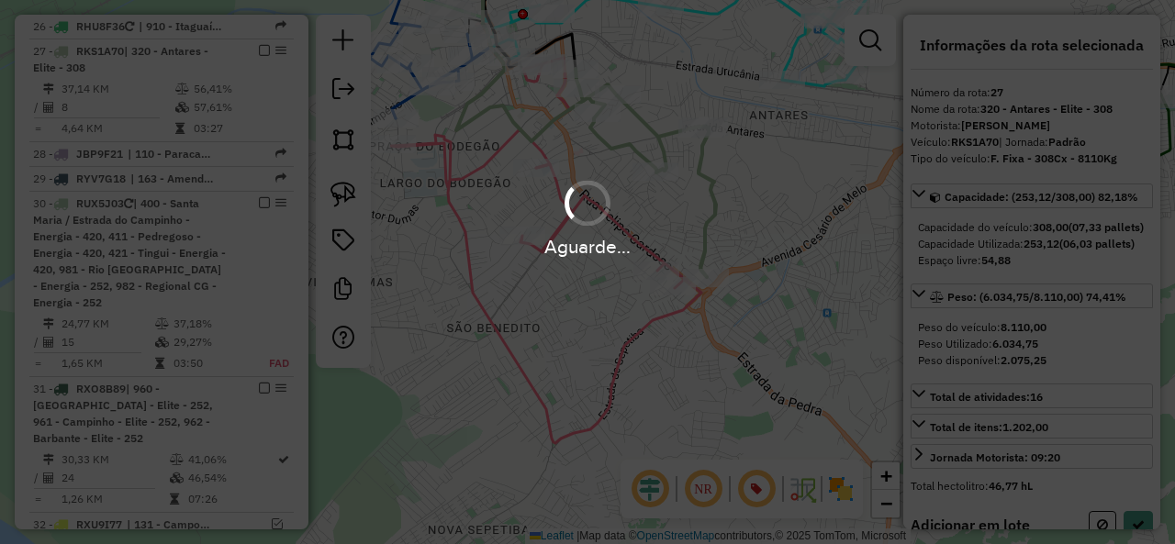
select select "**********"
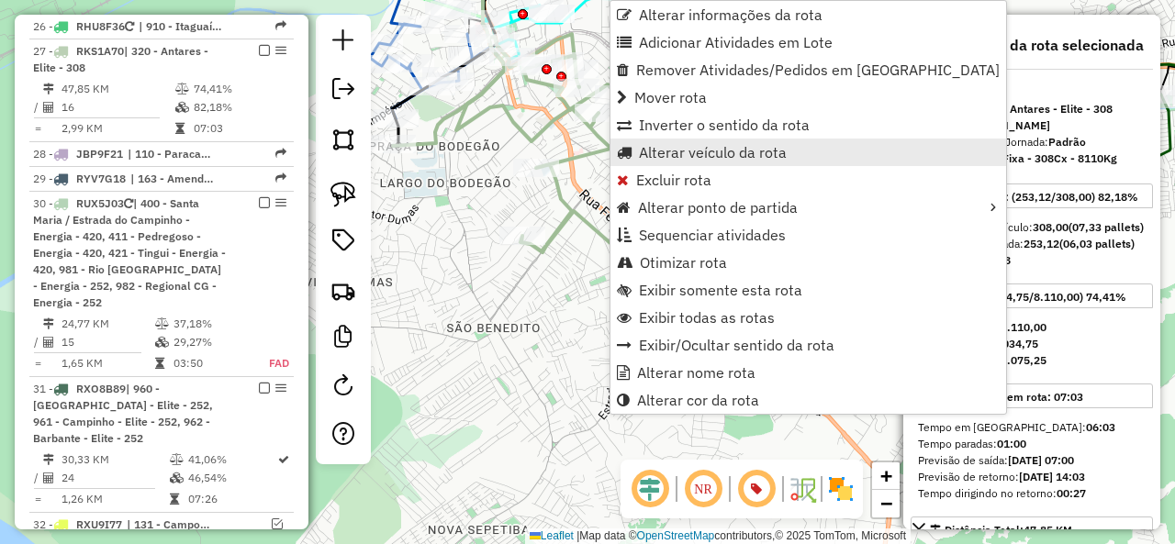
click at [709, 154] on span "Alterar veículo da rota" at bounding box center [713, 152] width 148 height 15
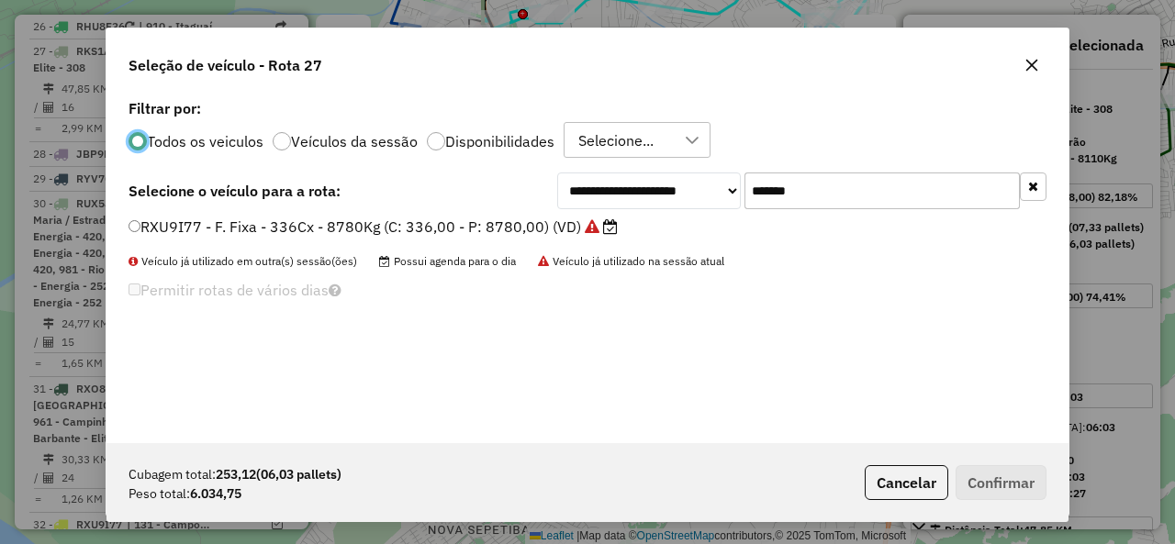
scroll to position [10, 6]
click at [857, 203] on input "*******" at bounding box center [881, 191] width 275 height 37
paste input "text"
type input "*******"
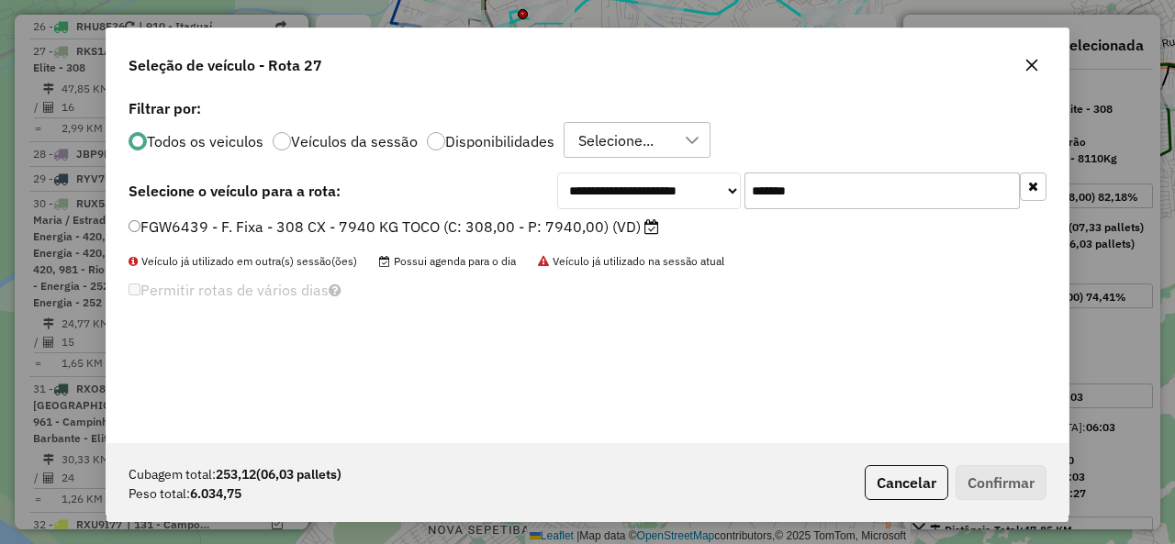
click at [160, 224] on label "FGW6439 - F. Fixa - 308 CX - 7940 KG TOCO (C: 308,00 - P: 7940,00) (VD)" at bounding box center [393, 227] width 530 height 22
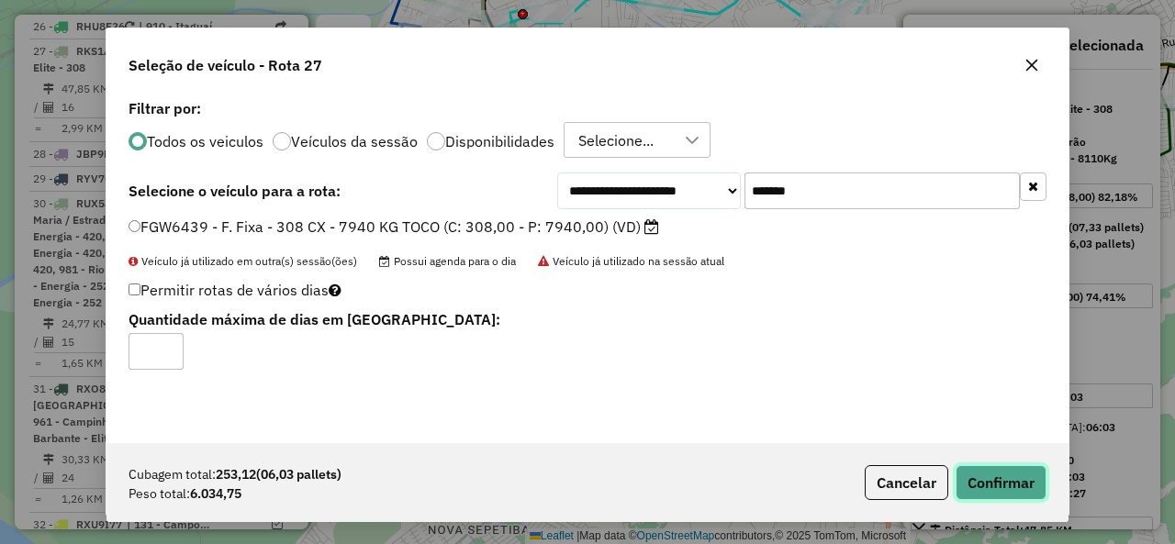
click at [1001, 496] on button "Confirmar" at bounding box center [1000, 482] width 91 height 35
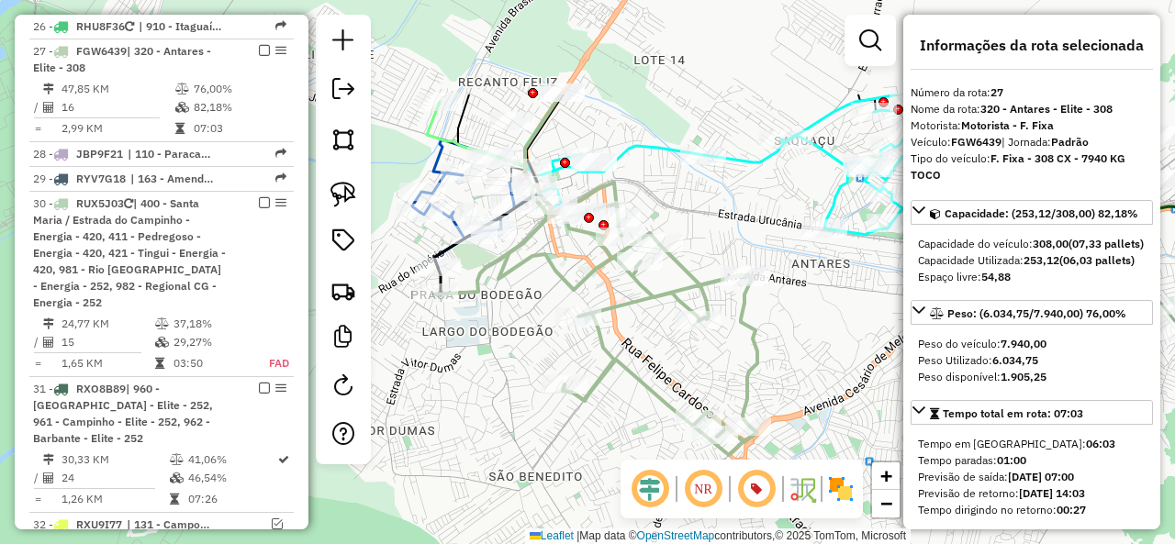
drag, startPoint x: 751, startPoint y: 284, endPoint x: 811, endPoint y: 430, distance: 158.0
click at [811, 430] on div "Janela de atendimento Grade de atendimento Capacidade Transportadoras Veículos …" at bounding box center [587, 272] width 1175 height 544
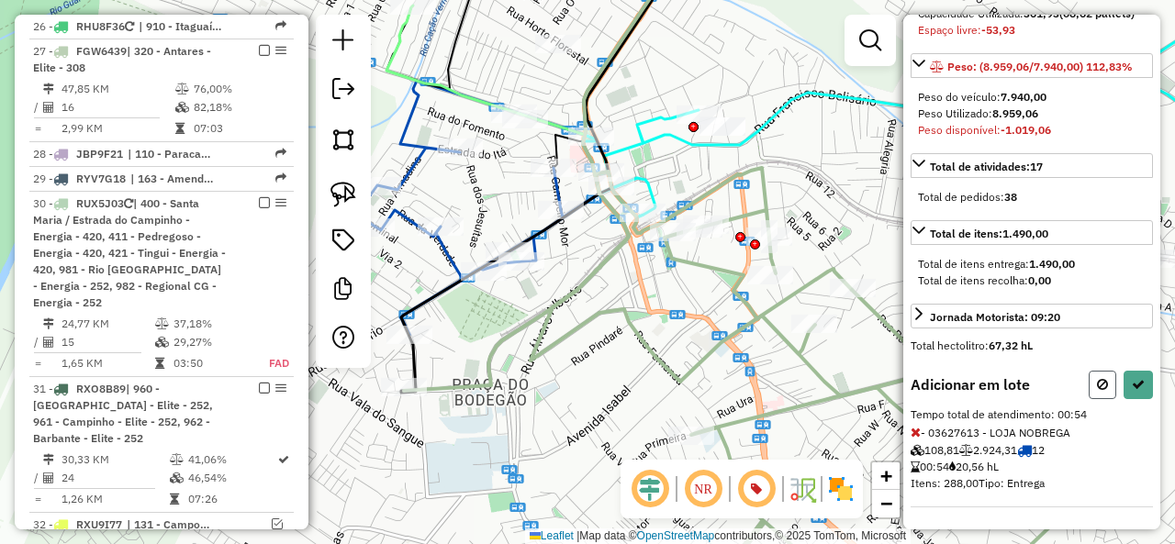
click at [1097, 385] on icon at bounding box center [1102, 384] width 11 height 13
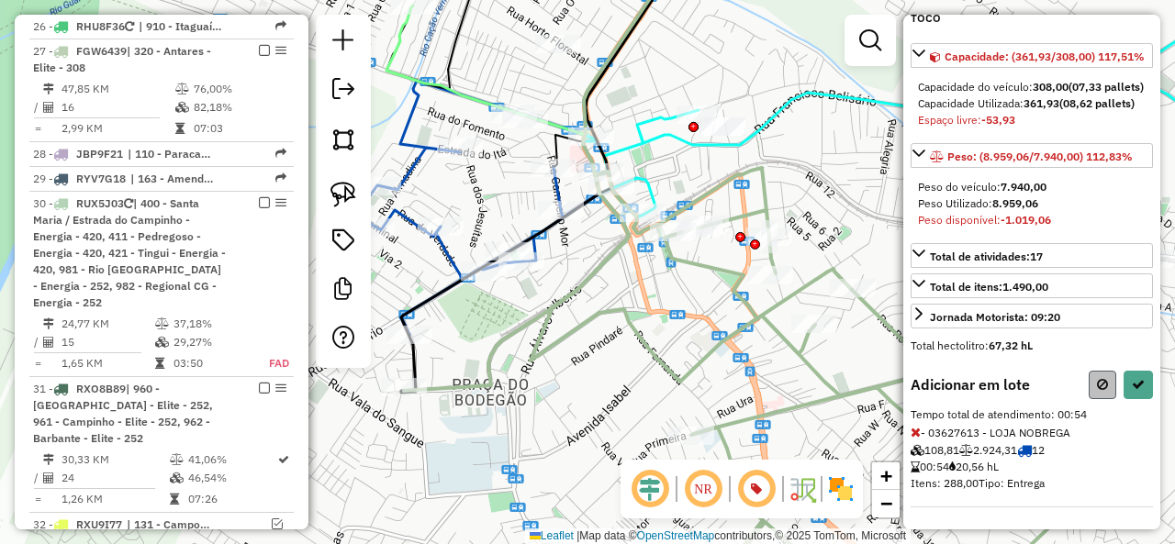
select select "**********"
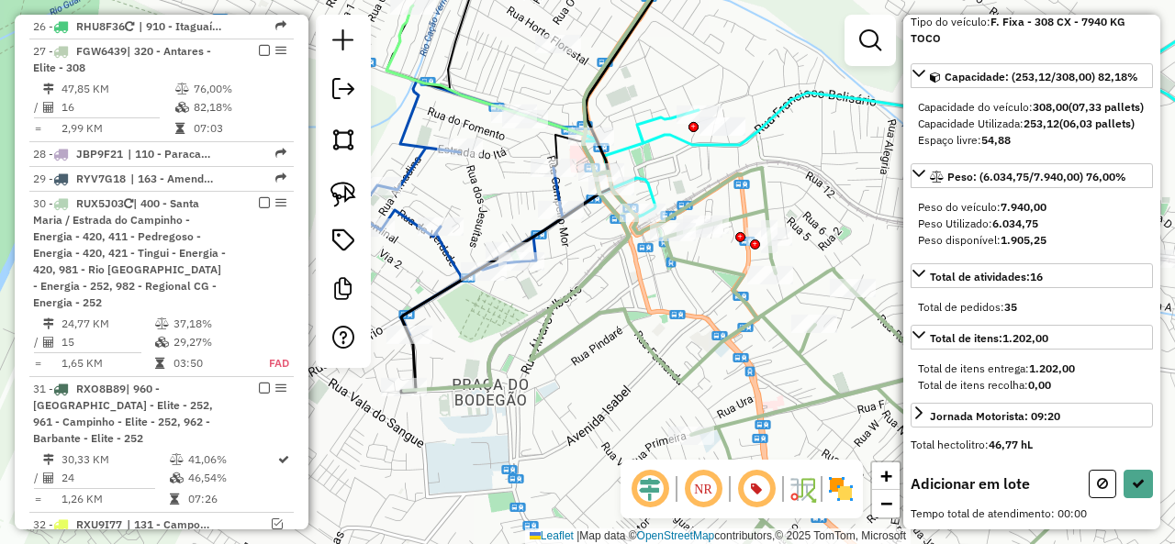
scroll to position [167, 0]
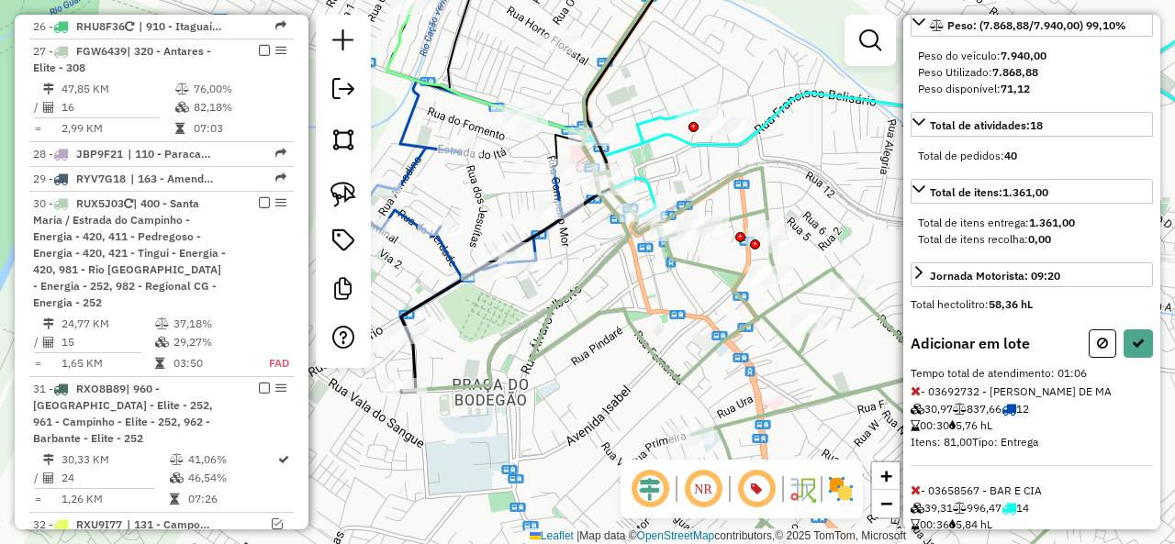
scroll to position [389, 0]
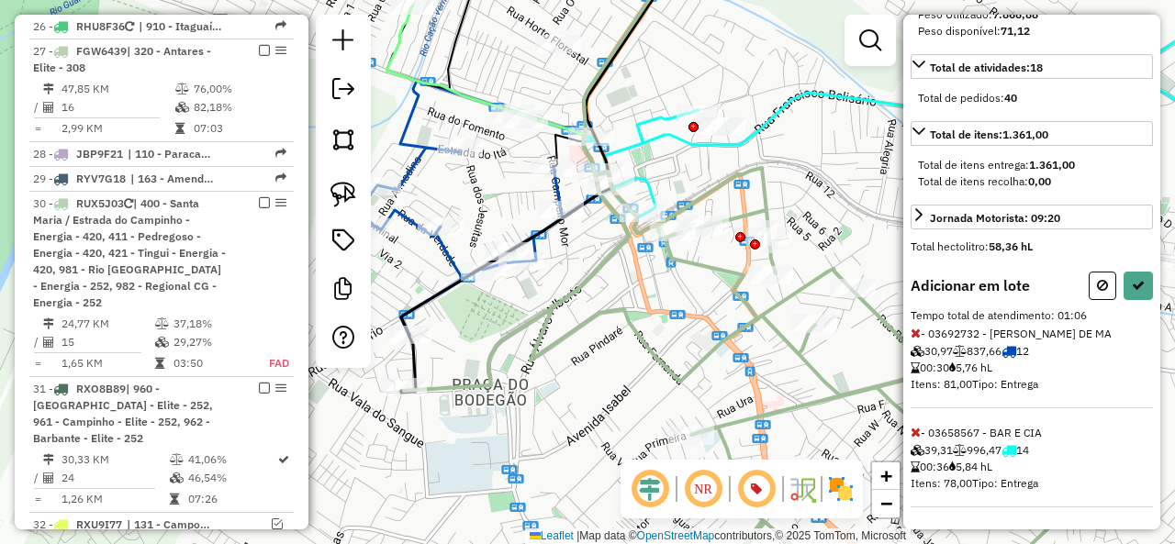
click at [916, 432] on icon at bounding box center [915, 432] width 10 height 13
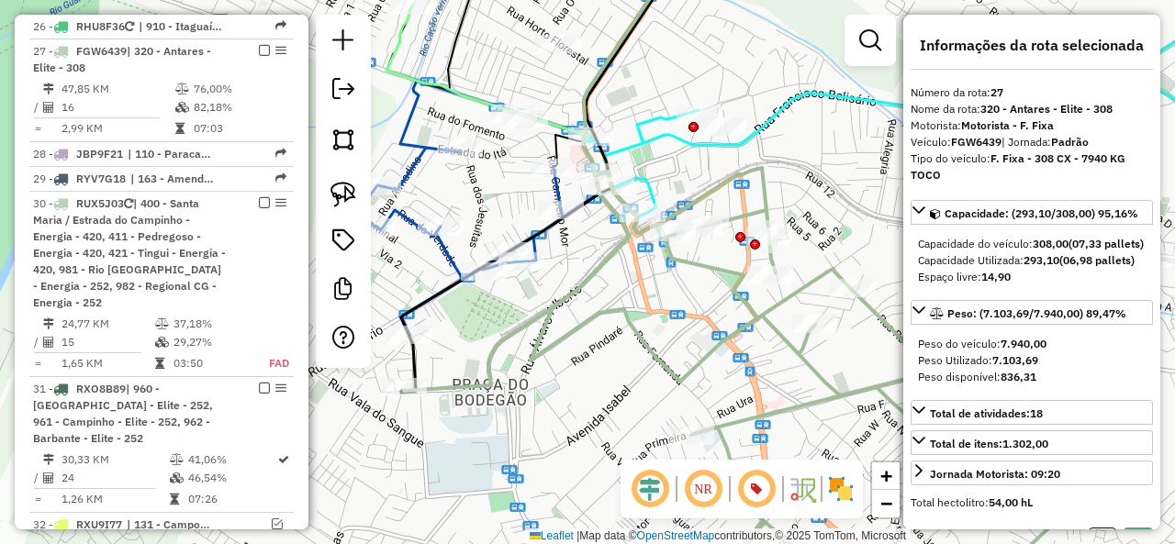
select select "**********"
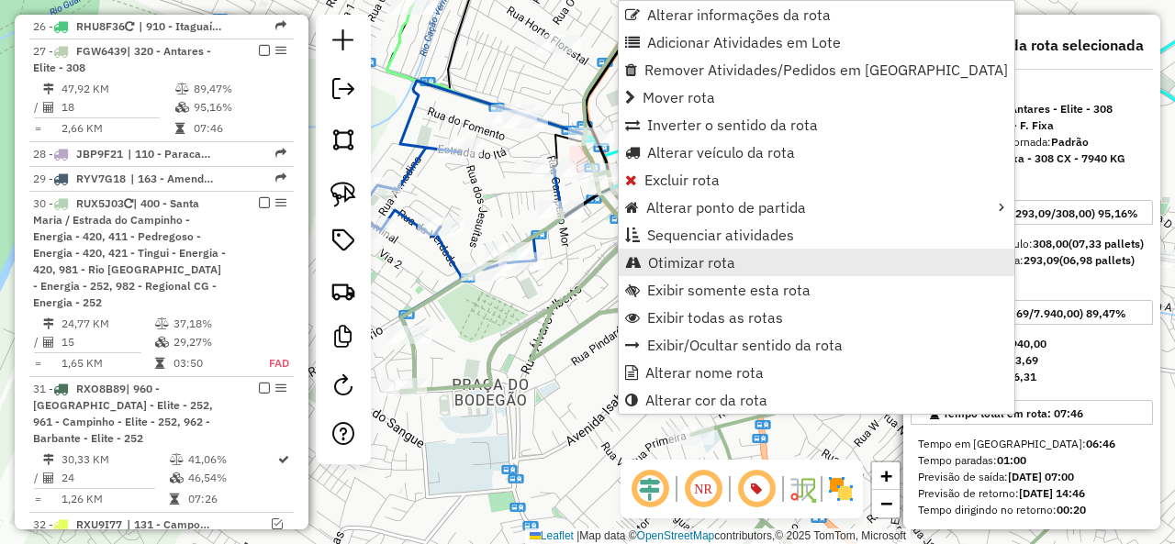
click at [699, 255] on span "Otimizar rota" at bounding box center [691, 262] width 87 height 15
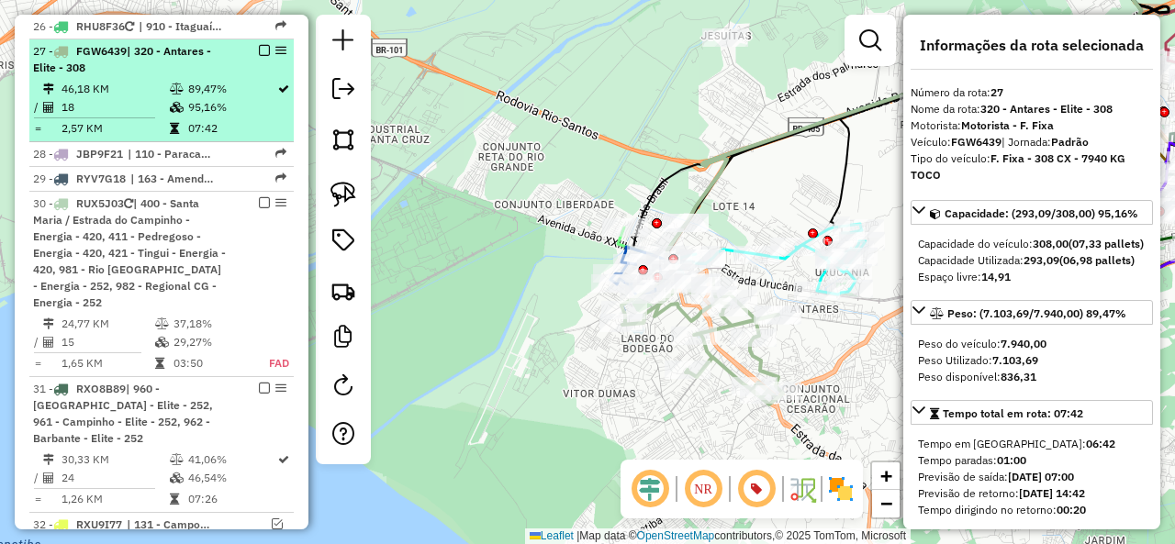
click at [261, 45] on em at bounding box center [264, 50] width 11 height 11
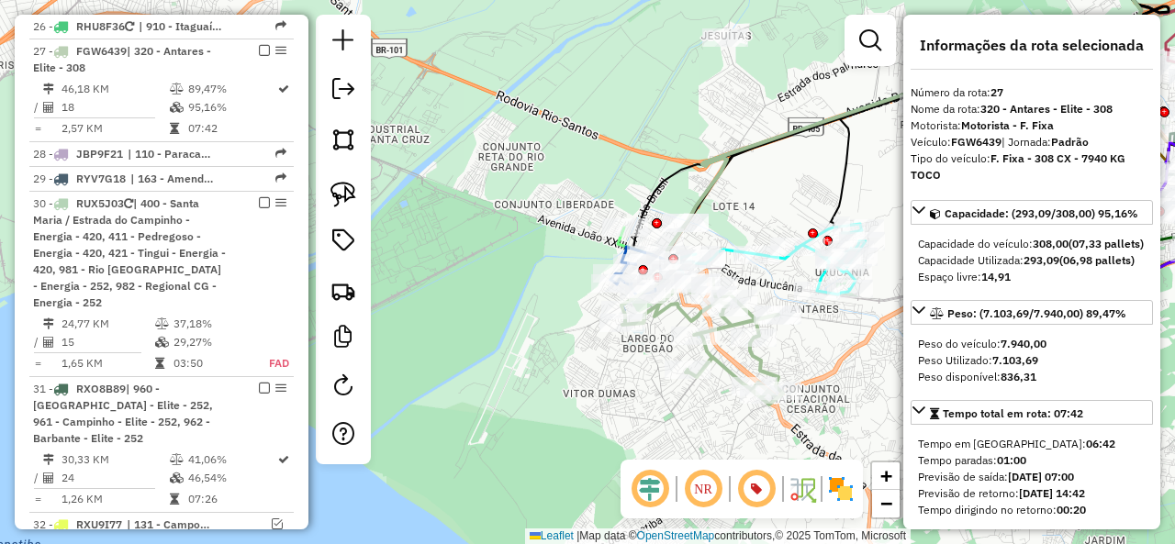
scroll to position [1832, 0]
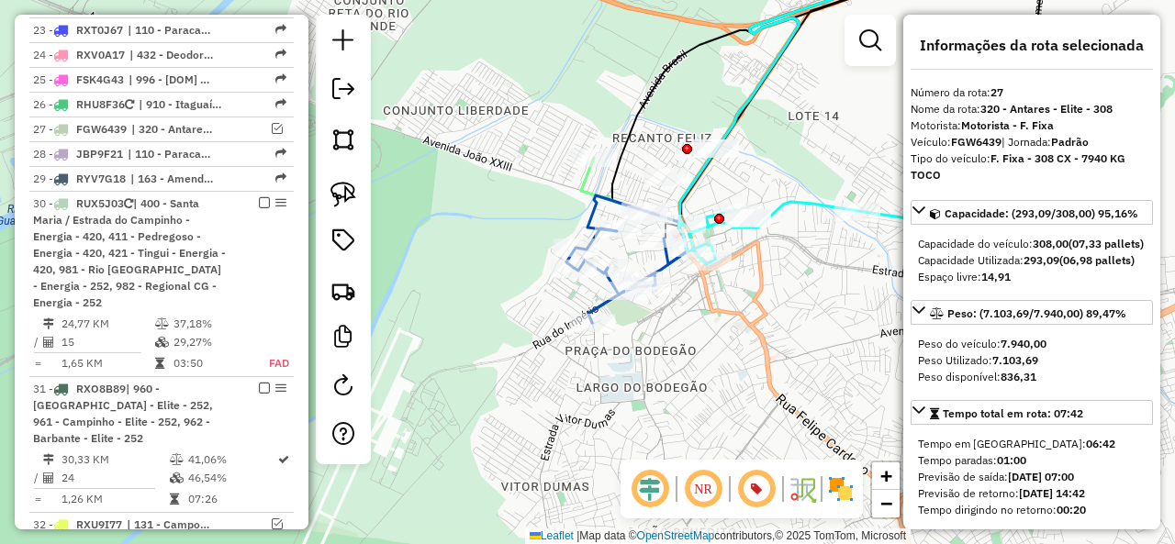
click at [595, 304] on icon at bounding box center [626, 259] width 121 height 128
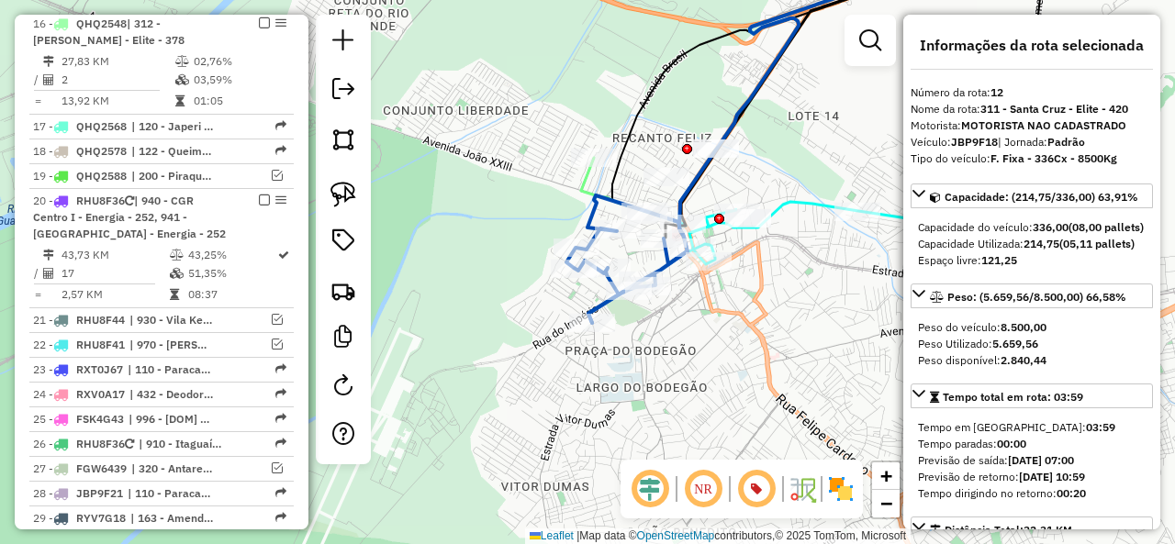
scroll to position [1214, 0]
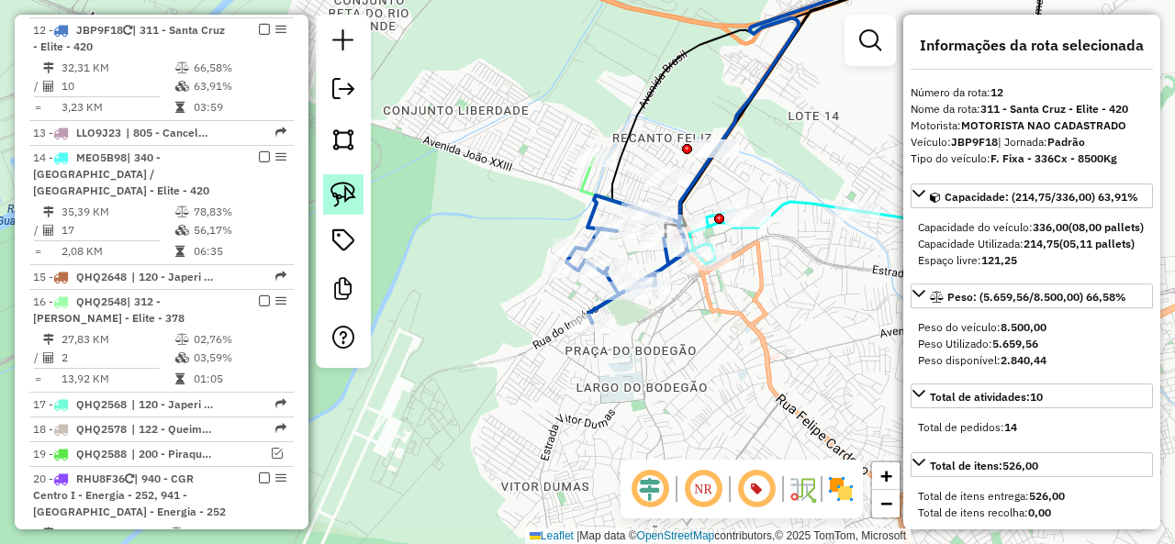
click at [351, 189] on img at bounding box center [343, 195] width 26 height 26
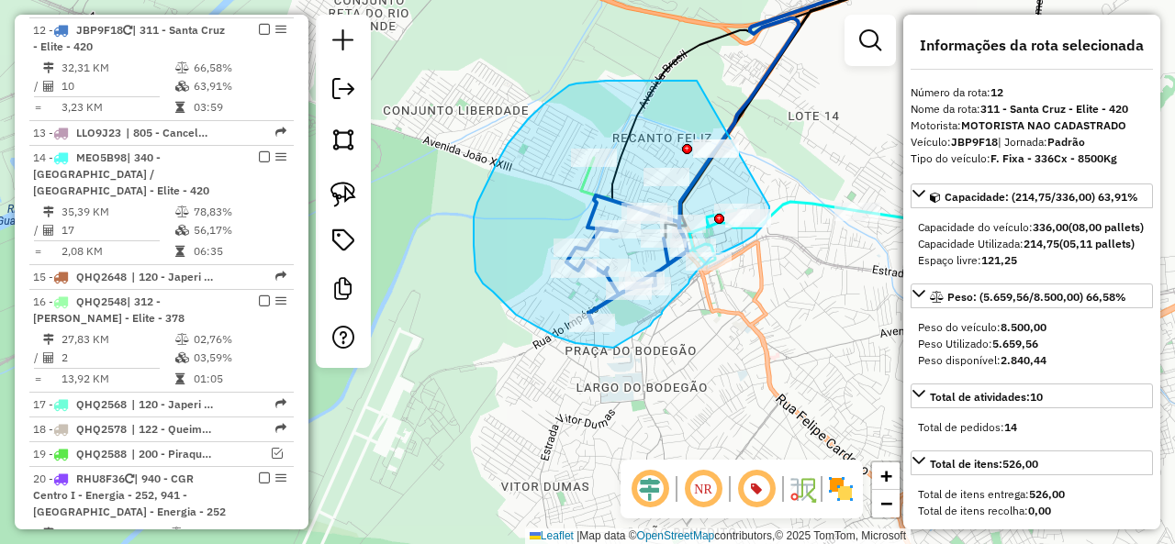
drag, startPoint x: 697, startPoint y: 81, endPoint x: 770, endPoint y: 195, distance: 135.4
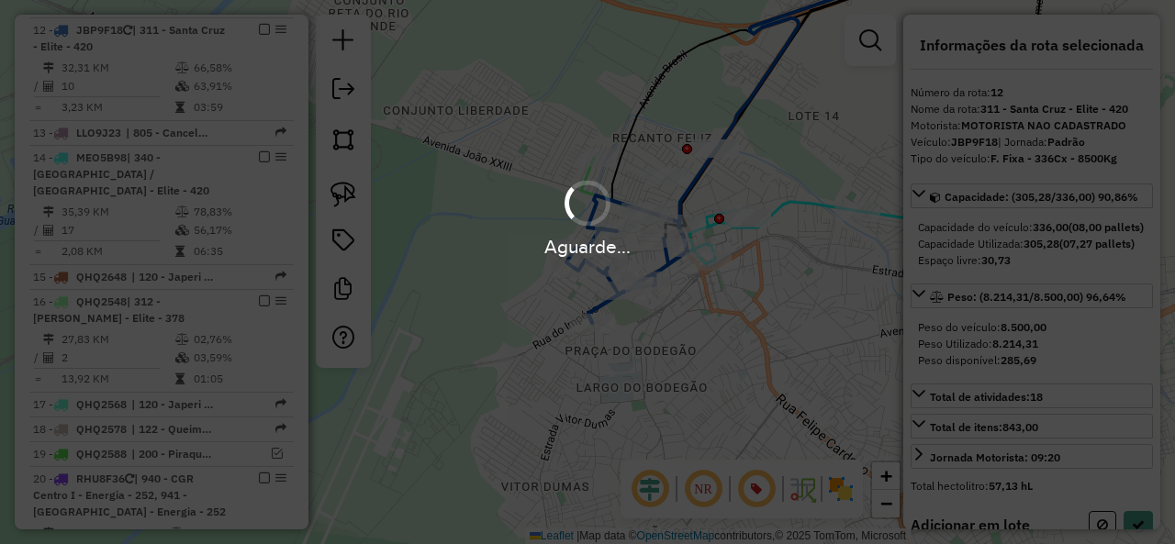
select select "**********"
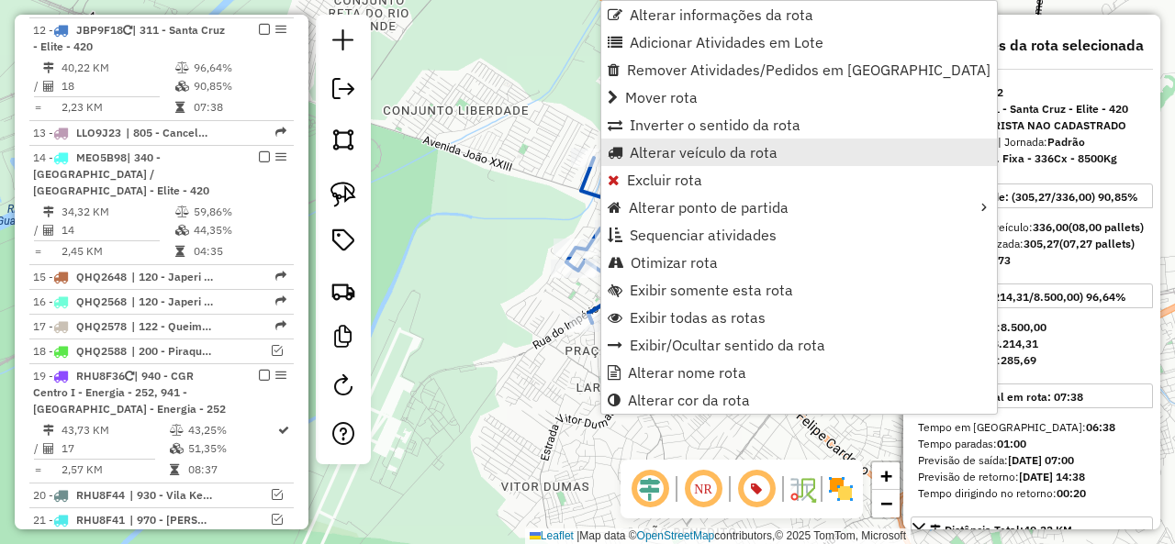
click at [668, 150] on span "Alterar veículo da rota" at bounding box center [704, 152] width 148 height 15
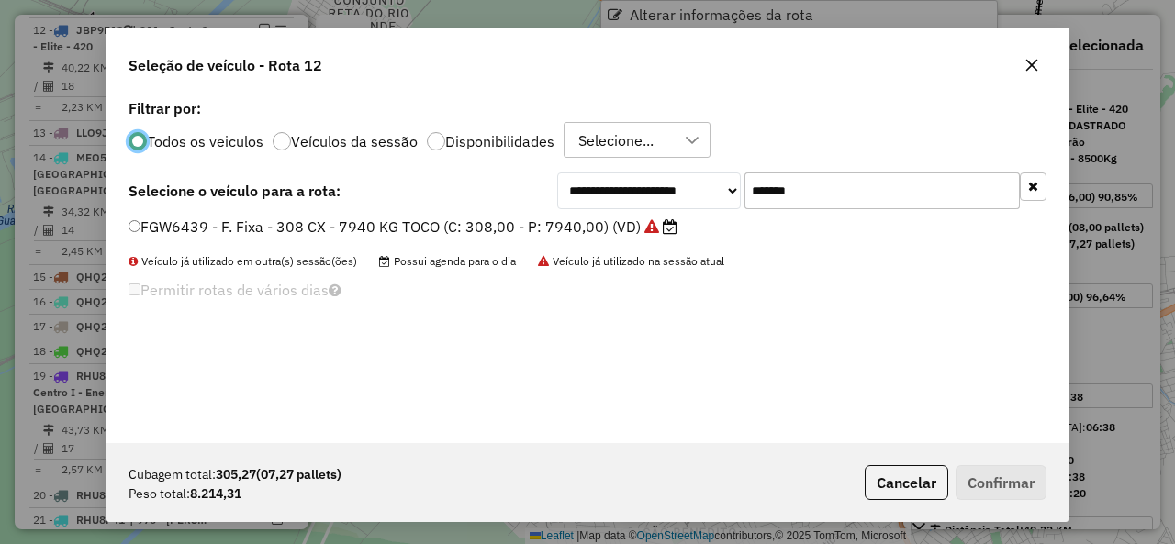
scroll to position [10, 6]
click at [894, 196] on input "*******" at bounding box center [881, 191] width 275 height 37
paste input "text"
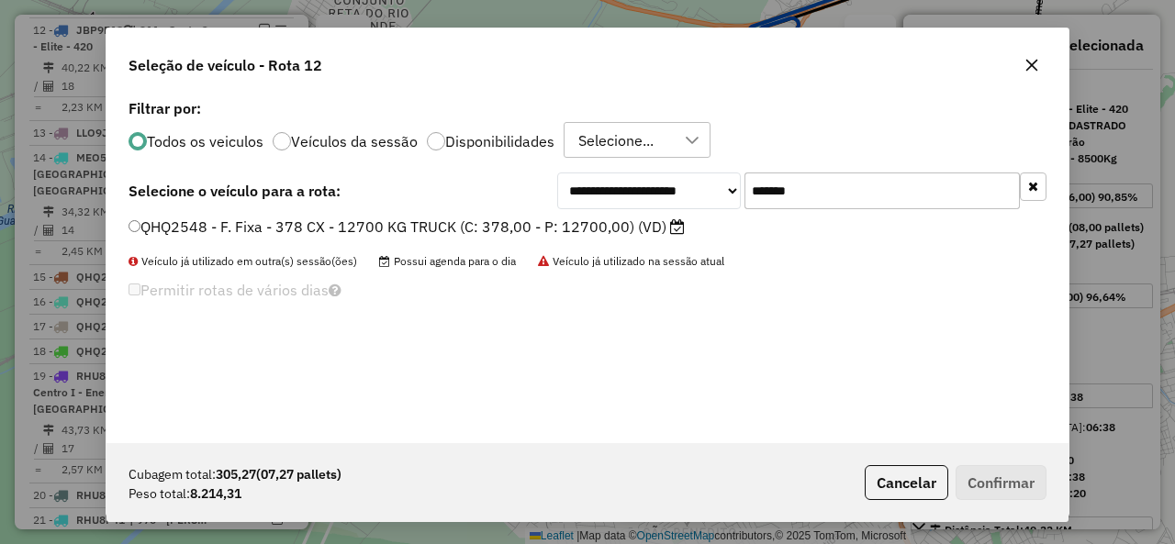
type input "*******"
click at [108, 218] on div "**********" at bounding box center [587, 269] width 962 height 349
click at [162, 229] on label "QHQ2548 - F. Fixa - 378 CX - 12700 KG TRUCK (C: 378,00 - P: 12700,00) (VD)" at bounding box center [406, 227] width 556 height 22
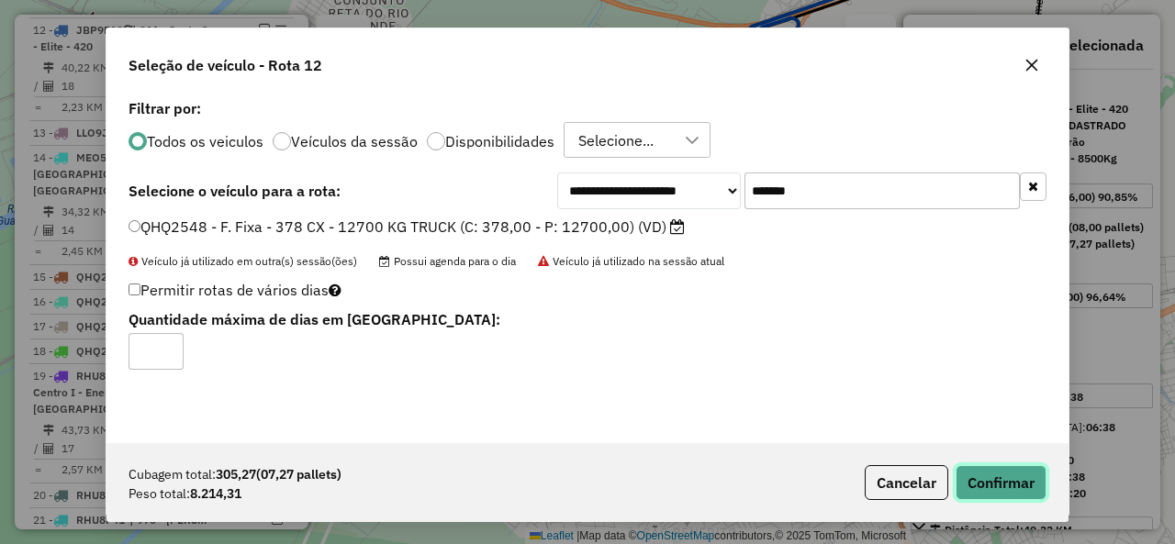
click at [1011, 477] on button "Confirmar" at bounding box center [1000, 482] width 91 height 35
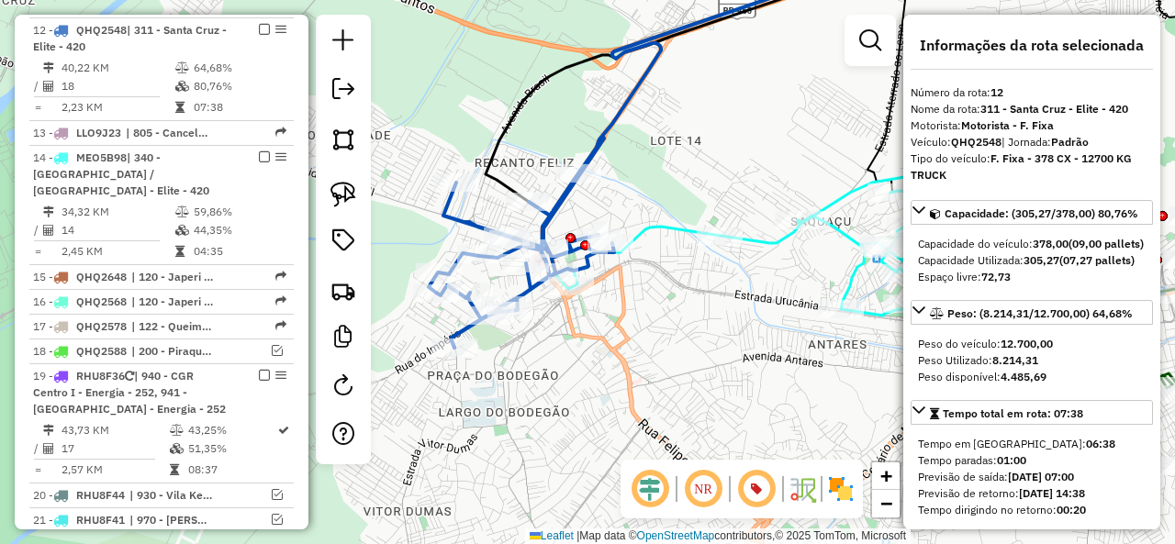
click at [601, 137] on icon at bounding box center [521, 242] width 185 height 211
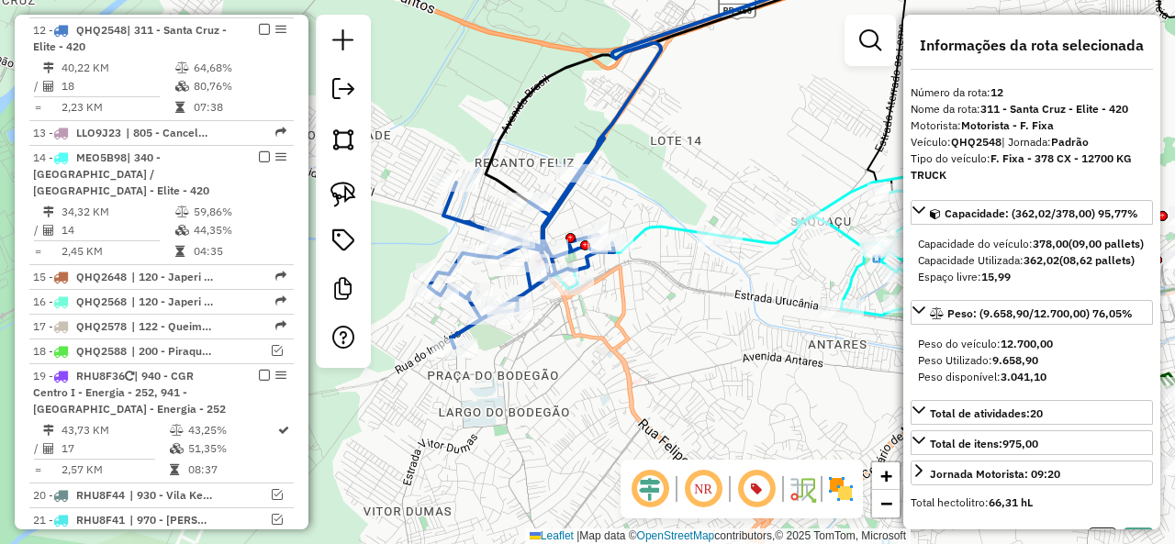
select select "**********"
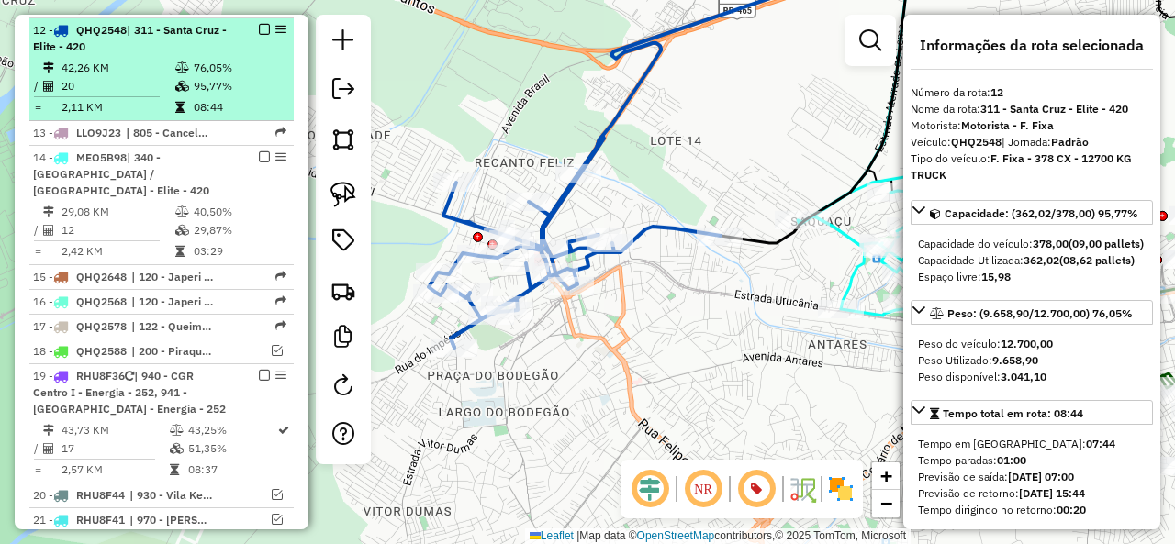
click at [261, 24] on em at bounding box center [264, 29] width 11 height 11
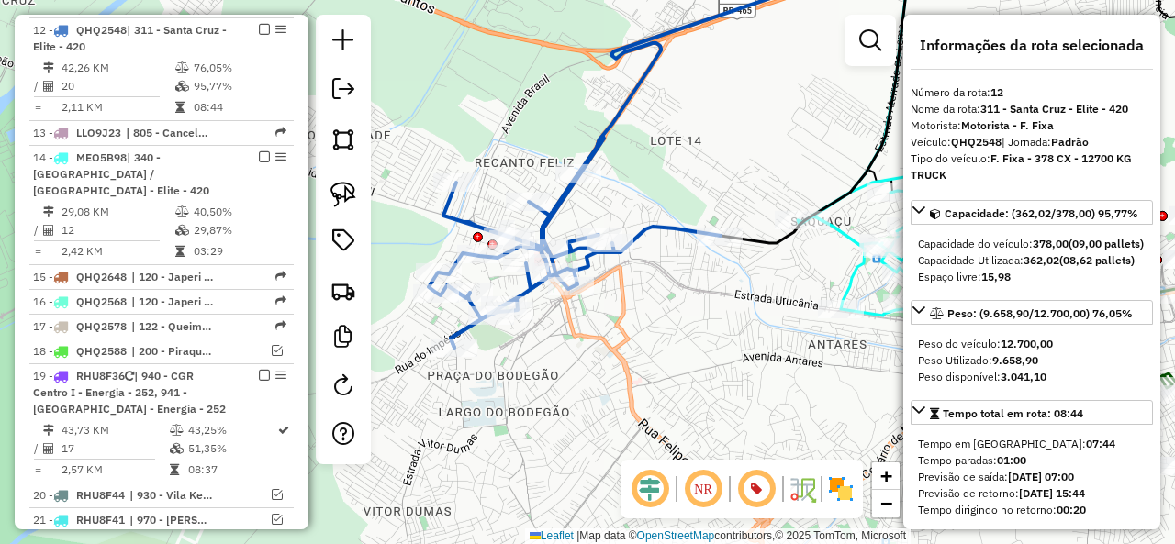
scroll to position [1136, 0]
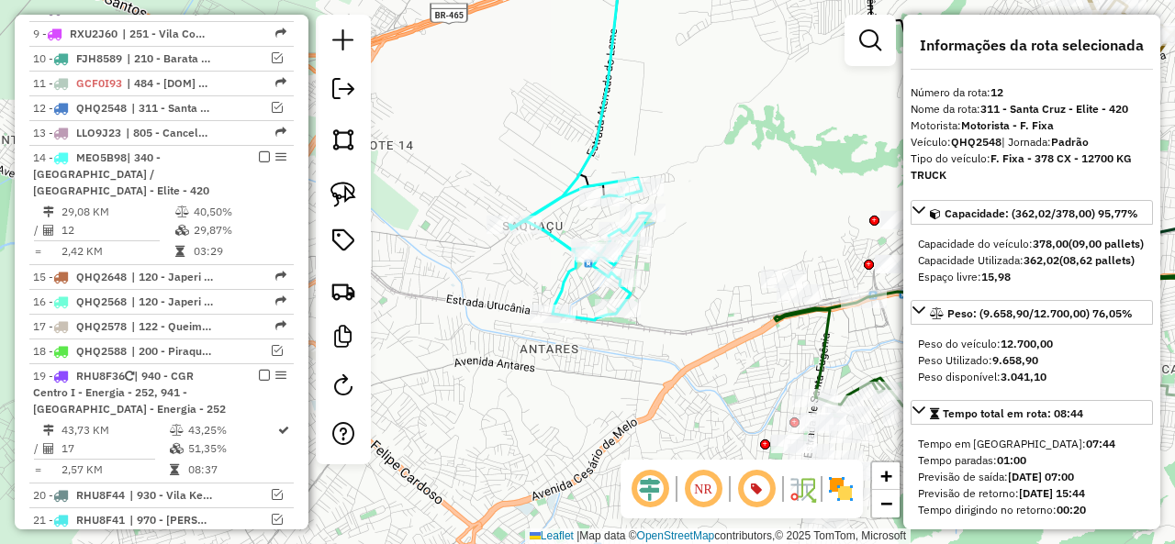
click at [558, 274] on icon at bounding box center [579, 249] width 141 height 142
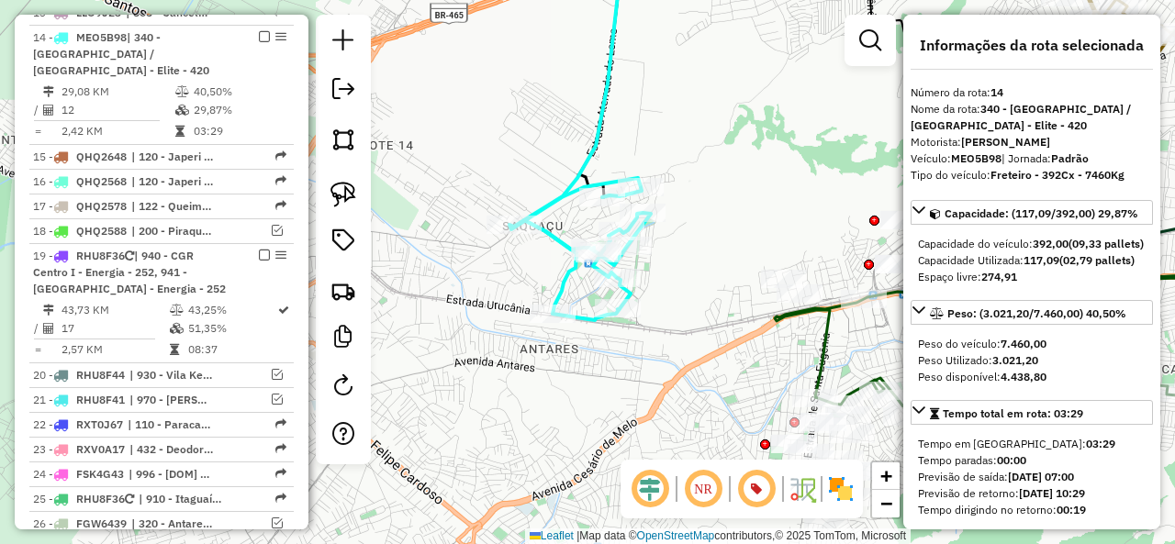
scroll to position [1263, 0]
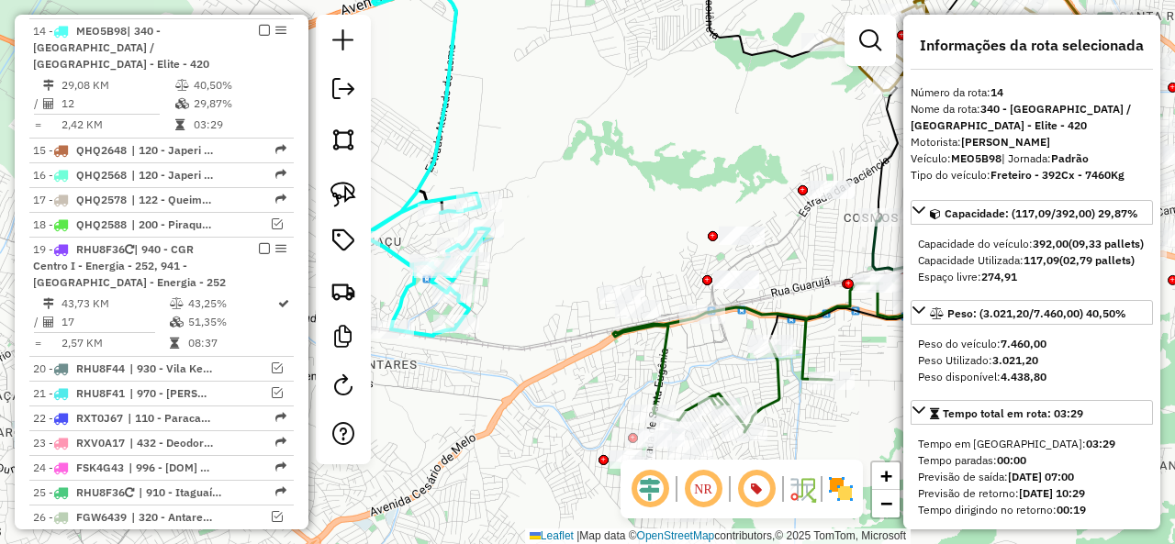
drag, startPoint x: 477, startPoint y: 282, endPoint x: 379, endPoint y: 297, distance: 99.4
click at [379, 297] on div "Janela de atendimento Grade de atendimento Capacidade Transportadoras Veículos …" at bounding box center [587, 272] width 1175 height 544
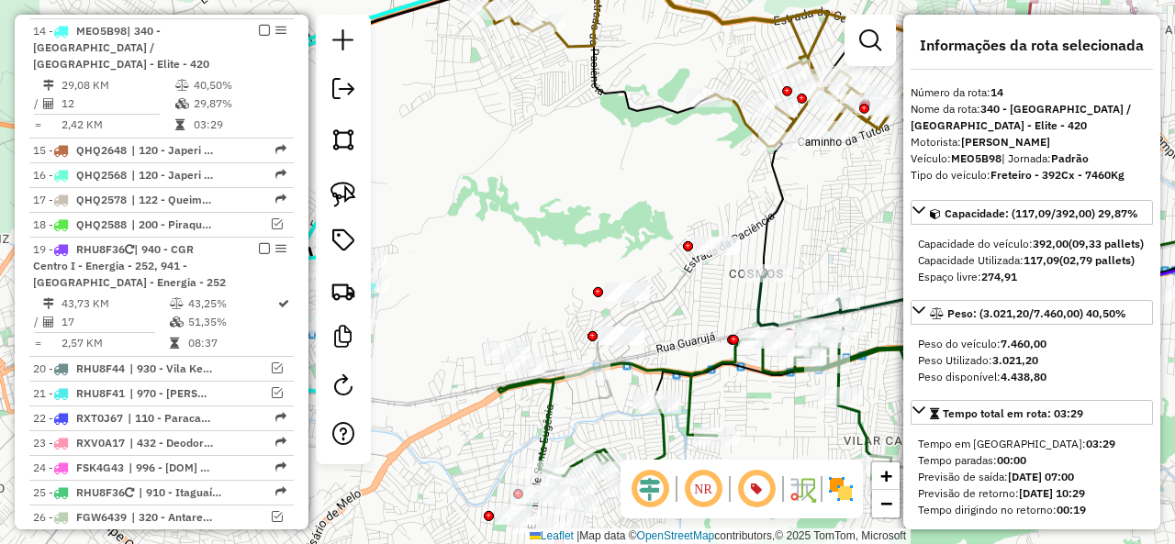
drag, startPoint x: 530, startPoint y: 229, endPoint x: 418, endPoint y: 280, distance: 124.0
click at [418, 280] on div "Janela de atendimento Grade de atendimento Capacidade Transportadoras Veículos …" at bounding box center [587, 272] width 1175 height 544
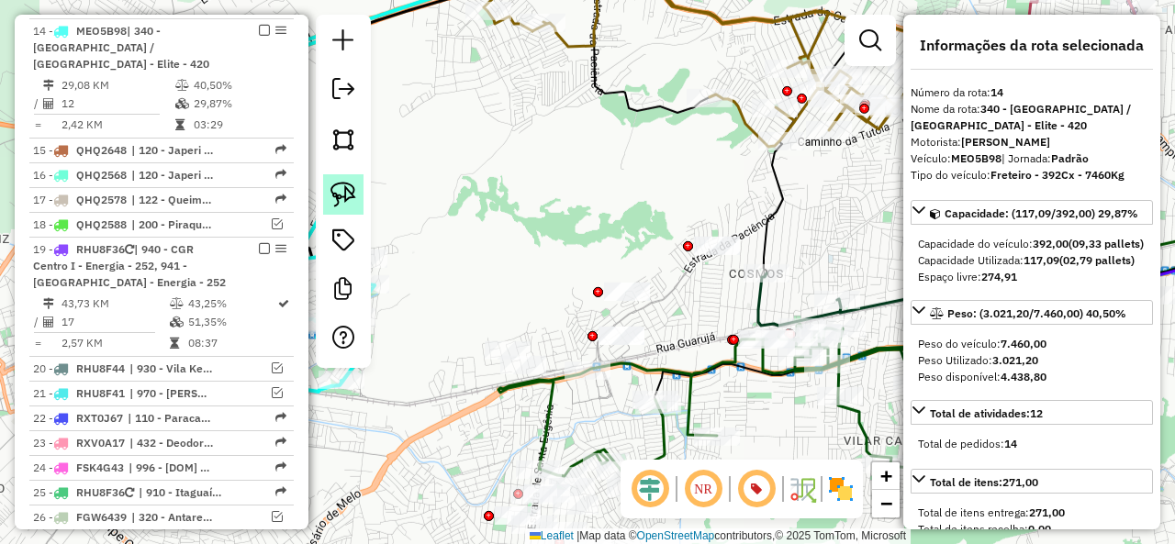
click at [349, 202] on img at bounding box center [343, 195] width 26 height 26
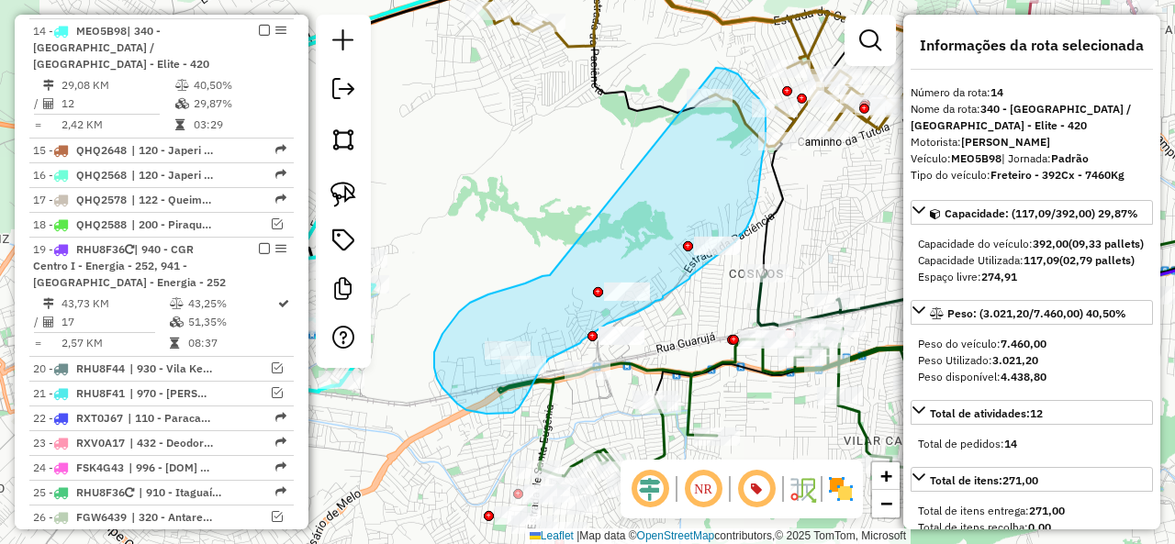
drag, startPoint x: 506, startPoint y: 289, endPoint x: 703, endPoint y: 68, distance: 296.4
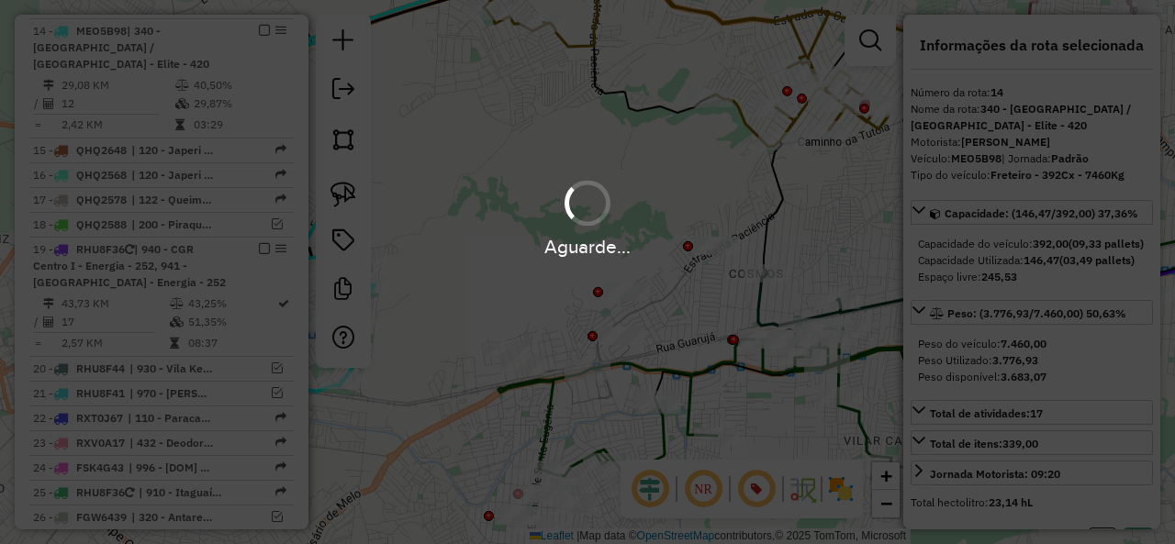
select select "**********"
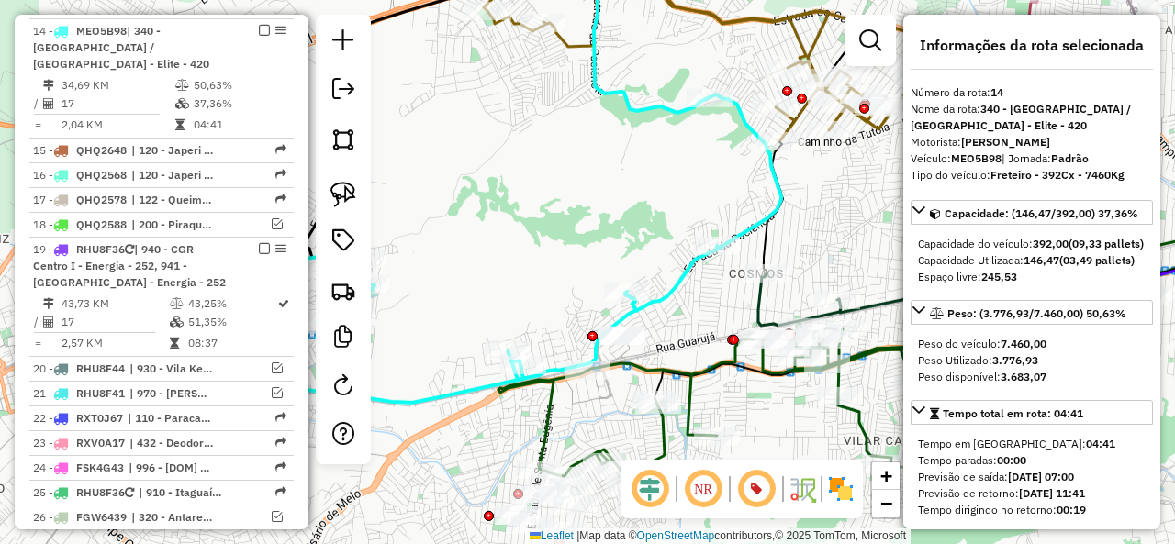
click at [674, 287] on icon at bounding box center [507, 249] width 548 height 308
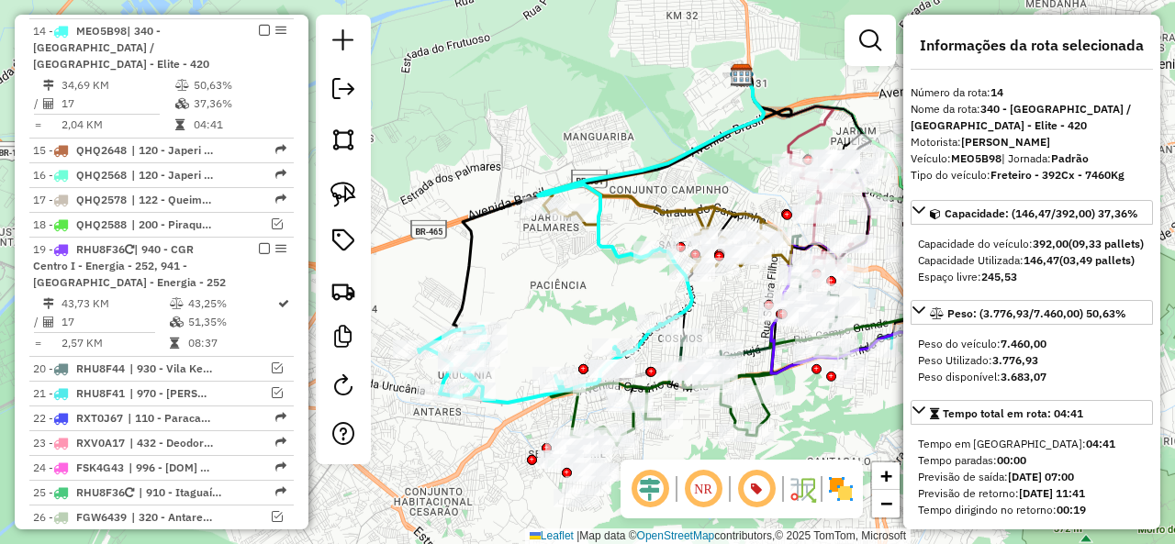
drag, startPoint x: 639, startPoint y: 239, endPoint x: 609, endPoint y: 291, distance: 60.0
click at [609, 291] on div "Janela de atendimento Grade de atendimento Capacidade Transportadoras Veículos …" at bounding box center [587, 272] width 1175 height 544
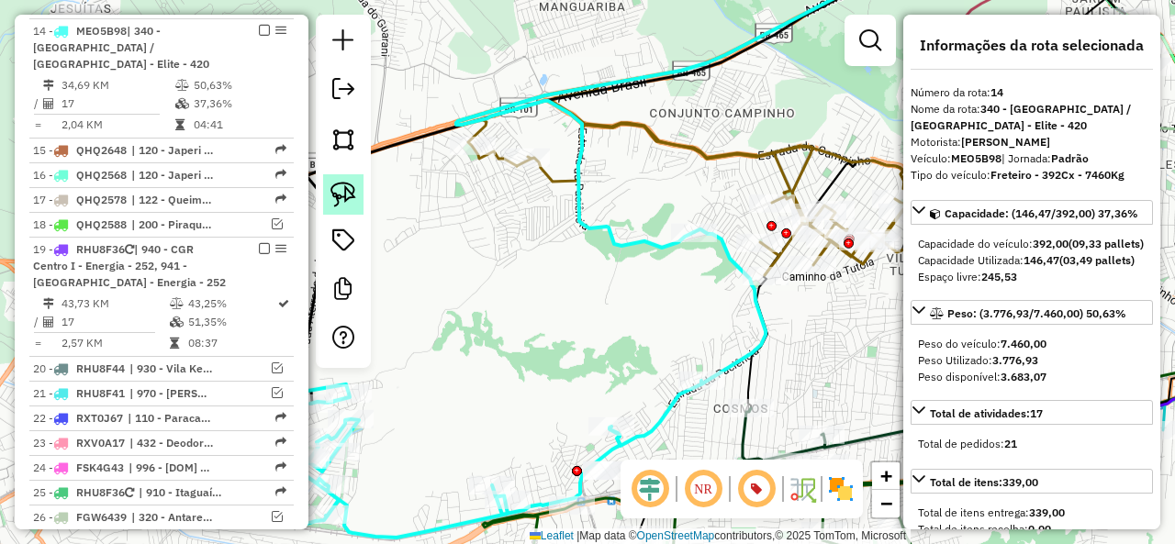
click at [346, 192] on img at bounding box center [343, 195] width 26 height 26
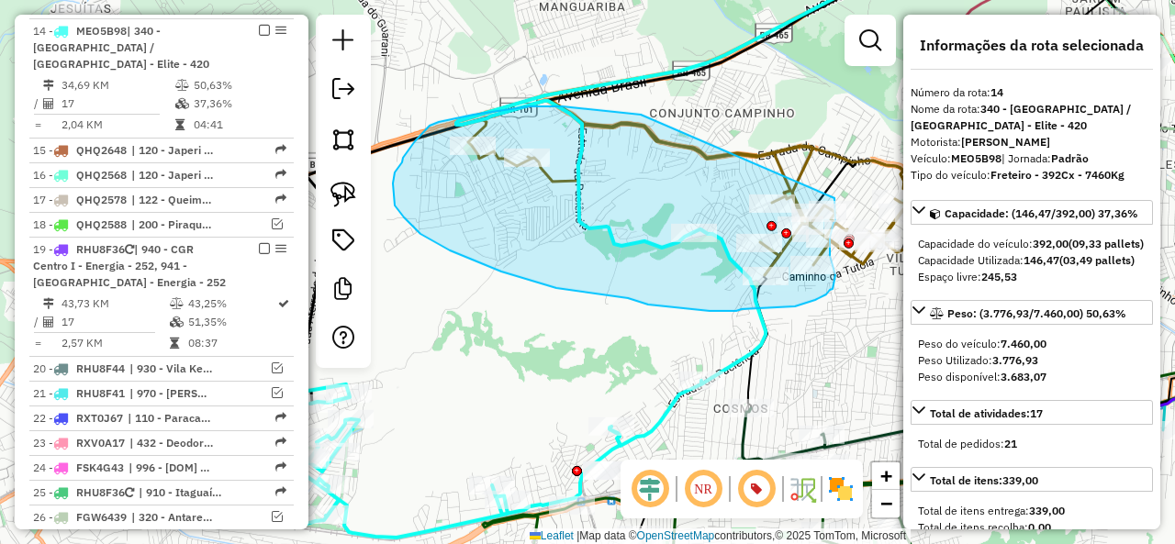
drag, startPoint x: 641, startPoint y: 115, endPoint x: 833, endPoint y: 197, distance: 209.7
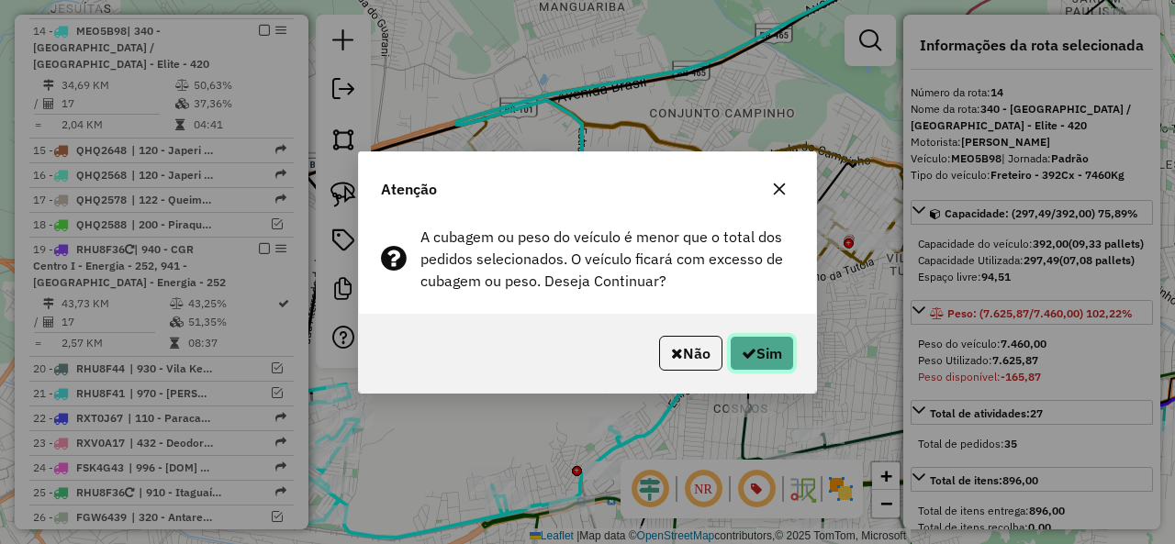
click at [762, 344] on button "Sim" at bounding box center [762, 353] width 64 height 35
select select "**********"
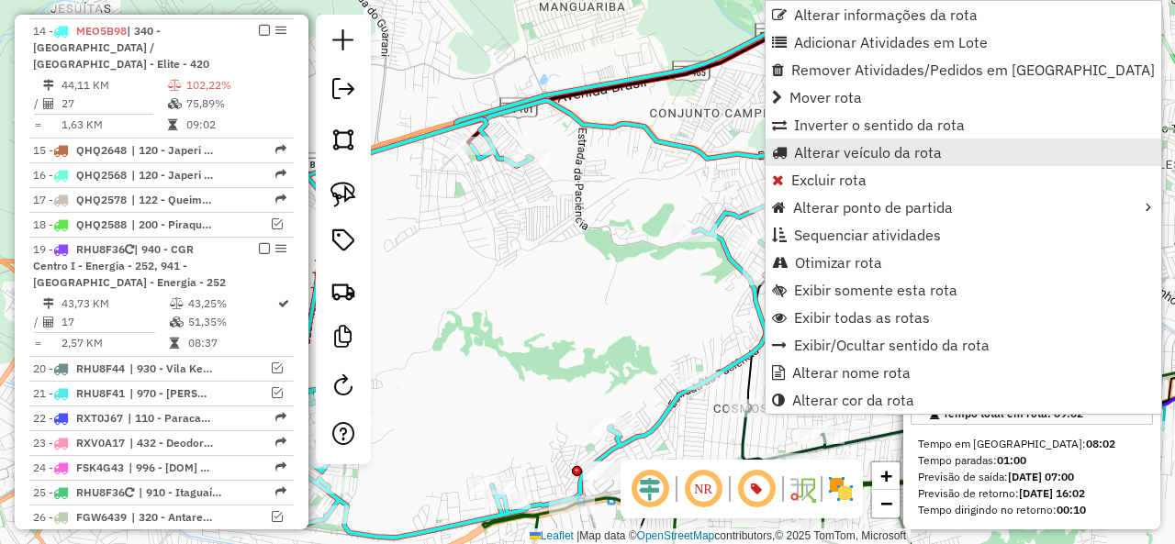
click at [854, 148] on span "Alterar veículo da rota" at bounding box center [868, 152] width 148 height 15
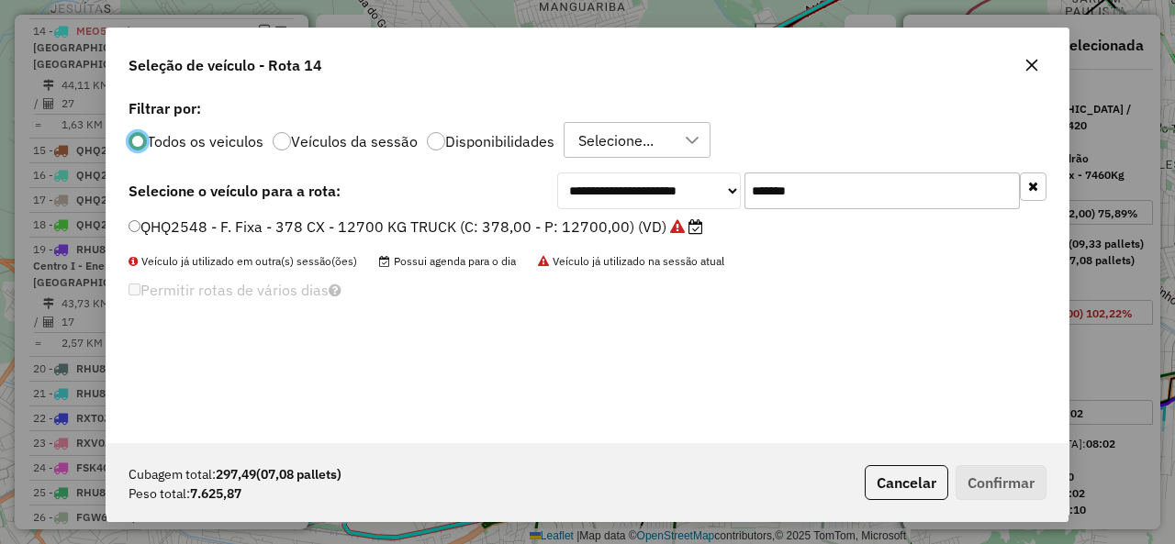
scroll to position [10, 6]
click at [926, 186] on input "*******" at bounding box center [881, 191] width 275 height 37
paste input "text"
type input "*******"
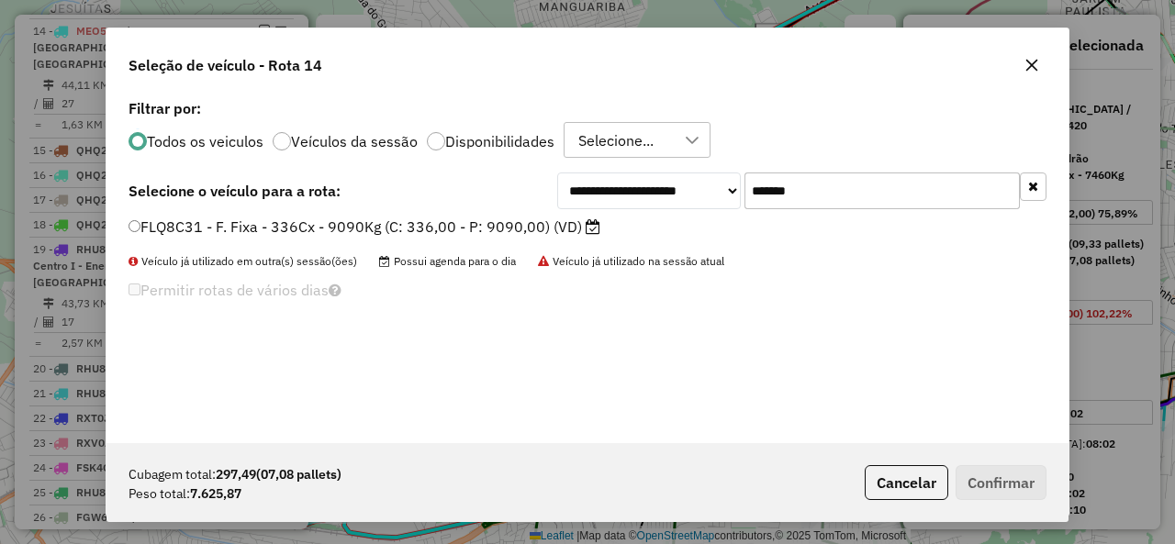
click at [207, 222] on label "FLQ8C31 - F. Fixa - 336Cx - 9090Kg (C: 336,00 - P: 9090,00) (VD)" at bounding box center [364, 227] width 472 height 22
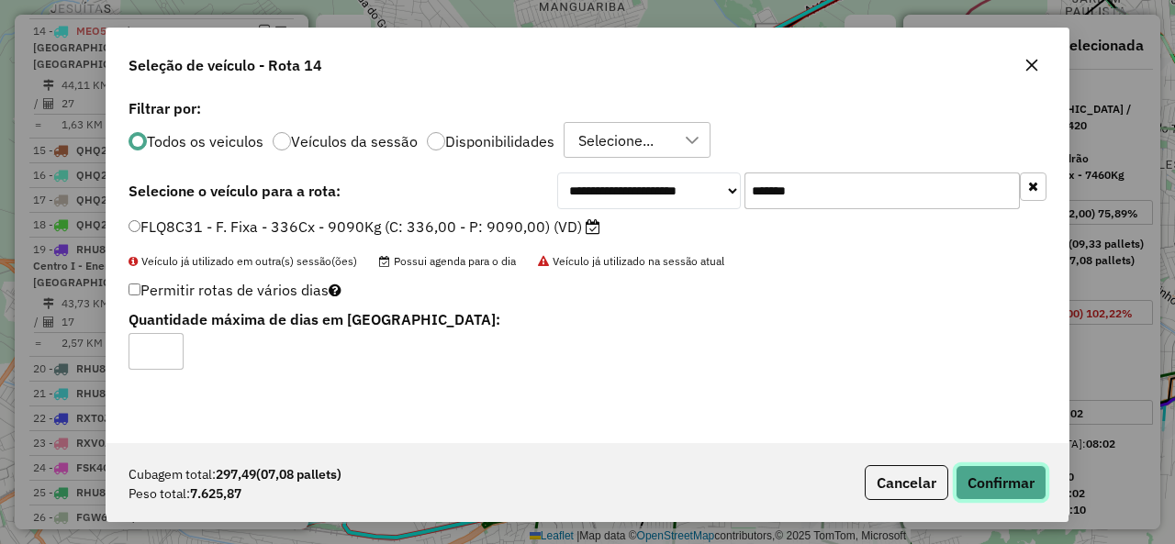
click at [986, 482] on button "Confirmar" at bounding box center [1000, 482] width 91 height 35
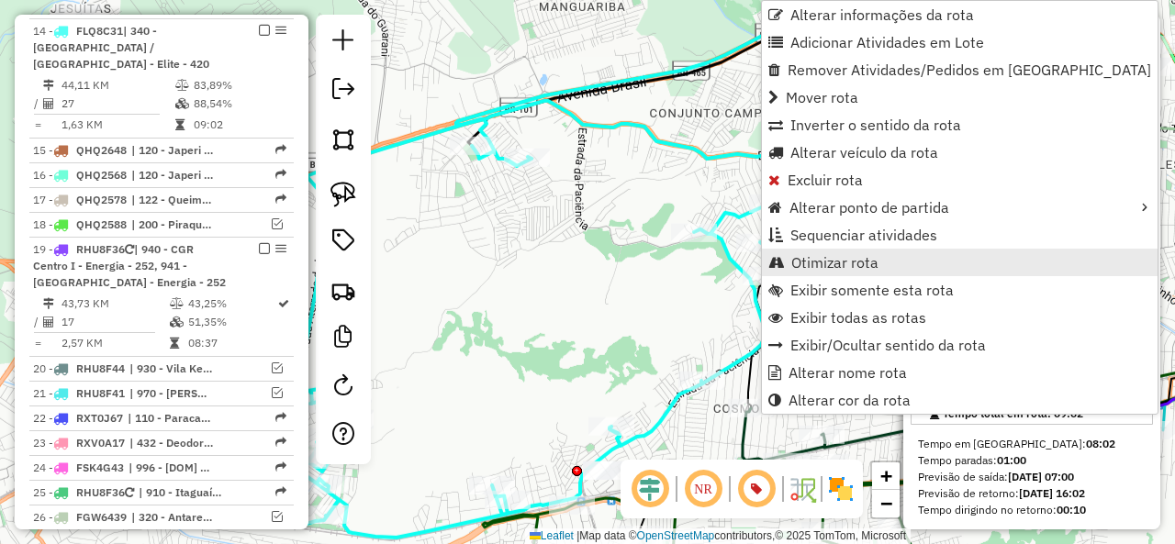
click at [840, 255] on span "Otimizar rota" at bounding box center [834, 262] width 87 height 15
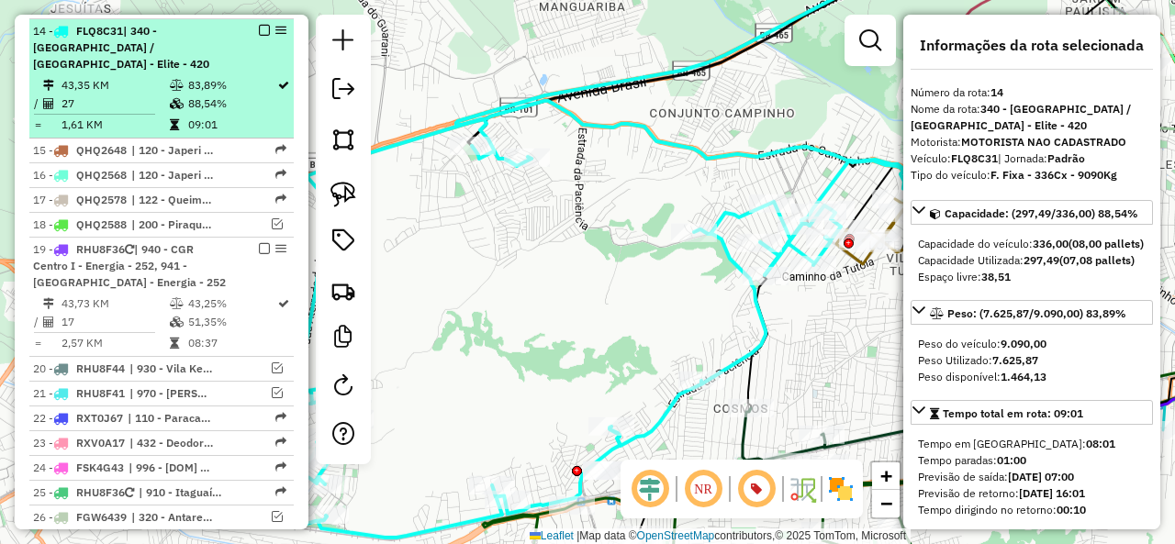
click at [262, 30] on em at bounding box center [264, 30] width 11 height 11
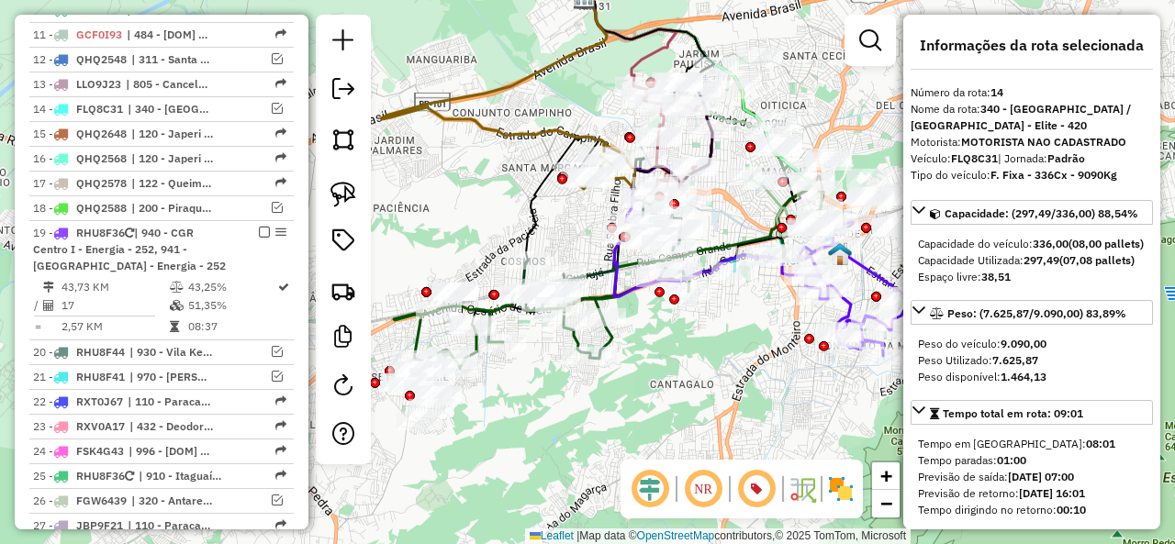
click at [710, 378] on div "Janela de atendimento Grade de atendimento Capacidade Transportadoras Veículos …" at bounding box center [587, 272] width 1175 height 544
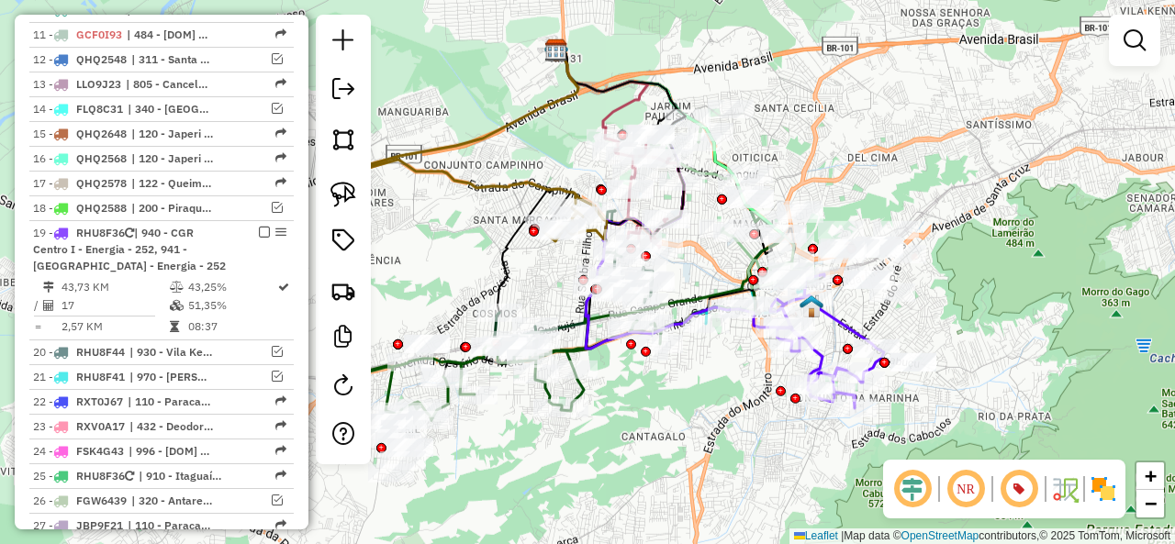
drag, startPoint x: 716, startPoint y: 359, endPoint x: 687, endPoint y: 413, distance: 61.6
click at [687, 413] on div "Janela de atendimento Grade de atendimento Capacidade Transportadoras Veículos …" at bounding box center [587, 272] width 1175 height 544
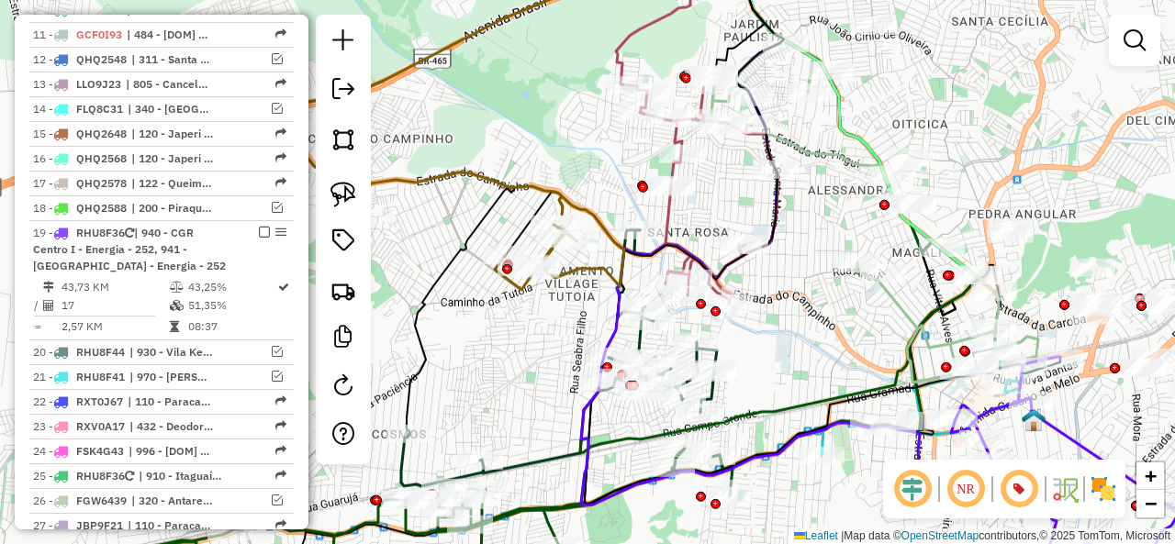
drag, startPoint x: 560, startPoint y: 139, endPoint x: 538, endPoint y: 173, distance: 41.3
click at [538, 173] on div "Janela de atendimento Grade de atendimento Capacidade Transportadoras Veículos …" at bounding box center [587, 272] width 1175 height 544
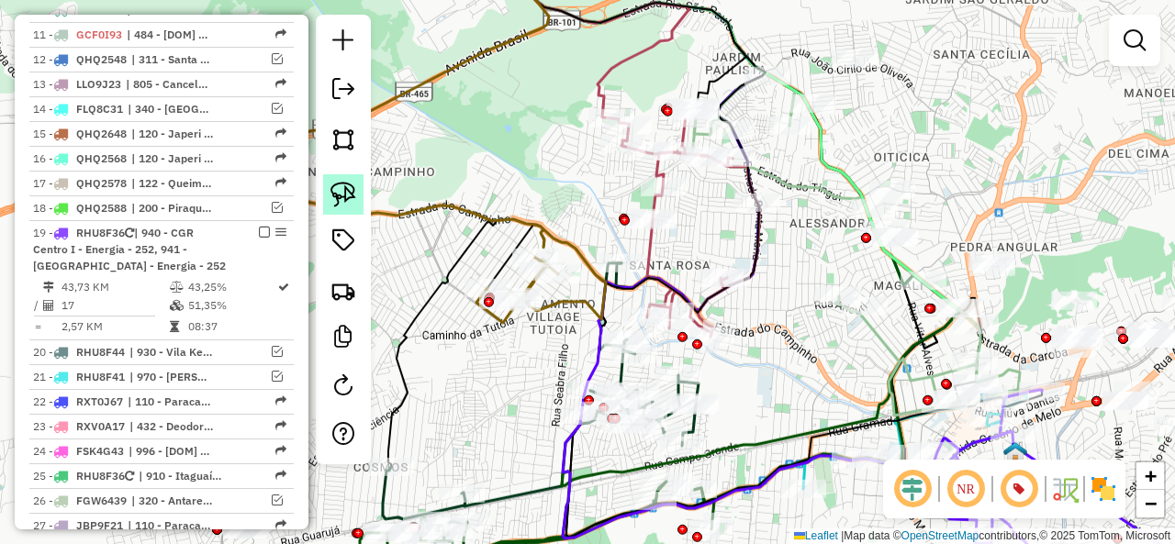
click at [335, 195] on img at bounding box center [343, 195] width 26 height 26
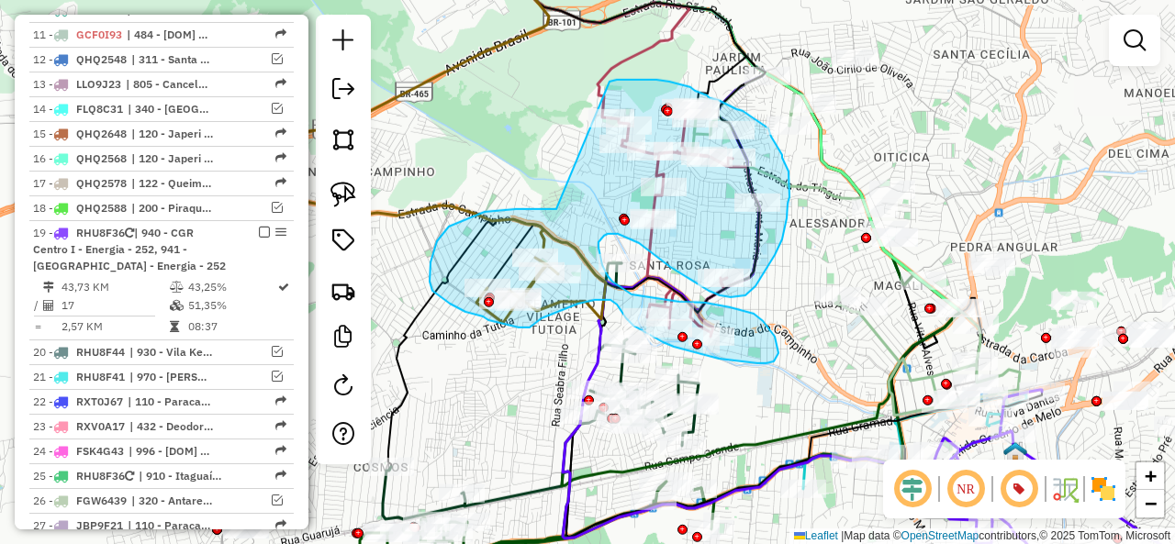
drag, startPoint x: 542, startPoint y: 209, endPoint x: 575, endPoint y: 89, distance: 124.5
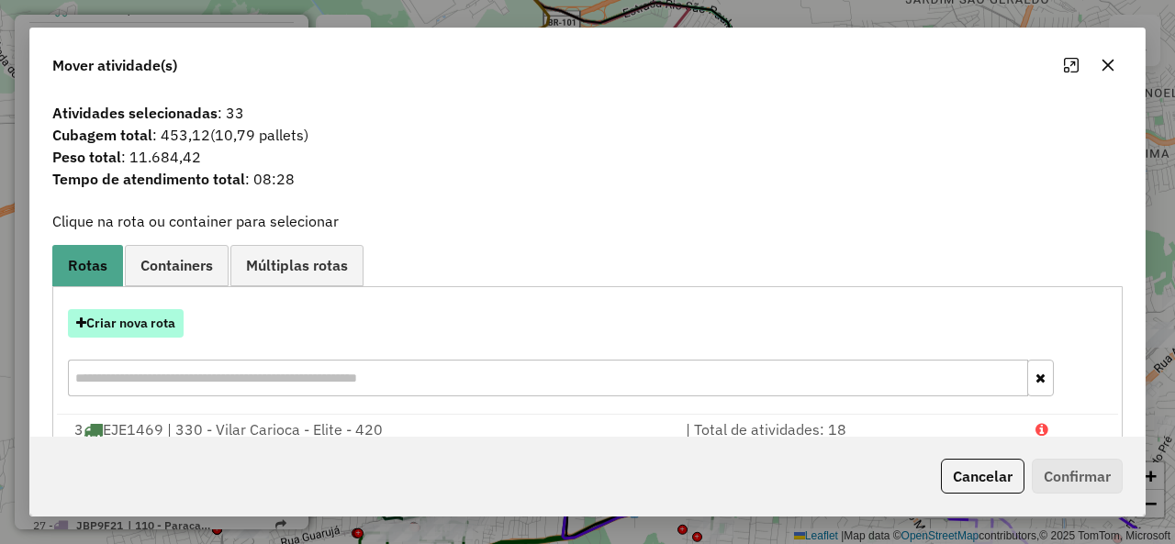
click at [141, 324] on button "Criar nova rota" at bounding box center [126, 323] width 116 height 28
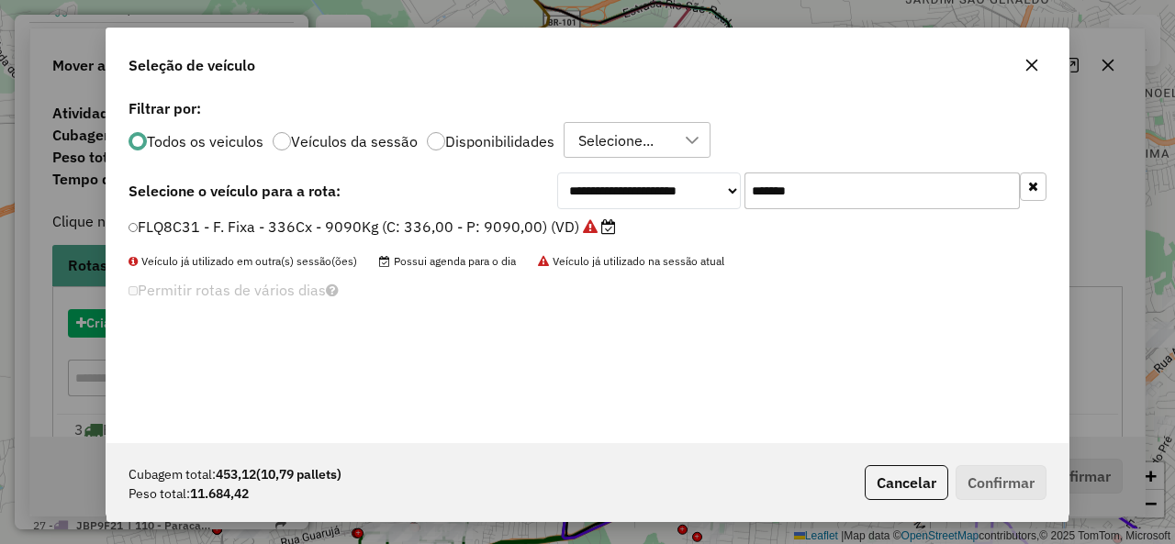
scroll to position [10, 6]
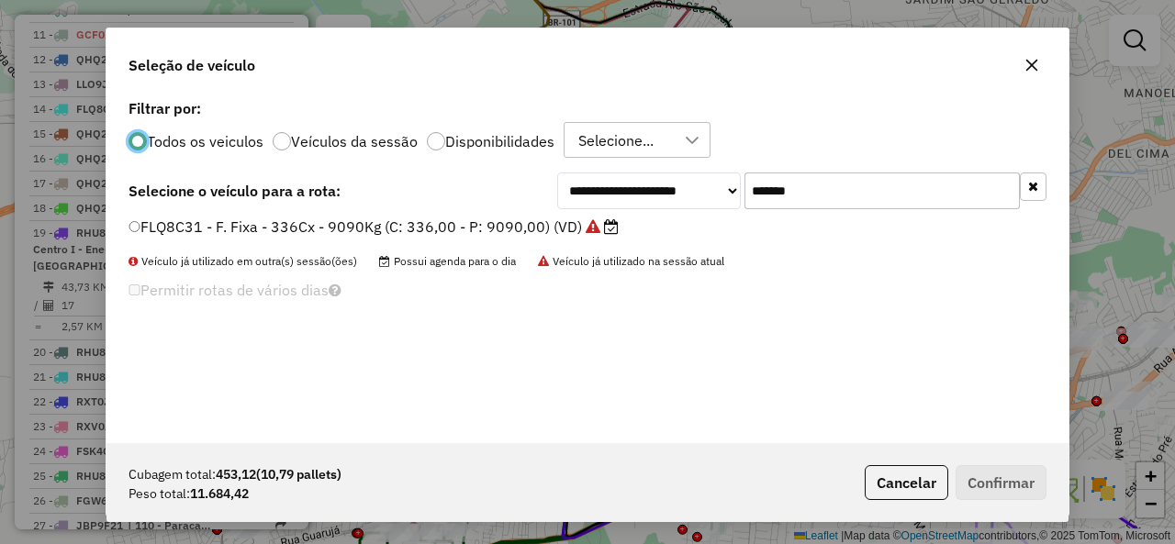
click at [843, 202] on input "*******" at bounding box center [881, 191] width 275 height 37
paste input "text"
type input "*******"
click at [195, 222] on label "GJU0G41 - F. Fixa - 420Cx - 12900Kg (C: 420,00 - P: 12900,00) (VD)" at bounding box center [374, 227] width 493 height 22
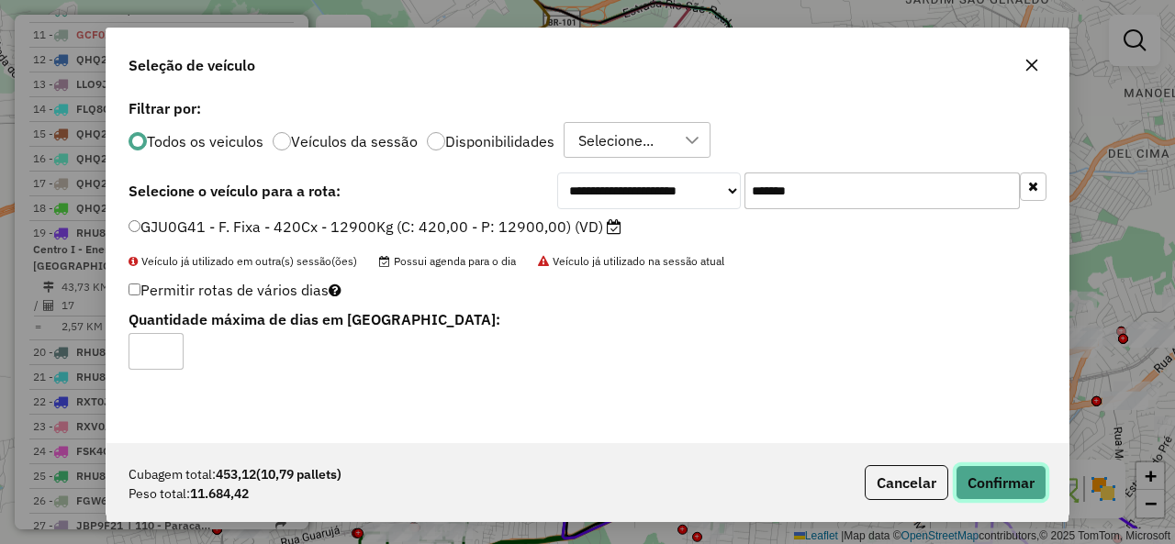
click at [1004, 486] on button "Confirmar" at bounding box center [1000, 482] width 91 height 35
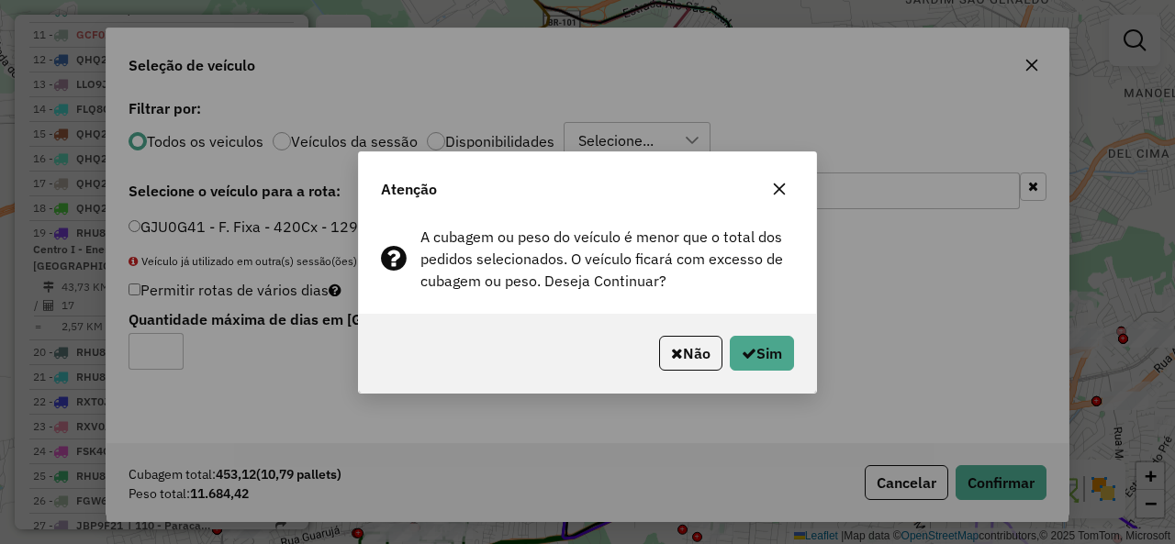
click at [793, 360] on div "Não Sim" at bounding box center [587, 353] width 457 height 79
click at [762, 348] on button "Sim" at bounding box center [762, 353] width 64 height 35
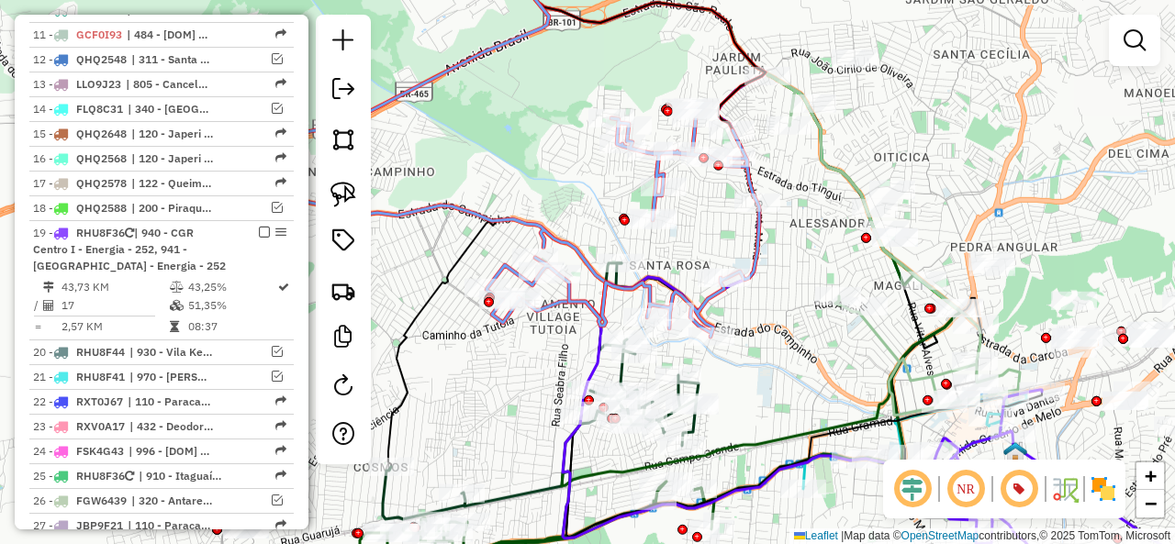
click at [759, 243] on icon at bounding box center [622, 221] width 273 height 229
select select "**********"
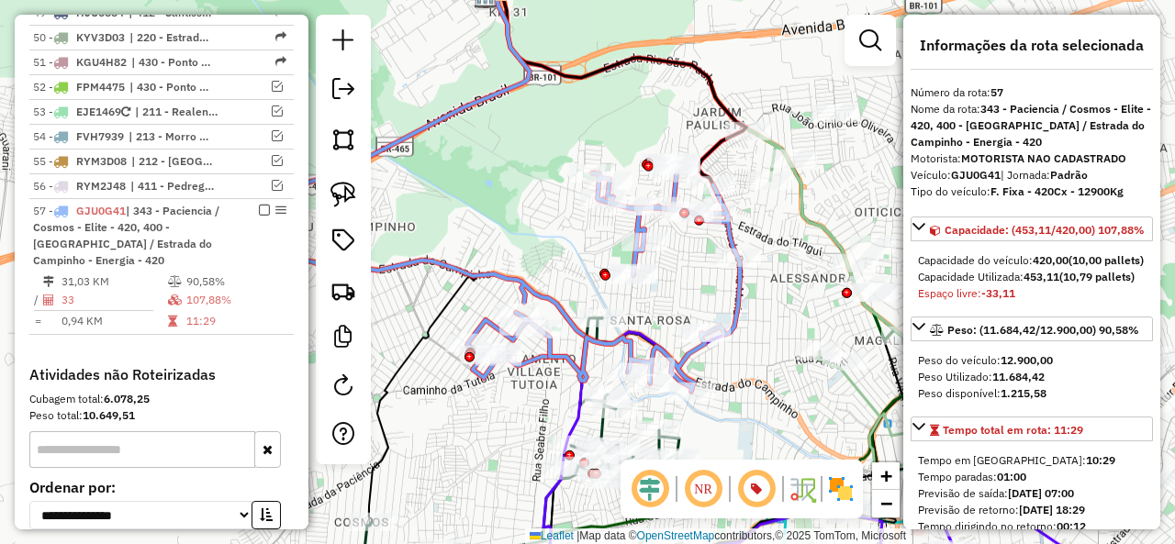
drag, startPoint x: 788, startPoint y: 243, endPoint x: 768, endPoint y: 303, distance: 63.0
click at [768, 303] on div "Janela de atendimento Grade de atendimento Capacidade Transportadoras Veículos …" at bounding box center [587, 272] width 1175 height 544
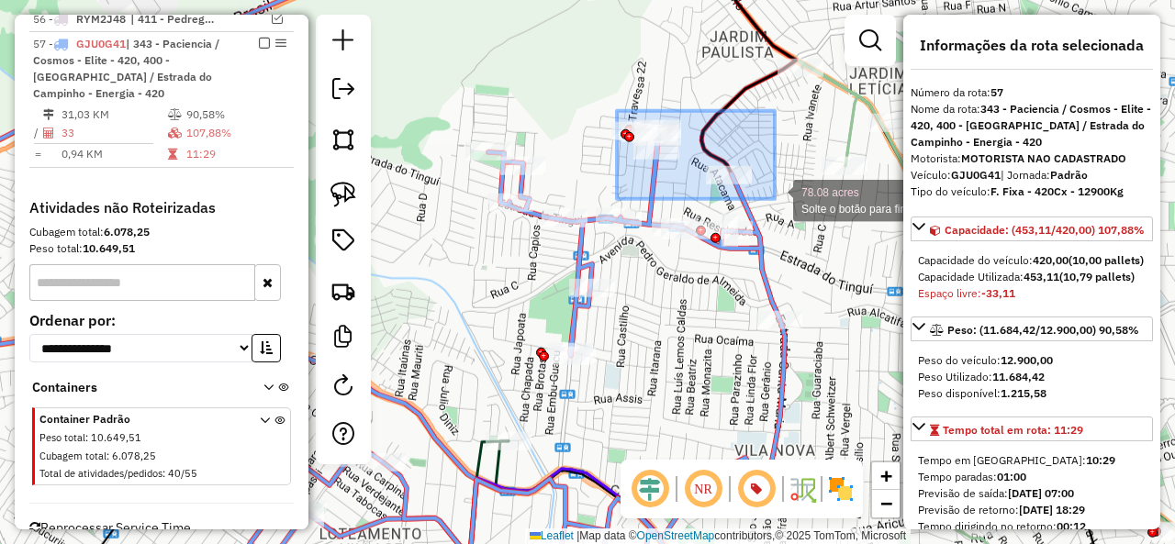
drag, startPoint x: 617, startPoint y: 111, endPoint x: 775, endPoint y: 199, distance: 180.8
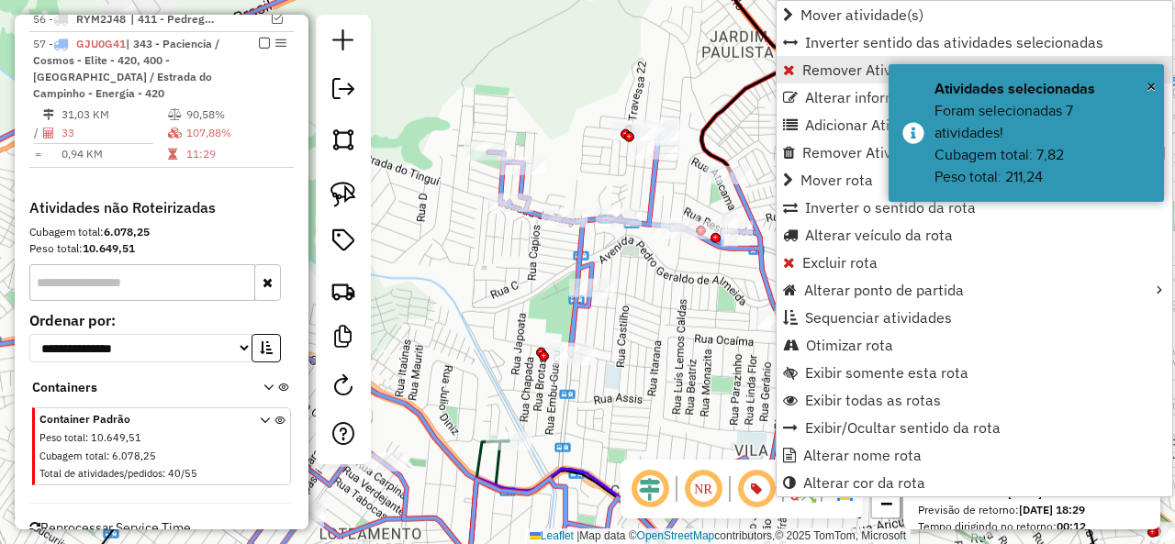
click at [823, 63] on span "Remover Atividade(s) da rota" at bounding box center [899, 69] width 194 height 15
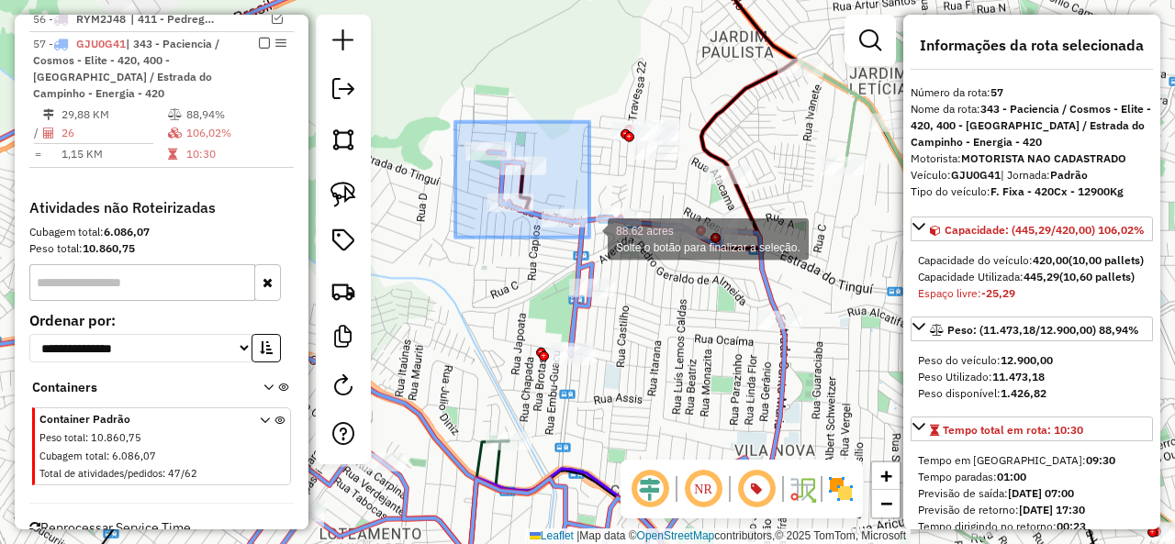
drag, startPoint x: 459, startPoint y: 122, endPoint x: 589, endPoint y: 238, distance: 174.2
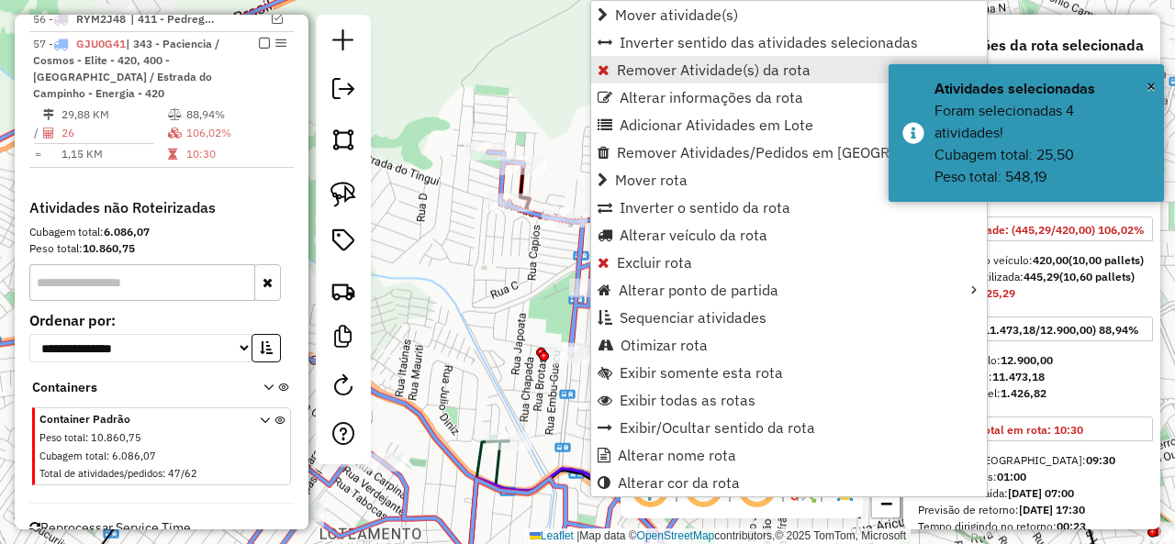
click at [694, 71] on span "Remover Atividade(s) da rota" at bounding box center [714, 69] width 194 height 15
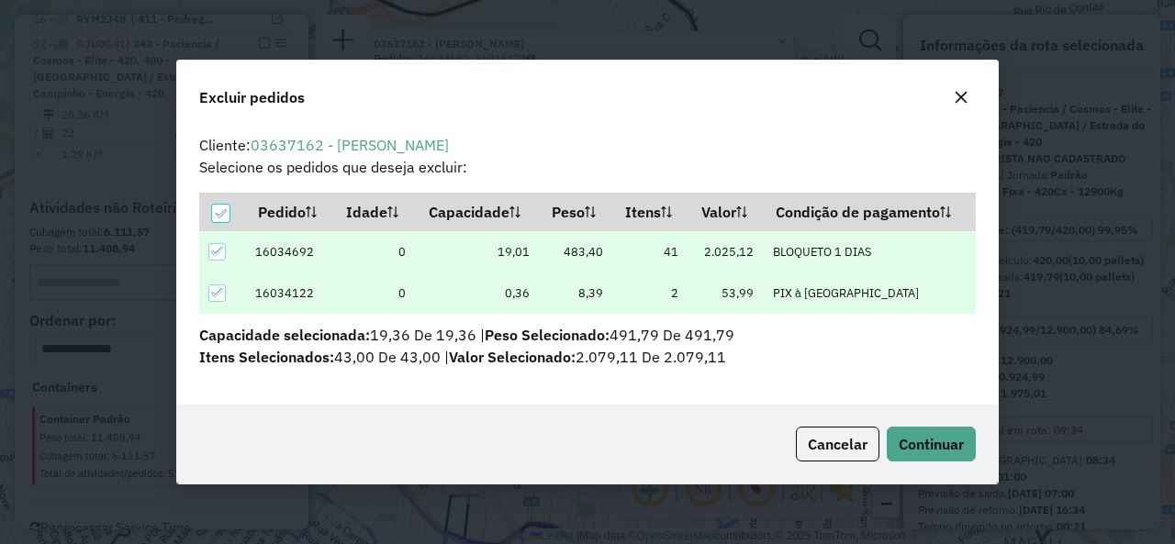
scroll to position [0, 0]
click at [960, 441] on span "Continuar" at bounding box center [931, 444] width 65 height 18
click at [945, 441] on span "Continuar" at bounding box center [931, 444] width 65 height 18
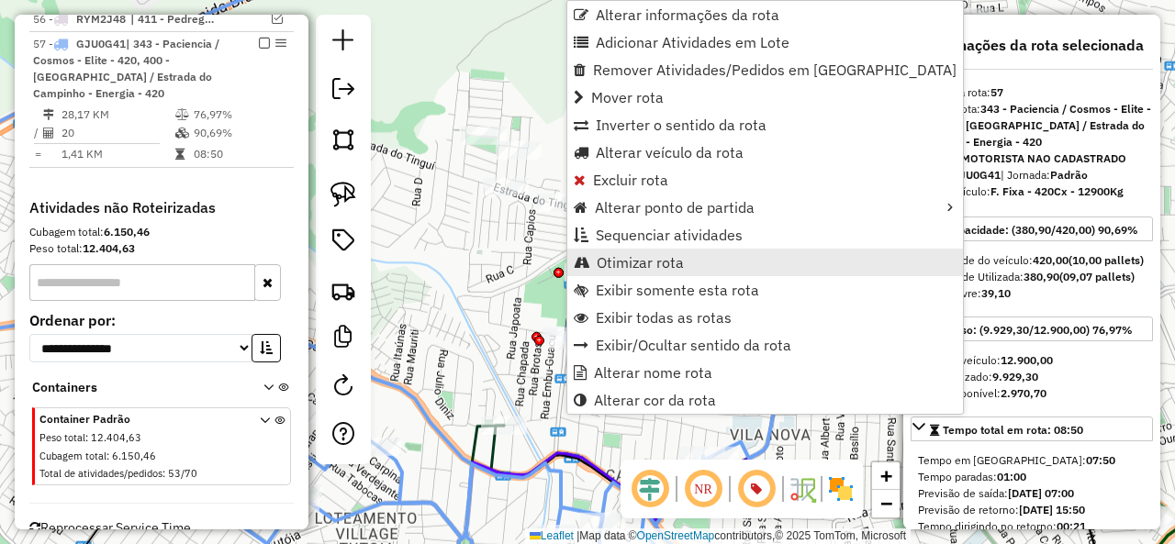
click at [696, 265] on link "Otimizar rota" at bounding box center [765, 263] width 396 height 28
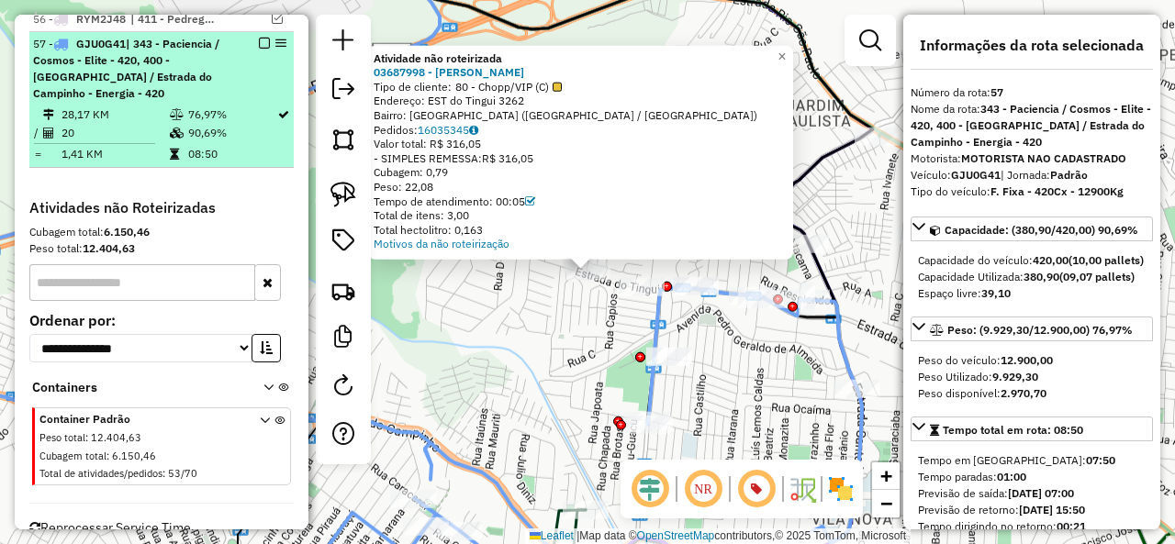
click at [259, 38] on em at bounding box center [264, 43] width 11 height 11
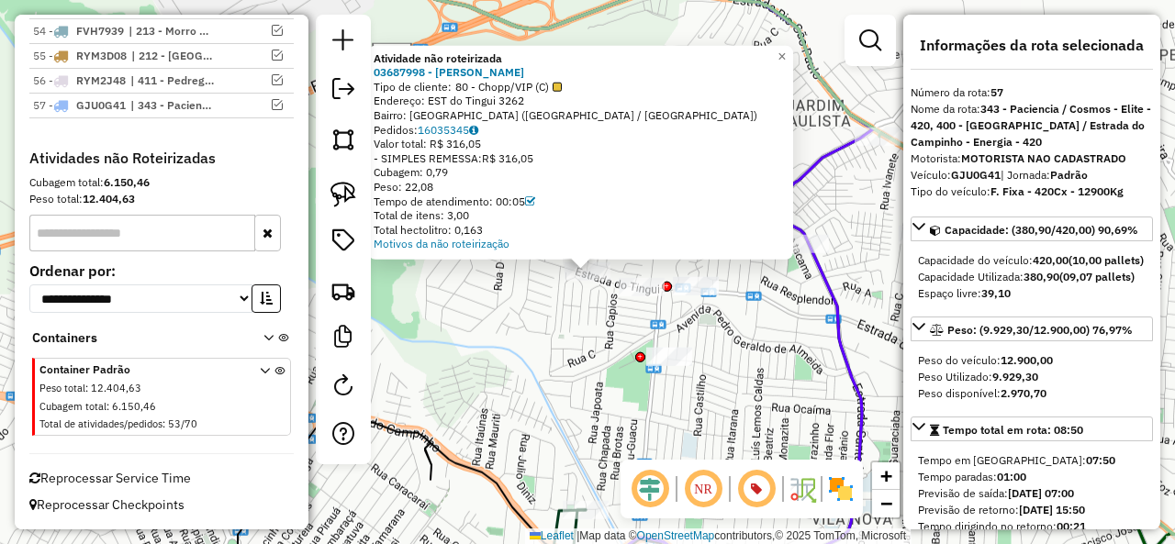
scroll to position [2773, 0]
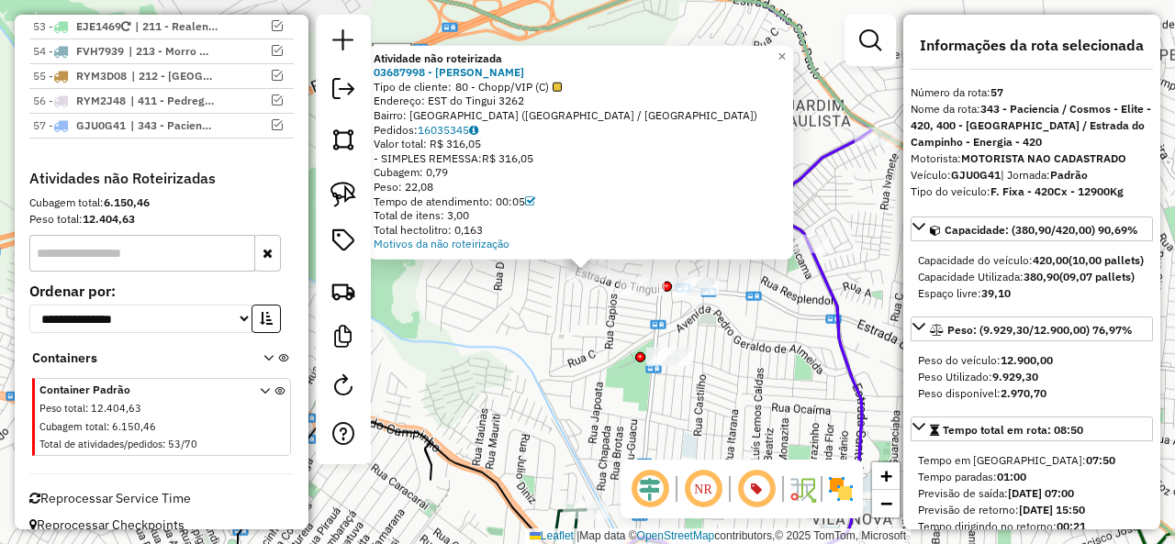
click at [452, 306] on div "Atividade não roteirizada 03687998 - [PERSON_NAME] Tipo de cliente: 80 - Chopp/…" at bounding box center [587, 272] width 1175 height 544
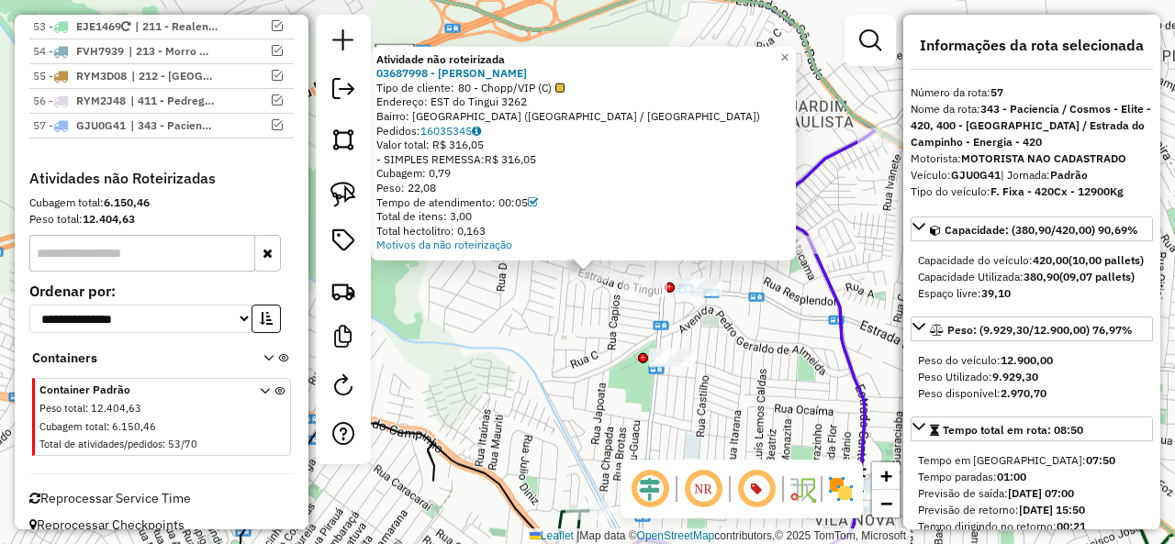
click at [549, 285] on div "Atividade não roteirizada 03687998 - [PERSON_NAME] Tipo de cliente: 80 - Chopp/…" at bounding box center [587, 272] width 1175 height 544
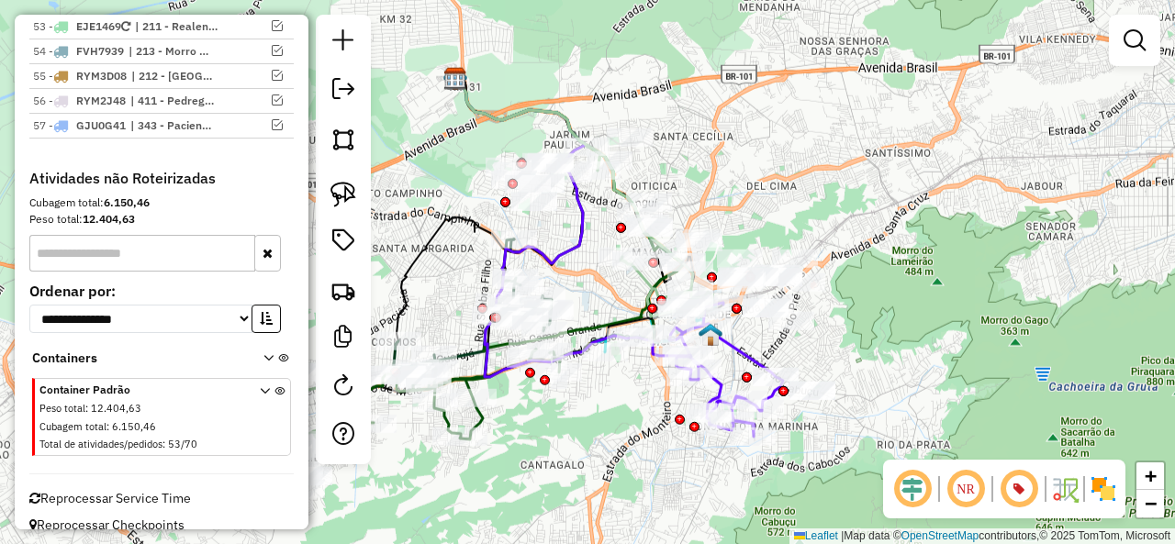
drag, startPoint x: 787, startPoint y: 195, endPoint x: 734, endPoint y: 187, distance: 53.7
click at [734, 187] on div "Janela de atendimento Grade de atendimento Capacidade Transportadoras Veículos …" at bounding box center [587, 272] width 1175 height 544
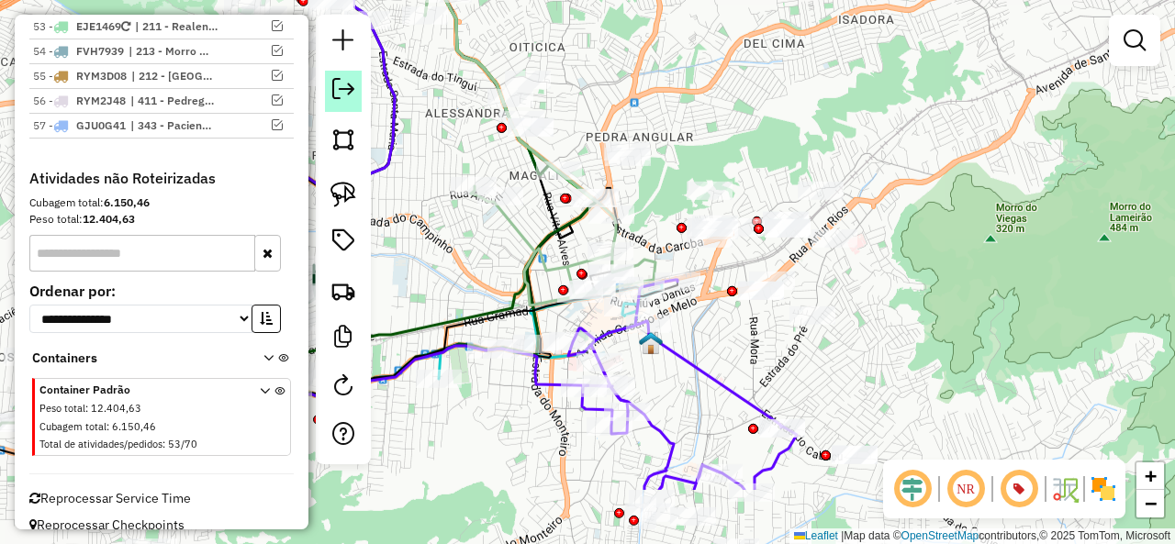
drag, startPoint x: 519, startPoint y: 236, endPoint x: 354, endPoint y: 110, distance: 207.6
click at [354, 110] on hb-router-mapa "Informações da Sessão 1230518 - 16/08/2025 Criação: 15/08/2025 19:38 Depósito: …" at bounding box center [587, 272] width 1175 height 544
click at [329, 191] on link at bounding box center [343, 194] width 40 height 40
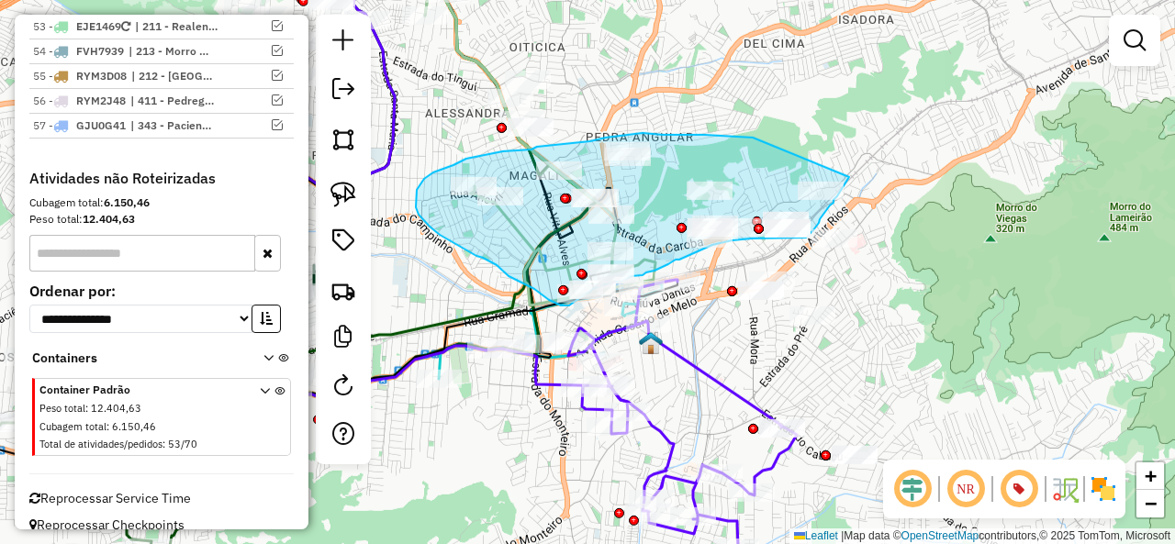
drag, startPoint x: 753, startPoint y: 138, endPoint x: 851, endPoint y: 170, distance: 103.3
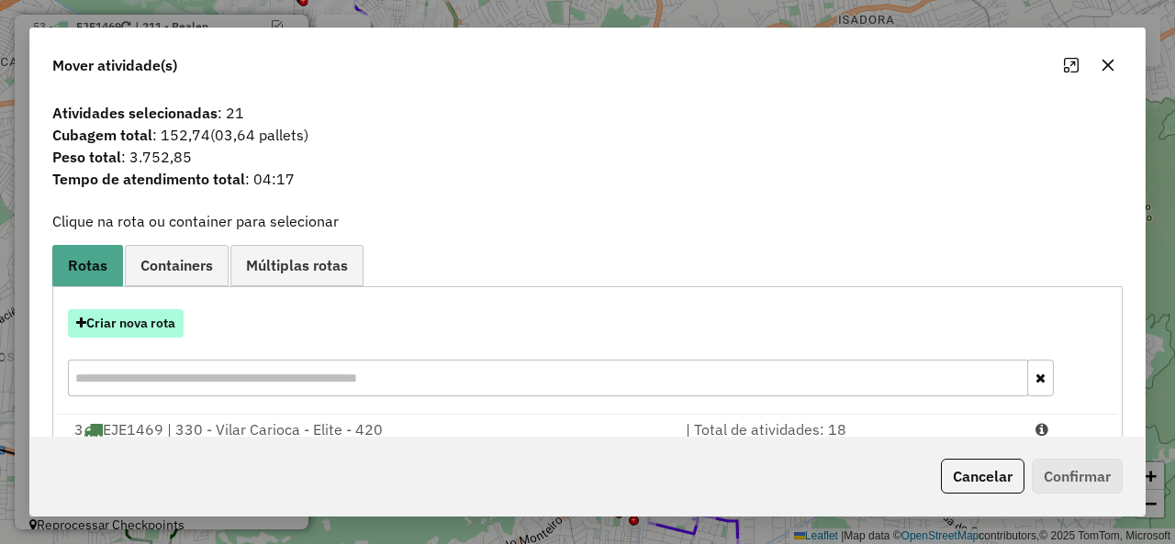
click at [151, 326] on button "Criar nova rota" at bounding box center [126, 323] width 116 height 28
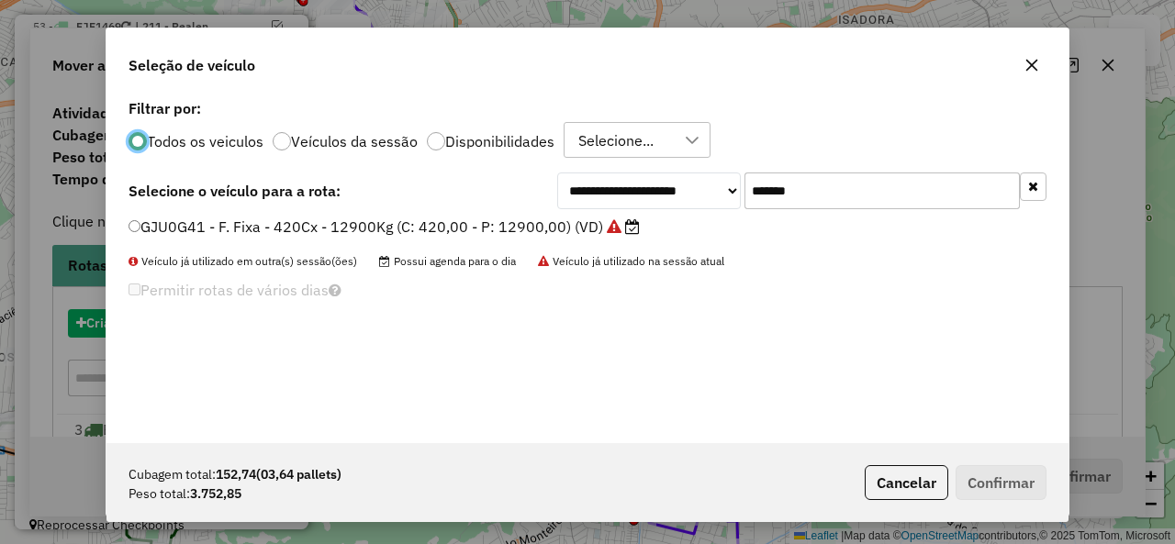
scroll to position [10, 6]
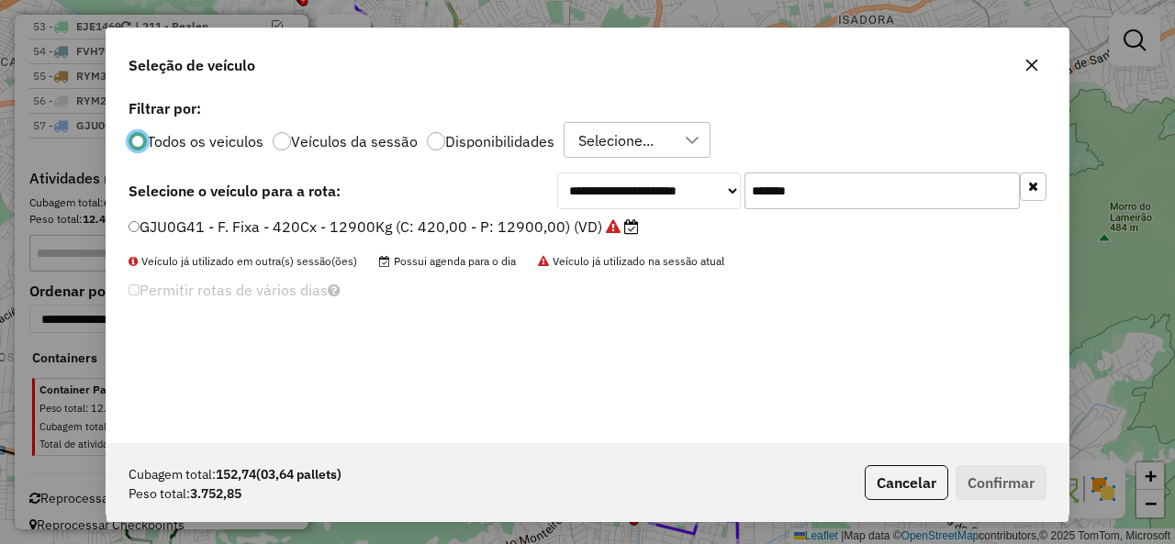
click at [896, 172] on div "**********" at bounding box center [587, 269] width 962 height 349
click at [881, 191] on input "*******" at bounding box center [881, 191] width 275 height 37
paste input "text"
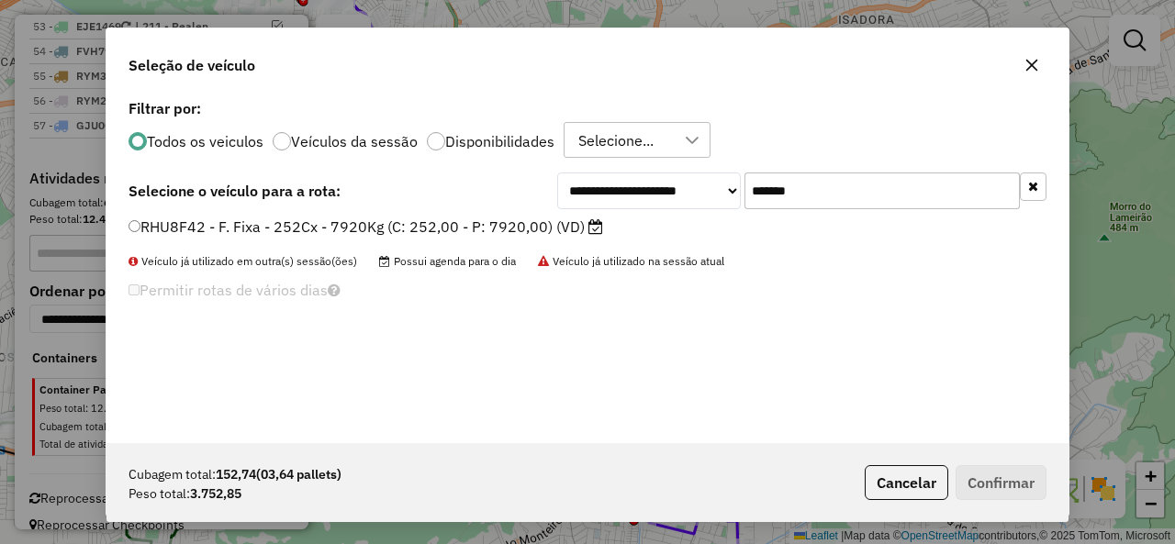
type input "*******"
click at [163, 229] on label "RHU8F42 - F. Fixa - 252Cx - 7920Kg (C: 252,00 - P: 7920,00) (VD)" at bounding box center [365, 227] width 475 height 22
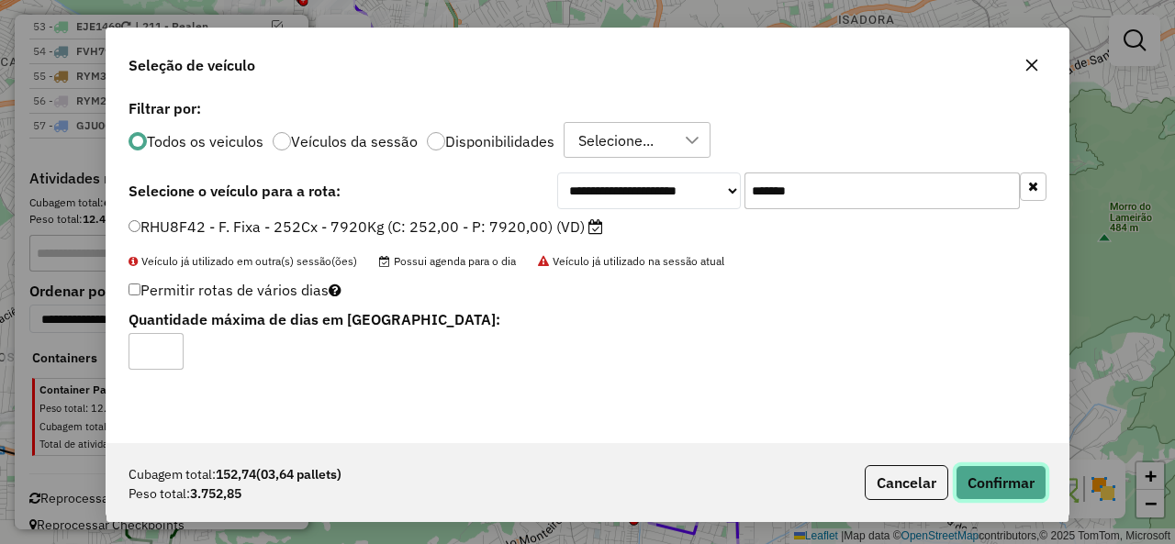
click at [1017, 473] on button "Confirmar" at bounding box center [1000, 482] width 91 height 35
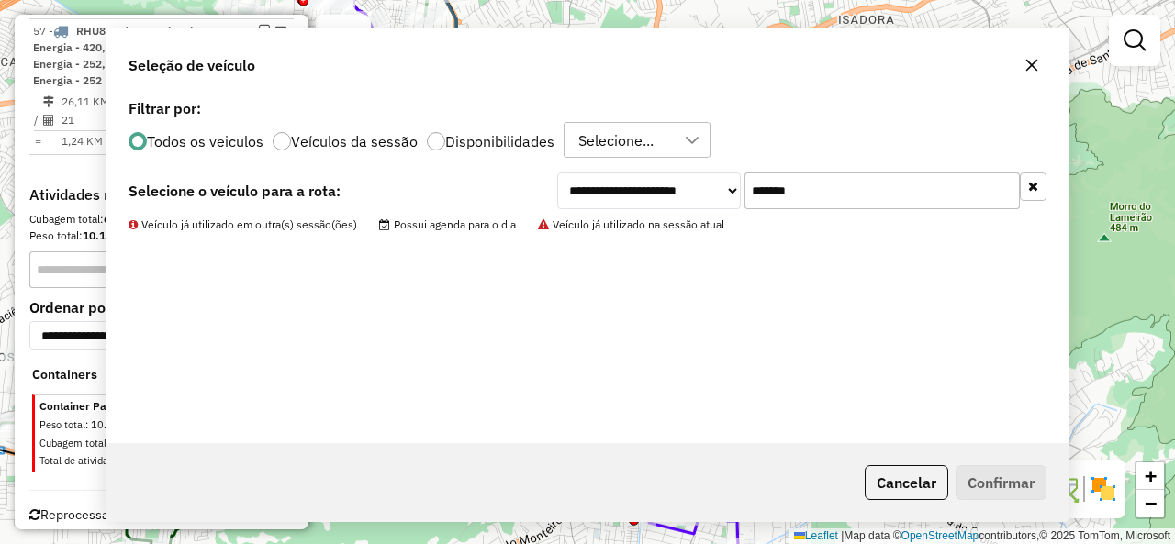
scroll to position [2789, 0]
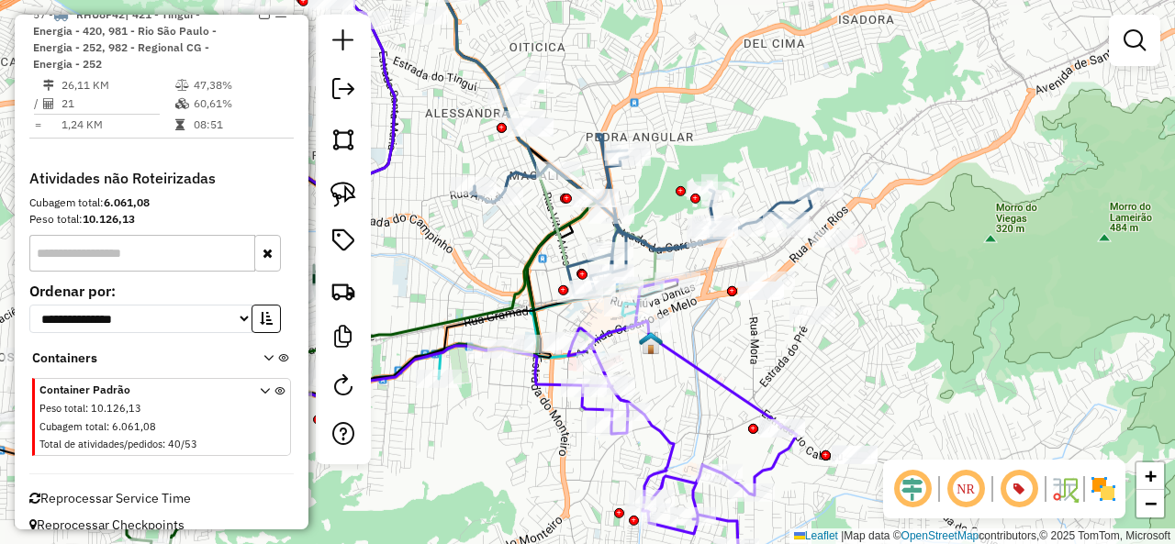
click at [646, 240] on icon at bounding box center [647, 216] width 352 height 162
select select "**********"
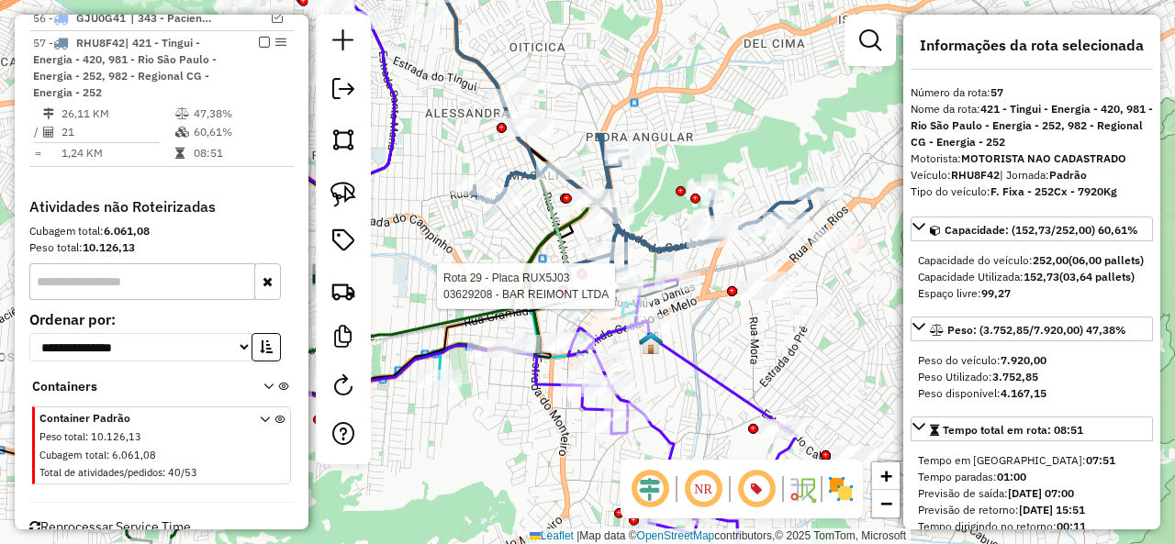
scroll to position [2760, 0]
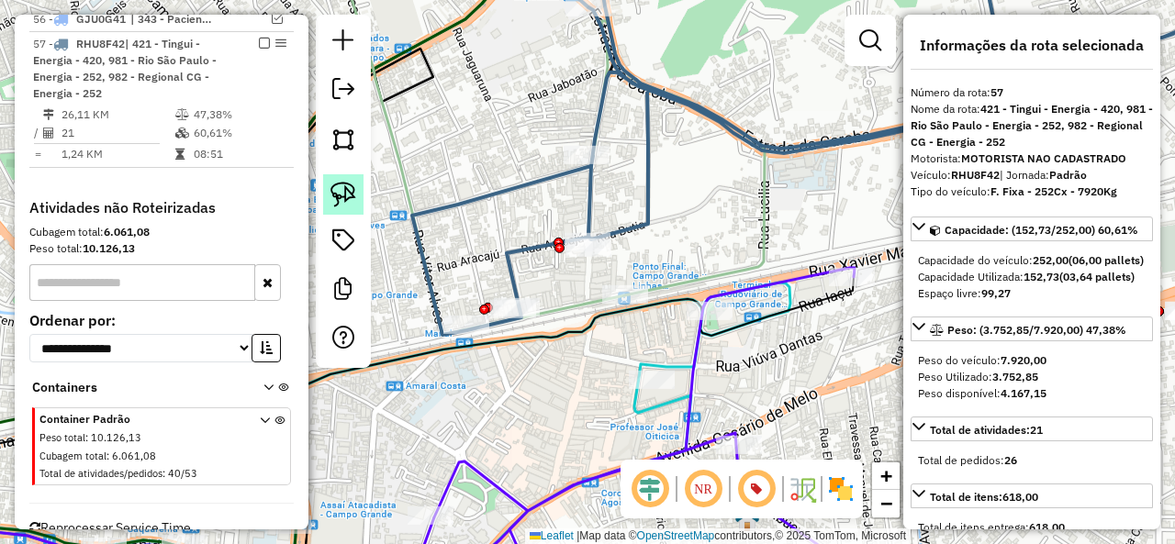
click at [331, 190] on img at bounding box center [343, 195] width 26 height 26
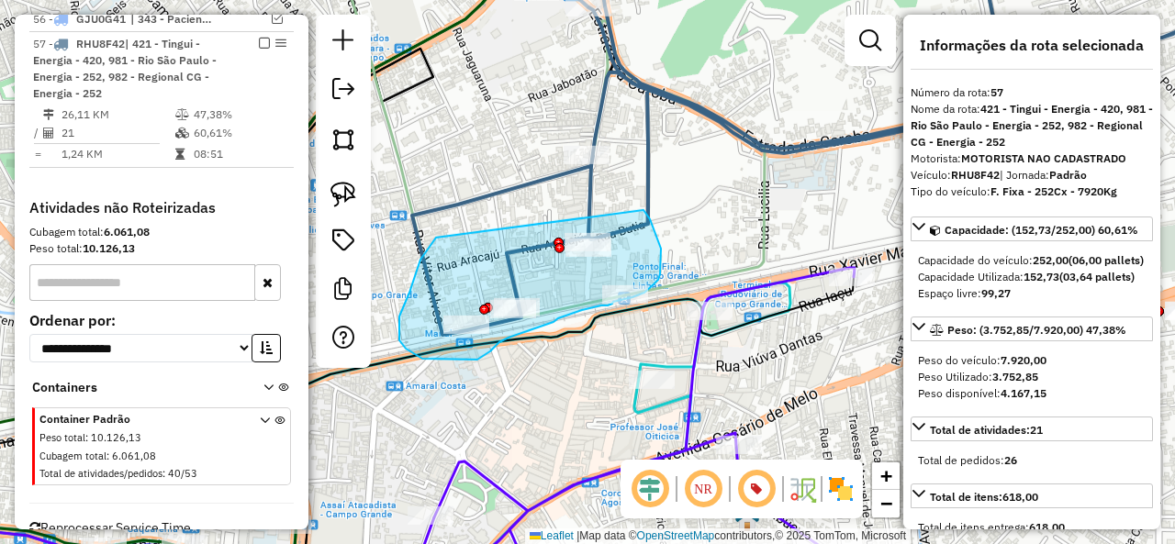
drag, startPoint x: 433, startPoint y: 240, endPoint x: 643, endPoint y: 210, distance: 212.4
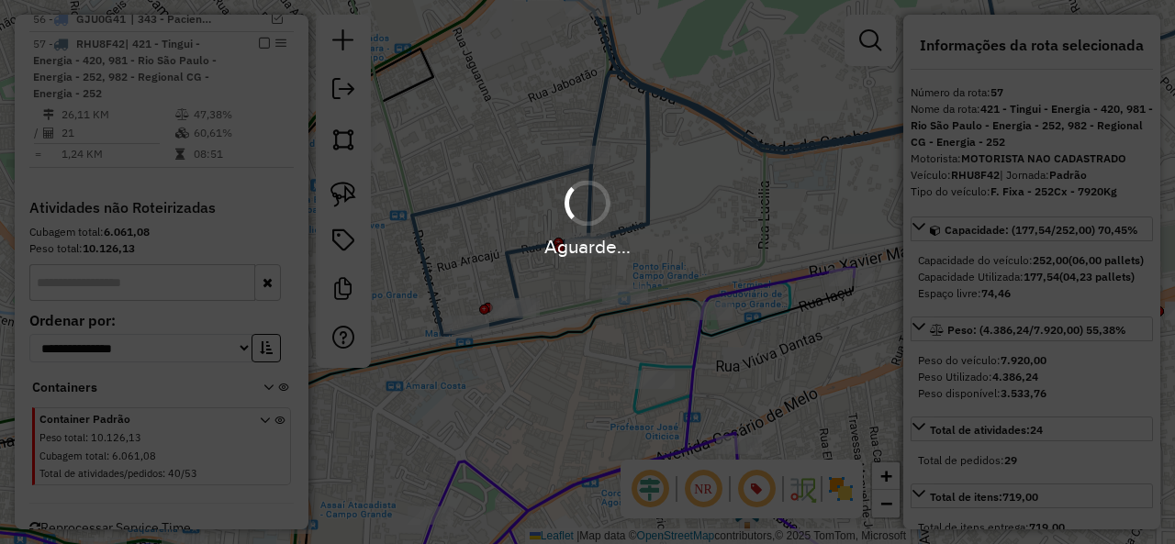
select select "**********"
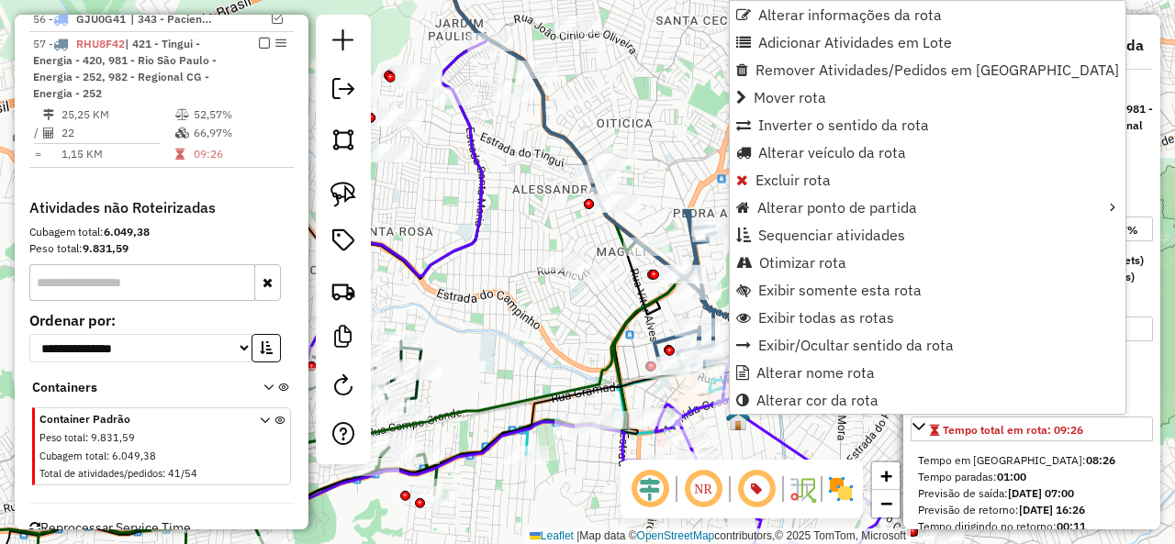
click at [780, 255] on span "Otimizar rota" at bounding box center [802, 262] width 87 height 15
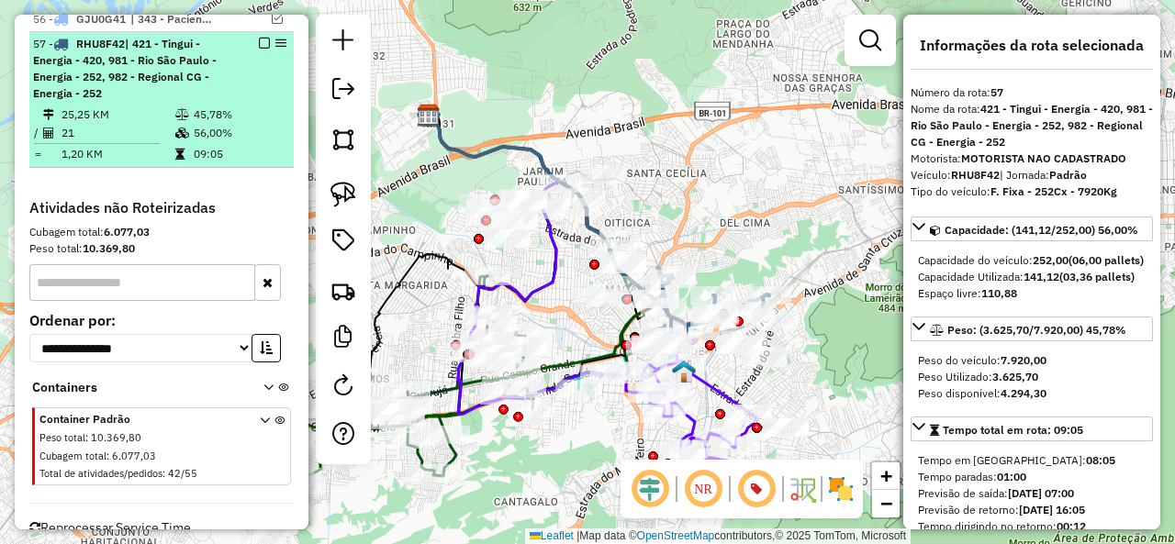
click at [259, 38] on em at bounding box center [264, 43] width 11 height 11
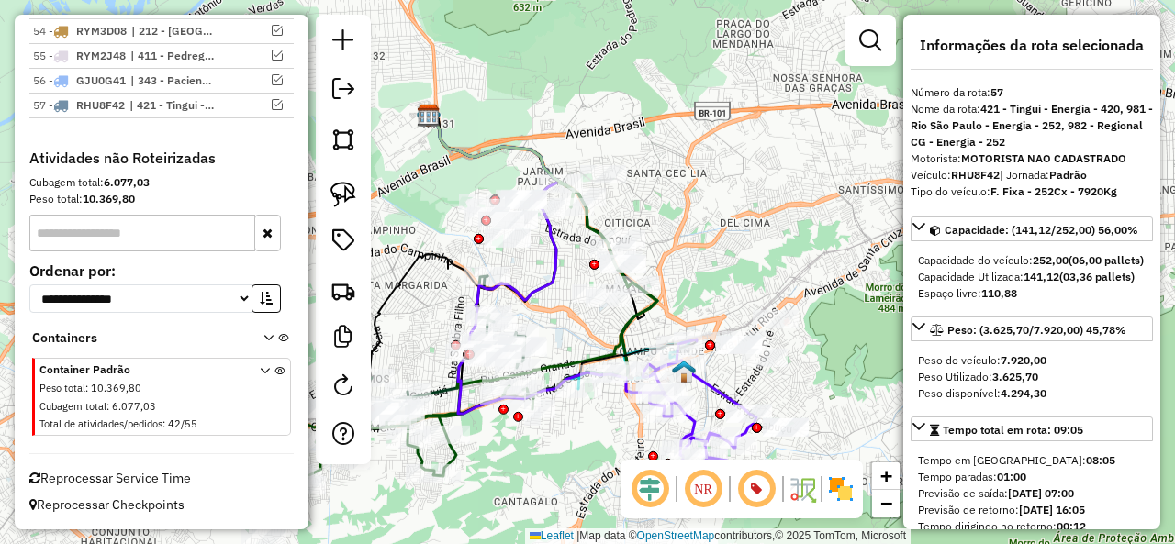
scroll to position [2678, 0]
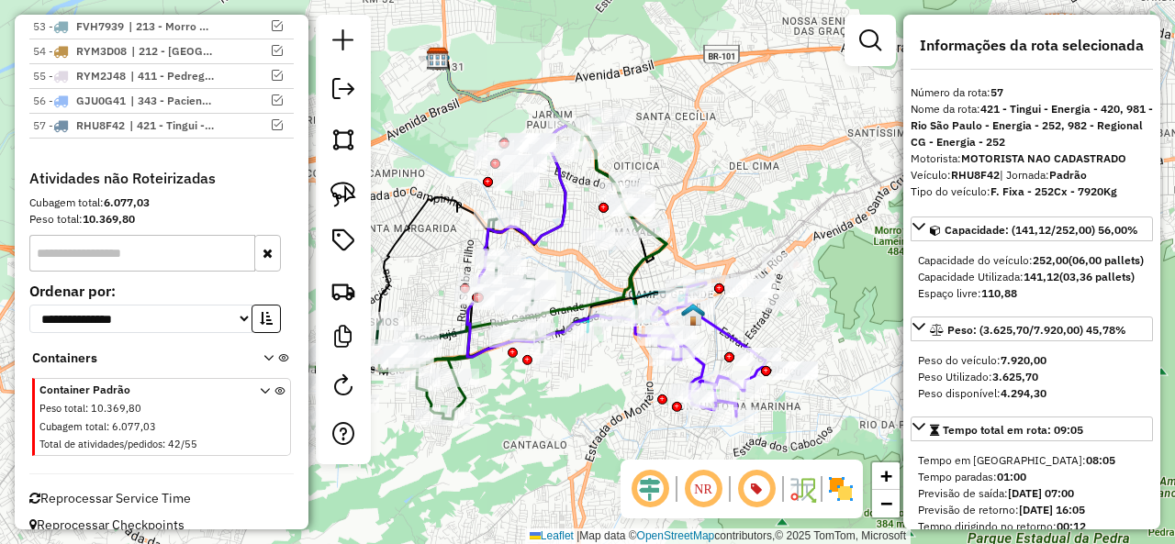
drag, startPoint x: 698, startPoint y: 229, endPoint x: 707, endPoint y: 186, distance: 43.2
click at [707, 186] on div "Janela de atendimento Grade de atendimento Capacidade Transportadoras Veículos …" at bounding box center [587, 272] width 1175 height 544
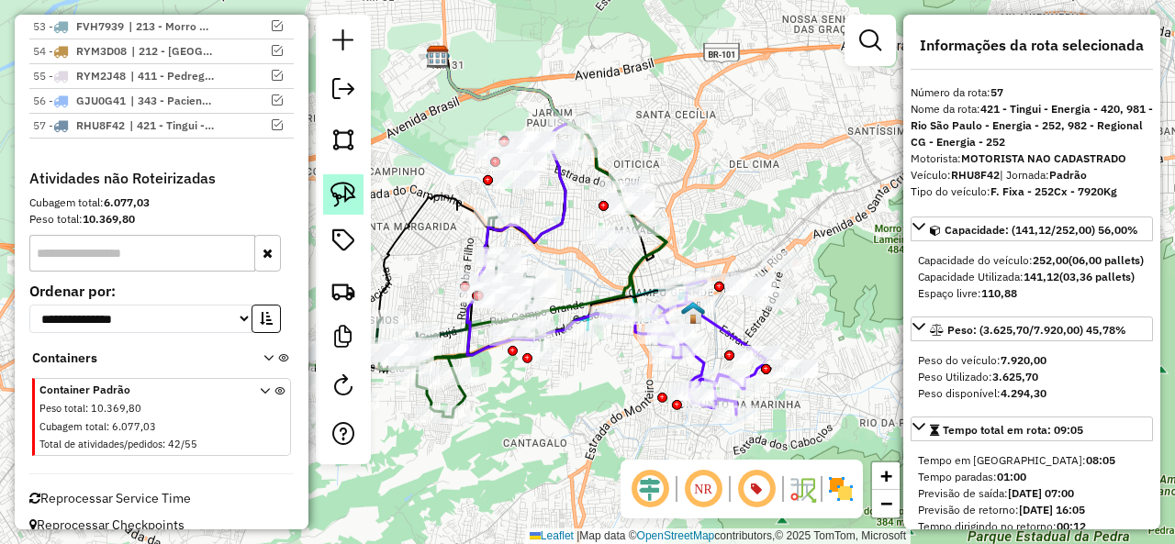
click at [352, 201] on img at bounding box center [343, 195] width 26 height 26
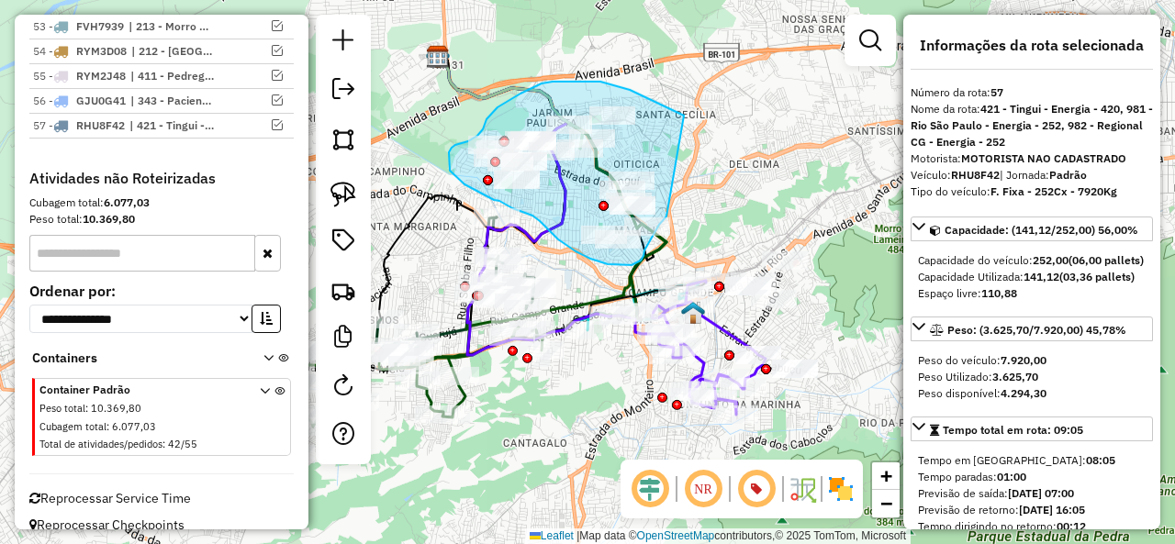
drag, startPoint x: 684, startPoint y: 116, endPoint x: 670, endPoint y: 212, distance: 97.3
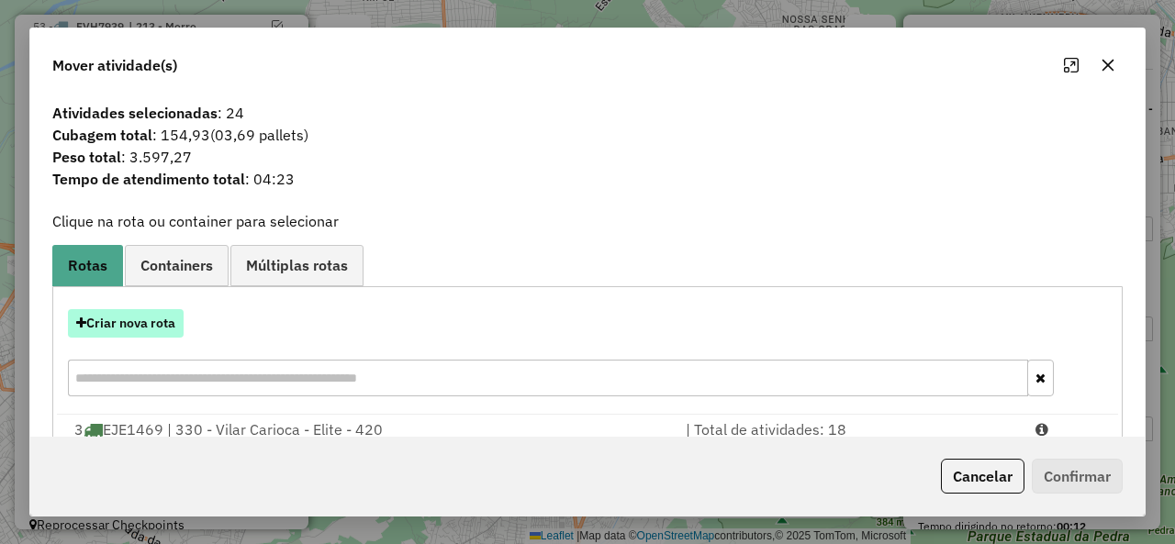
click at [162, 326] on button "Criar nova rota" at bounding box center [126, 323] width 116 height 28
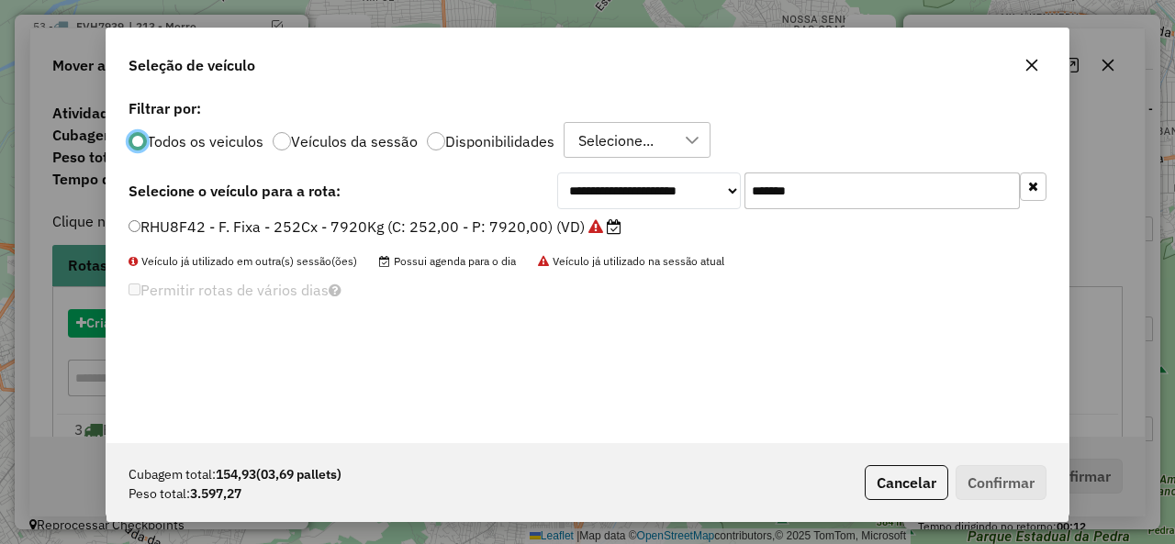
scroll to position [10, 6]
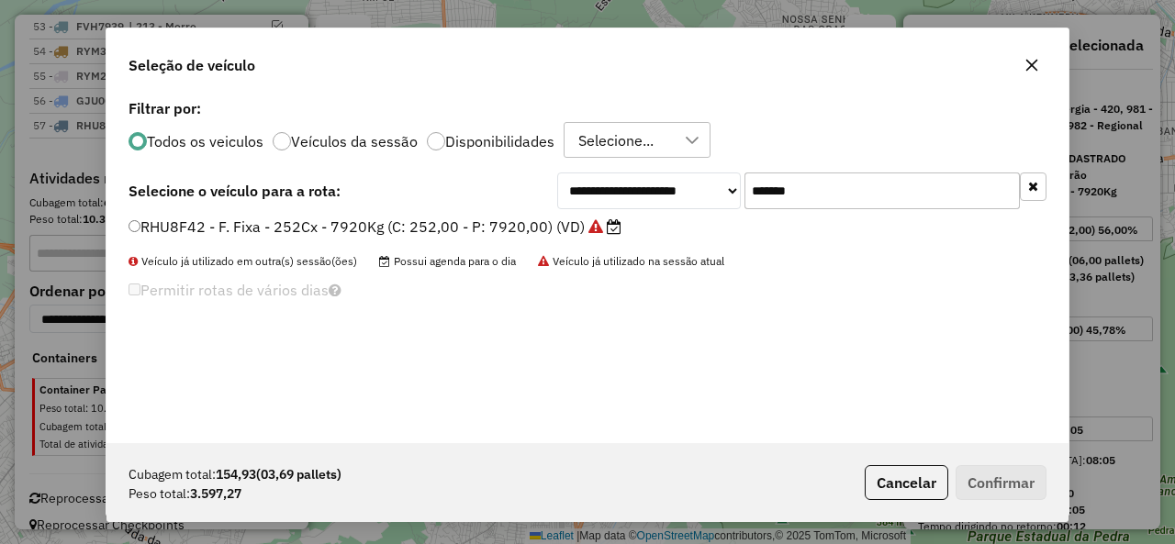
click at [833, 200] on input "*******" at bounding box center [881, 191] width 275 height 37
paste input "text"
type input "*******"
click at [165, 243] on div "RHU8F46 - F. Fixa - 252Cx - 7920Kg (C: 252,00 - P: 7920,00) (VD)" at bounding box center [587, 235] width 940 height 37
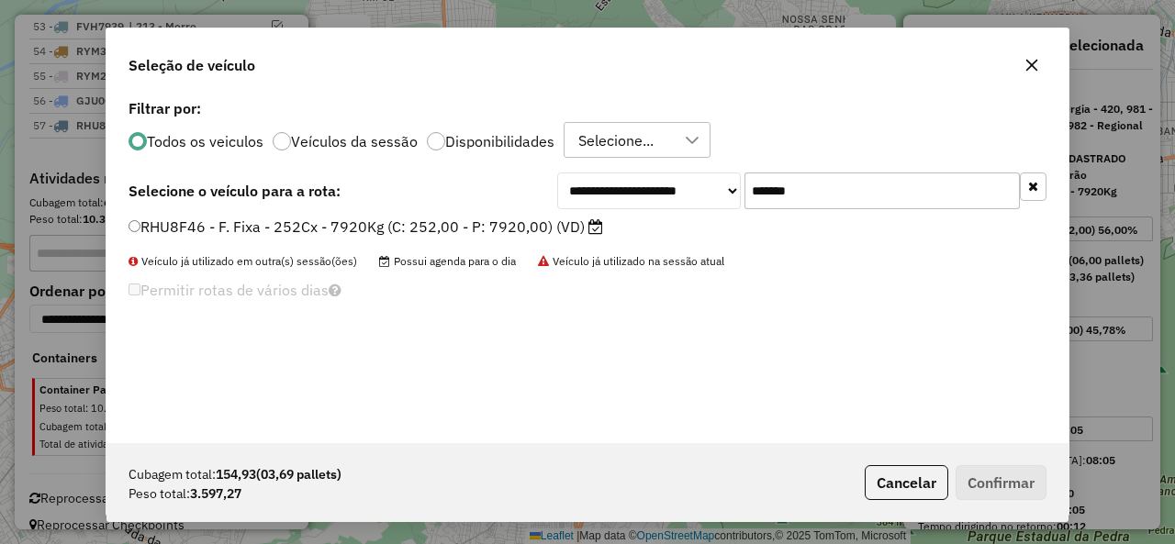
click at [163, 227] on label "RHU8F46 - F. Fixa - 252Cx - 7920Kg (C: 252,00 - P: 7920,00) (VD)" at bounding box center [365, 227] width 475 height 22
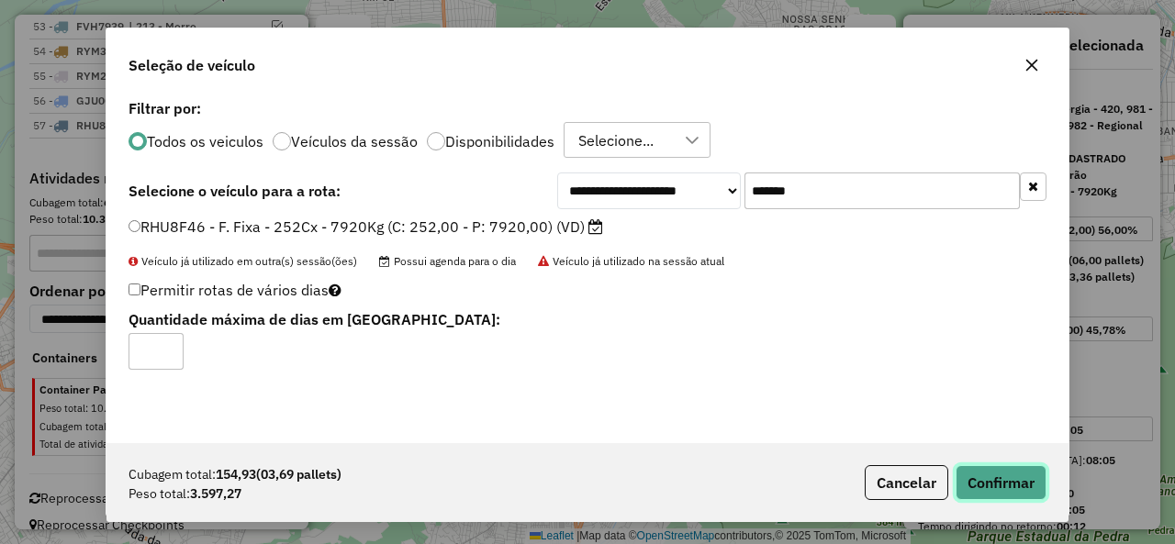
click at [1011, 475] on button "Confirmar" at bounding box center [1000, 482] width 91 height 35
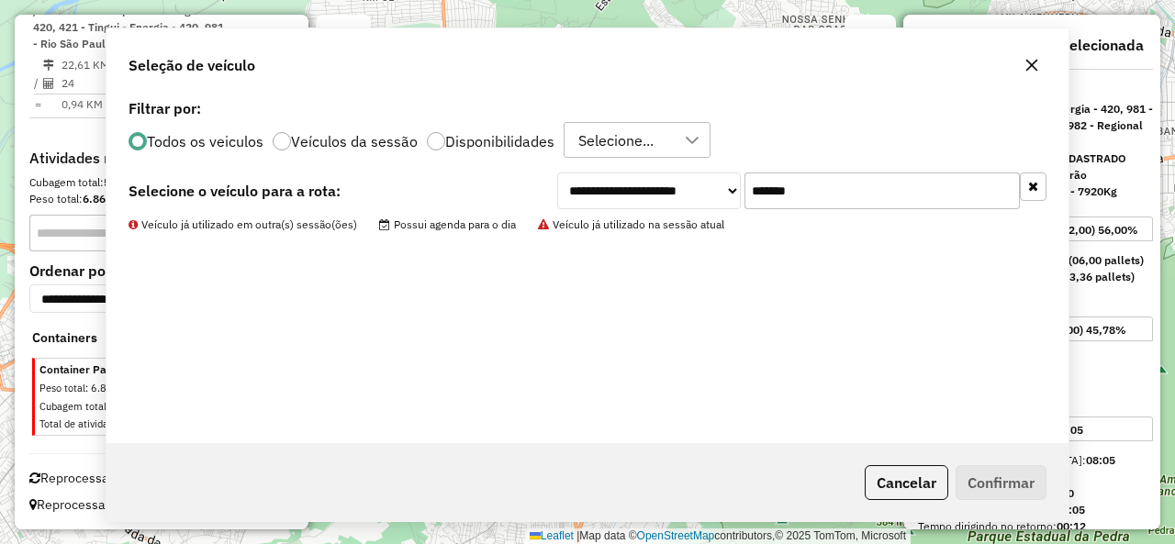
scroll to position [2645, 0]
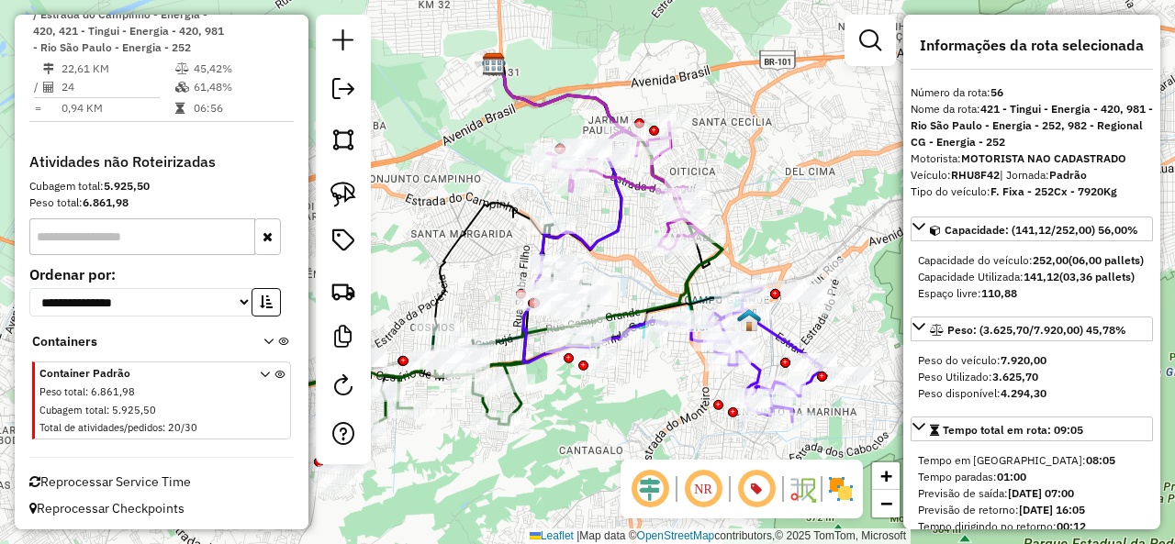
click at [633, 175] on icon at bounding box center [625, 186] width 156 height 128
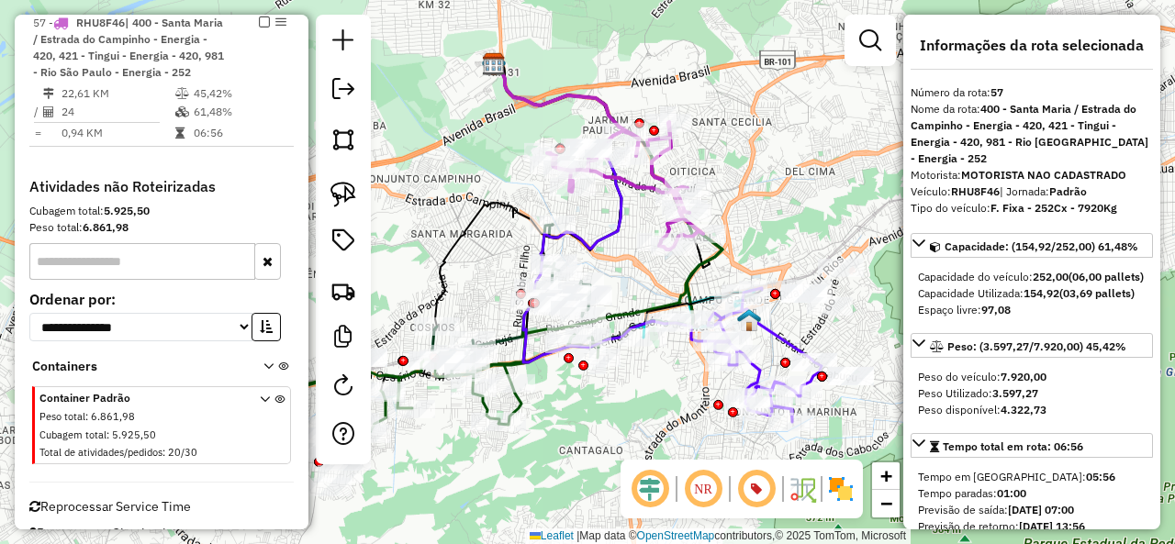
scroll to position [2599, 0]
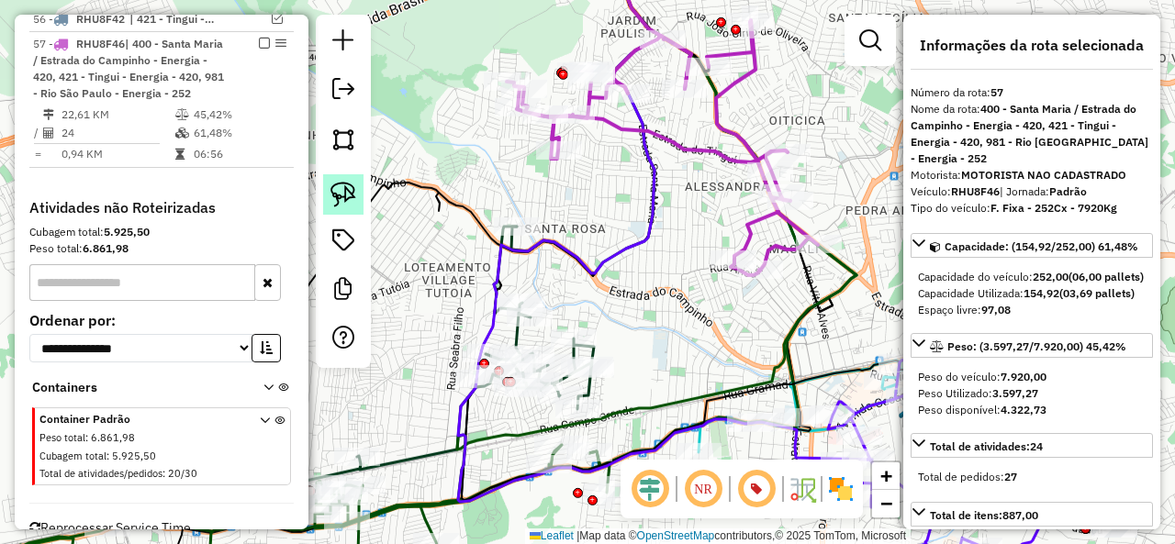
click at [339, 187] on img at bounding box center [343, 195] width 26 height 26
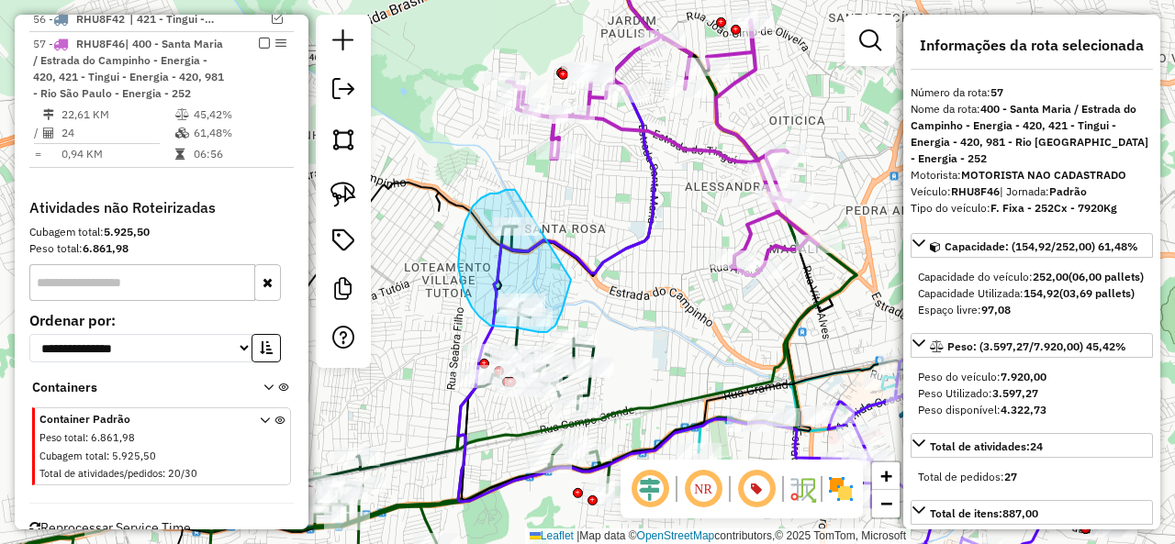
drag, startPoint x: 515, startPoint y: 190, endPoint x: 583, endPoint y: 239, distance: 83.5
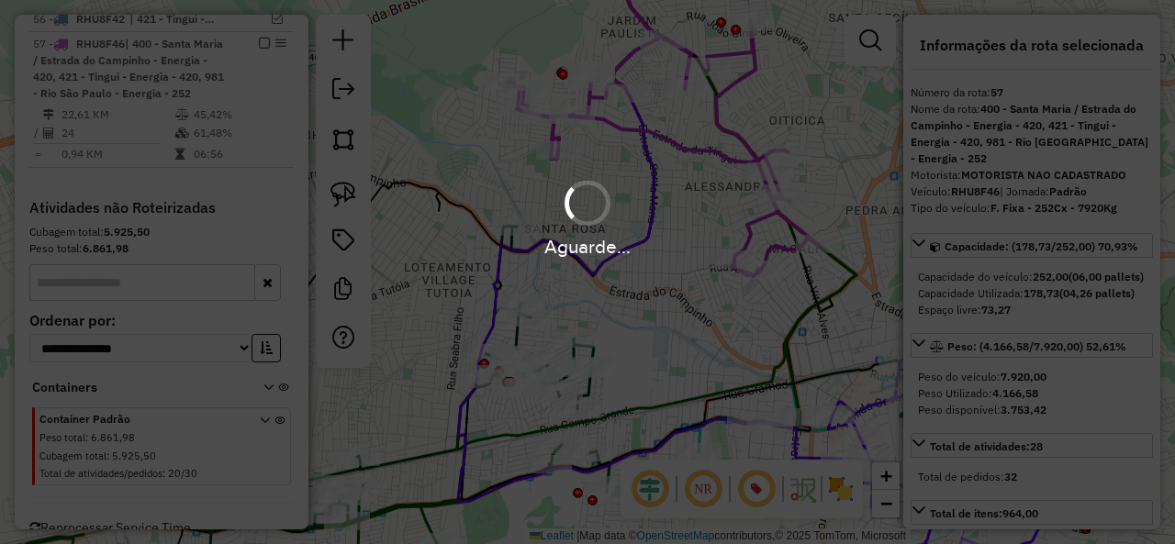
select select "**********"
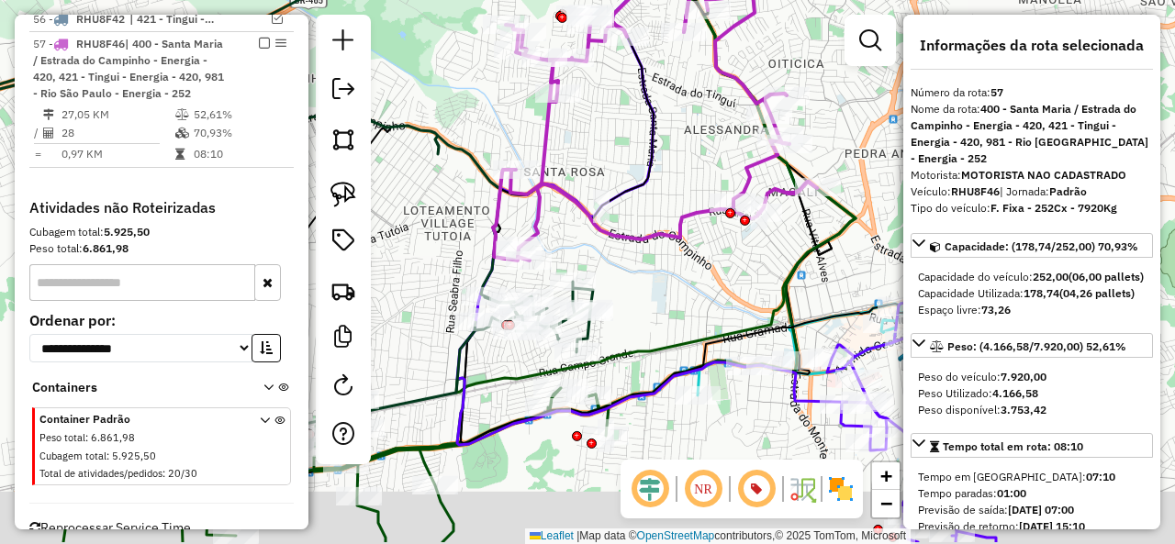
drag, startPoint x: 591, startPoint y: 222, endPoint x: 590, endPoint y: 154, distance: 67.9
click at [590, 154] on div "Janela de atendimento Grade de atendimento Capacidade Transportadoras Veículos …" at bounding box center [587, 272] width 1175 height 544
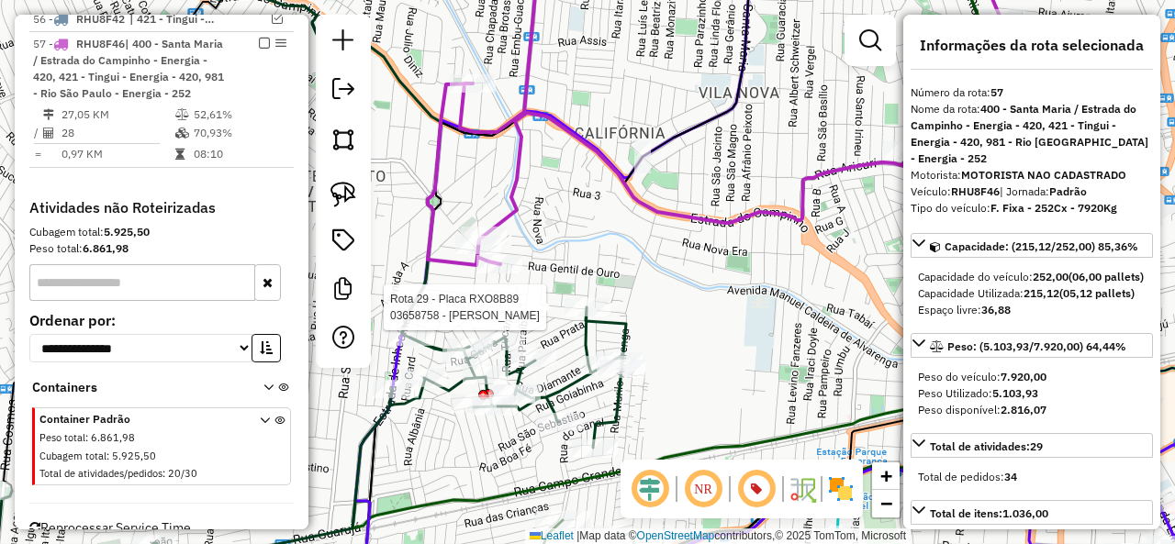
select select "**********"
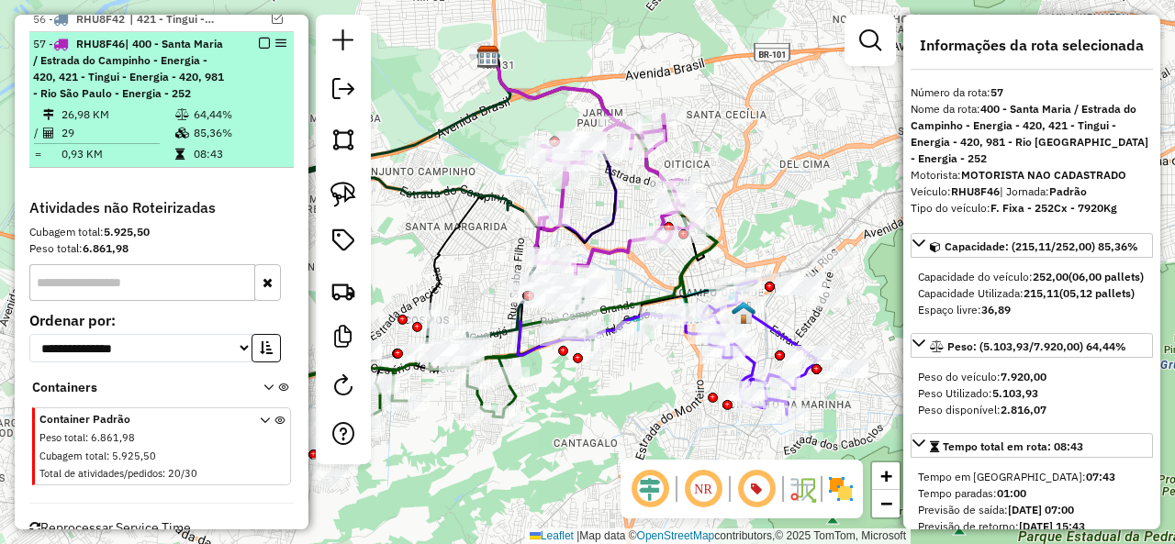
click at [261, 38] on em at bounding box center [264, 43] width 11 height 11
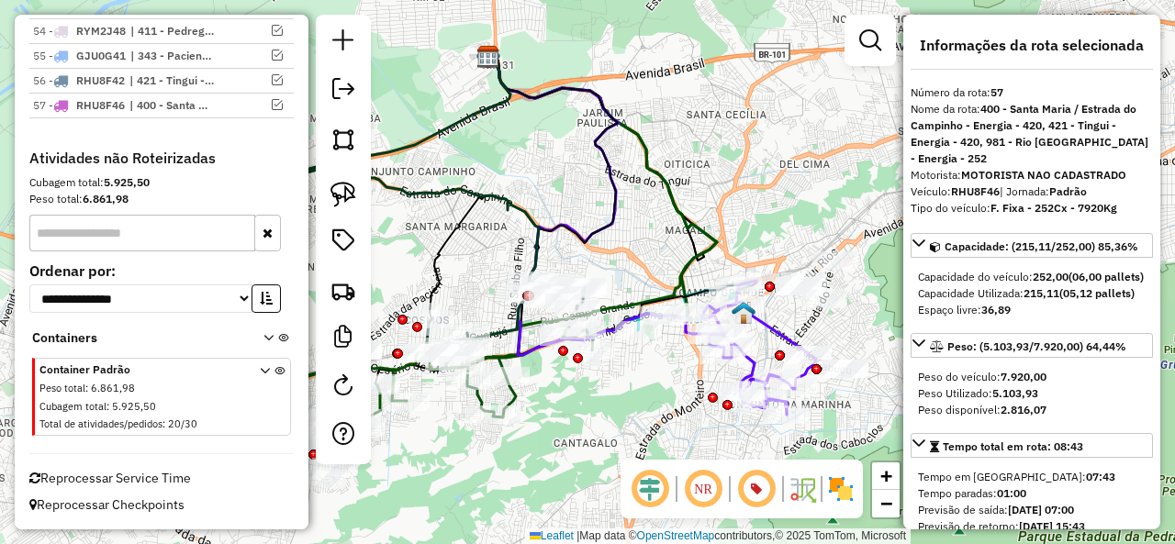
scroll to position [2518, 0]
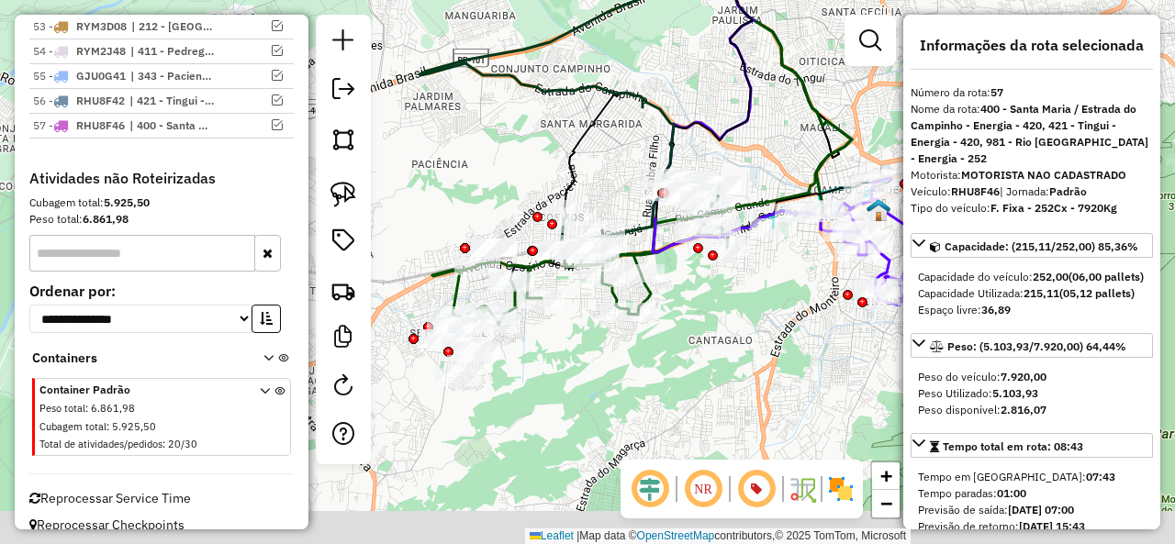
drag, startPoint x: 493, startPoint y: 271, endPoint x: 633, endPoint y: 182, distance: 166.3
click at [633, 164] on div "Janela de atendimento Grade de atendimento Capacidade Transportadoras Veículos …" at bounding box center [587, 272] width 1175 height 544
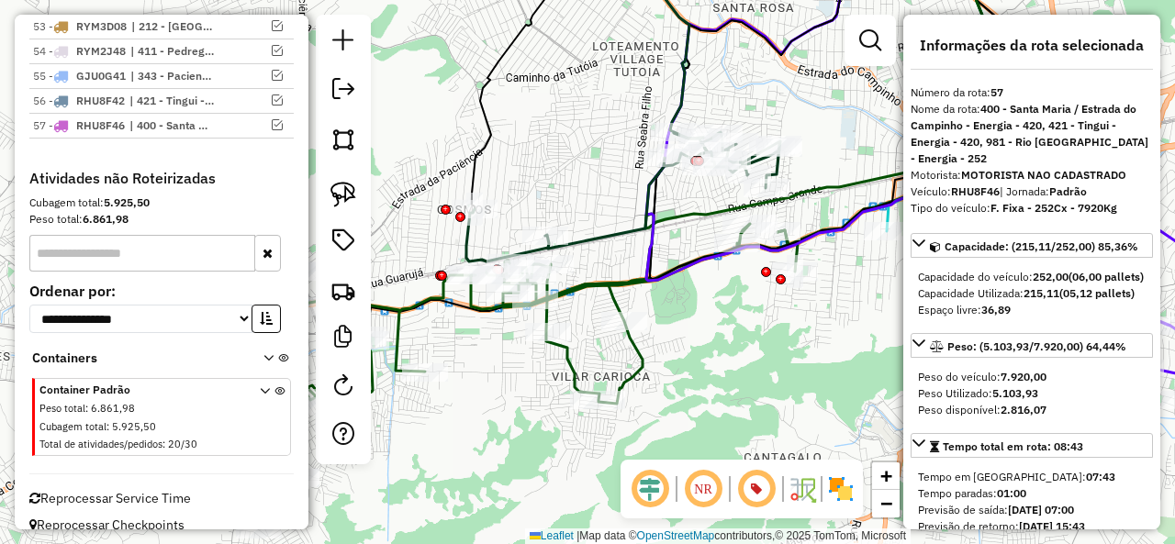
click at [780, 172] on icon at bounding box center [623, 196] width 314 height 129
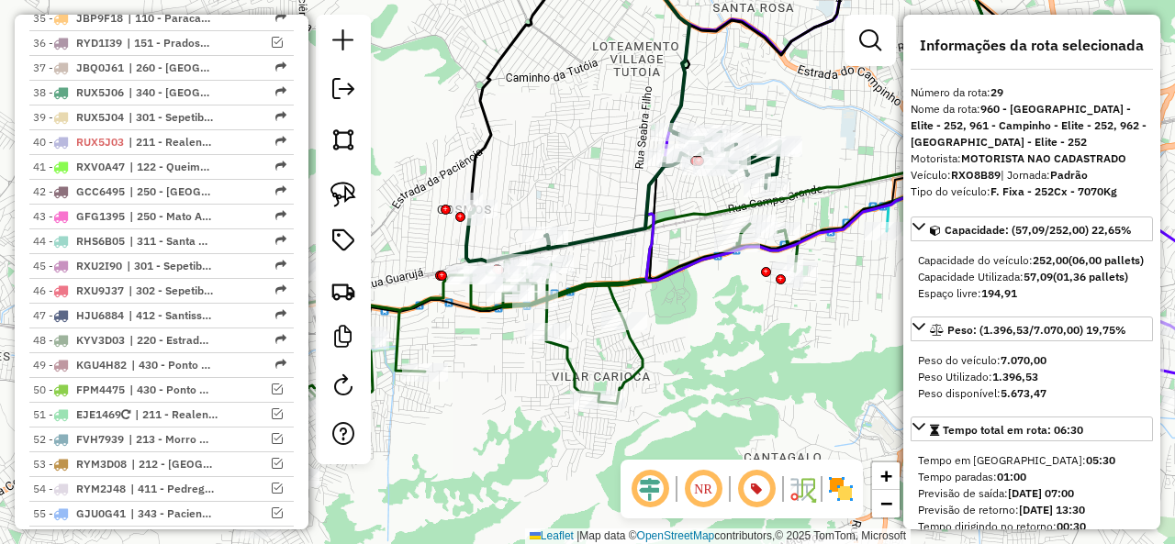
scroll to position [1725, 0]
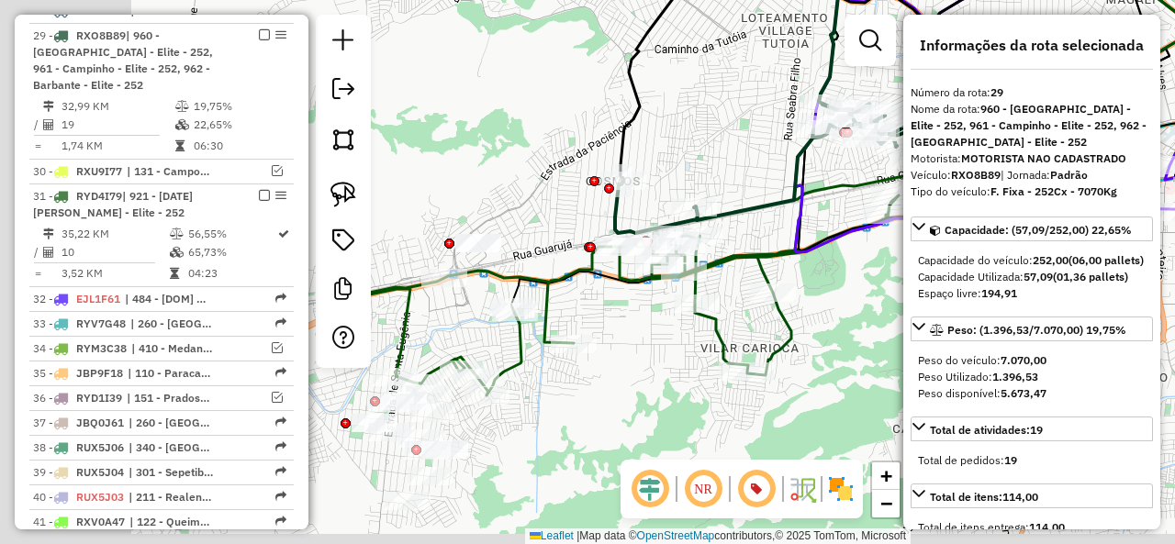
drag, startPoint x: 553, startPoint y: 183, endPoint x: 702, endPoint y: 154, distance: 152.3
click at [702, 154] on div "Janela de atendimento Grade de atendimento Capacidade Transportadoras Veículos …" at bounding box center [587, 272] width 1175 height 544
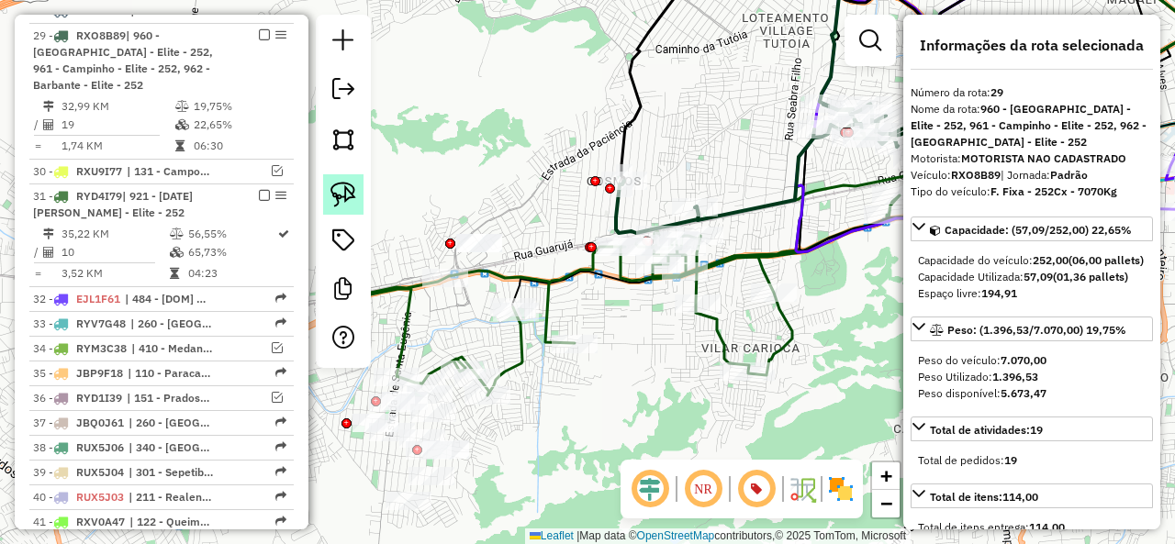
click at [352, 195] on img at bounding box center [343, 195] width 26 height 26
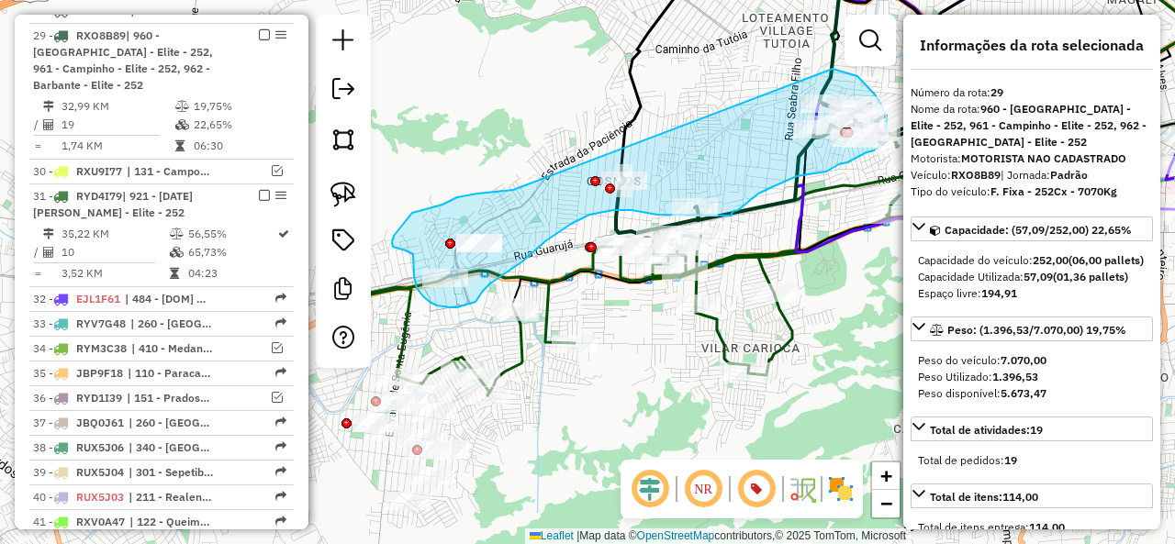
drag, startPoint x: 461, startPoint y: 197, endPoint x: 816, endPoint y: 68, distance: 378.0
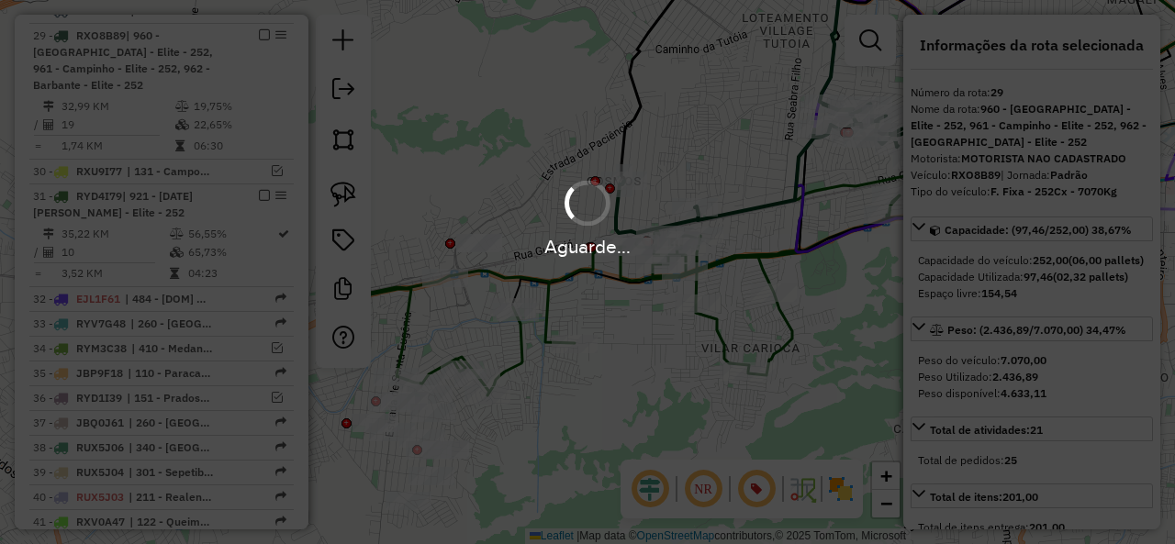
select select "**********"
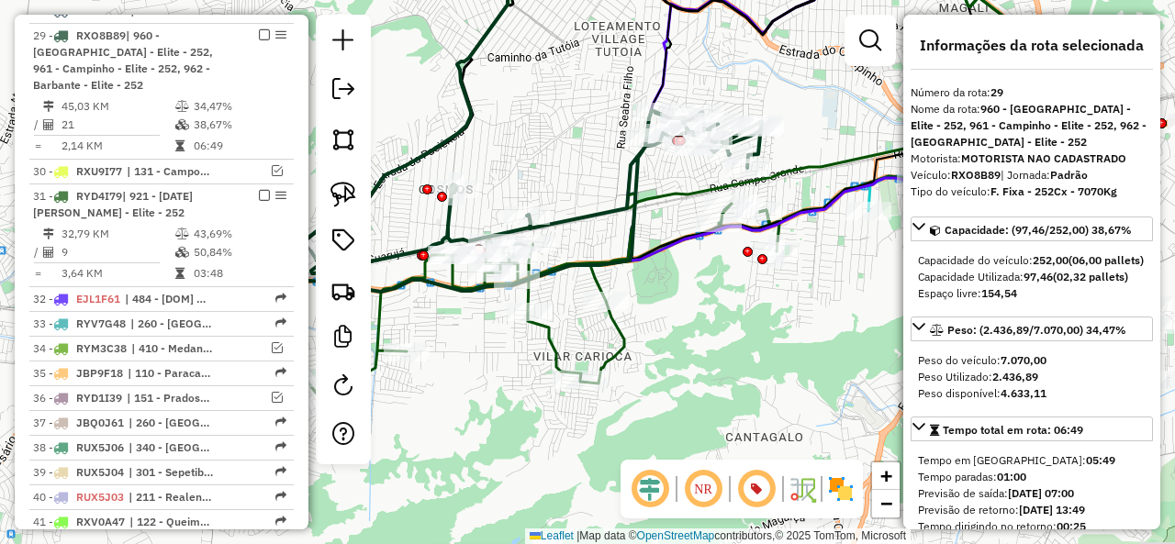
drag, startPoint x: 716, startPoint y: 171, endPoint x: 545, endPoint y: 178, distance: 170.9
click at [546, 179] on div "Janela de atendimento Grade de atendimento Capacidade Transportadoras Veículos …" at bounding box center [587, 272] width 1175 height 544
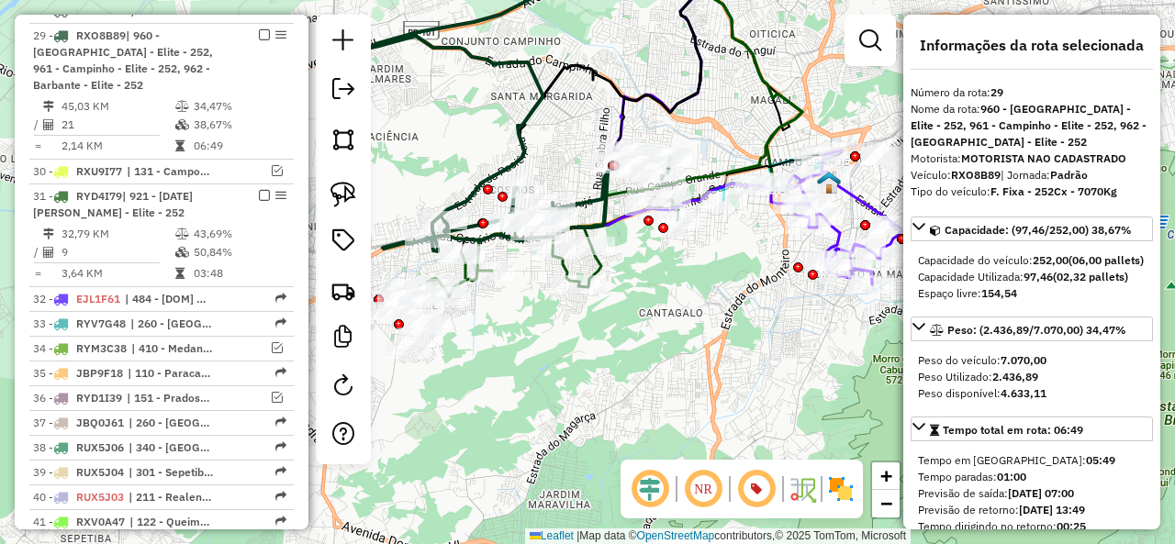
click at [754, 324] on div "Janela de atendimento Grade de atendimento Capacidade Transportadoras Veículos …" at bounding box center [587, 272] width 1175 height 544
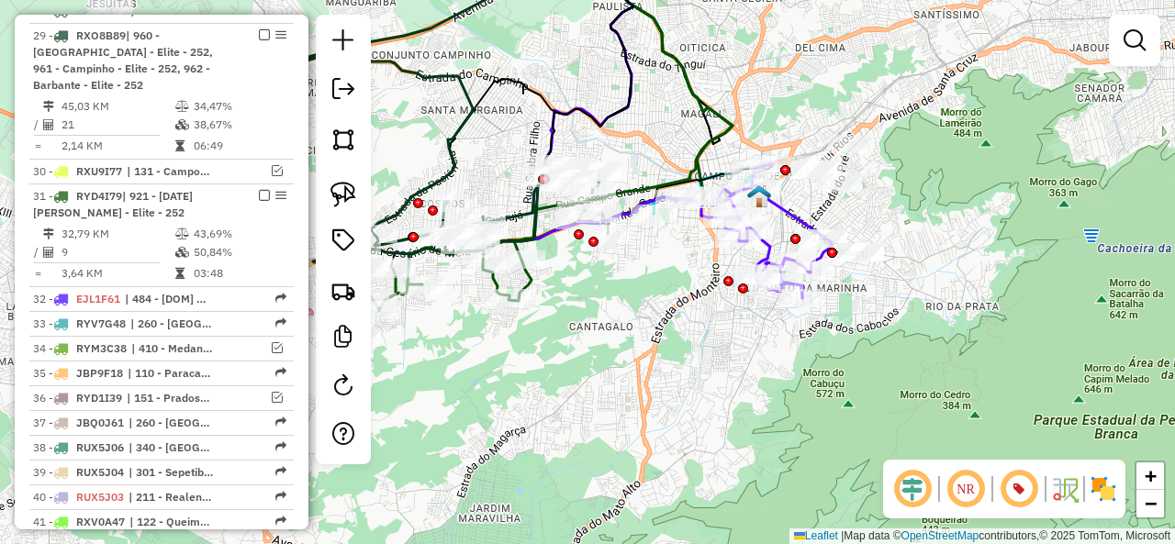
drag, startPoint x: 738, startPoint y: 351, endPoint x: 705, endPoint y: 357, distance: 33.7
click at [705, 357] on div "Janela de atendimento Grade de atendimento Capacidade Transportadoras Veículos …" at bounding box center [587, 272] width 1175 height 544
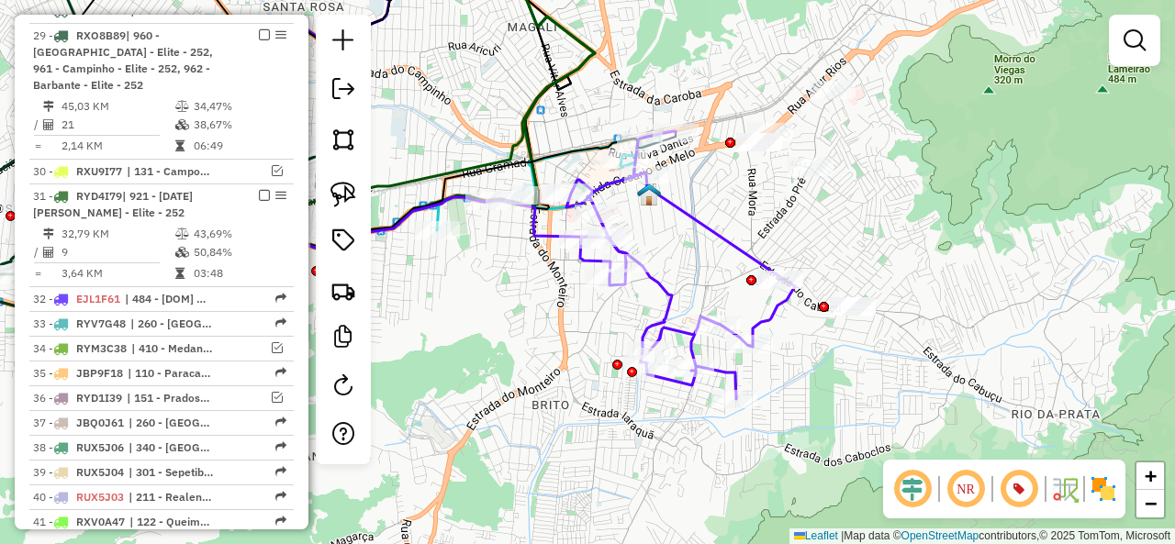
click at [450, 214] on div "Janela de atendimento Grade de atendimento Capacidade Transportadoras Veículos …" at bounding box center [587, 272] width 1175 height 544
click at [444, 210] on icon at bounding box center [411, 113] width 430 height 334
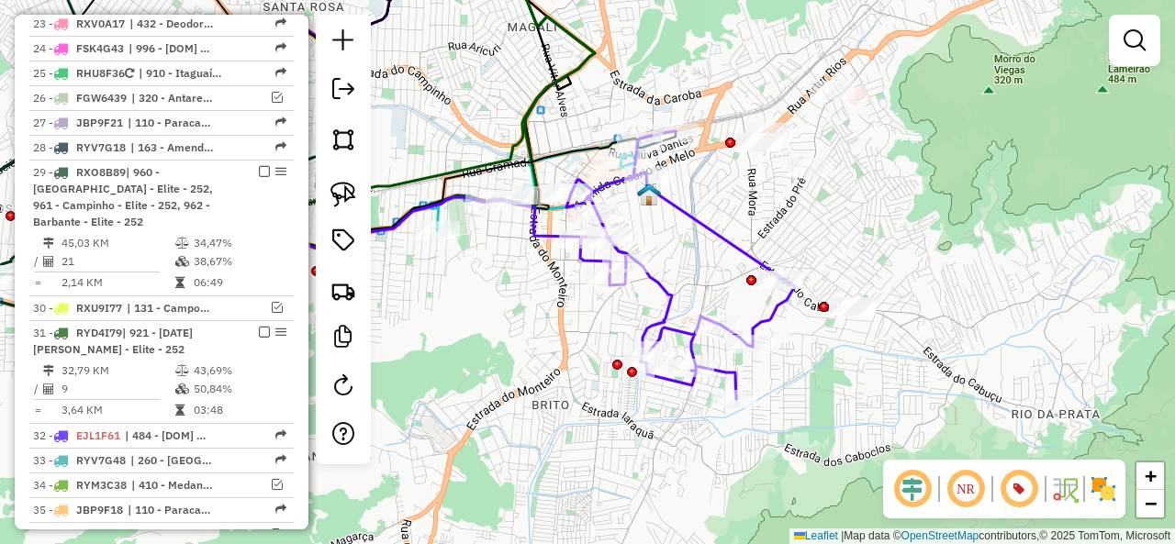
select select "**********"
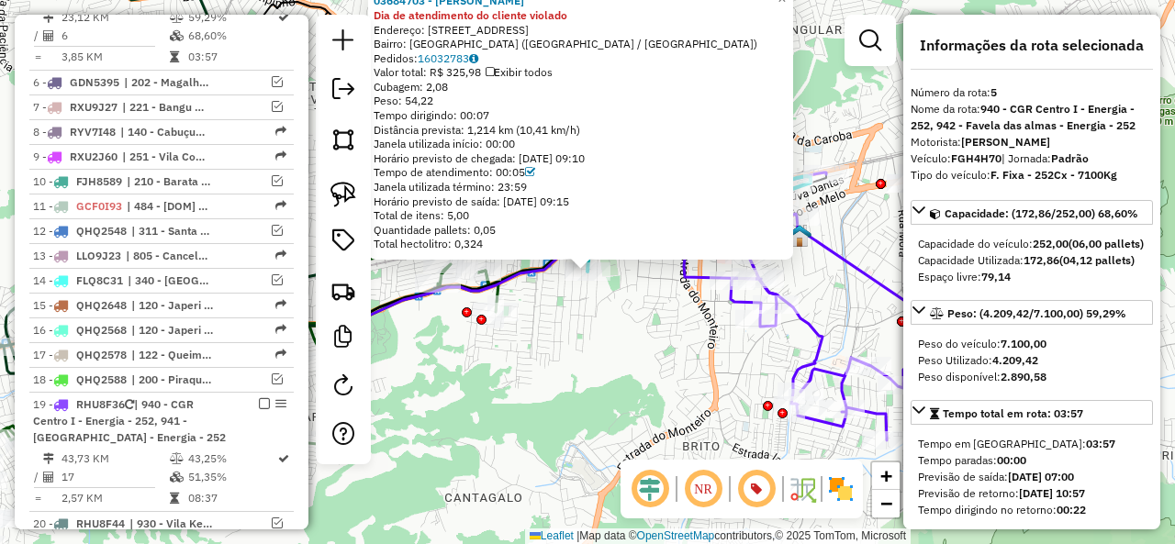
scroll to position [948, 0]
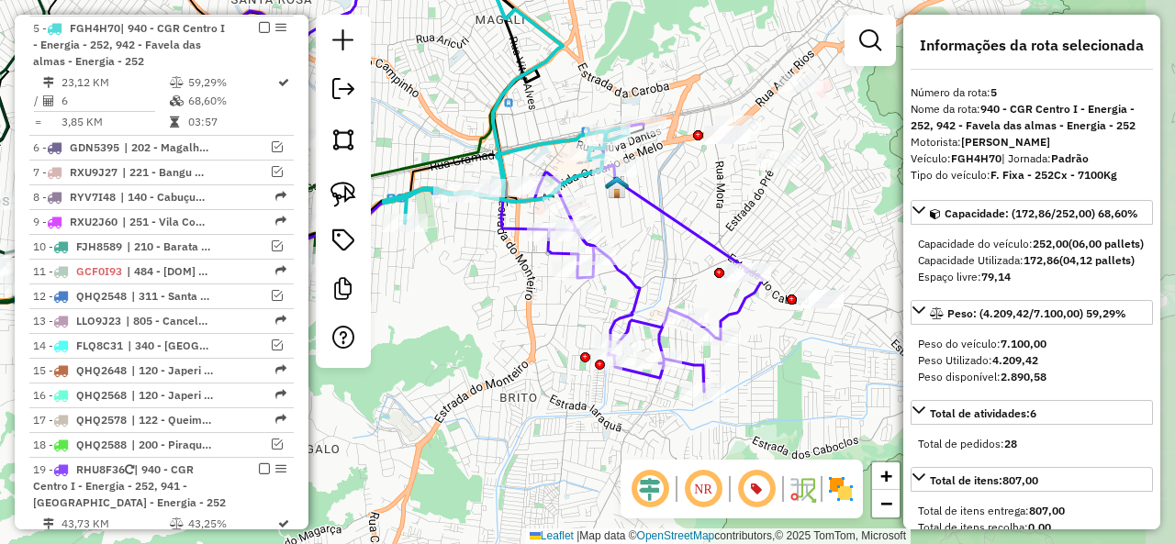
drag, startPoint x: 602, startPoint y: 366, endPoint x: 422, endPoint y: 355, distance: 180.2
click at [423, 355] on div "Janela de atendimento Grade de atendimento Capacidade Transportadoras Veículos …" at bounding box center [587, 272] width 1175 height 544
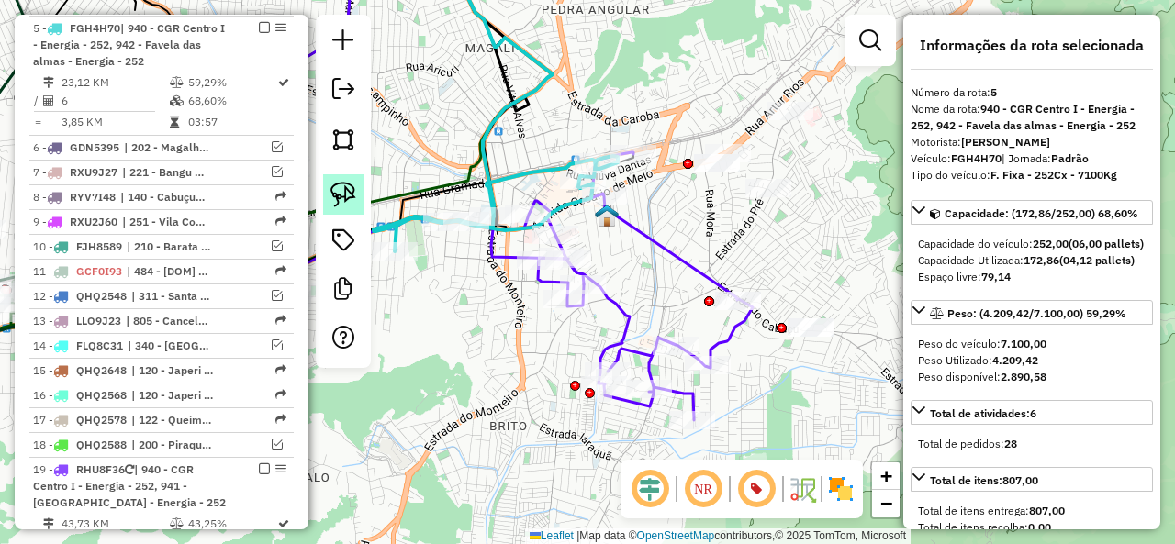
click at [343, 207] on img at bounding box center [343, 195] width 26 height 26
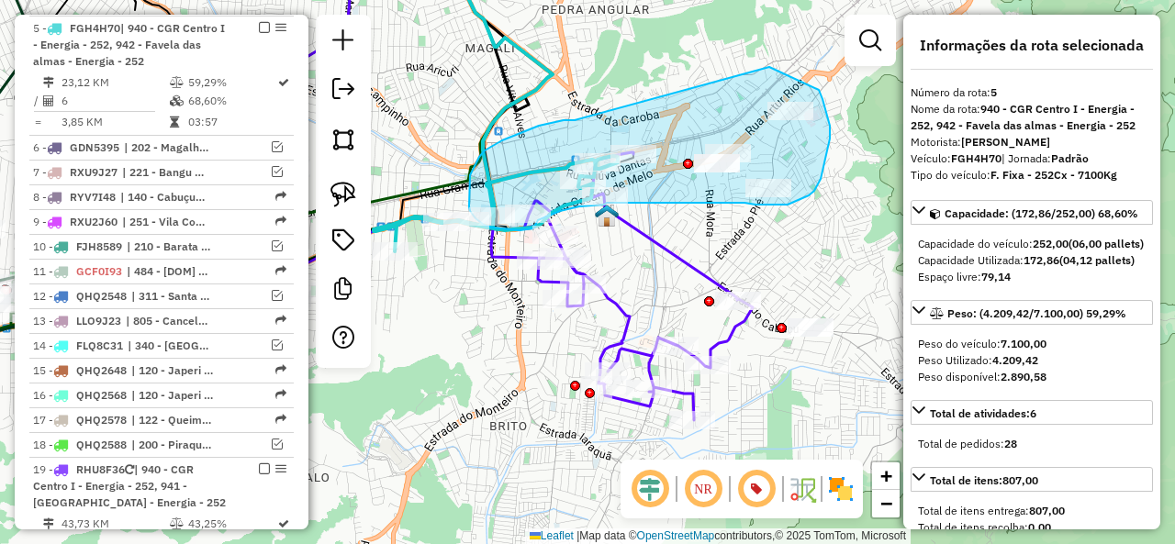
drag, startPoint x: 513, startPoint y: 136, endPoint x: 769, endPoint y: 67, distance: 265.2
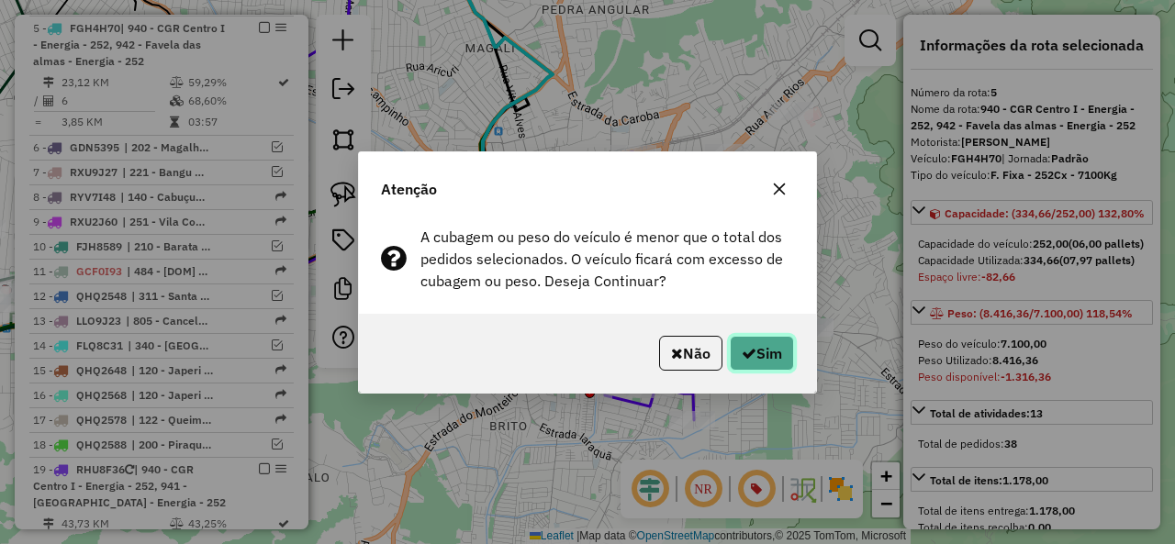
click at [775, 351] on button "Sim" at bounding box center [762, 353] width 64 height 35
select select "**********"
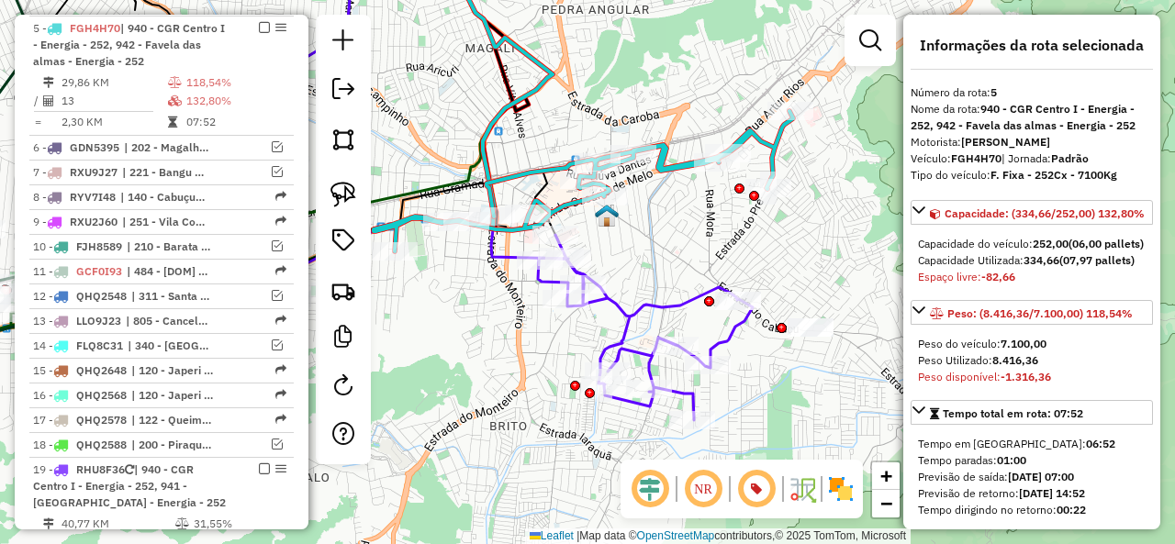
click at [655, 307] on icon at bounding box center [645, 327] width 215 height 185
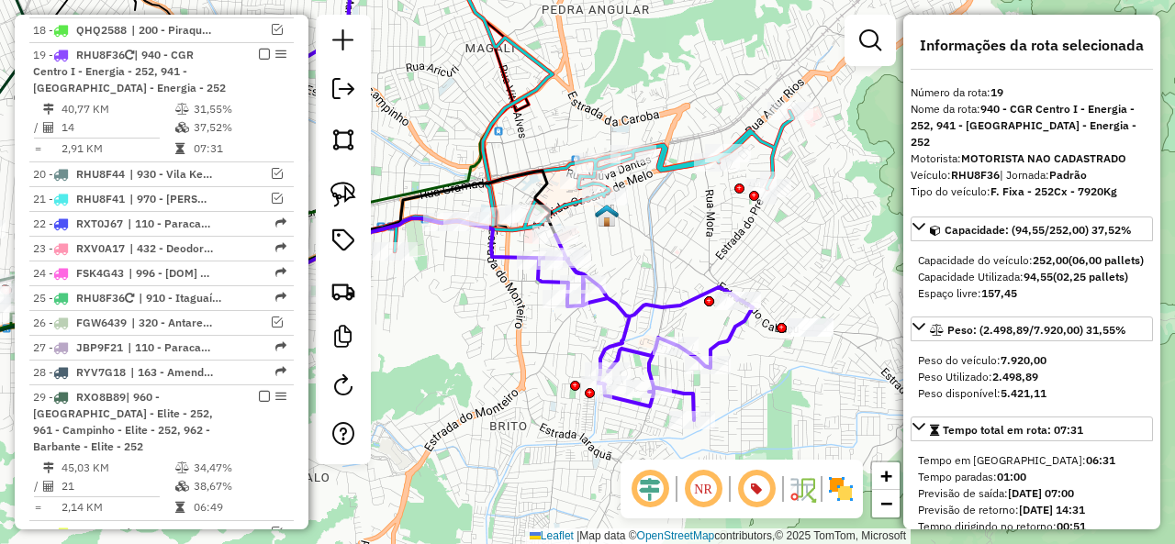
scroll to position [1385, 0]
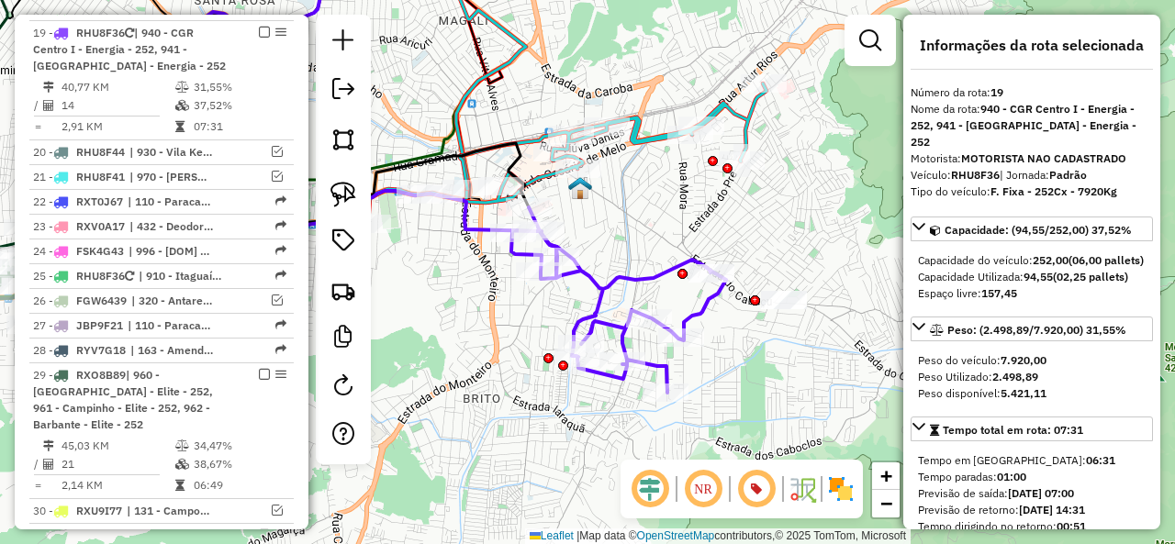
drag, startPoint x: 677, startPoint y: 271, endPoint x: 639, endPoint y: 253, distance: 42.3
click at [639, 253] on div "Janela de atendimento Grade de atendimento Capacidade Transportadoras Veículos …" at bounding box center [587, 272] width 1175 height 544
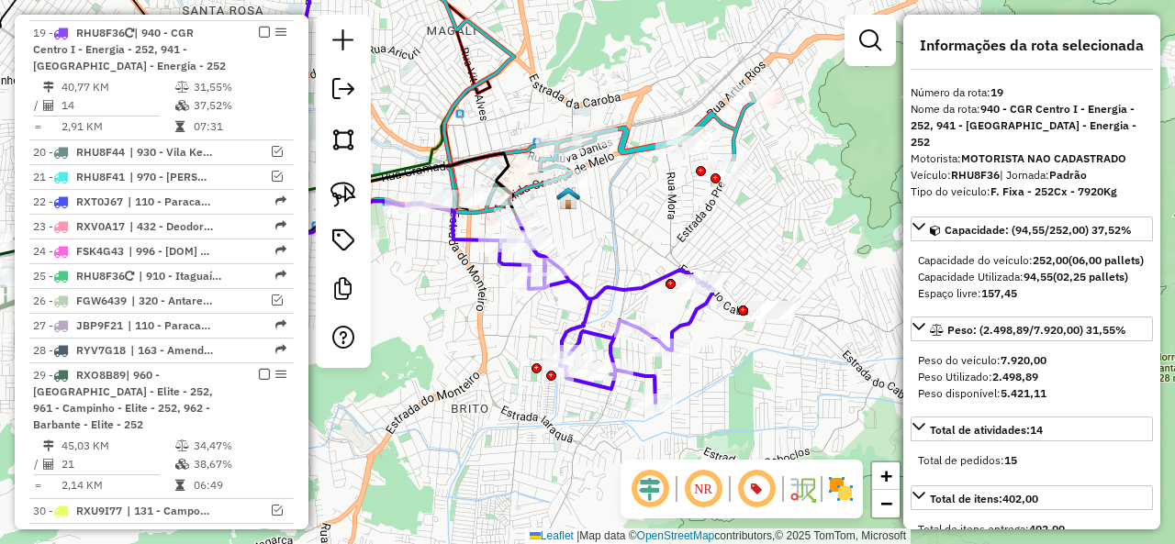
click at [319, 173] on div at bounding box center [343, 191] width 55 height 353
click at [338, 190] on img at bounding box center [343, 195] width 26 height 26
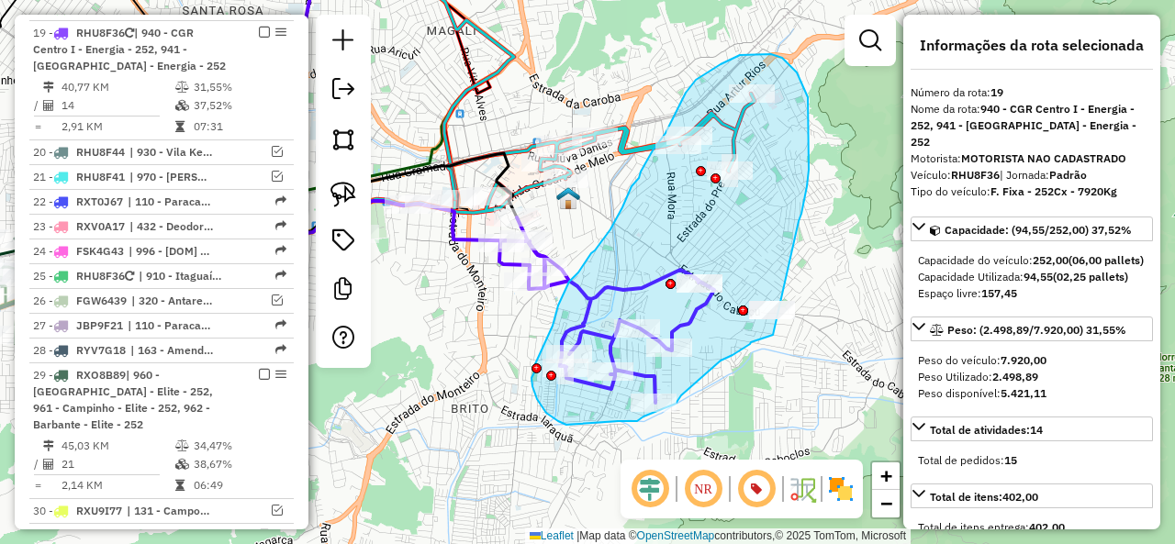
drag, startPoint x: 809, startPoint y: 170, endPoint x: 800, endPoint y: 316, distance: 146.2
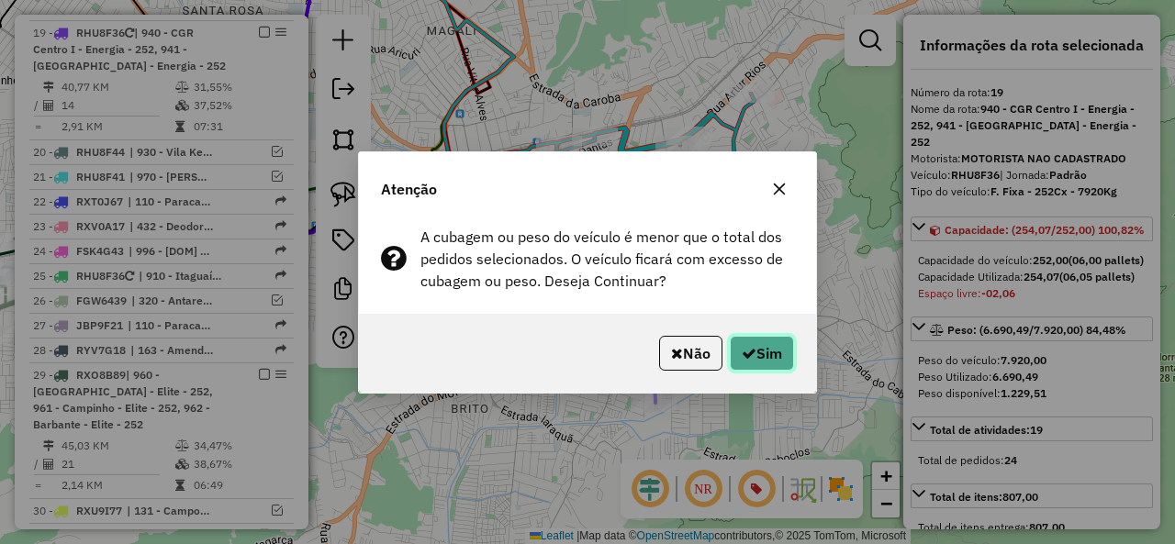
click at [775, 352] on button "Sim" at bounding box center [762, 353] width 64 height 35
select select "**********"
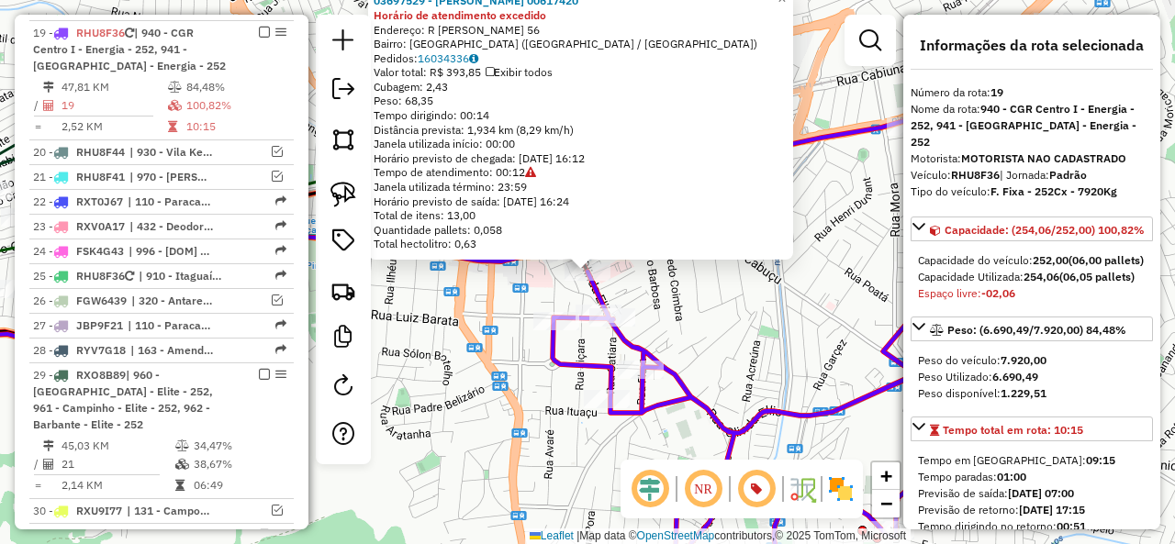
click at [672, 280] on div "03697529 - DENISE DIAS 00617420 Horário de atendimento excedido Endereço: R OLI…" at bounding box center [587, 272] width 1175 height 544
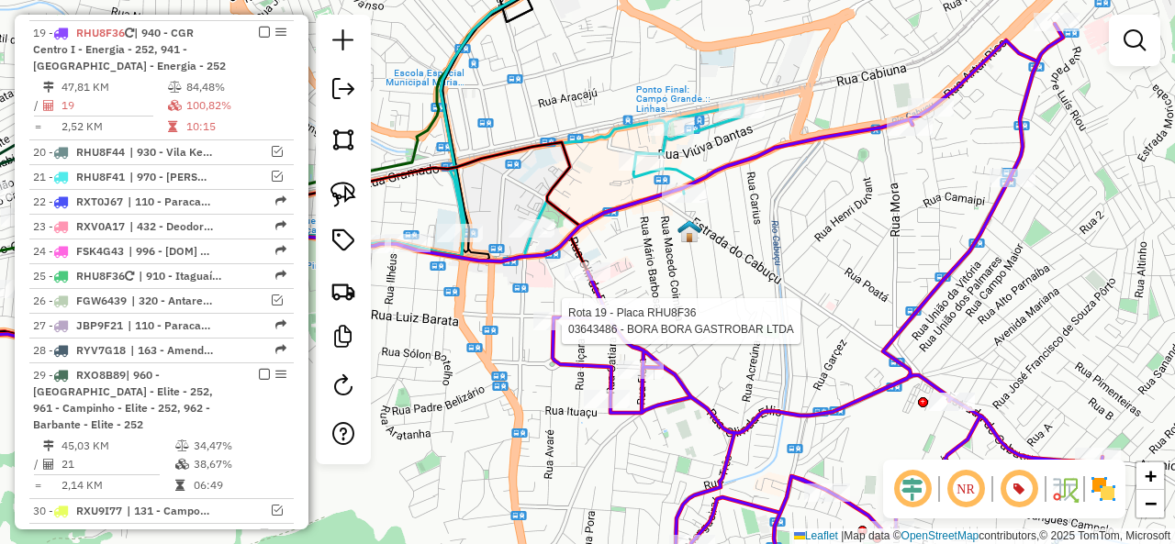
select select "**********"
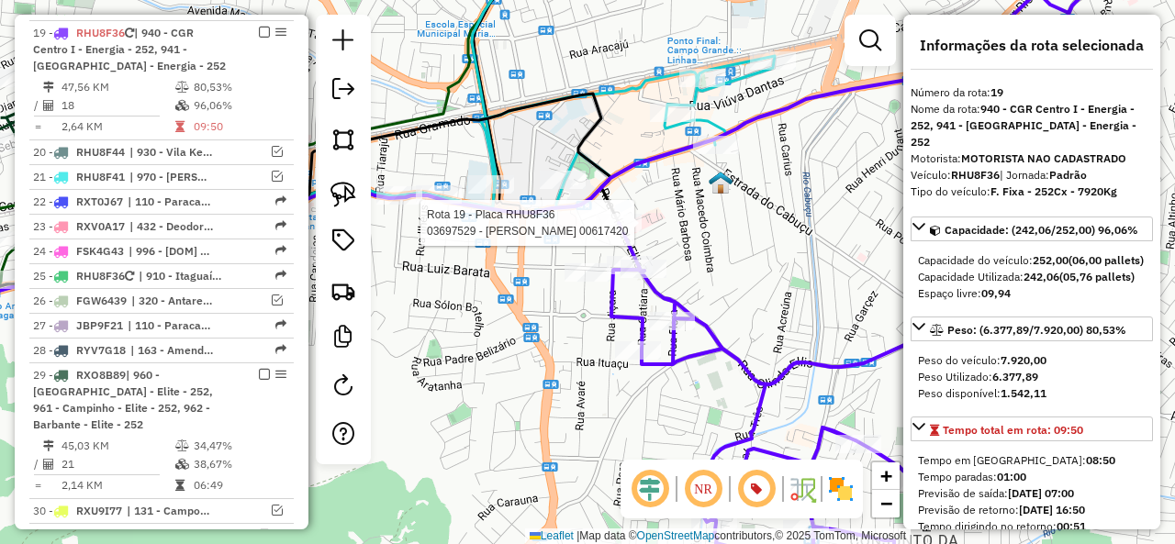
click at [613, 232] on div at bounding box center [619, 223] width 46 height 18
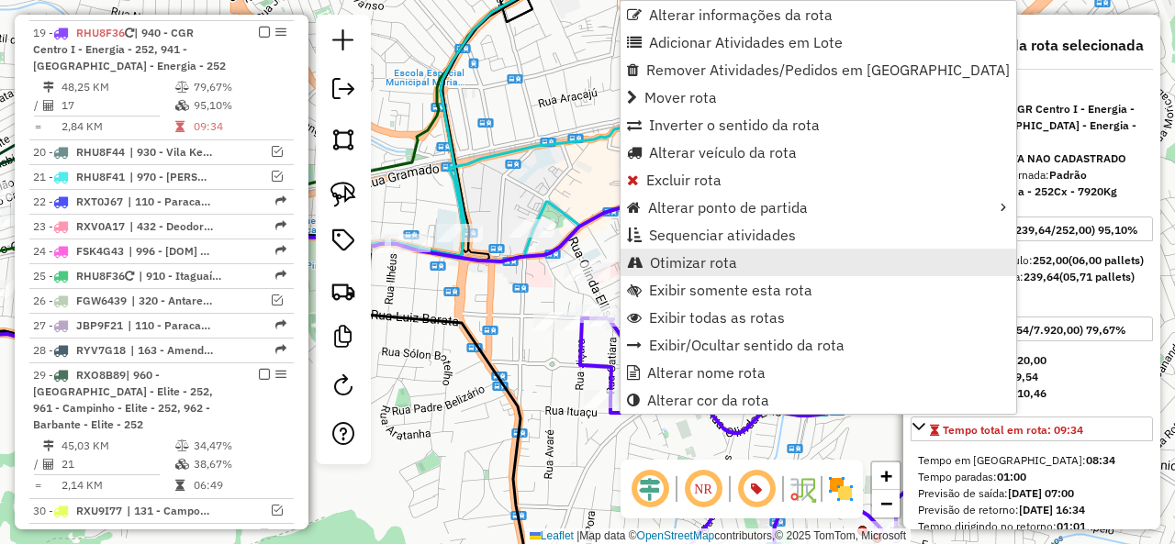
click at [716, 267] on span "Otimizar rota" at bounding box center [693, 262] width 87 height 15
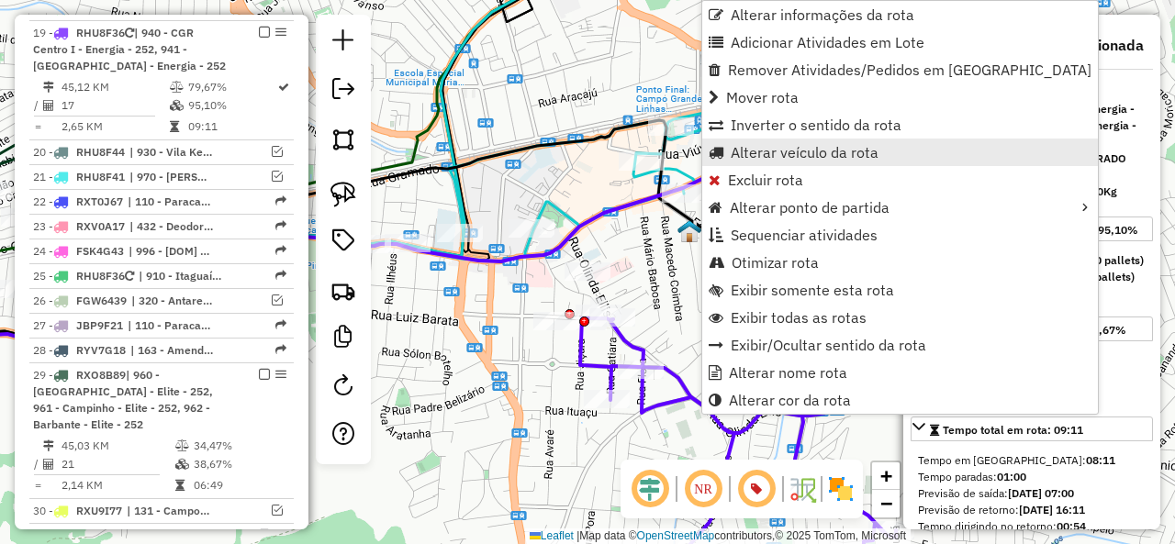
click at [768, 149] on span "Alterar veículo da rota" at bounding box center [805, 152] width 148 height 15
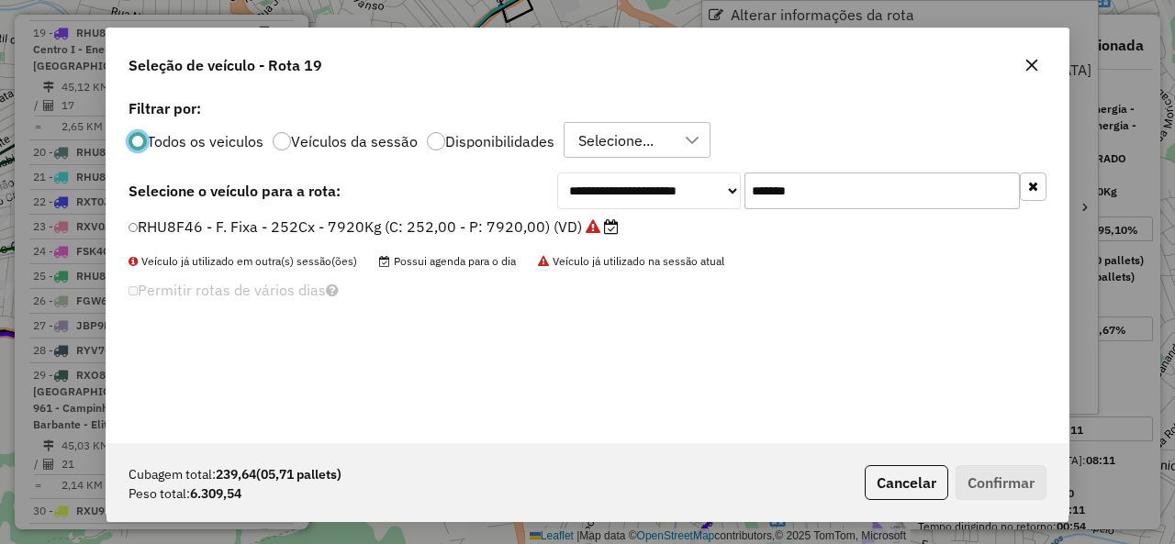
scroll to position [10, 6]
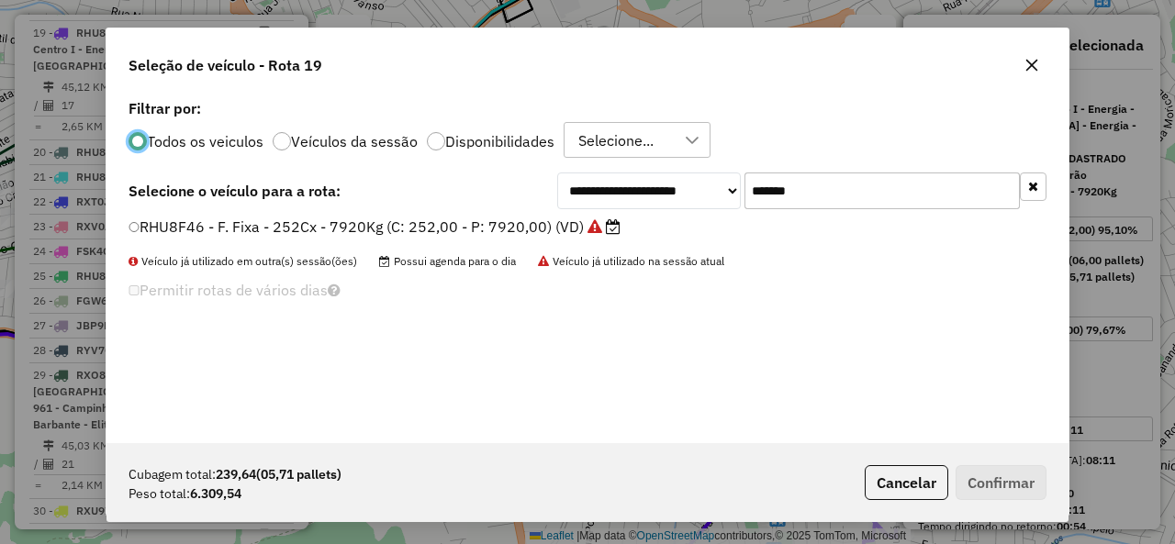
click at [863, 195] on input "*******" at bounding box center [881, 191] width 275 height 37
paste input "text"
type input "*******"
click at [189, 224] on label "RHU8F38 - F. Fixa - 252Cx - 7920Kg (C: 252,00 - P: 7920,00) (VD)" at bounding box center [365, 227] width 475 height 22
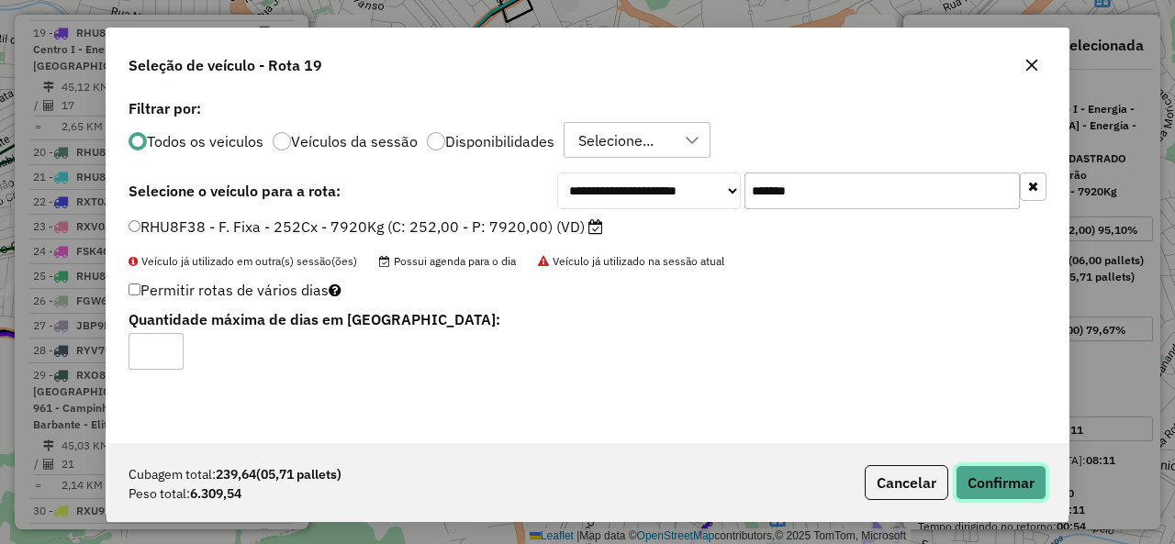
click at [1010, 484] on button "Confirmar" at bounding box center [1000, 482] width 91 height 35
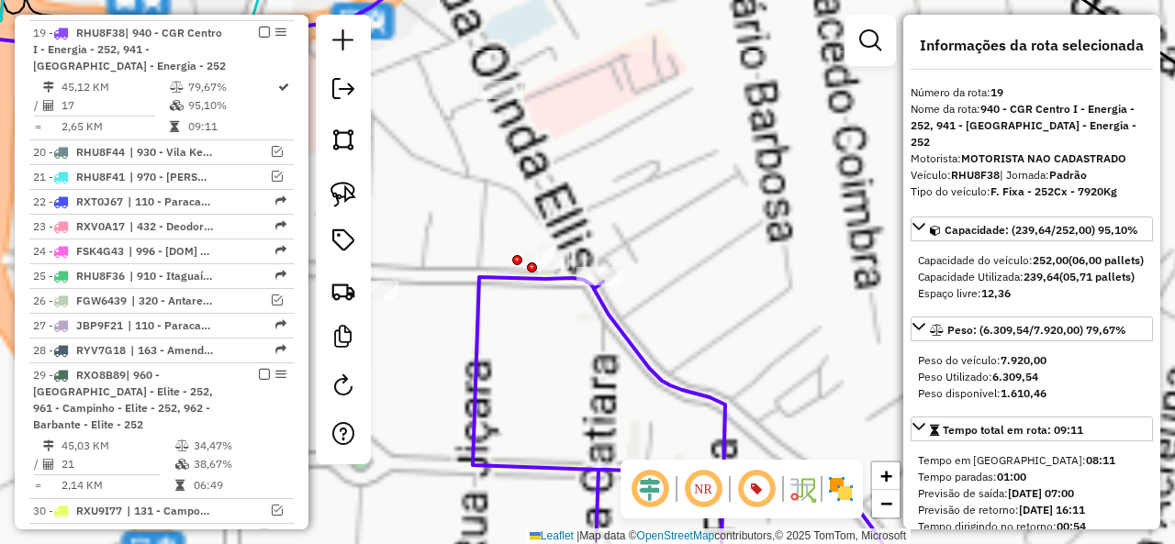
click at [558, 283] on icon at bounding box center [698, 438] width 451 height 322
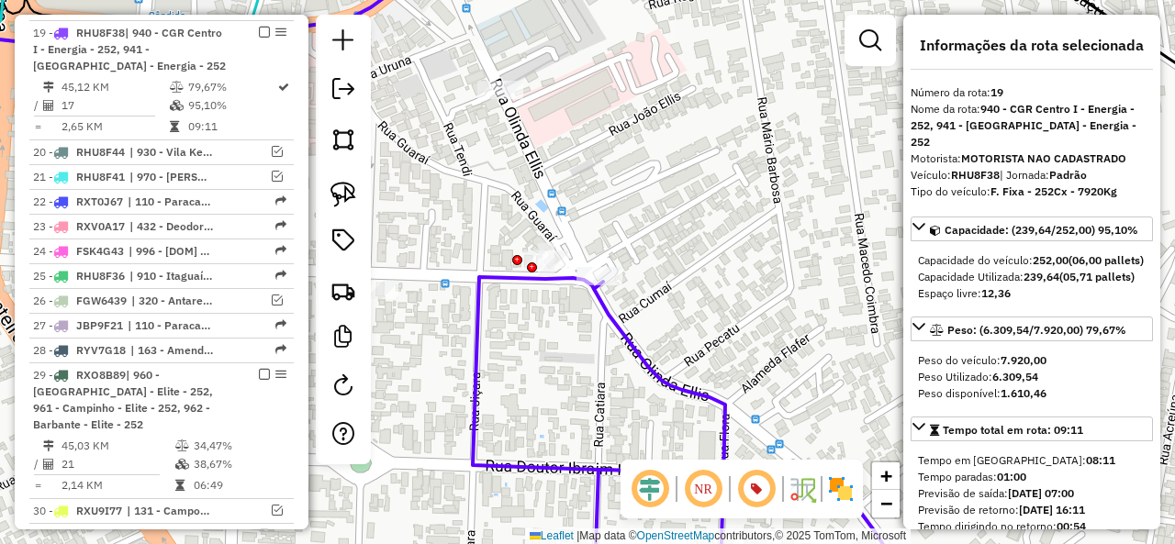
click at [558, 278] on icon at bounding box center [698, 438] width 451 height 322
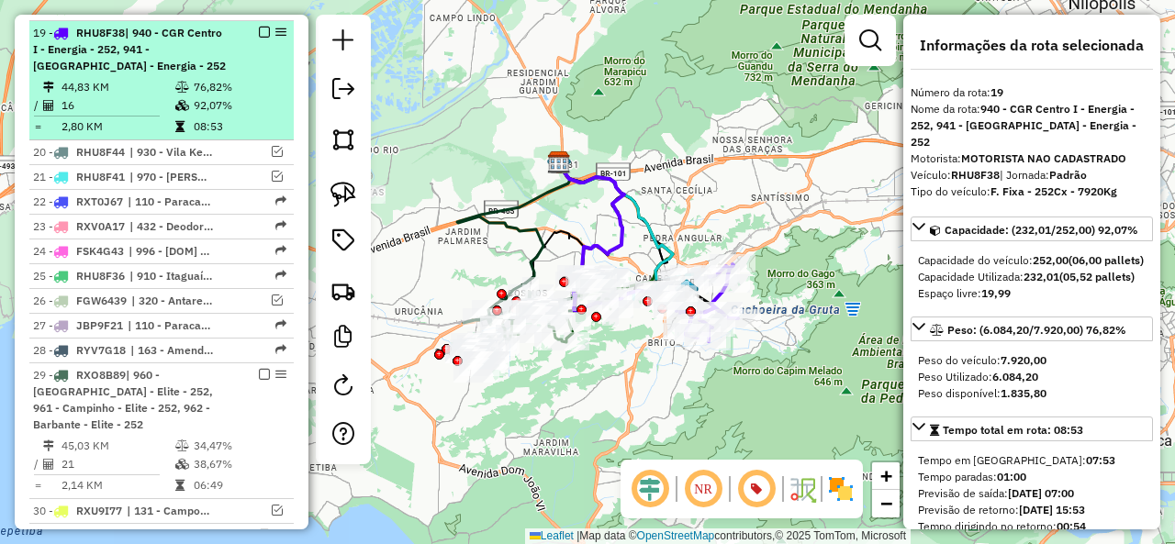
click at [259, 29] on em at bounding box center [264, 32] width 11 height 11
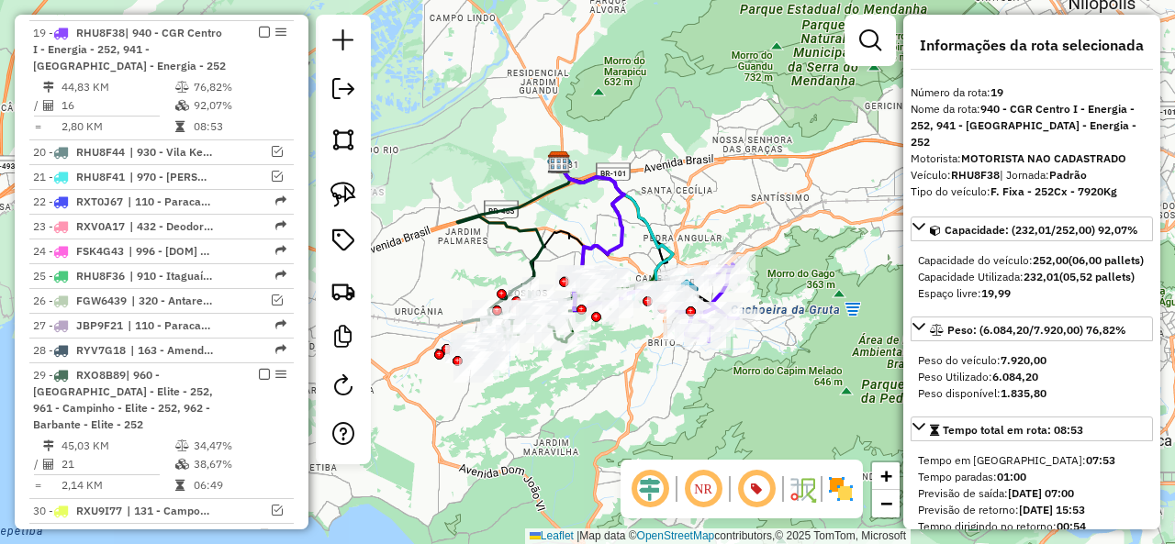
scroll to position [1290, 0]
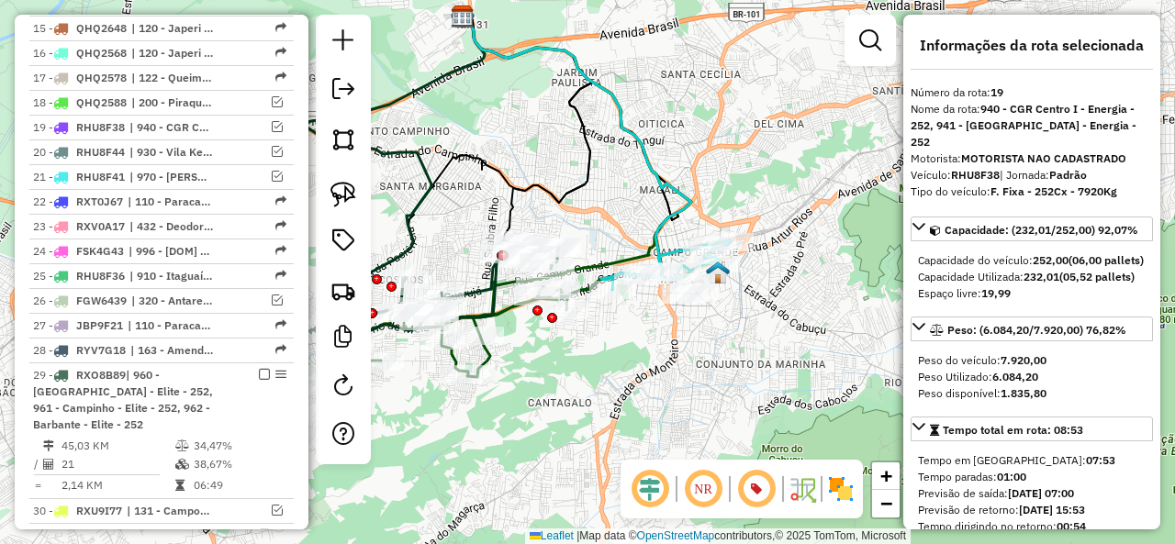
click at [692, 184] on div "Janela de atendimento Grade de atendimento Capacidade Transportadoras Veículos …" at bounding box center [587, 272] width 1175 height 544
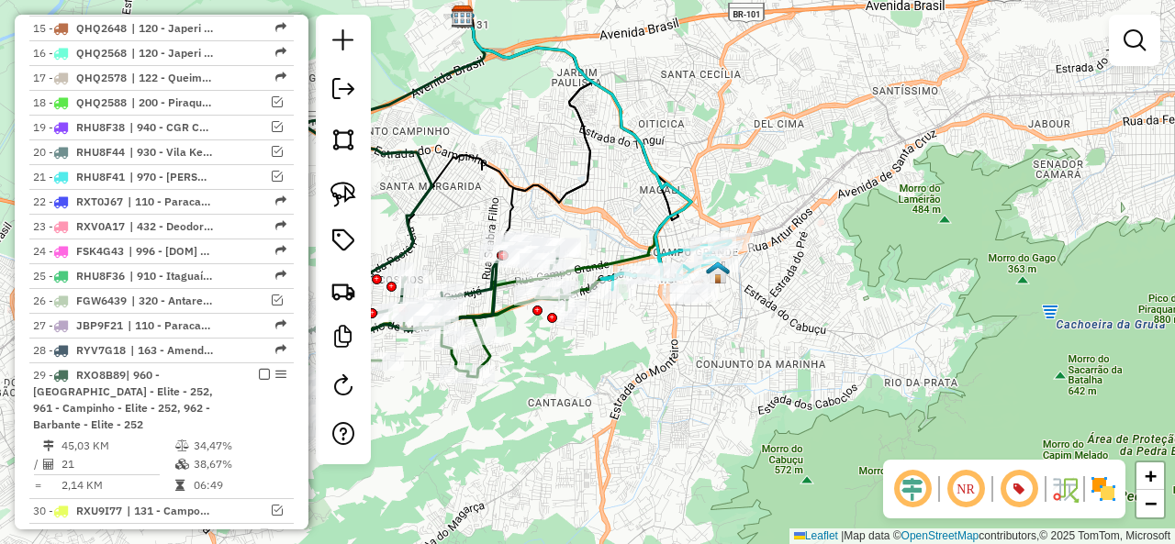
click at [691, 197] on icon at bounding box center [579, 148] width 224 height 262
select select "**********"
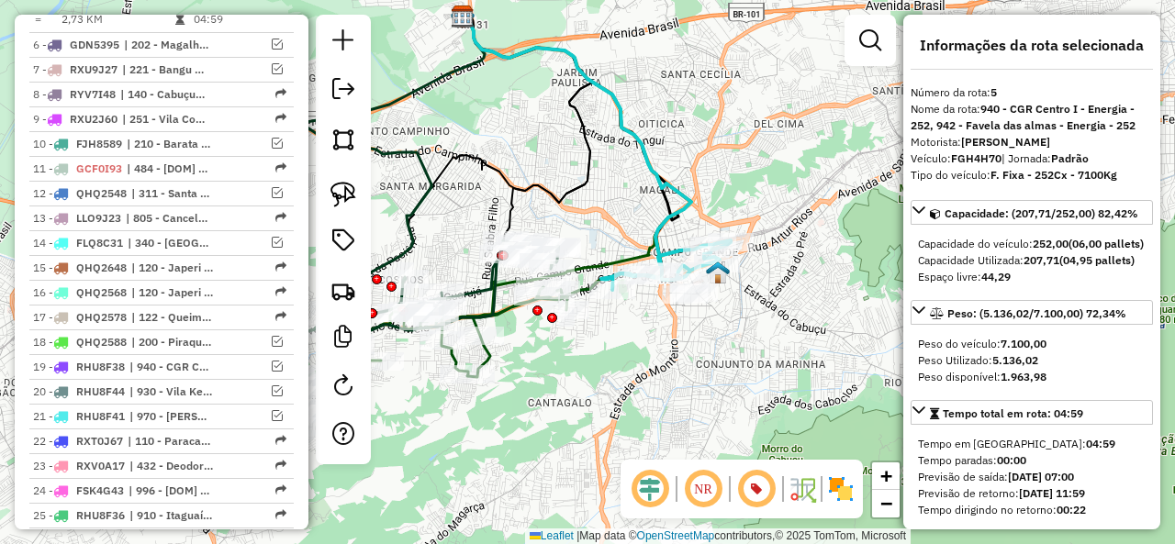
scroll to position [948, 0]
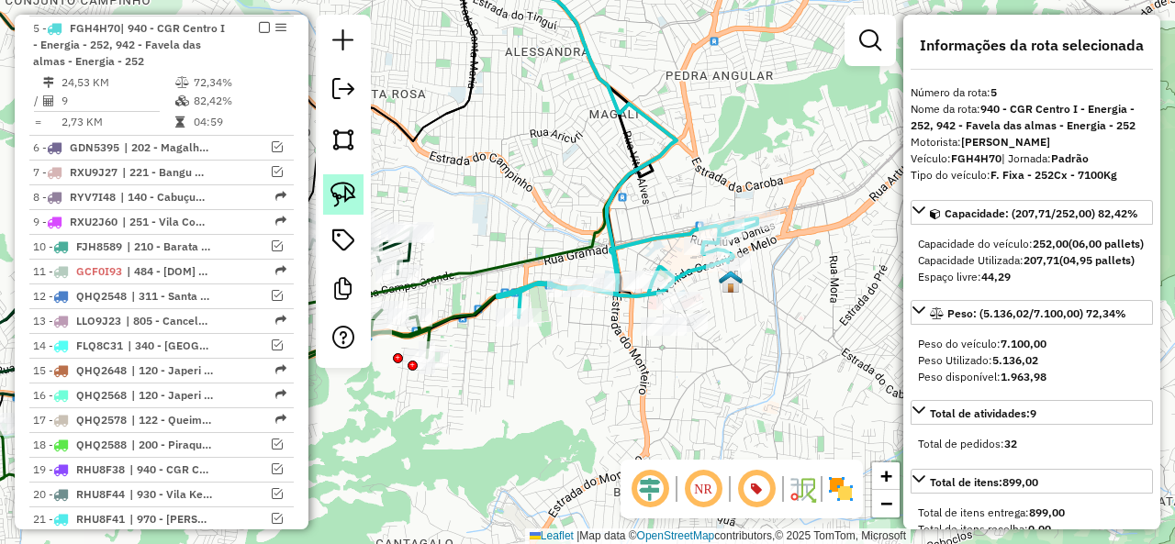
click at [339, 197] on img at bounding box center [343, 195] width 26 height 26
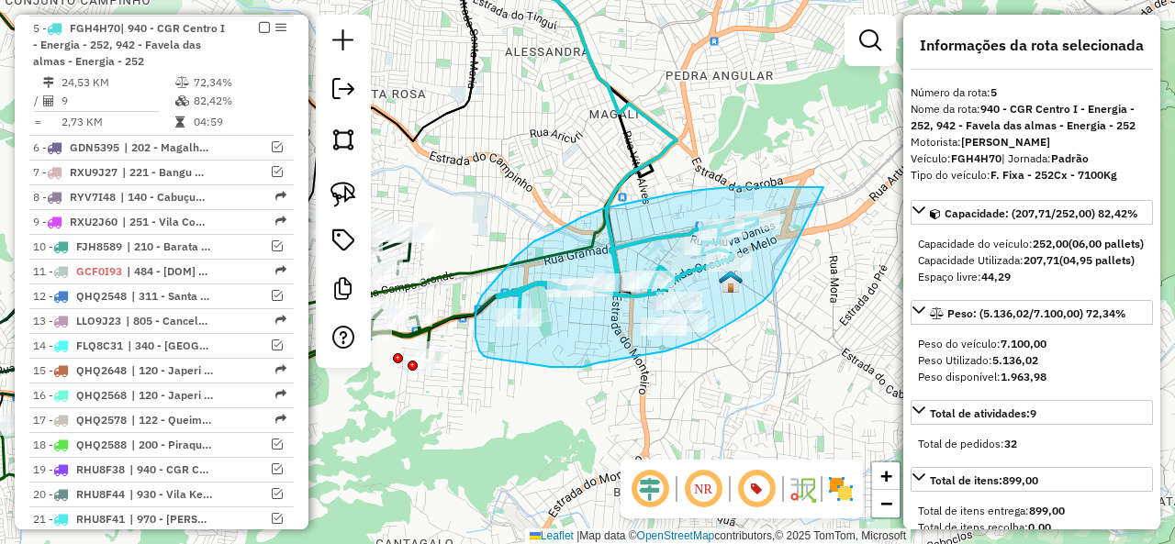
drag, startPoint x: 769, startPoint y: 187, endPoint x: 799, endPoint y: 270, distance: 88.0
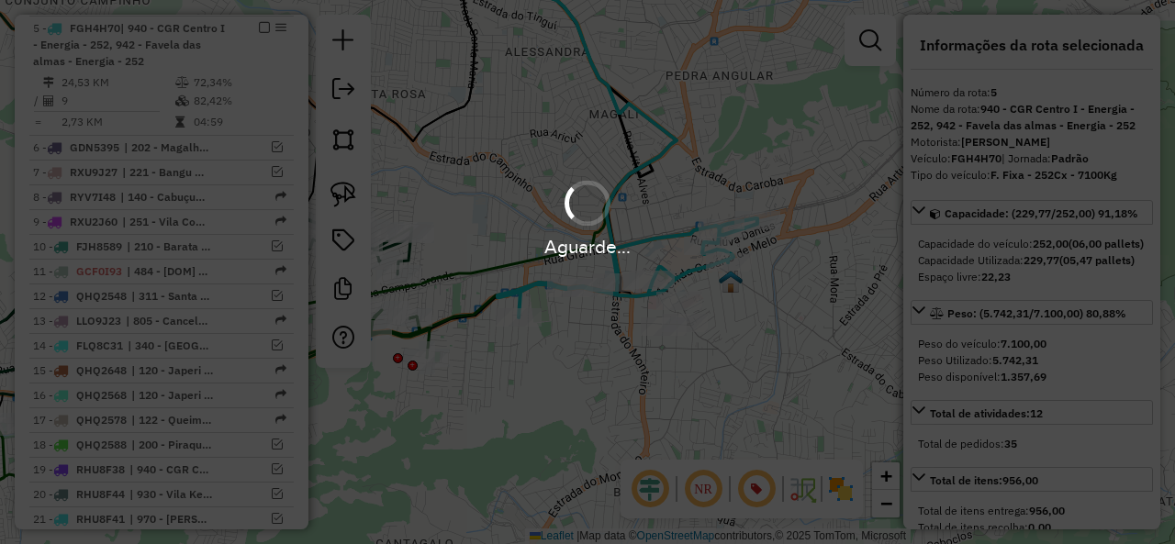
select select "**********"
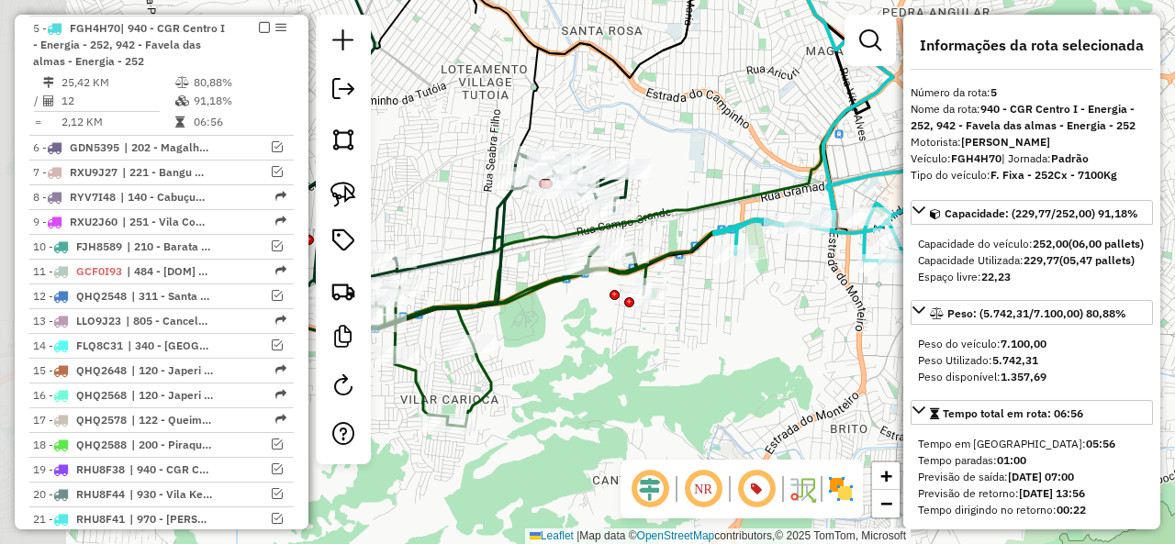
drag, startPoint x: 584, startPoint y: 339, endPoint x: 778, endPoint y: 285, distance: 201.7
click at [778, 285] on div "Janela de atendimento Grade de atendimento Capacidade Transportadoras Veículos …" at bounding box center [587, 272] width 1175 height 544
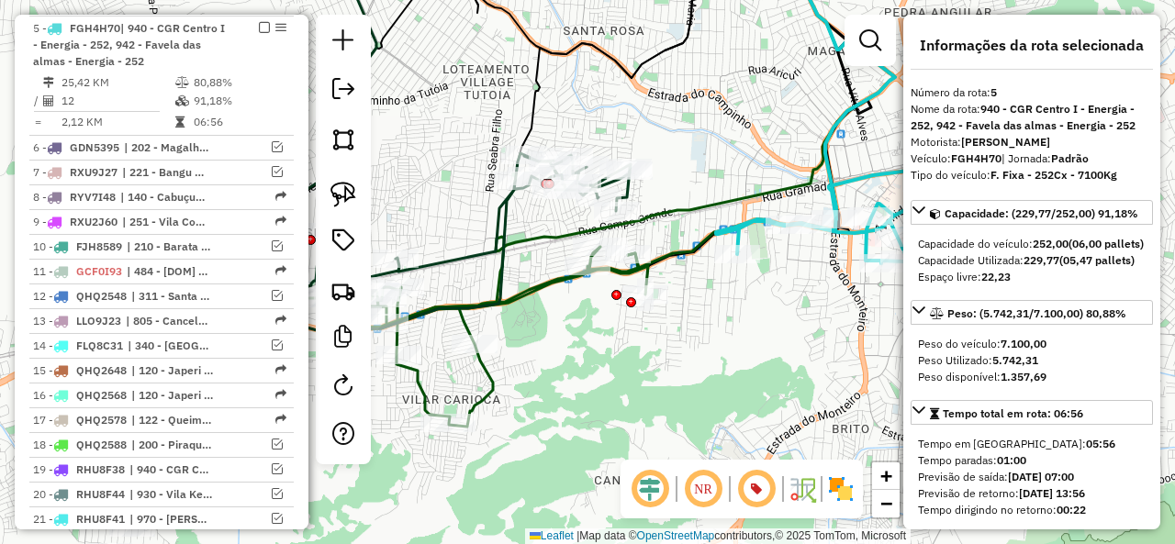
click at [749, 222] on icon at bounding box center [846, 209] width 260 height 108
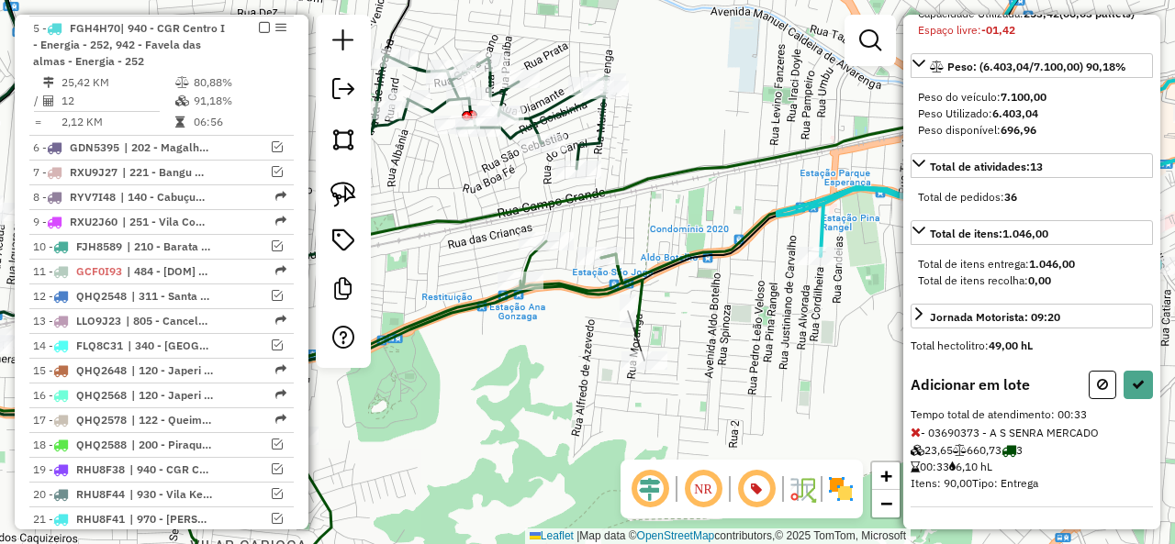
click at [1100, 366] on div "Informações da rota selecionada Número da rota: 5 Nome da rota: 940 - CGR Centr…" at bounding box center [1031, 272] width 257 height 515
click at [1098, 385] on icon at bounding box center [1102, 384] width 11 height 13
select select "**********"
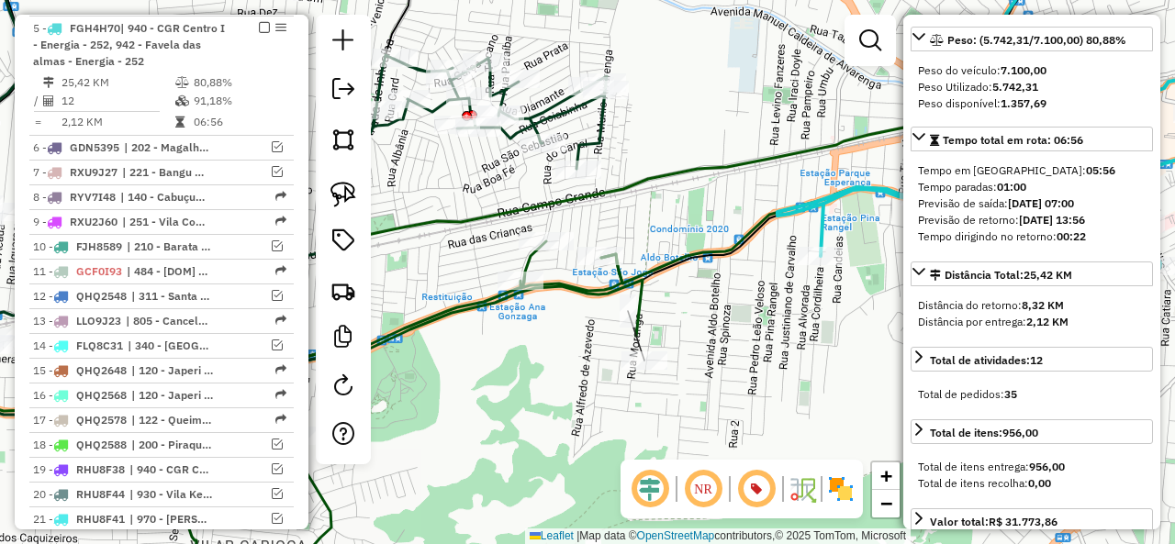
scroll to position [0, 0]
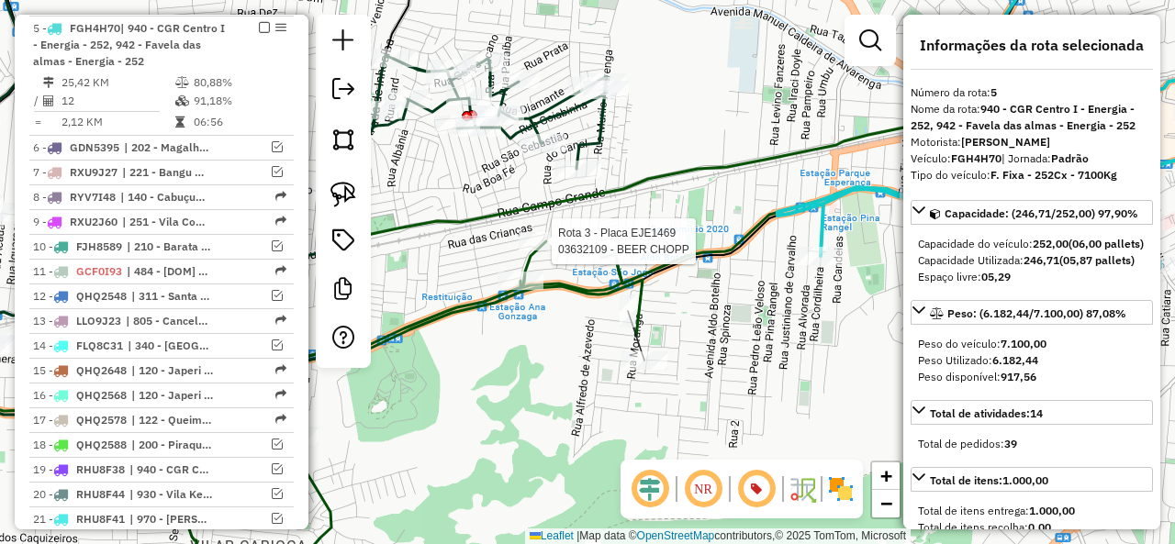
select select "**********"
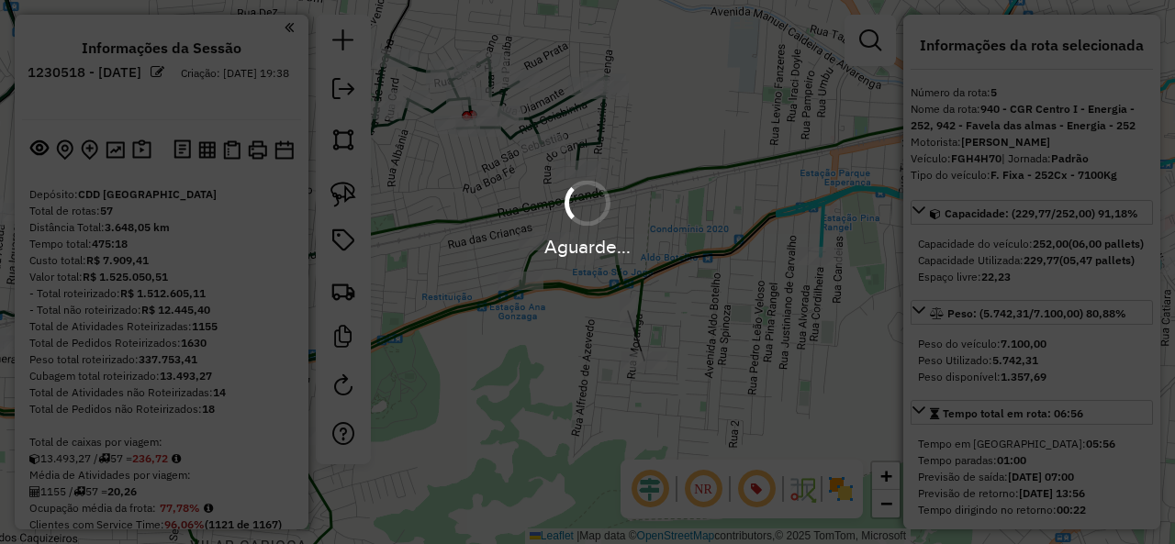
select select "**********"
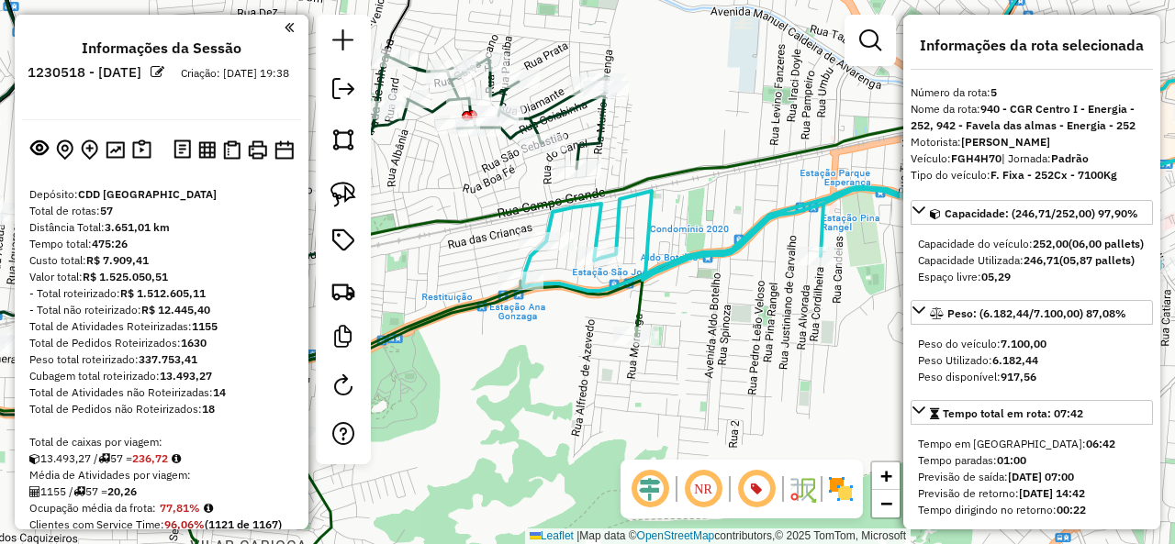
scroll to position [948, 0]
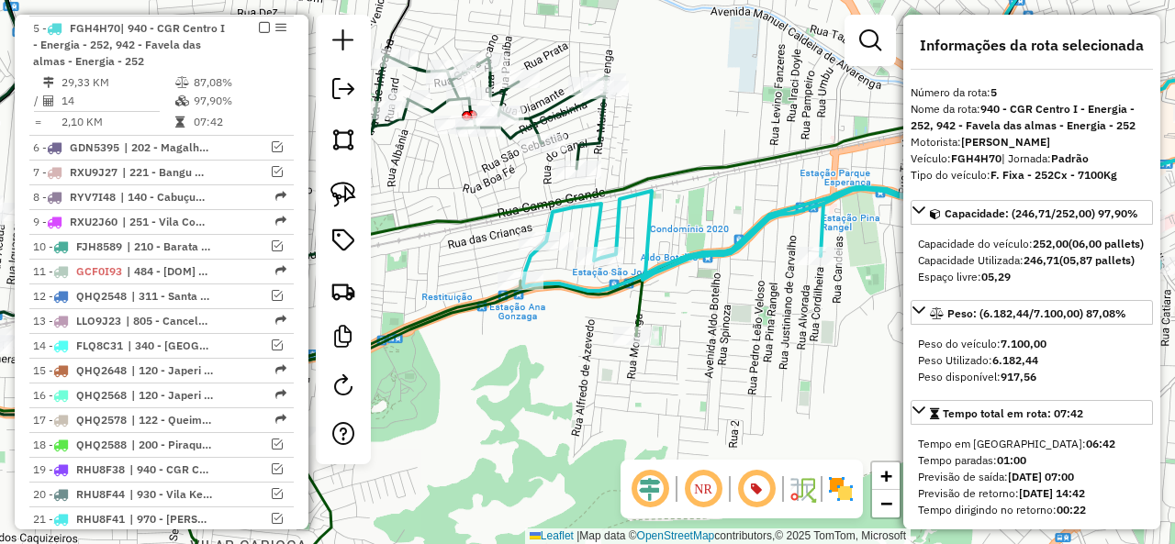
drag, startPoint x: 681, startPoint y: 262, endPoint x: 691, endPoint y: 262, distance: 10.1
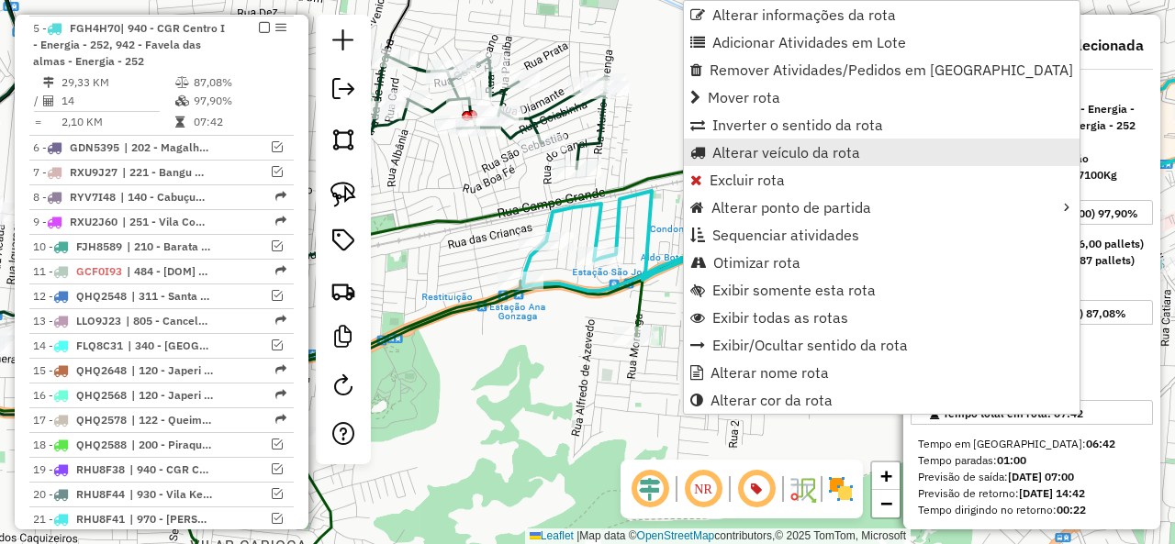
click at [808, 152] on span "Alterar veículo da rota" at bounding box center [786, 152] width 148 height 15
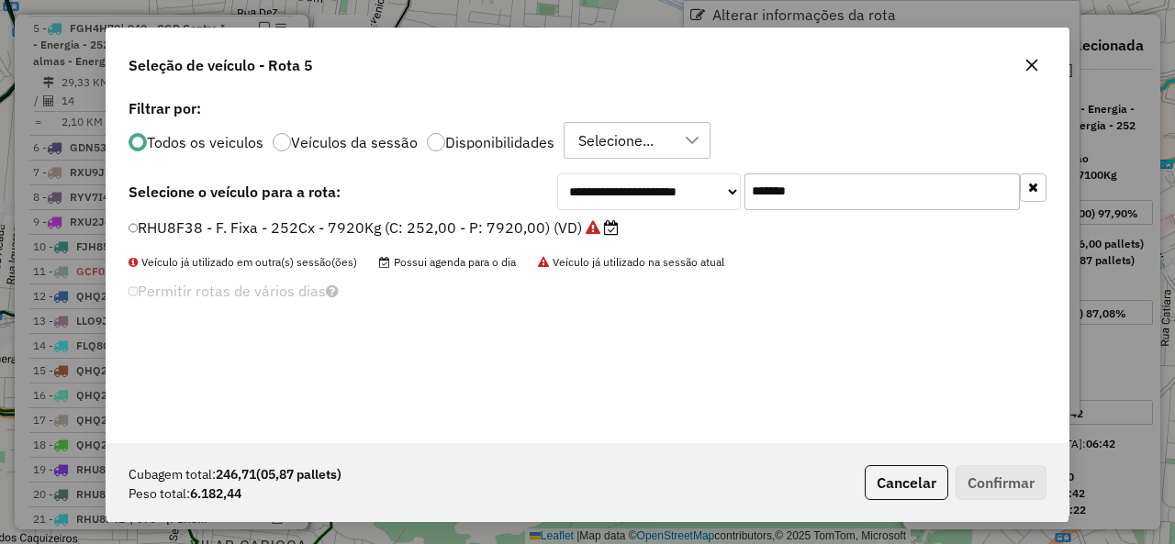
scroll to position [10, 6]
click at [842, 190] on input "*******" at bounding box center [881, 191] width 275 height 37
paste input "text"
type input "*******"
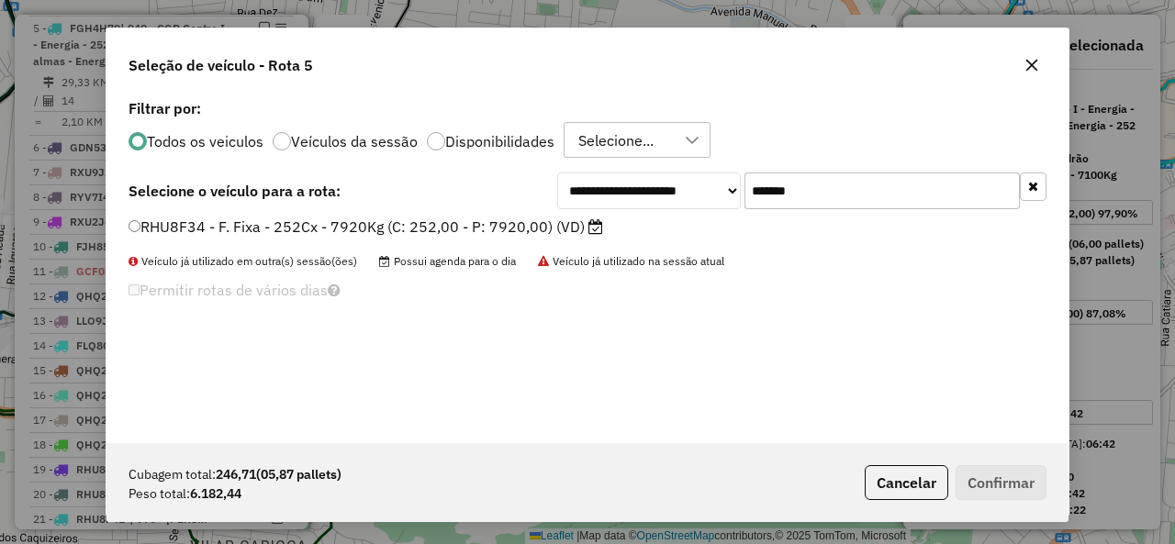
click at [206, 212] on div "**********" at bounding box center [587, 269] width 962 height 349
click at [185, 229] on label "RHU8F34 - F. Fixa - 252Cx - 7920Kg (C: 252,00 - P: 7920,00) (VD)" at bounding box center [365, 227] width 475 height 22
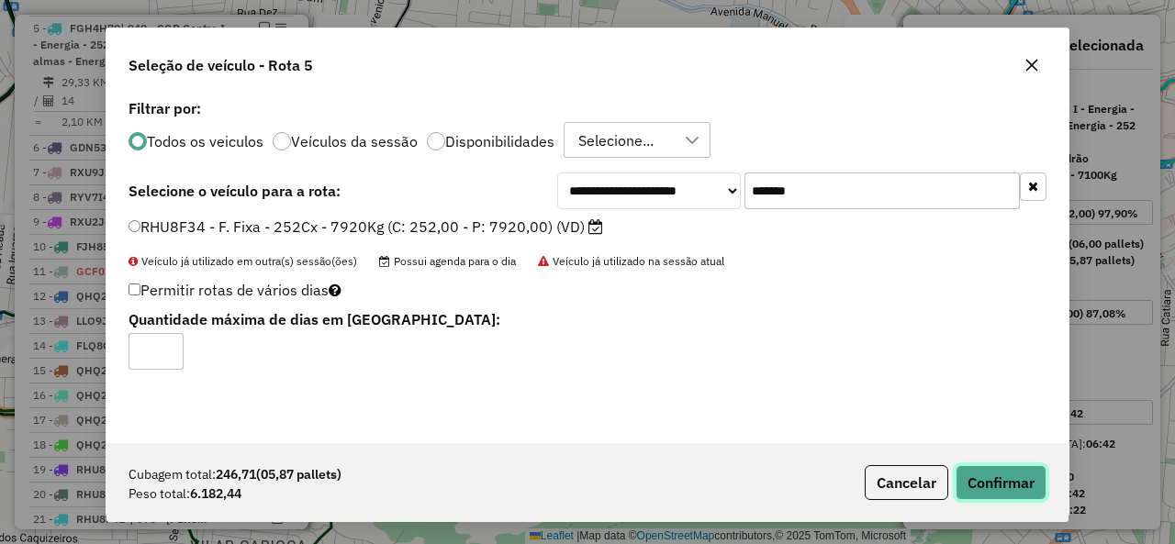
click at [1024, 498] on button "Confirmar" at bounding box center [1000, 482] width 91 height 35
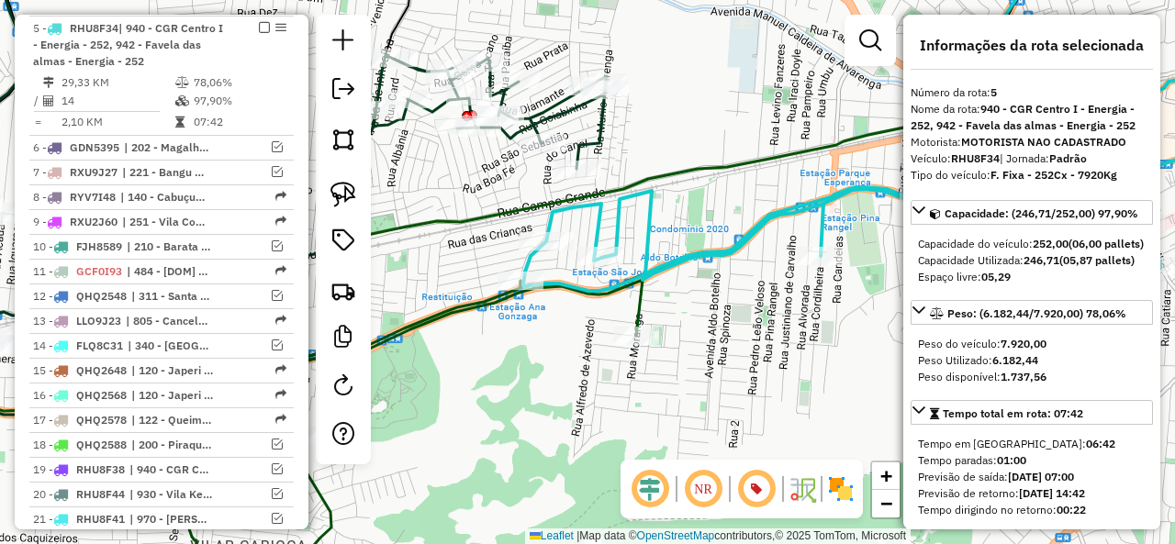
click at [261, 27] on em at bounding box center [264, 27] width 11 height 11
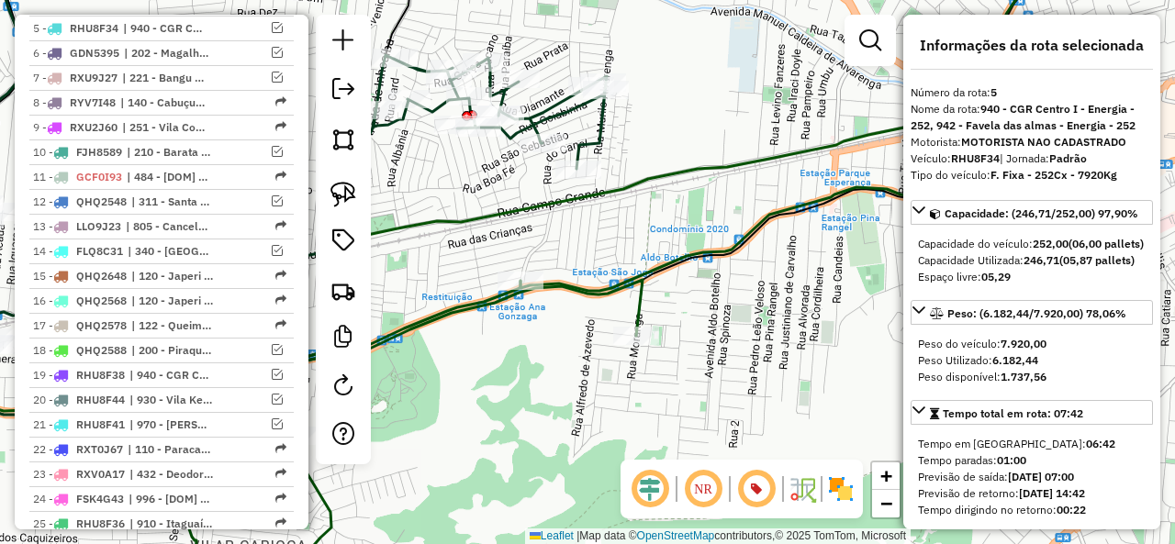
scroll to position [854, 0]
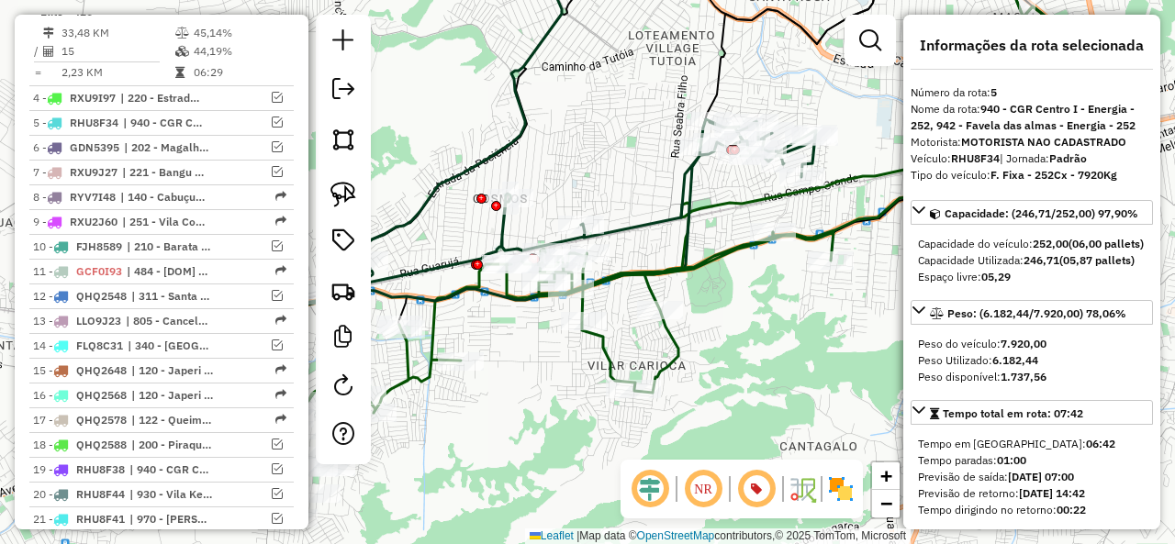
click at [678, 360] on icon at bounding box center [677, 312] width 311 height 161
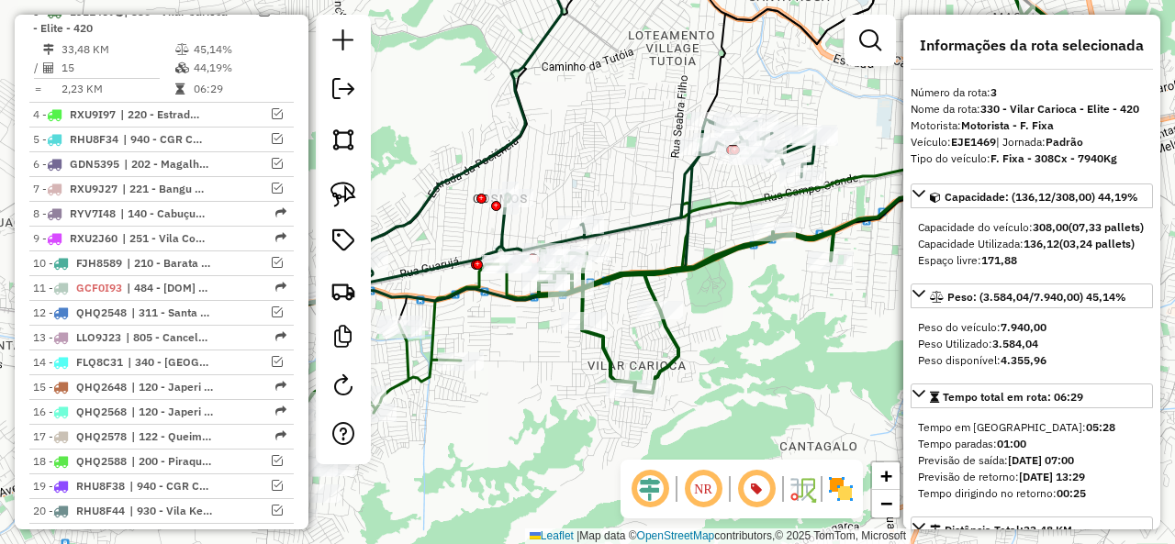
scroll to position [821, 0]
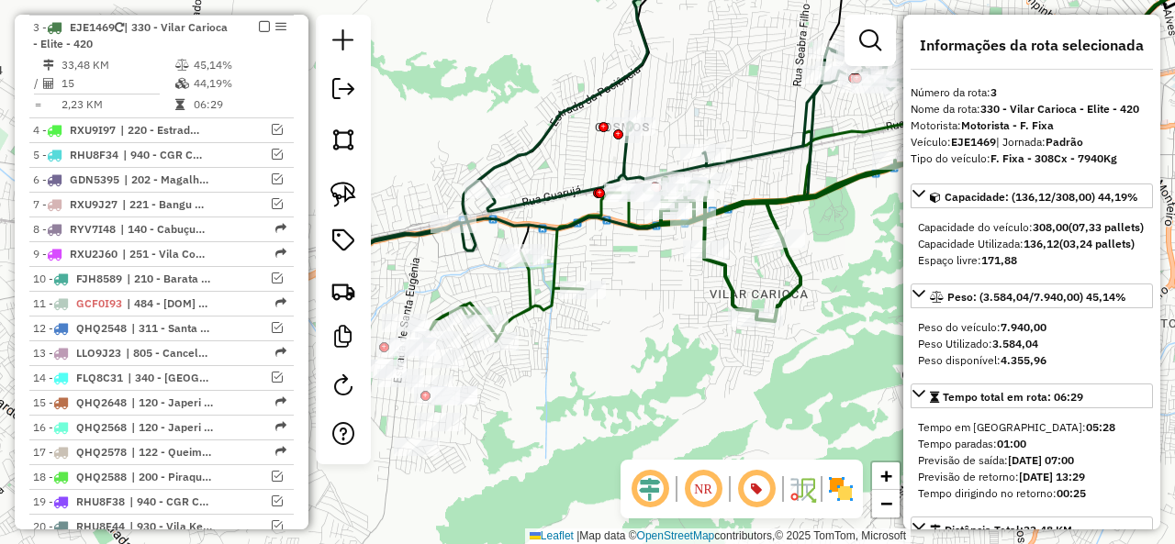
drag, startPoint x: 713, startPoint y: 342, endPoint x: 836, endPoint y: 281, distance: 137.5
click at [833, 281] on div "Janela de atendimento Grade de atendimento Capacidade Transportadoras Veículos …" at bounding box center [587, 272] width 1175 height 544
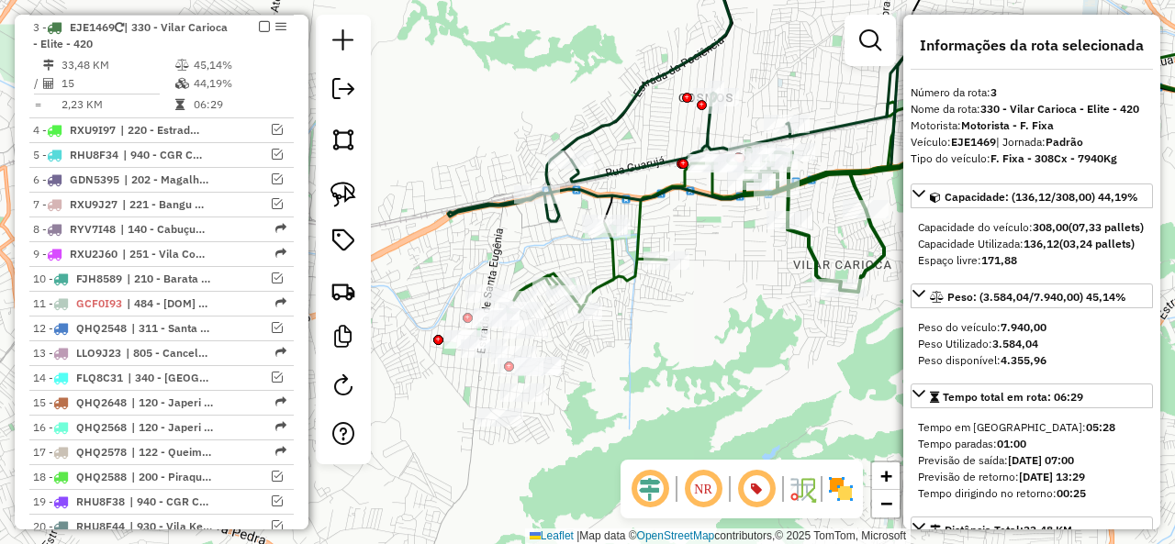
drag, startPoint x: 547, startPoint y: 384, endPoint x: 644, endPoint y: 348, distance: 103.7
click at [644, 348] on div "Janela de atendimento Grade de atendimento Capacidade Transportadoras Veículos …" at bounding box center [587, 272] width 1175 height 544
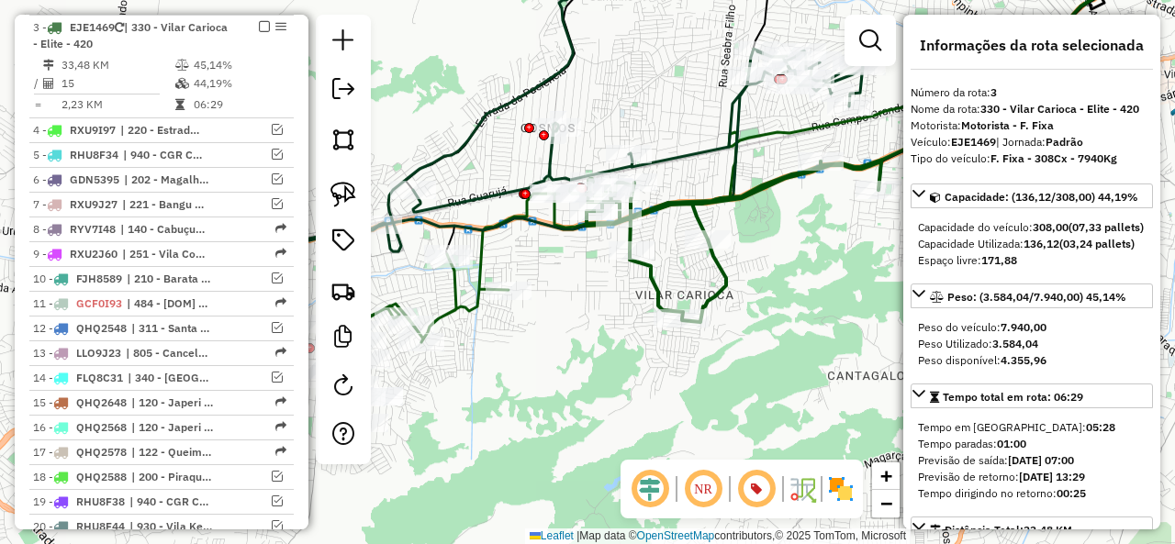
drag, startPoint x: 721, startPoint y: 345, endPoint x: 477, endPoint y: 412, distance: 253.2
click at [477, 412] on div "Janela de atendimento Grade de atendimento Capacidade Transportadoras Veículos …" at bounding box center [587, 272] width 1175 height 544
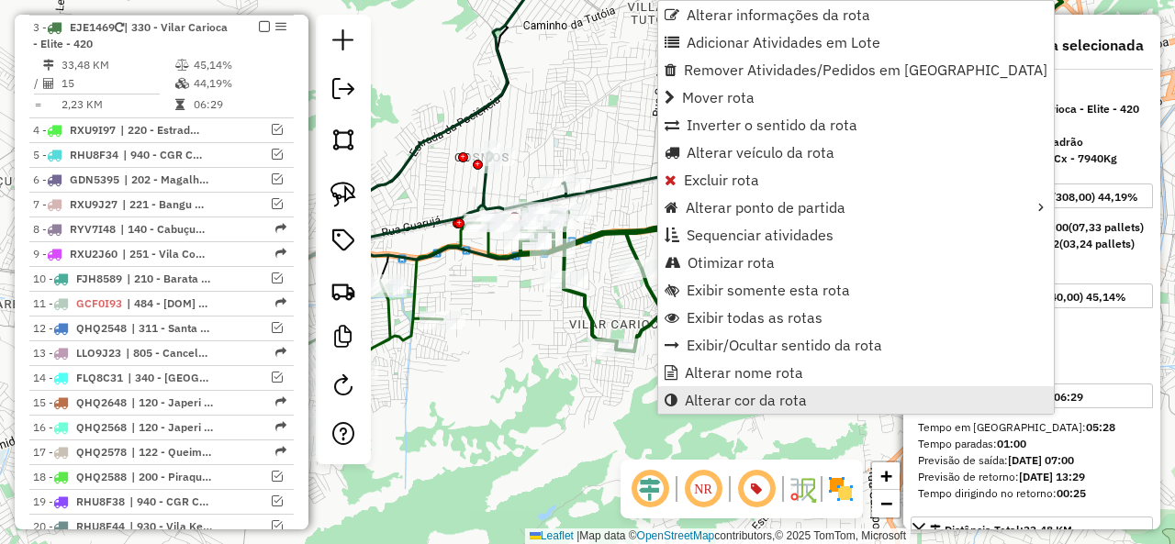
click at [776, 410] on link "Alterar cor da rota" at bounding box center [856, 400] width 396 height 28
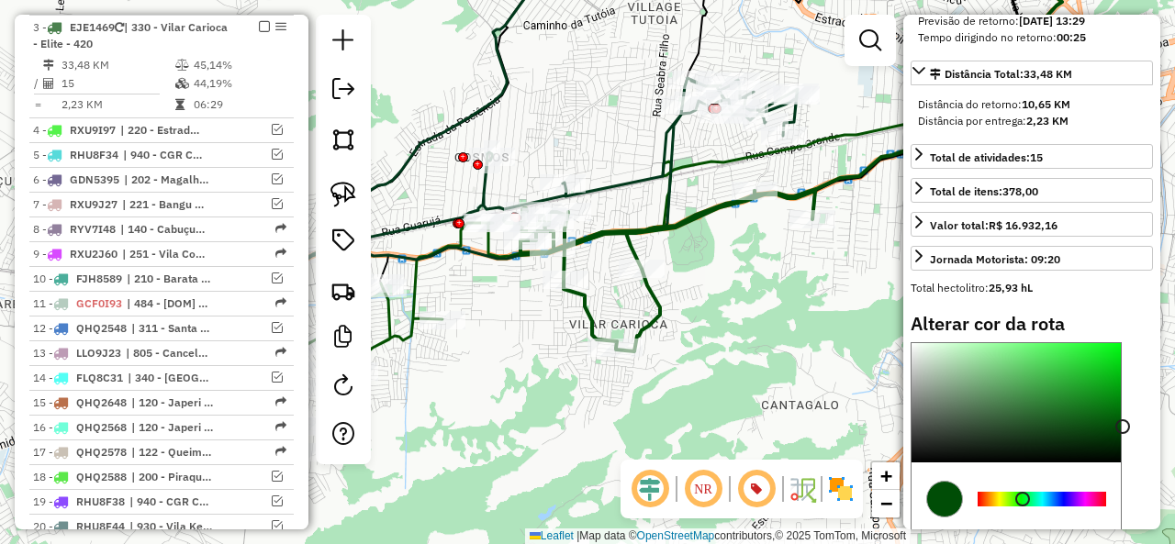
scroll to position [639, 0]
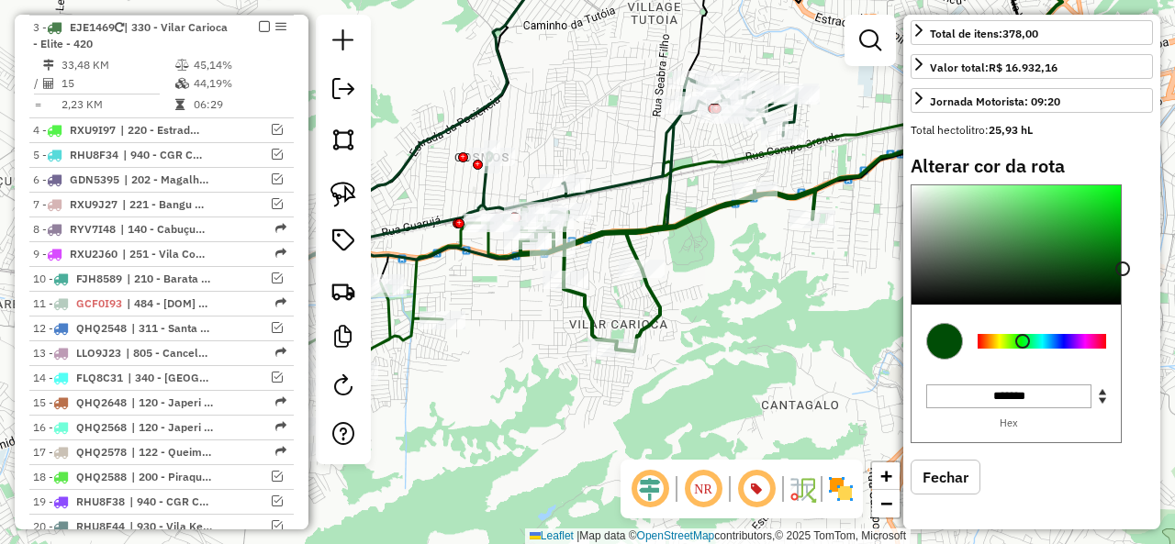
click at [1085, 342] on div at bounding box center [1041, 341] width 128 height 15
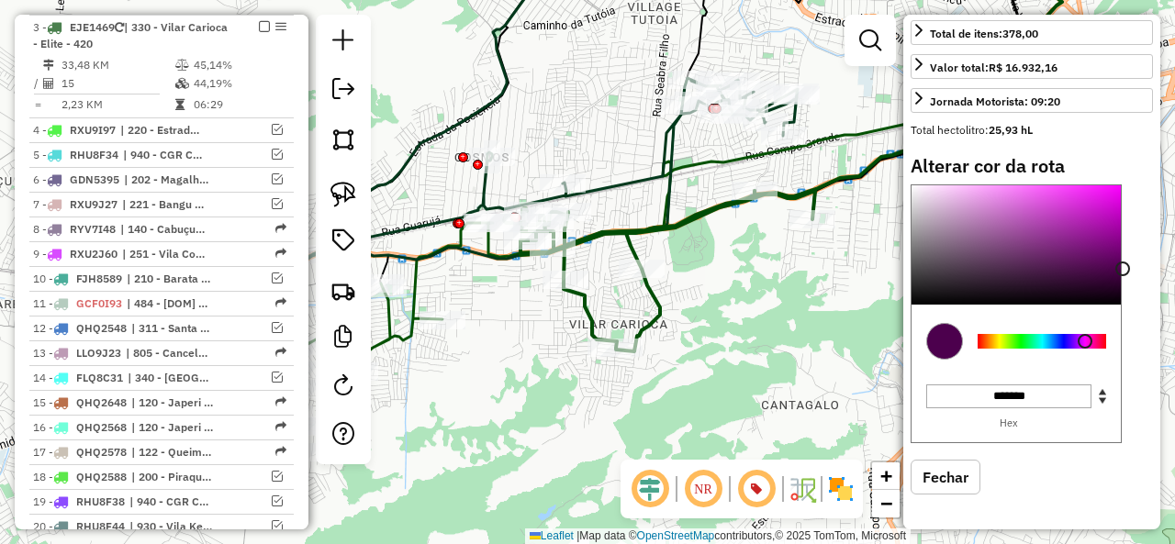
click at [0, 0] on div "Aguarde..." at bounding box center [0, 0] width 0 height 0
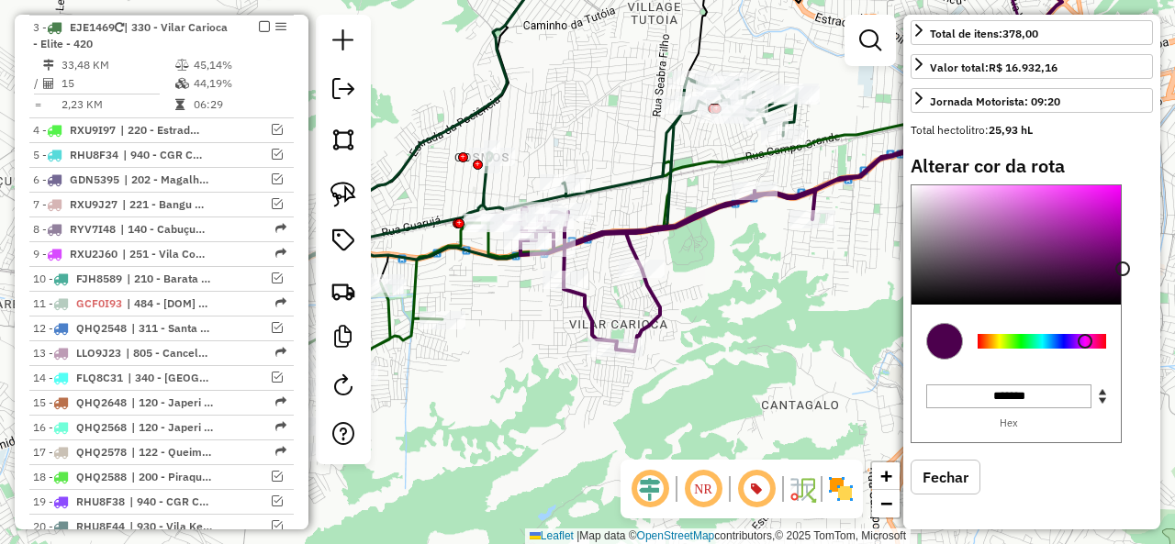
type input "*******"
click at [1113, 207] on div at bounding box center [1015, 244] width 209 height 119
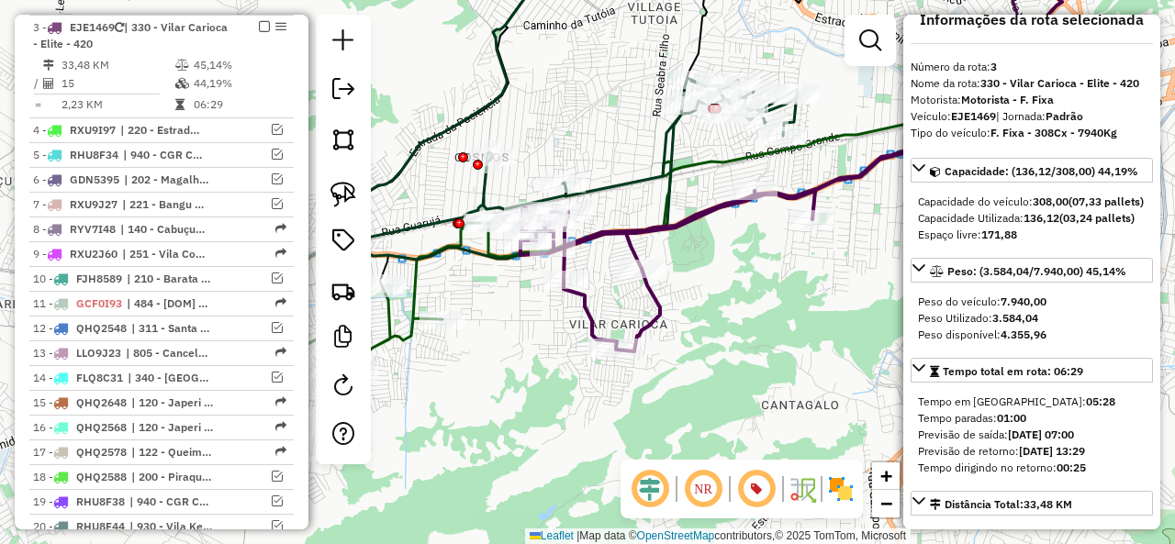
scroll to position [0, 0]
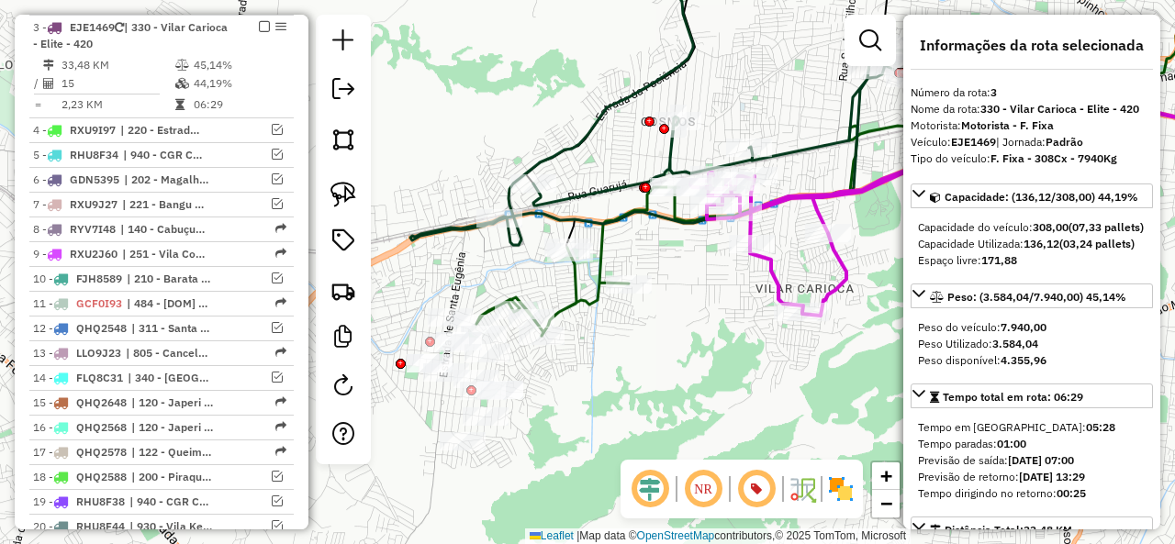
drag, startPoint x: 498, startPoint y: 404, endPoint x: 703, endPoint y: 363, distance: 208.6
click at [703, 363] on div "Janela de atendimento Grade de atendimento Capacidade Transportadoras Veículos …" at bounding box center [587, 272] width 1175 height 544
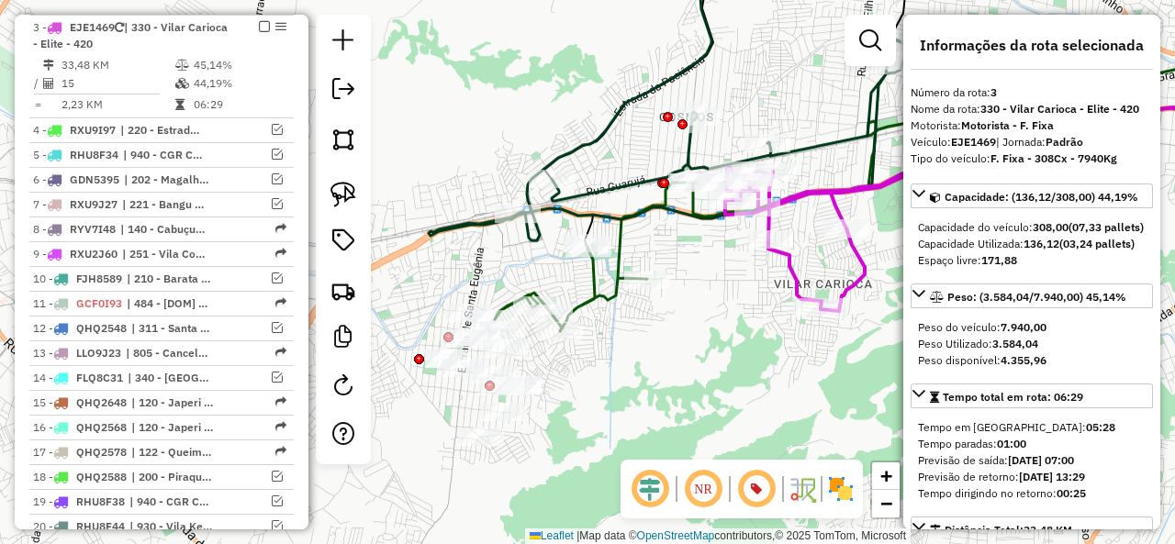
click at [628, 243] on icon at bounding box center [596, 257] width 203 height 149
select select "**********"
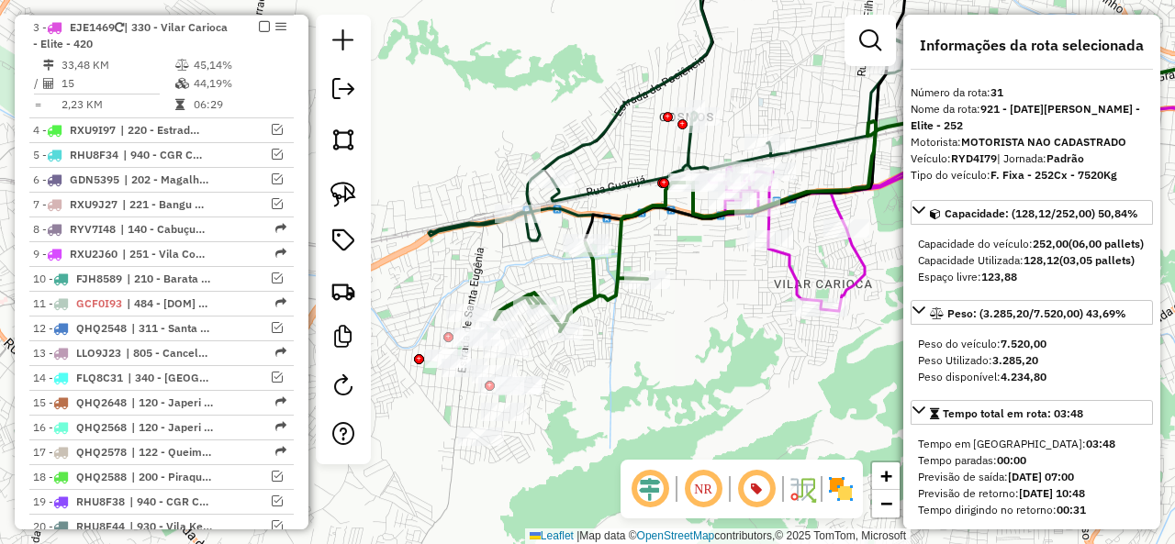
scroll to position [1695, 0]
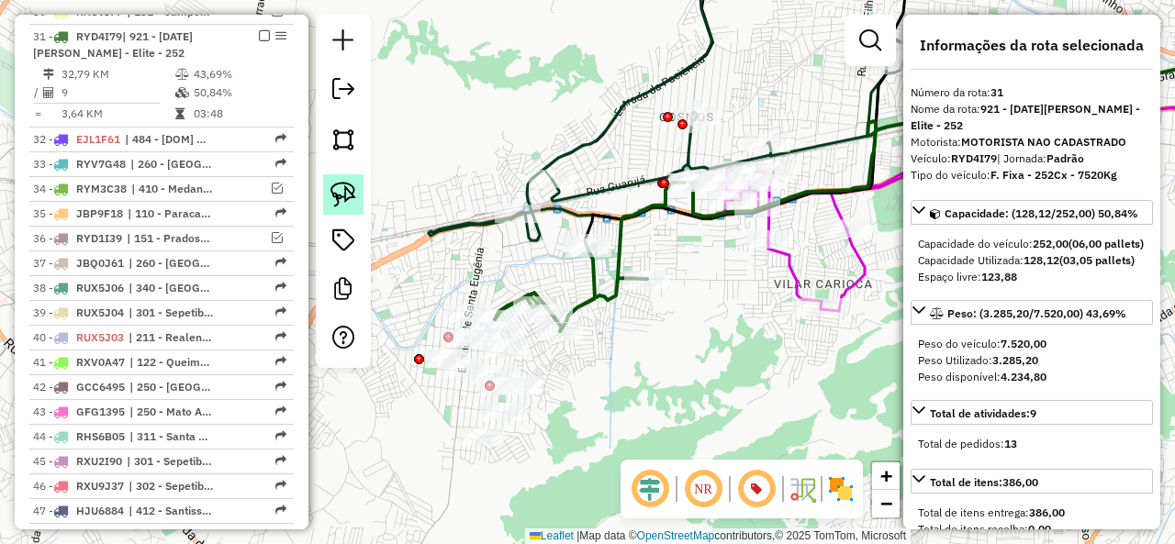
click at [343, 195] on img at bounding box center [343, 195] width 26 height 26
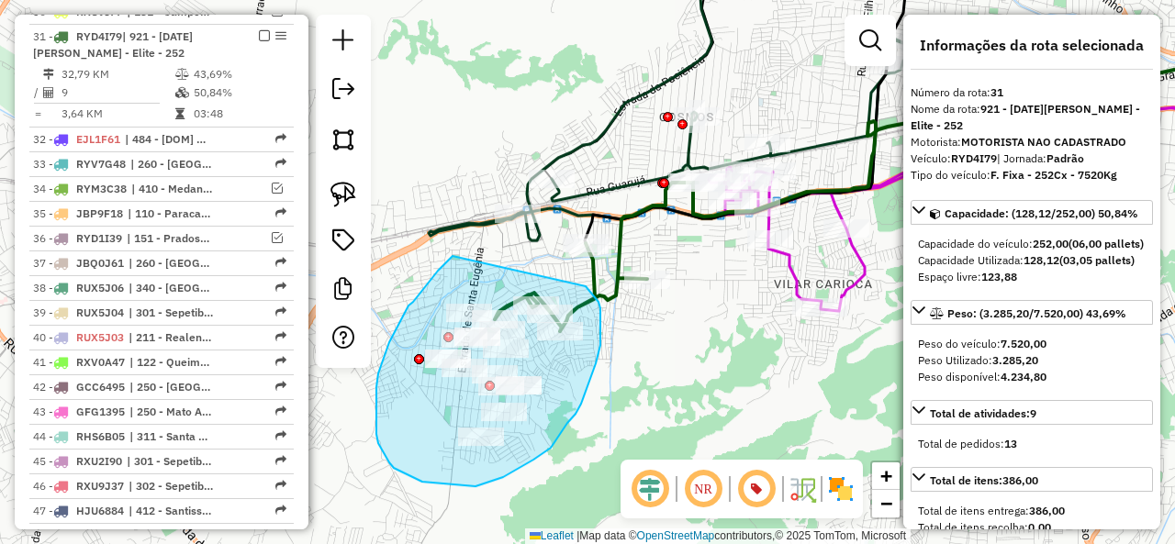
drag, startPoint x: 413, startPoint y: 302, endPoint x: 586, endPoint y: 286, distance: 173.3
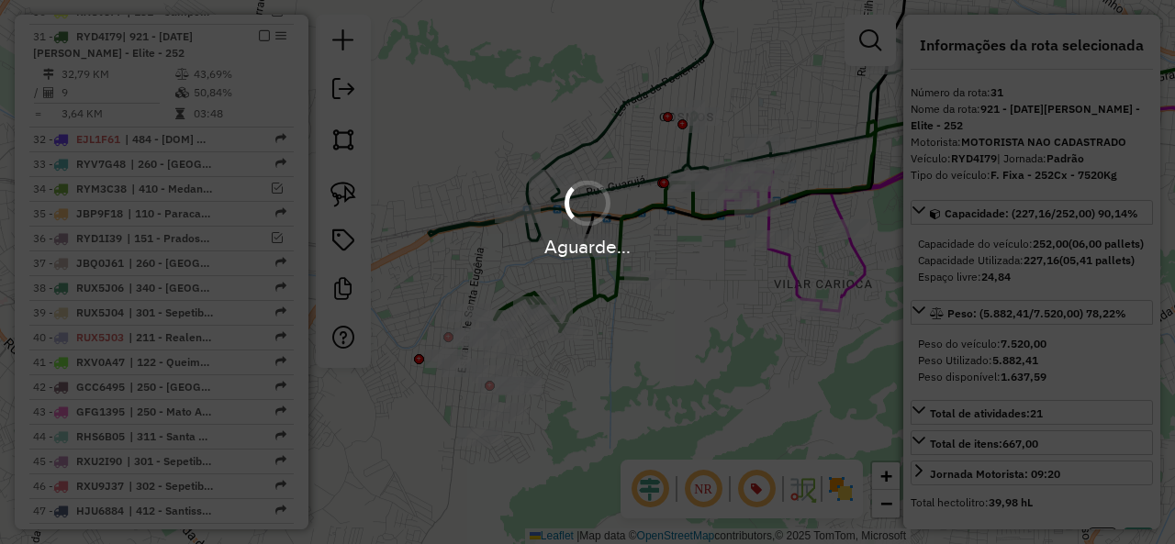
select select "**********"
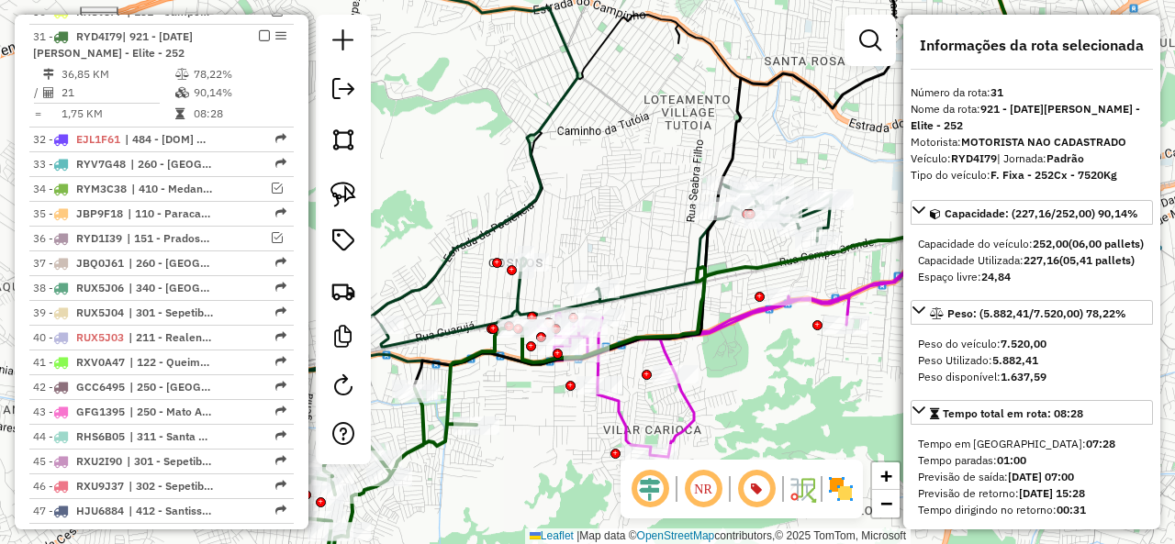
click at [832, 221] on icon at bounding box center [545, 283] width 574 height 198
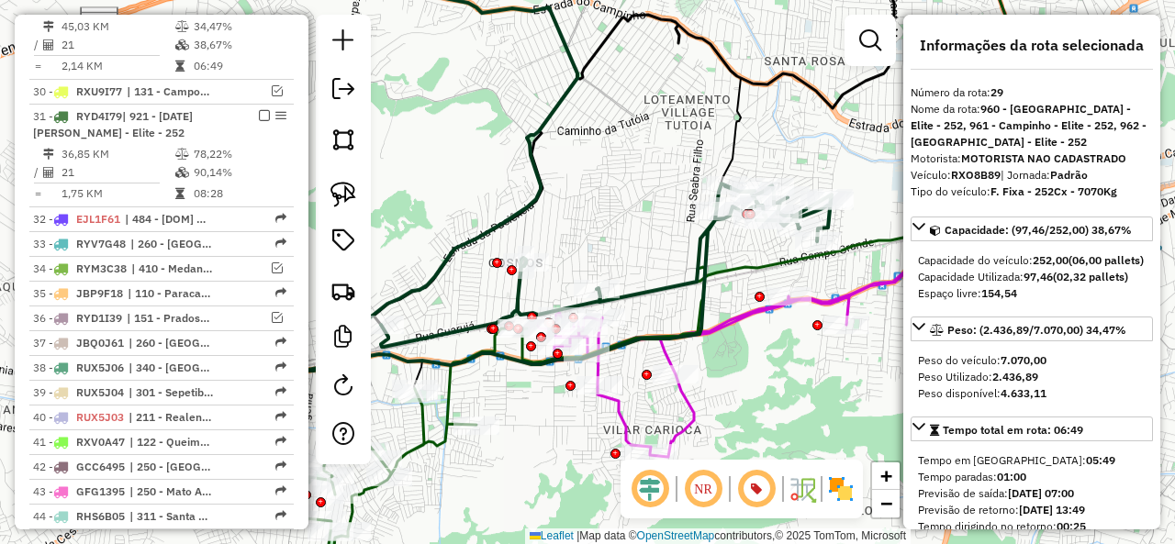
scroll to position [1536, 0]
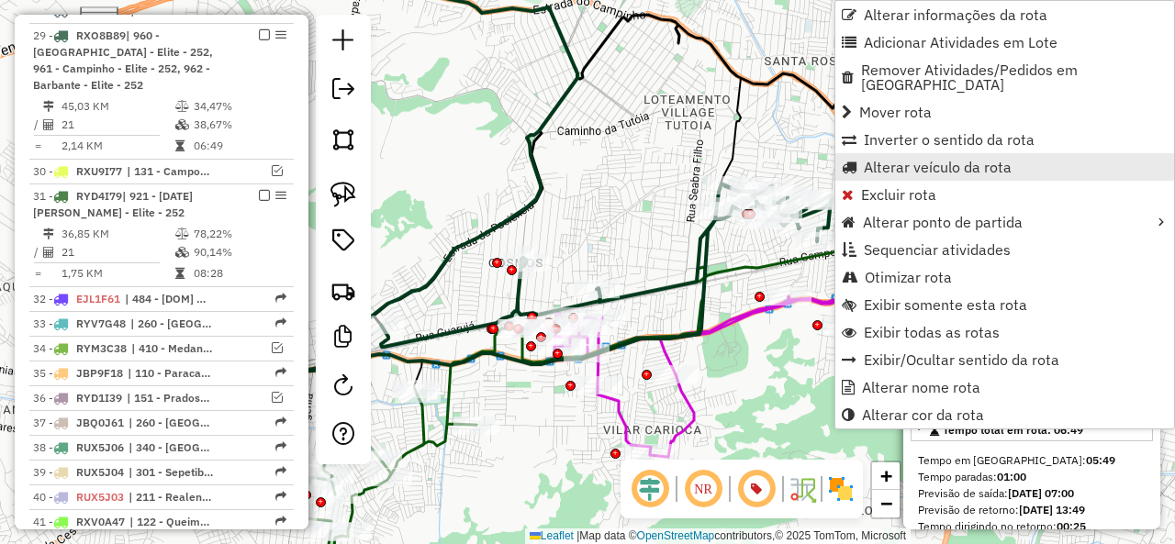
click at [874, 160] on span "Alterar veículo da rota" at bounding box center [938, 167] width 148 height 15
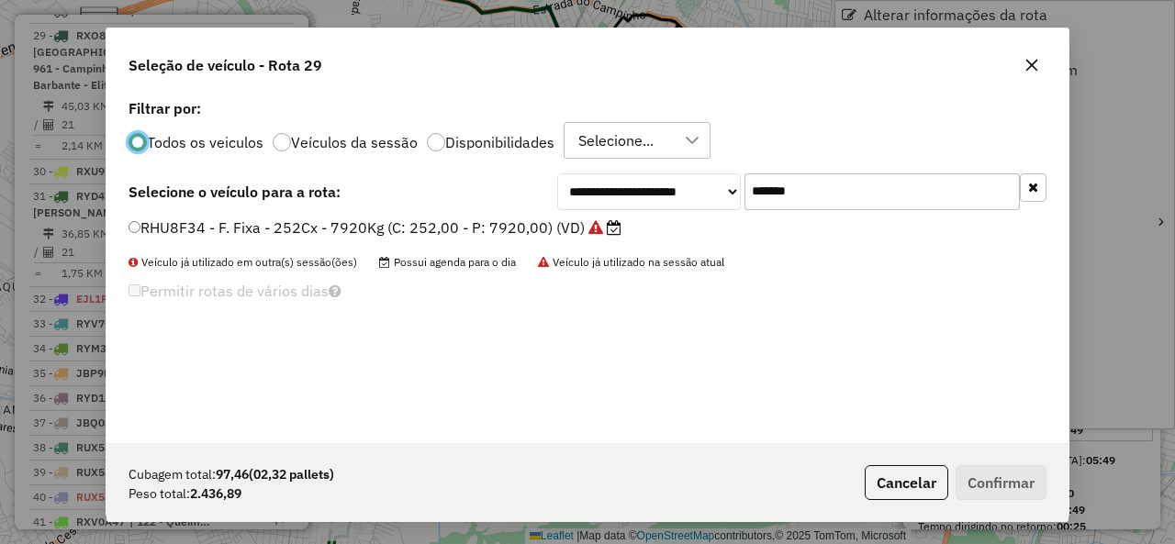
scroll to position [10, 6]
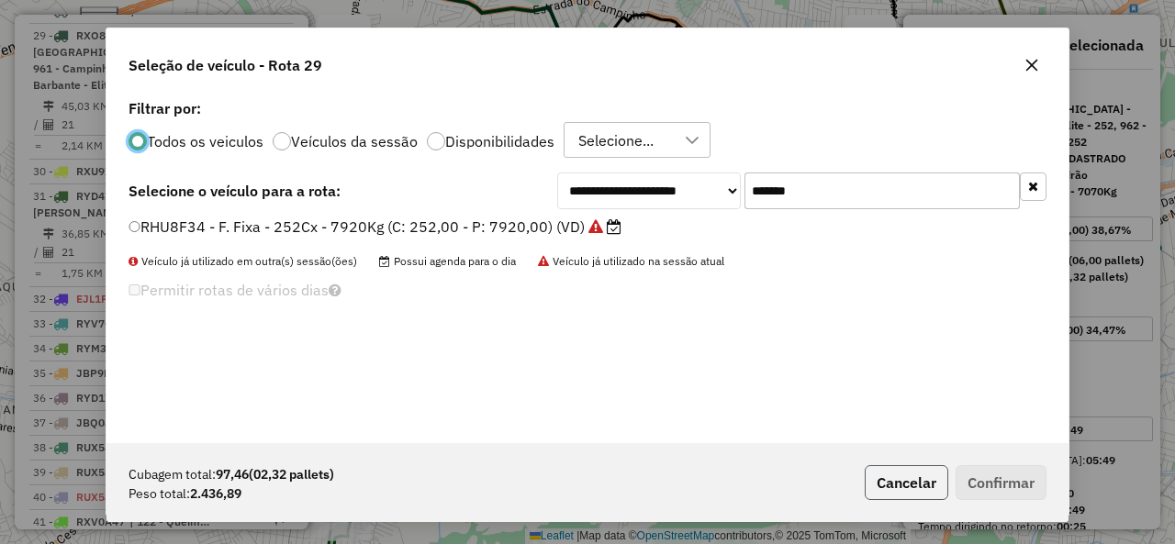
click at [907, 479] on button "Cancelar" at bounding box center [907, 482] width 84 height 35
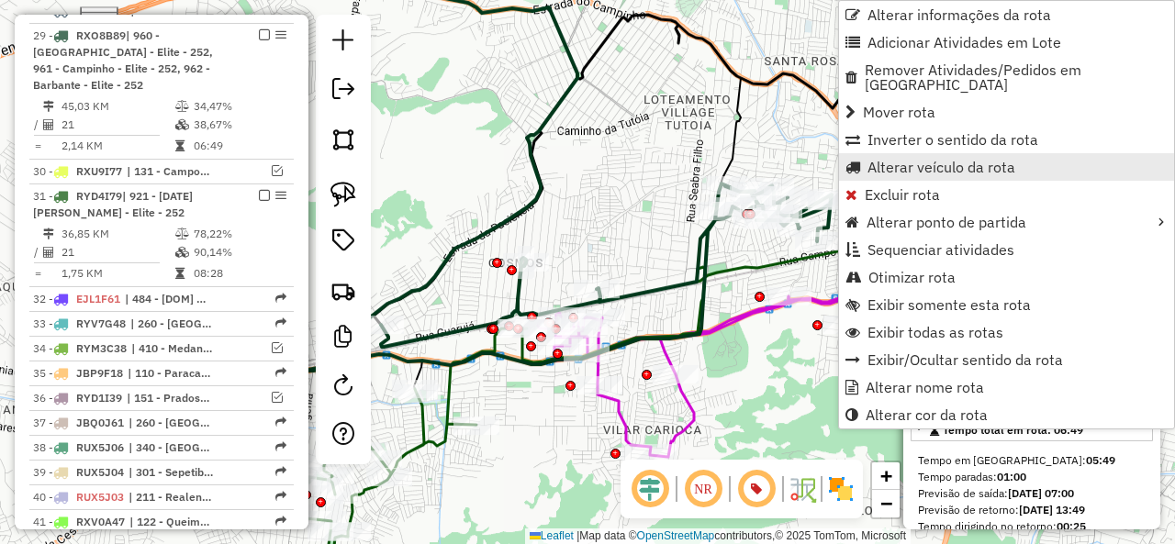
click at [881, 160] on span "Alterar veículo da rota" at bounding box center [941, 167] width 148 height 15
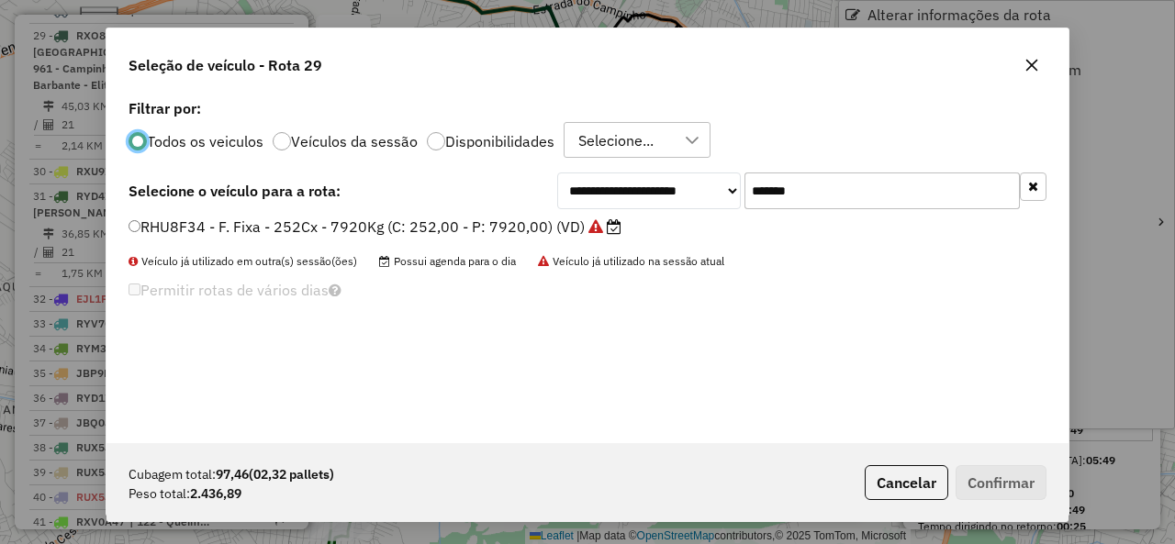
click at [890, 189] on input "*******" at bounding box center [881, 191] width 275 height 37
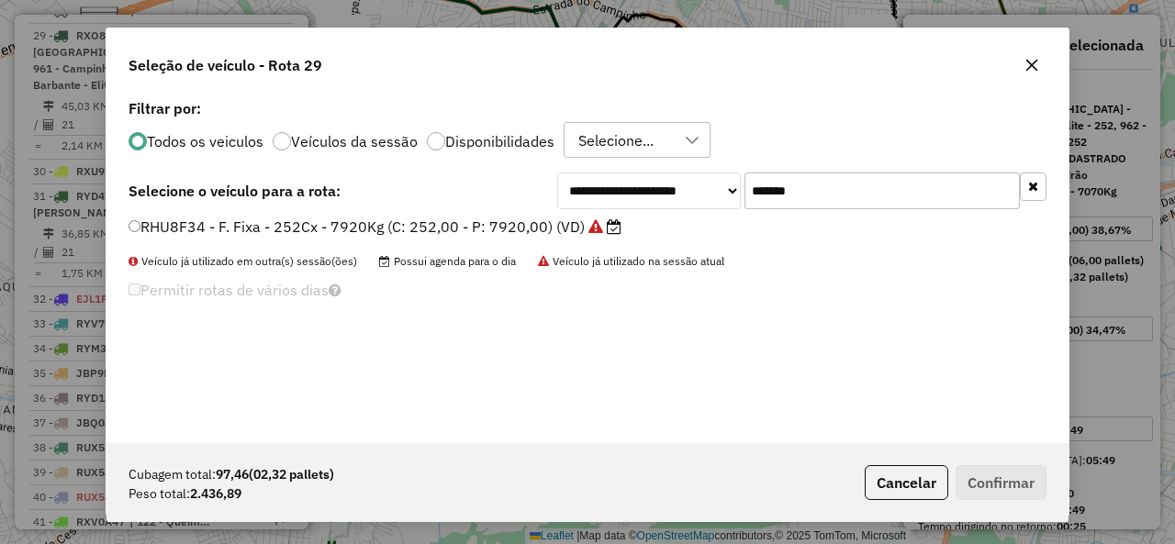
click at [890, 189] on input "*******" at bounding box center [881, 191] width 275 height 37
paste input "text"
type input "*******"
click at [229, 229] on label "QHP9B08 - F. Fixa - 210Cx - 4450Kg (C: 210,00 - P: 4450,00) (VD)" at bounding box center [365, 227] width 475 height 22
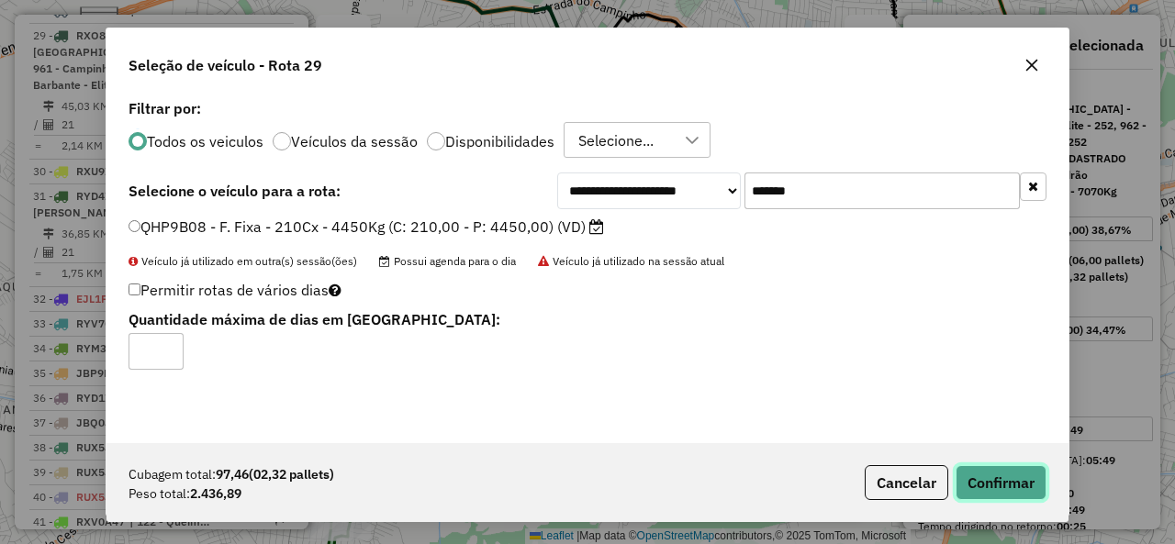
click at [999, 480] on button "Confirmar" at bounding box center [1000, 482] width 91 height 35
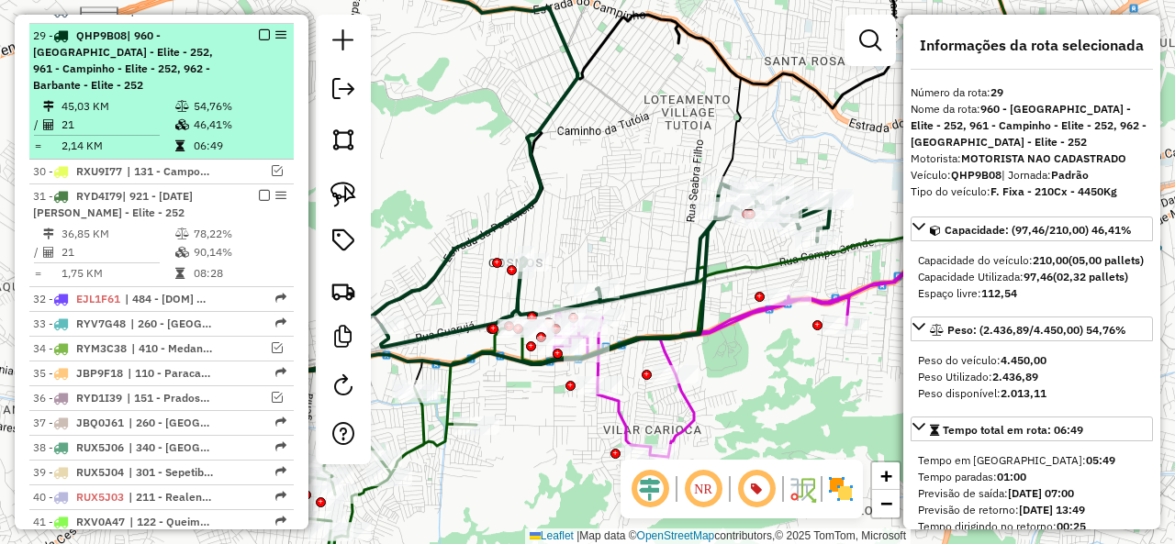
click at [259, 29] on em at bounding box center [264, 34] width 11 height 11
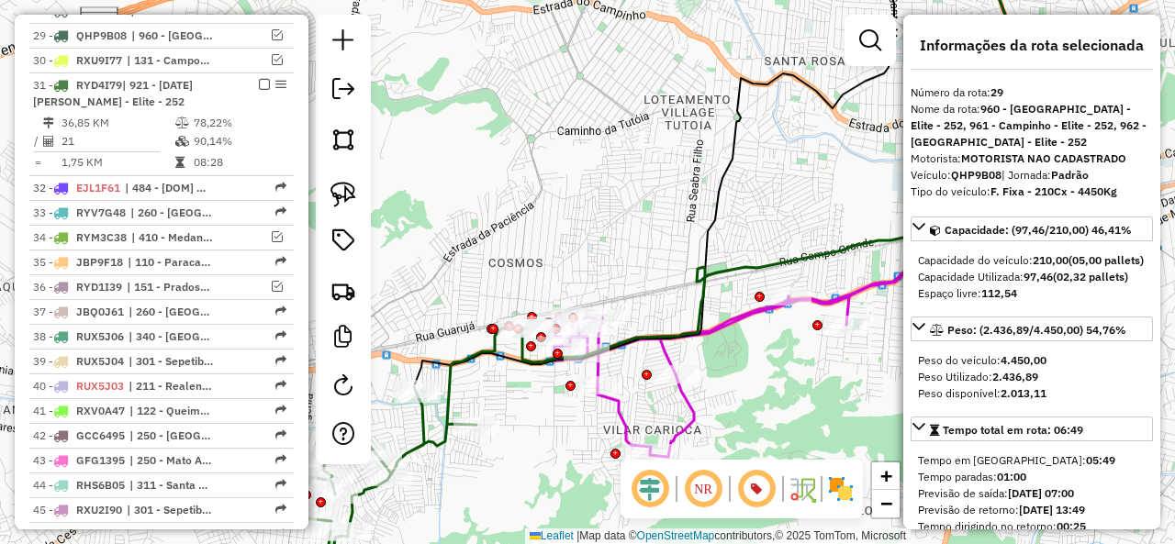
scroll to position [1424, 0]
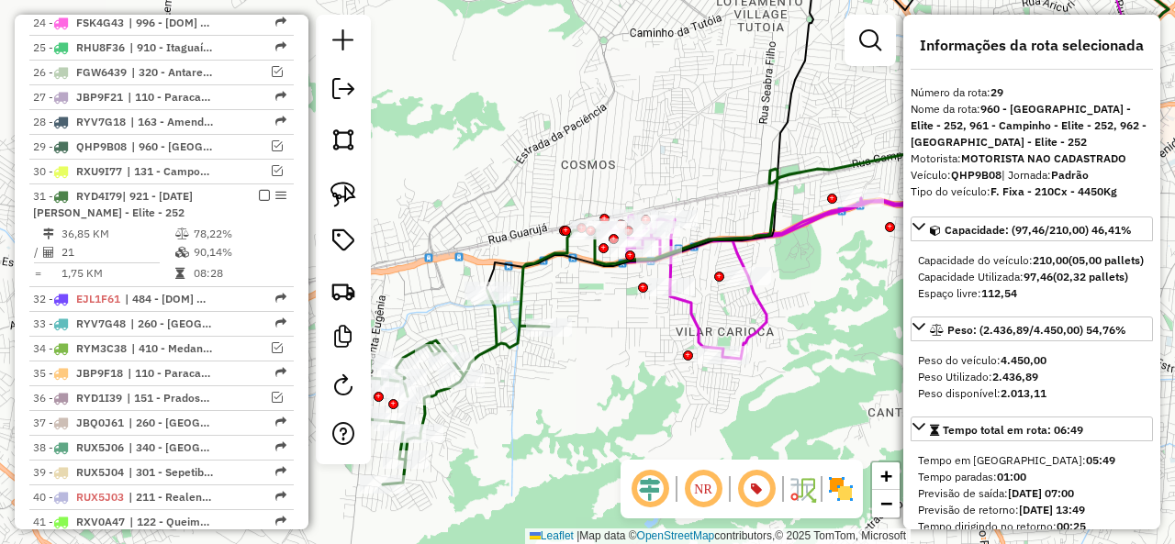
click at [530, 285] on icon at bounding box center [475, 357] width 249 height 254
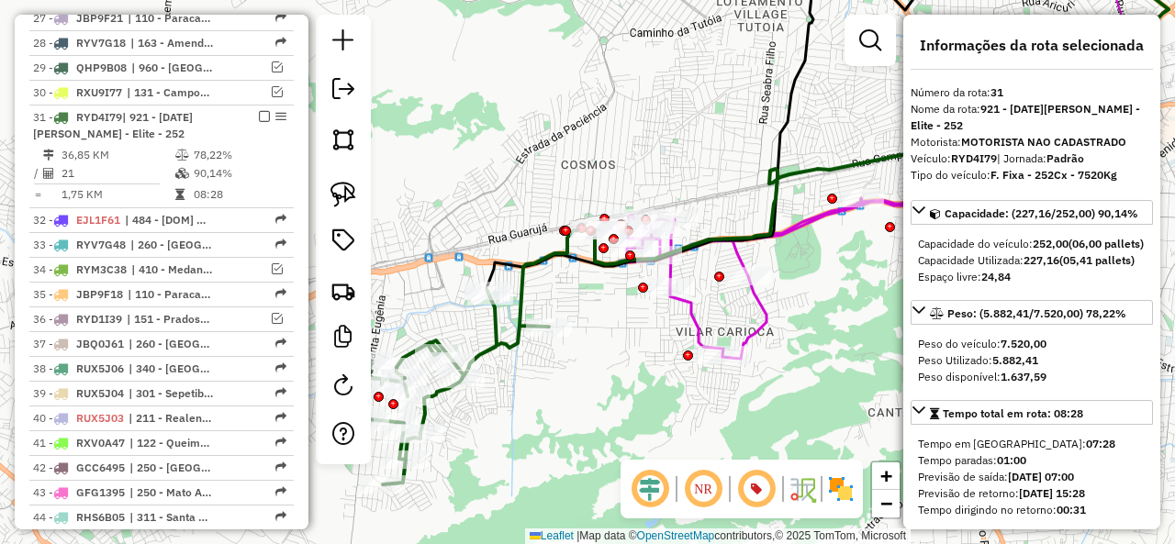
scroll to position [1584, 0]
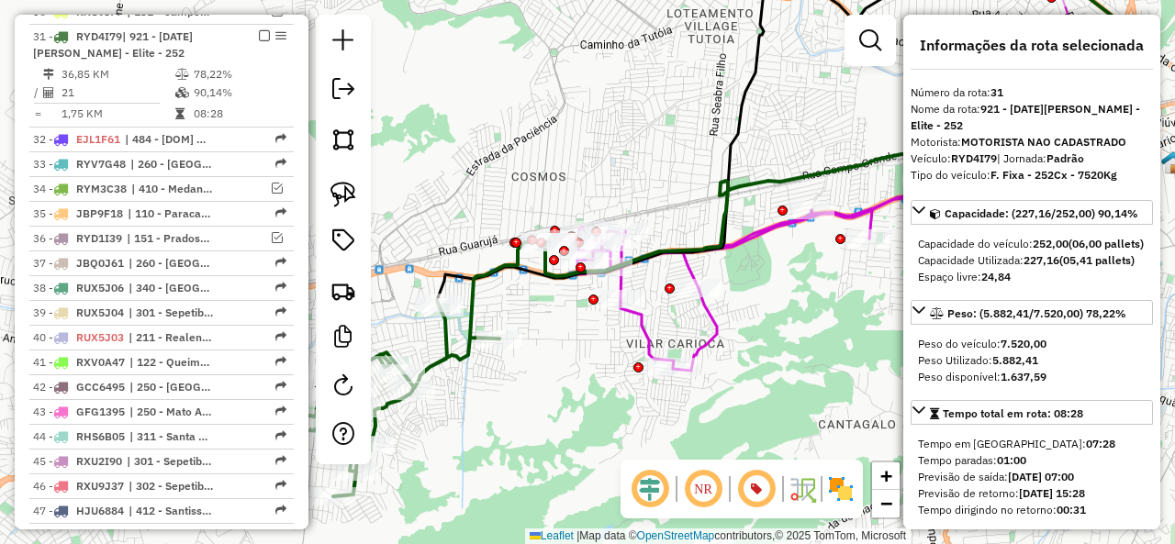
drag, startPoint x: 536, startPoint y: 285, endPoint x: 436, endPoint y: 309, distance: 103.1
click at [438, 307] on div "Janela de atendimento Grade de atendimento Capacidade Transportadoras Veículos …" at bounding box center [587, 272] width 1175 height 544
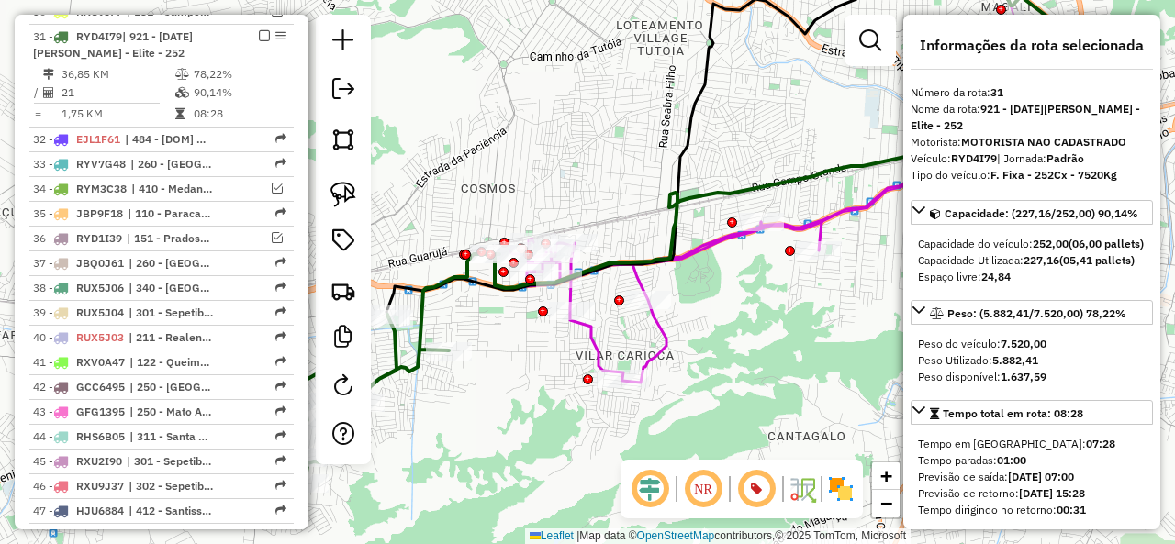
click at [597, 332] on icon at bounding box center [665, 302] width 311 height 161
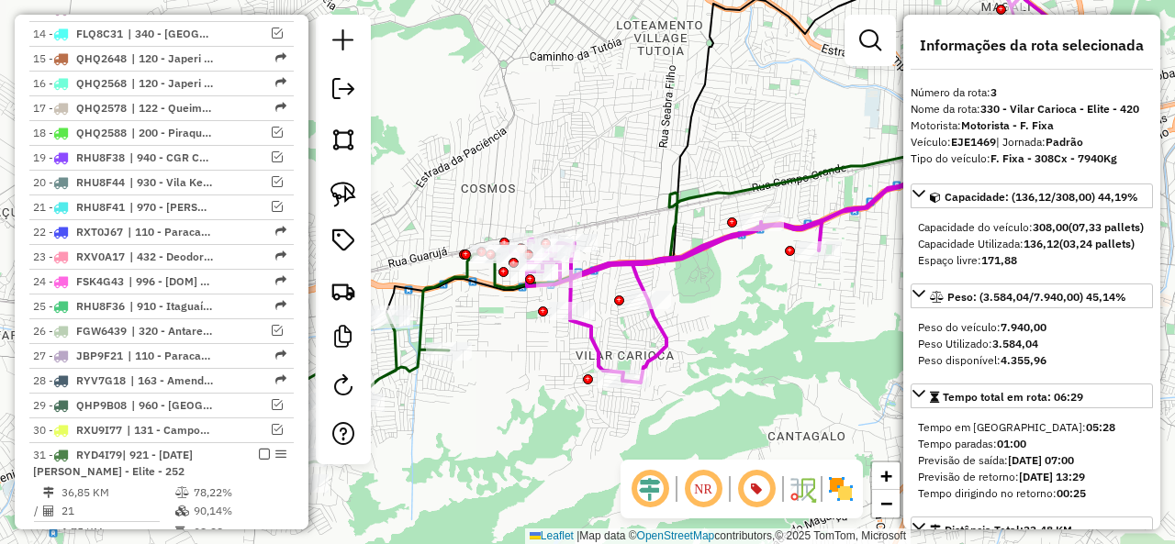
scroll to position [821, 0]
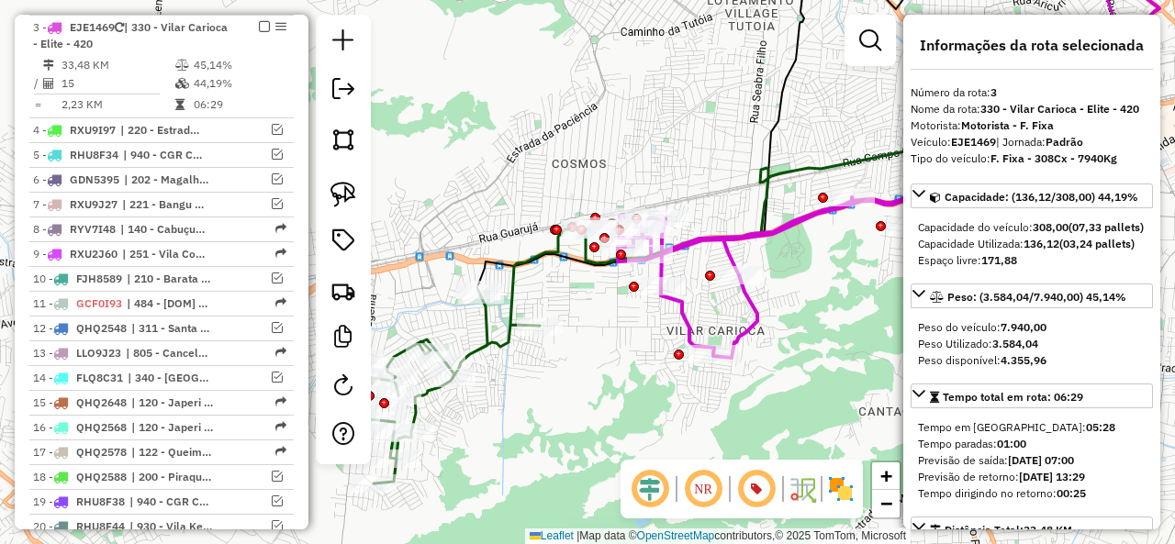
drag, startPoint x: 527, startPoint y: 364, endPoint x: 679, endPoint y: 329, distance: 156.5
click at [685, 331] on div "Janela de atendimento Grade de atendimento Capacidade Transportadoras Veículos …" at bounding box center [587, 272] width 1175 height 544
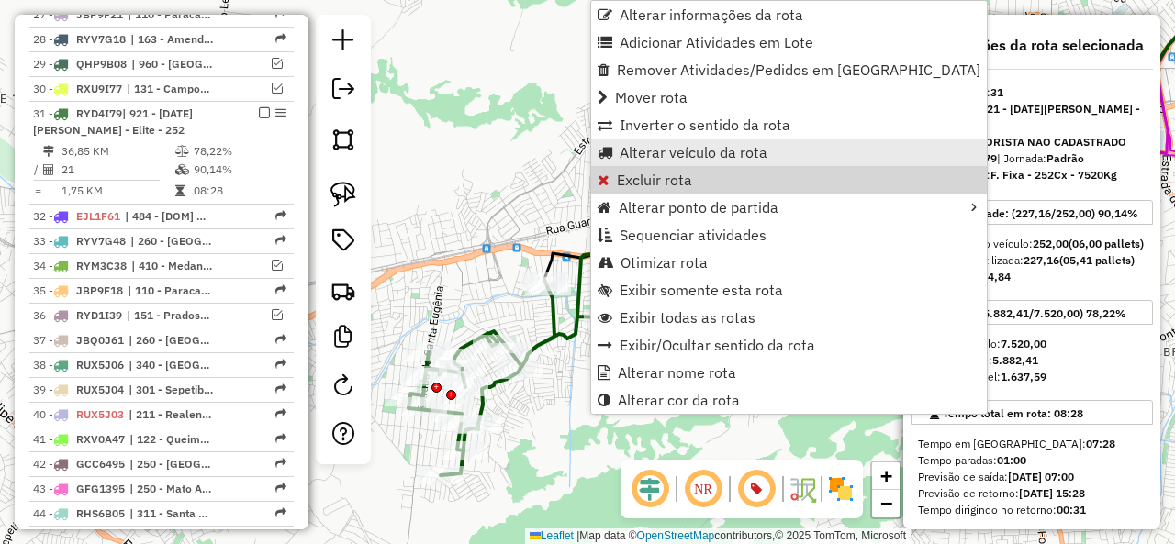
scroll to position [1584, 0]
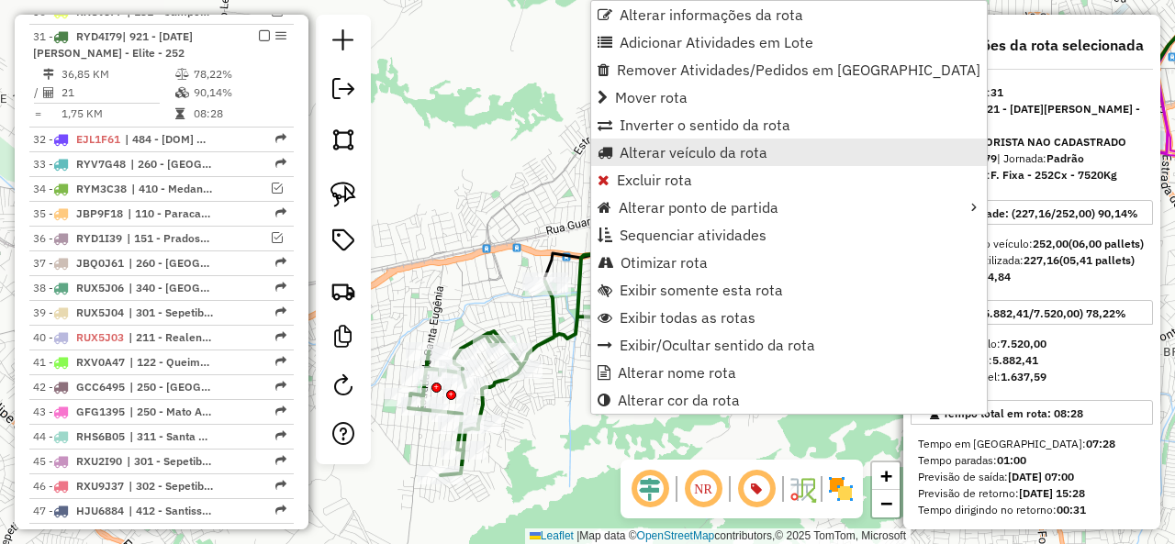
click at [685, 145] on span "Alterar veículo da rota" at bounding box center [694, 152] width 148 height 15
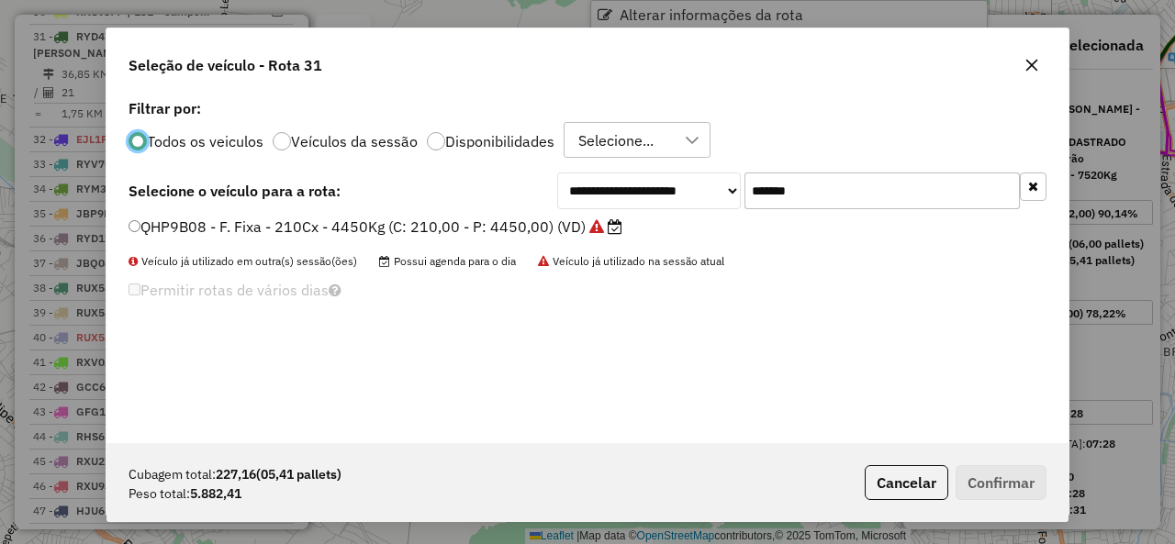
scroll to position [10, 6]
click at [907, 472] on button "Cancelar" at bounding box center [907, 482] width 84 height 35
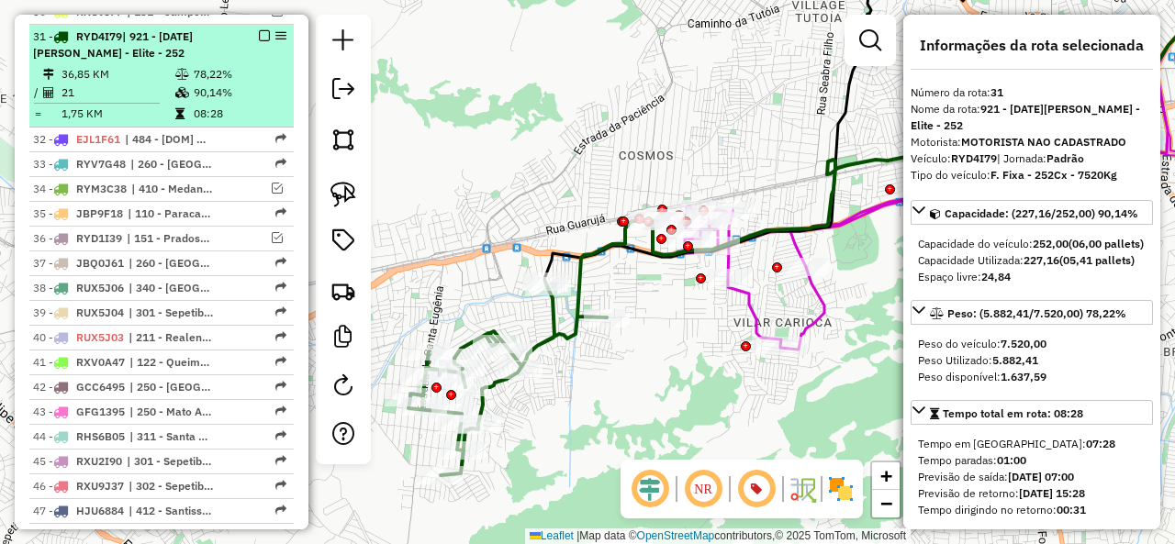
click at [261, 30] on em at bounding box center [264, 35] width 11 height 11
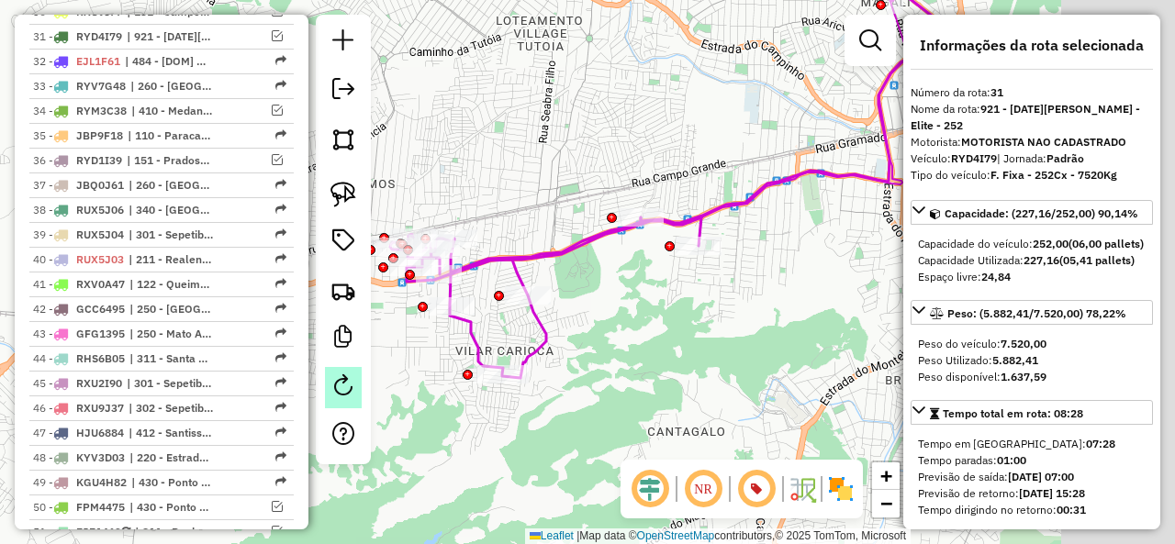
drag, startPoint x: 464, startPoint y: 339, endPoint x: 352, endPoint y: 379, distance: 119.0
click at [352, 379] on hb-router-mapa "Informações da Sessão 1230518 - [DATE] Criação: [DATE] 19:38 Depósito: CDD [GEO…" at bounding box center [587, 272] width 1175 height 544
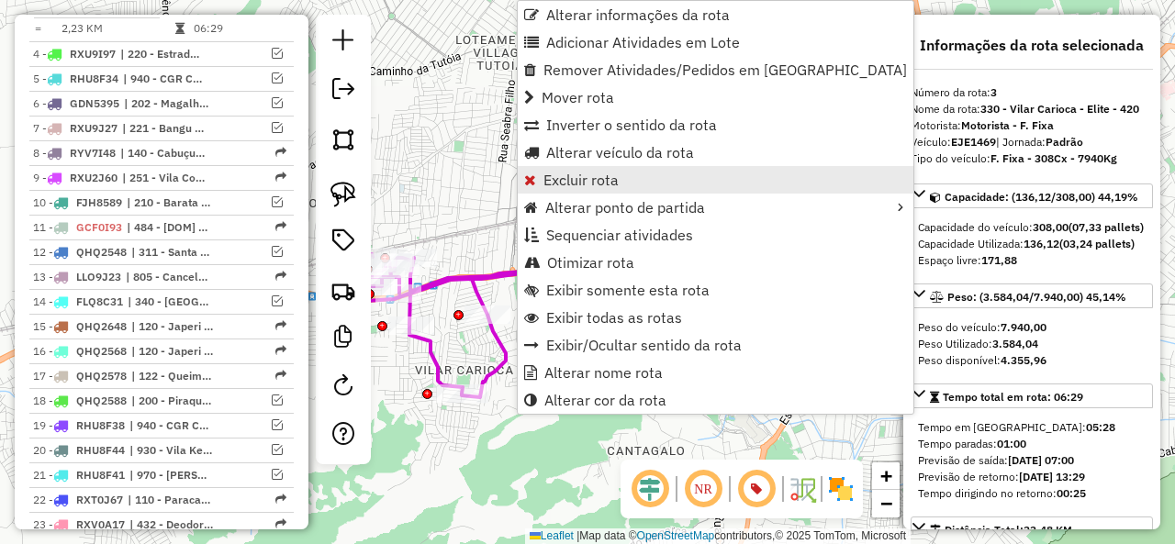
scroll to position [821, 0]
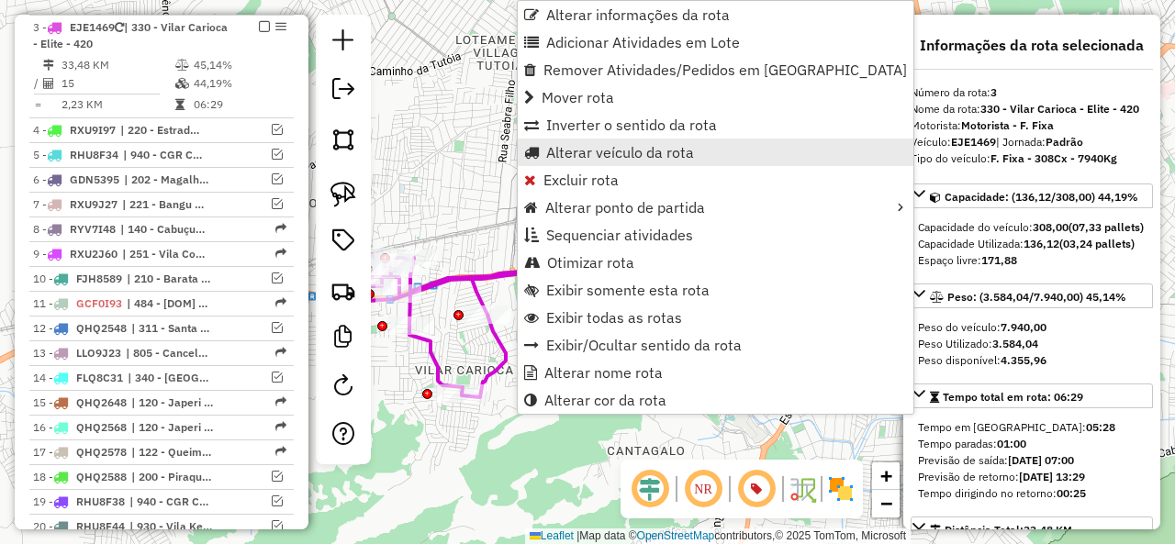
click at [607, 145] on span "Alterar veículo da rota" at bounding box center [620, 152] width 148 height 15
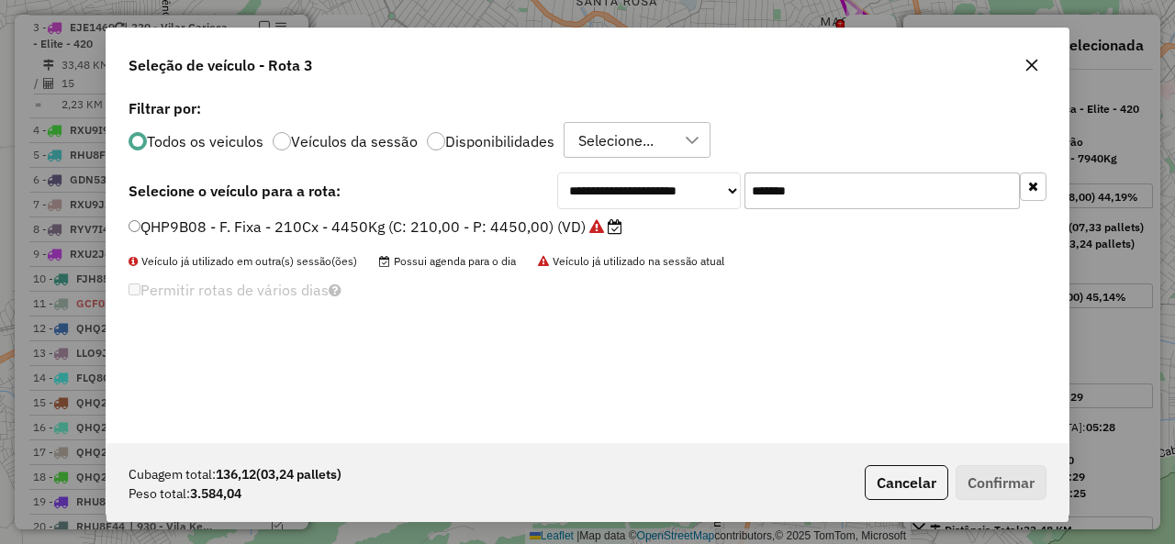
scroll to position [10, 6]
click at [805, 194] on input "*******" at bounding box center [881, 191] width 275 height 37
paste input "text"
type input "*******"
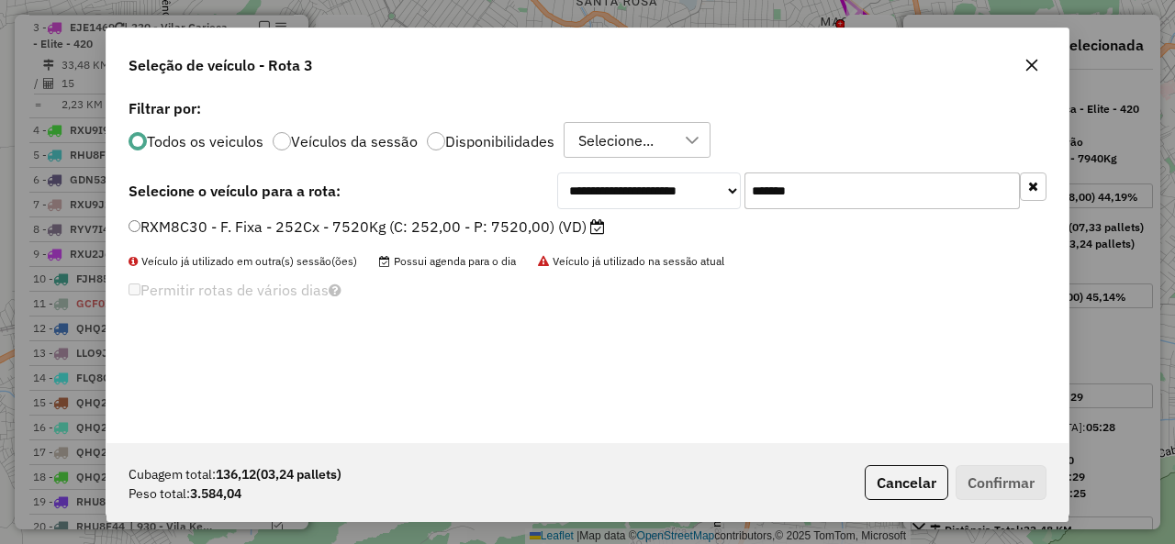
click at [209, 219] on label "RXM8C30 - F. Fixa - 252Cx - 7520Kg (C: 252,00 - P: 7520,00) (VD)" at bounding box center [366, 227] width 476 height 22
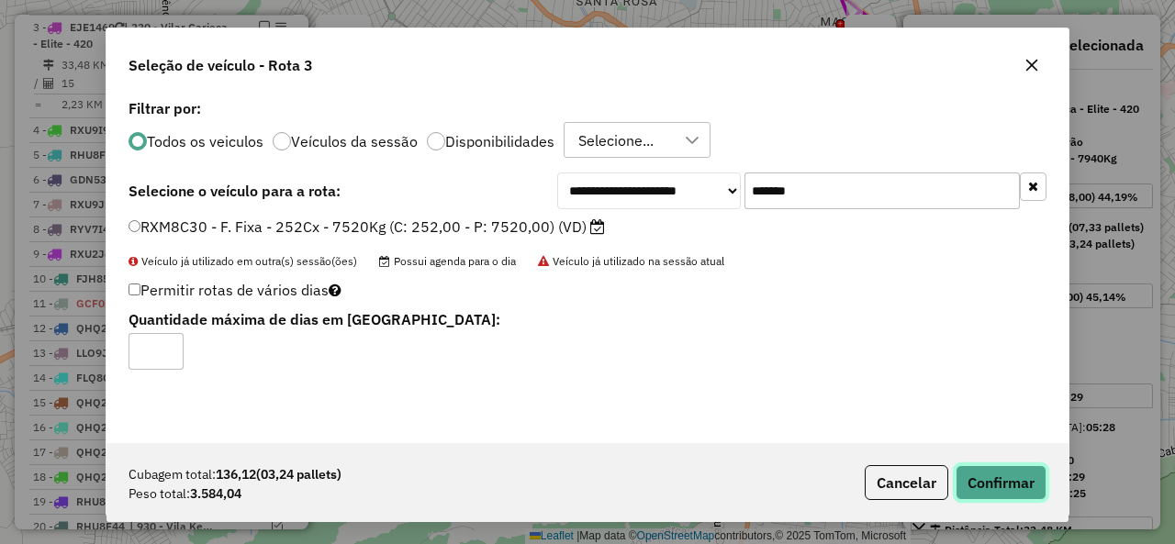
click at [980, 475] on button "Confirmar" at bounding box center [1000, 482] width 91 height 35
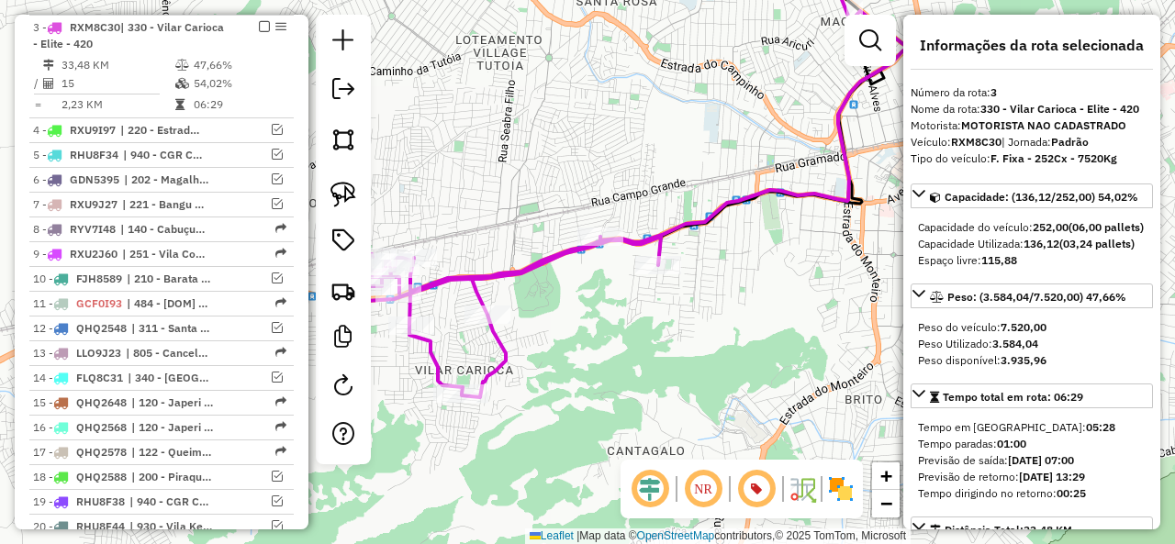
click at [260, 28] on em at bounding box center [264, 26] width 11 height 11
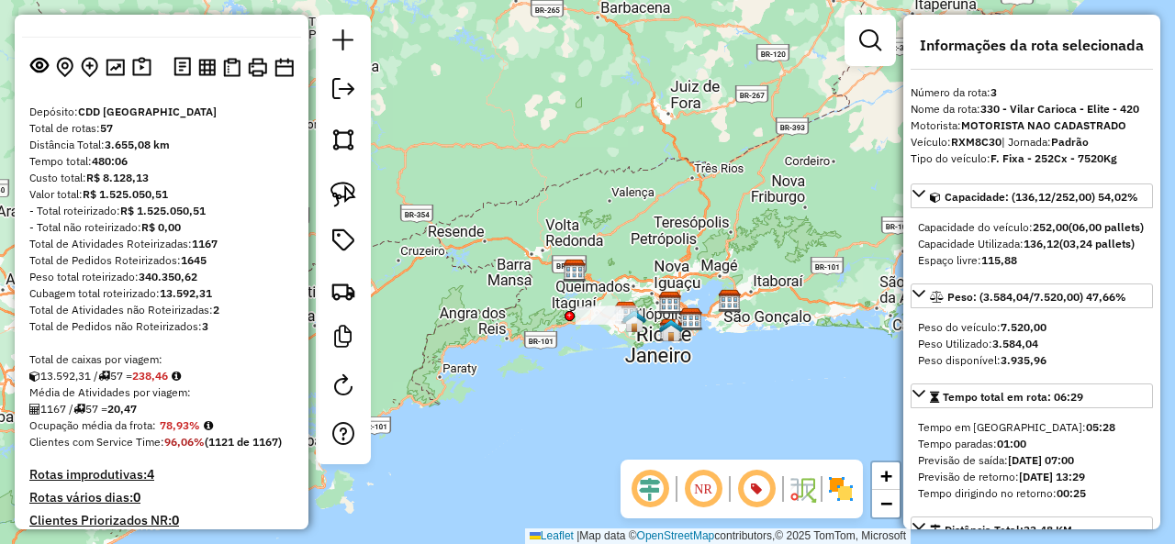
scroll to position [0, 0]
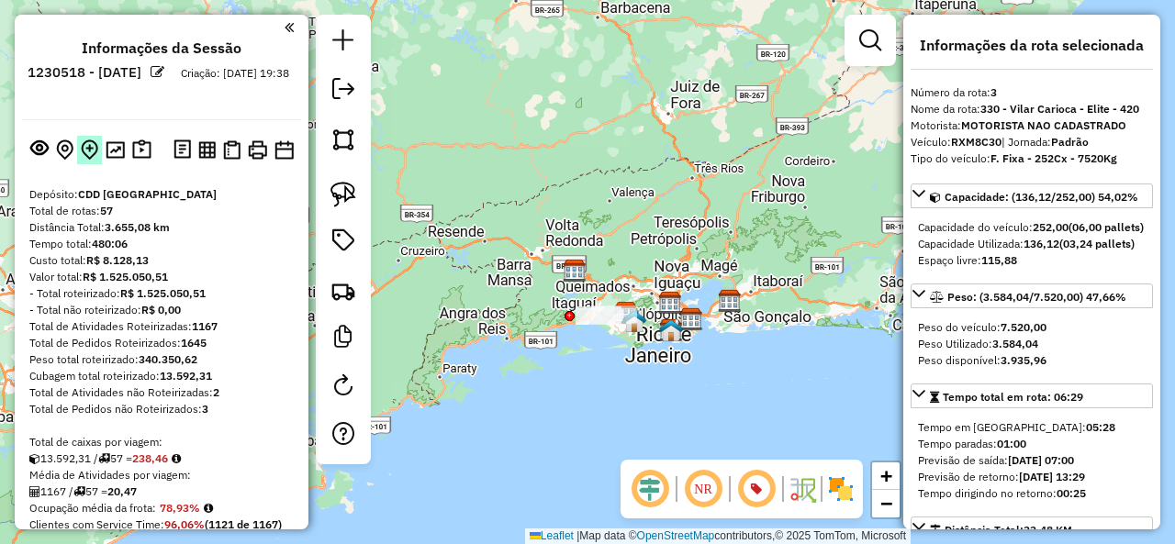
click at [87, 147] on img at bounding box center [89, 150] width 17 height 21
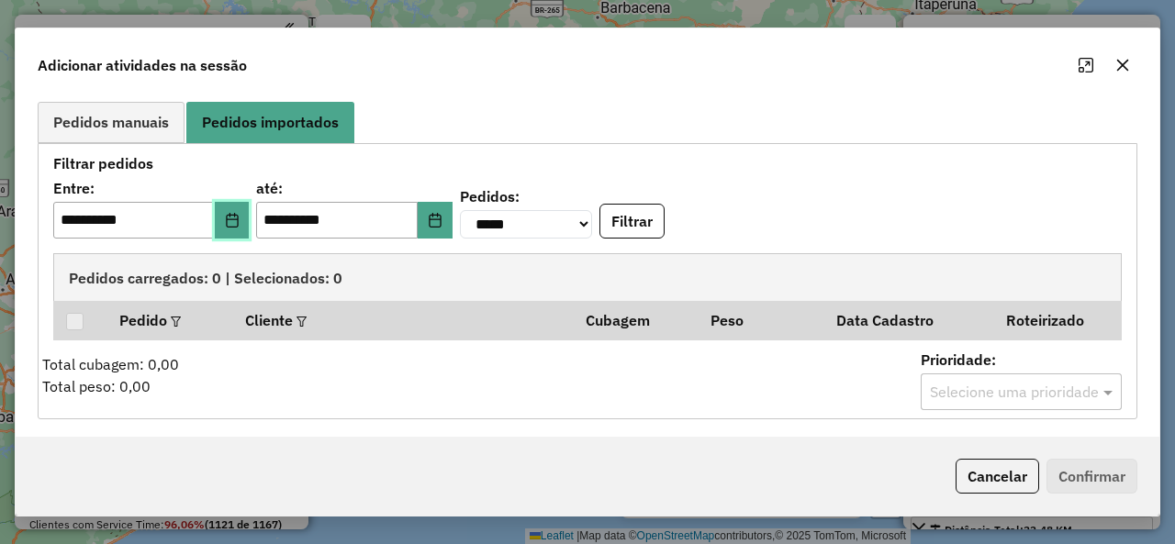
click at [238, 218] on icon "Choose Date" at bounding box center [232, 220] width 12 height 15
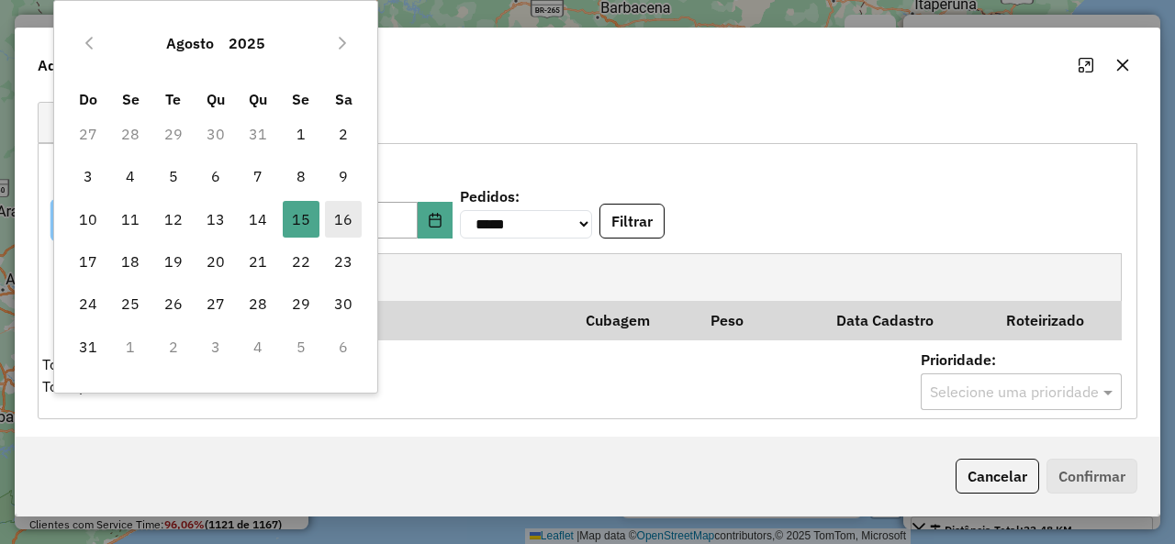
click at [352, 225] on span "16" at bounding box center [343, 219] width 37 height 37
type input "**********"
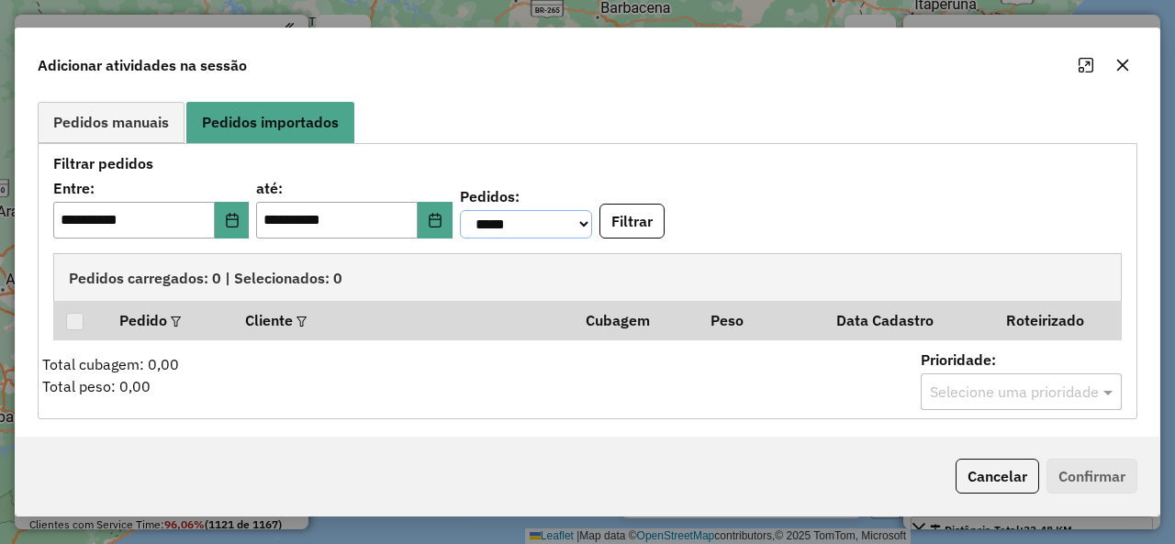
click at [545, 226] on select "**********" at bounding box center [526, 224] width 132 height 28
select select "********"
click at [484, 210] on select "**********" at bounding box center [526, 224] width 132 height 28
click at [664, 229] on button "Filtrar" at bounding box center [631, 221] width 65 height 35
click at [1007, 484] on button "Cancelar" at bounding box center [997, 476] width 84 height 35
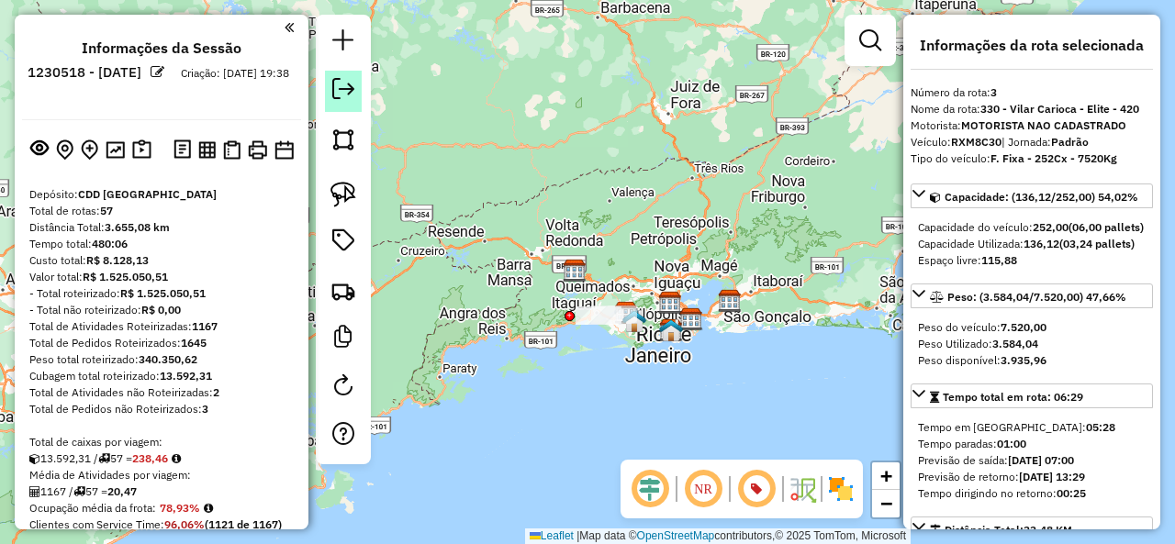
click at [328, 82] on link at bounding box center [343, 91] width 37 height 41
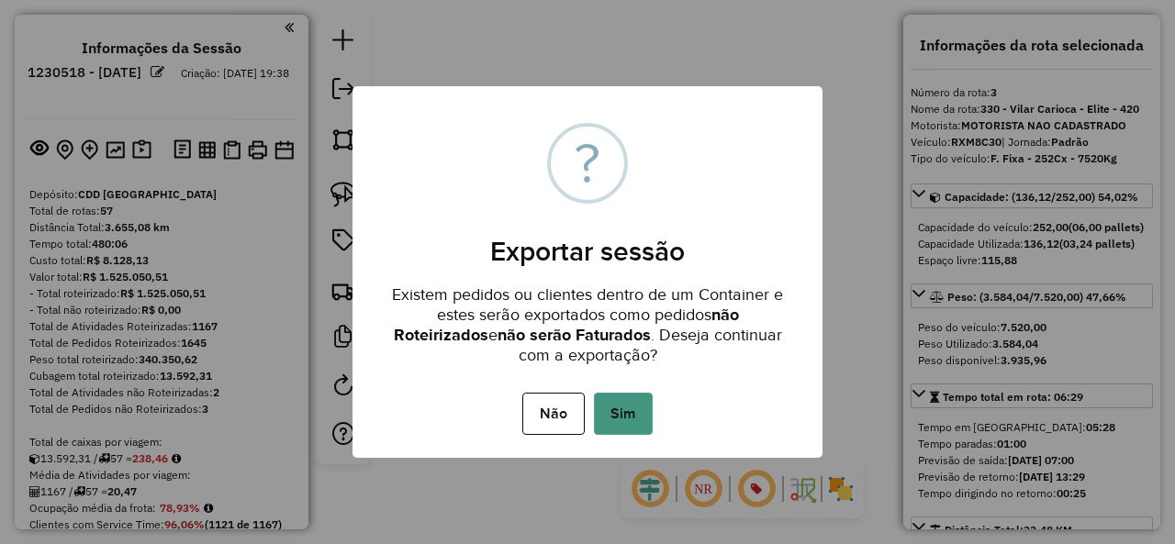
click at [646, 418] on button "Sim" at bounding box center [623, 414] width 59 height 42
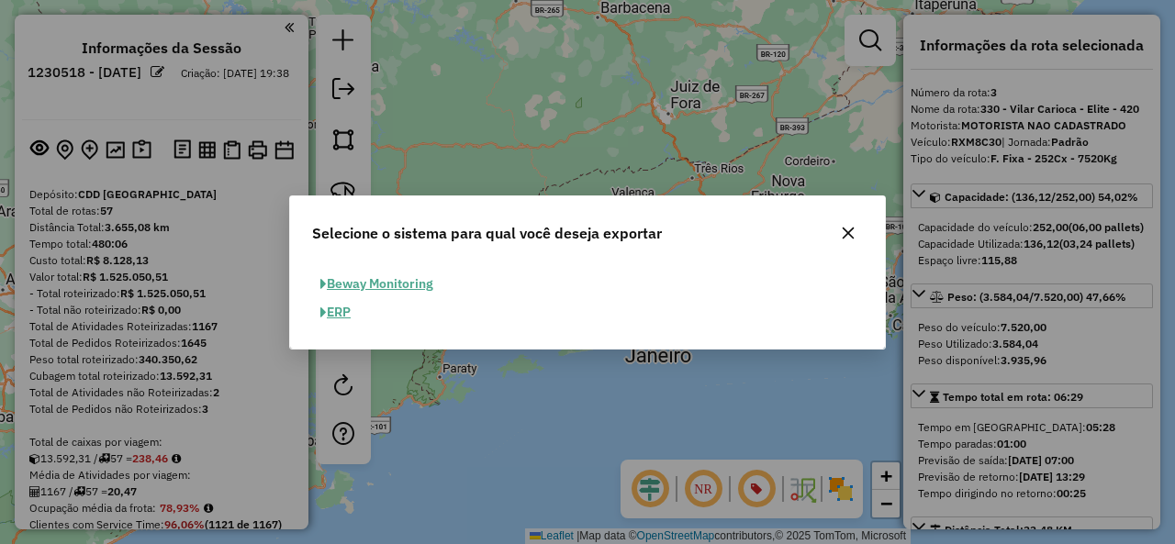
click at [354, 315] on button "ERP" at bounding box center [335, 312] width 47 height 28
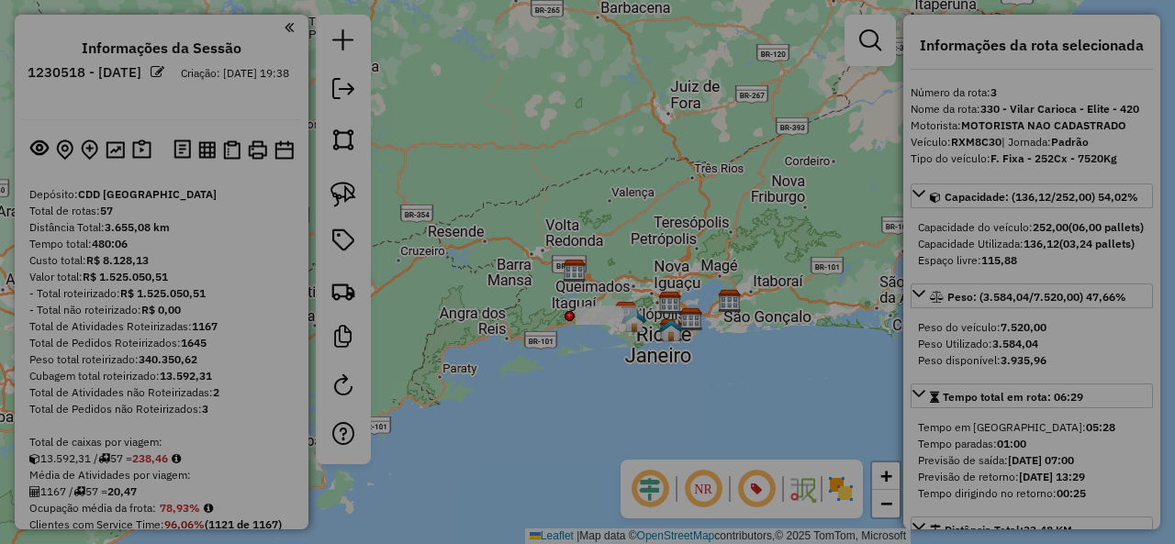
select select "**"
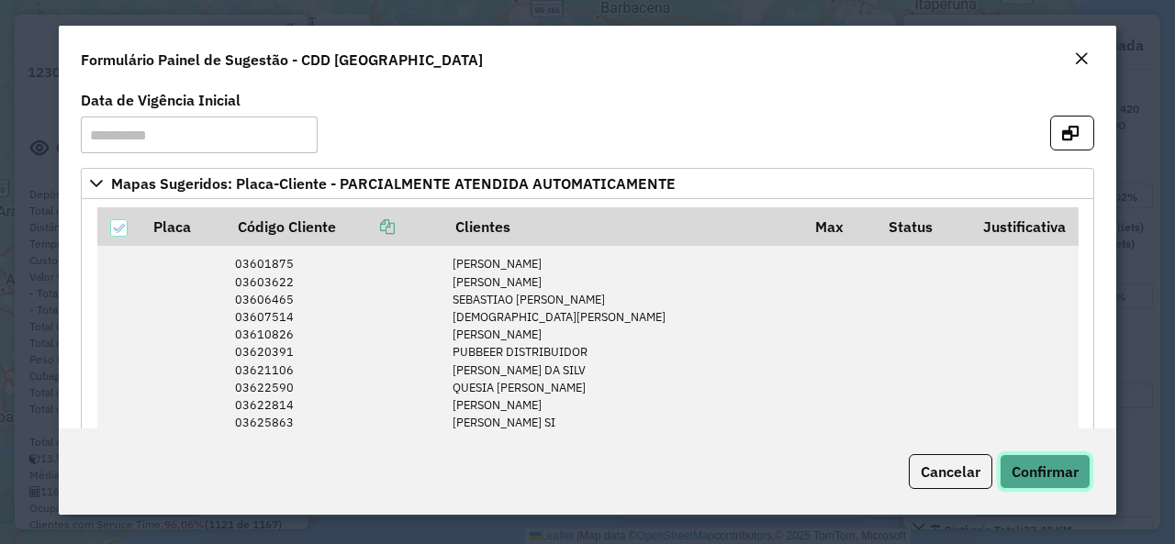
click at [1083, 486] on button "Confirmar" at bounding box center [1044, 471] width 91 height 35
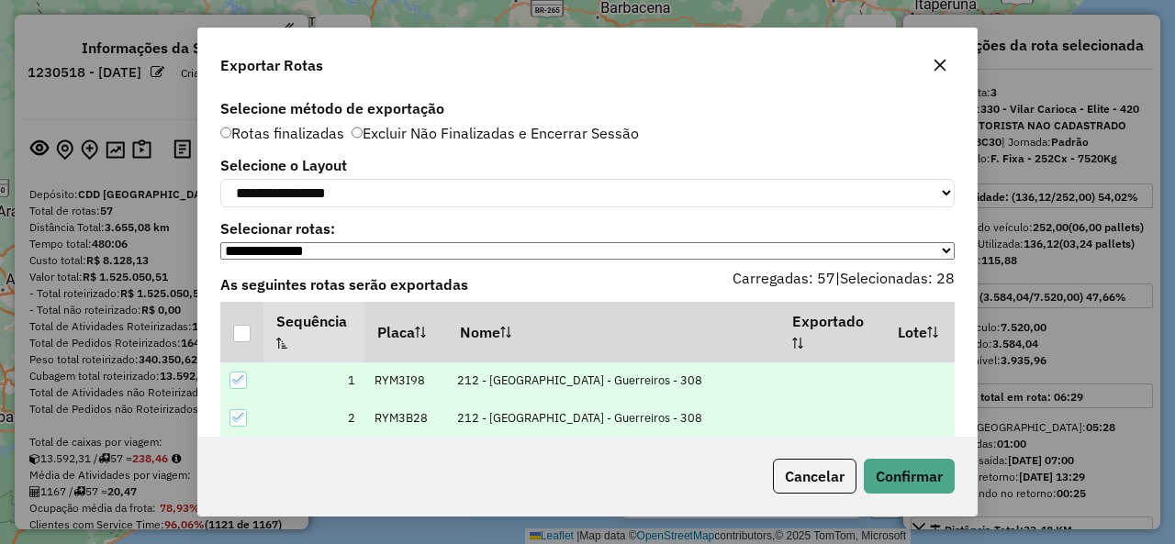
scroll to position [99, 0]
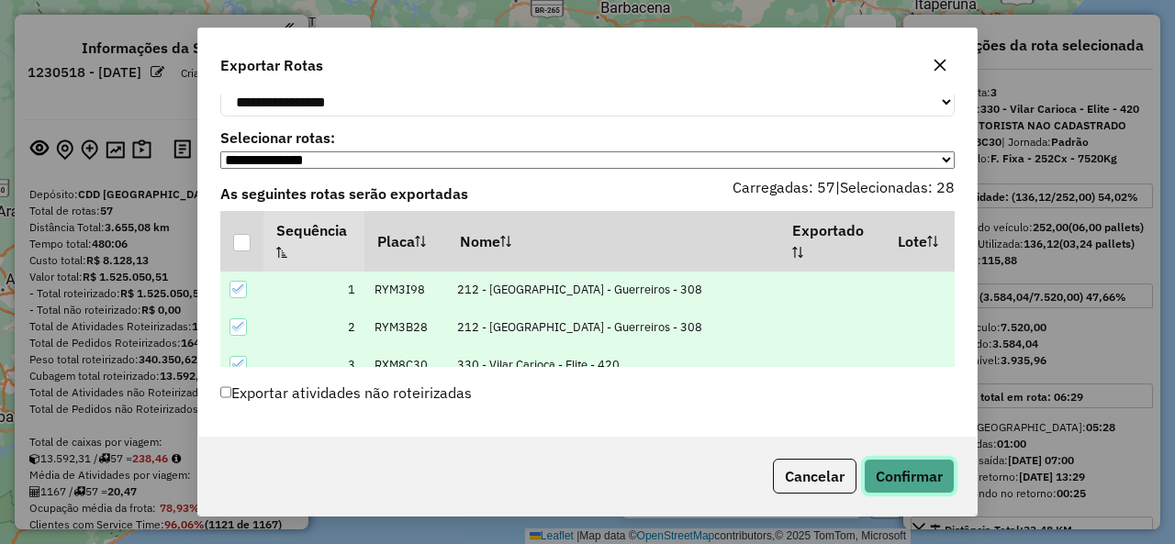
click at [936, 492] on button "Confirmar" at bounding box center [909, 476] width 91 height 35
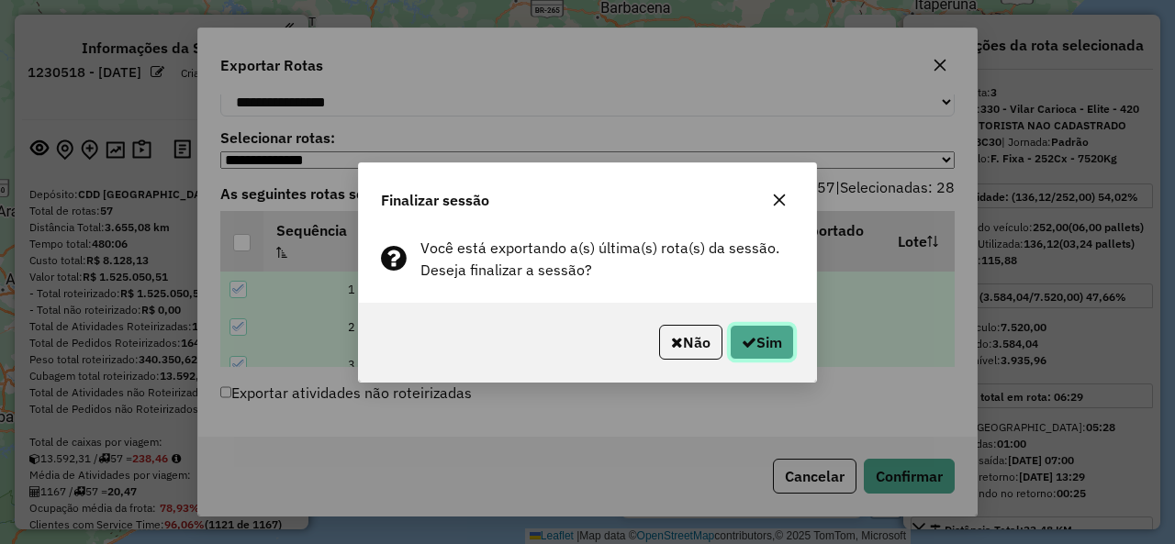
click at [765, 326] on button "Sim" at bounding box center [762, 342] width 64 height 35
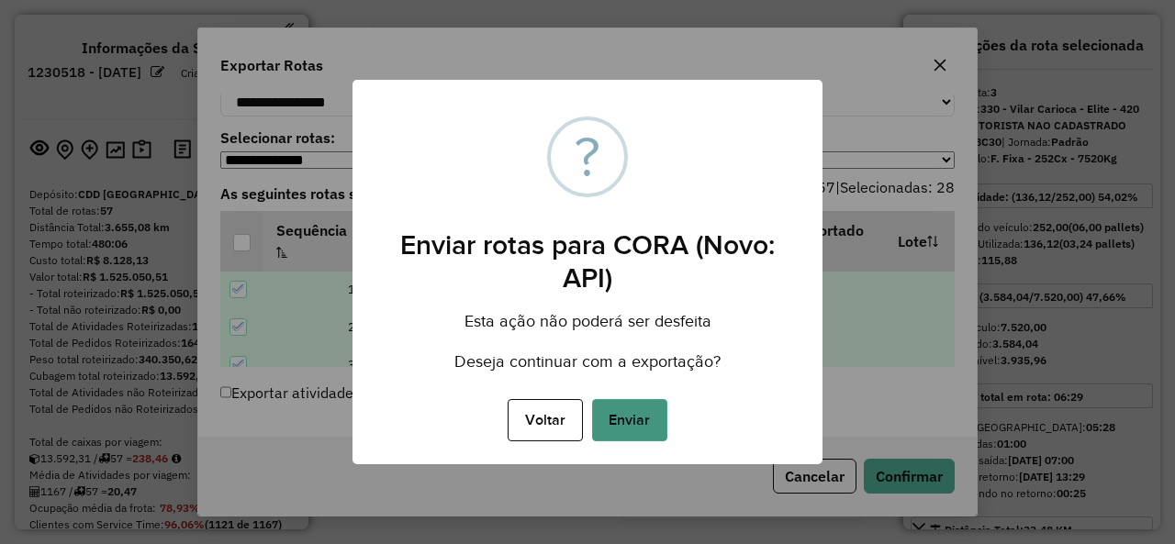
click at [627, 418] on button "Enviar" at bounding box center [629, 420] width 75 height 42
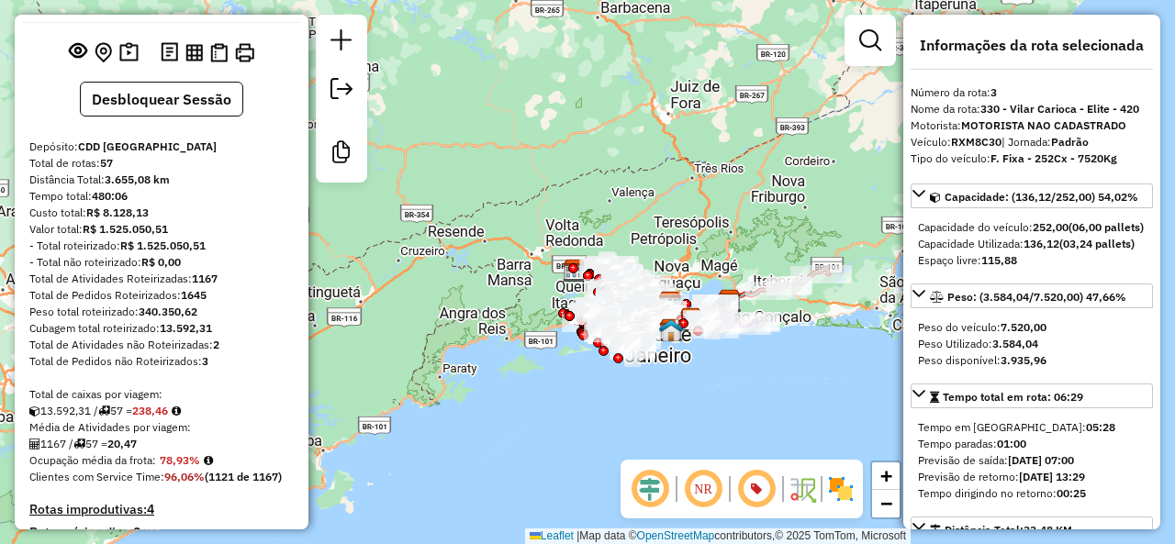
scroll to position [92, 0]
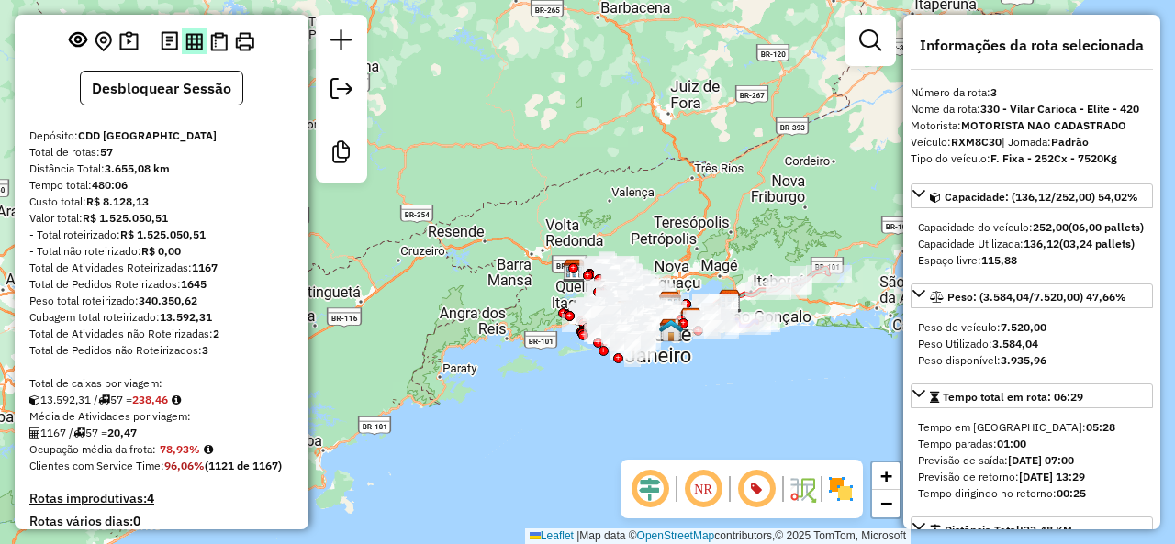
click at [193, 50] on img at bounding box center [193, 41] width 17 height 17
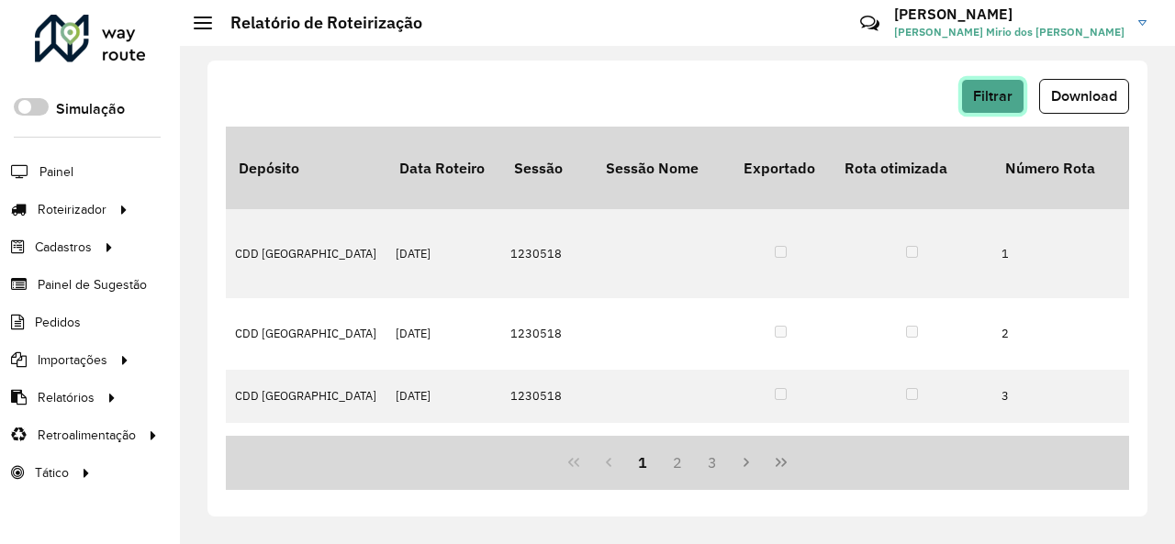
click at [1006, 96] on span "Filtrar" at bounding box center [992, 96] width 39 height 16
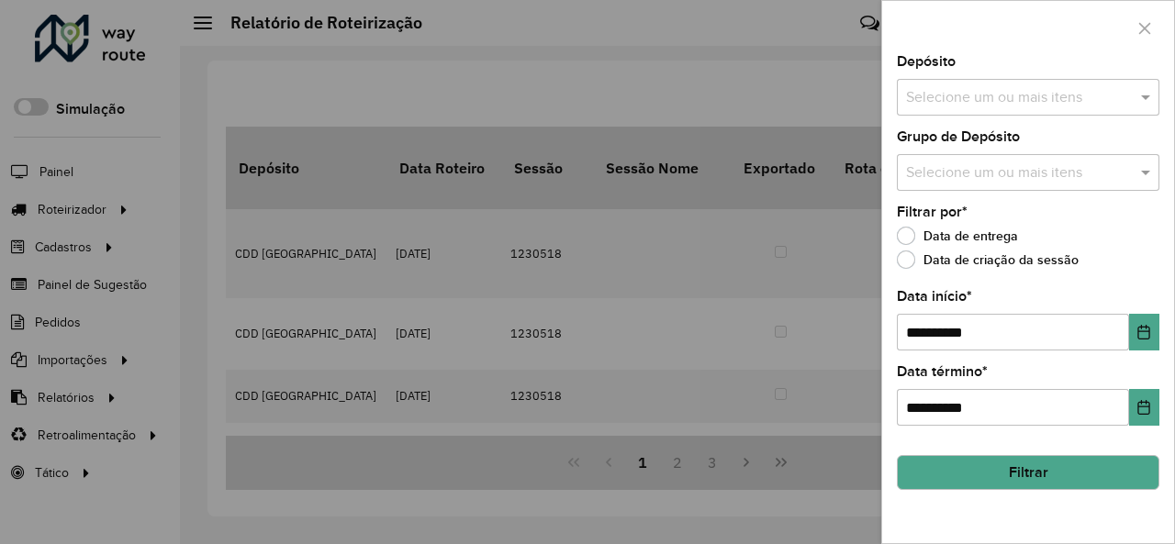
click at [1050, 118] on div "**********" at bounding box center [1028, 299] width 292 height 488
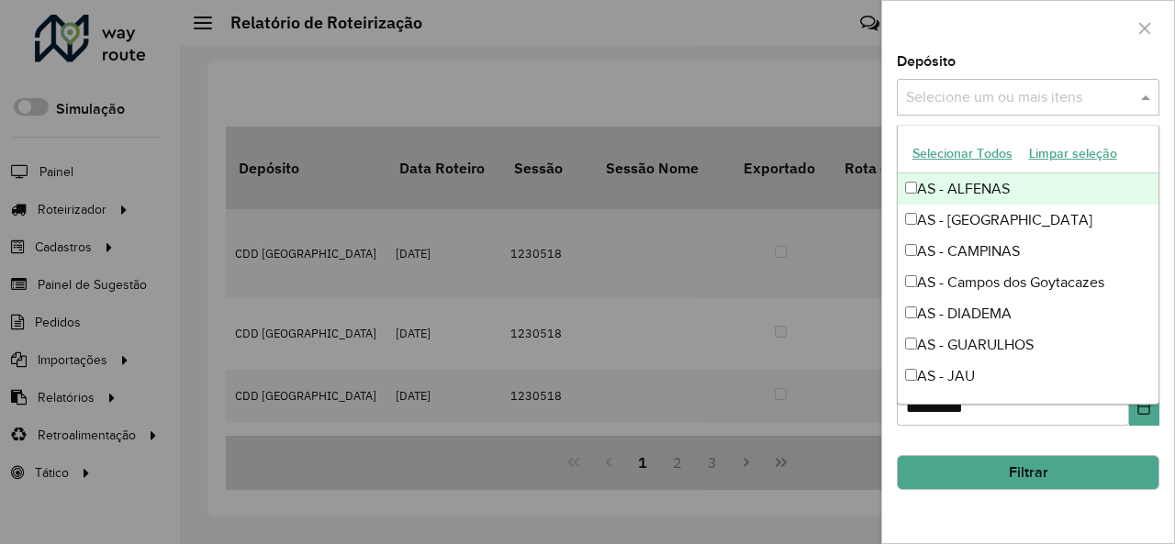
click at [1053, 102] on input "text" at bounding box center [1018, 98] width 235 height 22
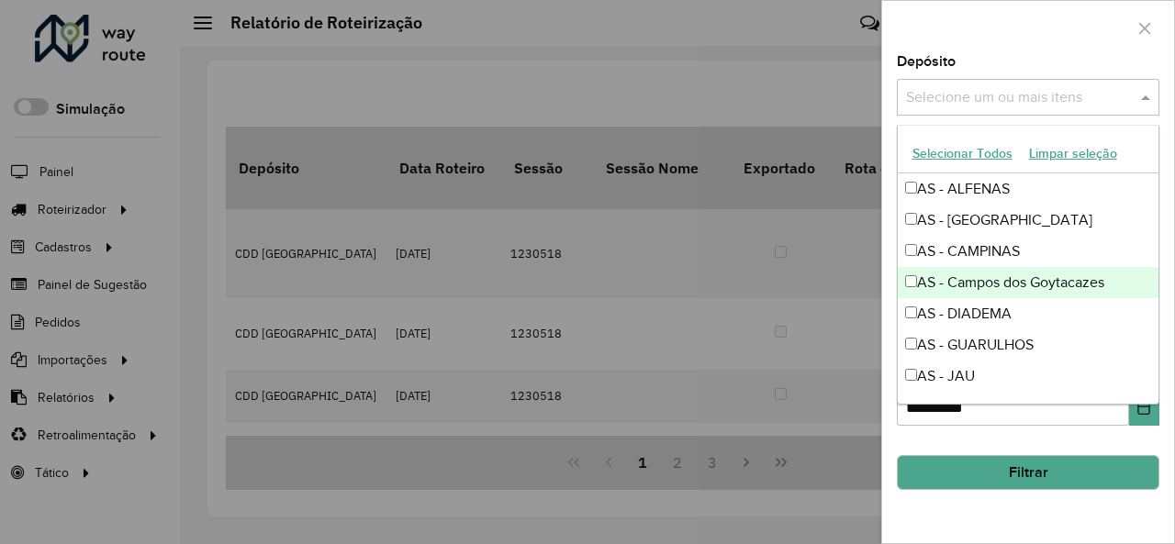
scroll to position [918, 0]
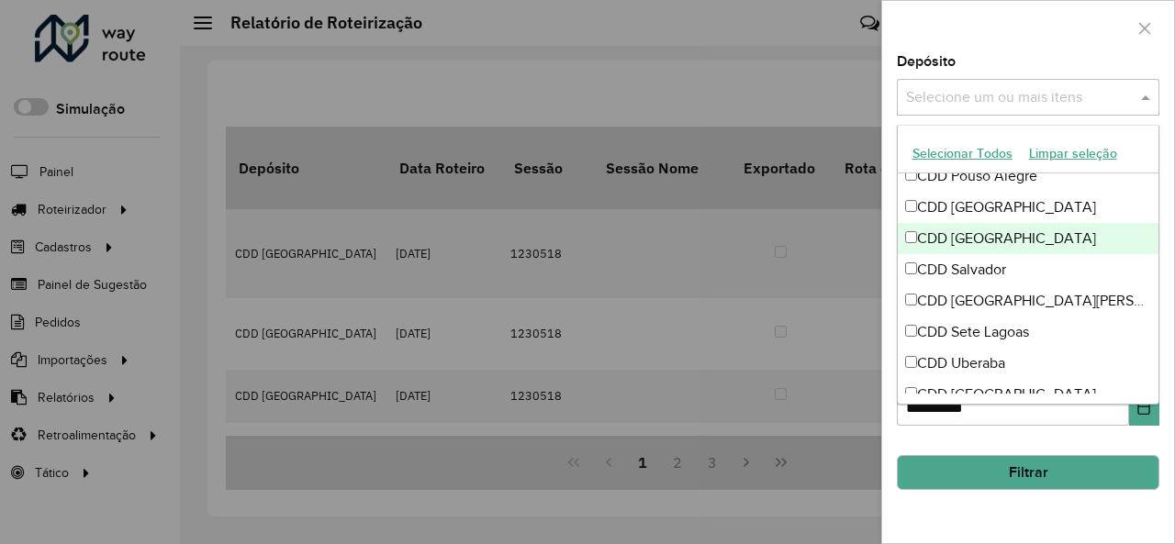
click at [1012, 237] on div "CDD [GEOGRAPHIC_DATA]" at bounding box center [1029, 238] width 262 height 31
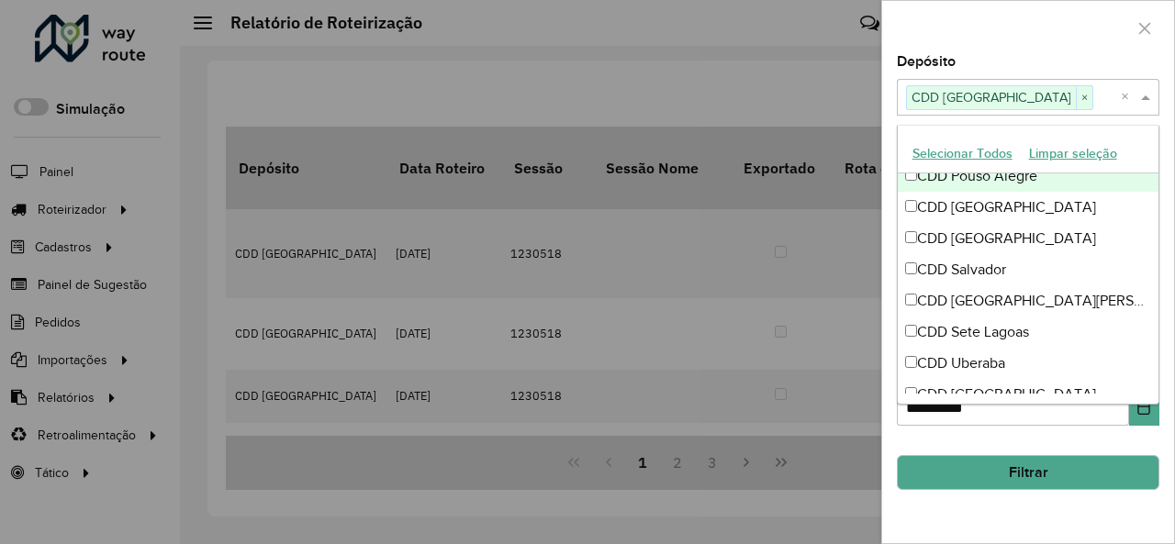
click at [1022, 49] on div at bounding box center [1028, 28] width 292 height 54
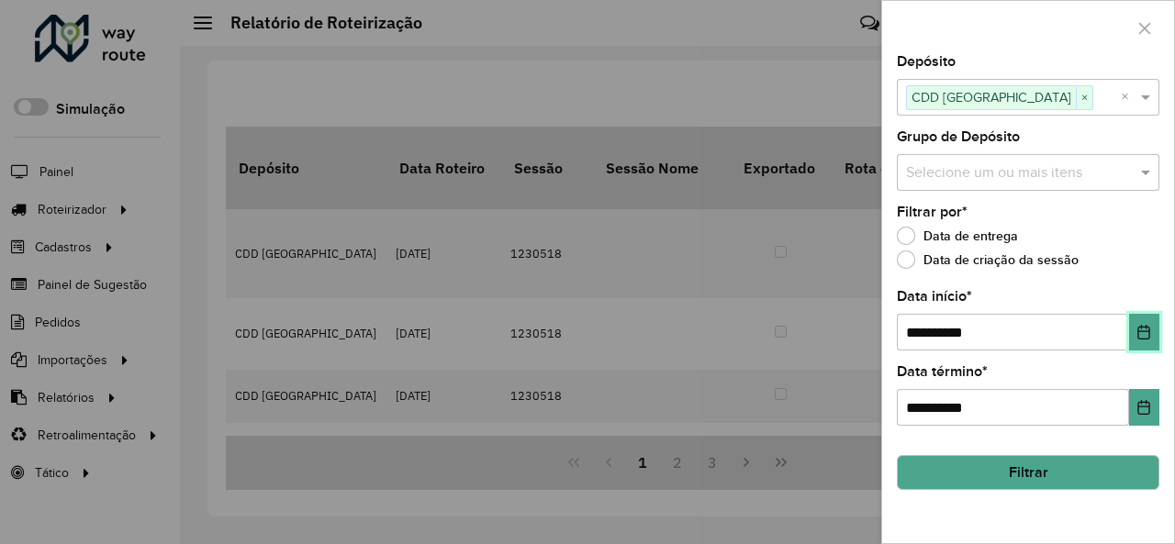
click at [1145, 338] on icon "Choose Date" at bounding box center [1144, 332] width 12 height 15
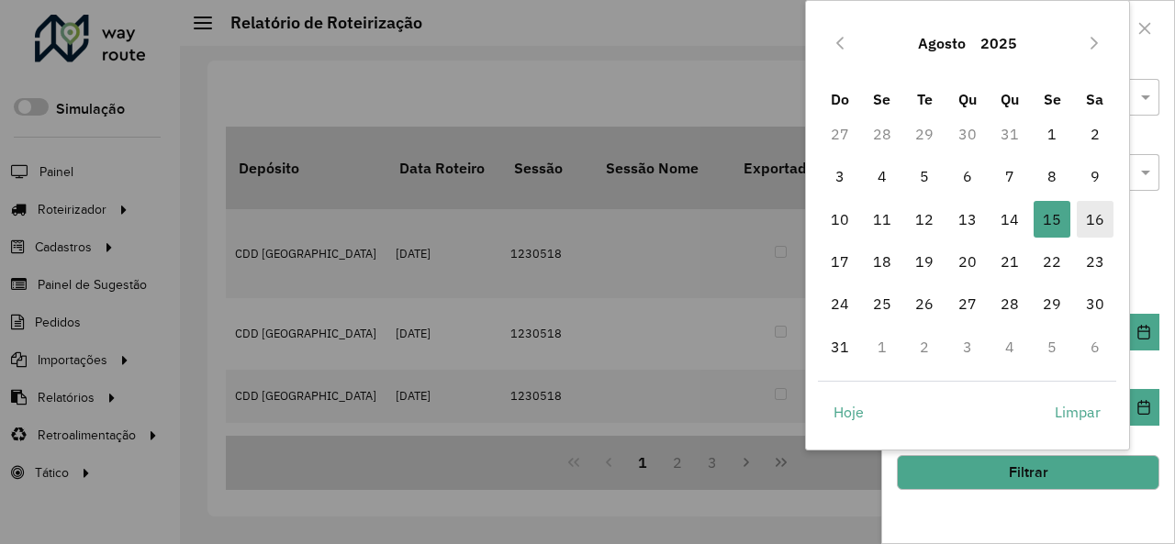
click at [1099, 222] on span "16" at bounding box center [1095, 219] width 37 height 37
type input "**********"
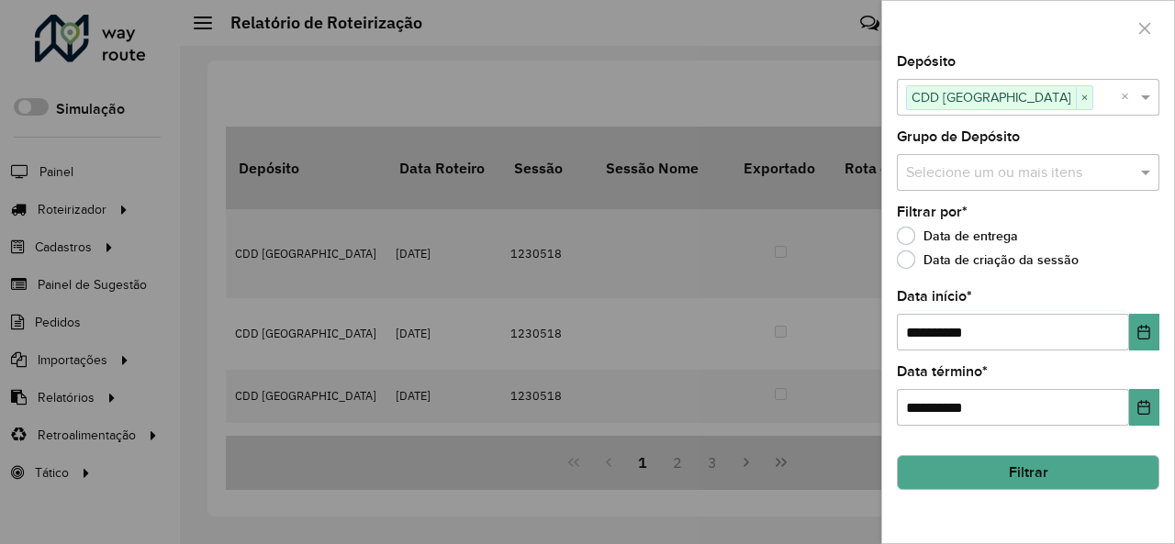
click at [1087, 469] on button "Filtrar" at bounding box center [1028, 472] width 262 height 35
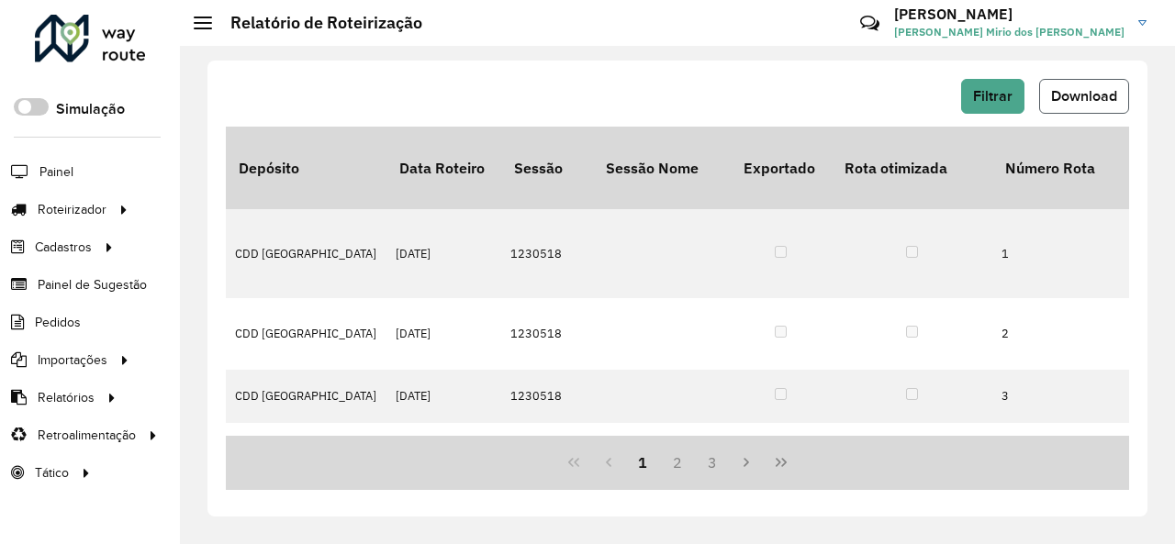
click at [1084, 99] on span "Download" at bounding box center [1084, 96] width 66 height 16
